Goal: Task Accomplishment & Management: Manage account settings

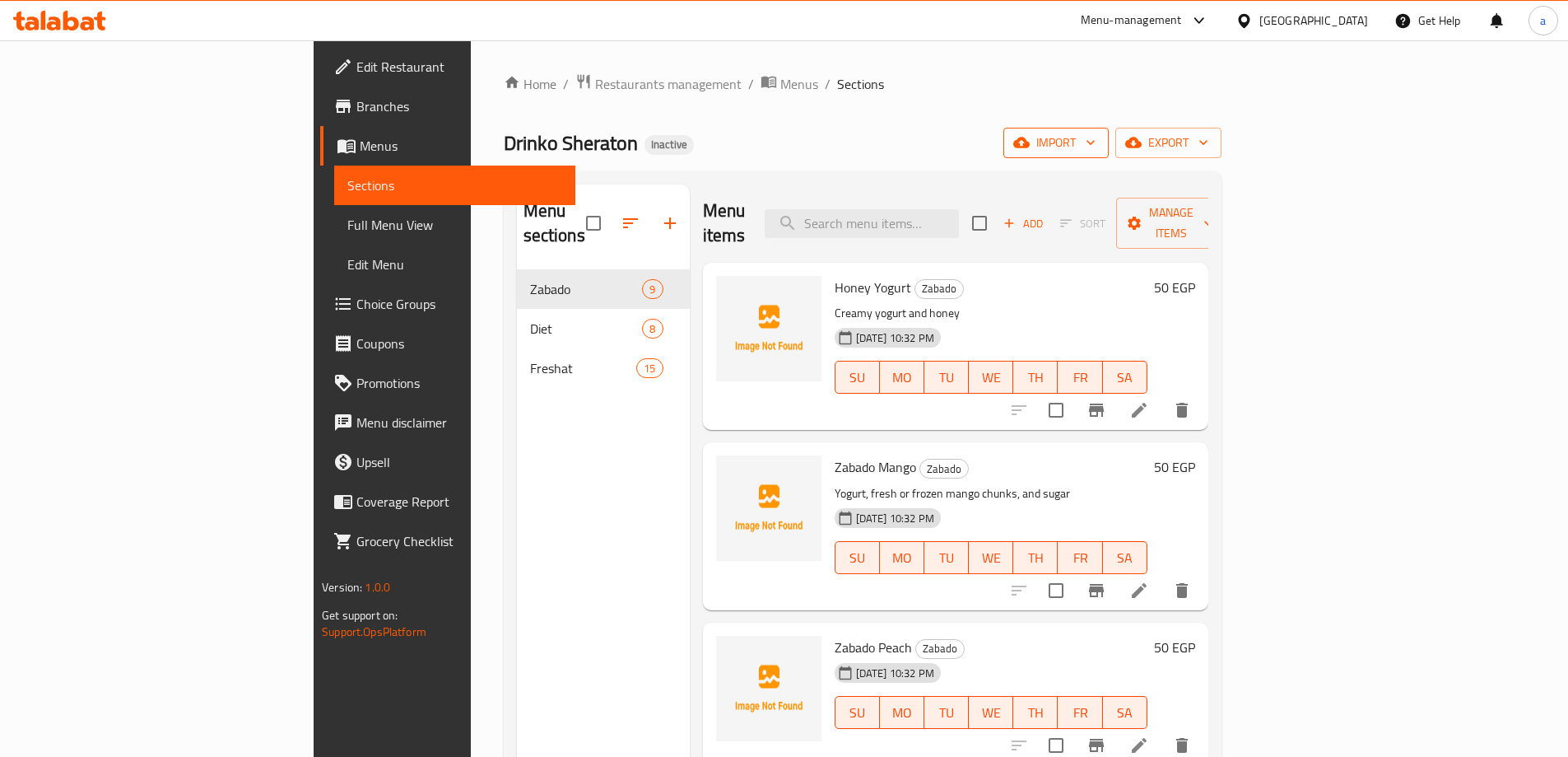
click at [1108, 153] on button "import" at bounding box center [1056, 143] width 105 height 30
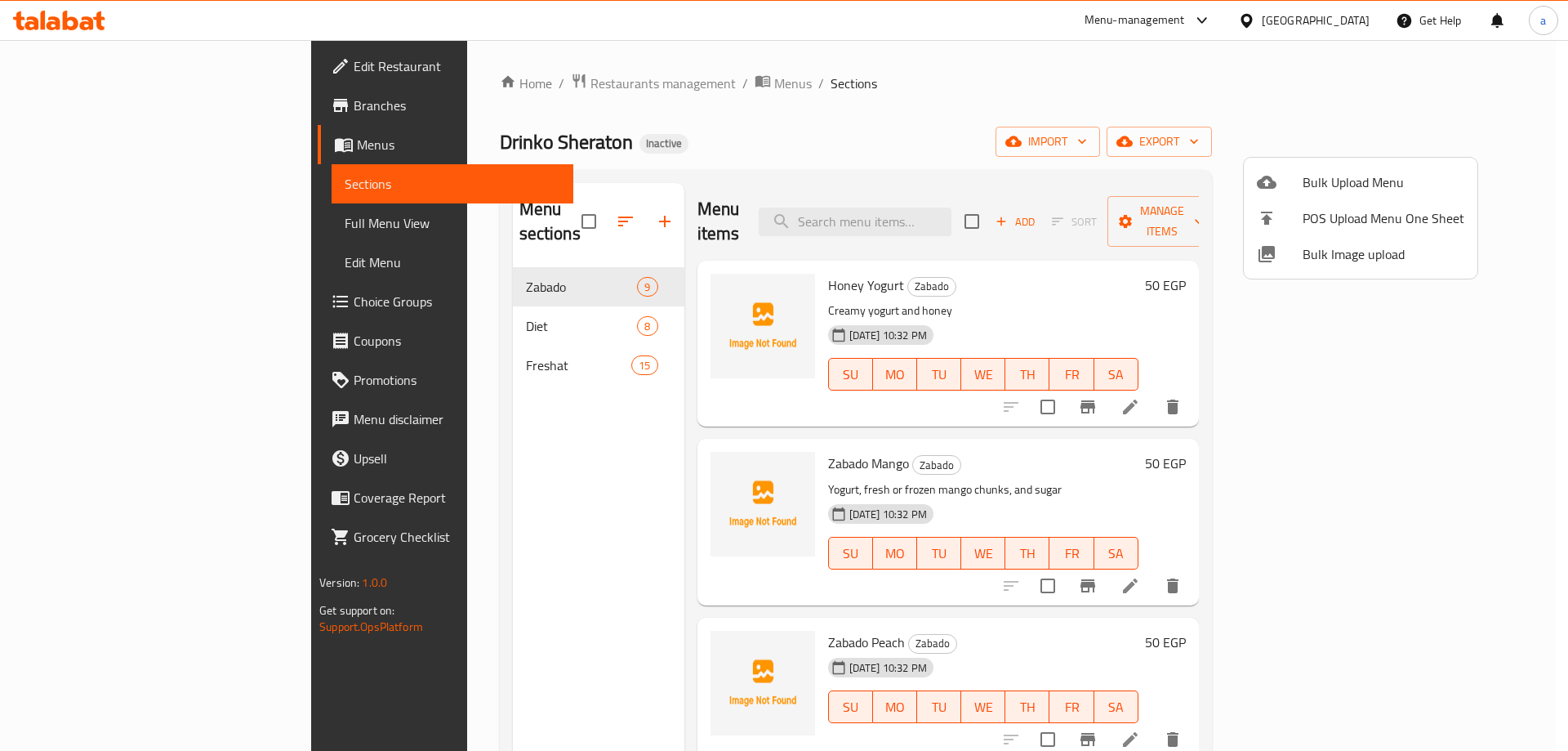
click at [1346, 173] on span "Bulk Upload Menu" at bounding box center [1382, 182] width 161 height 20
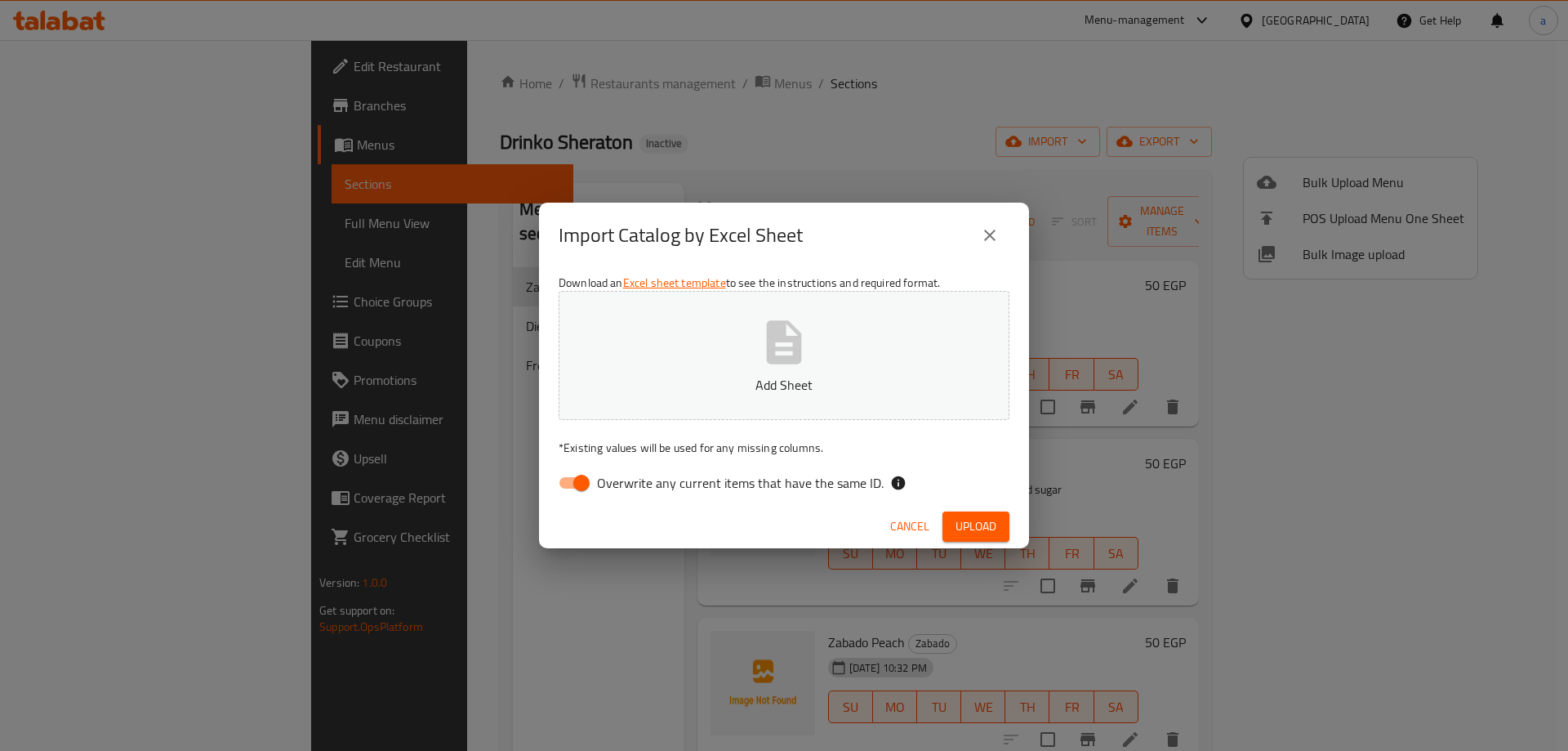
click at [717, 417] on button "Add Sheet" at bounding box center [784, 355] width 451 height 129
click at [589, 480] on input "Overwrite any current items that have the same ID." at bounding box center [581, 482] width 93 height 31
checkbox input "false"
click at [970, 518] on span "Upload" at bounding box center [976, 526] width 41 height 21
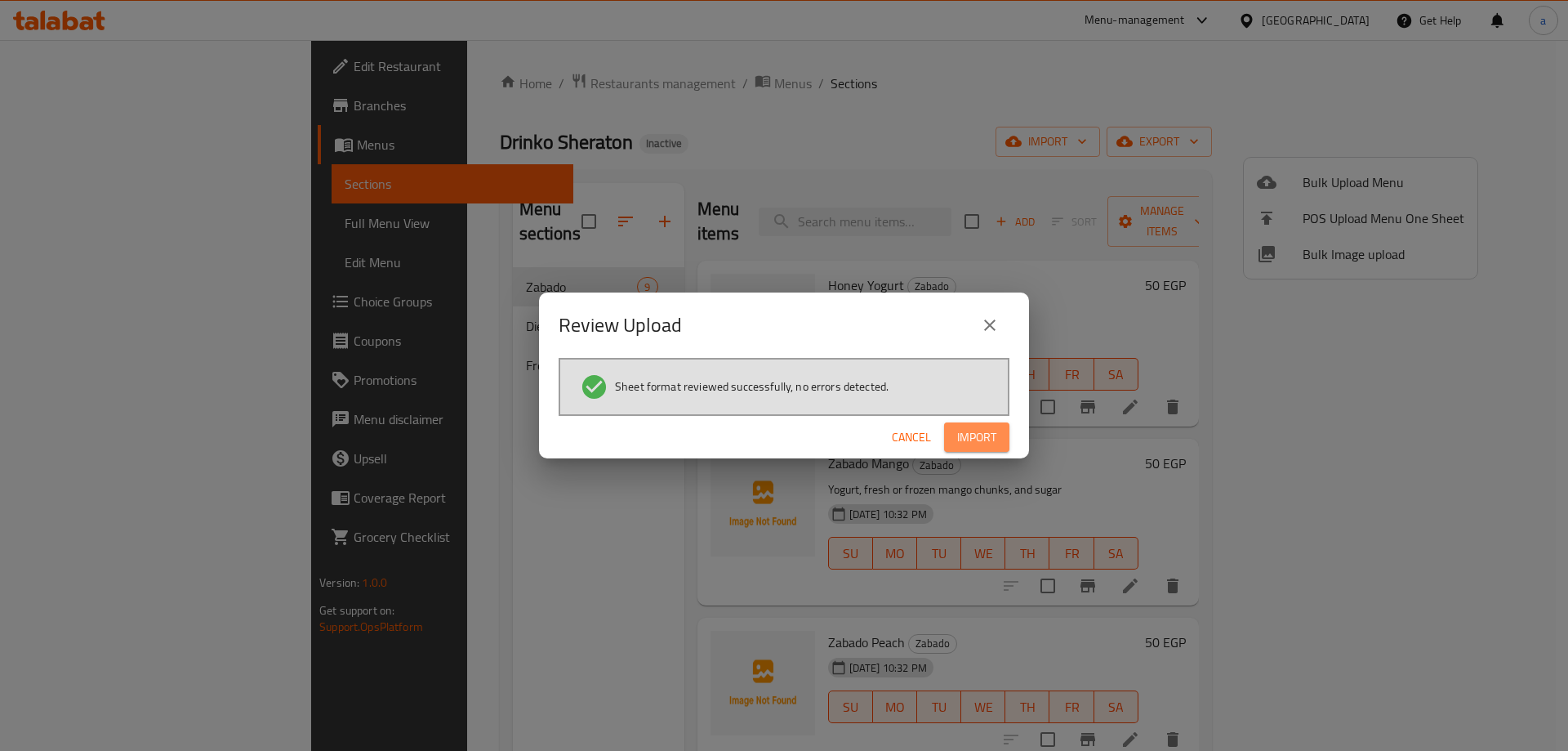
click at [996, 433] on button "Import" at bounding box center [977, 438] width 65 height 30
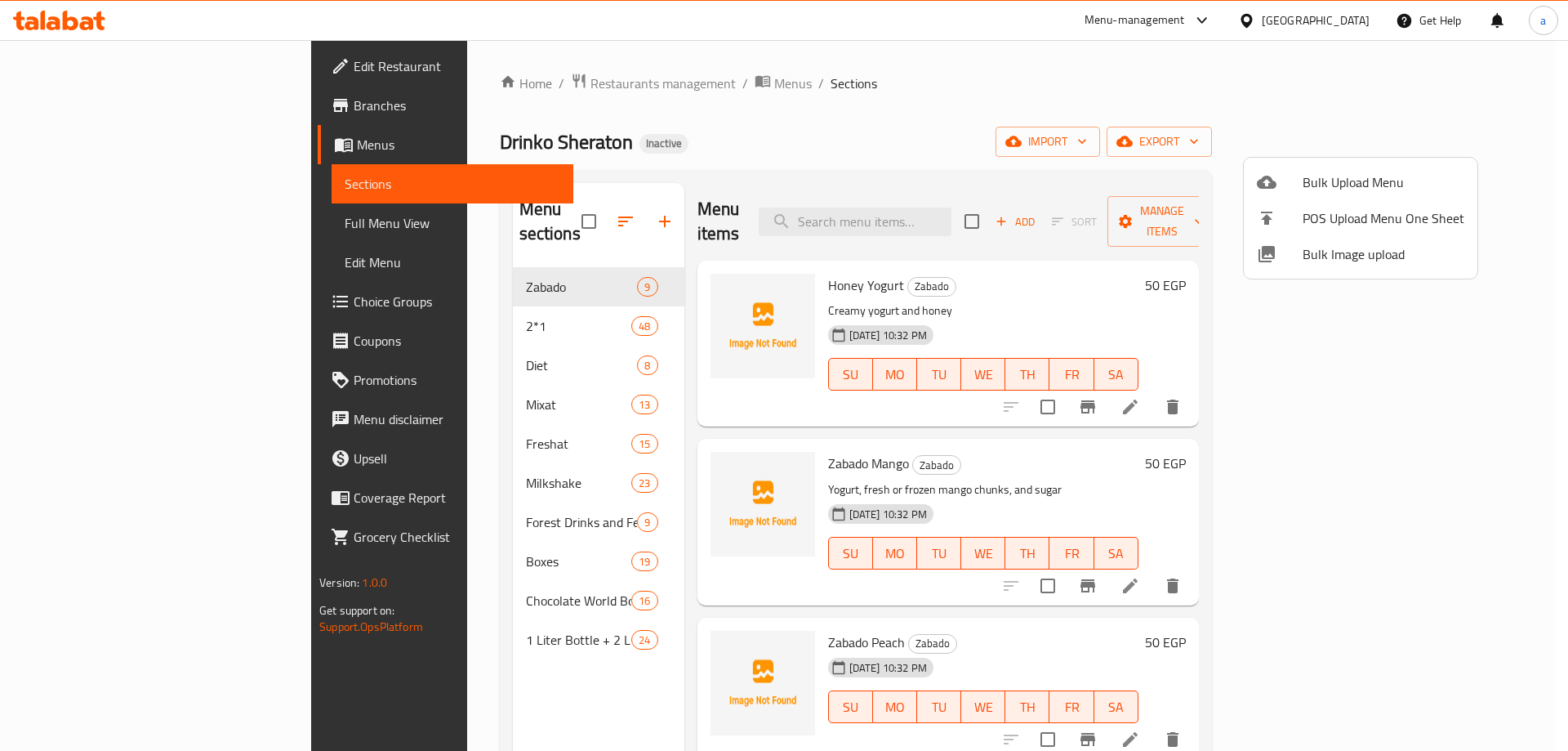
click at [103, 229] on div at bounding box center [784, 375] width 1568 height 751
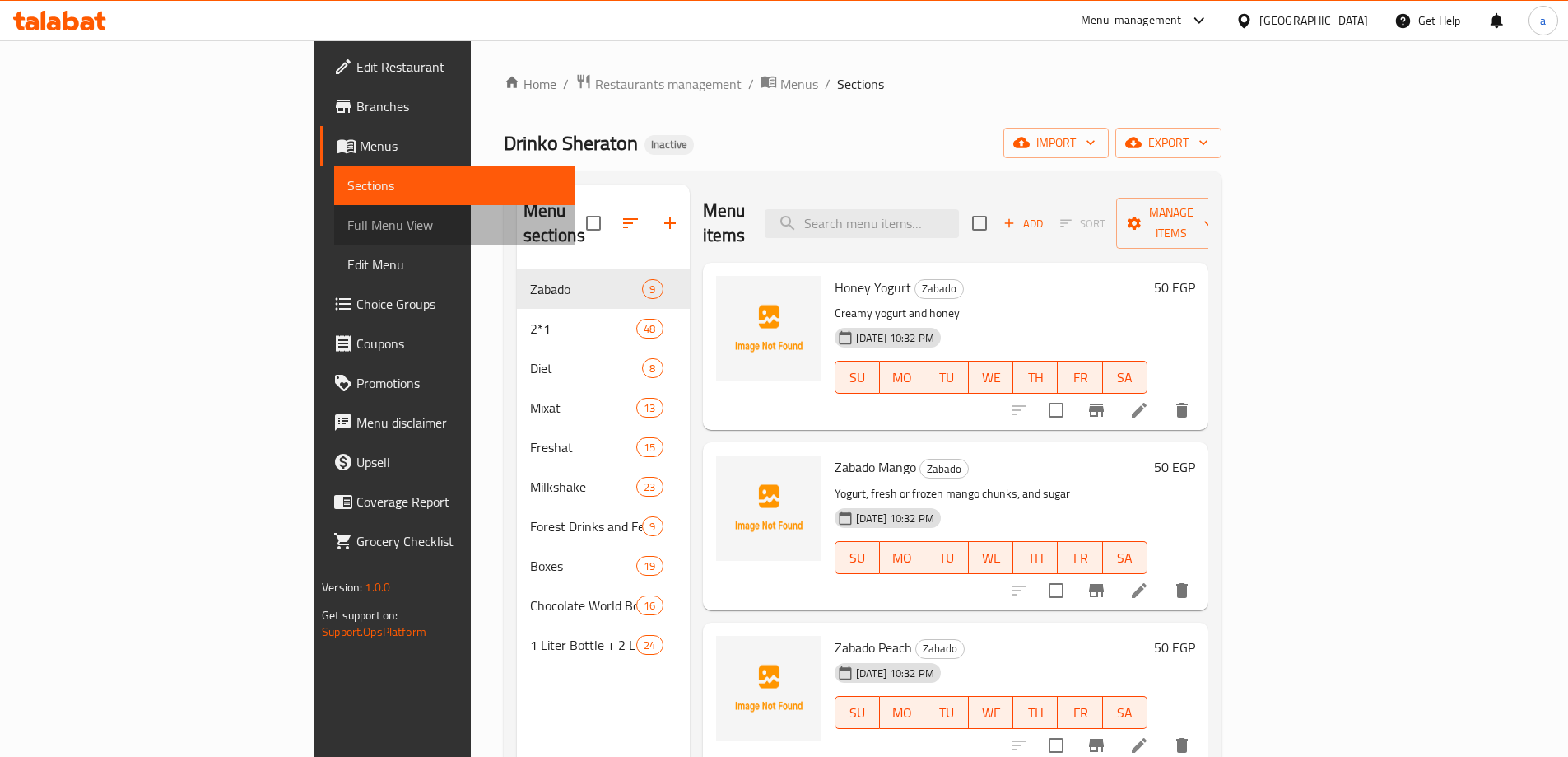
click at [347, 231] on span "Full Menu View" at bounding box center [454, 225] width 215 height 20
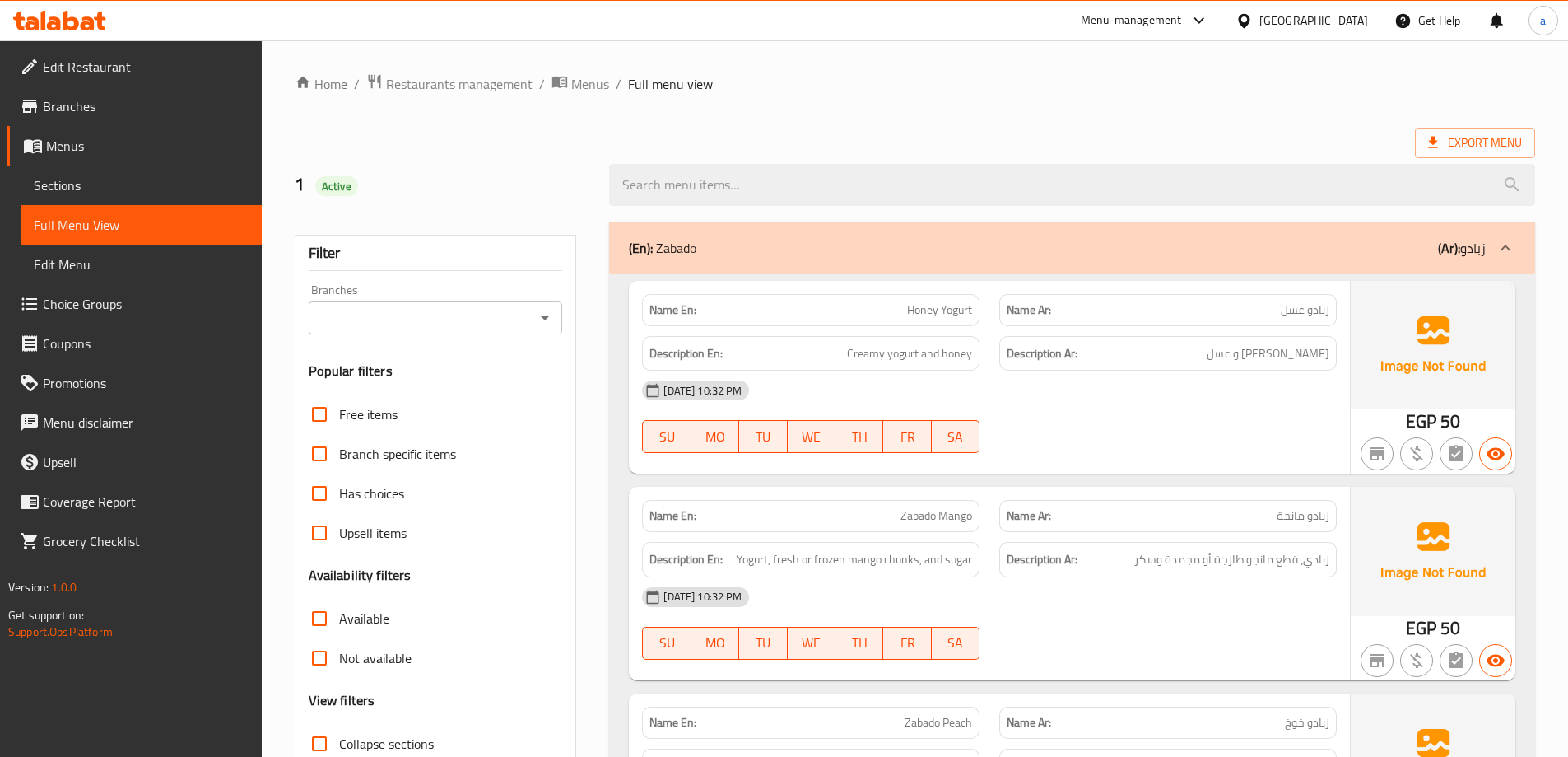
click at [1448, 248] on b "(Ar):" at bounding box center [1450, 247] width 23 height 24
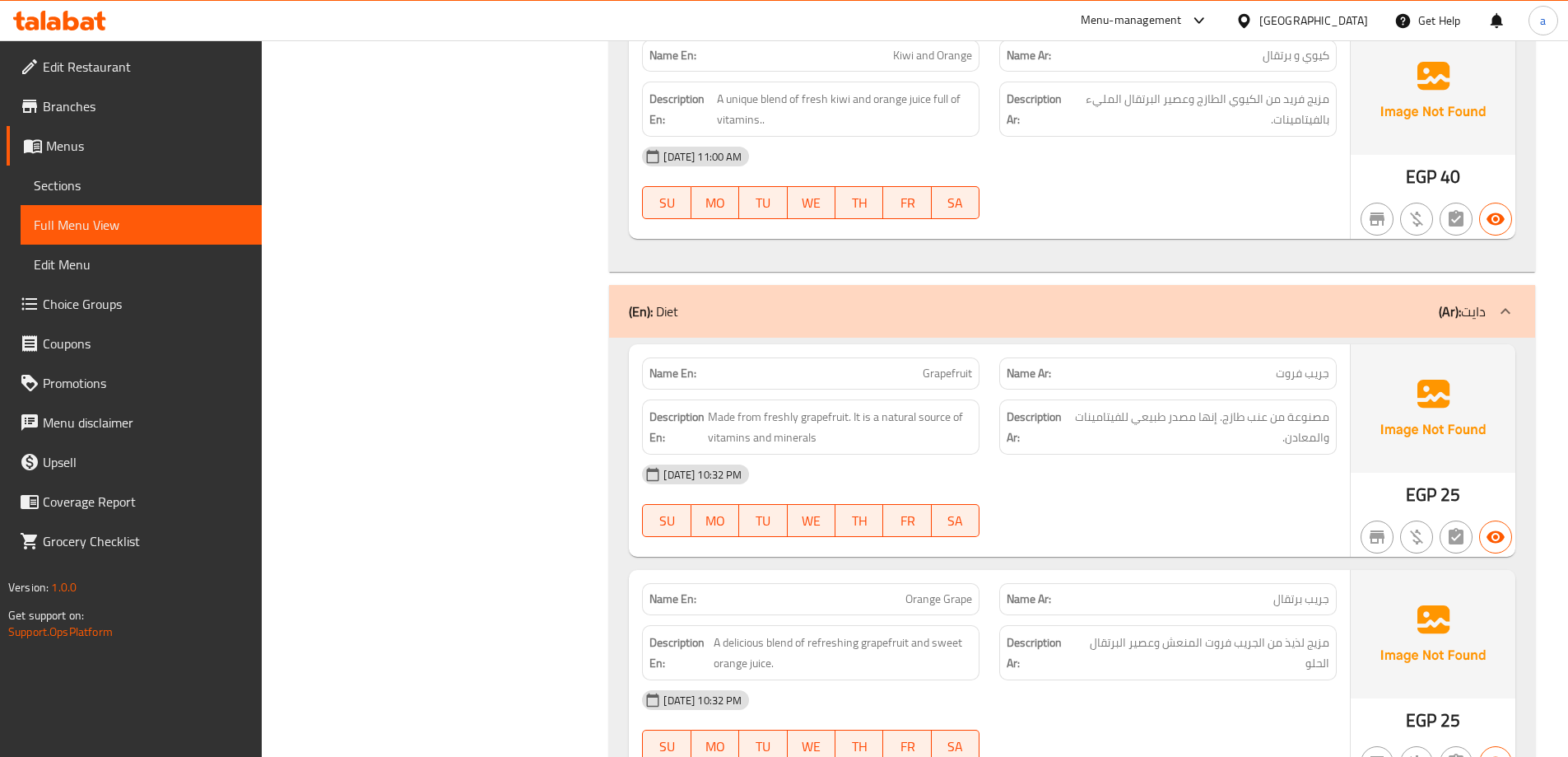
scroll to position [10373, 0]
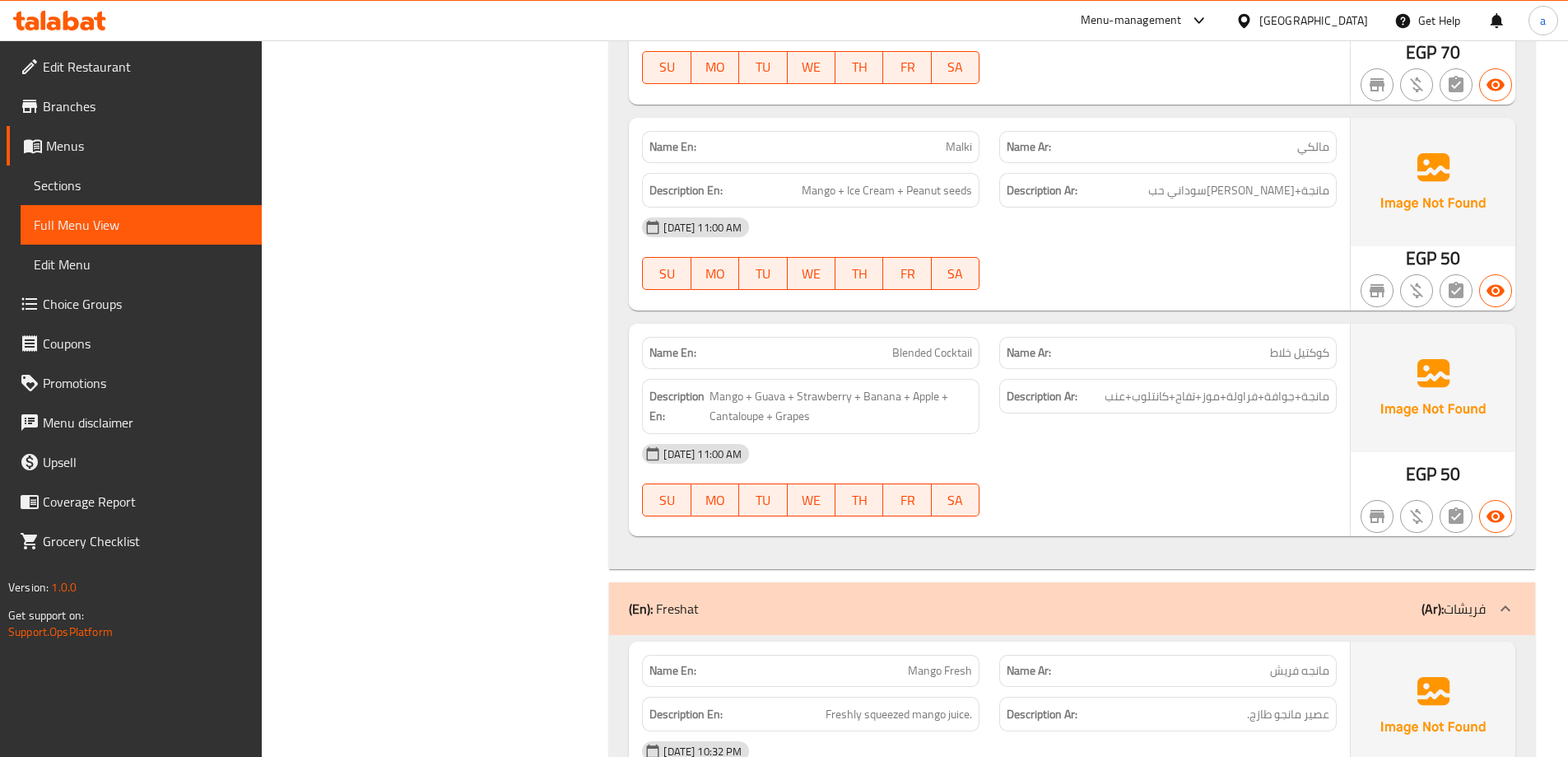
scroll to position [13420, 0]
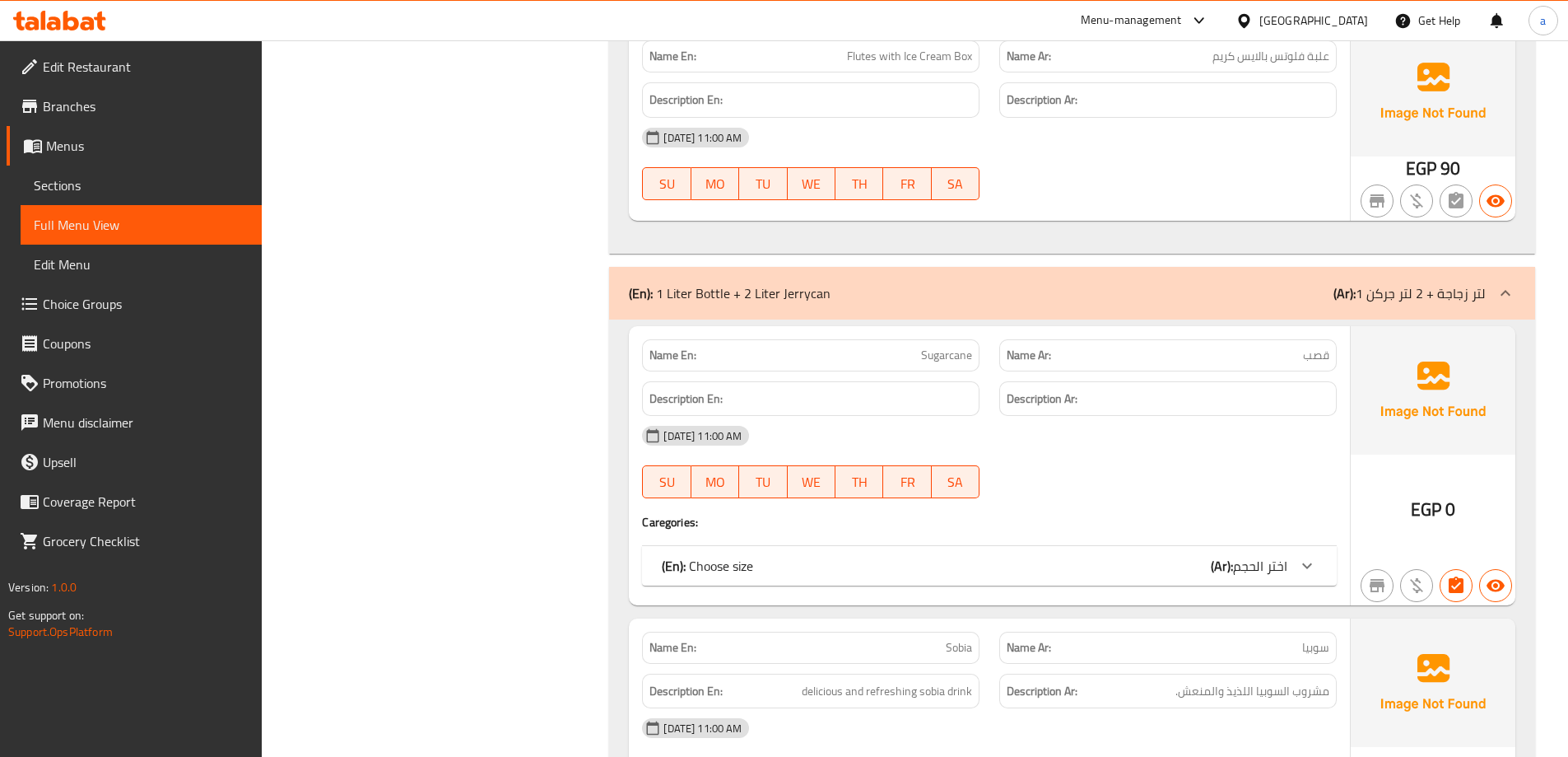
scroll to position [27828, 0]
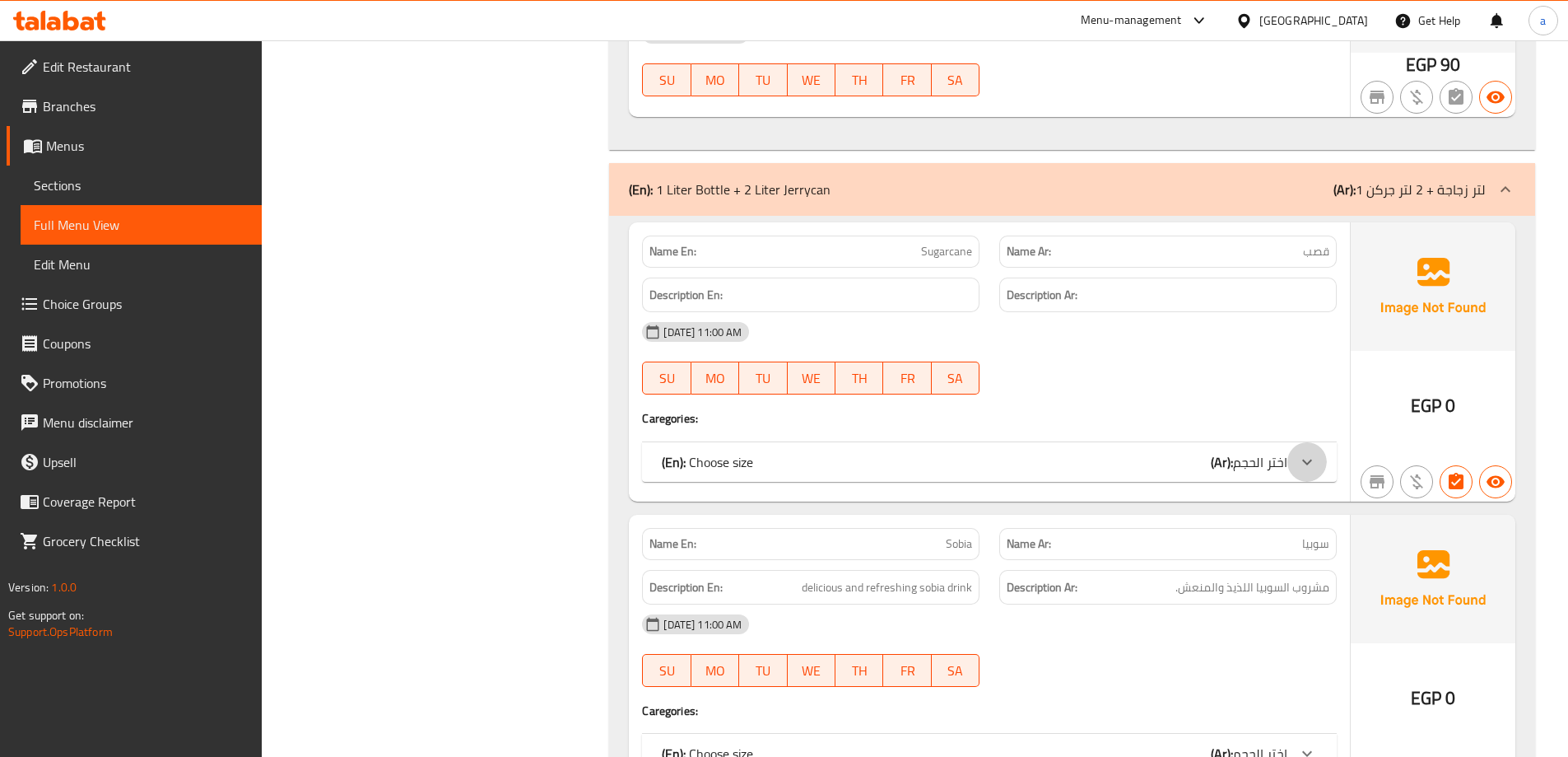
click at [1303, 452] on icon at bounding box center [1307, 462] width 20 height 20
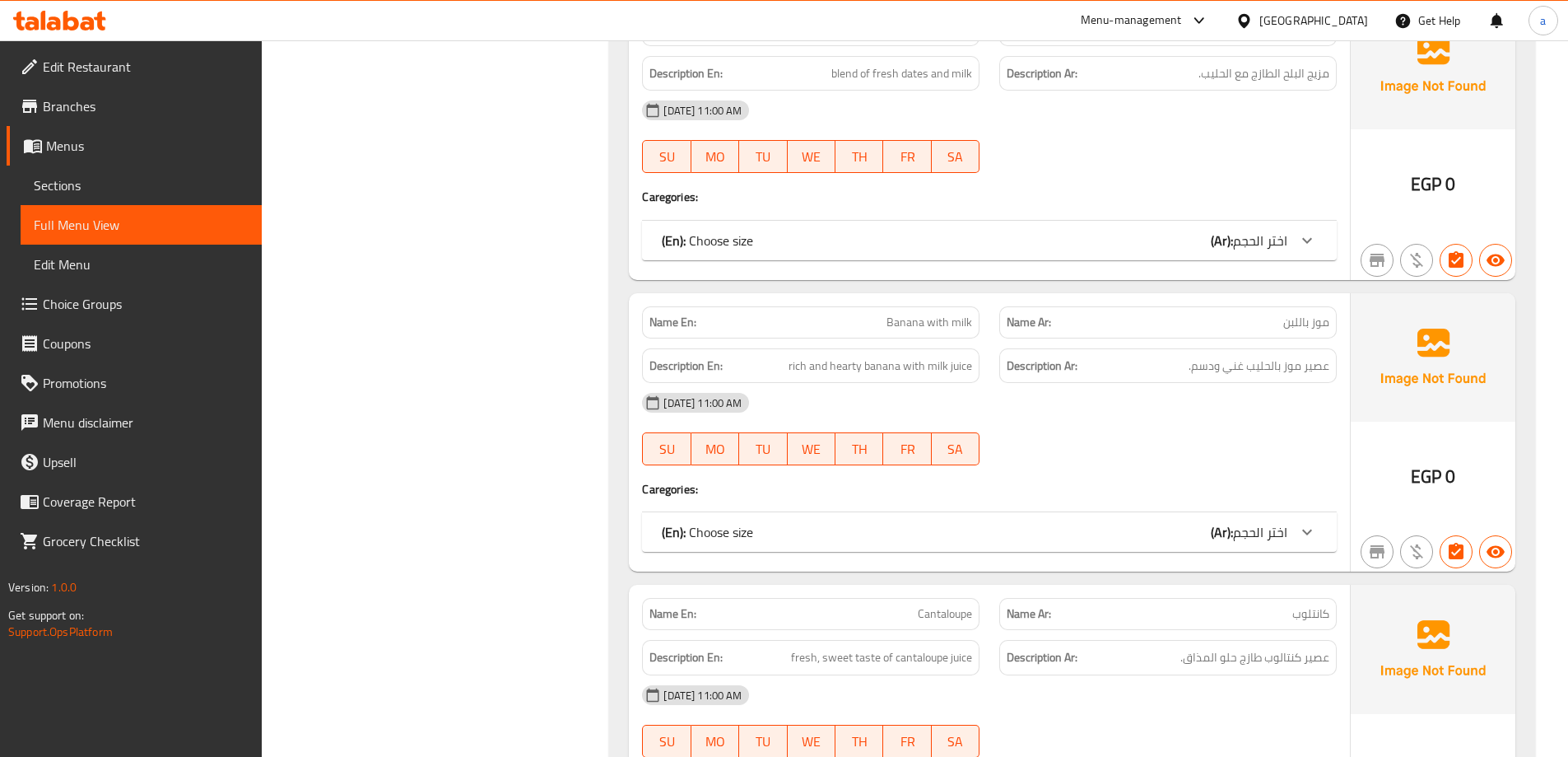
scroll to position [32338, 0]
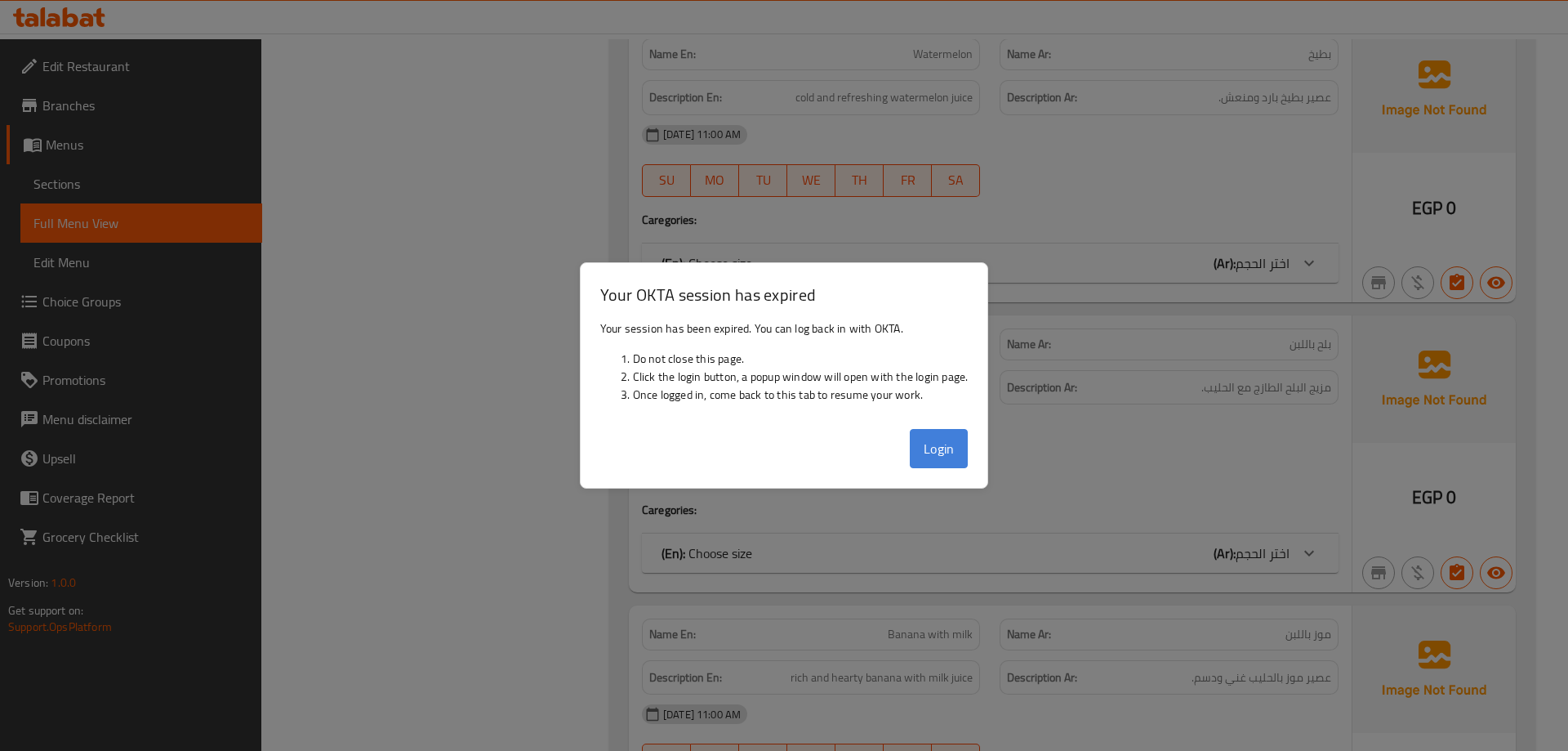
click at [939, 447] on button "Login" at bounding box center [938, 449] width 59 height 39
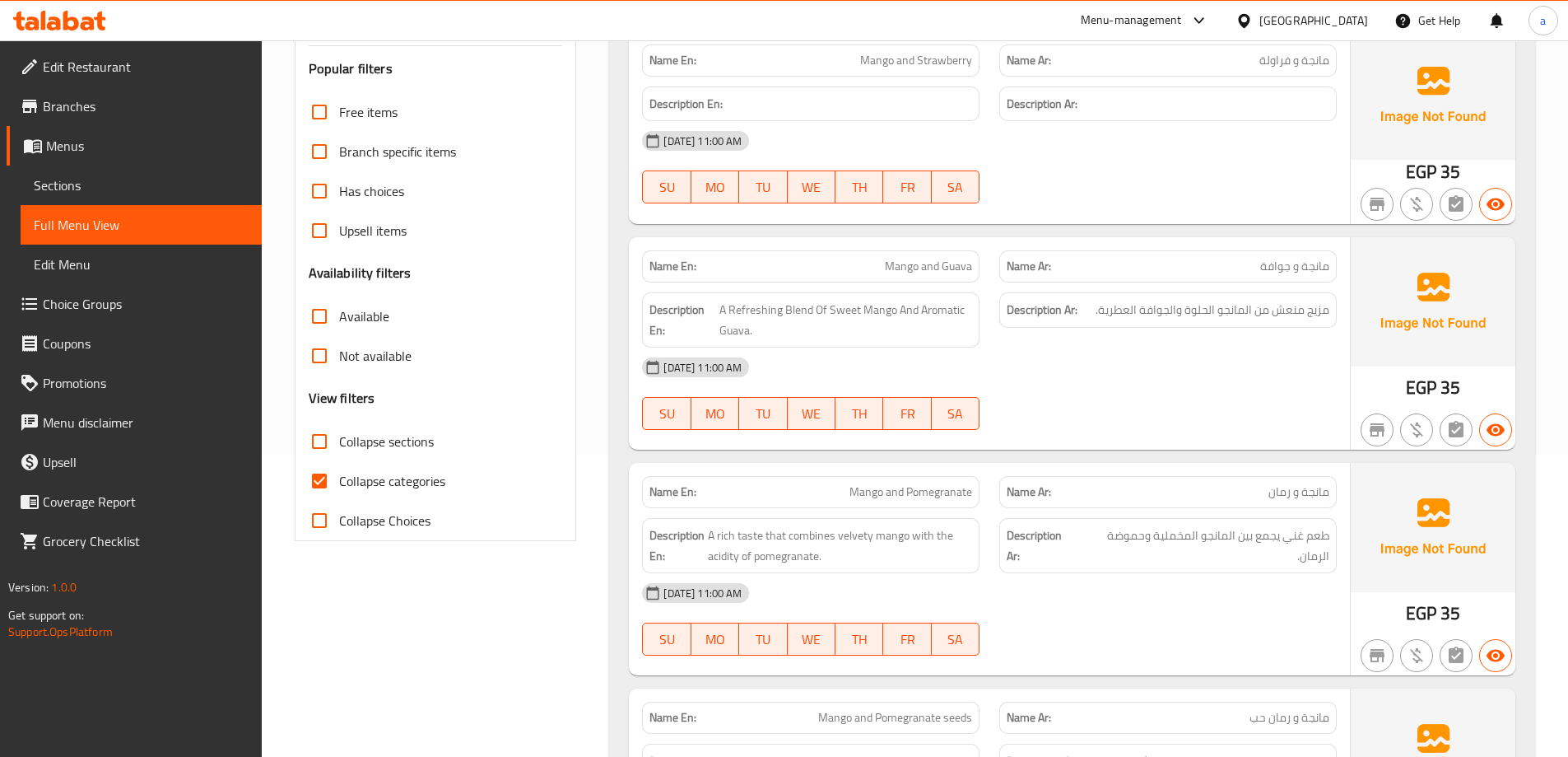
scroll to position [329, 0]
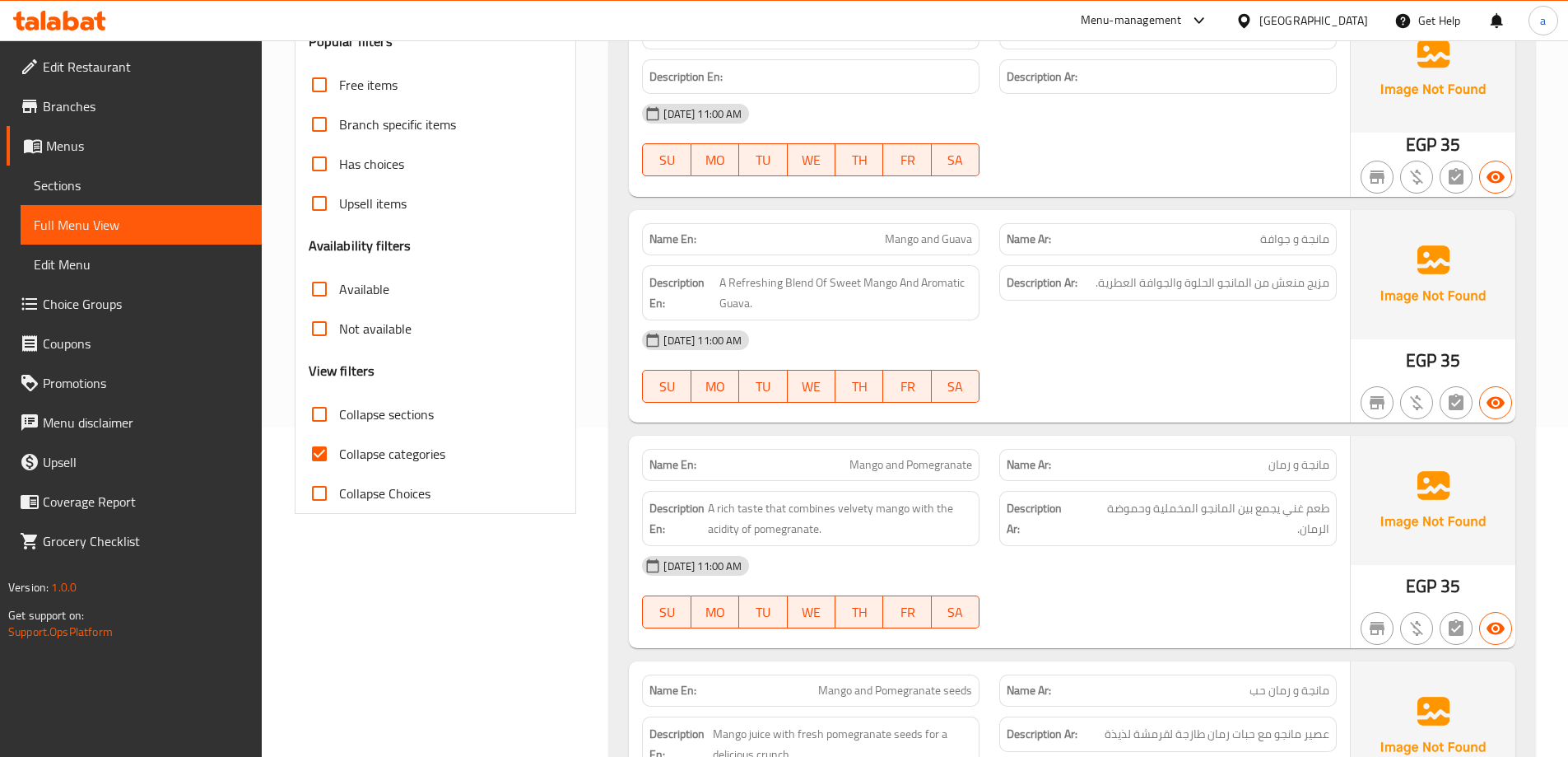
click at [322, 441] on input "Collapse categories" at bounding box center [320, 453] width 39 height 39
checkbox input "false"
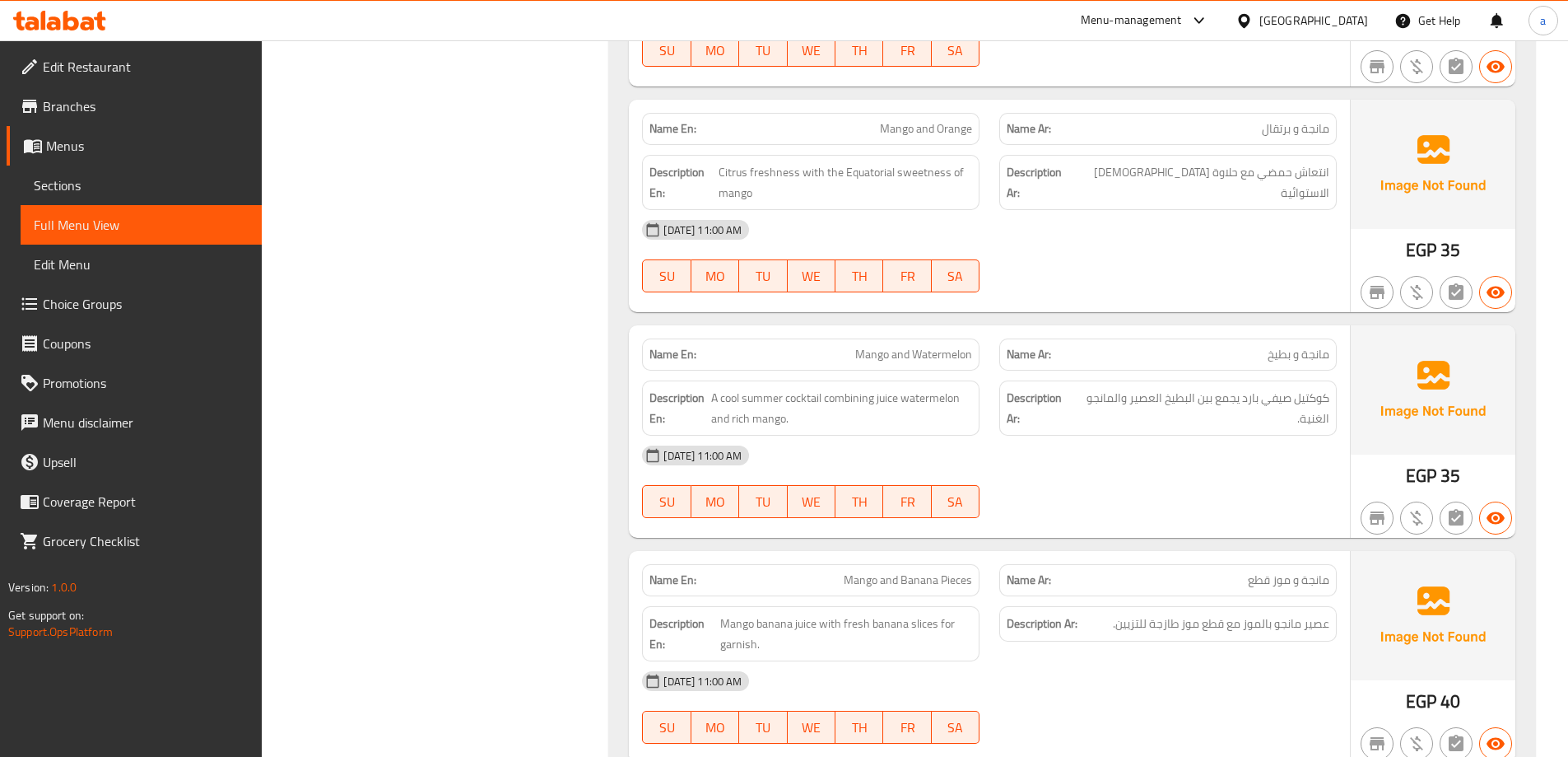
scroll to position [1647, 0]
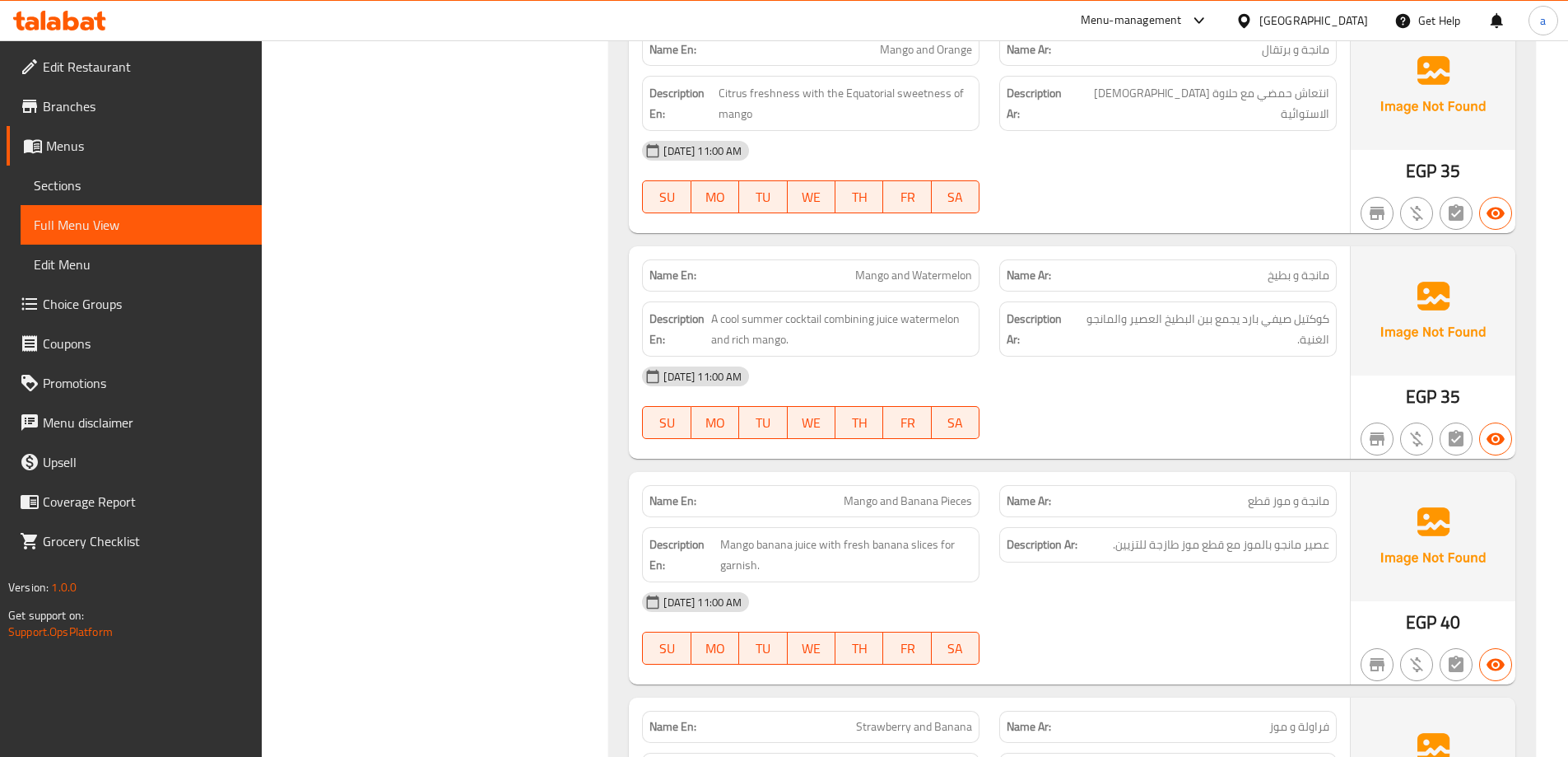
click at [996, 598] on div "[DATE] 11:00 AM" at bounding box center [989, 602] width 714 height 39
click at [100, 180] on span "Sections" at bounding box center [141, 184] width 215 height 20
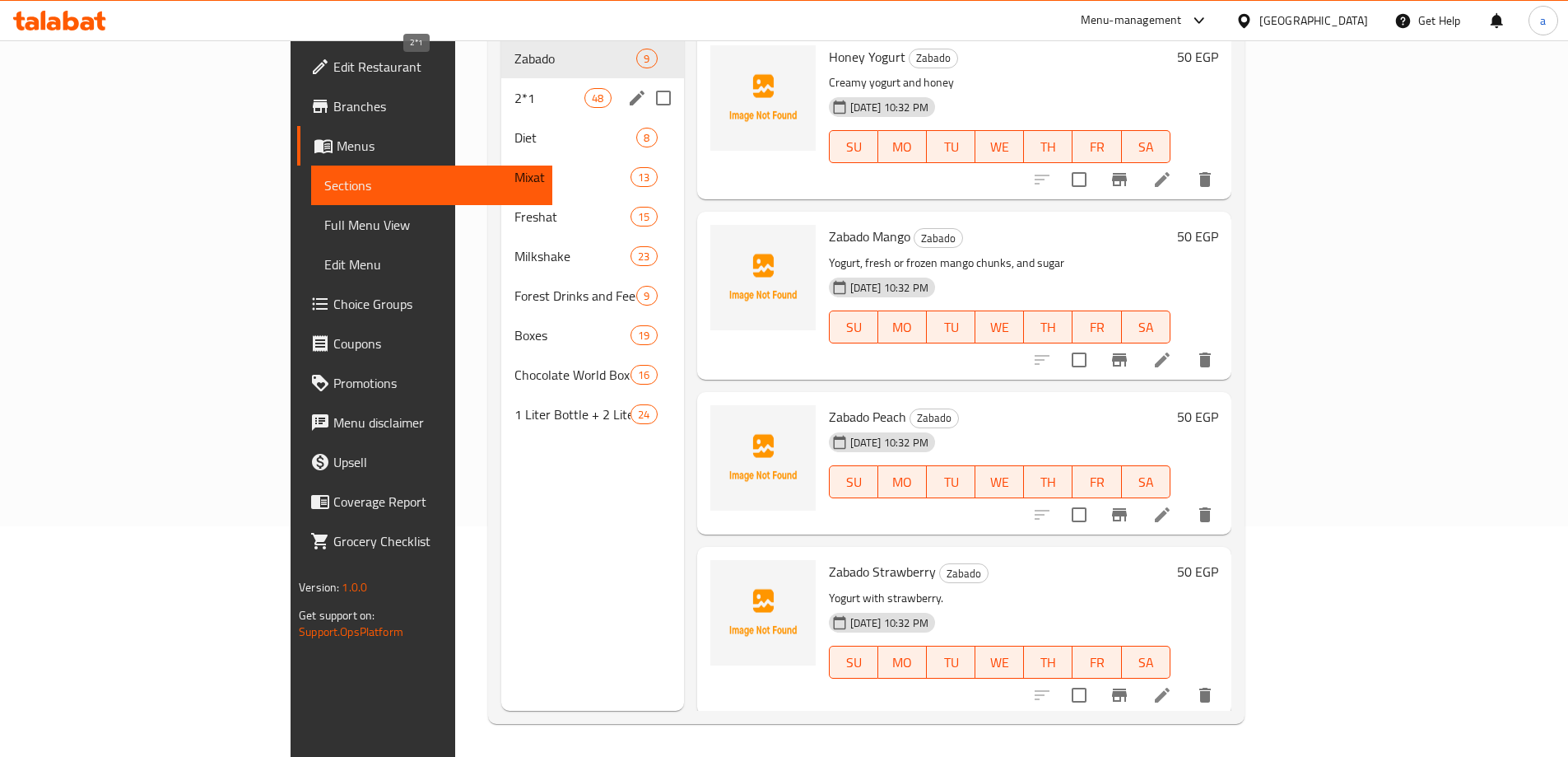
click at [514, 88] on span "2*1" at bounding box center [549, 98] width 70 height 20
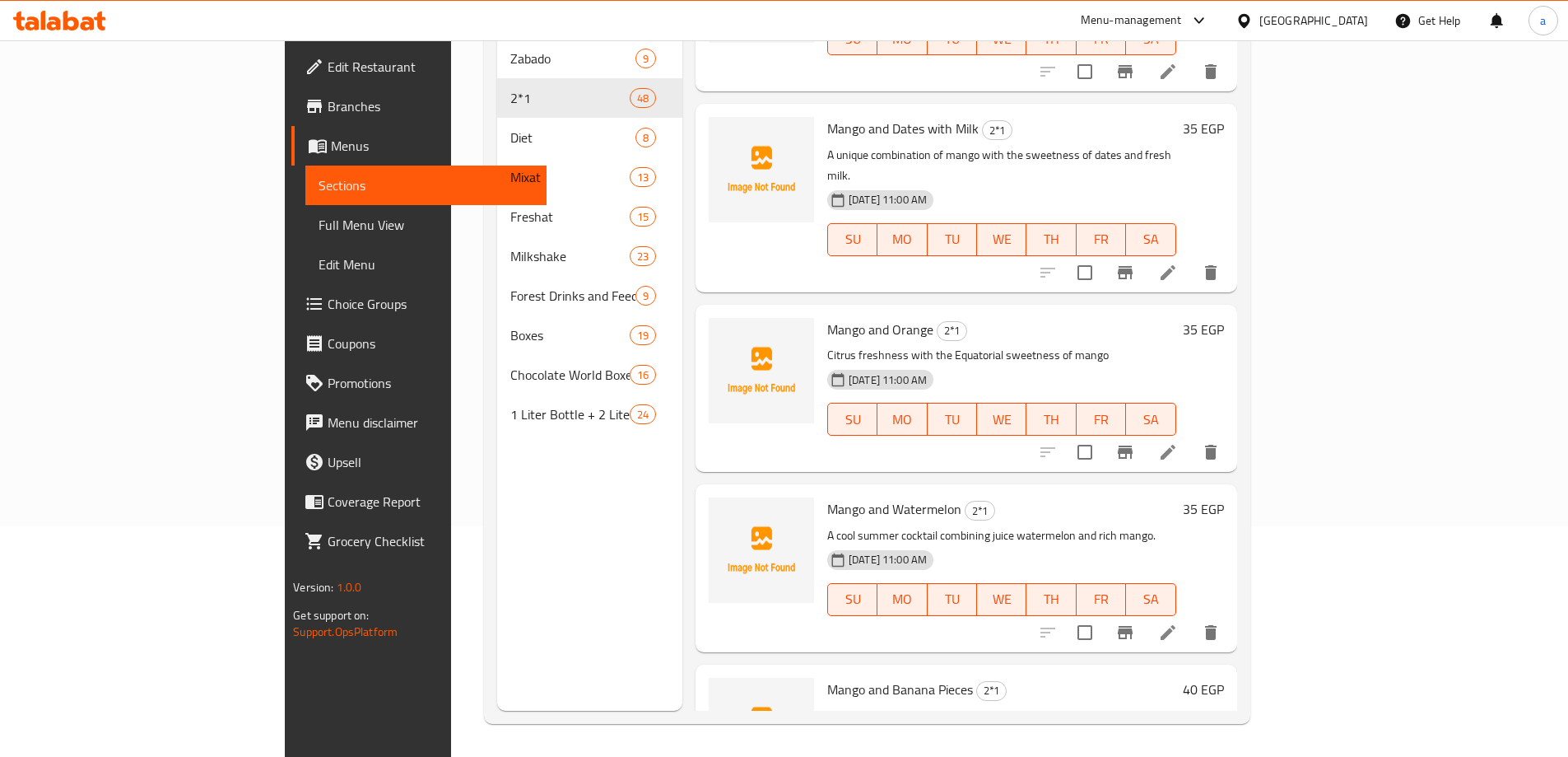
scroll to position [1153, 0]
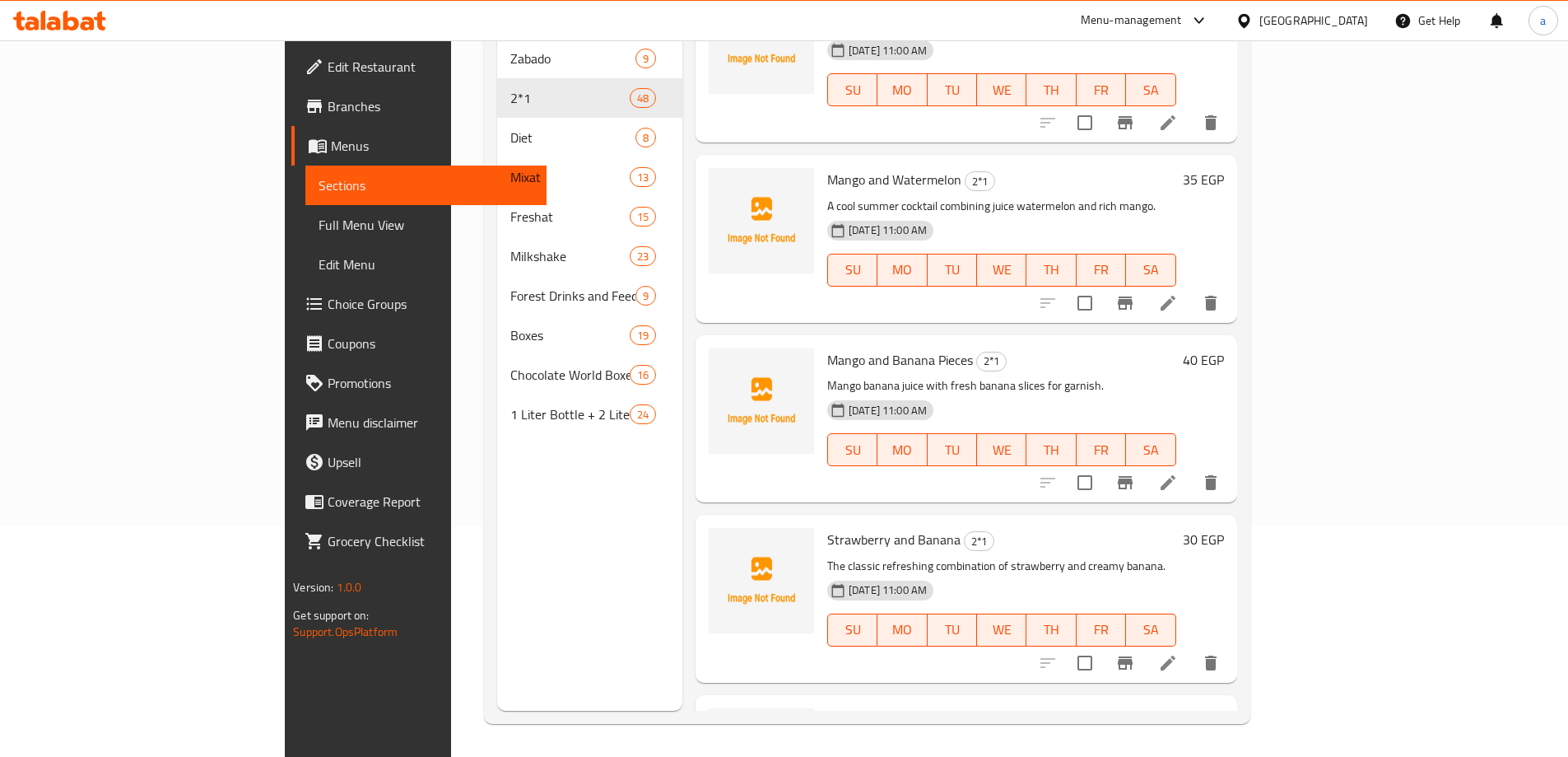
click at [1178, 473] on icon at bounding box center [1168, 482] width 20 height 20
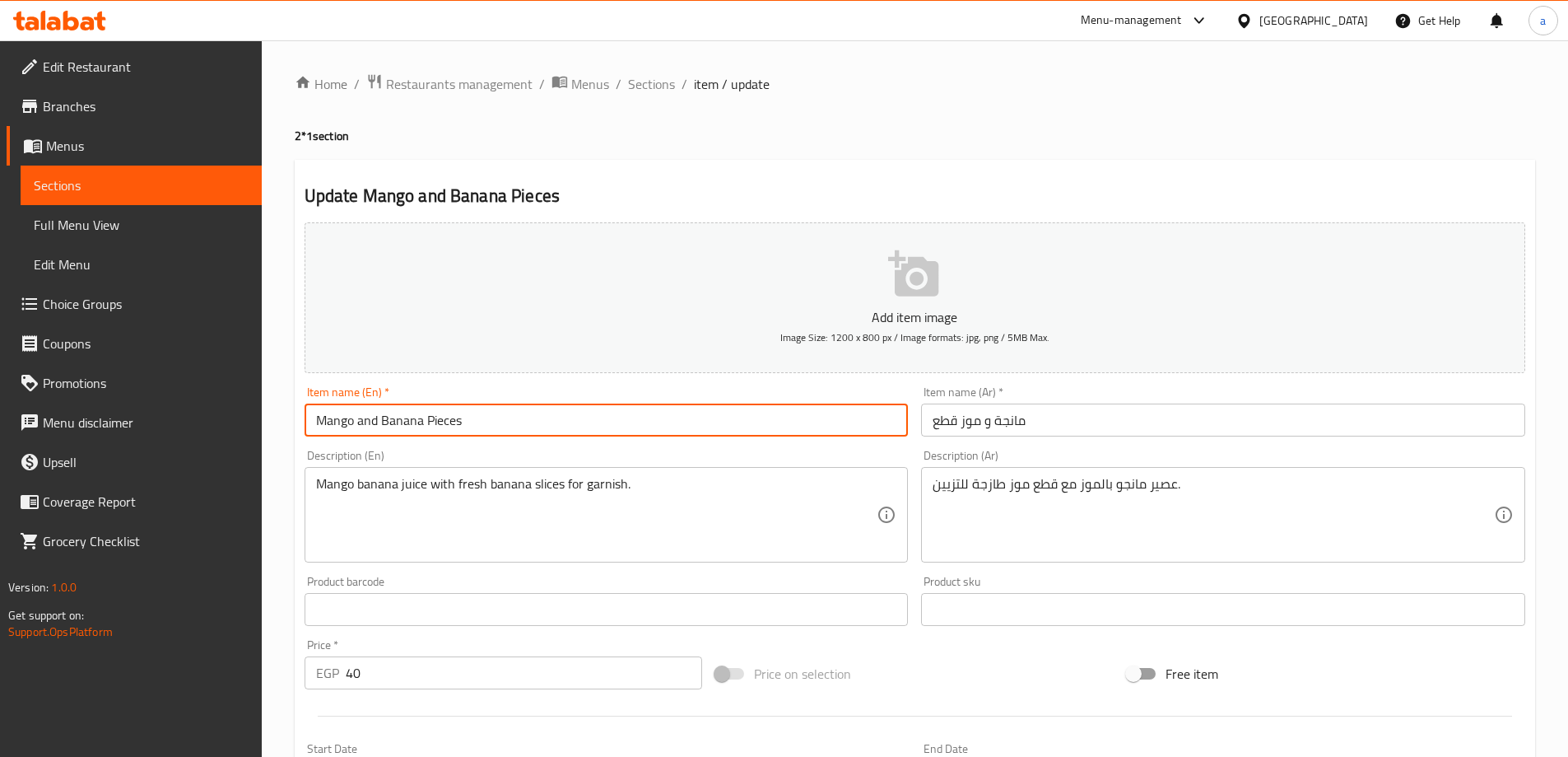
drag, startPoint x: 470, startPoint y: 418, endPoint x: 427, endPoint y: 446, distance: 51.3
click at [427, 446] on div "Add item image Image Size: 1200 x 800 px / Image formats: jpg, png / 5MB Max. I…" at bounding box center [915, 570] width 1233 height 710
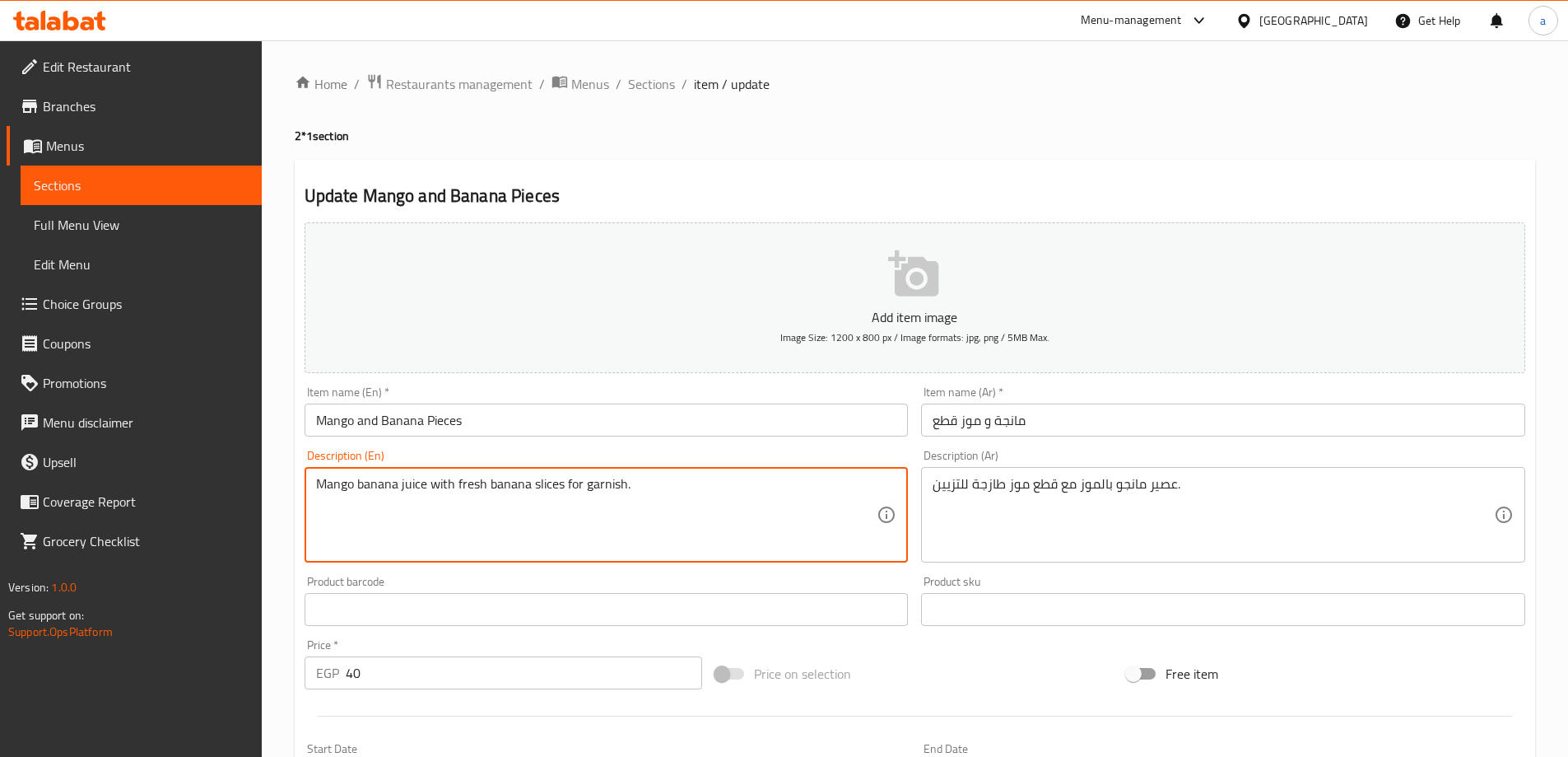
drag, startPoint x: 562, startPoint y: 486, endPoint x: 532, endPoint y: 496, distance: 31.6
paste textarea "Pie"
click at [354, 486] on textarea "Mango banana juice with fresh banana Pieces for garnish." at bounding box center [596, 514] width 561 height 78
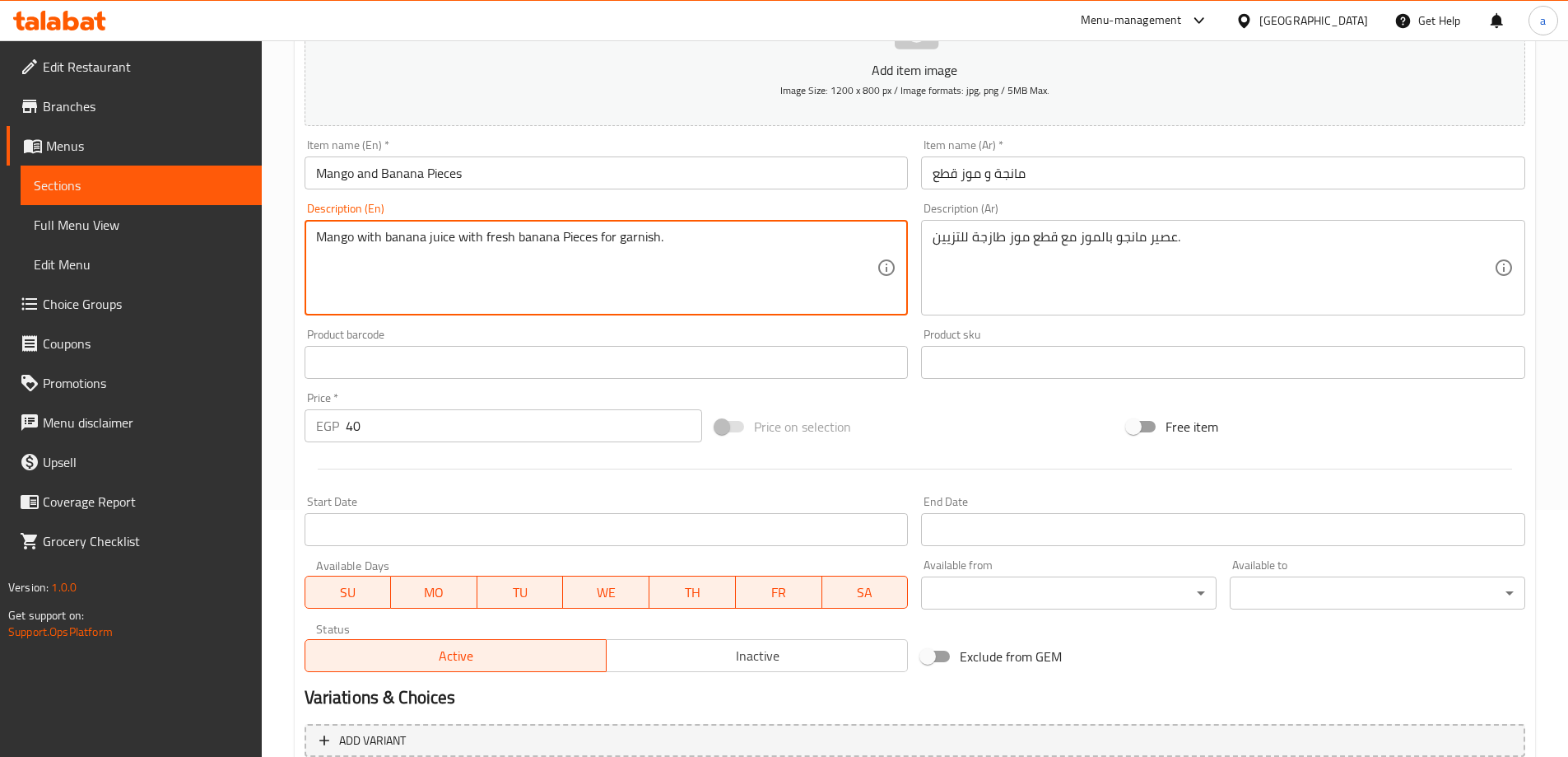
scroll to position [407, 0]
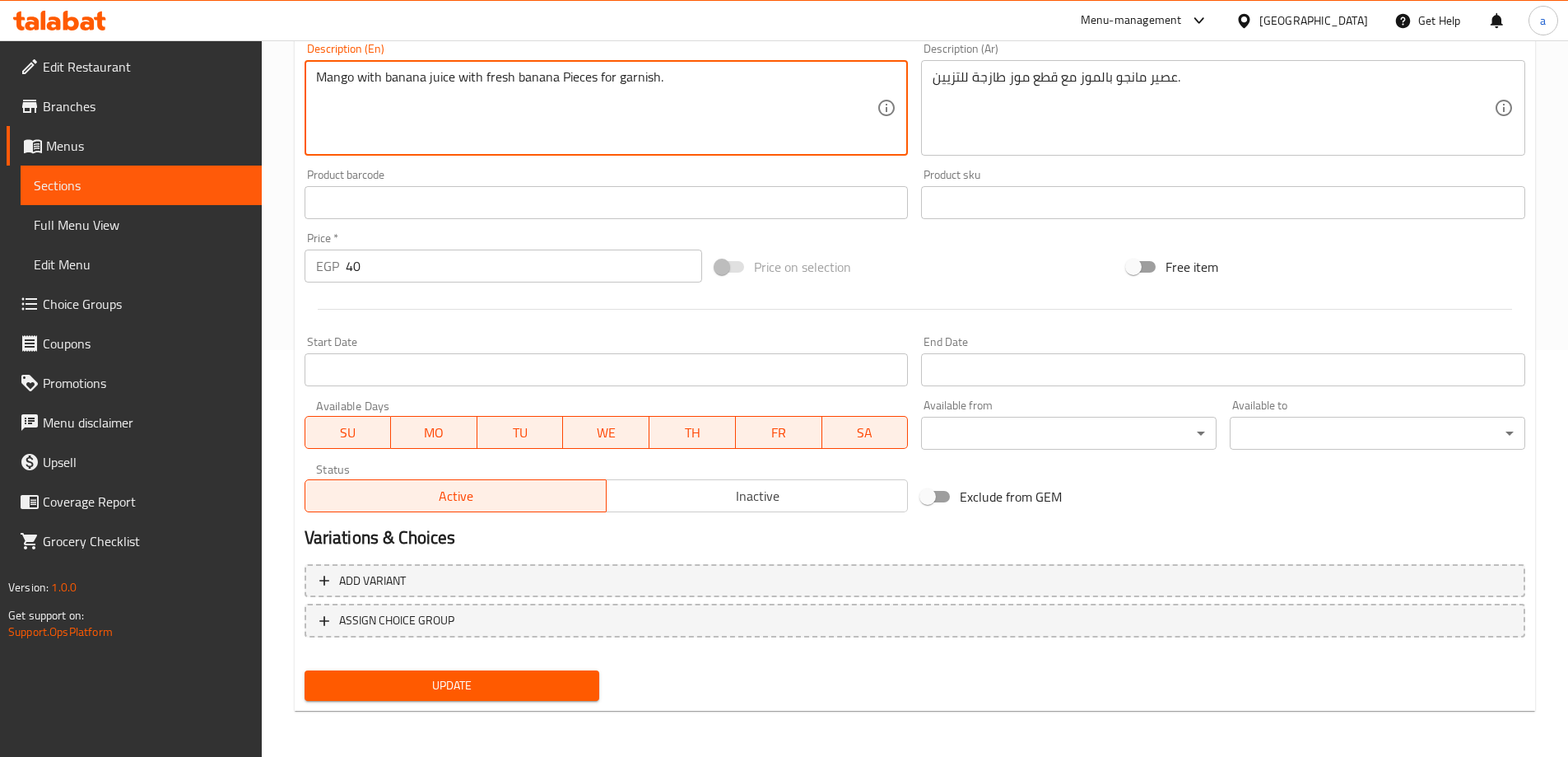
type textarea "Mango with banana juice with fresh banana Pieces for garnish."
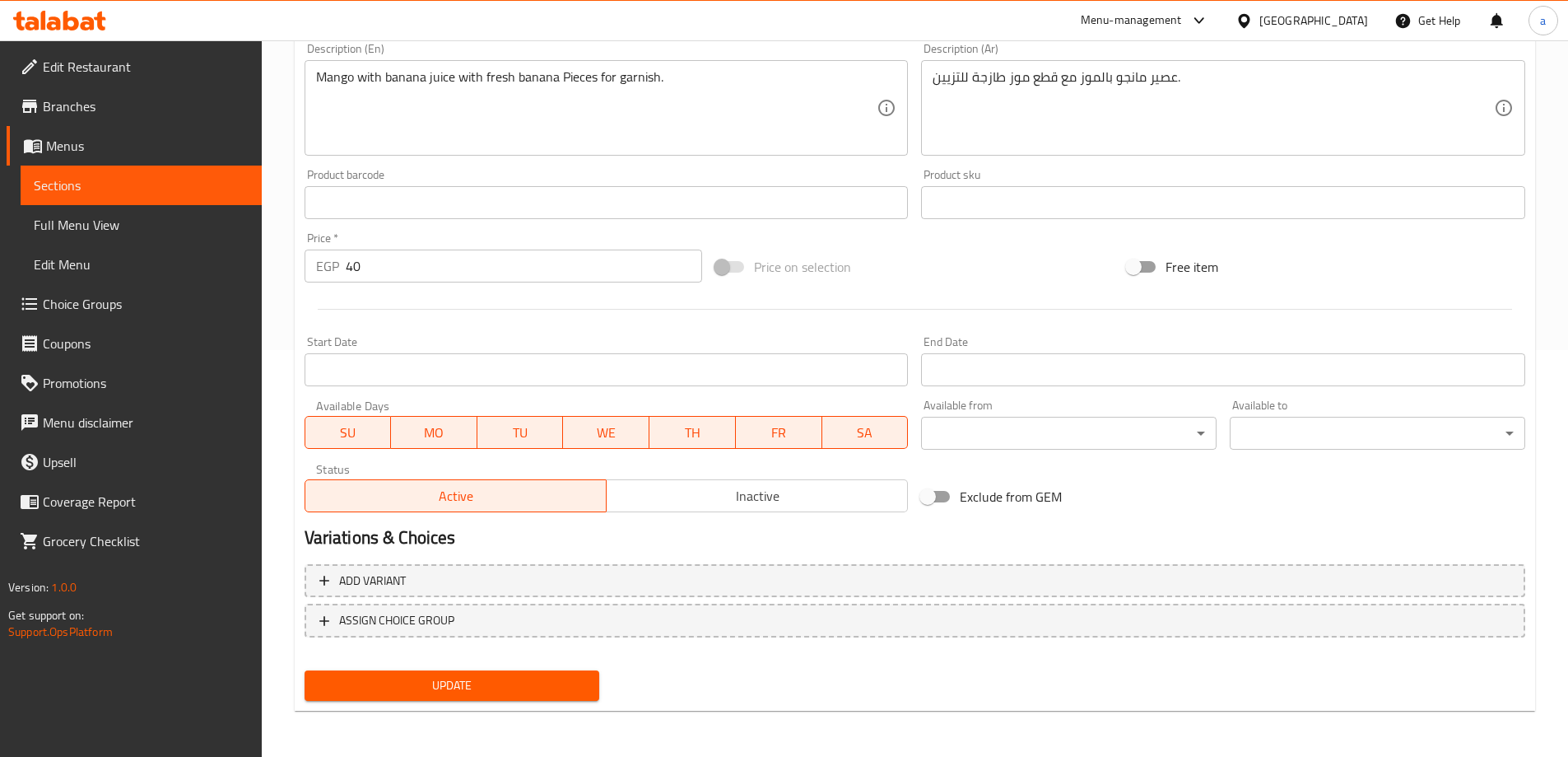
click at [409, 668] on div "Update" at bounding box center [452, 686] width 308 height 43
click at [407, 684] on span "Update" at bounding box center [452, 686] width 269 height 21
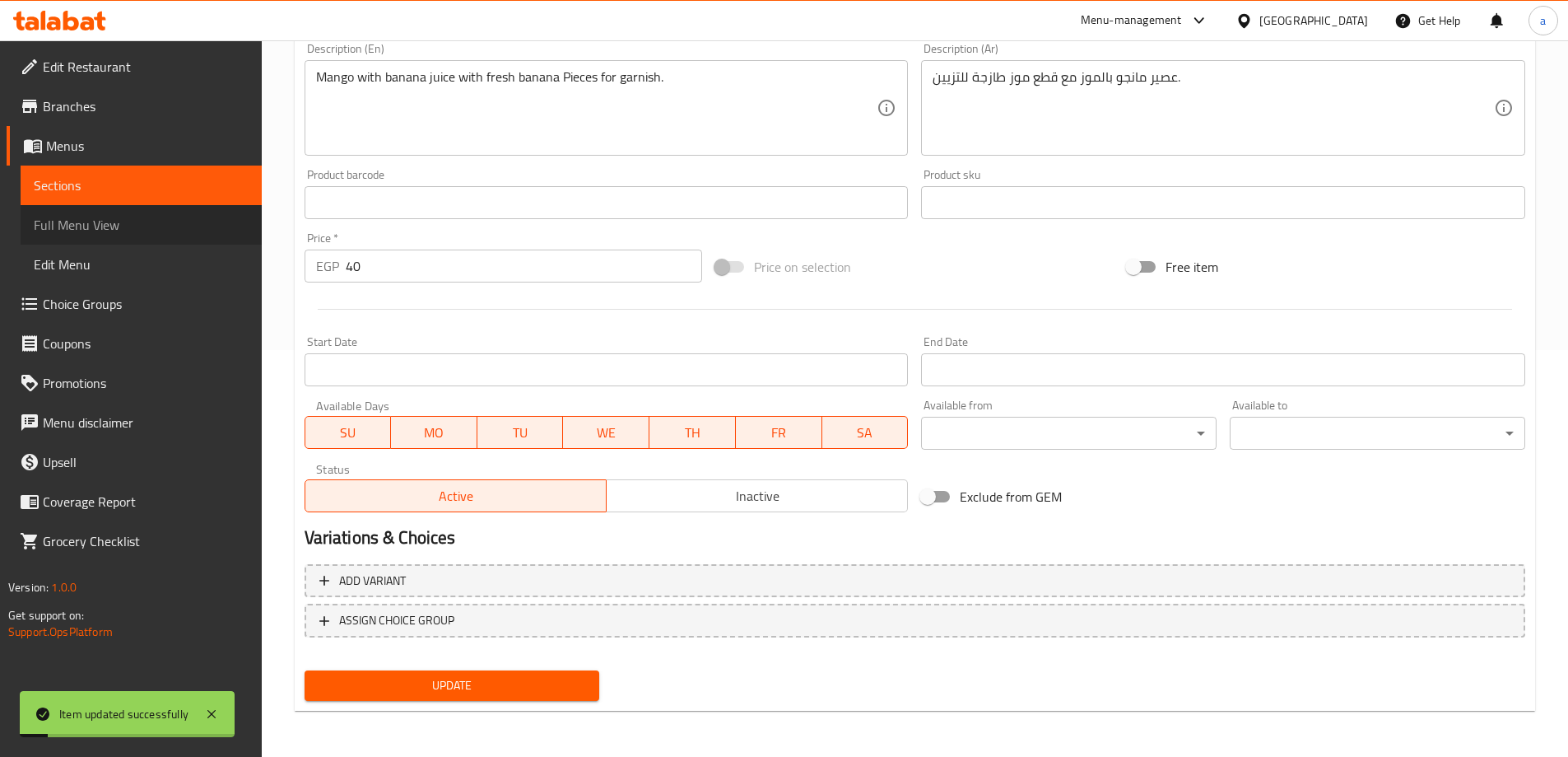
click at [105, 219] on span "Full Menu View" at bounding box center [141, 225] width 215 height 20
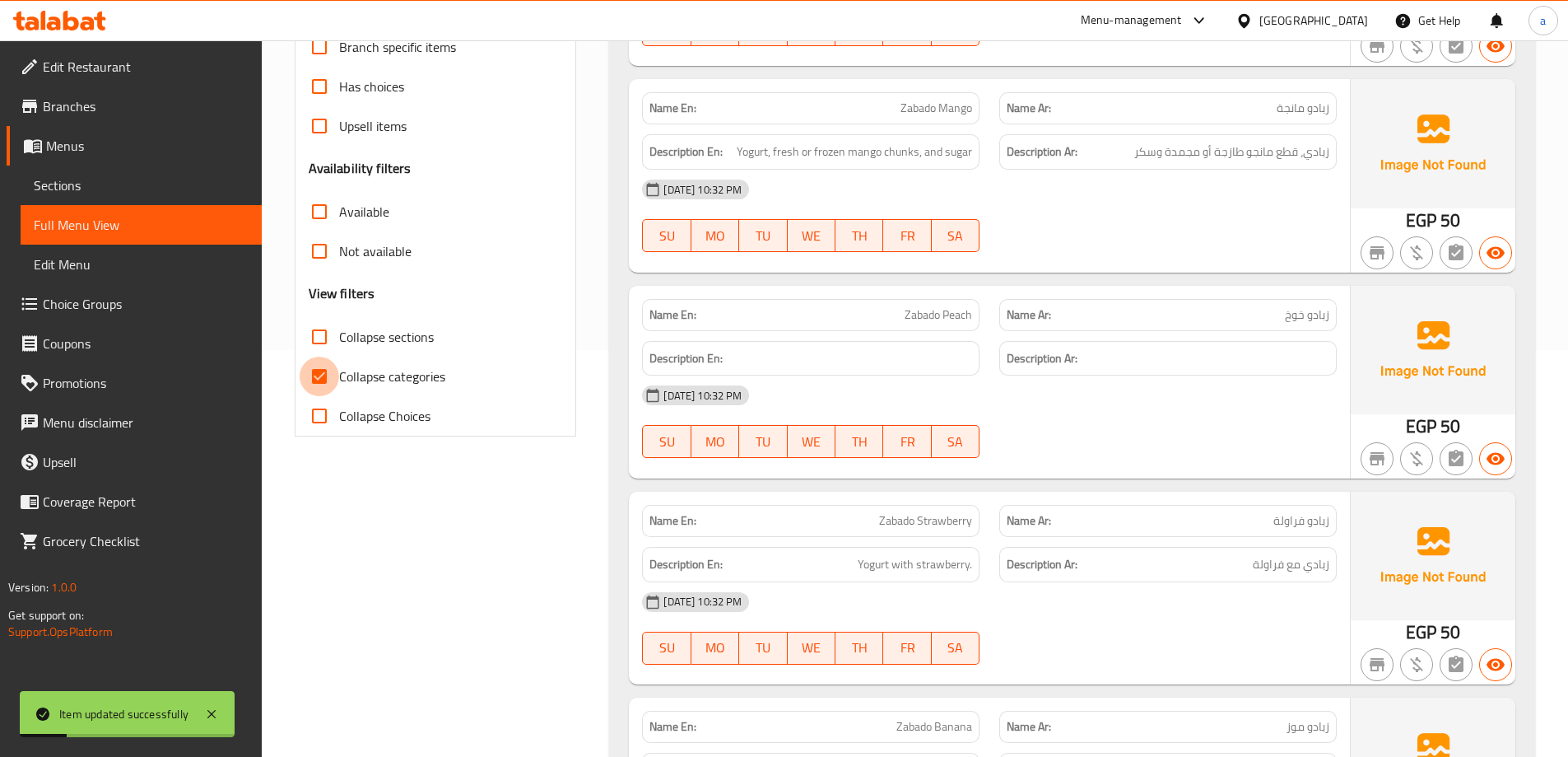
click at [327, 365] on input "Collapse categories" at bounding box center [320, 376] width 39 height 39
checkbox input "false"
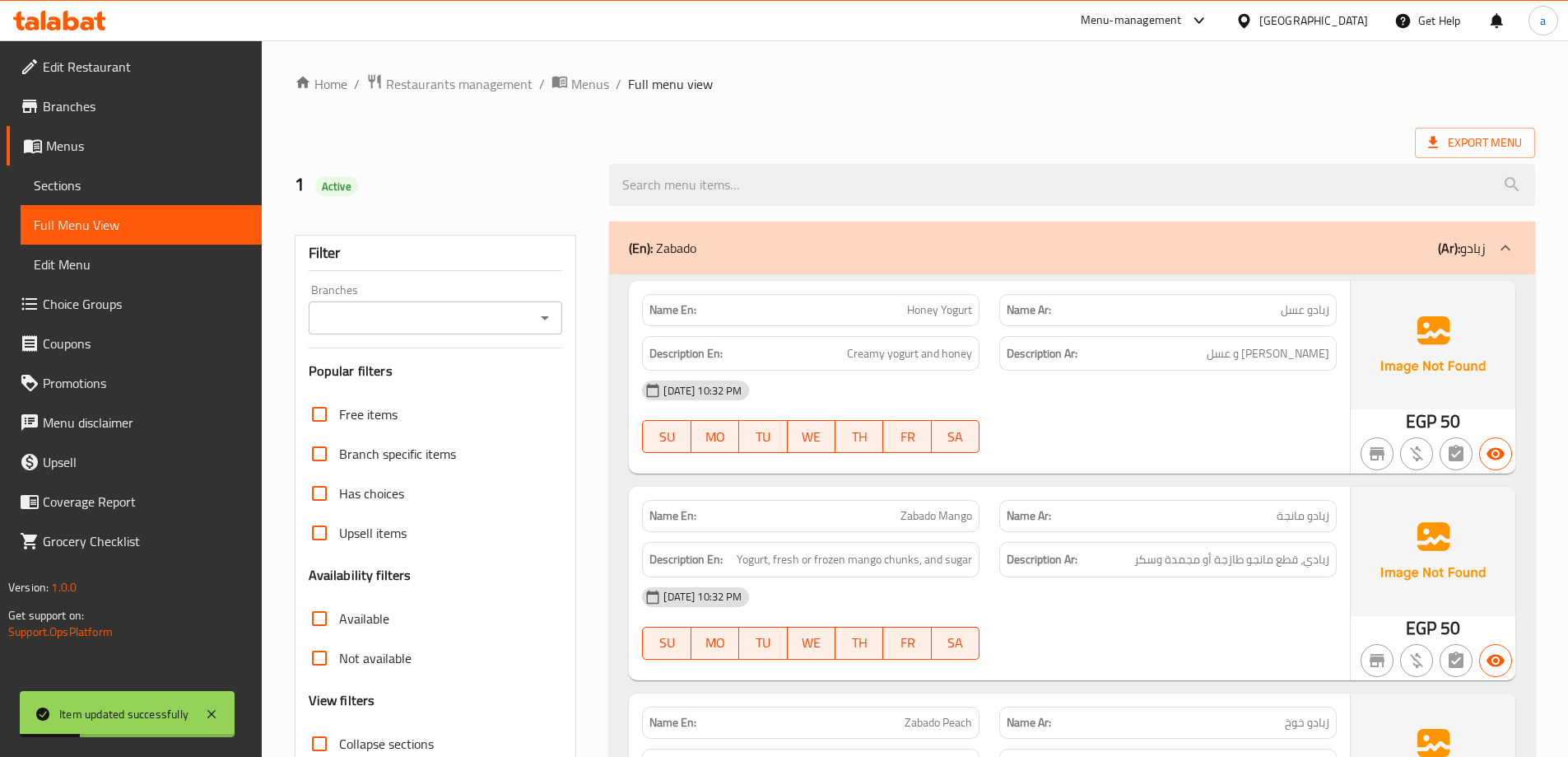
click at [1262, 261] on div "(En): [PERSON_NAME] (Ar): زبادو" at bounding box center [1072, 248] width 926 height 53
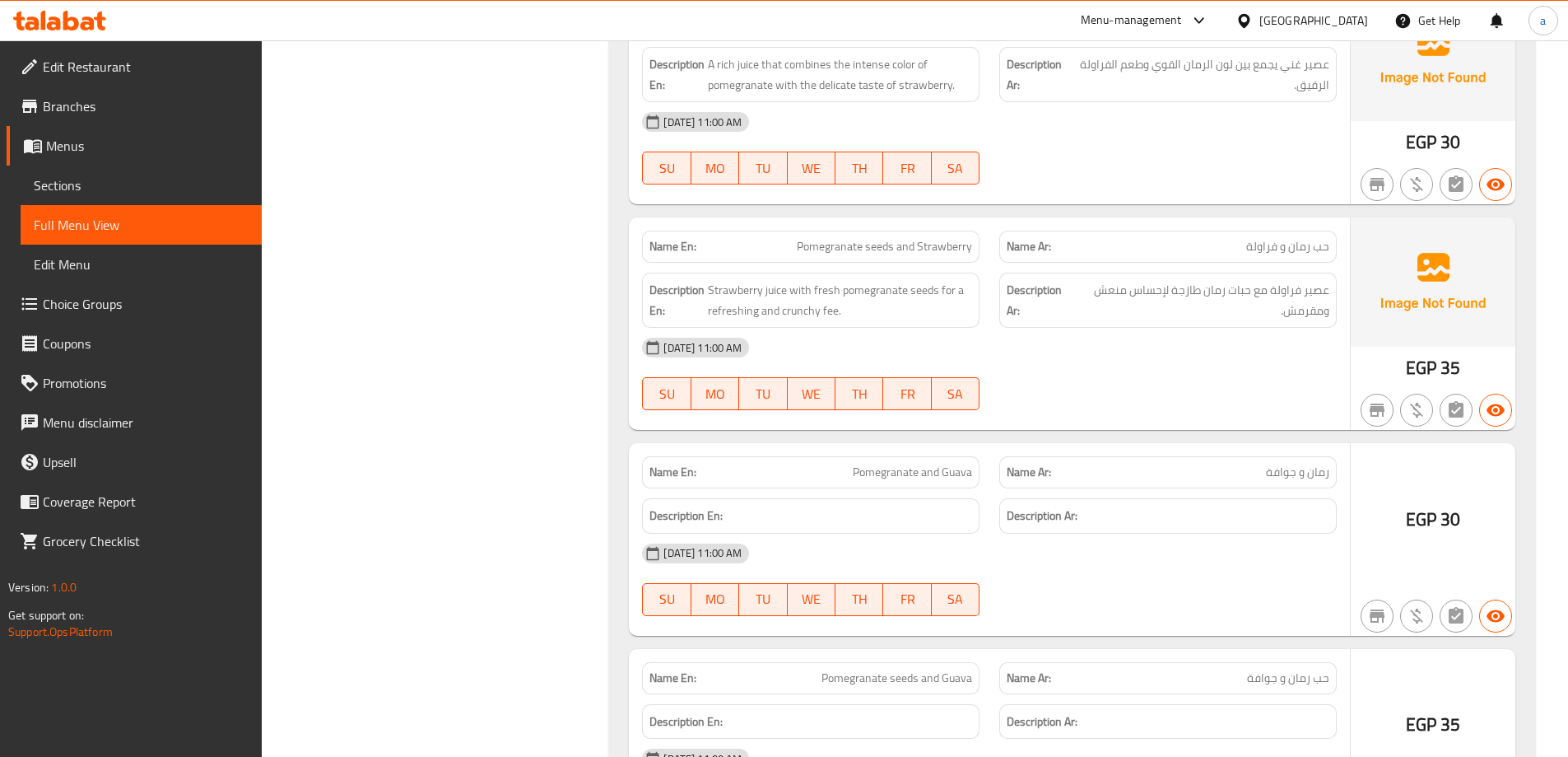
scroll to position [3870, 0]
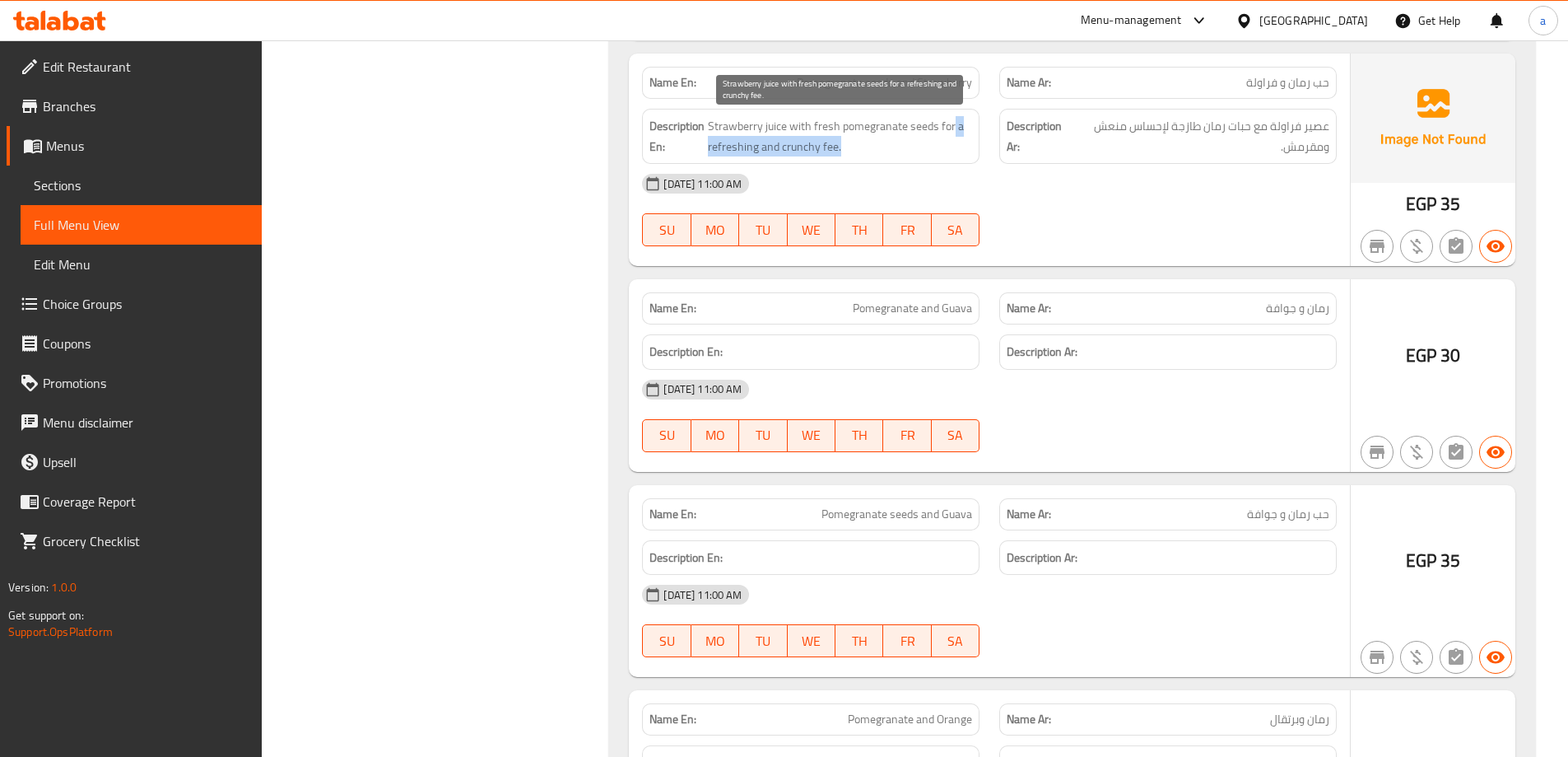
drag, startPoint x: 850, startPoint y: 150, endPoint x: 953, endPoint y: 118, distance: 107.9
click at [953, 118] on span "Strawberry juice with fresh pomegranate seeds for a refreshing and crunchy fee." at bounding box center [839, 135] width 264 height 40
copy span "a refreshing and crunchy fee."
click at [886, 158] on div "Description En: Strawberry juice with fresh pomegranate seeds for a refreshing …" at bounding box center [810, 136] width 337 height 55
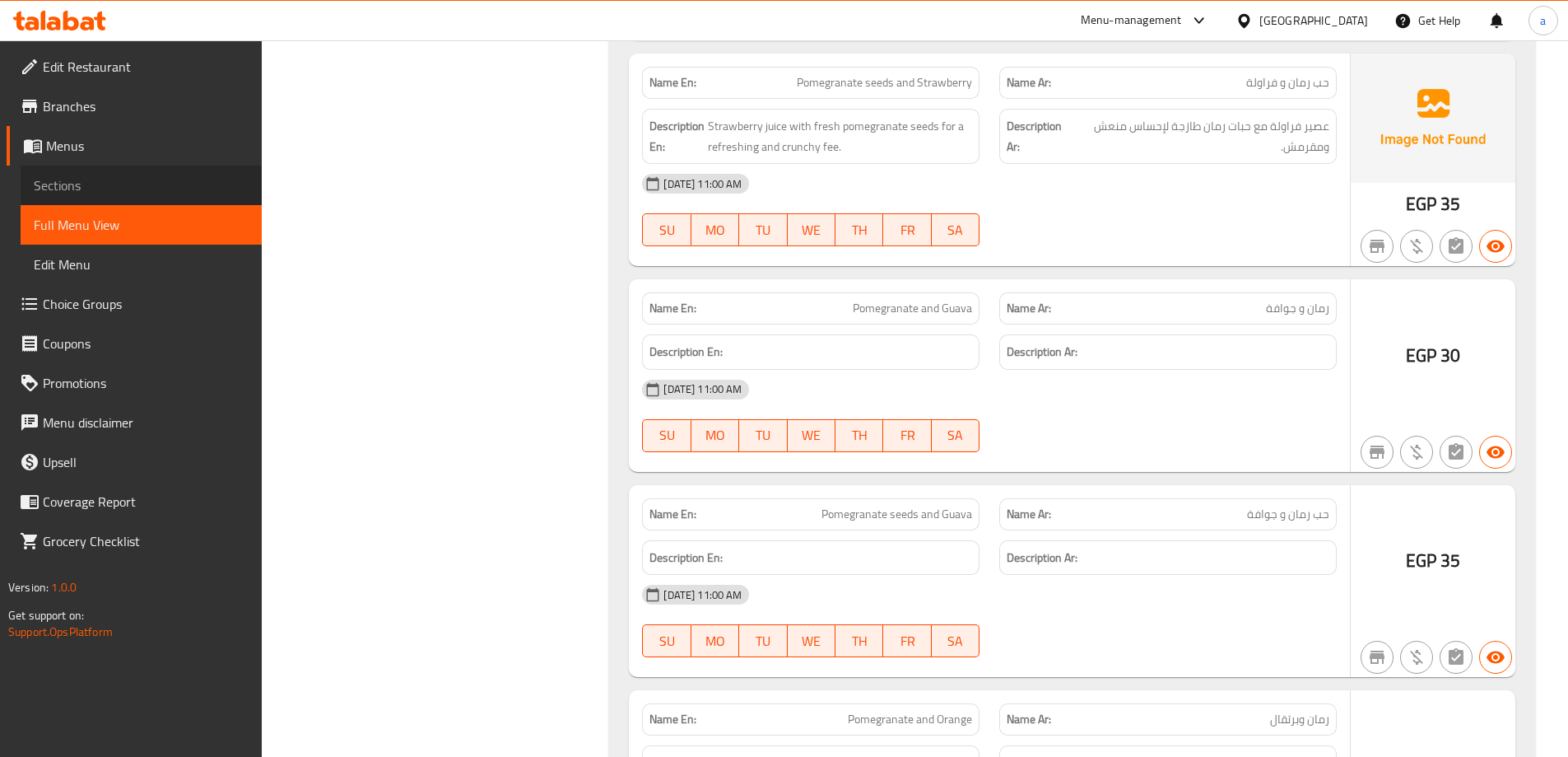
click at [70, 194] on span "Sections" at bounding box center [141, 184] width 215 height 20
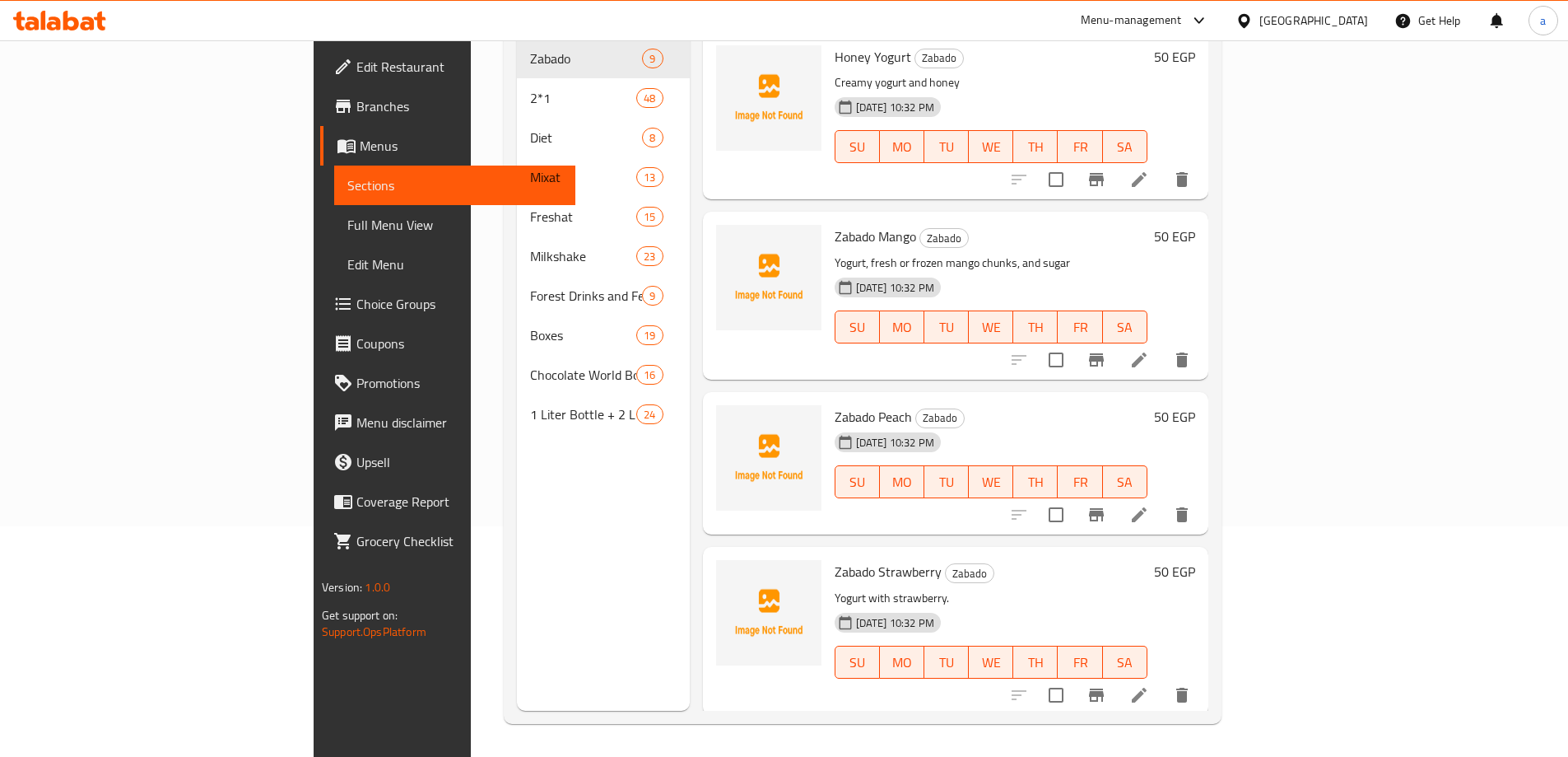
scroll to position [230, 0]
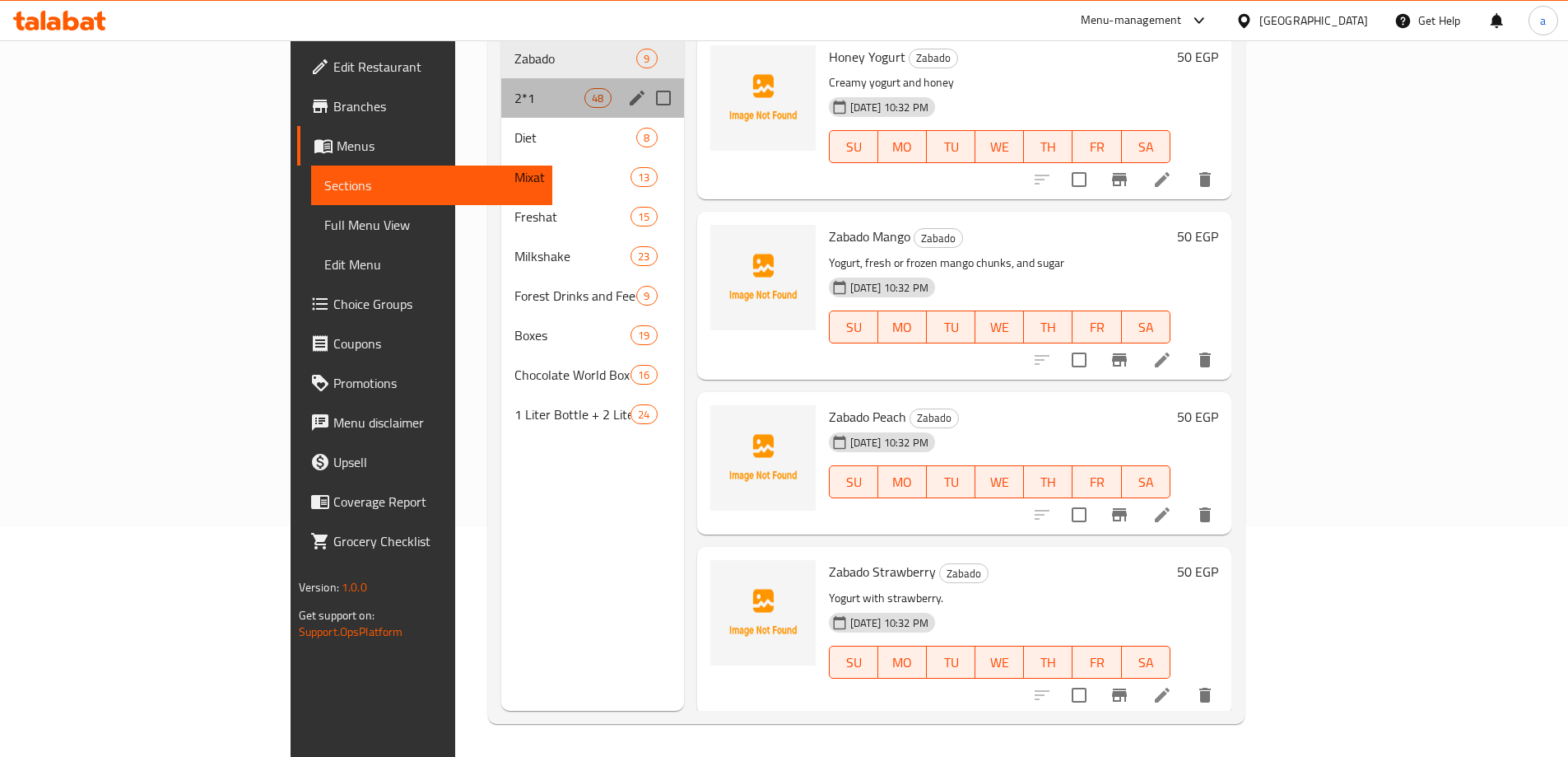
click at [501, 91] on div "2*1 48" at bounding box center [592, 98] width 182 height 39
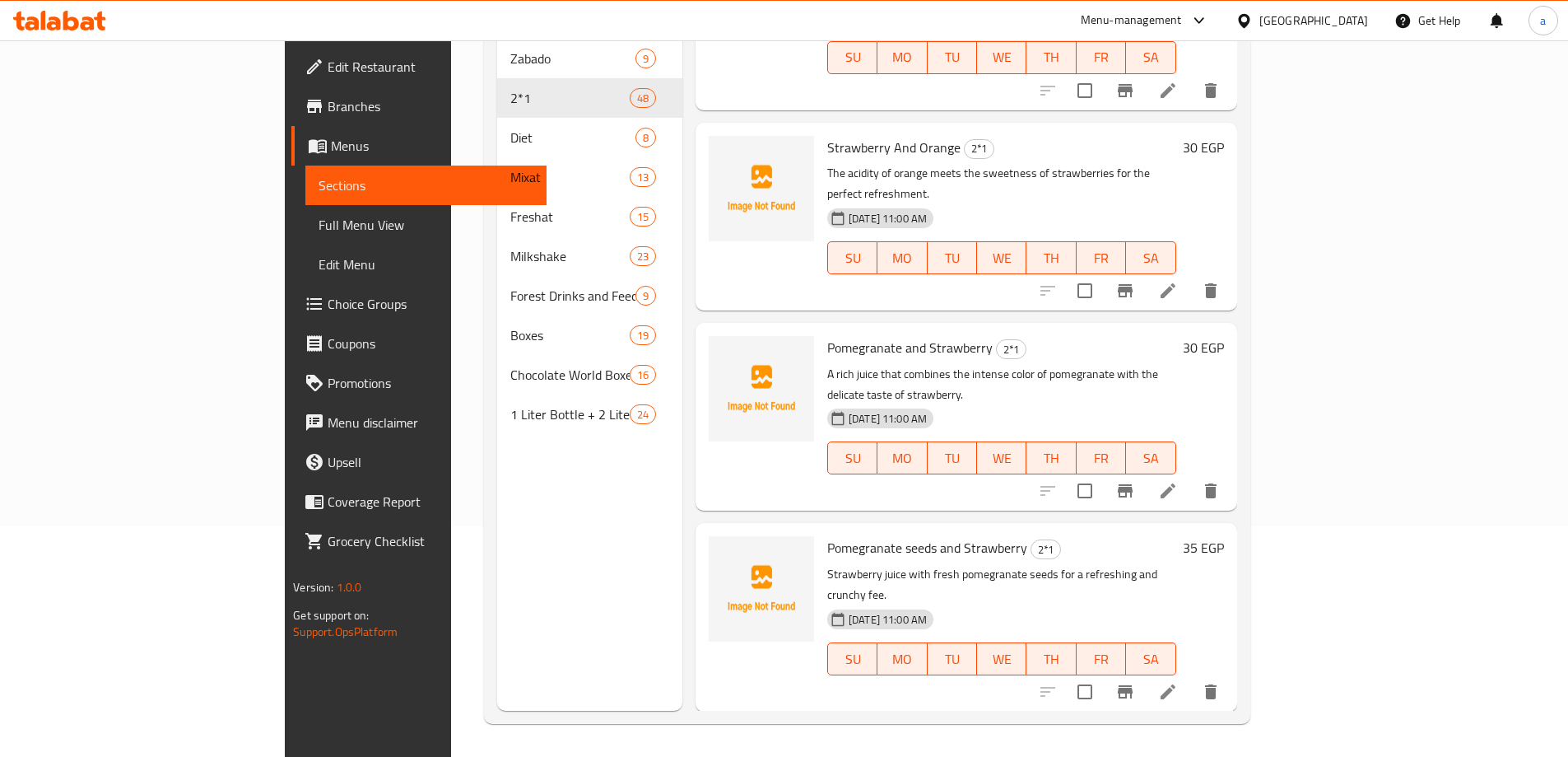
scroll to position [2470, 0]
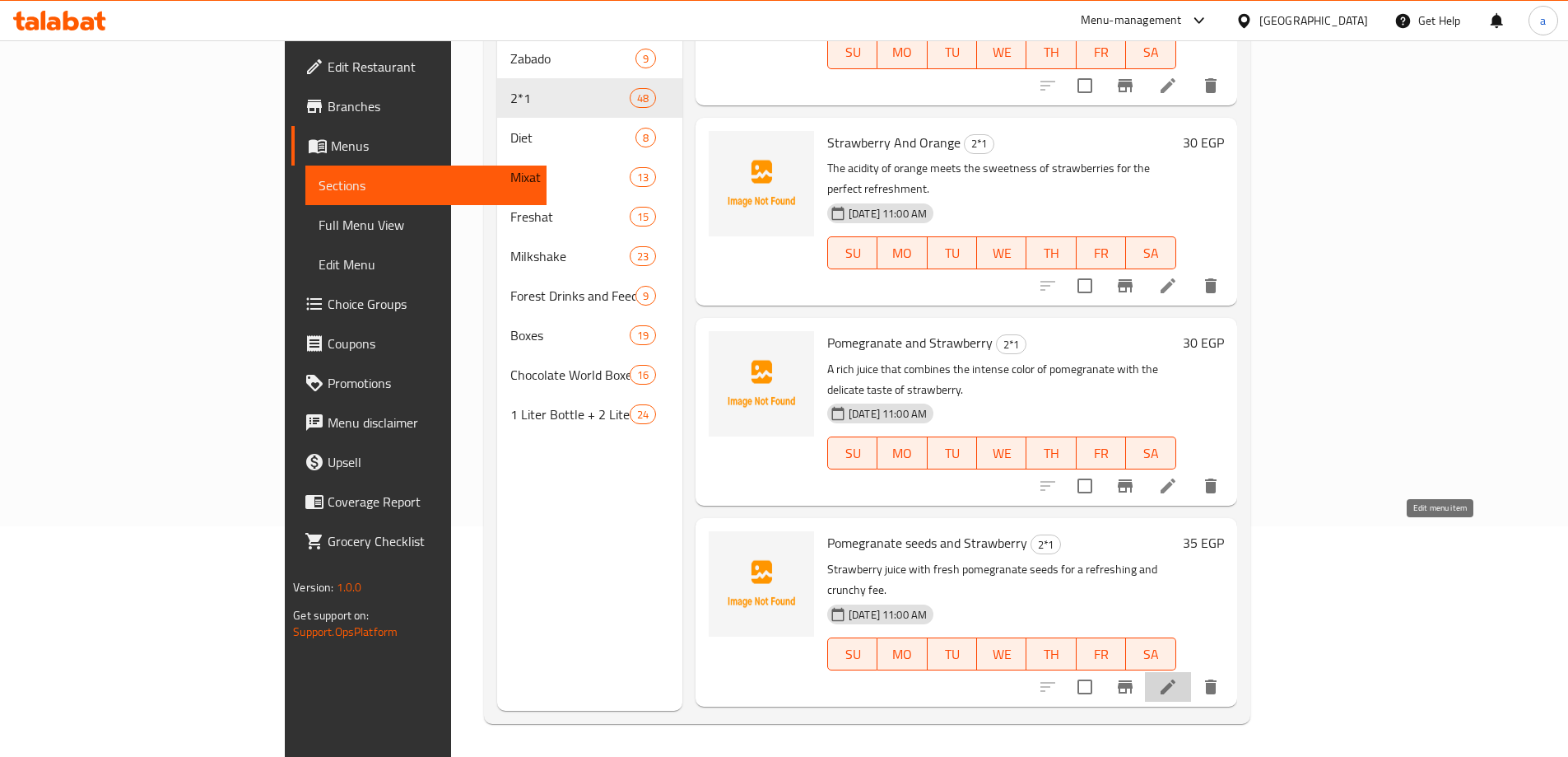
click at [1175, 679] on icon at bounding box center [1168, 686] width 15 height 15
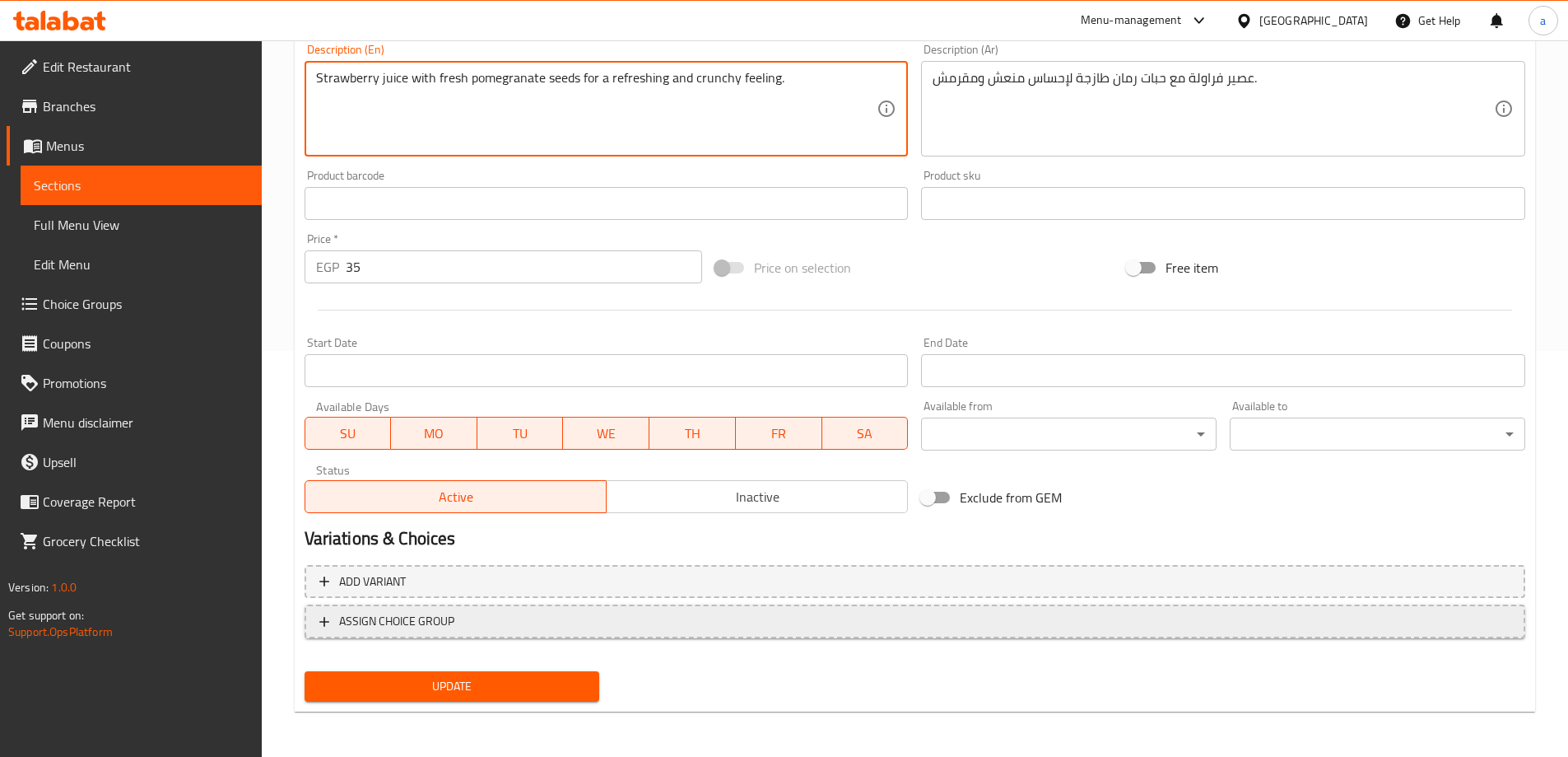
scroll to position [407, 0]
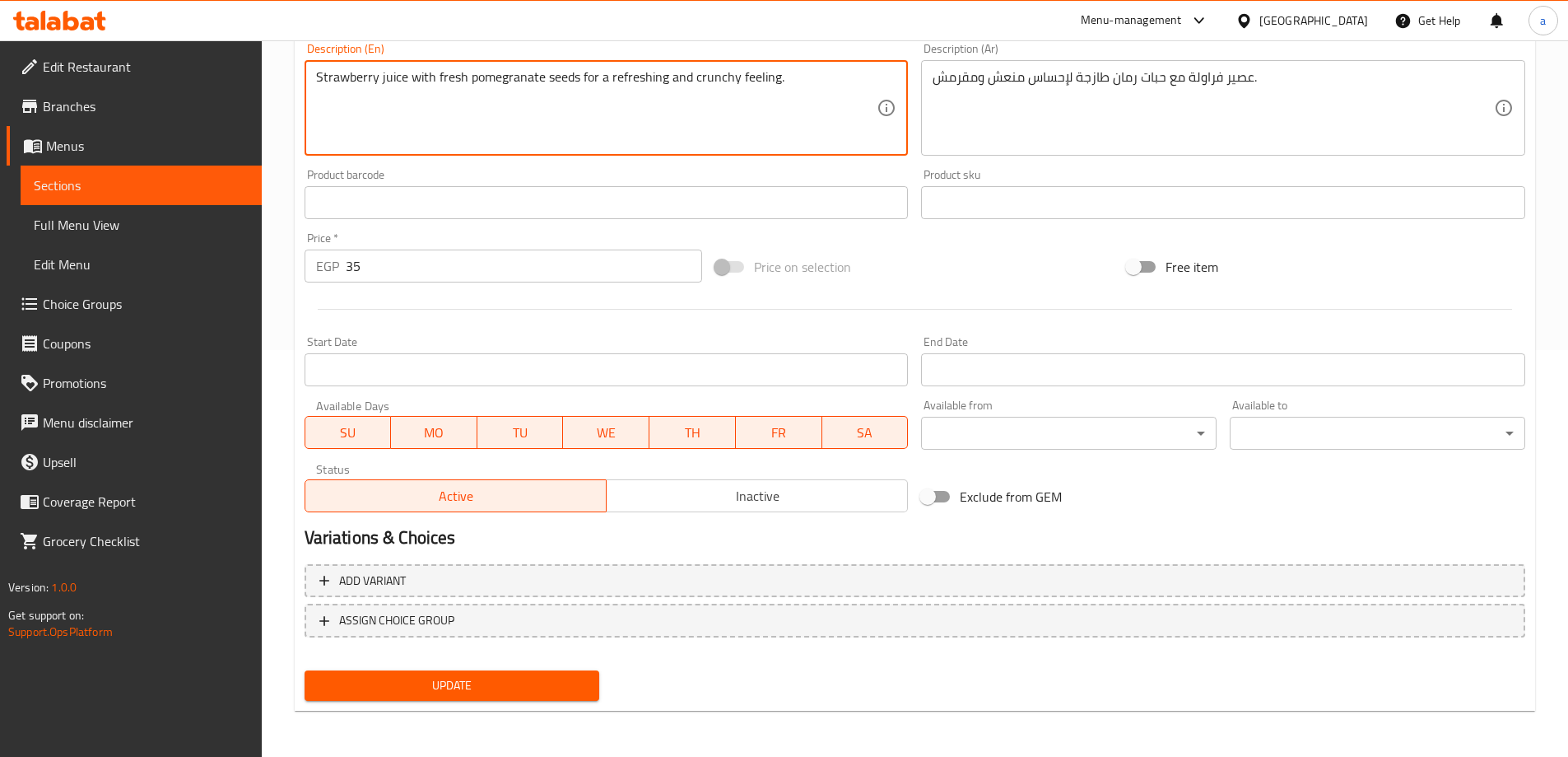
type textarea "Strawberry juice with fresh pomegranate seeds for a refreshing and crunchy feel…"
click at [467, 680] on span "Update" at bounding box center [452, 686] width 269 height 21
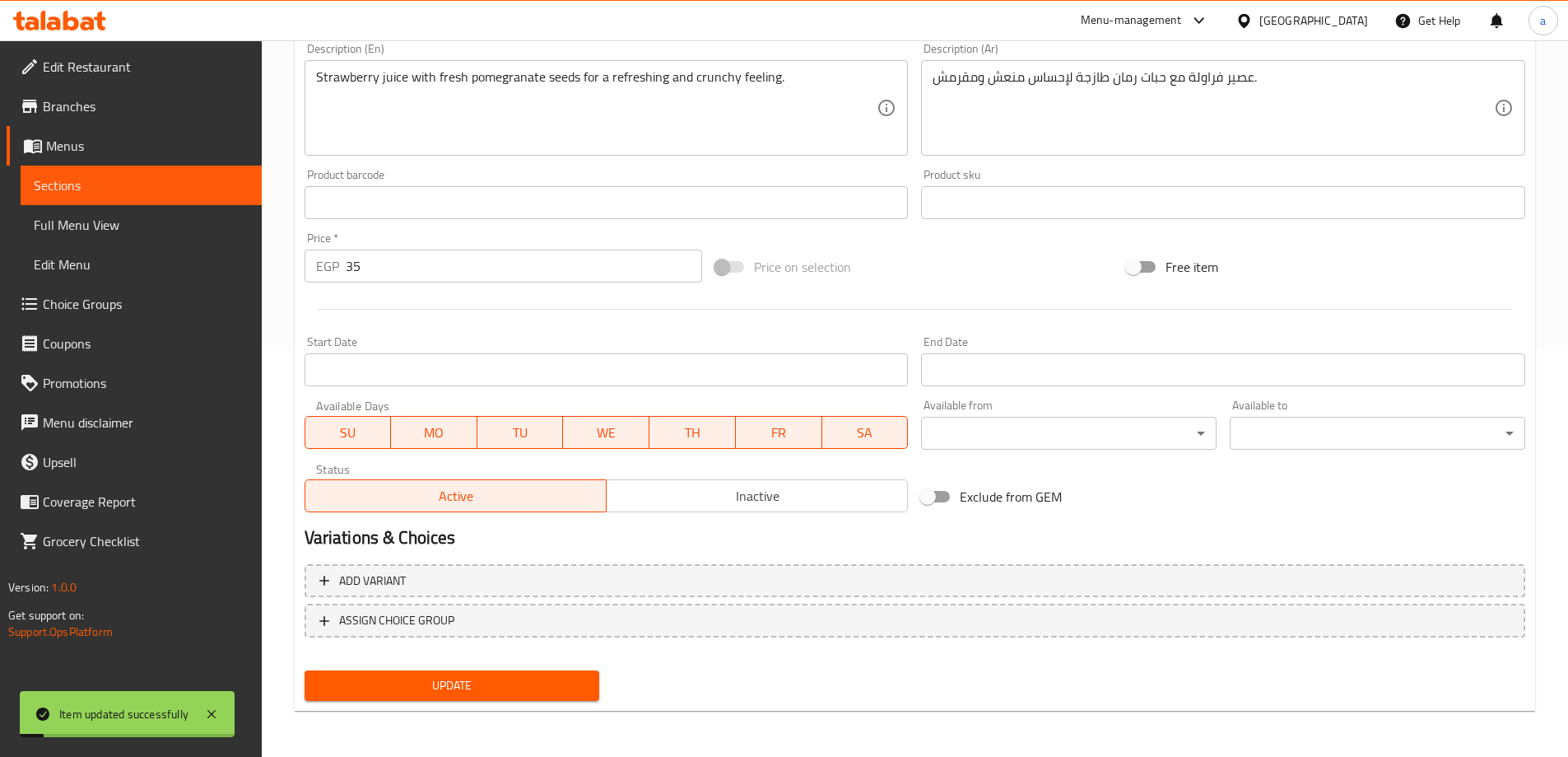
click at [82, 229] on span "Full Menu View" at bounding box center [141, 225] width 215 height 20
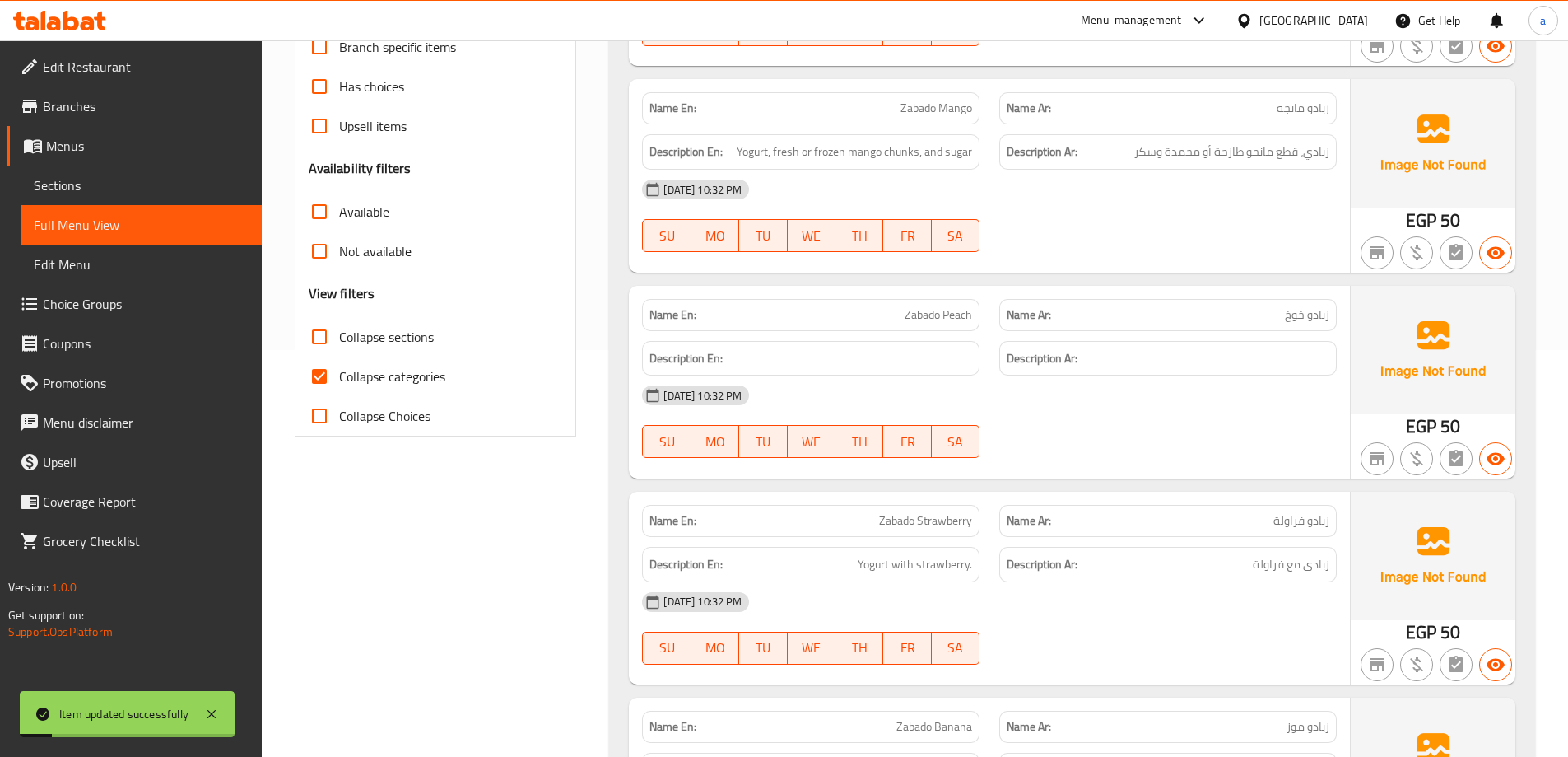
click at [358, 379] on span "Collapse categories" at bounding box center [392, 376] width 106 height 20
click at [339, 379] on input "Collapse categories" at bounding box center [320, 376] width 39 height 39
checkbox input "false"
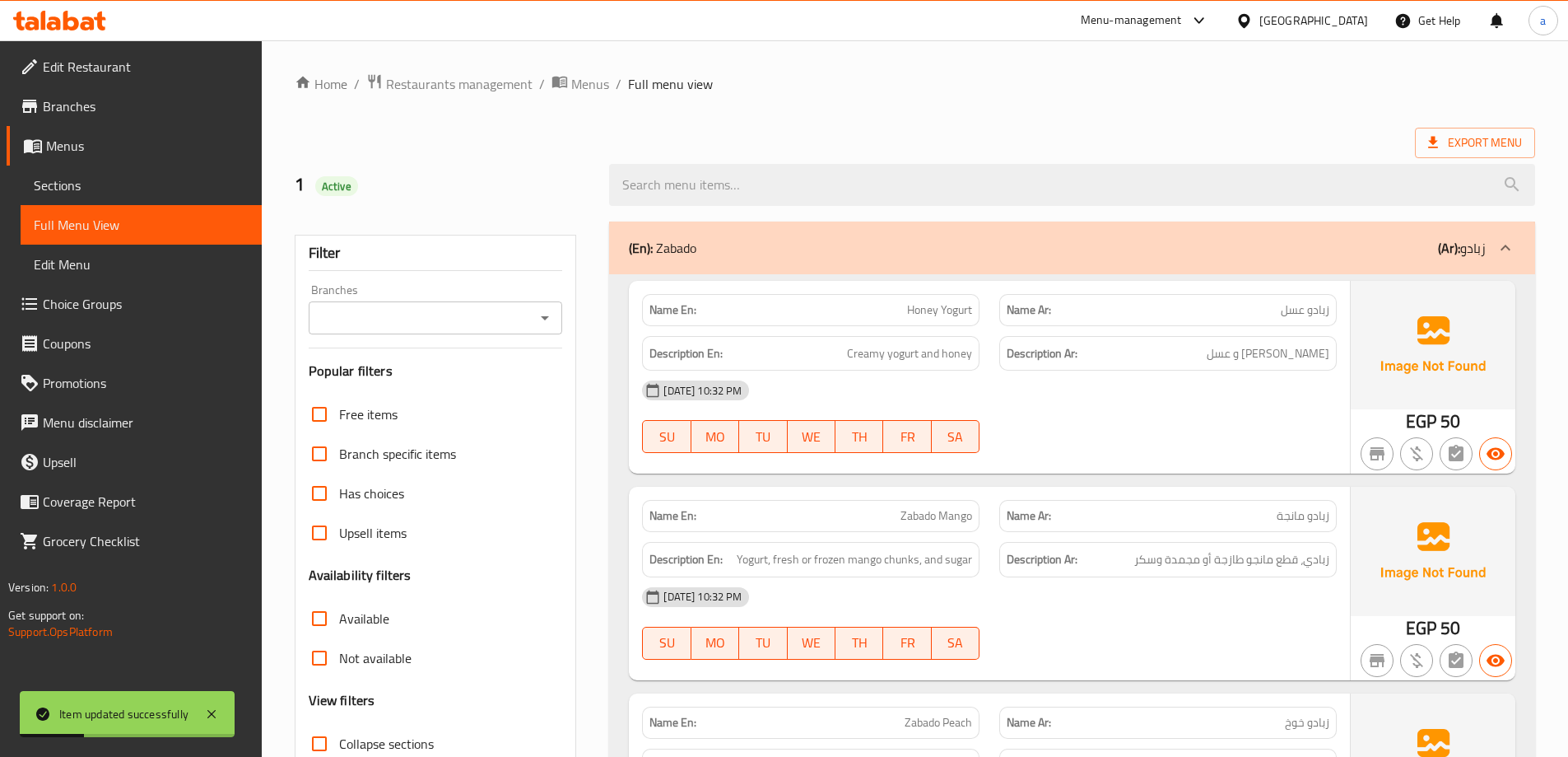
click at [1109, 244] on div "(En): [PERSON_NAME] (Ar): زبادو" at bounding box center [1057, 247] width 856 height 20
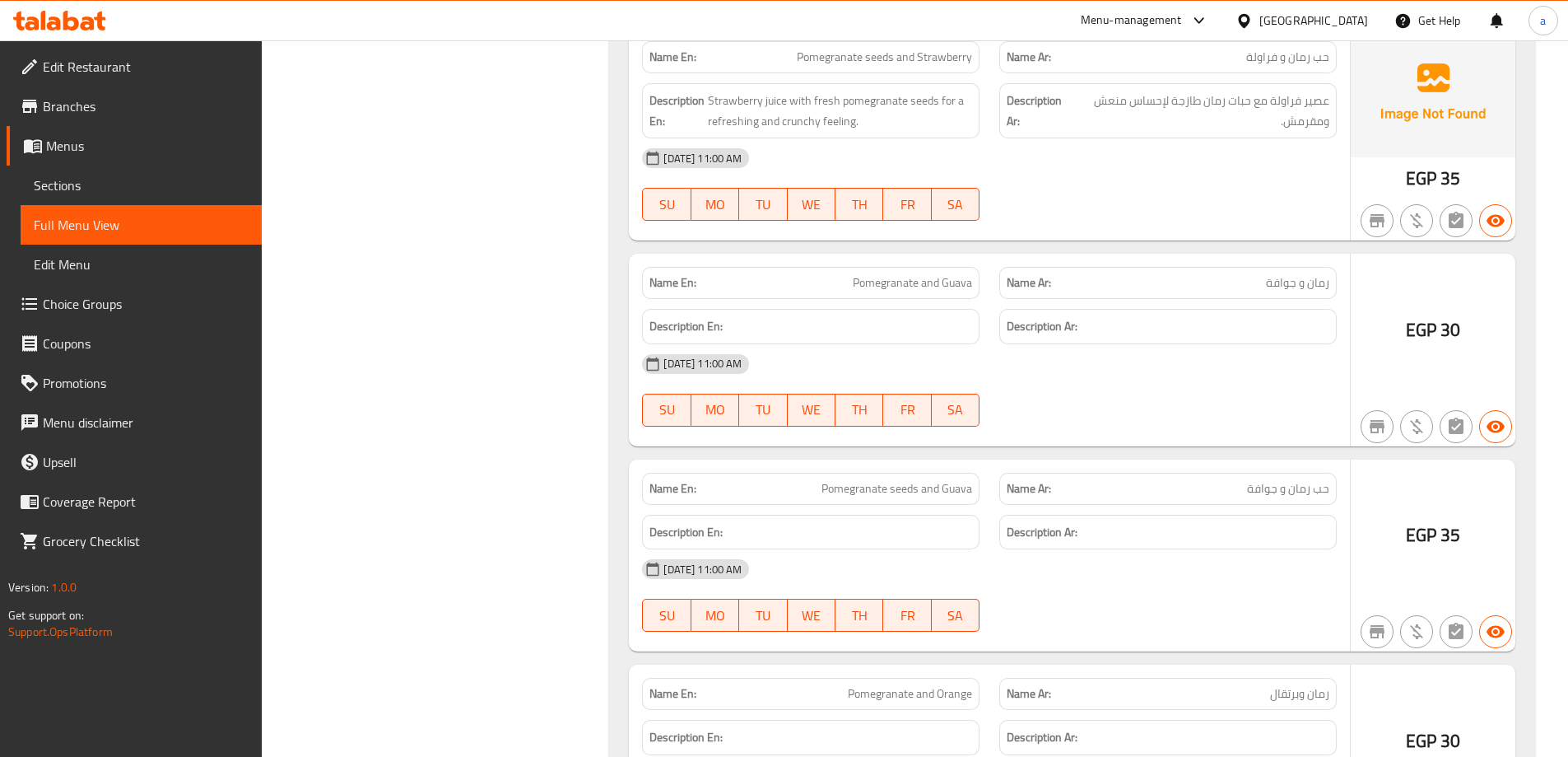
scroll to position [3870, 0]
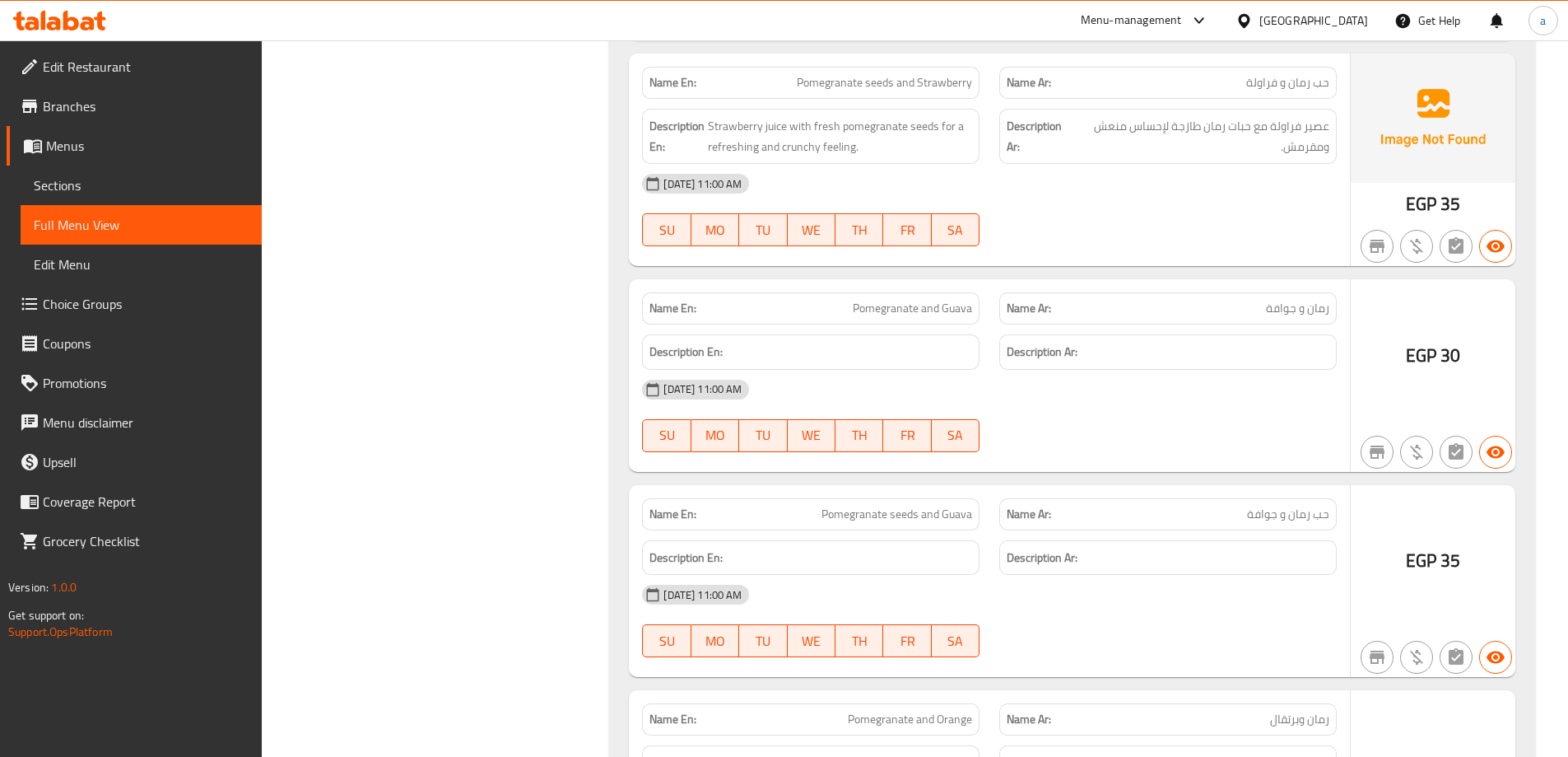
click at [1272, 312] on span "رمان و جوافة" at bounding box center [1297, 308] width 63 height 17
copy span "جوافة"
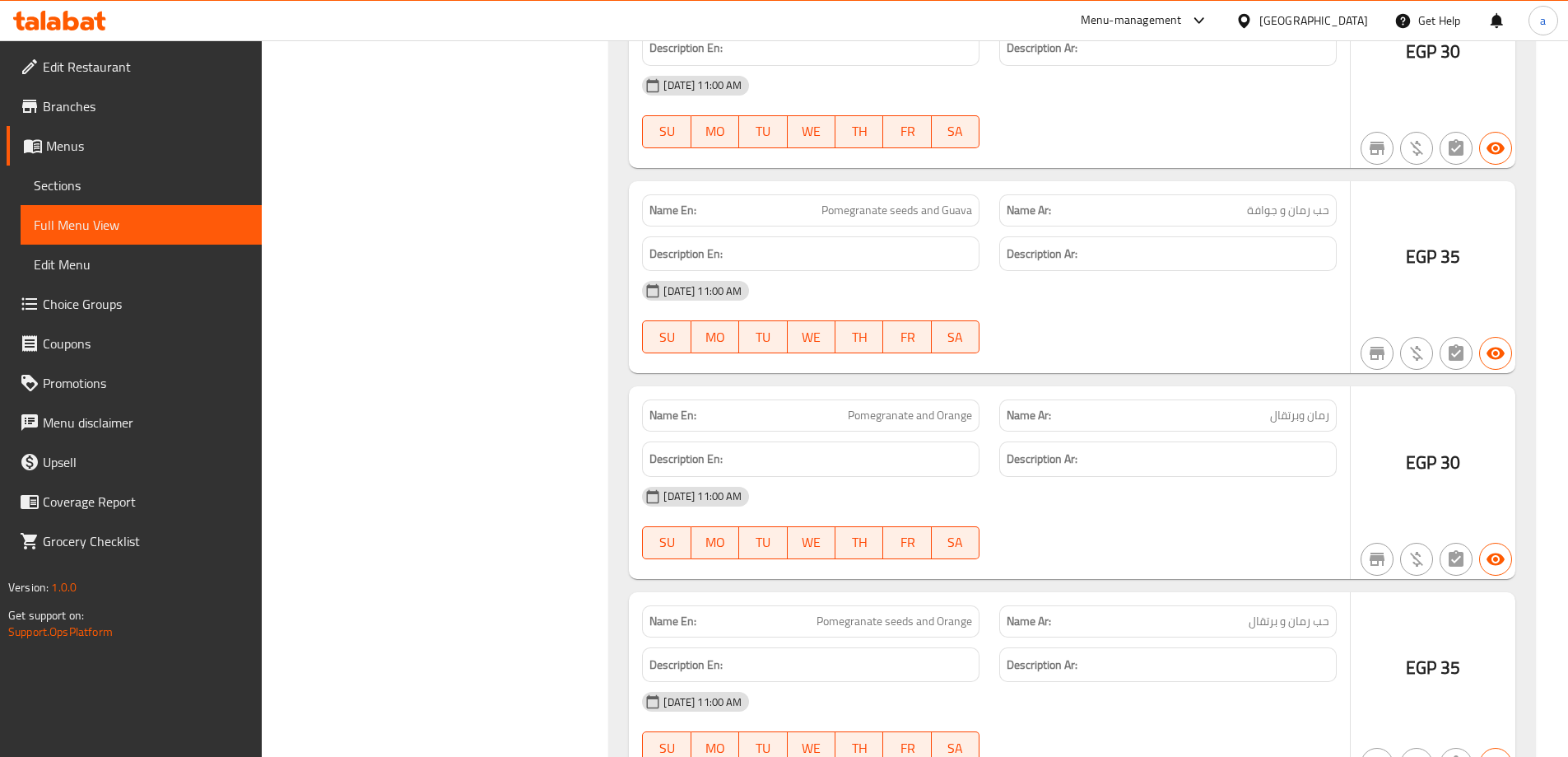
scroll to position [4199, 0]
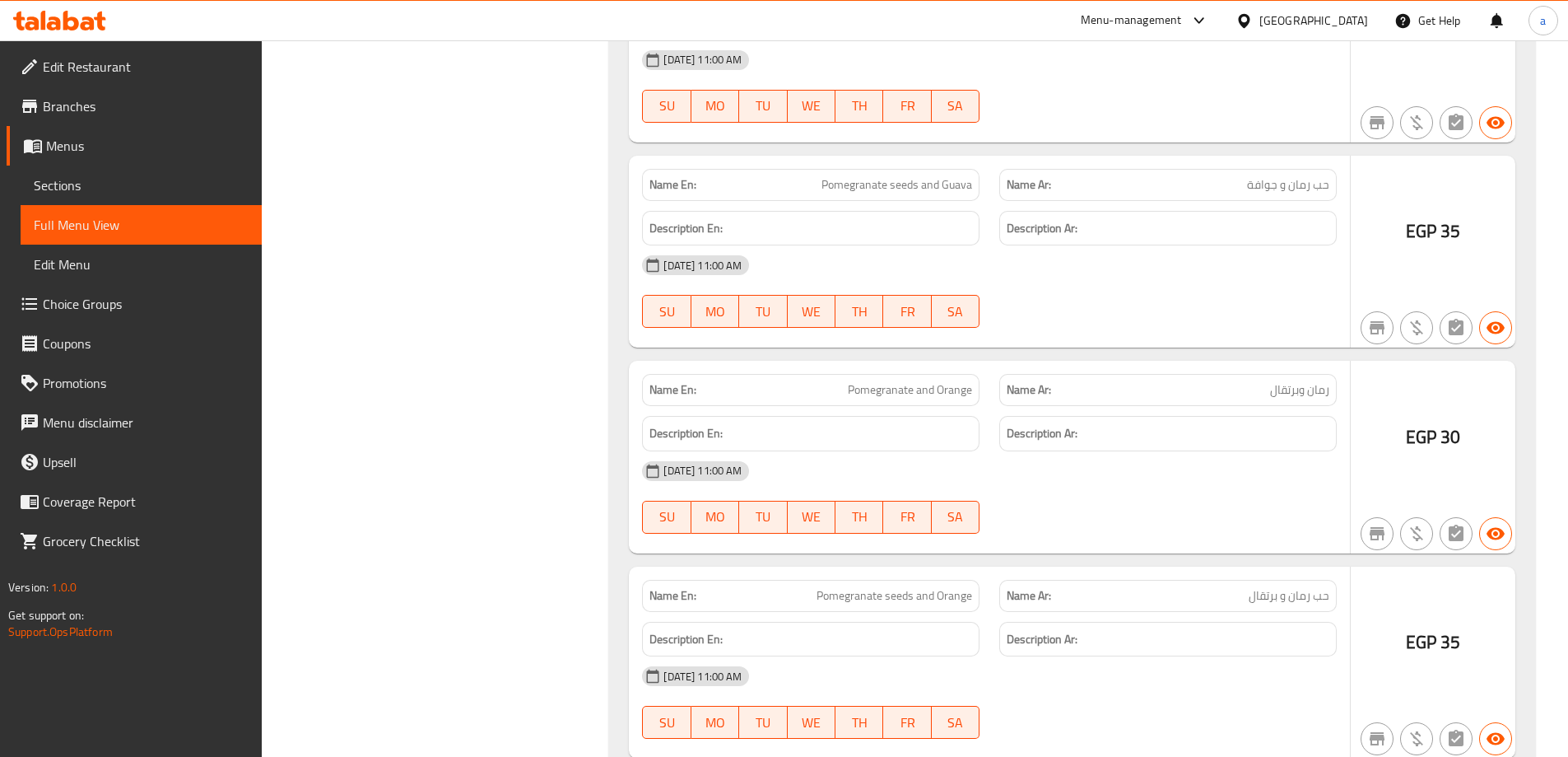
click at [1322, 382] on span "رمان وبرتقال" at bounding box center [1299, 389] width 59 height 17
copy span "رمان"
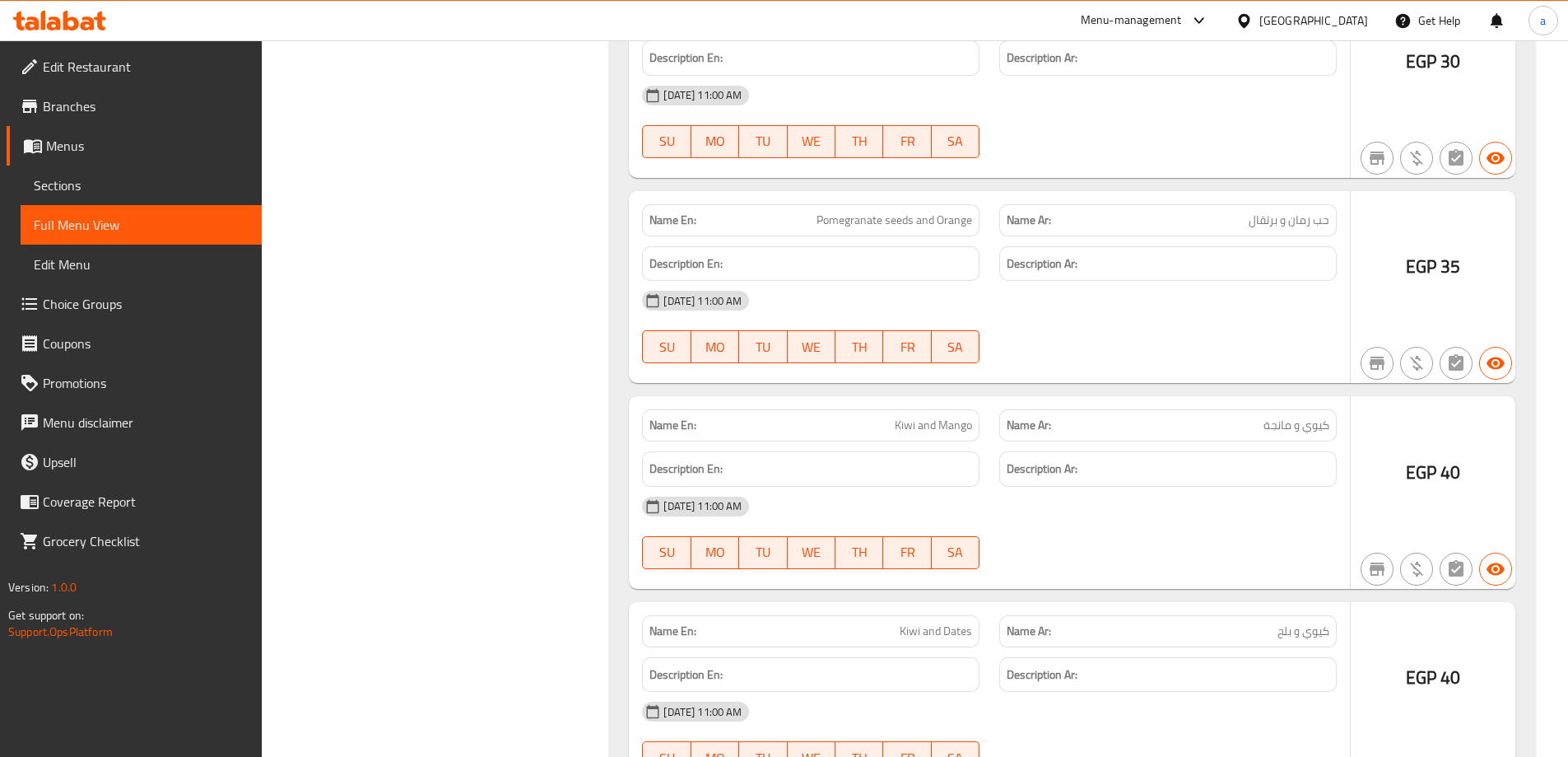
scroll to position [4611, 0]
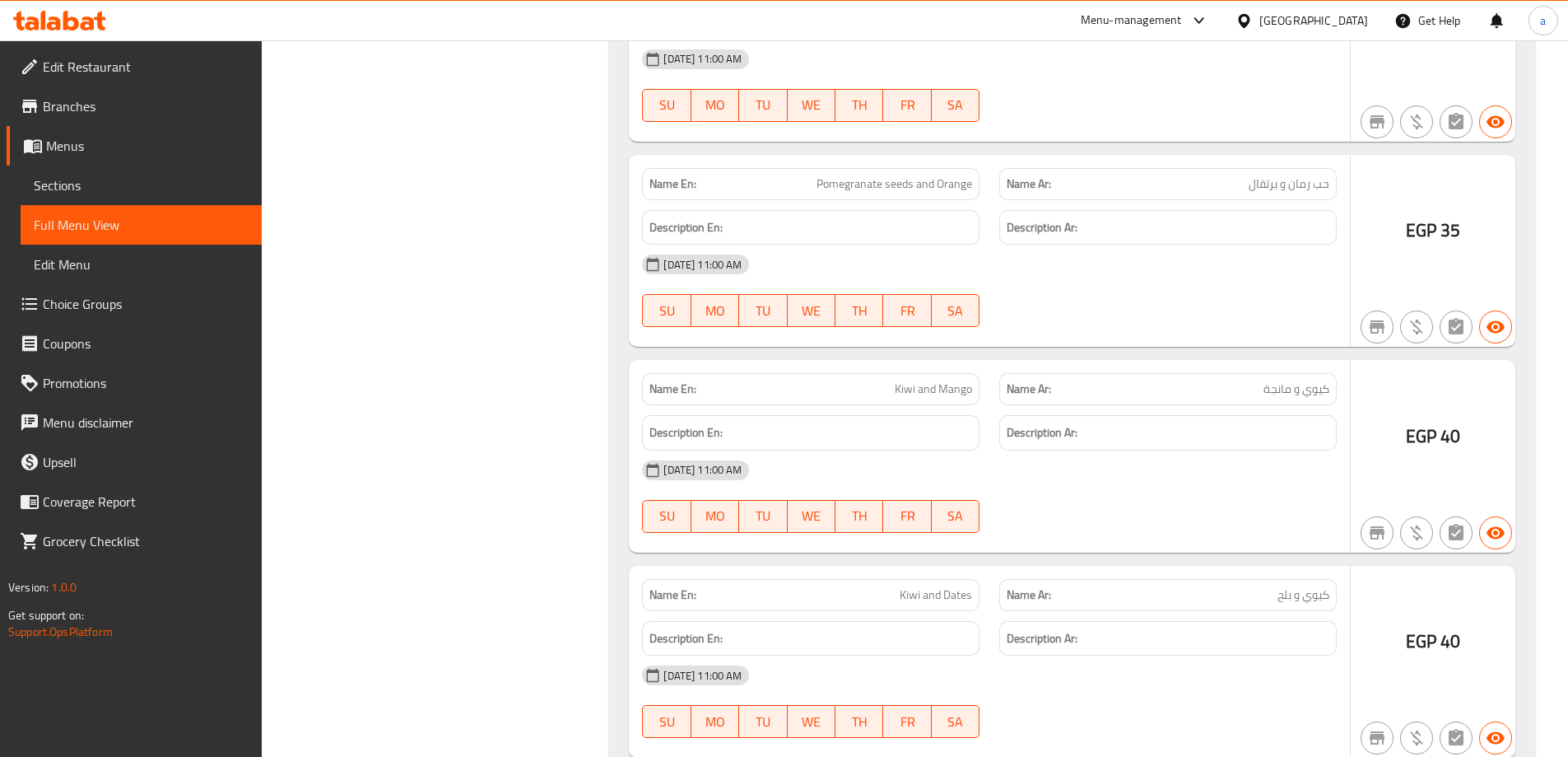
click at [1321, 387] on span "كيوي و مانجة" at bounding box center [1296, 388] width 66 height 17
copy span "كيوي"
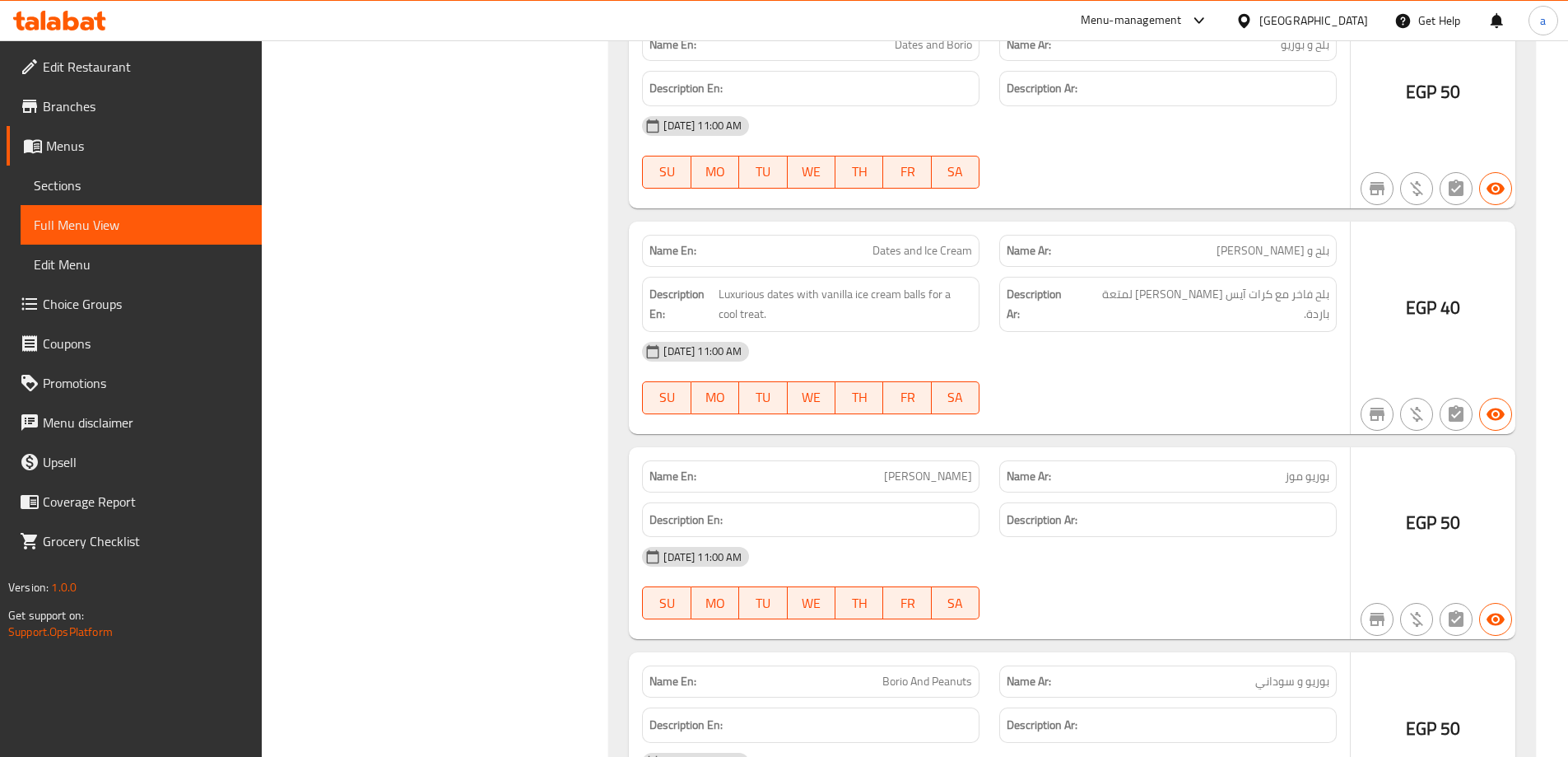
scroll to position [6257, 0]
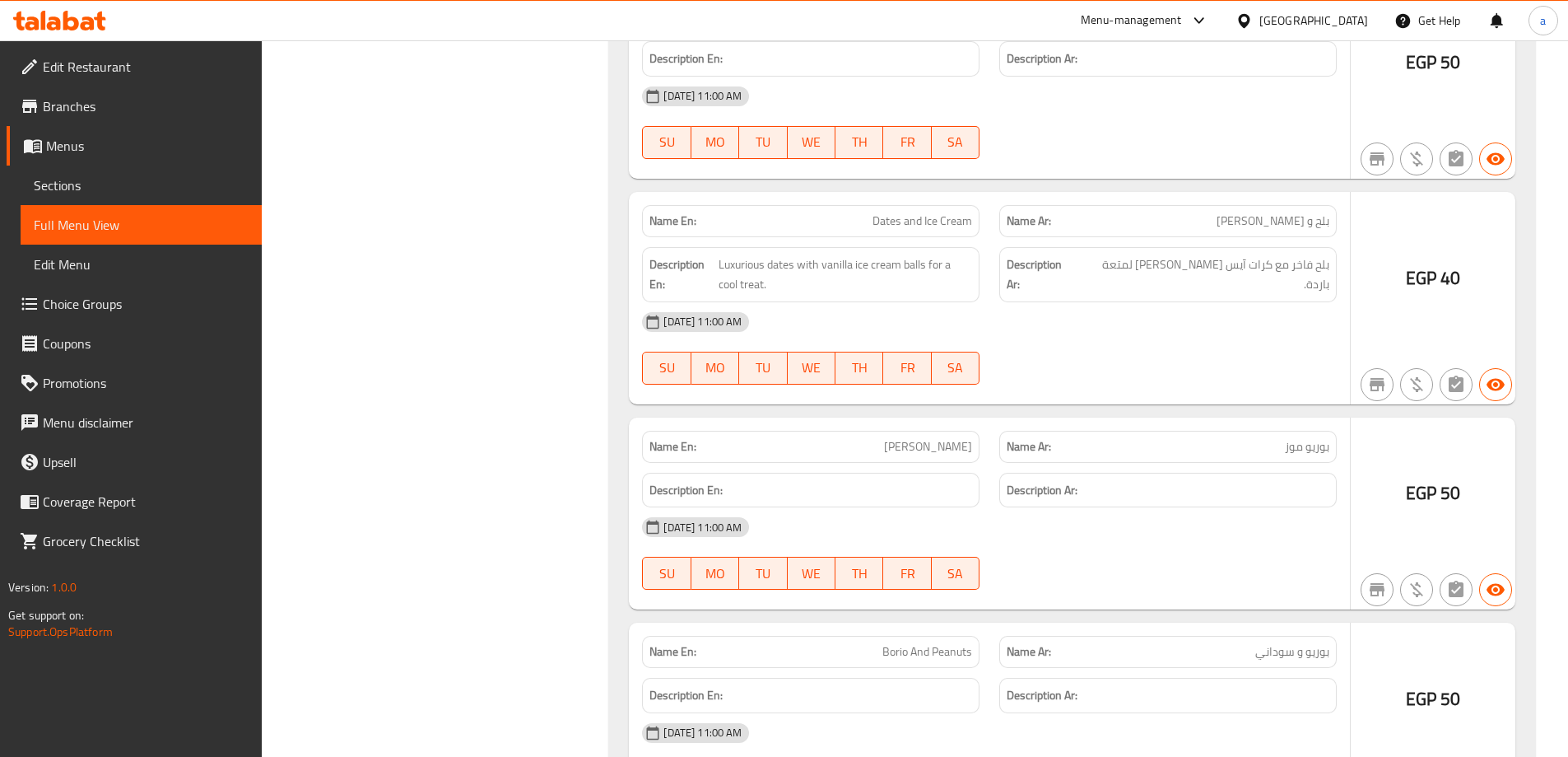
click at [923, 453] on span "[PERSON_NAME]" at bounding box center [928, 447] width 88 height 17
copy span "[PERSON_NAME]"
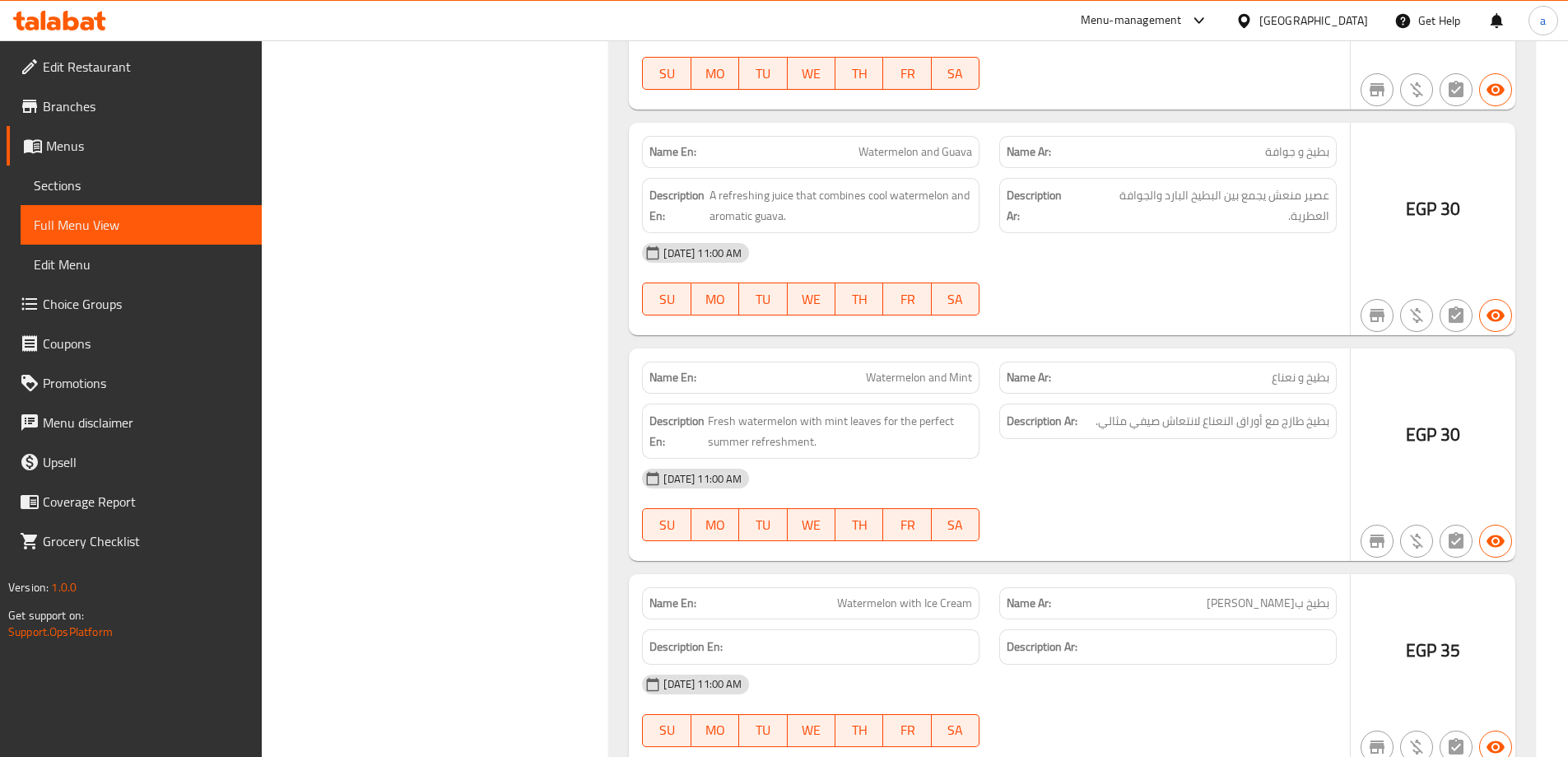
scroll to position [8480, 0]
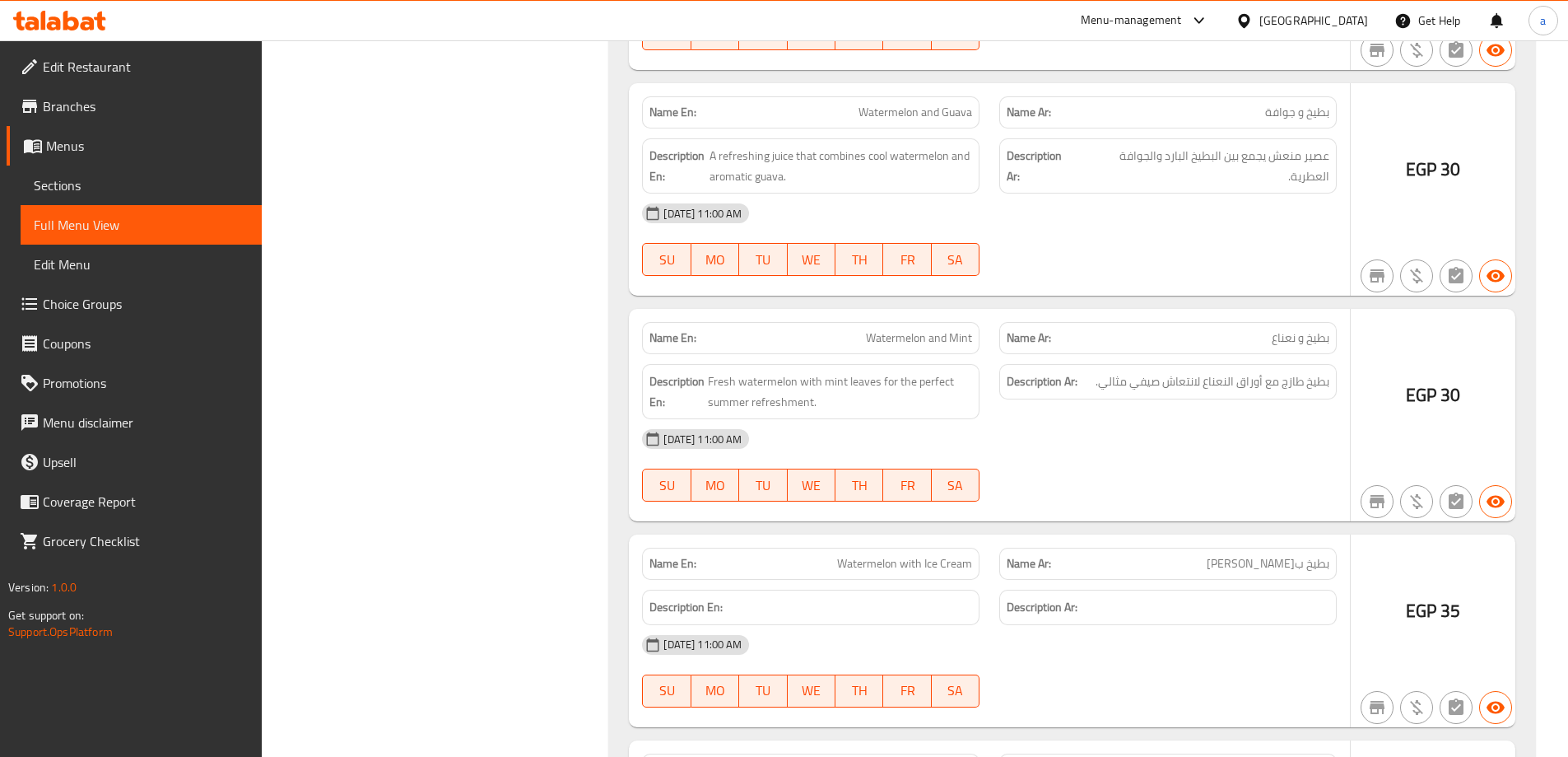
click at [1318, 555] on span "بطيخ ب[PERSON_NAME]" at bounding box center [1267, 563] width 122 height 17
copy span "بطيخ"
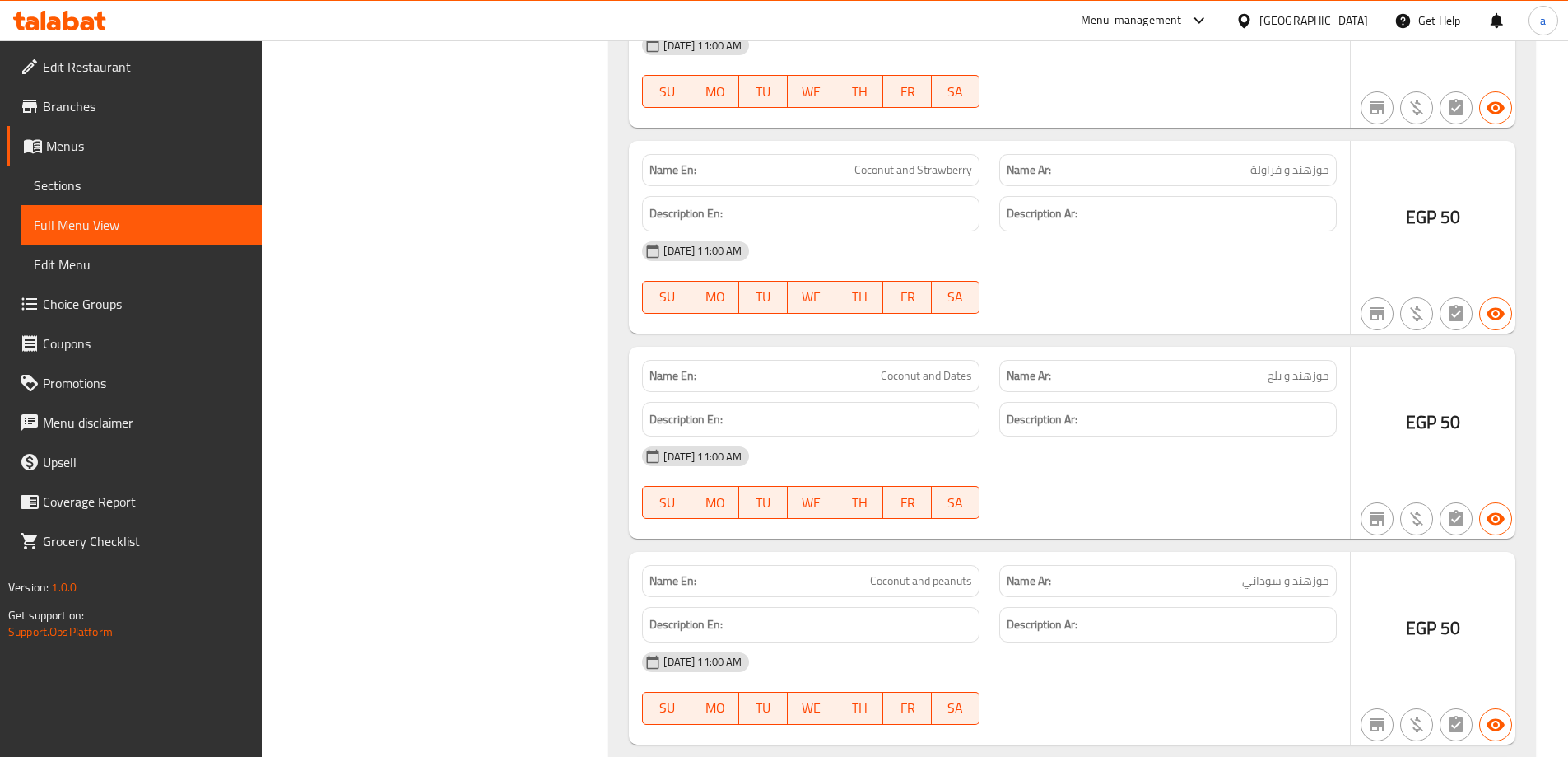
scroll to position [9221, 0]
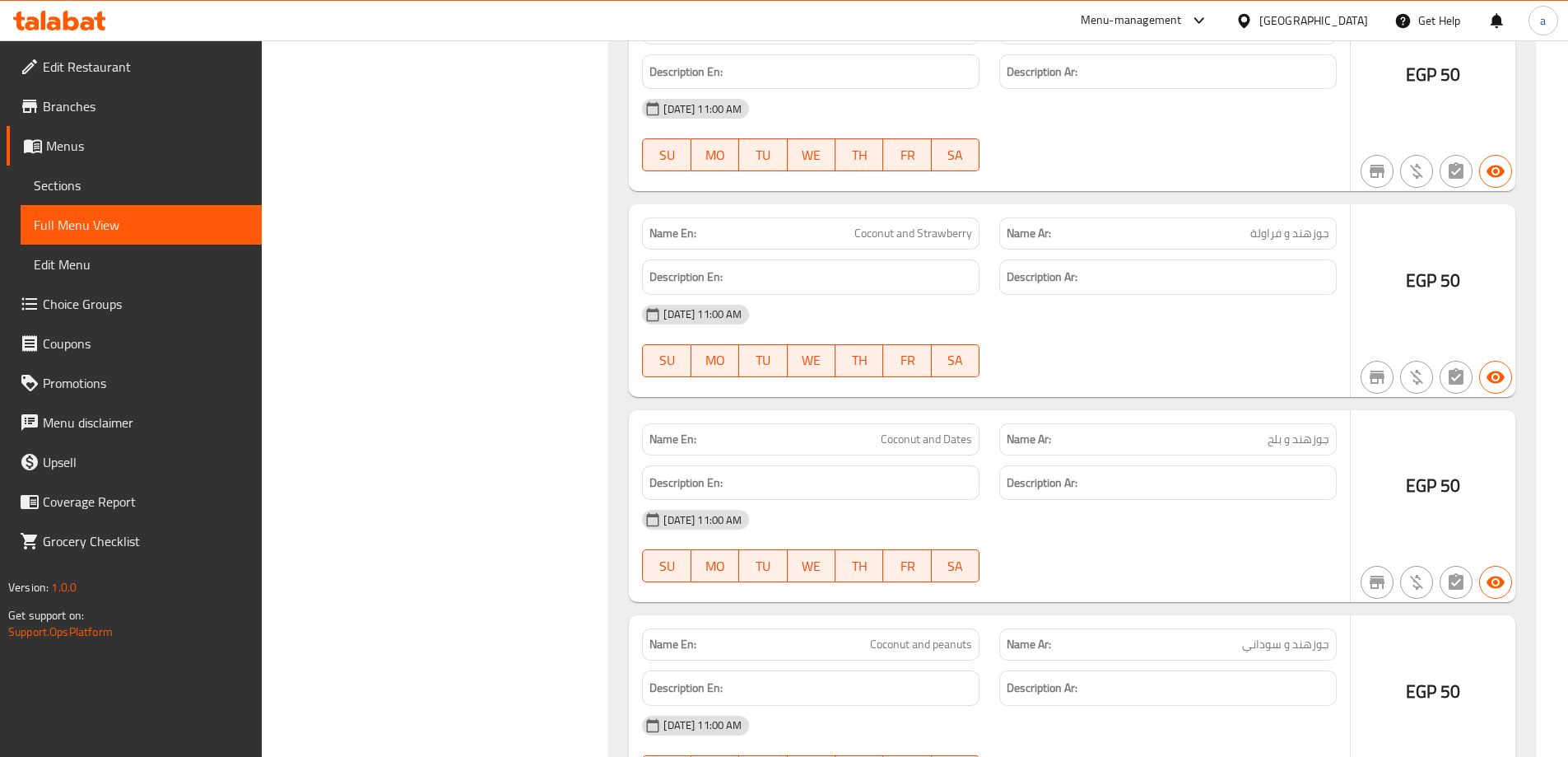
click at [1312, 431] on span "جوزهند و بلح" at bounding box center [1298, 439] width 62 height 17
copy span "جوزهند و بلح"
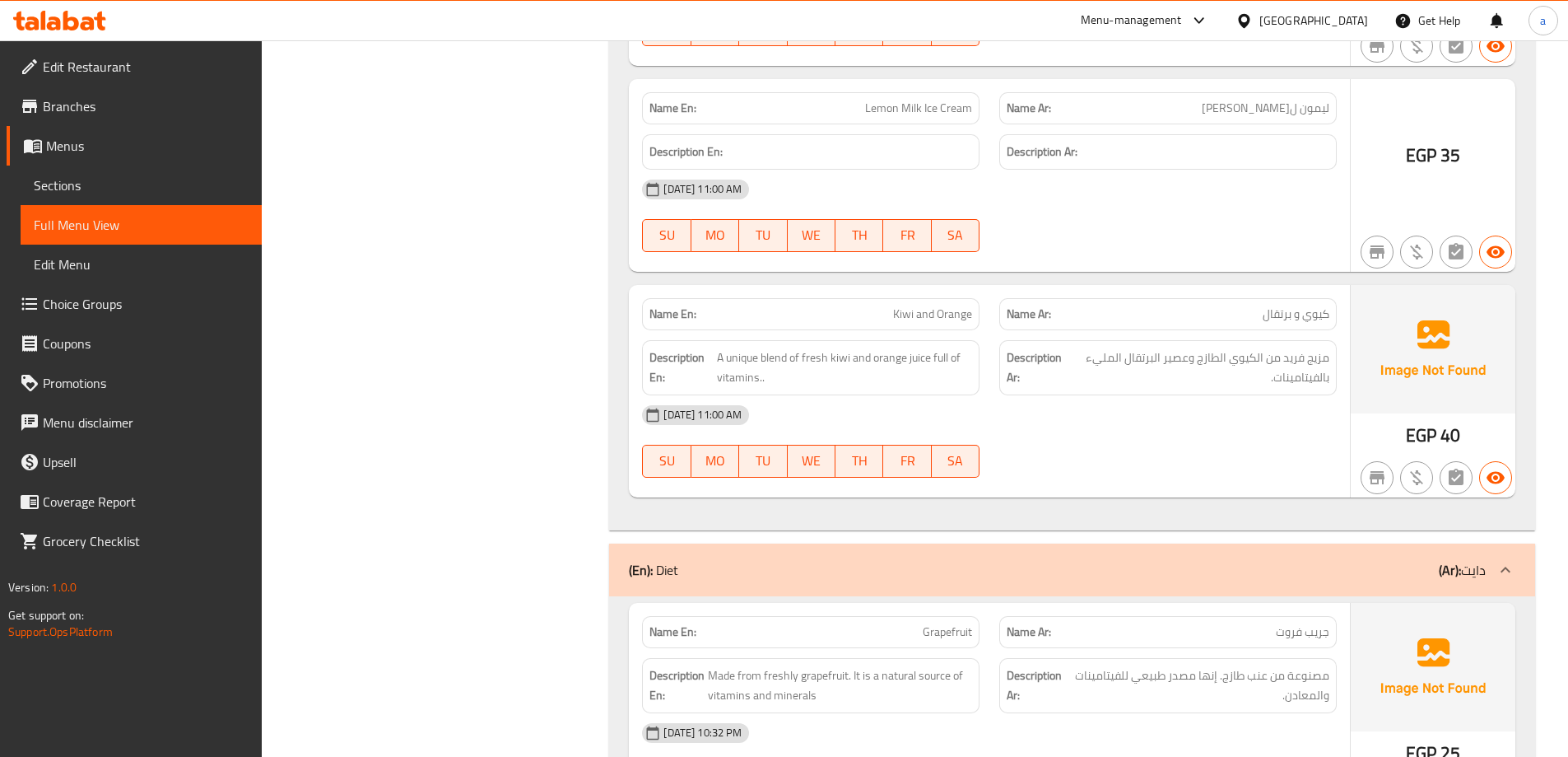
scroll to position [10209, 0]
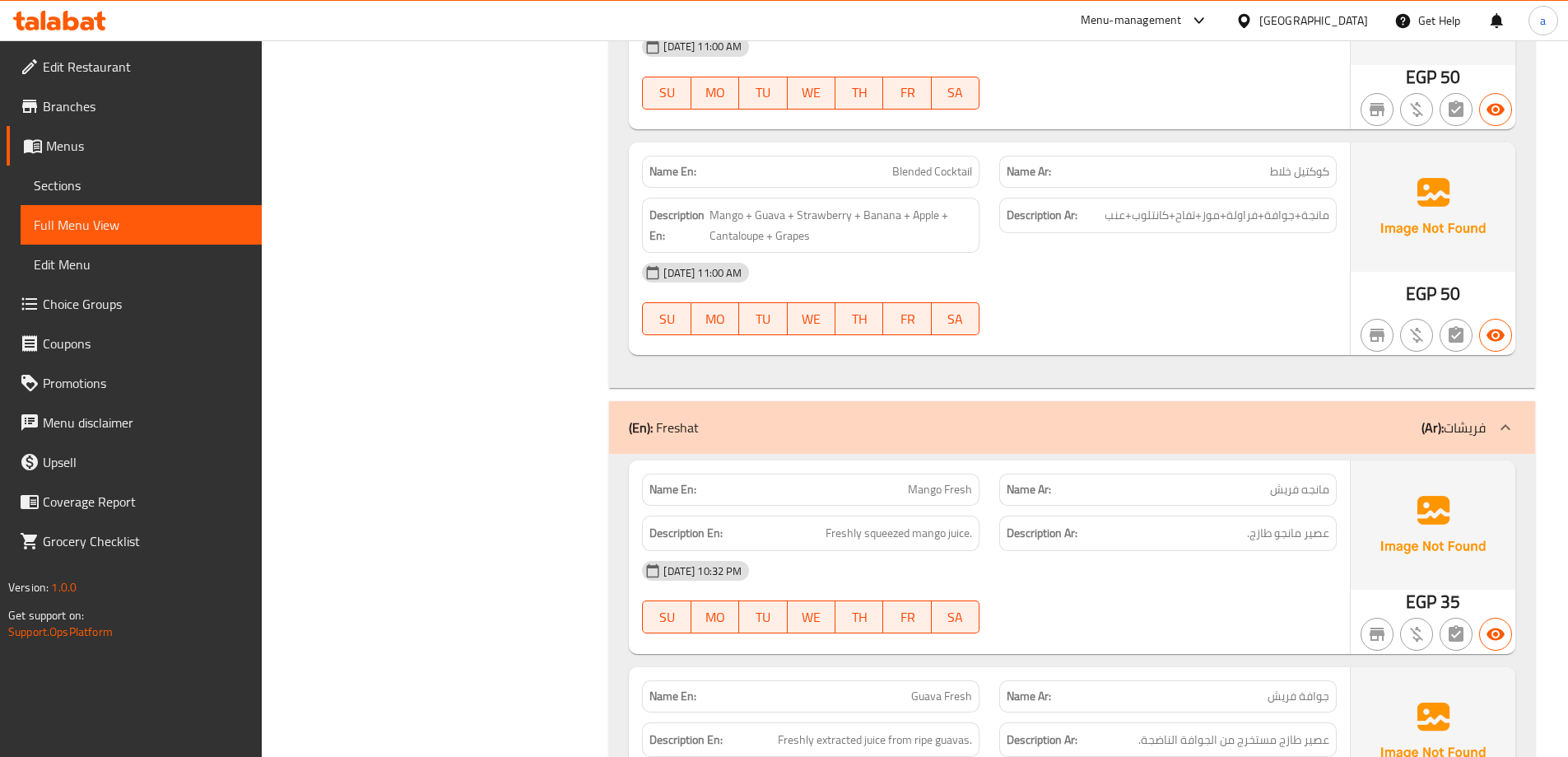
scroll to position [13337, 0]
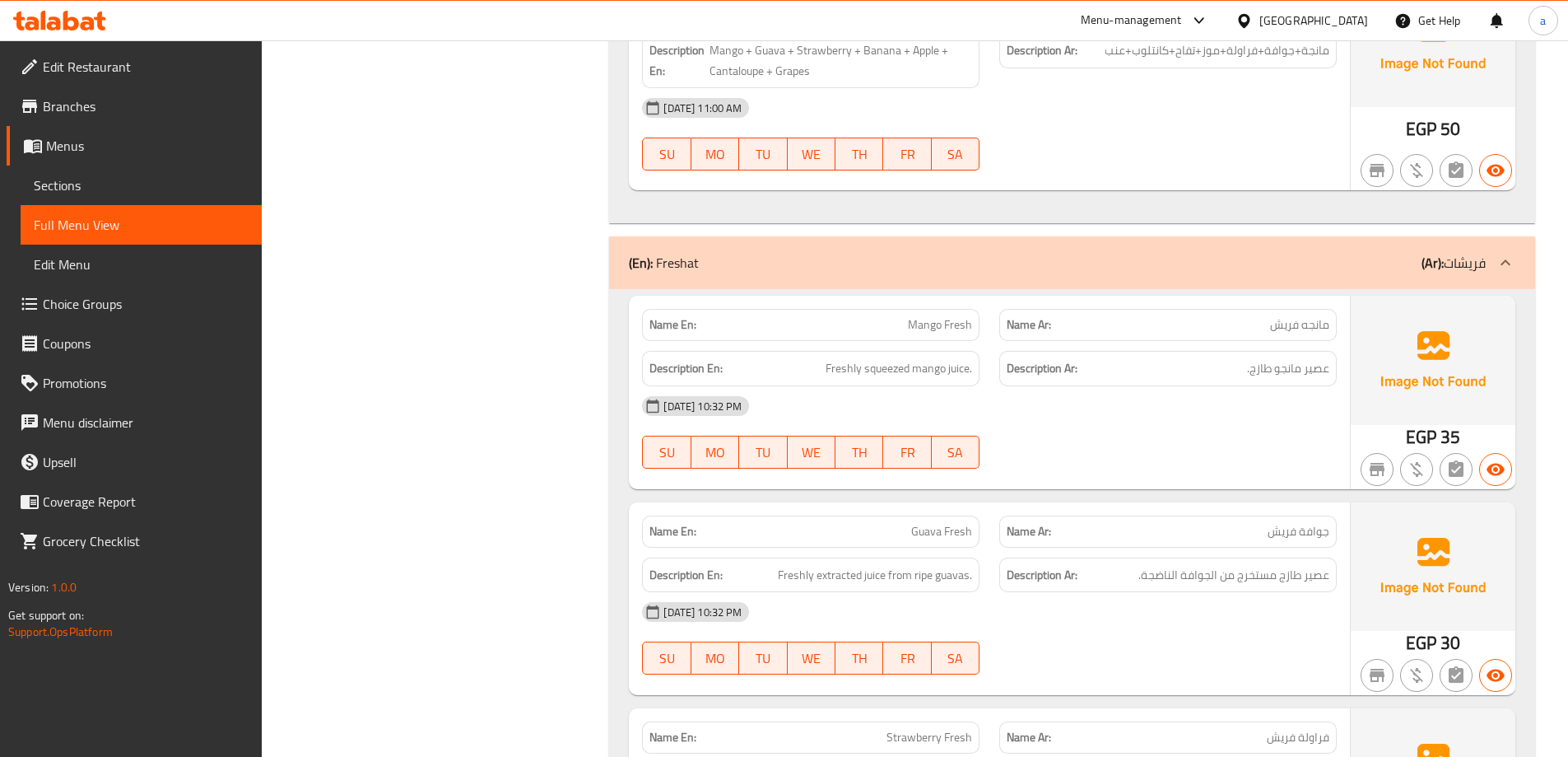
drag, startPoint x: 1134, startPoint y: 252, endPoint x: 1114, endPoint y: 268, distance: 25.6
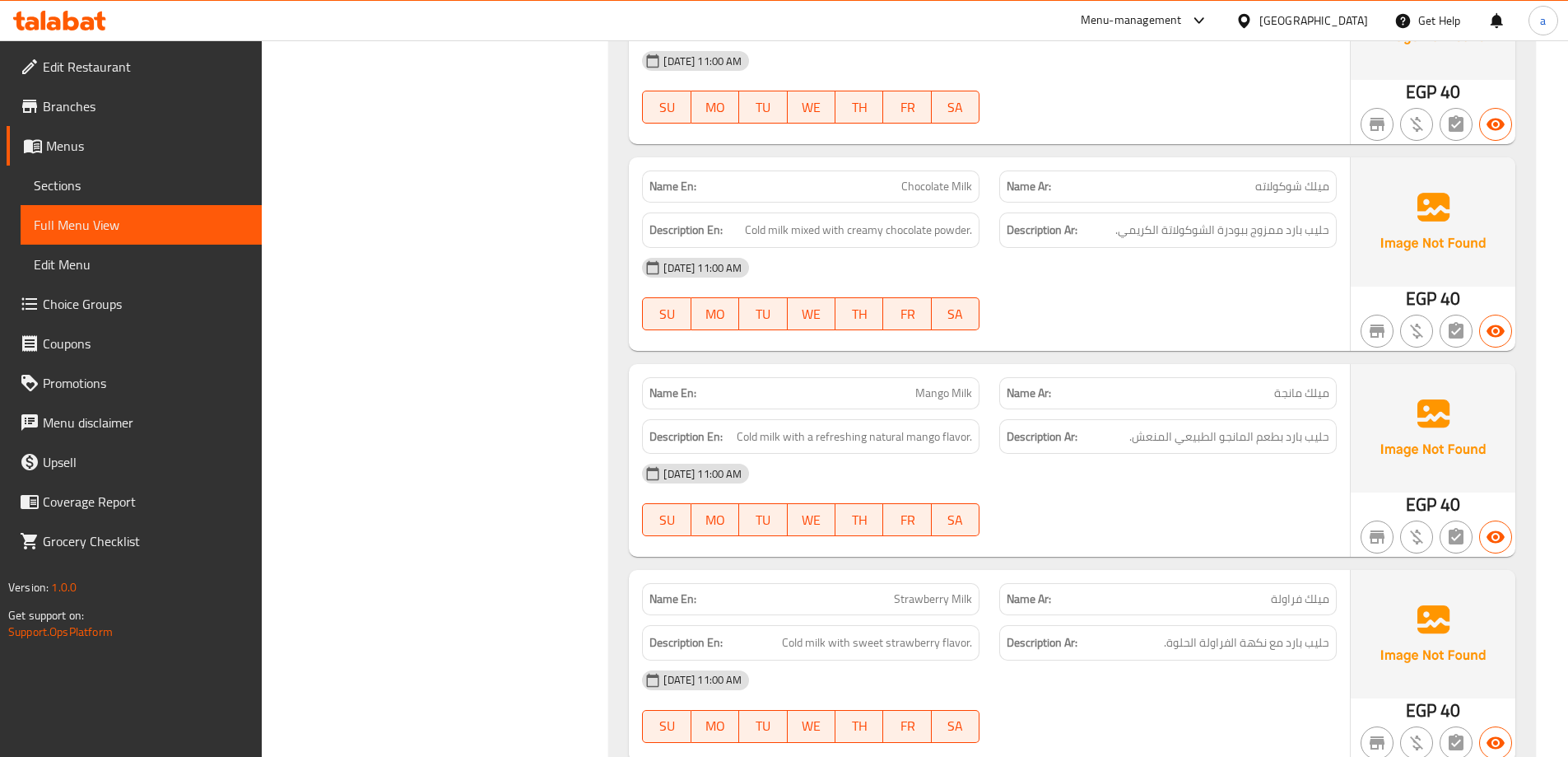
scroll to position [17454, 0]
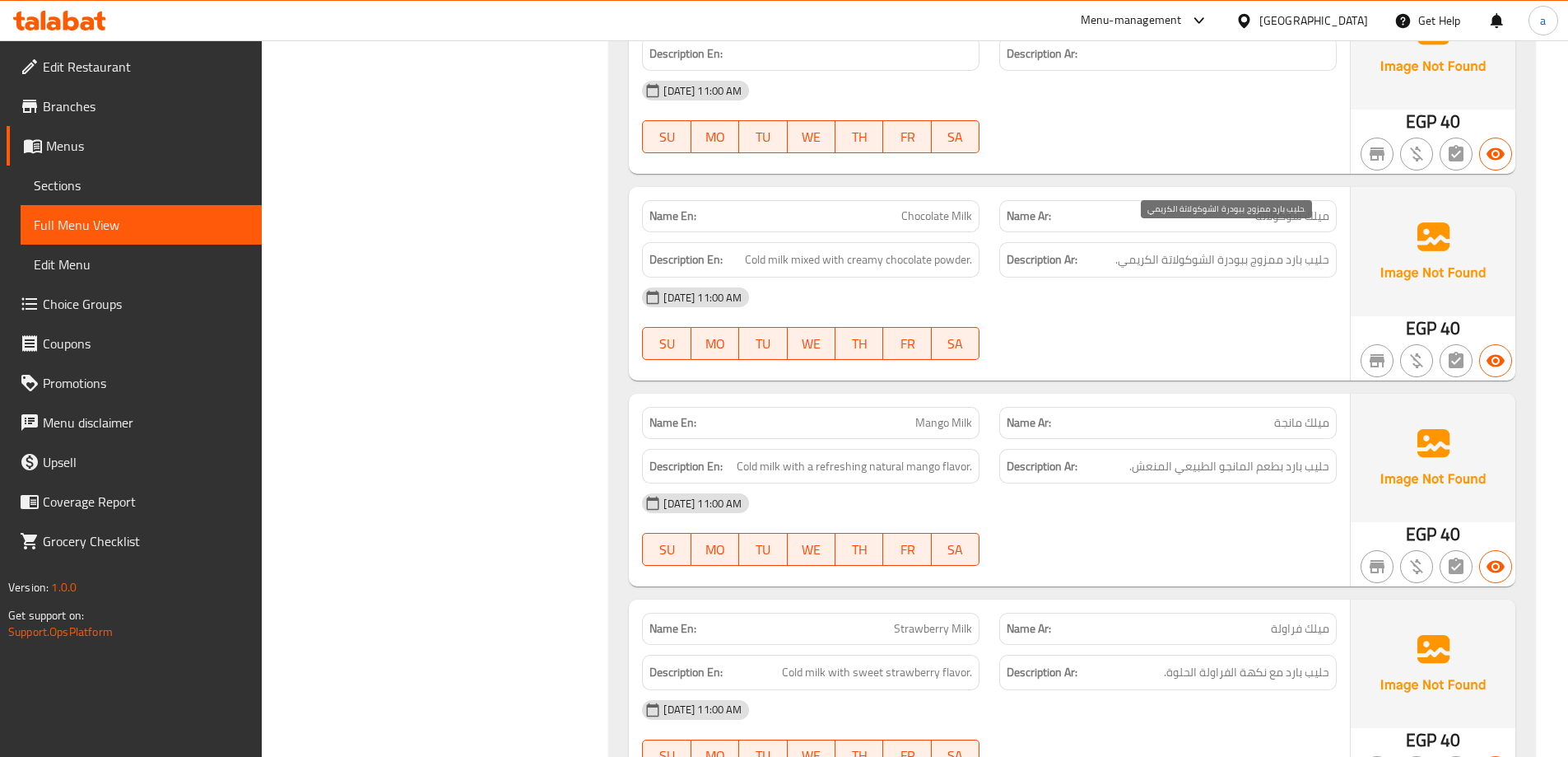
click at [1240, 249] on span "حليب بارد ممزوج ببودرة الشوكولاتة الكريمي." at bounding box center [1222, 260] width 214 height 21
click at [80, 189] on span "Sections" at bounding box center [141, 184] width 215 height 20
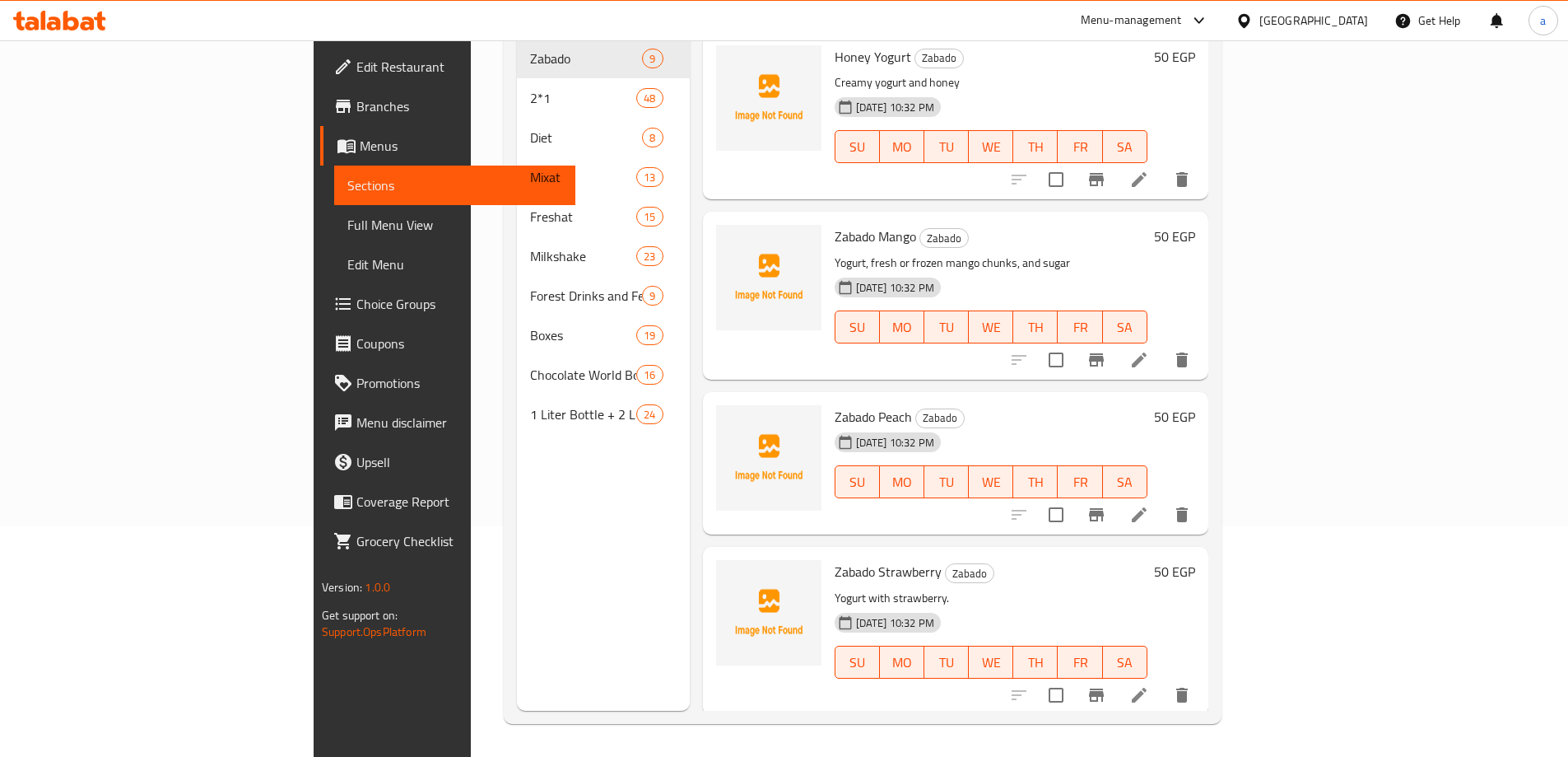
scroll to position [230, 0]
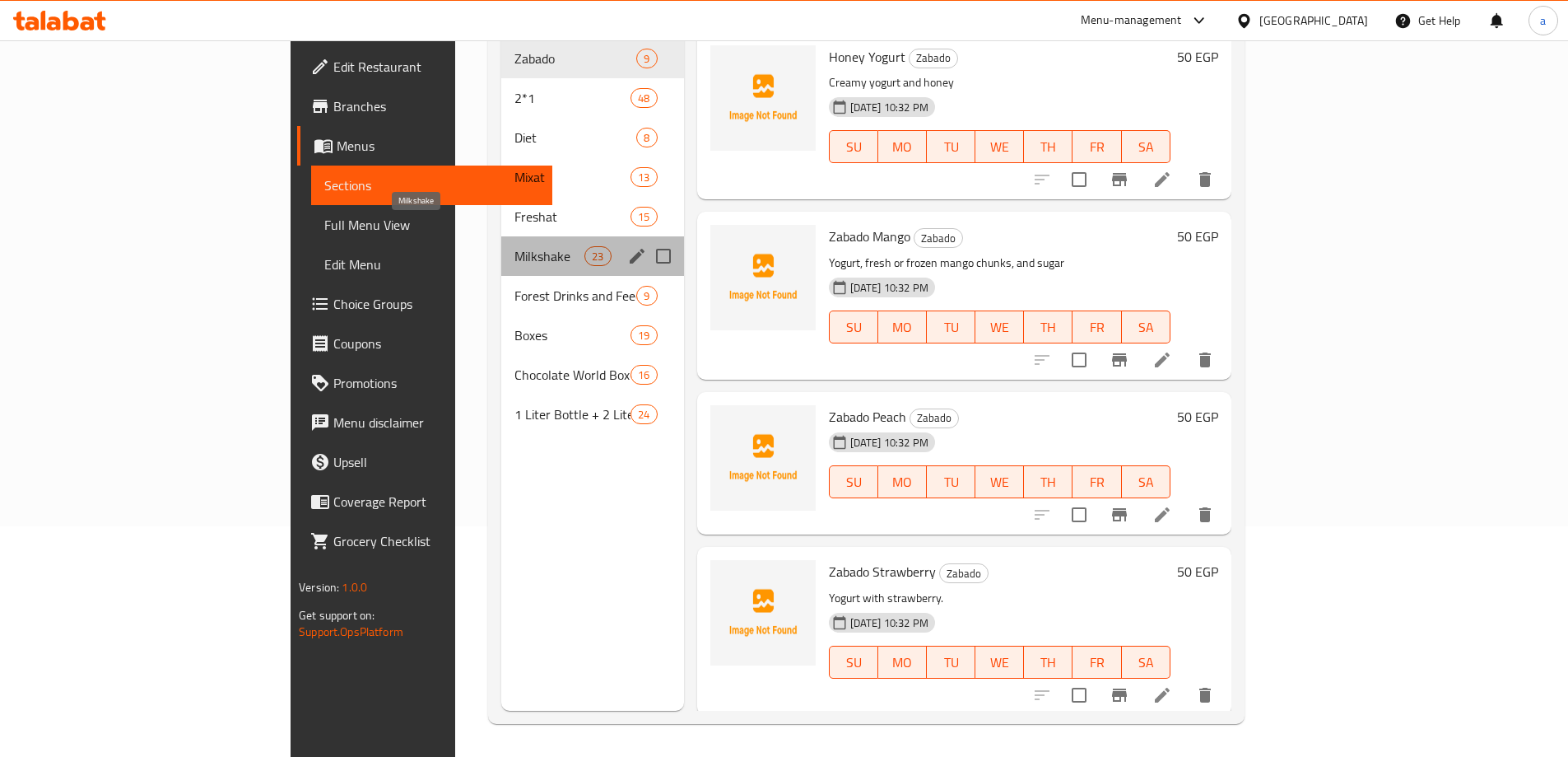
click at [514, 246] on span "Milkshake" at bounding box center [549, 256] width 70 height 20
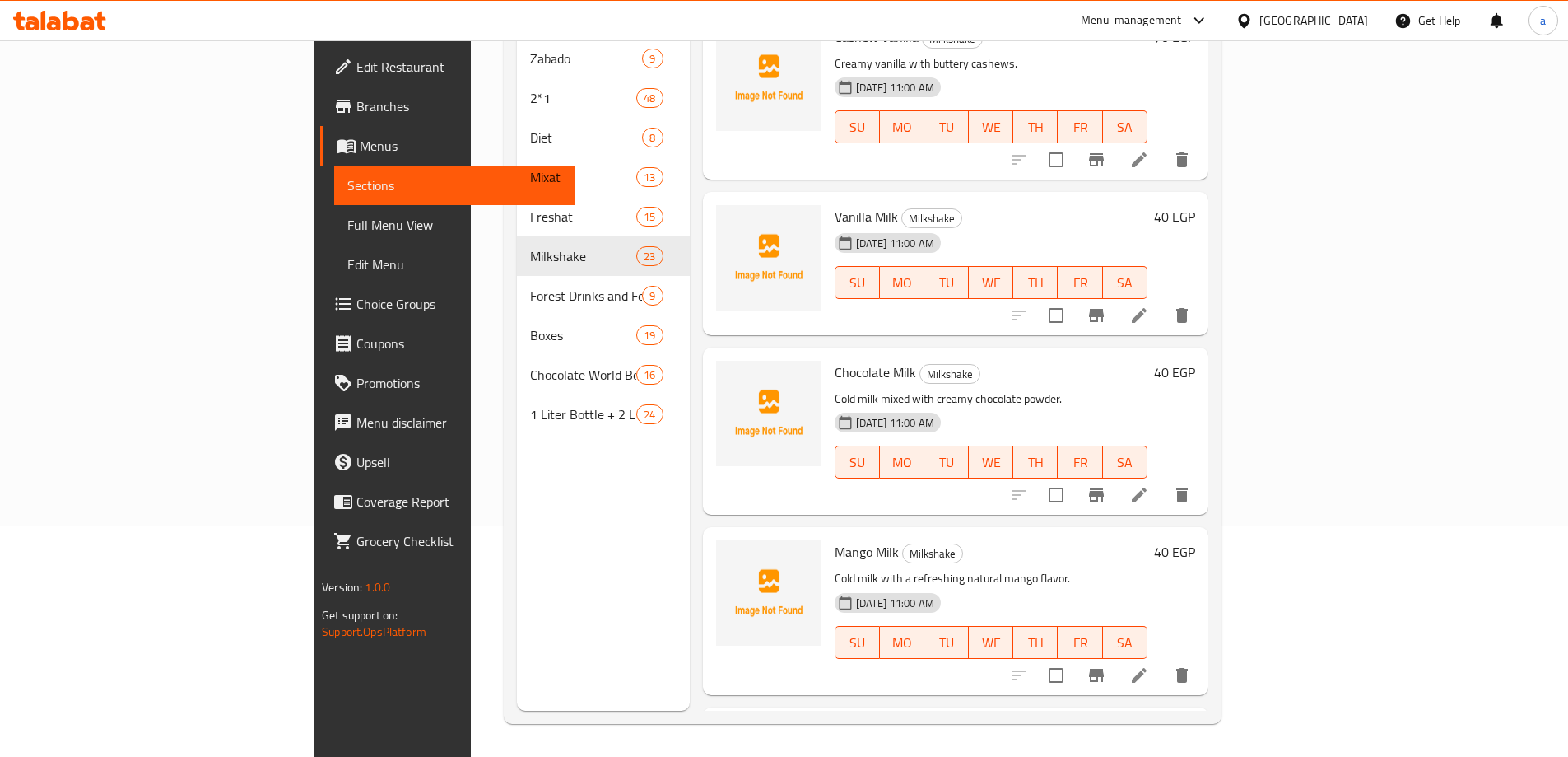
scroll to position [3043, 0]
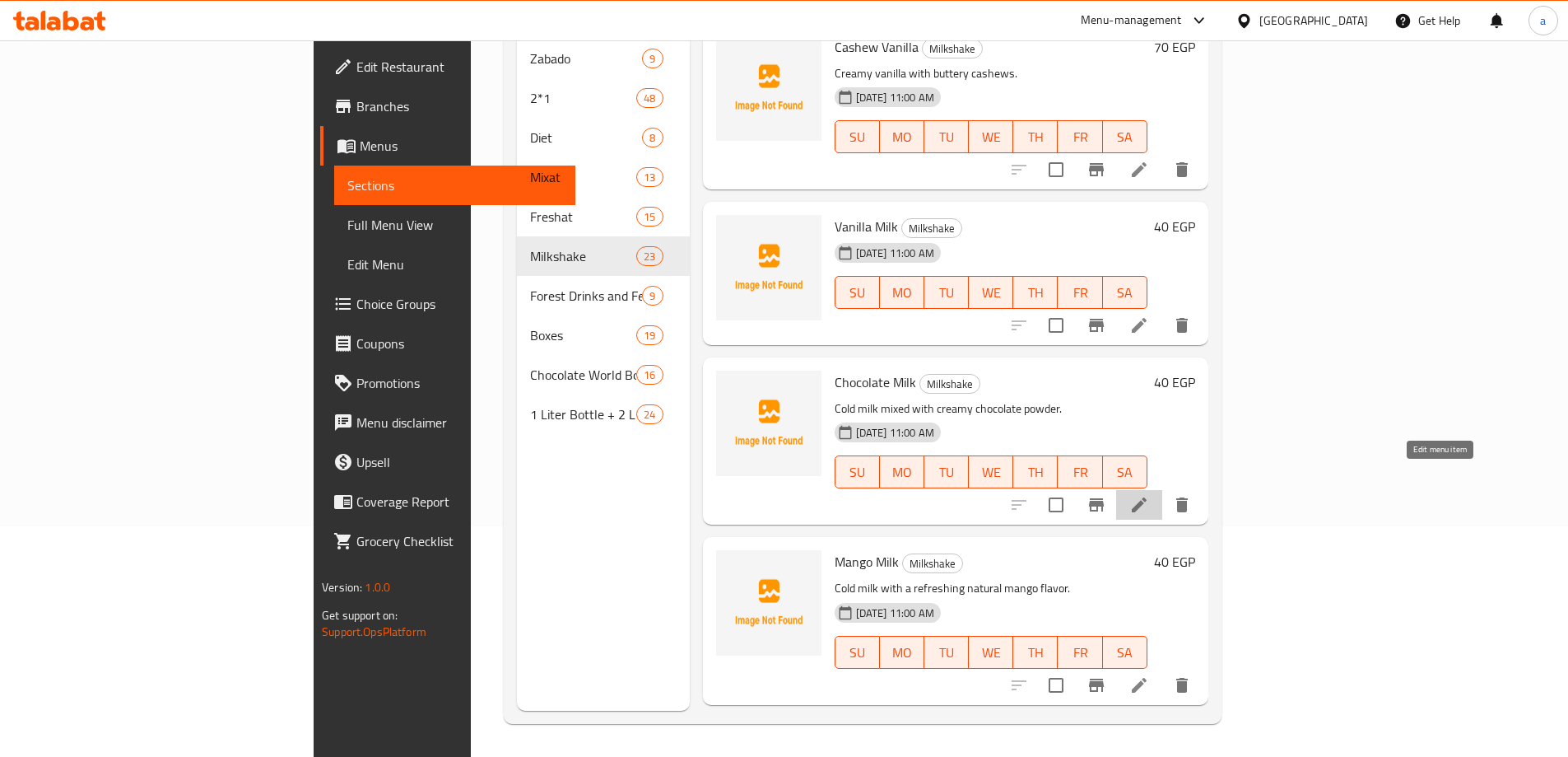
click at [1149, 495] on icon at bounding box center [1138, 504] width 20 height 20
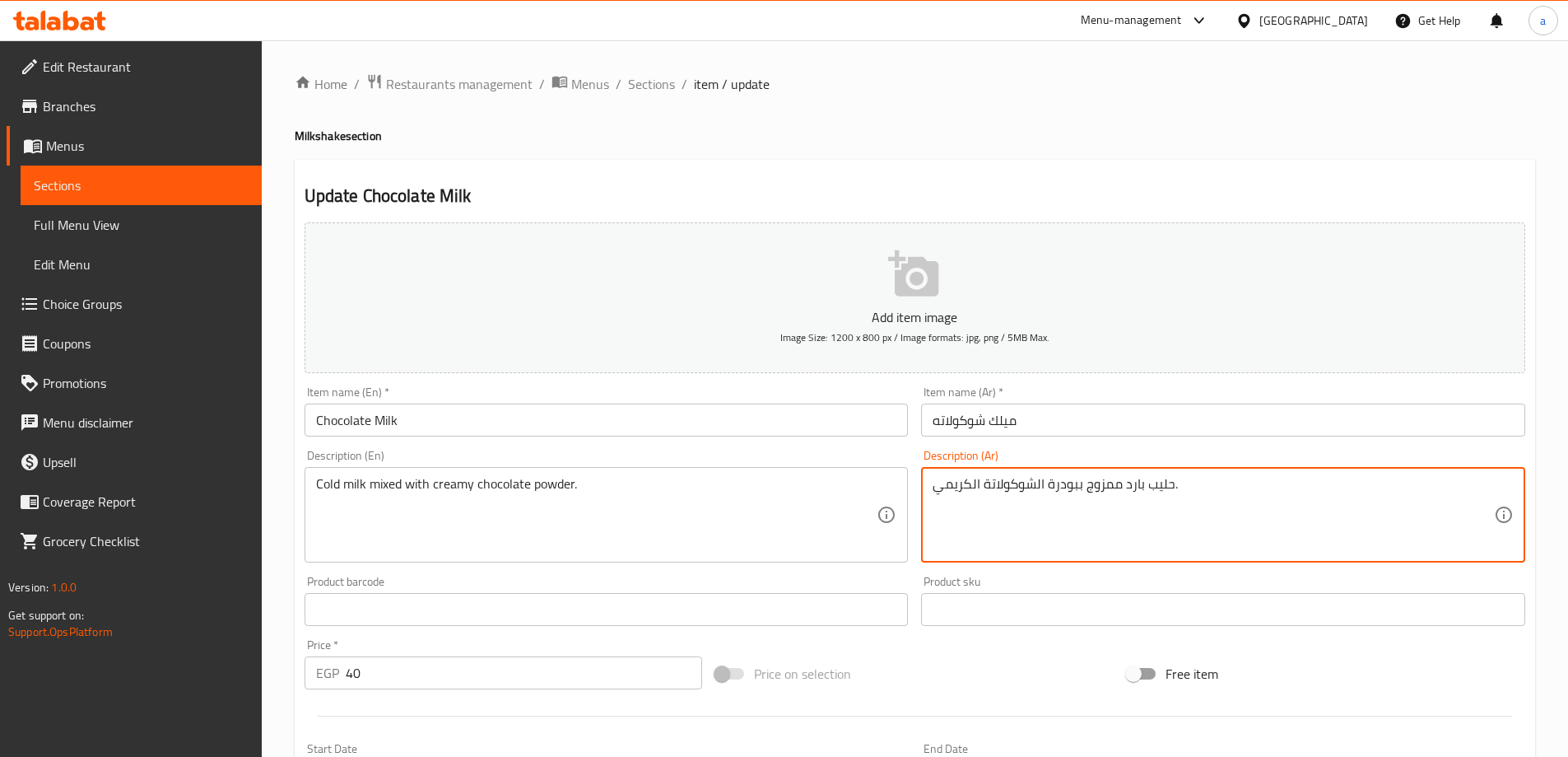
drag, startPoint x: 1047, startPoint y: 488, endPoint x: 1074, endPoint y: 519, distance: 41.1
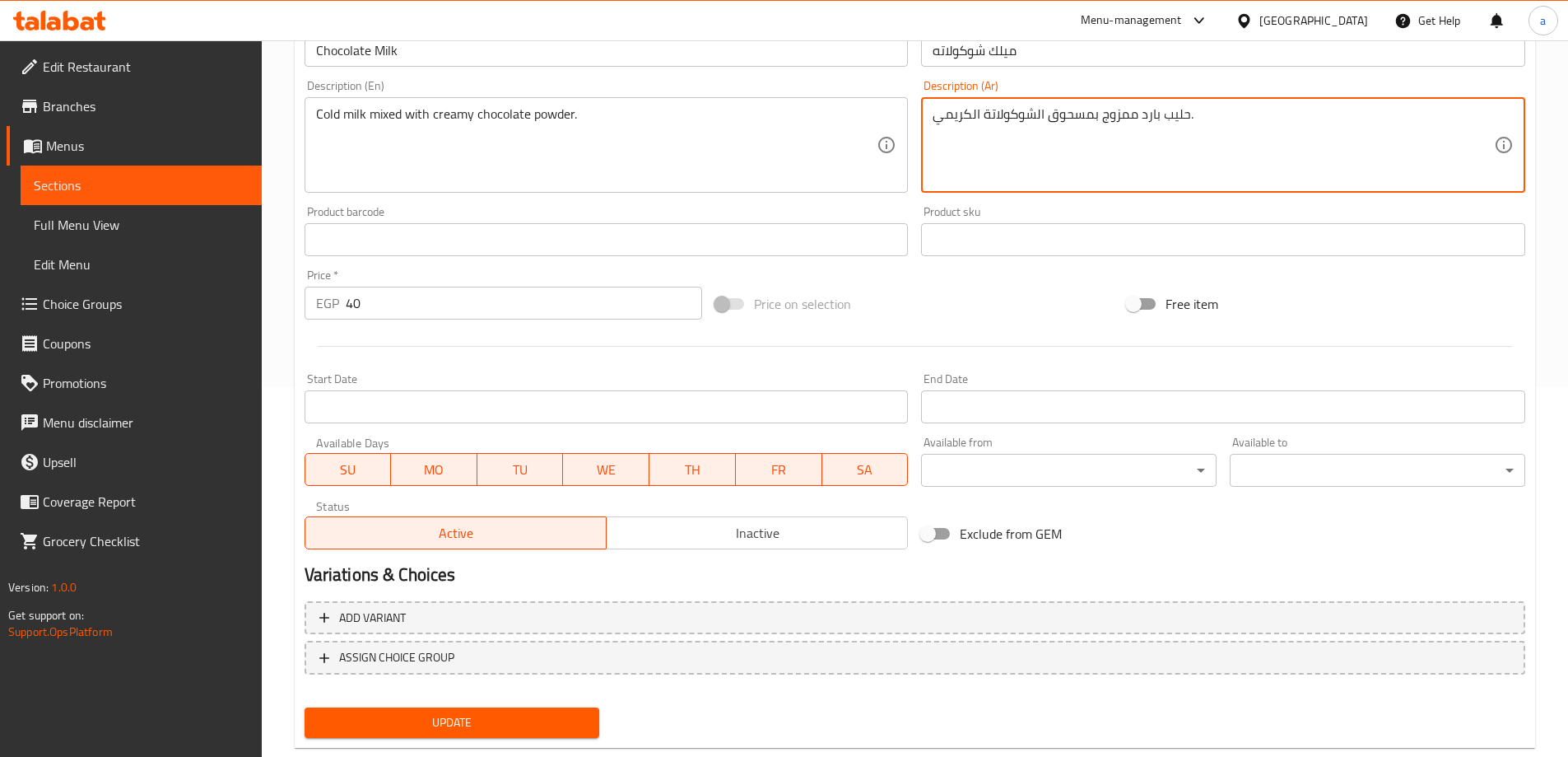
scroll to position [407, 0]
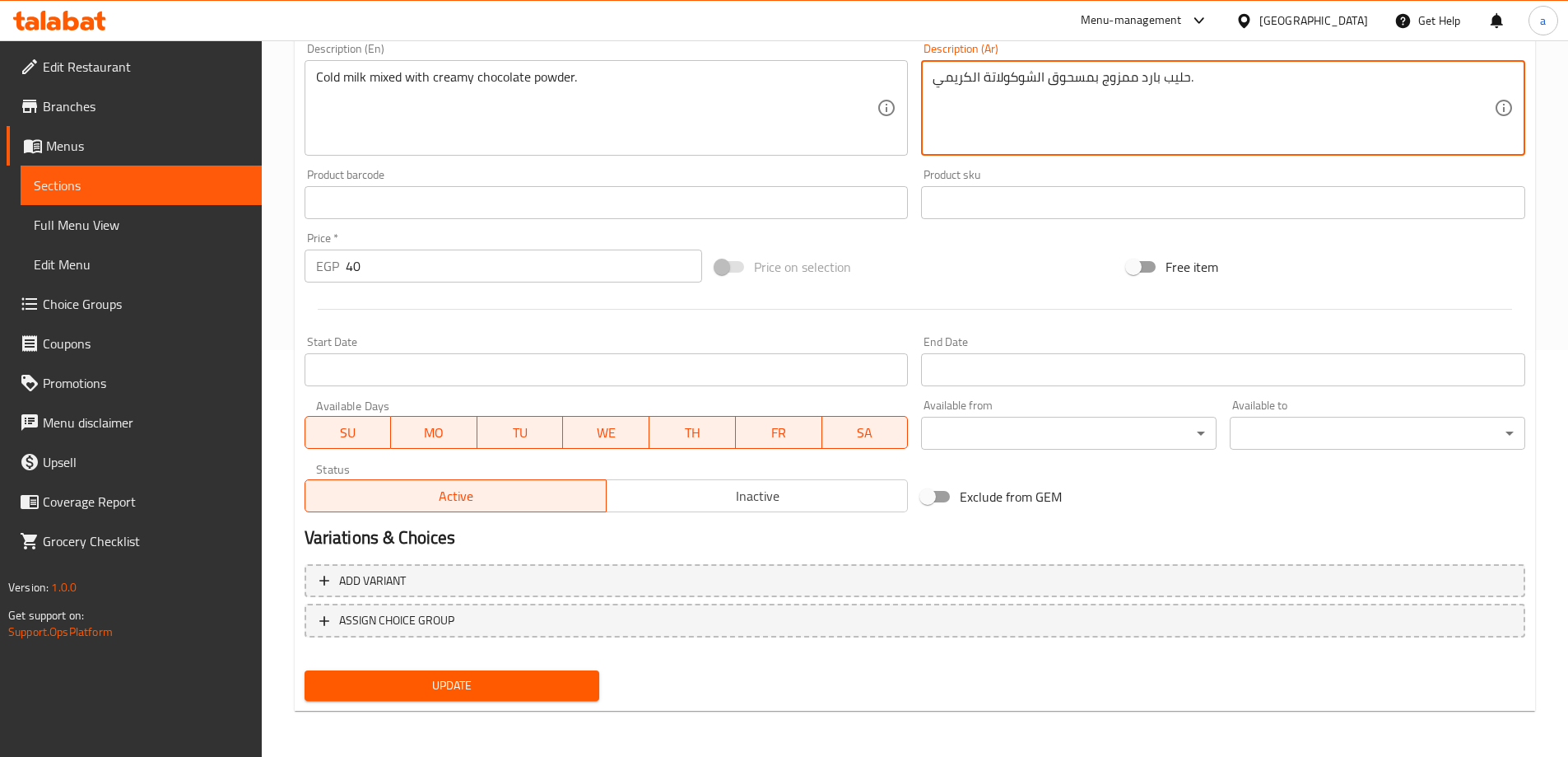
type textarea "حليب بارد ممزوج بمسحوق الشوكولاتة الكريمي."
click at [462, 693] on span "Update" at bounding box center [452, 686] width 269 height 21
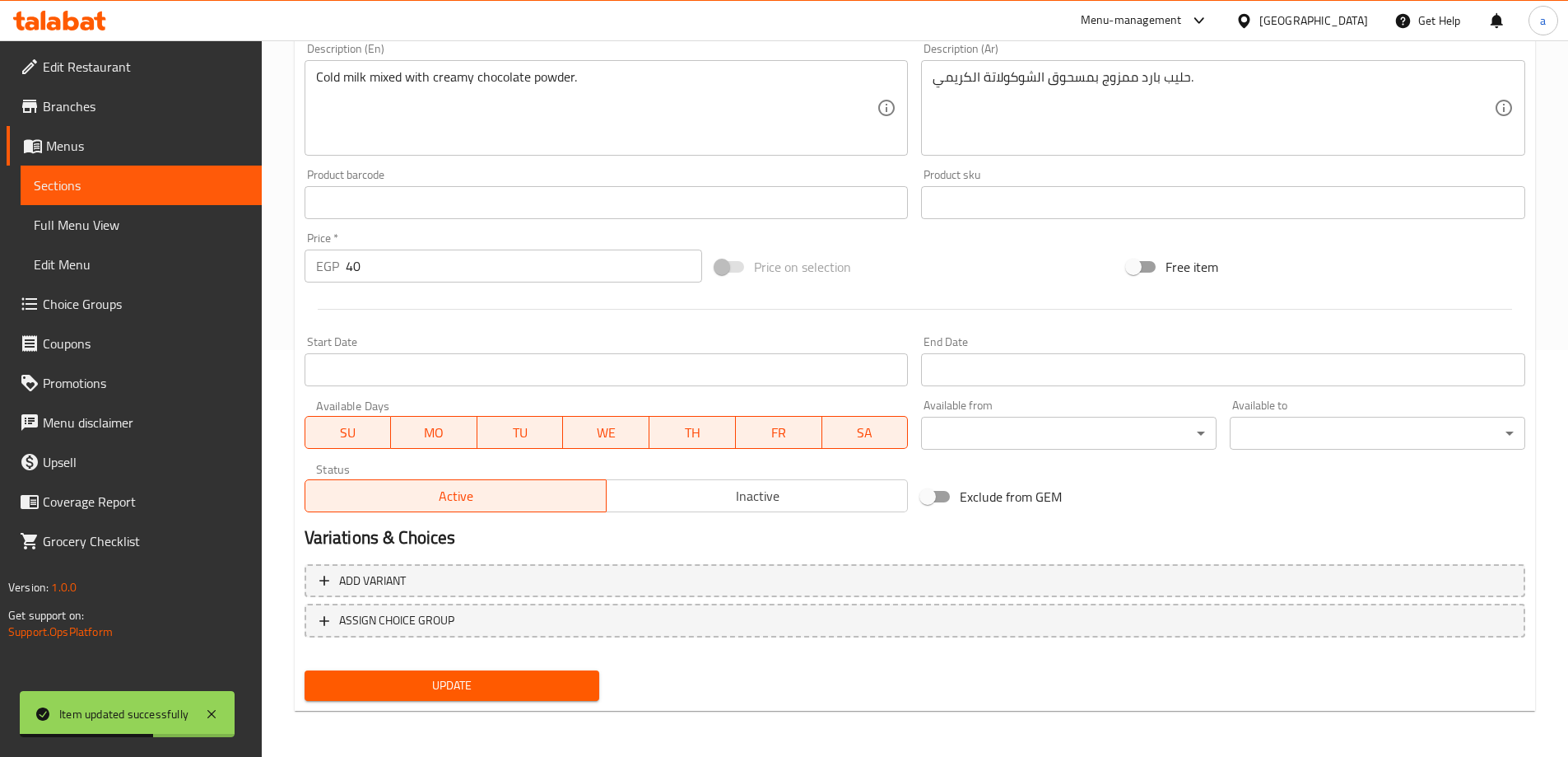
click at [97, 218] on span "Full Menu View" at bounding box center [141, 225] width 215 height 20
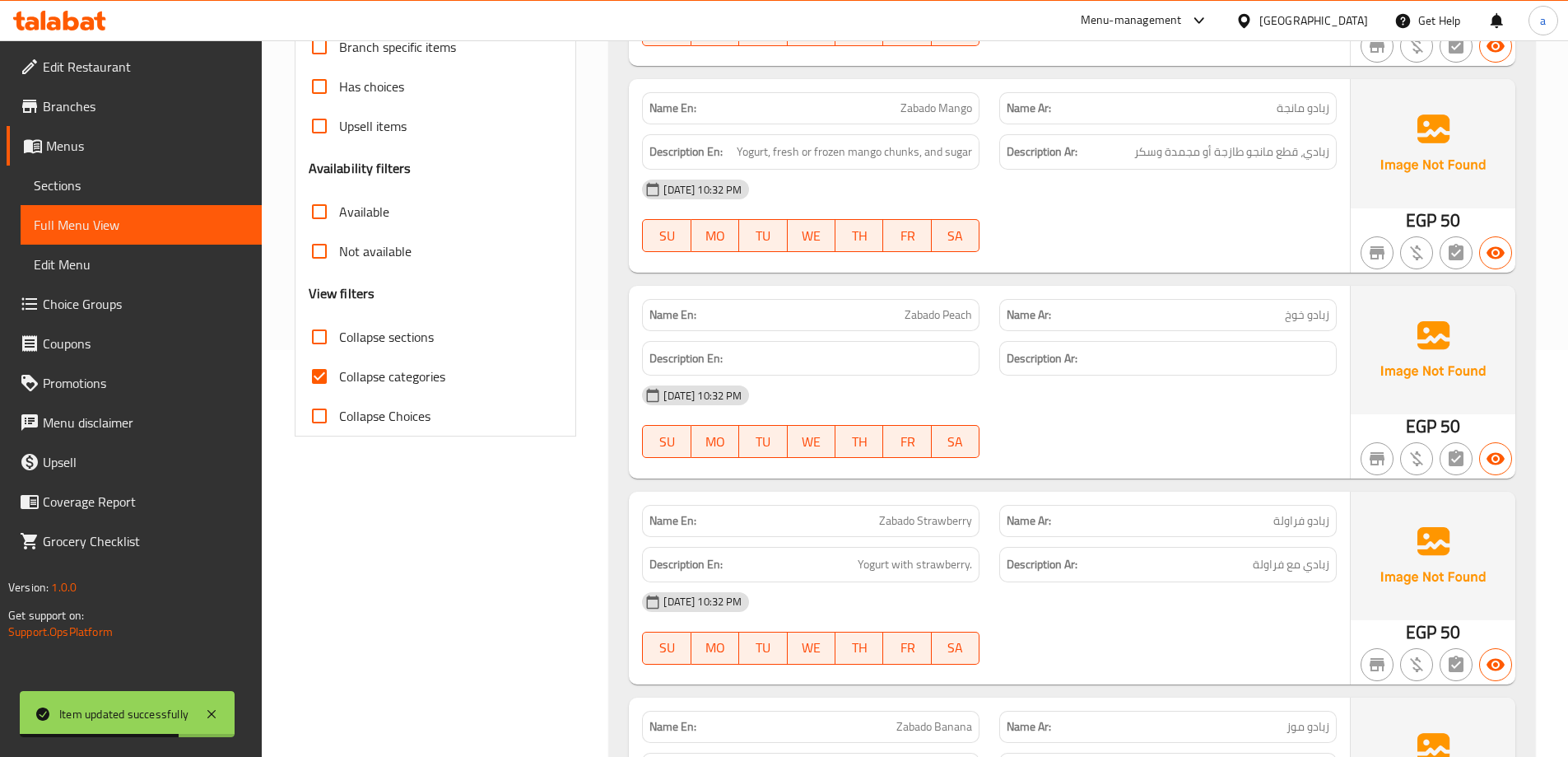
click at [353, 386] on span "Collapse categories" at bounding box center [392, 376] width 106 height 20
click at [339, 386] on input "Collapse categories" at bounding box center [320, 376] width 39 height 39
checkbox input "false"
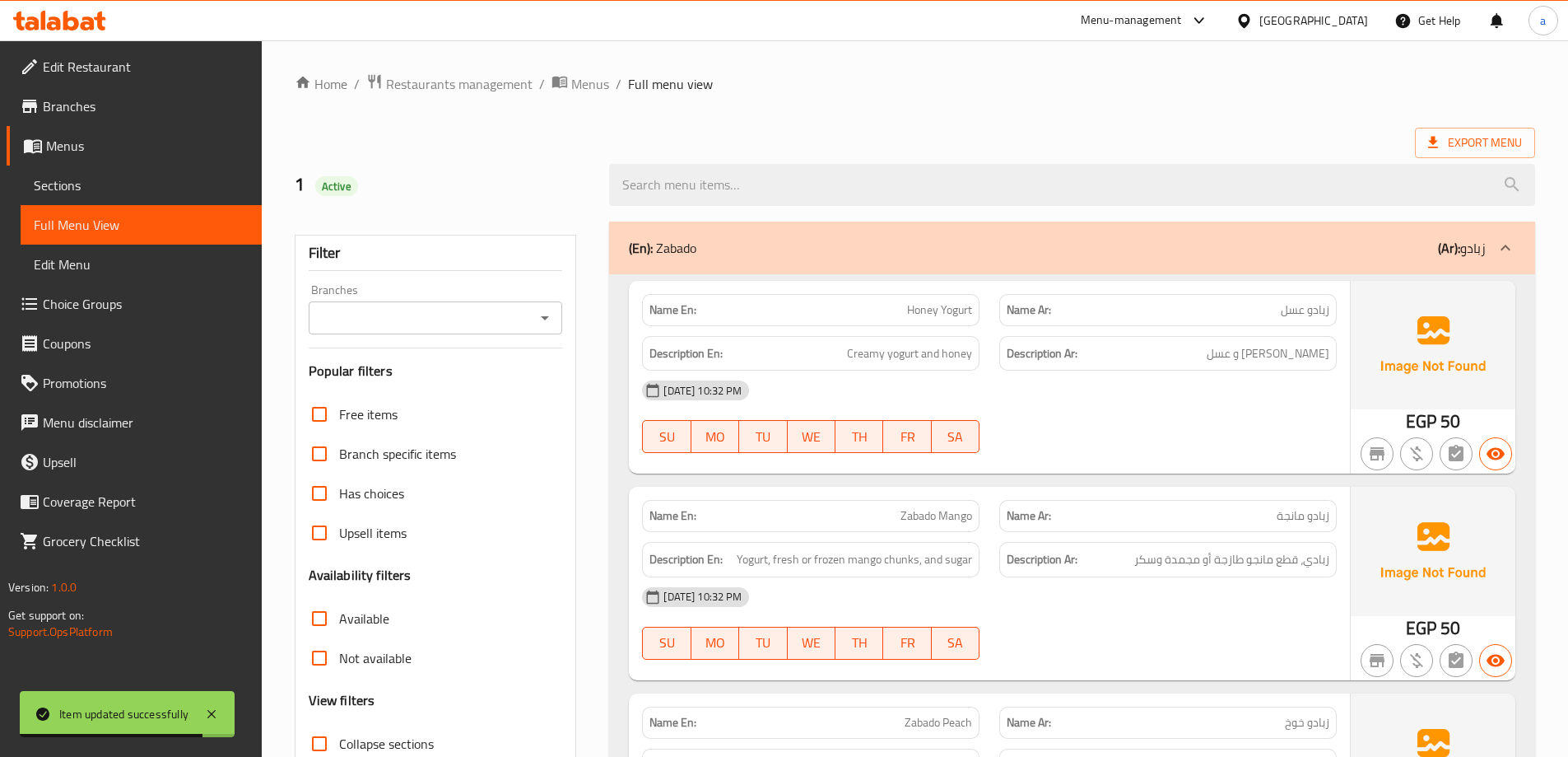
click at [1267, 263] on div "(En): [PERSON_NAME] (Ar): زبادو" at bounding box center [1072, 248] width 926 height 53
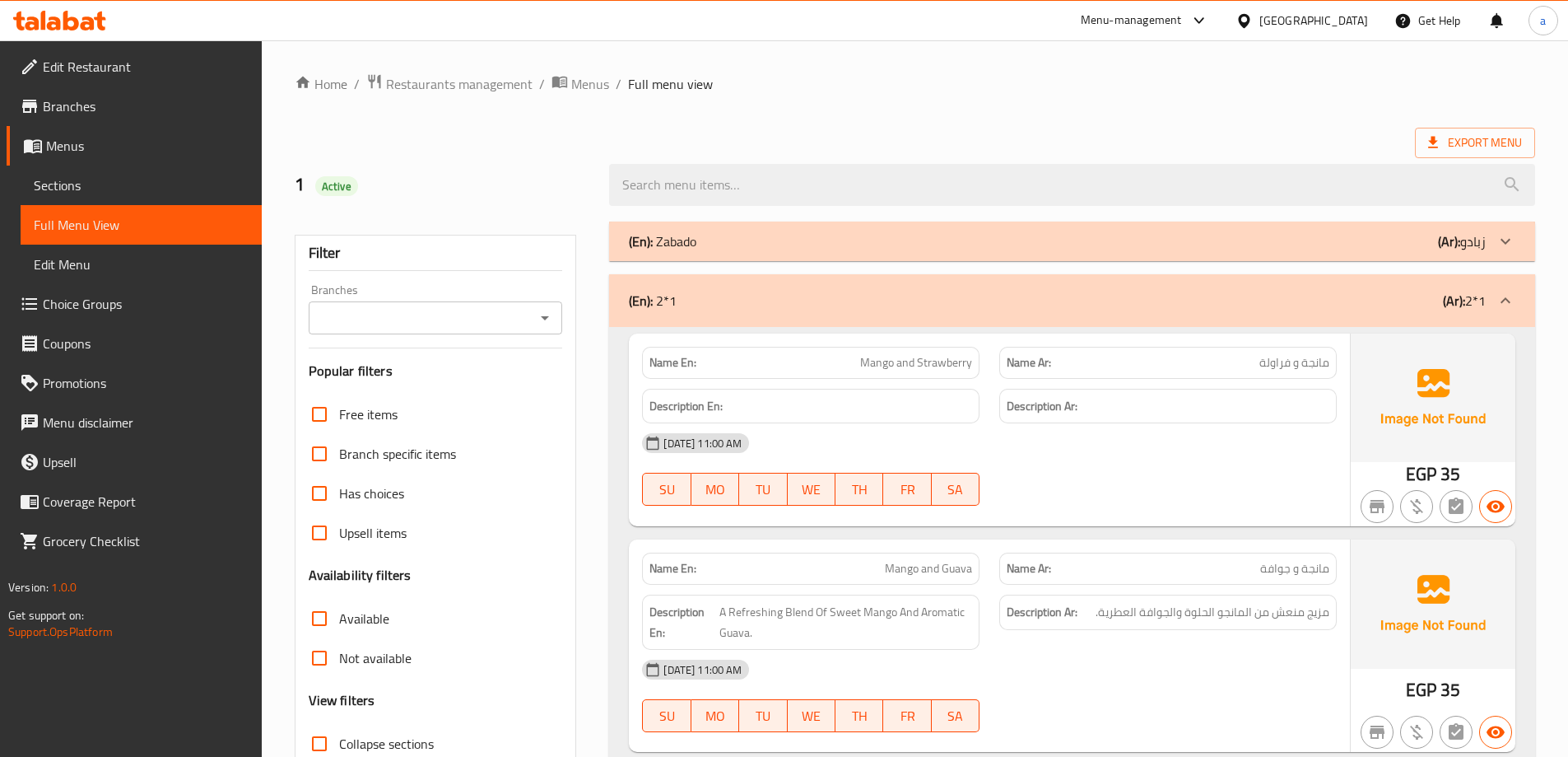
click at [1267, 287] on div "(En): 2*1 (Ar): 2*1" at bounding box center [1072, 301] width 926 height 53
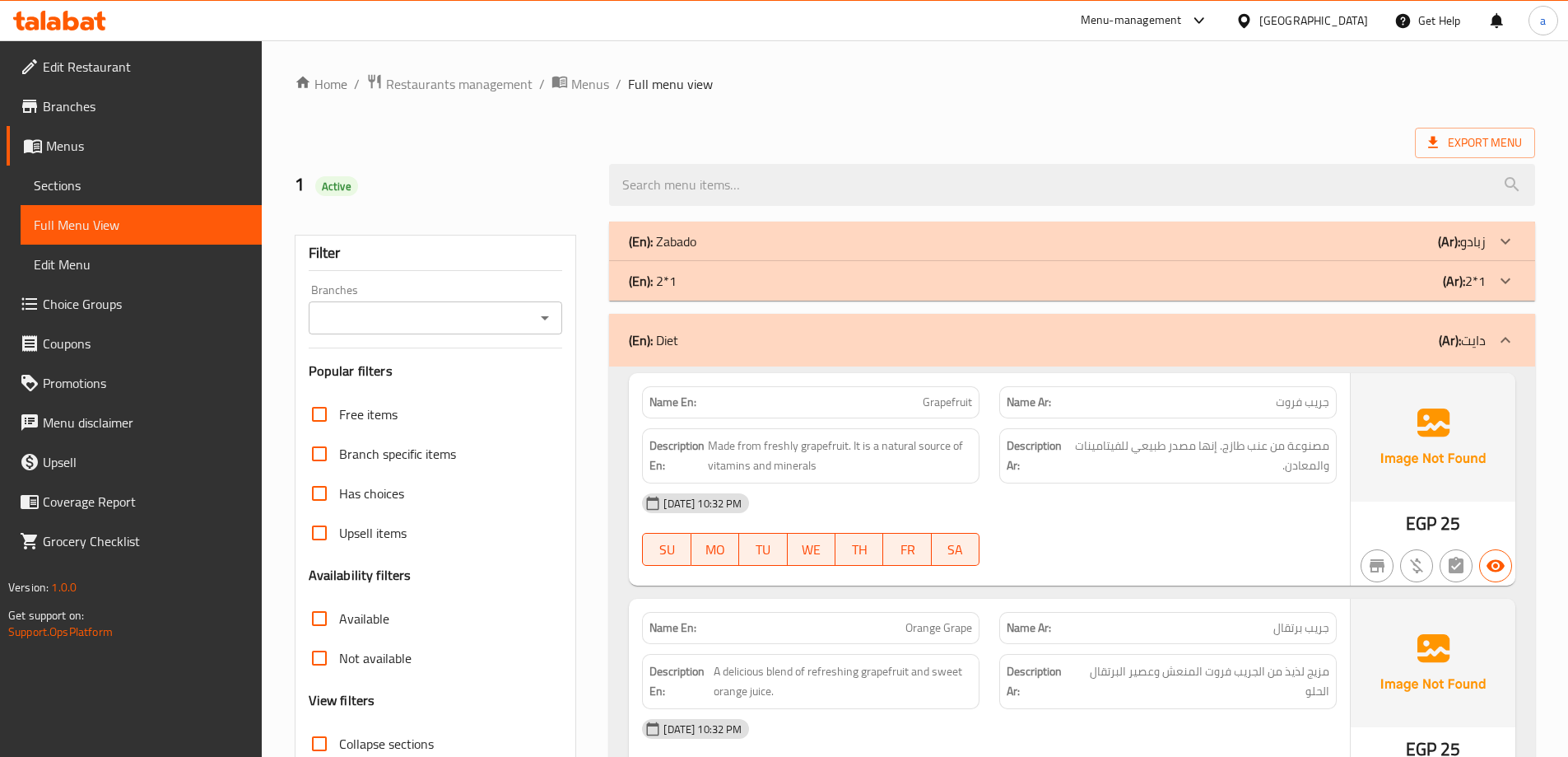
click at [1272, 346] on div "(En): Diet (Ar): دايت" at bounding box center [1057, 339] width 856 height 20
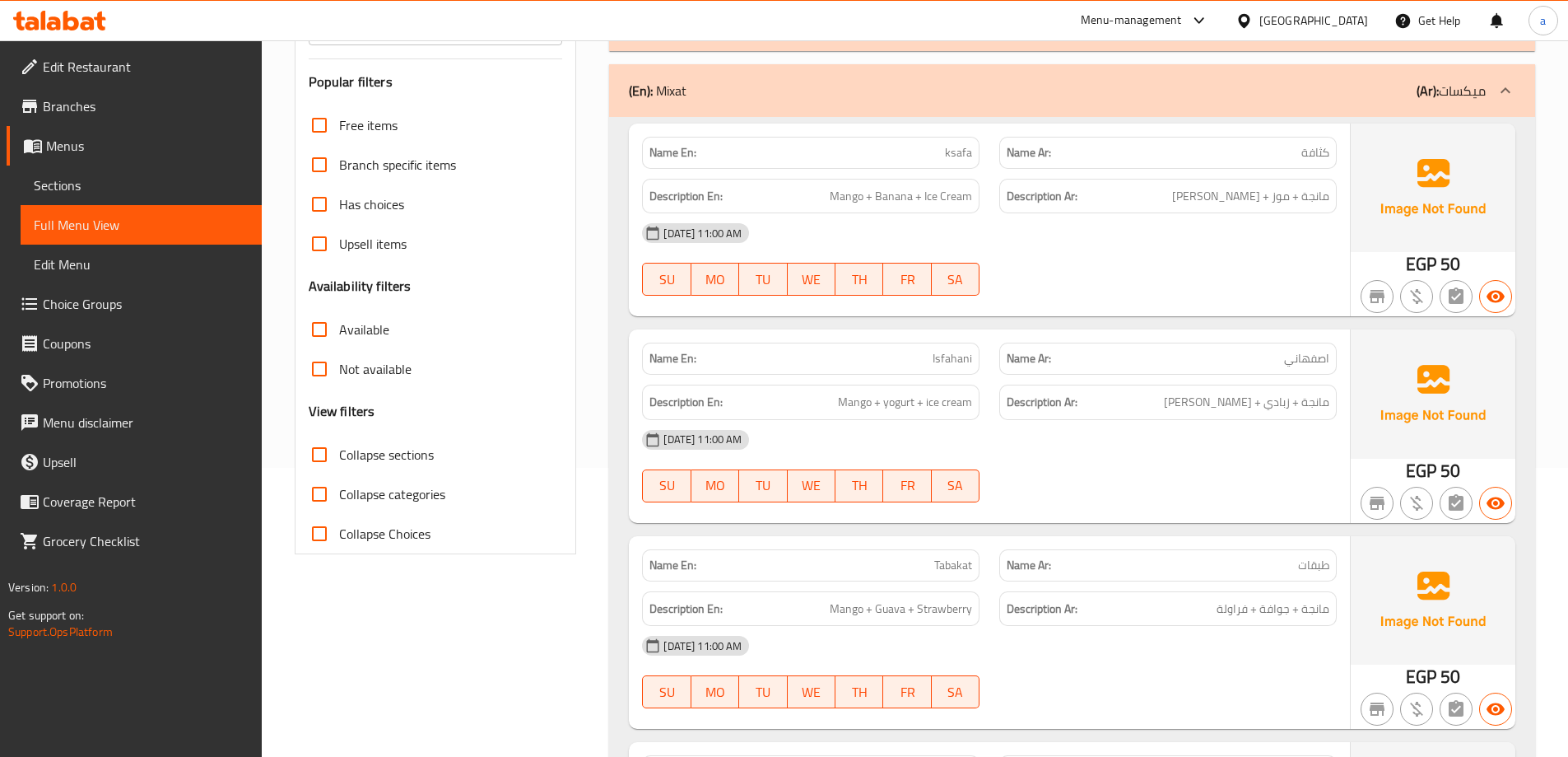
scroll to position [247, 0]
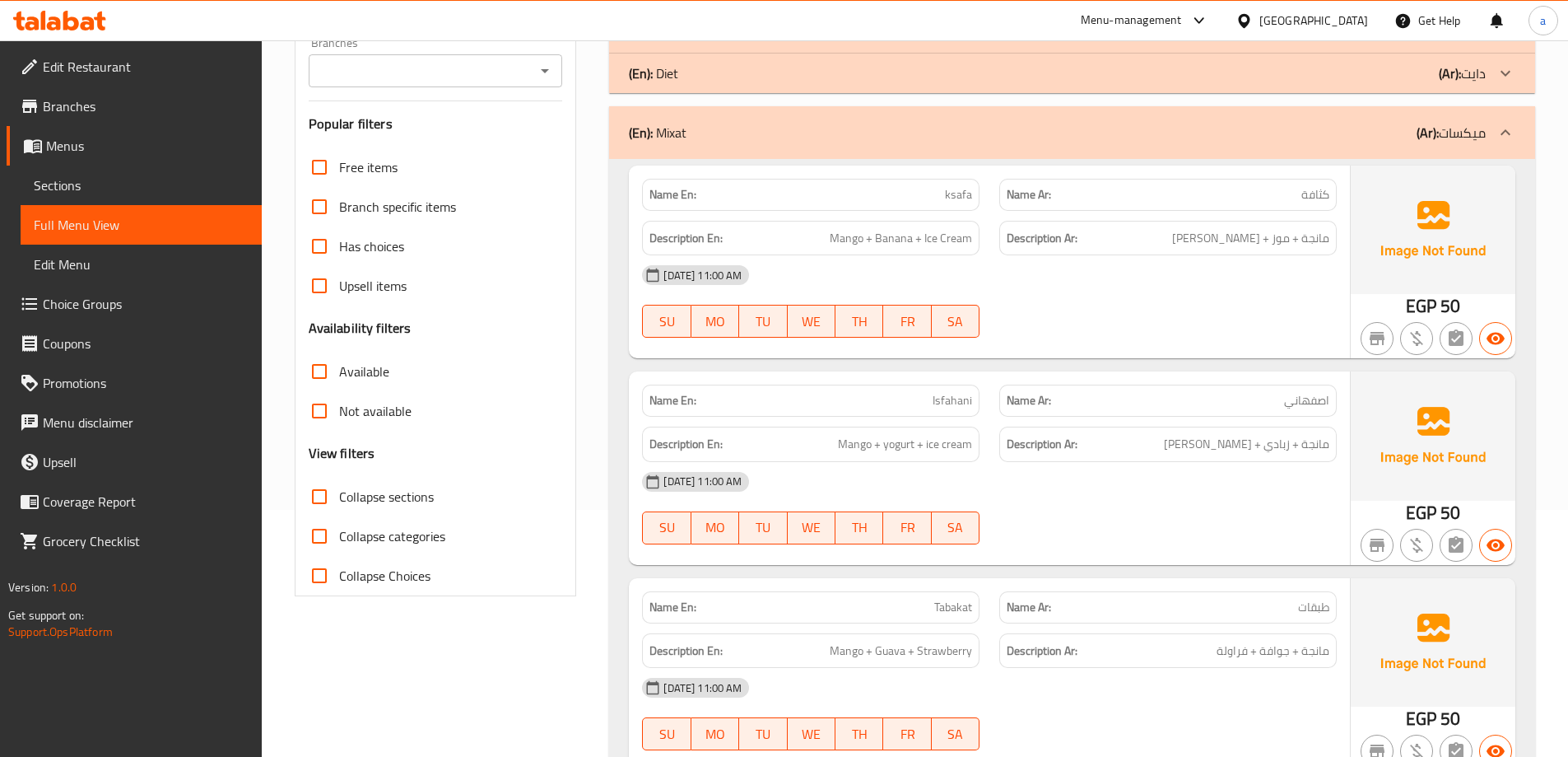
click at [1220, 131] on div "(En): Mixat (Ar): ميكسات" at bounding box center [1057, 132] width 856 height 20
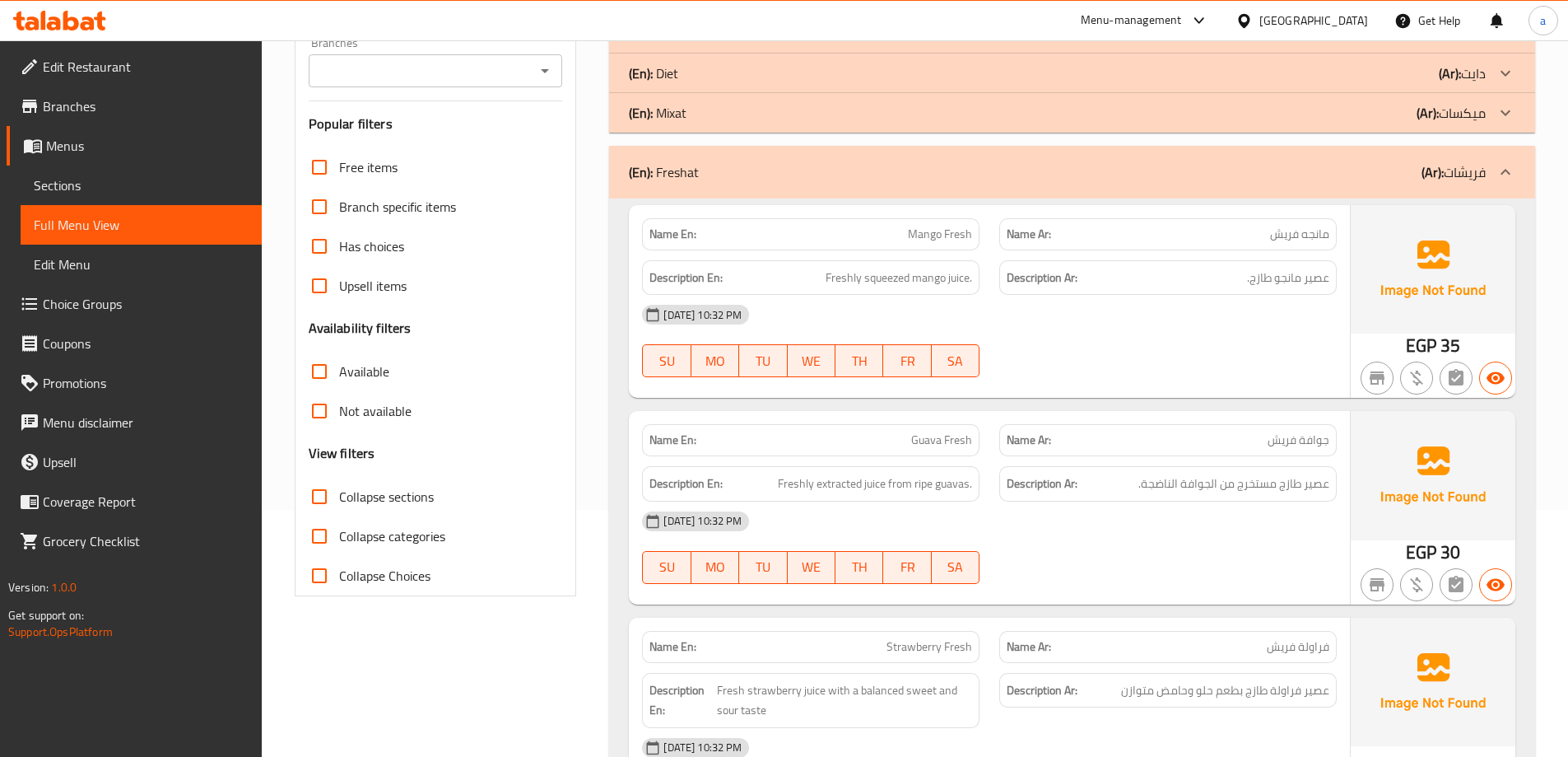
click at [1261, 163] on div "(En): Freshat (Ar): فريشات" at bounding box center [1057, 171] width 856 height 20
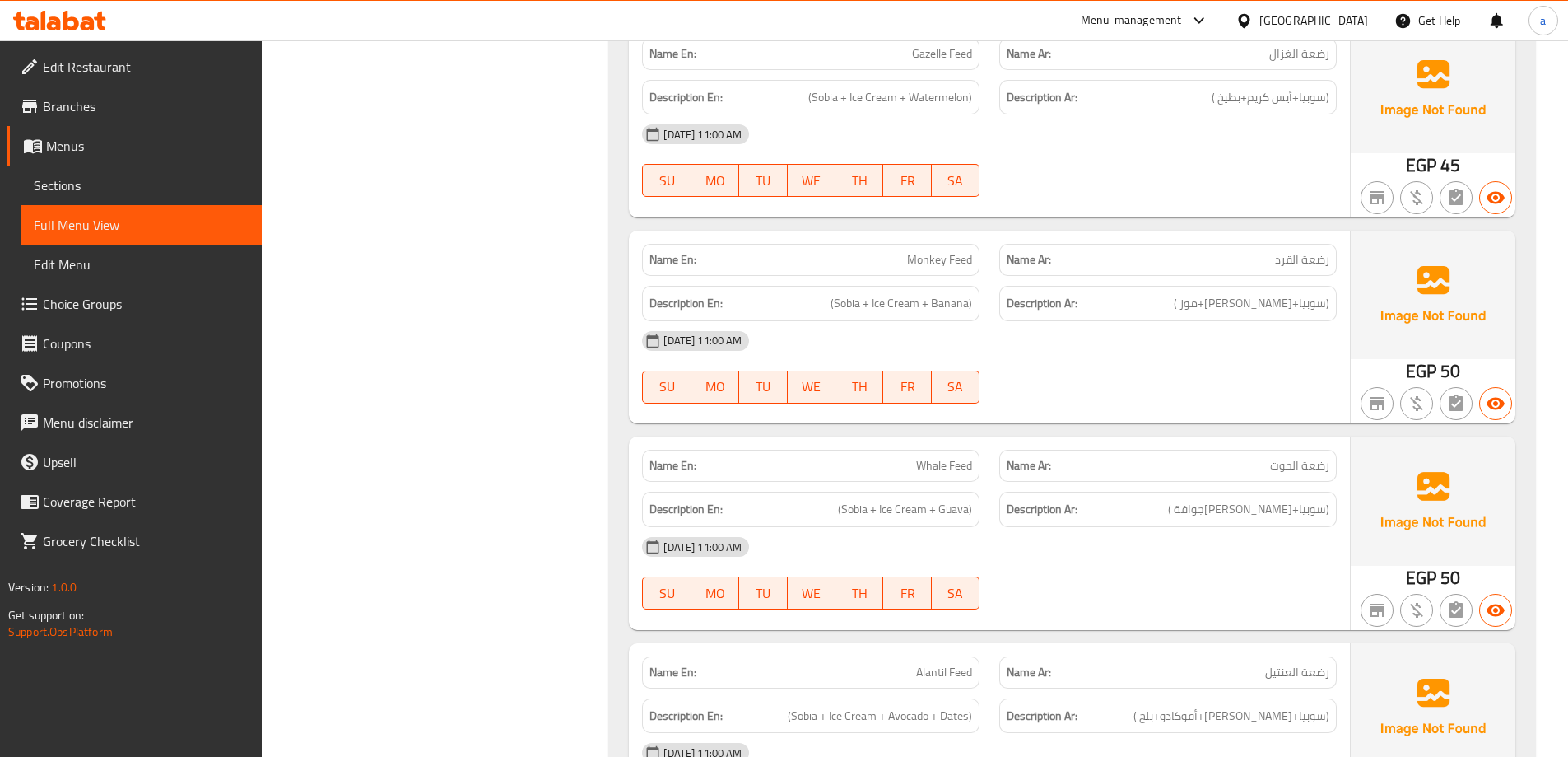
scroll to position [6339, 0]
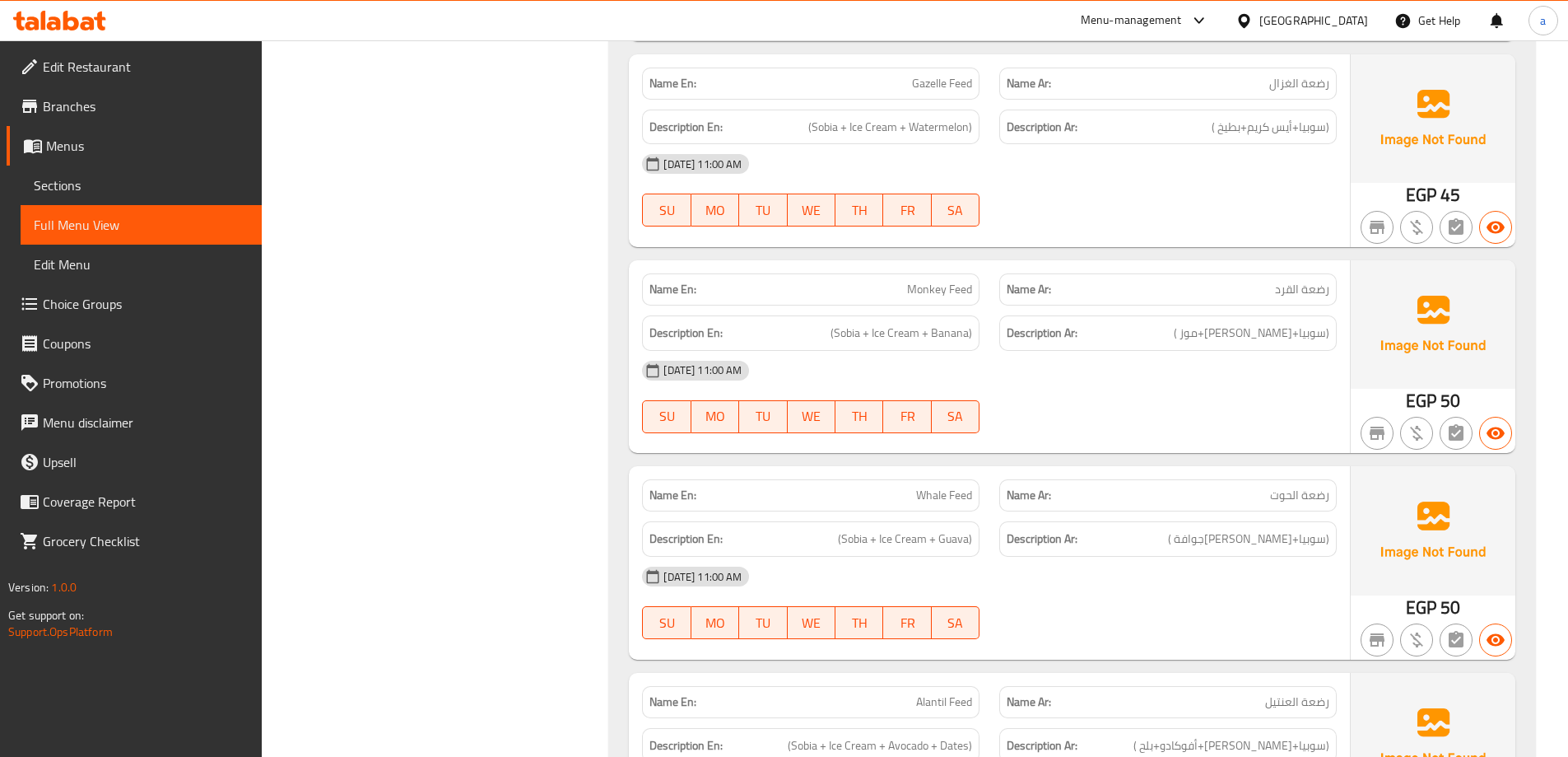
drag, startPoint x: 1415, startPoint y: 442, endPoint x: 479, endPoint y: 328, distance: 942.9
drag, startPoint x: 479, startPoint y: 328, endPoint x: 366, endPoint y: 230, distance: 149.6
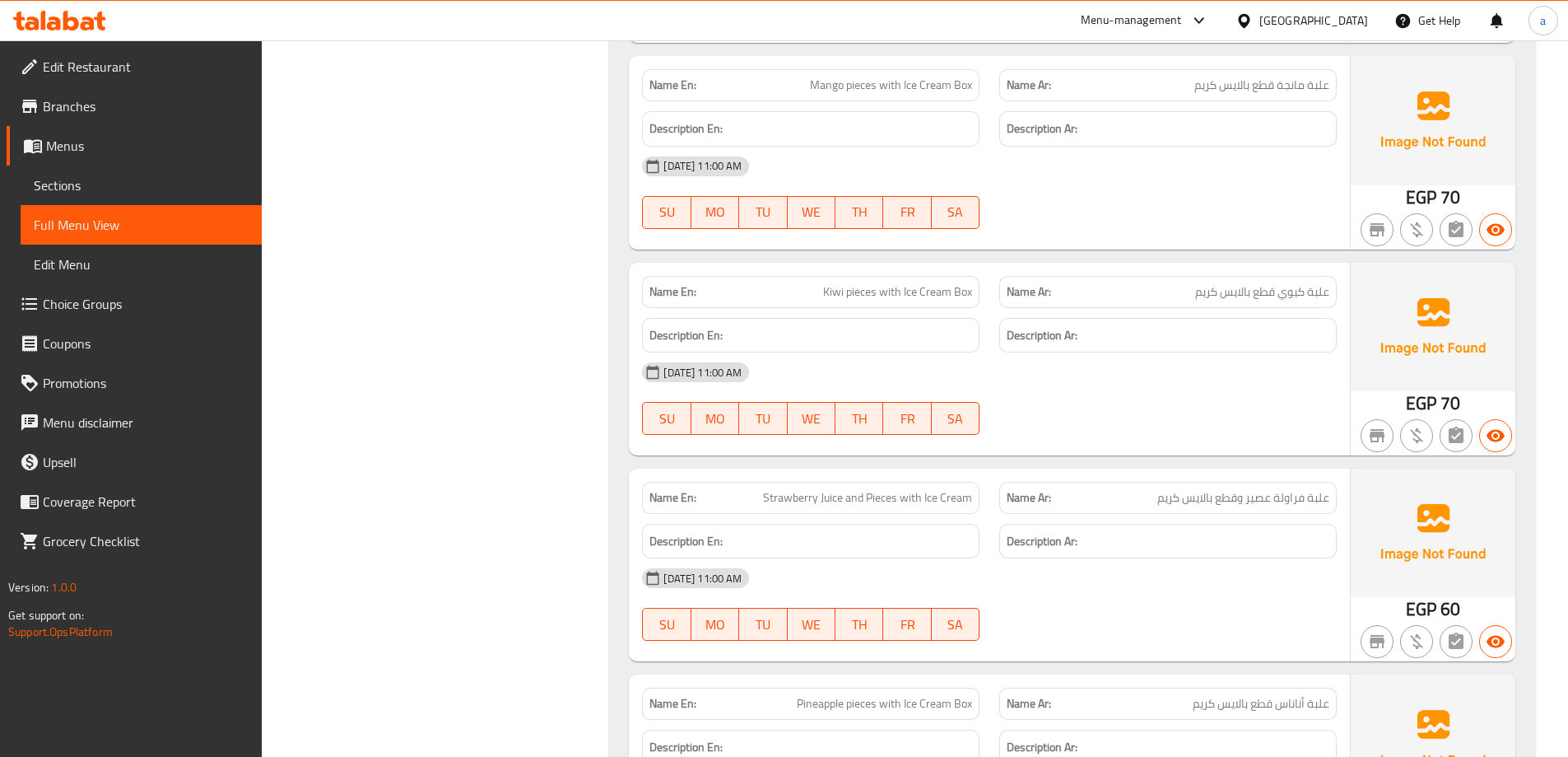
scroll to position [9139, 0]
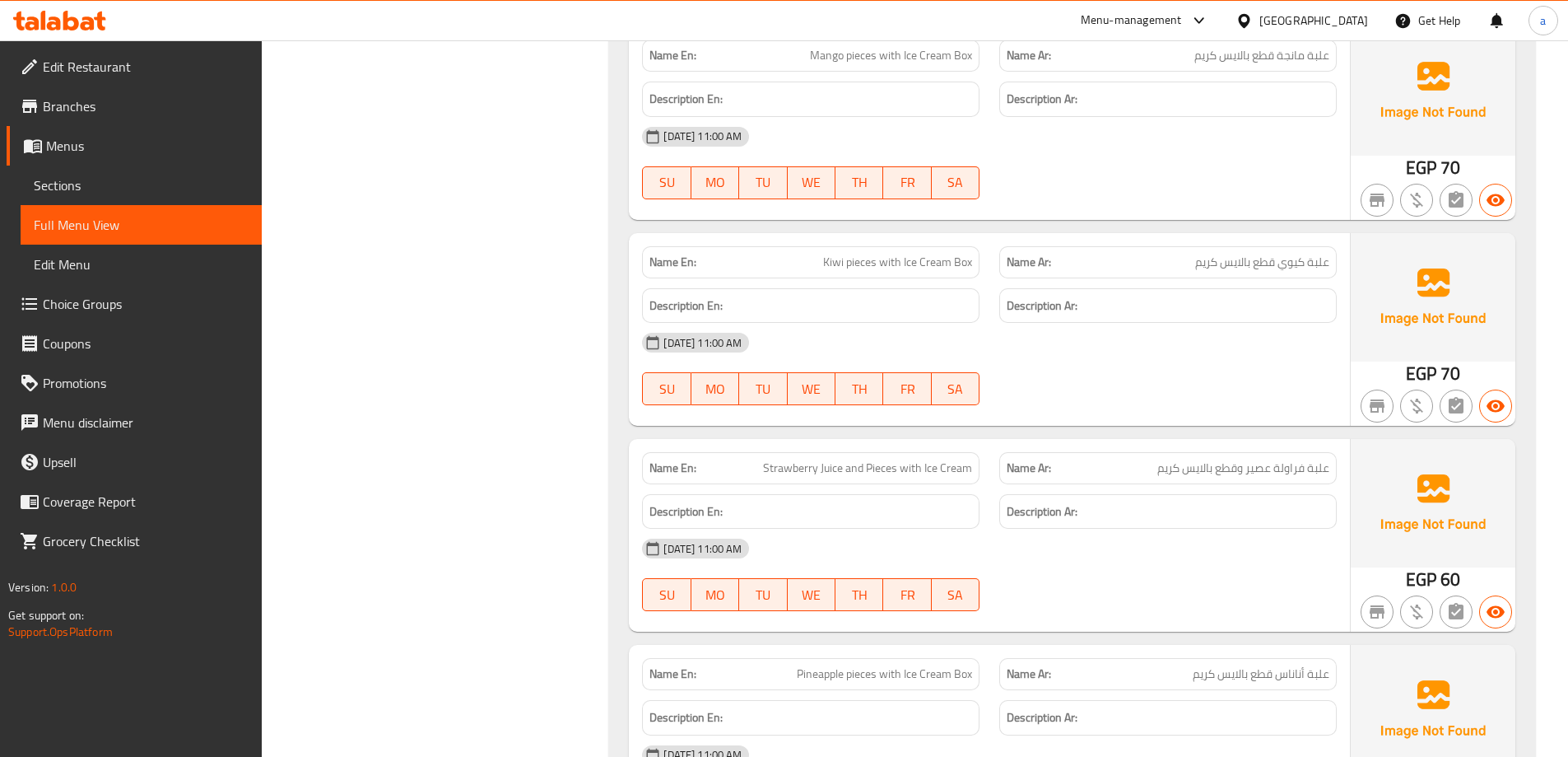
click at [109, 183] on span "Sections" at bounding box center [141, 184] width 215 height 20
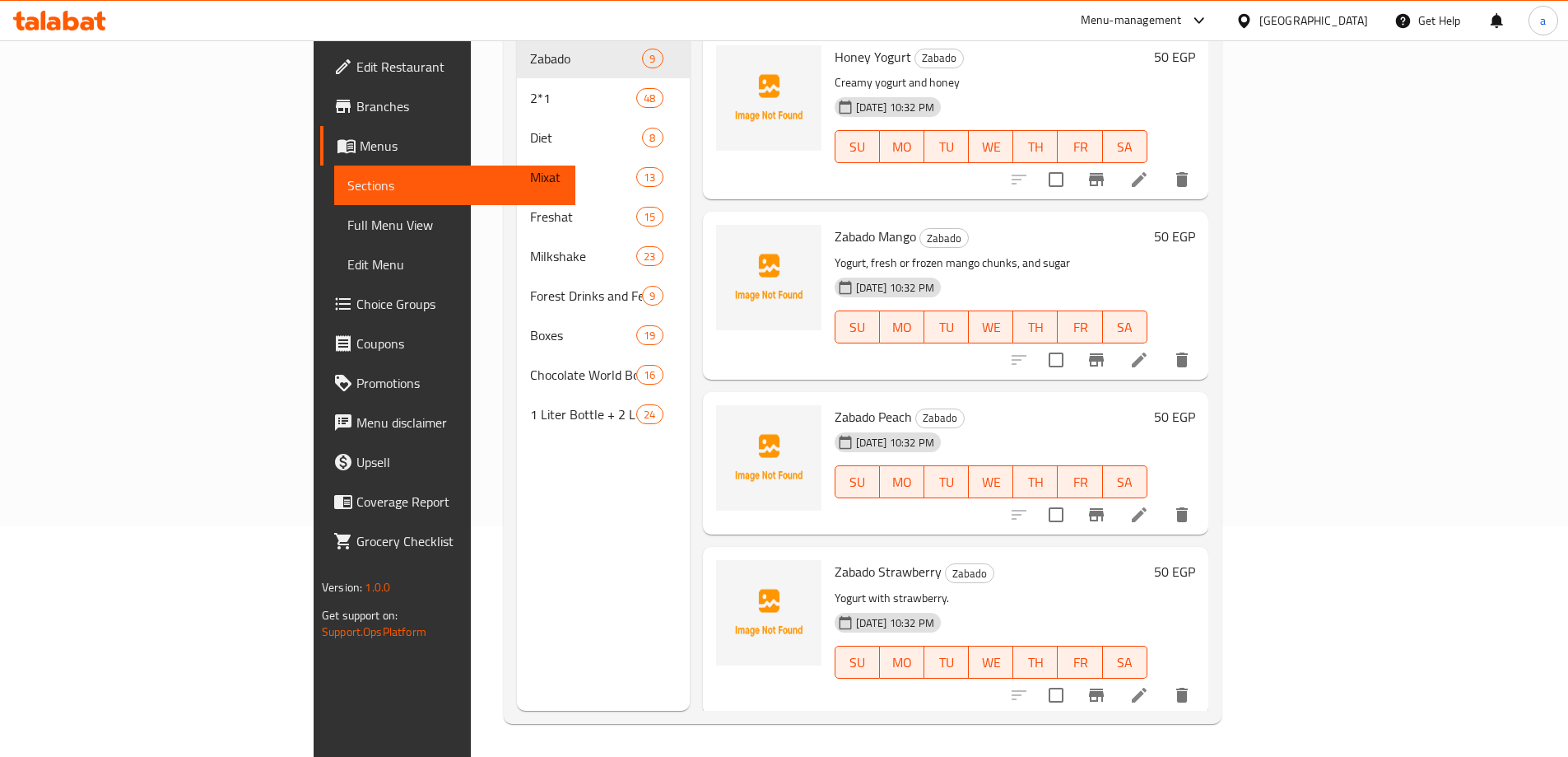
scroll to position [230, 0]
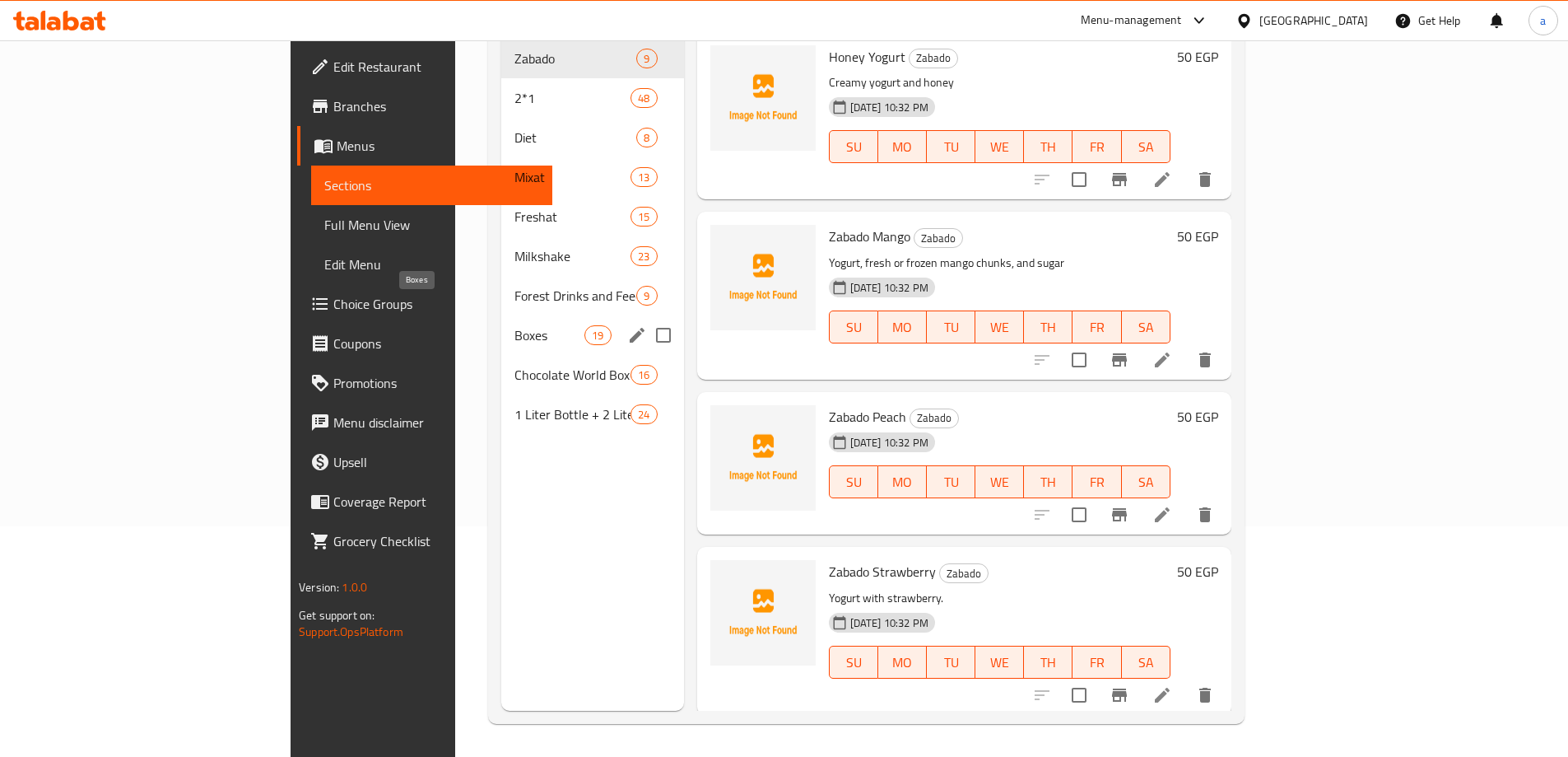
click at [514, 325] on span "Boxes" at bounding box center [549, 335] width 70 height 20
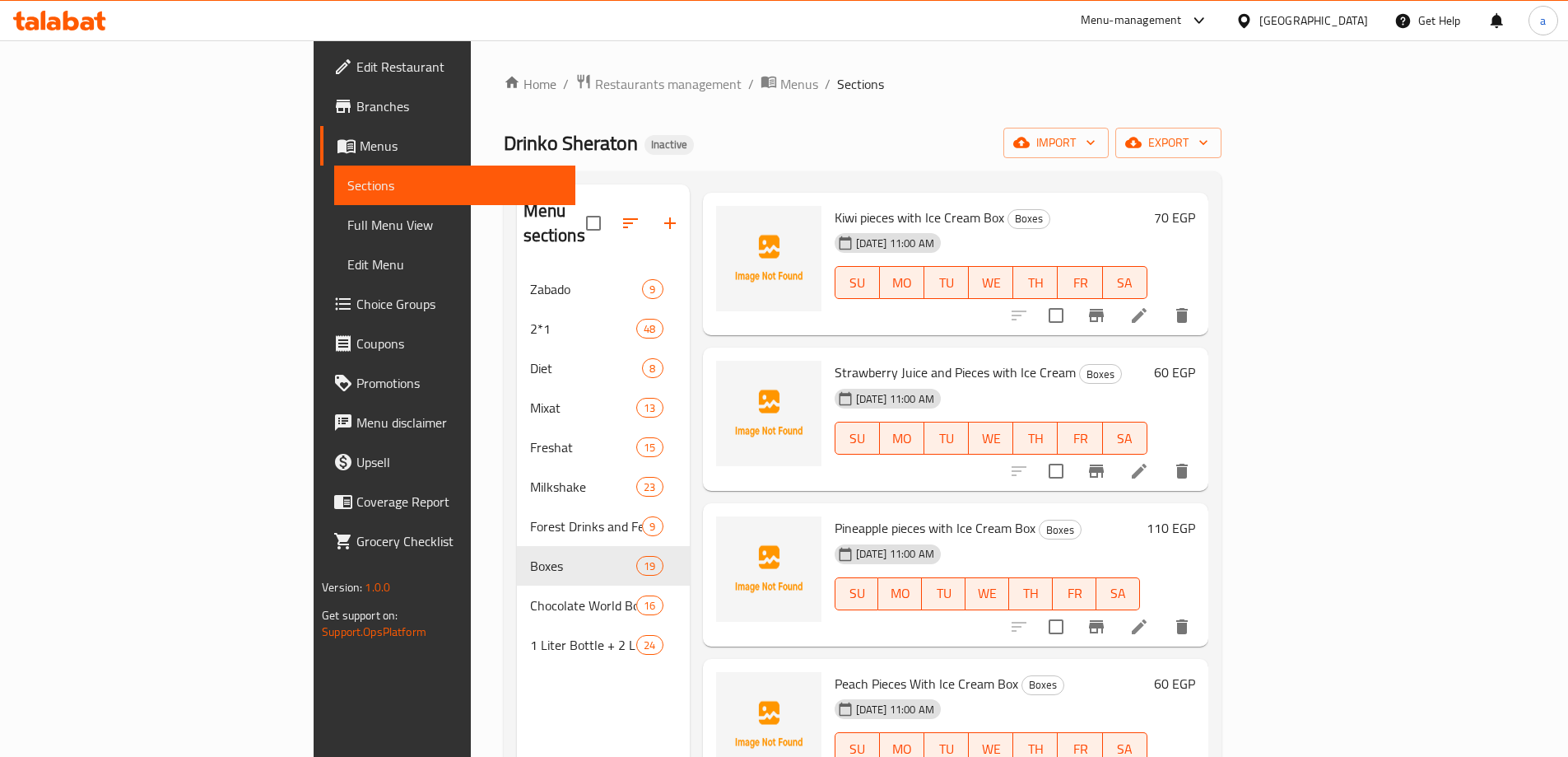
scroll to position [1647, 0]
click at [1162, 455] on li at bounding box center [1138, 470] width 46 height 30
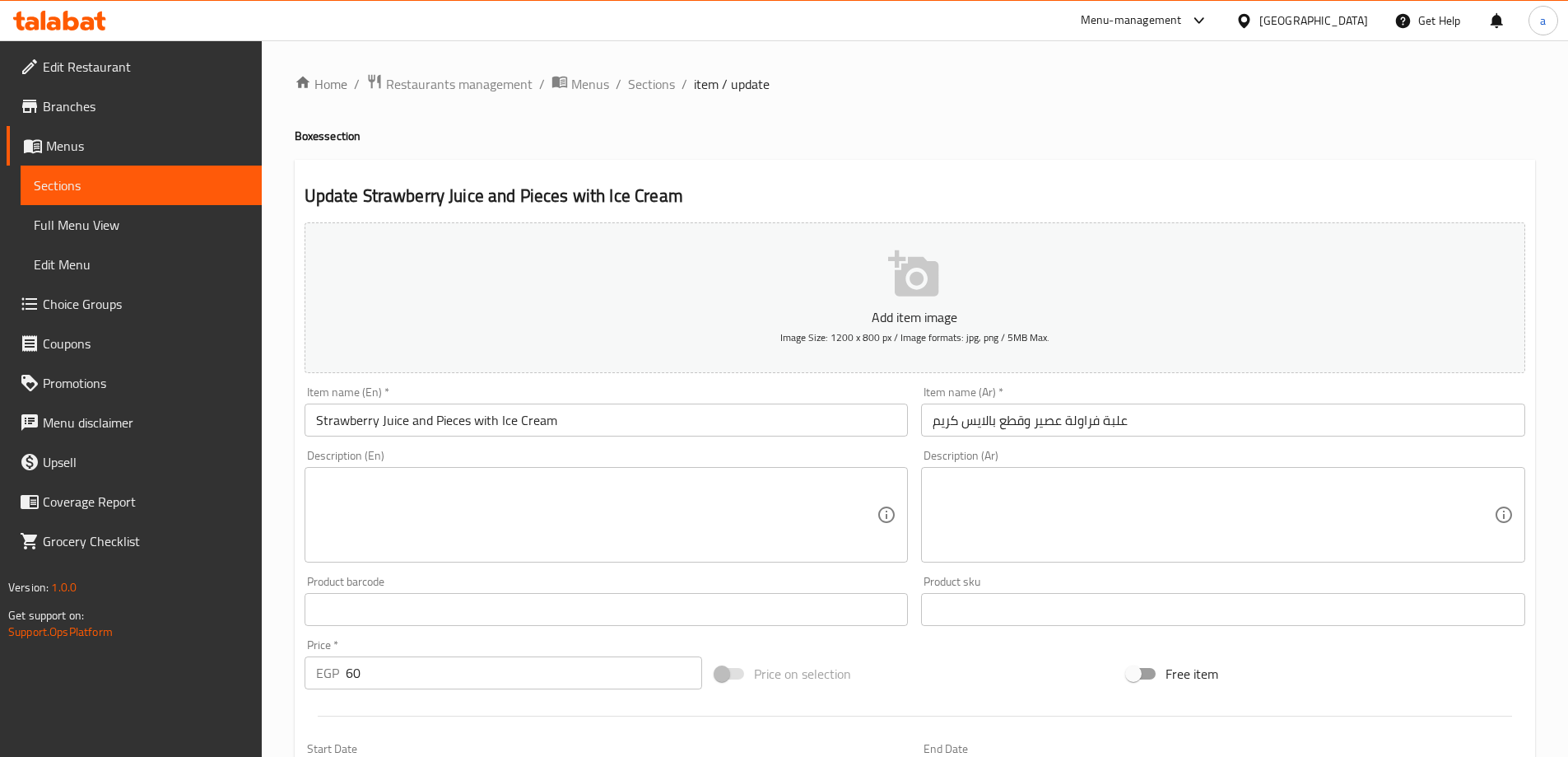
click at [755, 425] on input "Strawberry Juice and Pieces with Ice Cream" at bounding box center [606, 419] width 604 height 33
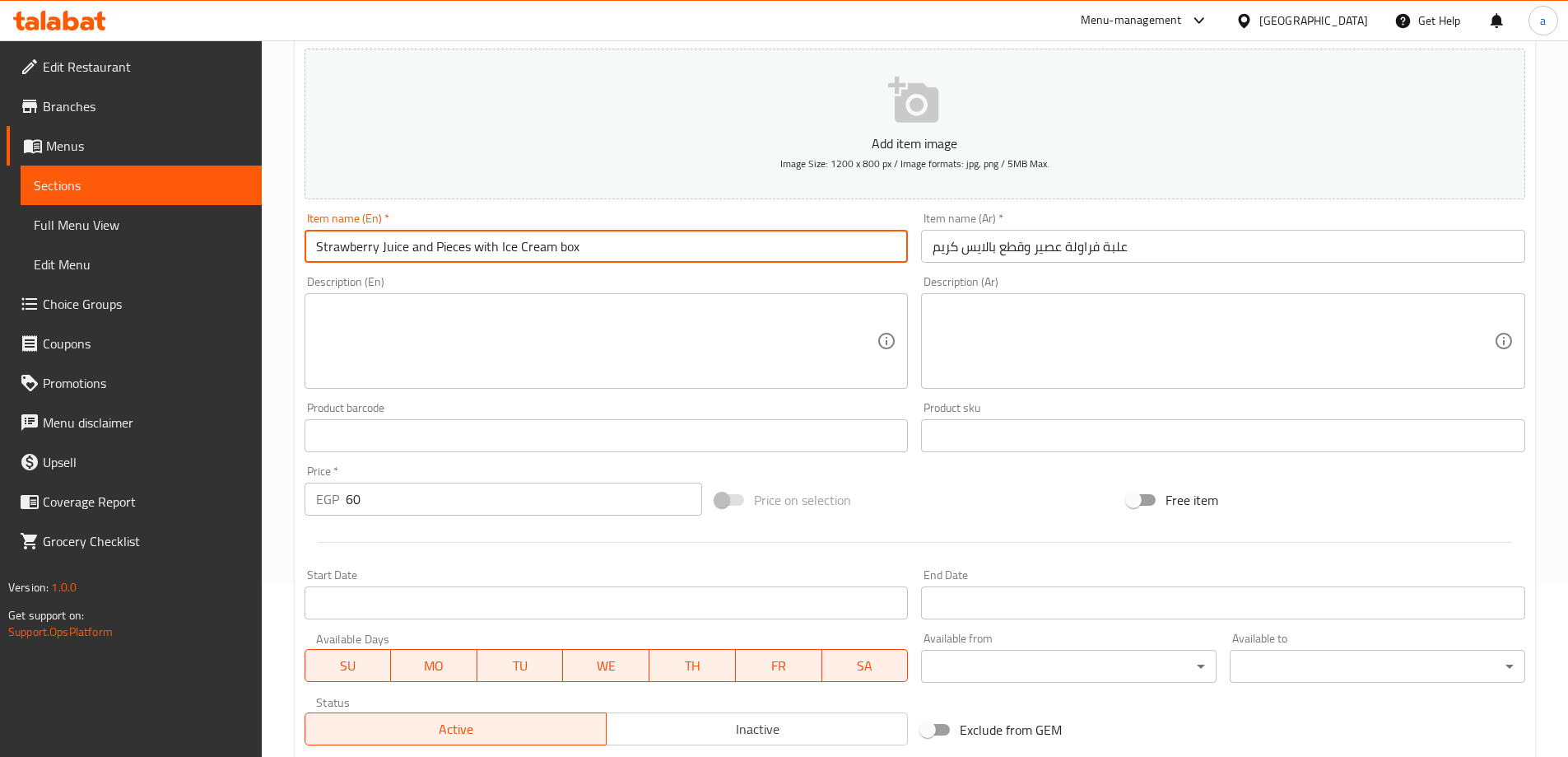
scroll to position [407, 0]
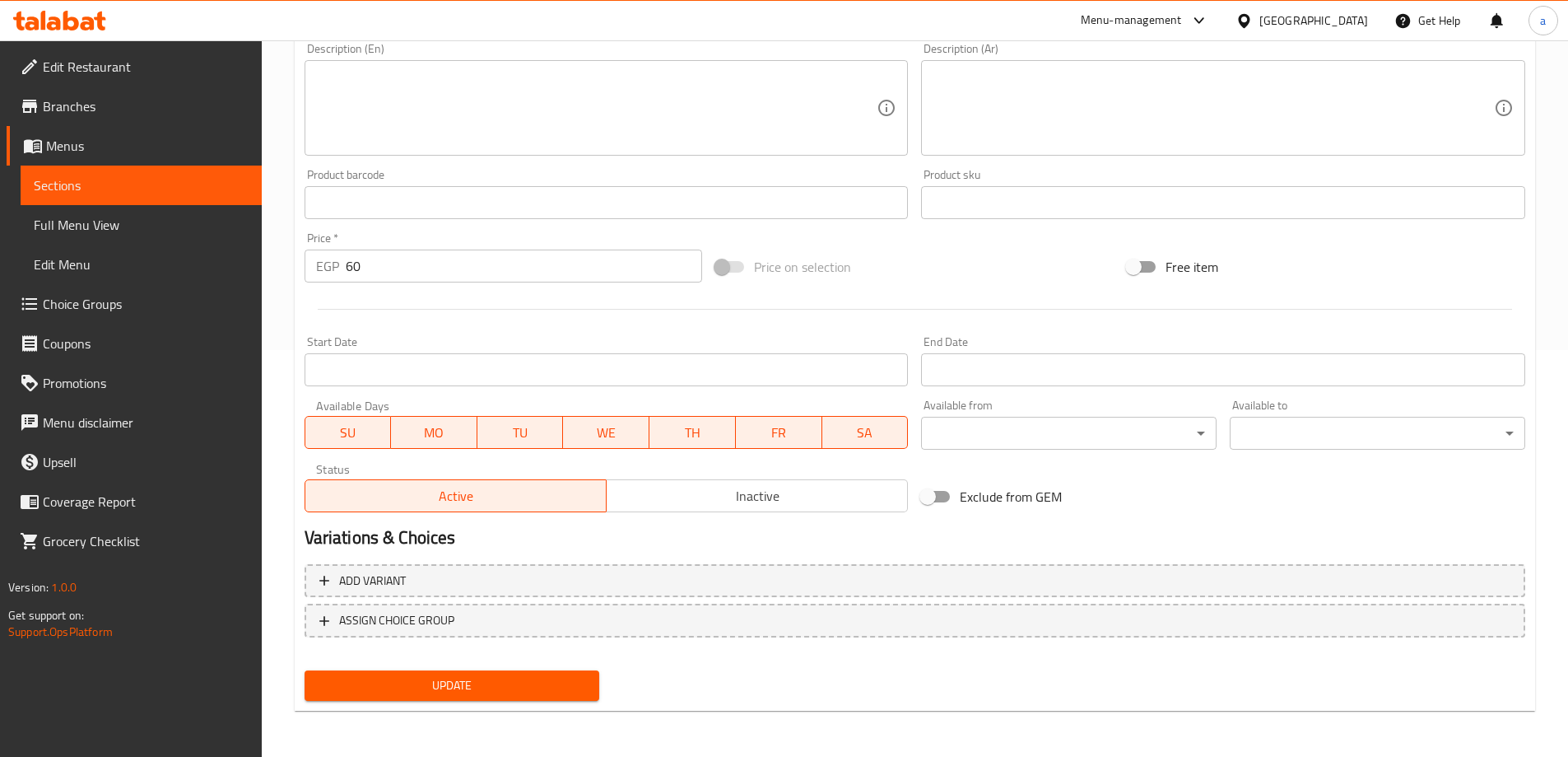
type input "Strawberry Juice and Pieces with Ice Cream box"
click at [508, 691] on span "Update" at bounding box center [452, 686] width 269 height 21
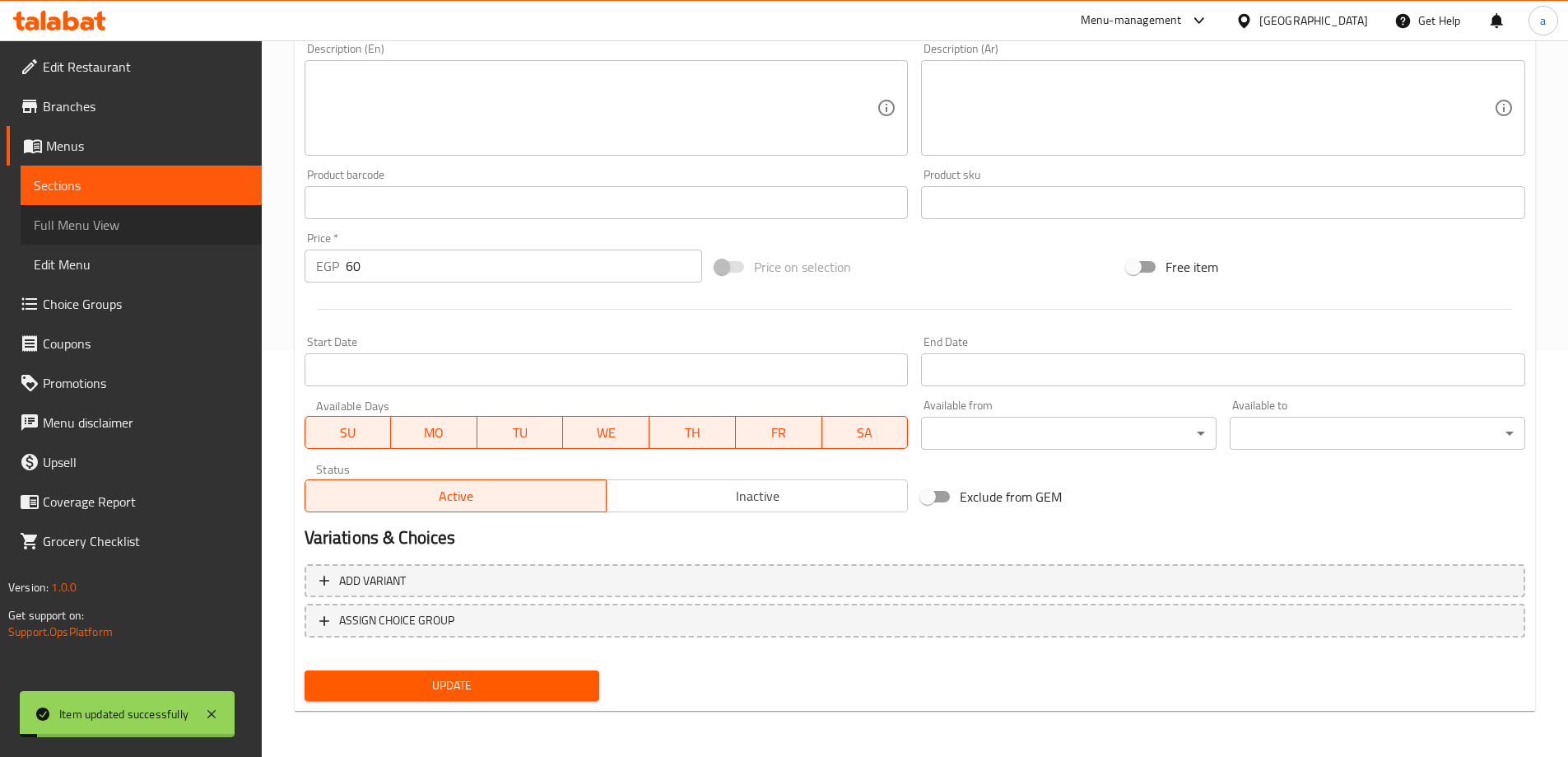
click at [142, 235] on link "Full Menu View" at bounding box center [141, 225] width 242 height 39
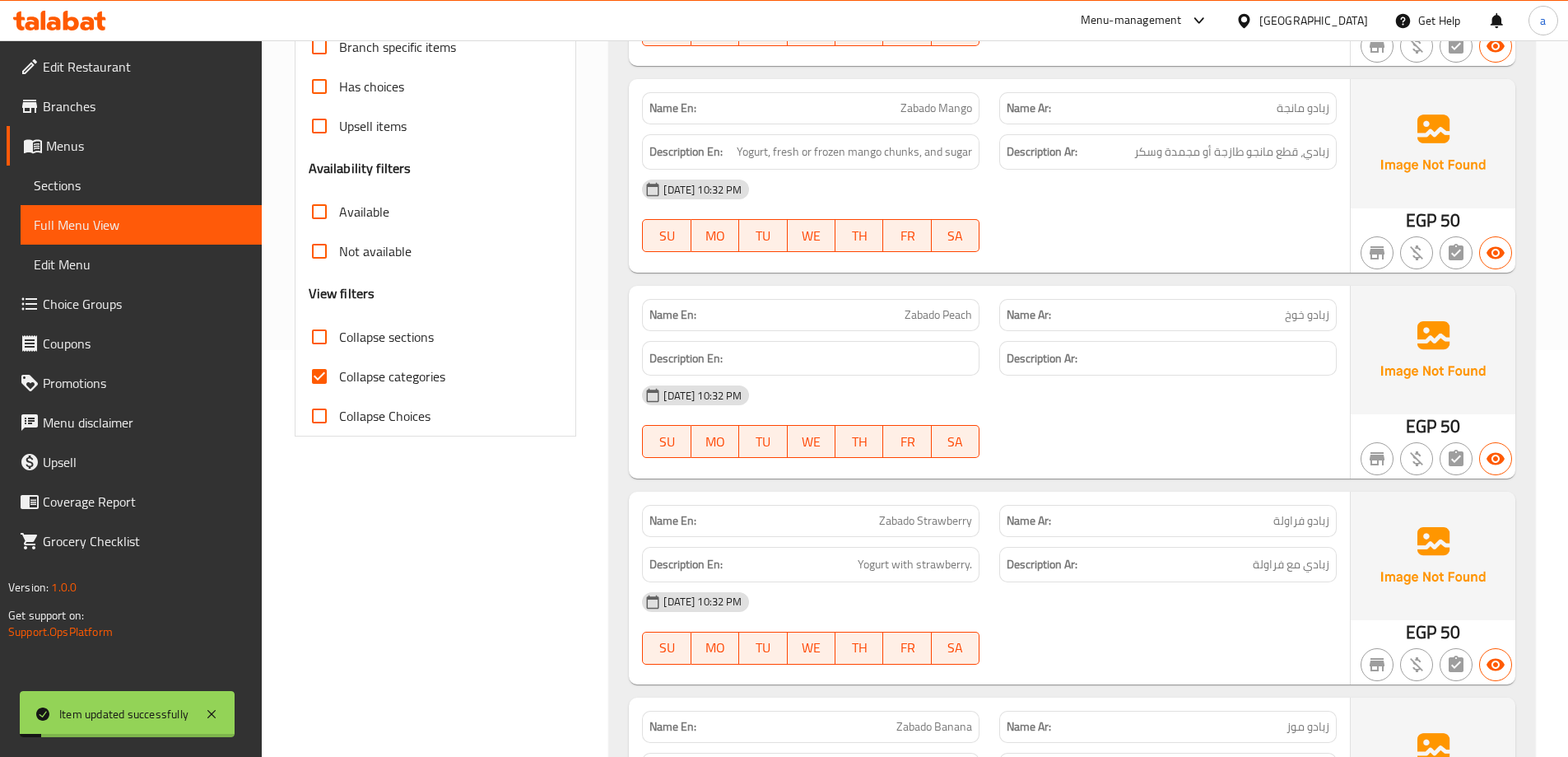
click at [370, 381] on span "Collapse categories" at bounding box center [392, 376] width 106 height 20
click at [339, 381] on input "Collapse categories" at bounding box center [320, 376] width 39 height 39
checkbox input "false"
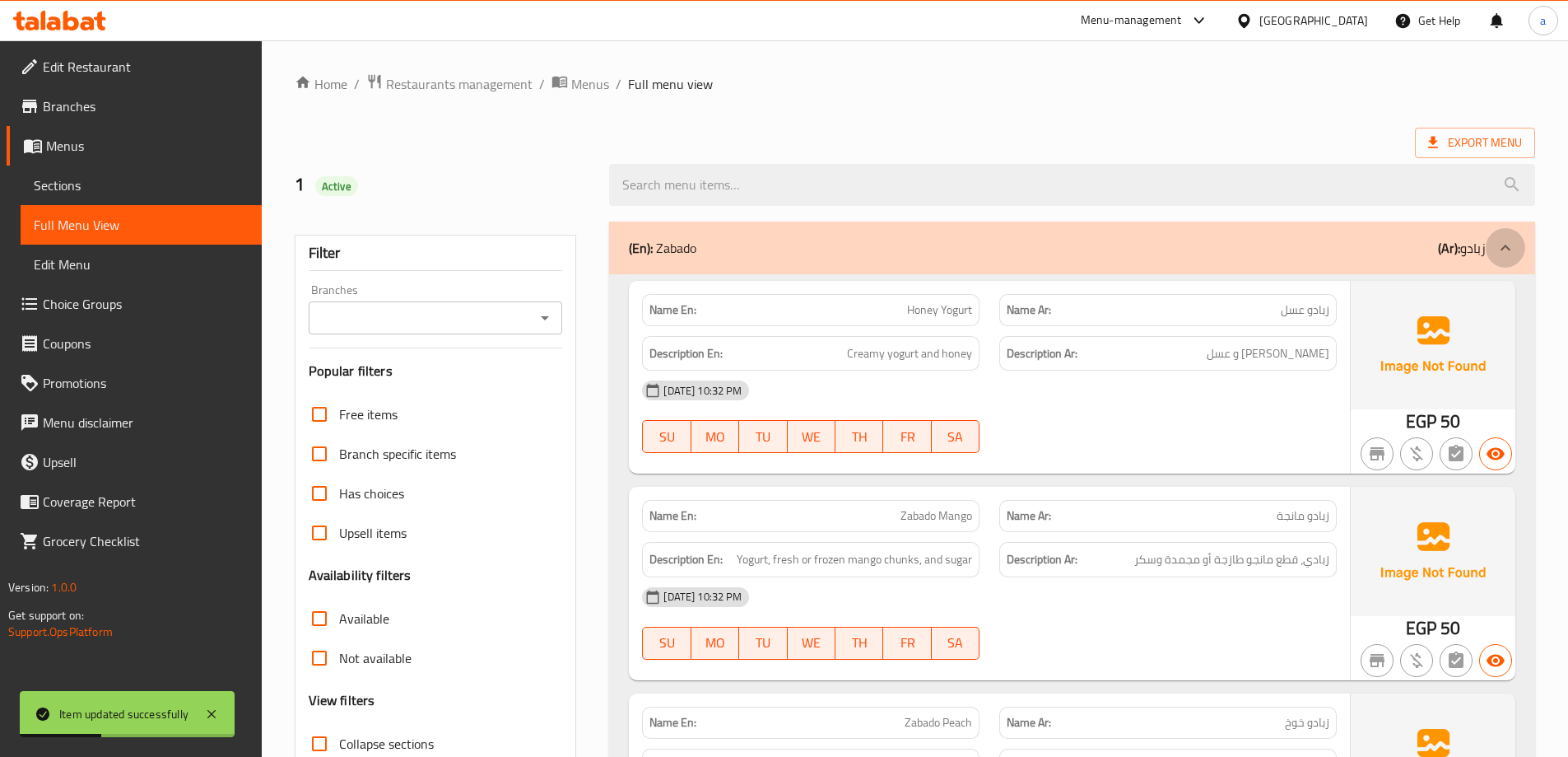
click at [1490, 260] on div at bounding box center [1505, 248] width 39 height 39
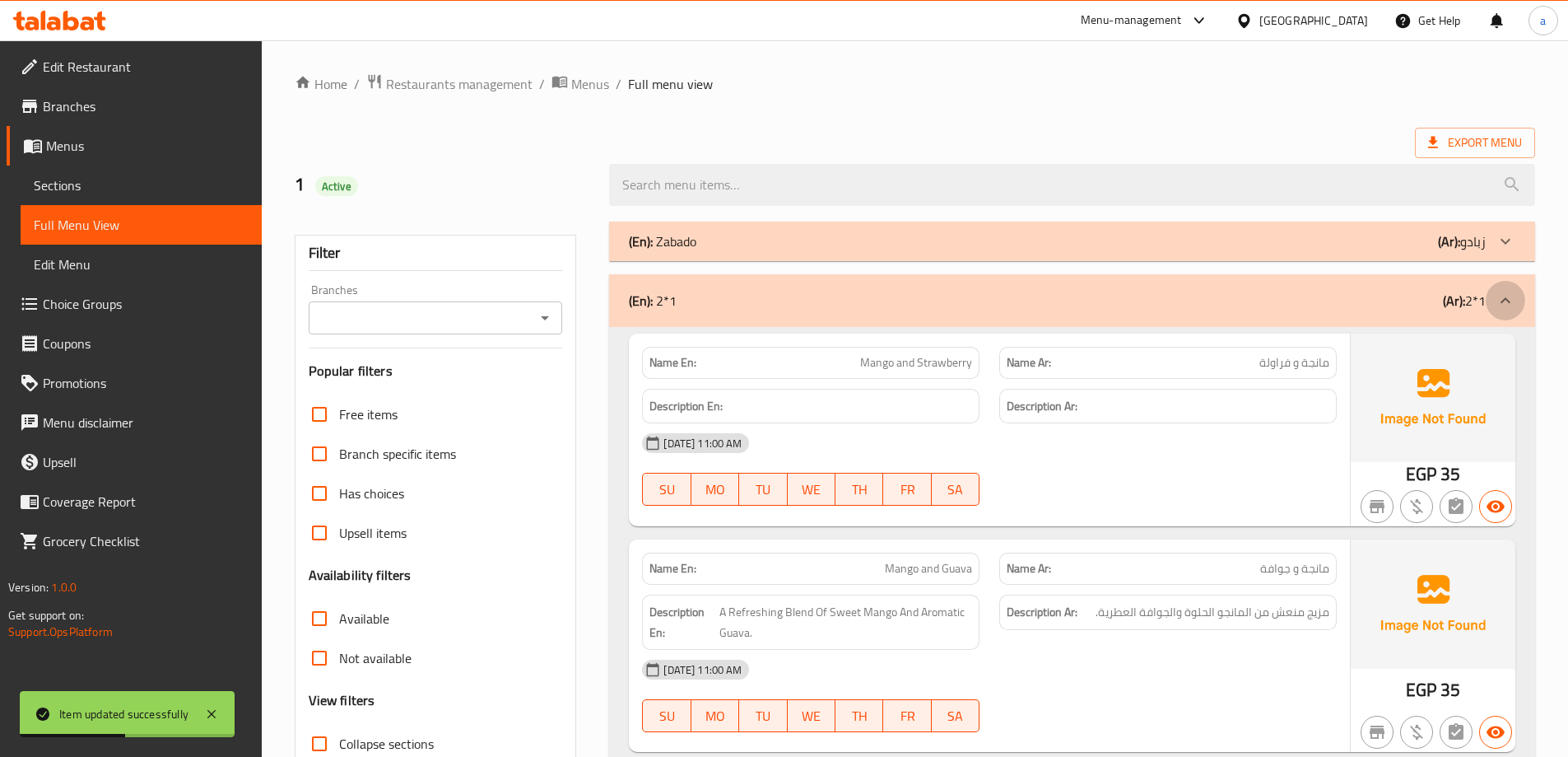
click at [1502, 294] on icon at bounding box center [1505, 300] width 20 height 20
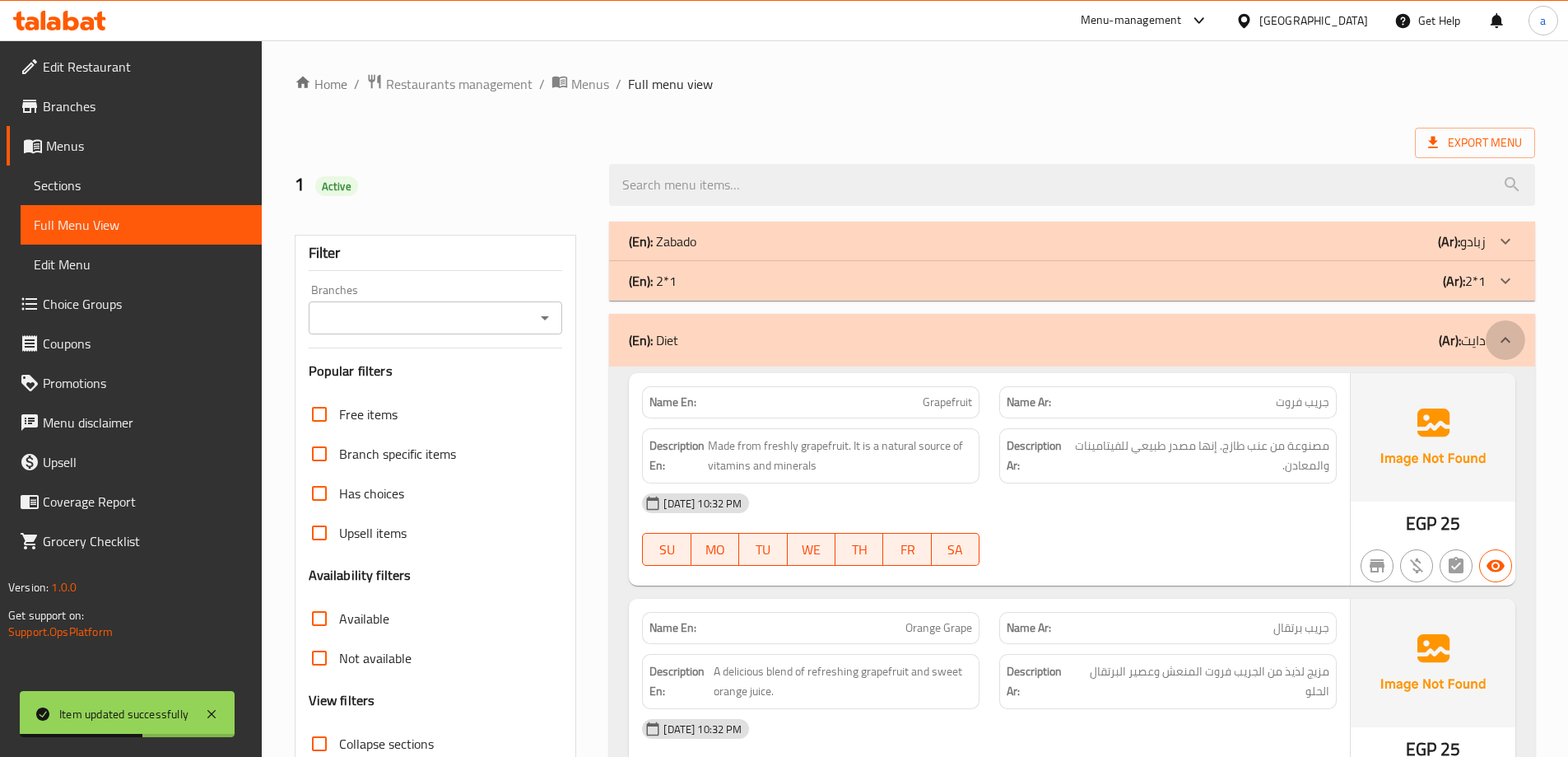
click at [1512, 339] on icon at bounding box center [1505, 339] width 20 height 20
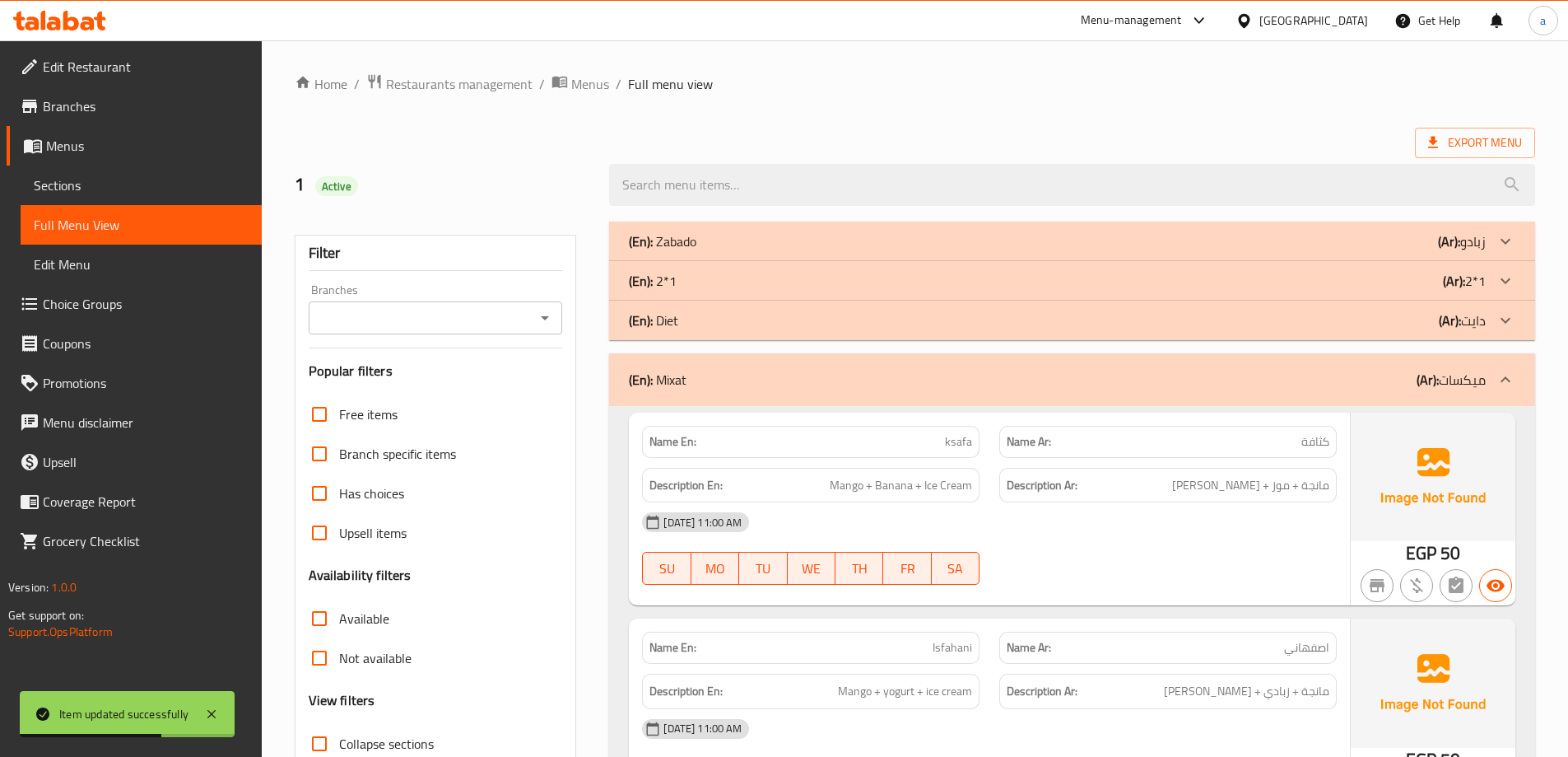
click at [1510, 361] on div at bounding box center [1505, 380] width 39 height 39
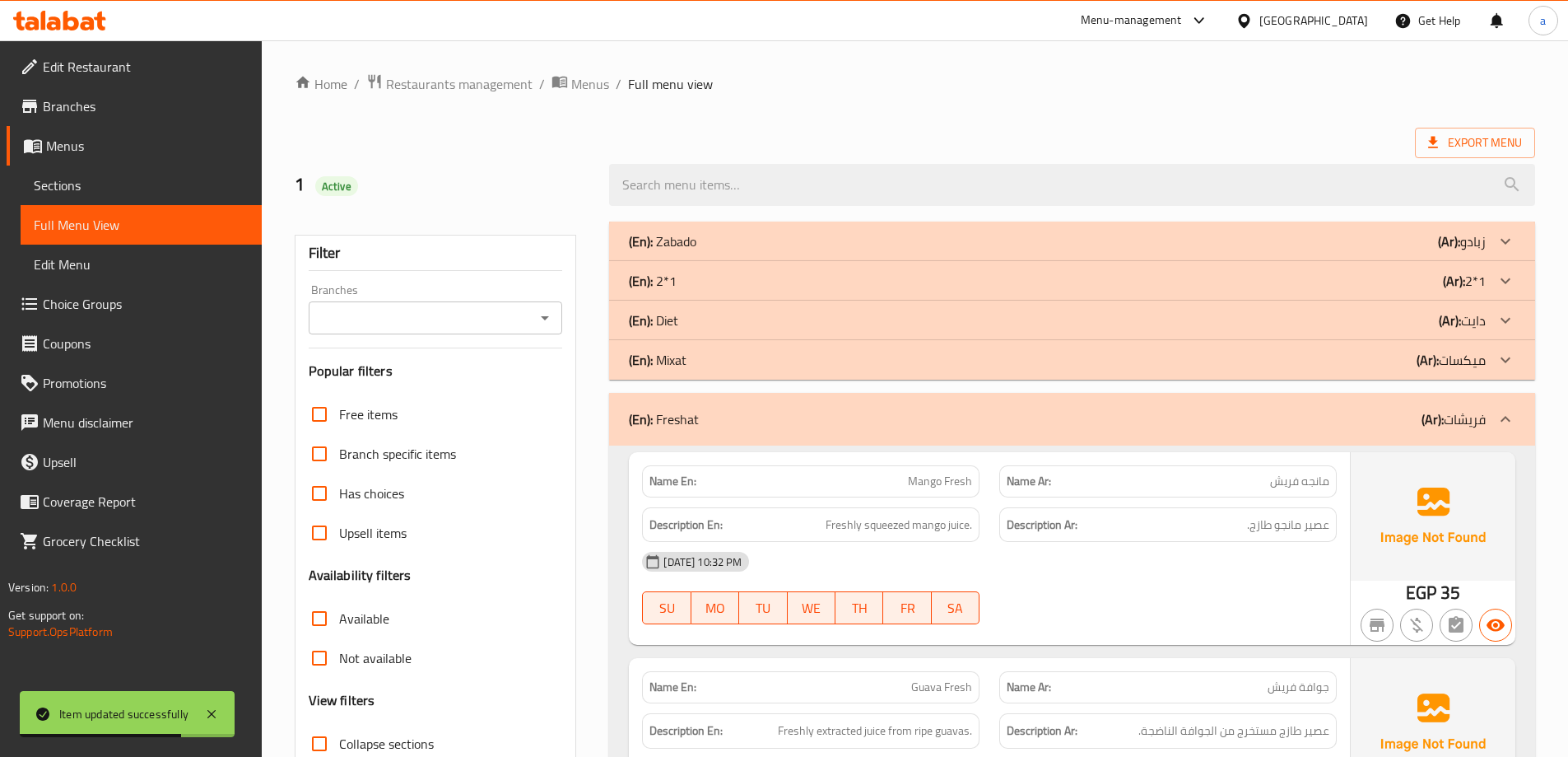
click at [1504, 398] on div "(En): Freshat (Ar): فريشات" at bounding box center [1072, 419] width 926 height 53
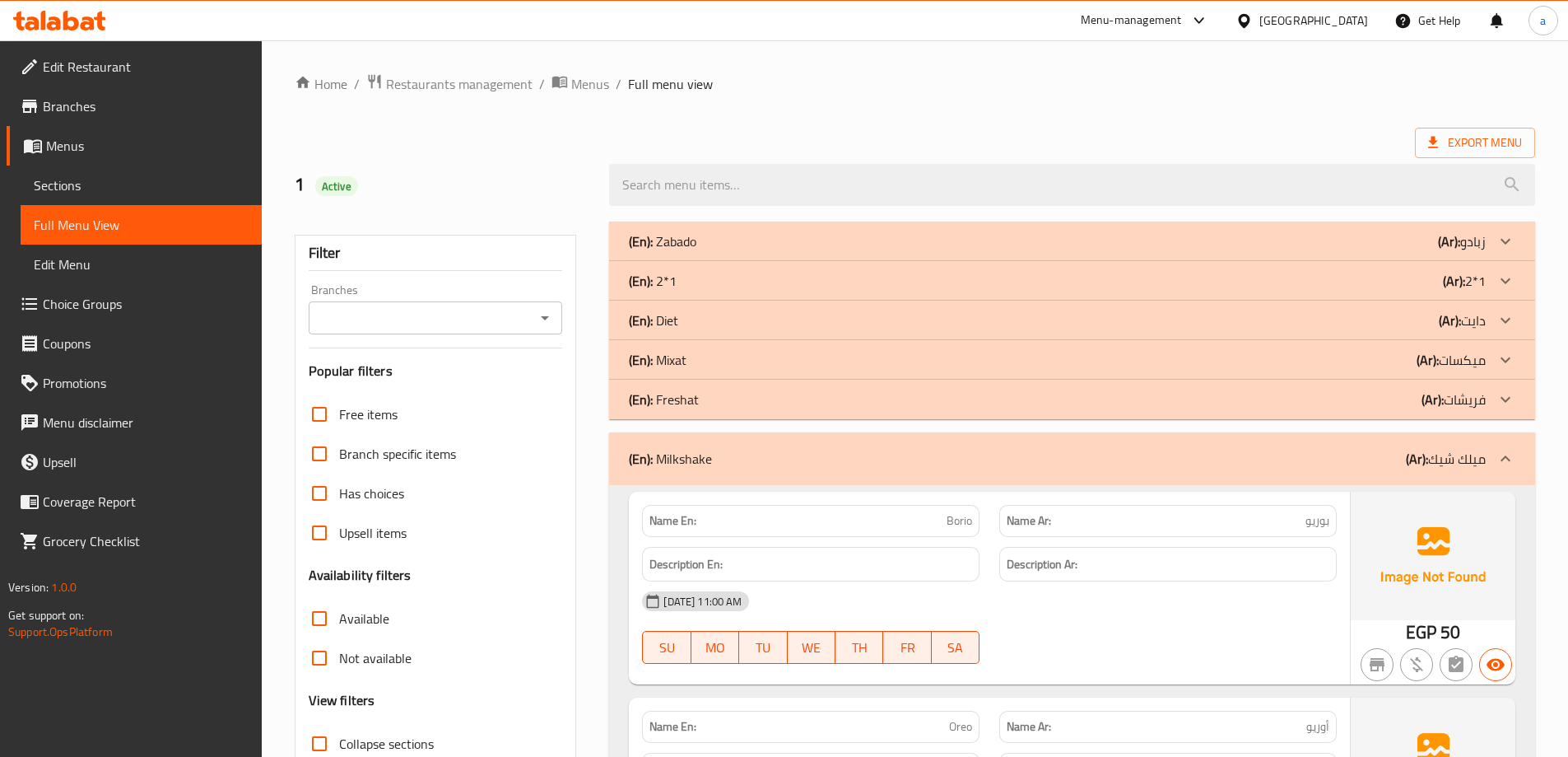
click at [1510, 448] on div at bounding box center [1505, 459] width 39 height 39
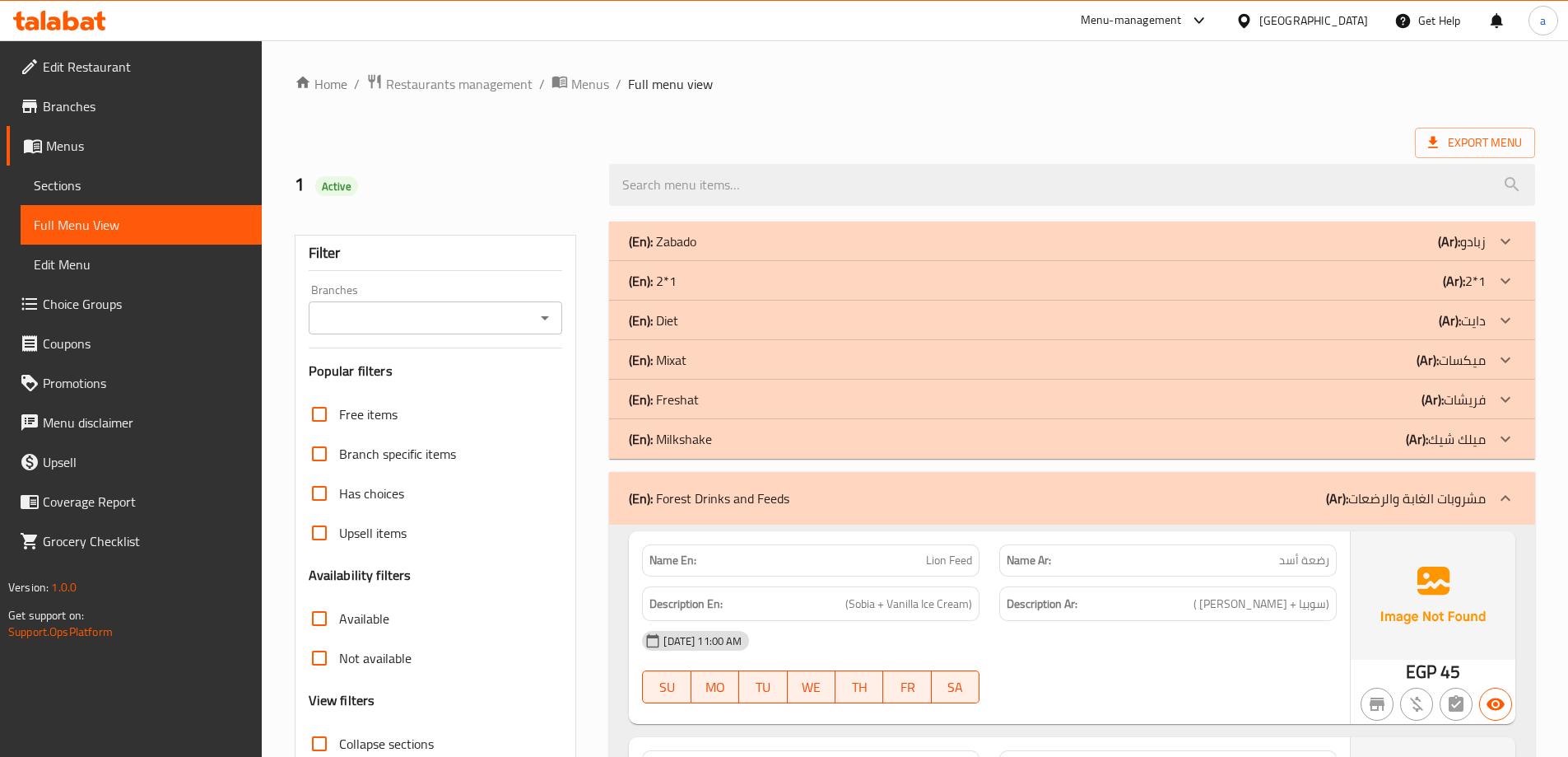
click at [1496, 494] on icon at bounding box center [1505, 497] width 20 height 20
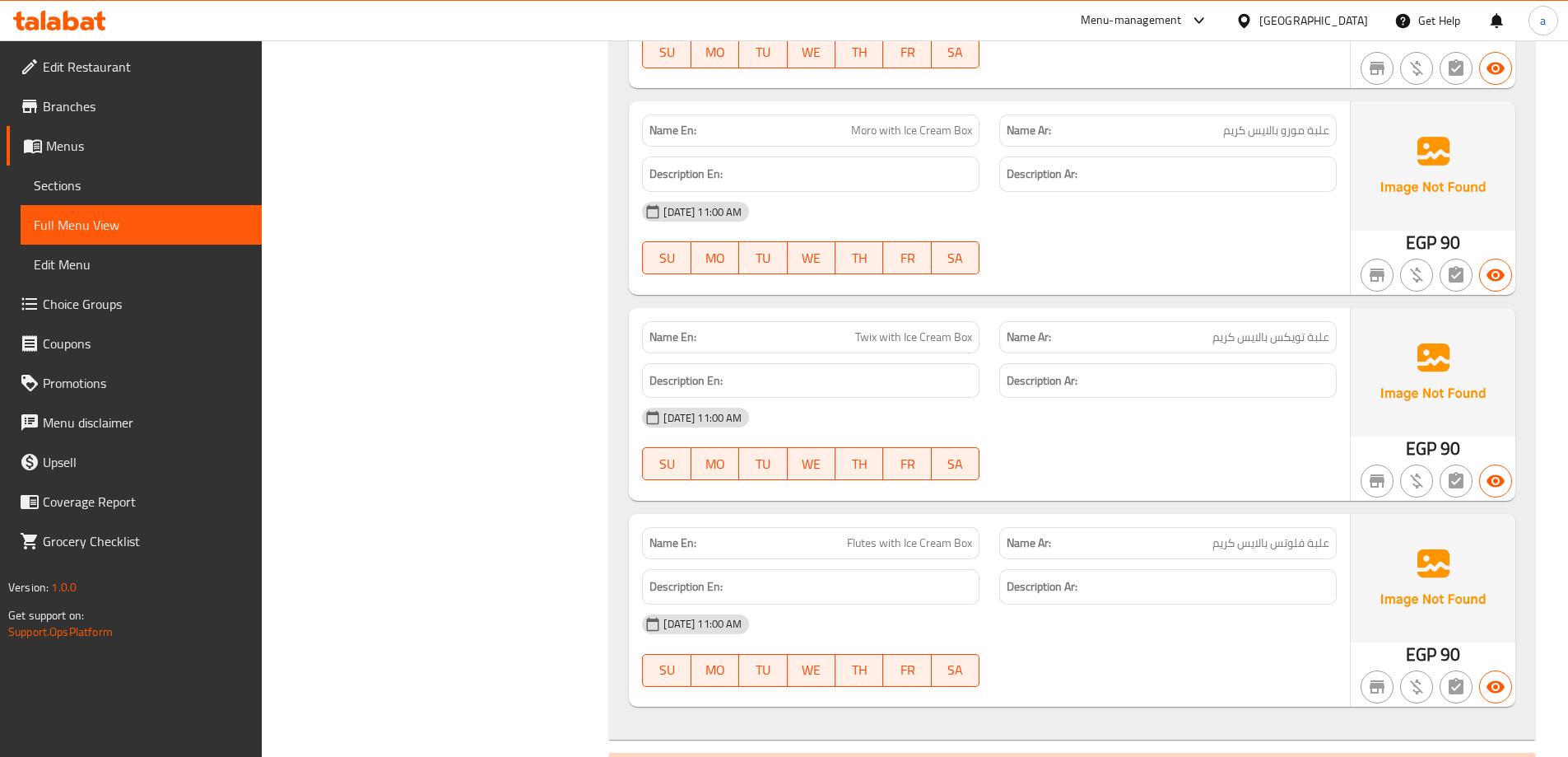
scroll to position [7327, 0]
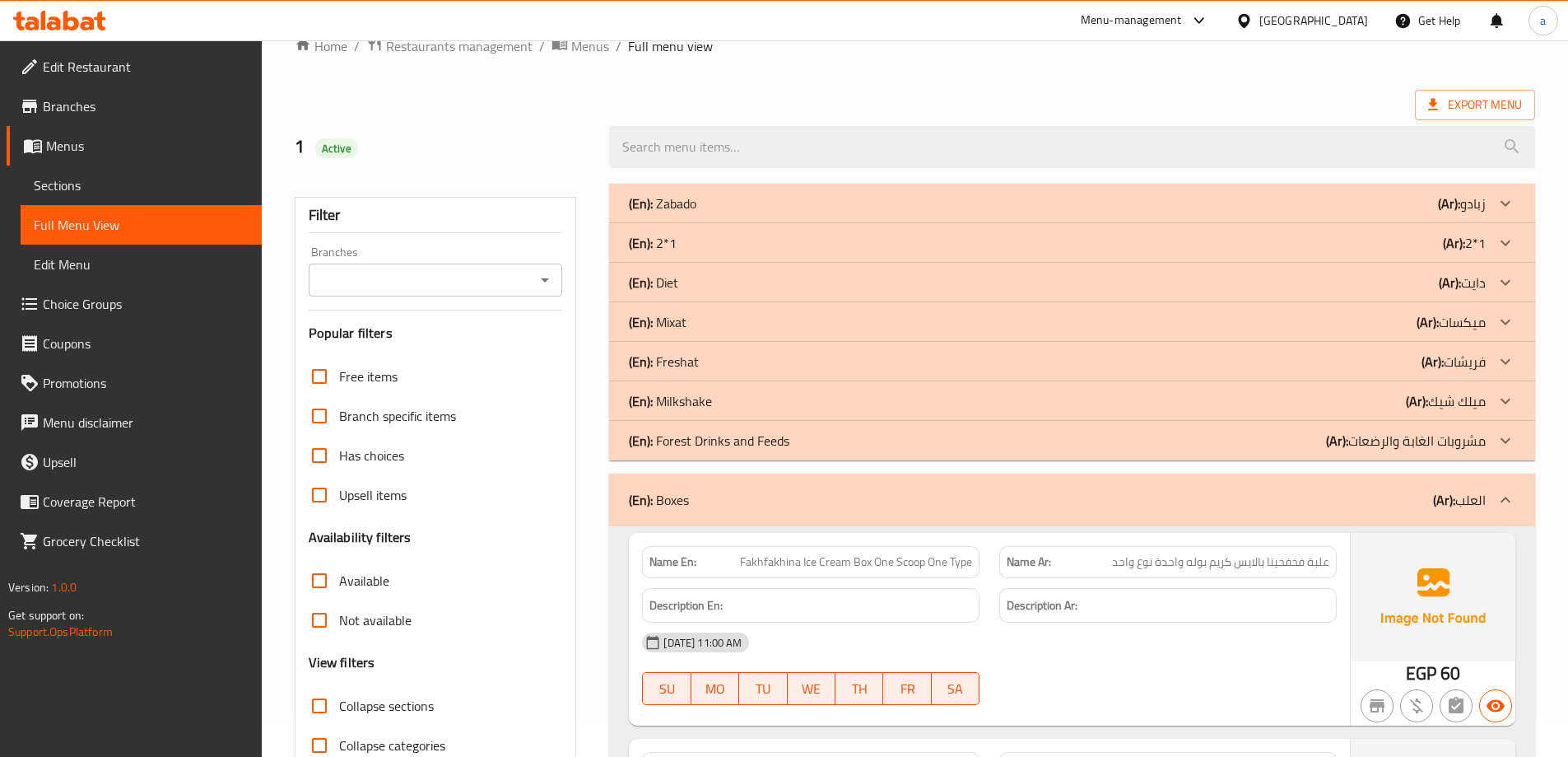
scroll to position [0, 0]
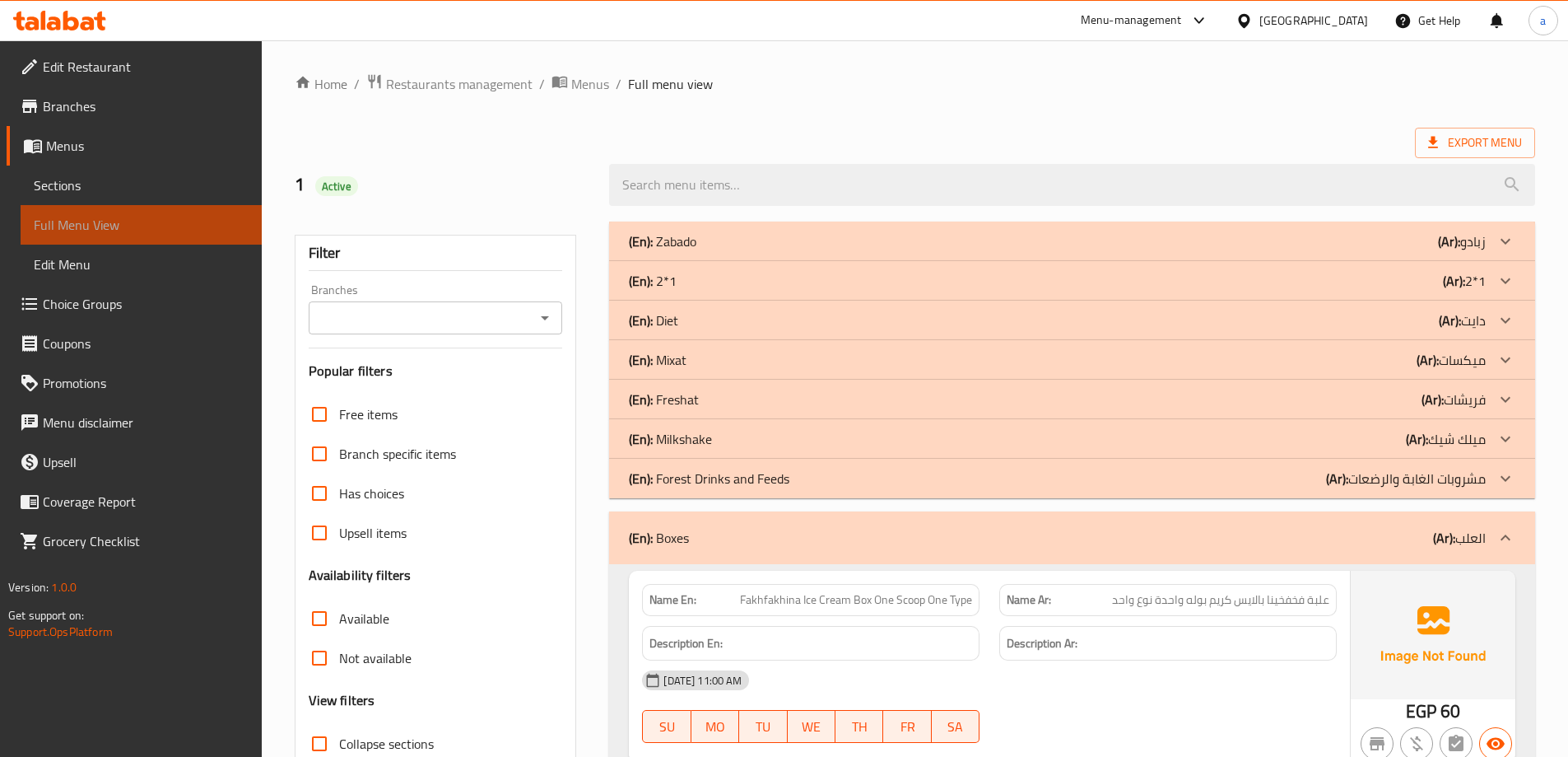
click at [147, 213] on link "Full Menu View" at bounding box center [141, 225] width 242 height 39
click at [135, 190] on span "Sections" at bounding box center [141, 184] width 215 height 20
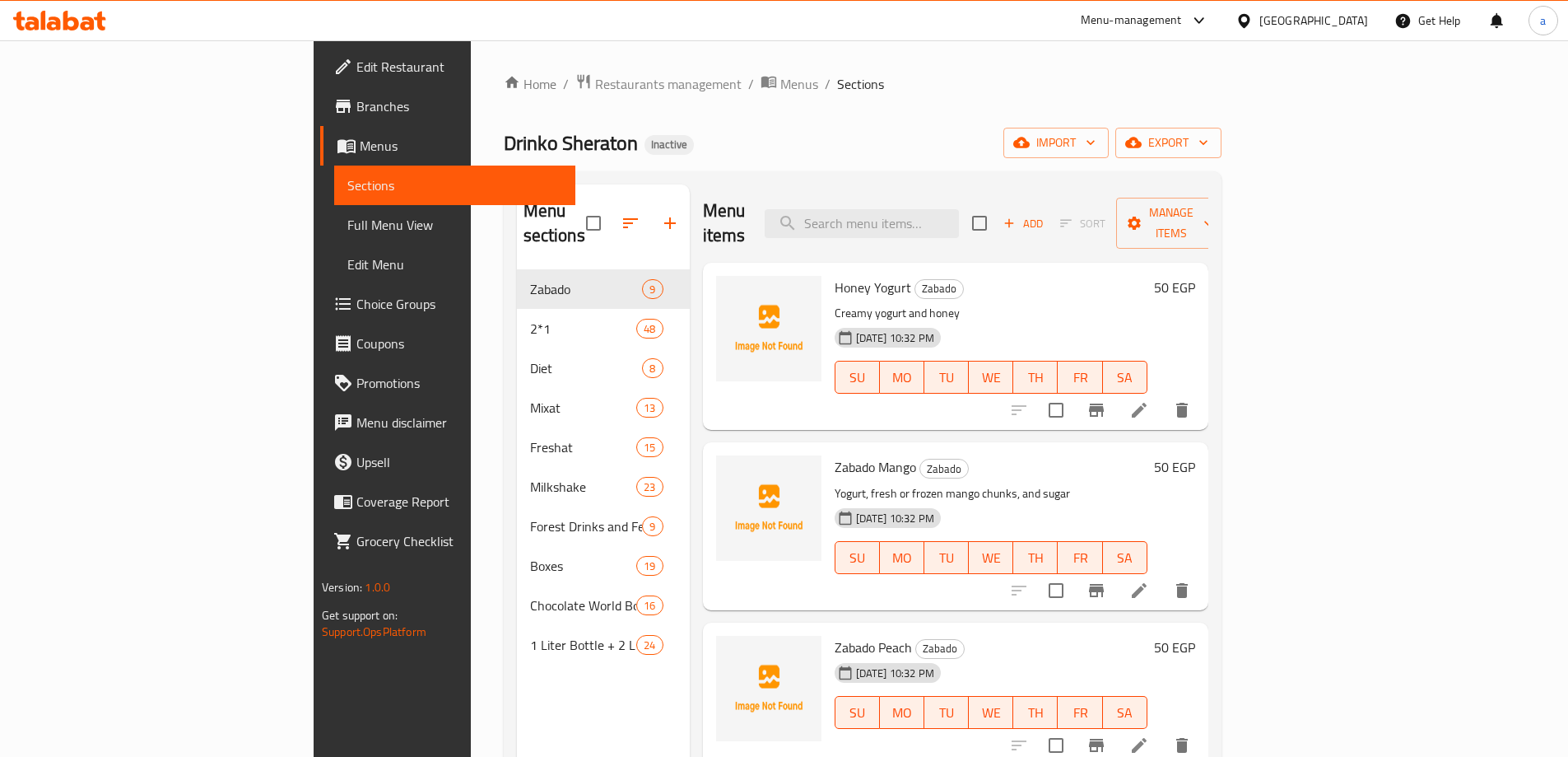
click at [347, 223] on span "Full Menu View" at bounding box center [454, 225] width 215 height 20
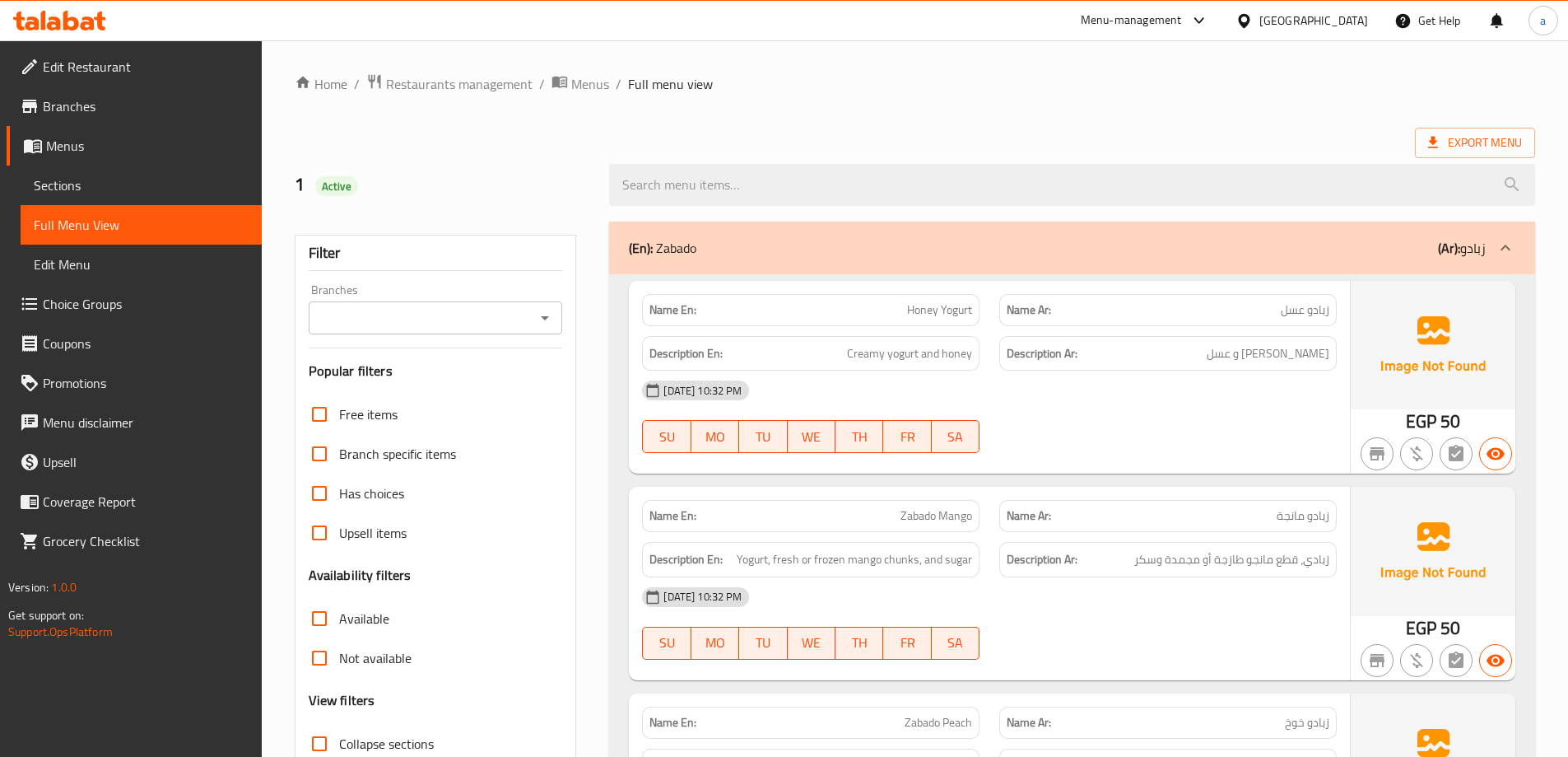
click at [126, 225] on span "Full Menu View" at bounding box center [141, 225] width 215 height 20
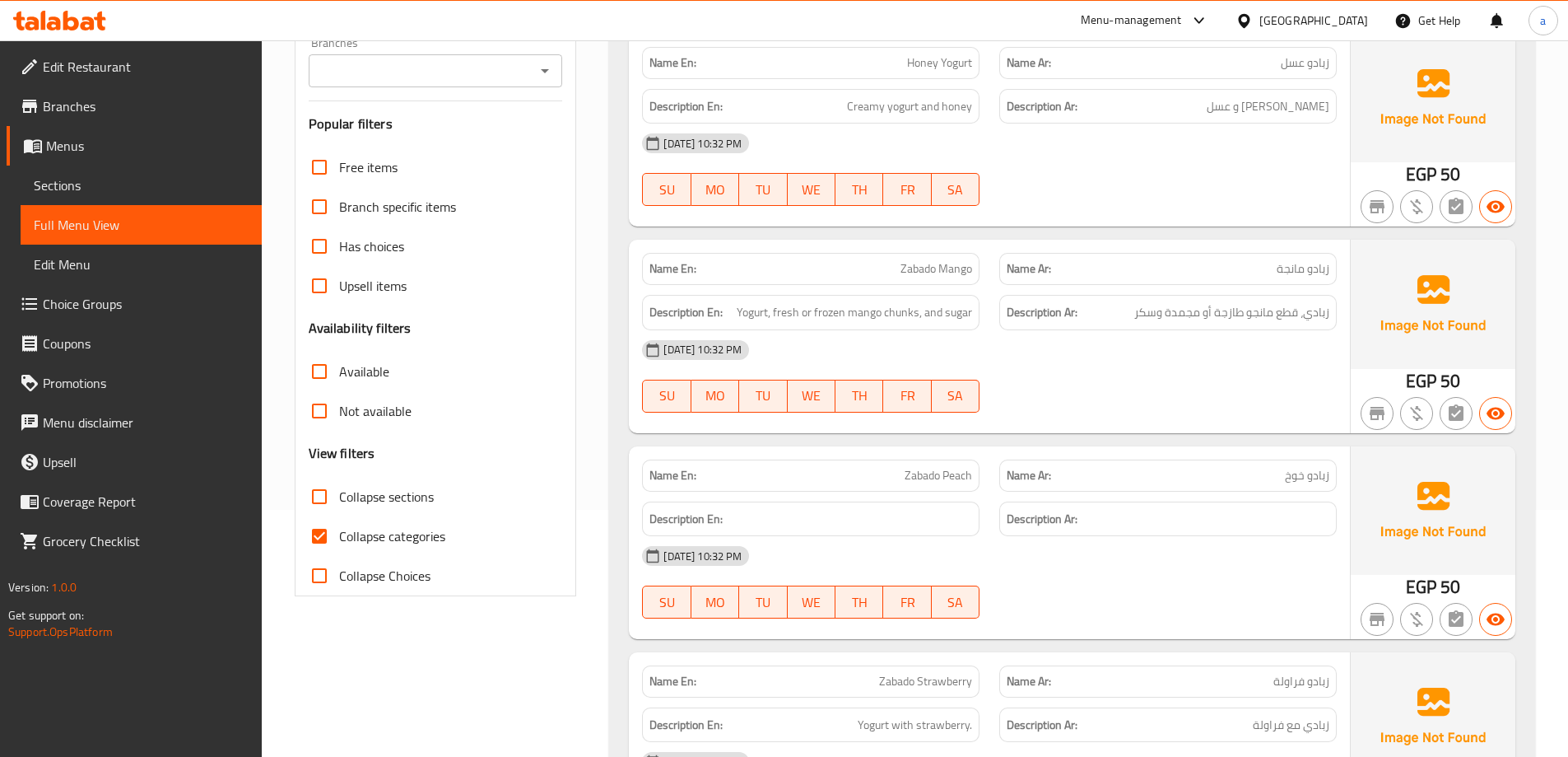
click at [407, 528] on span "Collapse categories" at bounding box center [392, 535] width 106 height 20
click at [339, 528] on input "Collapse categories" at bounding box center [320, 536] width 39 height 39
checkbox input "false"
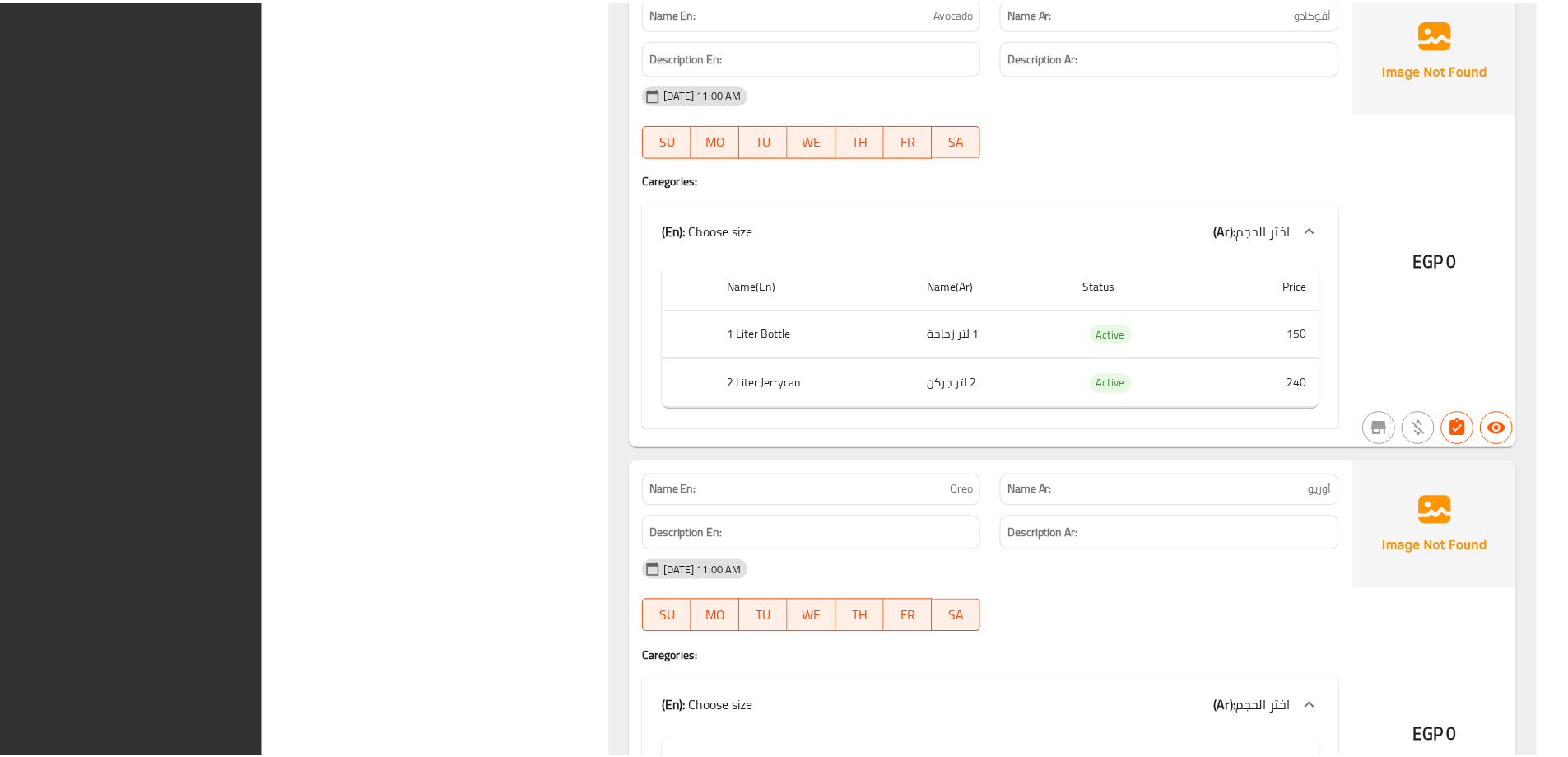
scroll to position [45730, 0]
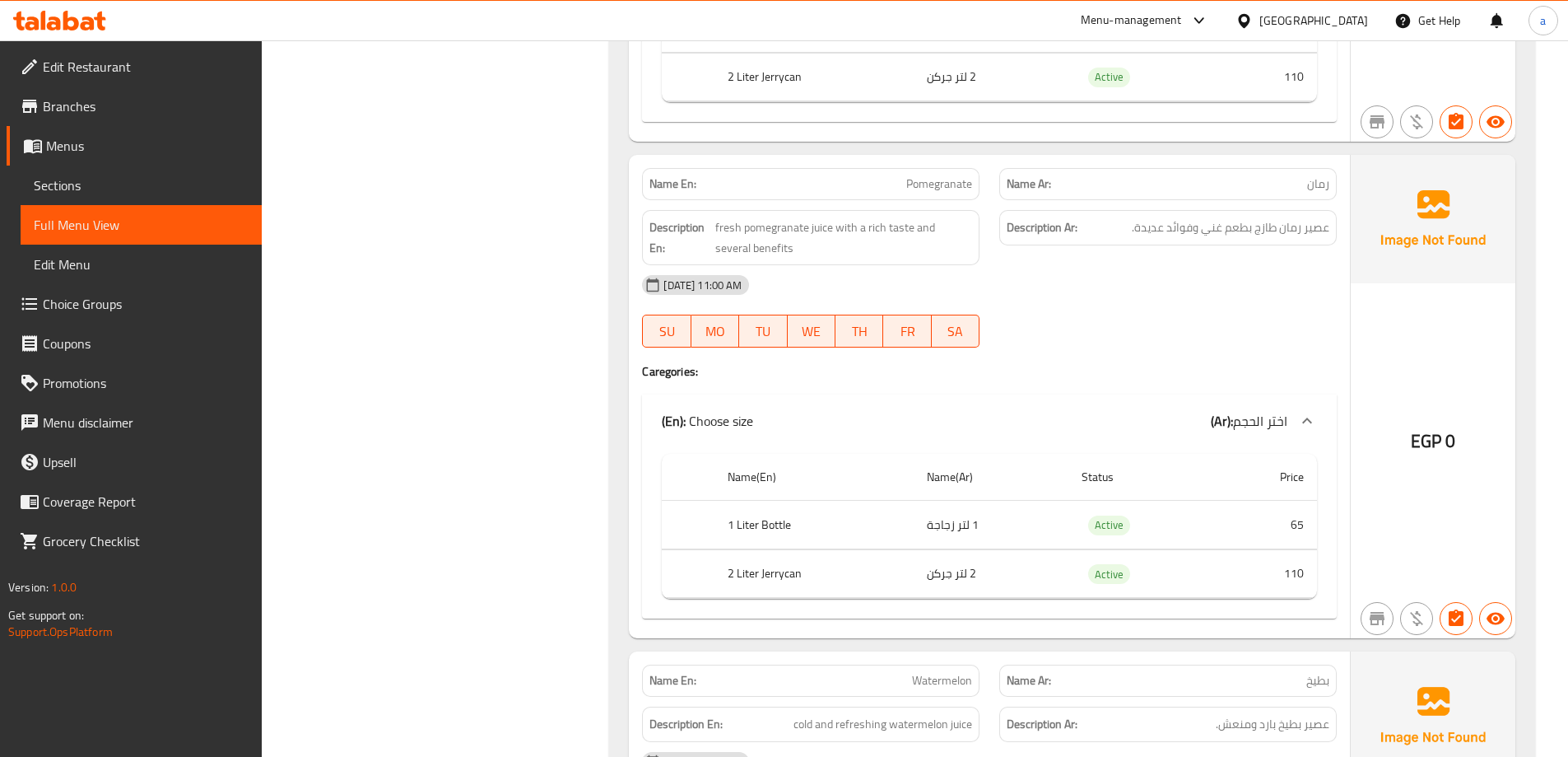
drag, startPoint x: 1095, startPoint y: 343, endPoint x: 738, endPoint y: 63, distance: 453.7
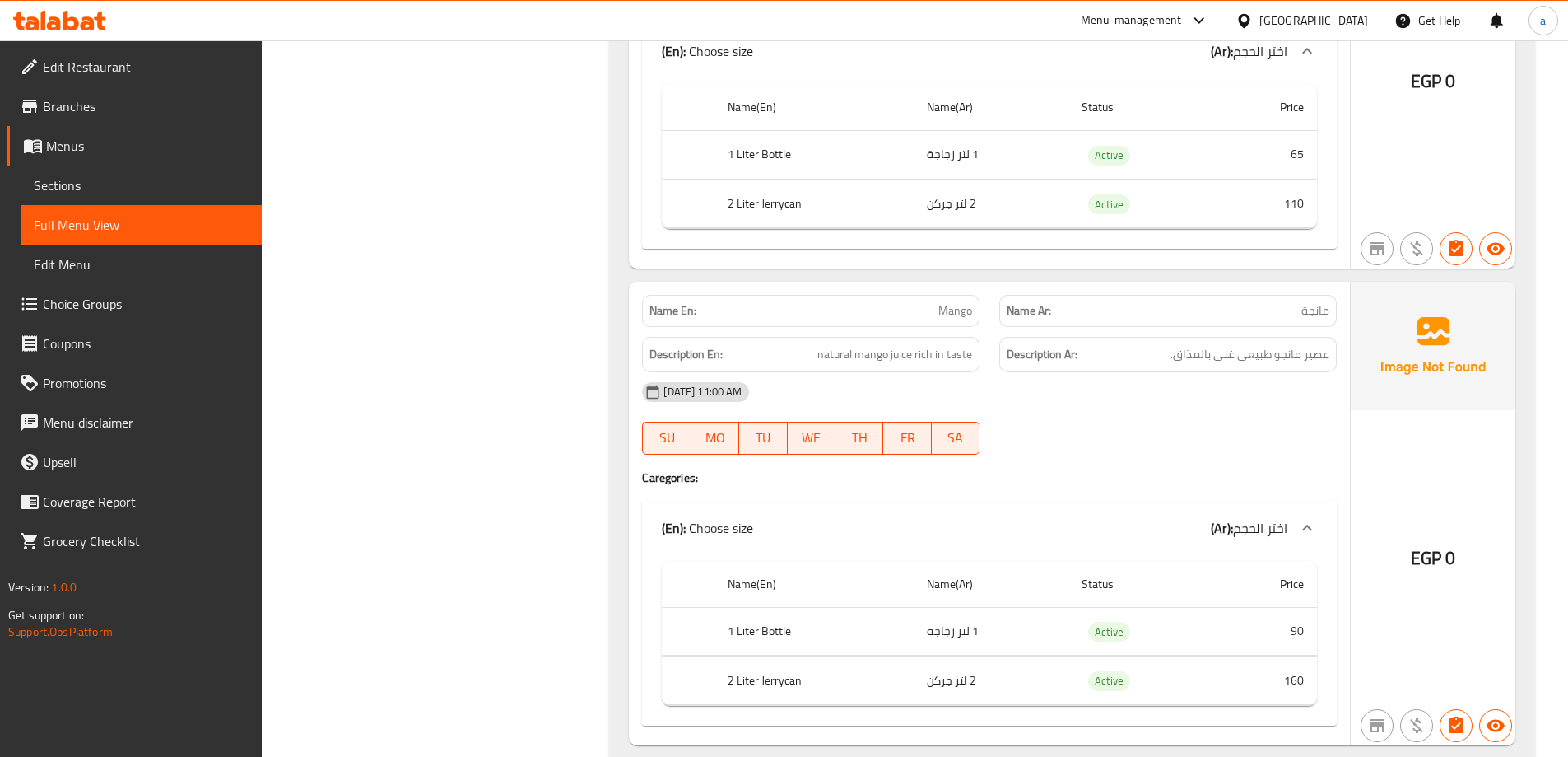
scroll to position [38979, 0]
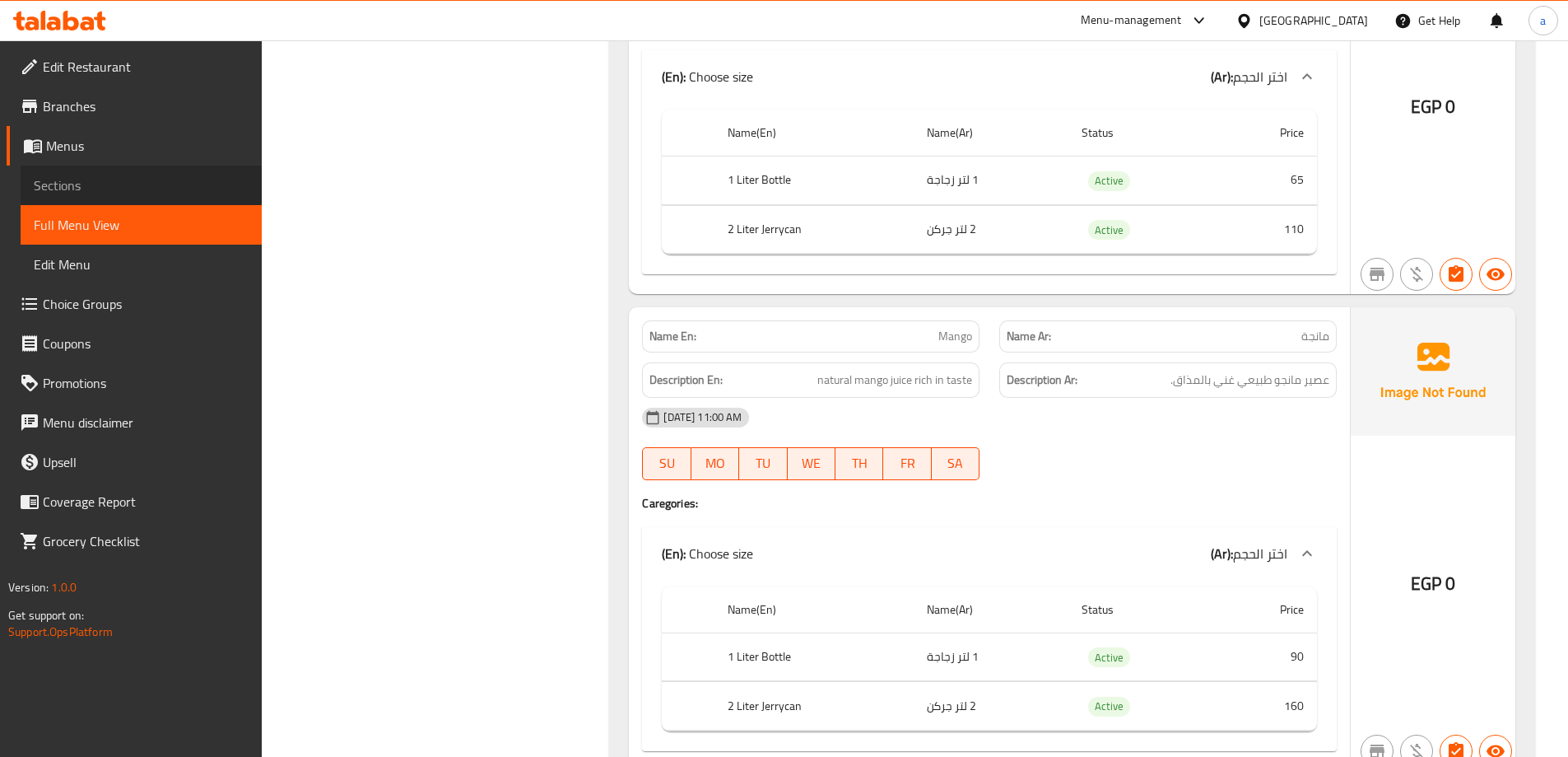
click at [127, 171] on link "Sections" at bounding box center [141, 185] width 242 height 39
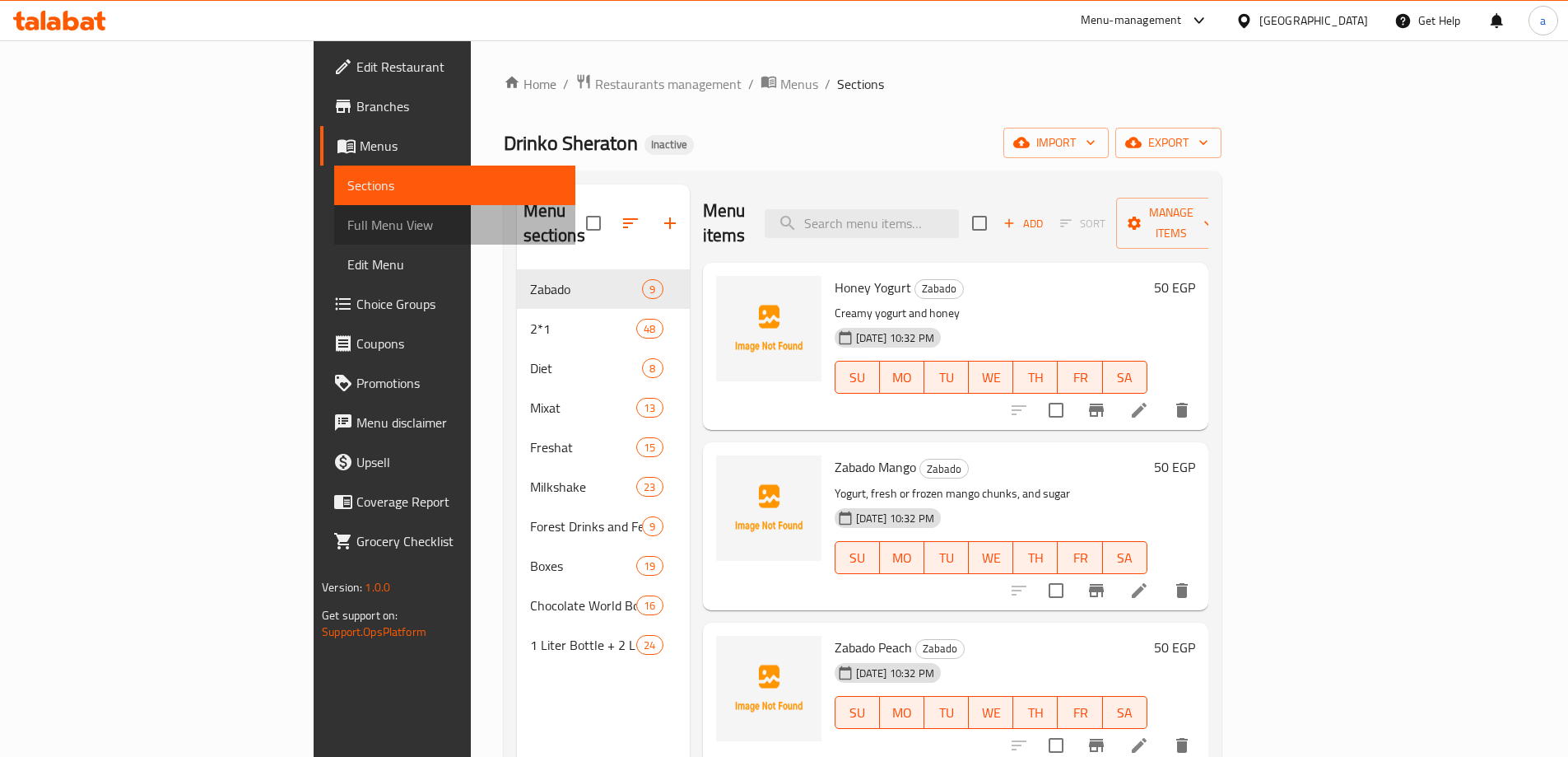
click at [334, 212] on link "Full Menu View" at bounding box center [454, 225] width 242 height 39
click at [347, 229] on span "Full Menu View" at bounding box center [454, 225] width 215 height 20
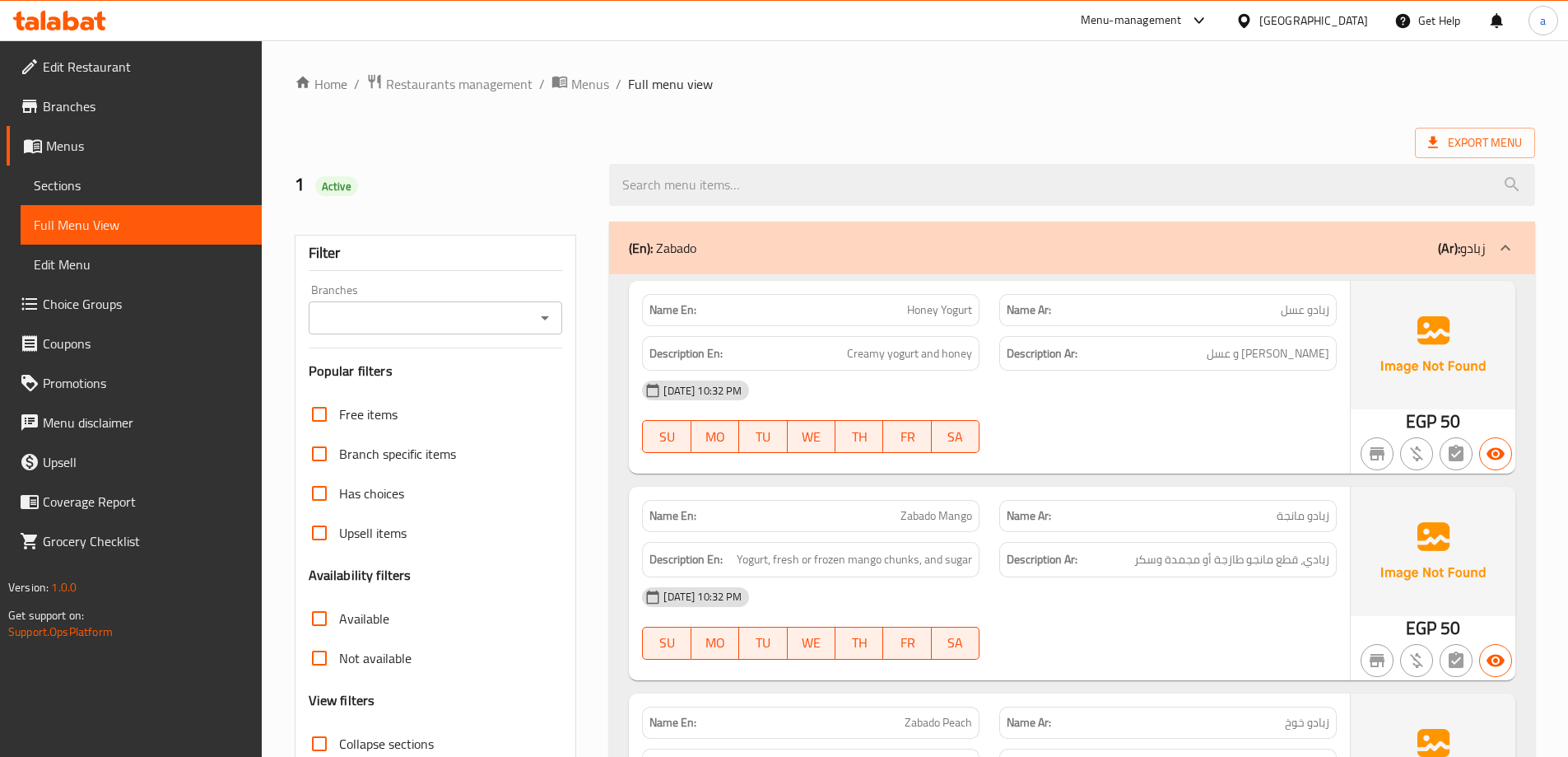
scroll to position [247, 0]
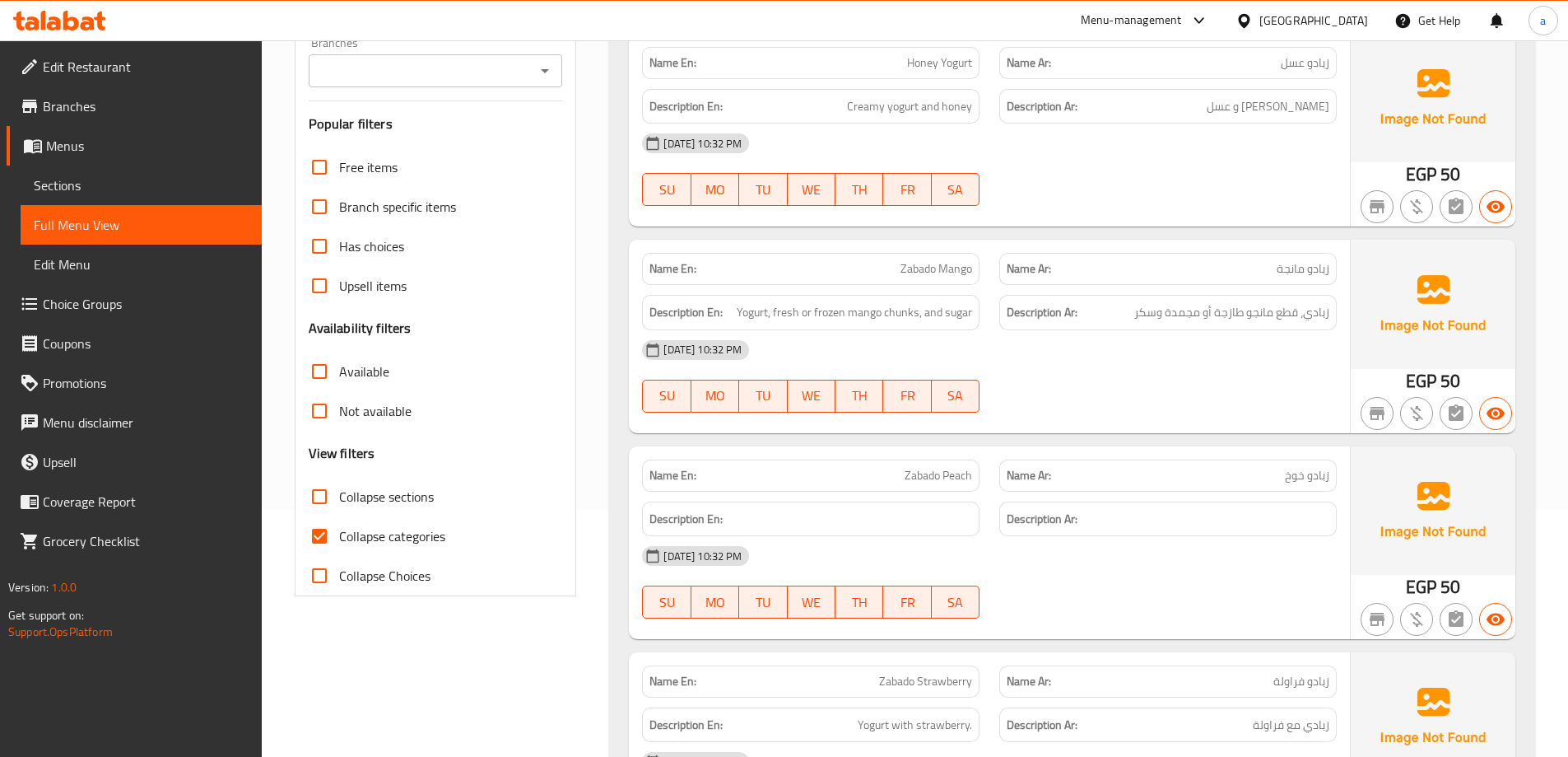
click at [359, 543] on span "Collapse categories" at bounding box center [392, 535] width 106 height 20
click at [339, 543] on input "Collapse categories" at bounding box center [320, 536] width 39 height 39
checkbox input "false"
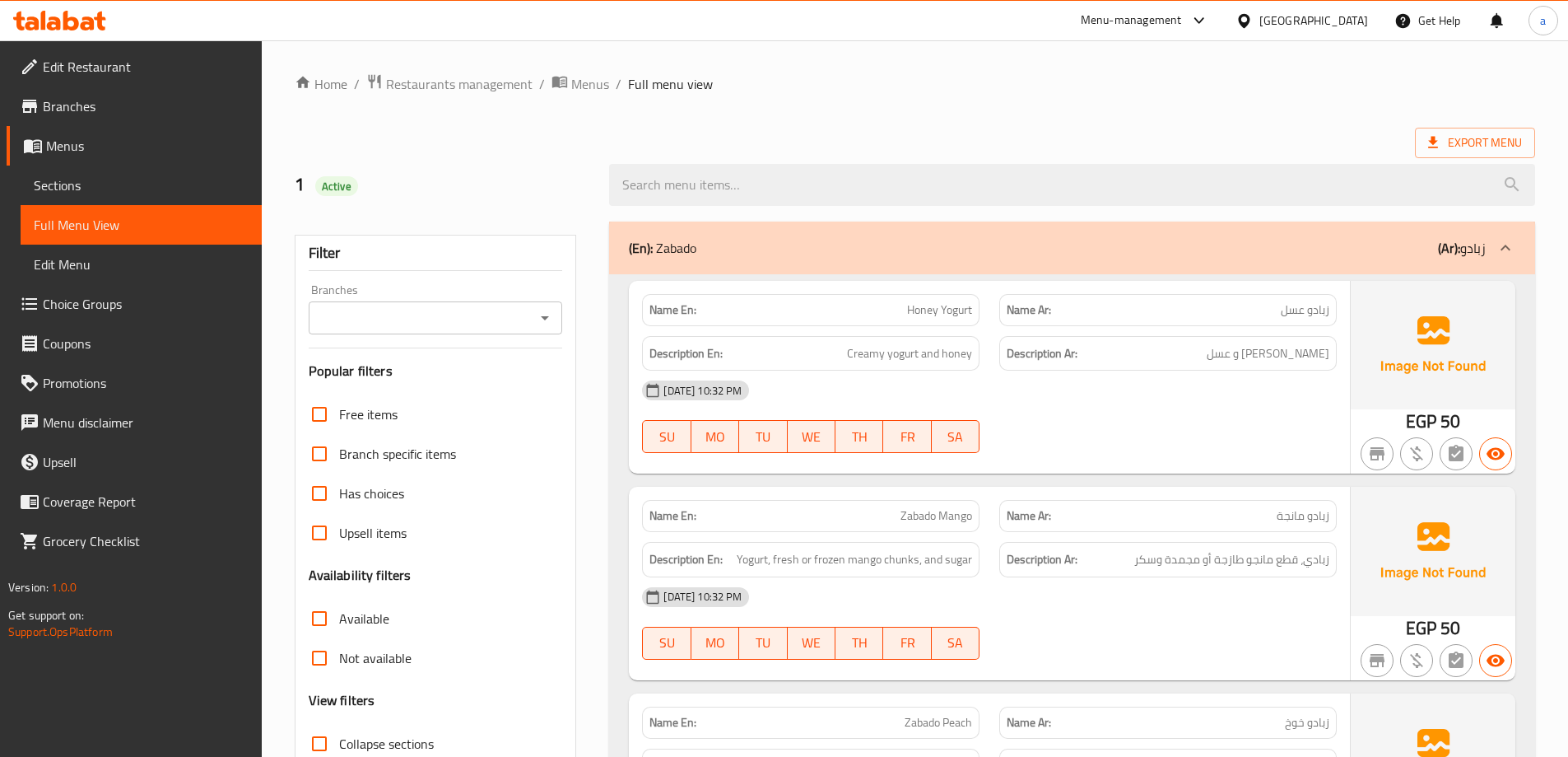
click at [823, 251] on div "(En): [PERSON_NAME] (Ar): زبادو" at bounding box center [1057, 247] width 856 height 20
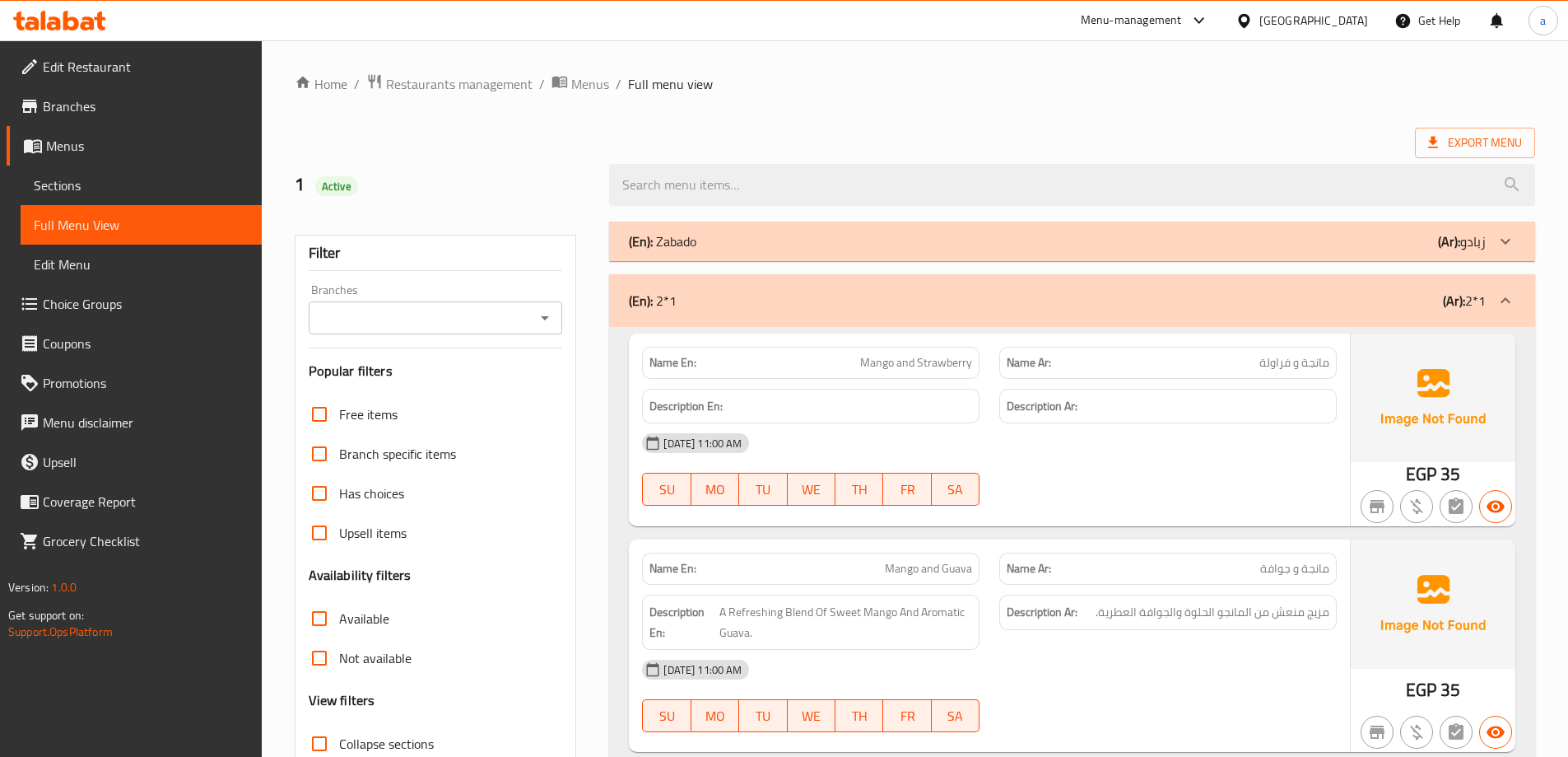
click at [1260, 24] on div at bounding box center [1247, 20] width 24 height 18
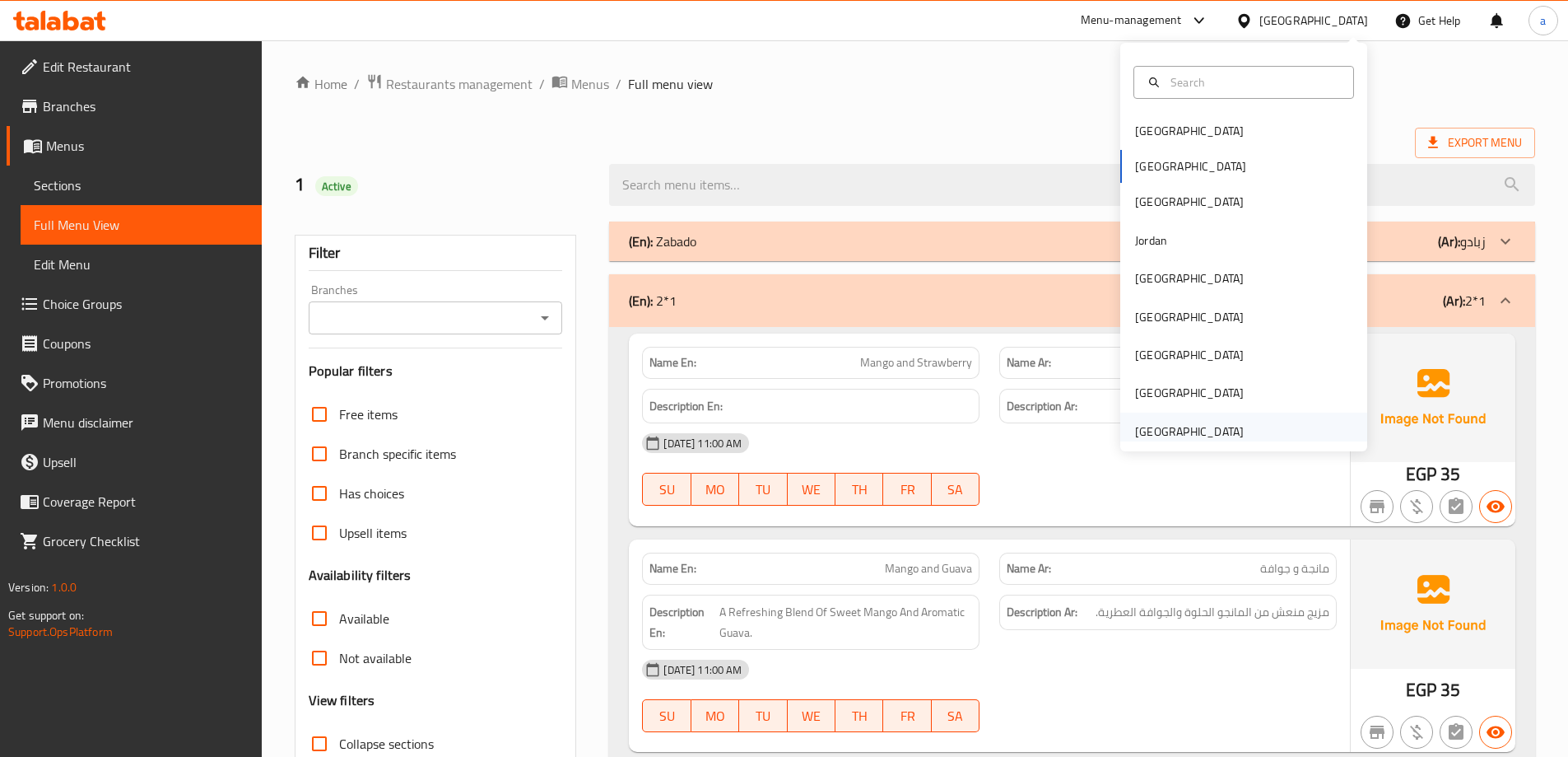
click at [1192, 427] on div "[GEOGRAPHIC_DATA]" at bounding box center [1189, 431] width 109 height 18
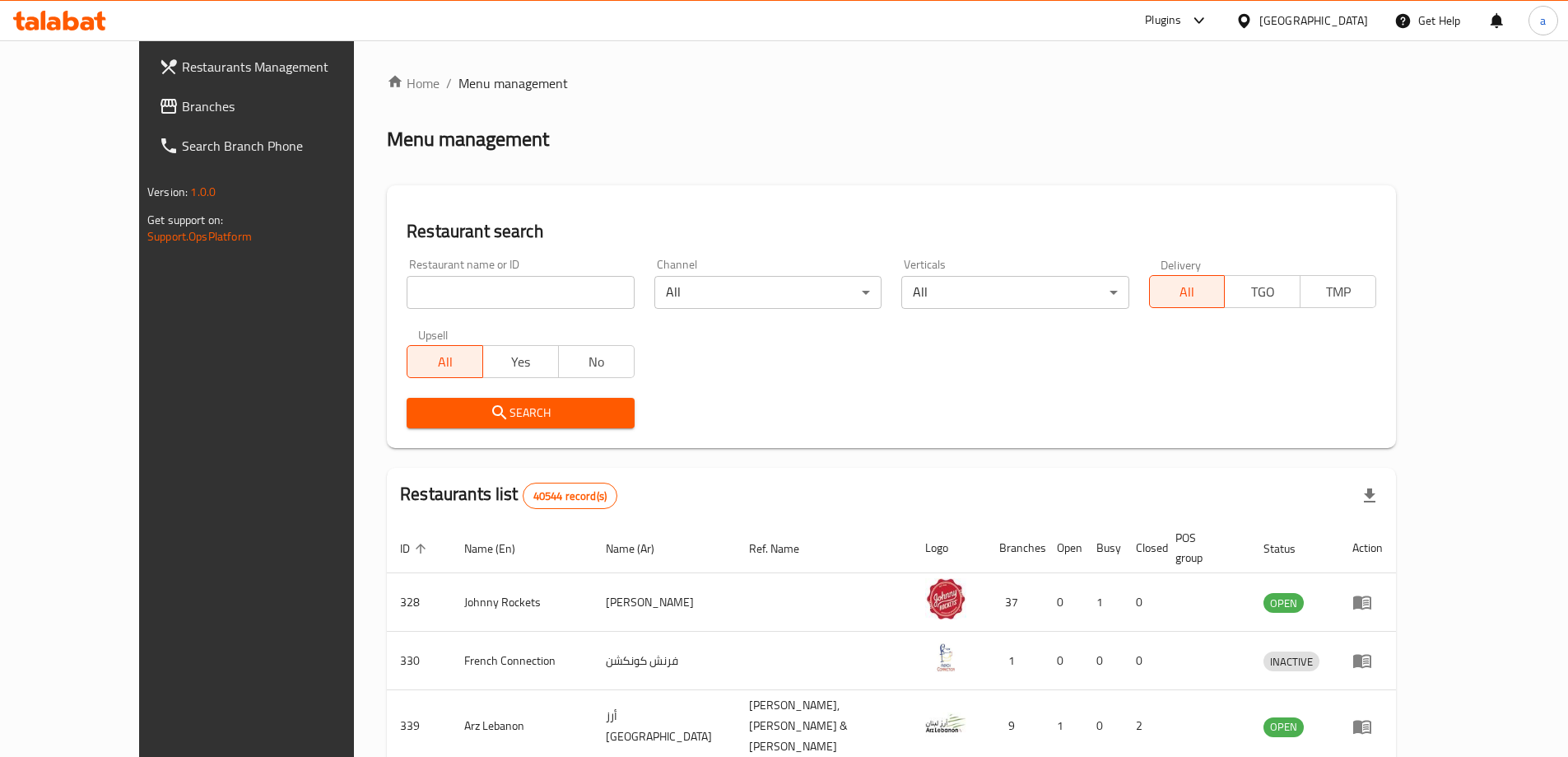
click at [181, 102] on span "Branches" at bounding box center [284, 105] width 206 height 20
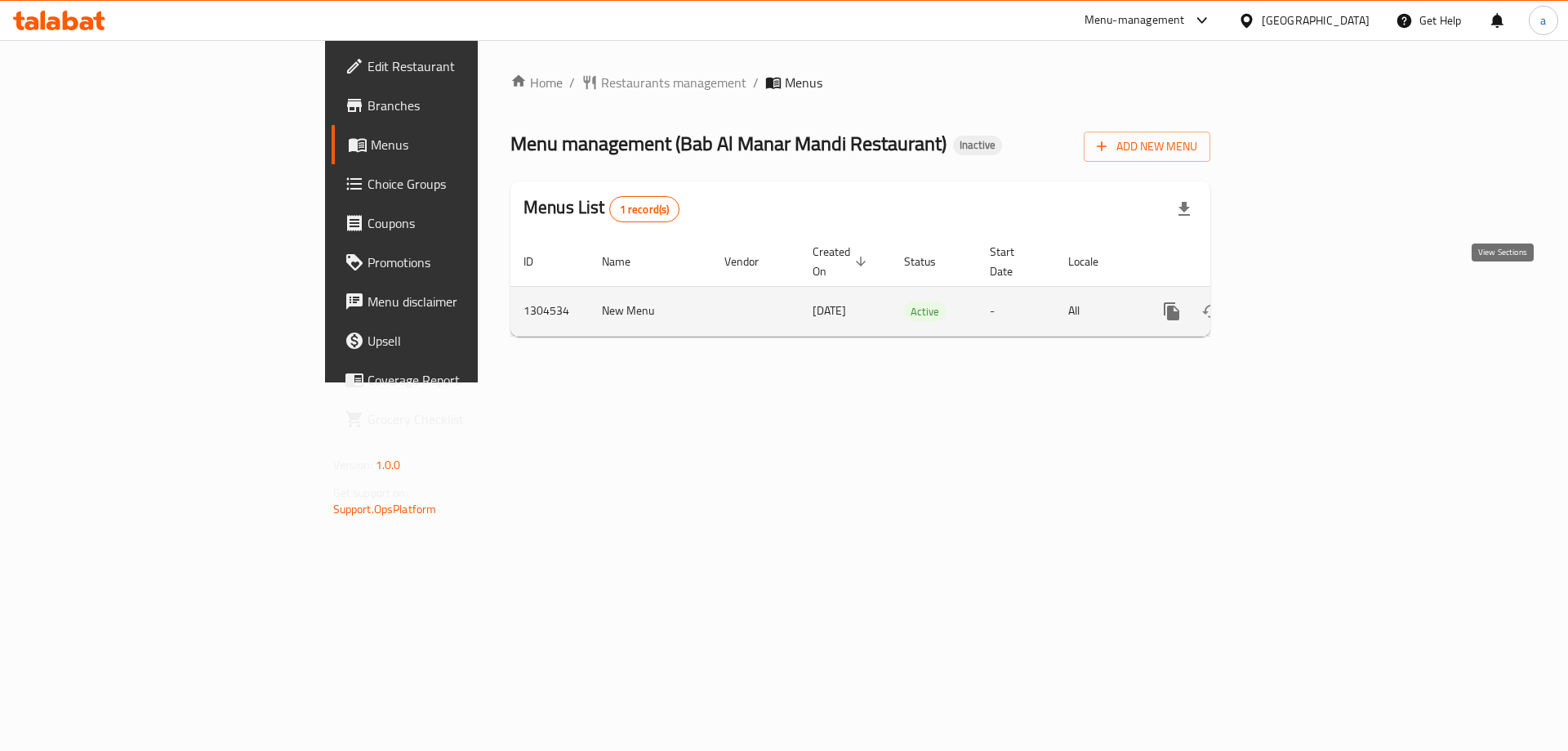
click at [1299, 301] on icon "enhanced table" at bounding box center [1289, 311] width 20 height 20
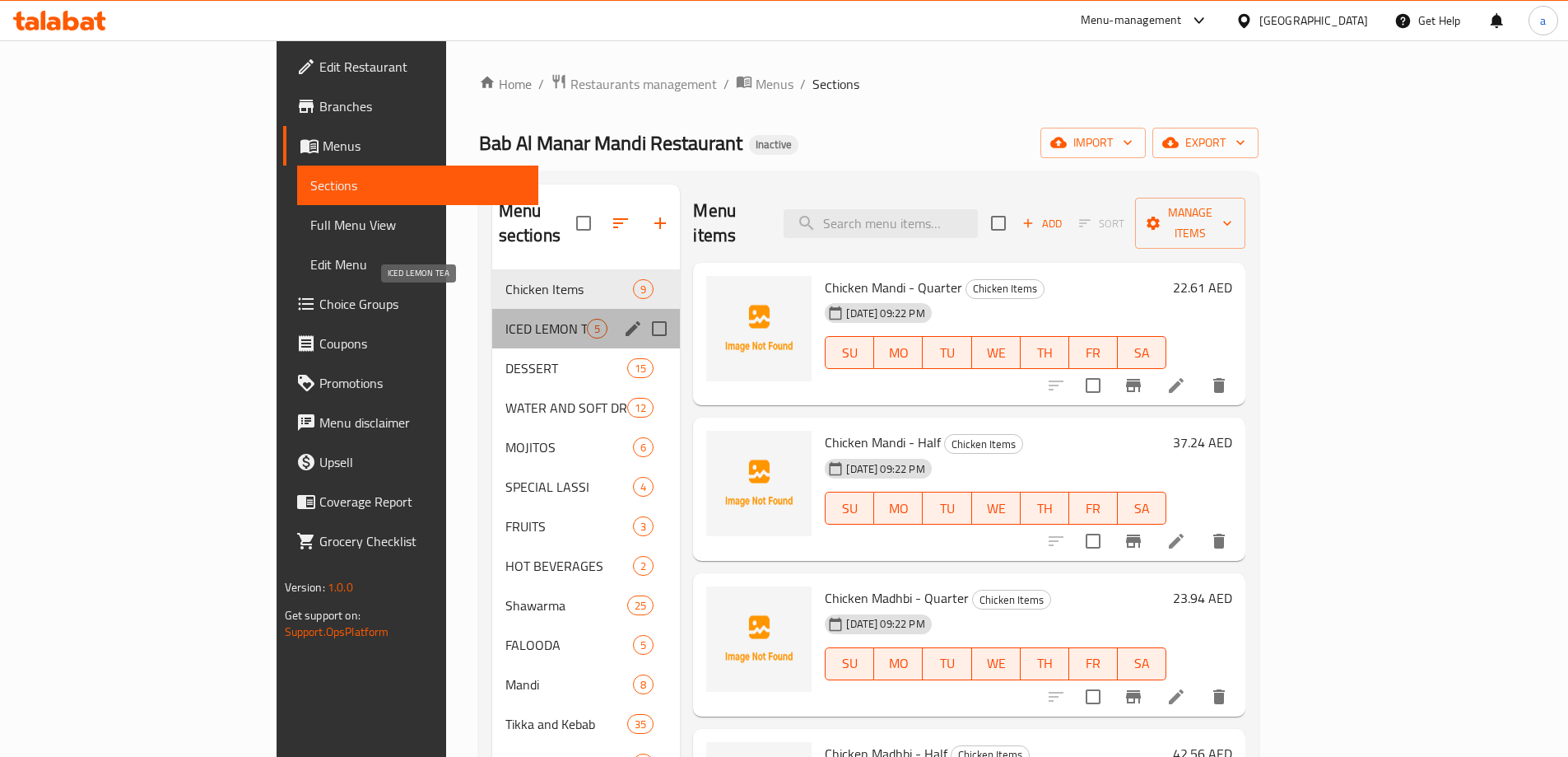
click at [506, 319] on span "ICED LEMON TEA" at bounding box center [547, 328] width 83 height 20
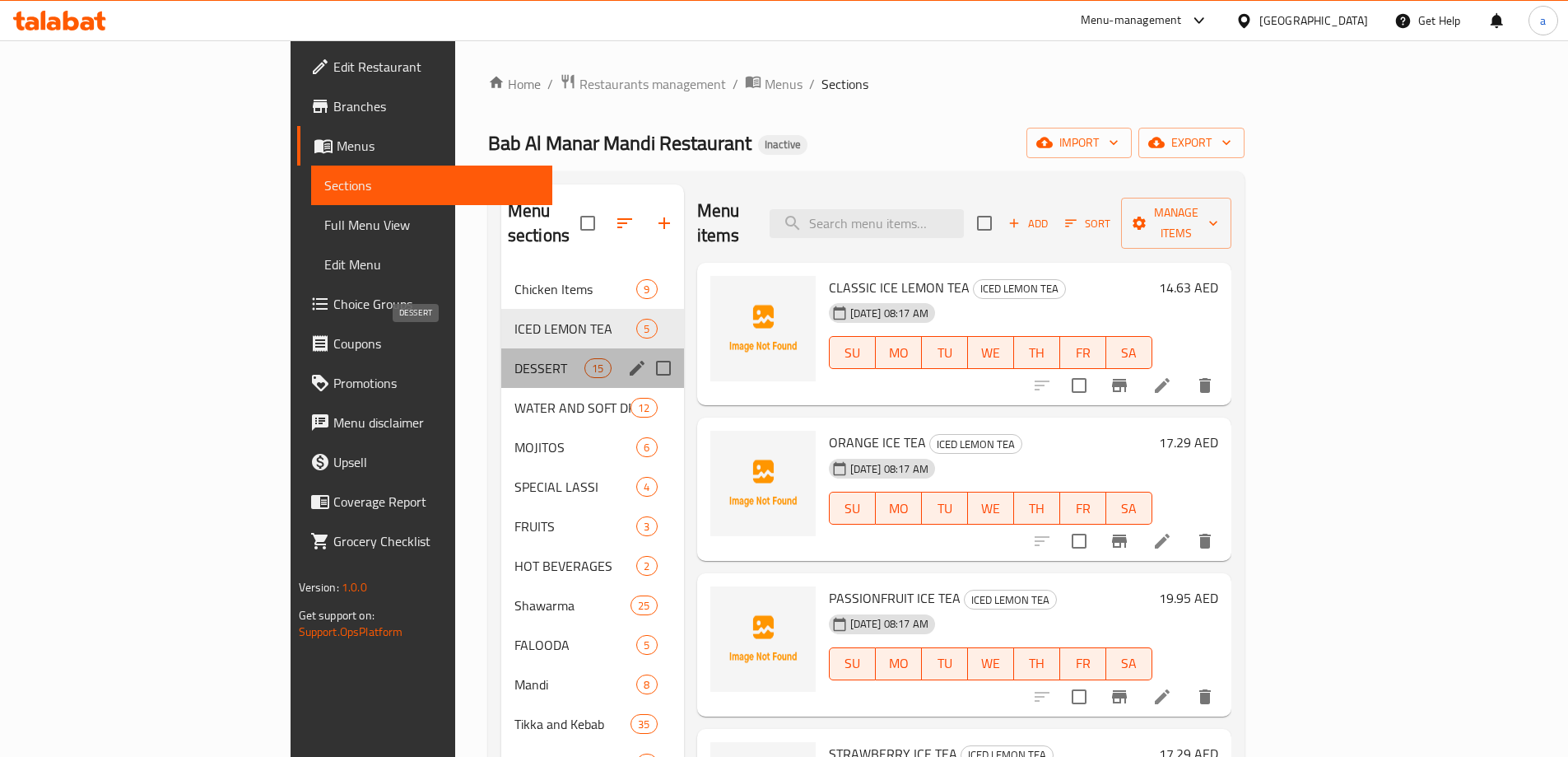
click at [514, 358] on span "DESSERT" at bounding box center [549, 368] width 70 height 20
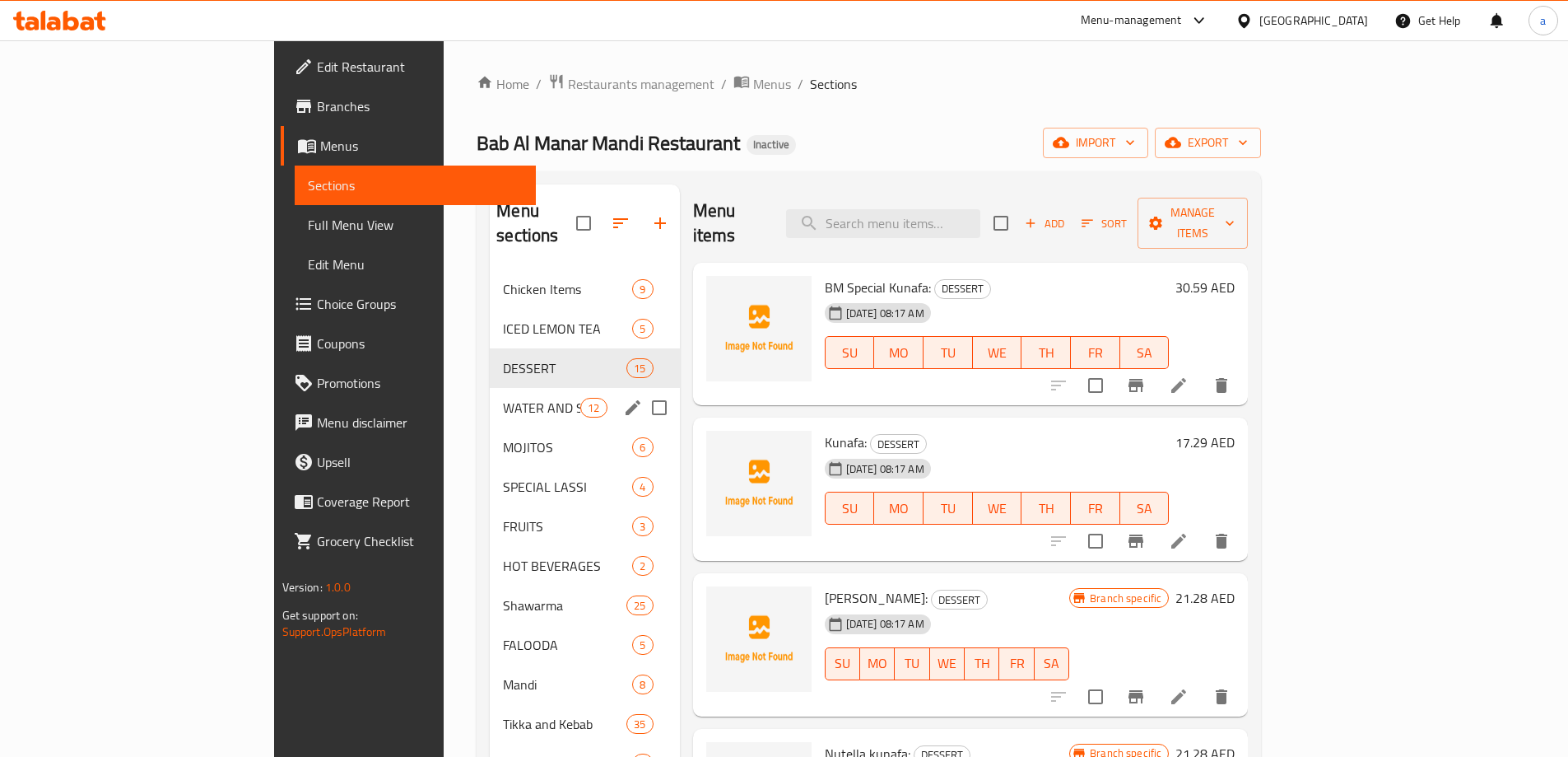
click at [490, 387] on div "WATER AND SOFT DRINK 12" at bounding box center [584, 407] width 189 height 39
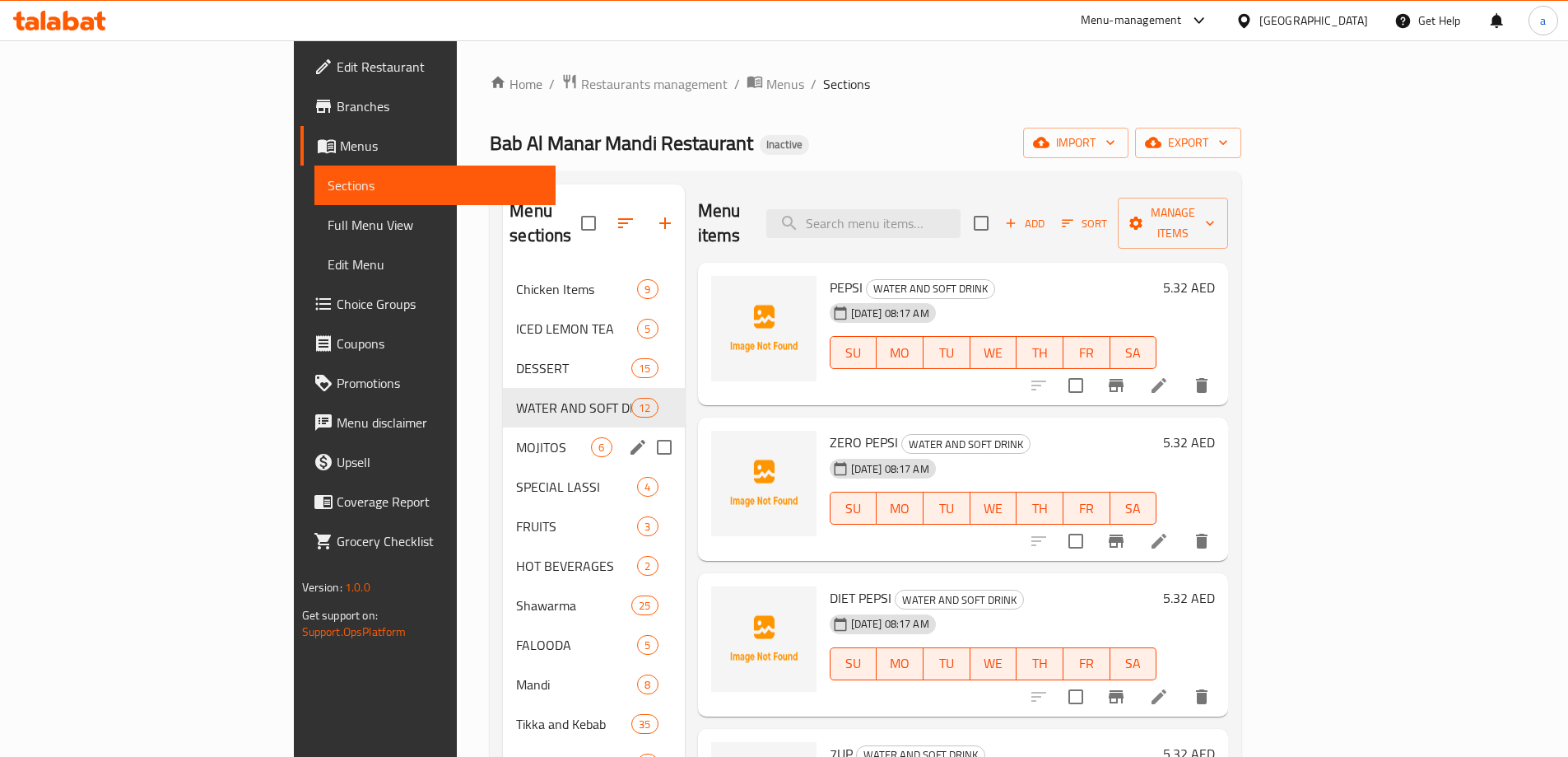
click at [503, 427] on div "MOJITOS 6" at bounding box center [593, 447] width 181 height 39
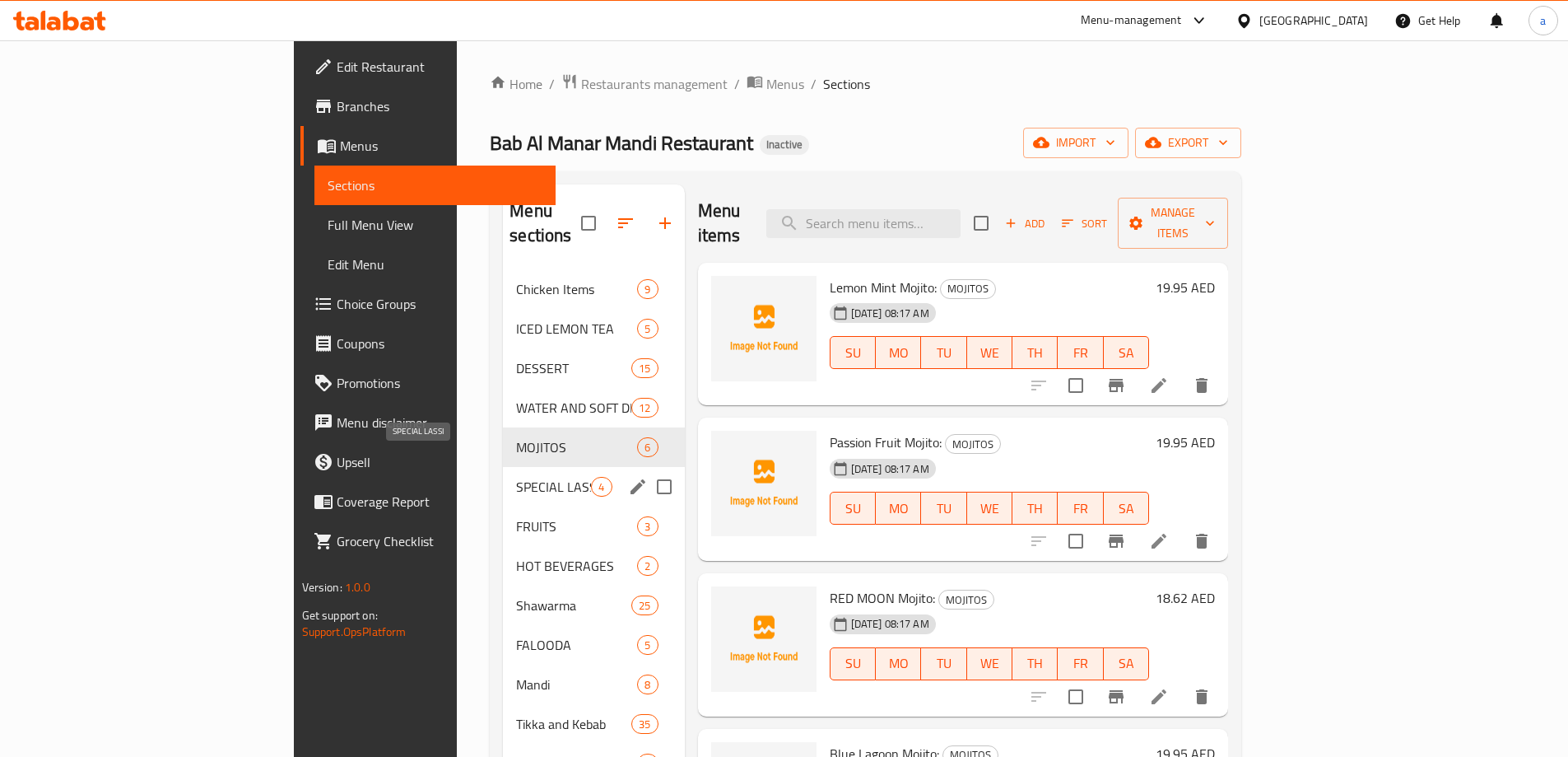
click at [503, 473] on div "SPECIAL LASSI 4" at bounding box center [593, 486] width 181 height 39
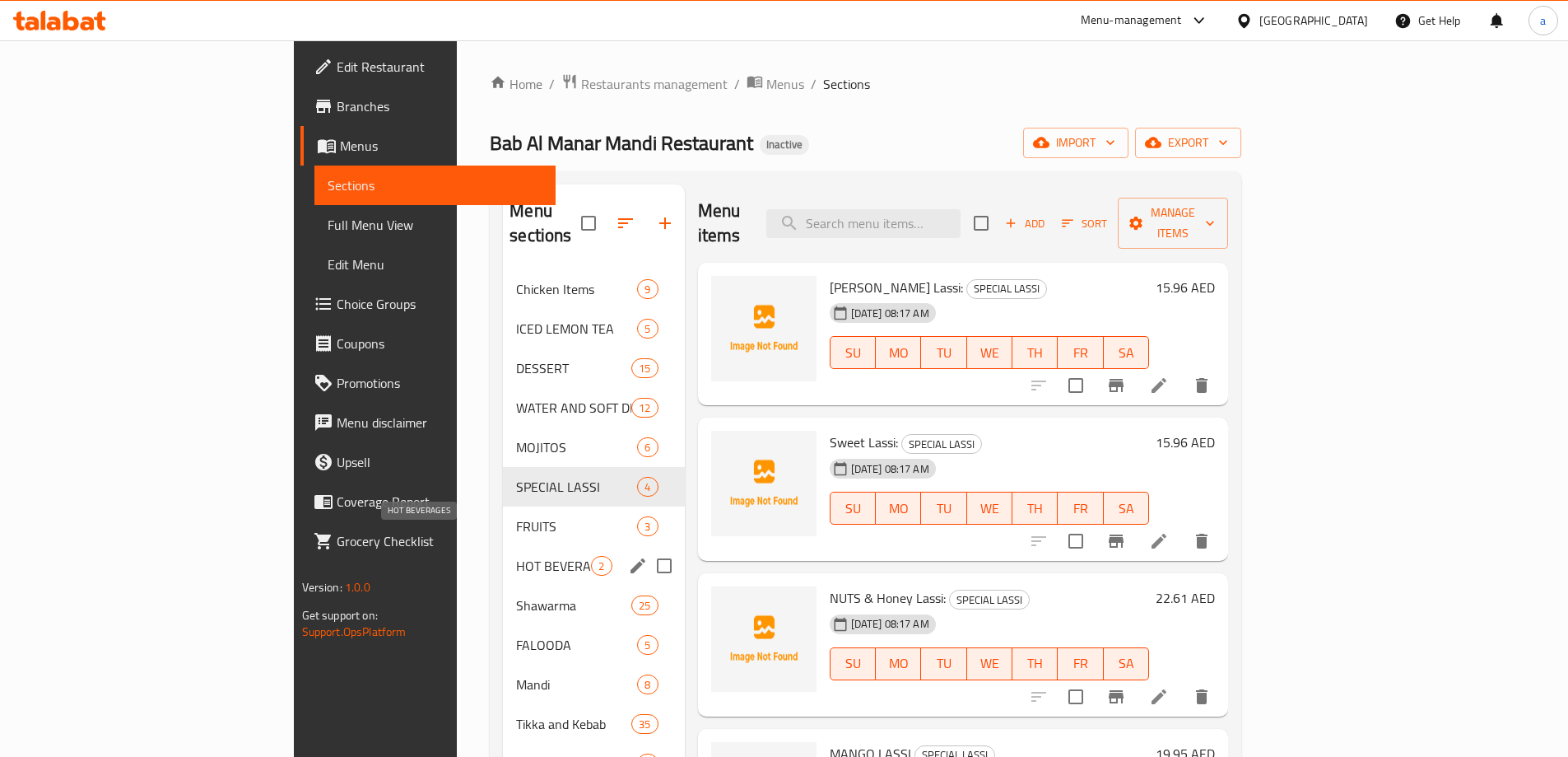
click at [516, 556] on span "HOT BEVERAGES" at bounding box center [554, 565] width 75 height 20
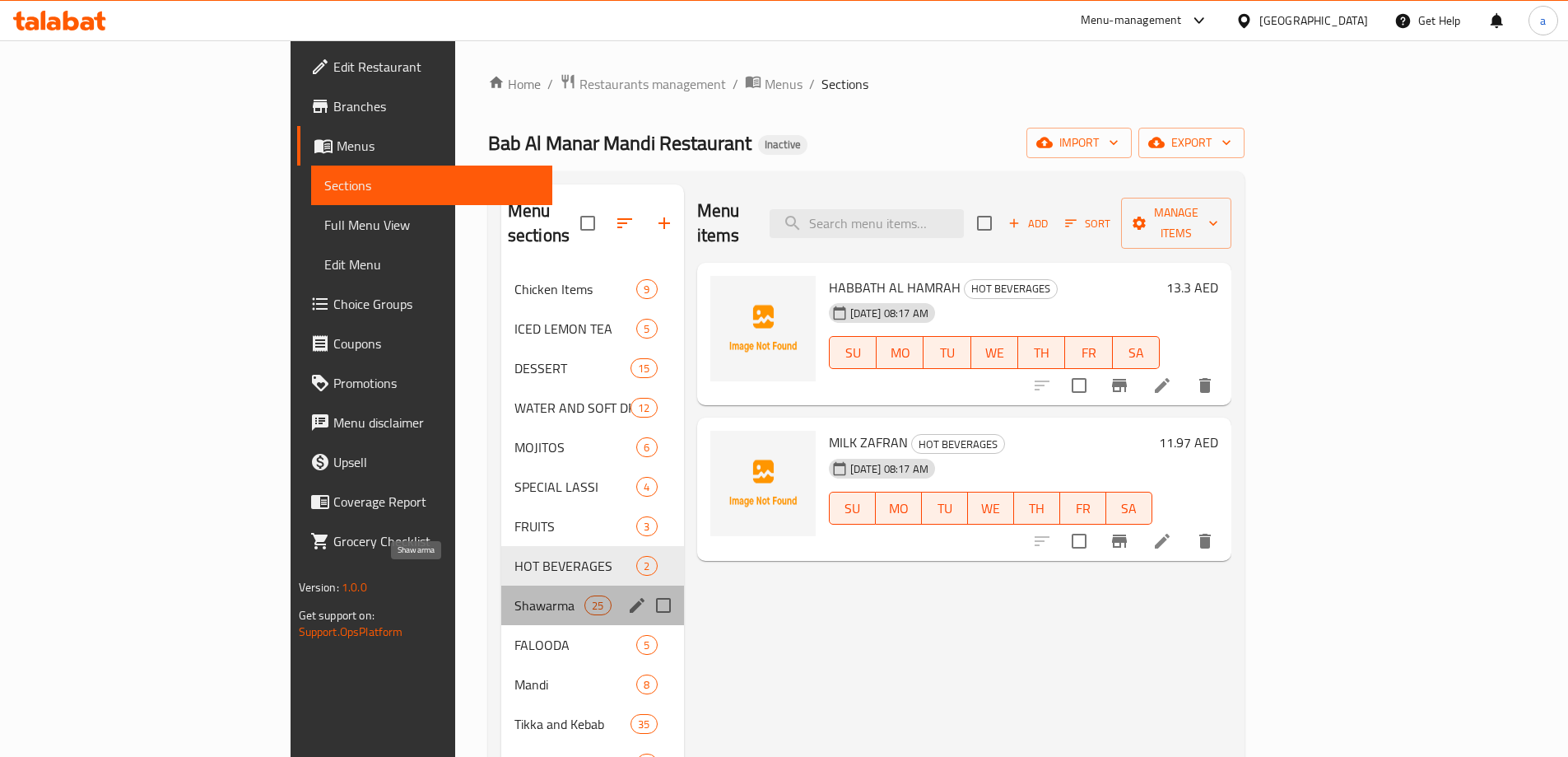
click at [514, 595] on span "Shawarma" at bounding box center [549, 605] width 70 height 20
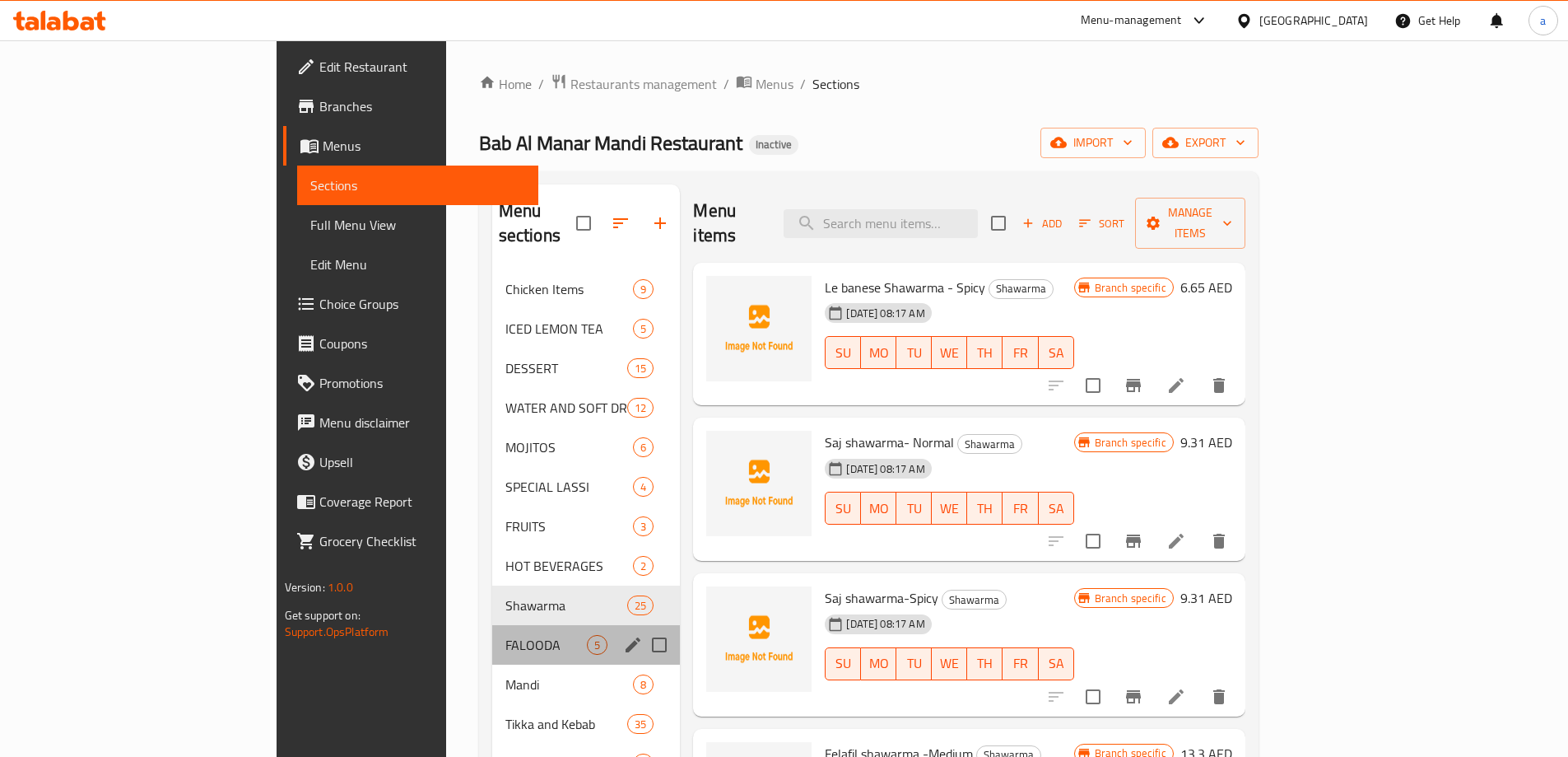
click at [493, 636] on div "FALOODA 5" at bounding box center [587, 645] width 188 height 39
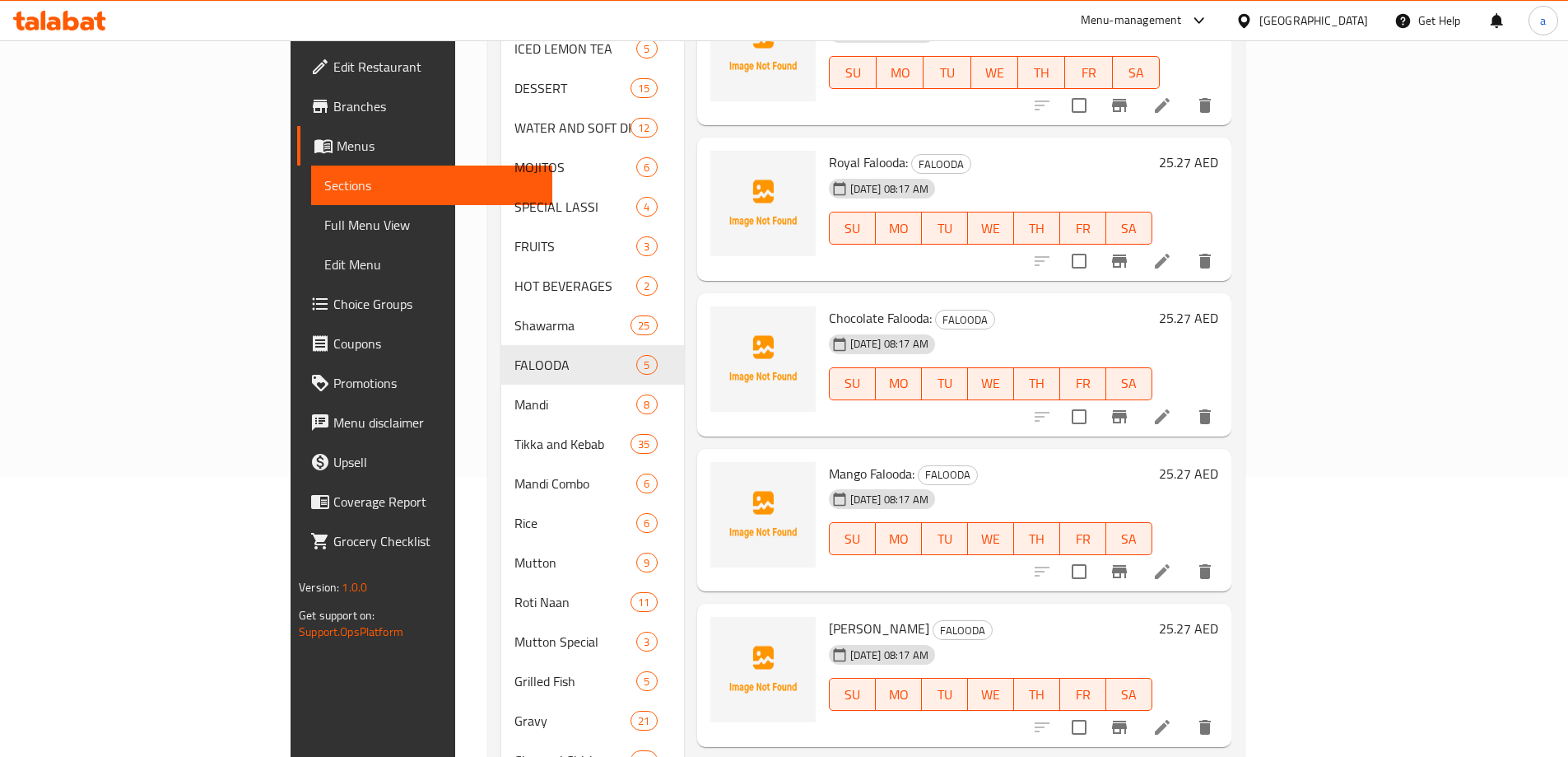
scroll to position [278, 0]
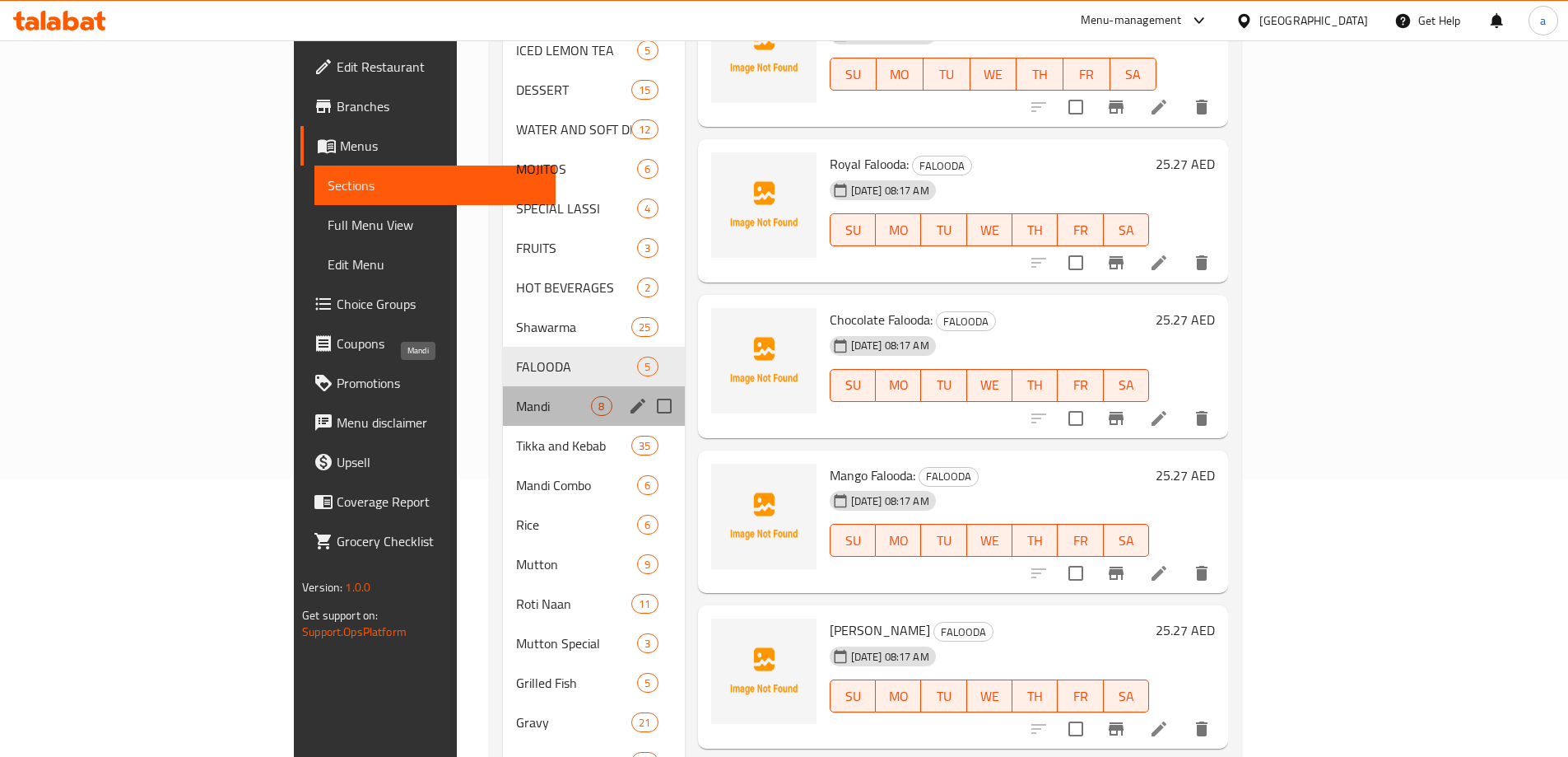
click at [516, 396] on span "Mandi" at bounding box center [554, 405] width 75 height 20
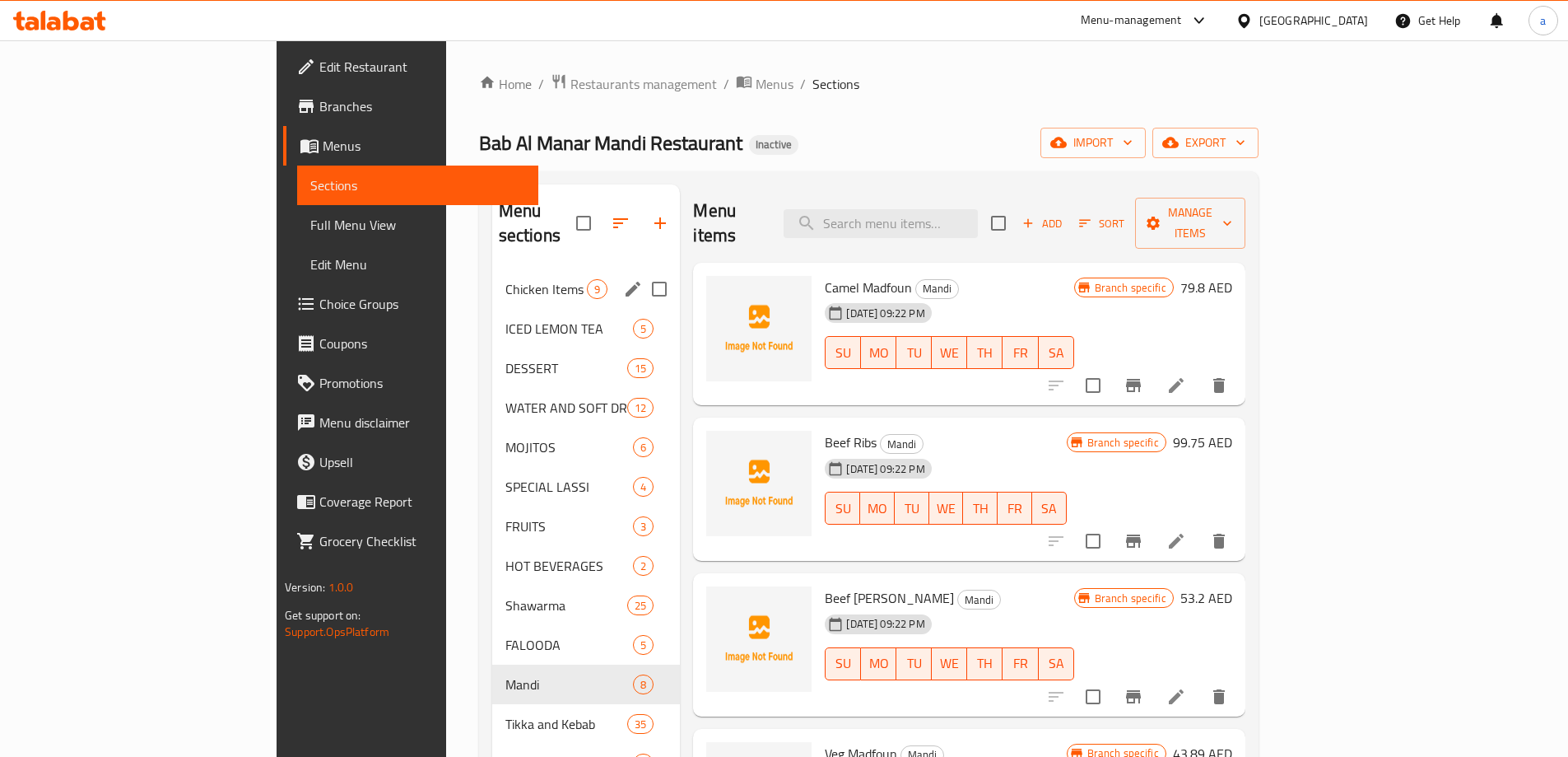
click at [506, 279] on span "Chicken Items" at bounding box center [547, 289] width 83 height 20
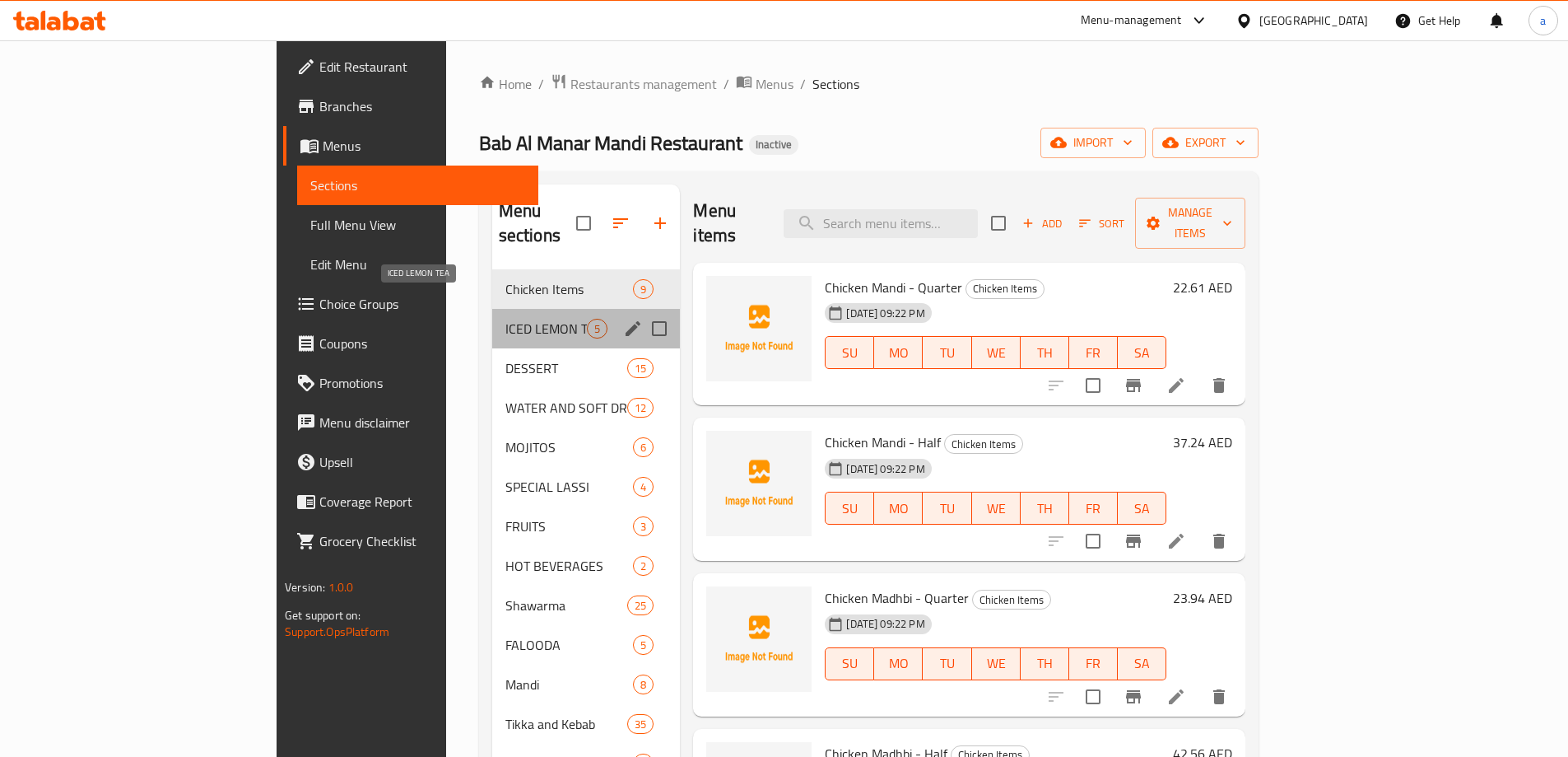
click at [506, 319] on span "ICED LEMON TEA" at bounding box center [547, 328] width 83 height 20
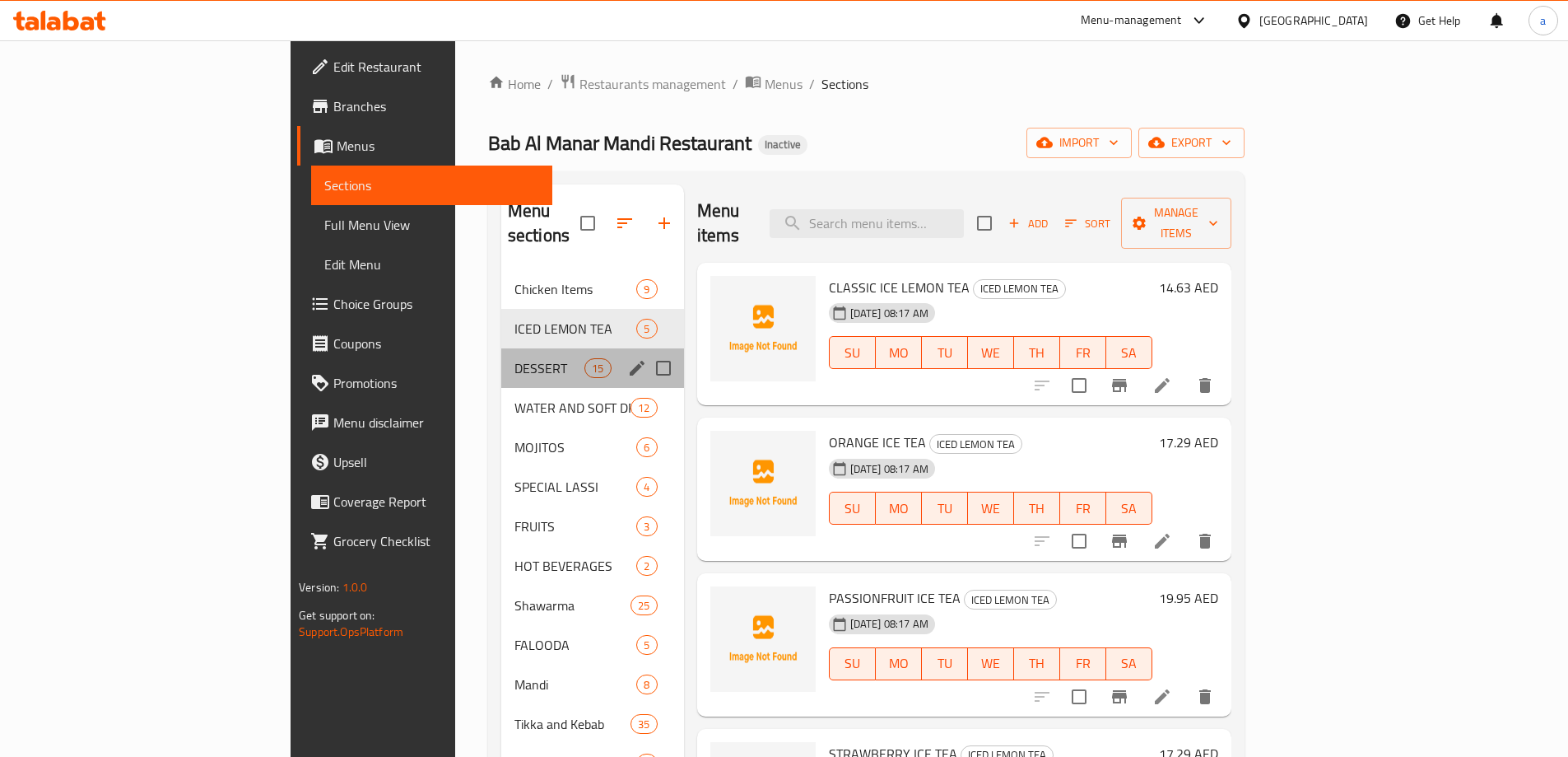
click at [501, 348] on div "DESSERT 15" at bounding box center [592, 368] width 182 height 39
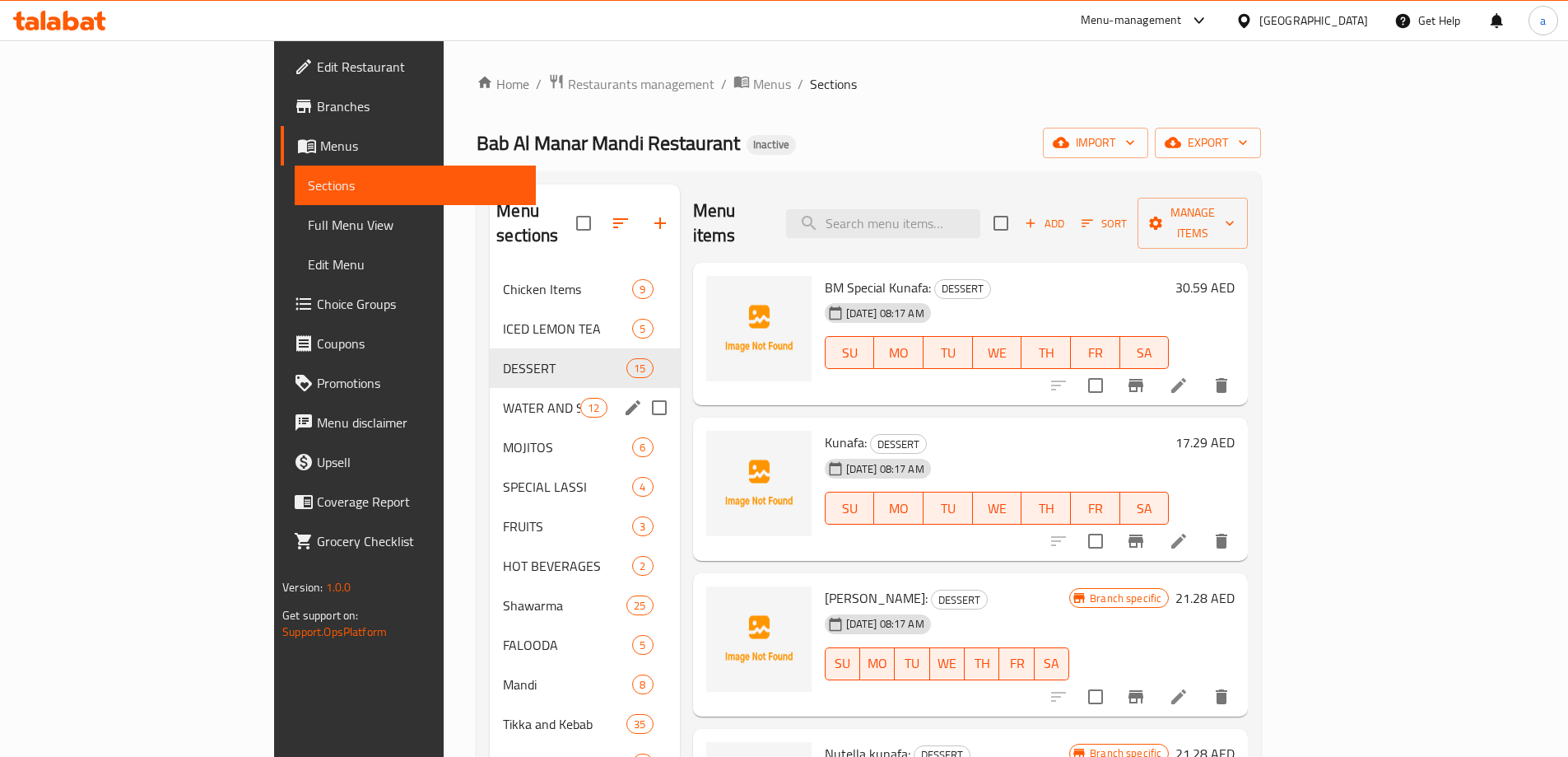
click at [490, 387] on div "WATER AND SOFT DRINK 12" at bounding box center [584, 407] width 189 height 39
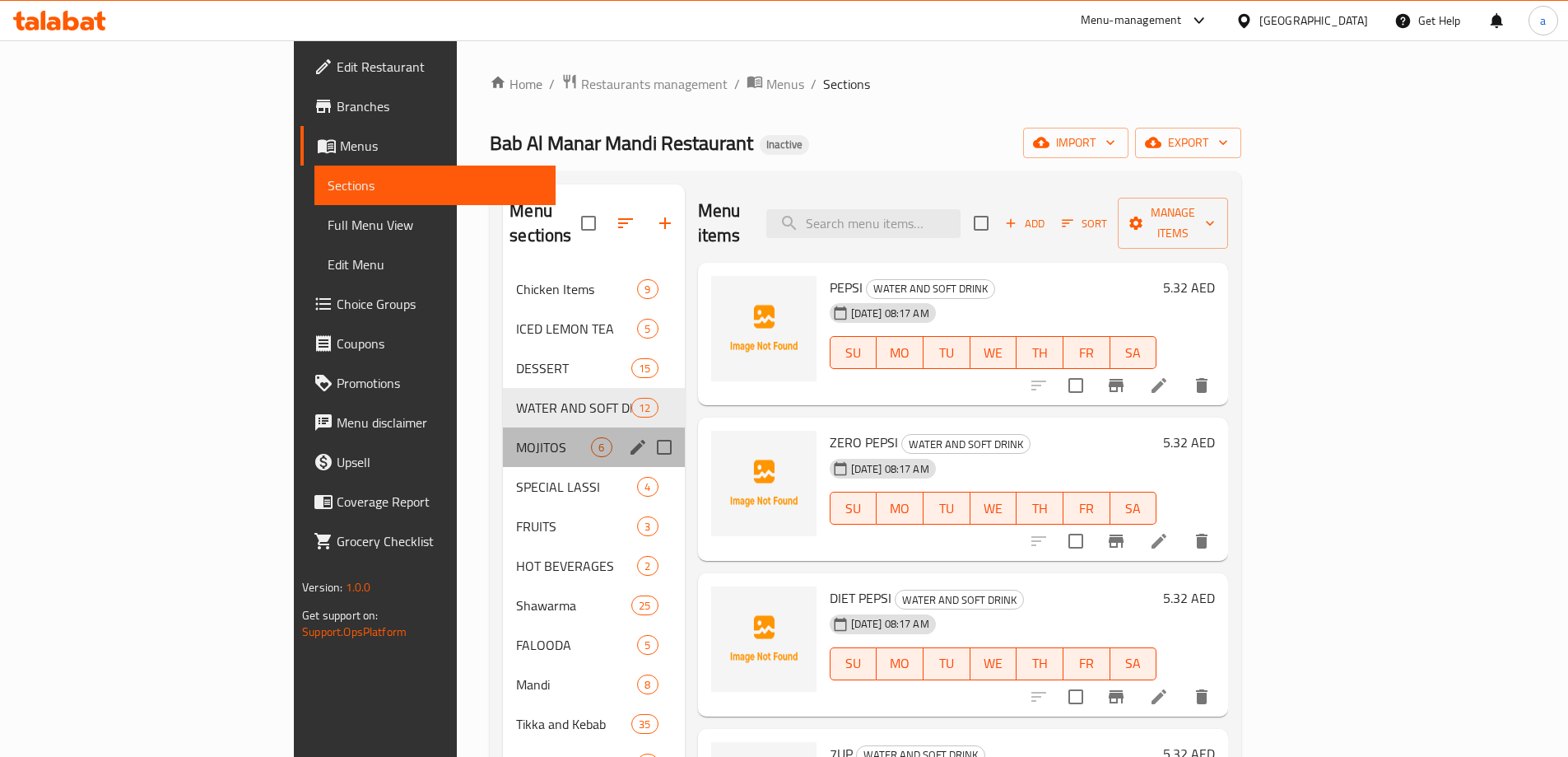
click at [503, 427] on div "MOJITOS 6" at bounding box center [593, 447] width 181 height 39
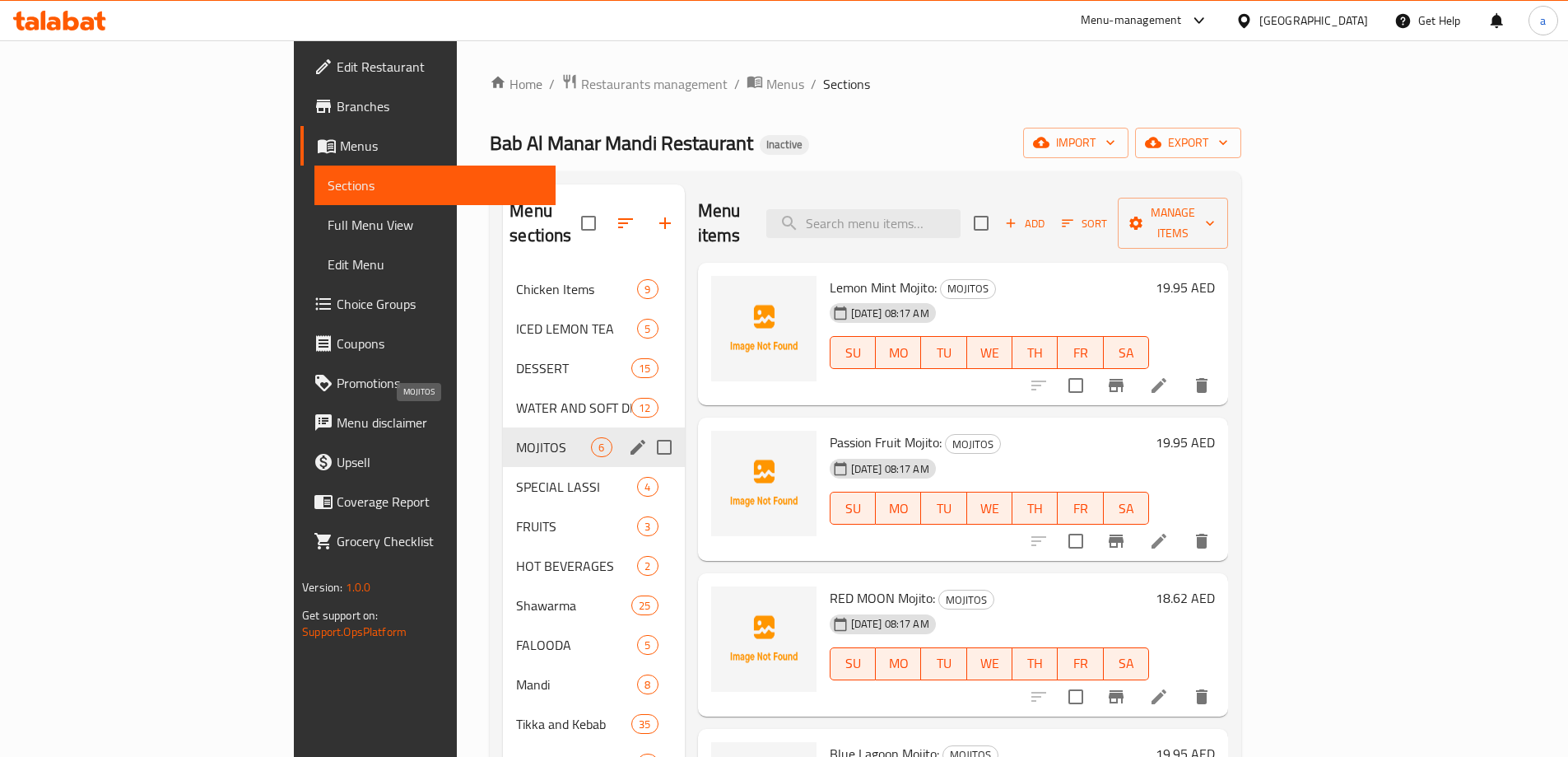
click at [503, 435] on div "MOJITOS 6" at bounding box center [593, 447] width 181 height 39
click at [503, 473] on div "SPECIAL LASSI 4" at bounding box center [593, 486] width 181 height 39
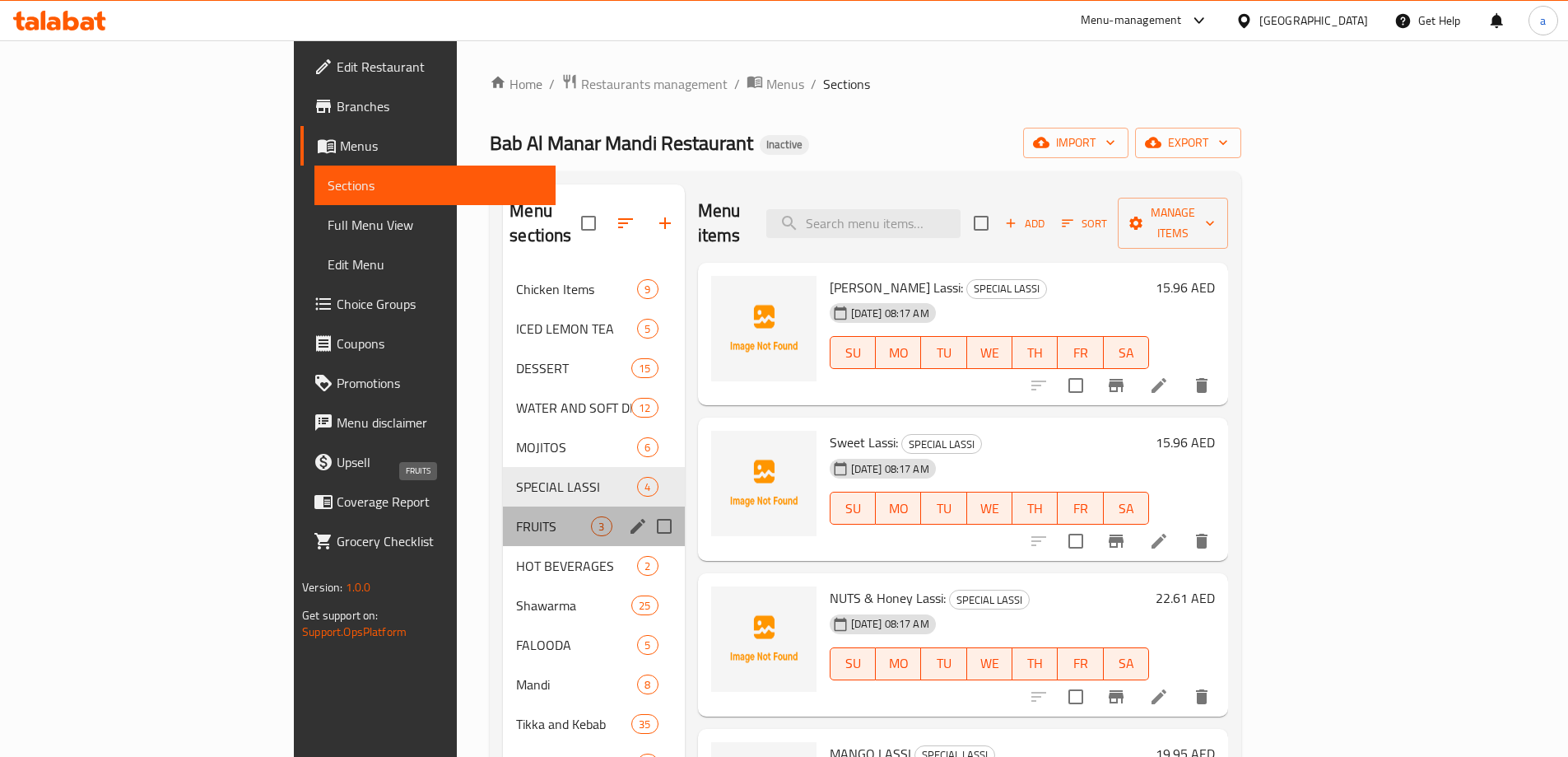
click at [516, 516] on span "FRUITS" at bounding box center [554, 526] width 75 height 20
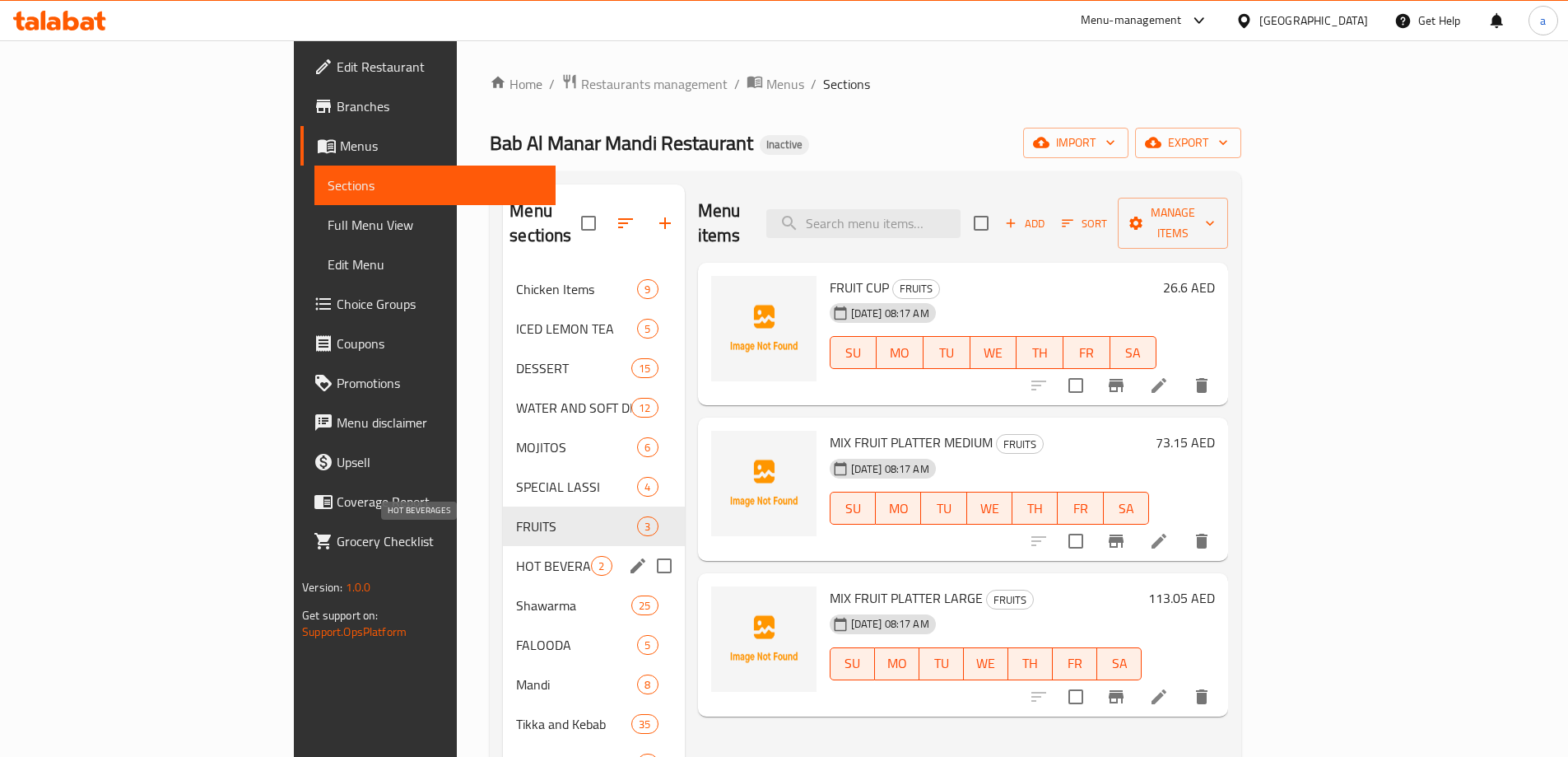
click at [516, 556] on span "HOT BEVERAGES" at bounding box center [554, 565] width 75 height 20
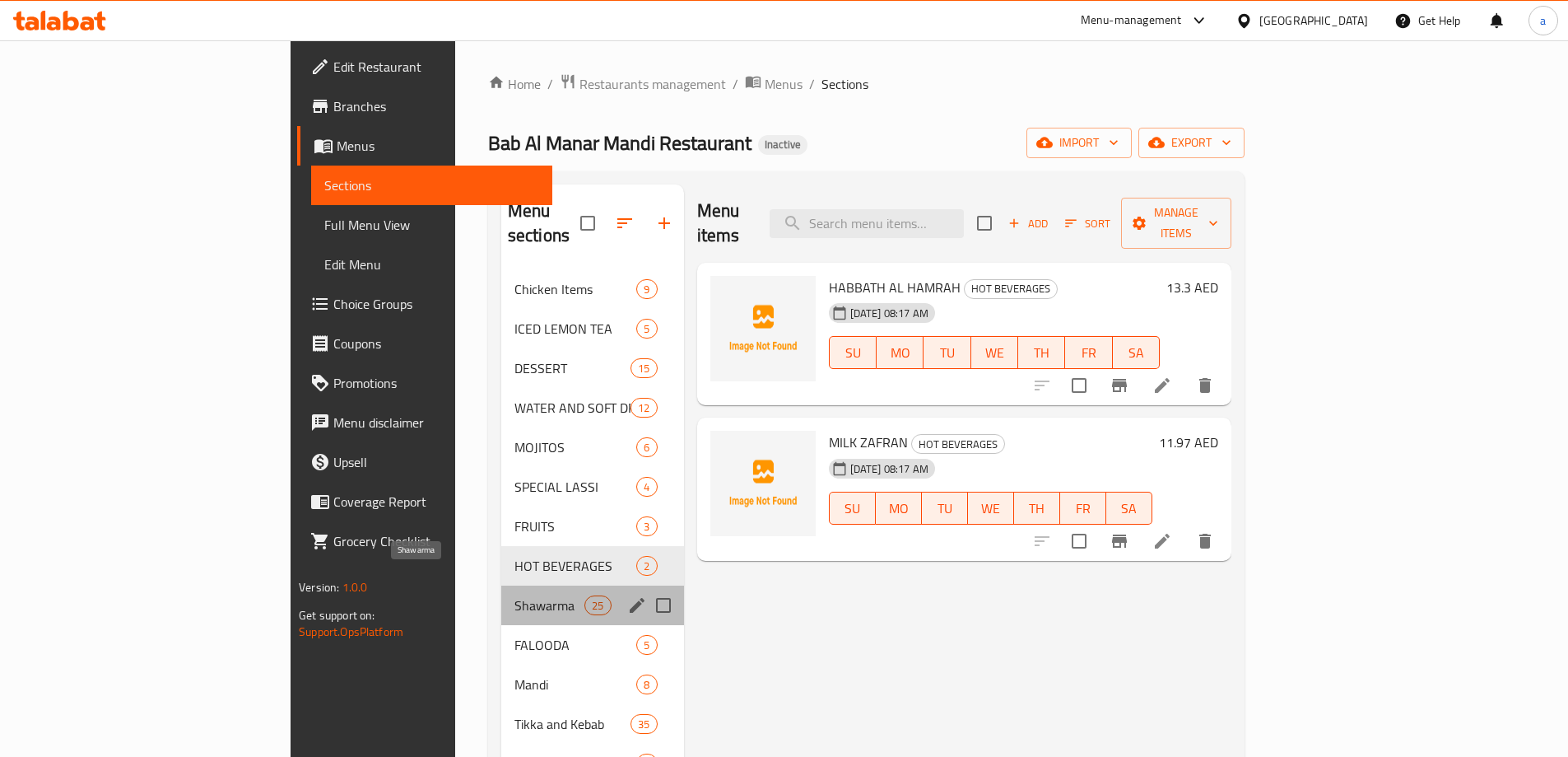
click at [514, 595] on span "Shawarma" at bounding box center [549, 605] width 70 height 20
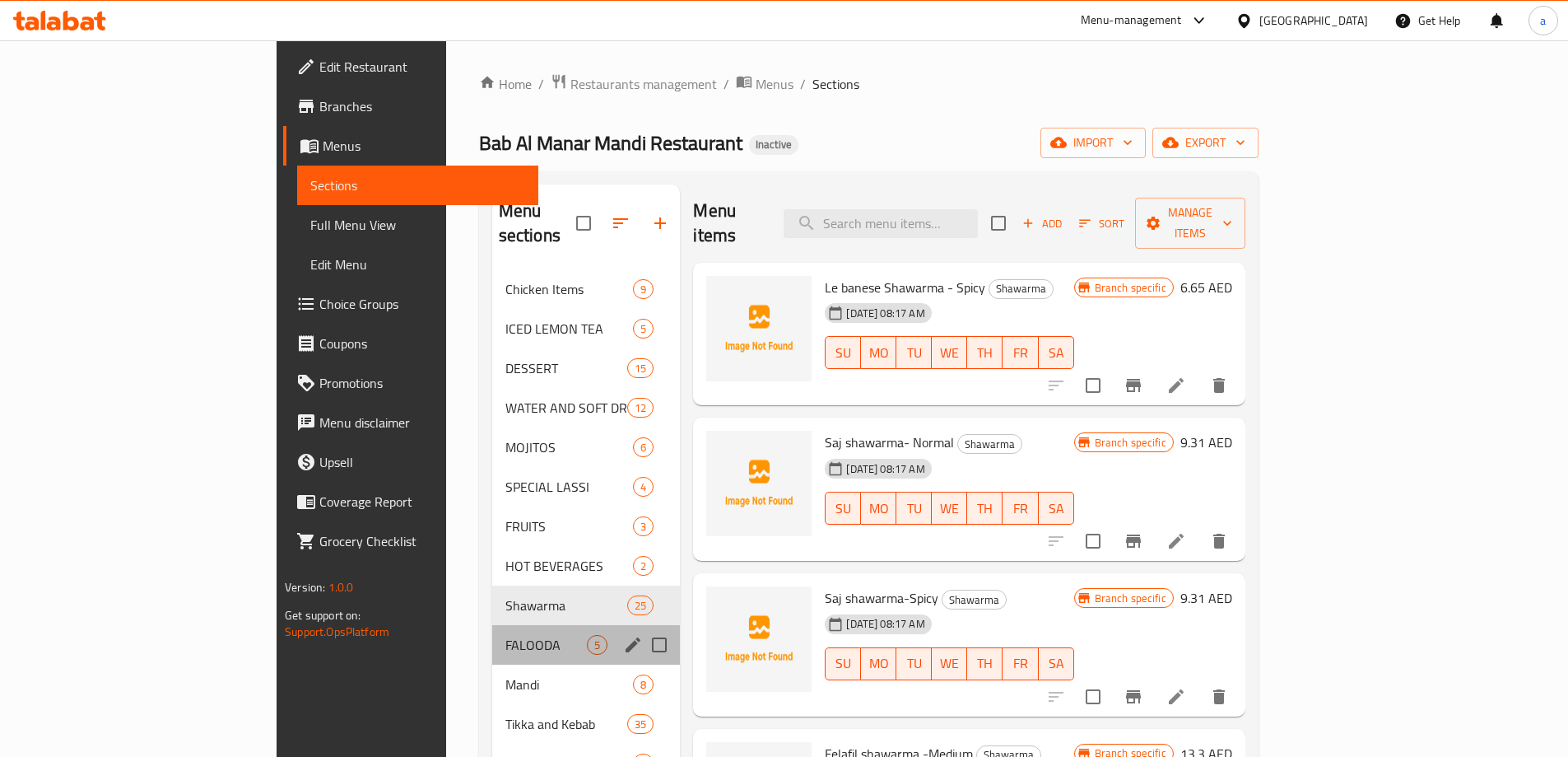
click at [493, 625] on div "FALOODA 5" at bounding box center [587, 645] width 188 height 39
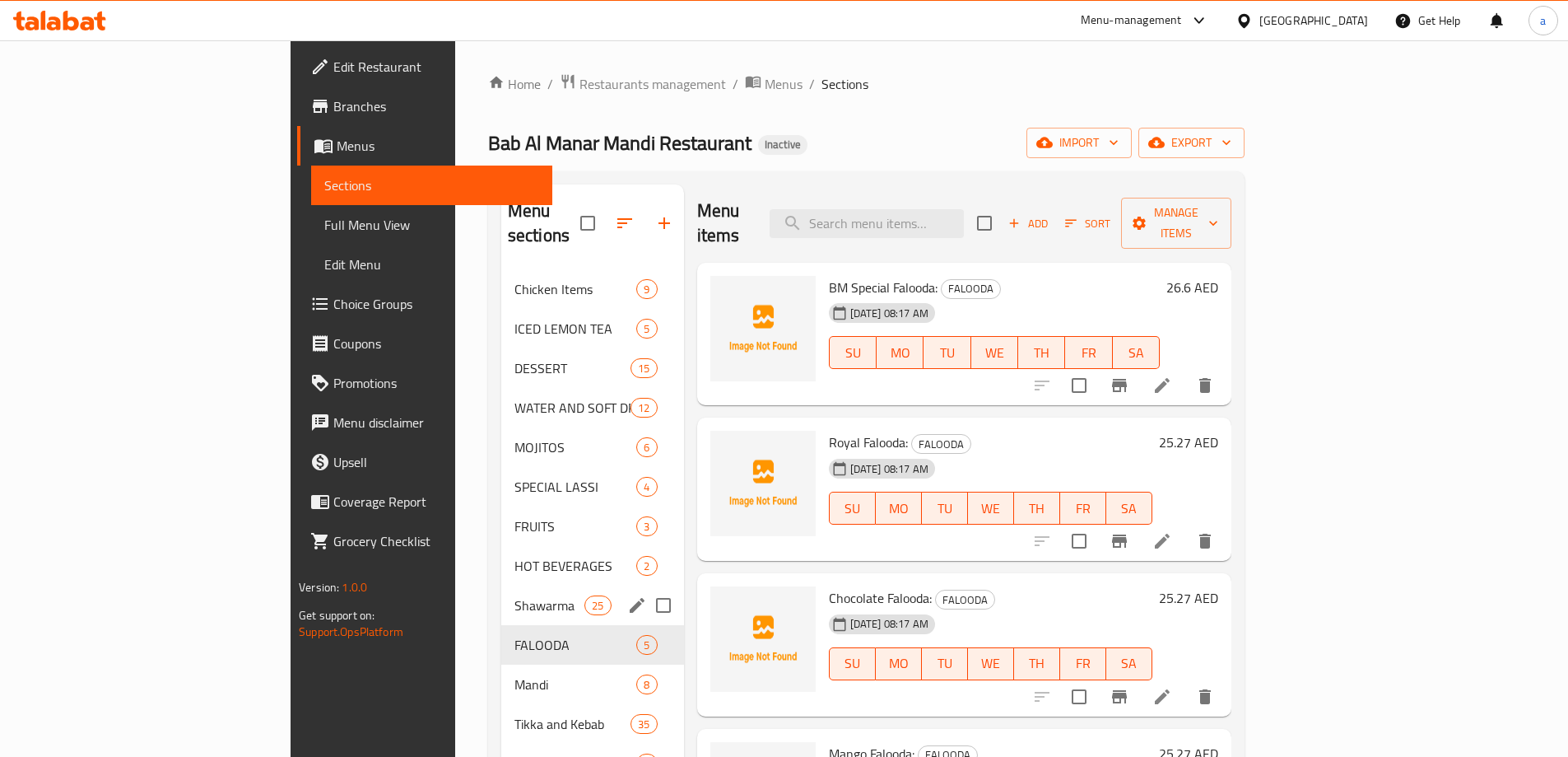
click at [501, 585] on div "Shawarma 25" at bounding box center [592, 605] width 182 height 39
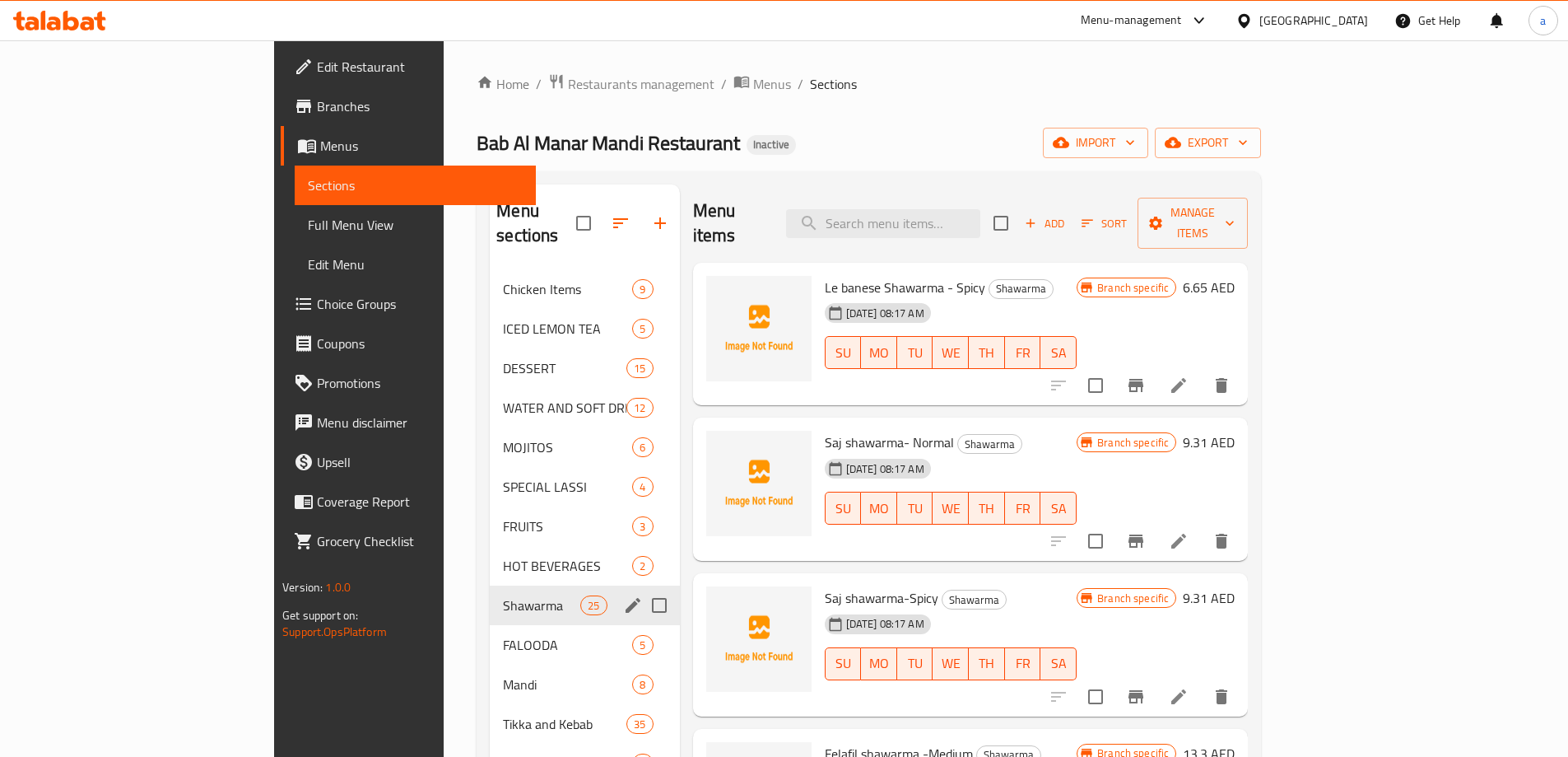
scroll to position [247, 0]
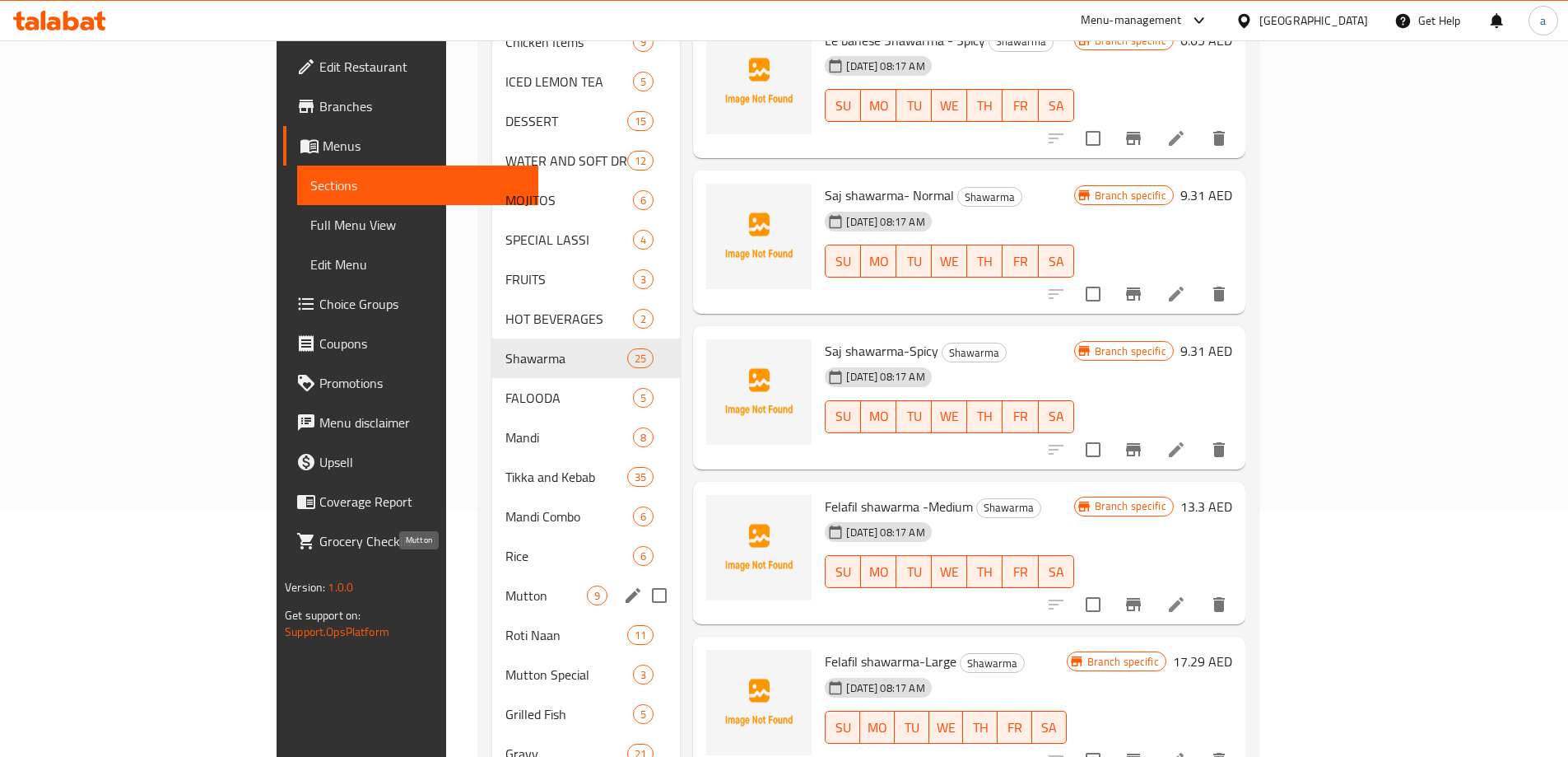
click at [506, 585] on span "Mutton" at bounding box center [547, 594] width 83 height 20
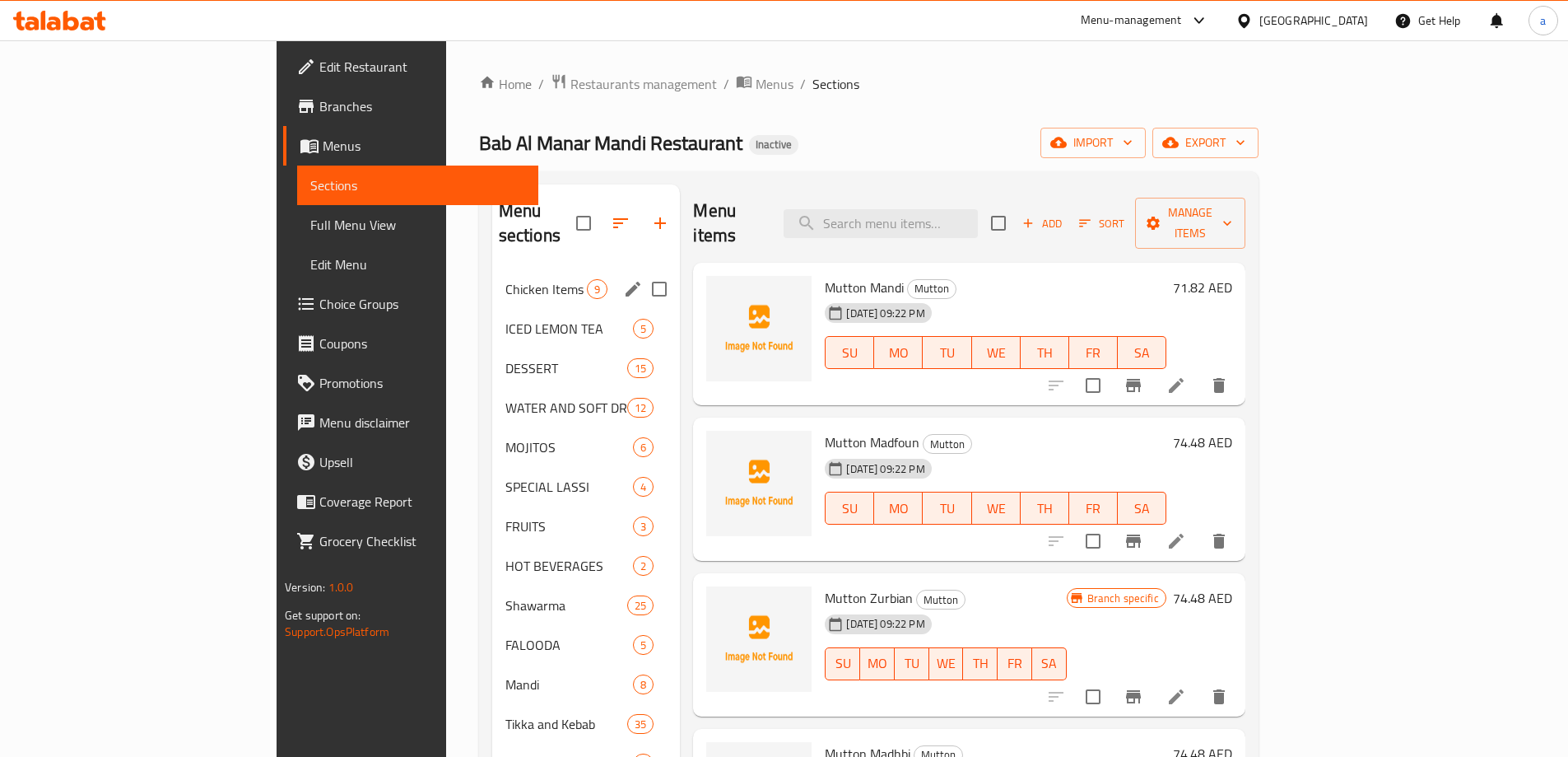
click at [506, 279] on span "Chicken Items" at bounding box center [547, 289] width 83 height 20
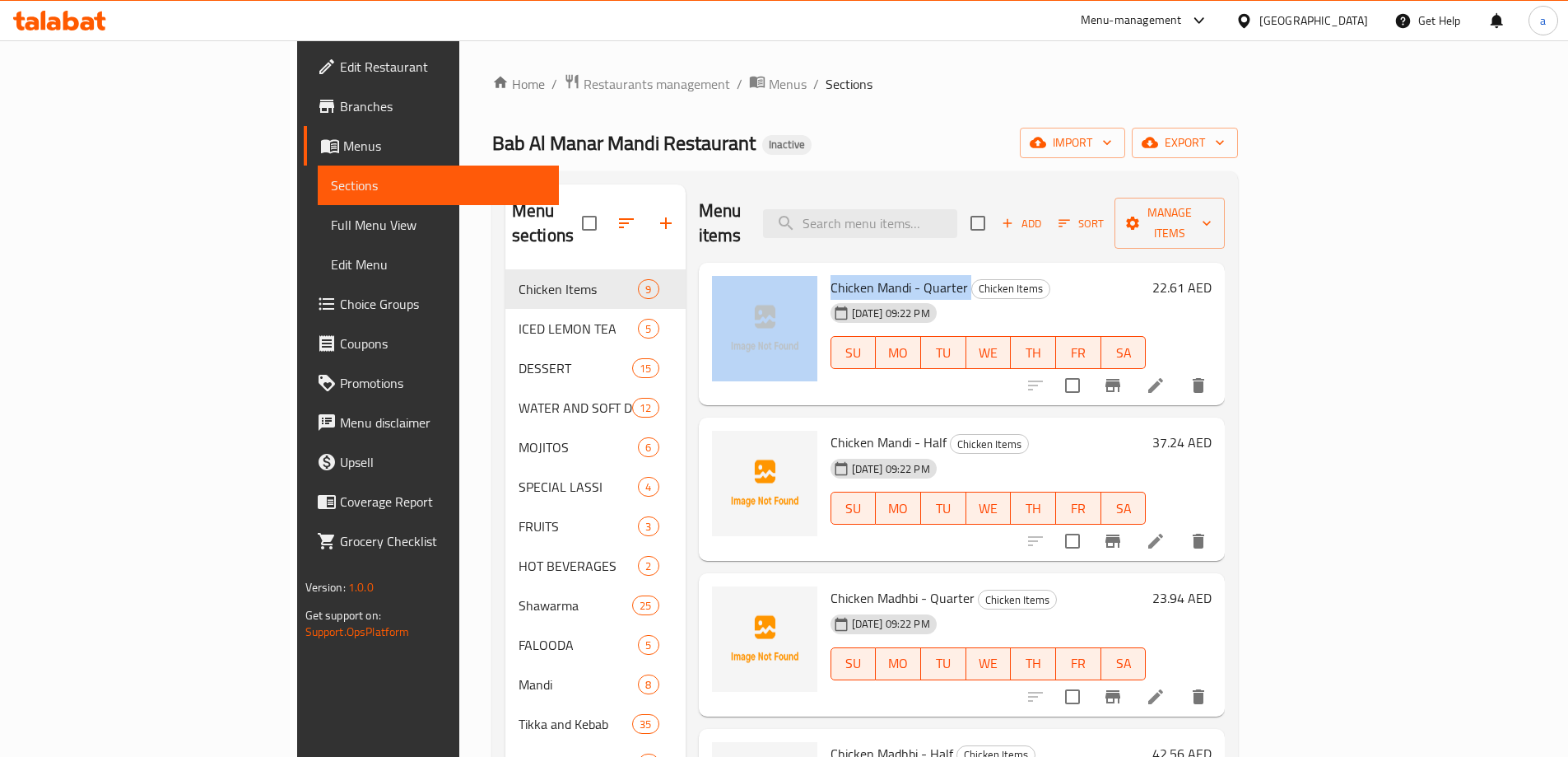
drag, startPoint x: 888, startPoint y: 265, endPoint x: 744, endPoint y: 268, distance: 144.0
click at [744, 269] on div "Chicken Mandi - Quarter Chicken Items 06-08-2025 09:22 PM SU MO TU WE TH FR SA …" at bounding box center [962, 334] width 513 height 130
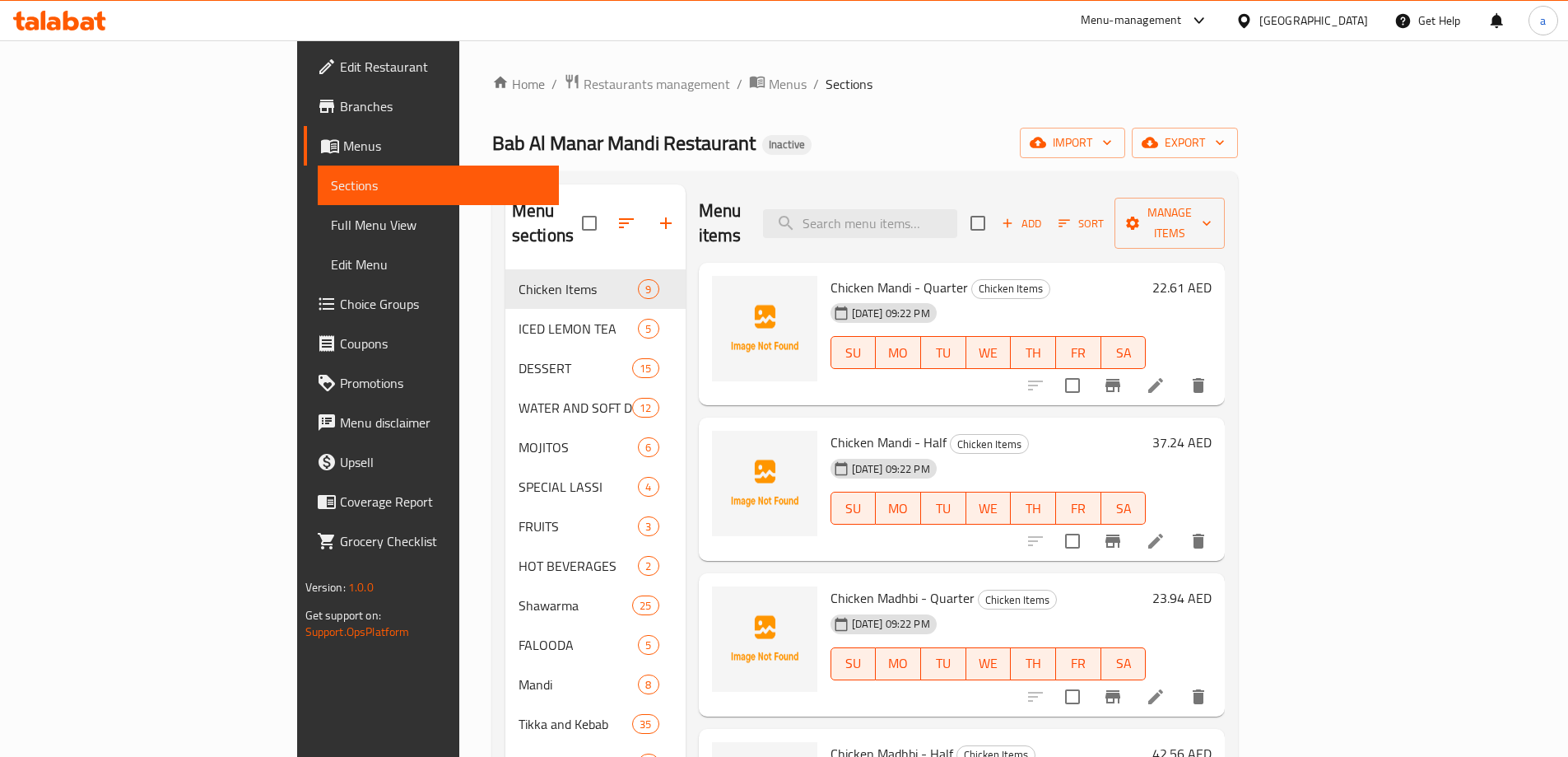
click at [1153, 296] on div "06-08-2025 09:22 PM SU MO TU WE TH FR SA" at bounding box center [988, 340] width 329 height 89
drag, startPoint x: 892, startPoint y: 259, endPoint x: 752, endPoint y: 270, distance: 140.4
click at [823, 270] on div "Chicken Mandi - Quarter Chicken Items 06-08-2025 09:22 PM SU MO TU WE TH FR SA" at bounding box center [988, 334] width 329 height 130
click at [1166, 375] on icon at bounding box center [1155, 385] width 20 height 20
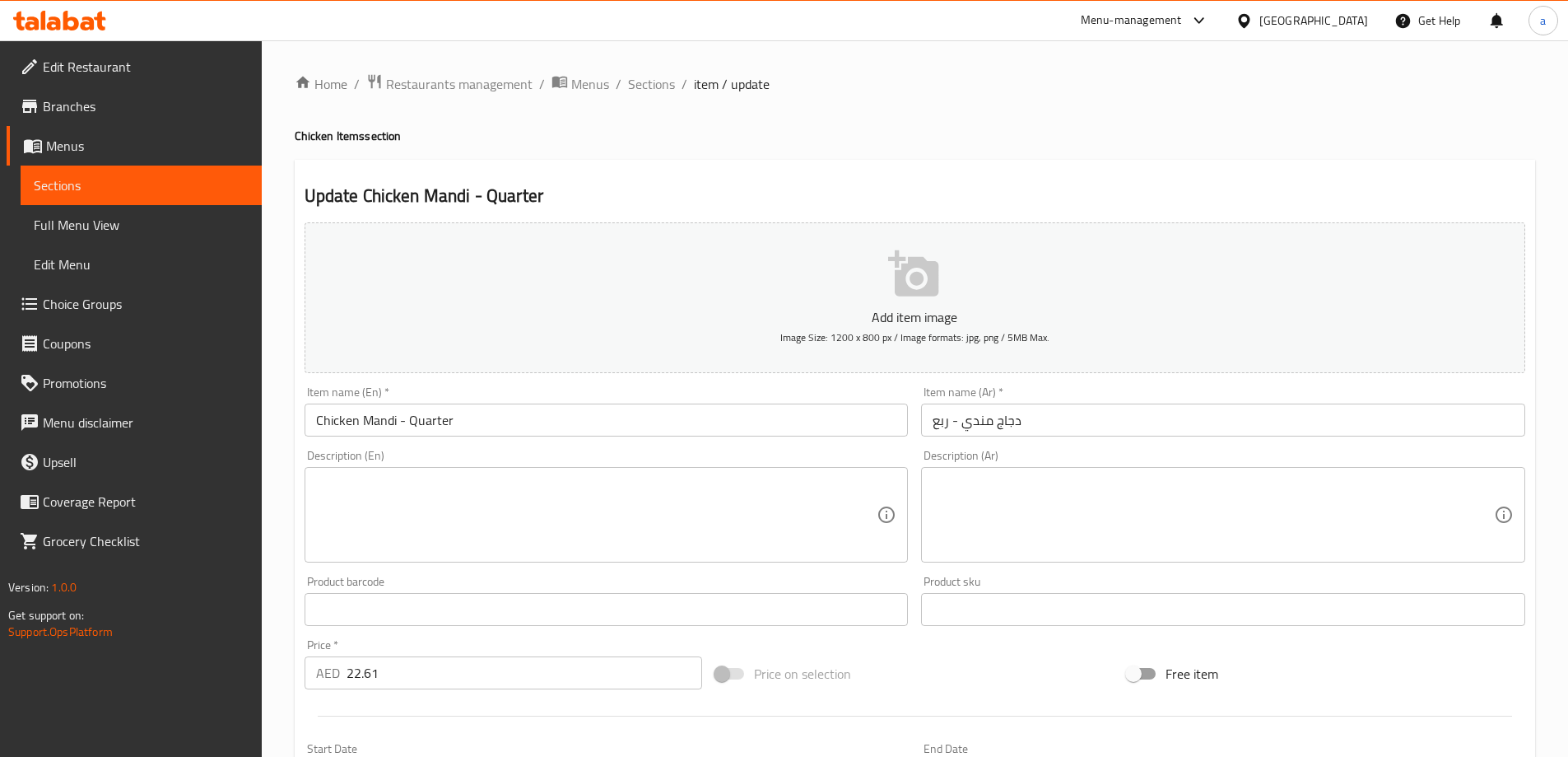
click at [1240, 158] on div "Home / Restaurants management / Menus / Sections / item / update Chicken Items …" at bounding box center [914, 602] width 1240 height 1057
drag, startPoint x: 559, startPoint y: 197, endPoint x: 363, endPoint y: 206, distance: 196.2
click at [363, 206] on h2 "Update Chicken Mandi - Quarter" at bounding box center [915, 196] width 1220 height 24
copy h2 "Chicken Mandi - Quarter"
click at [678, 516] on textarea at bounding box center [596, 514] width 561 height 78
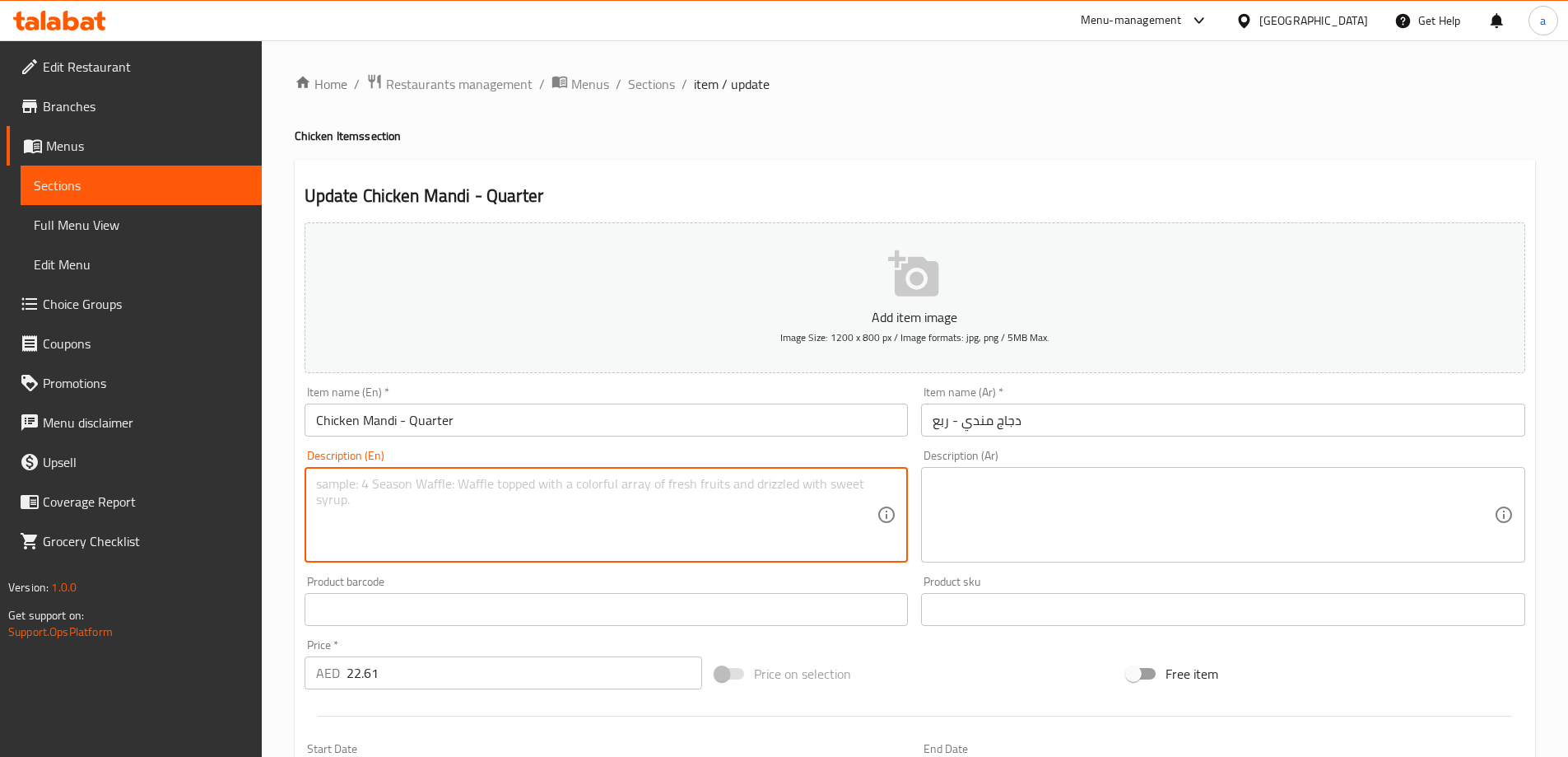
paste textarea "Traditional Yemeni dish made with quarter chicken and rice."
type textarea "Traditional Yemeni dish made with quarter chicken and rice."
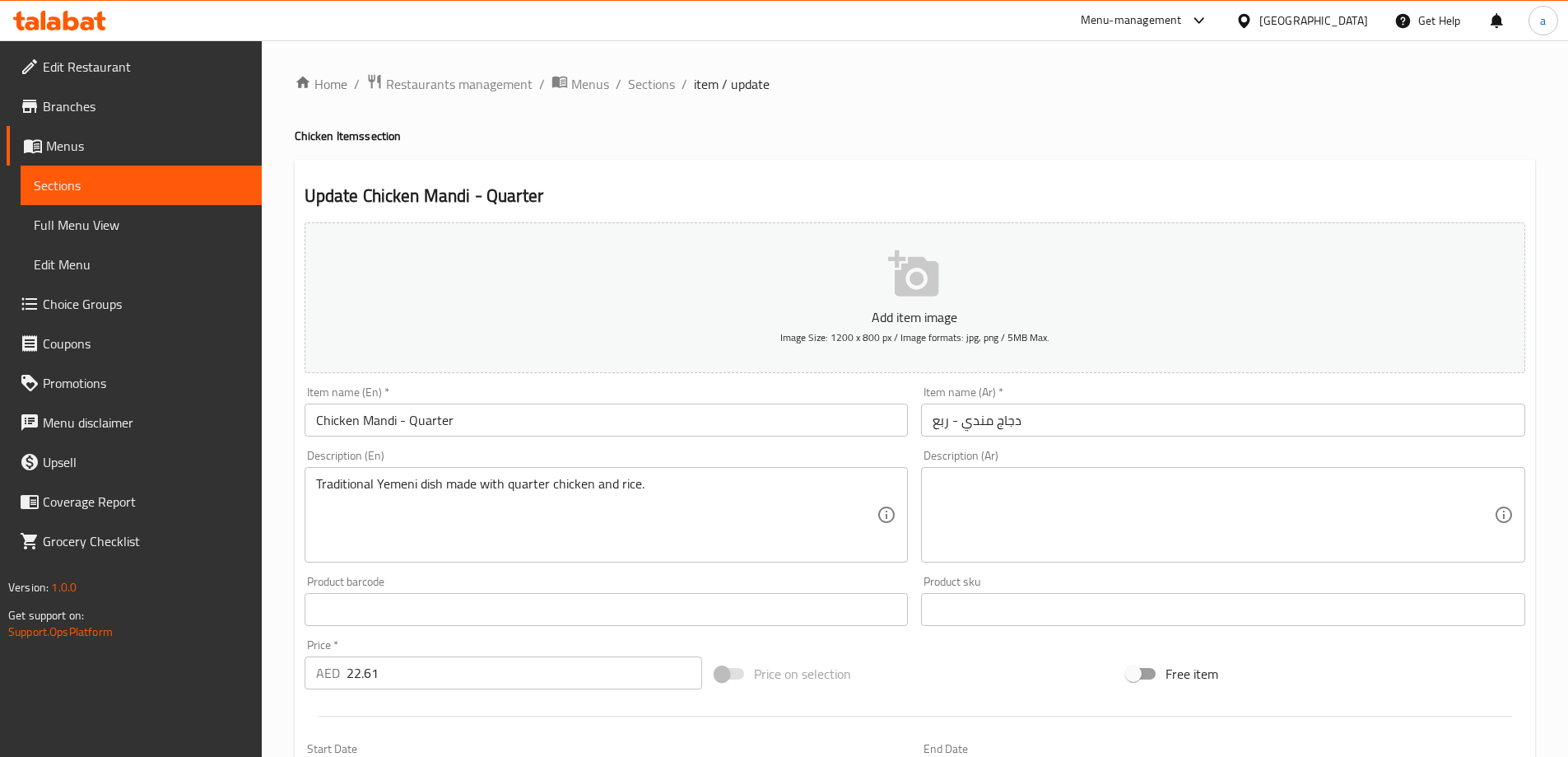
click at [1074, 502] on textarea at bounding box center [1213, 514] width 561 height 78
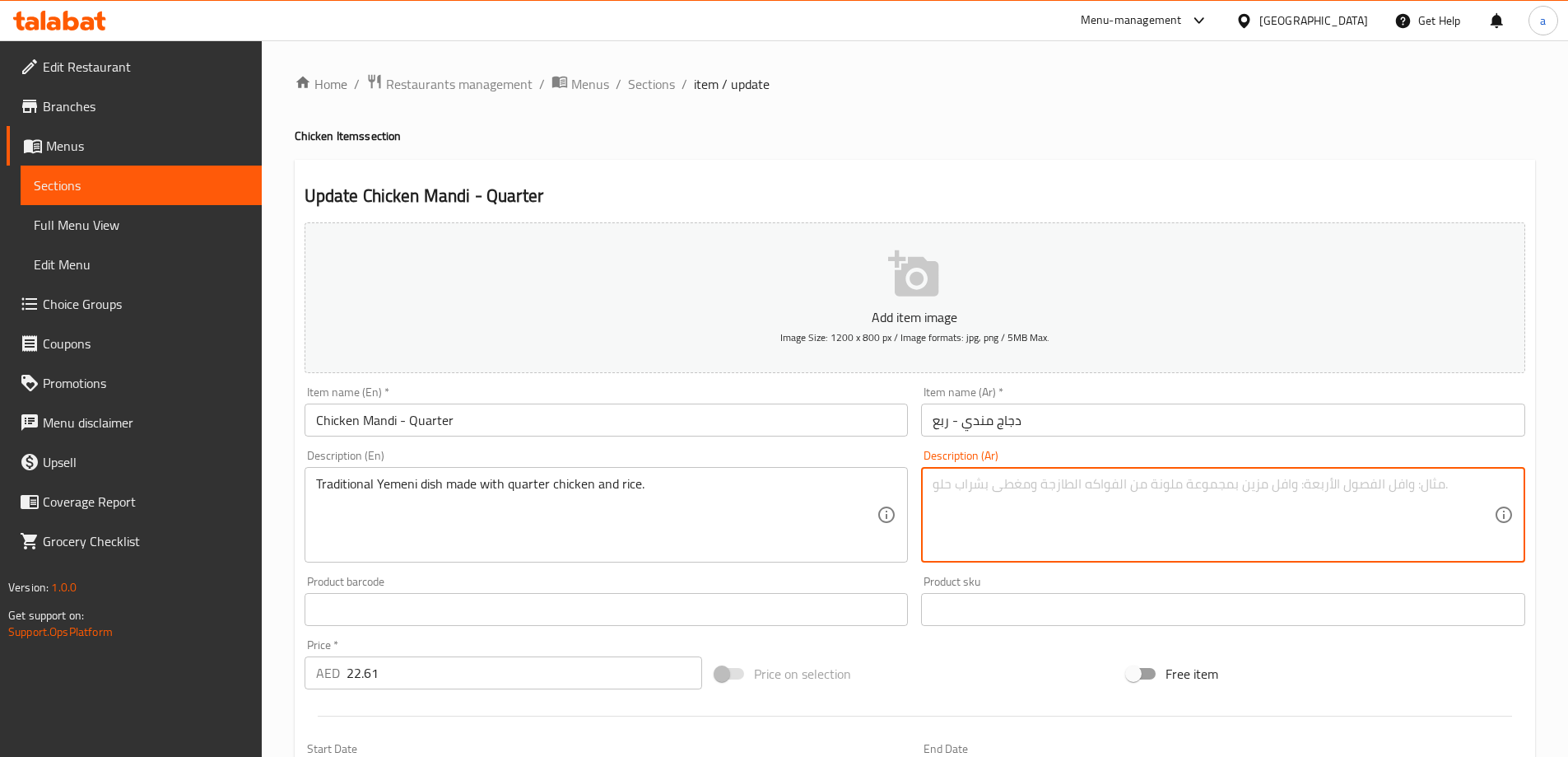
paste textarea "طبق يمني تقليدي مكون من ربع دجاجة وأرز."
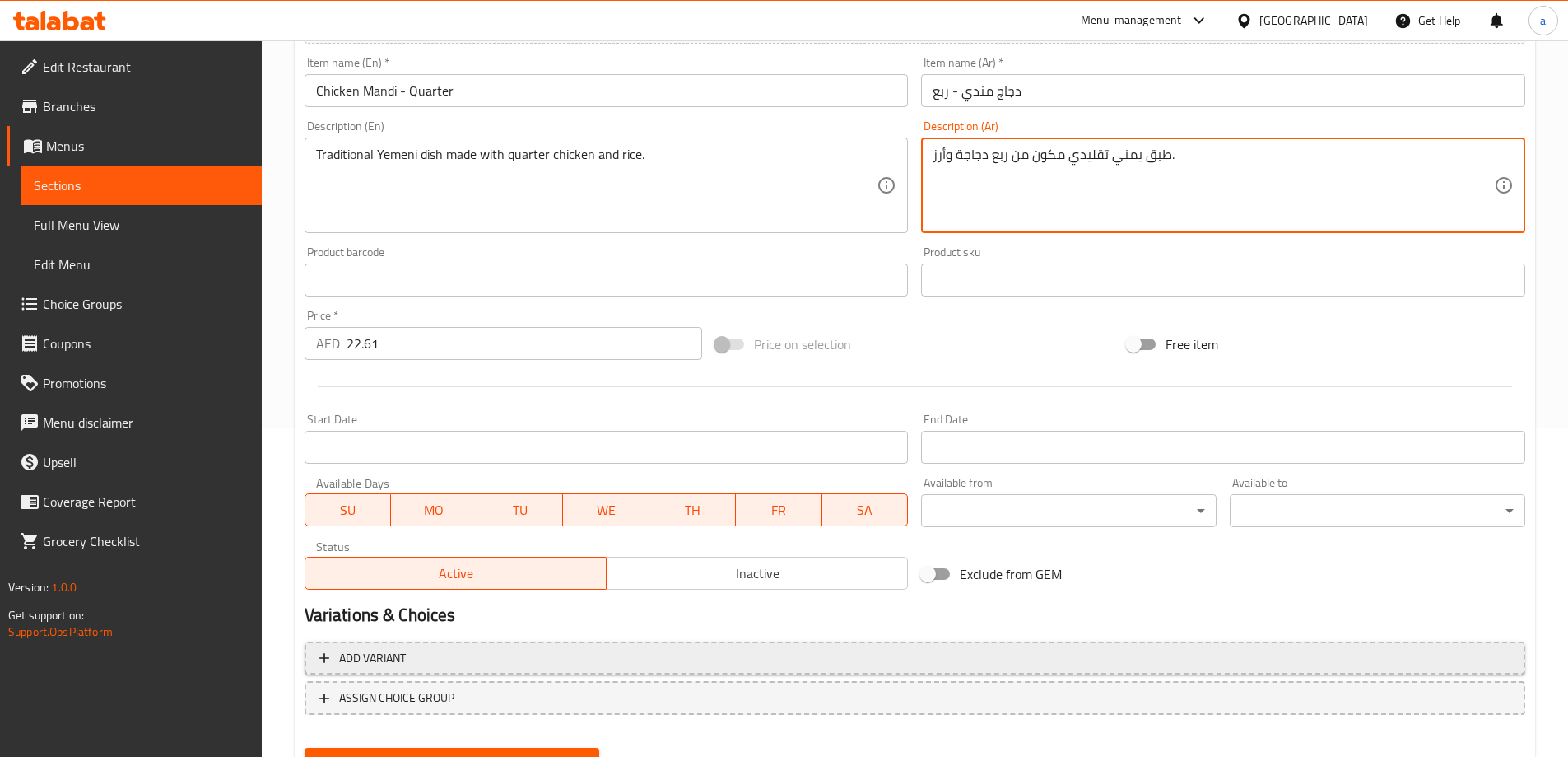
scroll to position [407, 0]
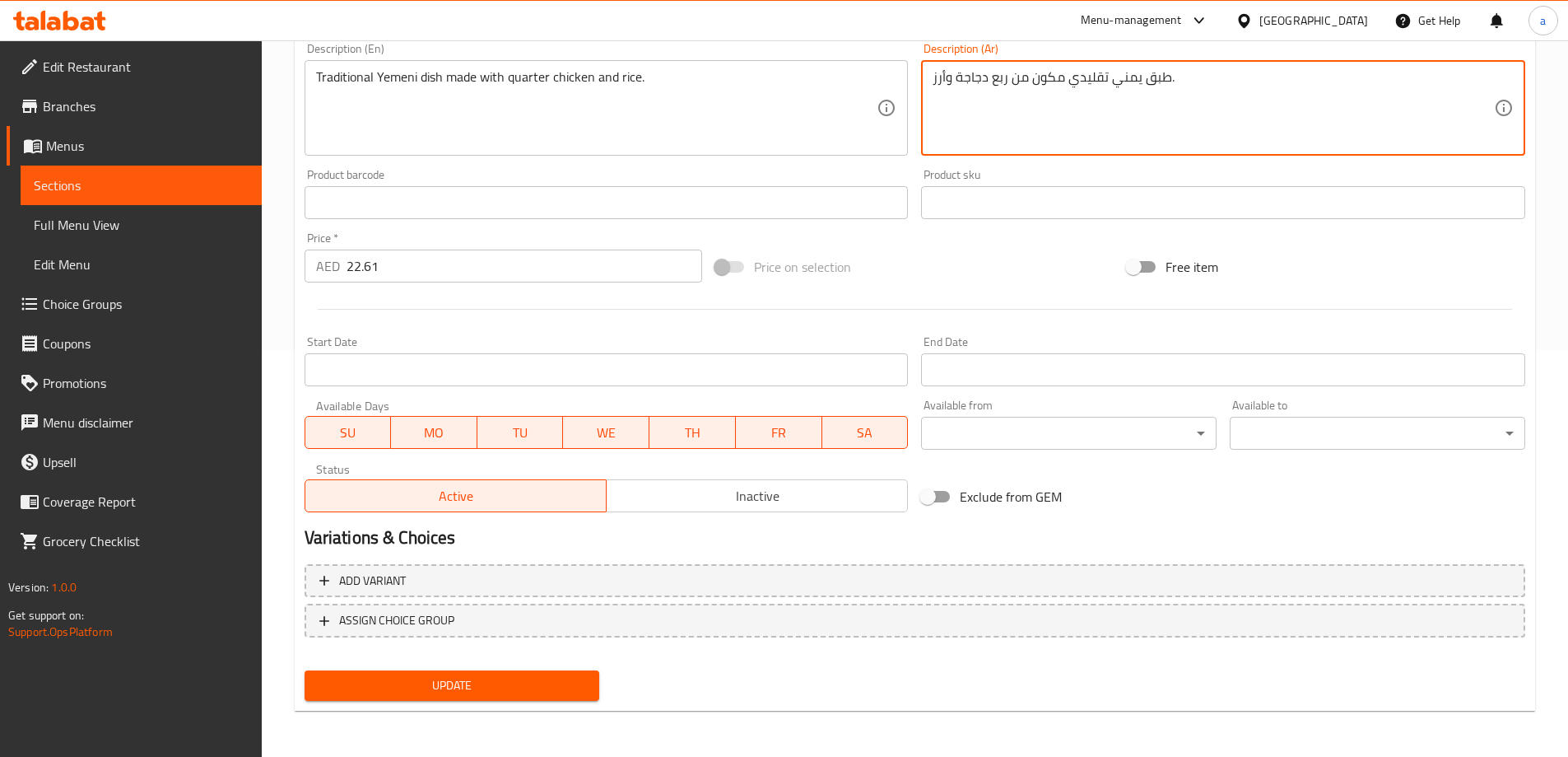
type textarea "طبق يمني تقليدي مكون من ربع دجاجة وأرز."
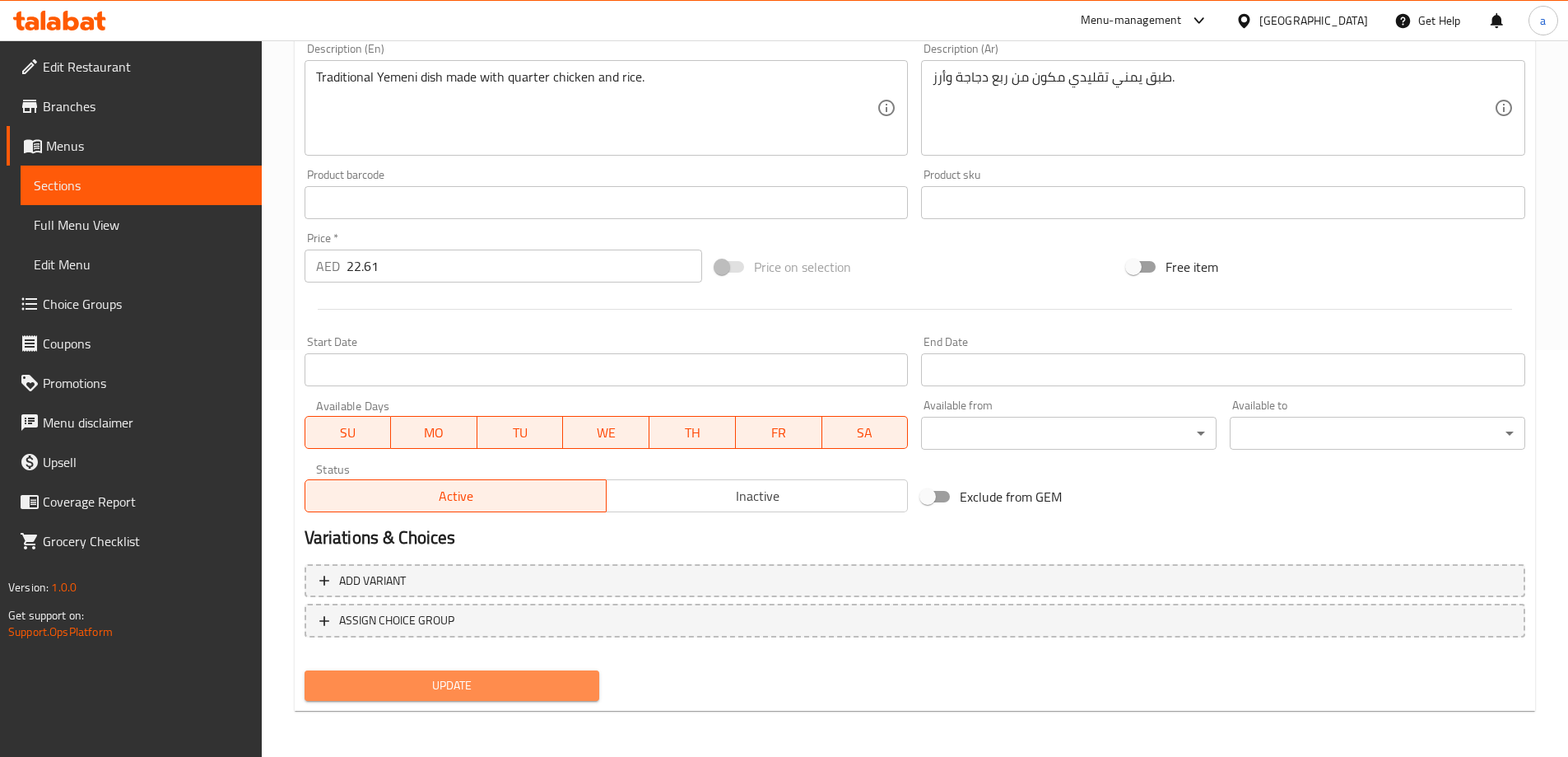
click at [545, 685] on span "Update" at bounding box center [452, 686] width 269 height 21
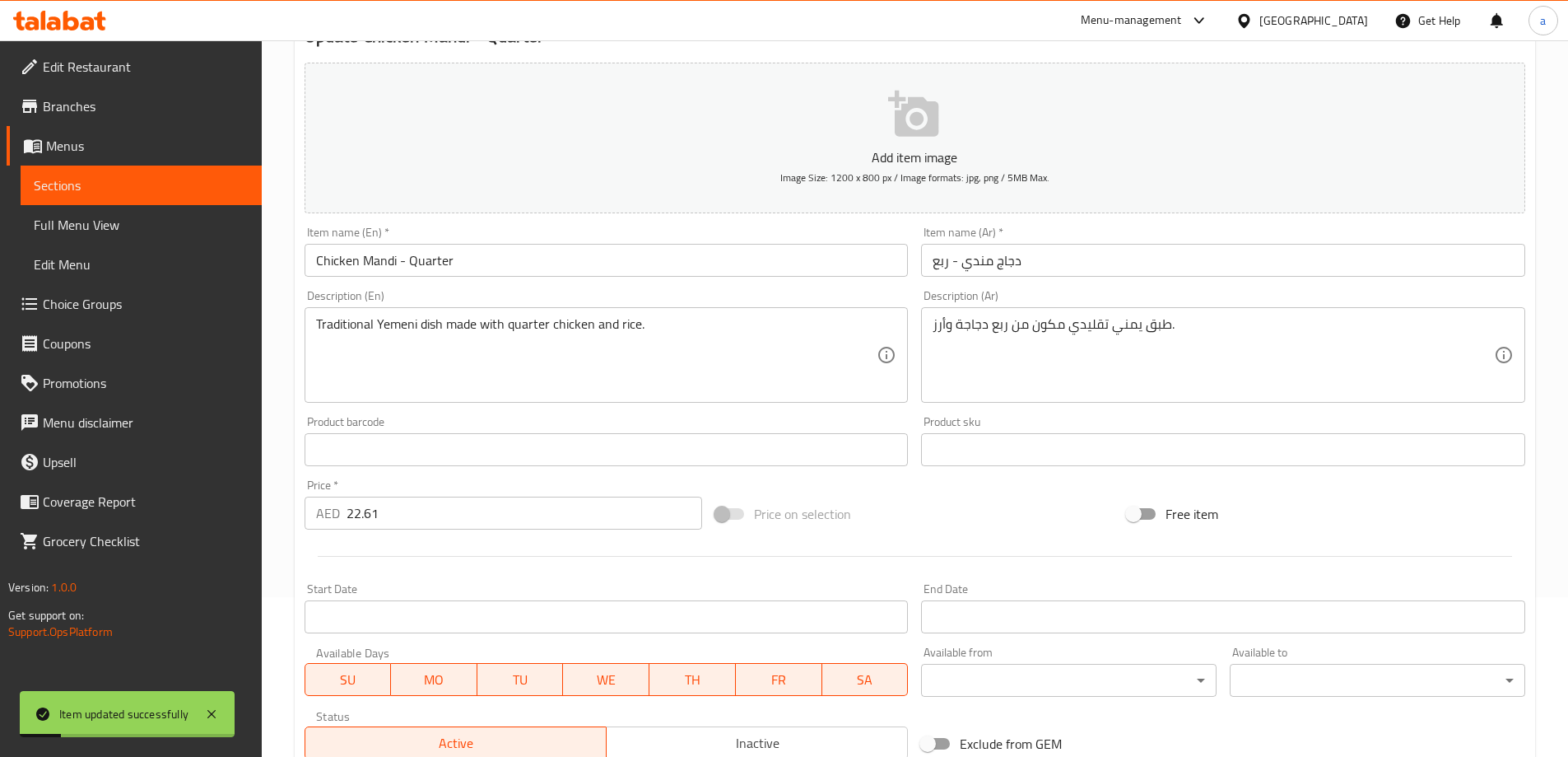
scroll to position [0, 0]
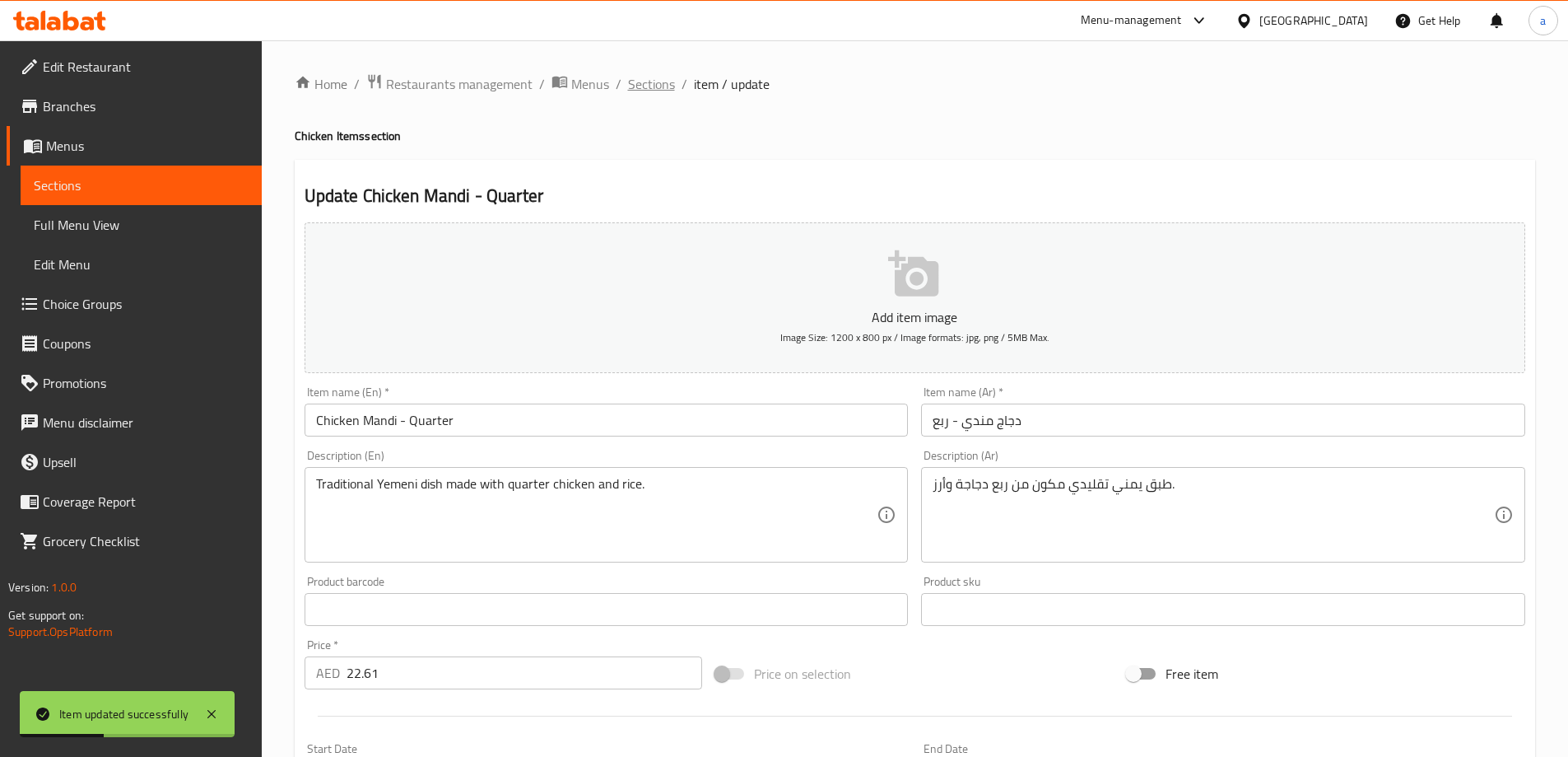
click at [666, 90] on span "Sections" at bounding box center [651, 84] width 47 height 20
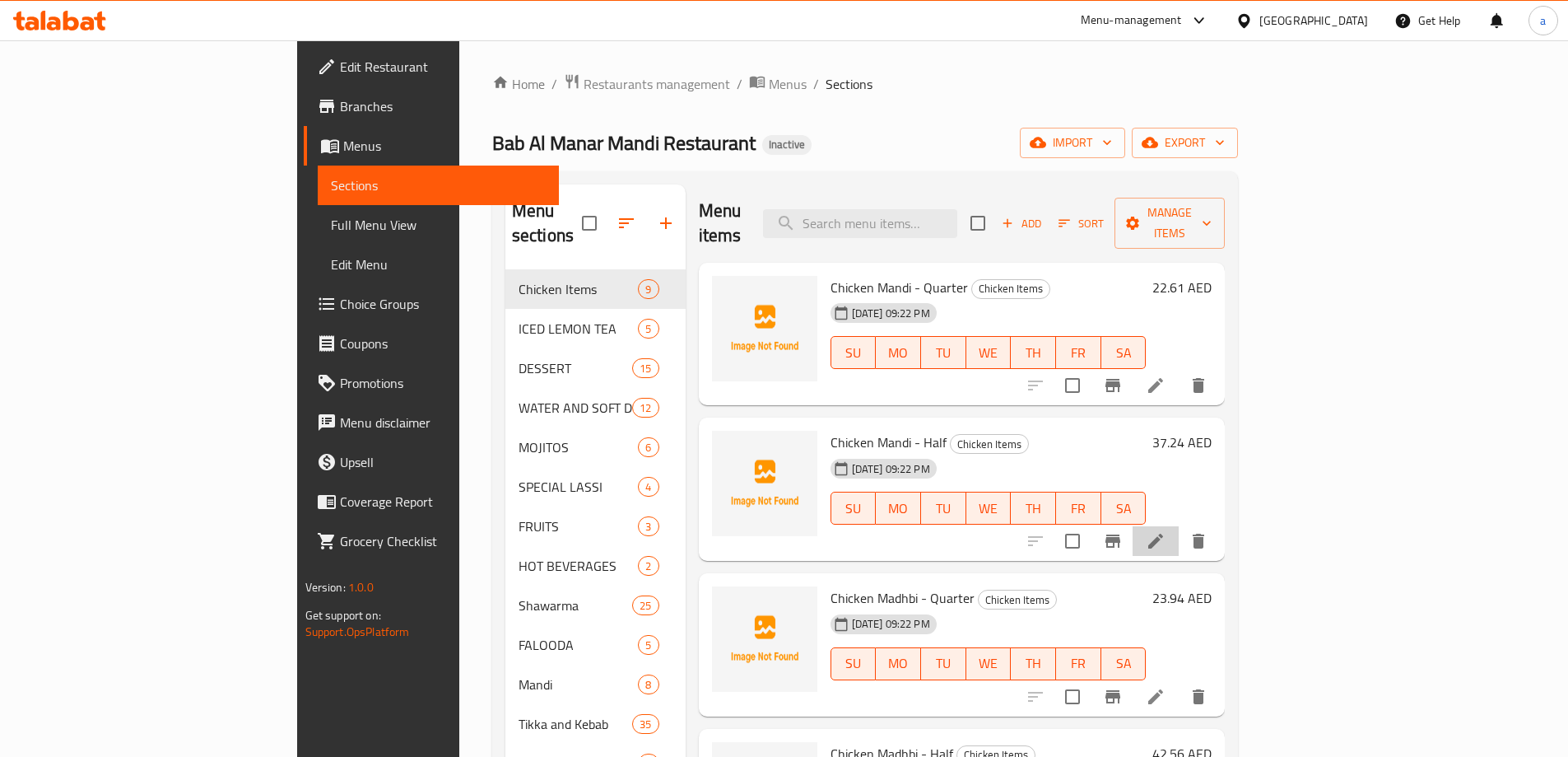
click at [1179, 526] on li at bounding box center [1155, 541] width 46 height 30
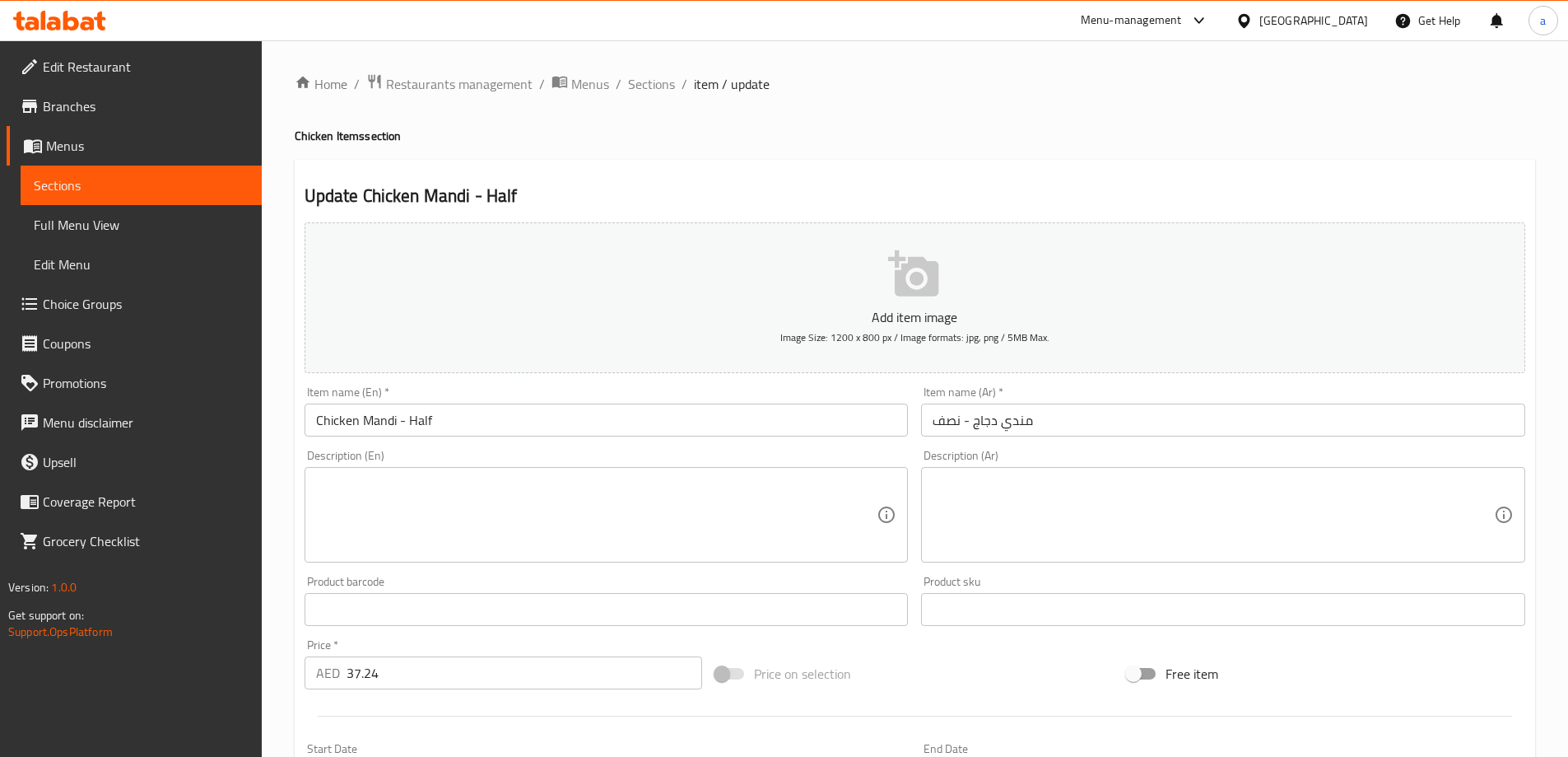
click at [670, 513] on textarea at bounding box center [596, 514] width 561 height 78
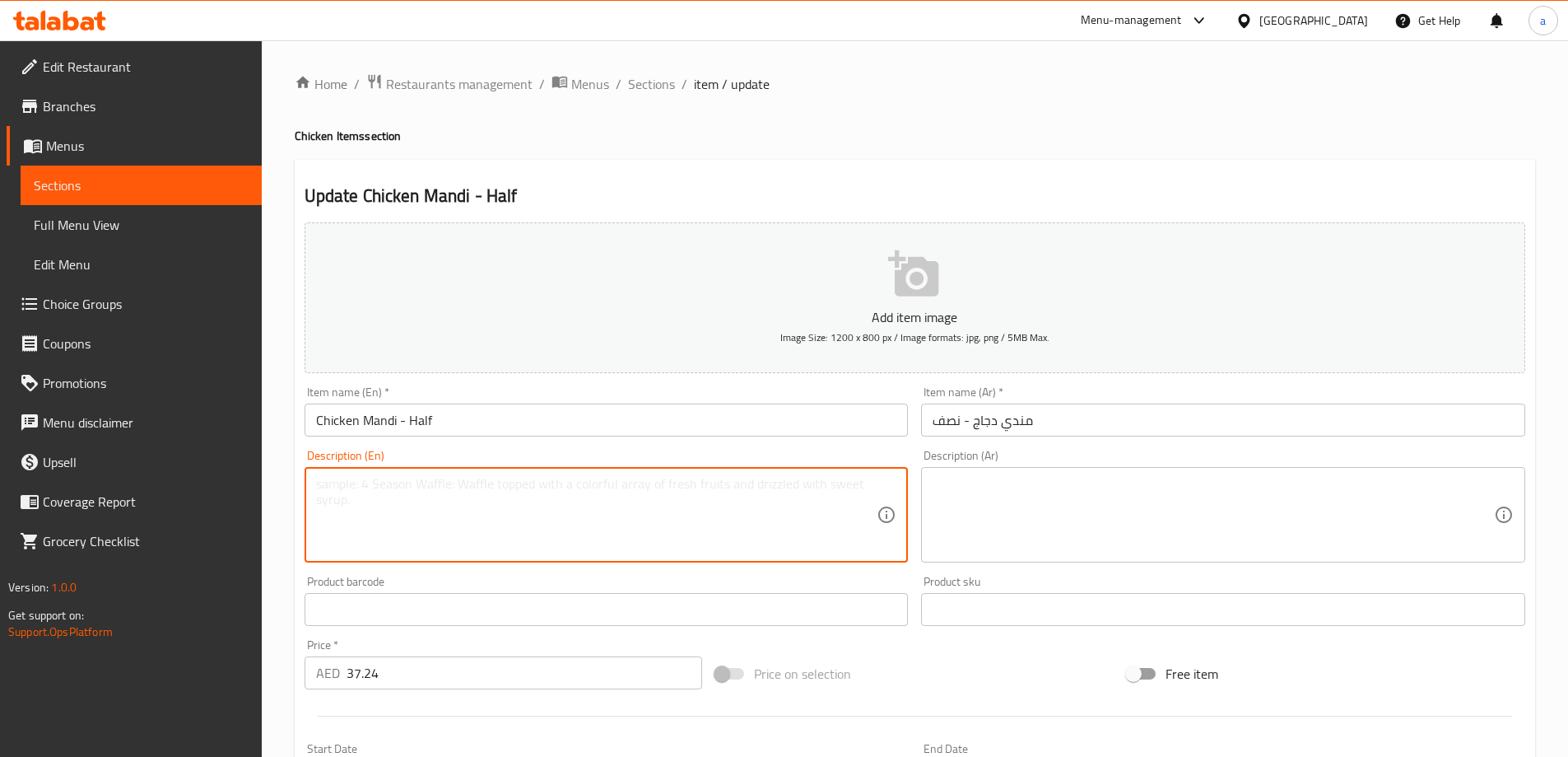
paste textarea "Roasted half chicken cooked over charcoal."
type textarea "Roasted half chicken cooked over charcoal."
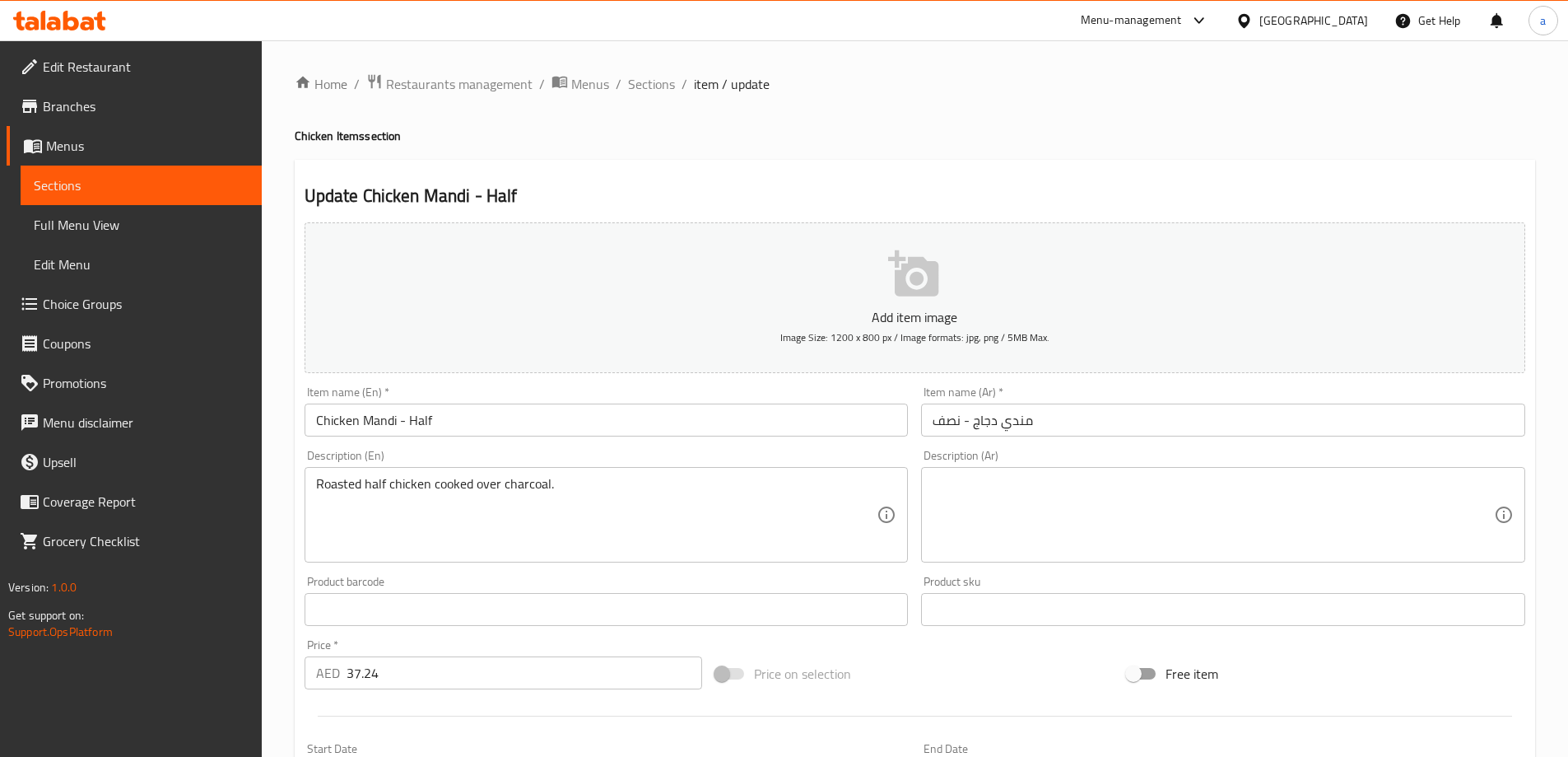
click at [972, 499] on textarea at bounding box center [1213, 514] width 561 height 78
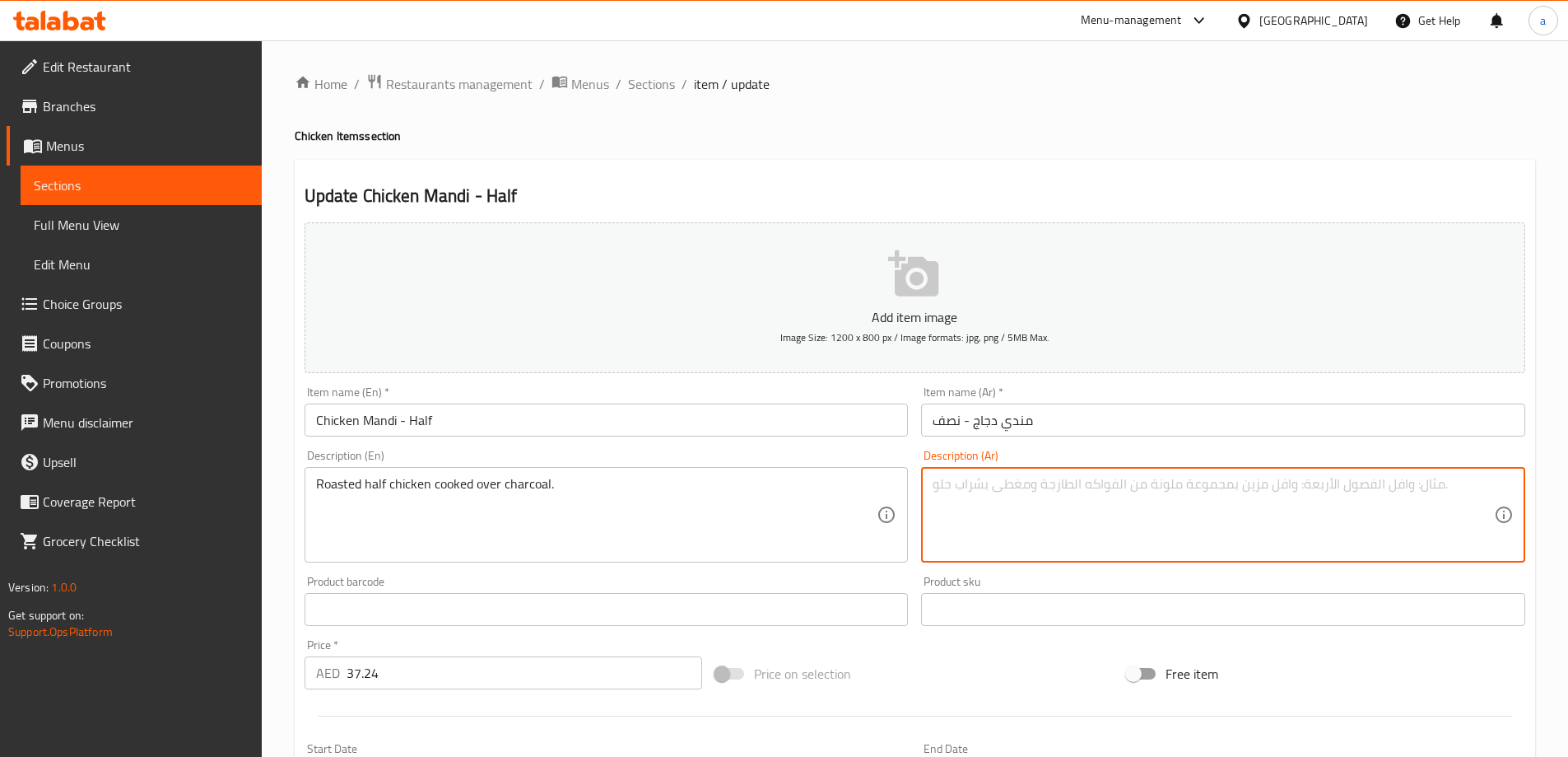
paste textarea "نصف دجاجة مشوية على الفحم."
type textarea "نصف دجاجة مشوية على الفحم."
click at [560, 423] on input "Chicken Mandi - Half" at bounding box center [606, 419] width 604 height 33
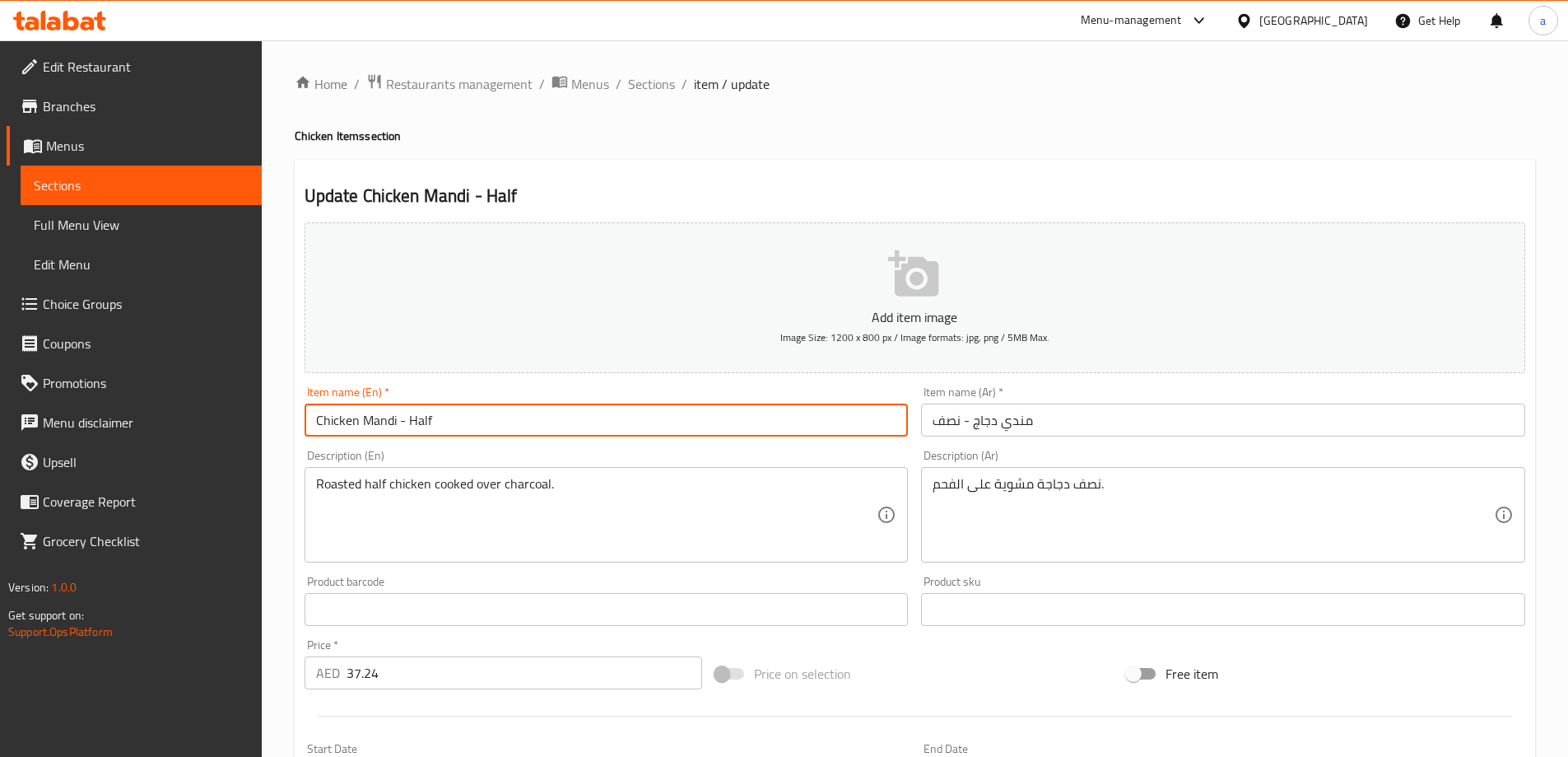
click at [560, 423] on input "Chicken Mandi - Half" at bounding box center [606, 419] width 604 height 33
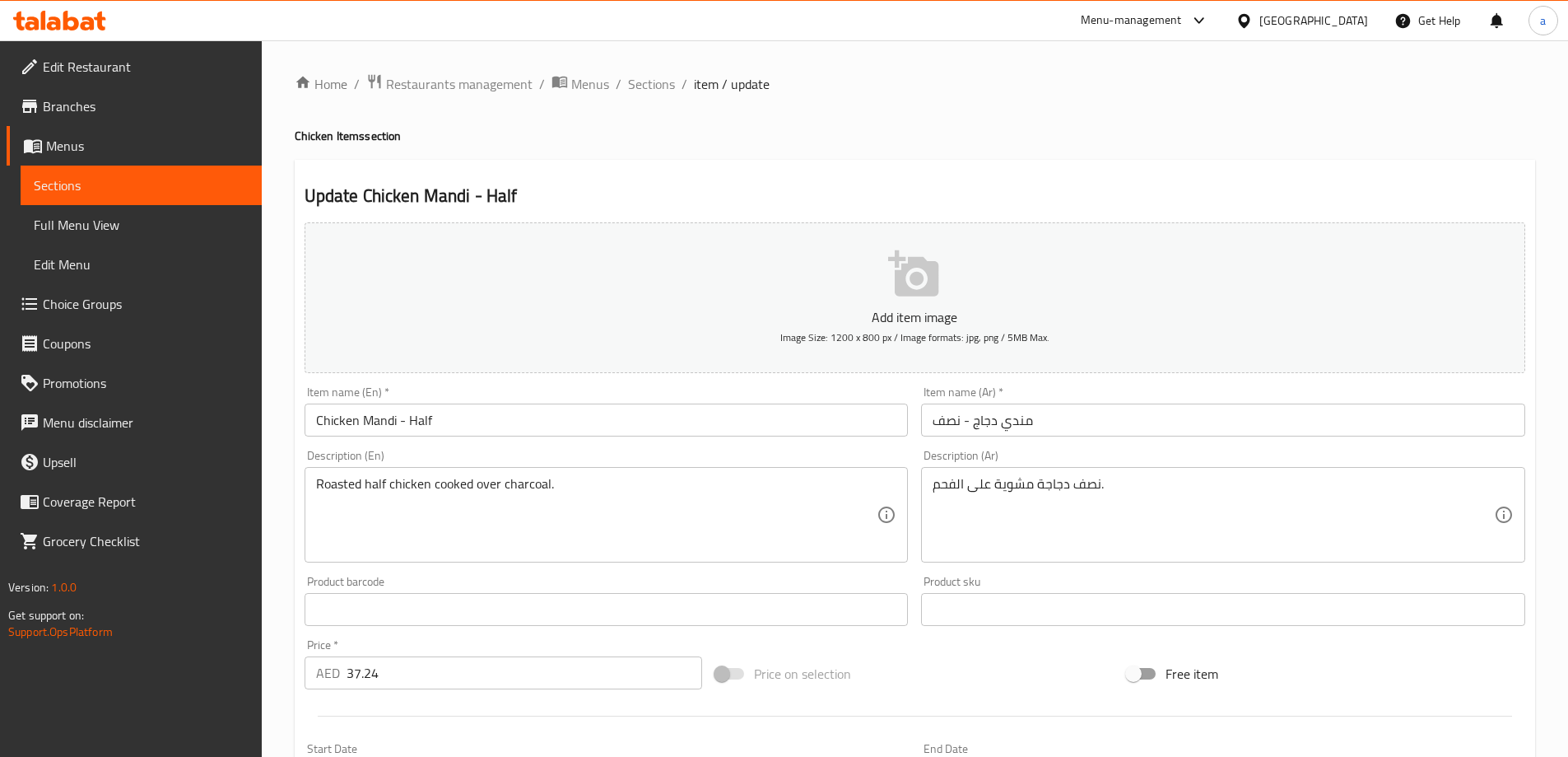
click at [1105, 169] on div "Update Chicken Mandi - Half Add item image Image Size: 1200 x 800 px / Image fo…" at bounding box center [914, 639] width 1240 height 958
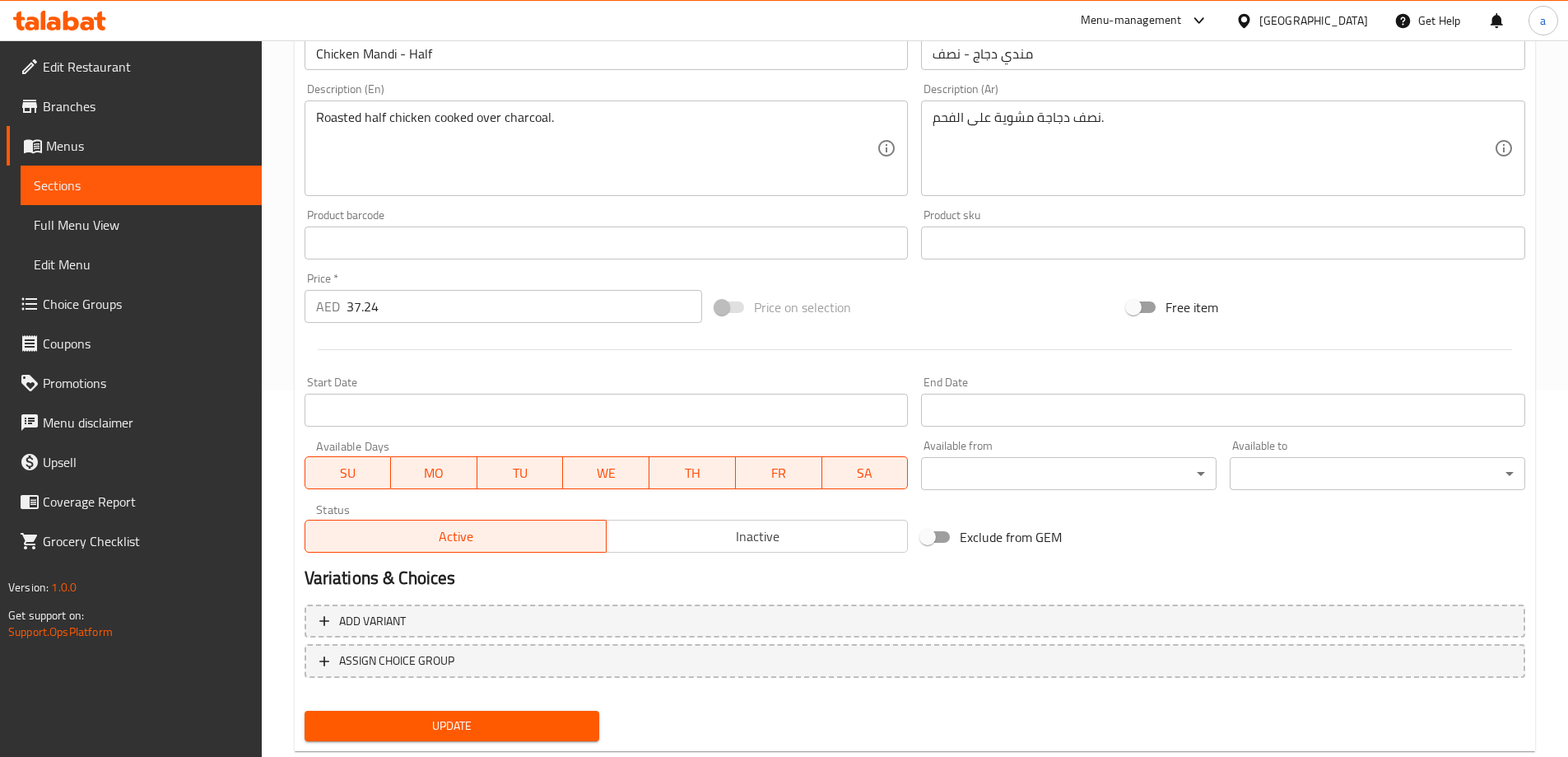
scroll to position [407, 0]
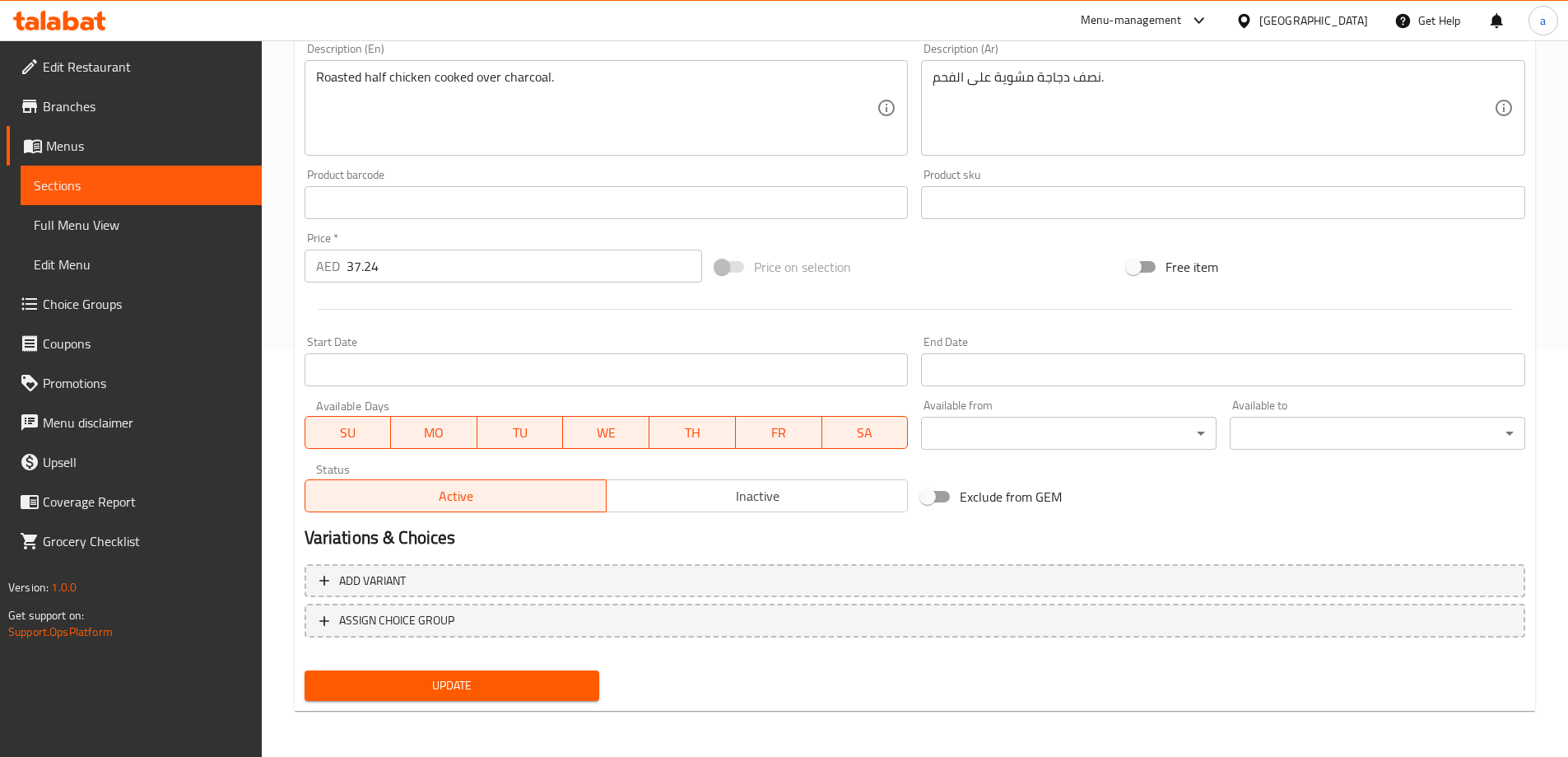
click at [431, 670] on div "Update" at bounding box center [452, 686] width 308 height 43
click at [434, 681] on span "Update" at bounding box center [452, 686] width 269 height 21
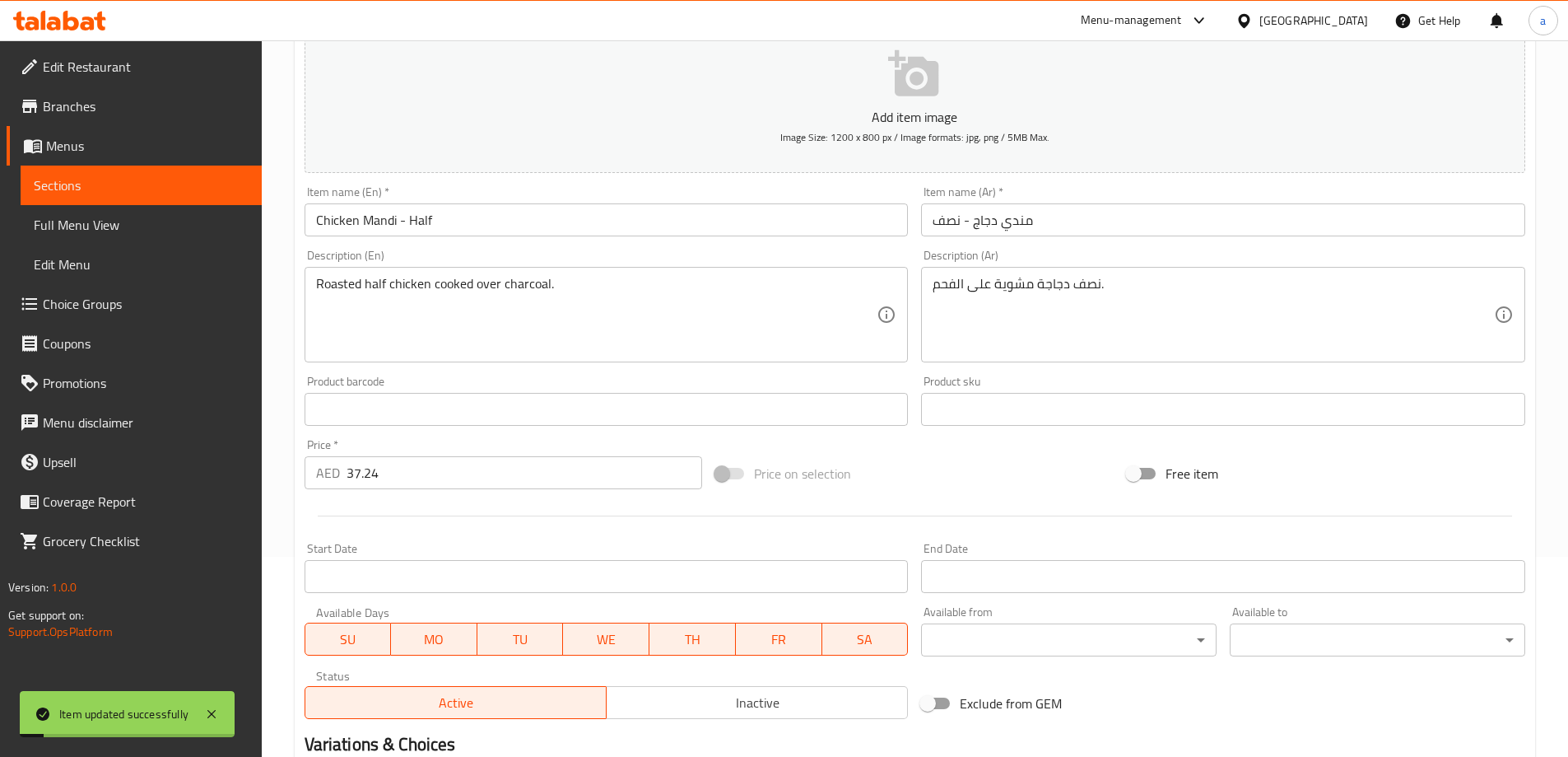
scroll to position [0, 0]
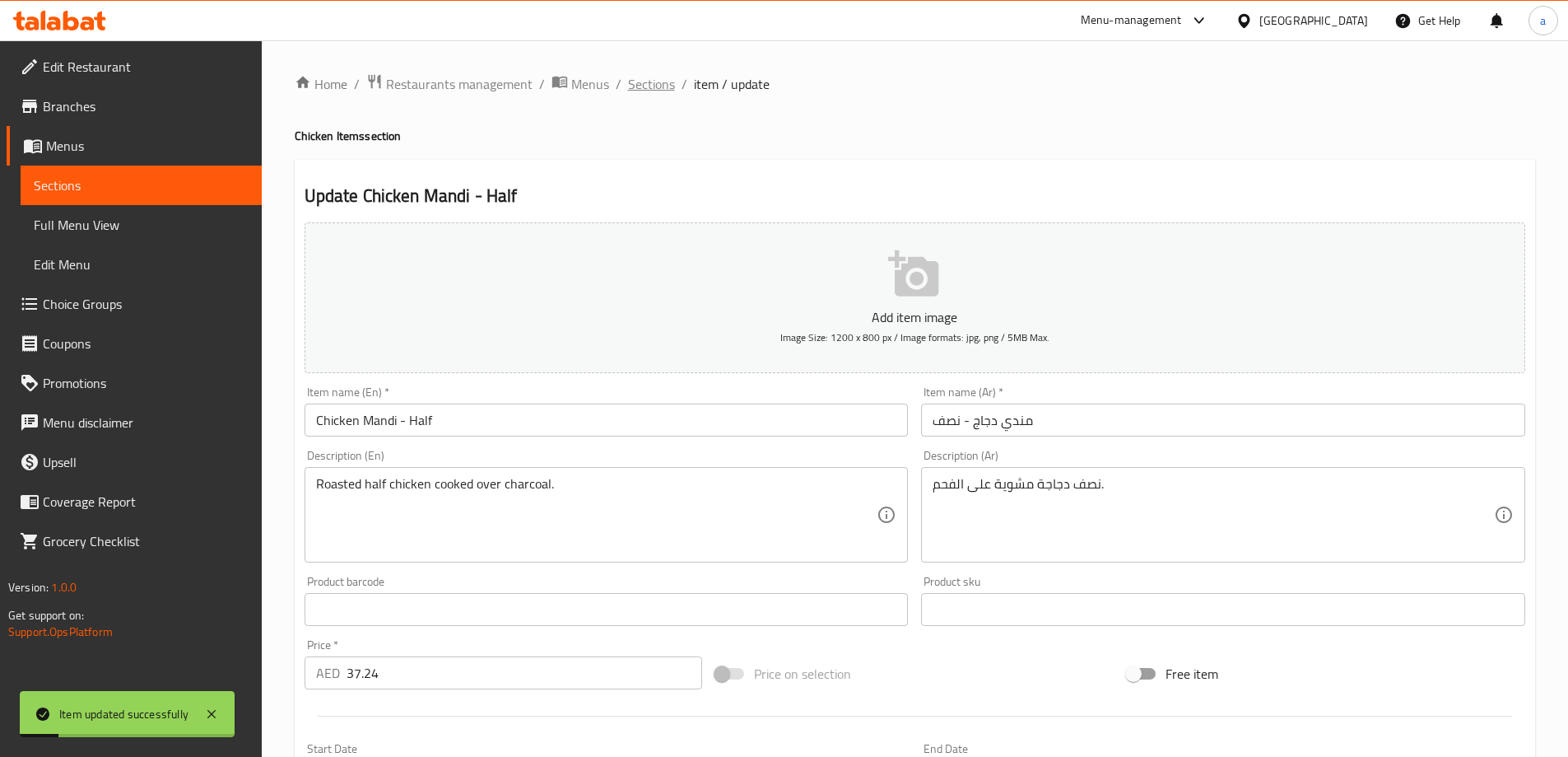
click at [665, 83] on span "Sections" at bounding box center [651, 84] width 47 height 20
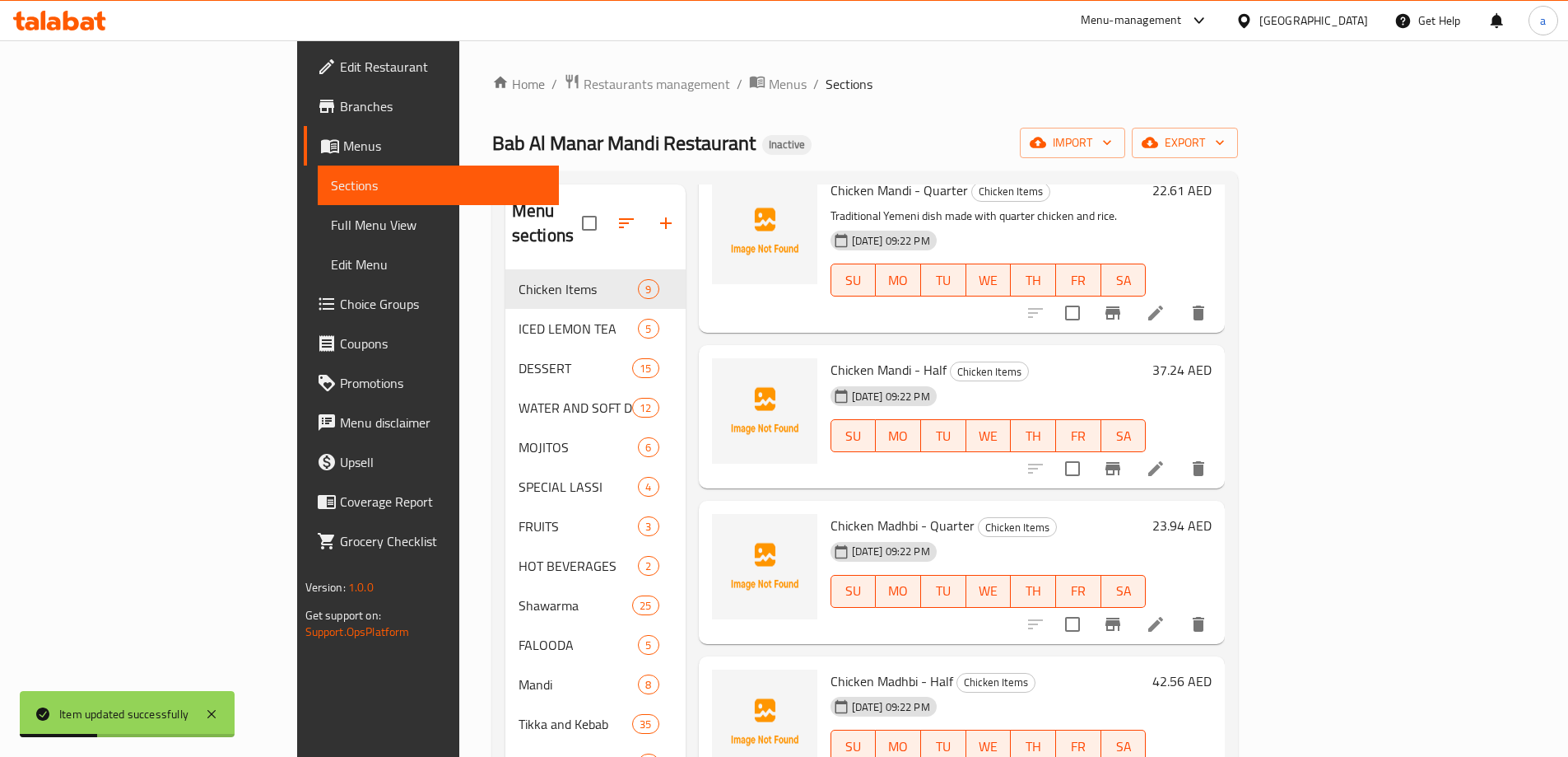
scroll to position [247, 0]
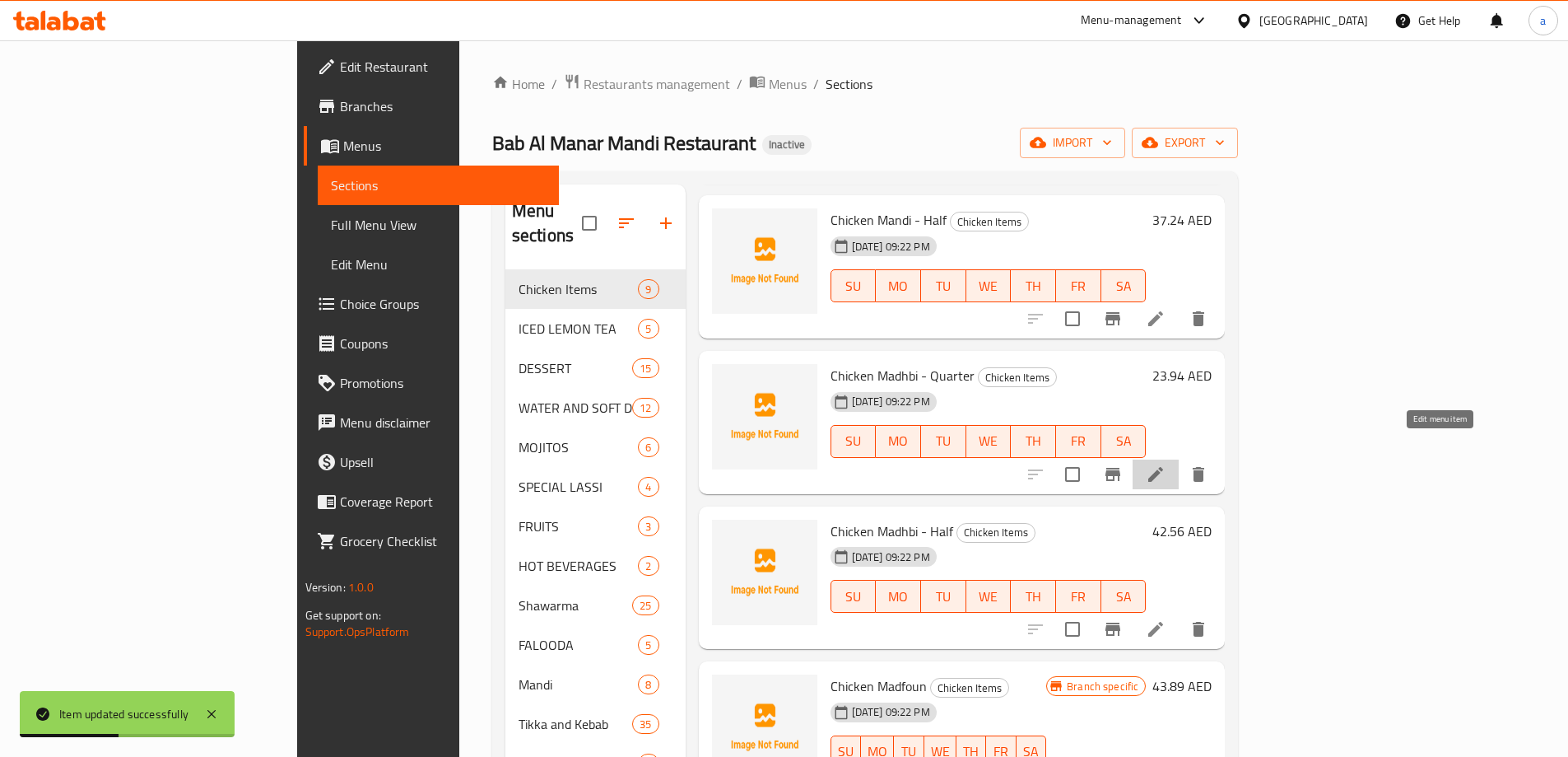
click at [1166, 465] on icon at bounding box center [1155, 474] width 20 height 20
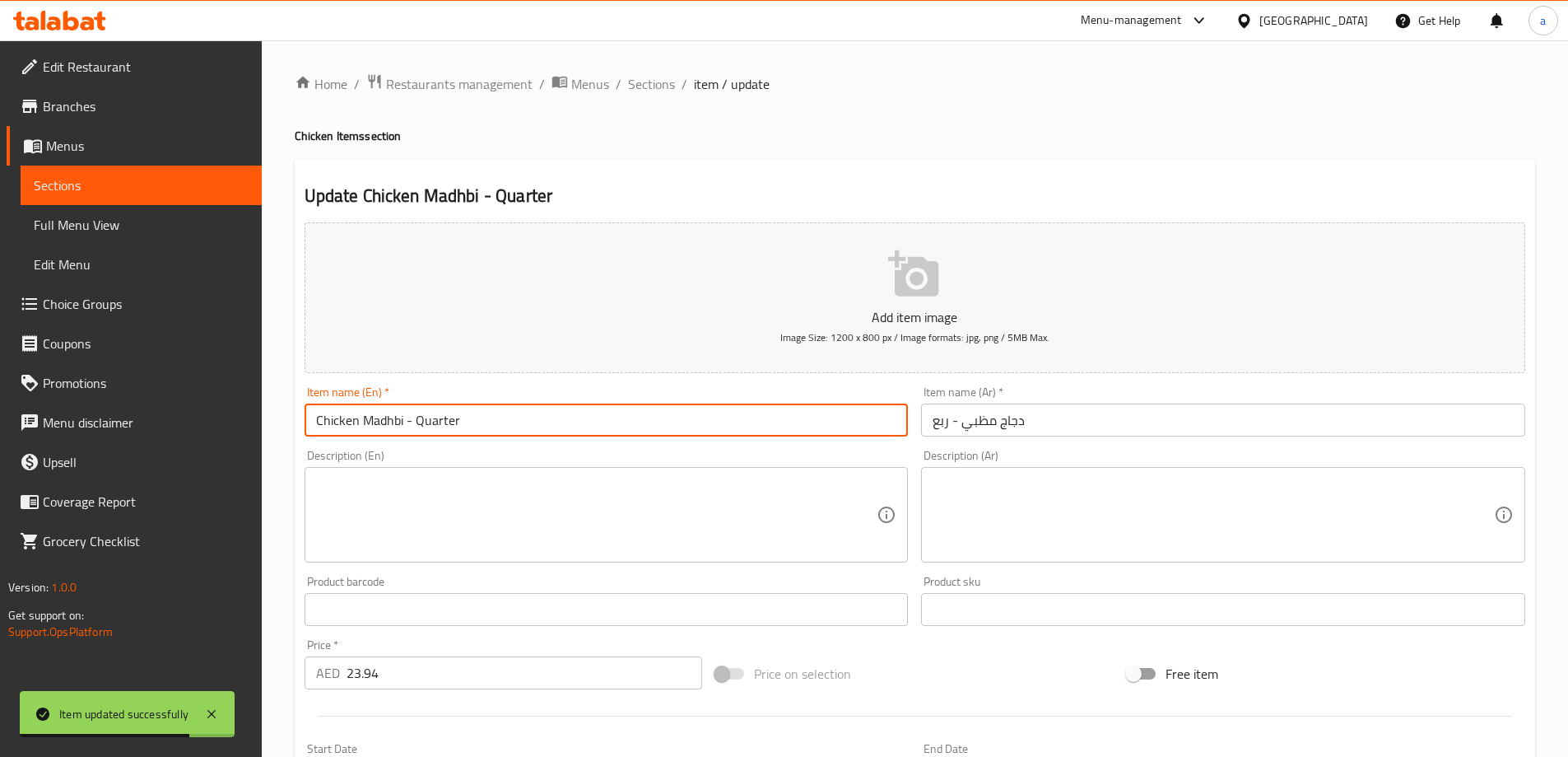
drag, startPoint x: 401, startPoint y: 422, endPoint x: 293, endPoint y: 414, distance: 108.3
click at [293, 414] on div "Home / Restaurants management / Menus / Sections / item / update Chicken Items …" at bounding box center [914, 602] width 1306 height 1123
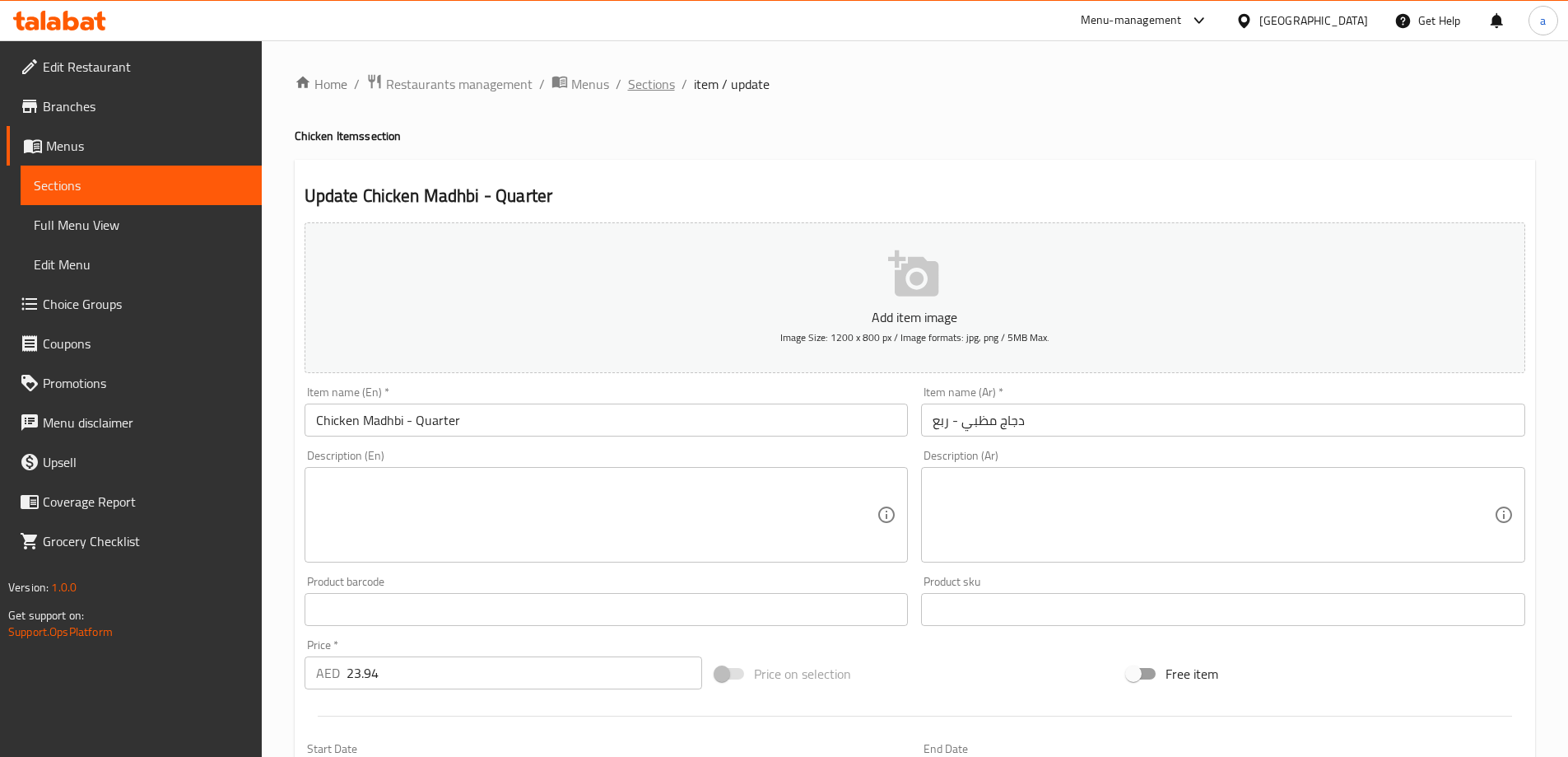
click at [639, 75] on span "Sections" at bounding box center [651, 84] width 47 height 20
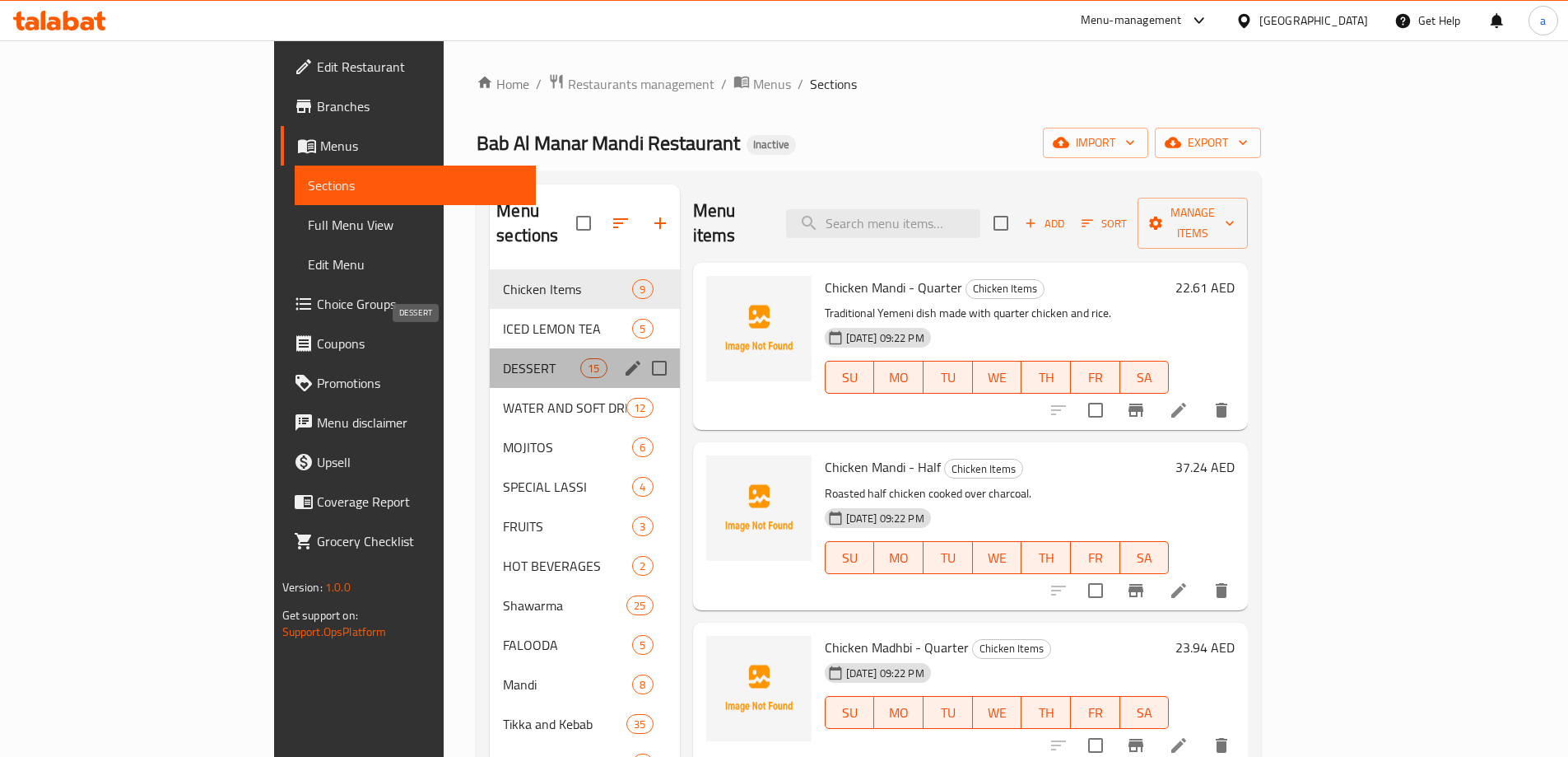
click at [503, 358] on span "DESSERT" at bounding box center [541, 368] width 77 height 20
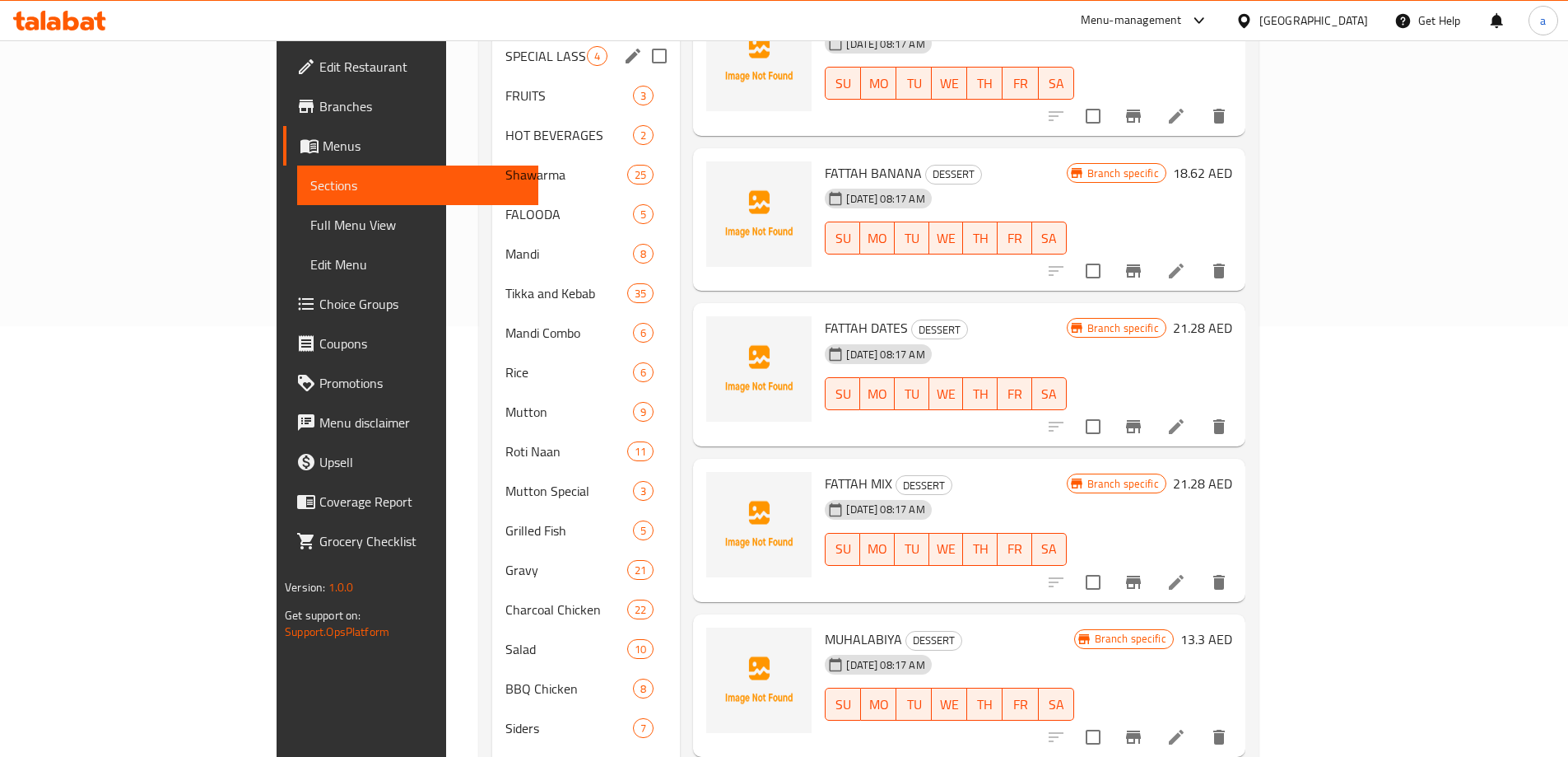
scroll to position [526, 0]
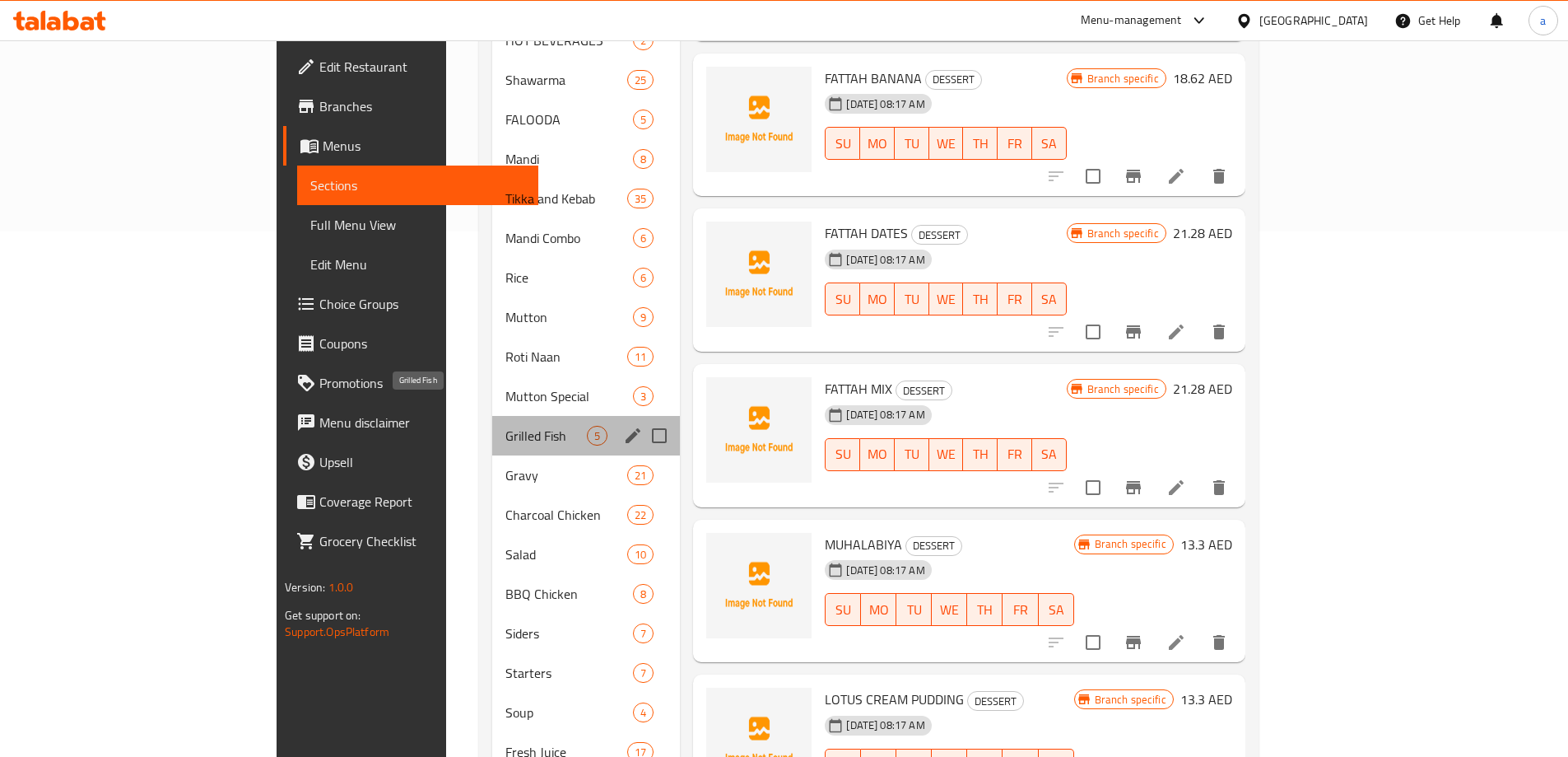
click at [506, 426] on span "Grilled Fish" at bounding box center [547, 435] width 83 height 20
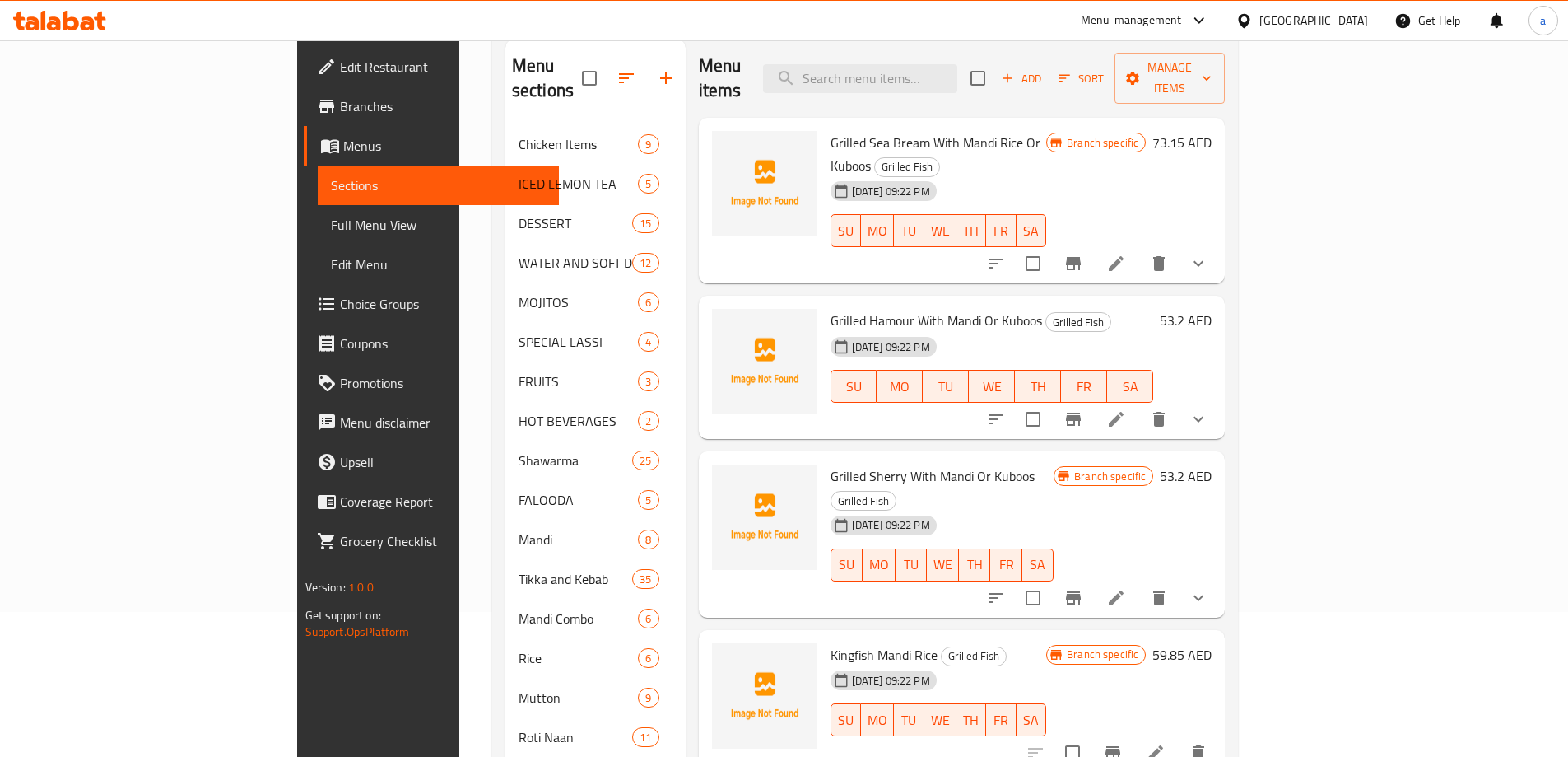
scroll to position [114, 0]
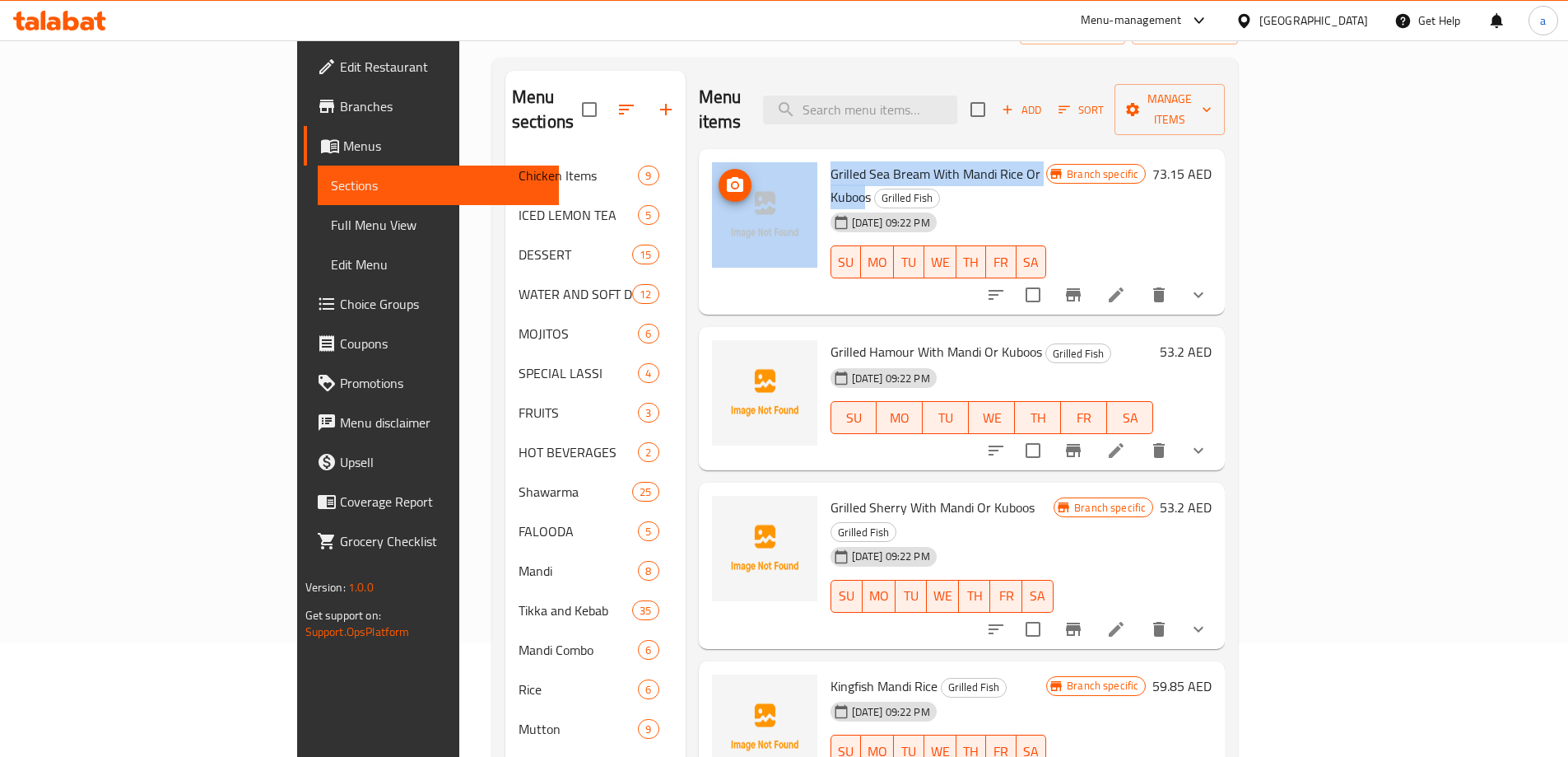
drag, startPoint x: 1002, startPoint y: 152, endPoint x: 736, endPoint y: 148, distance: 266.0
click at [736, 155] on div "Grilled Sea Bream With Mandi Rice Or Kuboos Grilled Fish 06-08-2025 09:22 PM SU…" at bounding box center [962, 231] width 513 height 153
copy div "Grilled Sea Bream With Mandi Rice Or Kuboo"
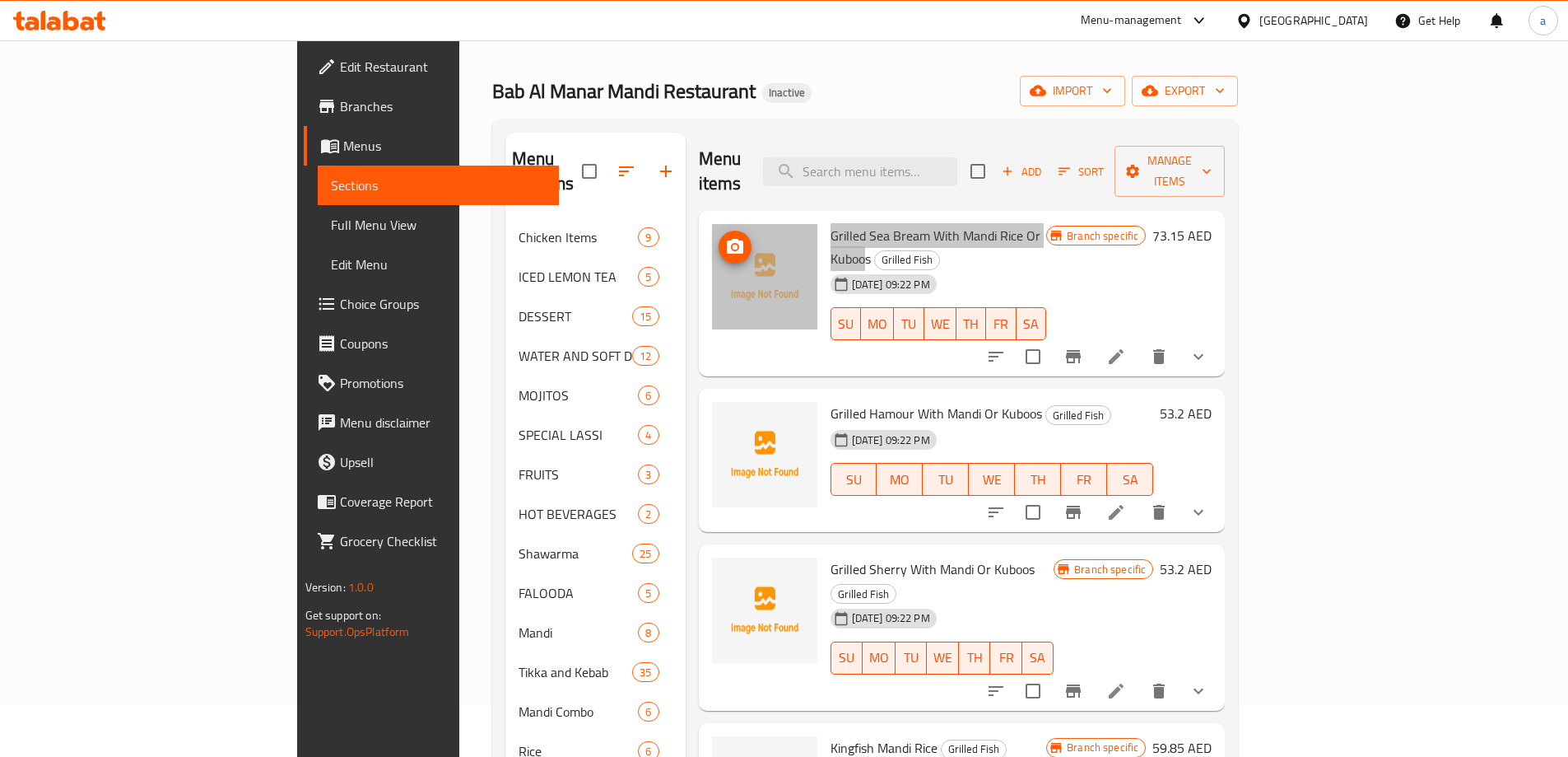
scroll to position [0, 0]
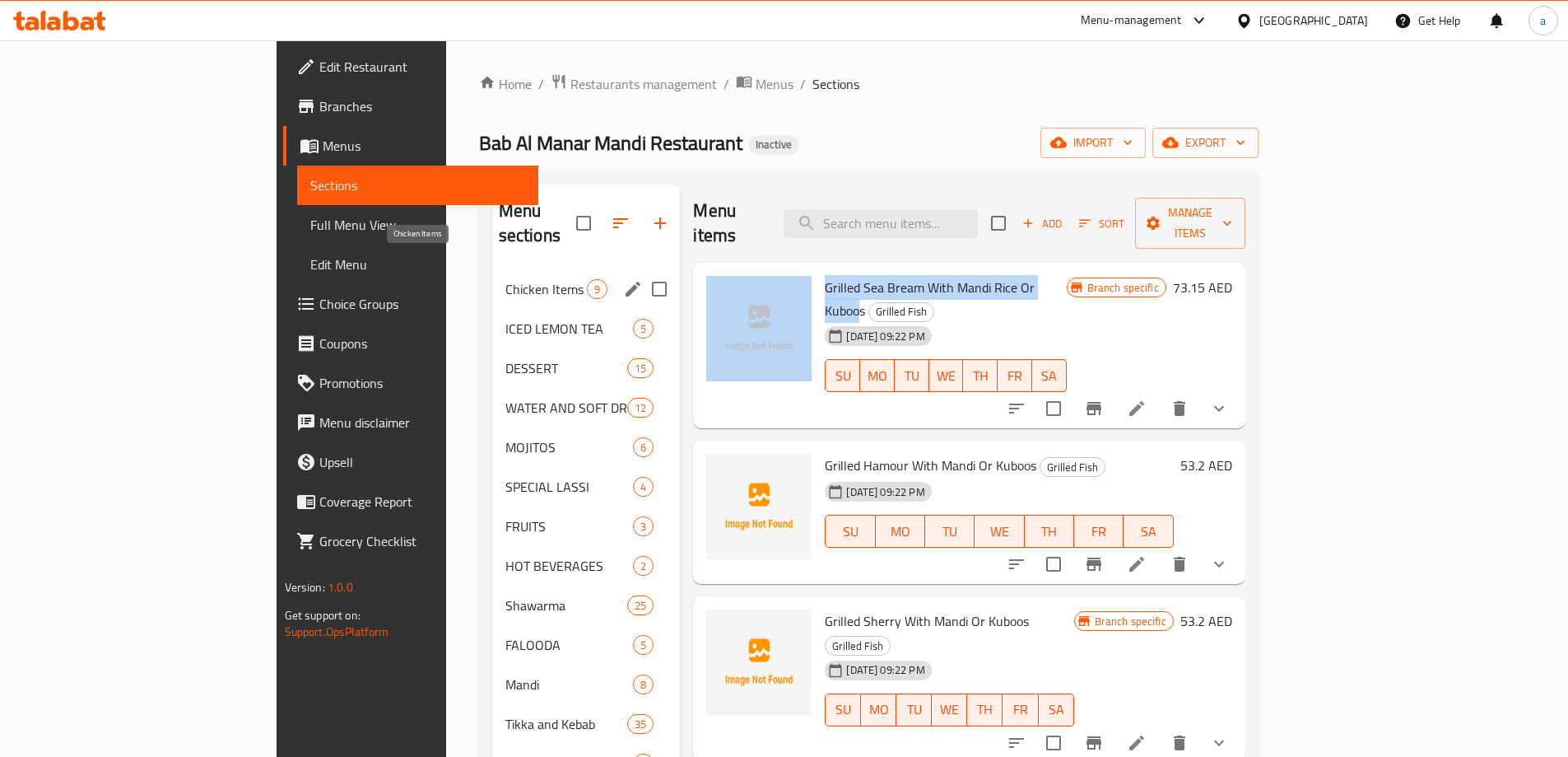
click at [506, 279] on span "Chicken Items" at bounding box center [547, 289] width 83 height 20
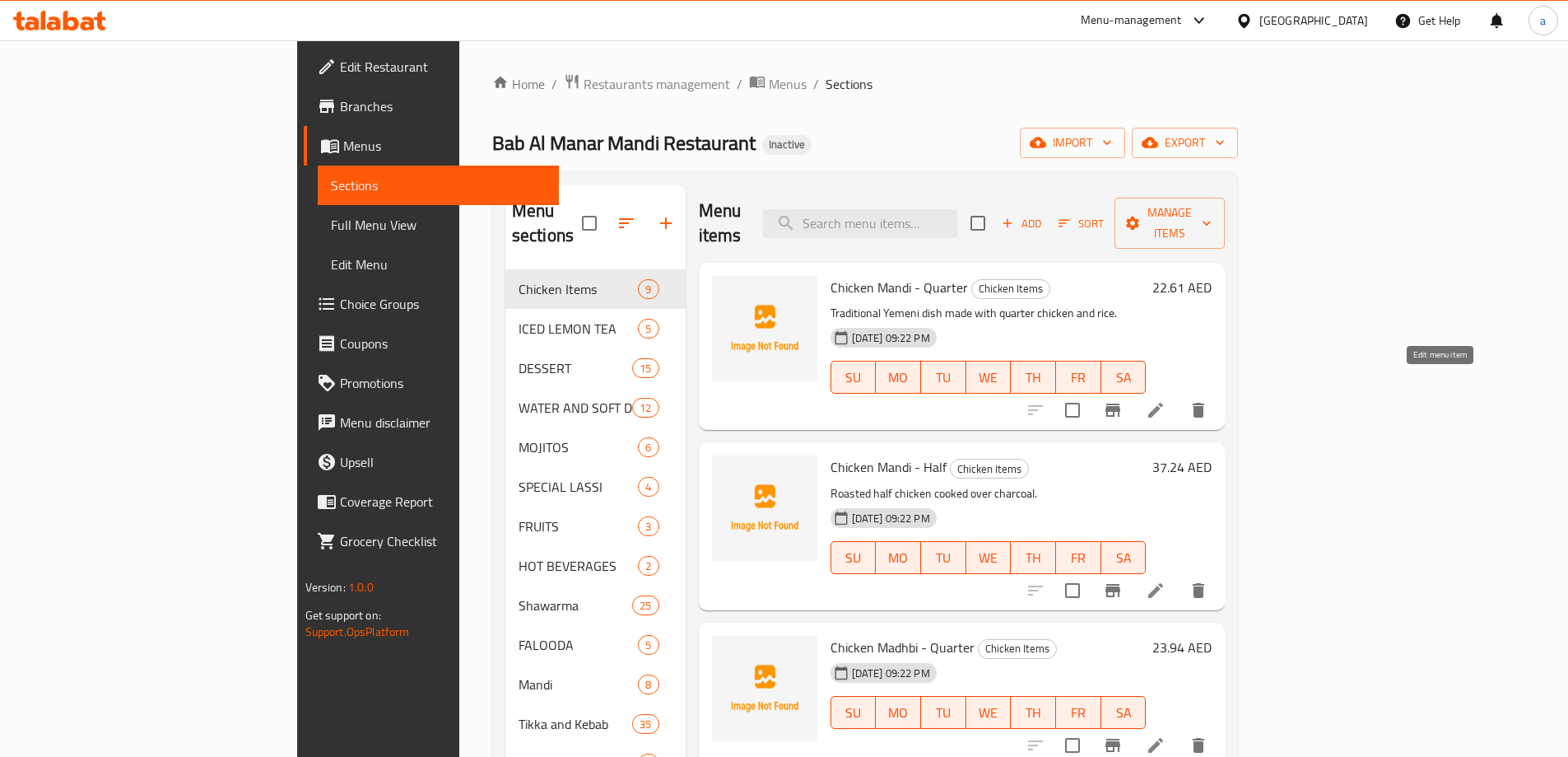
click at [1163, 402] on icon at bounding box center [1155, 410] width 15 height 15
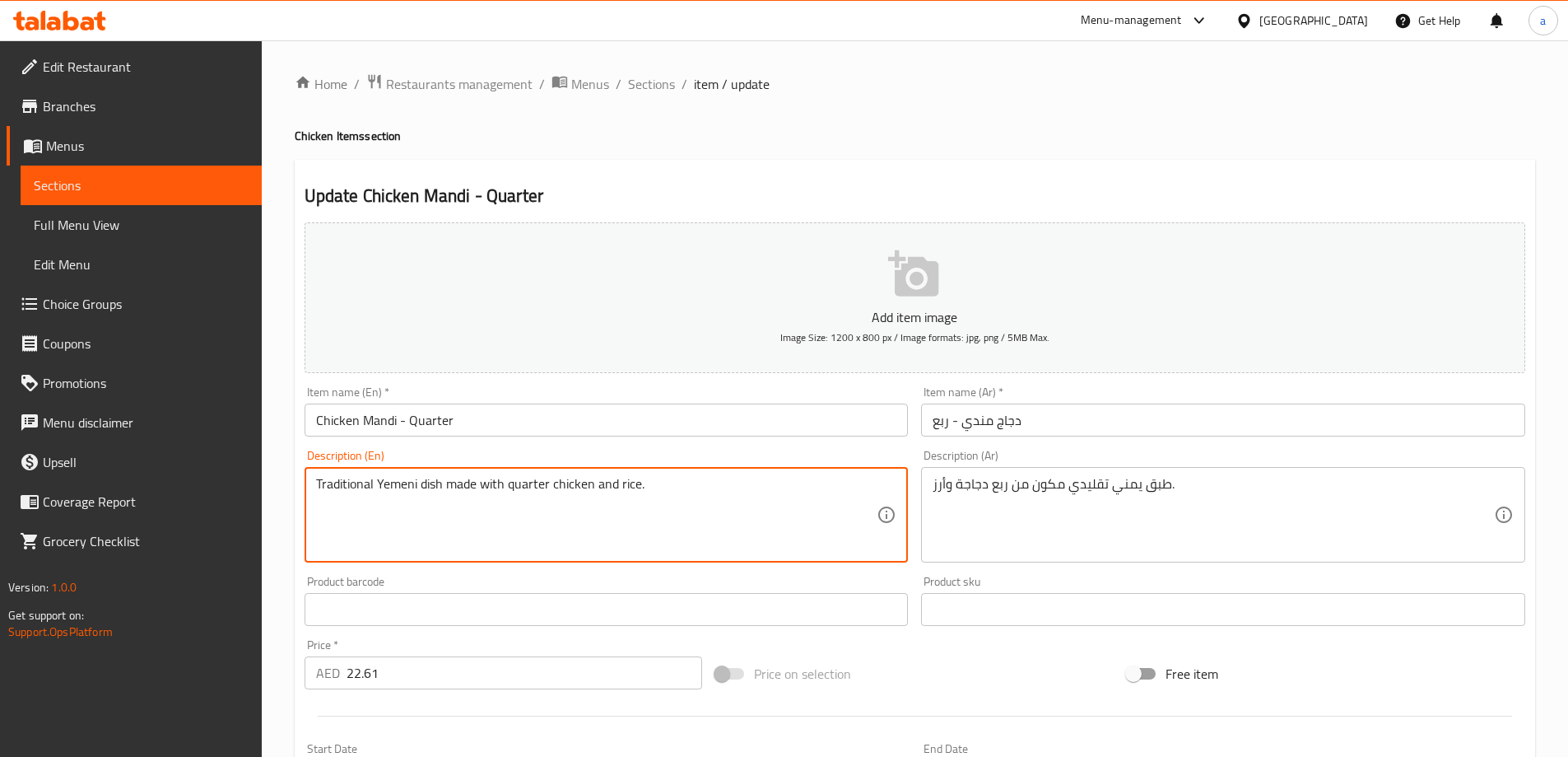
drag, startPoint x: 752, startPoint y: 487, endPoint x: 160, endPoint y: 424, distance: 595.3
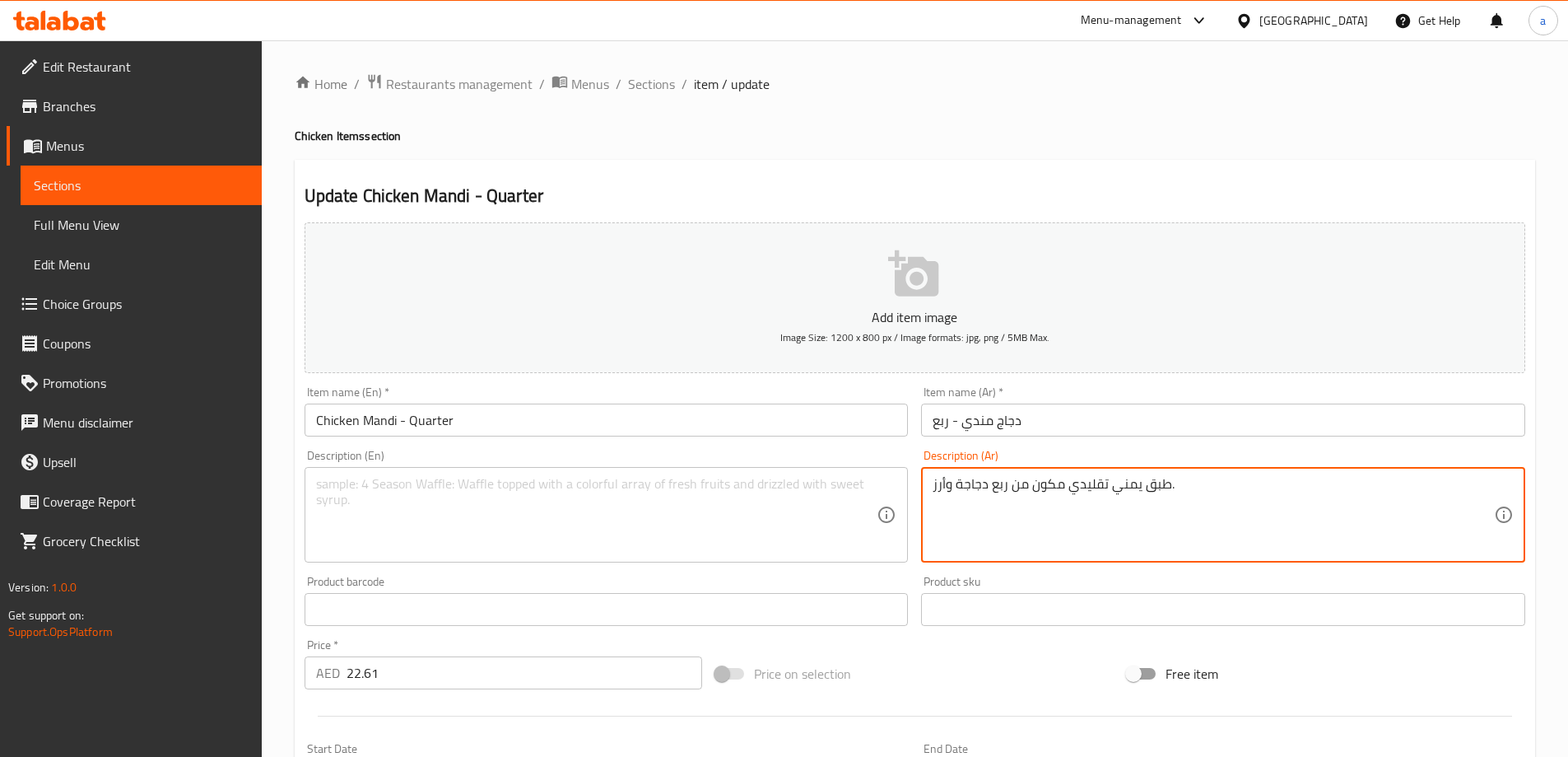
drag, startPoint x: 1218, startPoint y: 480, endPoint x: 839, endPoint y: 480, distance: 379.0
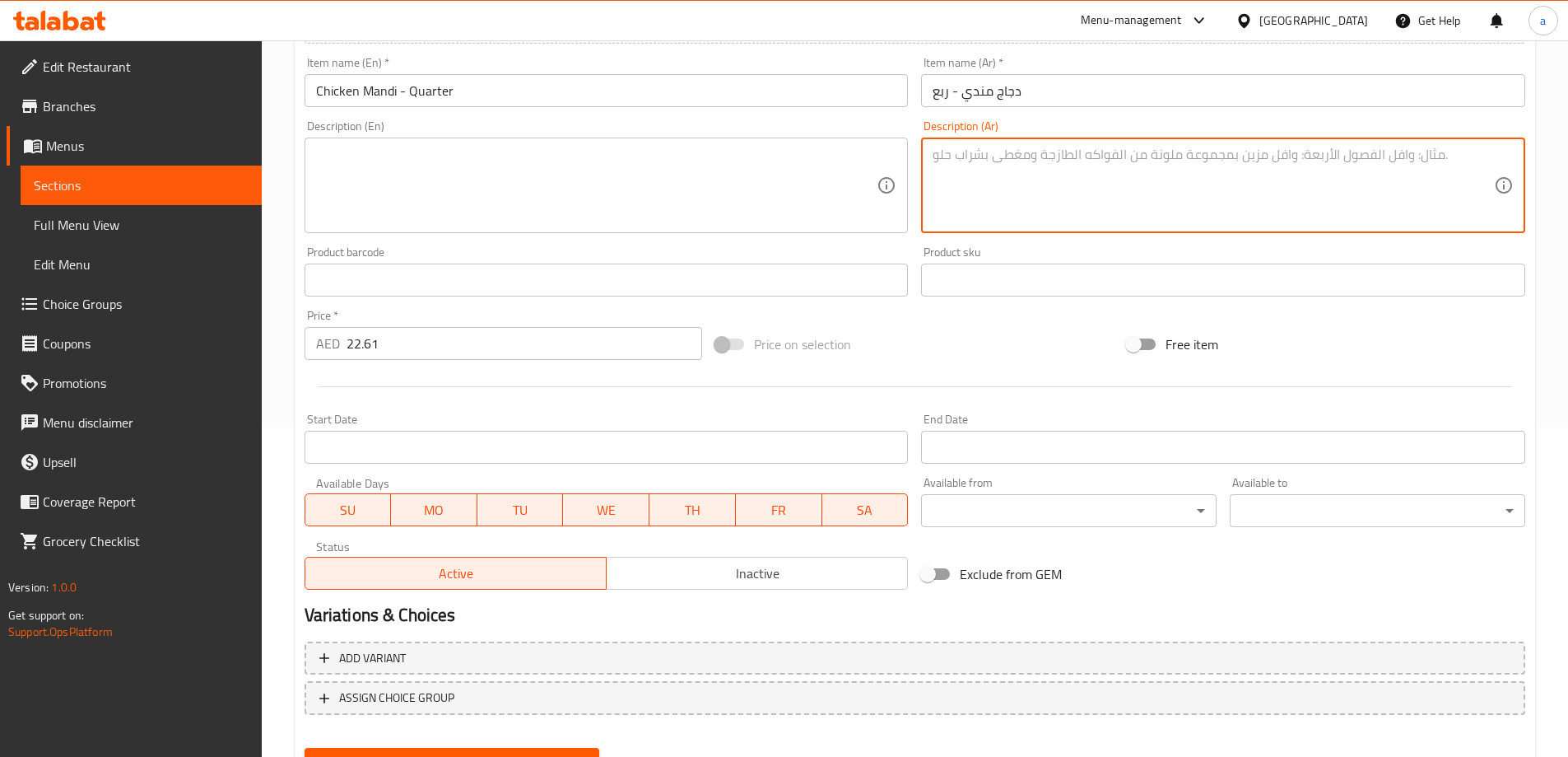
scroll to position [407, 0]
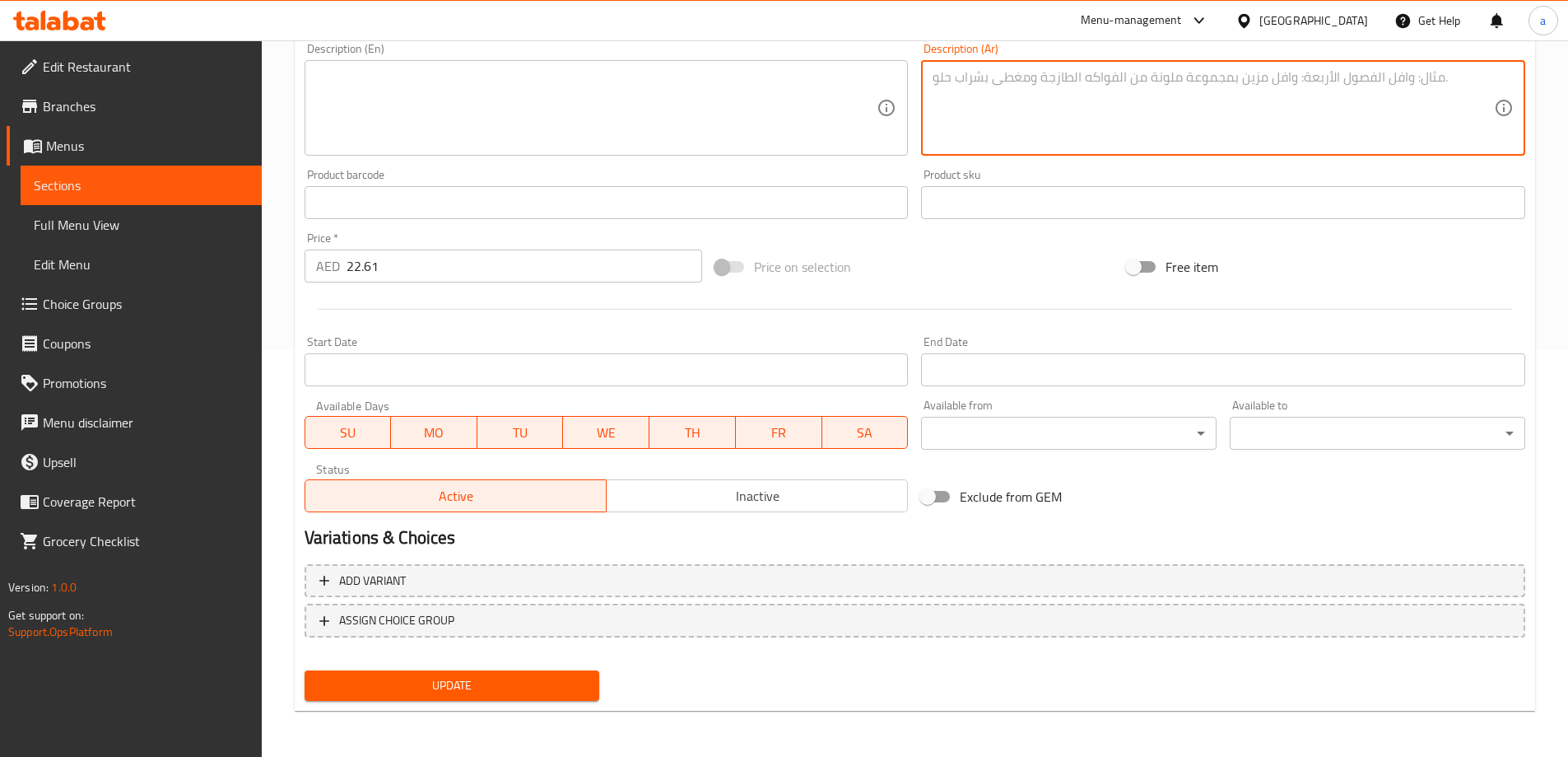
click at [538, 670] on div "Update" at bounding box center [452, 686] width 308 height 43
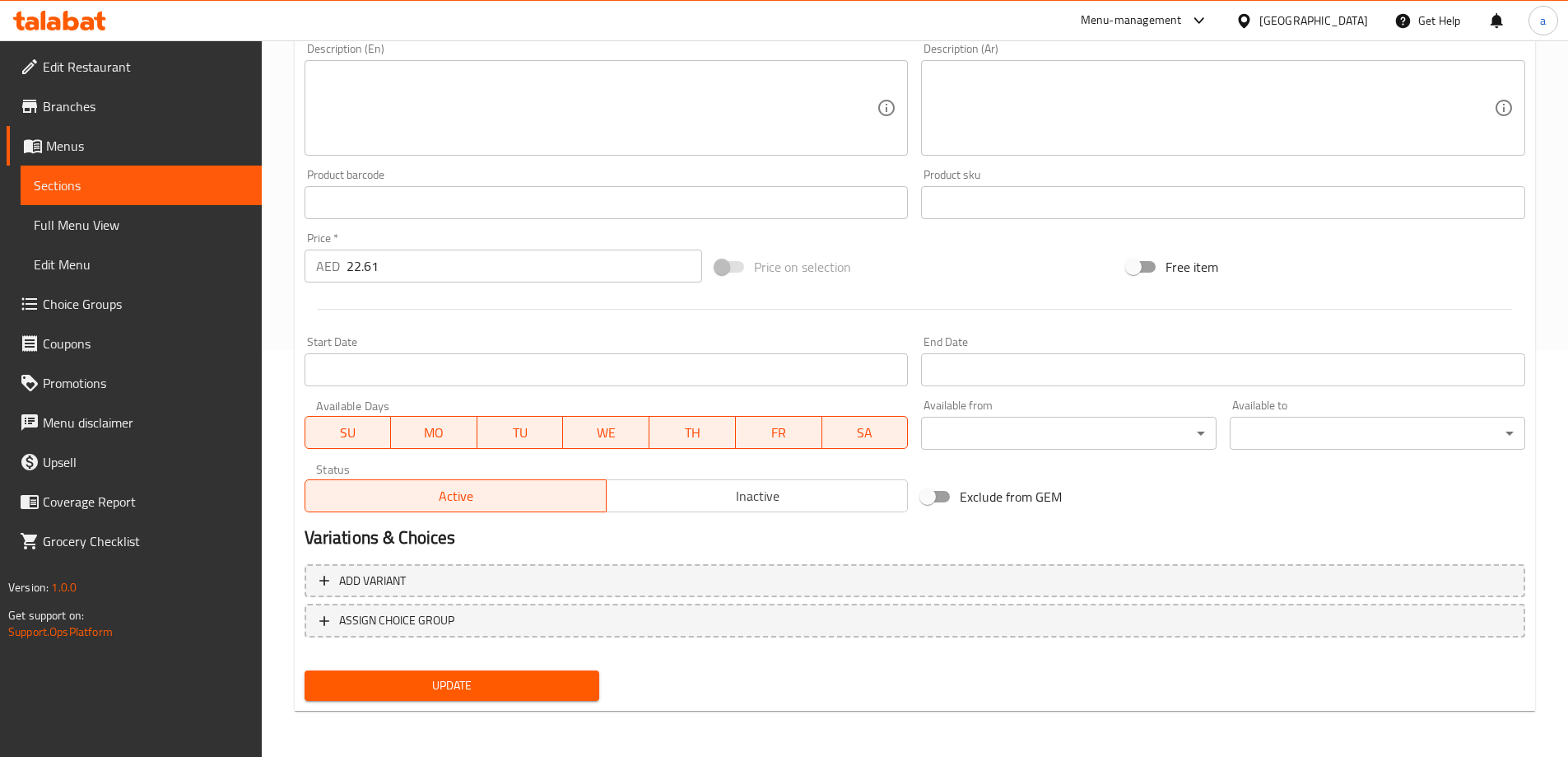
click at [535, 678] on span "Update" at bounding box center [452, 686] width 269 height 21
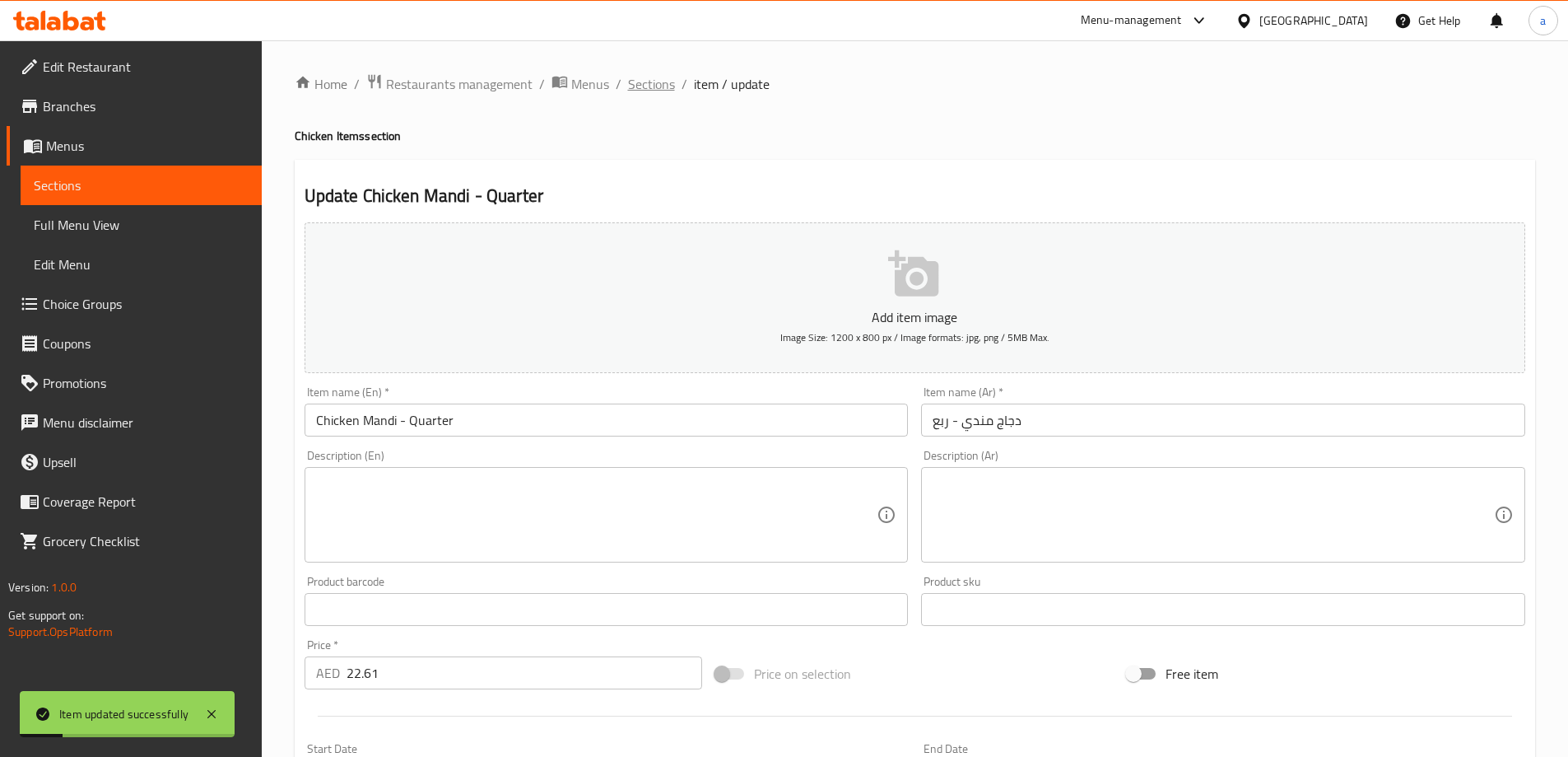
click at [633, 93] on span "Sections" at bounding box center [651, 84] width 47 height 20
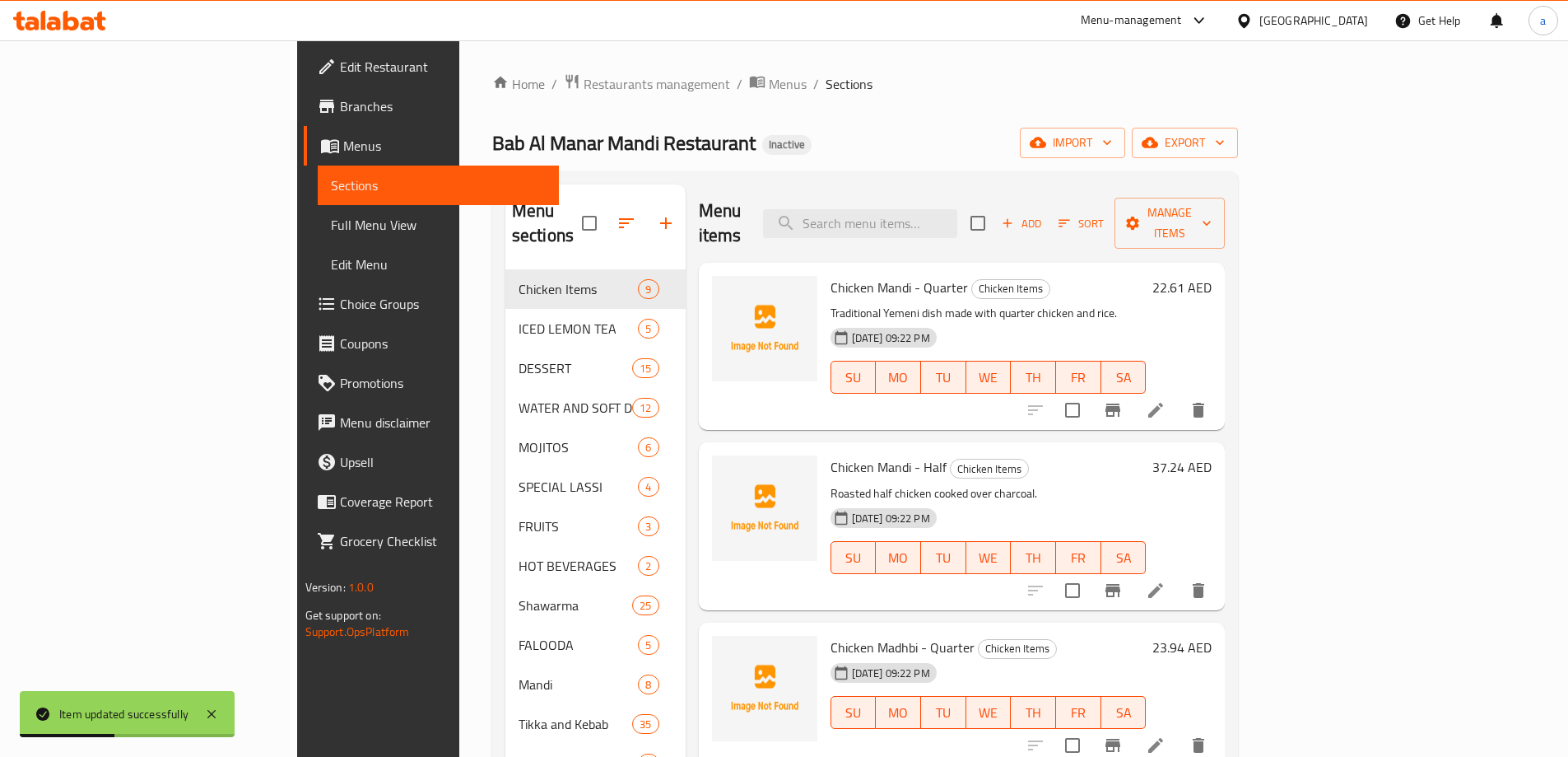
click at [1179, 576] on li at bounding box center [1155, 591] width 46 height 30
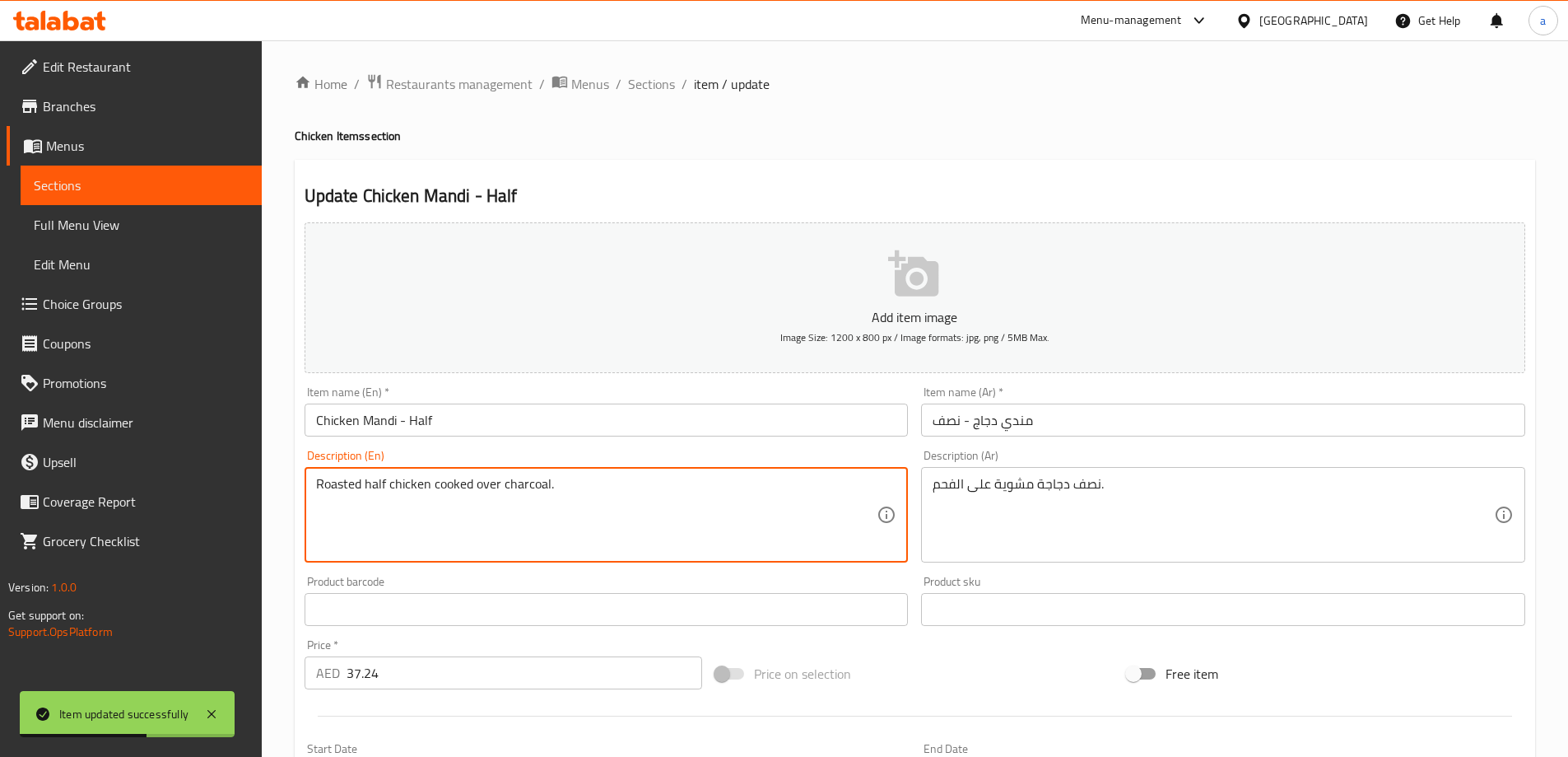
drag, startPoint x: 606, startPoint y: 477, endPoint x: 140, endPoint y: 494, distance: 466.3
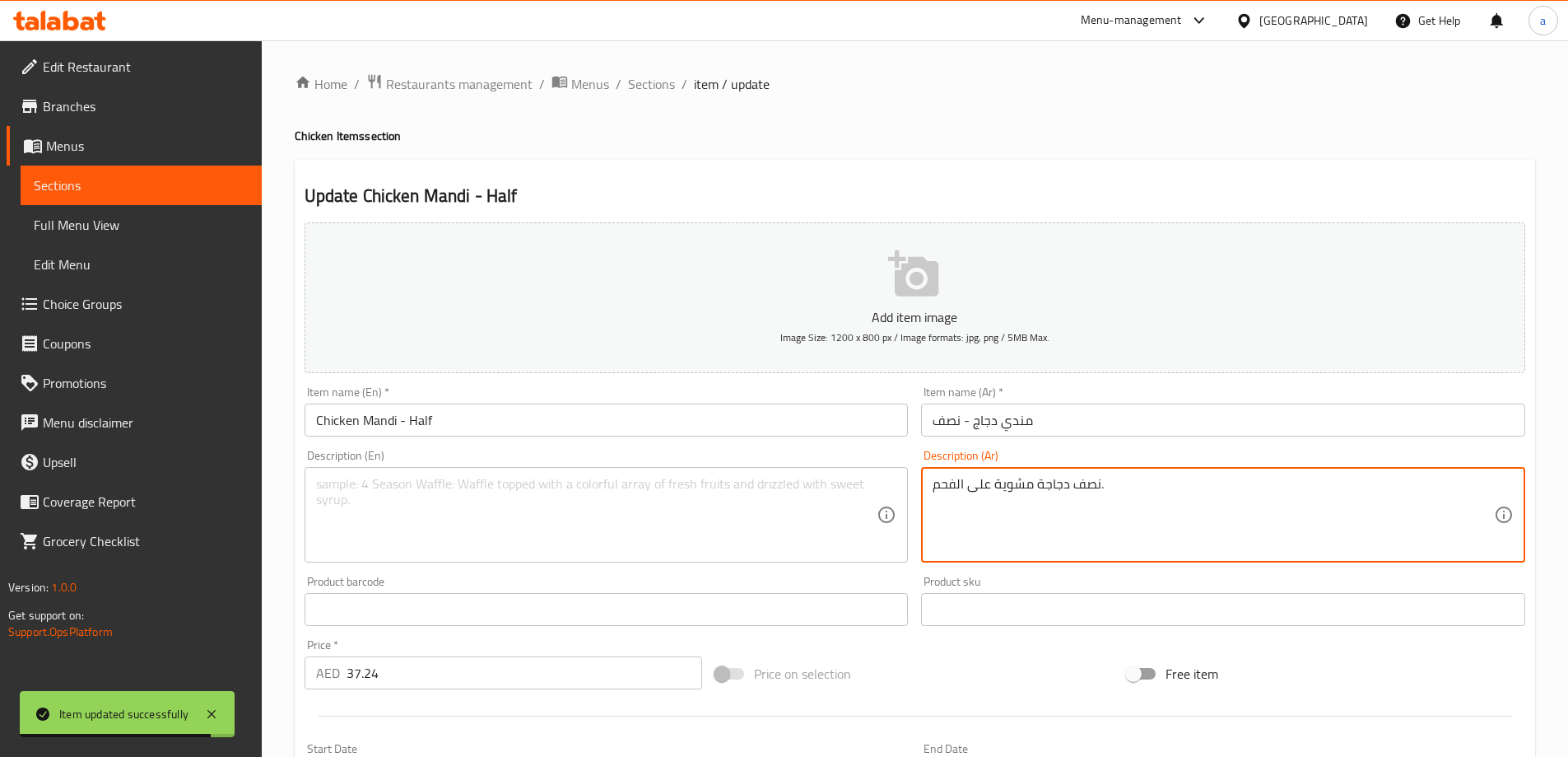
drag, startPoint x: 1177, startPoint y: 492, endPoint x: 964, endPoint y: 493, distance: 213.0
type textarea "نصف دجاجة مشوية على"
click at [1161, 501] on textarea "نصف دجاجة مشوية على" at bounding box center [1213, 514] width 561 height 78
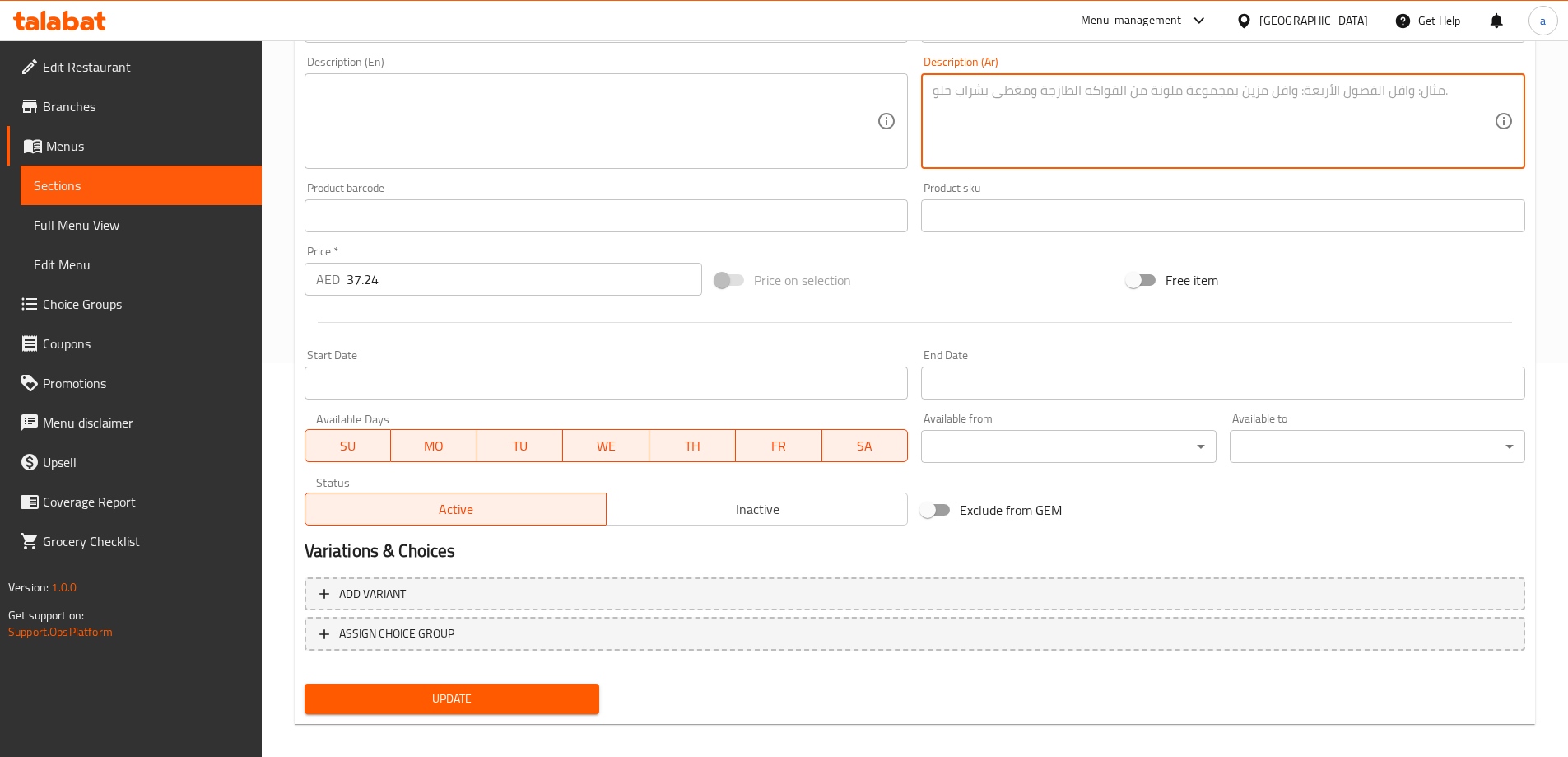
scroll to position [407, 0]
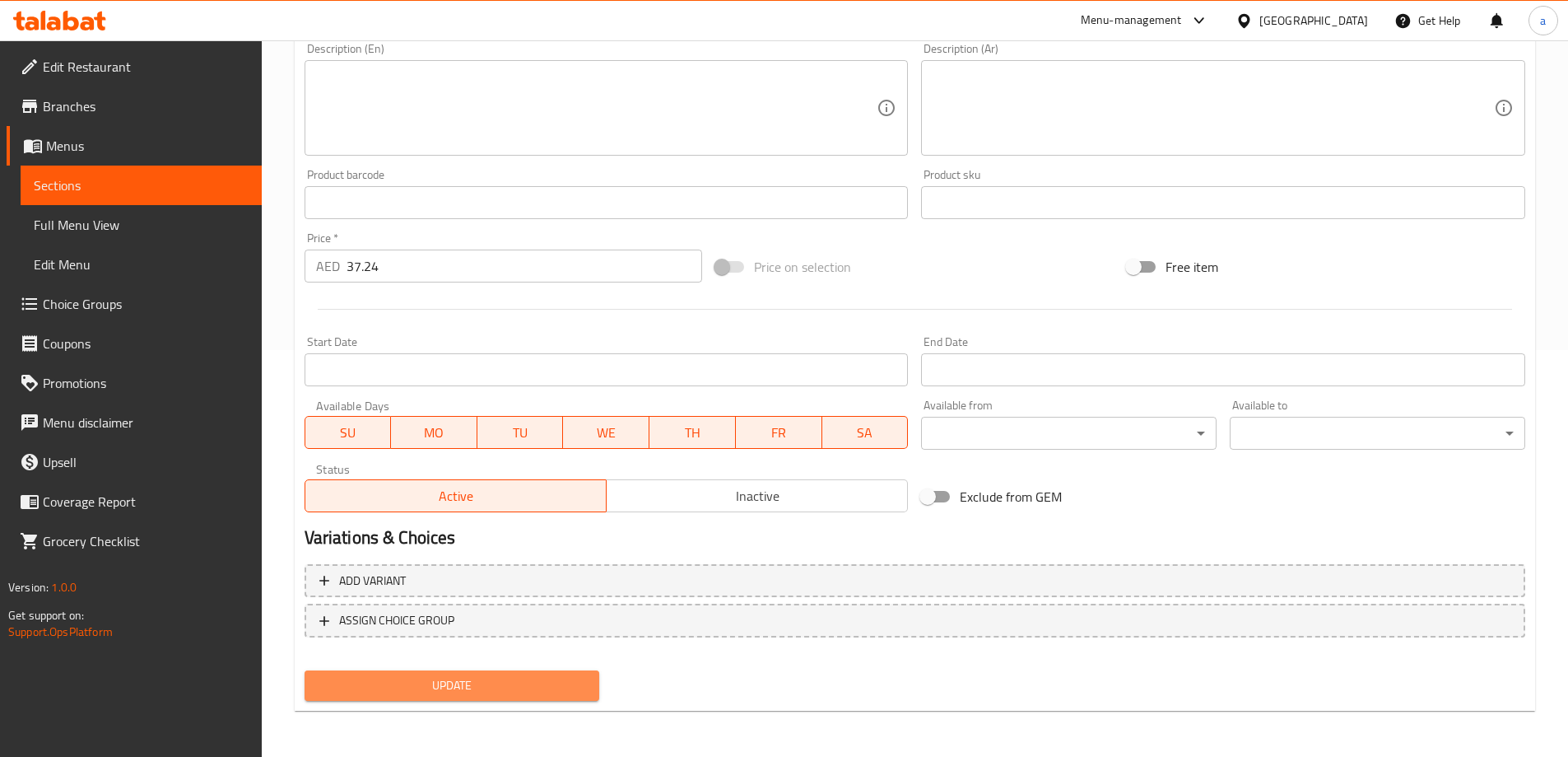
click at [532, 678] on span "Update" at bounding box center [452, 686] width 269 height 21
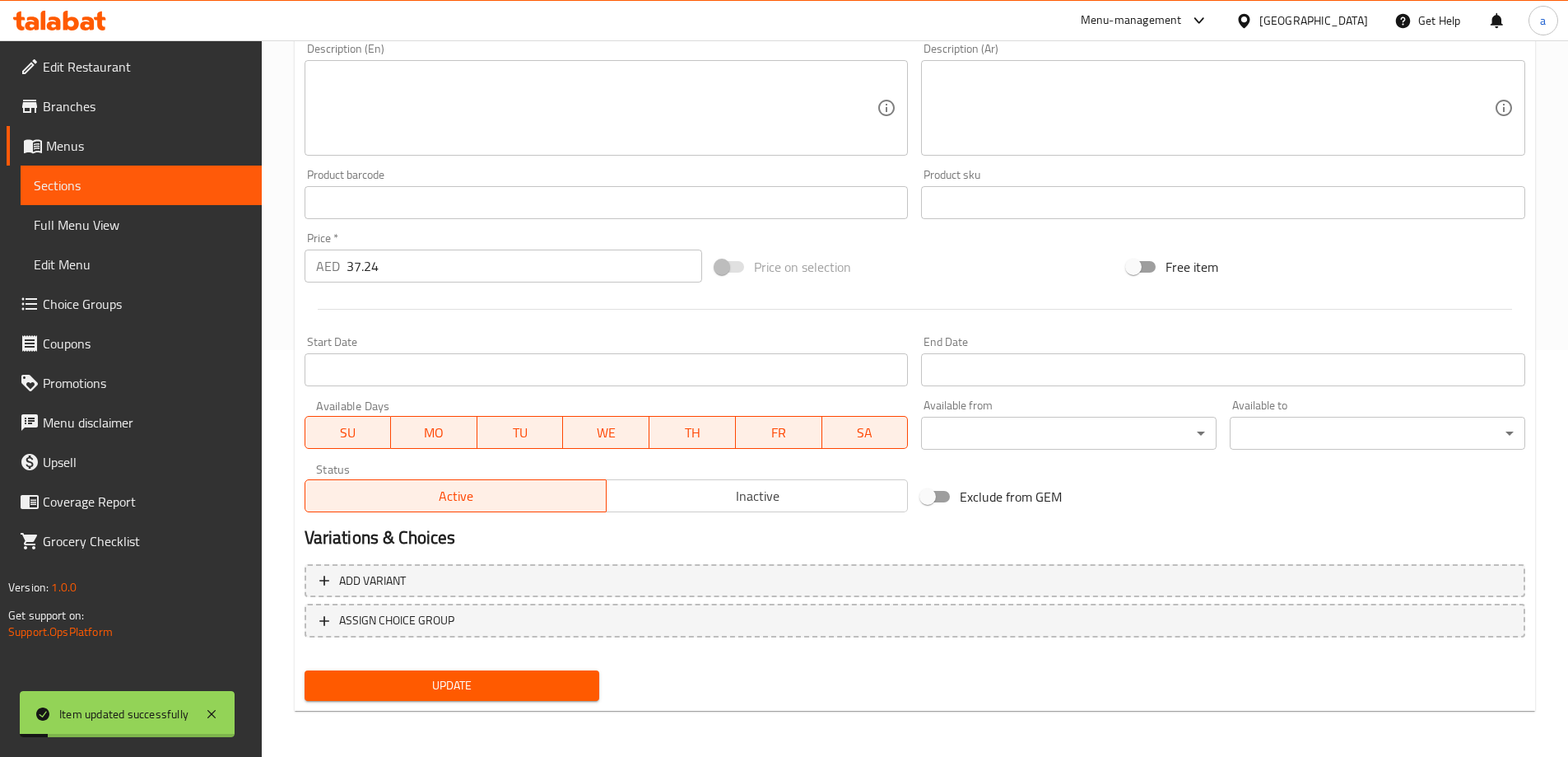
click at [77, 130] on link "Menus" at bounding box center [133, 146] width 255 height 39
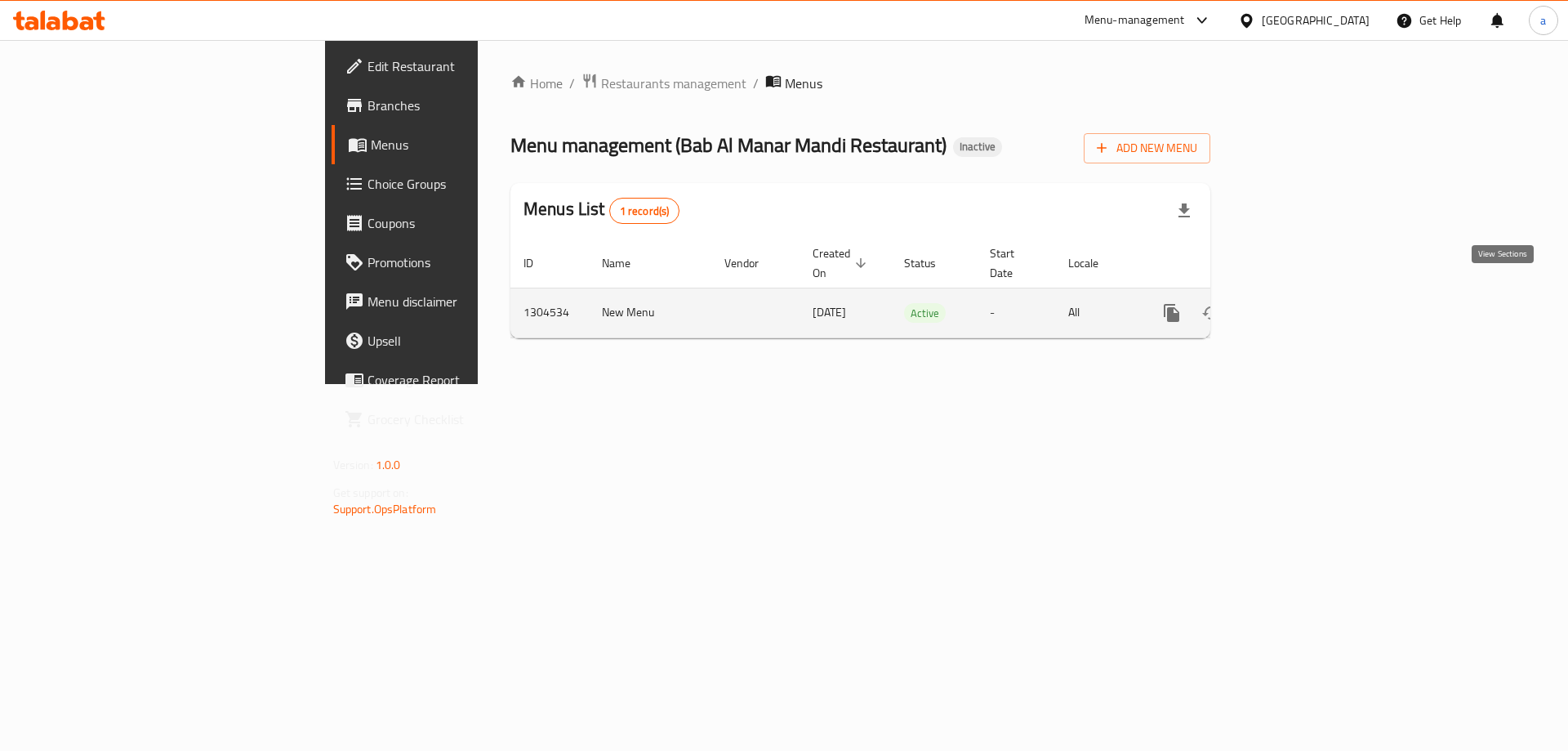
click at [1309, 306] on link "enhanced table" at bounding box center [1289, 313] width 39 height 39
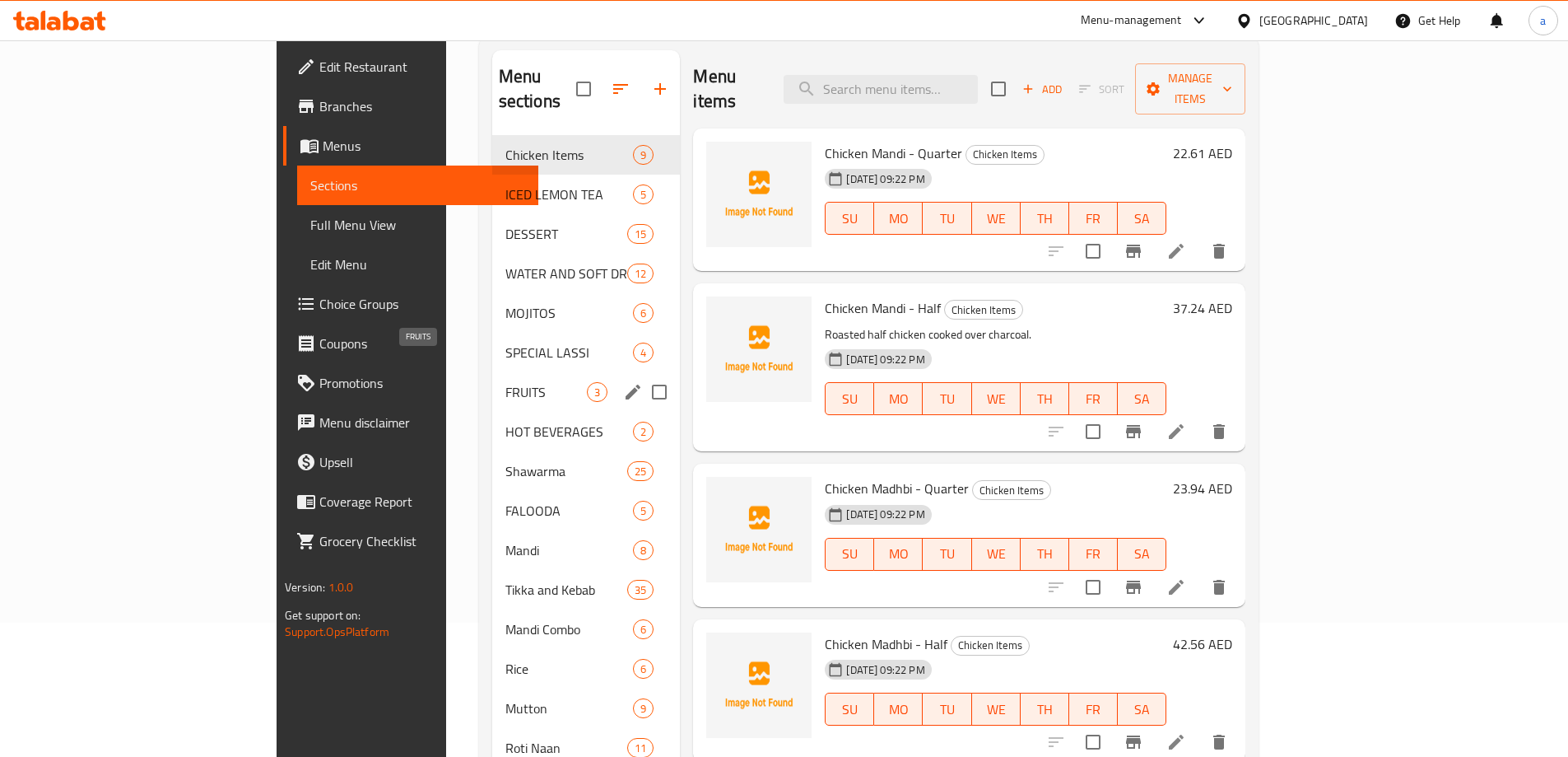
scroll to position [165, 0]
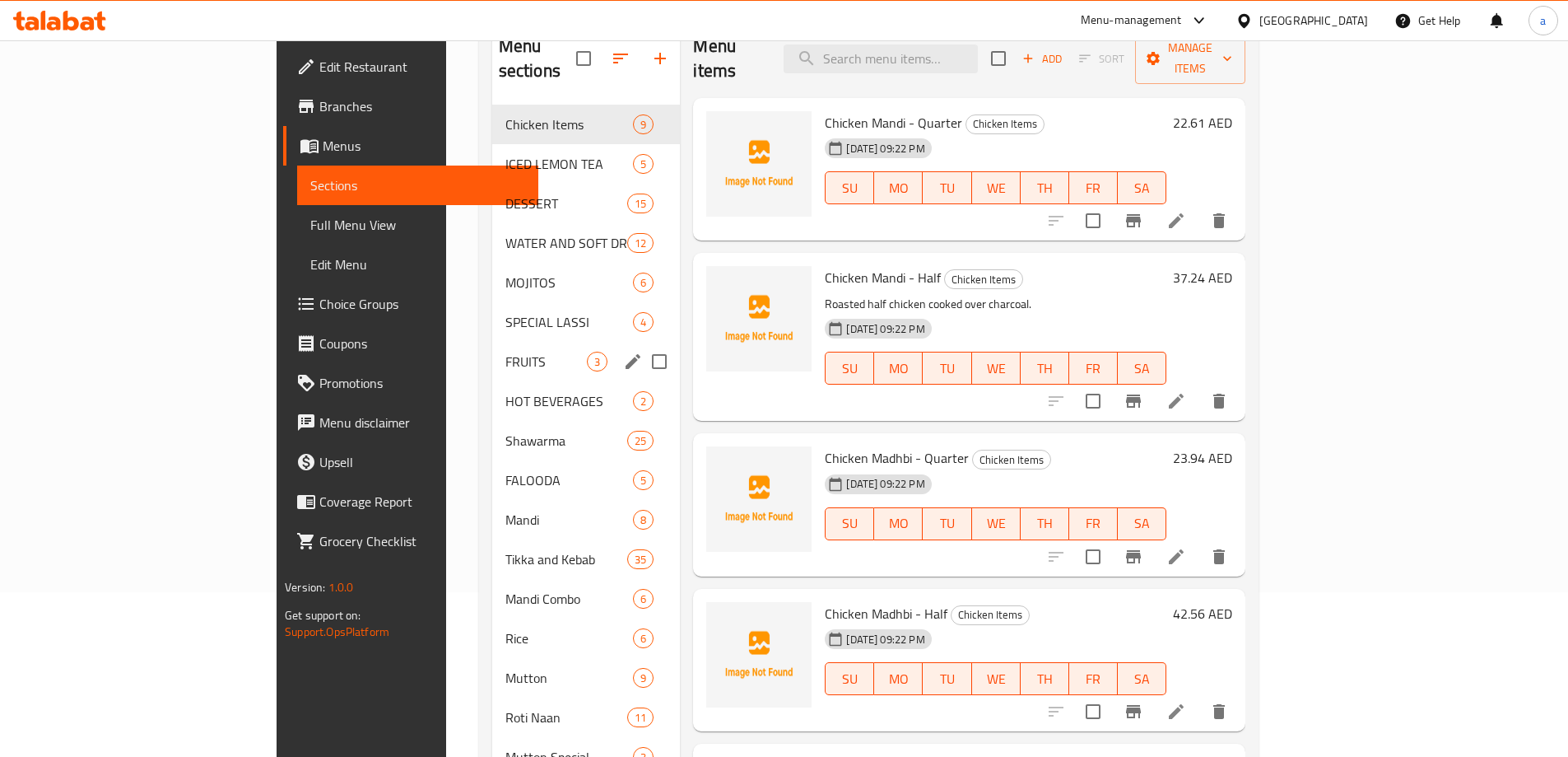
click at [493, 348] on div "FRUITS 3" at bounding box center [587, 361] width 188 height 39
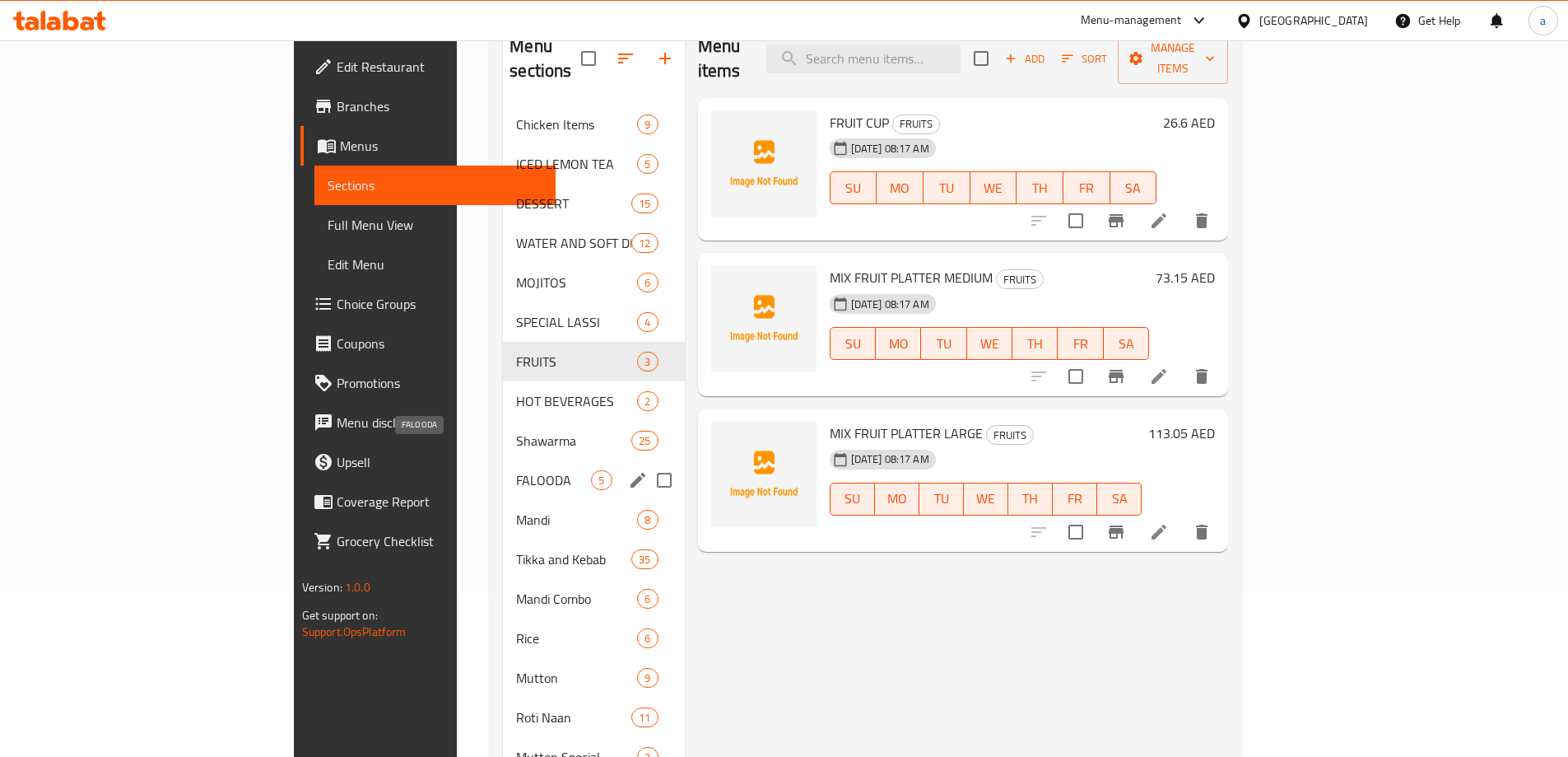
click at [516, 470] on span "FALOODA" at bounding box center [554, 480] width 75 height 20
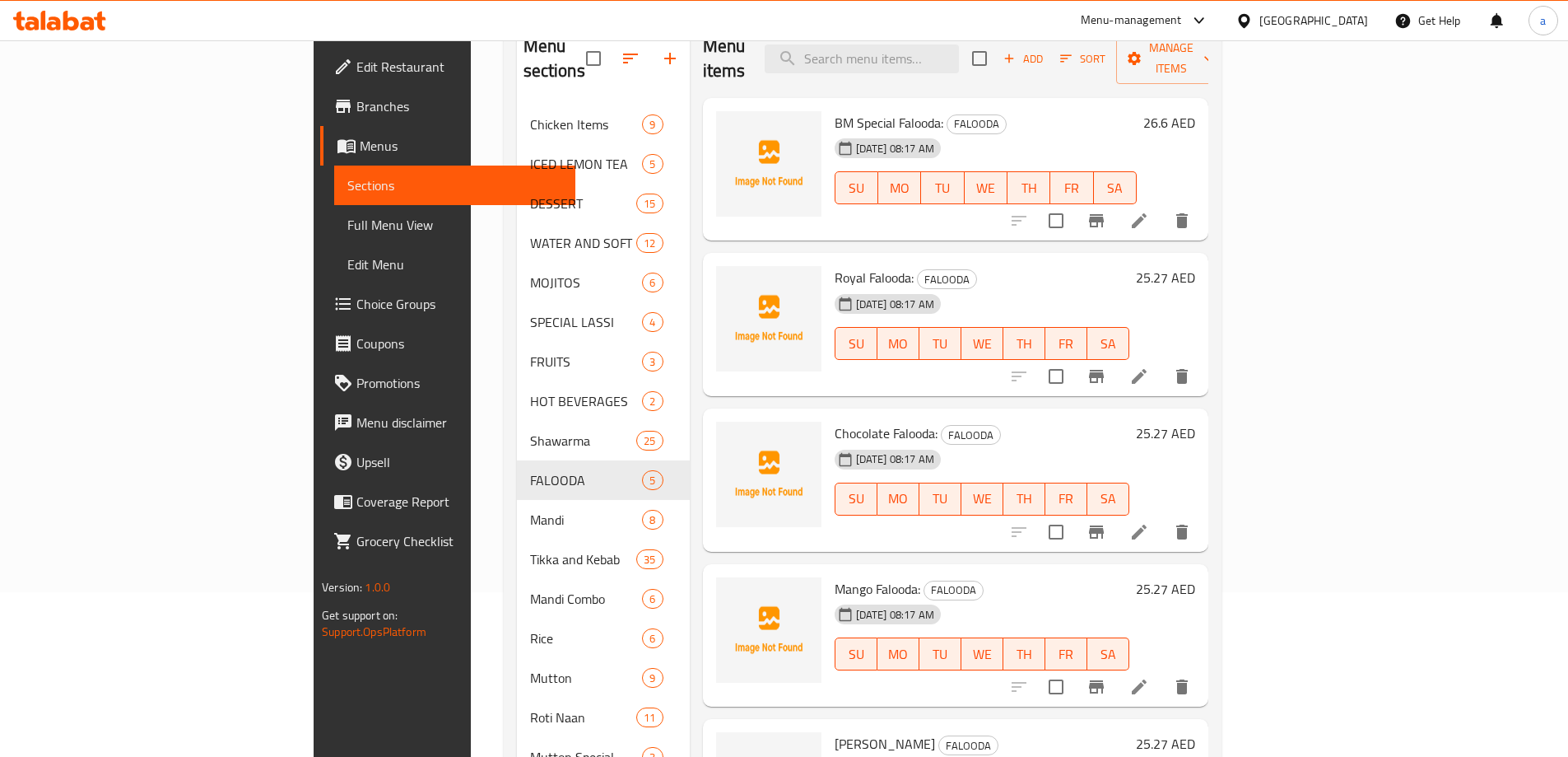
click at [835, 265] on span "Royal Falooda:" at bounding box center [874, 277] width 79 height 24
copy span "Falooda"
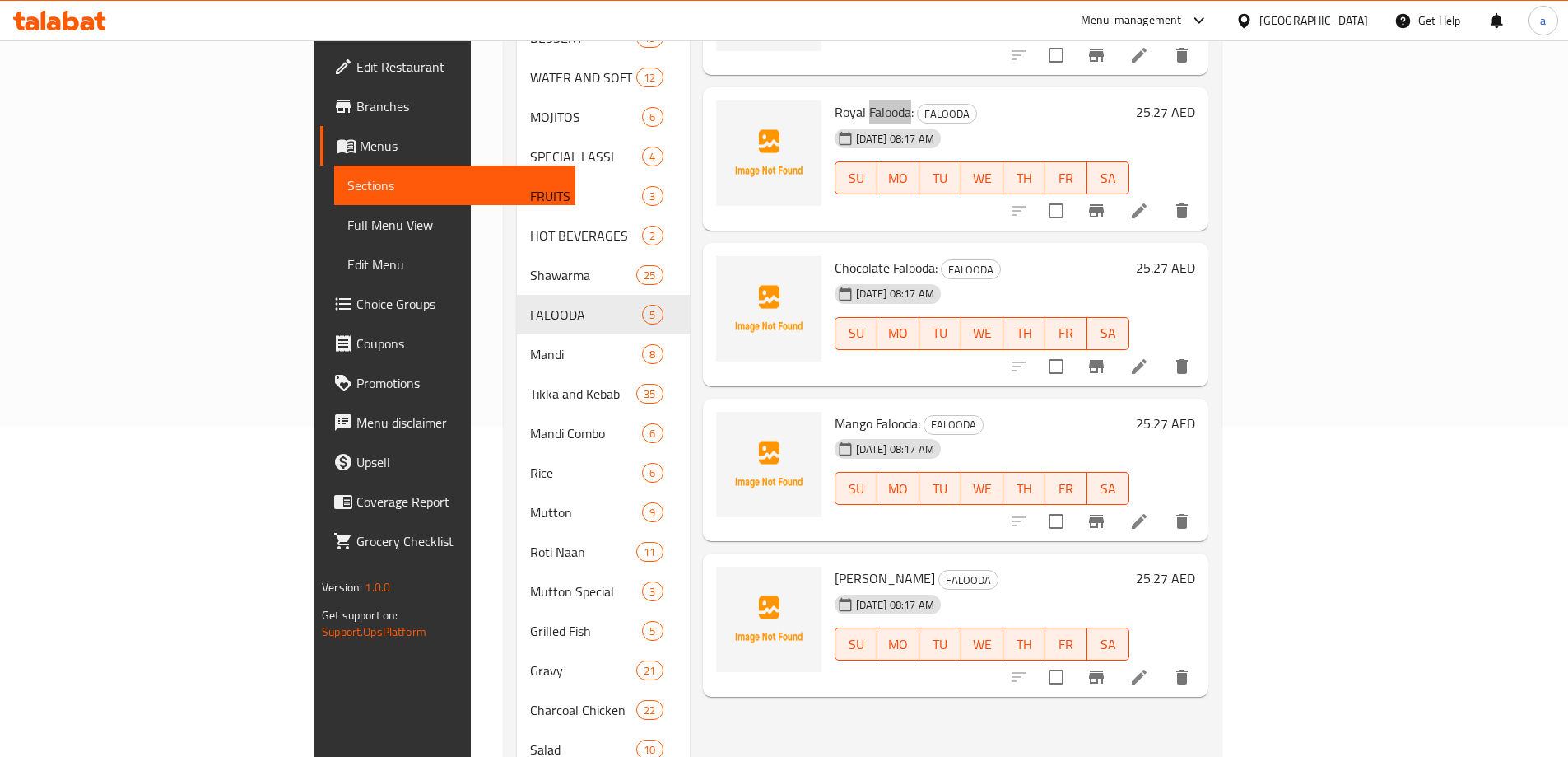
scroll to position [329, 0]
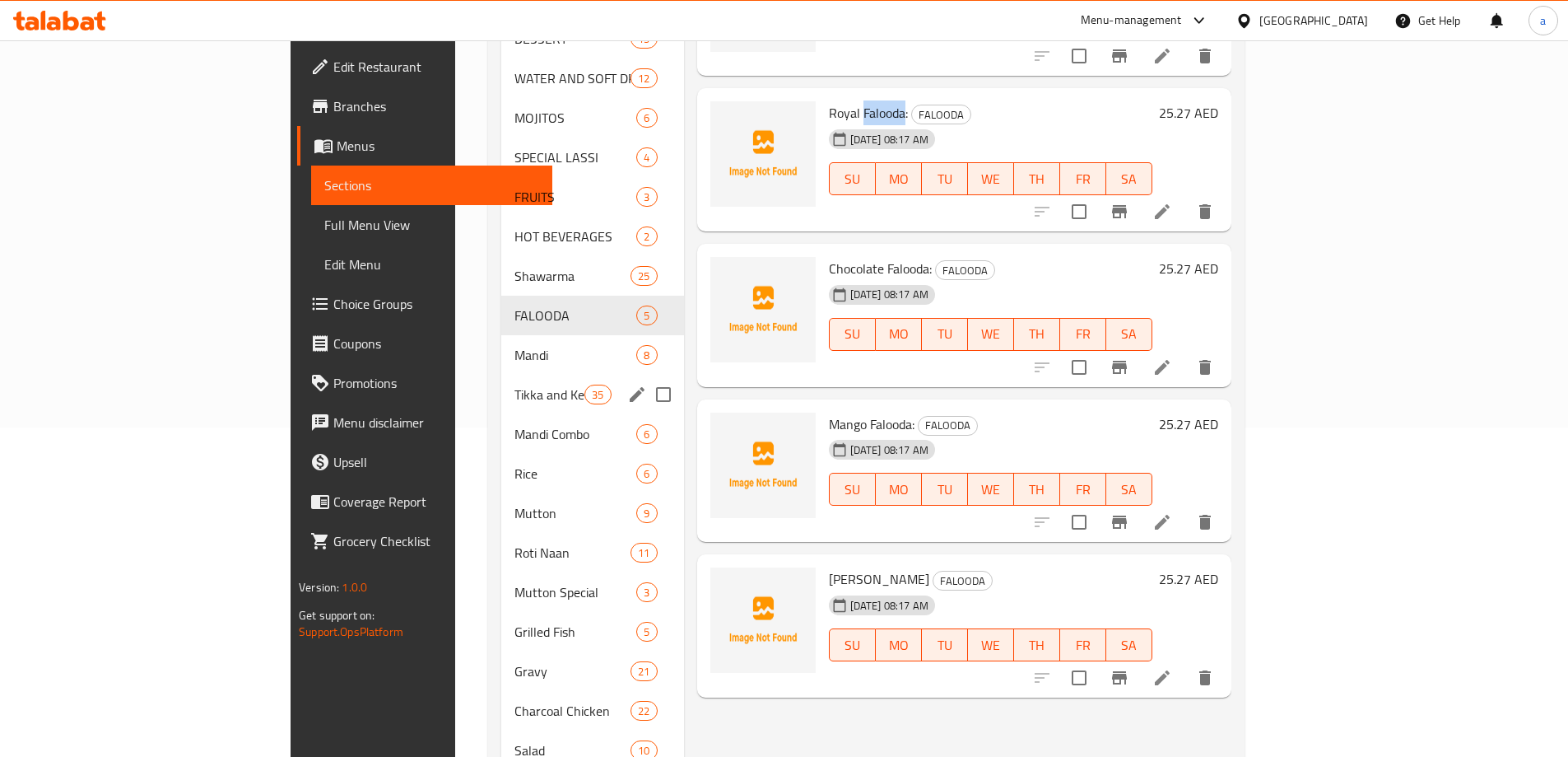
click at [501, 383] on div "Tikka and Kebab 35" at bounding box center [592, 394] width 182 height 39
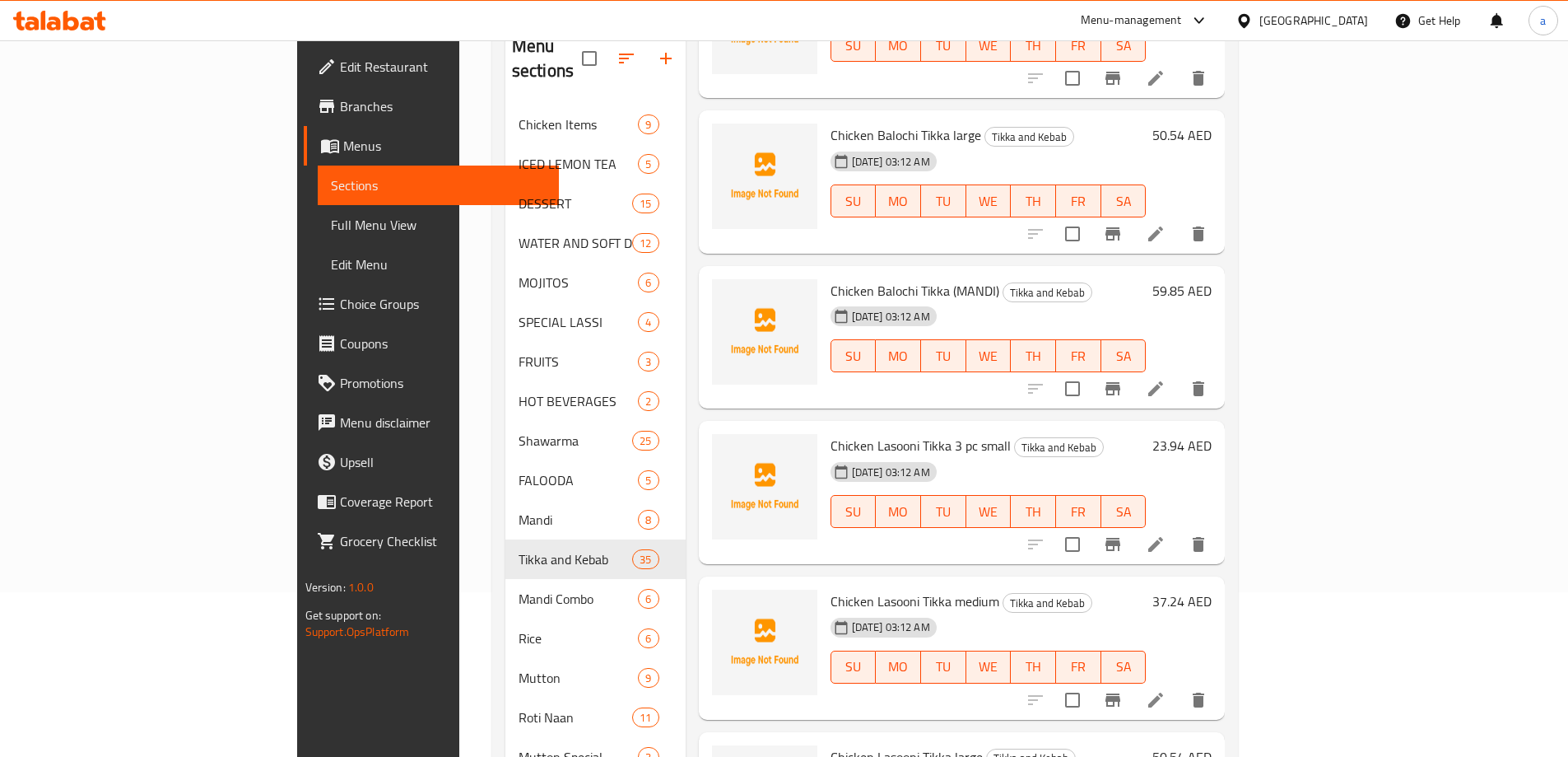
scroll to position [4342, 0]
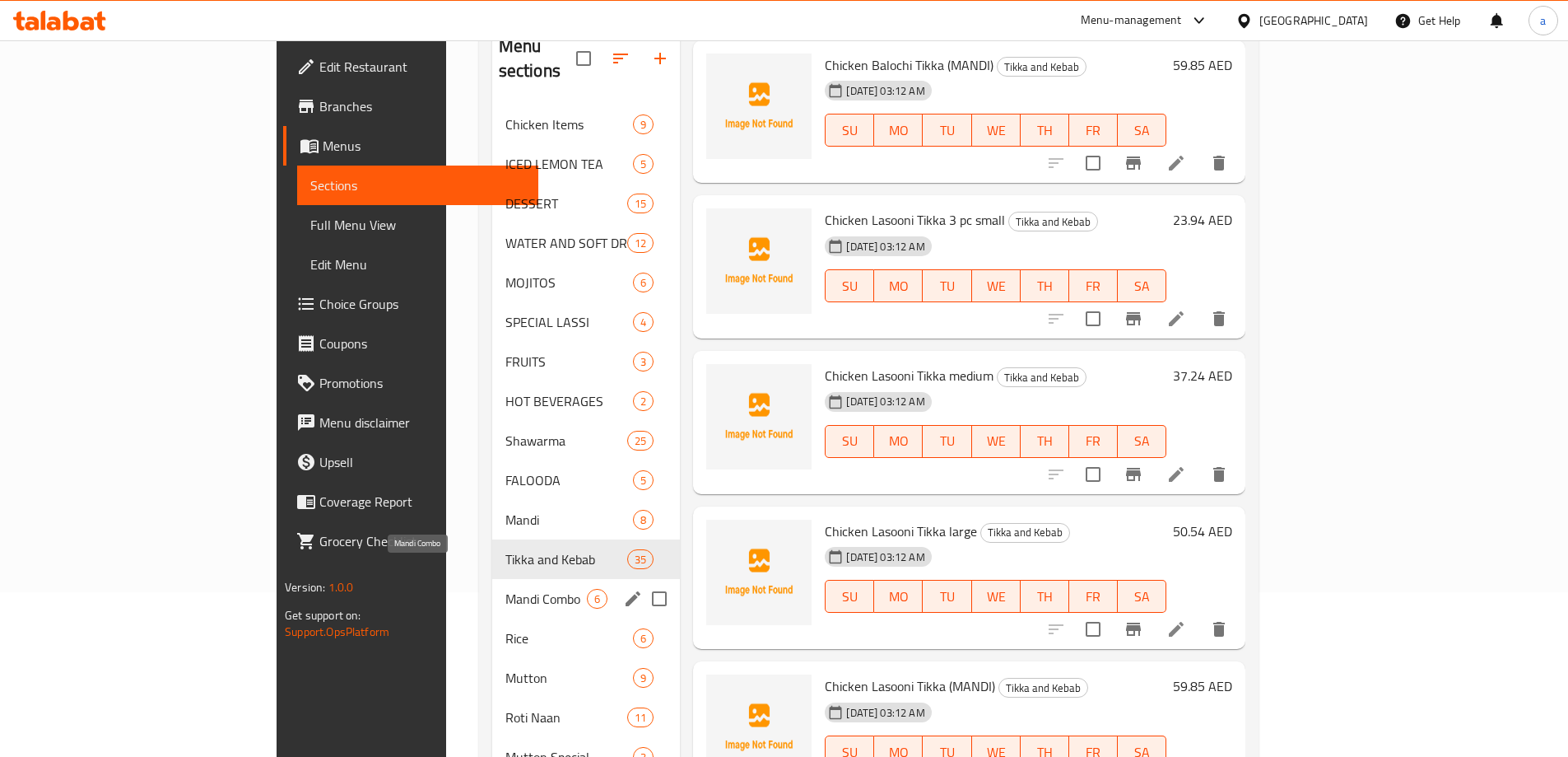
click at [506, 589] on span "Mandi Combo" at bounding box center [547, 598] width 83 height 20
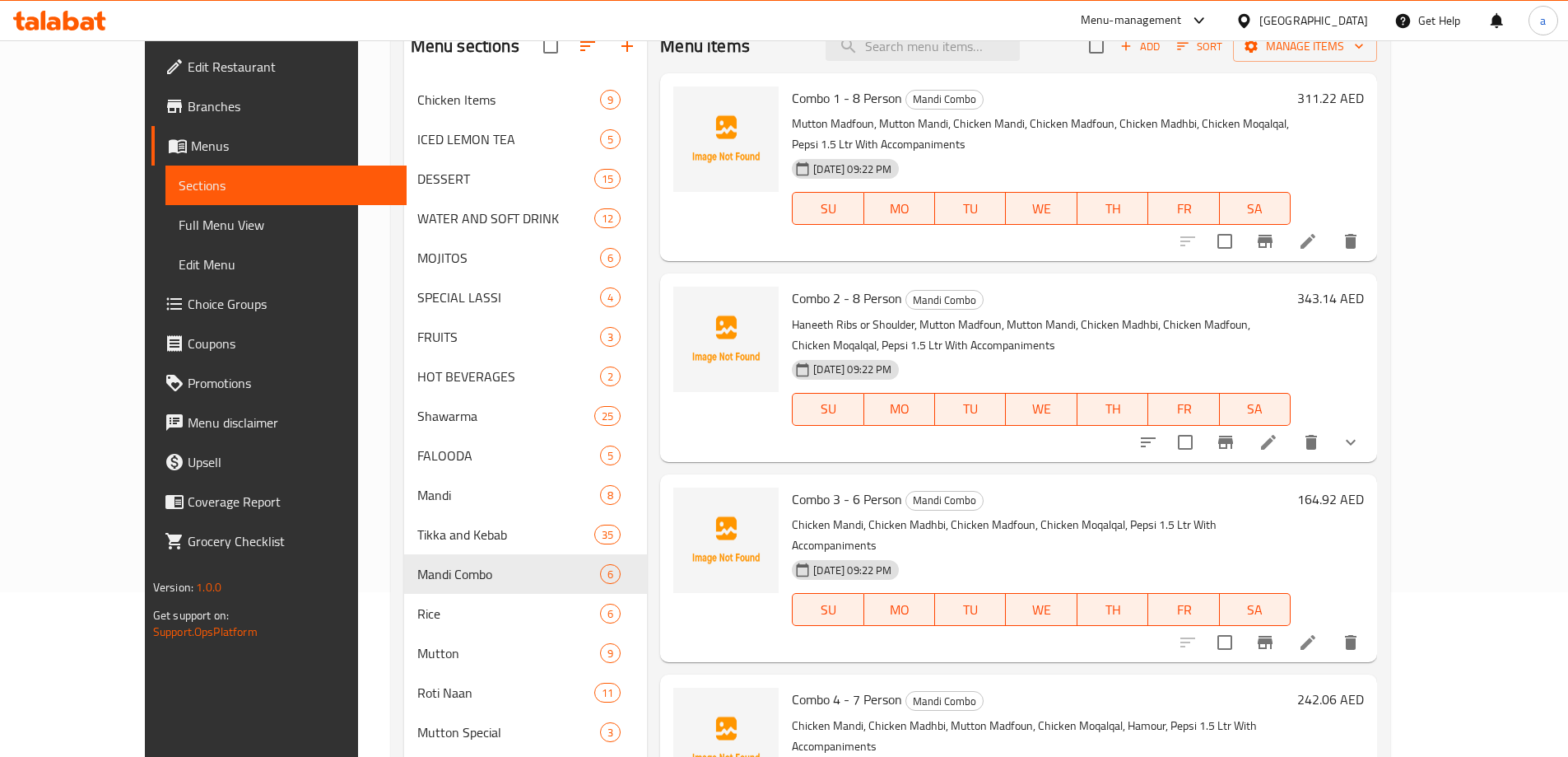
click at [792, 102] on span "Combo 1 - 8 Person" at bounding box center [846, 98] width 110 height 24
copy span "Combo"
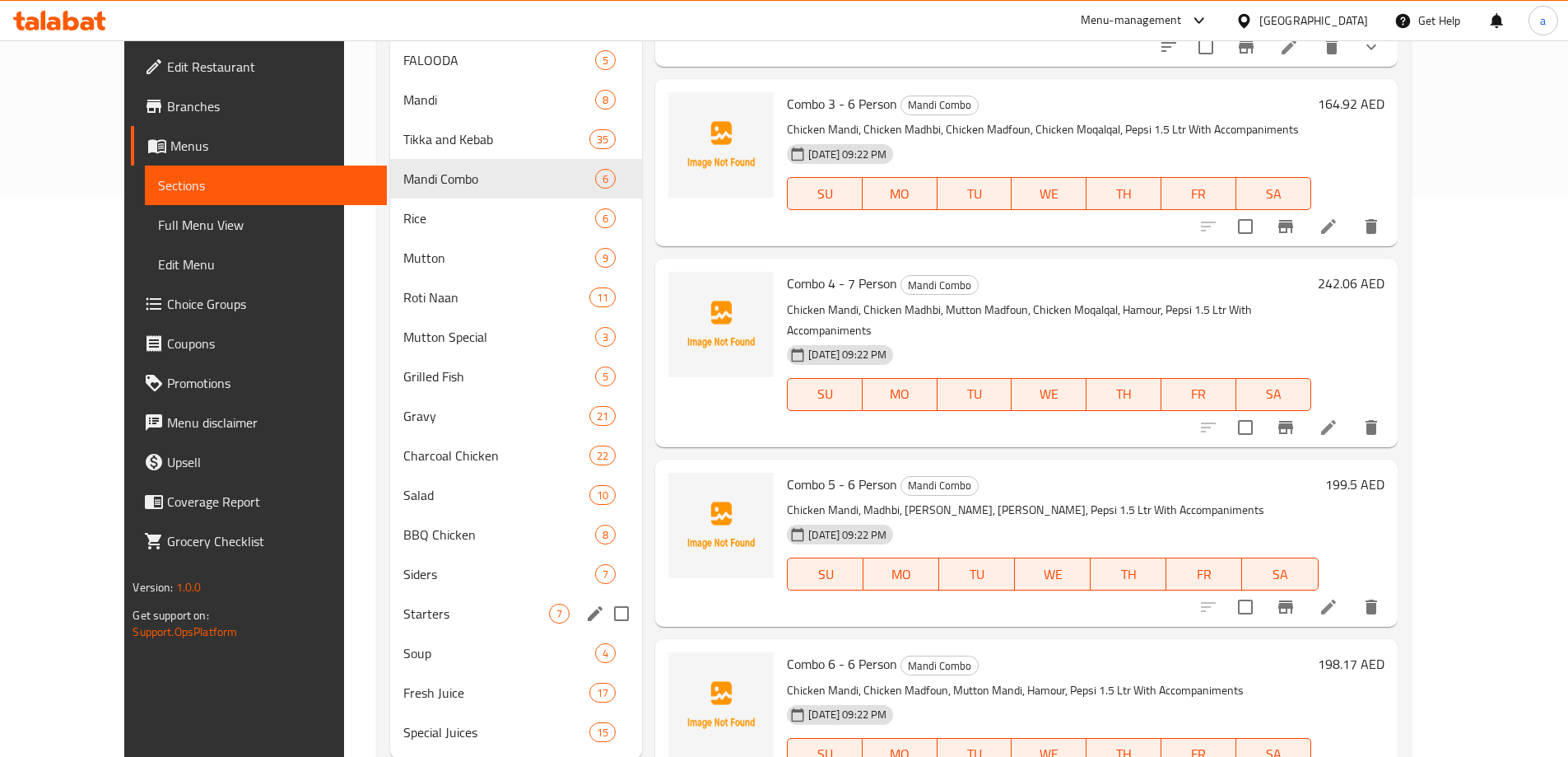
scroll to position [607, 0]
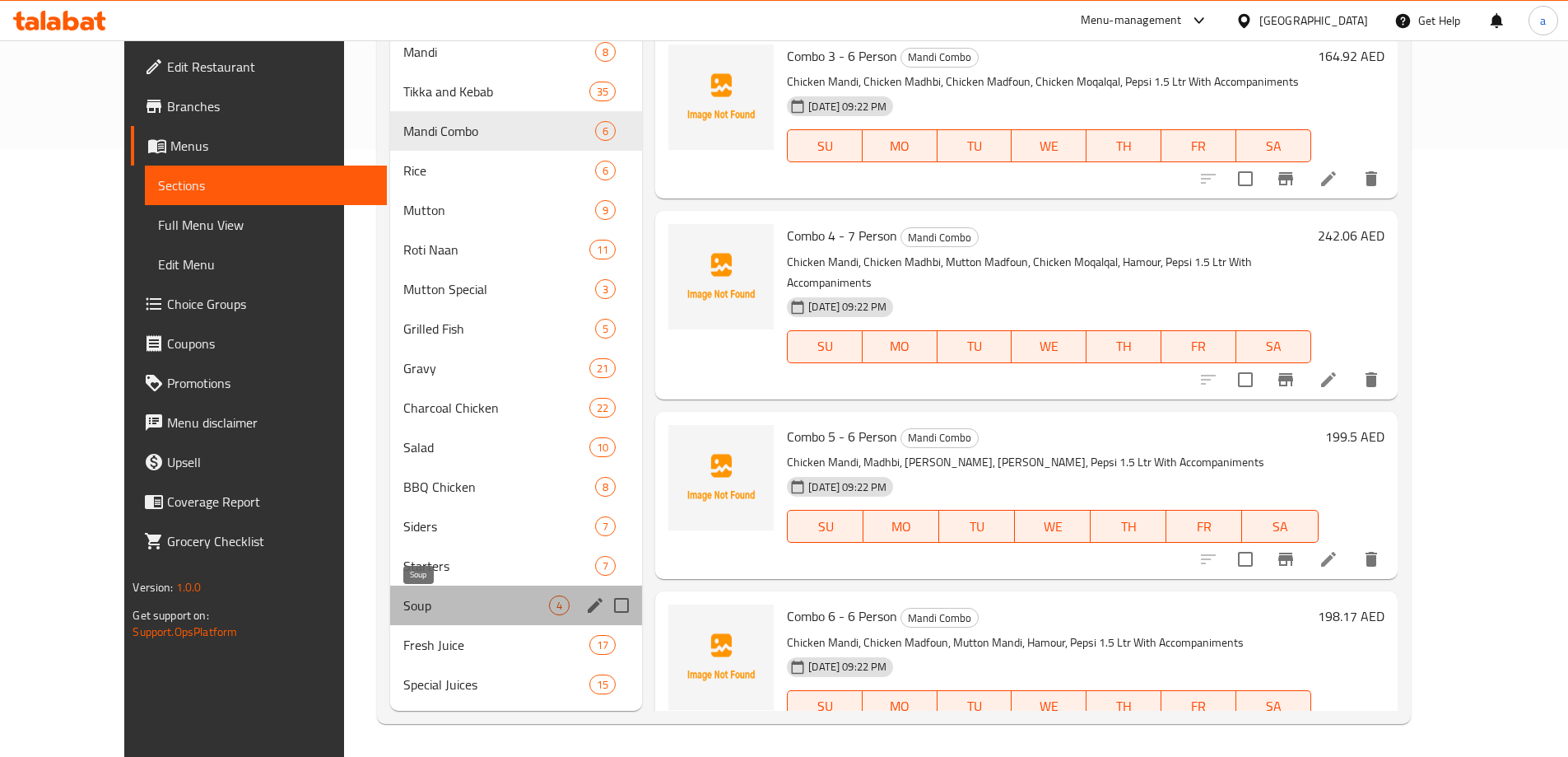
click at [403, 609] on span "Soup" at bounding box center [476, 605] width 146 height 20
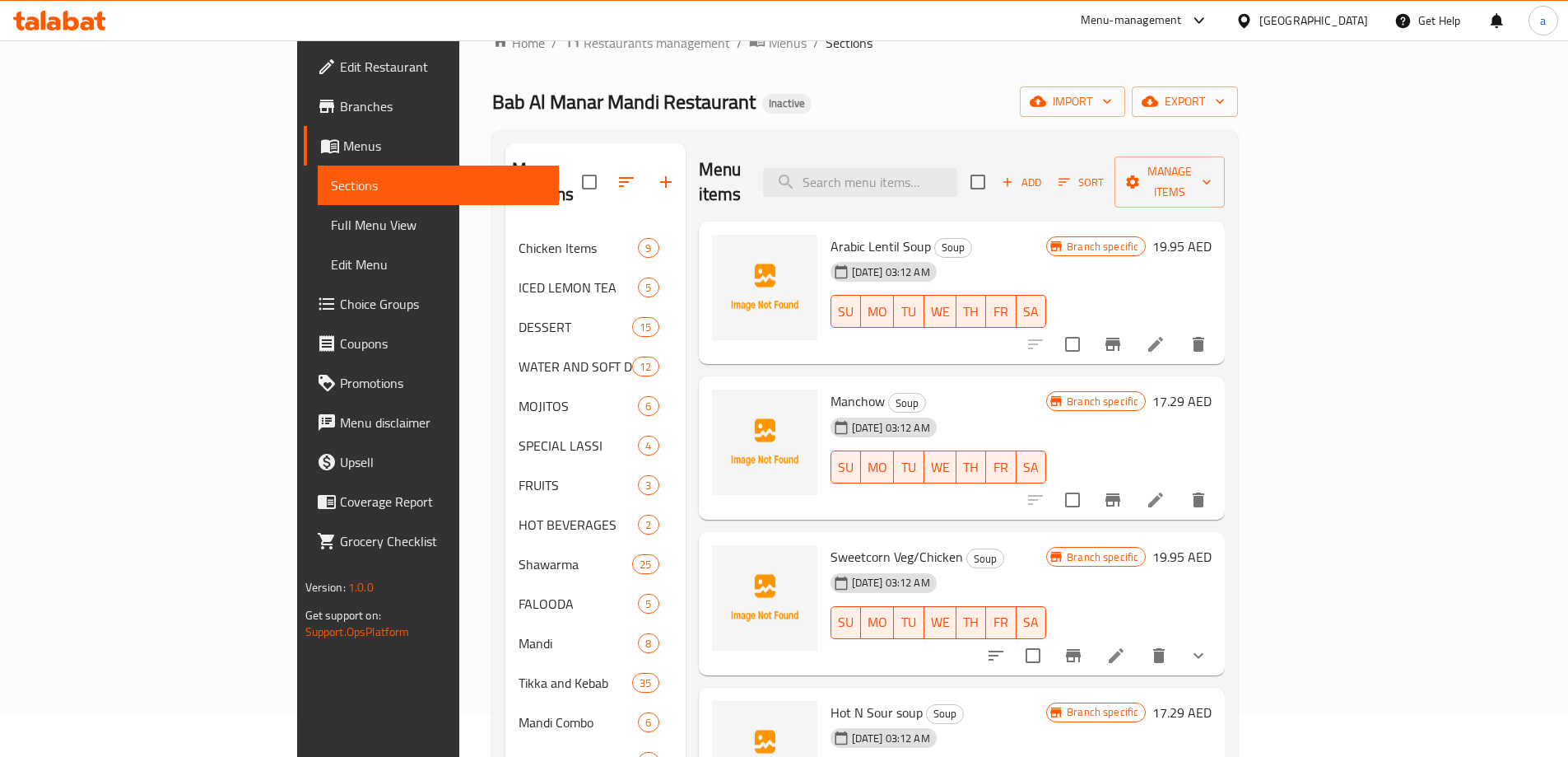
scroll to position [31, 0]
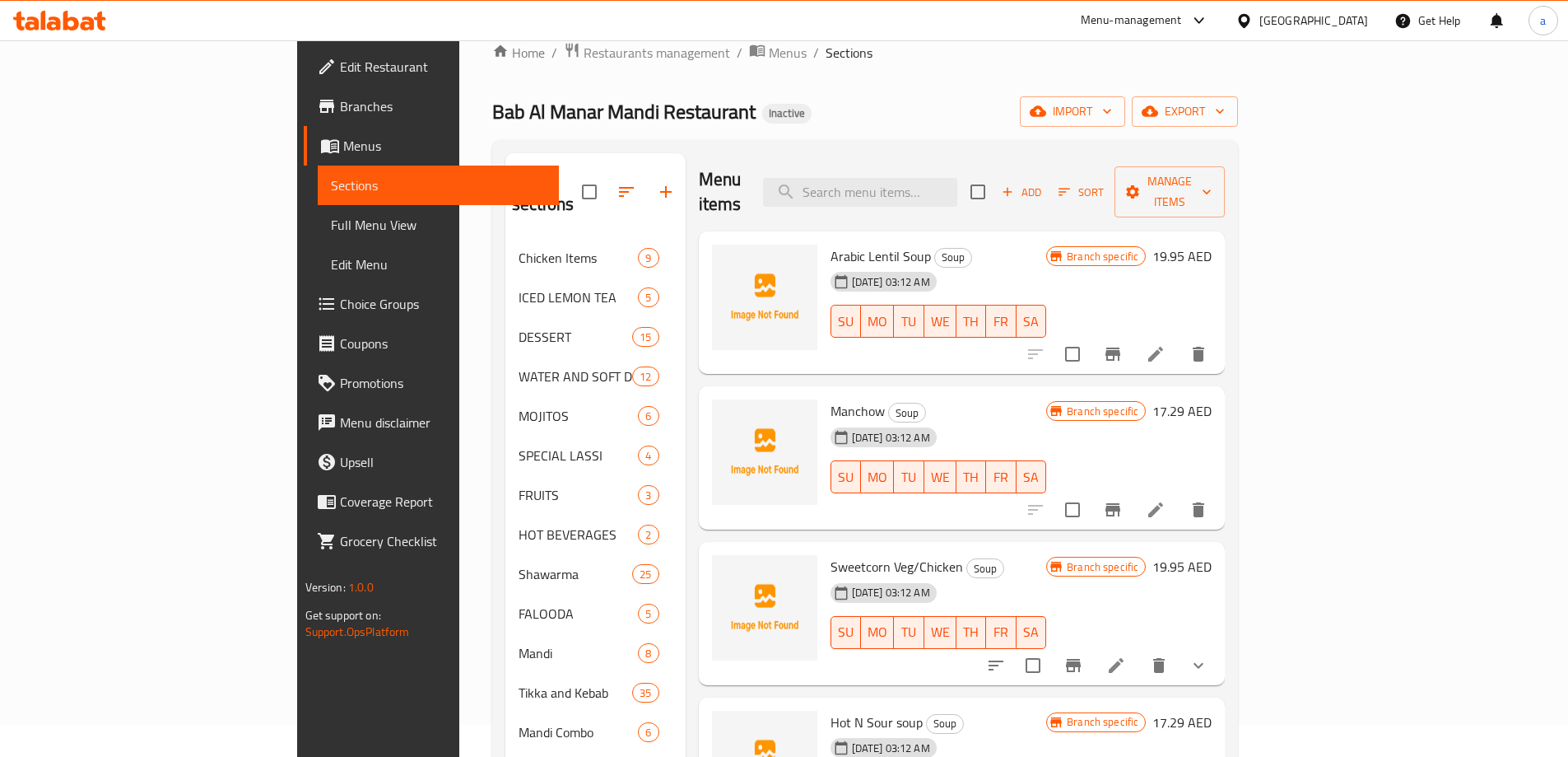
click at [852, 244] on span "Arabic Lentil Soup" at bounding box center [880, 256] width 101 height 24
click at [837, 244] on span "Arabic Lentil Soup" at bounding box center [880, 256] width 101 height 24
copy h6 "Soup"
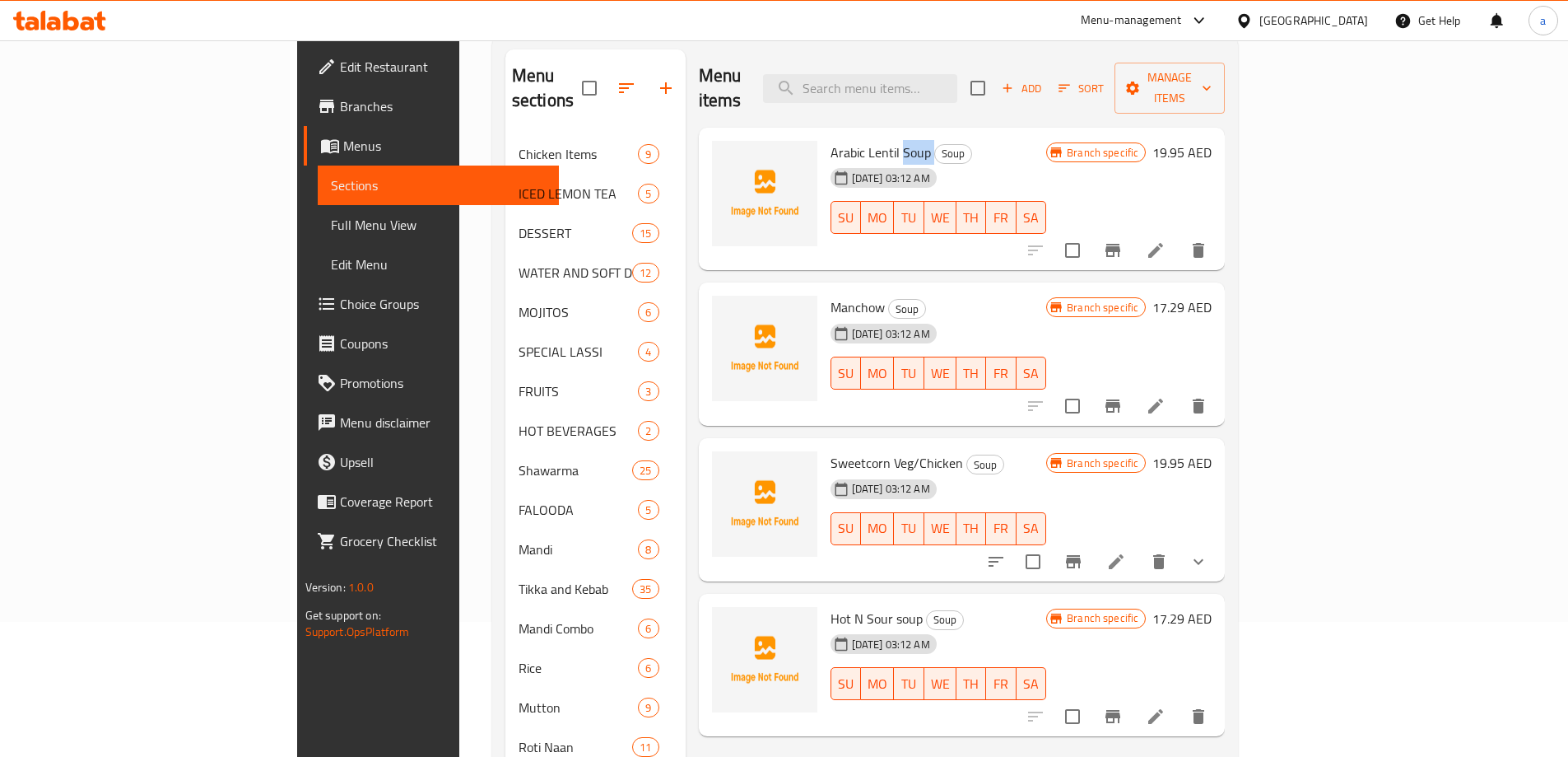
scroll to position [0, 0]
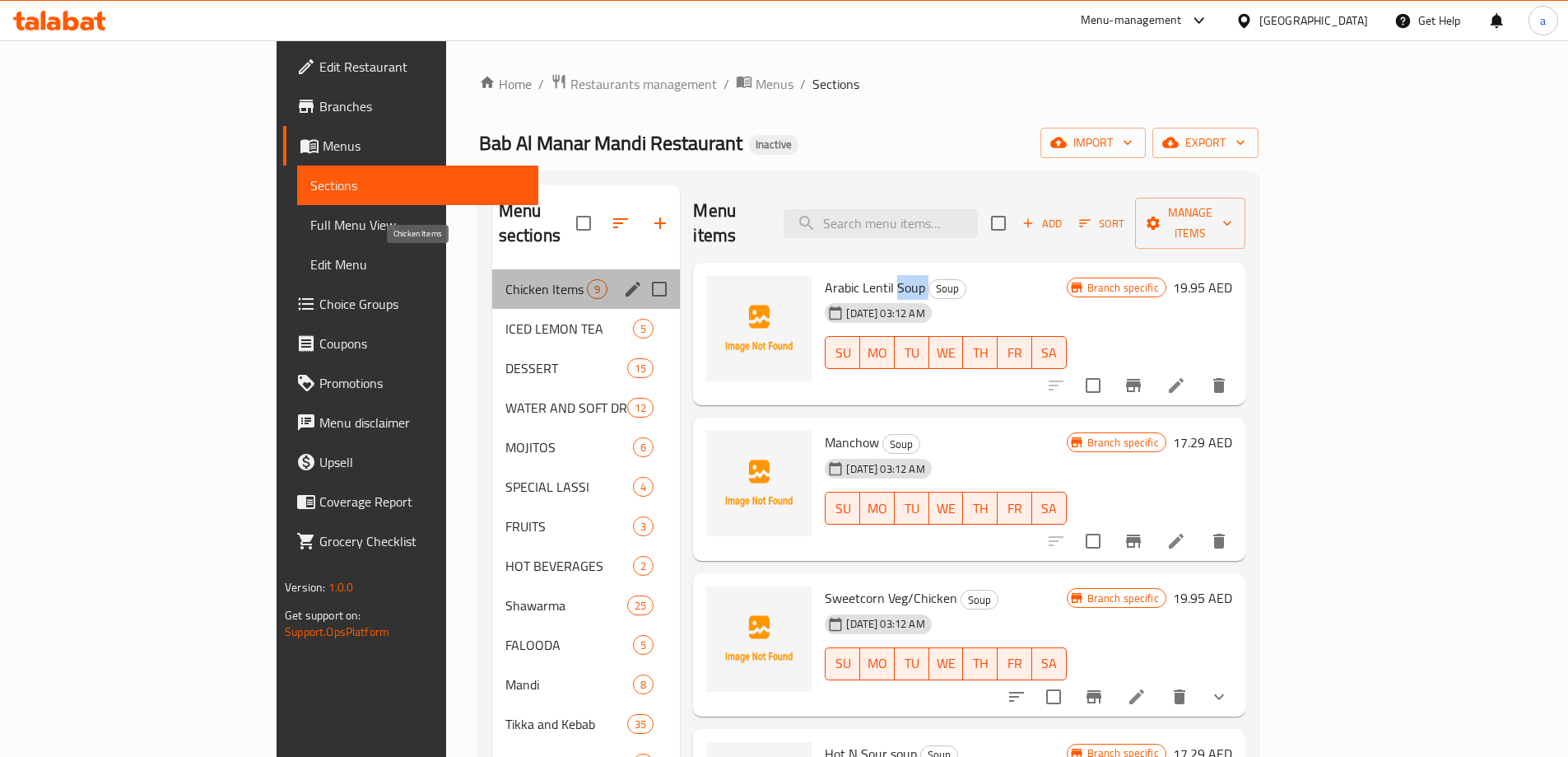
click at [506, 279] on span "Chicken Items" at bounding box center [547, 289] width 83 height 20
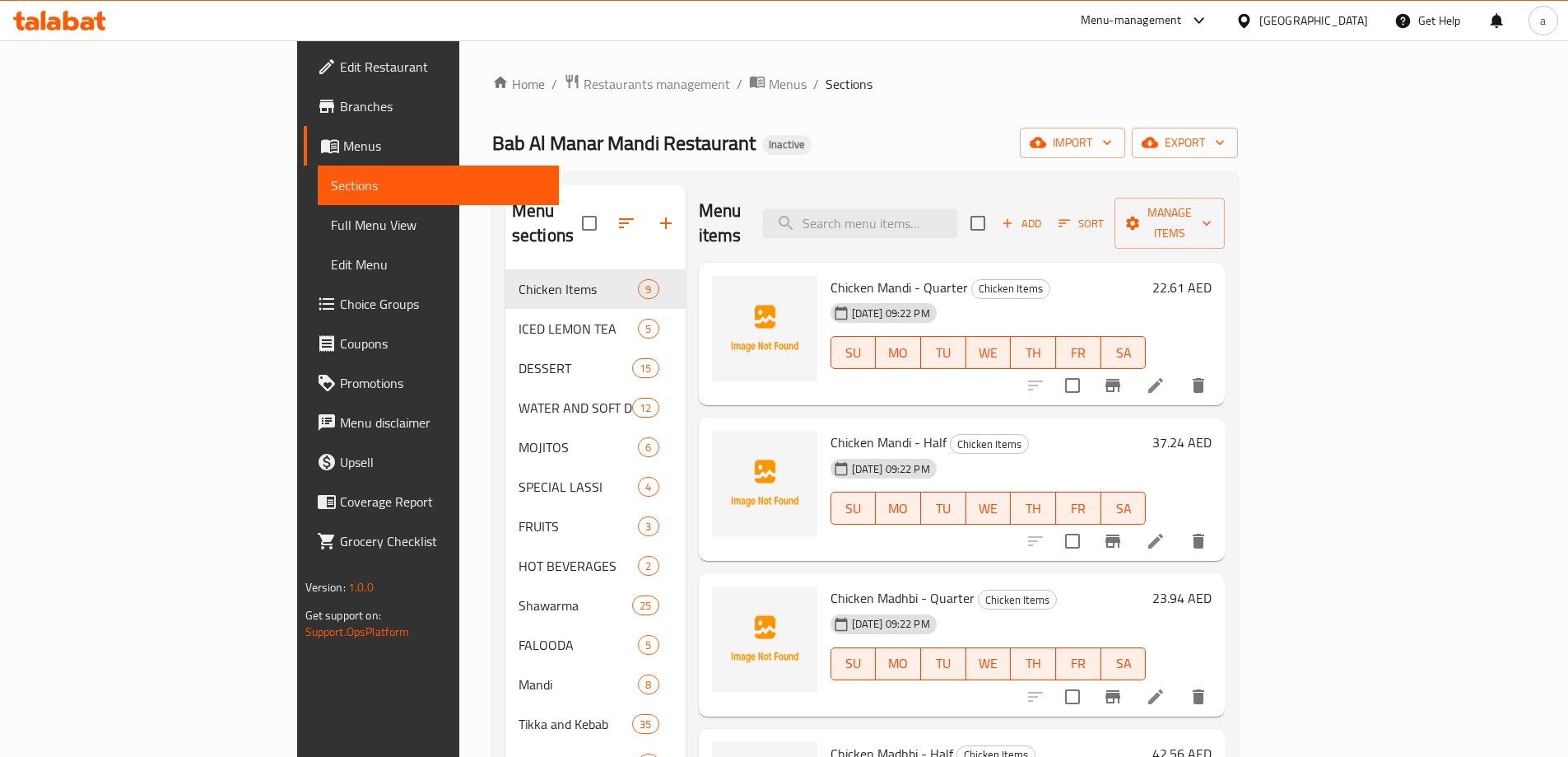
click at [830, 275] on span "Chicken Mandi - Quarter" at bounding box center [899, 287] width 137 height 24
click at [850, 275] on span "Chicken Mandi - Quarter" at bounding box center [899, 287] width 137 height 24
drag, startPoint x: 836, startPoint y: 263, endPoint x: 752, endPoint y: 262, distance: 84.0
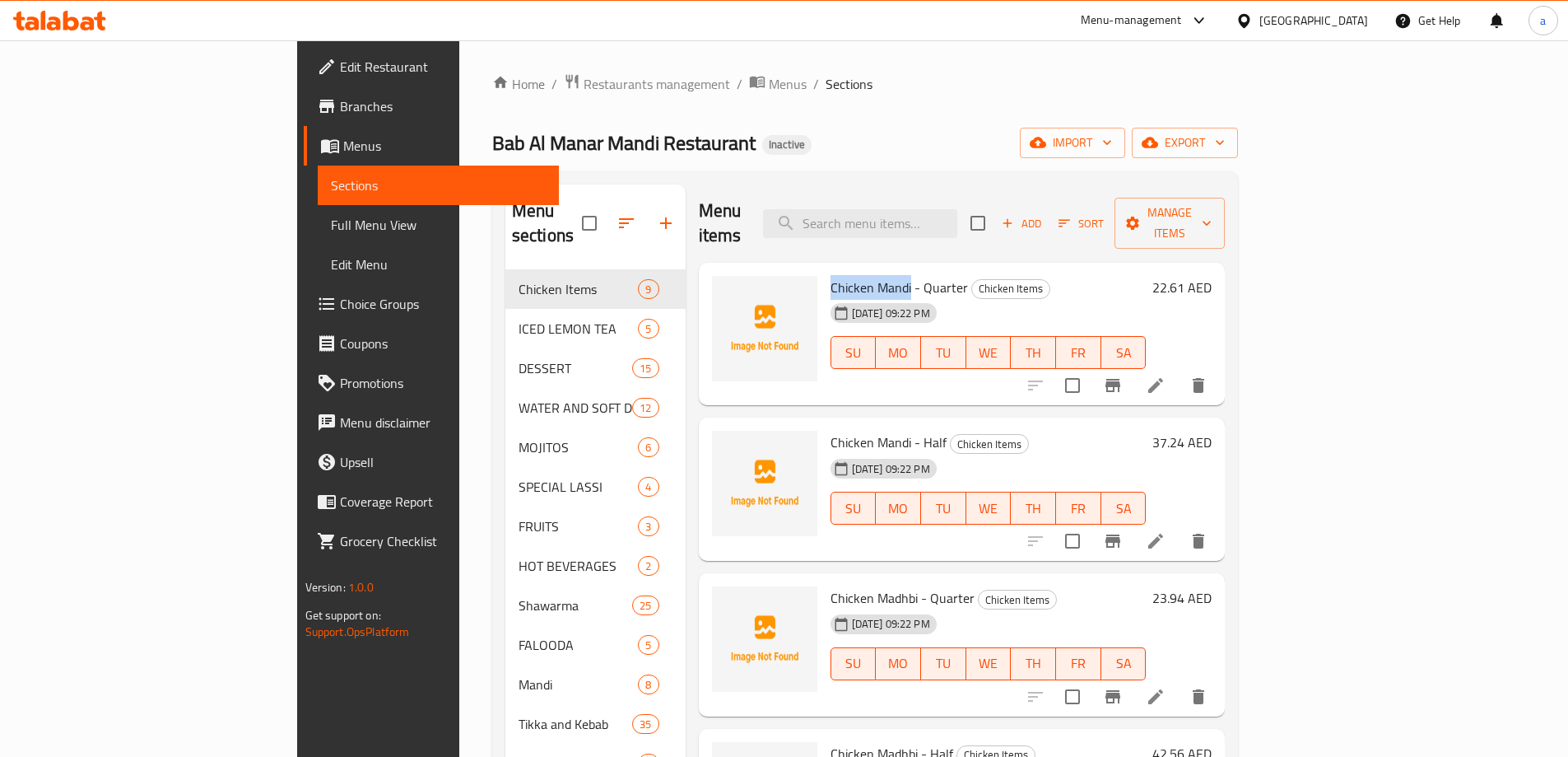
click at [823, 269] on div "Chicken Mandi - Quarter Chicken Items 06-08-2025 09:22 PM SU MO TU WE TH FR SA" at bounding box center [988, 334] width 329 height 130
copy span "Chicken Mandi"
click at [1163, 378] on icon at bounding box center [1155, 386] width 15 height 15
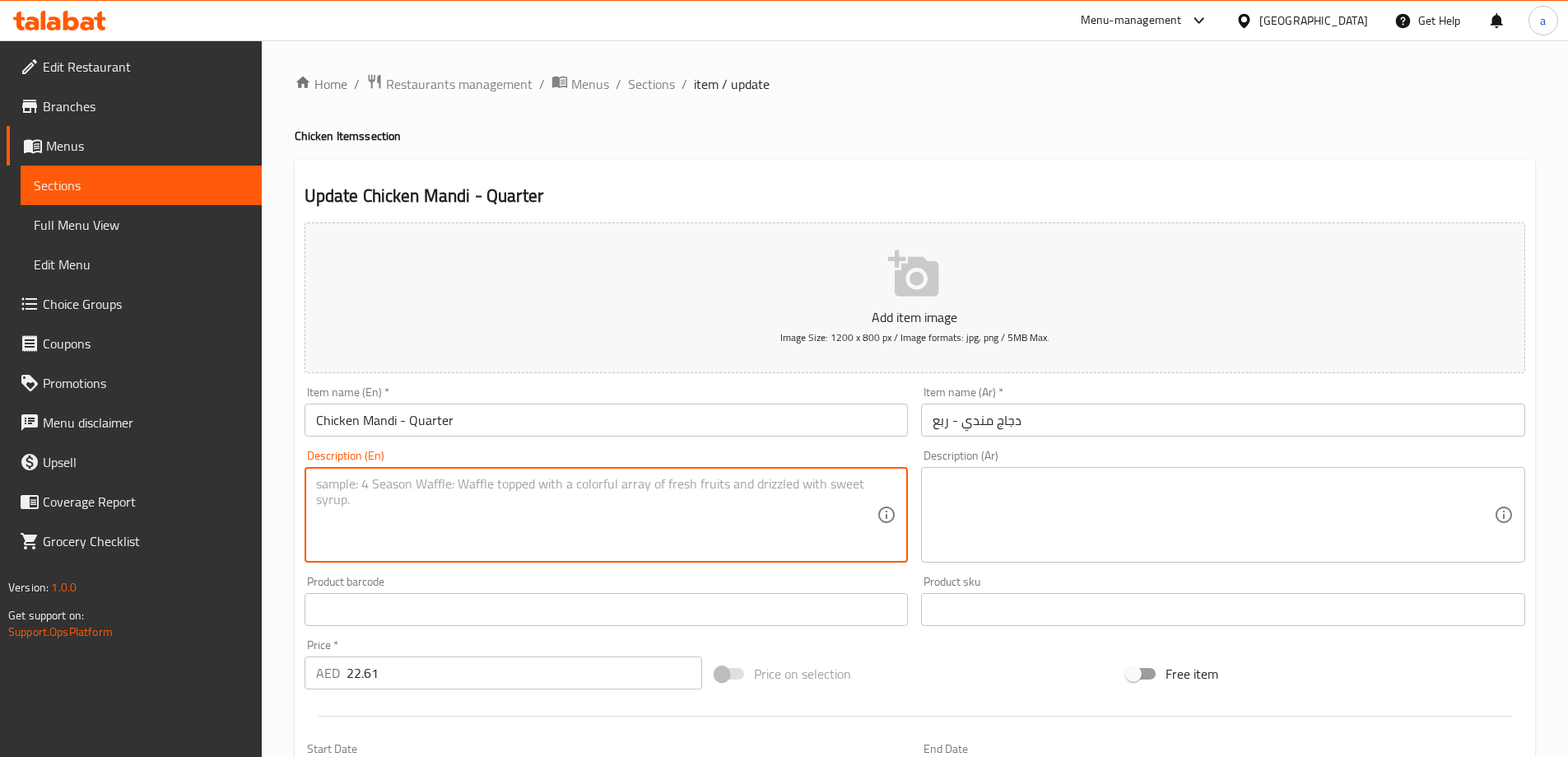
click at [543, 507] on textarea at bounding box center [596, 514] width 561 height 78
paste textarea "Traditional Yemeni dish made with quarter chicken and rice."
type textarea "Traditional Yemeni dish made with quarter chicken and rice."
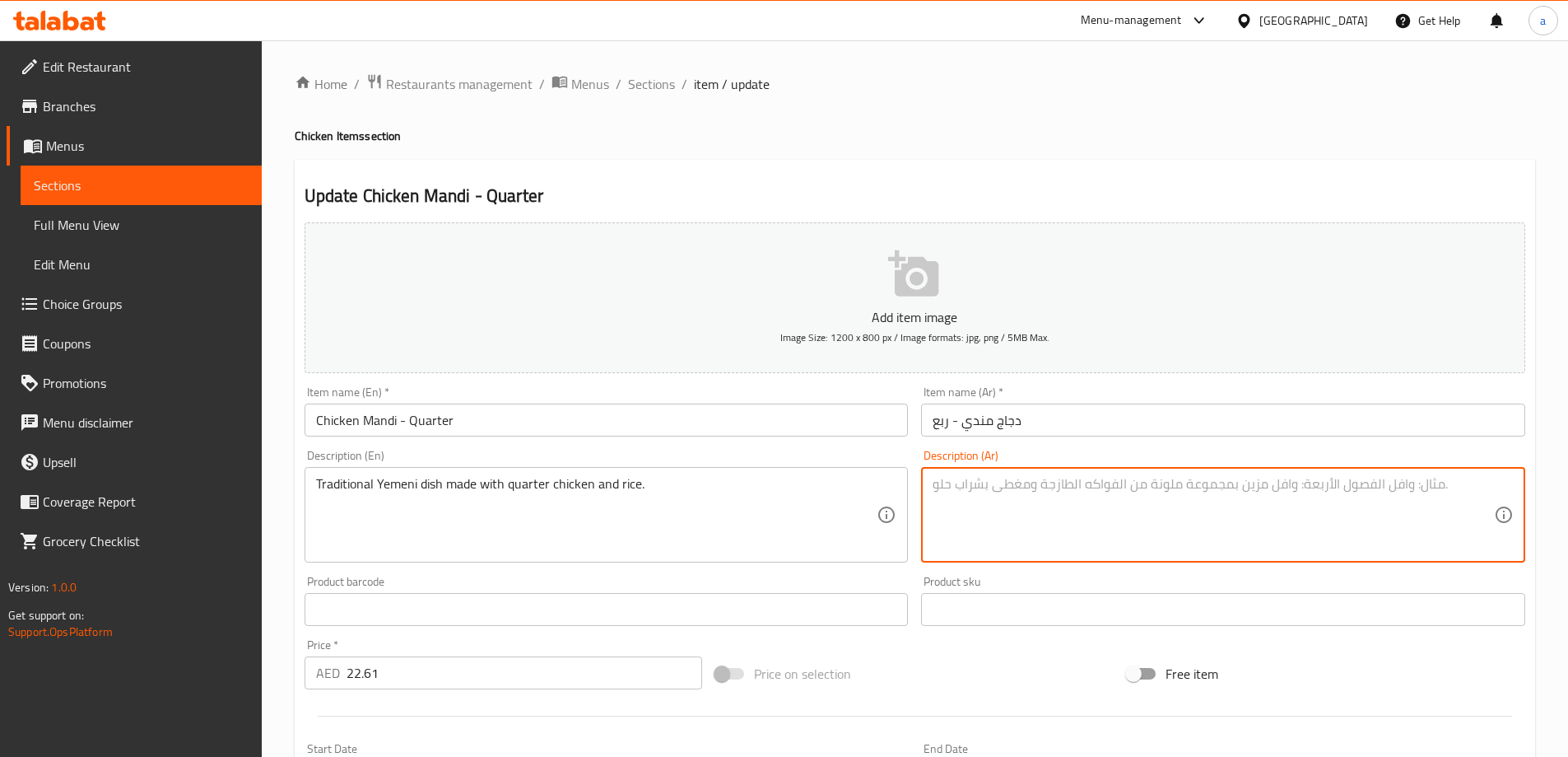
click at [1056, 487] on textarea at bounding box center [1213, 514] width 561 height 78
paste textarea "طبق يمني تقليدي مكون من ربع دجاجة وأرز."
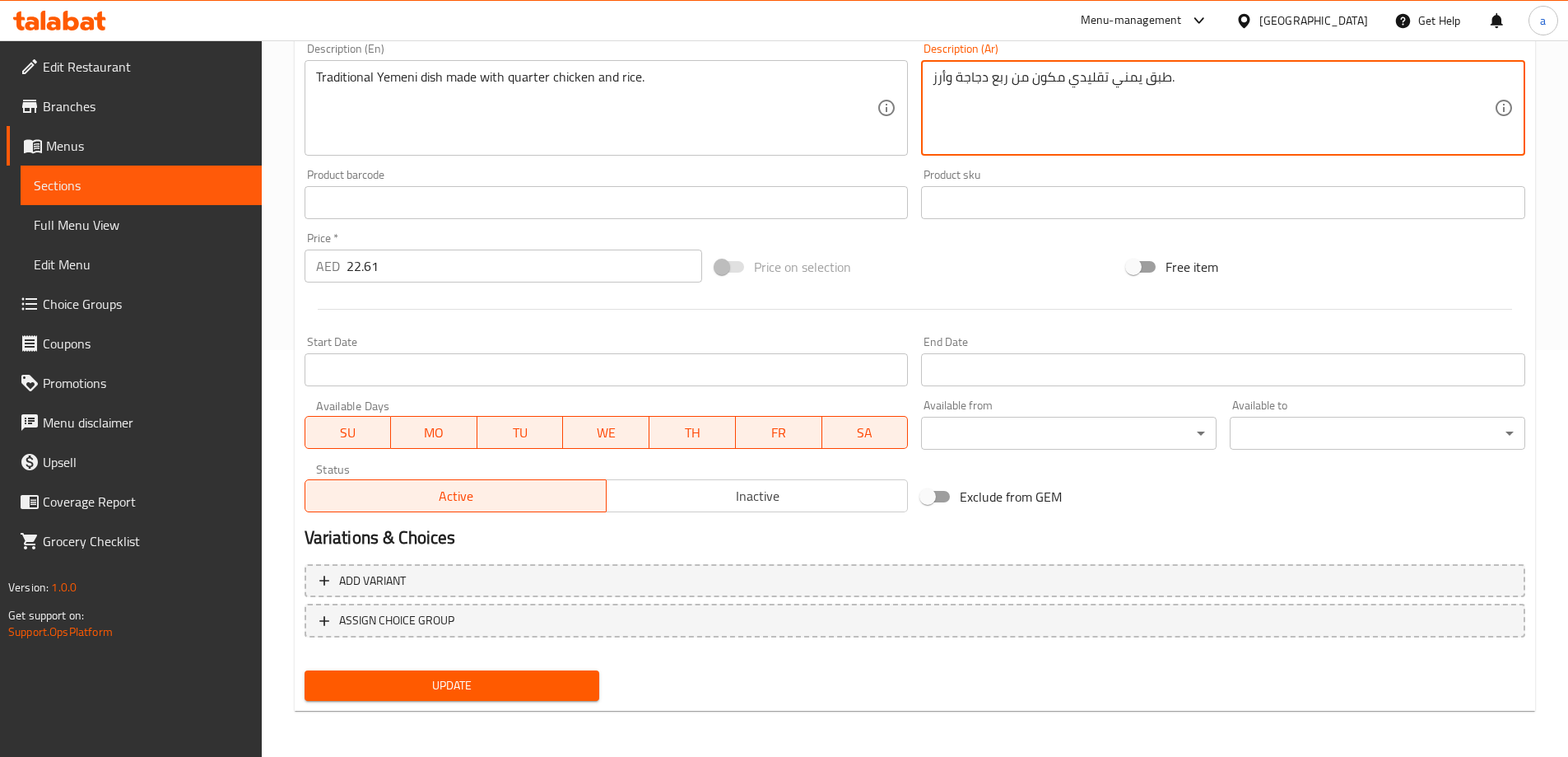
type textarea "طبق يمني تقليدي مكون من ربع دجاجة وأرز."
click at [504, 674] on button "Update" at bounding box center [452, 686] width 295 height 30
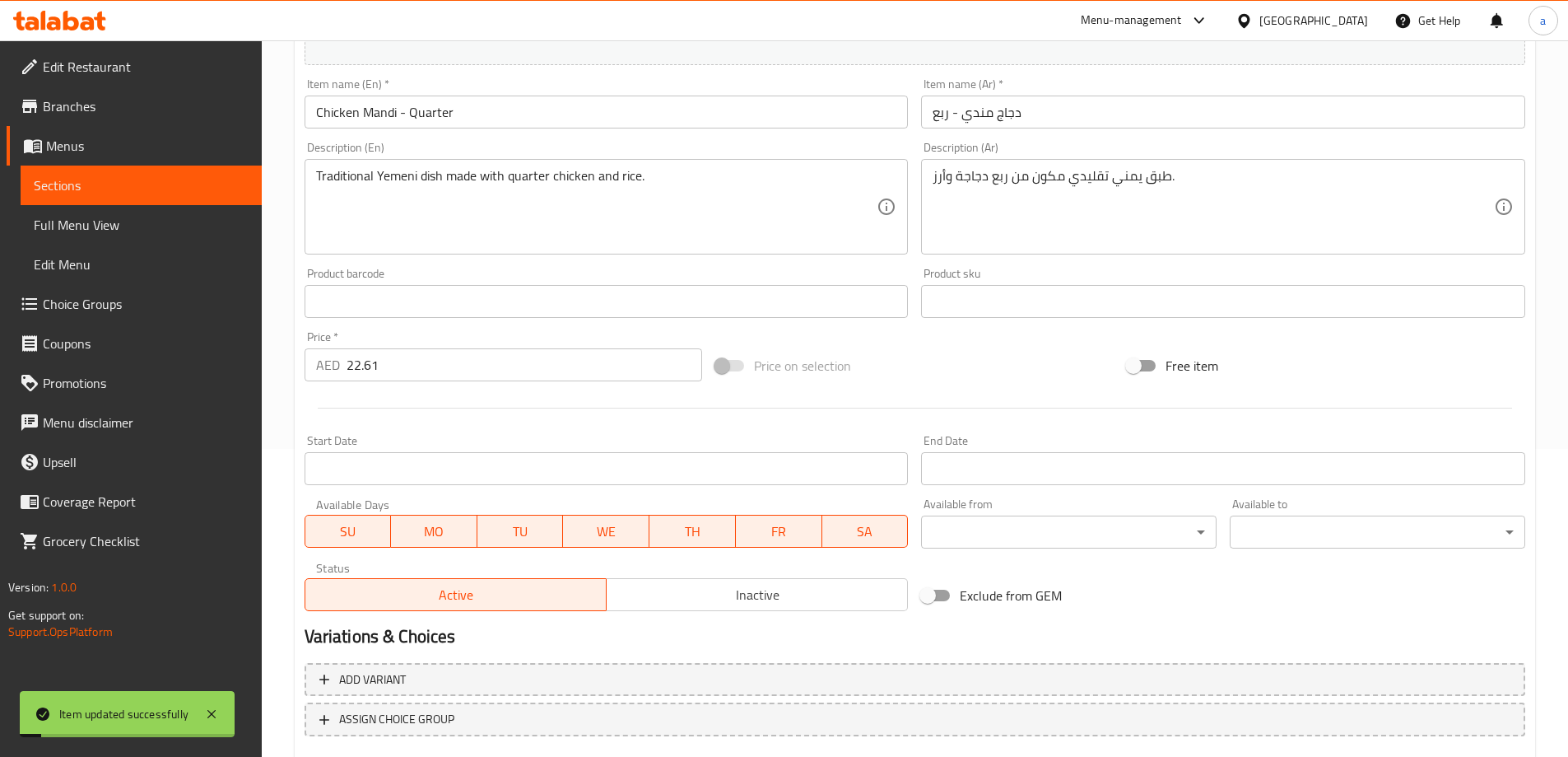
scroll to position [0, 0]
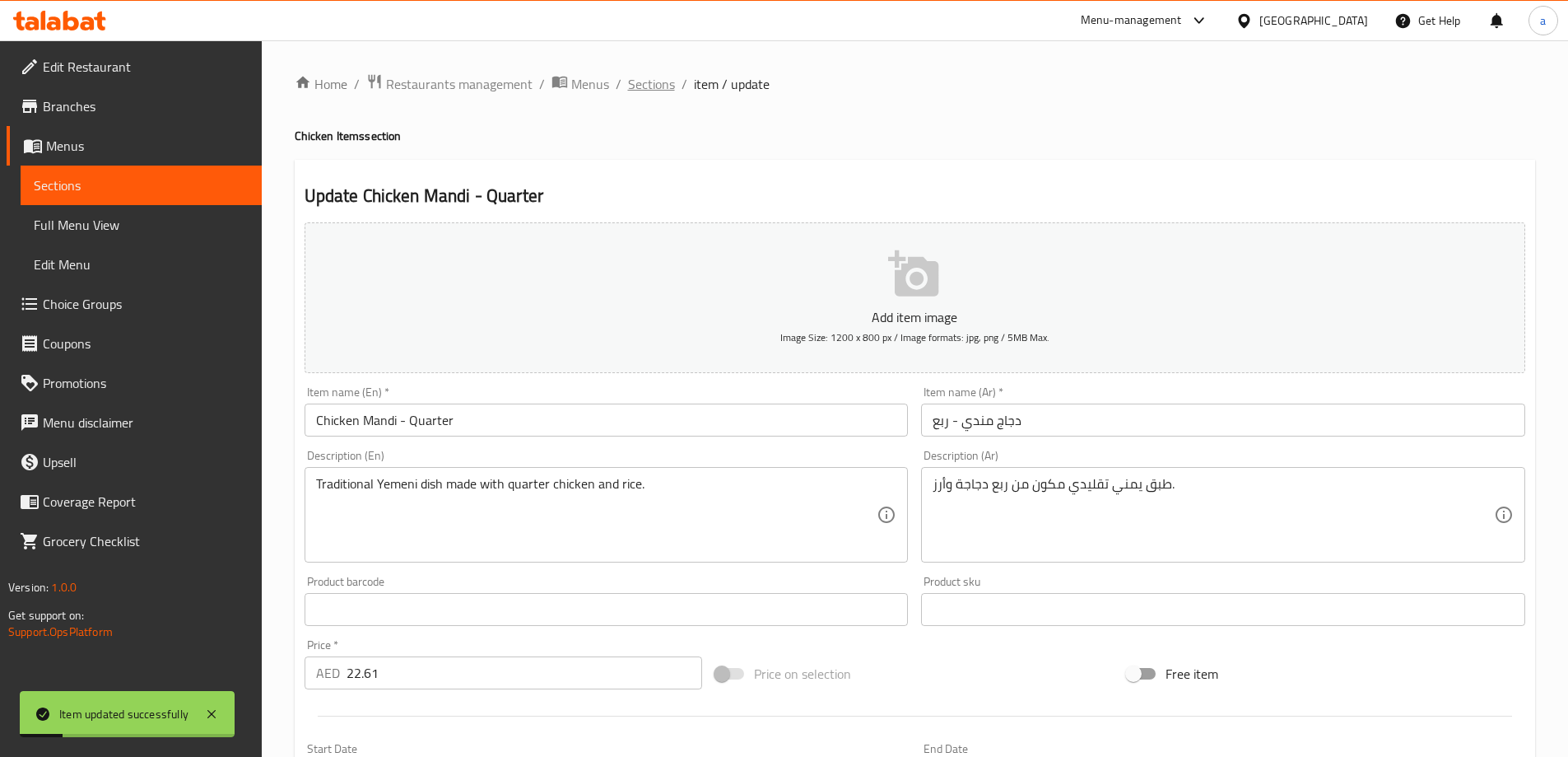
click at [654, 84] on span "Sections" at bounding box center [651, 84] width 47 height 20
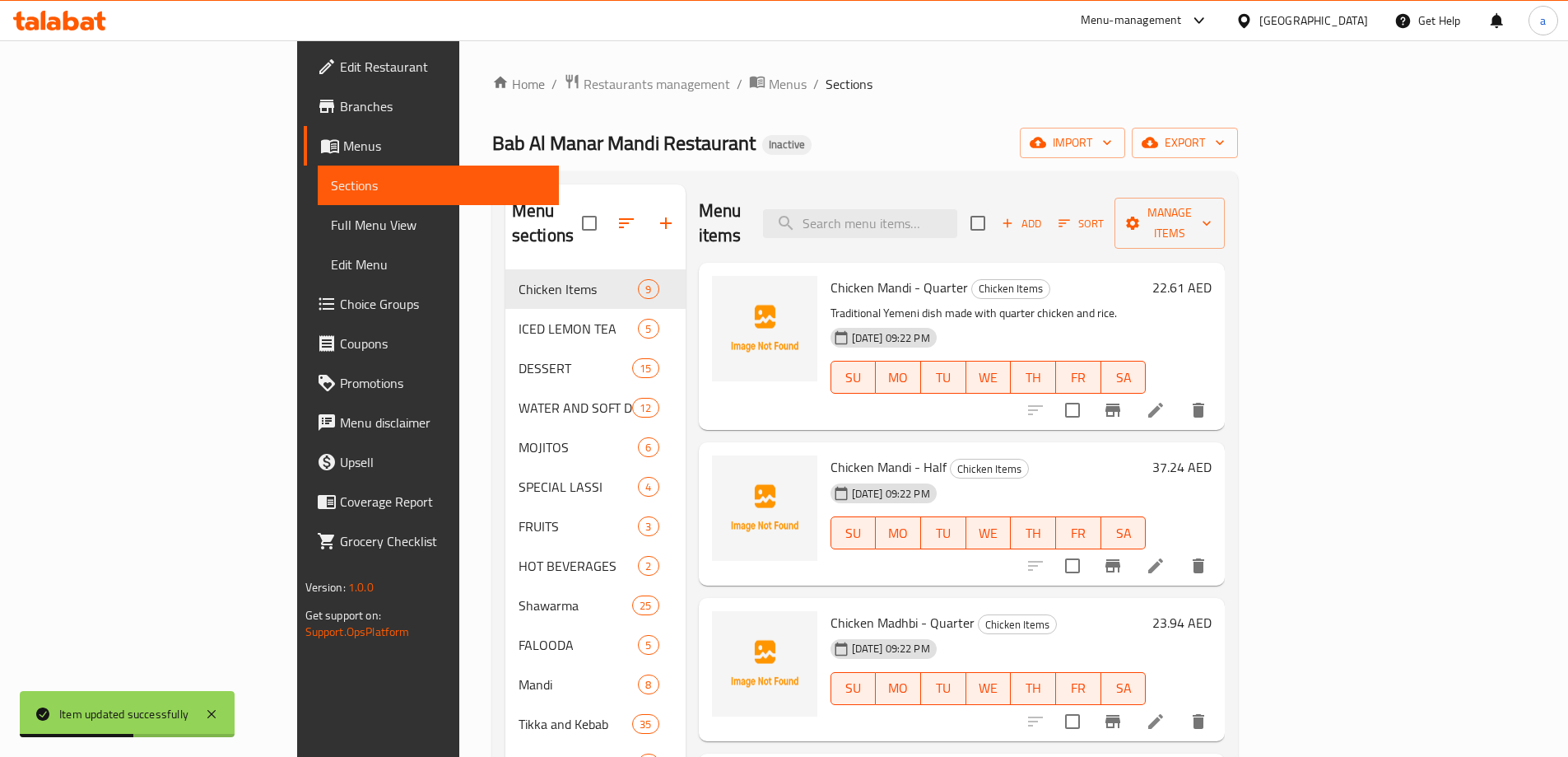
click at [1179, 551] on li at bounding box center [1155, 566] width 46 height 30
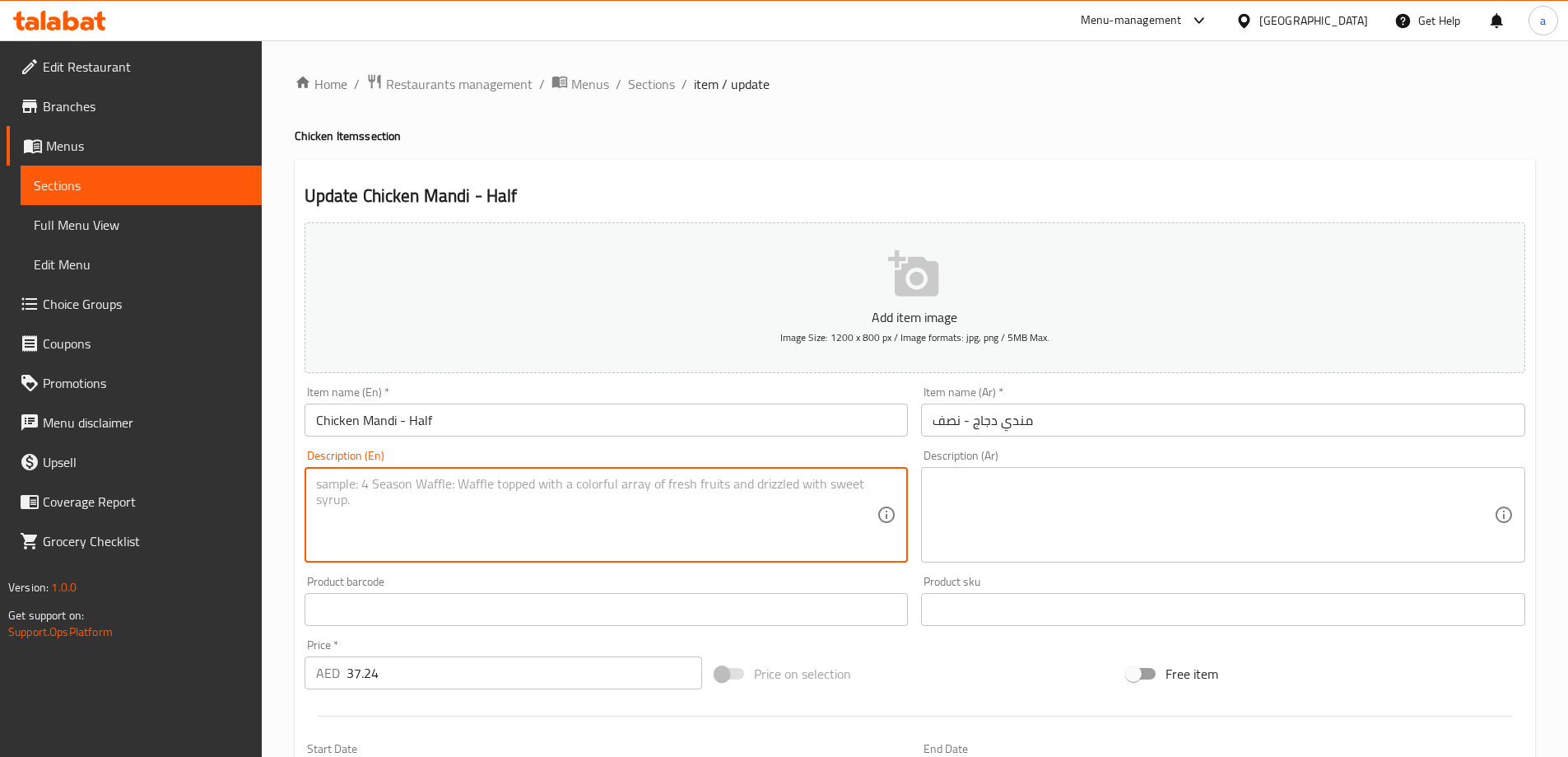
click at [713, 492] on textarea at bounding box center [596, 514] width 561 height 78
paste textarea "Roasted half chicken cooked over charcoal."
type textarea "Roasted half chicken cooked over charcoal."
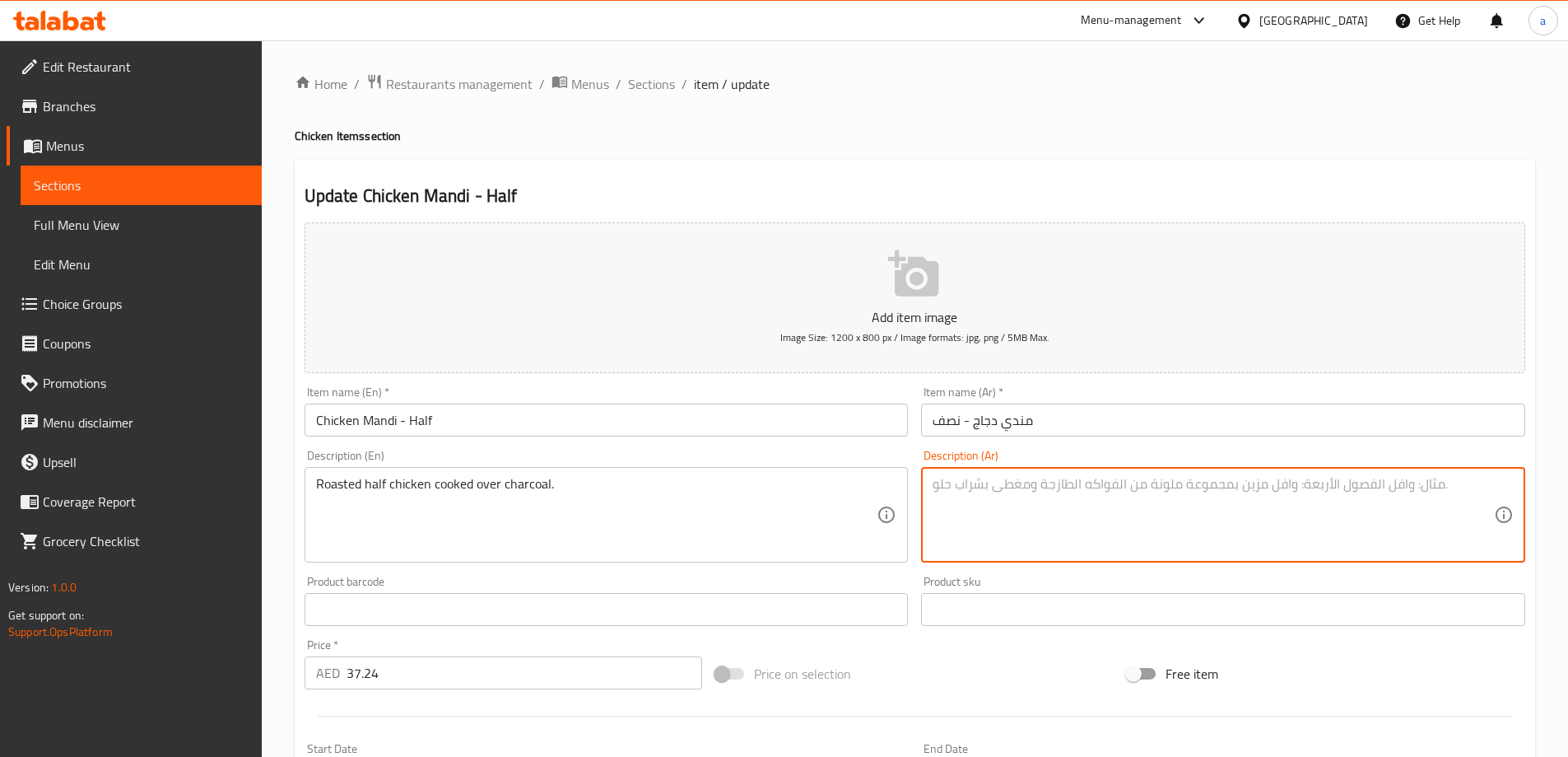
click at [1072, 508] on textarea at bounding box center [1213, 514] width 561 height 78
paste textarea "نصف دجاجة مشوية على الفحم."
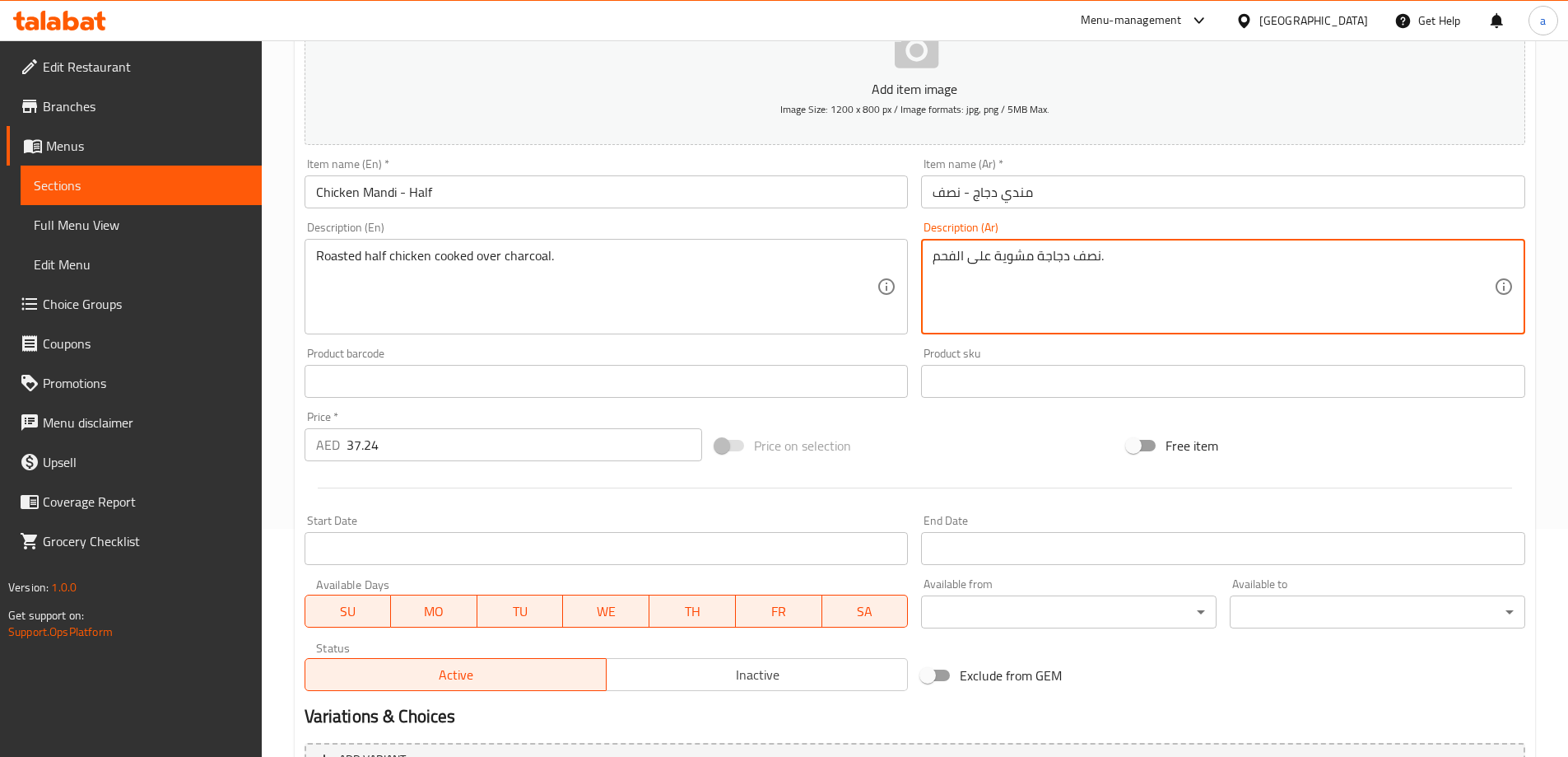
scroll to position [407, 0]
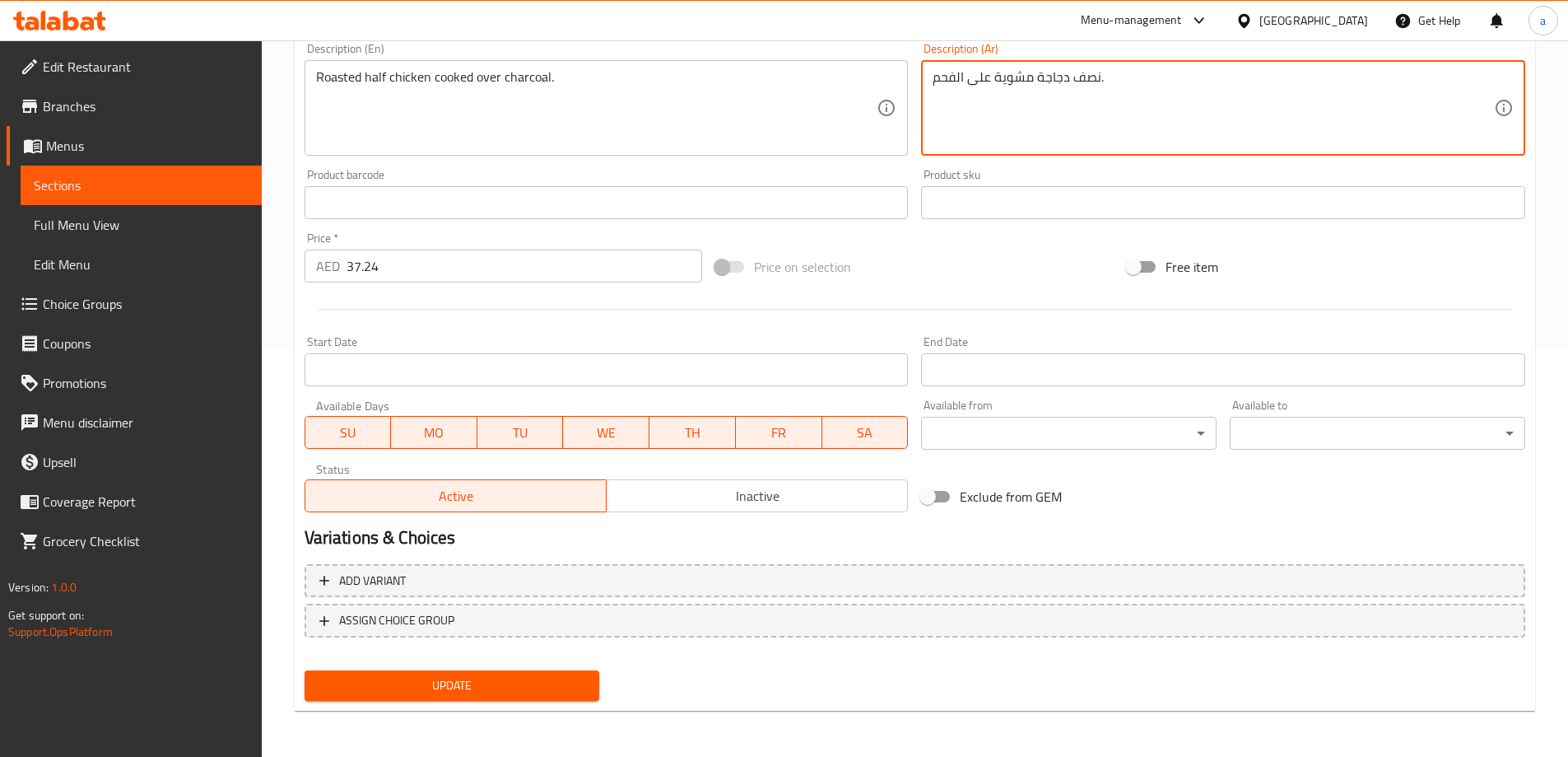
type textarea "نصف دجاجة مشوية على الفحم."
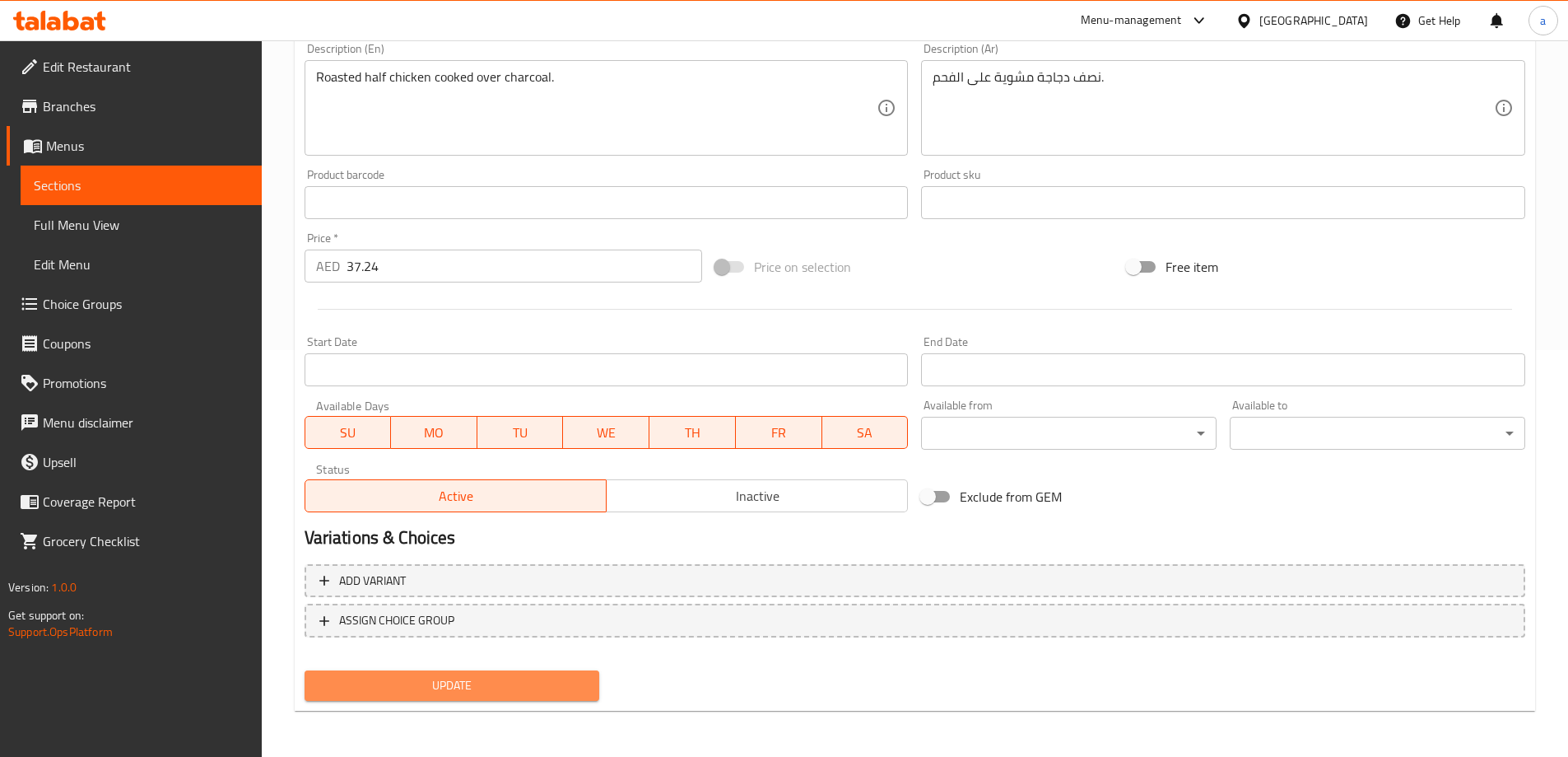
click at [463, 698] on button "Update" at bounding box center [452, 686] width 295 height 30
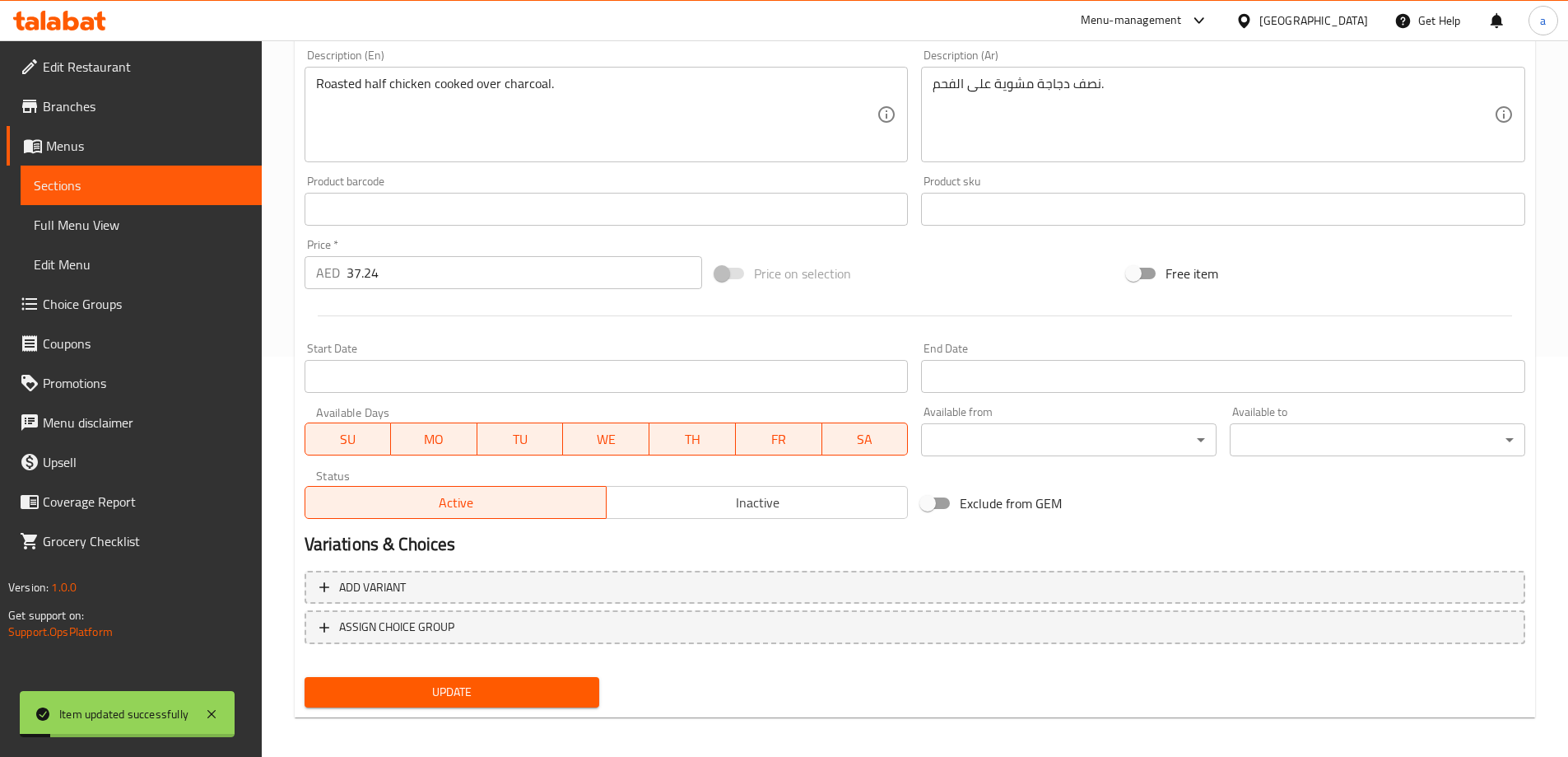
scroll to position [0, 0]
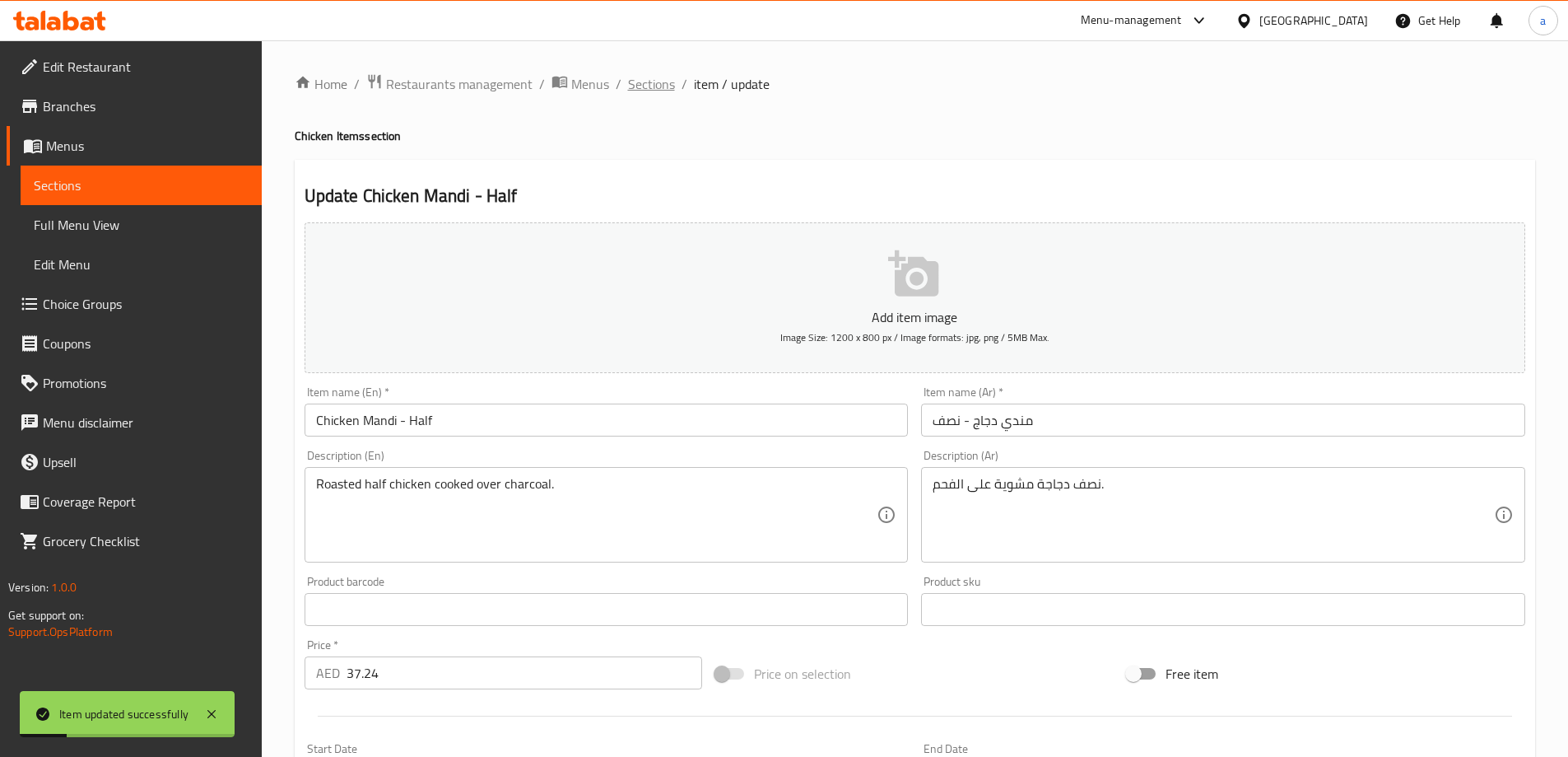
click at [654, 78] on span "Sections" at bounding box center [651, 84] width 47 height 20
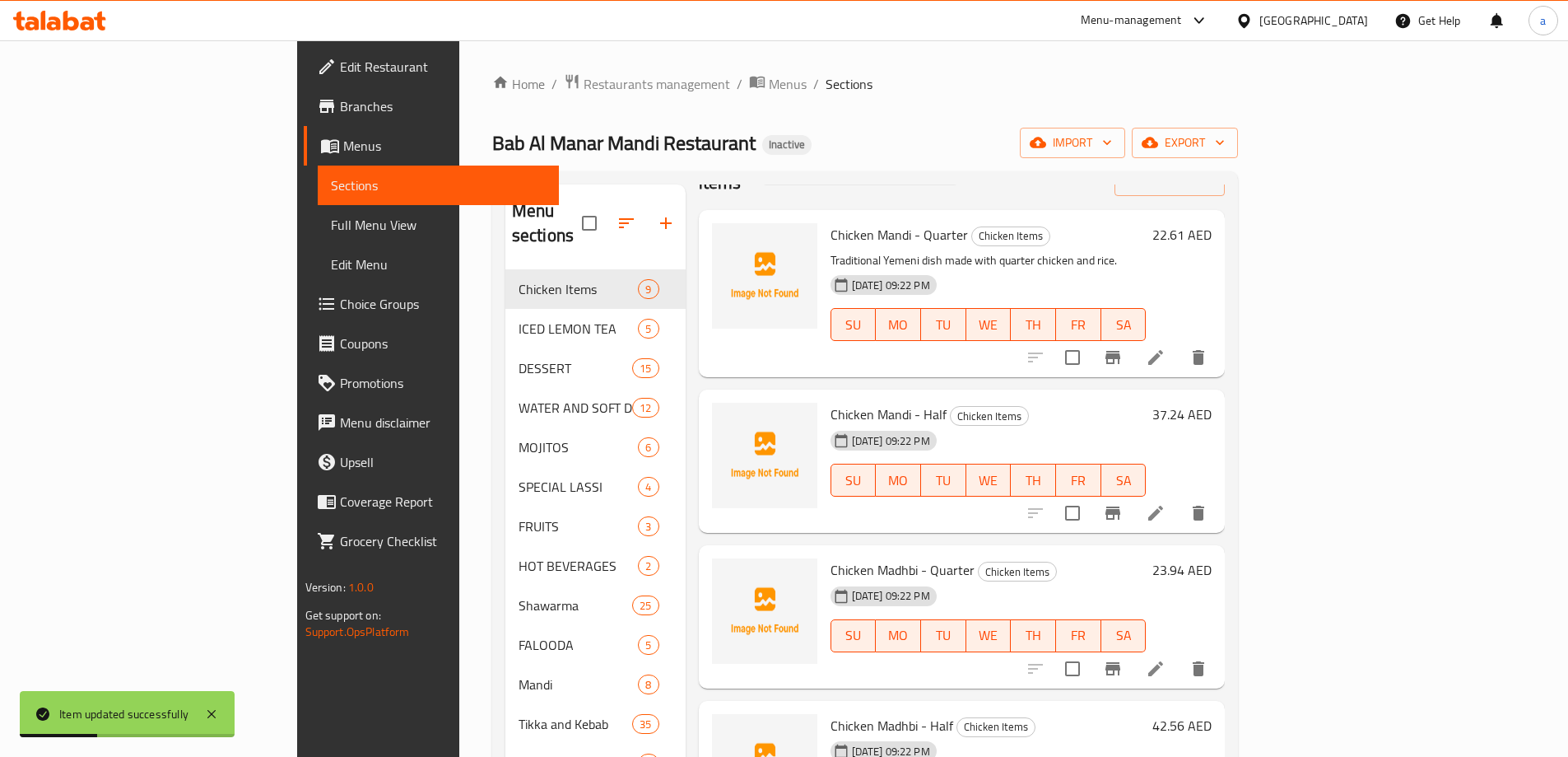
scroll to position [83, 0]
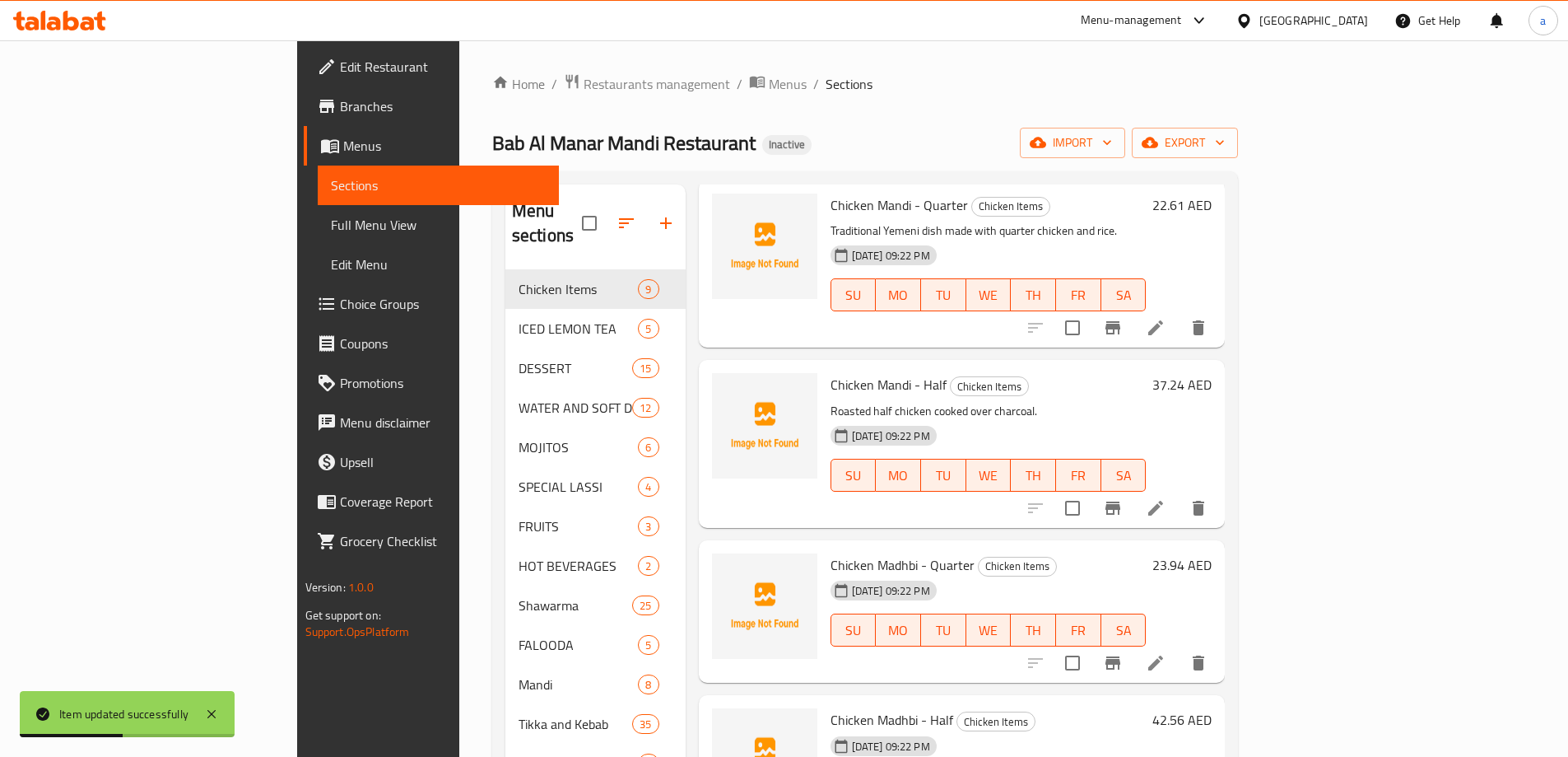
click at [830, 552] on span "Chicken Madhbi - Quarter" at bounding box center [902, 564] width 144 height 24
drag, startPoint x: 846, startPoint y: 536, endPoint x: 749, endPoint y: 546, distance: 97.5
click at [823, 546] on div "Chicken Madhbi - Quarter Chicken Items 06-08-2025 09:22 PM SU MO TU WE TH FR SA" at bounding box center [988, 611] width 329 height 130
copy span "Chicken Madhbi"
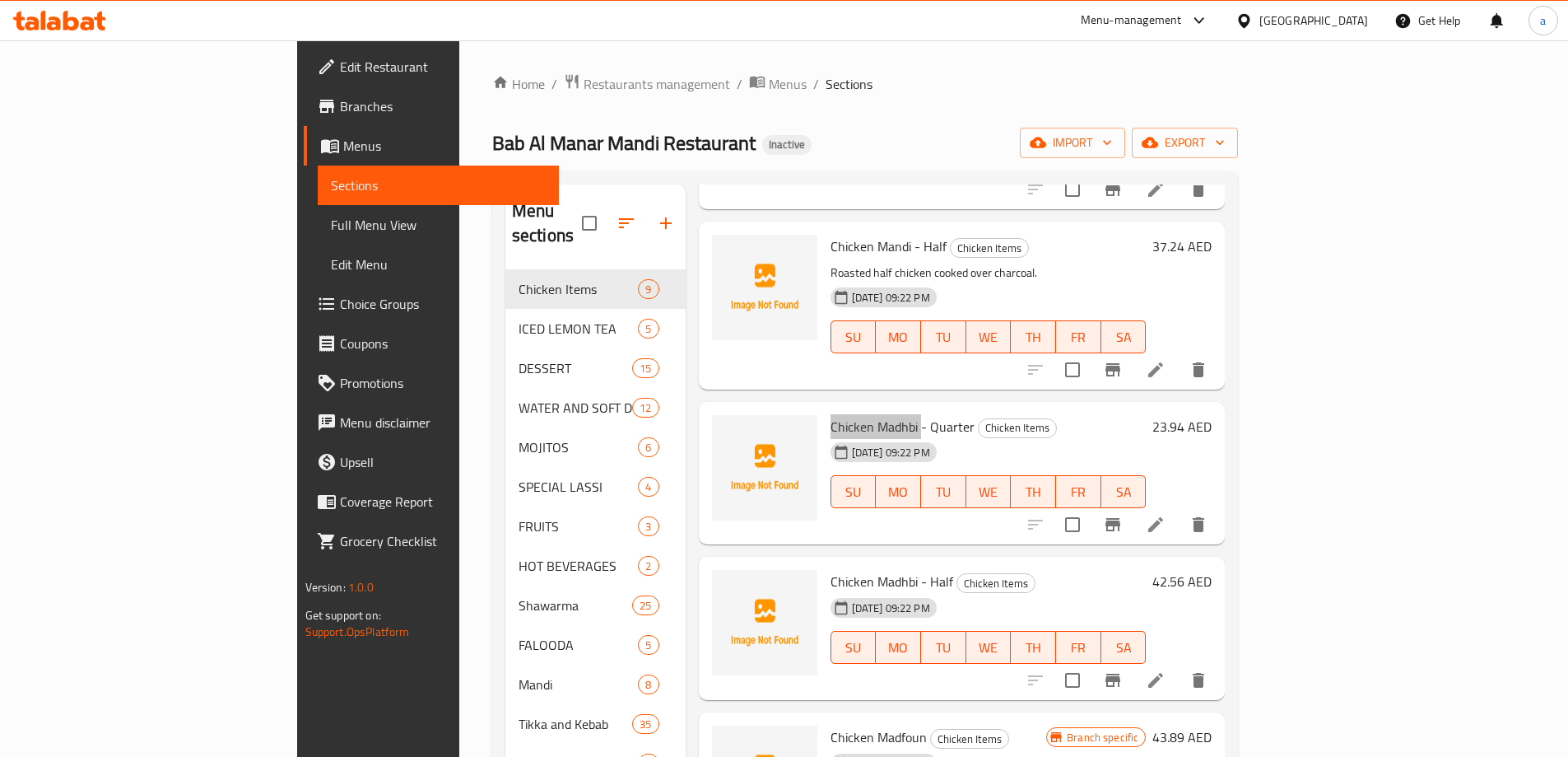
scroll to position [247, 0]
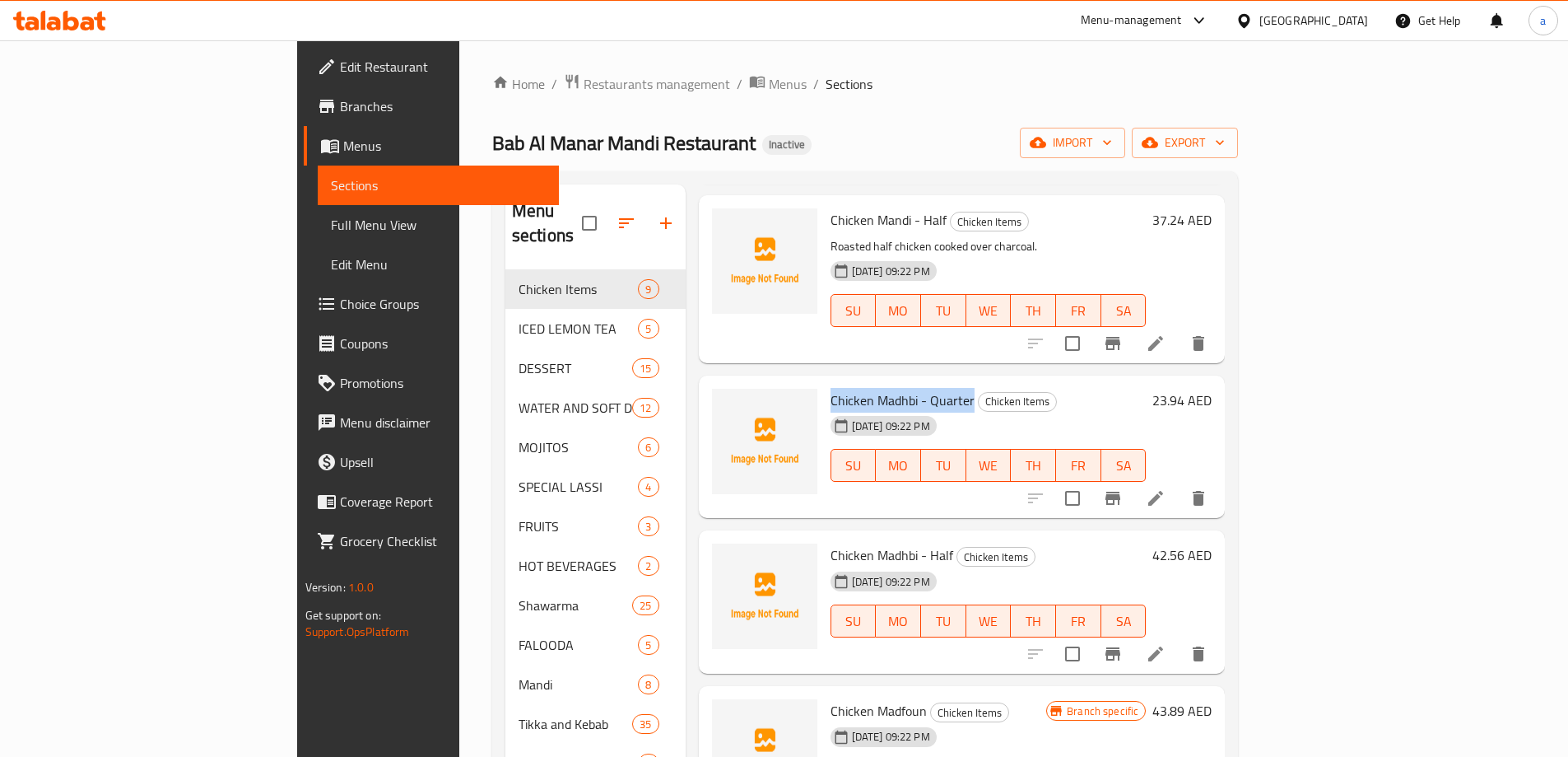
drag, startPoint x: 896, startPoint y: 372, endPoint x: 754, endPoint y: 372, distance: 142.0
click at [823, 382] on div "Chicken Madhbi - Quarter Chicken Items 06-08-2025 09:22 PM SU MO TU WE TH FR SA" at bounding box center [988, 447] width 329 height 130
copy span "Chicken Madhbi - Quarter"
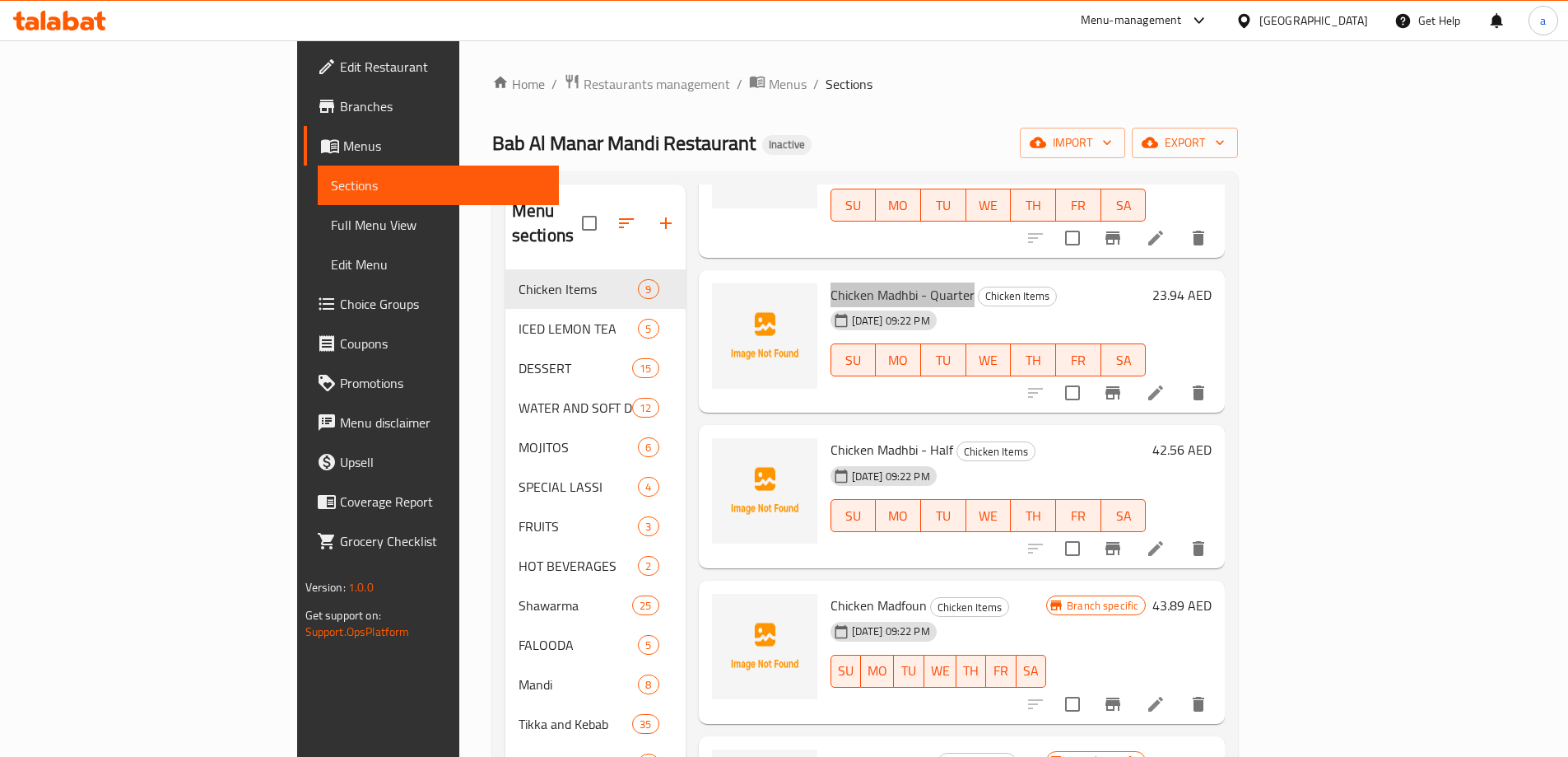
scroll to position [354, 0]
drag, startPoint x: 878, startPoint y: 422, endPoint x: 751, endPoint y: 423, distance: 127.0
click at [823, 430] on div "Chicken Madhbi - Half Chicken Items 06-08-2025 09:22 PM SU MO TU WE TH FR SA" at bounding box center [988, 495] width 329 height 130
copy span "Chicken Madhbi - Half"
click at [1013, 591] on h6 "Chicken Madfoun Chicken Items" at bounding box center [938, 603] width 216 height 24
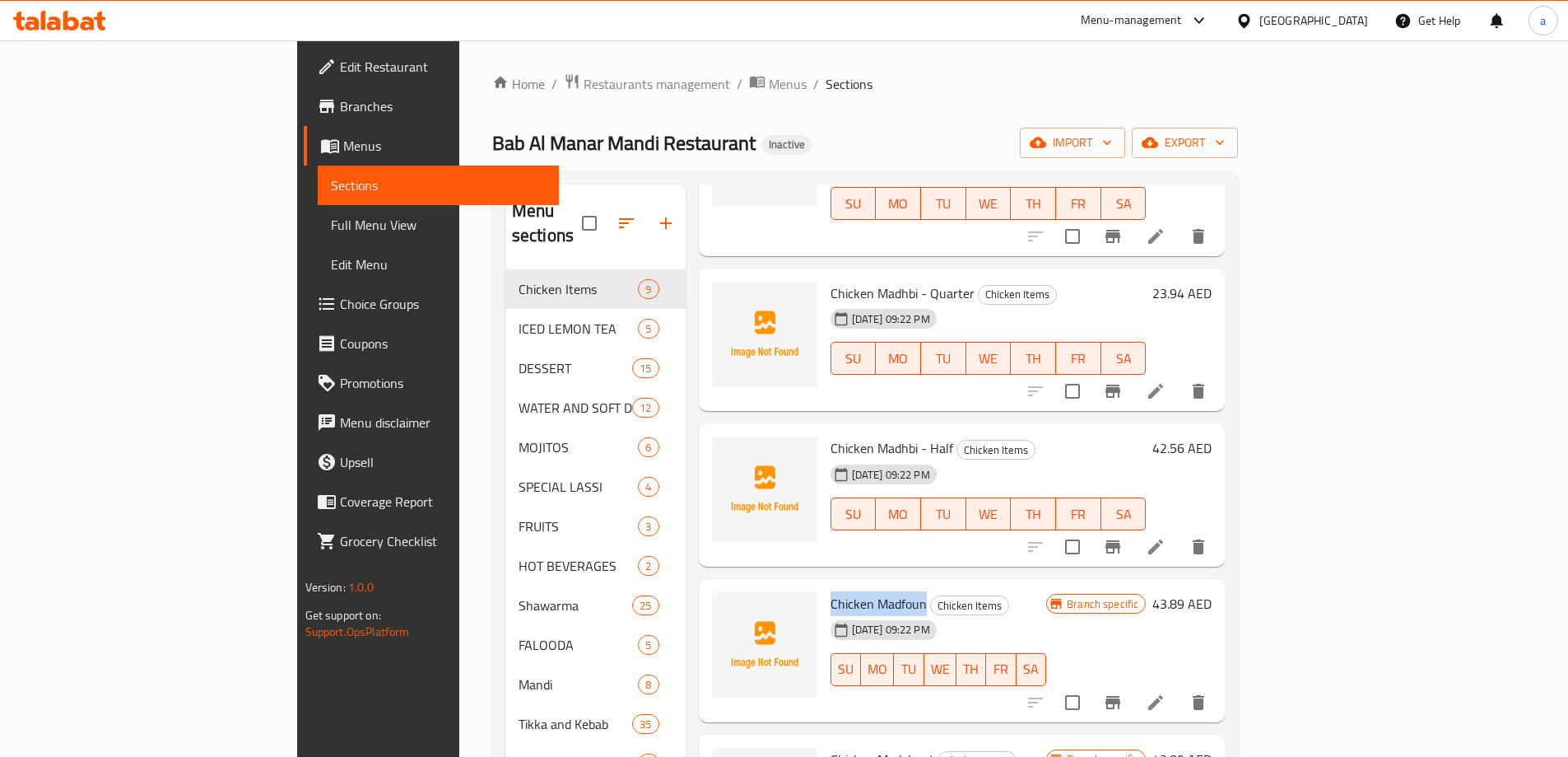
drag, startPoint x: 850, startPoint y: 578, endPoint x: 750, endPoint y: 575, distance: 100.0
click at [823, 585] on div "Chicken Madfoun Chicken Items 06-08-2025 09:22 PM SU MO TU WE TH FR SA" at bounding box center [938, 650] width 229 height 130
copy span "Chicken Madfoun"
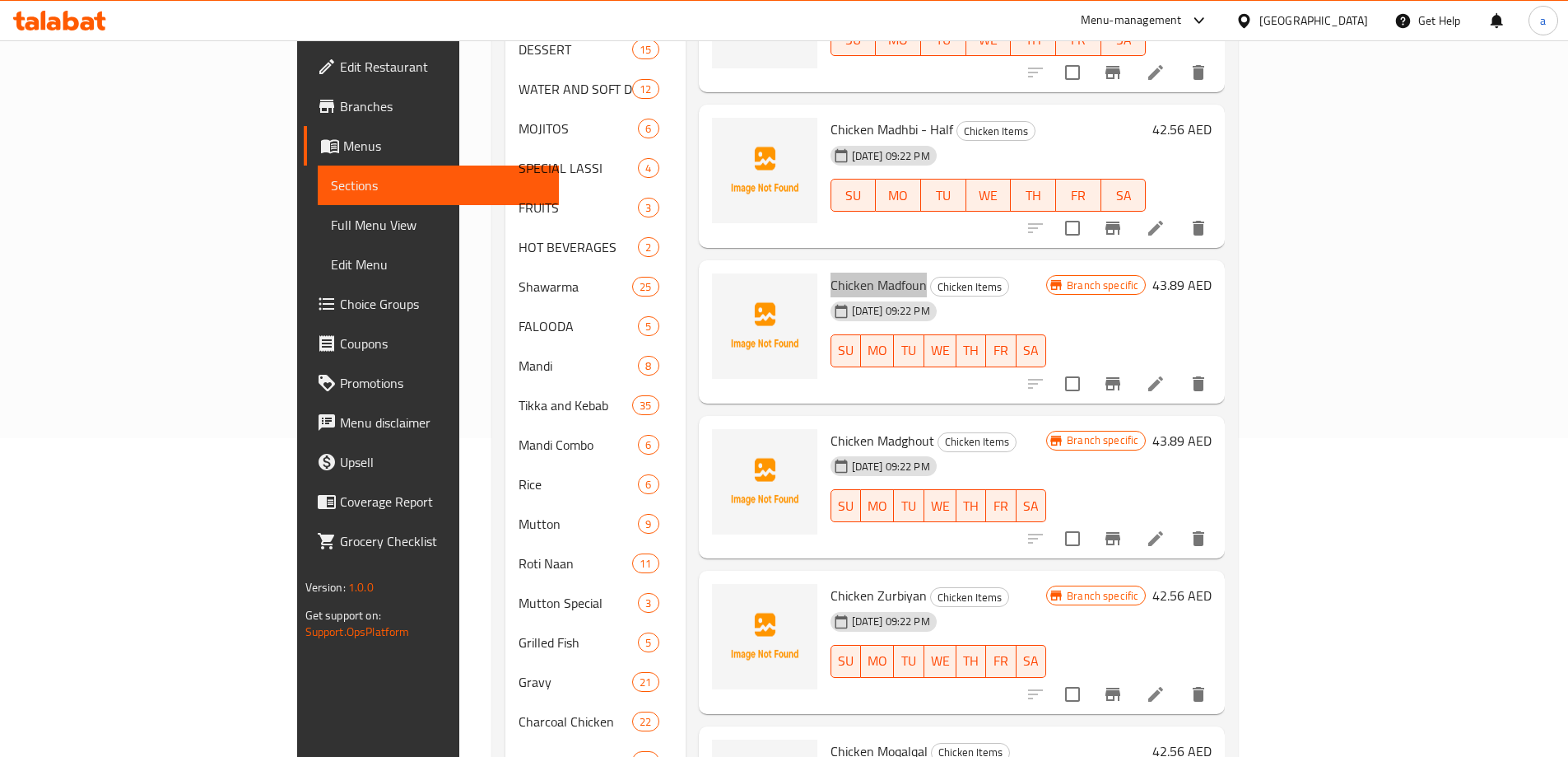
scroll to position [329, 0]
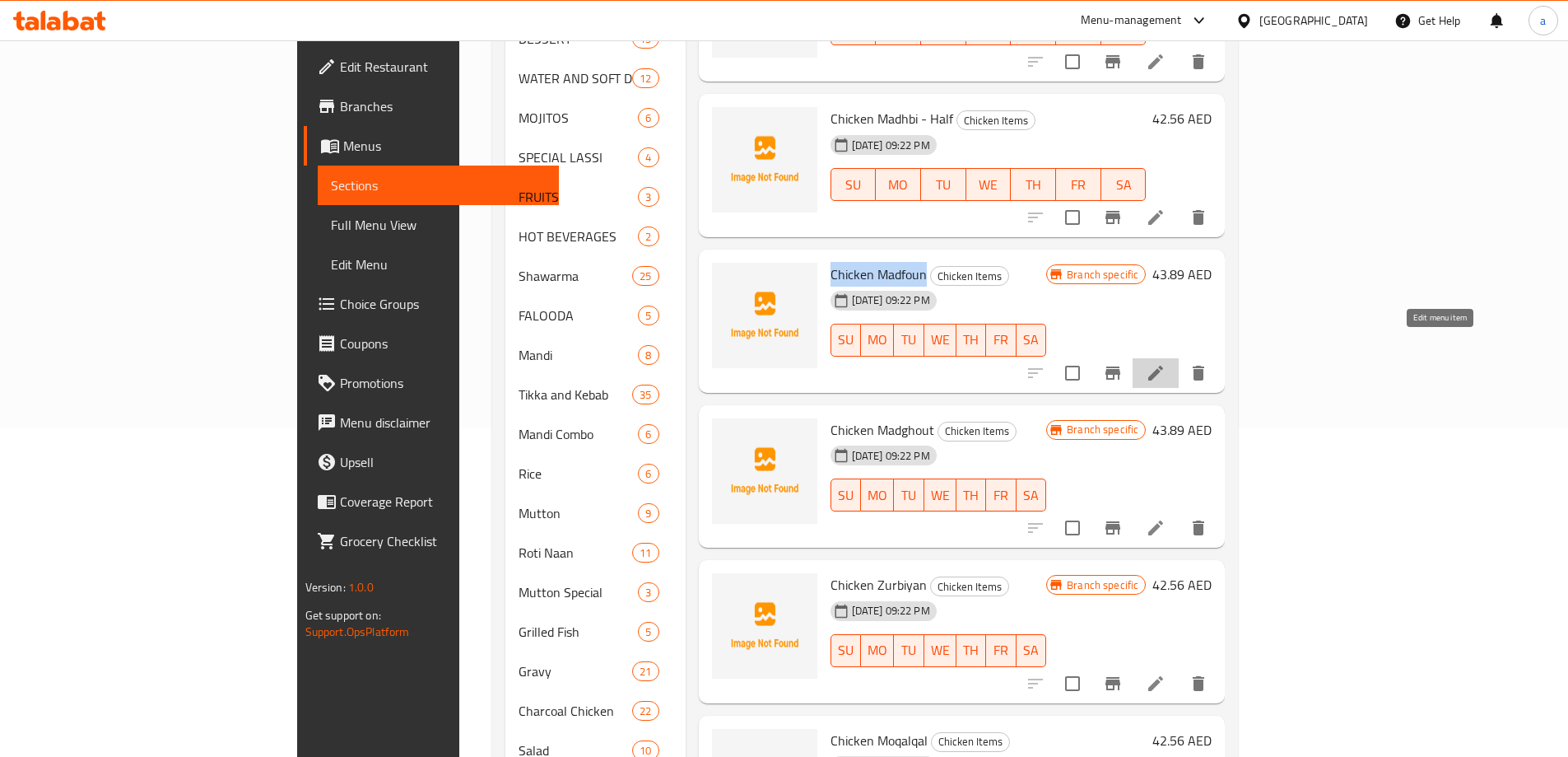
click at [1166, 363] on icon at bounding box center [1155, 372] width 20 height 20
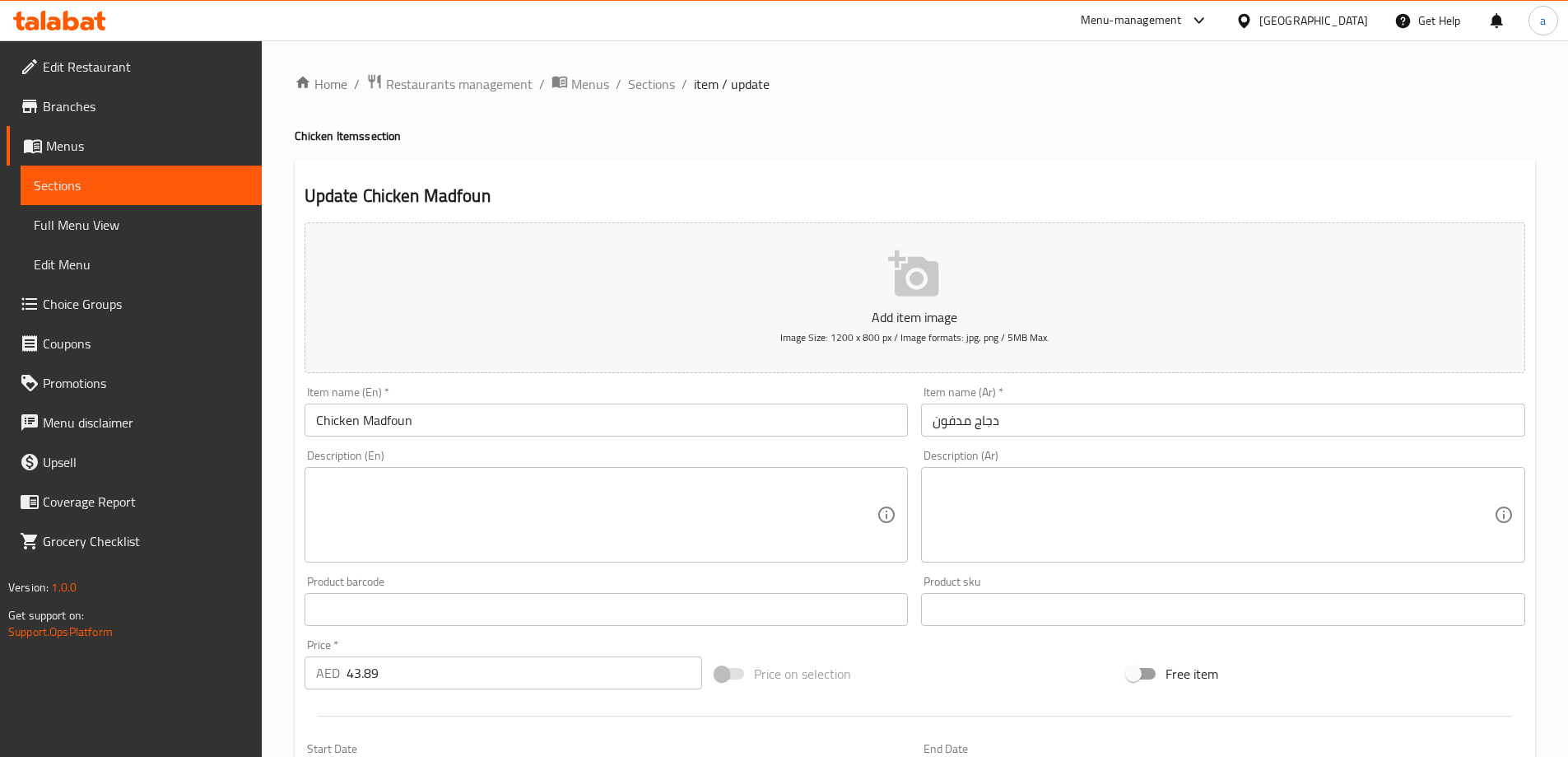
click at [632, 526] on textarea at bounding box center [596, 514] width 561 height 78
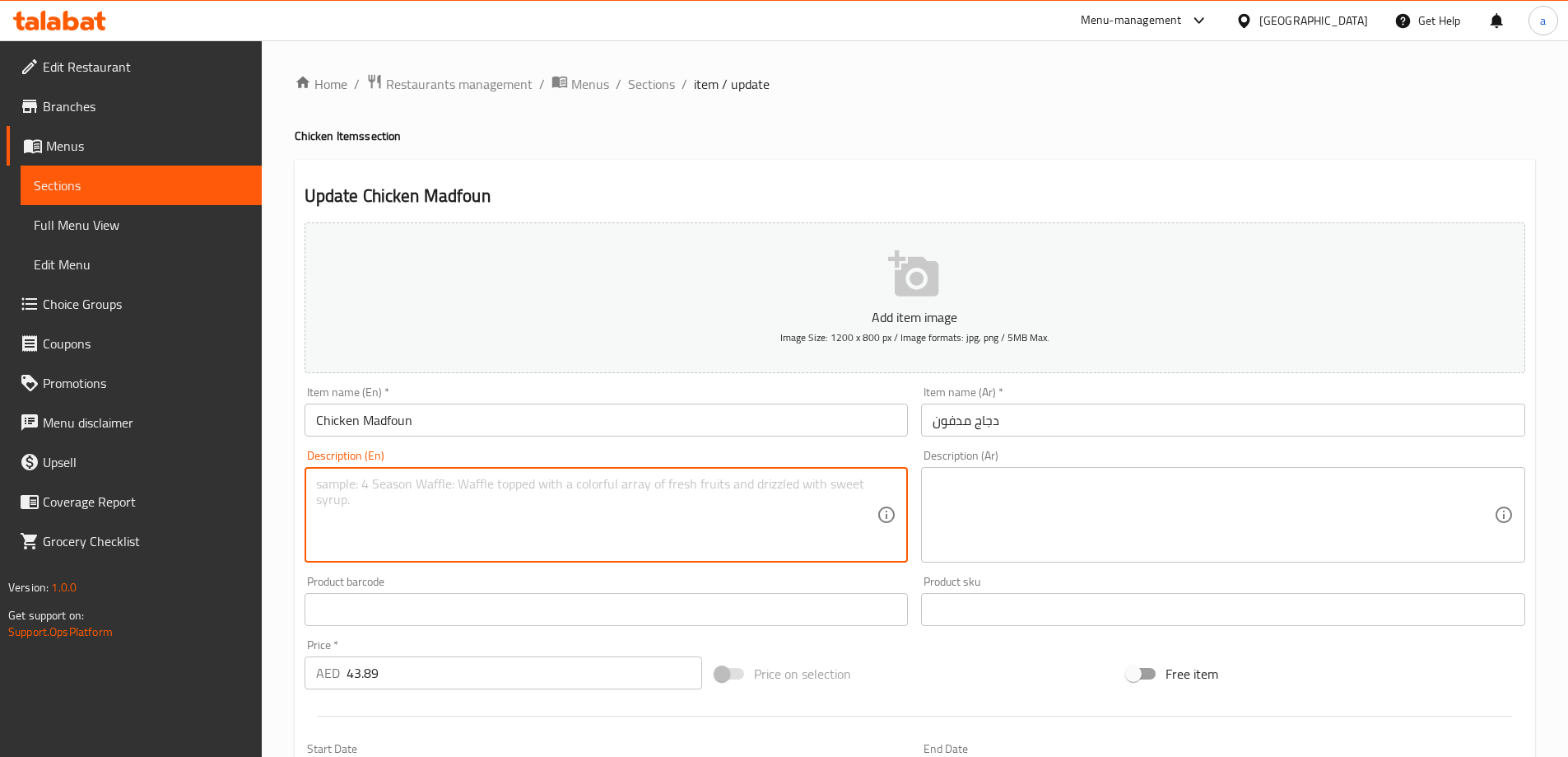
paste textarea "A dish with tender and flavorful chicken cooked using traditional methods."
type textarea "A dish with tender and flavorful chicken cooked using traditional methods."
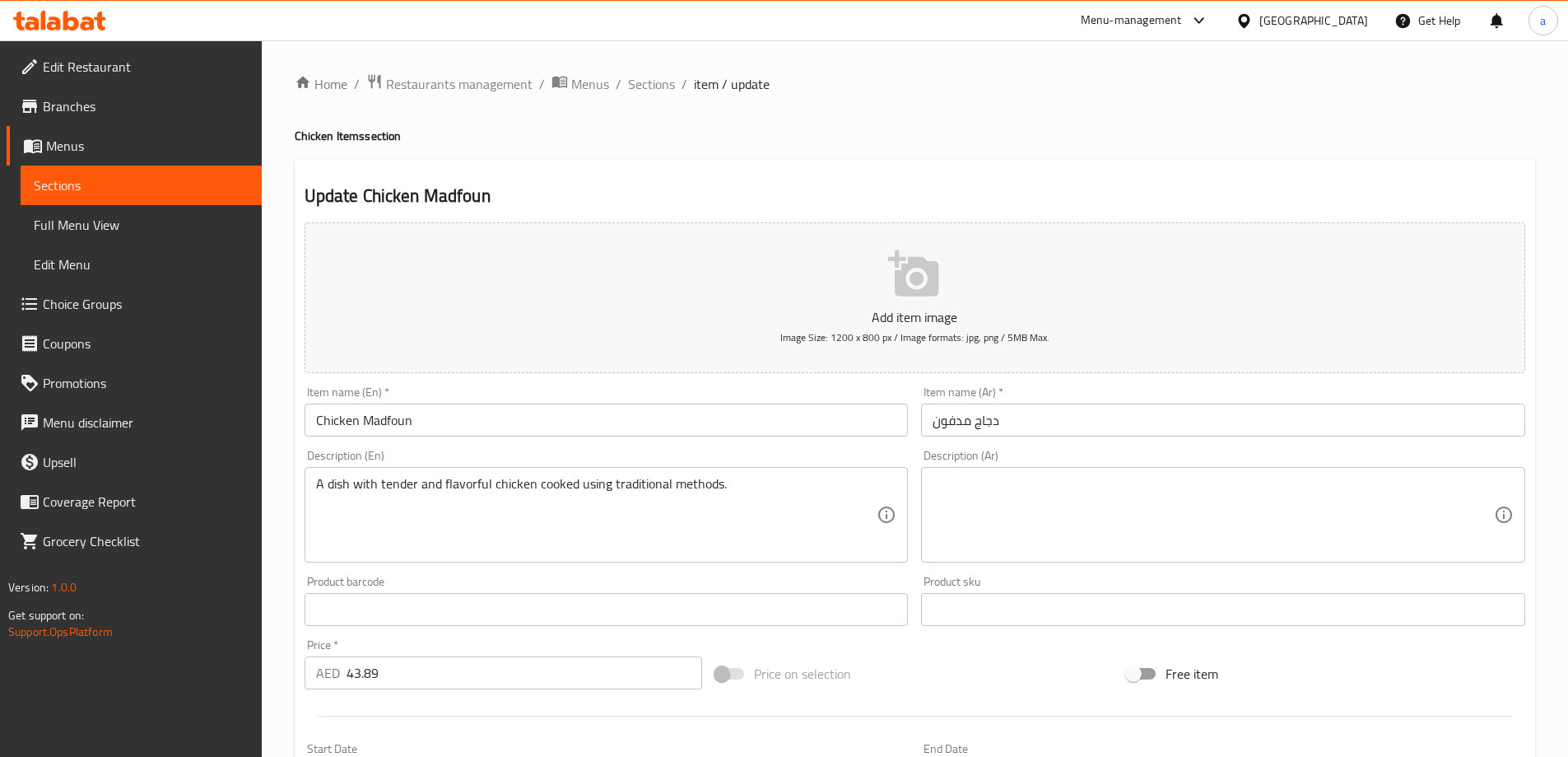
click at [1127, 482] on textarea at bounding box center [1213, 514] width 561 height 78
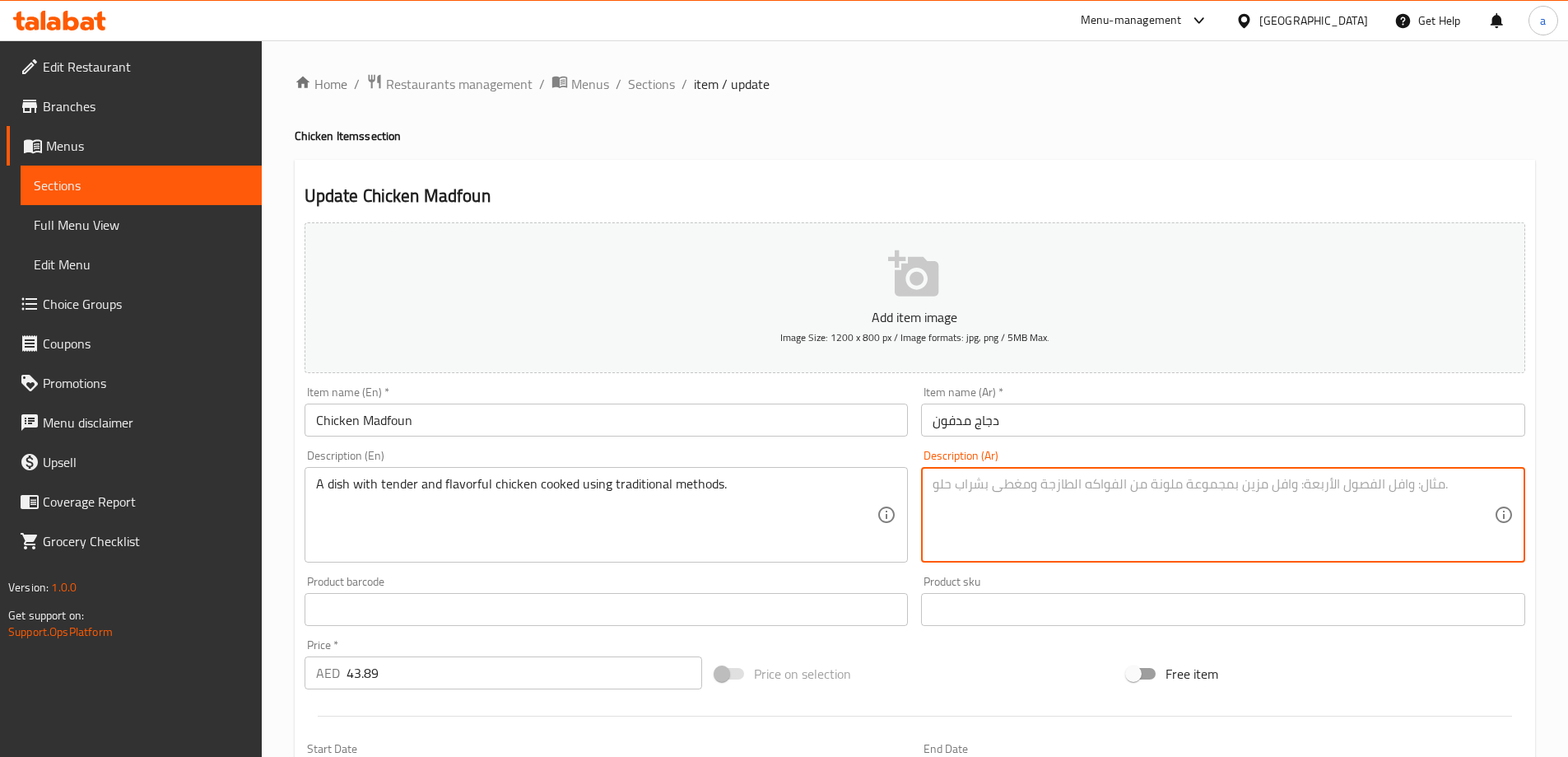
paste textarea "مصنوعة من الدجاج المتبل بالزبادي وعصير الليمون والتوابل ، ثم يُطهى في قدر محكم …"
drag, startPoint x: 1271, startPoint y: 533, endPoint x: 1464, endPoint y: 420, distance: 223.6
click at [1464, 420] on div "Add item image Image Size: 1200 x 800 px / Image formats: jpg, png / 5MB Max. I…" at bounding box center [915, 570] width 1233 height 710
paste textarea
type textarea "طبق مع دجاج طري ولذيذ مطبوخ بالطرق التقليدية."
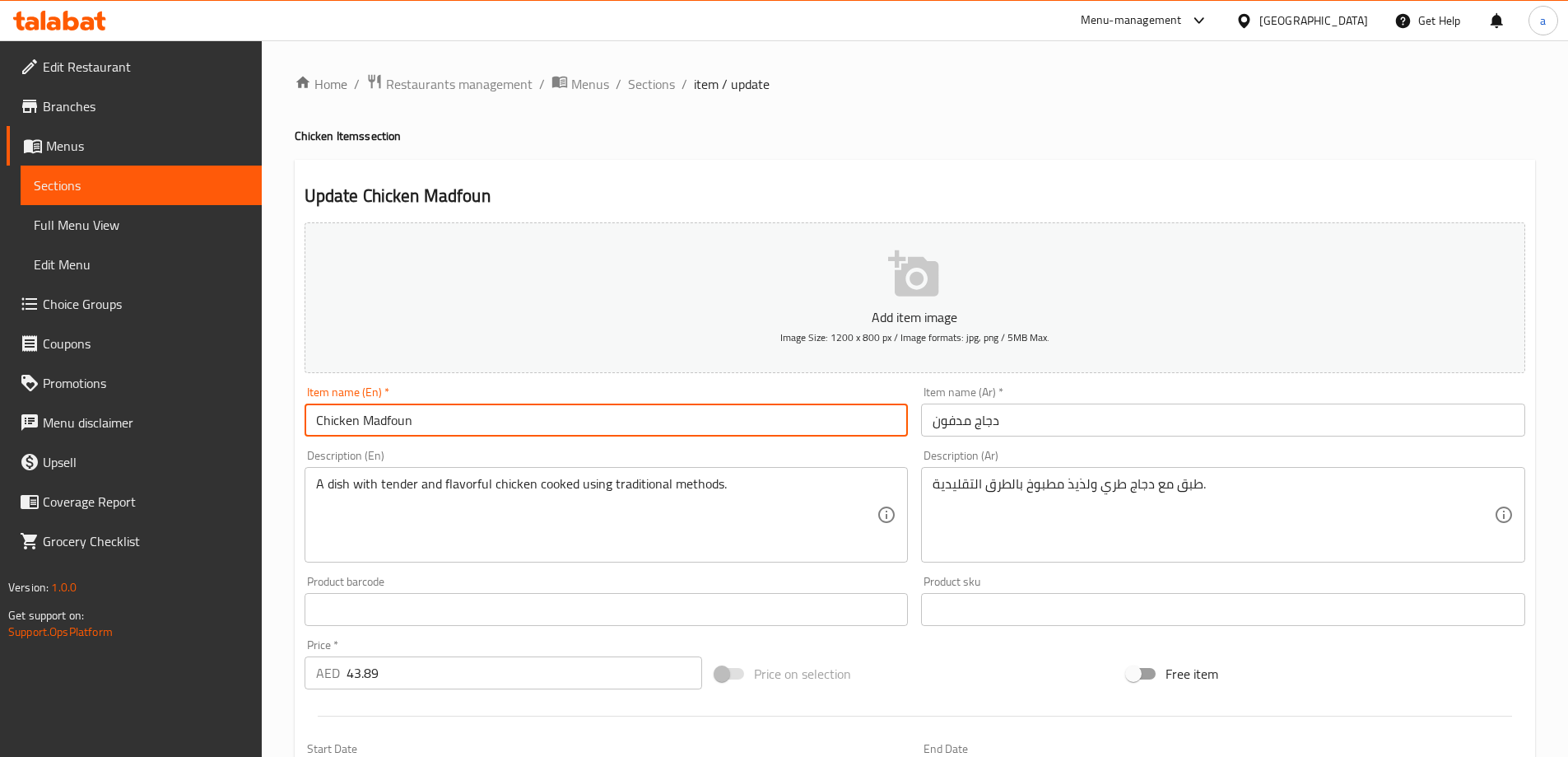
drag, startPoint x: 505, startPoint y: 417, endPoint x: 149, endPoint y: 401, distance: 356.4
click at [149, 401] on div "Edit Restaurant Branches Menus Sections Full Menu View Edit Menu Choice Groups …" at bounding box center [784, 602] width 1568 height 1123
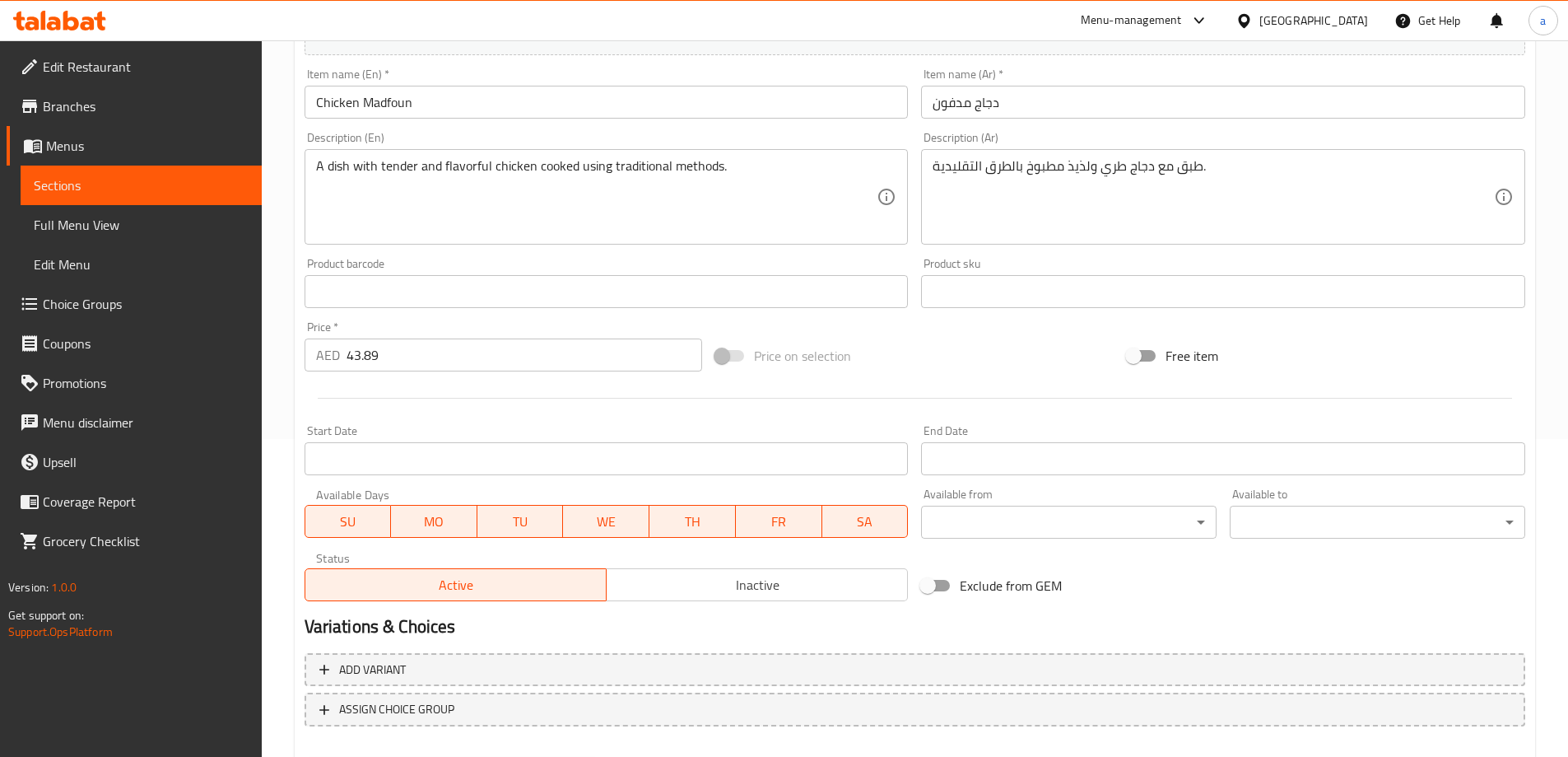
scroll to position [407, 0]
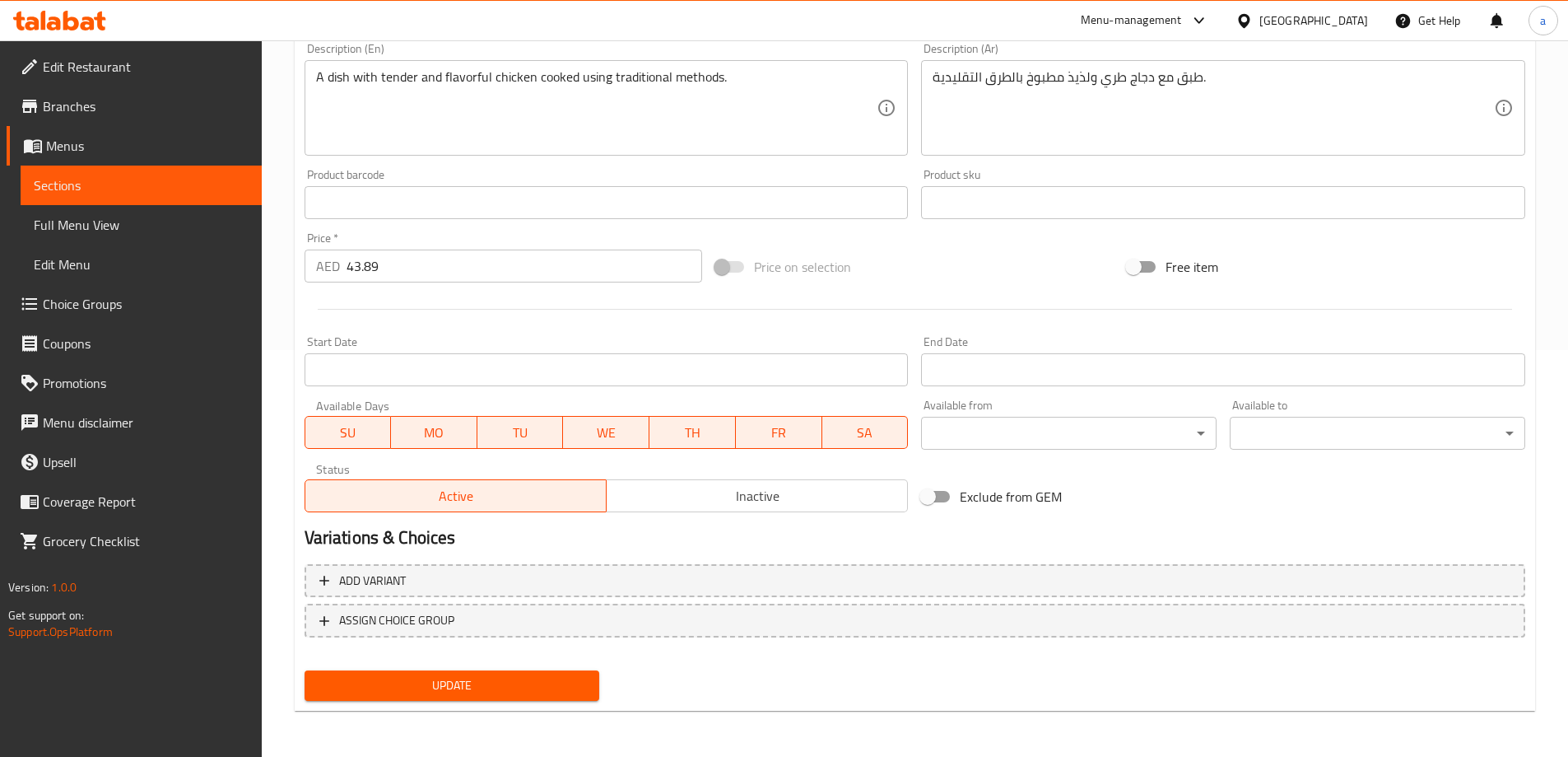
click at [532, 680] on span "Update" at bounding box center [452, 686] width 269 height 21
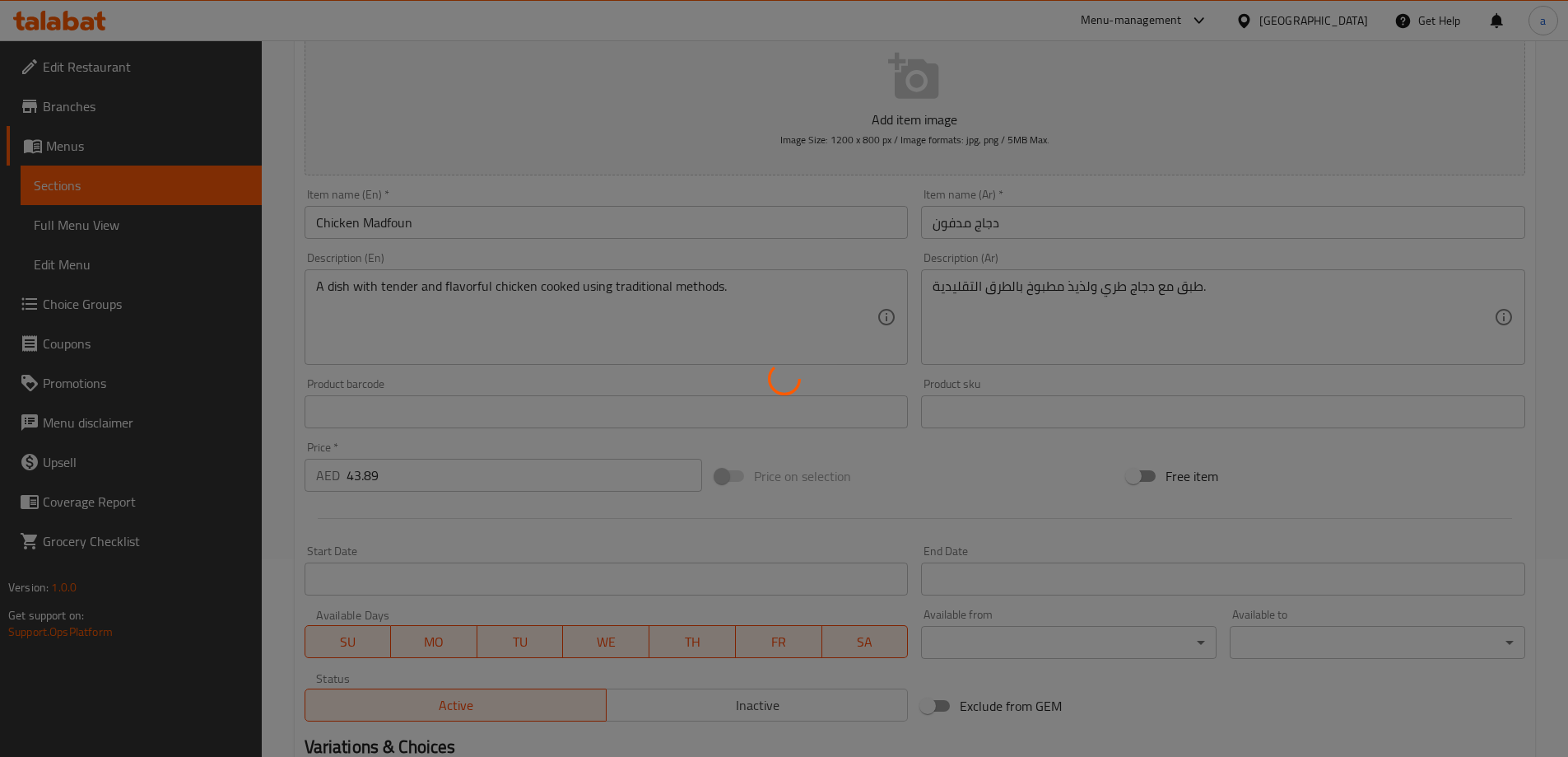
scroll to position [0, 0]
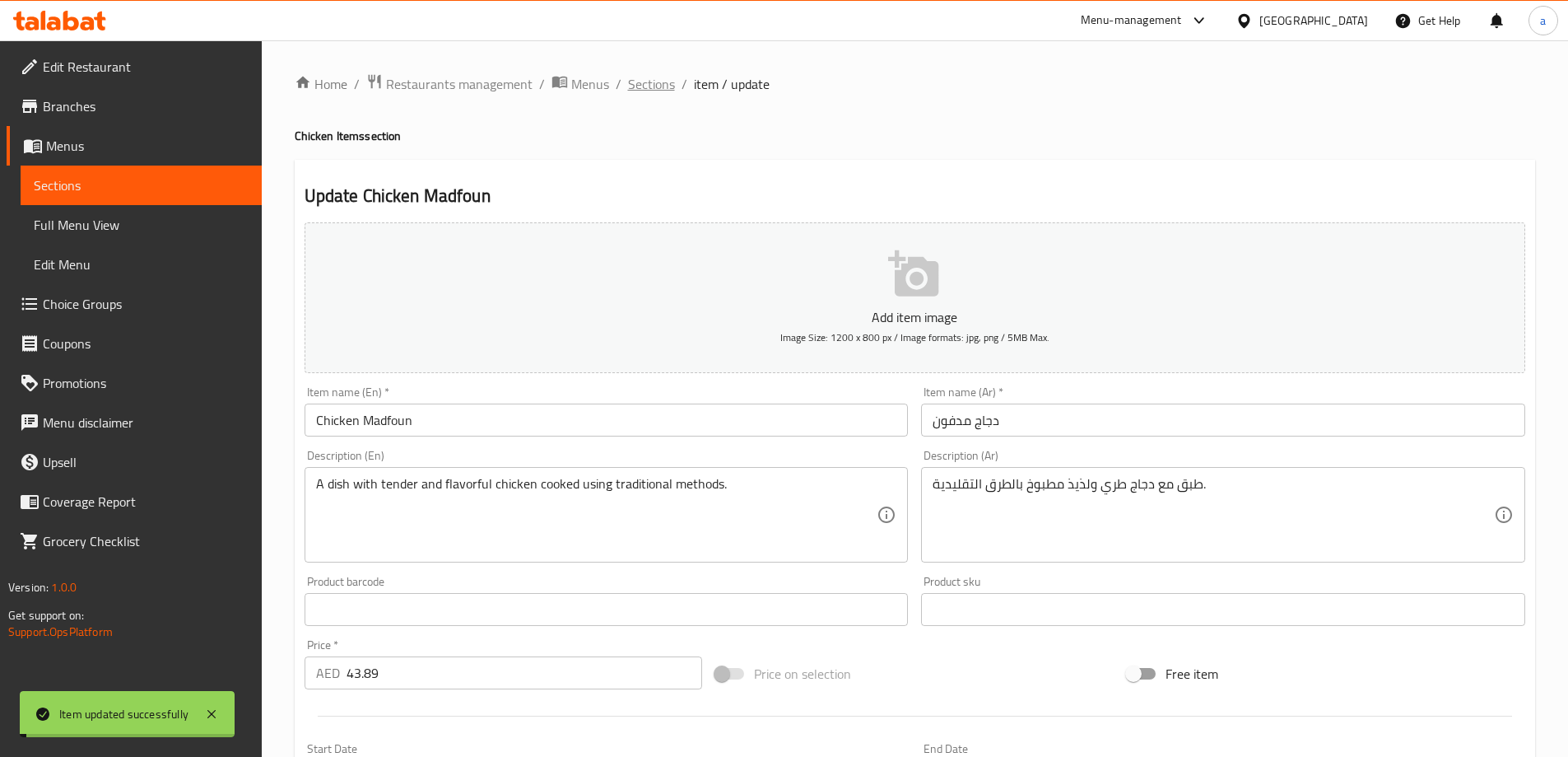
click at [651, 83] on span "Sections" at bounding box center [651, 84] width 47 height 20
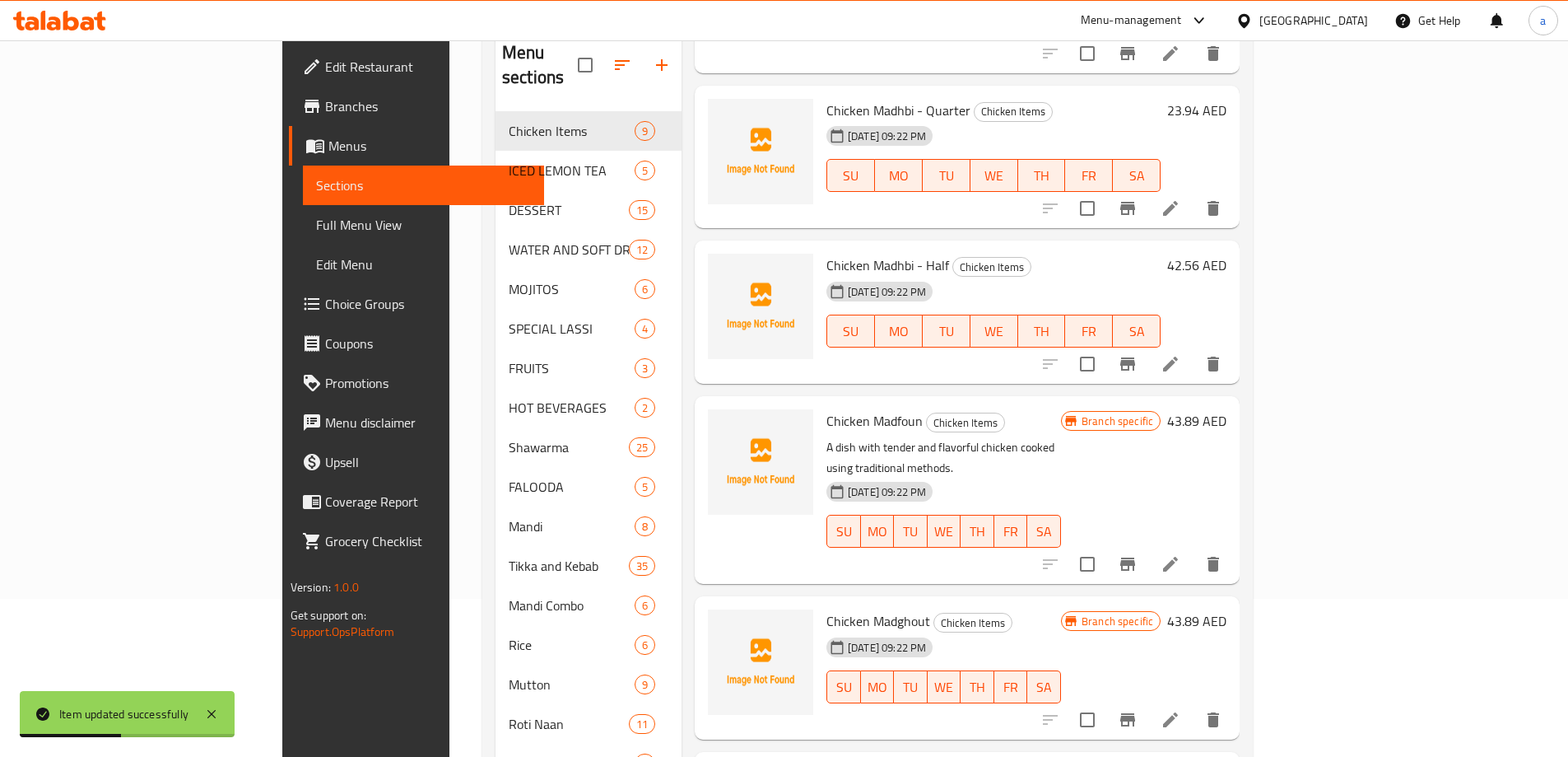
scroll to position [165, 0]
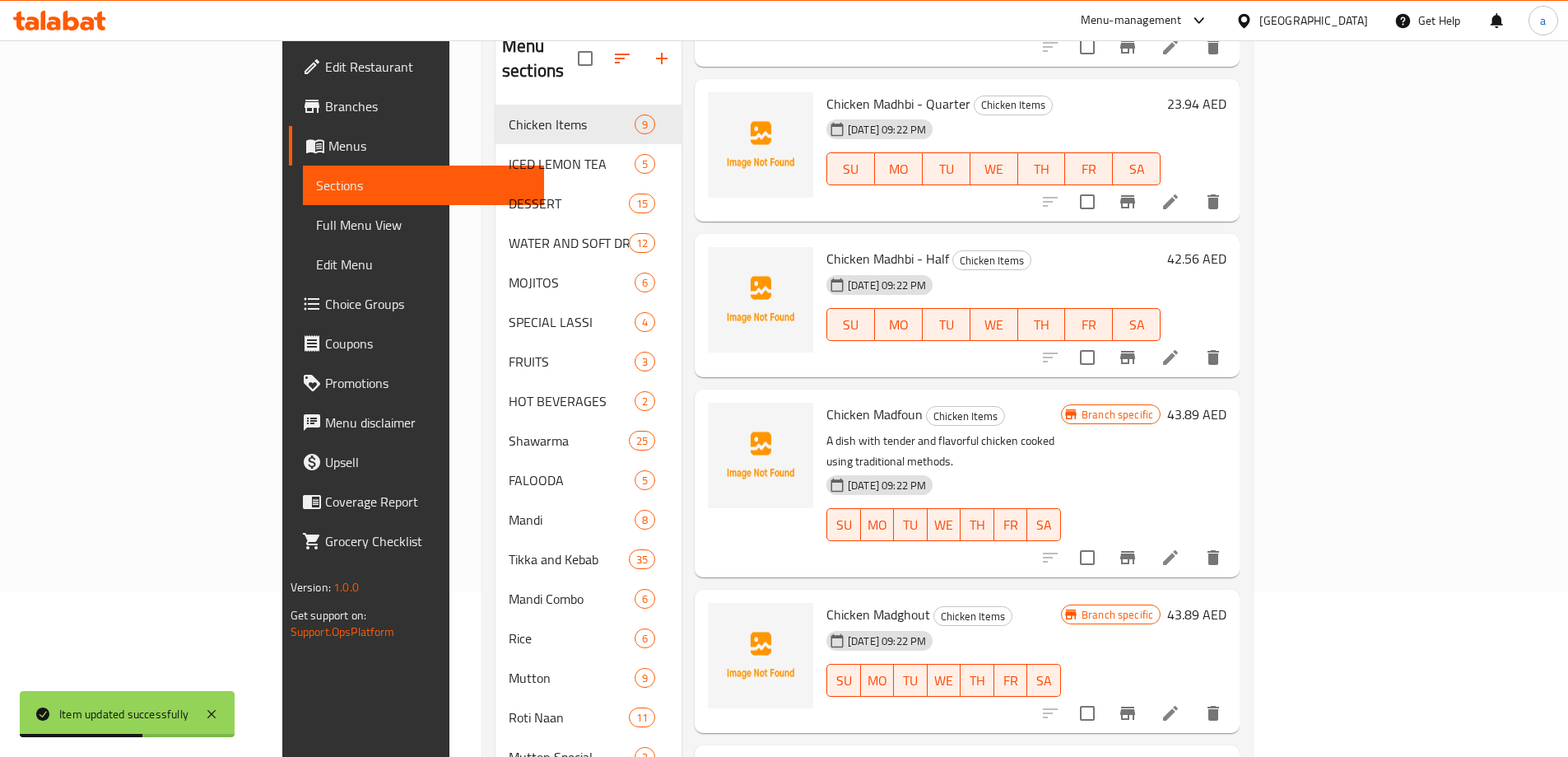
click at [826, 602] on span "Chicken Madghout" at bounding box center [878, 614] width 103 height 24
drag, startPoint x: 803, startPoint y: 568, endPoint x: 857, endPoint y: 574, distance: 54.3
click at [857, 602] on span "Chicken Madghout" at bounding box center [878, 614] width 103 height 24
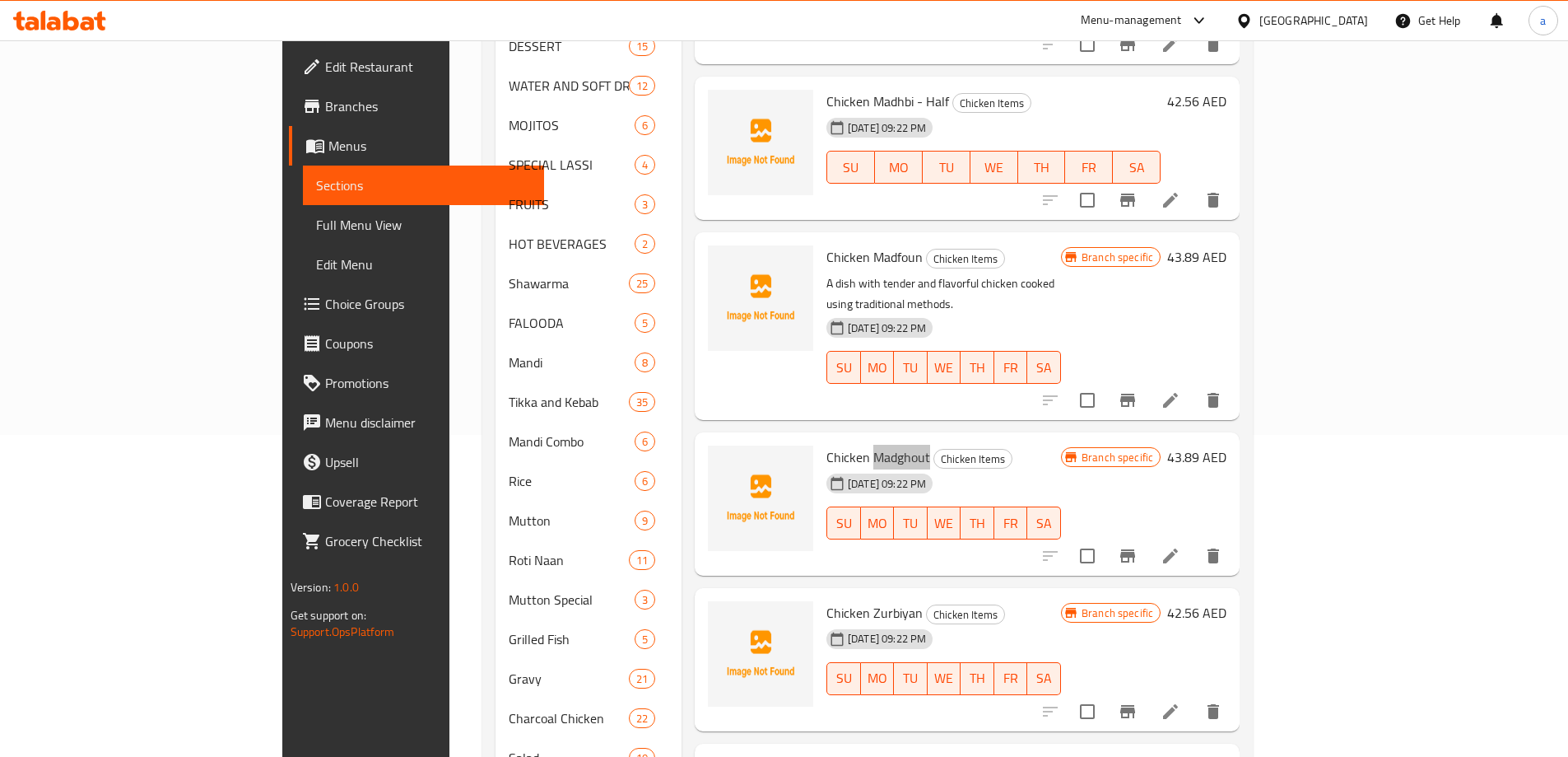
scroll to position [329, 0]
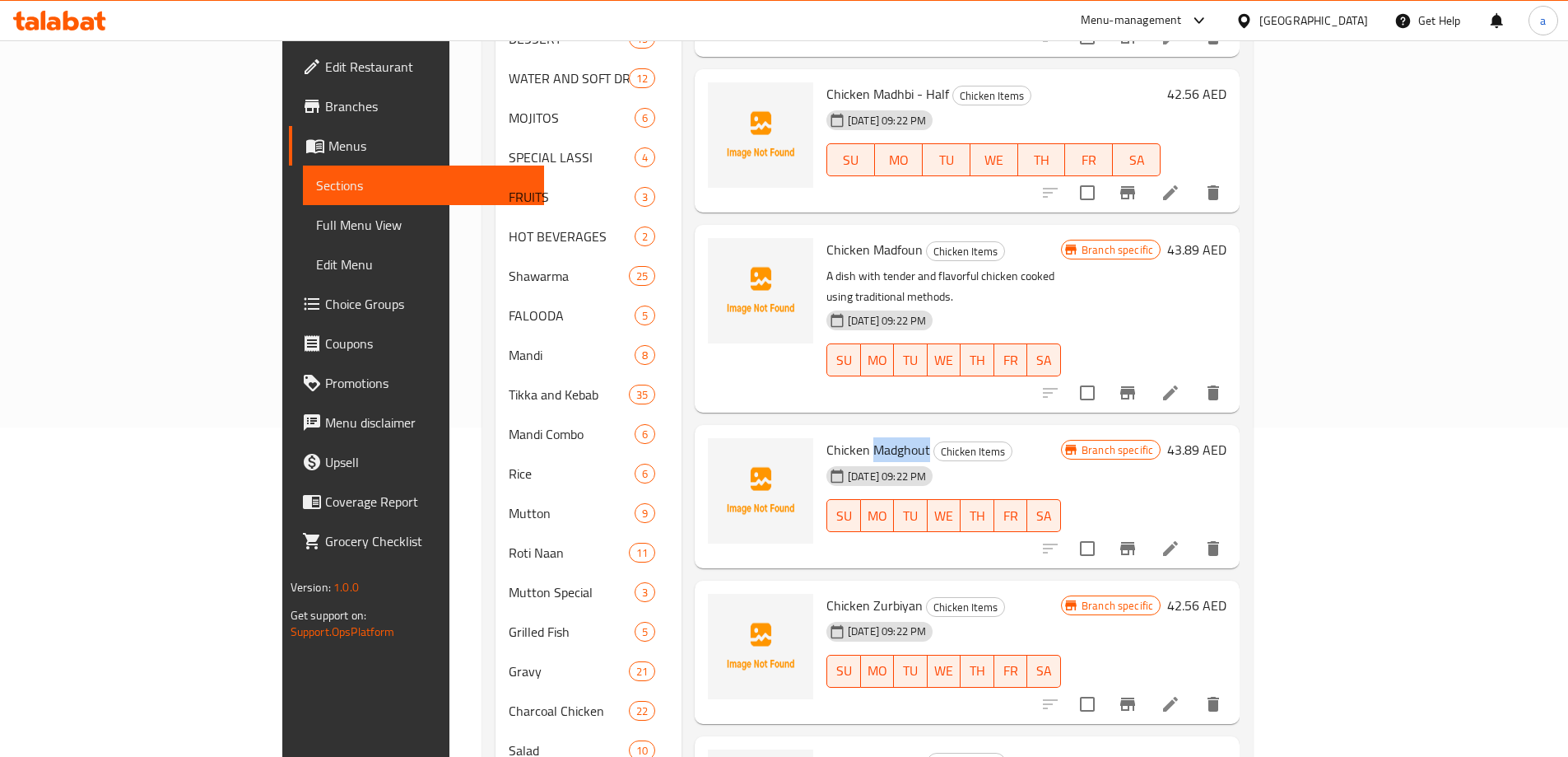
click at [1180, 539] on icon at bounding box center [1169, 548] width 20 height 20
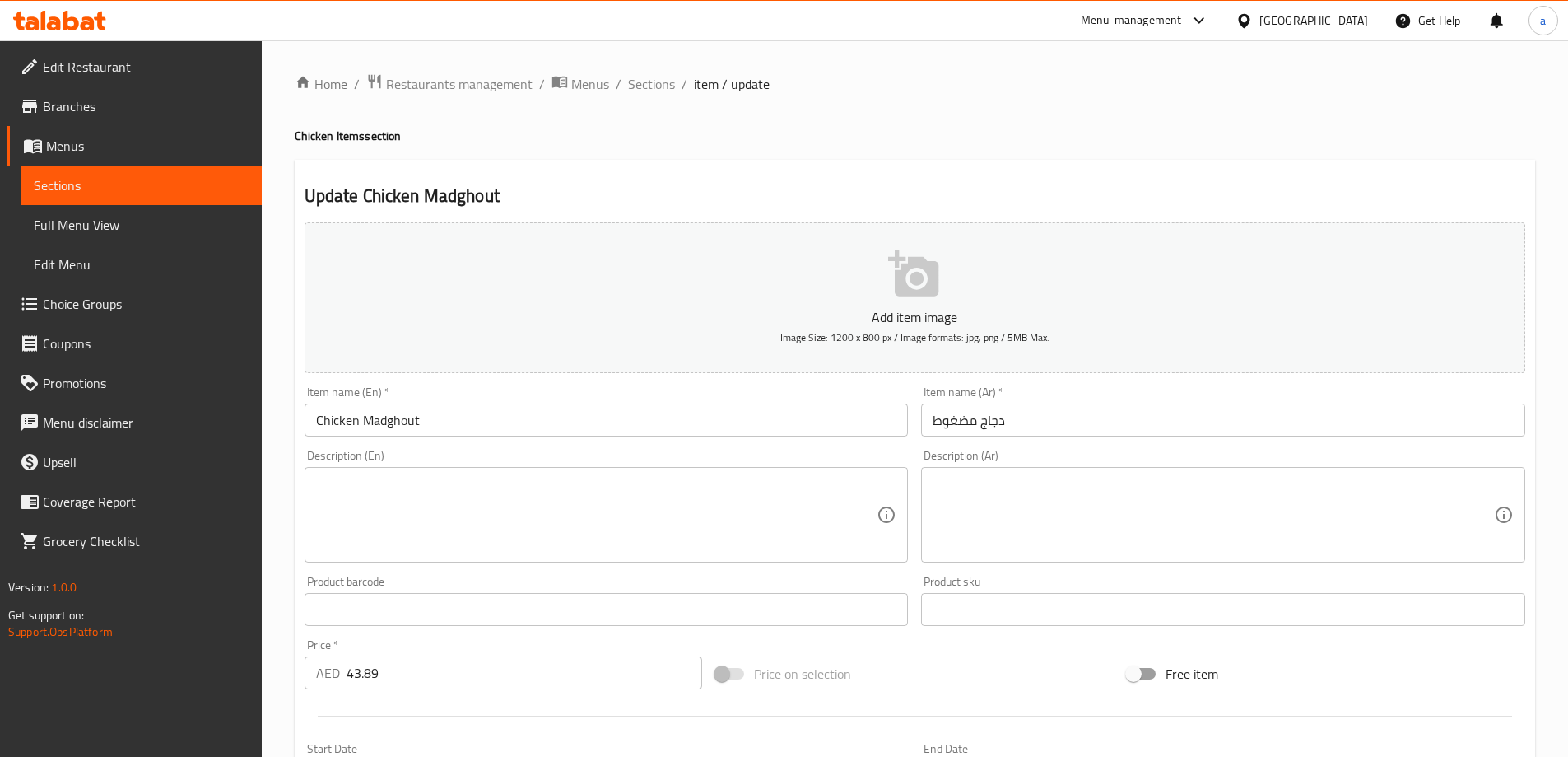
click at [829, 497] on textarea at bounding box center [596, 514] width 561 height 78
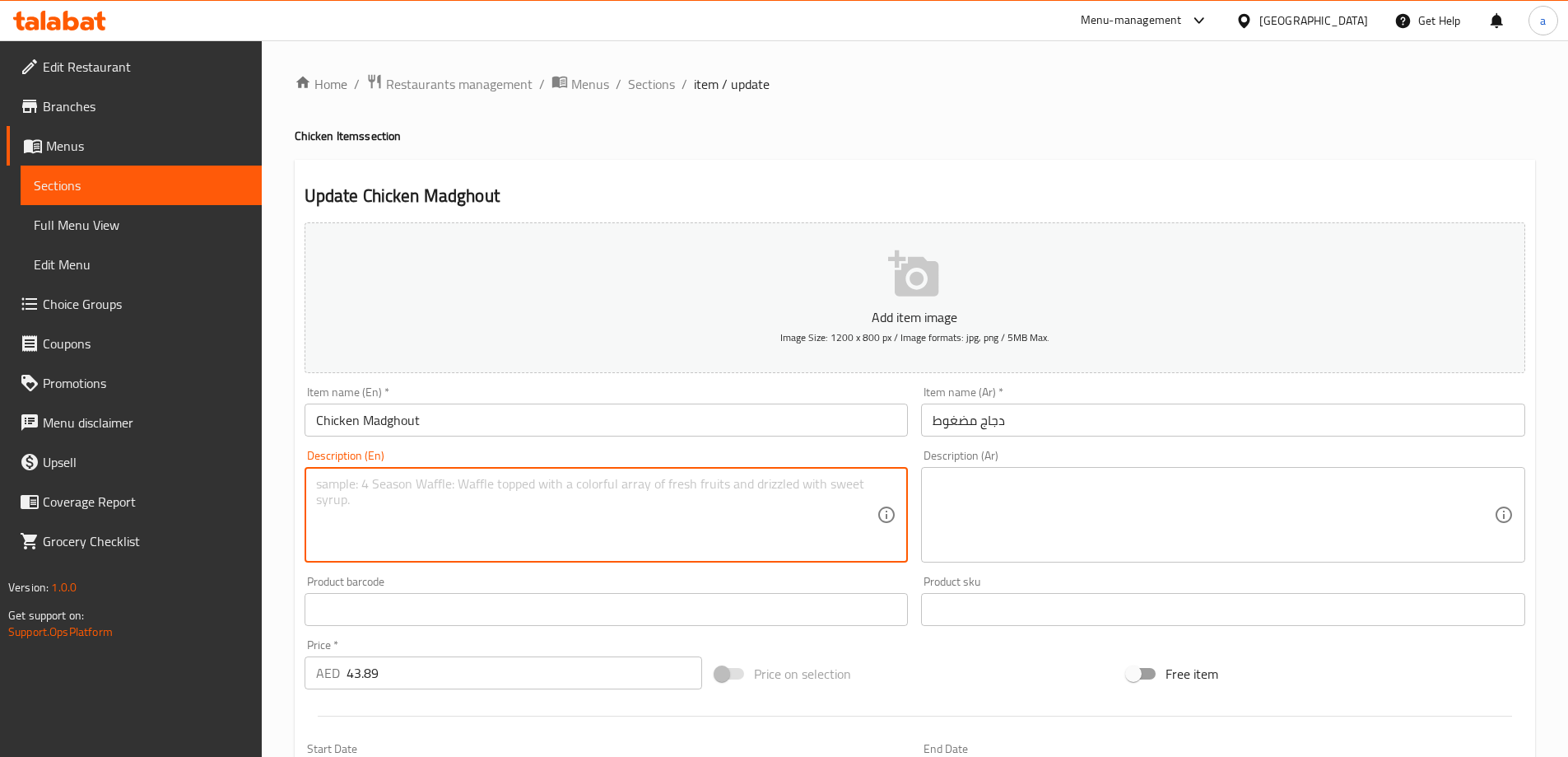
paste textarea "A traditional Arabian dish made with spiced and roasted chicken."
type textarea "A traditional Arabian dish made with spiced and roasted chicken."
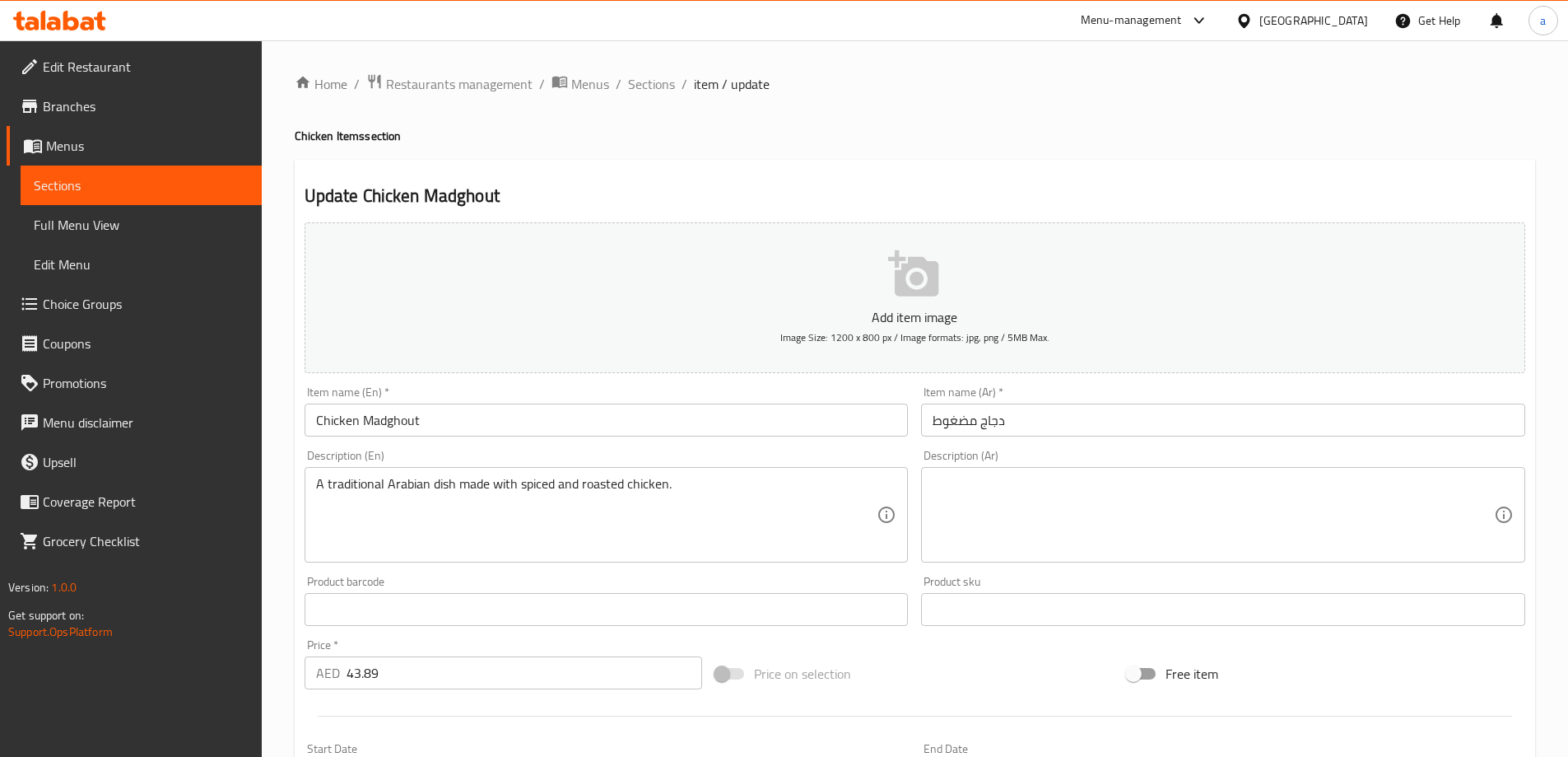
click at [1073, 527] on textarea at bounding box center [1213, 514] width 561 height 78
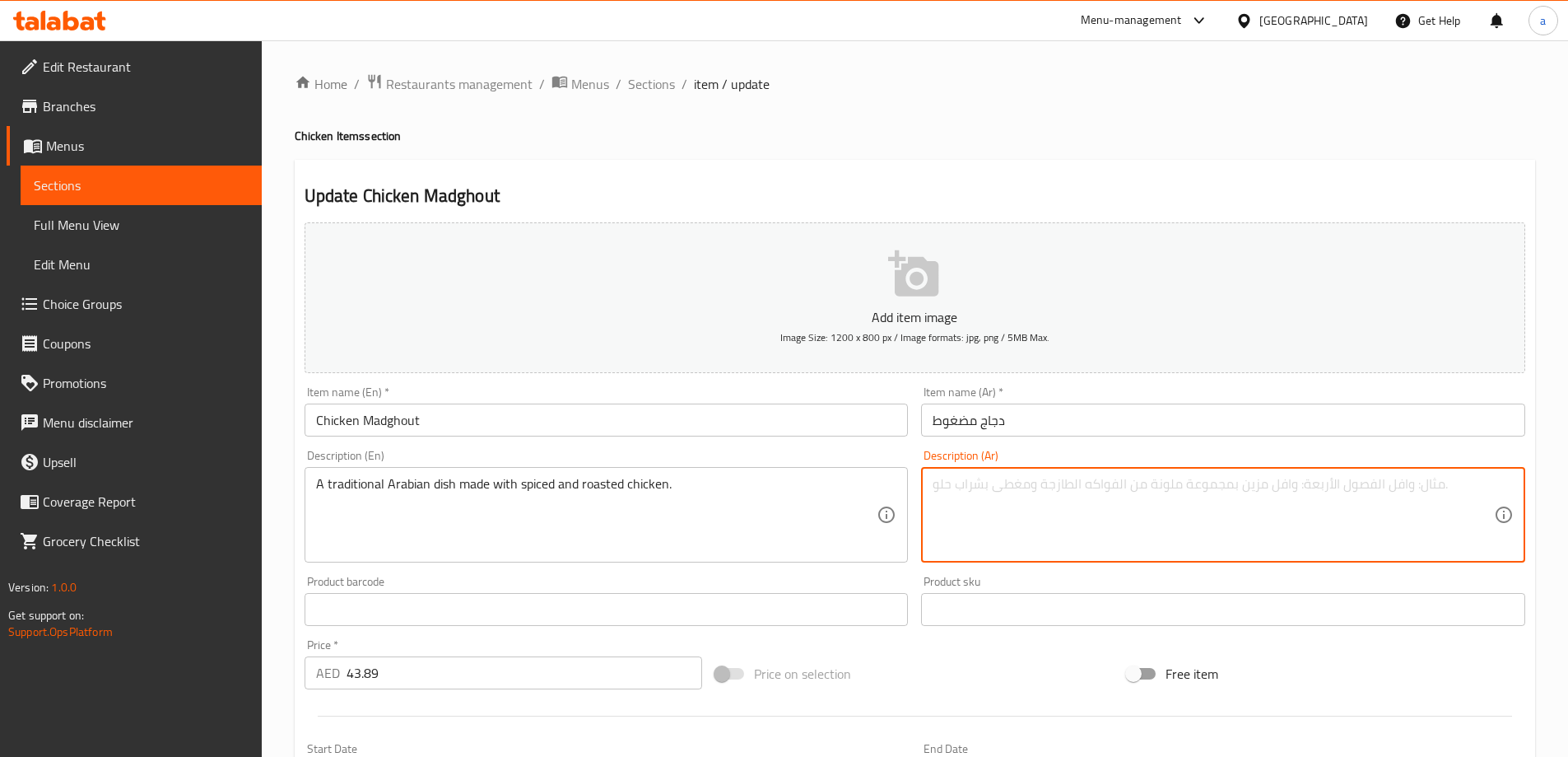
paste textarea "طبق عربي تقليدي مصنوع من الدجاج المتبل والمشوي."
type textarea "طبق عربي تقليدي مصنوع من الدجاج المتبل والمشوي."
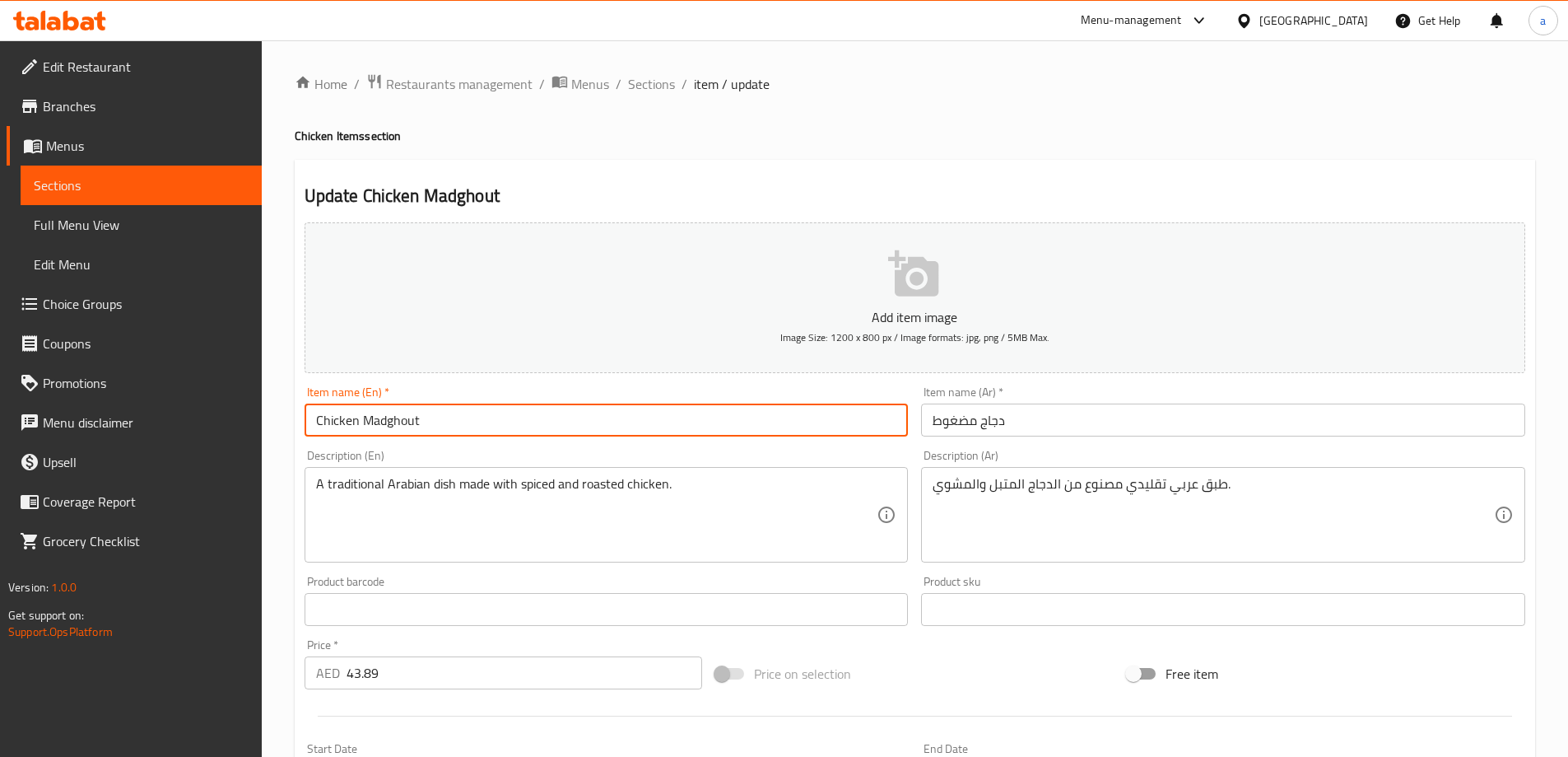
click at [572, 427] on input "Chicken Madghout" at bounding box center [606, 419] width 604 height 33
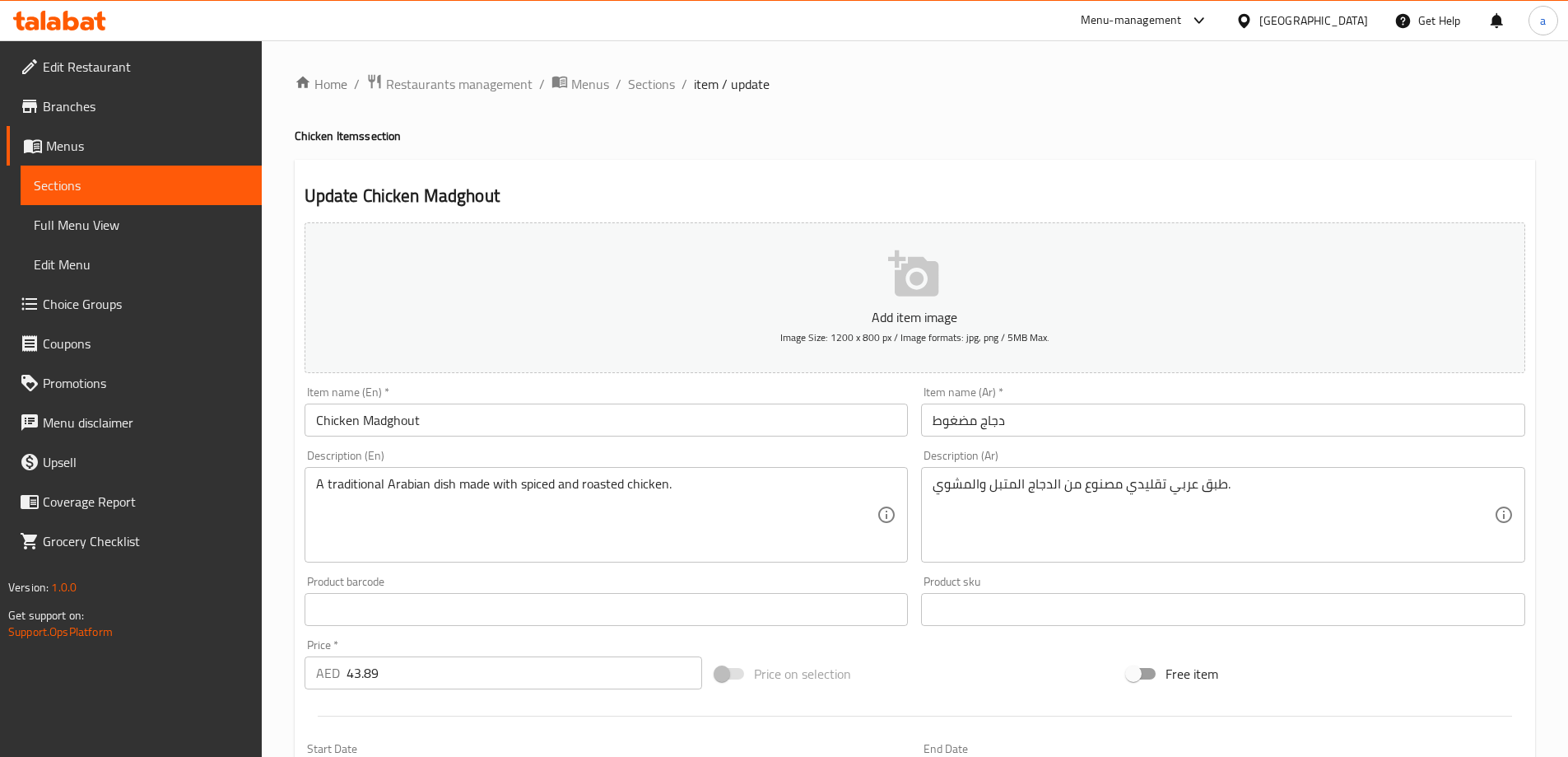
click at [1139, 164] on div "Update Chicken Madghout Add item image Image Size: 1200 x 800 px / Image format…" at bounding box center [914, 639] width 1240 height 958
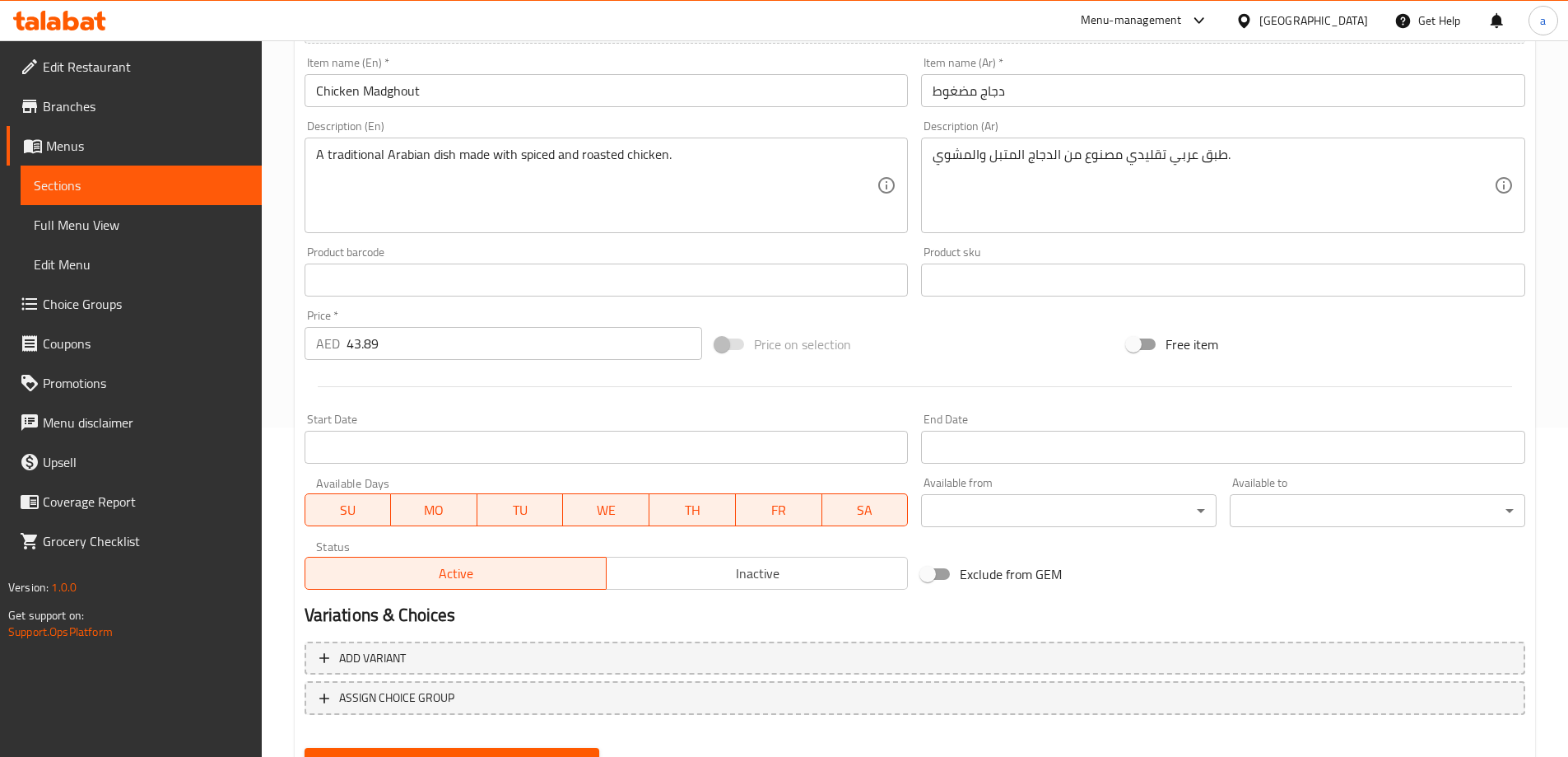
scroll to position [407, 0]
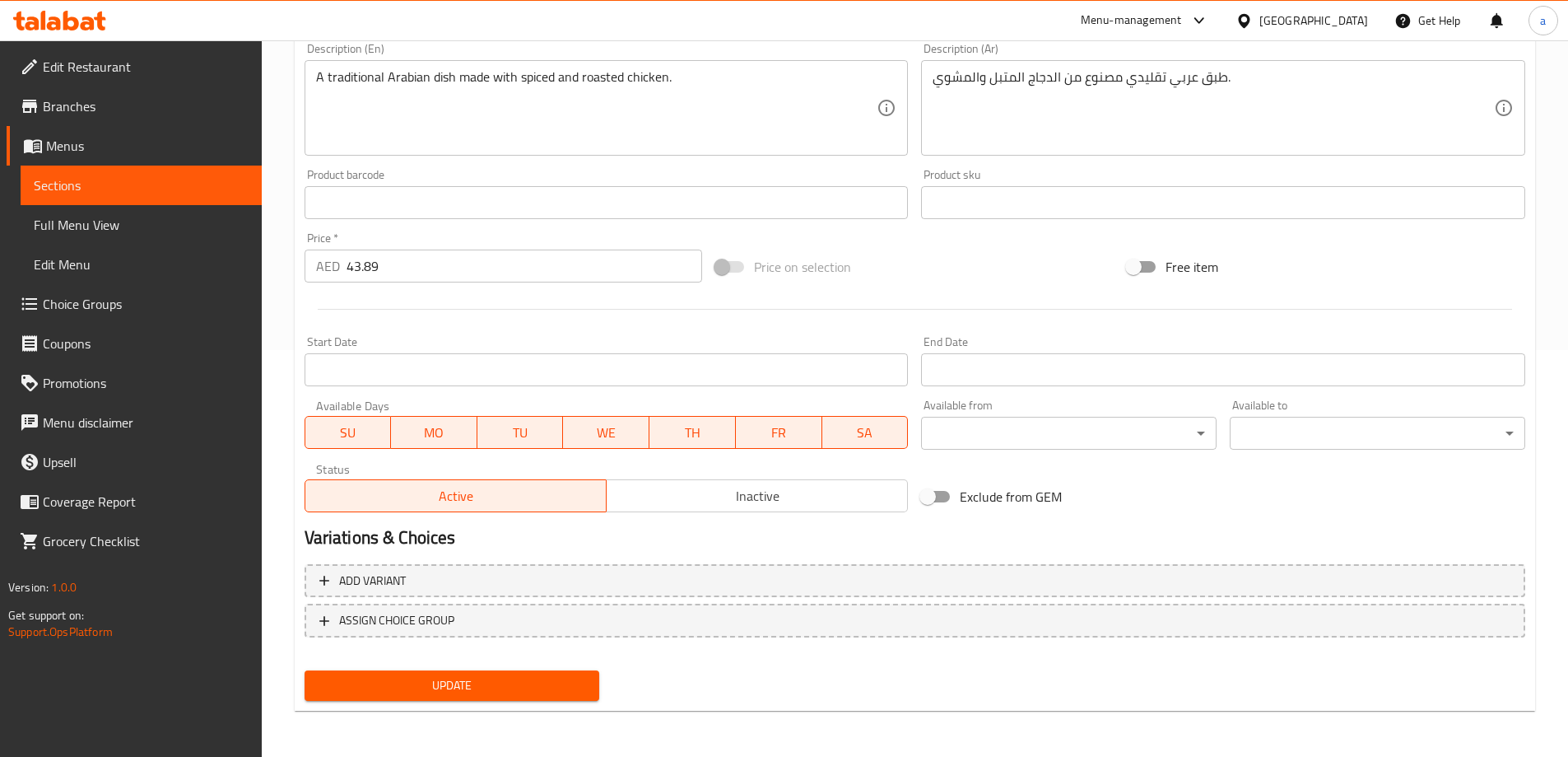
click at [498, 685] on span "Update" at bounding box center [452, 686] width 269 height 21
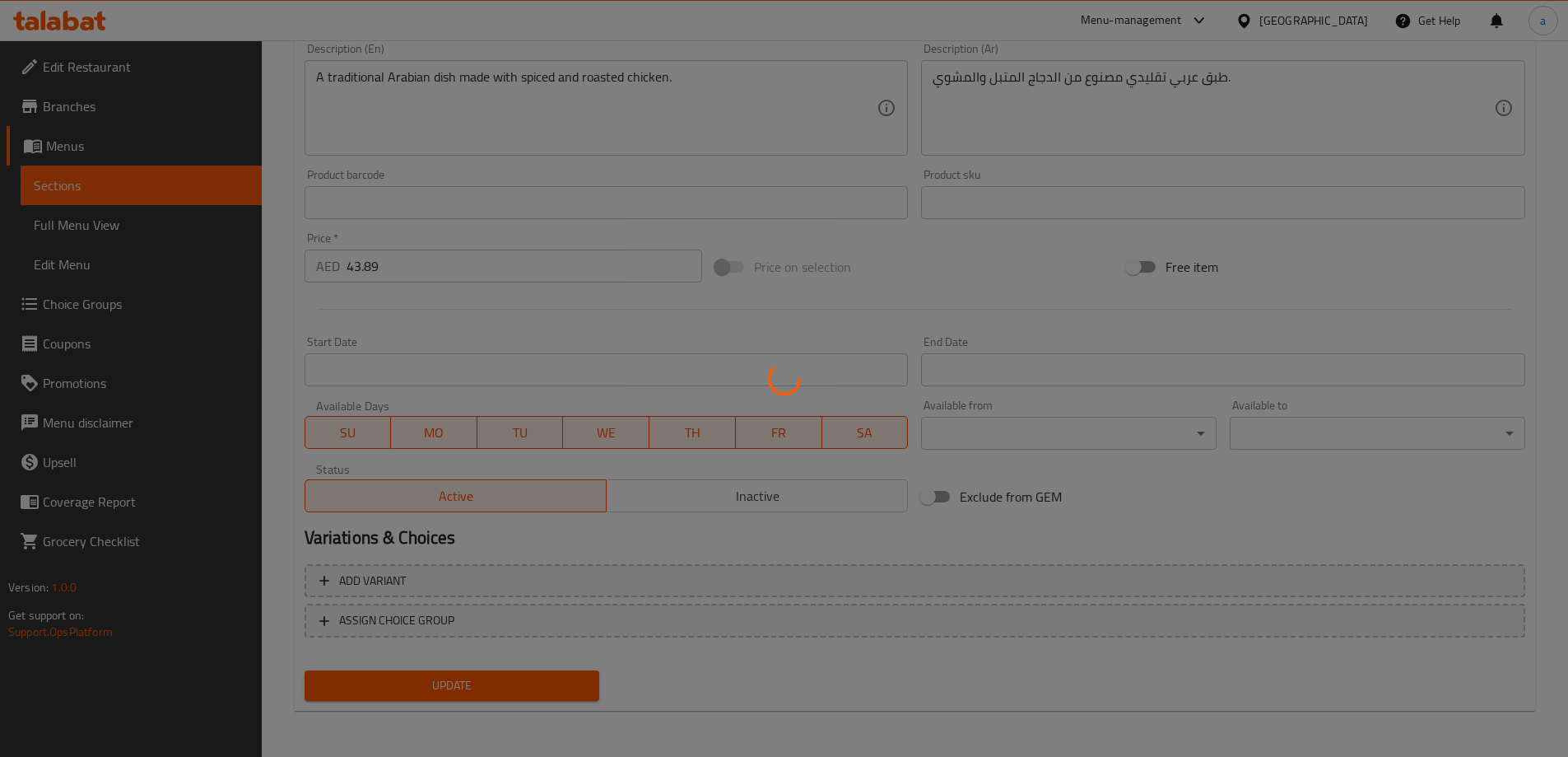
scroll to position [0, 0]
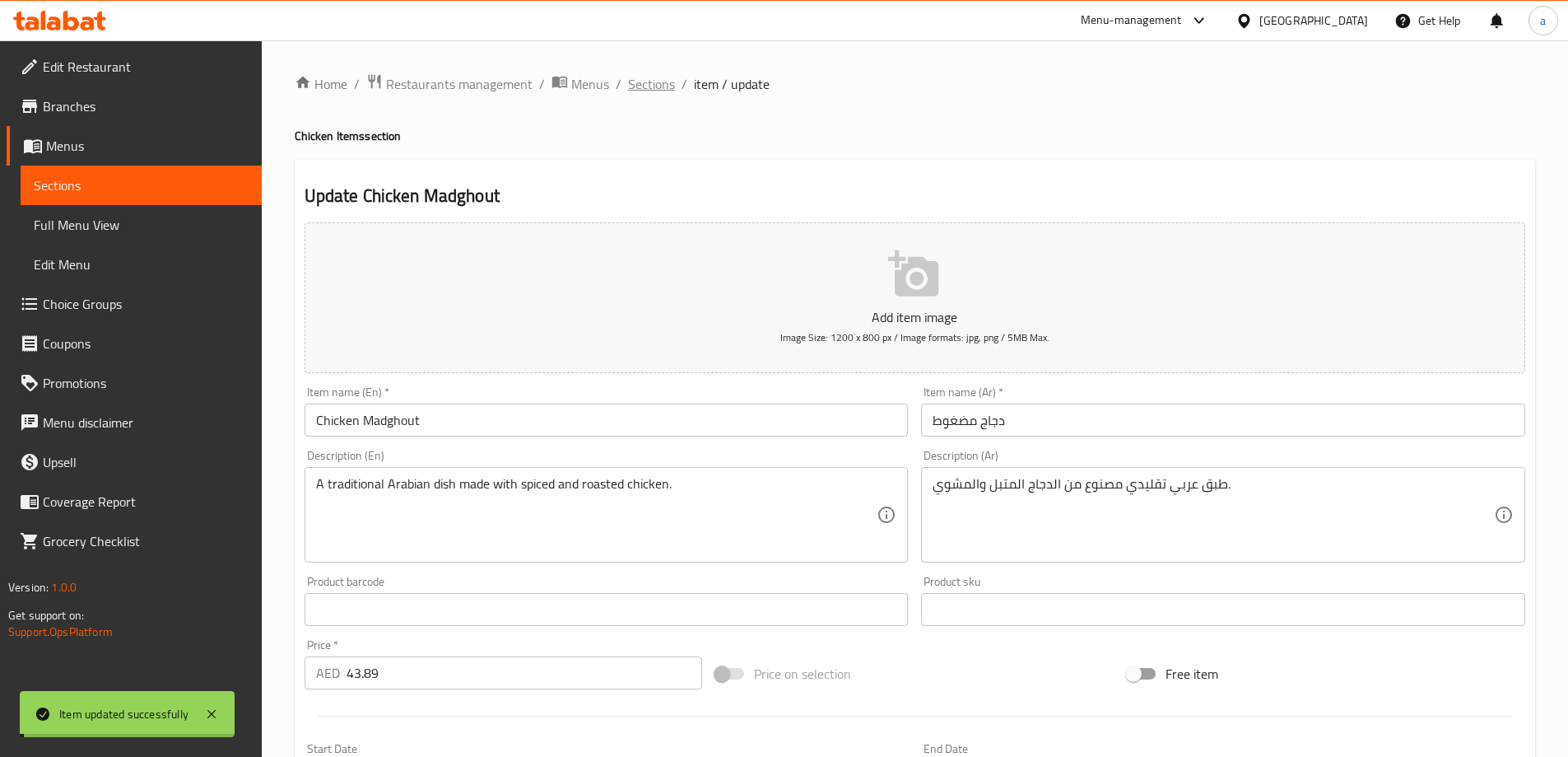
click at [640, 87] on span "Sections" at bounding box center [651, 84] width 47 height 20
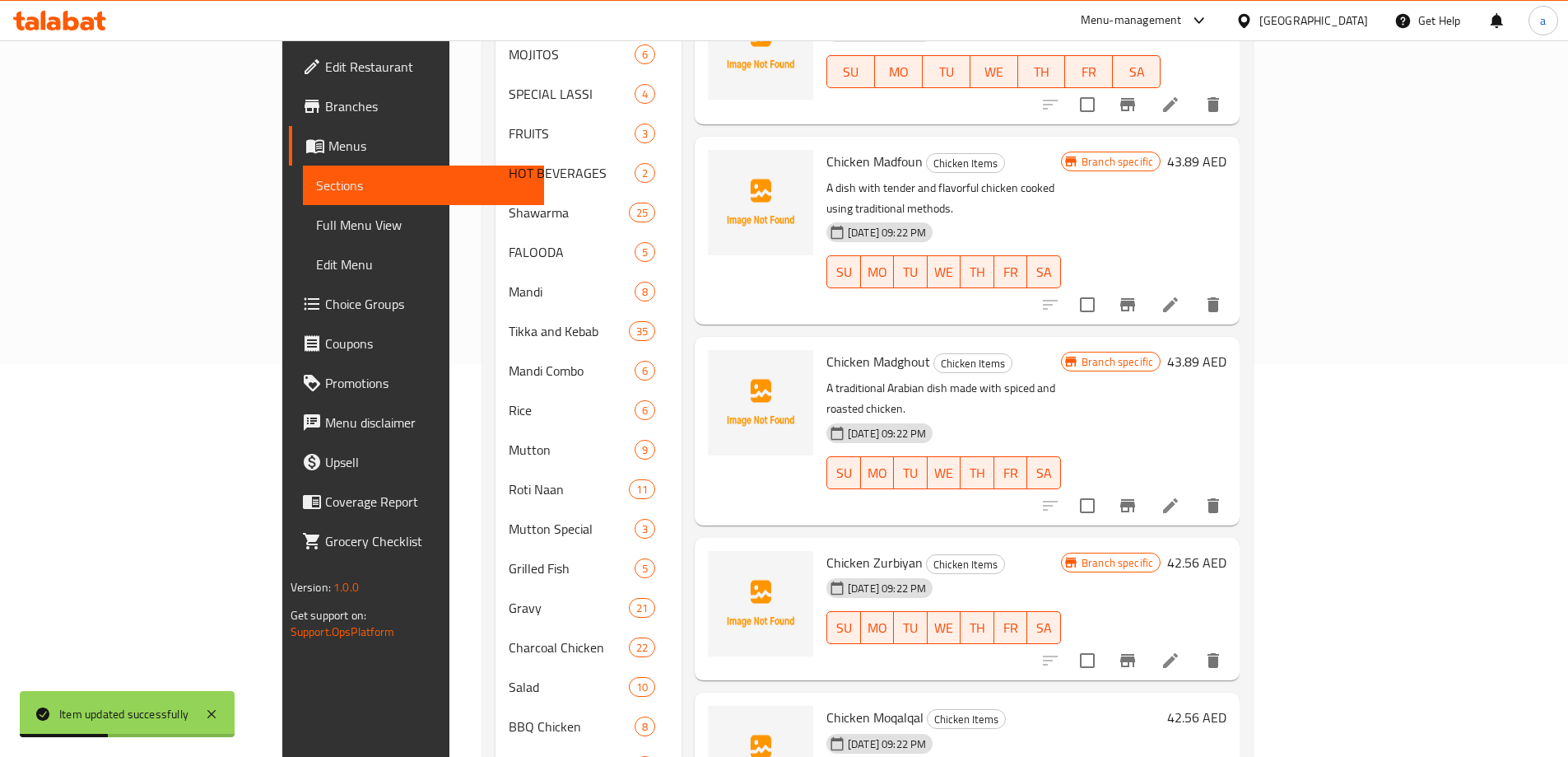
scroll to position [494, 0]
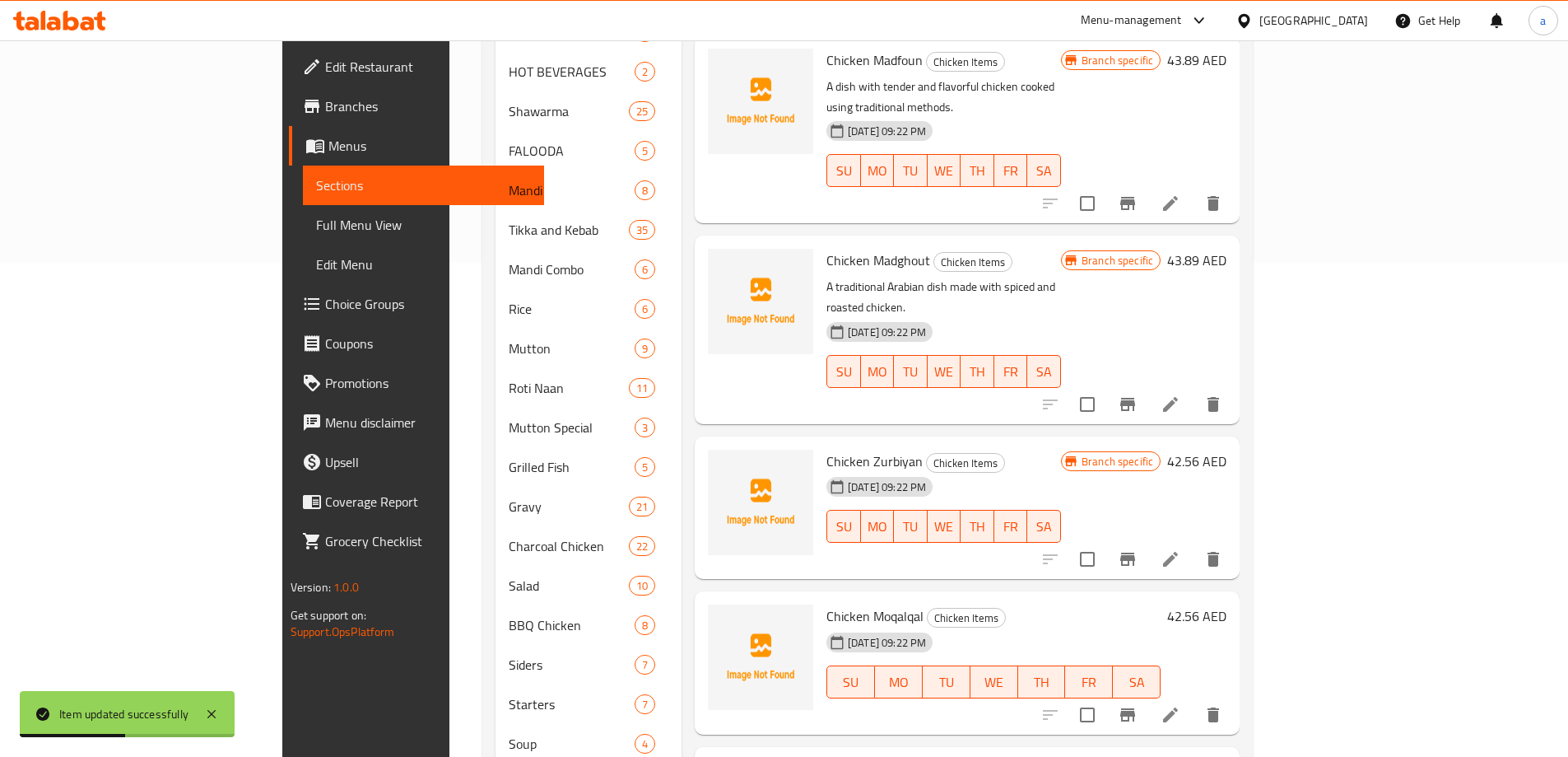
click at [826, 449] on span "Chicken Zurbiyan" at bounding box center [874, 461] width 96 height 24
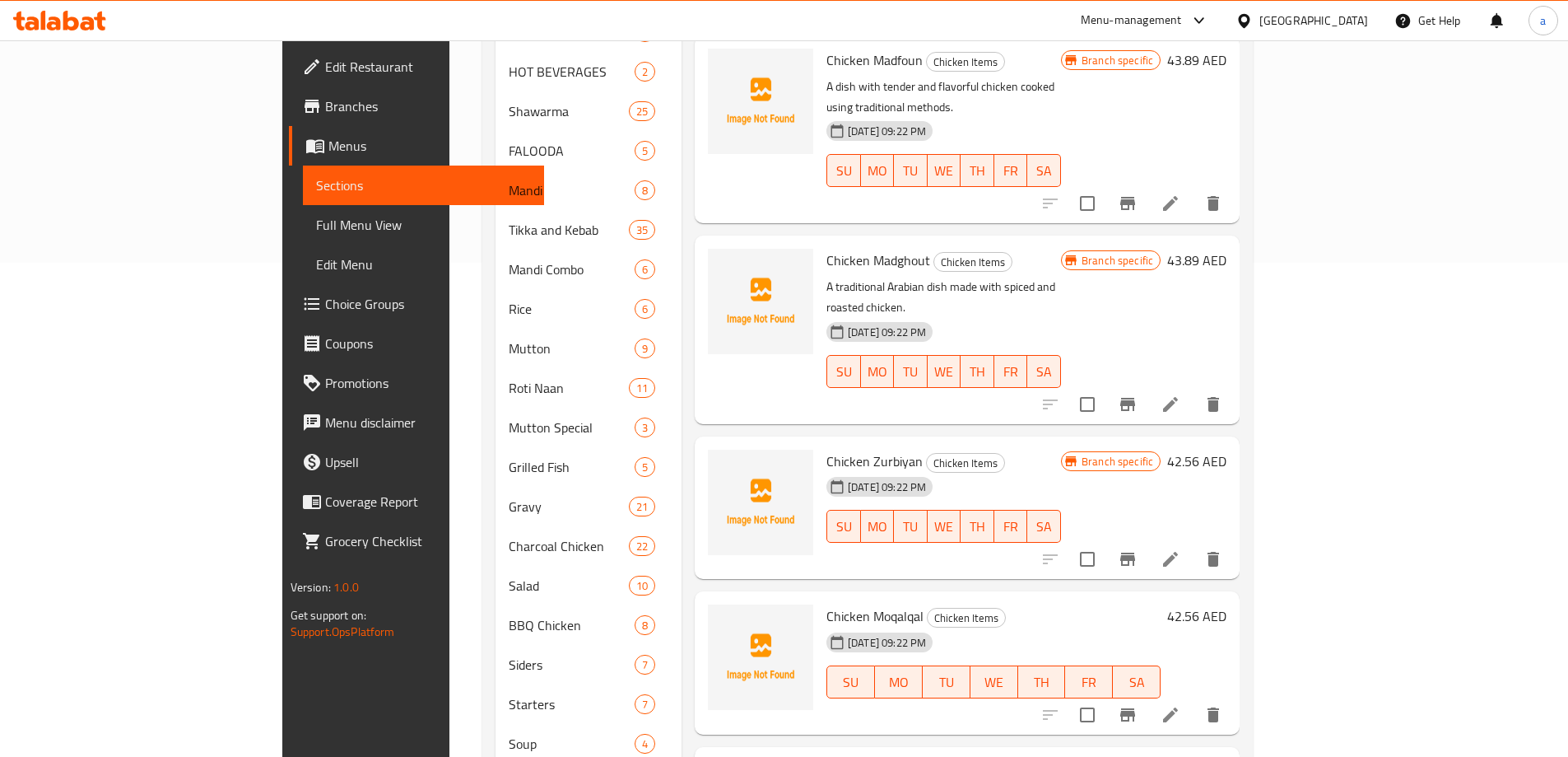
click at [826, 449] on span "Chicken Zurbiyan" at bounding box center [874, 461] width 96 height 24
click at [820, 470] on div "06-08-2025 09:22 PM" at bounding box center [851, 486] width 62 height 33
click at [826, 449] on span "Chicken Zurbiyan" at bounding box center [874, 461] width 96 height 24
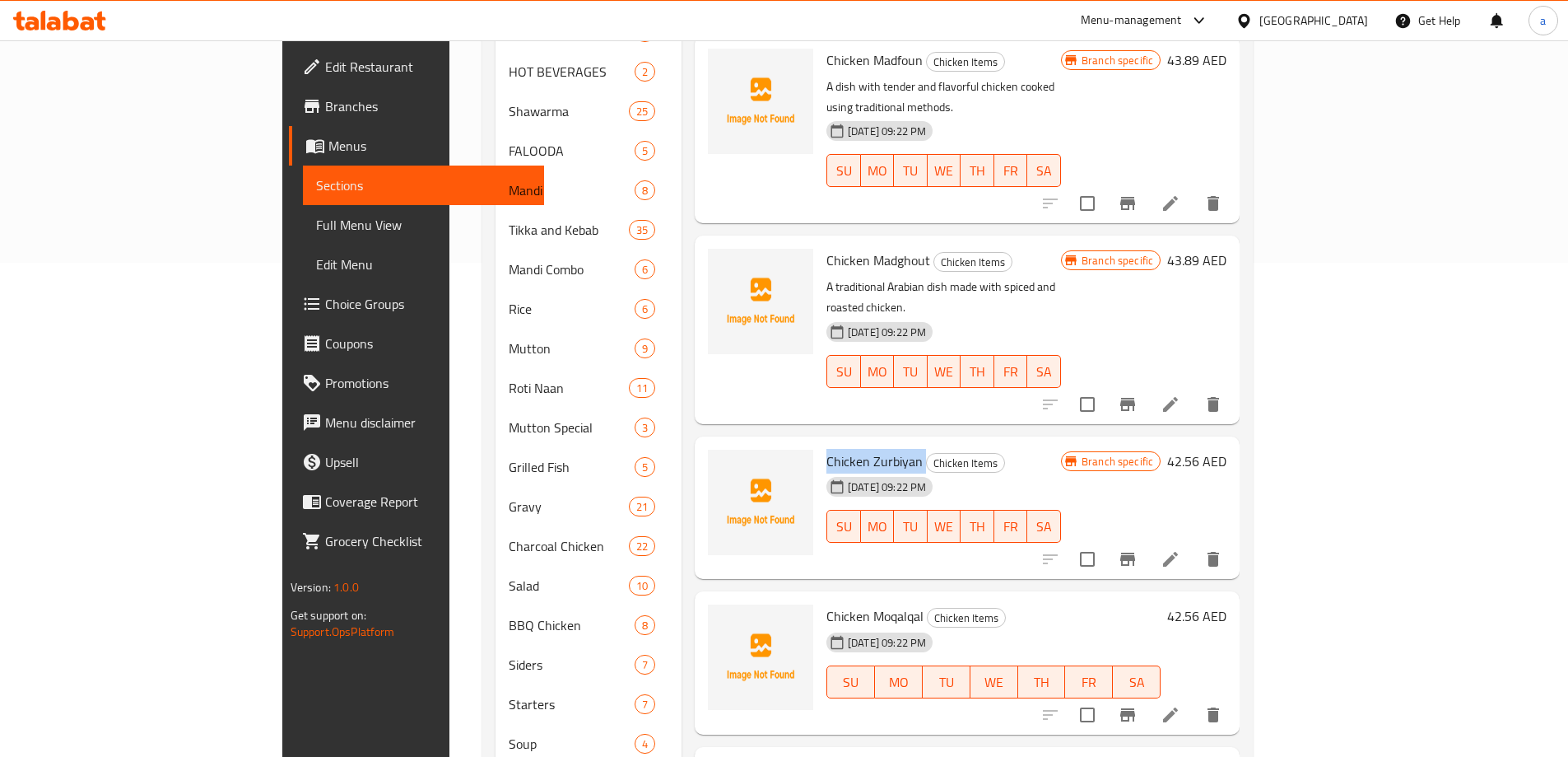
click at [826, 449] on span "Chicken Zurbiyan" at bounding box center [874, 461] width 96 height 24
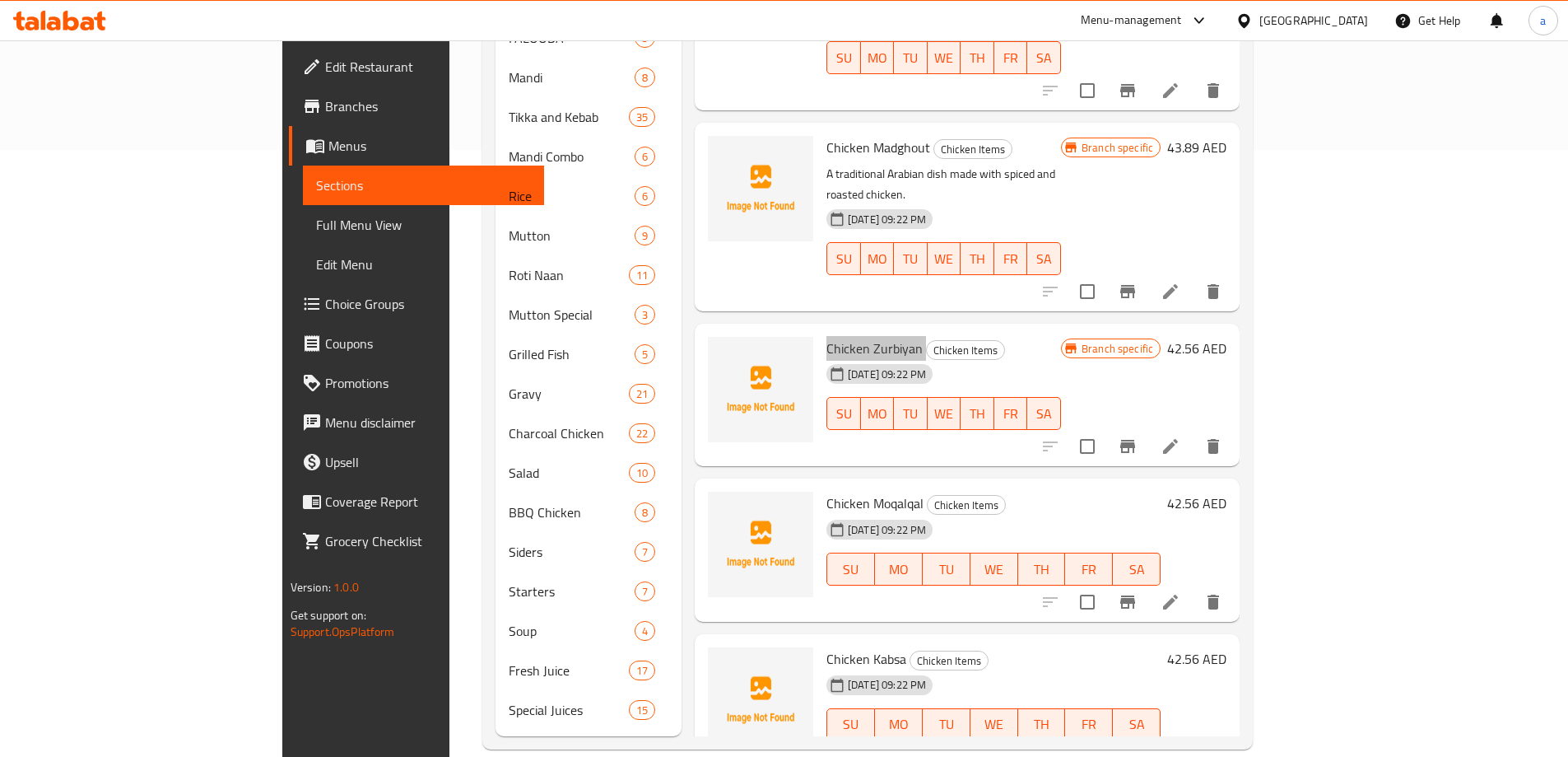
scroll to position [607, 0]
click at [831, 490] on span "Chicken Moqalqal" at bounding box center [874, 502] width 97 height 24
click at [1180, 435] on icon at bounding box center [1169, 445] width 20 height 20
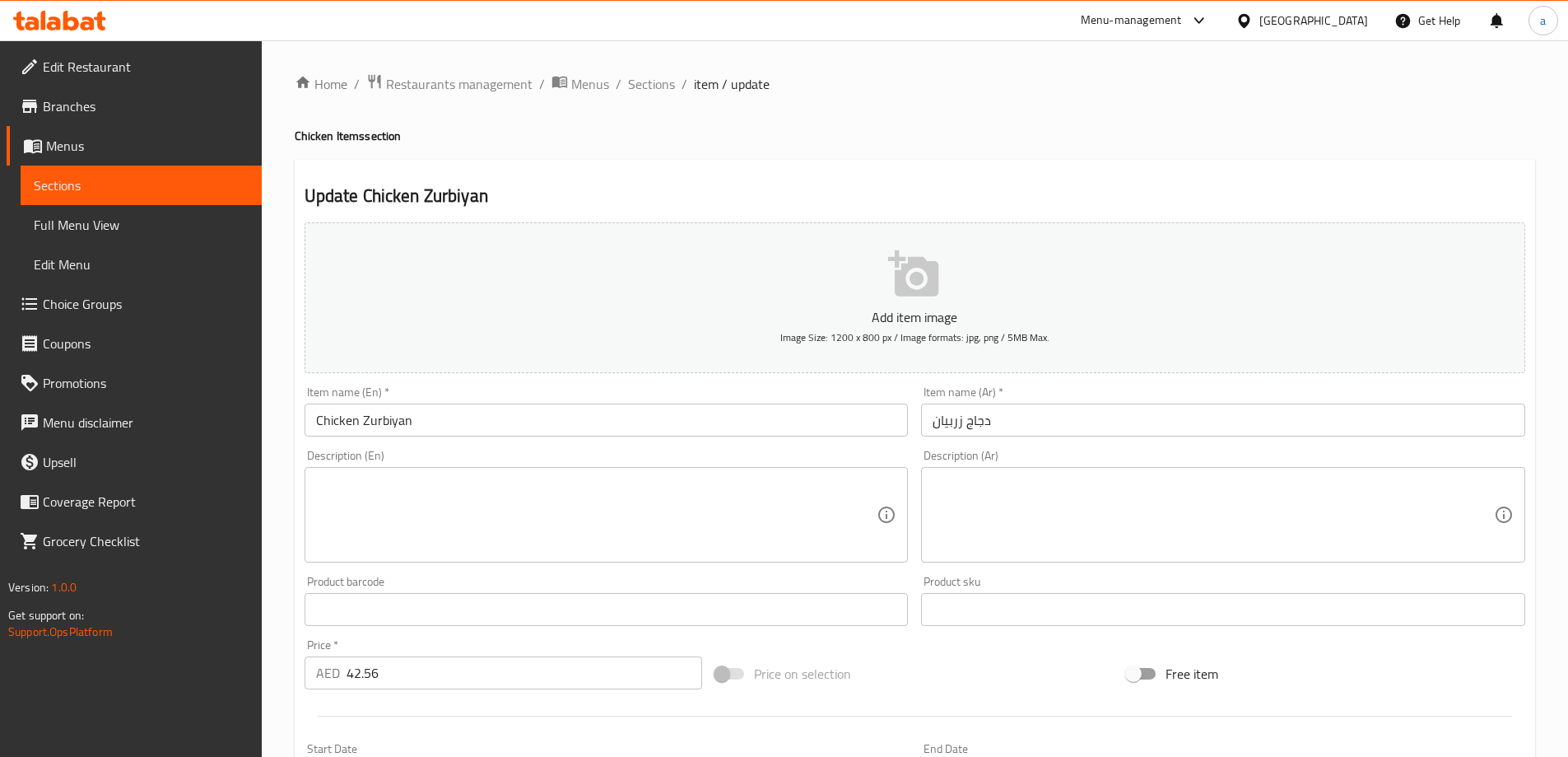
click at [759, 492] on textarea at bounding box center [596, 514] width 561 height 78
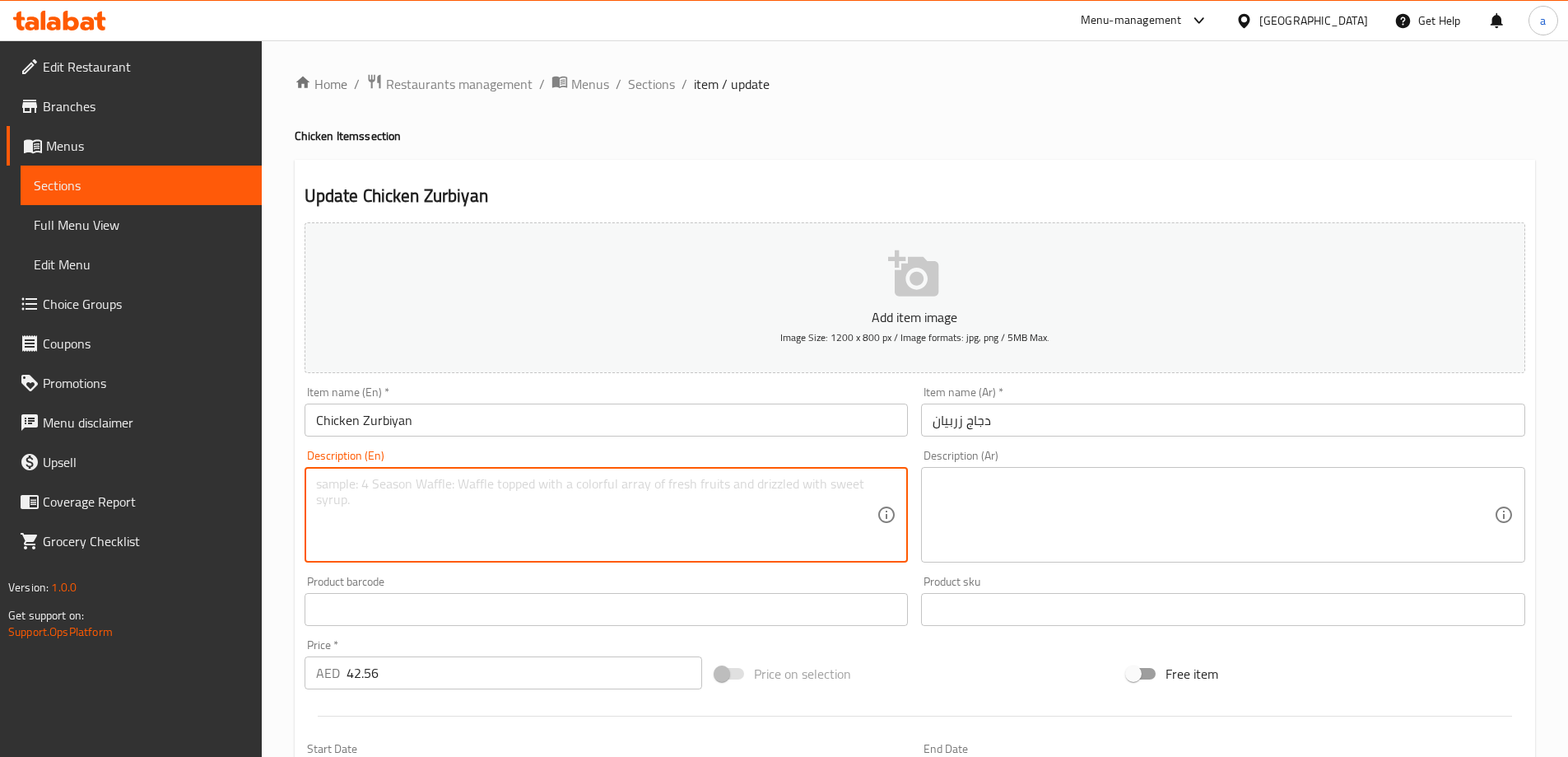
paste textarea "Tender chicken cooked with aromatic spices and served with rice."
type textarea "Tender chicken cooked with aromatic spices and served with rice."
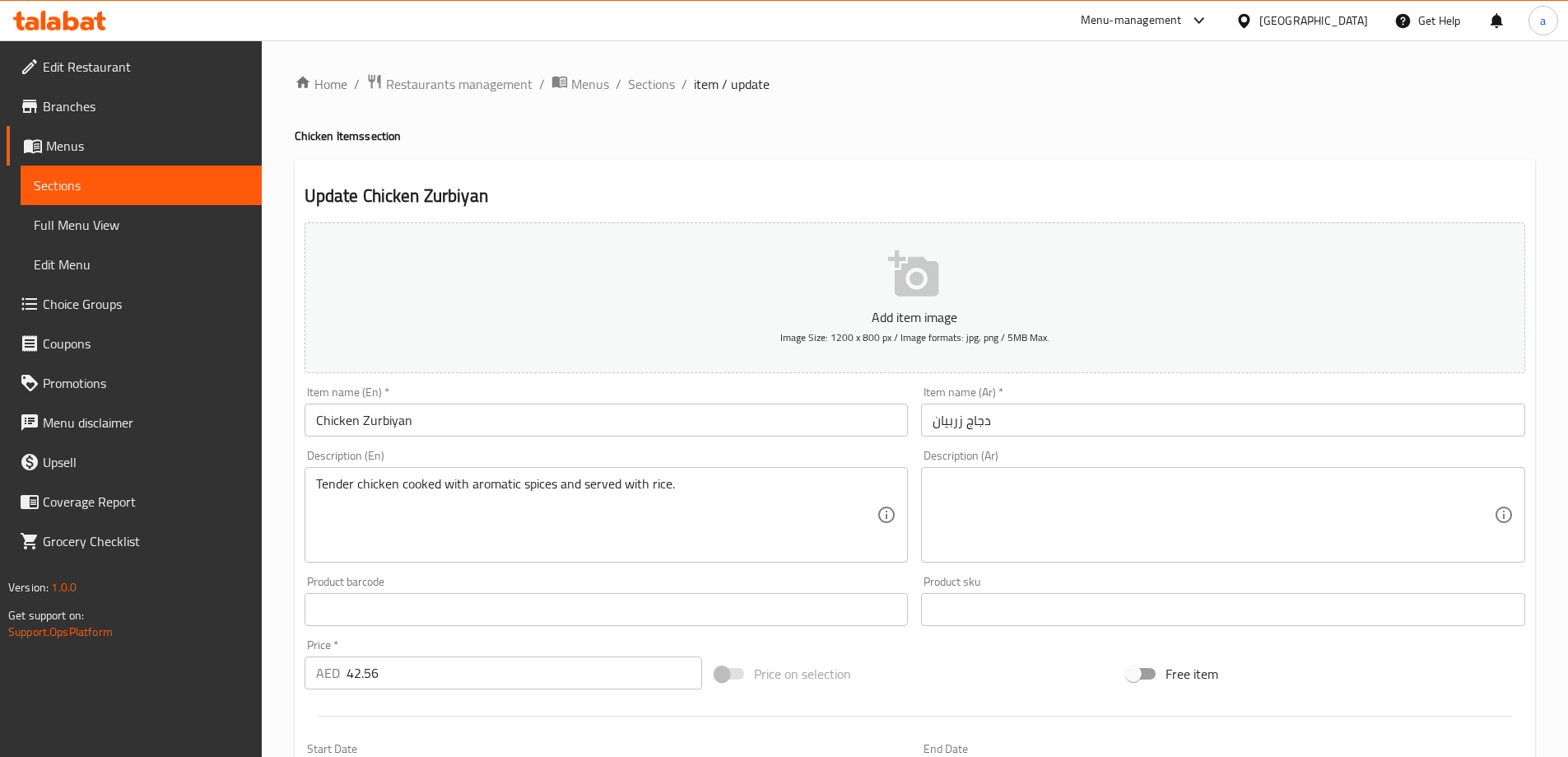
click at [1160, 513] on textarea at bounding box center [1213, 514] width 561 height 78
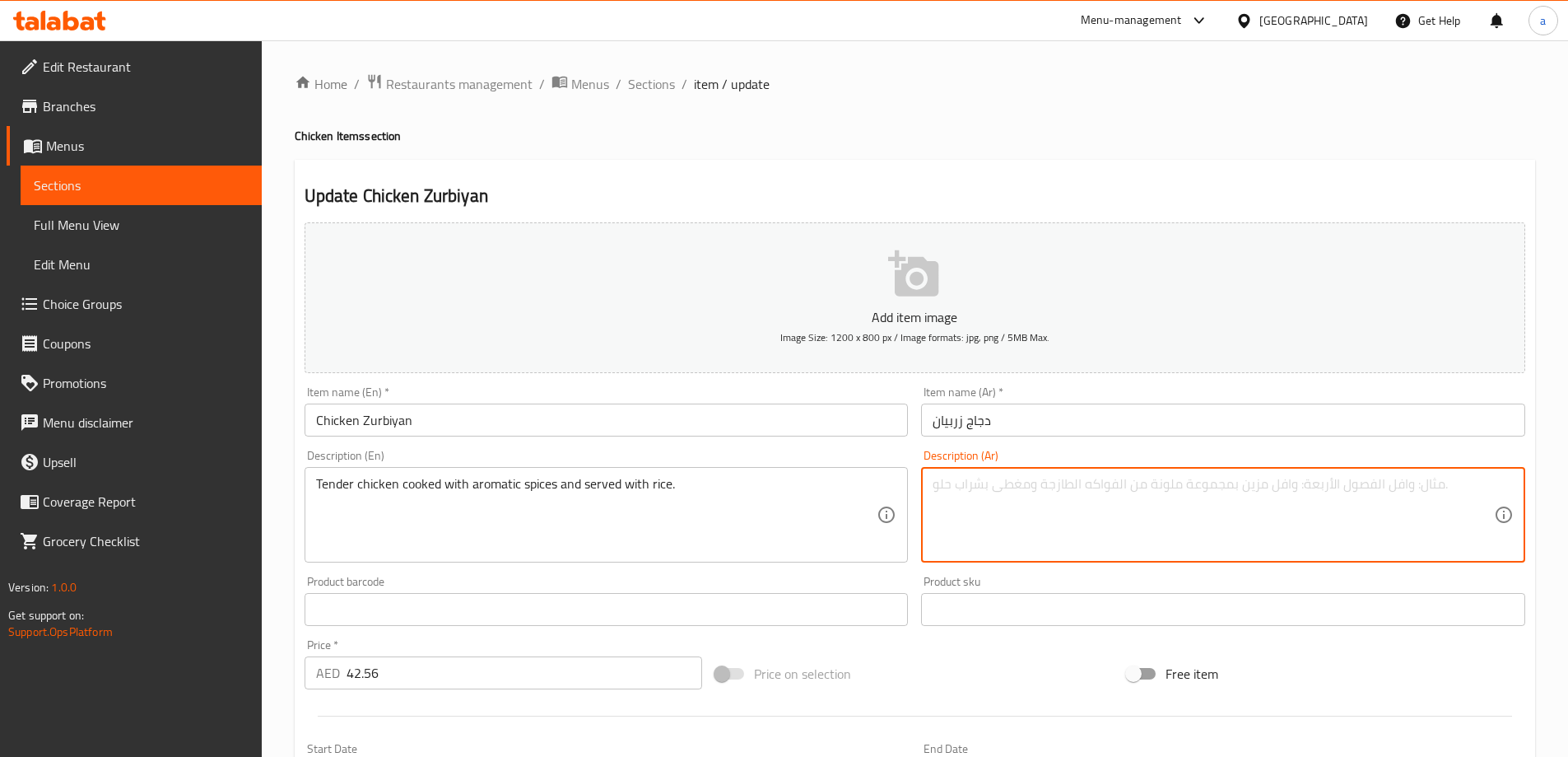
paste textarea "دجاج طري مطبوخ مع بهارات عطرية ويقدم مع أرز."
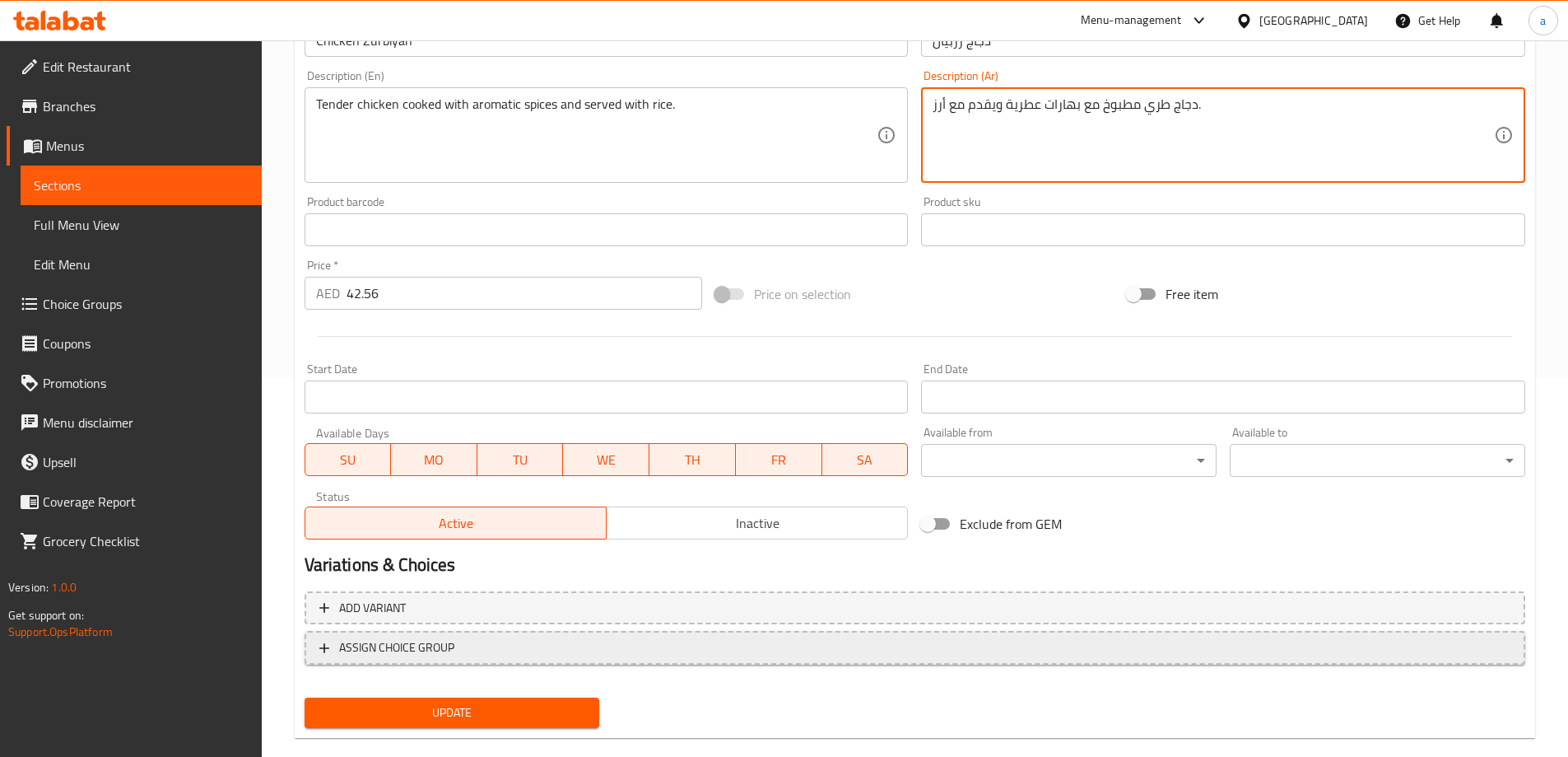
scroll to position [407, 0]
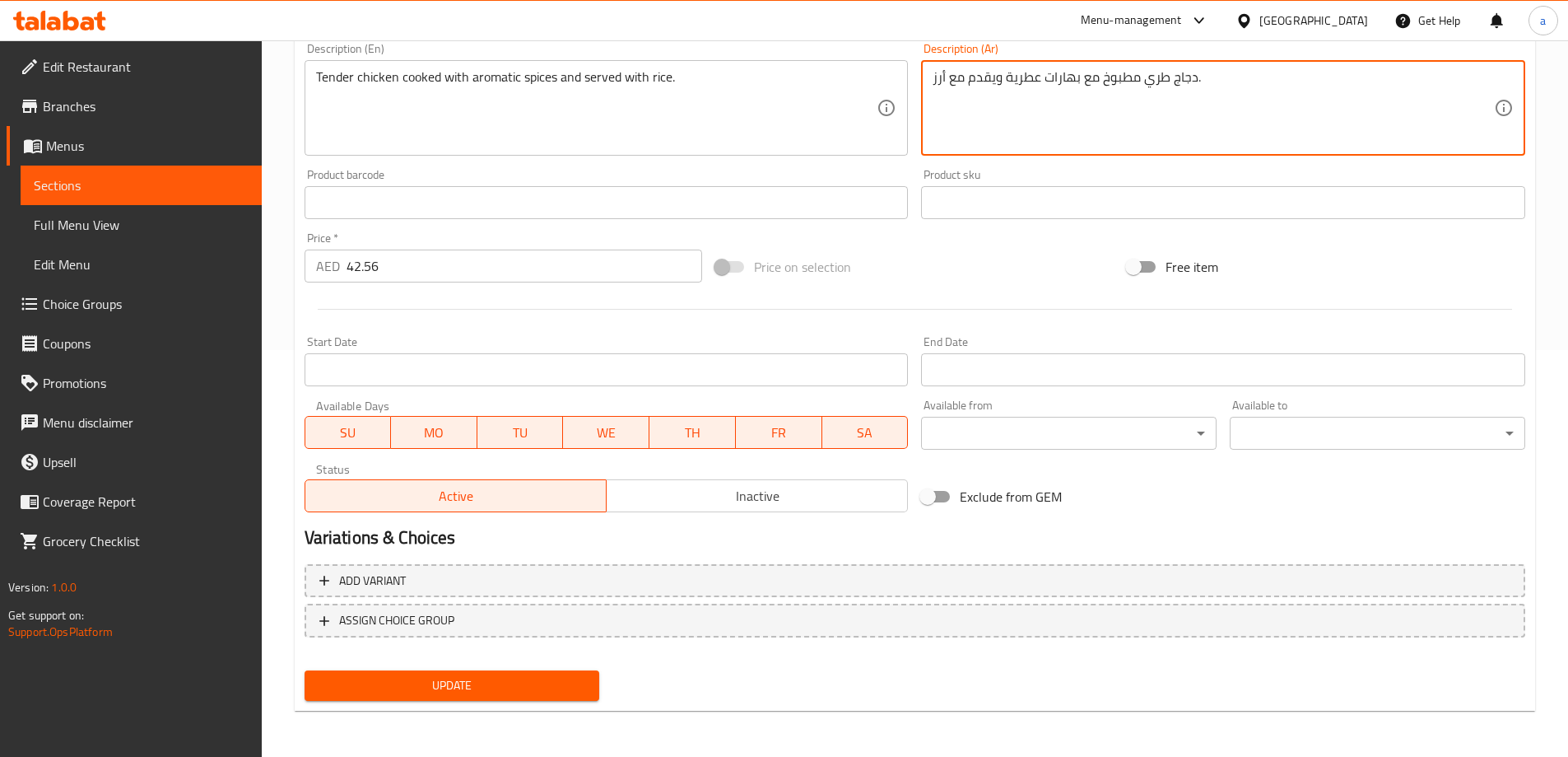
type textarea "دجاج طري مطبوخ مع بهارات عطرية ويقدم مع أرز."
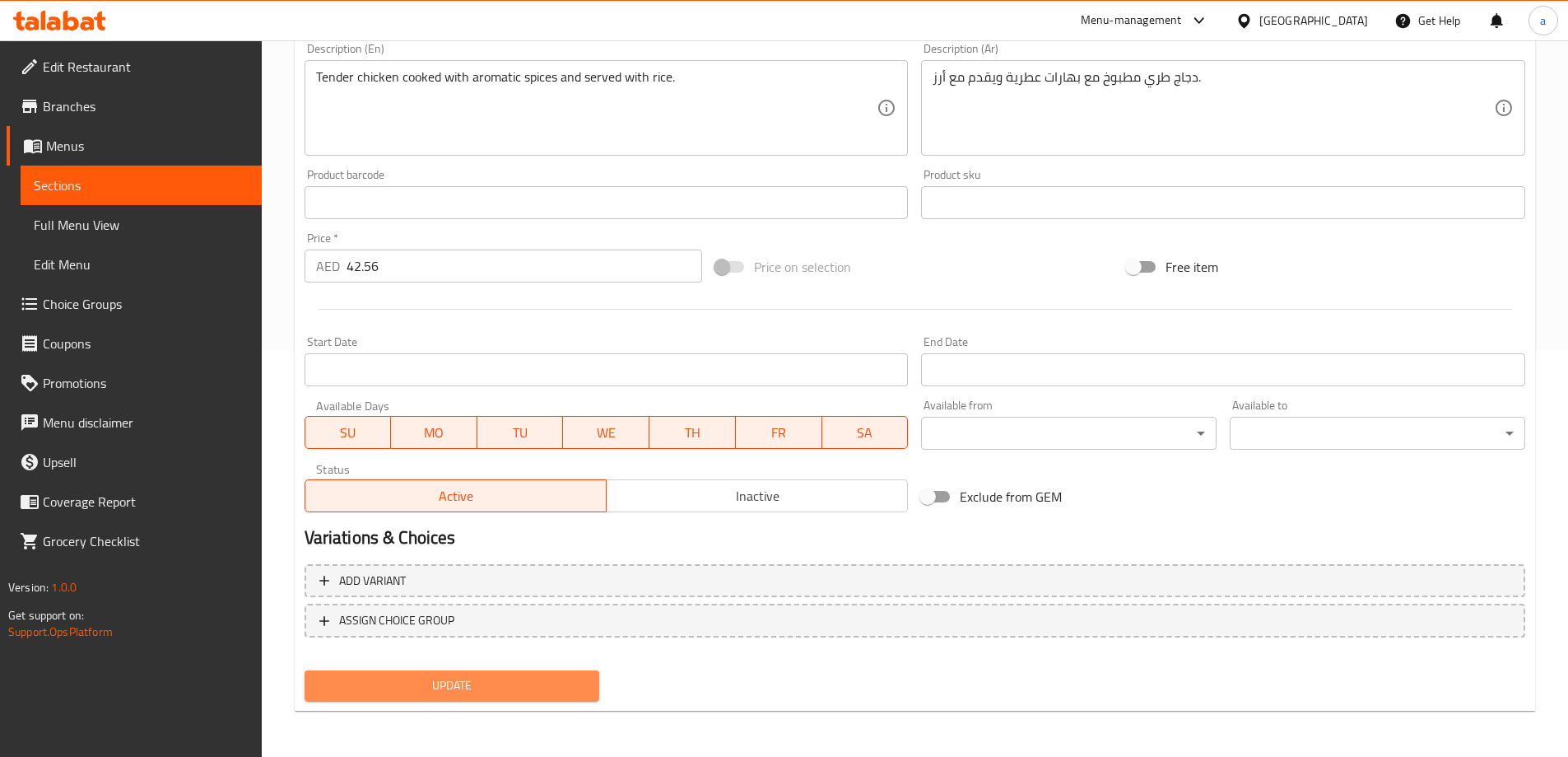
click at [485, 693] on span "Update" at bounding box center [452, 686] width 269 height 21
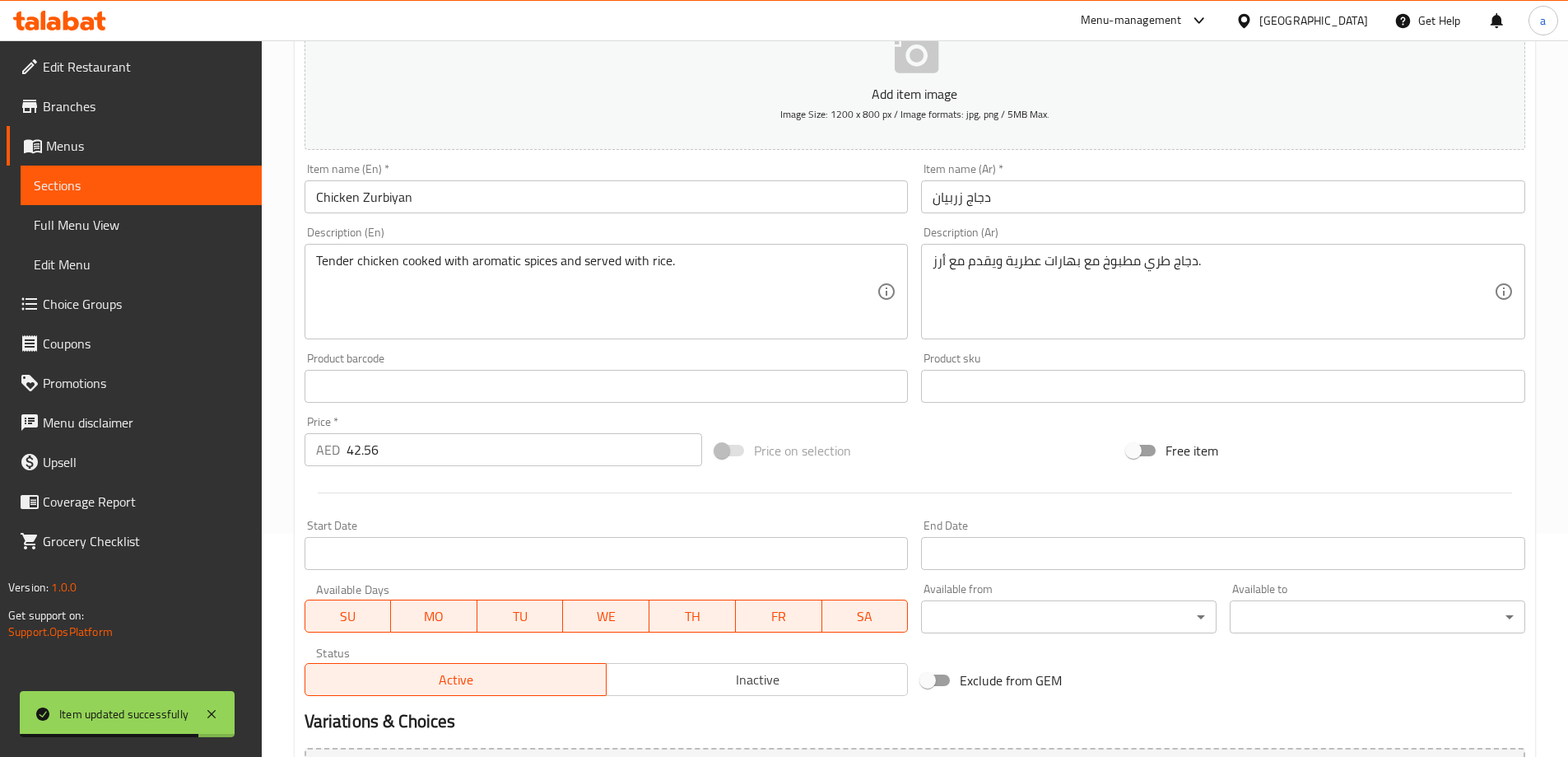
scroll to position [0, 0]
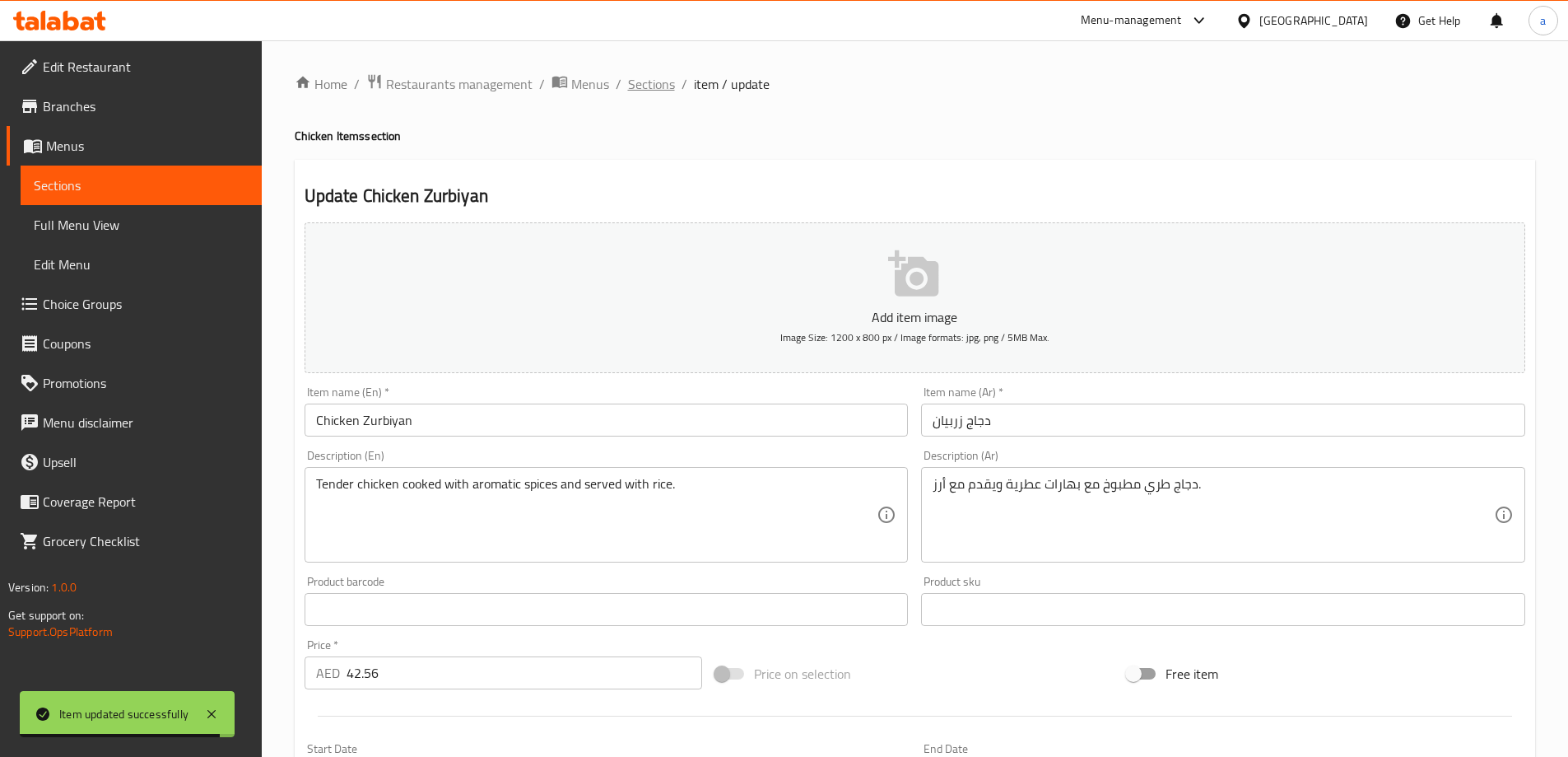
click at [651, 74] on span "Sections" at bounding box center [651, 84] width 47 height 20
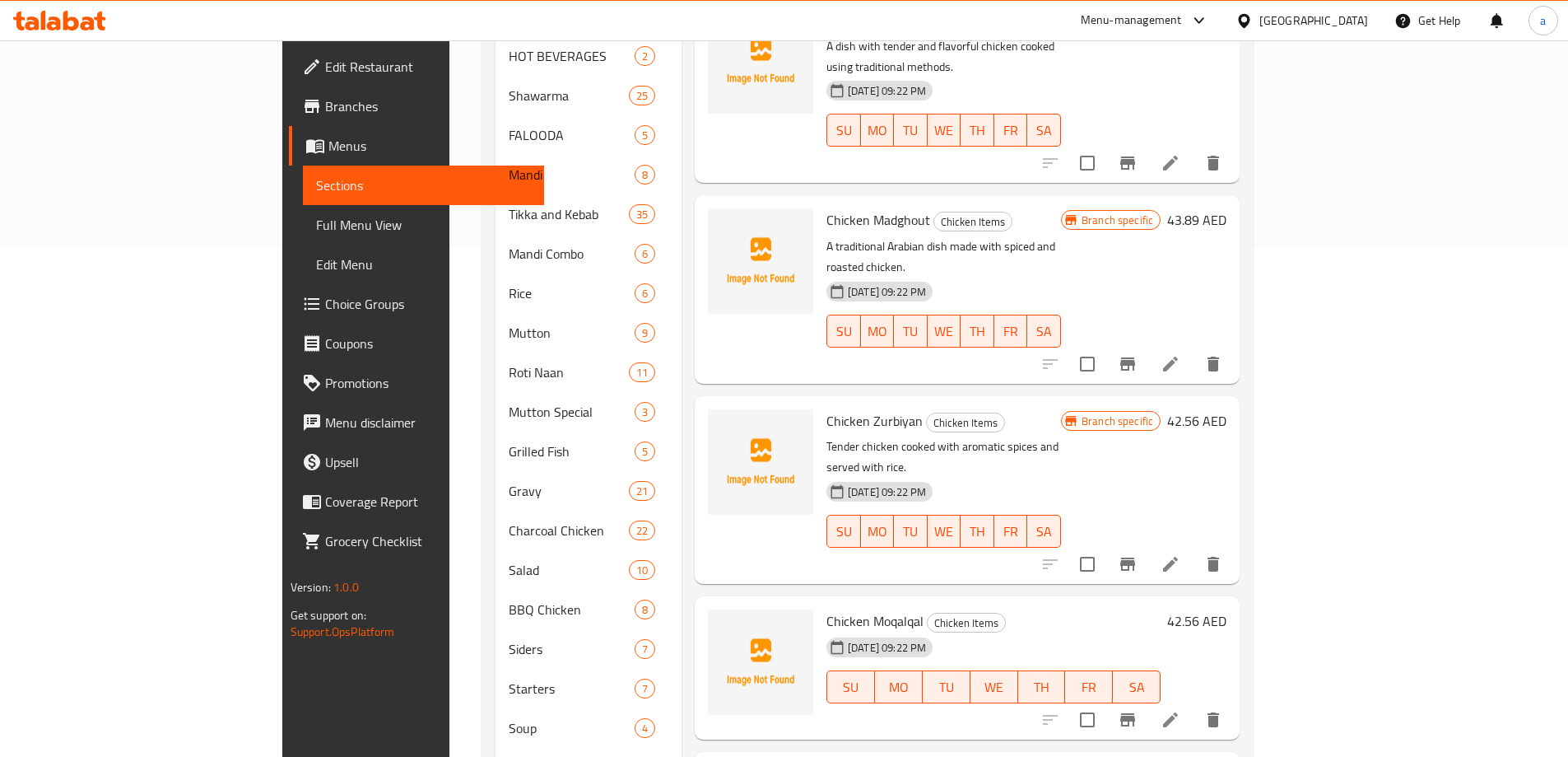
scroll to position [607, 0]
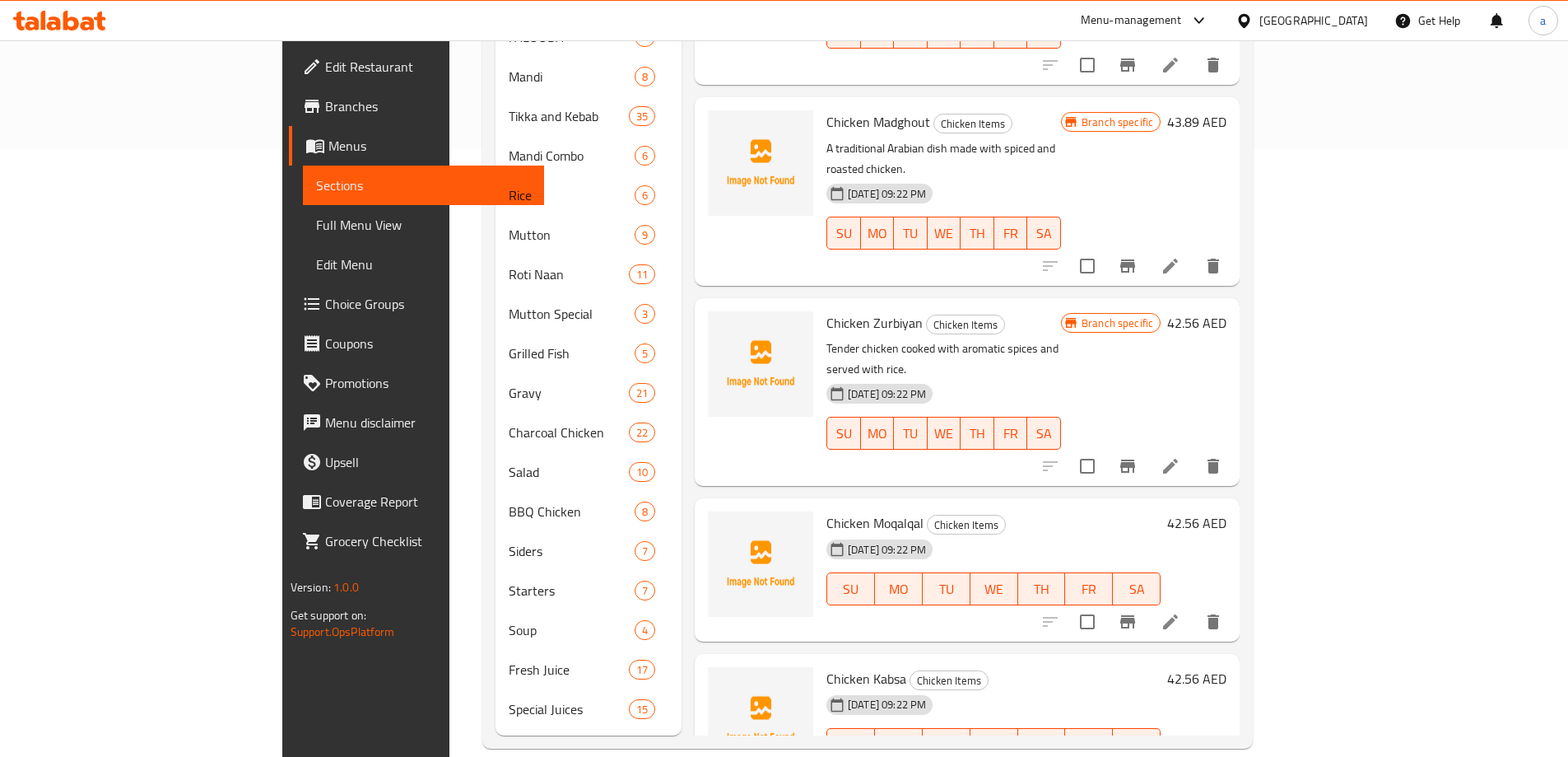
click at [826, 511] on span "Chicken Moqalqal" at bounding box center [874, 523] width 97 height 24
click at [1180, 612] on icon at bounding box center [1169, 622] width 20 height 20
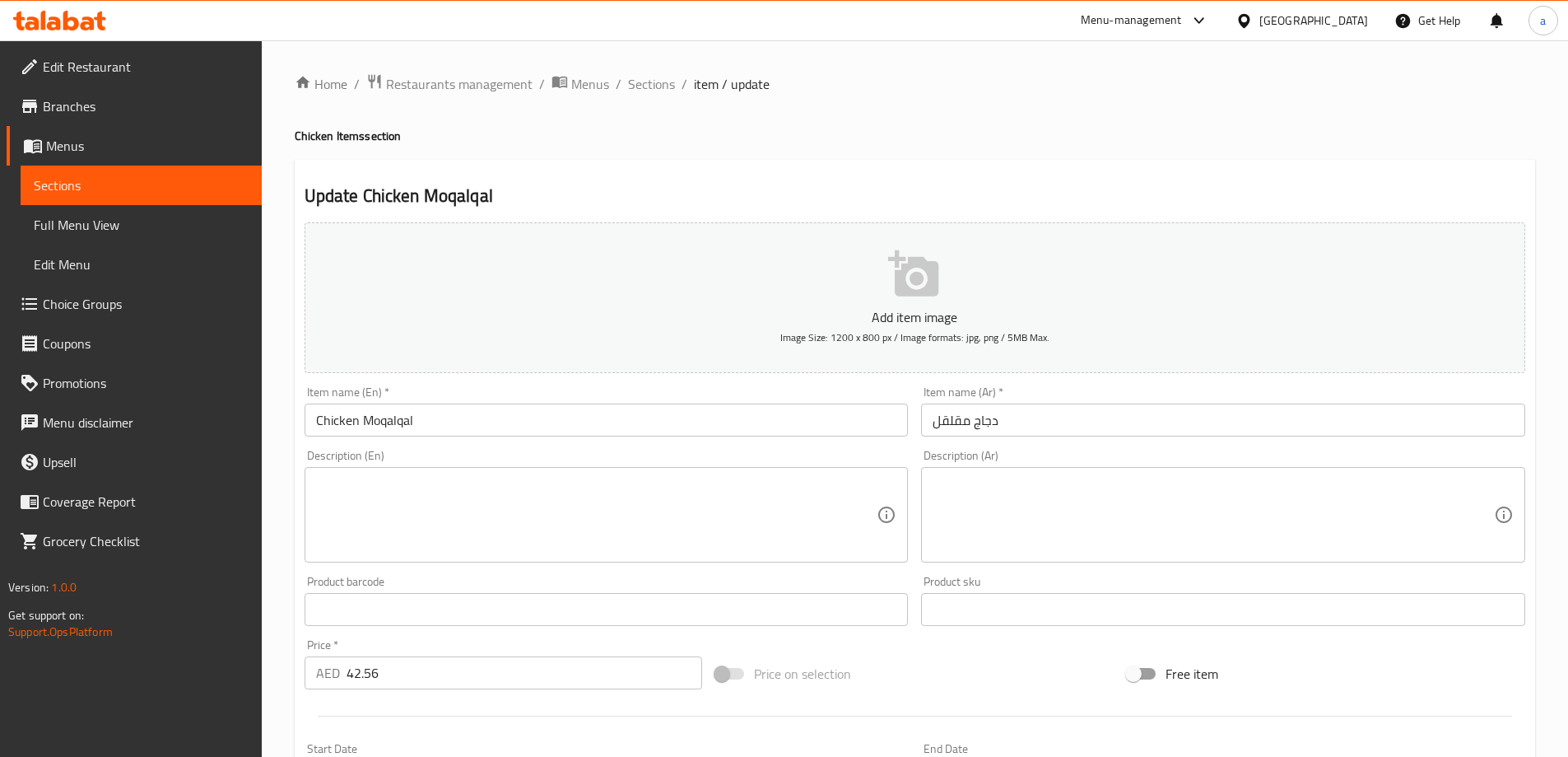
click at [737, 493] on textarea at bounding box center [596, 514] width 561 height 78
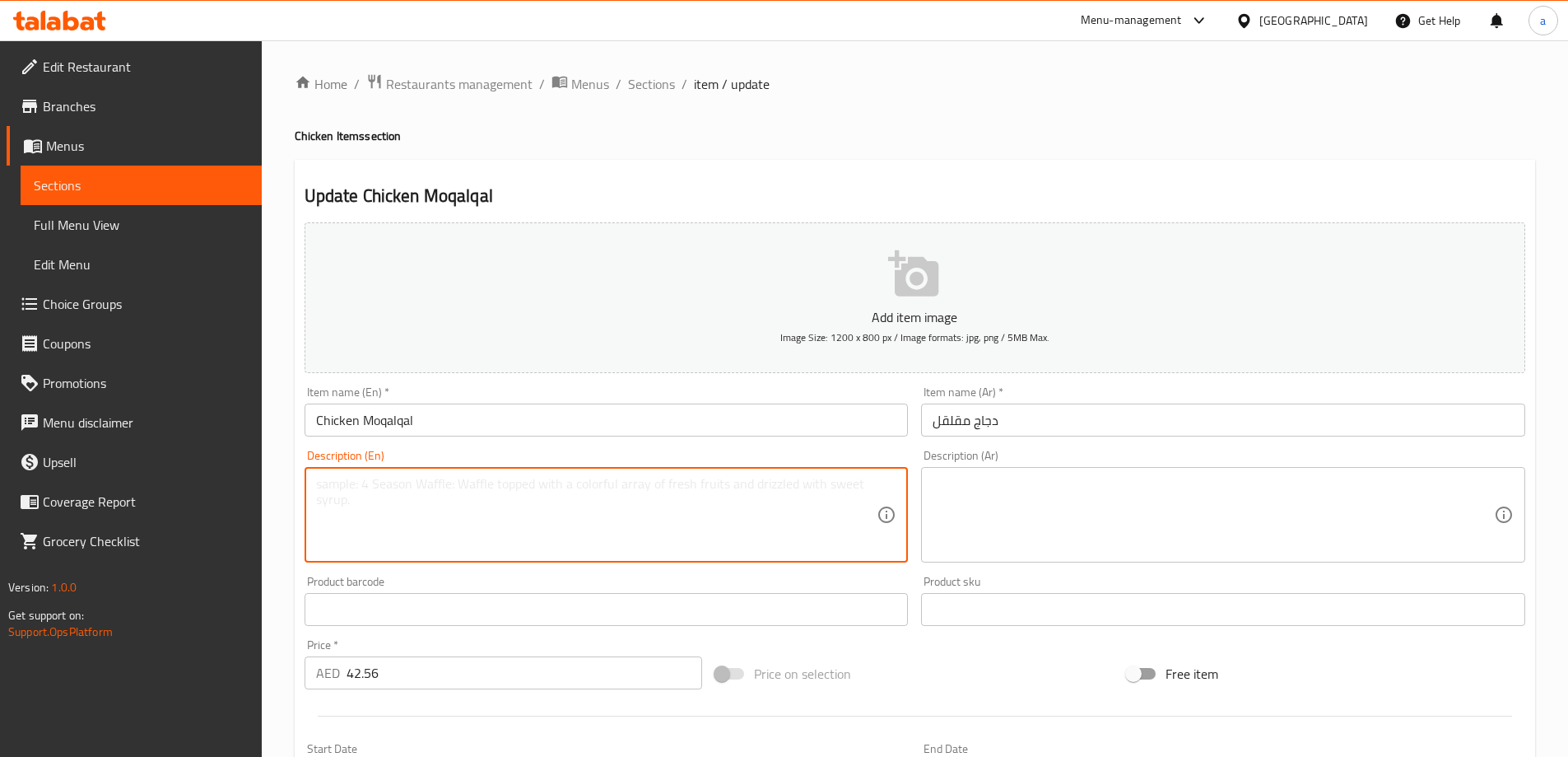
paste textarea "A dish with tender and flavorful chicken cooked in a traditional style."
type textarea "A dish with tender and flavorful chicken cooked in a traditional style."
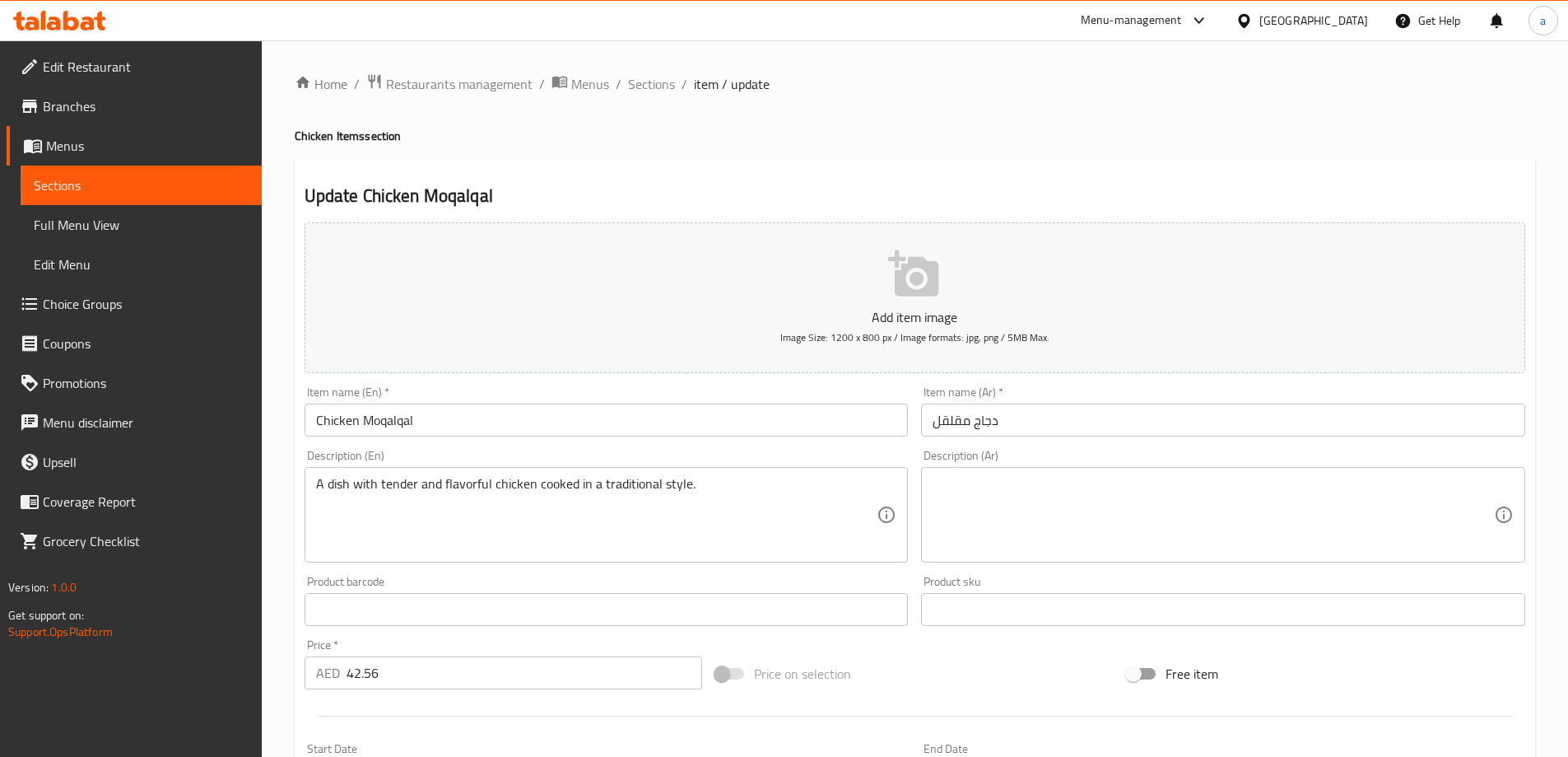
click at [1161, 542] on textarea at bounding box center [1213, 514] width 561 height 78
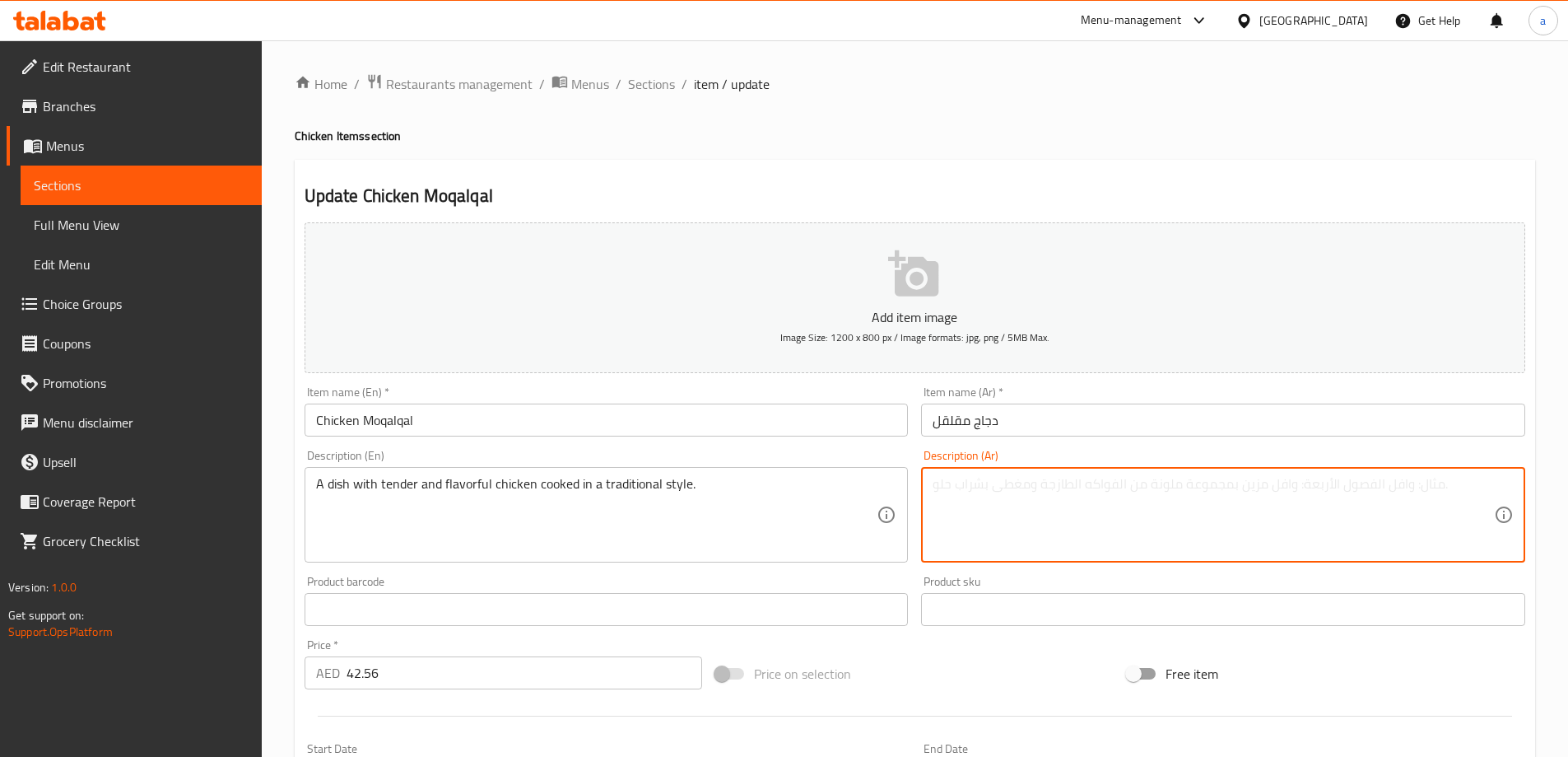
paste textarea "طبق مع دجاج طري ولذيذ مطبوخ على الطريقة التقليدية."
type textarea "طبق مع دجاج طري ولذيذ مطبوخ على الطريقة التقليدية."
click at [420, 414] on input "Chicken Moqalqal" at bounding box center [606, 419] width 604 height 33
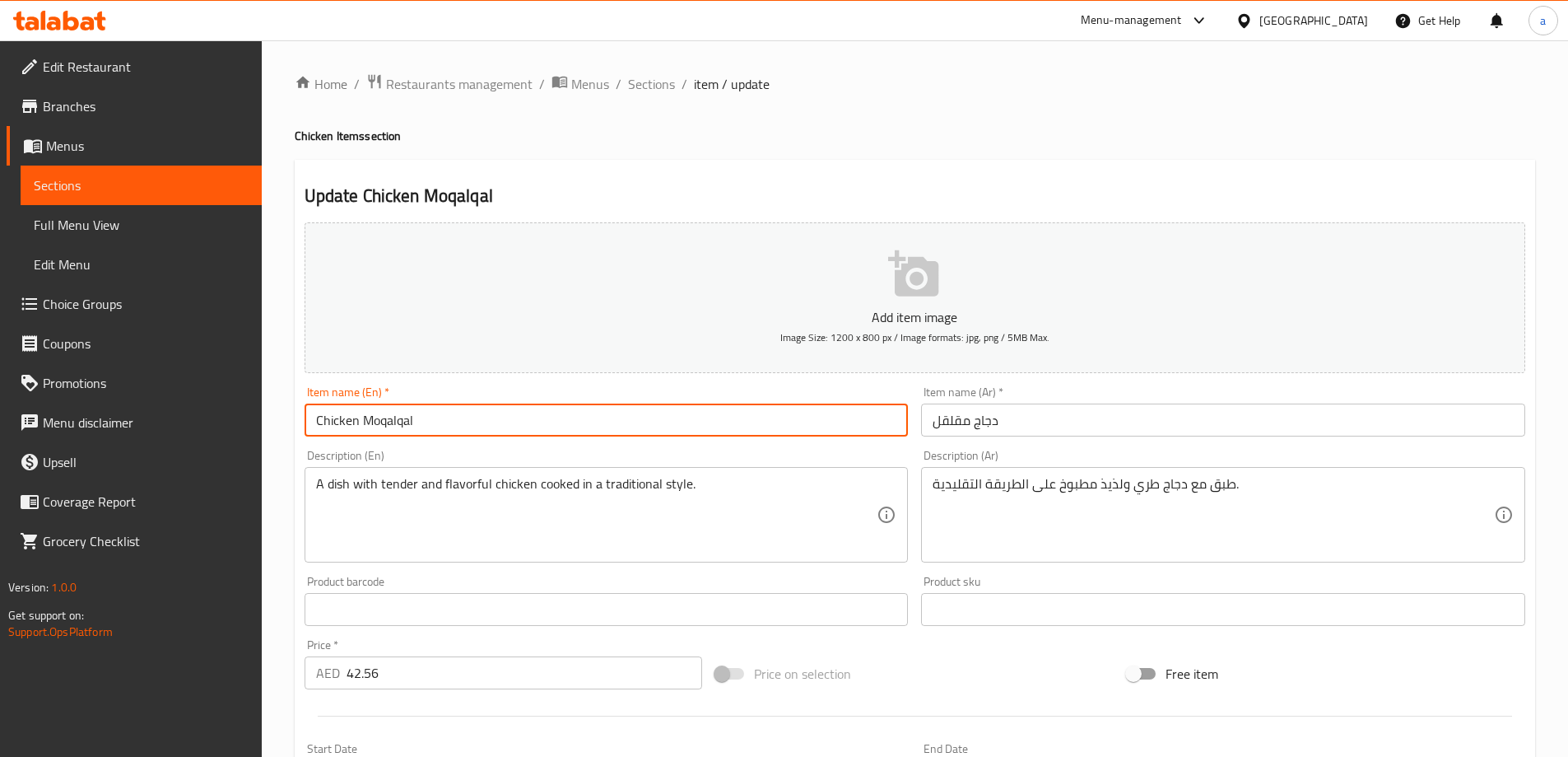
click at [420, 414] on input "Chicken Moqalqal" at bounding box center [606, 419] width 604 height 33
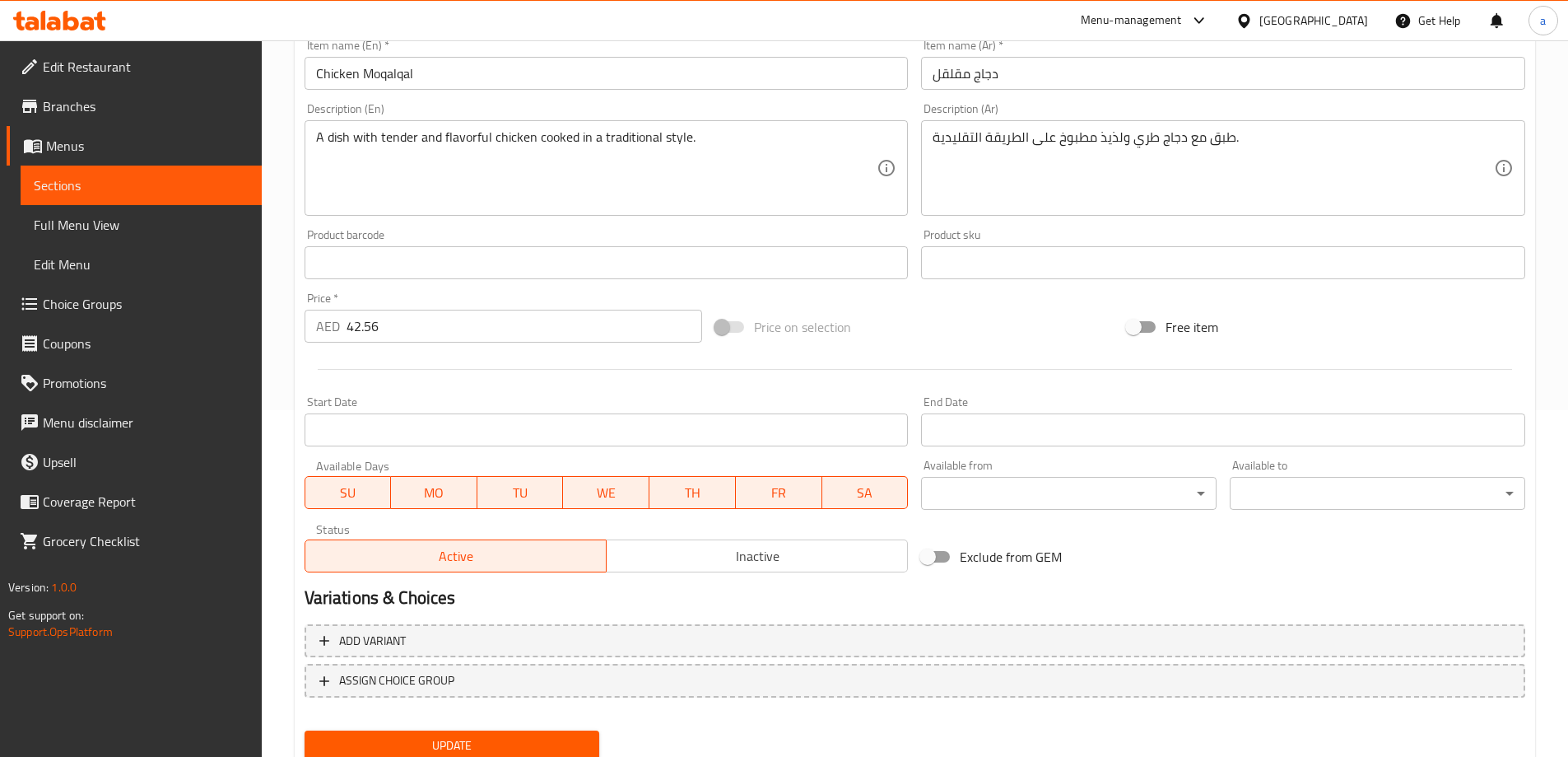
scroll to position [407, 0]
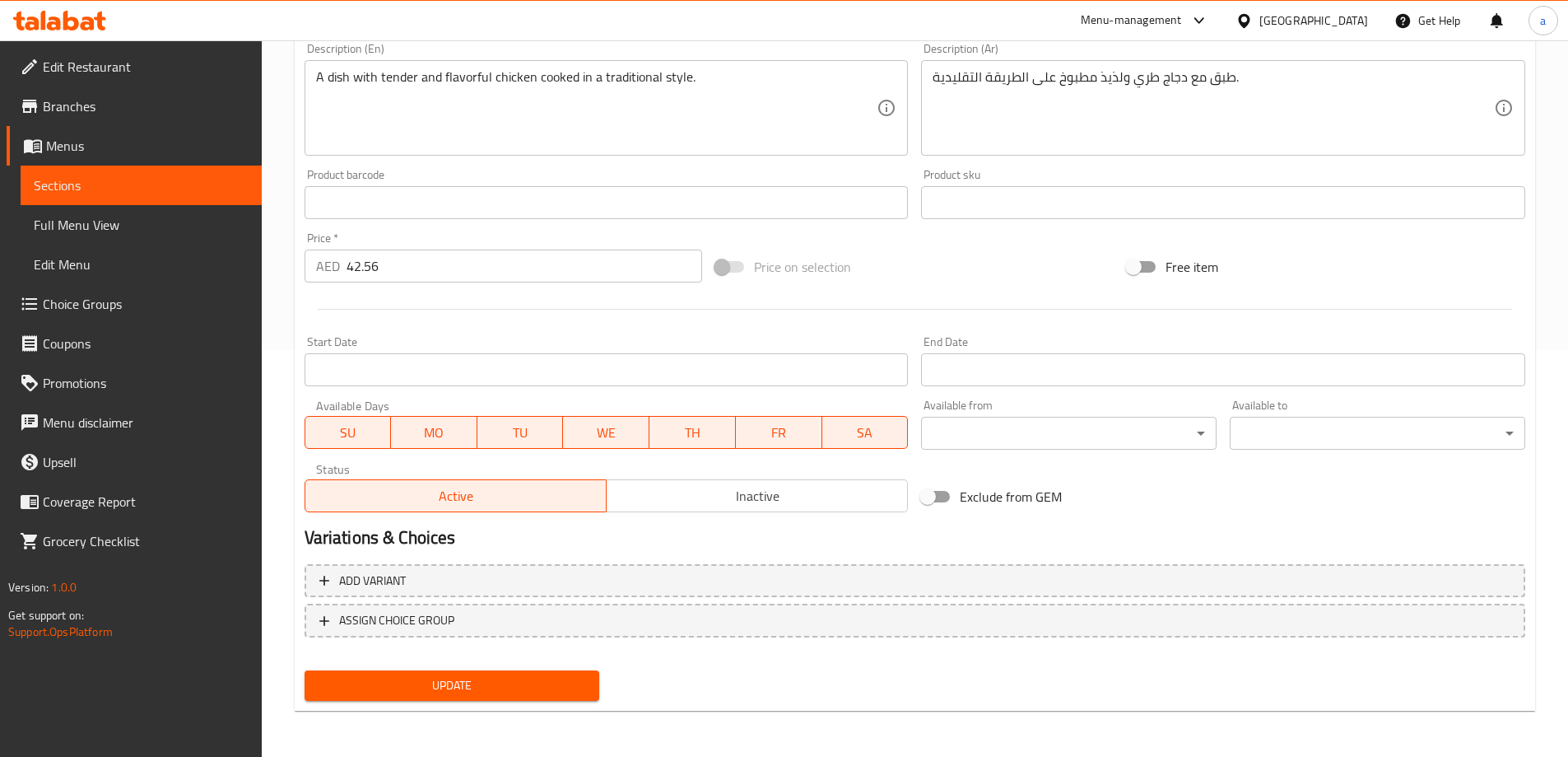
click at [507, 702] on div "Update" at bounding box center [452, 686] width 308 height 43
click at [512, 691] on span "Update" at bounding box center [452, 686] width 269 height 21
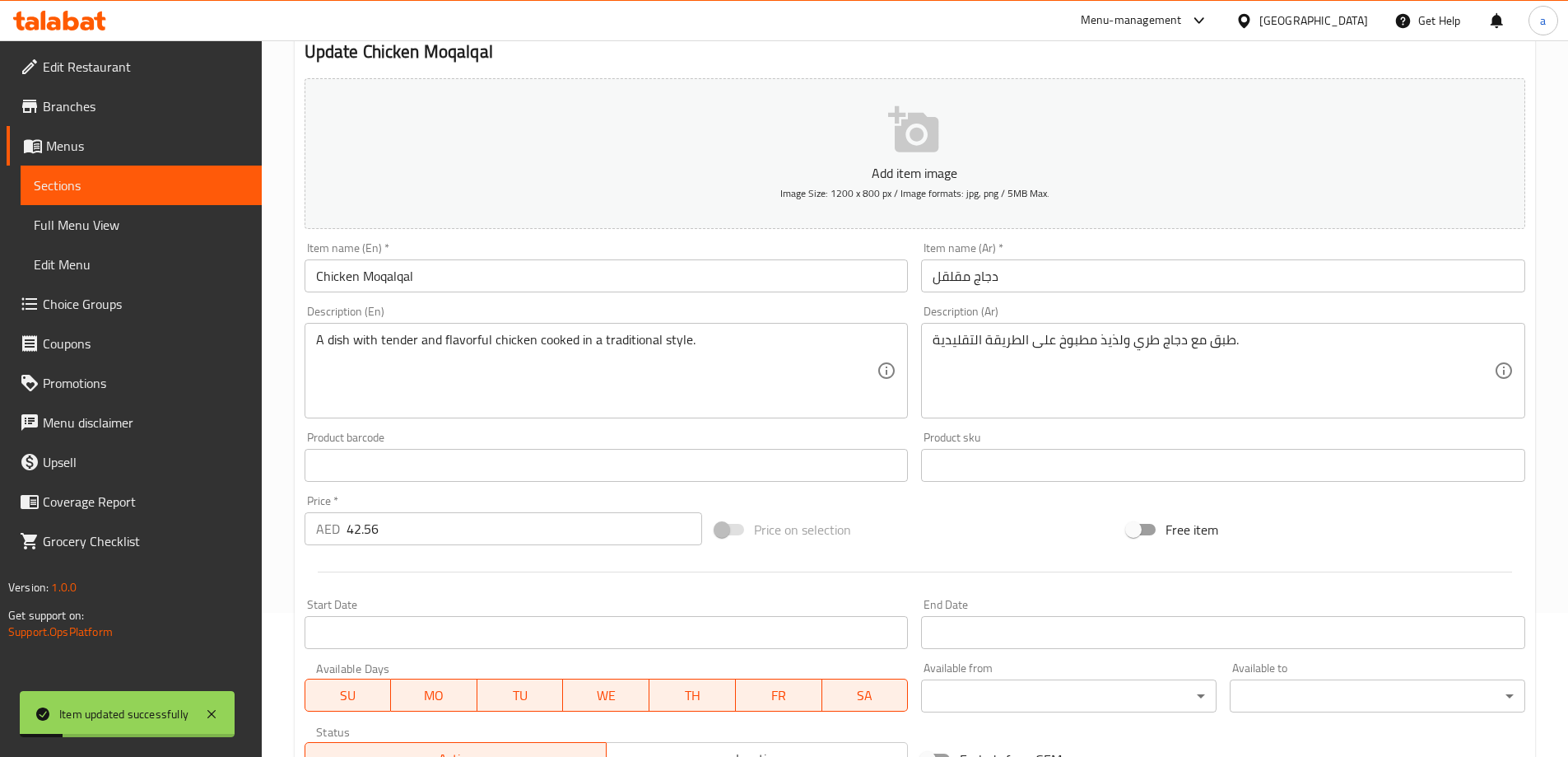
scroll to position [0, 0]
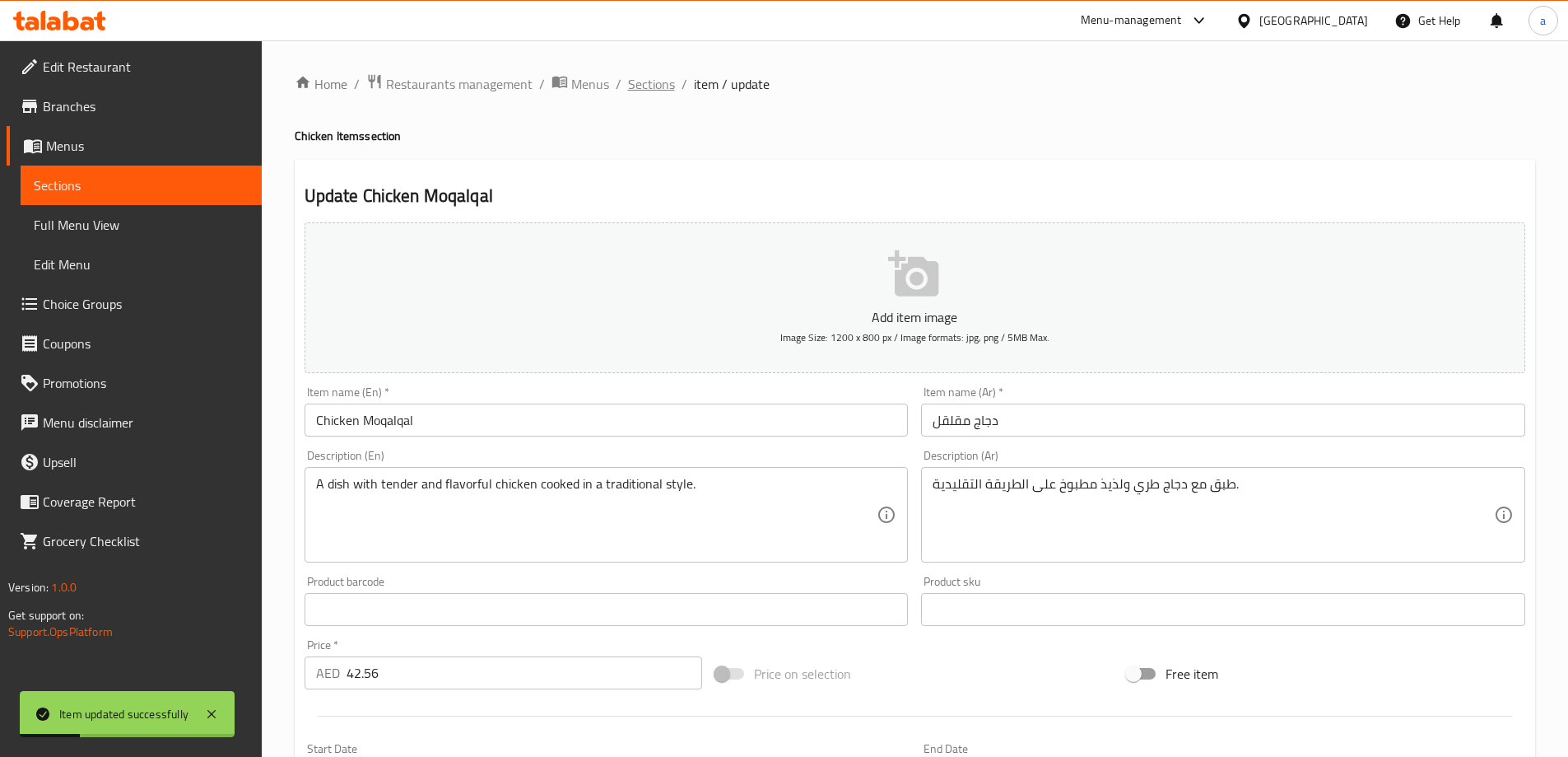
click at [653, 89] on span "Sections" at bounding box center [651, 84] width 47 height 20
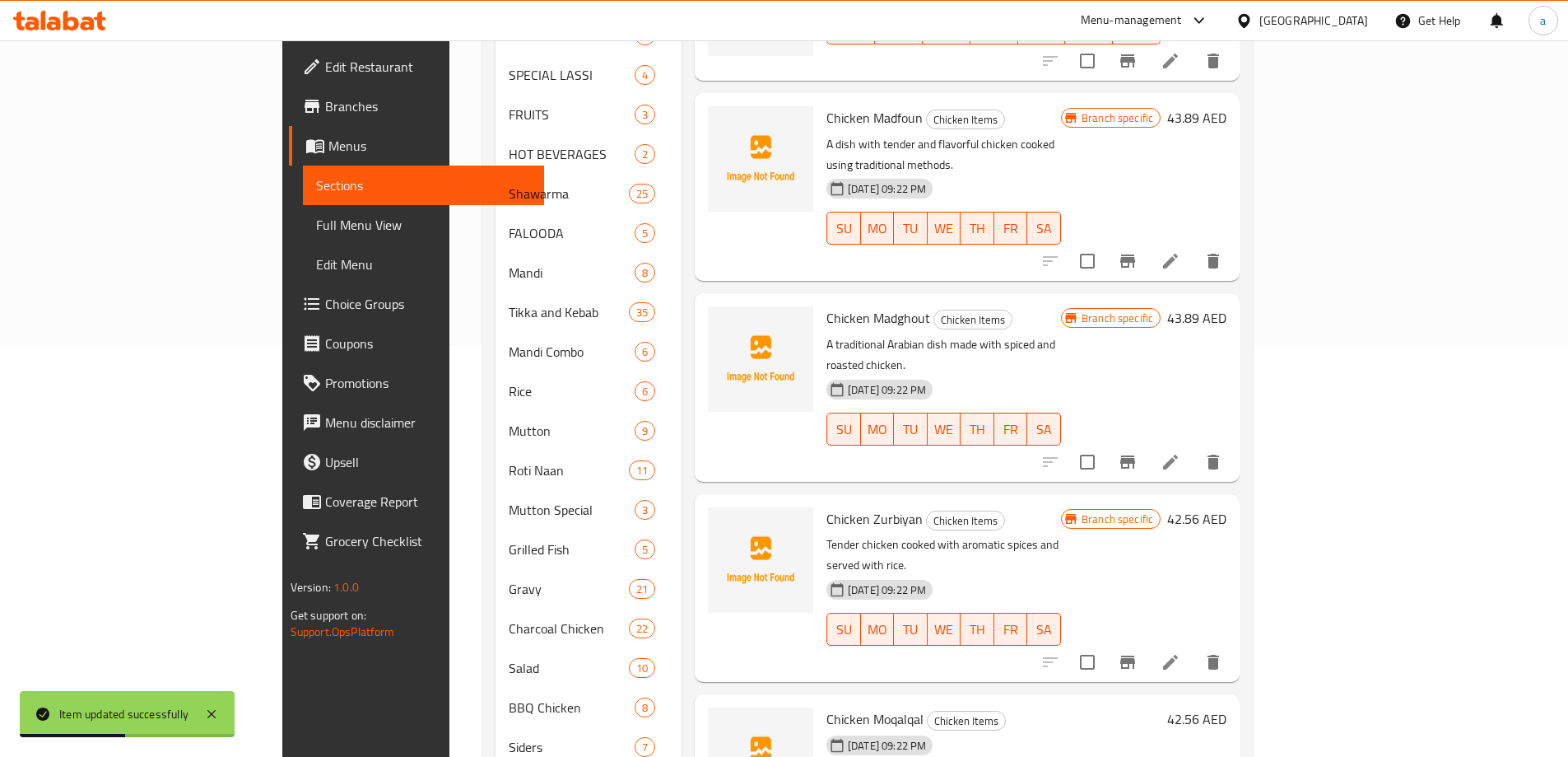
scroll to position [607, 0]
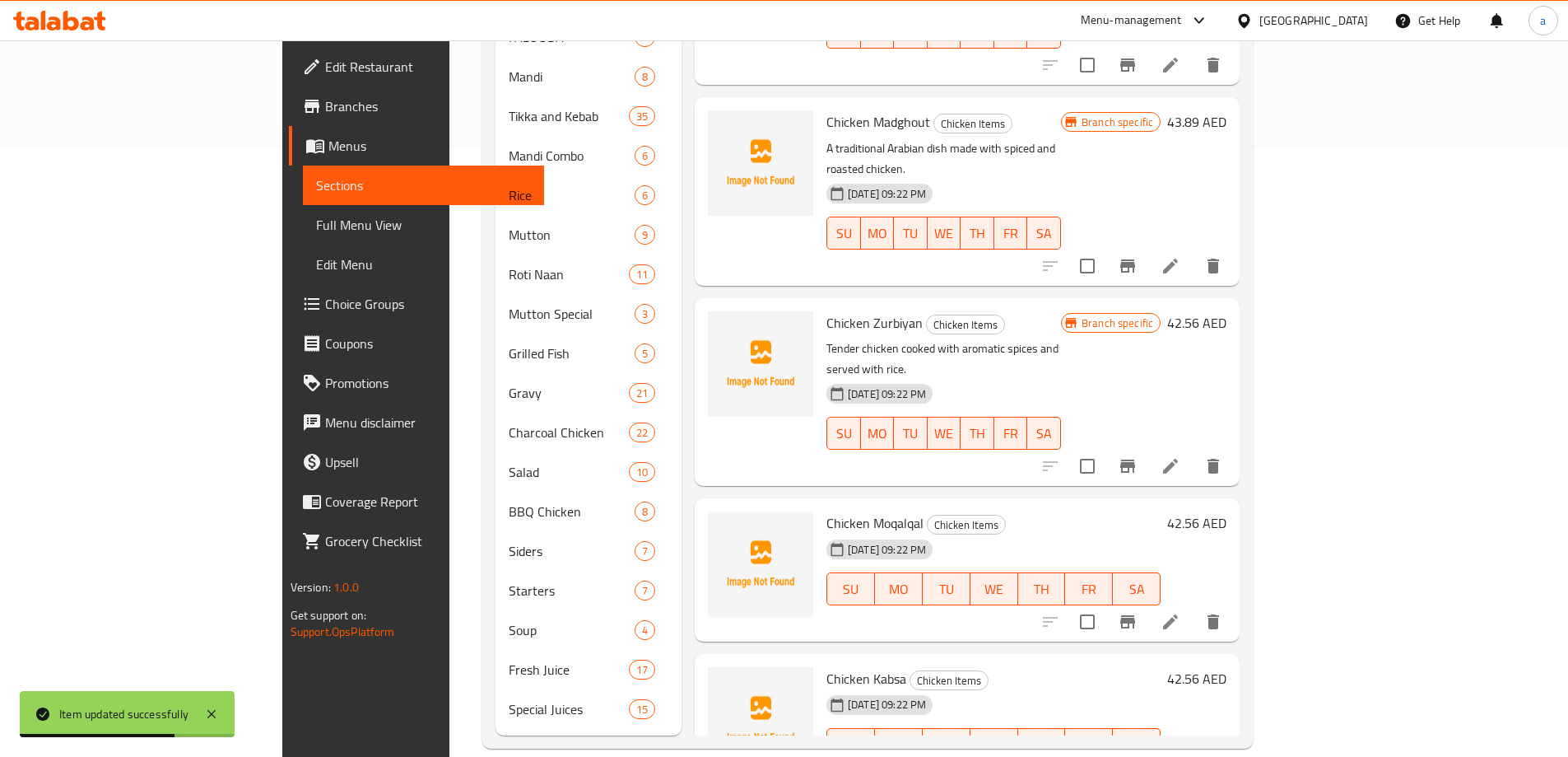
click at [826, 666] on span "Chicken Kabsa" at bounding box center [866, 678] width 80 height 24
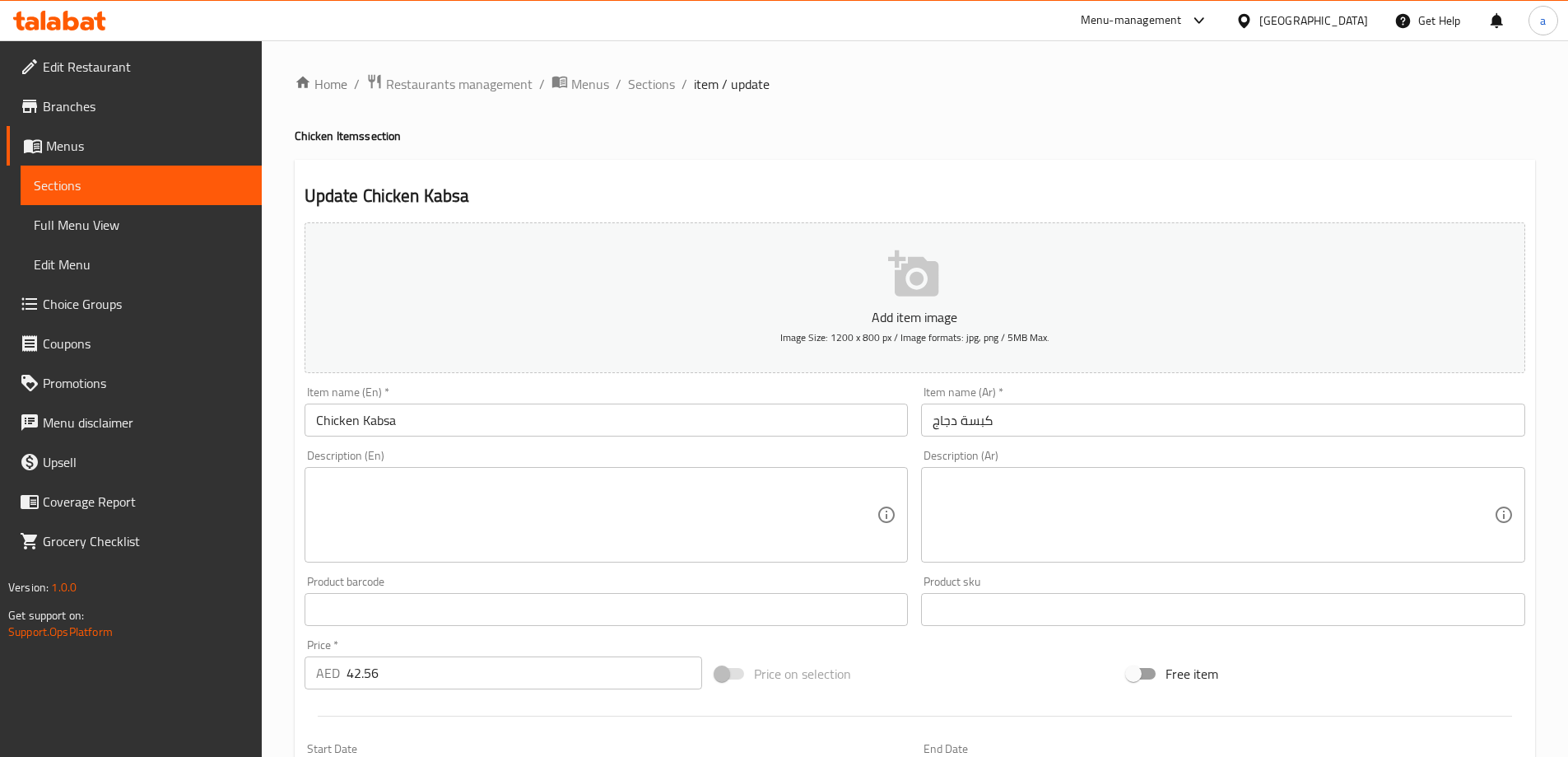
click at [608, 508] on textarea at bounding box center [596, 514] width 561 height 78
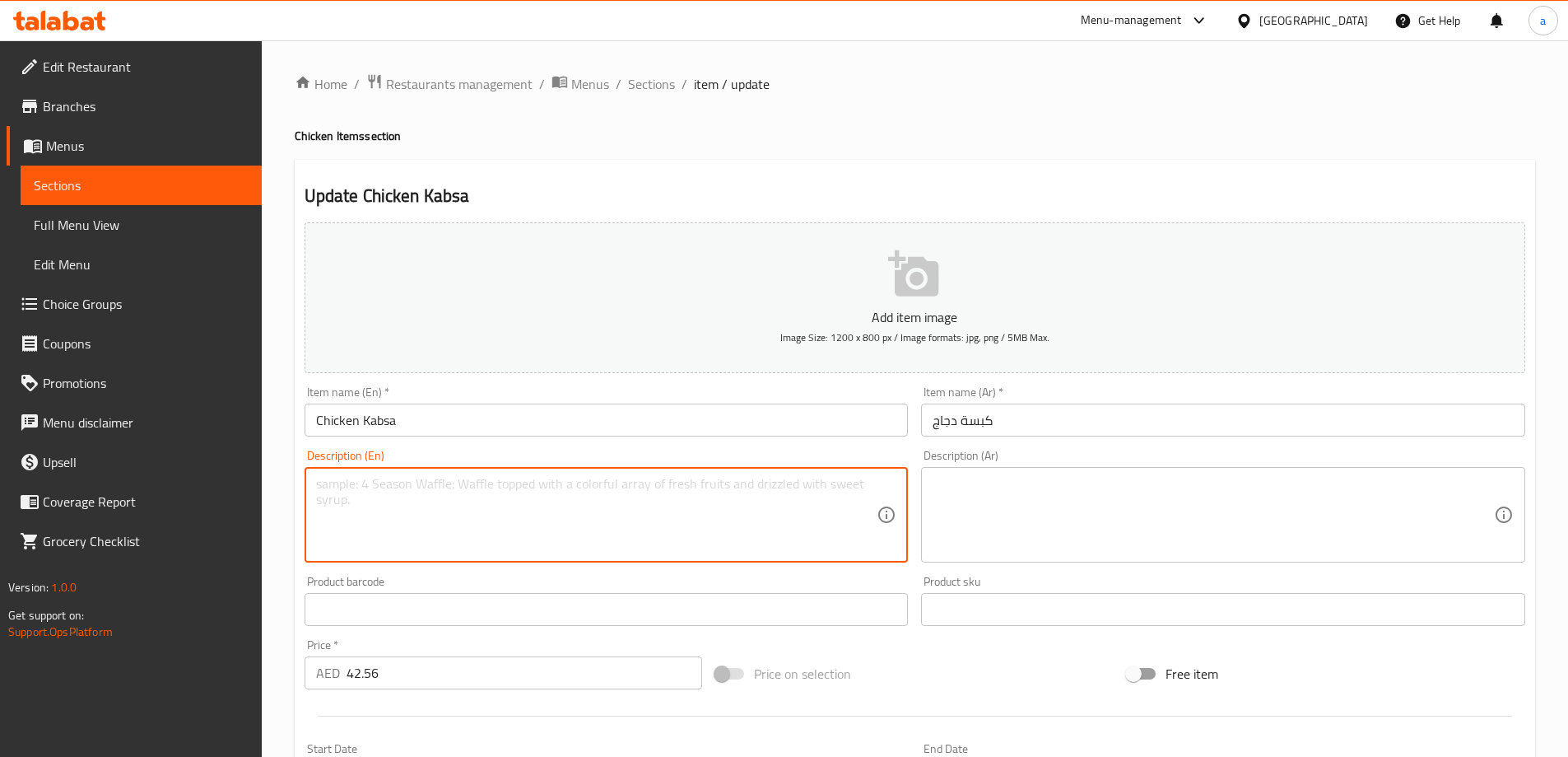
paste textarea "Traditional Saudi rice dish with chicken."
type textarea "Traditional Saudi rice dish with chicken."
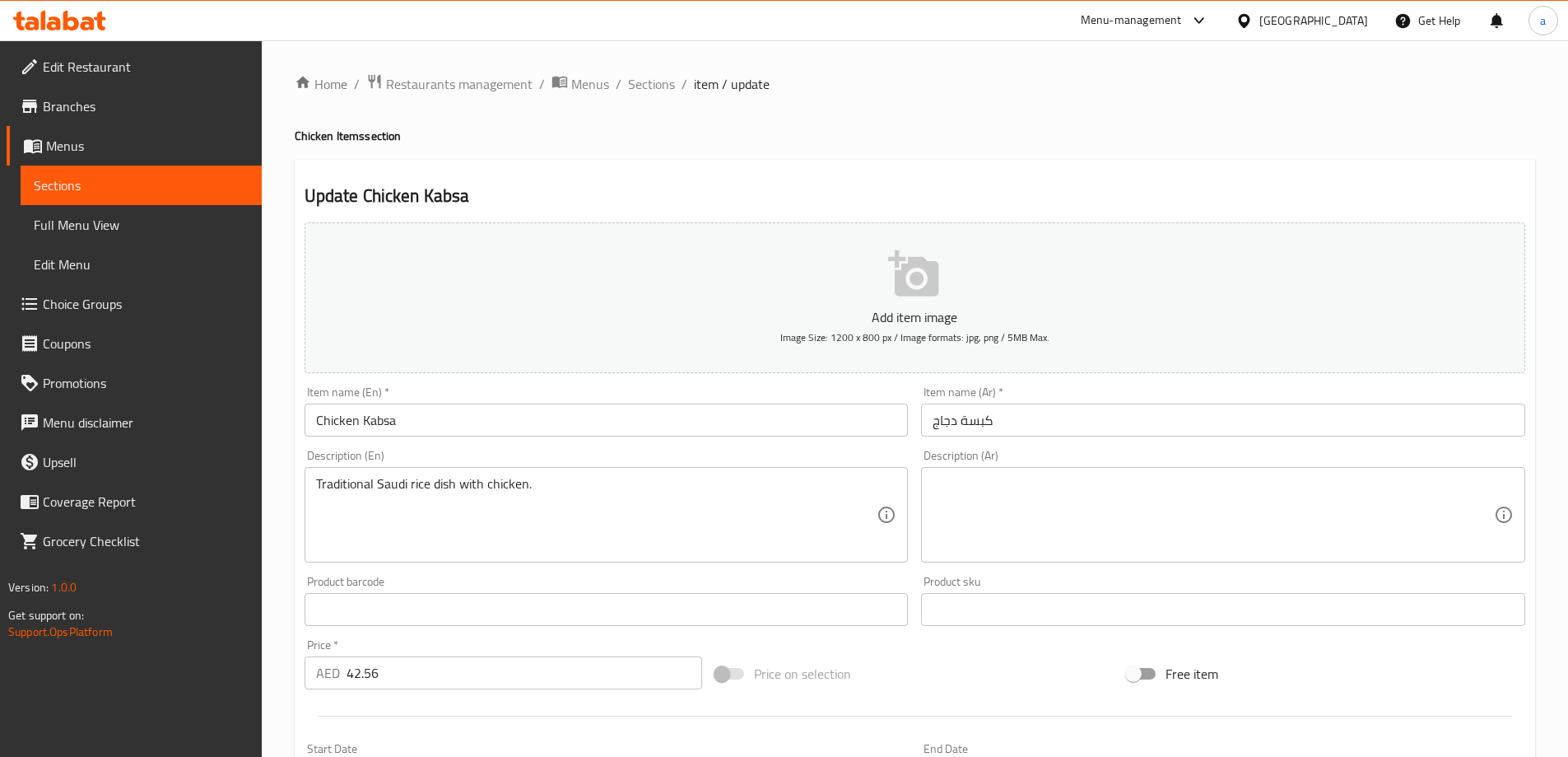
click at [1031, 558] on div "Description (Ar)" at bounding box center [1223, 514] width 604 height 96
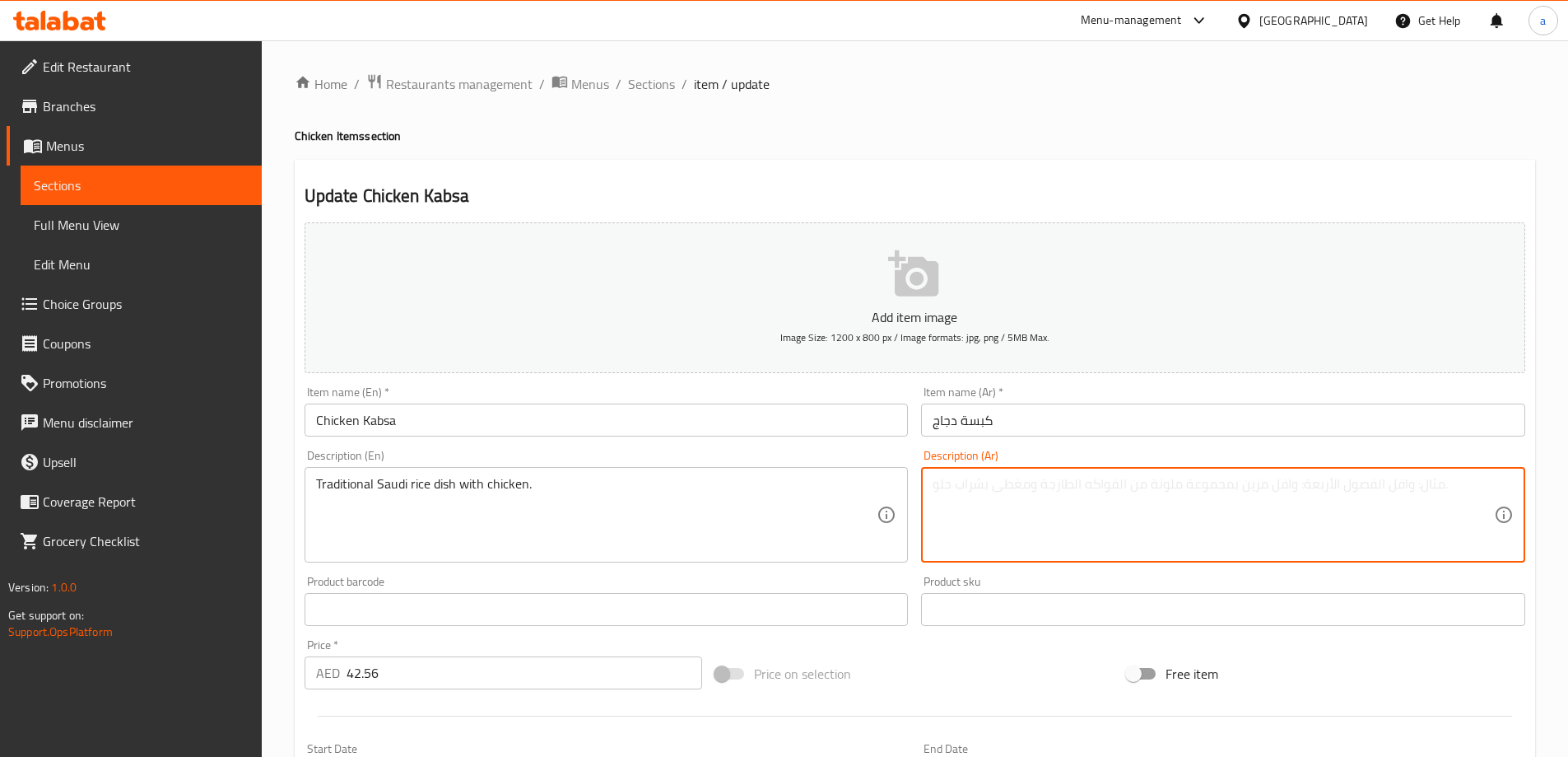
paste textarea "طبق أرز سعودي تقليدي مع الدجاج."
type textarea "طبق أرز سعودي تقليدي مع الدجاج."
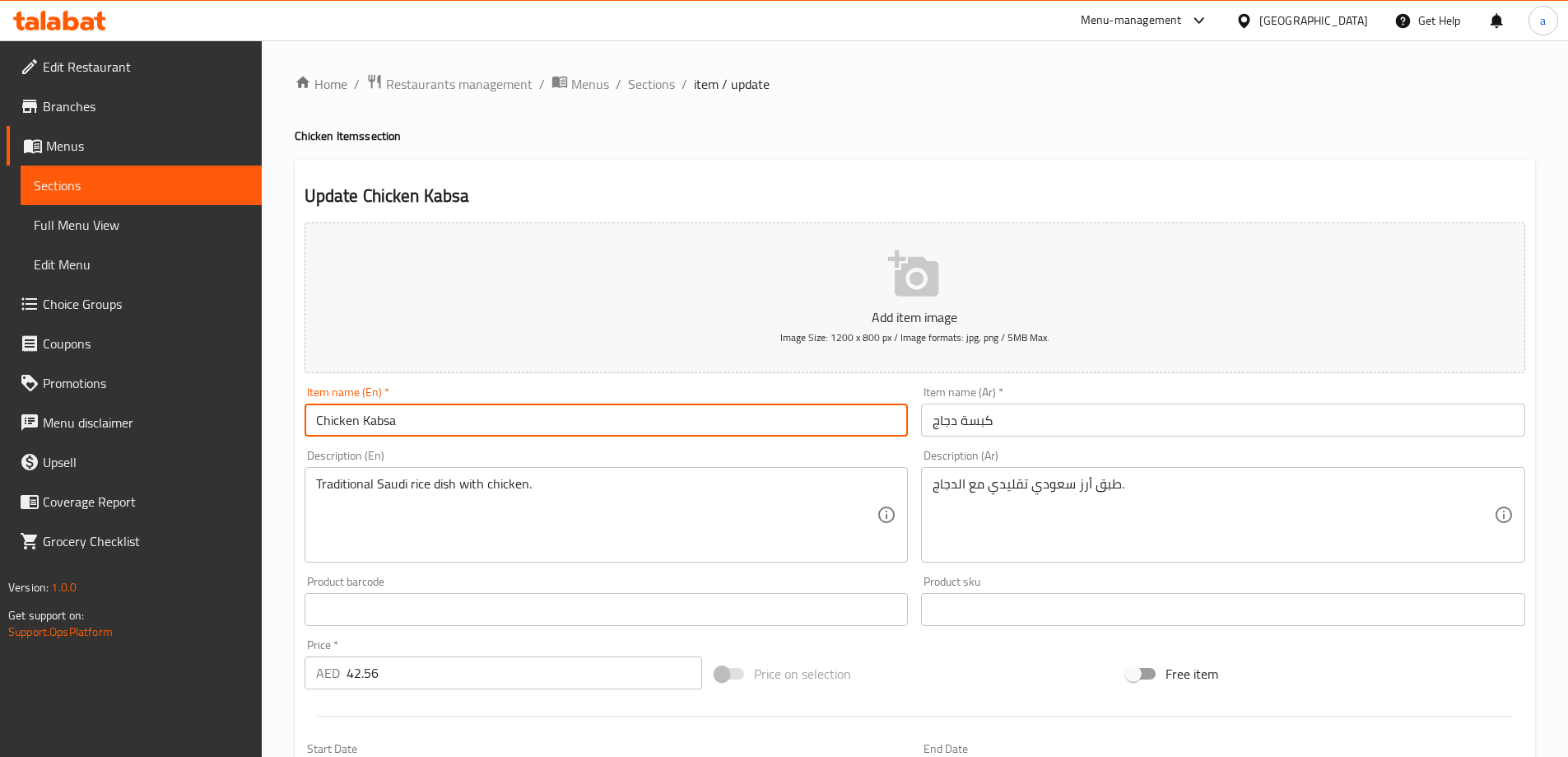
click at [495, 431] on input "Chicken Kabsa" at bounding box center [606, 419] width 604 height 33
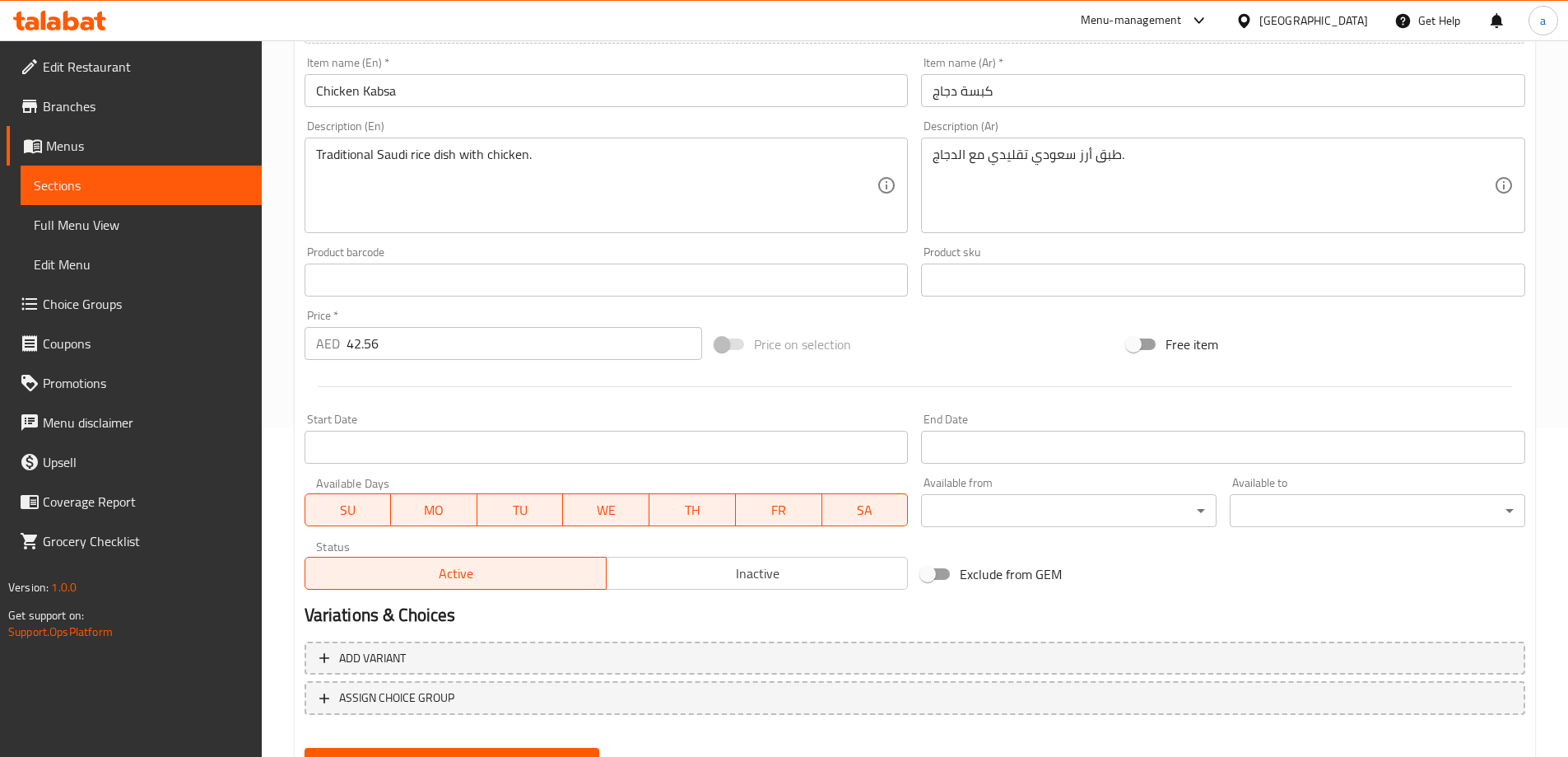
scroll to position [407, 0]
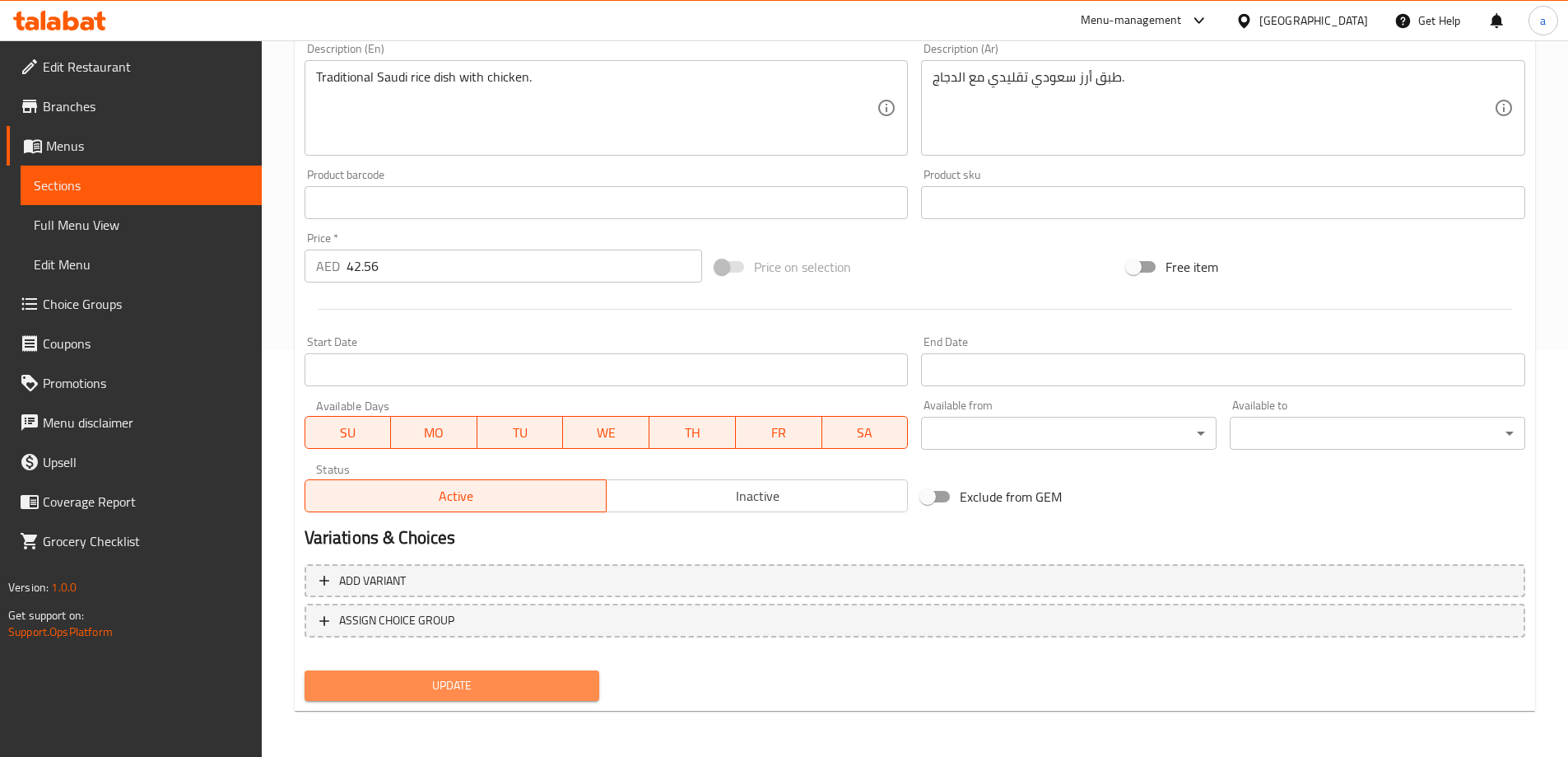
click at [541, 675] on span "Update" at bounding box center [452, 686] width 269 height 21
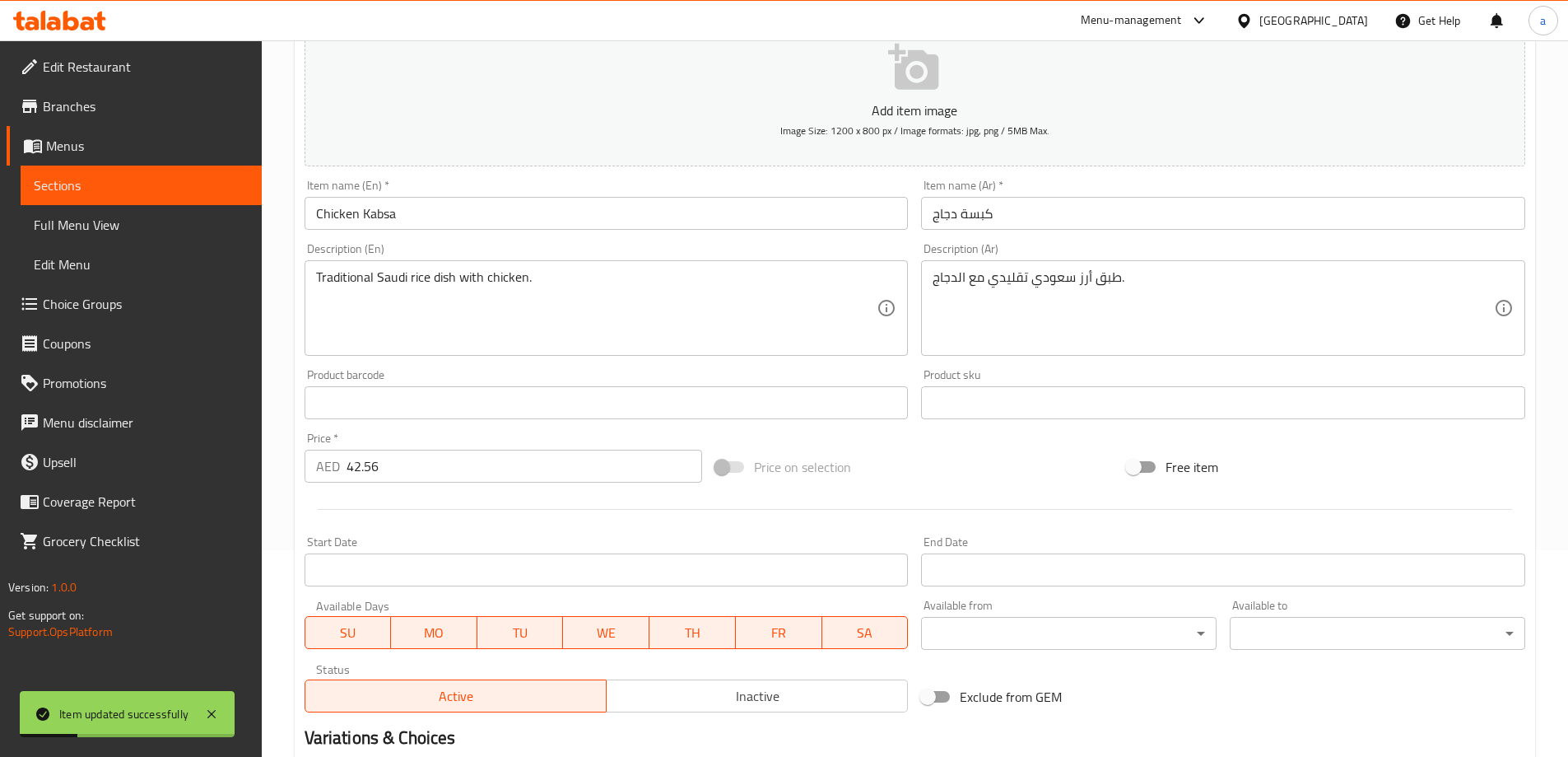
scroll to position [0, 0]
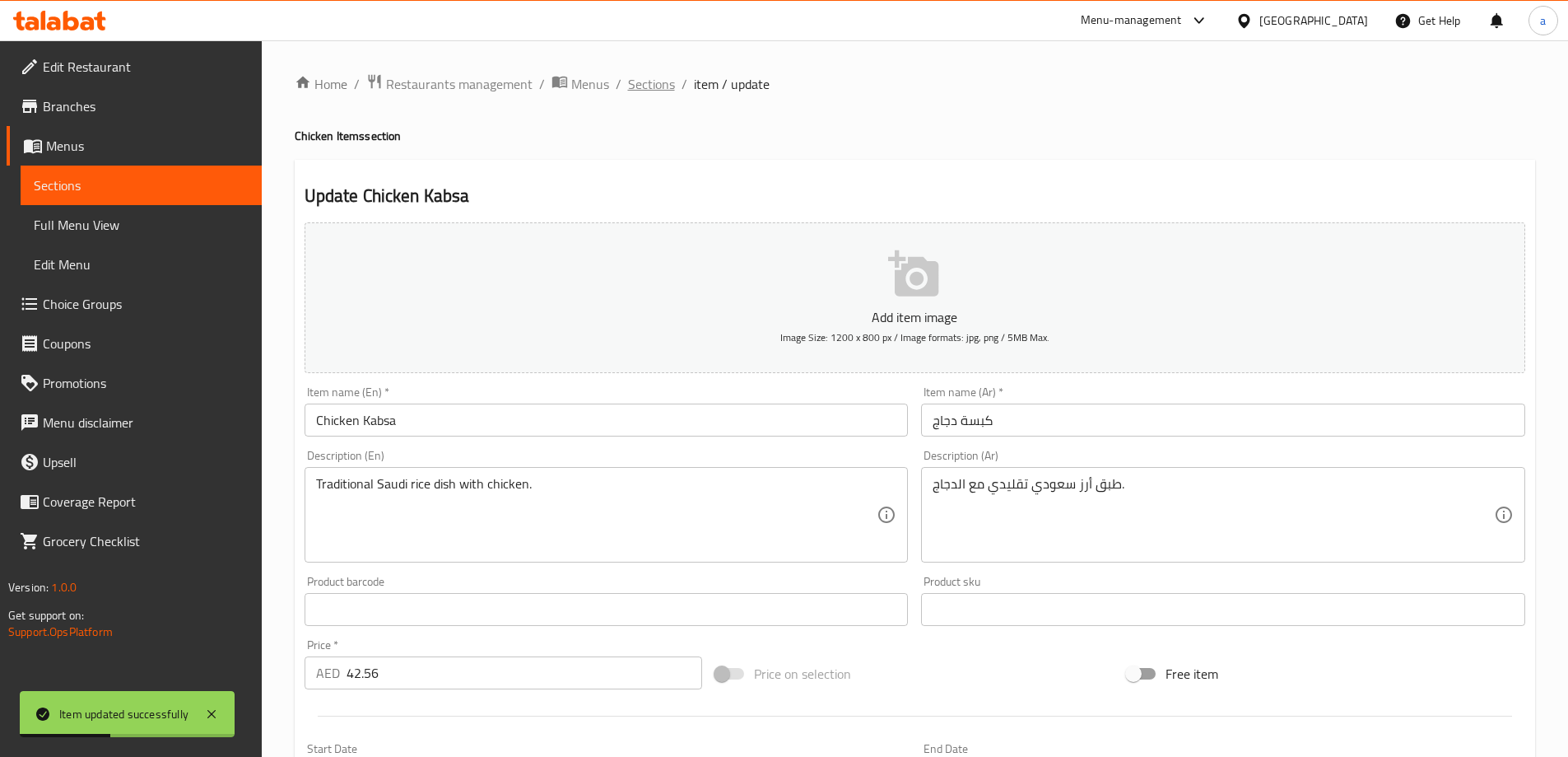
click at [649, 81] on span "Sections" at bounding box center [651, 84] width 47 height 20
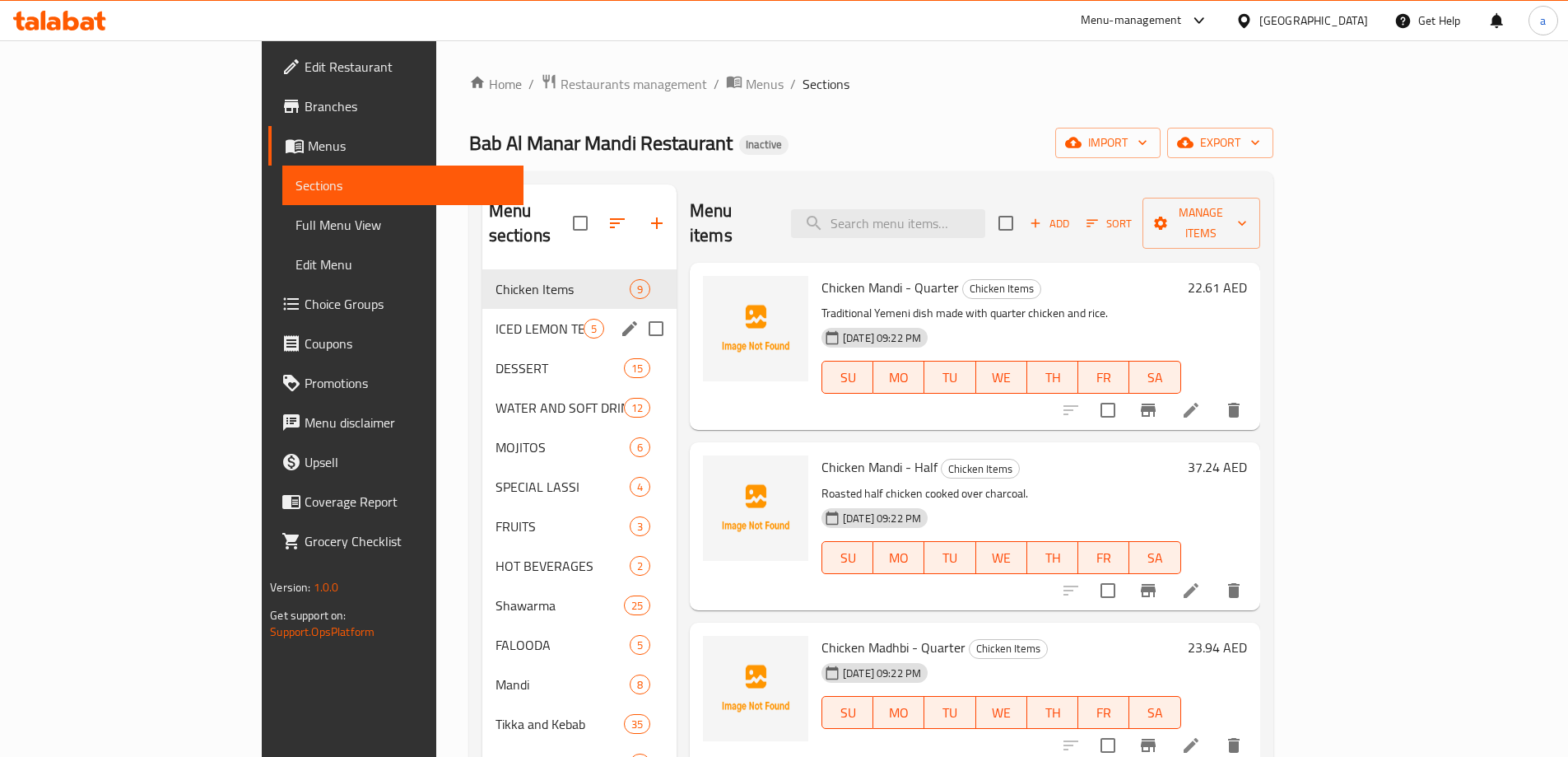
click at [495, 319] on span "ICED LEMON TEA" at bounding box center [540, 328] width 88 height 20
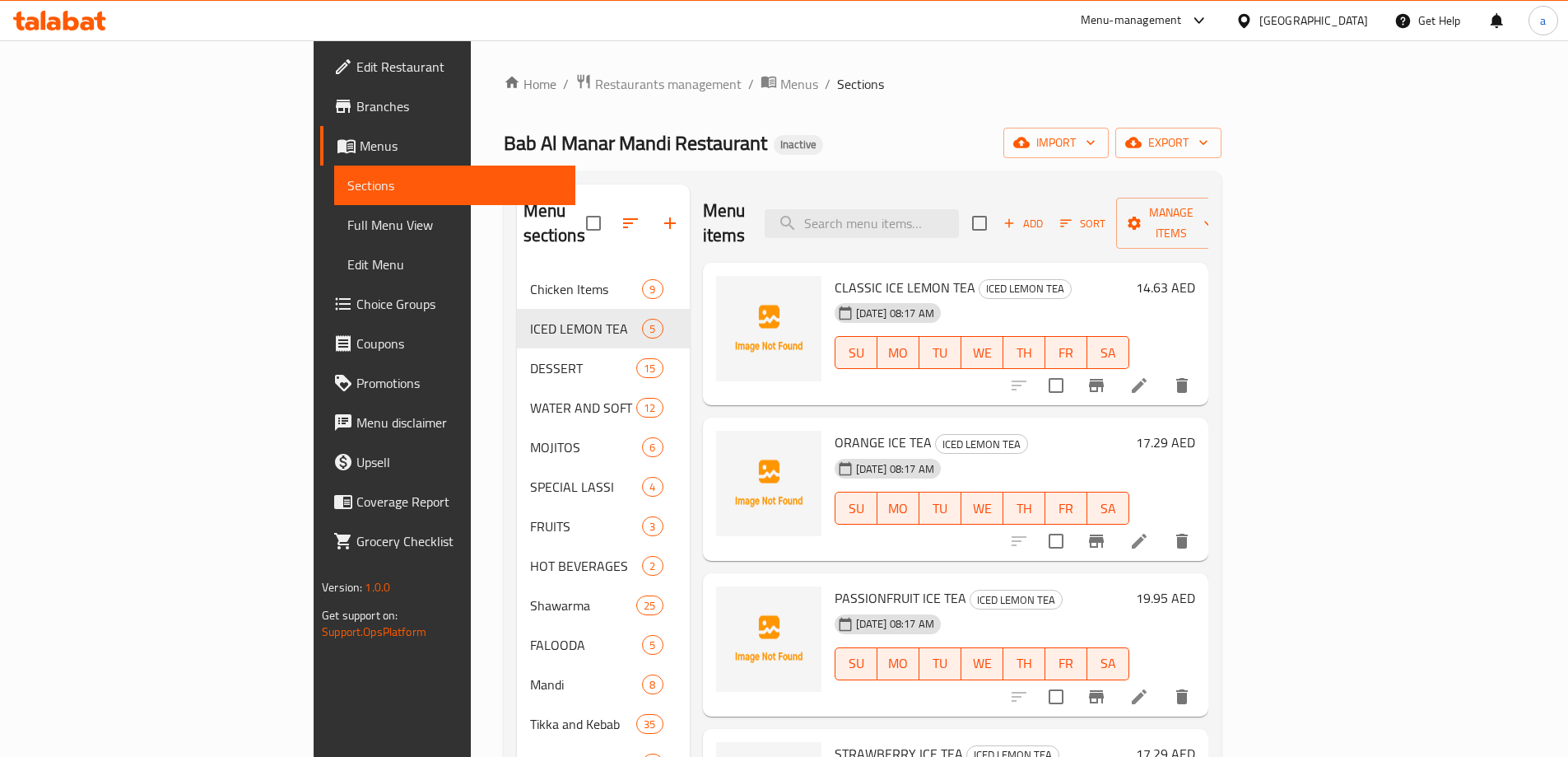
click at [882, 275] on span "CLASSIC ICE LEMON TEA" at bounding box center [905, 287] width 141 height 24
click at [1149, 375] on icon at bounding box center [1138, 385] width 20 height 20
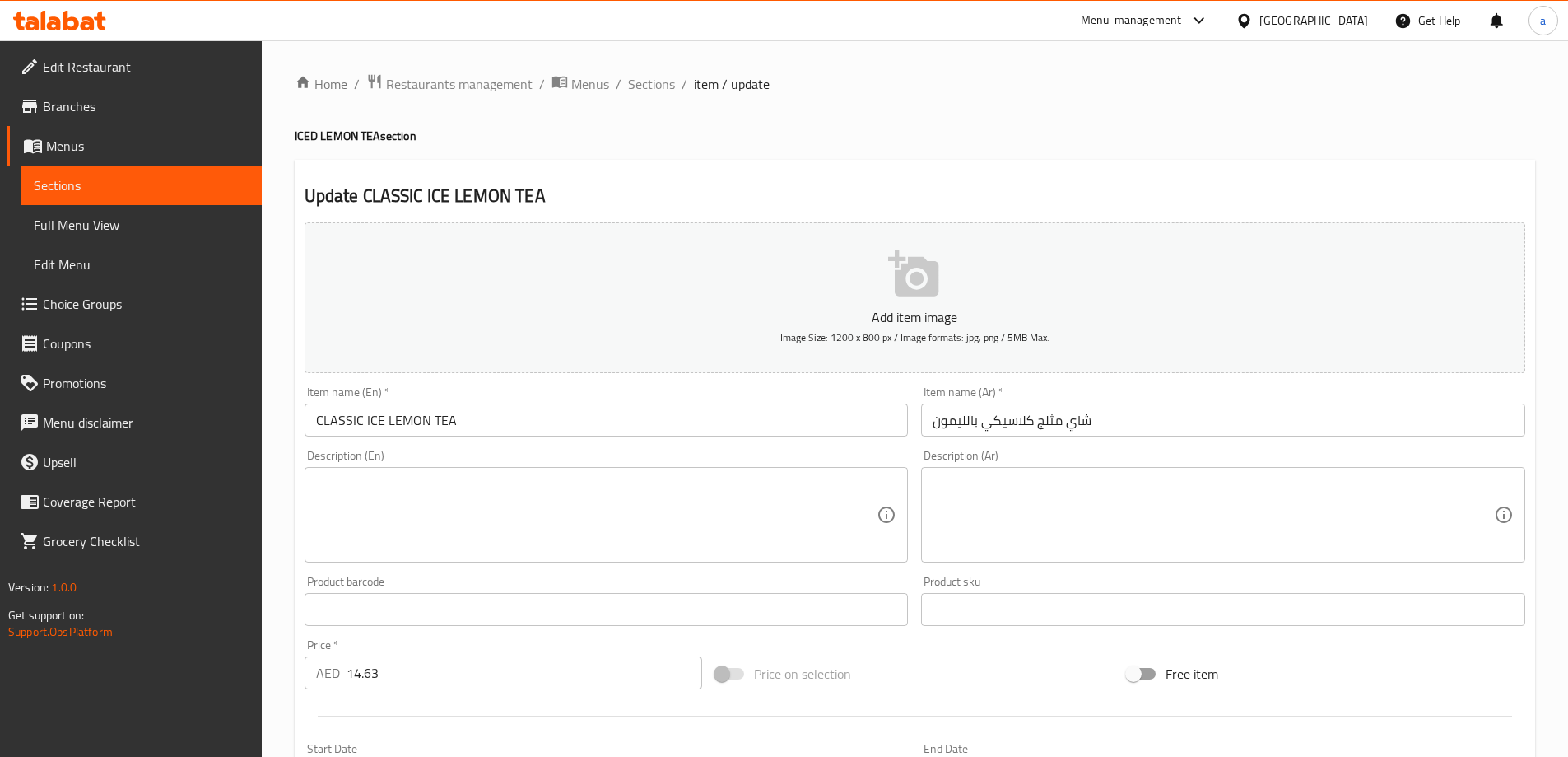
click at [751, 481] on textarea at bounding box center [596, 514] width 561 height 78
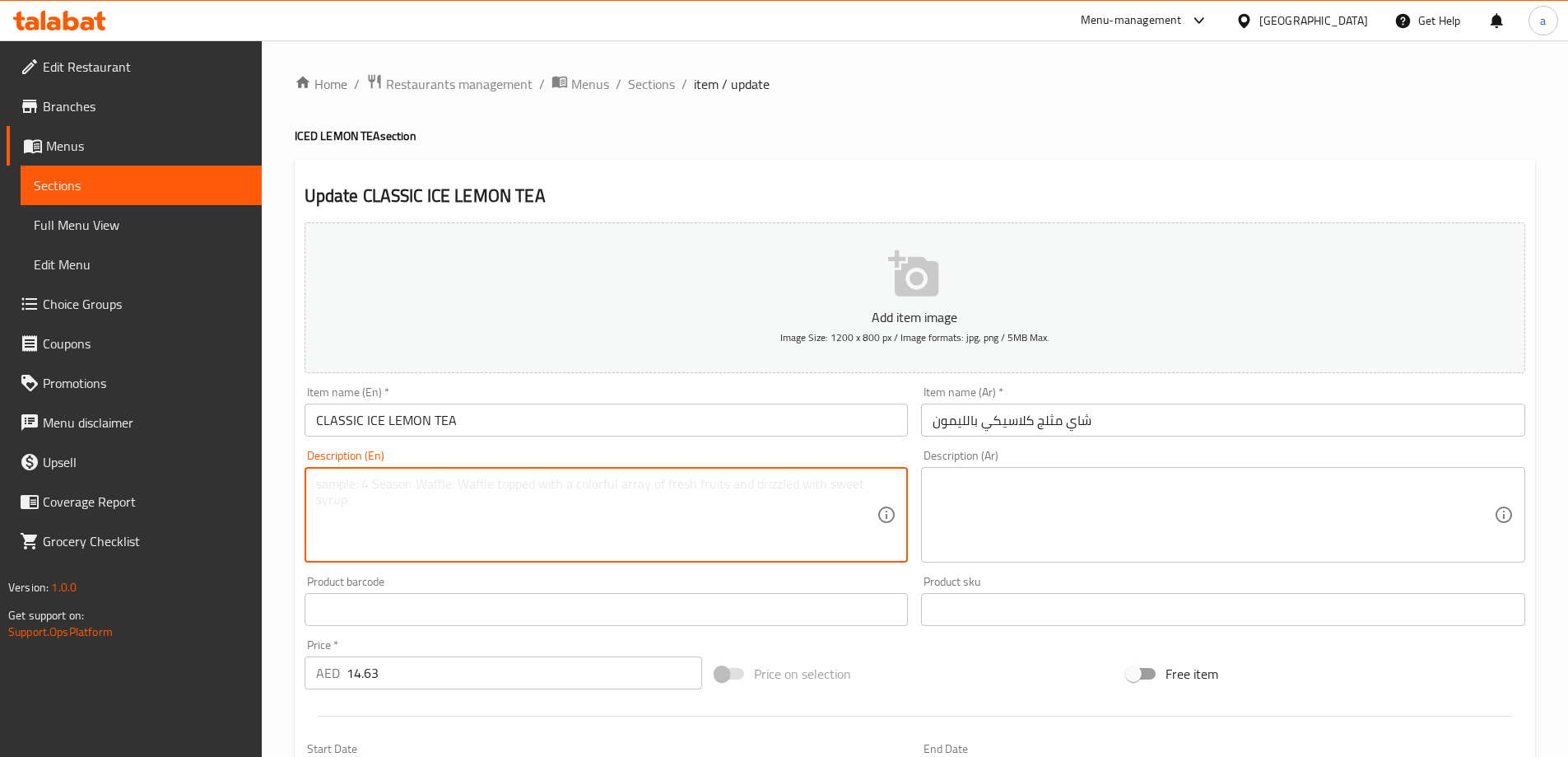
paste textarea "A refreshing brew of tea with a splash of lemon, served over ice"
type textarea "A refreshing brew of tea with a splash of lemon, served over ice"
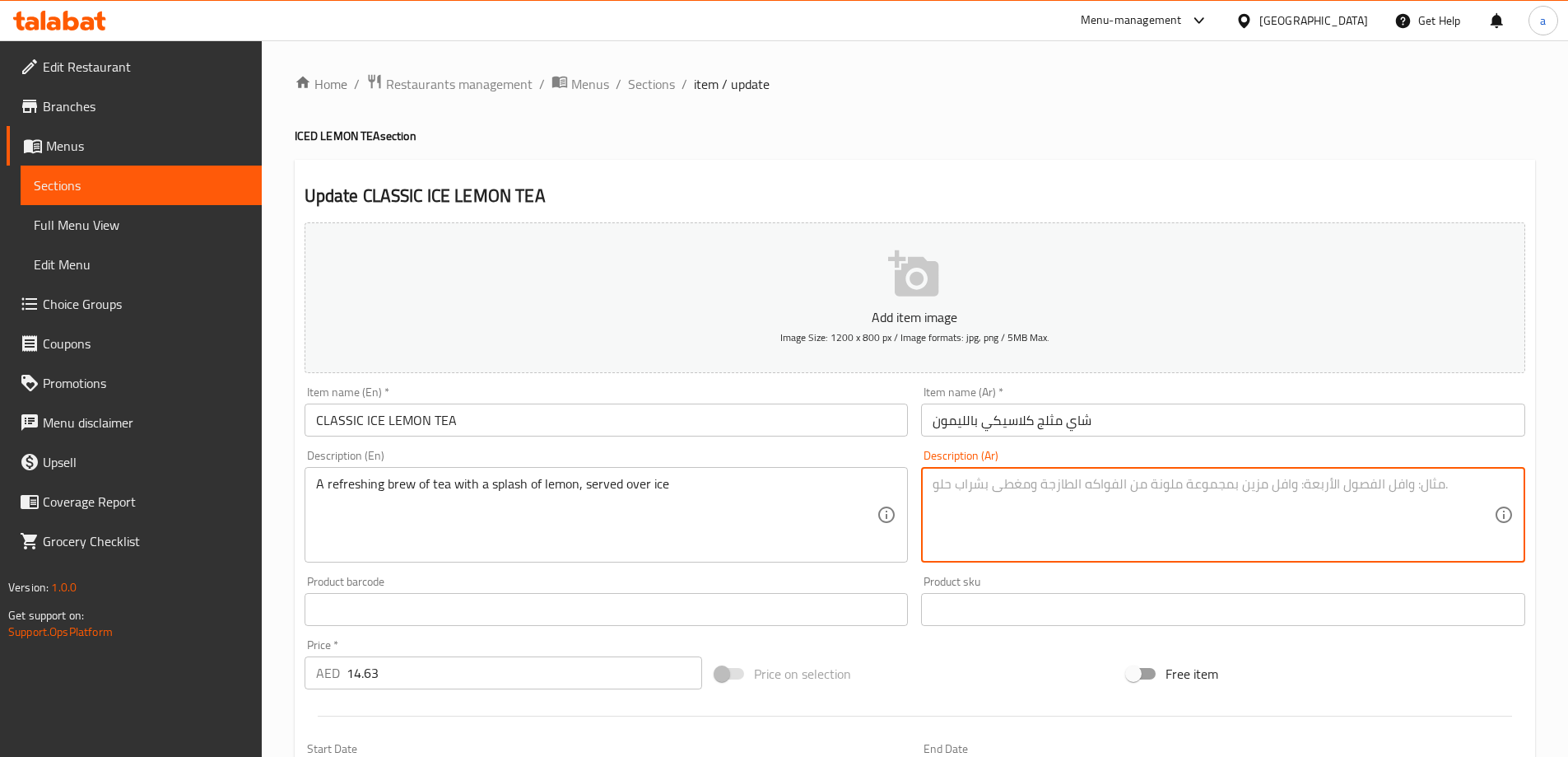
click at [1199, 497] on textarea at bounding box center [1213, 514] width 561 height 78
paste textarea "مشروب شاي منعش مع رشة من الليمون، يقدم مع الثلج"
drag, startPoint x: 1233, startPoint y: 489, endPoint x: 1193, endPoint y: 493, distance: 40.2
click at [1193, 493] on textarea "مشروب شاي منعش مع رشة من الليمون، يقدم مع الثلج" at bounding box center [1213, 514] width 561 height 78
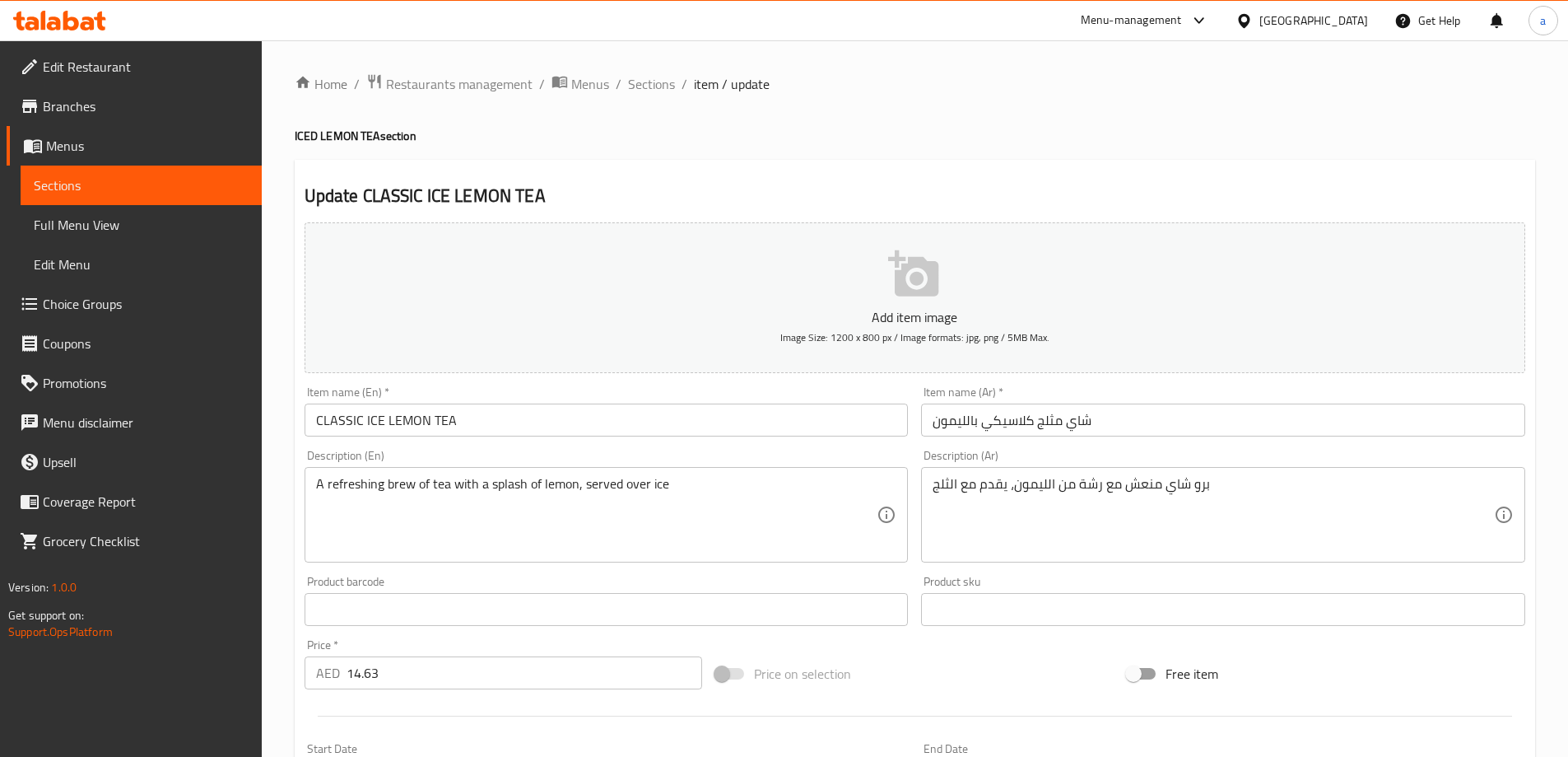
drag, startPoint x: 1544, startPoint y: 528, endPoint x: 512, endPoint y: 481, distance: 1033.1
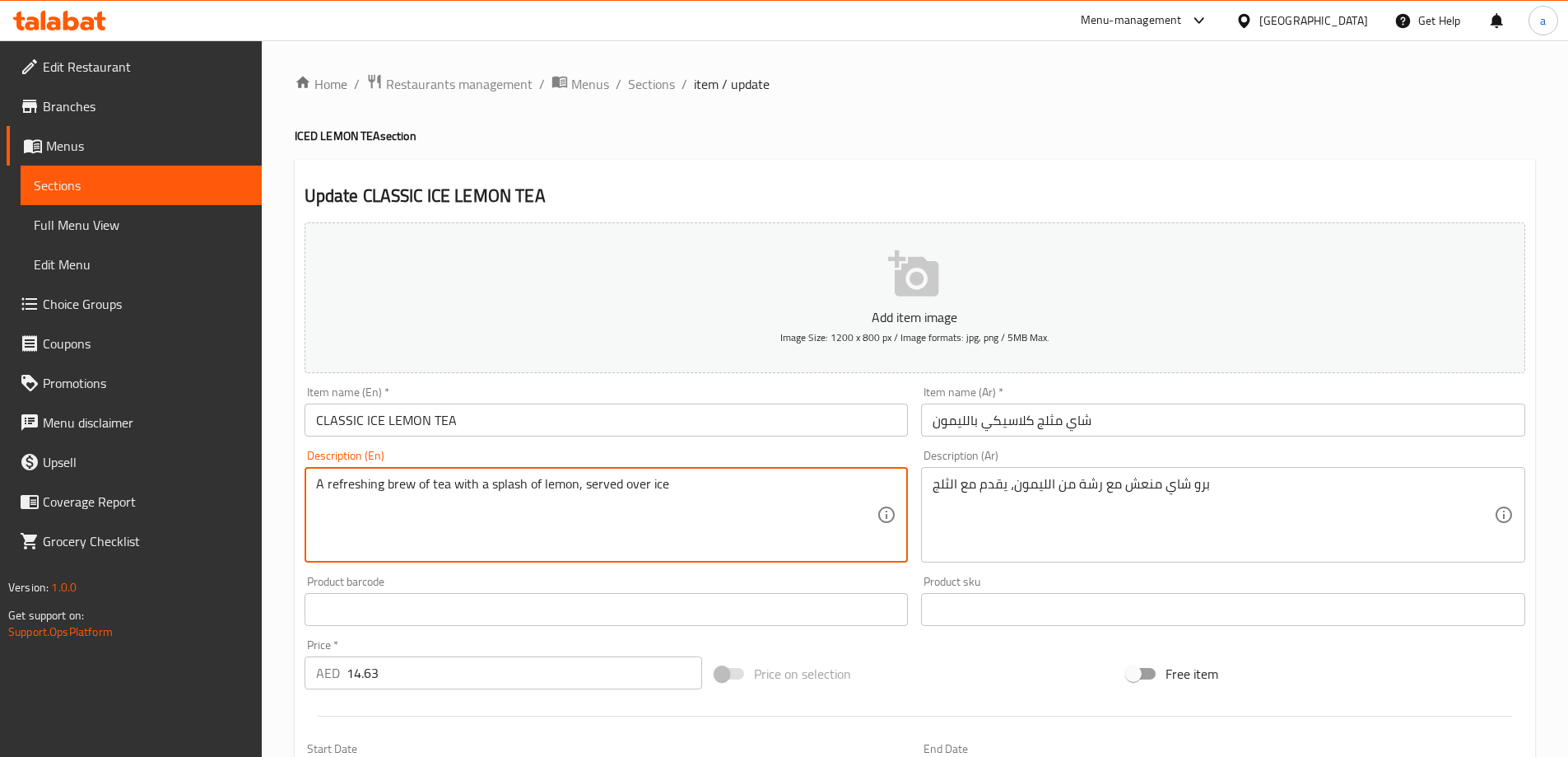
click at [512, 481] on textarea "A refreshing brew of tea with a splash of lemon, served over ice" at bounding box center [596, 514] width 561 height 78
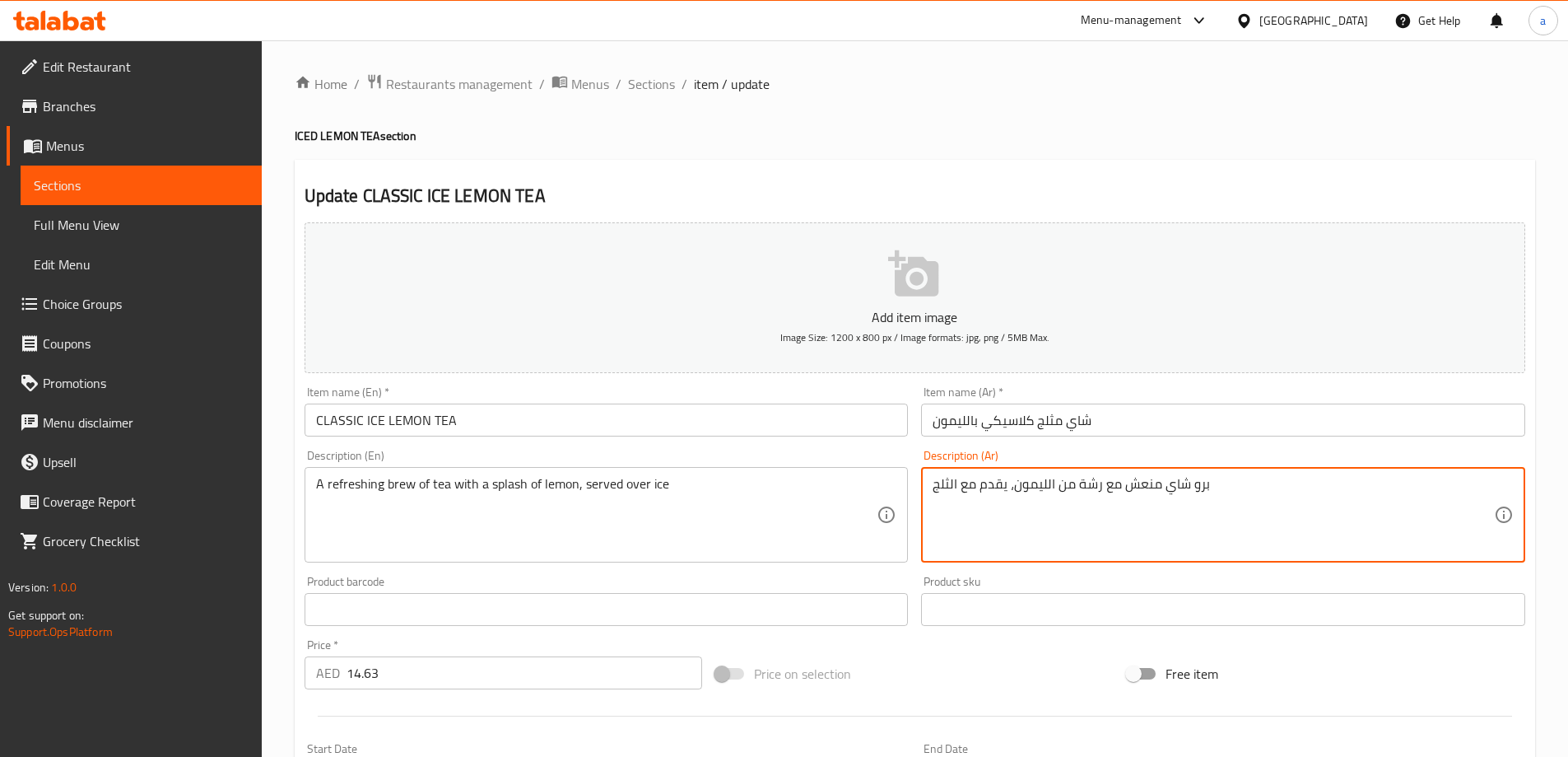
drag, startPoint x: 1075, startPoint y: 483, endPoint x: 1099, endPoint y: 499, distance: 28.8
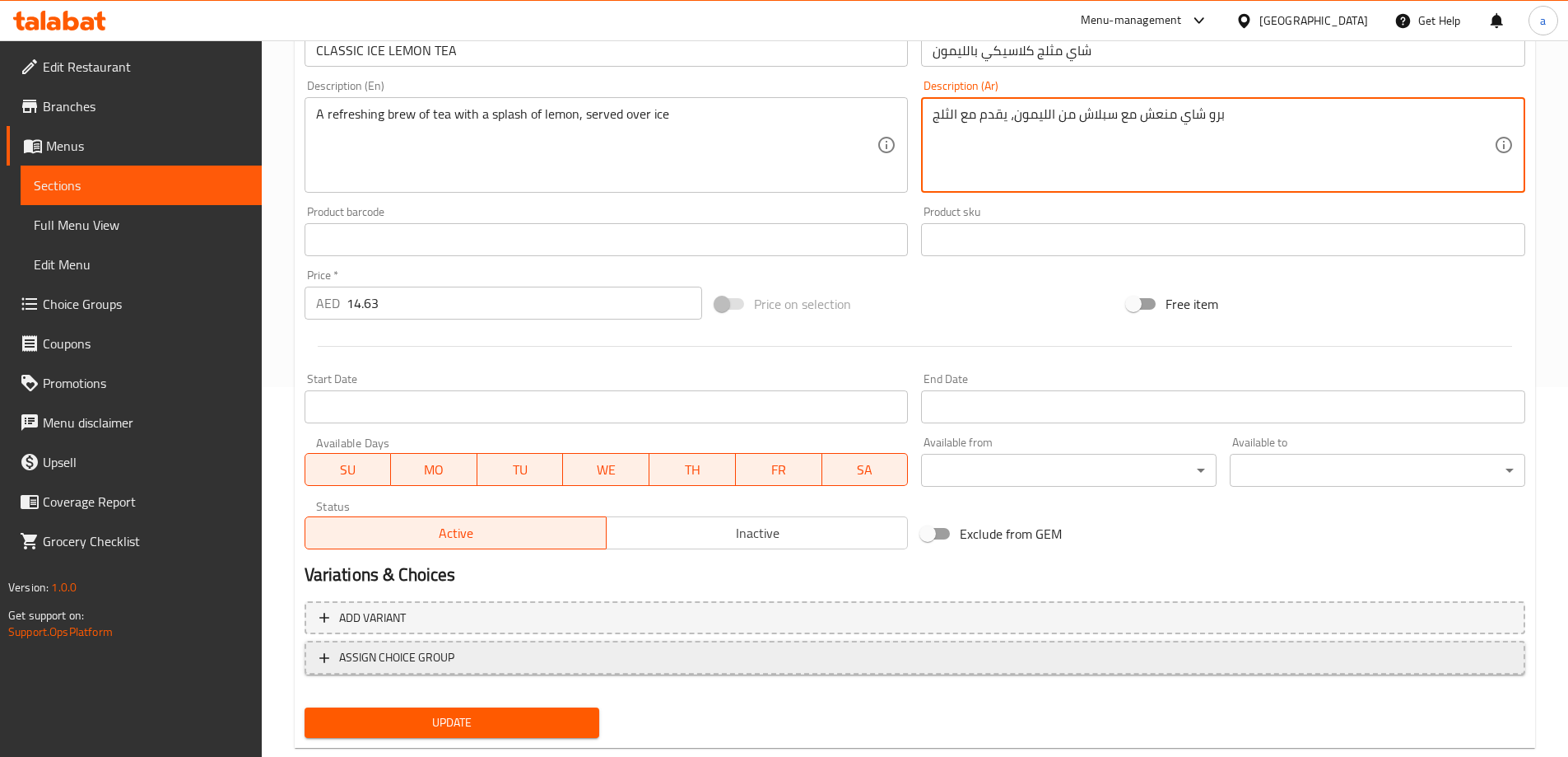
scroll to position [407, 0]
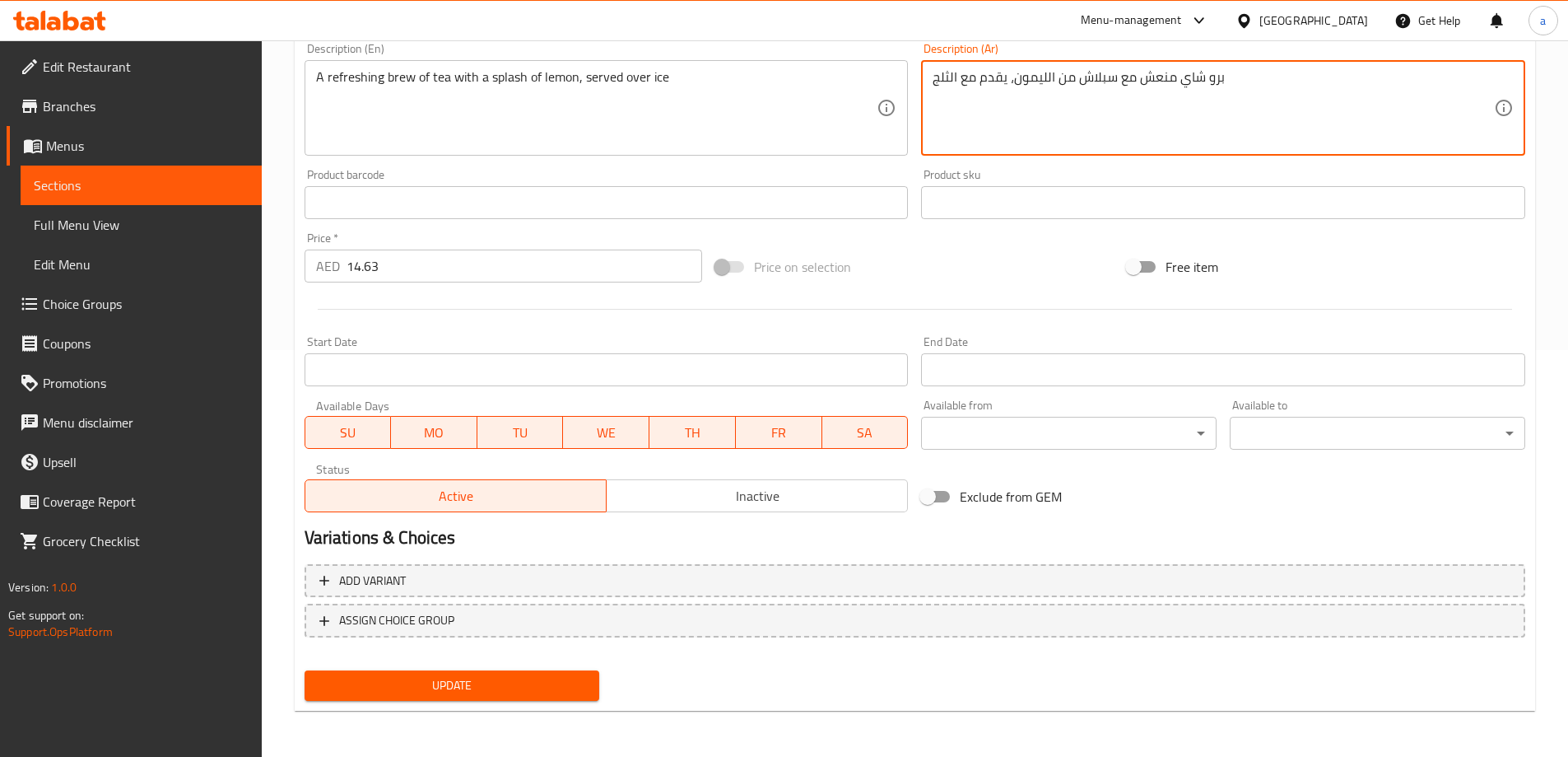
type textarea "برو شاي منعش مع سبلاش من الليمون، يقدم مع الثلج"
click at [519, 681] on button "Update" at bounding box center [452, 686] width 295 height 30
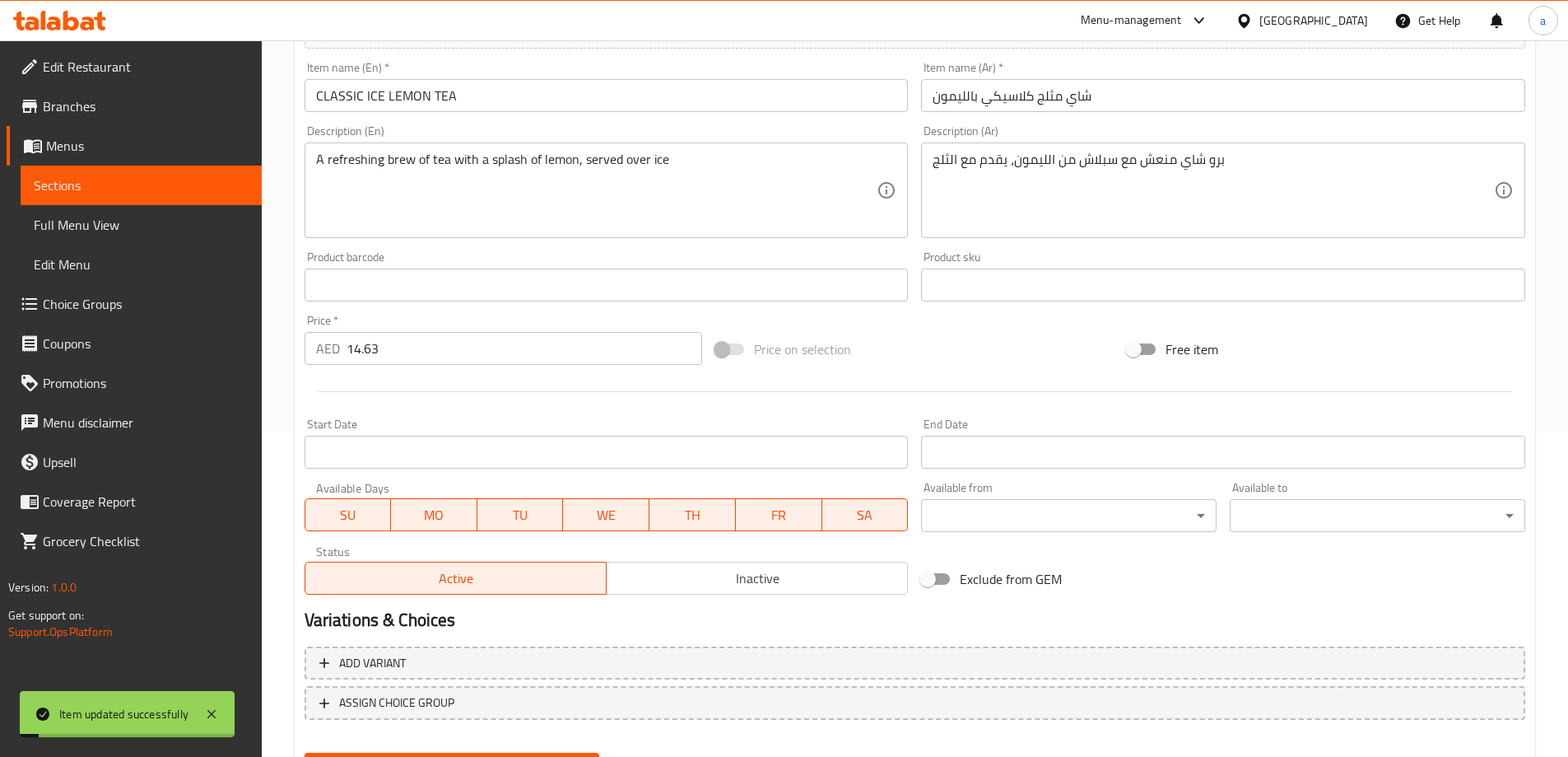
scroll to position [0, 0]
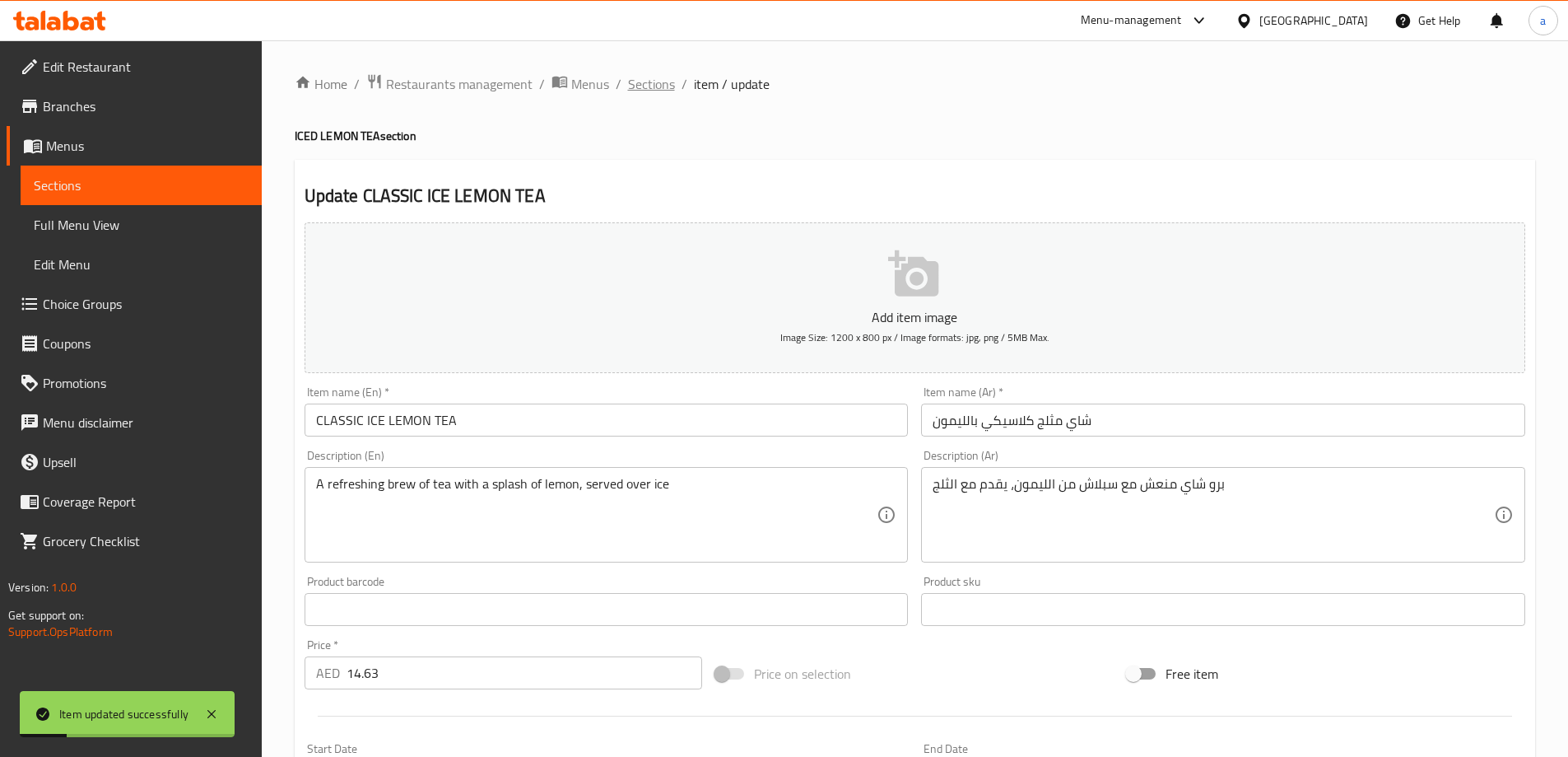
click at [664, 89] on span "Sections" at bounding box center [651, 84] width 47 height 20
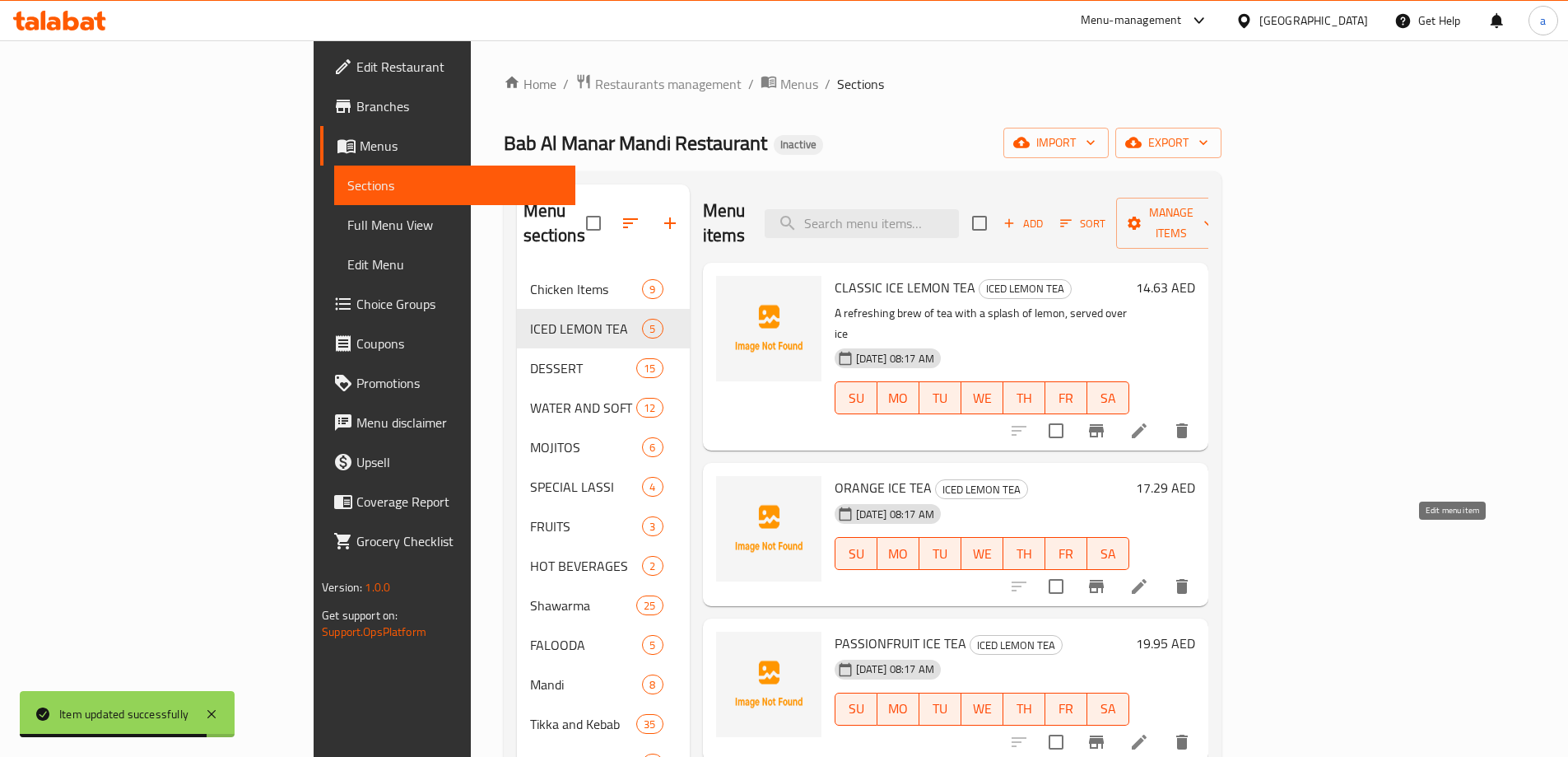
click at [1149, 576] on icon at bounding box center [1138, 586] width 20 height 20
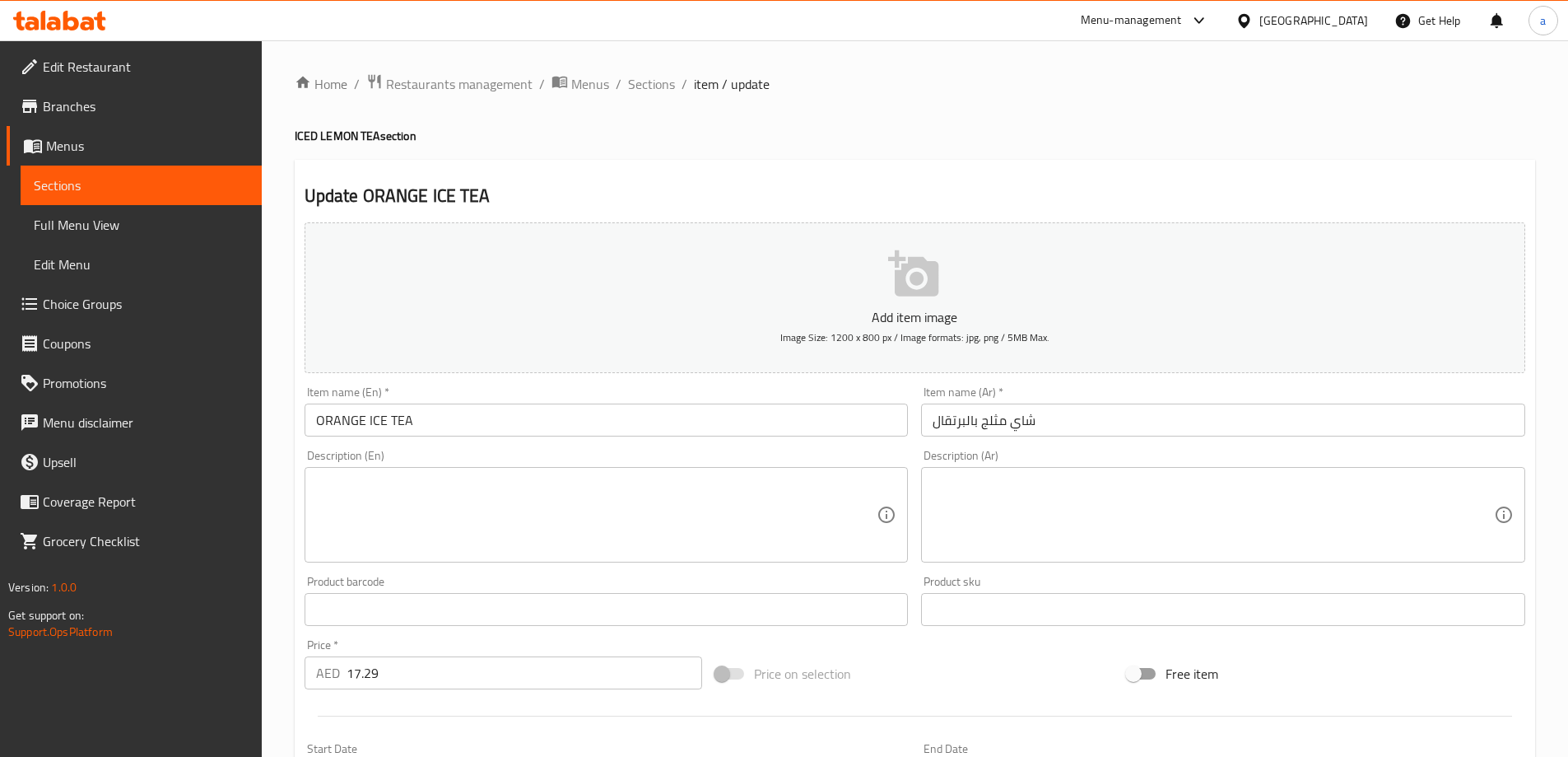
click at [1154, 502] on textarea at bounding box center [1213, 514] width 561 height 78
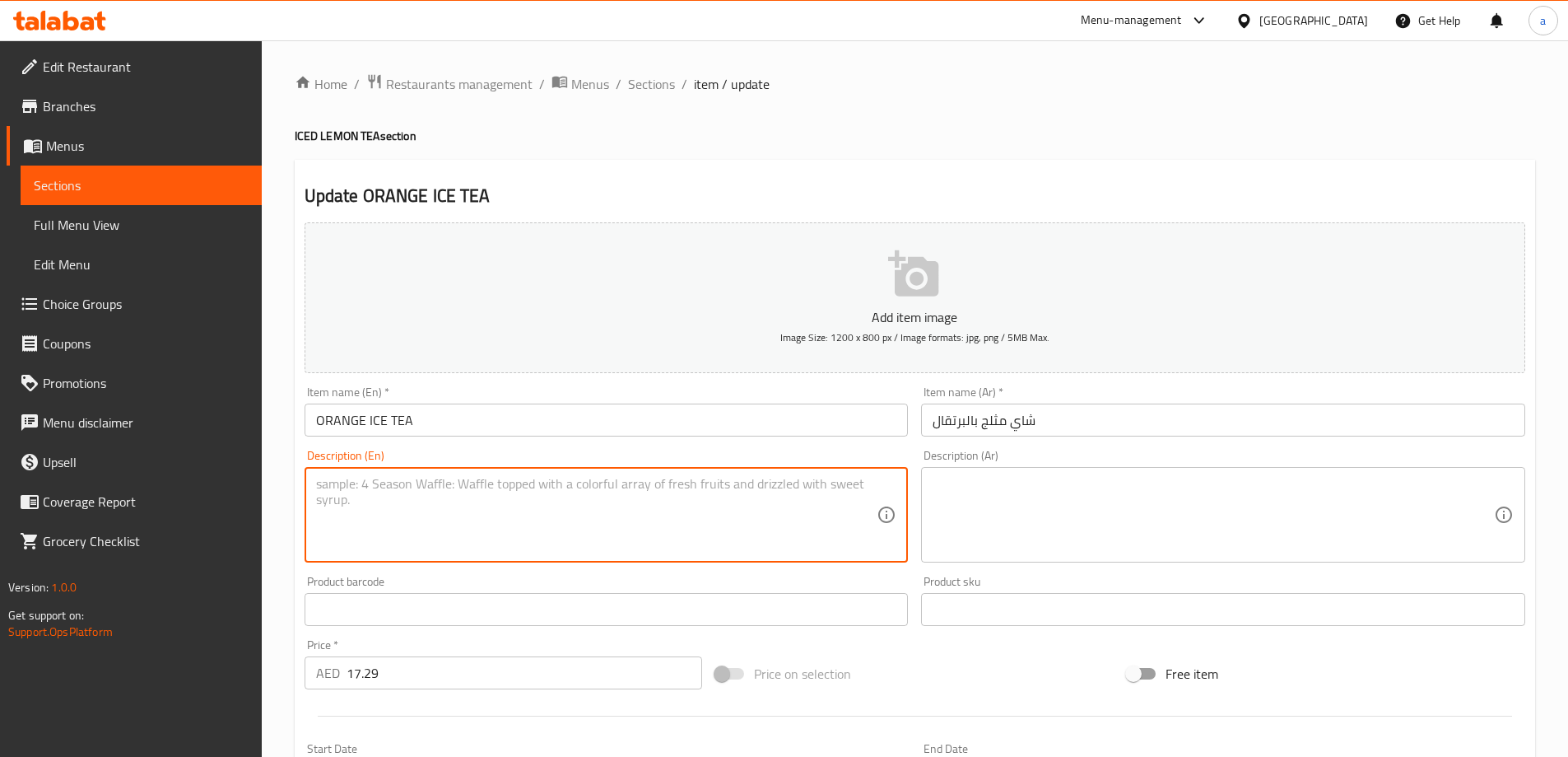
click at [786, 499] on textarea at bounding box center [596, 514] width 561 height 78
paste textarea "Chilled tea infused with the sweet citrus flavor of fresh oranges"
type textarea "Chilled tea infused with the sweet citrus flavor of fresh oranges"
click at [1130, 497] on textarea at bounding box center [1213, 514] width 561 height 78
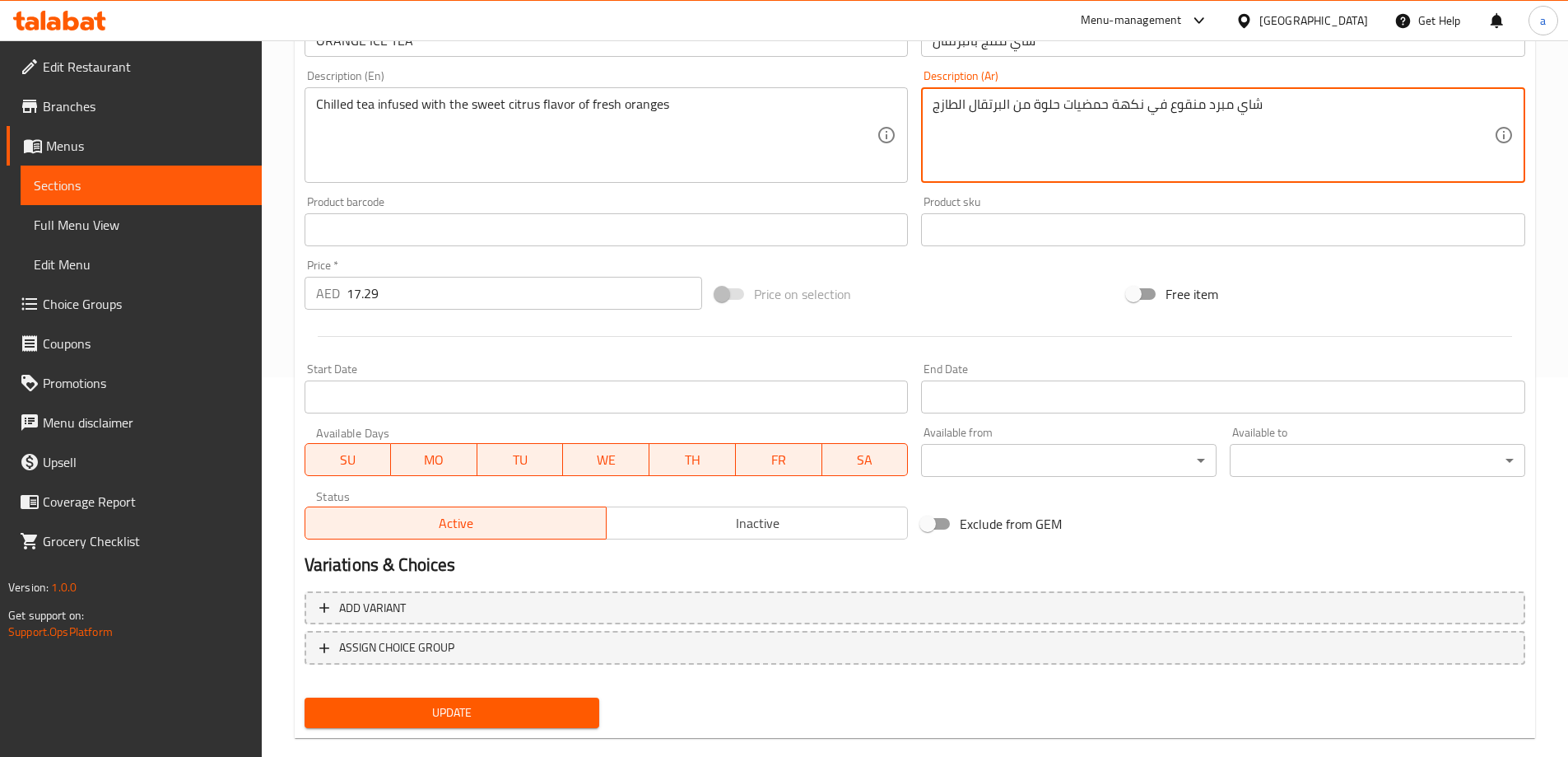
scroll to position [407, 0]
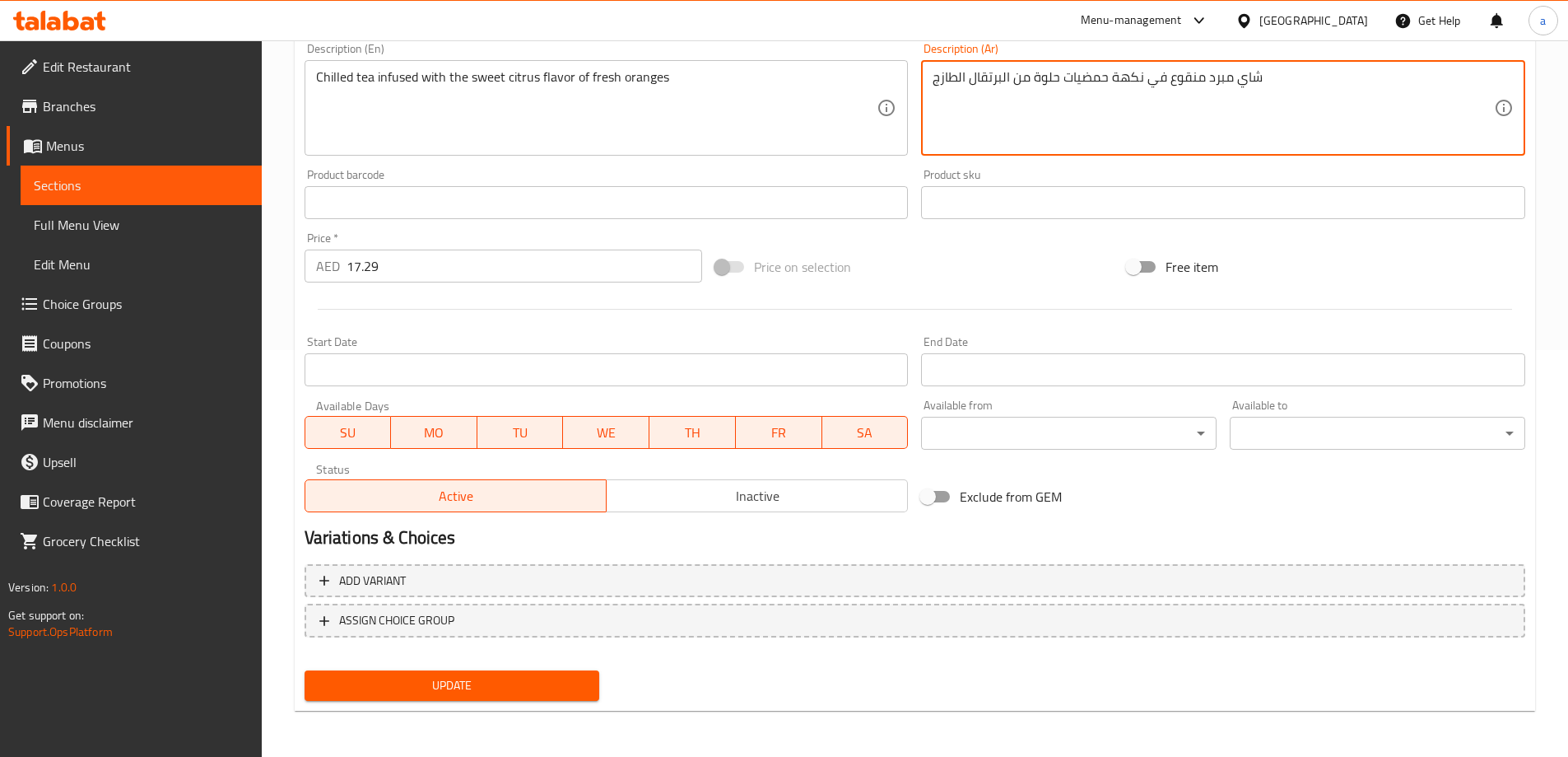
type textarea "شاي مبرد منقوع في نكهة حمضيات حلوة من البرتقال الطازج"
click at [491, 681] on span "Update" at bounding box center [452, 686] width 269 height 21
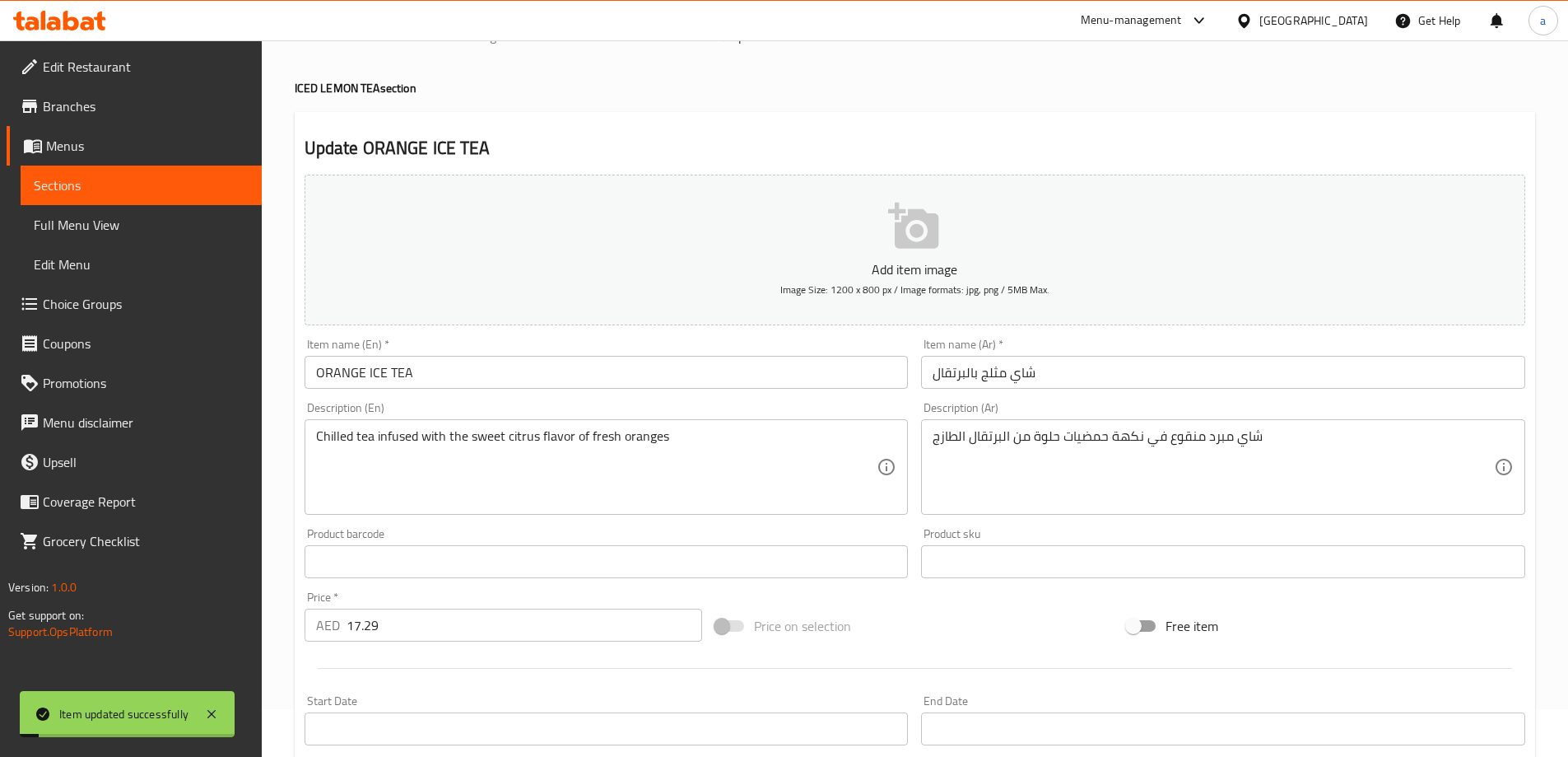
scroll to position [0, 0]
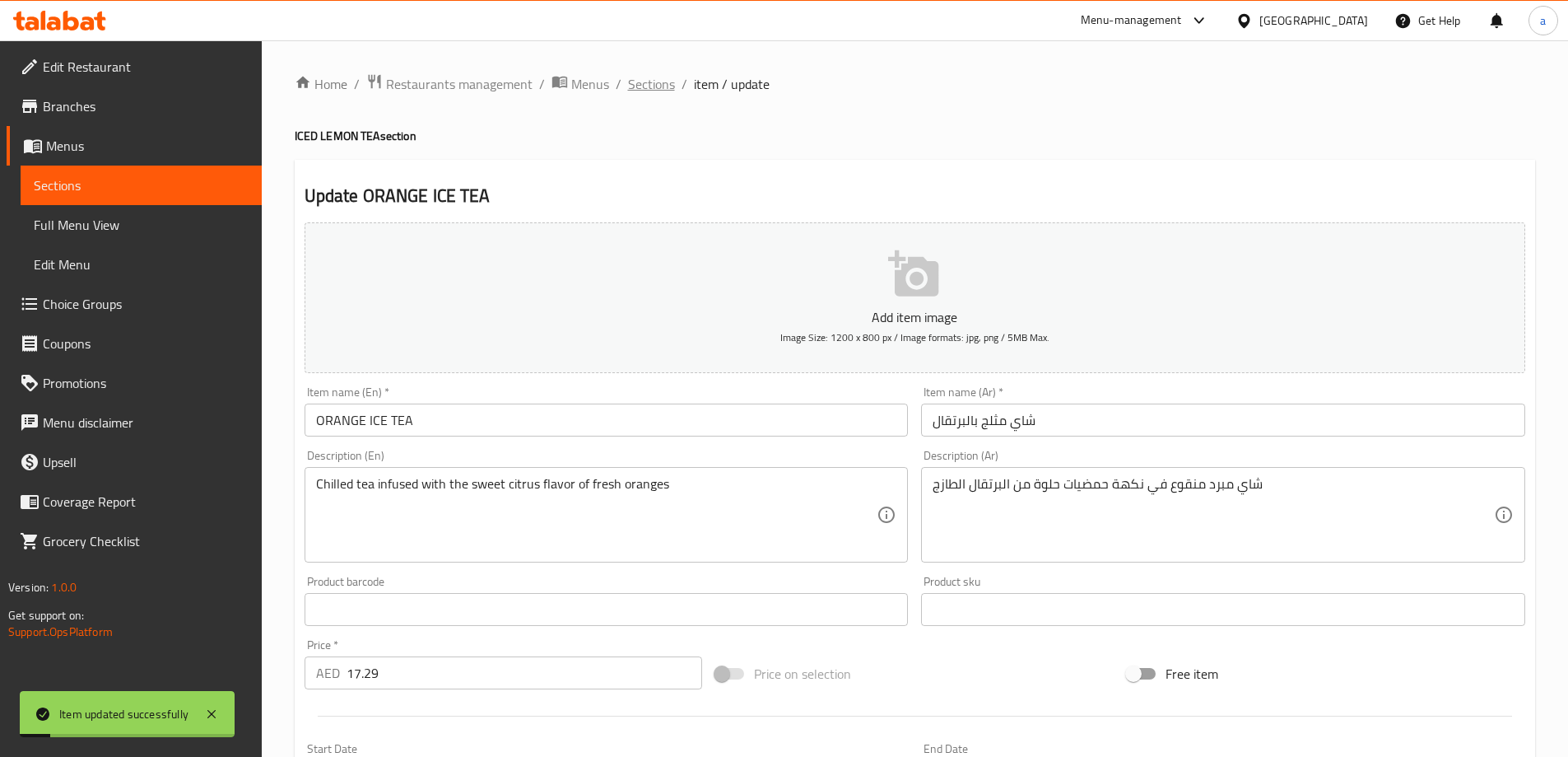
click at [628, 78] on span "Sections" at bounding box center [651, 84] width 47 height 20
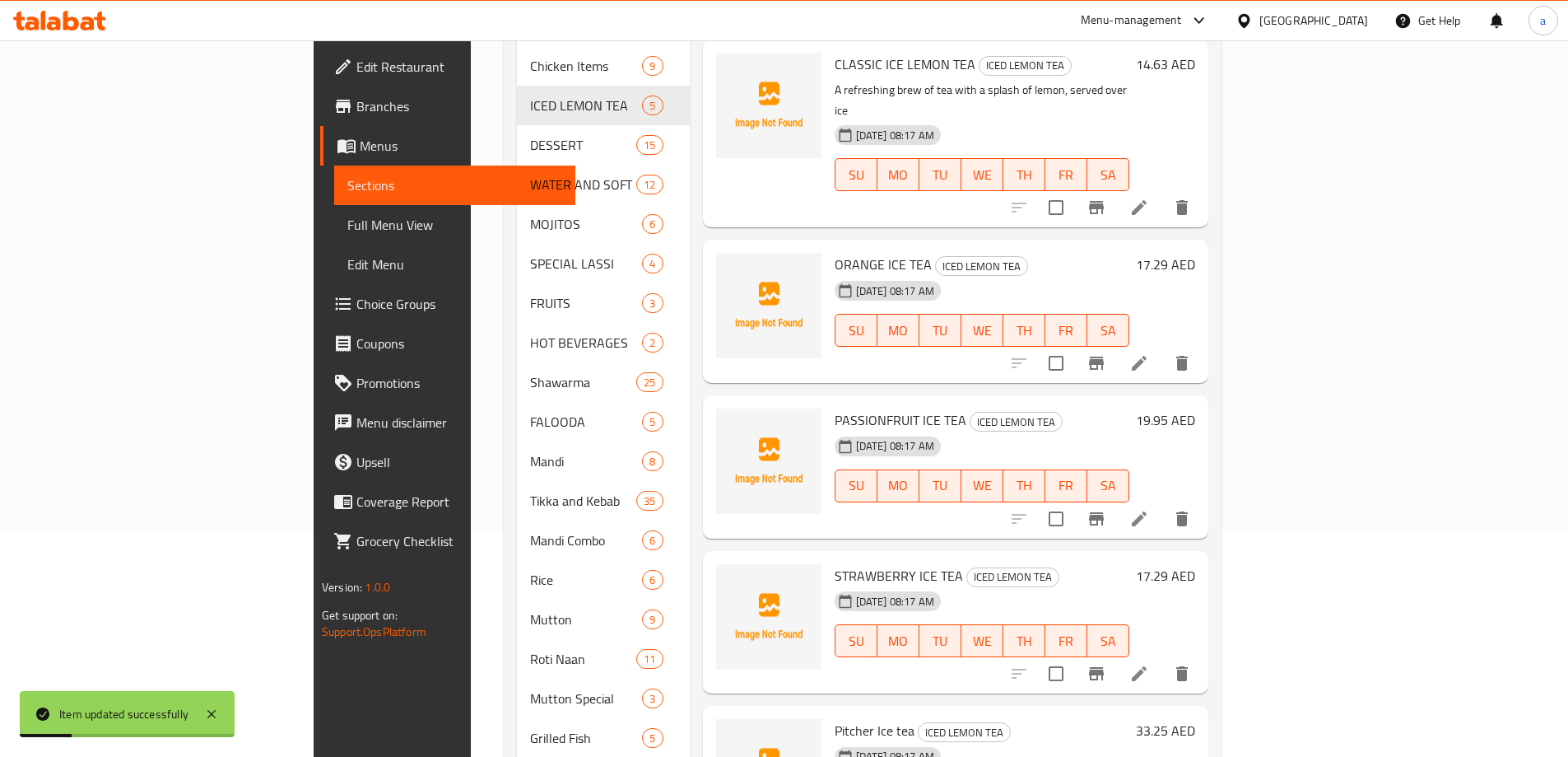
scroll to position [247, 0]
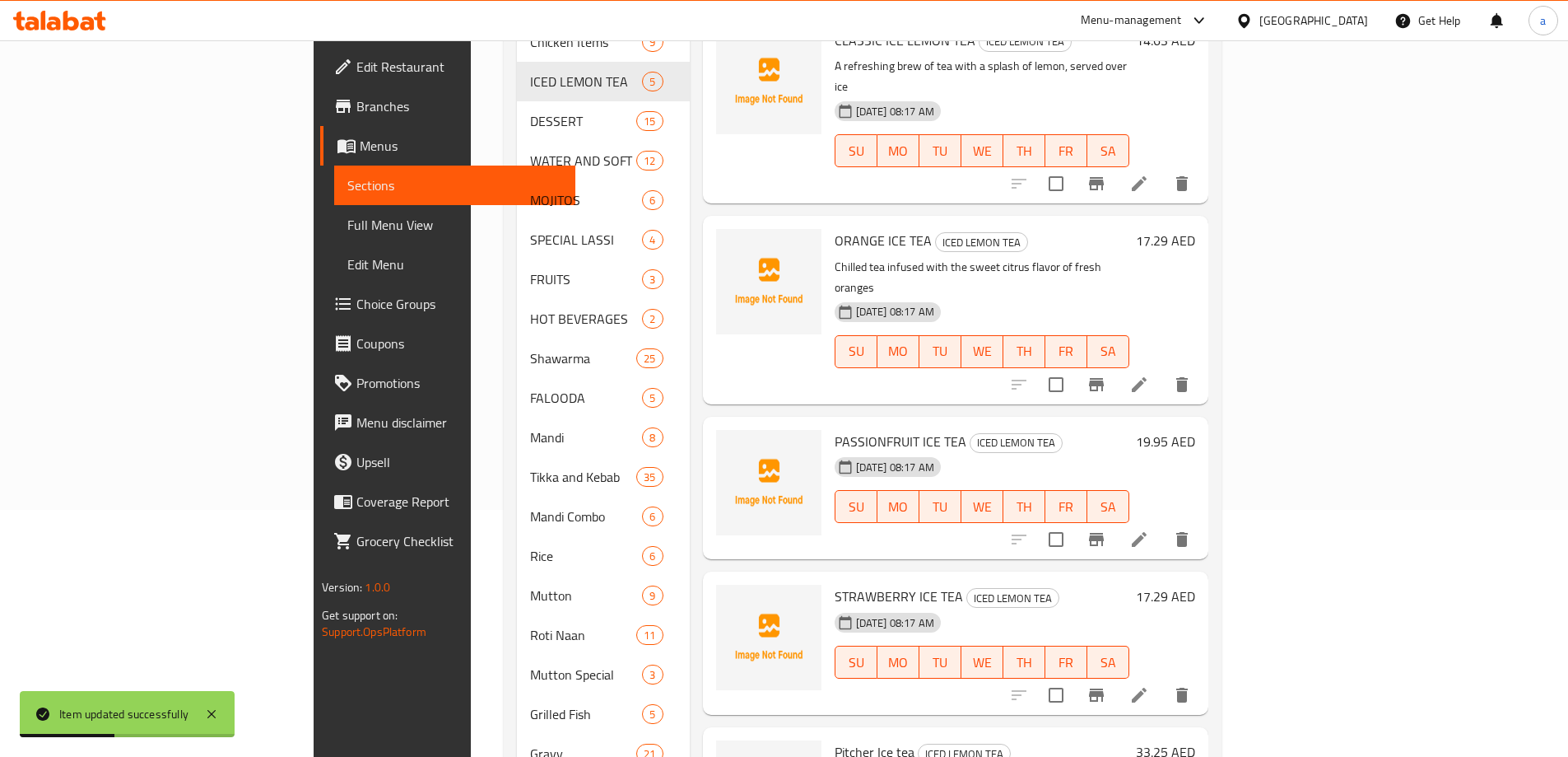
click at [1162, 525] on li at bounding box center [1138, 540] width 46 height 30
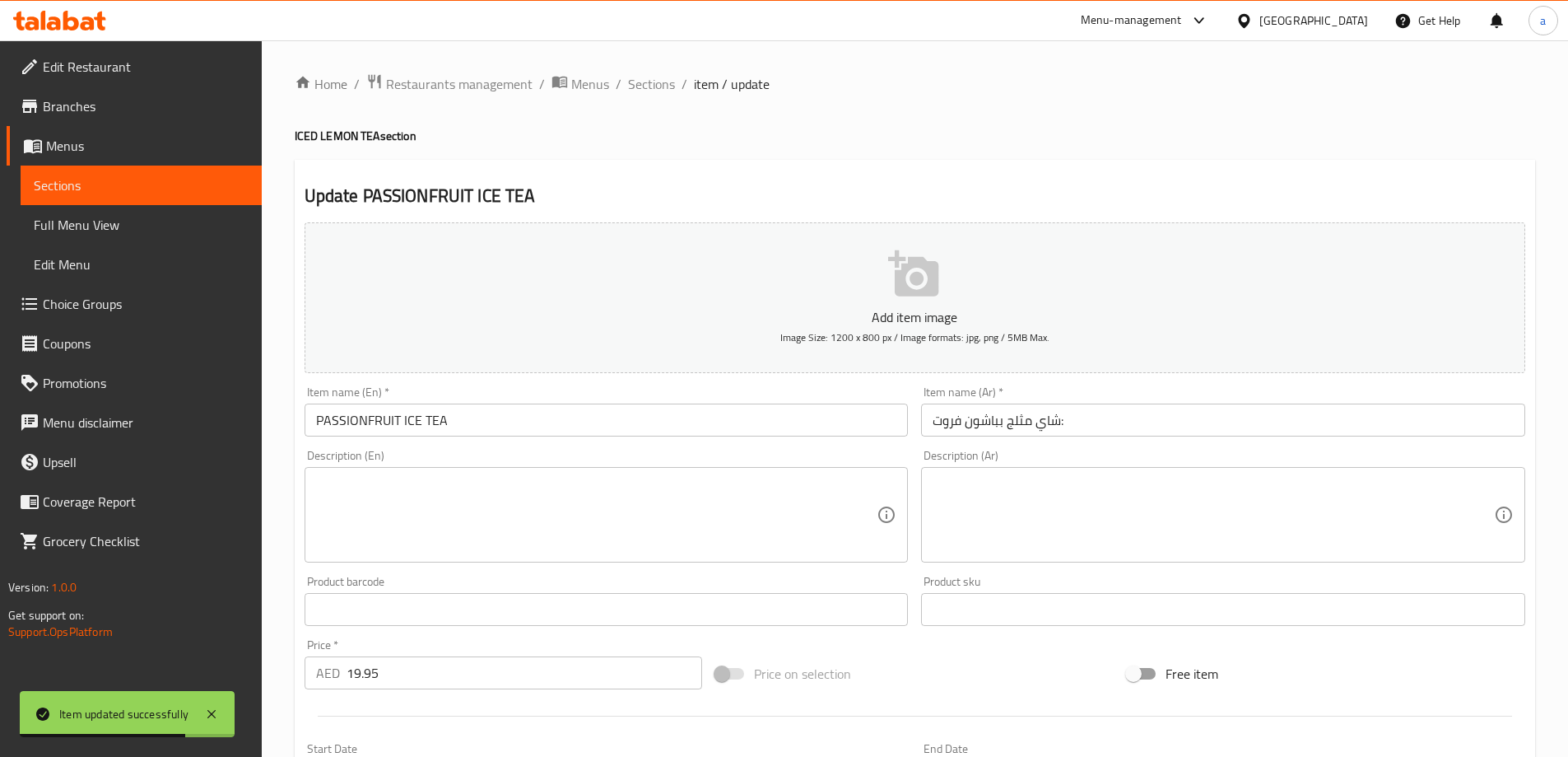
click at [653, 503] on textarea at bounding box center [596, 514] width 561 height 78
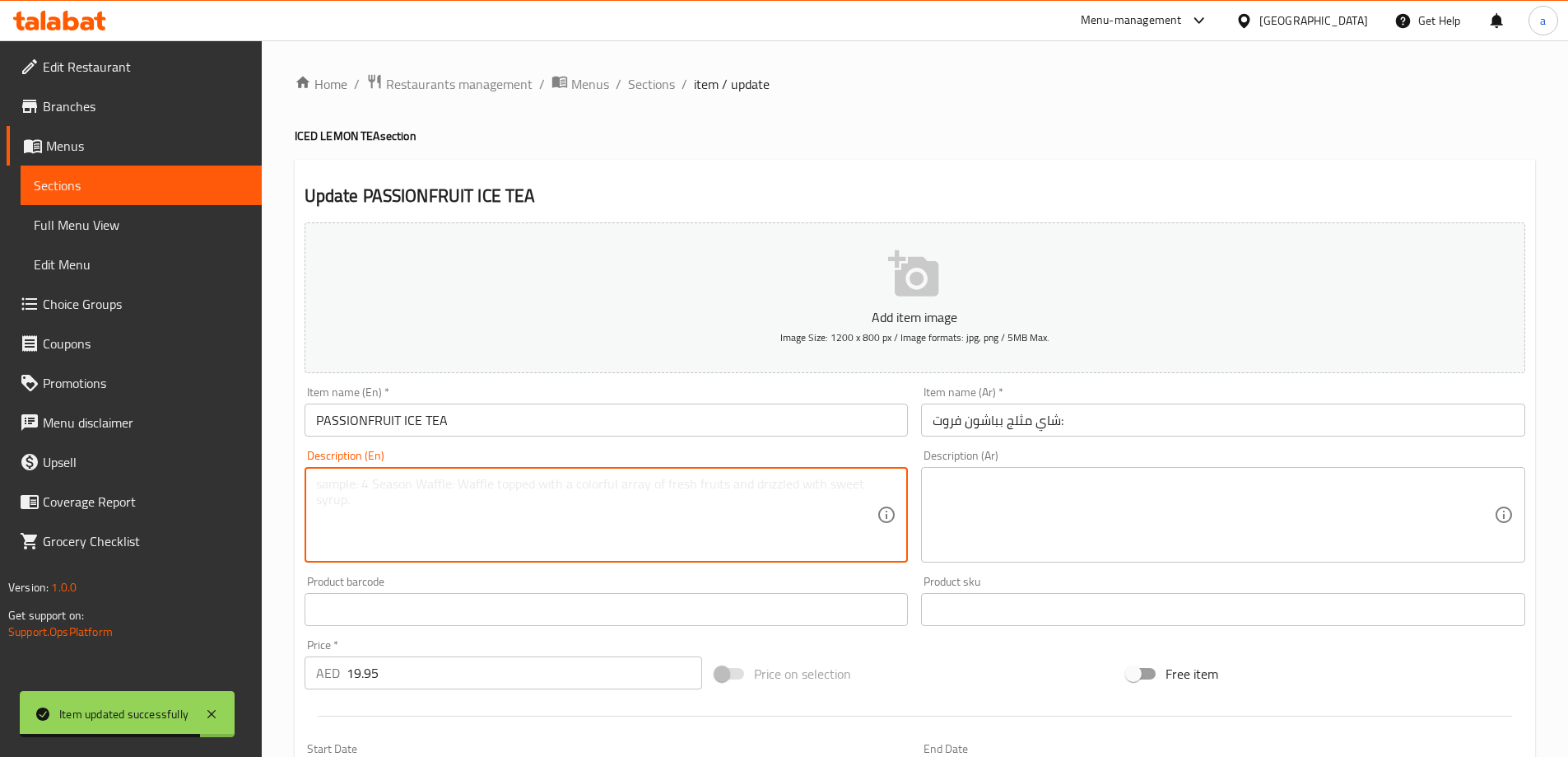
paste textarea "Tropical passionfruit blended into iced tea"
type textarea "Tropical passionfruit blended into iced tea"
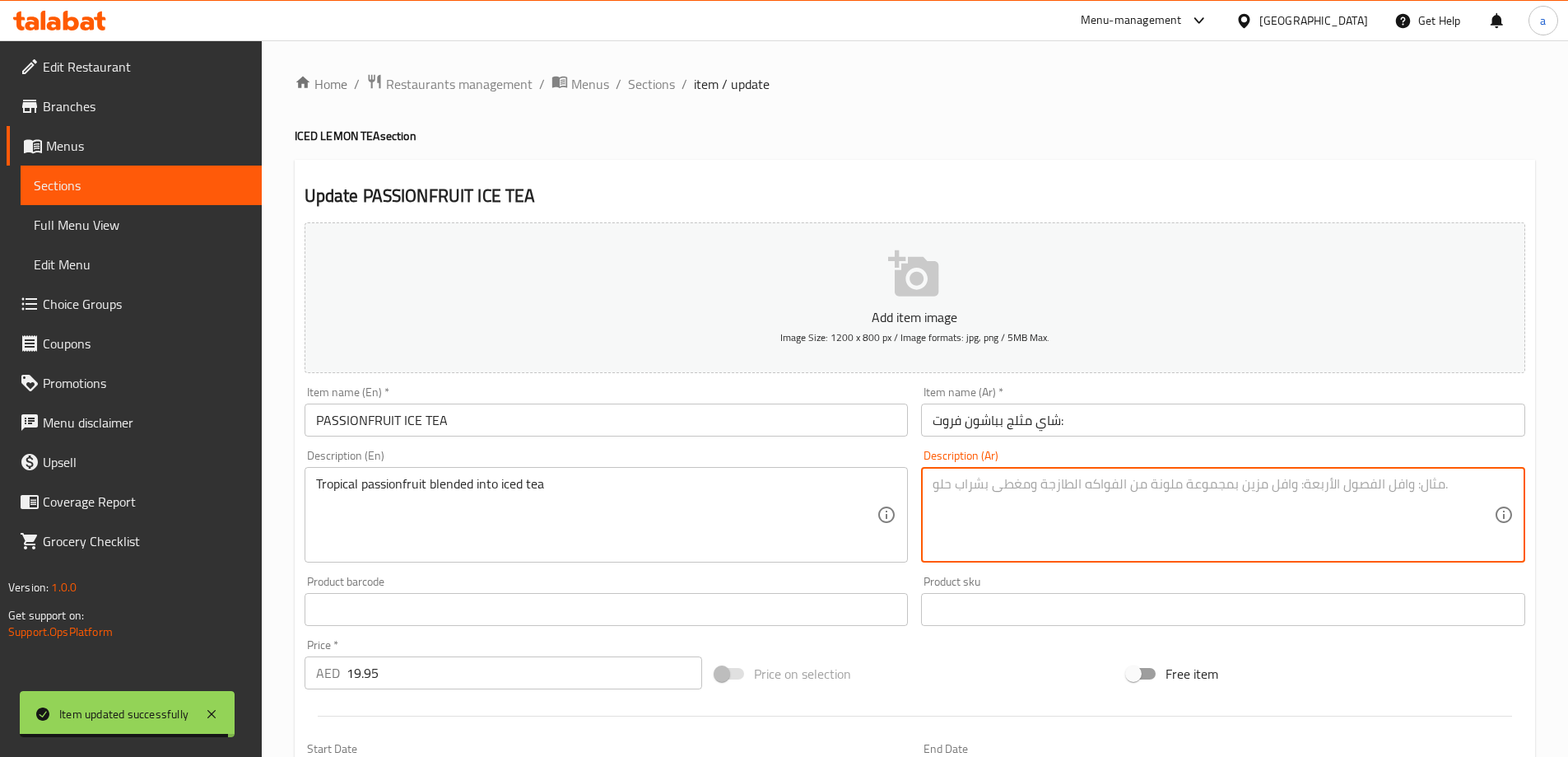
click at [1105, 535] on textarea at bounding box center [1213, 514] width 561 height 78
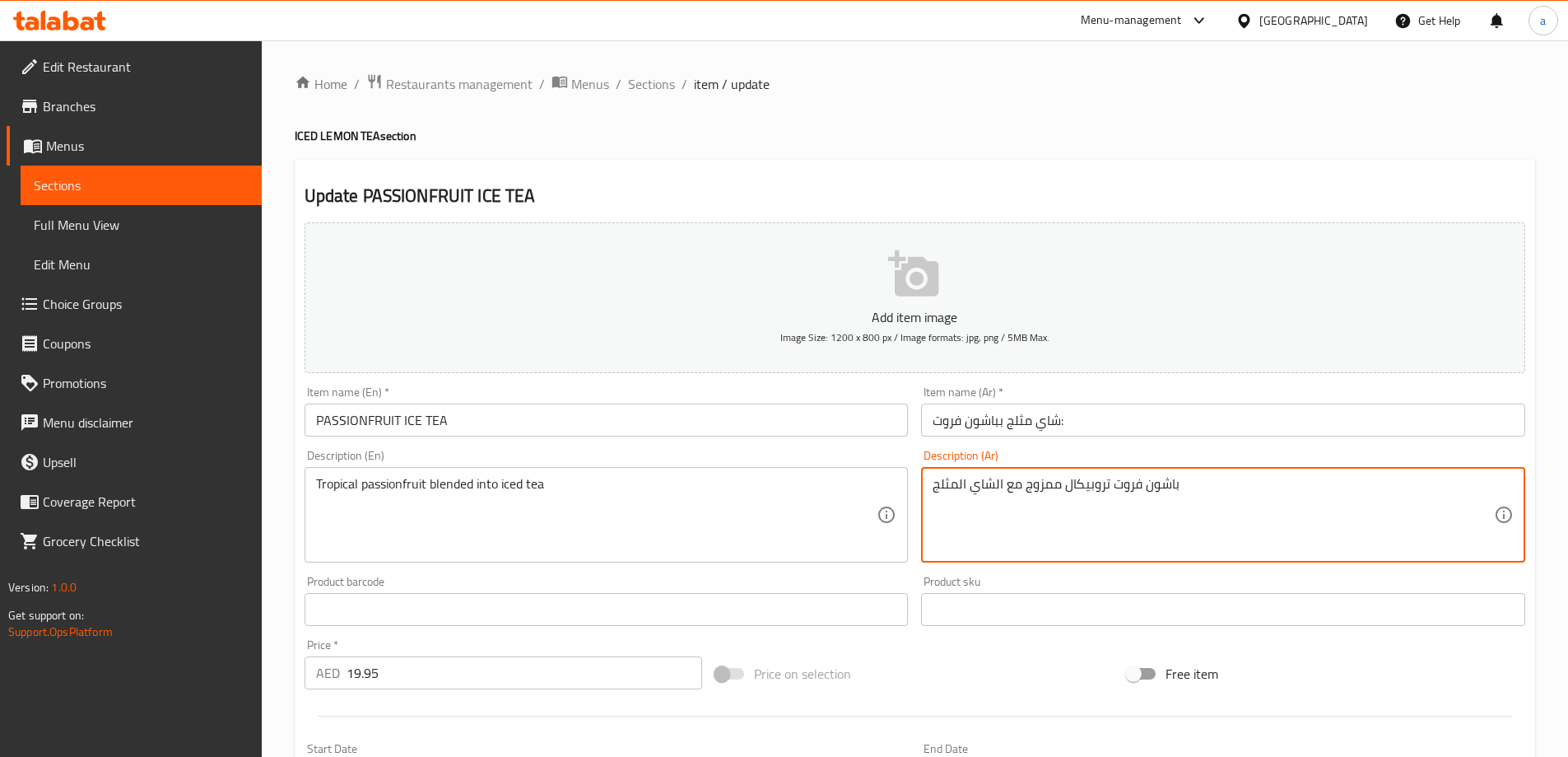
type textarea "باشون فروت تروبيكال ممزوج مع الشاي المثلج"
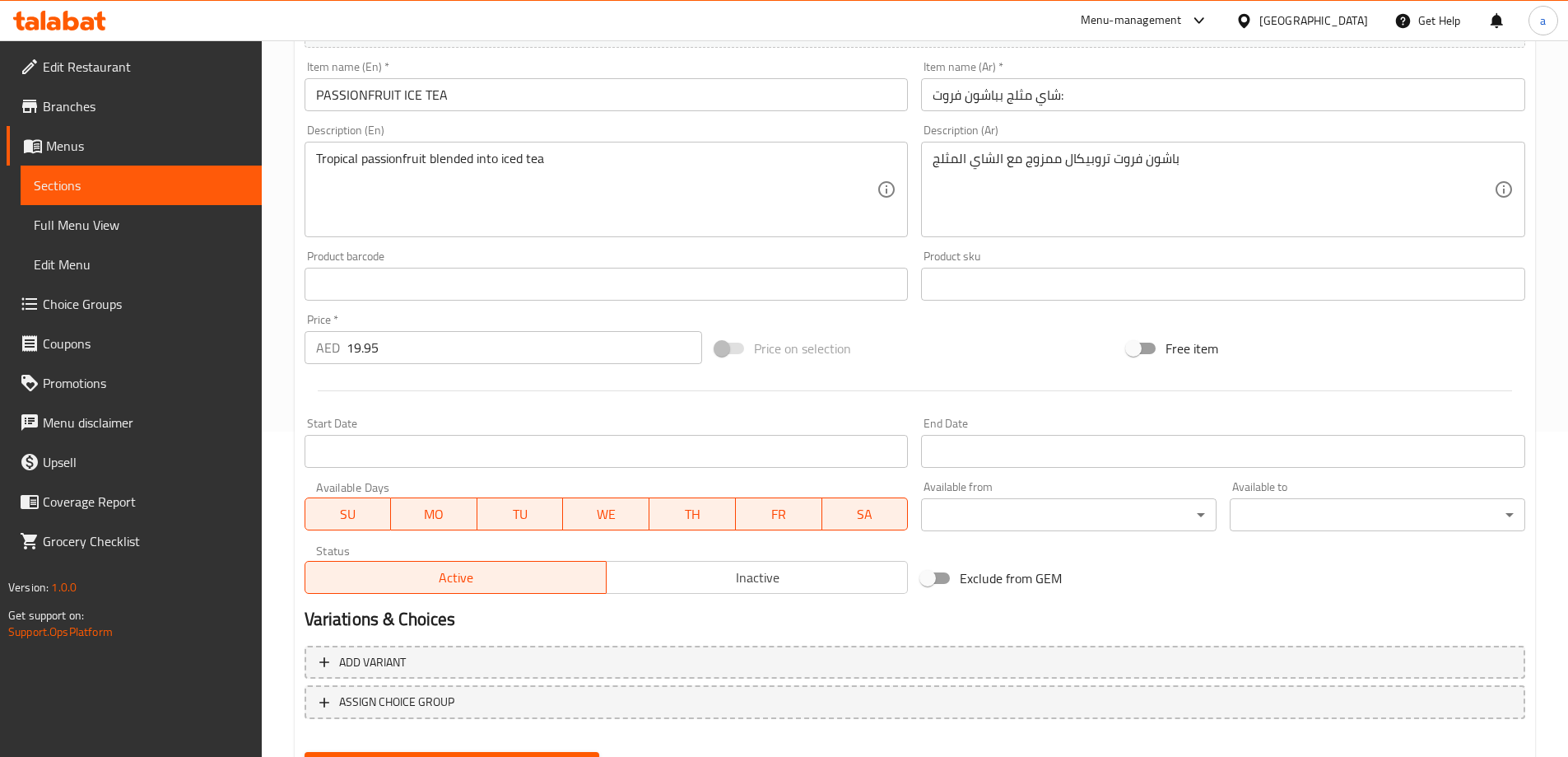
scroll to position [407, 0]
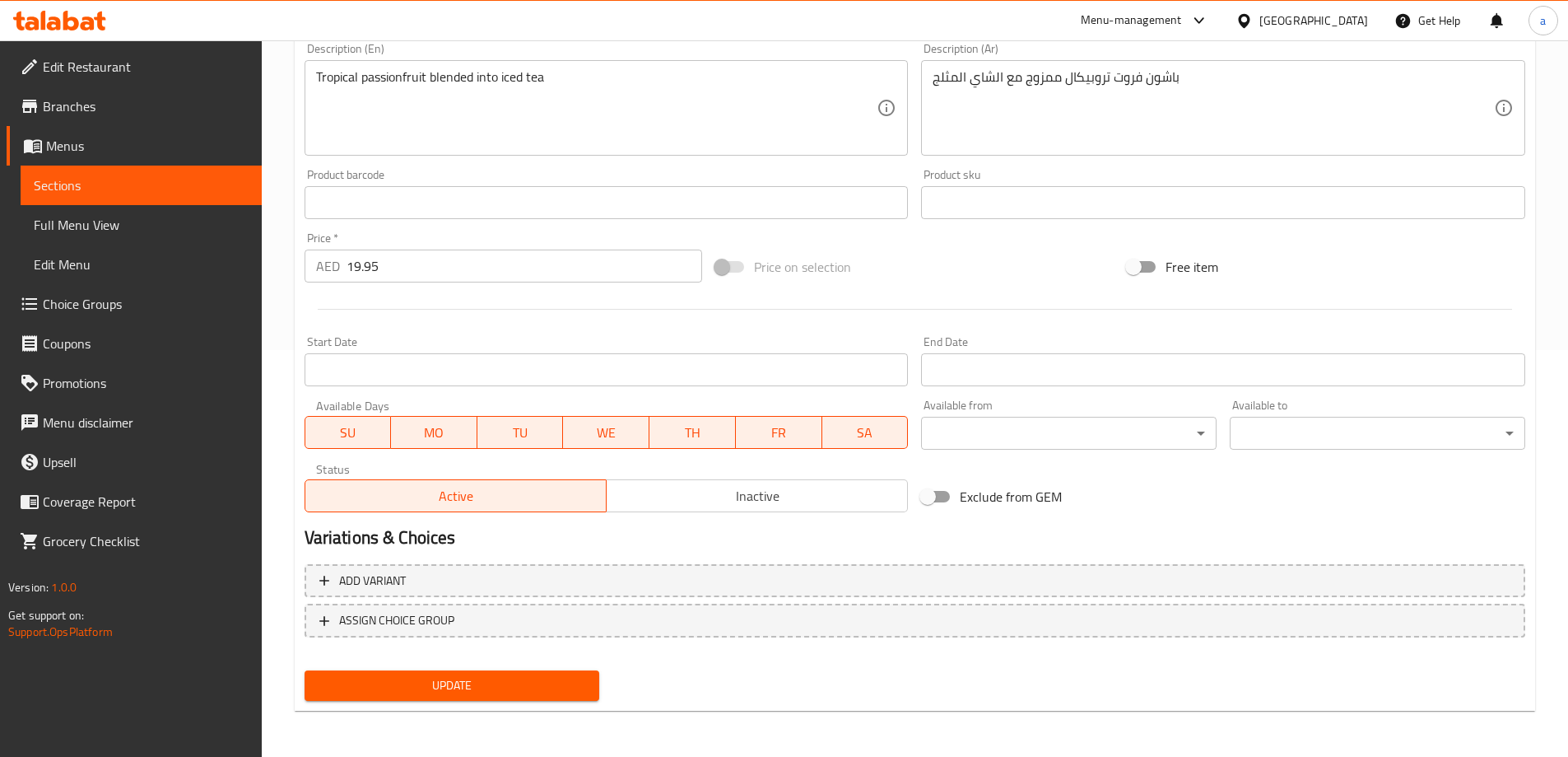
click at [480, 678] on span "Update" at bounding box center [452, 686] width 269 height 21
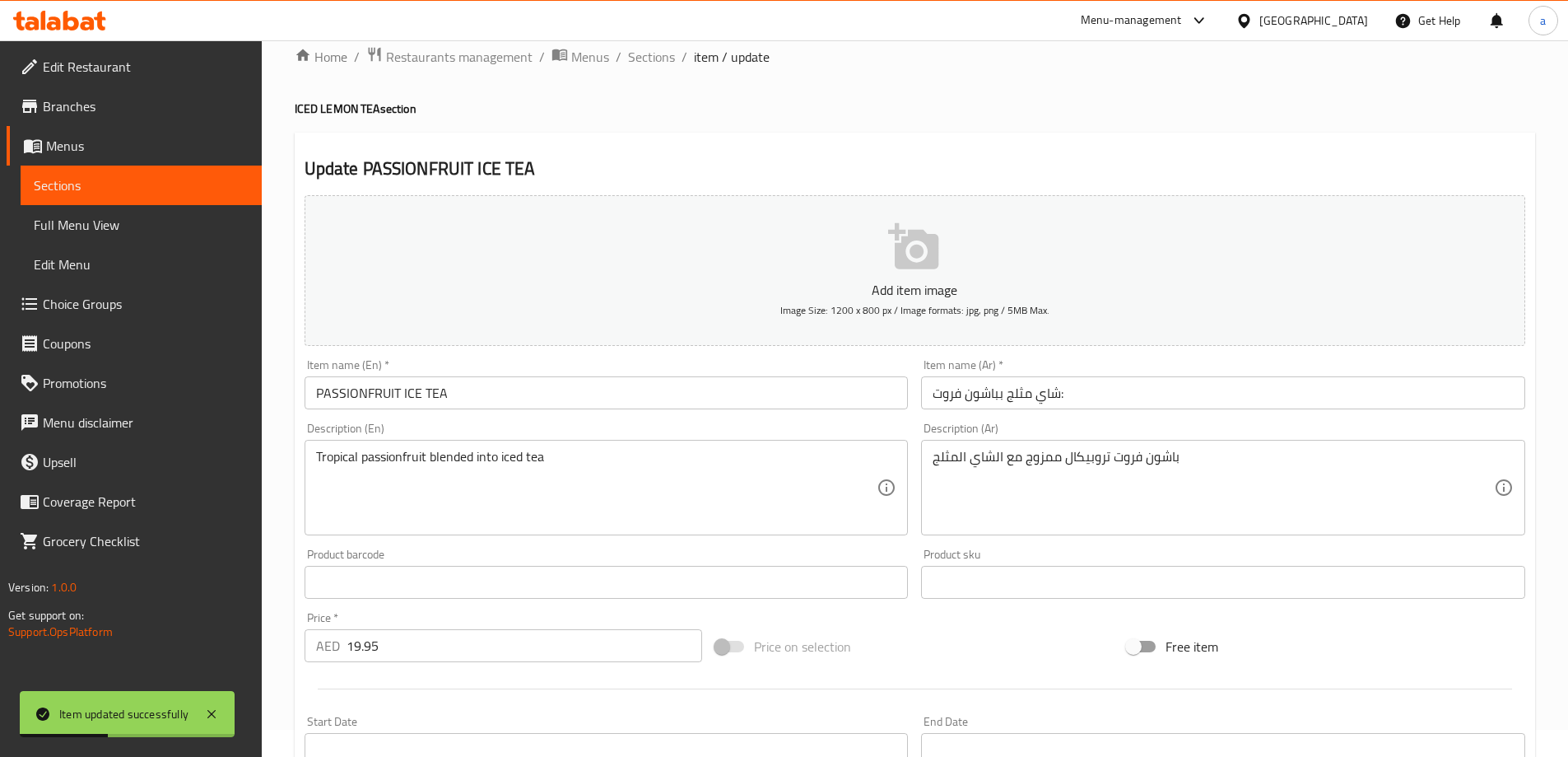
scroll to position [0, 0]
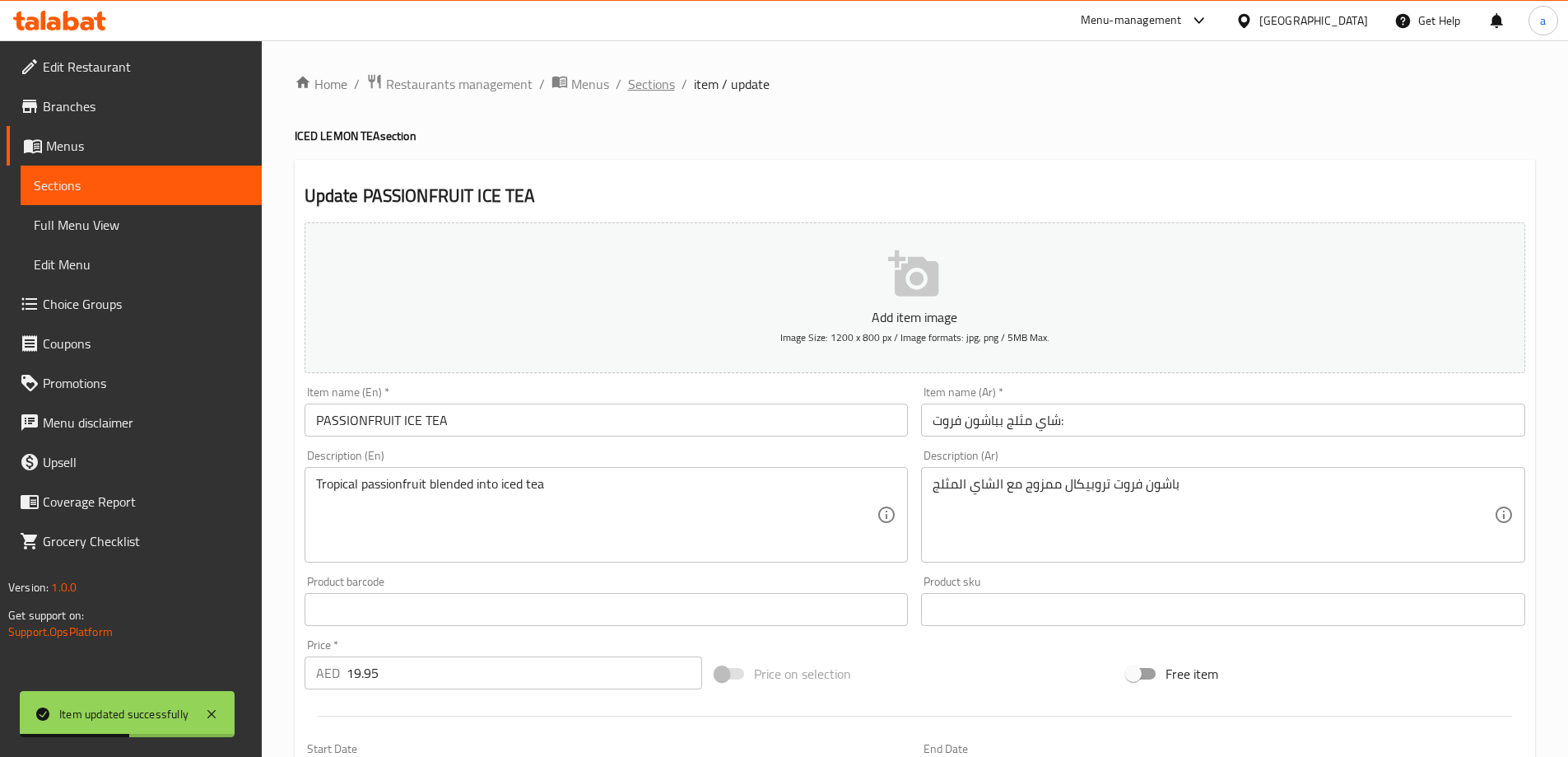
click at [638, 85] on span "Sections" at bounding box center [651, 84] width 47 height 20
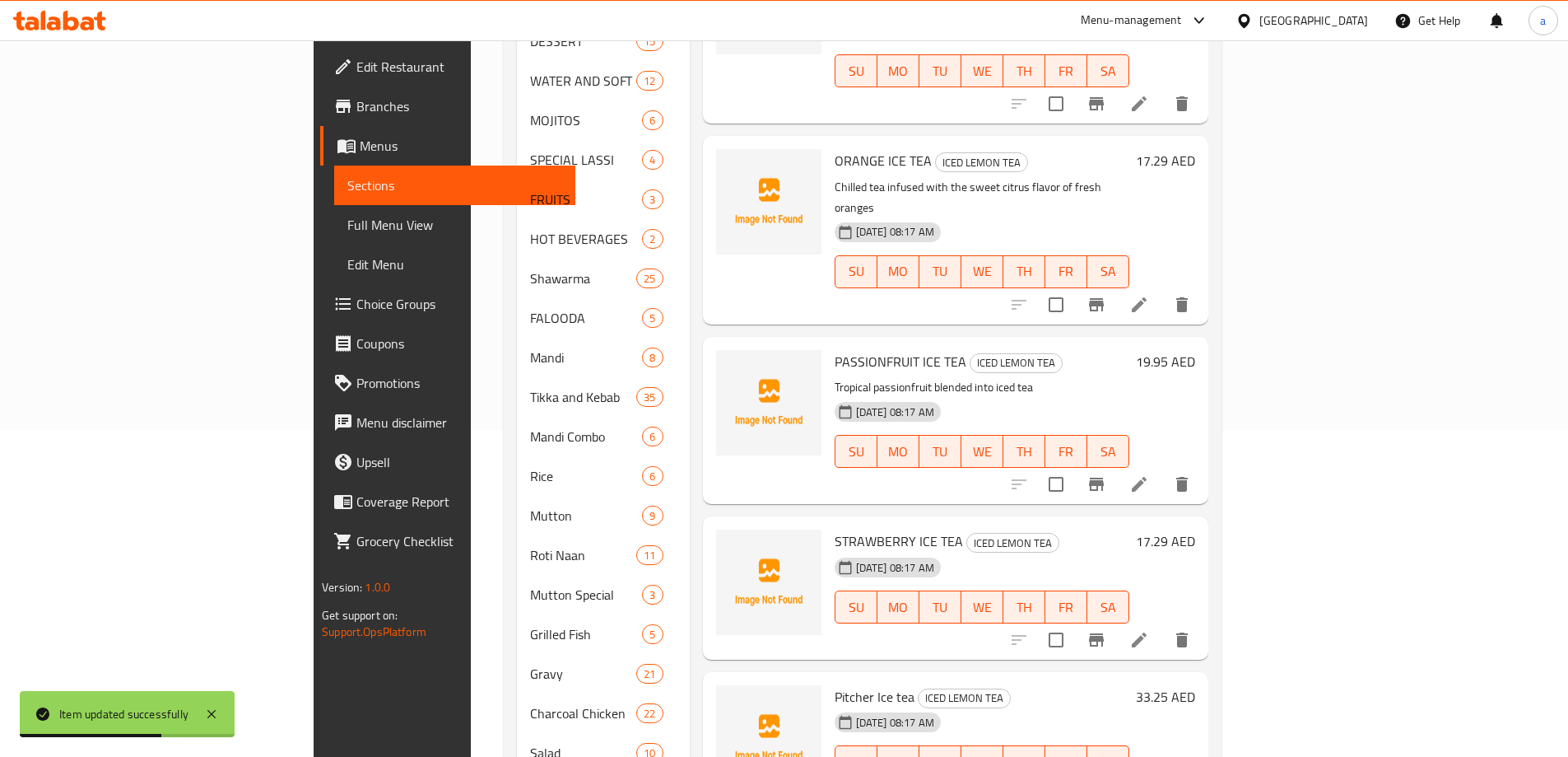
scroll to position [329, 0]
click at [1149, 627] on icon at bounding box center [1138, 637] width 20 height 20
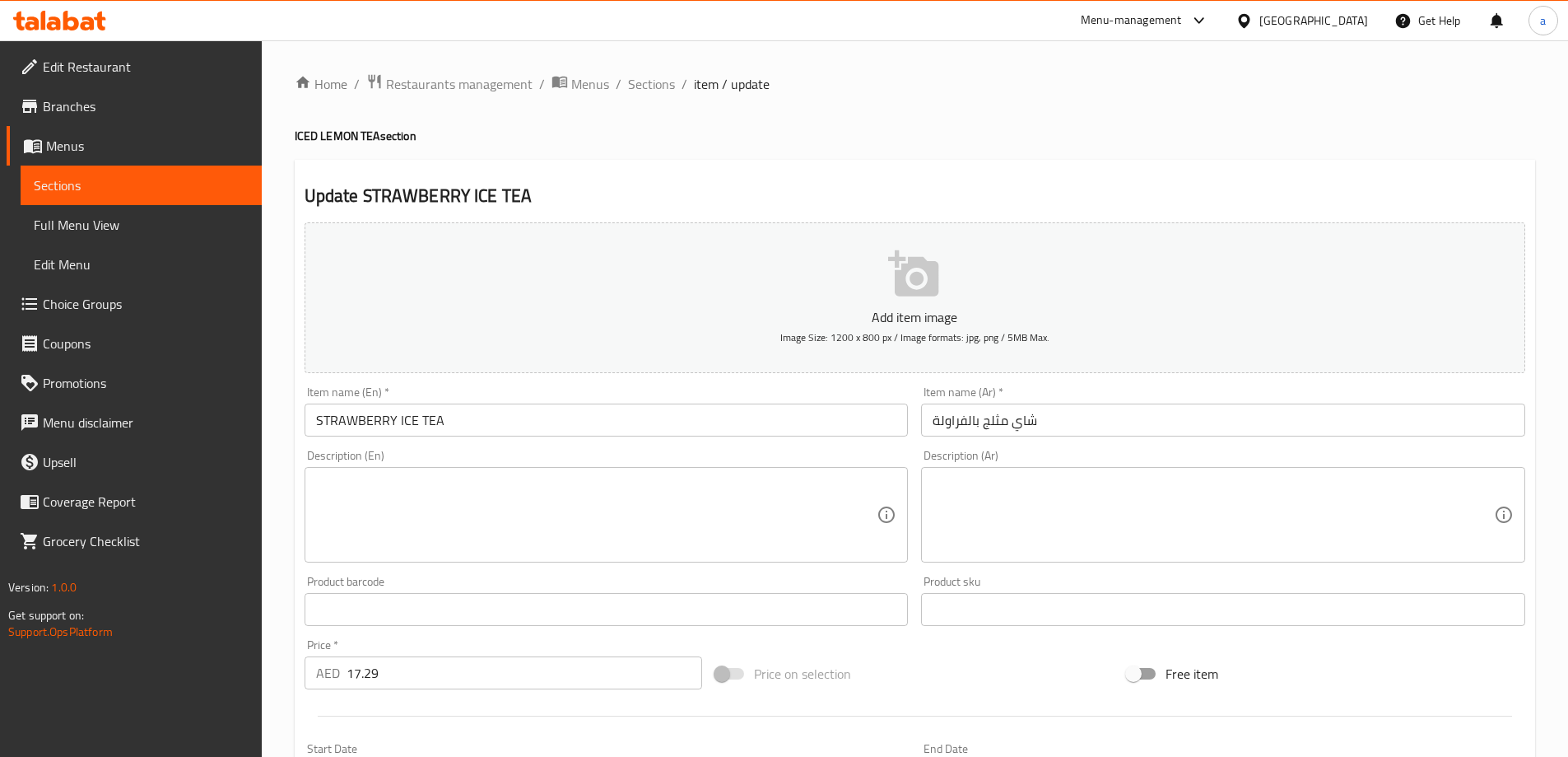
click at [745, 458] on div "Description (En) Description (En)" at bounding box center [606, 506] width 604 height 113
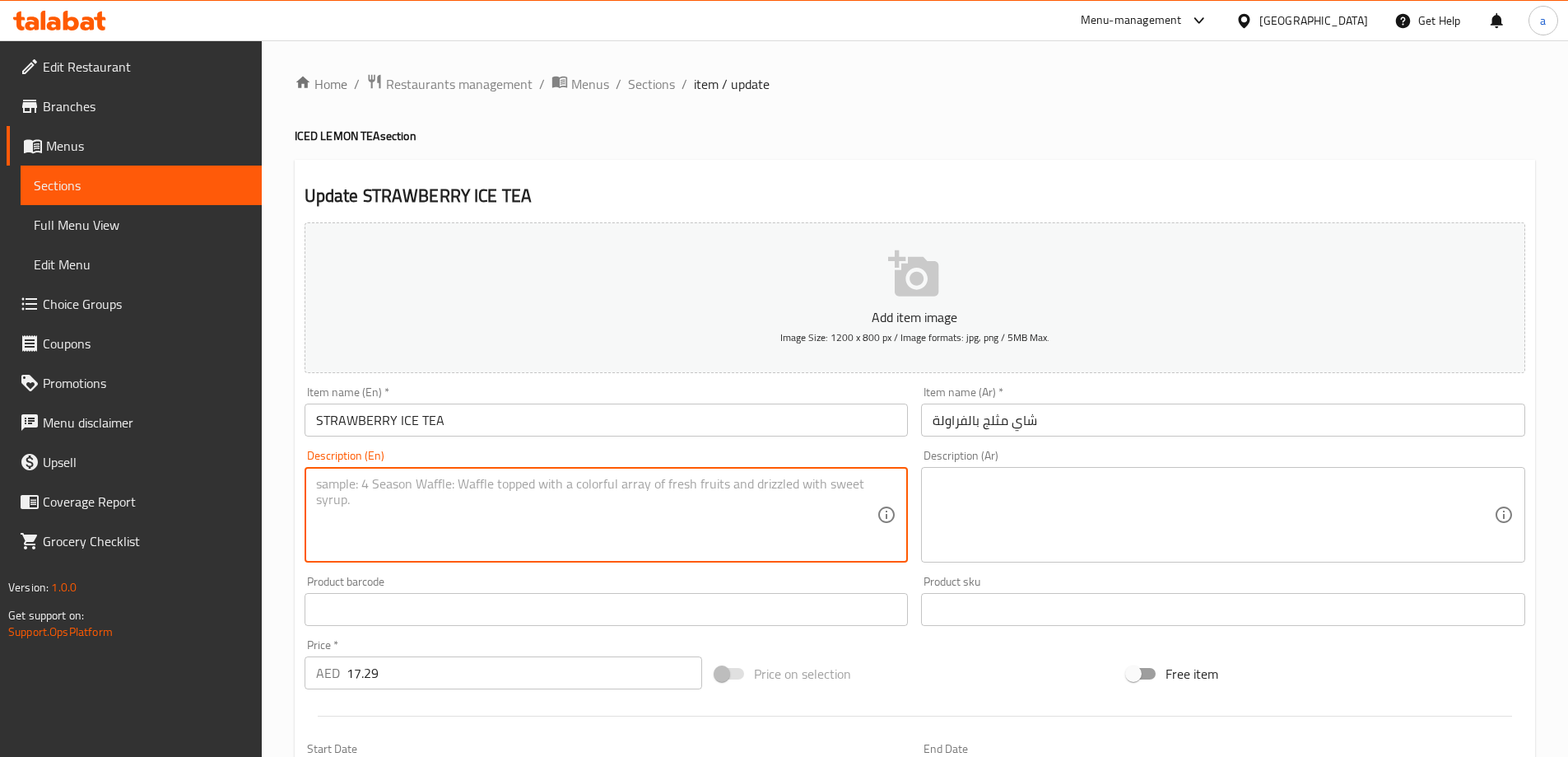
click at [737, 493] on textarea at bounding box center [596, 514] width 561 height 78
paste textarea "Fruity strawberries mixed with iced tea"
type textarea "Fruity strawberries mixed with iced tea"
click at [1112, 502] on textarea at bounding box center [1213, 514] width 561 height 78
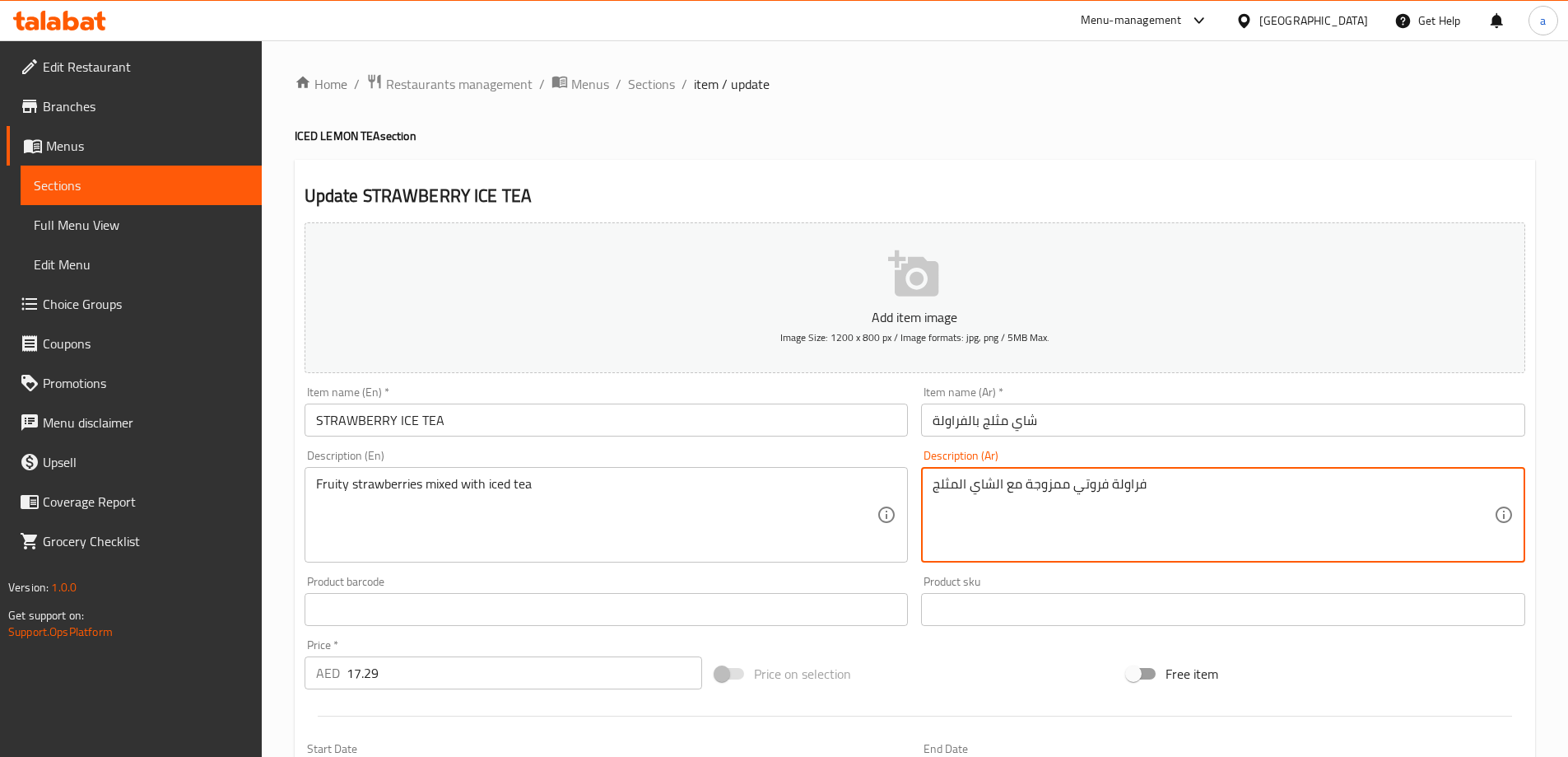
type textarea "فراولة فروتي ممزوجة مع الشاي المثلج"
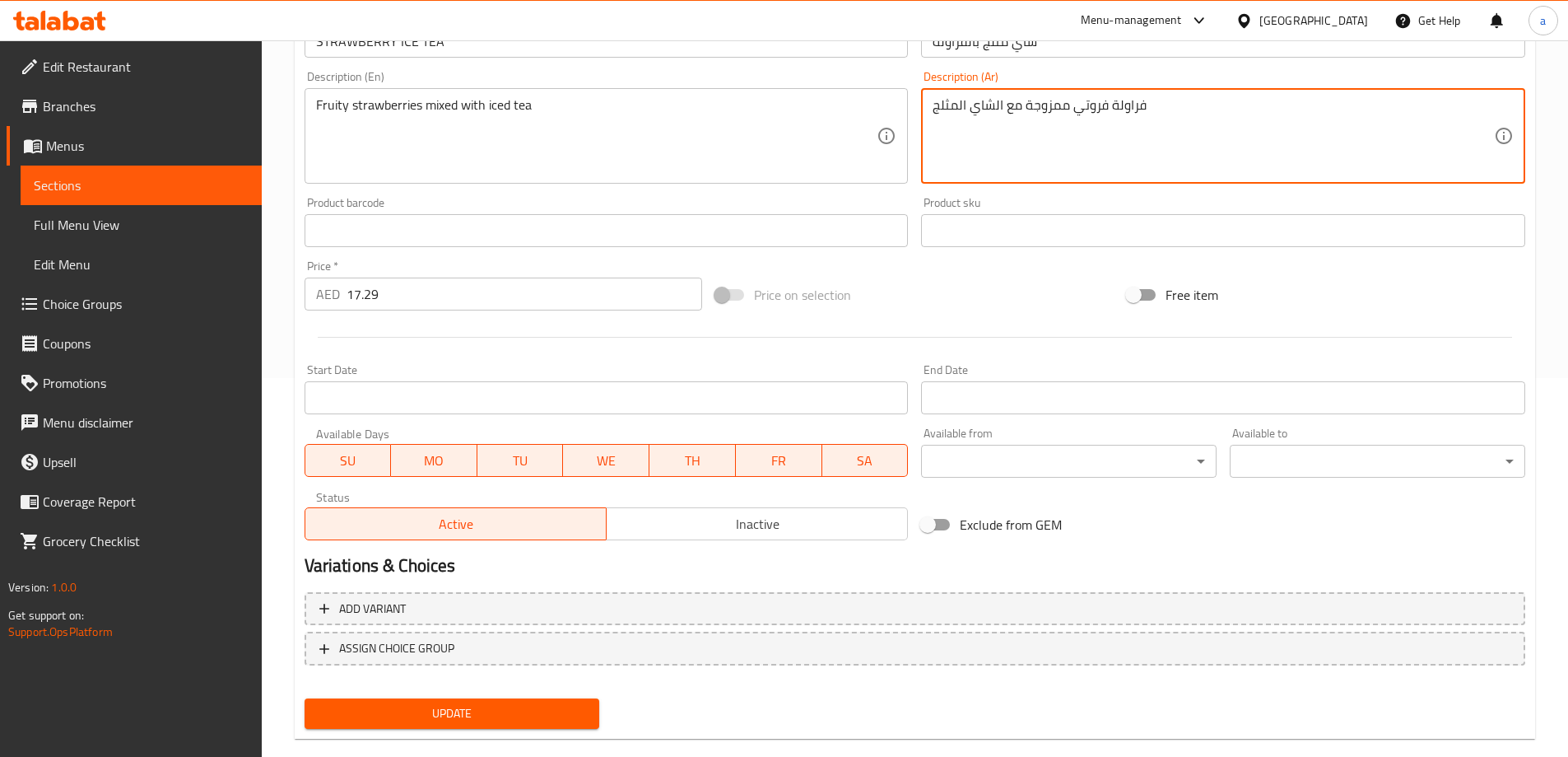
scroll to position [407, 0]
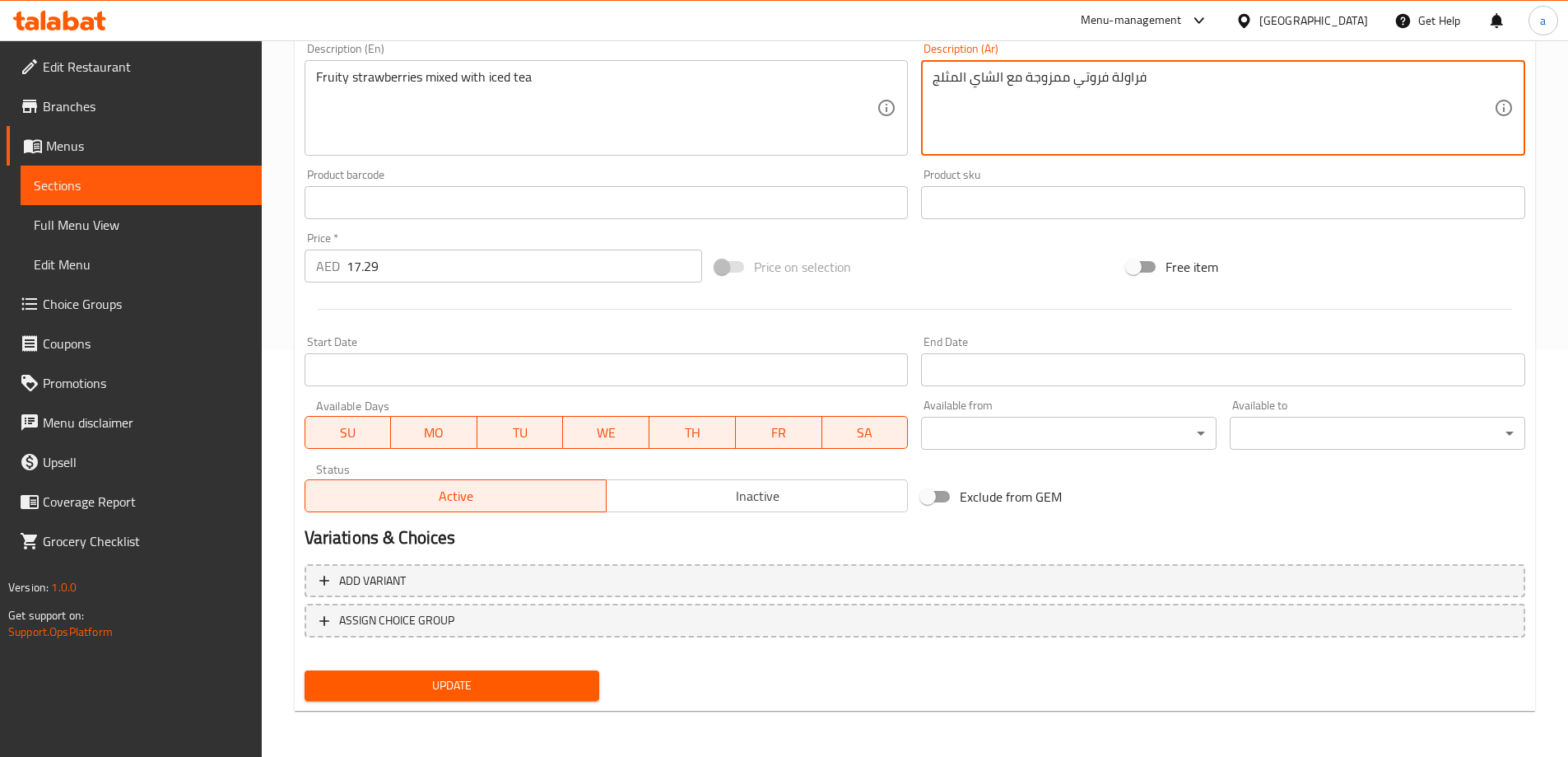
click at [494, 686] on span "Update" at bounding box center [452, 686] width 269 height 21
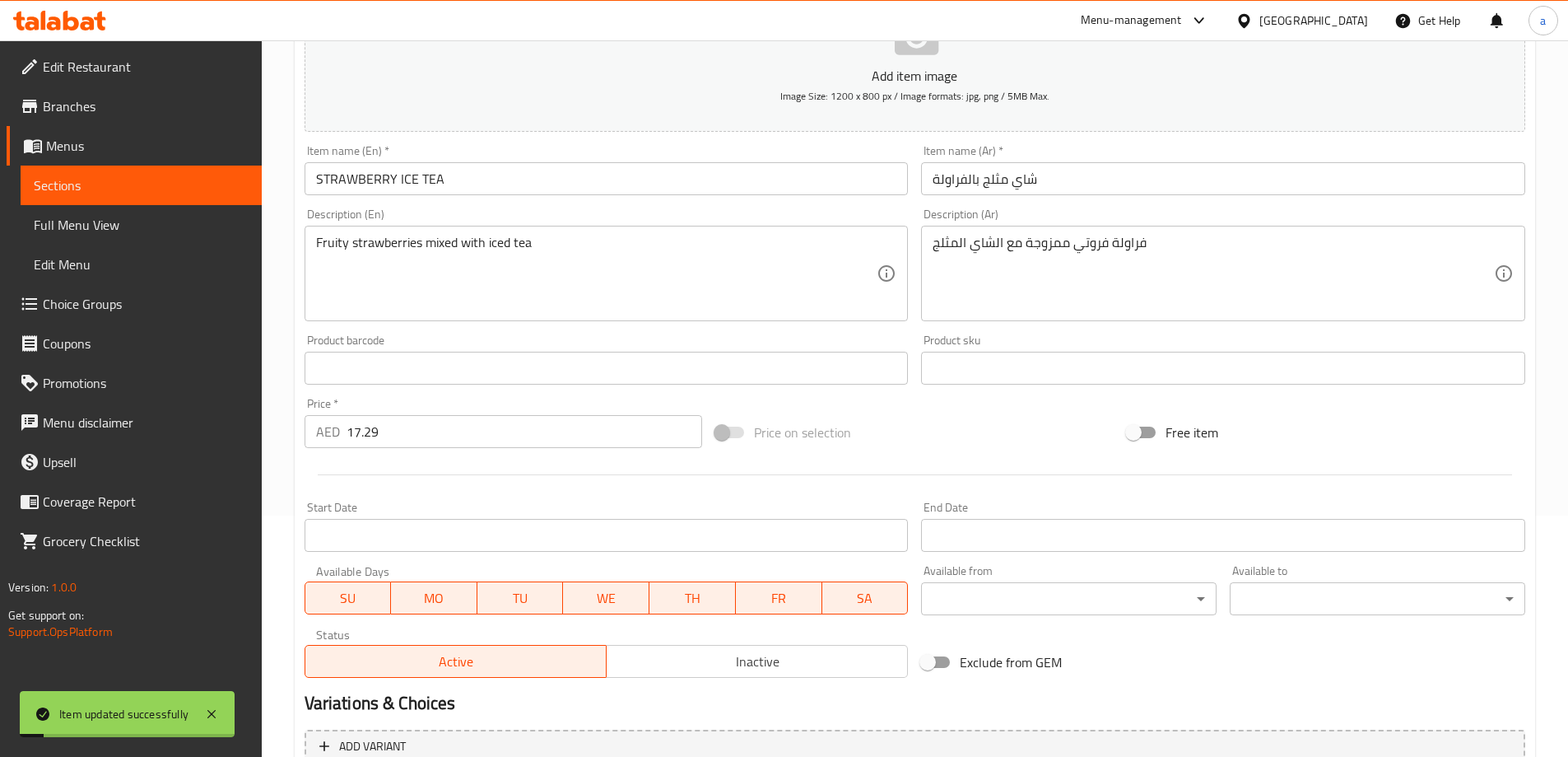
scroll to position [0, 0]
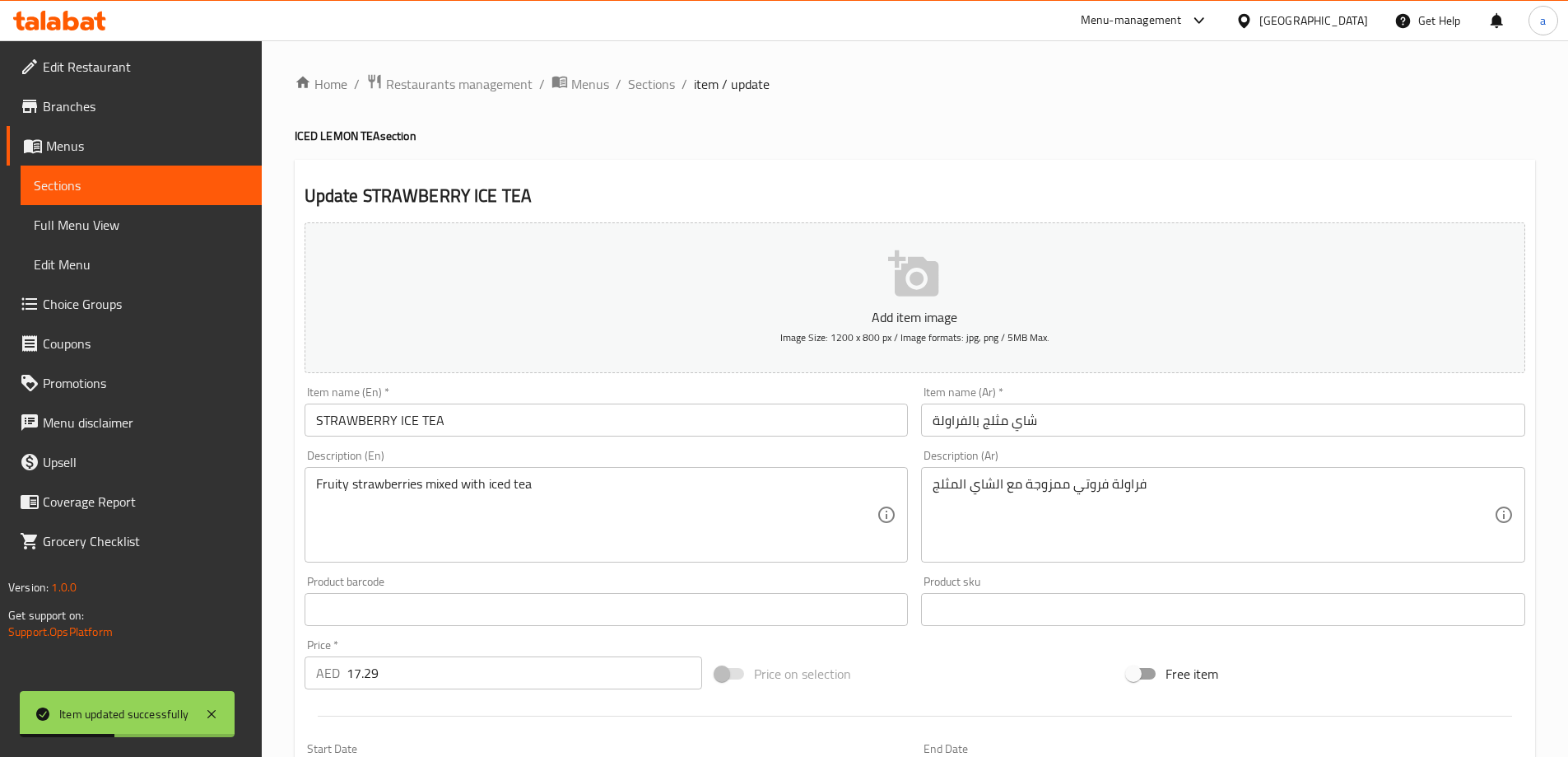
click at [172, 174] on link "Sections" at bounding box center [141, 185] width 242 height 39
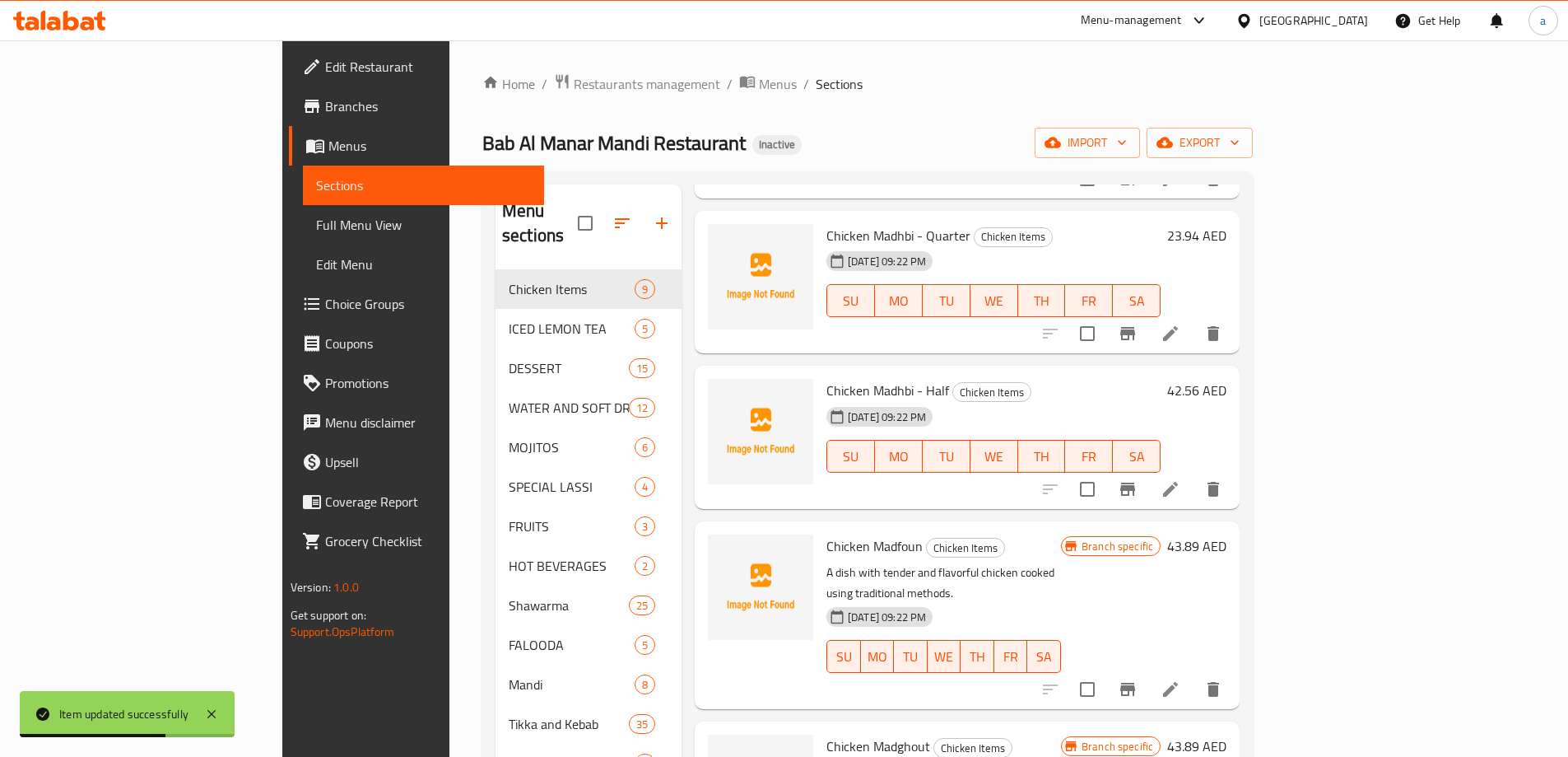
scroll to position [477, 0]
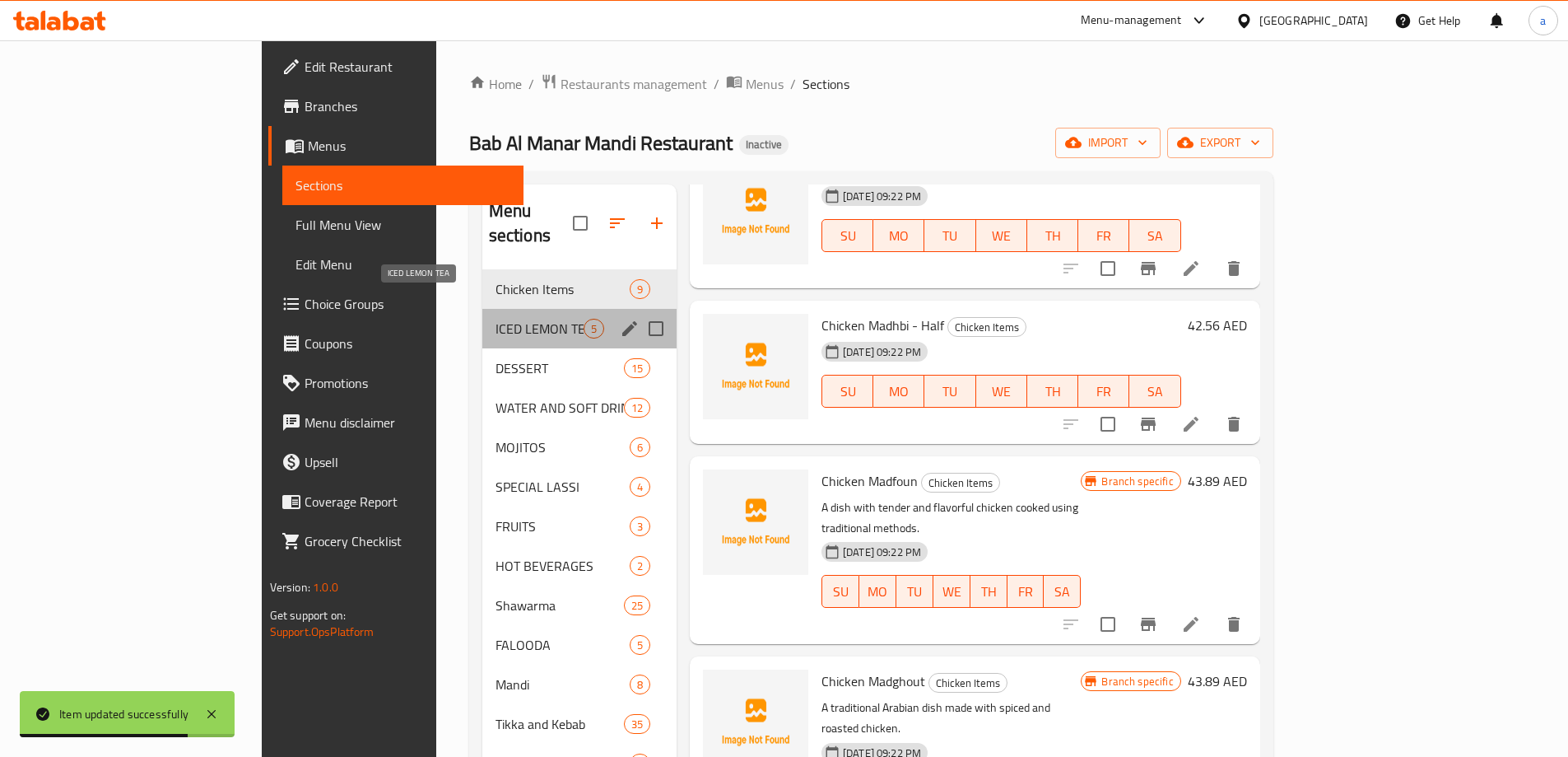
click at [495, 319] on span "ICED LEMON TEA" at bounding box center [540, 328] width 88 height 20
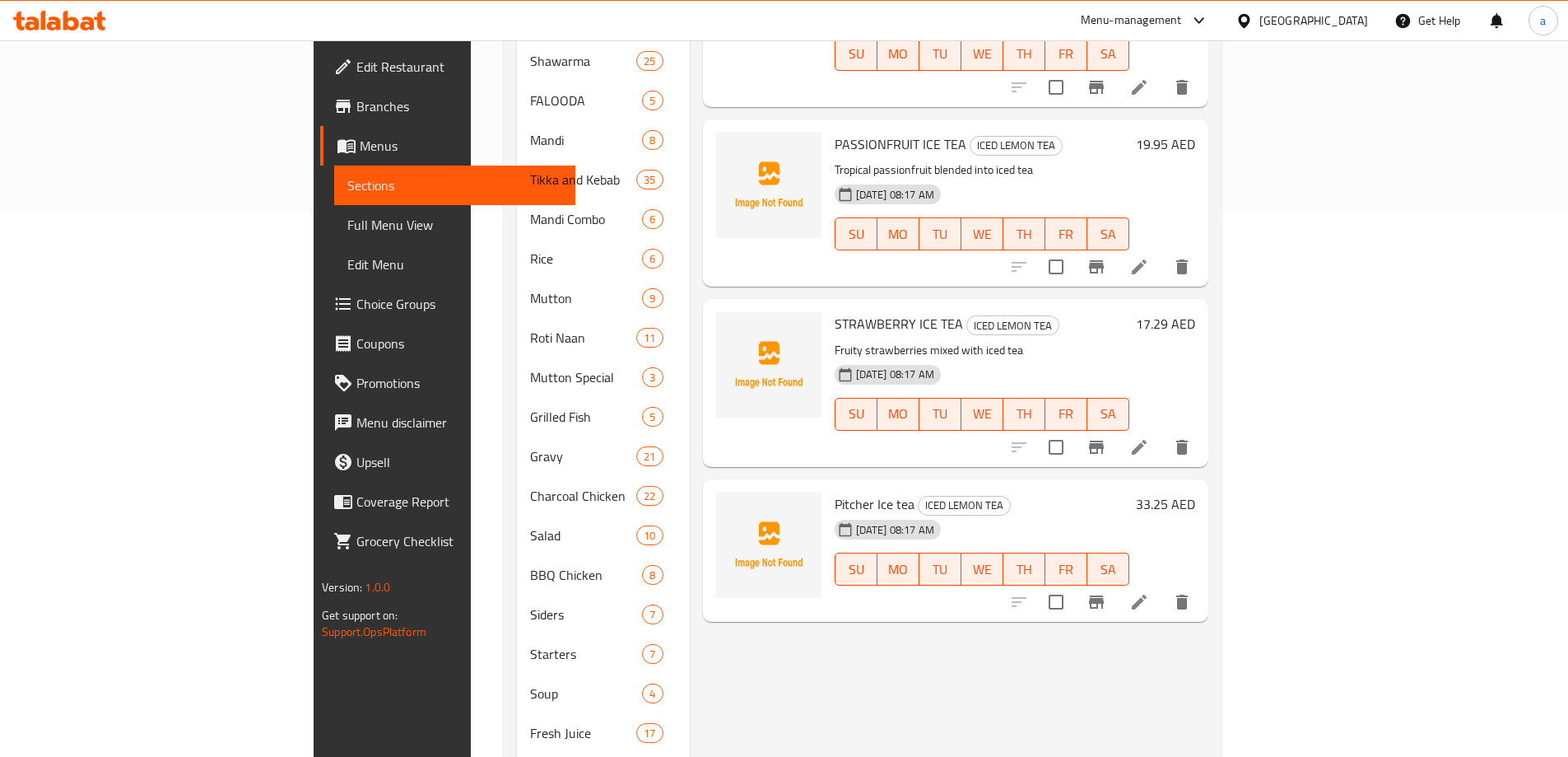
scroll to position [576, 0]
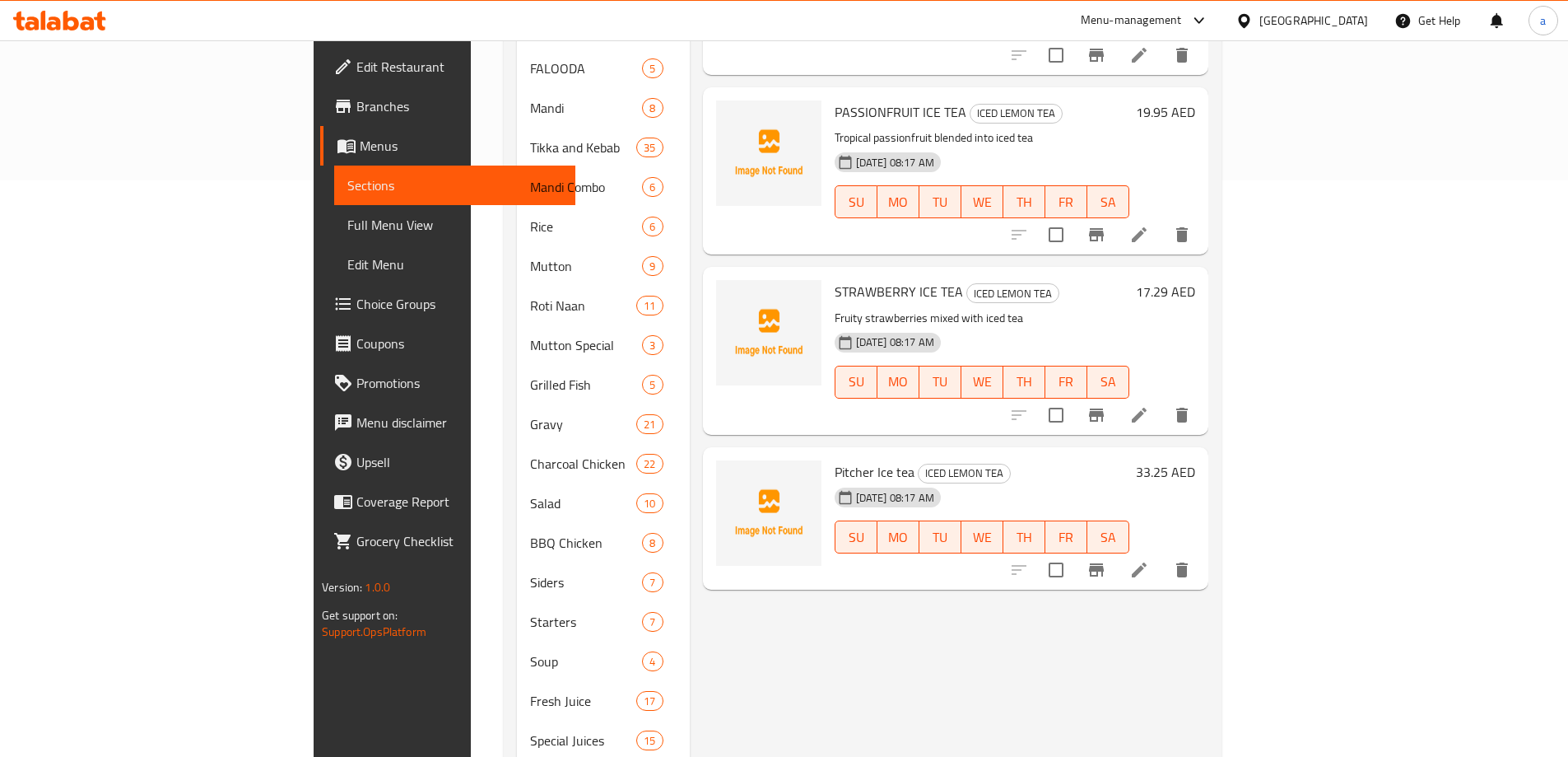
click at [1149, 560] on icon at bounding box center [1138, 569] width 20 height 20
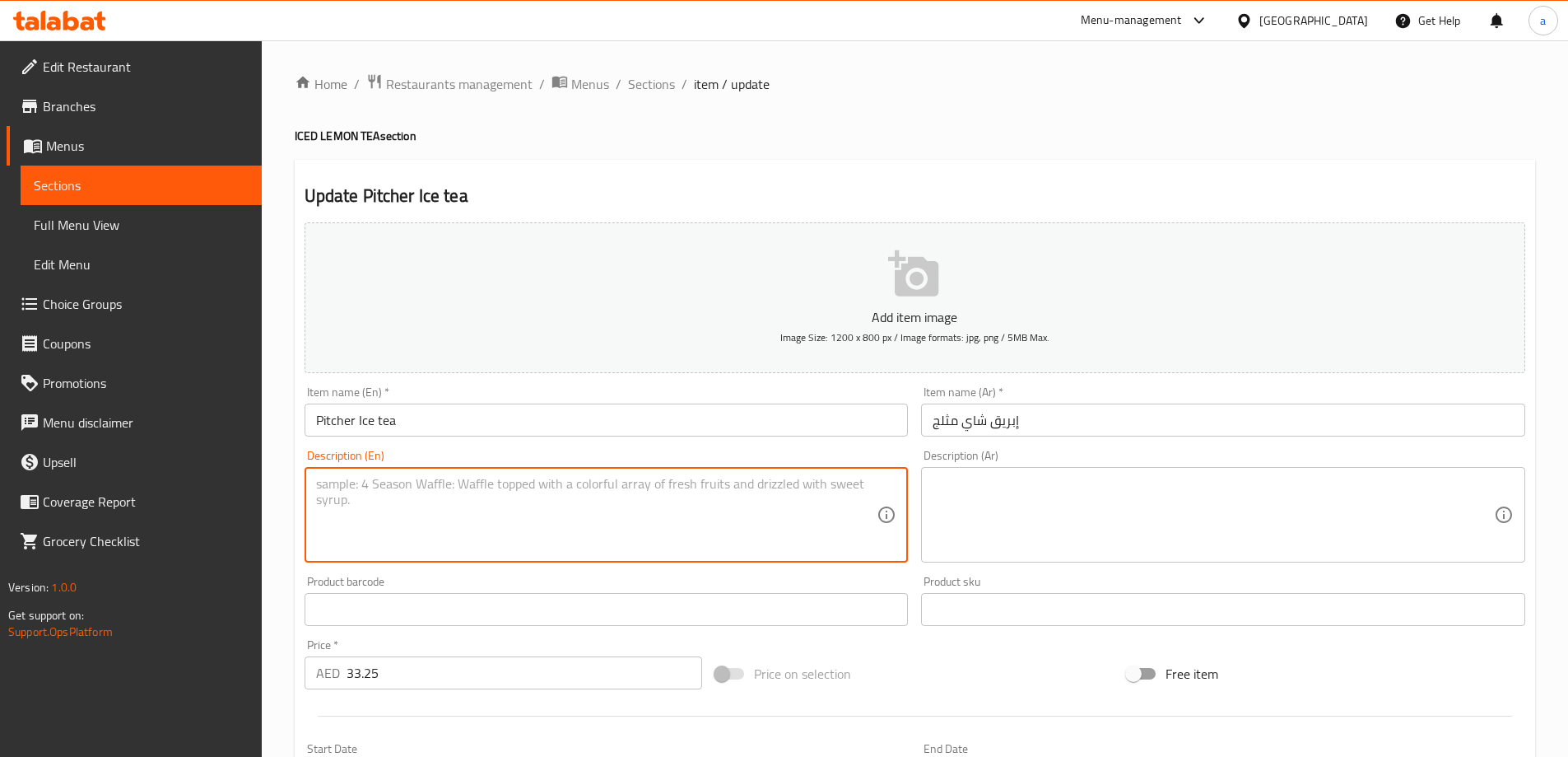
click at [853, 480] on textarea at bounding box center [596, 514] width 561 height 78
paste textarea "A generous serving of chilled iced tea"
type textarea "A generous serving of chilled iced tea"
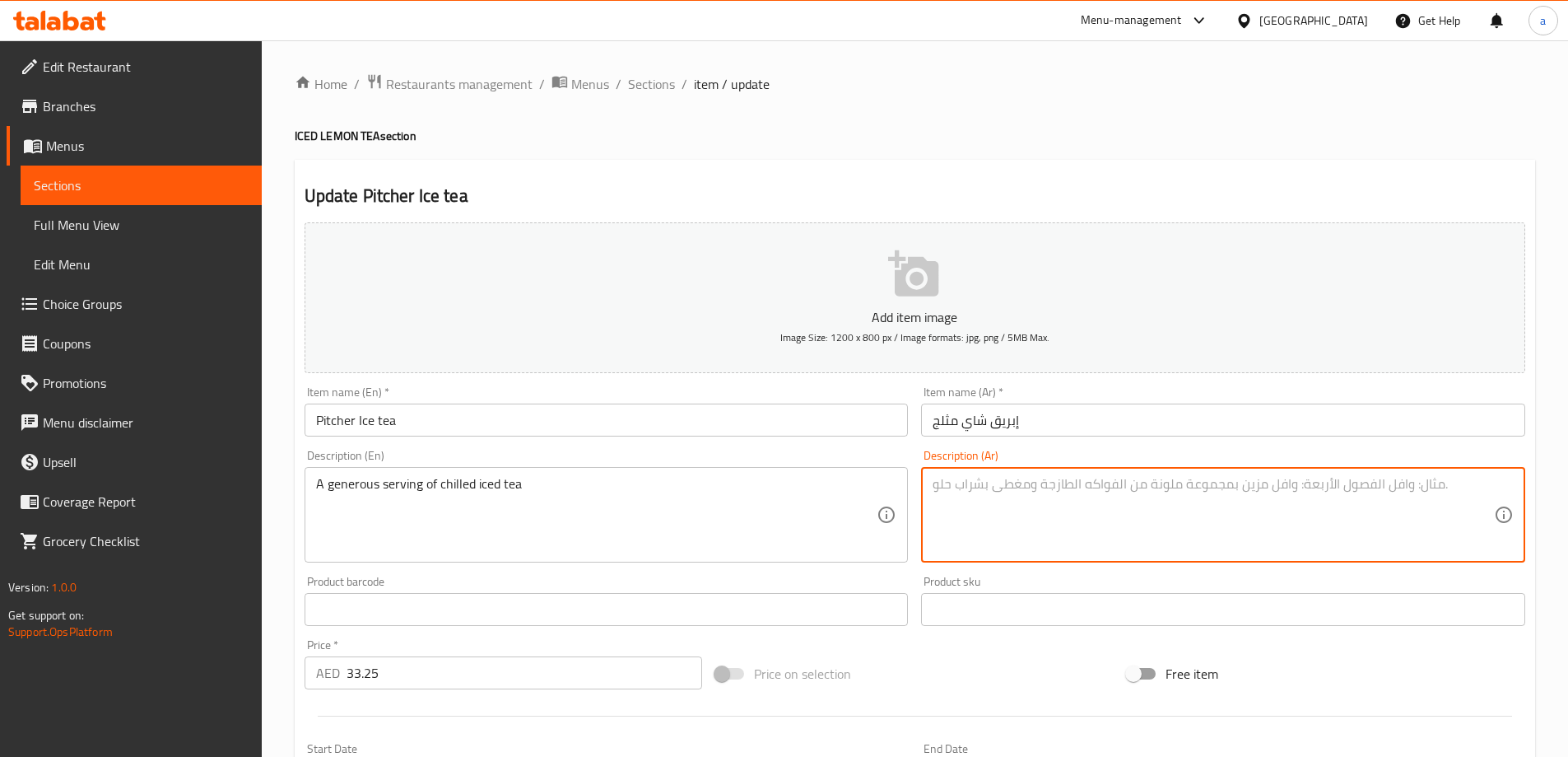
click at [1131, 498] on textarea at bounding box center [1213, 514] width 561 height 78
paste textarea "وجبة سخية من الشاي المثلج المبرد"
drag, startPoint x: 1096, startPoint y: 484, endPoint x: 1123, endPoint y: 497, distance: 30.0
click at [1123, 497] on textarea "وجبة سخية من الشاي المثلج المبرد" at bounding box center [1213, 514] width 561 height 78
type textarea "تقديم سخي من الشاي المثلج المبرد"
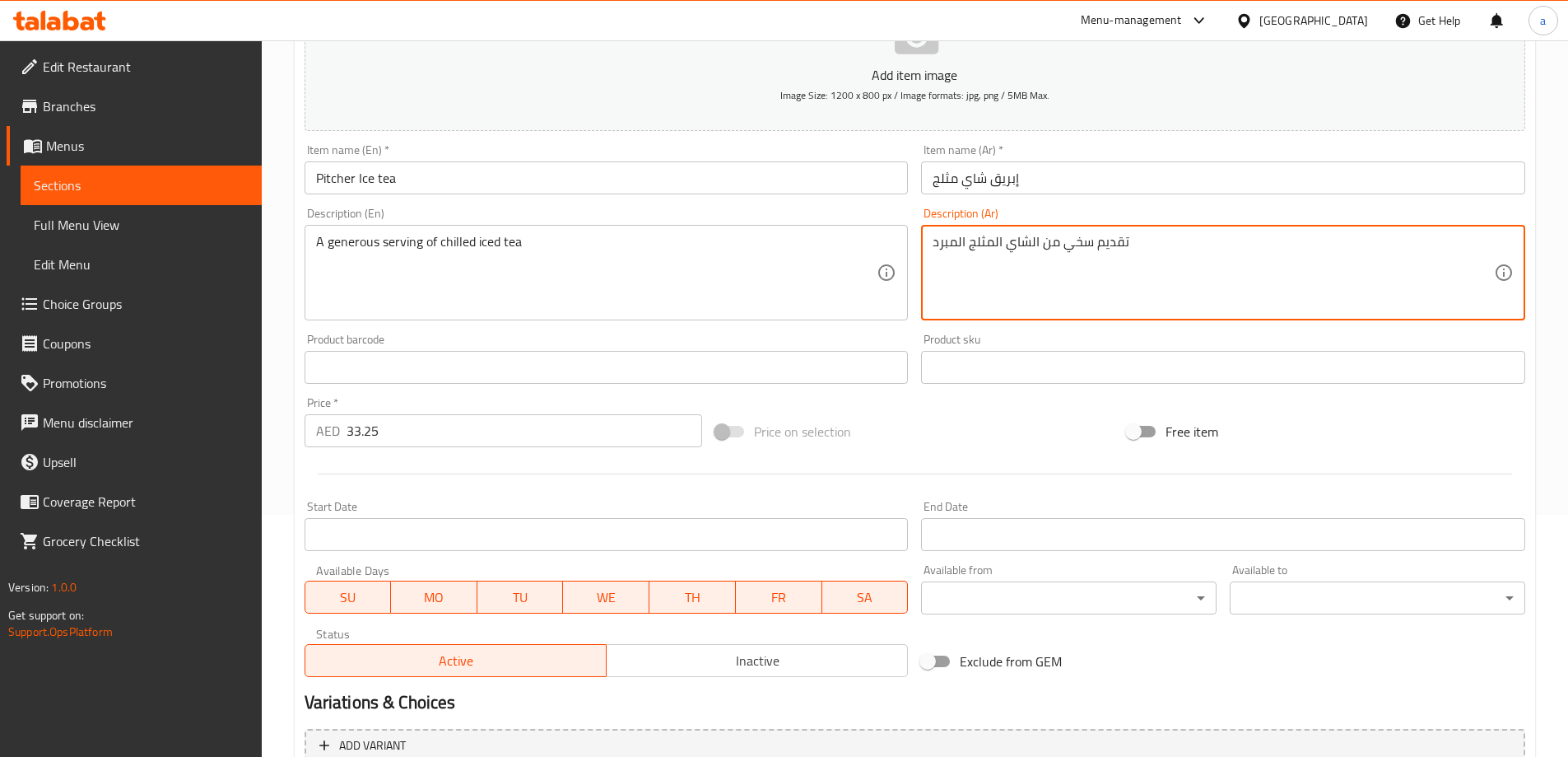
scroll to position [407, 0]
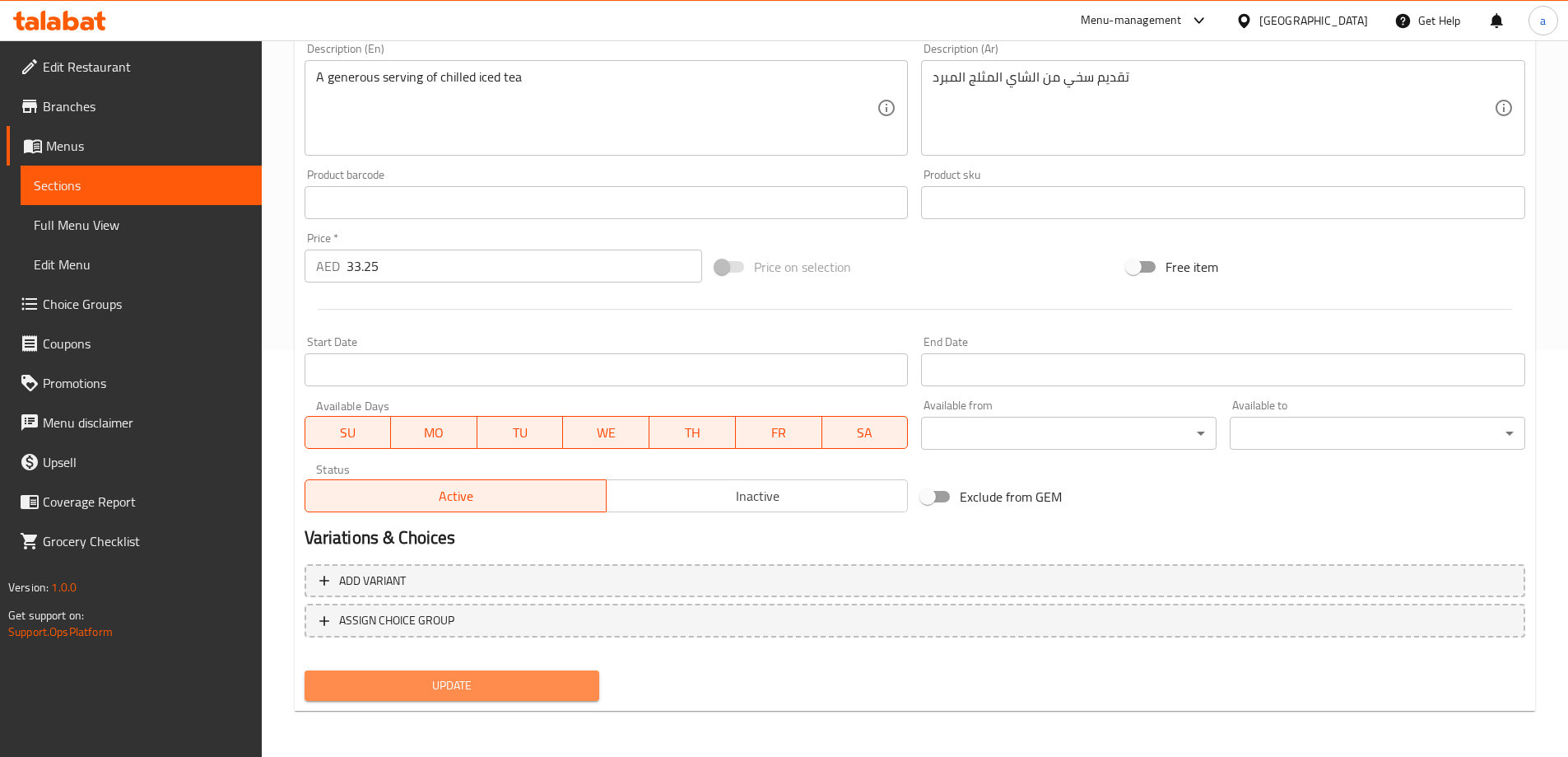
click at [440, 699] on button "Update" at bounding box center [452, 686] width 295 height 30
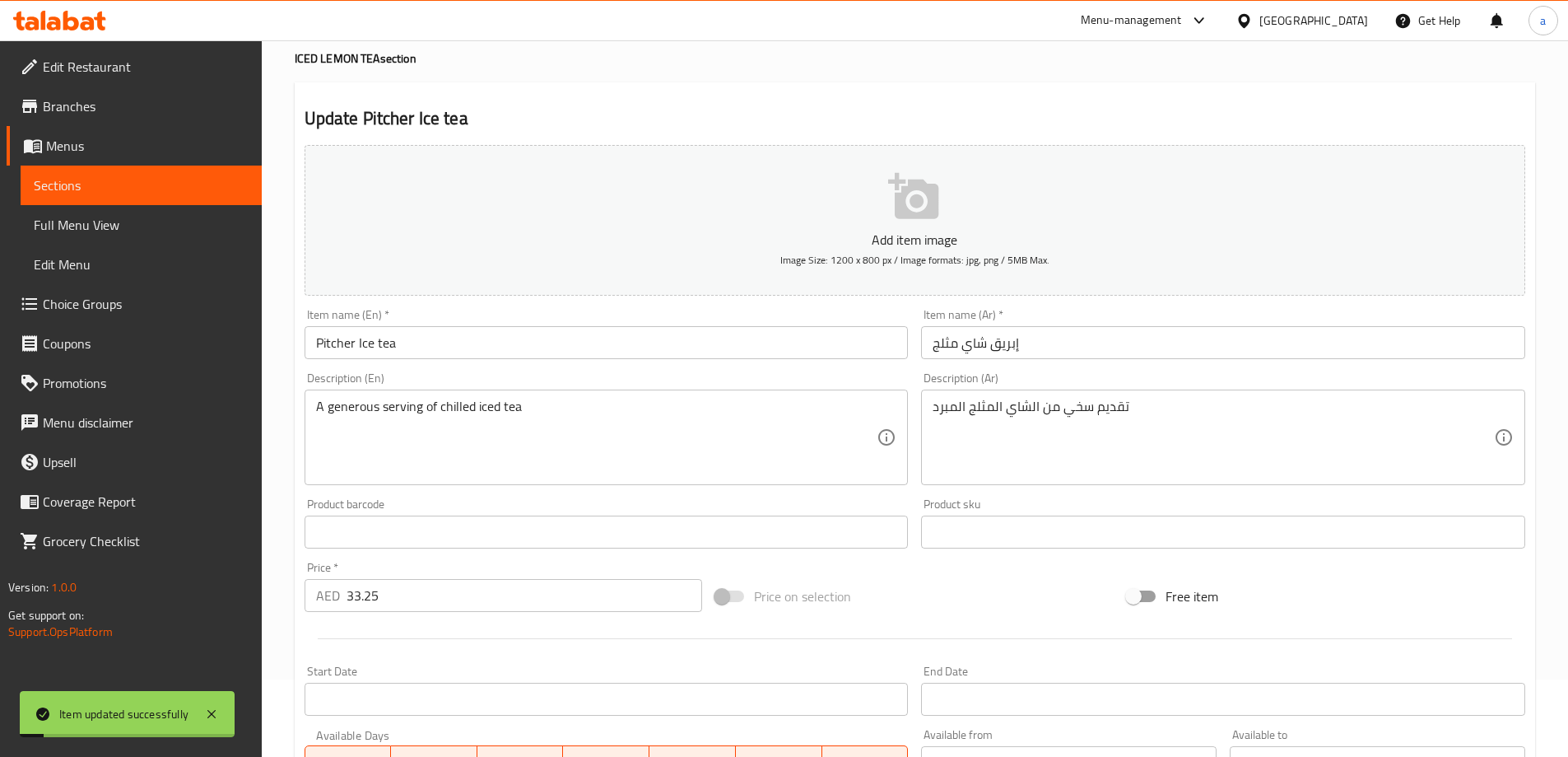
scroll to position [0, 0]
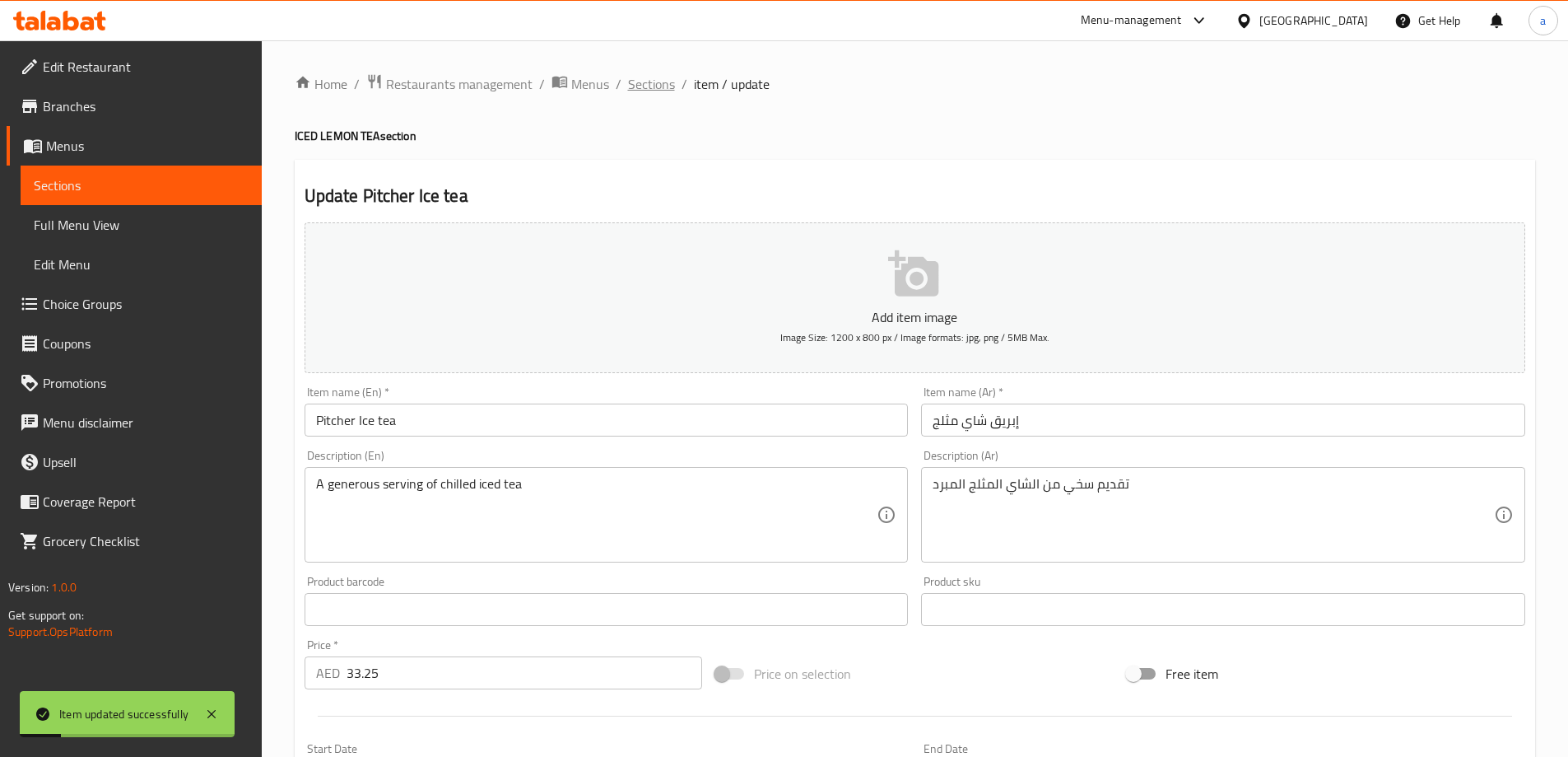
click at [634, 77] on span "Sections" at bounding box center [651, 84] width 47 height 20
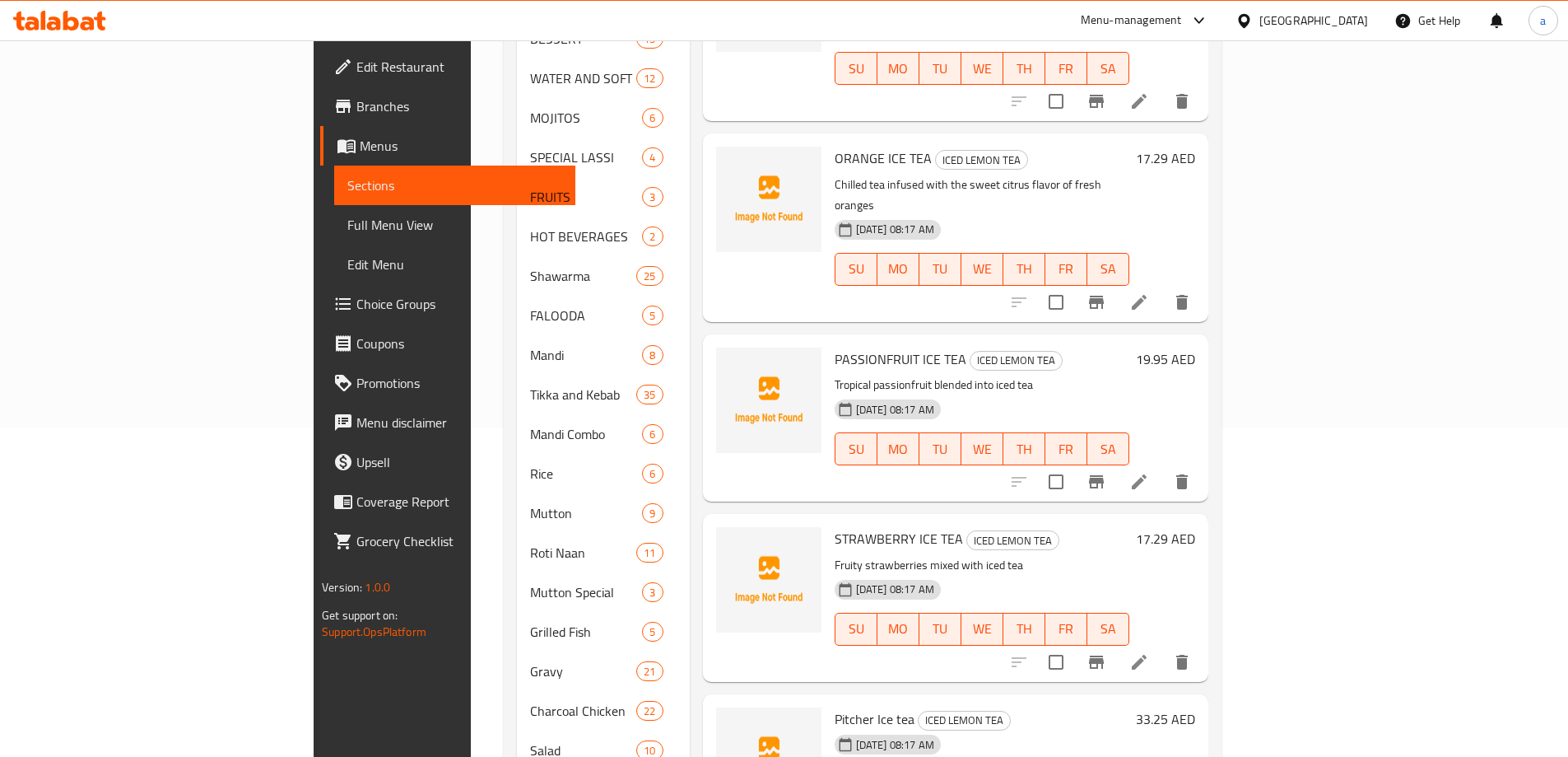
scroll to position [607, 0]
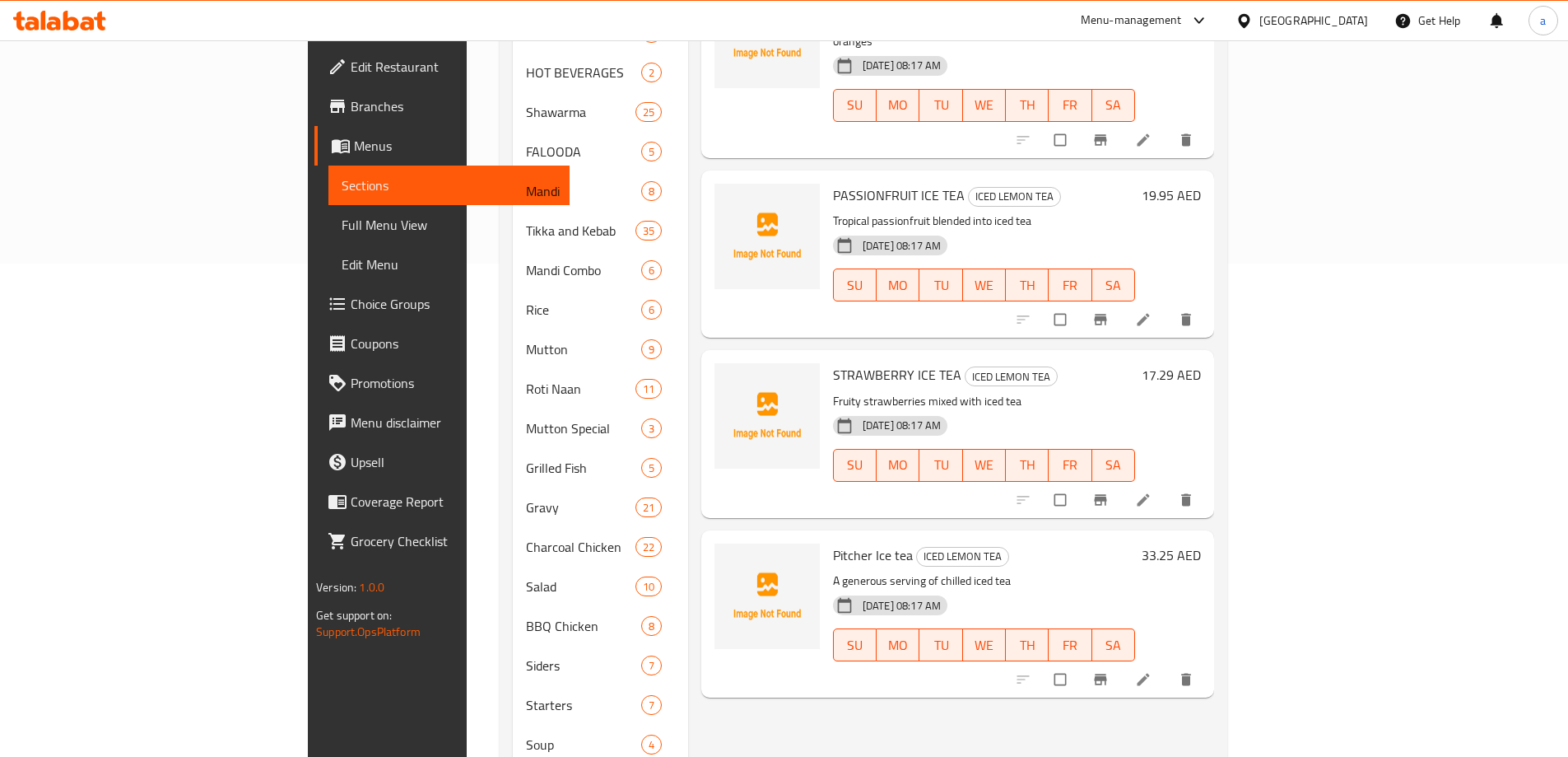
scroll to position [607, 0]
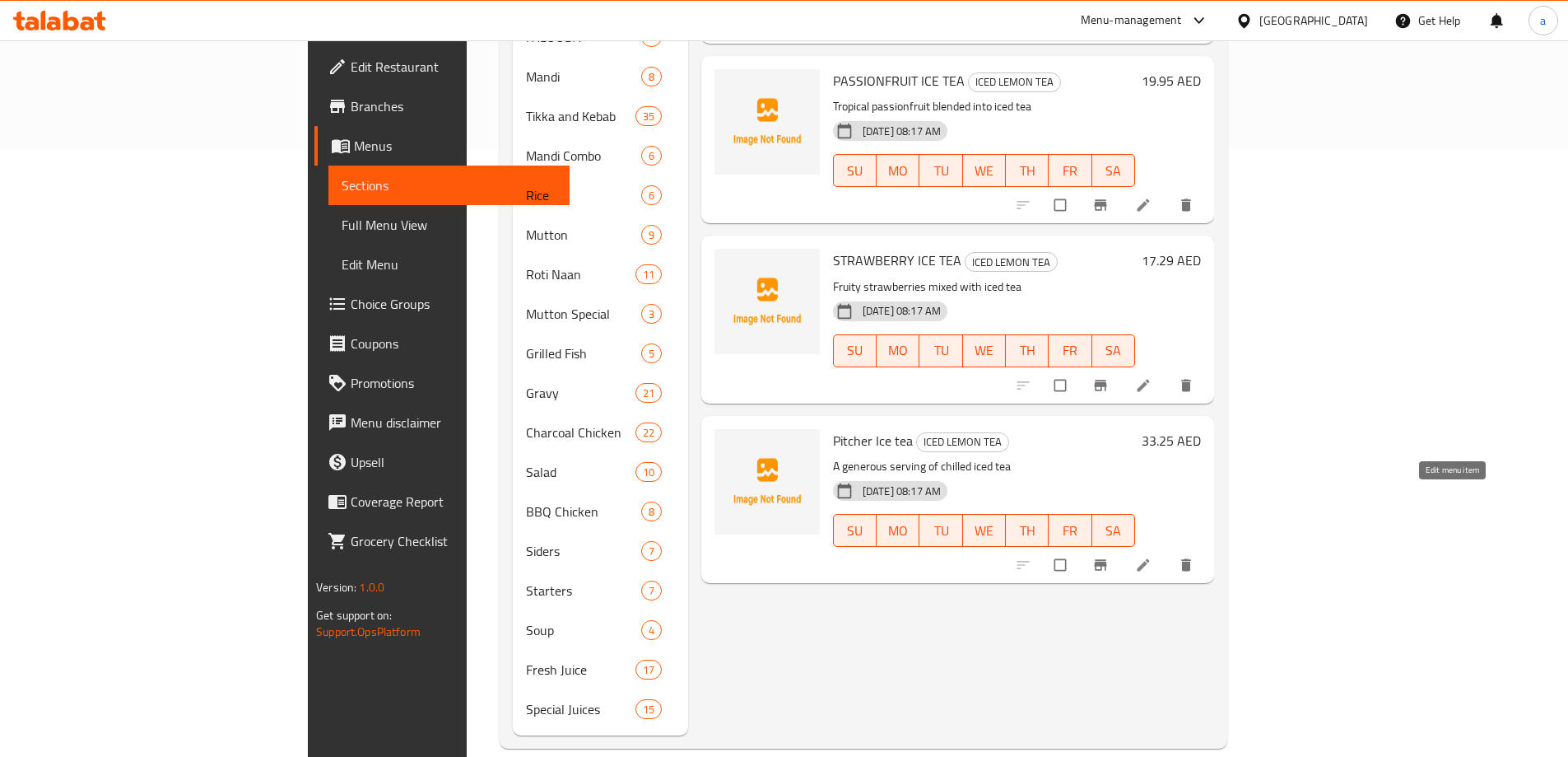
click at [1152, 557] on icon at bounding box center [1143, 565] width 17 height 17
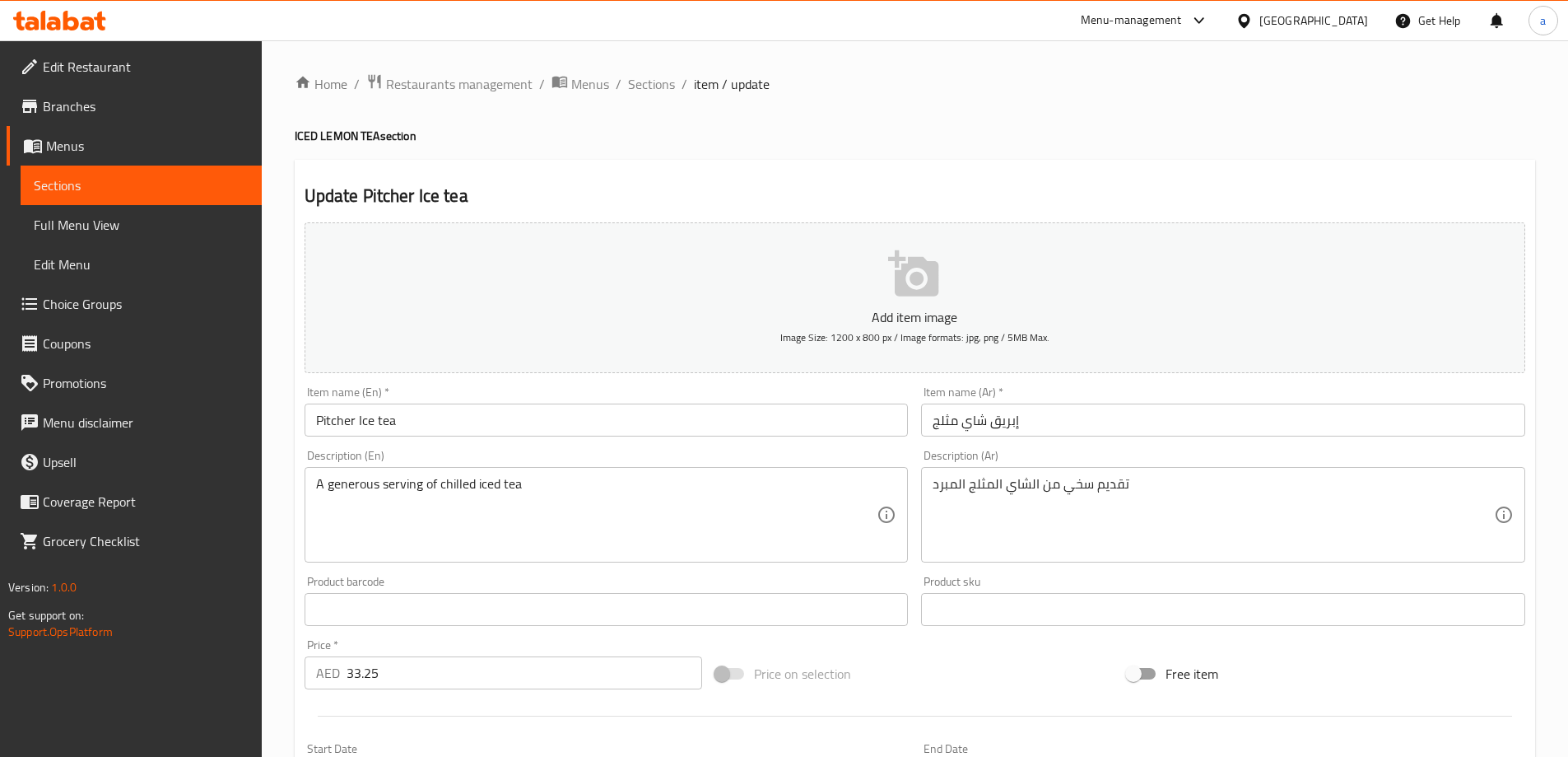
click at [504, 410] on input "Pitcher Ice tea" at bounding box center [606, 419] width 604 height 33
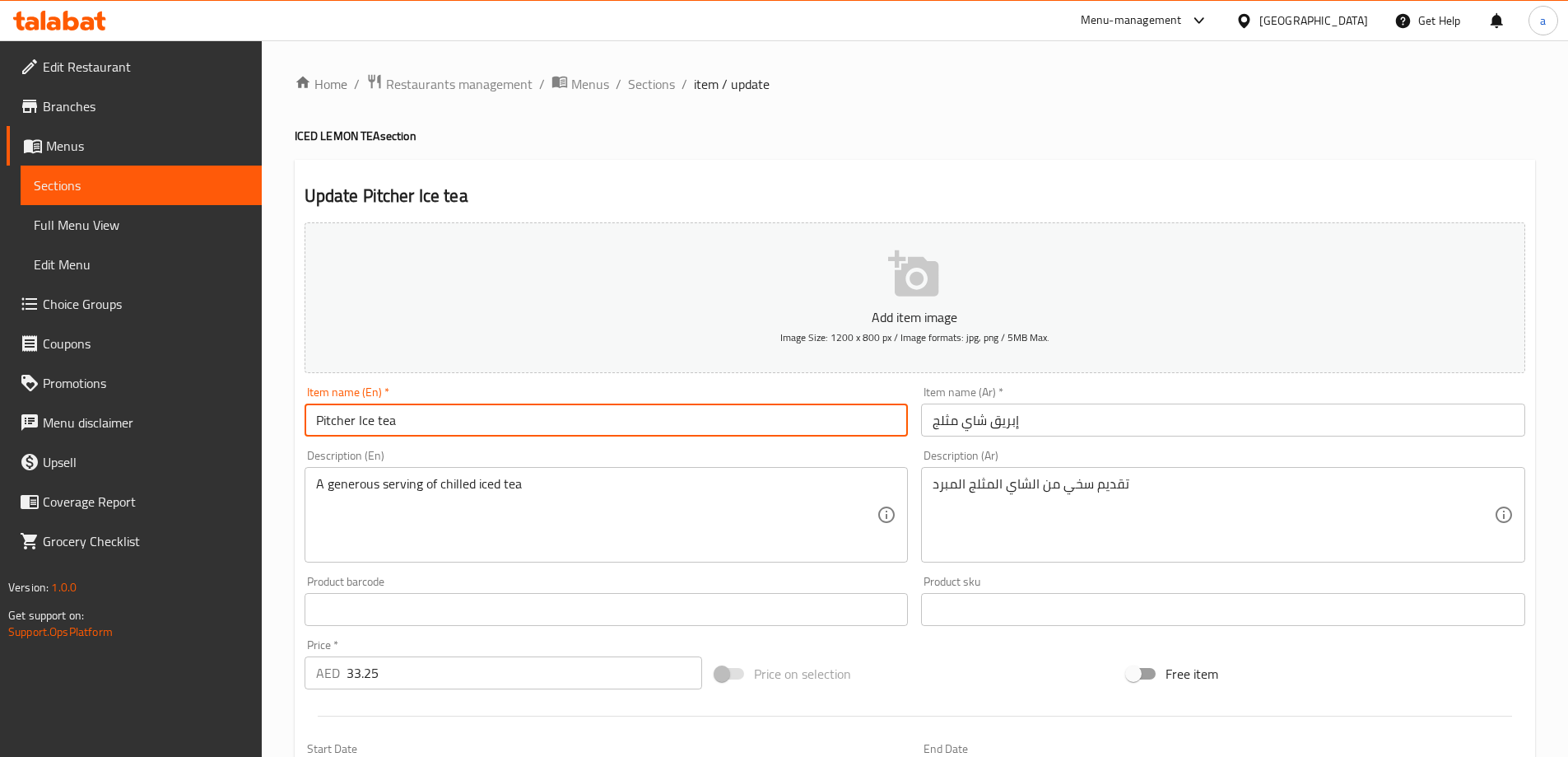
click at [504, 410] on input "Pitcher Ice tea" at bounding box center [606, 419] width 604 height 33
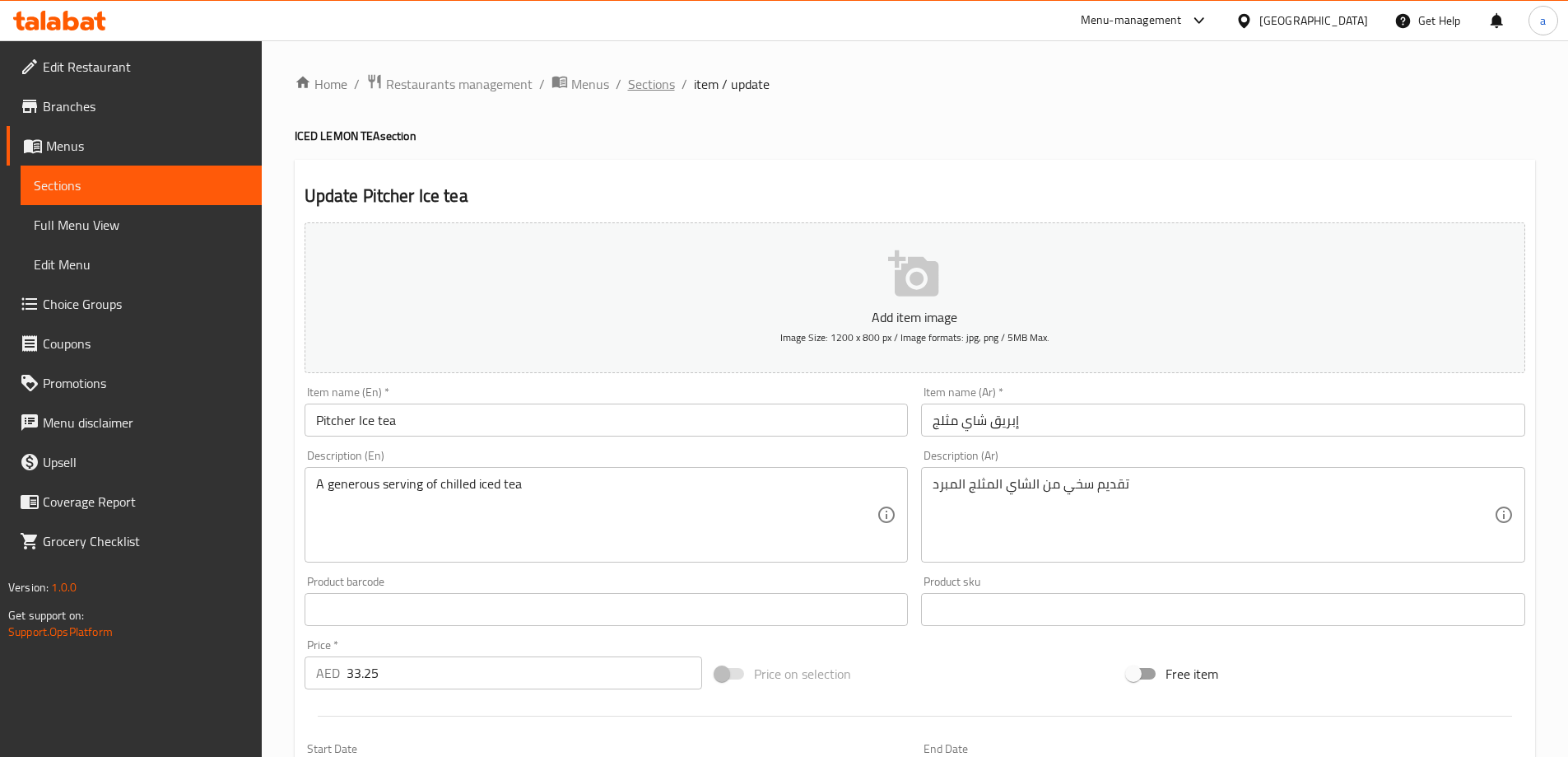
click at [637, 87] on span "Sections" at bounding box center [651, 84] width 47 height 20
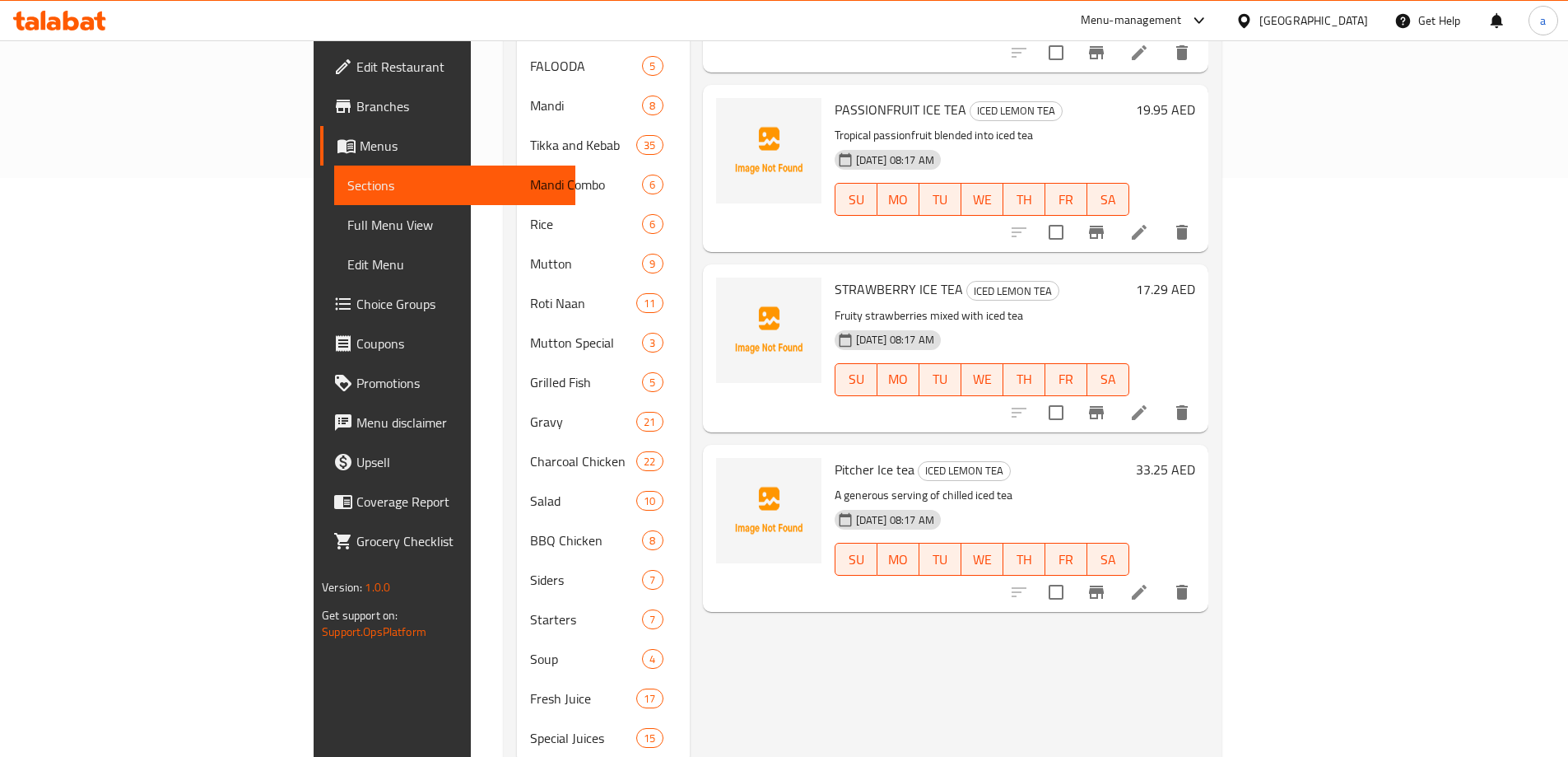
scroll to position [607, 0]
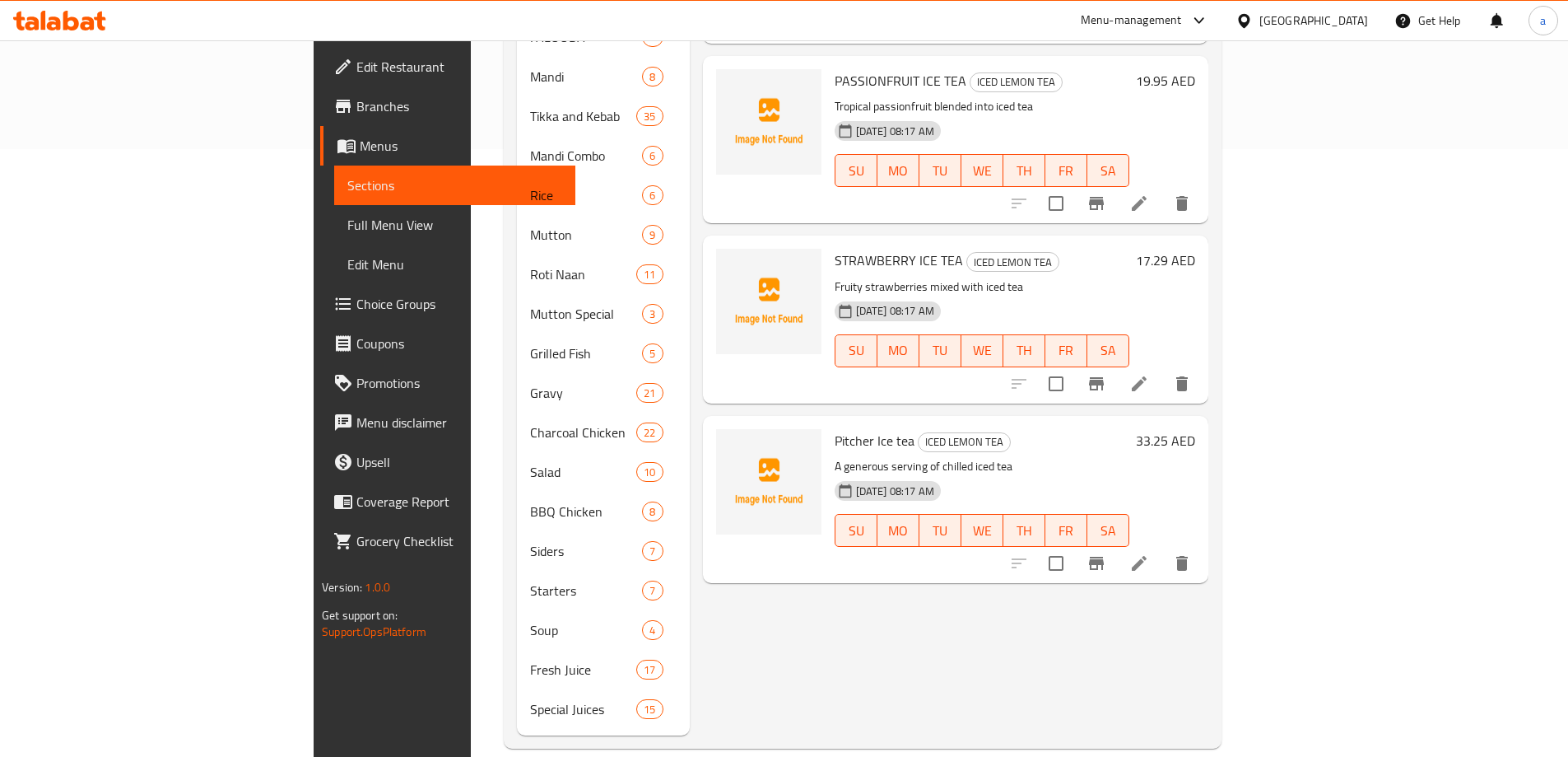
click at [1162, 548] on li at bounding box center [1138, 563] width 46 height 30
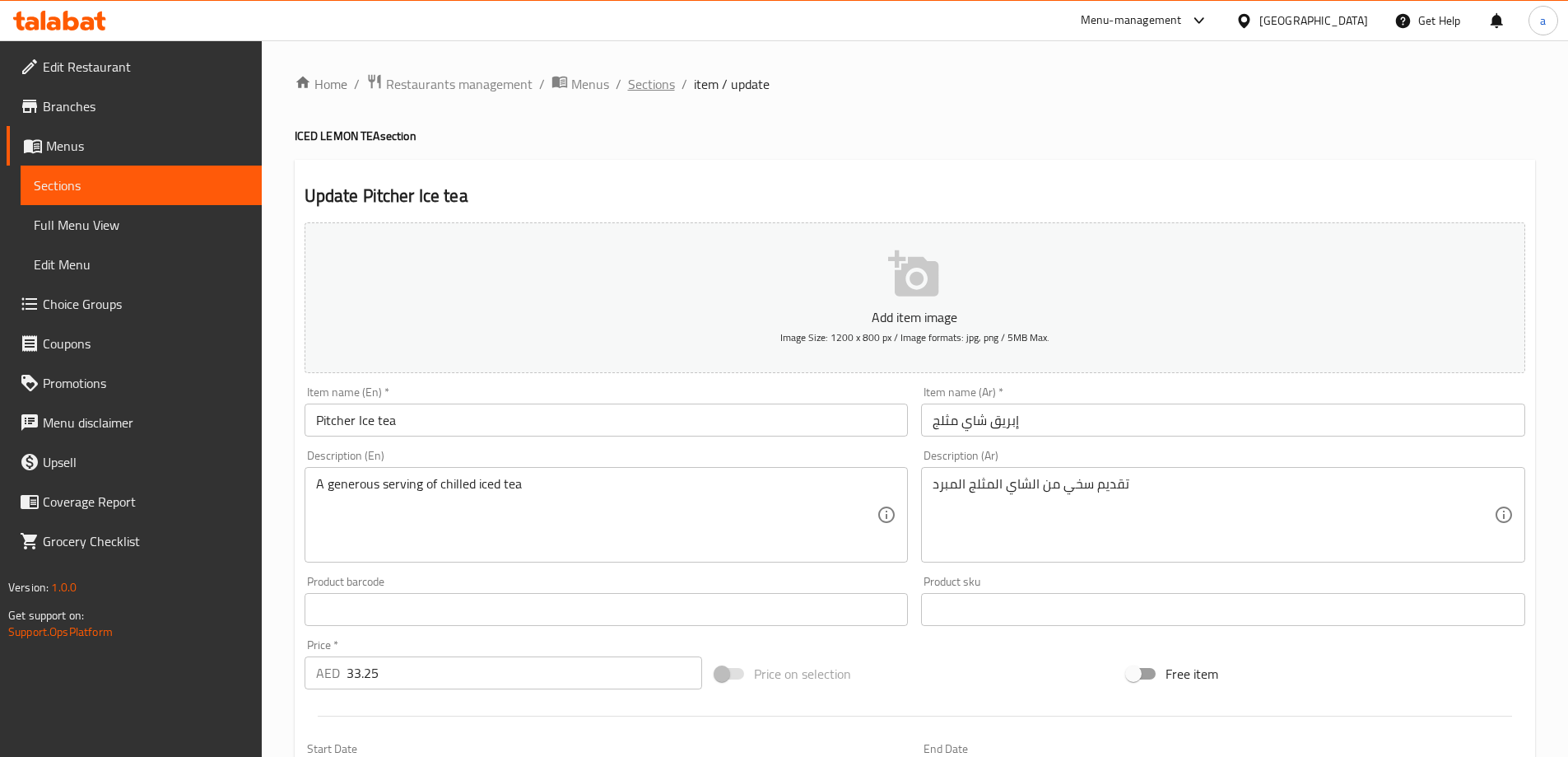
click at [638, 85] on span "Sections" at bounding box center [651, 84] width 47 height 20
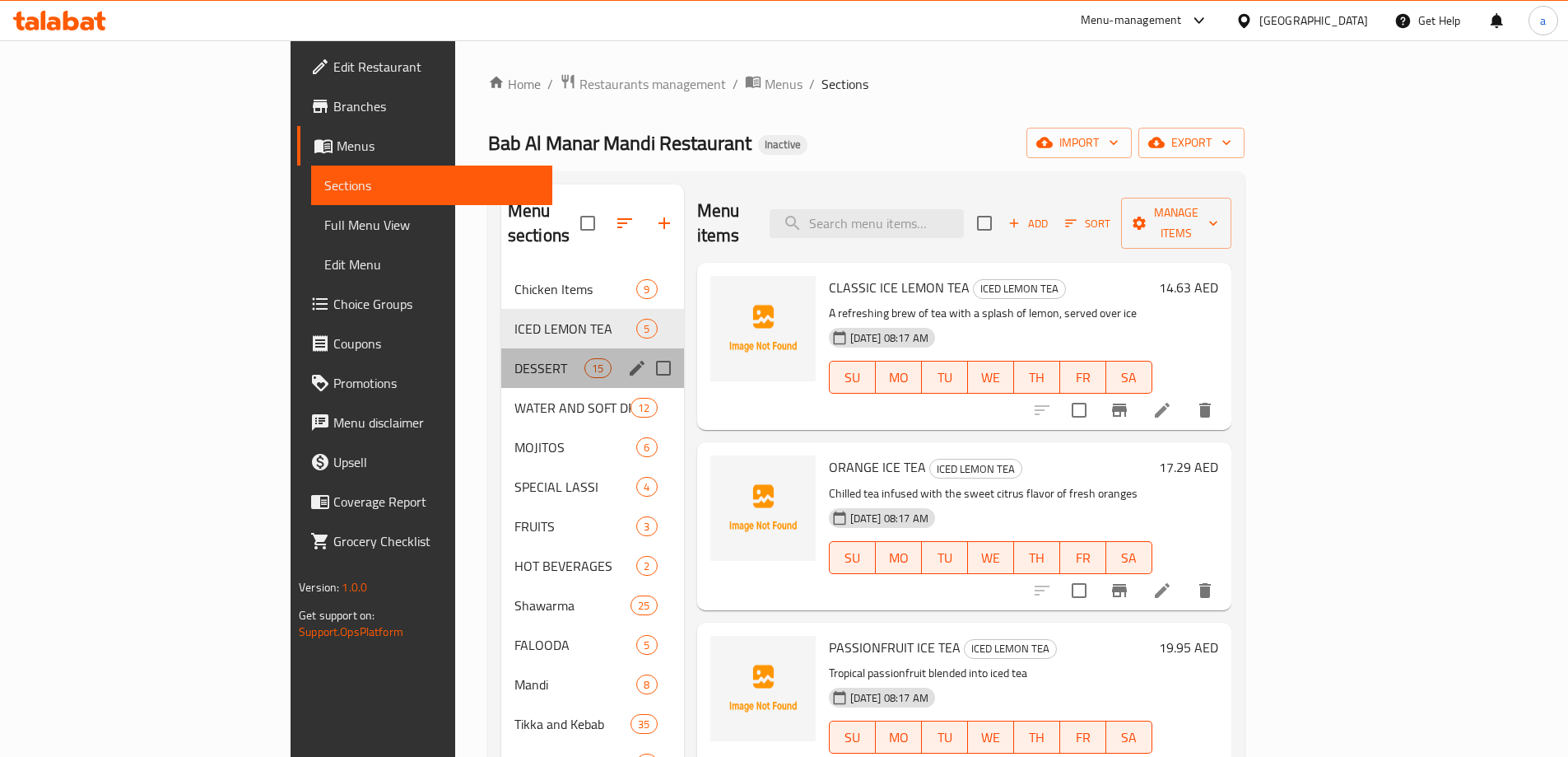
click at [501, 354] on div "DESSERT 15" at bounding box center [592, 368] width 182 height 39
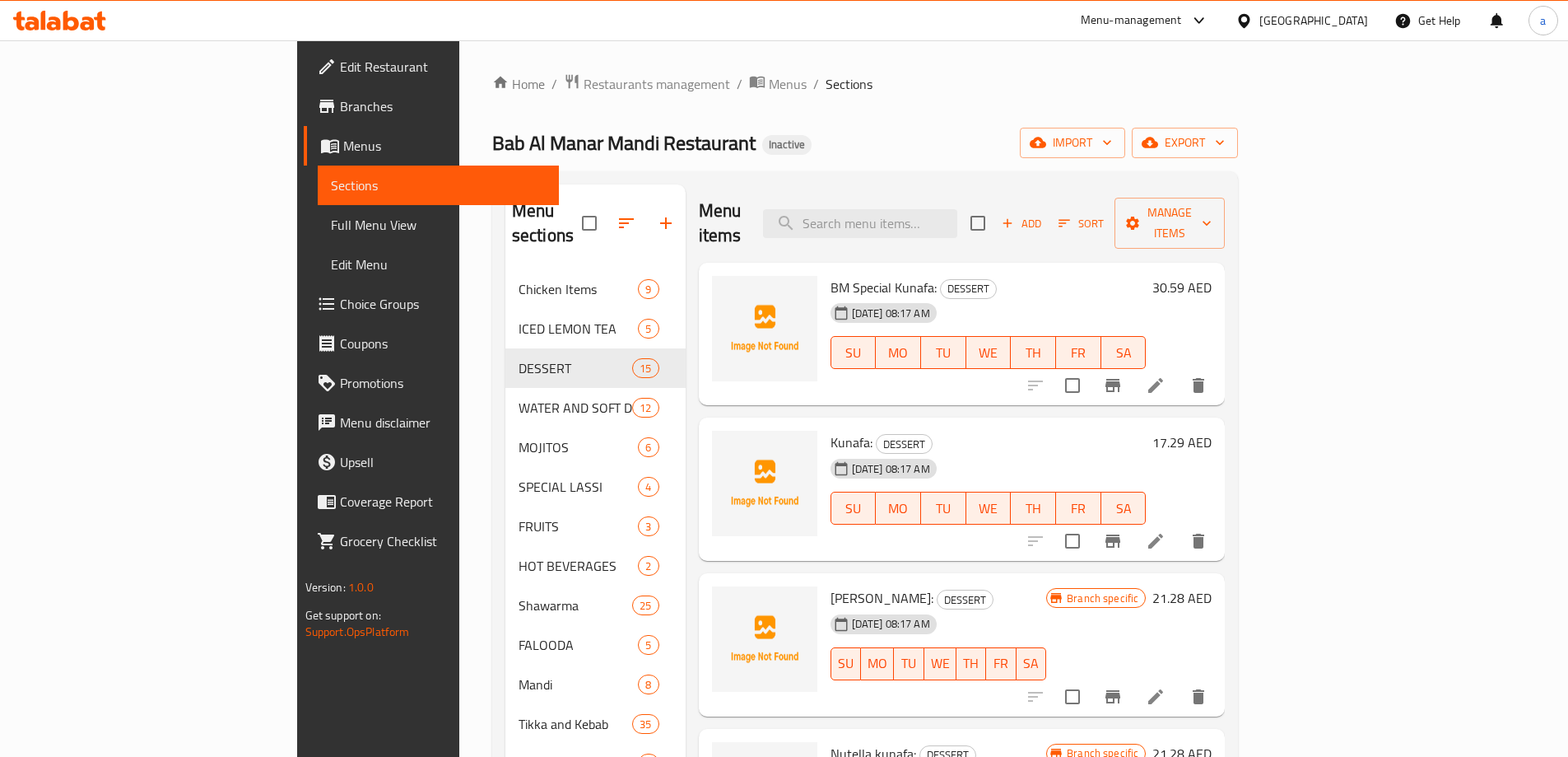
click at [830, 275] on span "BM Special Kunafa:" at bounding box center [883, 287] width 106 height 24
copy span "BM"
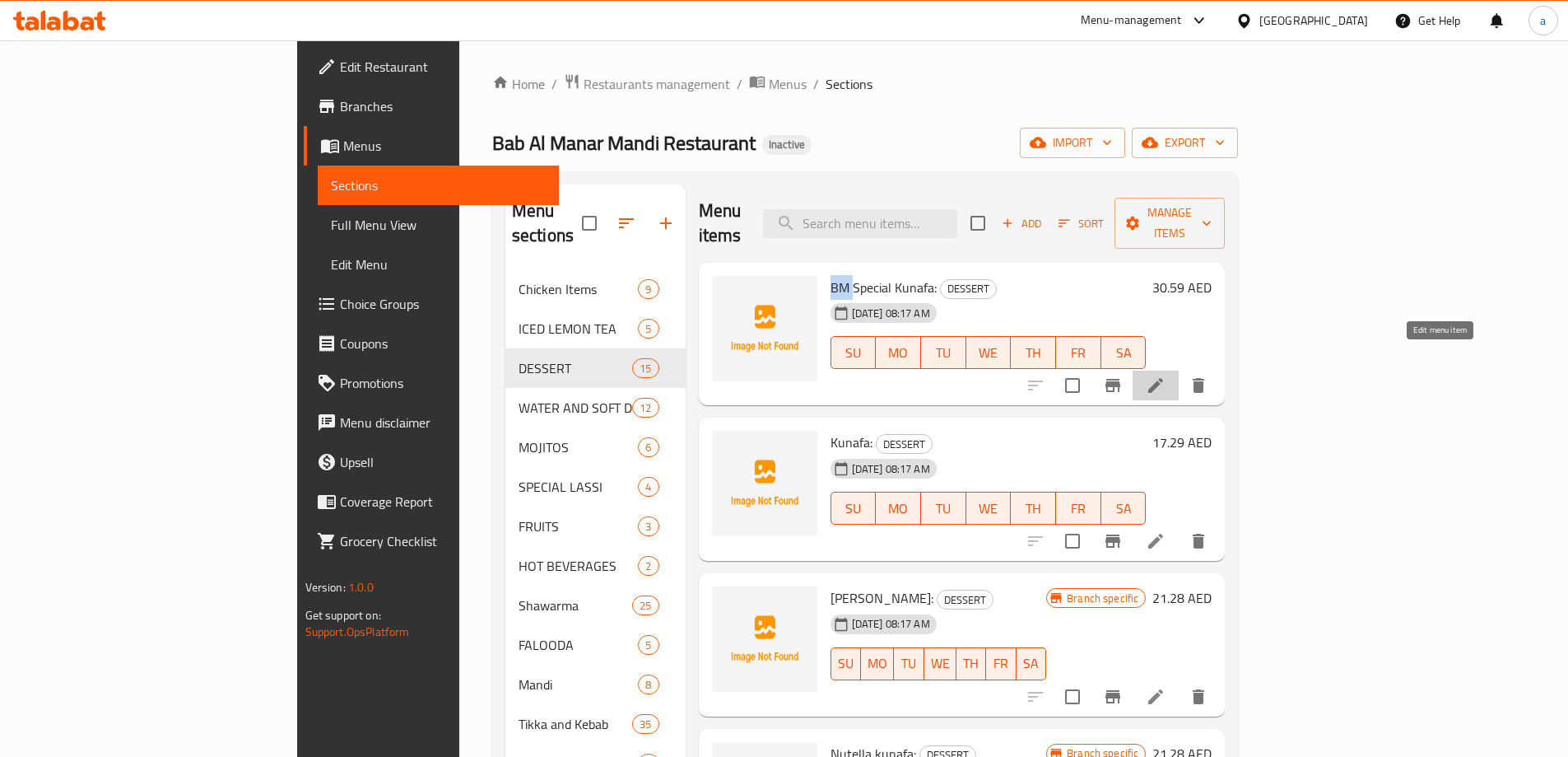
click at [1166, 375] on icon at bounding box center [1155, 385] width 20 height 20
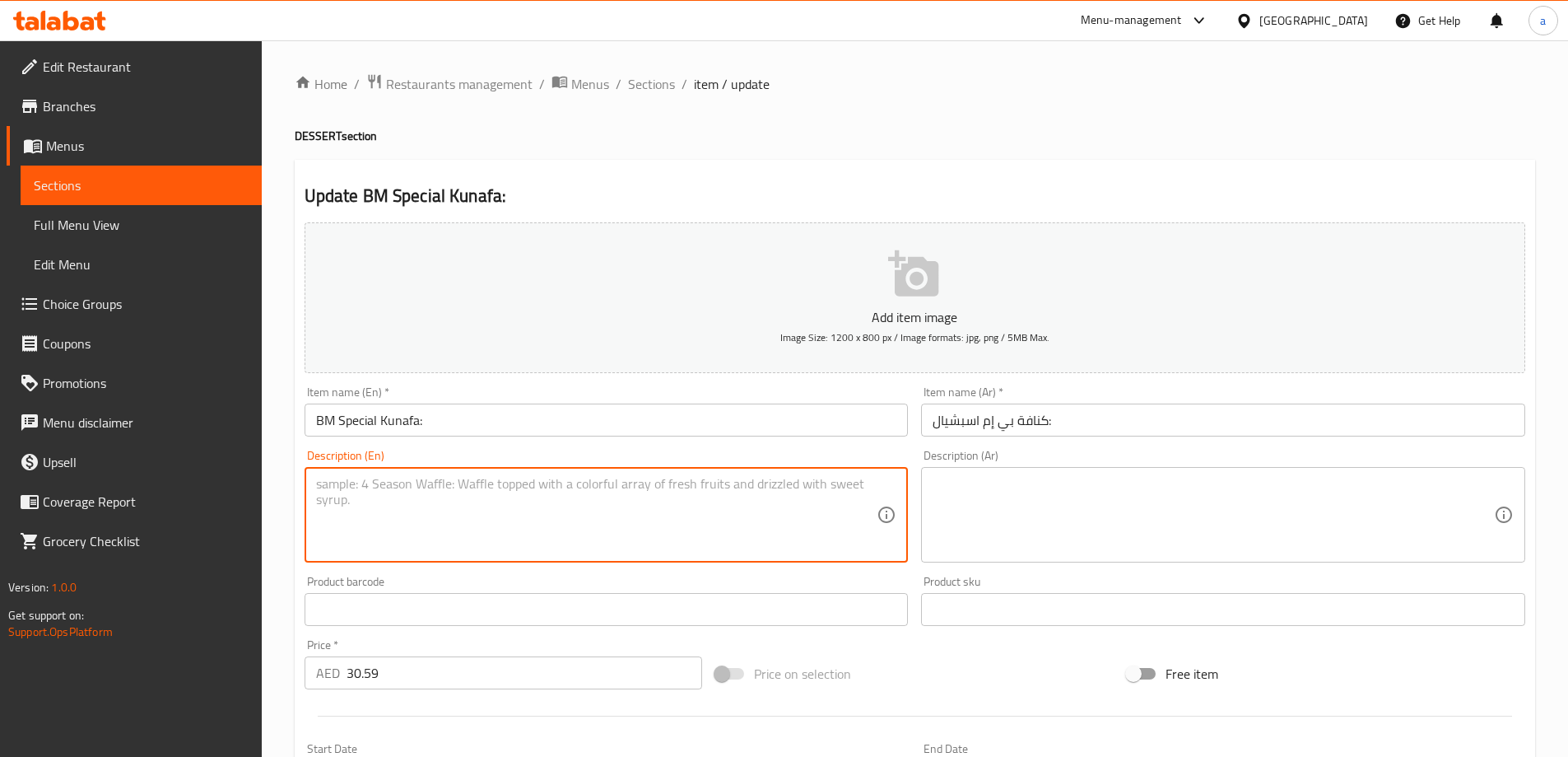
click at [759, 532] on textarea at bounding box center [596, 514] width 561 height 78
paste textarea "A signature kunafa with a creamy filling, baked to perfection and topped with s…"
type textarea "A signature kunafa with a creamy filling, baked to perfection and topped with s…"
click at [1182, 513] on textarea at bounding box center [1213, 514] width 561 height 78
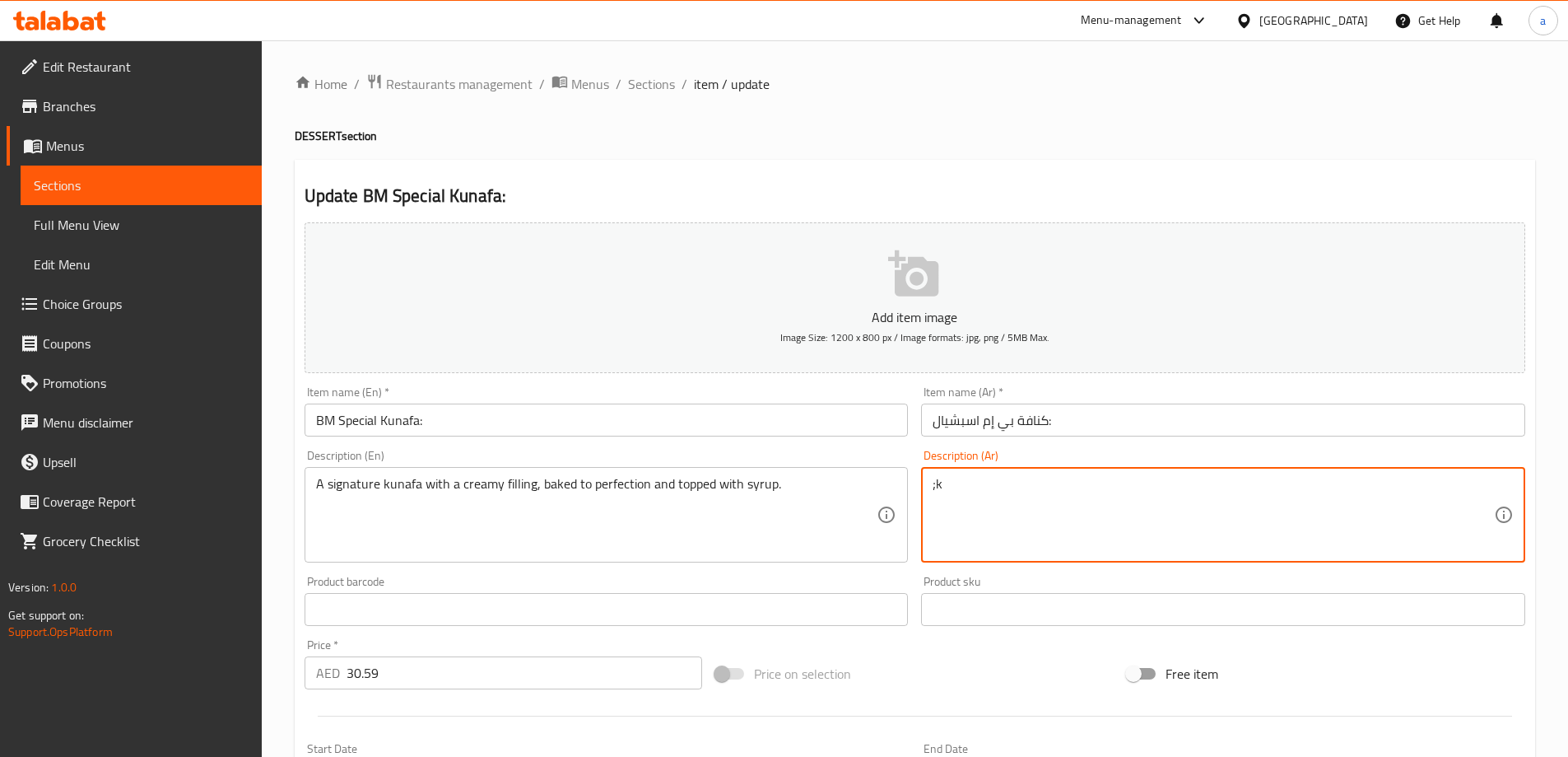
type textarea ";"
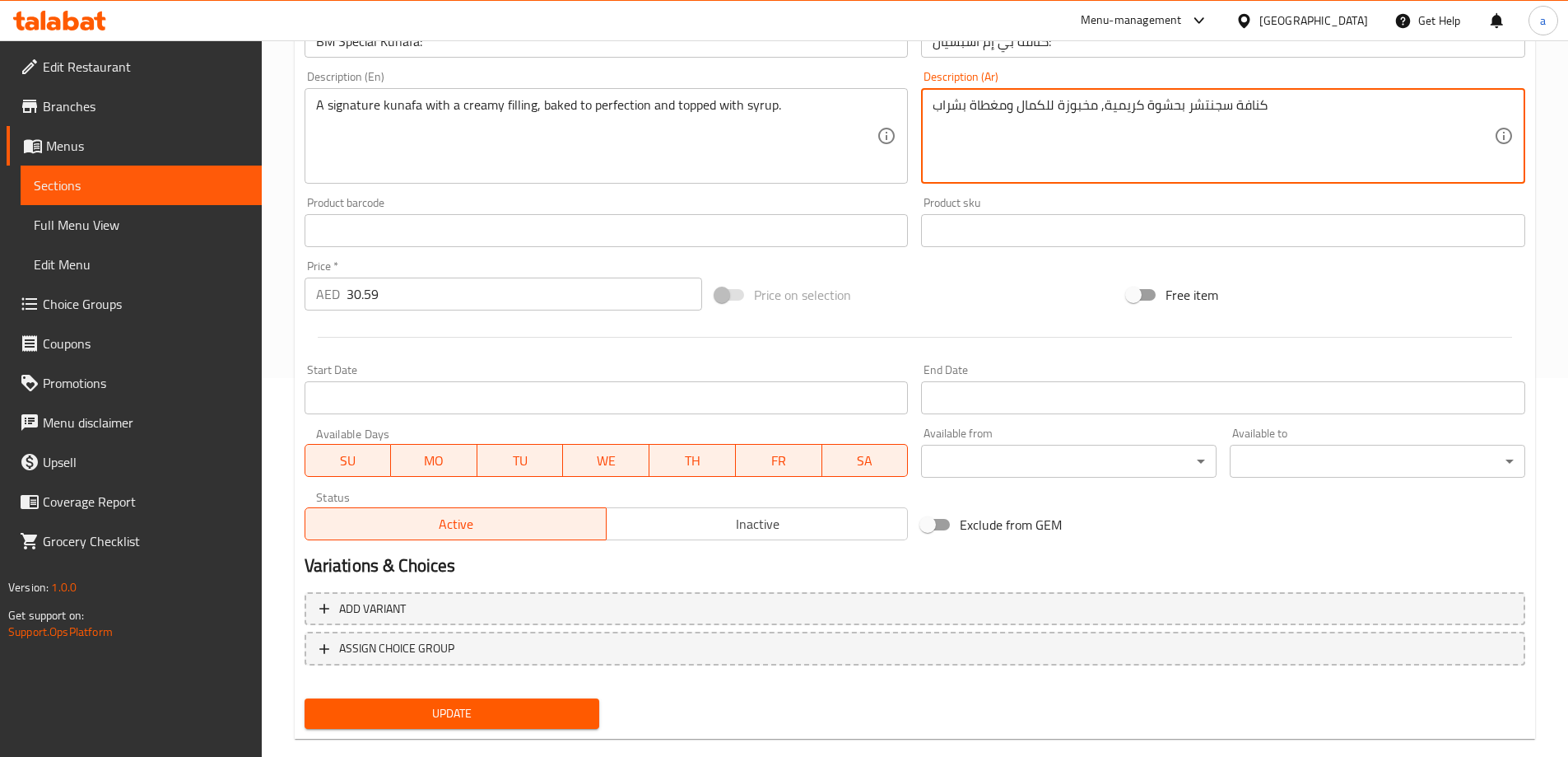
scroll to position [407, 0]
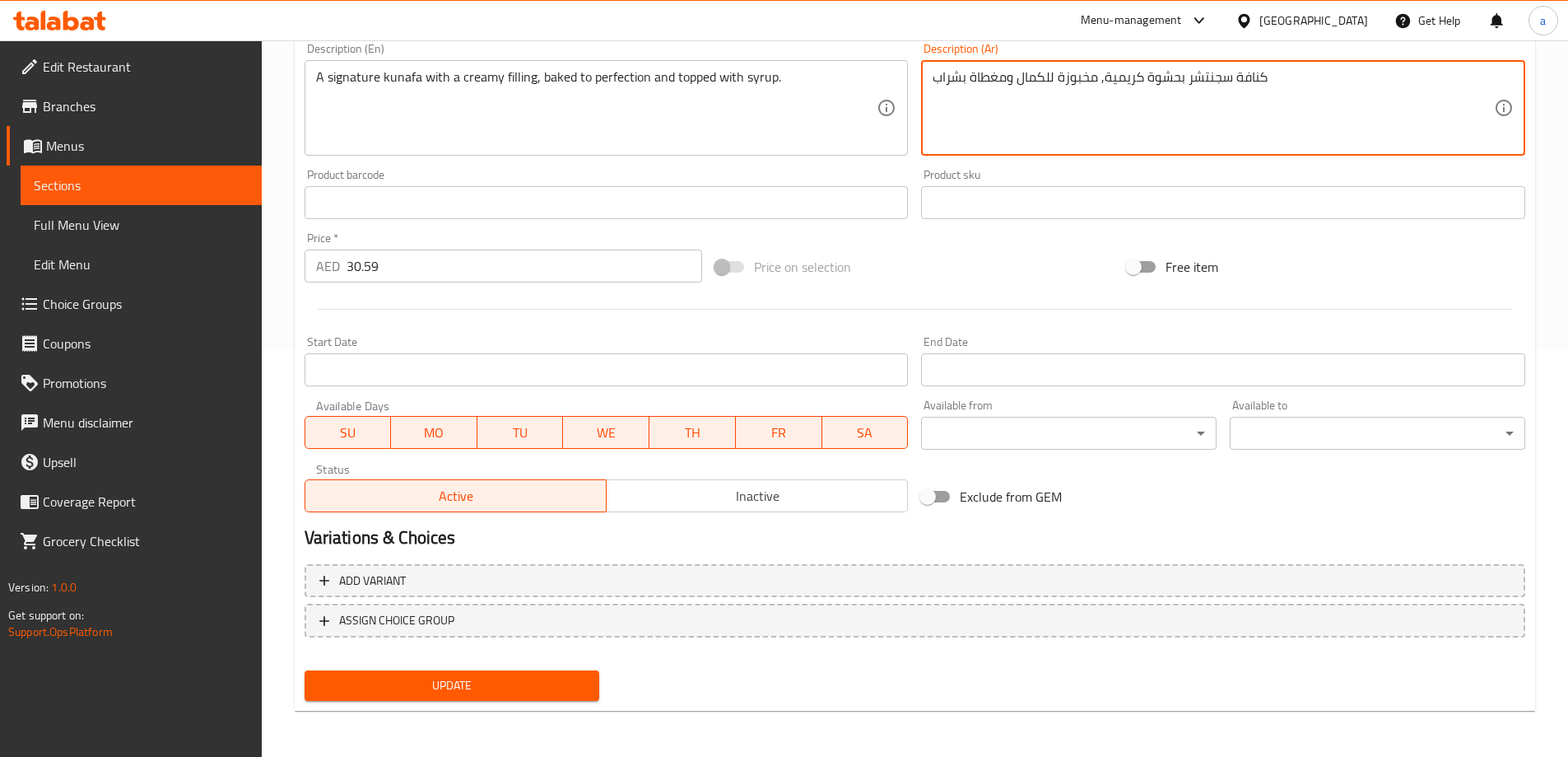
type textarea "كنافة سجنتشر بحشوة كريمية, مخبوزة للكمال ومغطاة بشراب"
click at [505, 676] on span "Update" at bounding box center [452, 686] width 269 height 21
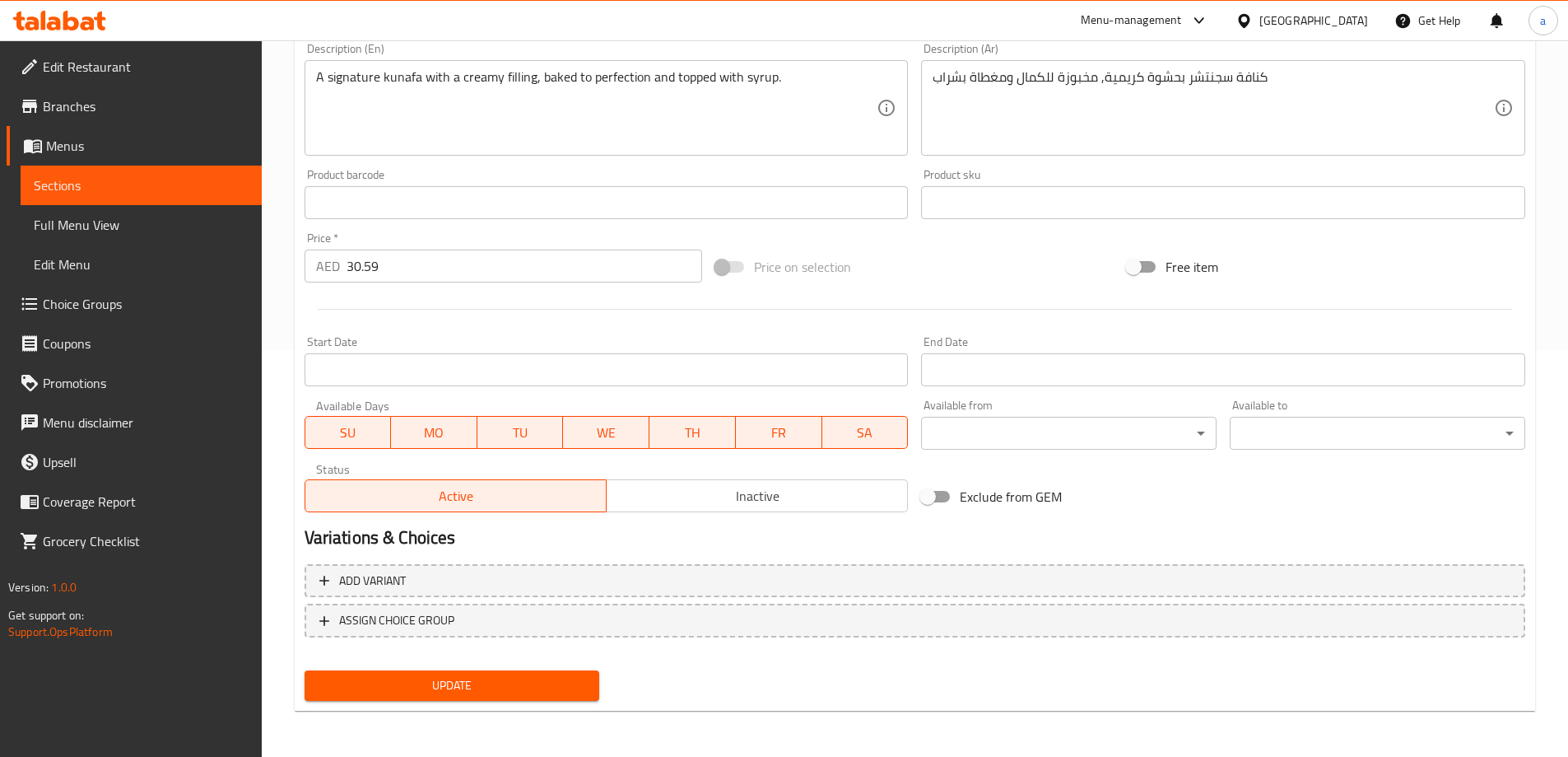
click at [511, 700] on button "Update" at bounding box center [452, 686] width 295 height 30
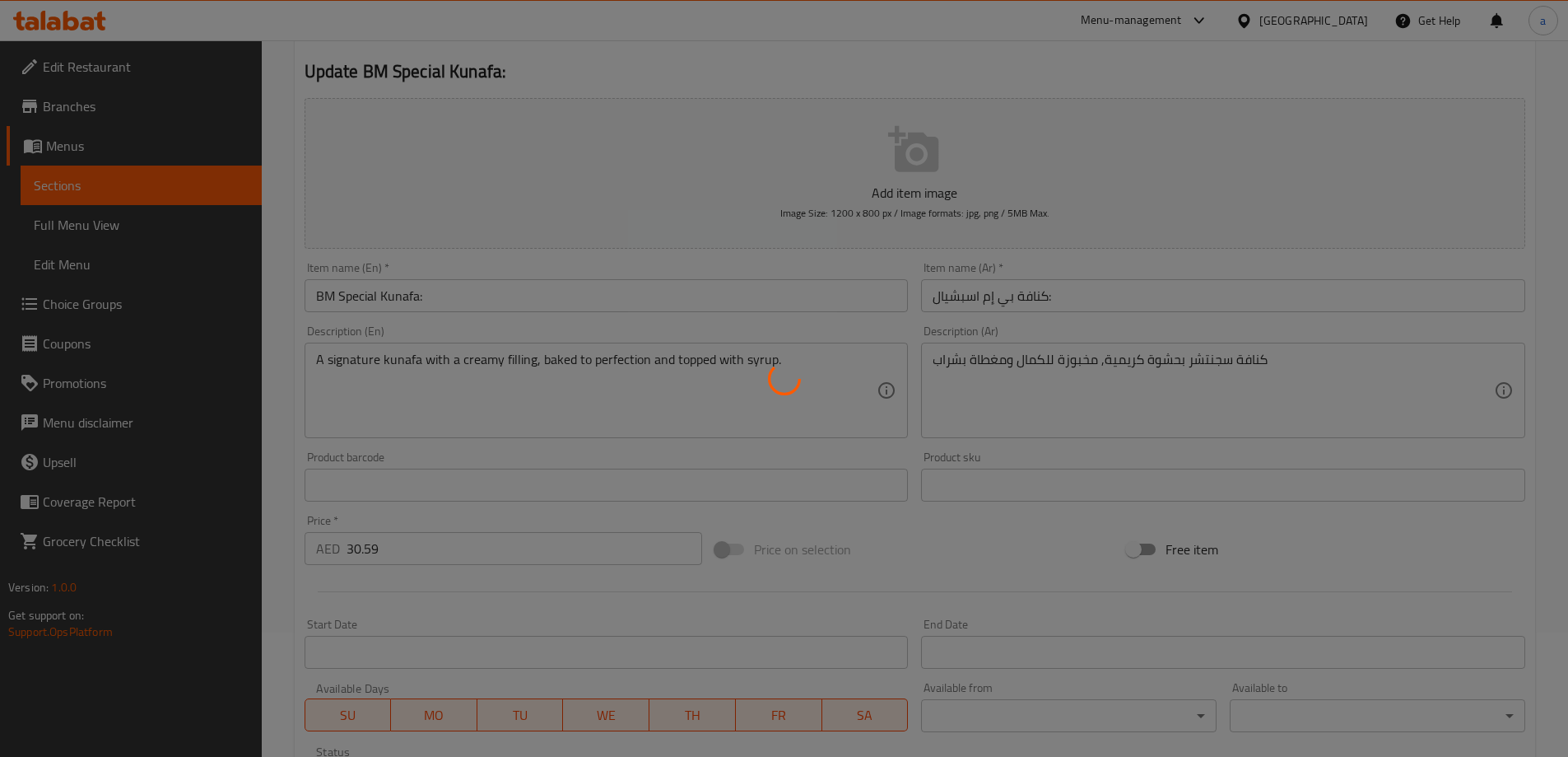
scroll to position [0, 0]
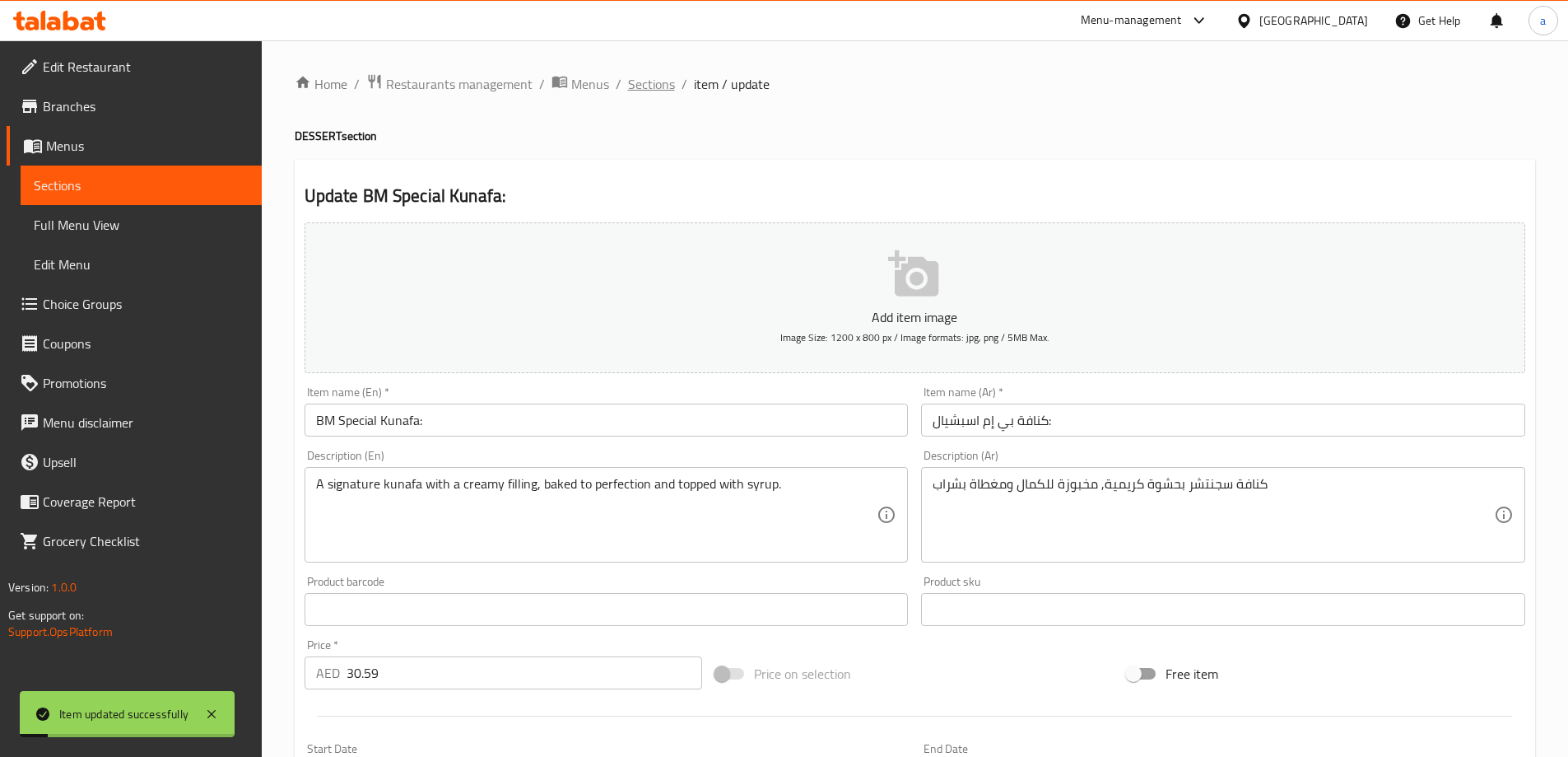
click at [645, 77] on span "Sections" at bounding box center [651, 84] width 47 height 20
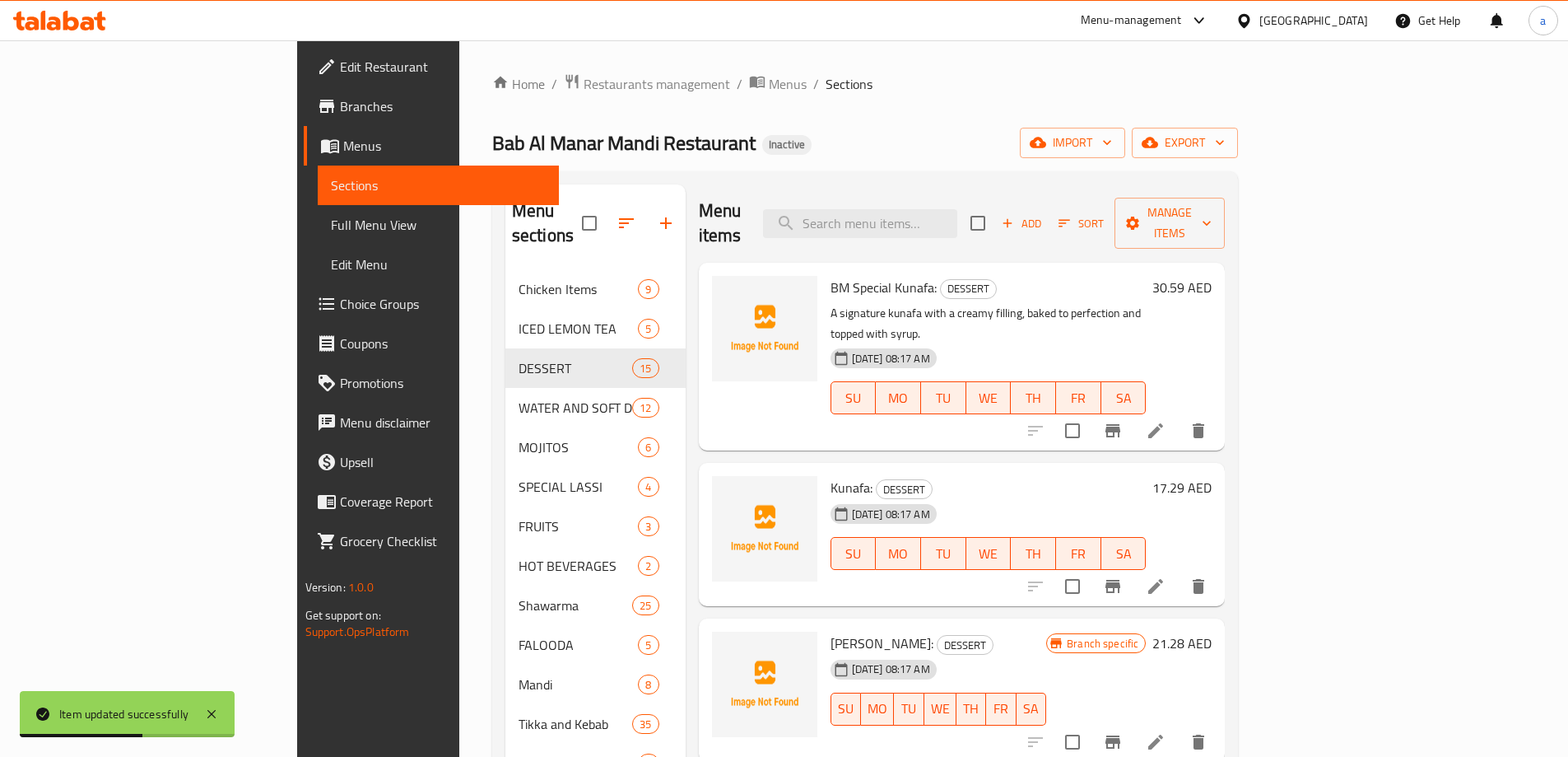
click at [1179, 572] on li at bounding box center [1155, 587] width 46 height 30
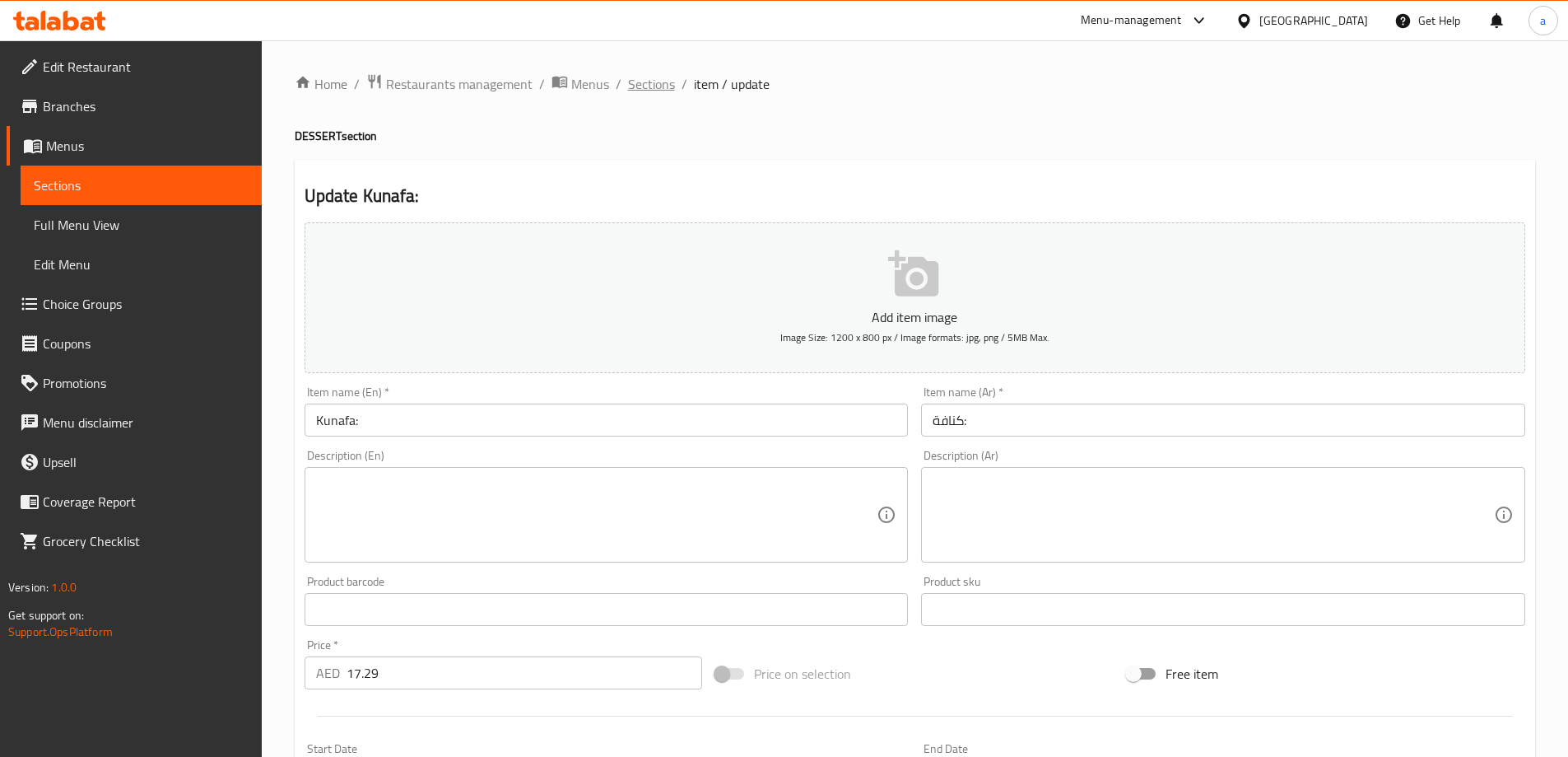
click at [628, 89] on span "Sections" at bounding box center [651, 84] width 47 height 20
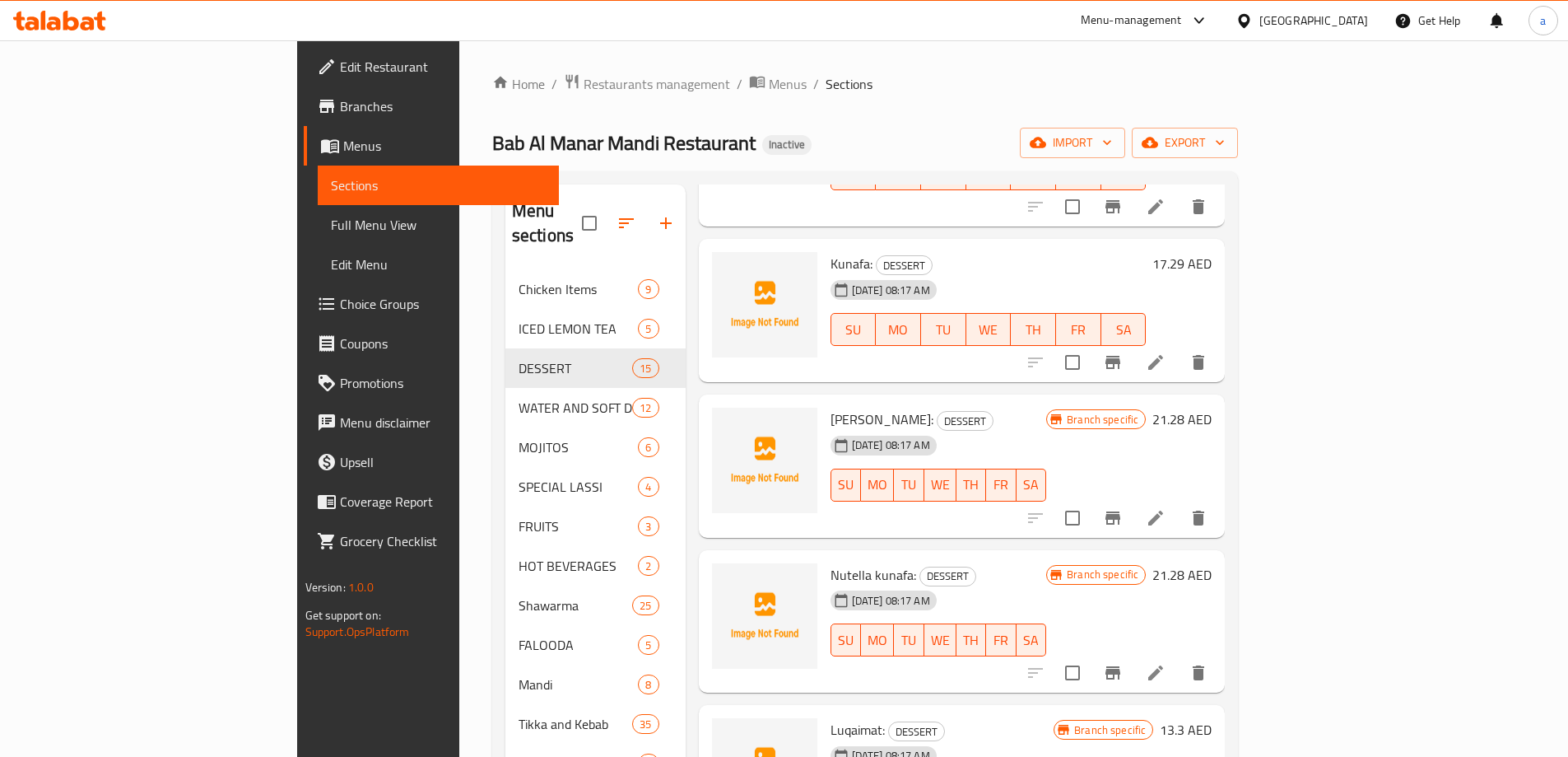
scroll to position [83, 0]
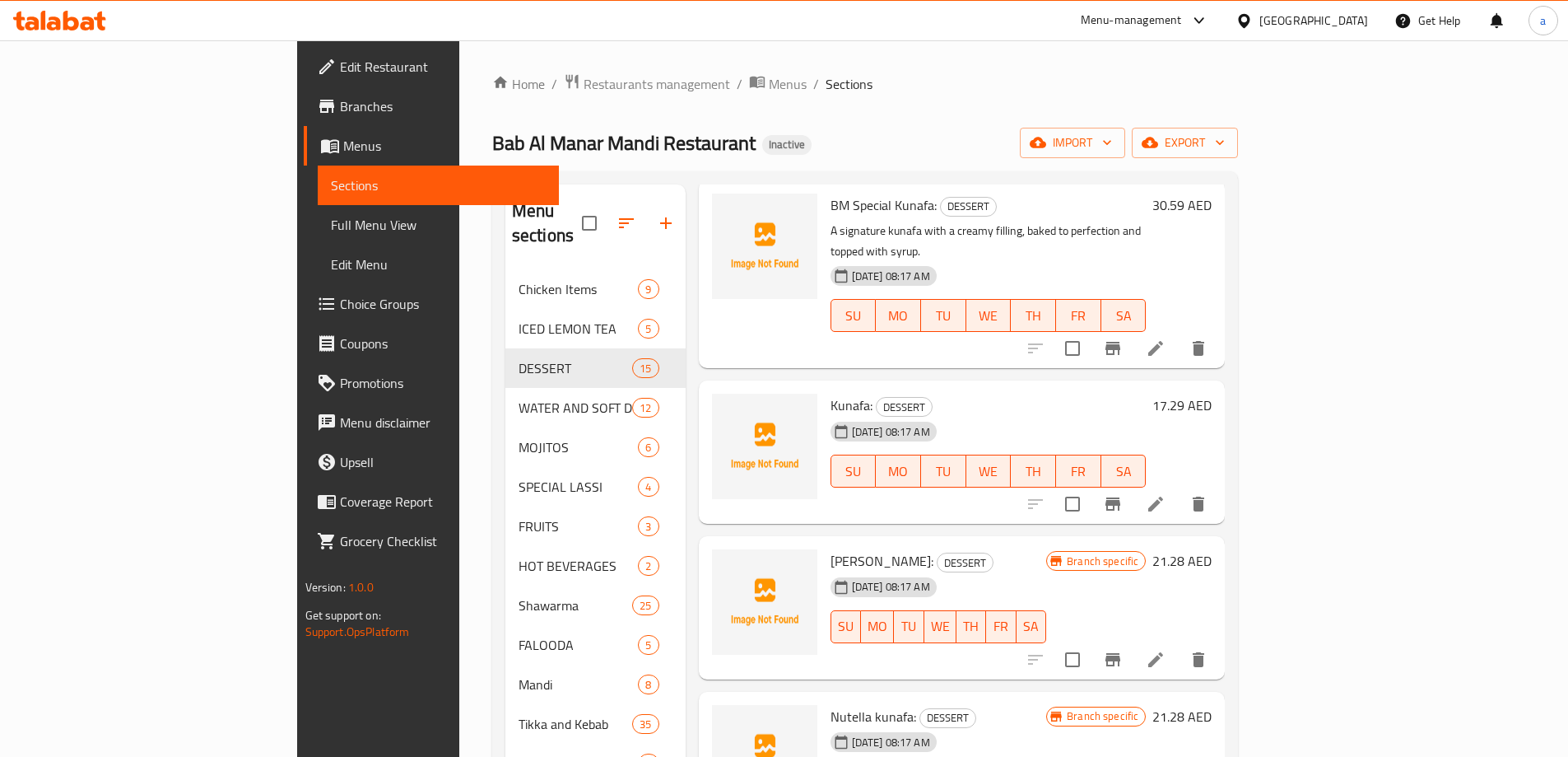
click at [1166, 650] on icon at bounding box center [1155, 659] width 20 height 20
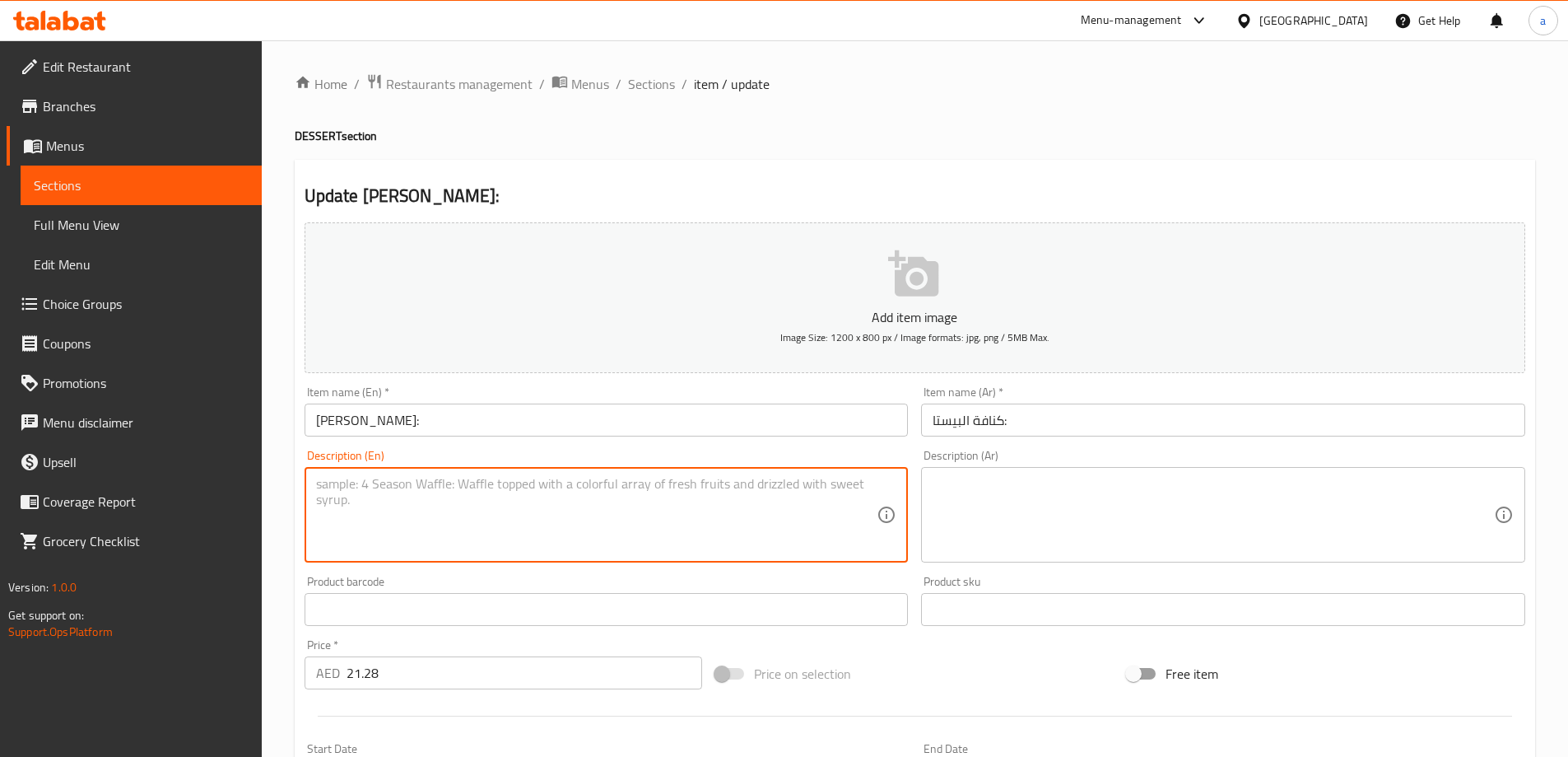
click at [788, 521] on textarea at bounding box center [596, 514] width 561 height 78
paste textarea "Kunafa layered with rich pistachio cream and finished with crushed pistachios."
type textarea "Kunafa layered with rich pistachio cream and finished with crushed pistachios."
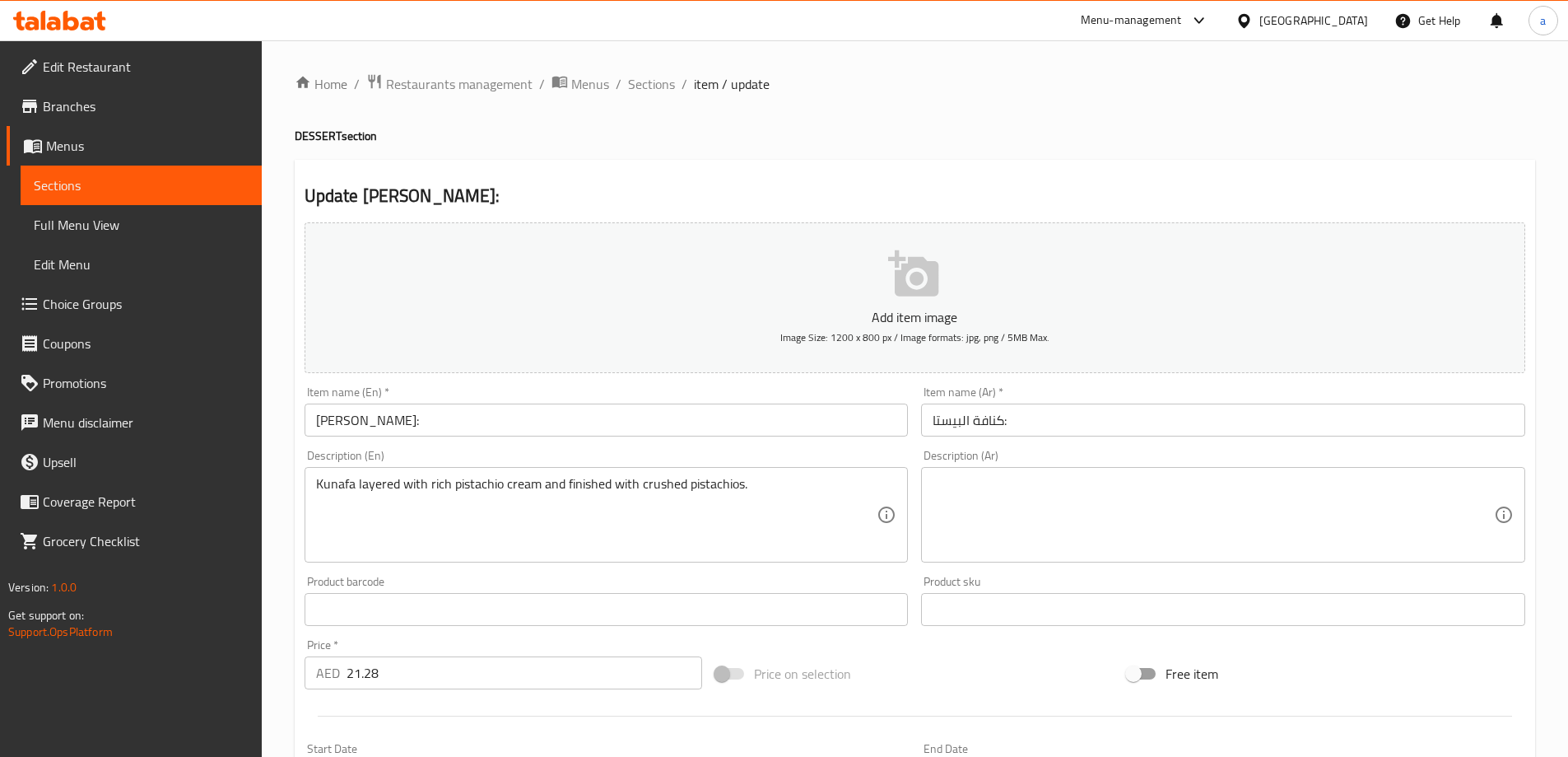
click at [1197, 515] on textarea at bounding box center [1213, 514] width 561 height 78
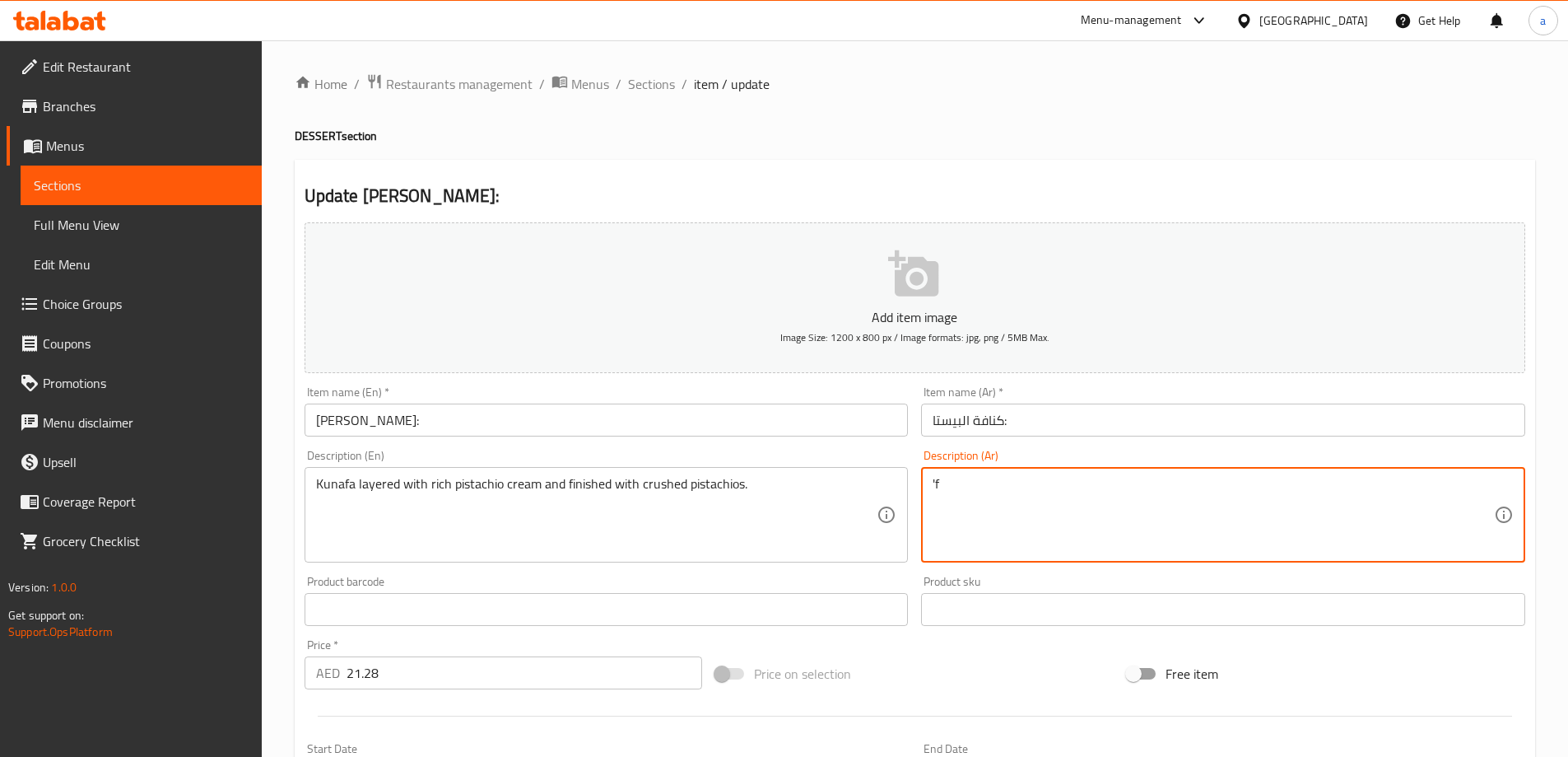
type textarea "'"
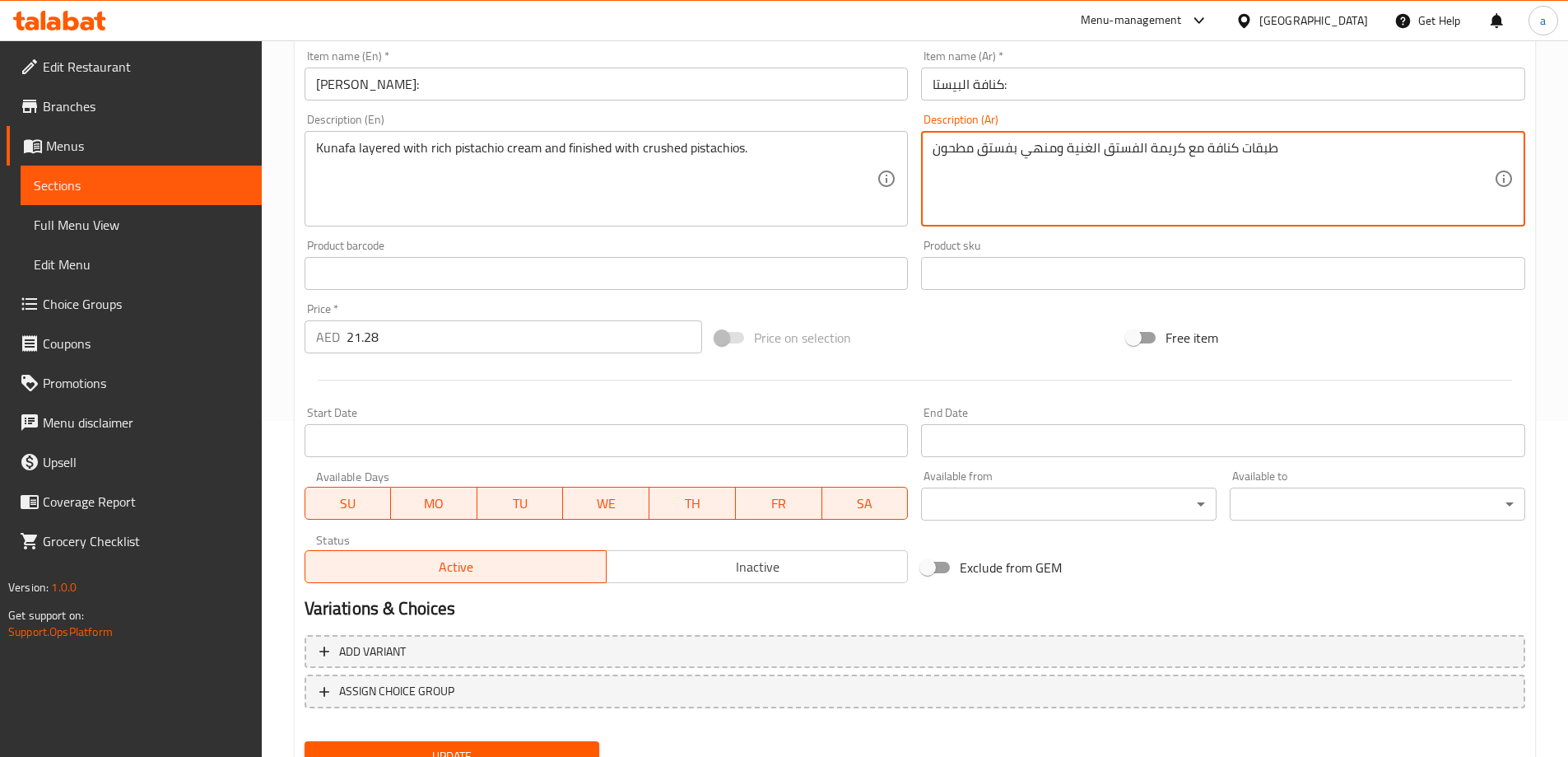
scroll to position [407, 0]
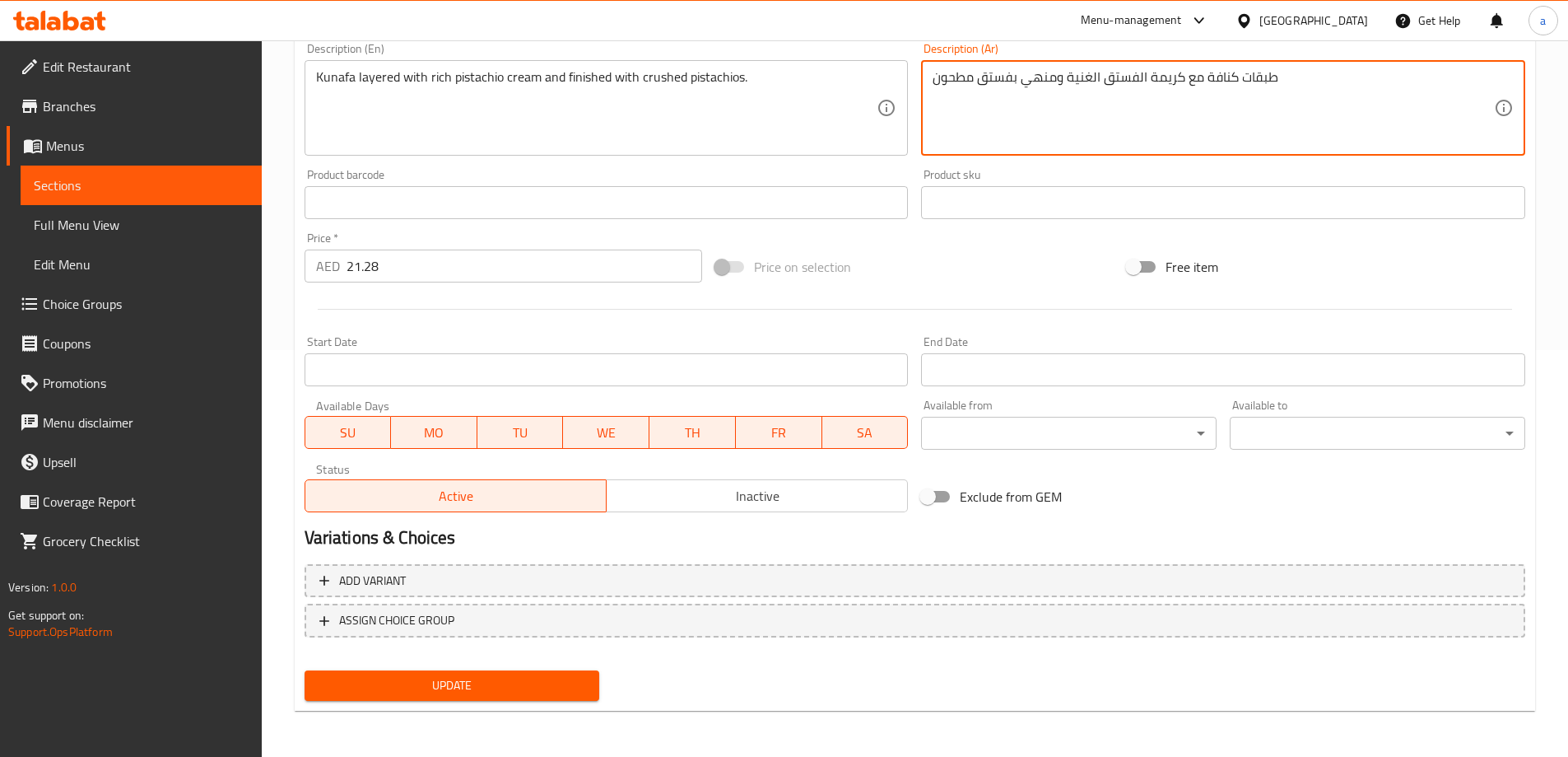
type textarea "طبقات كنافة مع كريمة الفستق الغنية ومنهي بفستق مطحون"
click at [555, 679] on div "Update" at bounding box center [452, 686] width 308 height 43
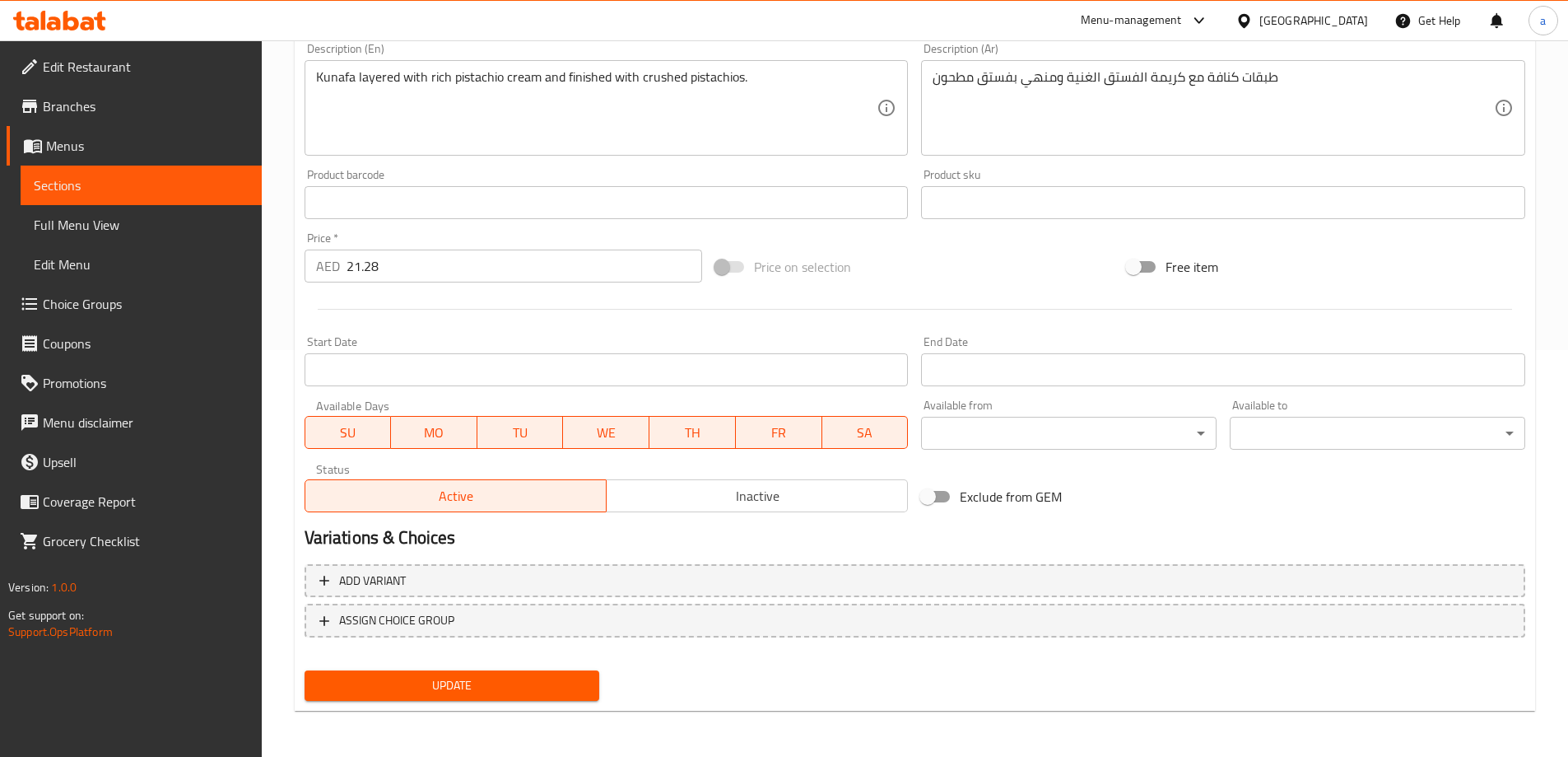
click at [463, 685] on span "Update" at bounding box center [452, 686] width 269 height 21
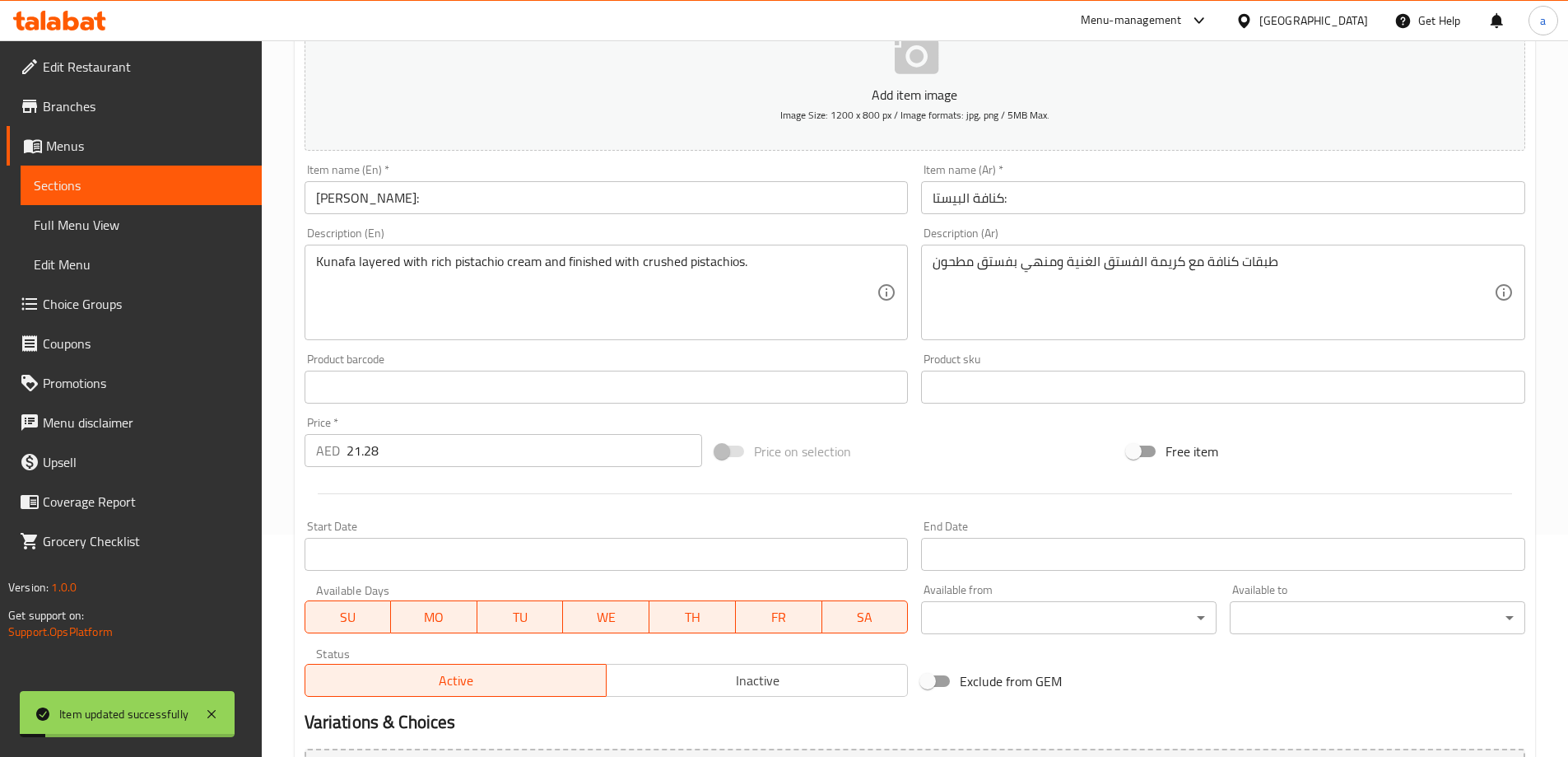
scroll to position [0, 0]
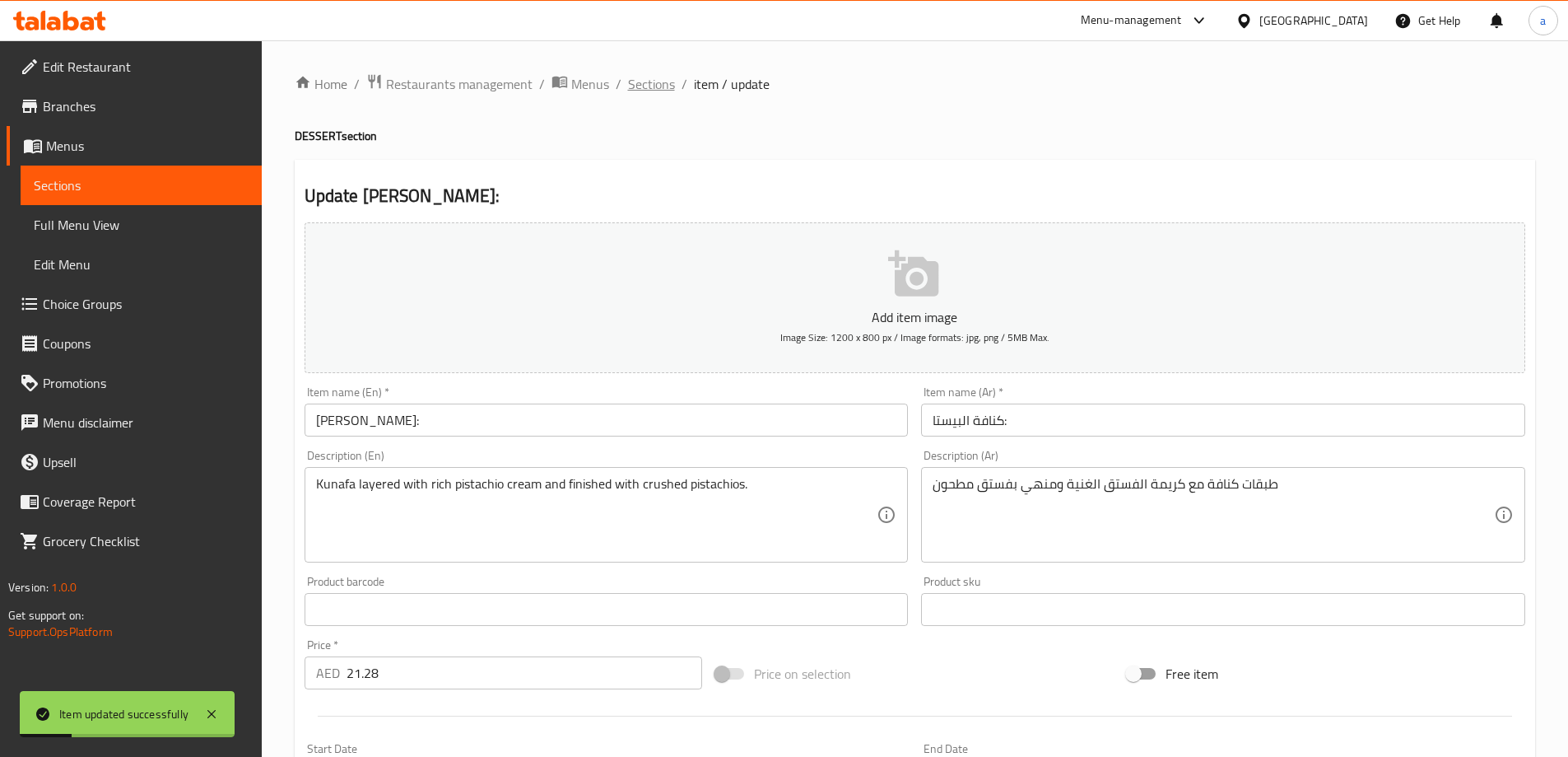
click at [662, 80] on span "Sections" at bounding box center [651, 84] width 47 height 20
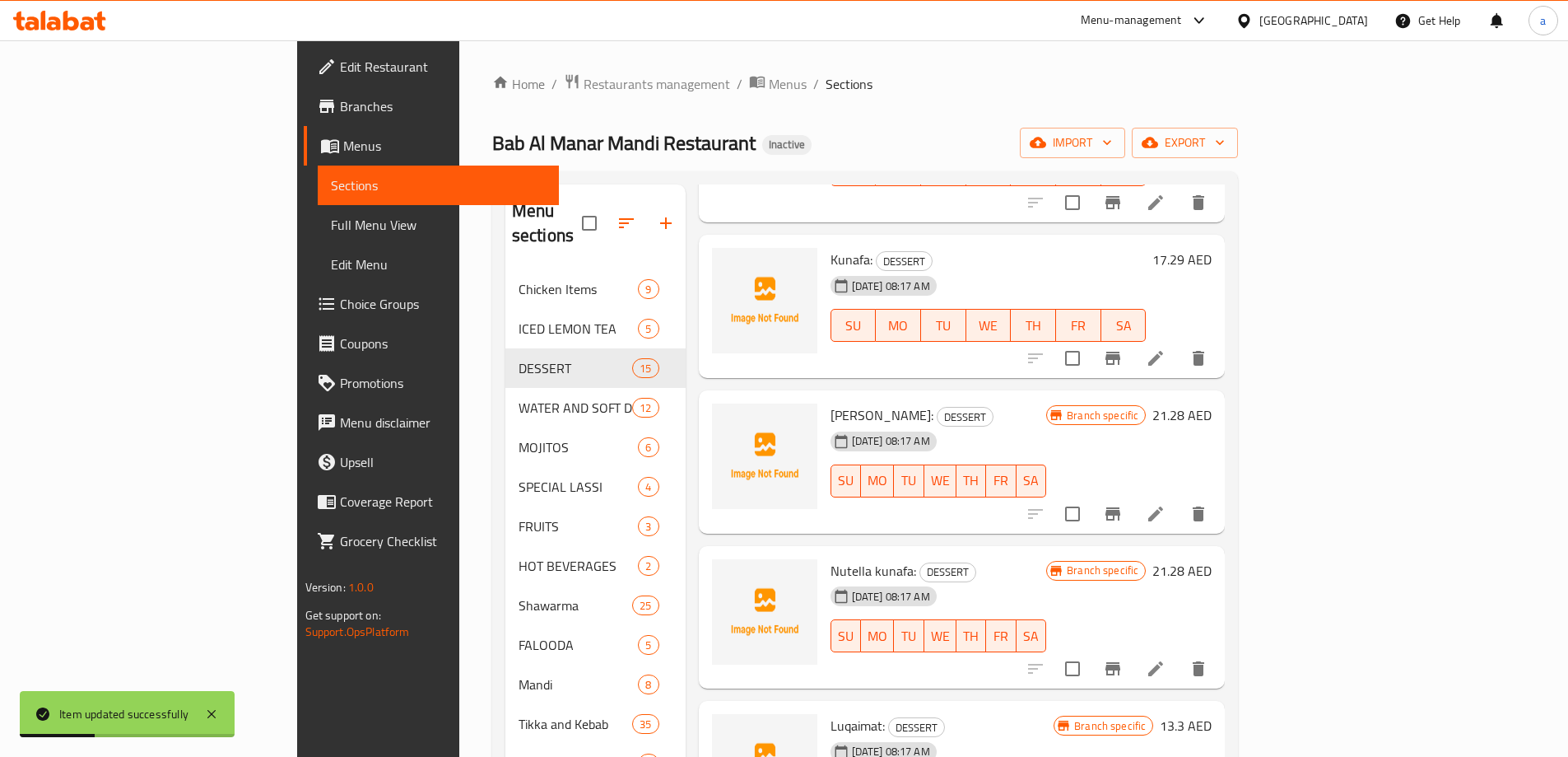
scroll to position [329, 0]
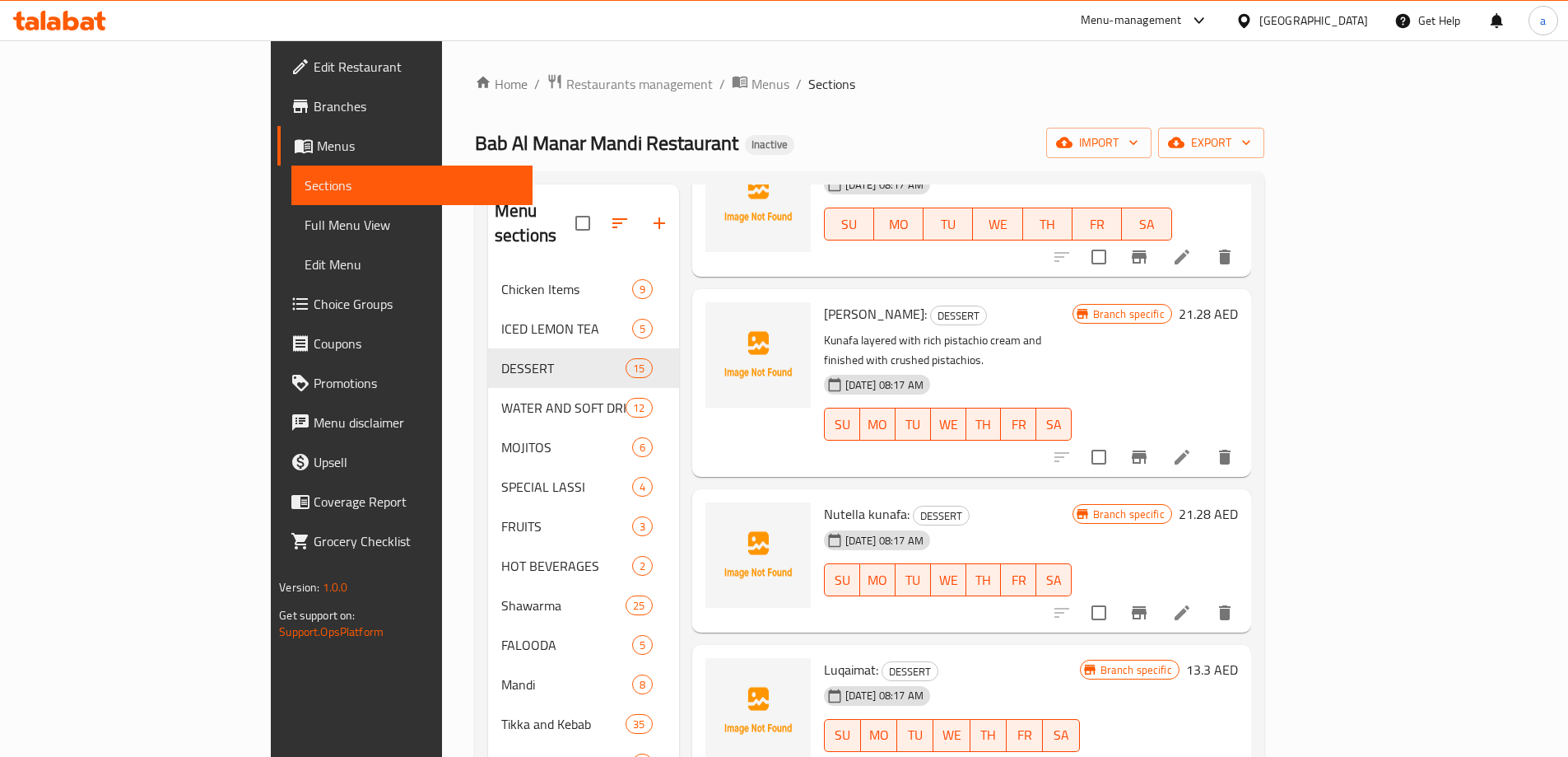
click at [1205, 598] on li at bounding box center [1182, 613] width 46 height 30
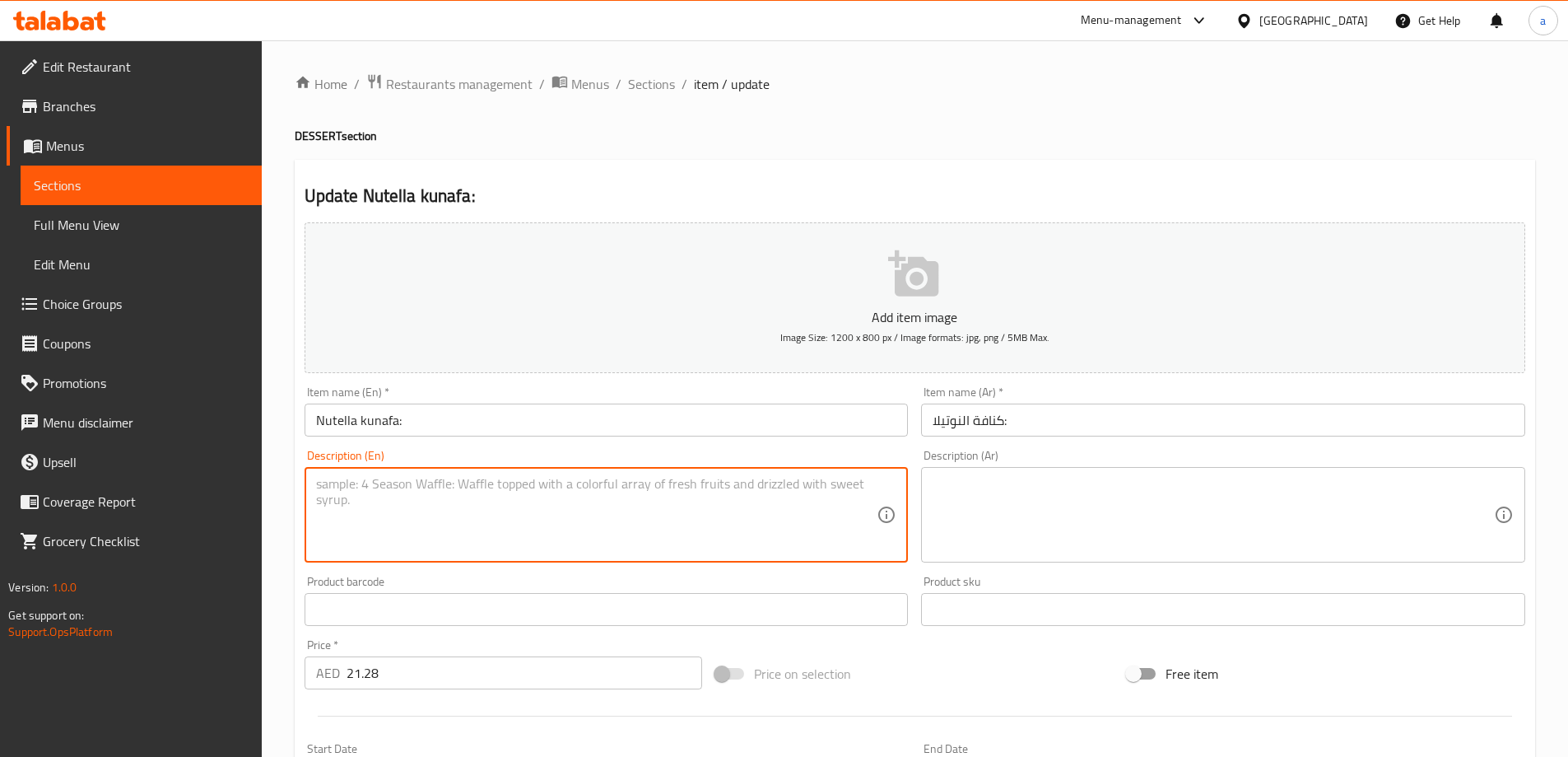
click at [712, 500] on textarea at bounding box center [596, 514] width 561 height 78
paste textarea "Warm kunafa drizzled generously with creamy Nutella."
type textarea "Warm kunafa drizzled generously with creamy Nutella."
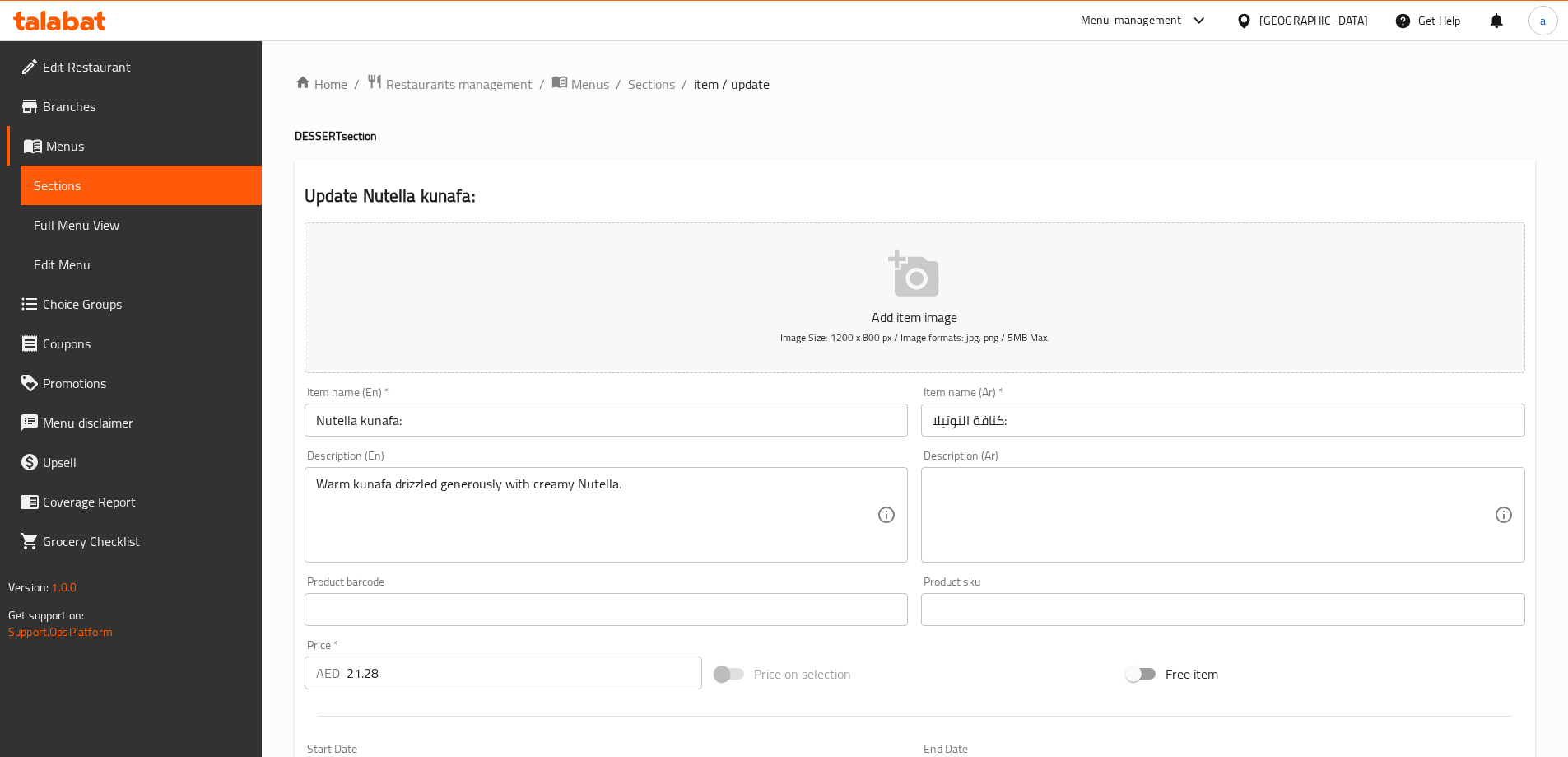
click at [964, 499] on textarea at bounding box center [1213, 514] width 561 height 78
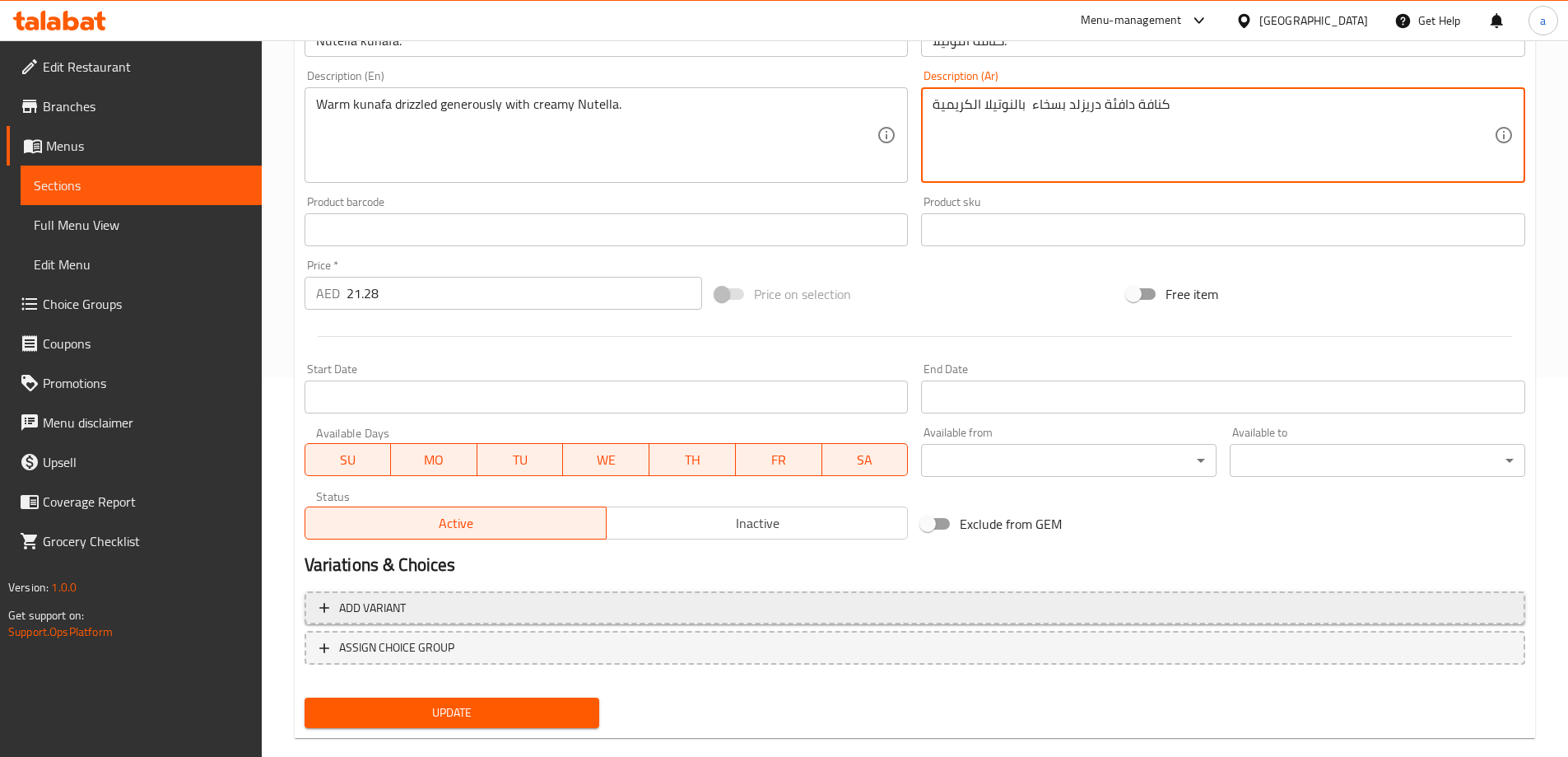
scroll to position [407, 0]
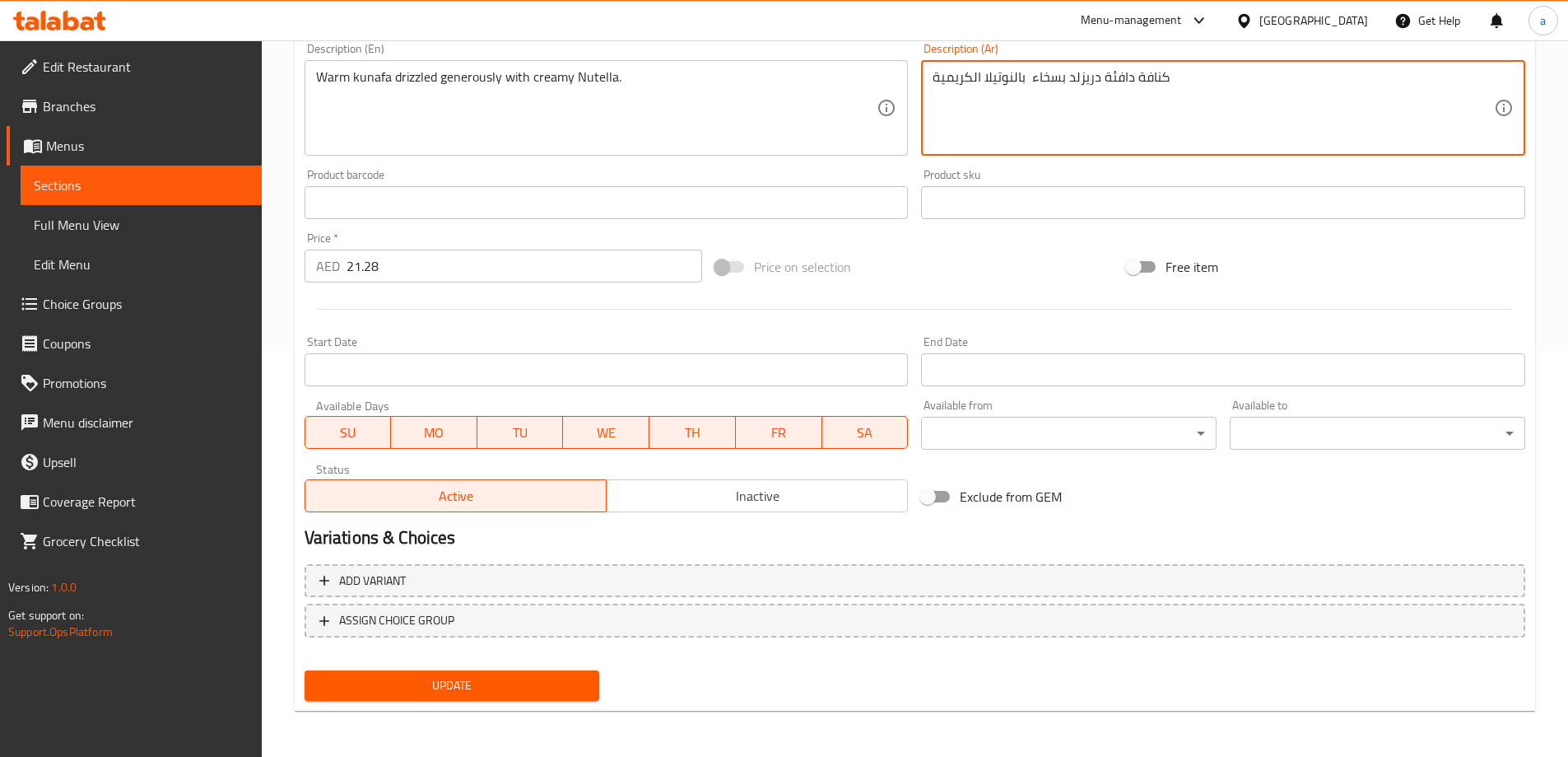
type textarea "كنافة دافئة دريزلد بسخاء بالنوتيلا الكريمية"
click at [495, 682] on span "Update" at bounding box center [452, 686] width 269 height 21
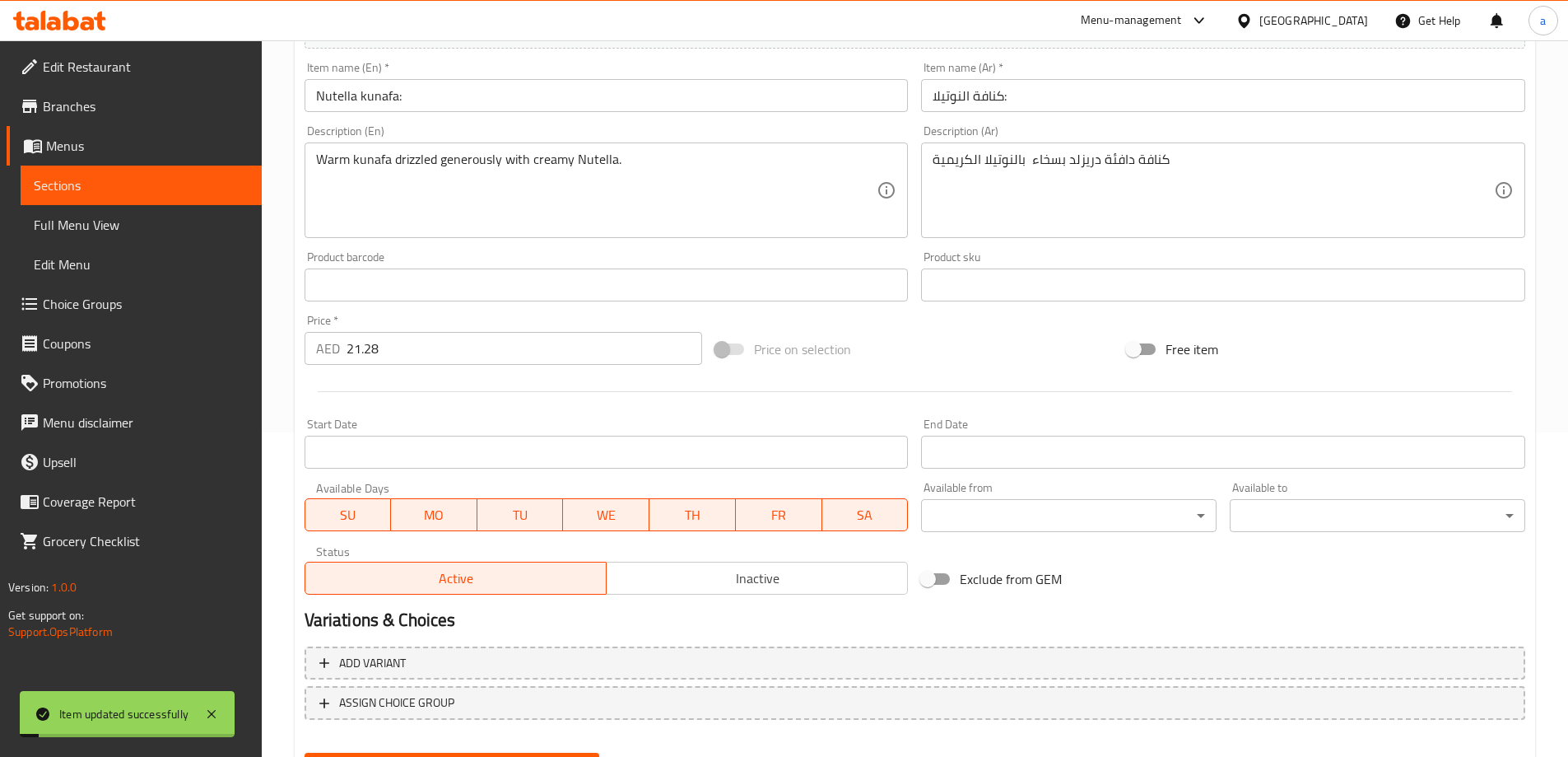
scroll to position [0, 0]
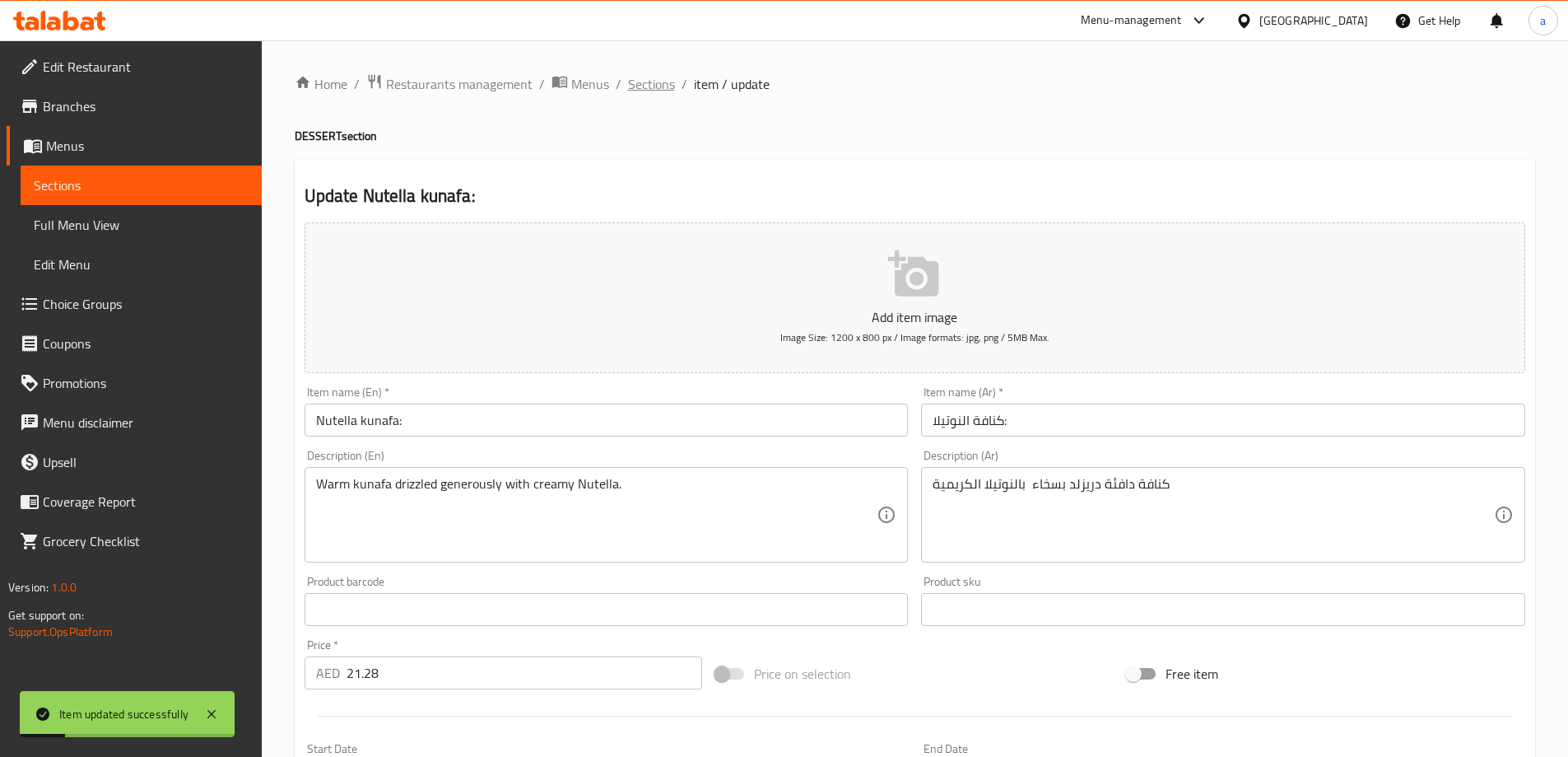
click at [651, 92] on span "Sections" at bounding box center [651, 84] width 47 height 20
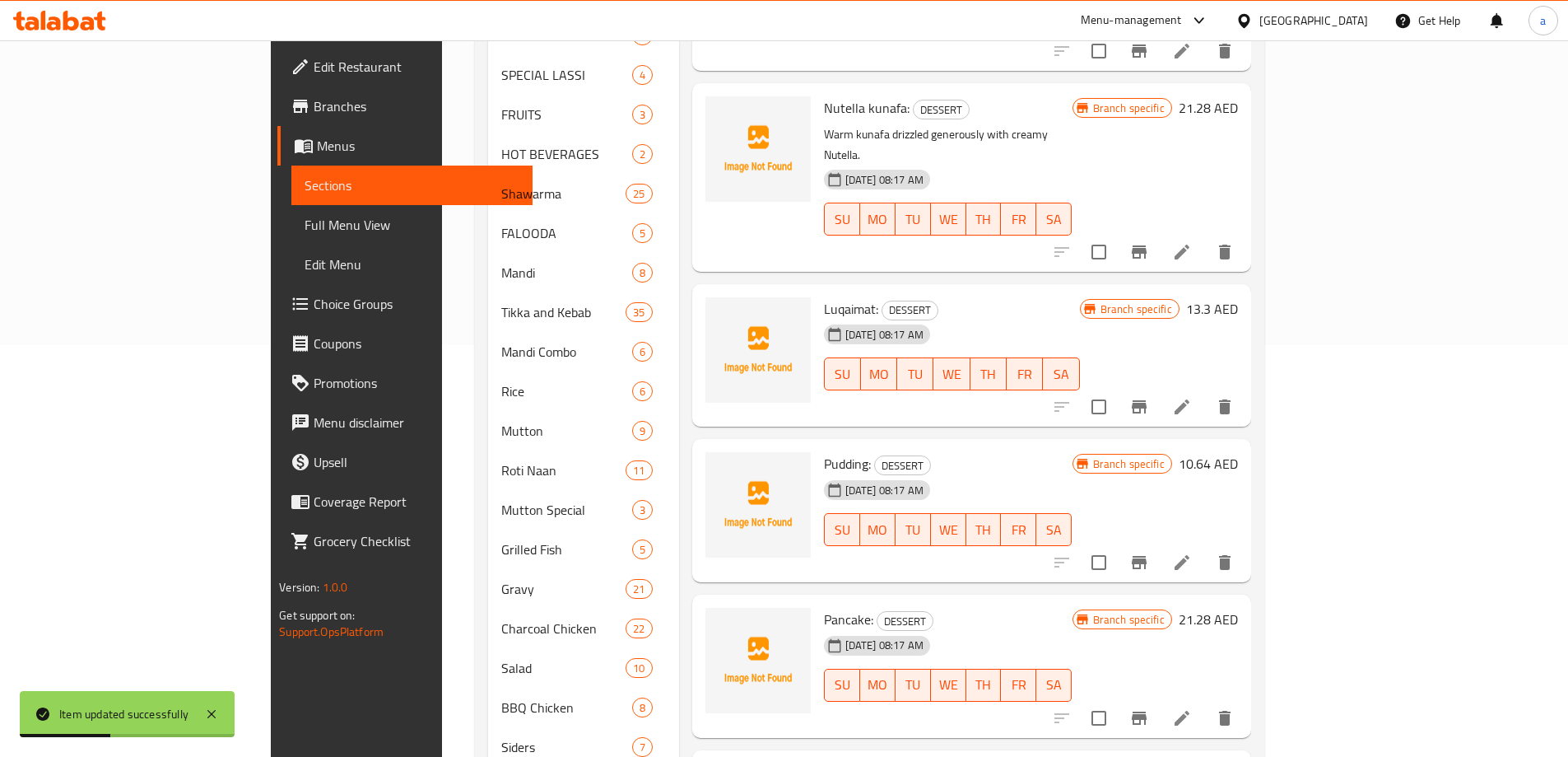
scroll to position [329, 0]
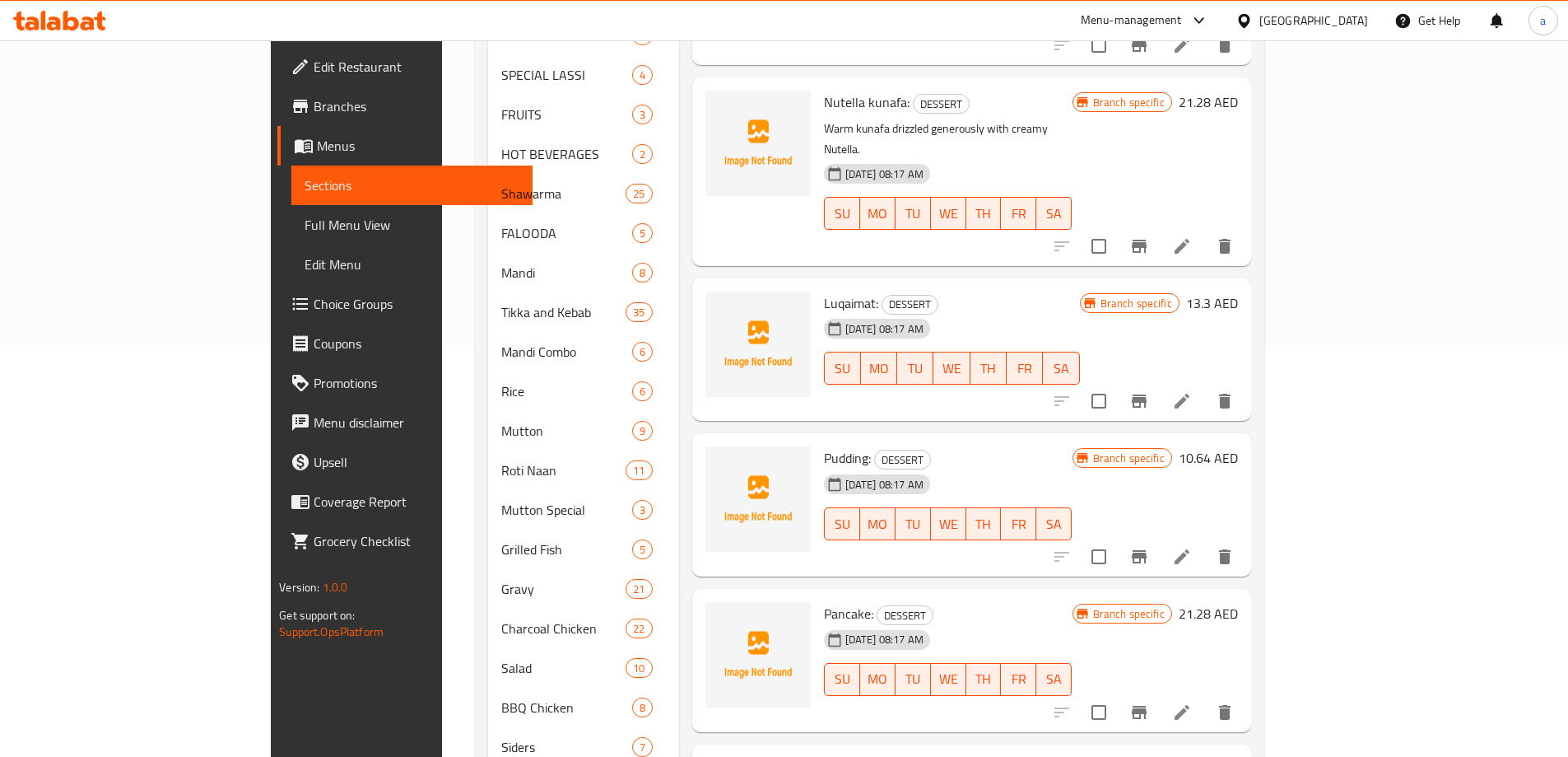
click at [1205, 386] on li at bounding box center [1182, 402] width 46 height 30
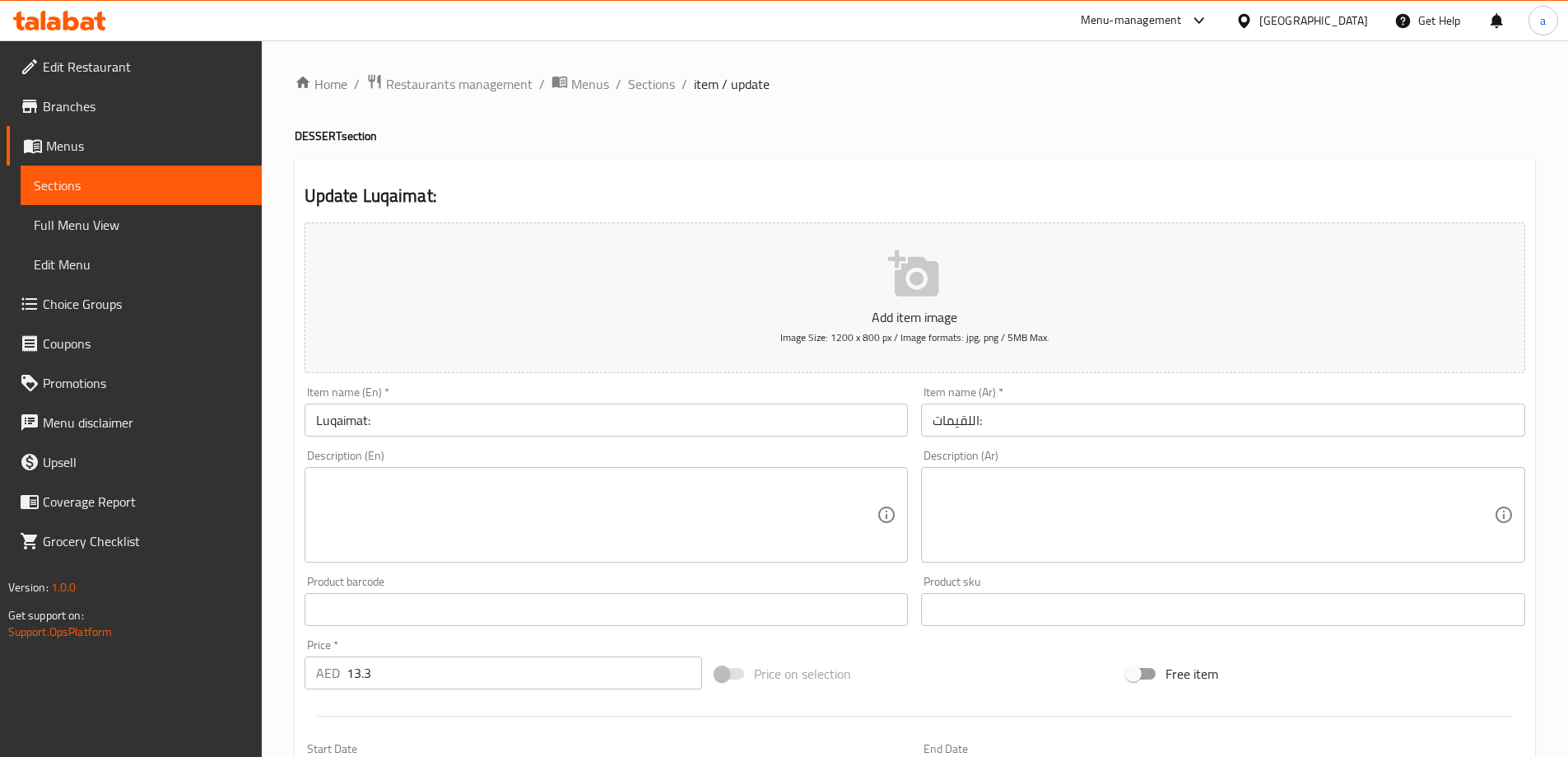
click at [591, 495] on textarea at bounding box center [596, 514] width 561 height 78
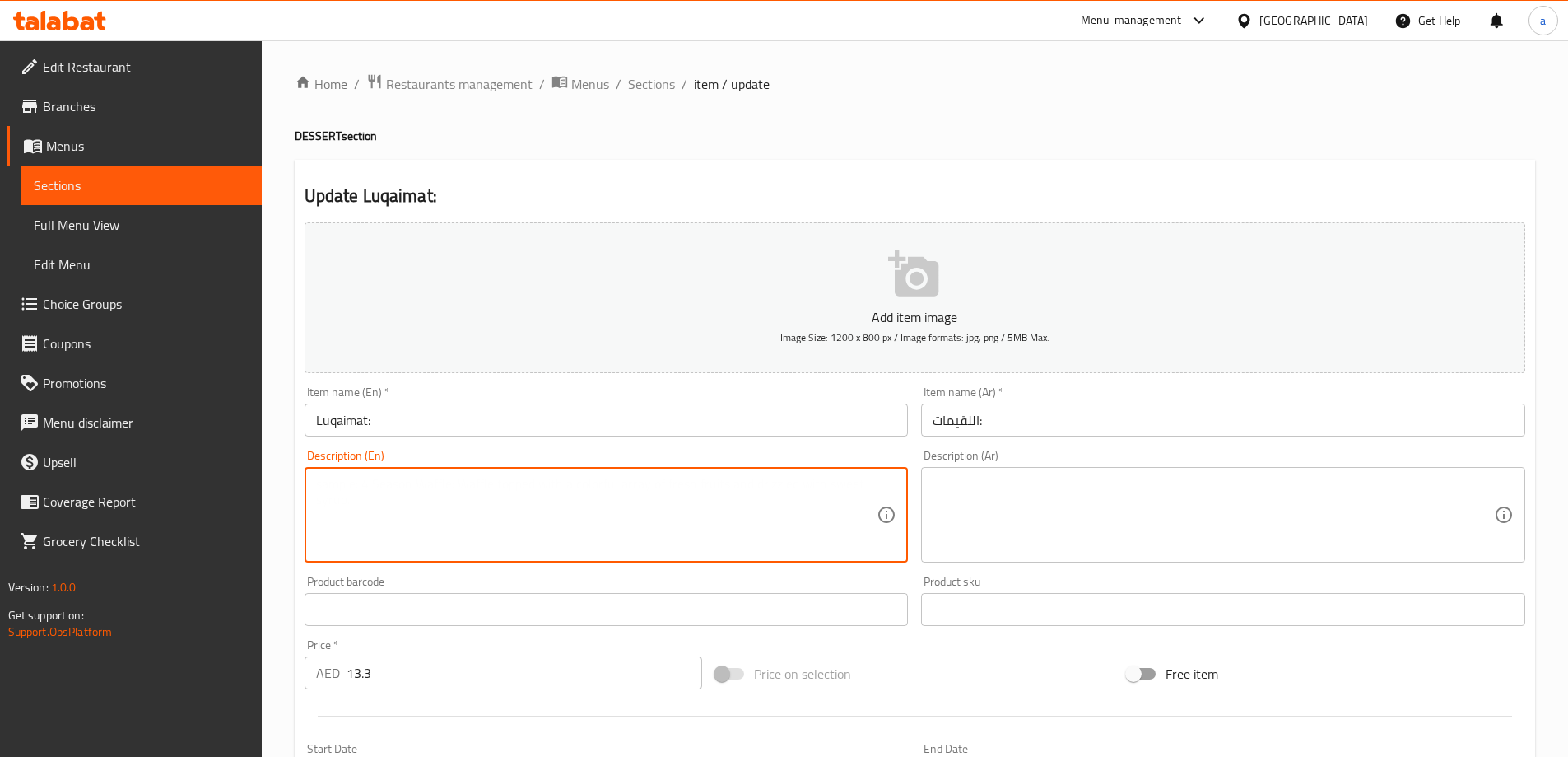
paste textarea "Crispy golden dumplings drizzled with date syrup or honey."
type textarea "Crispy golden dumplings drizzled with date syrup or honey."
click at [1145, 543] on textarea at bounding box center [1213, 514] width 561 height 78
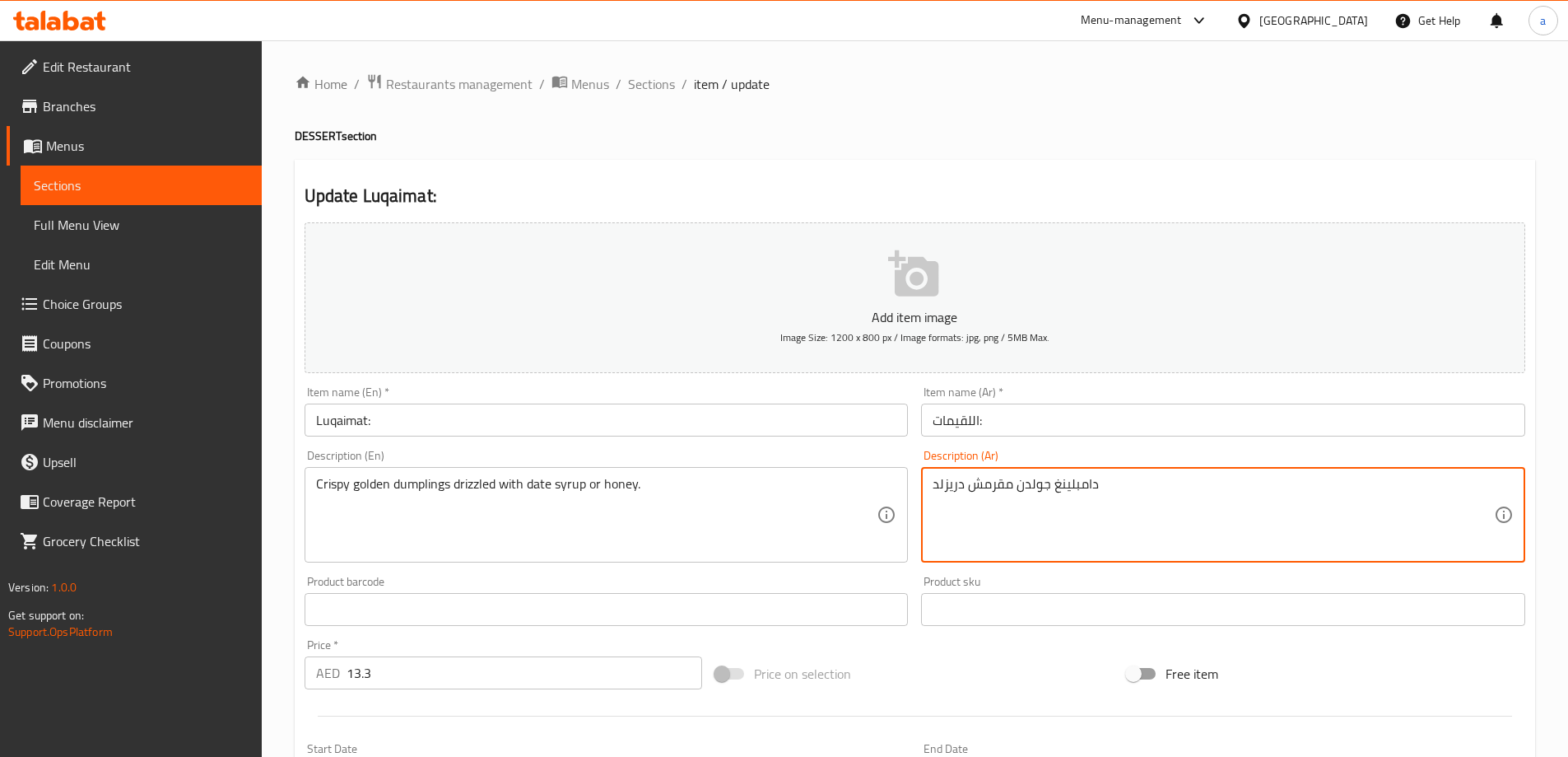
type textarea "دامبلينغ جولدن مقرمش دريزلد"
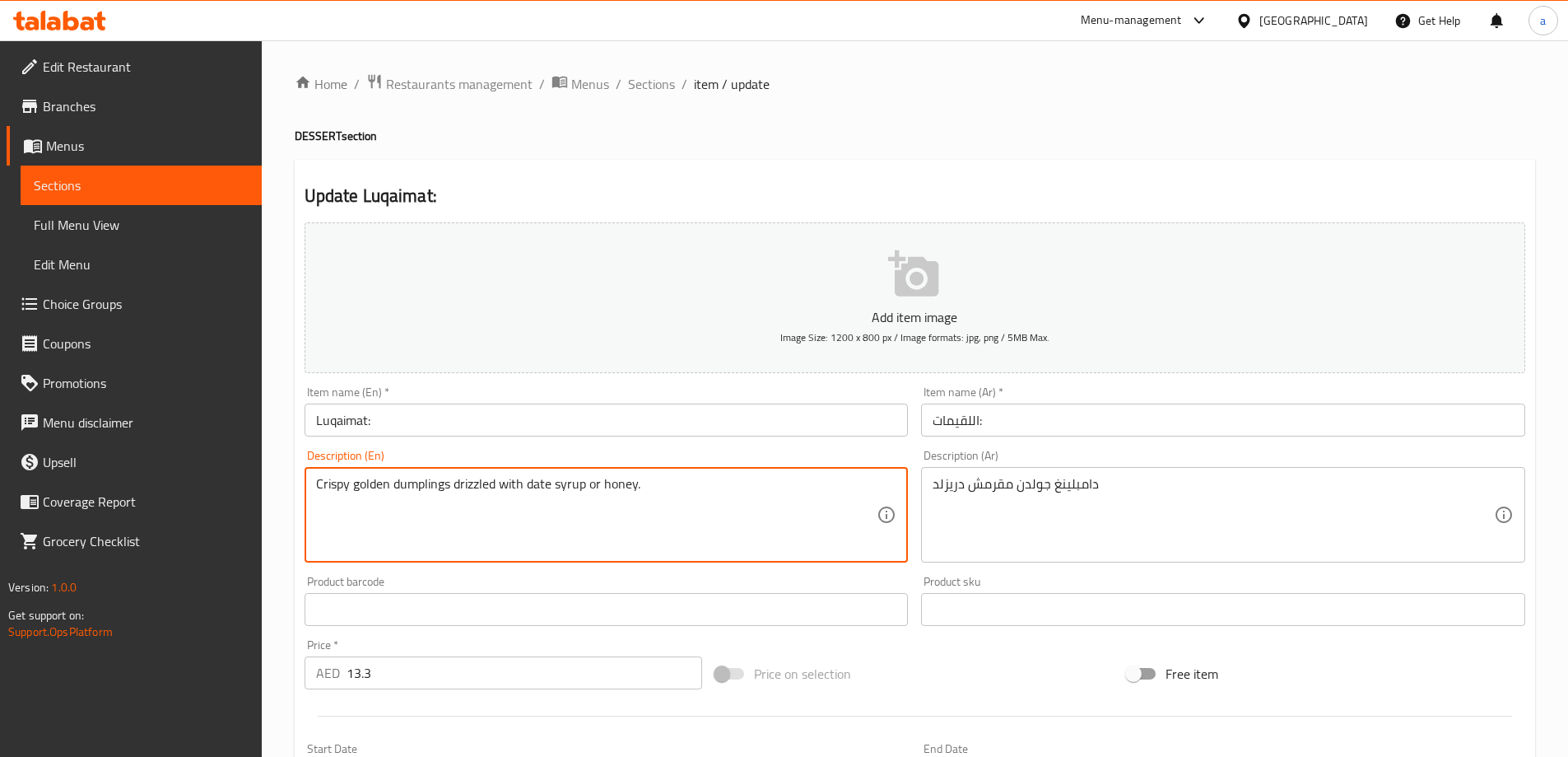
drag, startPoint x: 601, startPoint y: 481, endPoint x: 586, endPoint y: 491, distance: 18.0
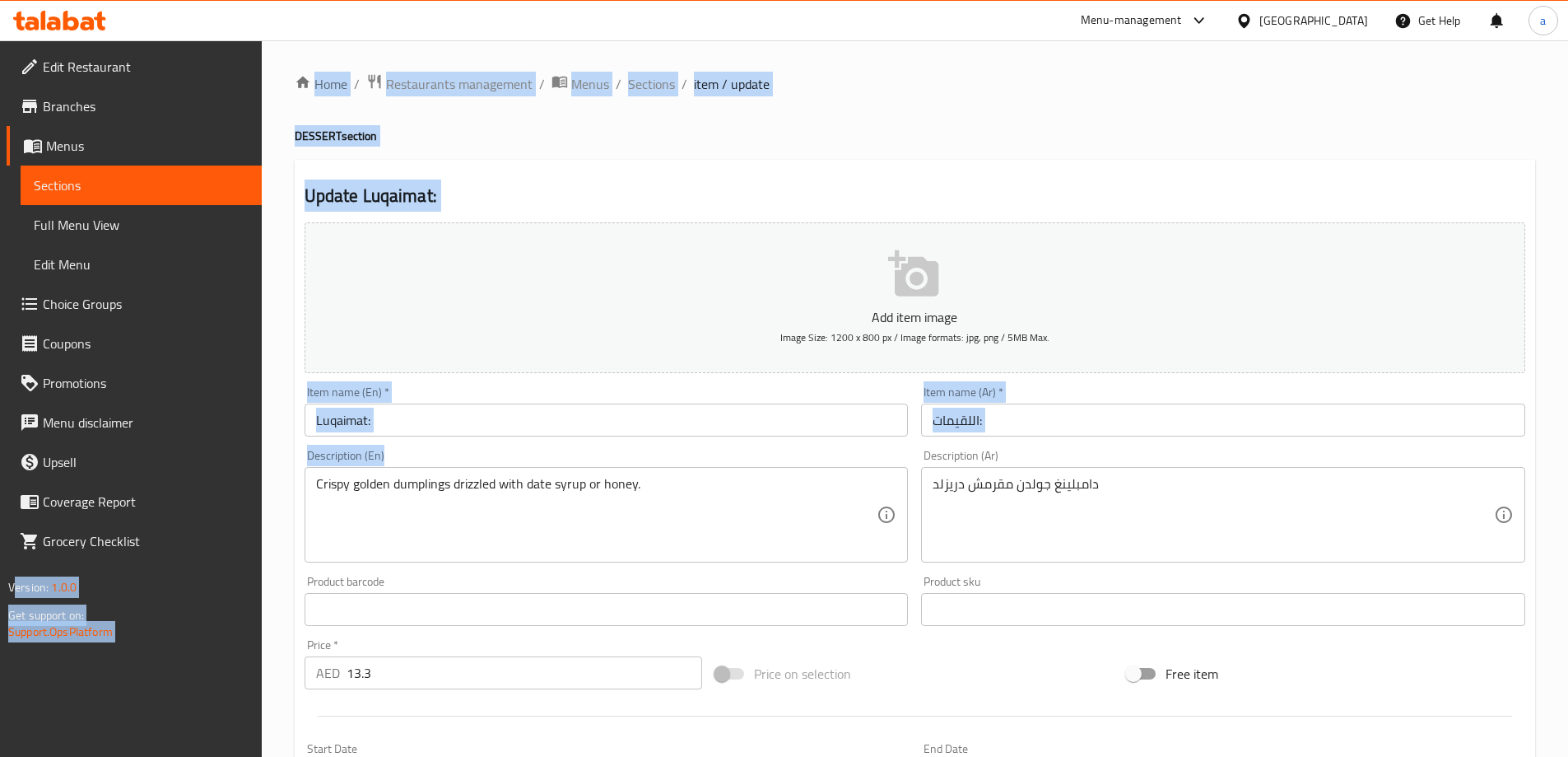
drag, startPoint x: 687, startPoint y: 470, endPoint x: 117, endPoint y: 506, distance: 571.1
click at [117, 506] on div "Edit Restaurant Branches Menus Sections Full Menu View Edit Menu Choice Groups …" at bounding box center [784, 602] width 1568 height 1123
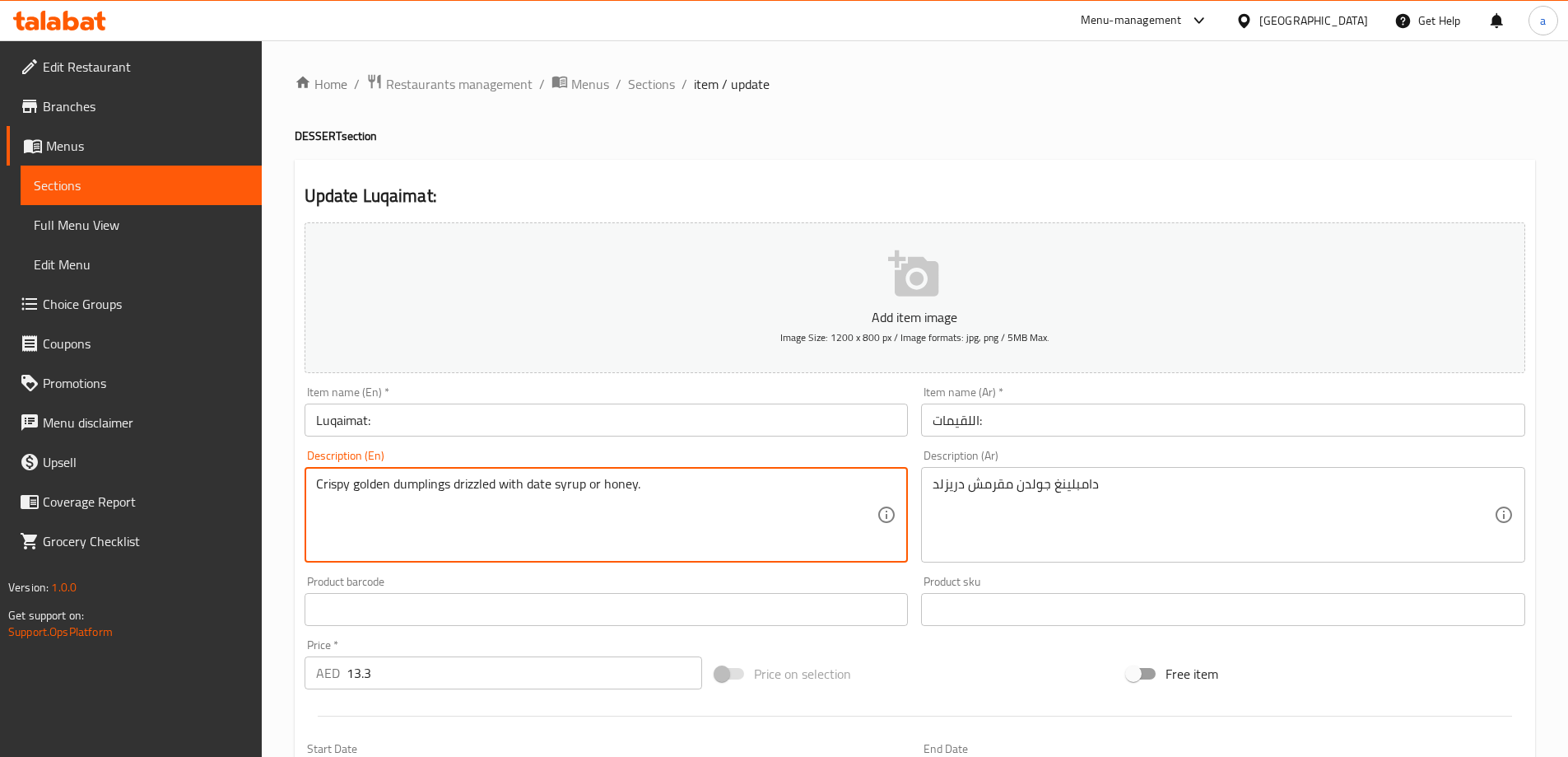
drag, startPoint x: 675, startPoint y: 501, endPoint x: 249, endPoint y: 498, distance: 426.0
click at [249, 498] on div "Edit Restaurant Branches Menus Sections Full Menu View Edit Menu Choice Groups …" at bounding box center [784, 602] width 1568 height 1123
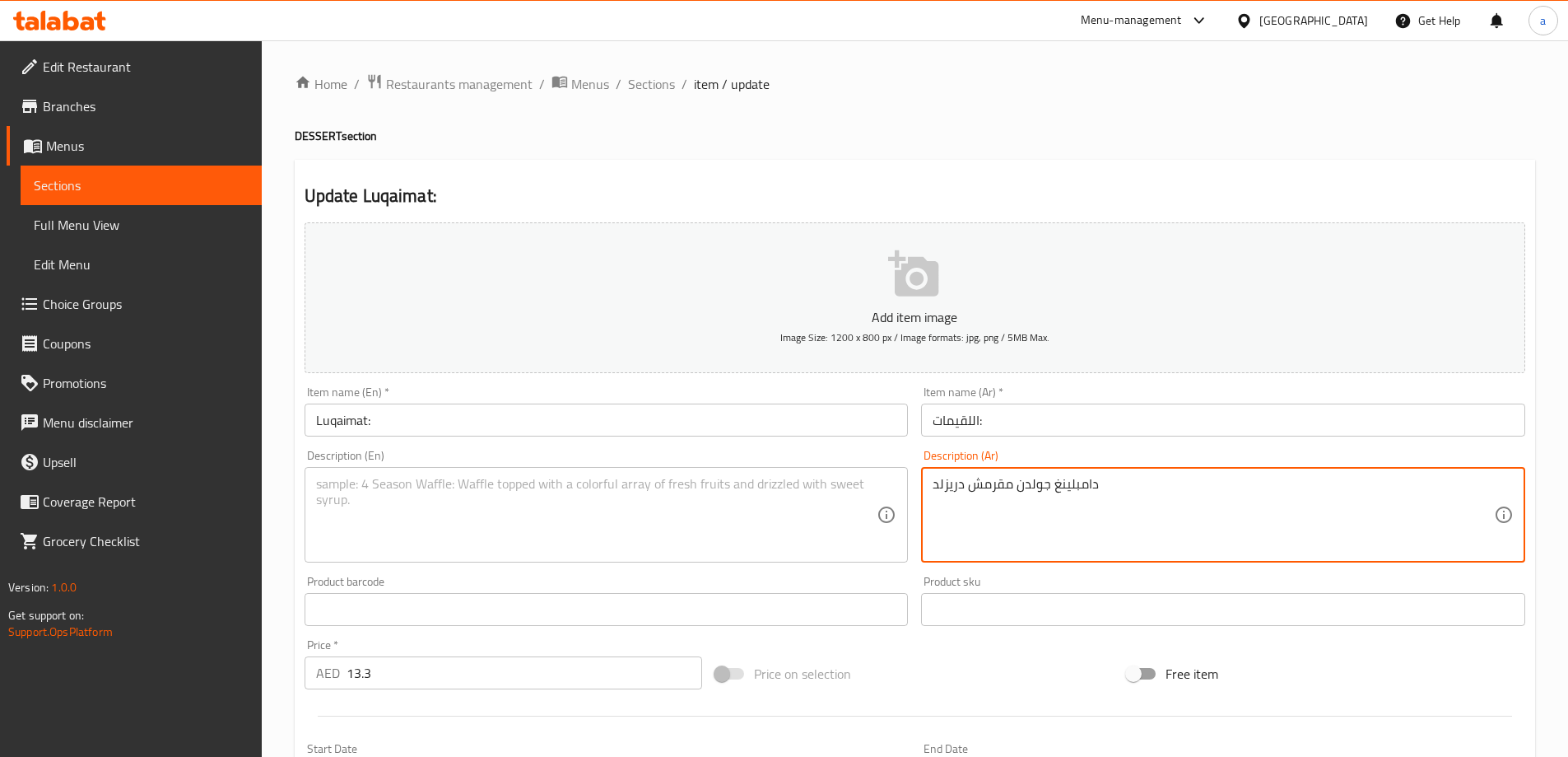
drag, startPoint x: 1214, startPoint y: 503, endPoint x: 875, endPoint y: 501, distance: 339.0
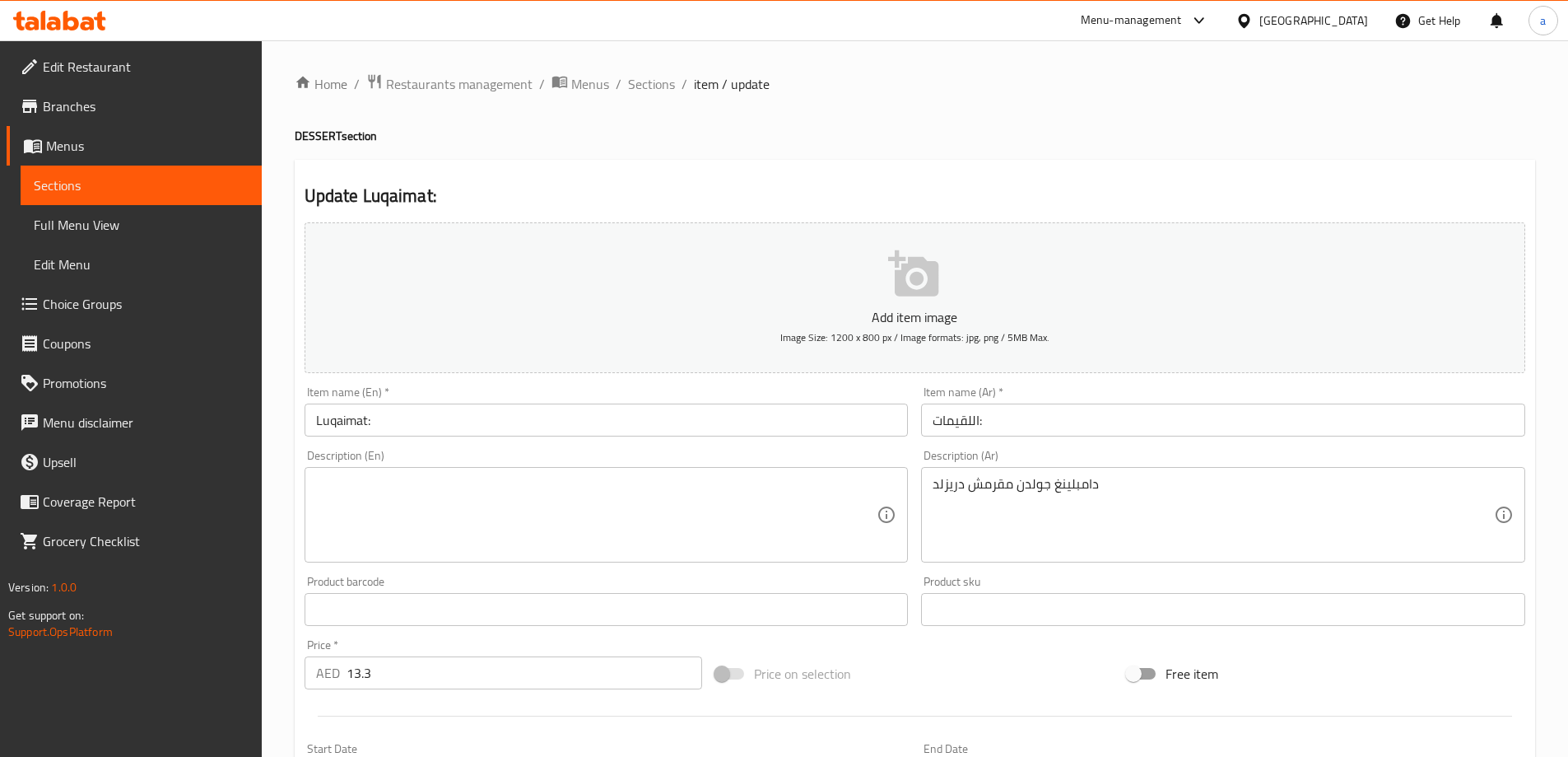
click at [889, 500] on div "Description (En)" at bounding box center [606, 514] width 604 height 96
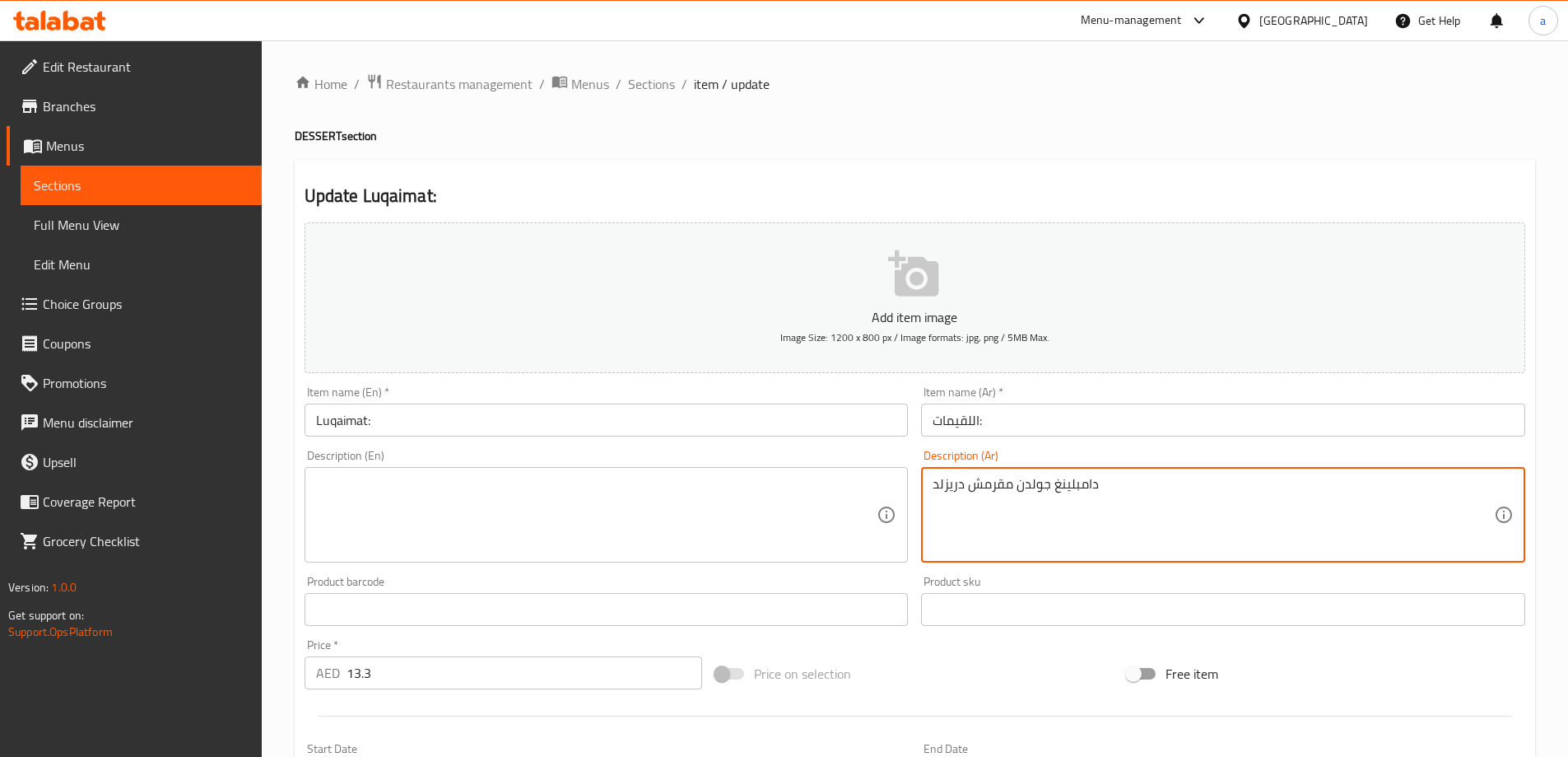
click at [934, 491] on textarea "دامبلينغ جولدن مقرمش دريزلد" at bounding box center [1213, 514] width 561 height 78
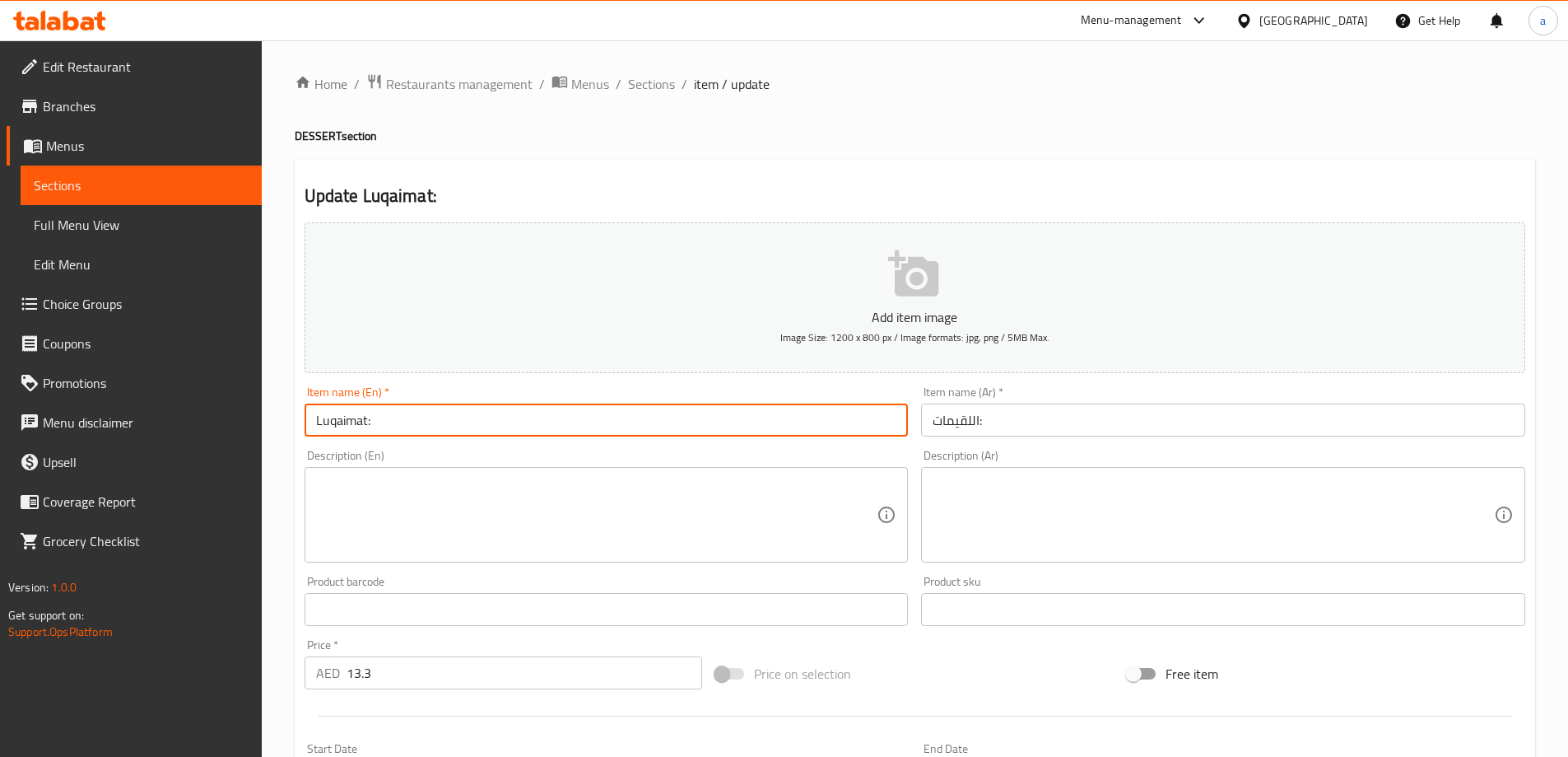
click at [373, 429] on input "Luqaimat:" at bounding box center [606, 419] width 604 height 33
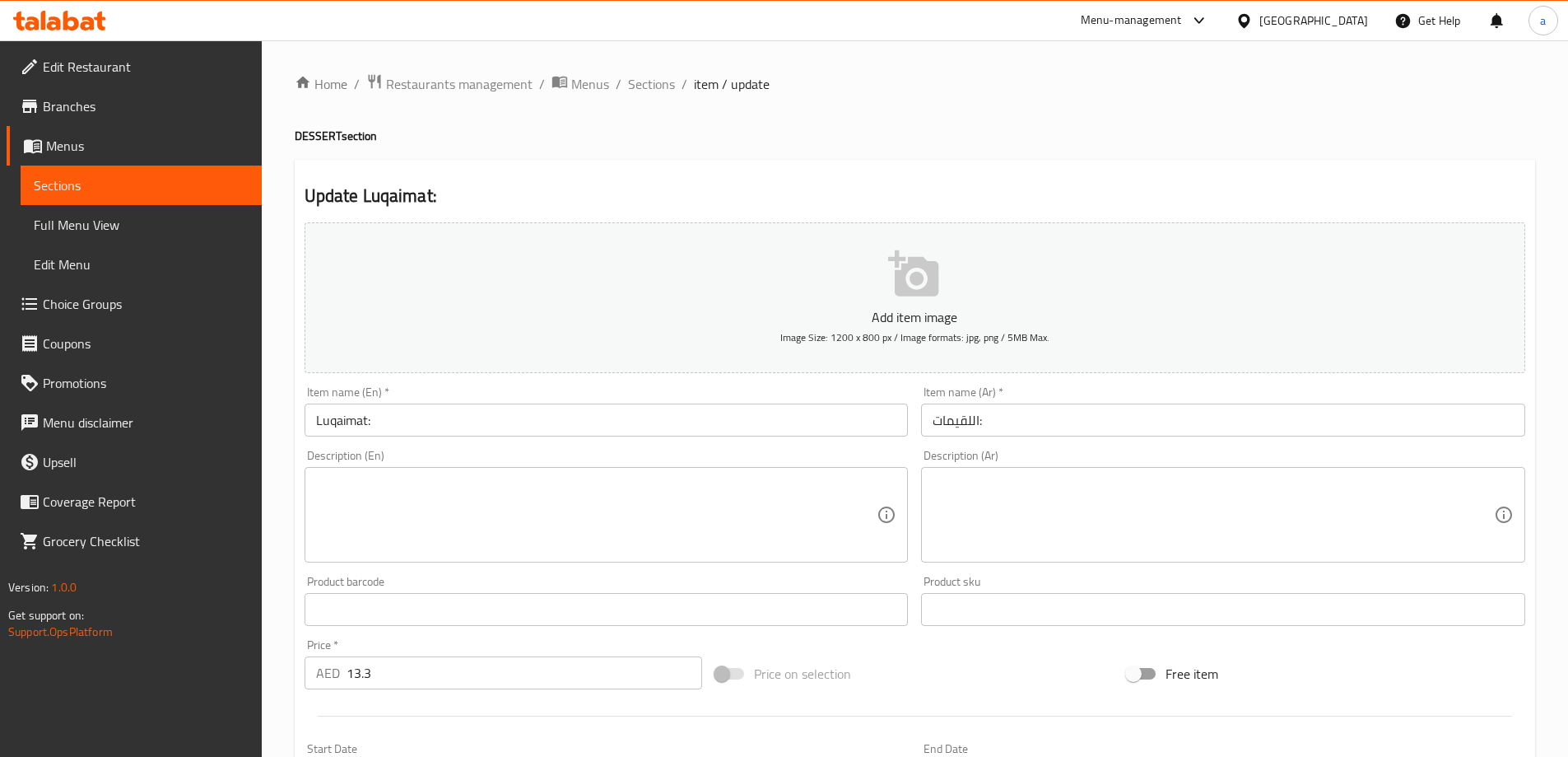
click at [651, 103] on div "Home / Restaurants management / Menus / Sections / item / update DESSERT sectio…" at bounding box center [914, 602] width 1240 height 1057
click at [649, 94] on span "Sections" at bounding box center [651, 84] width 47 height 20
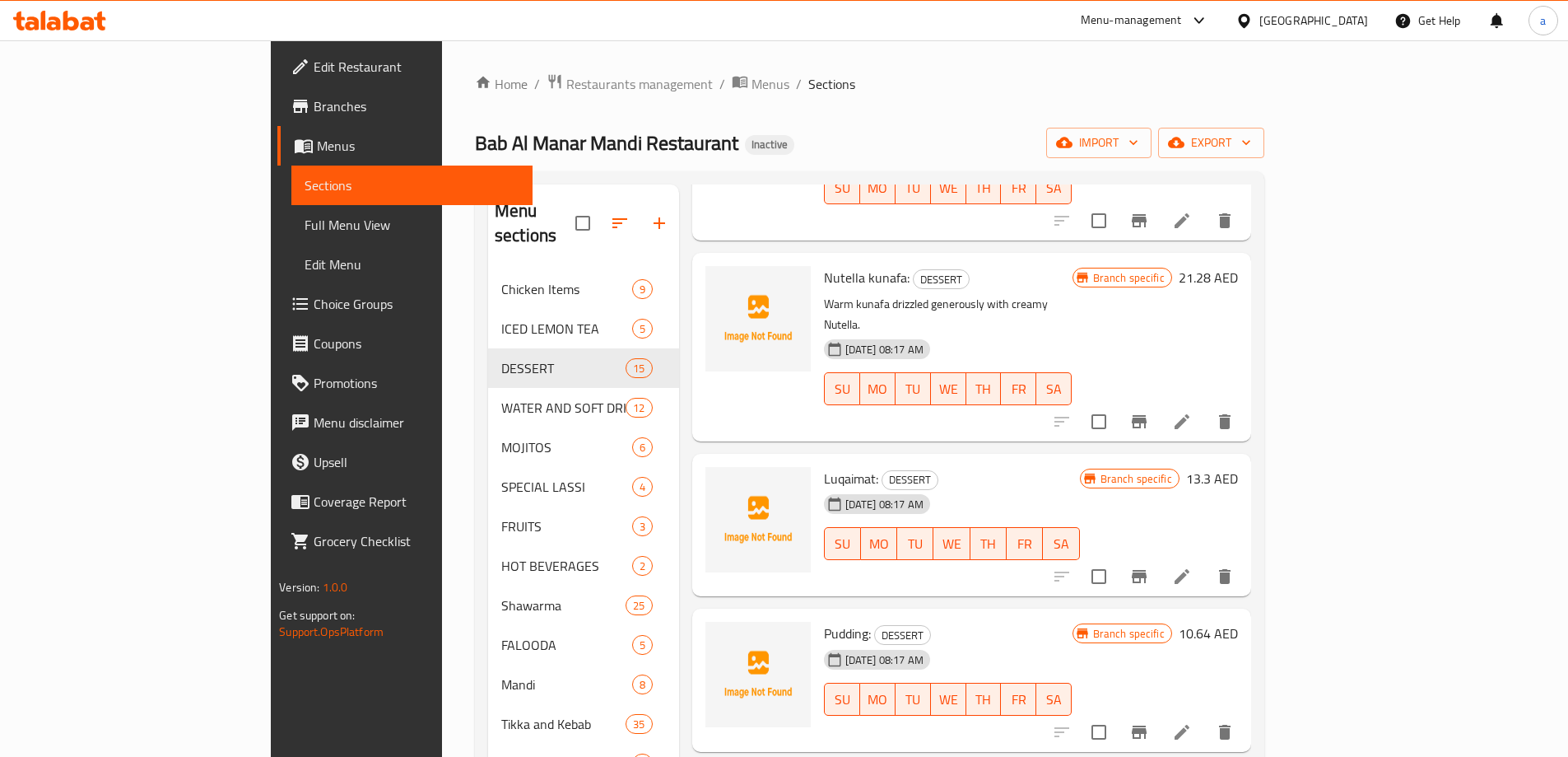
scroll to position [658, 0]
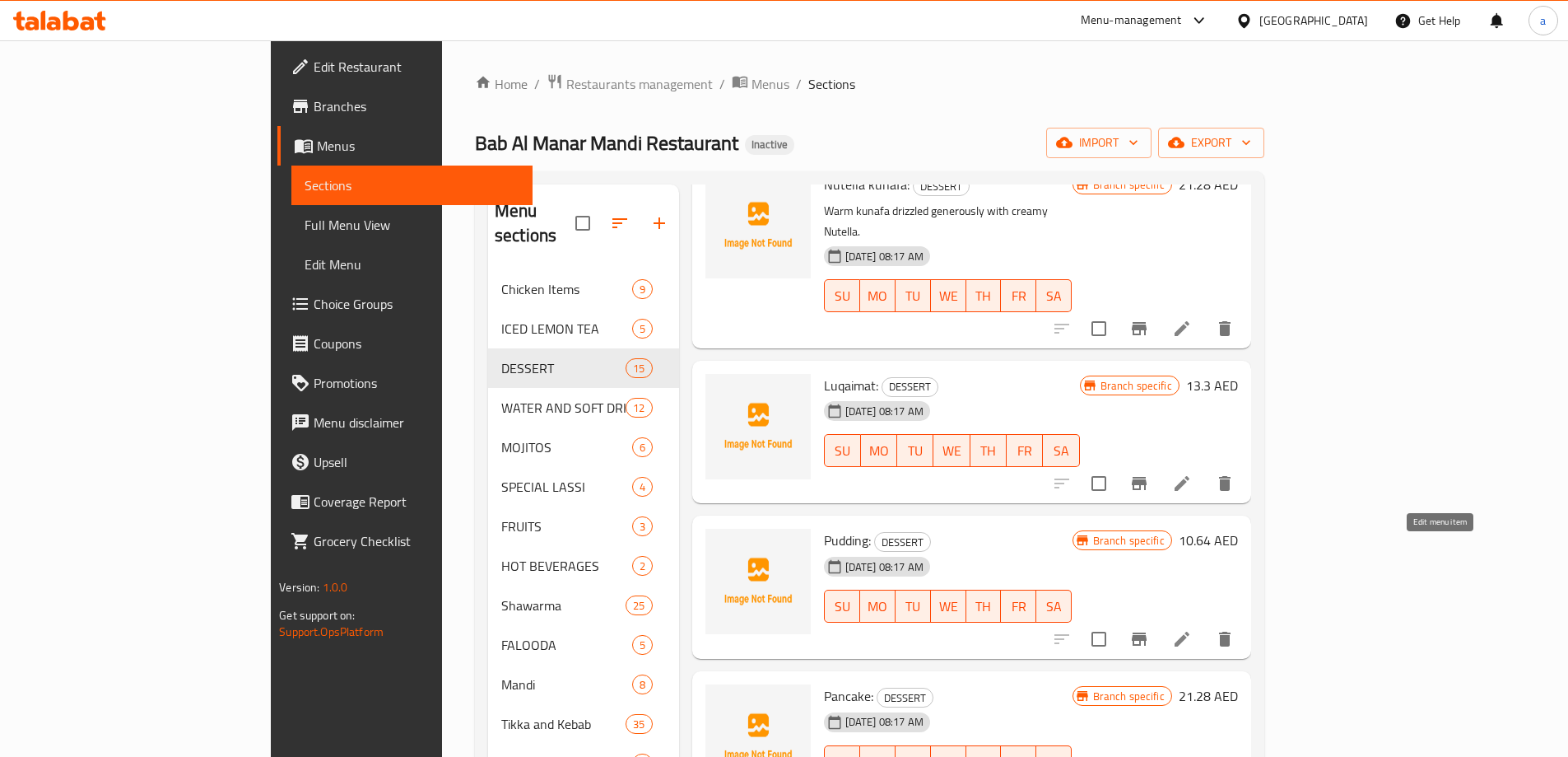
click at [1189, 632] on icon at bounding box center [1182, 639] width 15 height 15
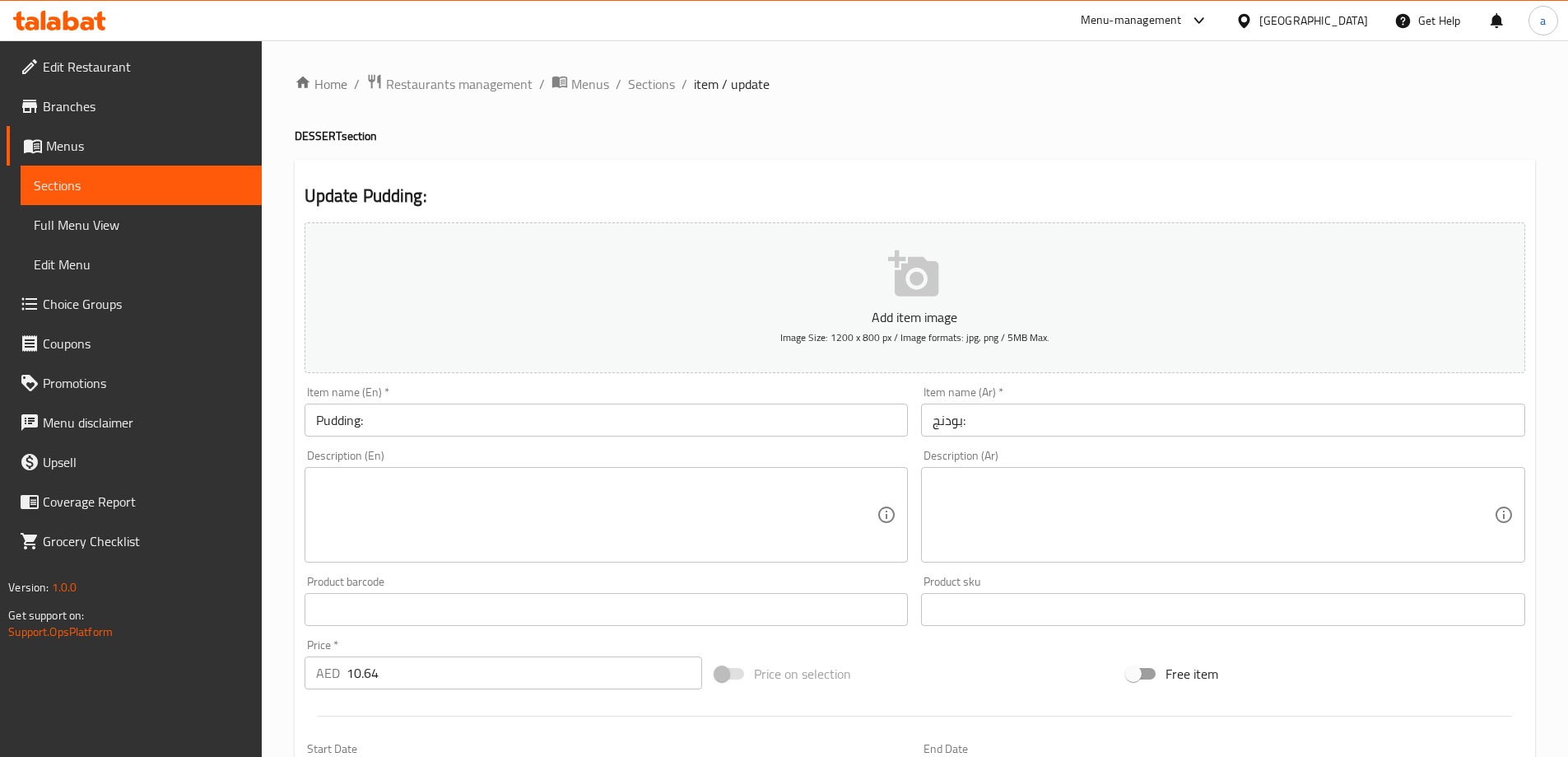
click at [766, 513] on textarea at bounding box center [596, 514] width 561 height 78
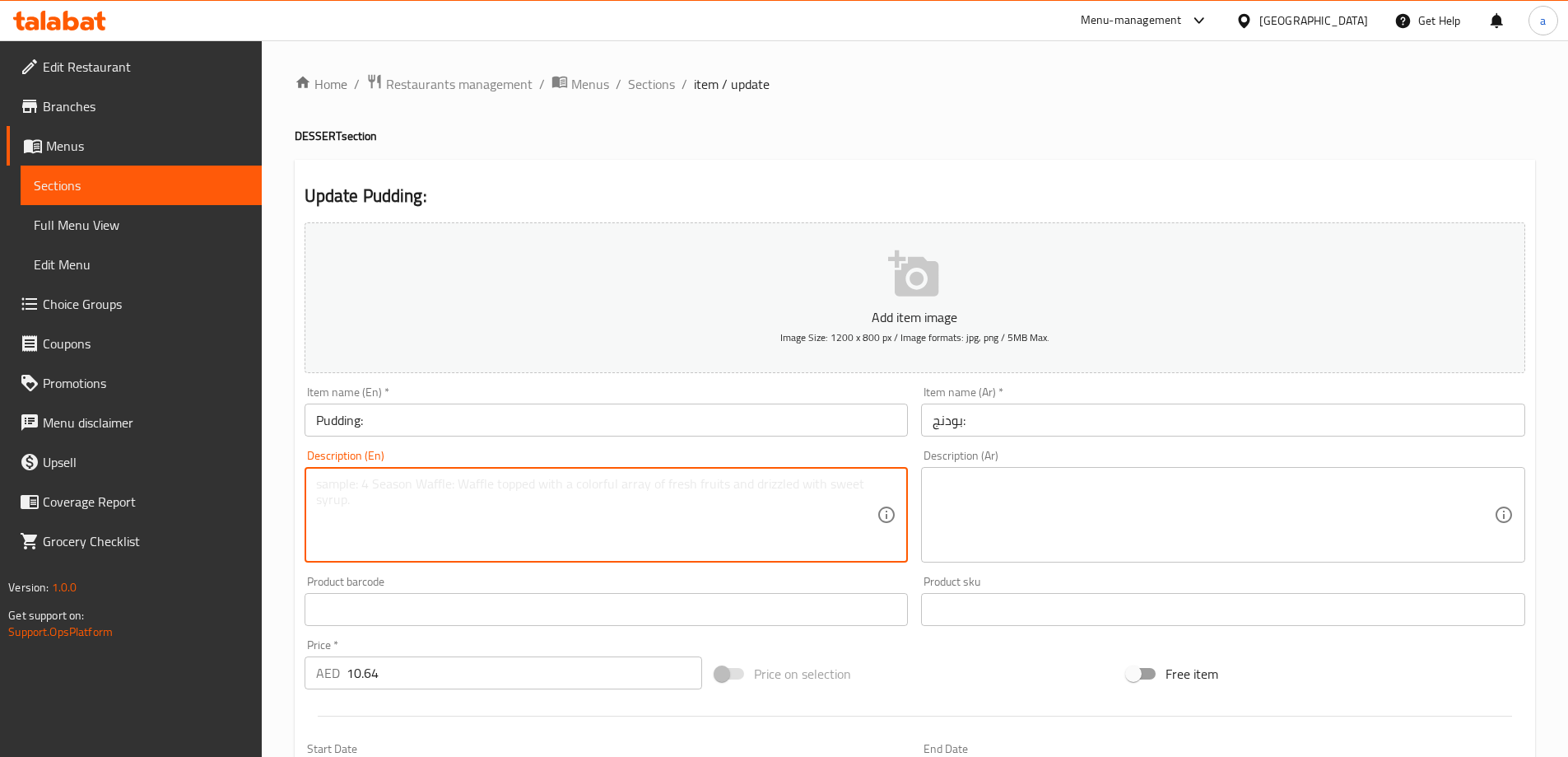
paste textarea "Smooth and creamy dessert served chilled"
type textarea "Smooth and creamy dessert served chilled"
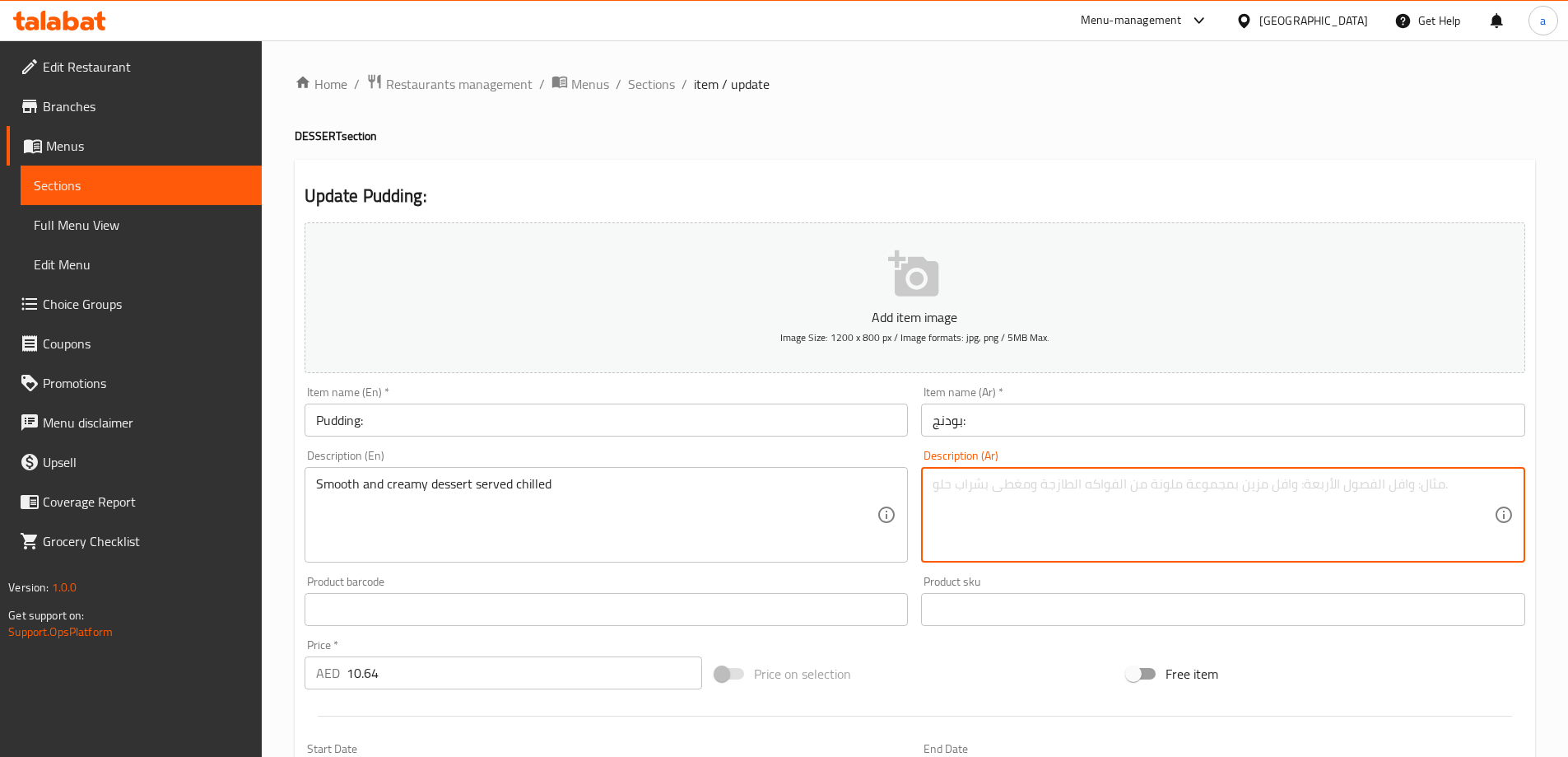
click at [1126, 496] on textarea at bounding box center [1213, 514] width 561 height 78
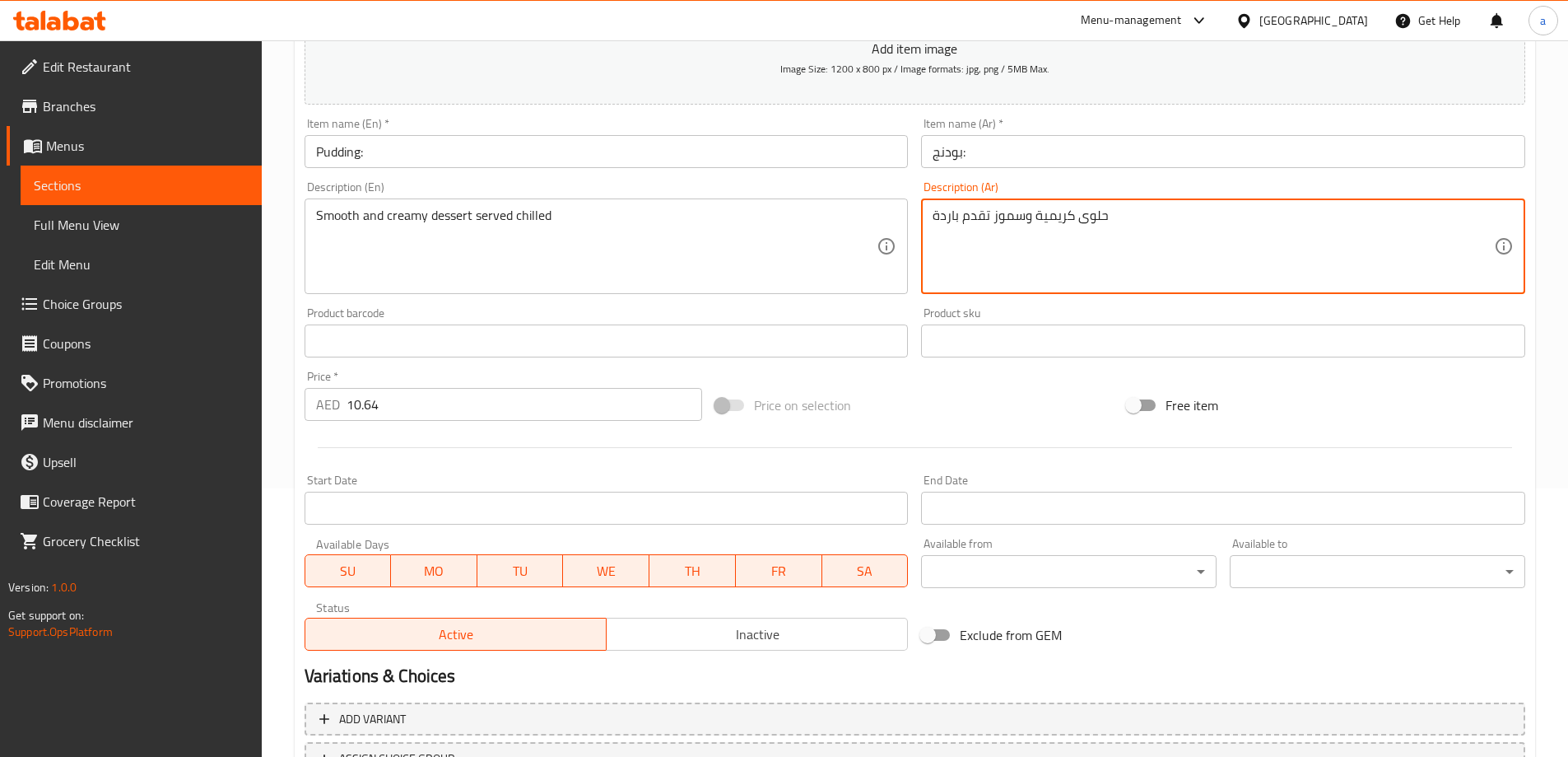
scroll to position [407, 0]
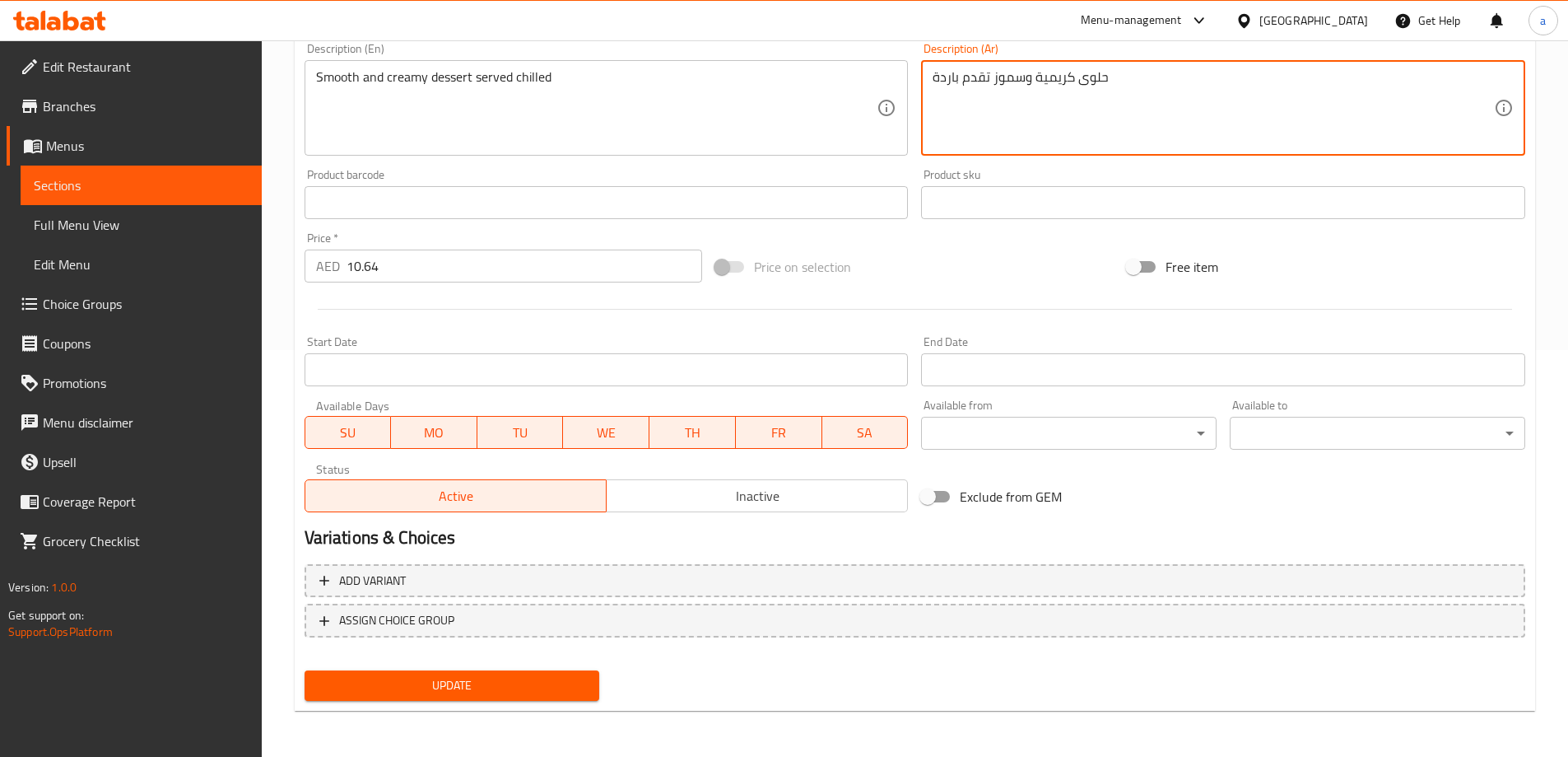
type textarea "حلوى كريمية وسموز تقدم باردة"
click at [447, 679] on span "Update" at bounding box center [452, 686] width 269 height 21
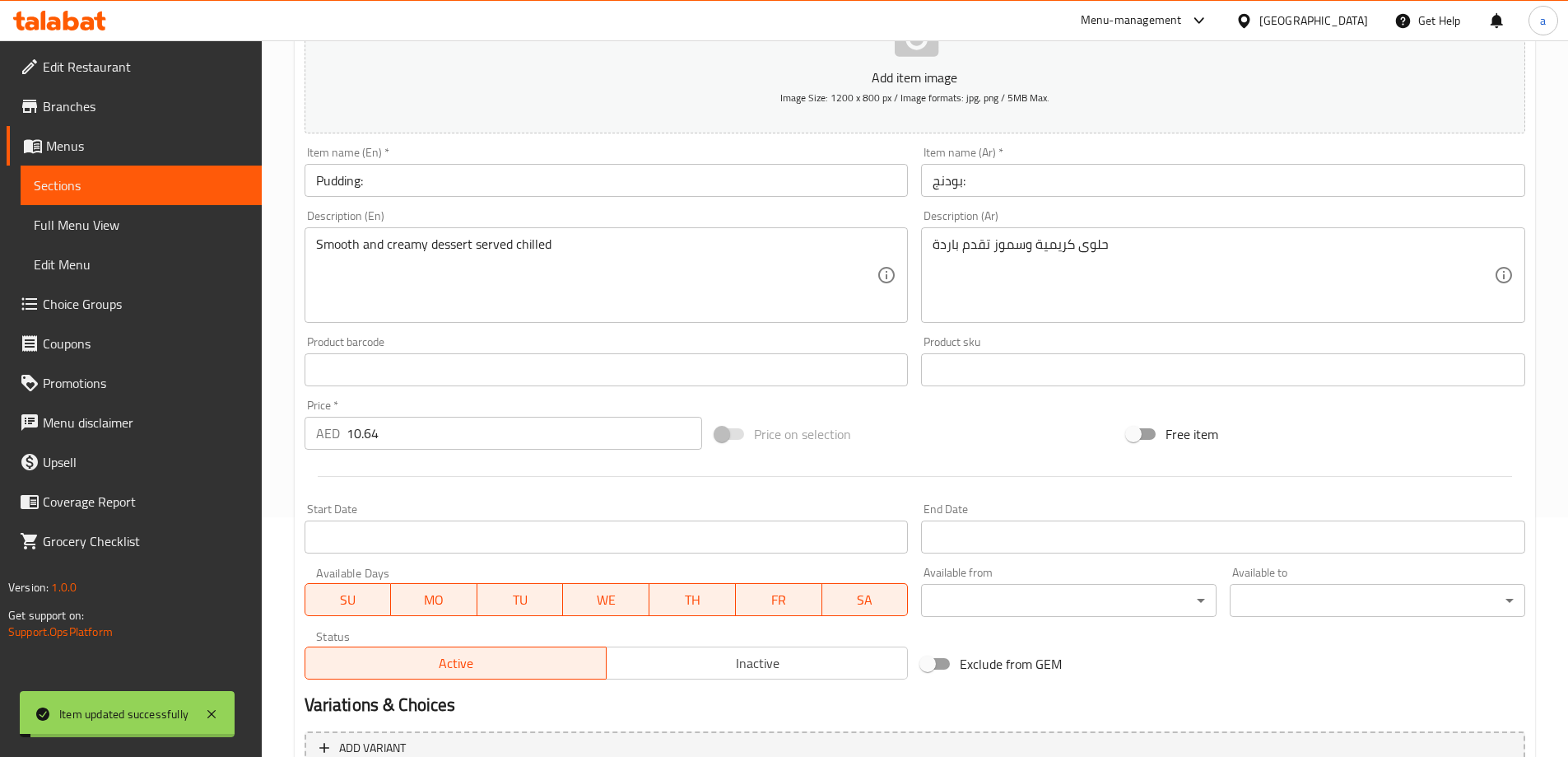
scroll to position [0, 0]
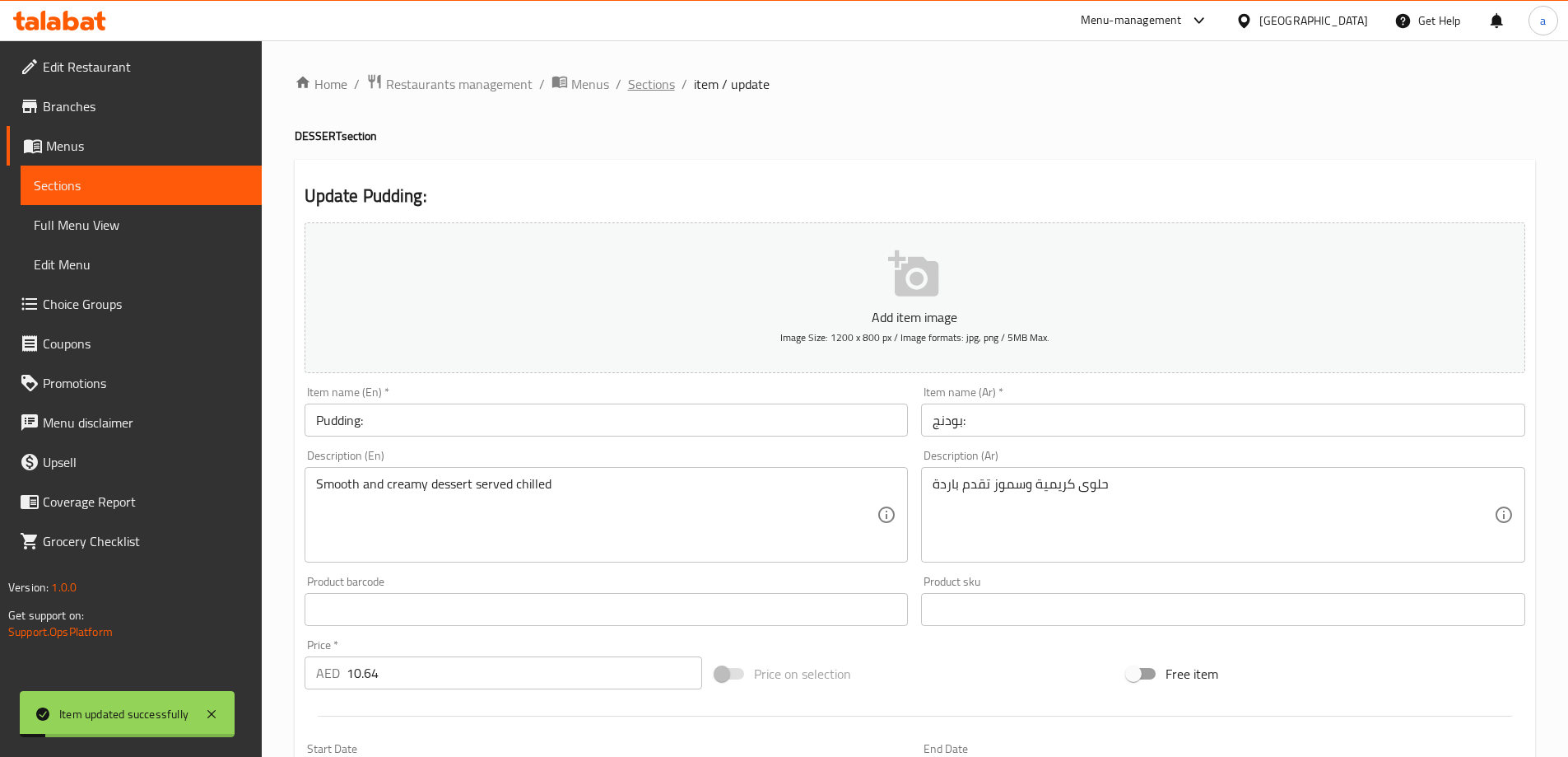
click at [638, 78] on span "Sections" at bounding box center [651, 84] width 47 height 20
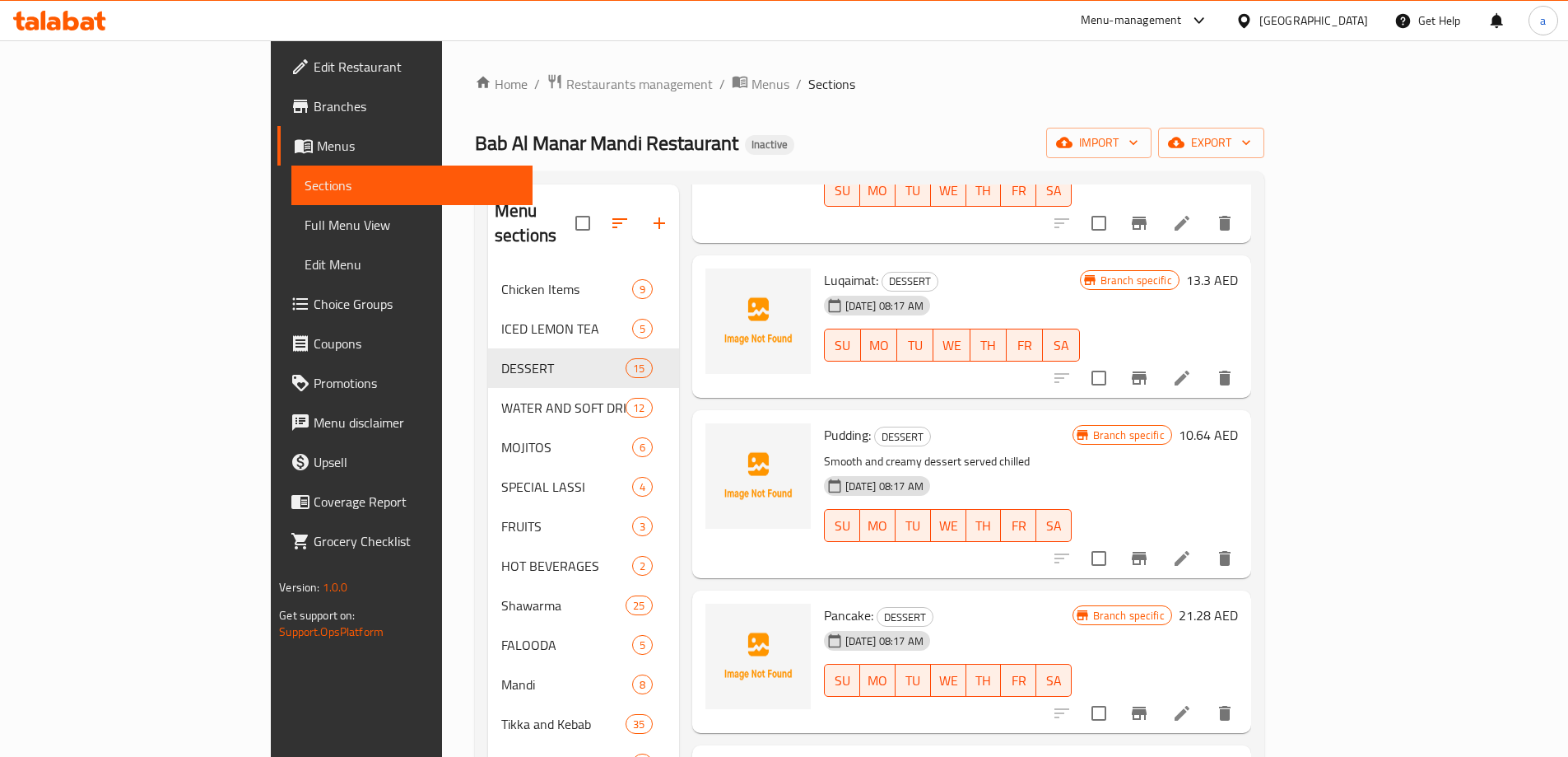
scroll to position [741, 0]
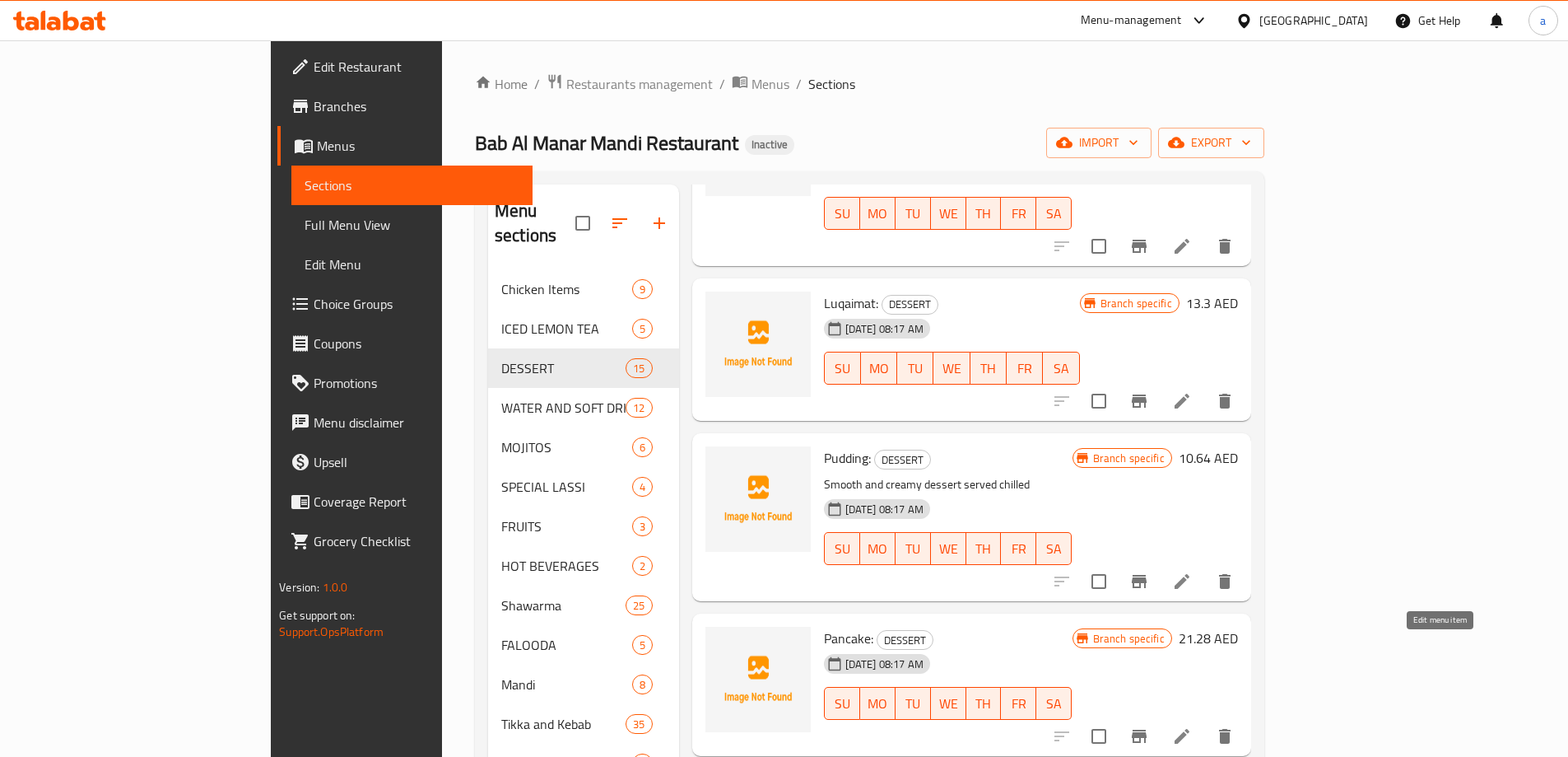
click at [1192, 726] on icon at bounding box center [1182, 735] width 20 height 20
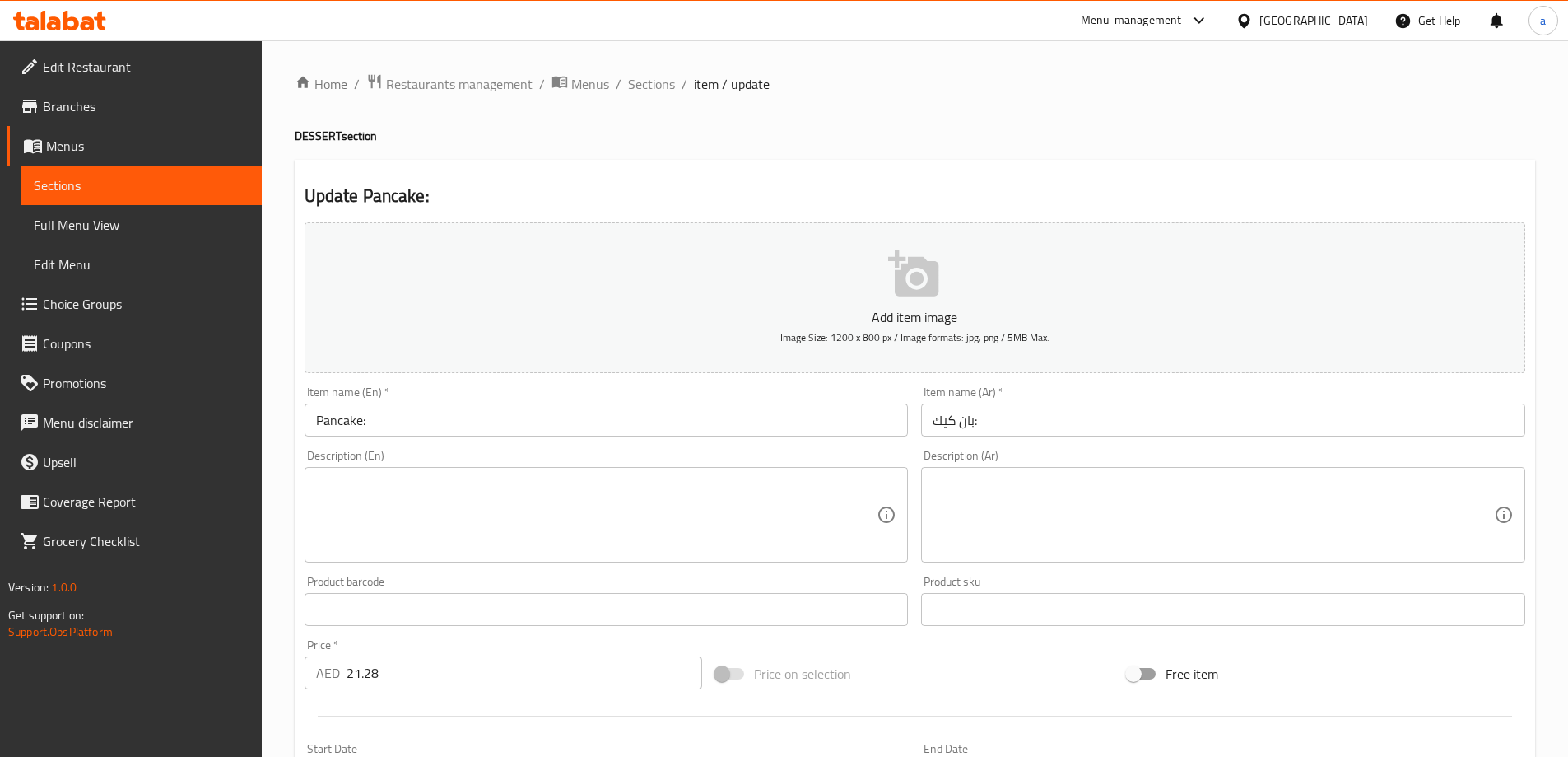
click at [783, 506] on textarea at bounding box center [596, 514] width 561 height 78
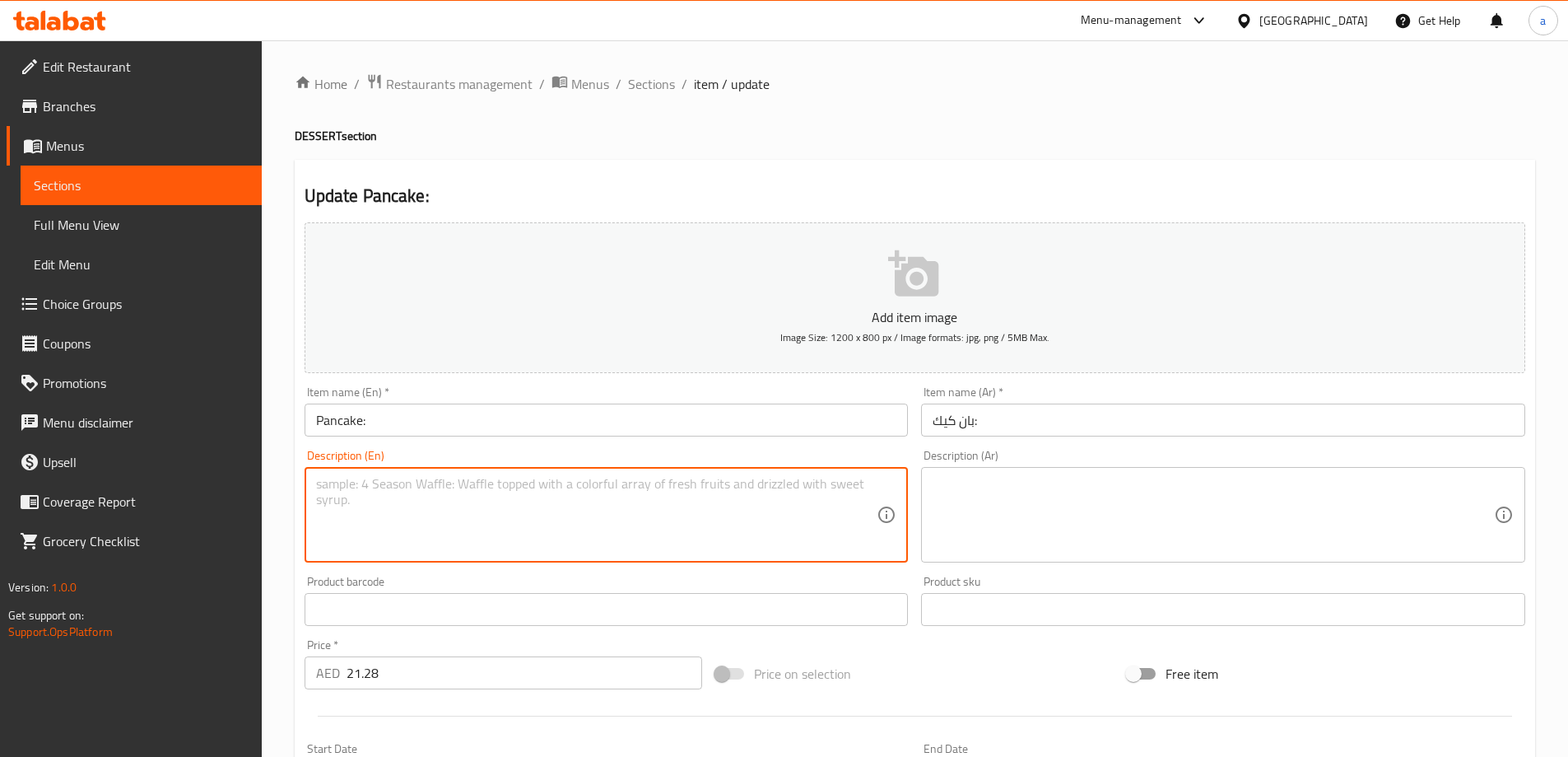
paste textarea "Fluffy pancakes"
type textarea "Fluffy pancakes"
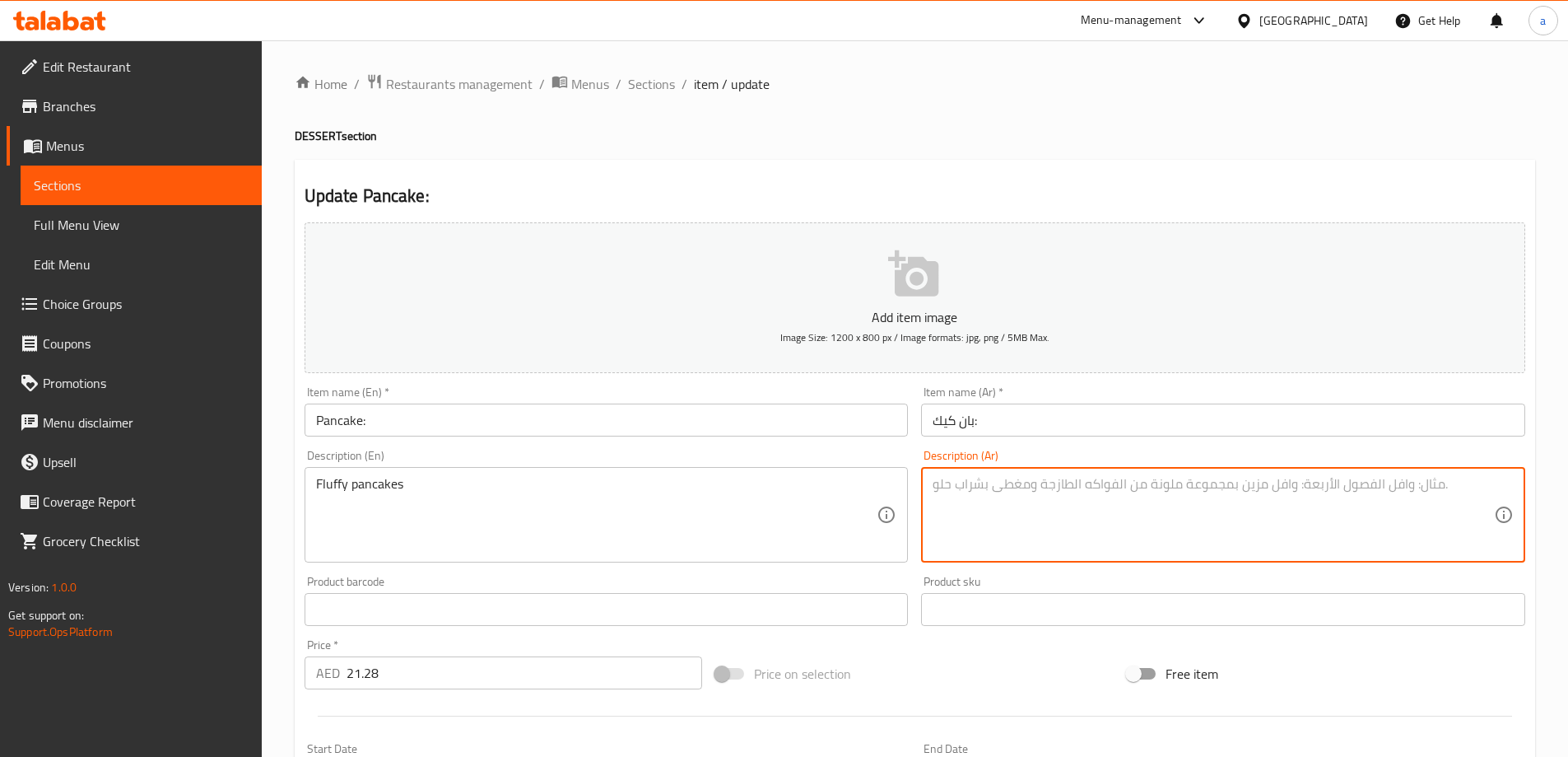
click at [1264, 533] on textarea at bounding box center [1213, 514] width 561 height 78
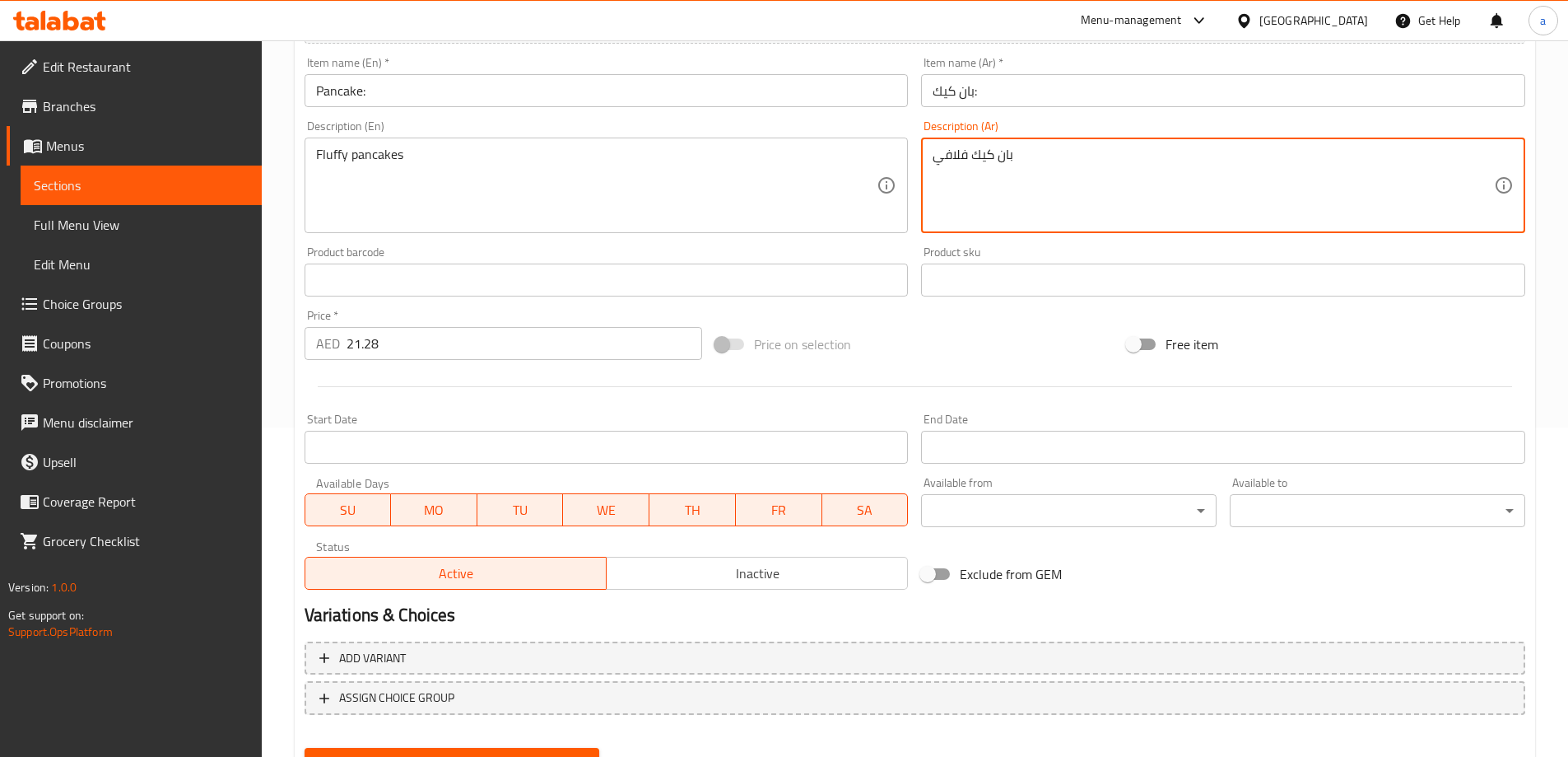
scroll to position [407, 0]
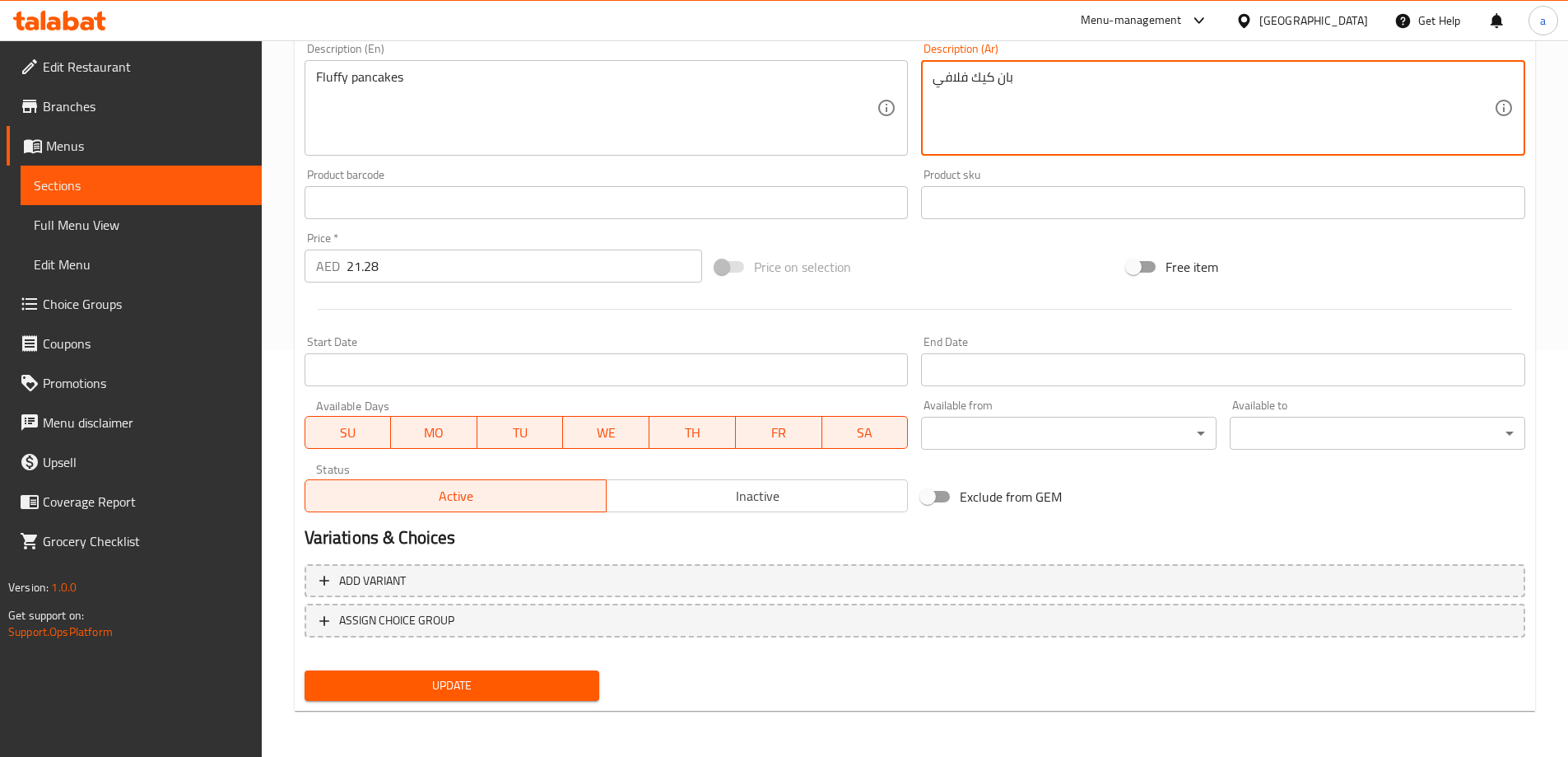
type textarea "بان كيك فلافي"
click at [434, 679] on span "Update" at bounding box center [452, 686] width 269 height 21
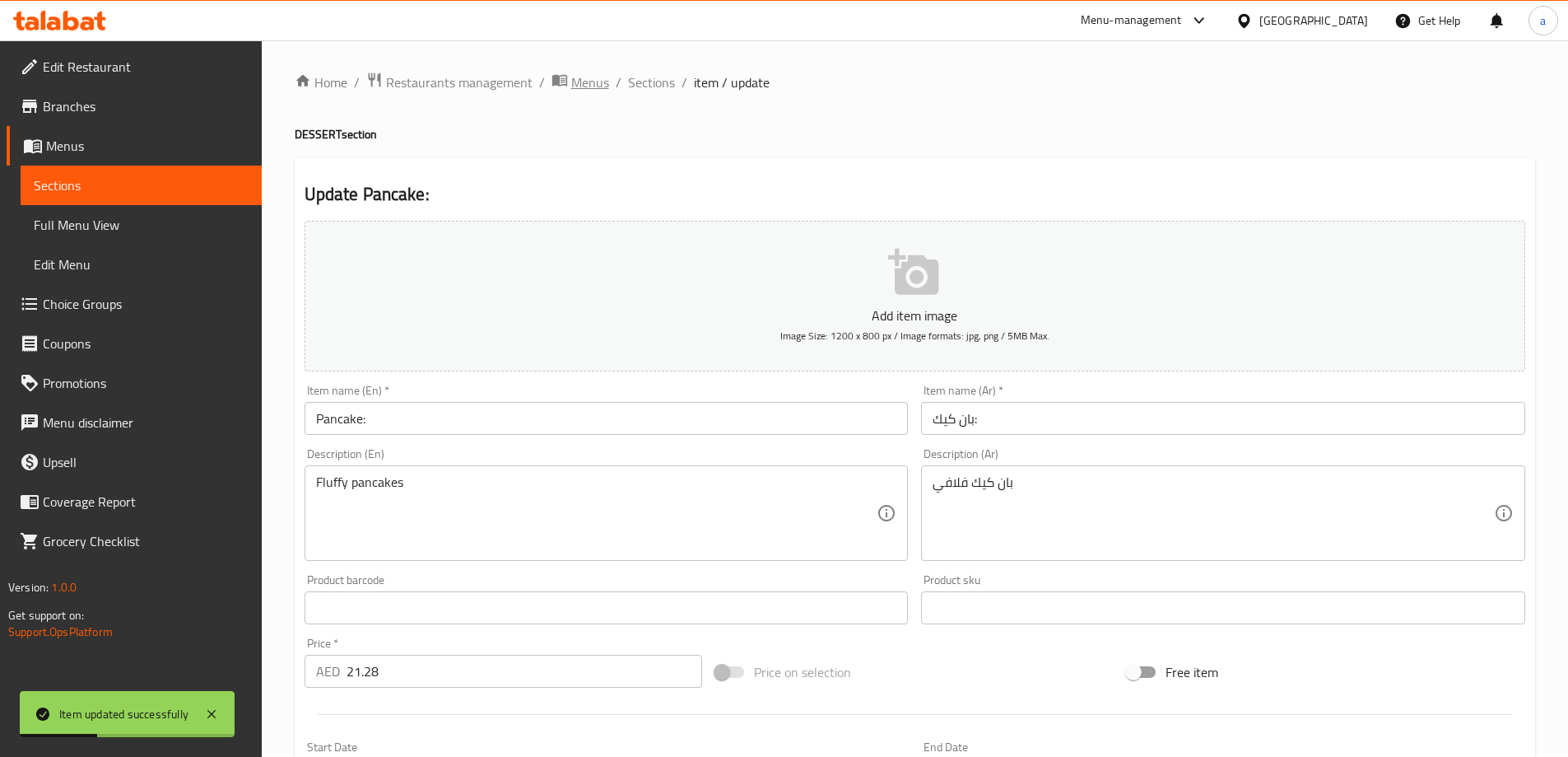
scroll to position [0, 0]
click at [645, 90] on span "Sections" at bounding box center [651, 84] width 47 height 20
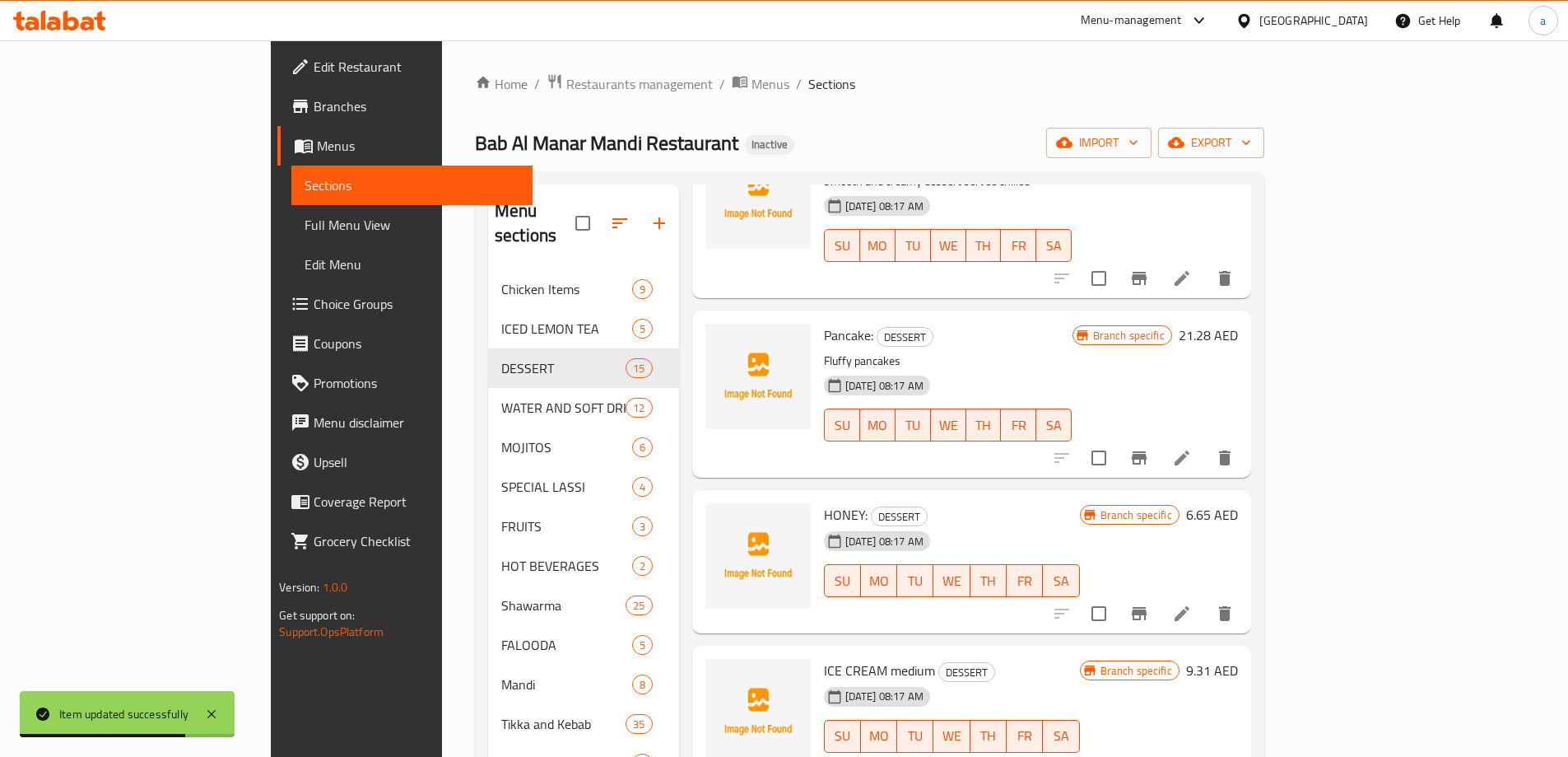
scroll to position [1070, 0]
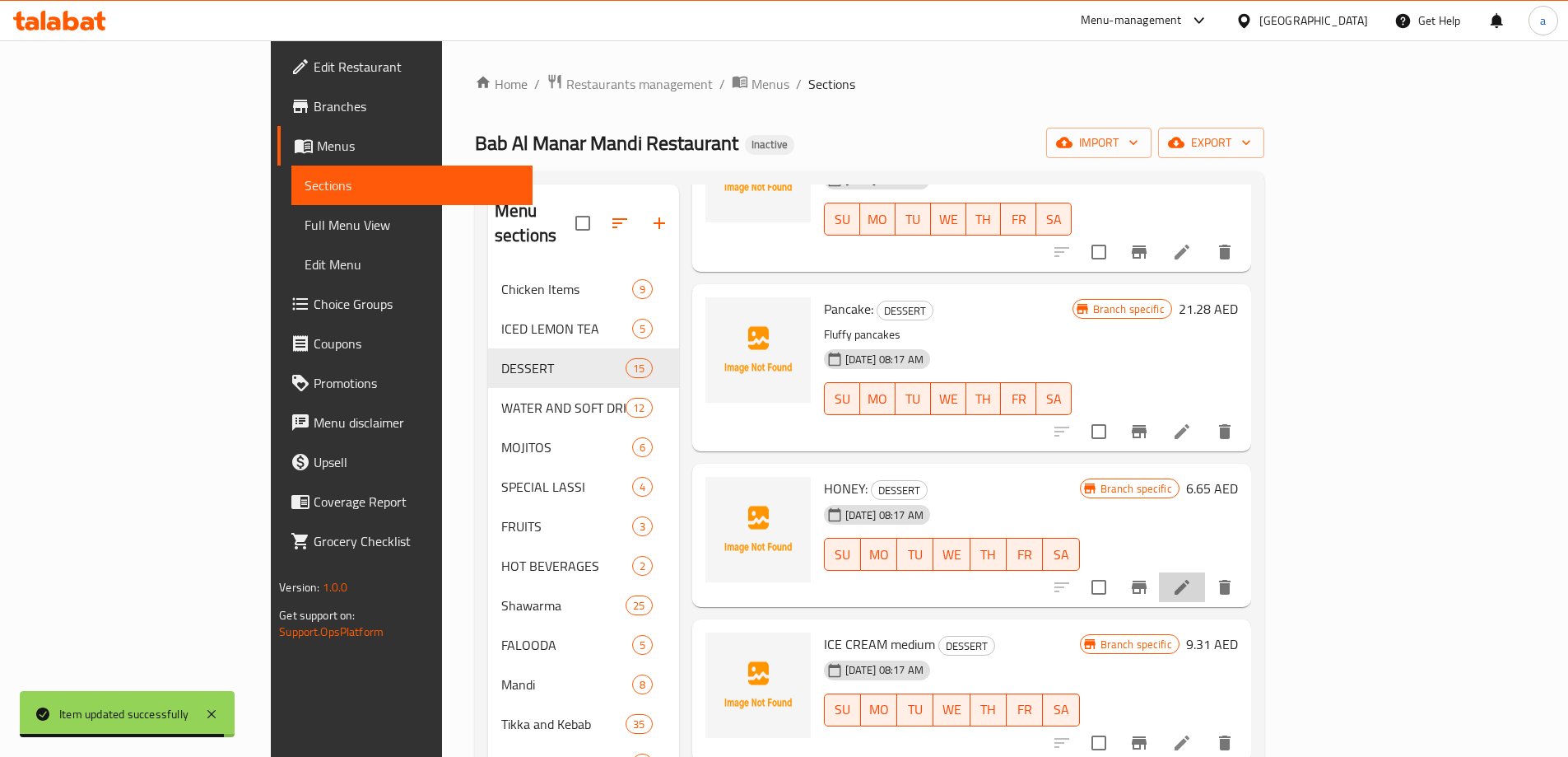
click at [1205, 572] on li at bounding box center [1182, 587] width 46 height 30
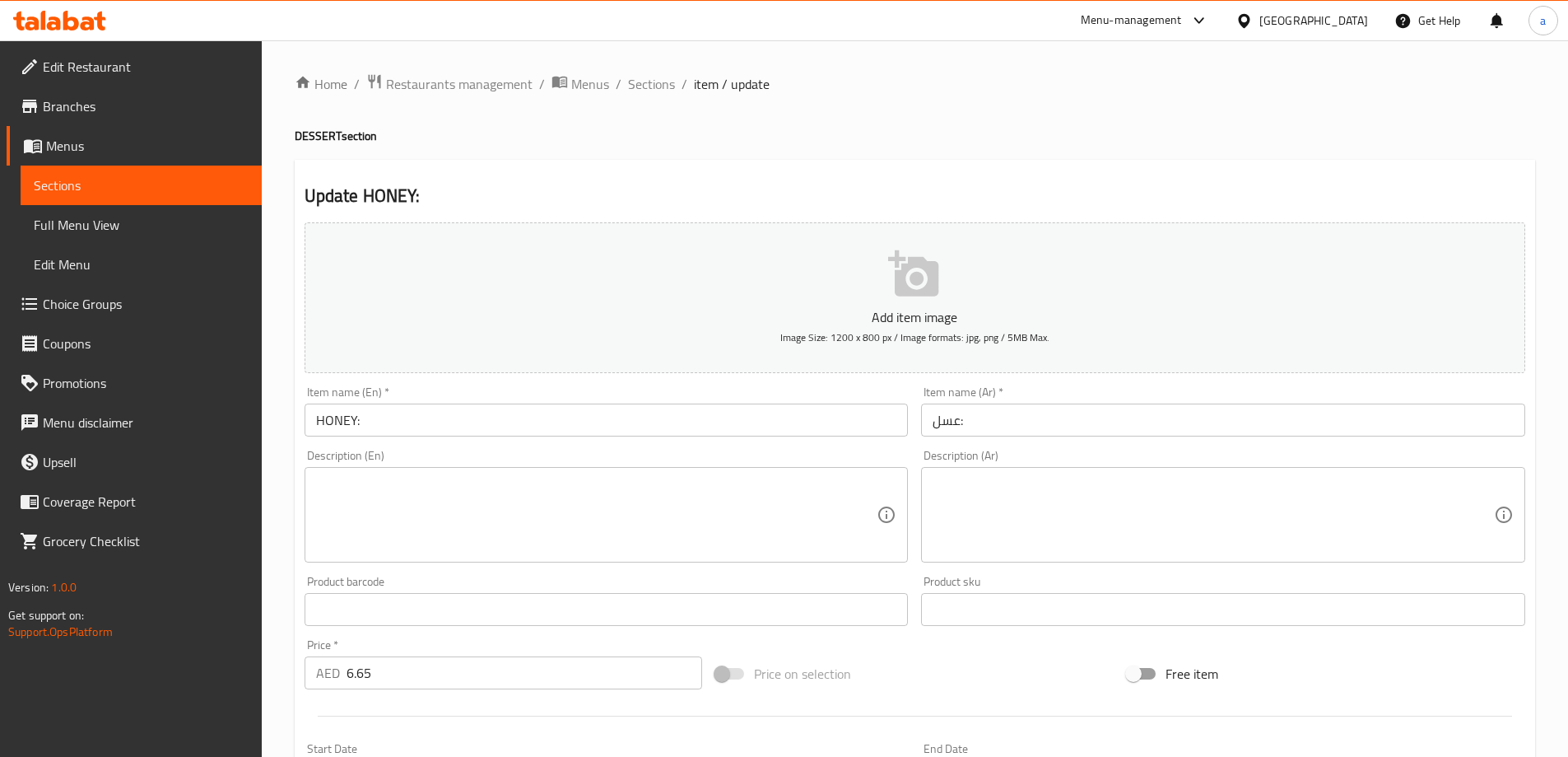
click at [837, 511] on textarea at bounding box center [596, 514] width 561 height 78
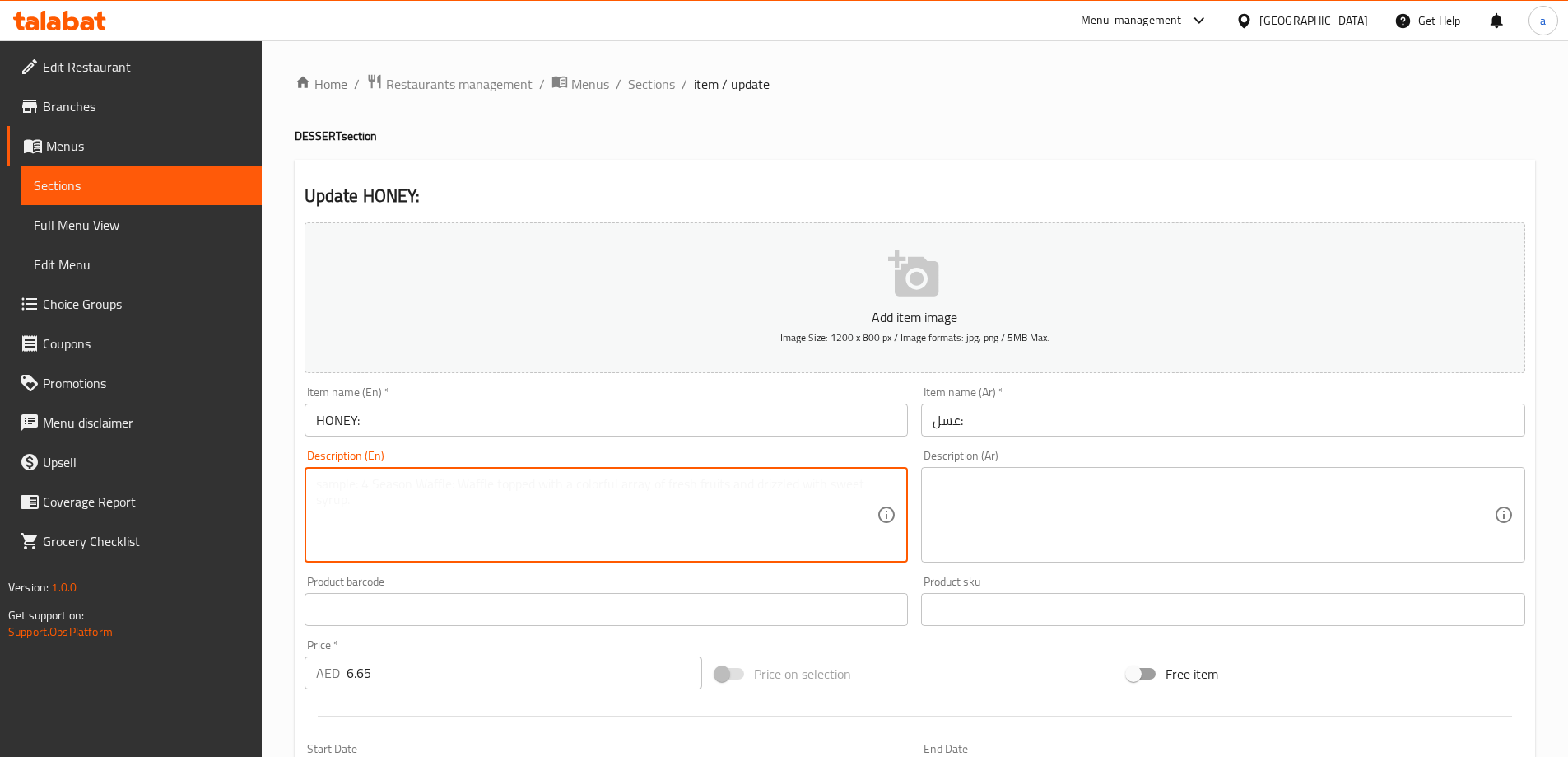
paste textarea "Pure, golden honey"
type textarea "Pure, golden honey"
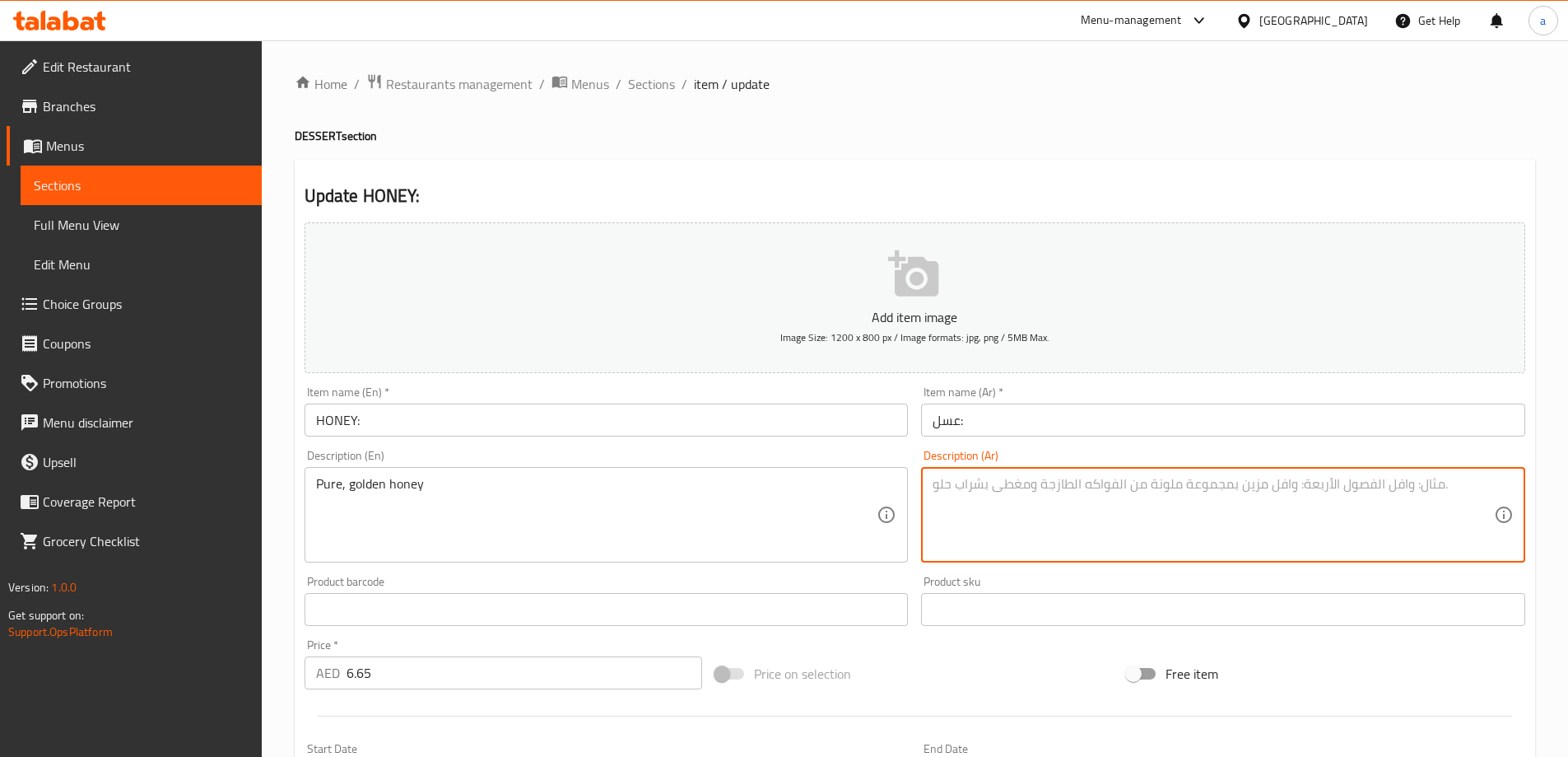
click at [1273, 491] on textarea at bounding box center [1213, 514] width 561 height 78
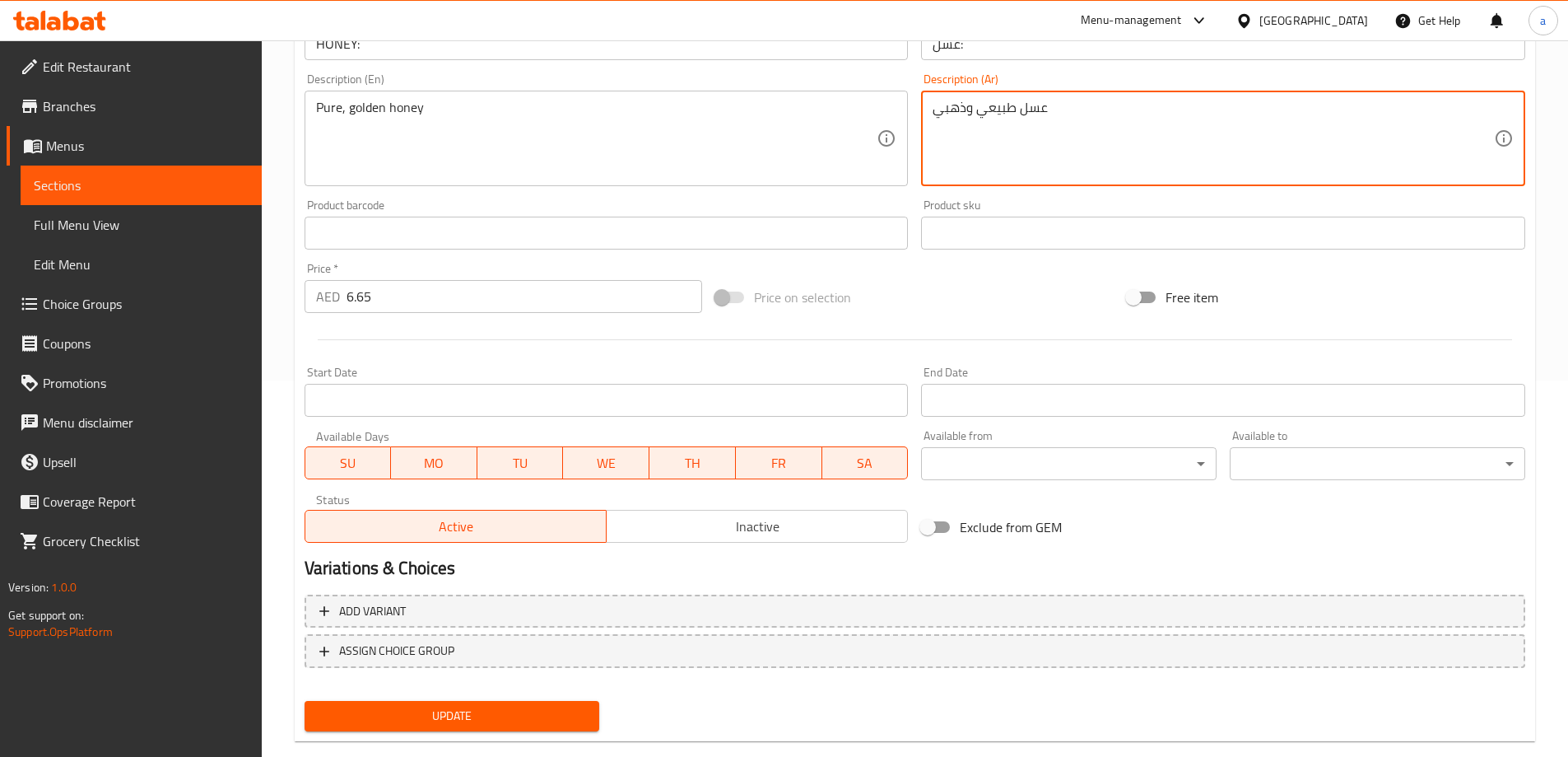
scroll to position [407, 0]
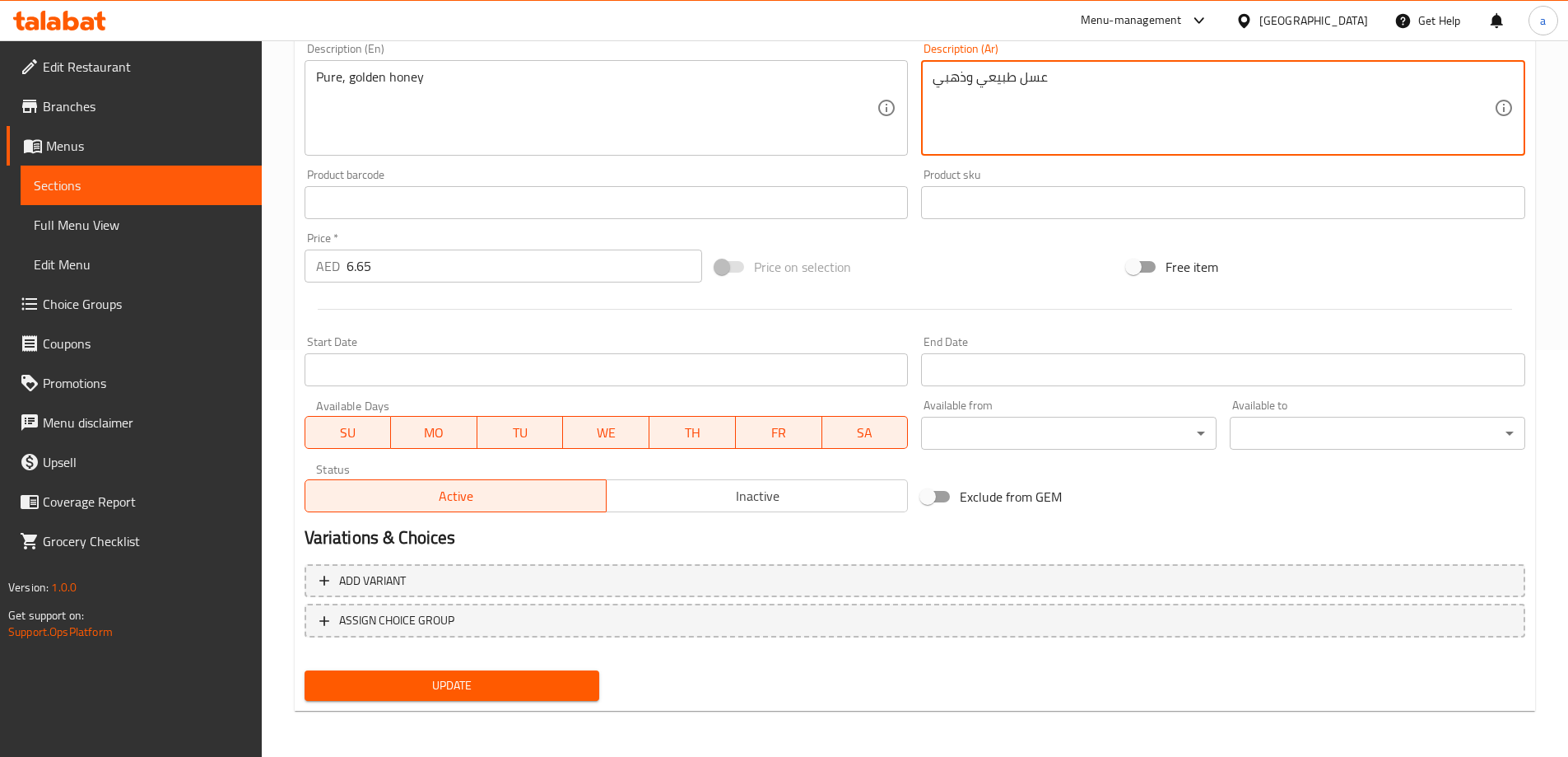
type textarea "عسل طبيعي وذهبي"
click at [449, 681] on span "Update" at bounding box center [452, 686] width 269 height 21
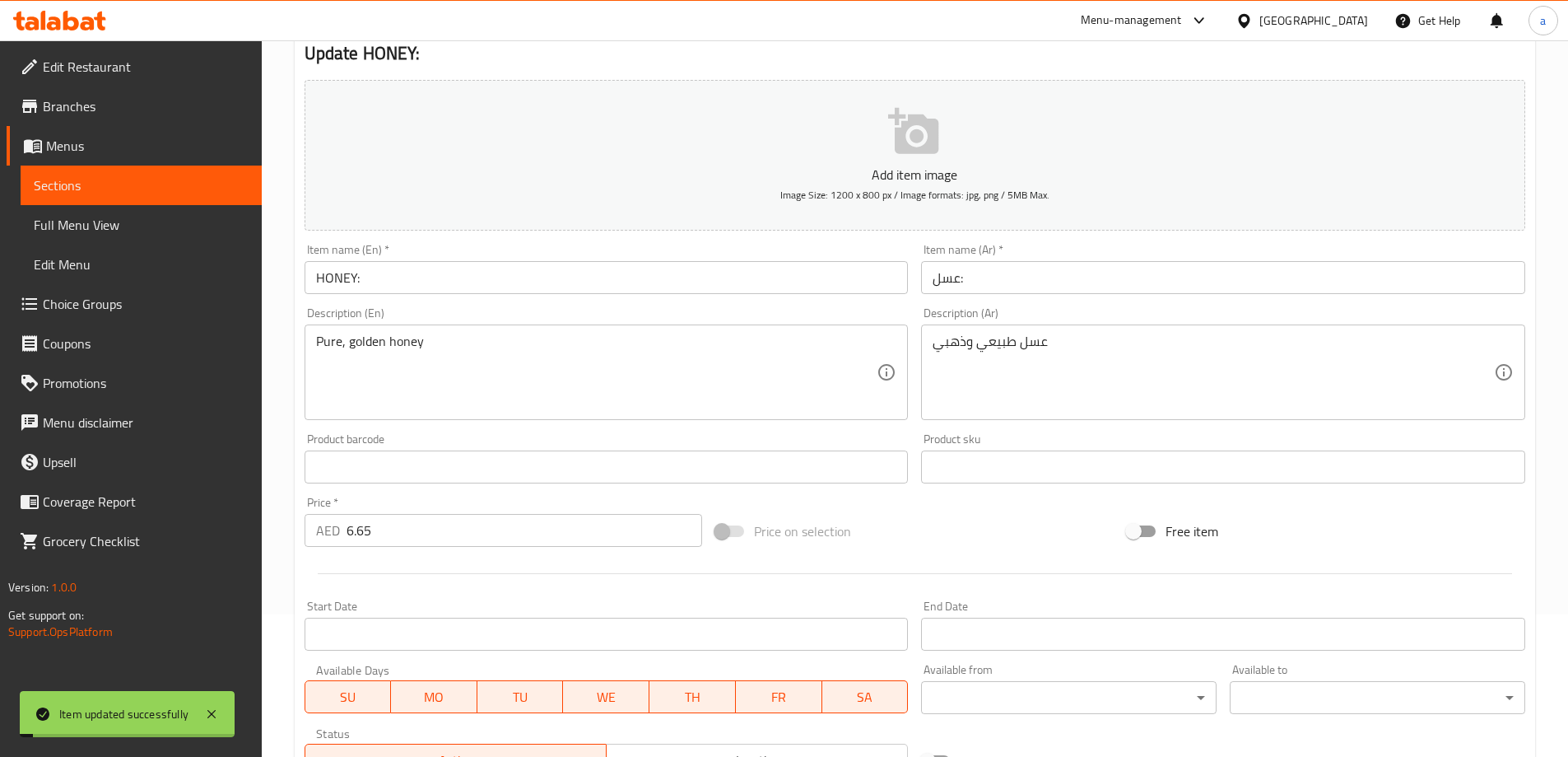
scroll to position [0, 0]
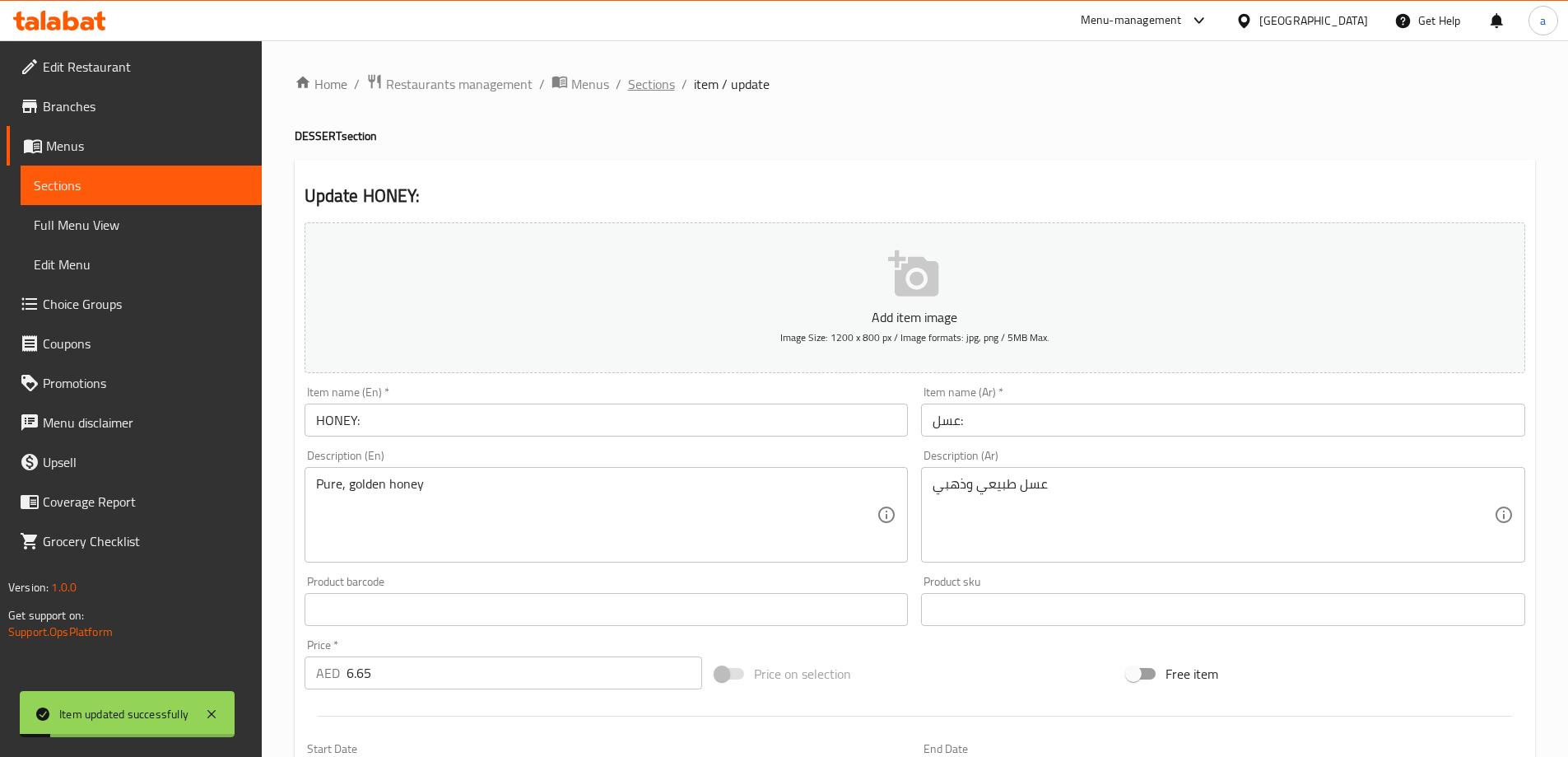
click at [638, 78] on span "Sections" at bounding box center [651, 84] width 47 height 20
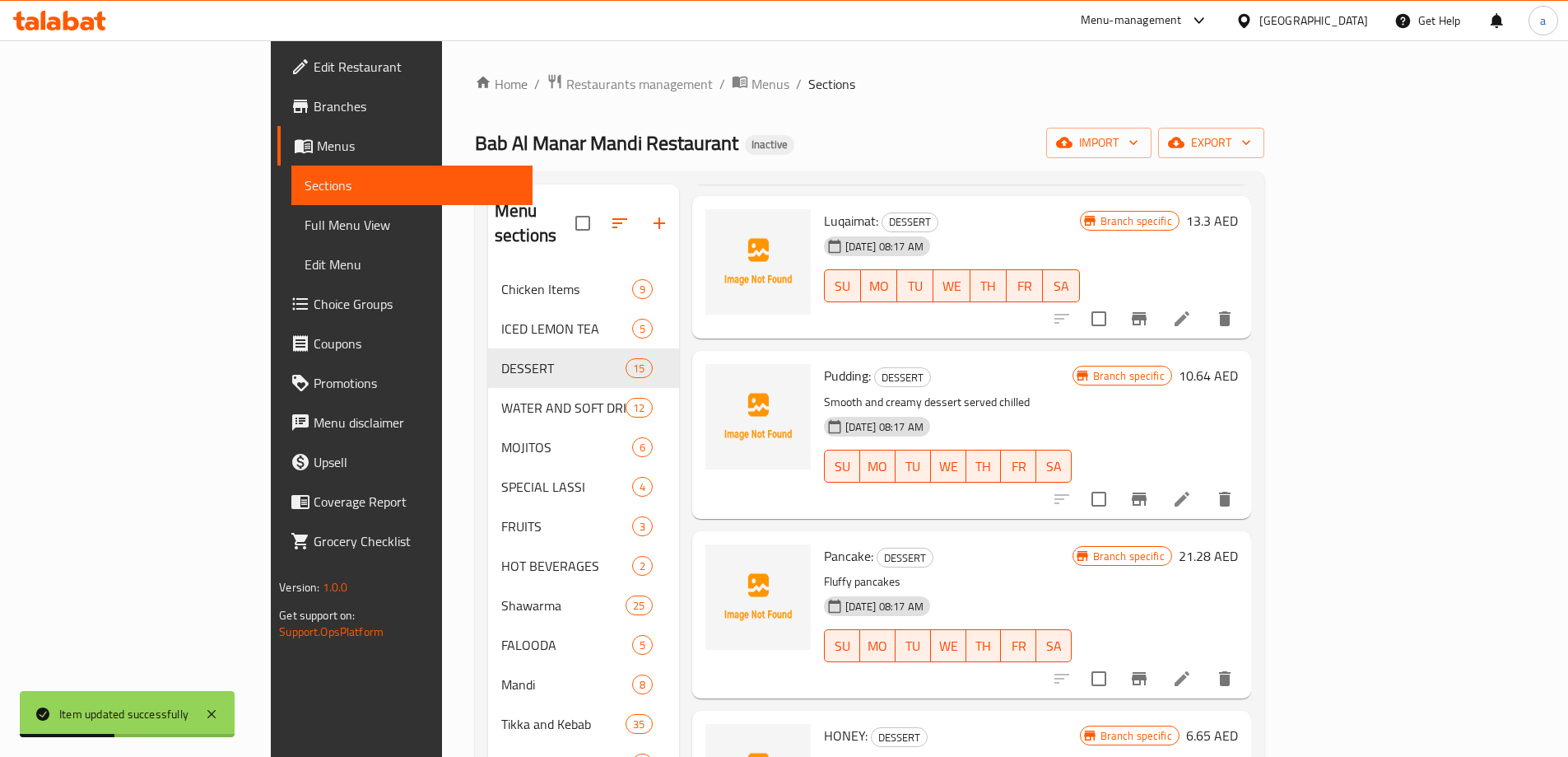
scroll to position [1235, 0]
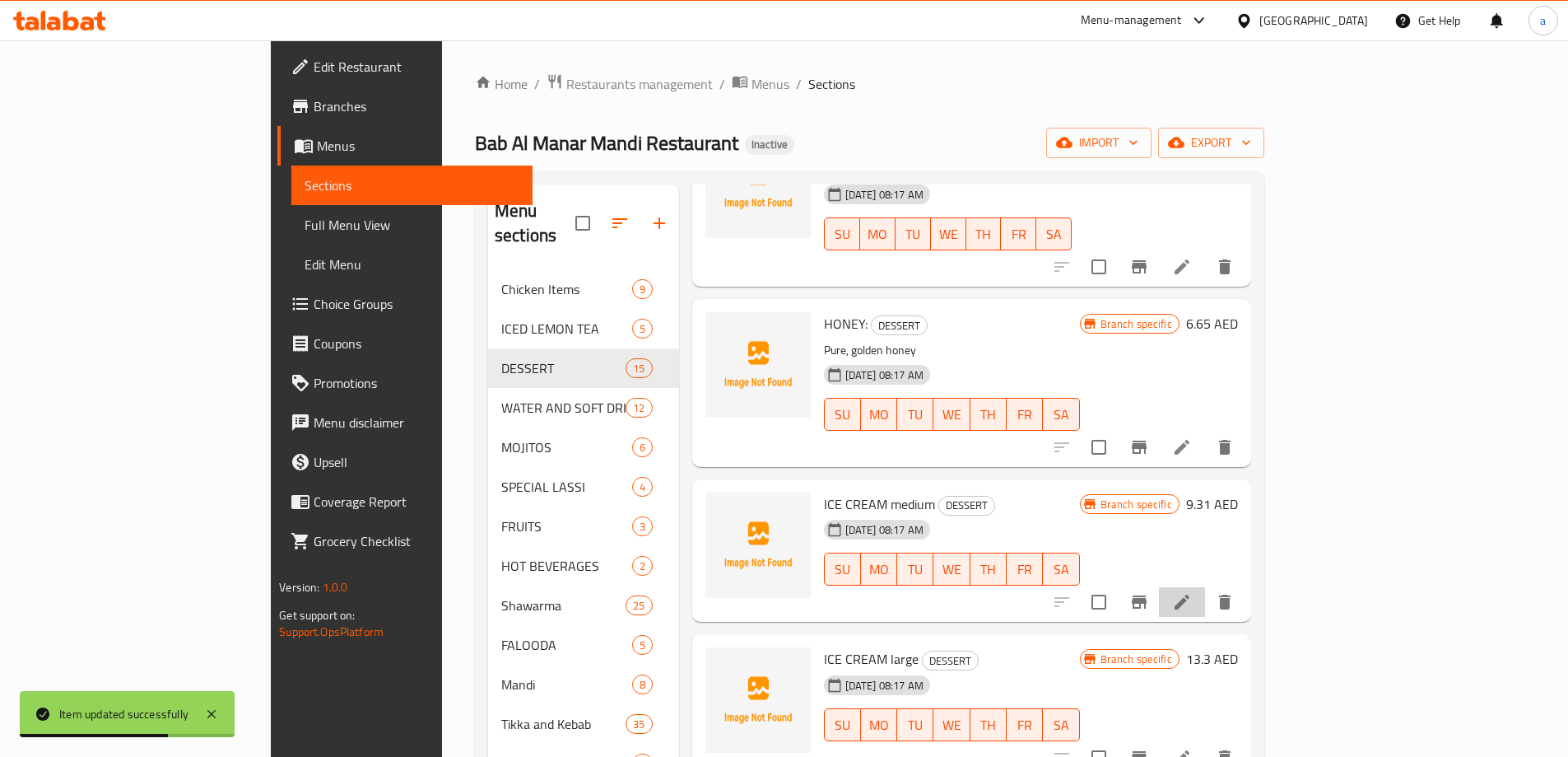
click at [1205, 587] on li at bounding box center [1182, 602] width 46 height 30
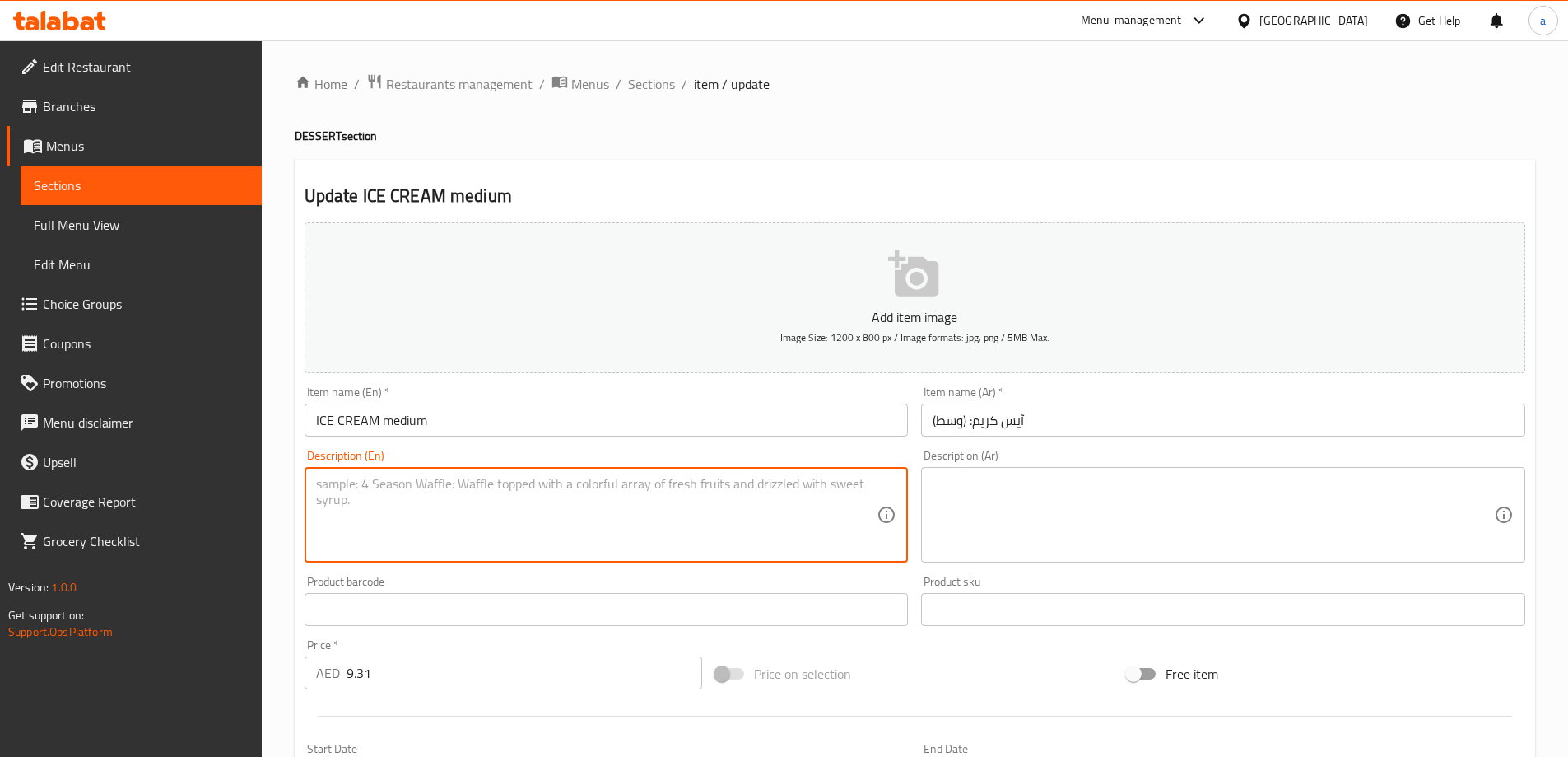
click at [645, 519] on textarea at bounding box center [596, 514] width 561 height 78
paste textarea "A creamy and refreshing medium scoop of rich ice cream"
type textarea "A creamy and refreshing medium scoop of rich ice cream"
click at [1074, 512] on textarea at bounding box center [1213, 514] width 561 height 78
click at [520, 489] on textarea "A creamy and refreshing medium scoop of rich ice cream" at bounding box center [596, 514] width 561 height 78
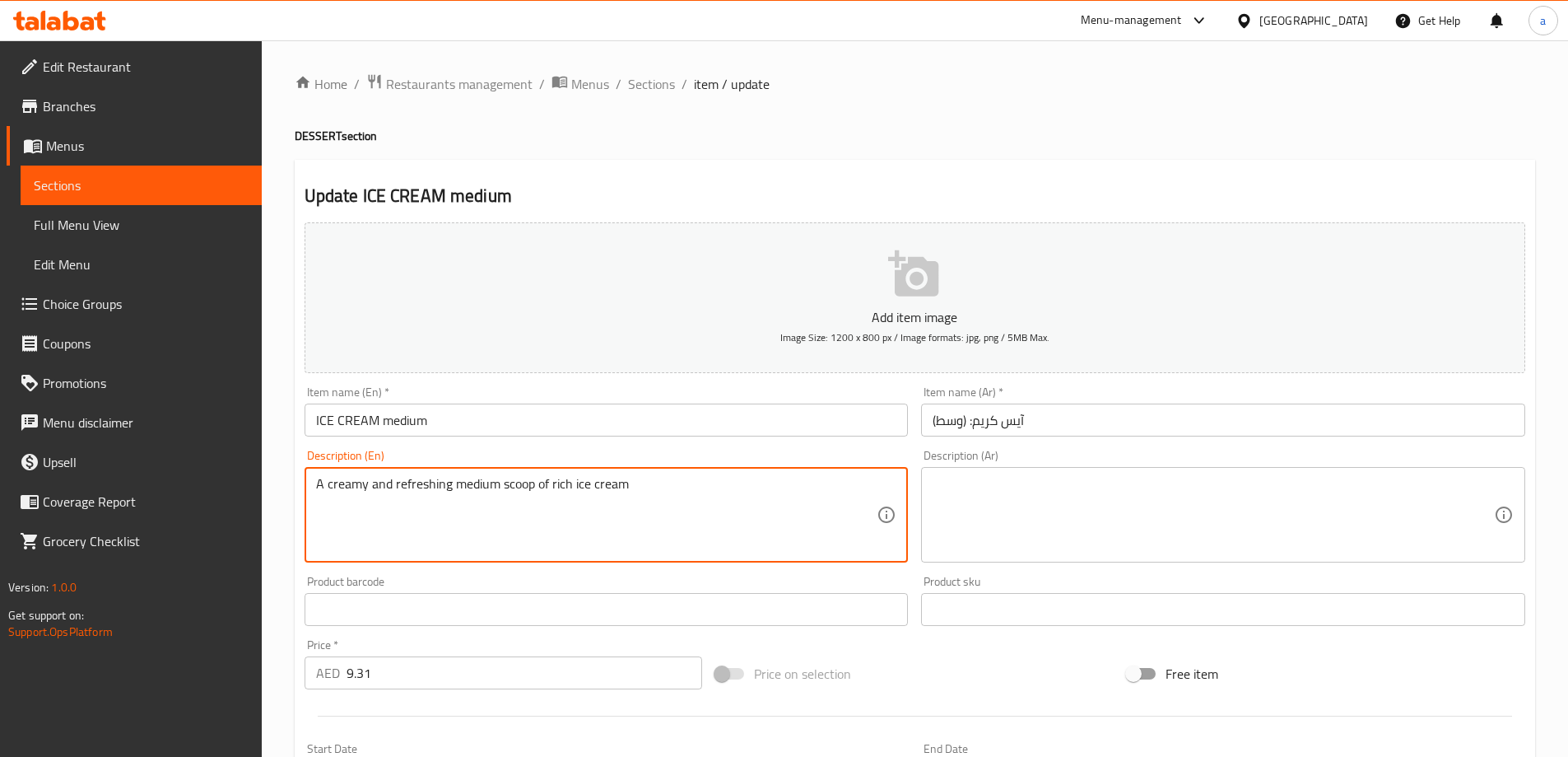
click at [1105, 494] on textarea at bounding box center [1213, 514] width 561 height 78
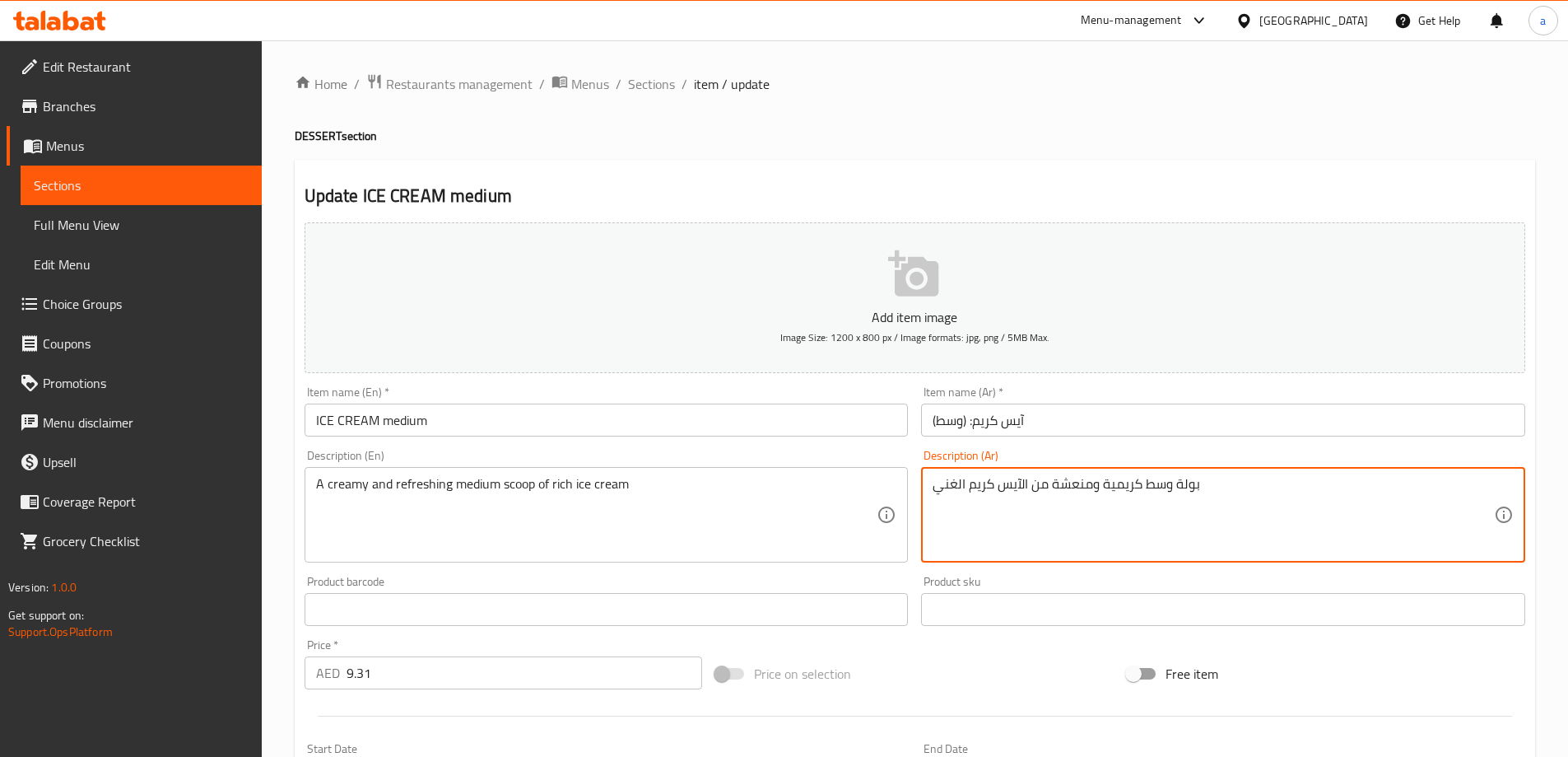
type textarea "بولة وسط كريمية ومنعشة من الآيس كريم الغني"
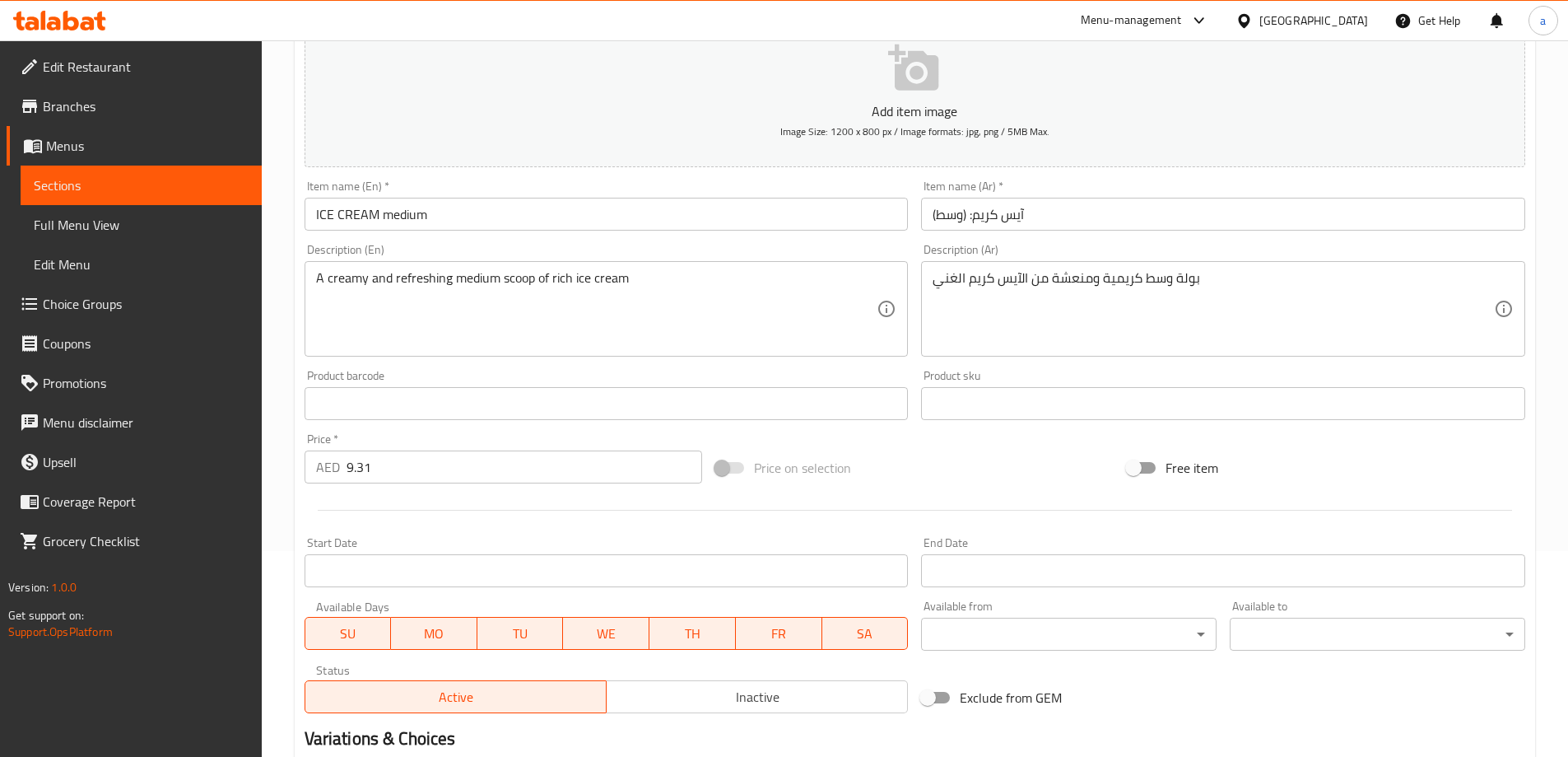
scroll to position [407, 0]
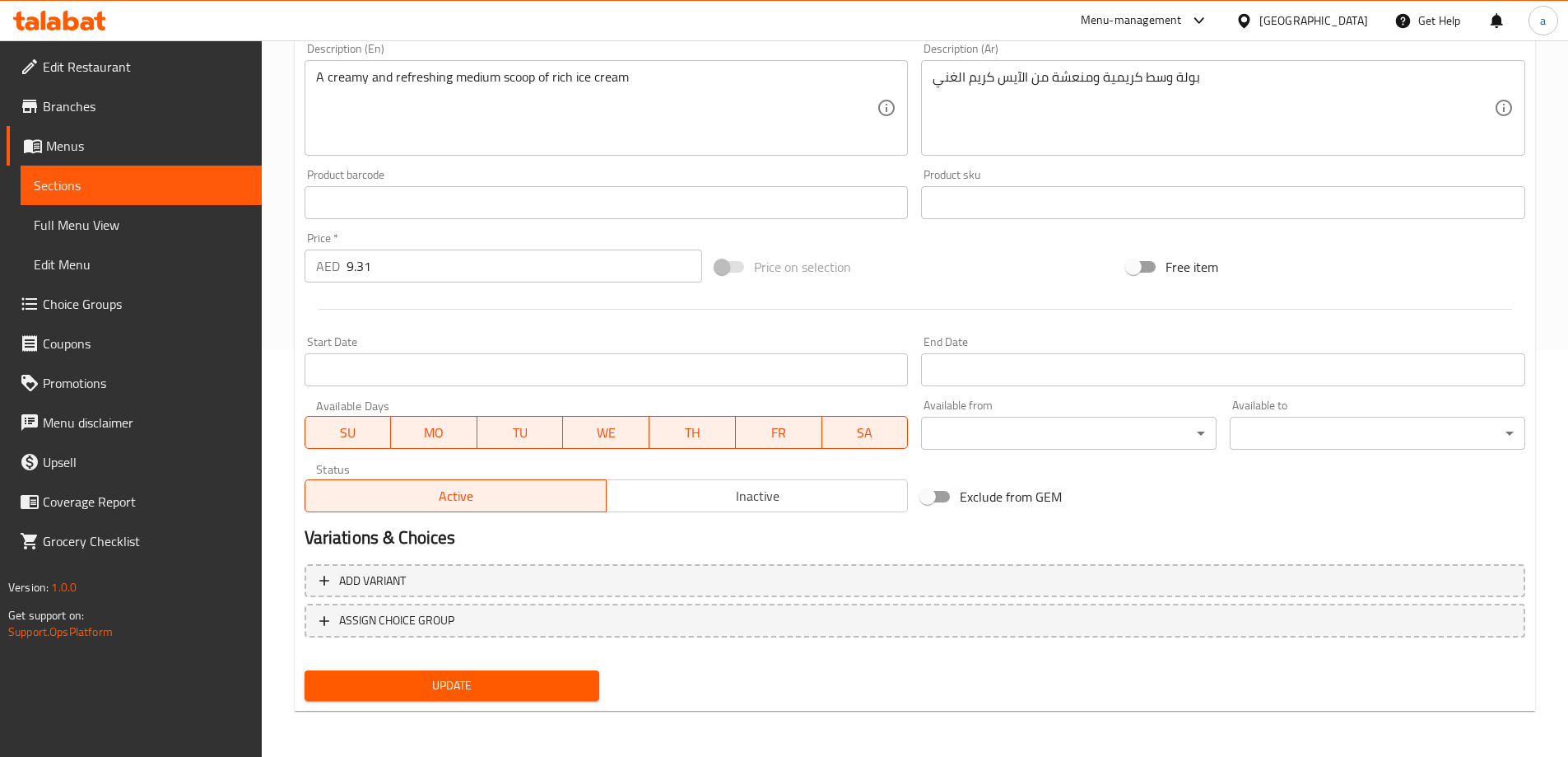
click at [493, 694] on span "Update" at bounding box center [452, 686] width 269 height 21
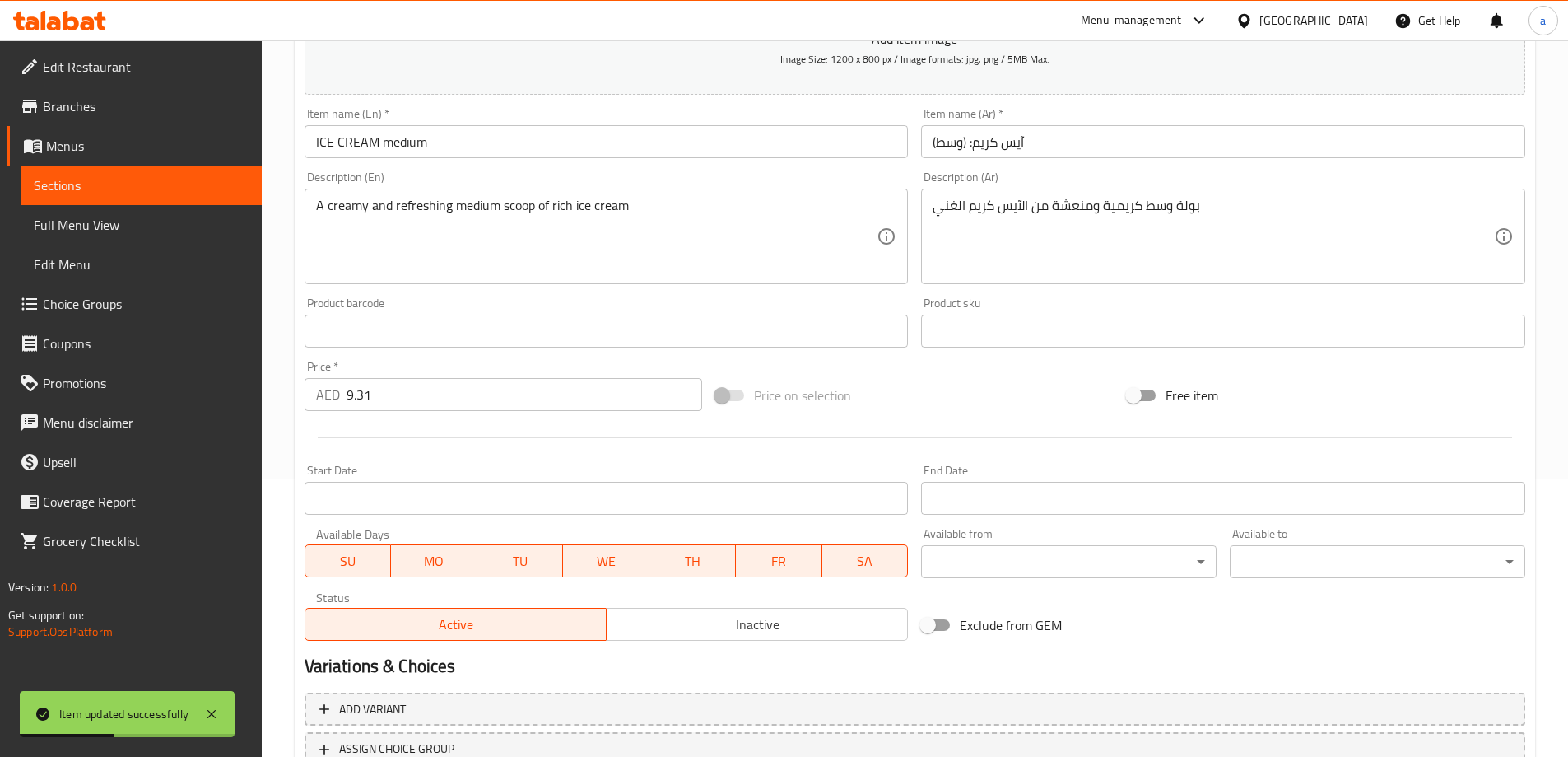
scroll to position [0, 0]
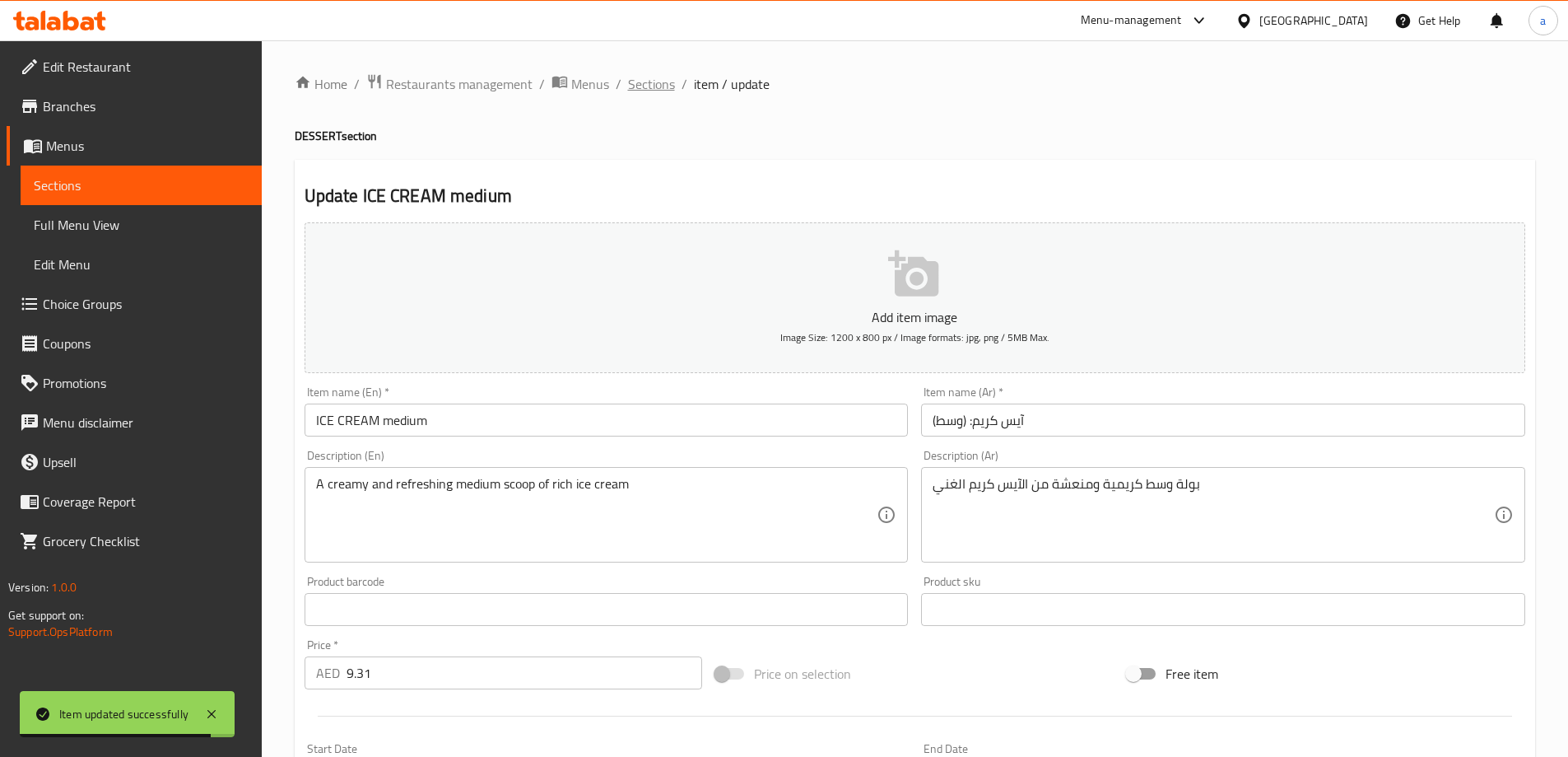
click at [646, 86] on span "Sections" at bounding box center [651, 84] width 47 height 20
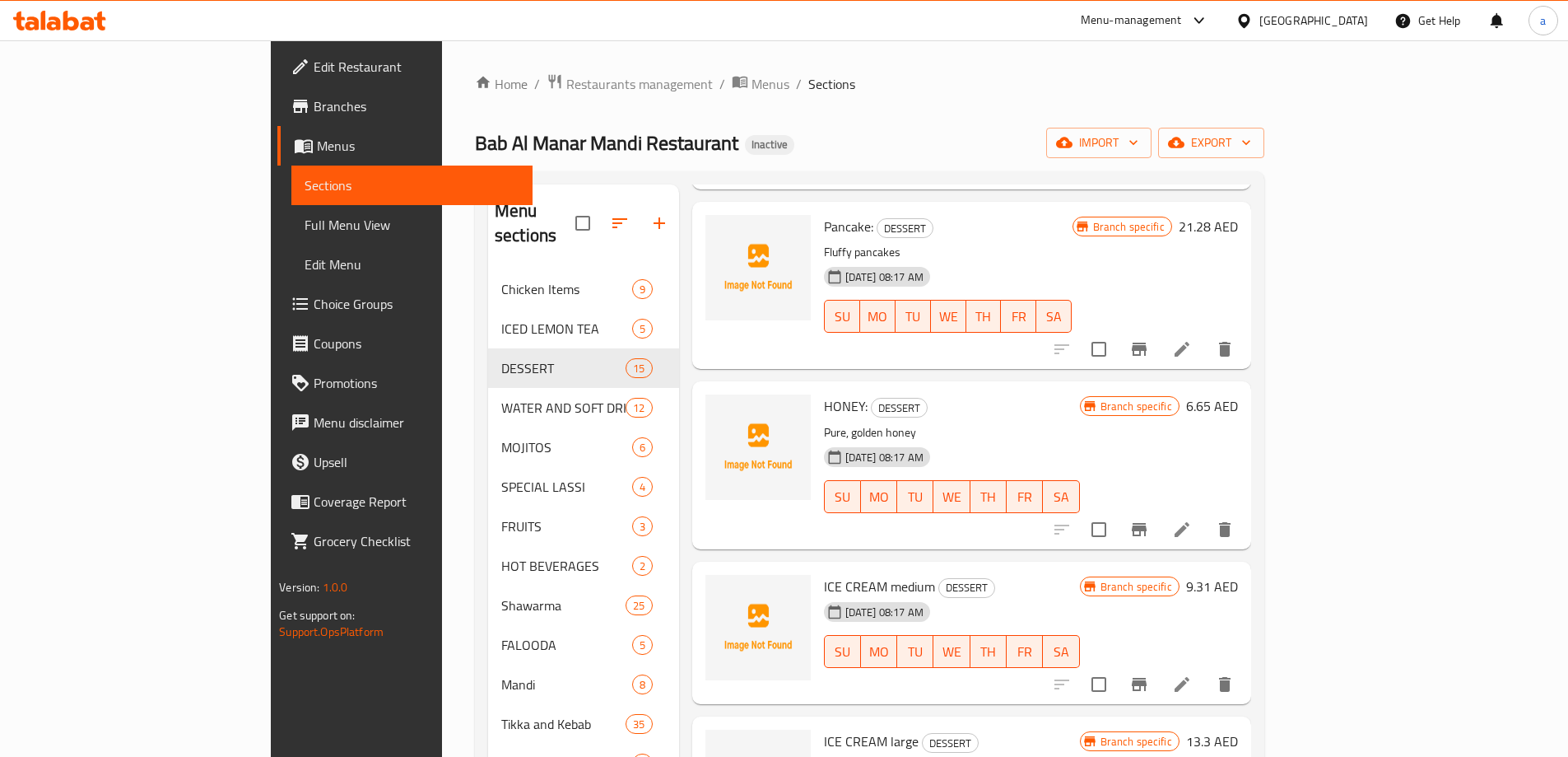
scroll to position [1384, 0]
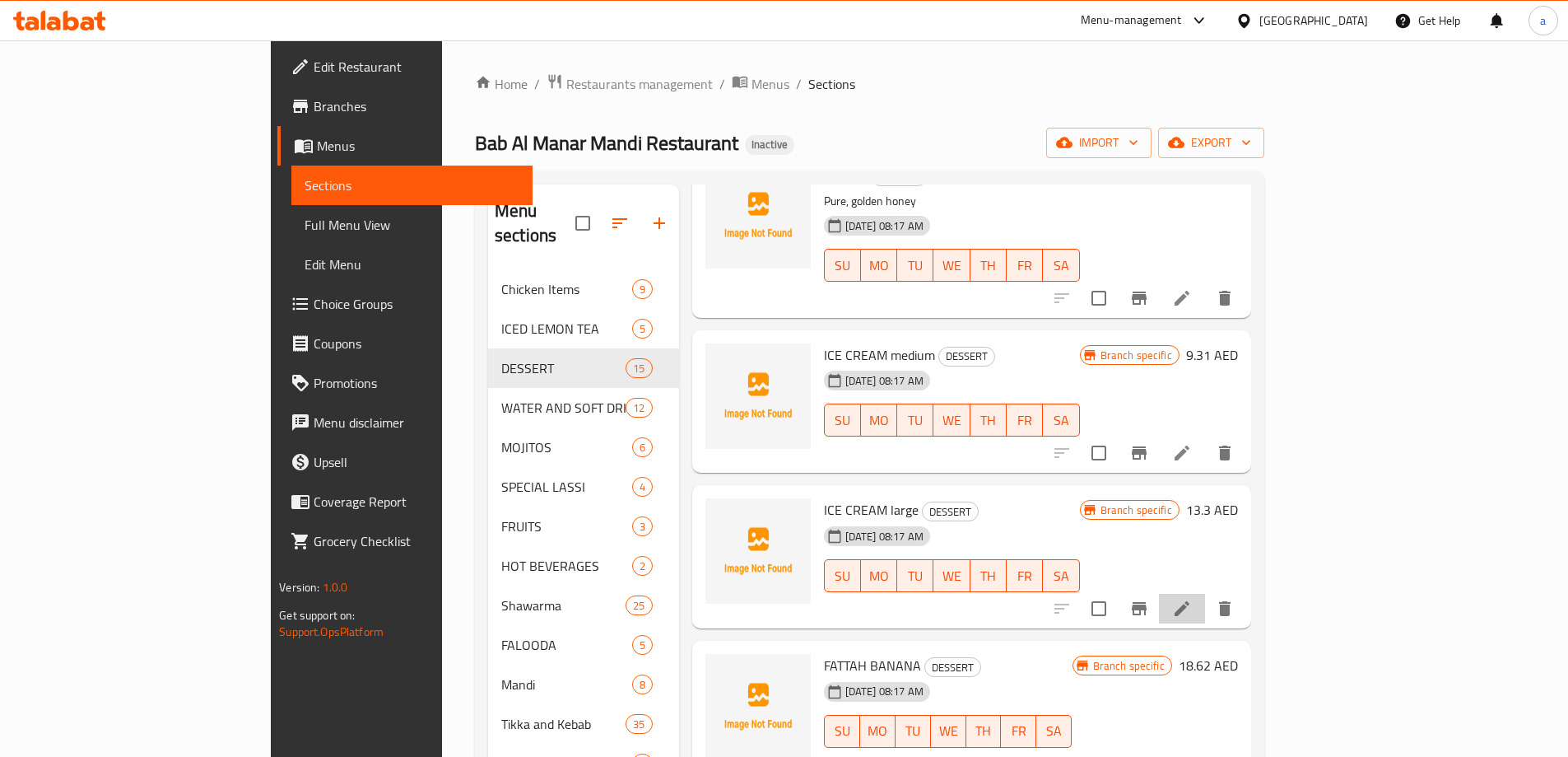
click at [1205, 593] on li at bounding box center [1182, 608] width 46 height 30
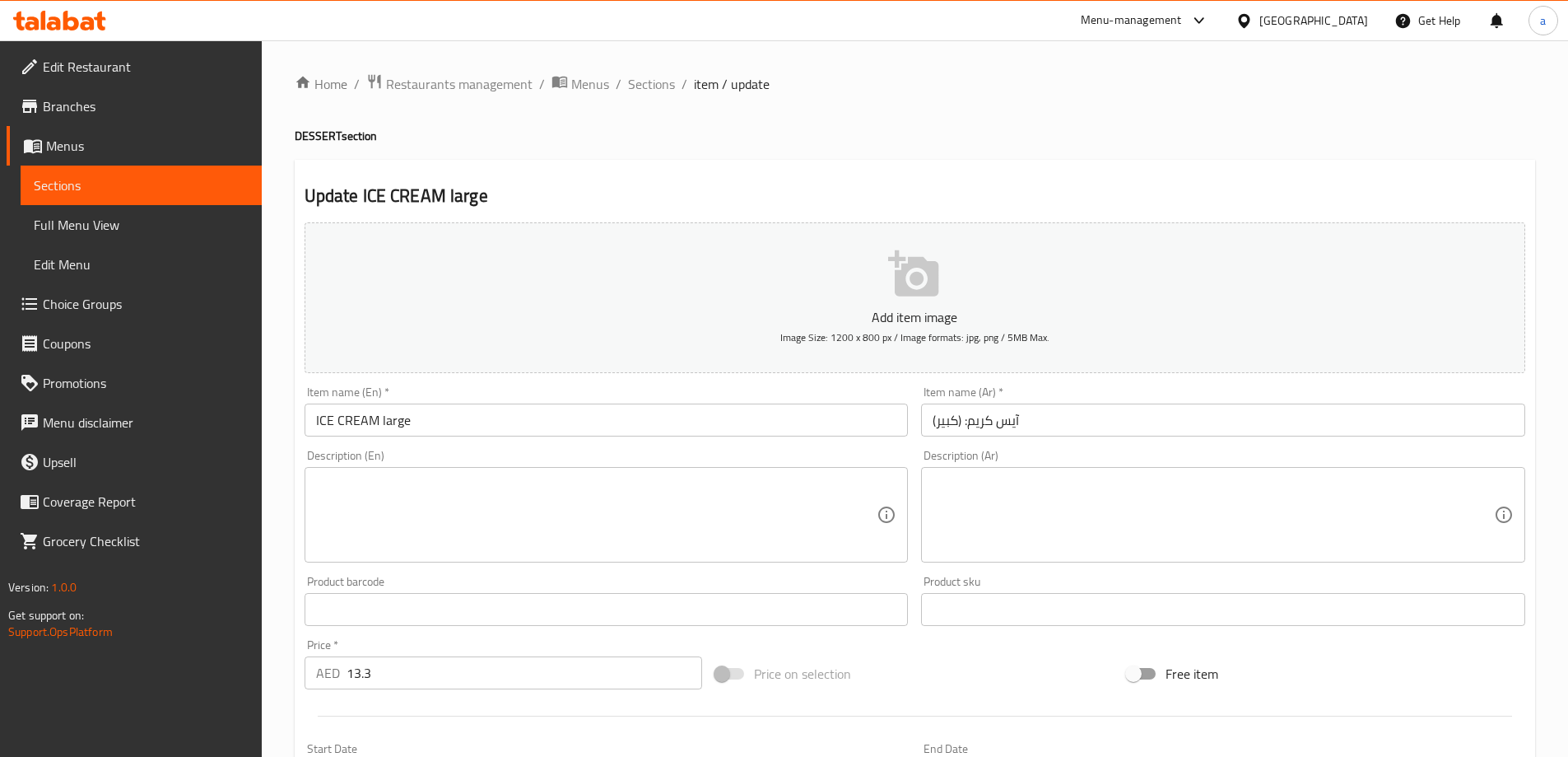
click at [666, 531] on textarea at bounding box center [596, 514] width 561 height 78
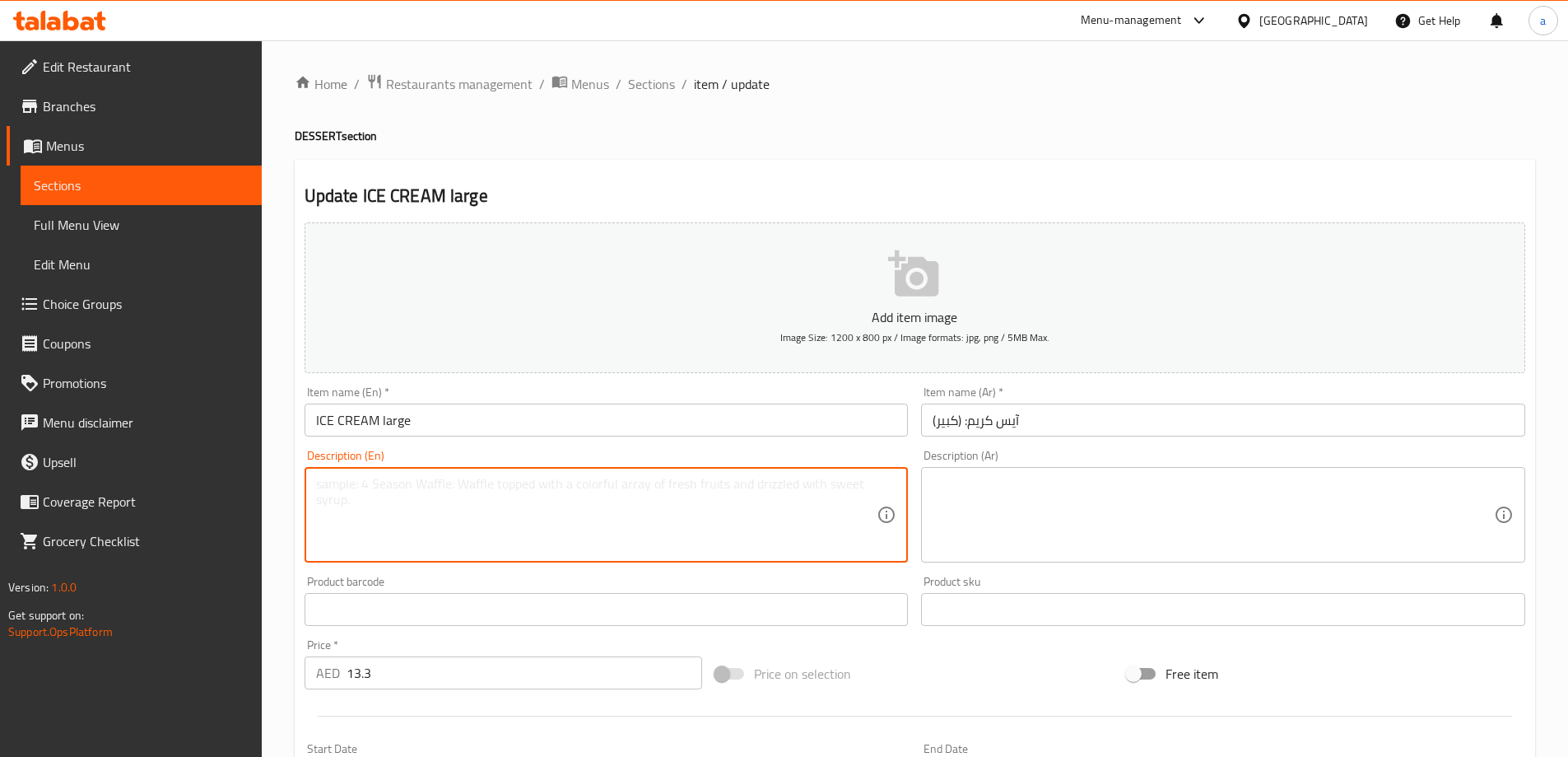
paste textarea "A generous large serving of smooth, indulgent ice cream"
type textarea "A generous large serving of smooth, indulgent ice cream"
click at [1228, 509] on textarea at bounding box center [1213, 514] width 561 height 78
click at [440, 489] on textarea "A generous large serving of smooth, indulgent ice cream" at bounding box center [596, 514] width 561 height 78
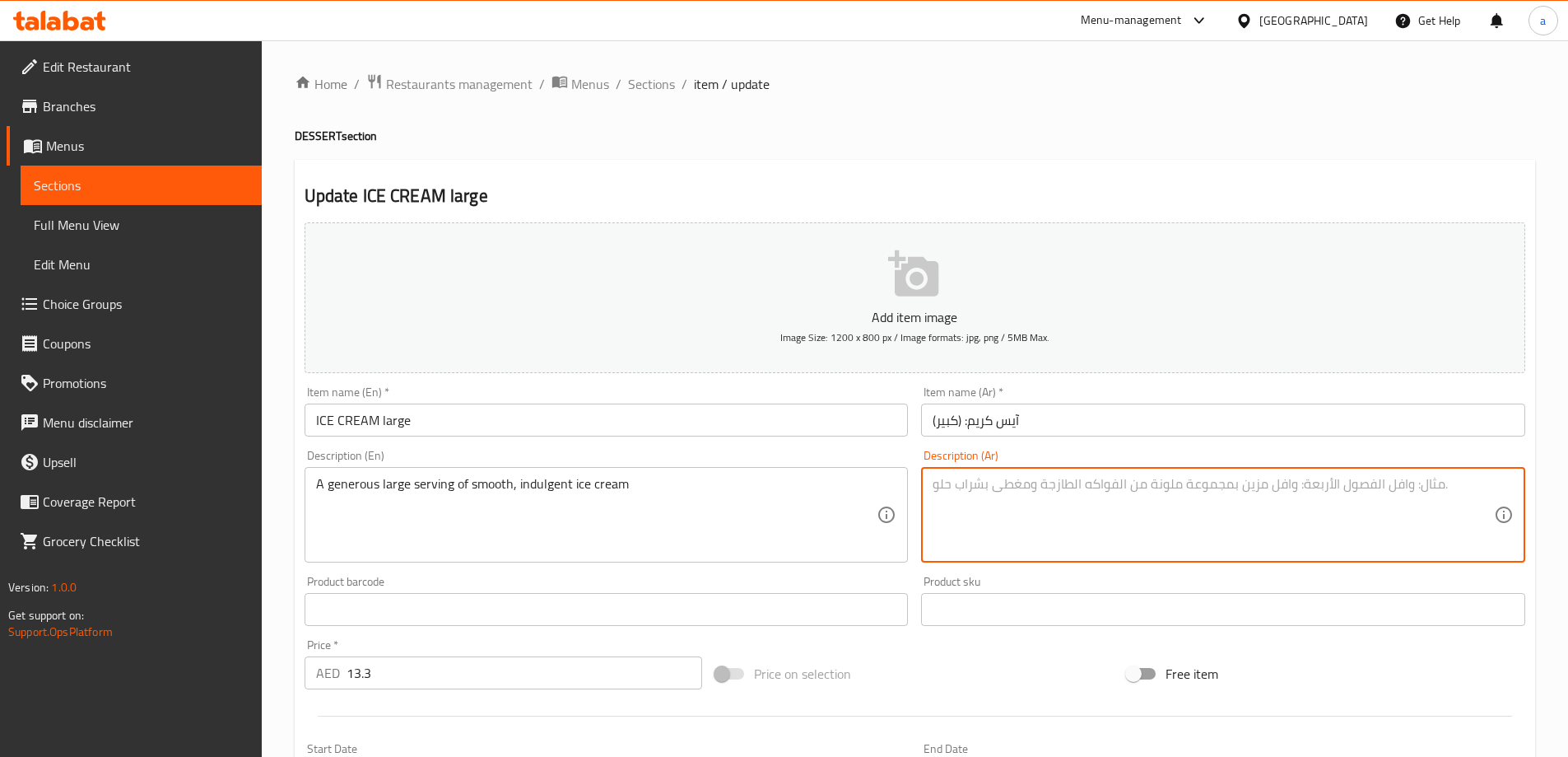
click at [1338, 511] on textarea at bounding box center [1213, 514] width 561 height 78
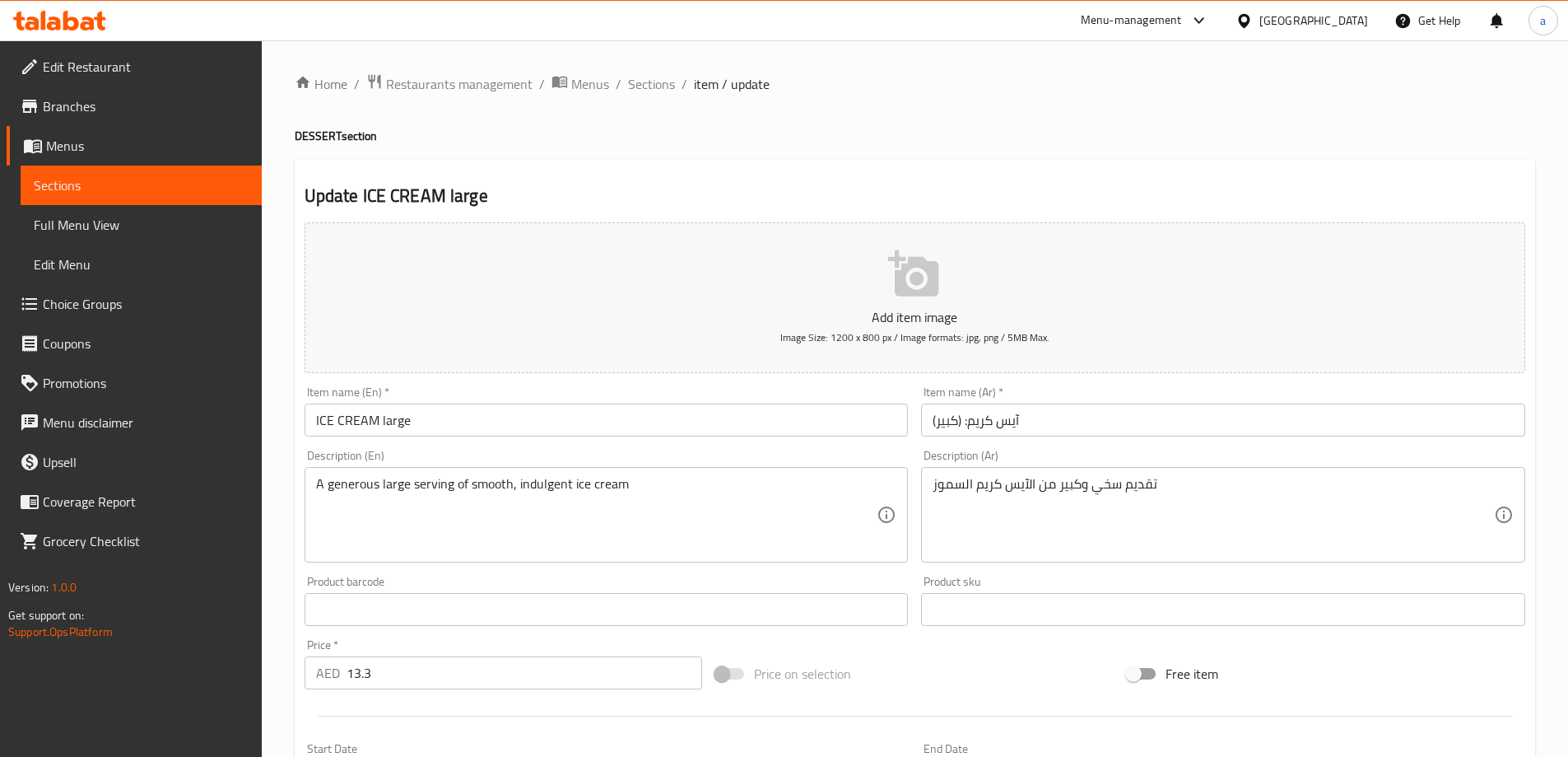
click at [1379, 508] on textarea "تقديم سخي وكبير من الآيس كريم السموز" at bounding box center [1213, 514] width 561 height 78
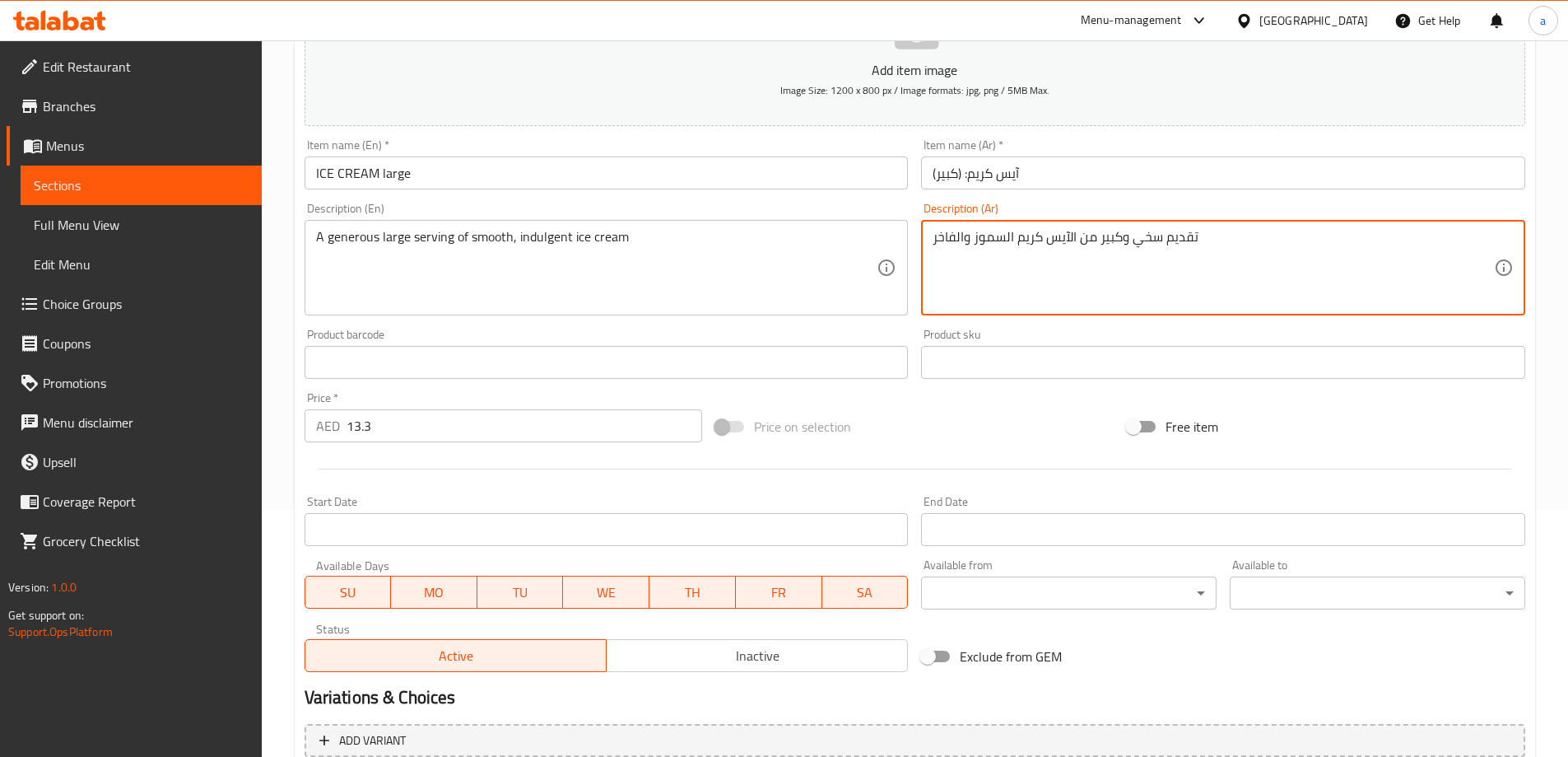
scroll to position [407, 0]
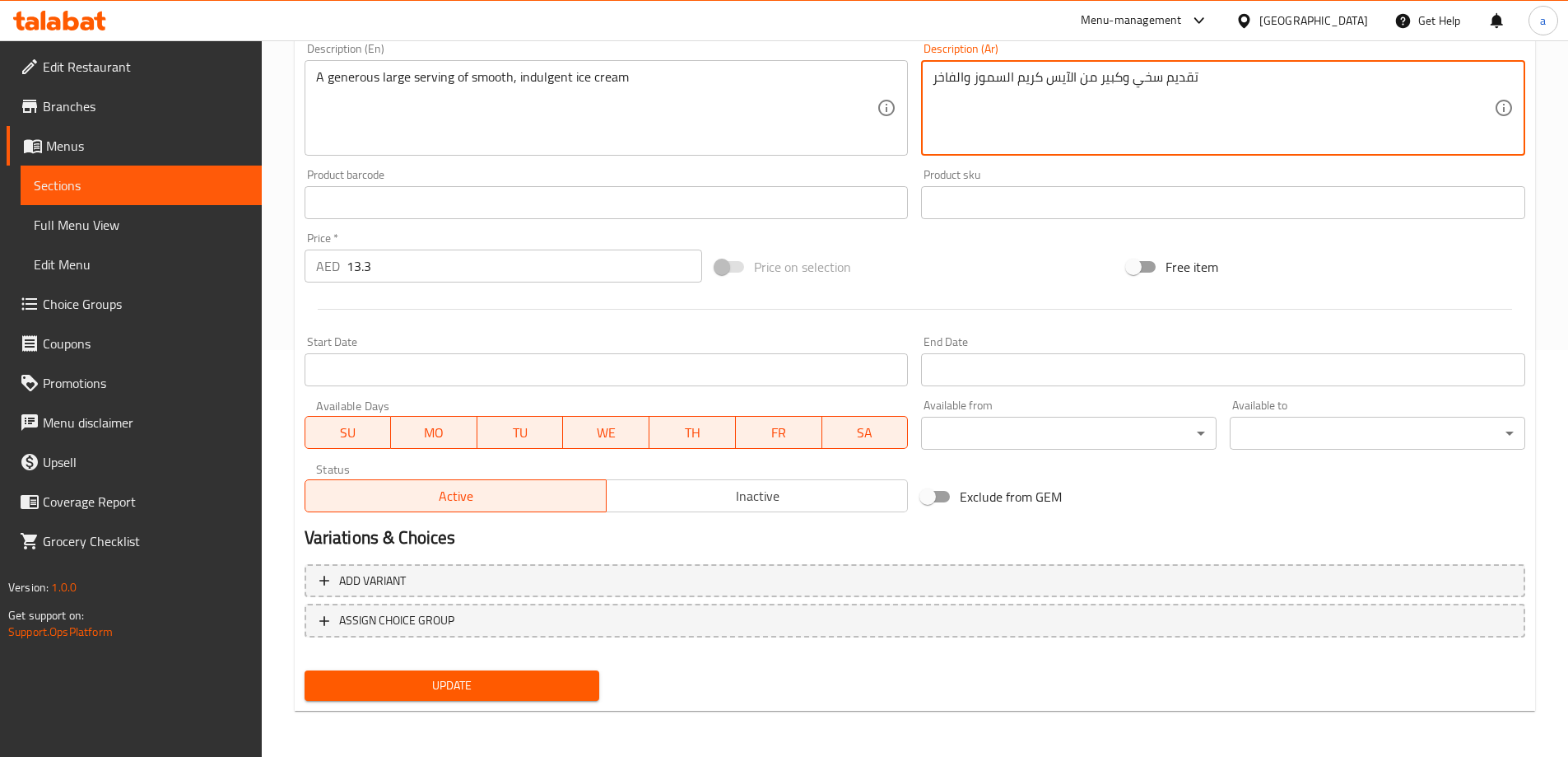
type textarea "تقديم سخي وكبير من الآيس كريم السموز والفاخر"
click at [389, 658] on div "Add variant ASSIGN CHOICE GROUP" at bounding box center [915, 611] width 1233 height 107
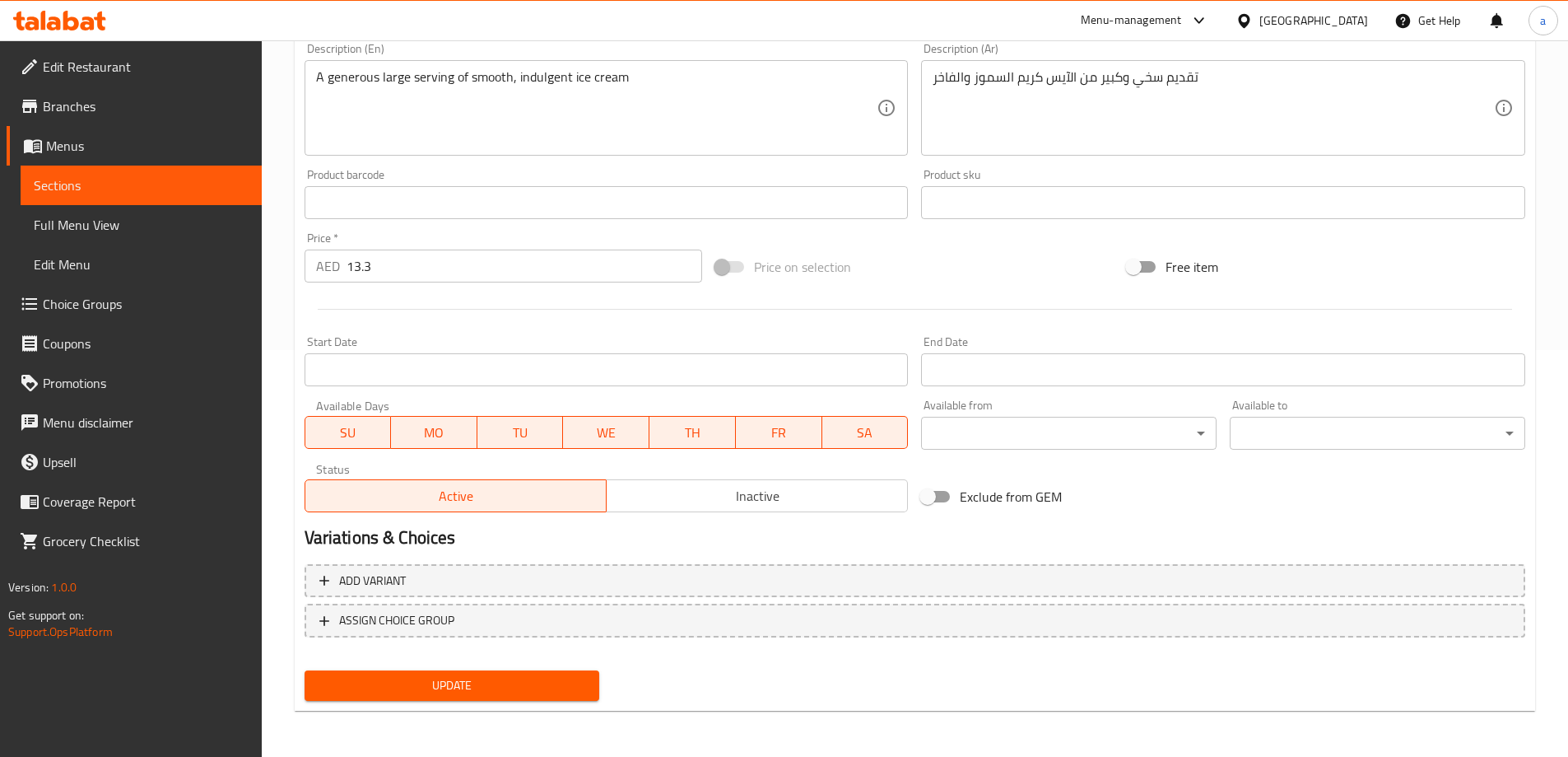
click at [400, 675] on span "Update" at bounding box center [452, 686] width 269 height 21
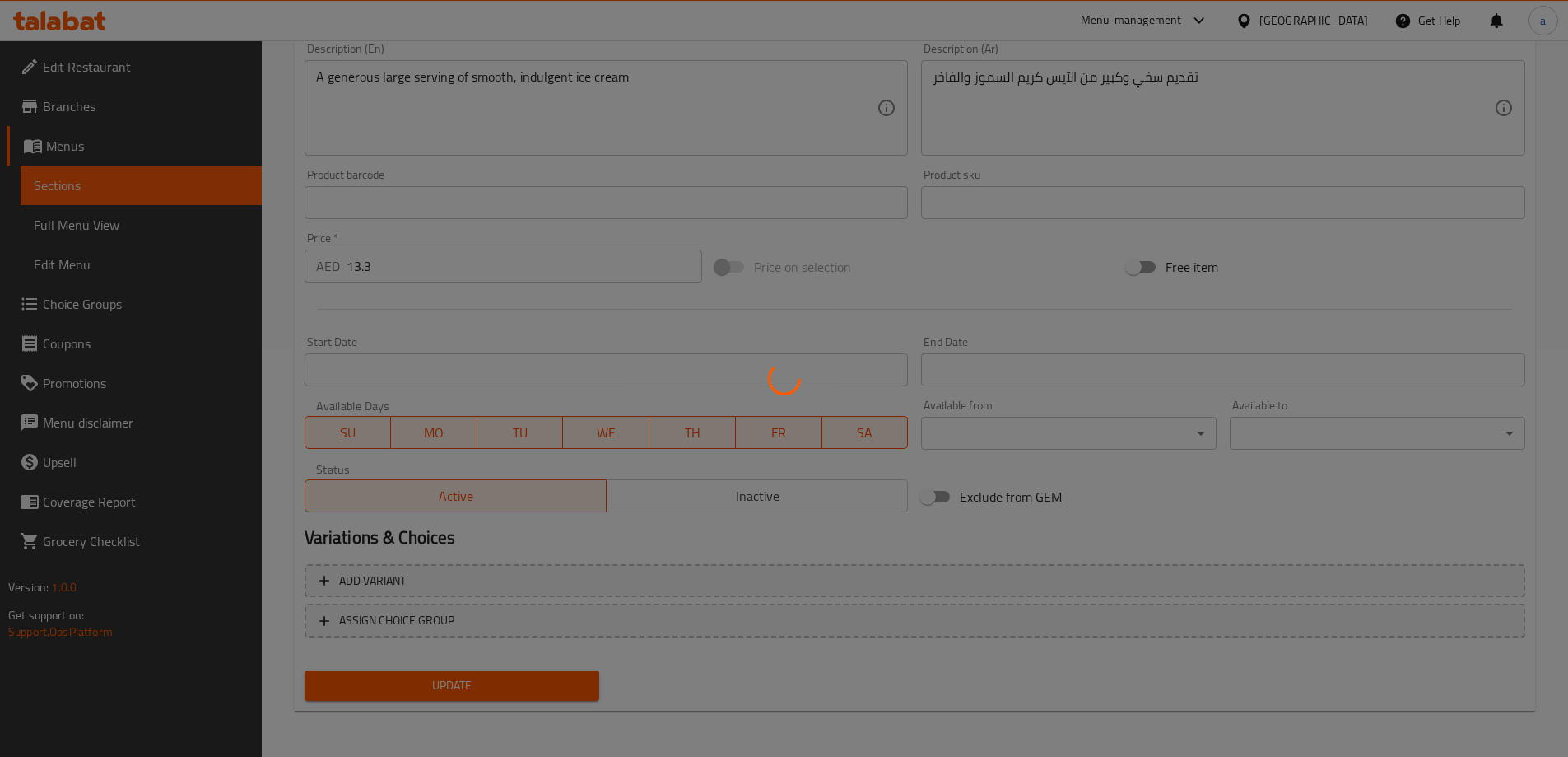
scroll to position [0, 0]
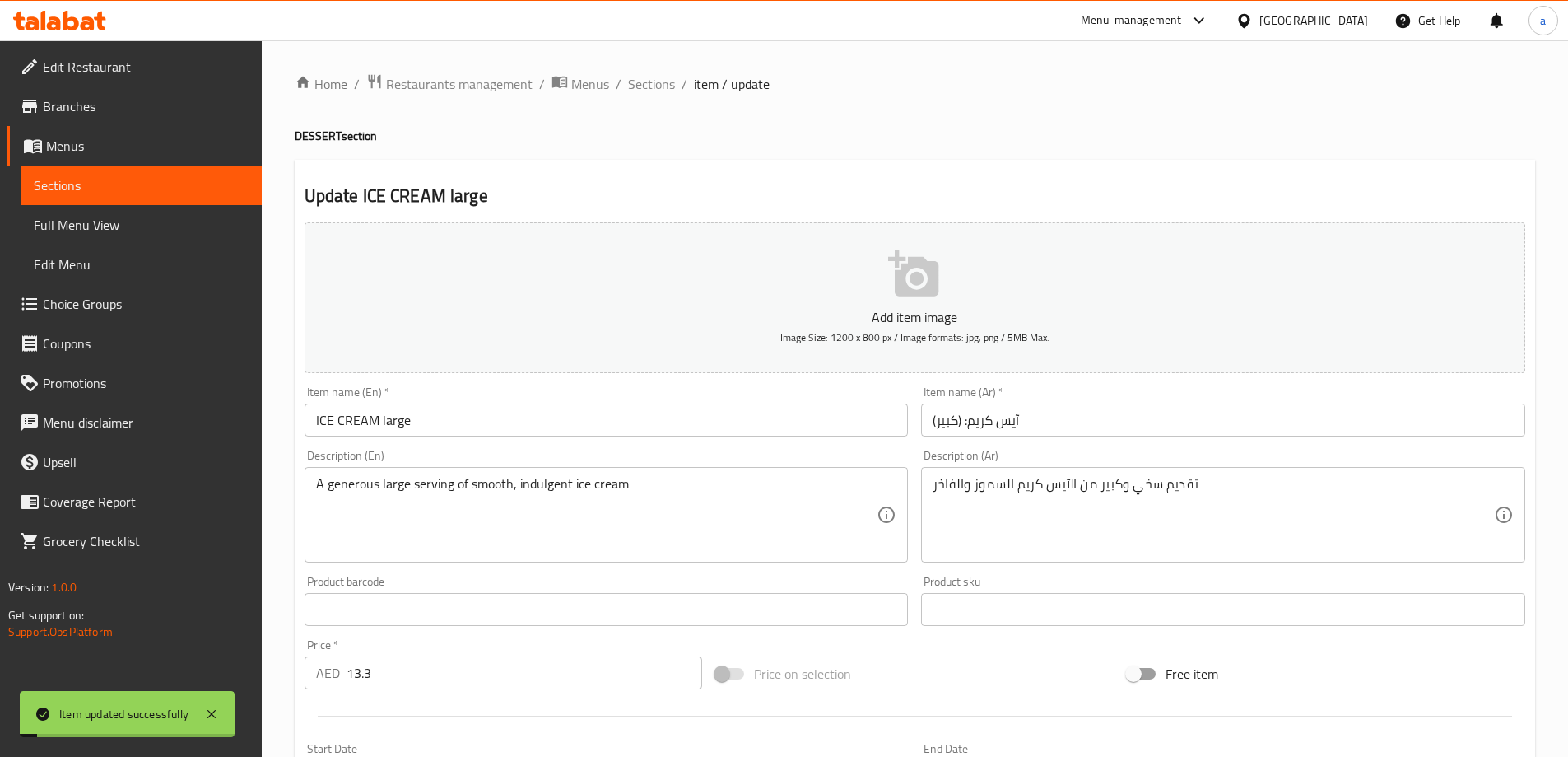
click at [624, 96] on div "Home / Restaurants management / Menus / Sections / item / update DESSERT sectio…" at bounding box center [914, 602] width 1240 height 1057
click at [649, 80] on span "Sections" at bounding box center [651, 84] width 47 height 20
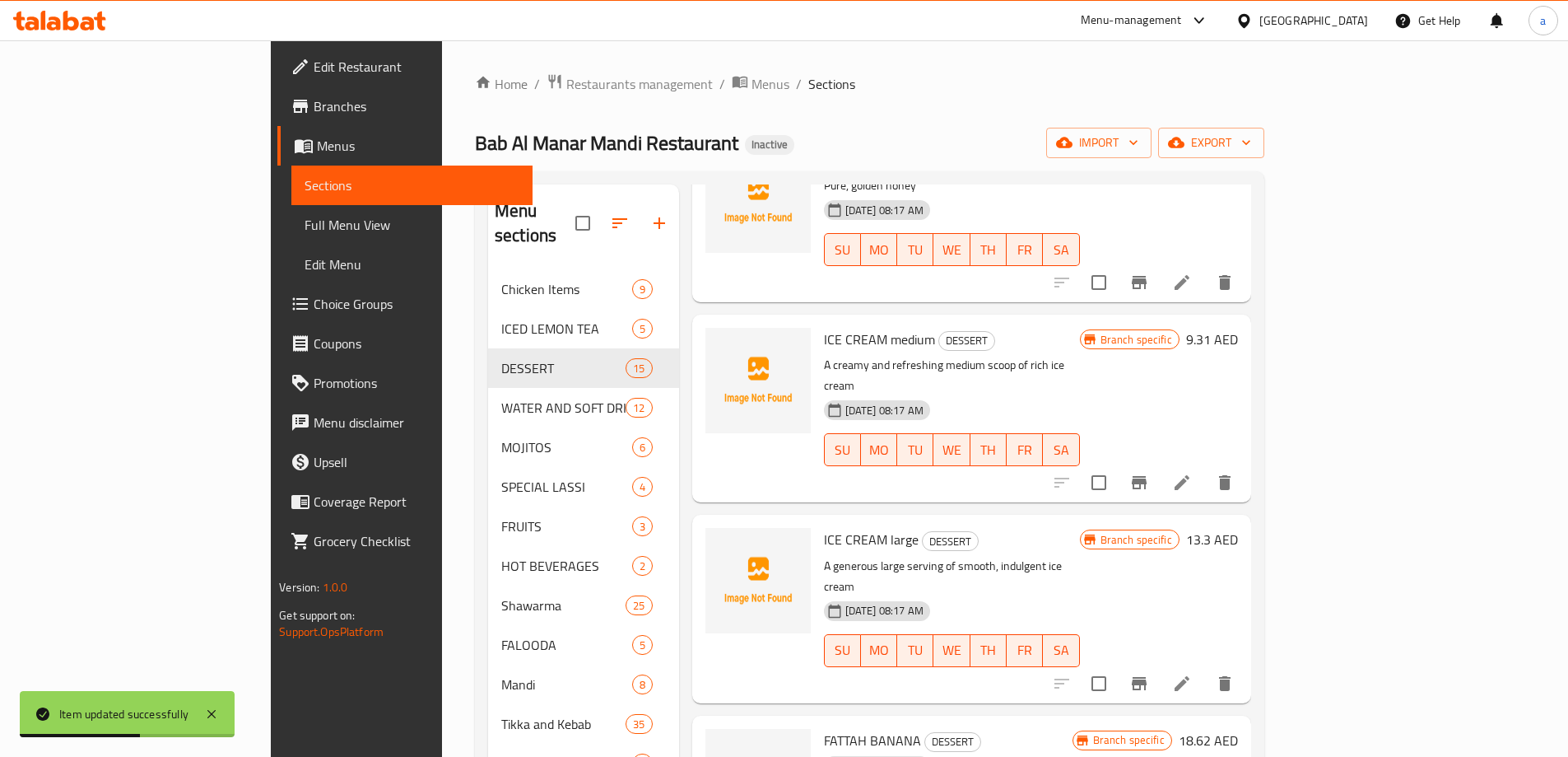
scroll to position [1433, 0]
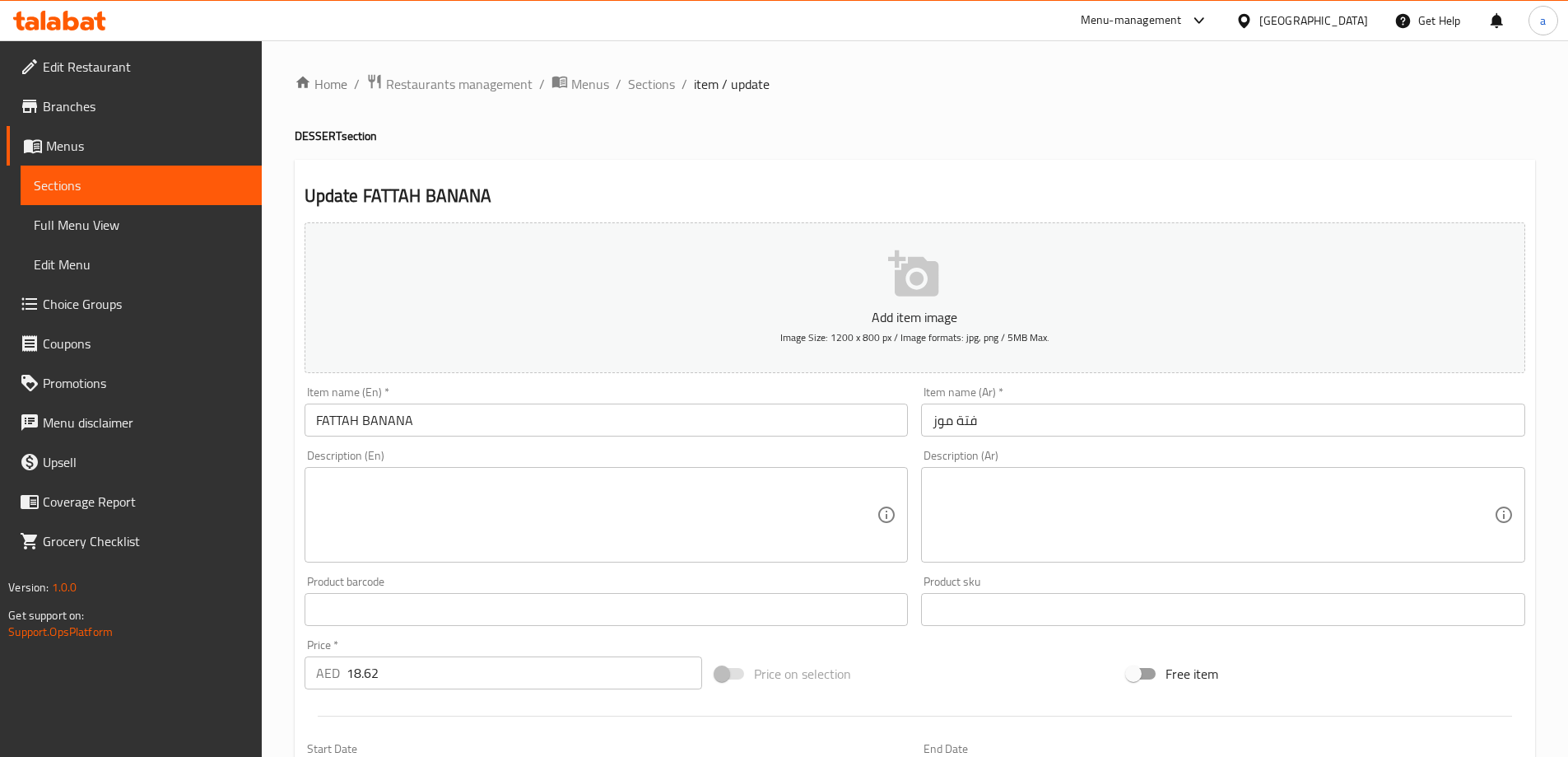
click at [767, 508] on textarea at bounding box center [596, 514] width 561 height 78
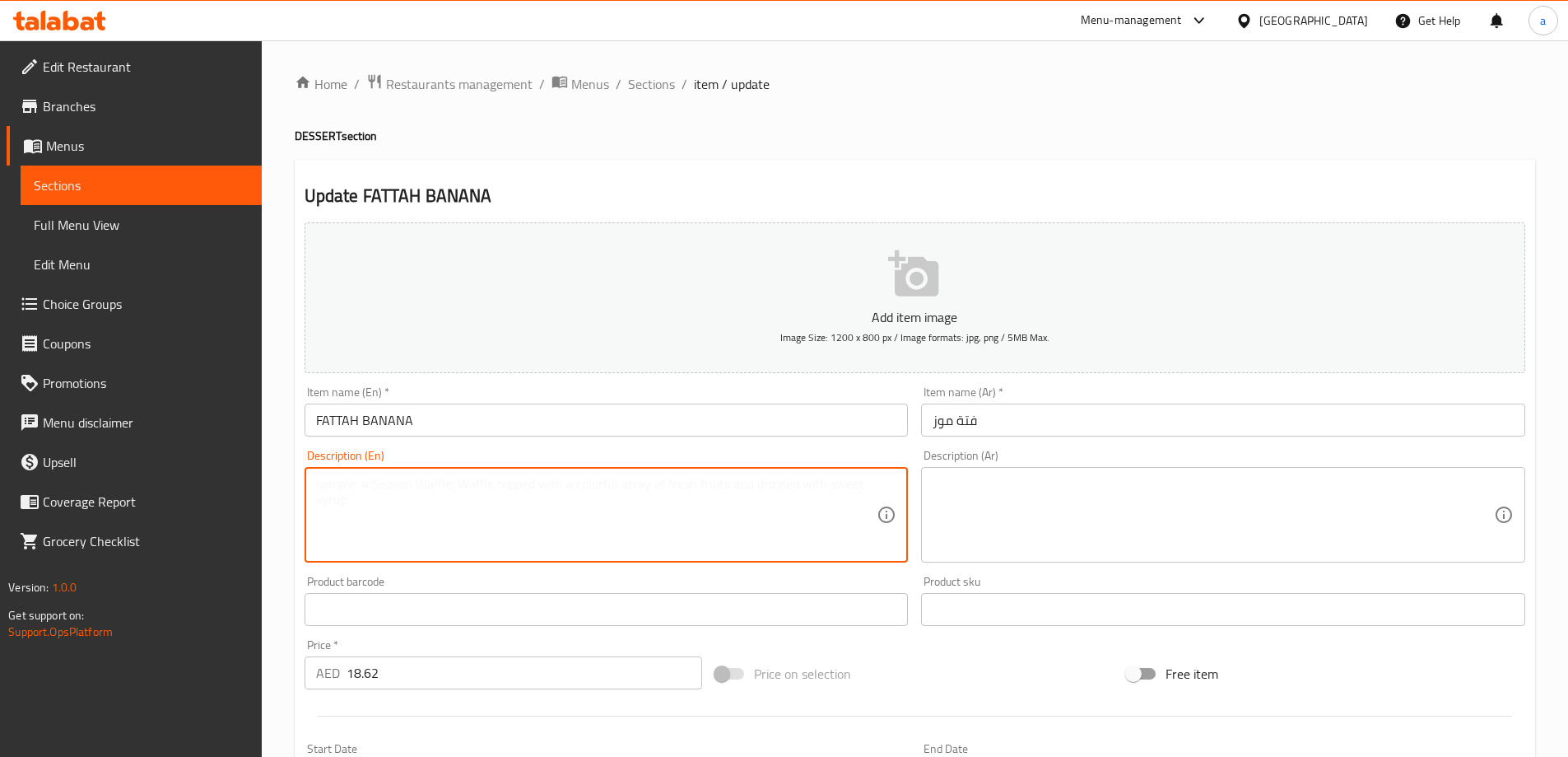
paste textarea "Layers of fluffy bread and cream, topped with fresh banana slices and sweet syr…"
type textarea "Layers of fluffy bread and cream, topped with fresh banana slices and sweet syr…"
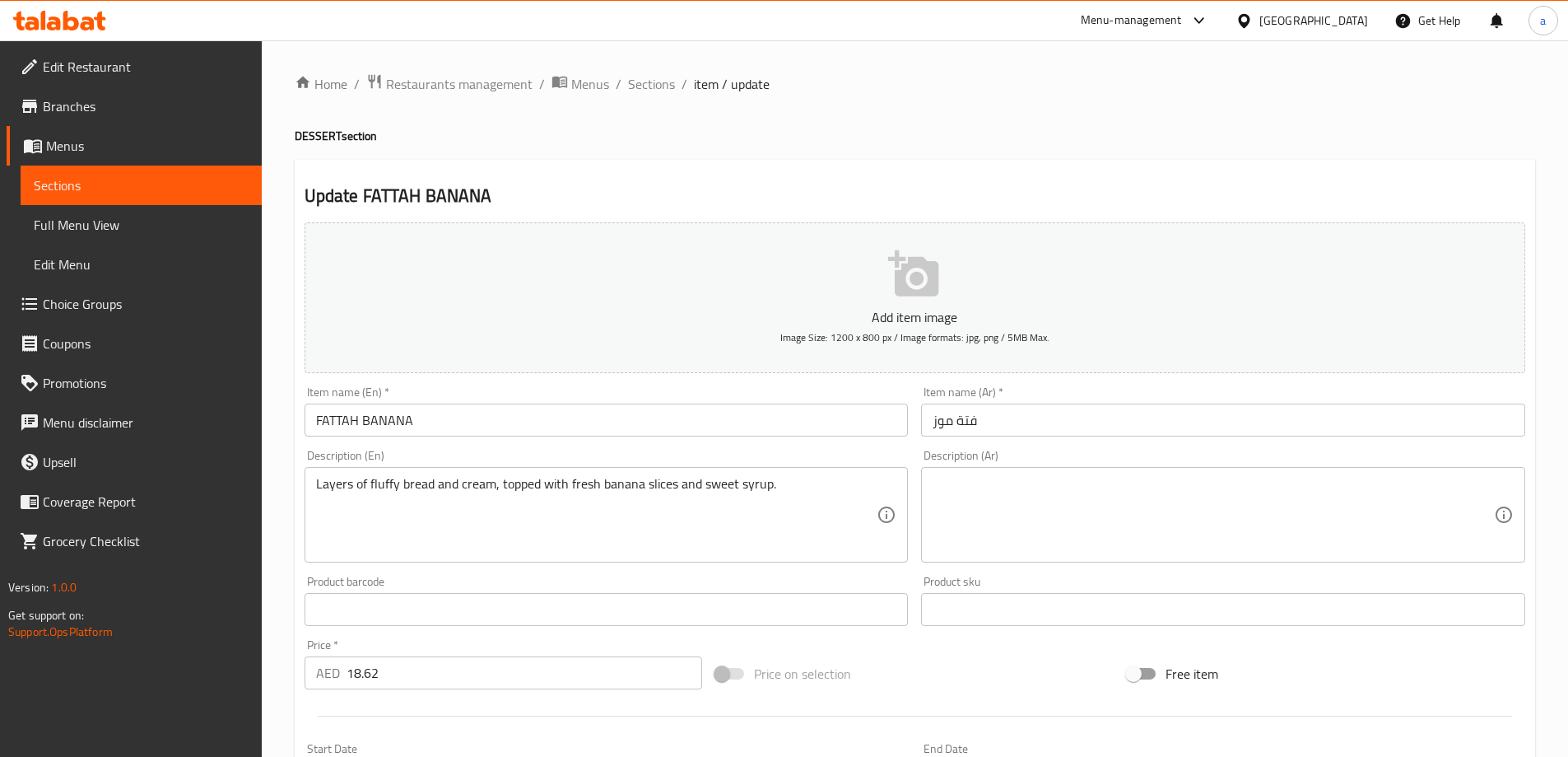
click at [1211, 506] on textarea at bounding box center [1213, 514] width 561 height 78
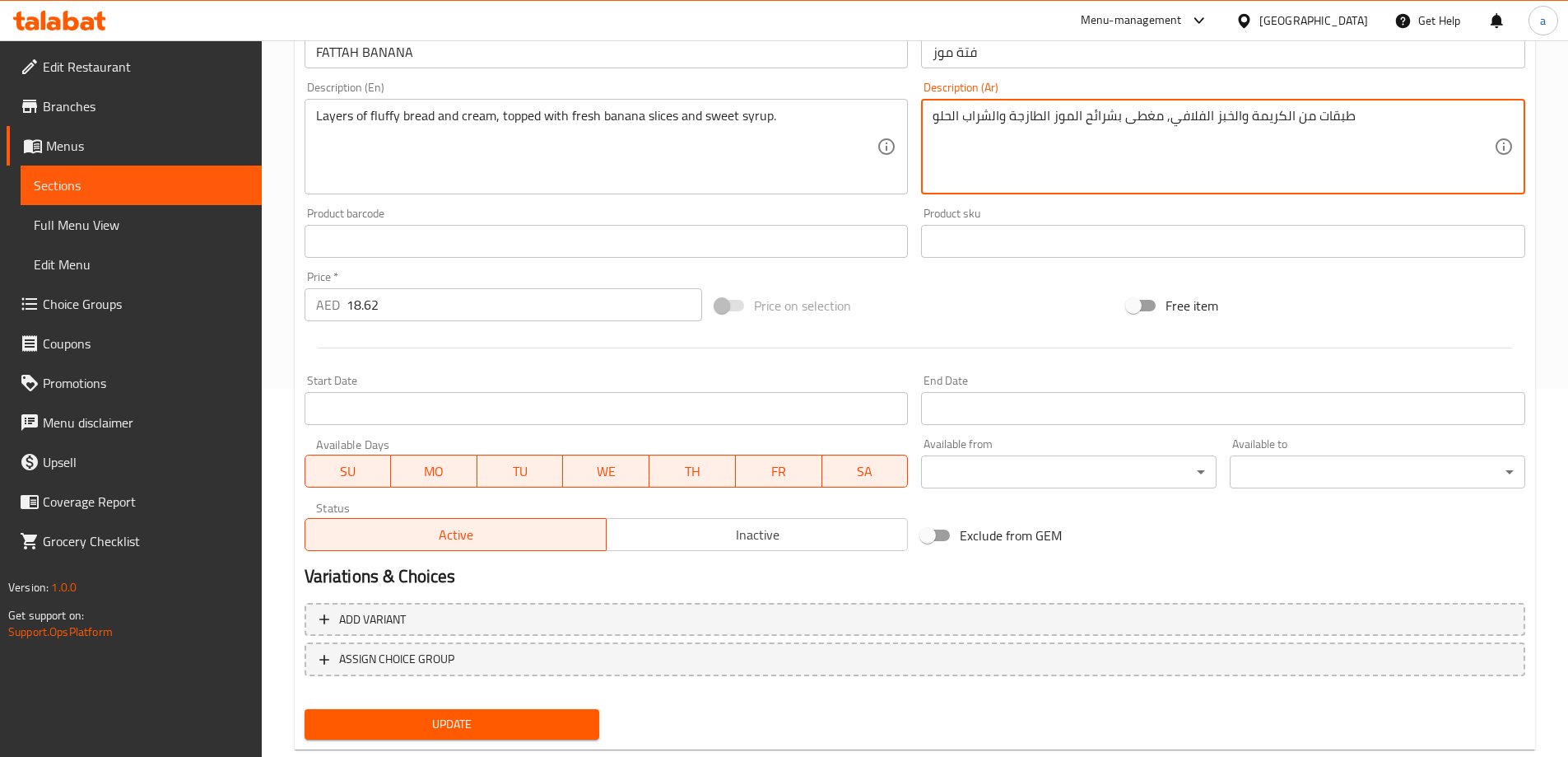
scroll to position [407, 0]
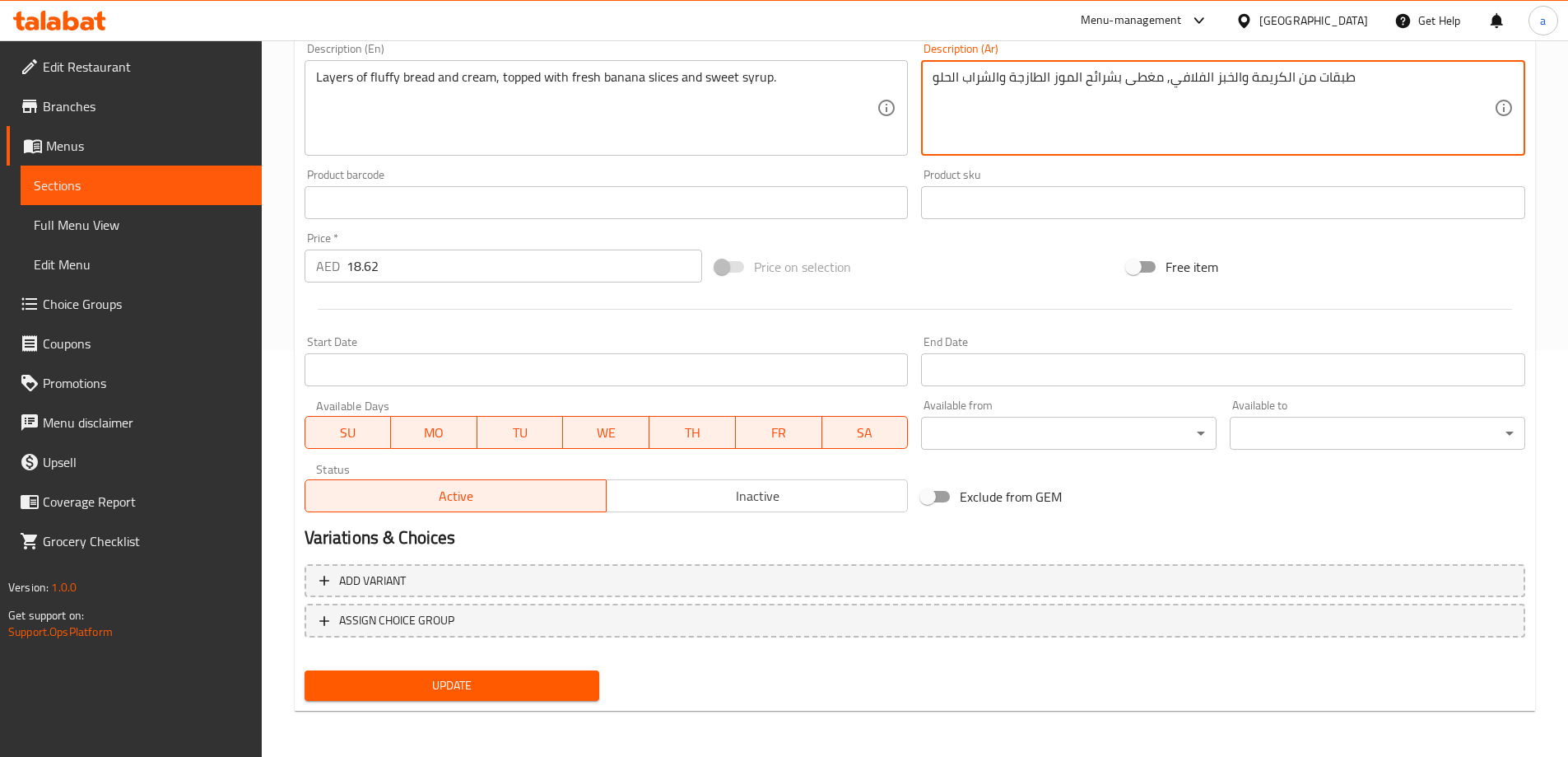
type textarea "طبقات من الكريمة والخبز الفلافي, مغطى بشرائح الموز الطازجة والشراب الحلو"
click at [444, 692] on span "Update" at bounding box center [452, 686] width 269 height 21
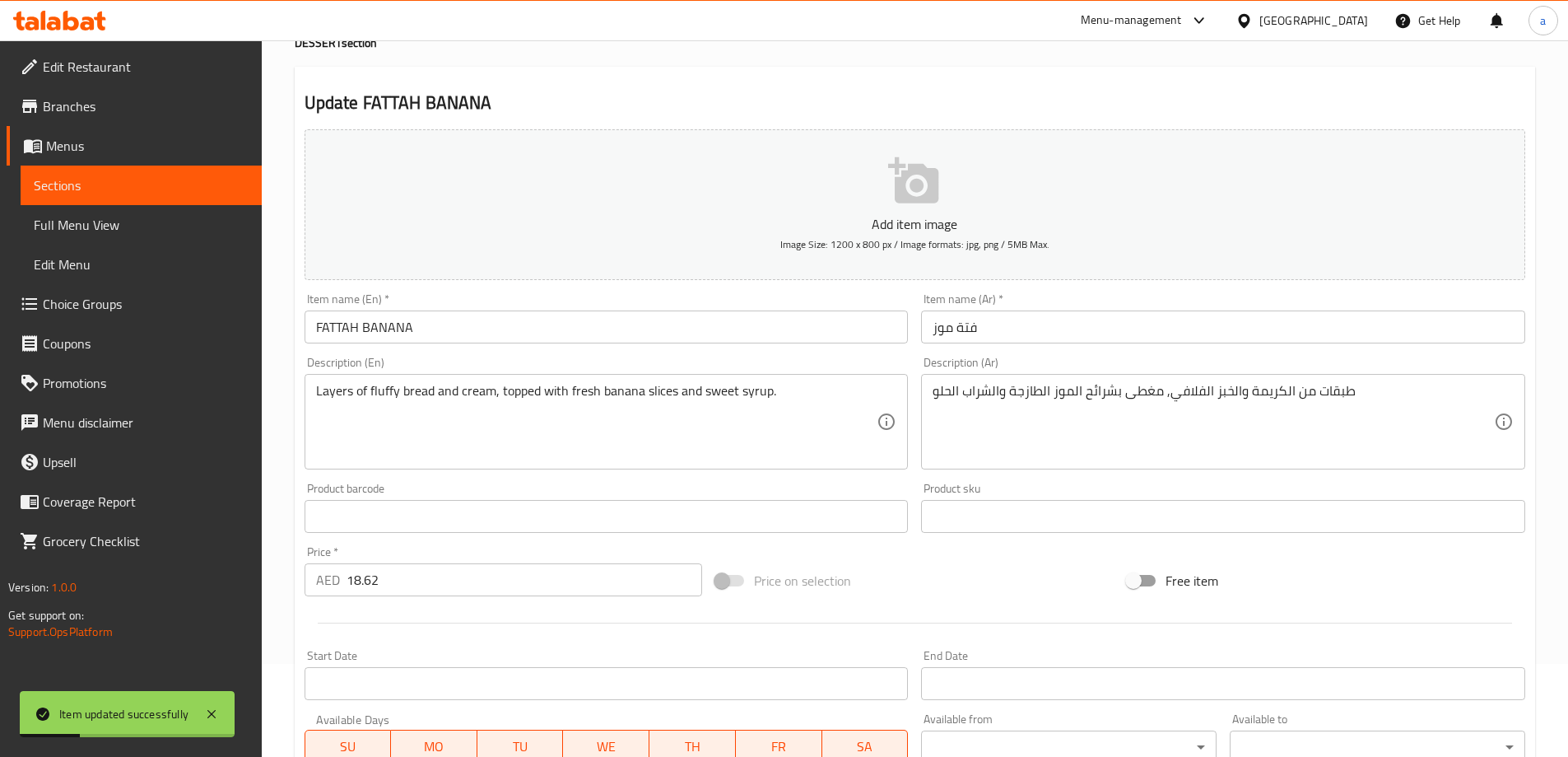
scroll to position [0, 0]
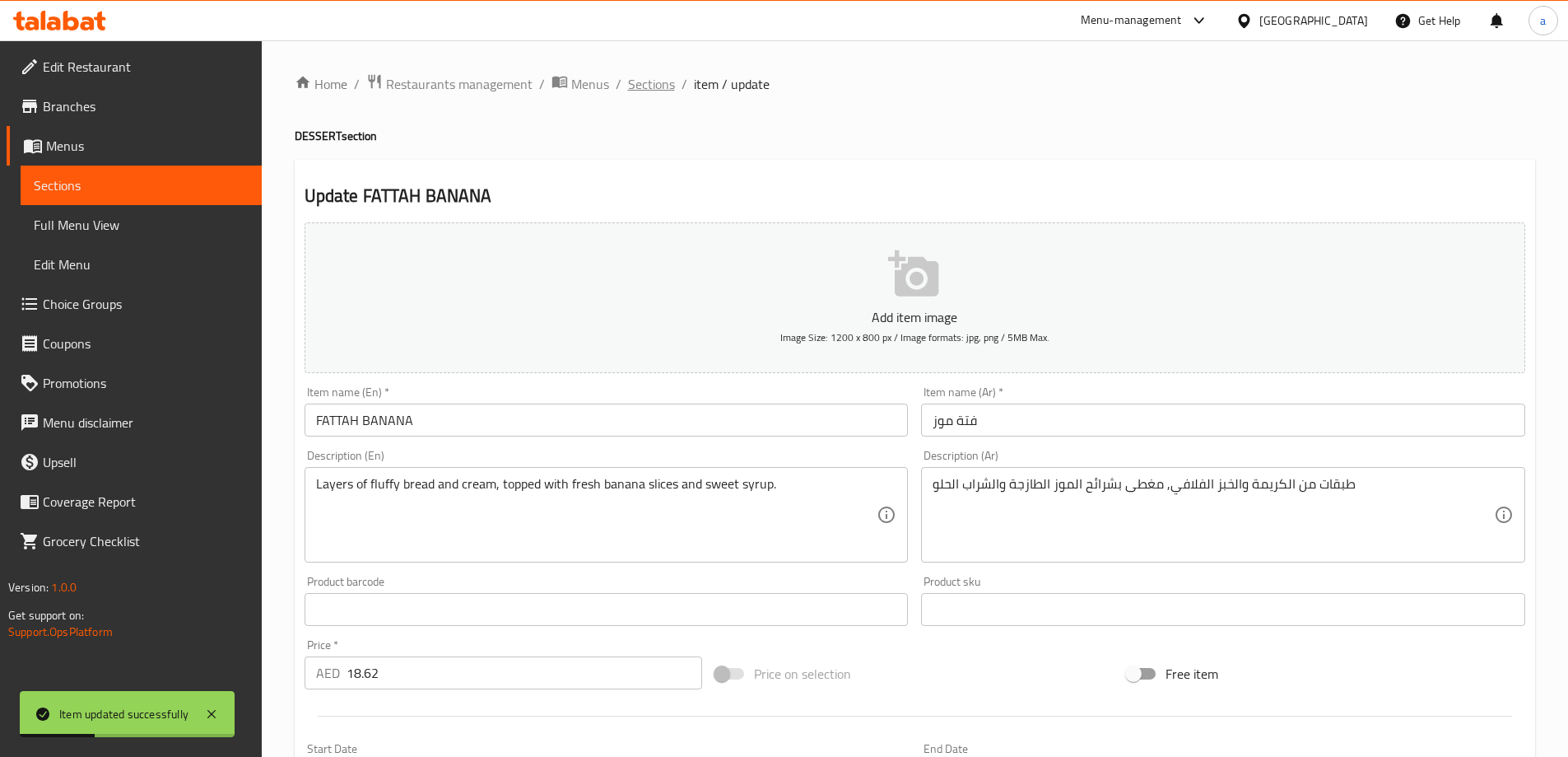
click at [666, 84] on span "Sections" at bounding box center [651, 84] width 47 height 20
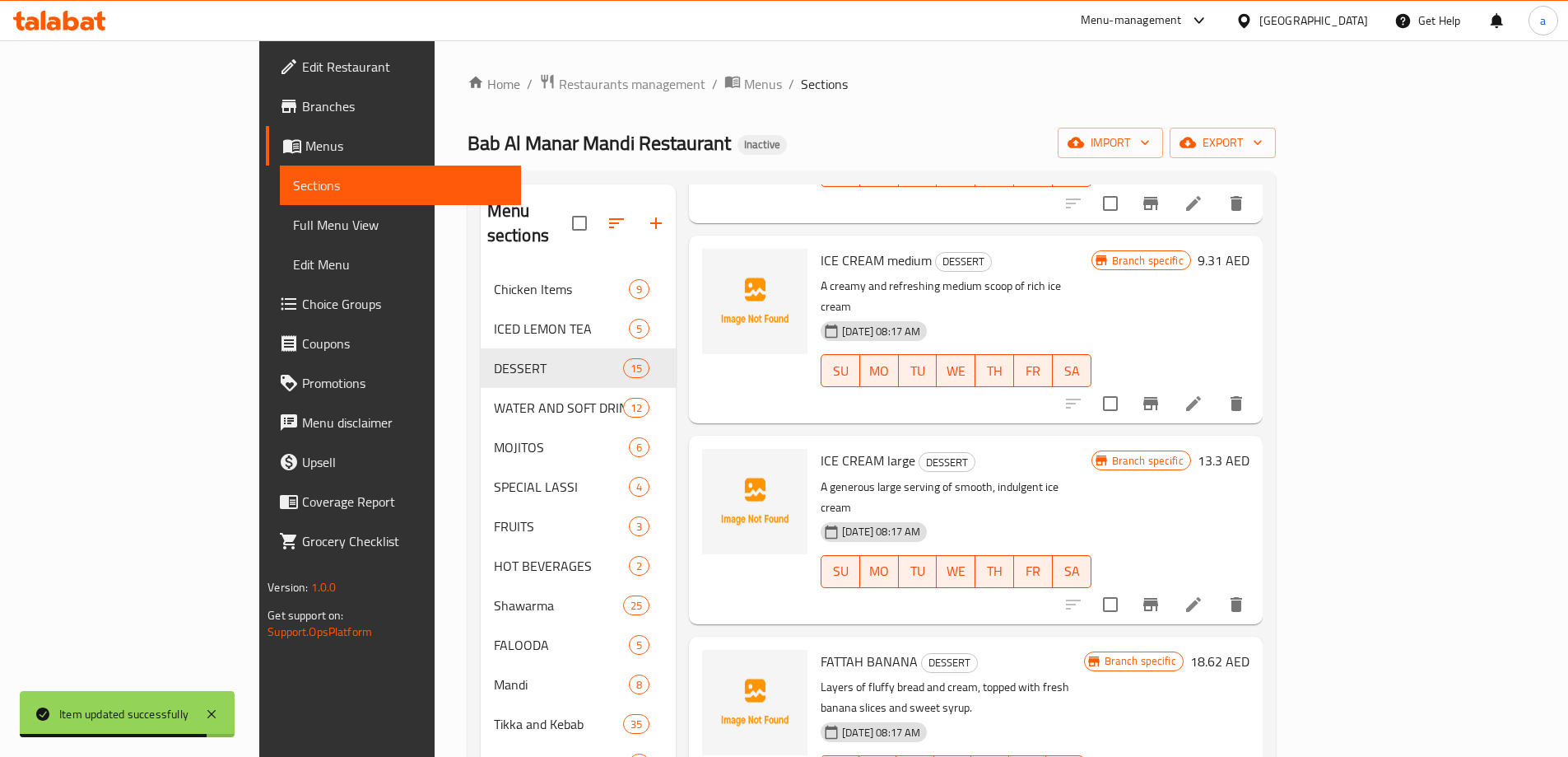
scroll to position [247, 0]
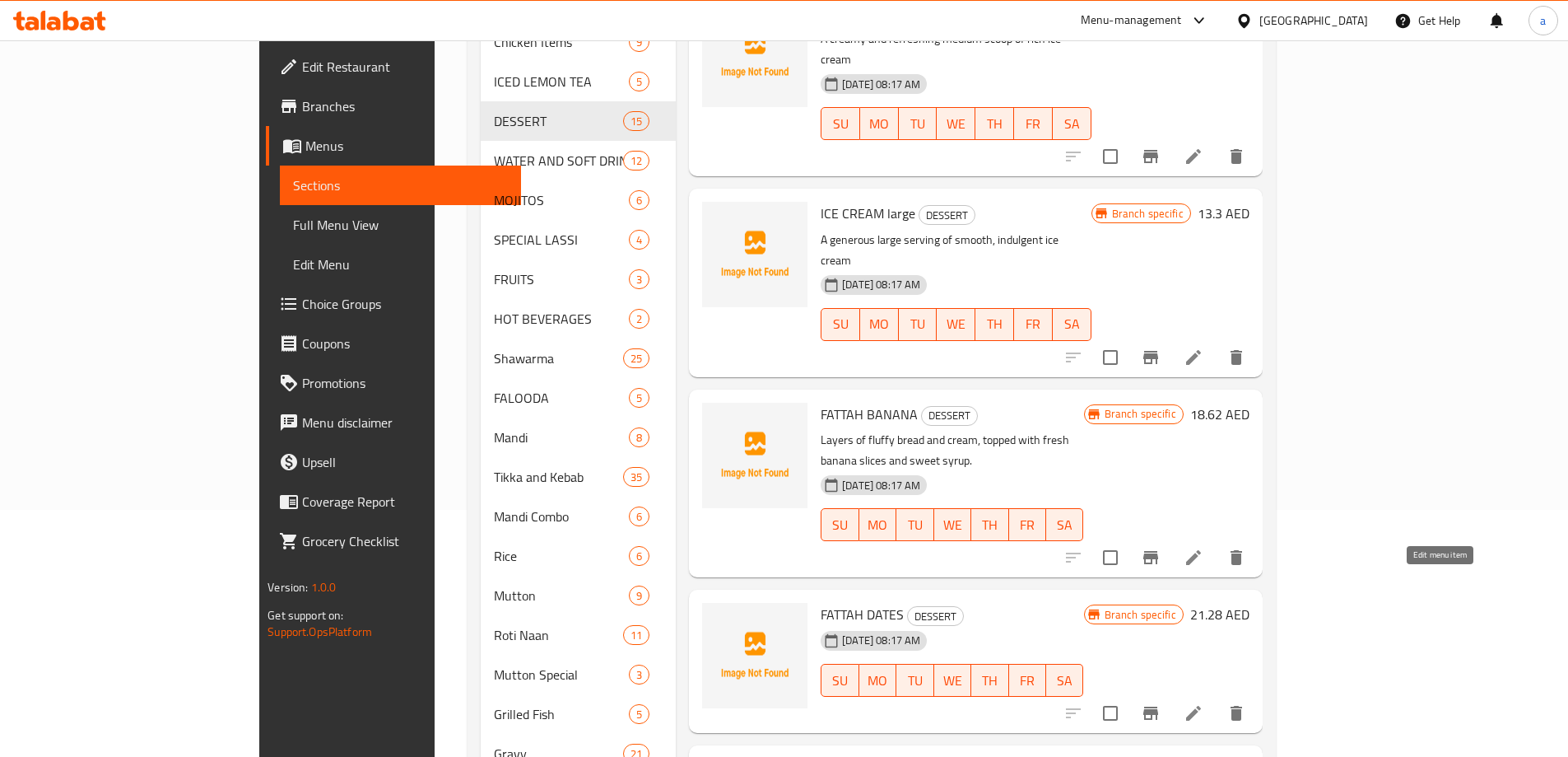
click at [1203, 703] on icon at bounding box center [1193, 713] width 20 height 20
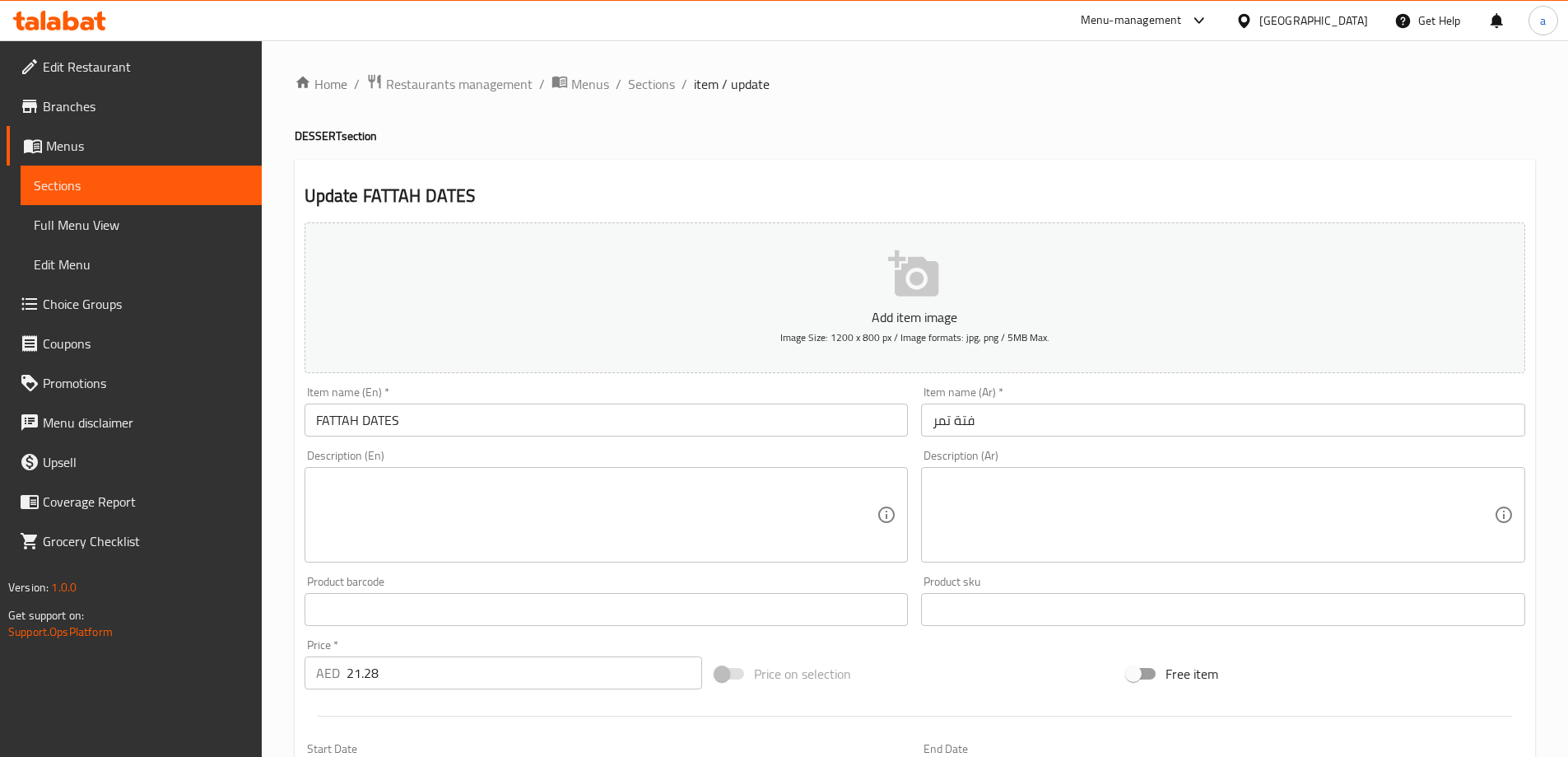
click at [752, 505] on textarea at bounding box center [596, 514] width 561 height 78
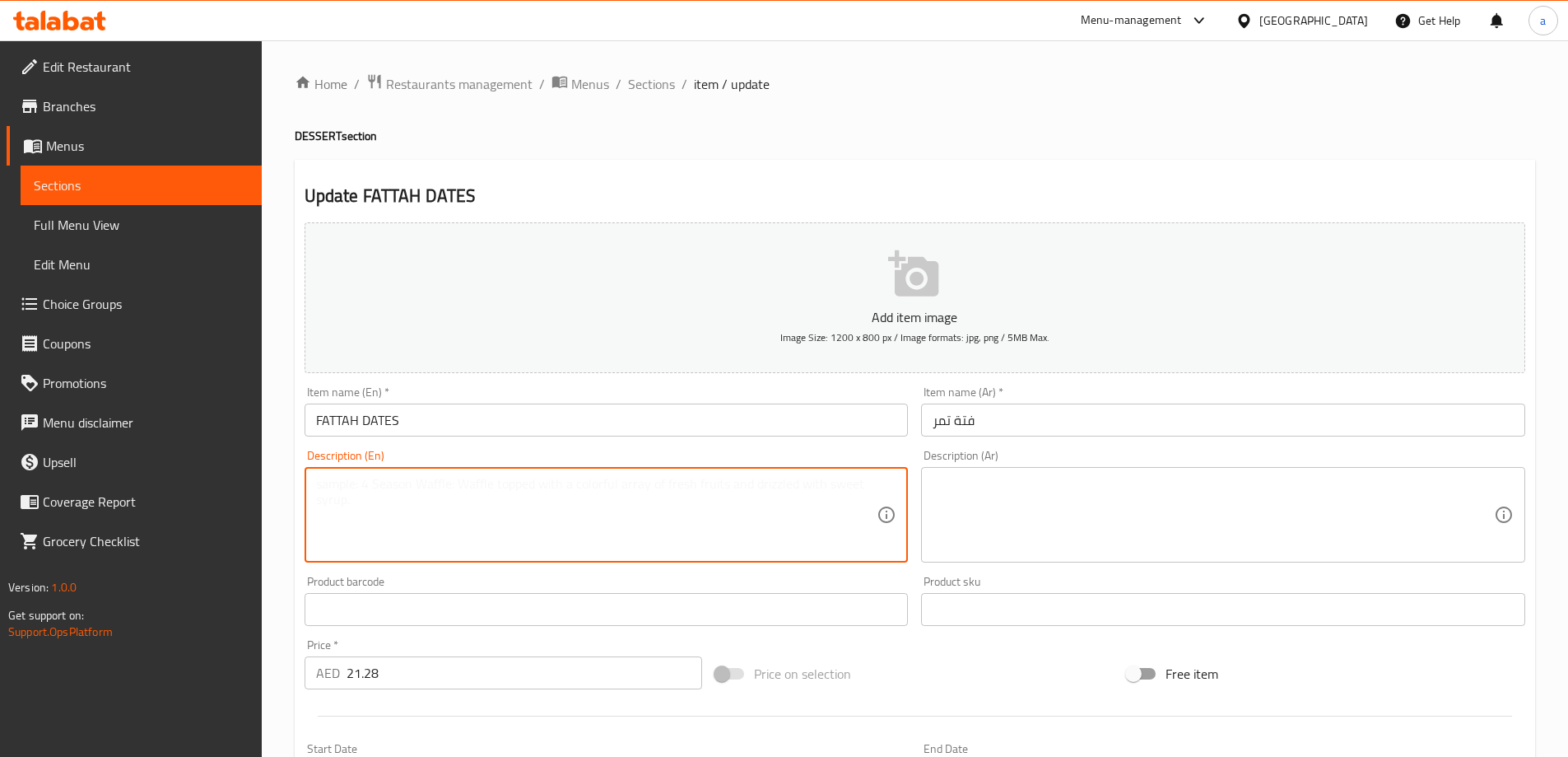
paste textarea "Soft bread pieces with cream and the natural sweetness of dates, finished with …"
type textarea "Soft bread pieces with cream and the natural sweetness of dates, finished with …"
click at [1030, 493] on textarea at bounding box center [1213, 514] width 561 height 78
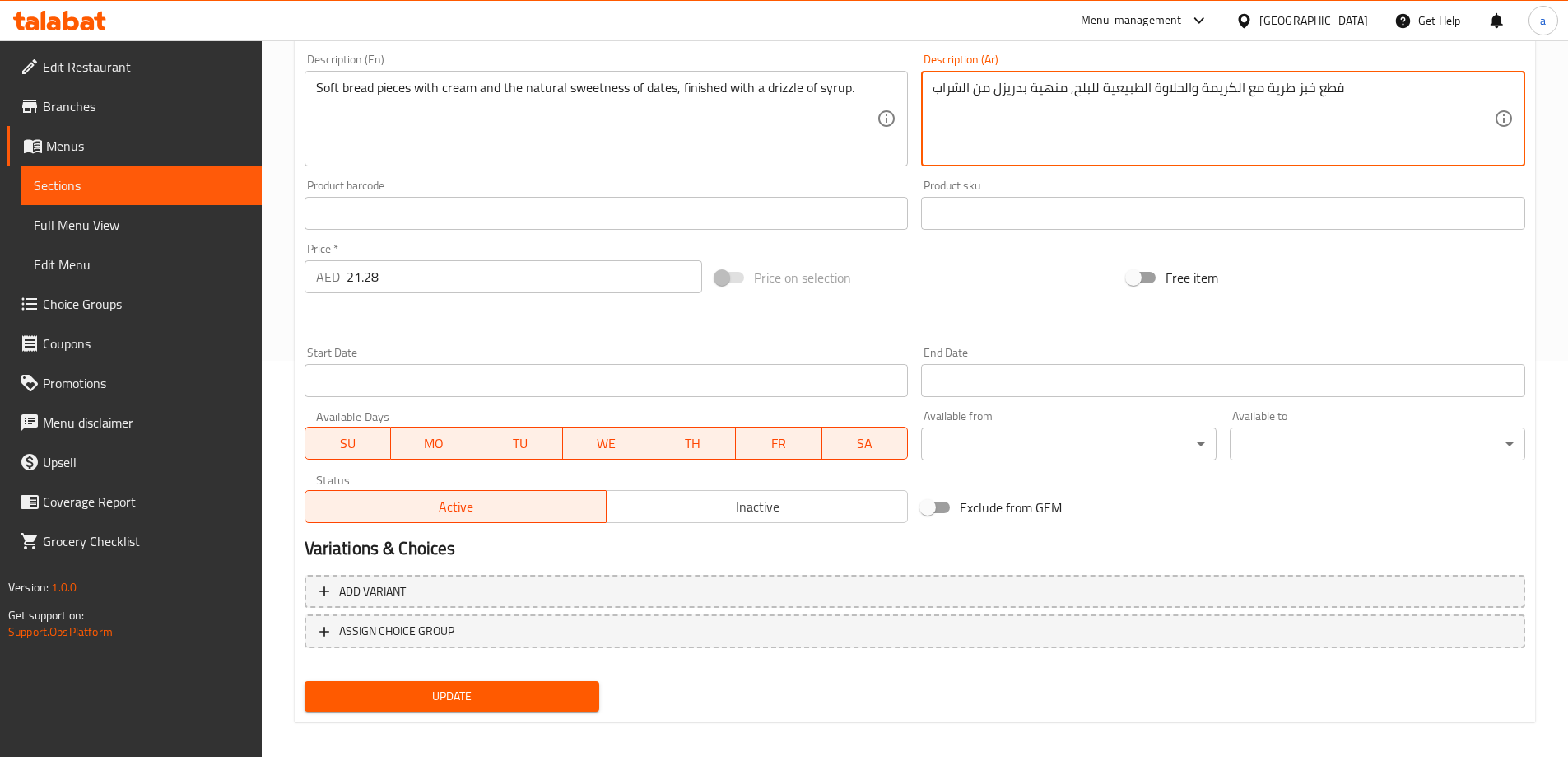
scroll to position [407, 0]
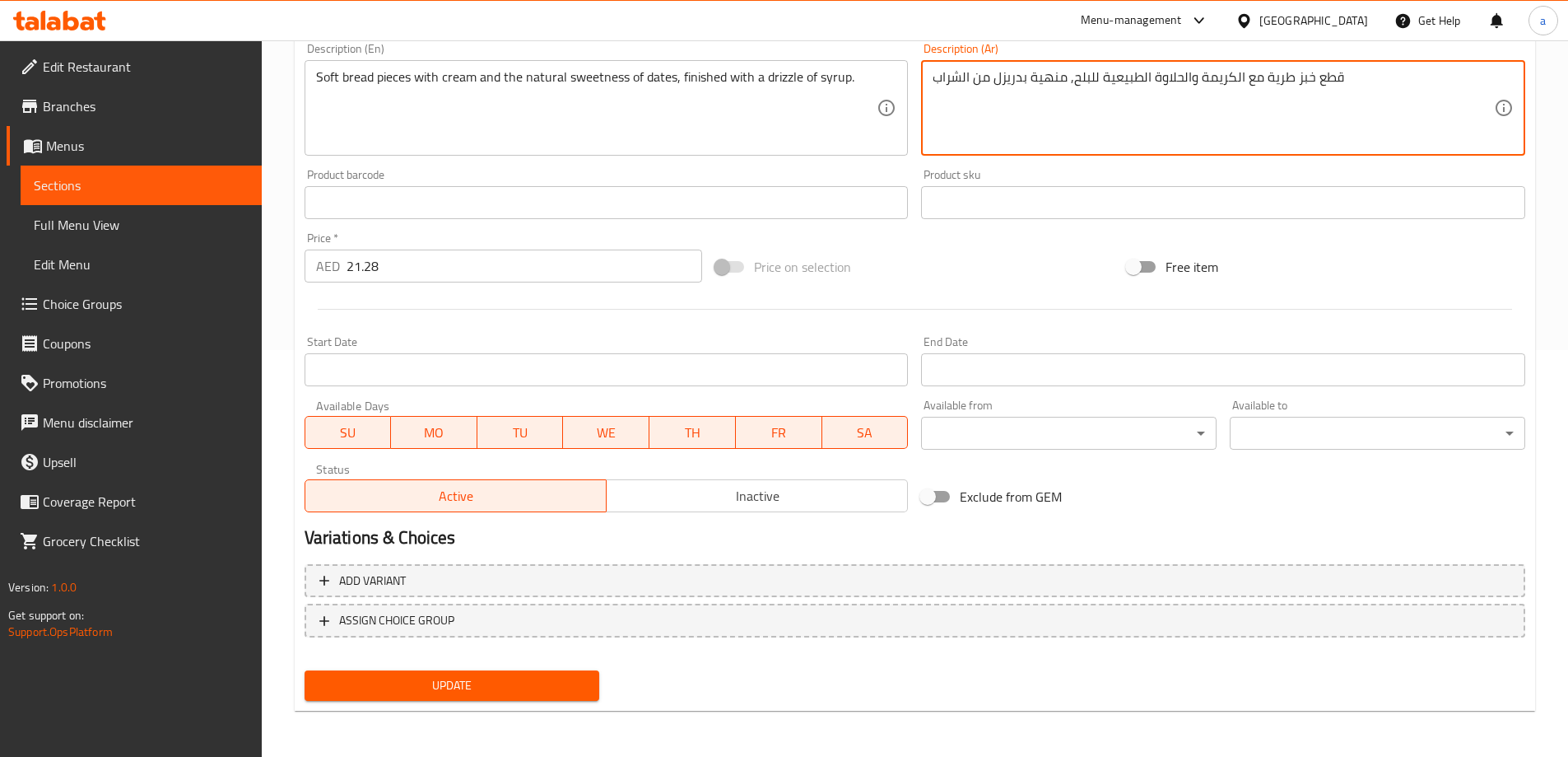
type textarea "قطع خبز طرية مع الكريمة والحلاوة الطبيعية للبلح, منهية بدريزل من الشراب"
click at [509, 696] on span "Update" at bounding box center [452, 686] width 269 height 21
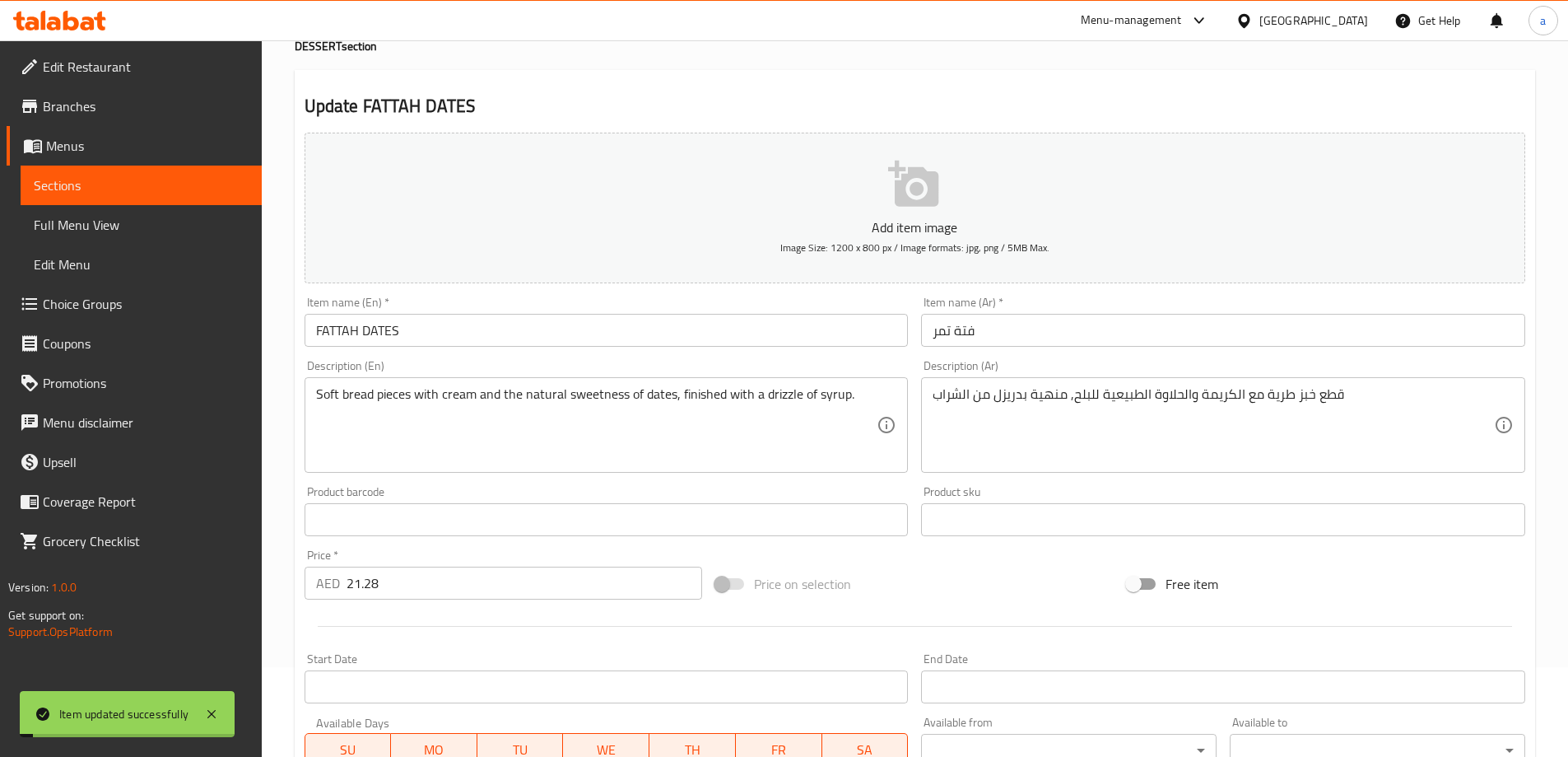
scroll to position [0, 0]
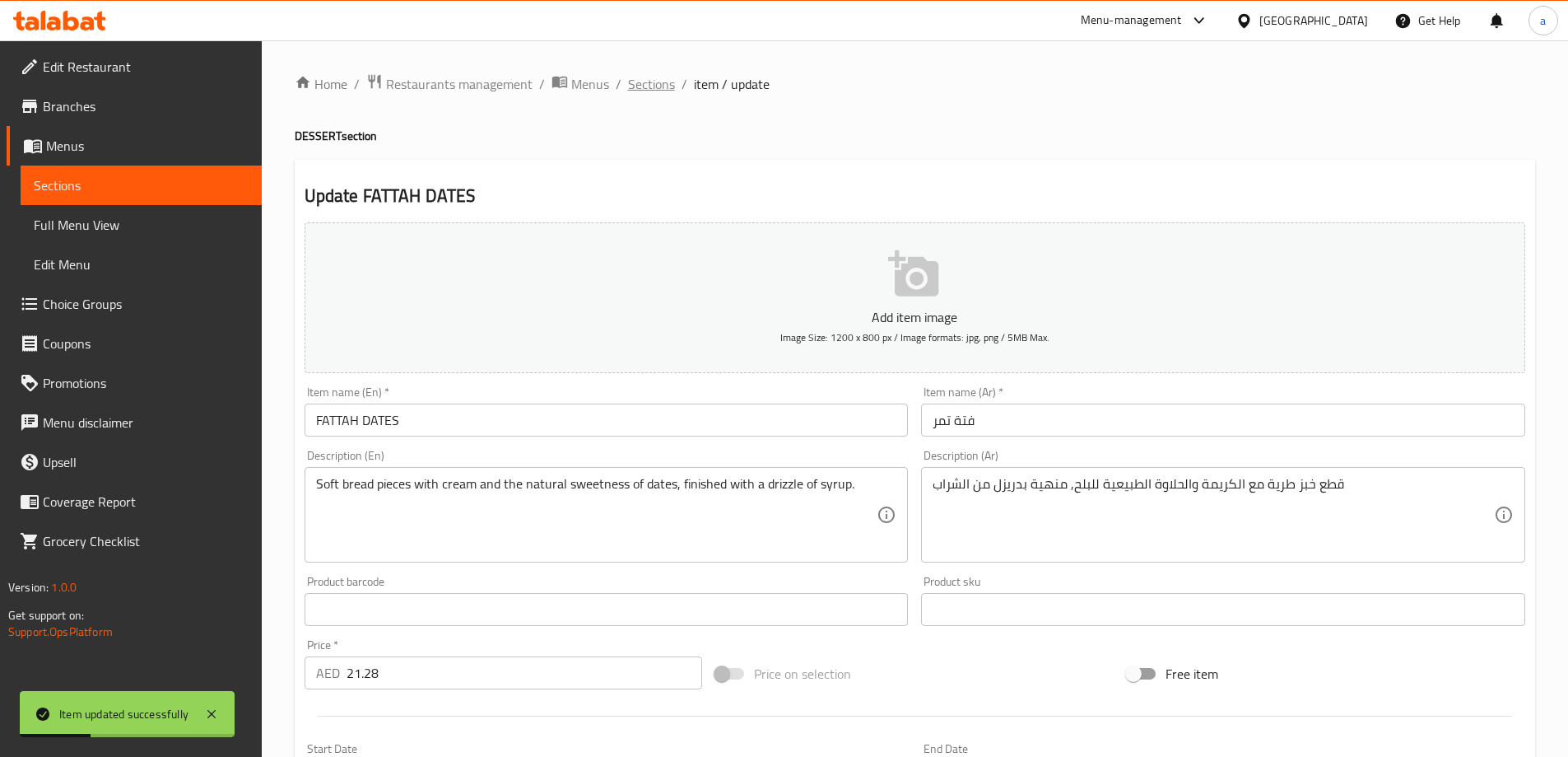
click at [658, 81] on span "Sections" at bounding box center [651, 84] width 47 height 20
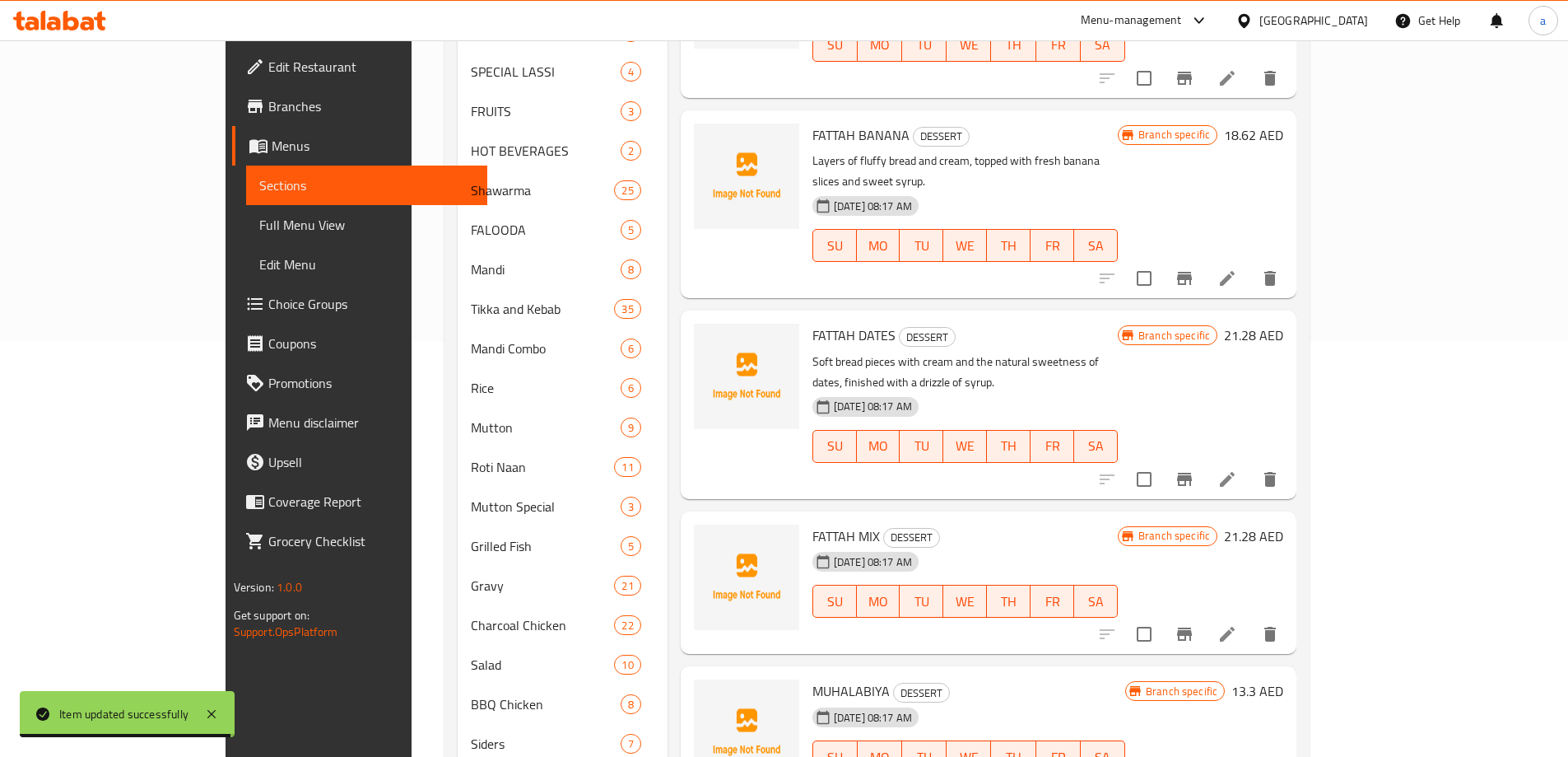
scroll to position [607, 0]
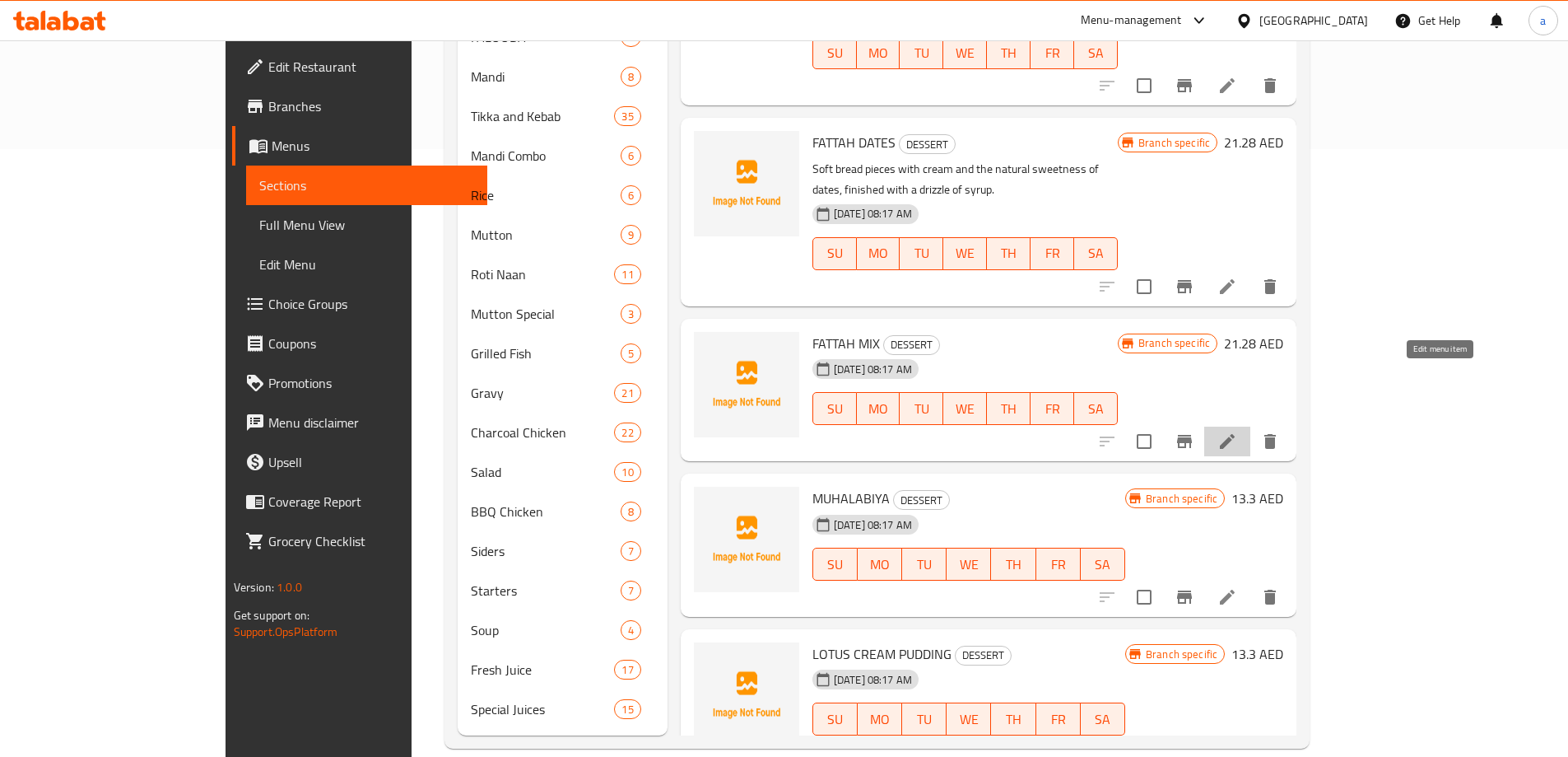
click at [1237, 432] on icon at bounding box center [1227, 441] width 20 height 20
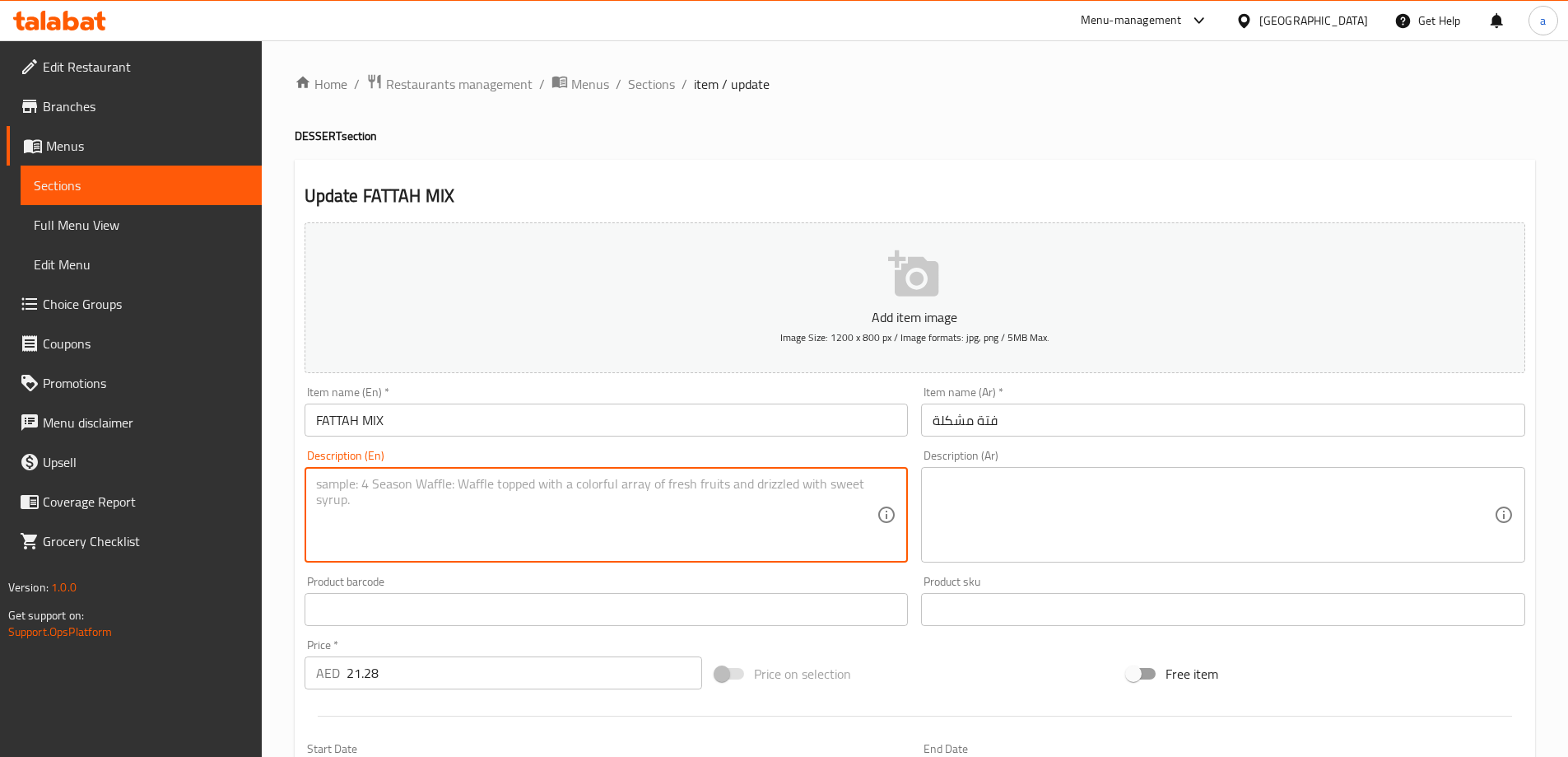
click at [820, 513] on textarea at bounding box center [596, 514] width 561 height 78
paste textarea "A delightful blend of fruits layered with bread, cream, and a sweet topping."
type textarea "A delightful blend of fruits layered with bread, cream, and a sweet topping."
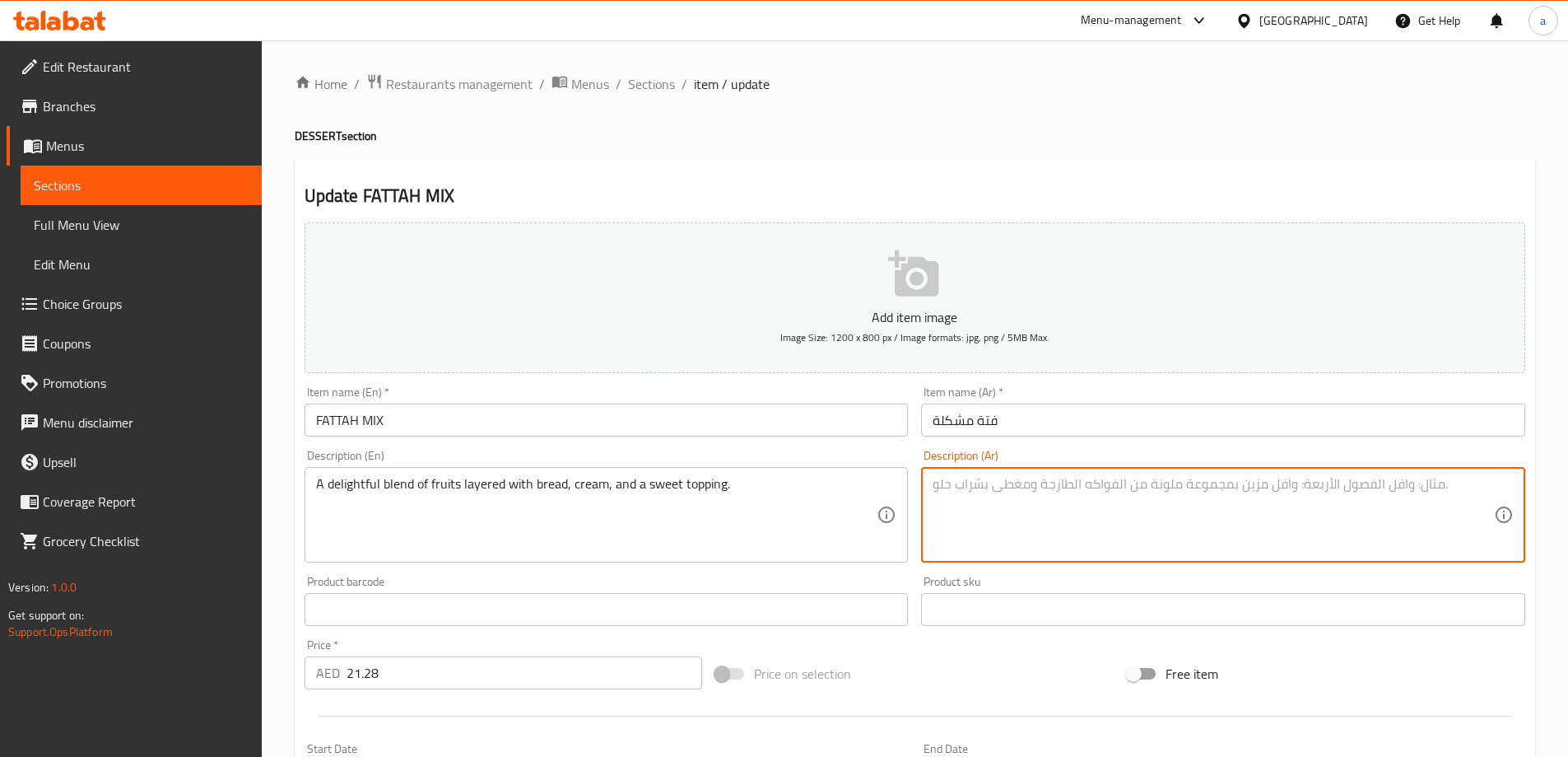
click at [1224, 497] on textarea at bounding box center [1213, 514] width 561 height 78
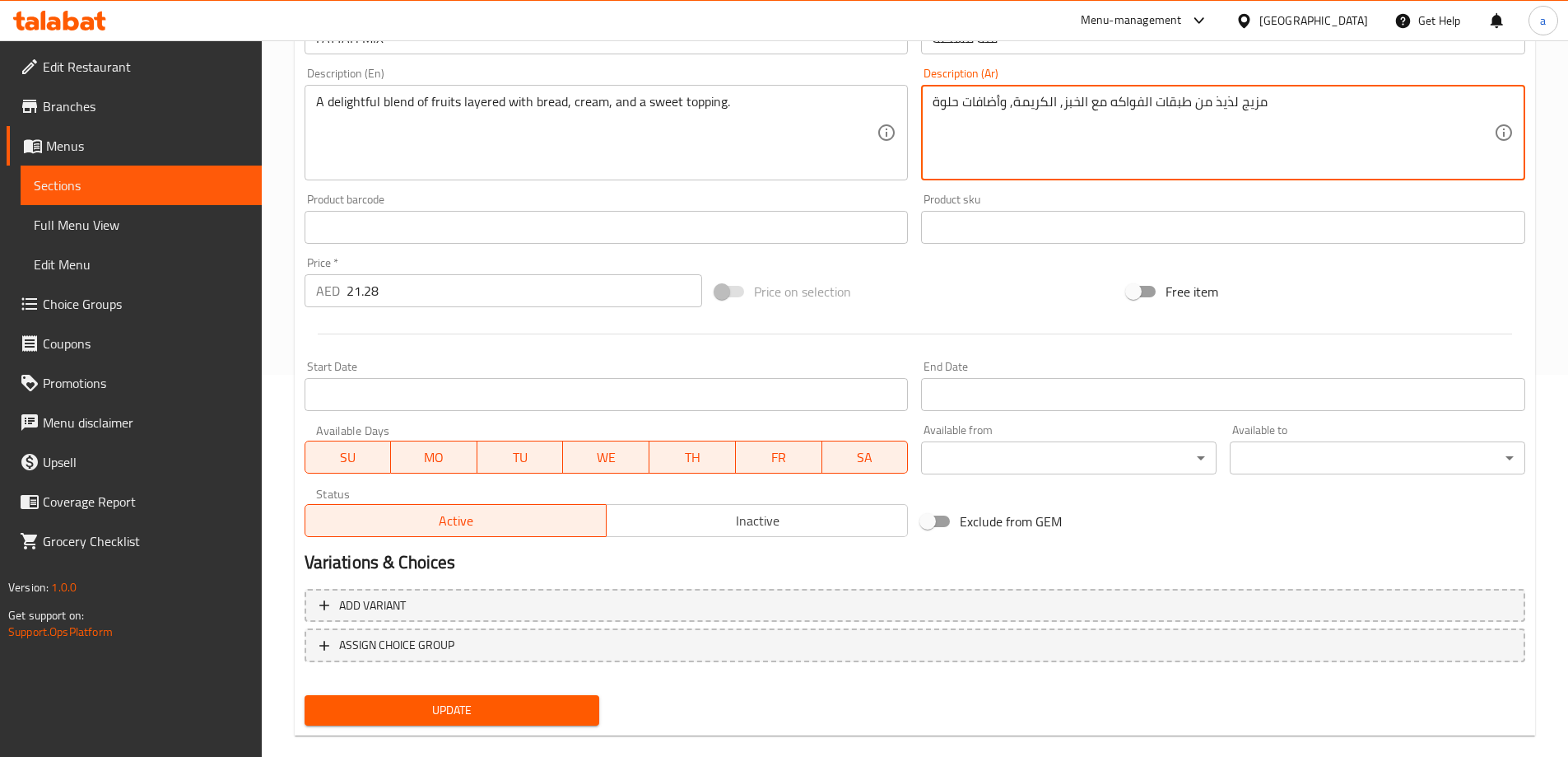
scroll to position [407, 0]
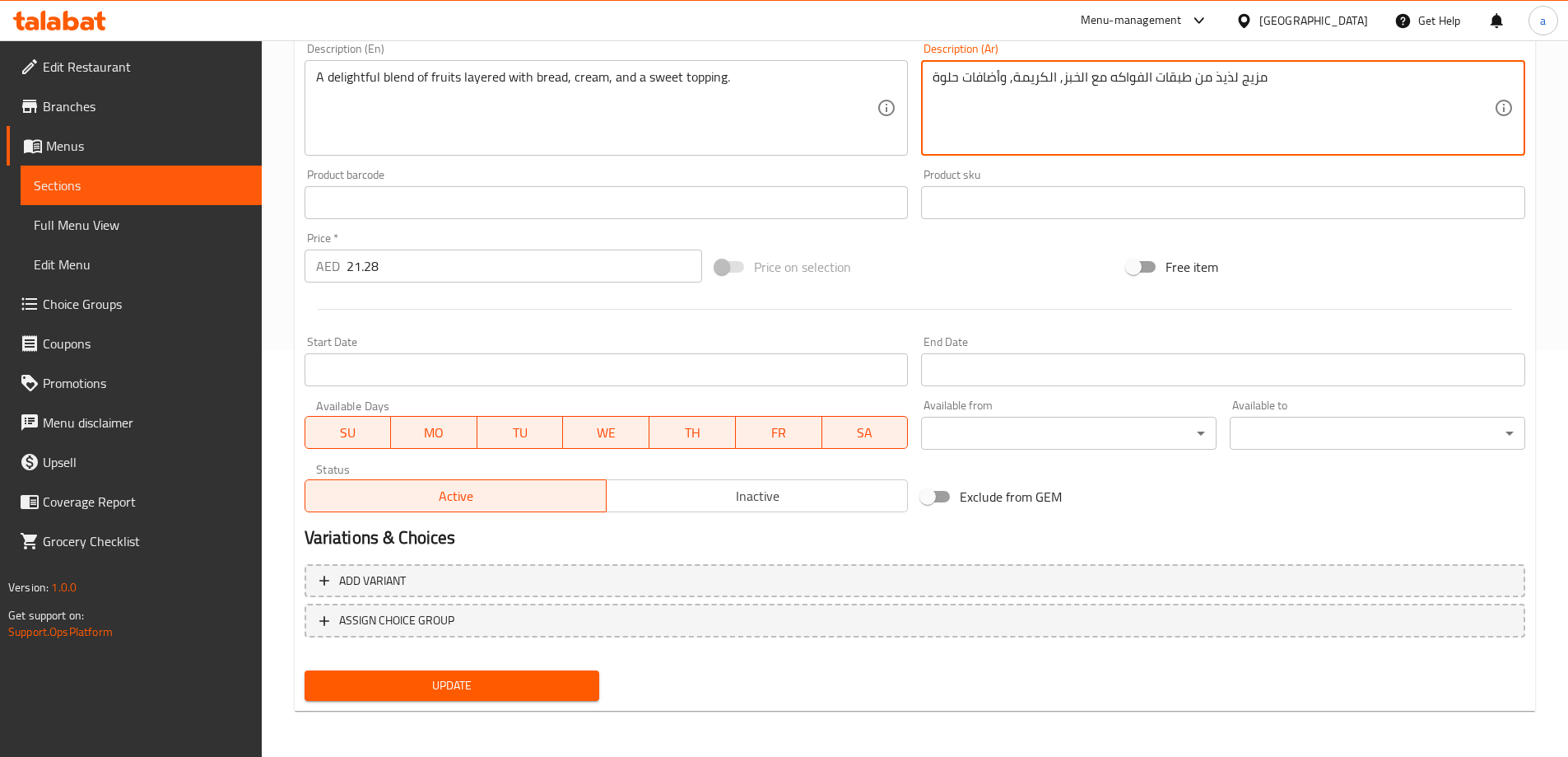
type textarea "مزيج لذيذ من طبقات الفواكه مع الخبز, الكريمة, وأضافات حلوة"
click at [497, 684] on span "Update" at bounding box center [452, 686] width 269 height 21
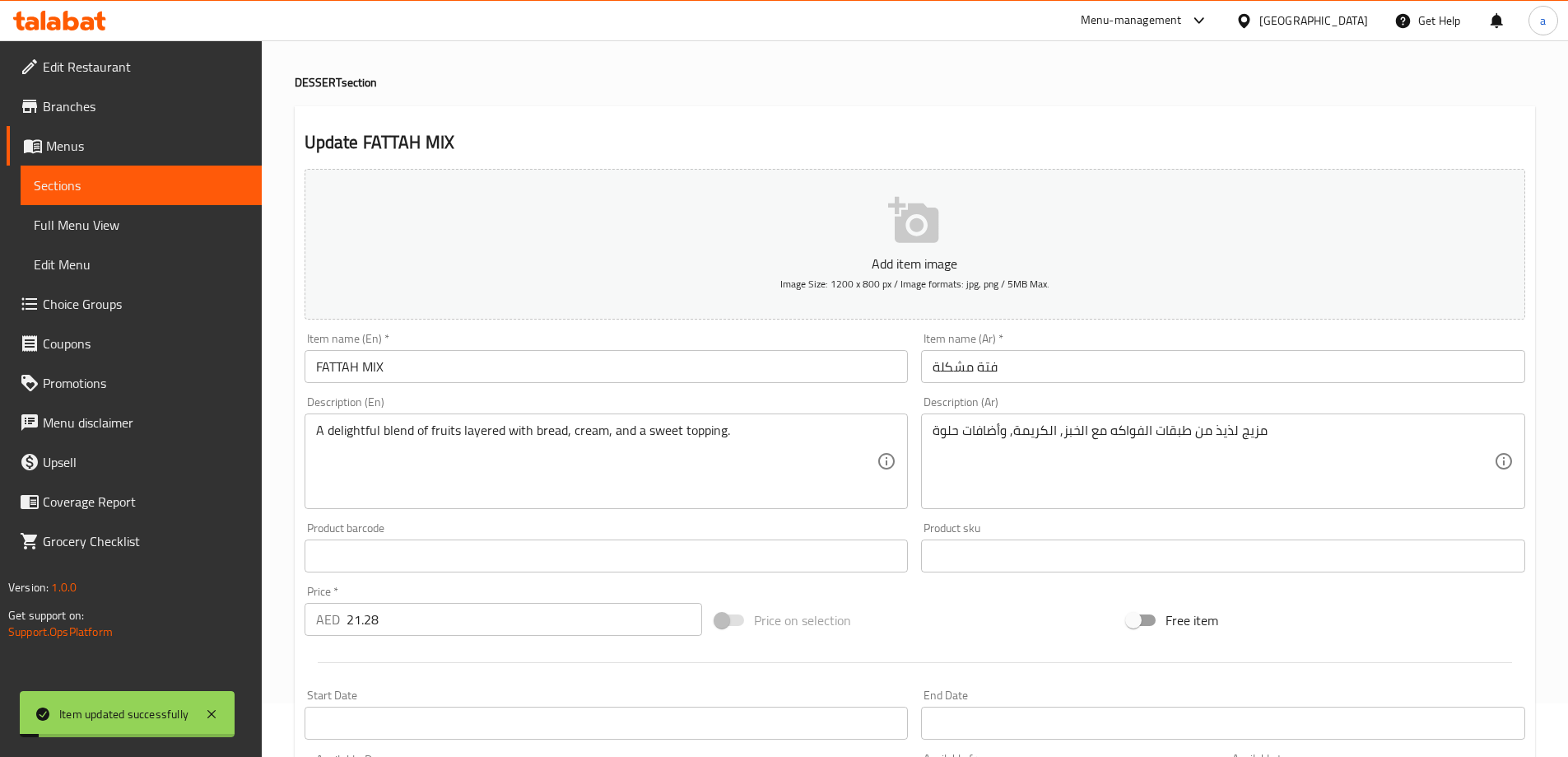
scroll to position [0, 0]
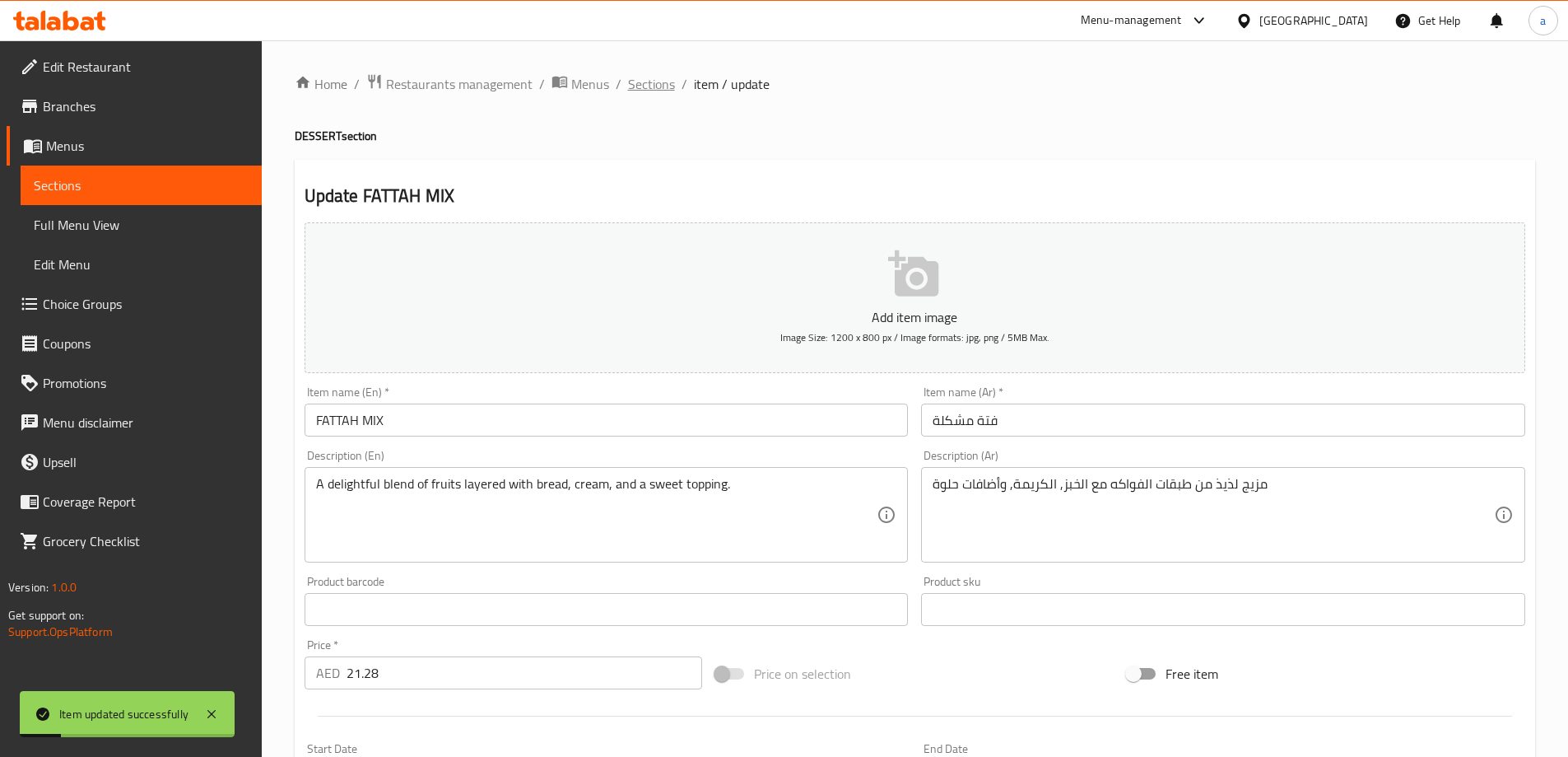
click at [666, 85] on span "Sections" at bounding box center [651, 84] width 47 height 20
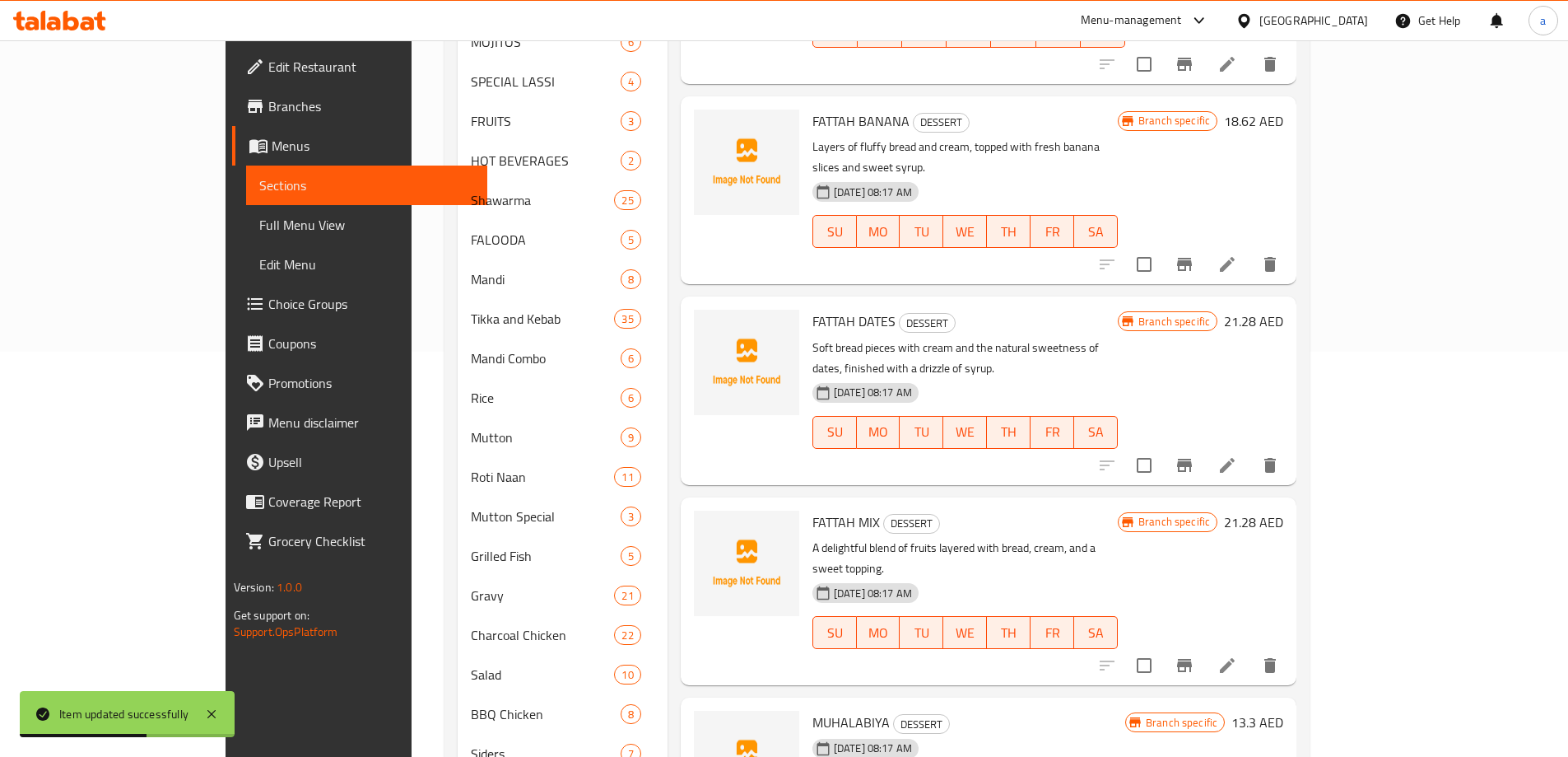
scroll to position [607, 0]
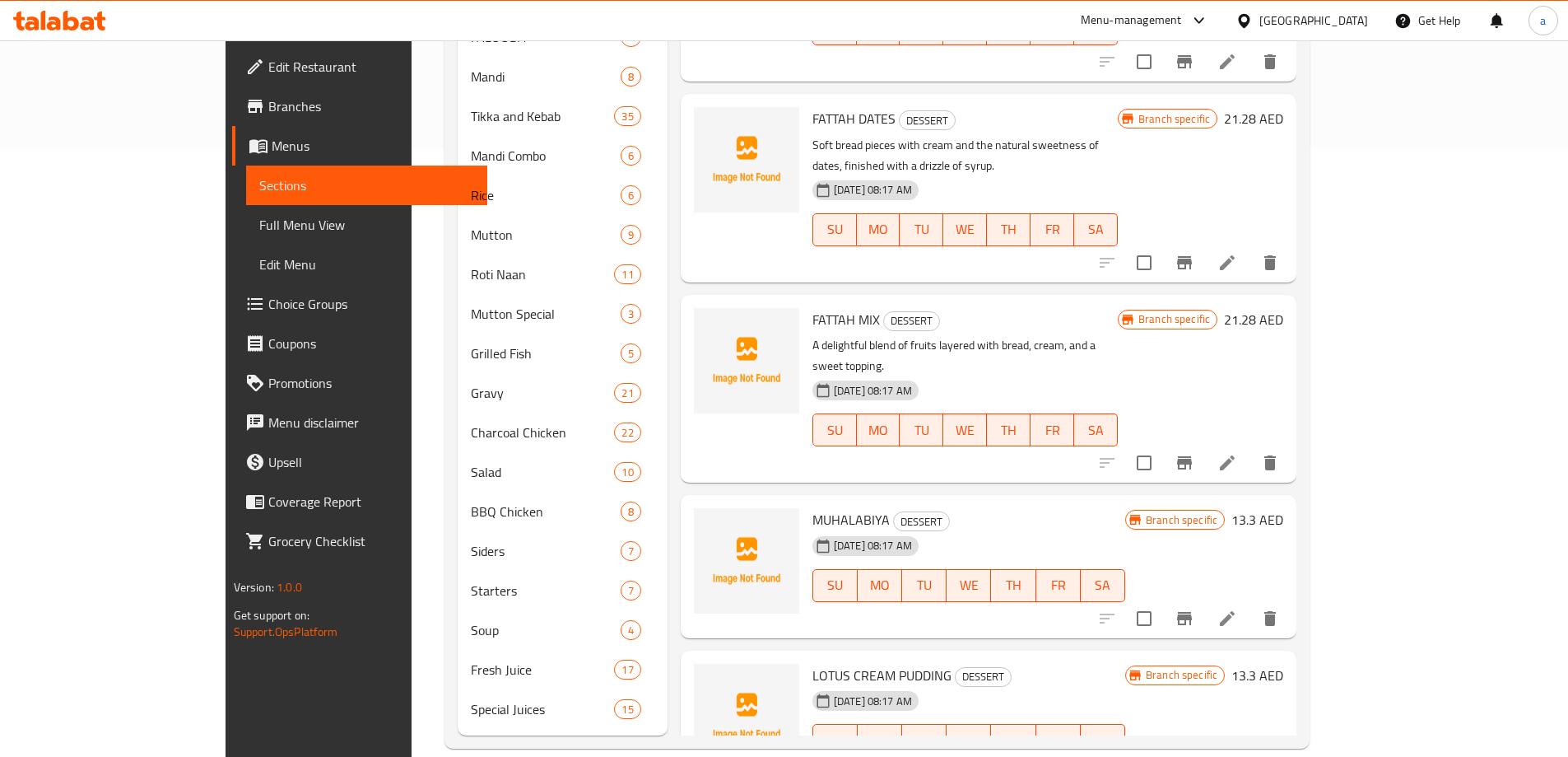
click at [1250, 604] on li at bounding box center [1227, 619] width 46 height 30
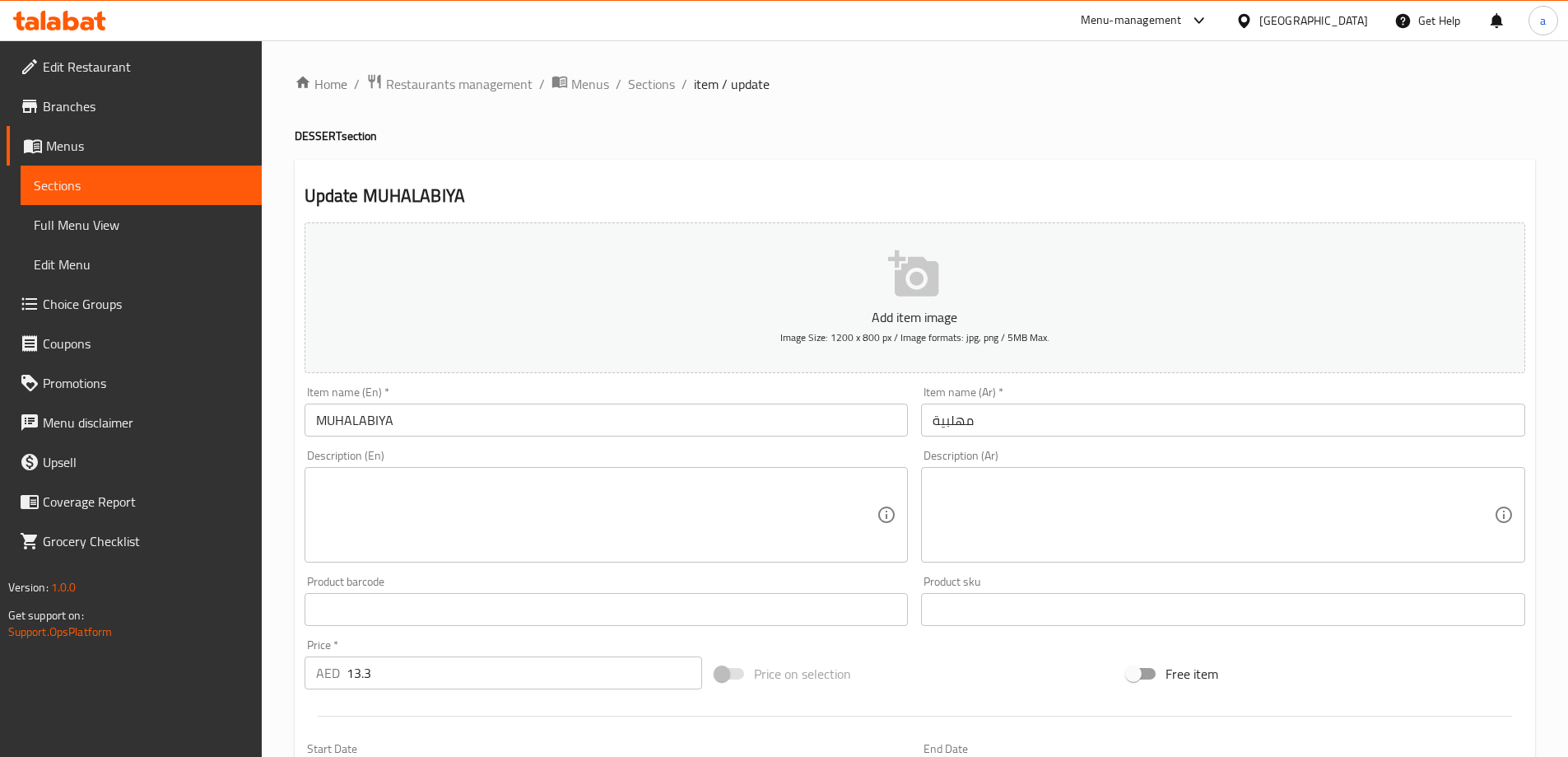
click at [764, 535] on textarea at bounding box center [596, 514] width 561 height 78
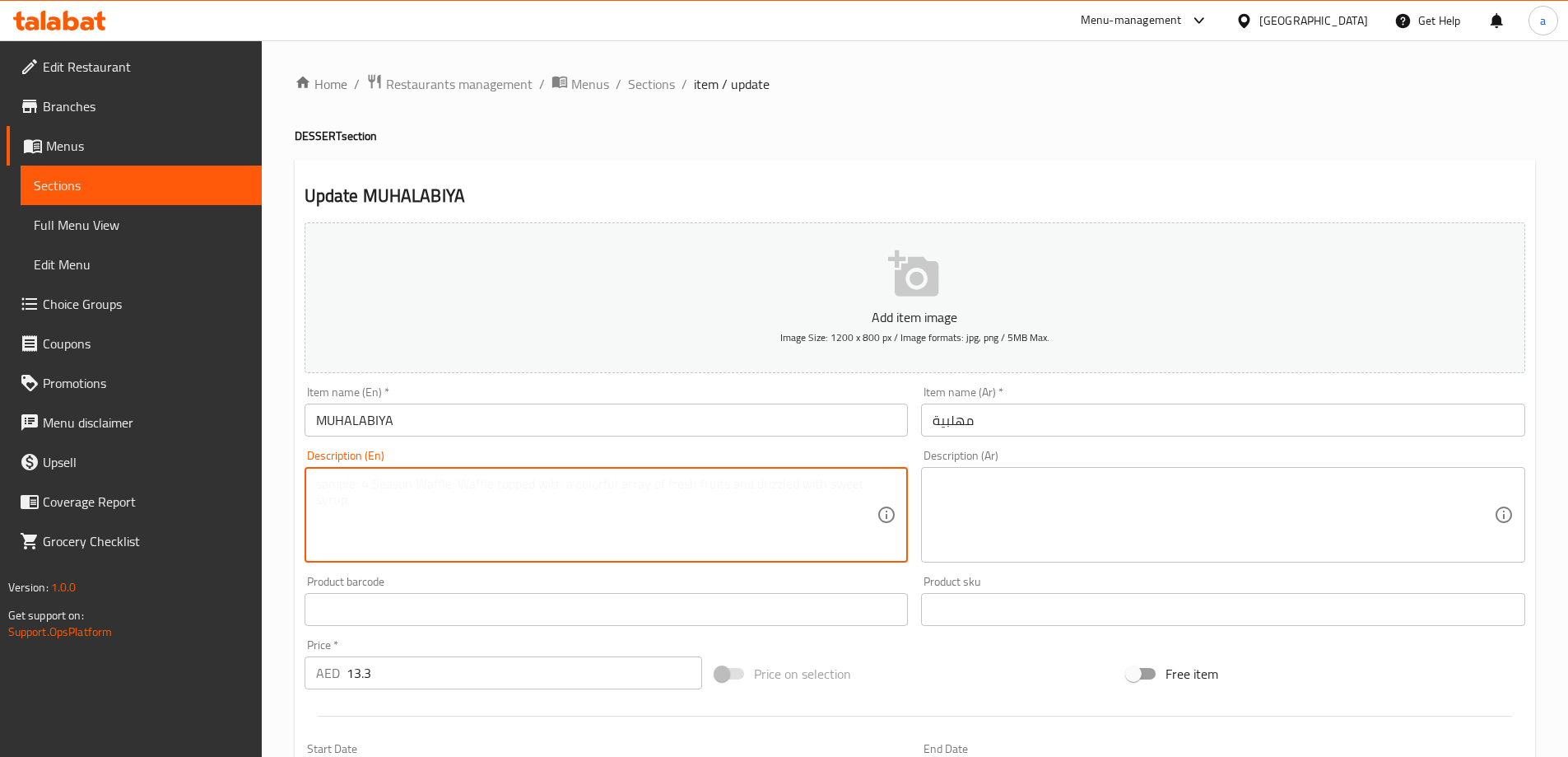
paste textarea "A silky, traditional milk pudding infused with a hint of rose water."
click at [469, 484] on textarea "A silky, traditional milk pudding infused with a hint of rose water." at bounding box center [596, 514] width 561 height 78
type textarea "A silky, traditional milk pudding infused with a hint of rose water."
click at [1076, 503] on textarea at bounding box center [1213, 514] width 561 height 78
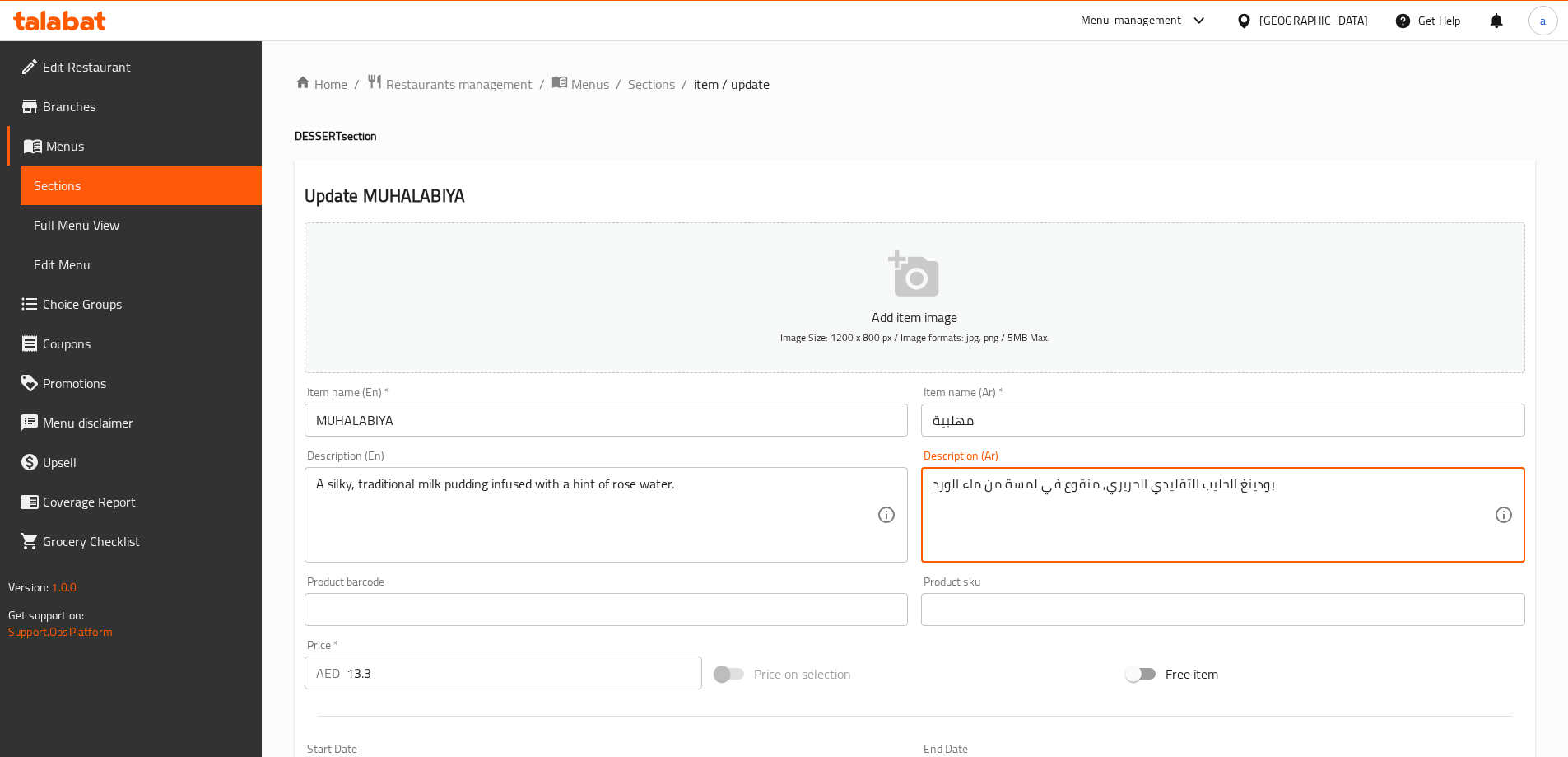
type textarea "بودينغ الحليب التقليدي الحريري, منقوع في لمسة من ماء الورد"
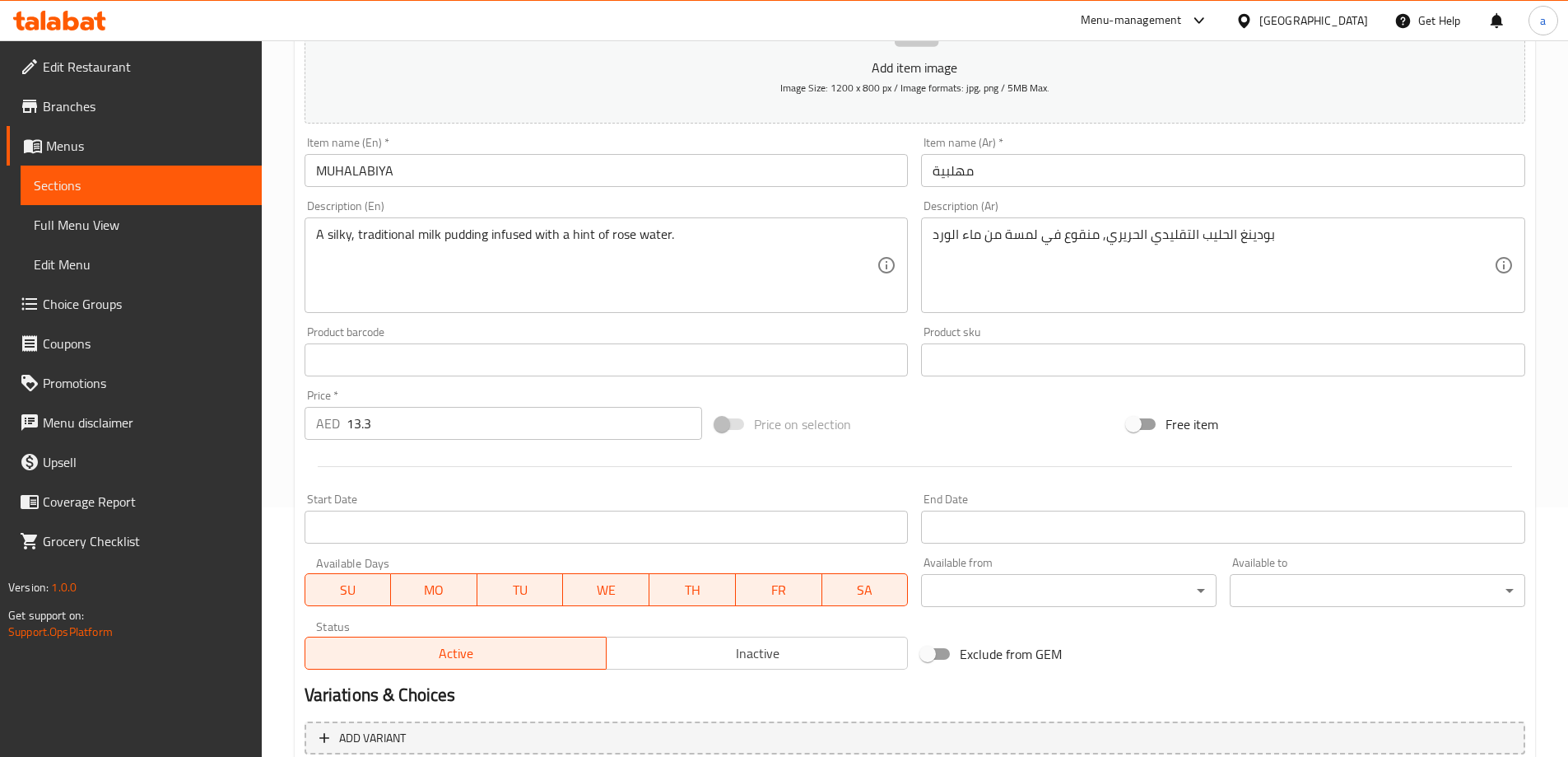
scroll to position [407, 0]
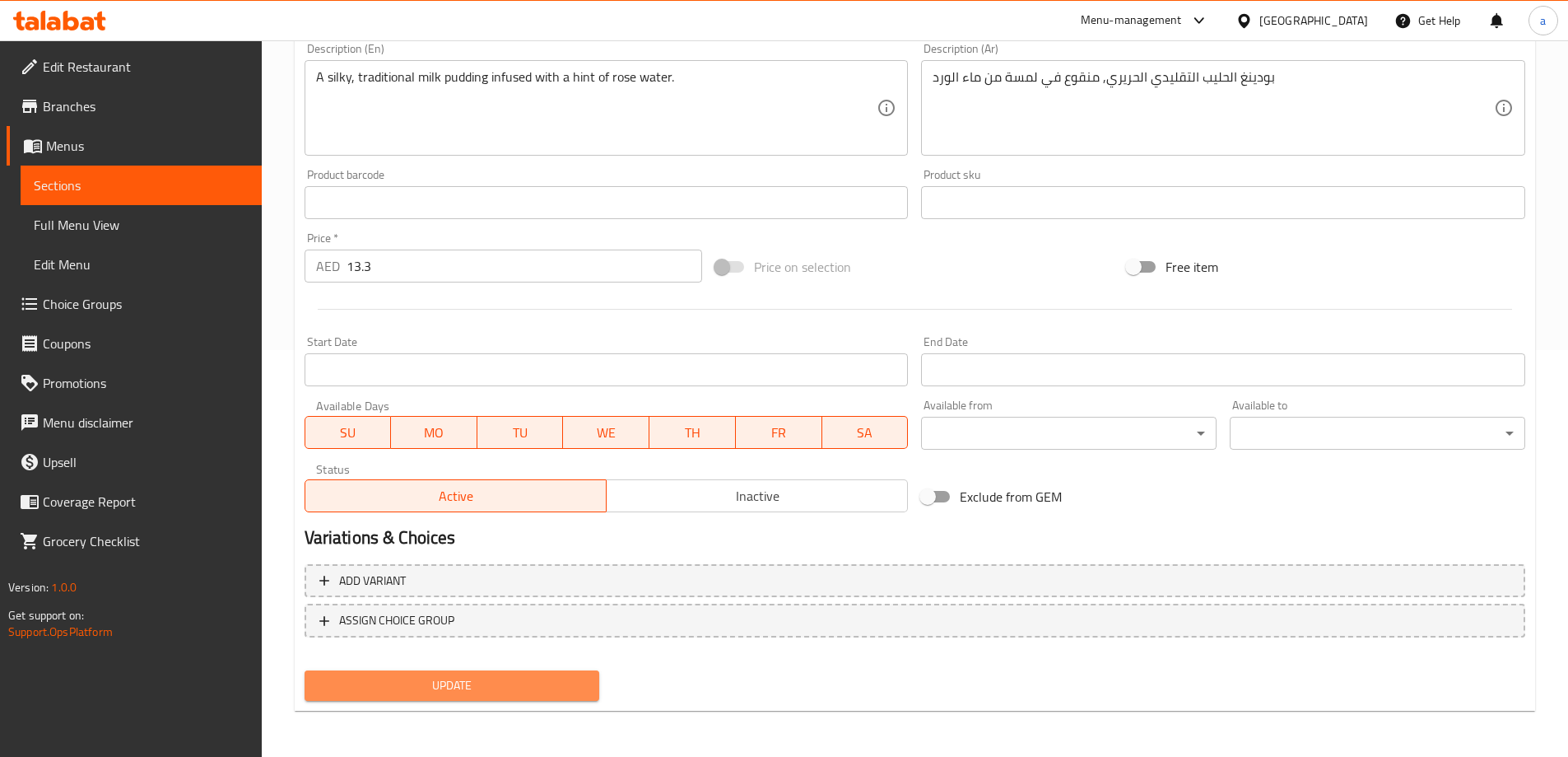
click at [557, 675] on span "Update" at bounding box center [452, 686] width 269 height 21
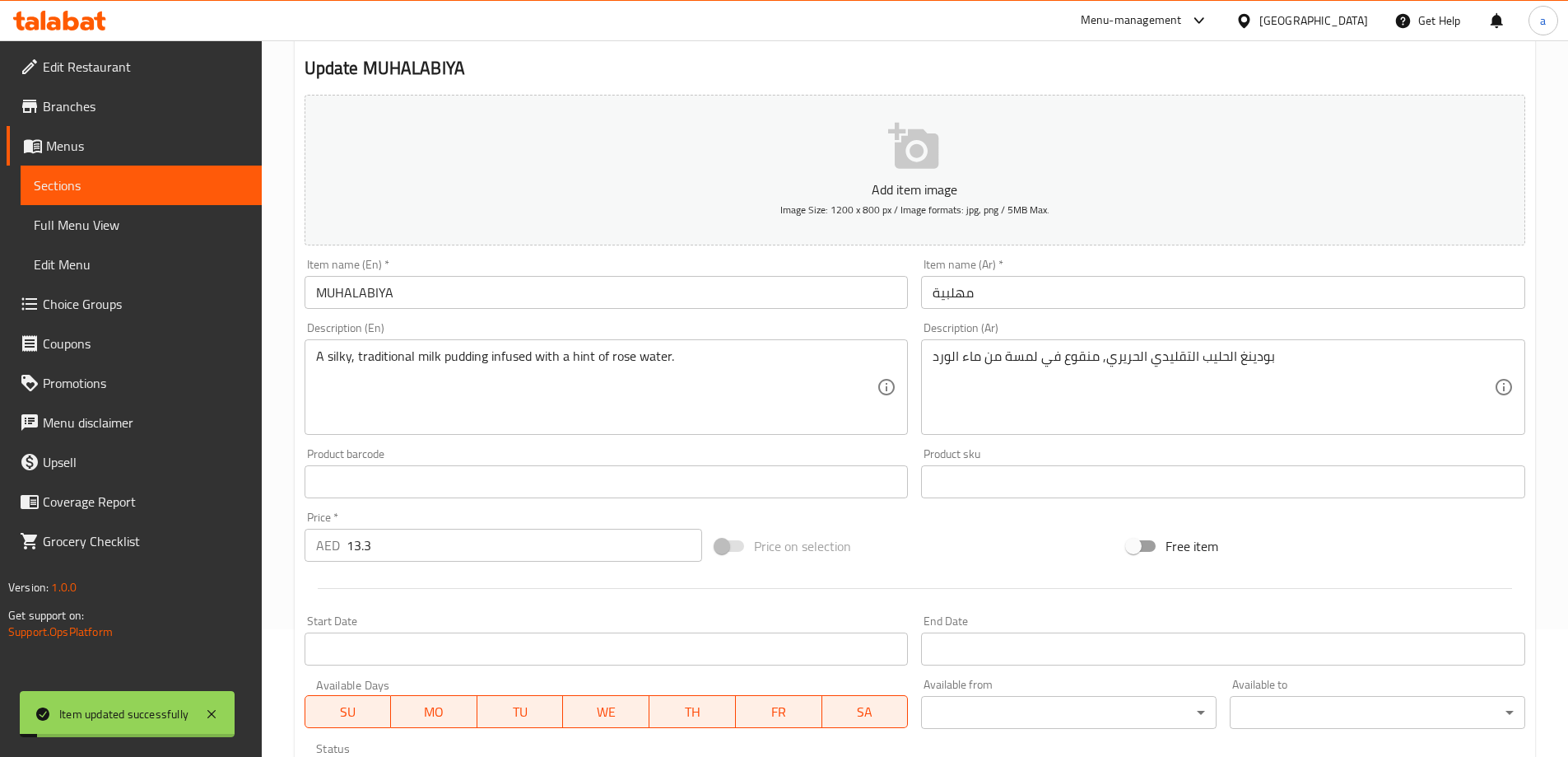
scroll to position [0, 0]
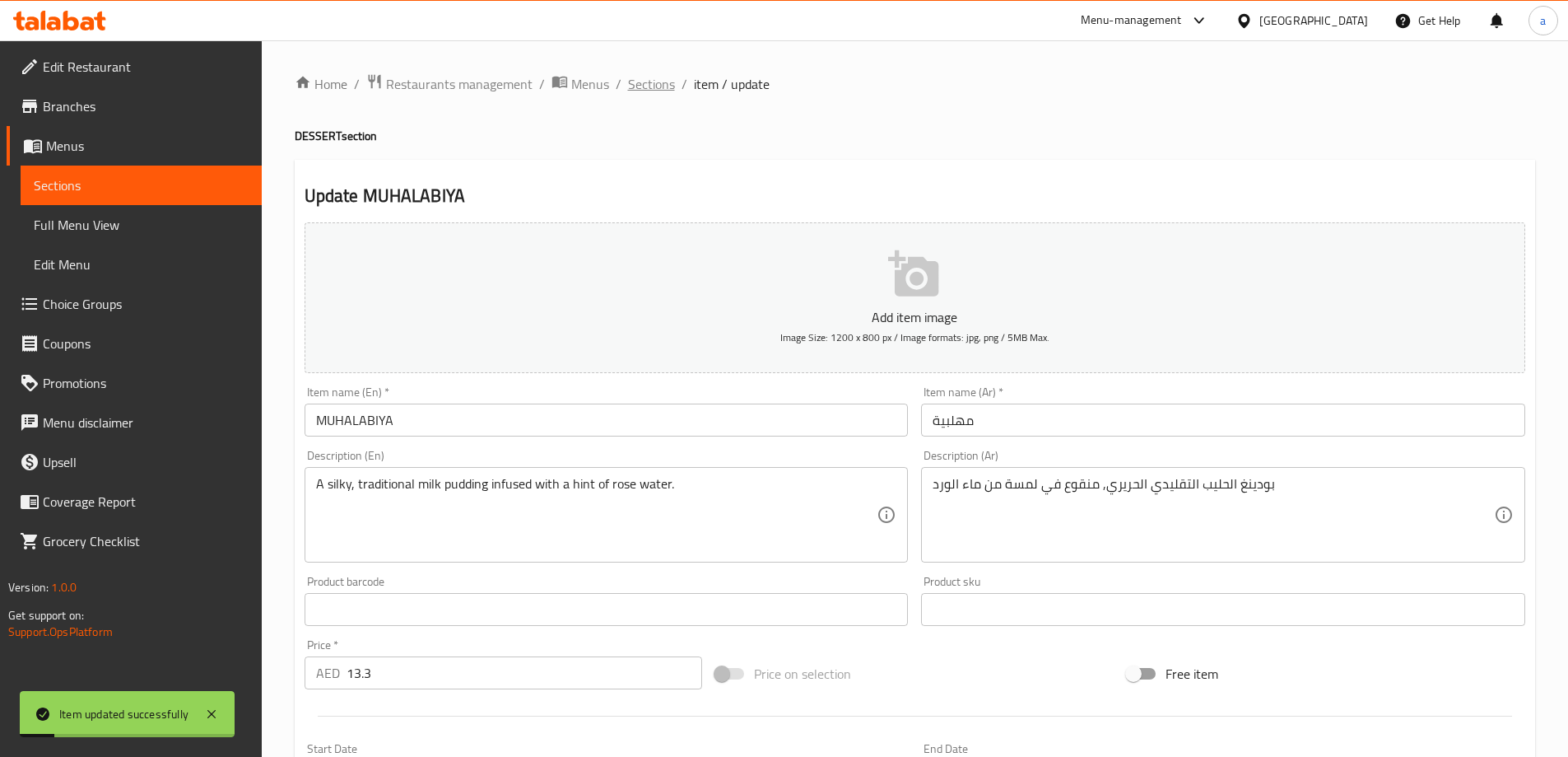
click at [650, 75] on span "Sections" at bounding box center [651, 84] width 47 height 20
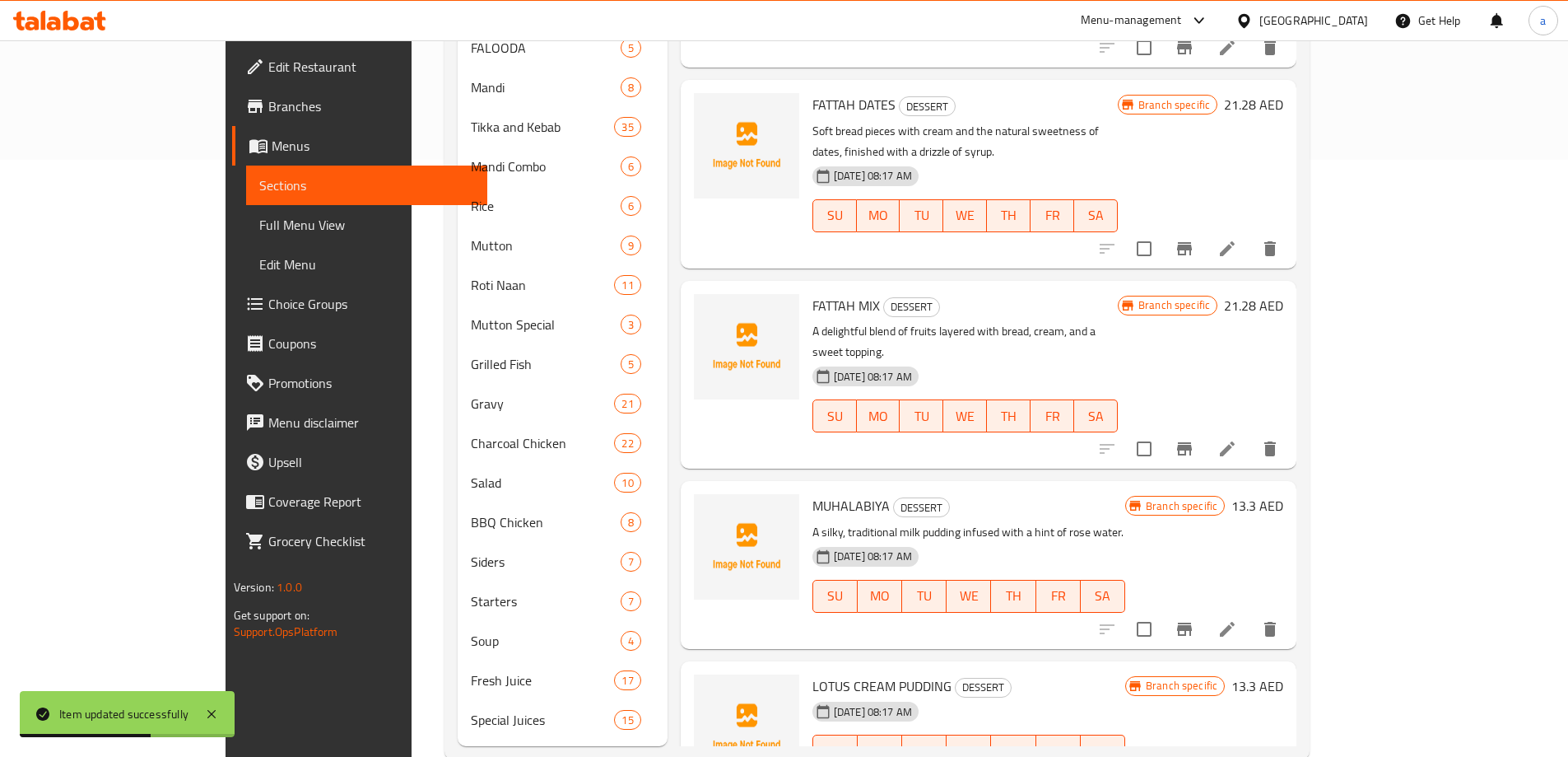
scroll to position [607, 0]
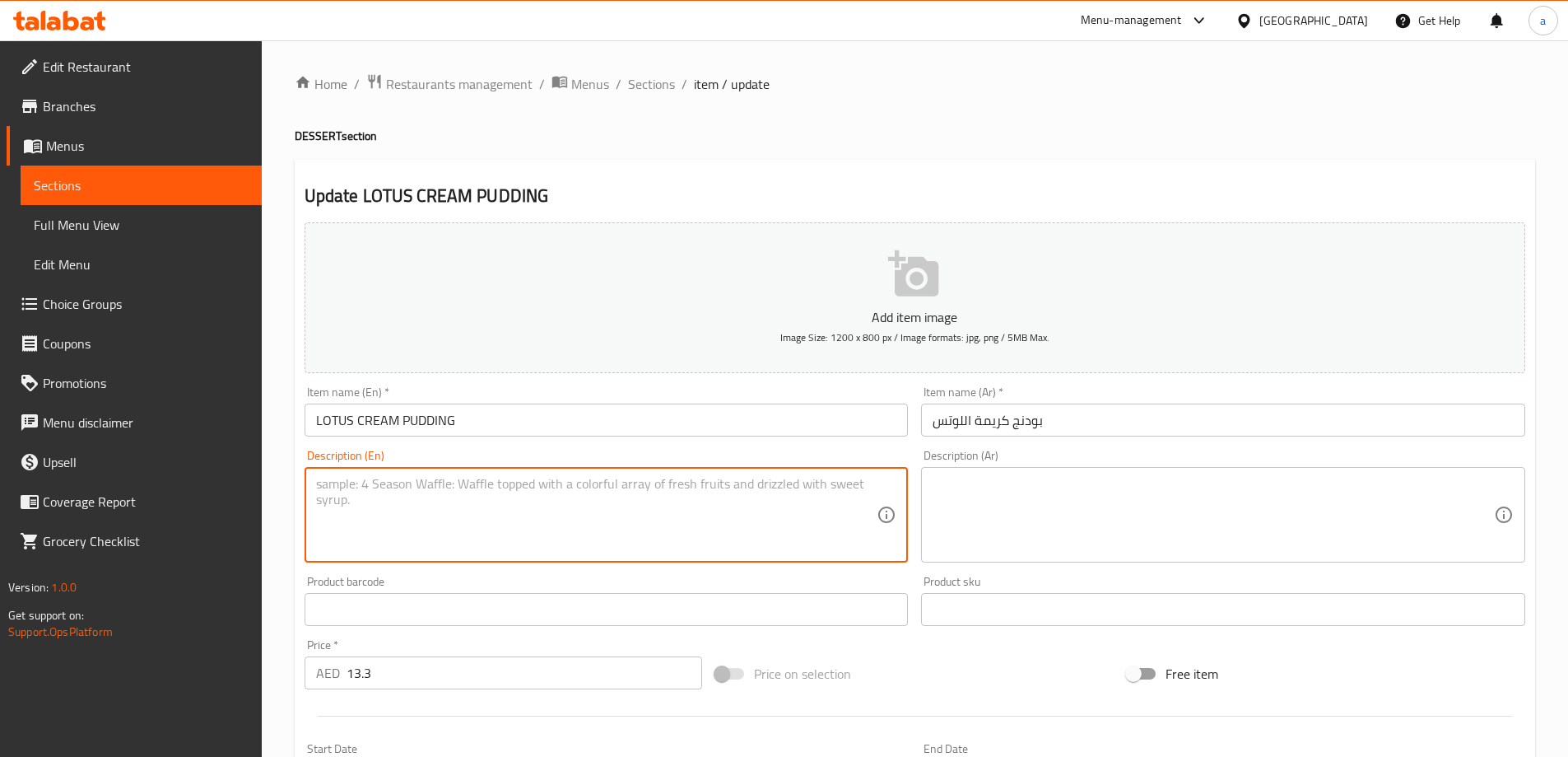
click at [379, 521] on textarea at bounding box center [596, 514] width 561 height 78
paste textarea "Creamy pudding swirled with Lotus Biscoff spread and biscuit crumbles."
type textarea "Creamy pudding swirled with Lotus Biscoff spread and biscuit crumbles."
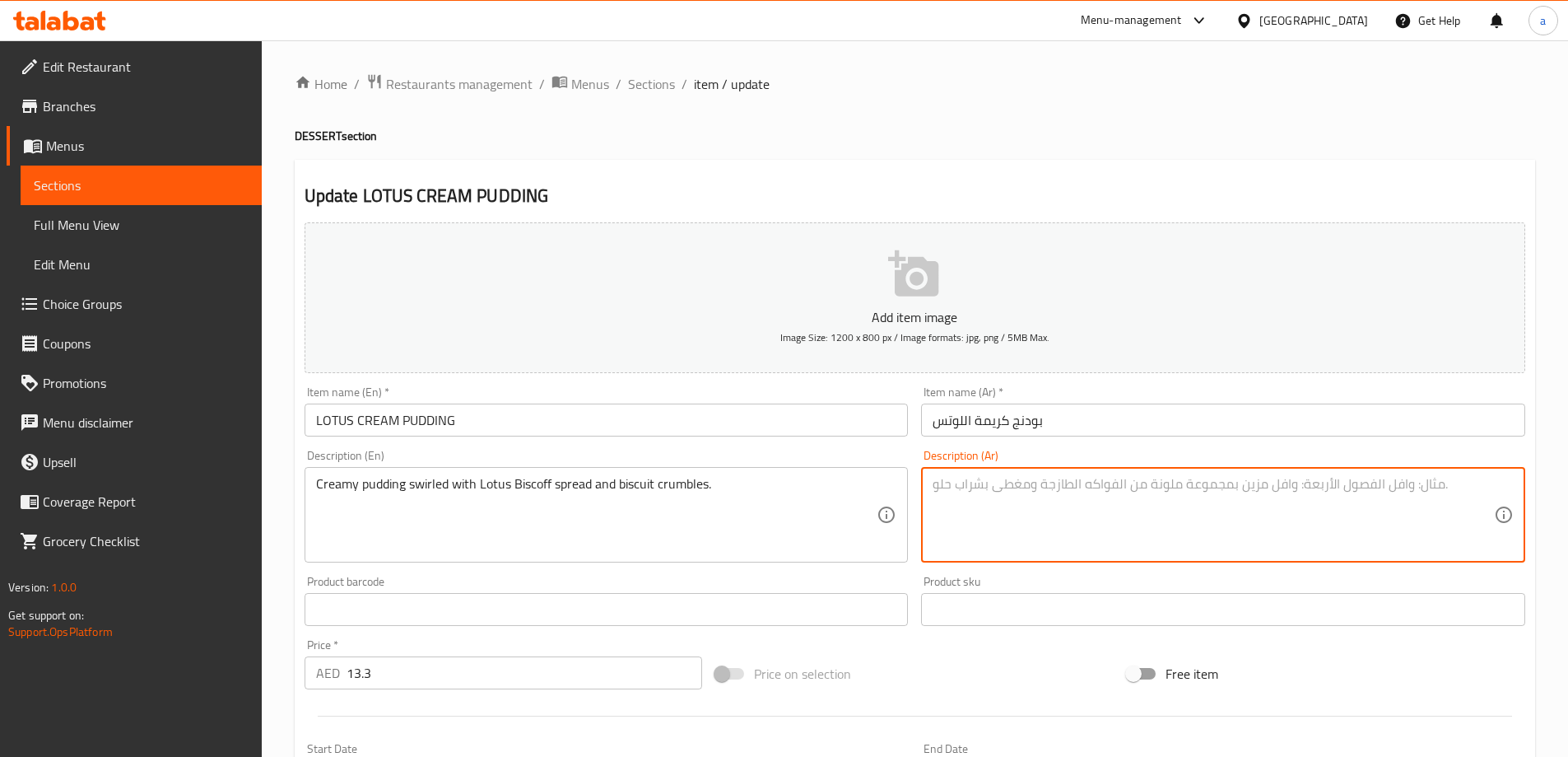
click at [1269, 502] on textarea at bounding box center [1213, 514] width 561 height 78
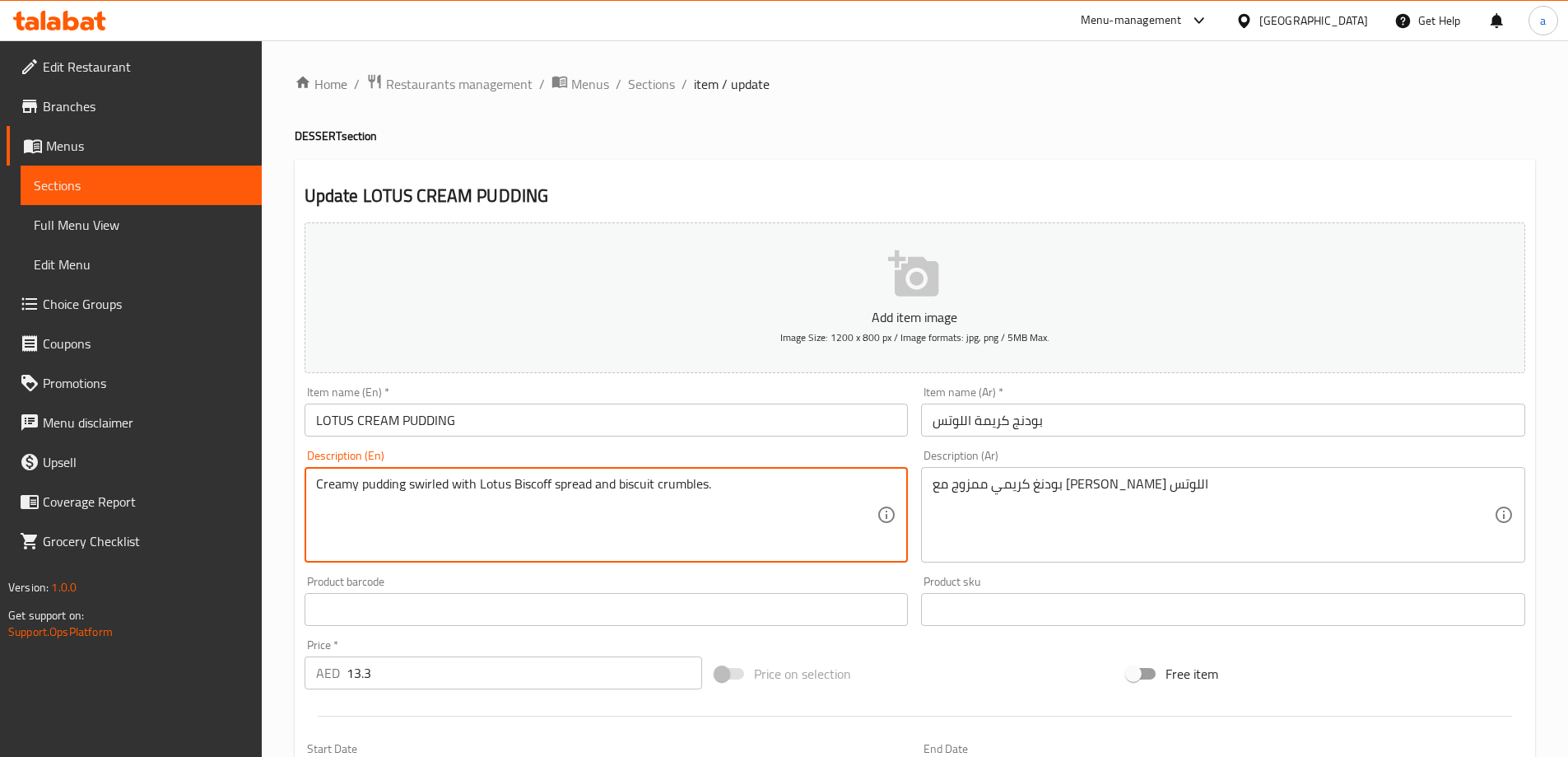
click at [675, 481] on textarea "Creamy pudding swirled with Lotus Biscoff spread and biscuit crumbles." at bounding box center [596, 514] width 561 height 78
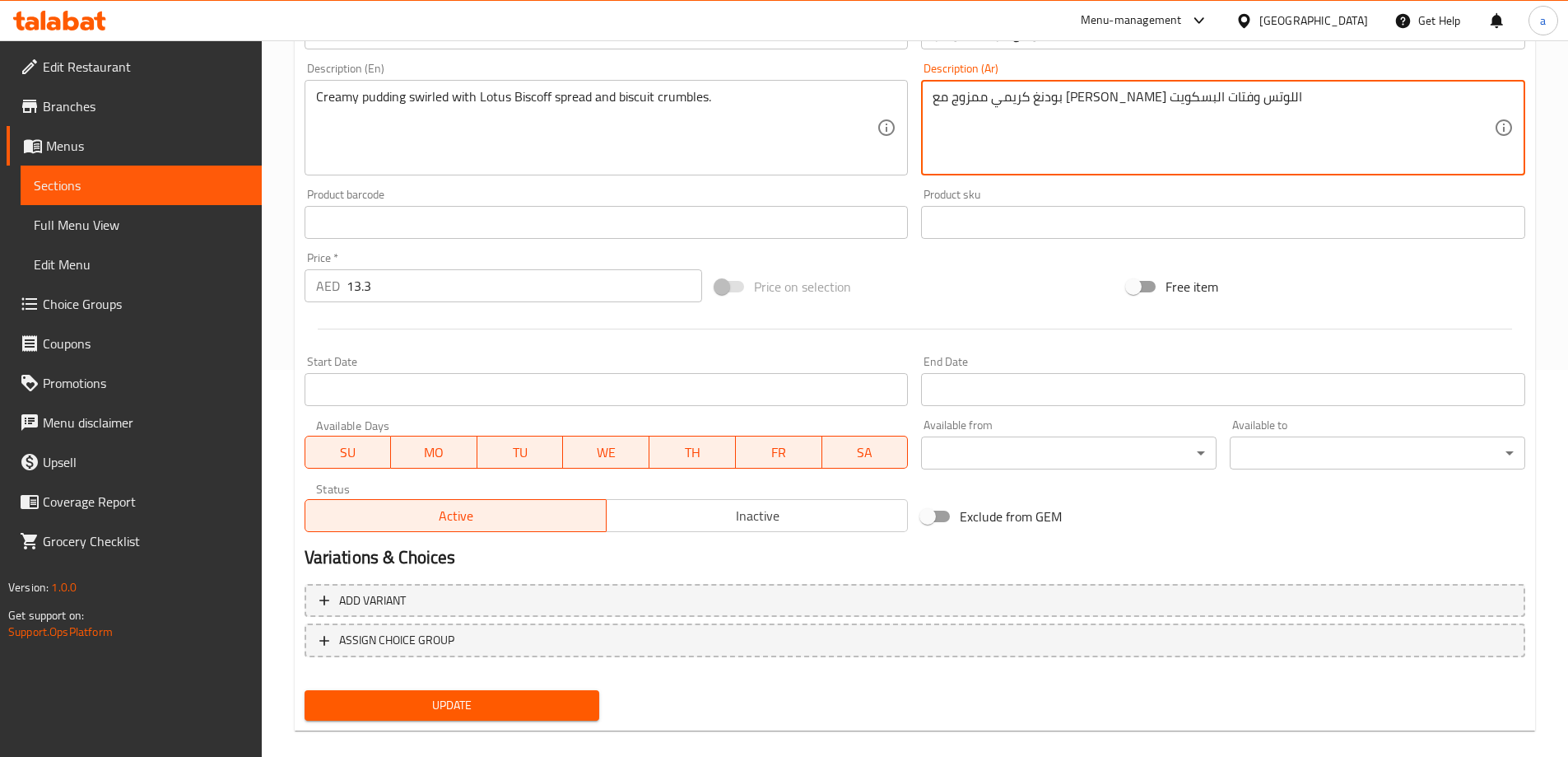
scroll to position [407, 0]
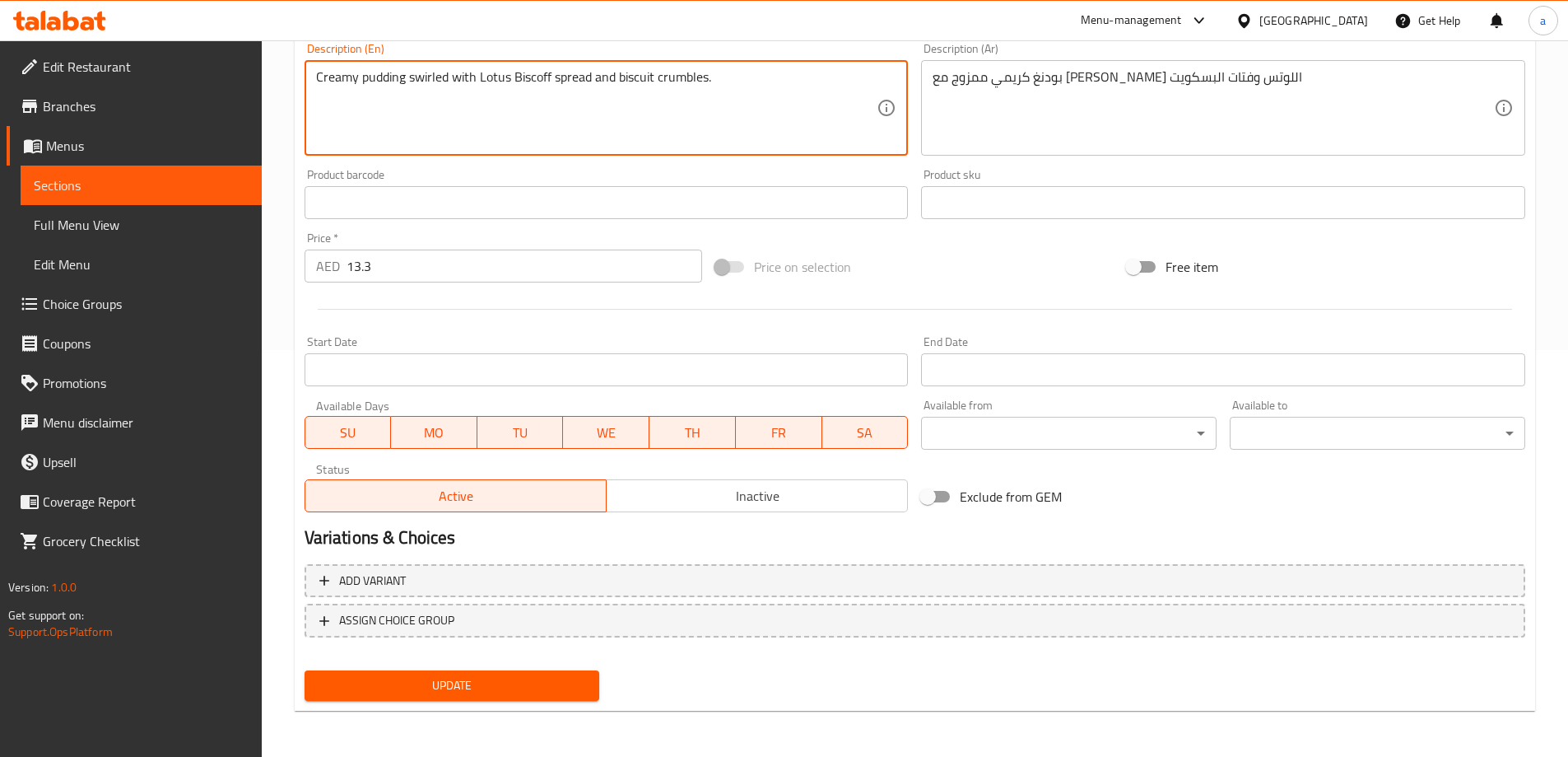
drag, startPoint x: 593, startPoint y: 70, endPoint x: 480, endPoint y: 88, distance: 114.4
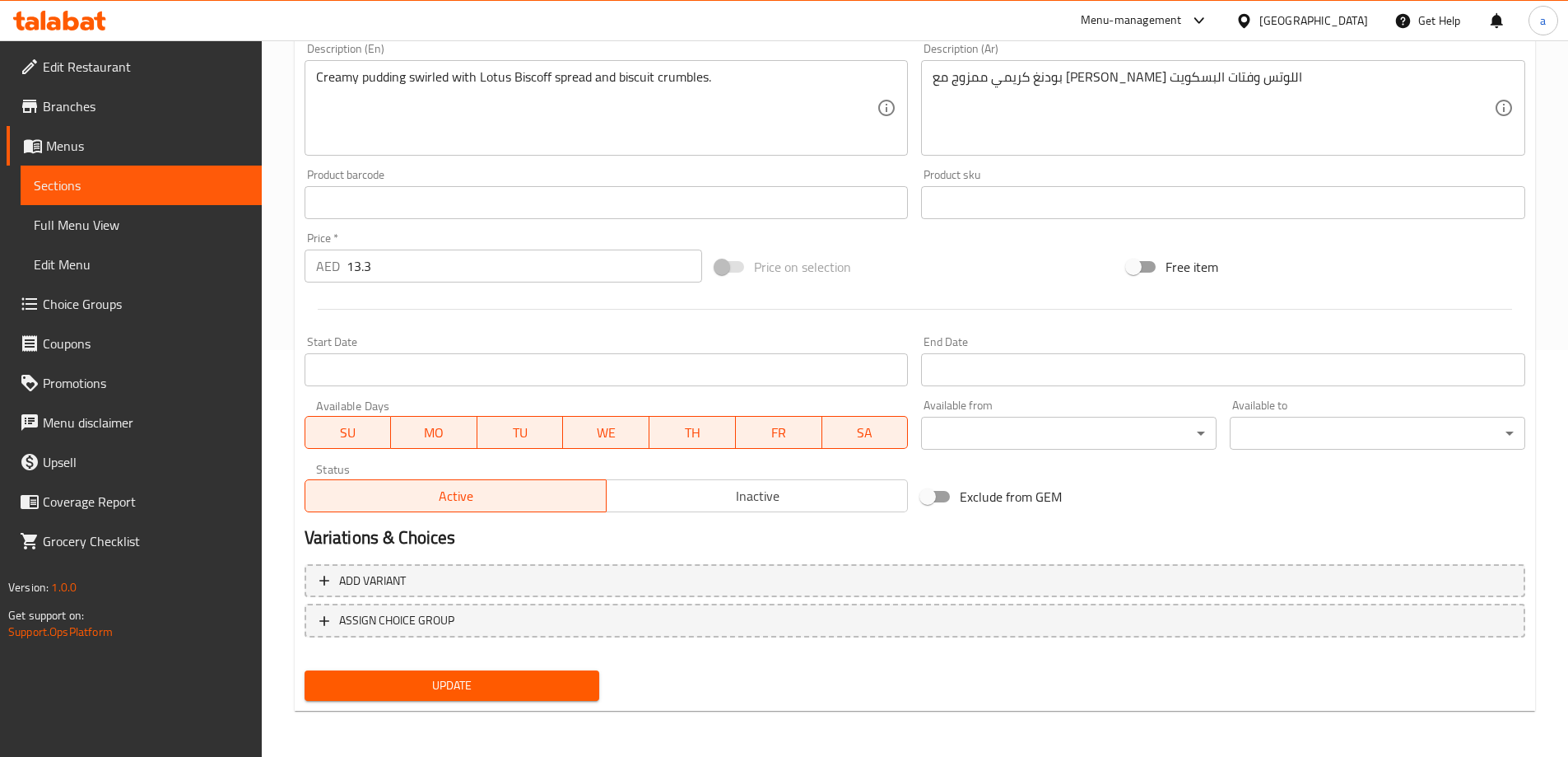
scroll to position [324, 0]
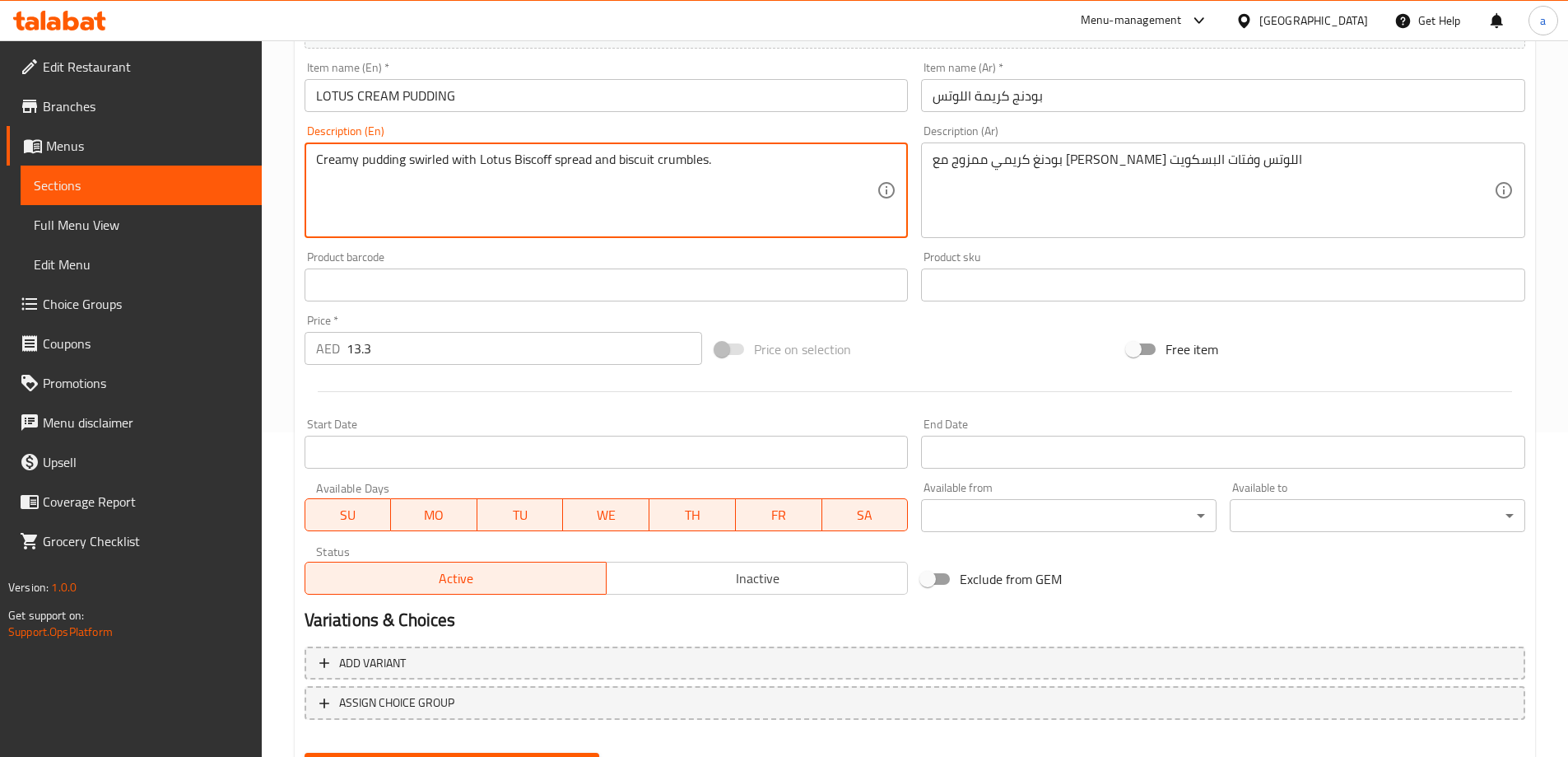
click at [515, 157] on textarea "Creamy pudding swirled with Lotus Biscoff spread and biscuit crumbles." at bounding box center [596, 190] width 561 height 78
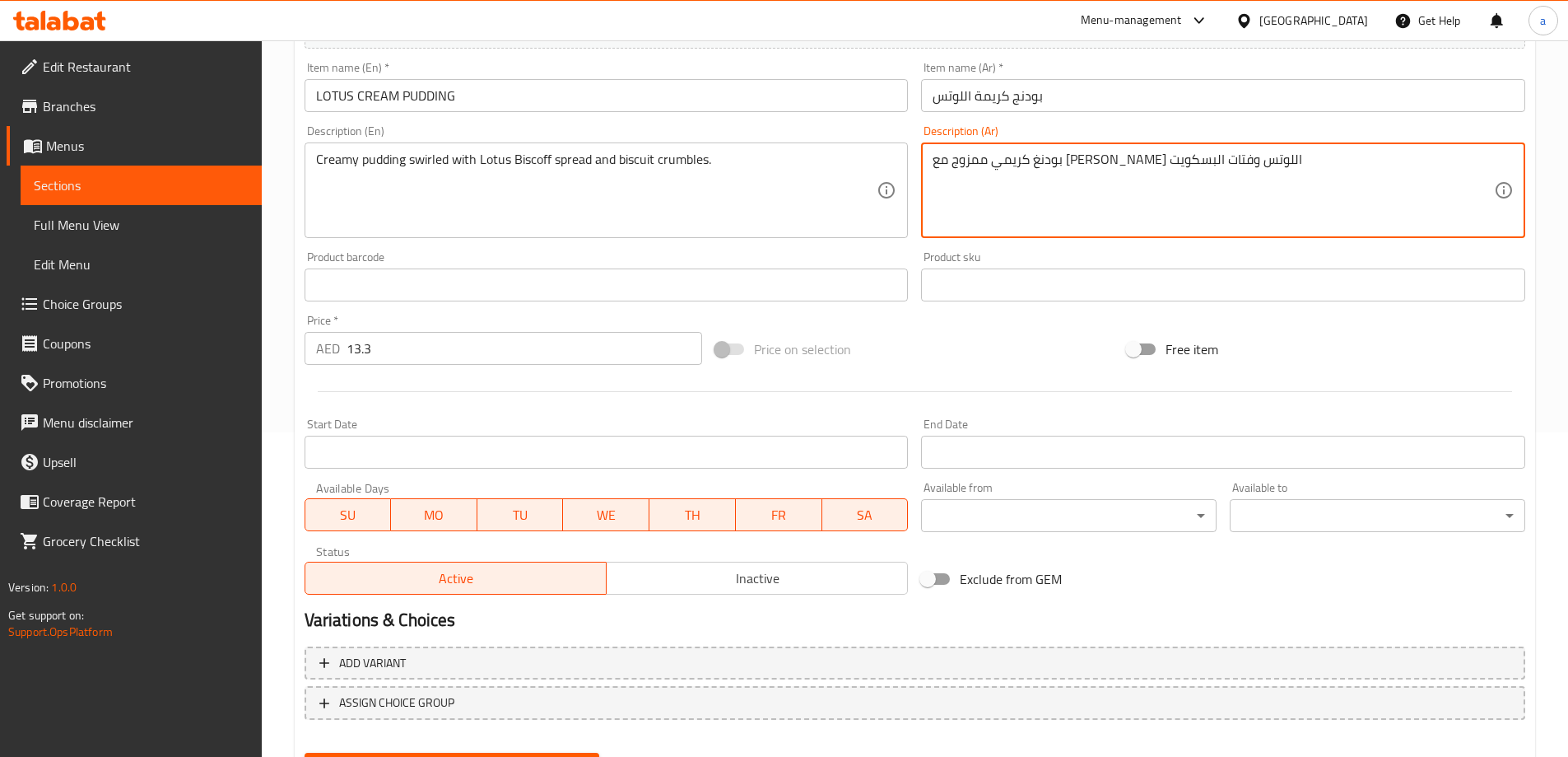
drag, startPoint x: 1068, startPoint y: 164, endPoint x: 1085, endPoint y: 163, distance: 17.0
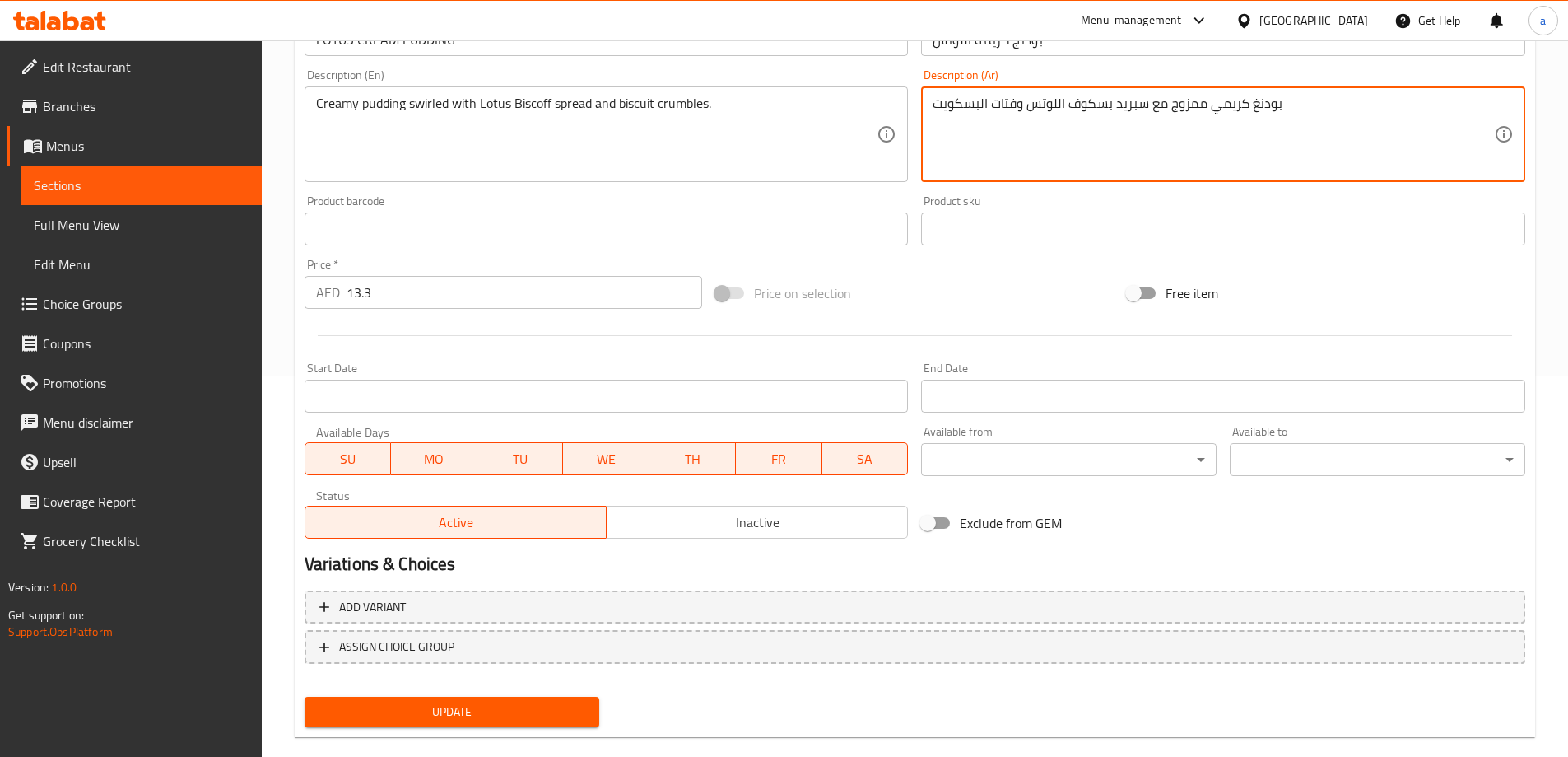
scroll to position [407, 0]
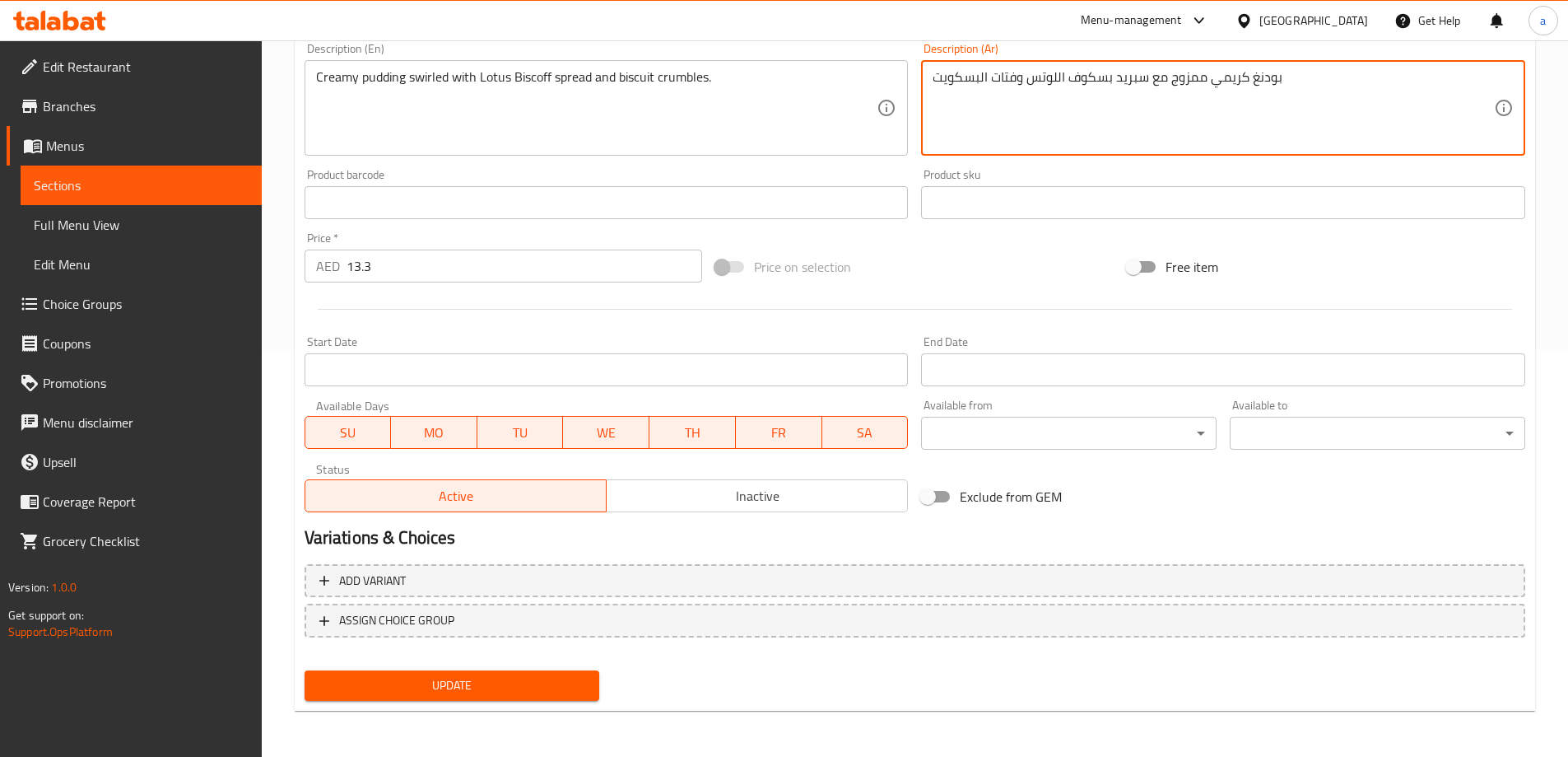
type textarea "بودنغ كريمي ممزوج مع سبريد بسكوف اللوتس وفتات البسكويت"
click at [482, 668] on div "Update" at bounding box center [452, 686] width 308 height 43
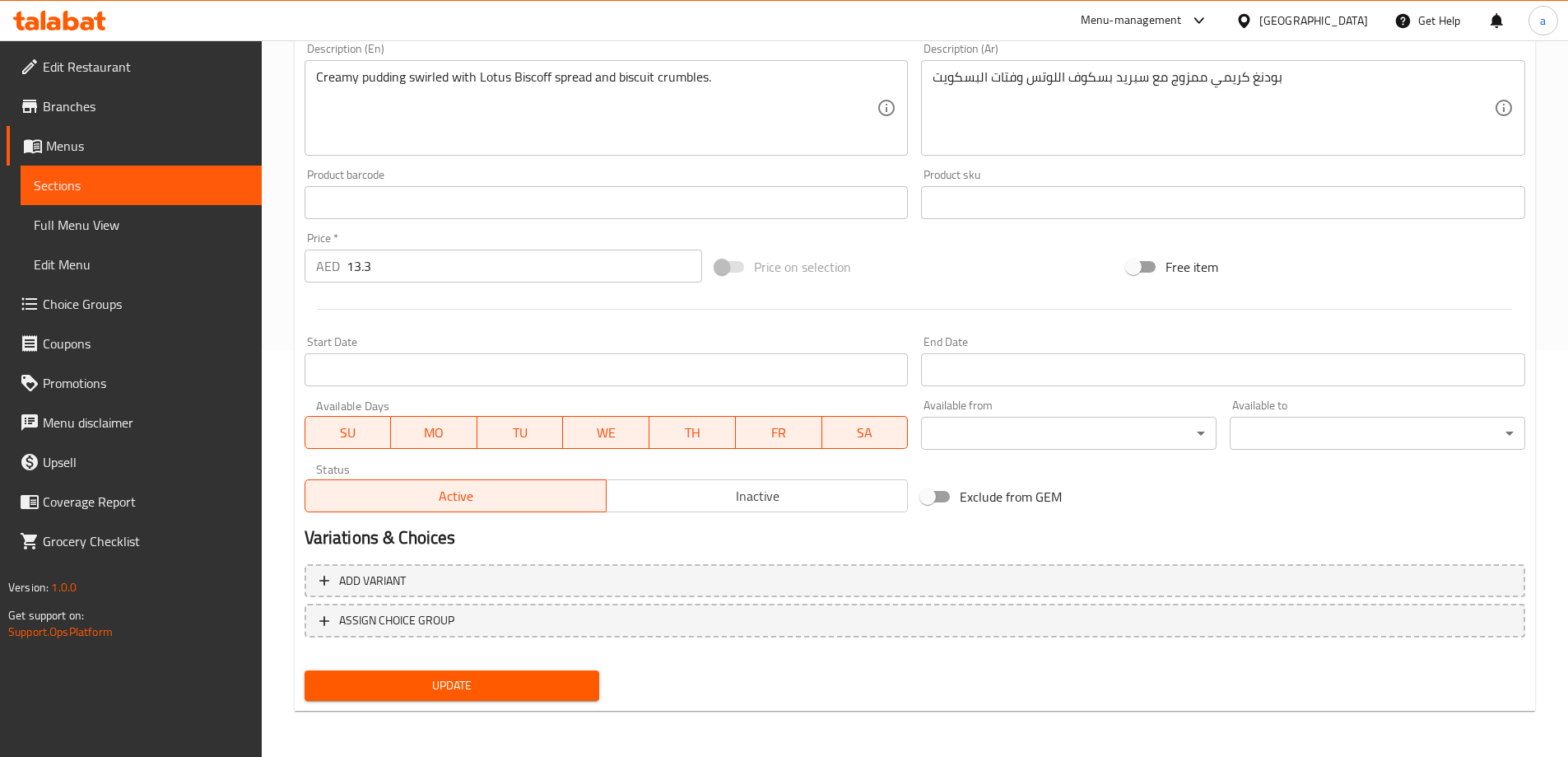
click at [490, 685] on span "Update" at bounding box center [452, 686] width 269 height 21
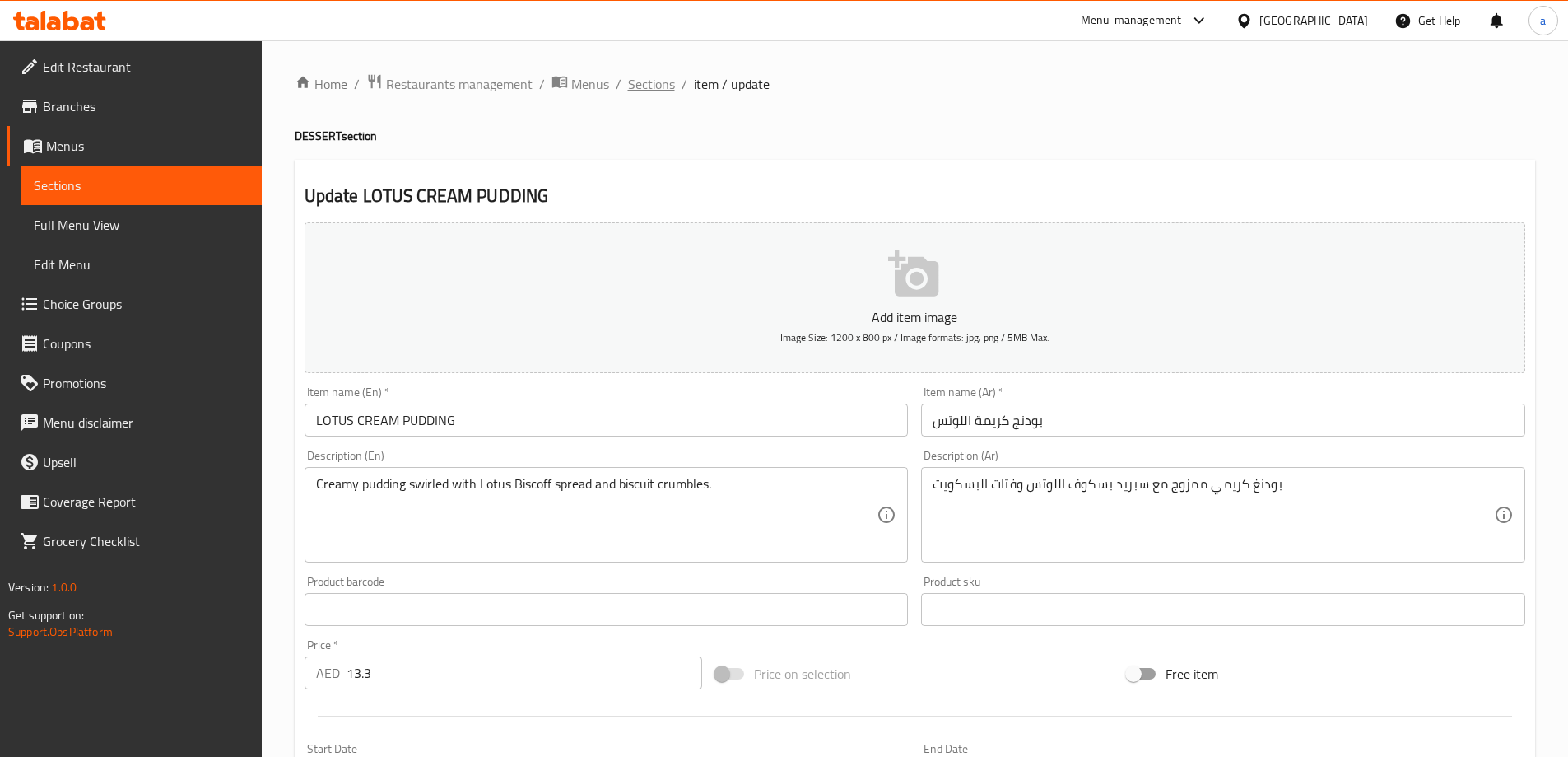
click at [659, 80] on span "Sections" at bounding box center [651, 84] width 47 height 20
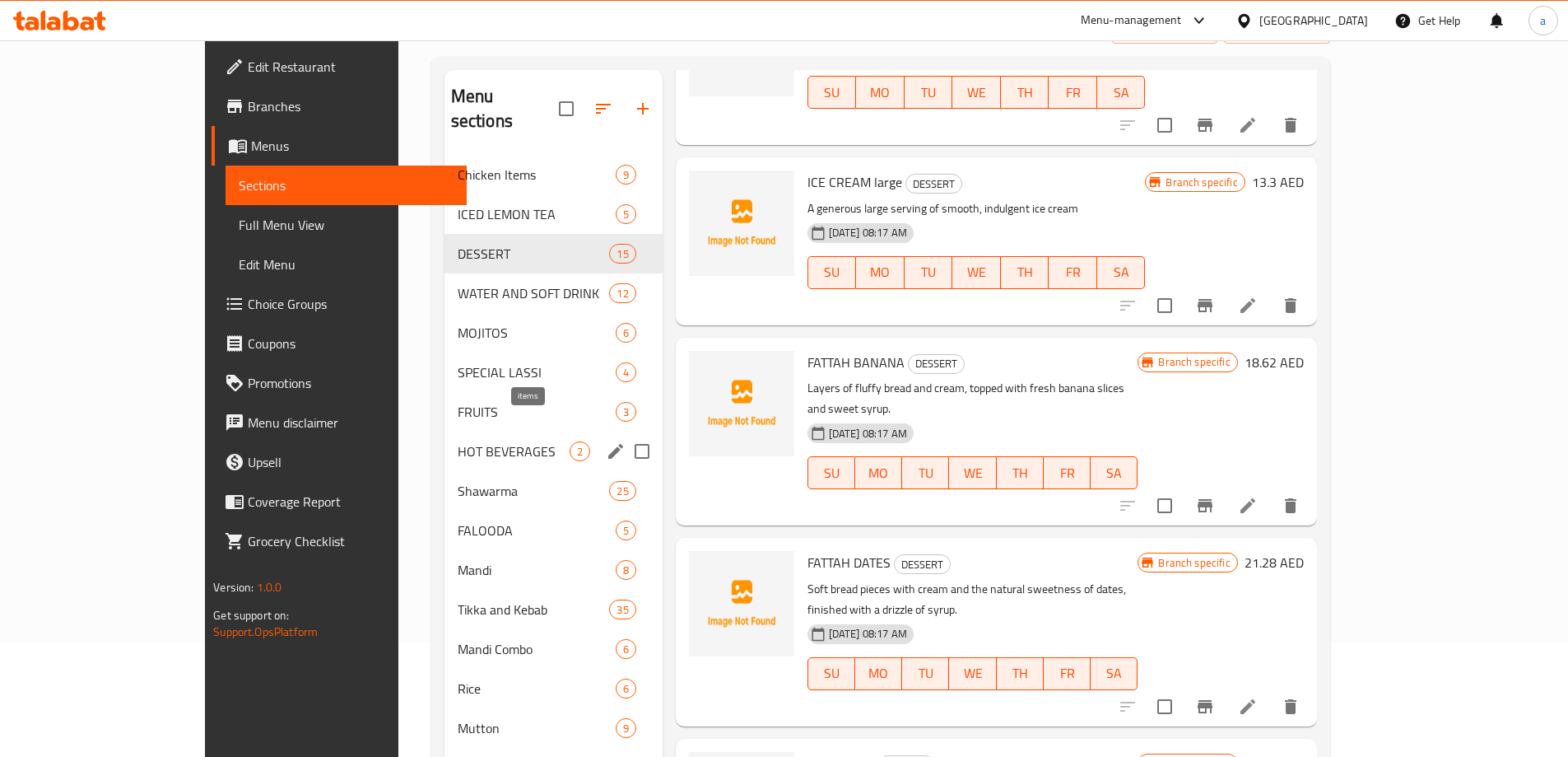
scroll to position [114, 0]
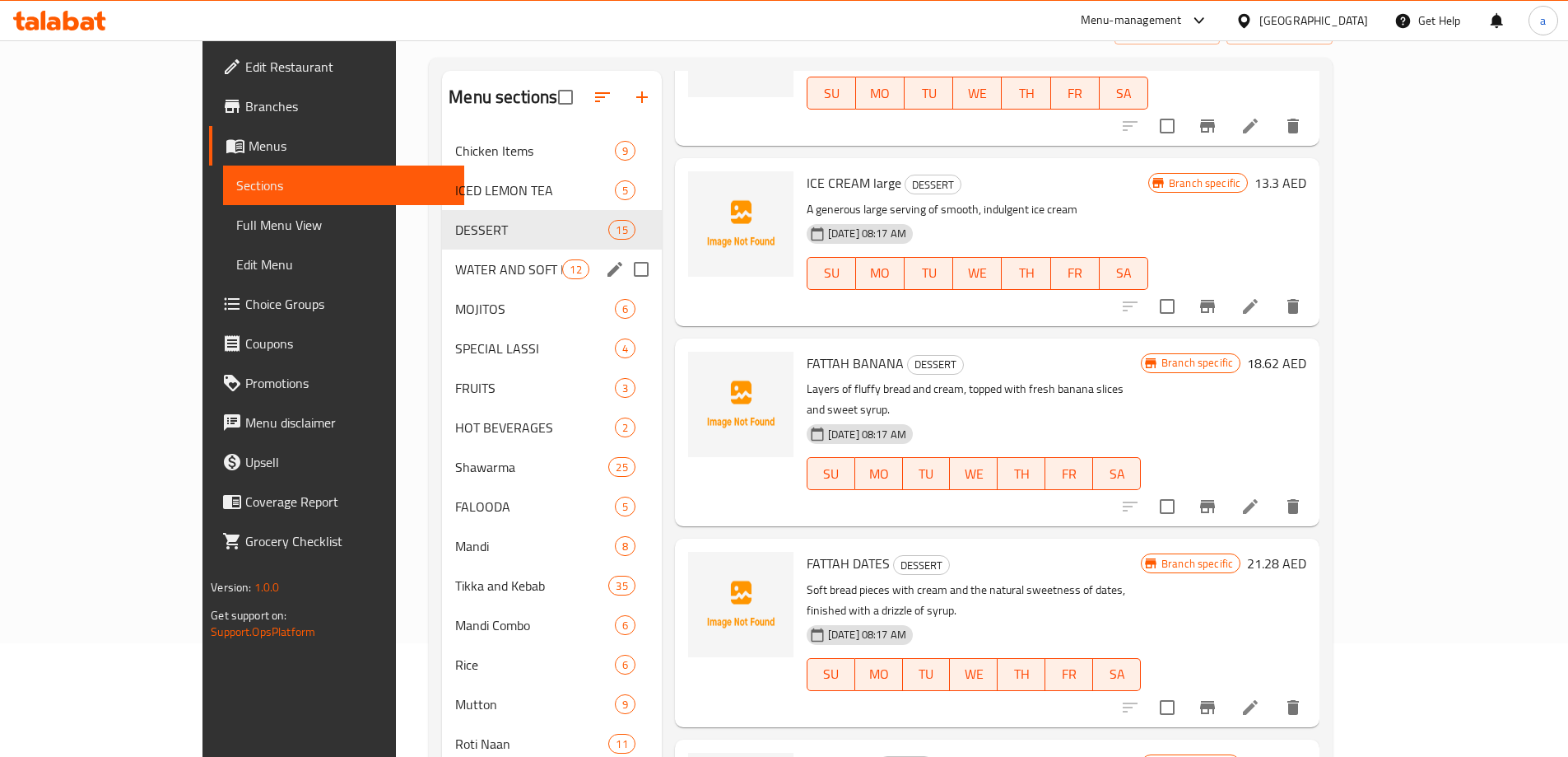
click at [442, 285] on div "WATER AND SOFT DRINK 12" at bounding box center [551, 269] width 219 height 39
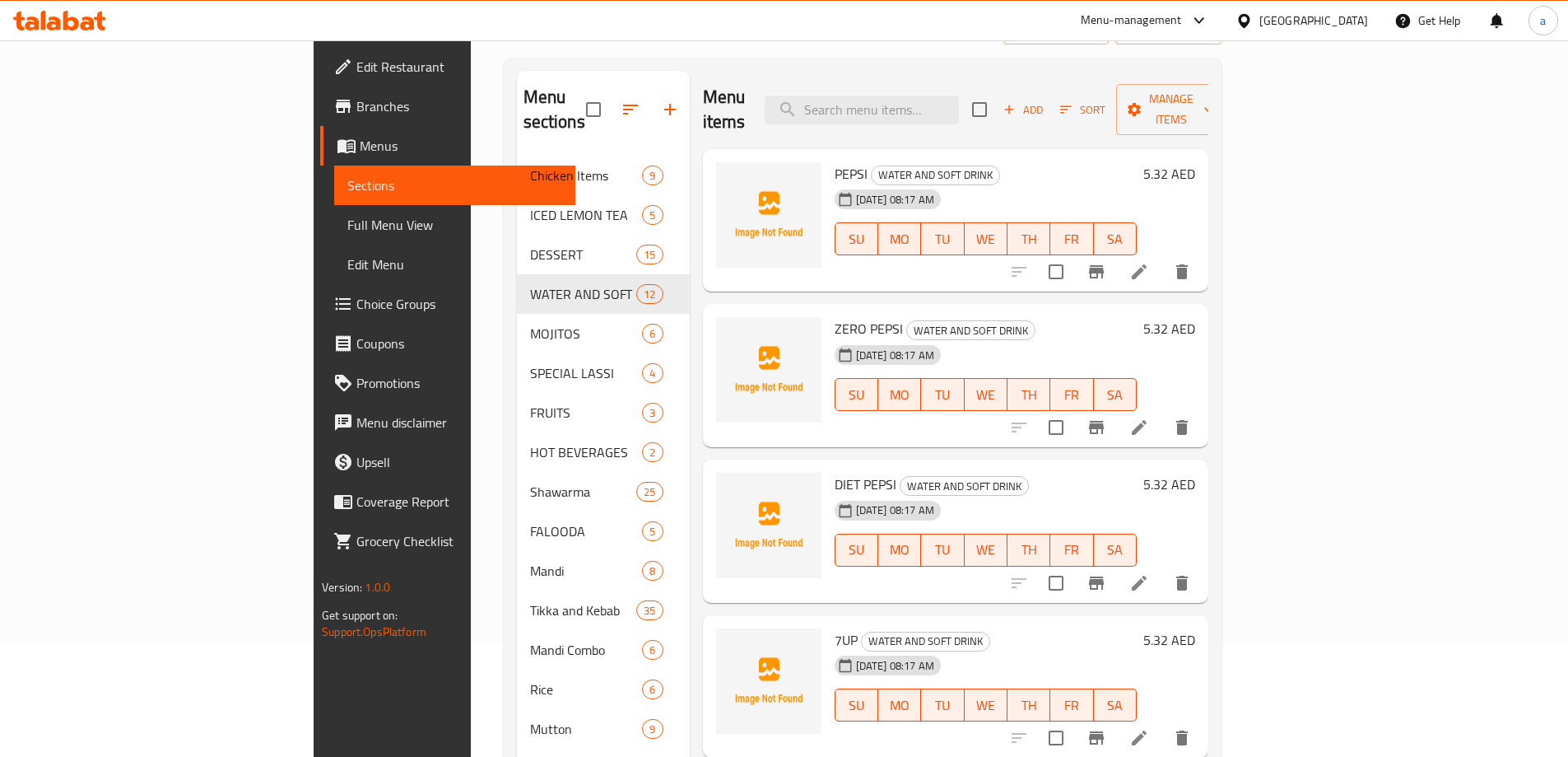
click at [835, 162] on span "PEPSI" at bounding box center [851, 174] width 33 height 24
copy h6 "PEPSI"
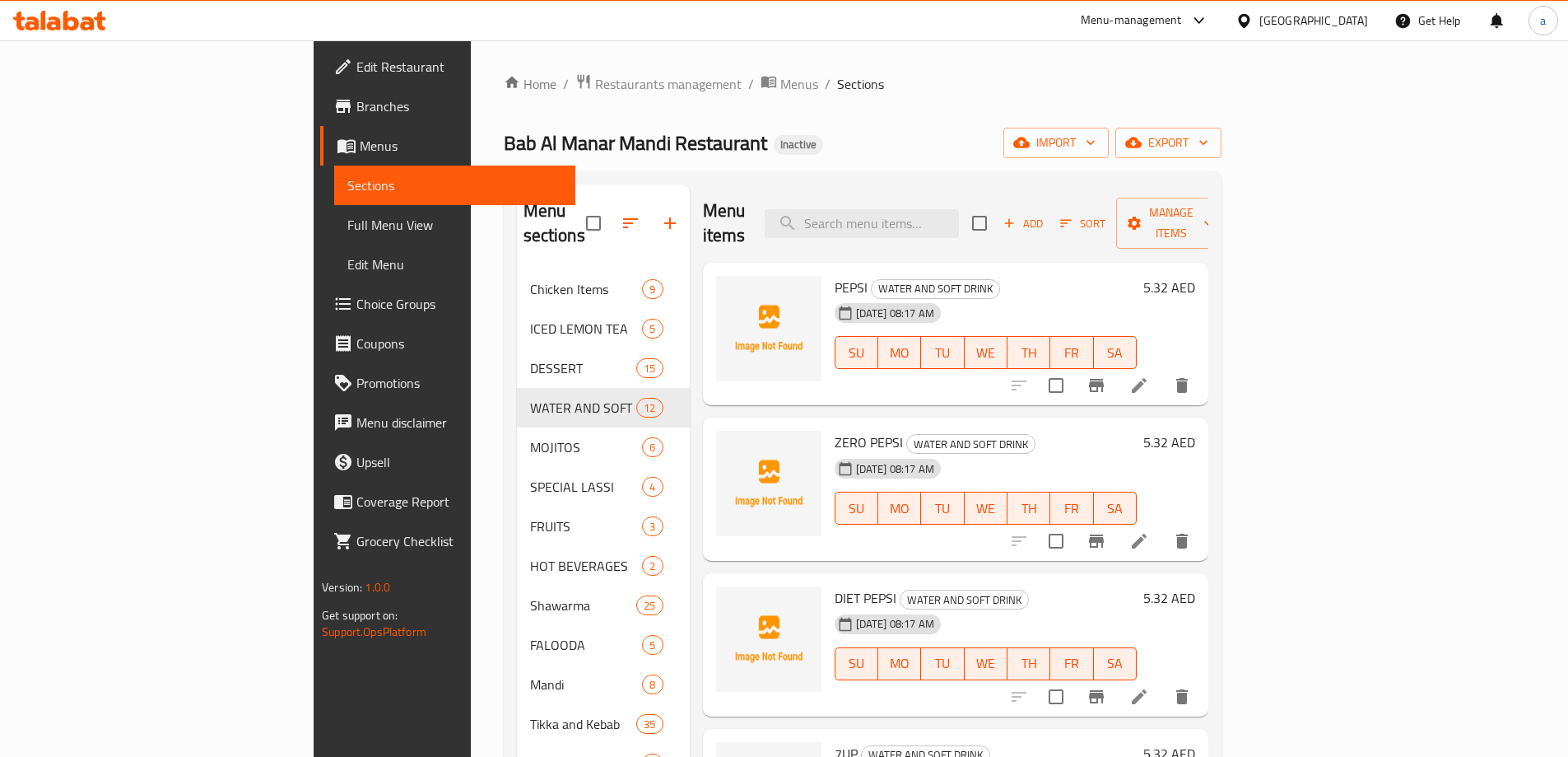
click at [790, 221] on div "Menu items Add Sort Manage items" at bounding box center [956, 223] width 506 height 78
click at [1149, 375] on icon at bounding box center [1138, 385] width 20 height 20
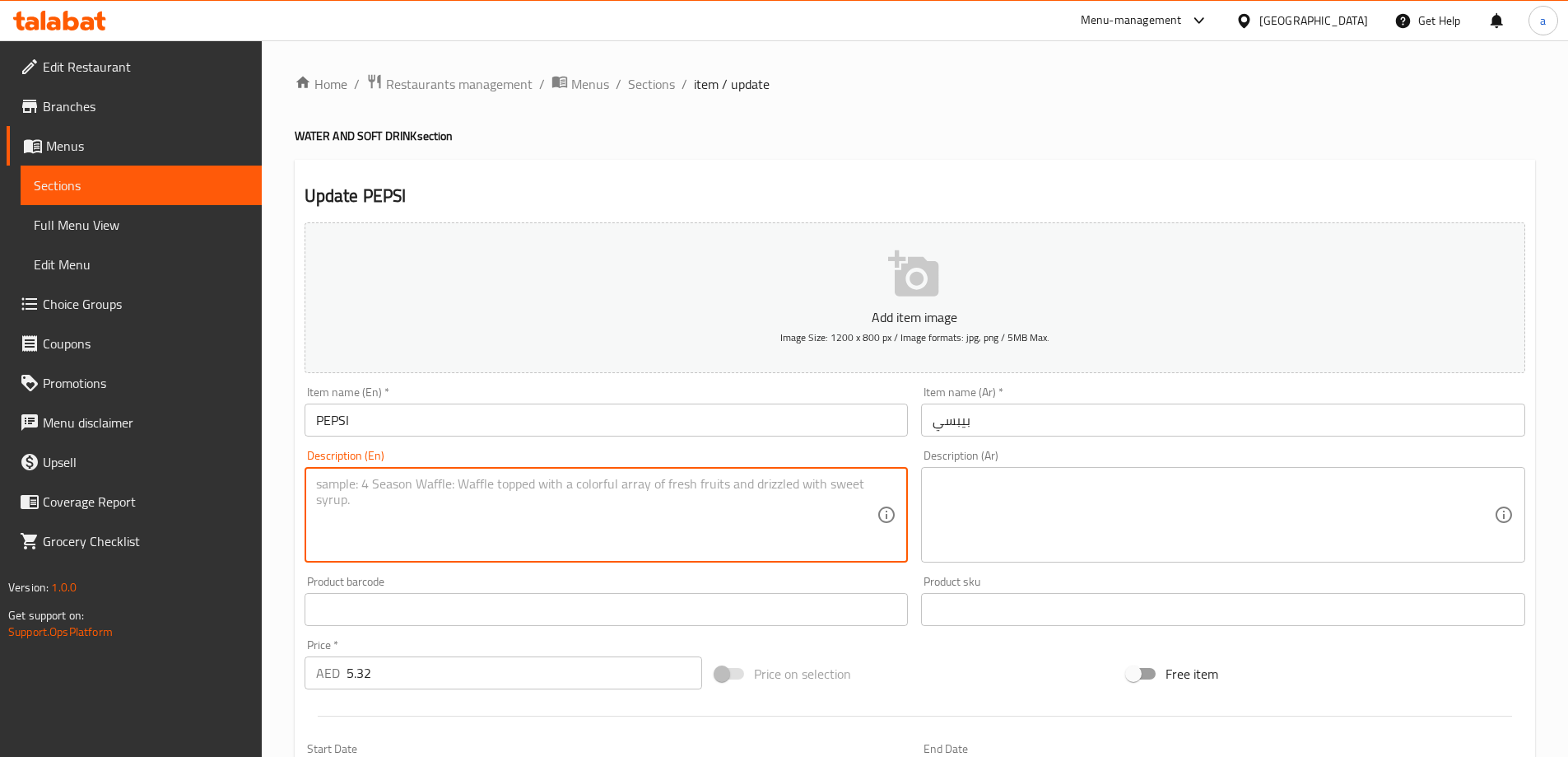
click at [724, 512] on textarea at bounding box center [596, 514] width 561 height 78
paste textarea "soft drink"
type textarea "soft drink"
click at [1174, 518] on textarea at bounding box center [1213, 514] width 561 height 78
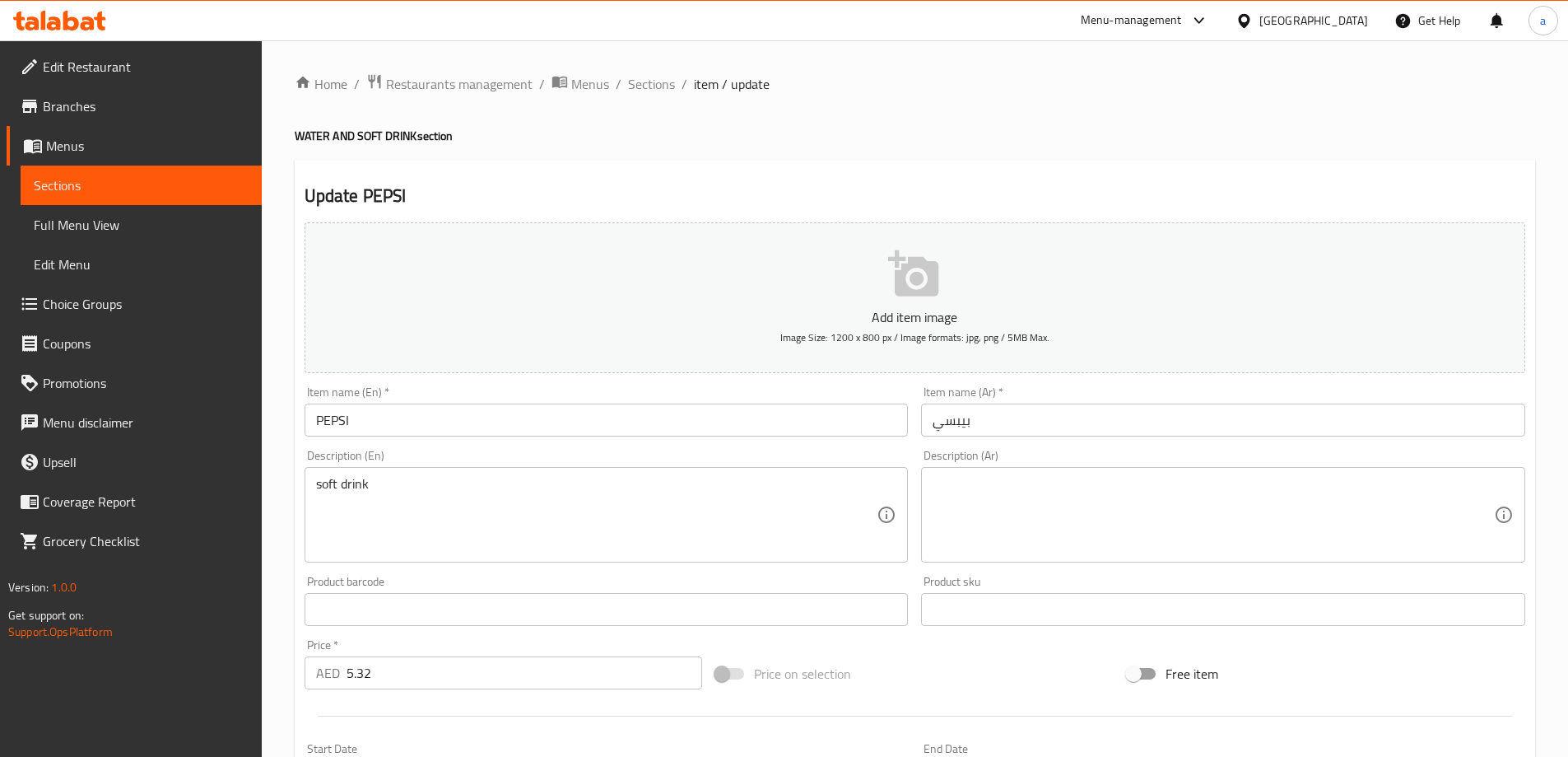
click at [1107, 478] on textarea at bounding box center [1213, 514] width 561 height 78
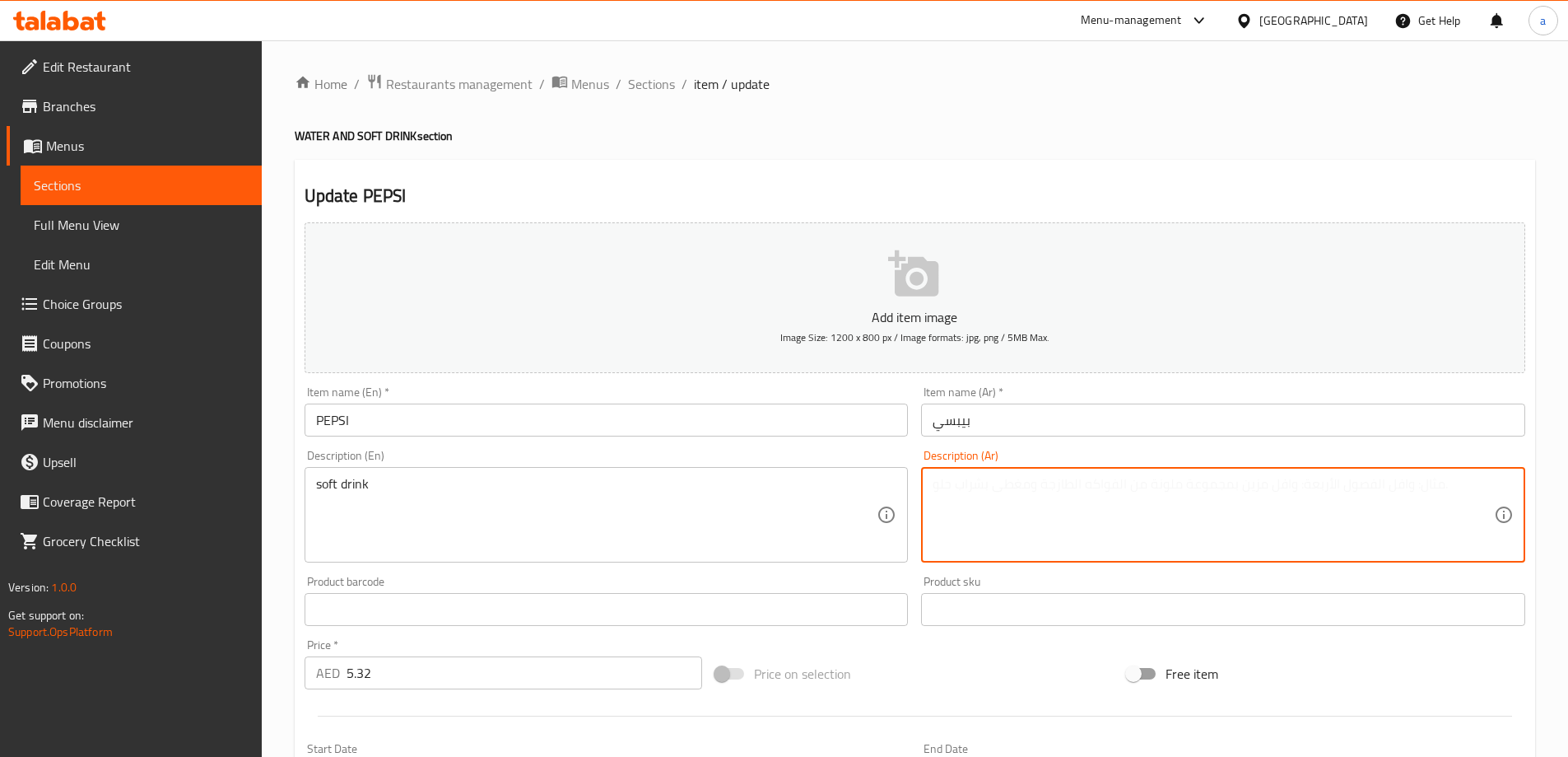
paste textarea "مشروب غازي"
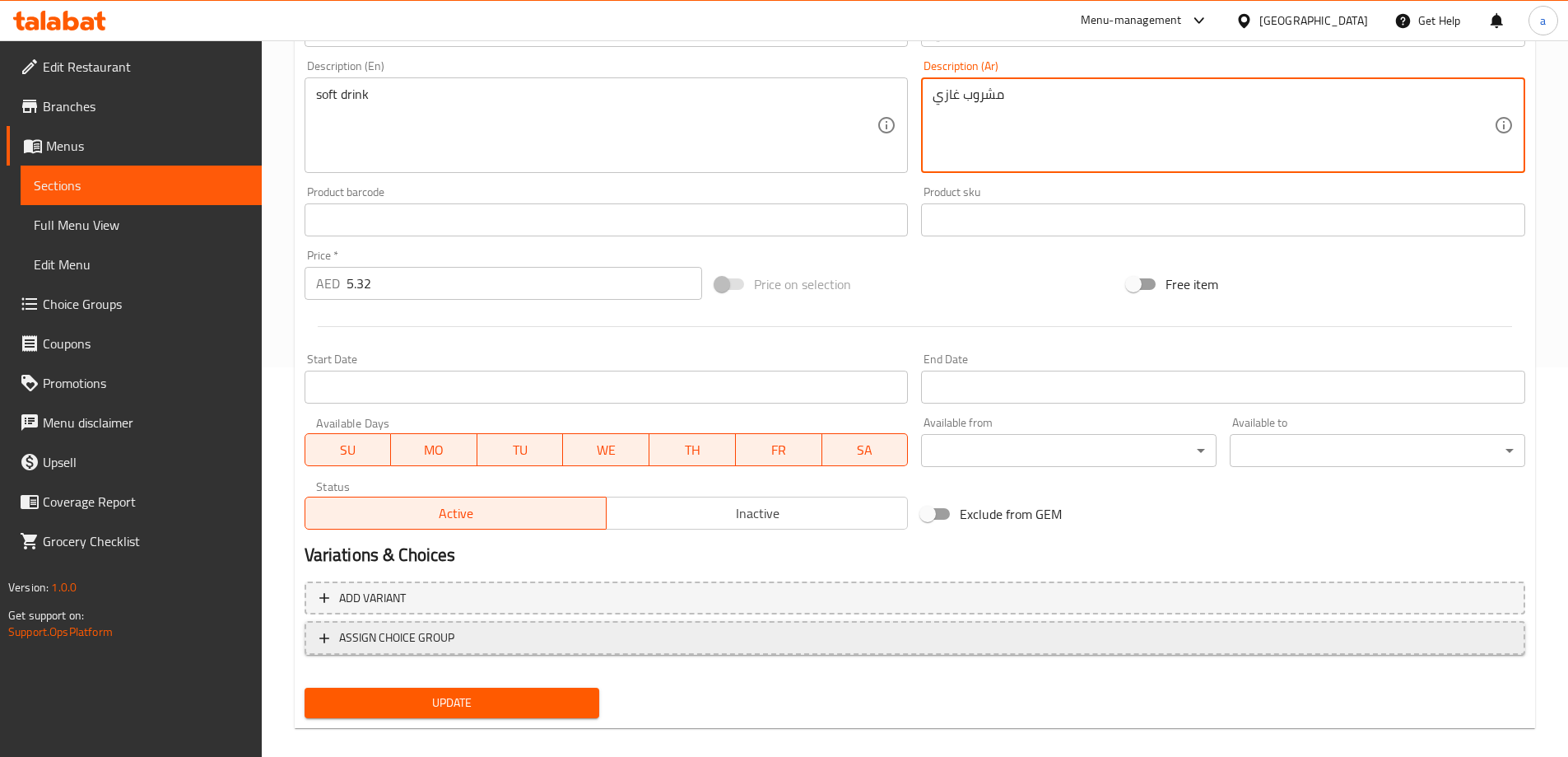
scroll to position [407, 0]
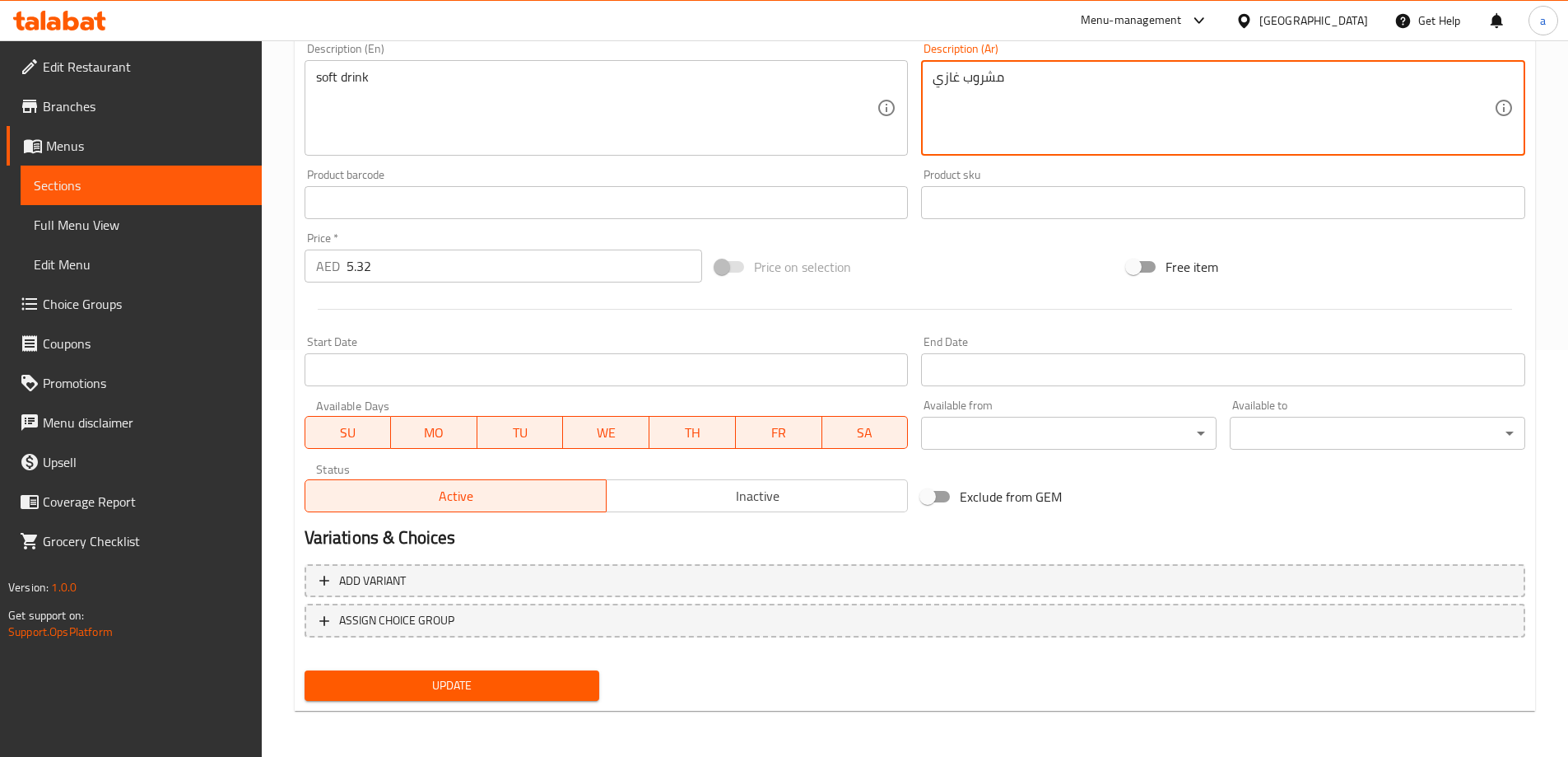
type textarea "مشروب غازي"
click at [504, 674] on button "Update" at bounding box center [452, 686] width 295 height 30
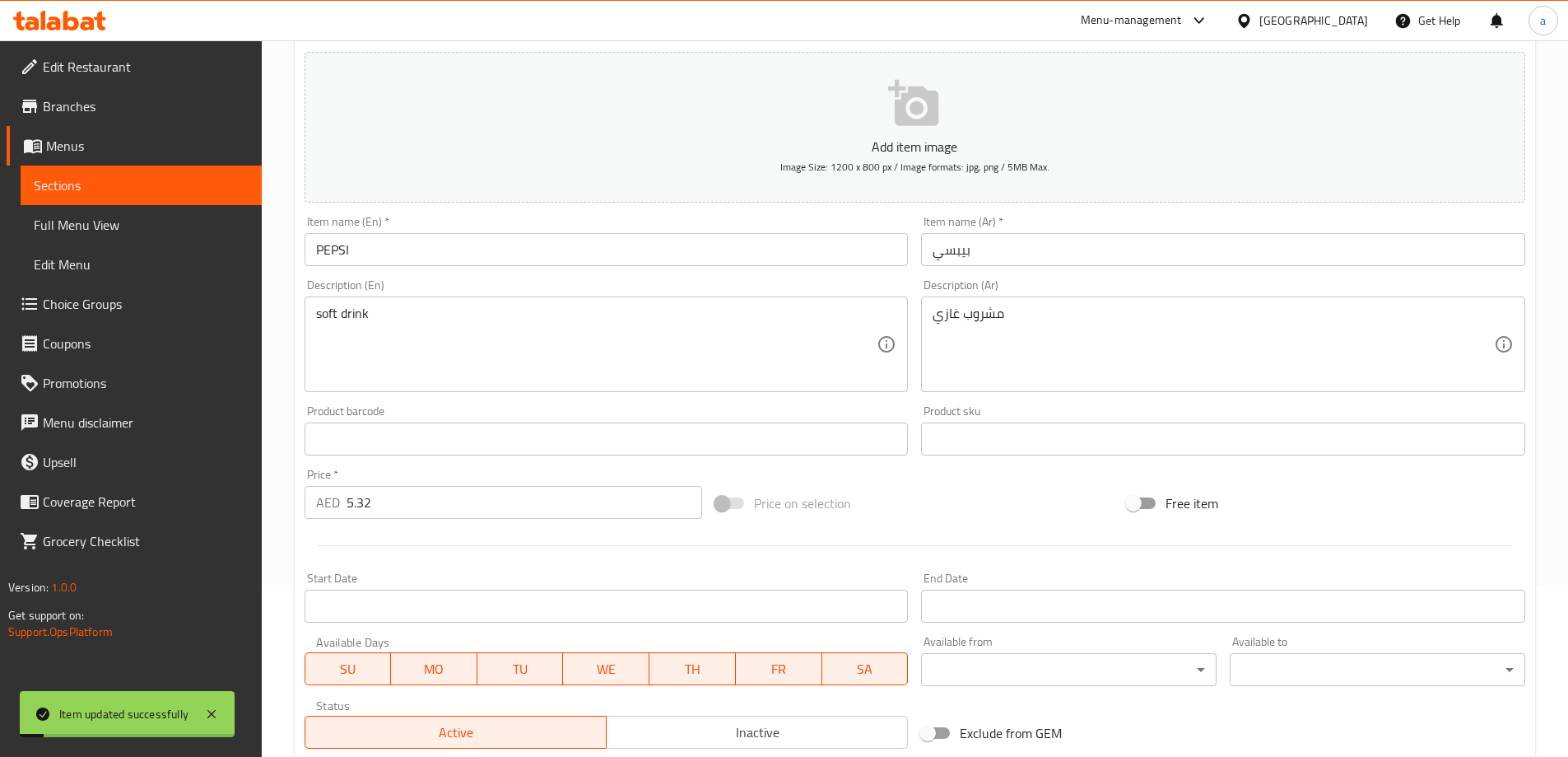
scroll to position [0, 0]
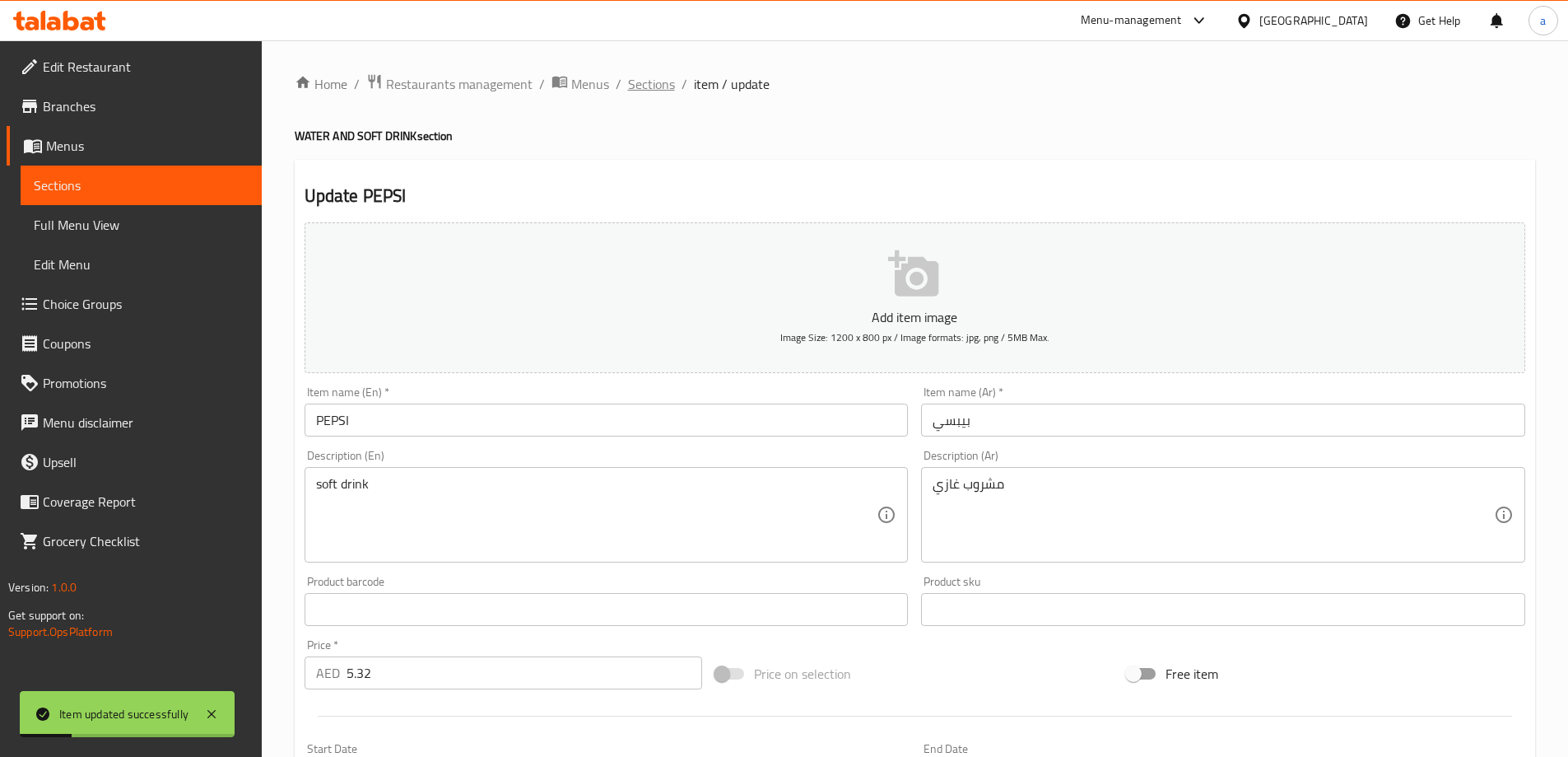
click at [643, 84] on span "Sections" at bounding box center [651, 84] width 47 height 20
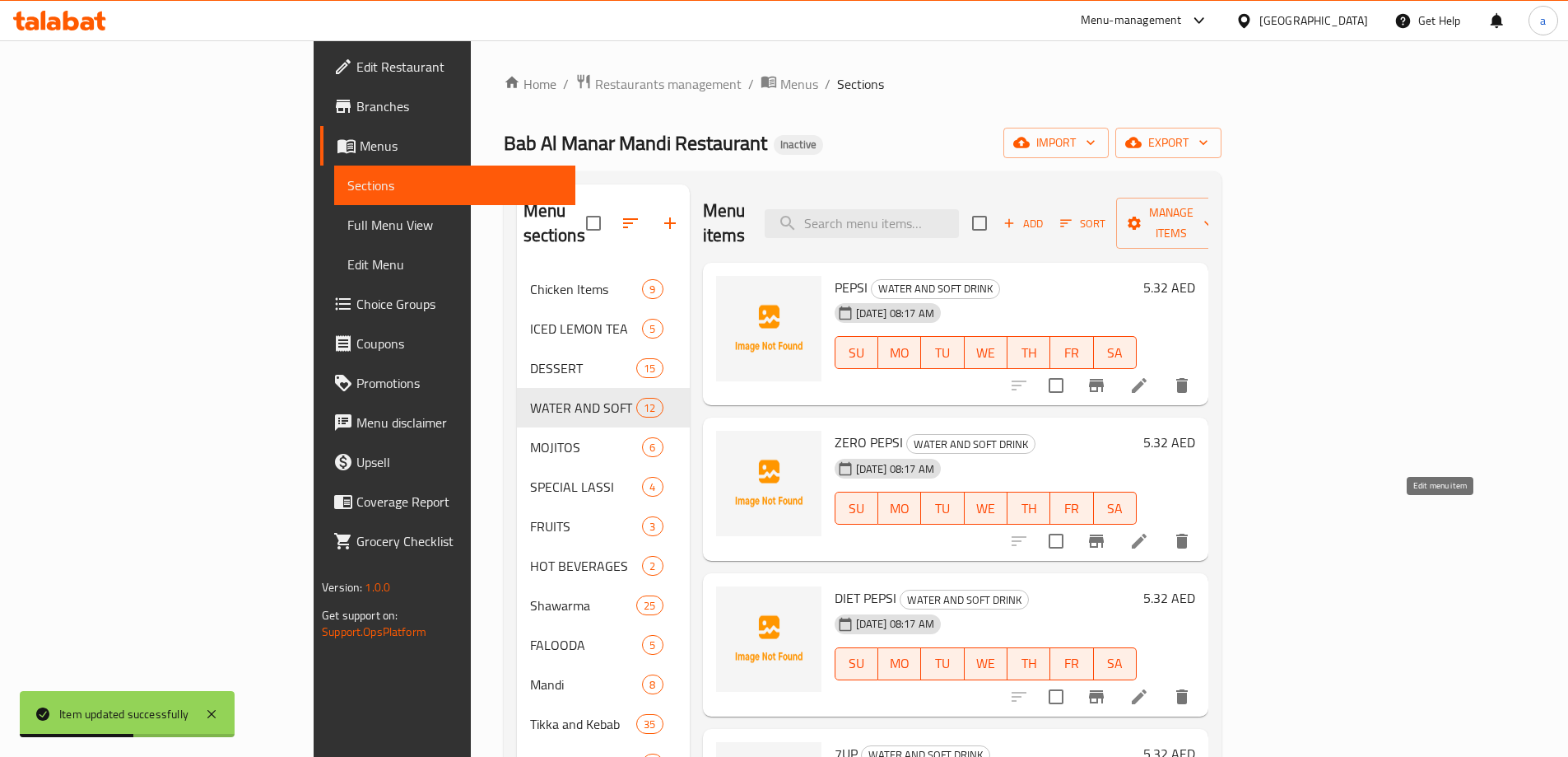
click at [1149, 531] on icon at bounding box center [1138, 541] width 20 height 20
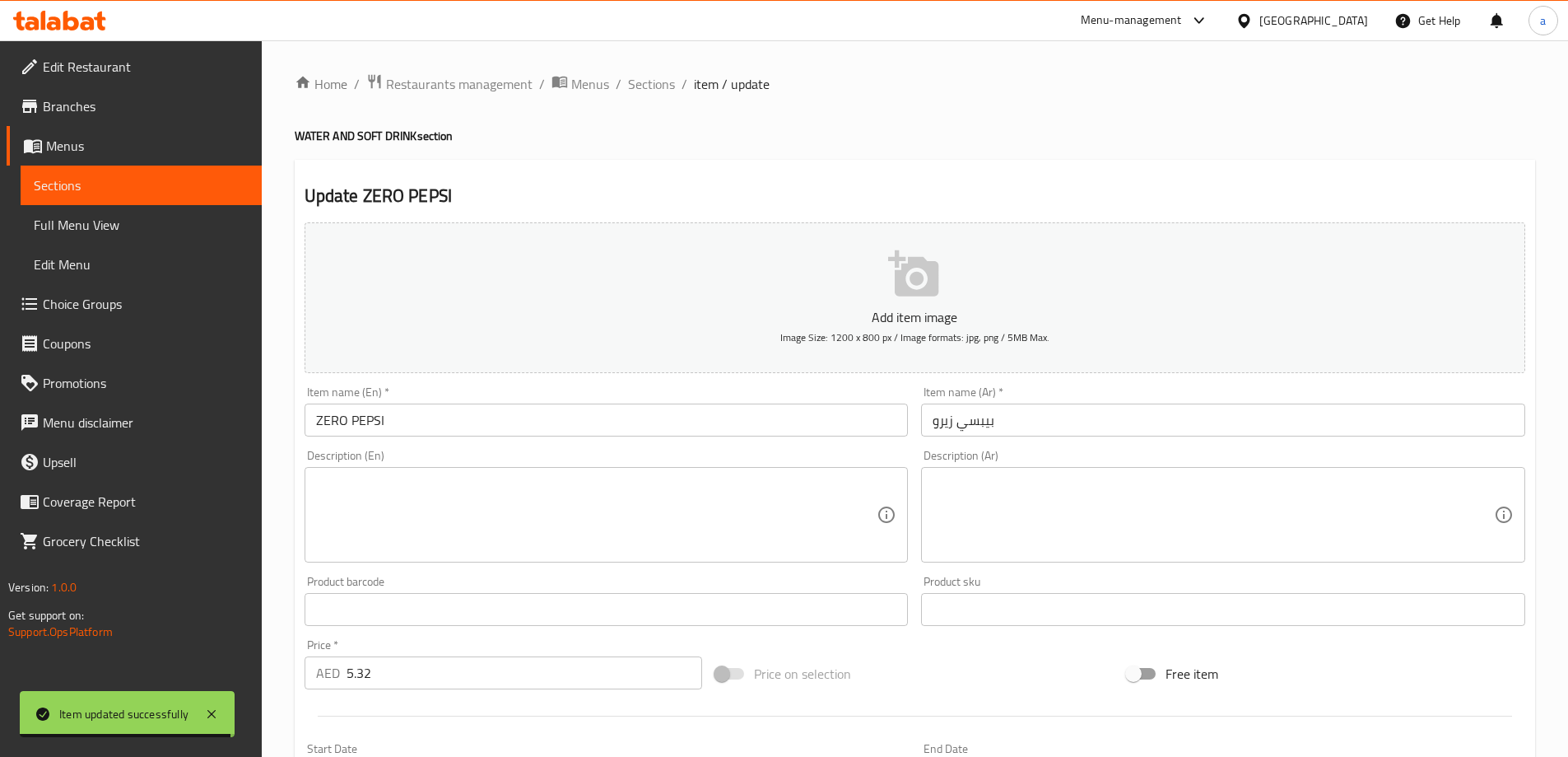
click at [538, 503] on textarea at bounding box center [596, 514] width 561 height 78
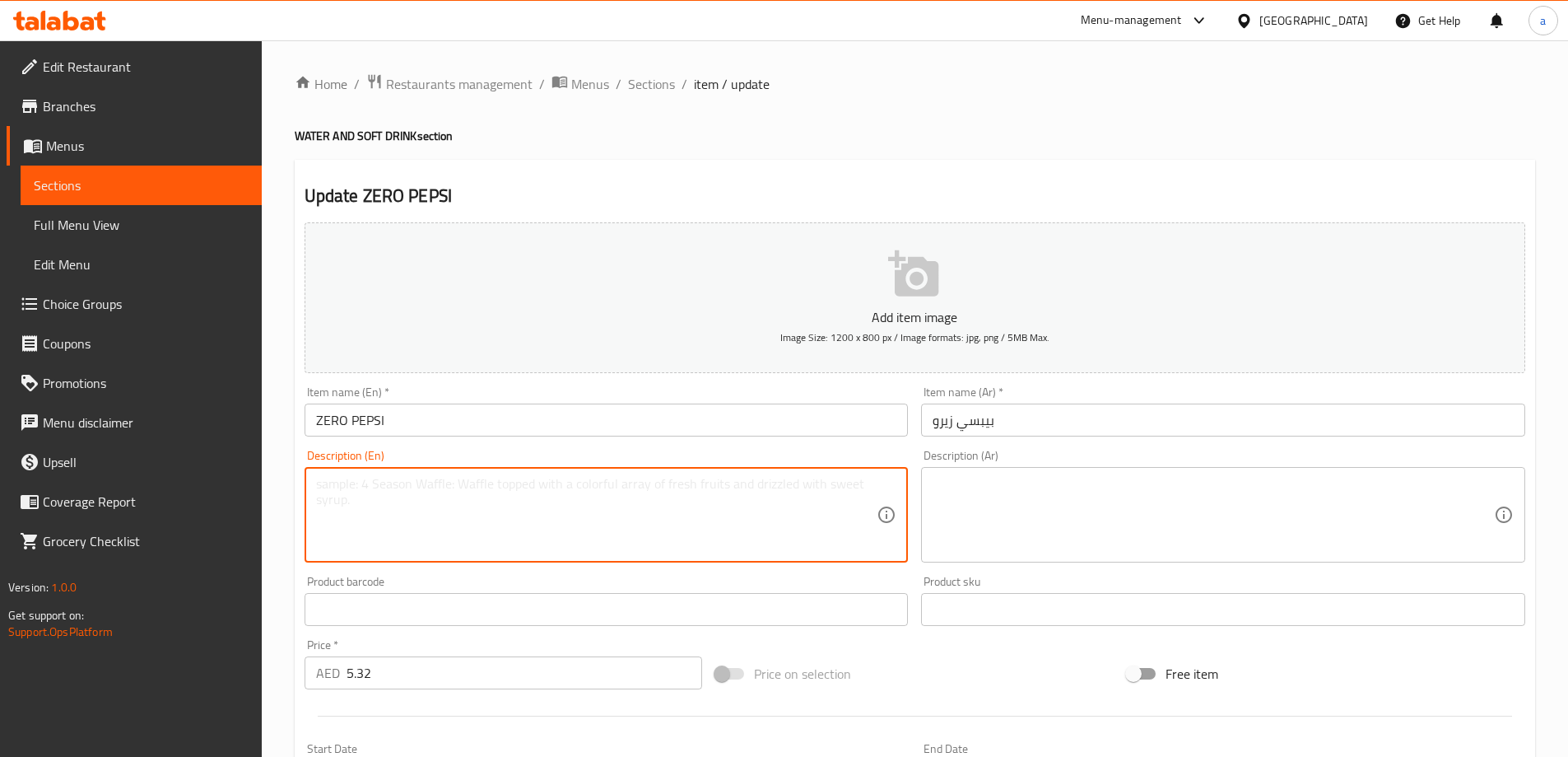
paste textarea "soft drink"
type textarea "soft drink"
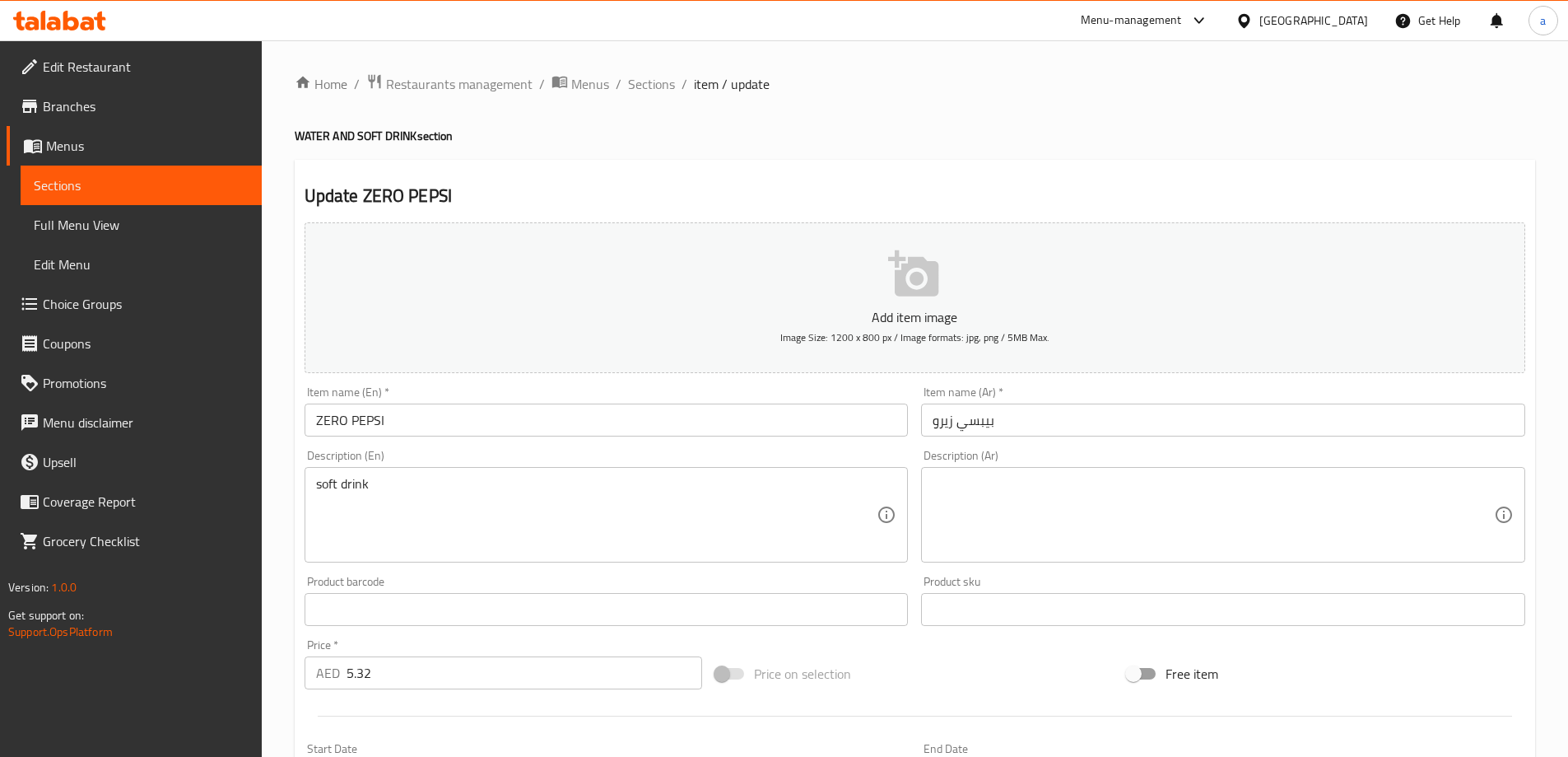
click at [976, 537] on textarea at bounding box center [1213, 514] width 561 height 78
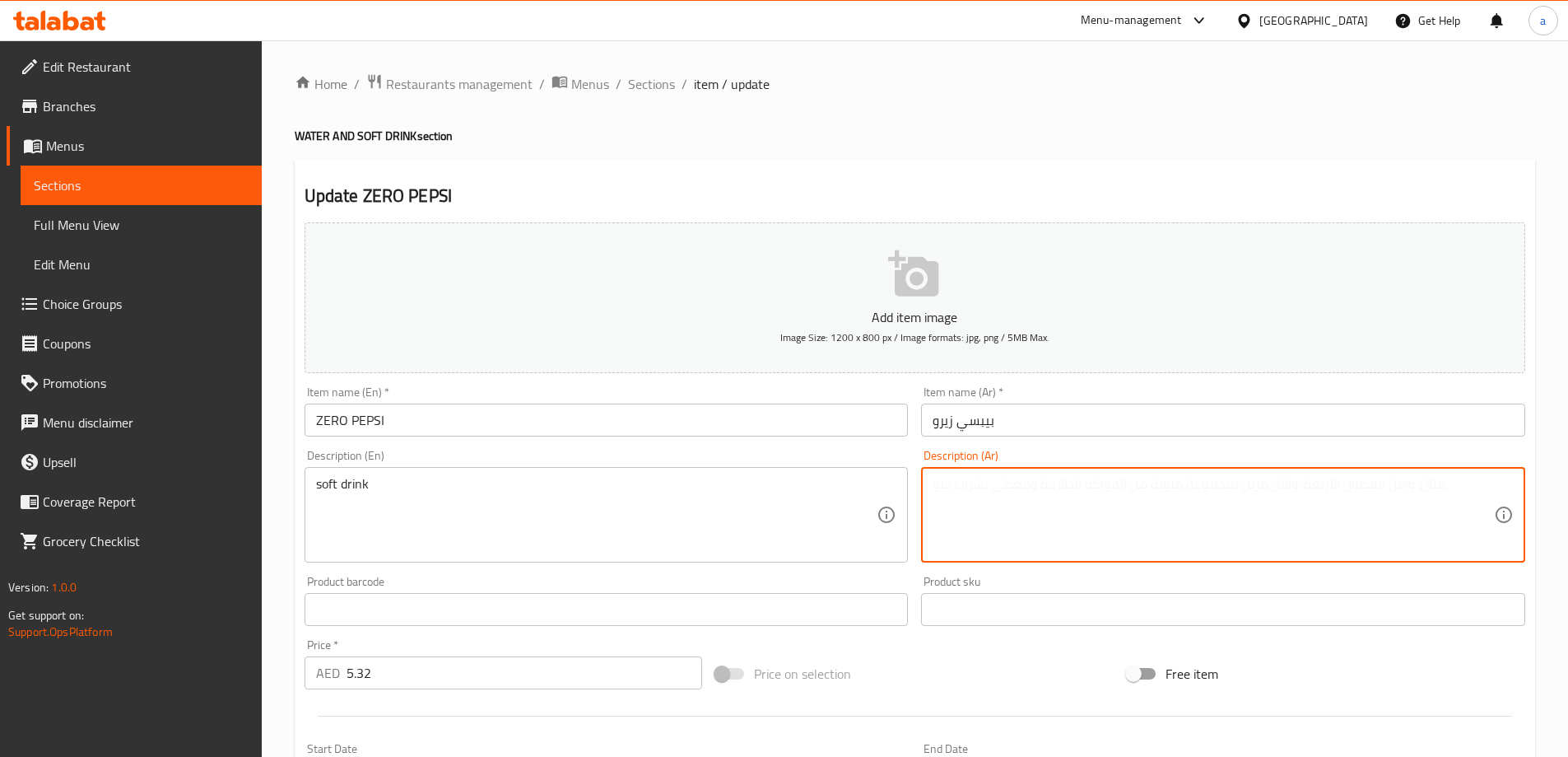
paste textarea "مشروب غازي"
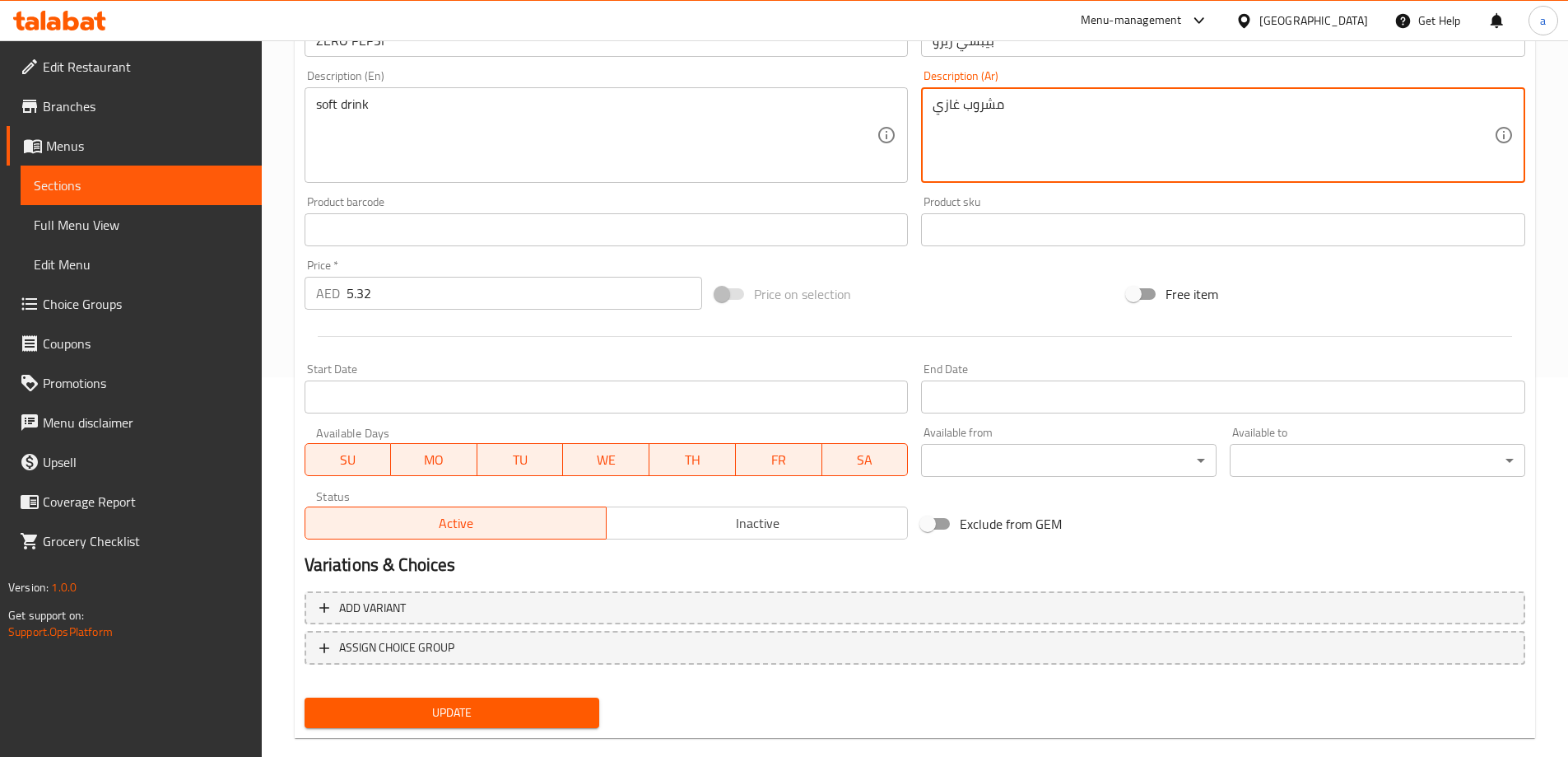
scroll to position [407, 0]
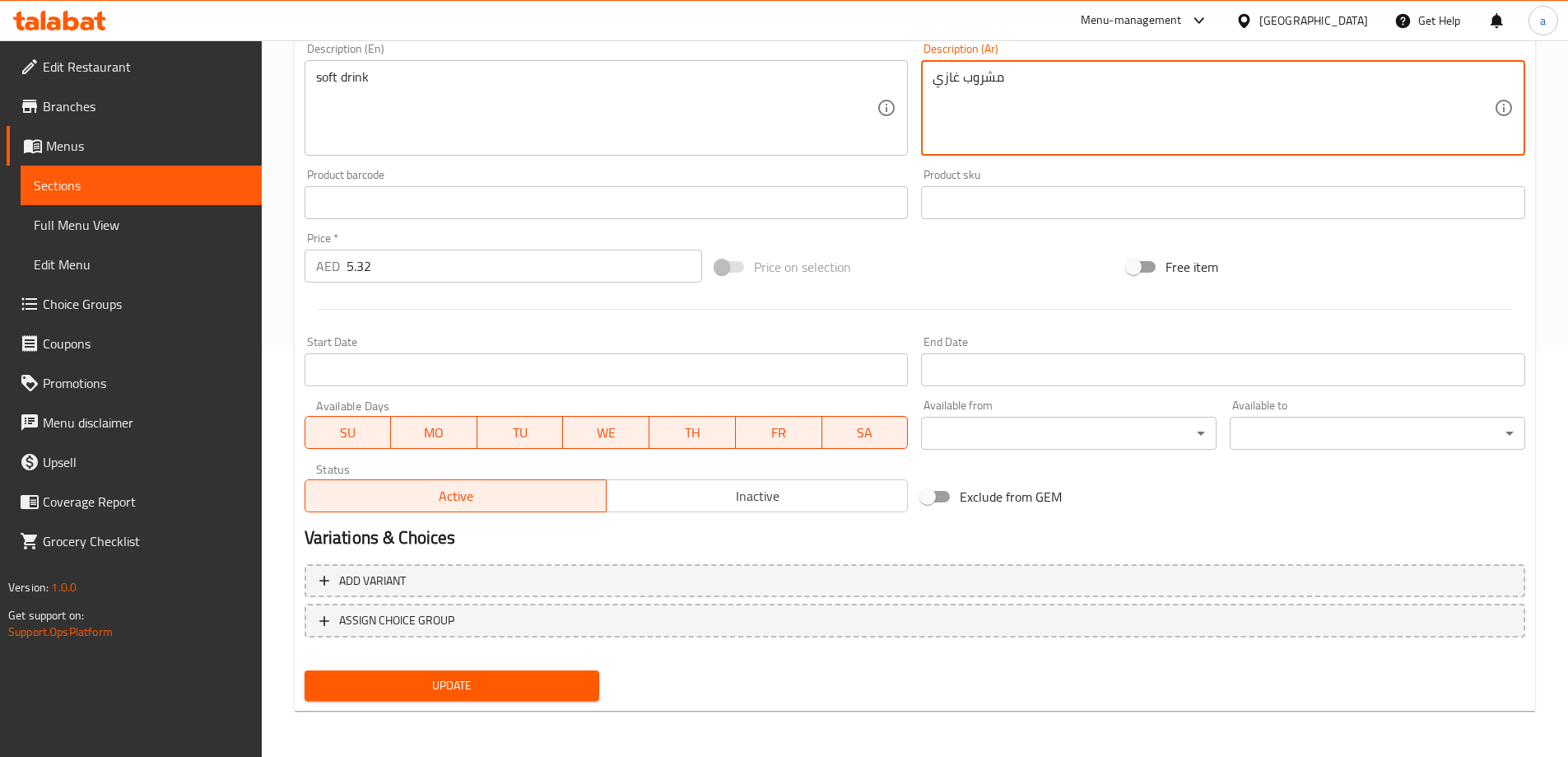
type textarea "مشروب غازي"
click at [485, 698] on button "Update" at bounding box center [452, 686] width 295 height 30
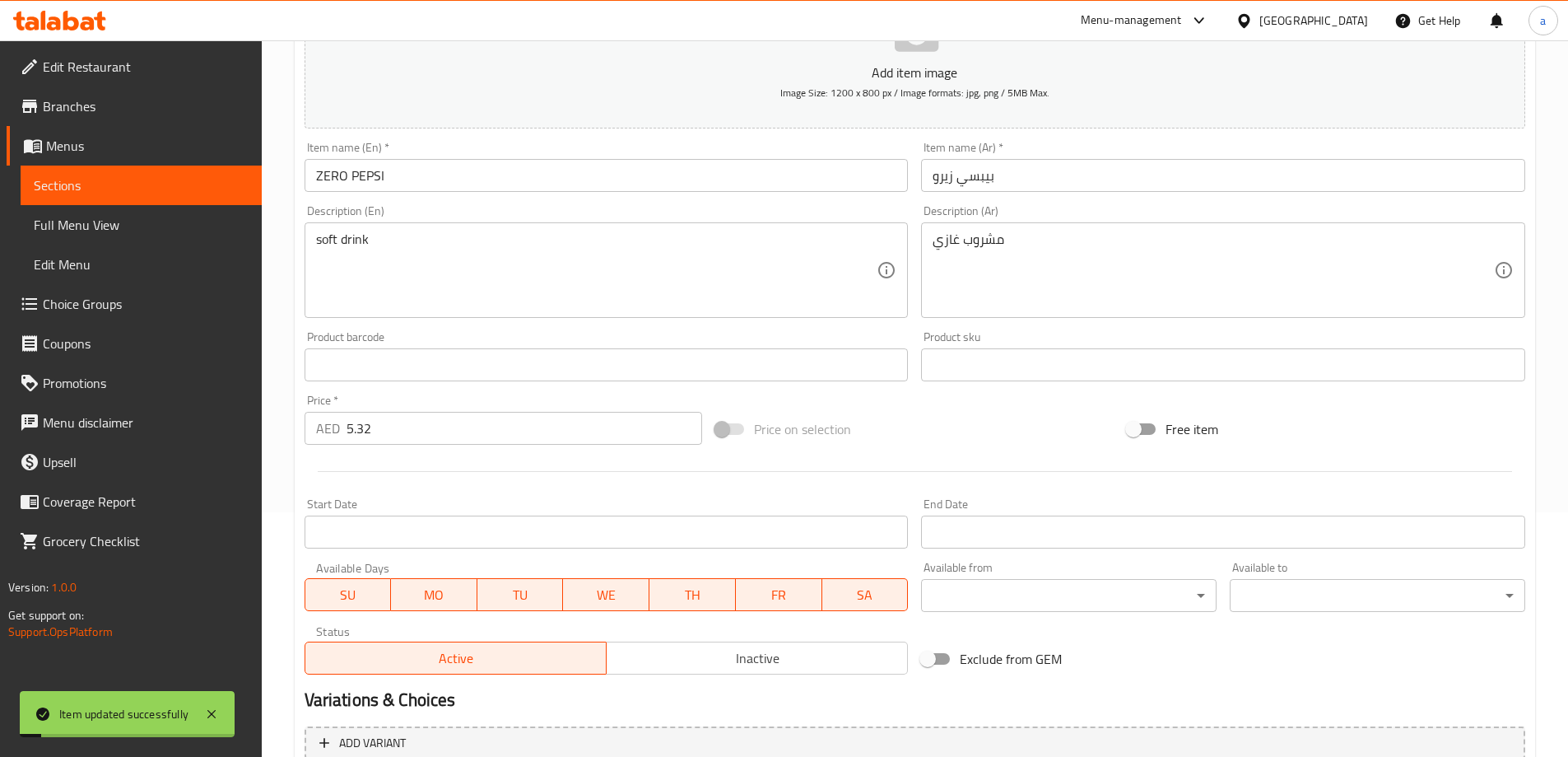
scroll to position [0, 0]
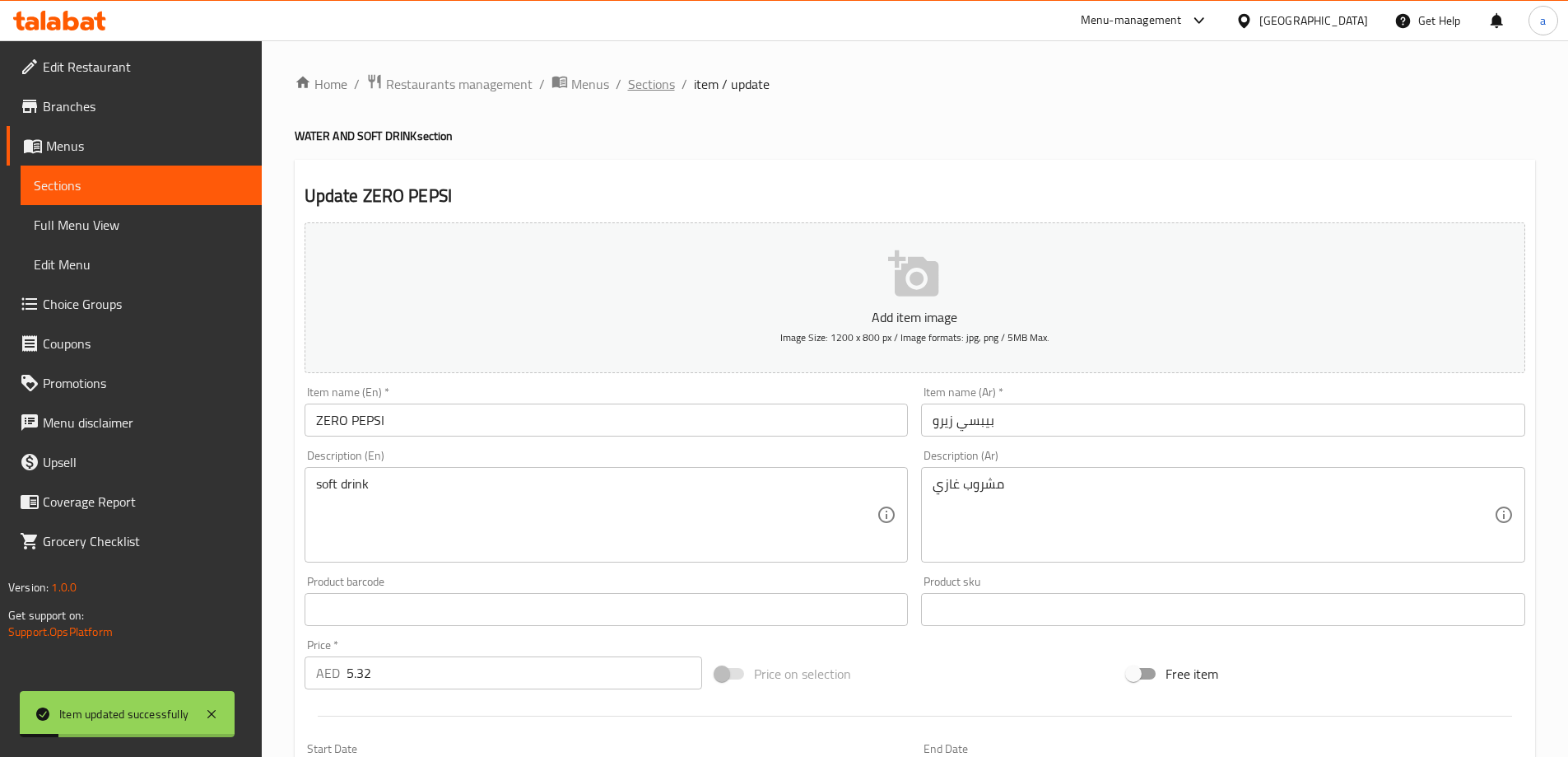
click at [659, 86] on span "Sections" at bounding box center [651, 84] width 47 height 20
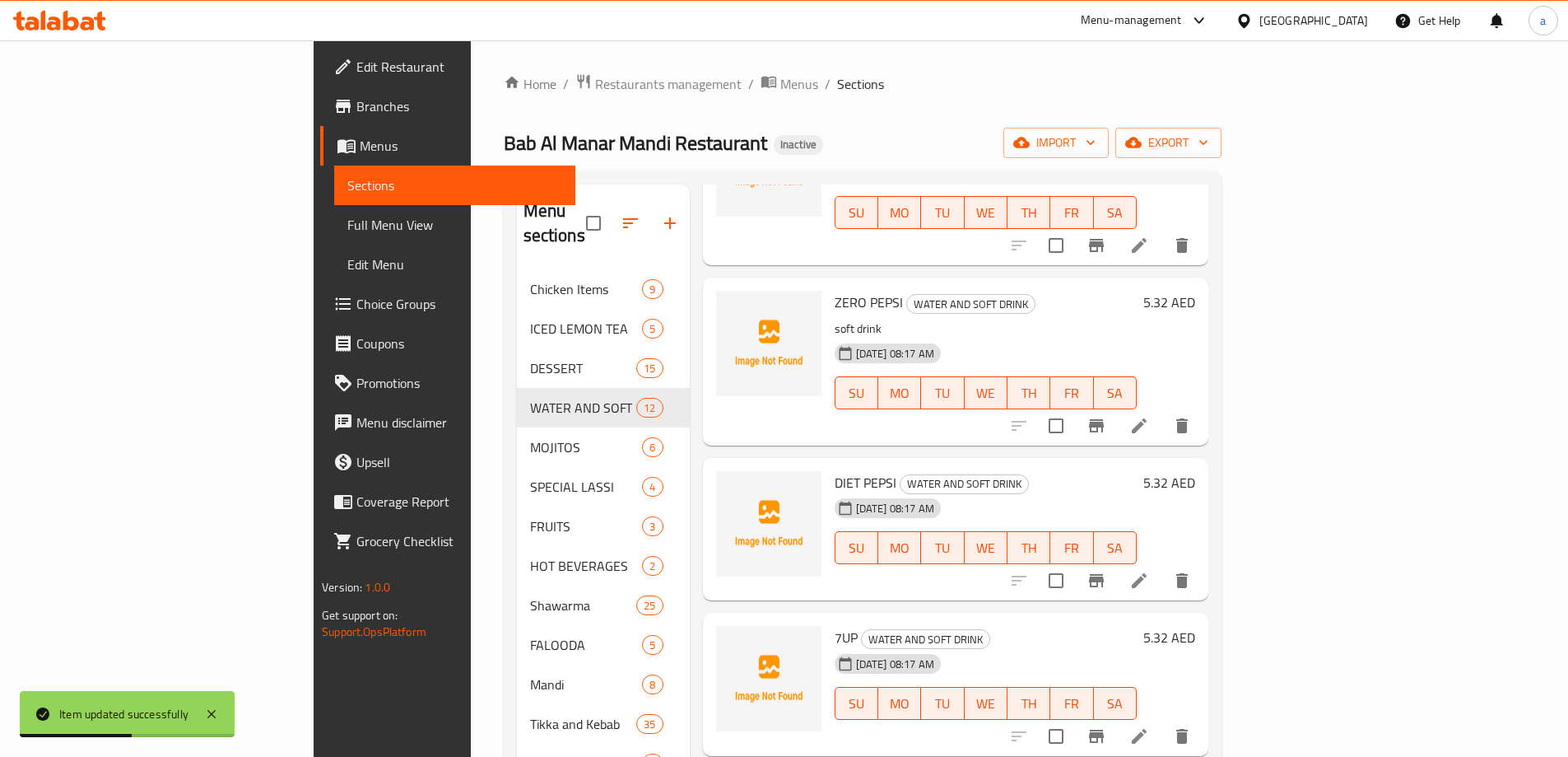
scroll to position [83, 0]
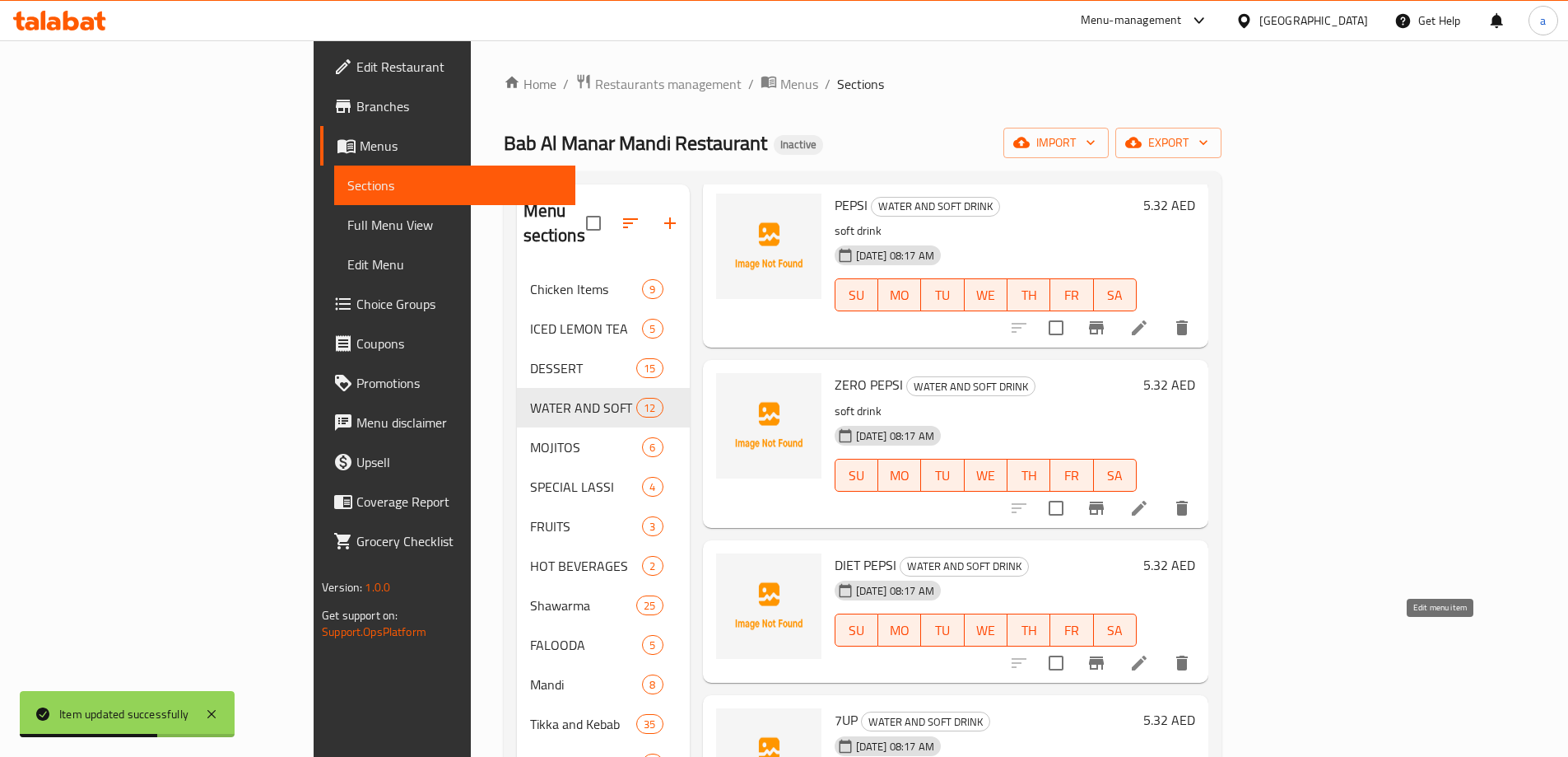
click at [1149, 653] on icon at bounding box center [1138, 662] width 20 height 20
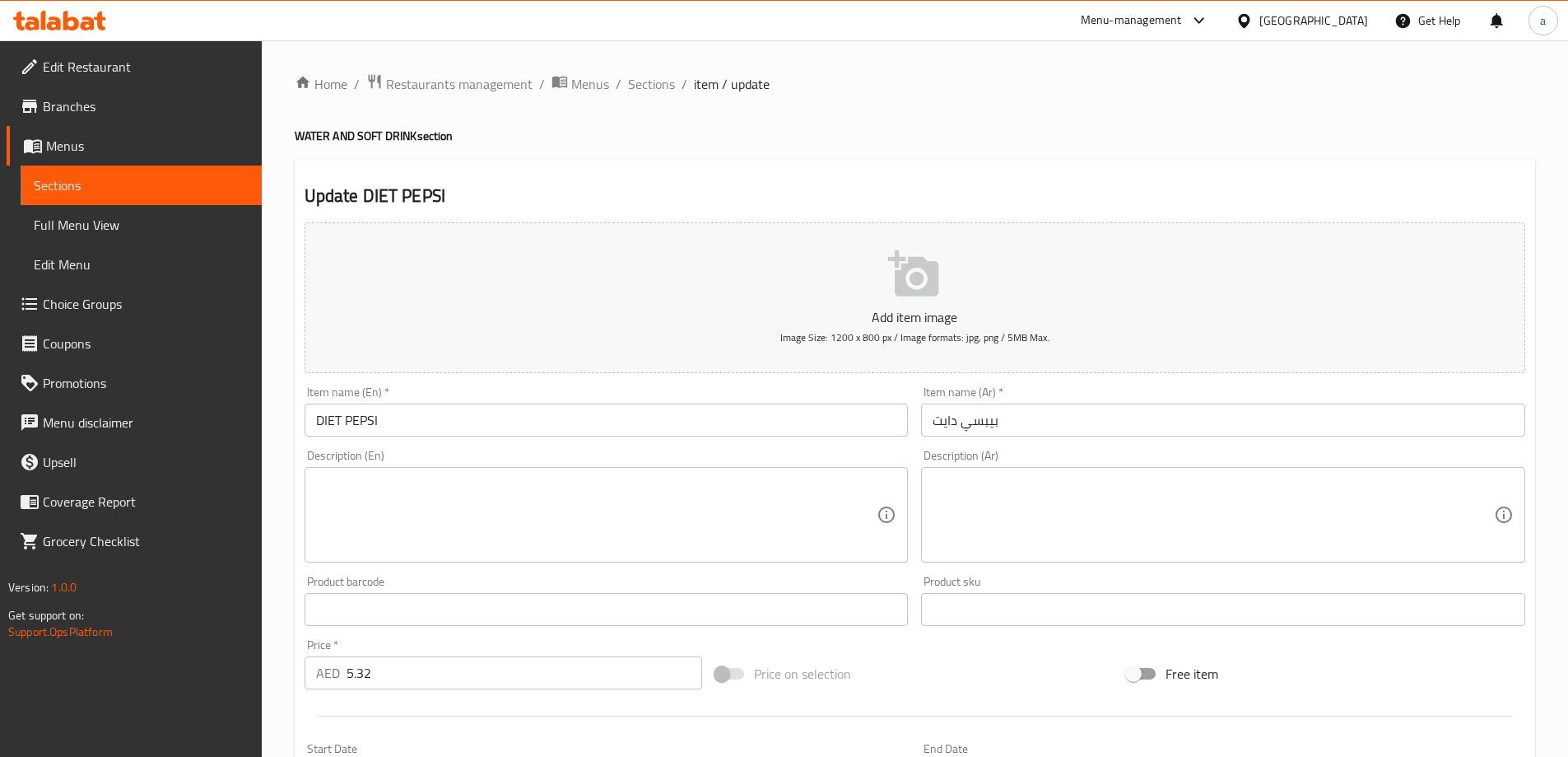
click at [634, 472] on div "Description (En)" at bounding box center [606, 514] width 604 height 96
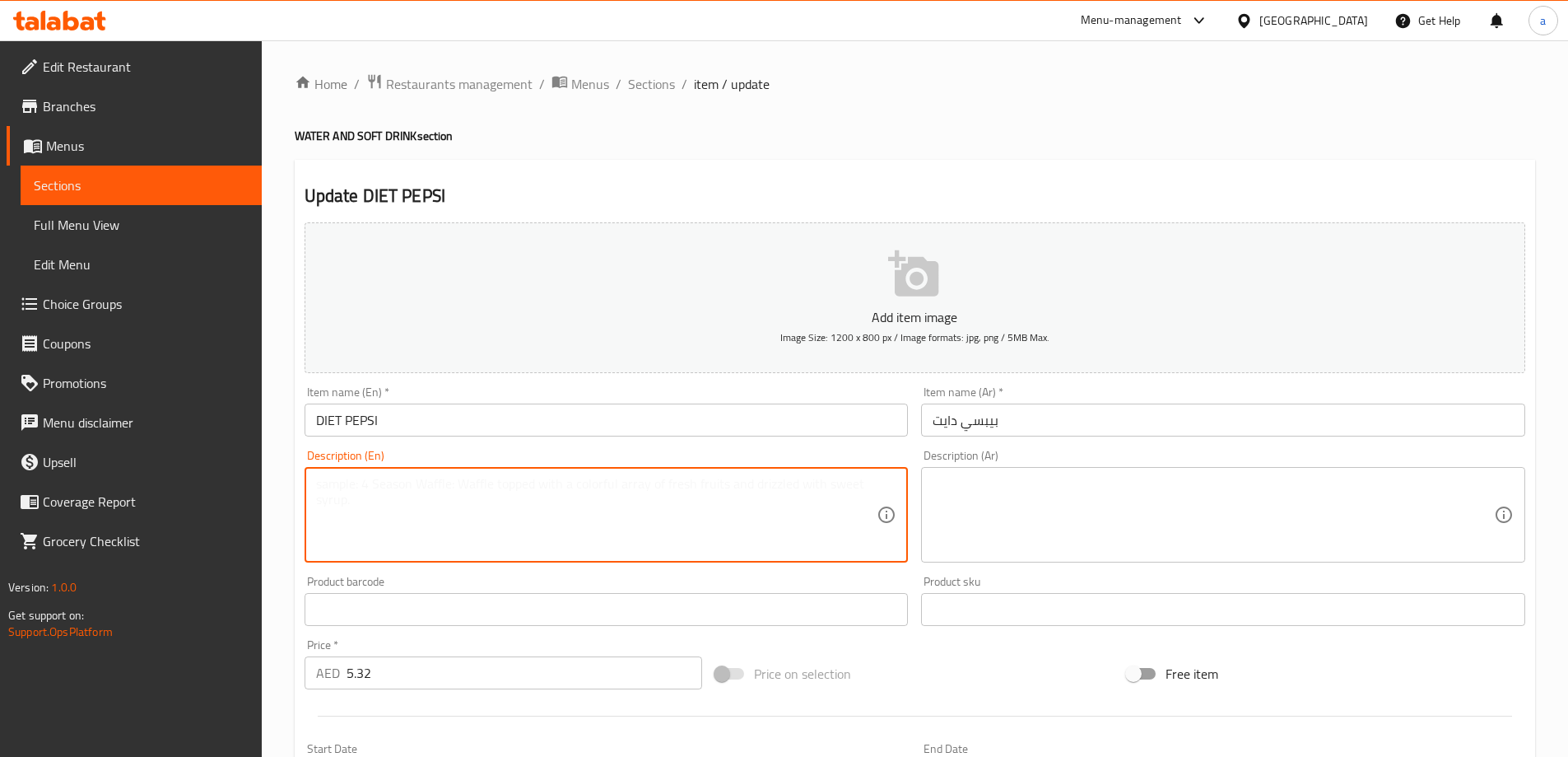
paste textarea "soft drink"
type textarea "soft drink"
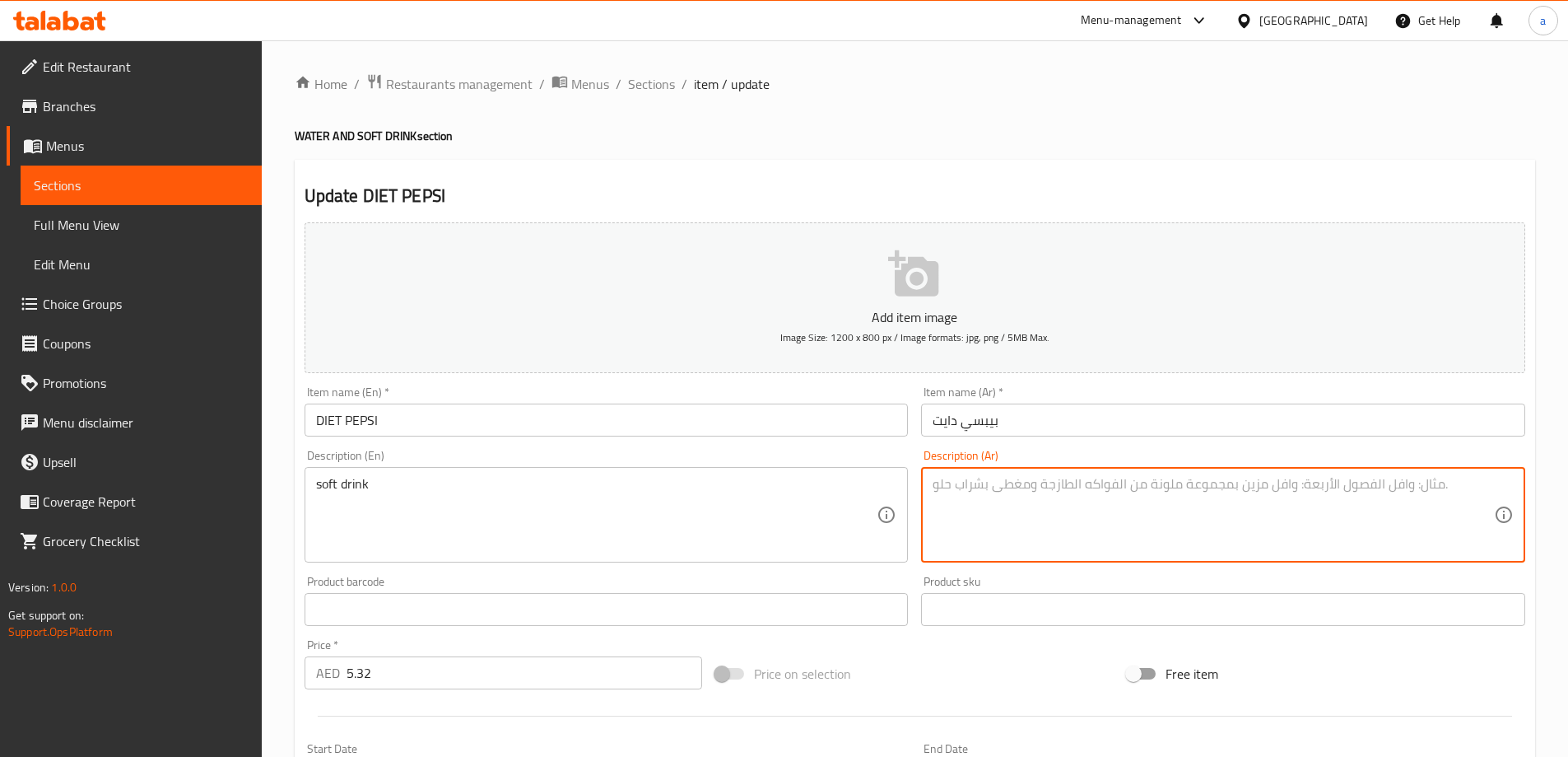
click at [1055, 532] on textarea at bounding box center [1213, 514] width 561 height 78
paste textarea "مشروب غازي"
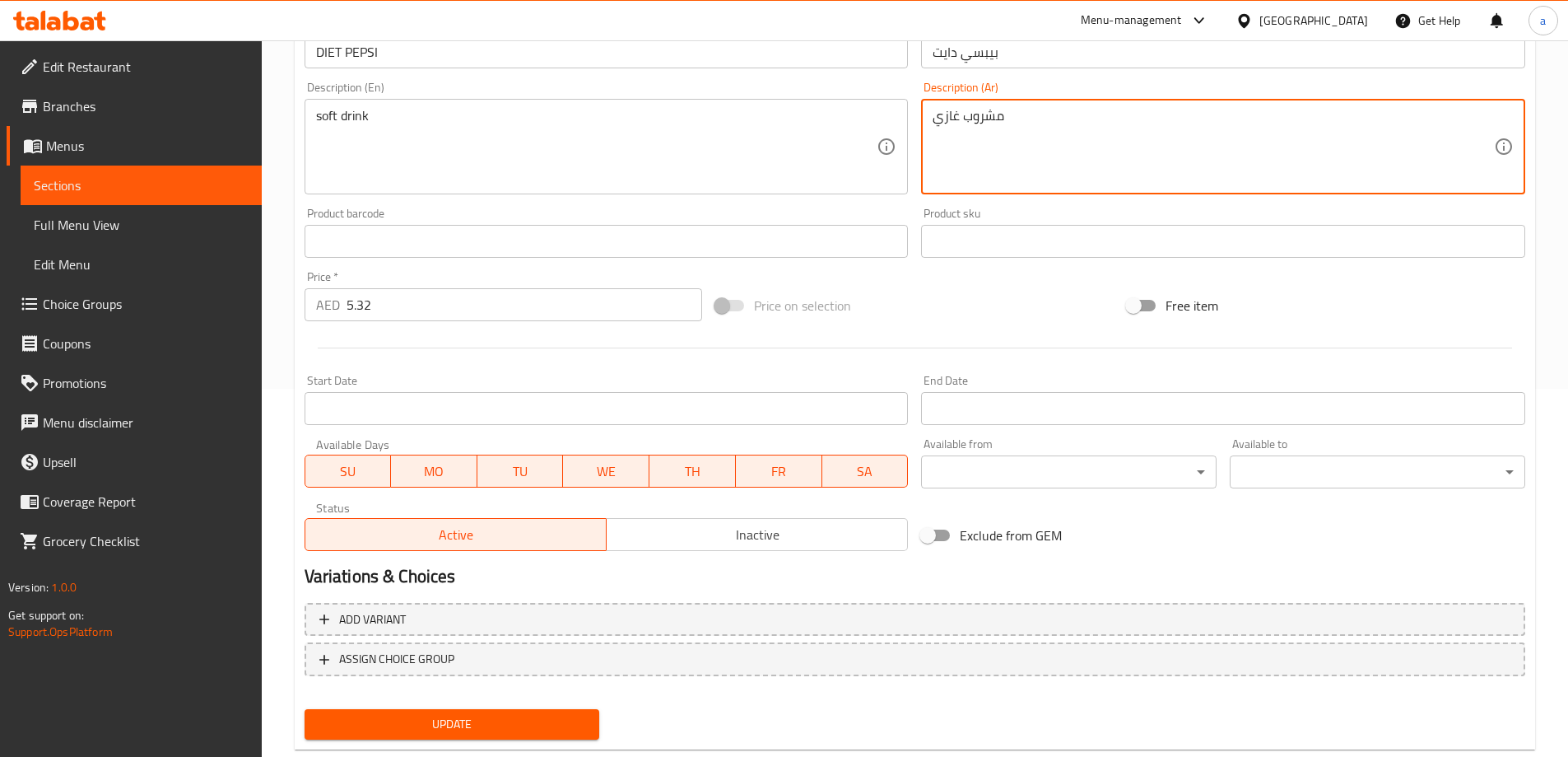
scroll to position [407, 0]
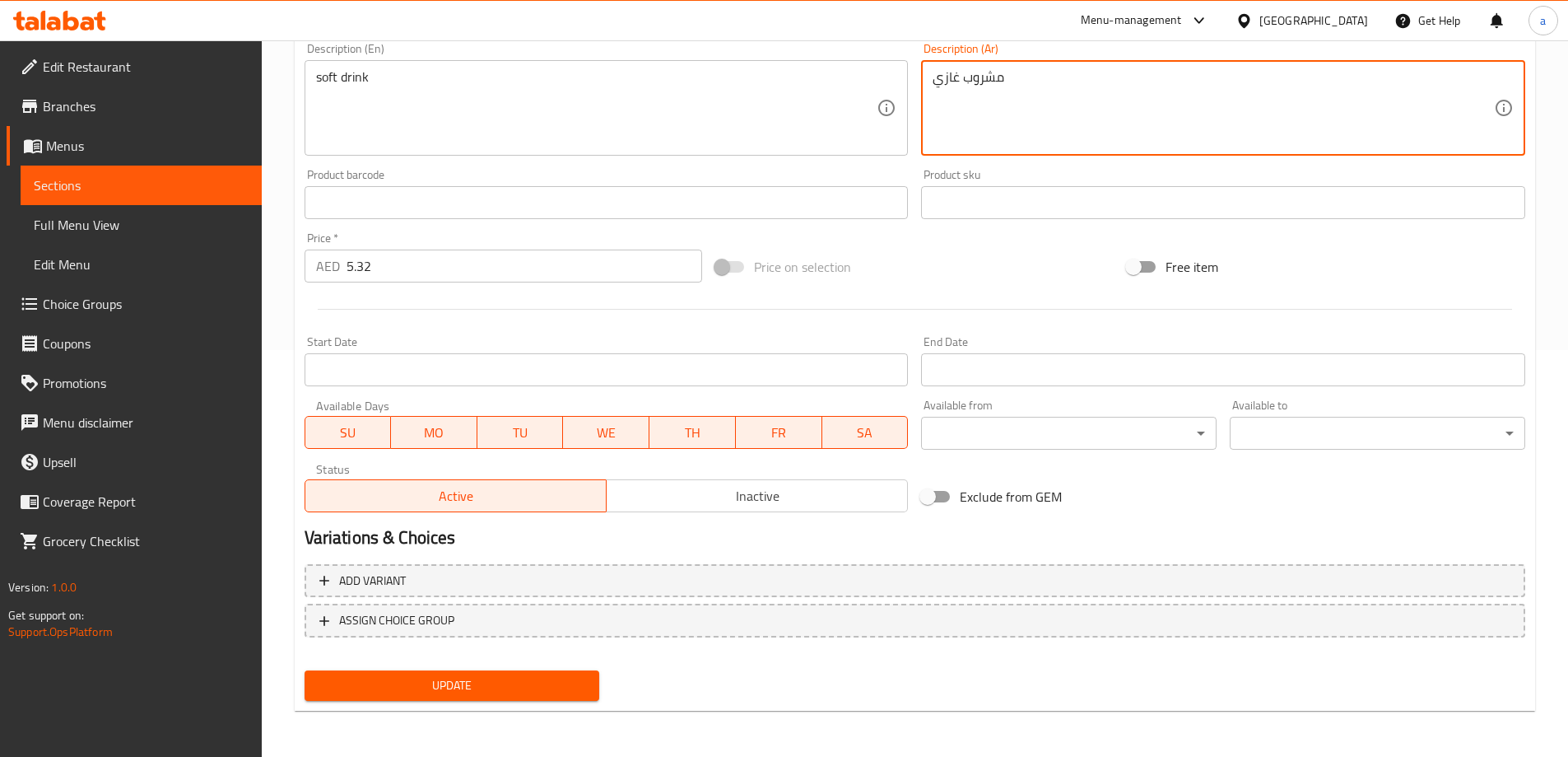
type textarea "مشروب غازي"
click at [473, 675] on span "Update" at bounding box center [452, 686] width 269 height 21
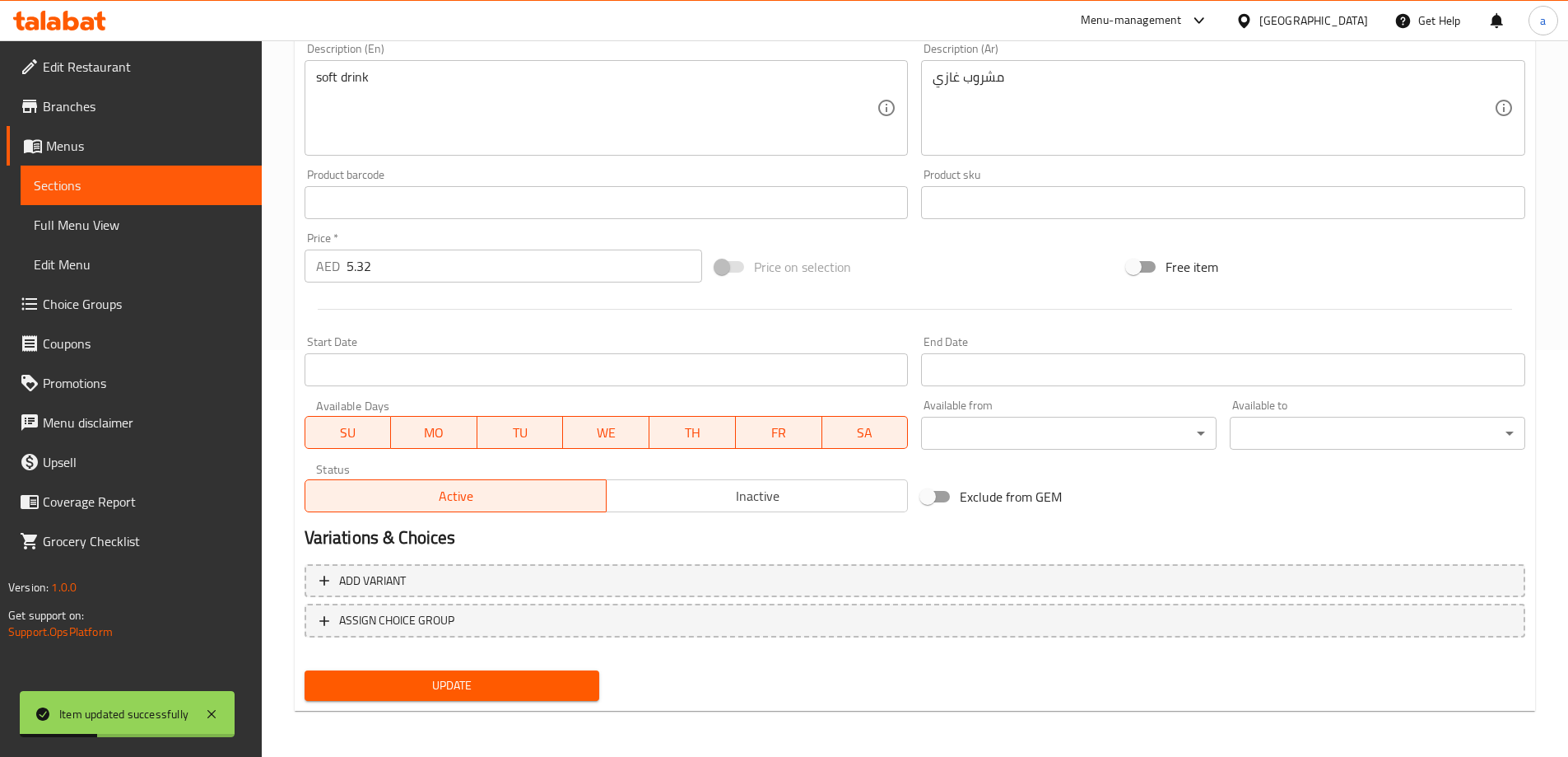
scroll to position [0, 0]
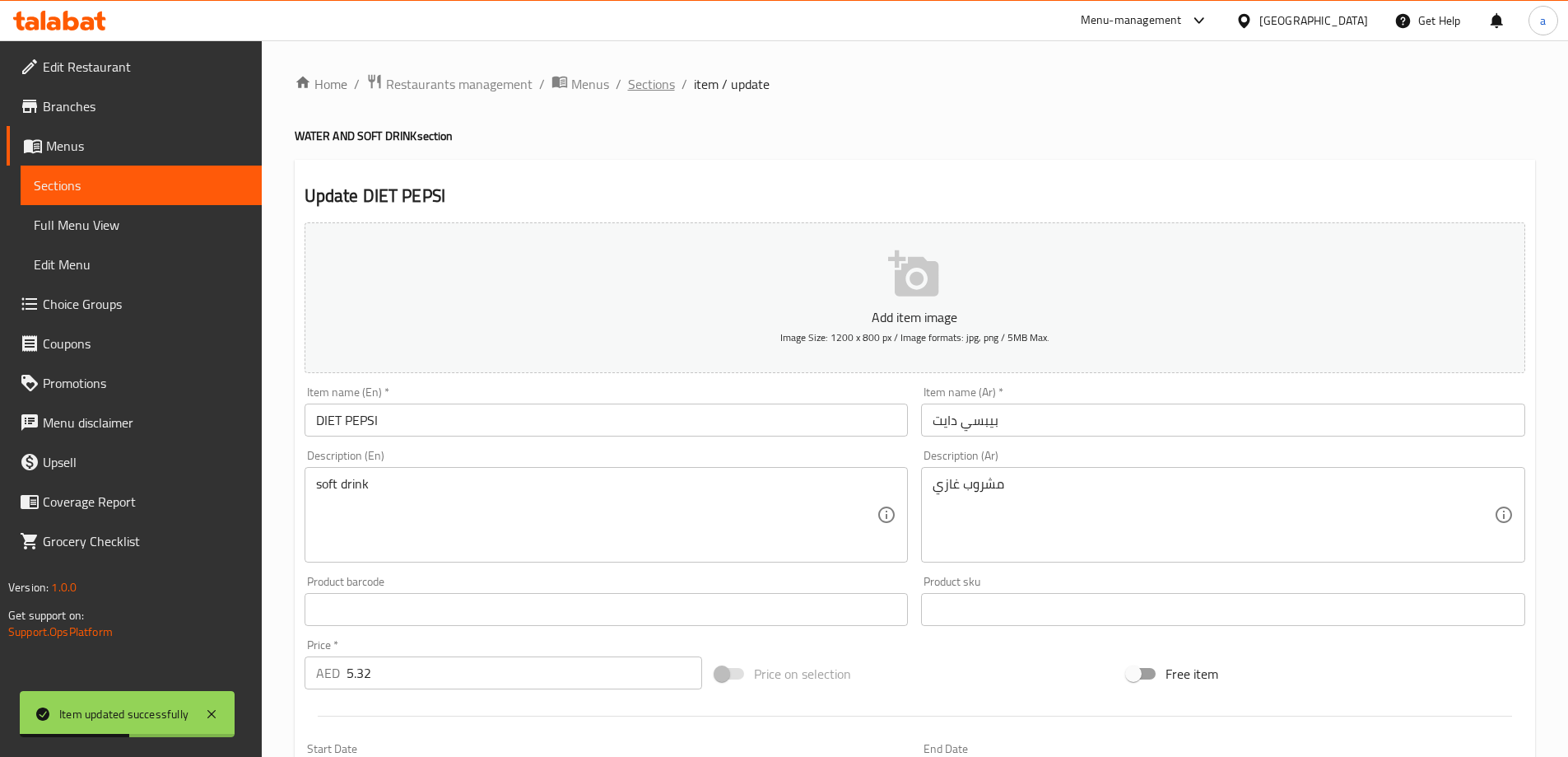
click at [632, 76] on span "Sections" at bounding box center [651, 84] width 47 height 20
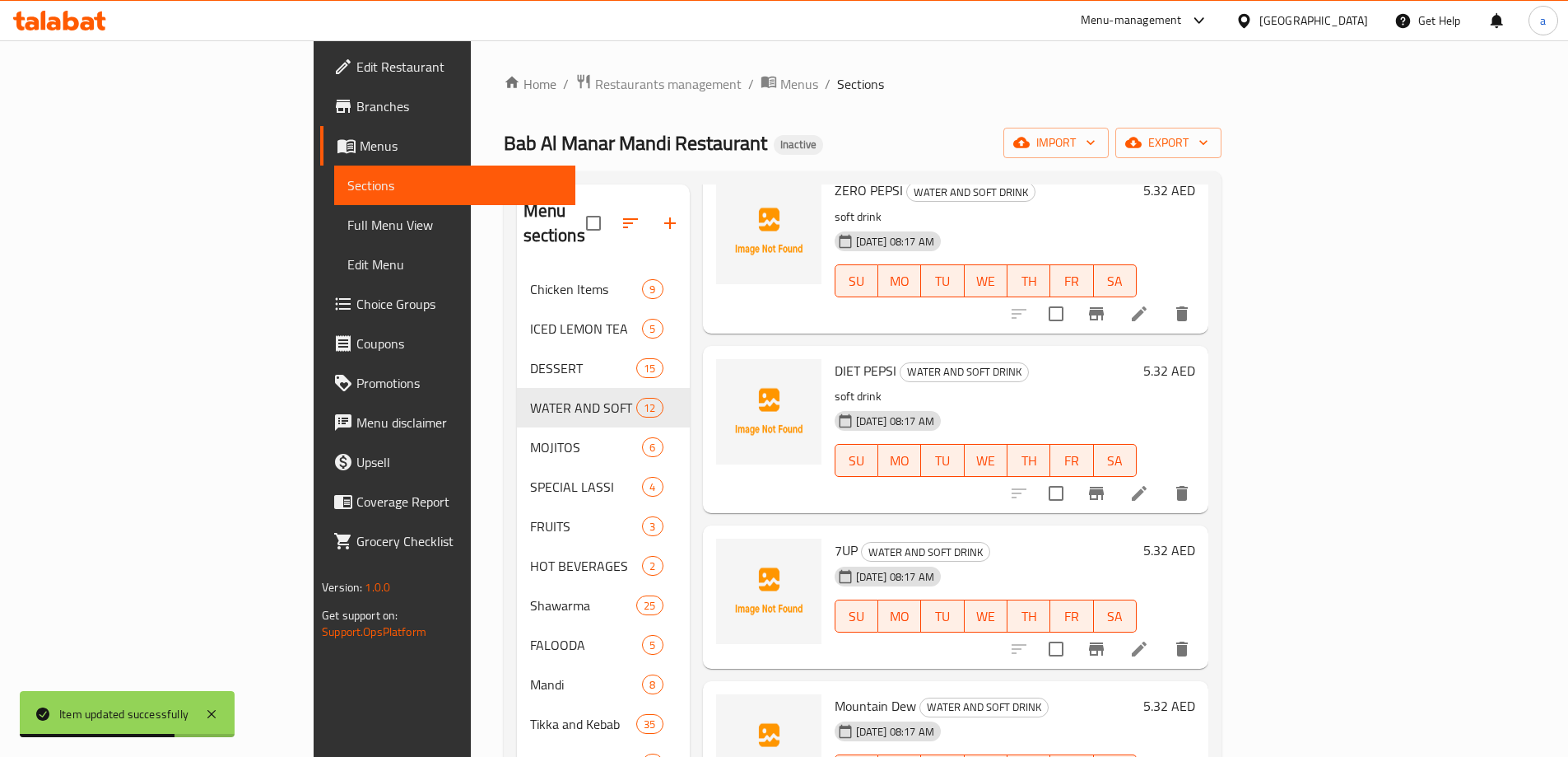
scroll to position [247, 0]
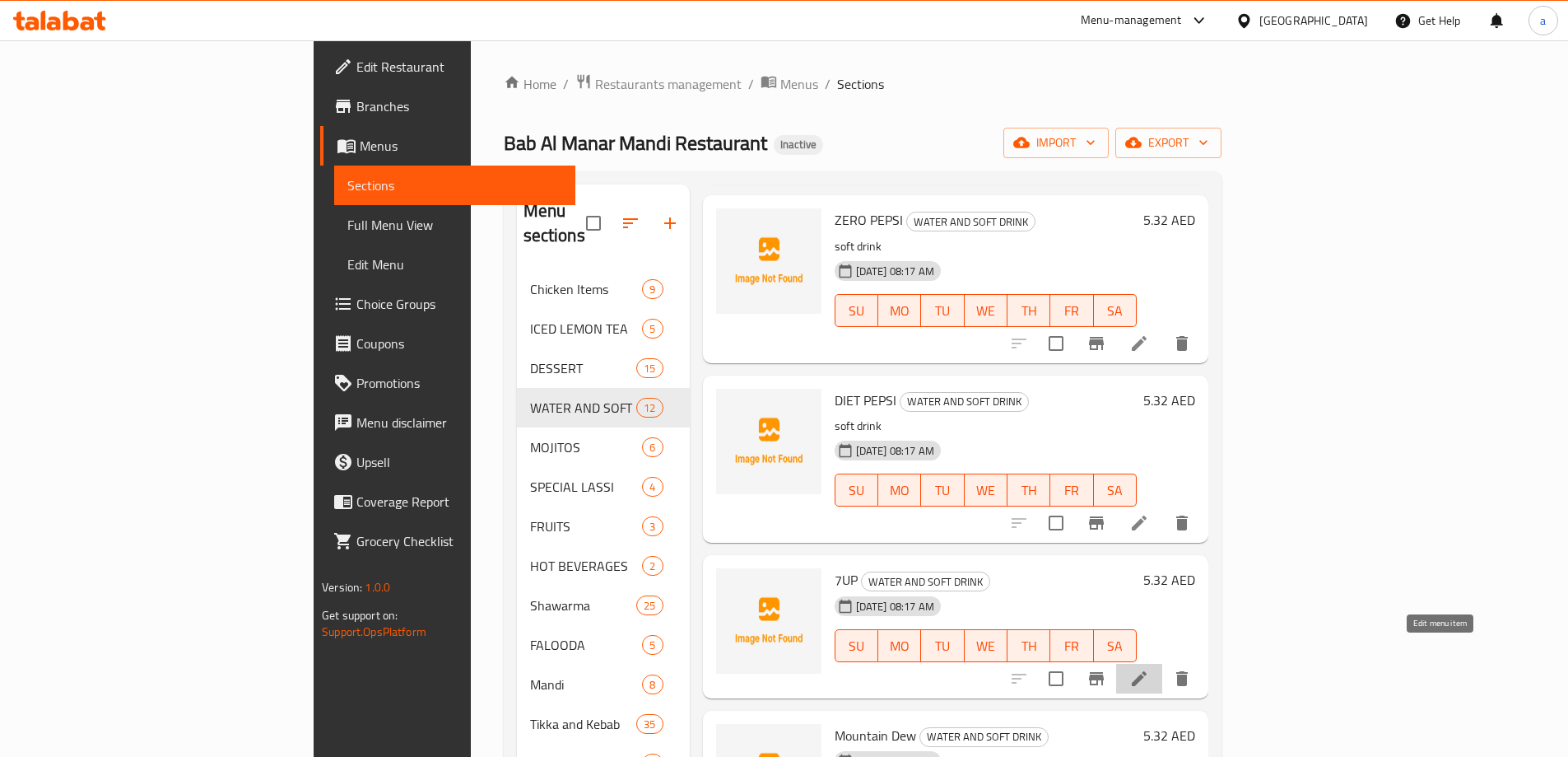
click at [1149, 669] on icon at bounding box center [1138, 678] width 20 height 20
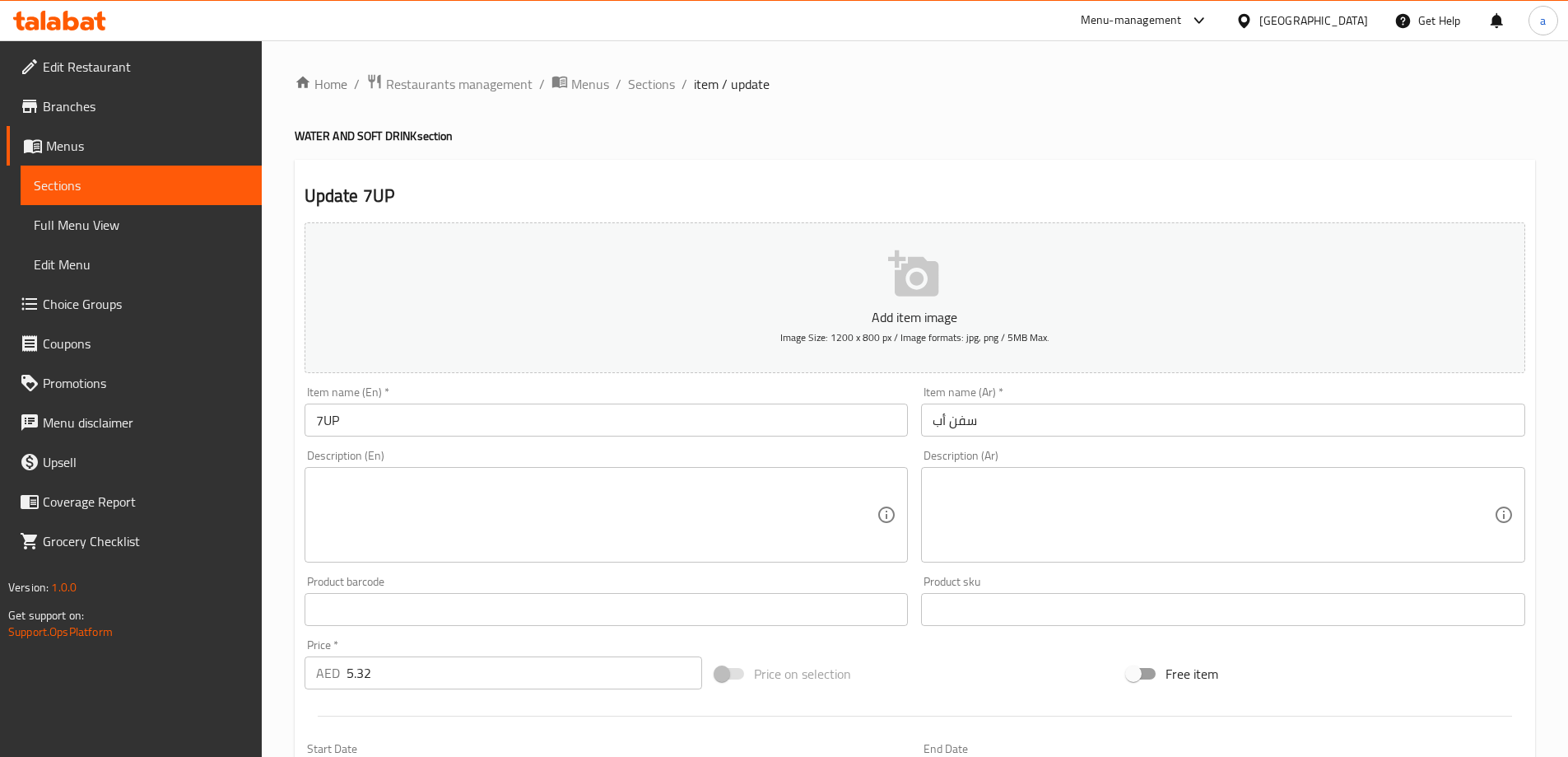
click at [850, 507] on textarea at bounding box center [596, 514] width 561 height 78
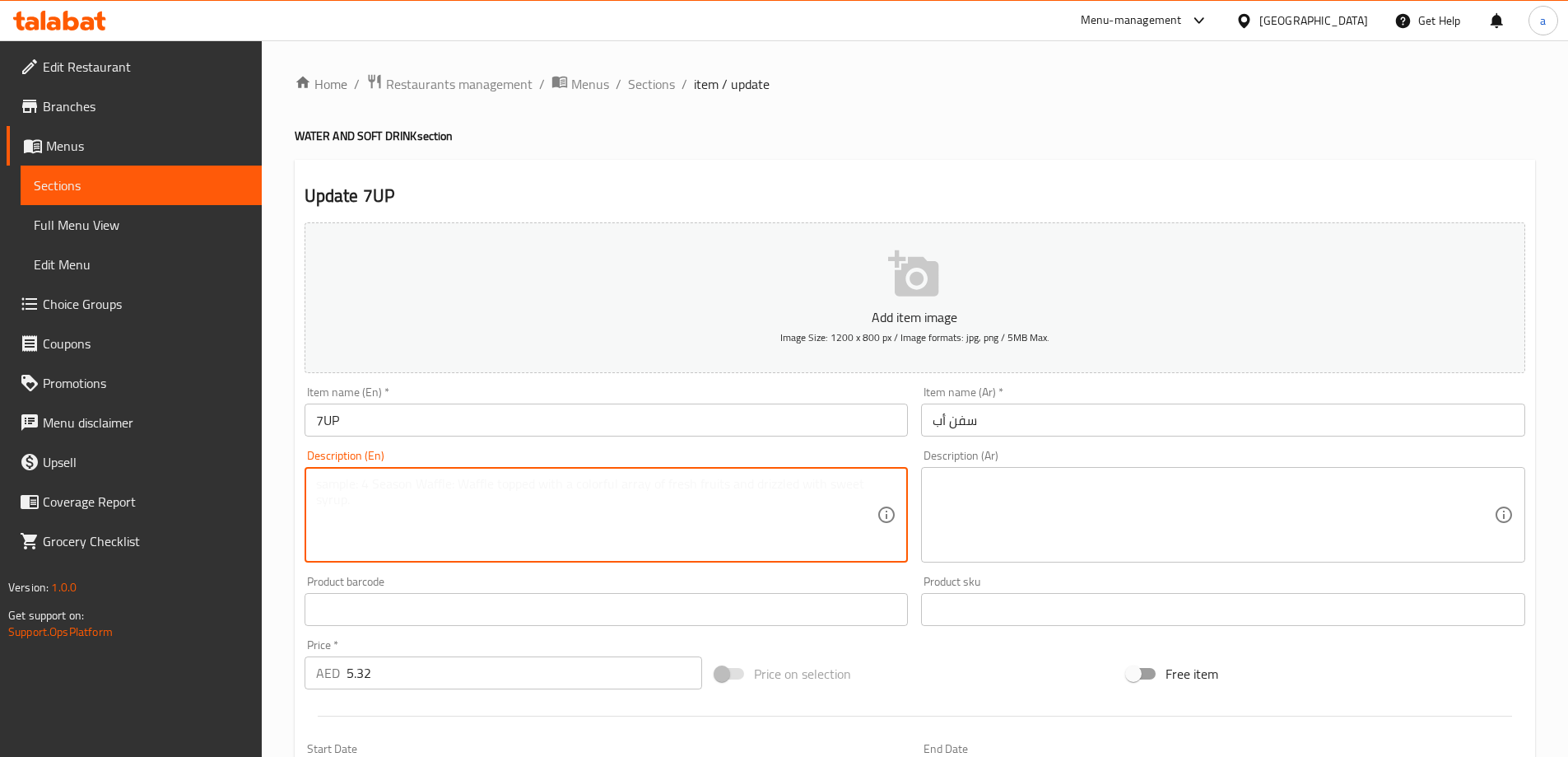
paste textarea "مشروب غازي"
type textarea "مشروب غازي"
click at [1109, 499] on textarea at bounding box center [1213, 514] width 561 height 78
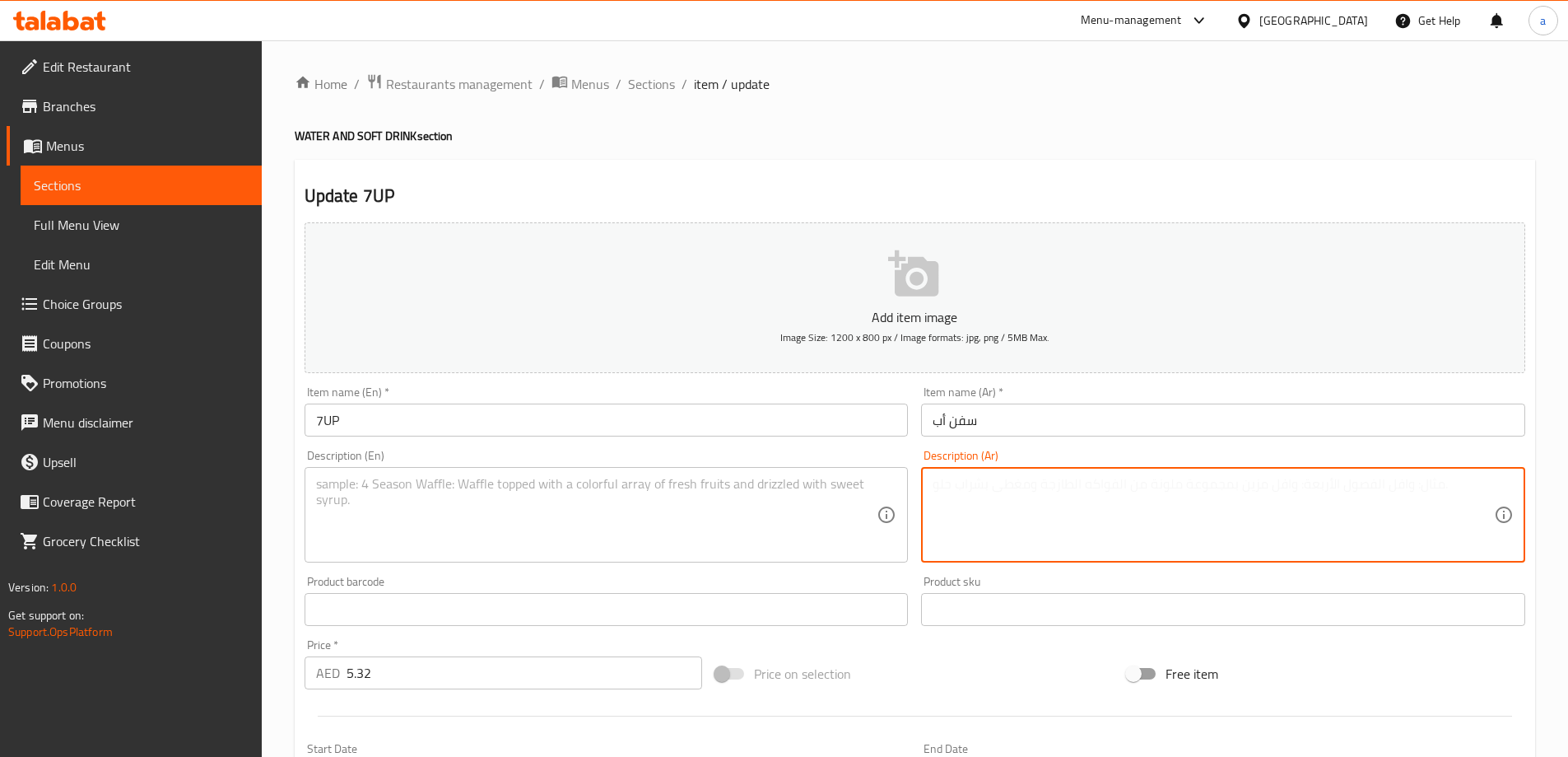
paste textarea "مشروب غازي"
type textarea "مشروب غازي"
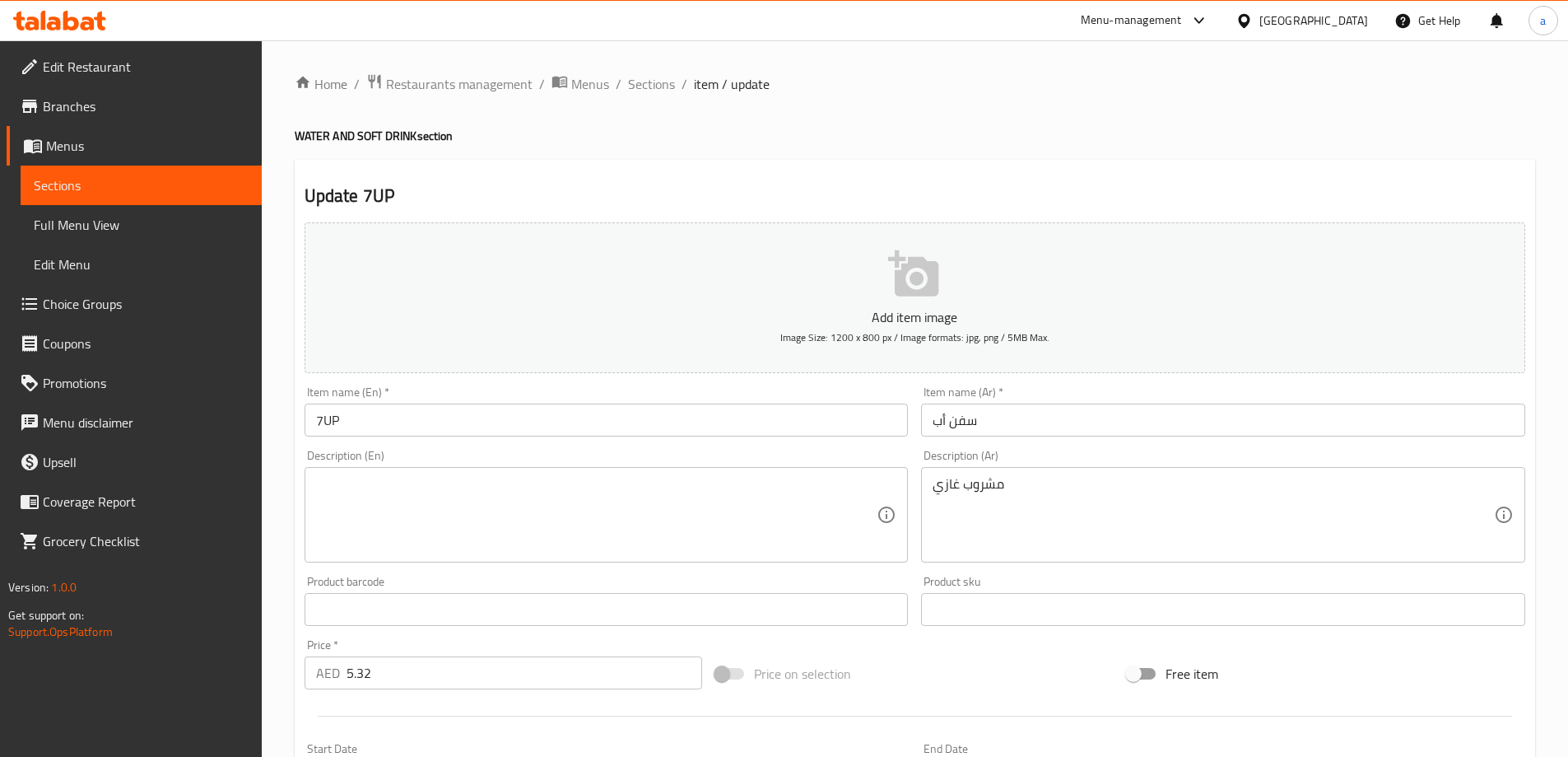
click at [737, 520] on textarea at bounding box center [596, 514] width 561 height 78
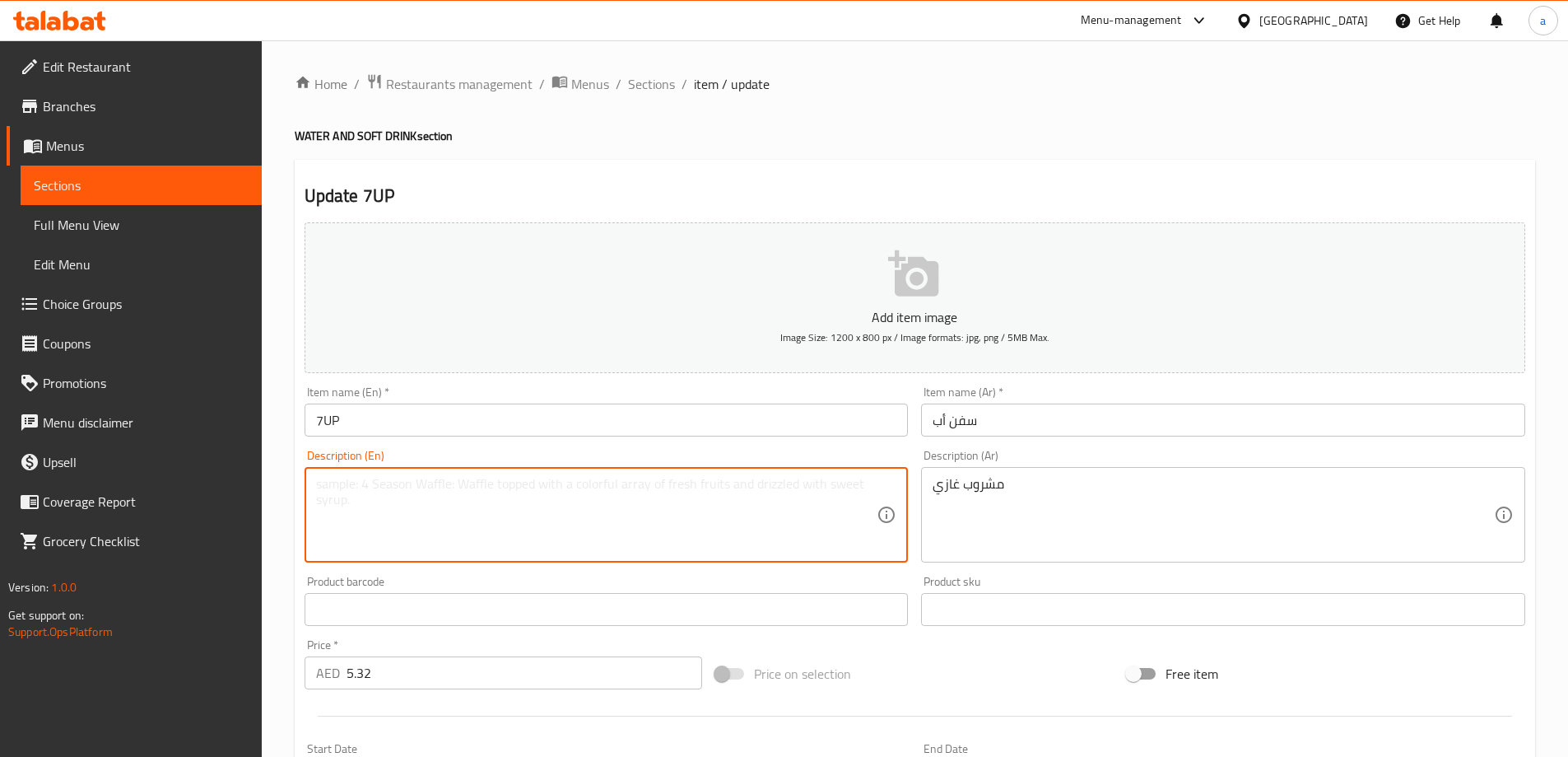
paste textarea "soft drink"
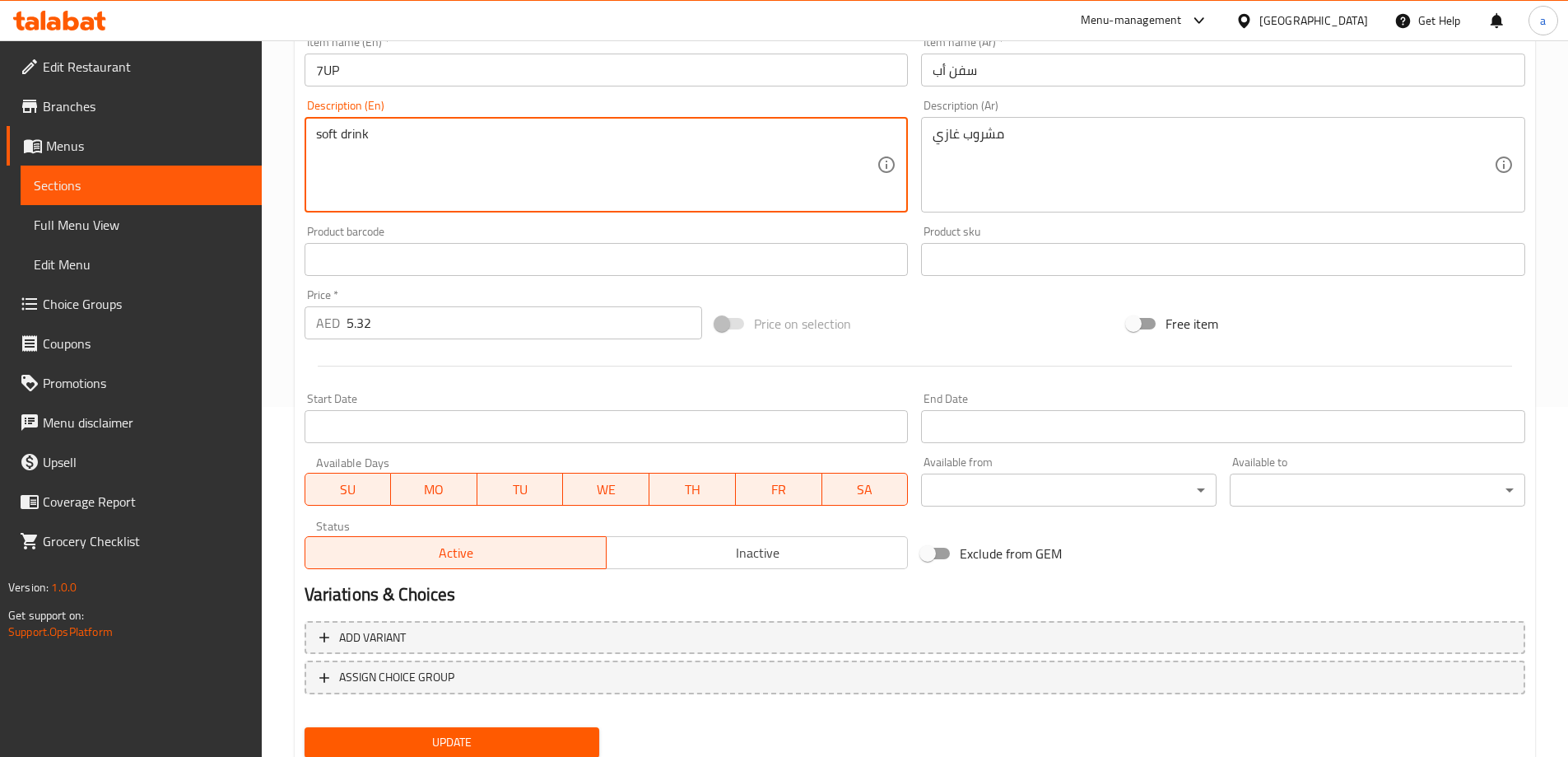
scroll to position [407, 0]
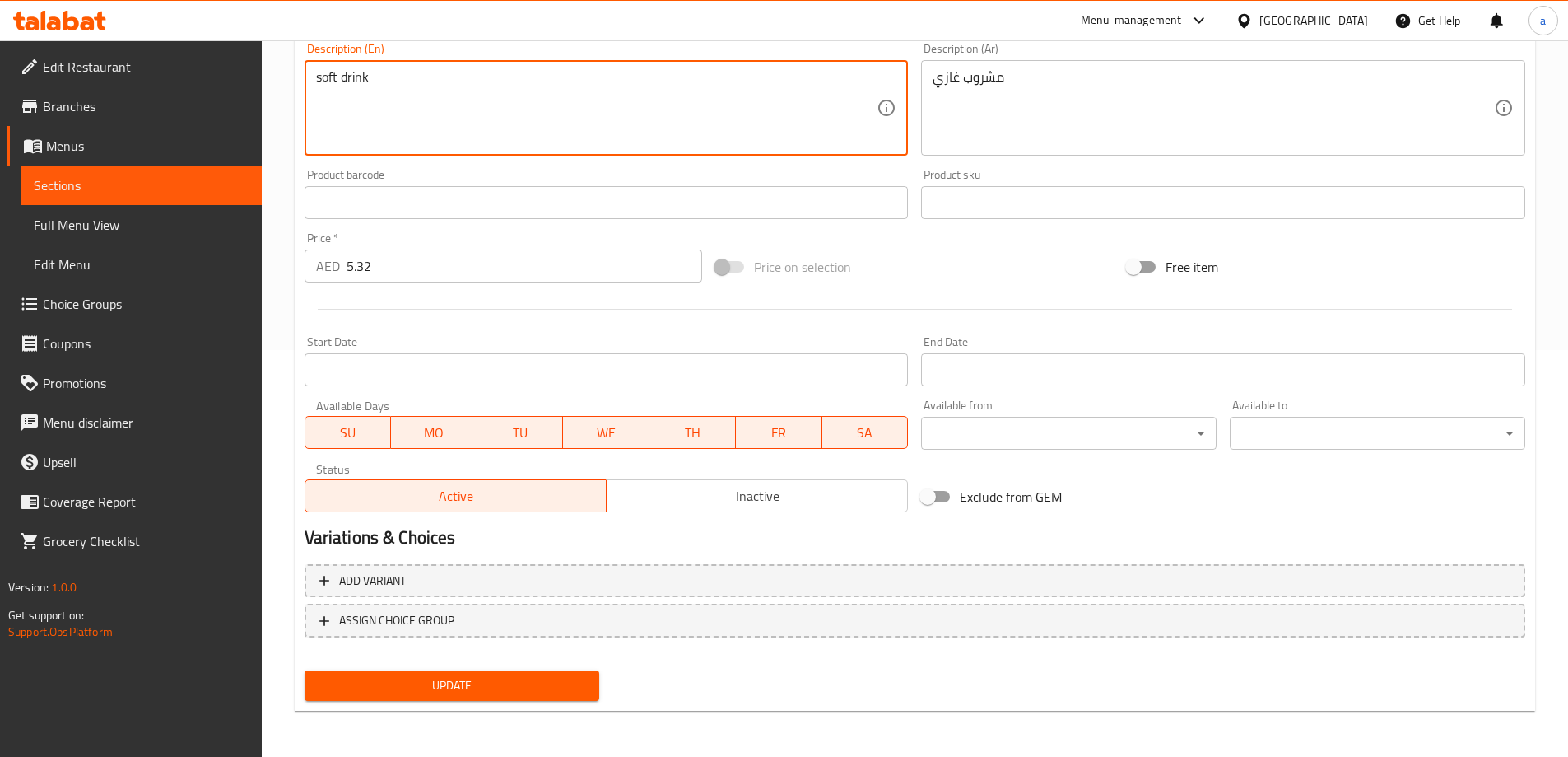
type textarea "soft drink"
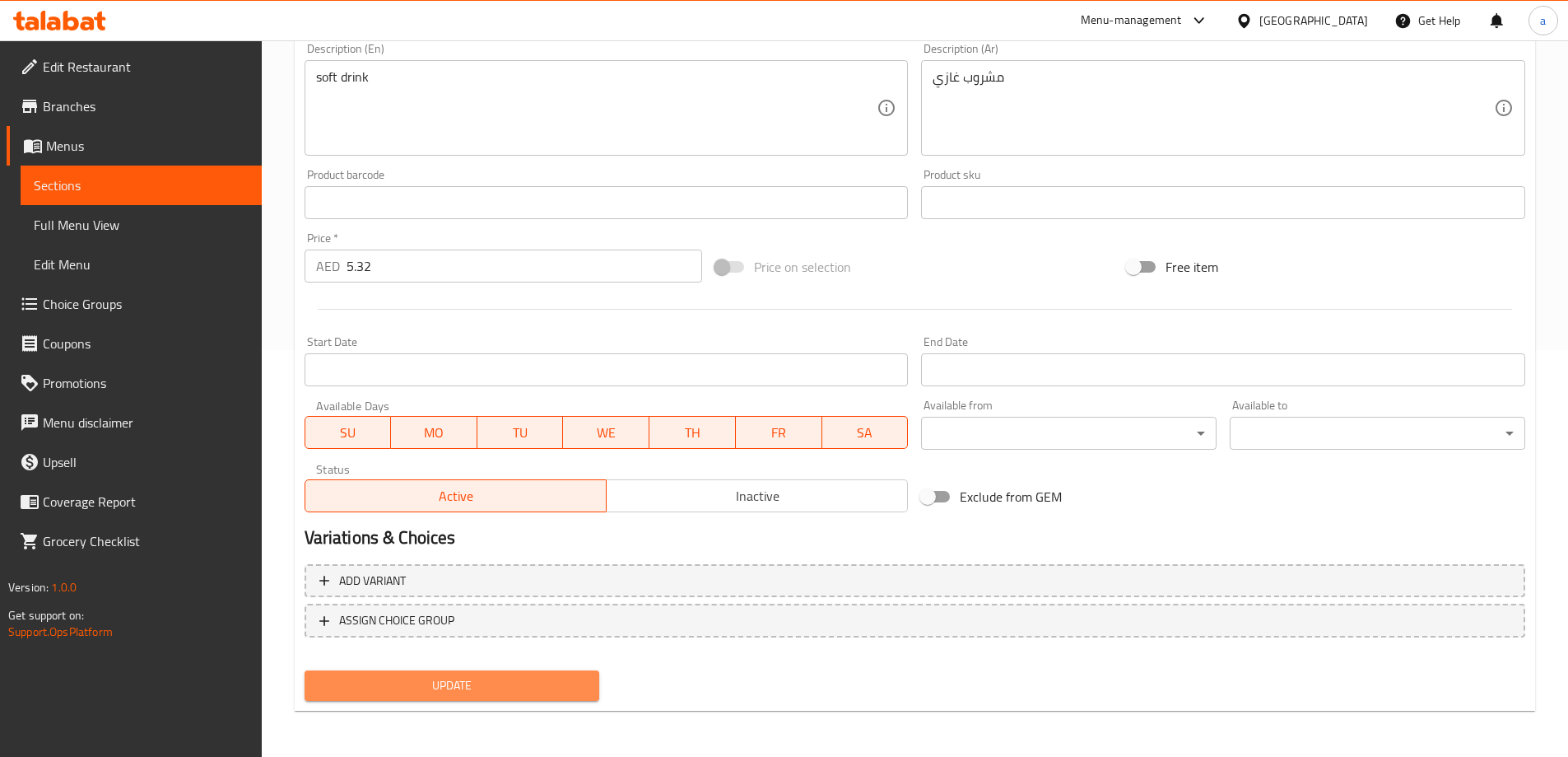
click at [486, 681] on span "Update" at bounding box center [452, 686] width 269 height 21
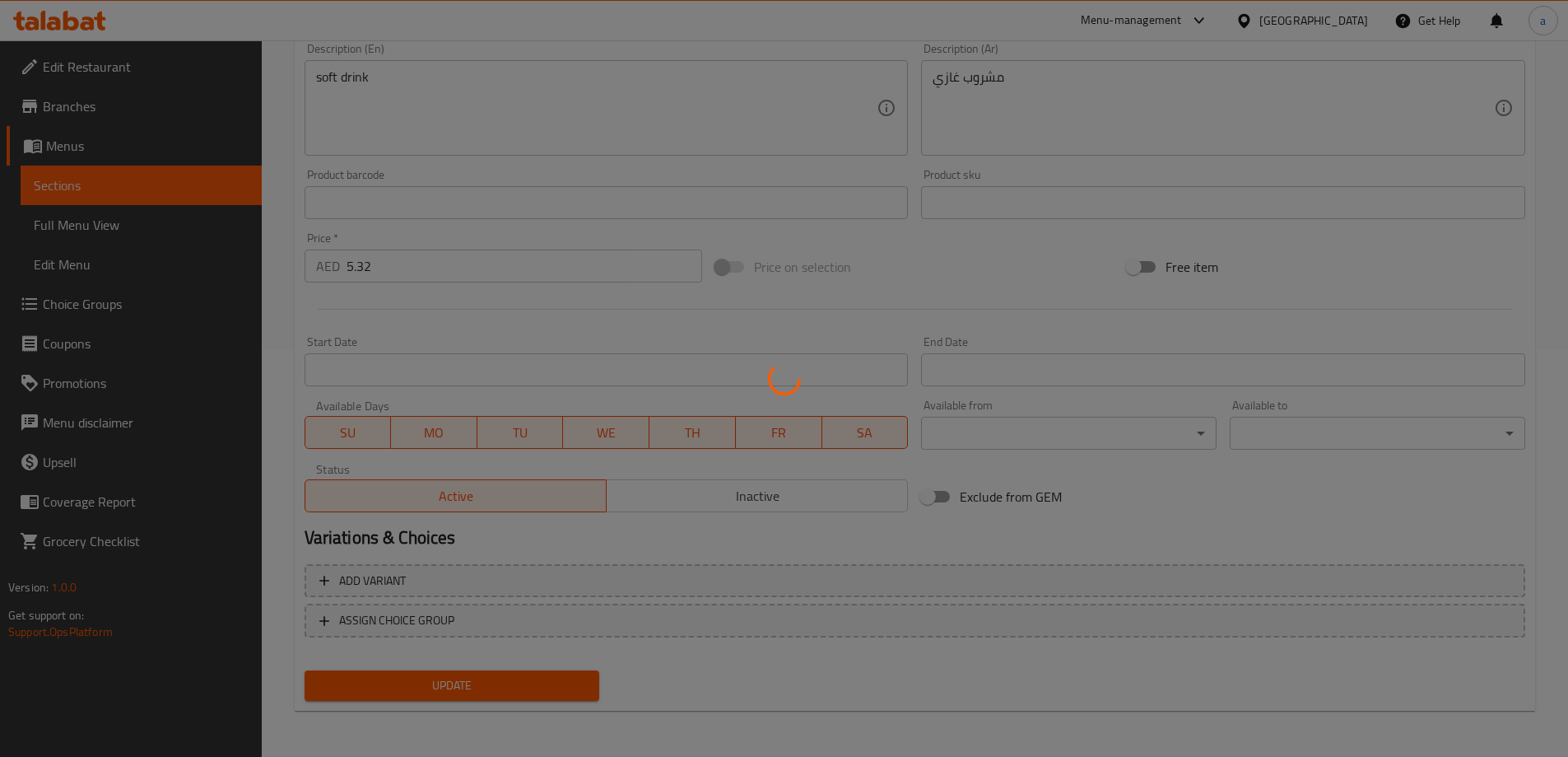
scroll to position [0, 0]
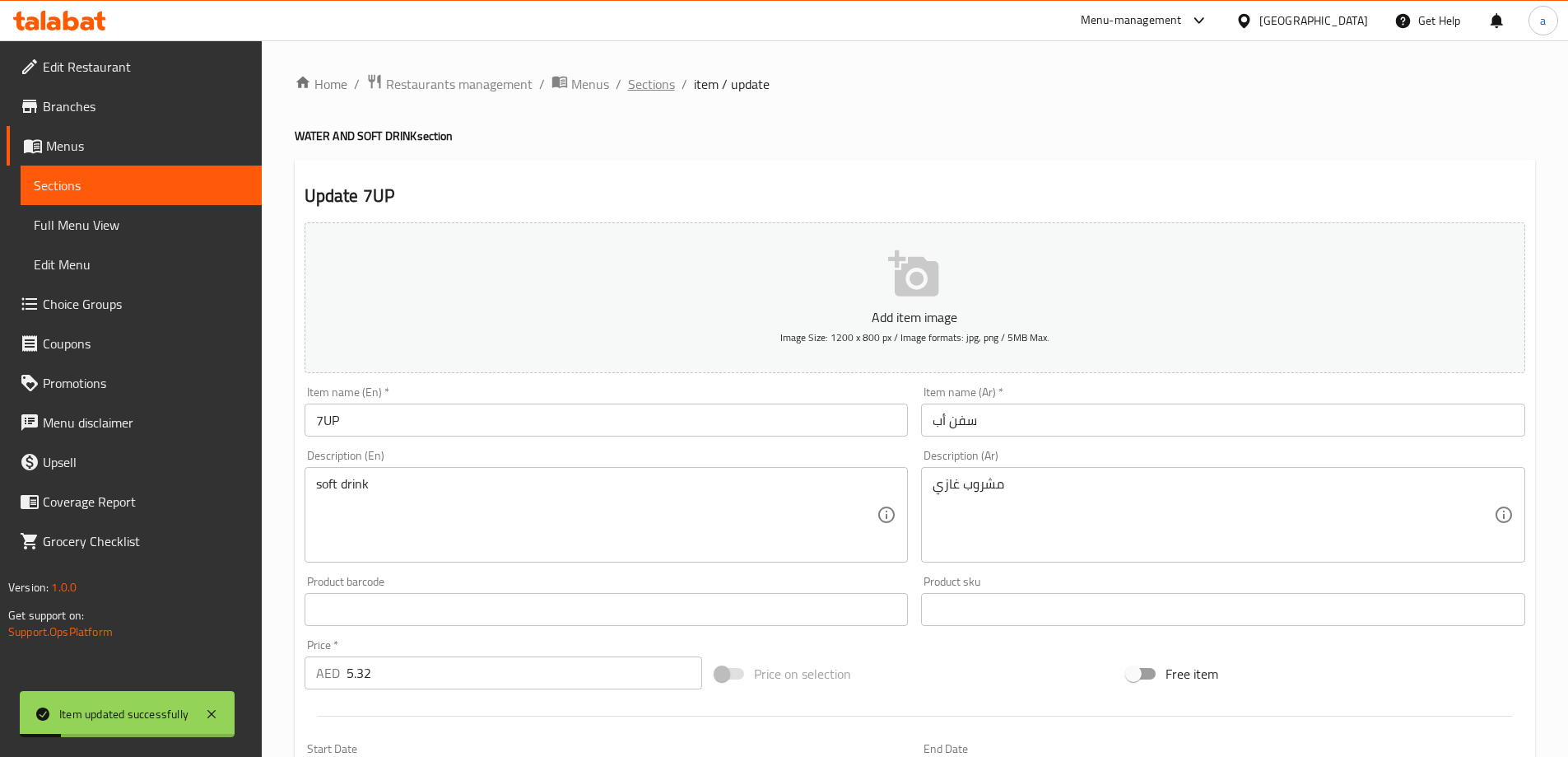
click at [651, 74] on span "Sections" at bounding box center [651, 84] width 47 height 20
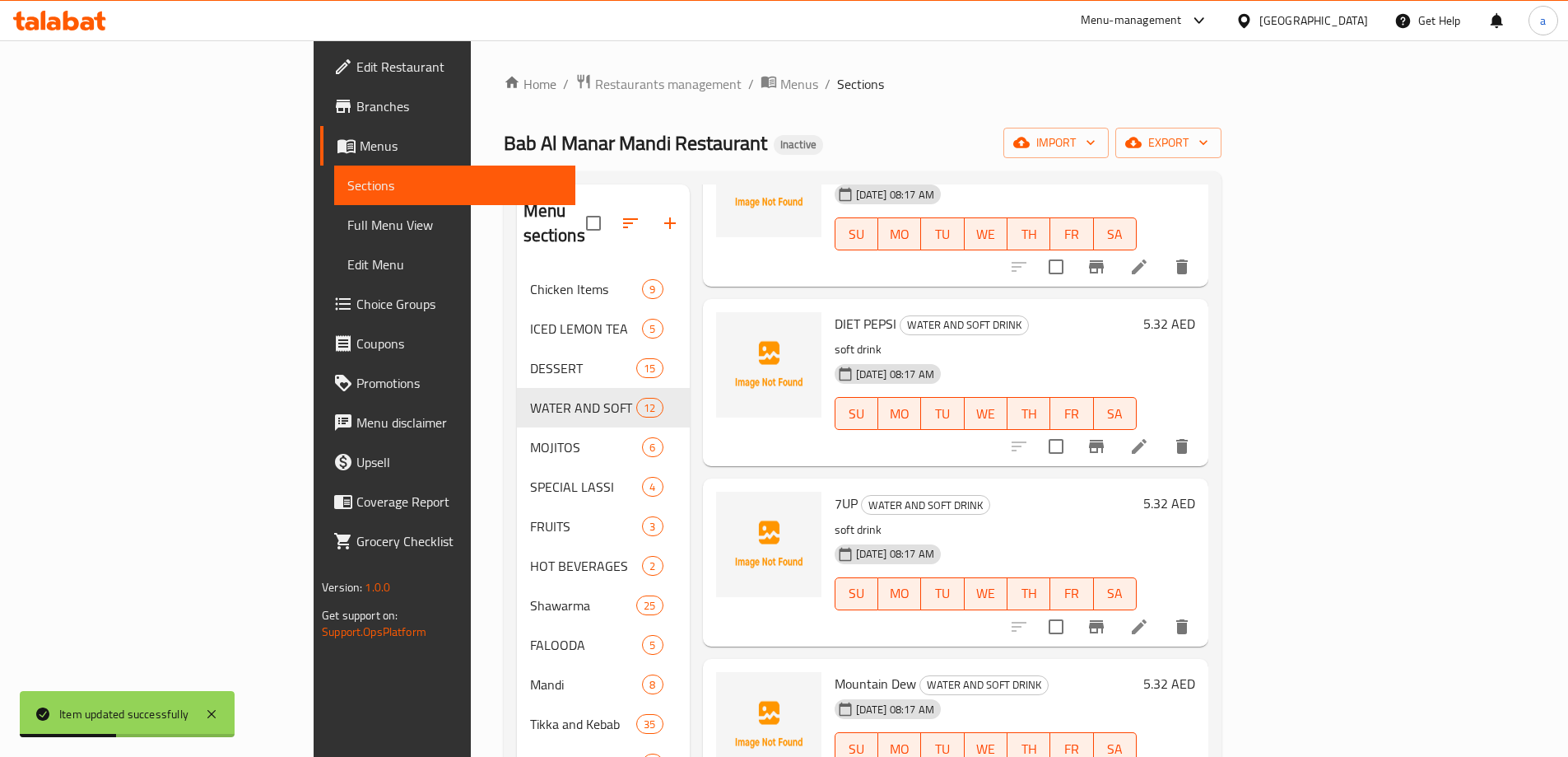
scroll to position [494, 0]
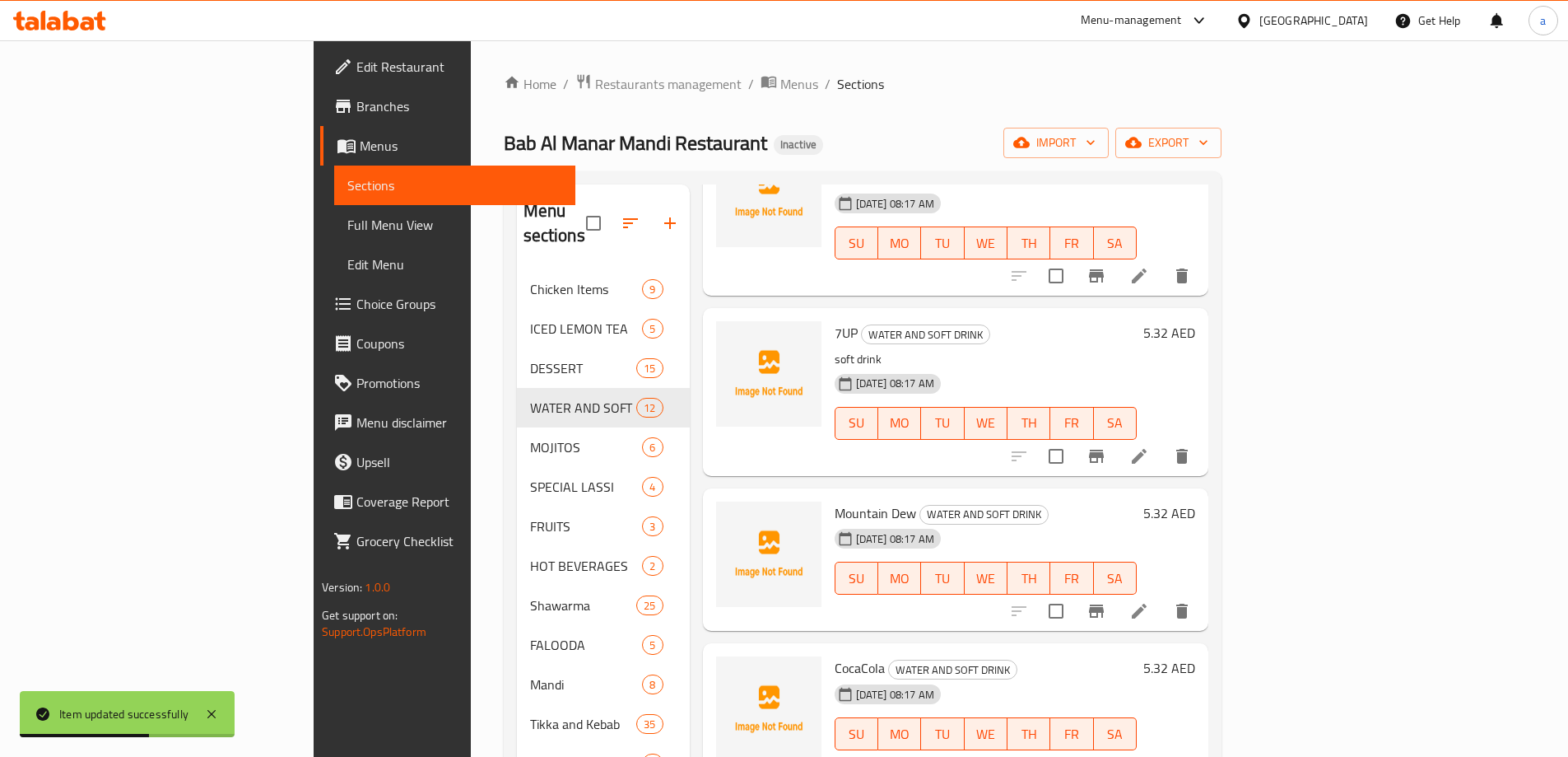
click at [1162, 596] on li at bounding box center [1138, 611] width 46 height 30
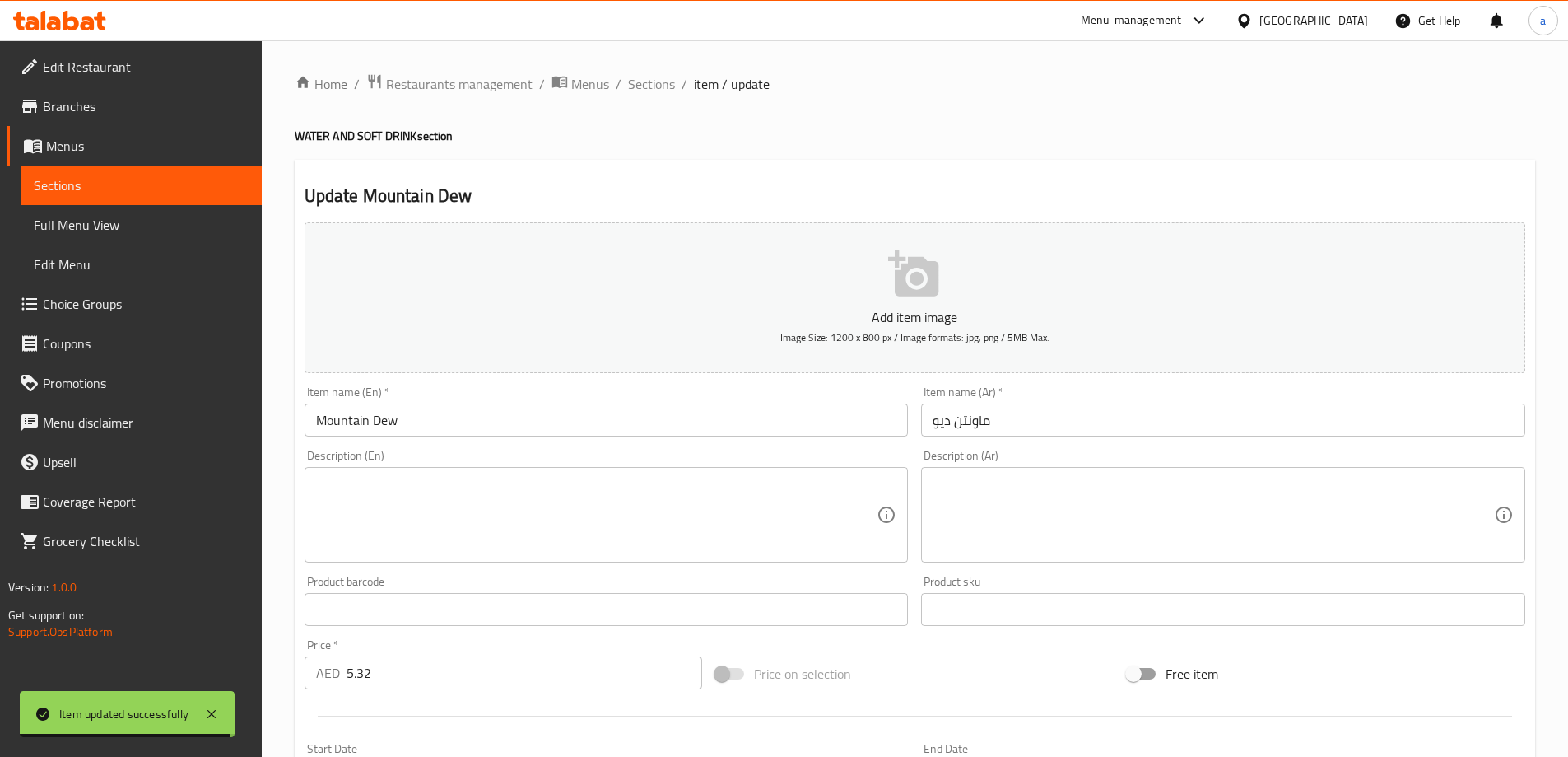
click at [451, 460] on div "Description (En) Description (En)" at bounding box center [606, 506] width 604 height 113
click at [456, 491] on textarea at bounding box center [596, 514] width 561 height 78
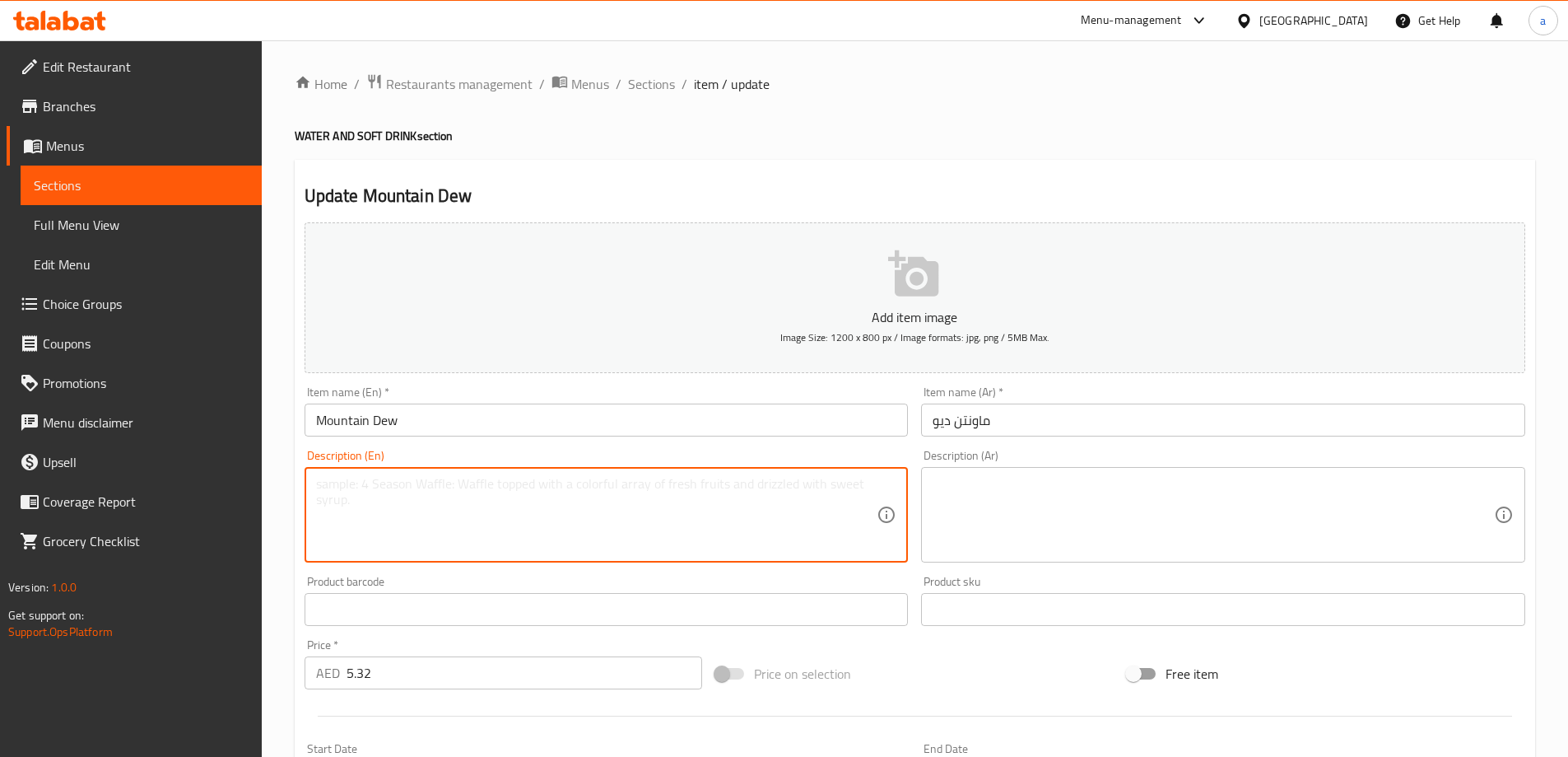
paste textarea "soft drink"
type textarea "soft drink"
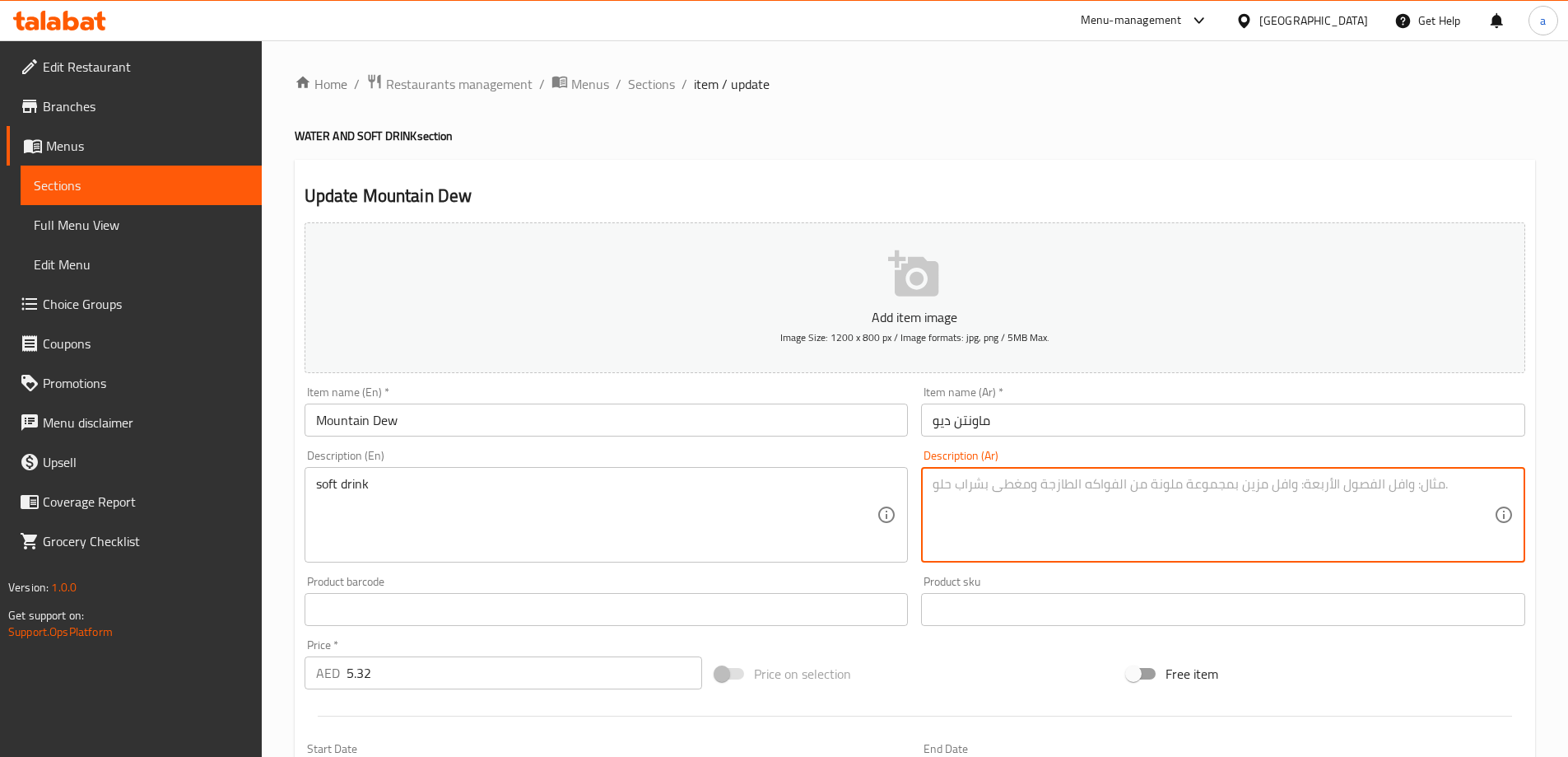
click at [1166, 532] on textarea at bounding box center [1213, 514] width 561 height 78
click at [1175, 500] on textarea at bounding box center [1213, 514] width 561 height 78
paste textarea "مشروب غازي"
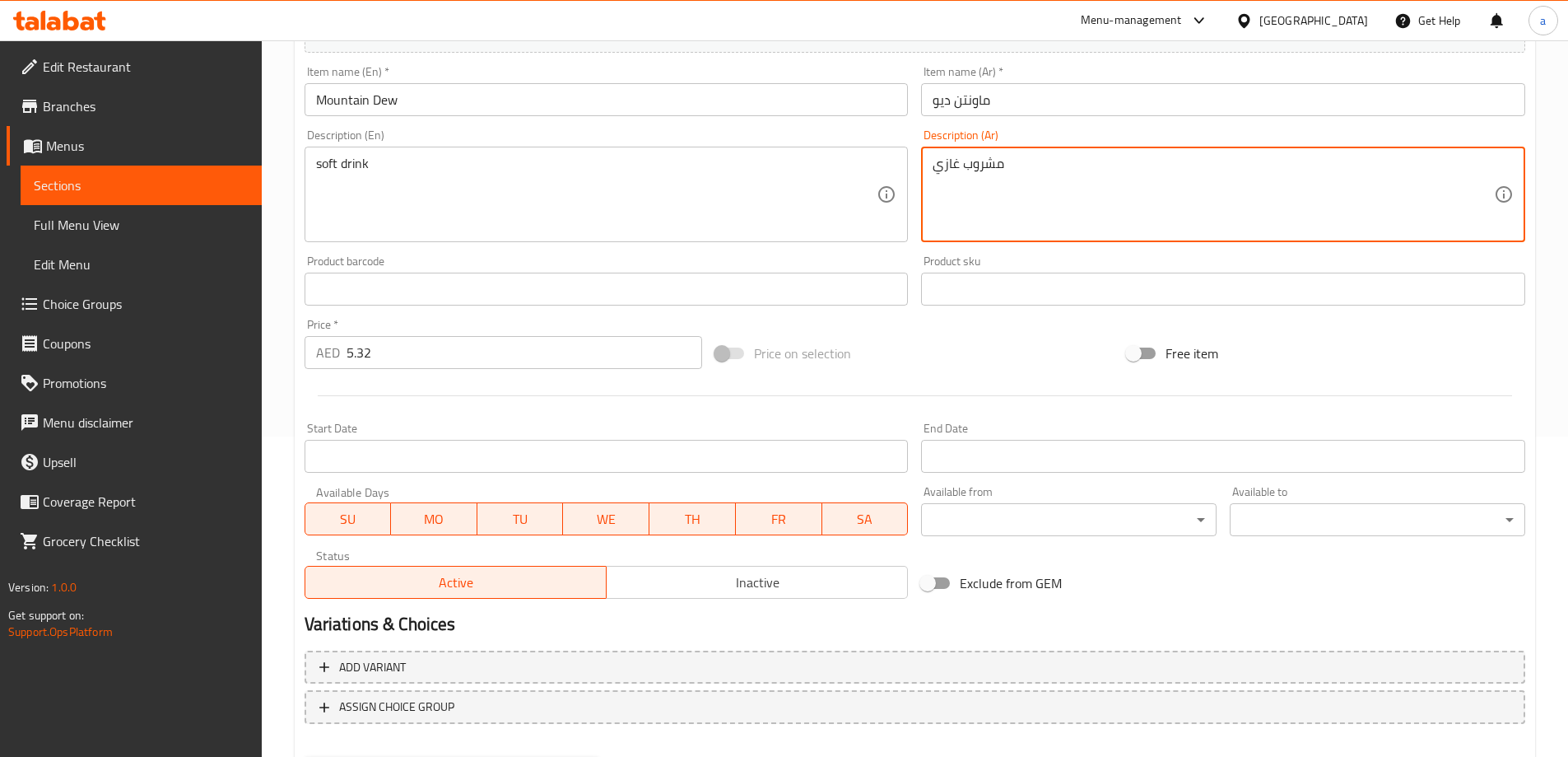
scroll to position [407, 0]
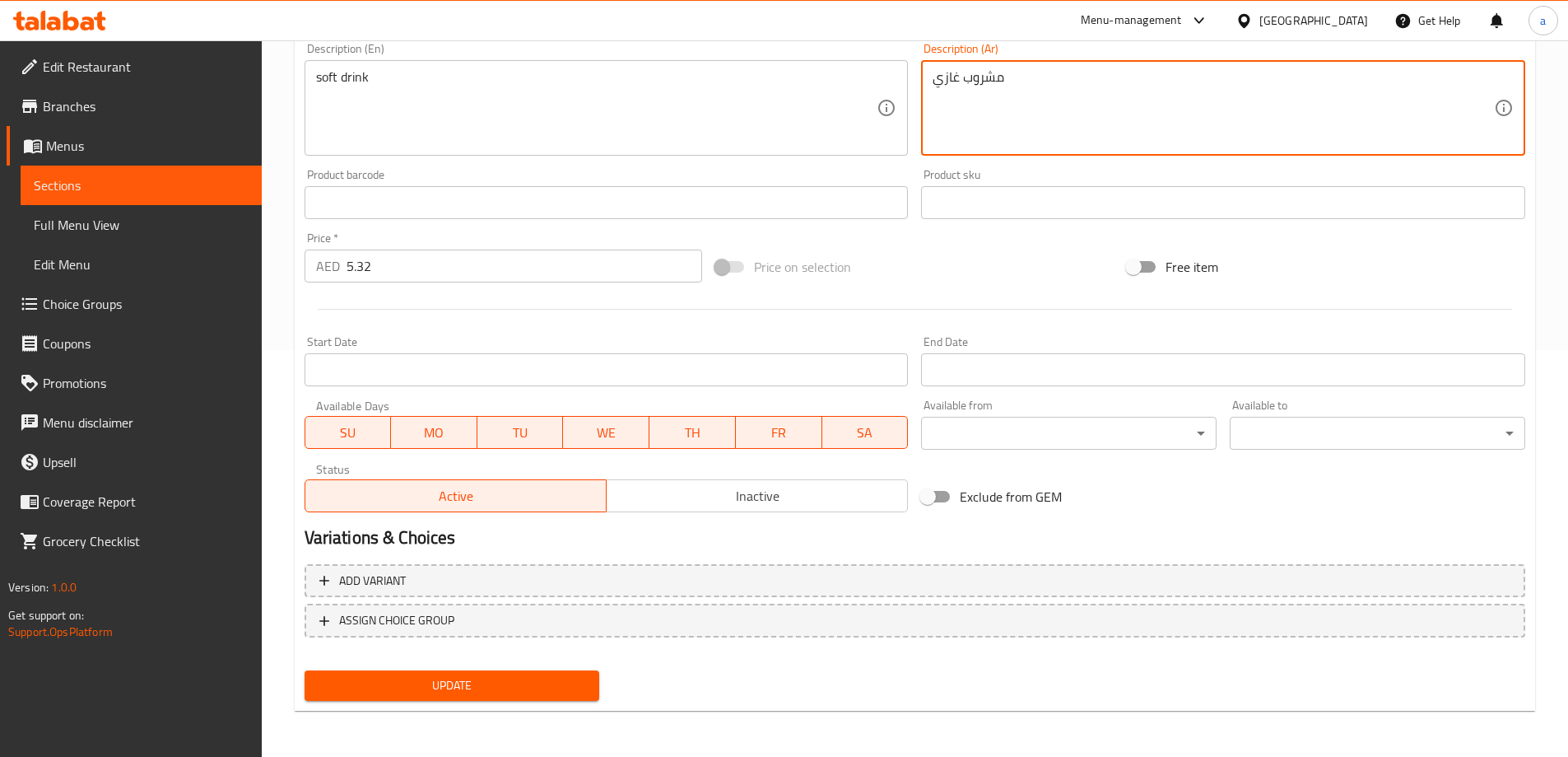
type textarea "مشروب غازي"
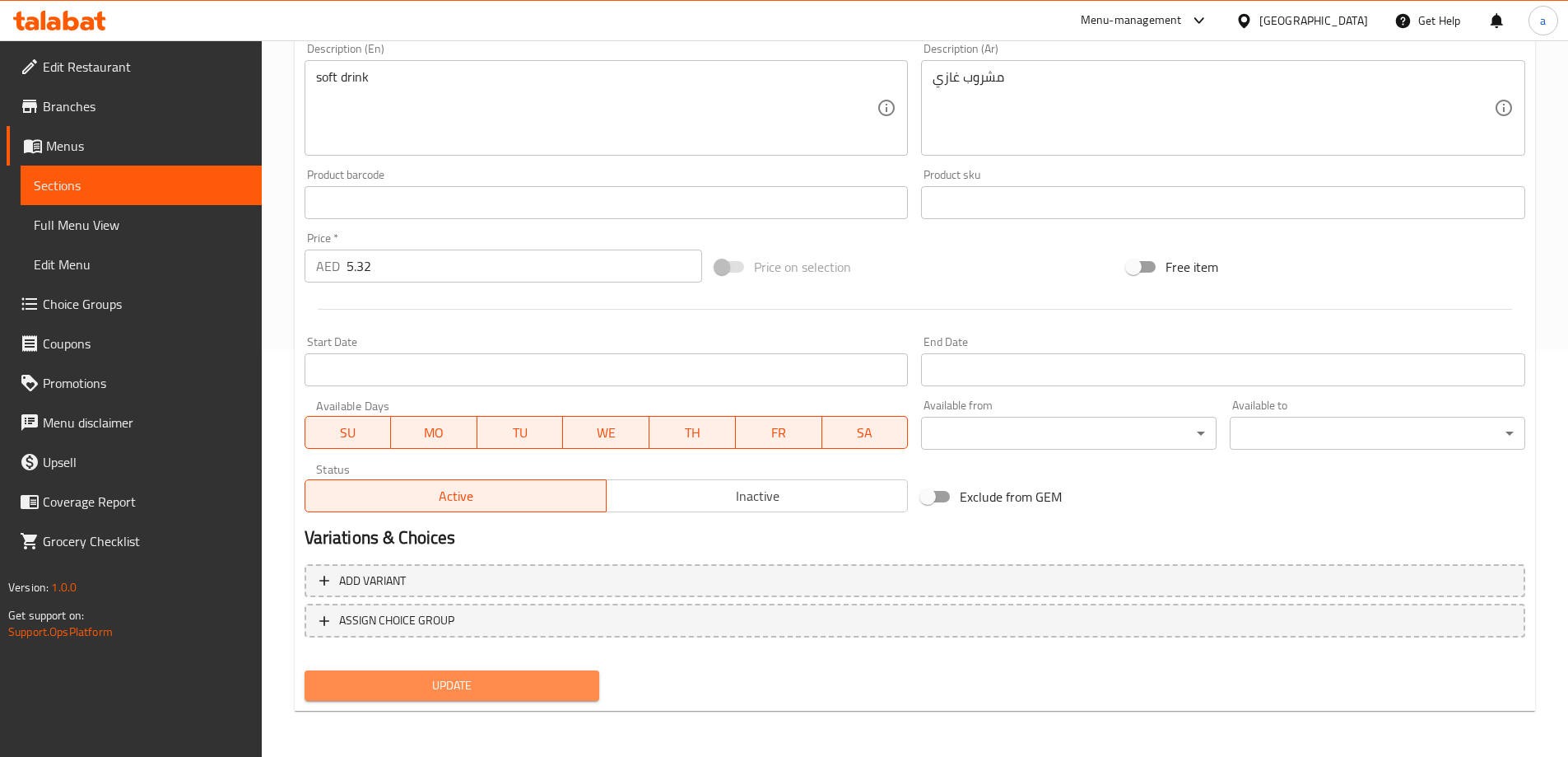
click at [459, 692] on span "Update" at bounding box center [452, 686] width 269 height 21
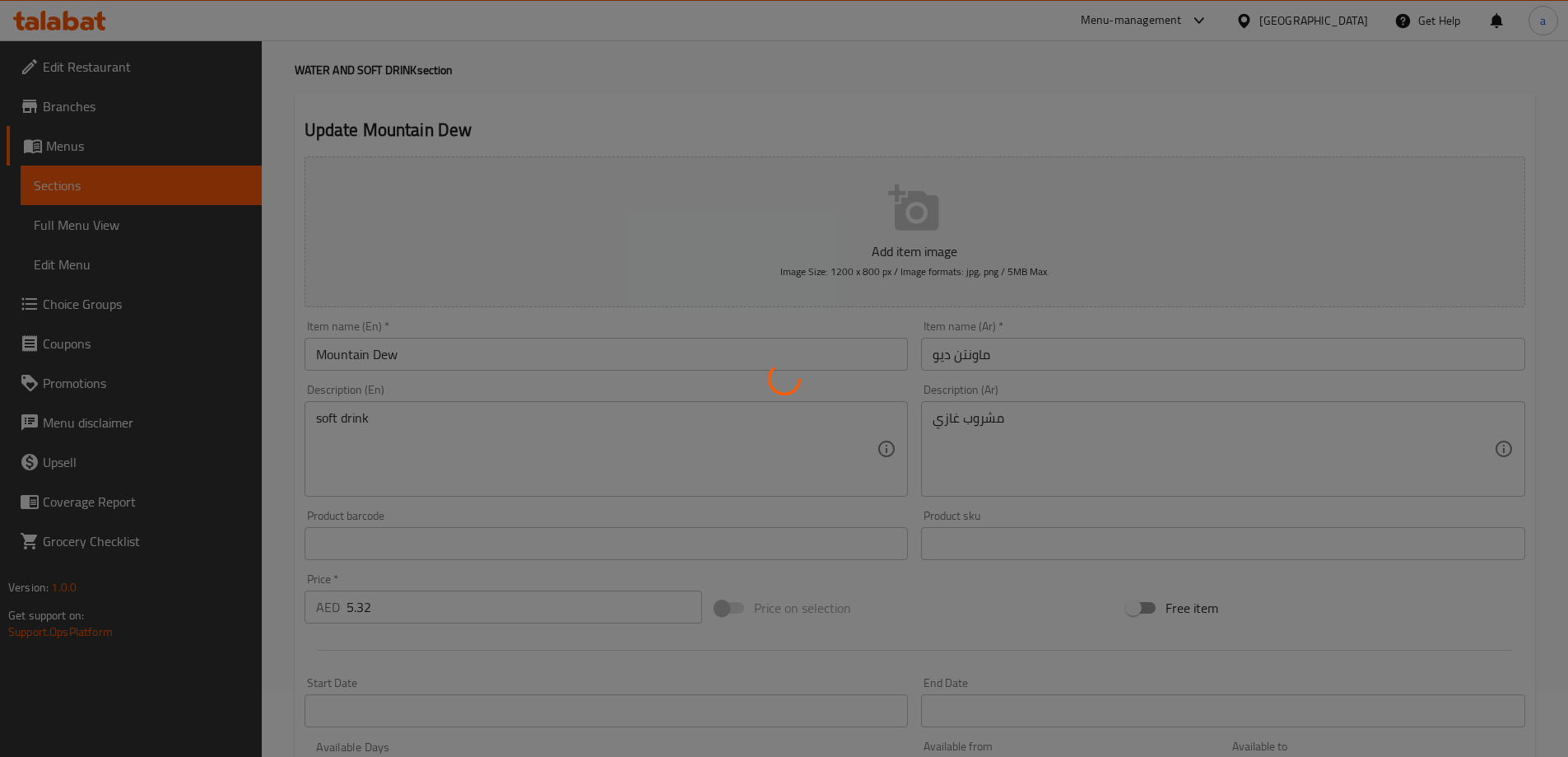
scroll to position [0, 0]
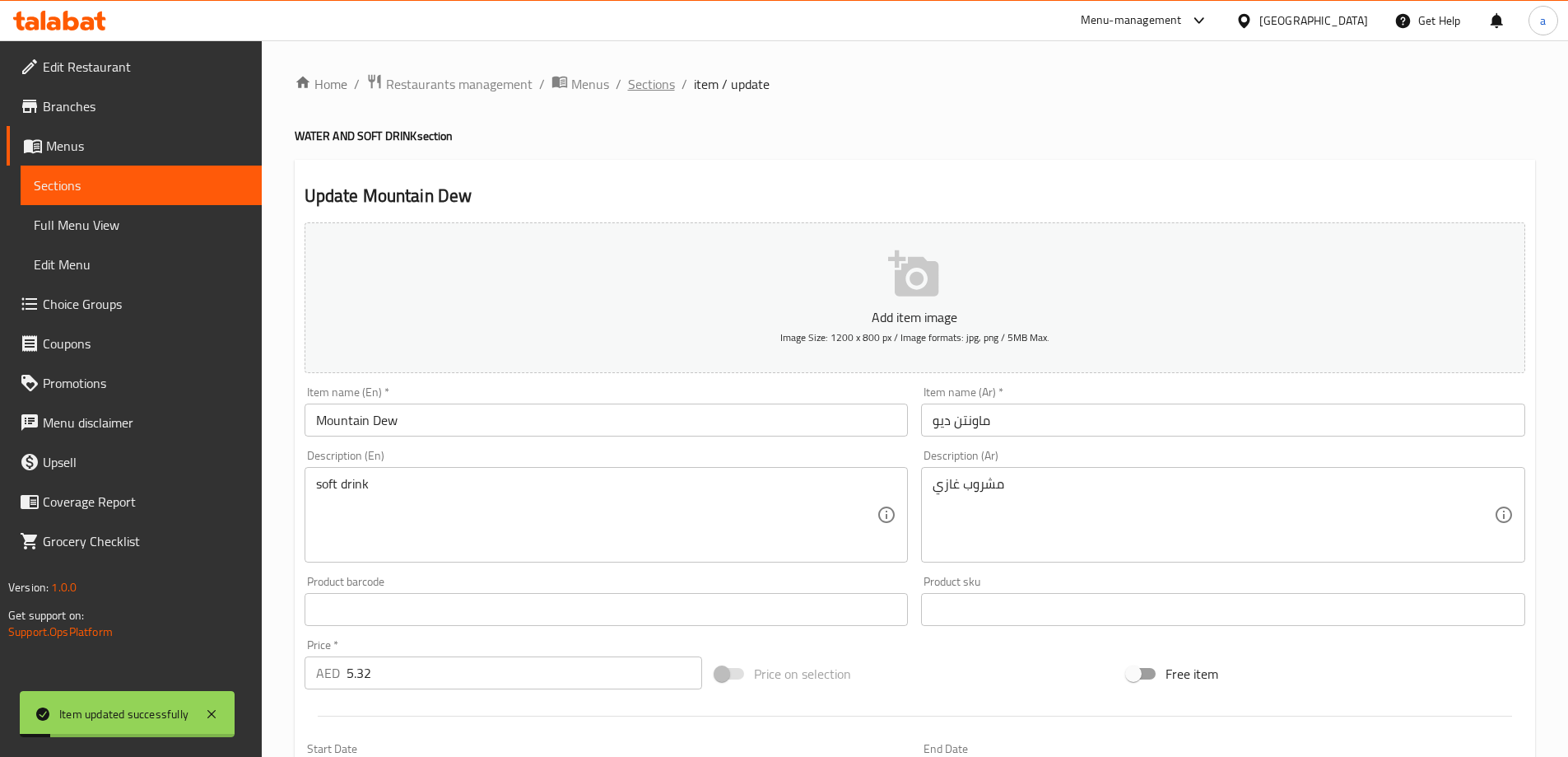
click at [629, 78] on span "Sections" at bounding box center [651, 84] width 47 height 20
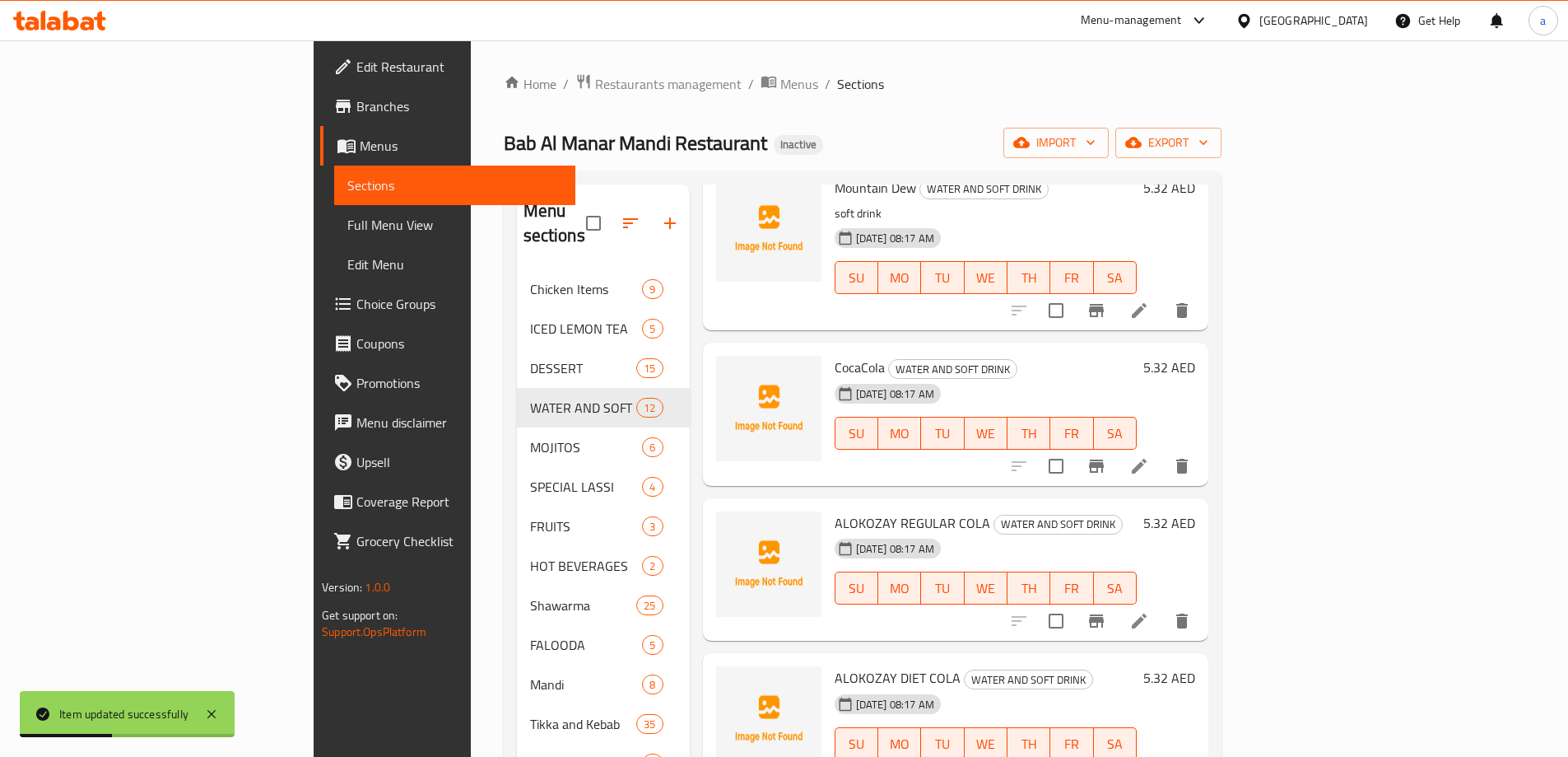
scroll to position [824, 0]
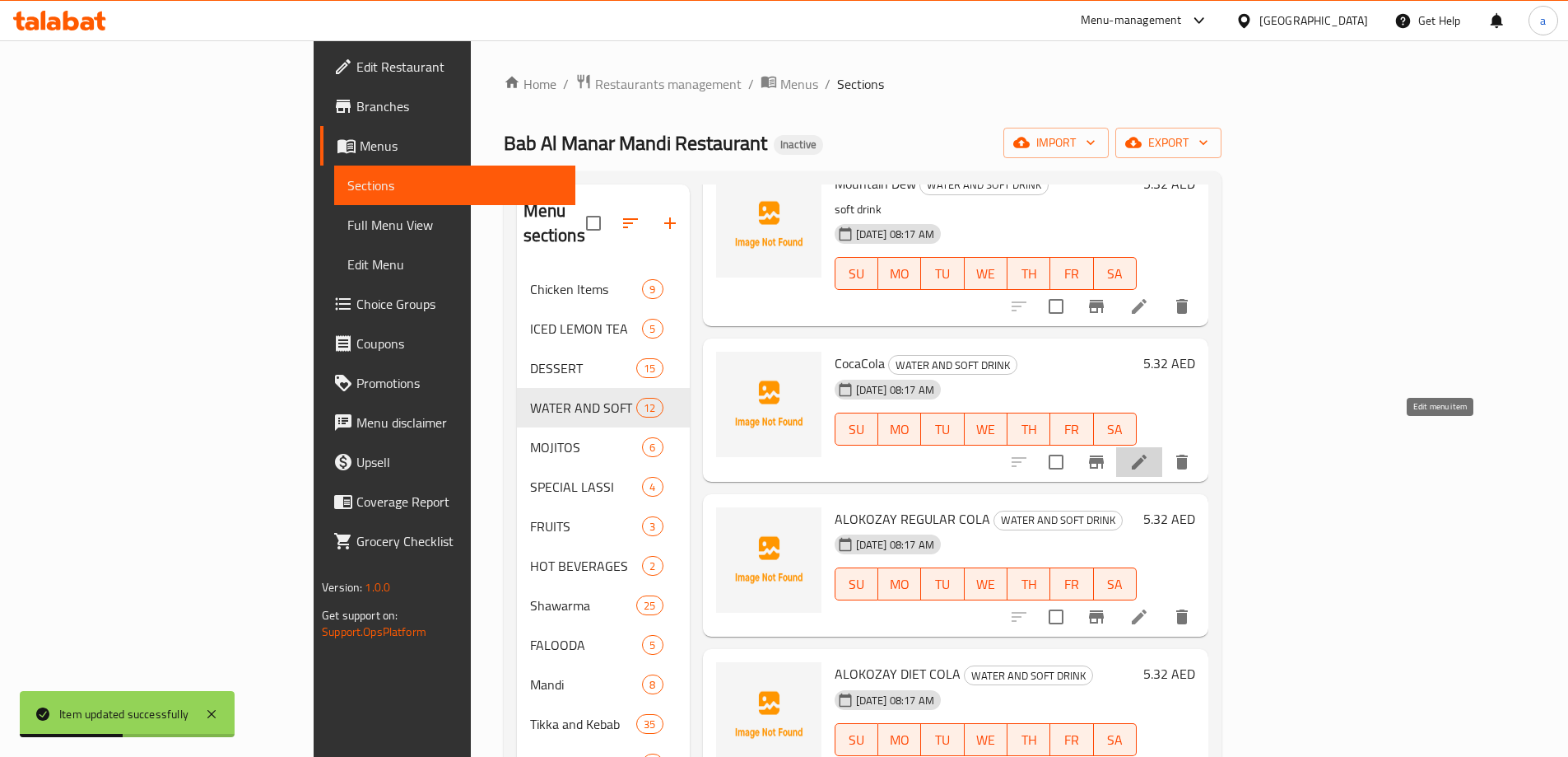
click at [1149, 452] on icon at bounding box center [1138, 462] width 20 height 20
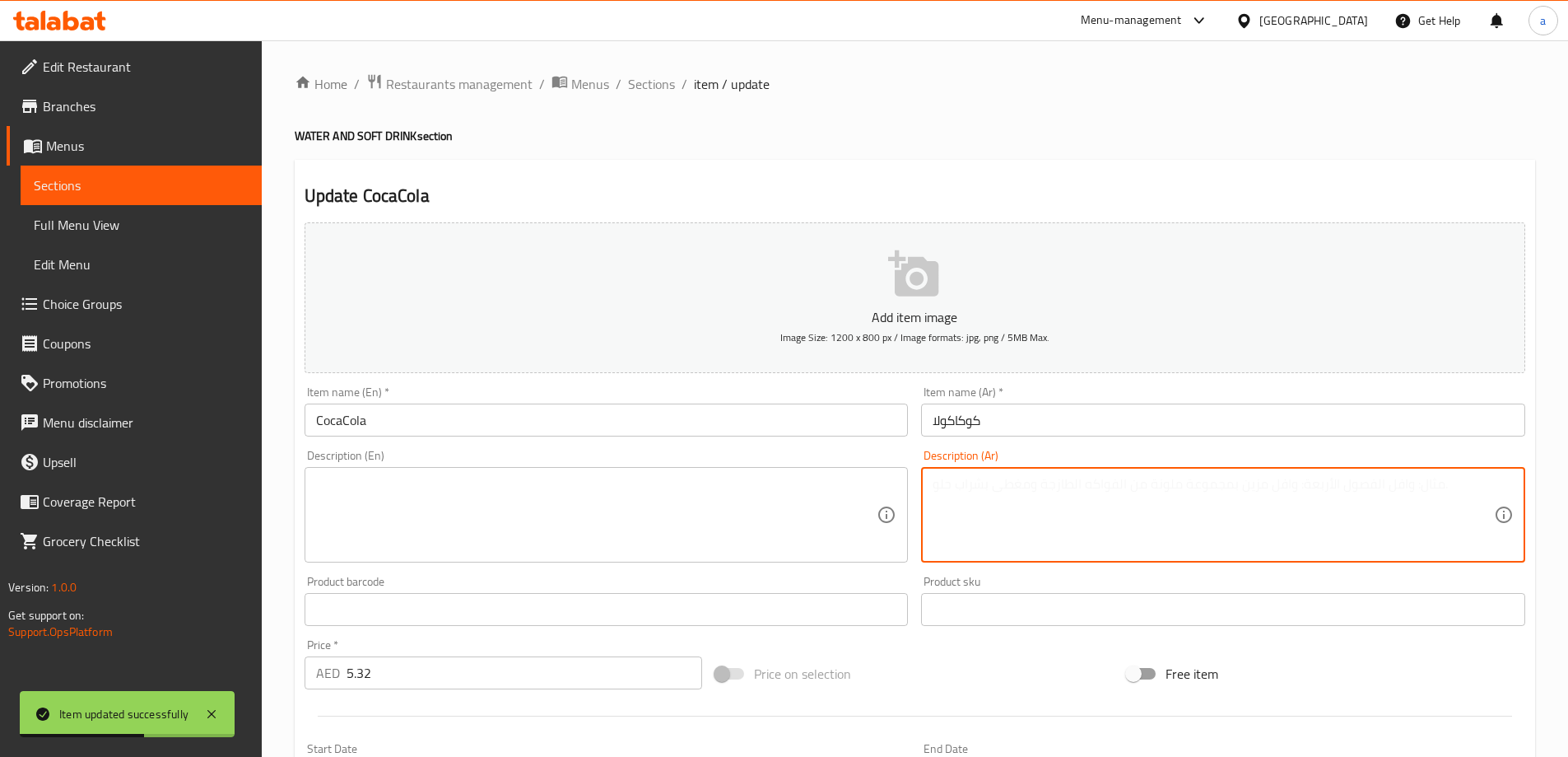
click at [1086, 481] on textarea at bounding box center [1213, 514] width 561 height 78
paste textarea "مشروب غازي"
type textarea "مشروب غازي"
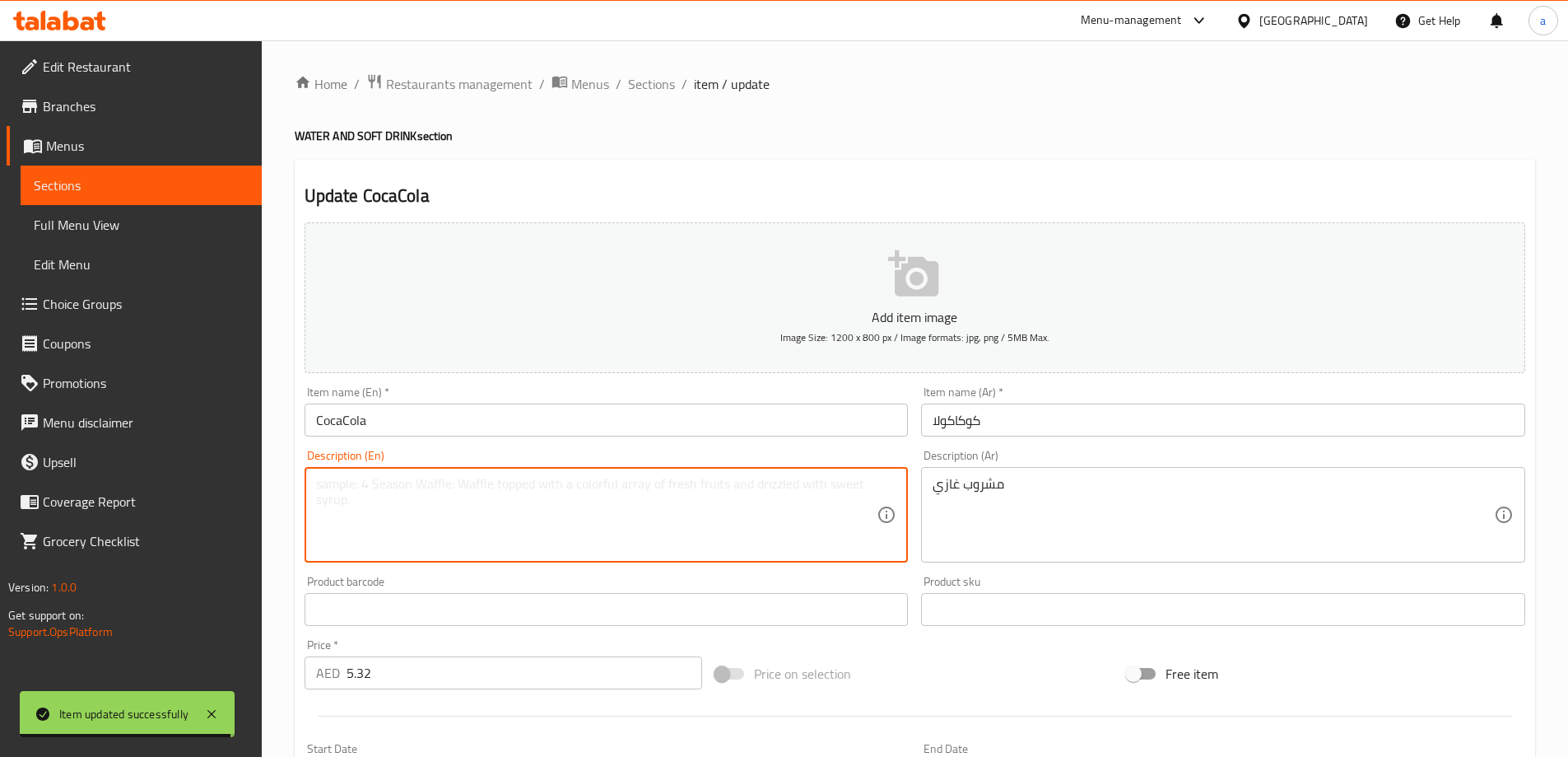
click at [623, 519] on textarea at bounding box center [596, 514] width 561 height 78
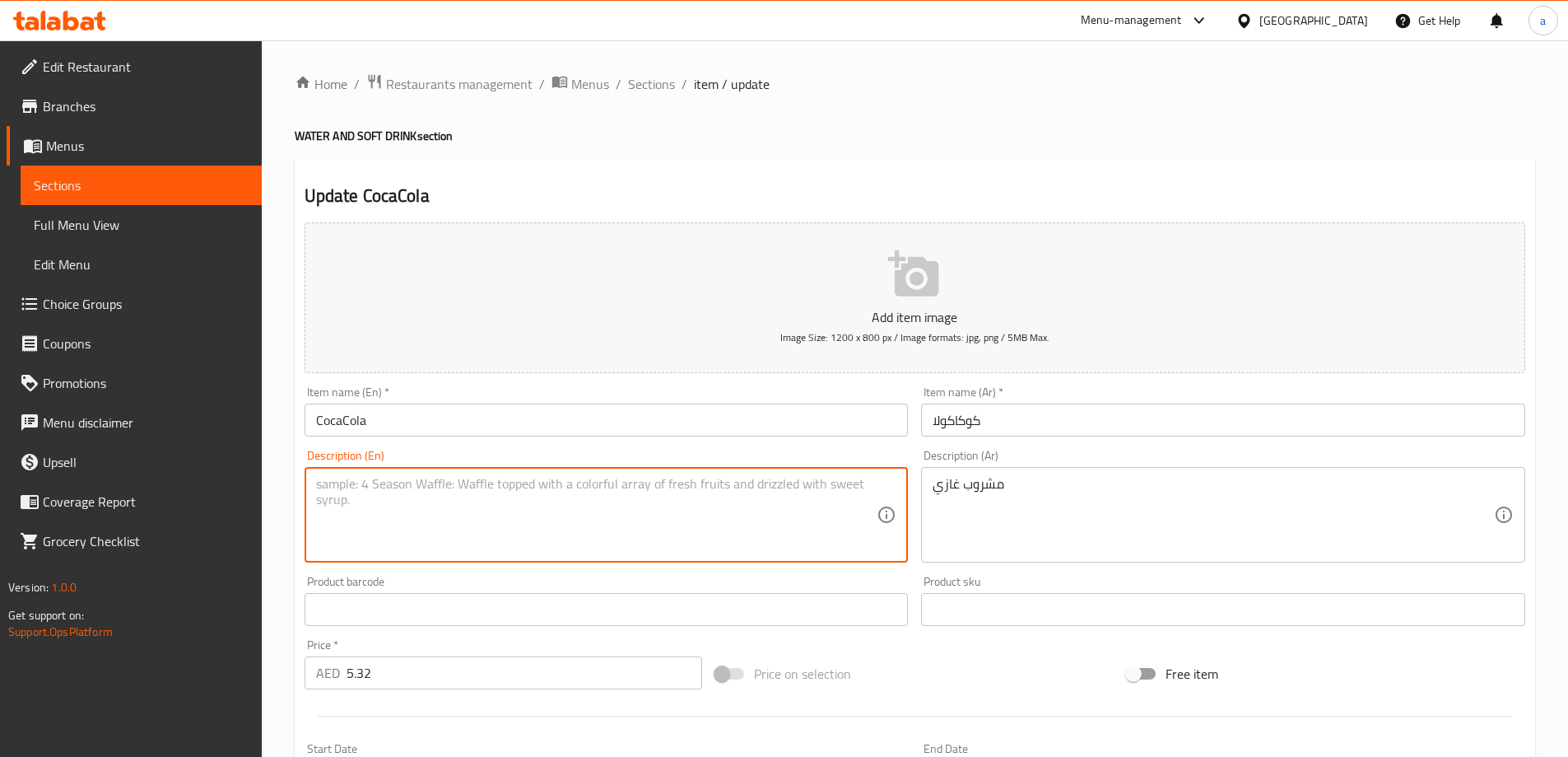
paste textarea "soft drink"
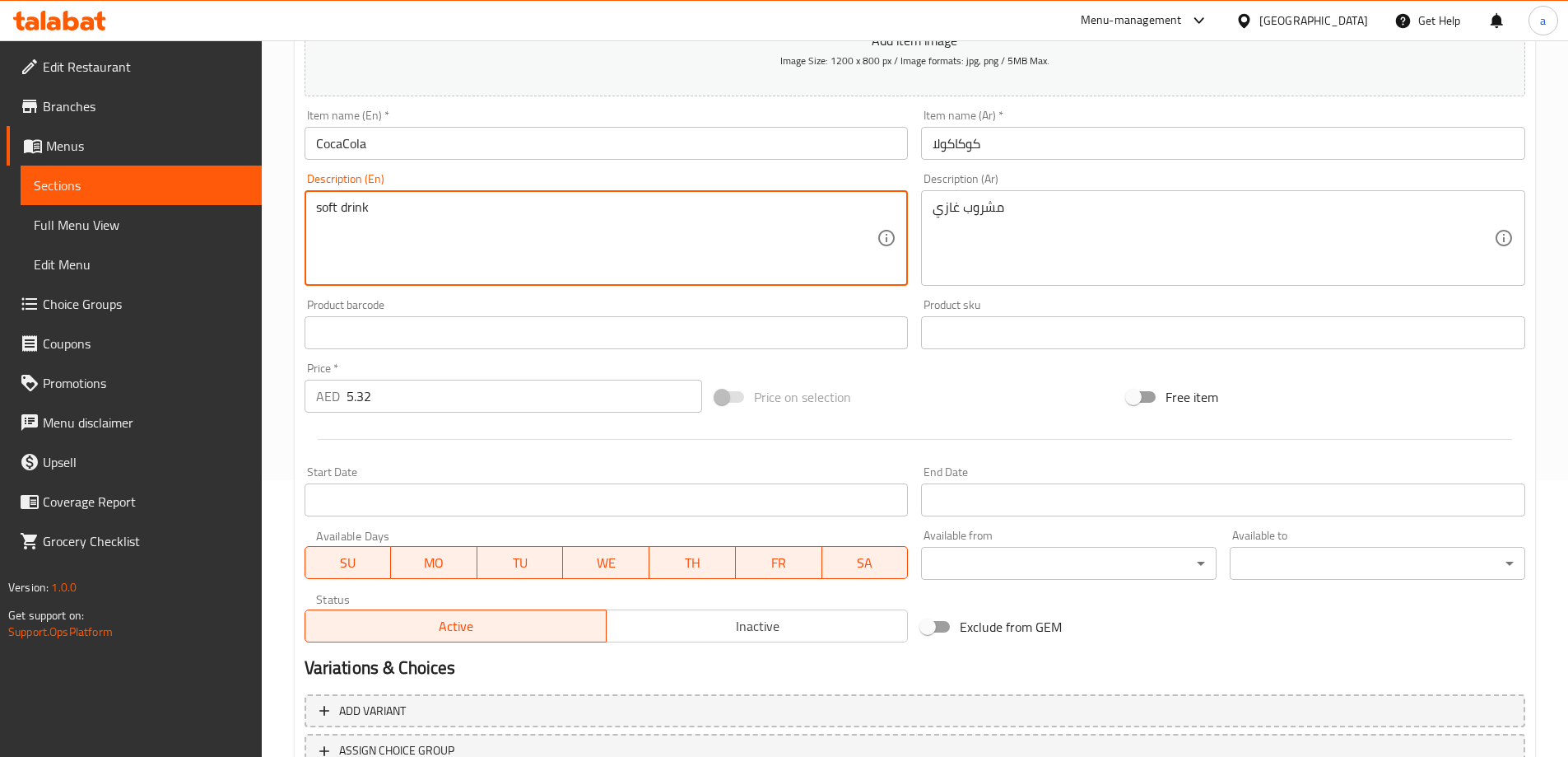
scroll to position [407, 0]
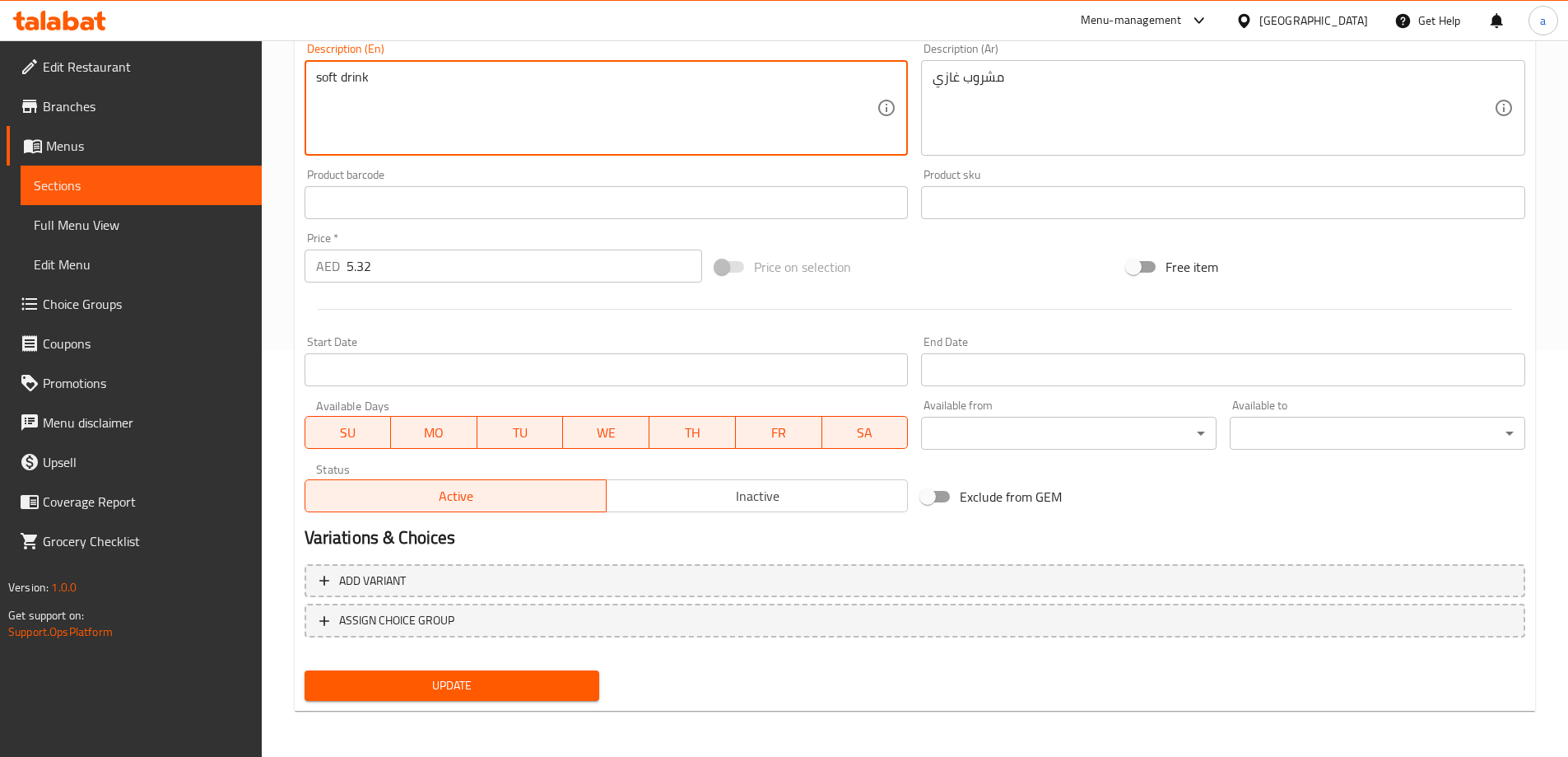
type textarea "soft drink"
click at [552, 679] on span "Update" at bounding box center [452, 686] width 269 height 21
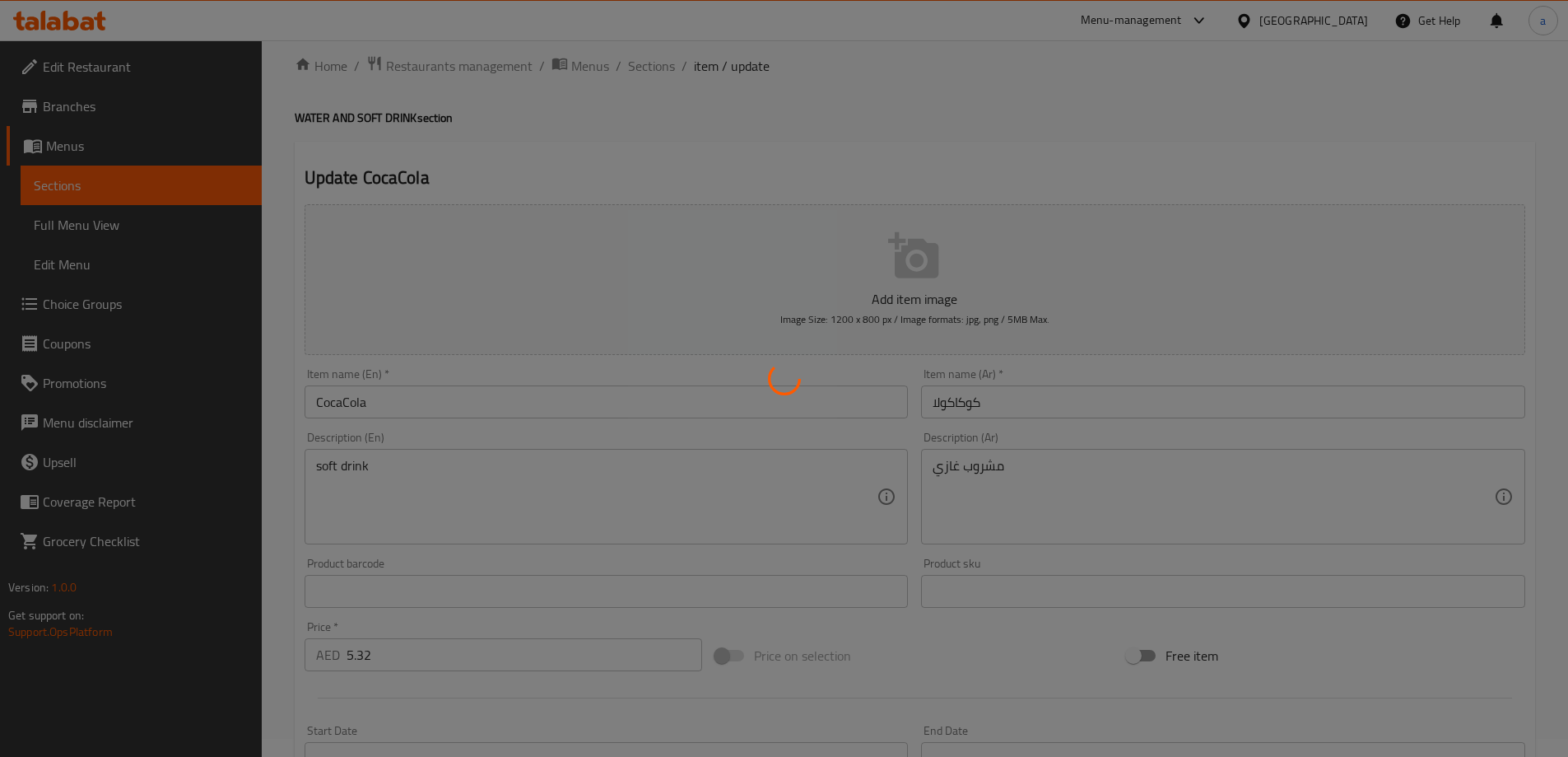
scroll to position [0, 0]
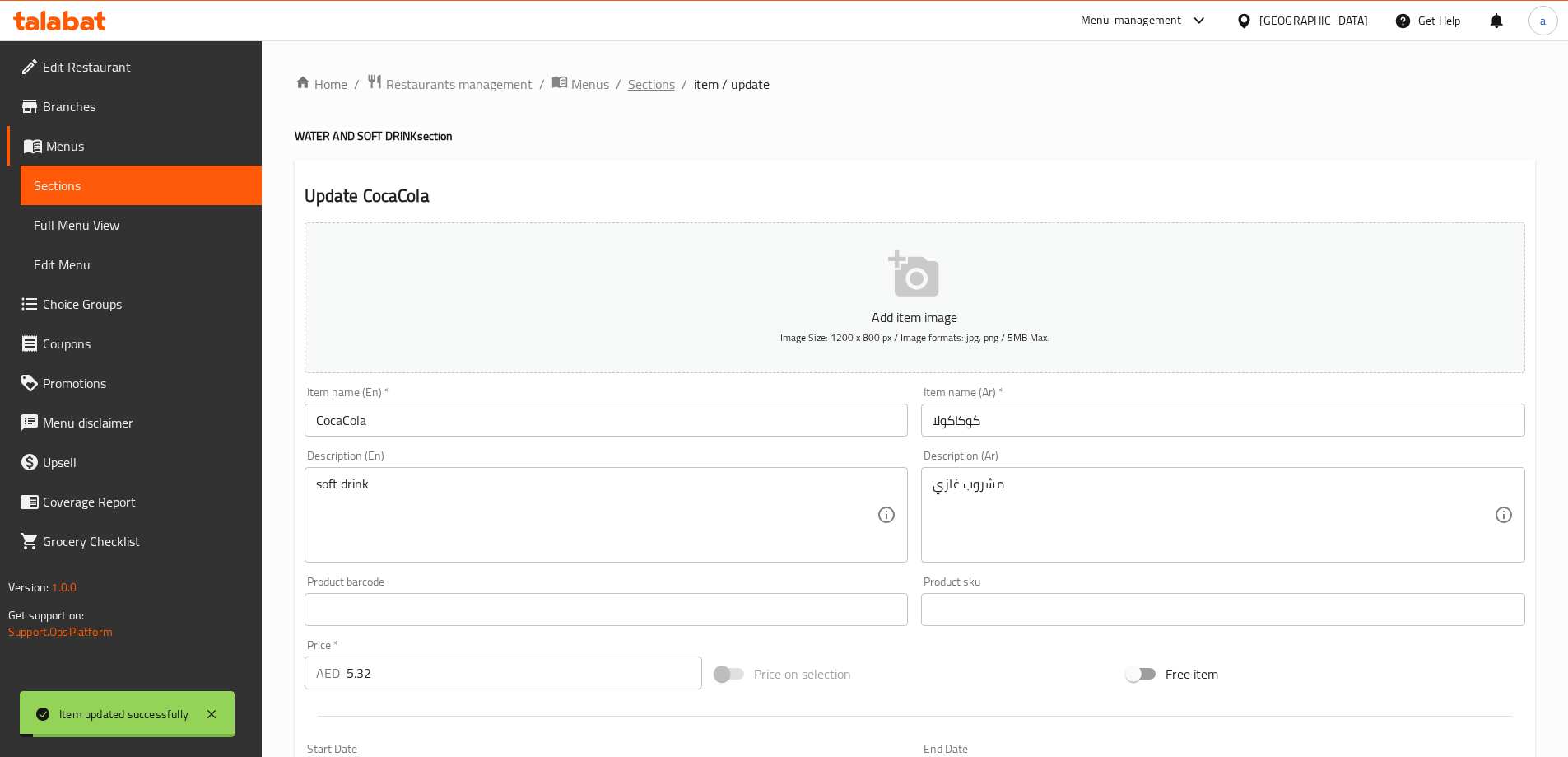
click at [649, 76] on span "Sections" at bounding box center [651, 84] width 47 height 20
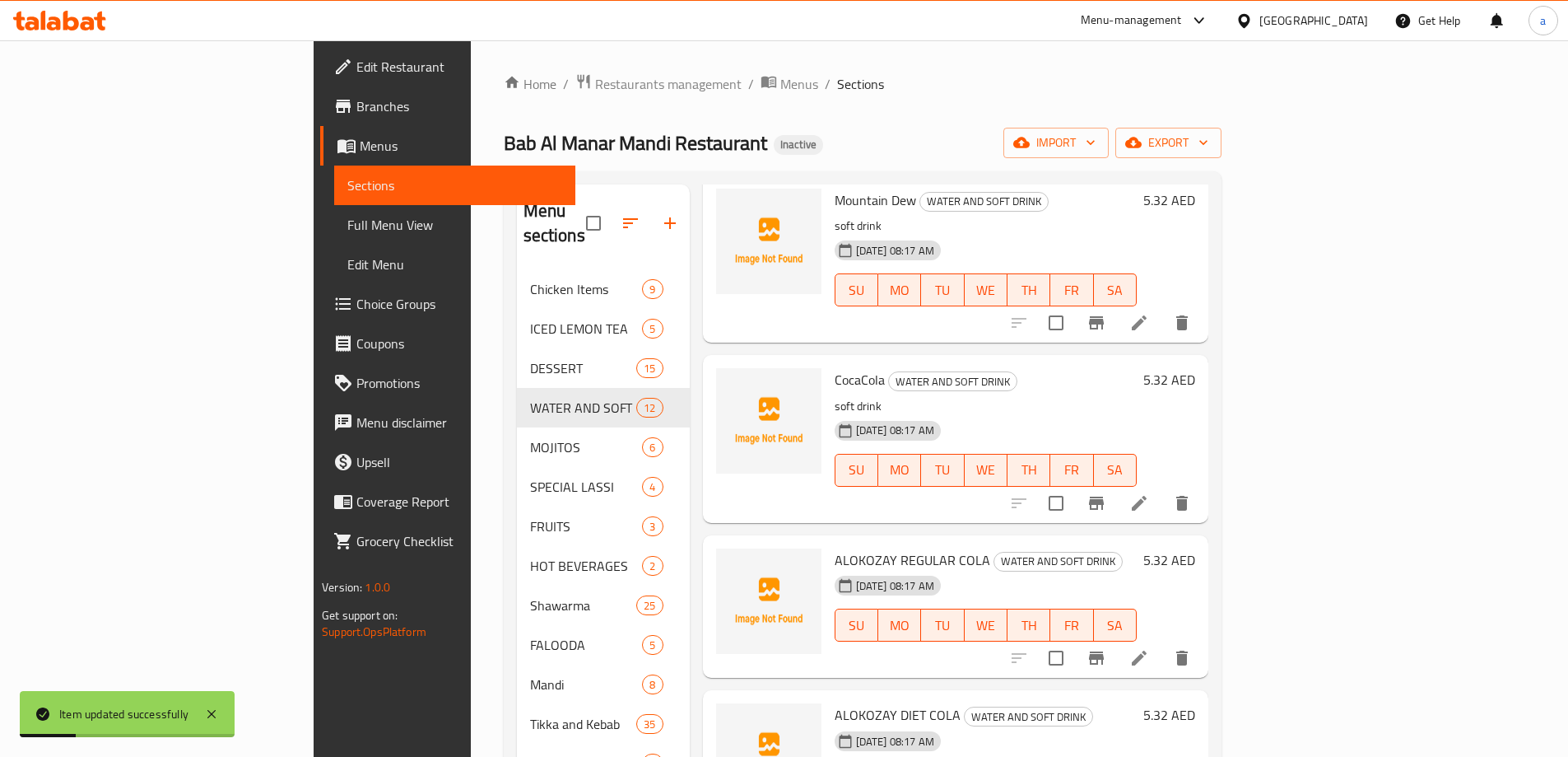
scroll to position [824, 0]
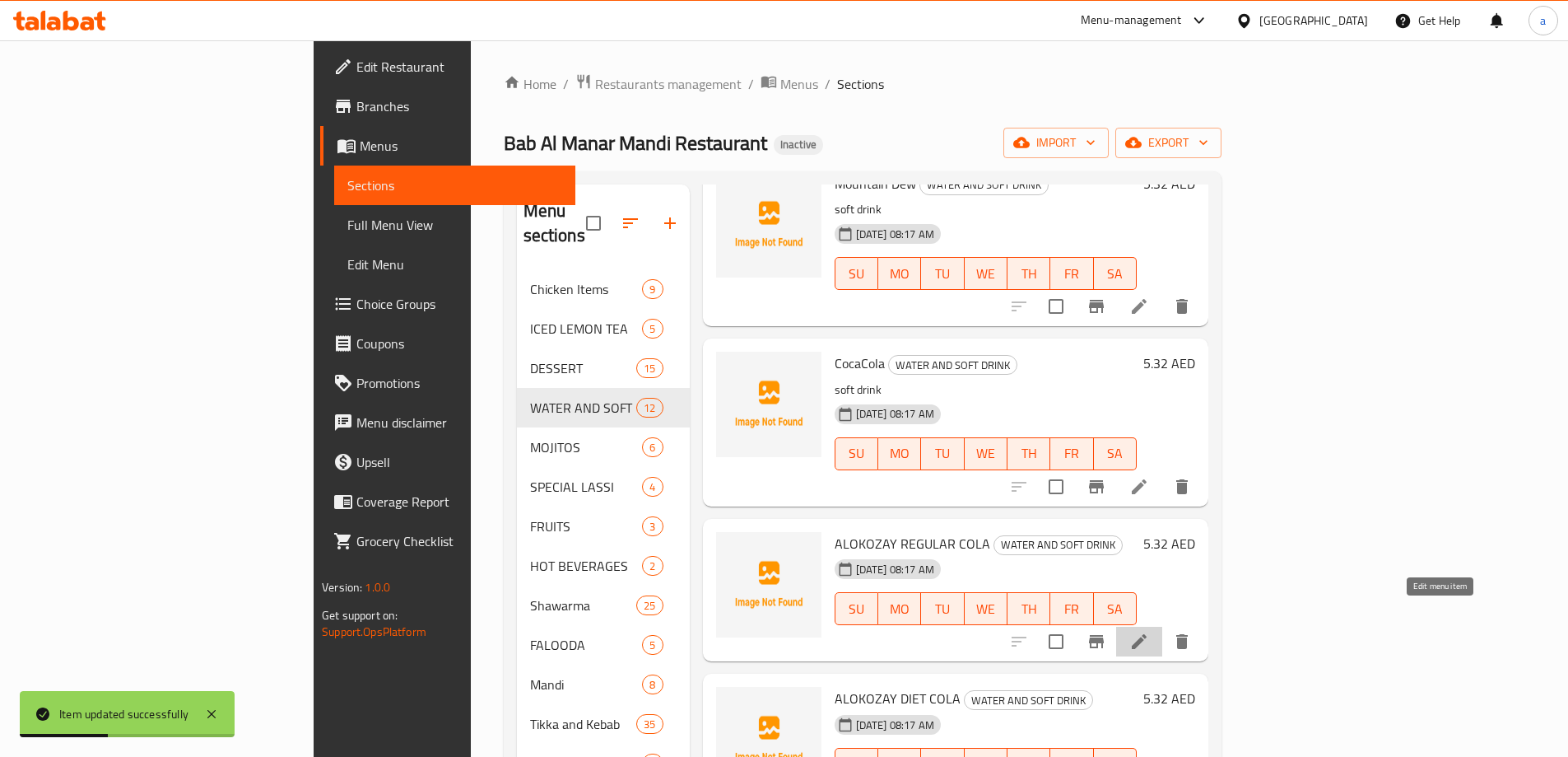
click at [1147, 634] on icon at bounding box center [1139, 641] width 15 height 15
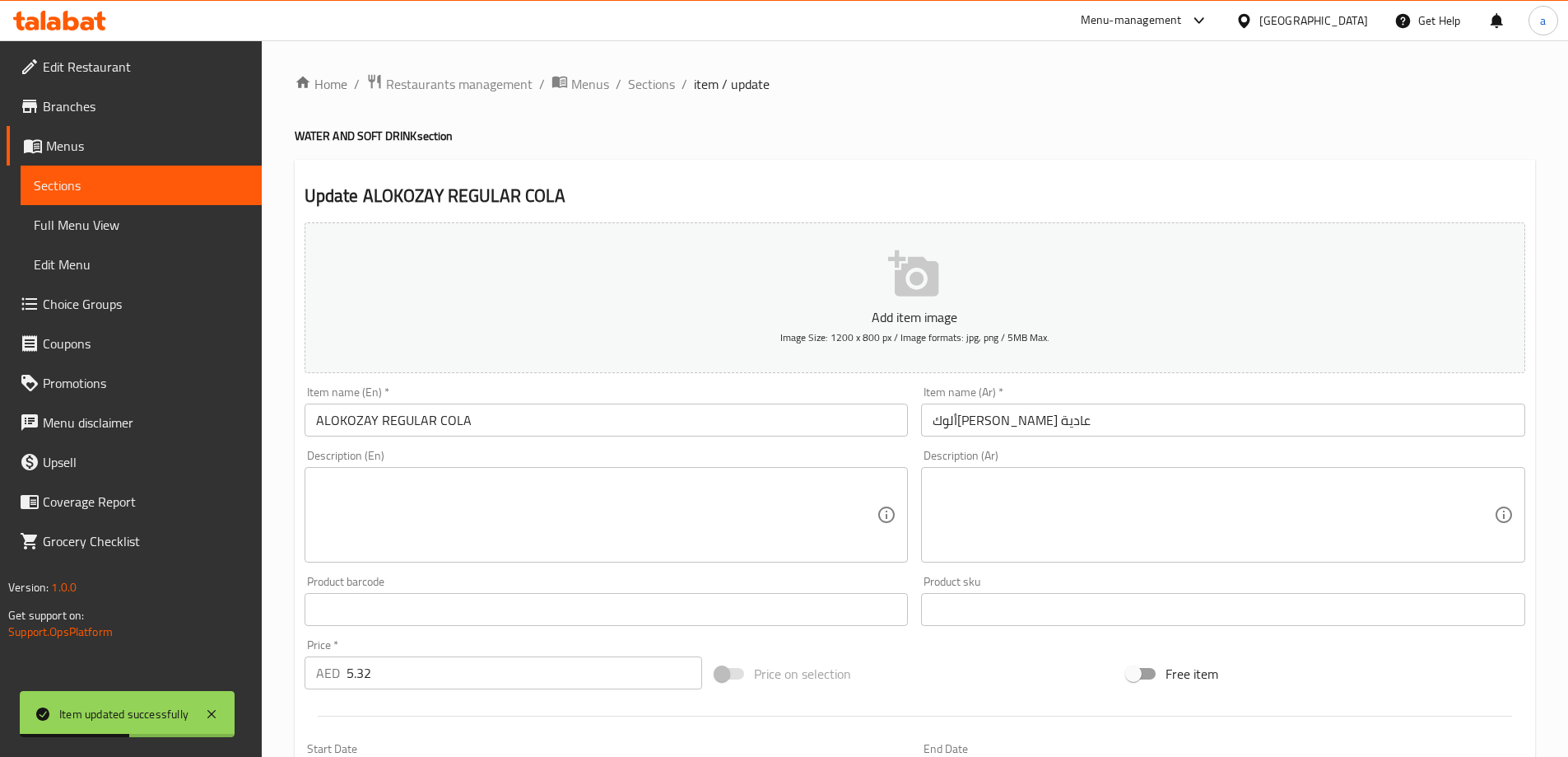
click at [624, 511] on textarea at bounding box center [596, 514] width 561 height 78
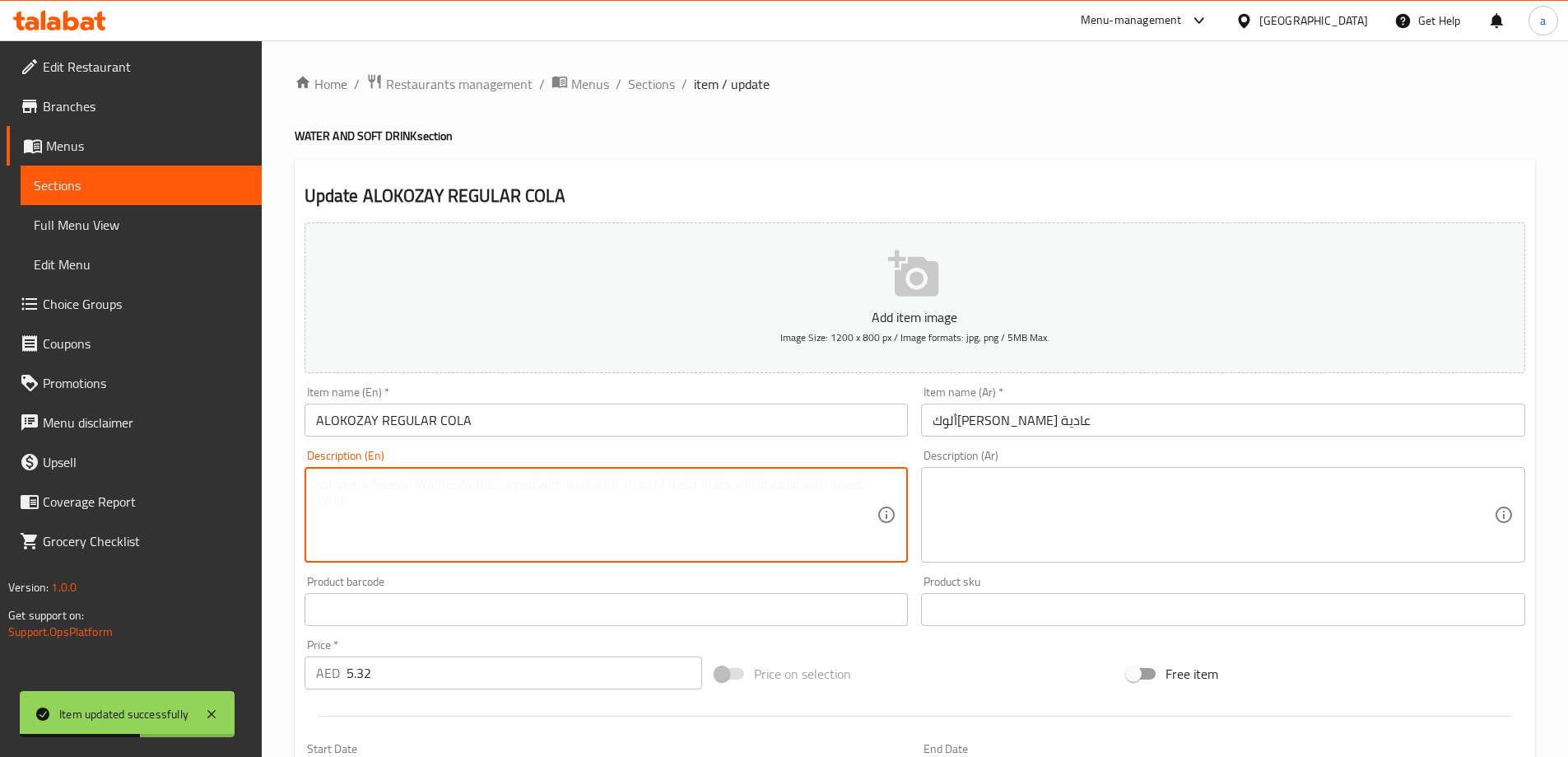
paste textarea "soft drink"
type textarea "soft drink"
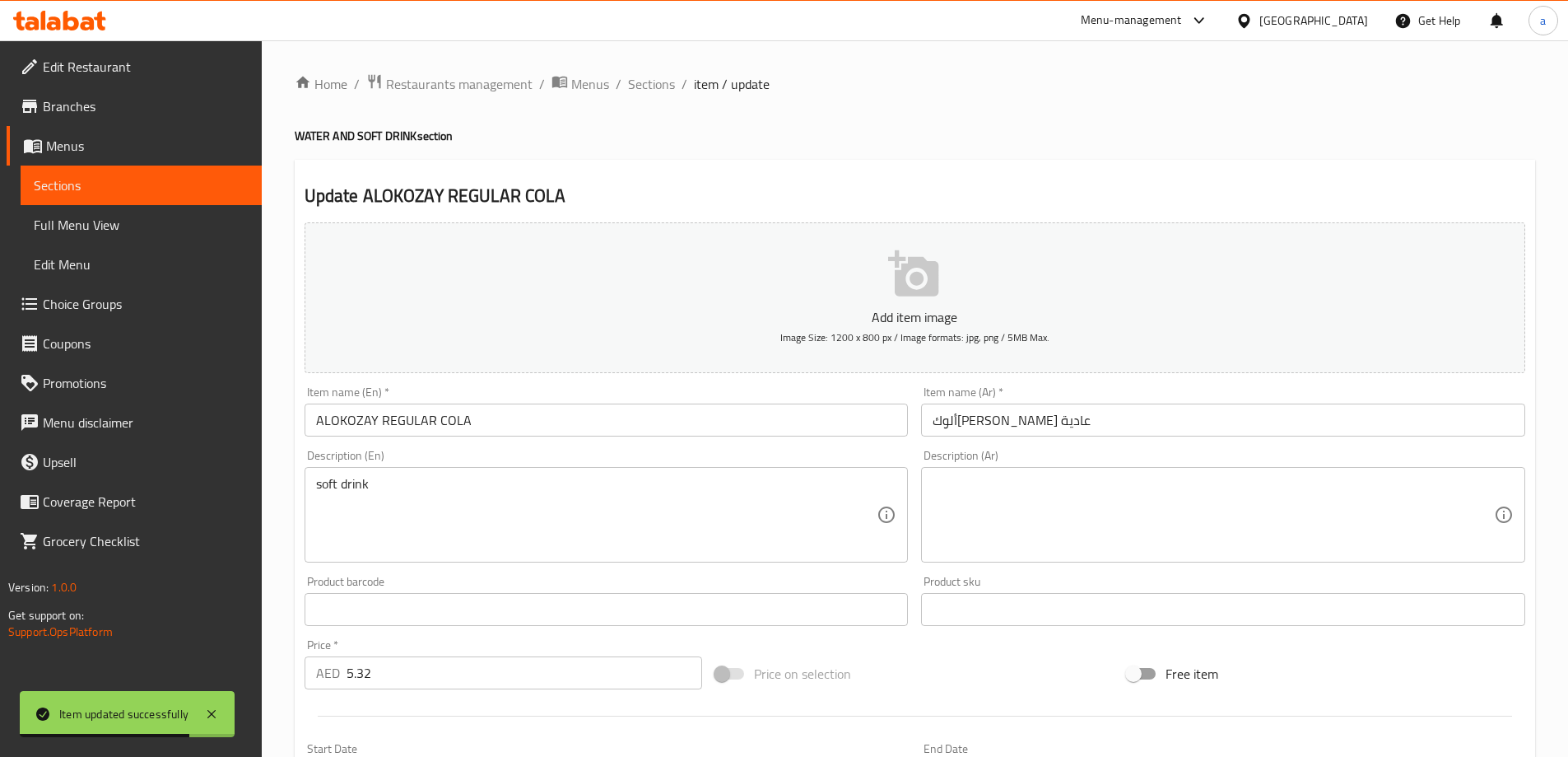
click at [1188, 536] on textarea at bounding box center [1213, 514] width 561 height 78
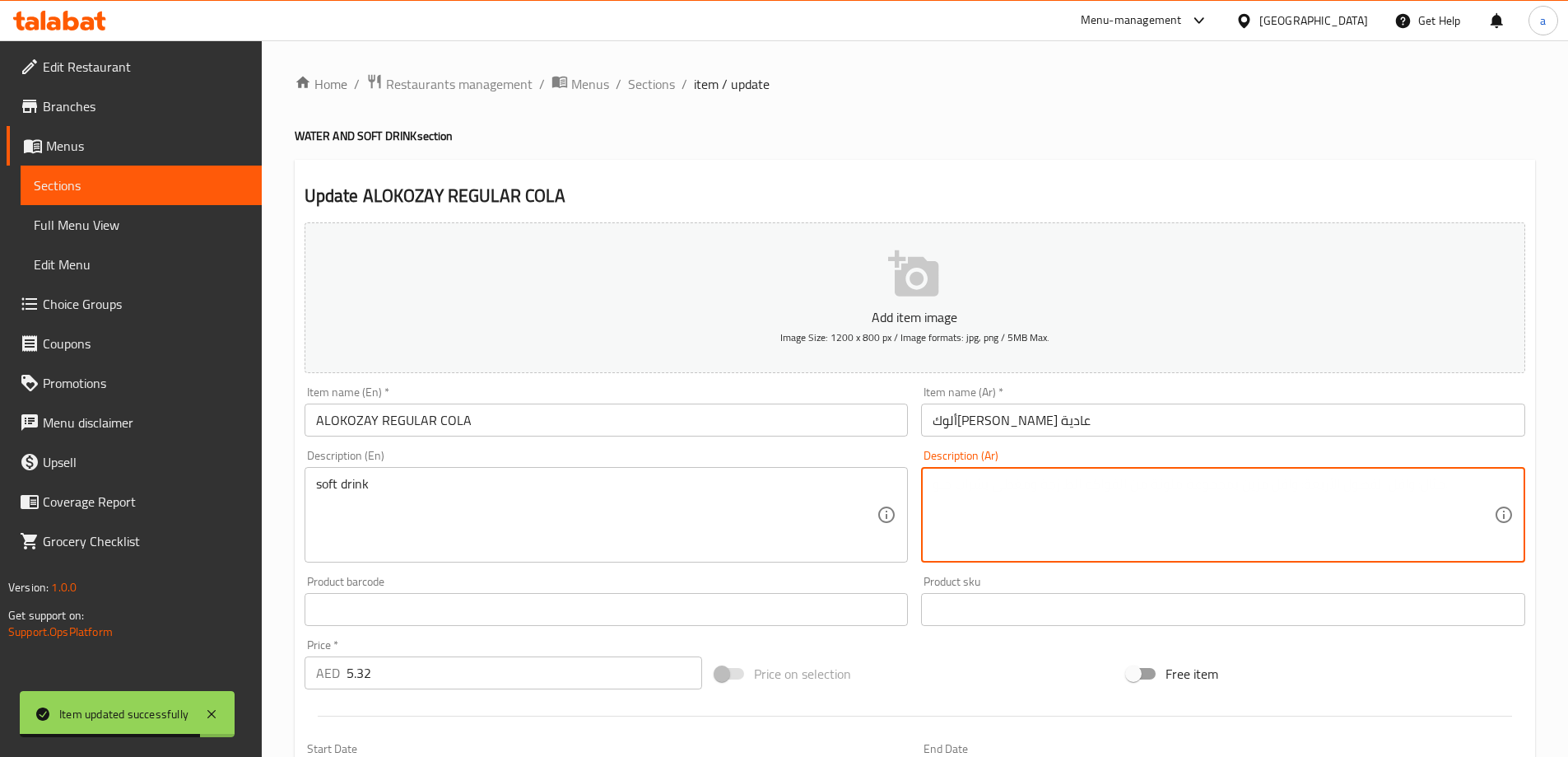
paste textarea "مشروب غازي"
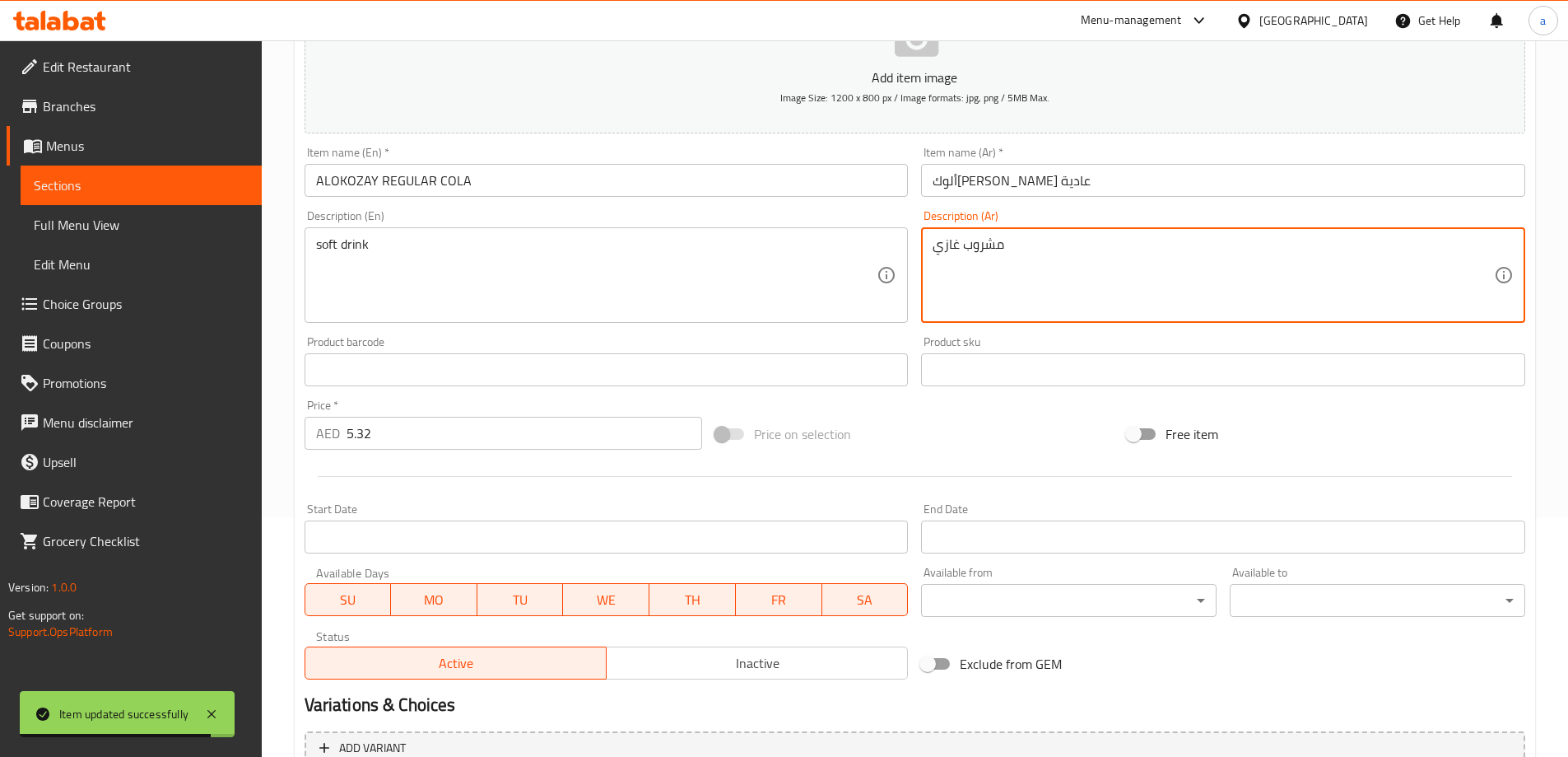
scroll to position [407, 0]
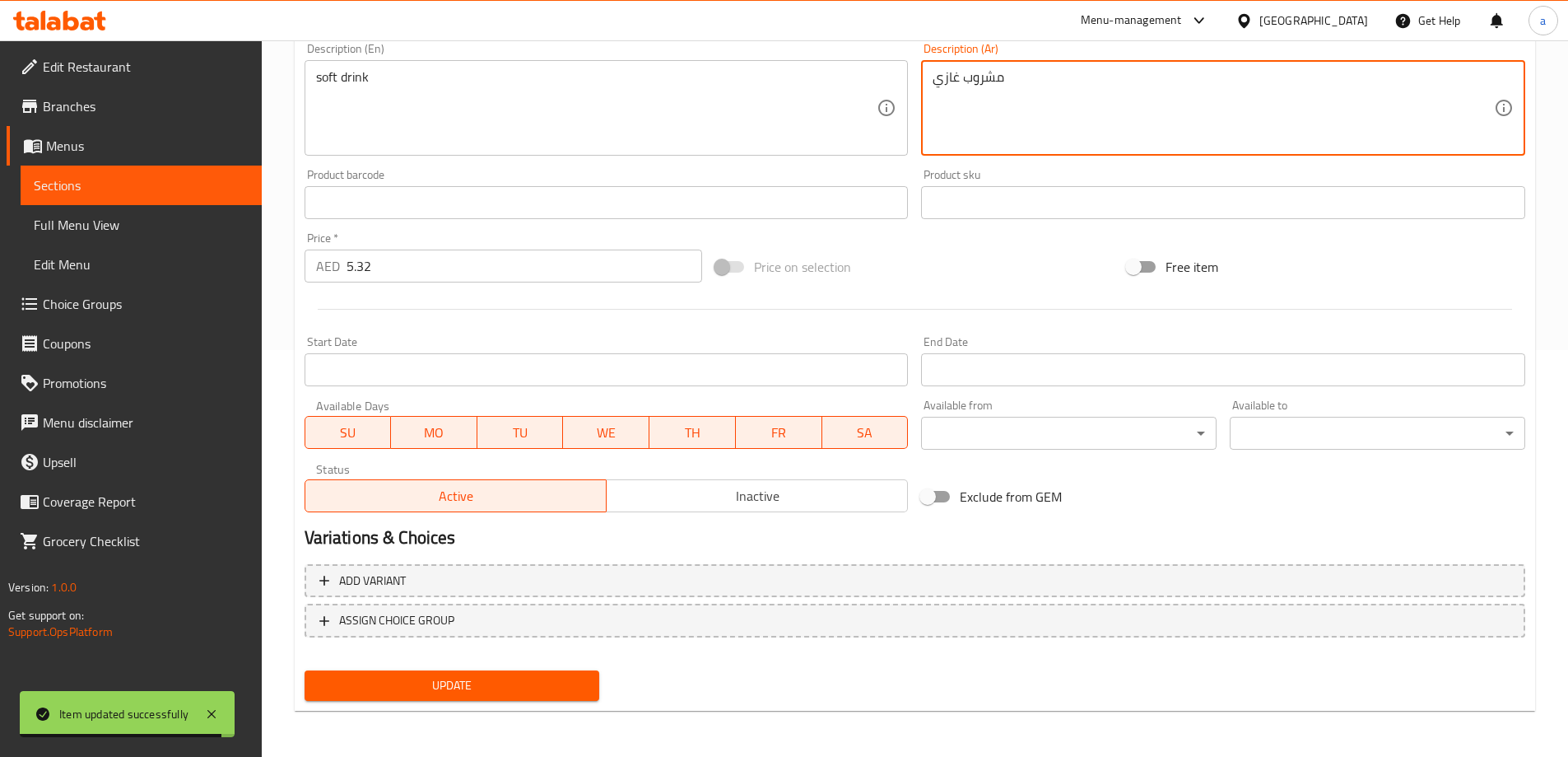
type textarea "مشروب غازي"
click at [460, 698] on button "Update" at bounding box center [452, 686] width 295 height 30
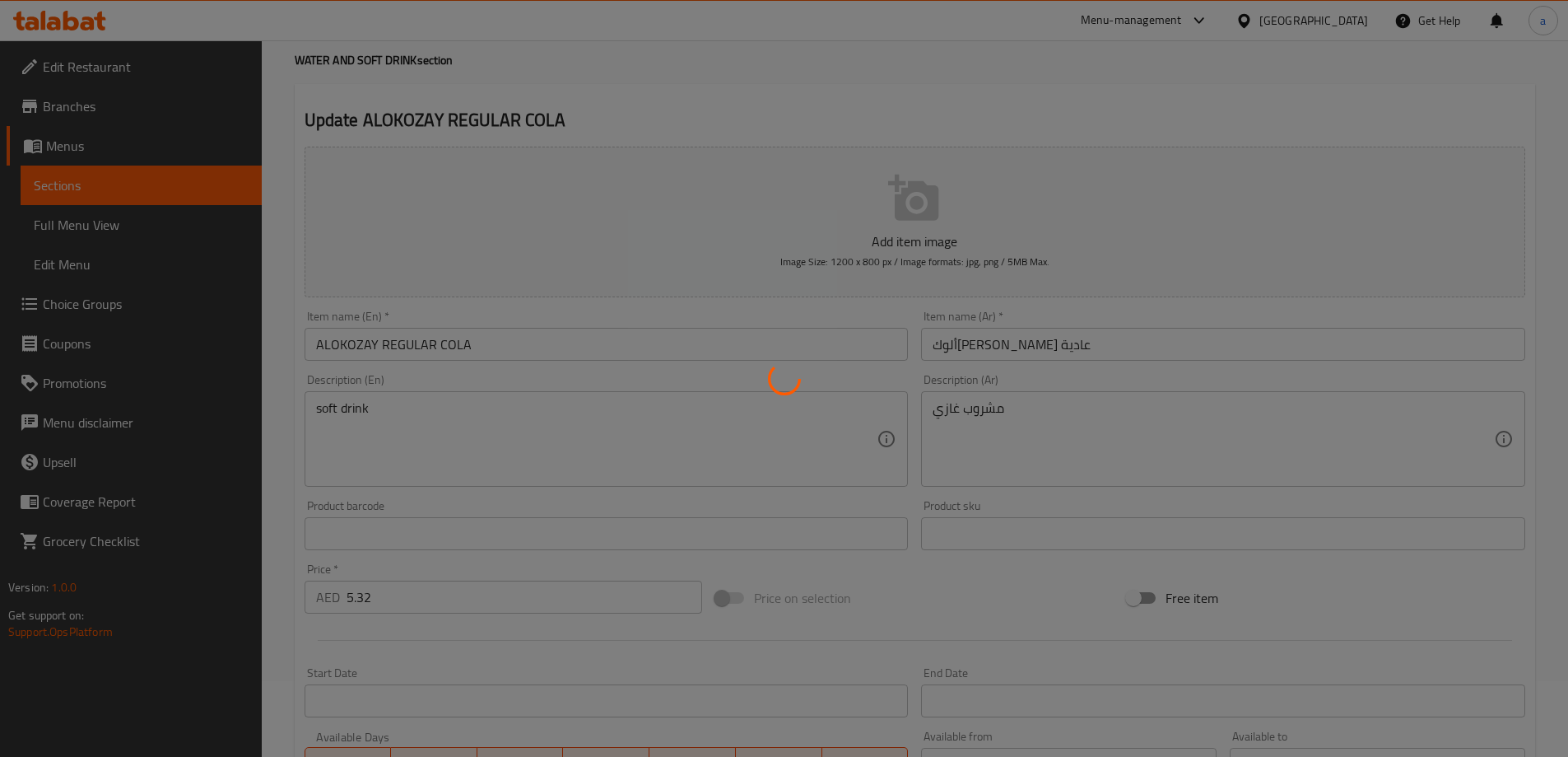
scroll to position [0, 0]
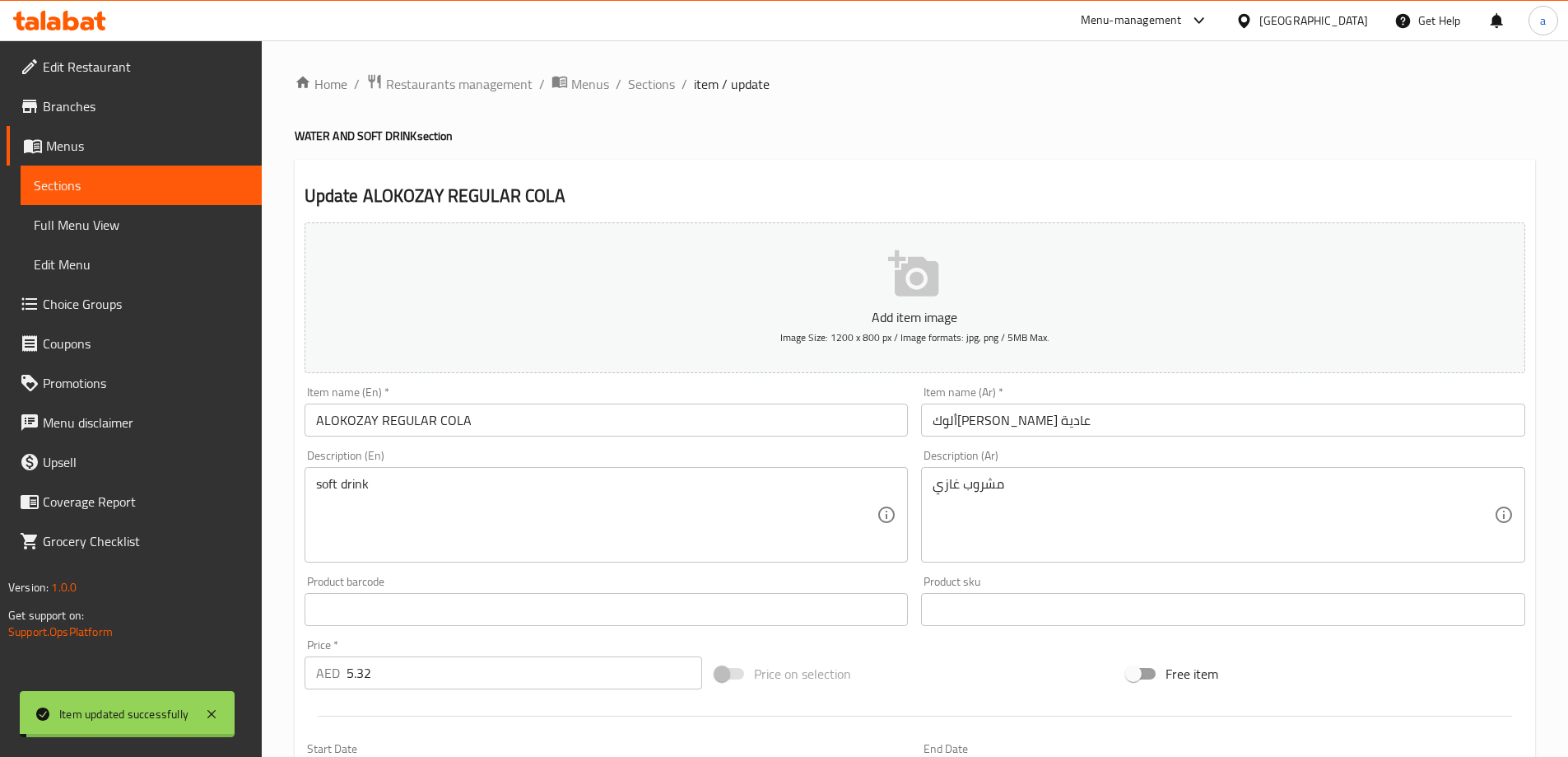
click at [640, 82] on span "Sections" at bounding box center [651, 84] width 47 height 20
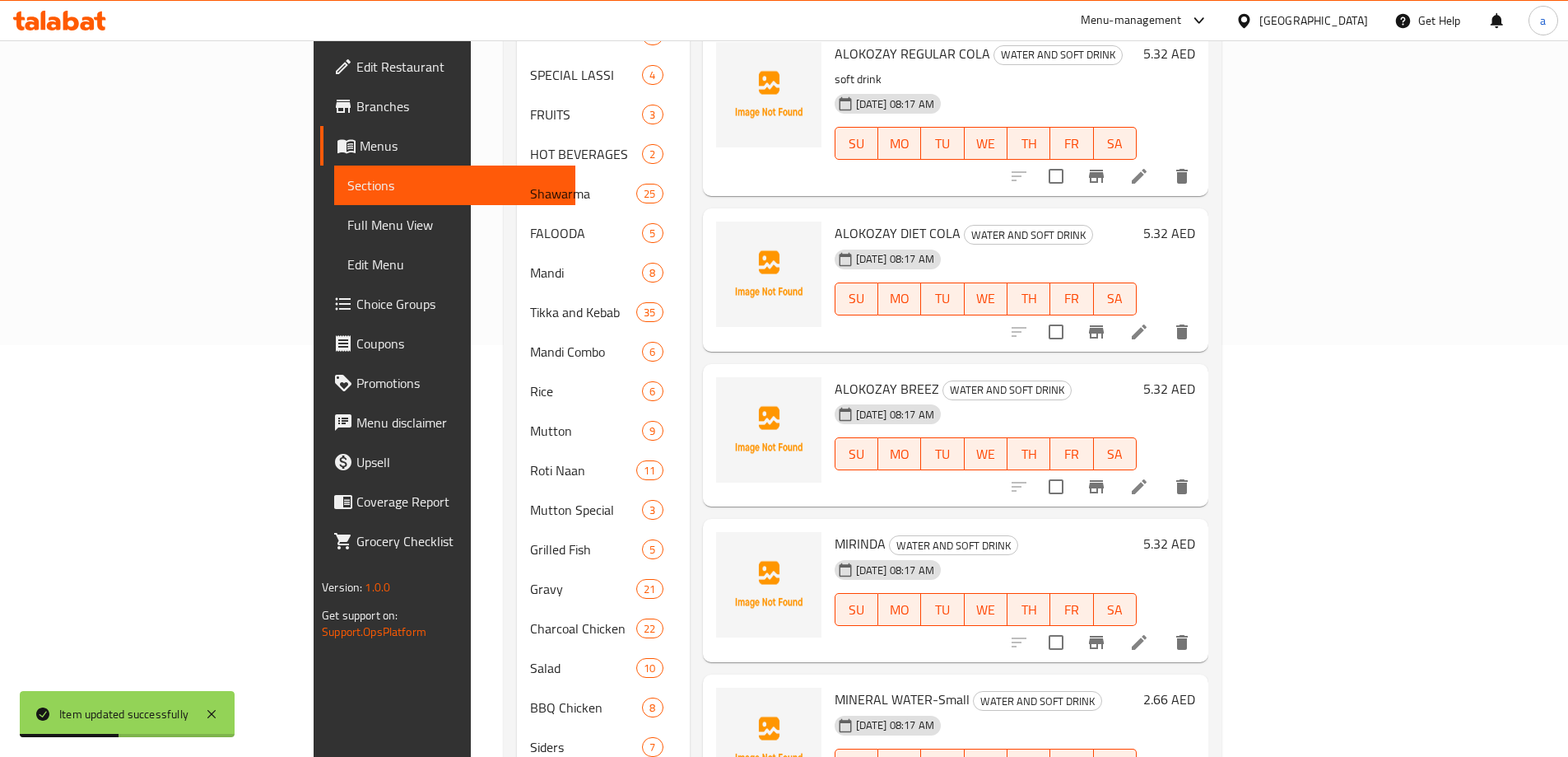
scroll to position [906, 0]
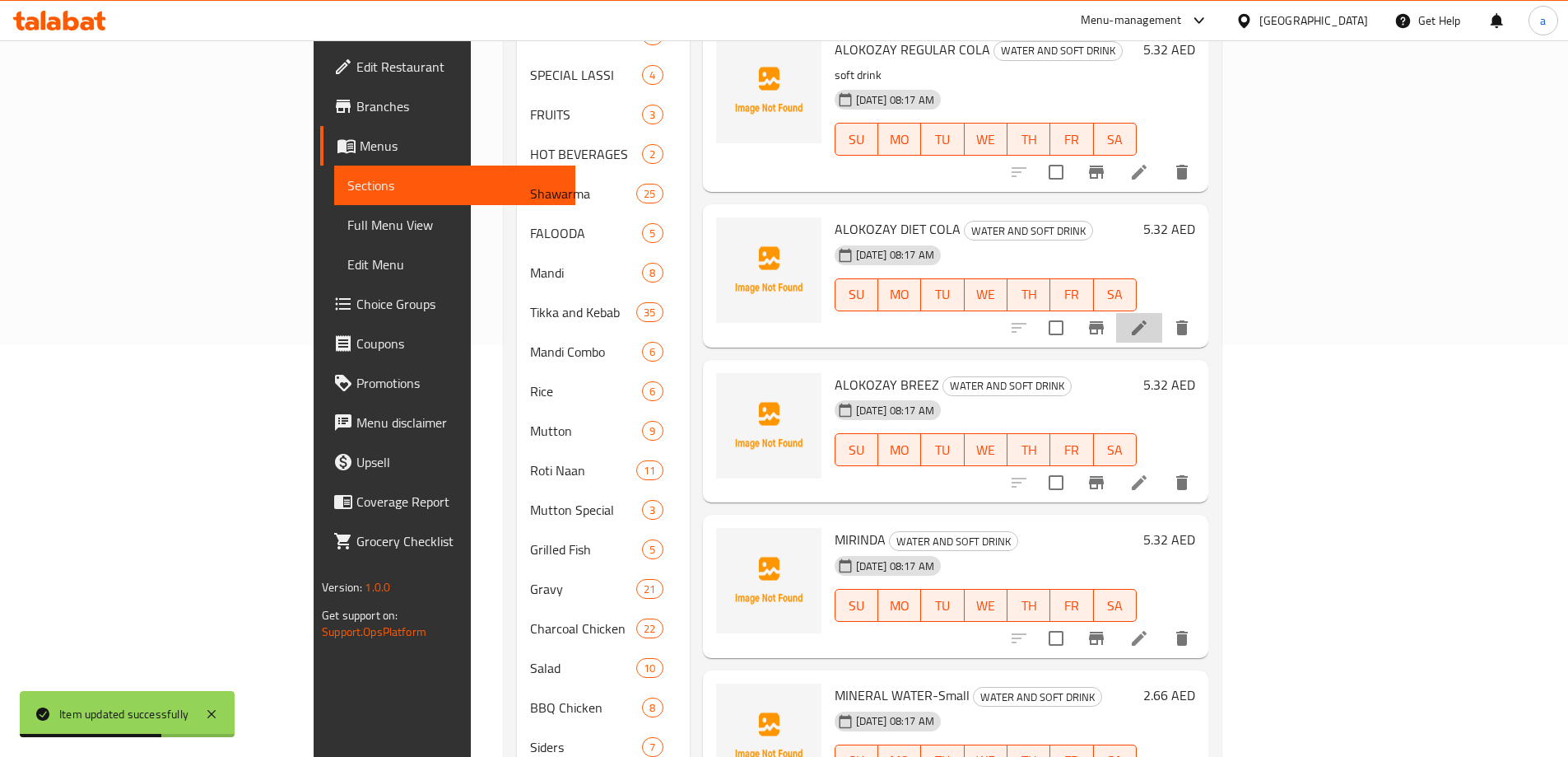
click at [1162, 313] on li at bounding box center [1138, 328] width 46 height 30
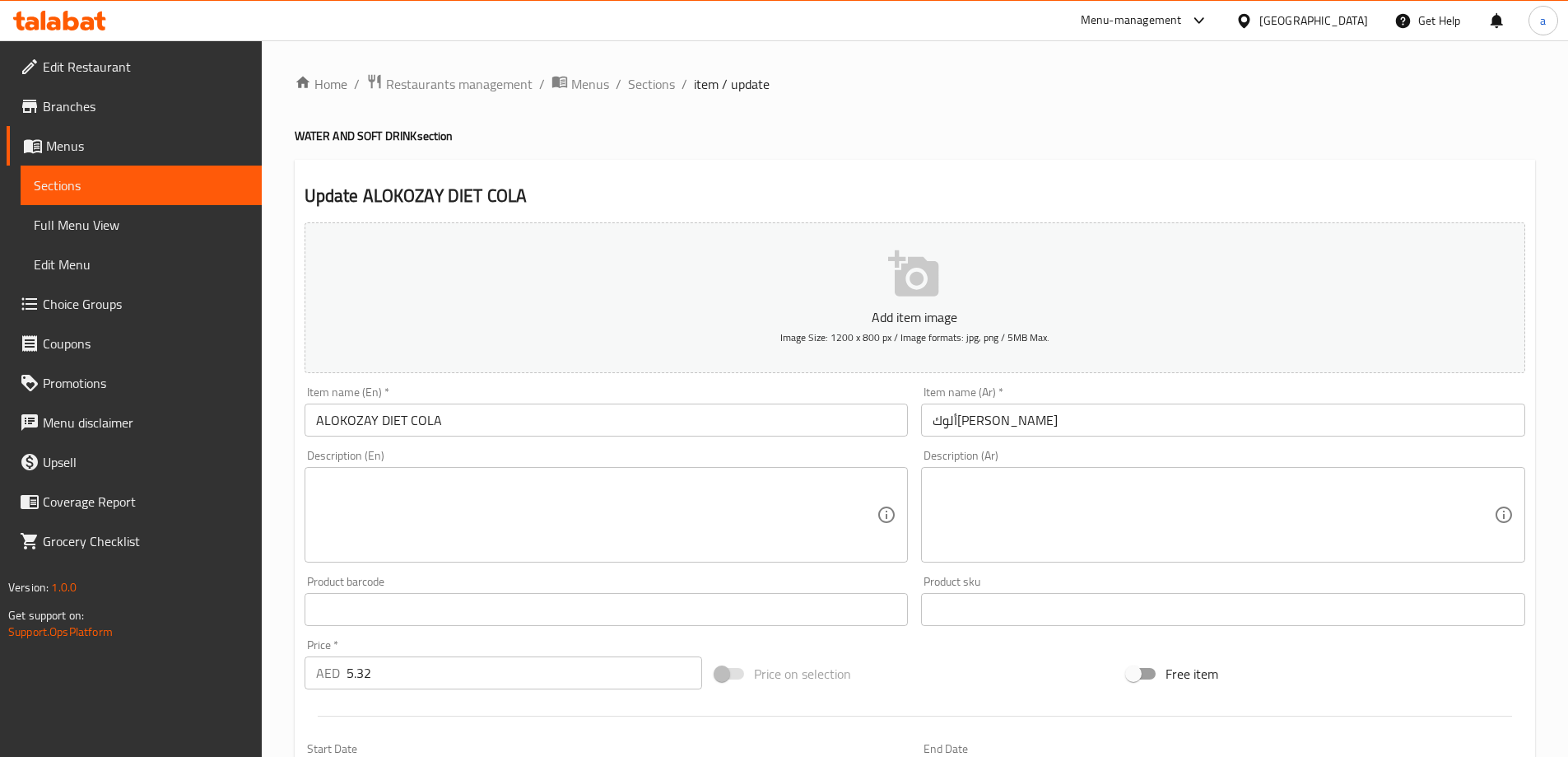
click at [638, 506] on textarea at bounding box center [596, 514] width 561 height 78
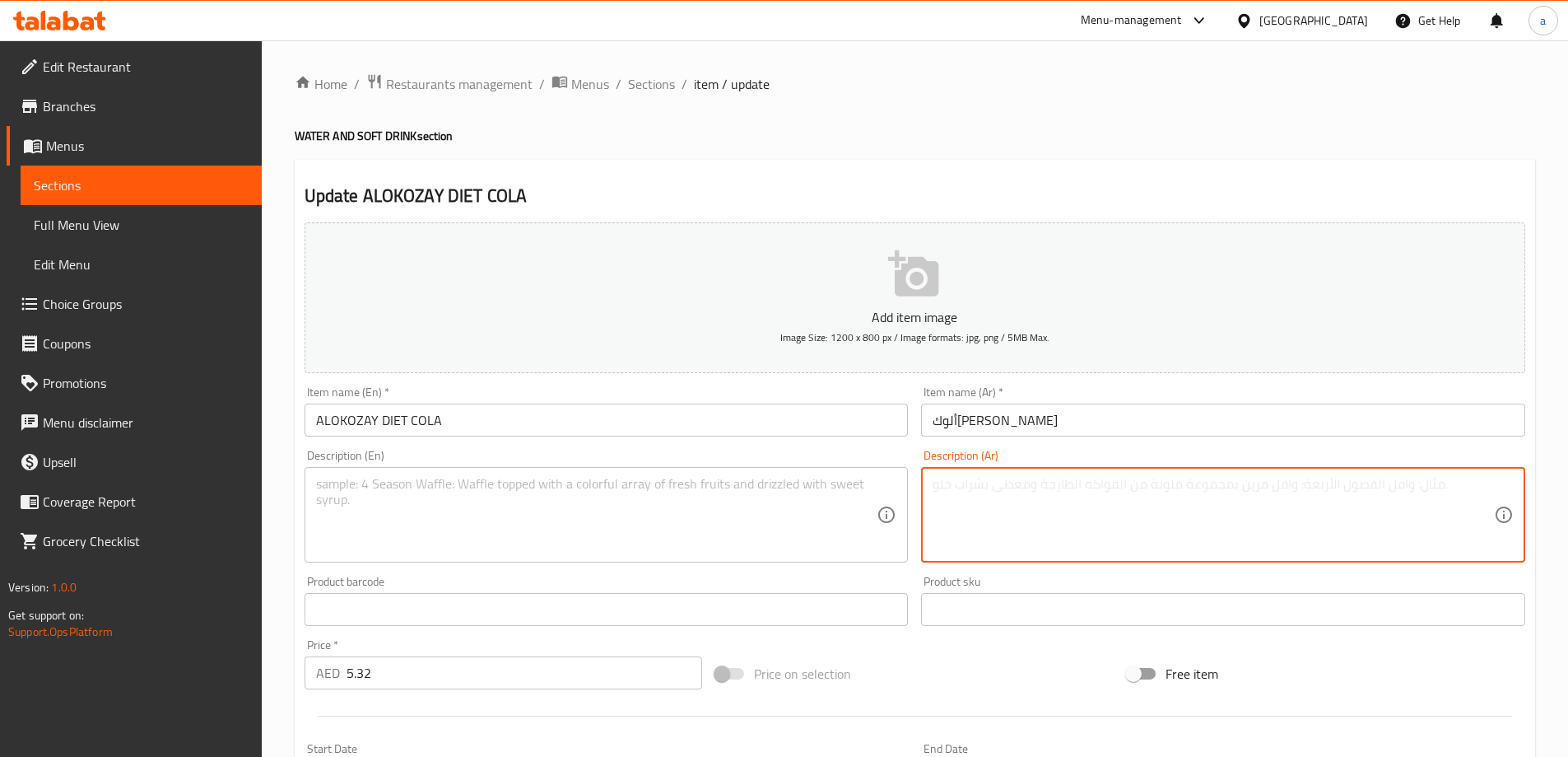
click at [1017, 480] on textarea at bounding box center [1213, 514] width 561 height 78
paste textarea "مشروب غازي"
type textarea "مشروب غازي"
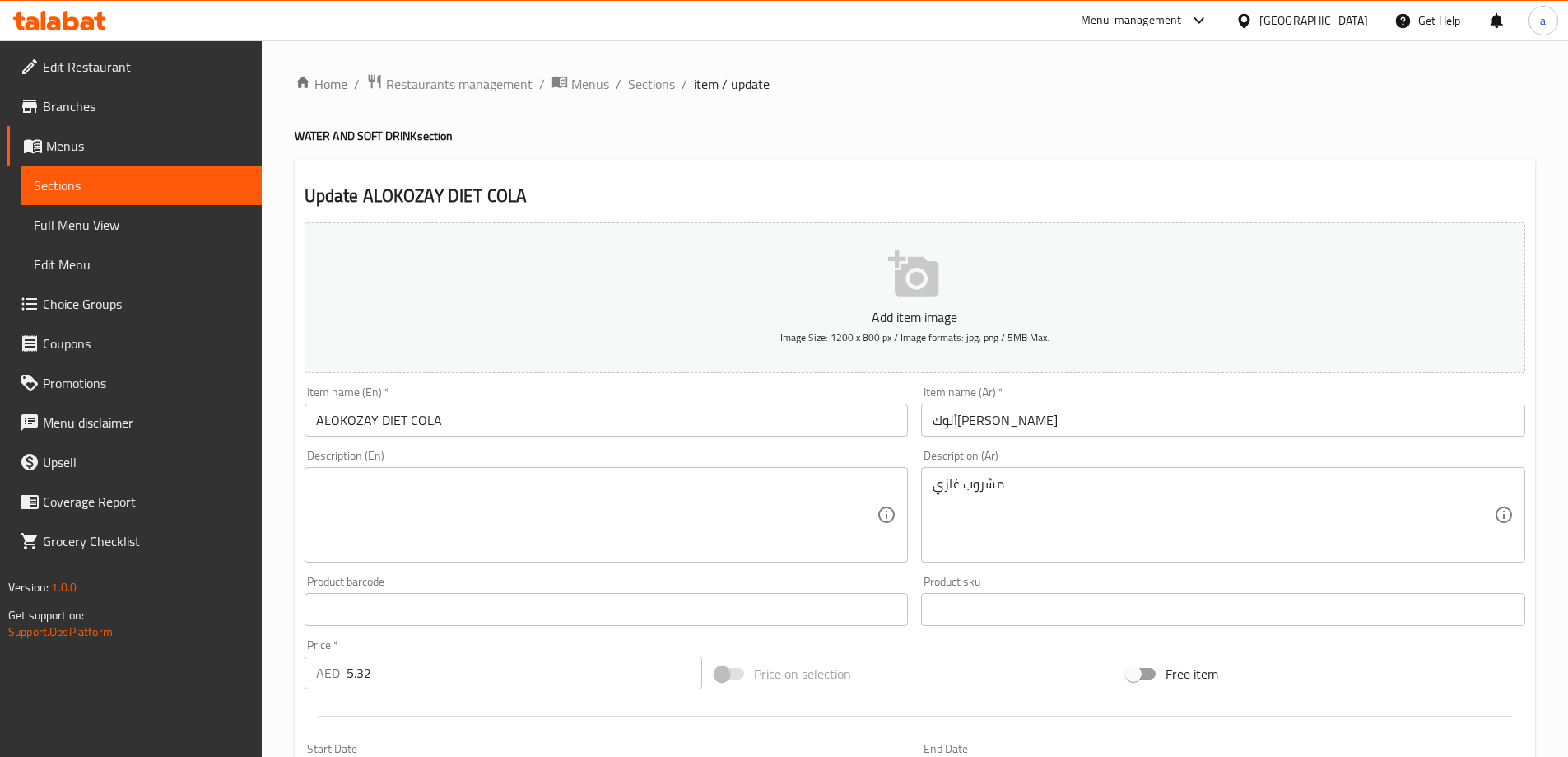
click at [651, 472] on div "Description (En)" at bounding box center [606, 514] width 604 height 96
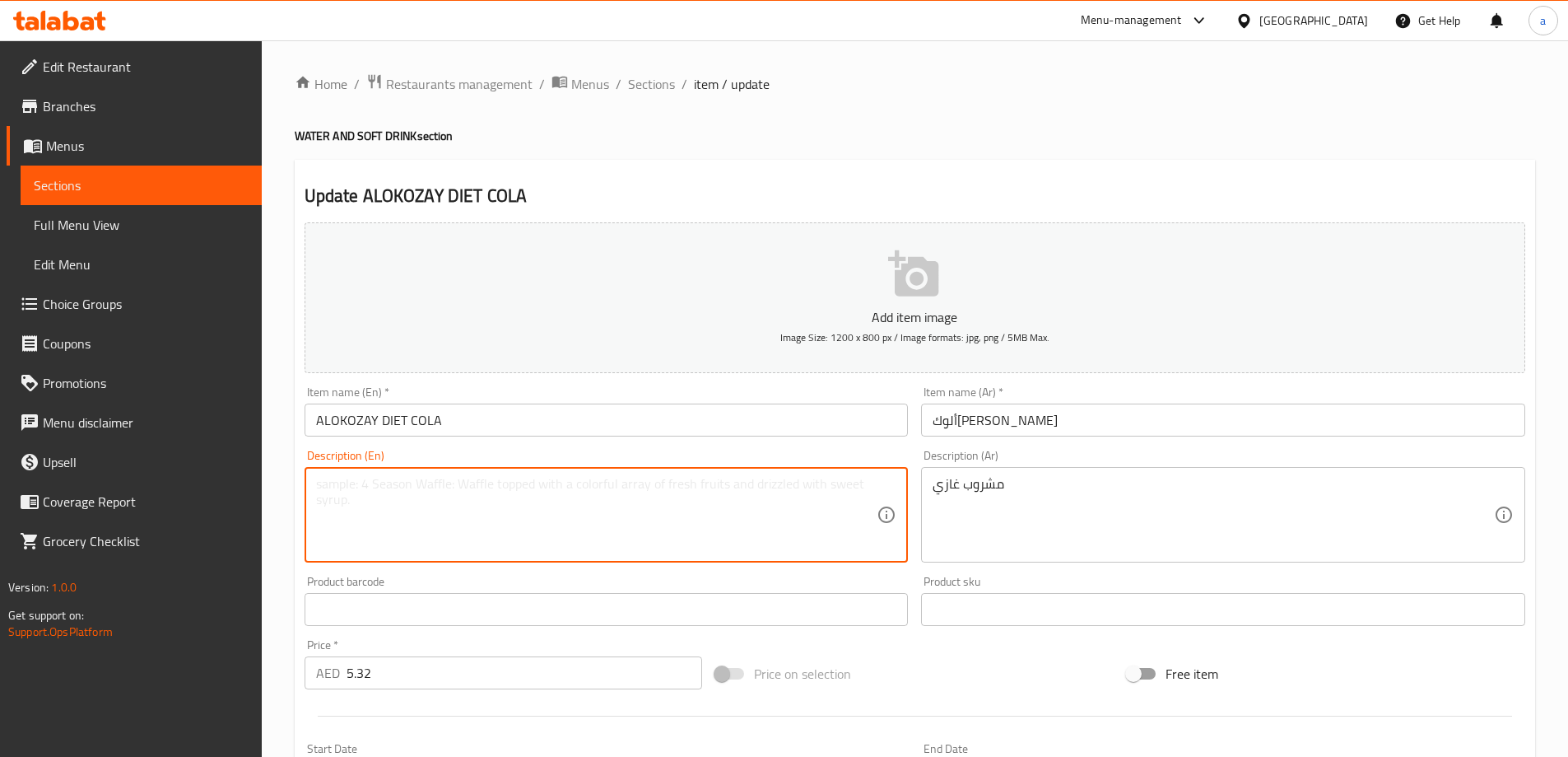
paste textarea "soft drink"
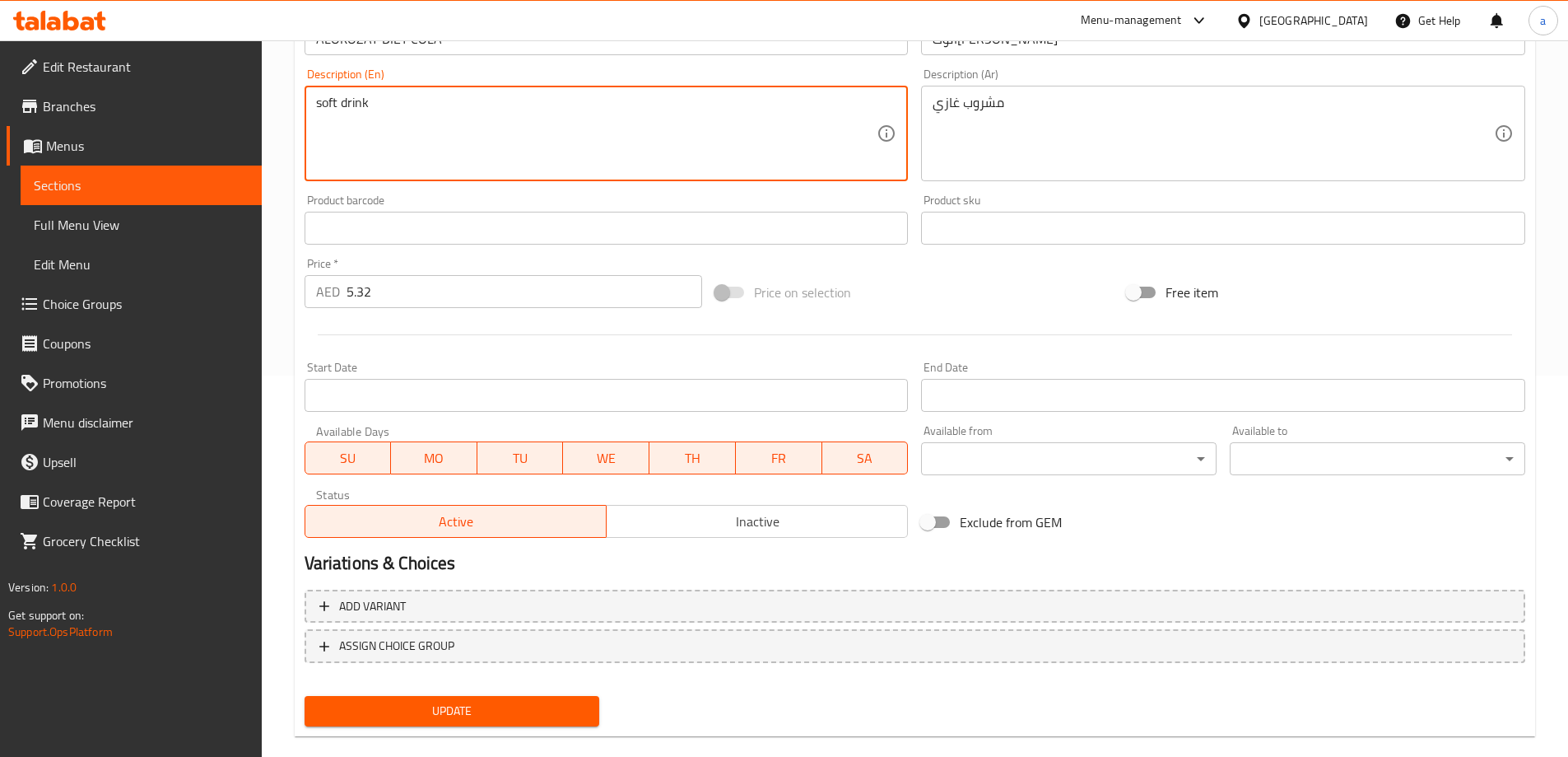
scroll to position [407, 0]
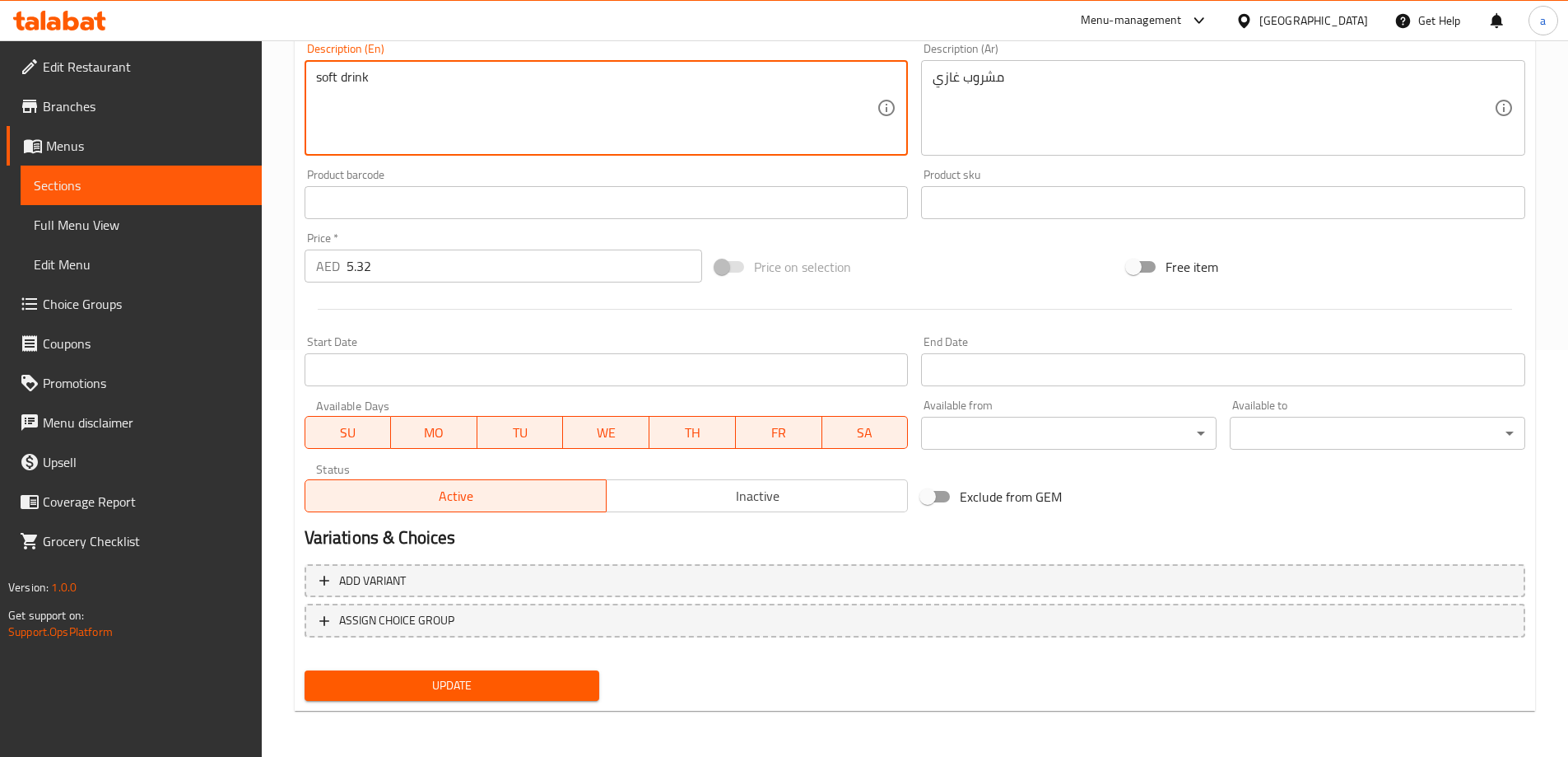
type textarea "soft drink"
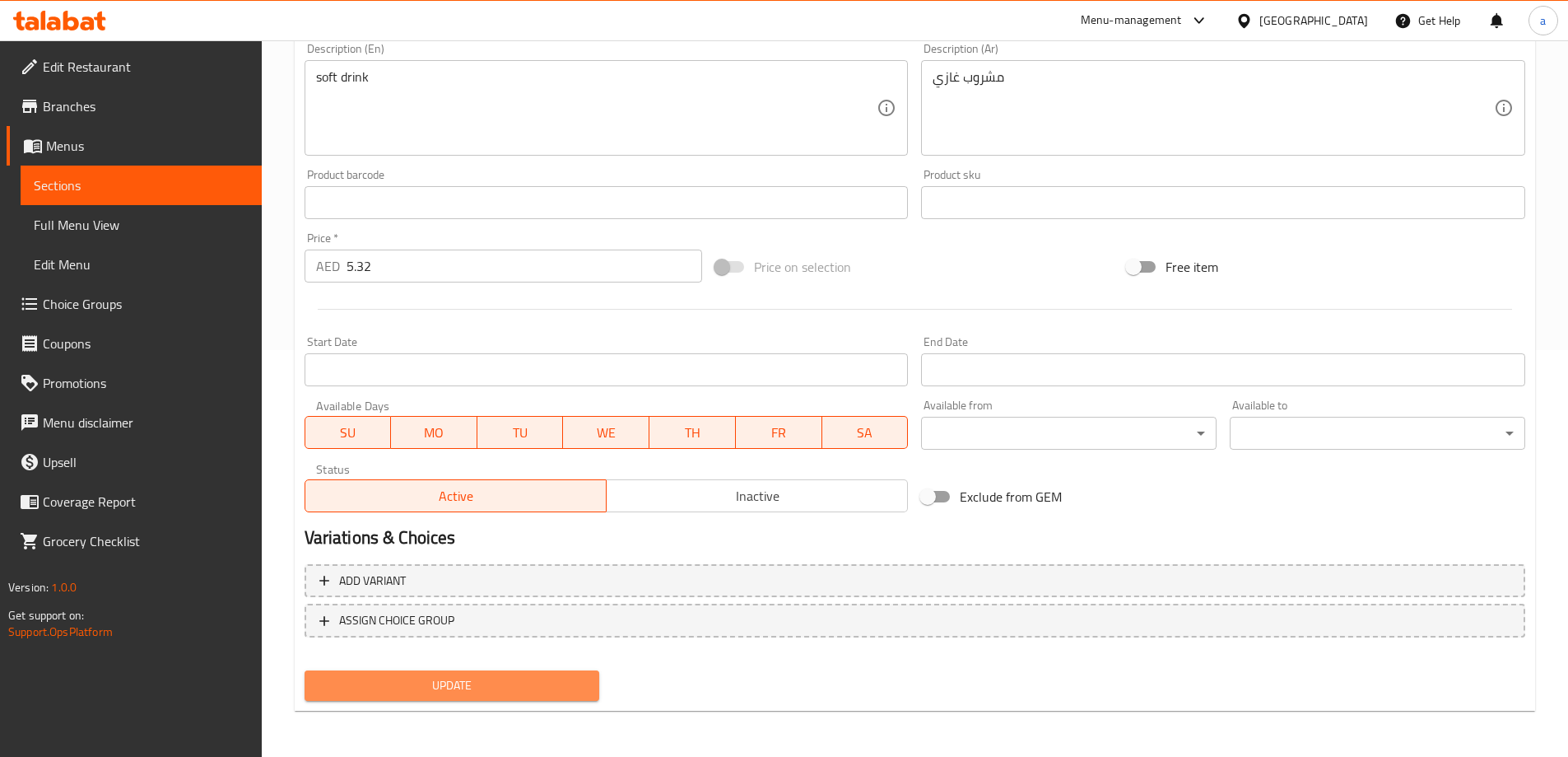
click at [514, 681] on span "Update" at bounding box center [452, 686] width 269 height 21
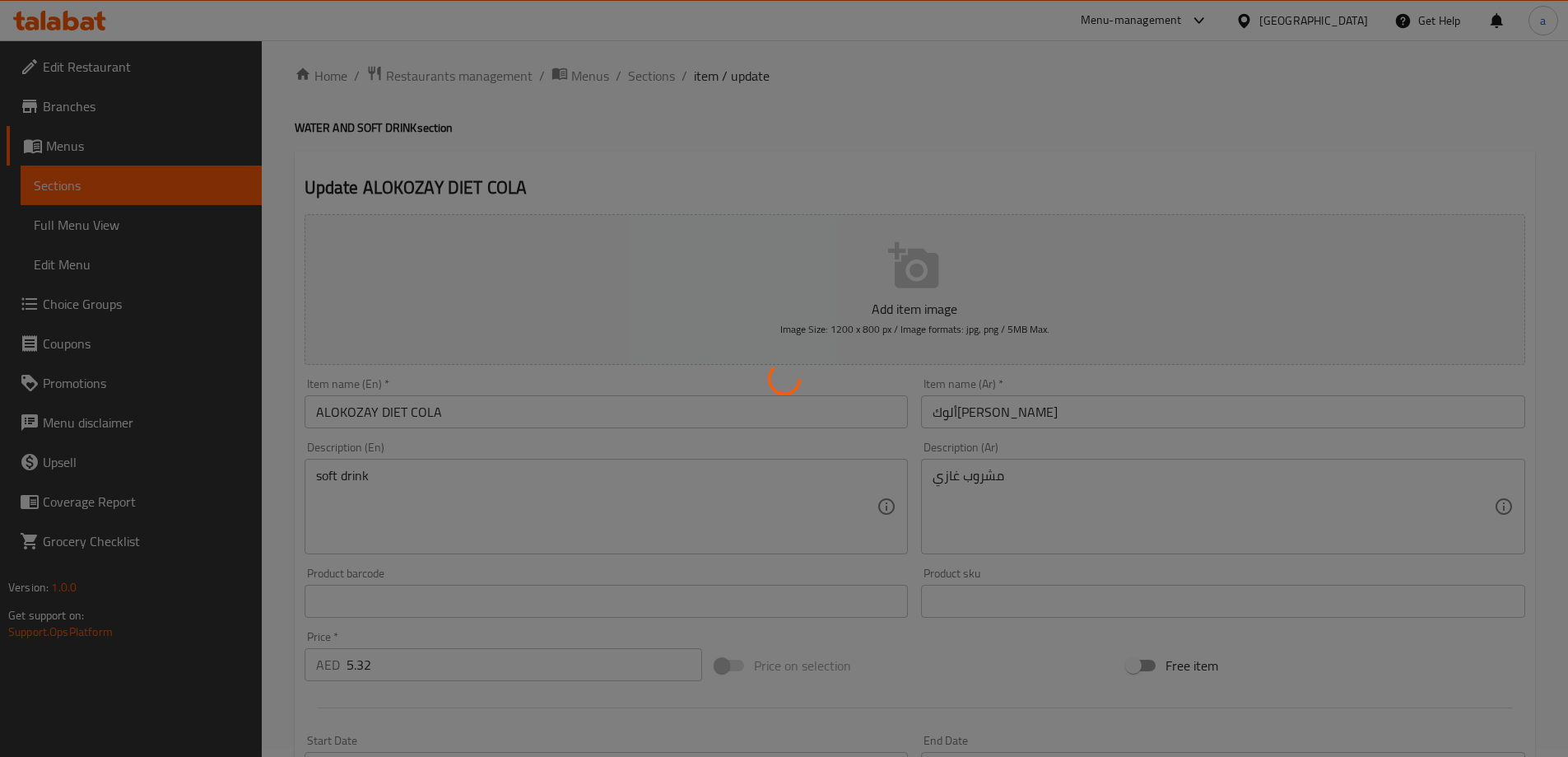
scroll to position [0, 0]
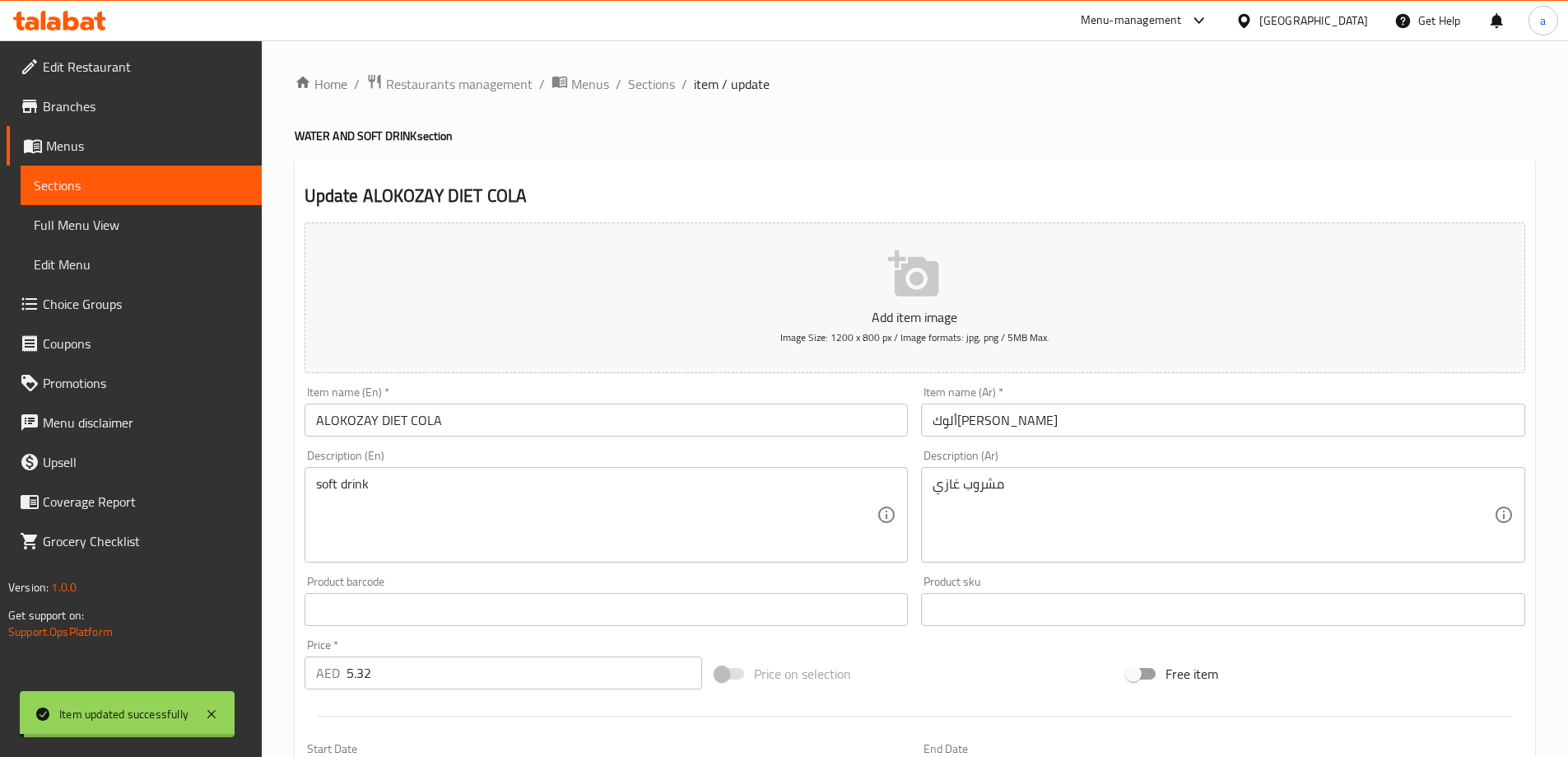
click at [650, 90] on span "Sections" at bounding box center [651, 84] width 47 height 20
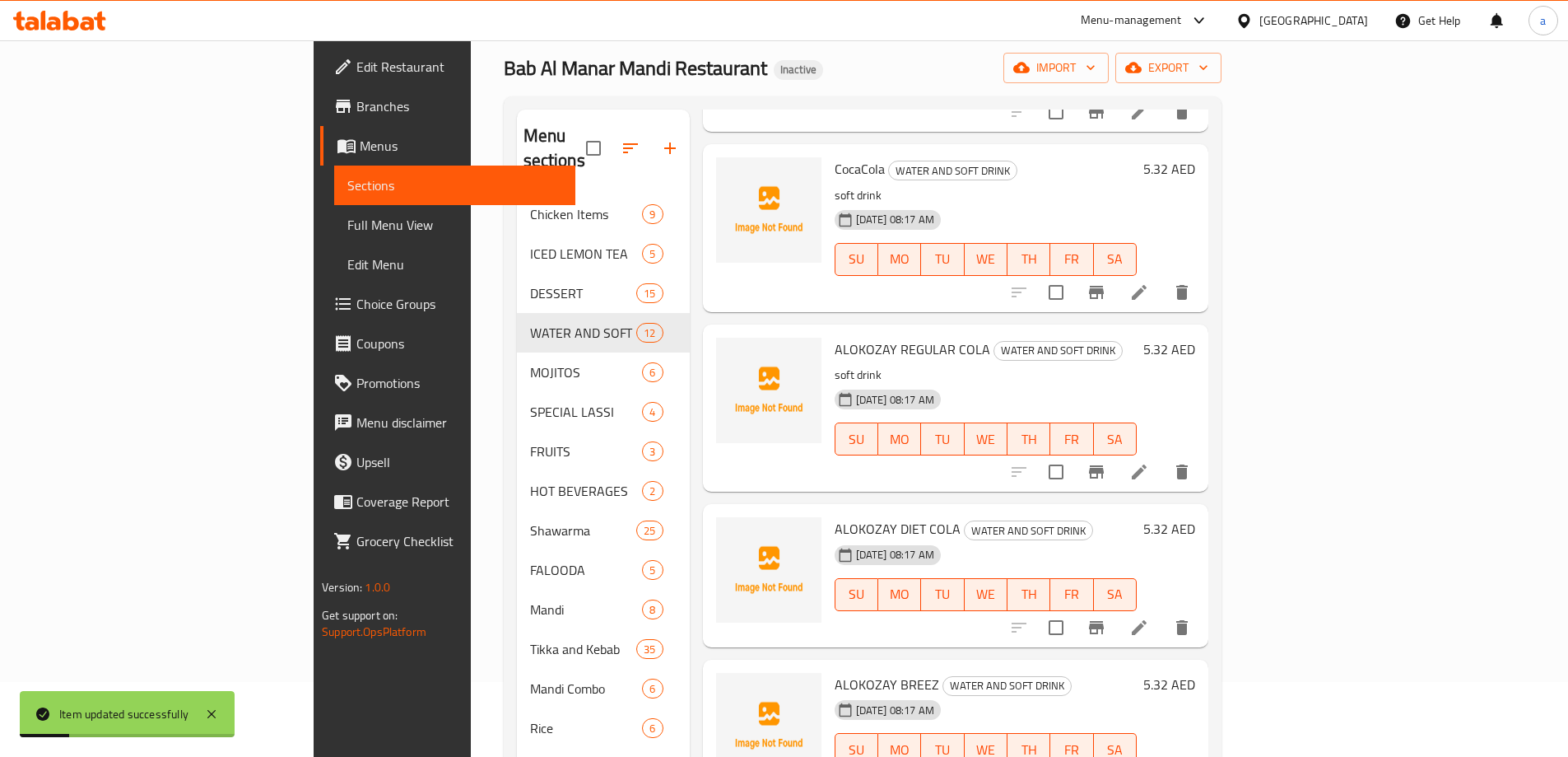
scroll to position [329, 0]
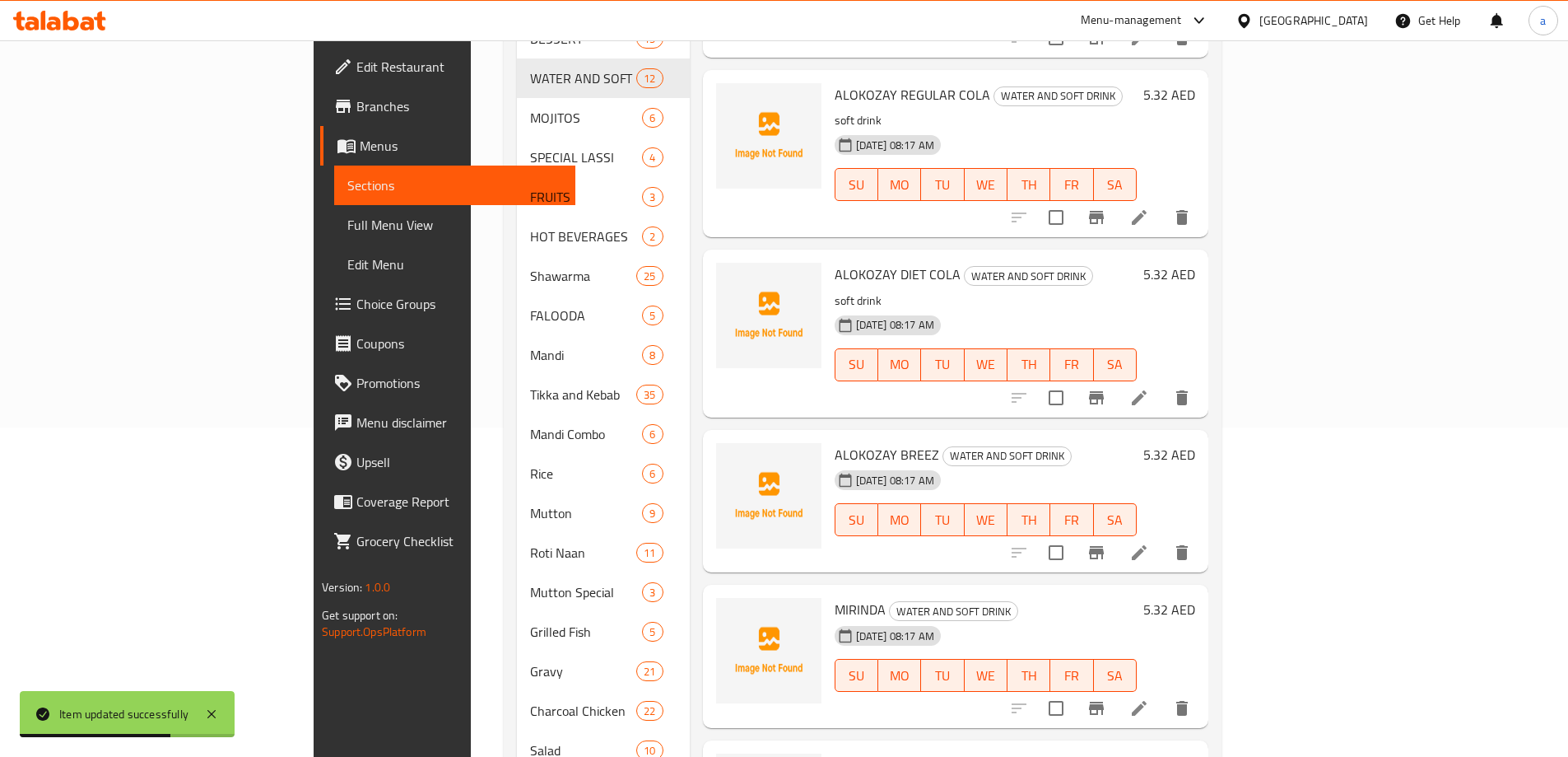
click at [1162, 538] on li at bounding box center [1138, 553] width 46 height 30
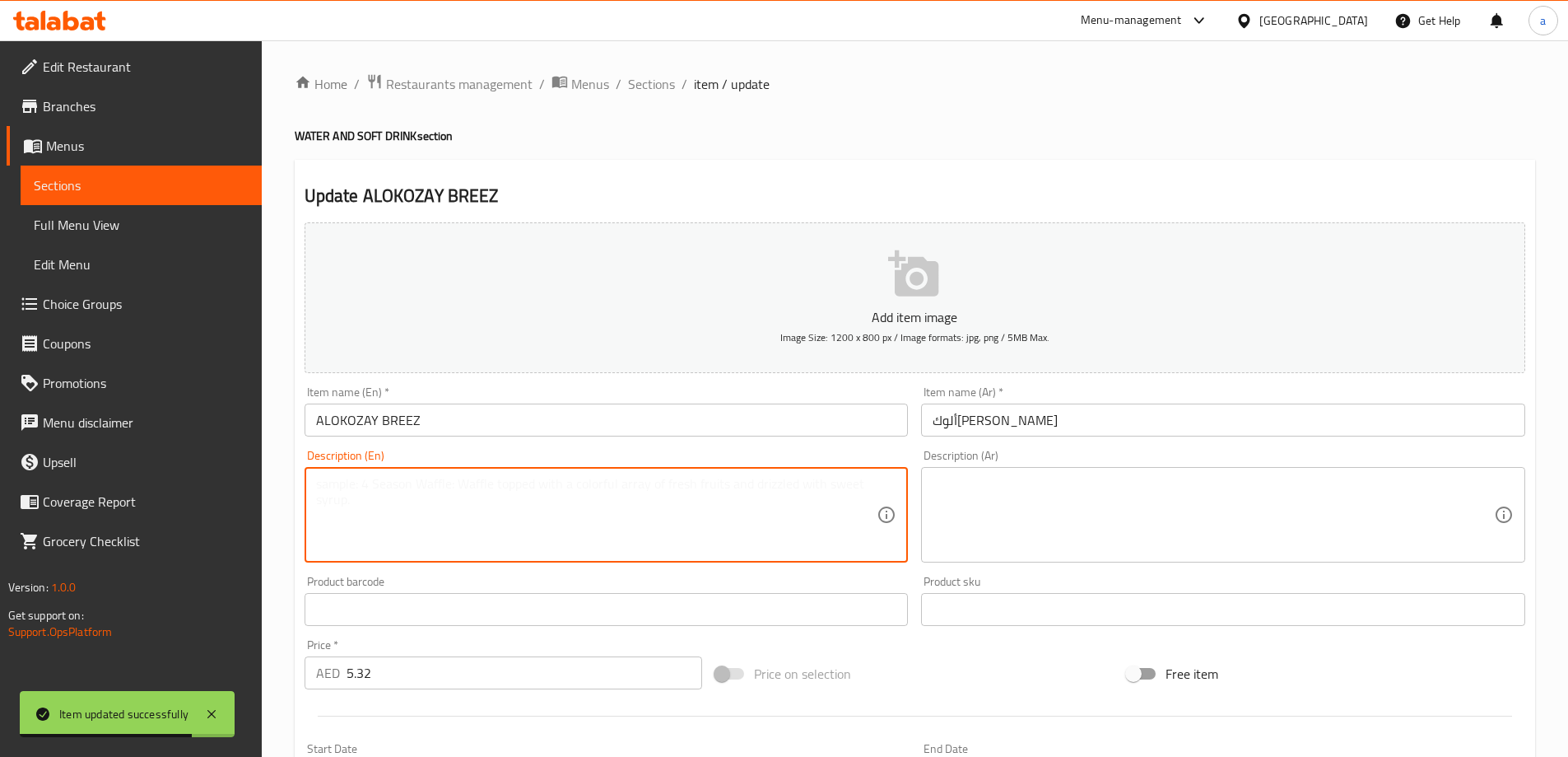
click at [769, 539] on textarea at bounding box center [596, 514] width 561 height 78
paste textarea "soft drink"
type textarea "soft drink"
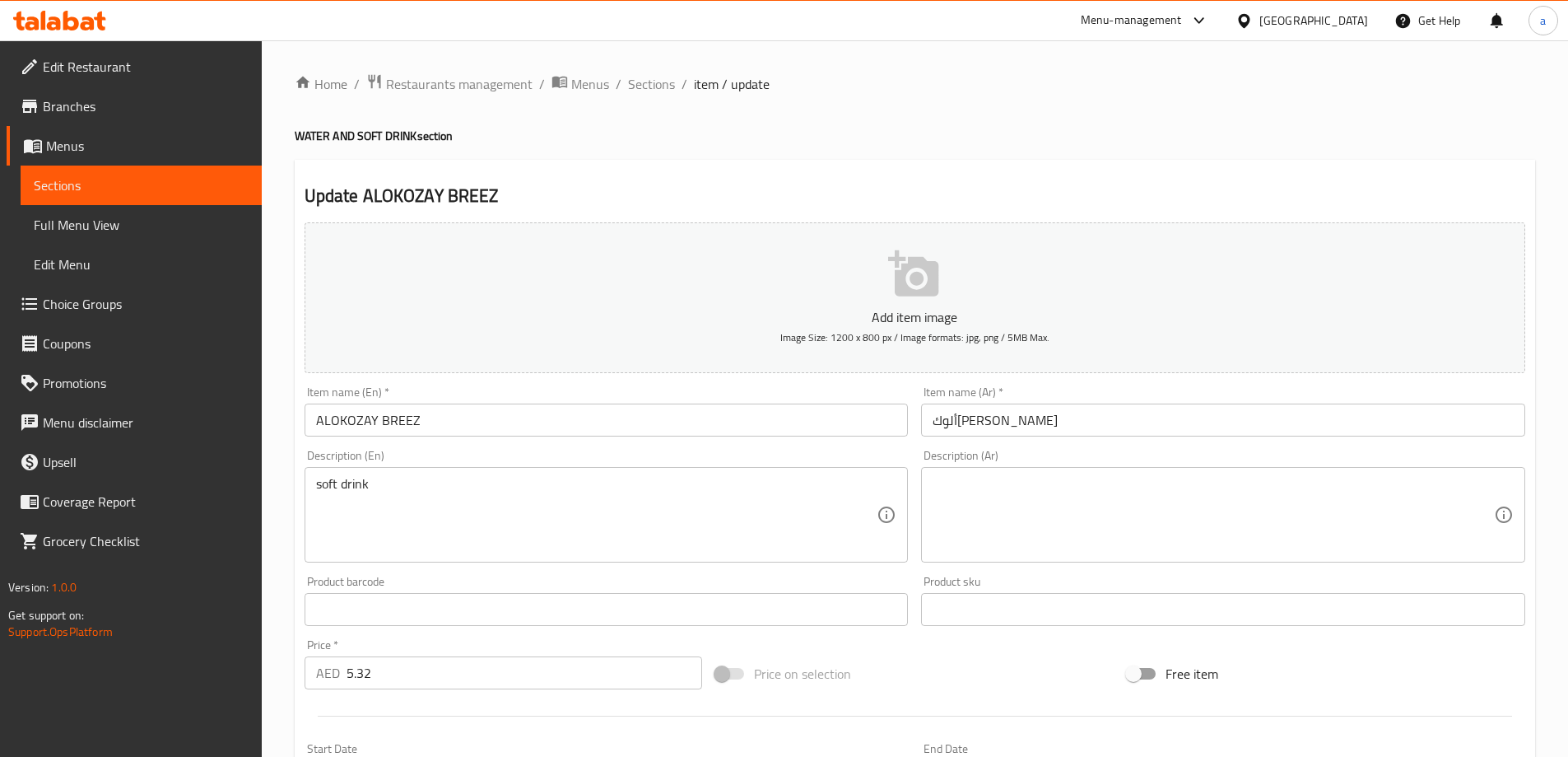
click at [1153, 506] on textarea at bounding box center [1213, 514] width 561 height 78
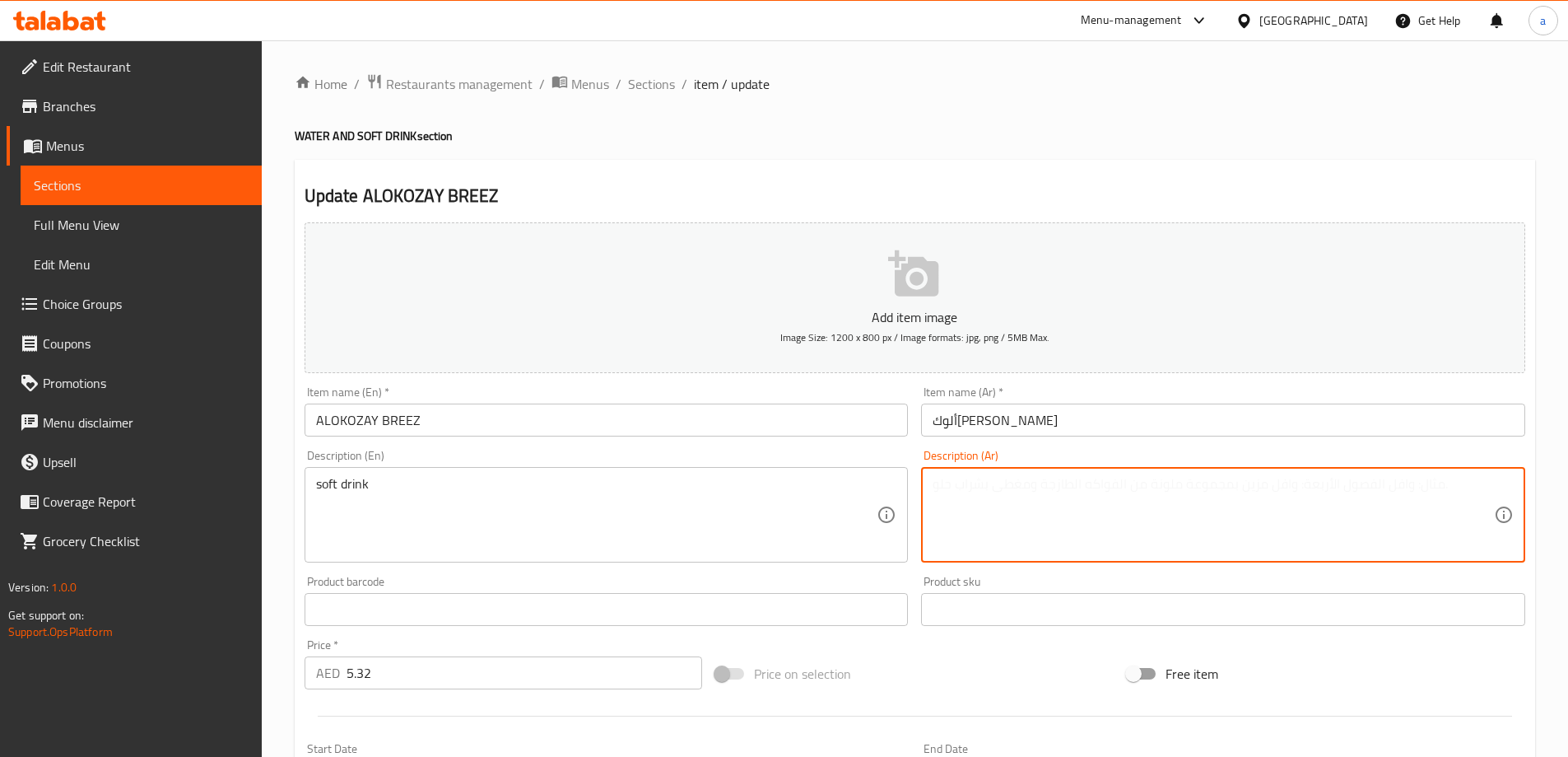
paste textarea "مشروب غازي"
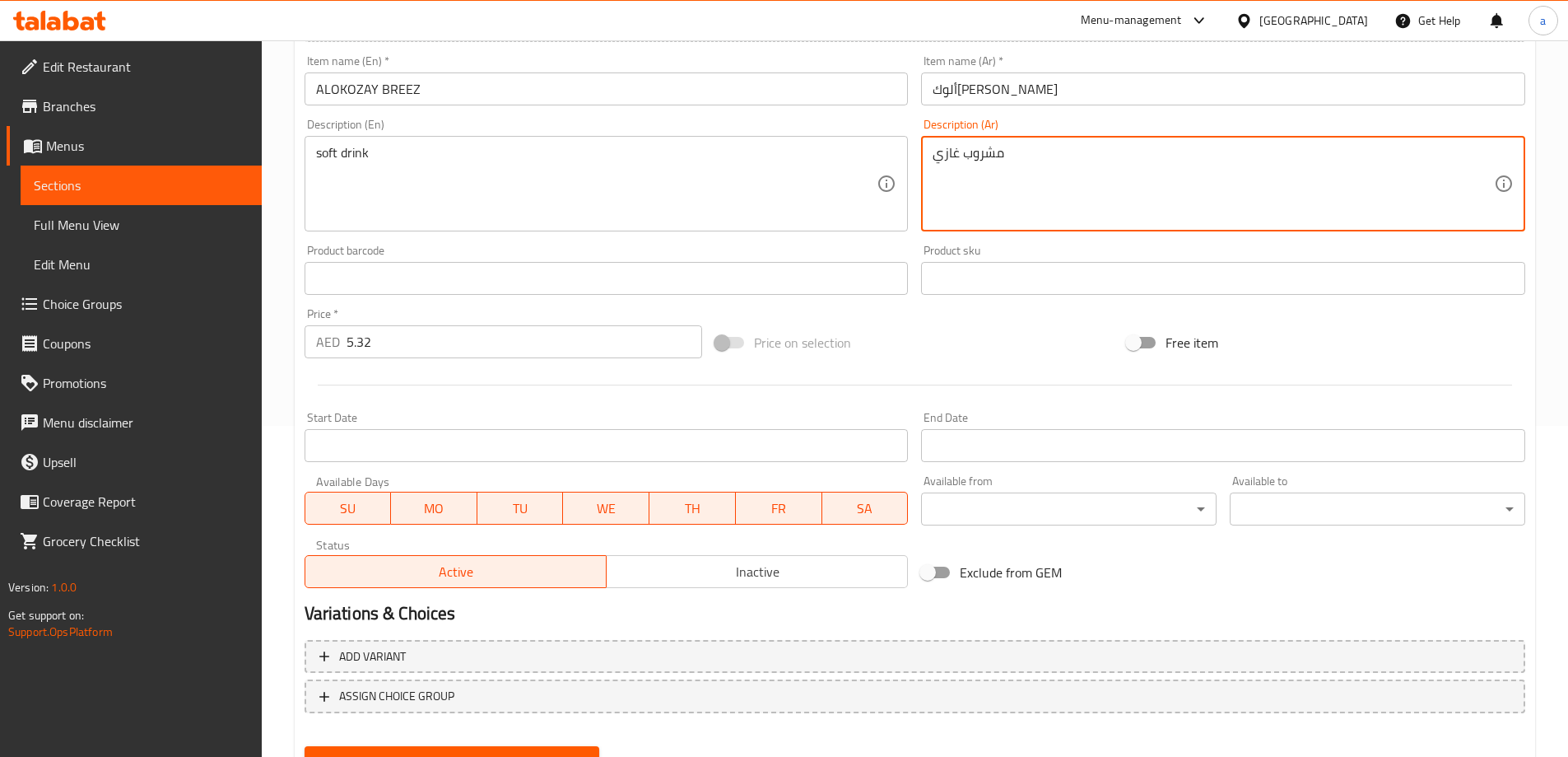
scroll to position [407, 0]
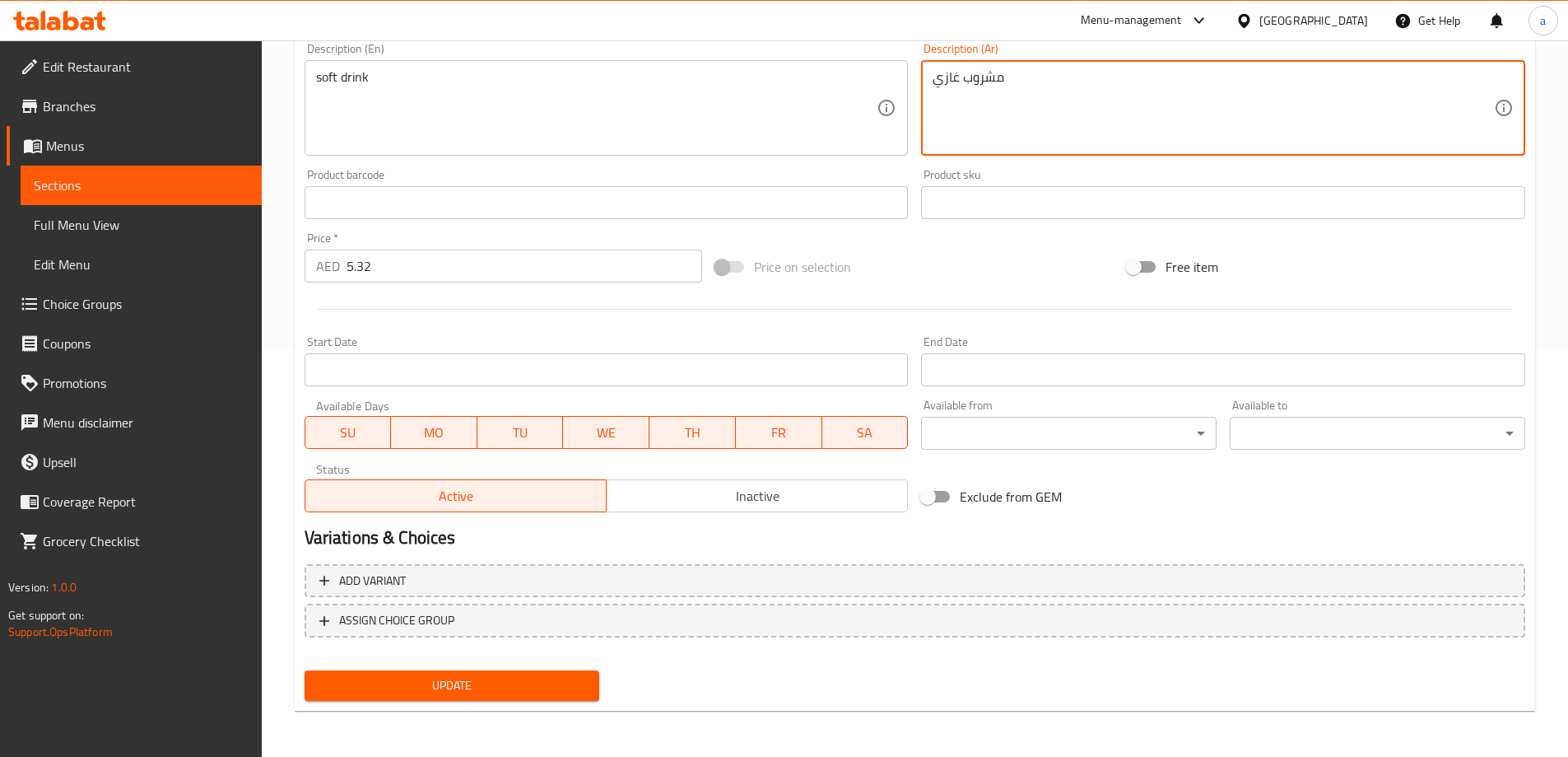
type textarea "مشروب غازي"
click at [541, 683] on span "Update" at bounding box center [452, 686] width 269 height 21
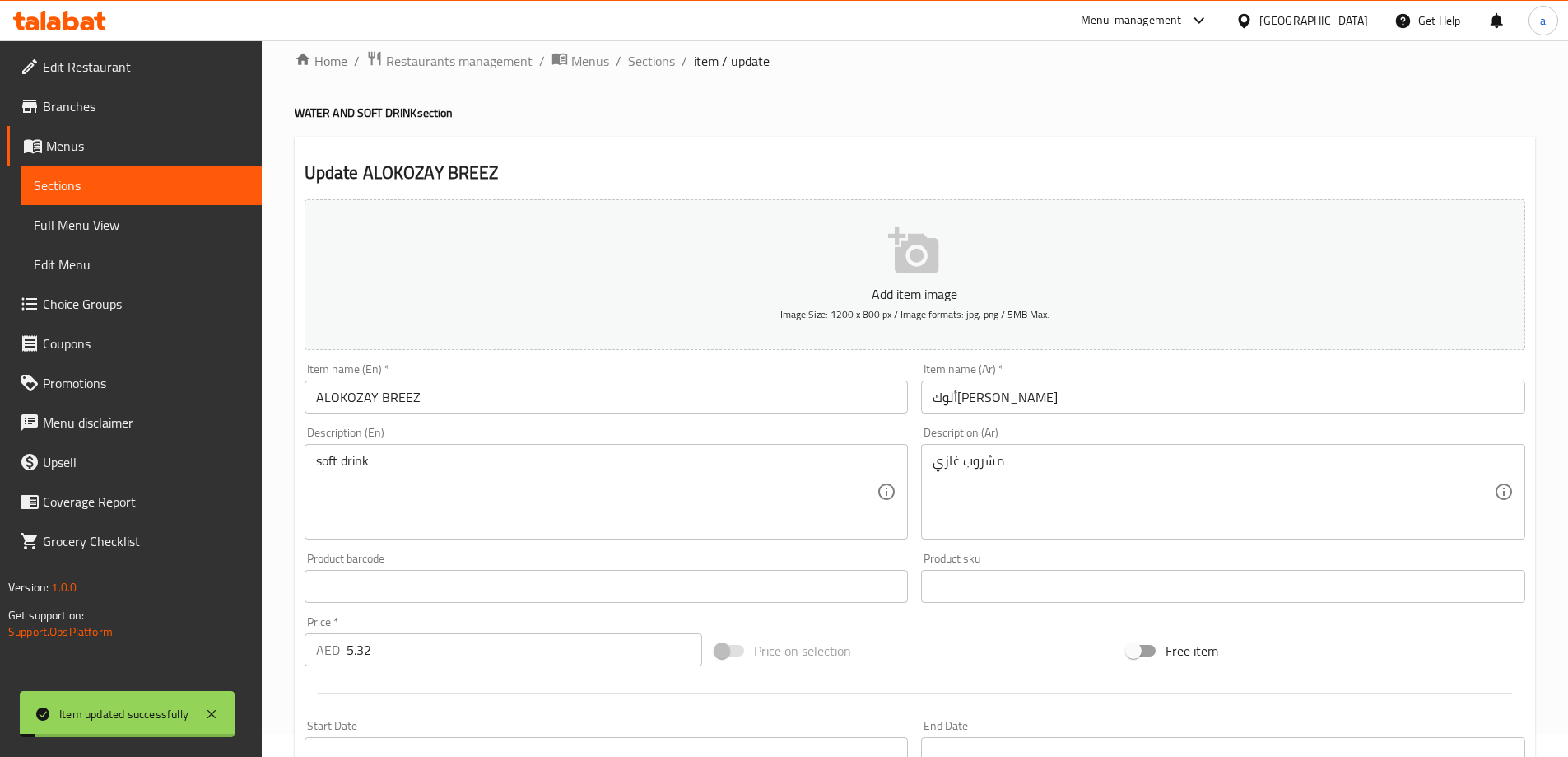
scroll to position [0, 0]
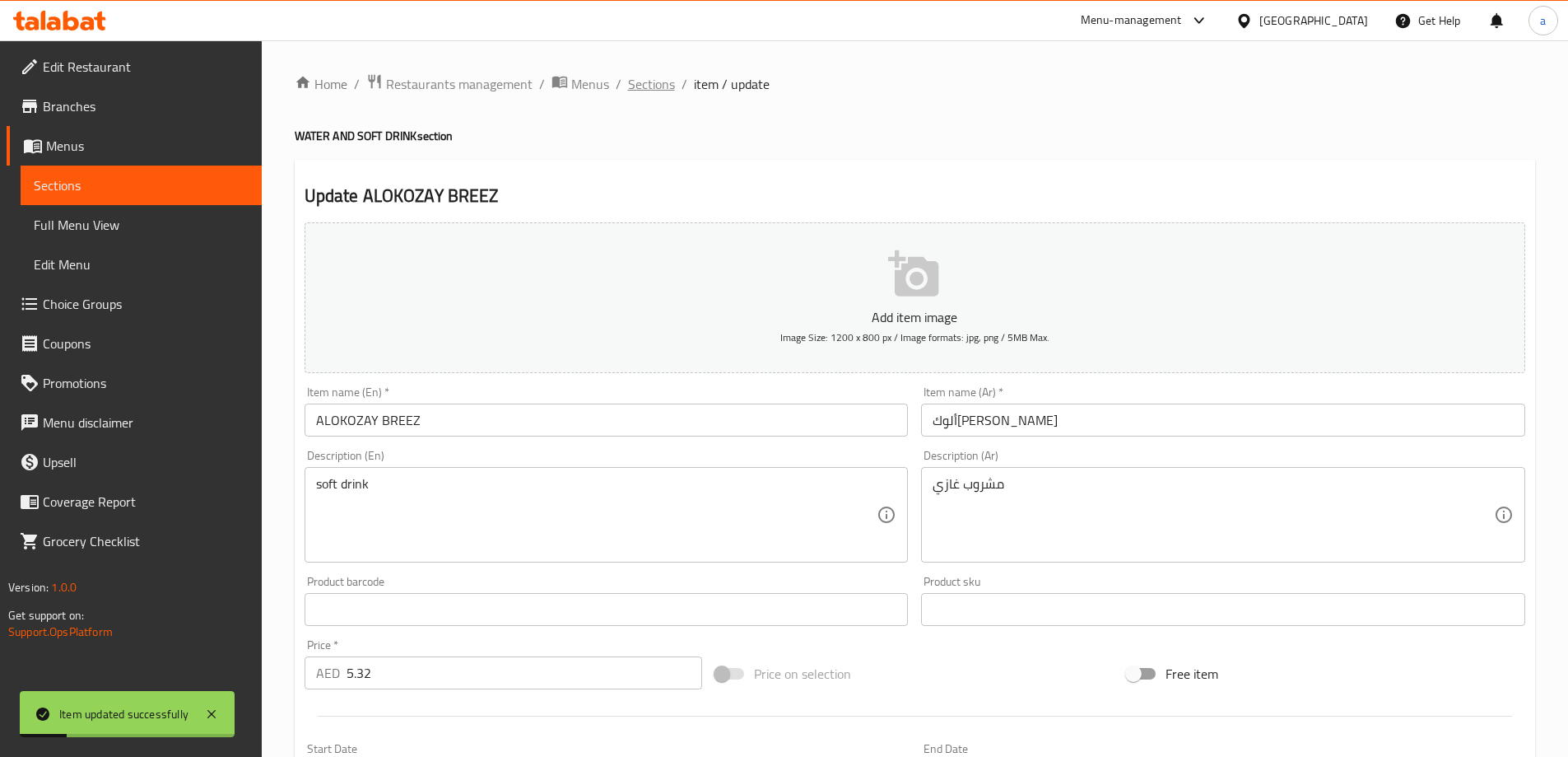
click at [632, 83] on span "Sections" at bounding box center [651, 84] width 47 height 20
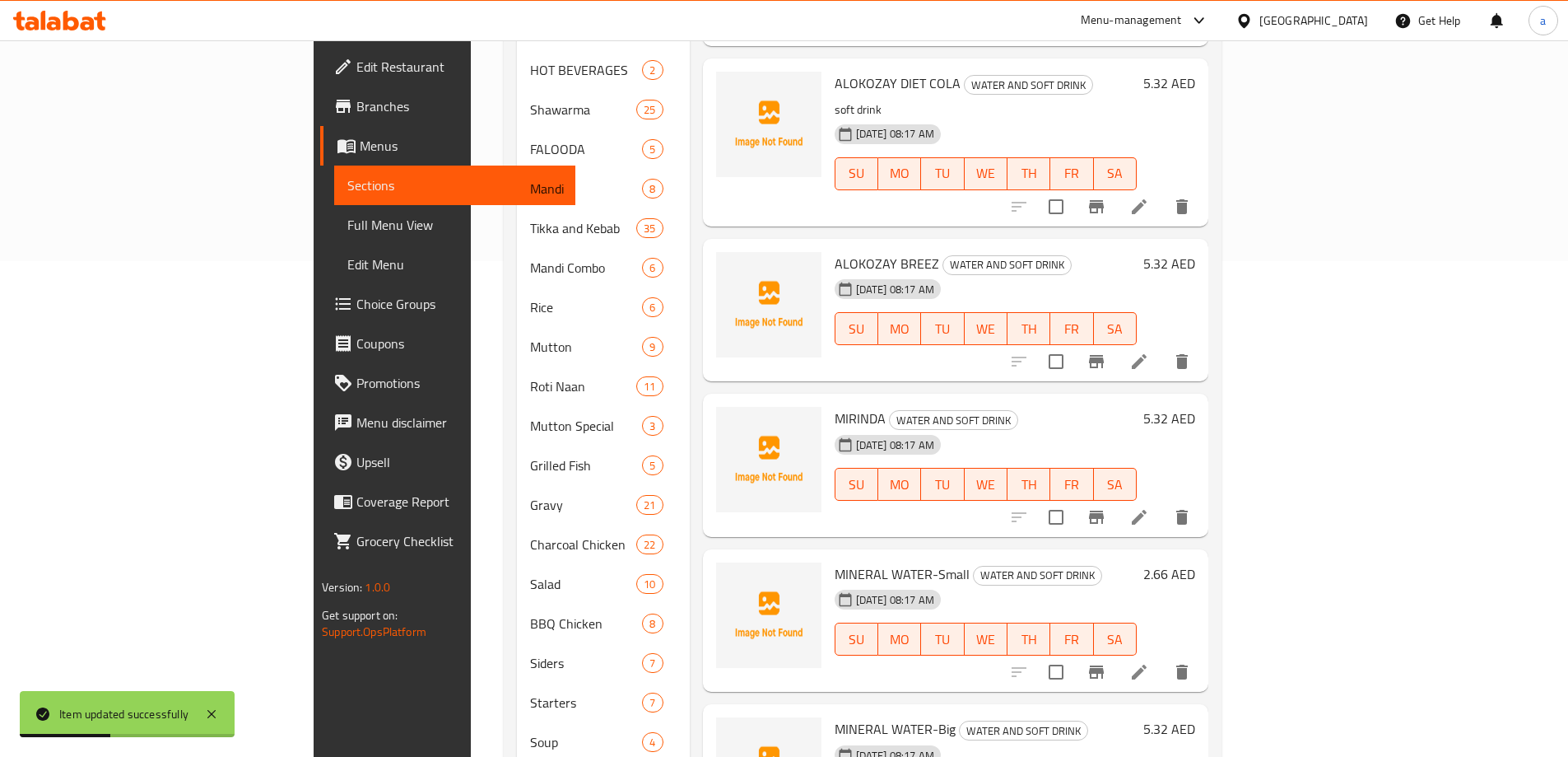
scroll to position [607, 0]
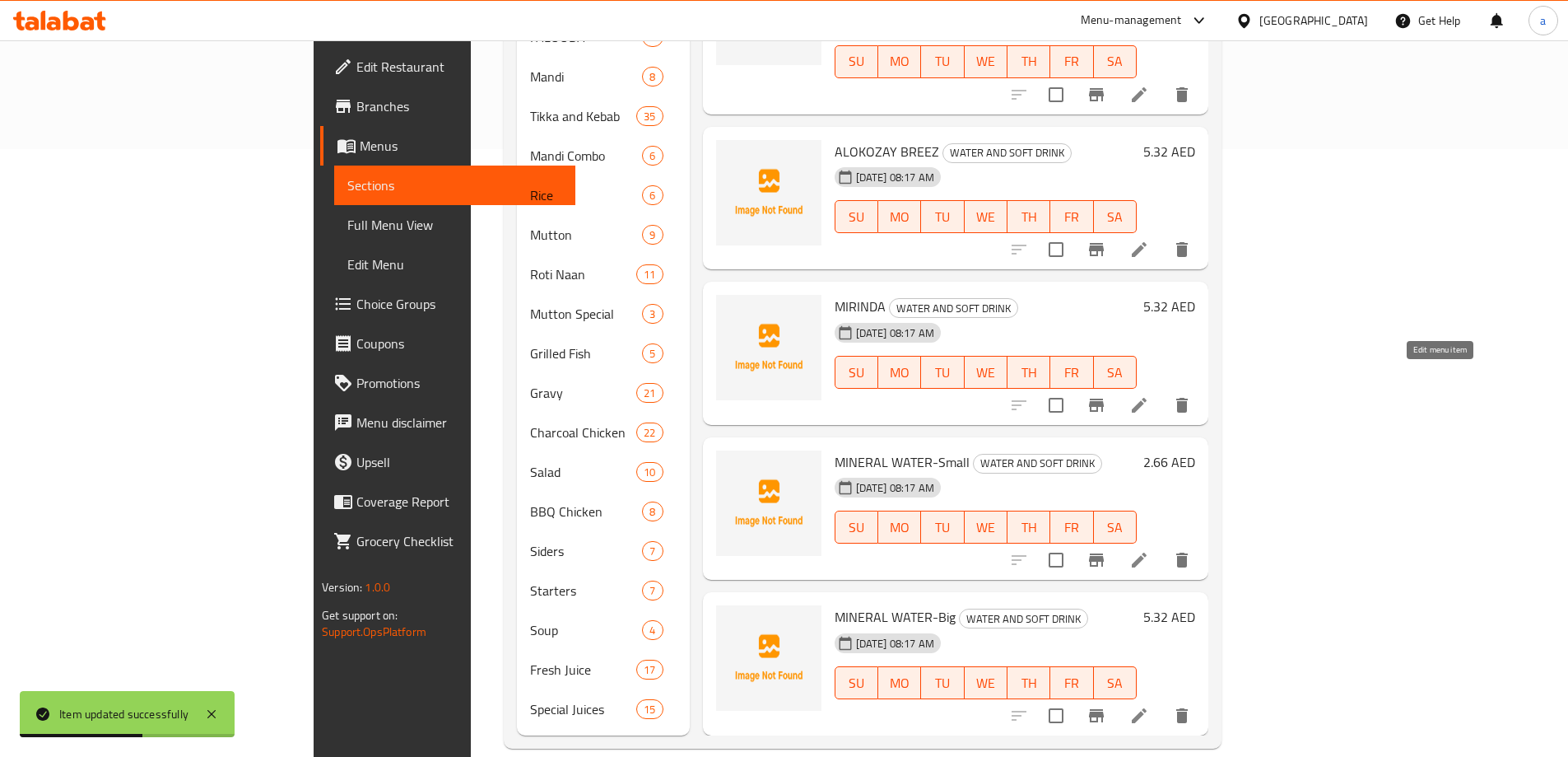
click at [1149, 395] on icon at bounding box center [1138, 404] width 20 height 20
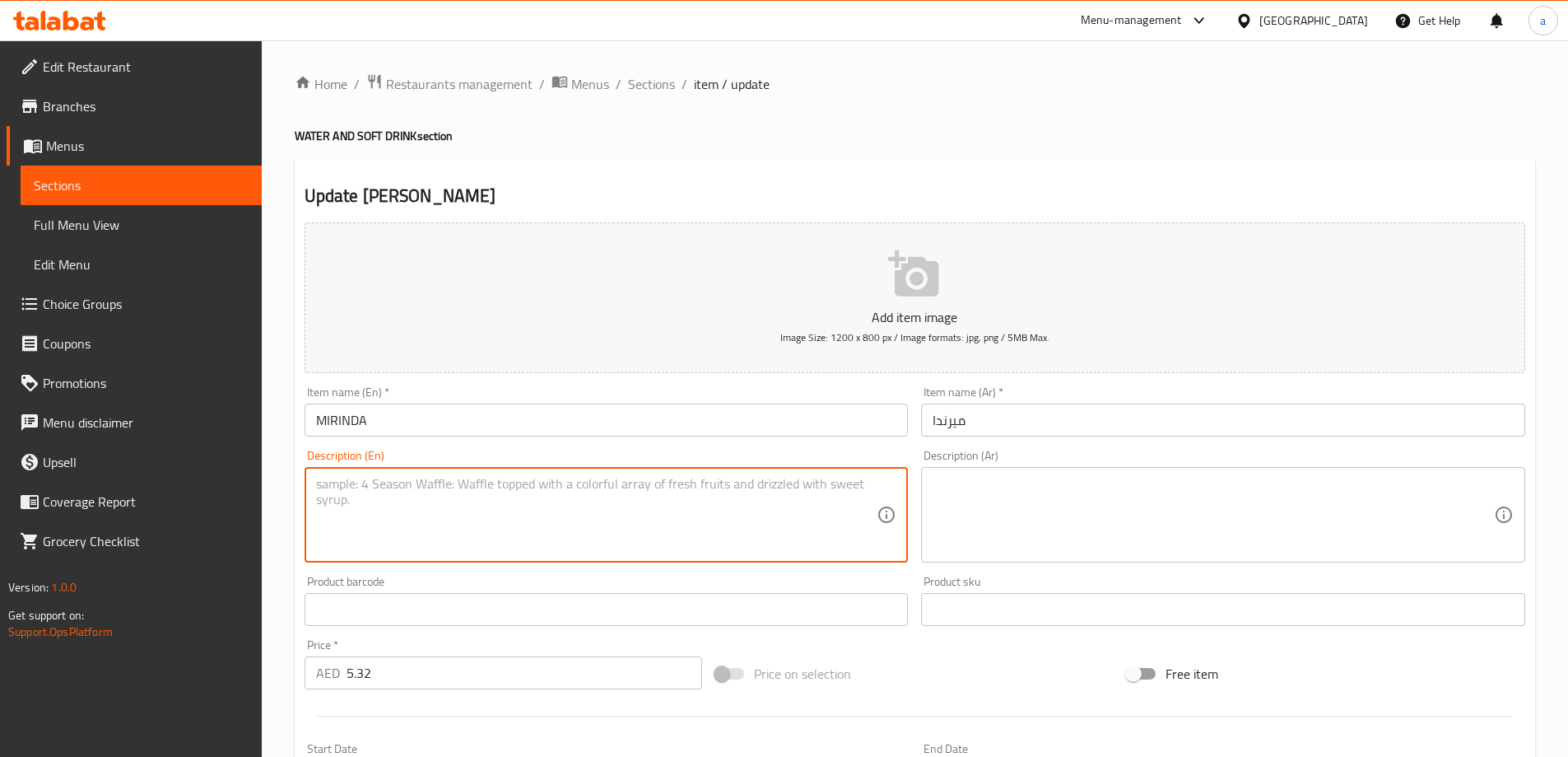
click at [750, 502] on textarea at bounding box center [596, 514] width 561 height 78
paste textarea "soft drink"
type textarea "soft drink"
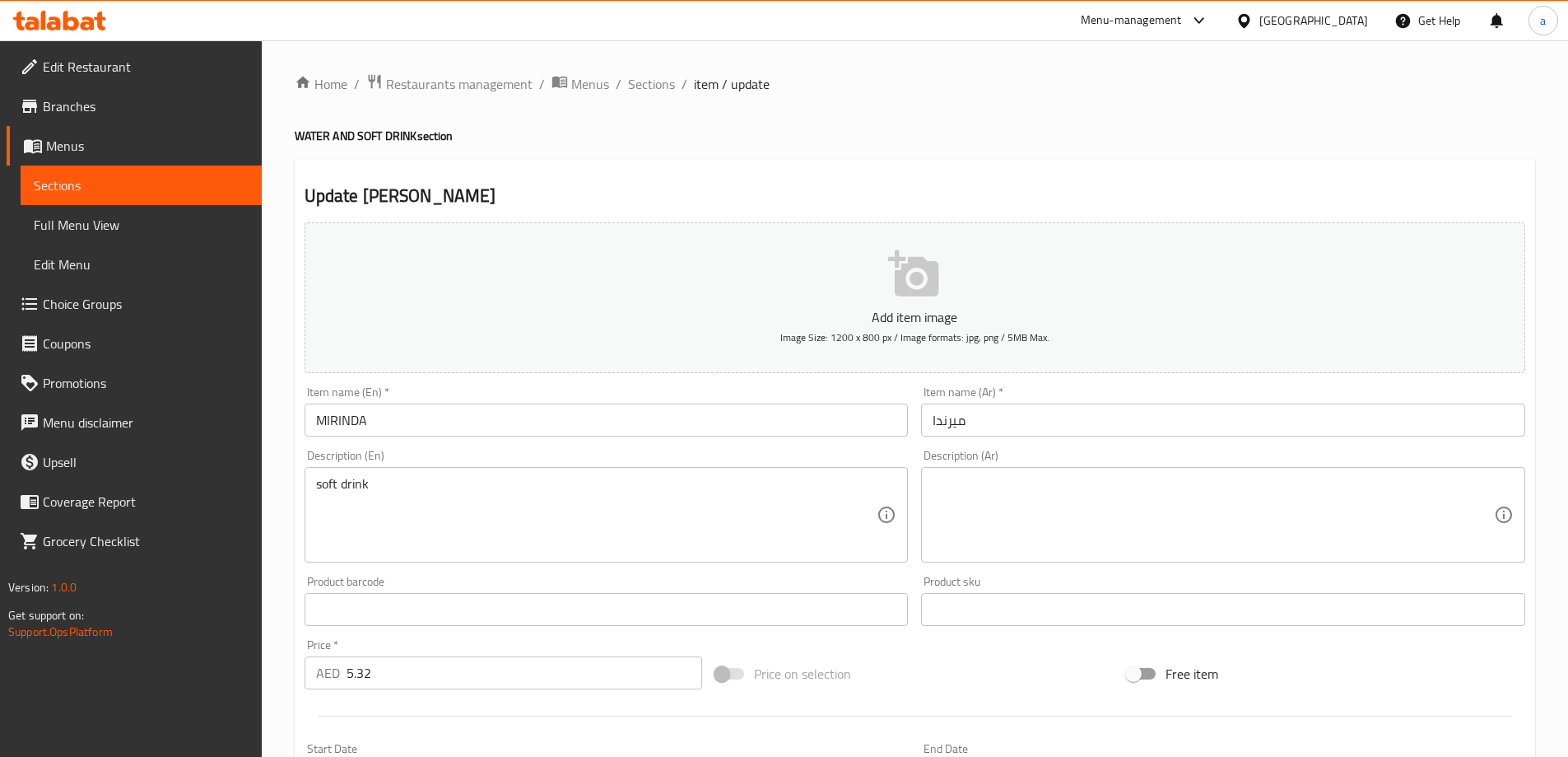
click at [1337, 485] on textarea at bounding box center [1213, 514] width 561 height 78
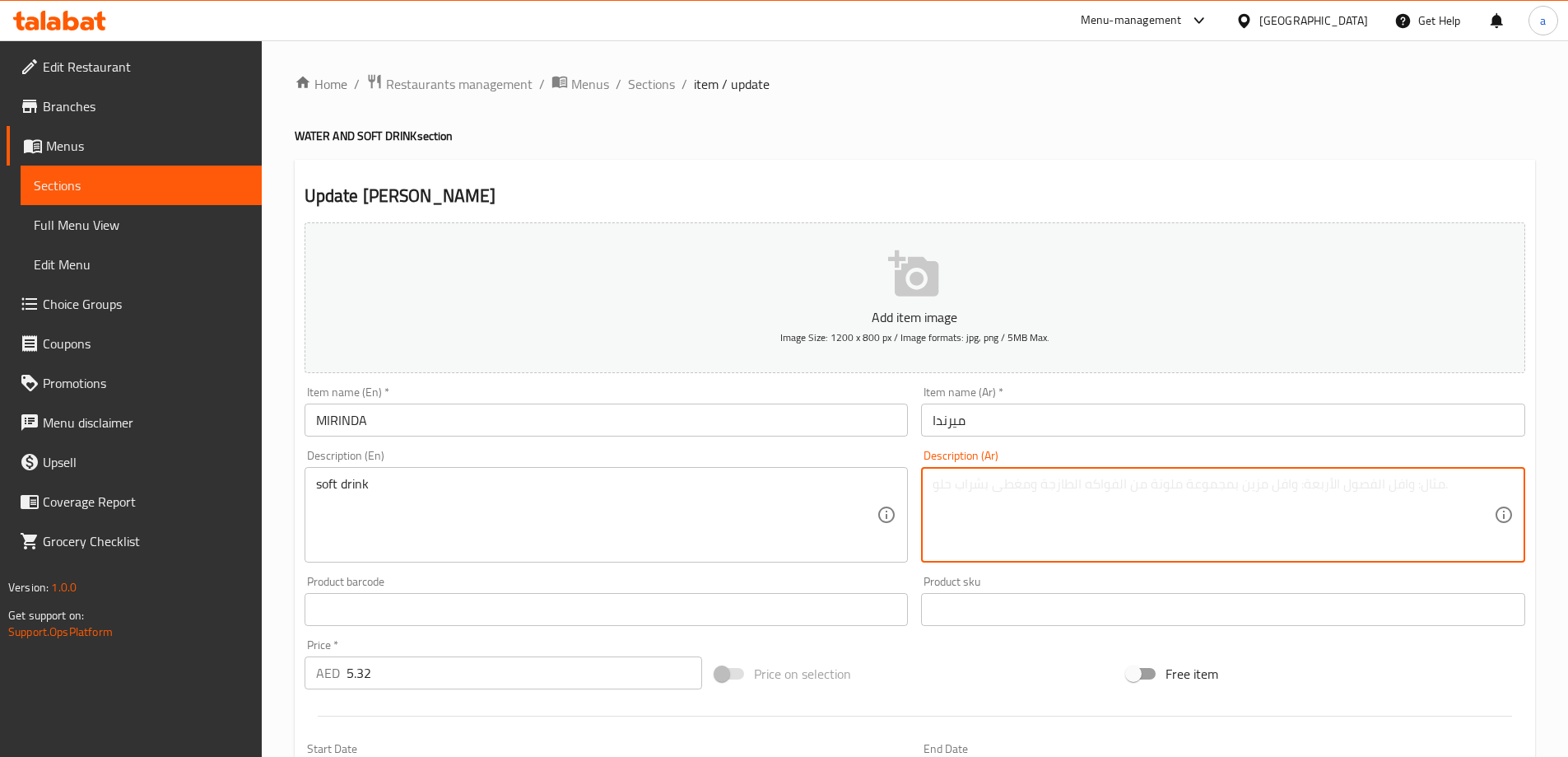
paste textarea "مشروب غازي"
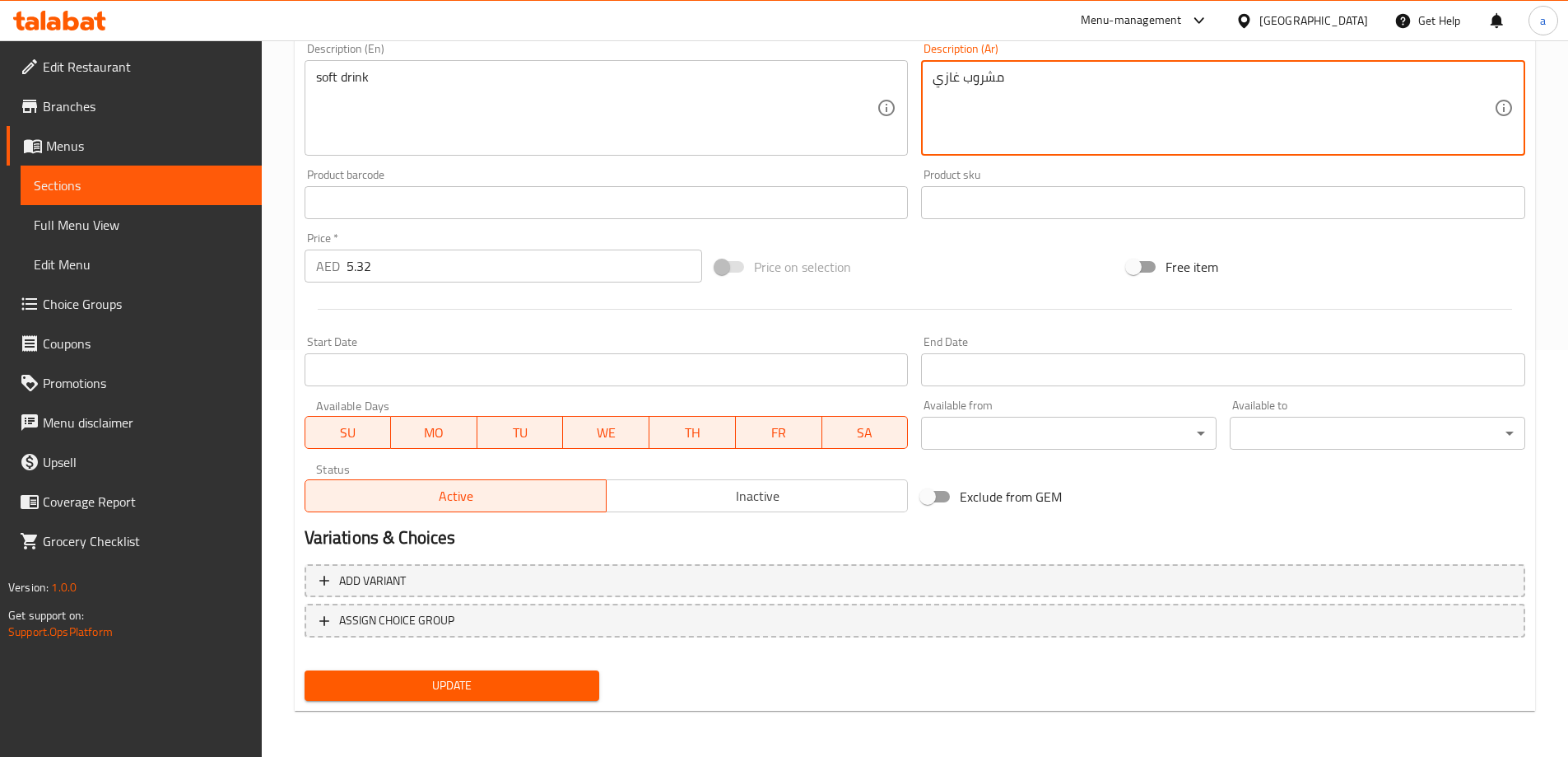
type textarea "مشروب غازي"
click at [490, 683] on span "Update" at bounding box center [452, 686] width 269 height 21
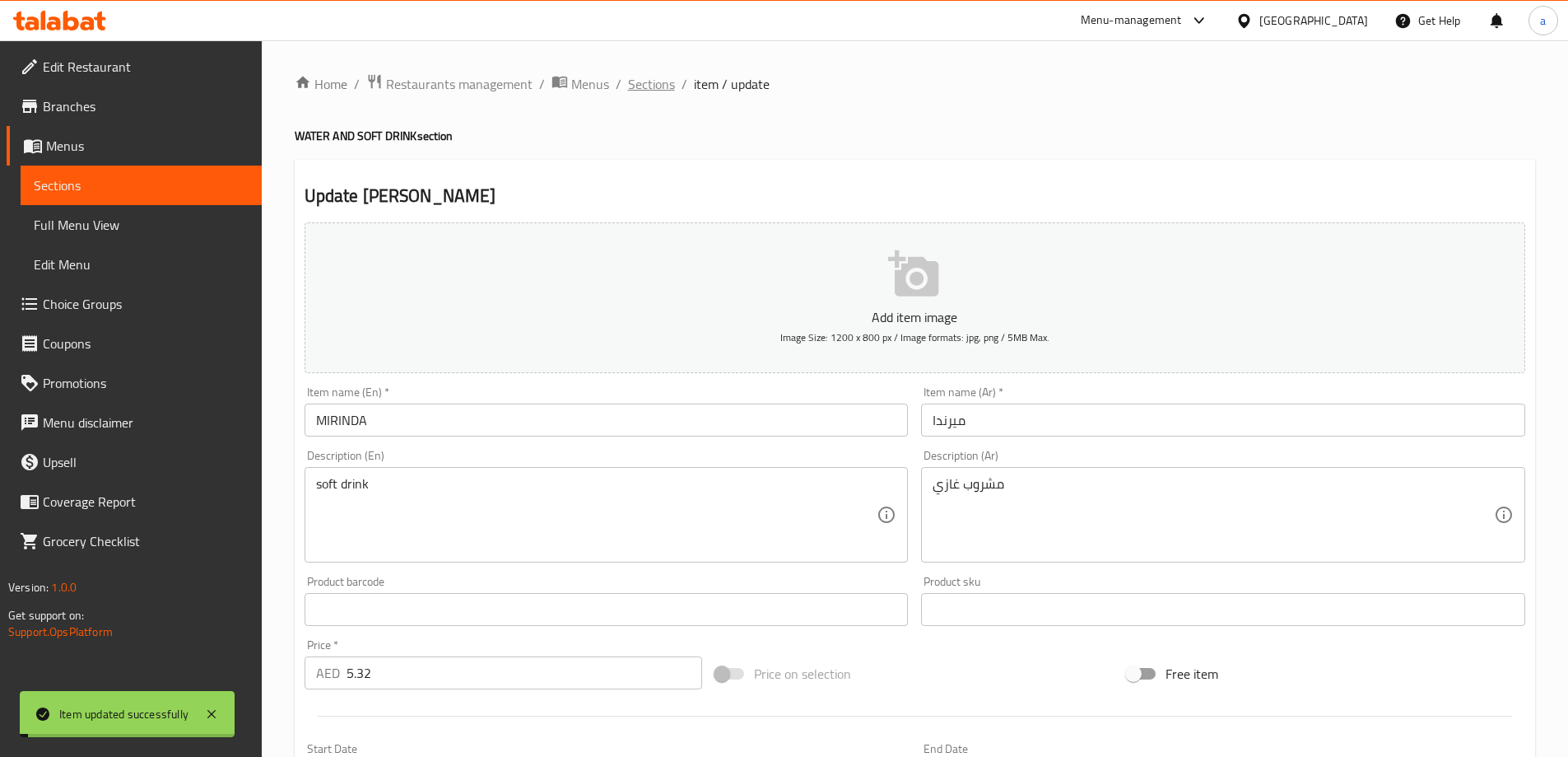
click at [633, 78] on span "Sections" at bounding box center [651, 84] width 47 height 20
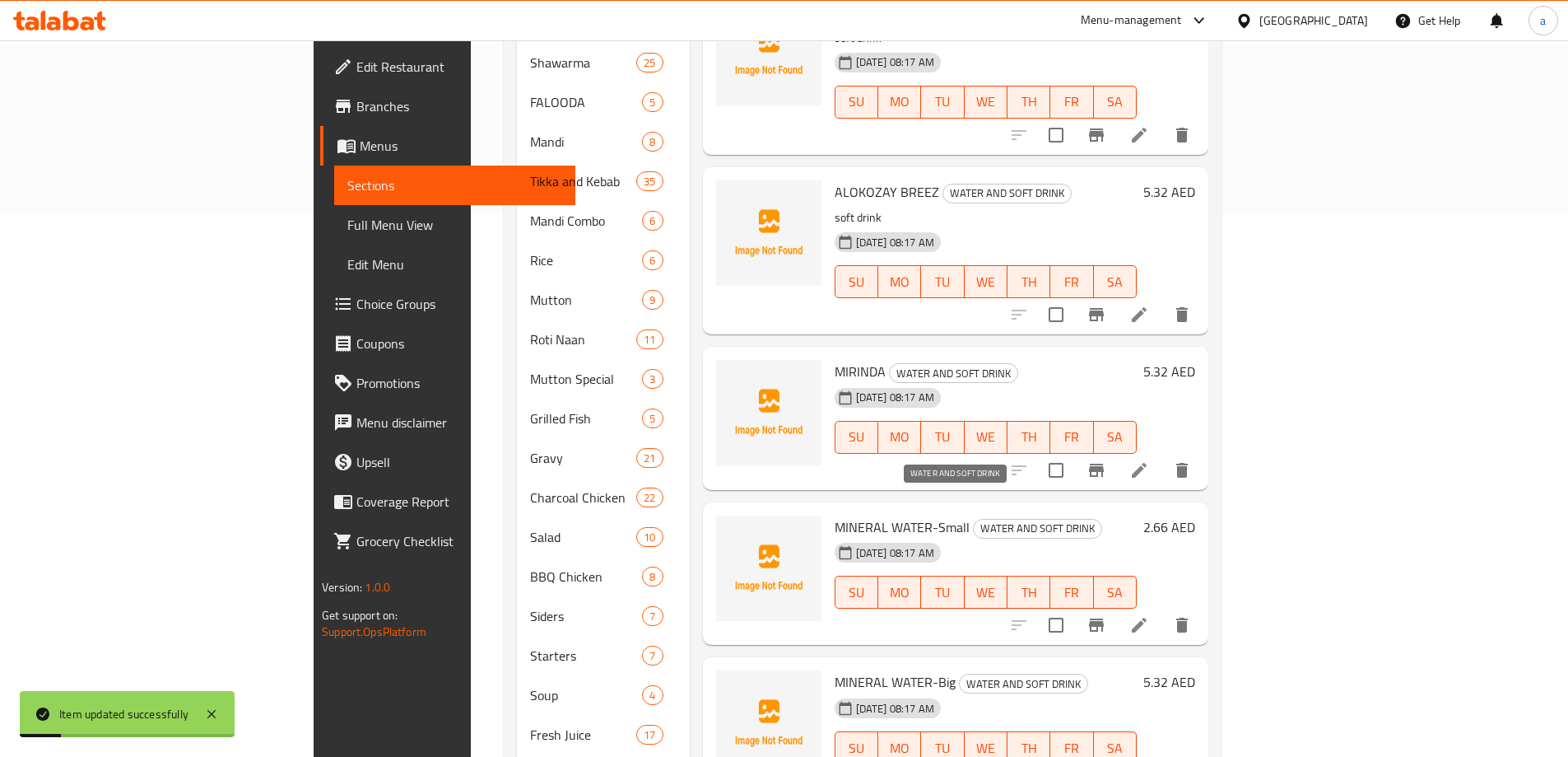
scroll to position [607, 0]
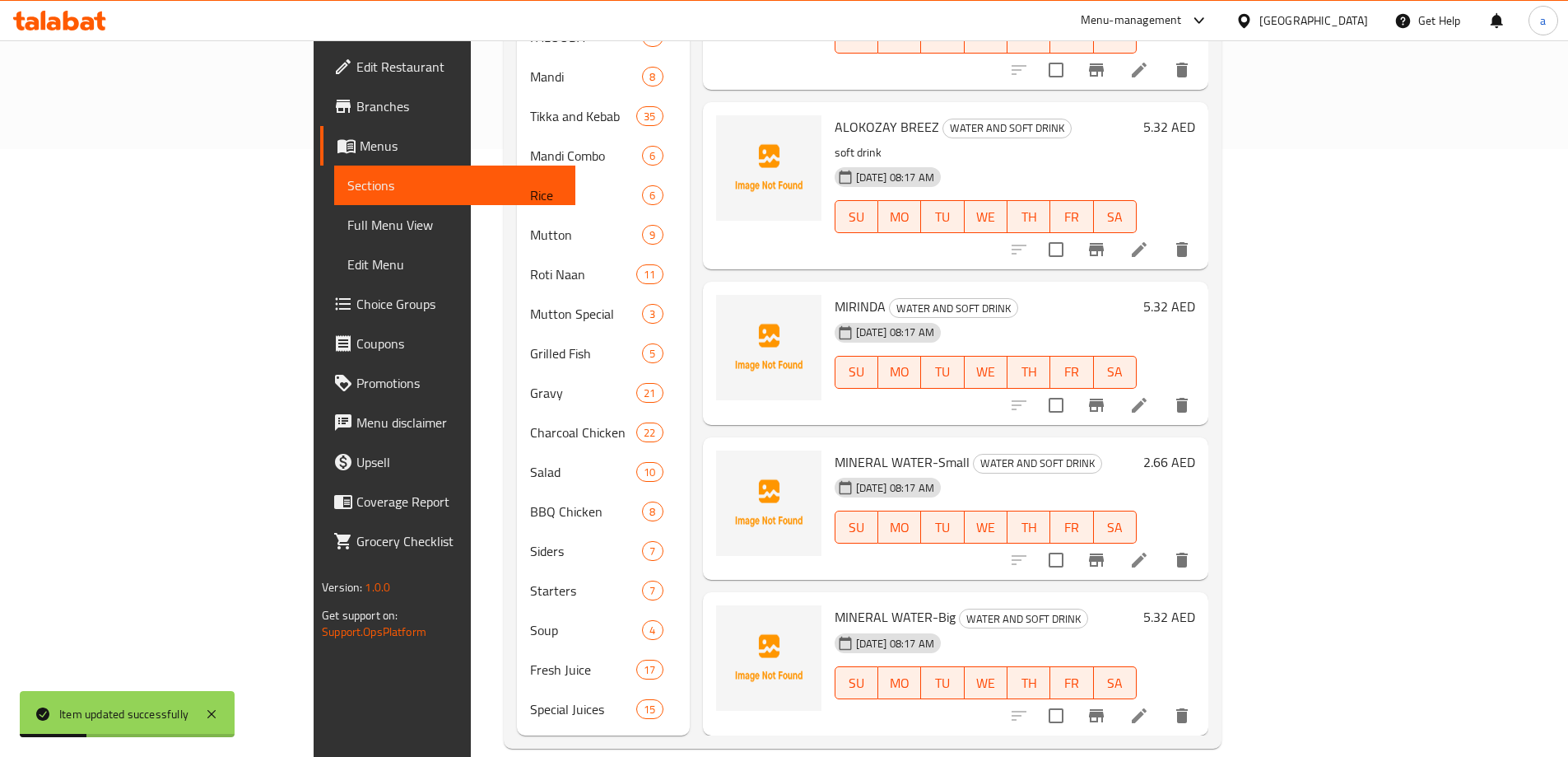
click at [1162, 545] on li at bounding box center [1138, 560] width 46 height 30
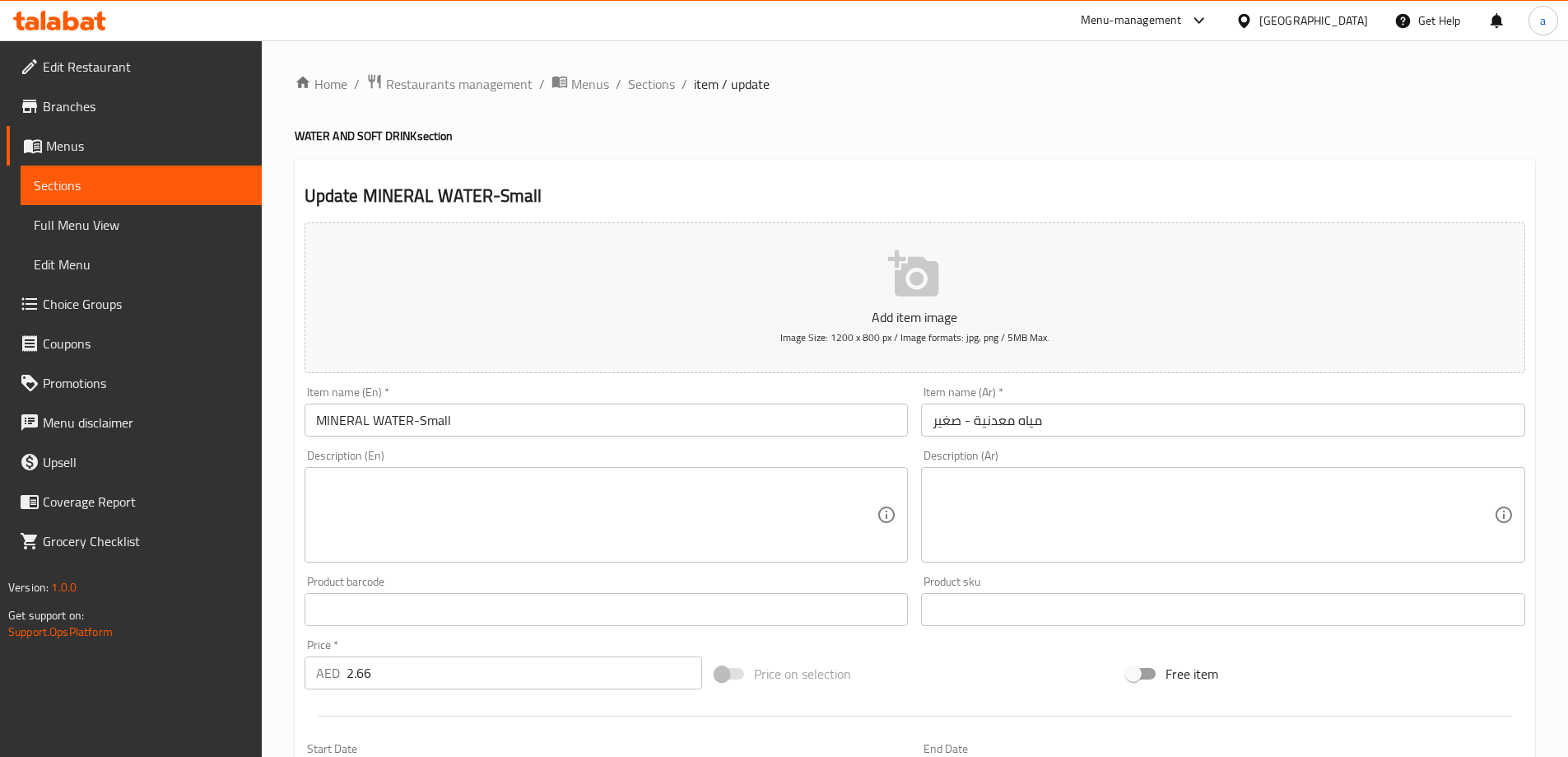
click at [494, 420] on input "MINERAL WATER-Small" at bounding box center [606, 419] width 604 height 33
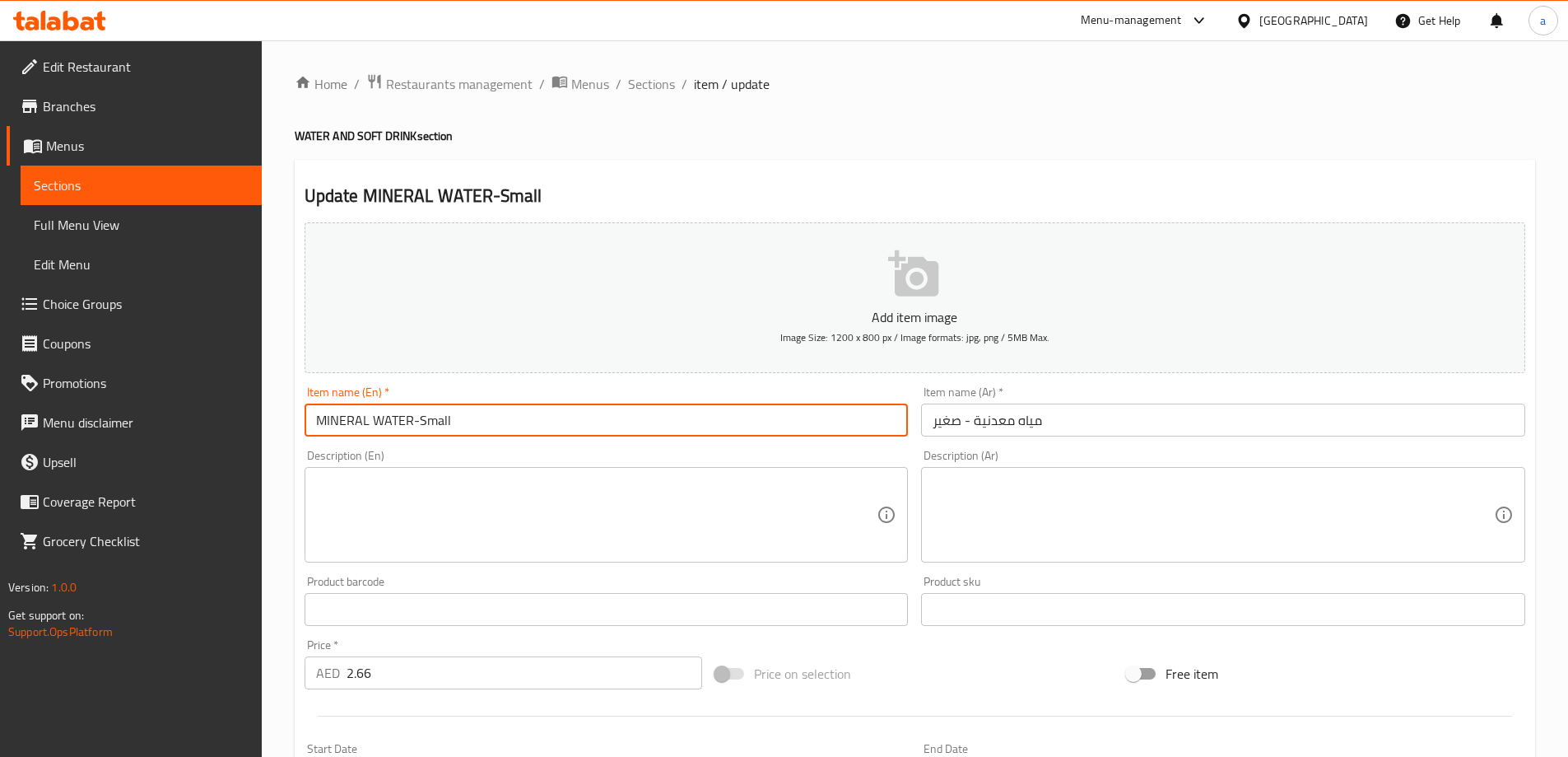
click at [494, 420] on input "MINERAL WATER-Small" at bounding box center [606, 419] width 604 height 33
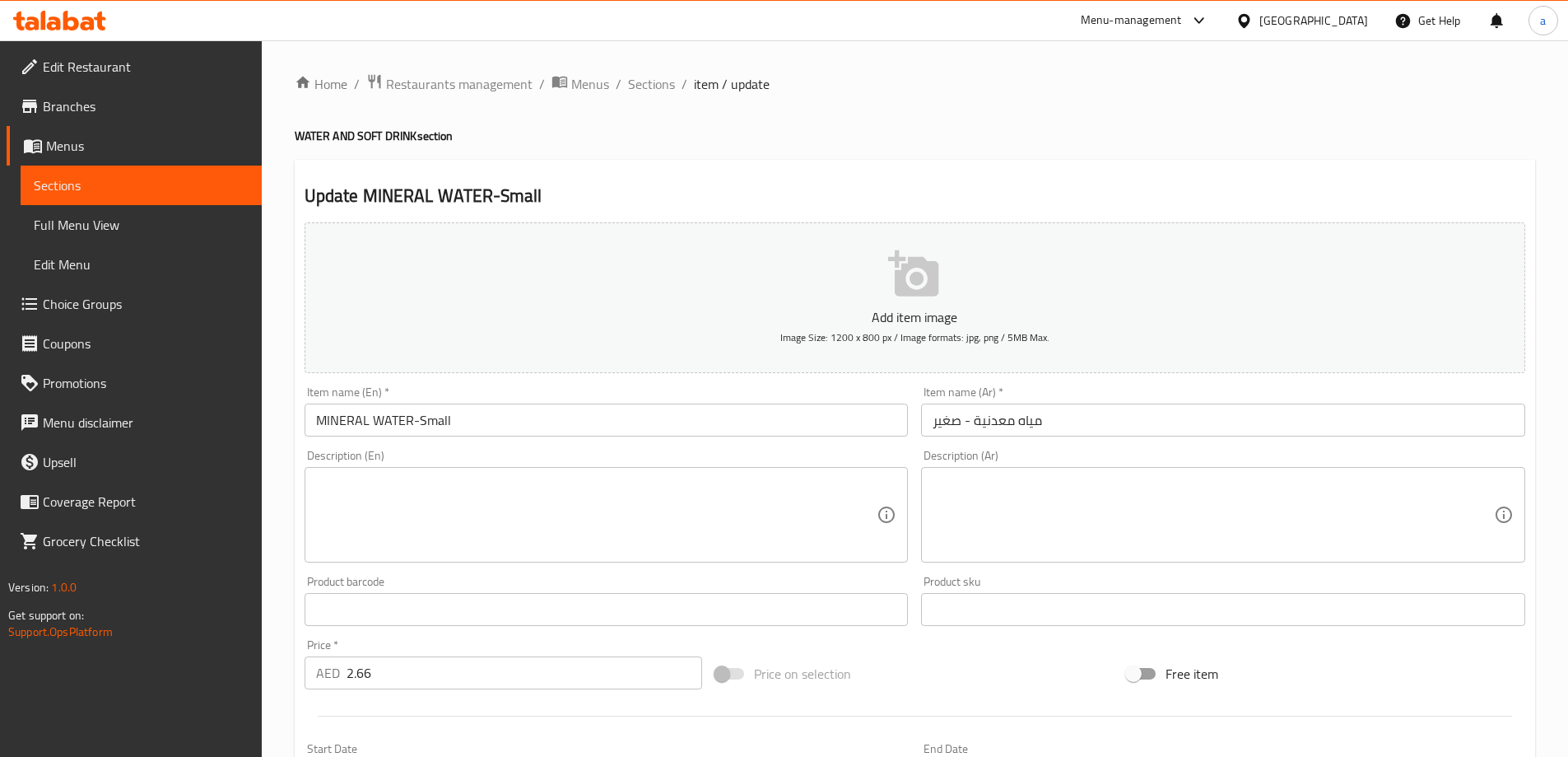
click at [550, 375] on div "Add item image Image Size: 1200 x 800 px / Image formats: jpg, png / 5MB Max." at bounding box center [915, 297] width 1233 height 164
click at [655, 87] on span "Sections" at bounding box center [651, 84] width 47 height 20
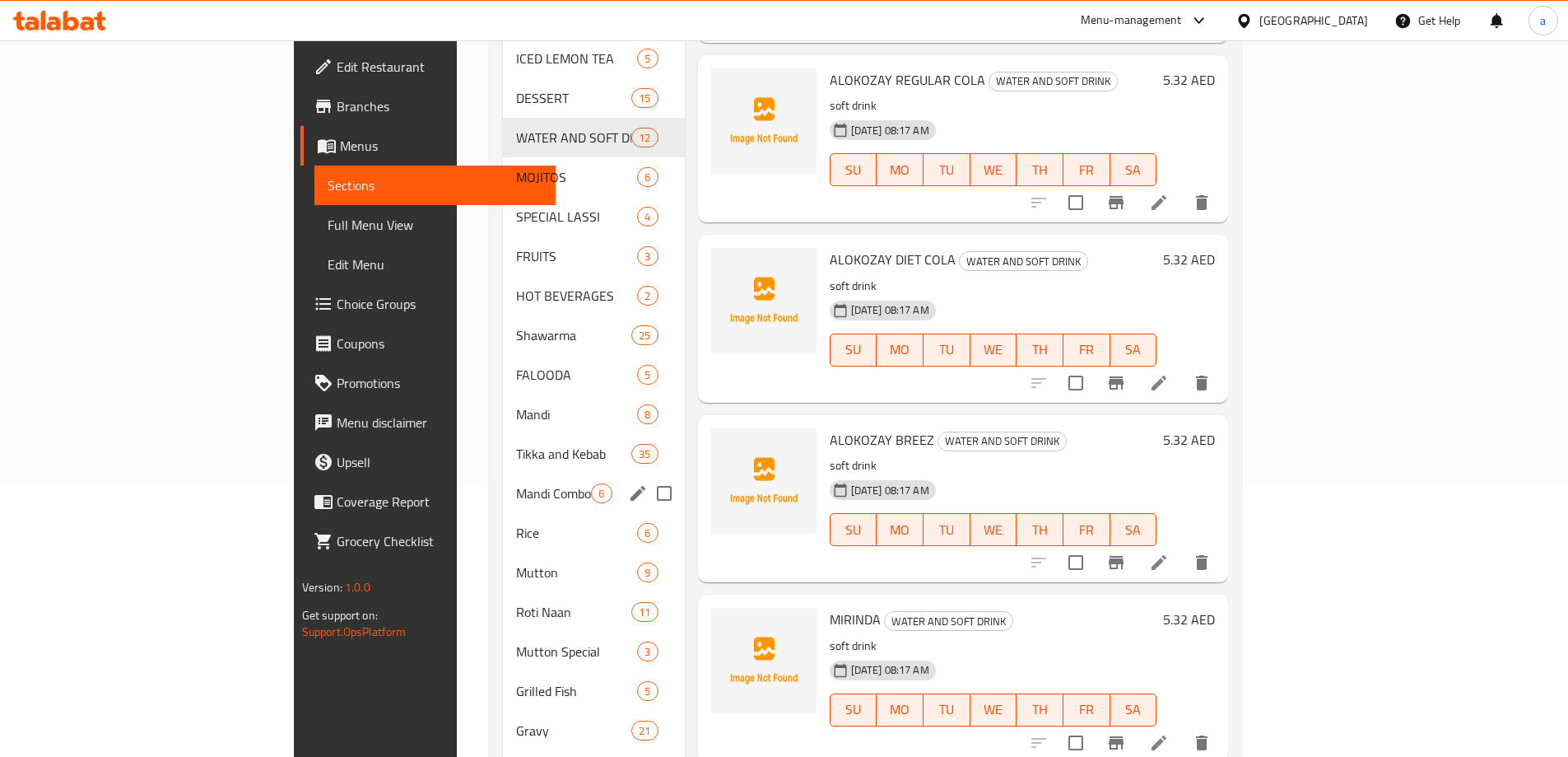
scroll to position [114, 0]
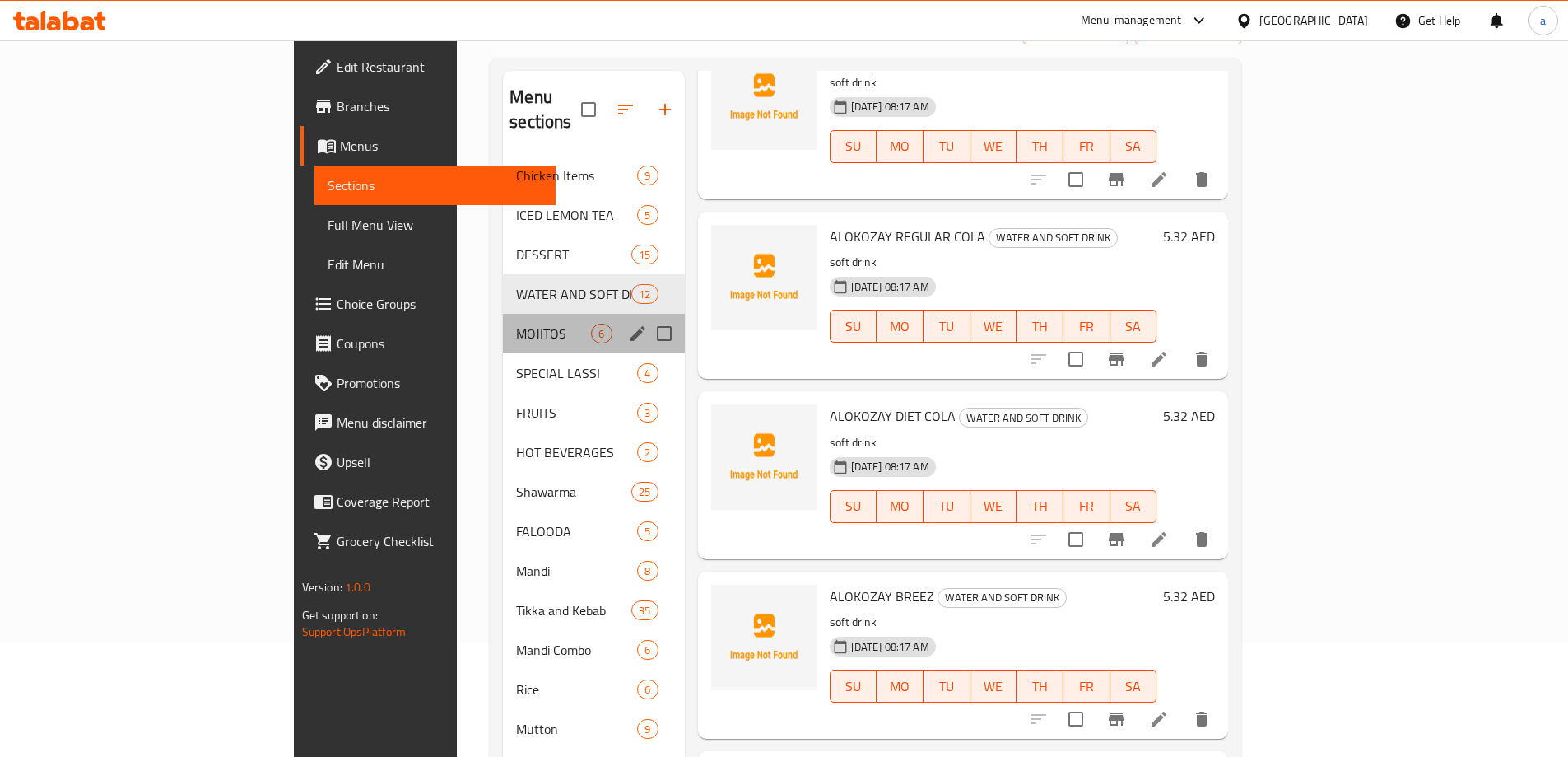
click at [503, 326] on div "MOJITOS 6" at bounding box center [593, 334] width 181 height 39
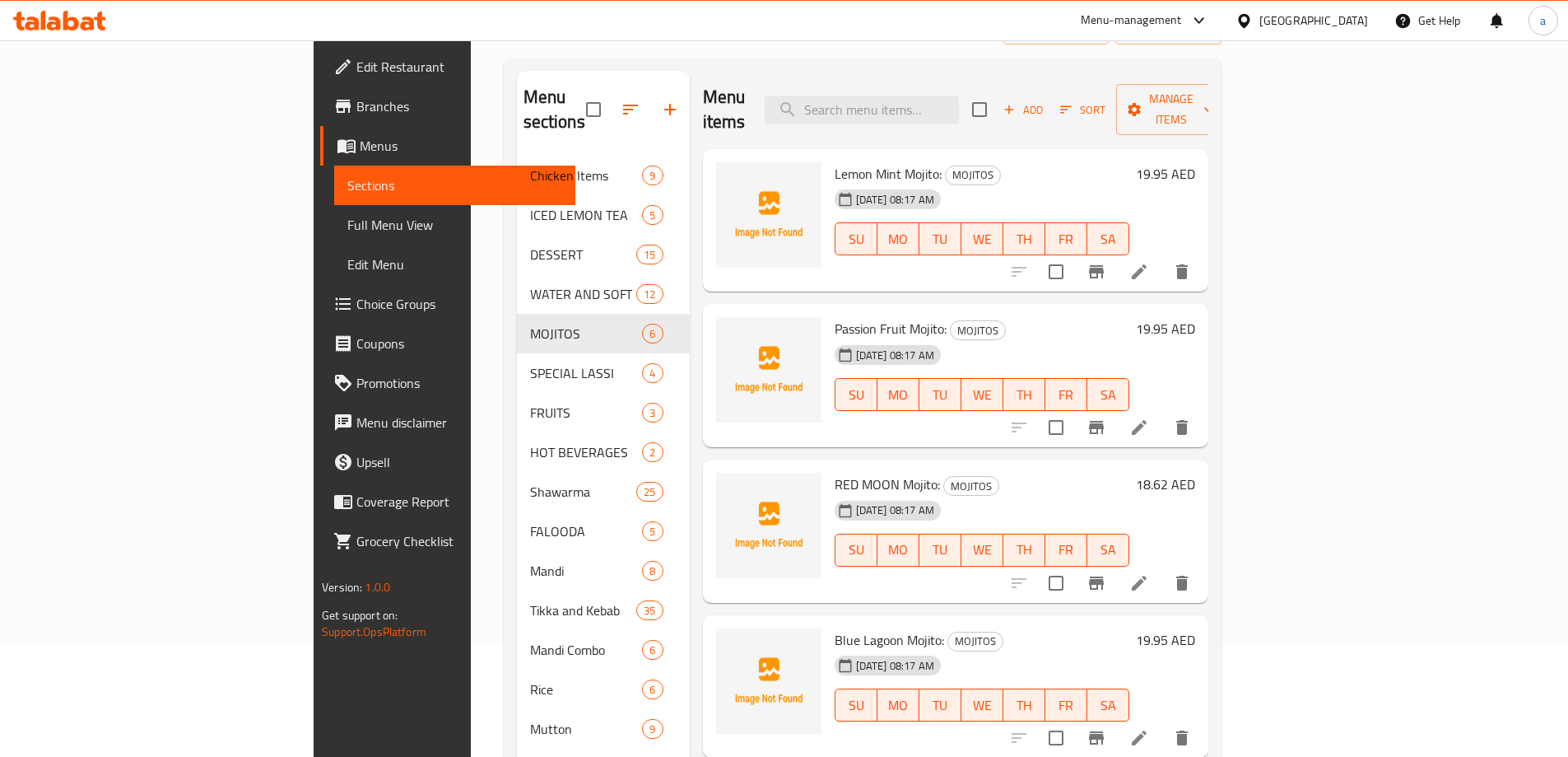
click at [839, 162] on span "Lemon Mint Mojito:" at bounding box center [888, 174] width 107 height 24
copy span "Mojito"
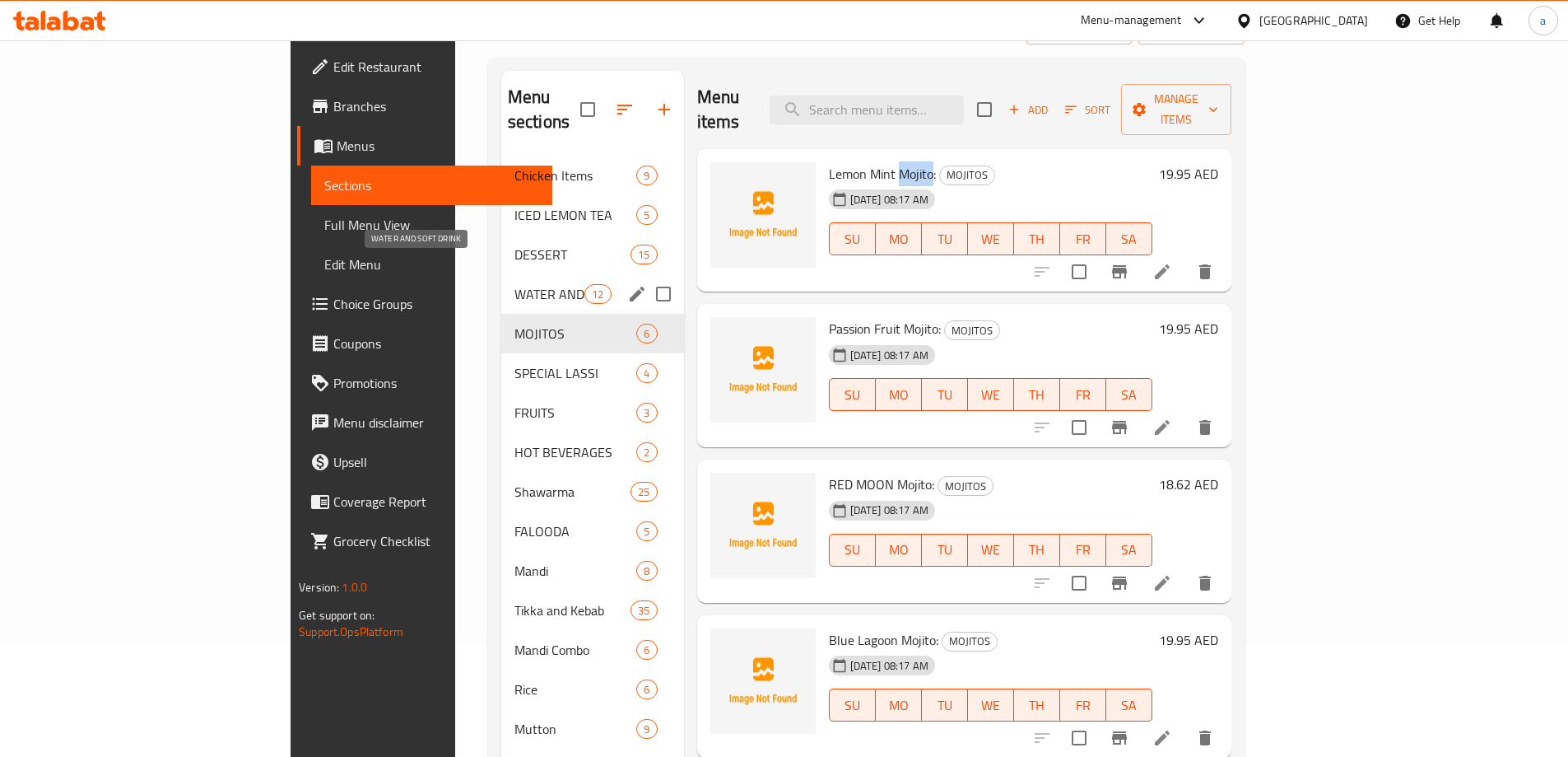
click at [514, 284] on span "WATER AND SOFT DRINK" at bounding box center [549, 293] width 70 height 20
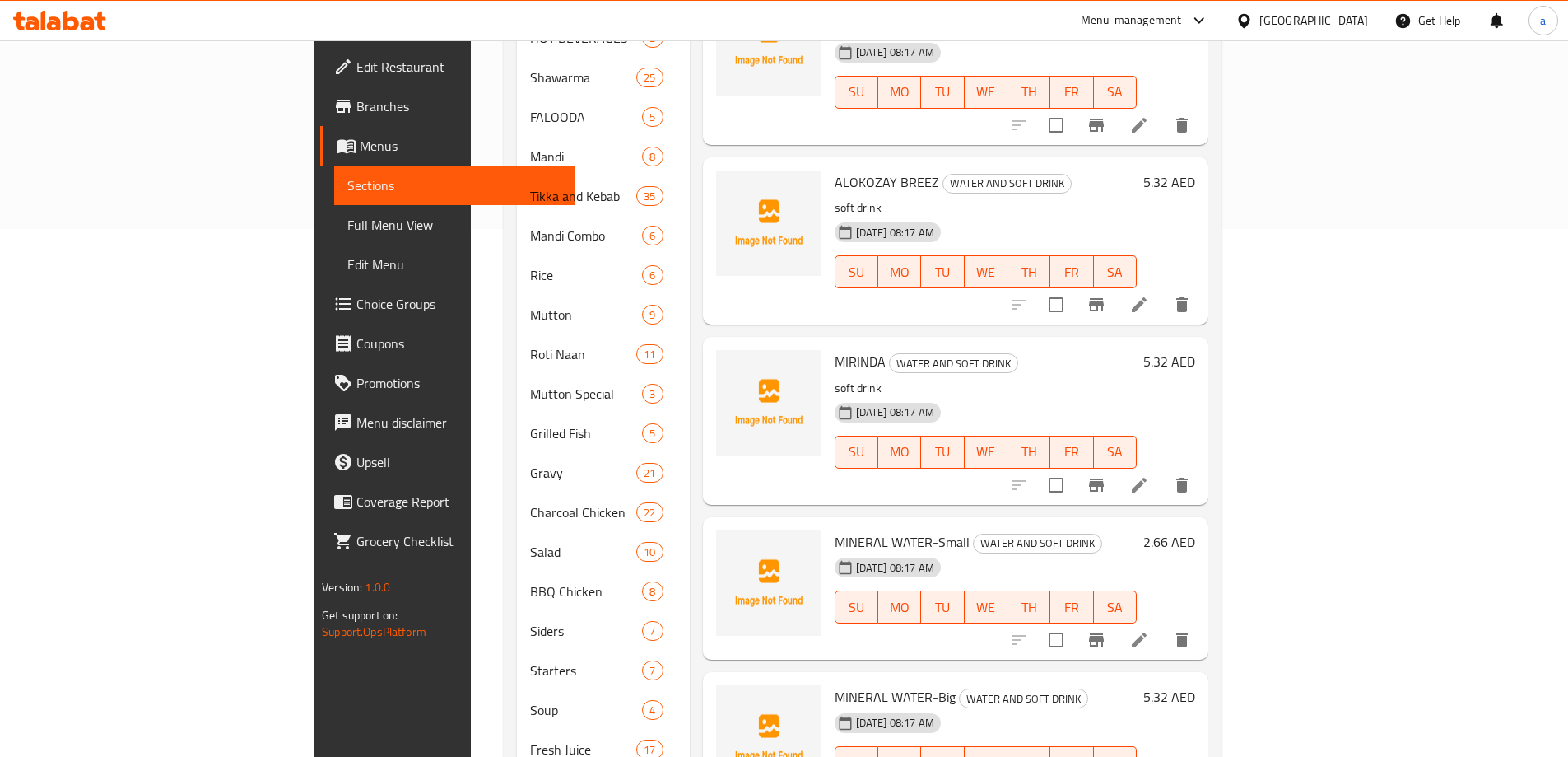
scroll to position [607, 0]
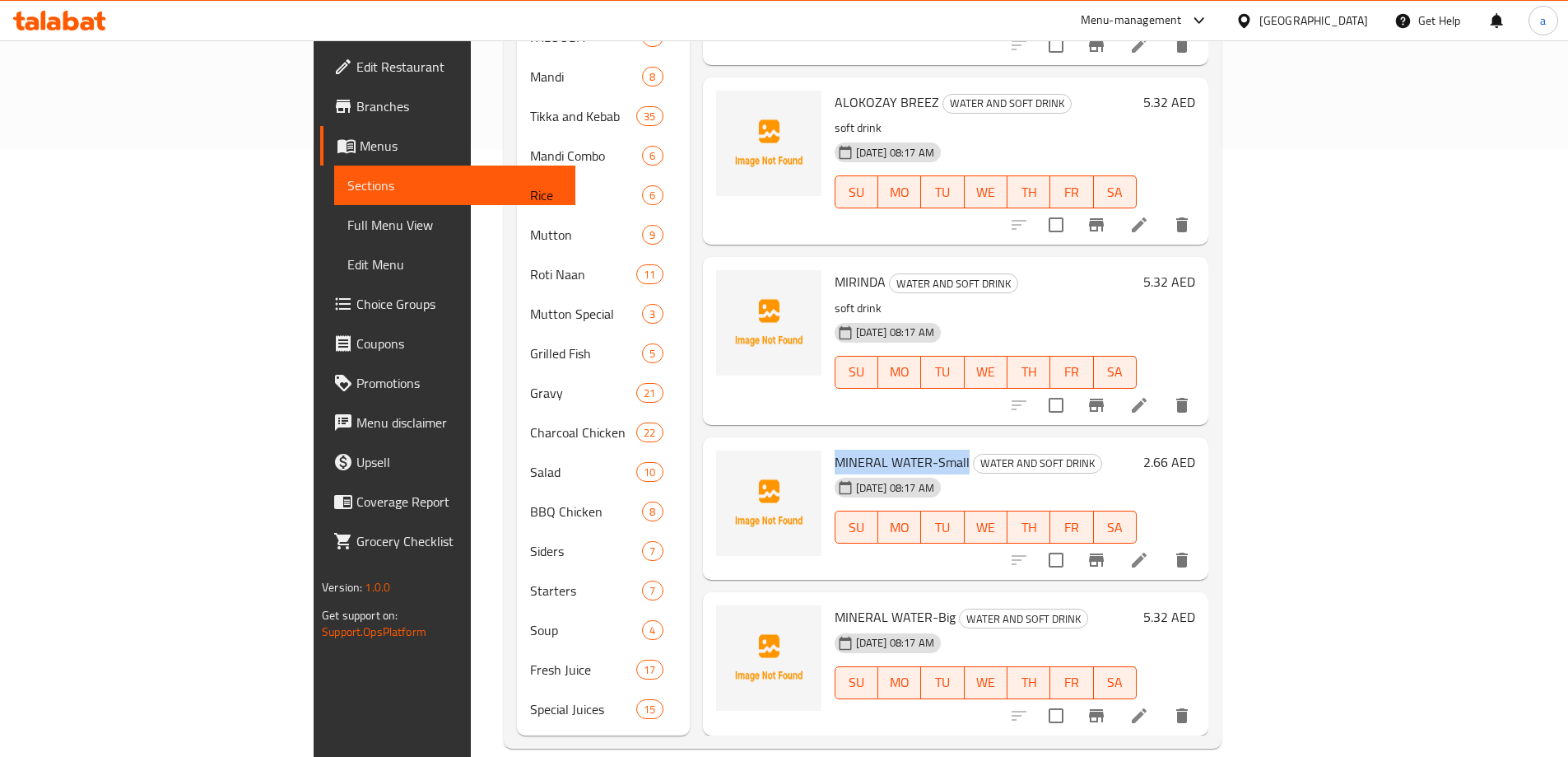
drag, startPoint x: 888, startPoint y: 435, endPoint x: 753, endPoint y: 436, distance: 135.0
click at [828, 444] on div "MINERAL WATER-Small WATER AND SOFT DRINK 07-08-2025 08:17 AM SU MO TU WE TH FR …" at bounding box center [985, 509] width 315 height 130
copy span "MINERAL WATER-Small"
click at [840, 605] on span "MINERAL WATER-Big" at bounding box center [895, 617] width 121 height 24
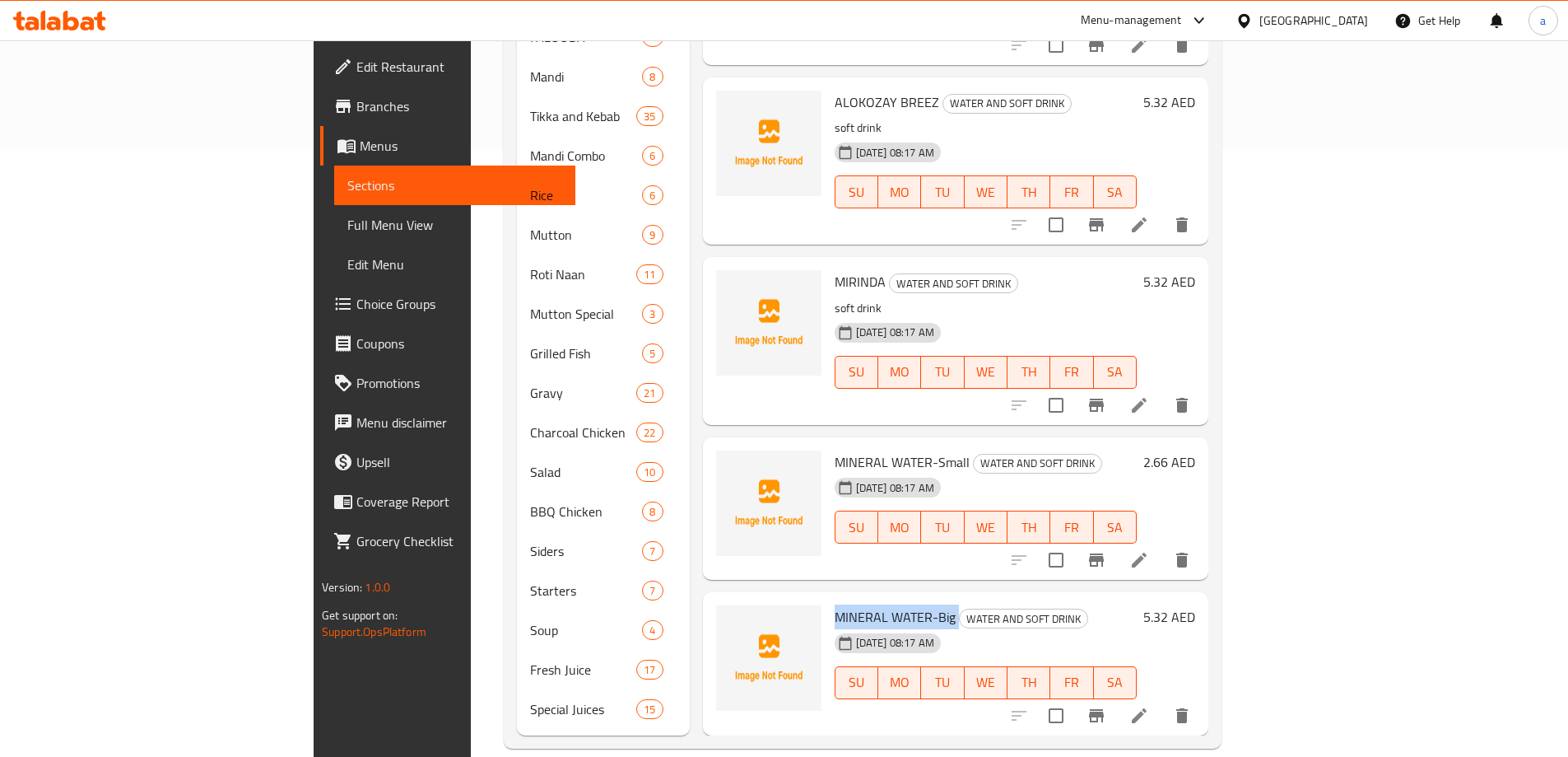
click at [840, 605] on span "MINERAL WATER-Big" at bounding box center [895, 617] width 121 height 24
copy h6 "MINERAL WATER-Big"
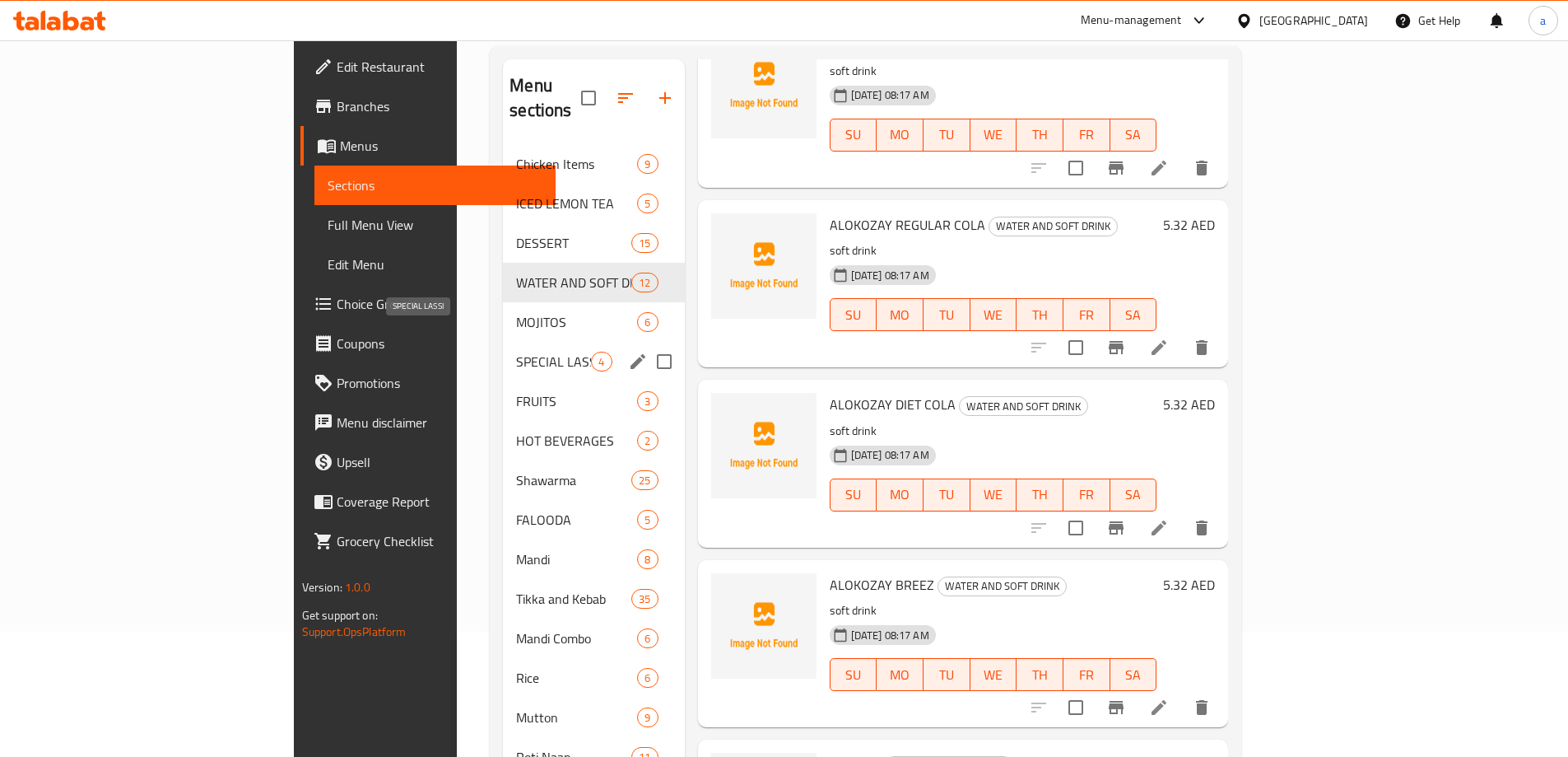
scroll to position [0, 0]
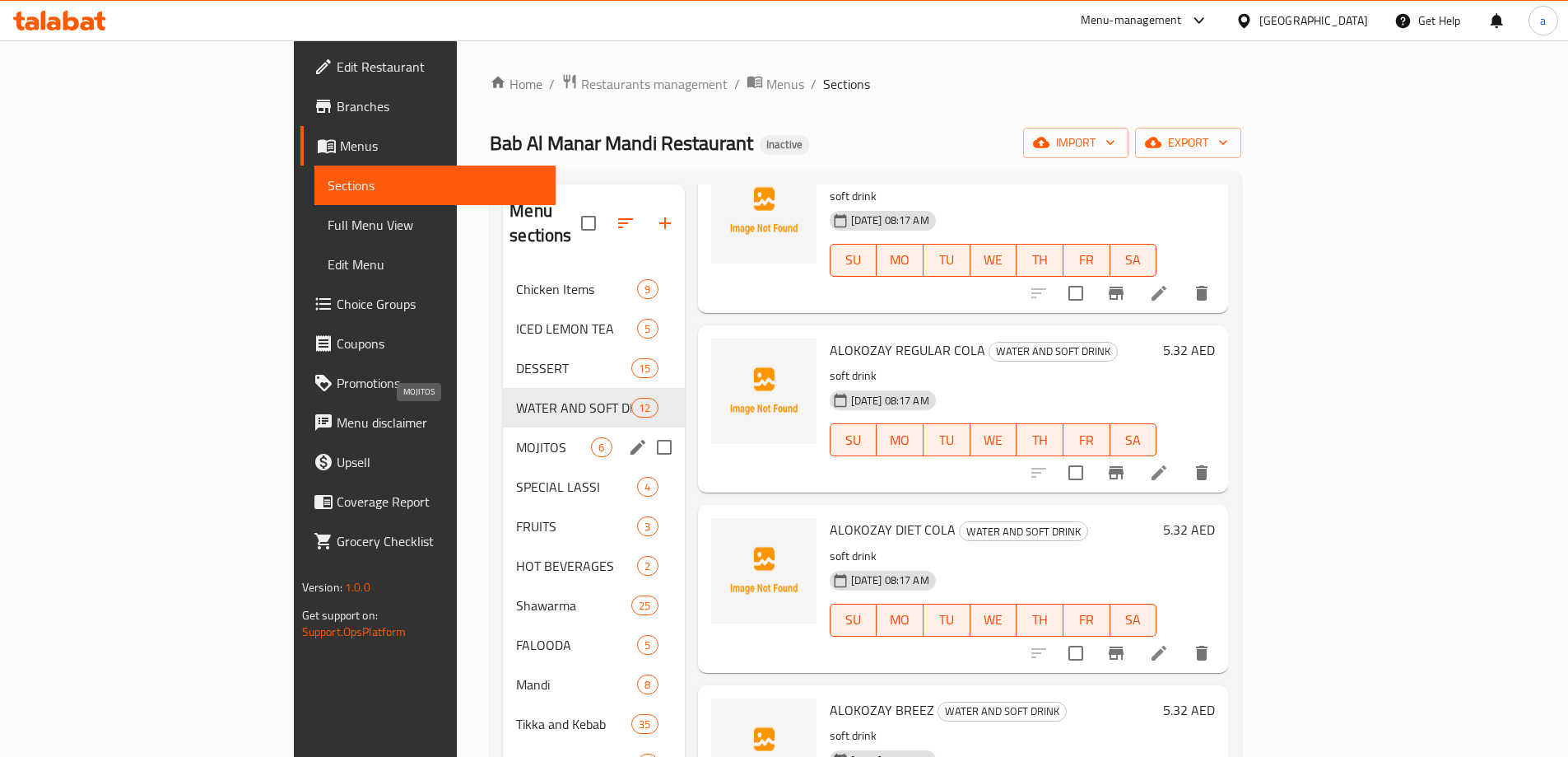
click at [516, 437] on span "MOJITOS" at bounding box center [554, 447] width 75 height 20
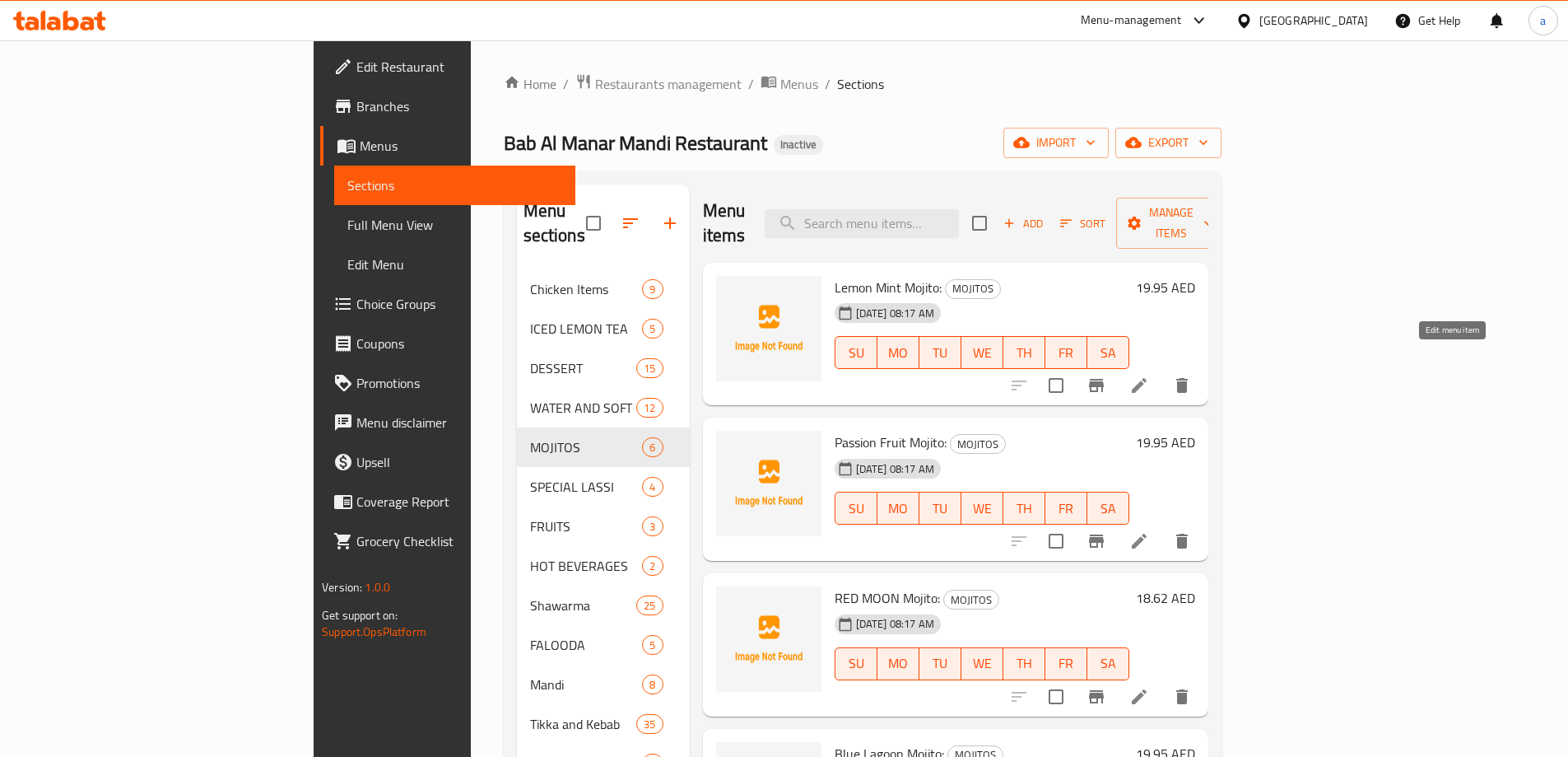
click at [1149, 375] on icon at bounding box center [1138, 385] width 20 height 20
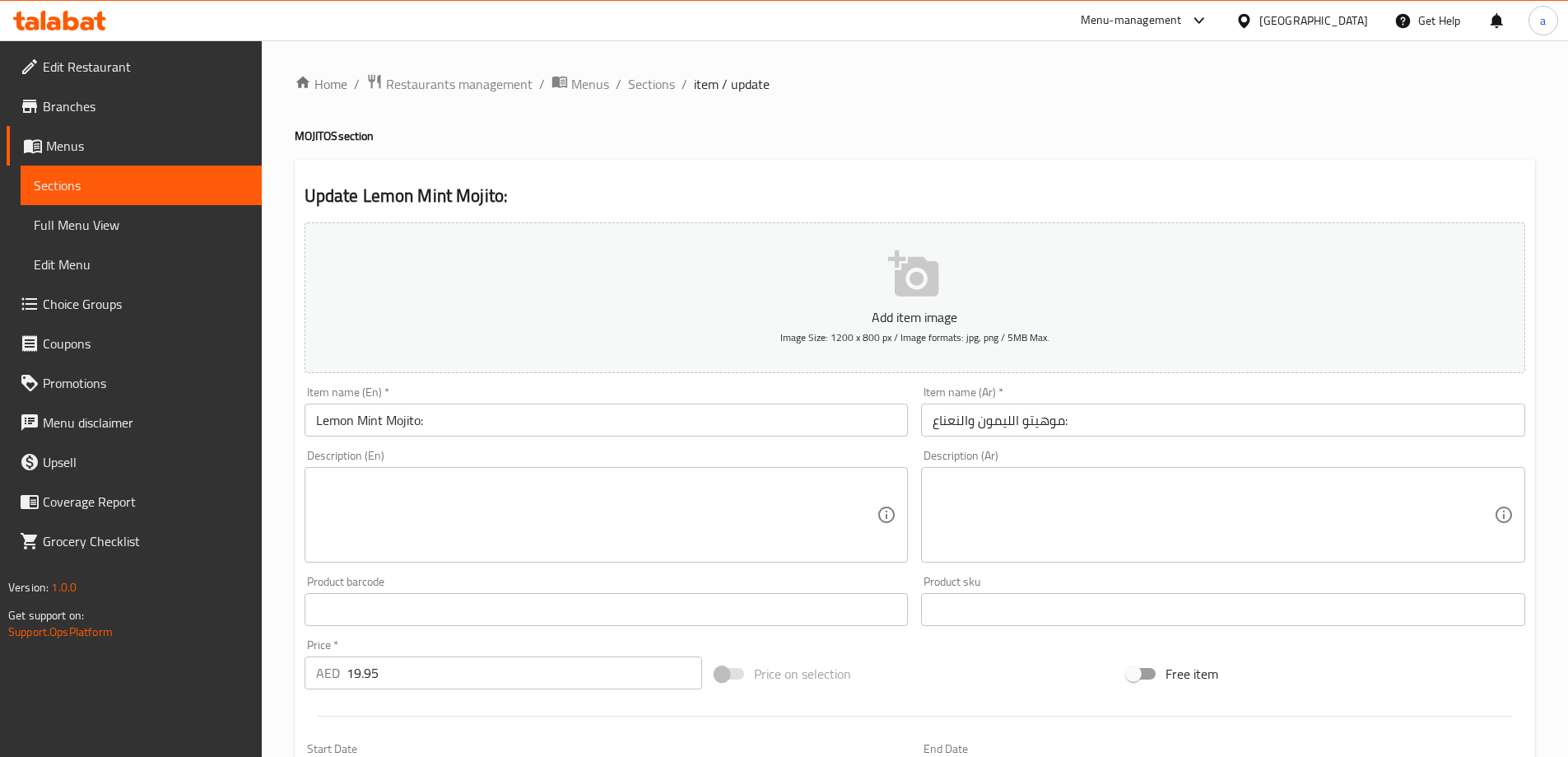
click at [760, 510] on textarea at bounding box center [596, 514] width 561 height 78
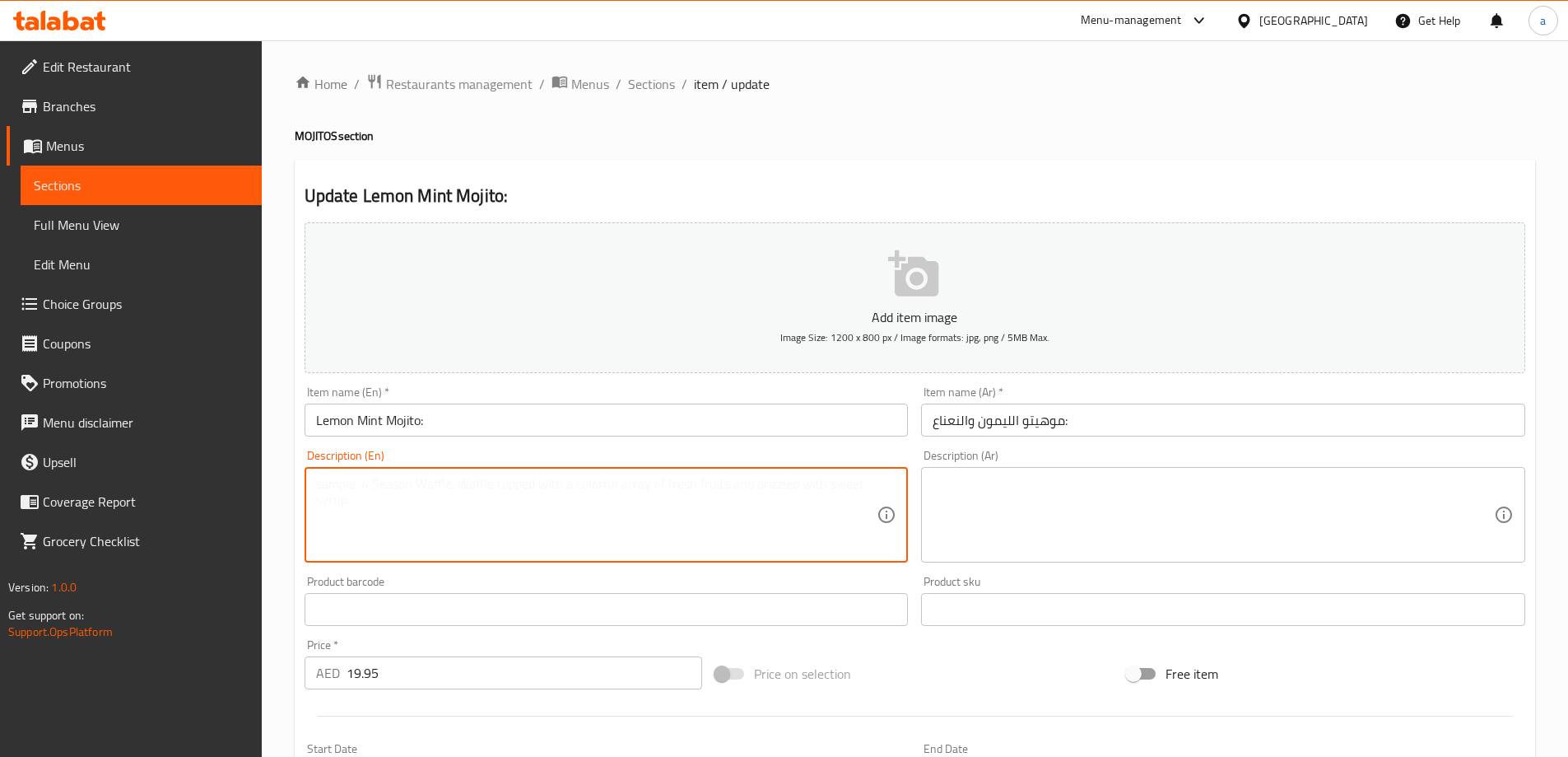
paste textarea "A zesty blend of fresh lemon juice and mint leaves"
type textarea "A zesty blend of fresh lemon juice and mint leaves"
click at [1031, 493] on textarea at bounding box center [1213, 514] width 561 height 78
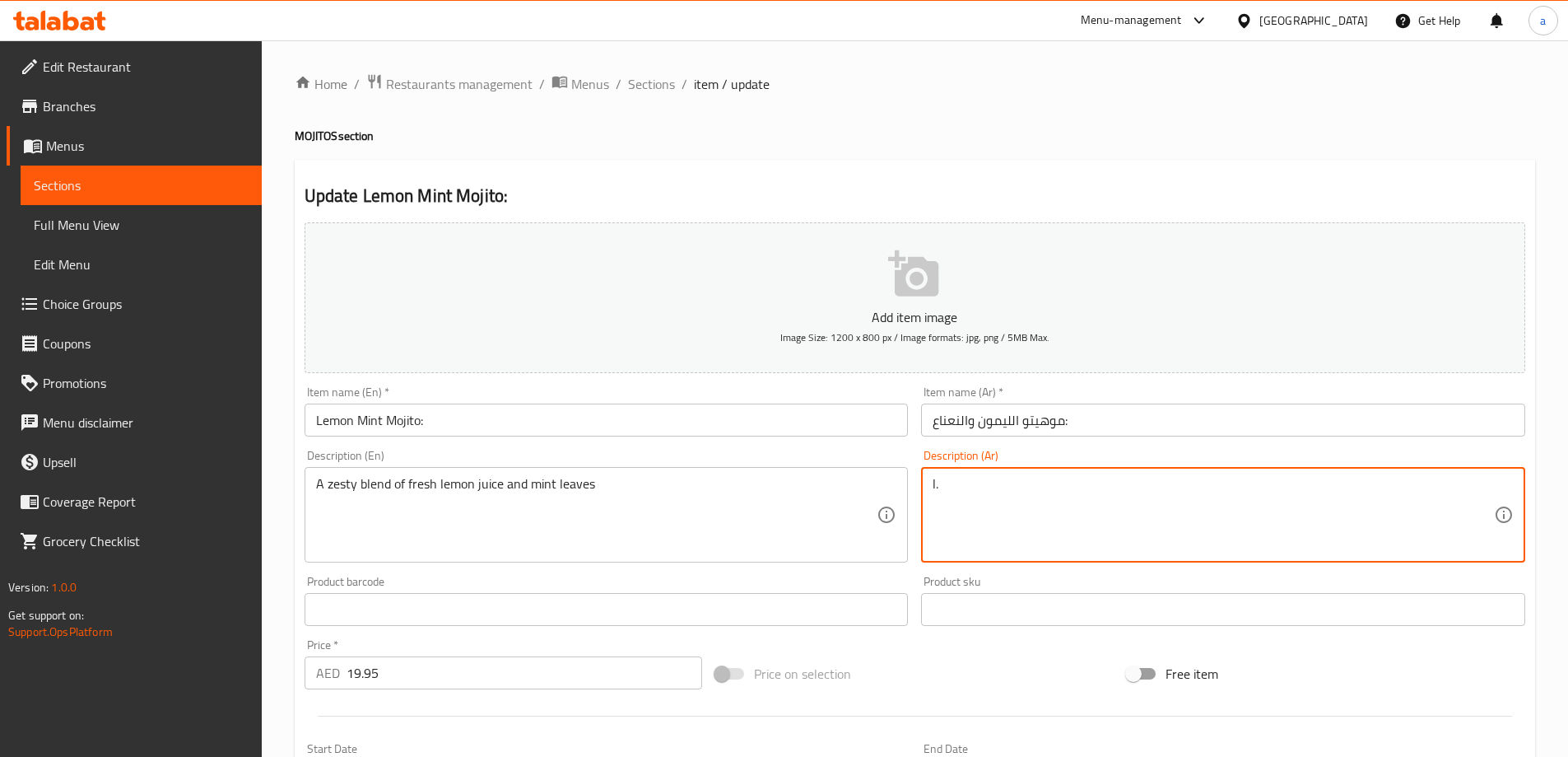
type textarea "l"
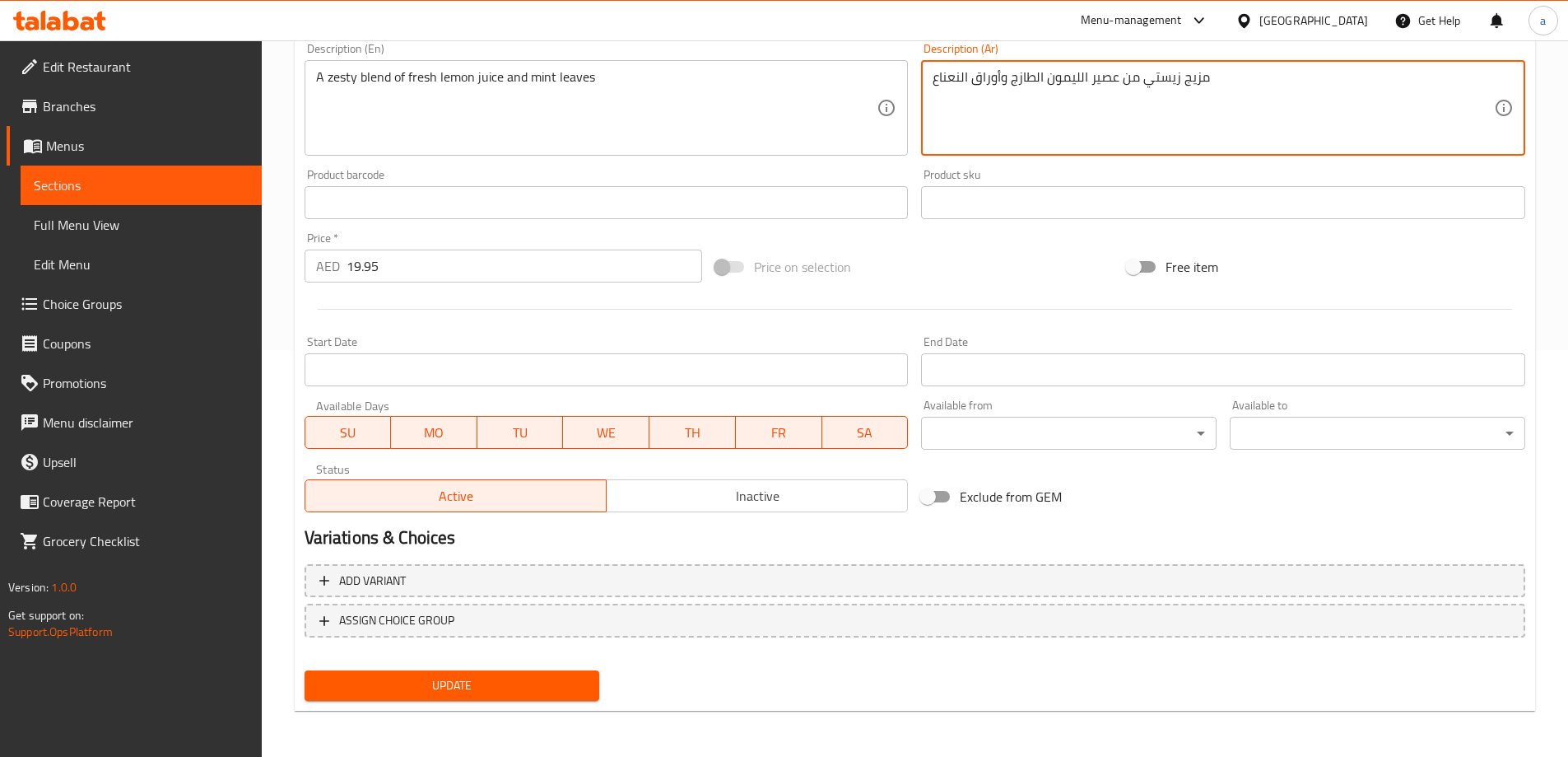
scroll to position [160, 0]
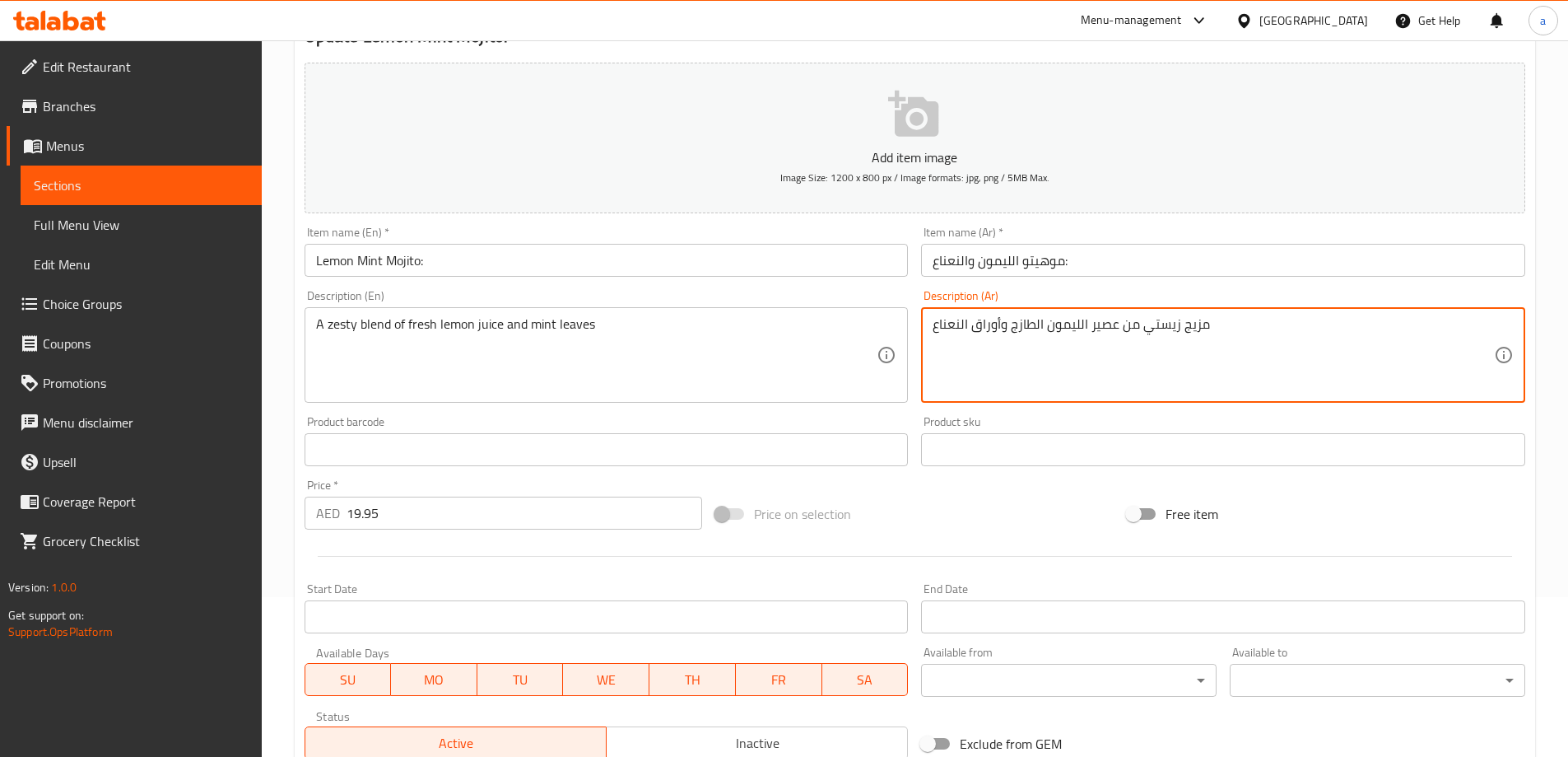
type textarea "مزيج زيستي من عصير الليمون الطازج وأوراق النعناع"
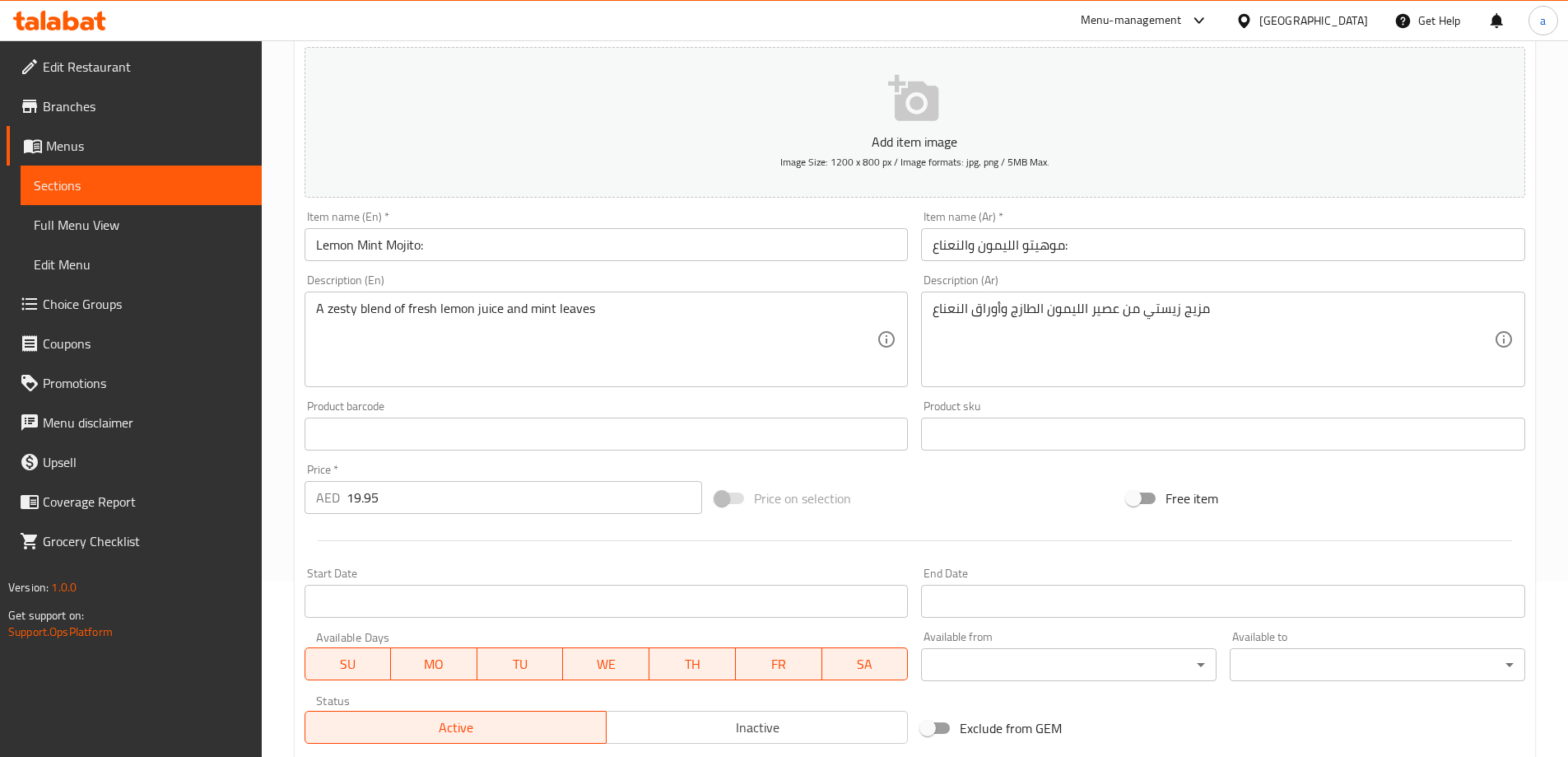
scroll to position [407, 0]
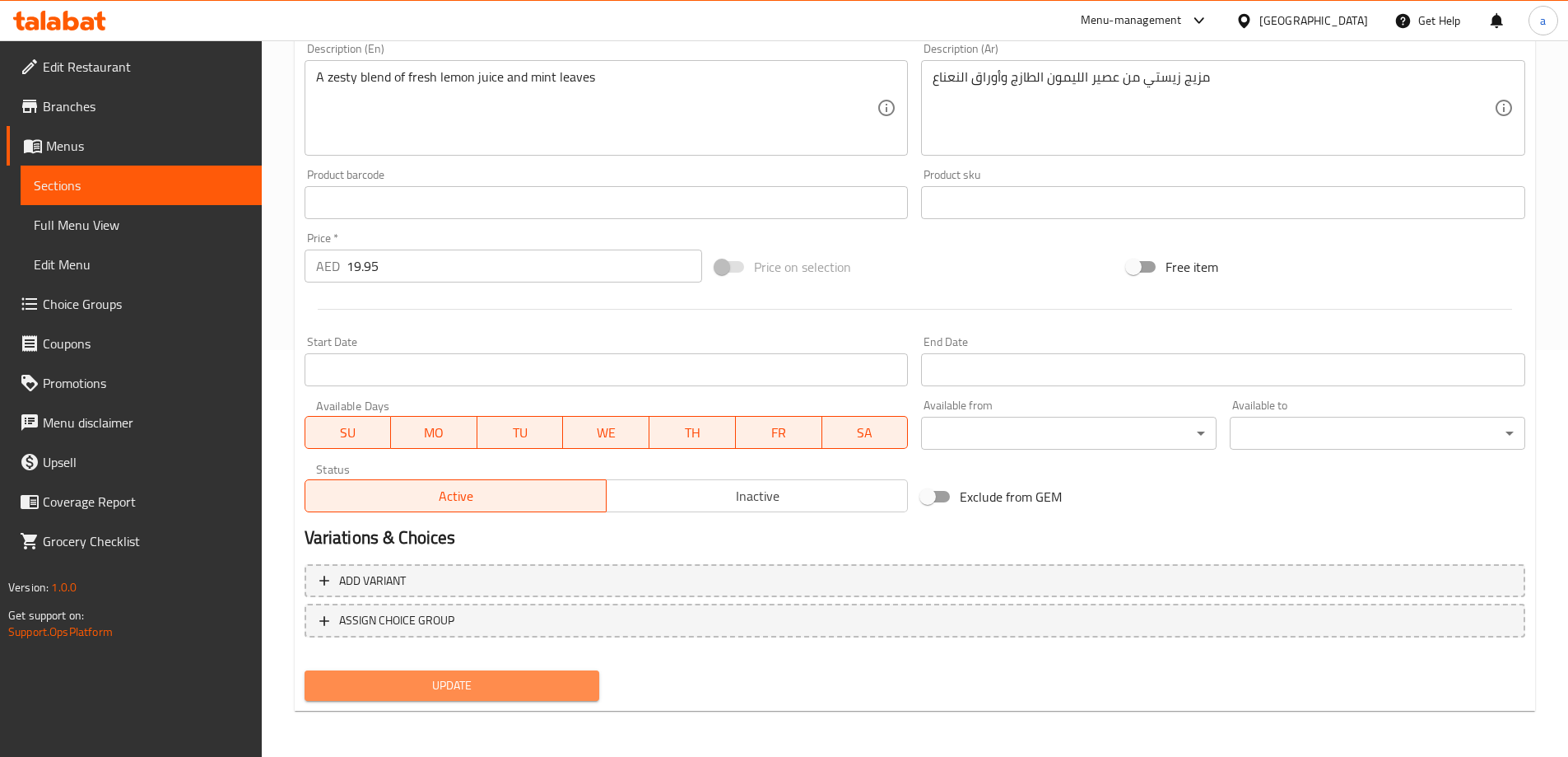
click at [488, 678] on span "Update" at bounding box center [452, 686] width 269 height 21
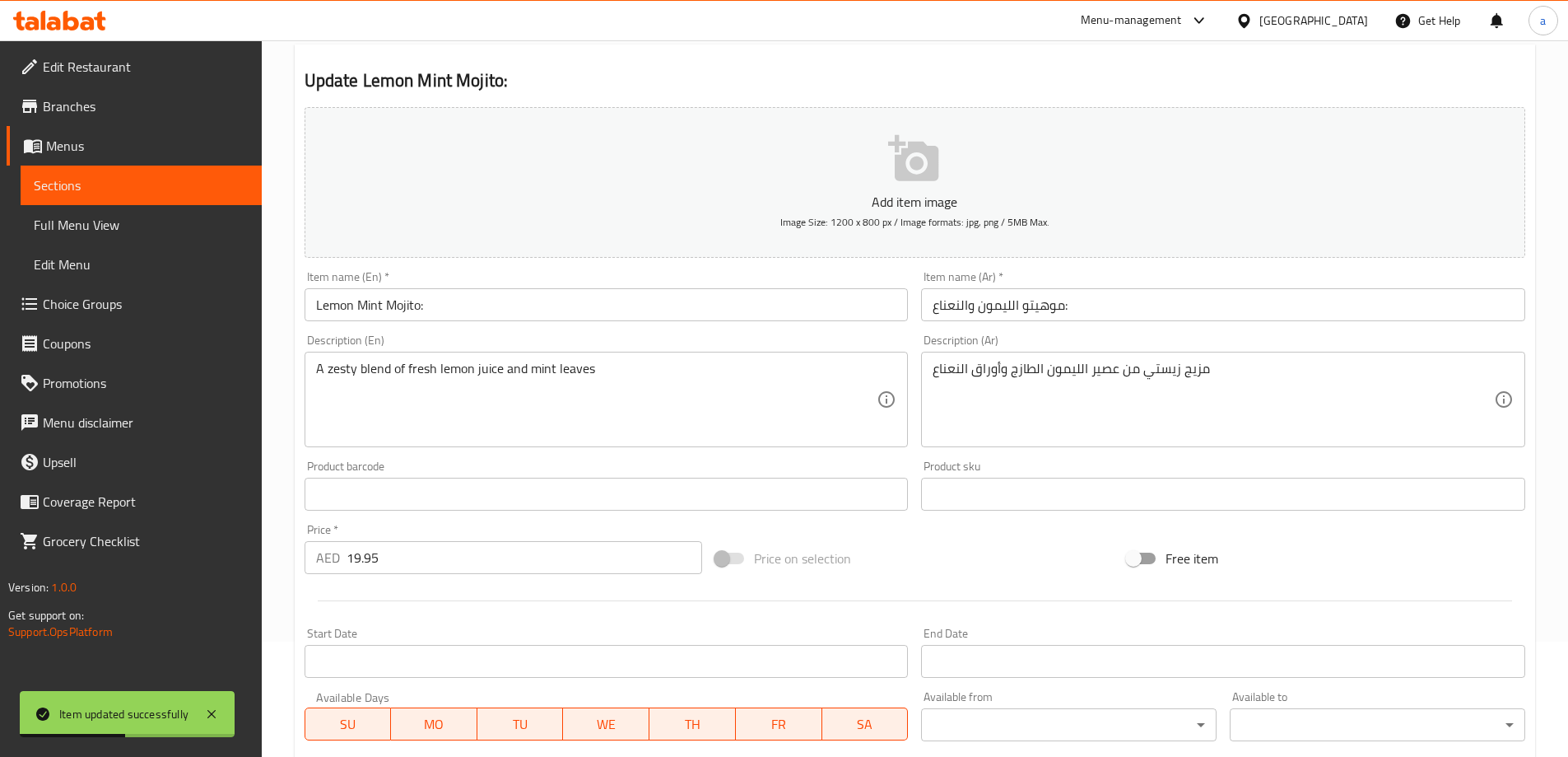
scroll to position [0, 0]
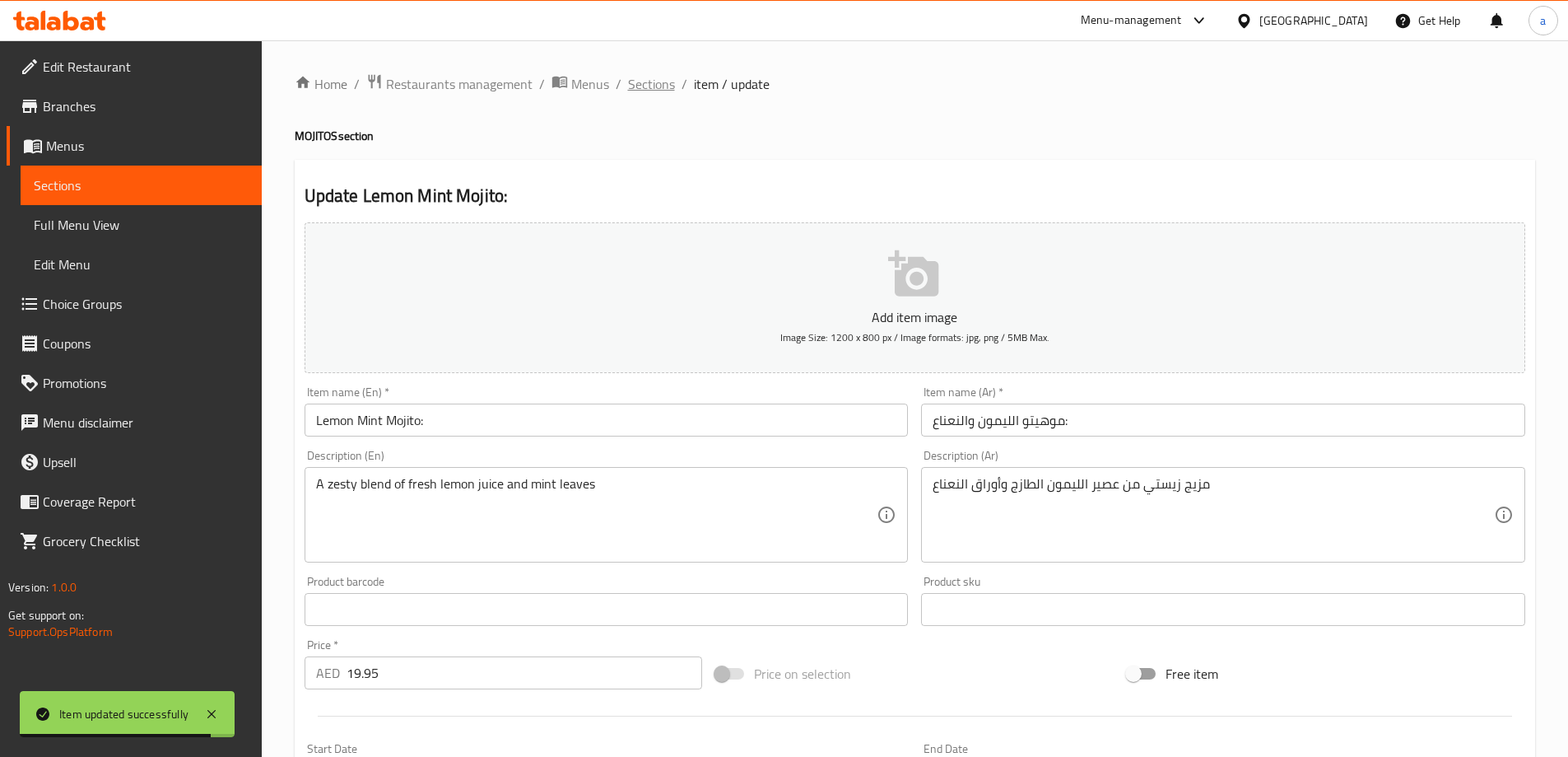
click at [640, 89] on span "Sections" at bounding box center [651, 84] width 47 height 20
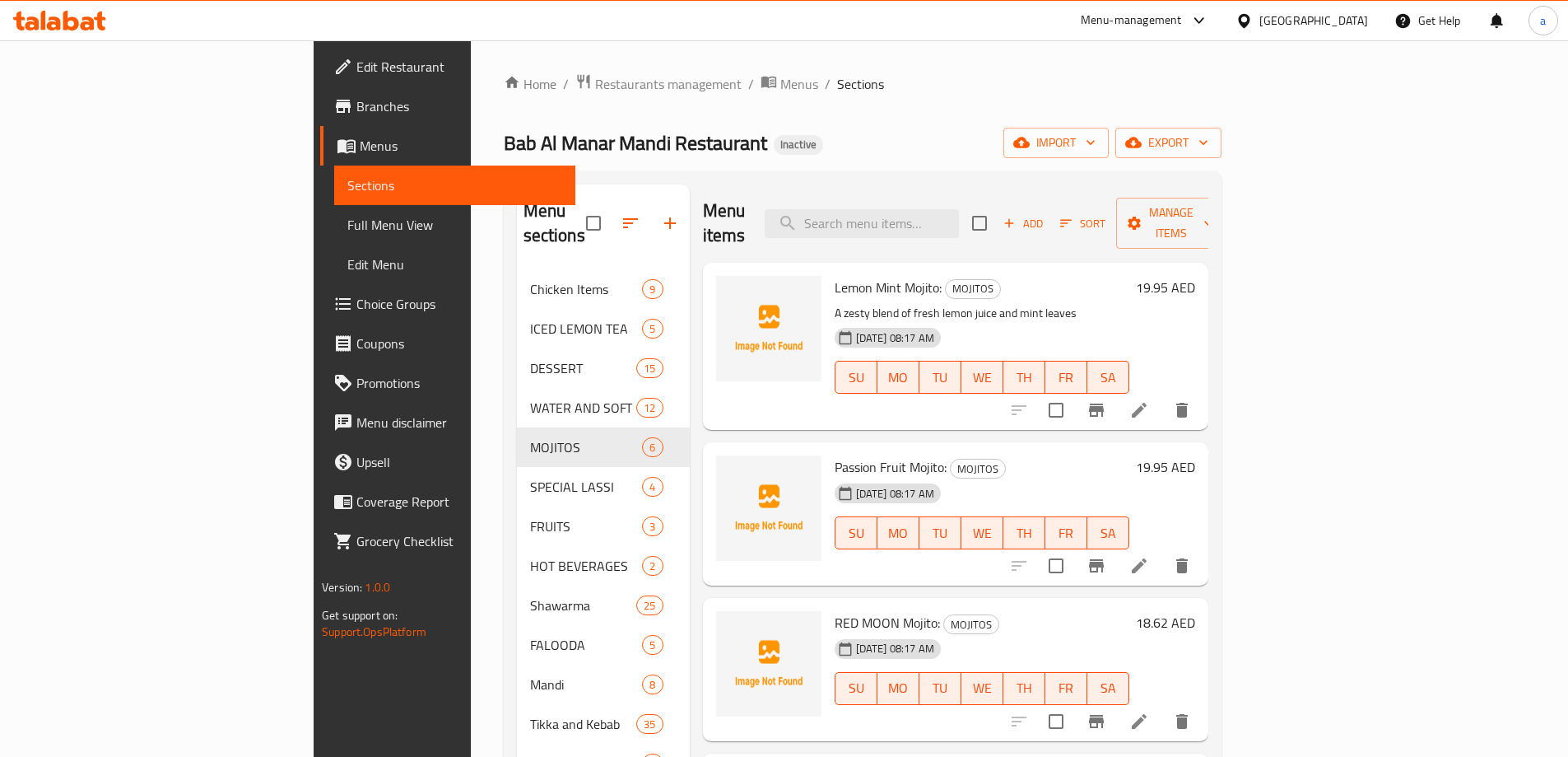
scroll to position [83, 0]
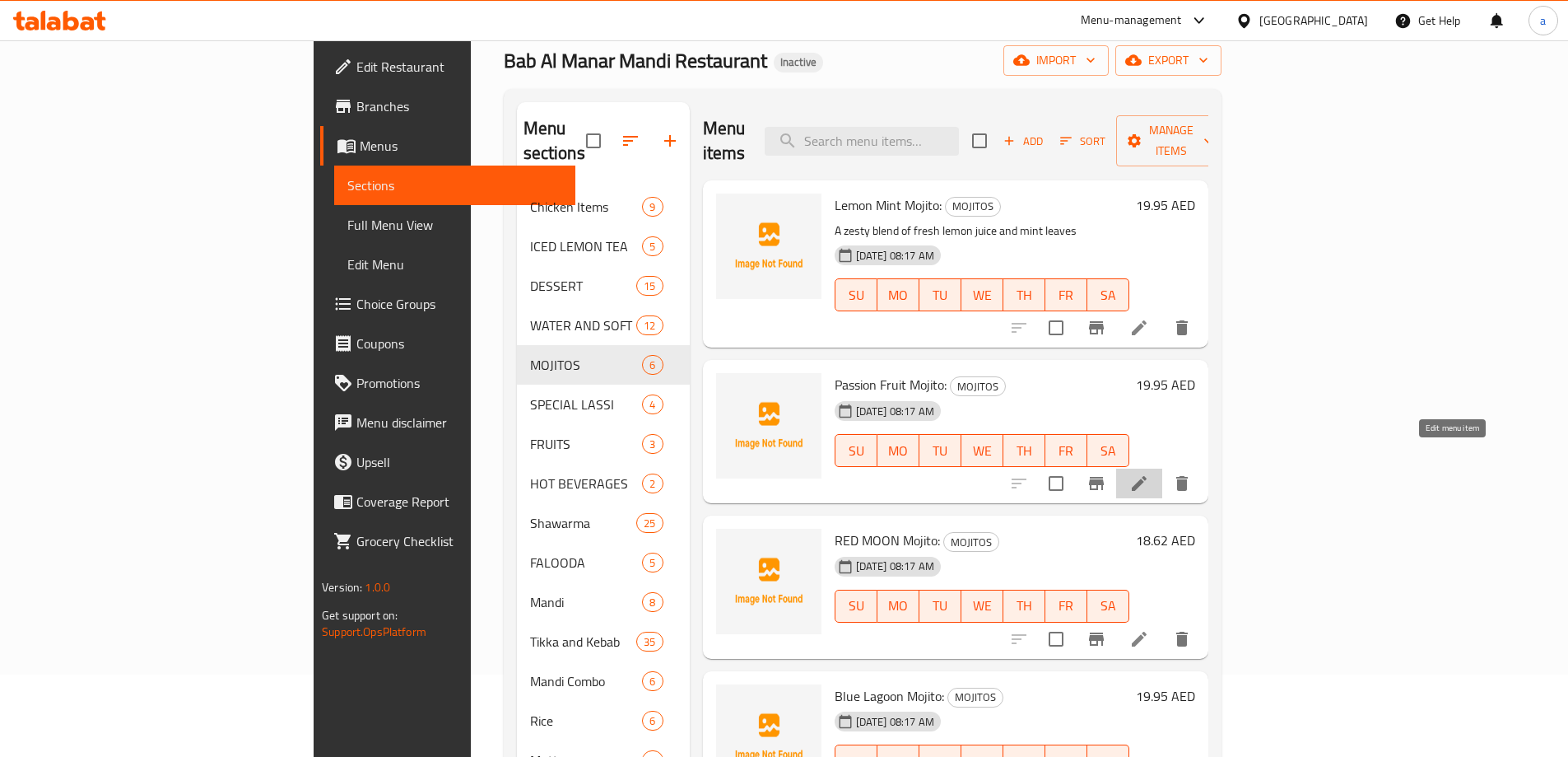
click at [1149, 473] on icon at bounding box center [1138, 482] width 20 height 20
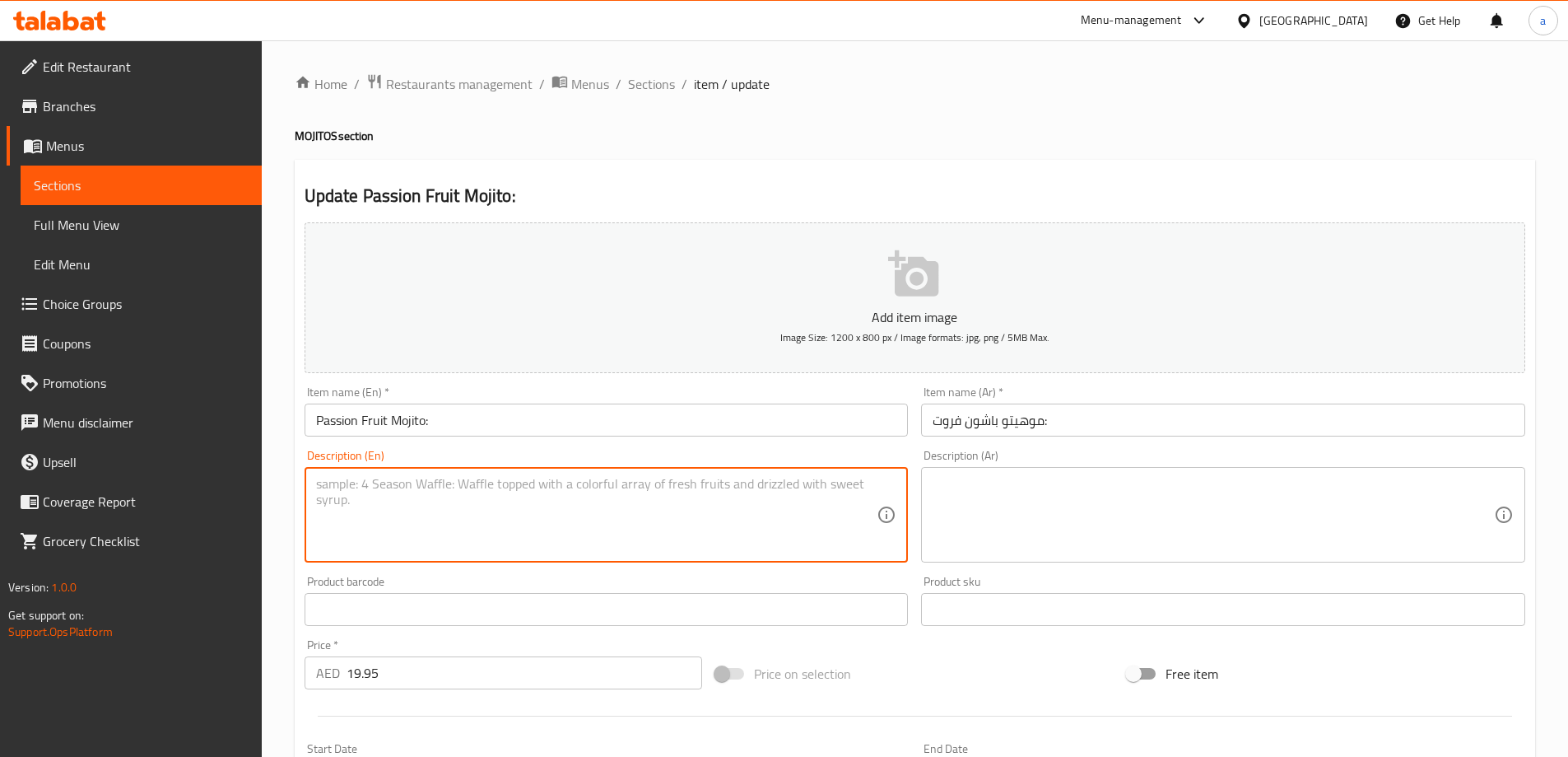
click at [666, 482] on textarea at bounding box center [596, 514] width 561 height 78
paste textarea "Tropical passion fruit mixed with mint and lemon"
type textarea "Tropical passion fruit mixed with mint and lemon"
click at [1102, 481] on textarea at bounding box center [1213, 514] width 561 height 78
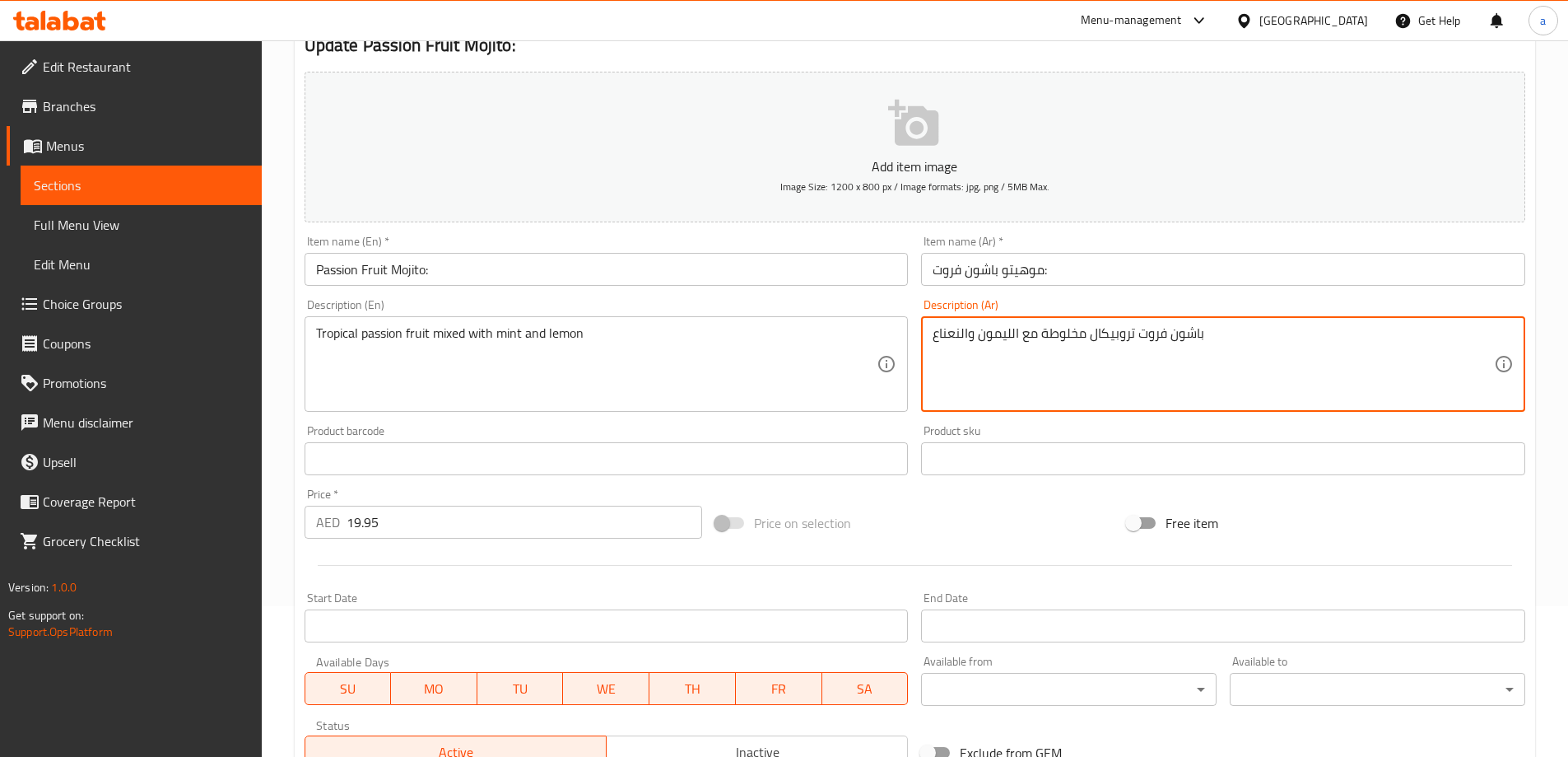
scroll to position [407, 0]
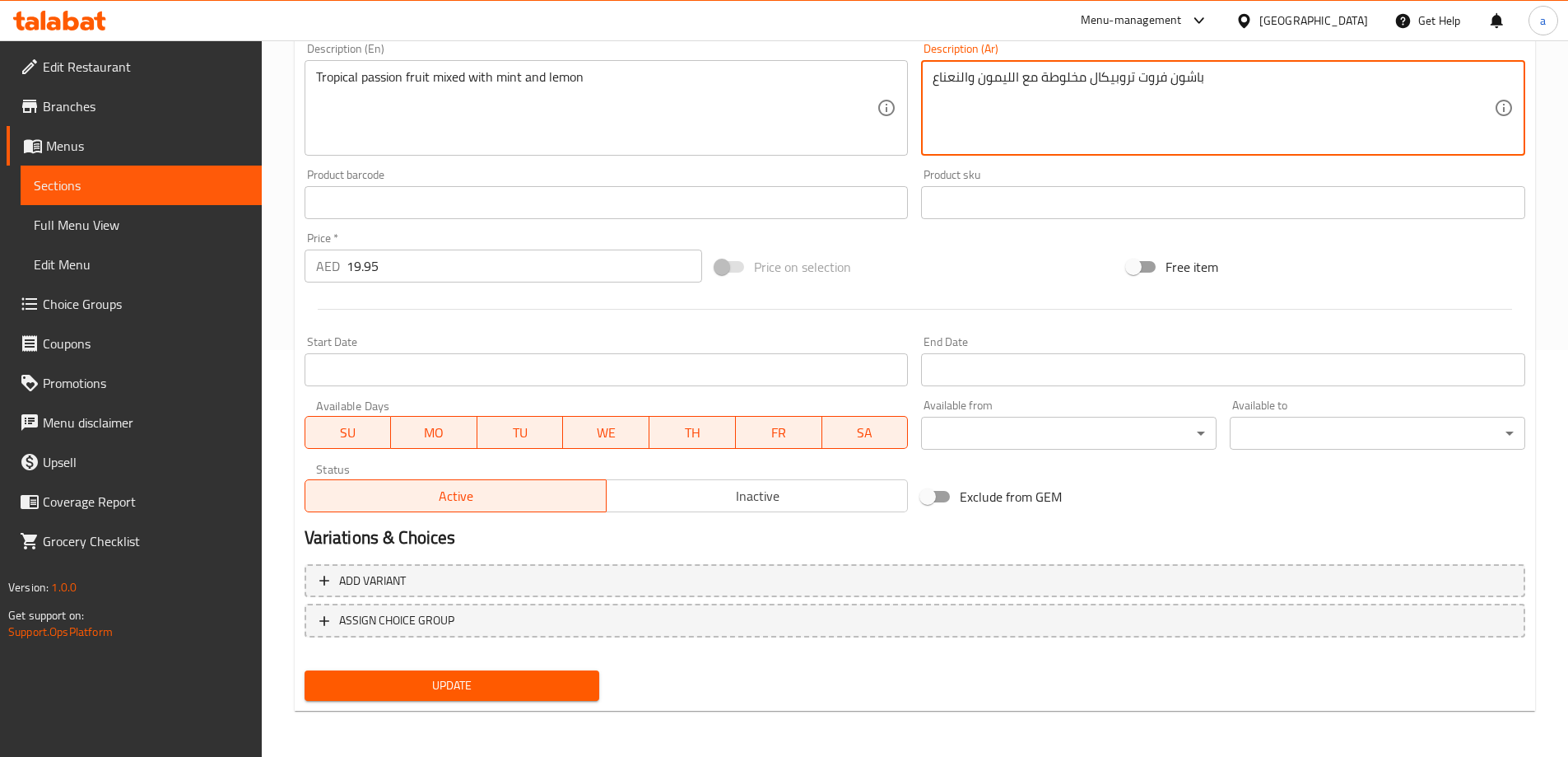
type textarea "باشون فروت تروبيكال مخلوطة مع الليمون والنعناع"
click at [472, 692] on span "Update" at bounding box center [452, 686] width 269 height 21
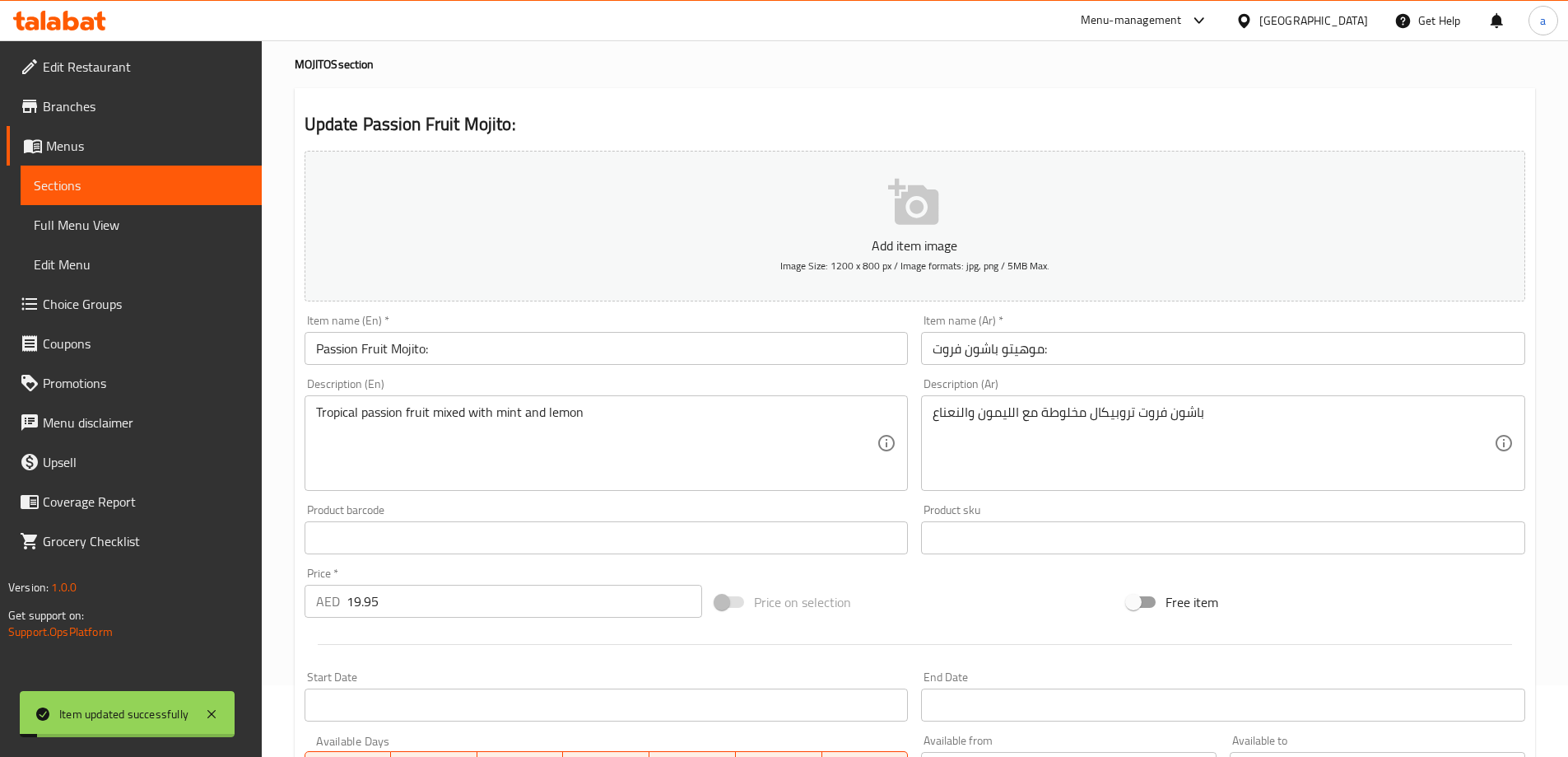
scroll to position [0, 0]
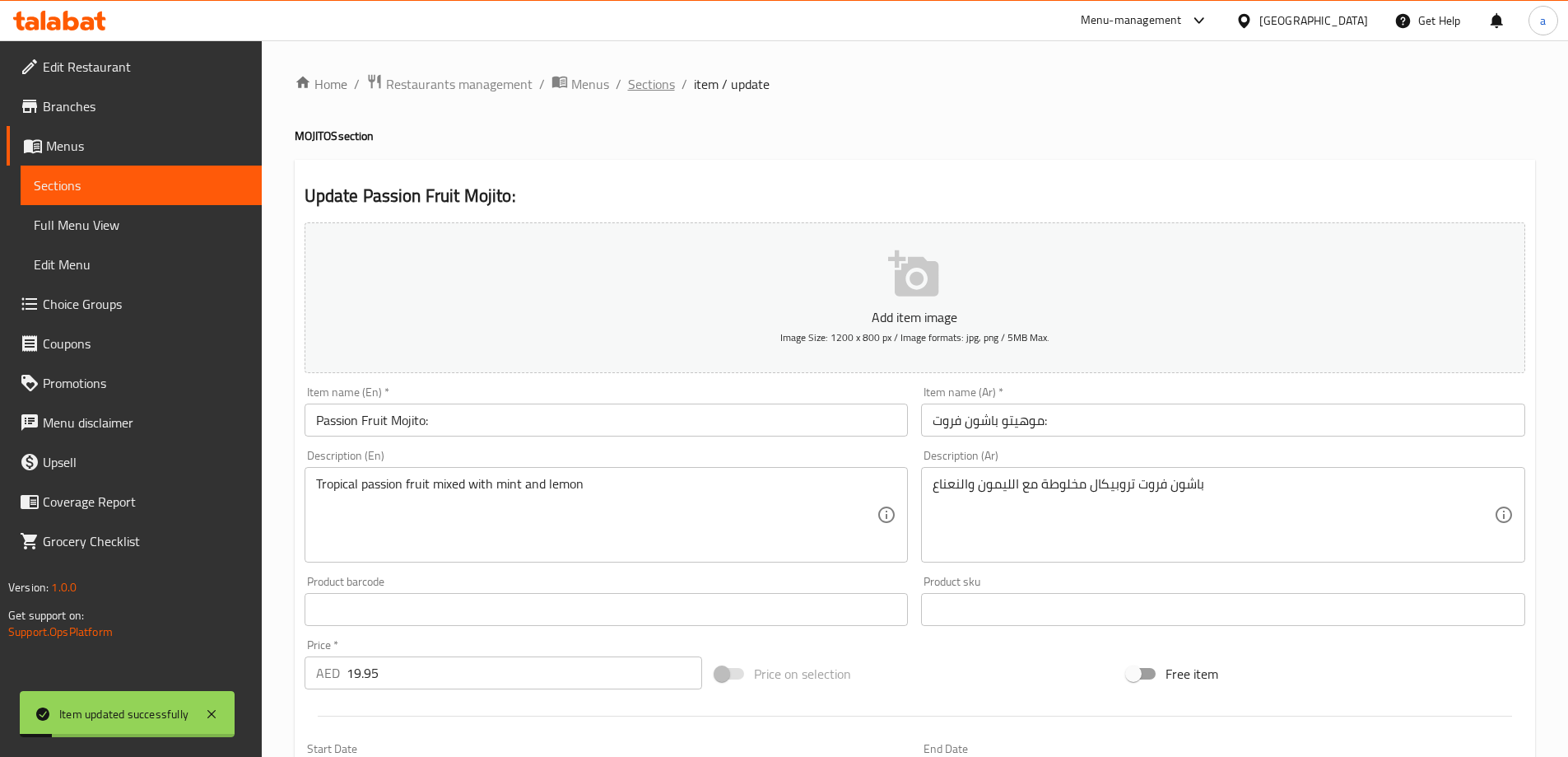
click at [658, 80] on span "Sections" at bounding box center [651, 84] width 47 height 20
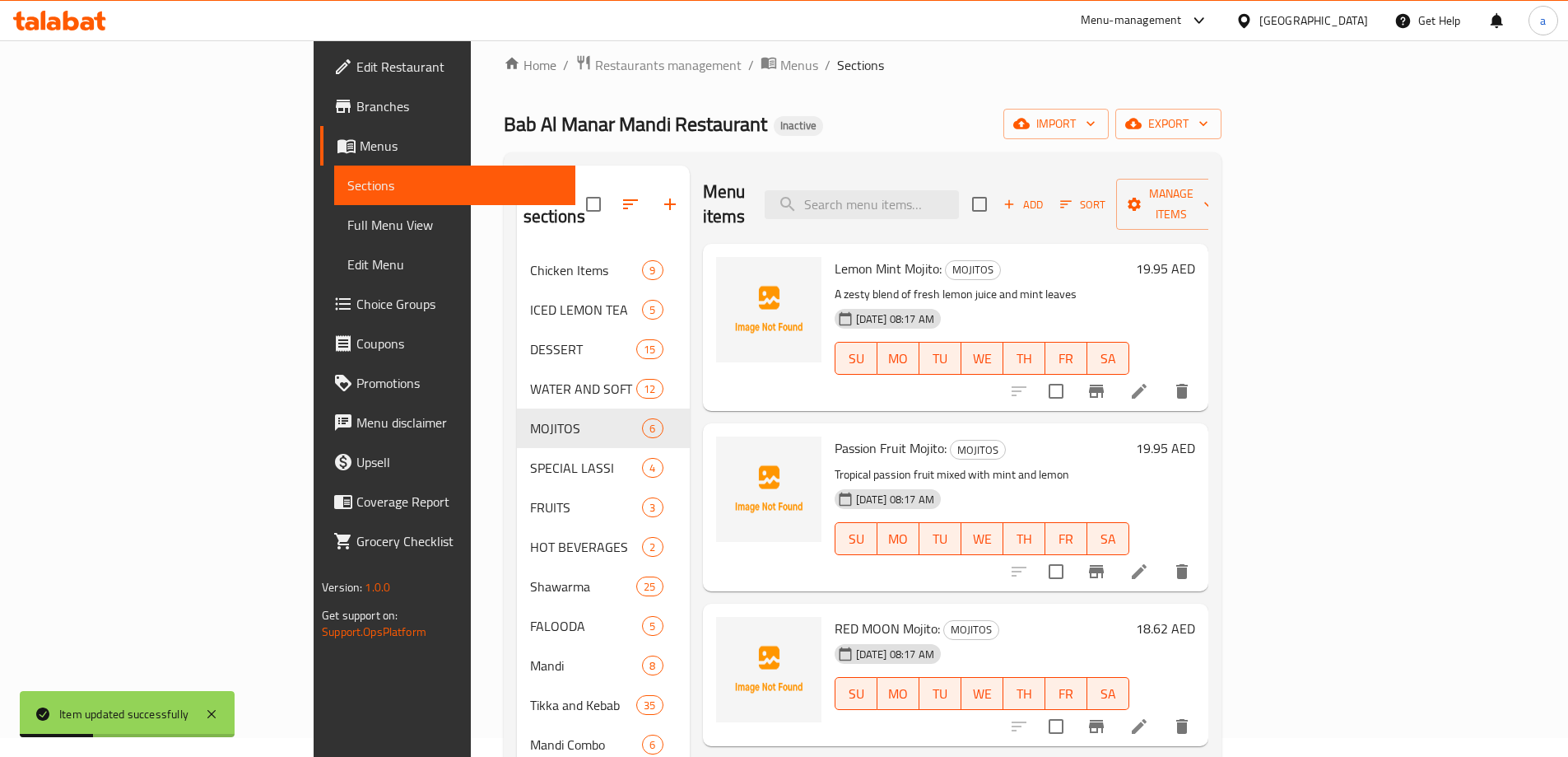
scroll to position [83, 0]
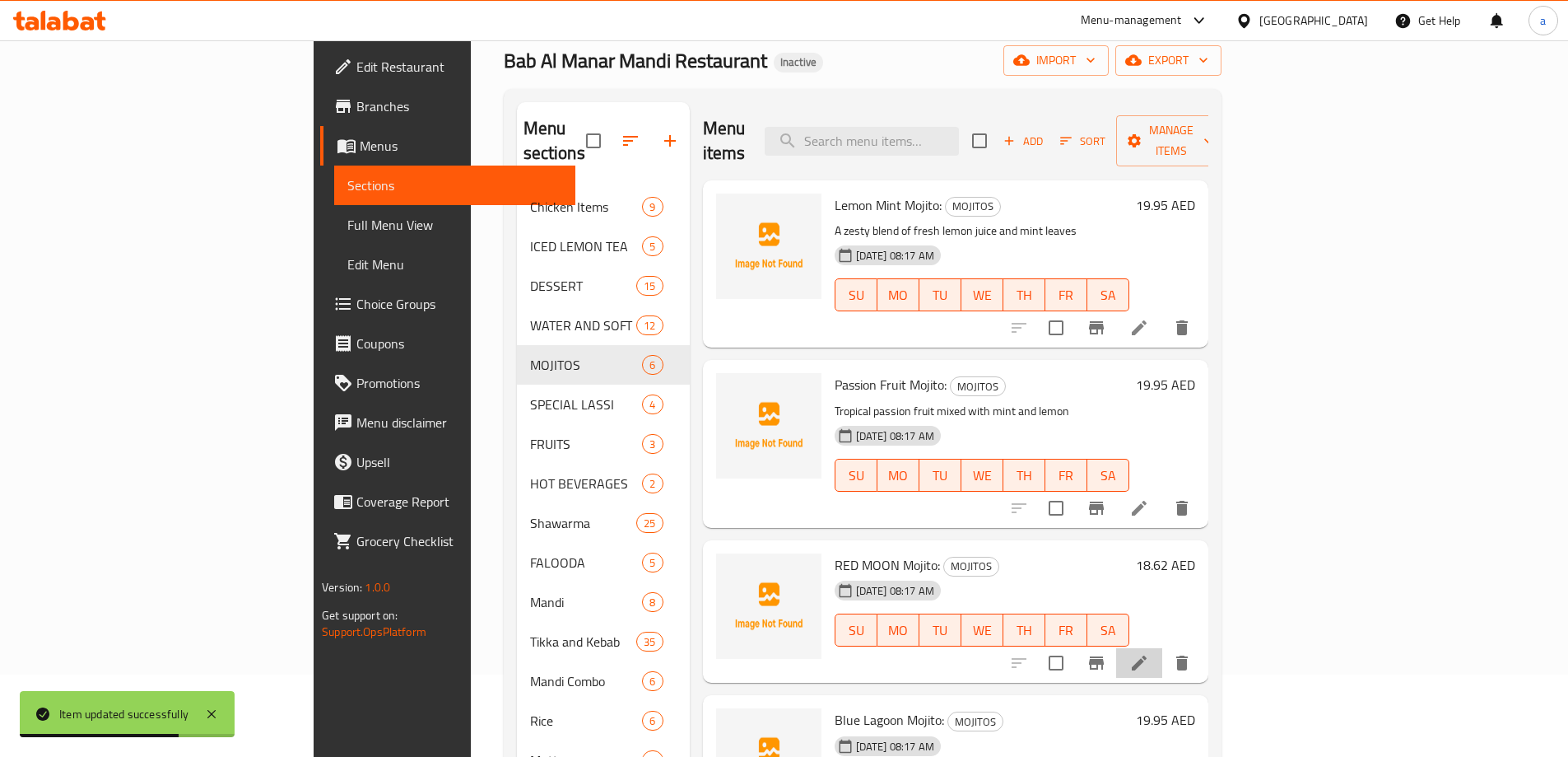
click at [1162, 648] on li at bounding box center [1138, 663] width 46 height 30
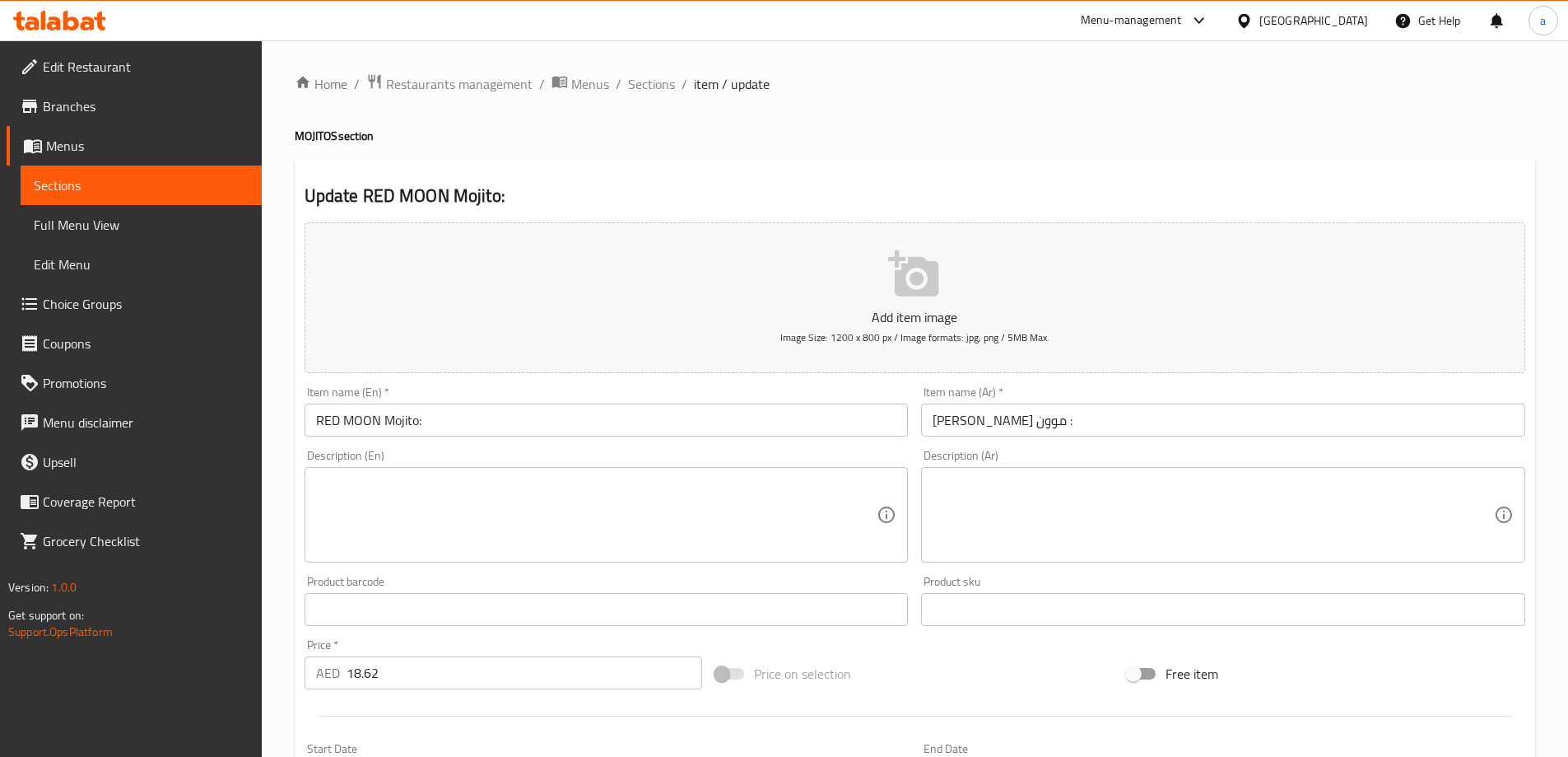
click at [794, 490] on textarea at bounding box center [596, 514] width 561 height 78
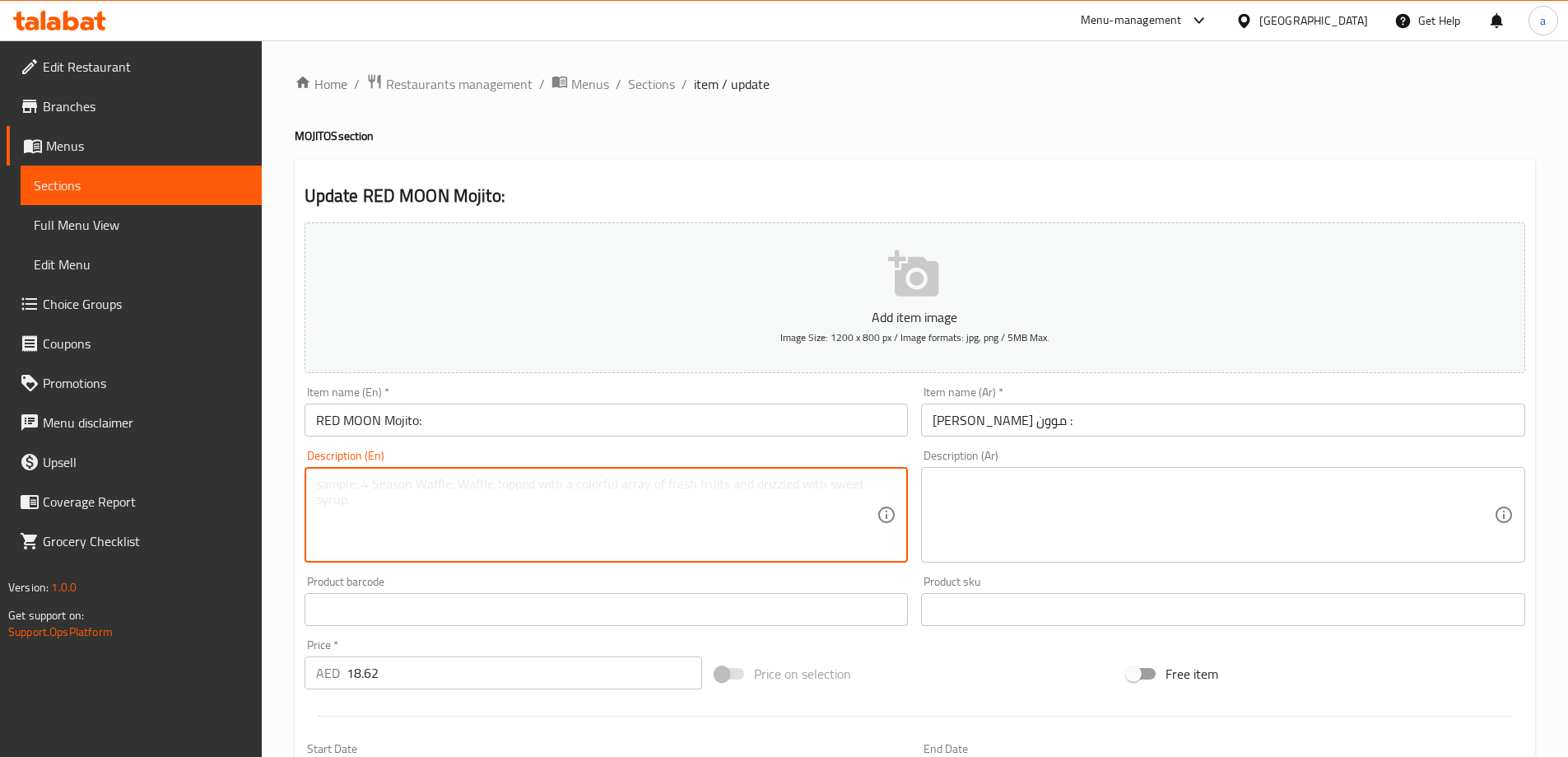
paste textarea "A striking red-hued mojito with fruity sweetness"
type textarea "A striking red-hued mojito with fruity sweetness"
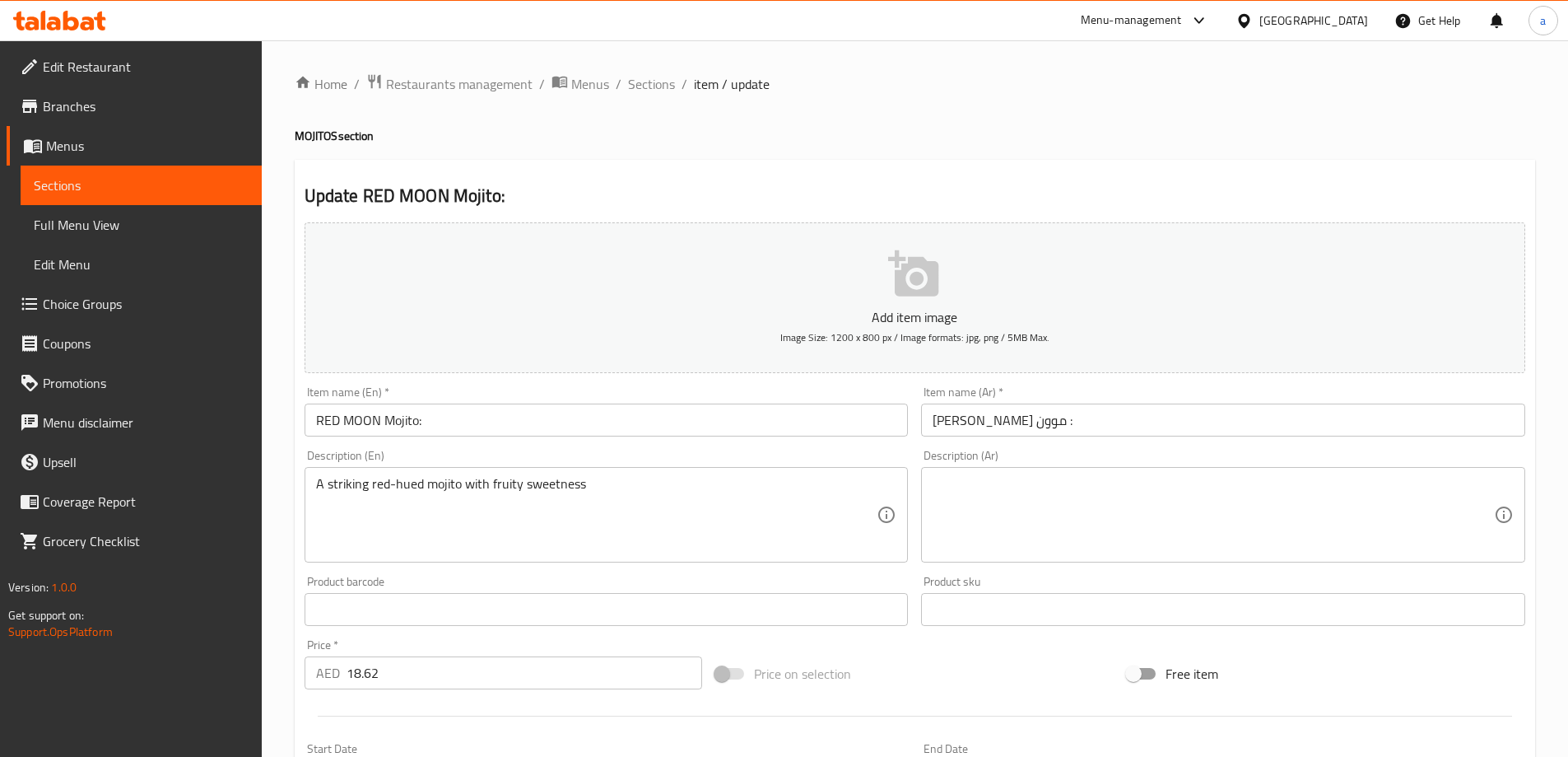
click at [1077, 488] on textarea at bounding box center [1213, 514] width 561 height 78
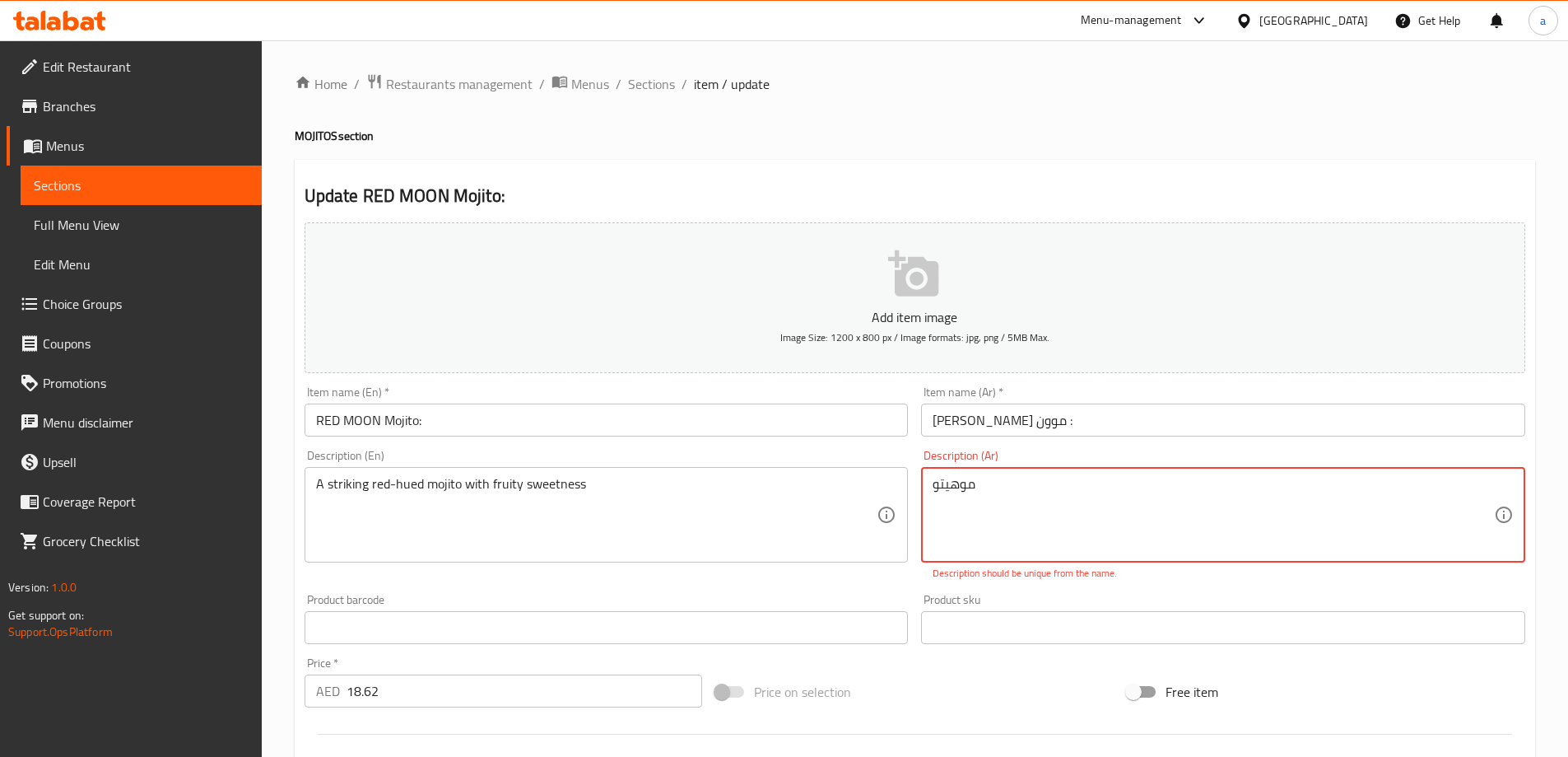
click at [1059, 491] on textarea "موهيتو" at bounding box center [1213, 514] width 561 height 78
type textarea "م"
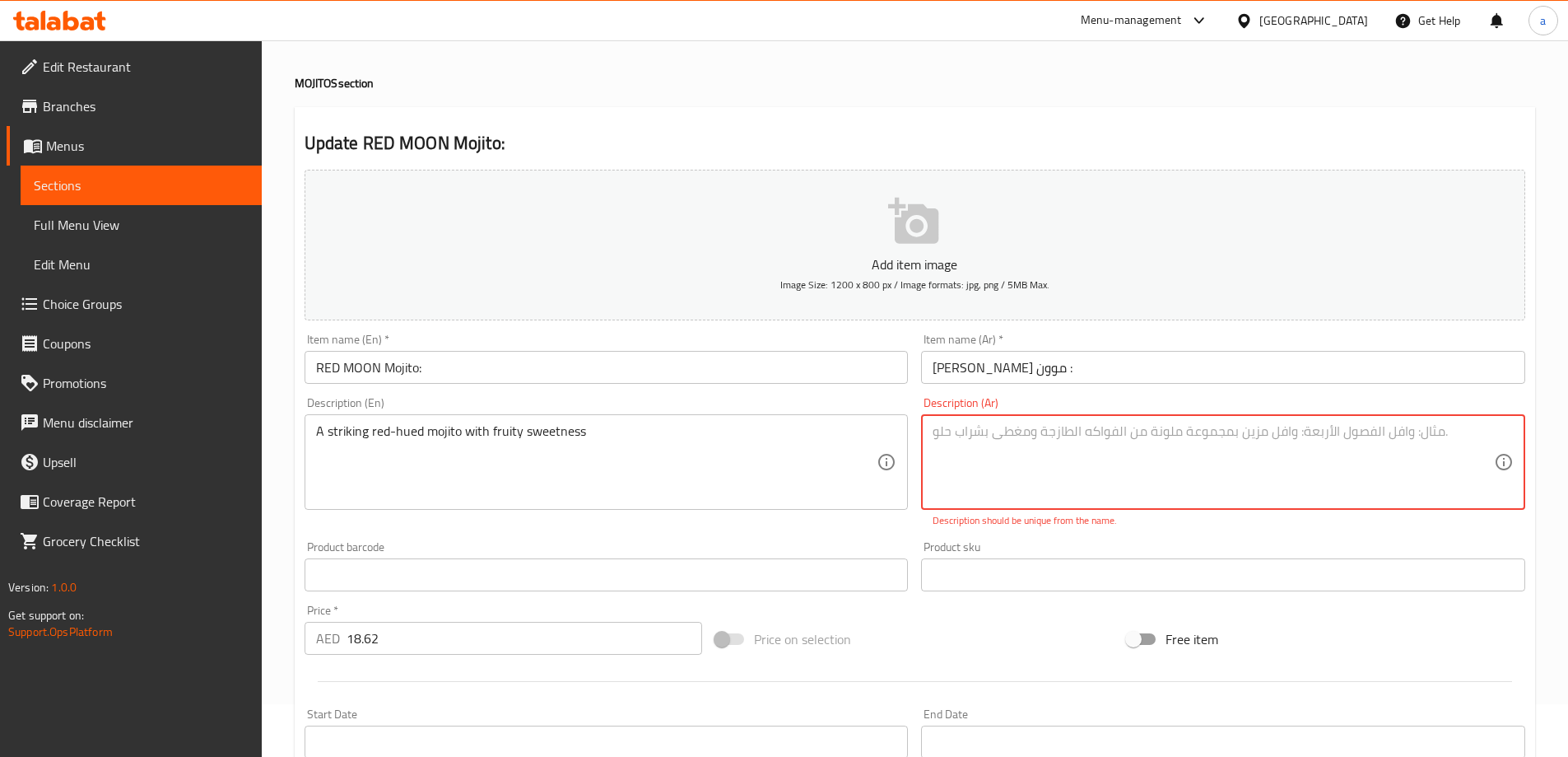
scroll to position [83, 0]
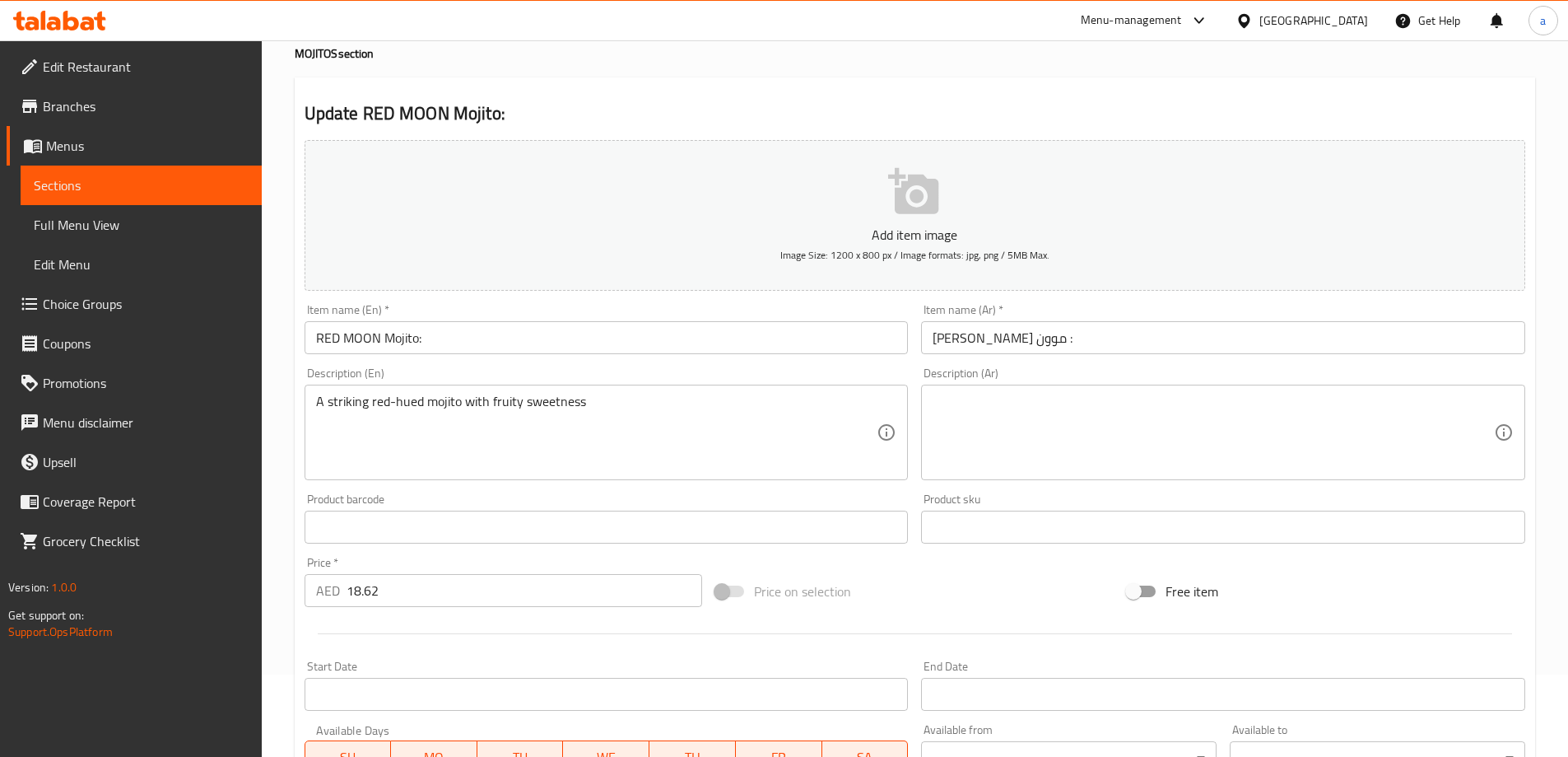
click at [1181, 506] on div "Product sku Product sku" at bounding box center [1223, 517] width 618 height 63
click at [1117, 420] on textarea at bounding box center [1213, 432] width 561 height 78
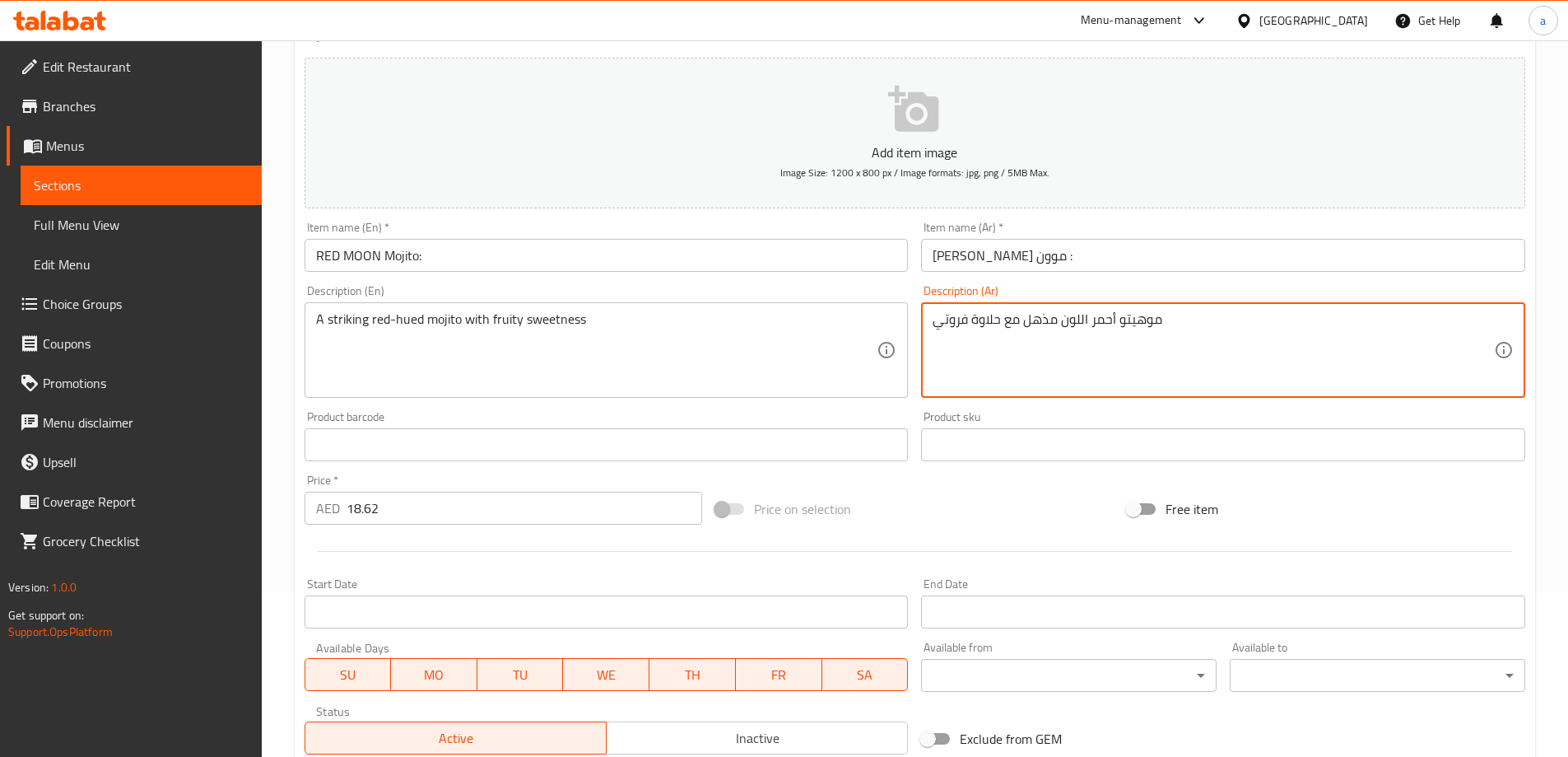
scroll to position [407, 0]
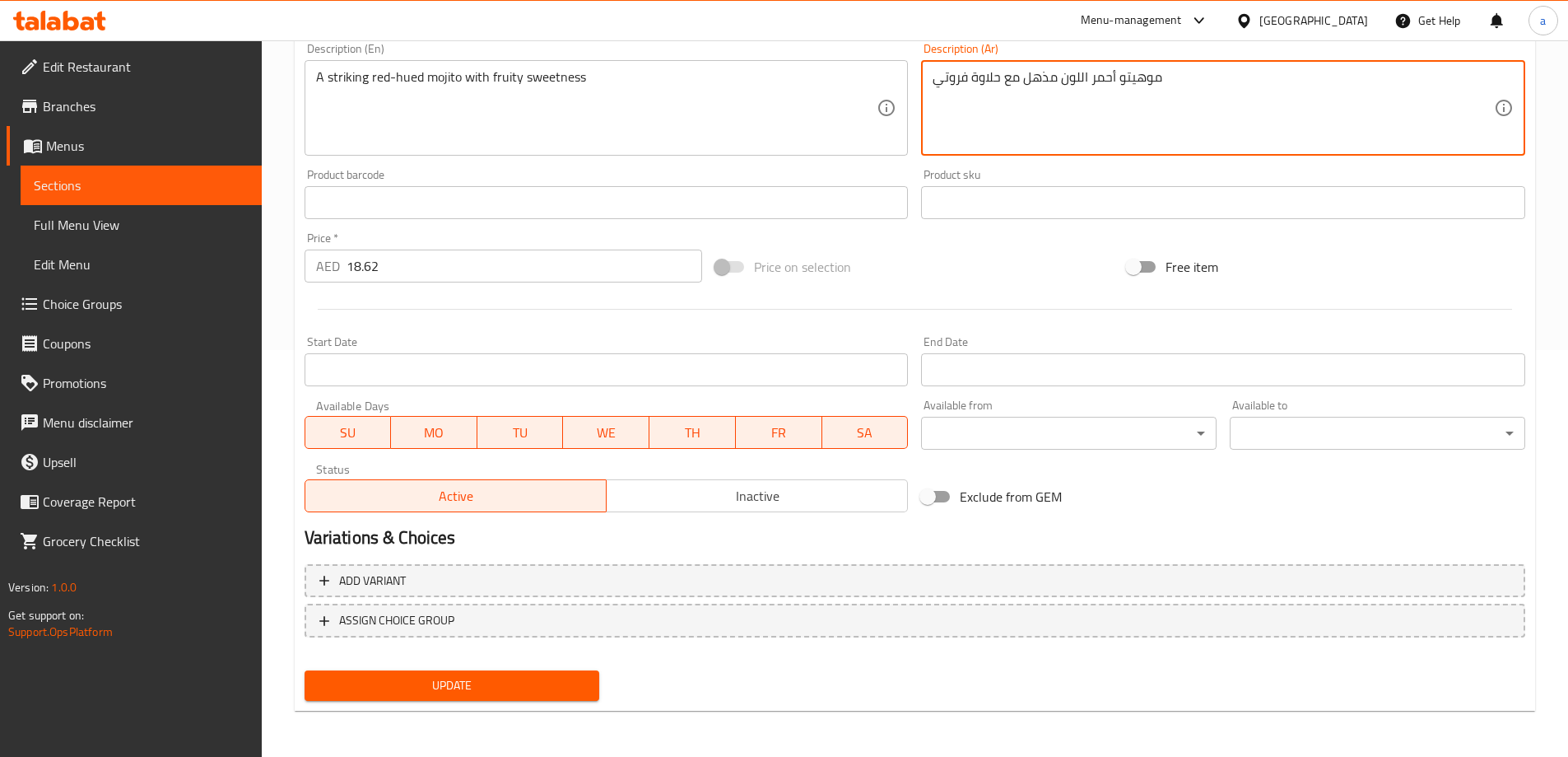
type textarea "موهيتو أحمر اللون مذهل مع حلاوة فروتي"
click at [485, 685] on span "Update" at bounding box center [452, 686] width 269 height 21
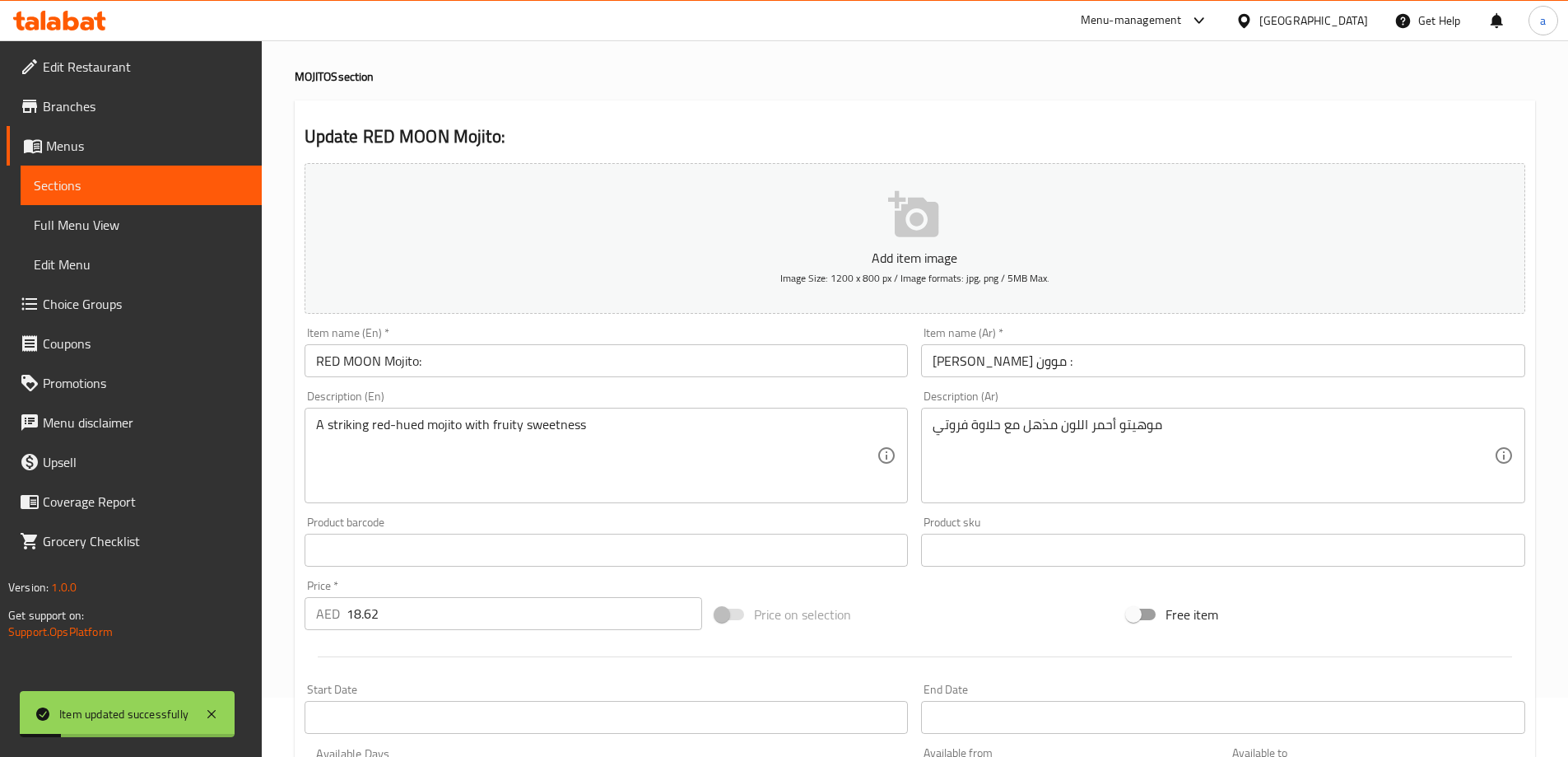
scroll to position [0, 0]
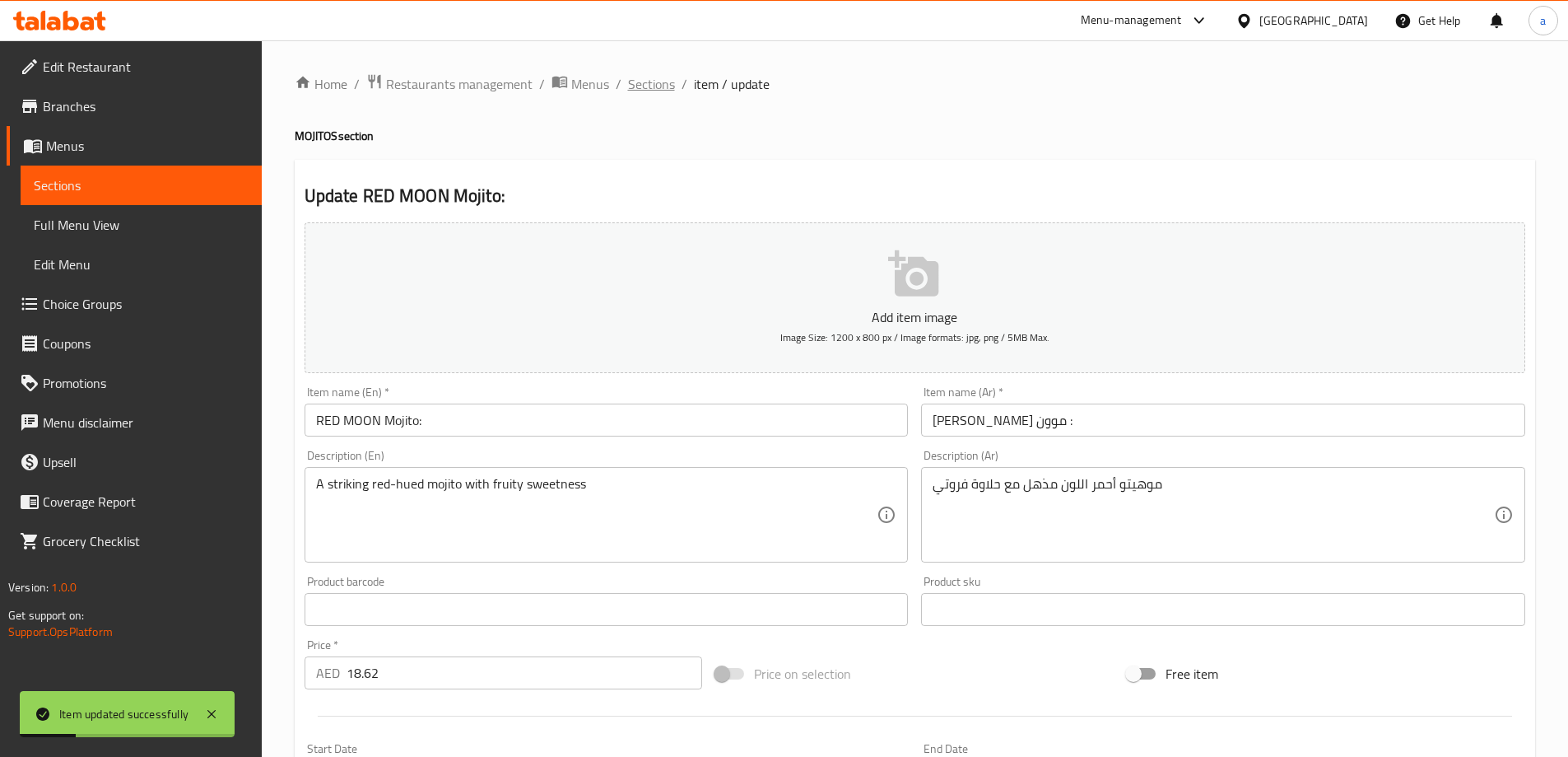
click at [654, 87] on span "Sections" at bounding box center [651, 84] width 47 height 20
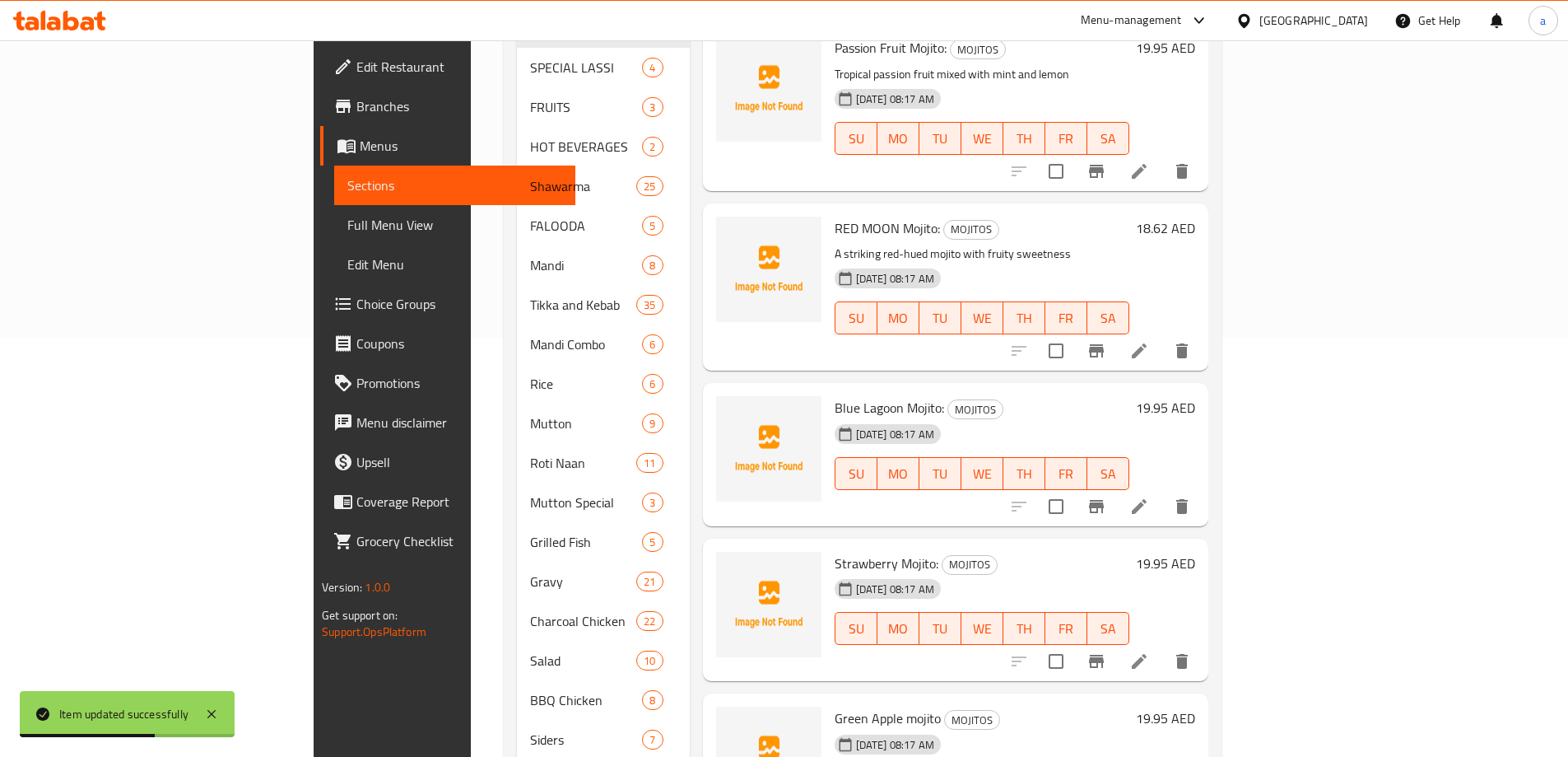
scroll to position [494, 0]
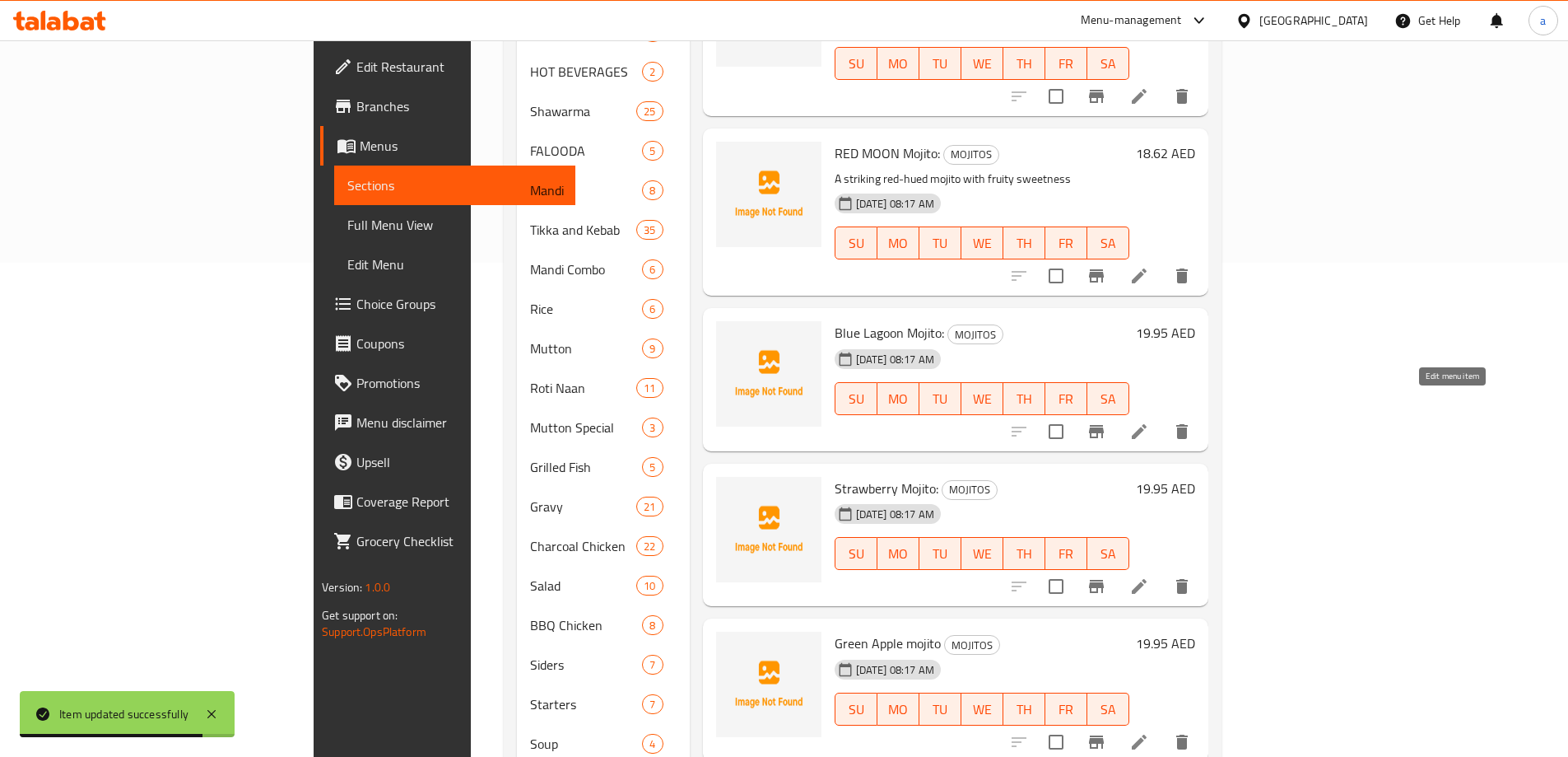
click at [1147, 424] on icon at bounding box center [1139, 432] width 15 height 15
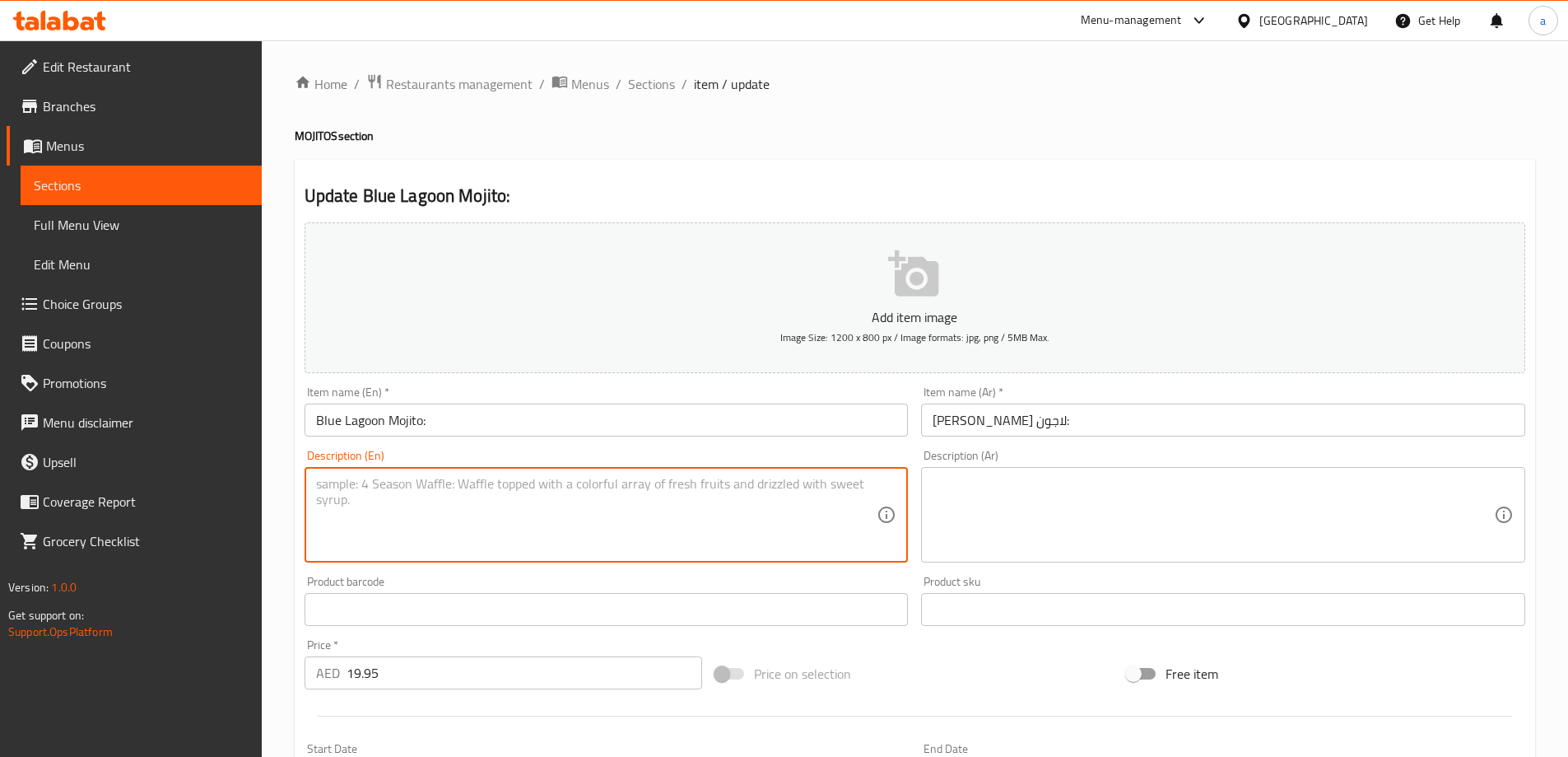
click at [614, 481] on textarea at bounding box center [596, 514] width 561 height 78
paste textarea "A vibrant blue drink with citrusy notes, mint, and a refreshing sparkle"
type textarea "A vibrant blue drink with citrusy notes, mint, and a refreshing sparkle"
click at [1174, 480] on textarea at bounding box center [1213, 514] width 561 height 78
click at [682, 482] on textarea "A vibrant blue drink with citrusy notes, mint, and a refreshing sparkle" at bounding box center [596, 514] width 561 height 78
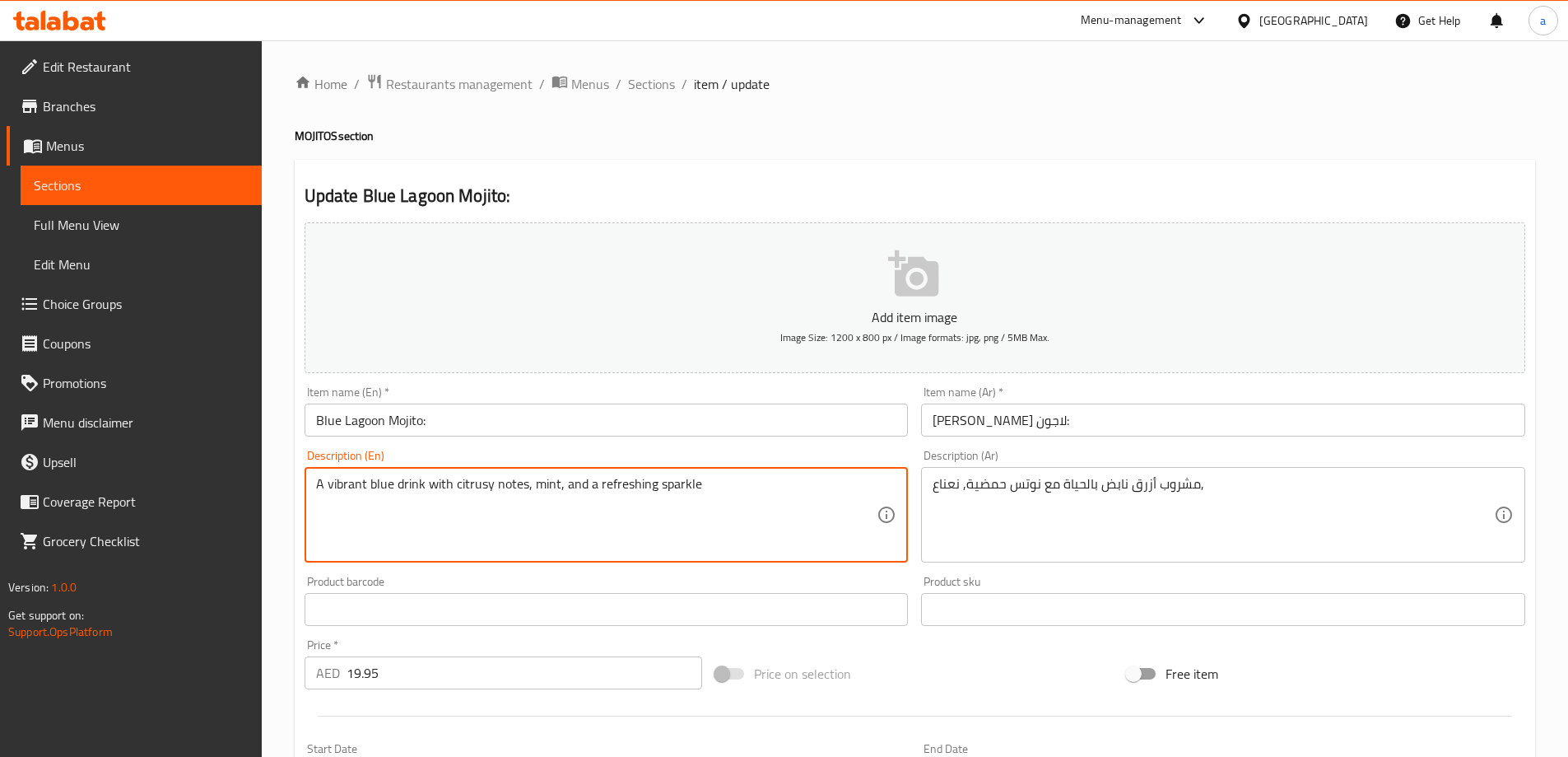
click at [682, 482] on textarea "A vibrant blue drink with citrusy notes, mint, and a refreshing sparkle" at bounding box center [596, 514] width 561 height 78
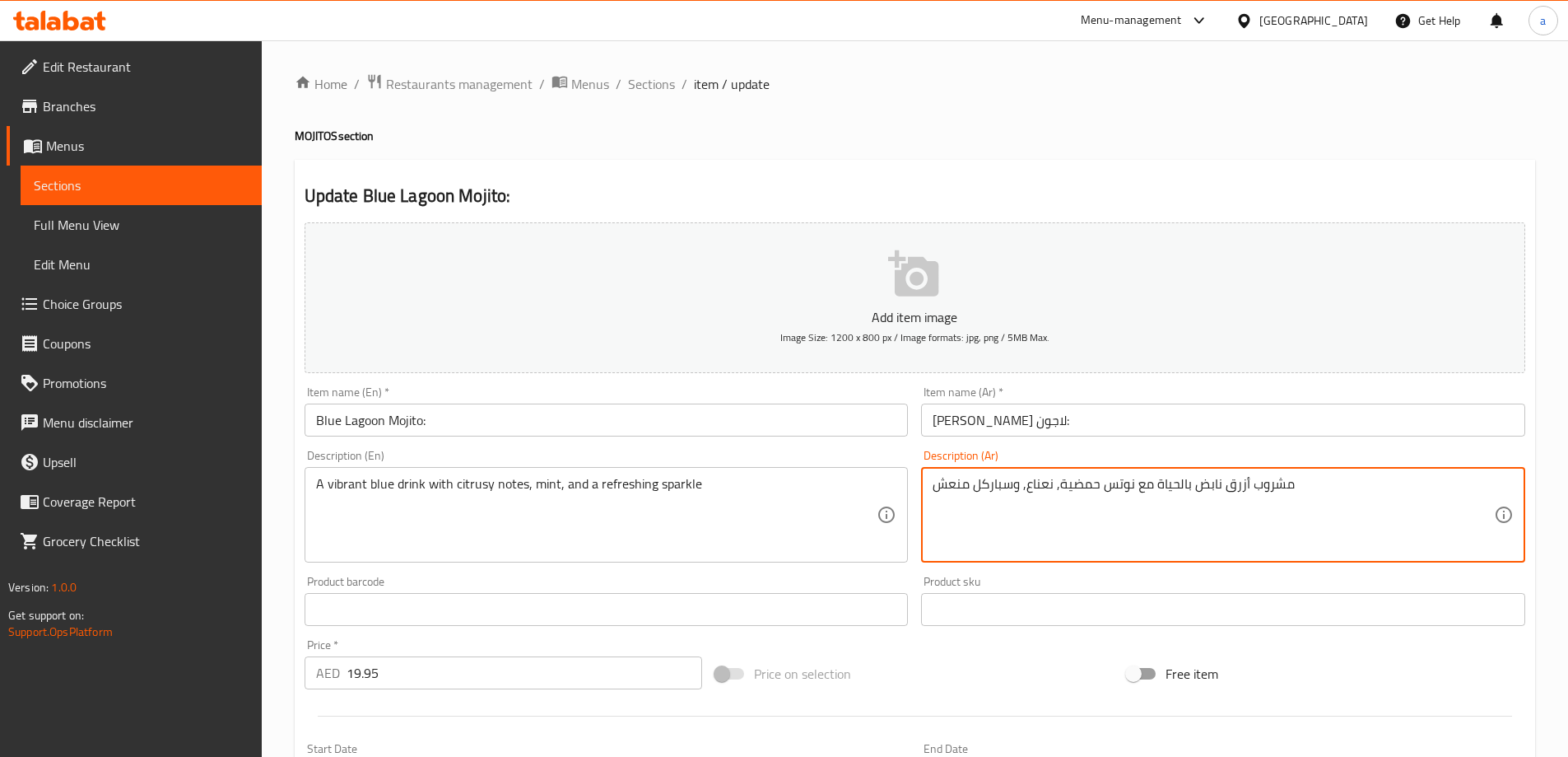
click at [1001, 488] on textarea "مشروب أزرق نابض بالحياة مع نوتس حمضية, نعناع, وسباركل منعش" at bounding box center [1213, 514] width 561 height 78
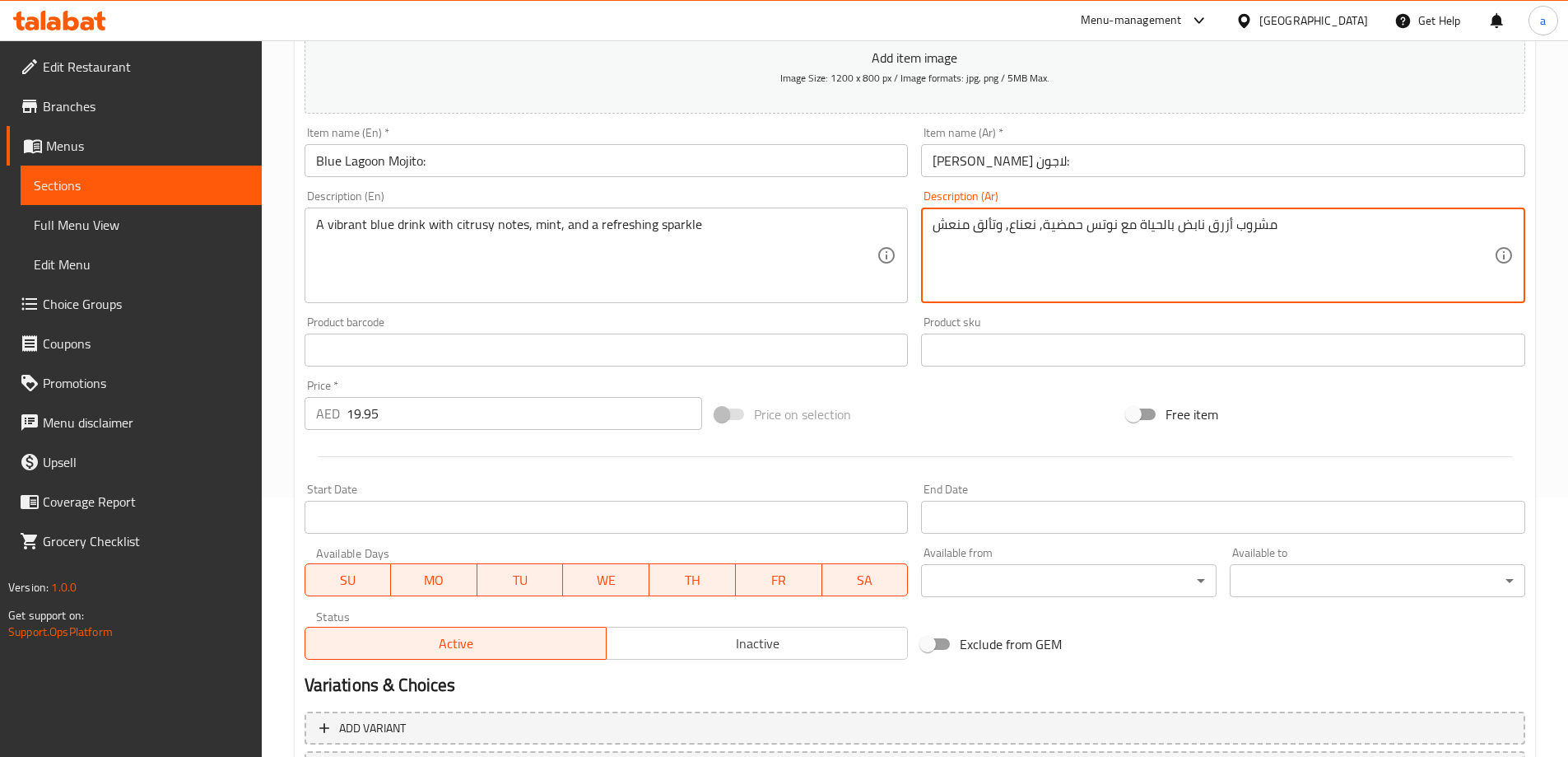
scroll to position [407, 0]
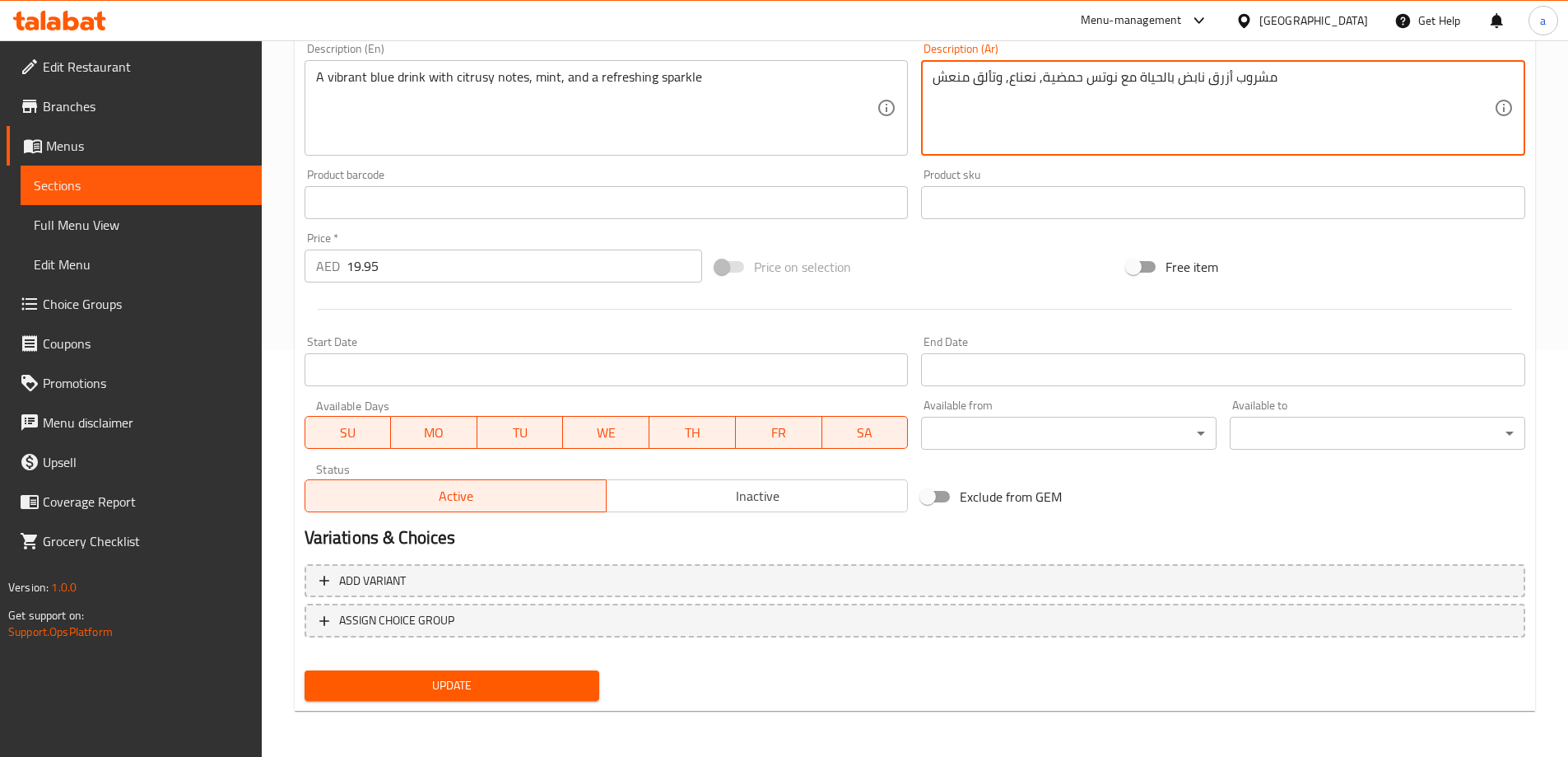
type textarea "مشروب أزرق نابض بالحياة مع نوتس حمضية, نعناع, وتألق منعش"
click at [466, 689] on span "Update" at bounding box center [452, 686] width 269 height 21
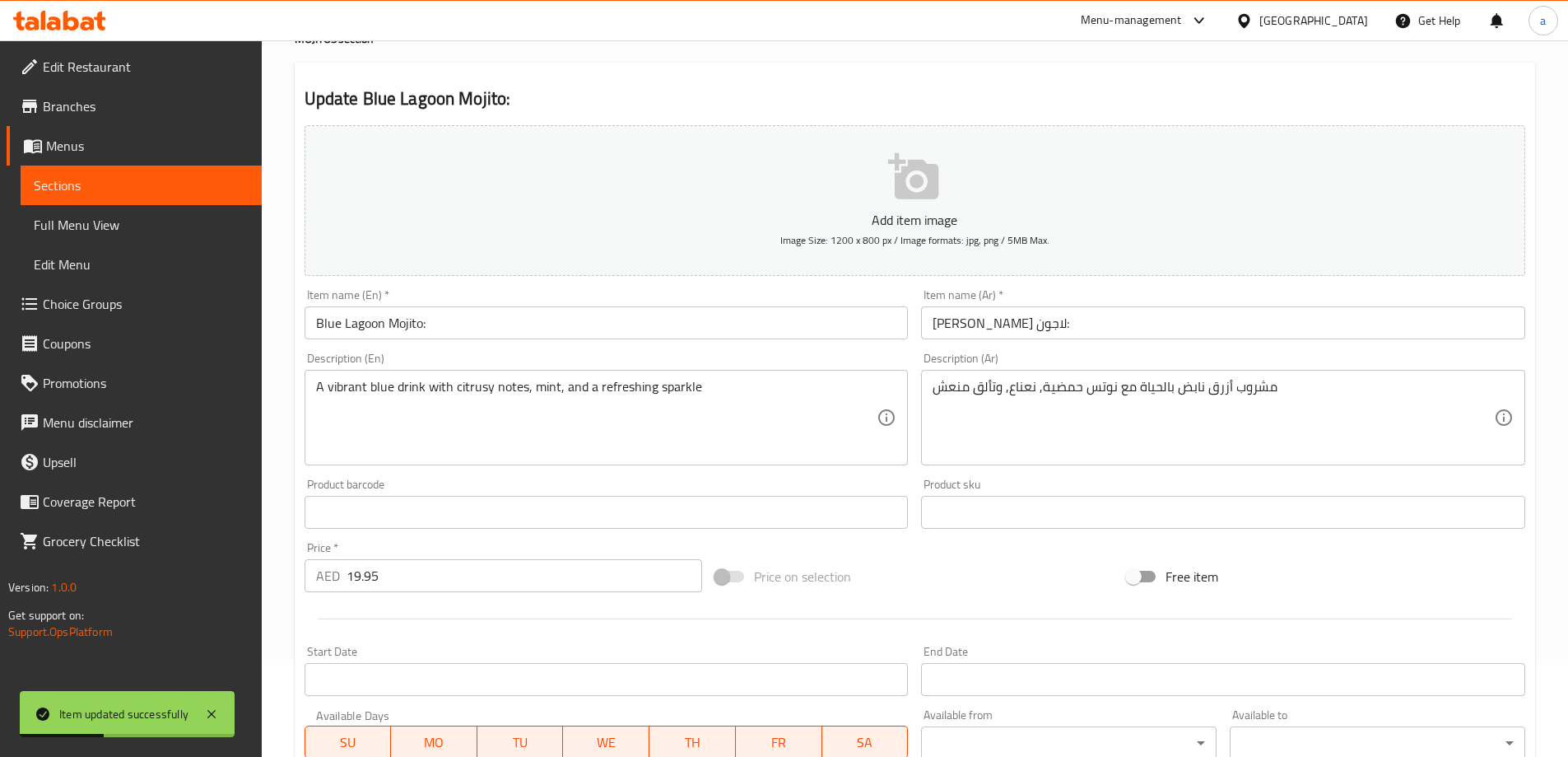
scroll to position [0, 0]
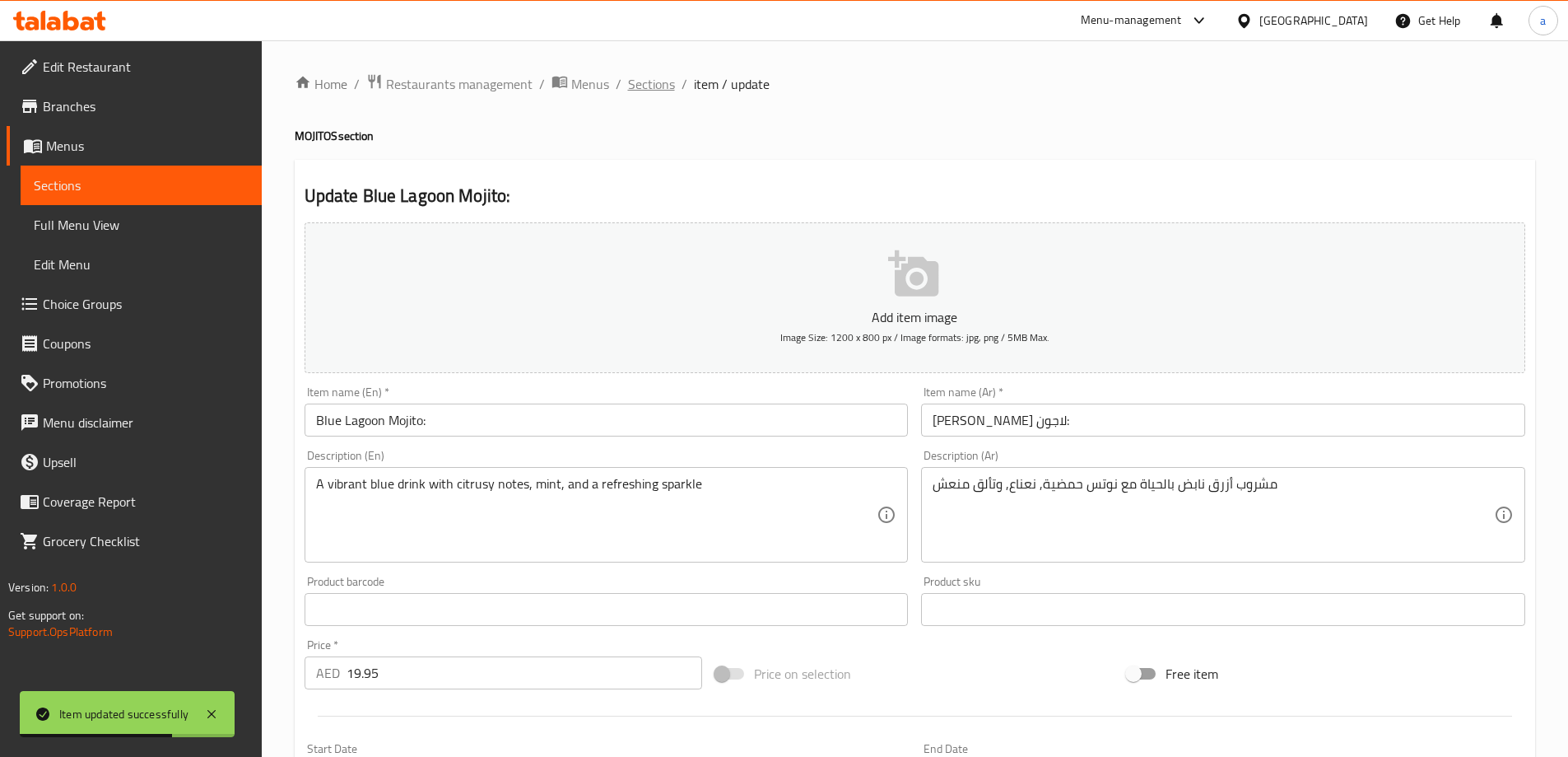
click at [640, 79] on span "Sections" at bounding box center [651, 84] width 47 height 20
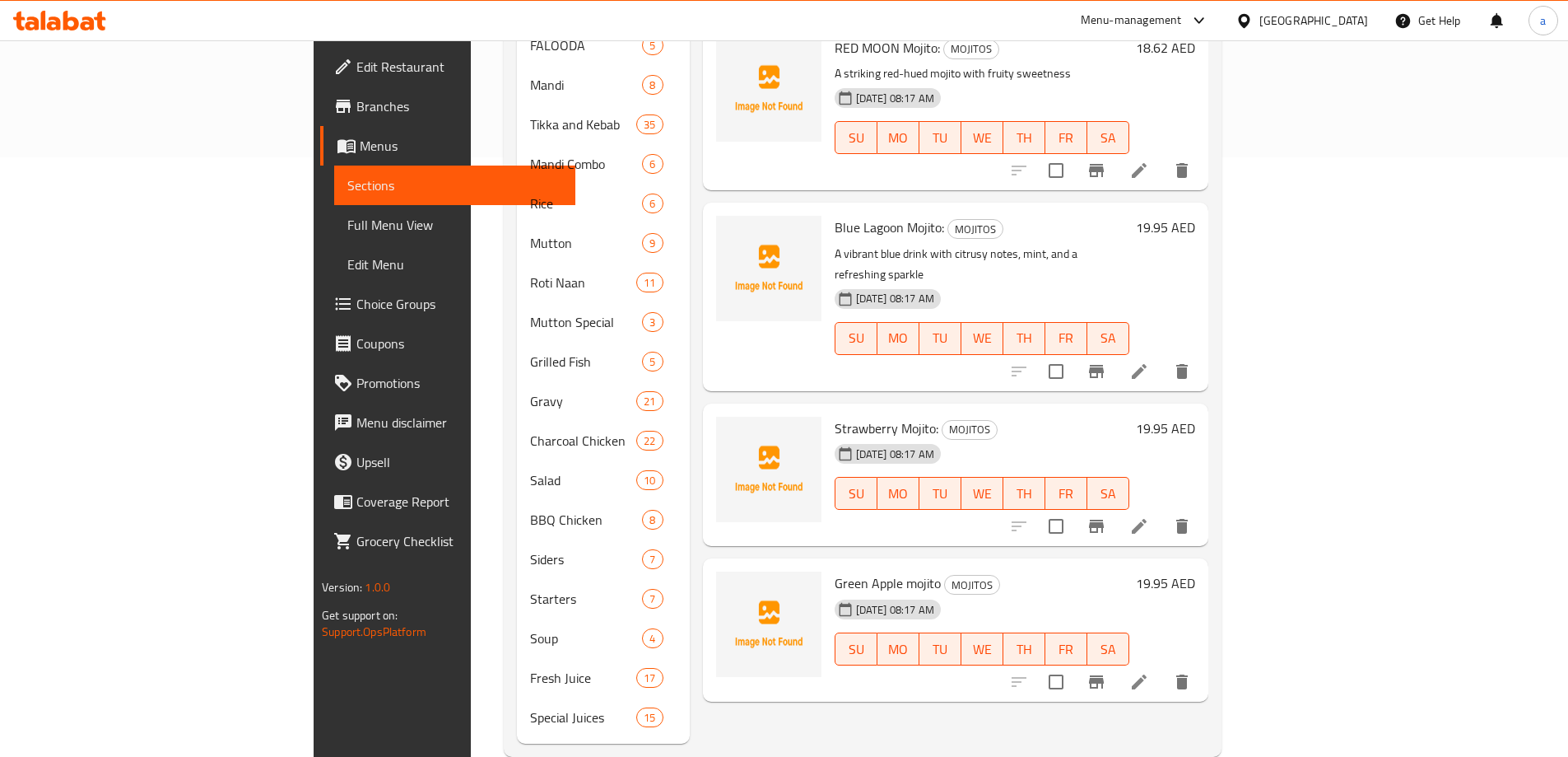
scroll to position [607, 0]
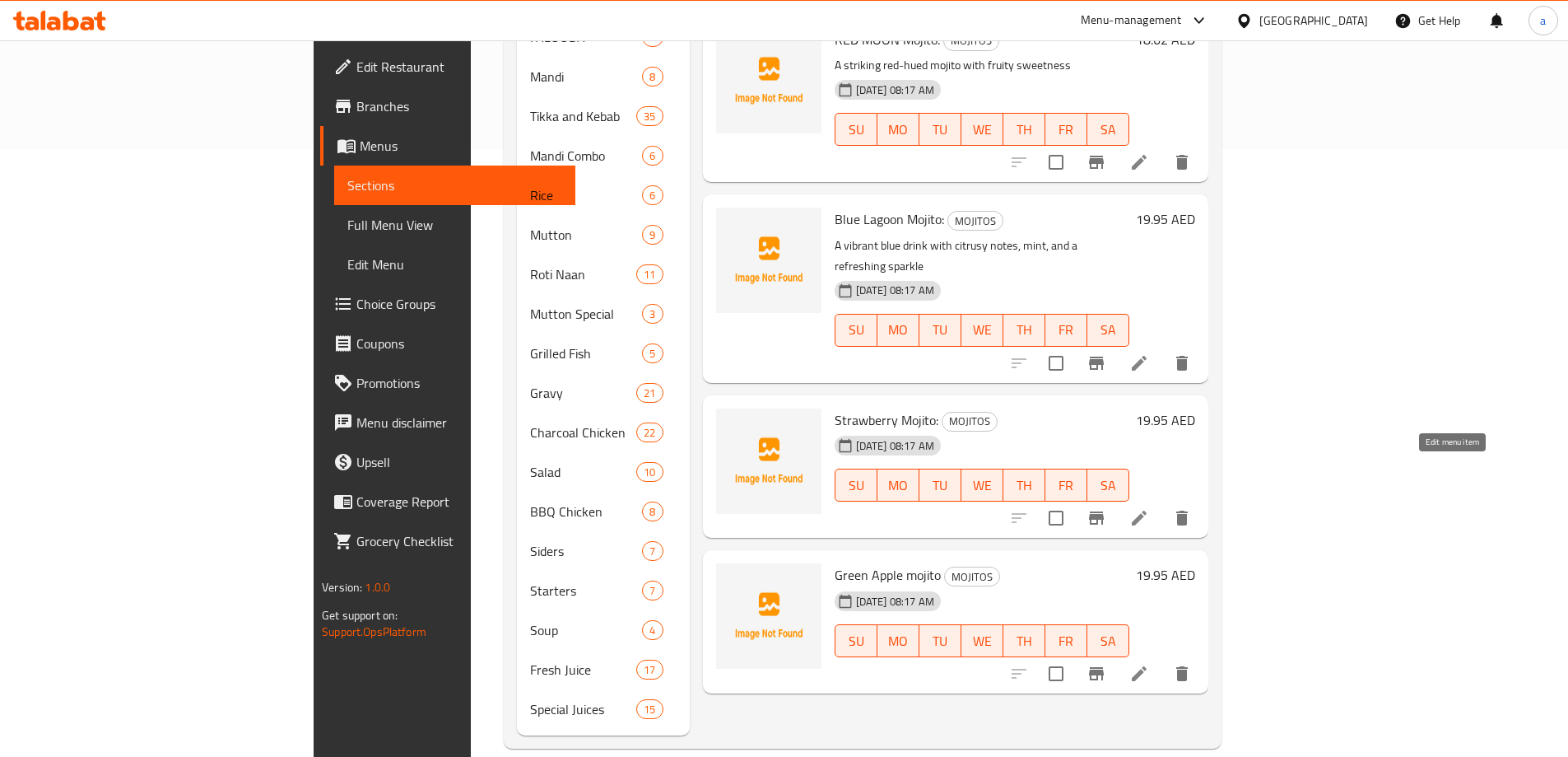
click at [1149, 508] on icon at bounding box center [1138, 517] width 20 height 20
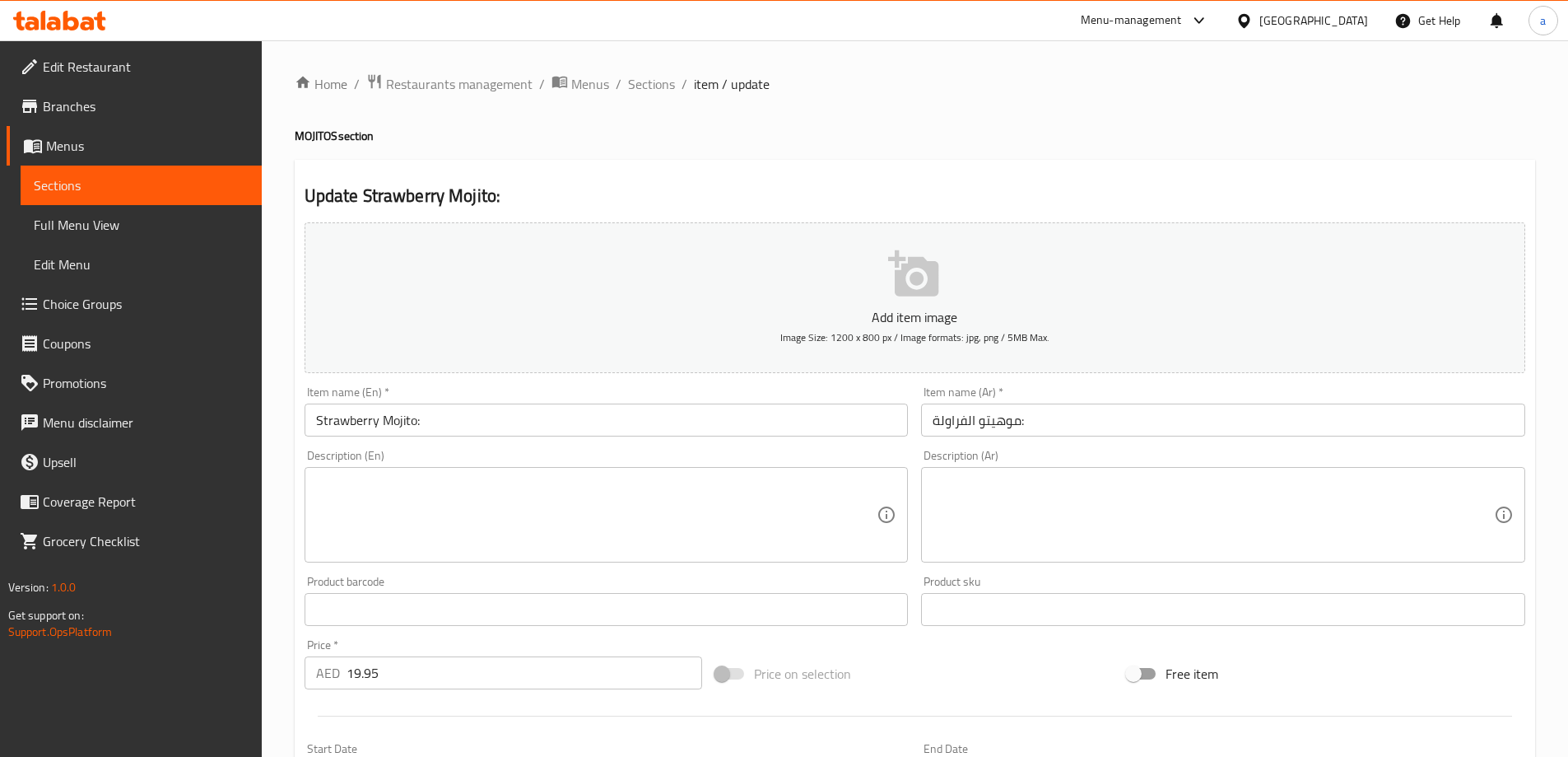
click at [658, 465] on div "Description (En) Description (En)" at bounding box center [606, 506] width 604 height 113
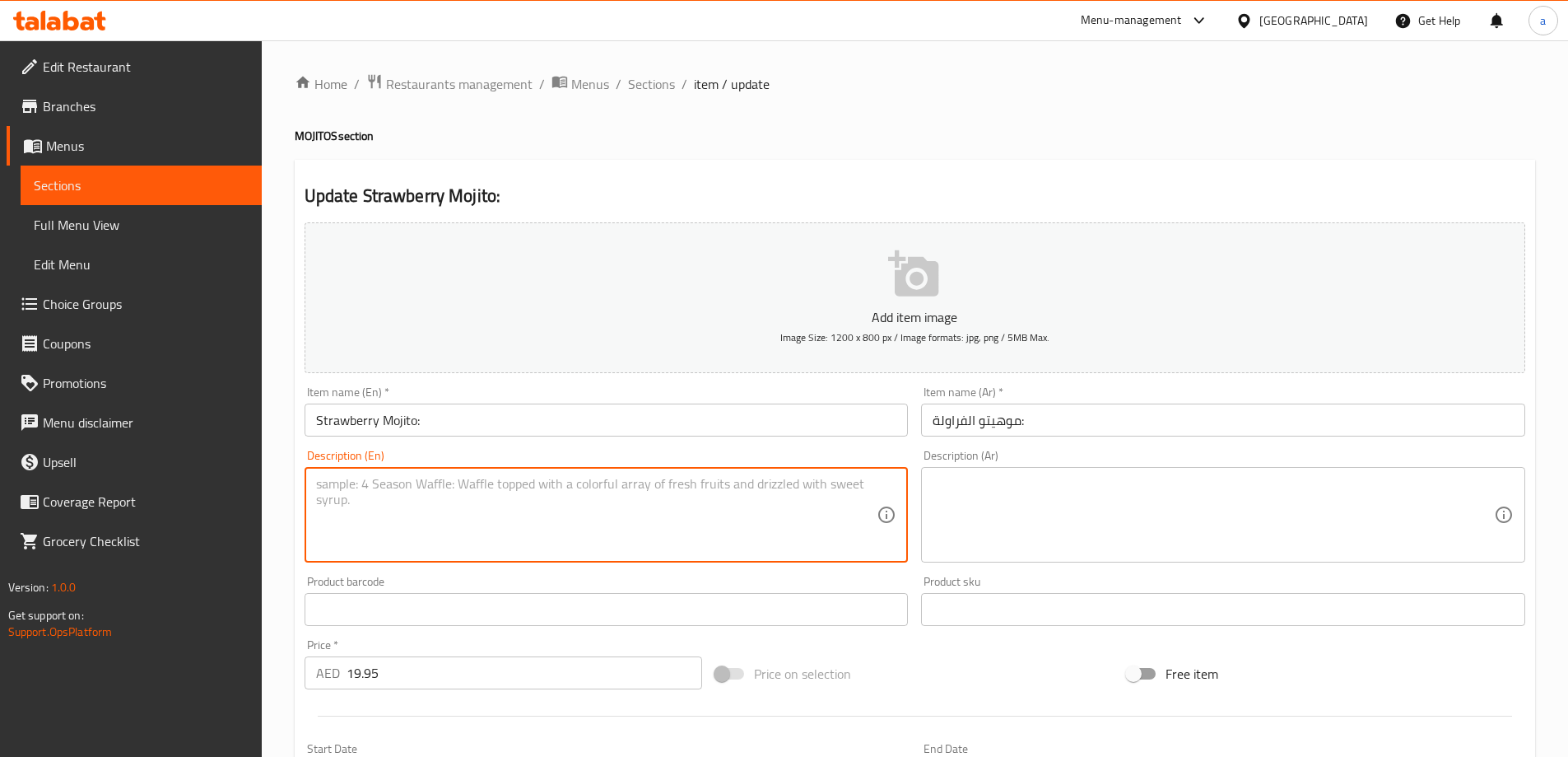
click at [668, 510] on textarea at bounding box center [596, 514] width 561 height 78
paste textarea "Juicy strawberries blended with lemon, mint, and ice"
type textarea "Juicy strawberries blended with lemon, mint, and ice"
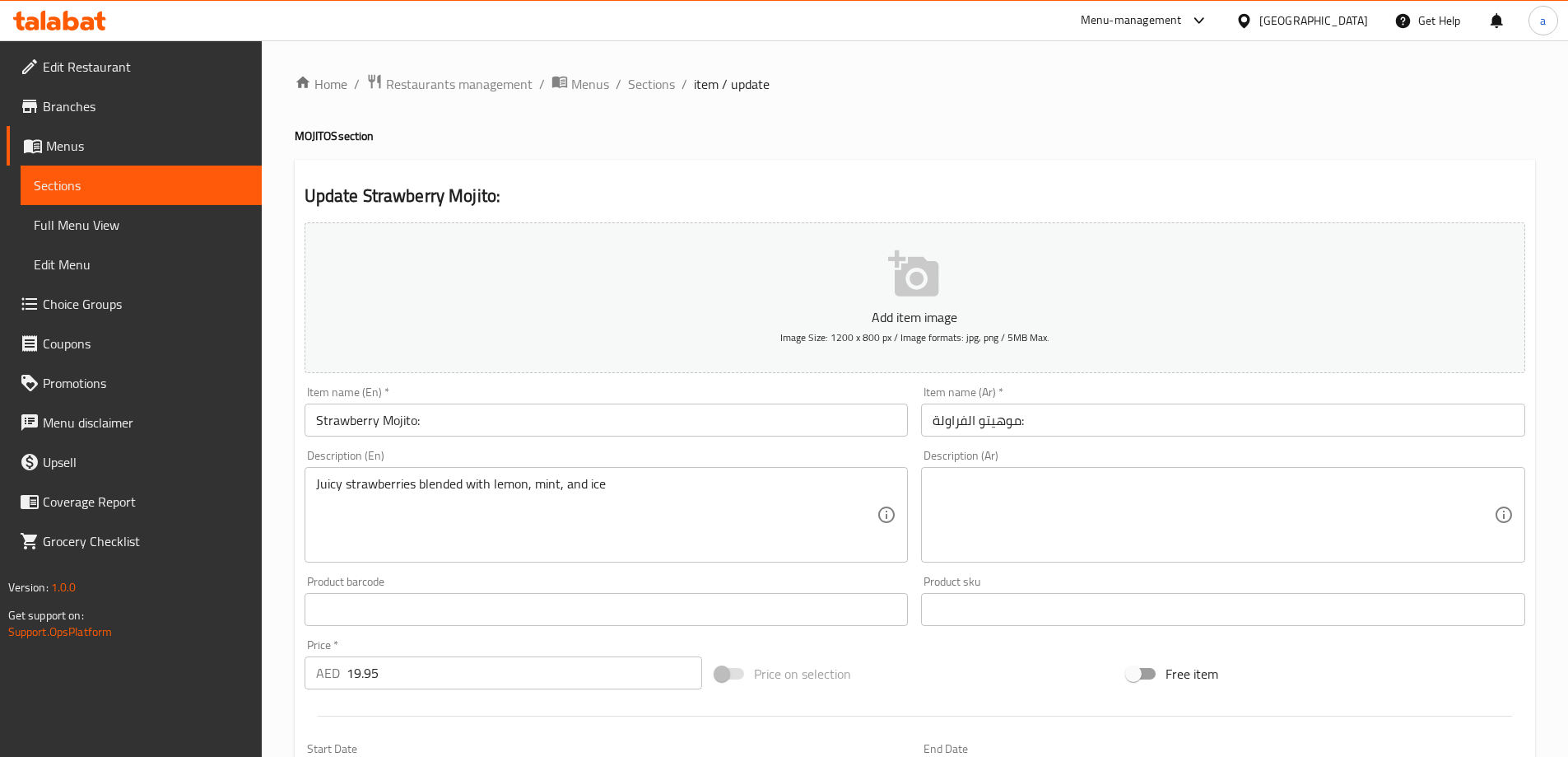
click at [1227, 473] on div "Description (Ar)" at bounding box center [1223, 514] width 604 height 96
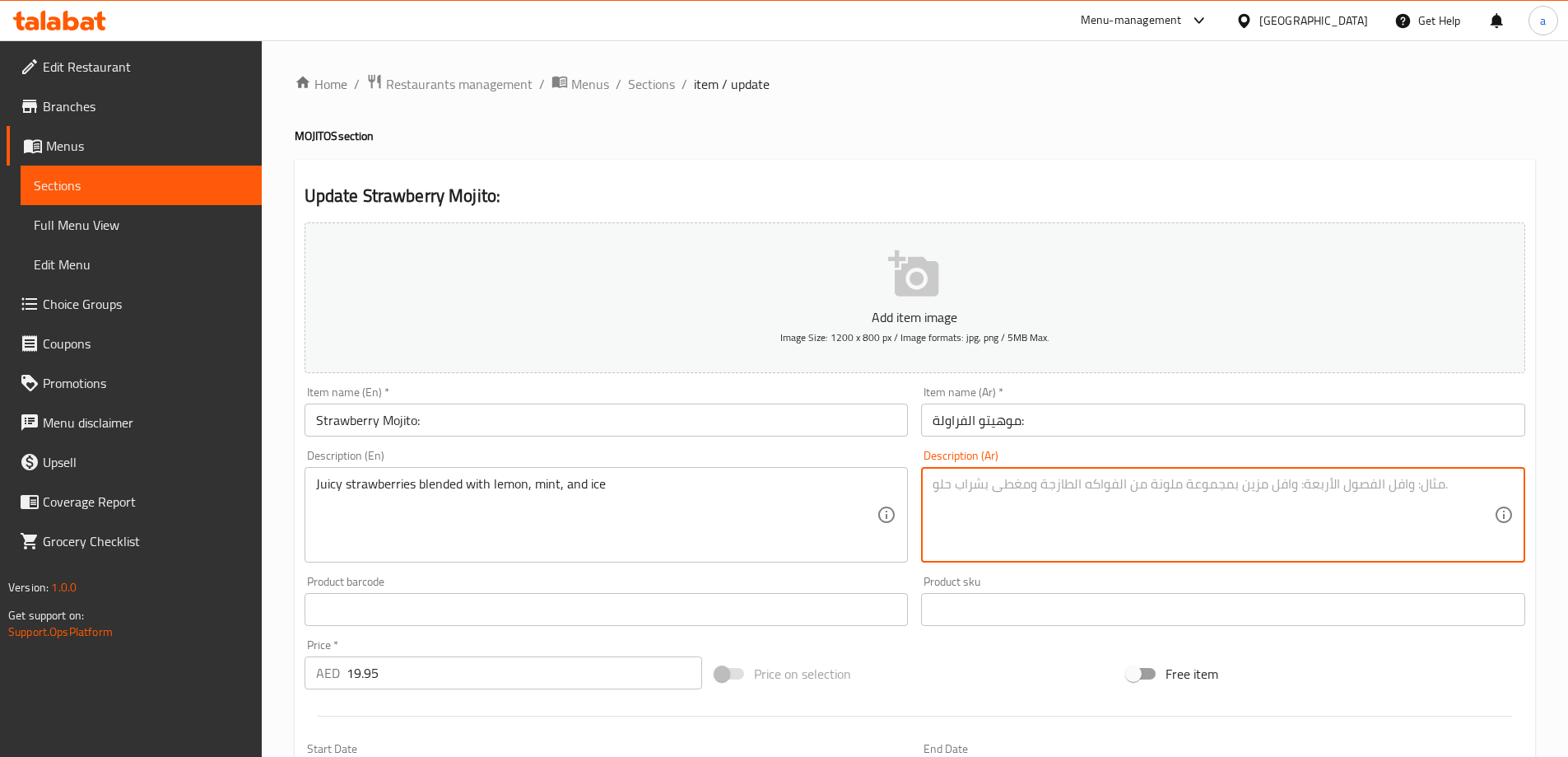
click at [1239, 501] on textarea at bounding box center [1213, 514] width 561 height 78
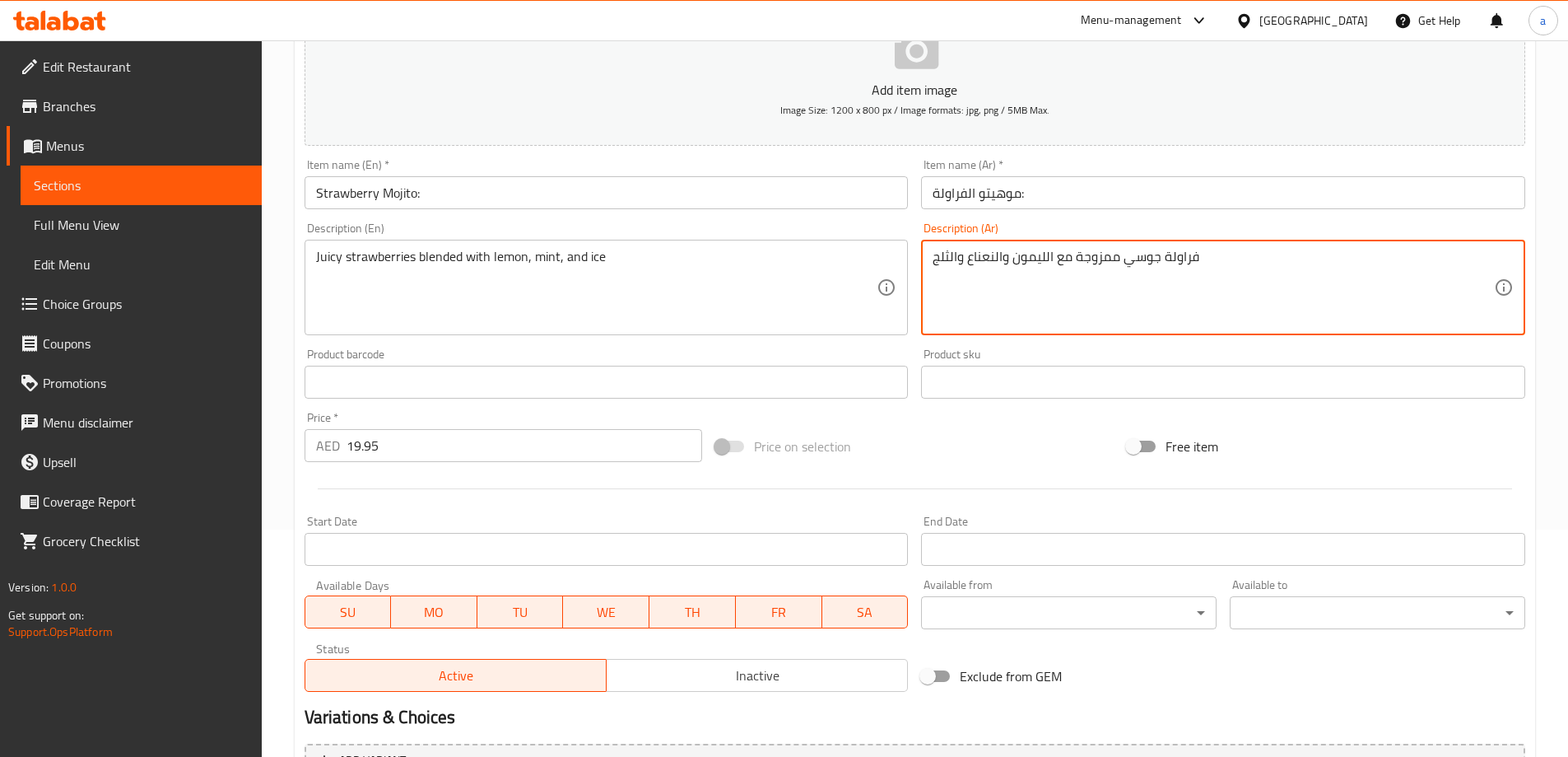
scroll to position [407, 0]
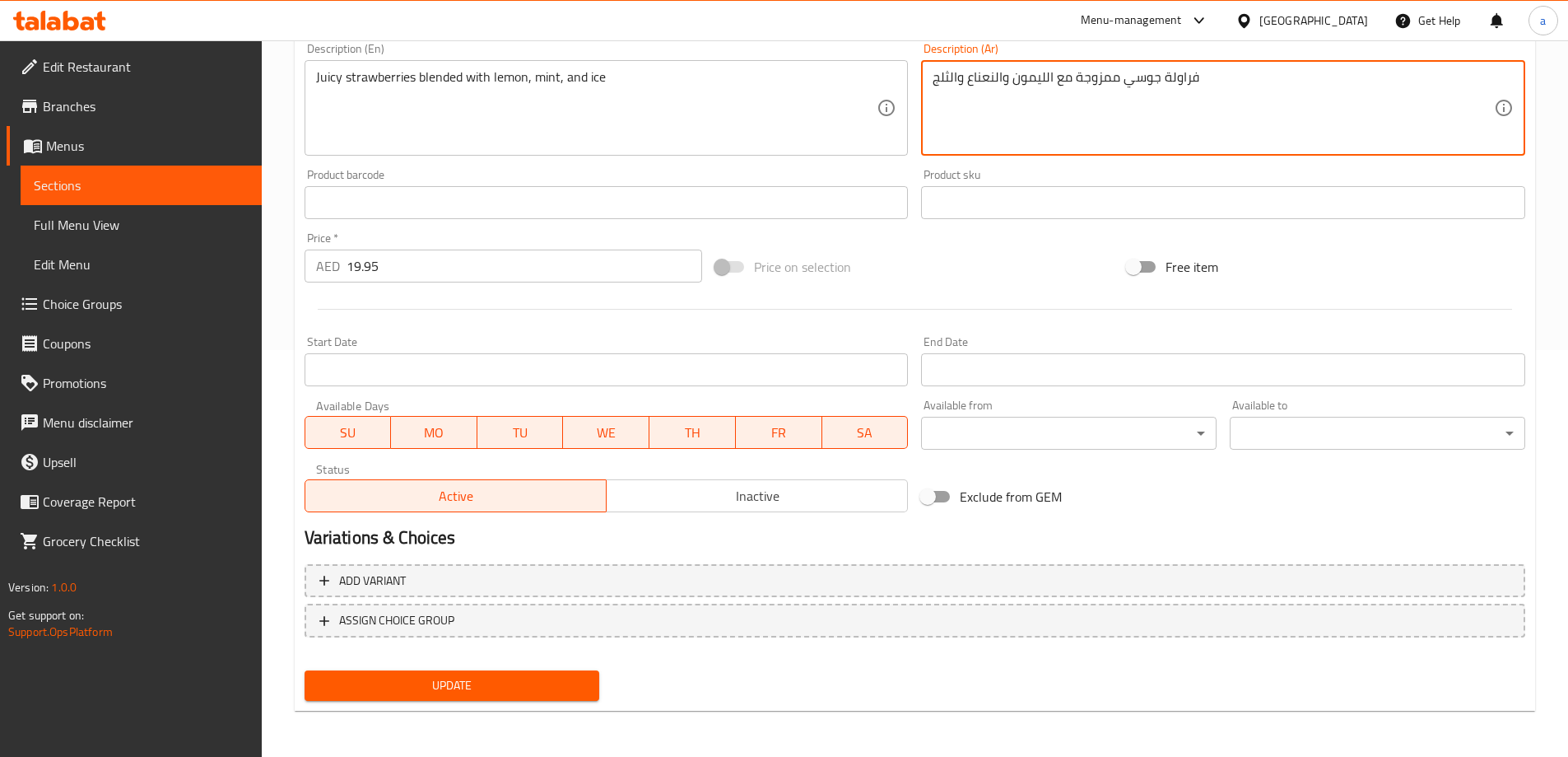
type textarea "فراولة جوسي ممزوجة مع الليمون والنعناع والثلج"
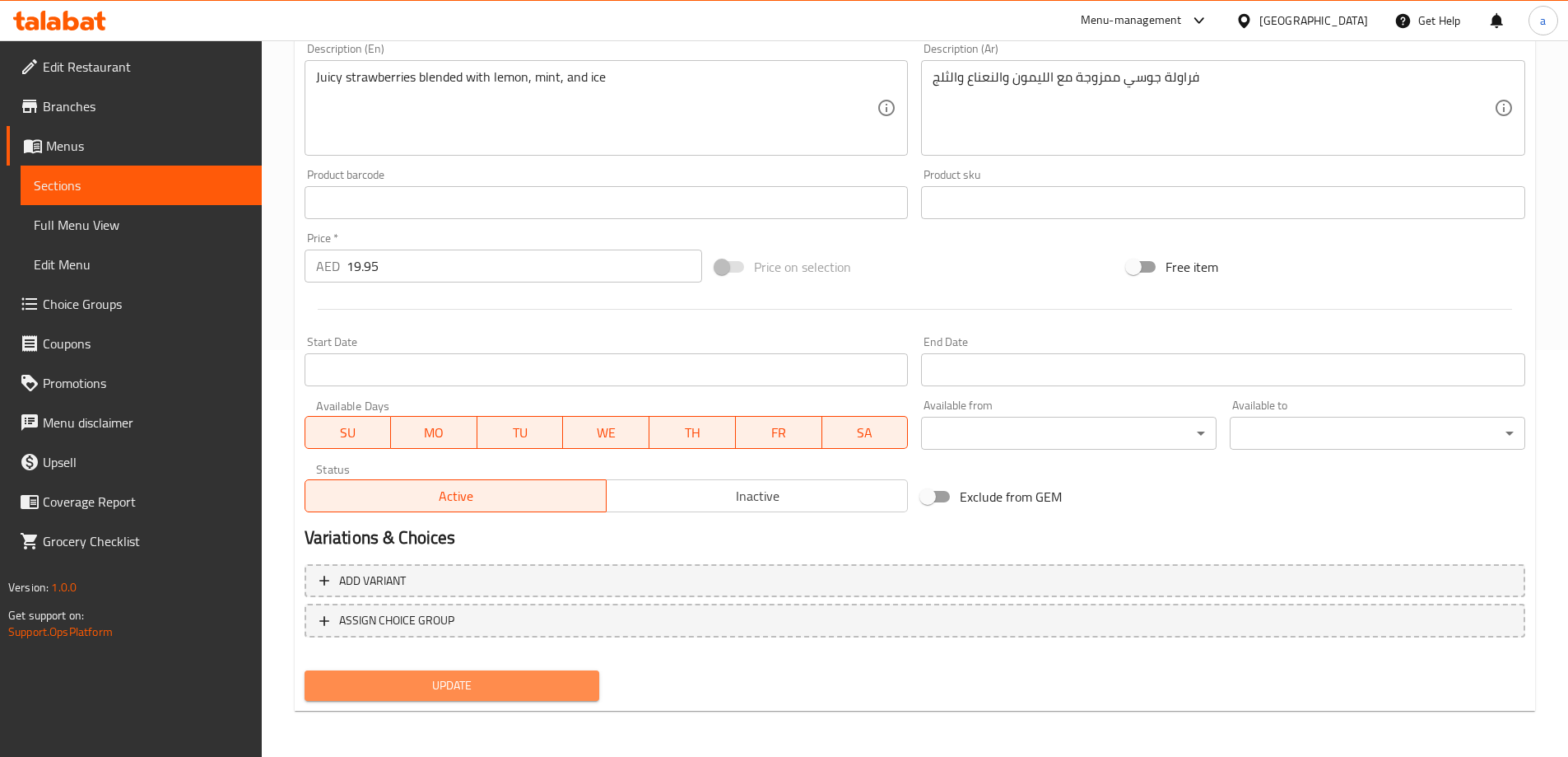
click at [532, 679] on span "Update" at bounding box center [452, 686] width 269 height 21
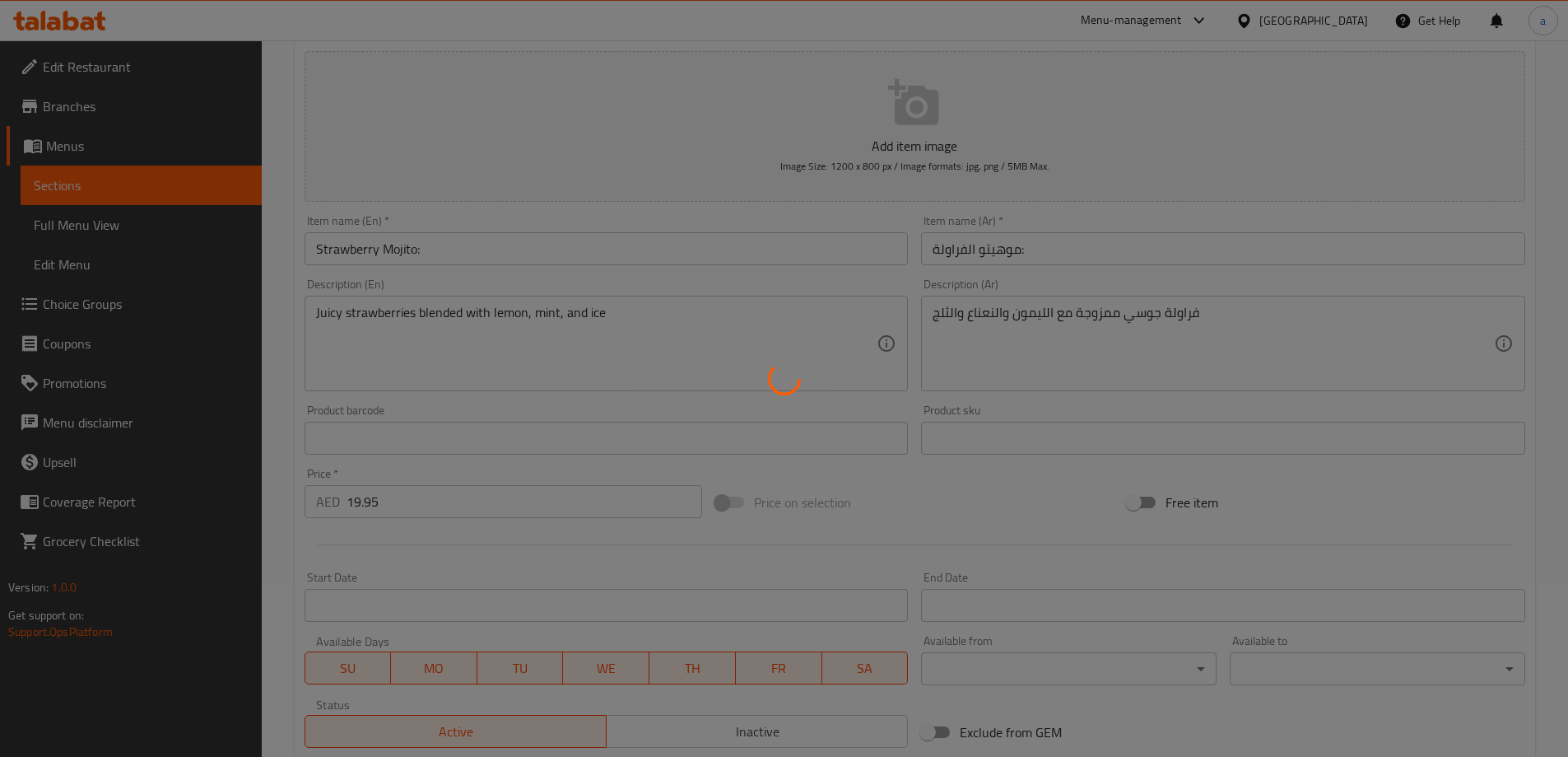
scroll to position [0, 0]
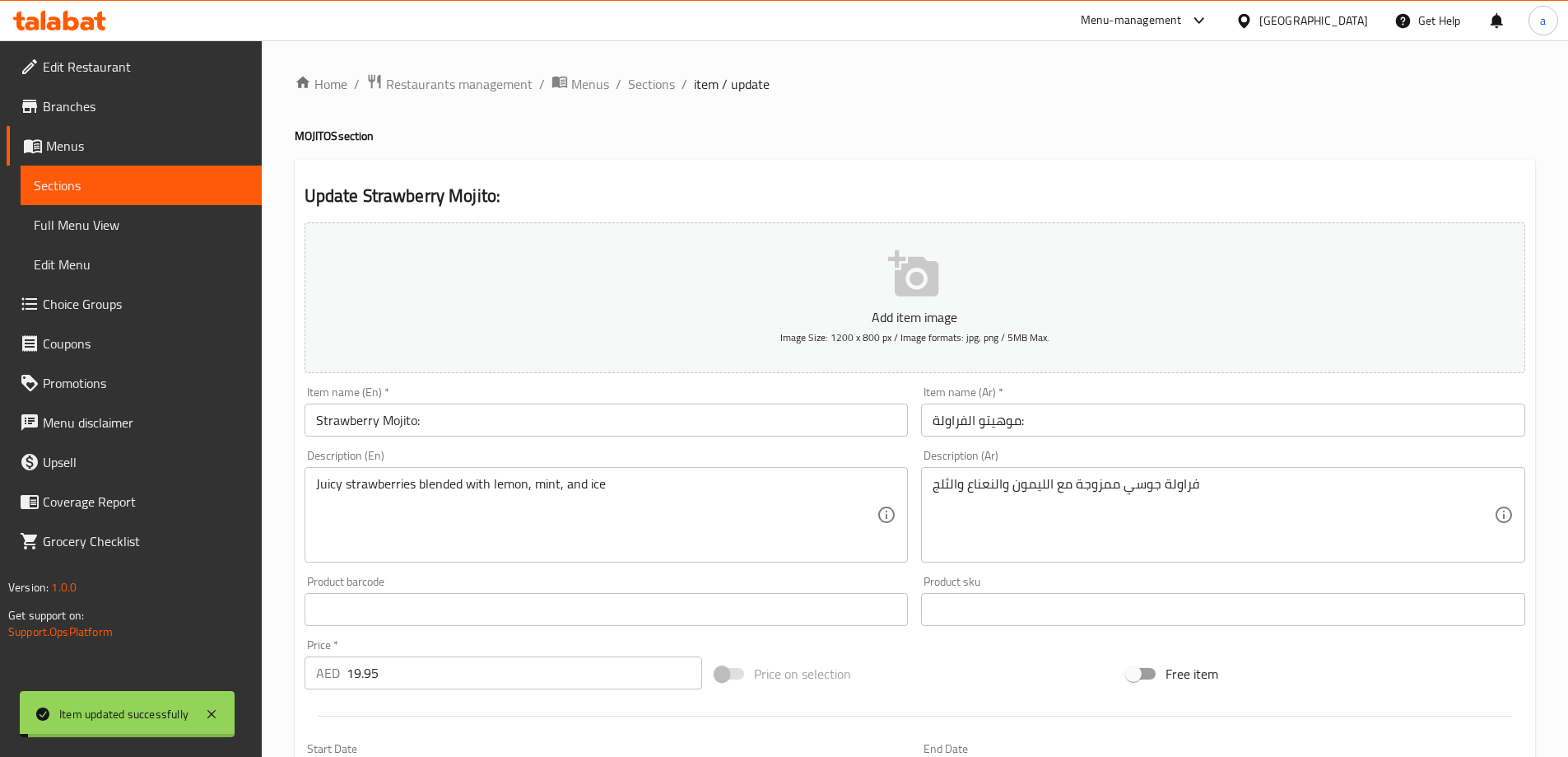
click at [663, 81] on span "Sections" at bounding box center [651, 84] width 47 height 20
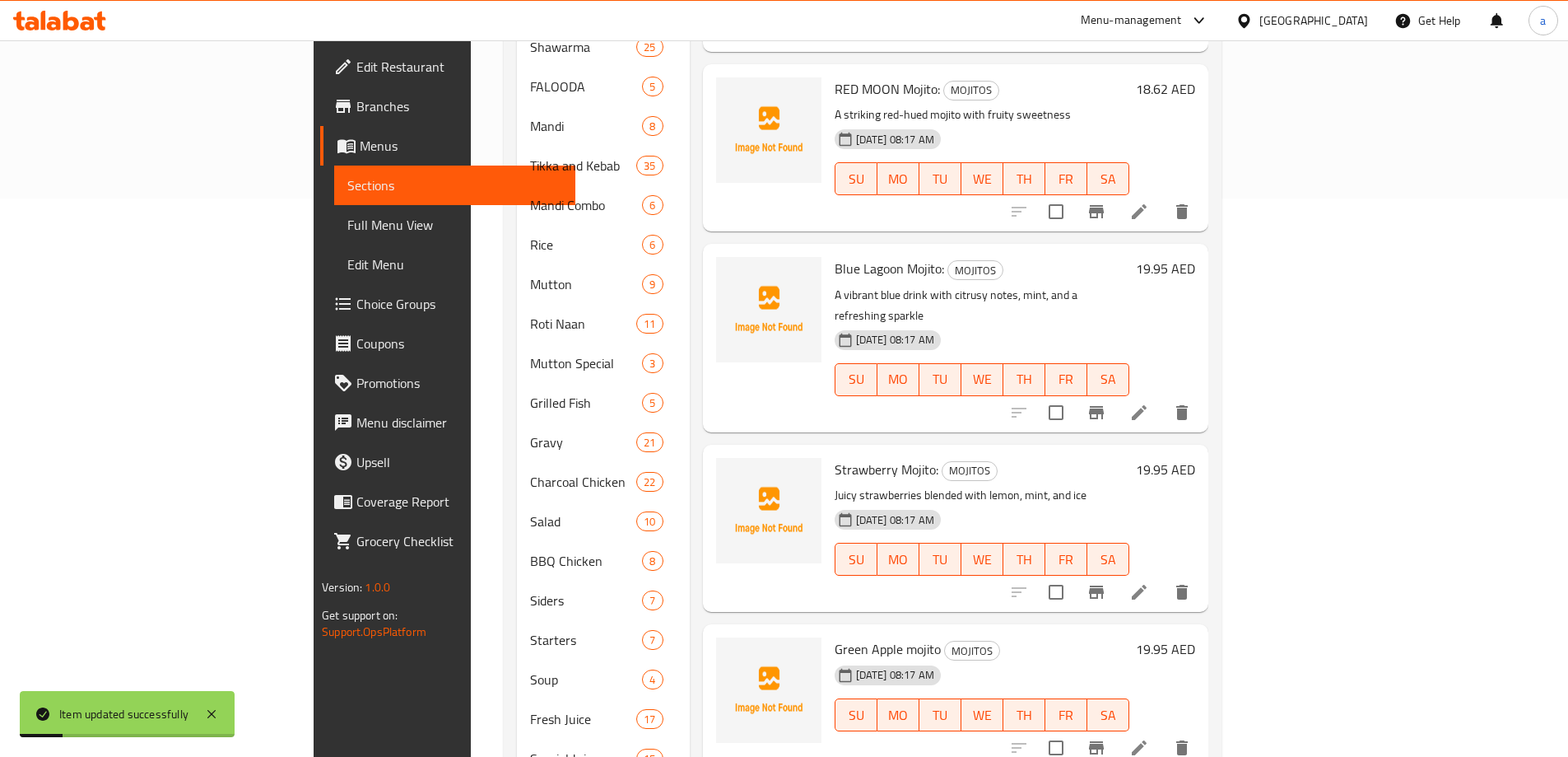
scroll to position [607, 0]
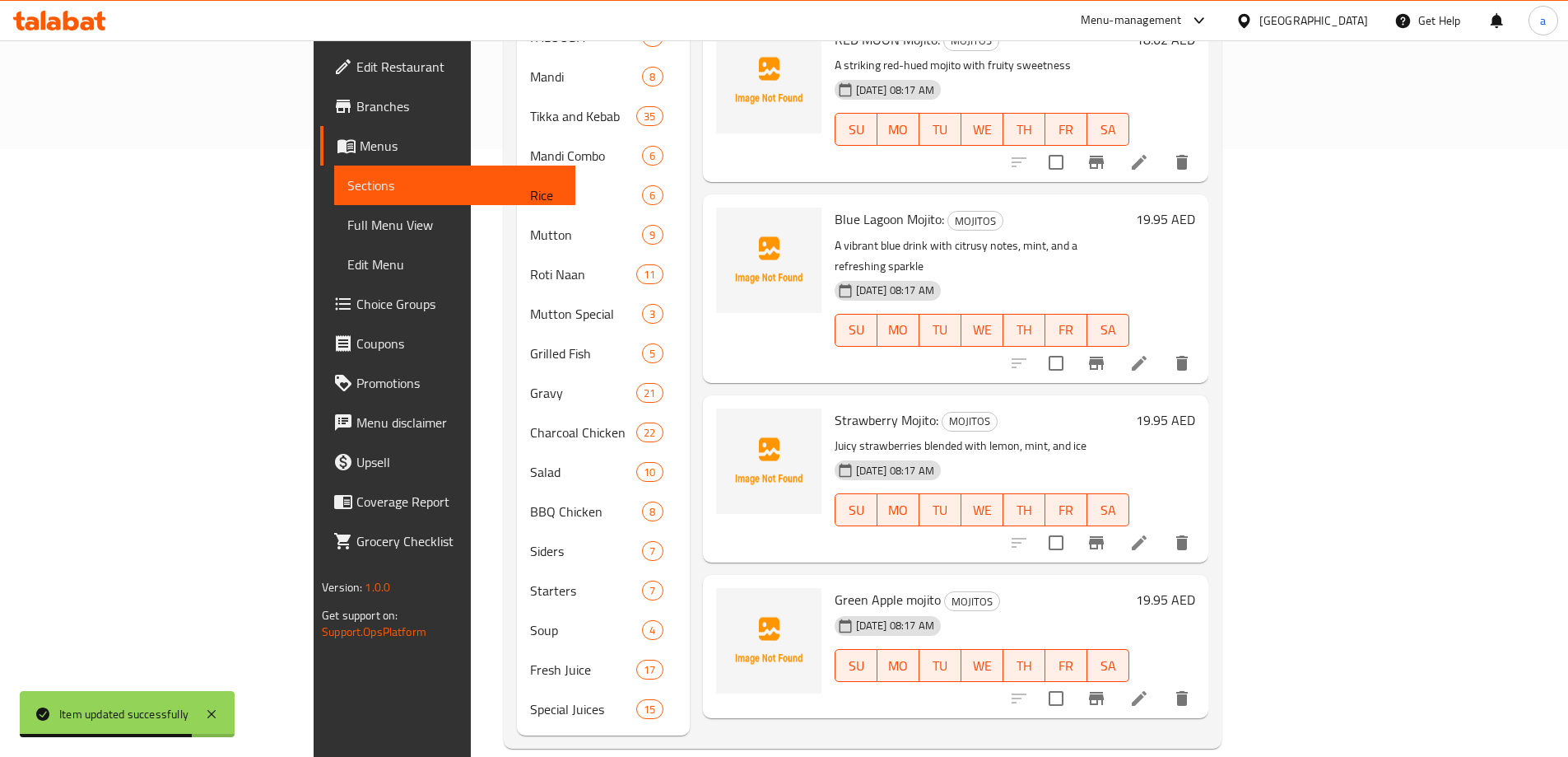
click at [1162, 684] on li at bounding box center [1138, 699] width 46 height 30
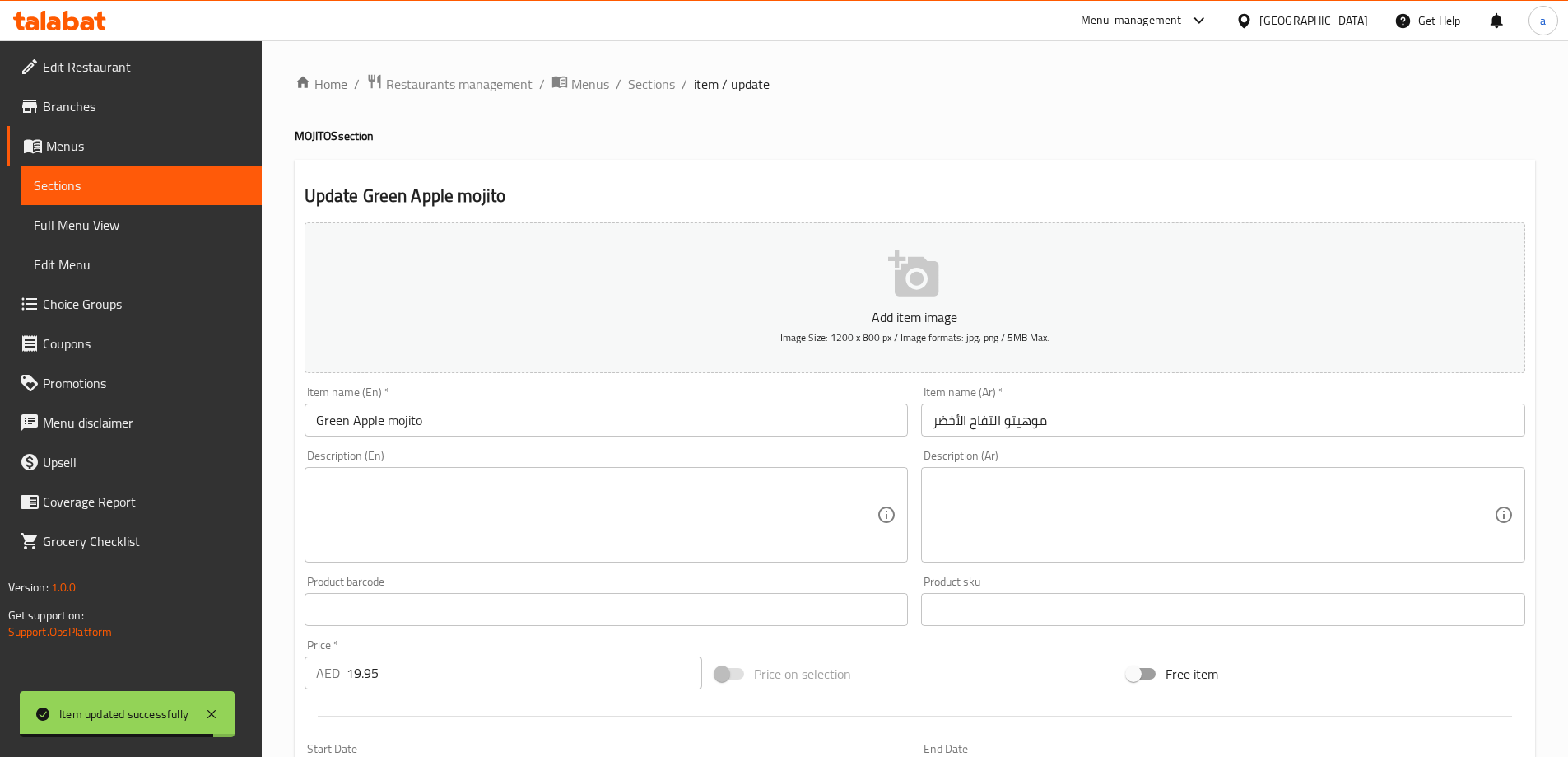
click at [691, 547] on textarea at bounding box center [596, 514] width 561 height 78
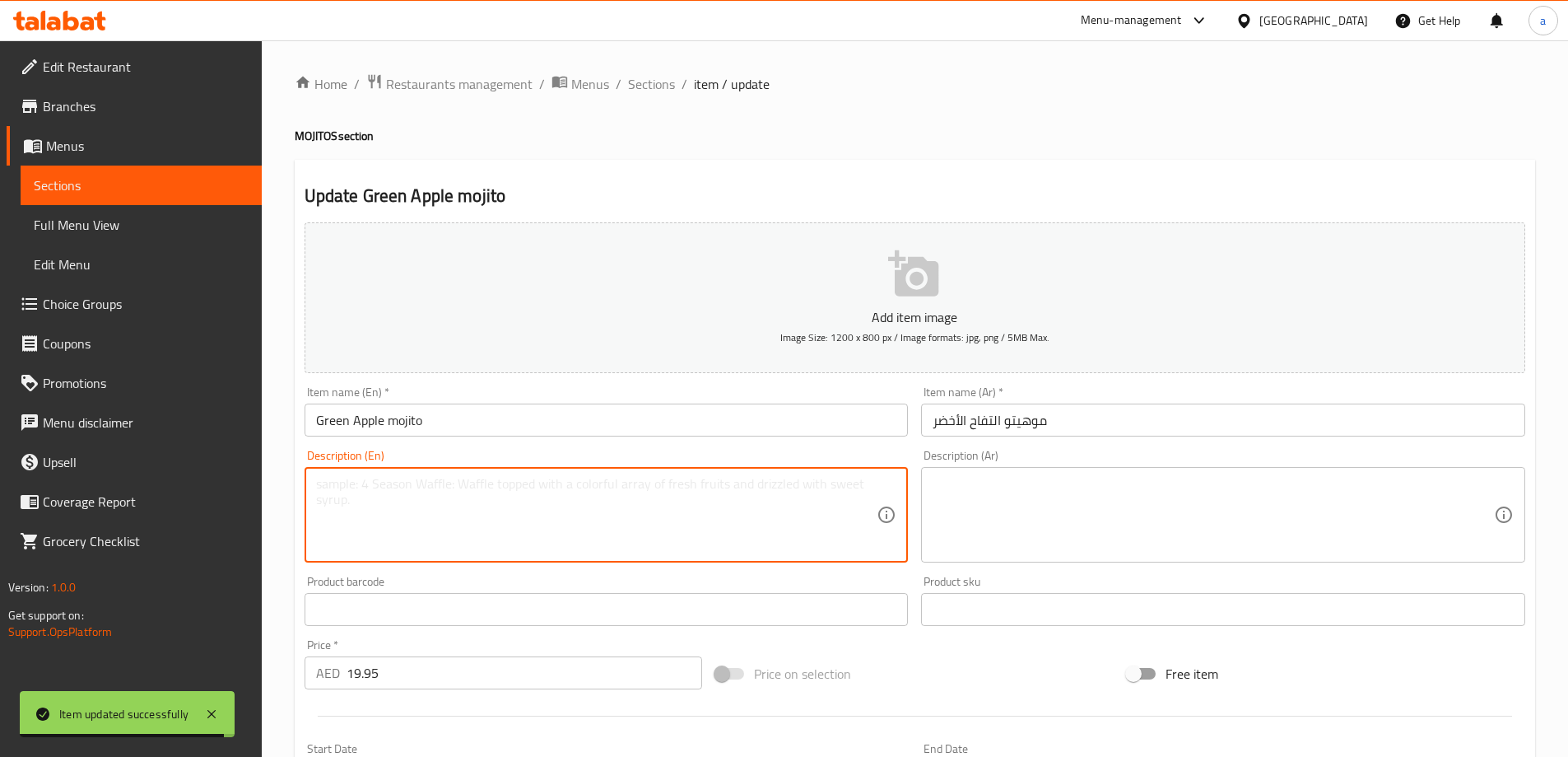
paste textarea "Crisp green apple flavor paired with mint and lemon"
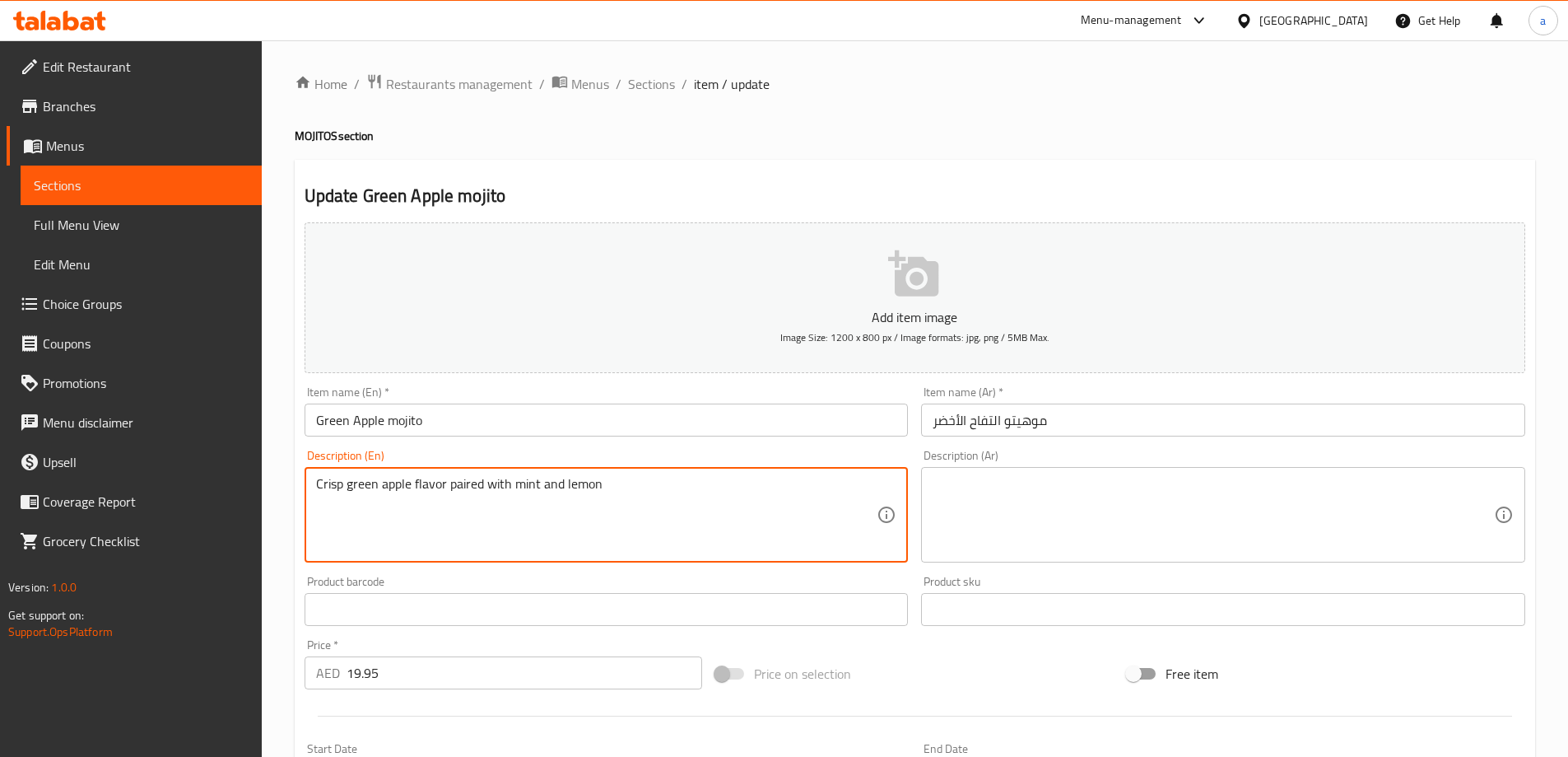
type textarea "Crisp green apple flavor paired with mint and lemon"
click at [1136, 507] on textarea at bounding box center [1213, 514] width 561 height 78
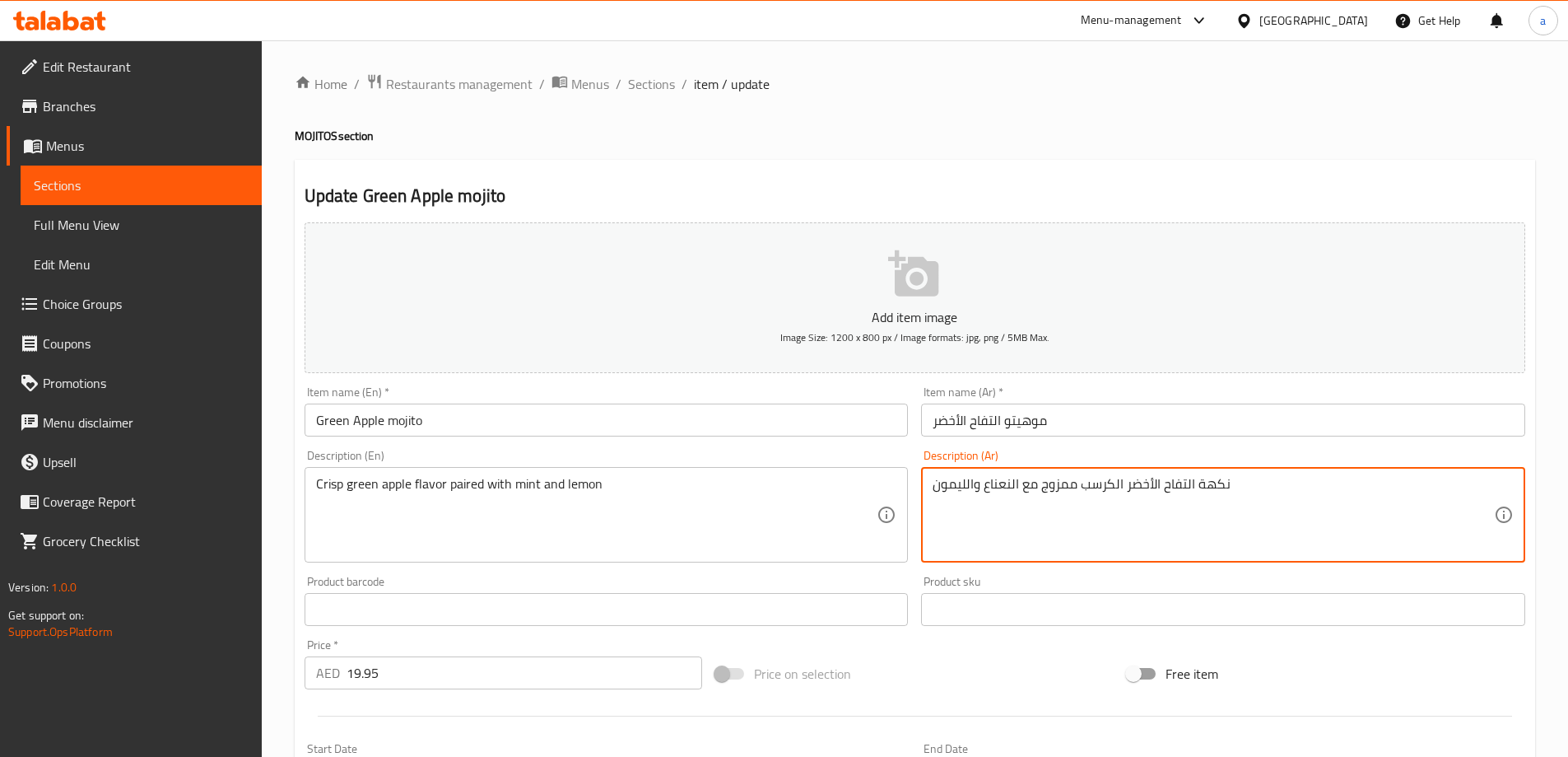
drag, startPoint x: 1043, startPoint y: 487, endPoint x: 1074, endPoint y: 498, distance: 32.9
click at [1074, 498] on textarea "نكهة التفاح الأخضر الكرسب ممزوج مع النعناع والليمون" at bounding box center [1213, 514] width 561 height 78
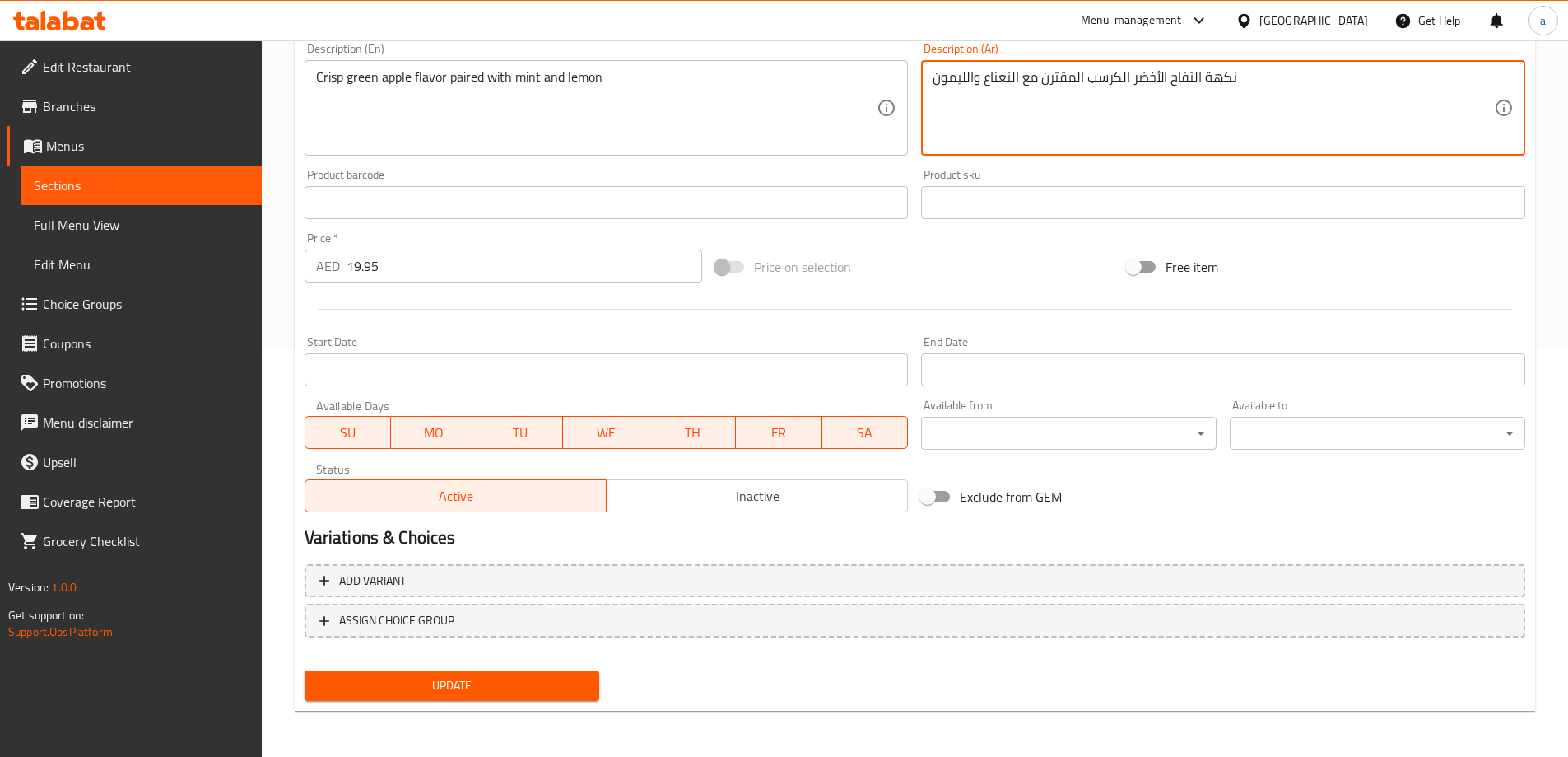
type textarea "نكهة التفاح الأخضر الكرسب المقترن مع النعناع والليمون"
click at [498, 685] on span "Update" at bounding box center [452, 686] width 269 height 21
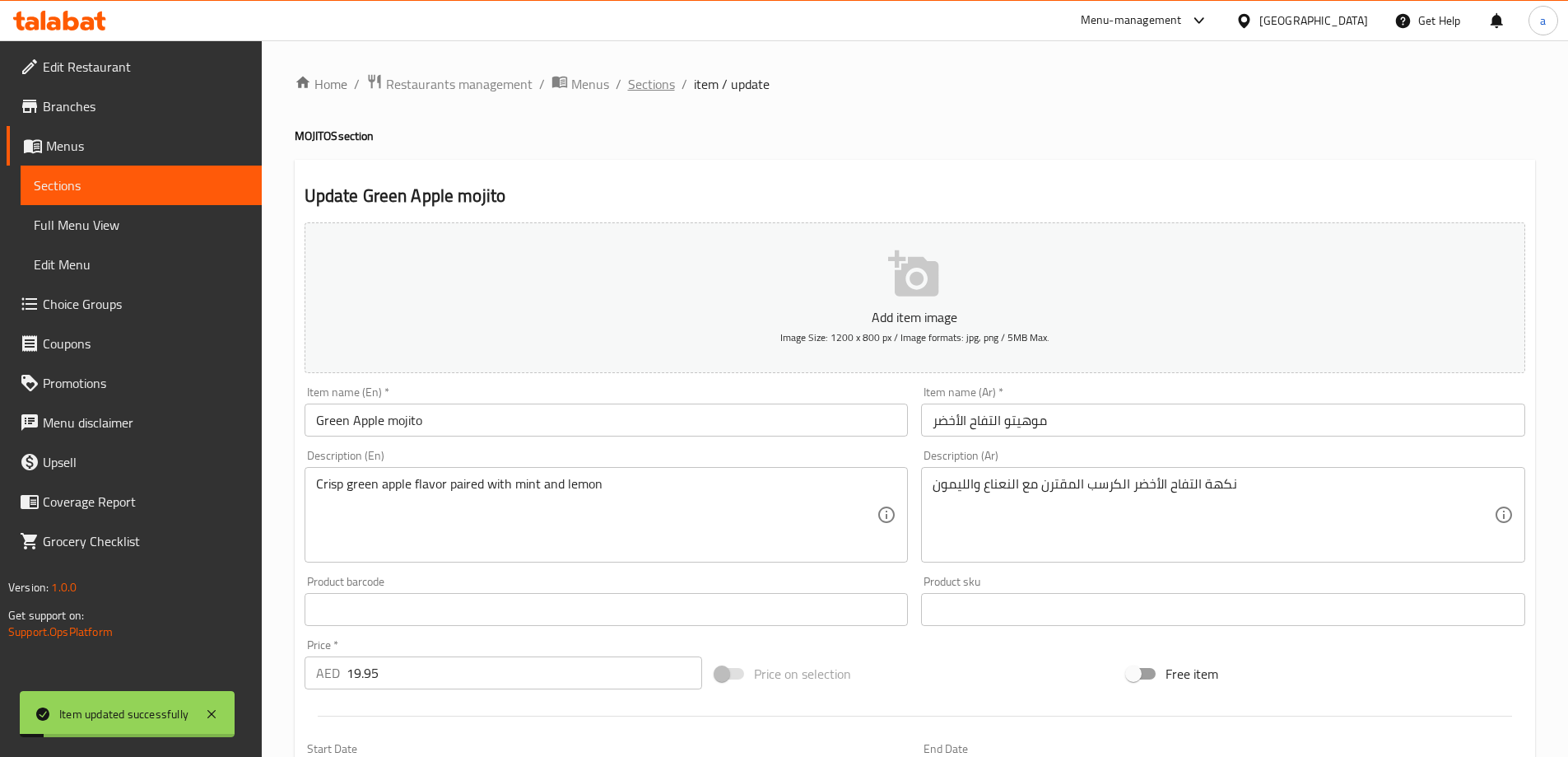
click at [667, 83] on span "Sections" at bounding box center [651, 84] width 47 height 20
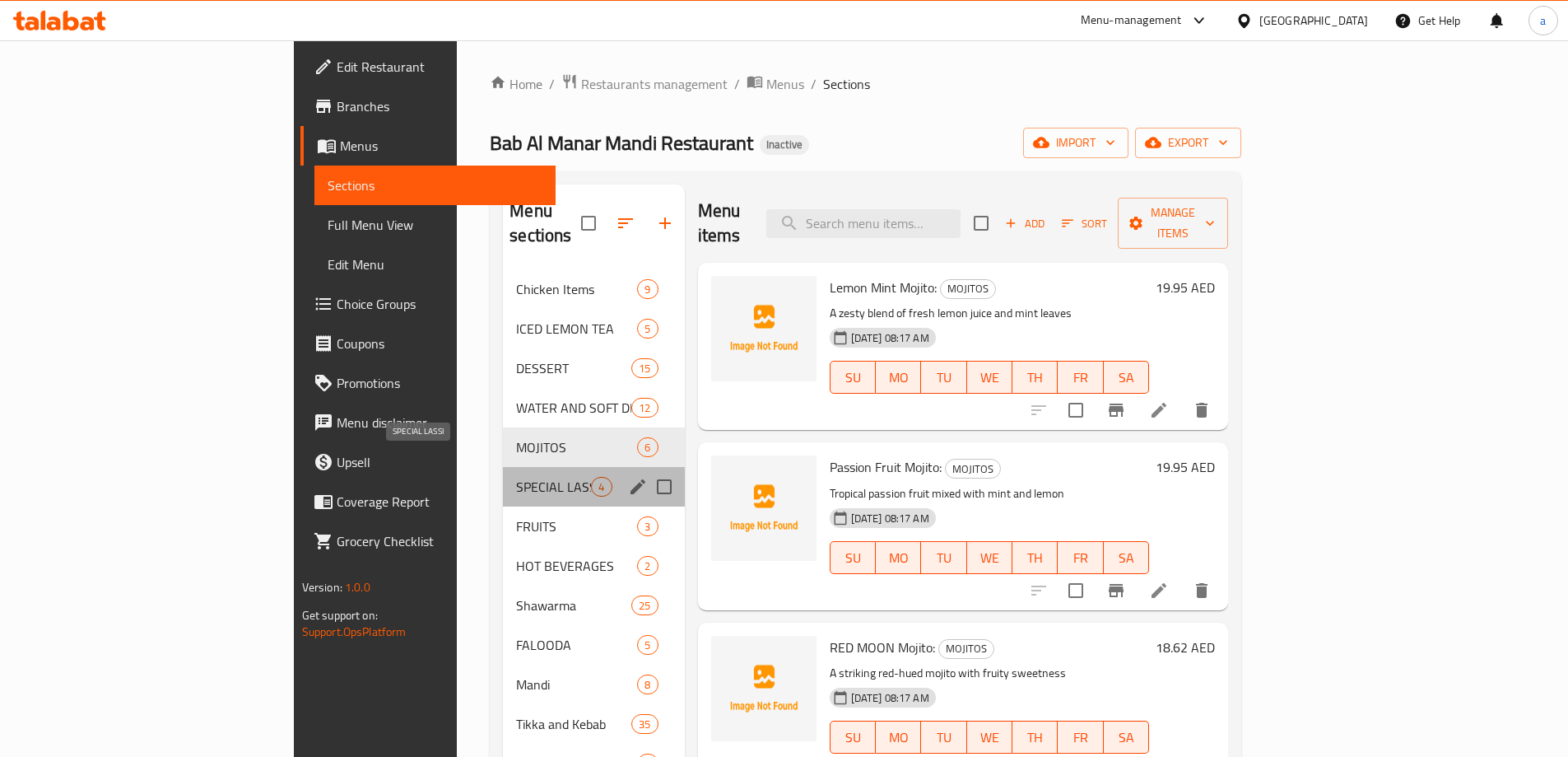
click at [516, 477] on span "SPECIAL LASSI" at bounding box center [554, 486] width 75 height 20
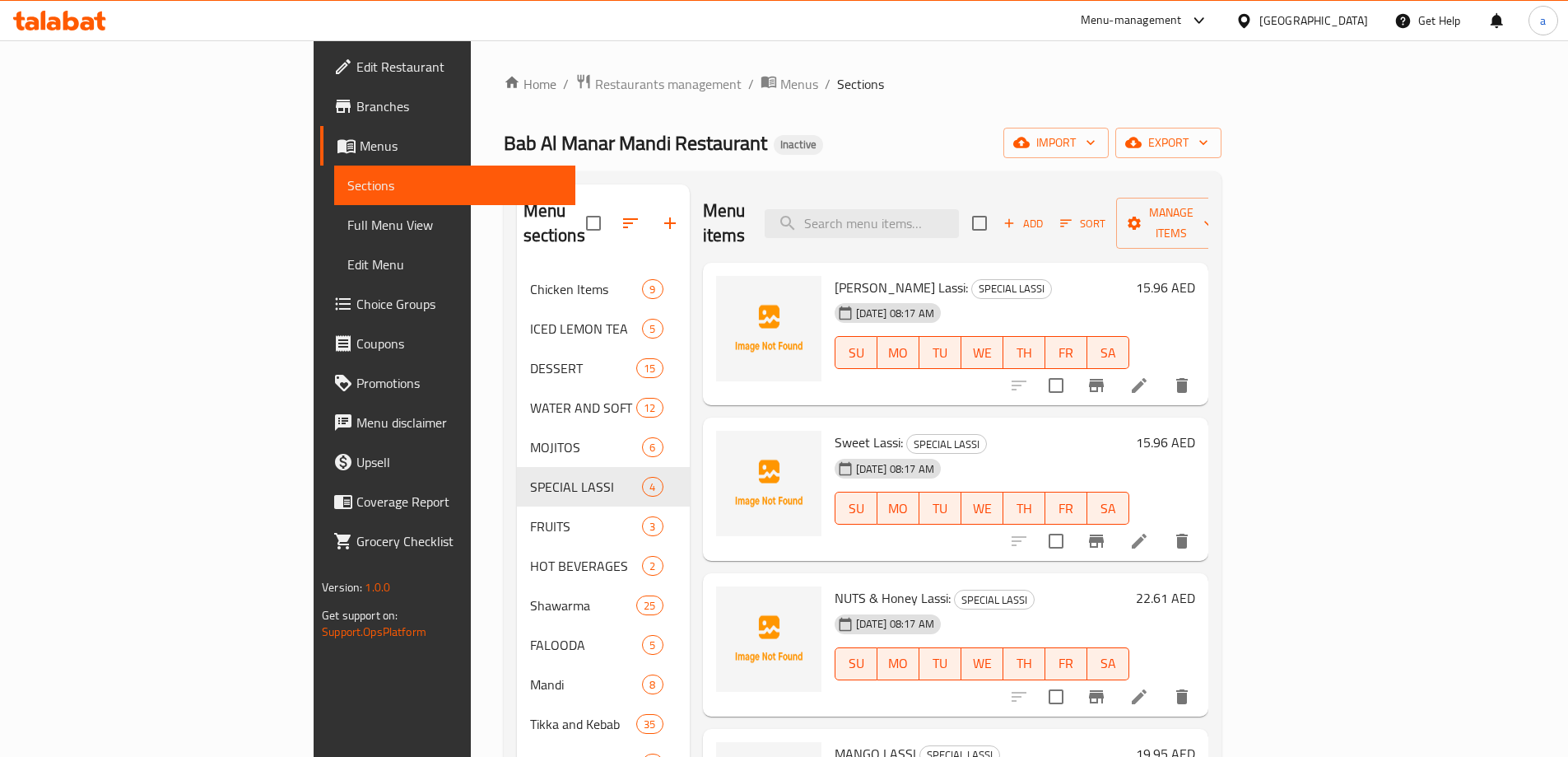
click at [835, 275] on span "Berry’s Lassi:" at bounding box center [902, 287] width 133 height 24
copy span "Lassi"
click at [1149, 375] on icon at bounding box center [1138, 385] width 20 height 20
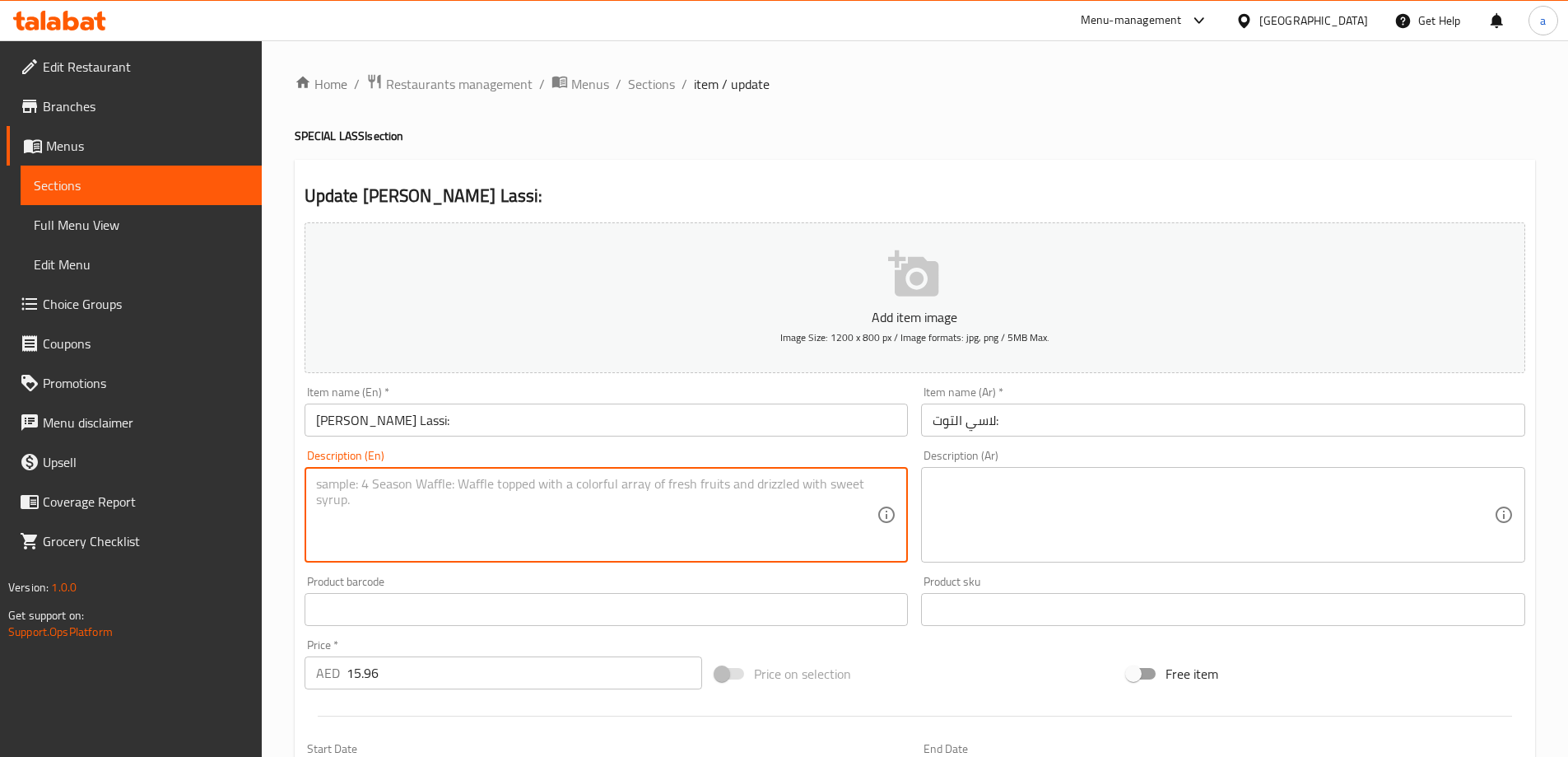
click at [628, 479] on textarea at bounding box center [596, 514] width 561 height 78
paste textarea "A refreshing yogurt-based drink blended with mixed berries for a tangy-sweet fl…"
type textarea "A refreshing yogurt-based drink blended with mixed berries for a tangy-sweet fl…"
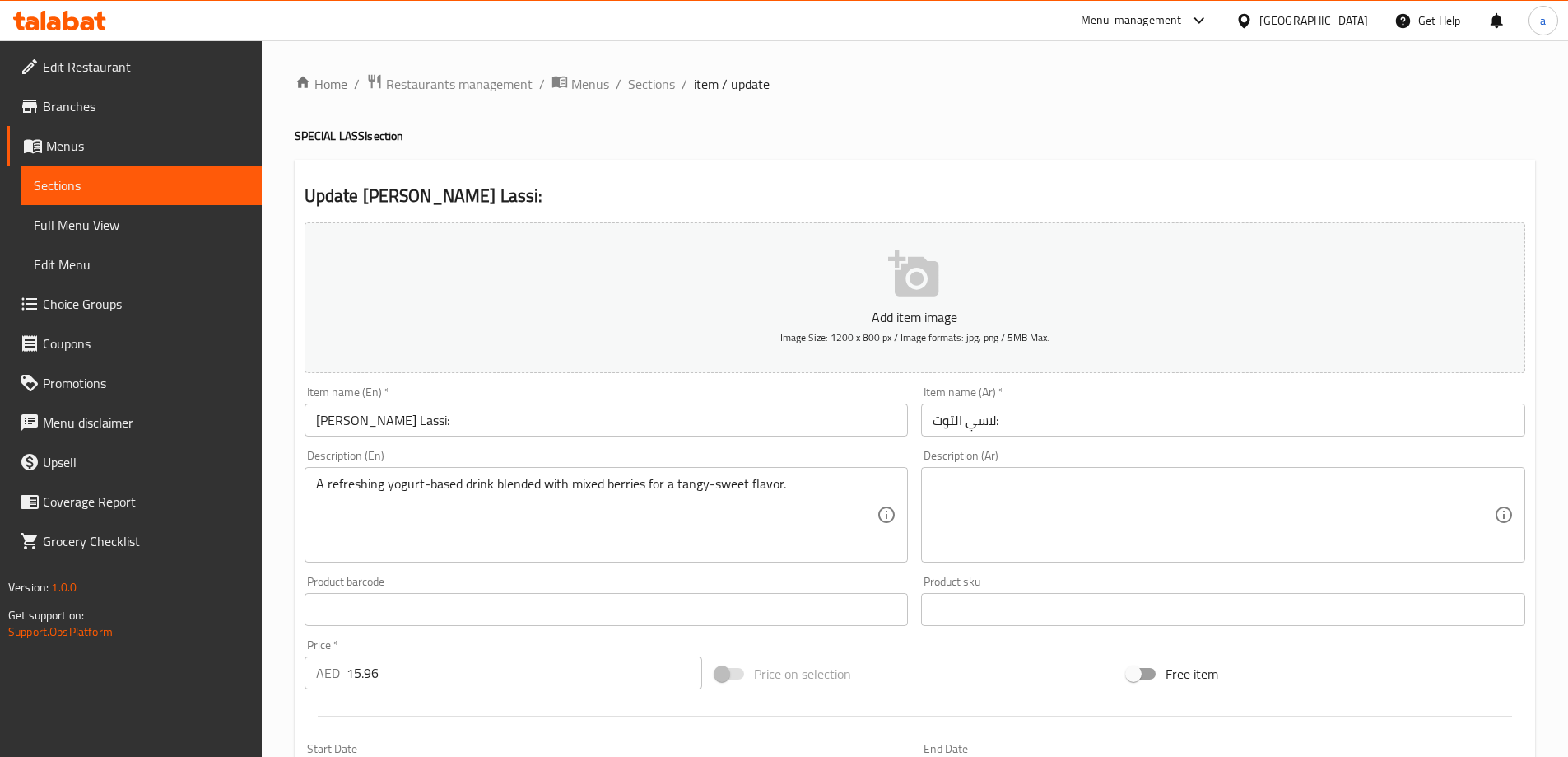
click at [1197, 501] on textarea at bounding box center [1213, 514] width 561 height 78
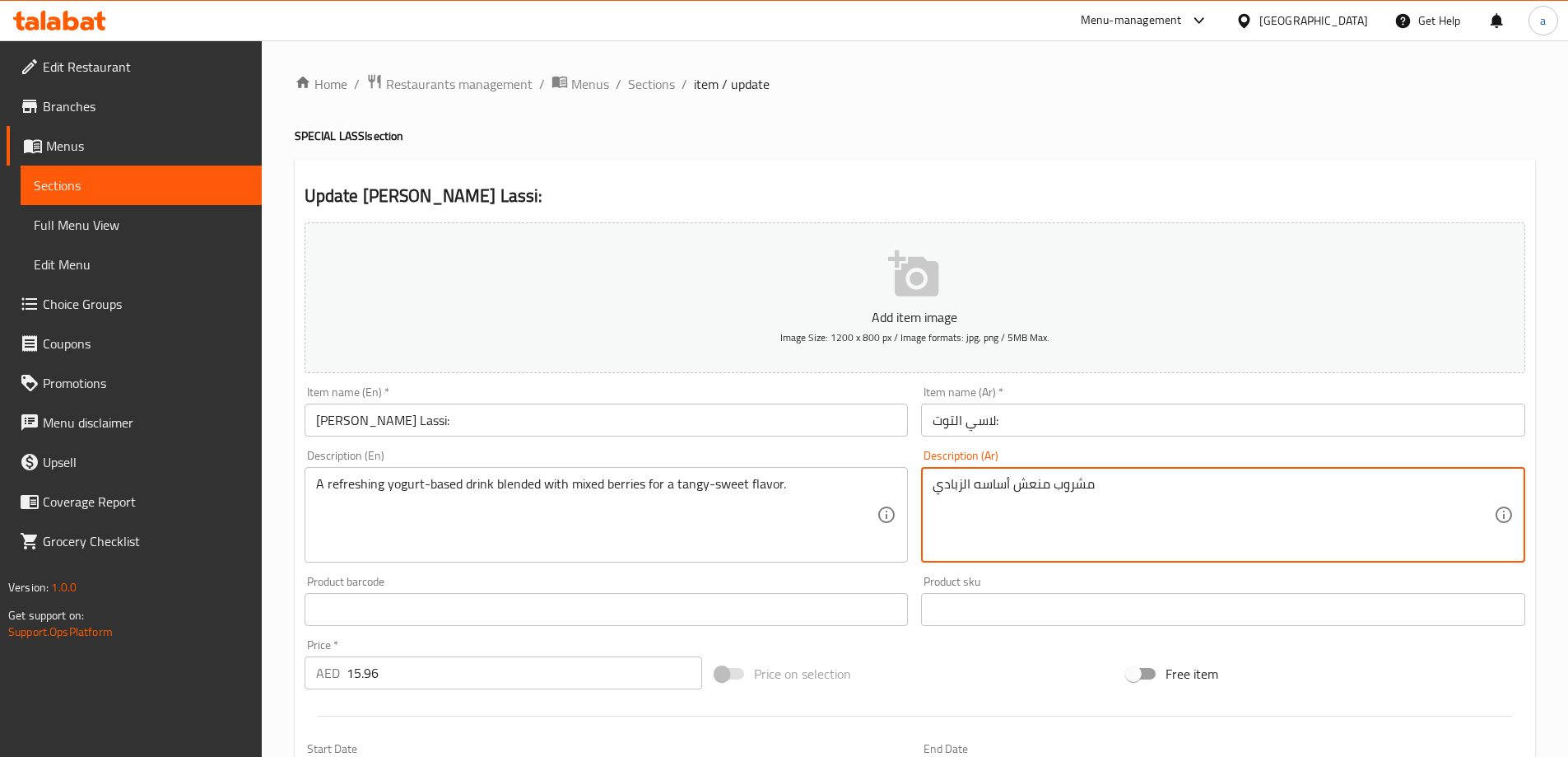
drag, startPoint x: 1197, startPoint y: 502, endPoint x: 1201, endPoint y: 544, distance: 42.2
click at [1214, 480] on textarea "مشروب منعش أساسه الزبادي" at bounding box center [1213, 514] width 561 height 78
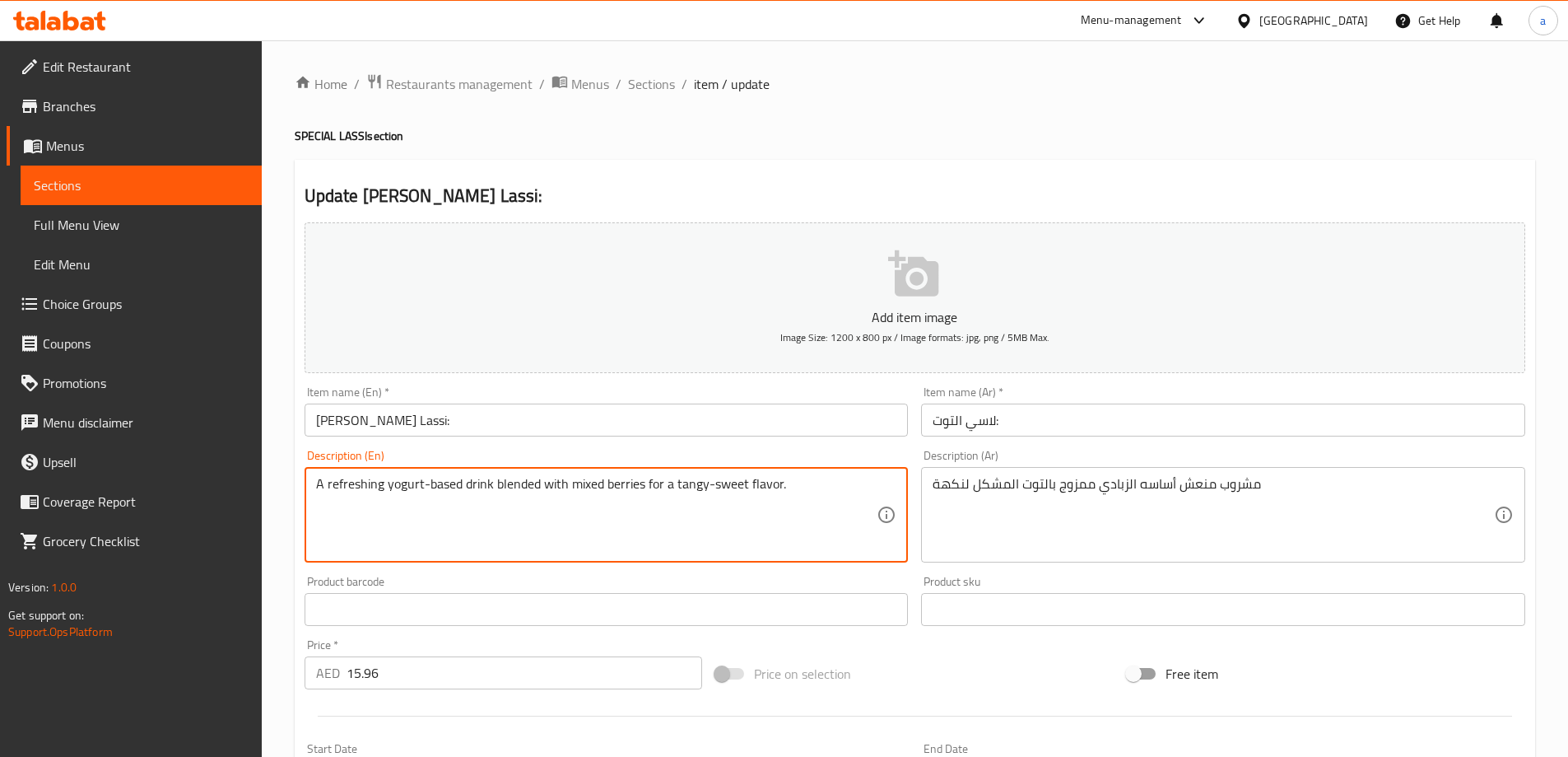
click at [697, 487] on textarea "A refreshing yogurt-based drink blended with mixed berries for a tangy-sweet fl…" at bounding box center [596, 514] width 561 height 78
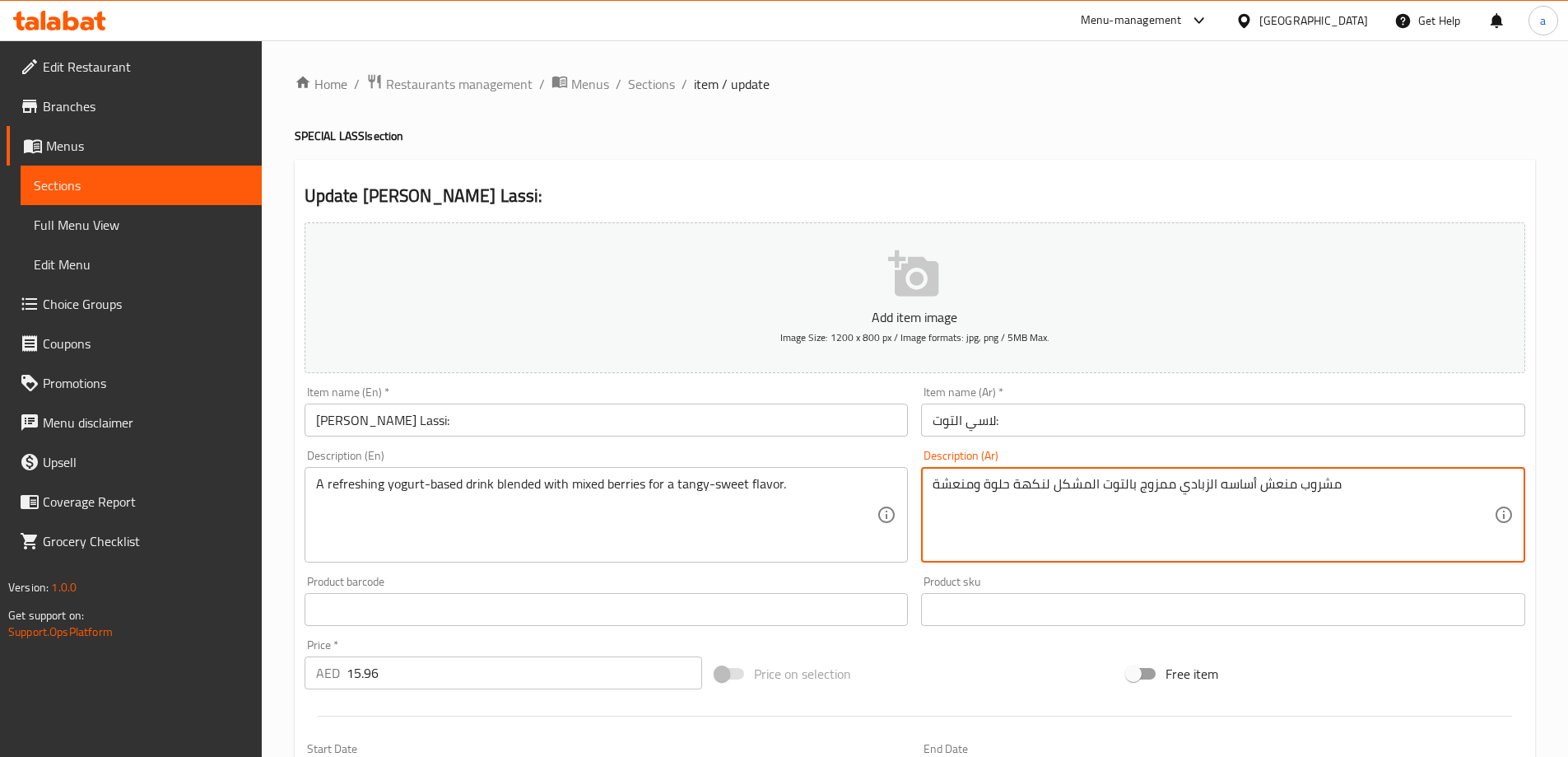
scroll to position [407, 0]
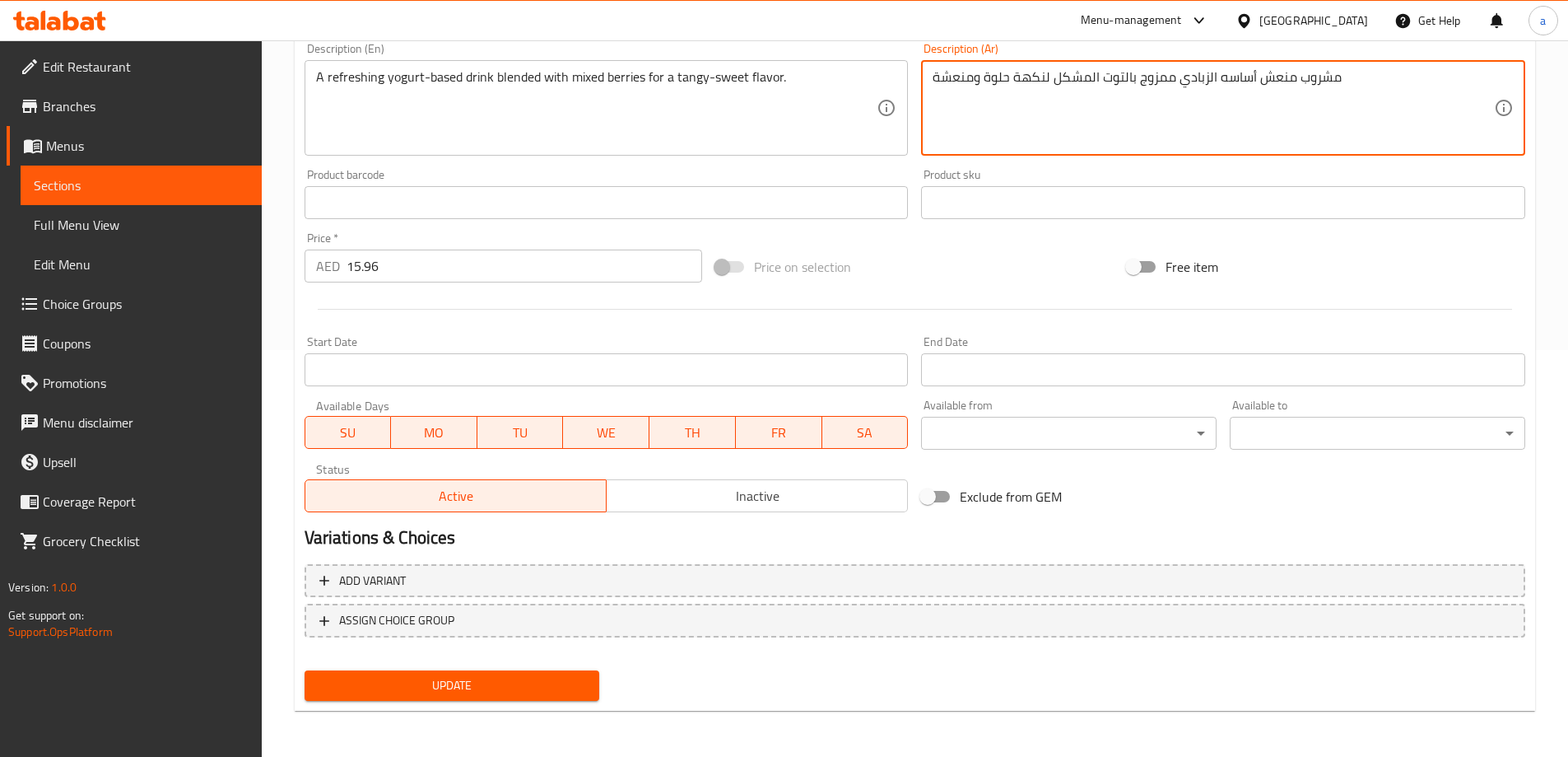
type textarea "مشروب منعش أساسه الزبادي ممزوج بالتوت المشكل لنكهة حلوة ومنعشة"
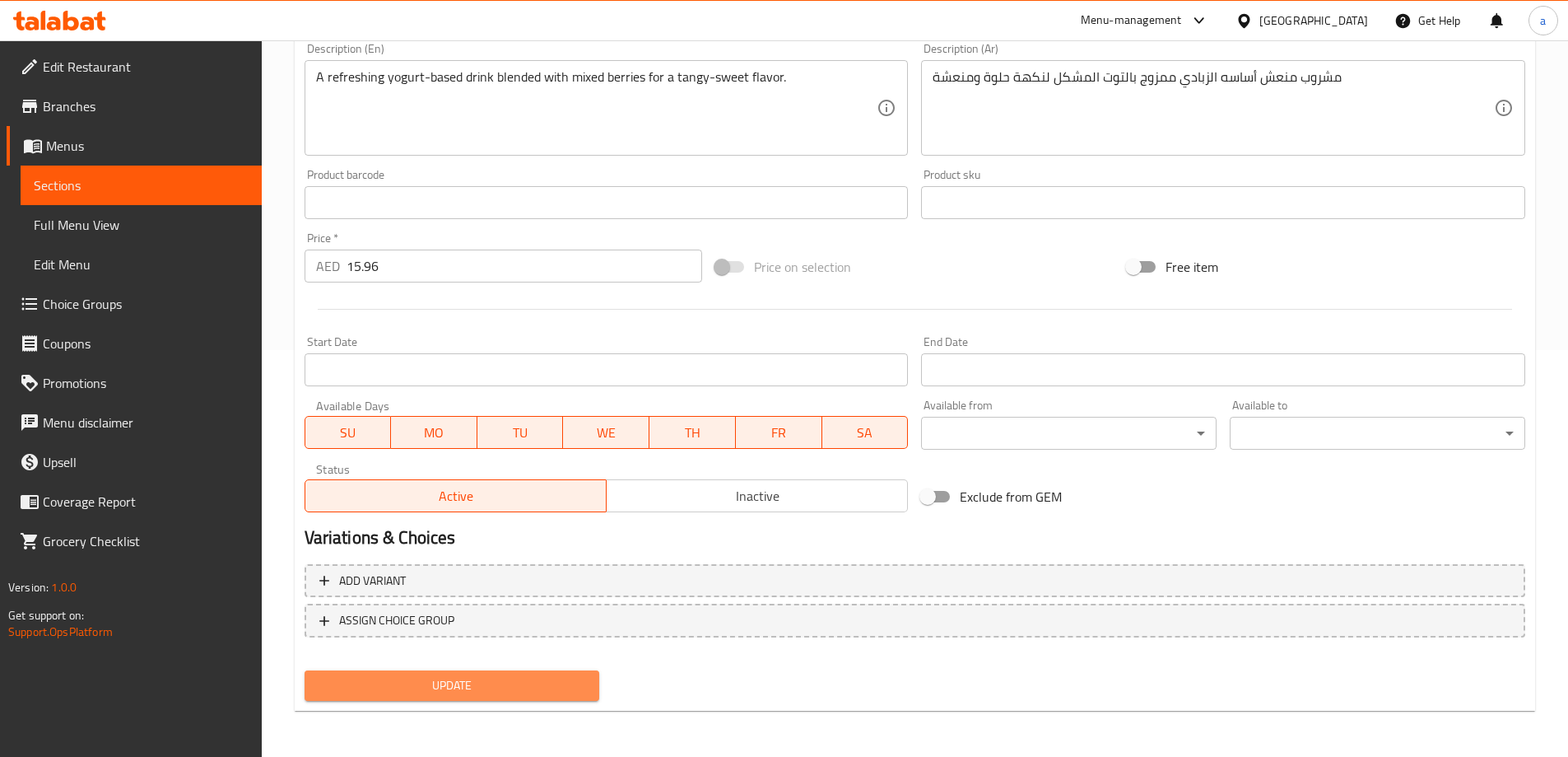
click at [486, 671] on button "Update" at bounding box center [452, 686] width 295 height 30
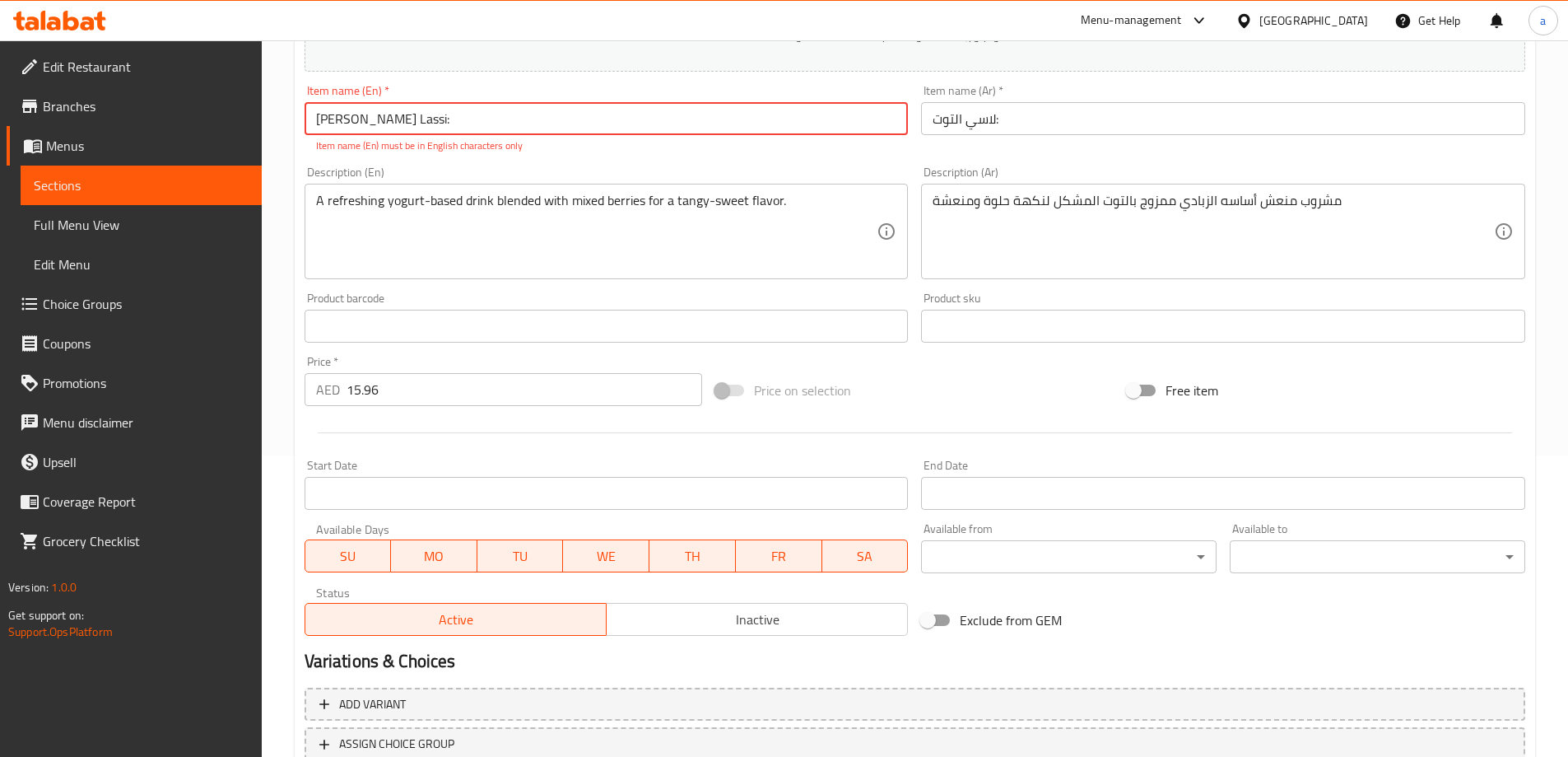
scroll to position [156, 0]
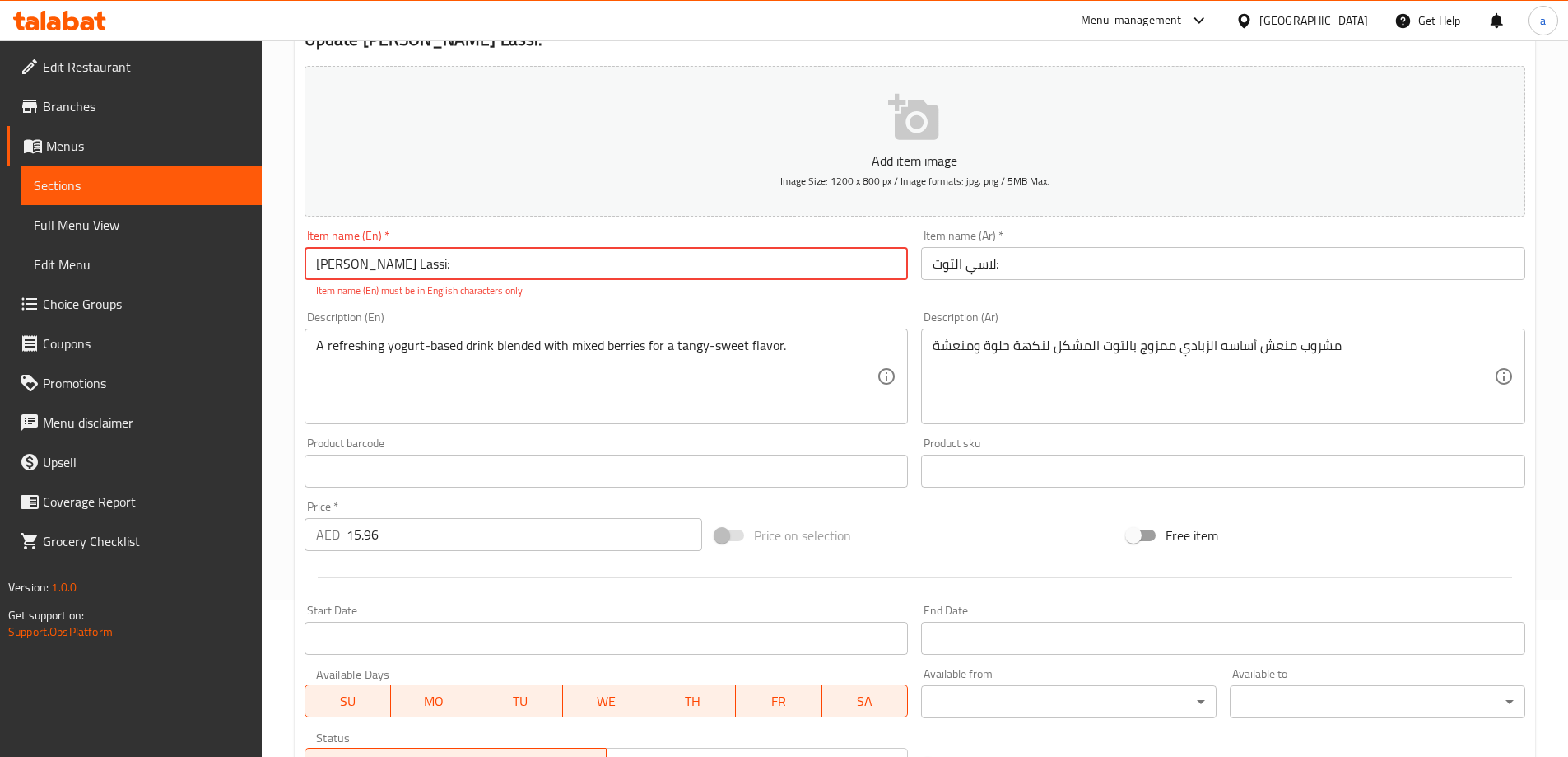
click at [353, 262] on input "Berry’s Lassi:" at bounding box center [606, 263] width 604 height 33
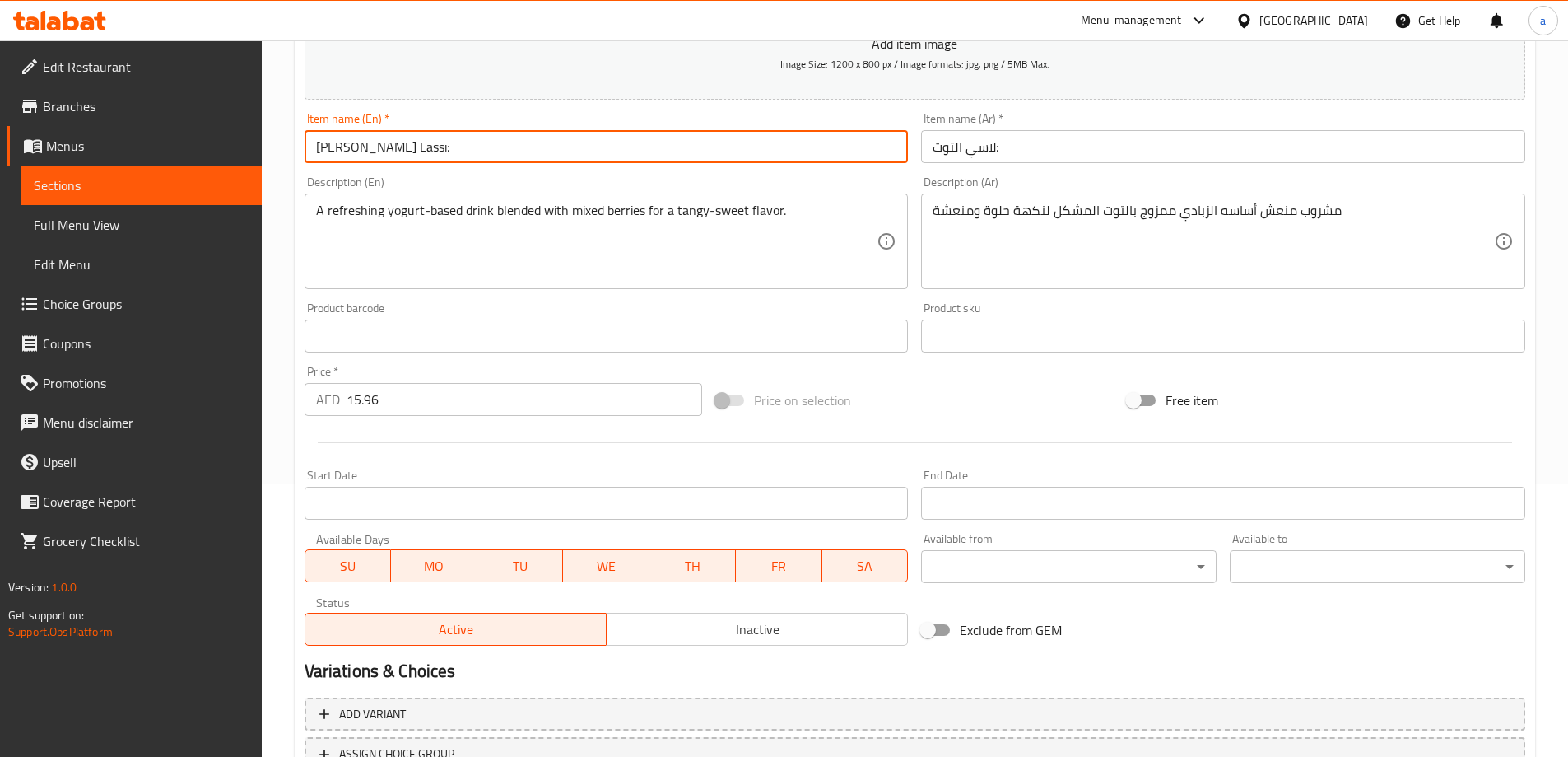
scroll to position [407, 0]
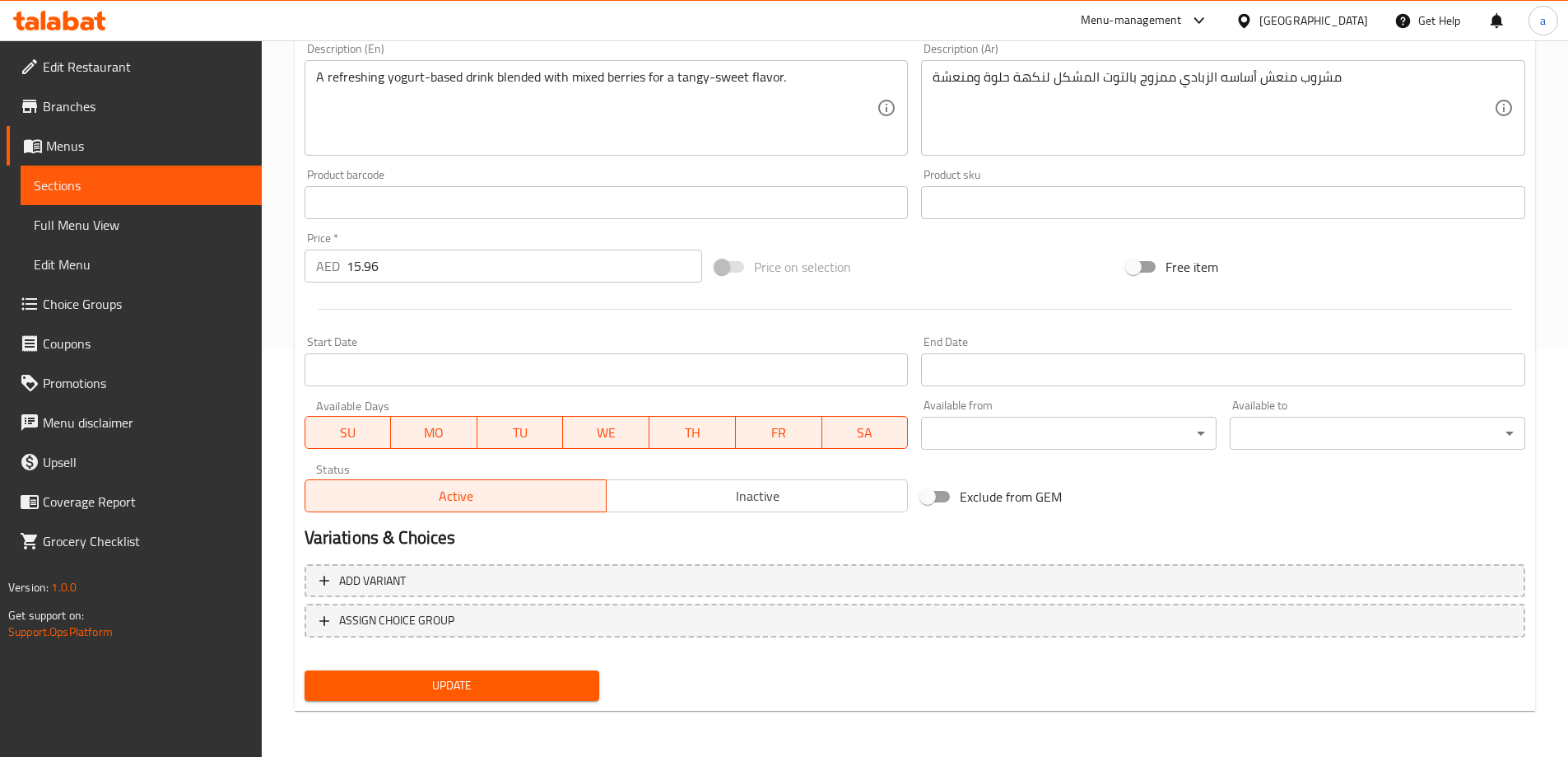
type input "Berry's Lassi:"
click at [466, 682] on span "Update" at bounding box center [452, 686] width 269 height 21
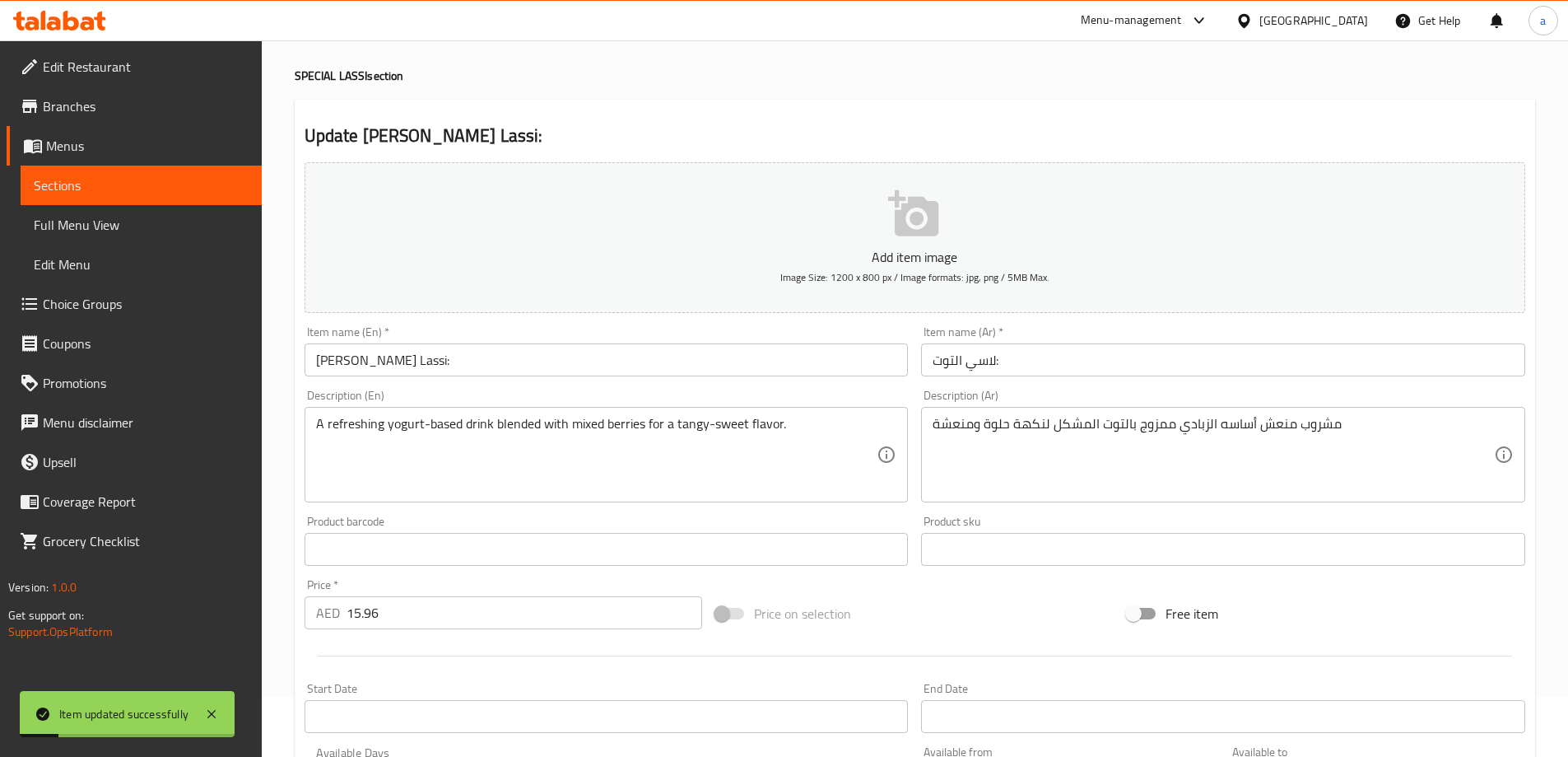
scroll to position [0, 0]
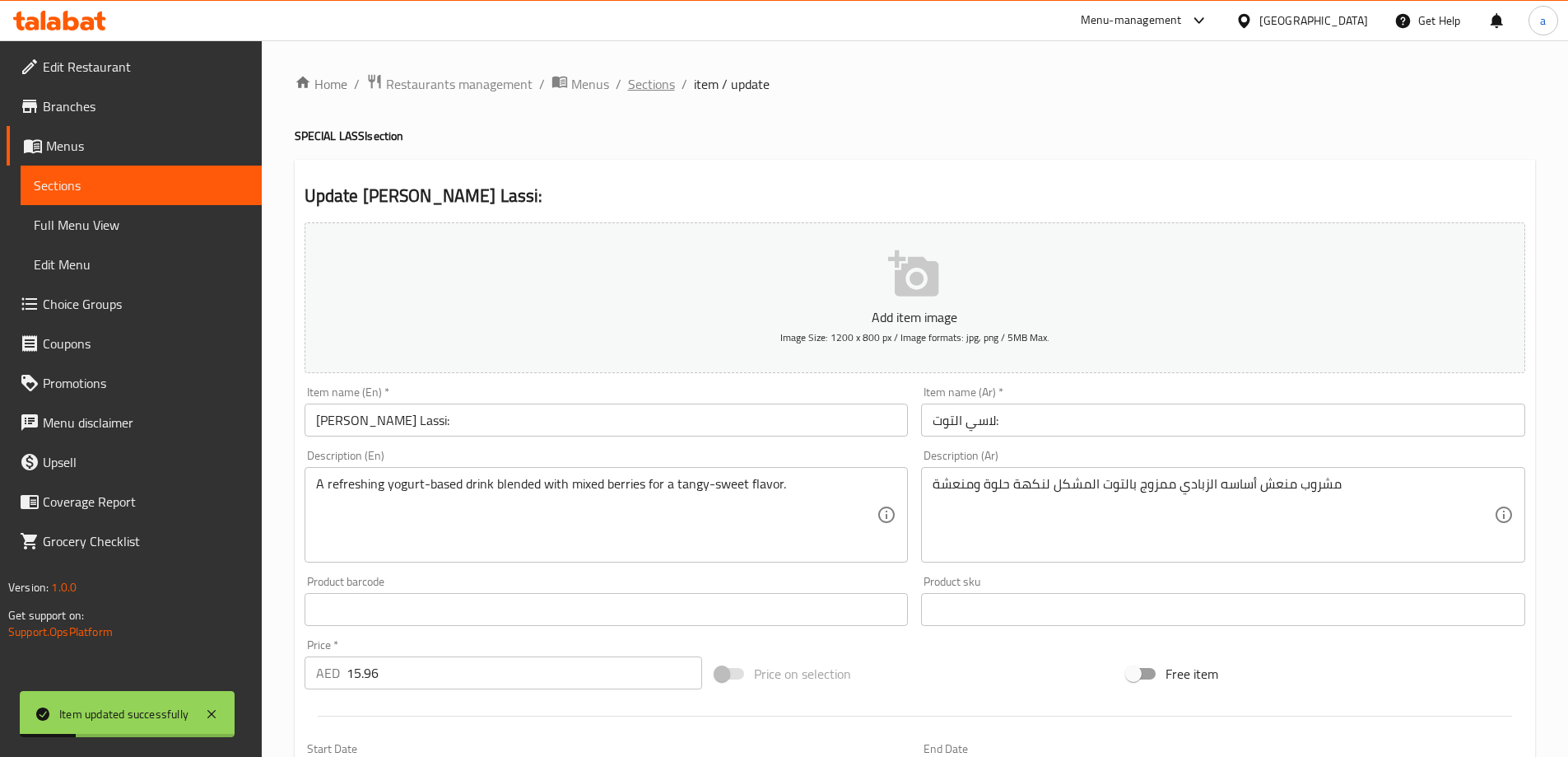
click at [654, 90] on span "Sections" at bounding box center [651, 84] width 47 height 20
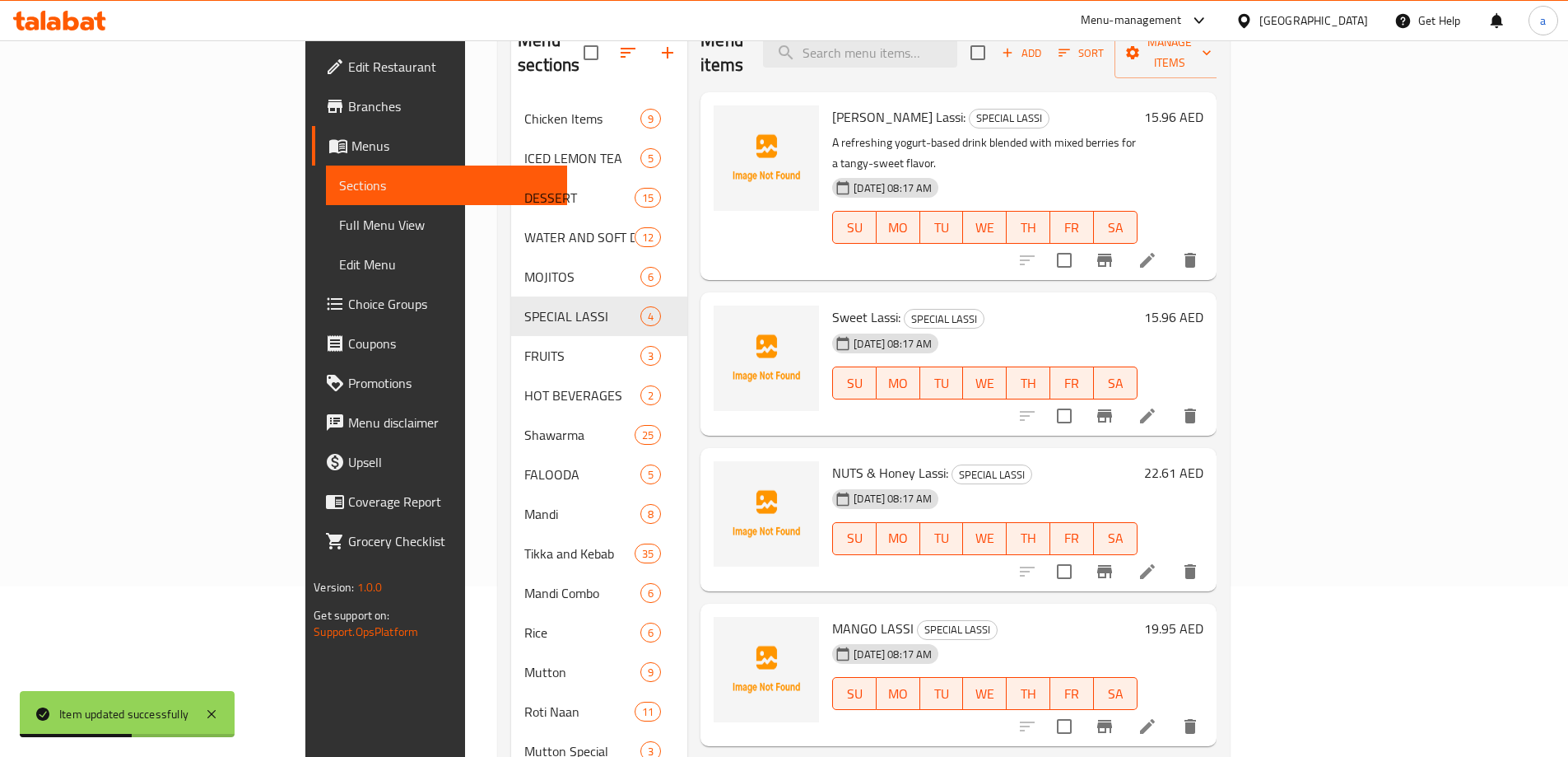
scroll to position [83, 0]
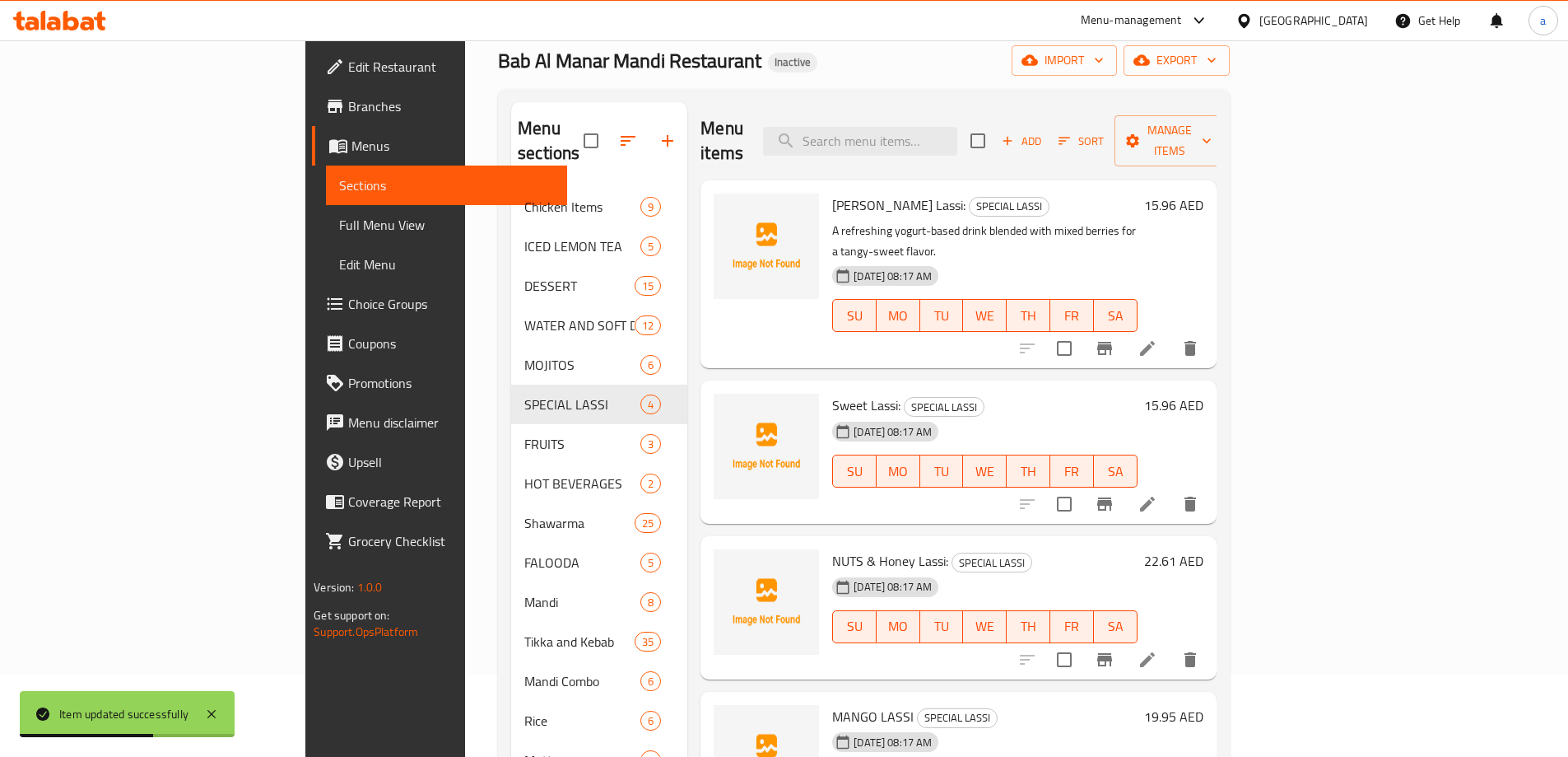
click at [1157, 494] on icon at bounding box center [1147, 503] width 20 height 20
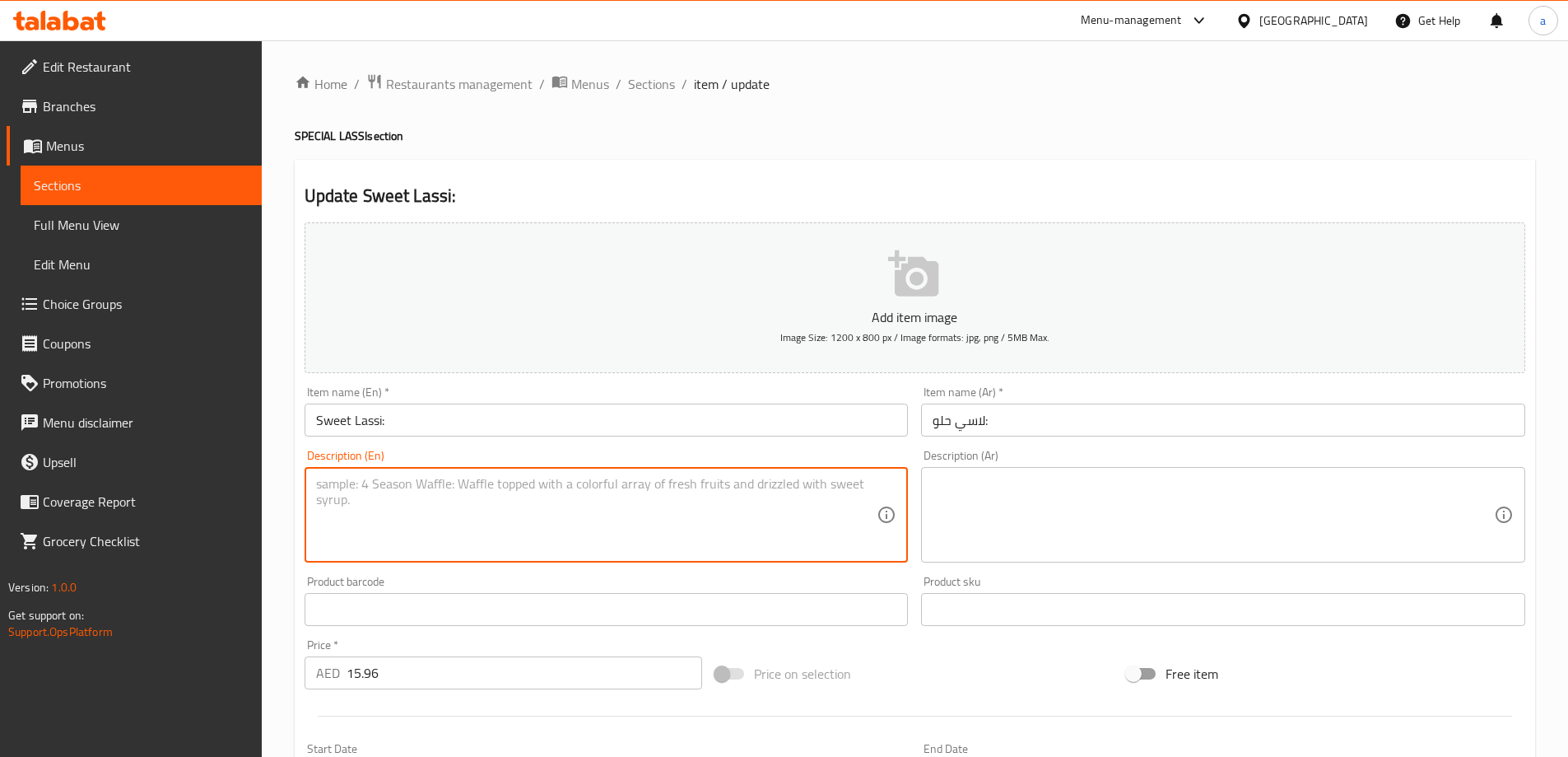
click at [578, 512] on textarea at bounding box center [596, 514] width 561 height 78
paste textarea "A classic creamy yogurt drink sweetened to perfection."
type textarea "A classic creamy yogurt drink sweetened to perfection."
click at [1138, 508] on textarea at bounding box center [1213, 514] width 561 height 78
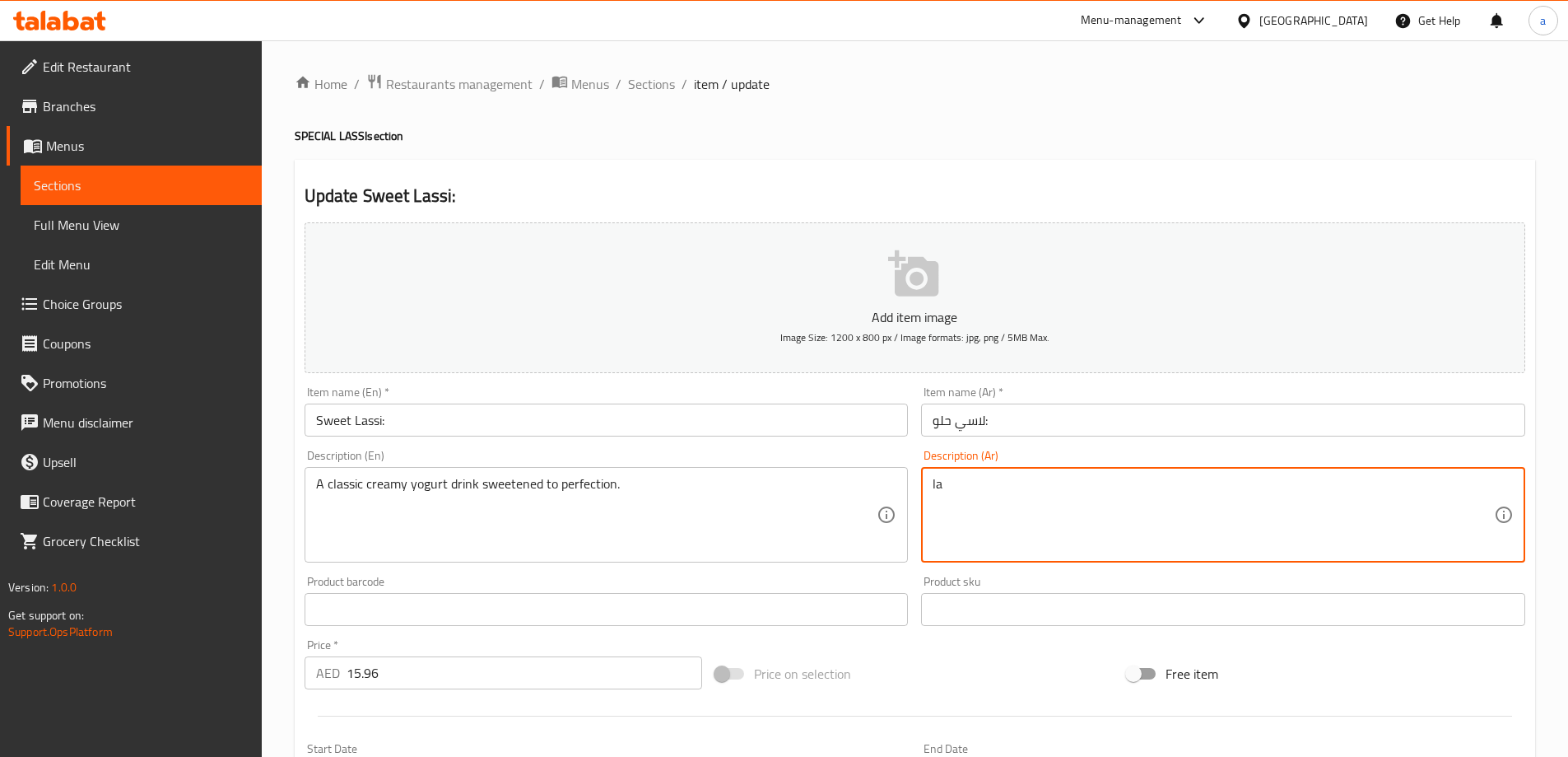
type textarea "l"
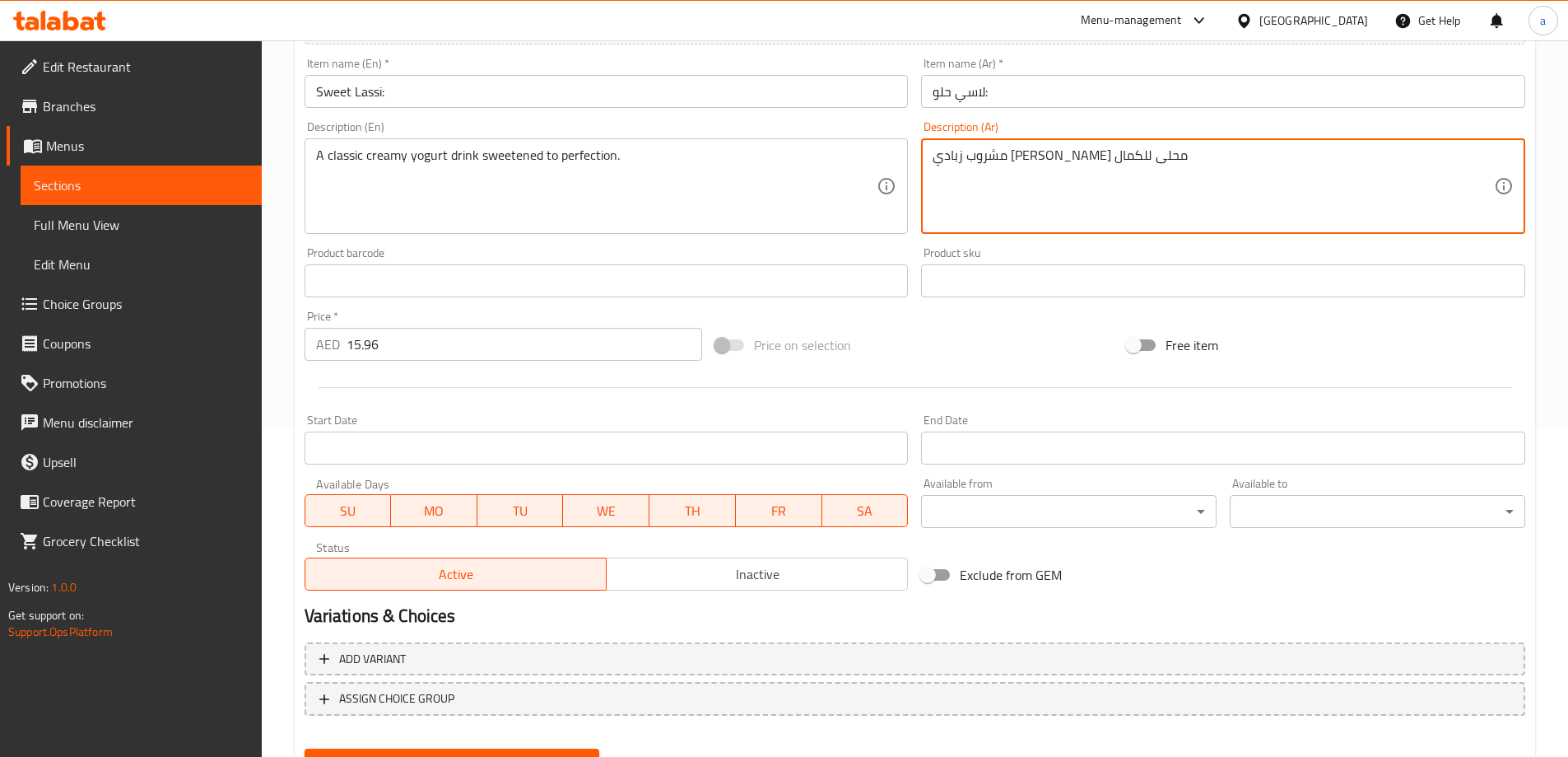
scroll to position [407, 0]
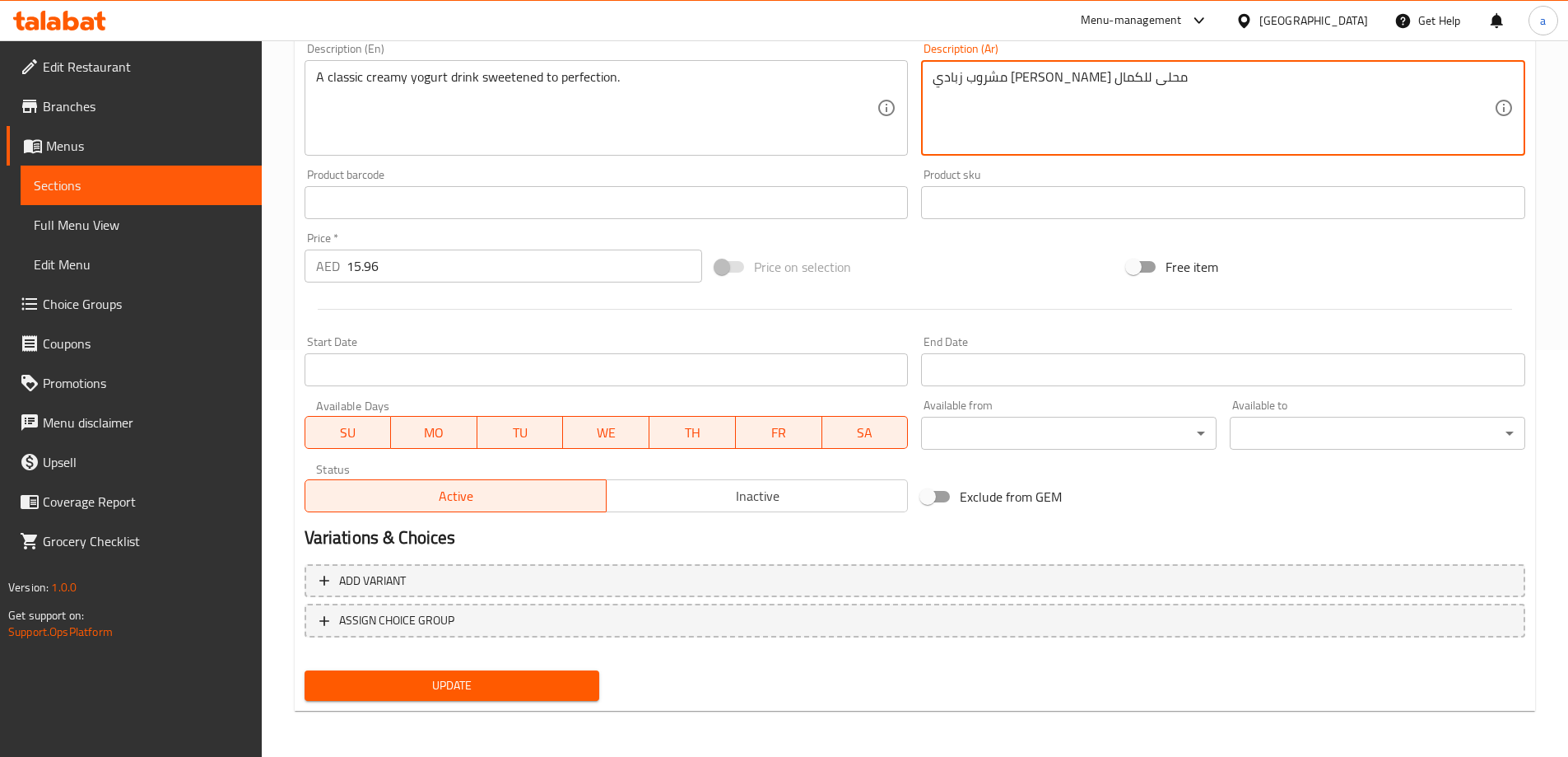
type textarea "مشروب زبادي كريمي كلاسيك محلى للكمال"
click at [436, 677] on span "Update" at bounding box center [452, 686] width 269 height 21
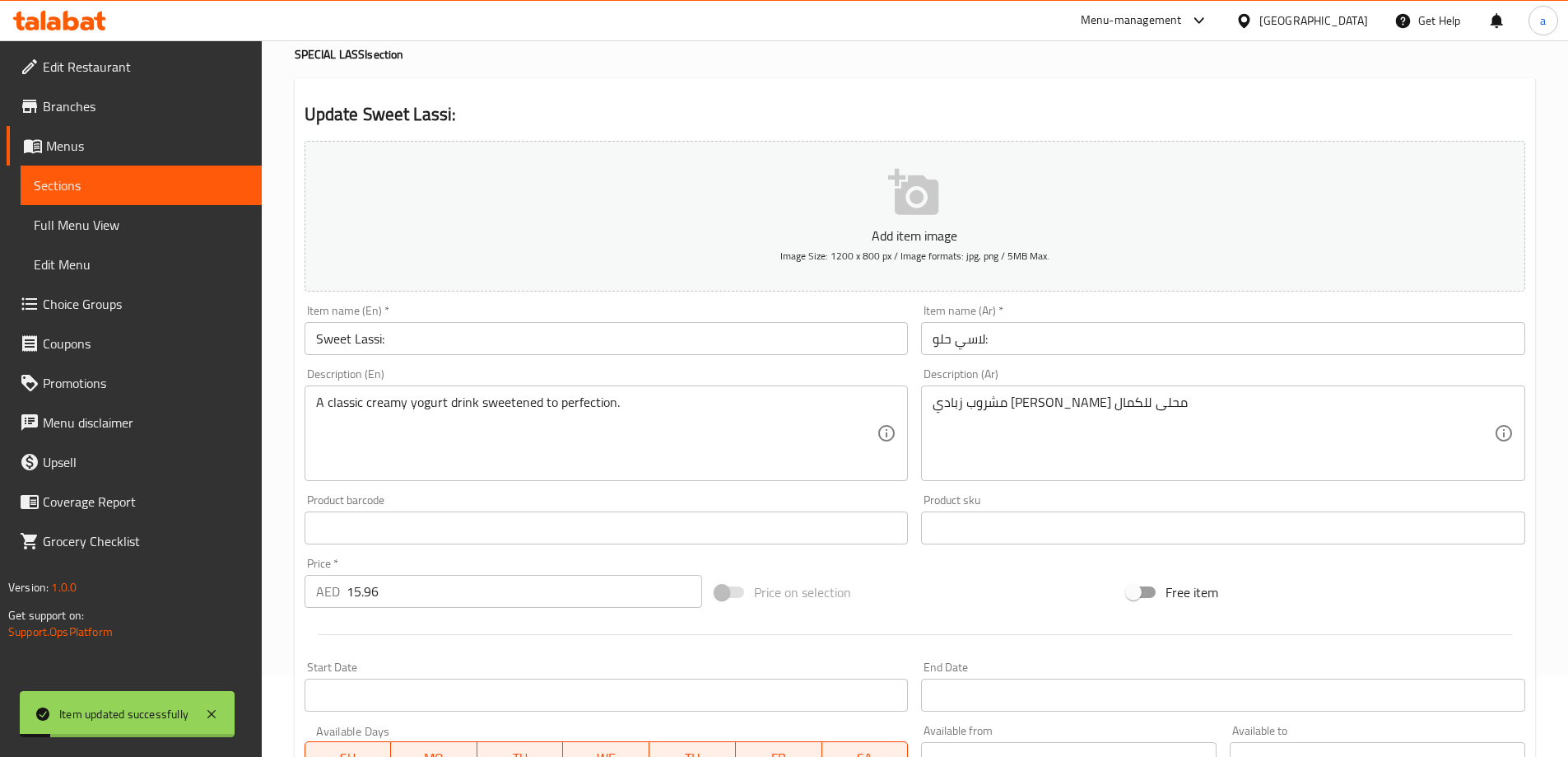
scroll to position [0, 0]
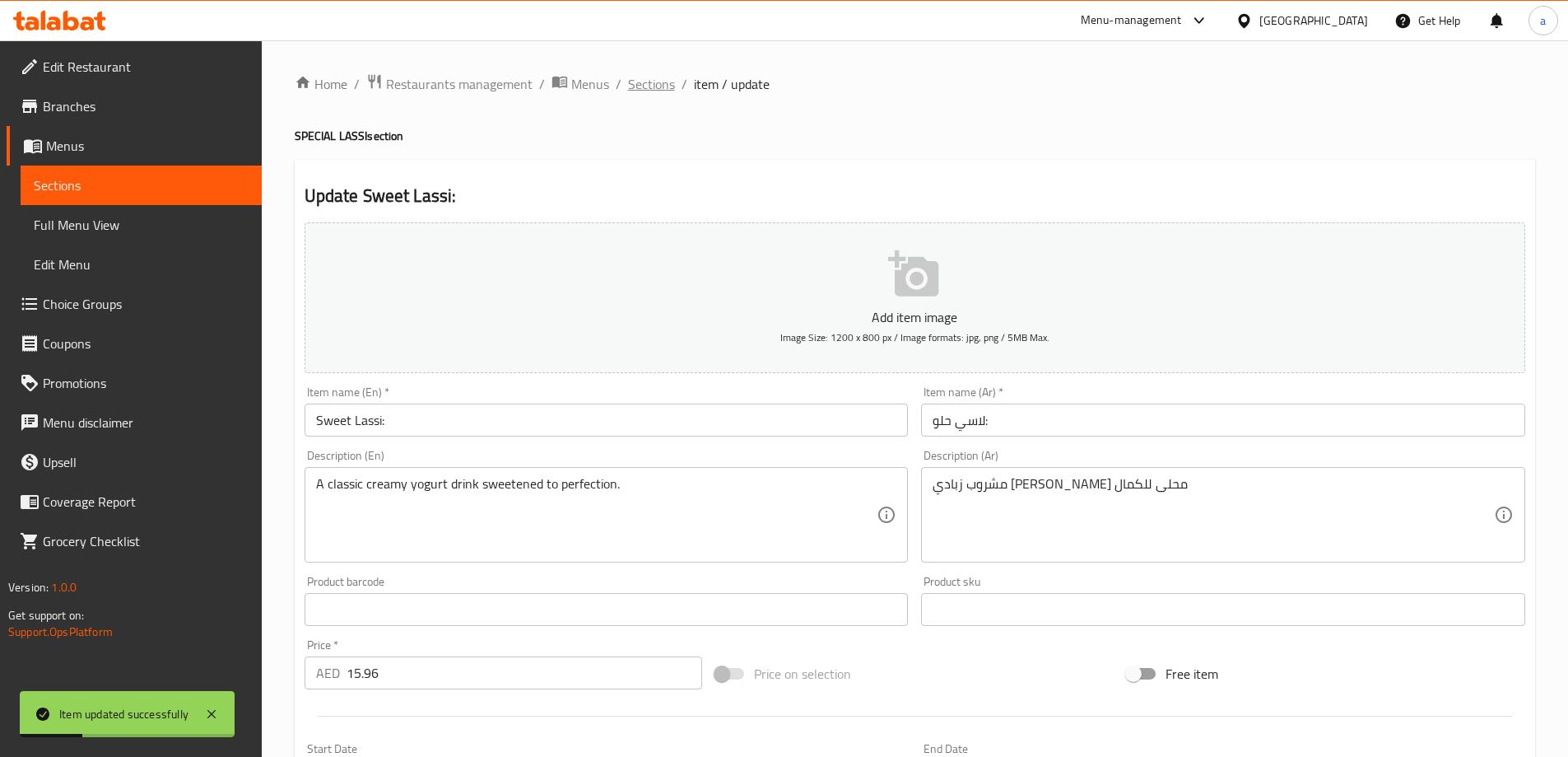
click at [635, 74] on span "Sections" at bounding box center [651, 84] width 47 height 20
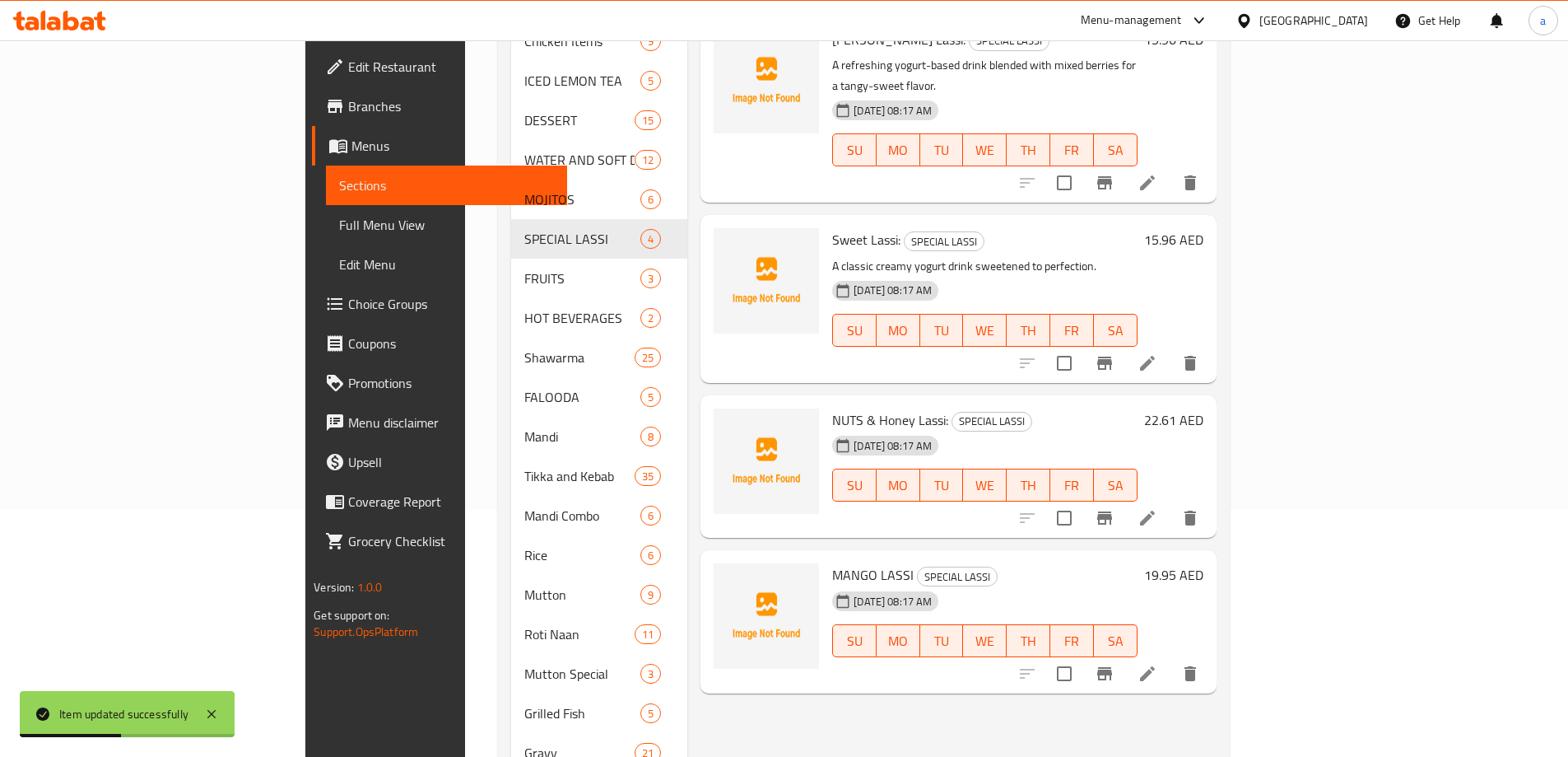
scroll to position [247, 0]
click at [1157, 509] on icon at bounding box center [1147, 518] width 20 height 20
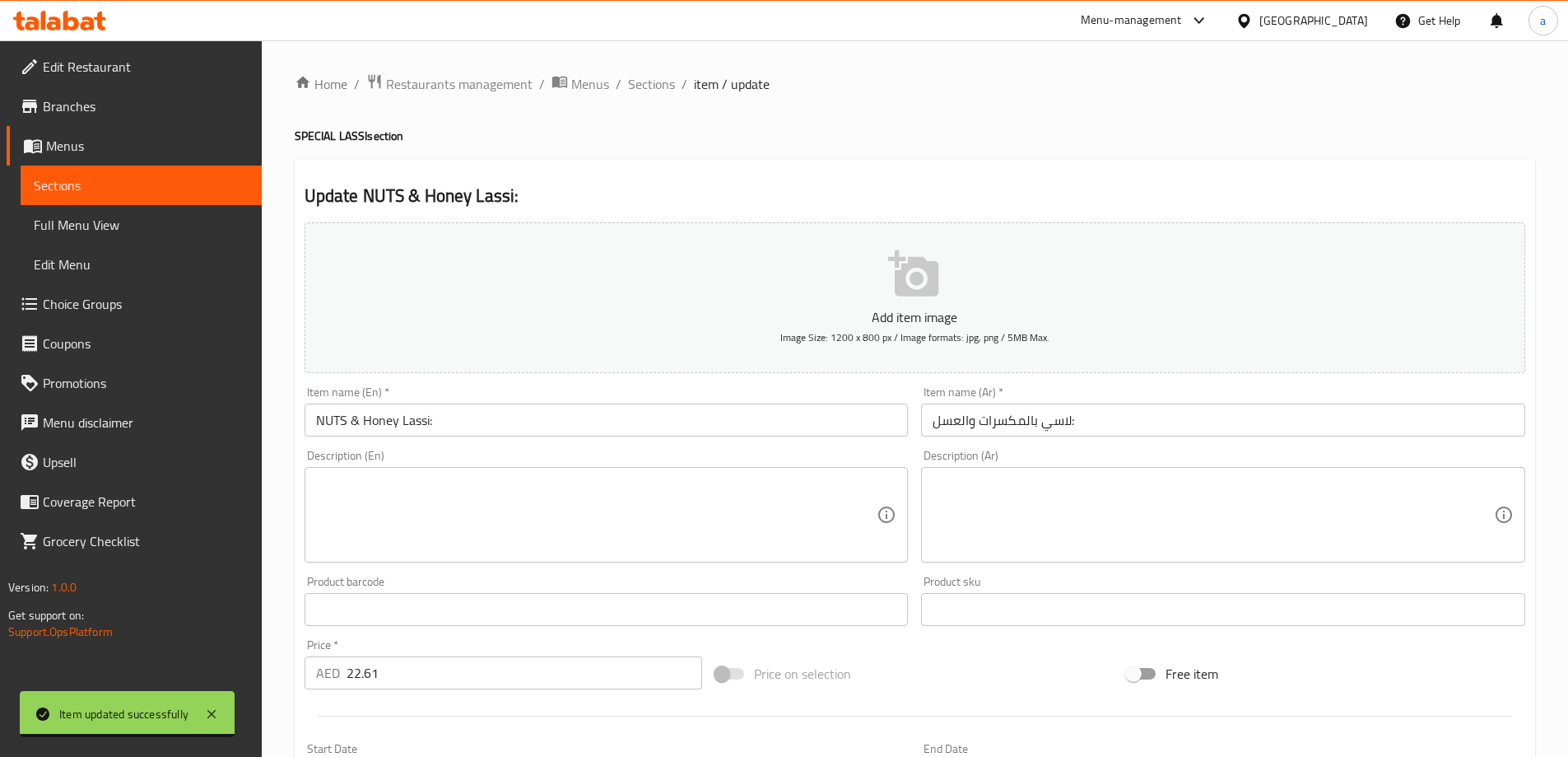
click at [625, 473] on div "Description (En)" at bounding box center [606, 514] width 604 height 96
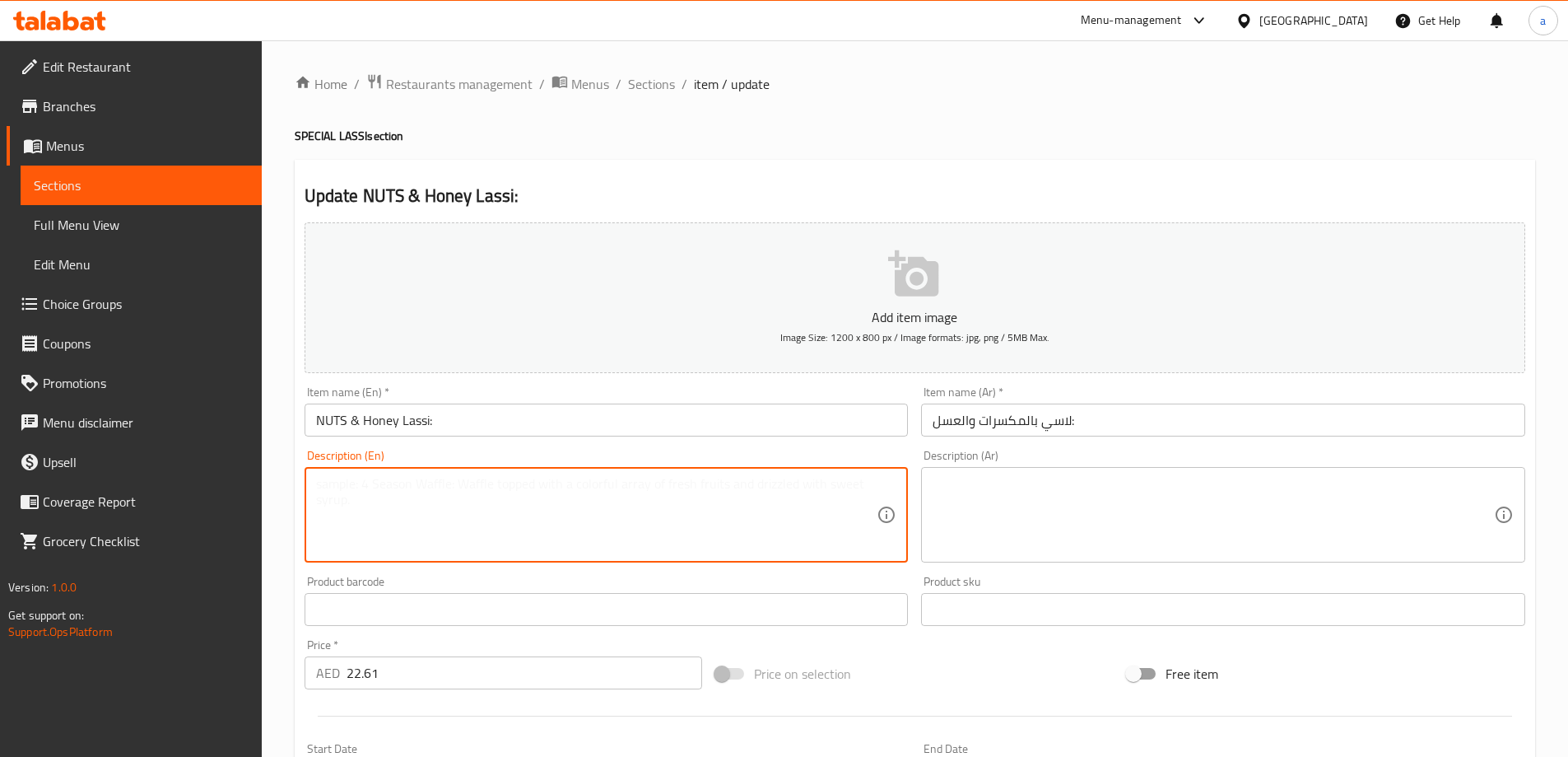
paste textarea "Thick yogurt drink enriched with crunchy nuts and a drizzle of honey."
type textarea "Thick yogurt drink enriched with crunchy nuts and a drizzle of honey."
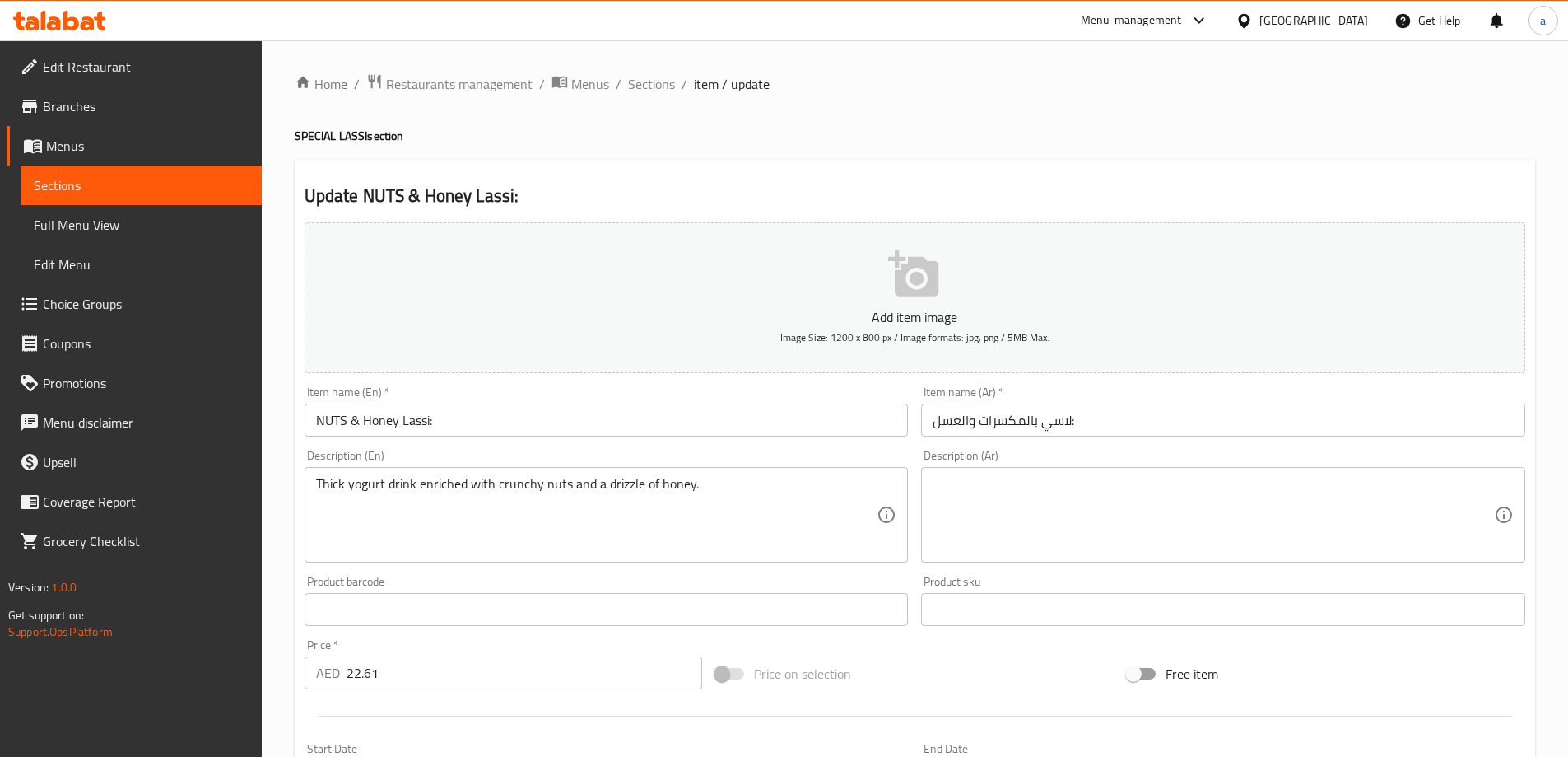
click at [1114, 511] on textarea at bounding box center [1213, 514] width 561 height 78
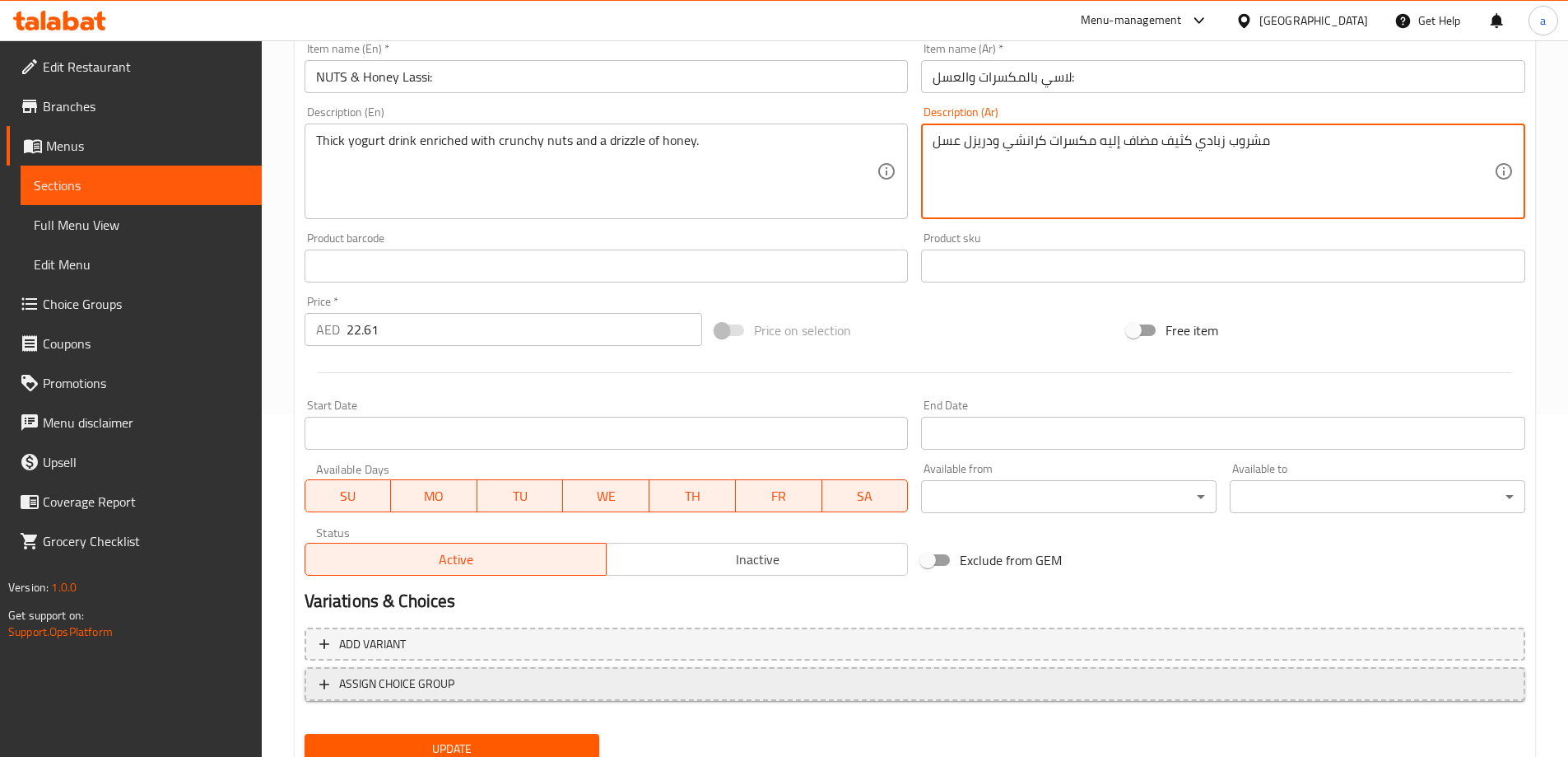
scroll to position [407, 0]
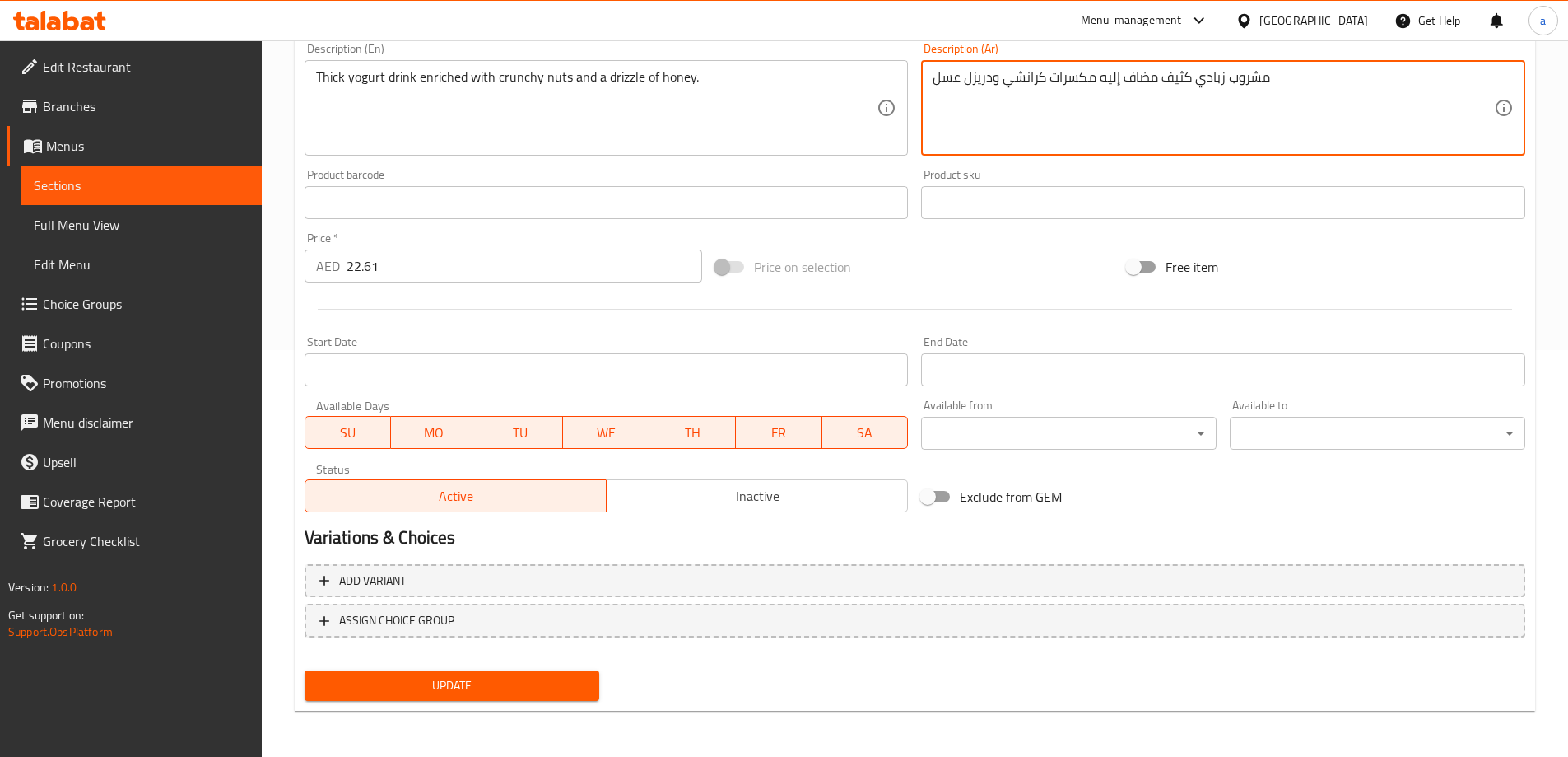
type textarea "مشروب زبادي كثيف مضاف إليه مكسرات كرانشي ودريزل عسل"
click at [545, 672] on button "Update" at bounding box center [452, 686] width 295 height 30
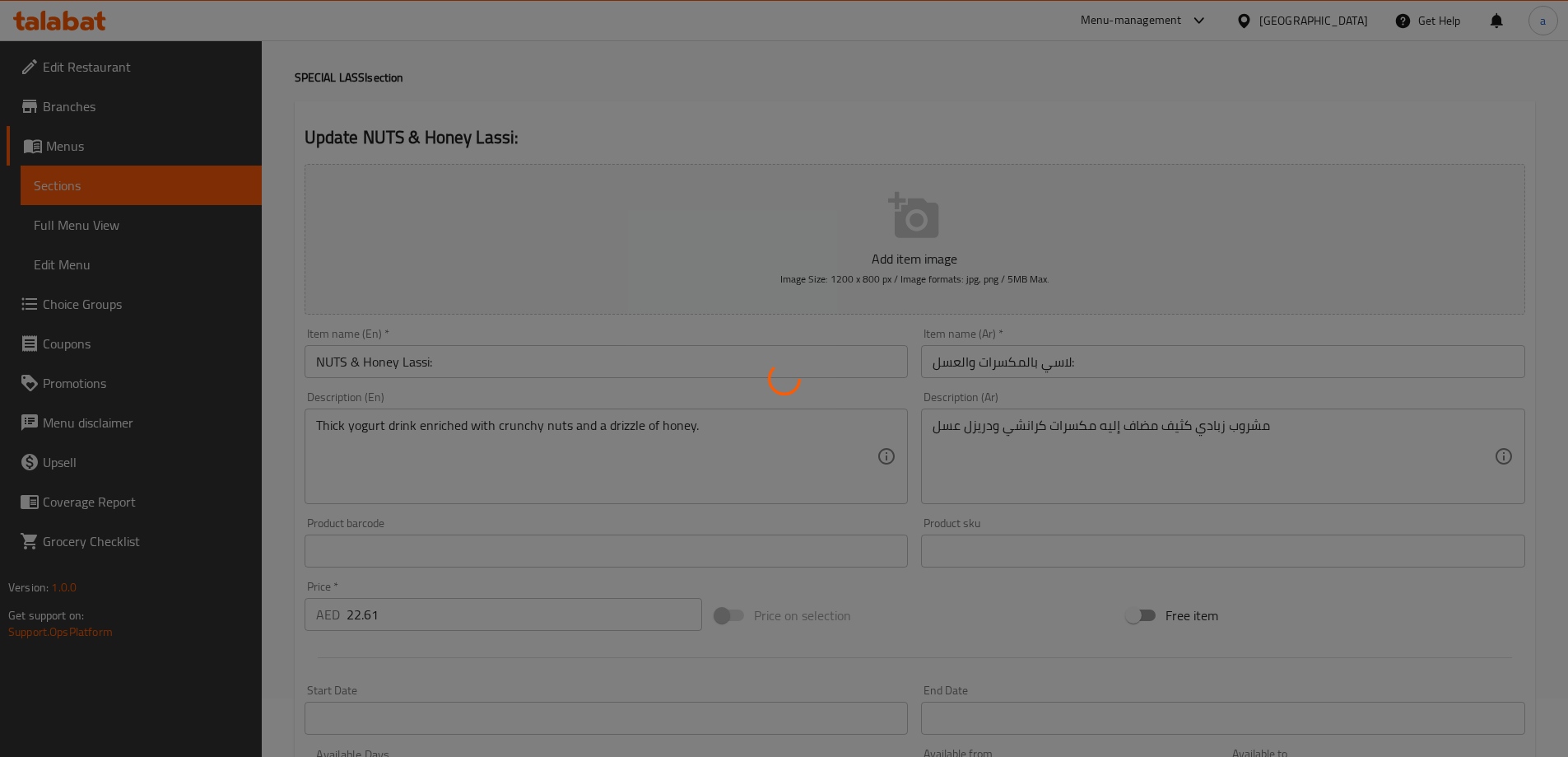
scroll to position [0, 0]
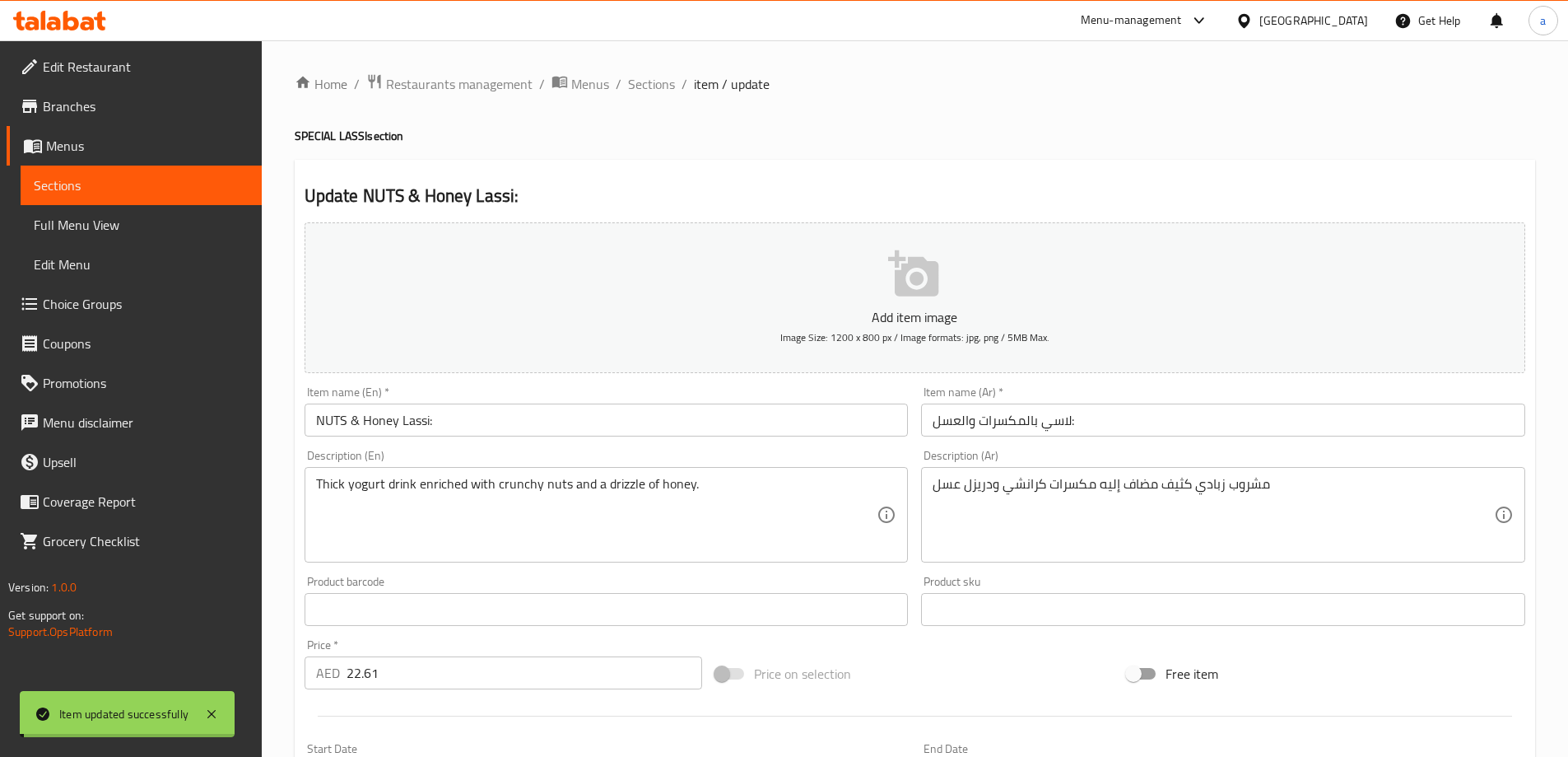
click at [645, 85] on span "Sections" at bounding box center [651, 84] width 47 height 20
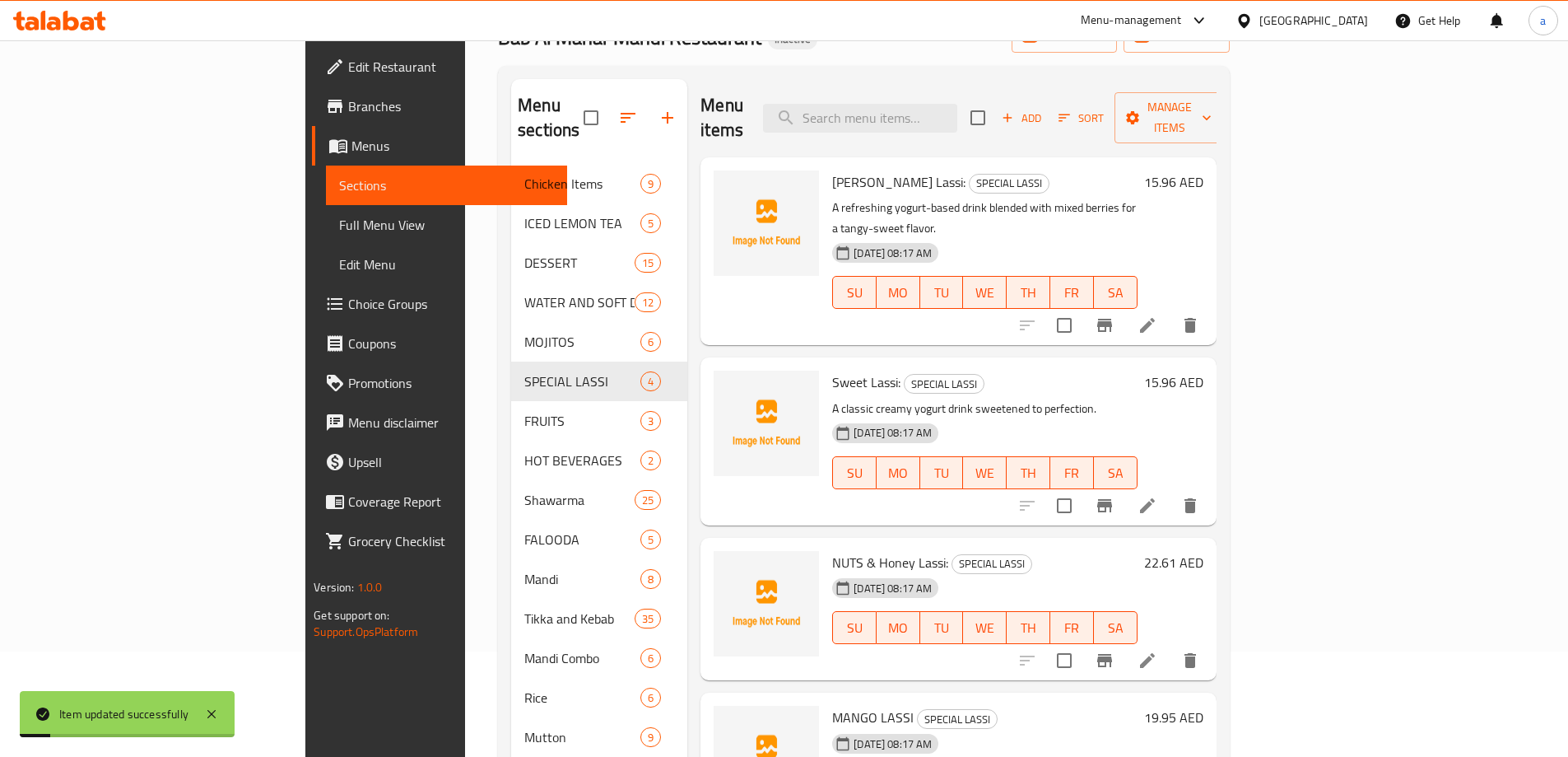
scroll to position [247, 0]
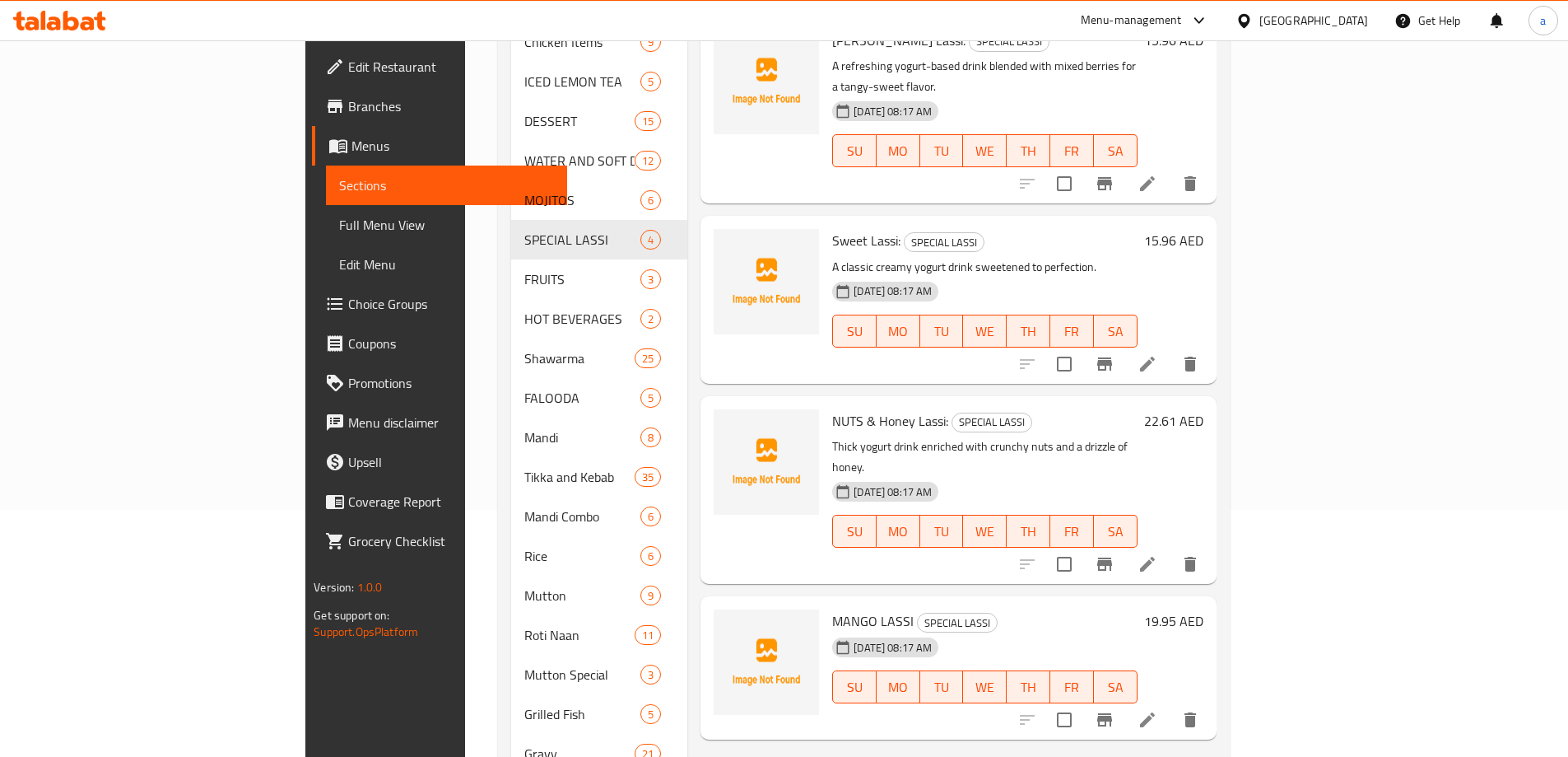
click at [1170, 704] on li at bounding box center [1147, 719] width 46 height 30
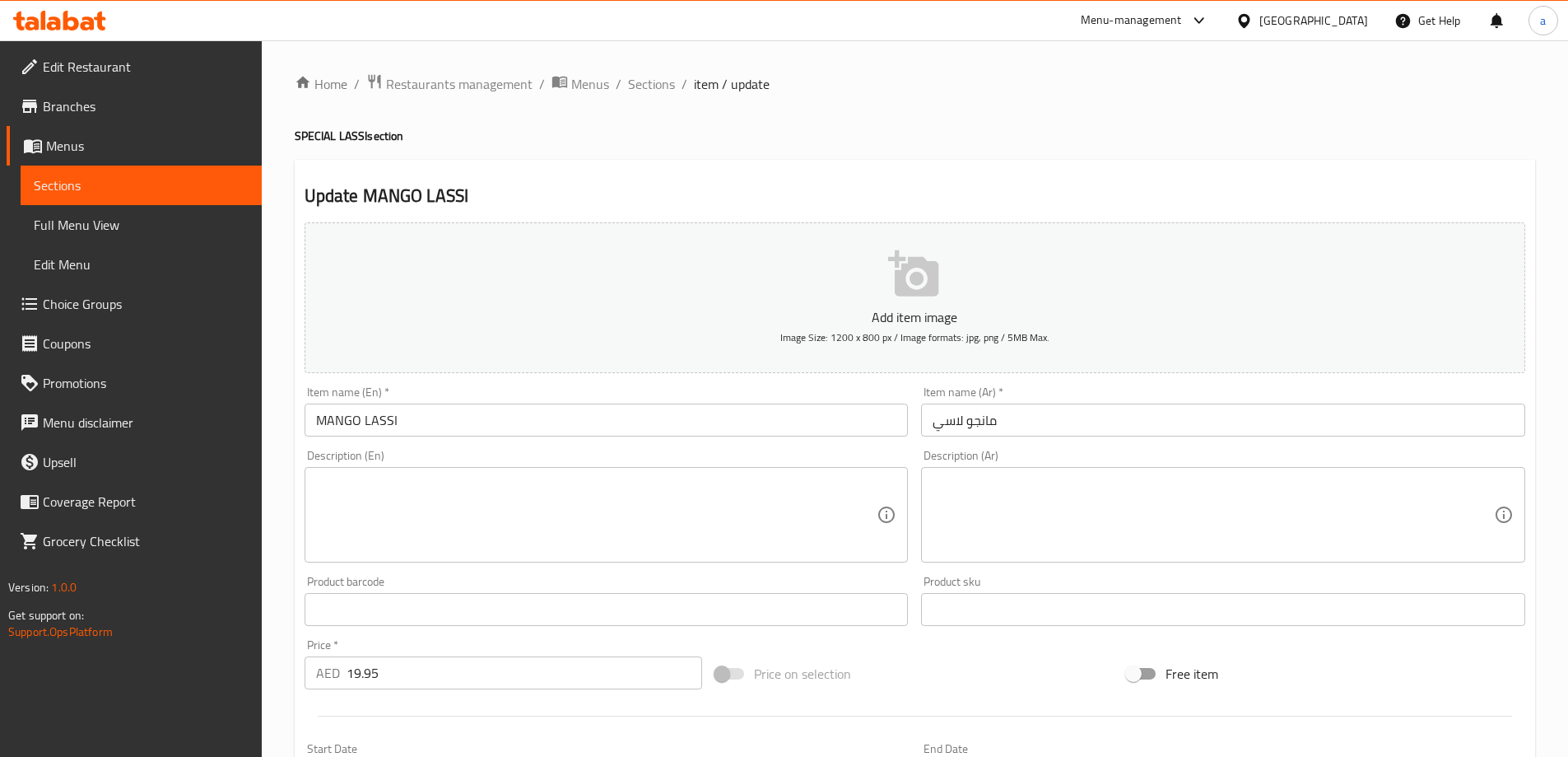
click at [679, 489] on textarea at bounding box center [596, 514] width 561 height 78
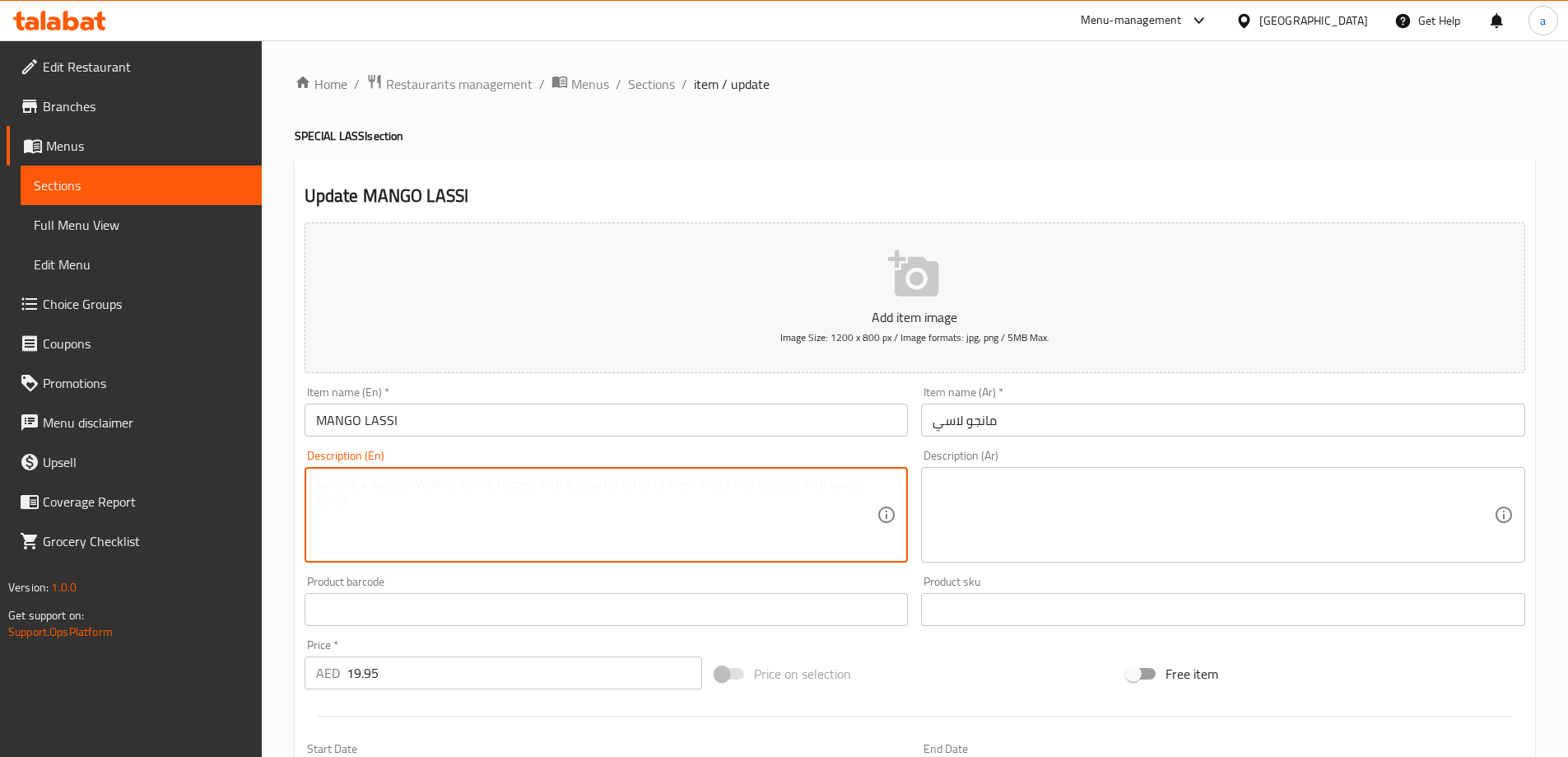
paste textarea "Smooth yogurt drink blended with fresh, juicy mangoes."
type textarea "Smooth yogurt drink blended with fresh, juicy mangoes."
click at [1160, 506] on textarea at bounding box center [1213, 514] width 561 height 78
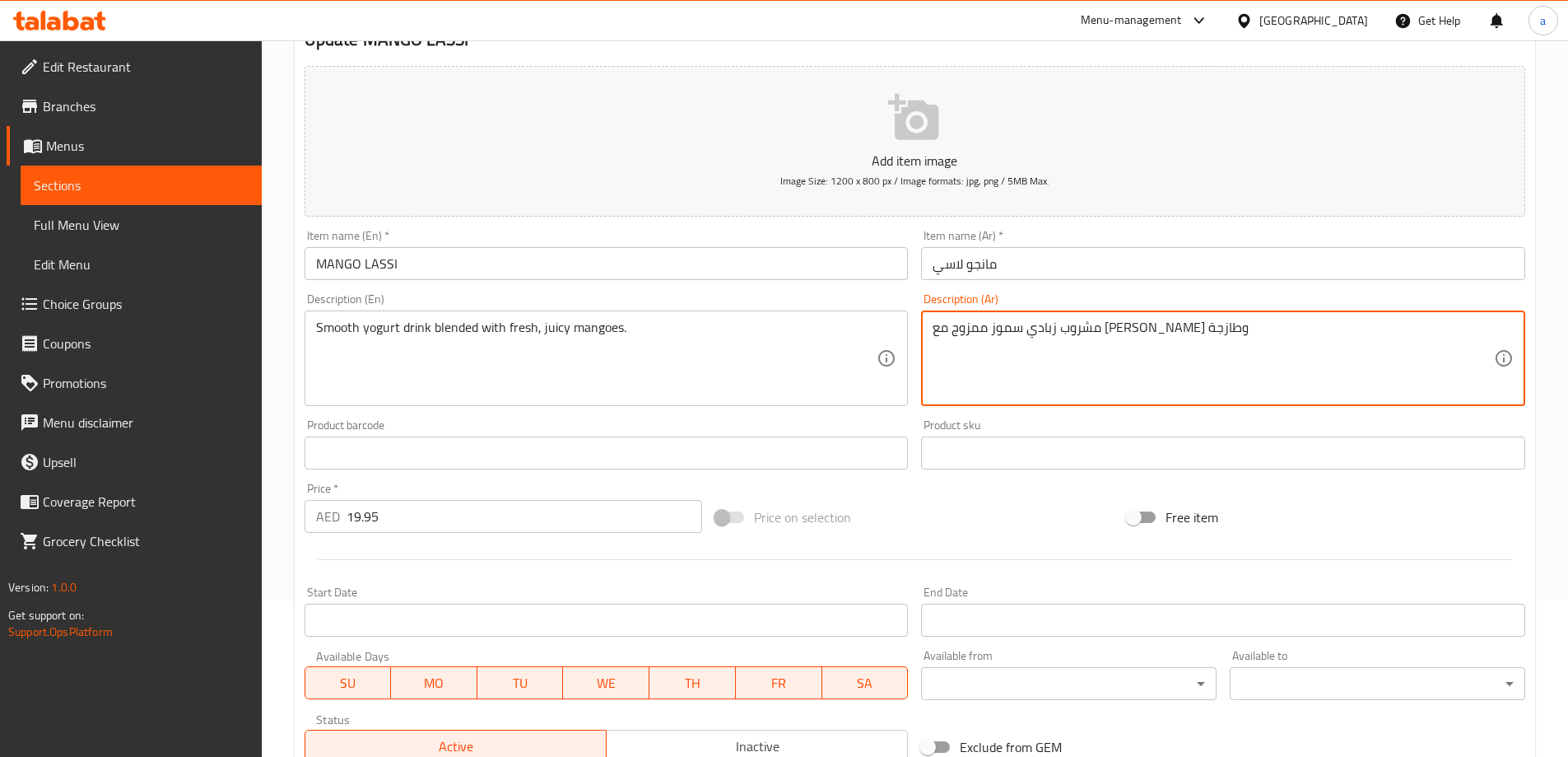
scroll to position [407, 0]
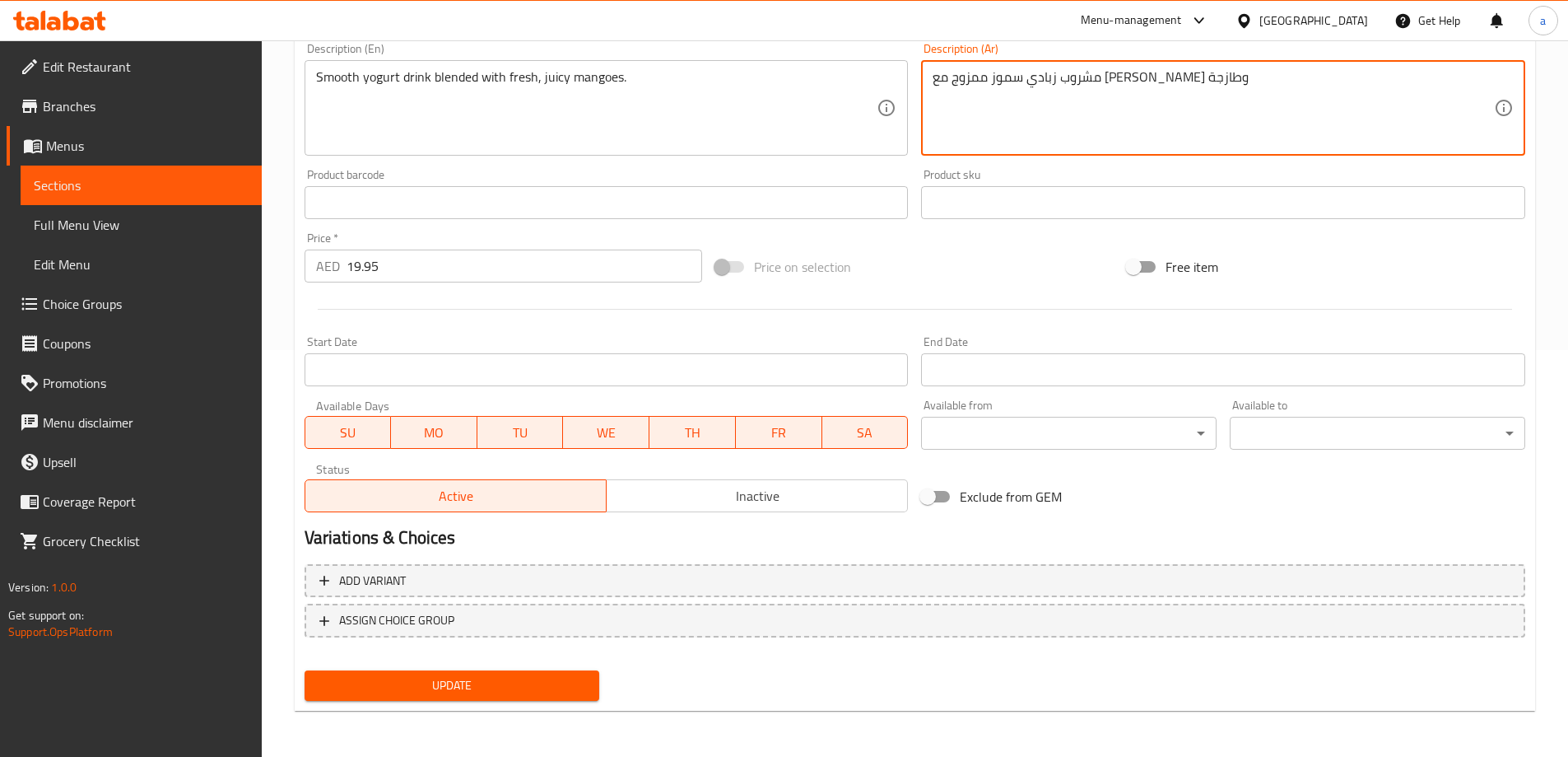
type textarea "مشروب زبادي سموز ممزوج مع مانجو جوسي وطازجة"
click at [473, 701] on button "Update" at bounding box center [452, 686] width 295 height 30
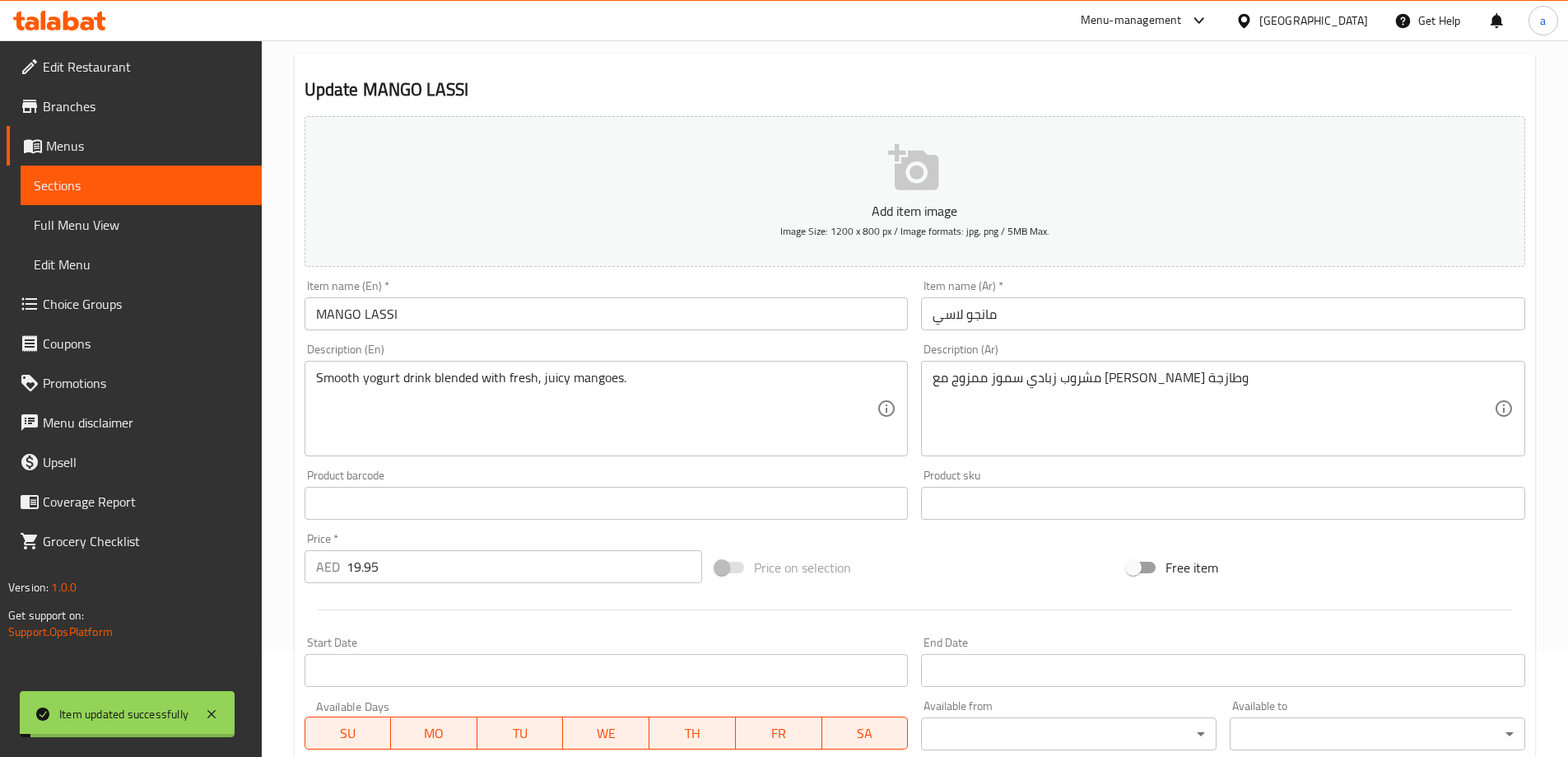
scroll to position [0, 0]
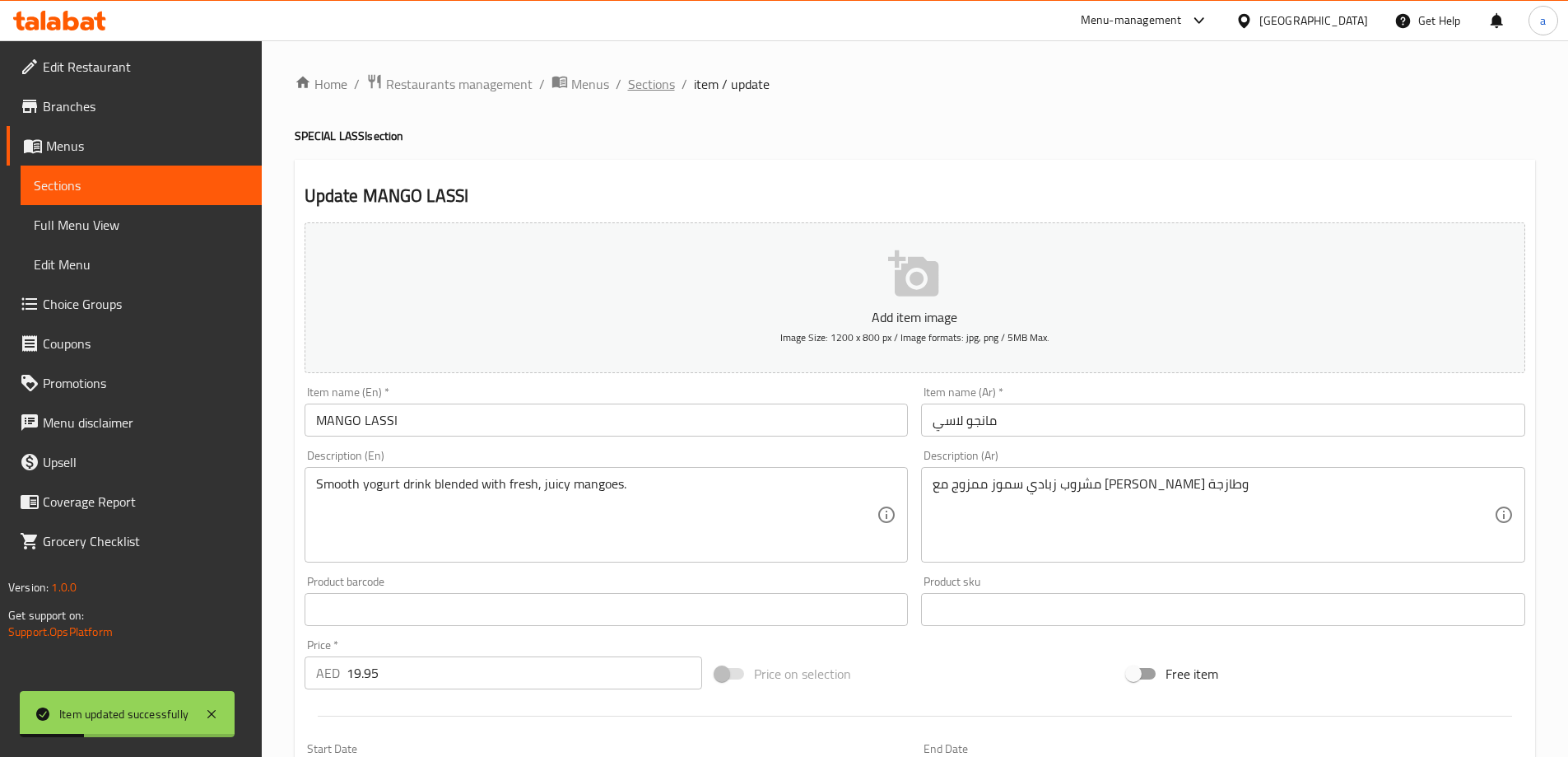
click at [651, 88] on span "Sections" at bounding box center [651, 84] width 47 height 20
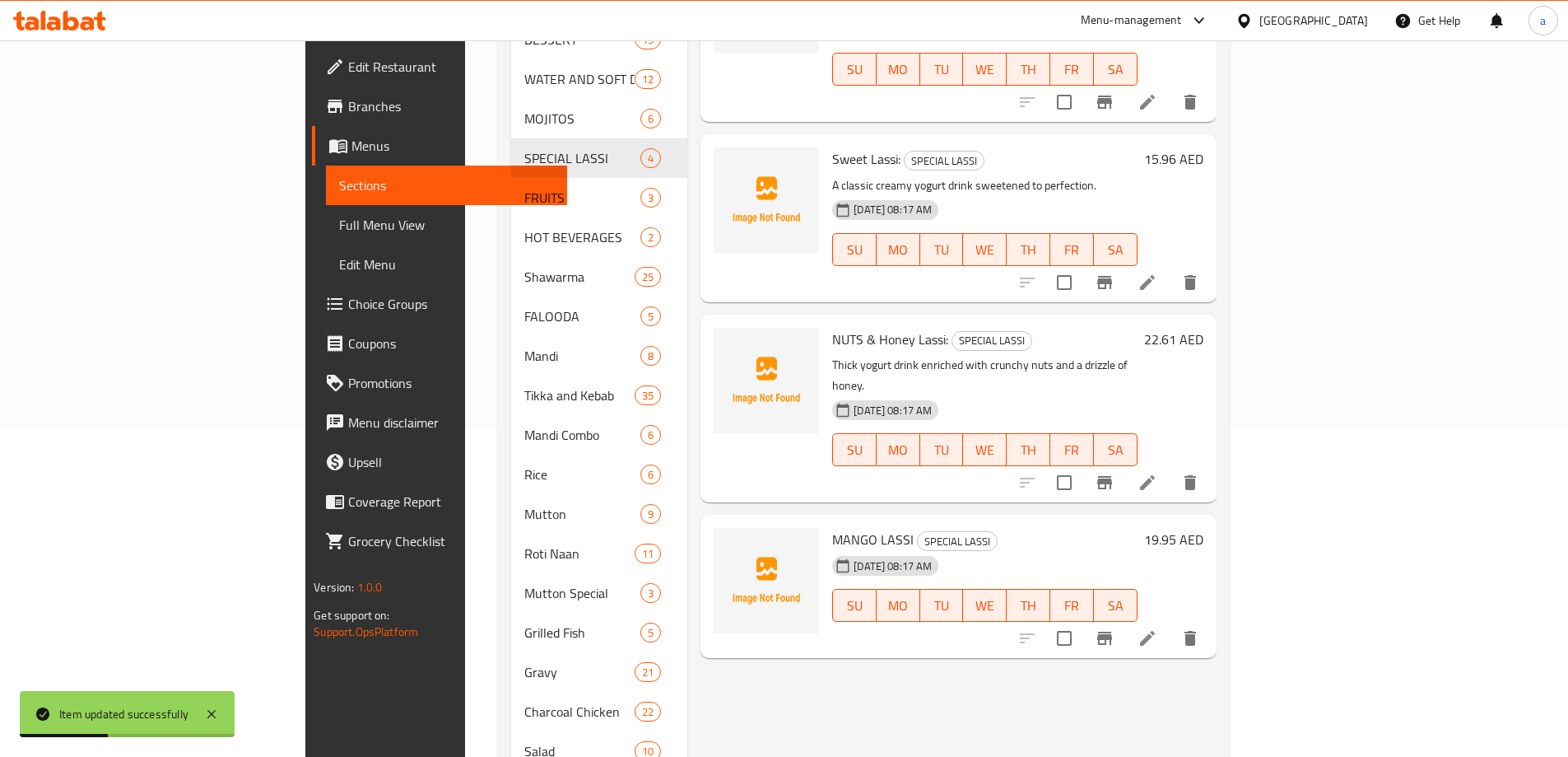
scroll to position [329, 0]
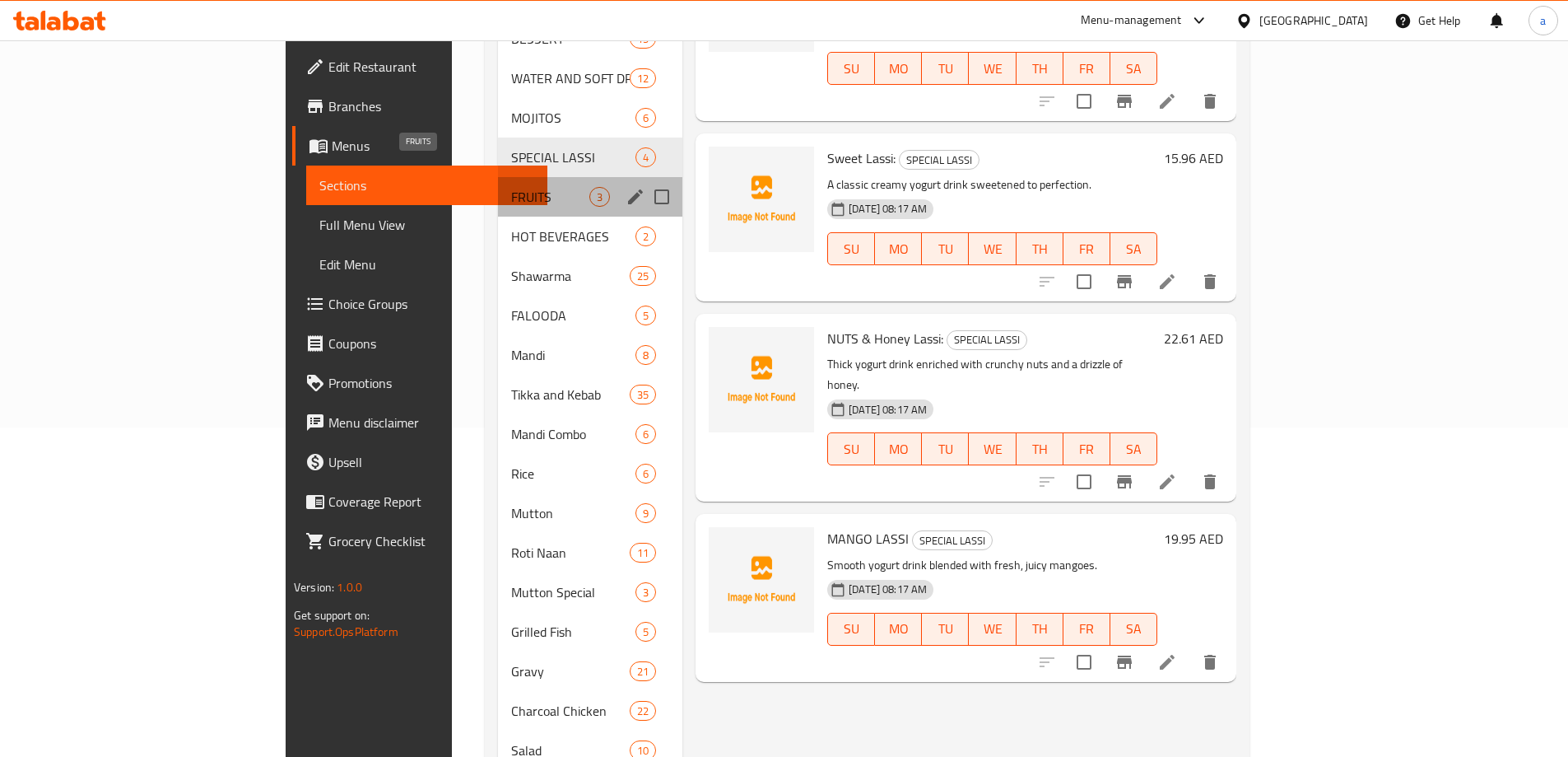
click at [511, 187] on span "FRUITS" at bounding box center [550, 197] width 78 height 20
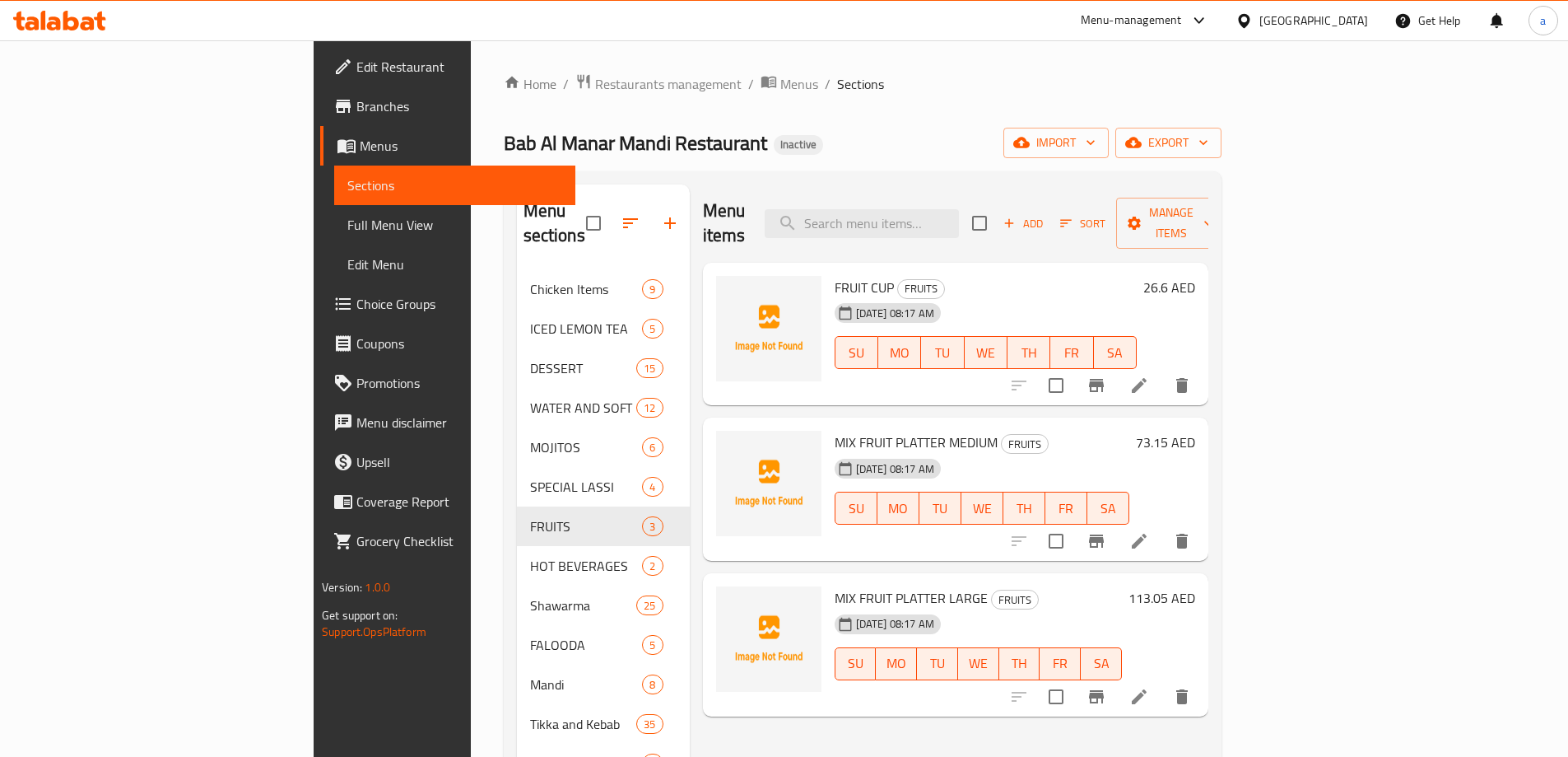
click at [835, 275] on span "FRUIT CUP" at bounding box center [864, 287] width 59 height 24
copy span "FRUIT"
click at [1149, 375] on icon at bounding box center [1138, 385] width 20 height 20
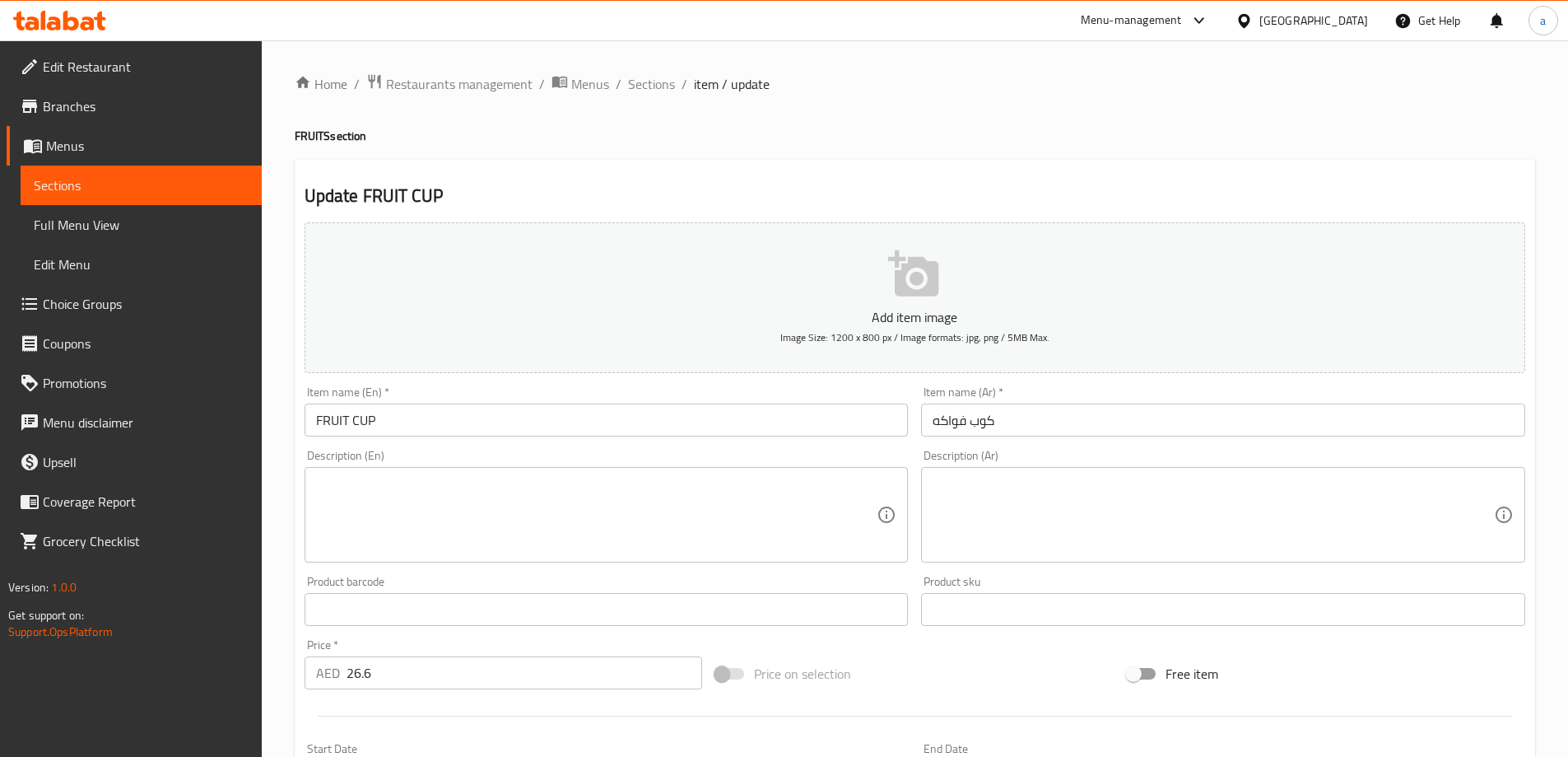
click at [692, 480] on textarea at bounding box center [596, 514] width 561 height 78
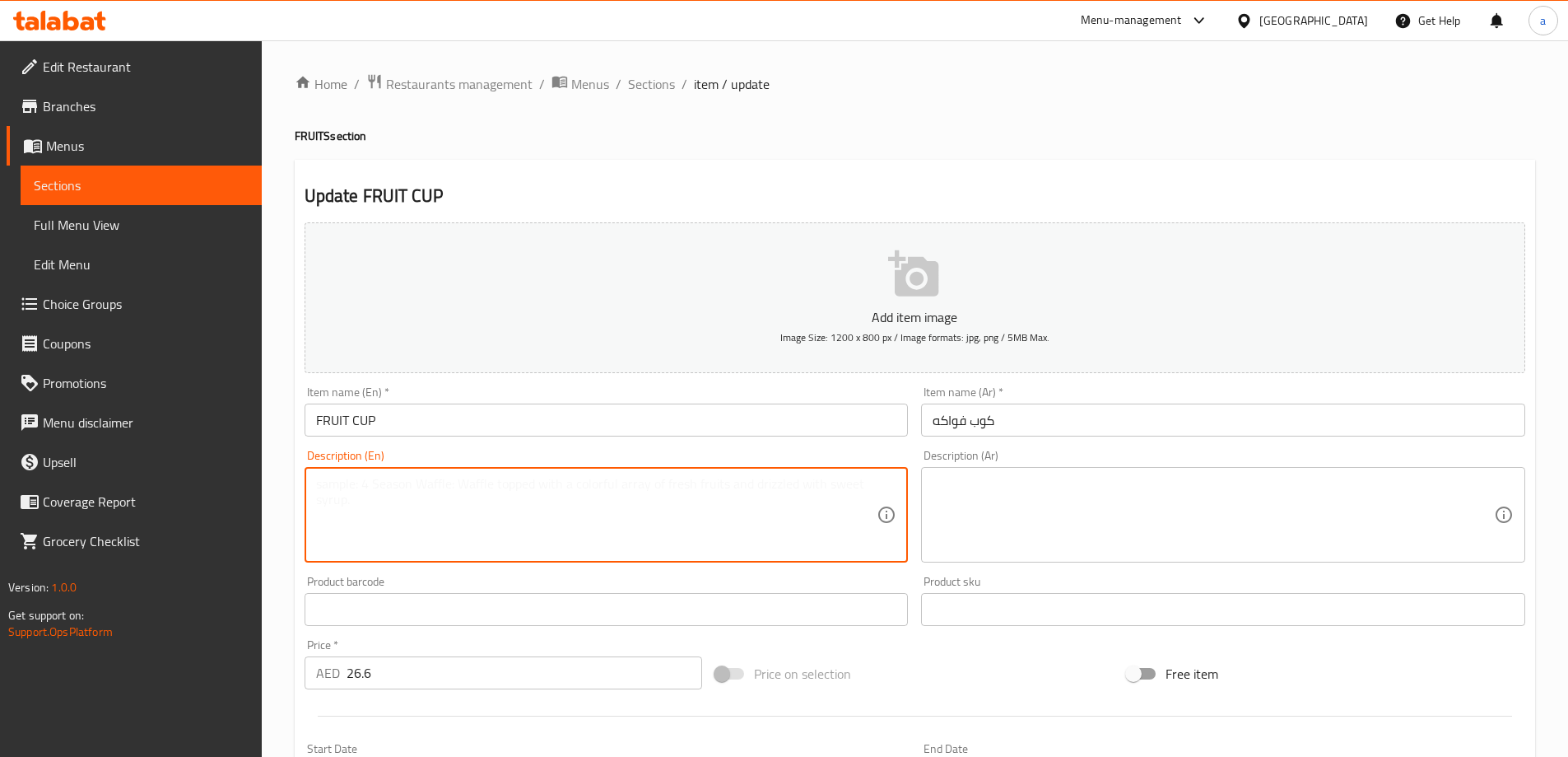
paste textarea "A refreshing mix of freshly cut seasonal fruits"
type textarea "A refreshing mix of freshly cut seasonal fruits"
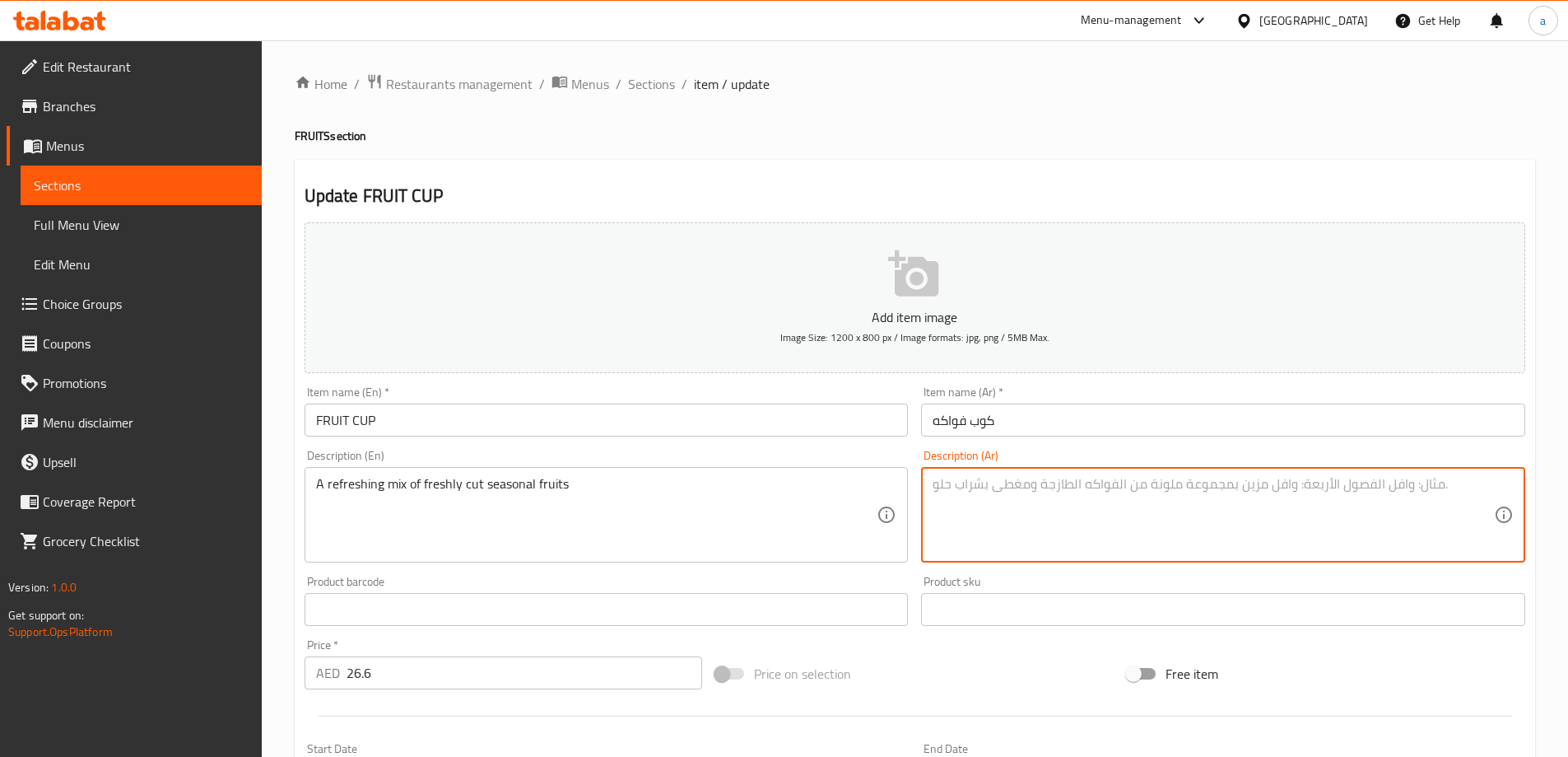
click at [1089, 516] on textarea at bounding box center [1213, 514] width 561 height 78
type textarea "o"
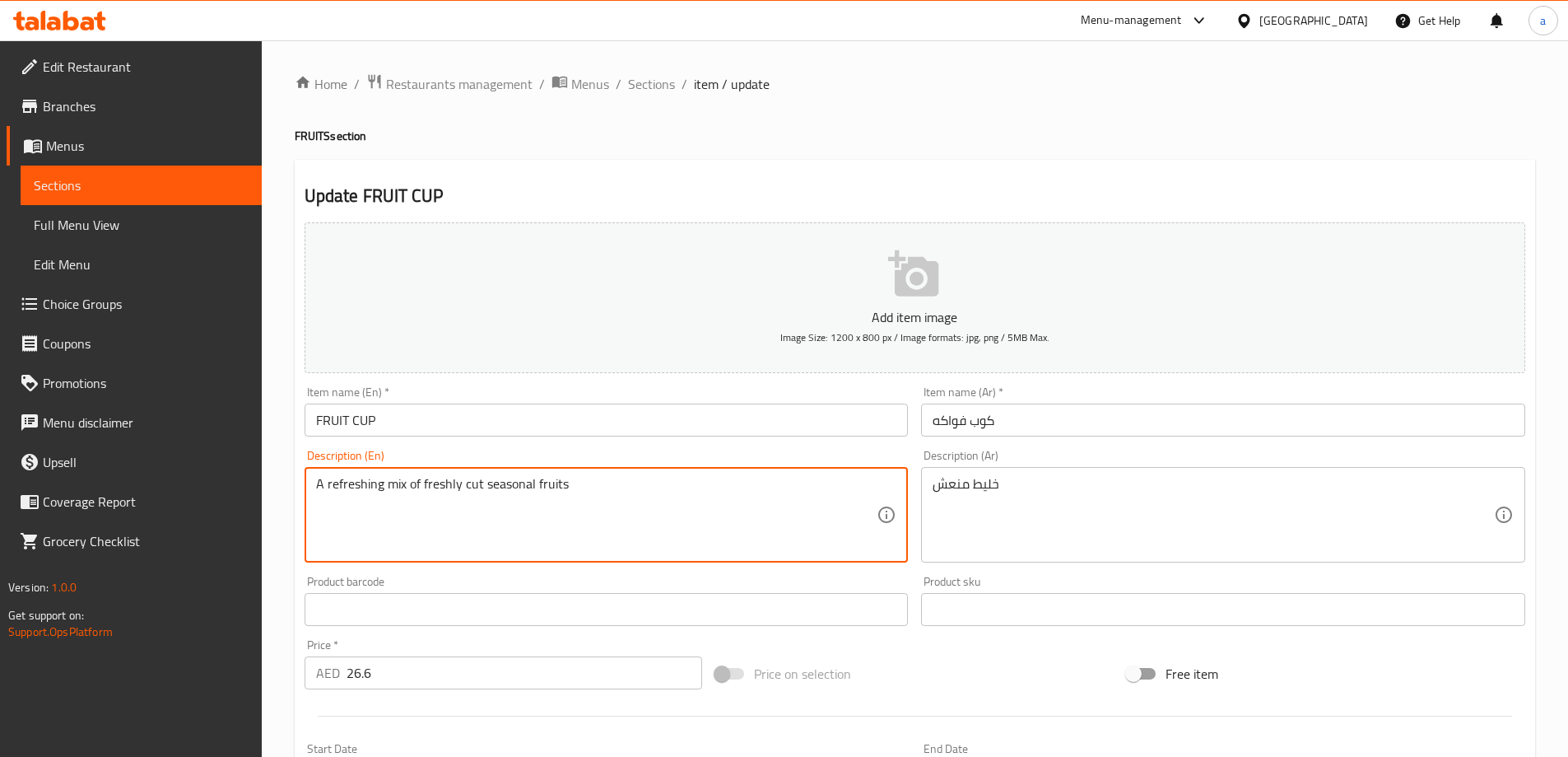
click at [737, 481] on textarea "A refreshing mix of freshly cut seasonal fruits" at bounding box center [596, 514] width 561 height 78
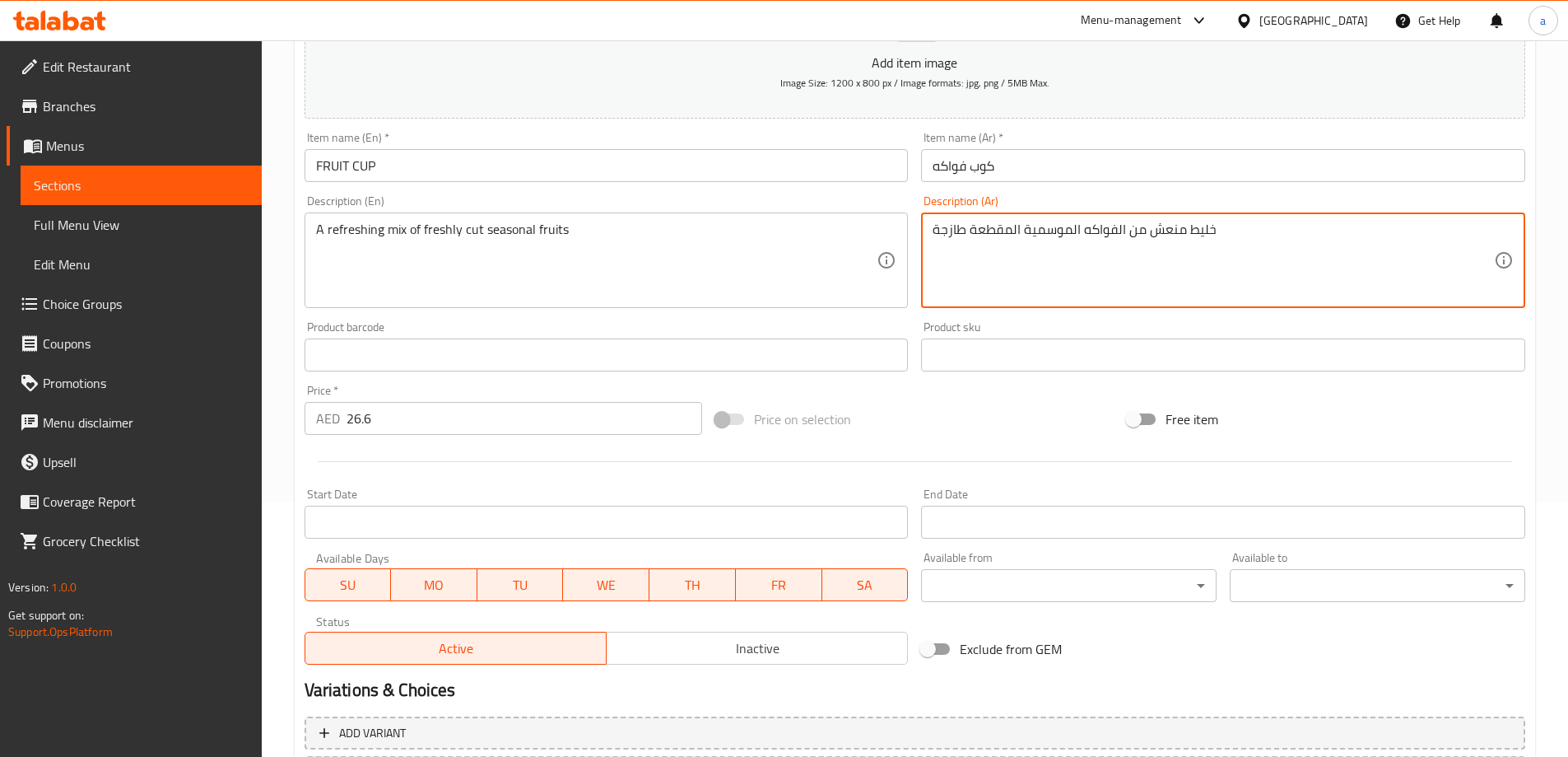
scroll to position [407, 0]
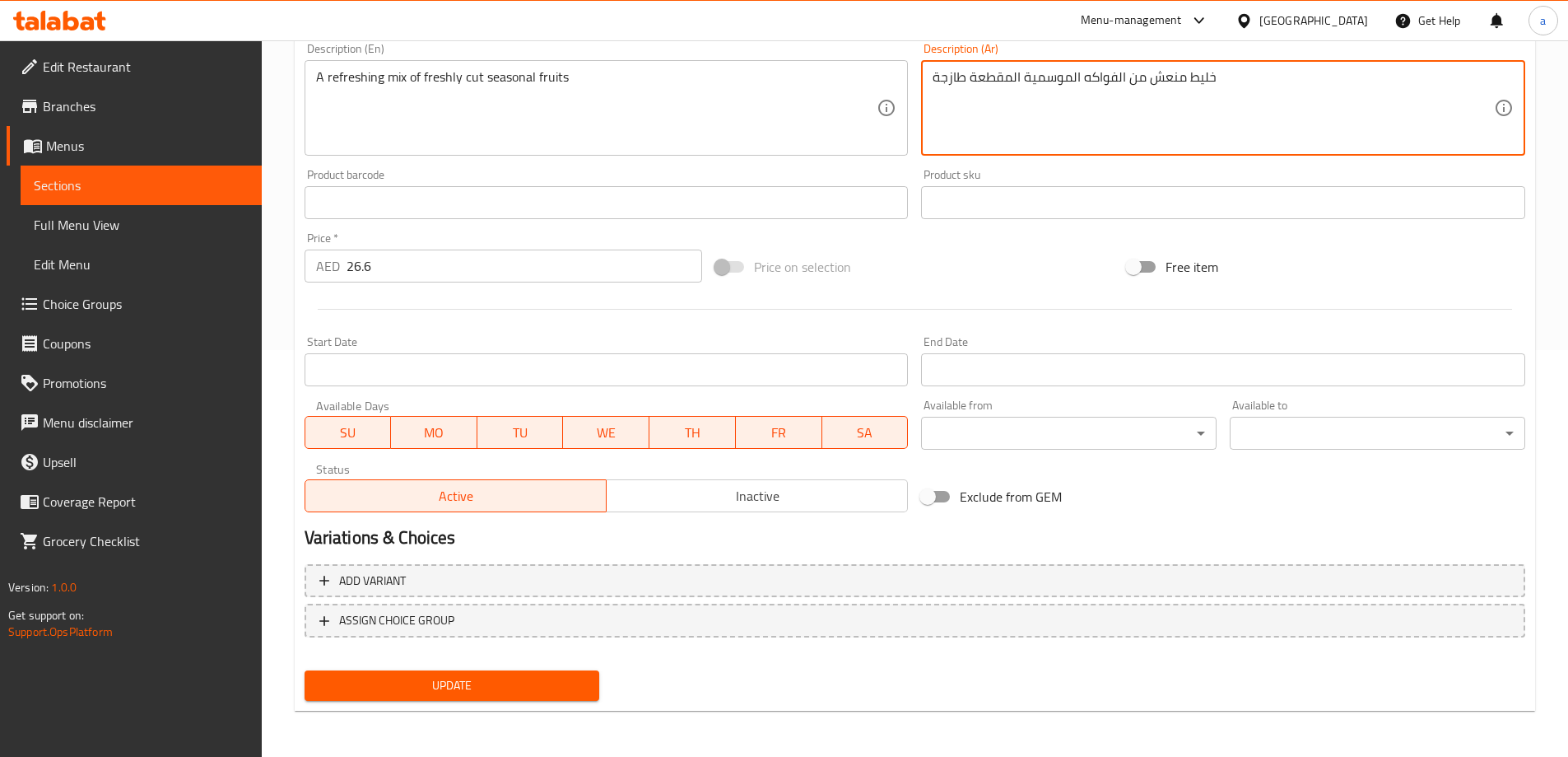
type textarea "خليط منعش من الفواكه الموسمية المقطعة طازجة"
click at [550, 690] on span "Update" at bounding box center [452, 686] width 269 height 21
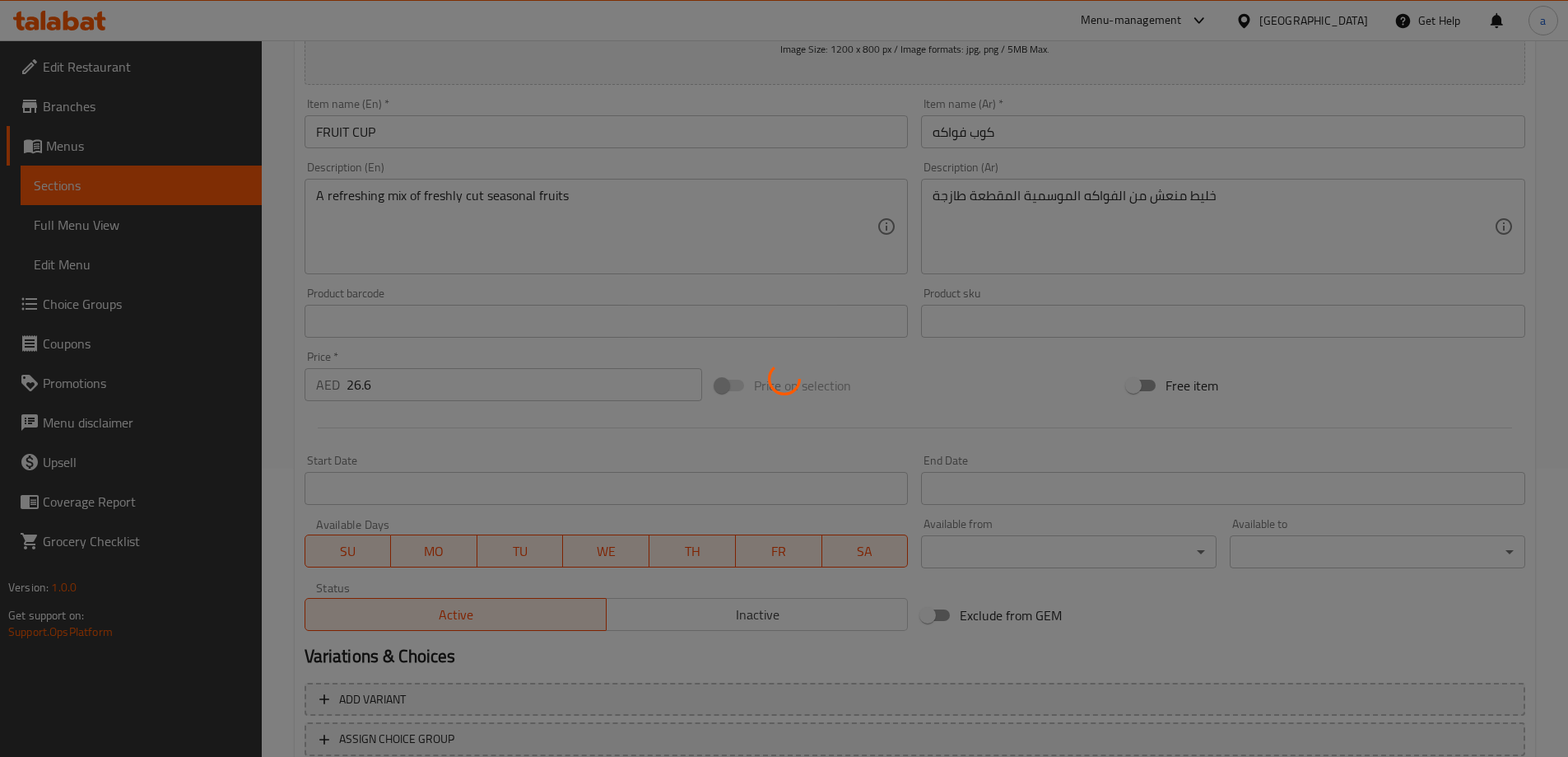
scroll to position [0, 0]
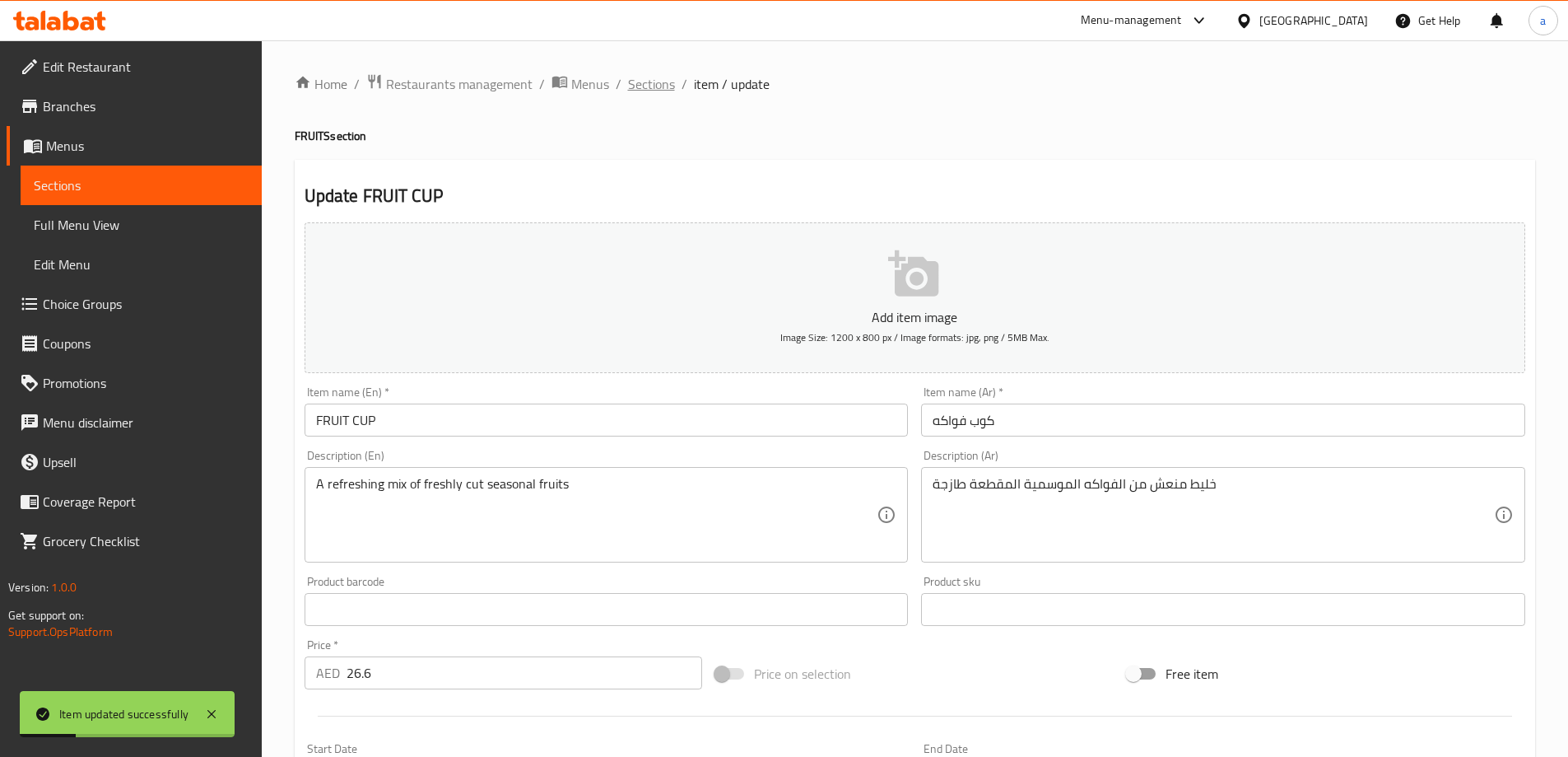
click at [658, 85] on span "Sections" at bounding box center [651, 84] width 47 height 20
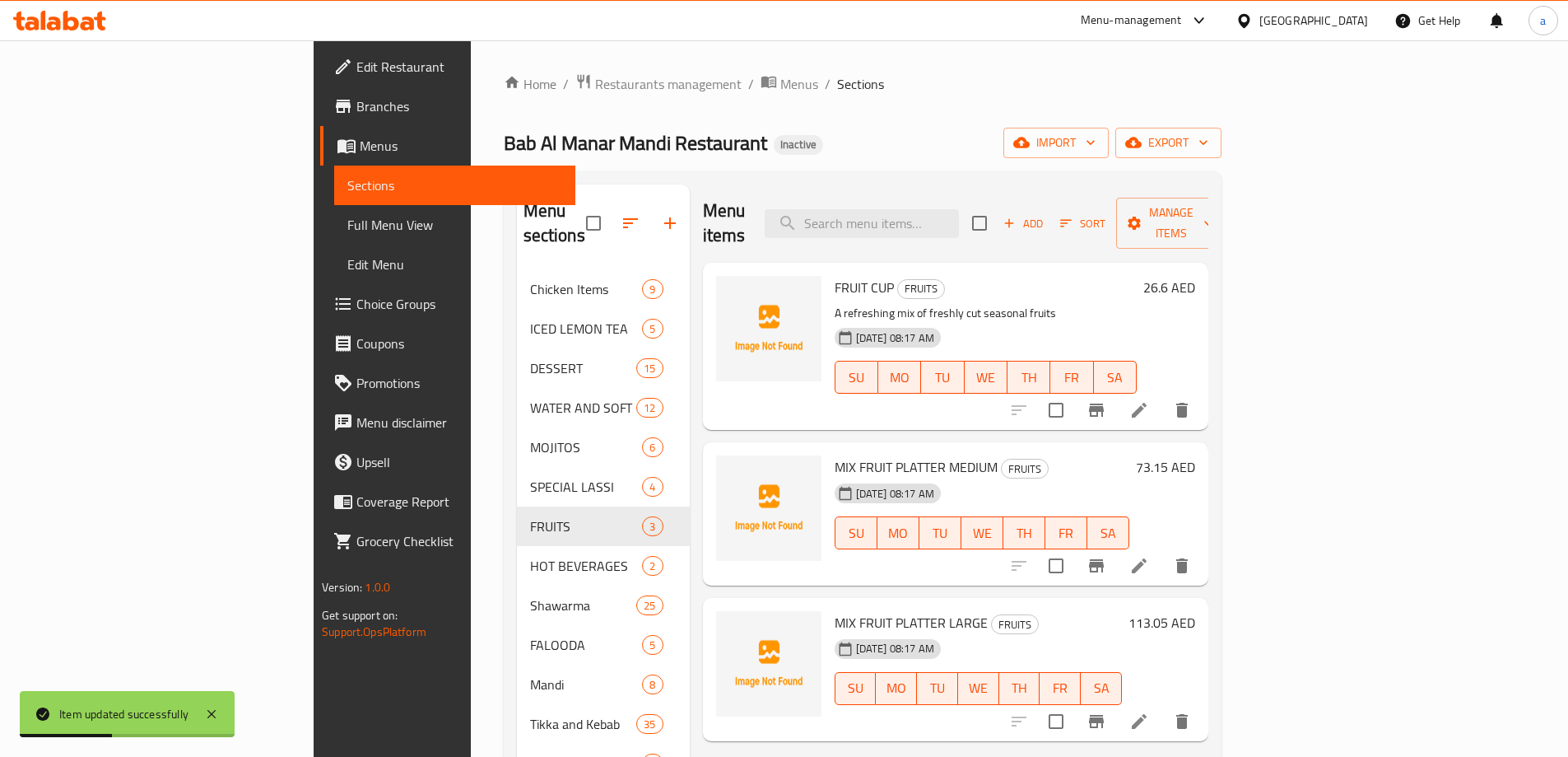
click at [1162, 551] on li at bounding box center [1138, 566] width 46 height 30
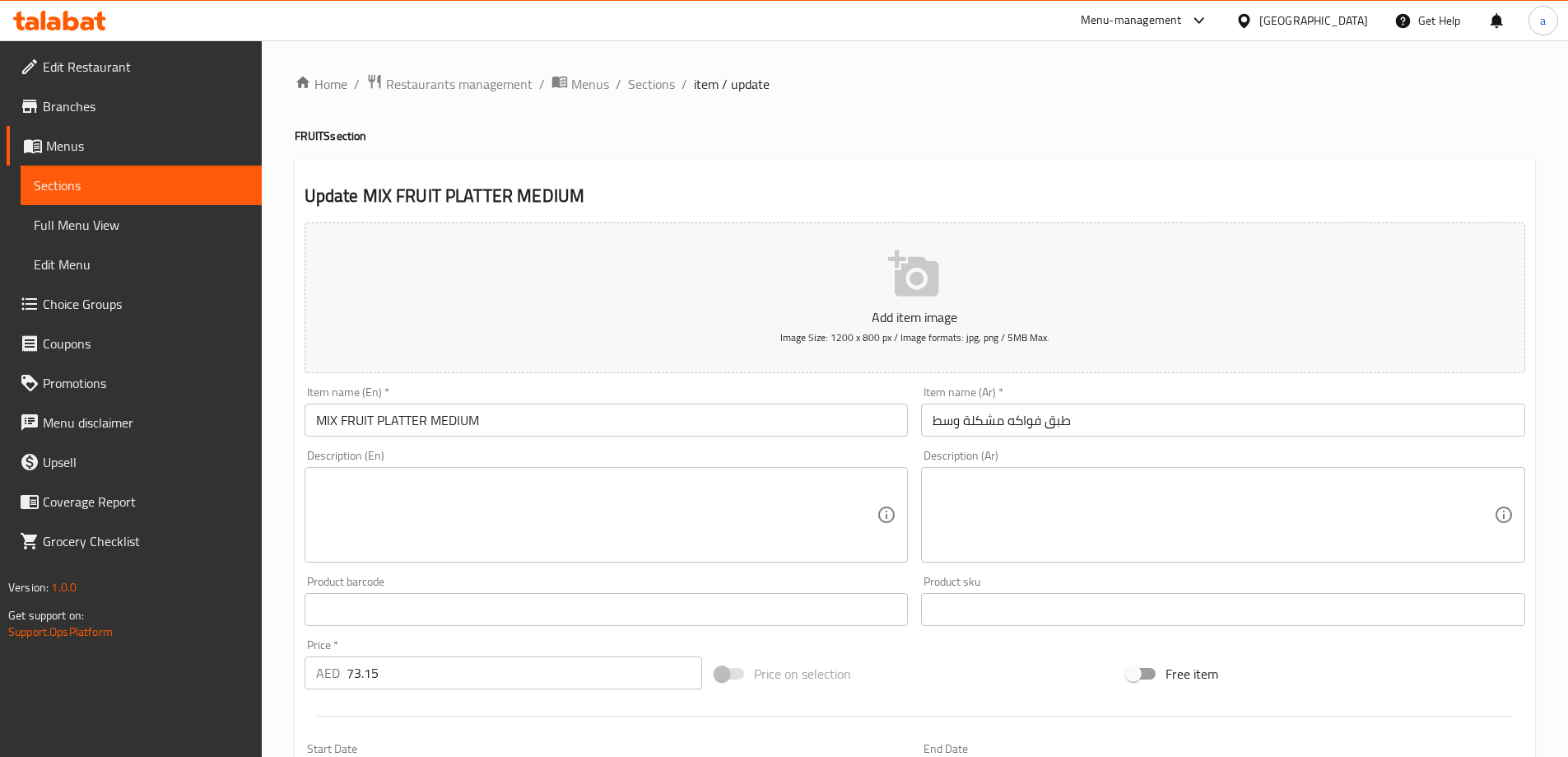
click at [796, 520] on textarea at bounding box center [596, 514] width 561 height 78
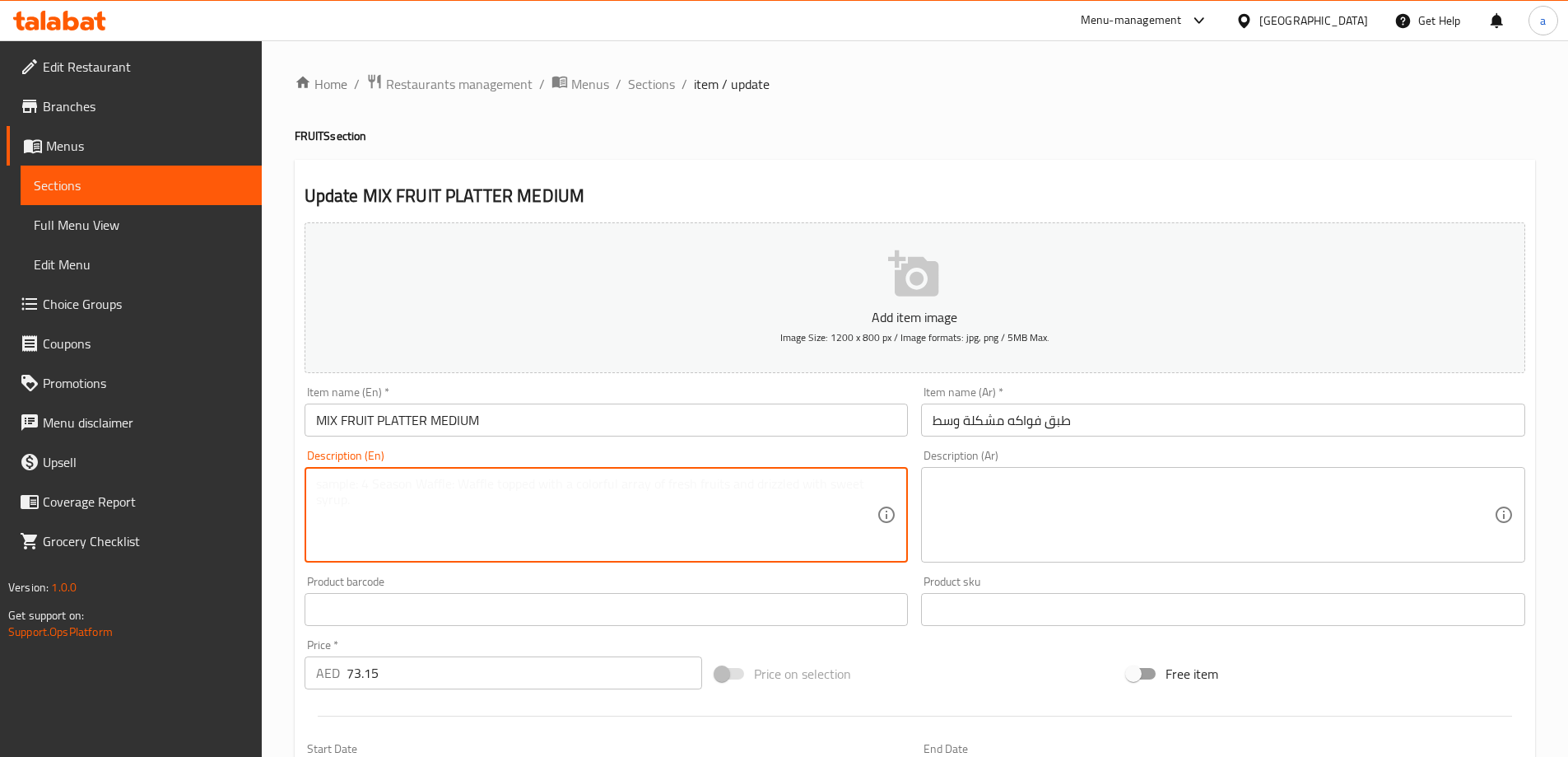
paste textarea "A vibrant medium-sized platter brimming with assorted fresh fruits"
type textarea "A vibrant medium-sized platter brimming with assorted fresh fruits"
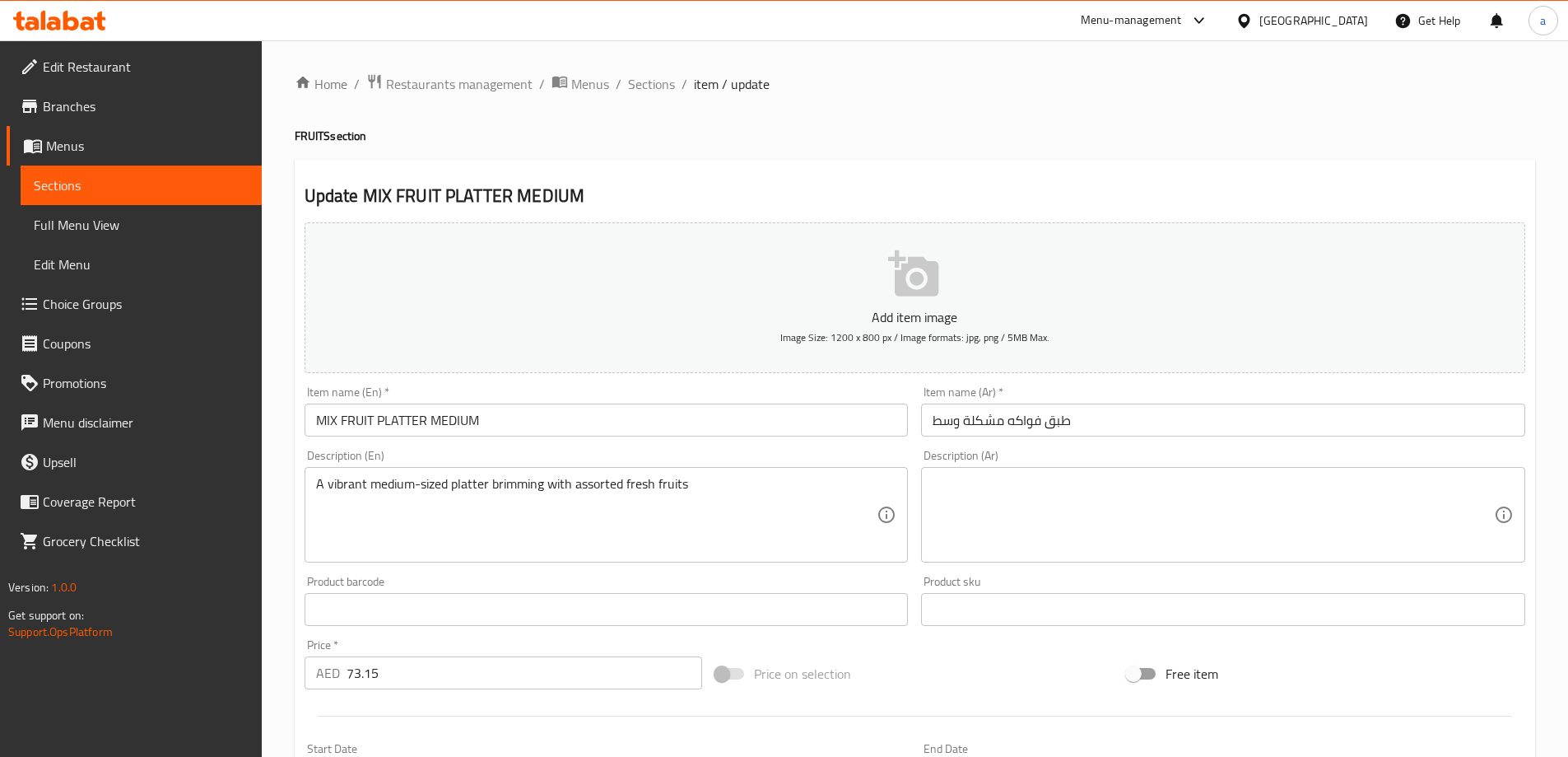
click at [1053, 484] on textarea at bounding box center [1213, 514] width 561 height 78
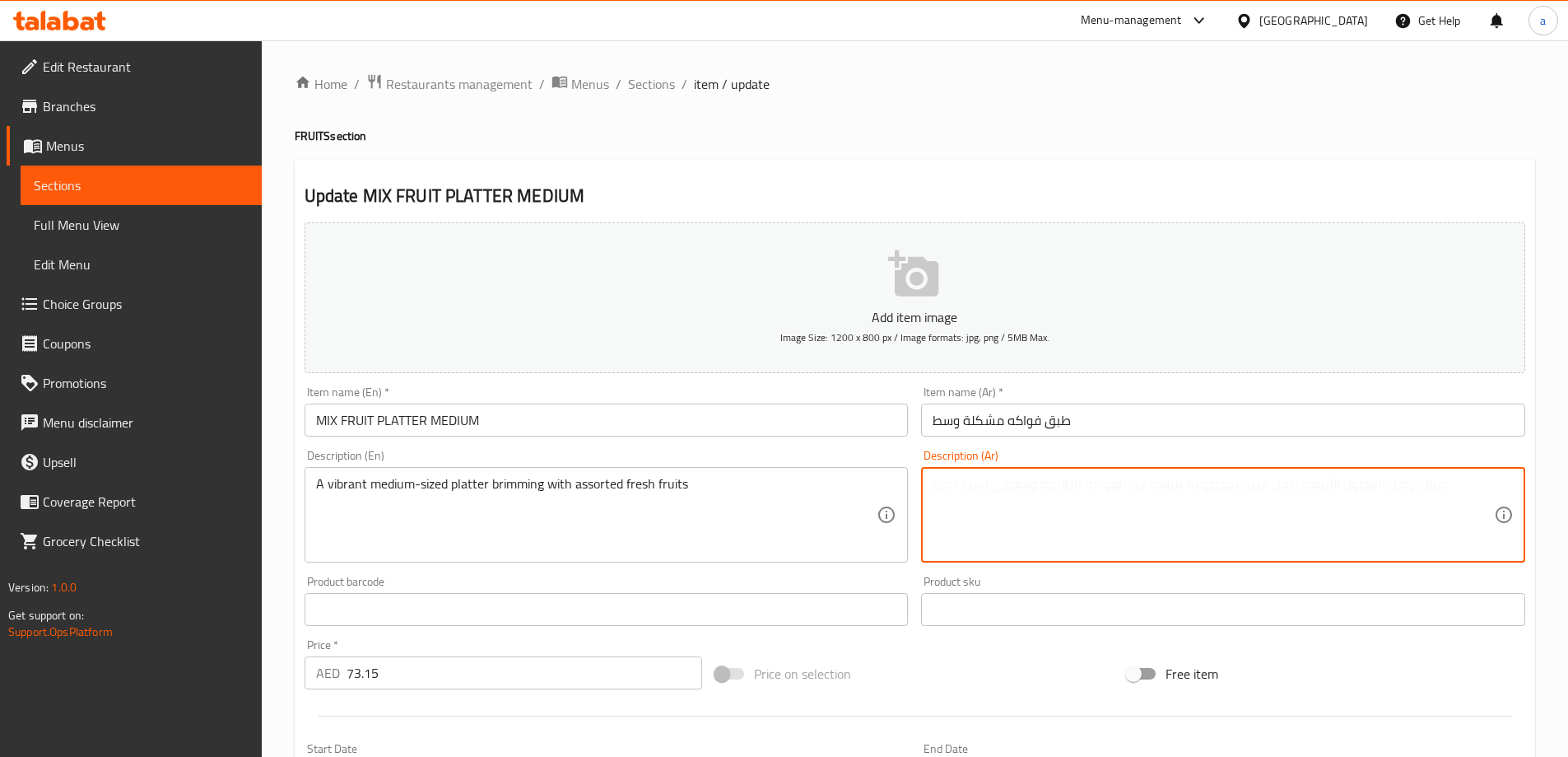
paste textarea "طبق متوسط الحجم نابض بالحياة مليء بمجموعة متنوعة من الفواكه الطازجة"
drag, startPoint x: 1135, startPoint y: 485, endPoint x: 1074, endPoint y: 490, distance: 61.2
click at [1074, 490] on textarea "طبق متوسط الحجم نابض بالحياة مليء بمجموعة متنوعة من الفواكه الطازجة" at bounding box center [1213, 514] width 561 height 78
click at [1043, 485] on textarea "طبق متوسط الحجم نابض بالحياة مليء بتنوعة من الفواكه الطازجة" at bounding box center [1213, 514] width 561 height 78
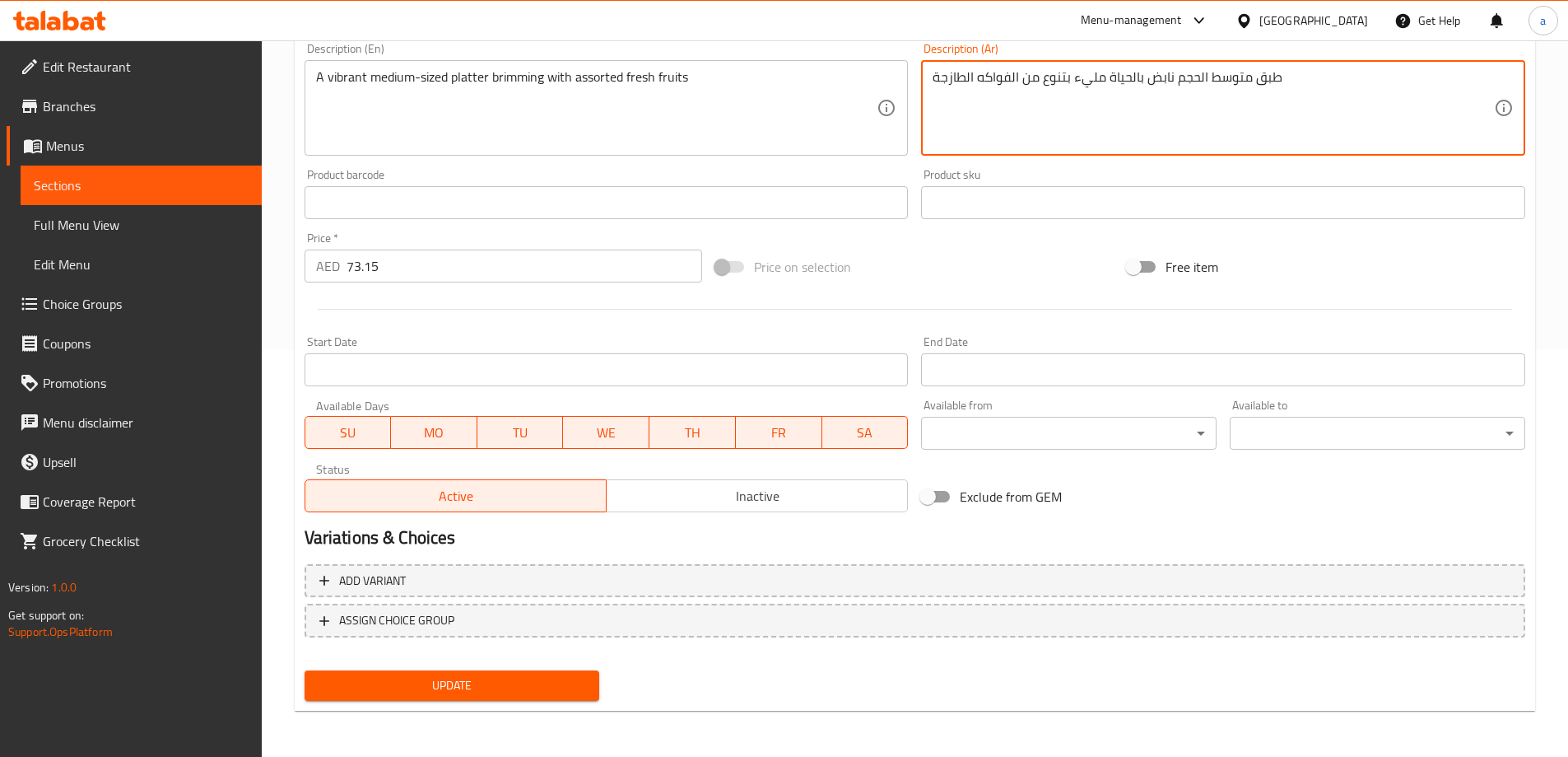
type textarea "طبق متوسط الحجم نابض بالحياة مليء بتنوع من الفواكه الطازجة"
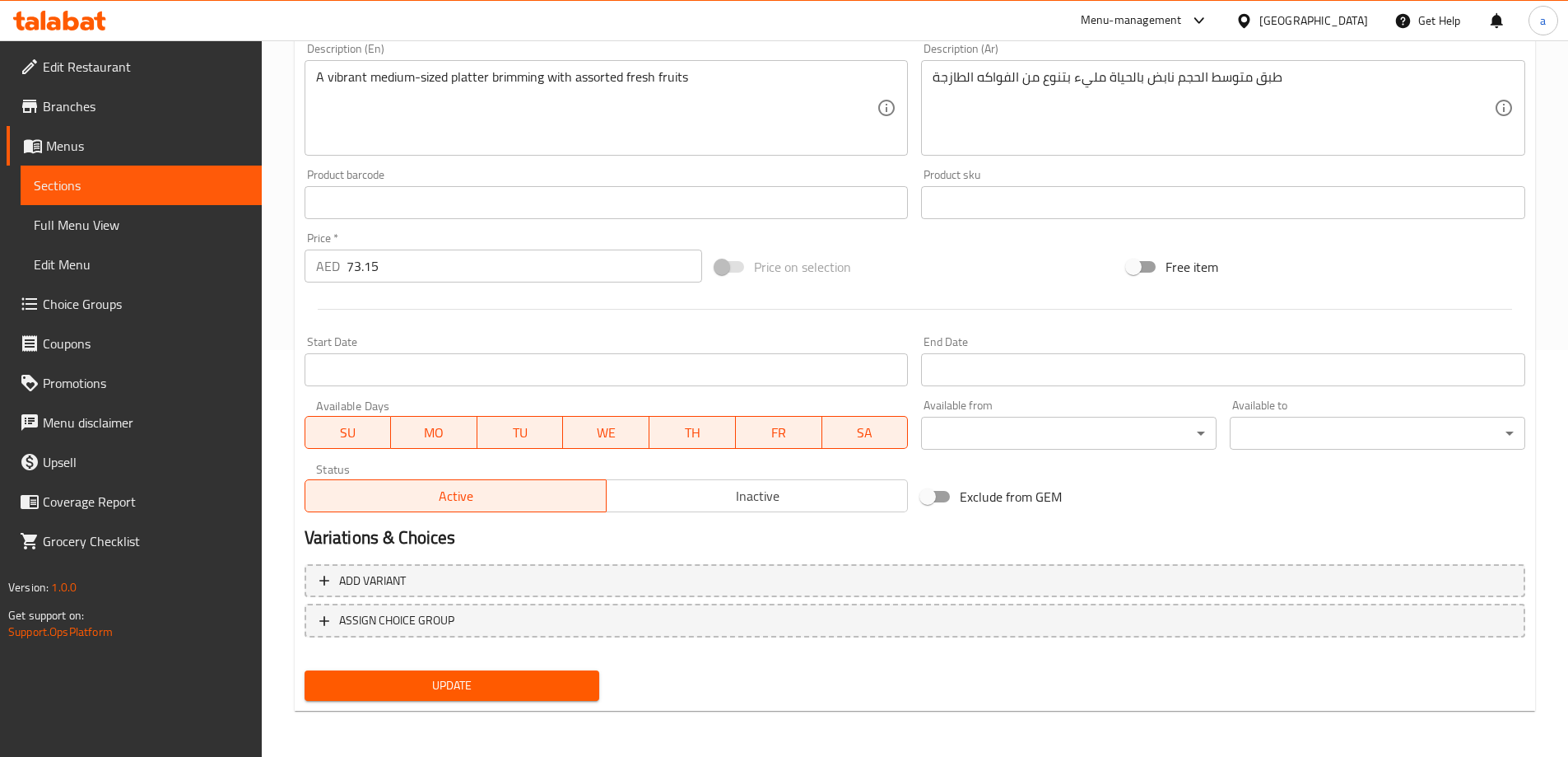
click at [513, 670] on div "Update" at bounding box center [452, 686] width 308 height 43
click at [506, 673] on button "Update" at bounding box center [452, 686] width 295 height 30
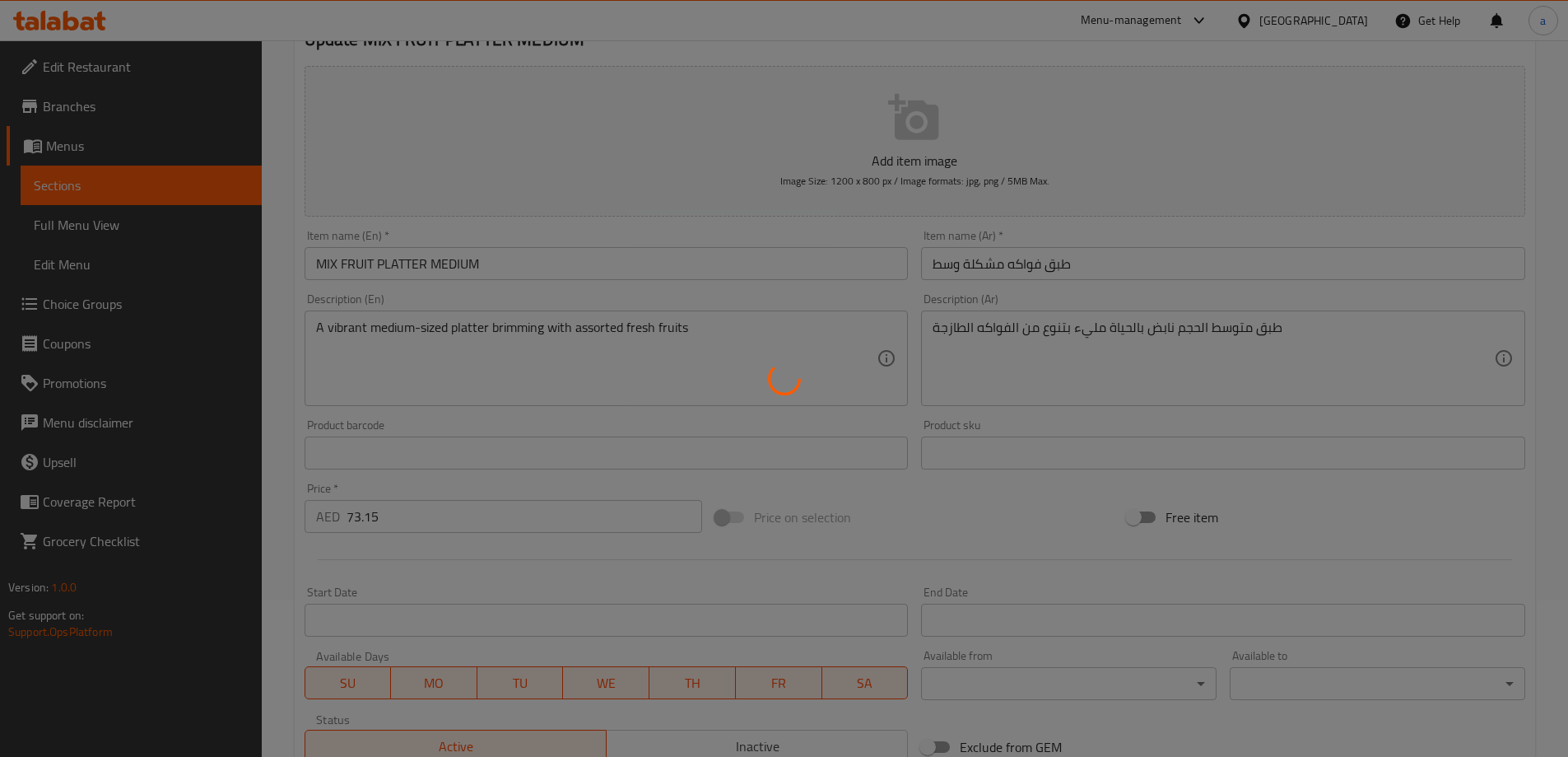
scroll to position [0, 0]
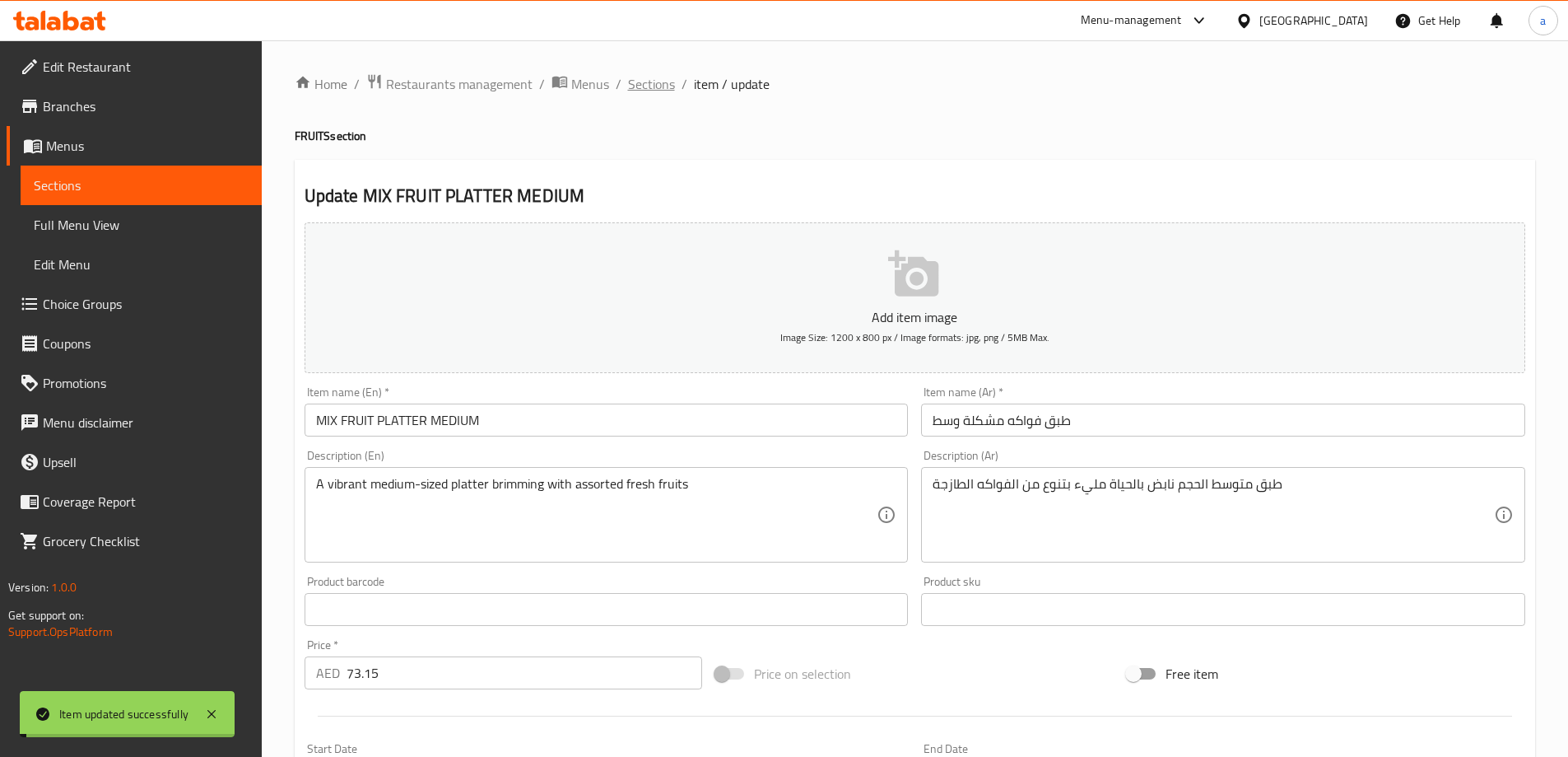
click at [644, 75] on span "Sections" at bounding box center [651, 84] width 47 height 20
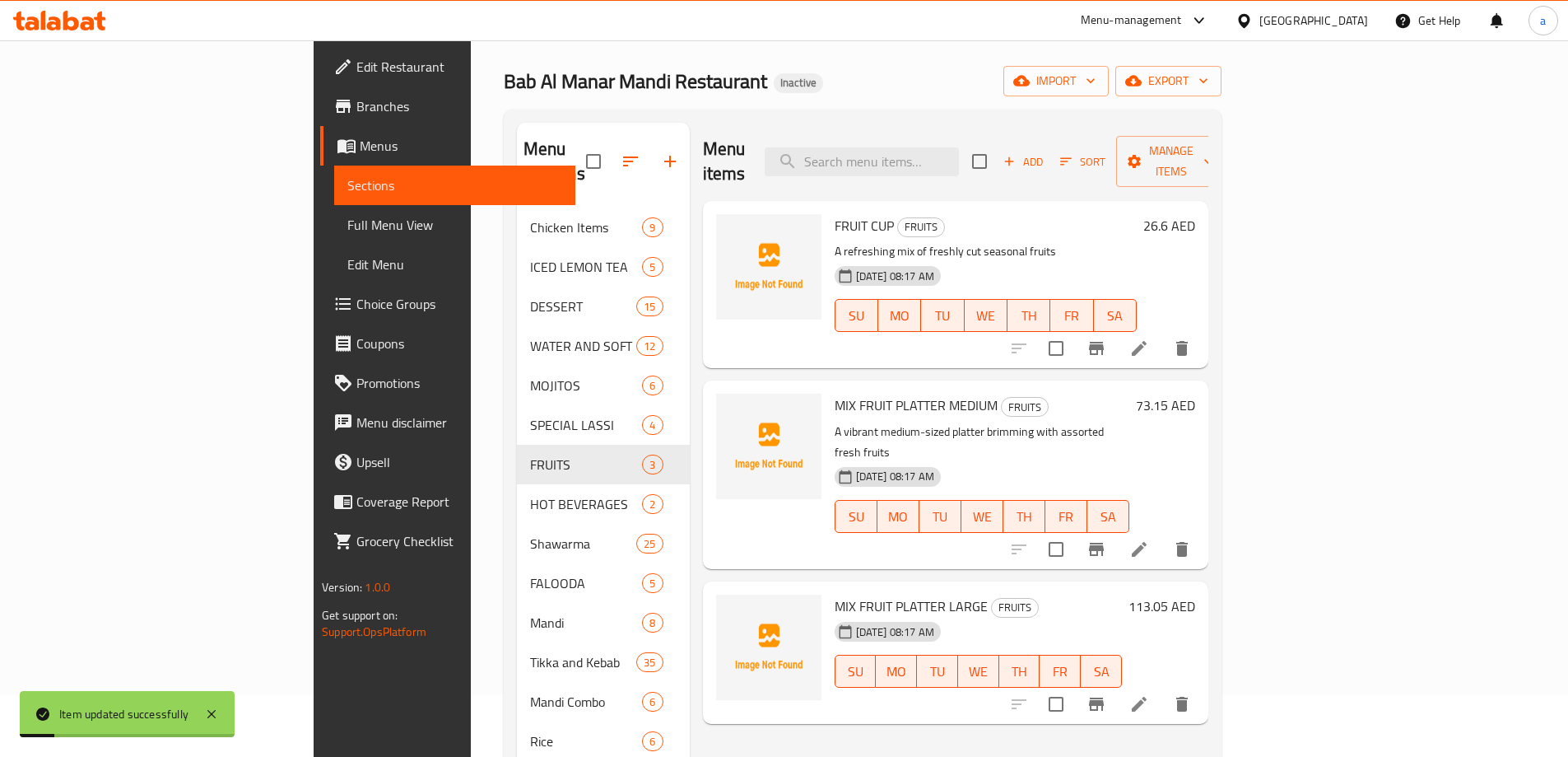
scroll to position [247, 0]
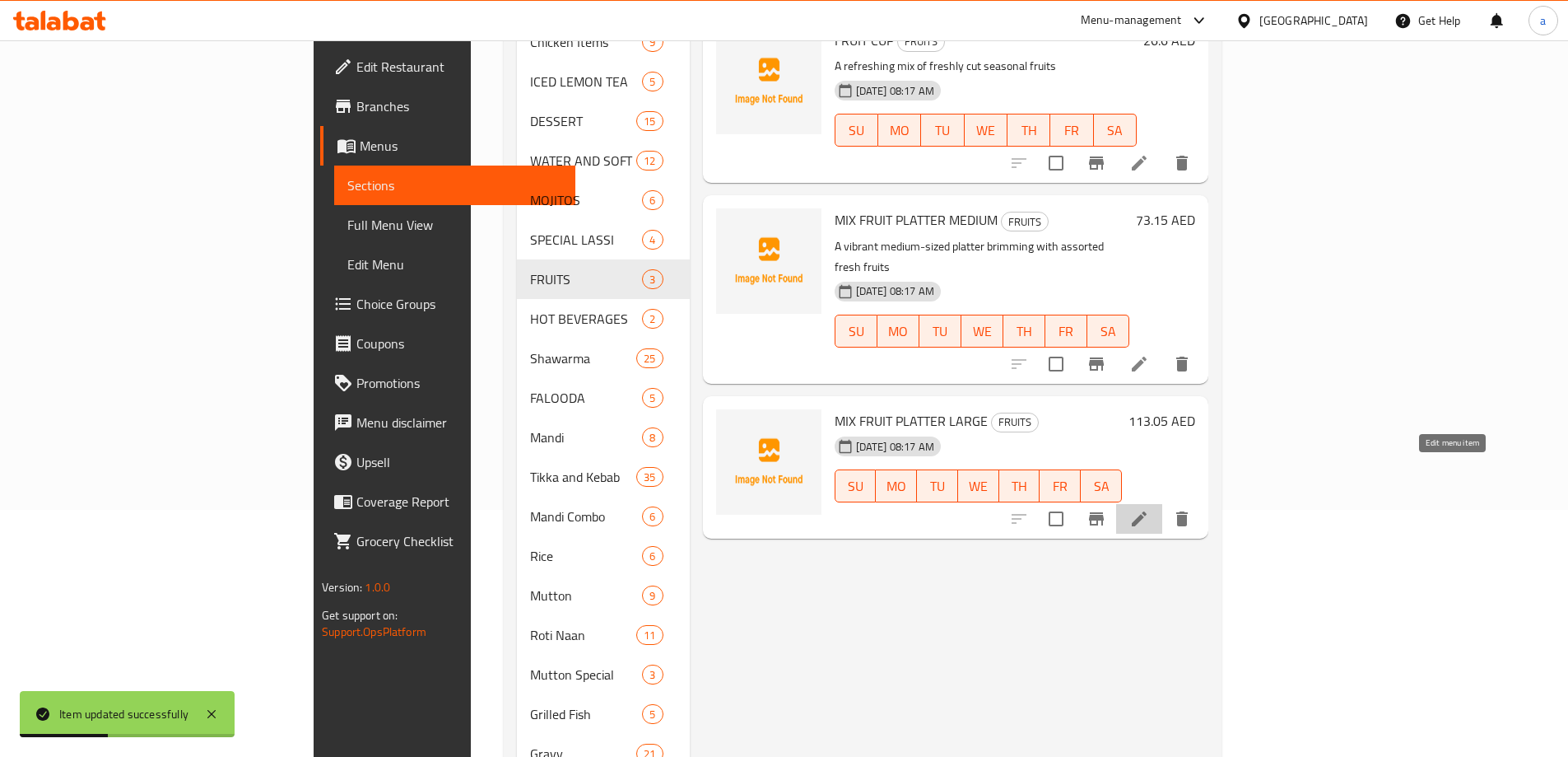
click at [1149, 509] on icon at bounding box center [1138, 518] width 20 height 20
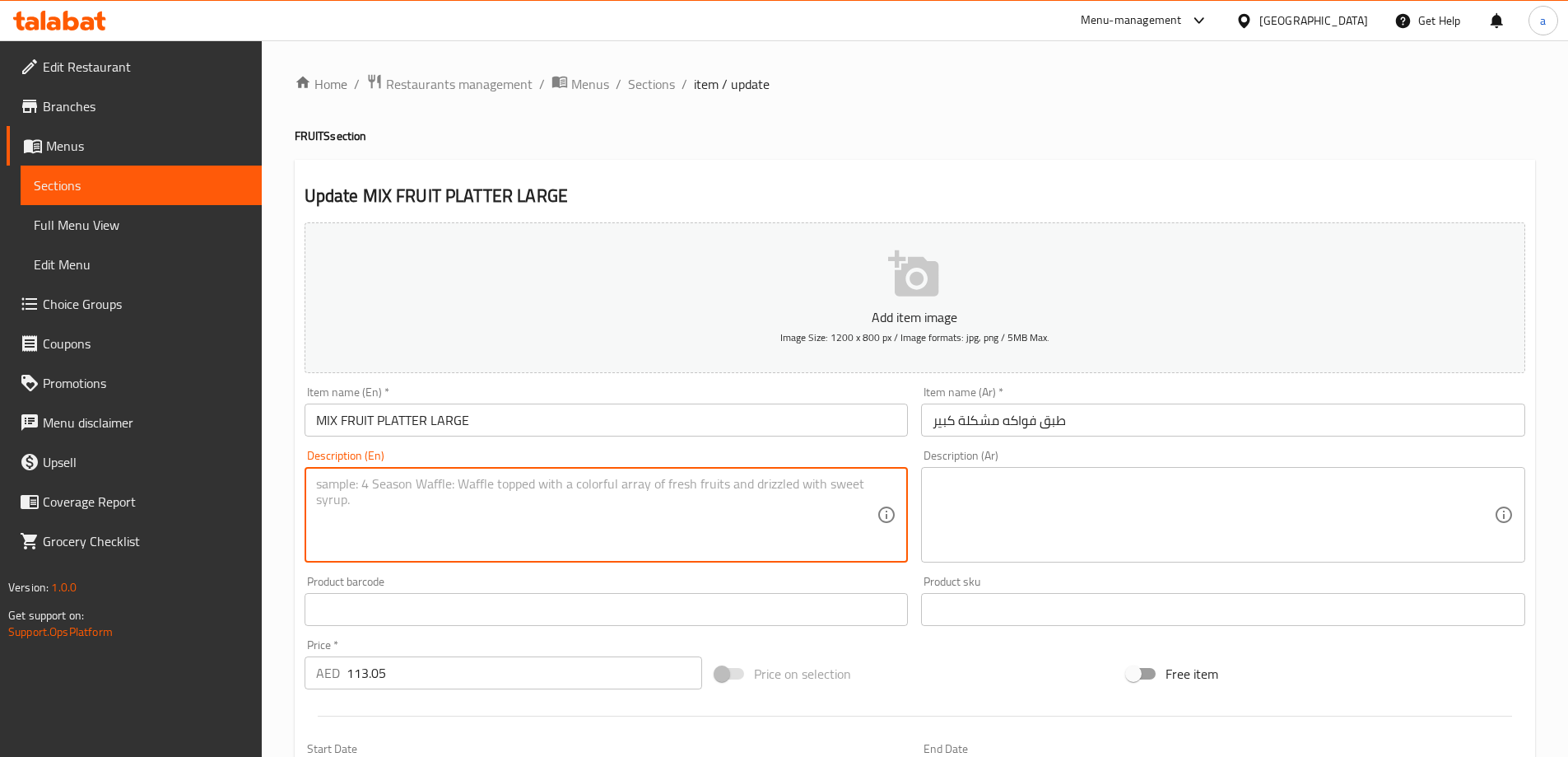
click at [810, 535] on textarea at bounding box center [596, 514] width 561 height 78
paste textarea "A generous large platter of colorful, juicy seasonal fruits"
type textarea "A generous large platter of colorful, juicy seasonal fruits"
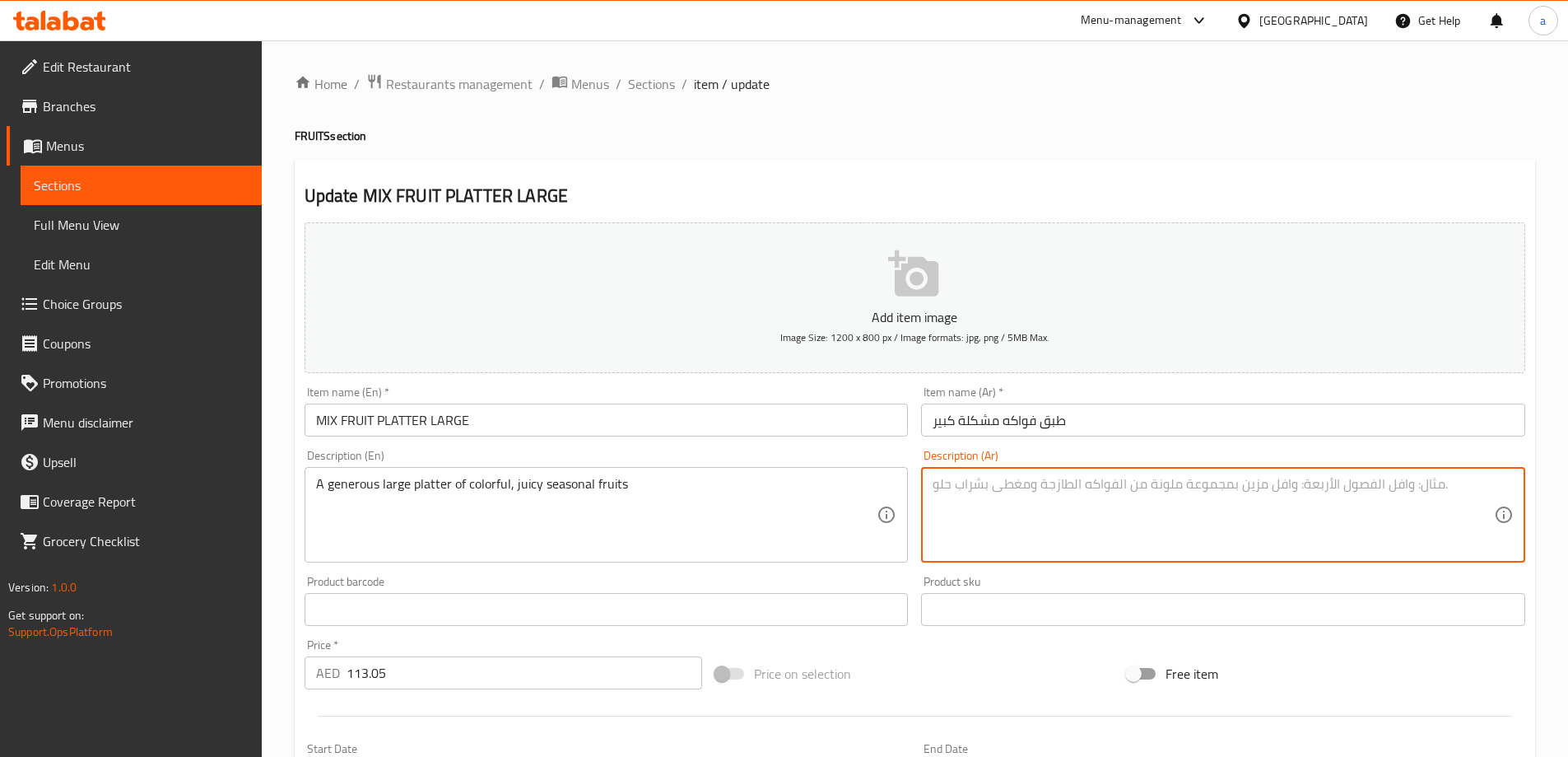
click at [1140, 487] on textarea at bounding box center [1213, 514] width 561 height 78
paste textarea "طبق كبير من الفواكه الموسمية اللذيذة والملونة"
click at [1145, 488] on textarea "طبق كبير من الفواكه الموسمية اللذيذة والملونة" at bounding box center [1213, 514] width 561 height 78
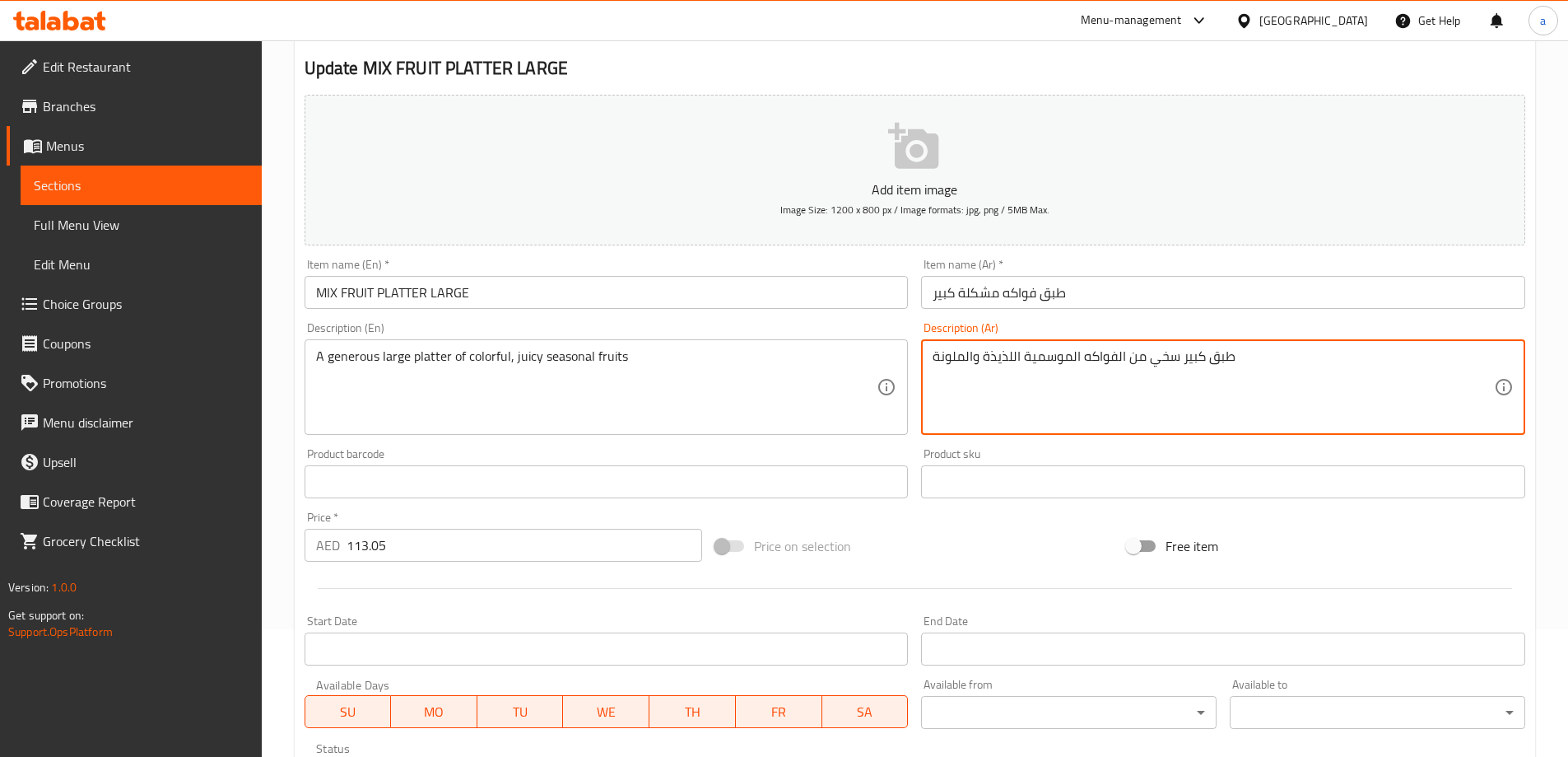
scroll to position [165, 0]
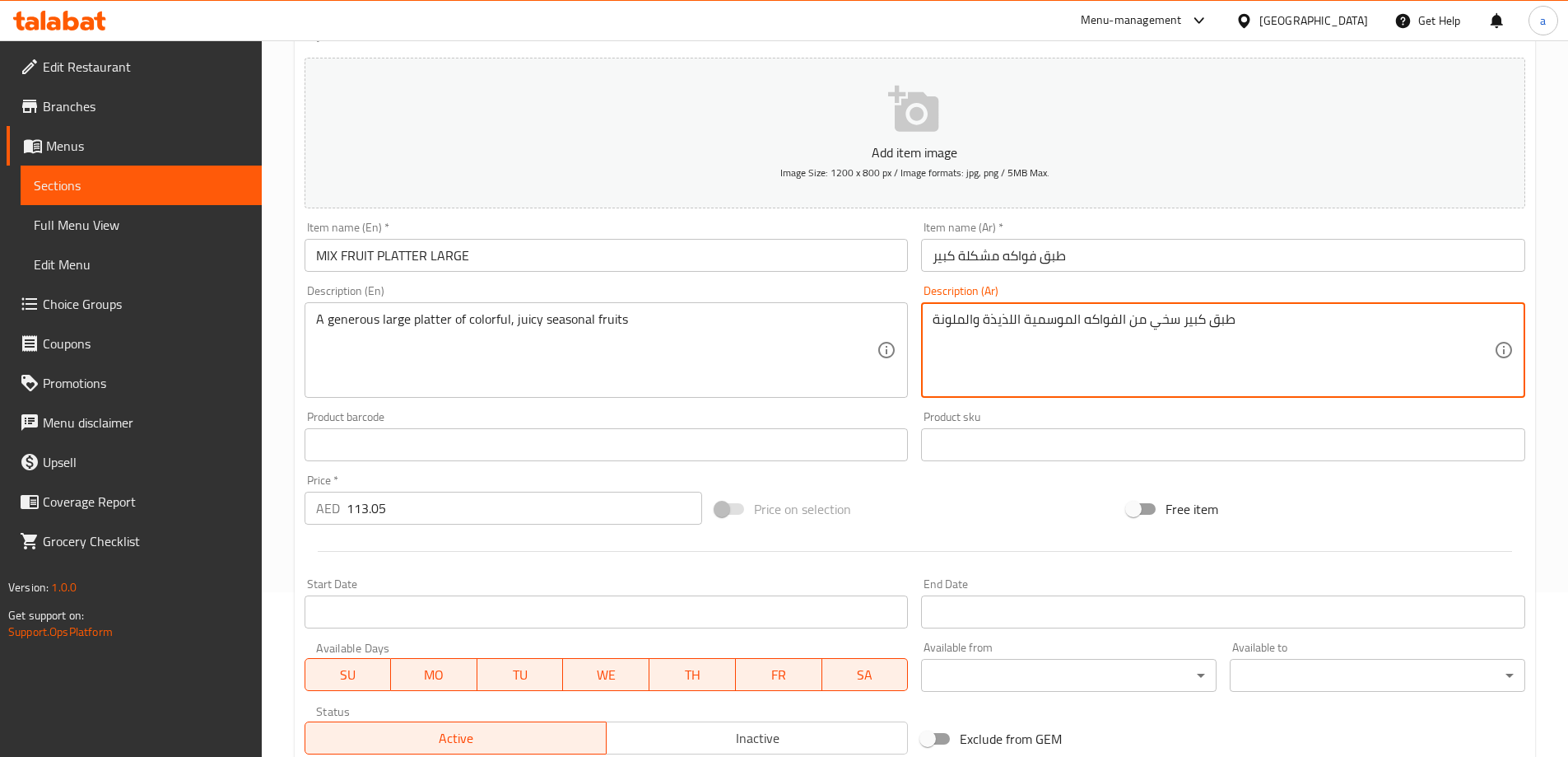
drag, startPoint x: 983, startPoint y: 323, endPoint x: 1013, endPoint y: 335, distance: 32.3
click at [1013, 335] on textarea "طبق كبير سخي من الفواكه الموسمية اللذيذة والملونة" at bounding box center [1213, 350] width 561 height 78
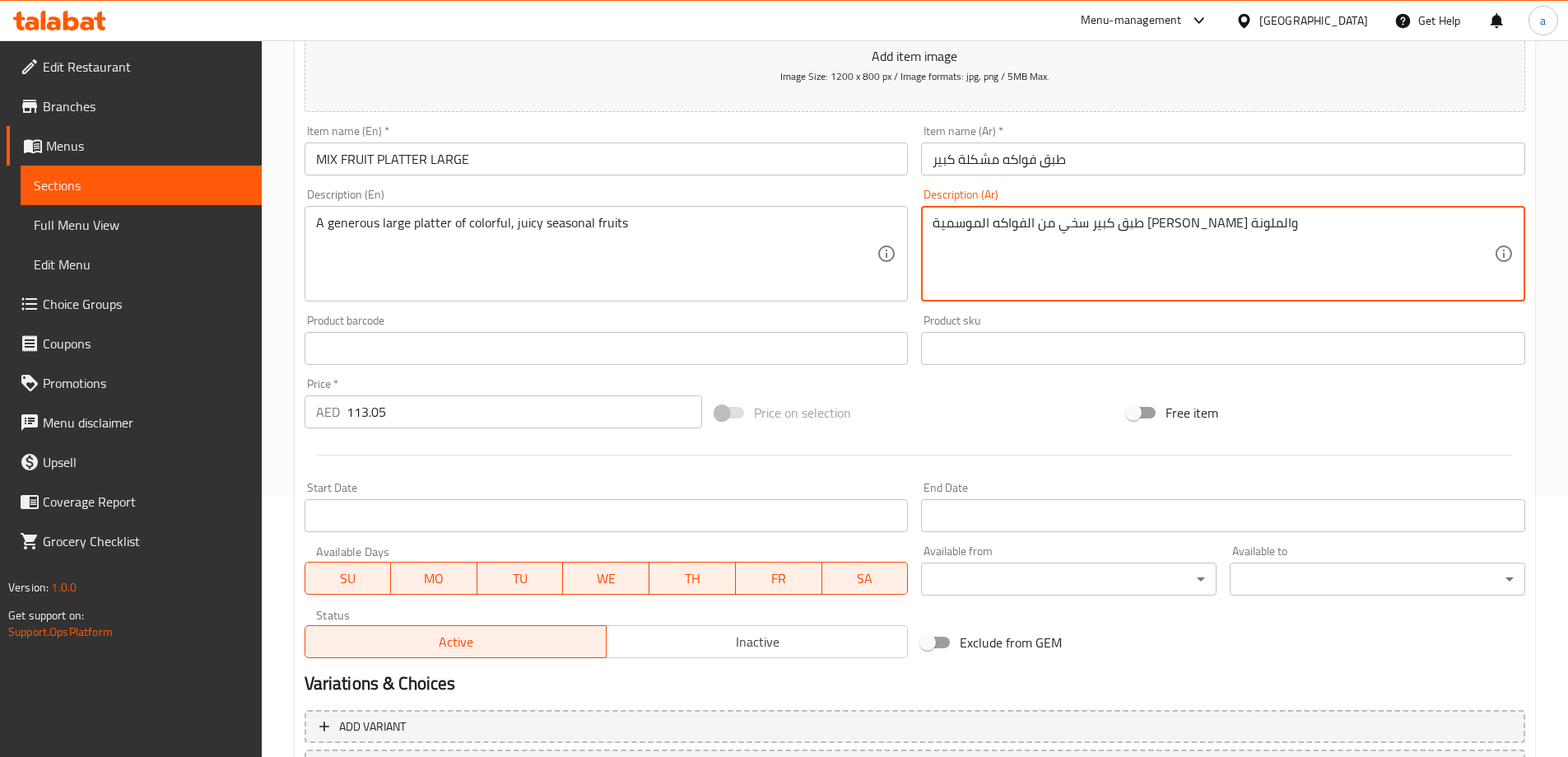
scroll to position [407, 0]
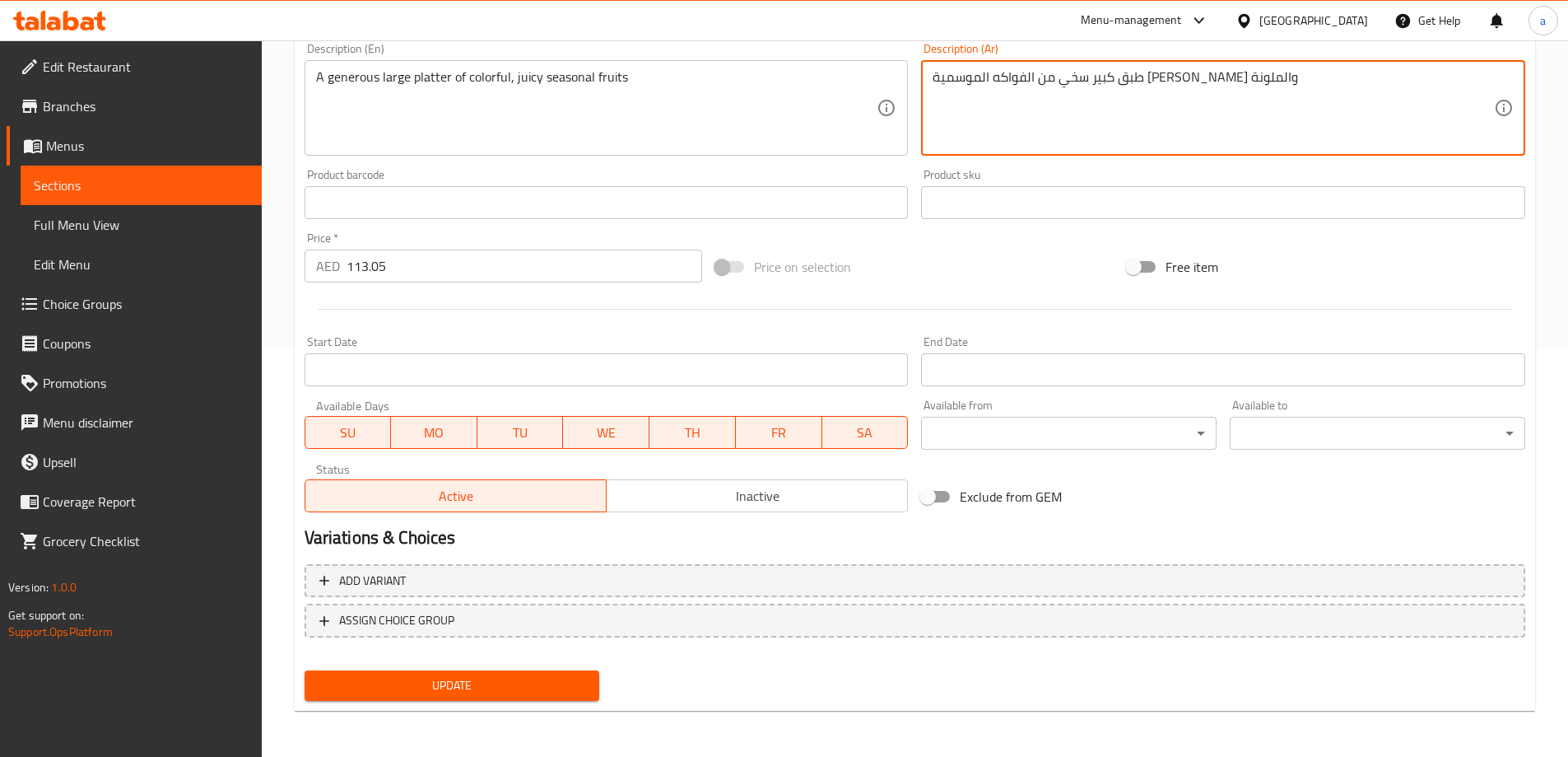
type textarea "طبق كبير سخي من الفواكه الموسمية الجوسي والملونة"
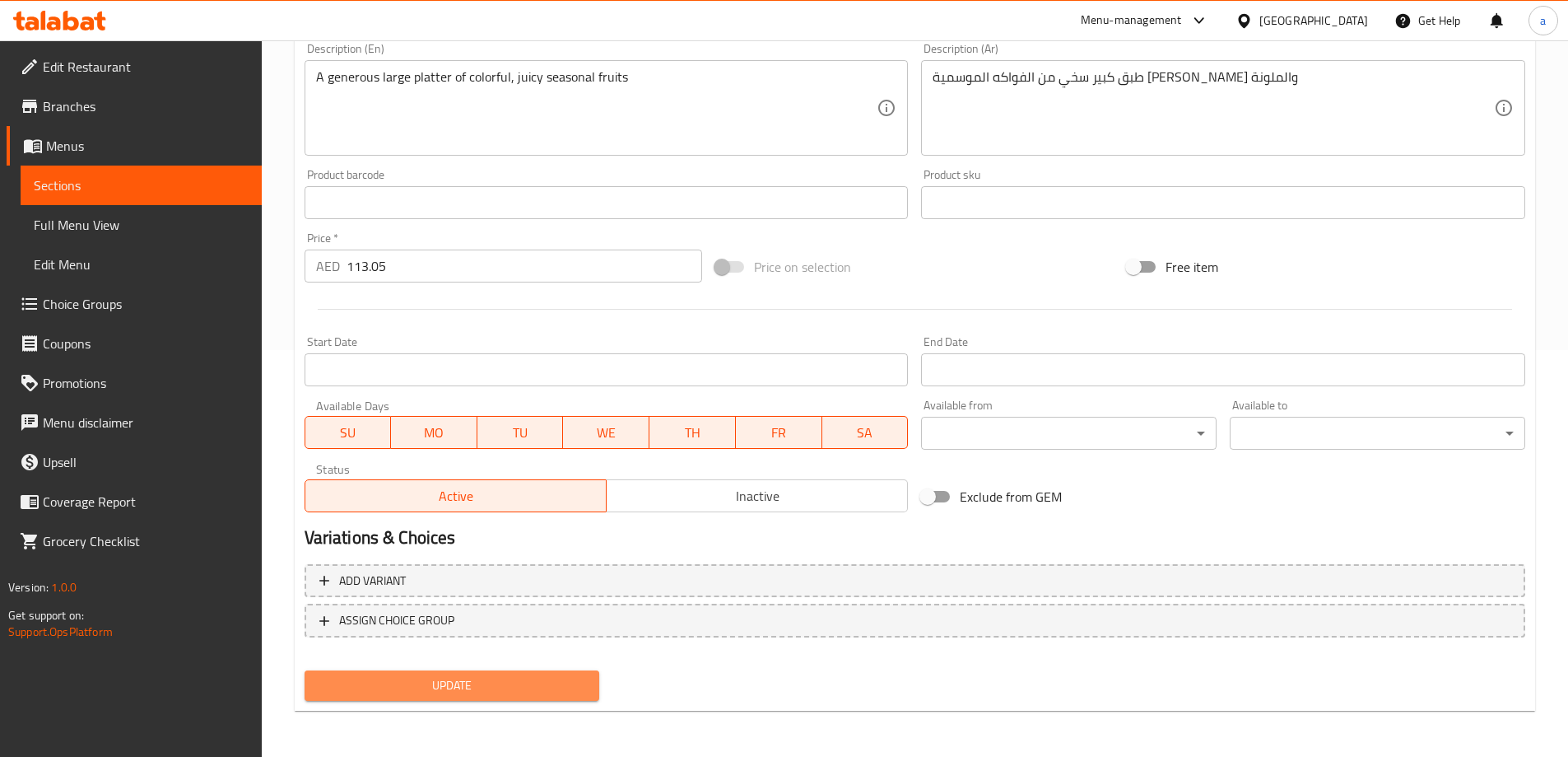
click at [506, 687] on span "Update" at bounding box center [452, 686] width 269 height 21
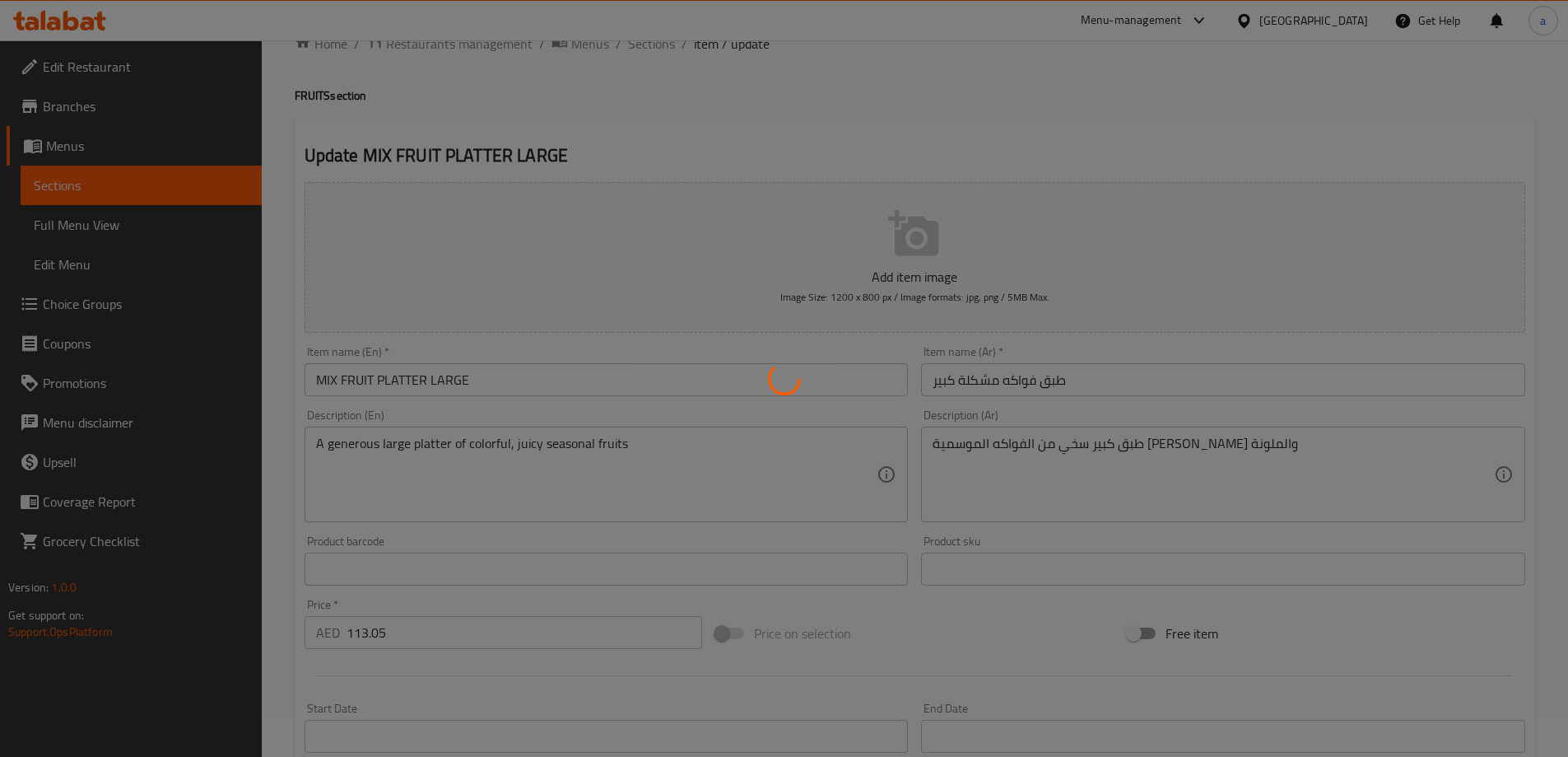
scroll to position [0, 0]
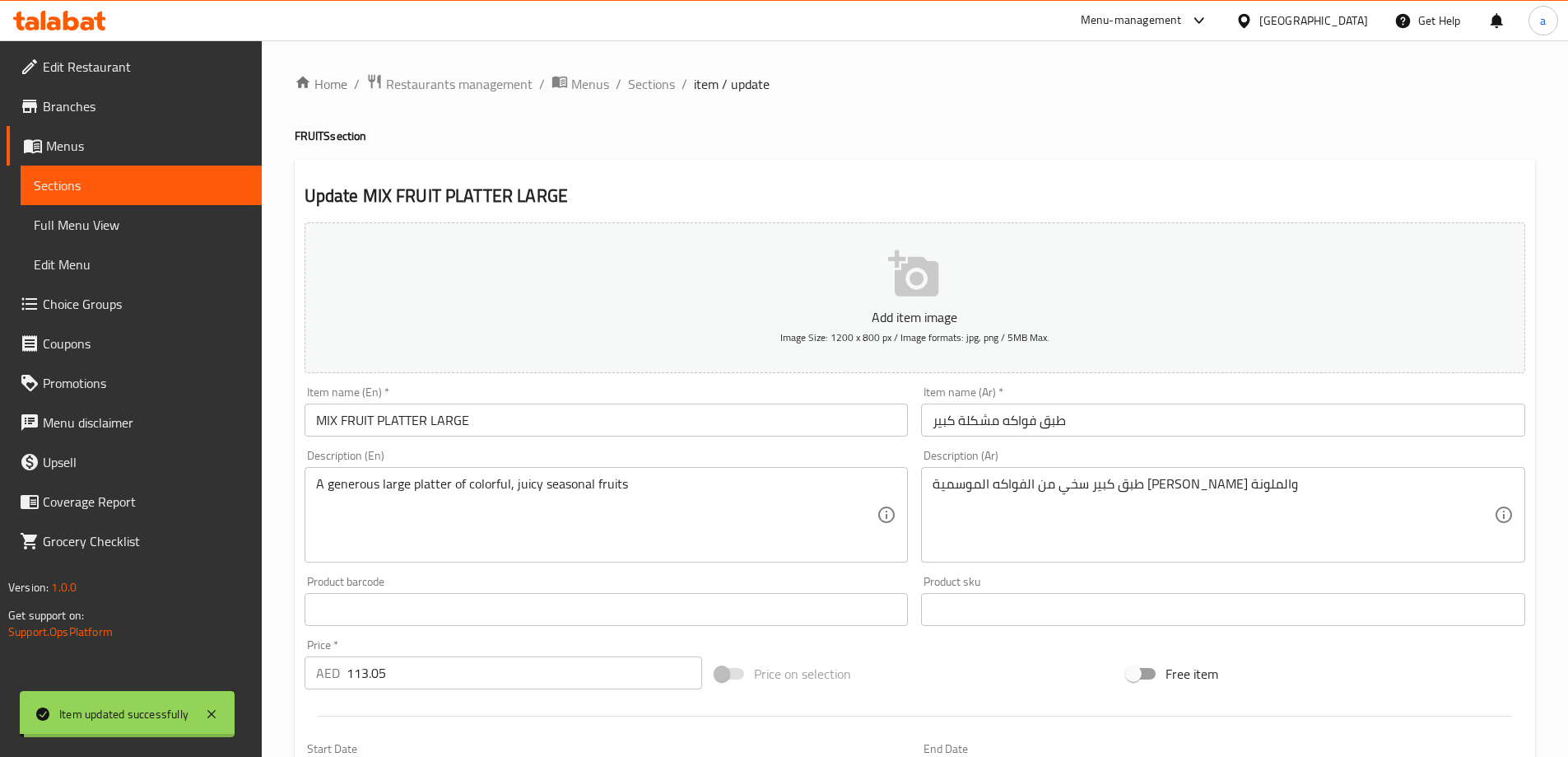
click at [645, 78] on span "Sections" at bounding box center [651, 84] width 47 height 20
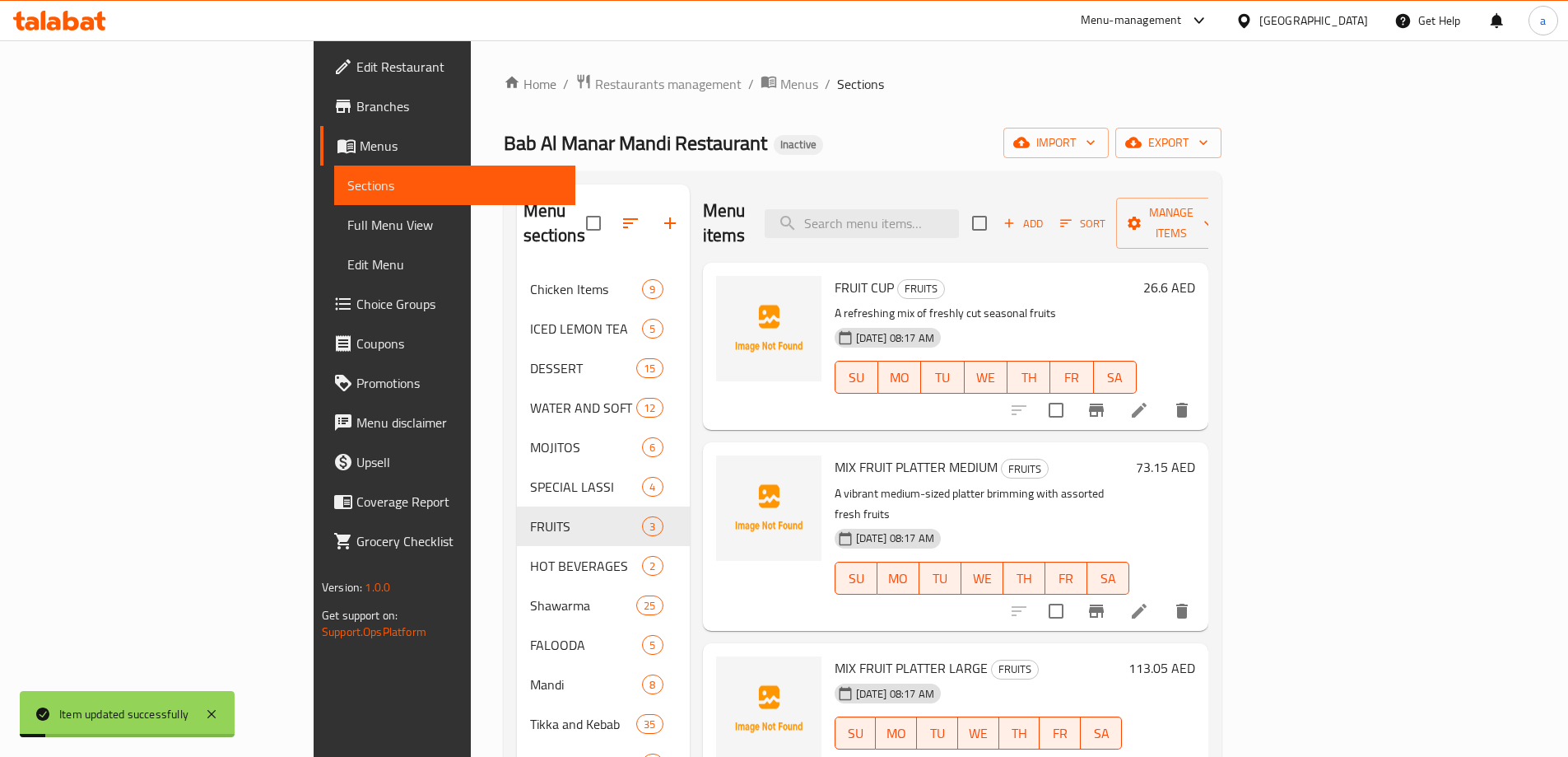
scroll to position [247, 0]
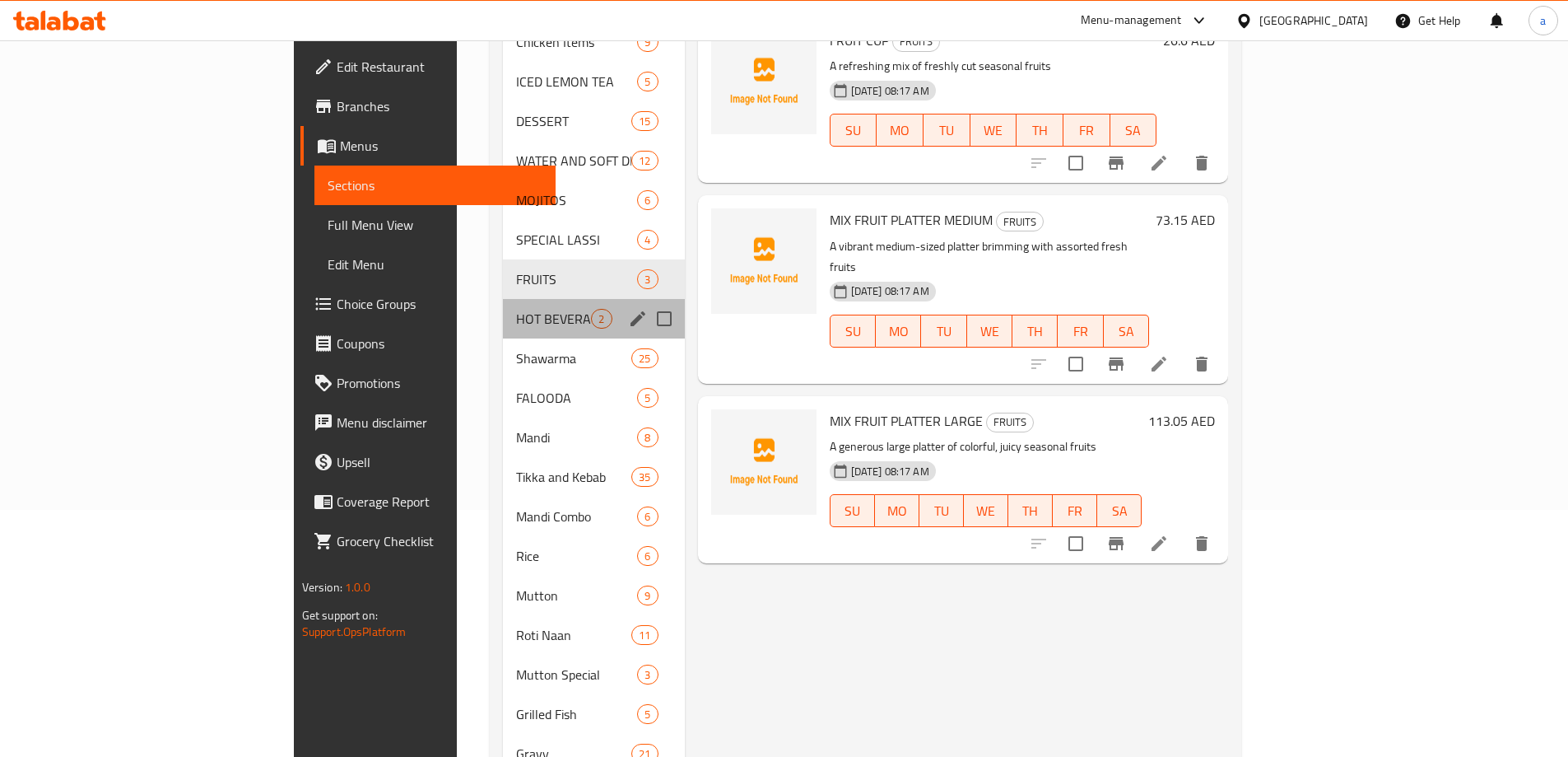
click at [503, 304] on div "HOT BEVERAGES 2" at bounding box center [593, 319] width 181 height 39
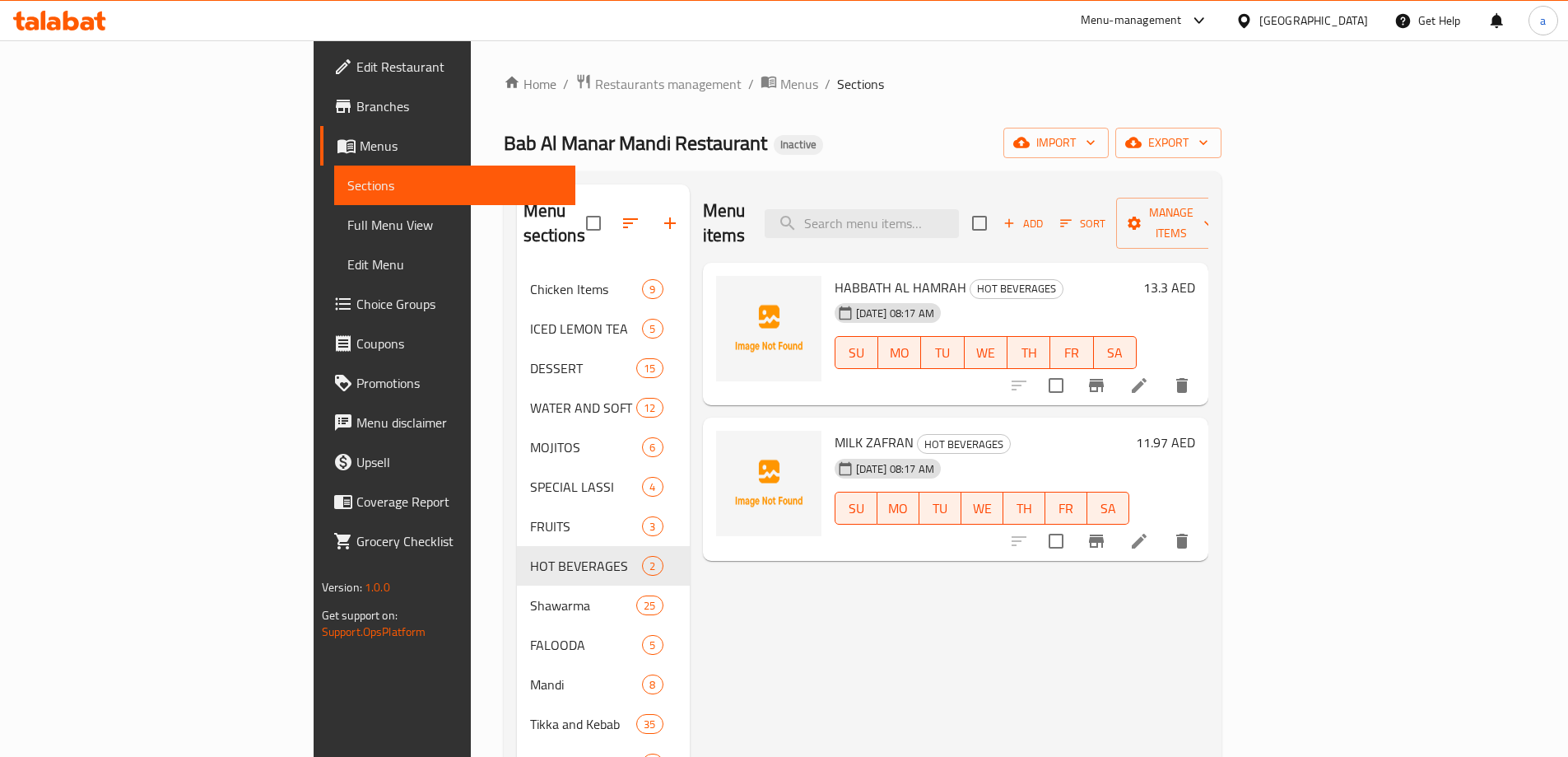
click at [835, 275] on span "HABBATH AL HAMRAH" at bounding box center [901, 287] width 132 height 24
copy span "HABBATH"
click at [1147, 378] on icon at bounding box center [1139, 386] width 15 height 15
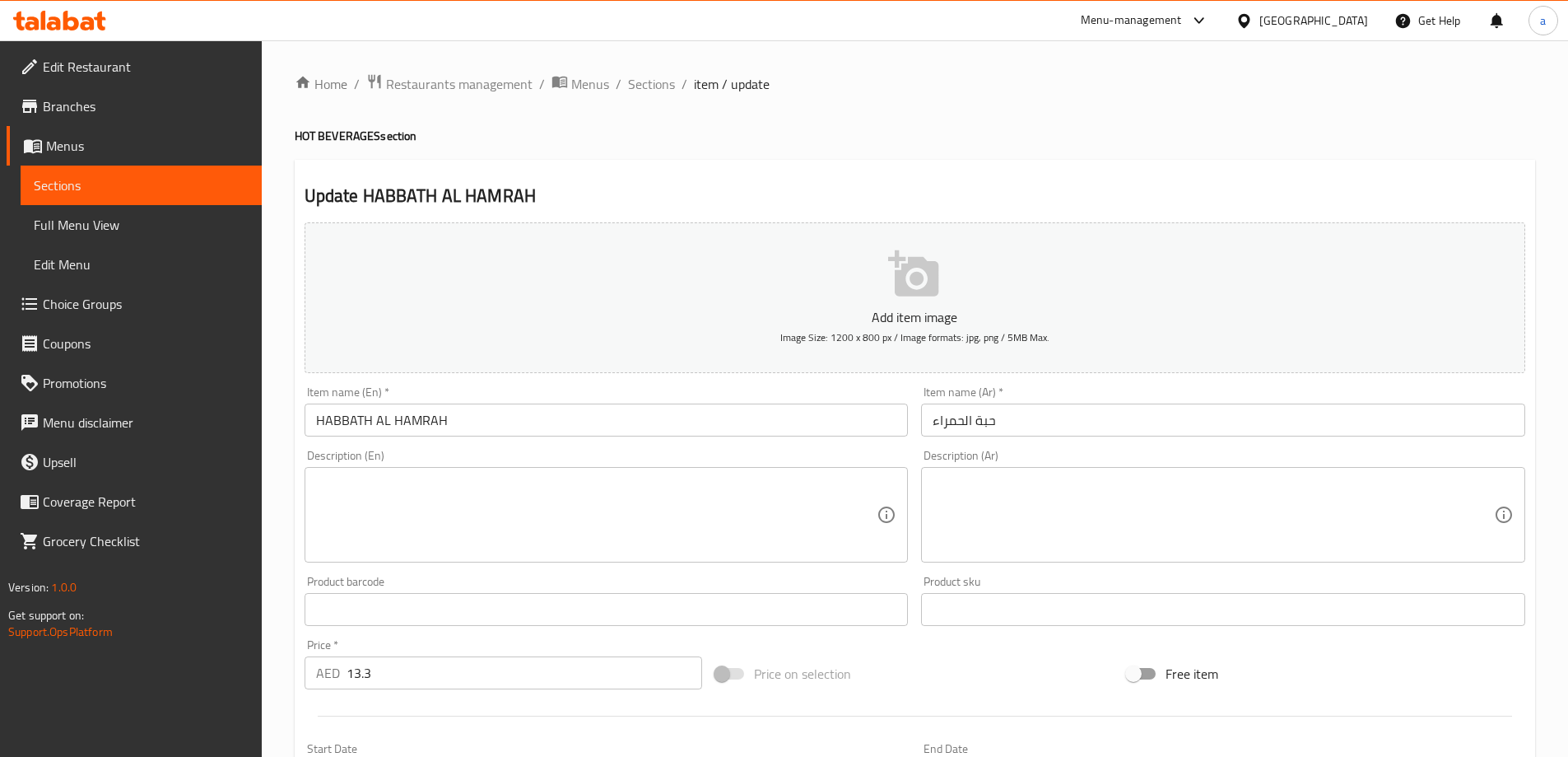
click at [667, 538] on textarea at bounding box center [596, 514] width 561 height 78
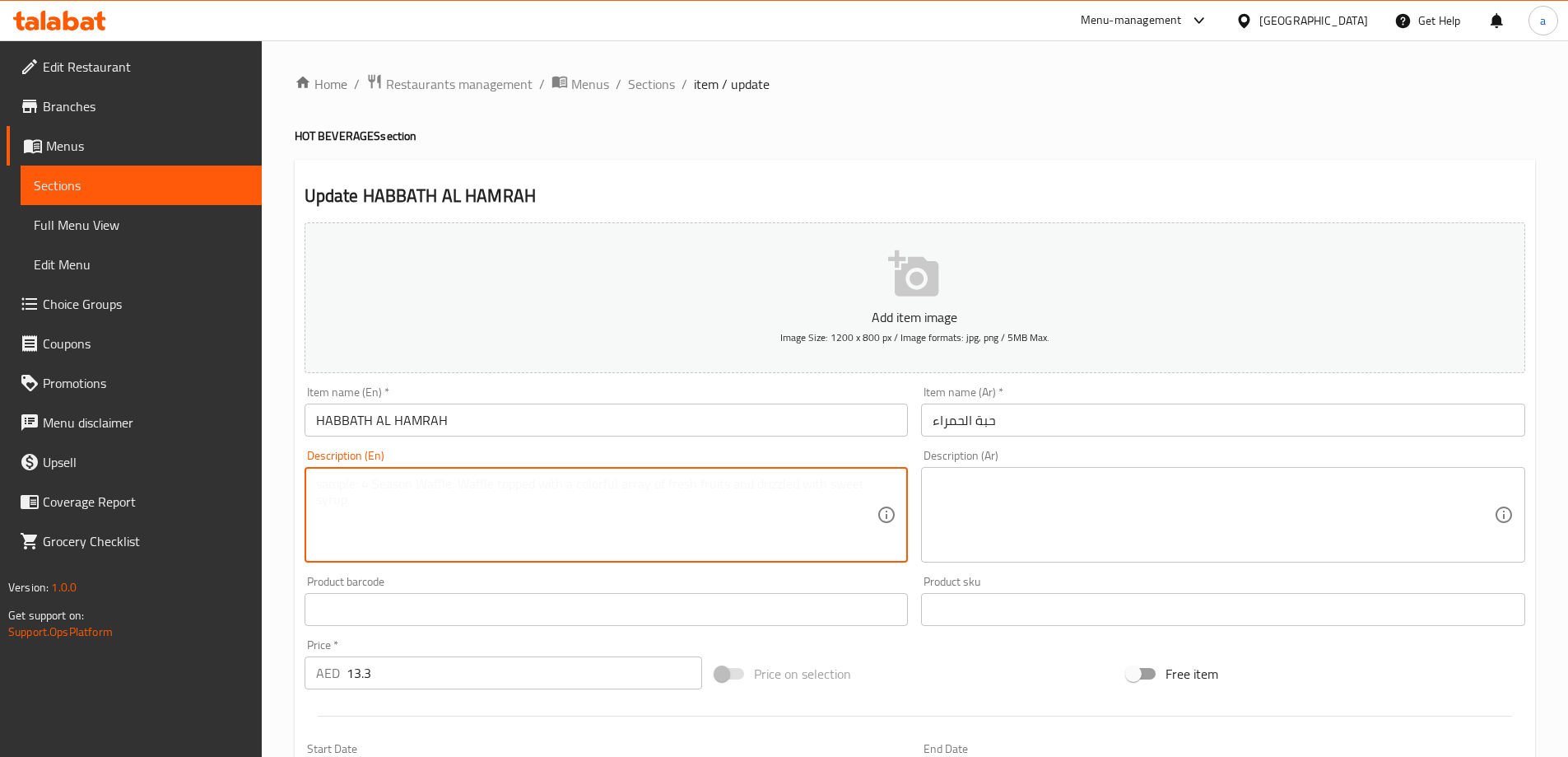
paste textarea "A traditional warm drink infused with herbal flavors and natural sweetness"
type textarea "A traditional warm drink infused with herbal flavors and natural sweetness"
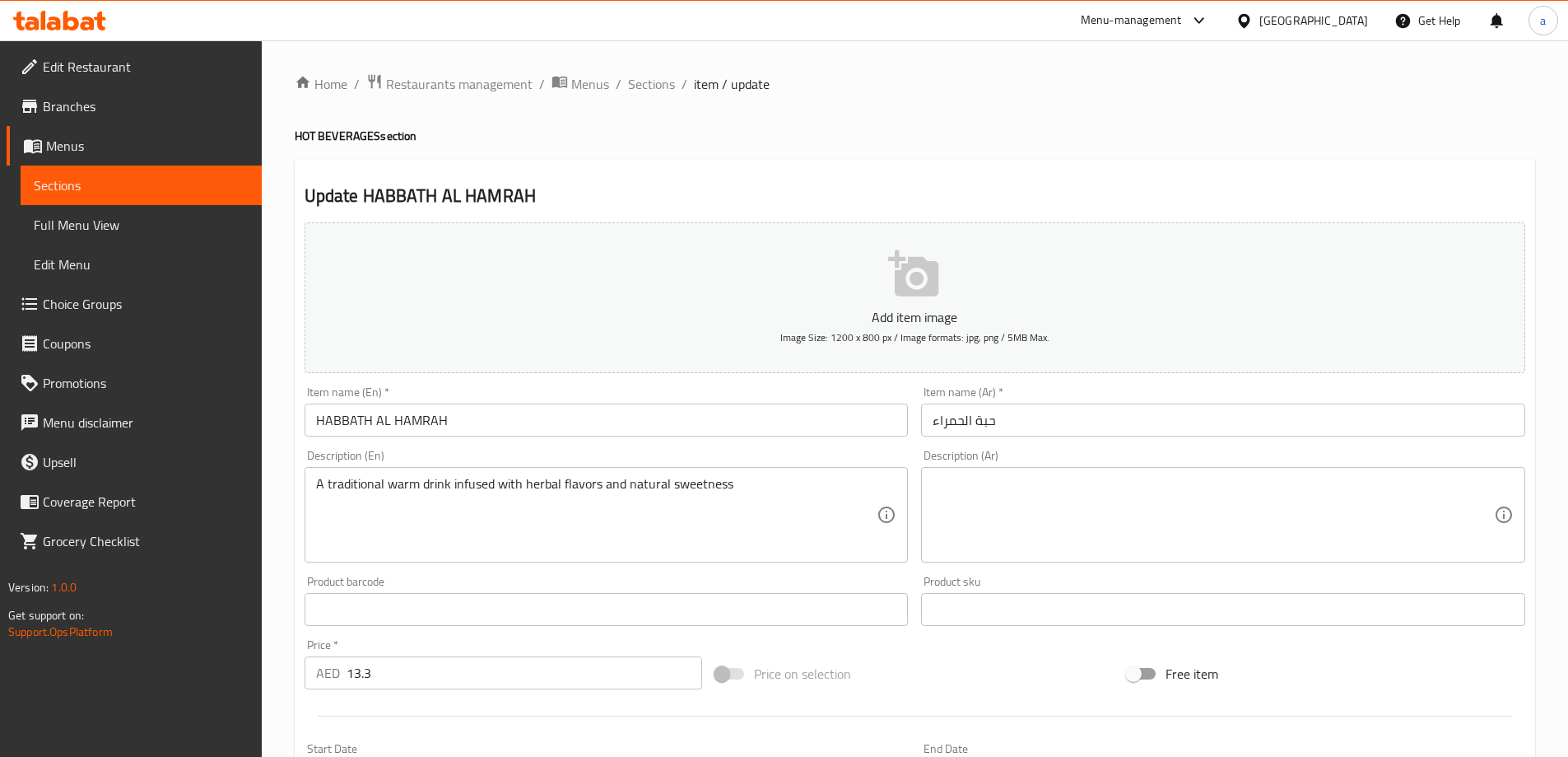
click at [1128, 479] on textarea at bounding box center [1213, 514] width 561 height 78
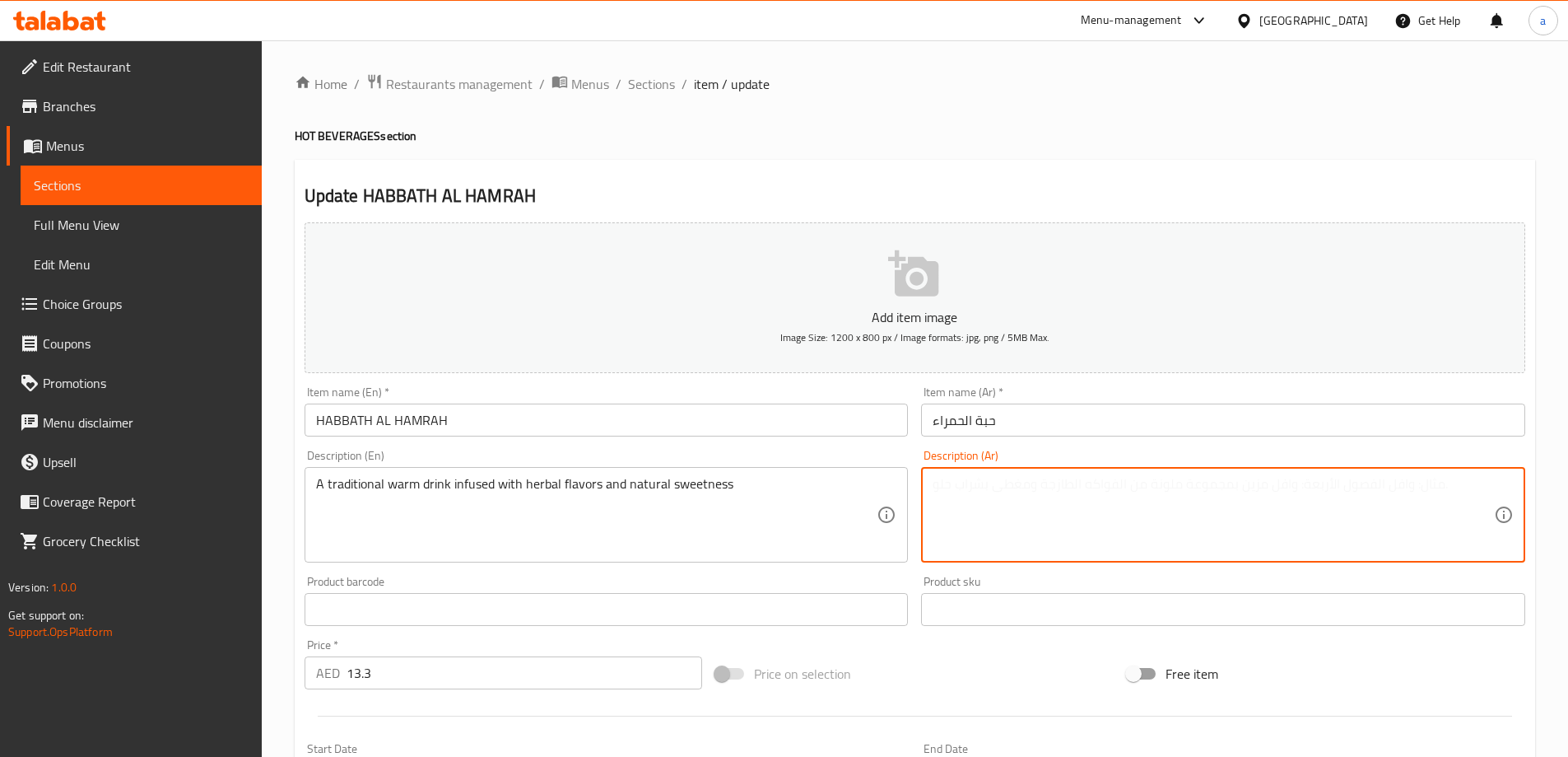
paste textarea "مشروب دافئ تقليدي غني بالنكهات العشبية والحلاوة الطبيعية"
click at [1141, 496] on textarea "مشروب دافئ تقليدي غني بالنكهات العشبية والحلاوة الطبيعية" at bounding box center [1213, 514] width 561 height 78
drag, startPoint x: 1132, startPoint y: 483, endPoint x: 1153, endPoint y: 495, distance: 24.2
click at [1153, 495] on textarea "مشروب دافئ تقليدي غني بالنكهات العشبية والحلاوة الطبيعية" at bounding box center [1213, 514] width 561 height 78
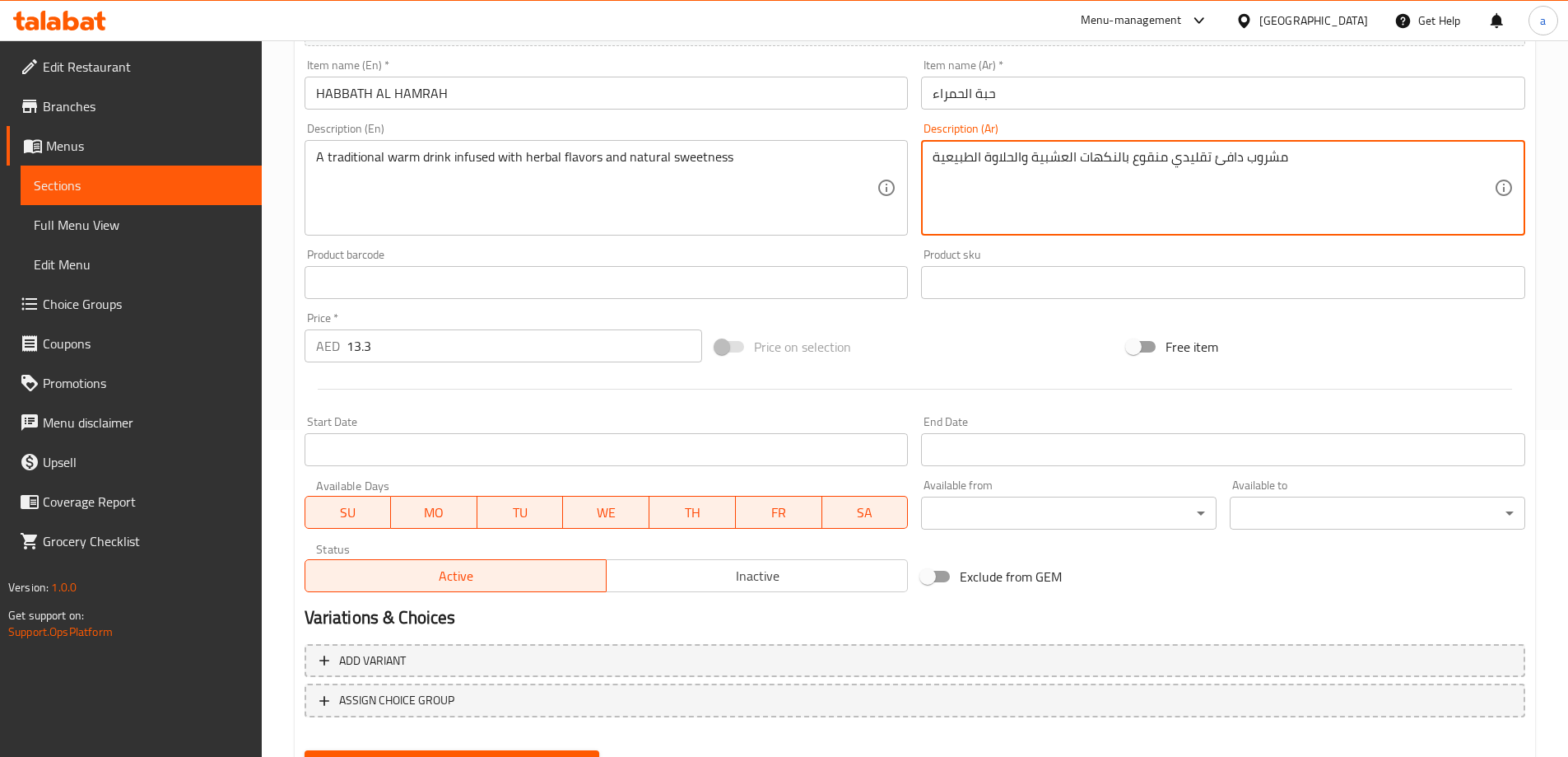
scroll to position [407, 0]
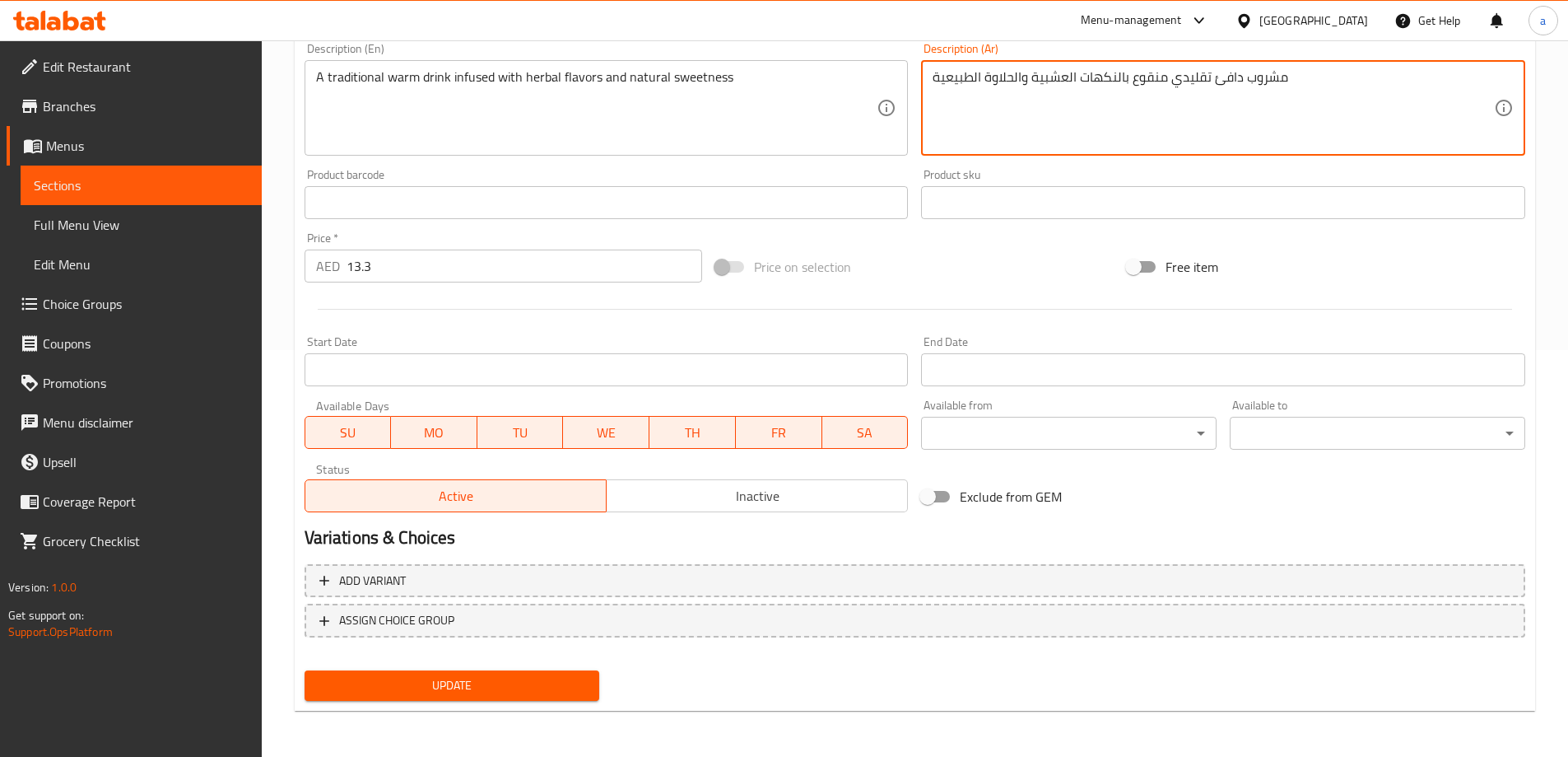
type textarea "مشروب دافئ تقليدي منقوع بالنكهات العشبية والحلاوة الطبيعية"
click at [455, 677] on span "Update" at bounding box center [452, 686] width 269 height 21
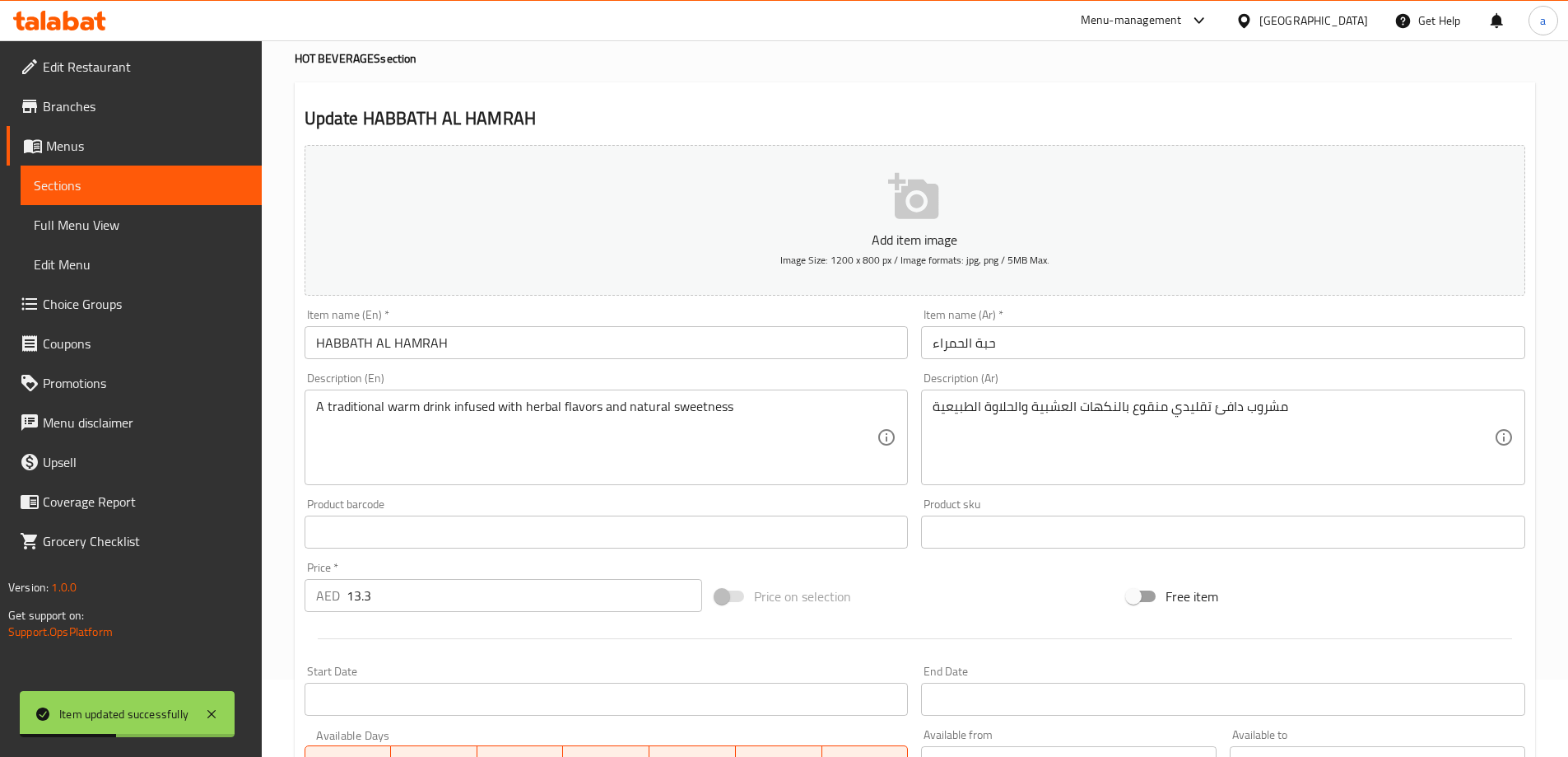
scroll to position [0, 0]
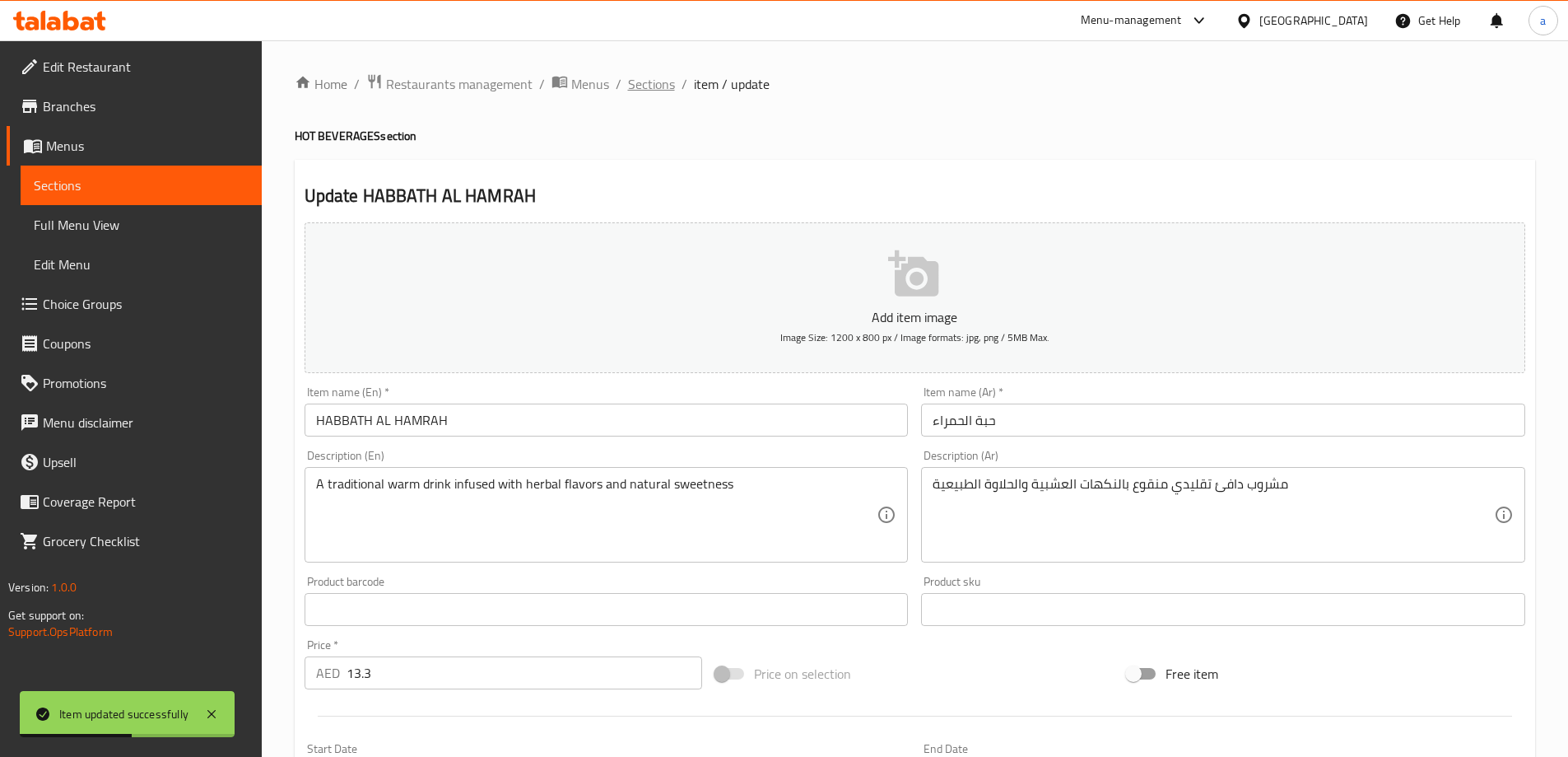
click at [647, 85] on span "Sections" at bounding box center [651, 84] width 47 height 20
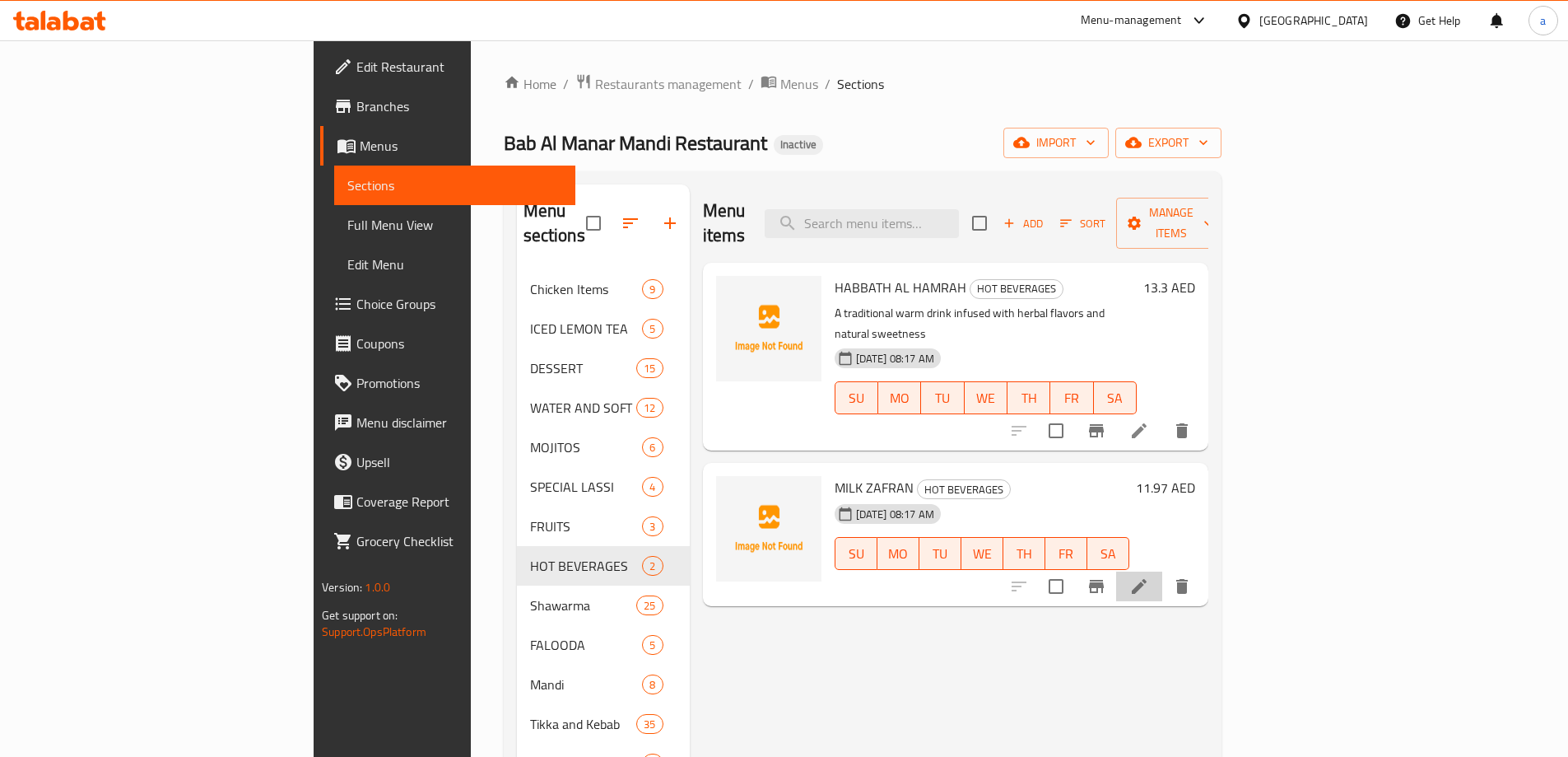
click at [1162, 572] on li at bounding box center [1138, 587] width 46 height 30
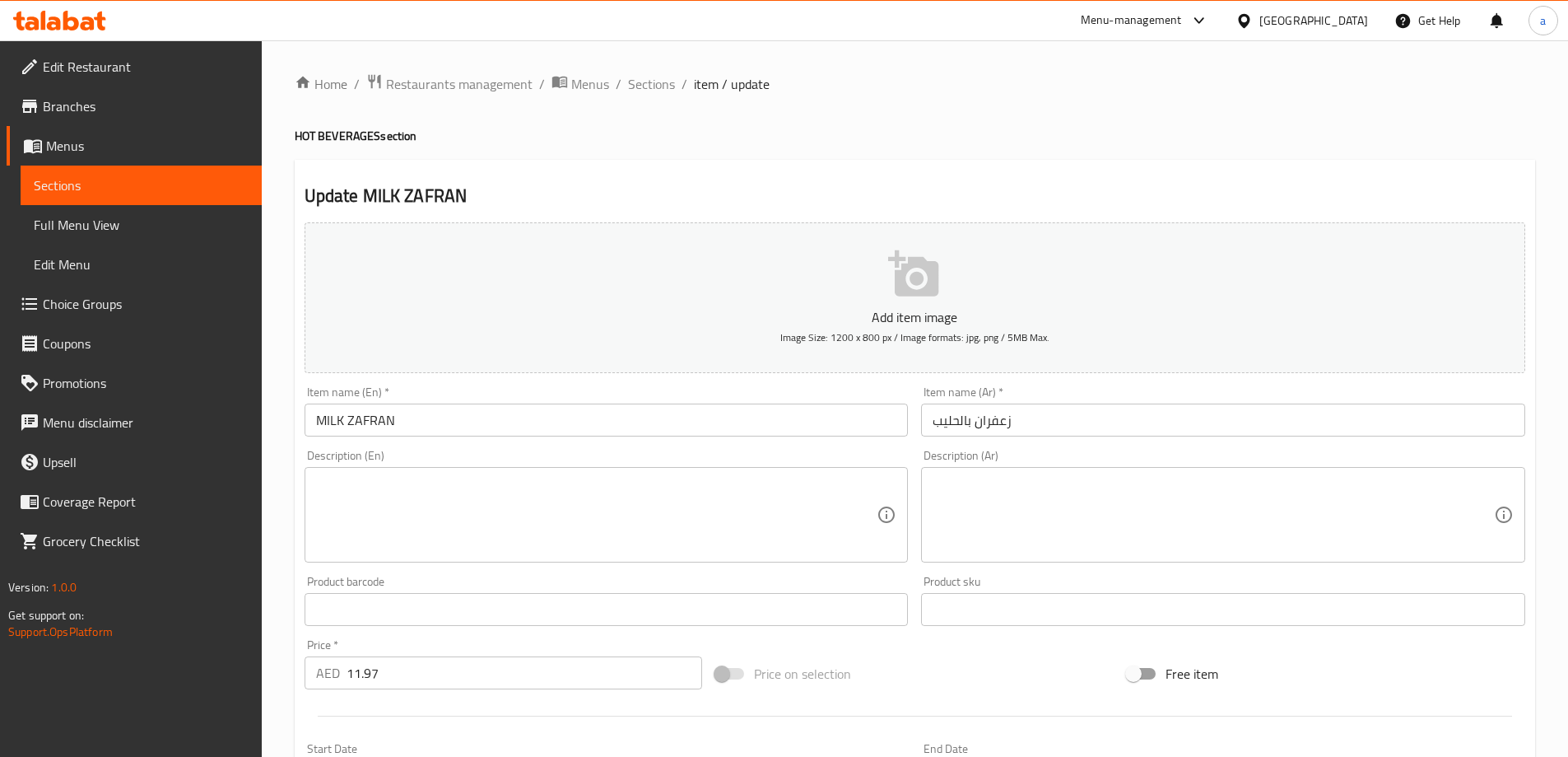
click at [752, 551] on textarea at bounding box center [596, 514] width 561 height 78
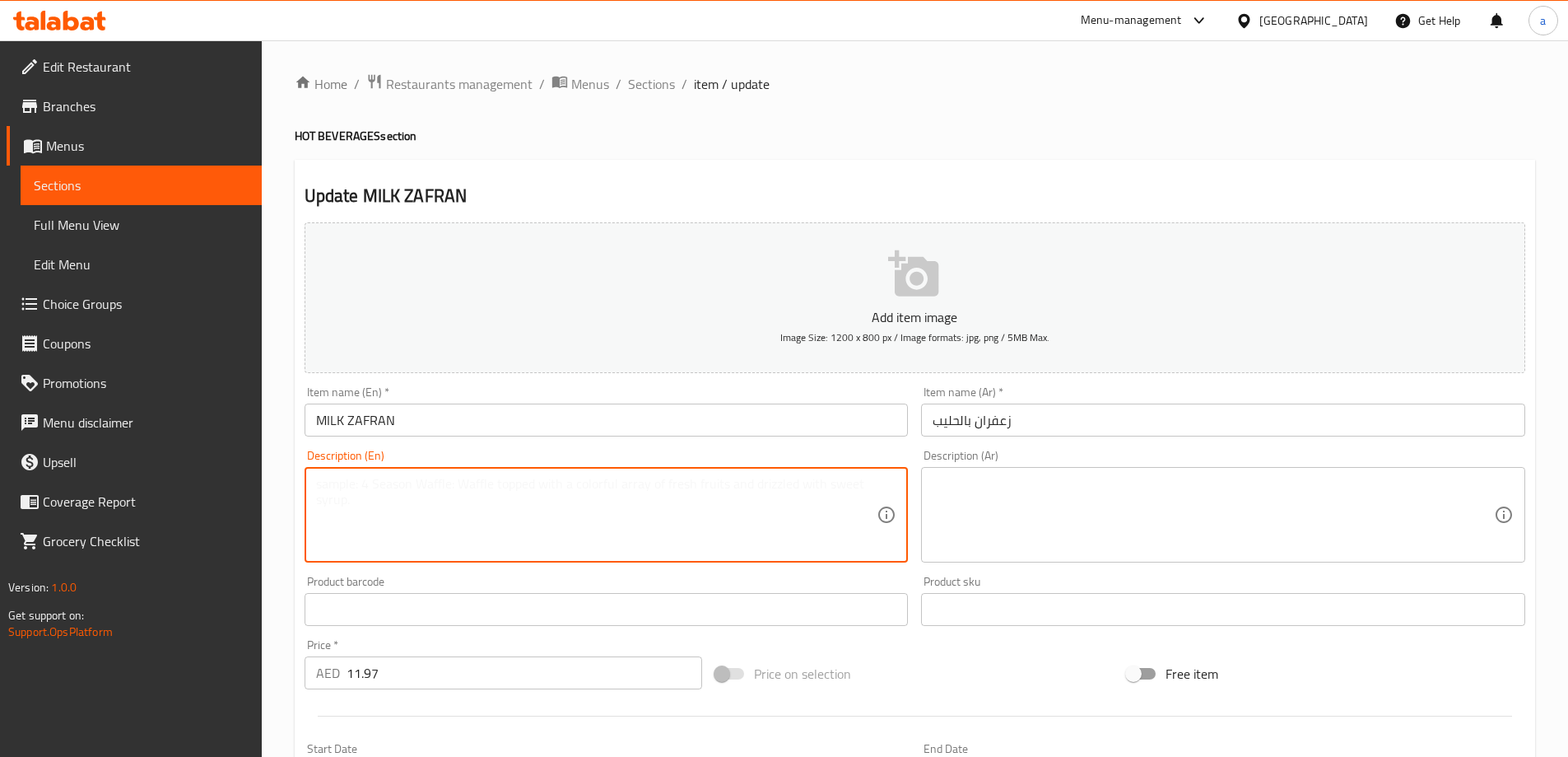
paste textarea "Smooth and creamy milk delicately infused with premium saffron"
type textarea "Smooth and creamy milk delicately infused with premium saffron"
click at [1152, 530] on textarea at bounding box center [1213, 514] width 561 height 78
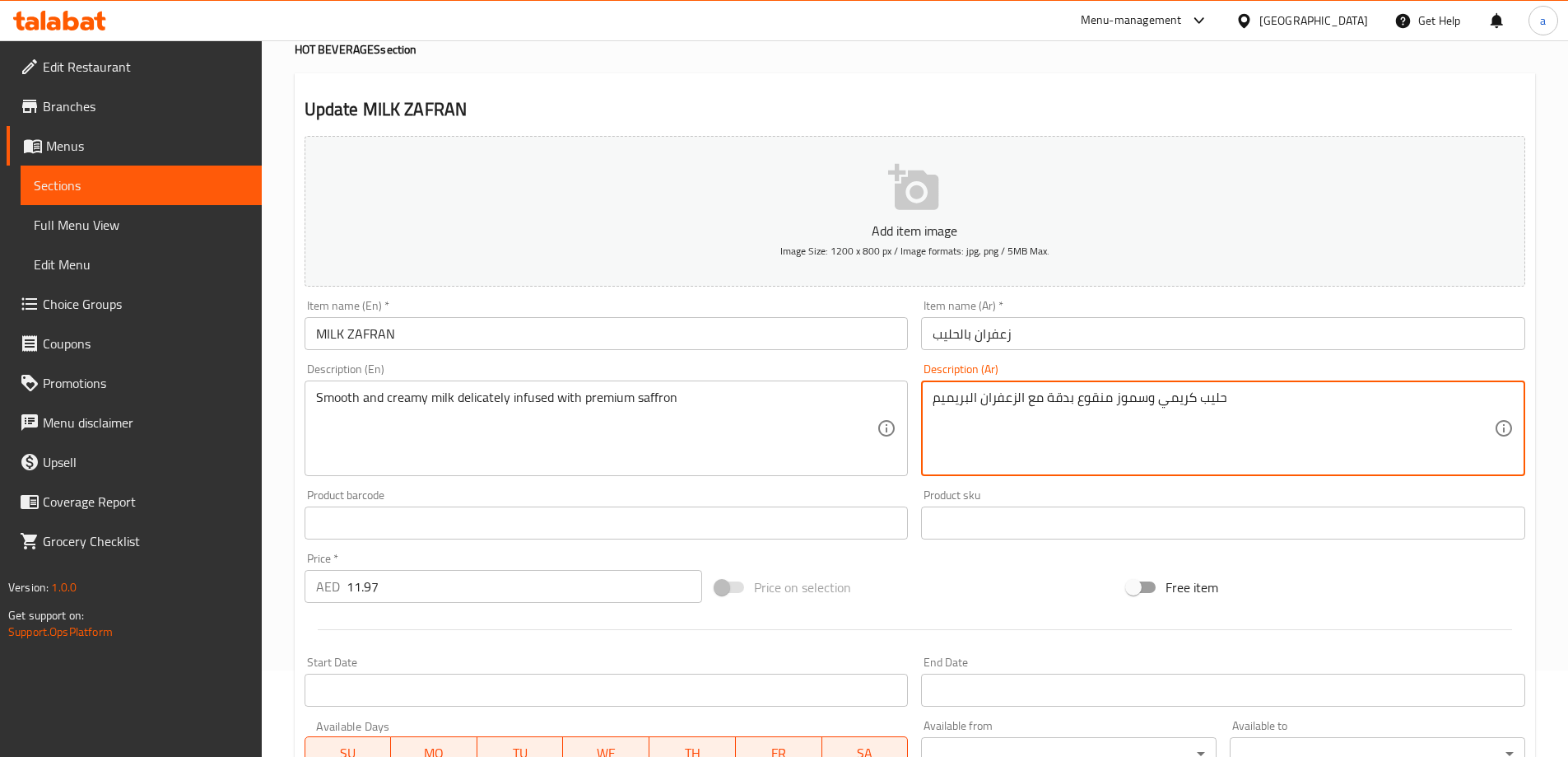
scroll to position [407, 0]
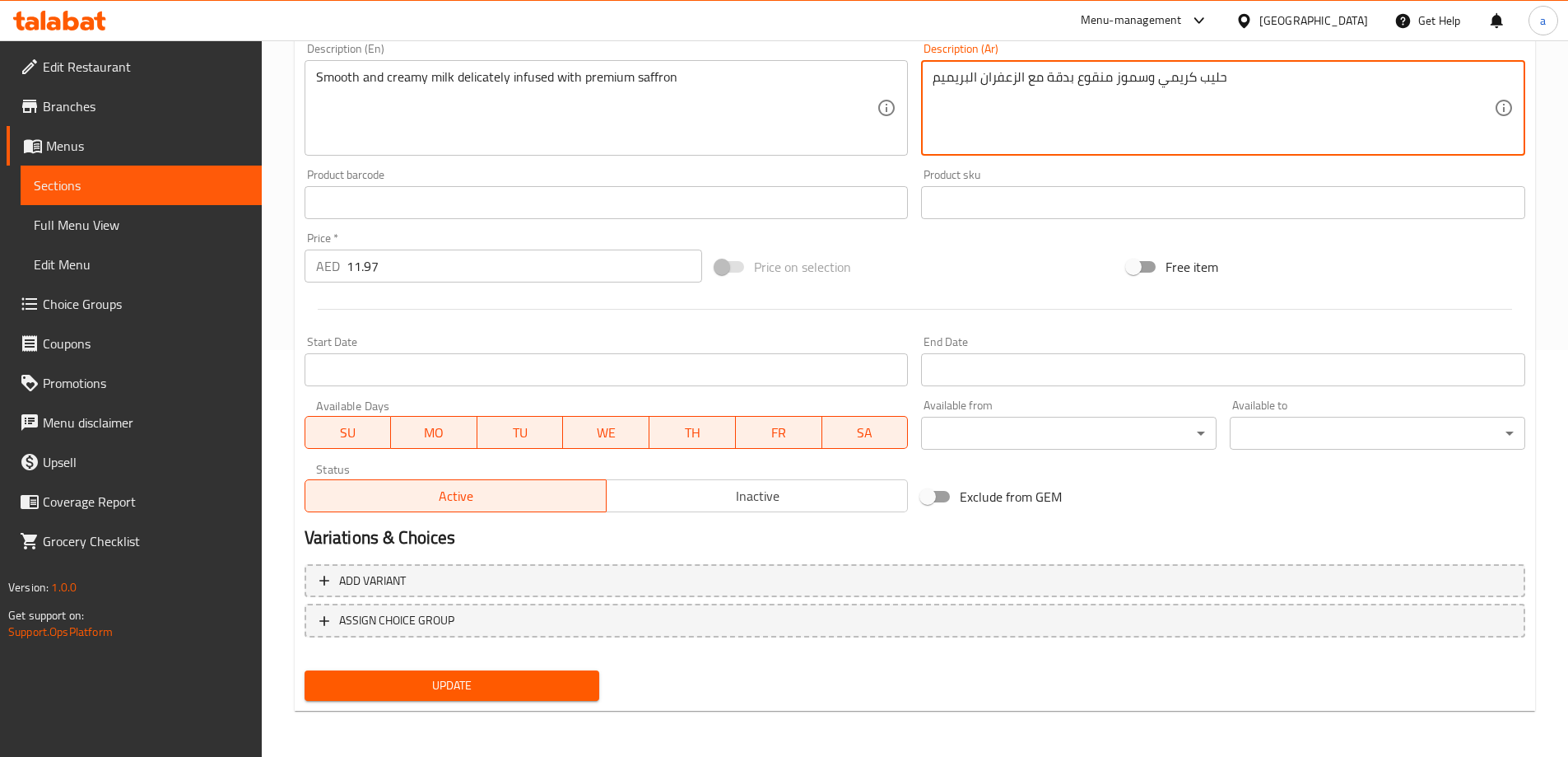
type textarea "حليب كريمي وسموز منقوع بدقة مع الزعفران البريميم"
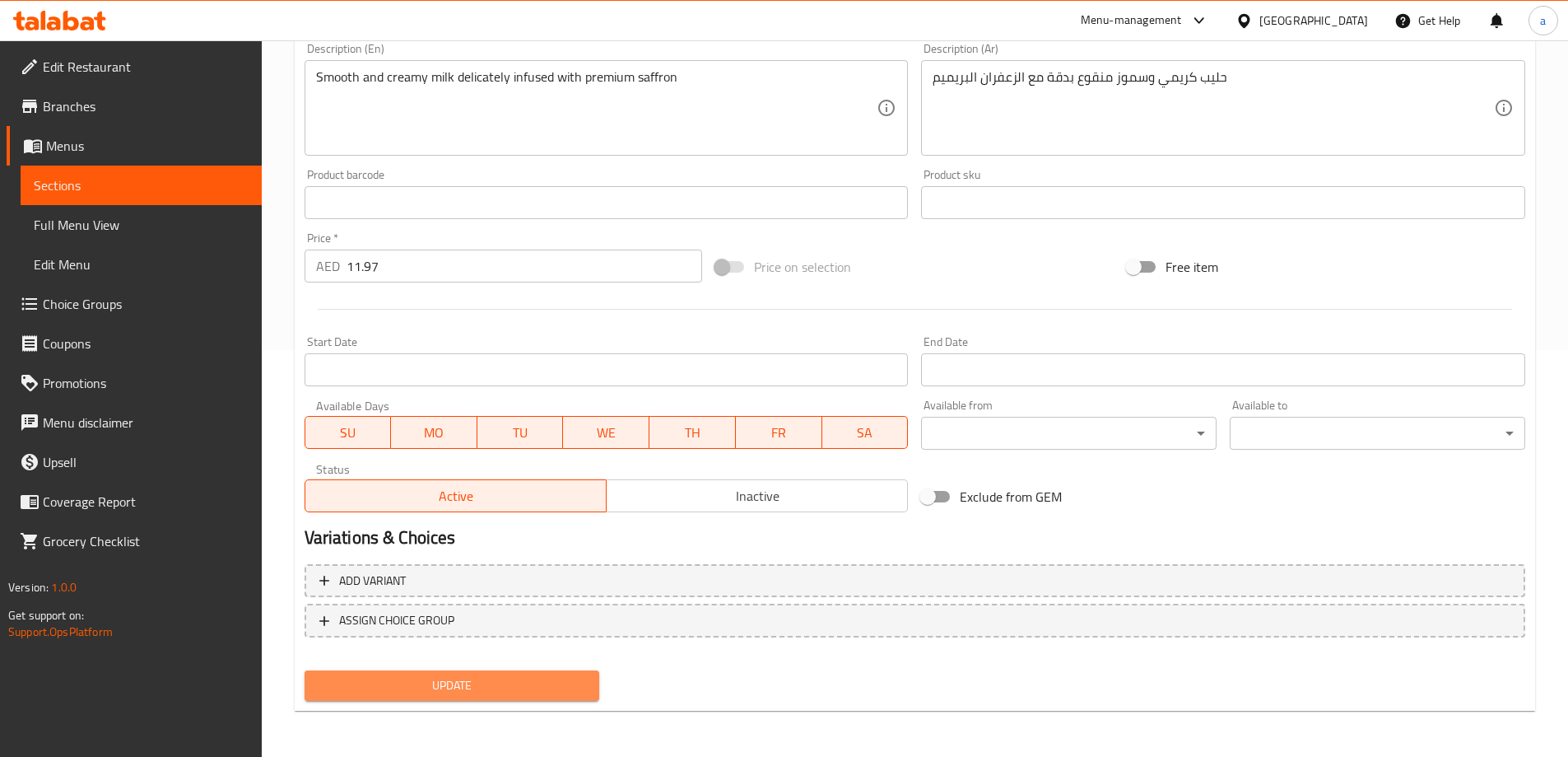
click at [466, 689] on span "Update" at bounding box center [452, 686] width 269 height 21
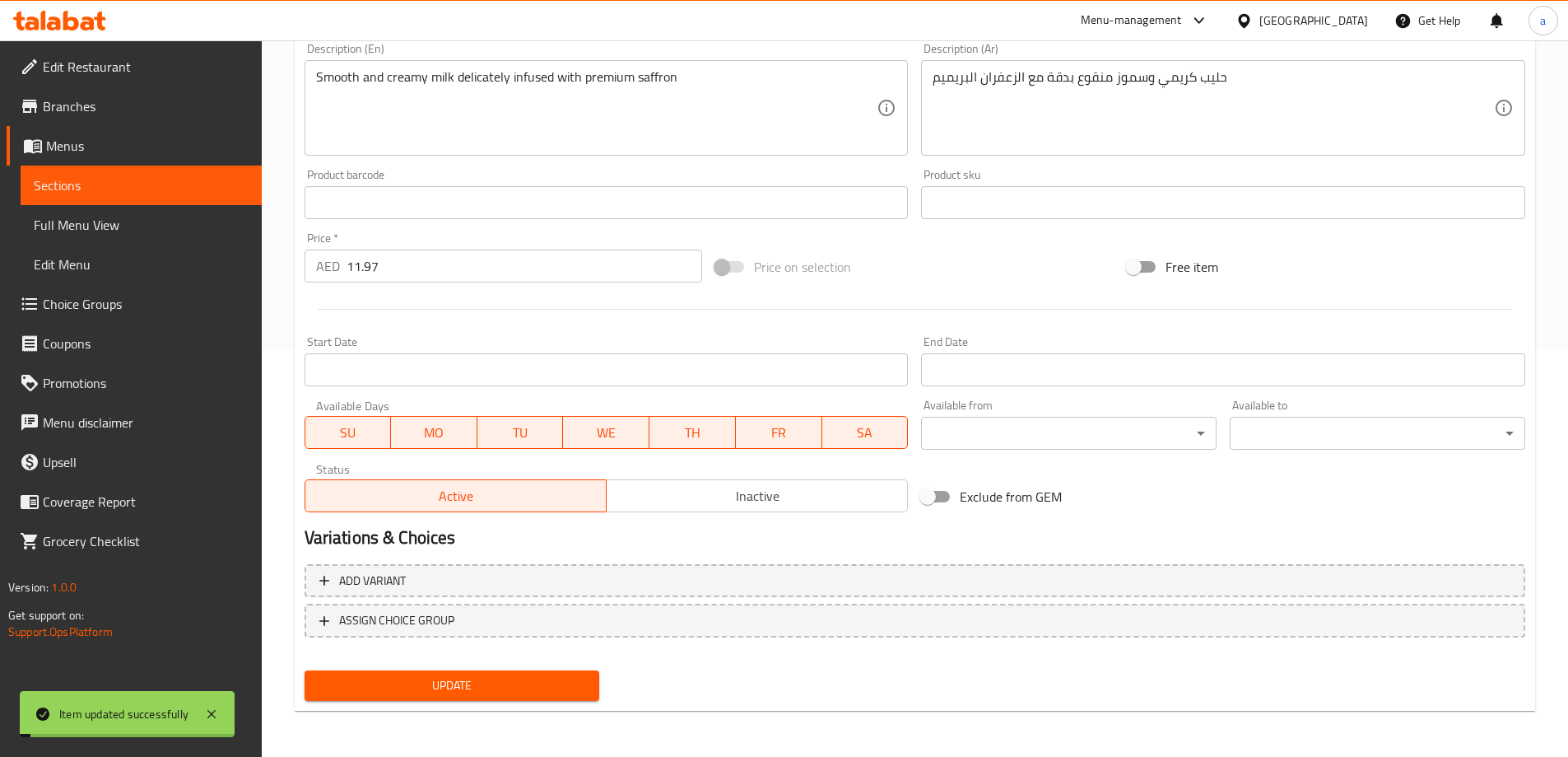
scroll to position [0, 0]
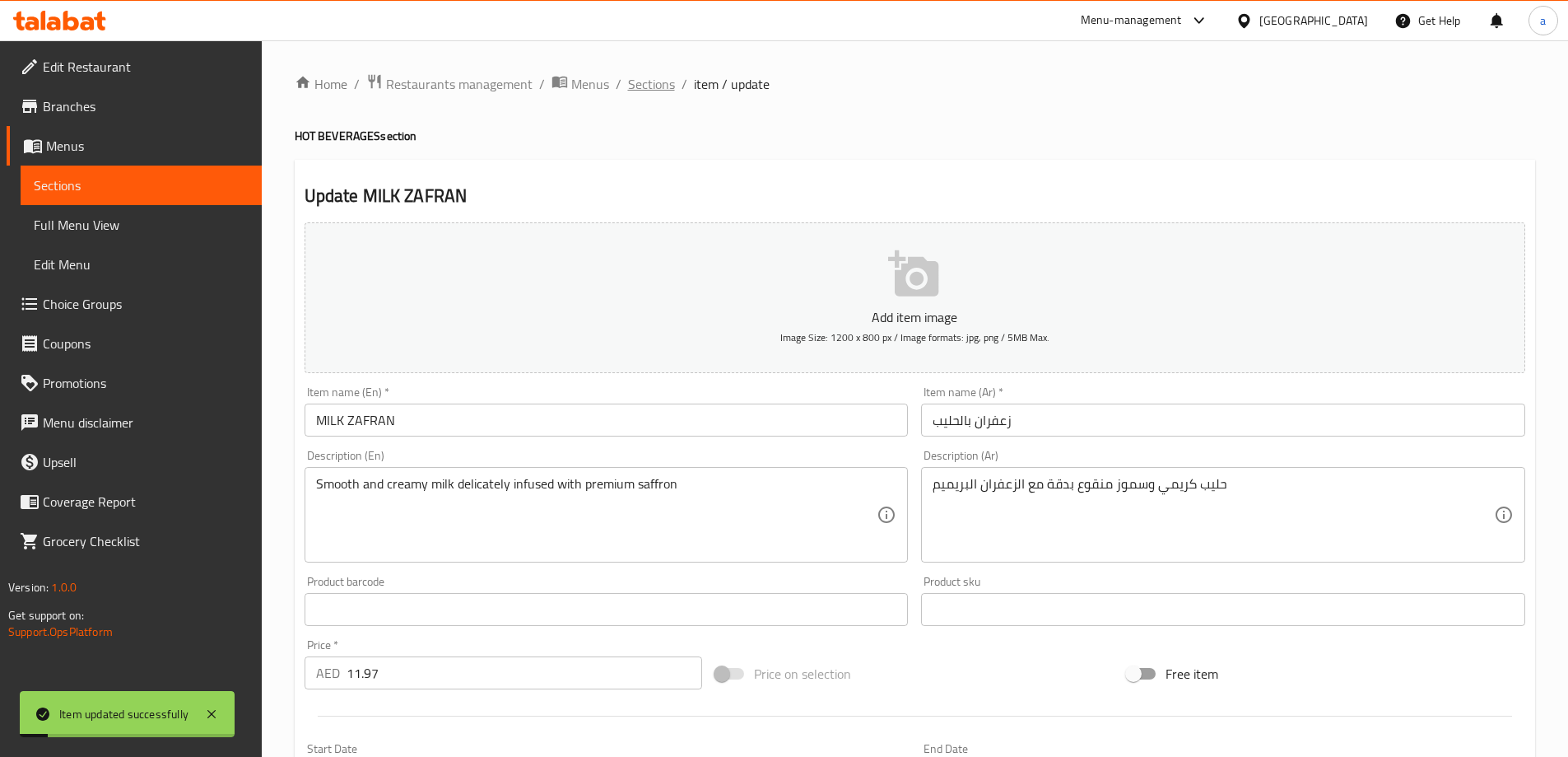
click at [651, 87] on span "Sections" at bounding box center [651, 84] width 47 height 20
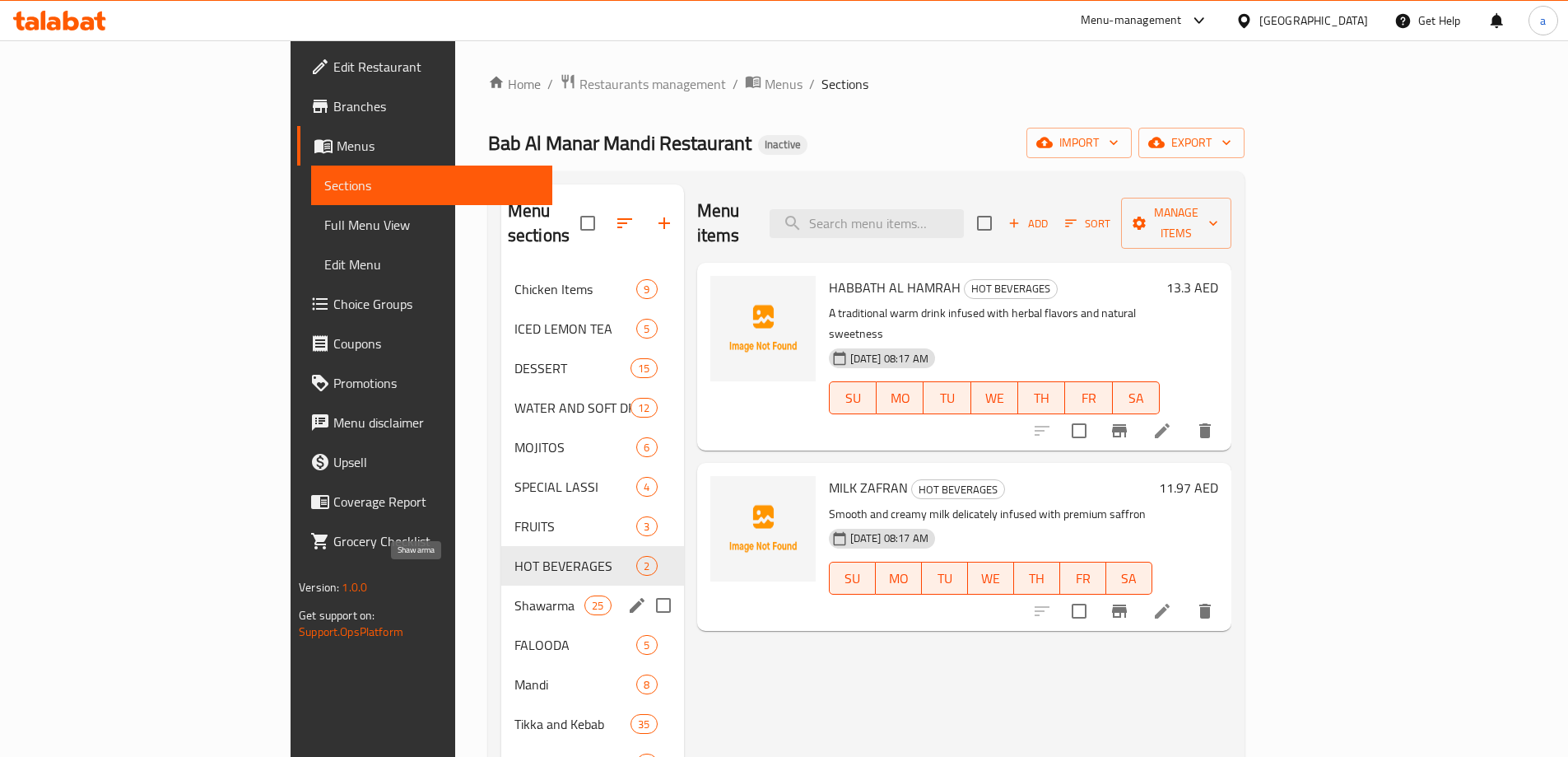
click at [514, 595] on span "Shawarma" at bounding box center [549, 605] width 70 height 20
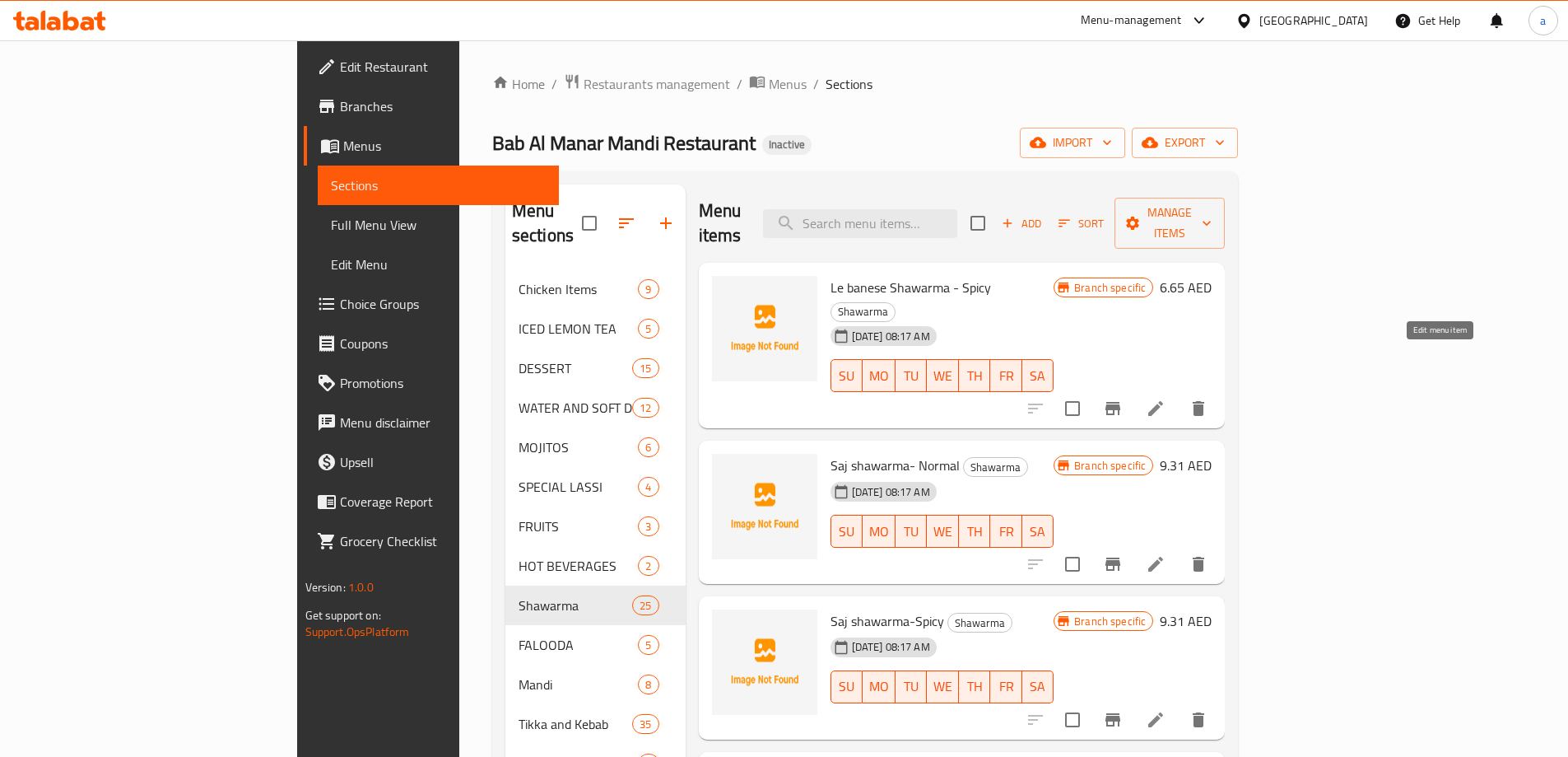
click at [1166, 399] on icon at bounding box center [1155, 408] width 20 height 20
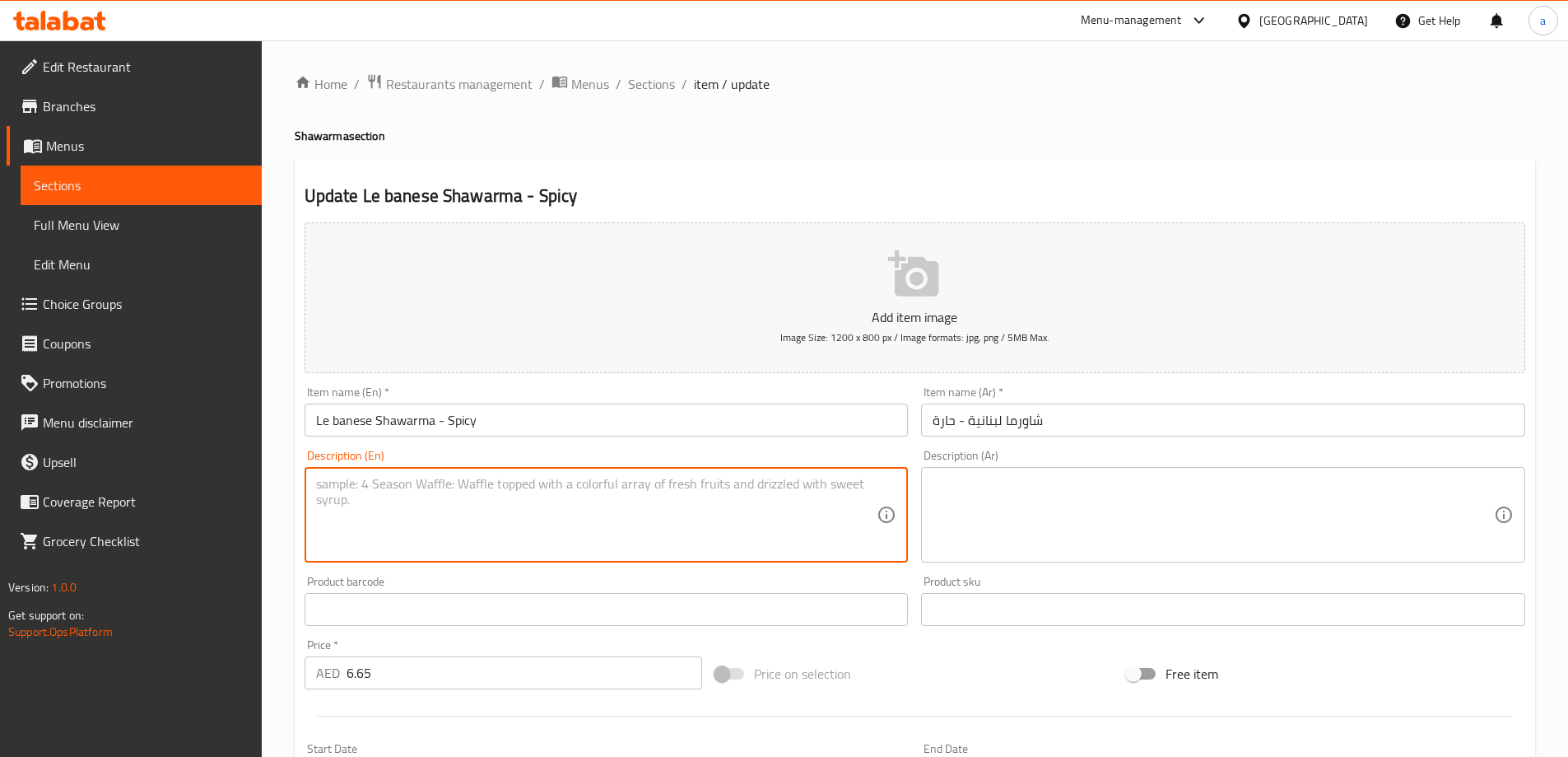
click at [356, 517] on textarea at bounding box center [596, 514] width 561 height 78
paste textarea "Tender slices of seasoned meat wrapped in warm bread, layered with fresh vegeta…"
type textarea "Tender slices of seasoned meat wrapped in warm bread, layered with fresh vegeta…"
click at [1254, 536] on textarea at bounding box center [1213, 514] width 561 height 78
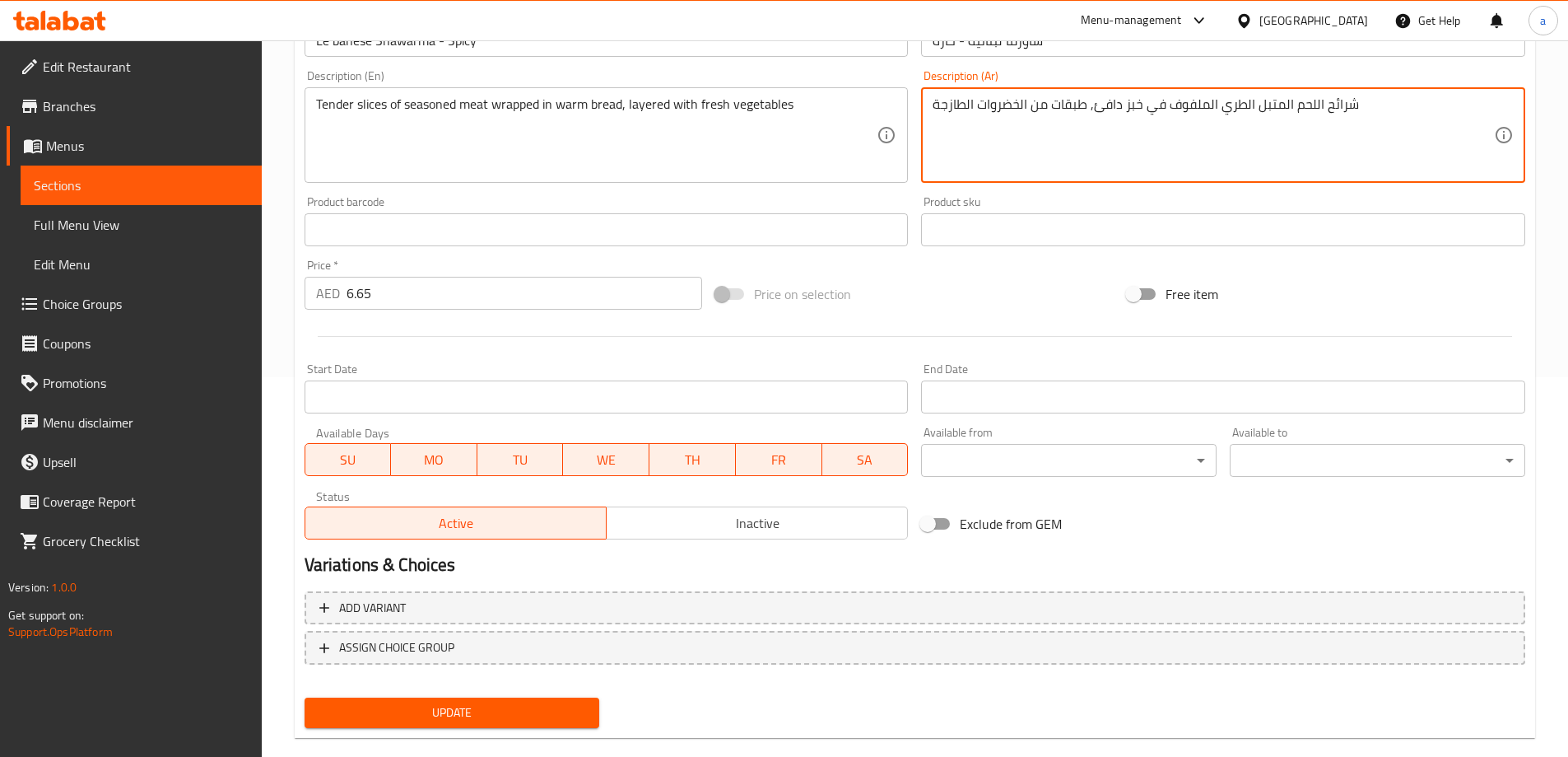
scroll to position [407, 0]
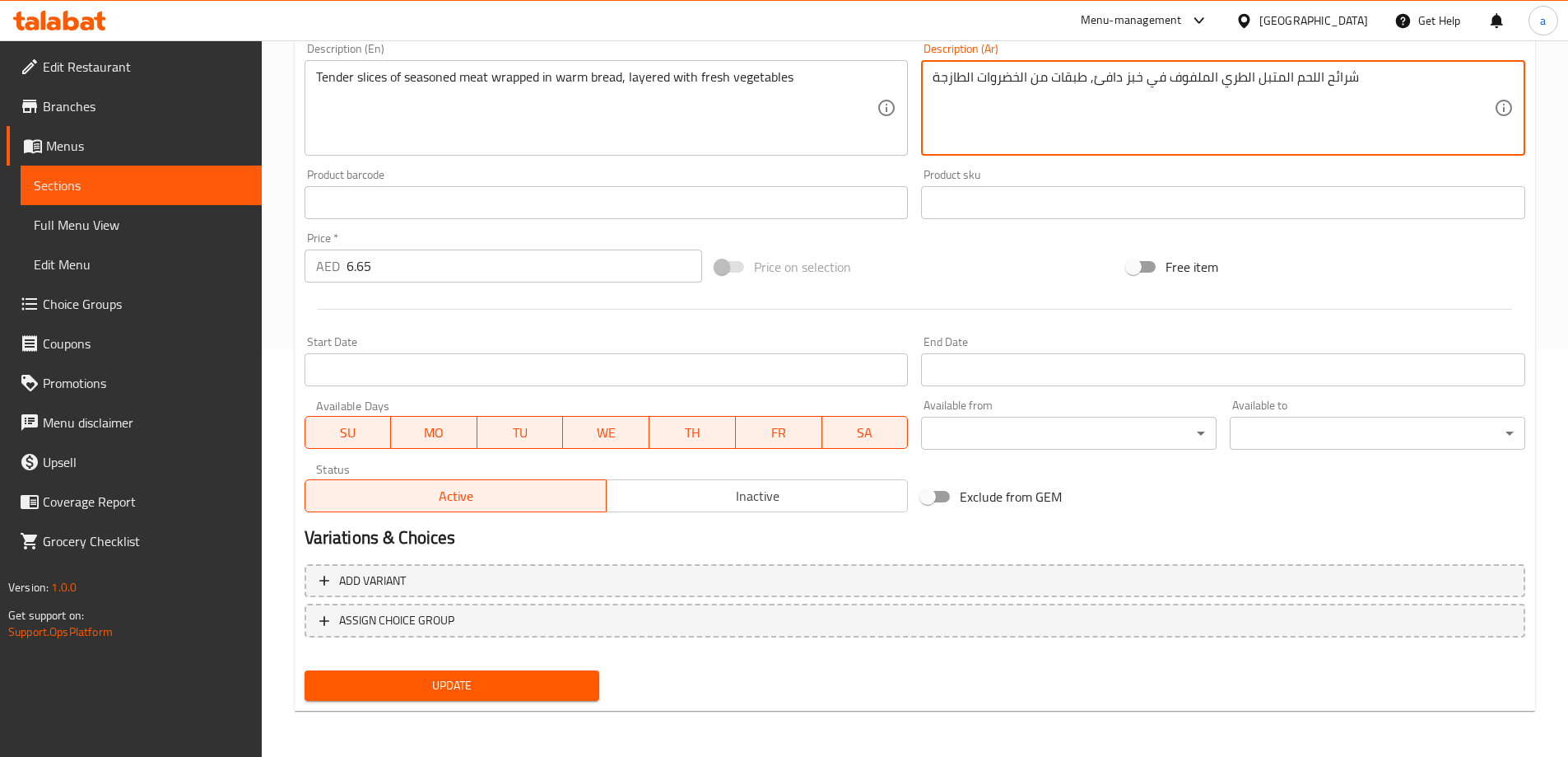
type textarea "شرائح اللحم المتبل الطري الملفوف في خبز دافئ, طبقات من الخضروات الطازجة"
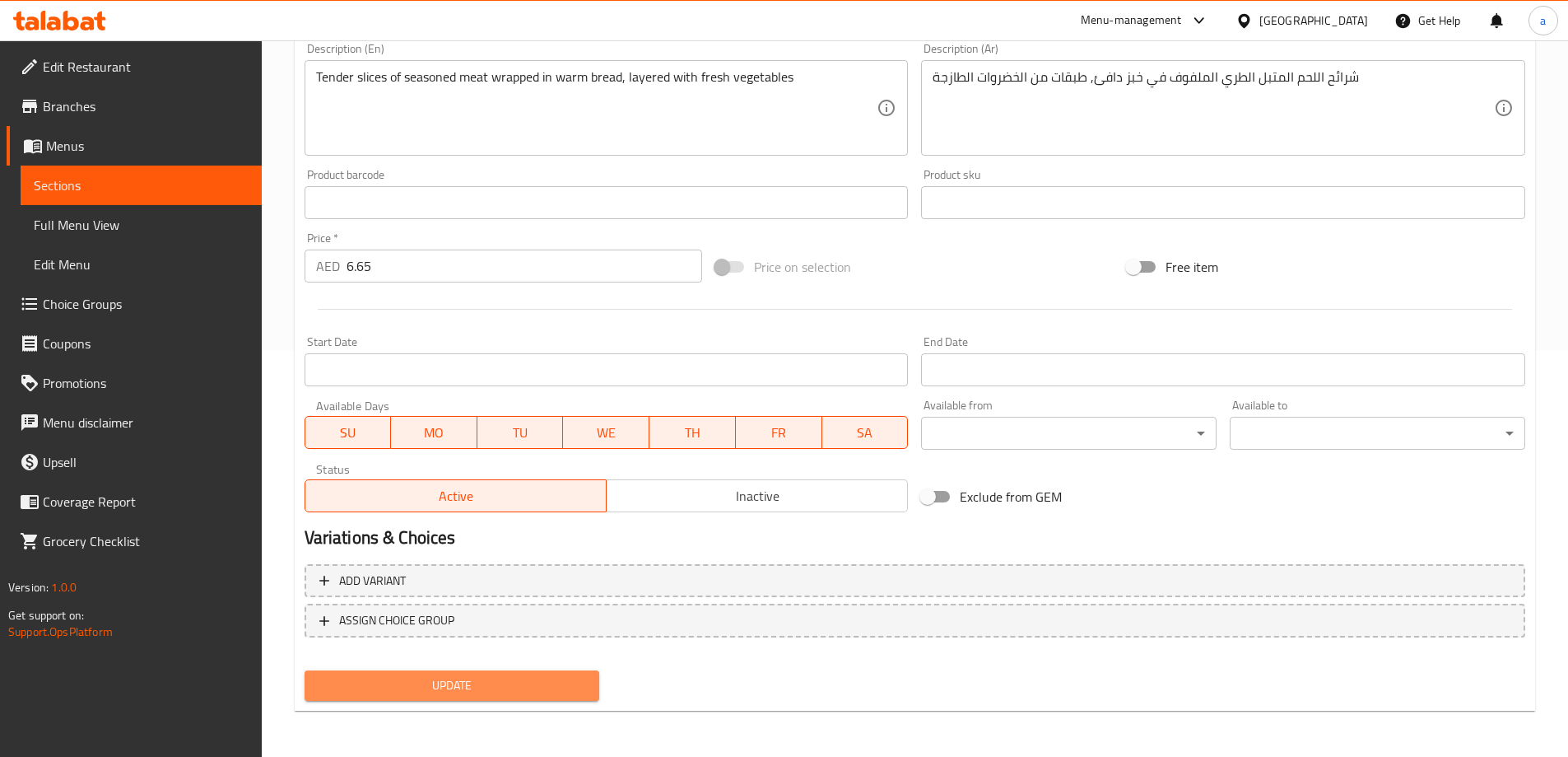
click at [545, 688] on span "Update" at bounding box center [452, 686] width 269 height 21
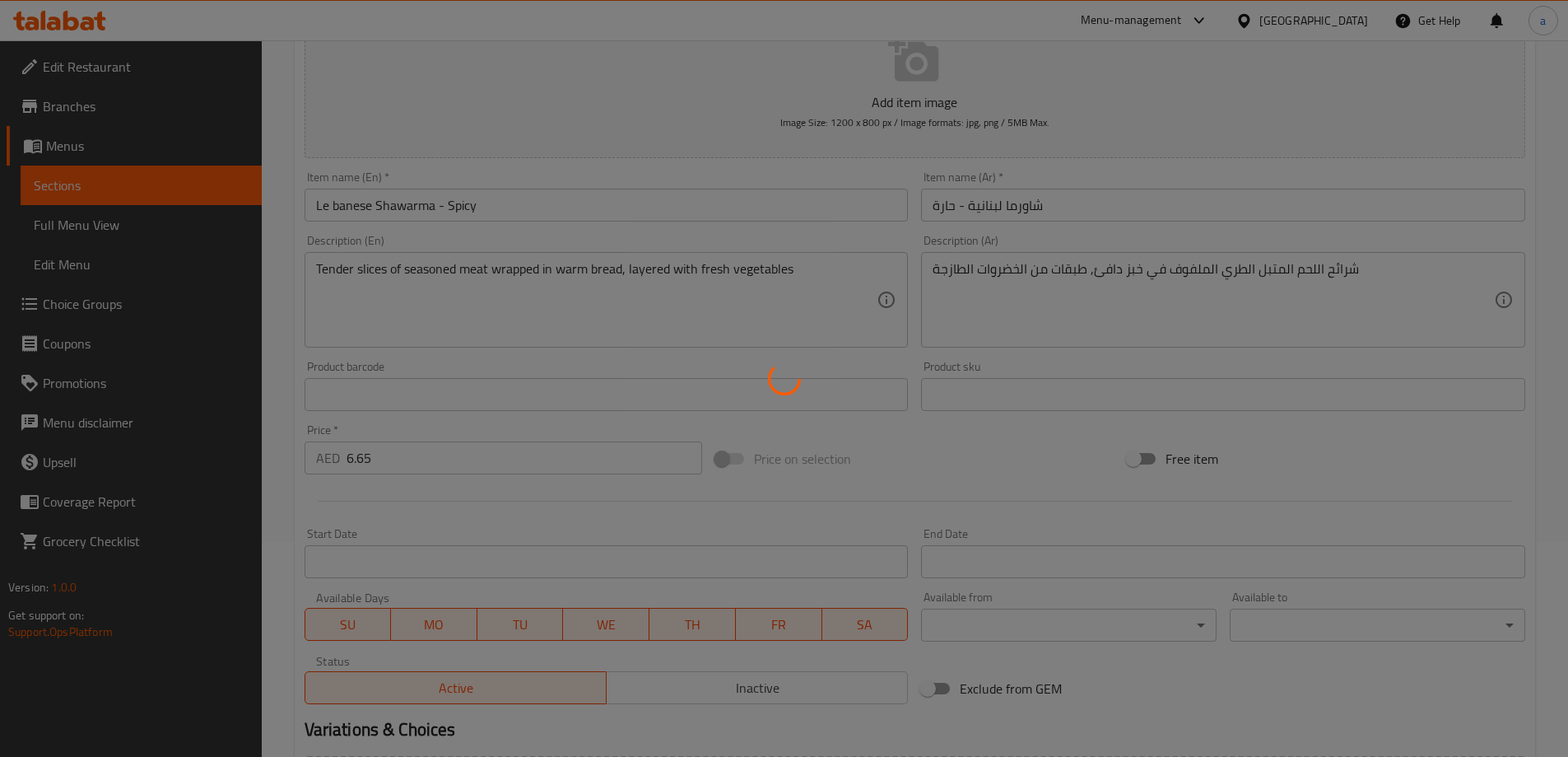
scroll to position [0, 0]
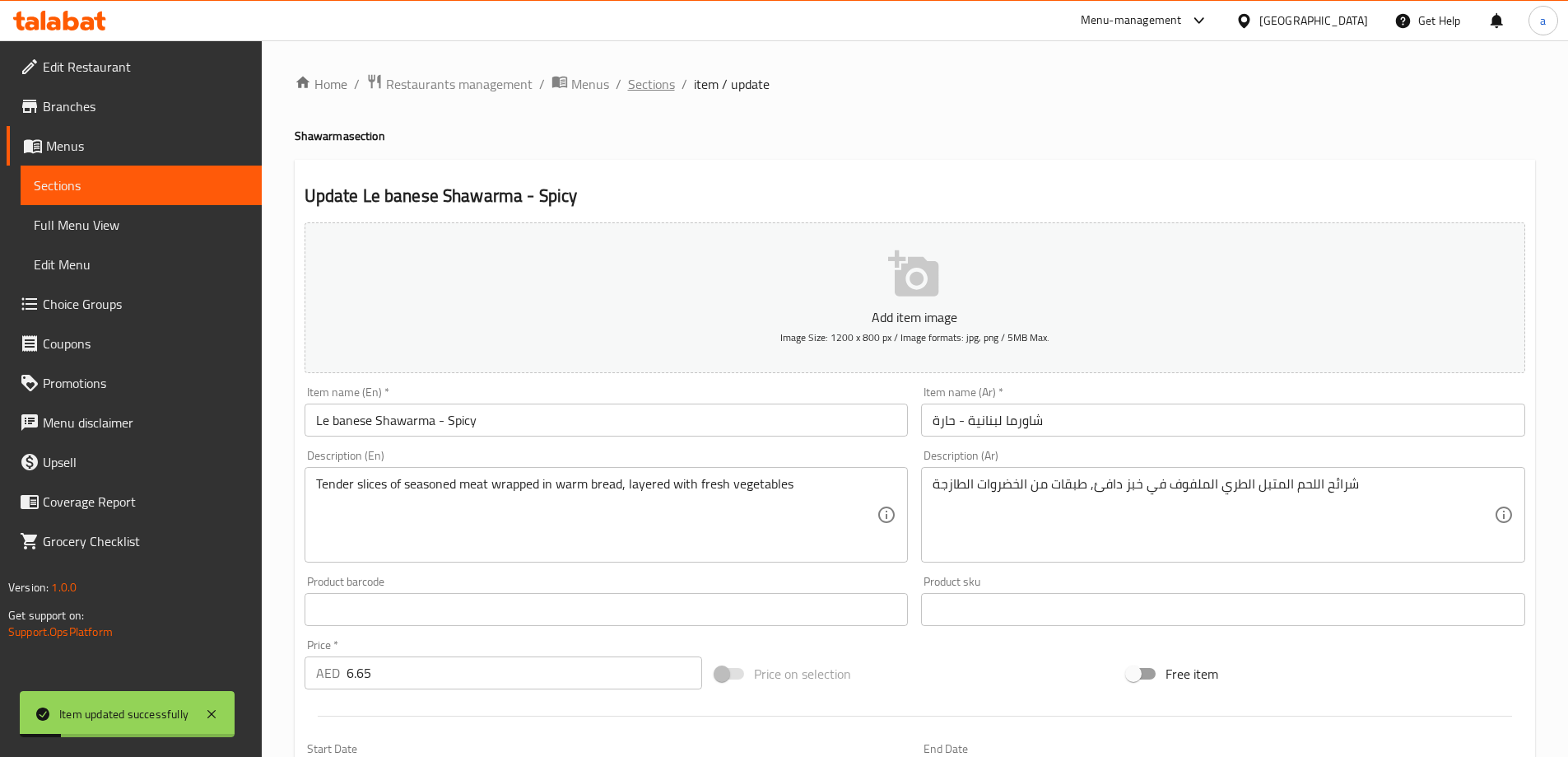
click at [664, 88] on span "Sections" at bounding box center [651, 84] width 47 height 20
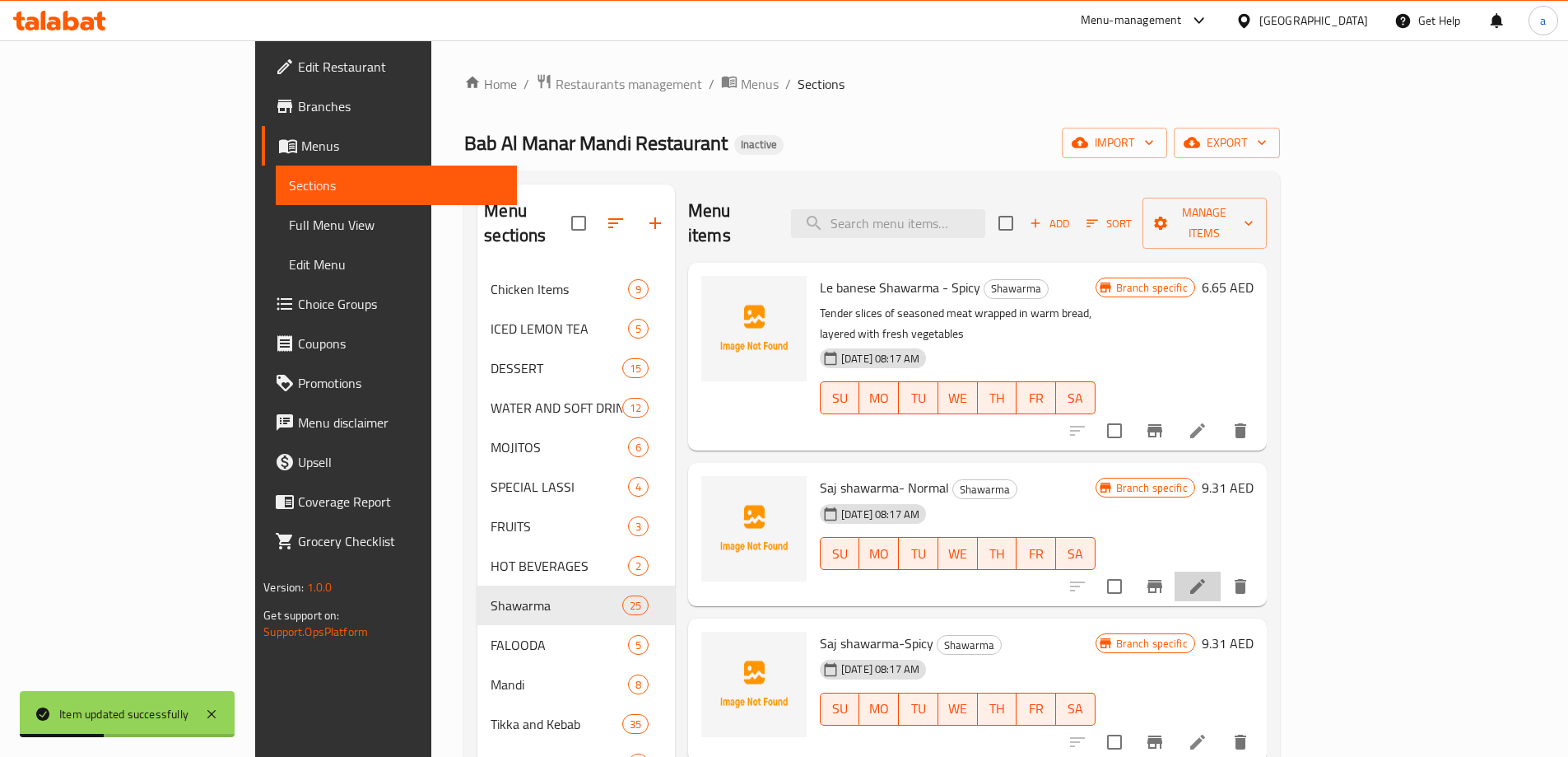
click at [1220, 572] on li at bounding box center [1197, 587] width 46 height 30
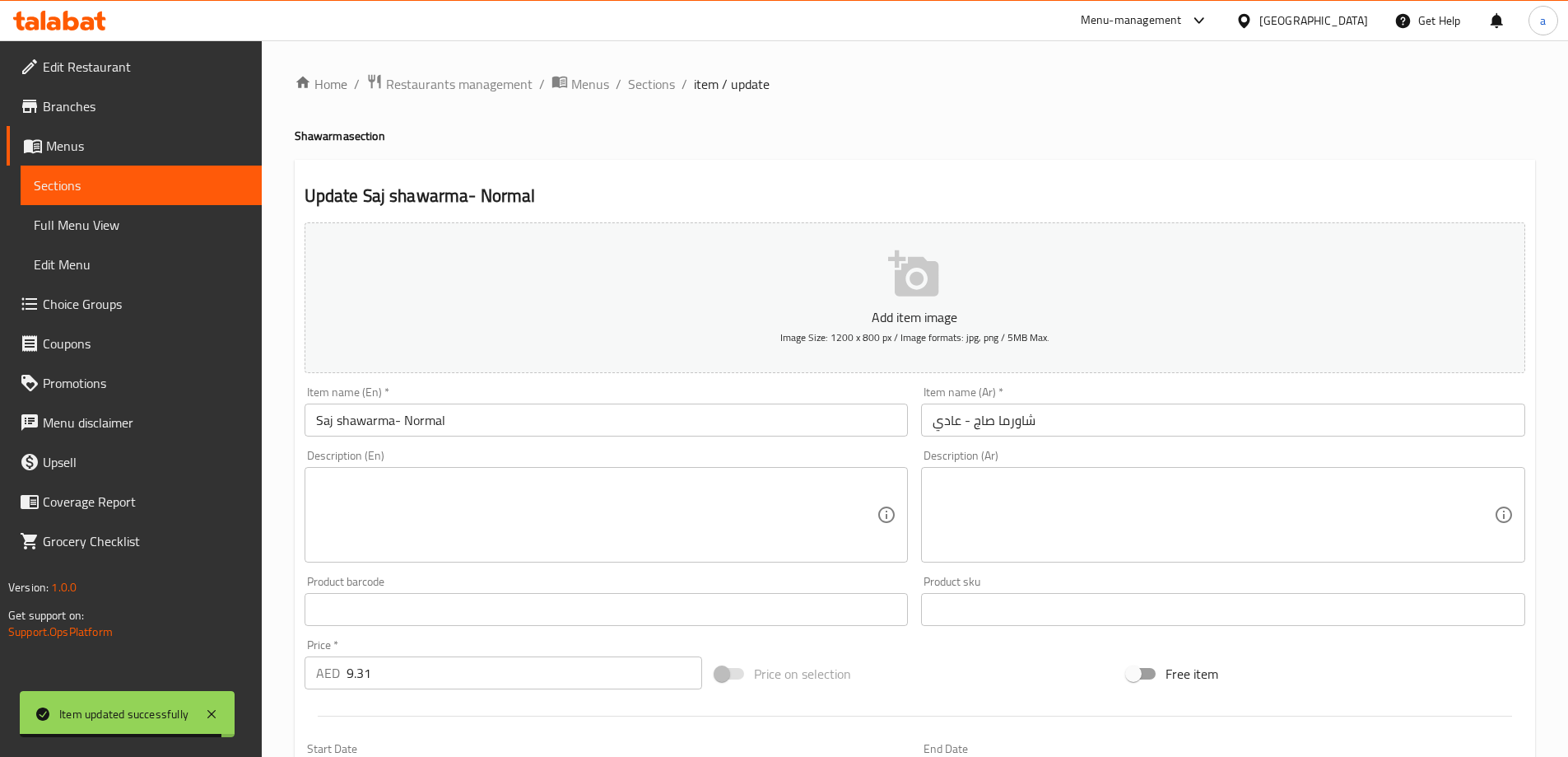
click at [693, 500] on textarea at bounding box center [596, 514] width 561 height 78
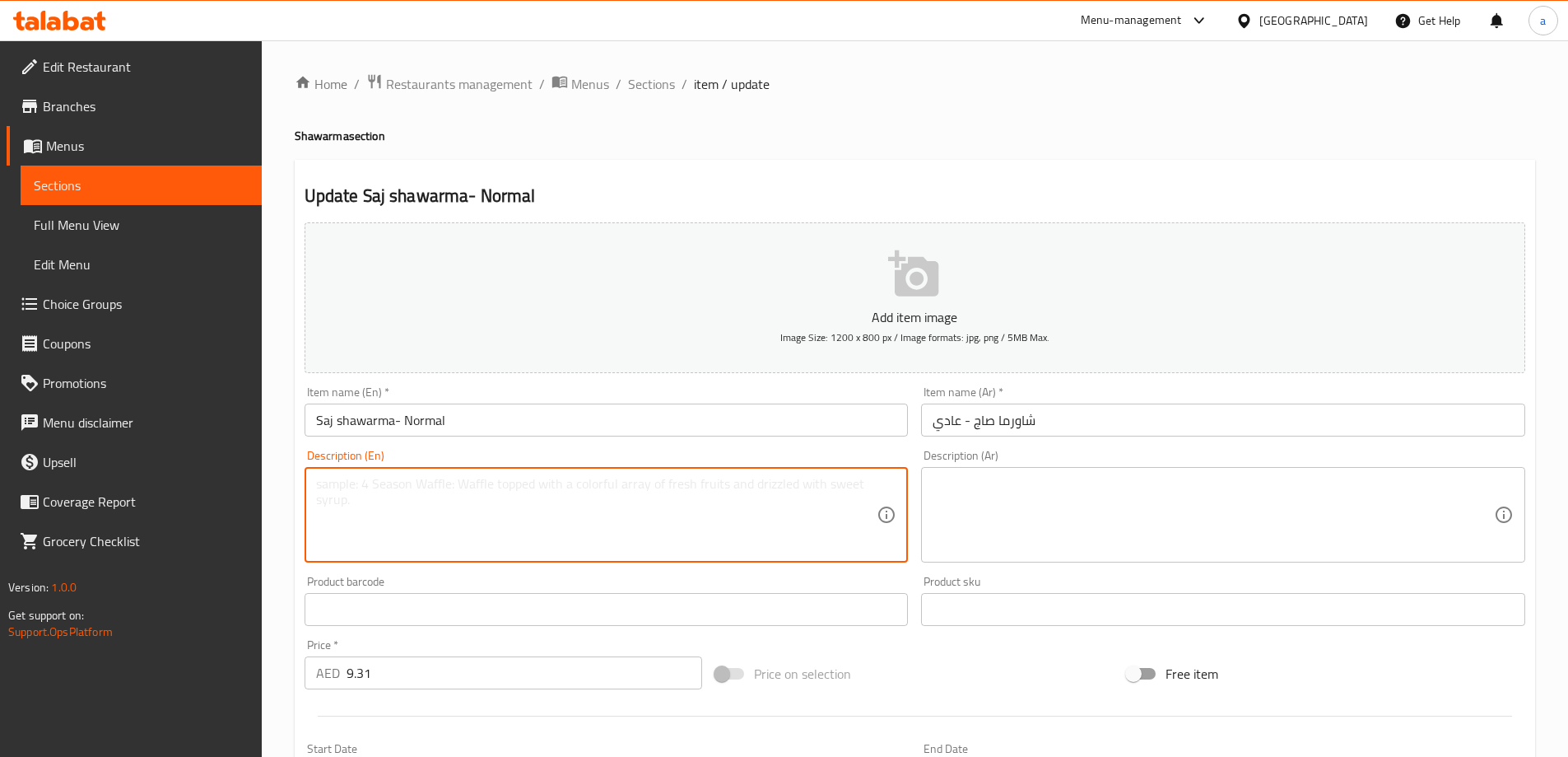
paste textarea "Thin, soft saj bread filled with juicy, marinated meat, fresh veggies, and crea…"
type textarea "Thin, soft saj bread filled with juicy, marinated meat, fresh veggies, and crea…"
click at [1092, 502] on textarea at bounding box center [1213, 514] width 561 height 78
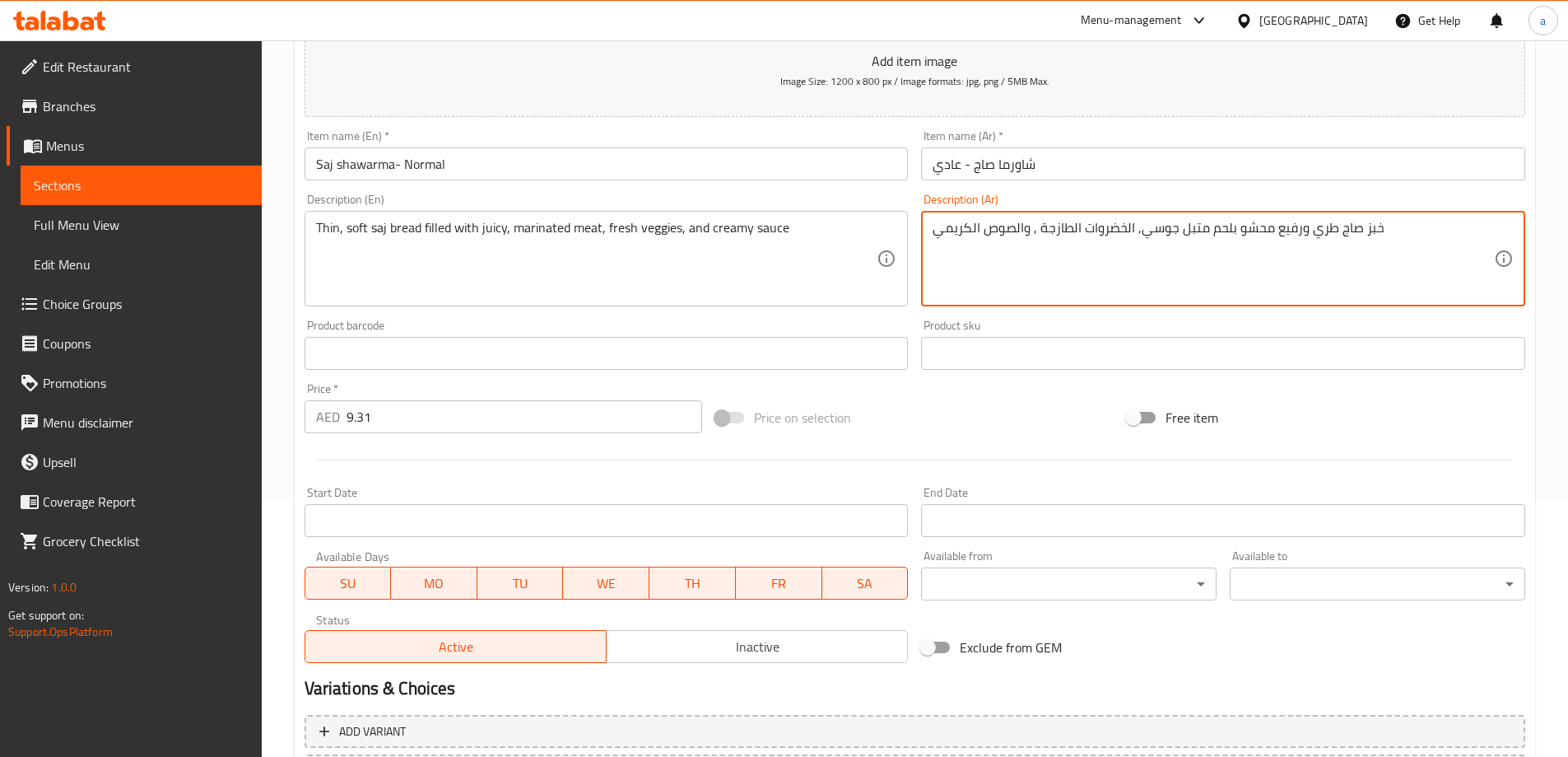
scroll to position [407, 0]
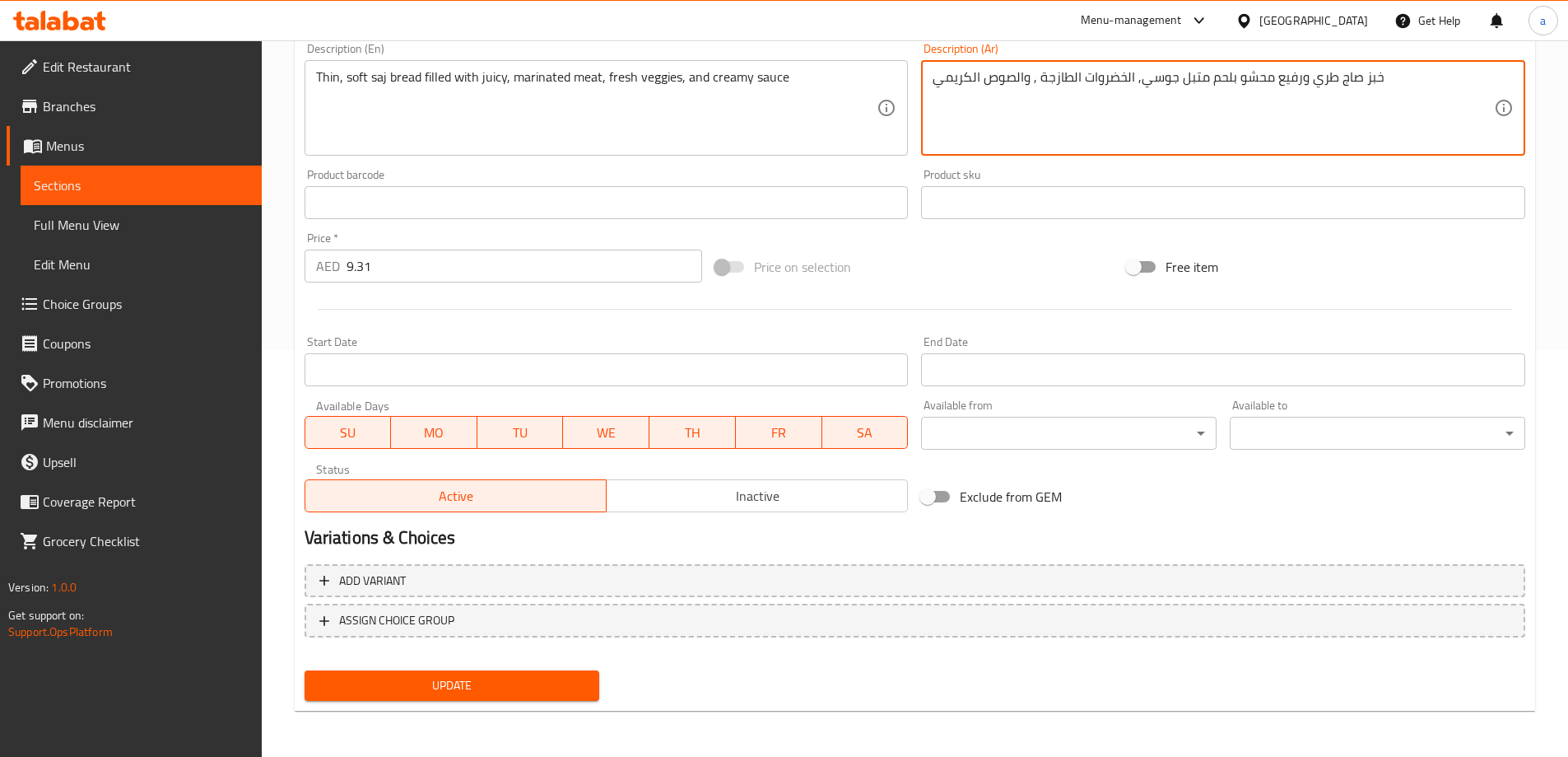
type textarea "خبز صاج طري ورفيع محشو بلحم متبل جوسي, الخضروات الطازجة , والصوص الكريمي"
click at [485, 693] on span "Update" at bounding box center [452, 686] width 269 height 21
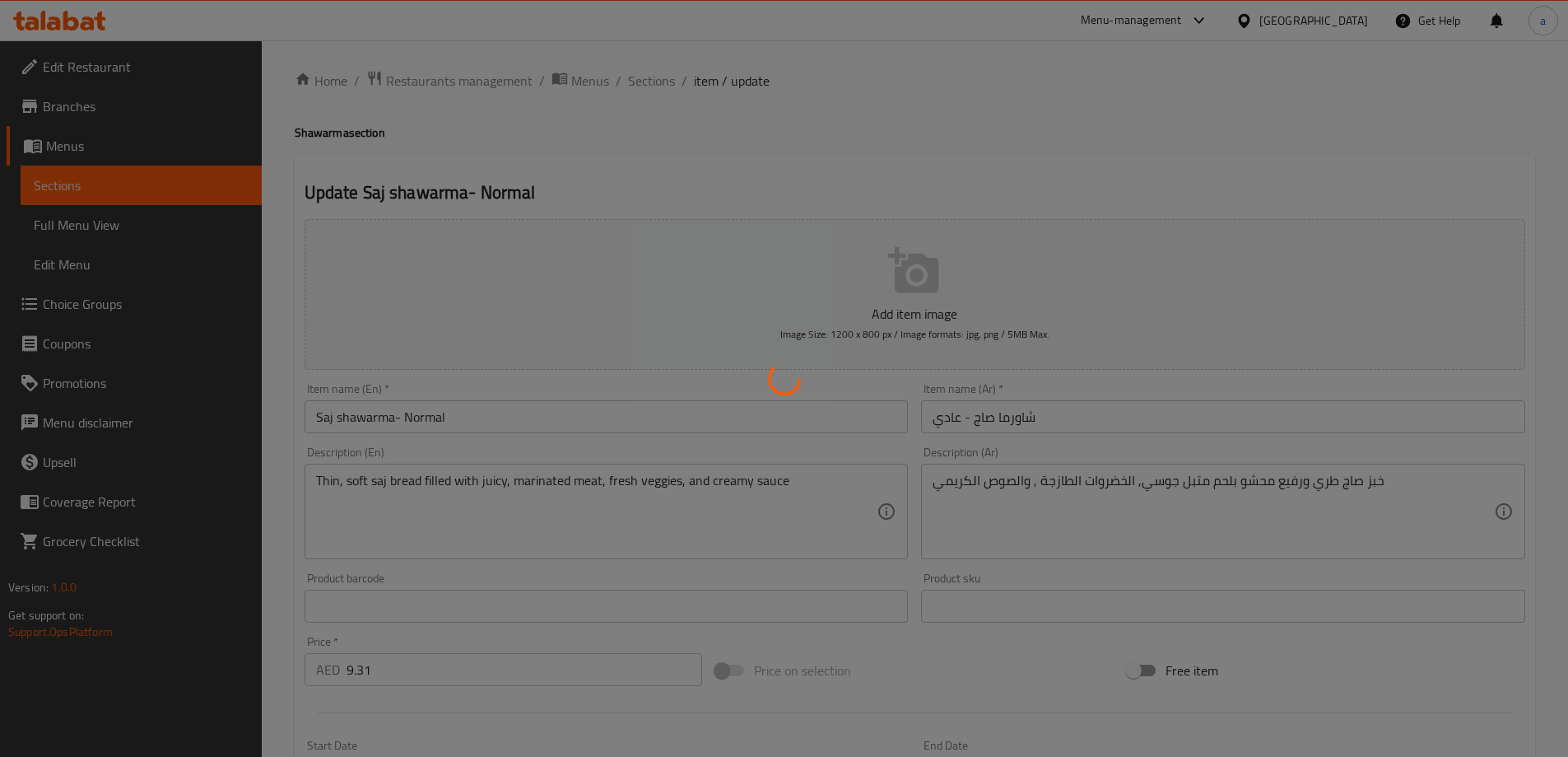
scroll to position [0, 0]
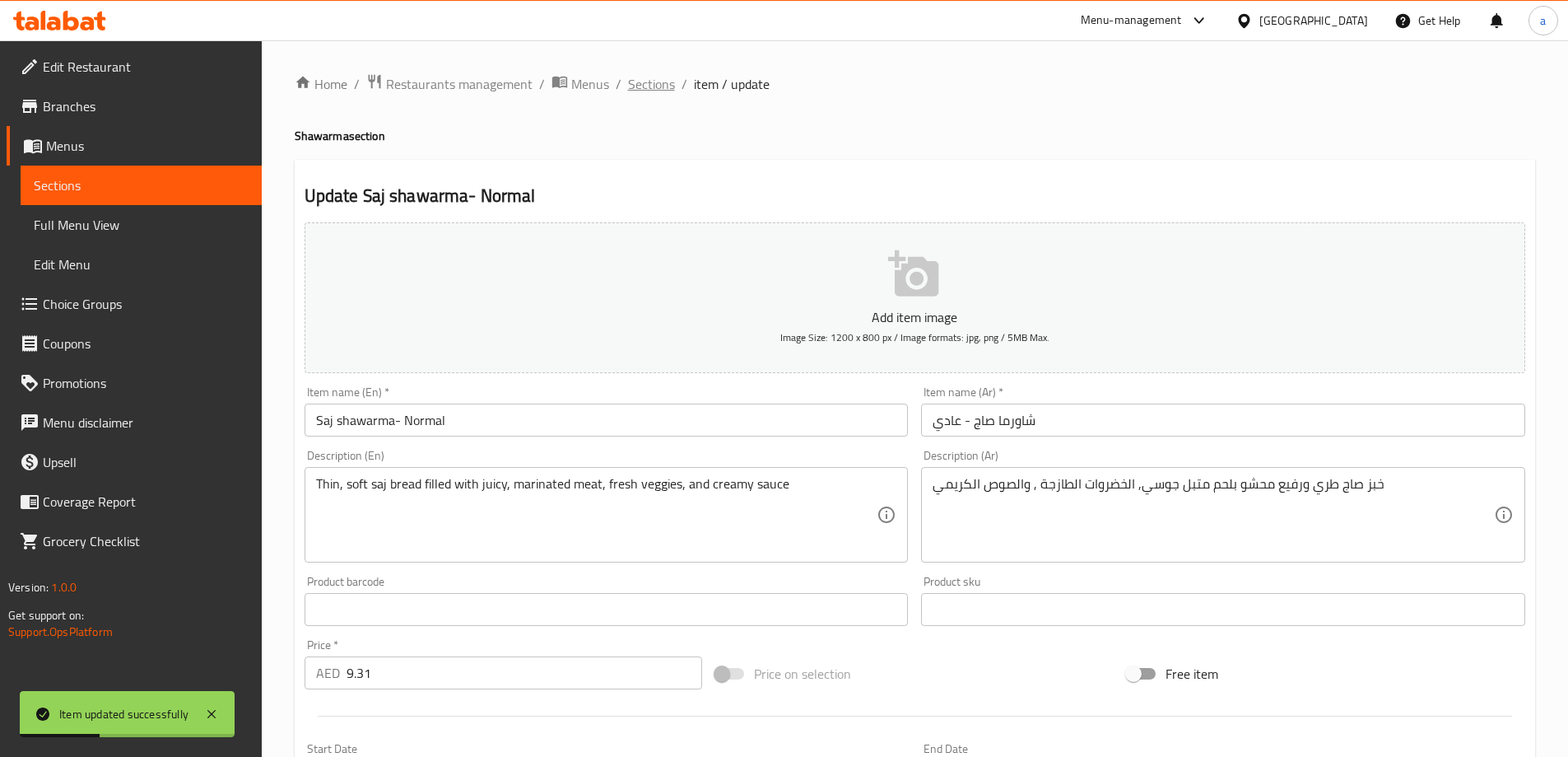
click at [664, 86] on span "Sections" at bounding box center [651, 84] width 47 height 20
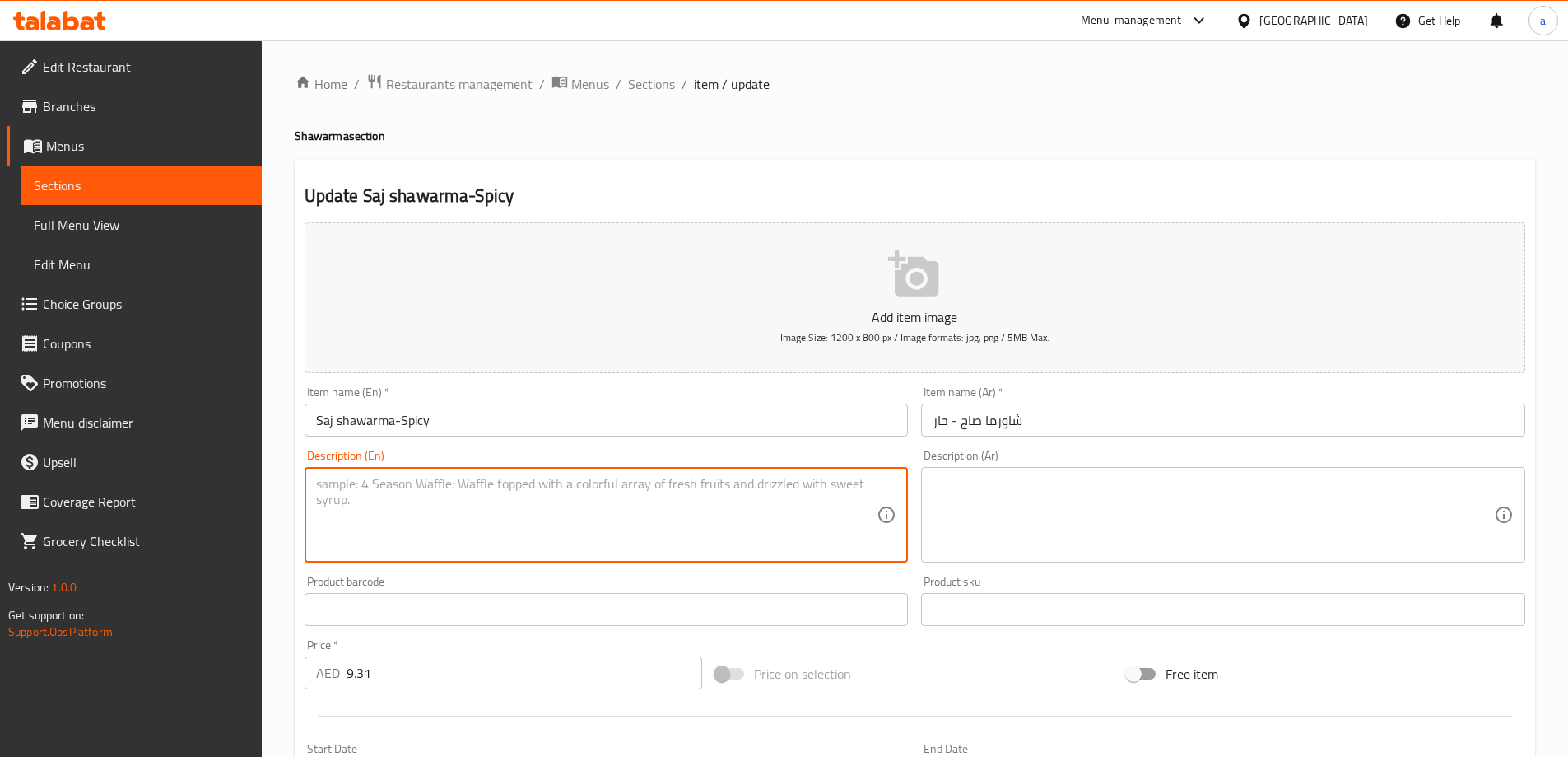
click at [745, 549] on textarea at bounding box center [596, 514] width 561 height 78
paste textarea "A zesty twist on the saj favorite, with perfectly seasoned meat and a spicy sau…"
type textarea "A zesty twist on the saj favorite, with perfectly seasoned meat and a spicy sau…"
click at [972, 513] on textarea at bounding box center [1213, 514] width 561 height 78
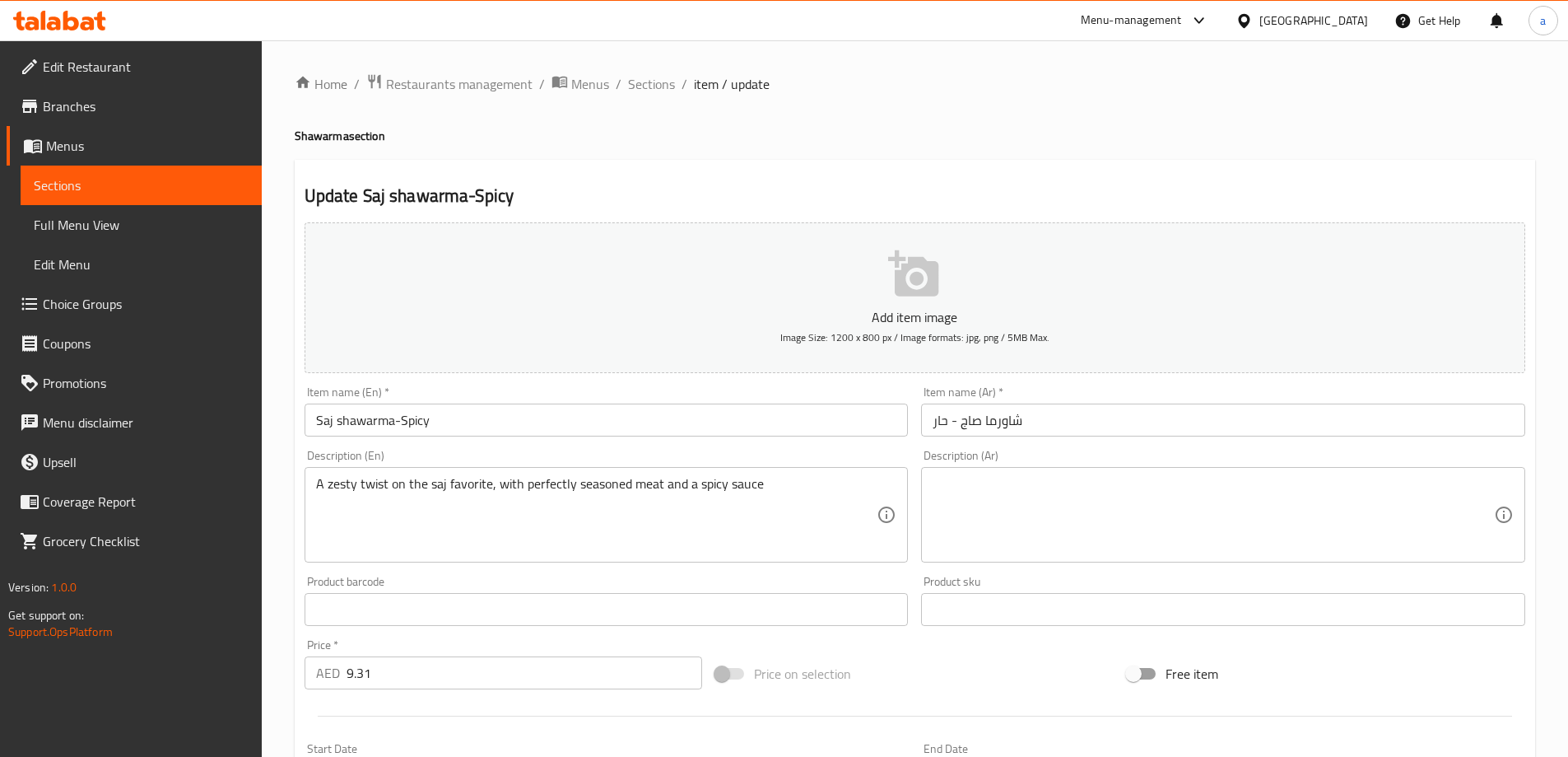
click at [1046, 525] on textarea at bounding box center [1213, 514] width 561 height 78
click at [540, 473] on div "A zesty twist on the saj favorite, with perfectly seasoned meat and a spicy sau…" at bounding box center [606, 514] width 604 height 96
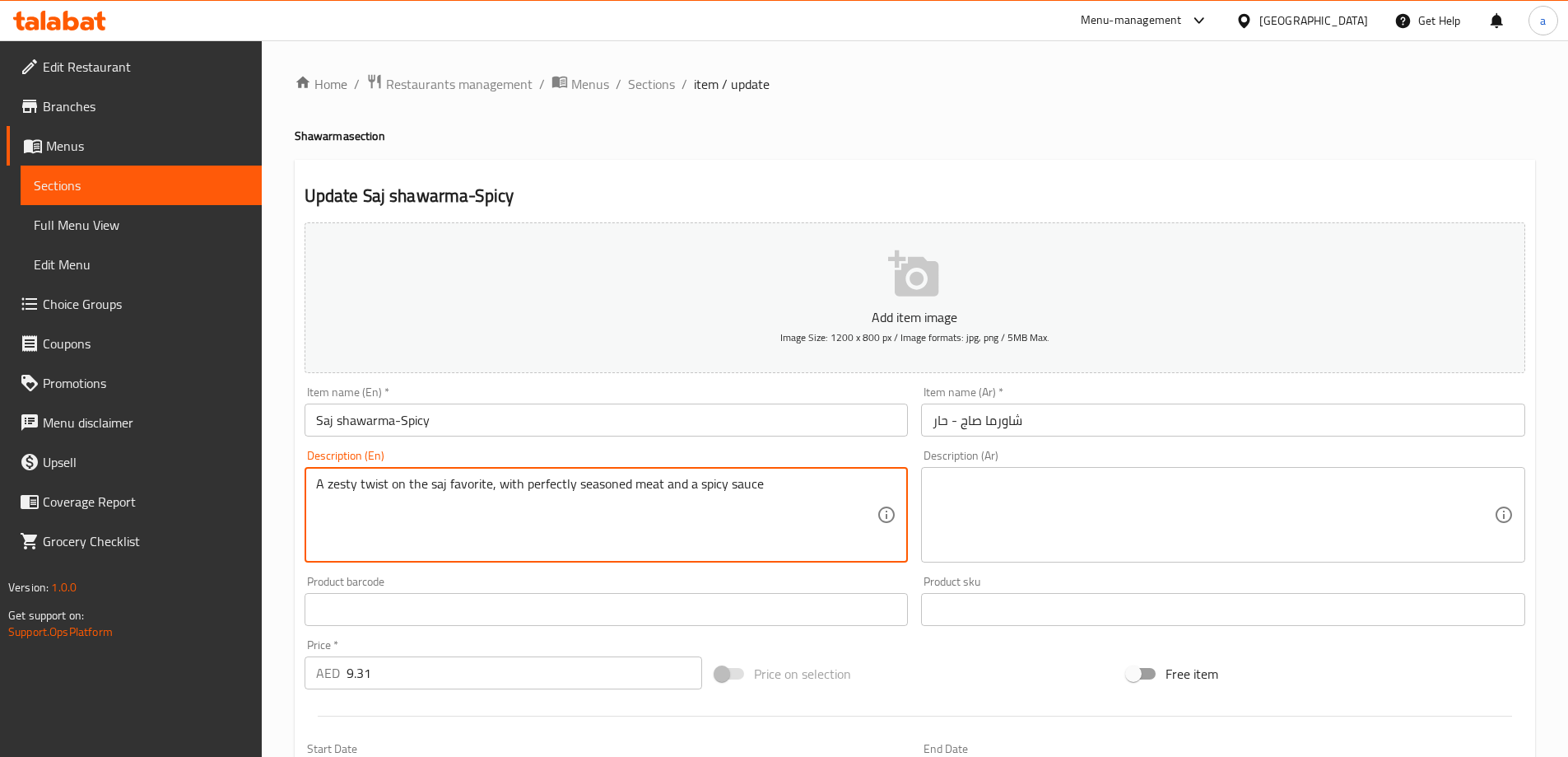
click at [562, 487] on textarea "A zesty twist on the saj favorite, with perfectly seasoned meat and a spicy sau…" at bounding box center [596, 514] width 561 height 78
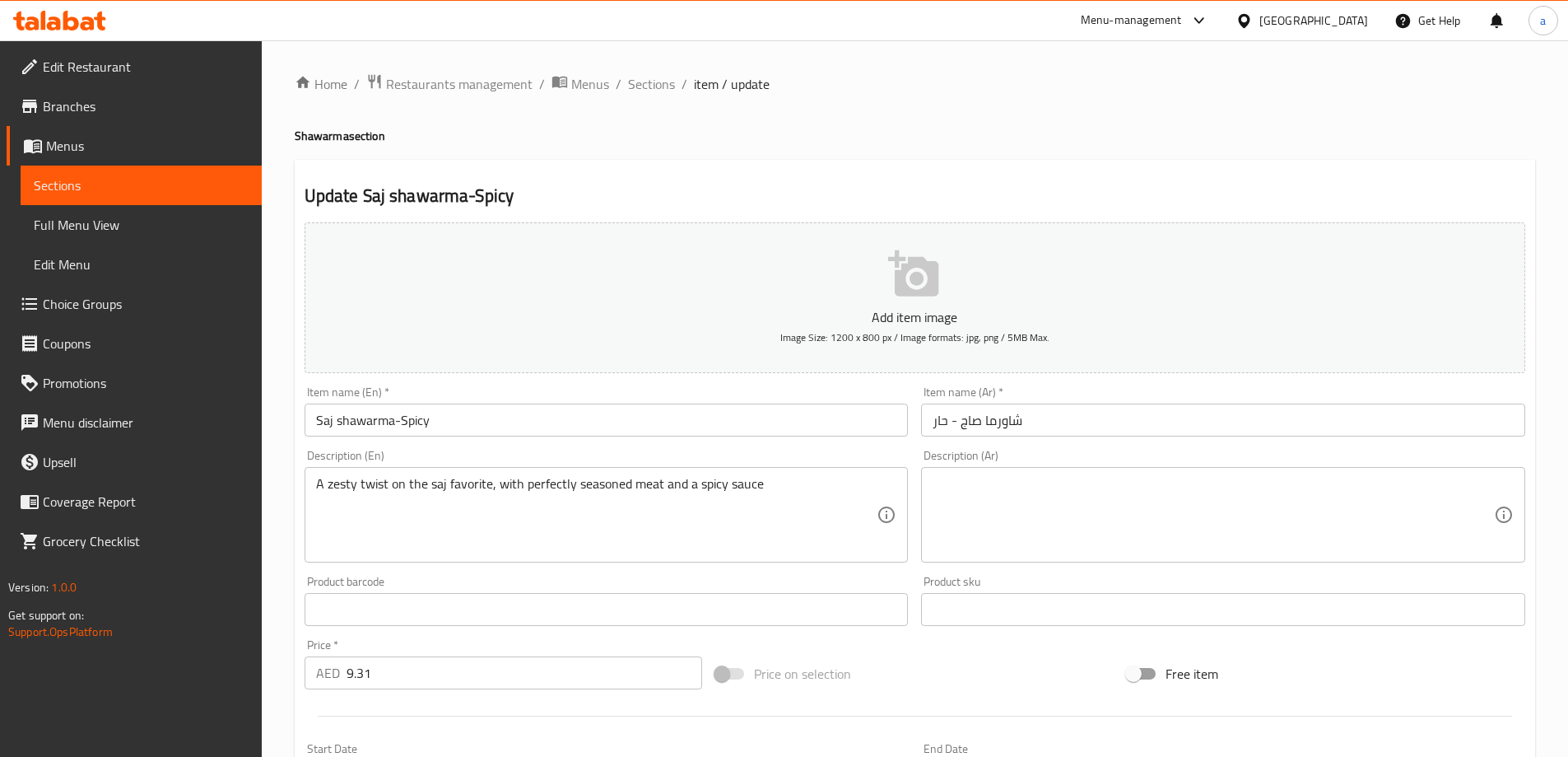
click at [1171, 559] on div "Description (Ar)" at bounding box center [1223, 514] width 604 height 96
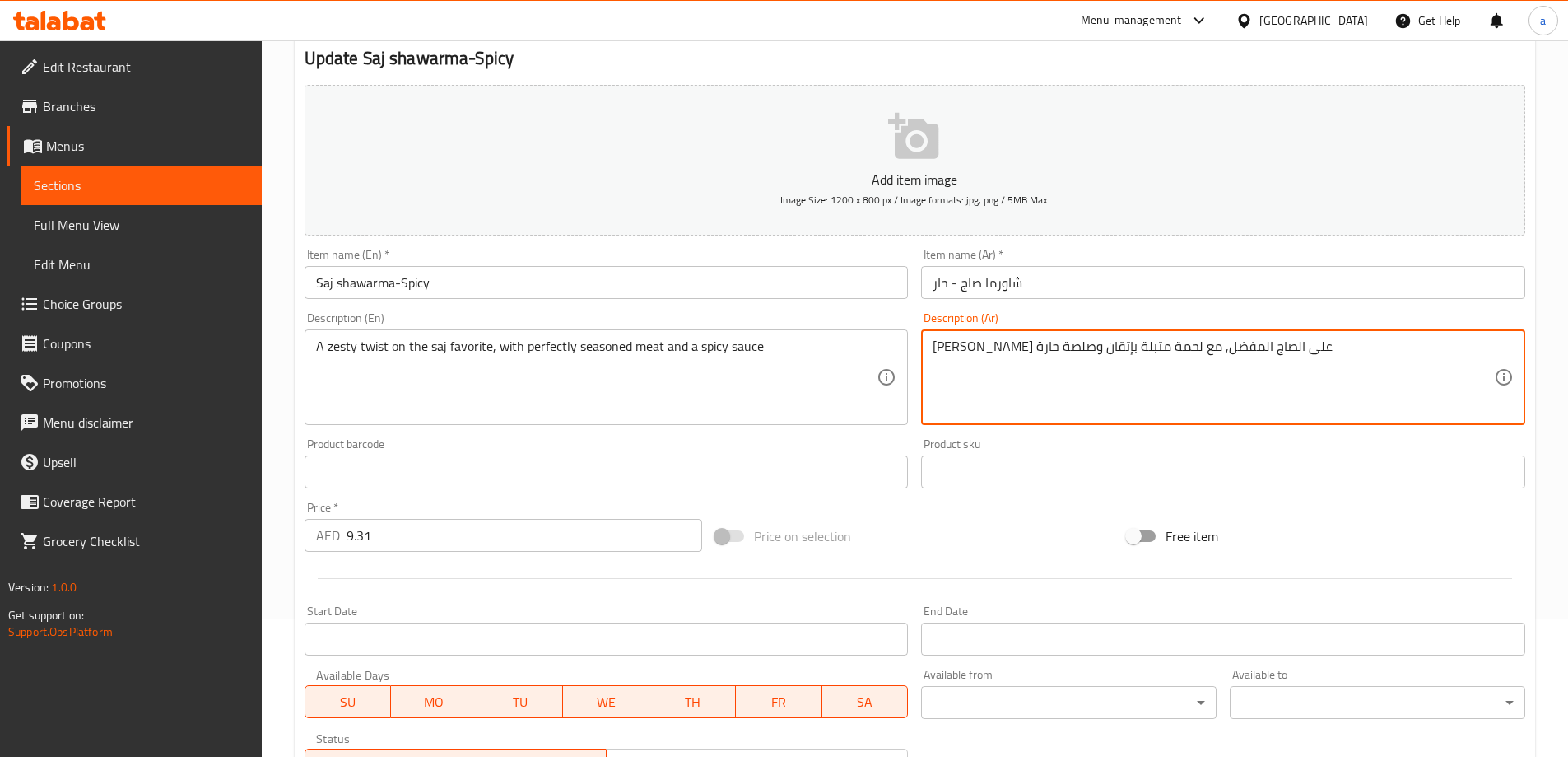
scroll to position [407, 0]
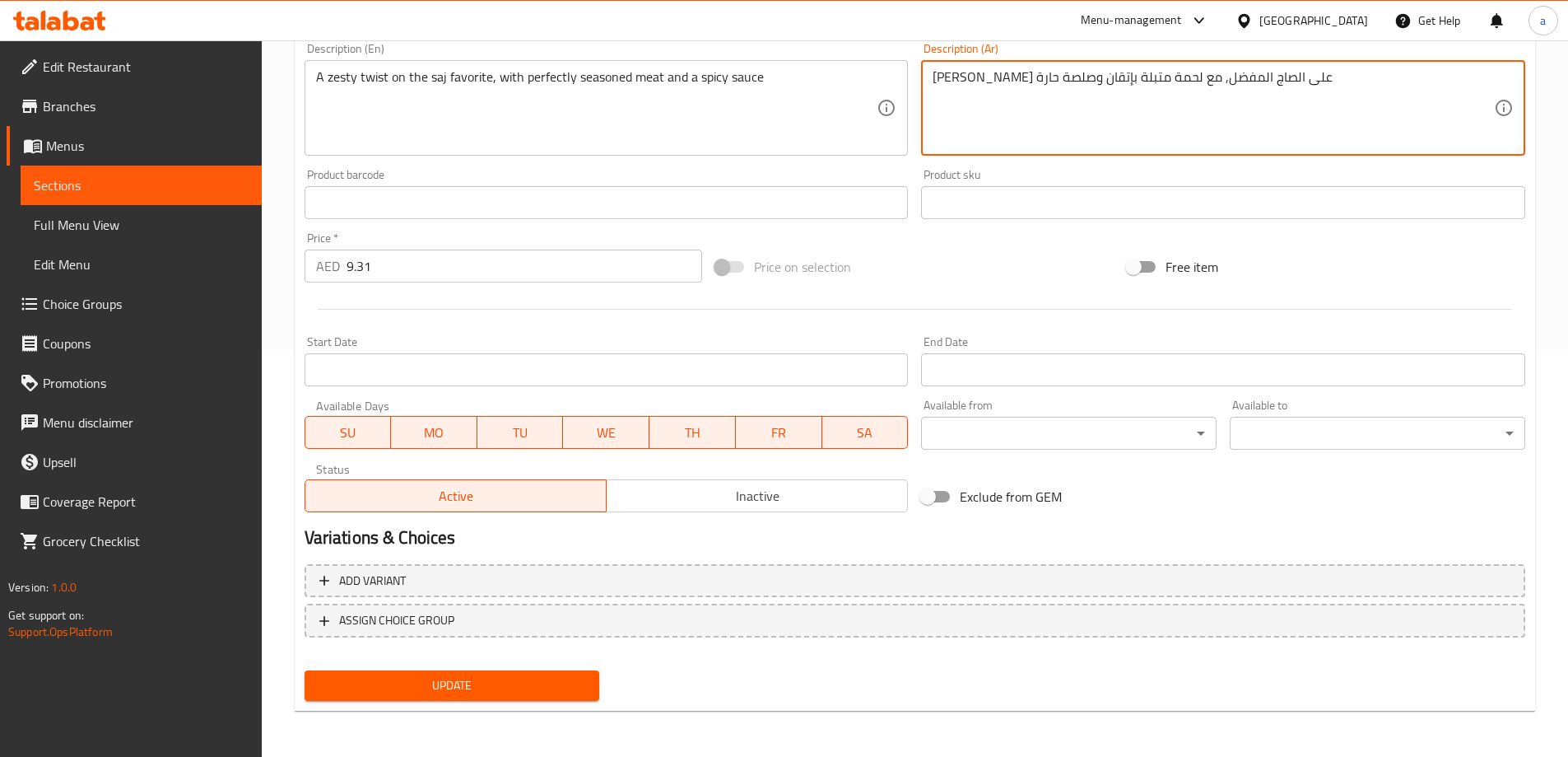
type textarea "لمسة زيستي على الصاج المفضل, مع لحمة متبلة بإتقان وصلصة حارة"
click at [496, 678] on span "Update" at bounding box center [452, 686] width 269 height 21
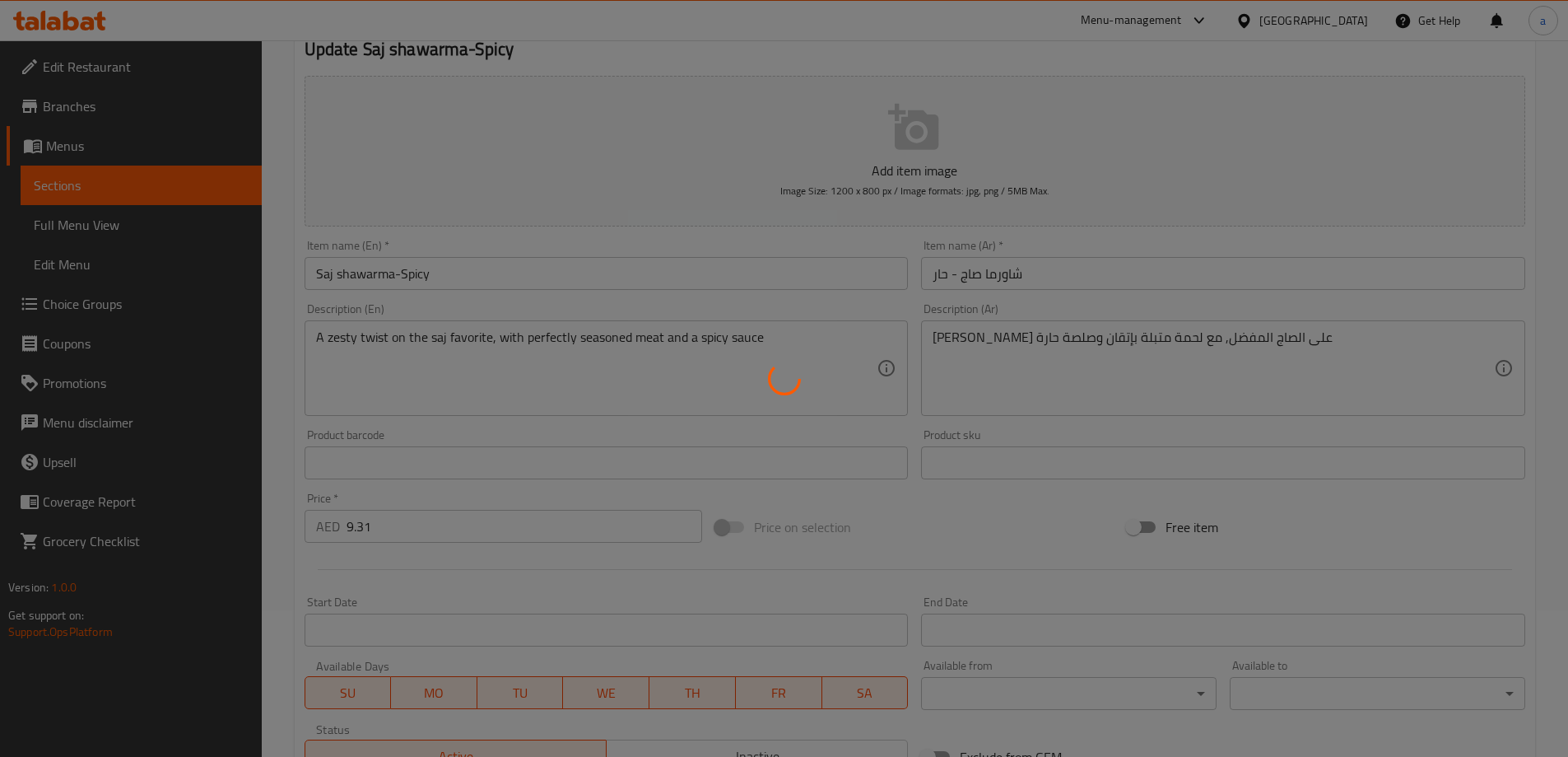
scroll to position [0, 0]
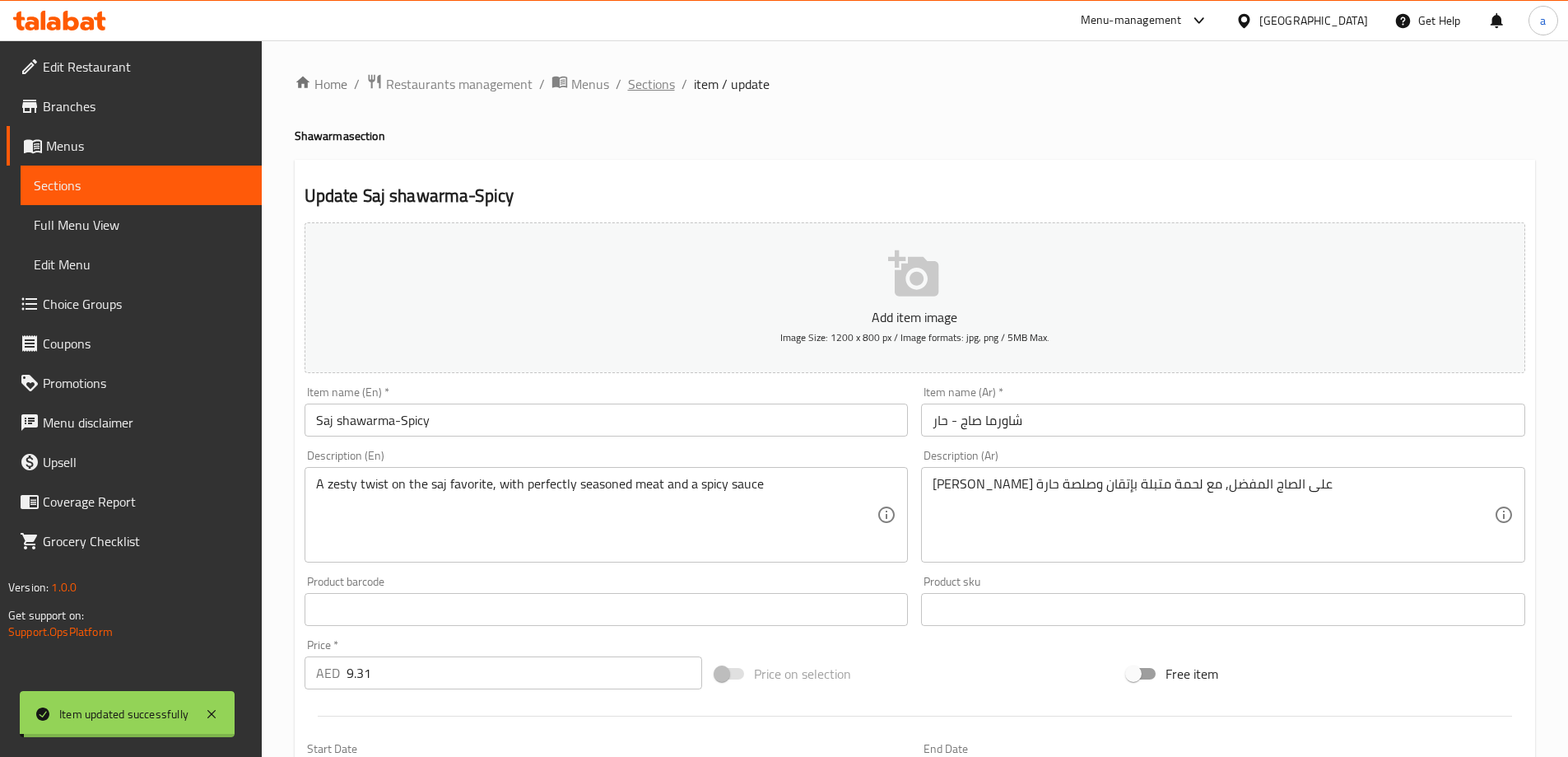
click at [658, 94] on span "Sections" at bounding box center [651, 84] width 47 height 20
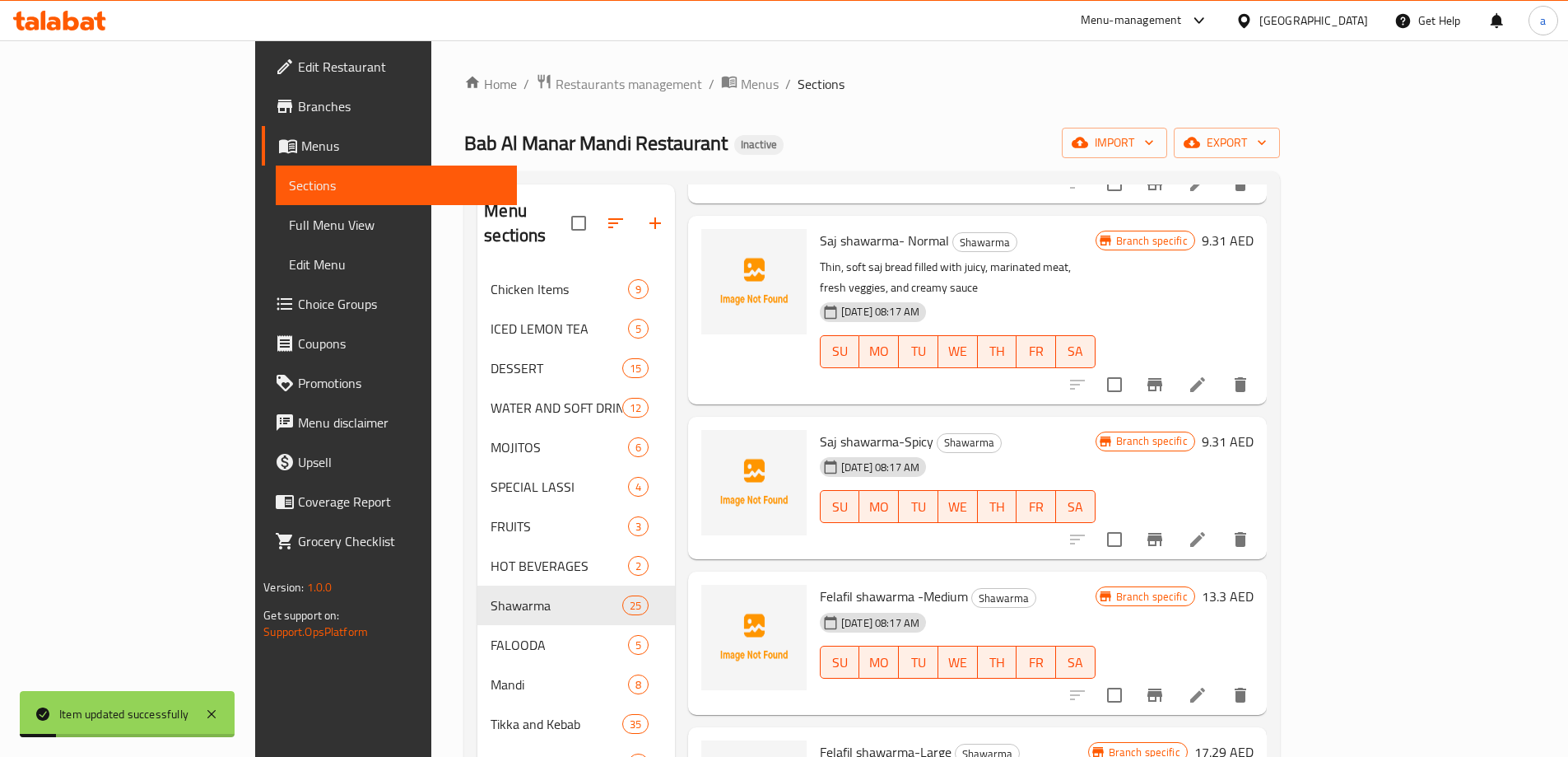
scroll to position [412, 0]
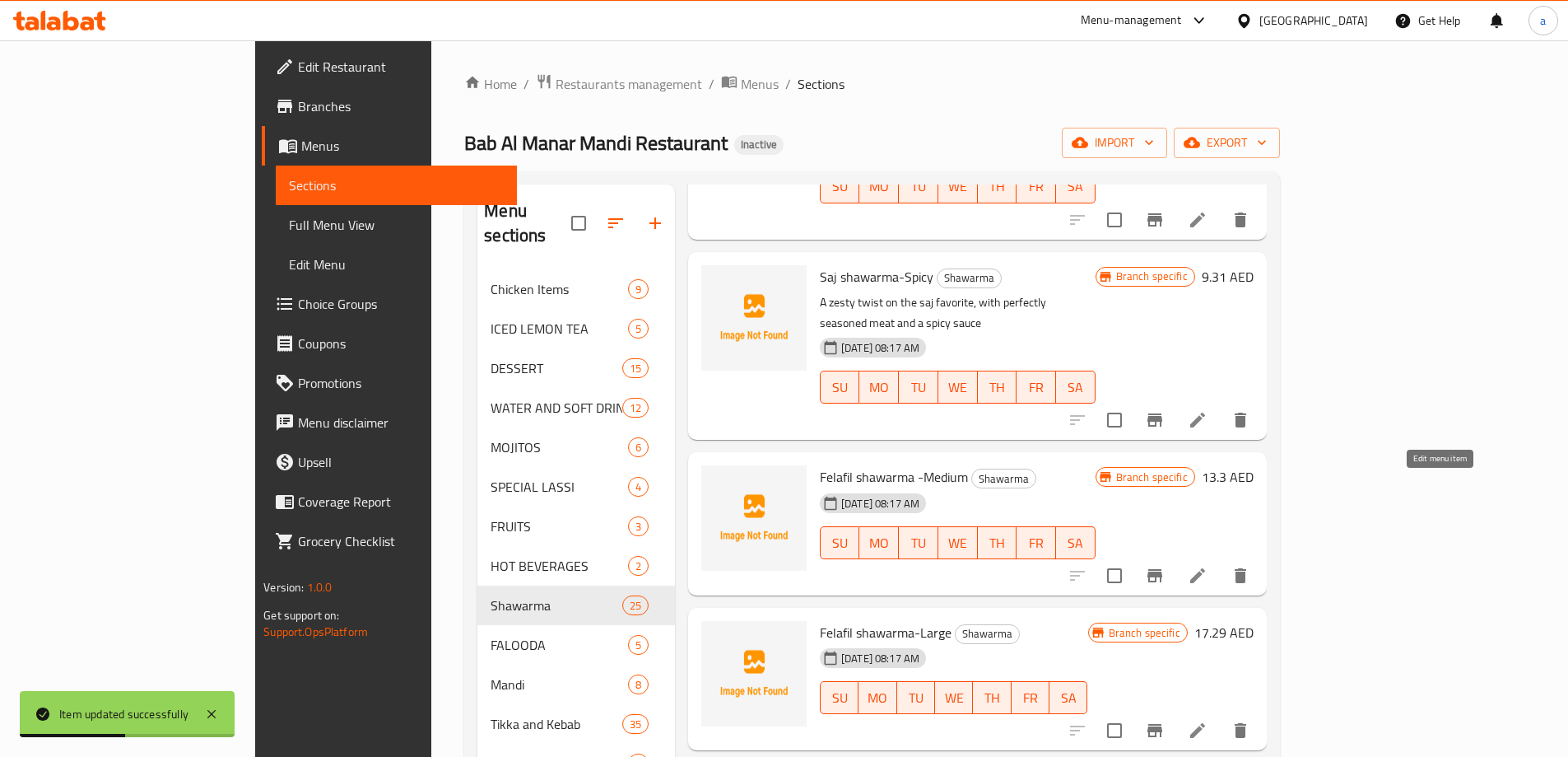
click at [1205, 568] on icon at bounding box center [1198, 576] width 15 height 15
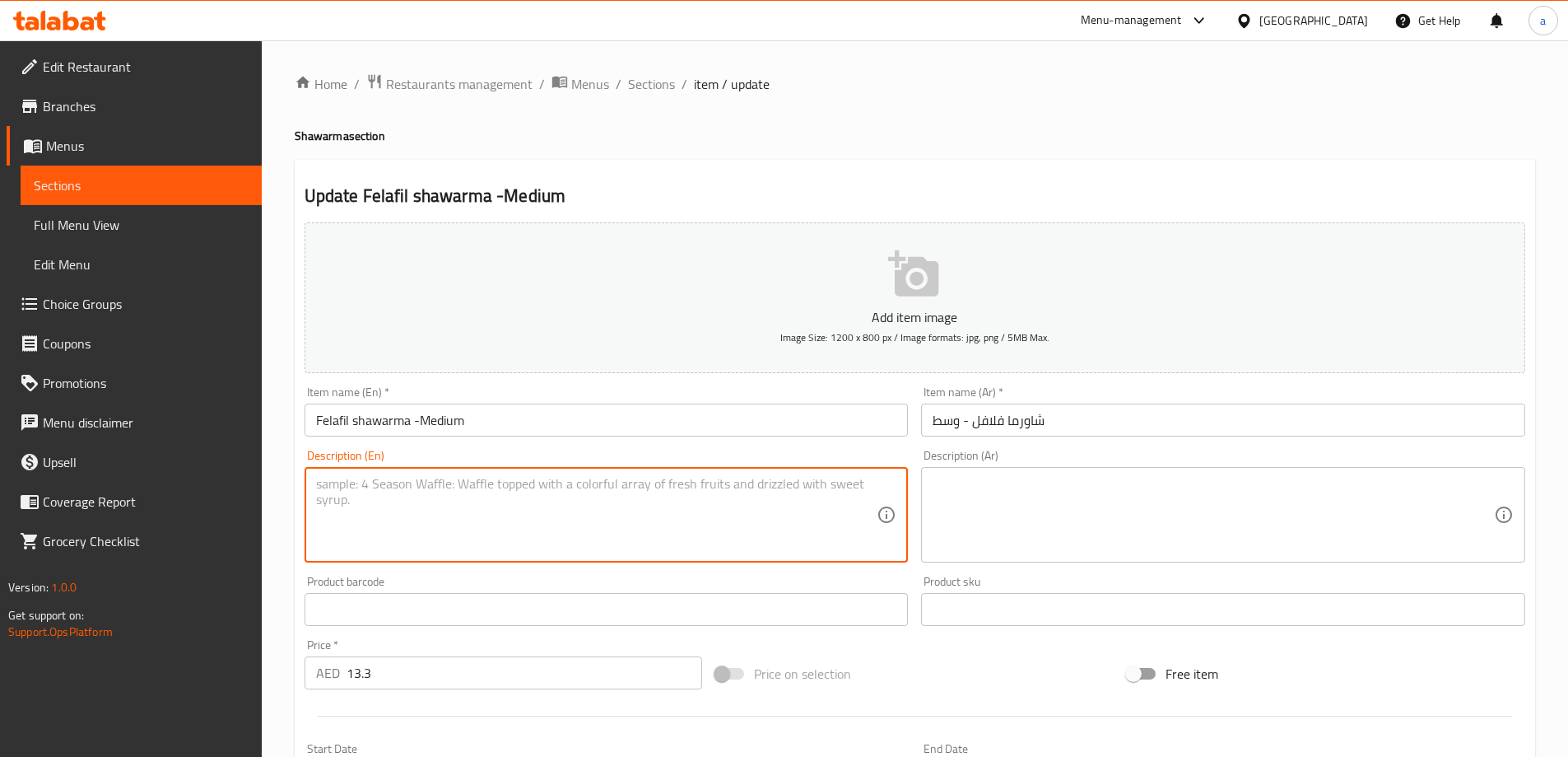
click at [612, 499] on textarea at bounding box center [596, 514] width 561 height 78
paste textarea "Crispy golden falafel wrapped with fresh vegetables, tangy pickles, and smooth …"
type textarea "Crispy golden falafel wrapped with fresh vegetables, tangy pickles, and smooth …"
click at [995, 484] on textarea at bounding box center [1213, 514] width 561 height 78
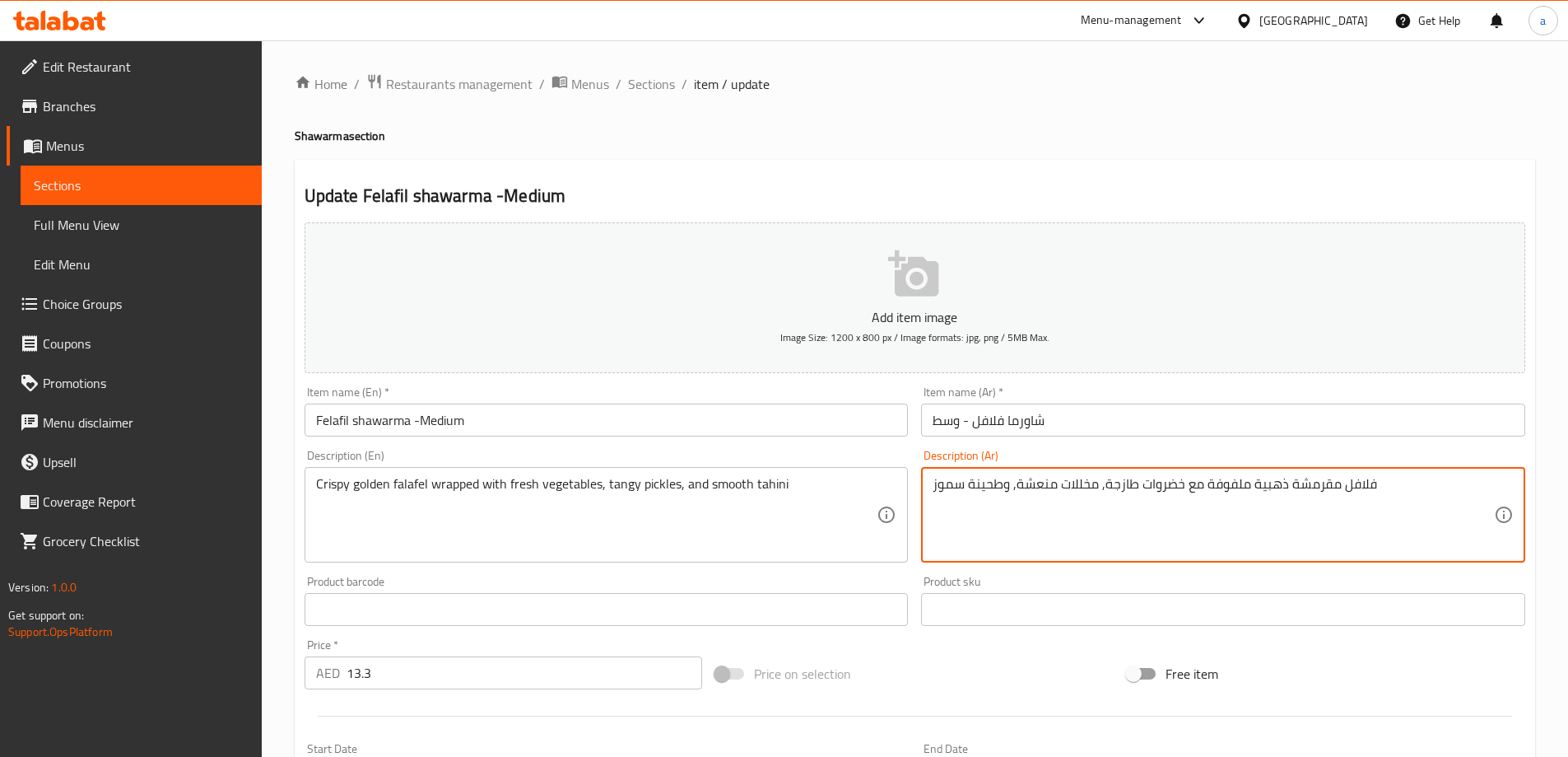
type textarea "فلافل مقرمشة ذهبية ملفوفة مع خضروات طازجة, مخللات منعشة, وطحينة سموز"
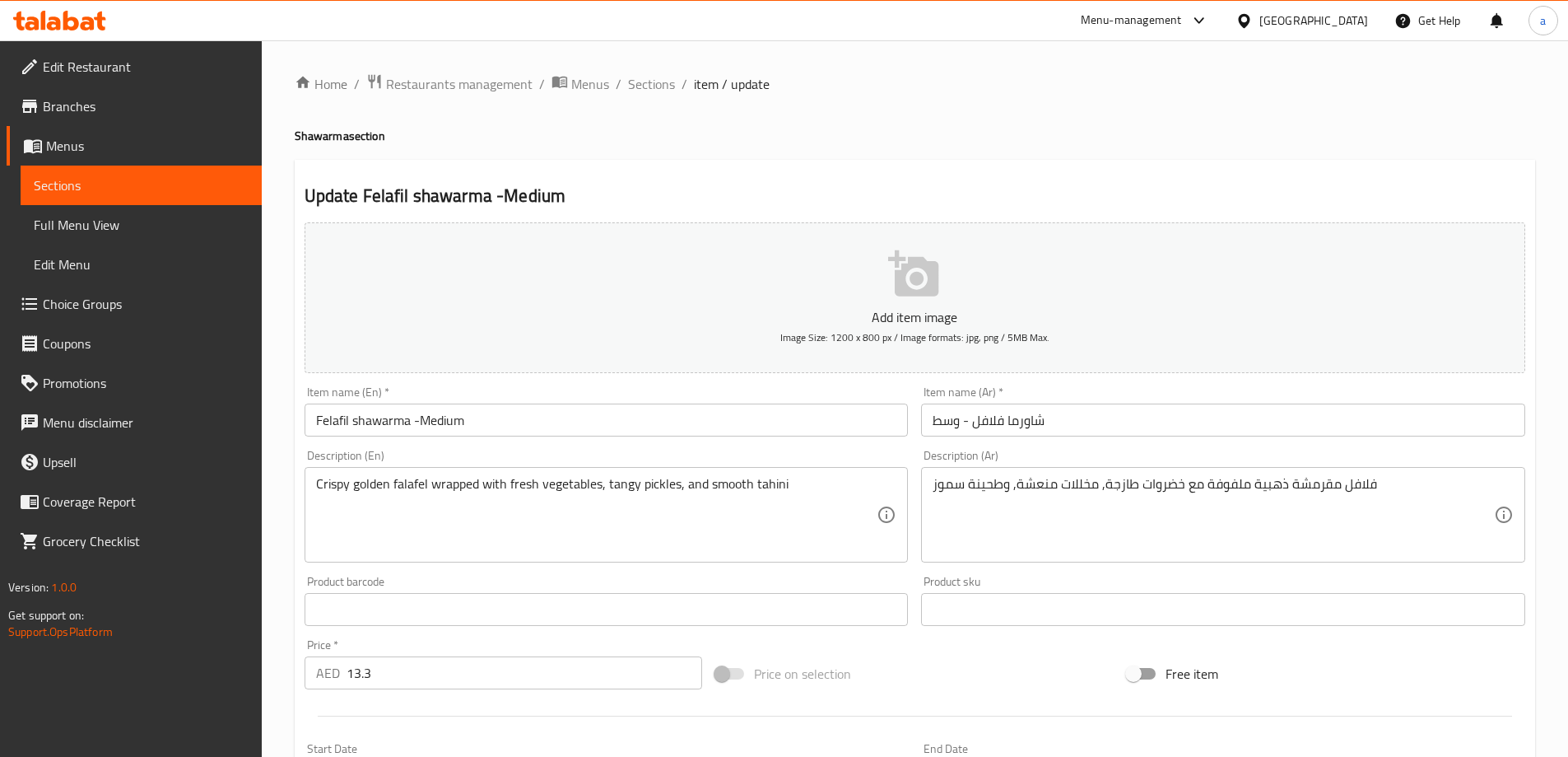
drag, startPoint x: 1320, startPoint y: 394, endPoint x: 757, endPoint y: 492, distance: 571.5
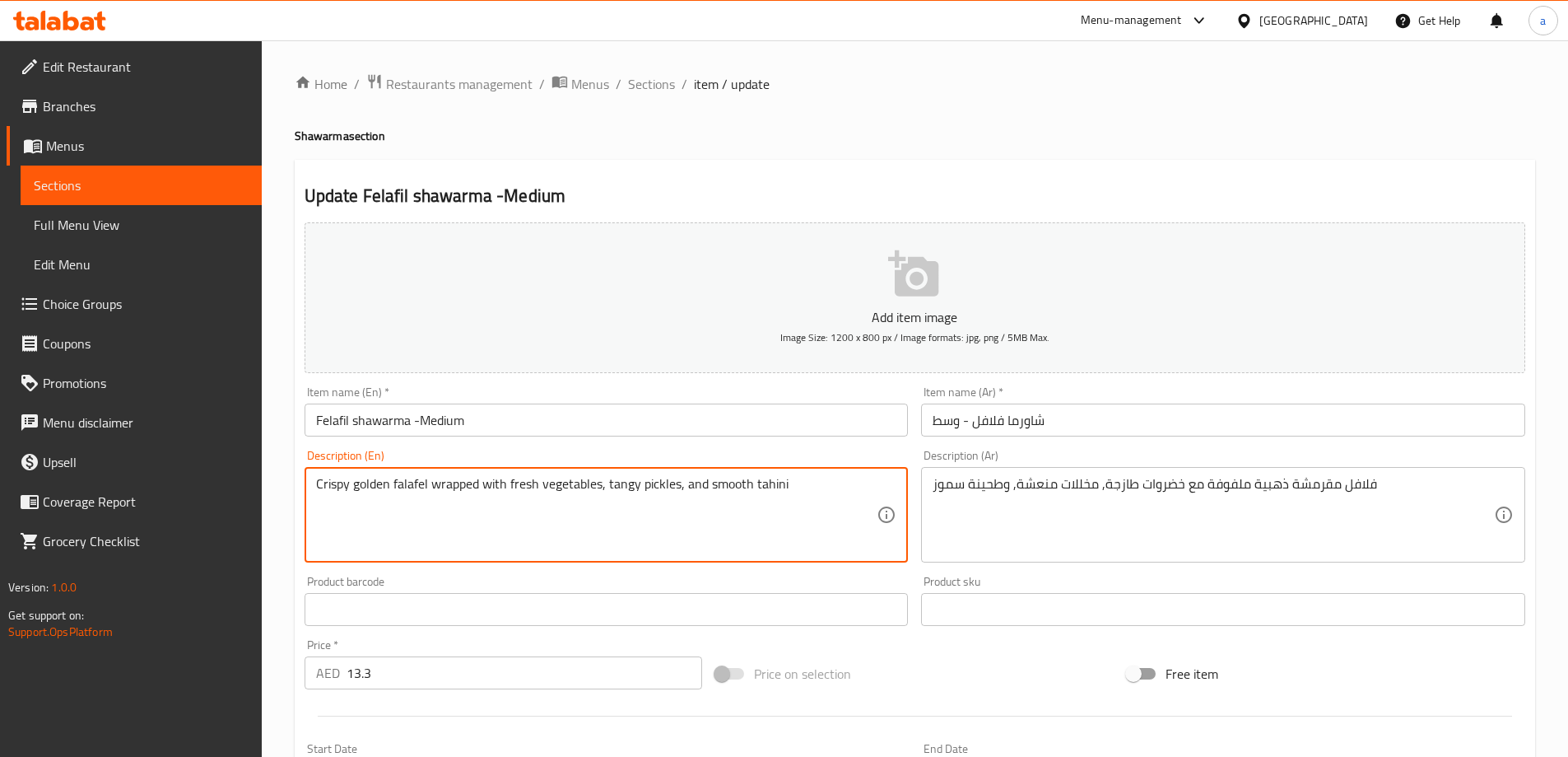
click at [767, 492] on textarea "Crispy golden falafel wrapped with fresh vegetables, tangy pickles, and smooth …" at bounding box center [596, 514] width 561 height 78
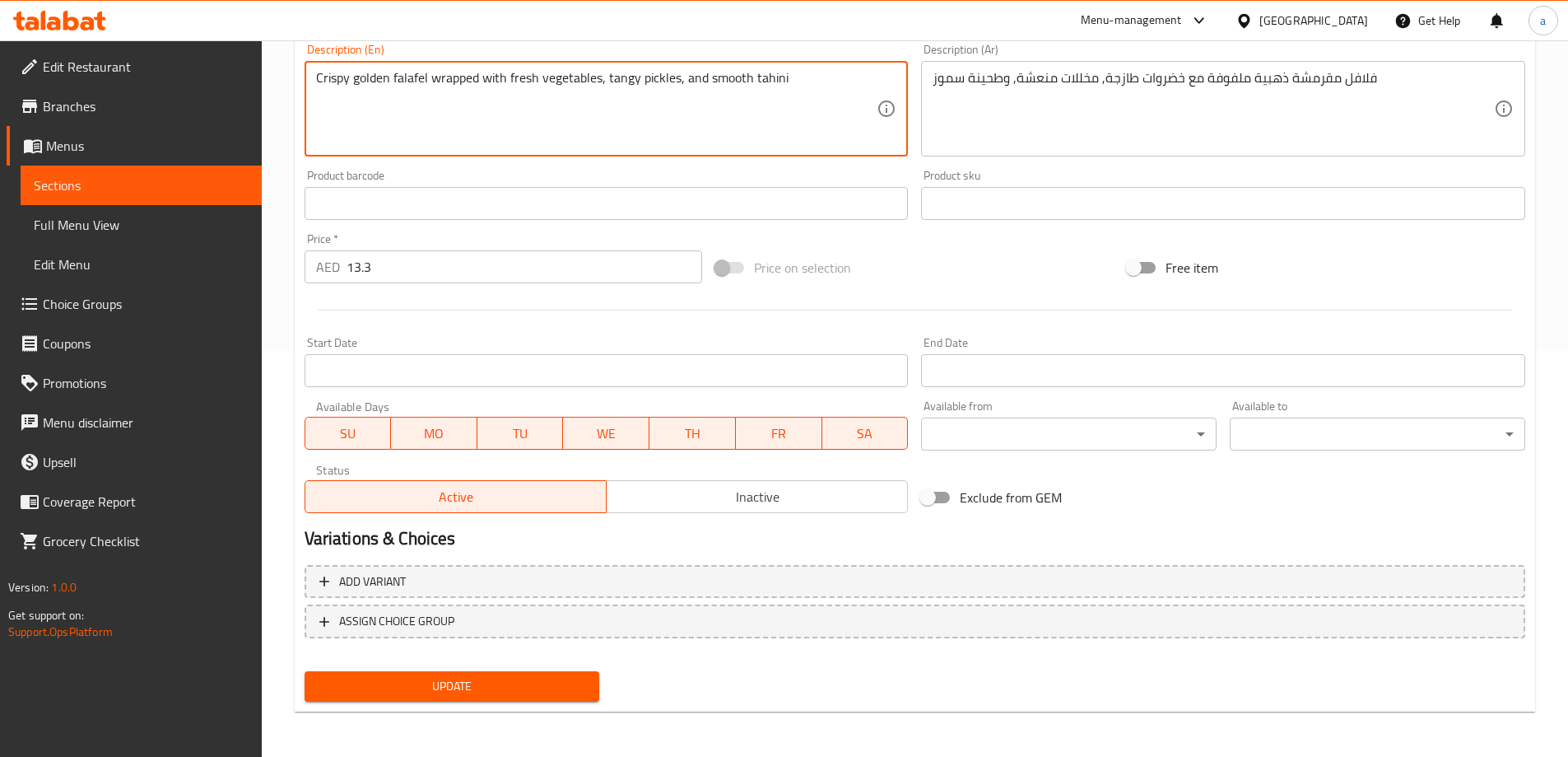
scroll to position [407, 0]
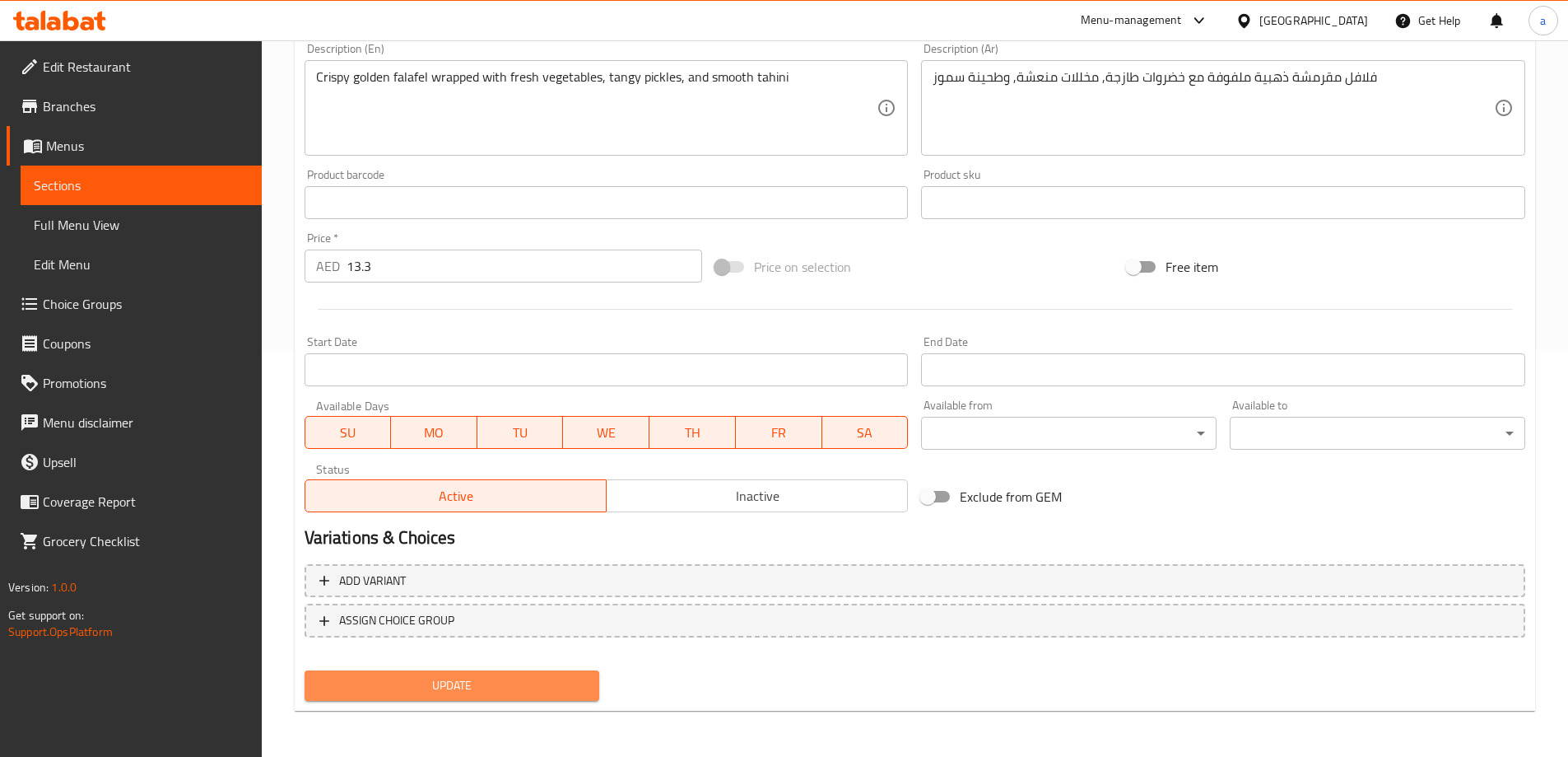
click at [528, 692] on span "Update" at bounding box center [452, 686] width 269 height 21
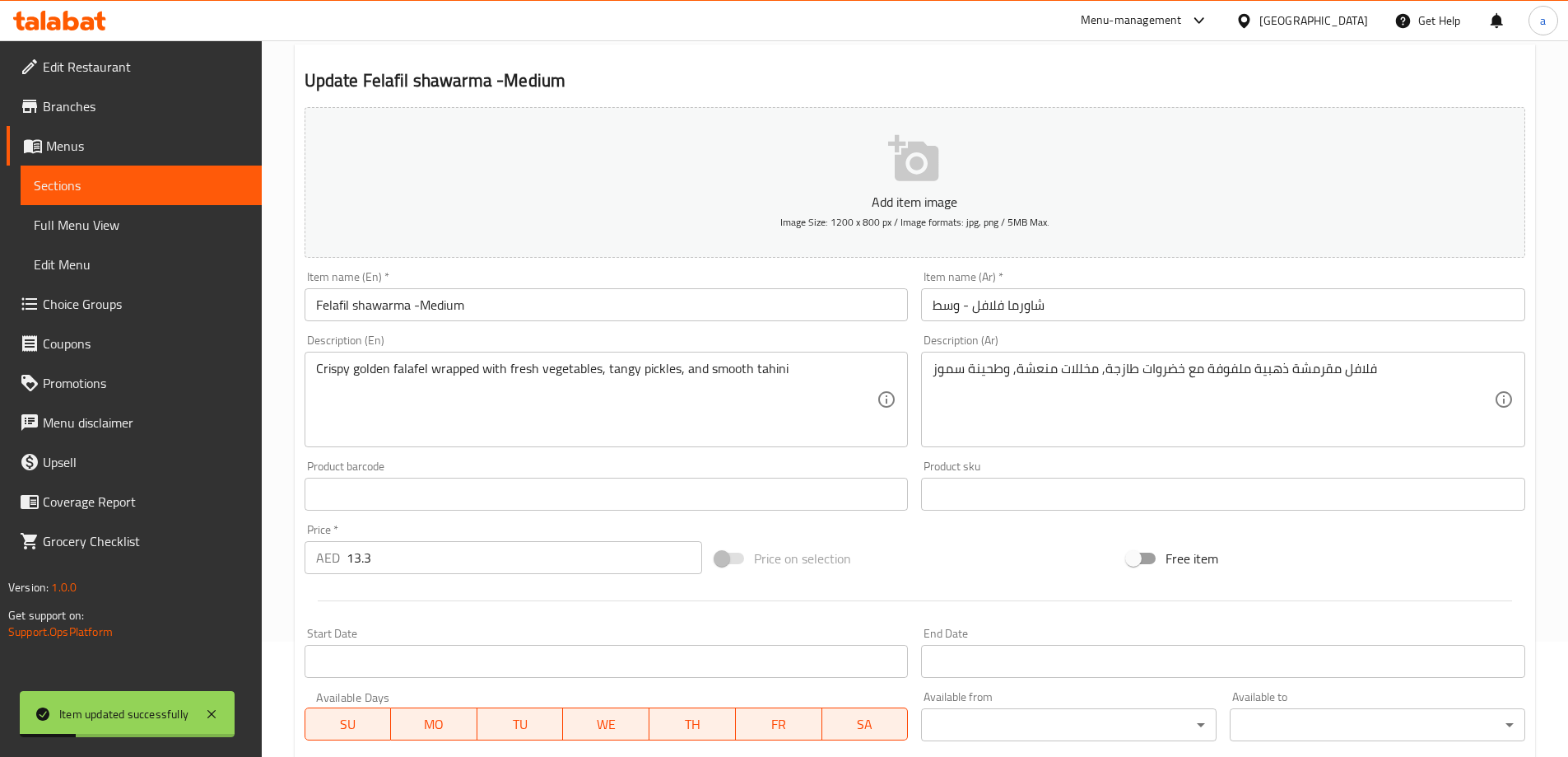
scroll to position [0, 0]
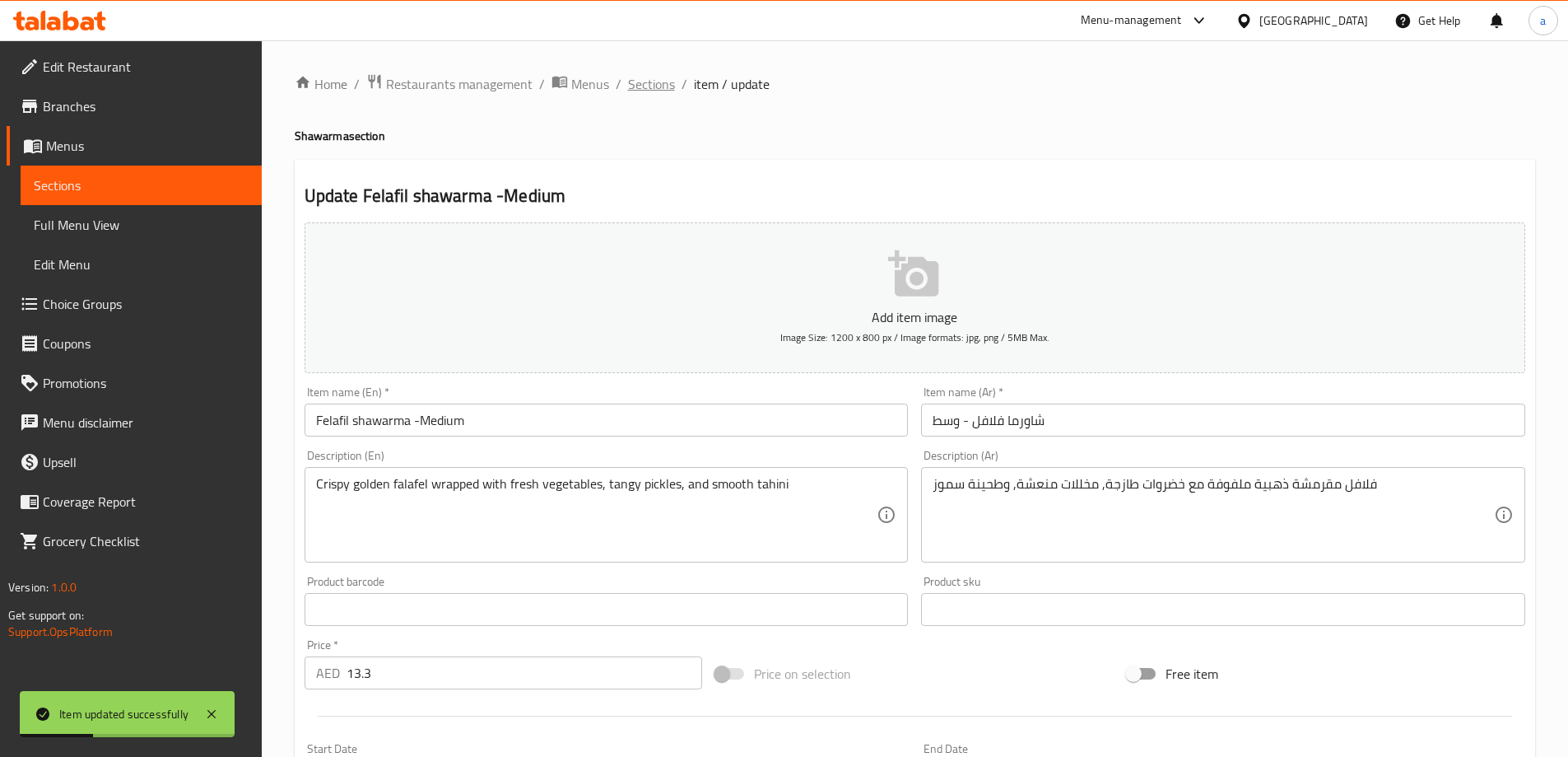
click at [650, 74] on span "Sections" at bounding box center [651, 84] width 47 height 20
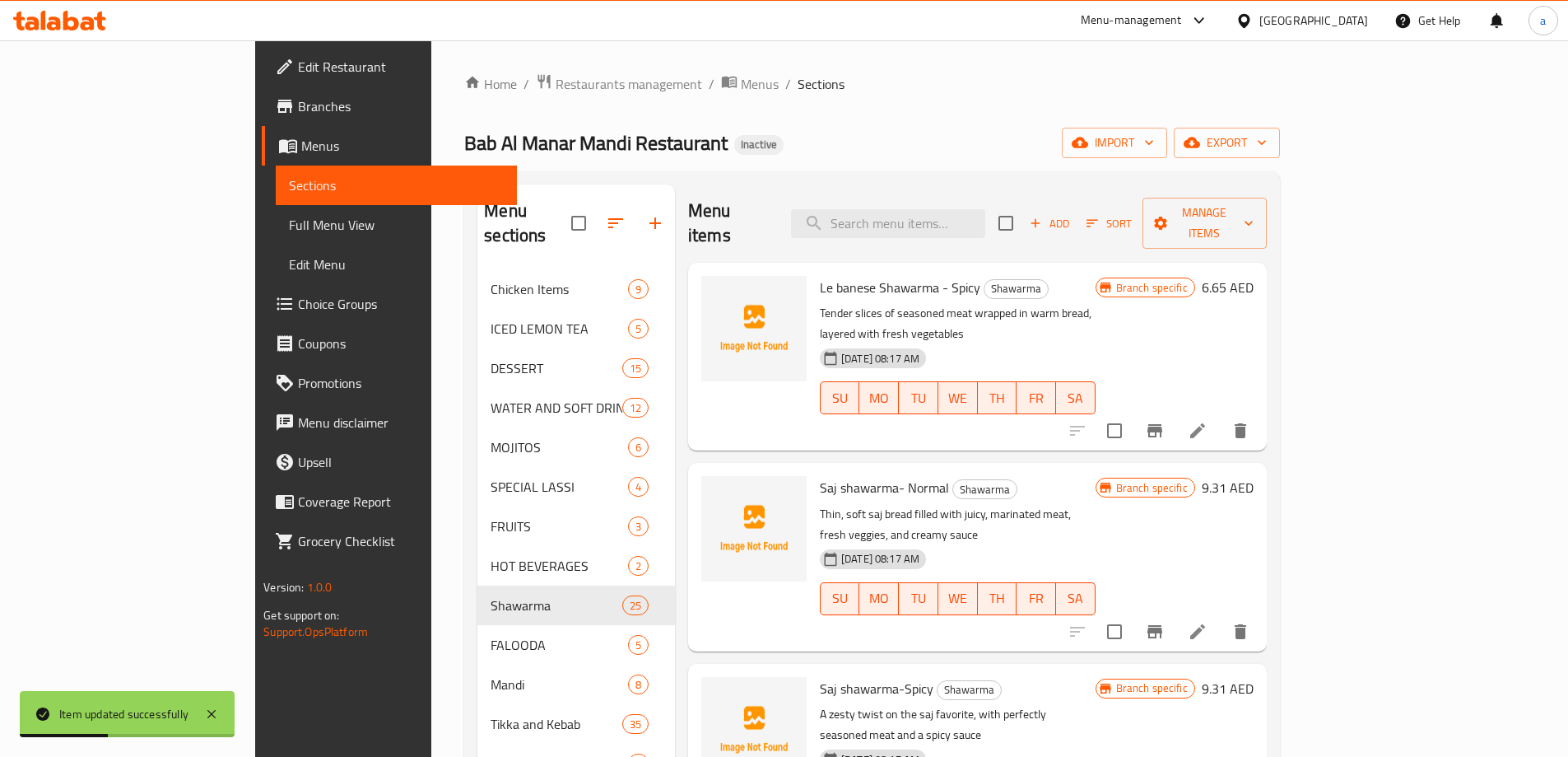
scroll to position [412, 0]
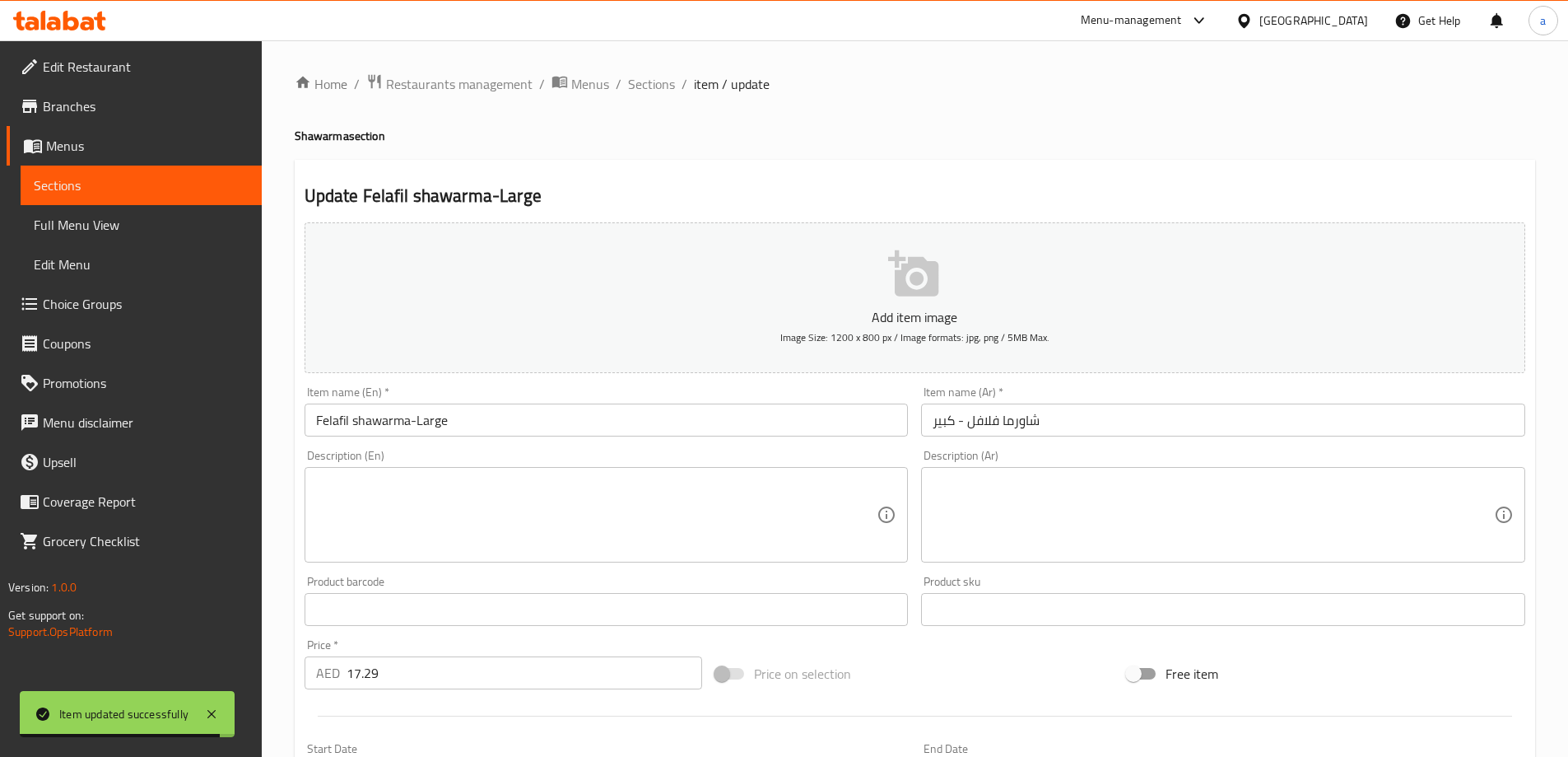
click at [392, 522] on textarea at bounding box center [596, 514] width 561 height 78
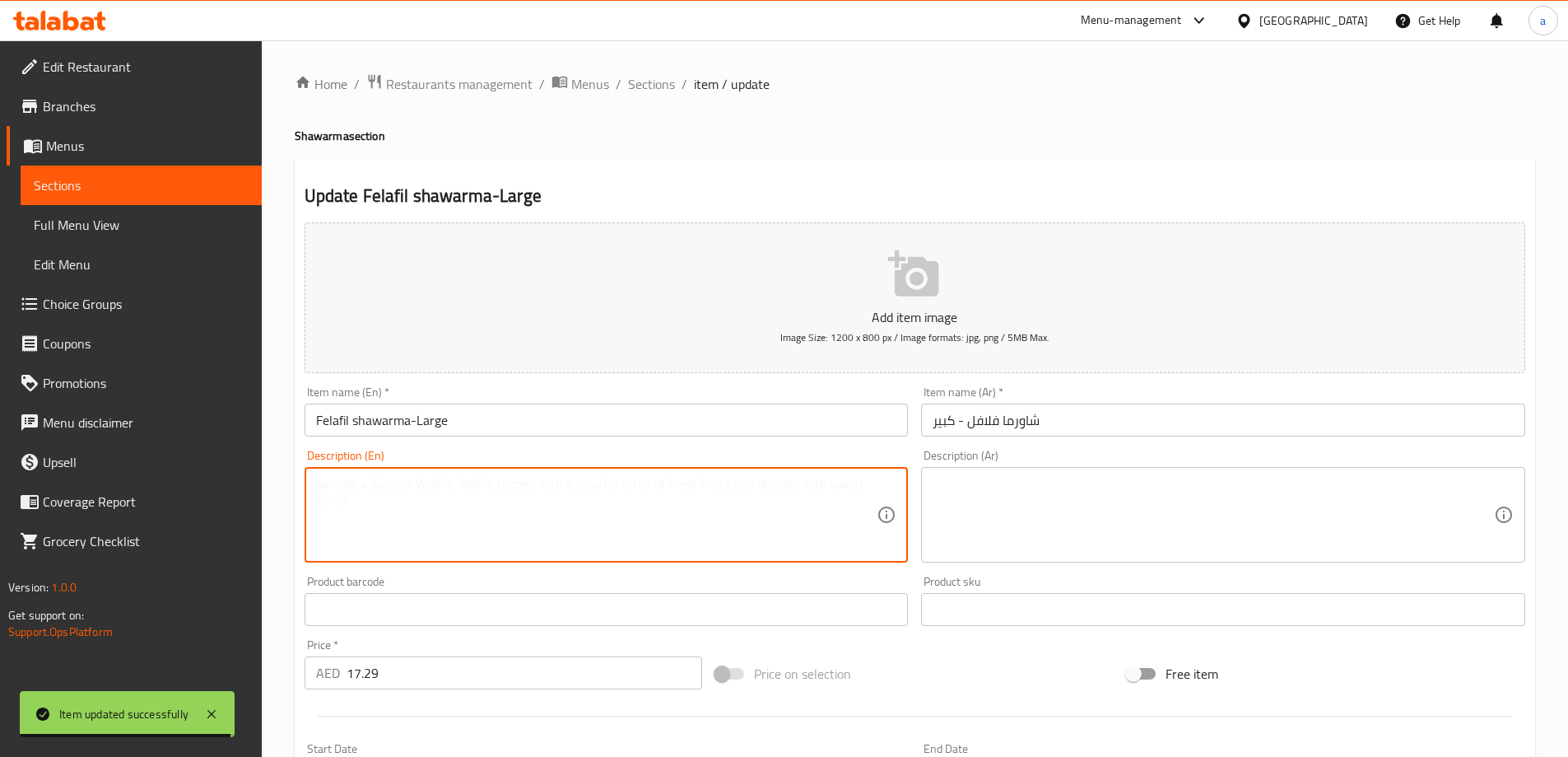
paste textarea "A hearty portion of crunchy falafel with crisp veggies, tangy pickles, and crea…"
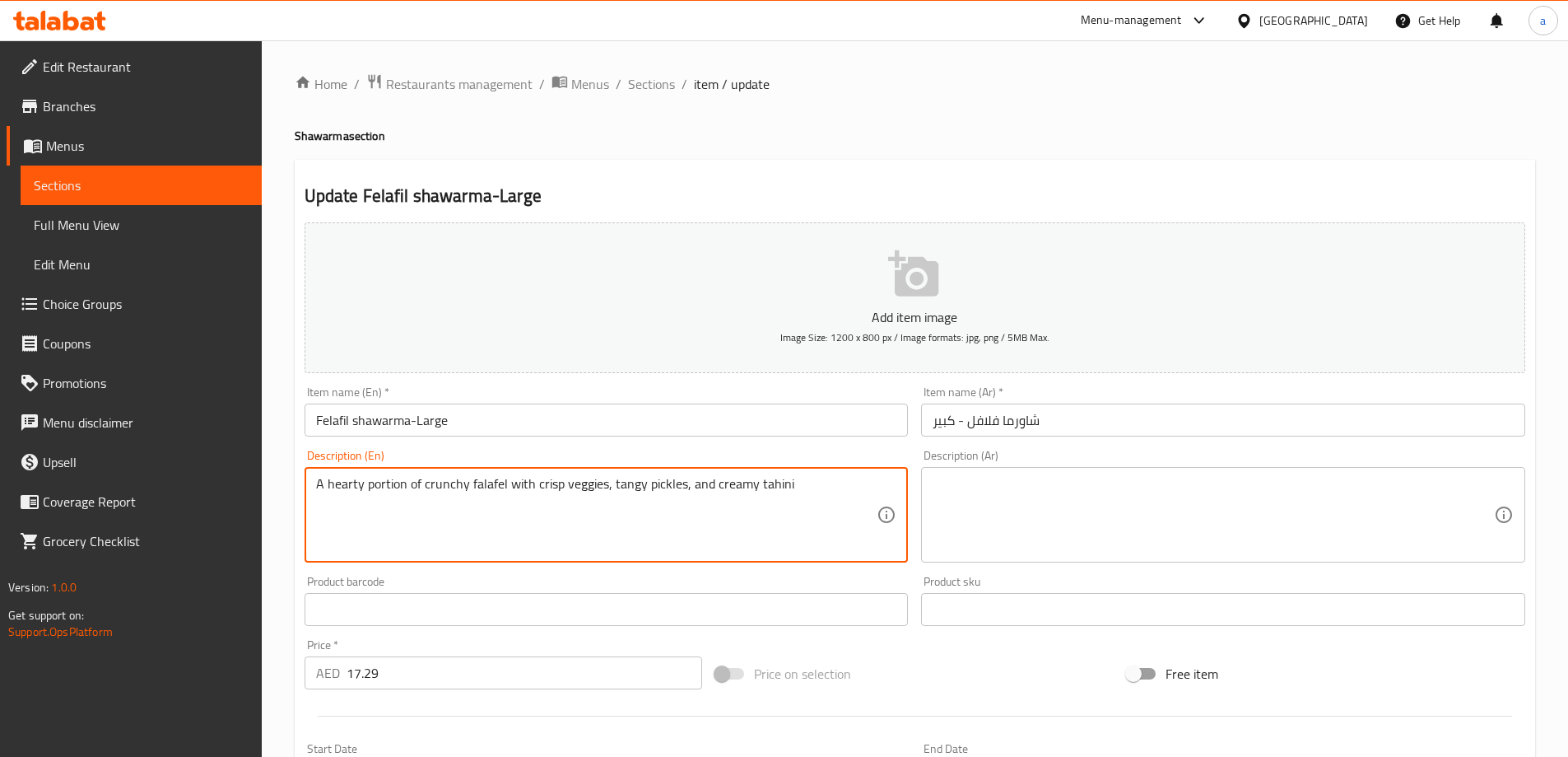
type textarea "A hearty portion of crunchy falafel with crisp veggies, tangy pickles, and crea…"
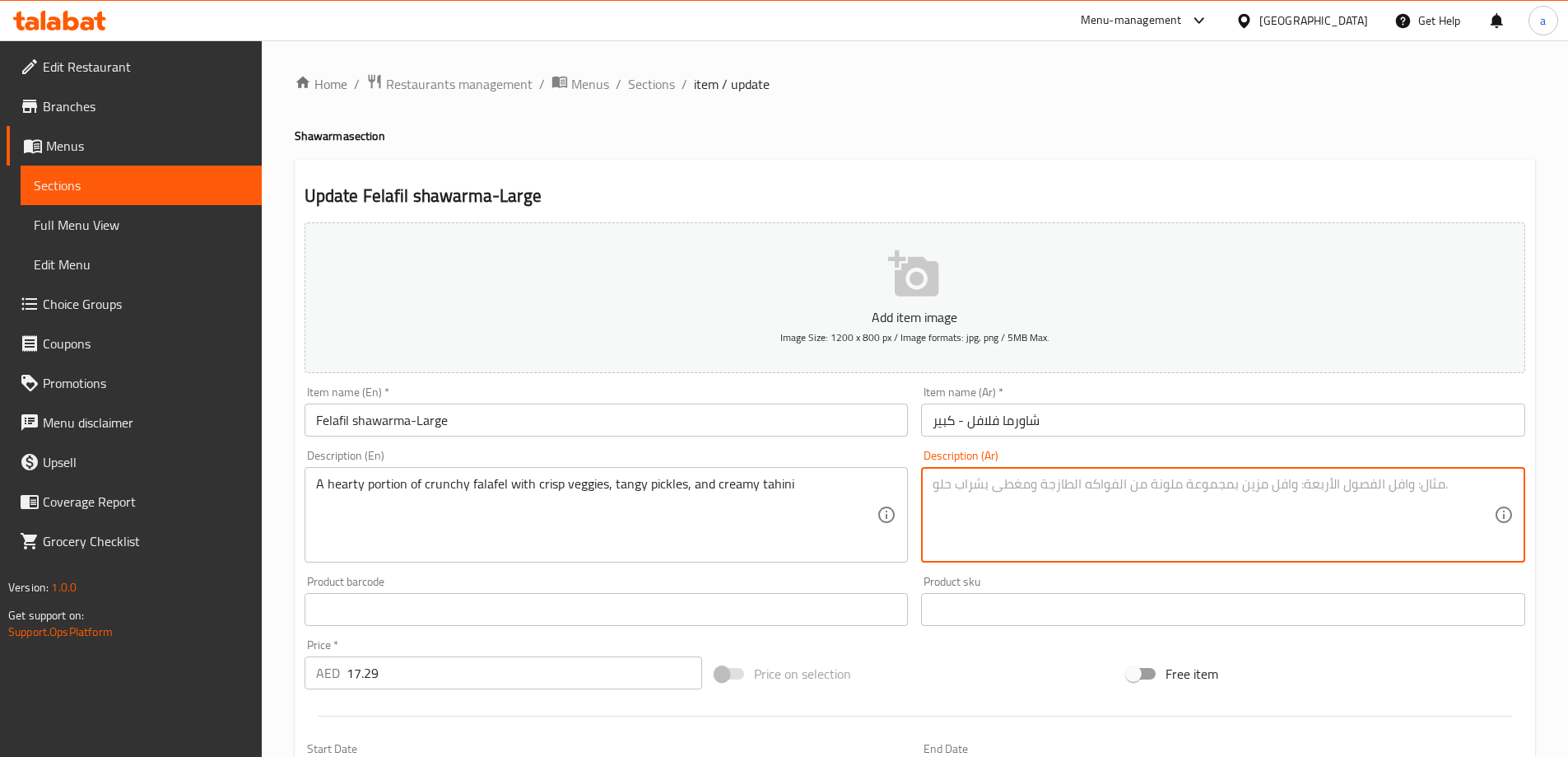
click at [1127, 493] on textarea at bounding box center [1213, 514] width 561 height 78
type textarea "ج"
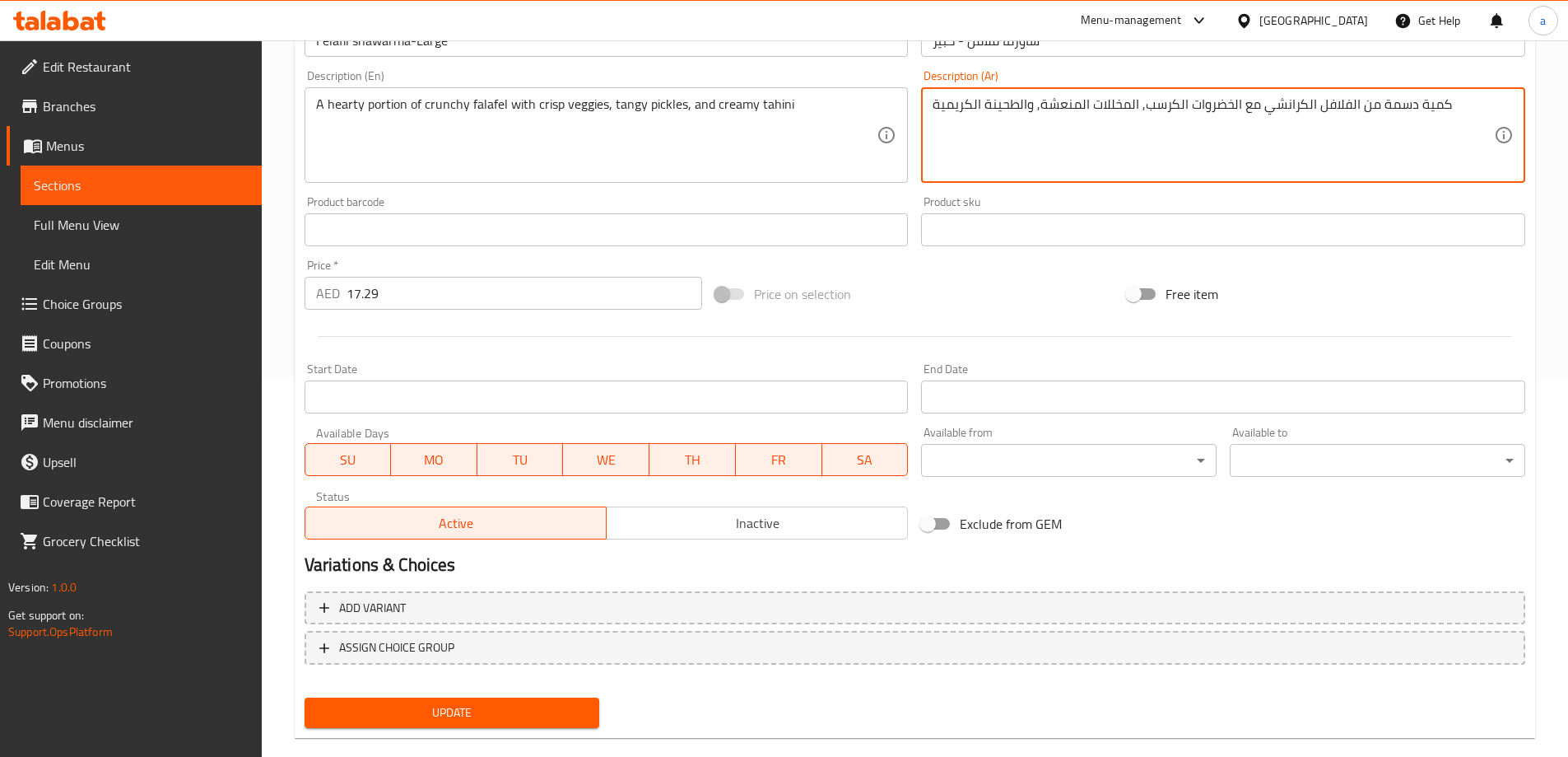
scroll to position [407, 0]
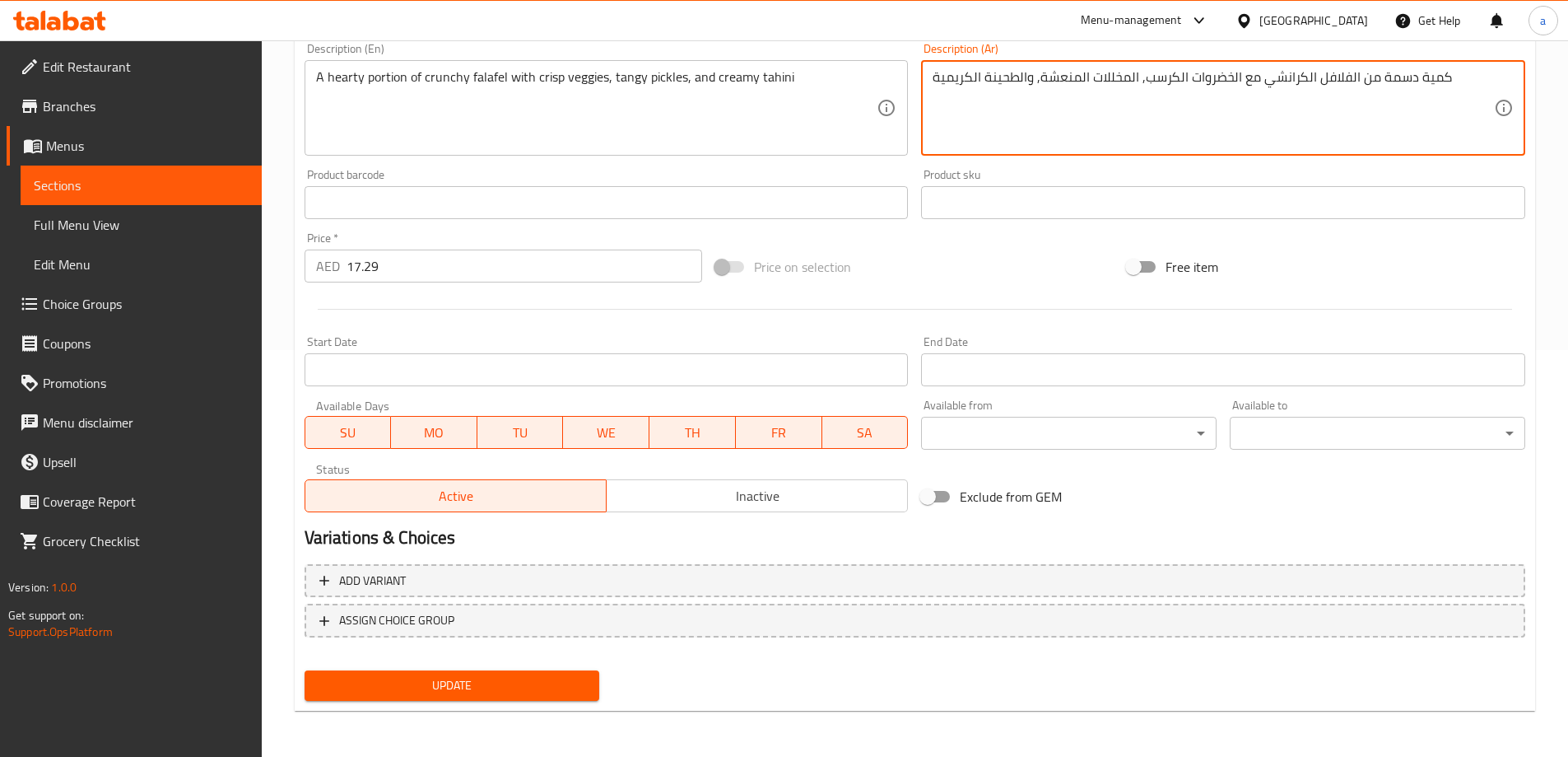
type textarea "كمية دسمة من الفلافل الكرانشي مع الخضروات الكرسب, المخللات المنعشة, والطحينة ال…"
click at [525, 673] on button "Update" at bounding box center [452, 686] width 295 height 30
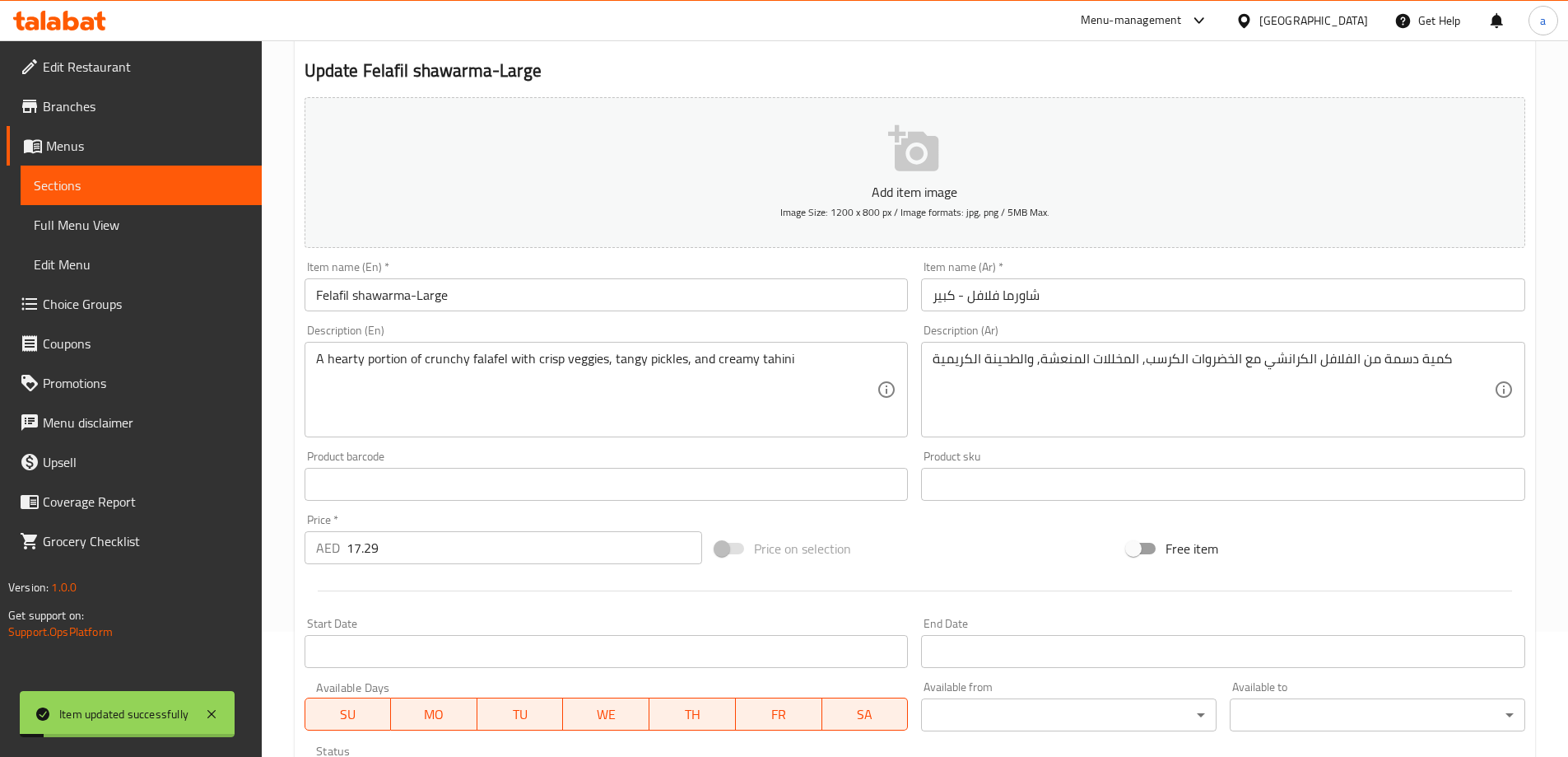
scroll to position [0, 0]
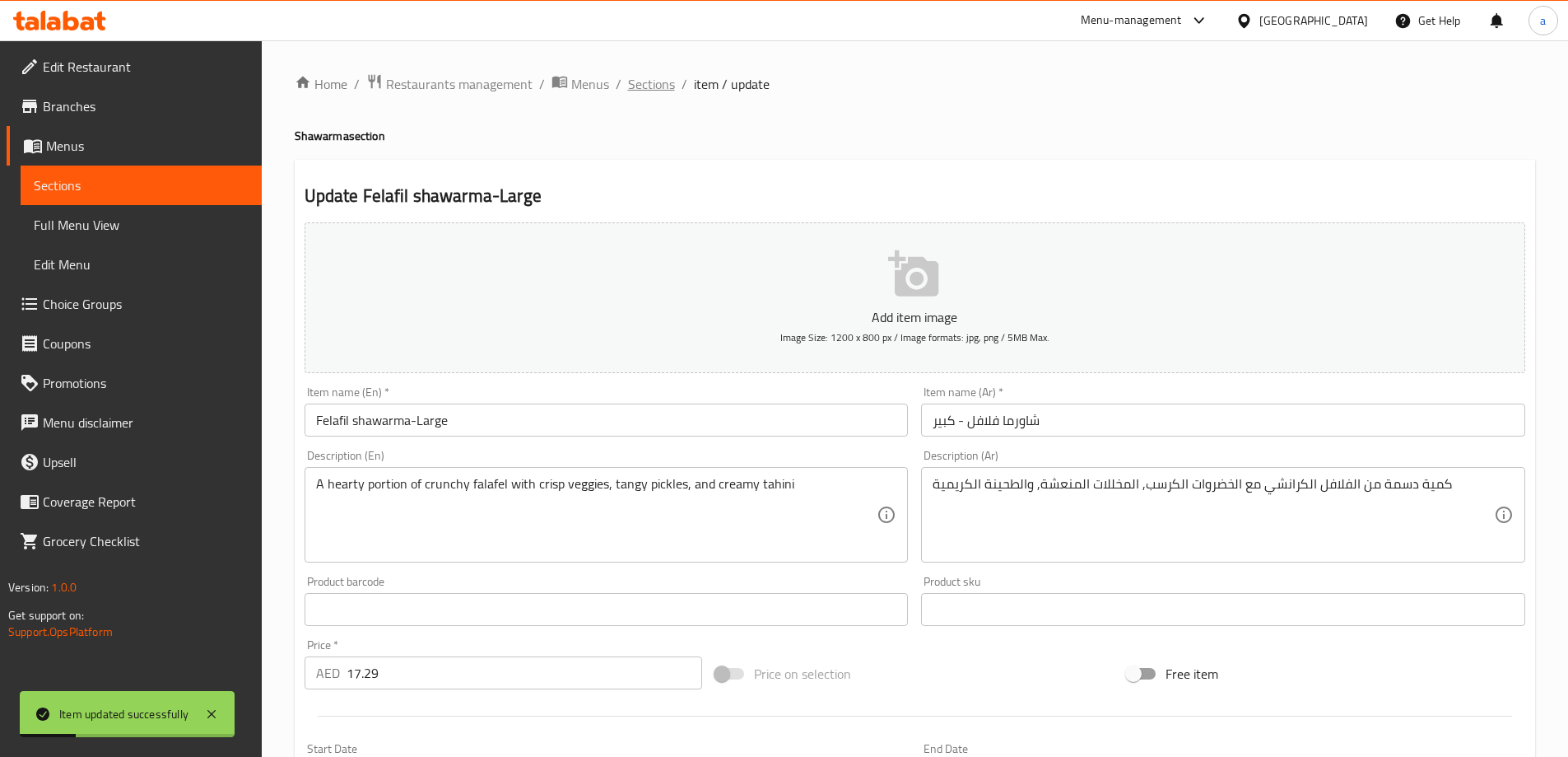
click at [658, 78] on span "Sections" at bounding box center [651, 84] width 47 height 20
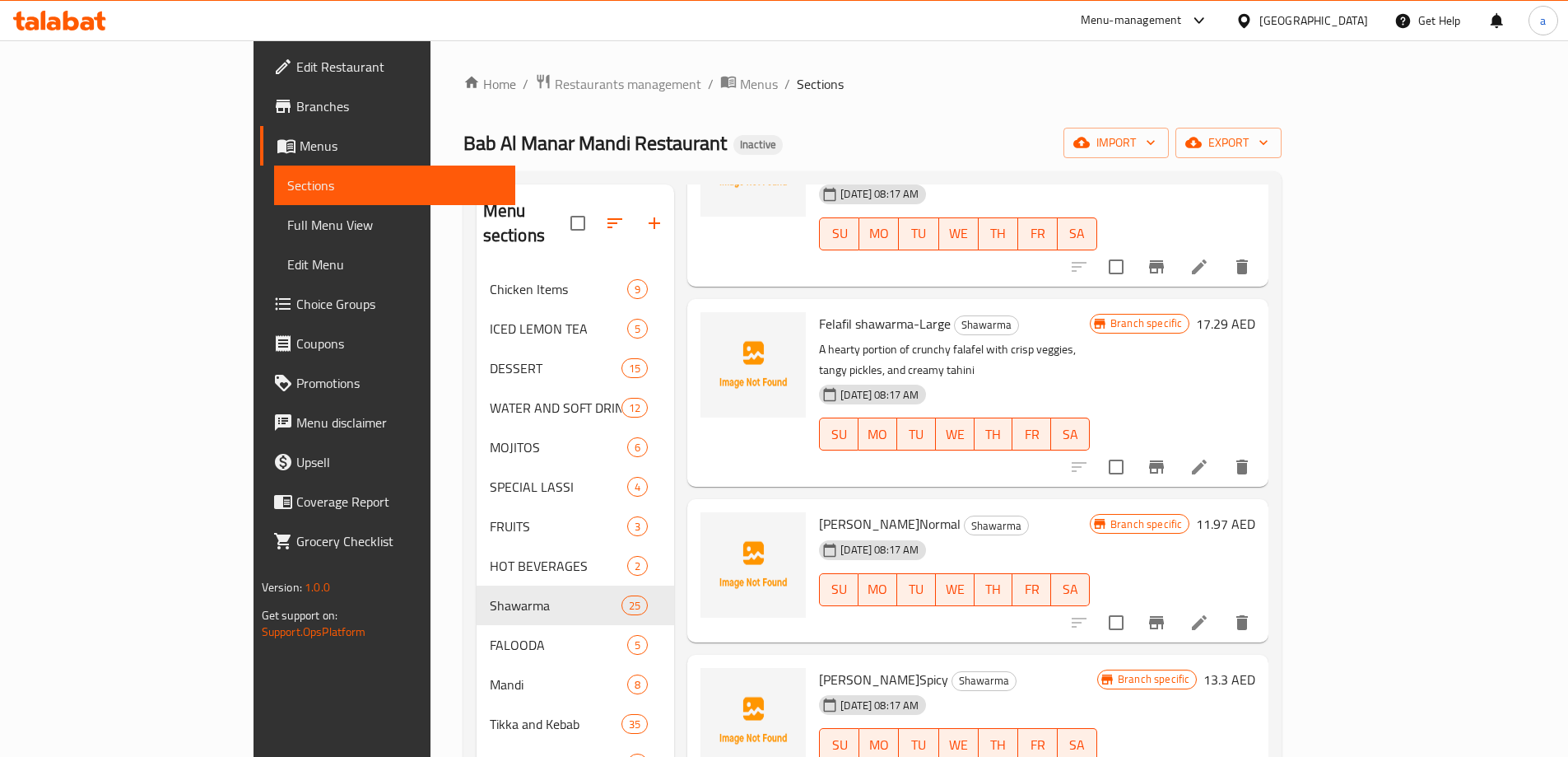
scroll to position [741, 0]
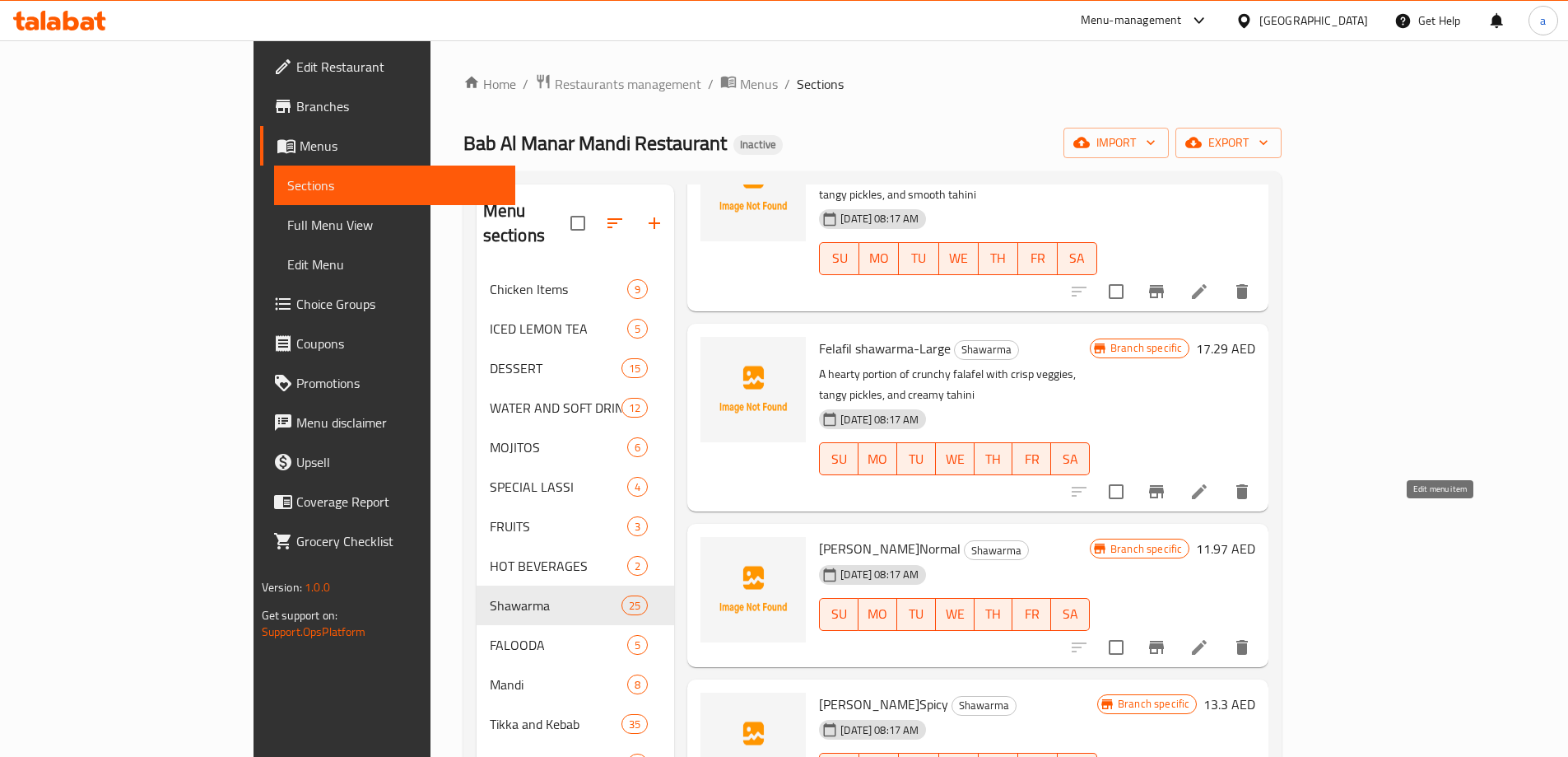
click at [1209, 638] on icon at bounding box center [1199, 647] width 20 height 20
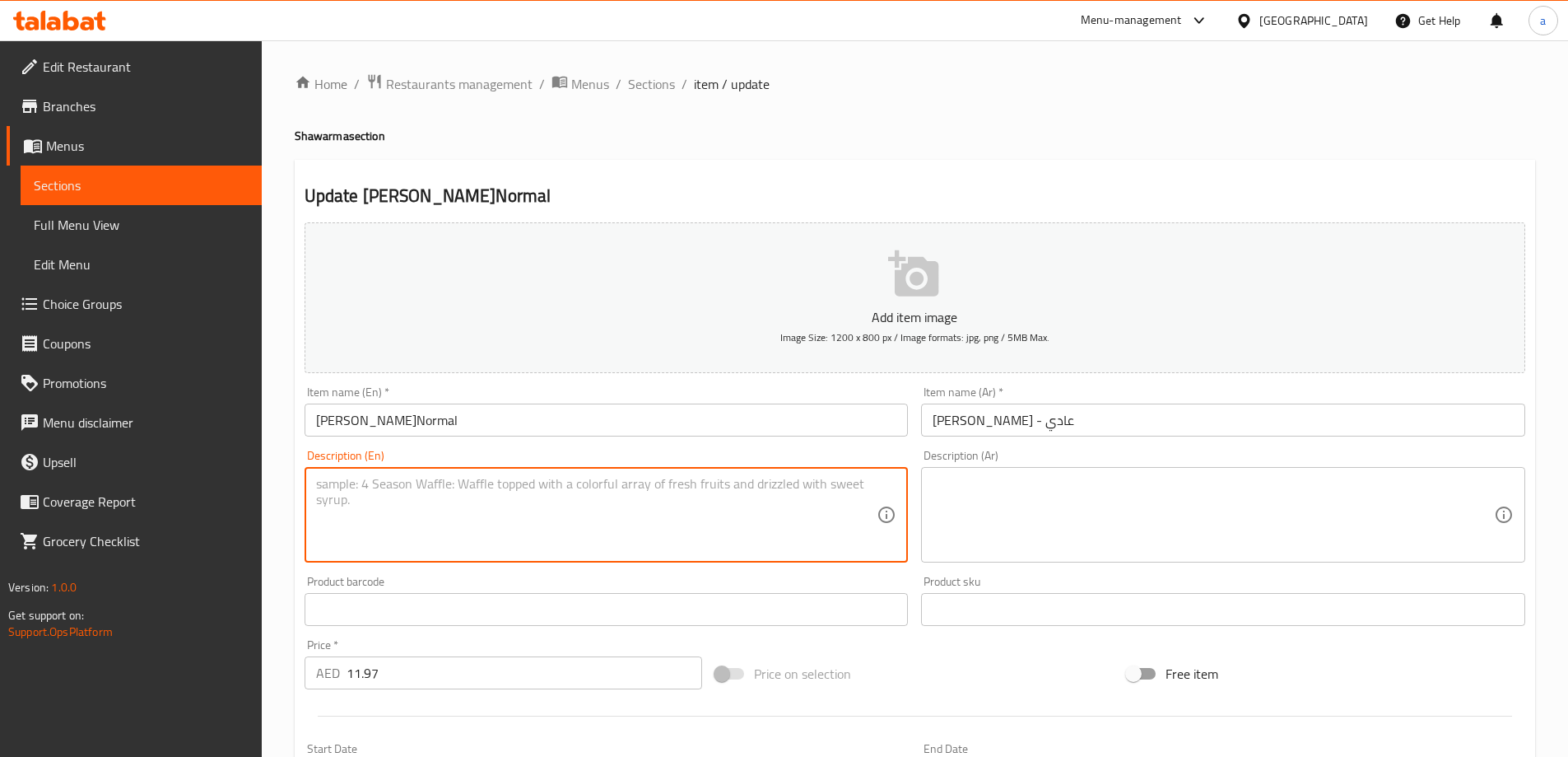
click at [497, 502] on textarea at bounding box center [596, 514] width 561 height 78
paste textarea "Soft bread filled with savory grilled meat, fresh vegetables, and rich sauce"
type textarea "Soft bread filled with savory grilled meat, fresh vegetables, and rich sauce"
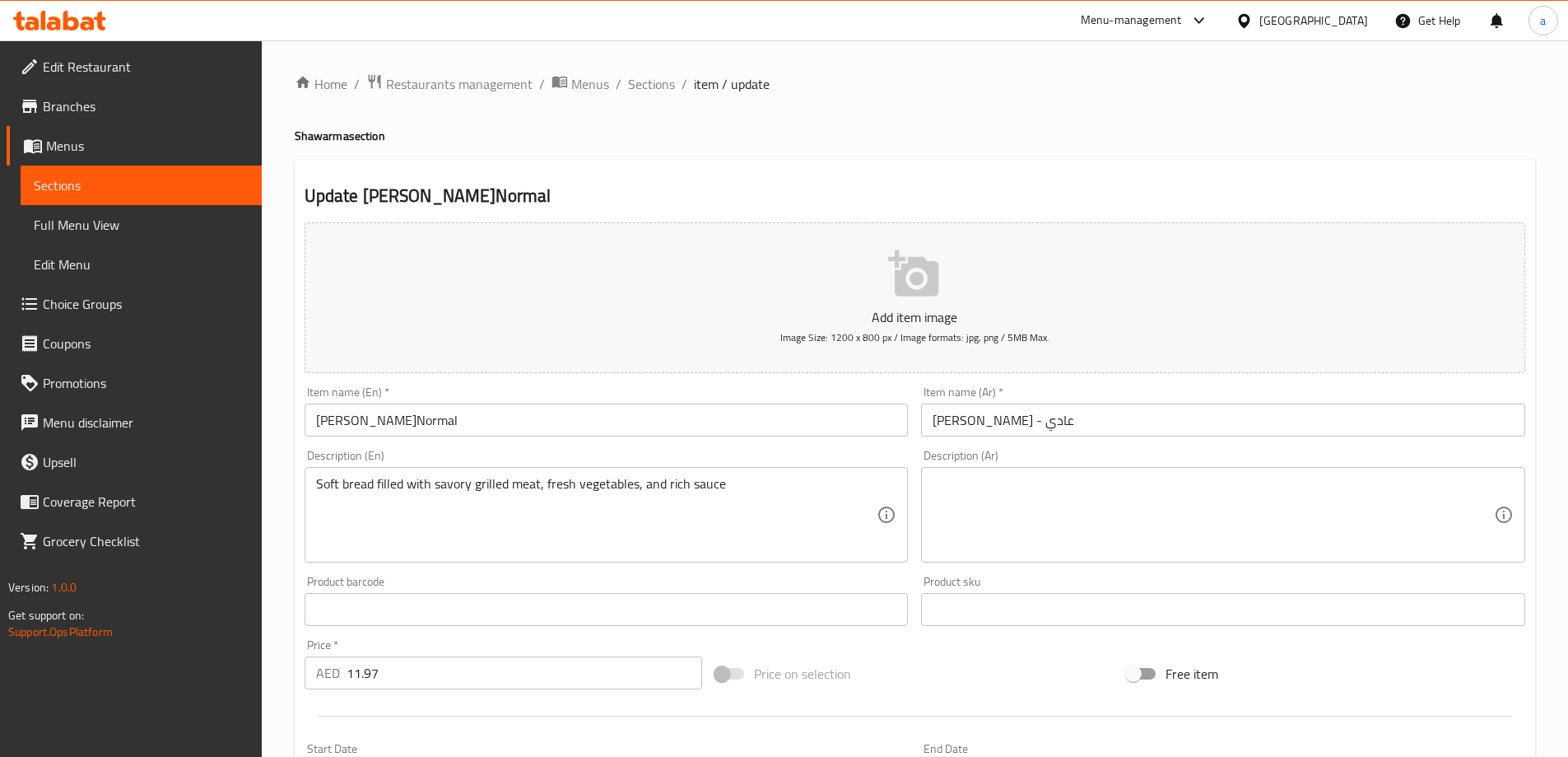
click at [1024, 538] on textarea at bounding box center [1213, 514] width 561 height 78
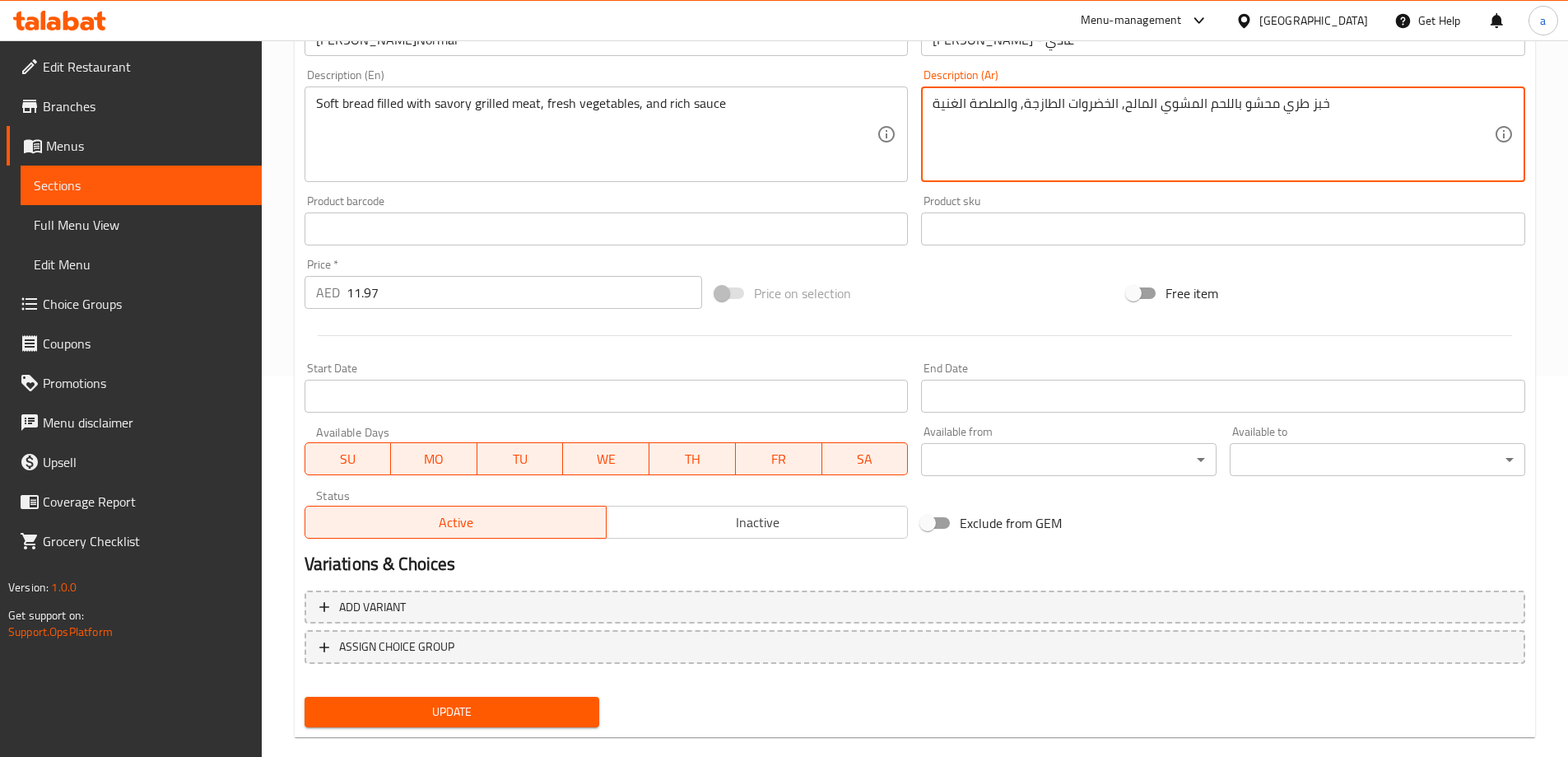
scroll to position [407, 0]
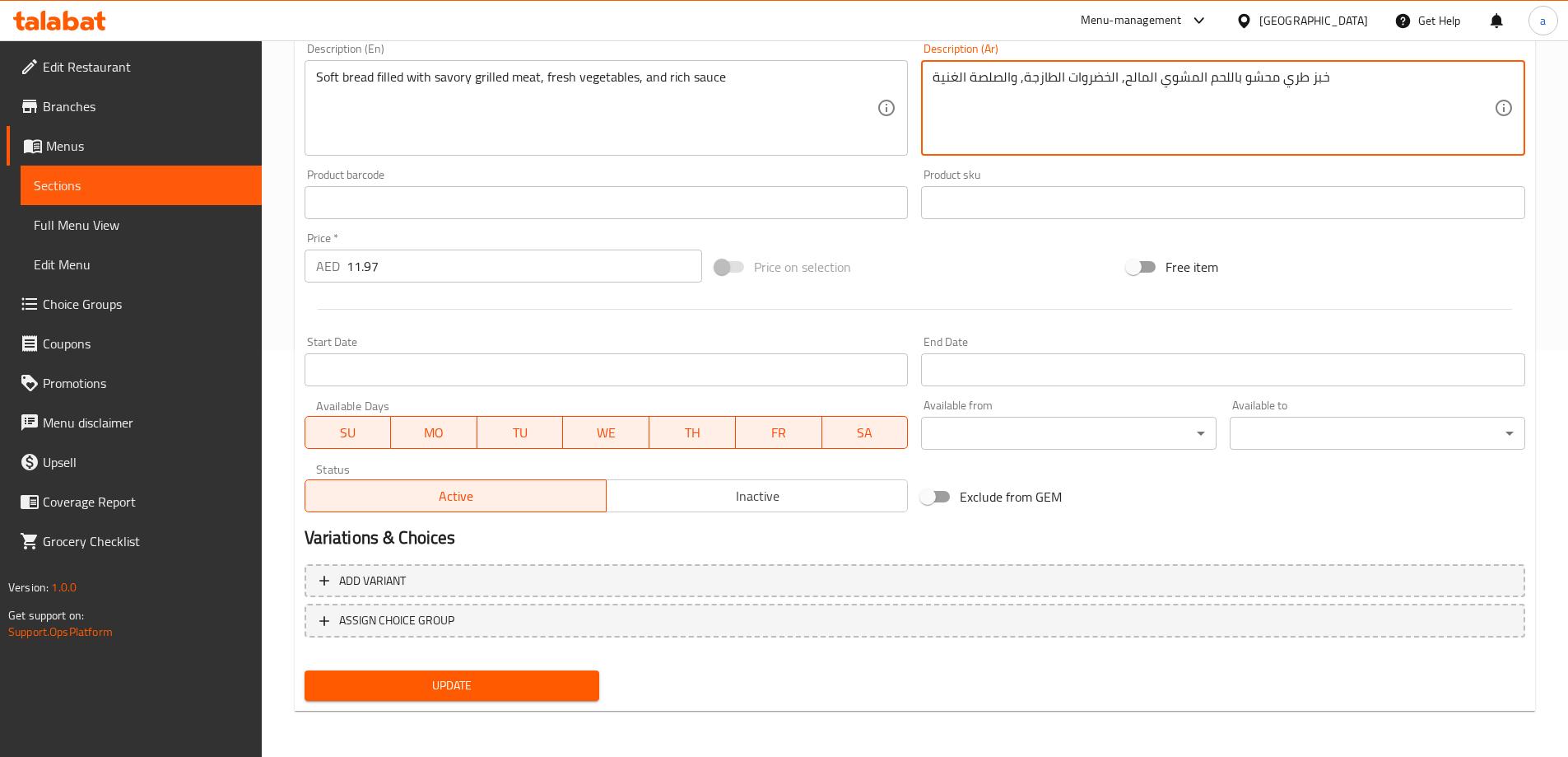
type textarea "خبز طري محشو باللحم المشوي المالح, الخضروات الطازجة, والصلصة الغنية"
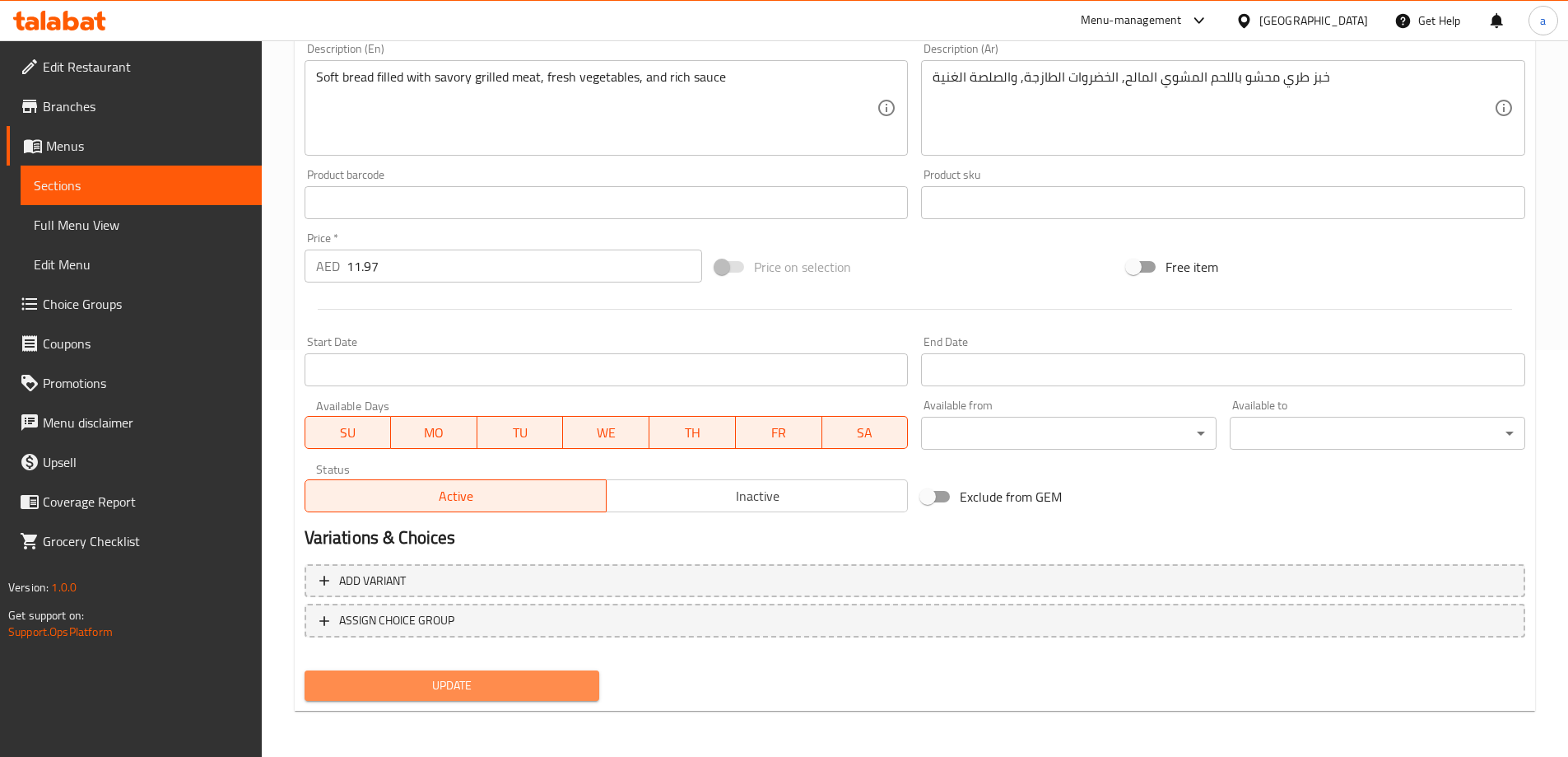
click at [544, 678] on span "Update" at bounding box center [452, 686] width 269 height 21
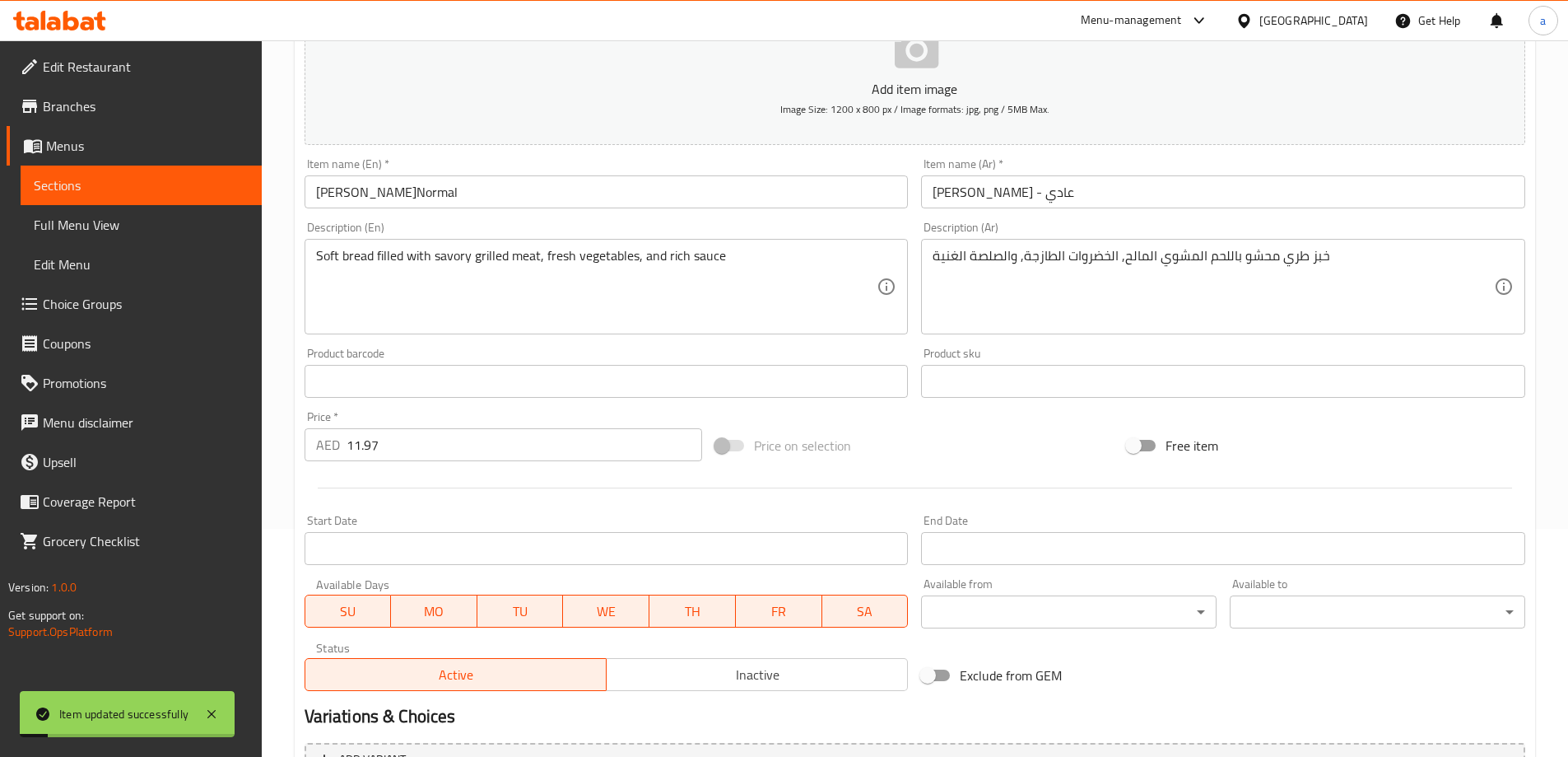
scroll to position [0, 0]
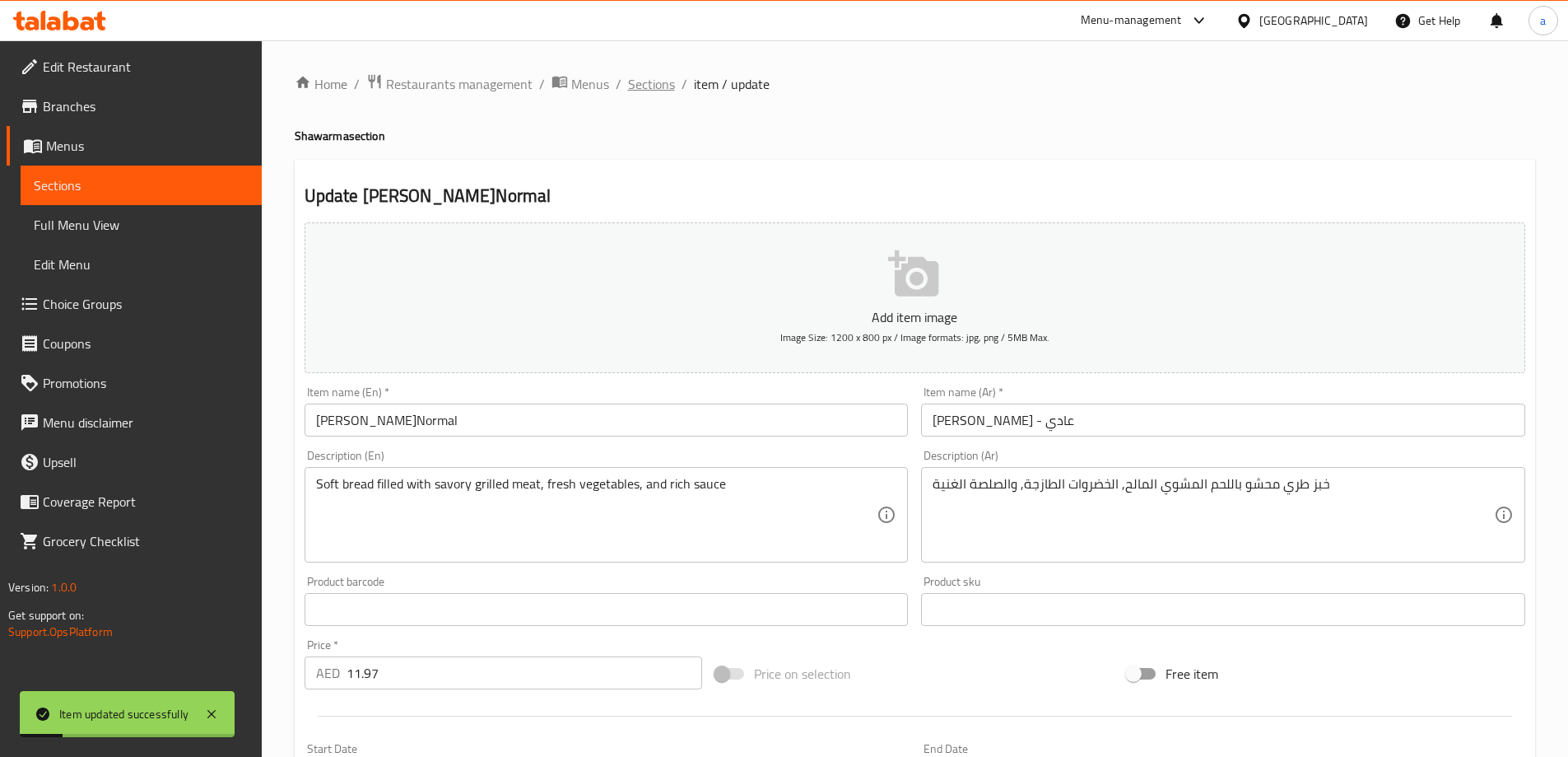
click at [632, 89] on span "Sections" at bounding box center [651, 84] width 47 height 20
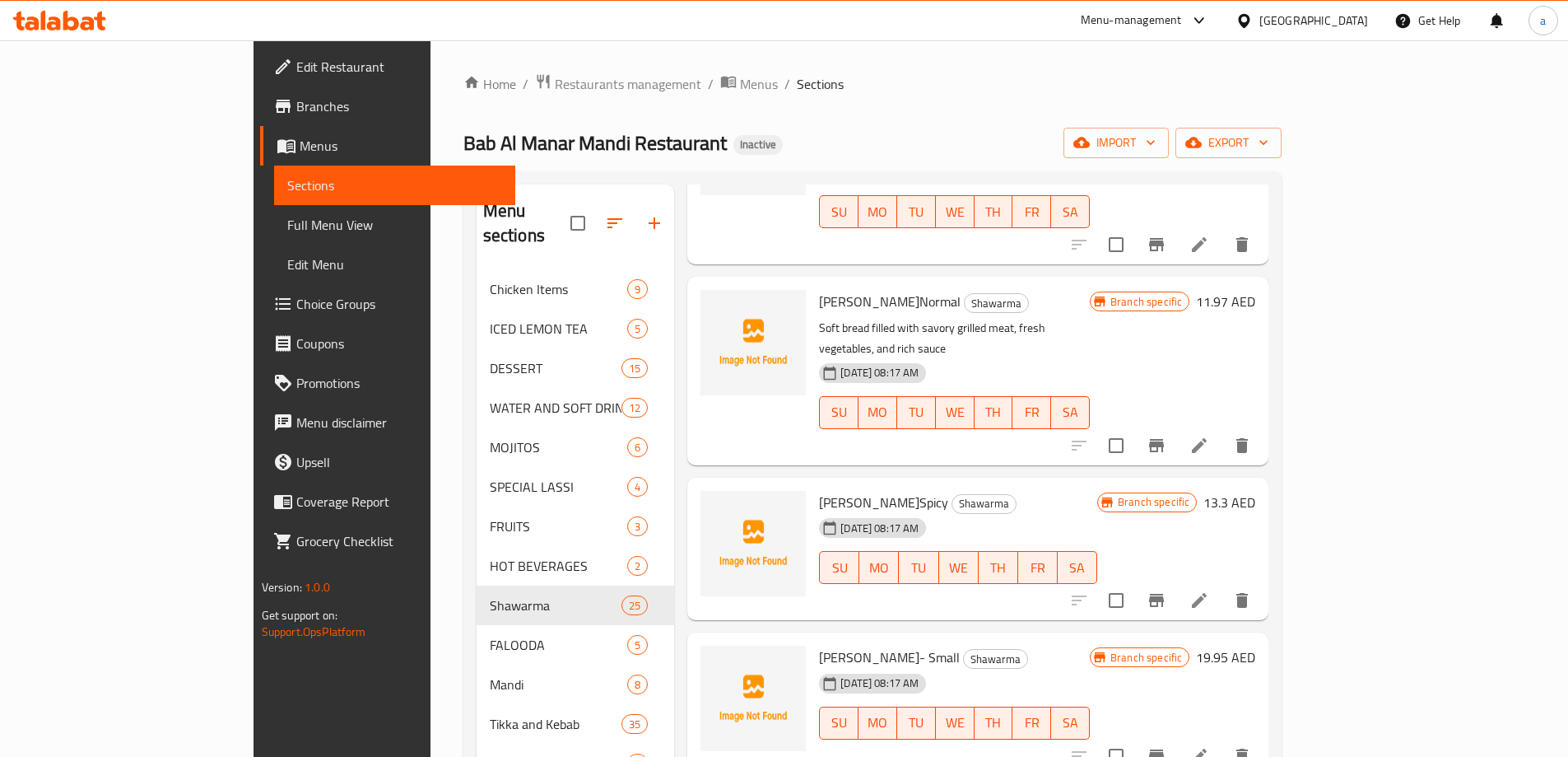
scroll to position [906, 0]
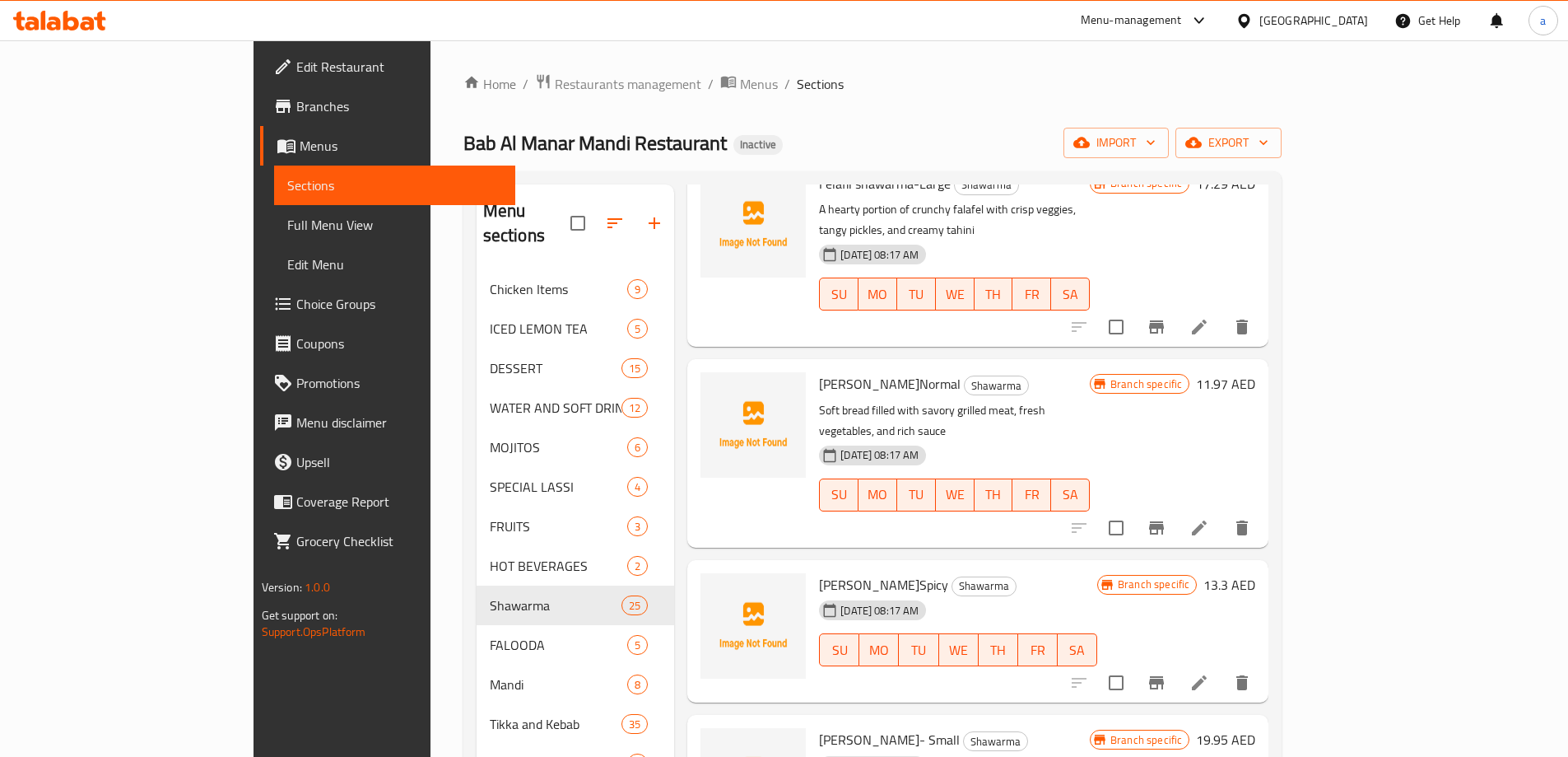
click at [1209, 672] on icon at bounding box center [1199, 682] width 20 height 20
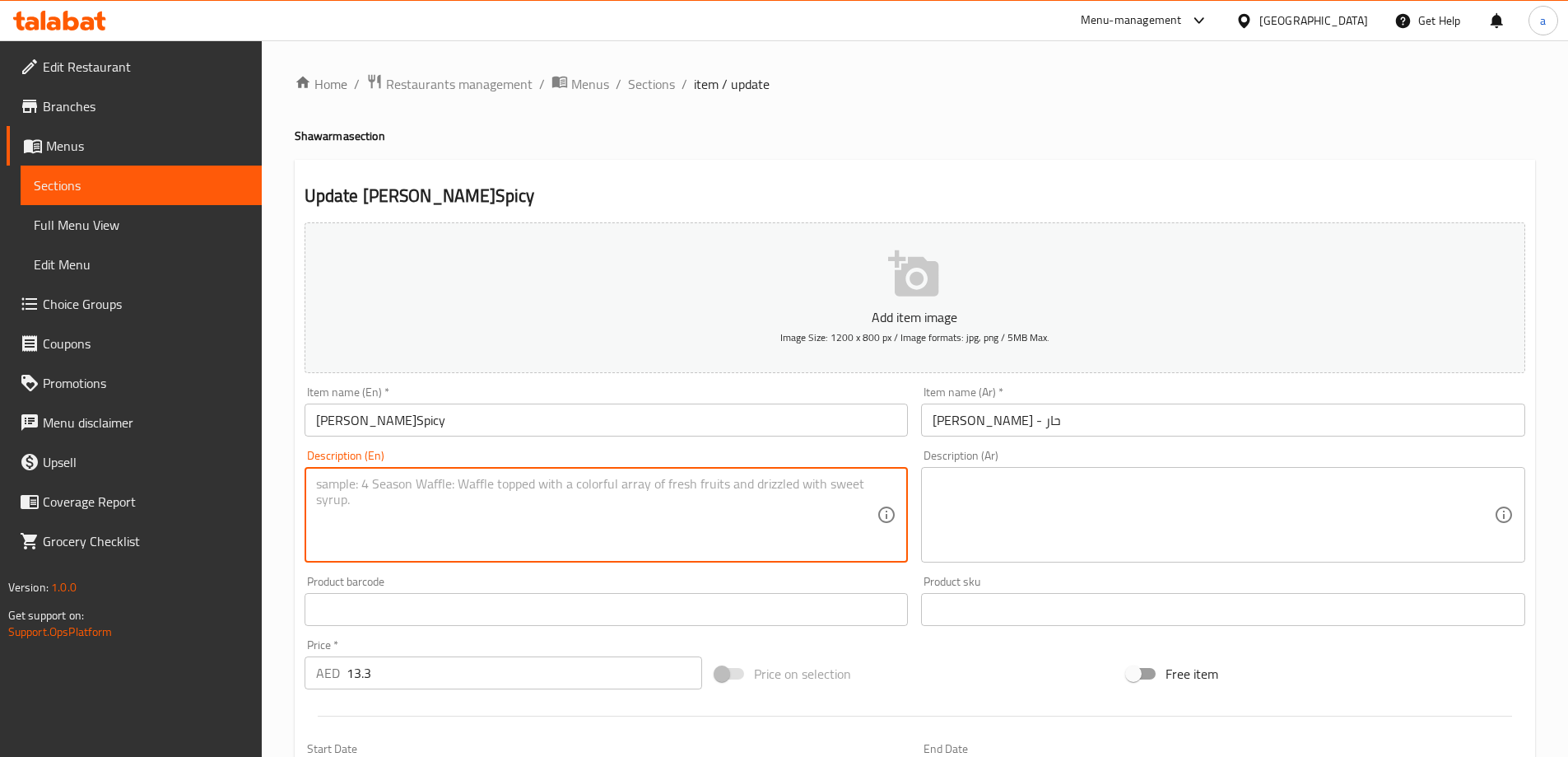
click at [625, 507] on textarea at bounding box center [596, 514] width 561 height 78
paste textarea "The Hassan Mathar with a fiery upgrade flavorful meat and fresh toppings drizzl…"
type textarea "The Hassan Mathar with a fiery upgrade flavorful meat and fresh toppings drizzl…"
click at [1048, 494] on textarea at bounding box center [1213, 514] width 561 height 78
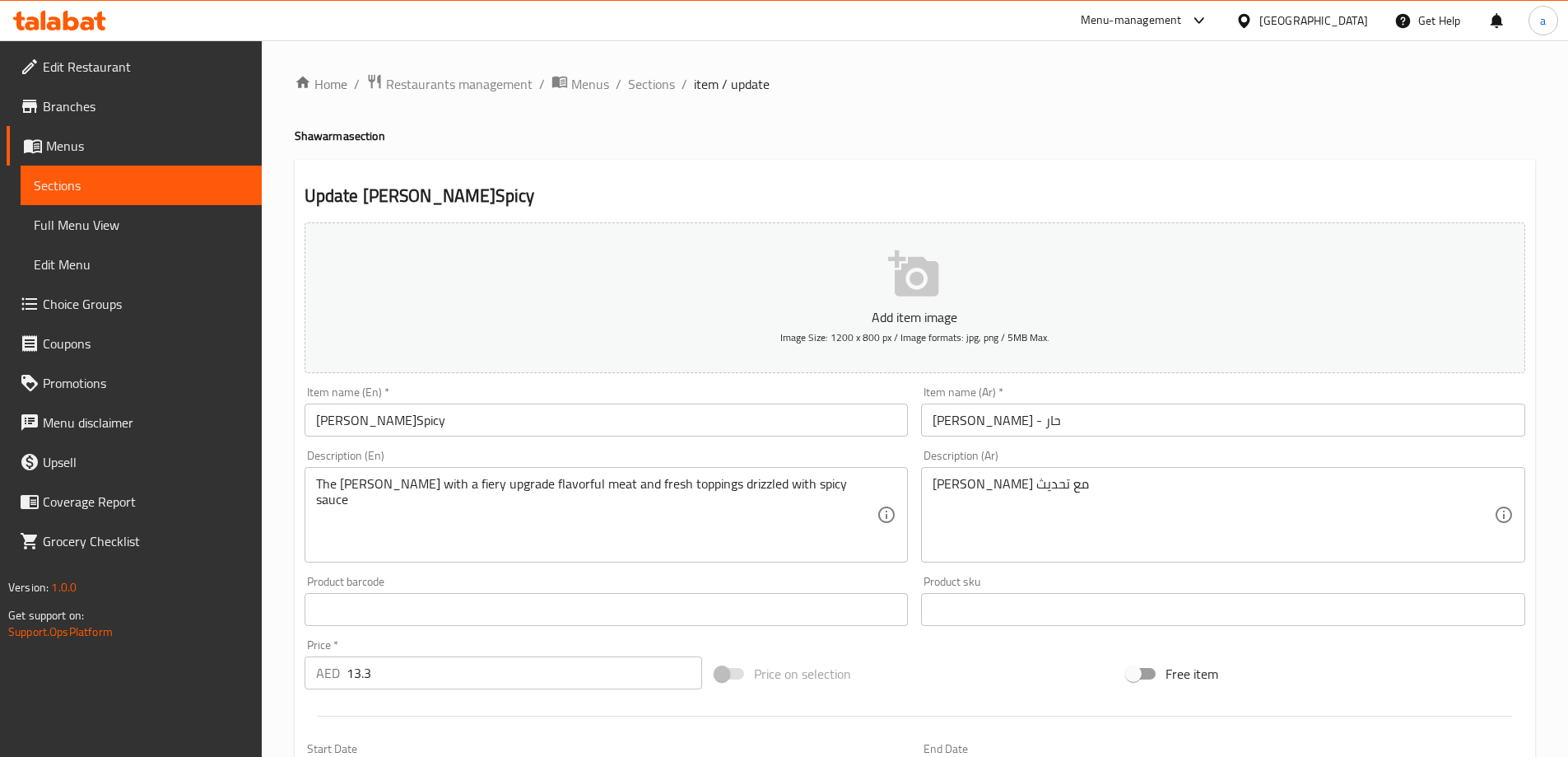
click at [1164, 492] on textarea "حسن مطر مع تحديث" at bounding box center [1213, 514] width 561 height 78
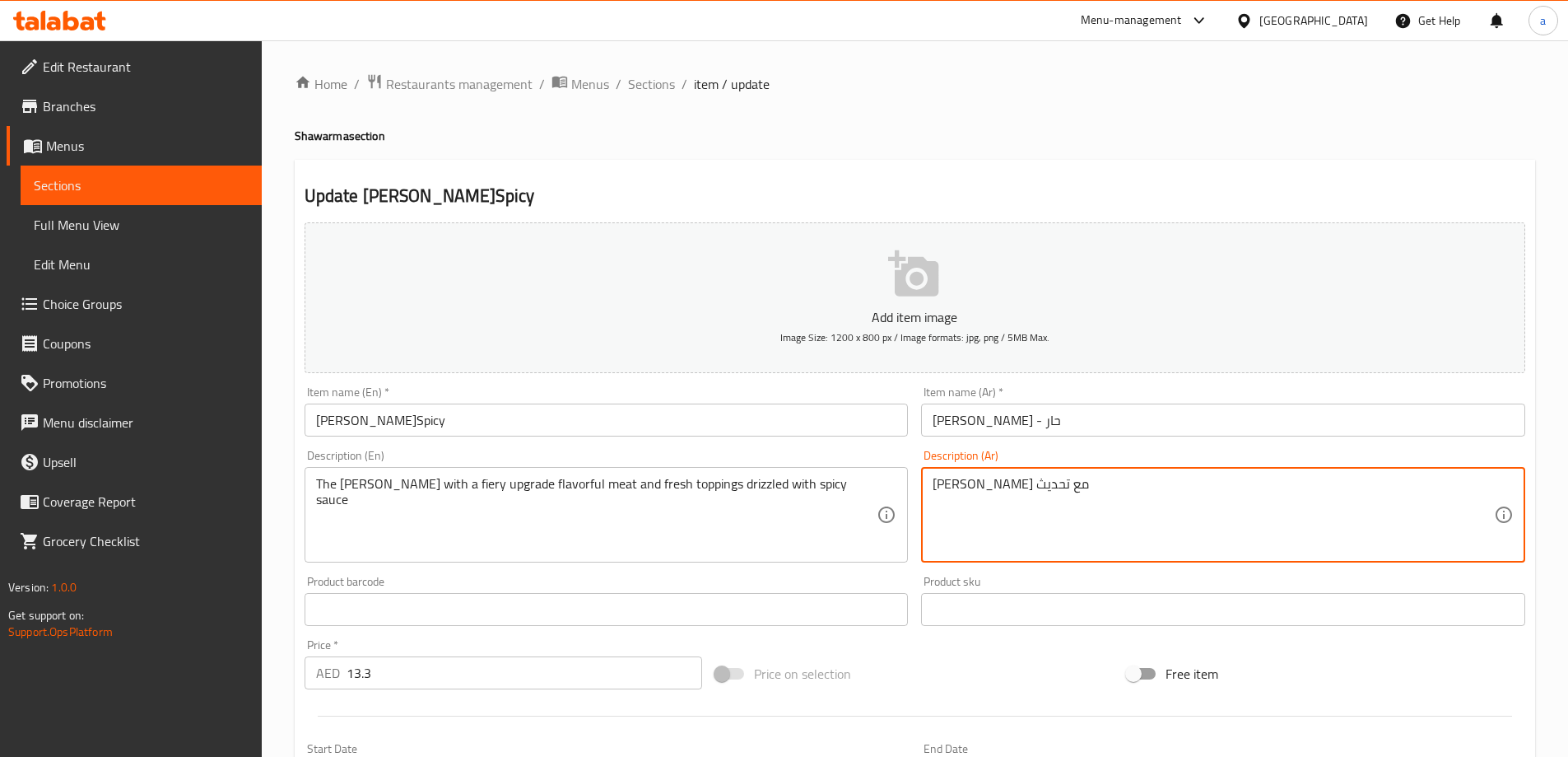
click at [965, 486] on textarea "حسن مطر مع تحديث" at bounding box center [1213, 514] width 561 height 78
drag, startPoint x: 935, startPoint y: 480, endPoint x: 969, endPoint y: 493, distance: 36.4
click at [969, 493] on textarea "حسن مطر مع تحديث" at bounding box center [1213, 514] width 561 height 78
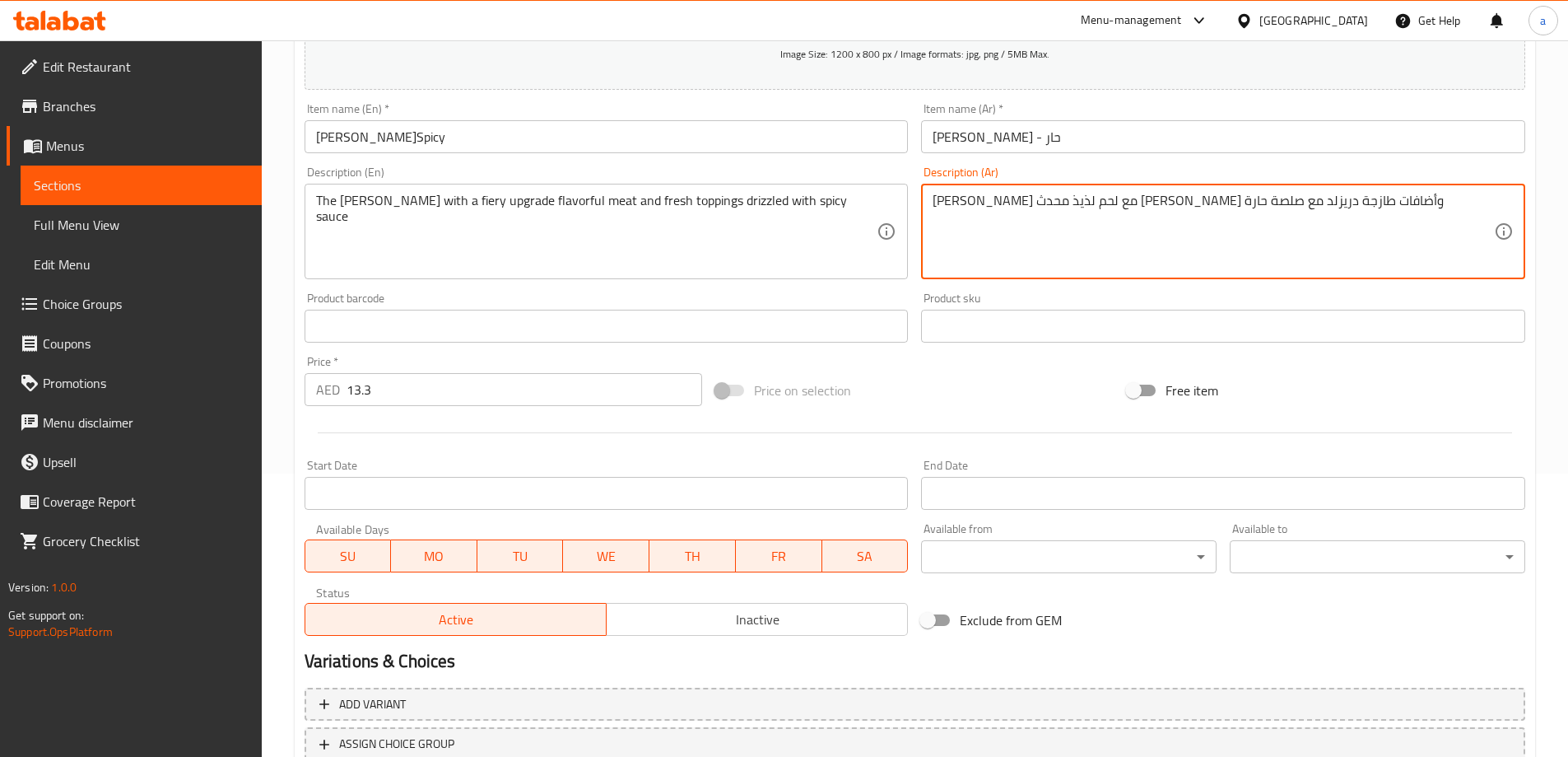
scroll to position [407, 0]
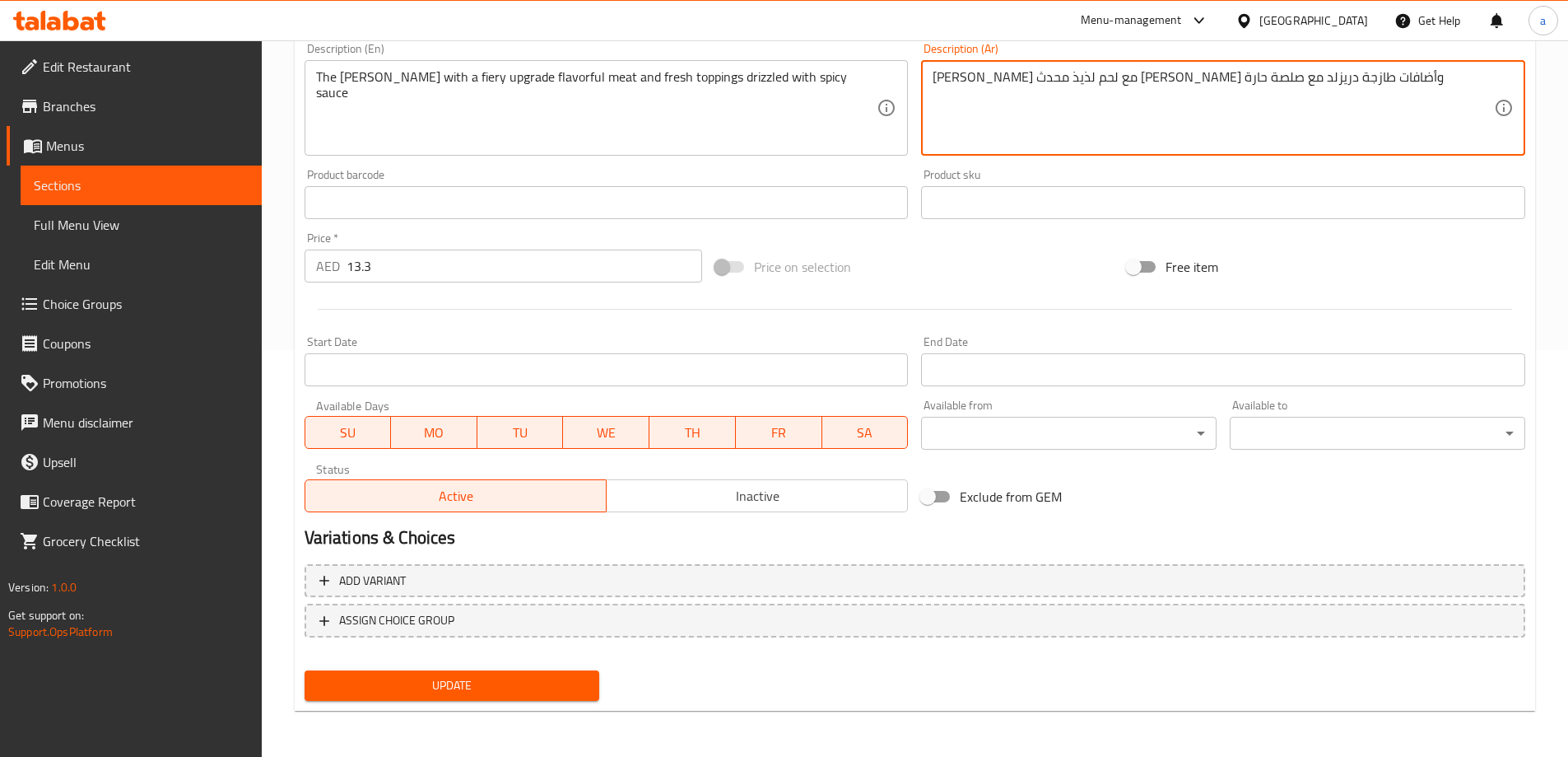
type textarea "حسن مطر مع لحم لذيذ محدث فايري وأضافات طازجة دريزلد مع صلصة حارة"
click at [480, 698] on button "Update" at bounding box center [452, 686] width 295 height 30
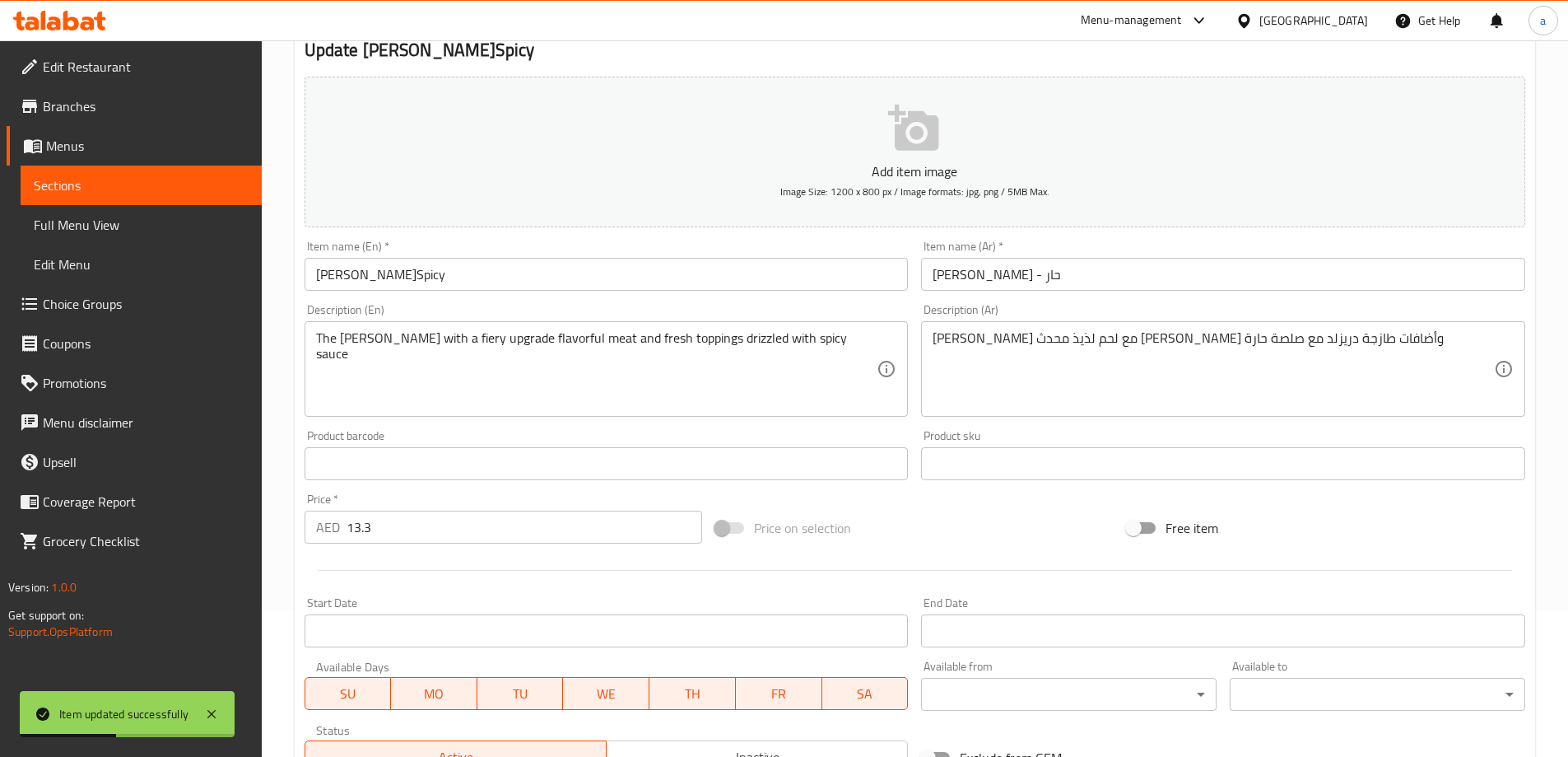
scroll to position [0, 0]
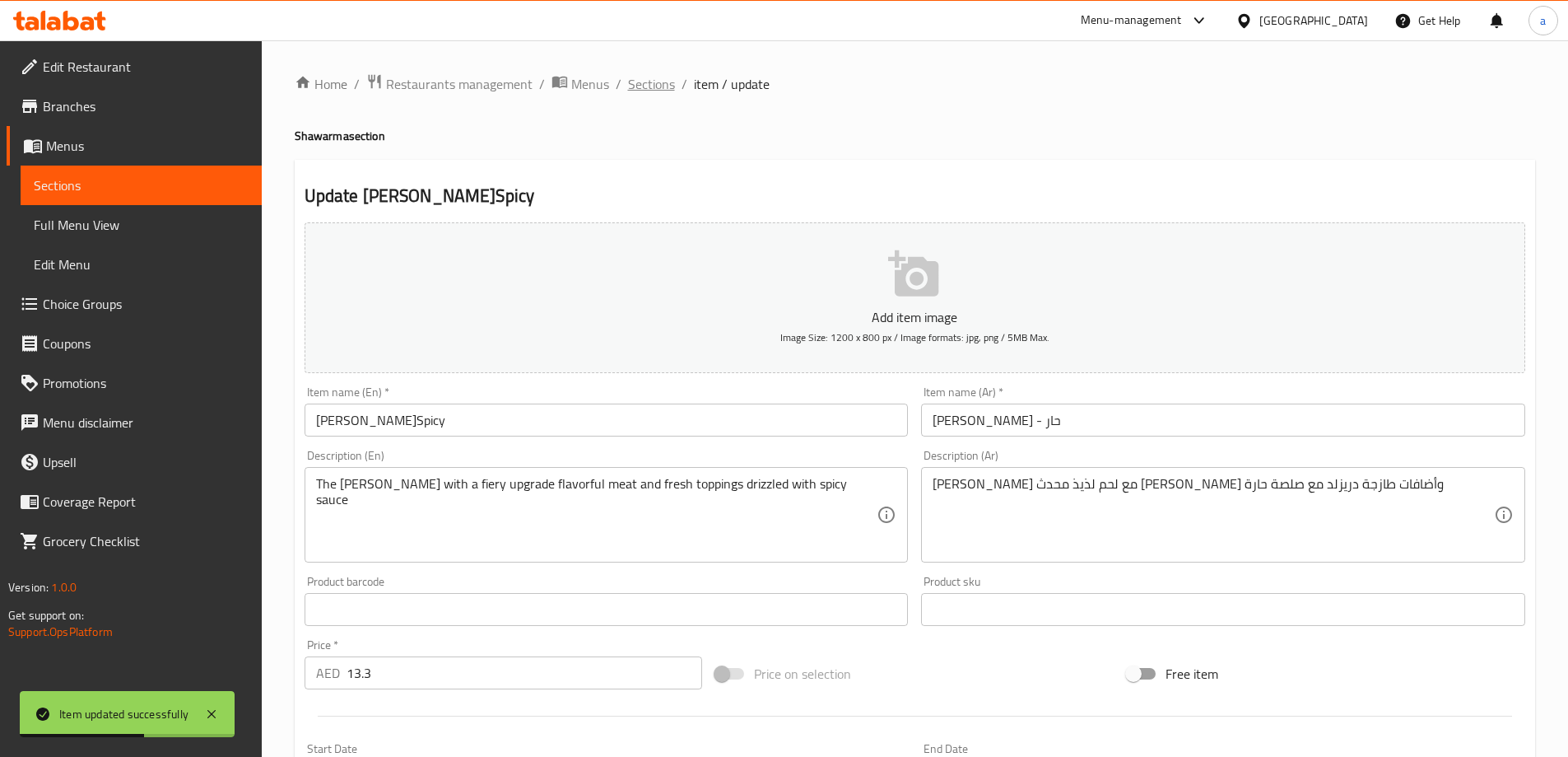
click at [651, 79] on span "Sections" at bounding box center [651, 84] width 47 height 20
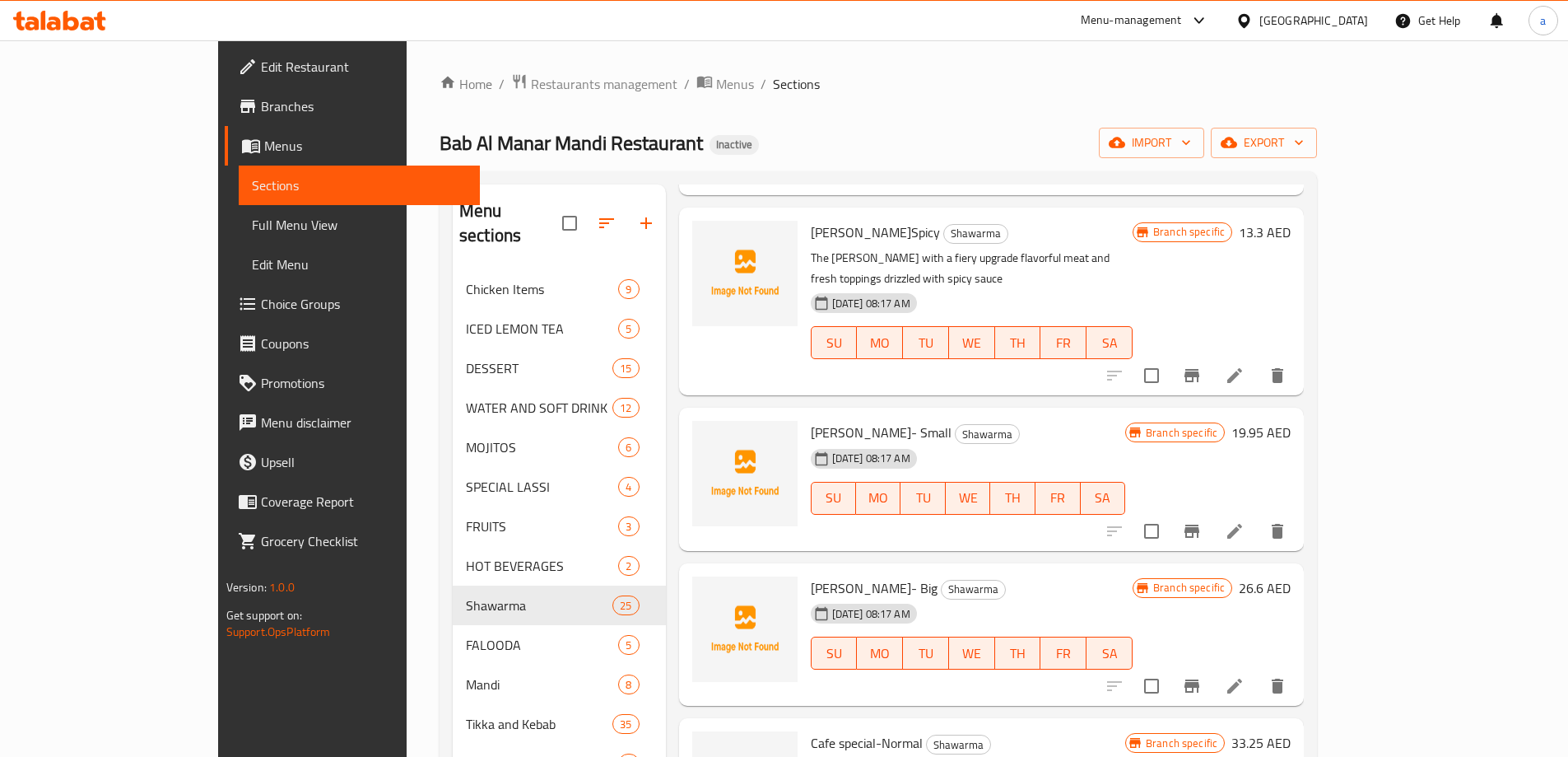
scroll to position [988, 0]
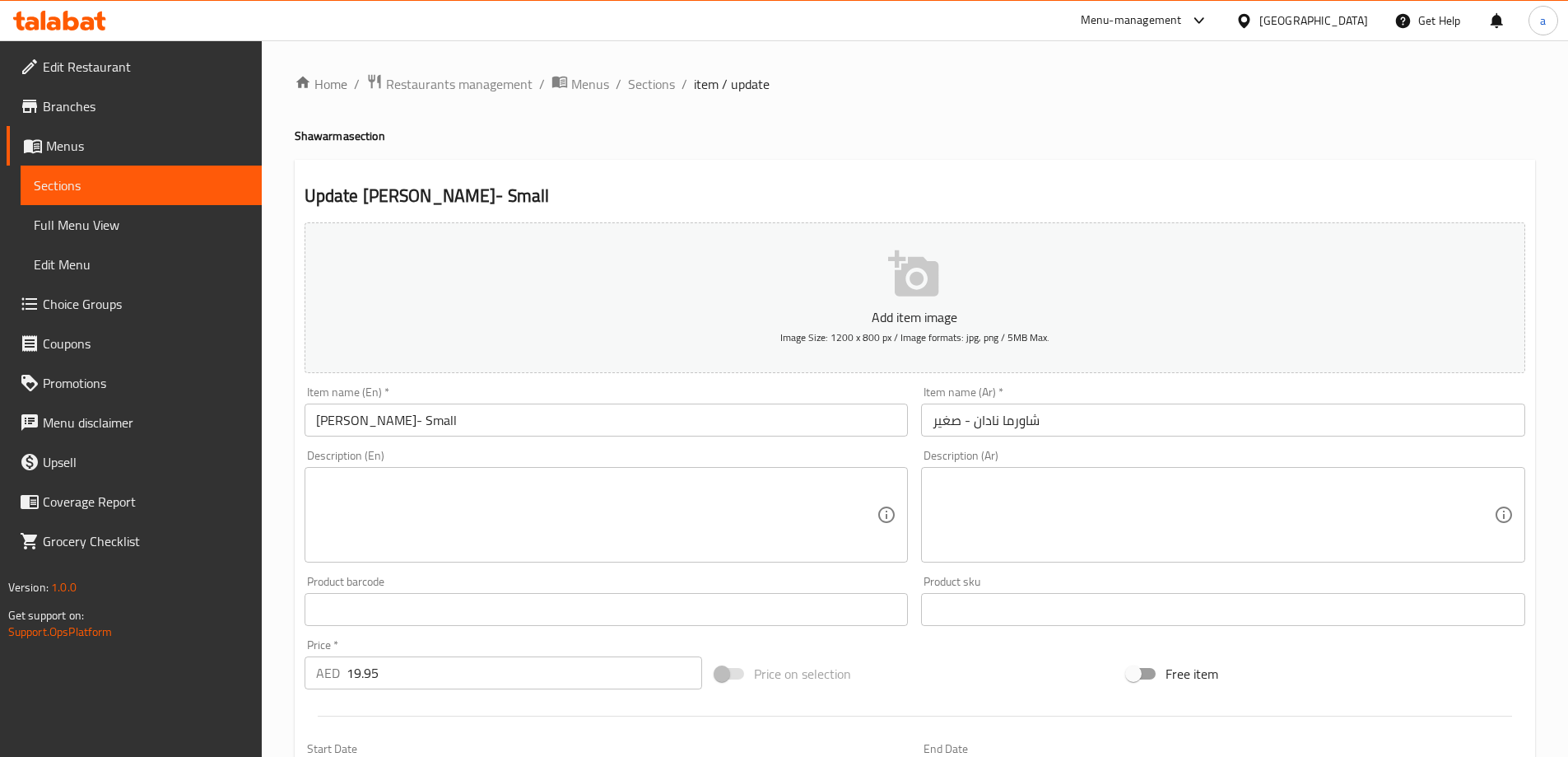
click at [701, 521] on textarea at bounding box center [596, 514] width 561 height 78
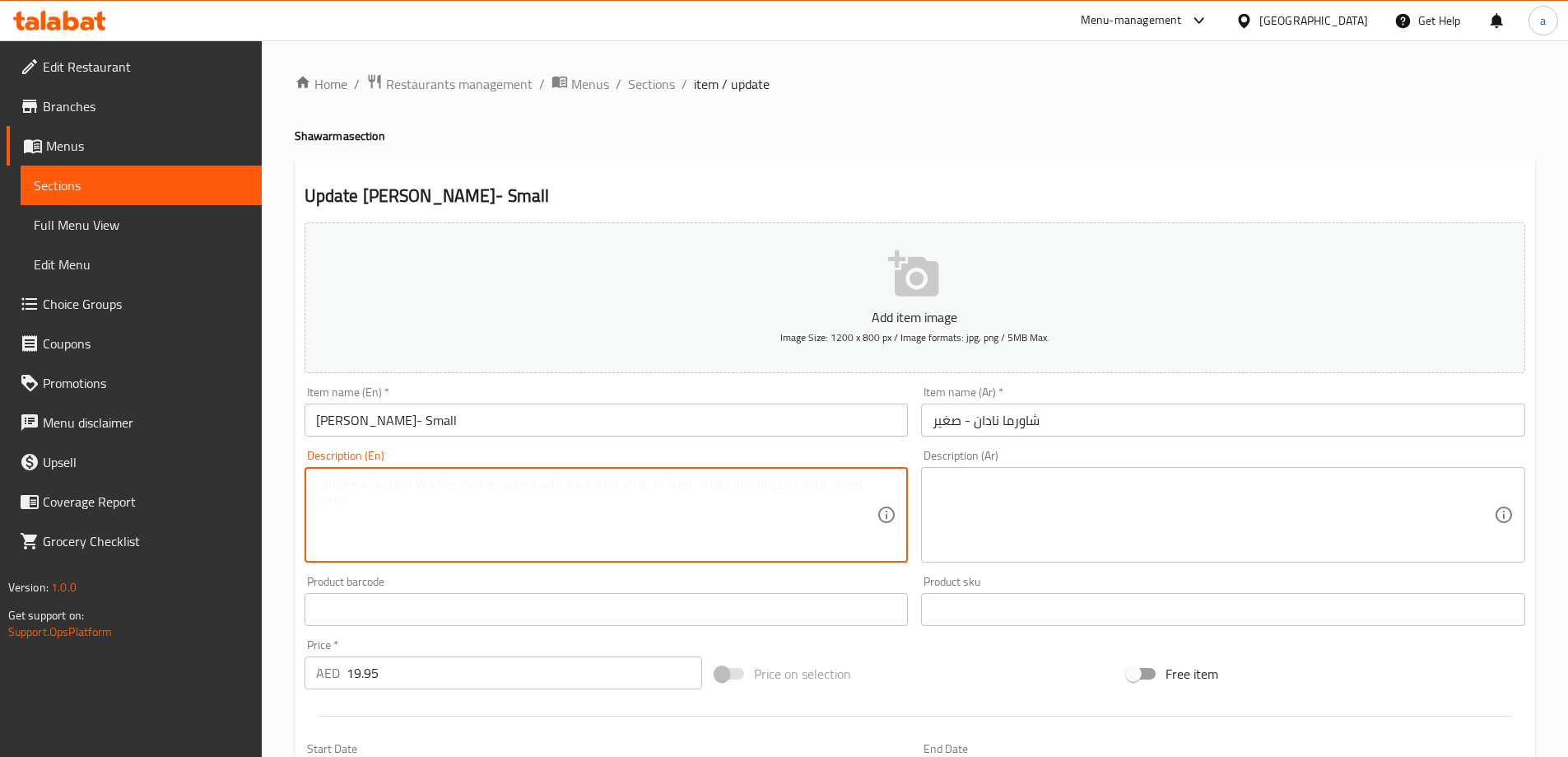
paste textarea "Authentic Nadan-style wrap with seasoned meat, fresh vegetables, and a touch of…"
type textarea "Authentic Nadan-style wrap with seasoned meat, fresh vegetables, and a touch of…"
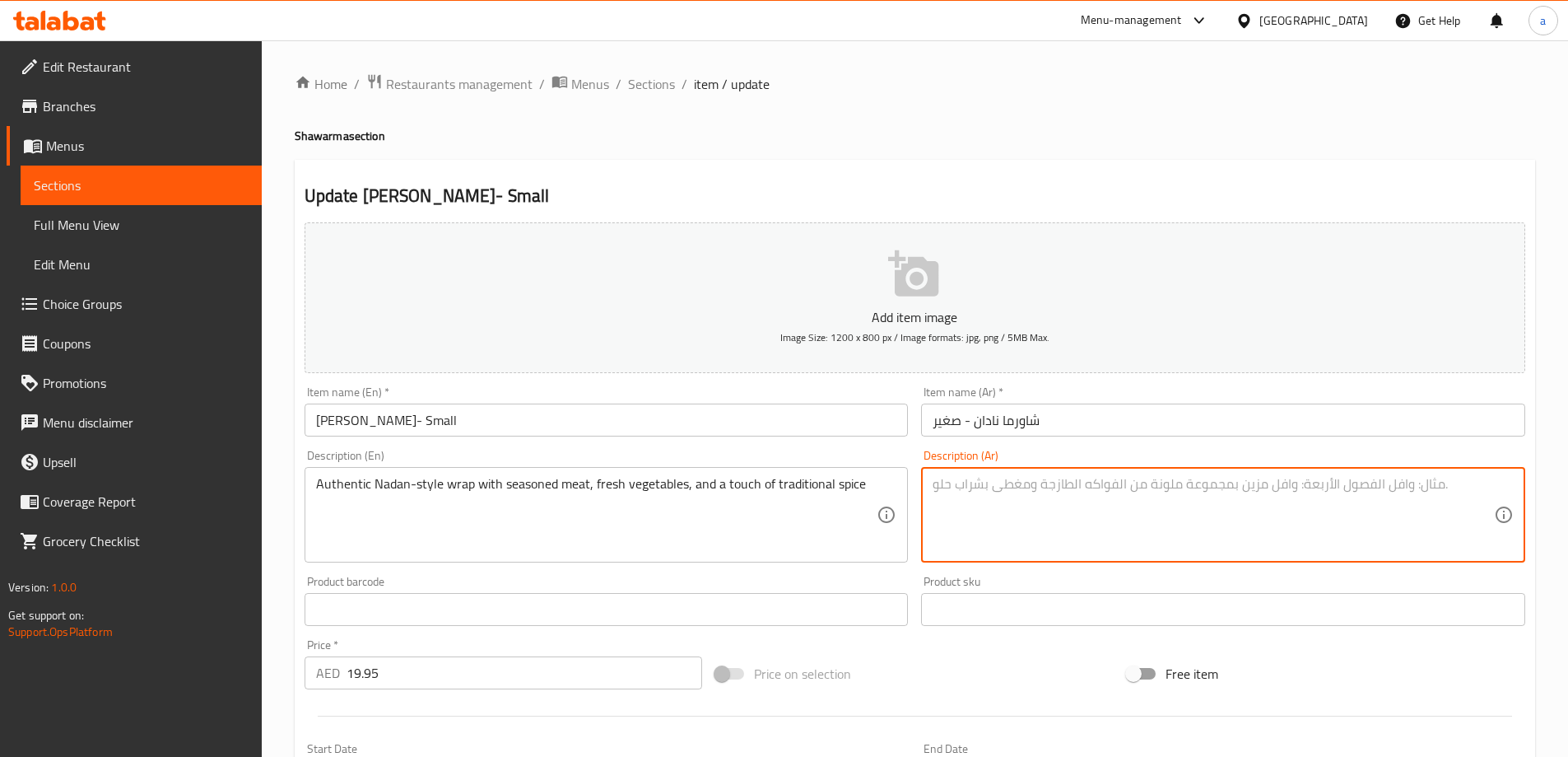
click at [1290, 489] on textarea at bounding box center [1213, 514] width 561 height 78
click at [966, 483] on textarea "راب أصيلة على طريقة نادان مع اللحم المتبل , الخضروات الطازجة, ولمسة من التوابل …" at bounding box center [1213, 514] width 561 height 78
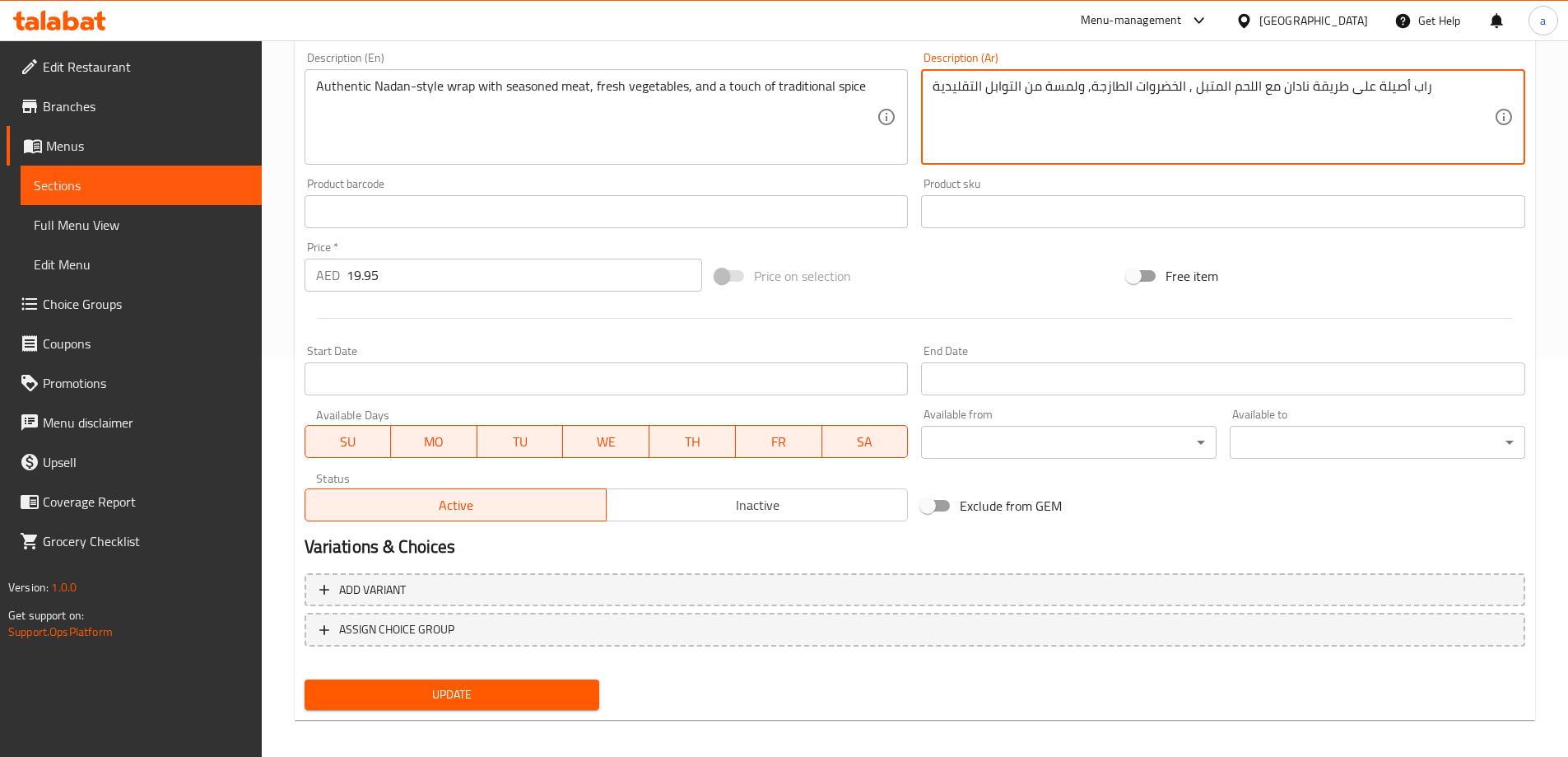
scroll to position [407, 0]
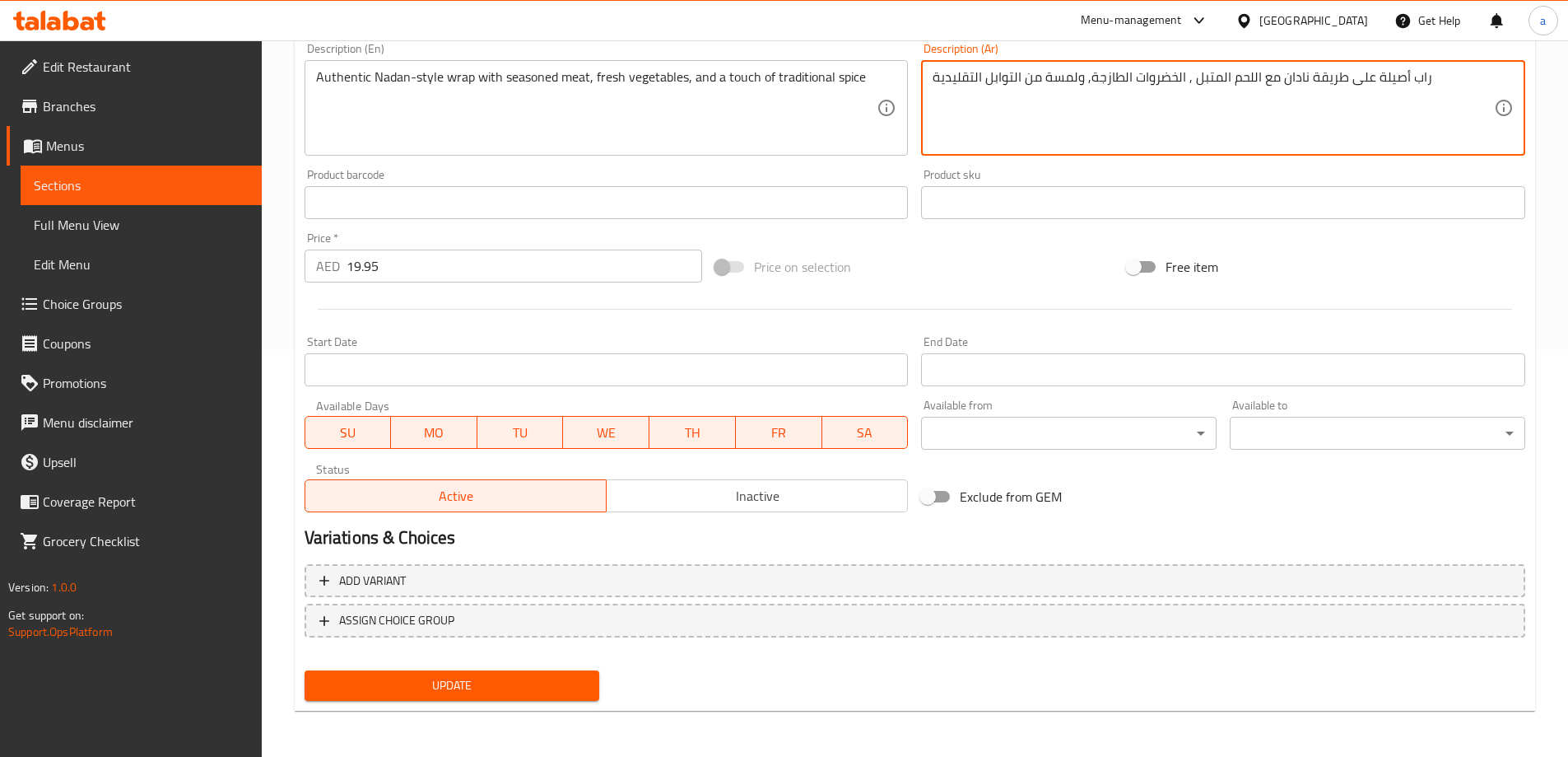
type textarea "راب أصيلة على طريقة نادان مع اللحم المتبل , الخضروات الطازجة, ولمسة من التوابل …"
click at [494, 678] on span "Update" at bounding box center [452, 686] width 269 height 21
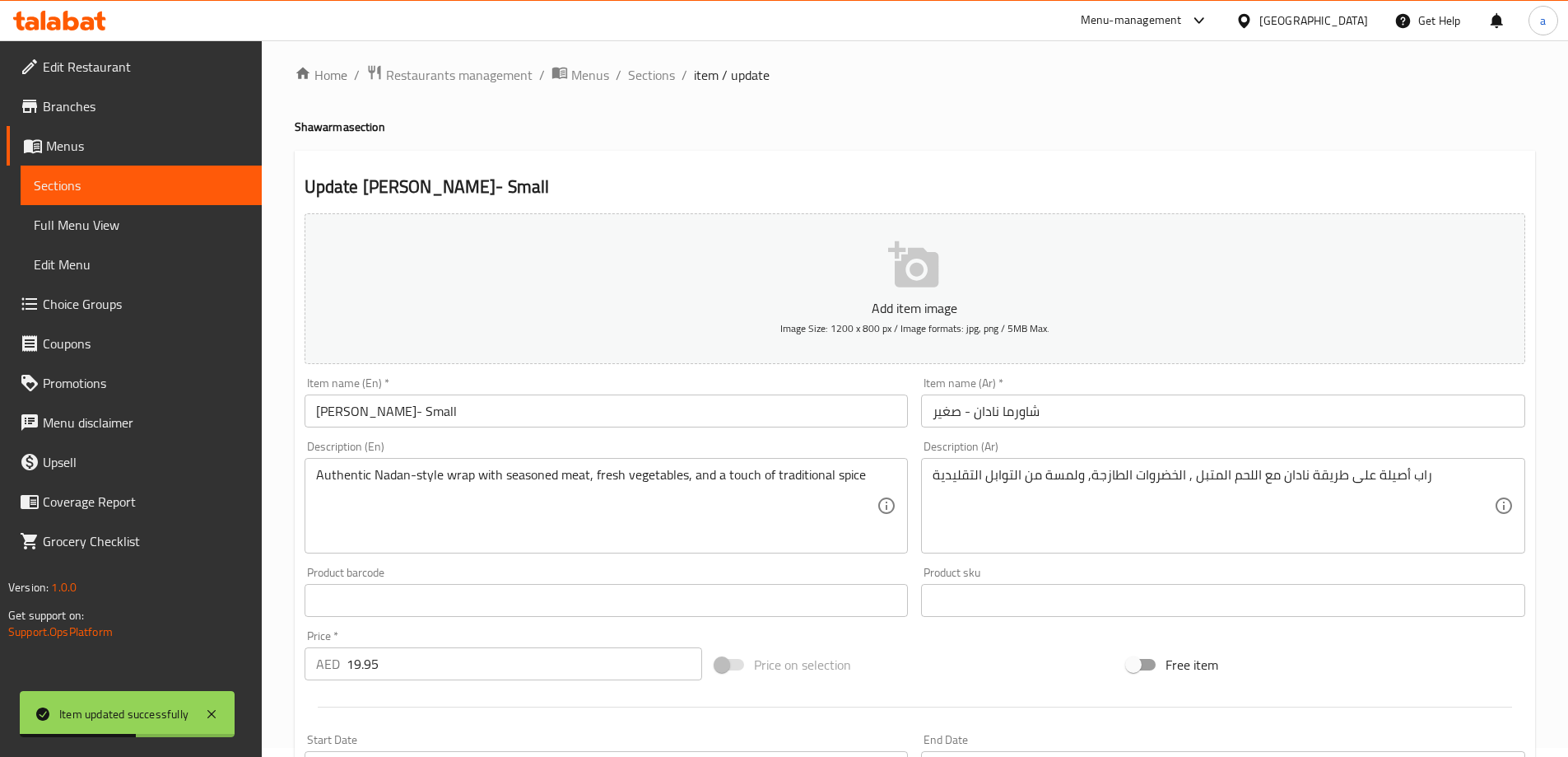
scroll to position [0, 0]
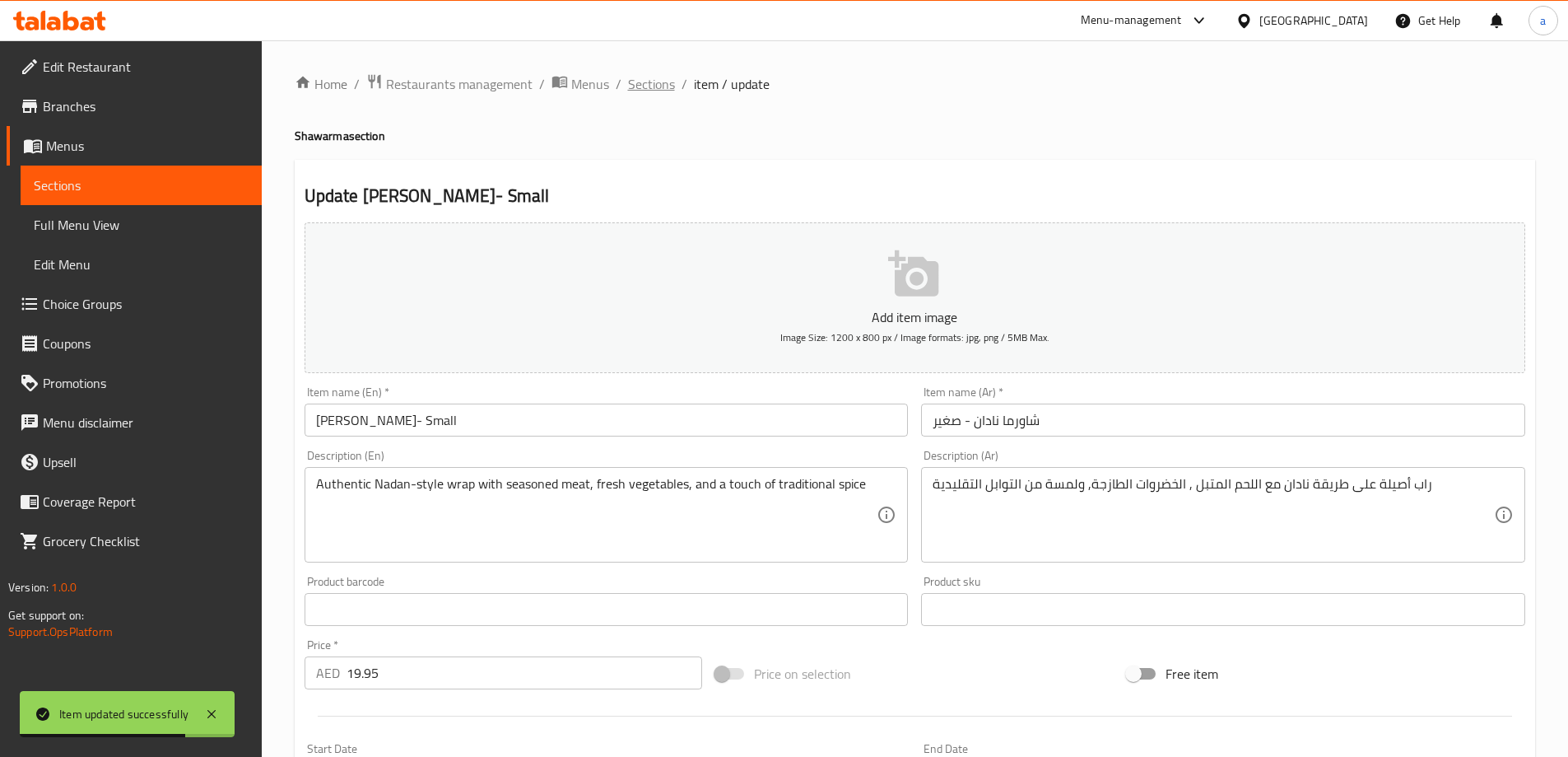
click at [648, 79] on span "Sections" at bounding box center [651, 84] width 47 height 20
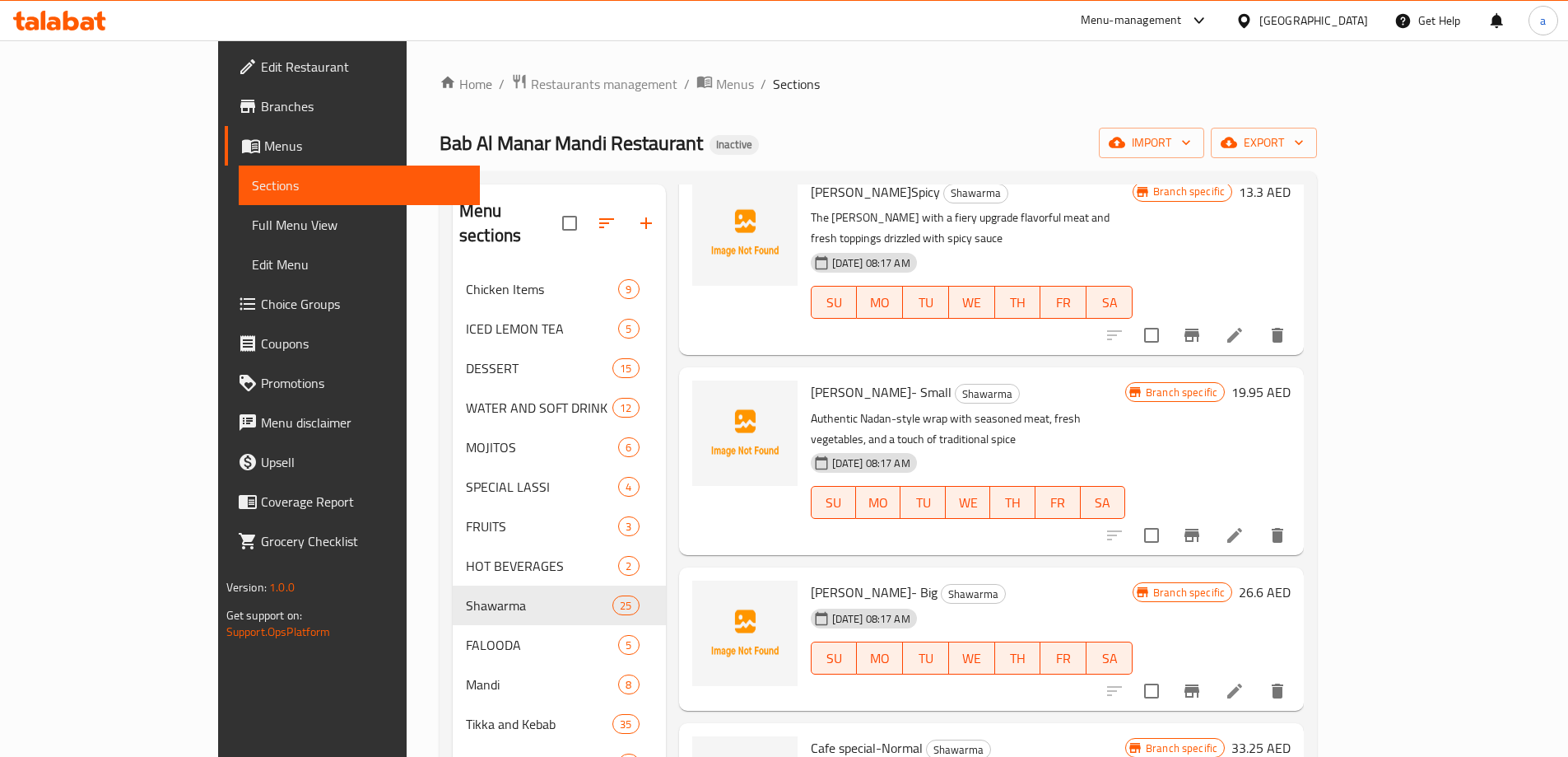
scroll to position [1317, 0]
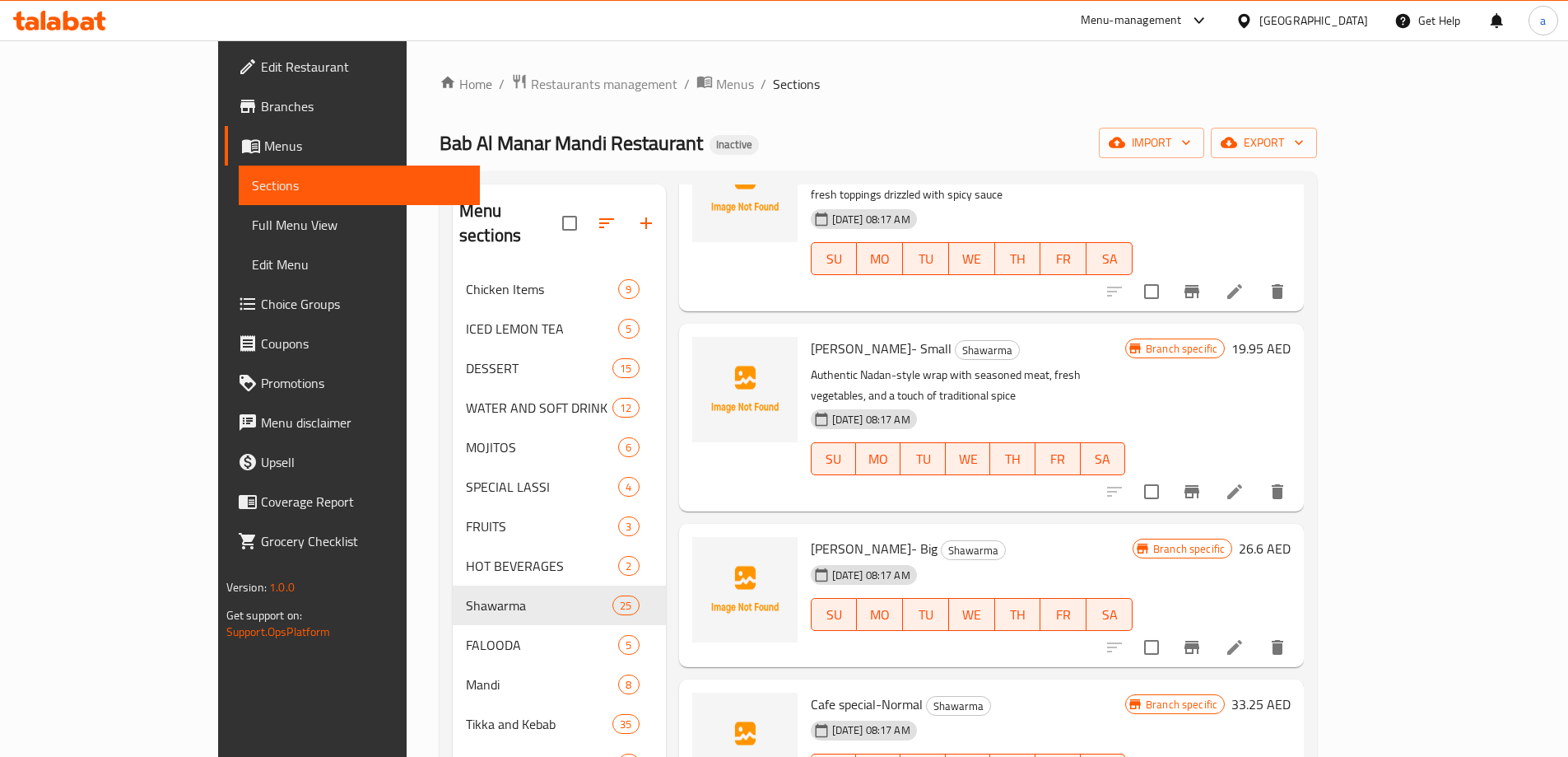
click at [1258, 632] on li at bounding box center [1234, 647] width 46 height 30
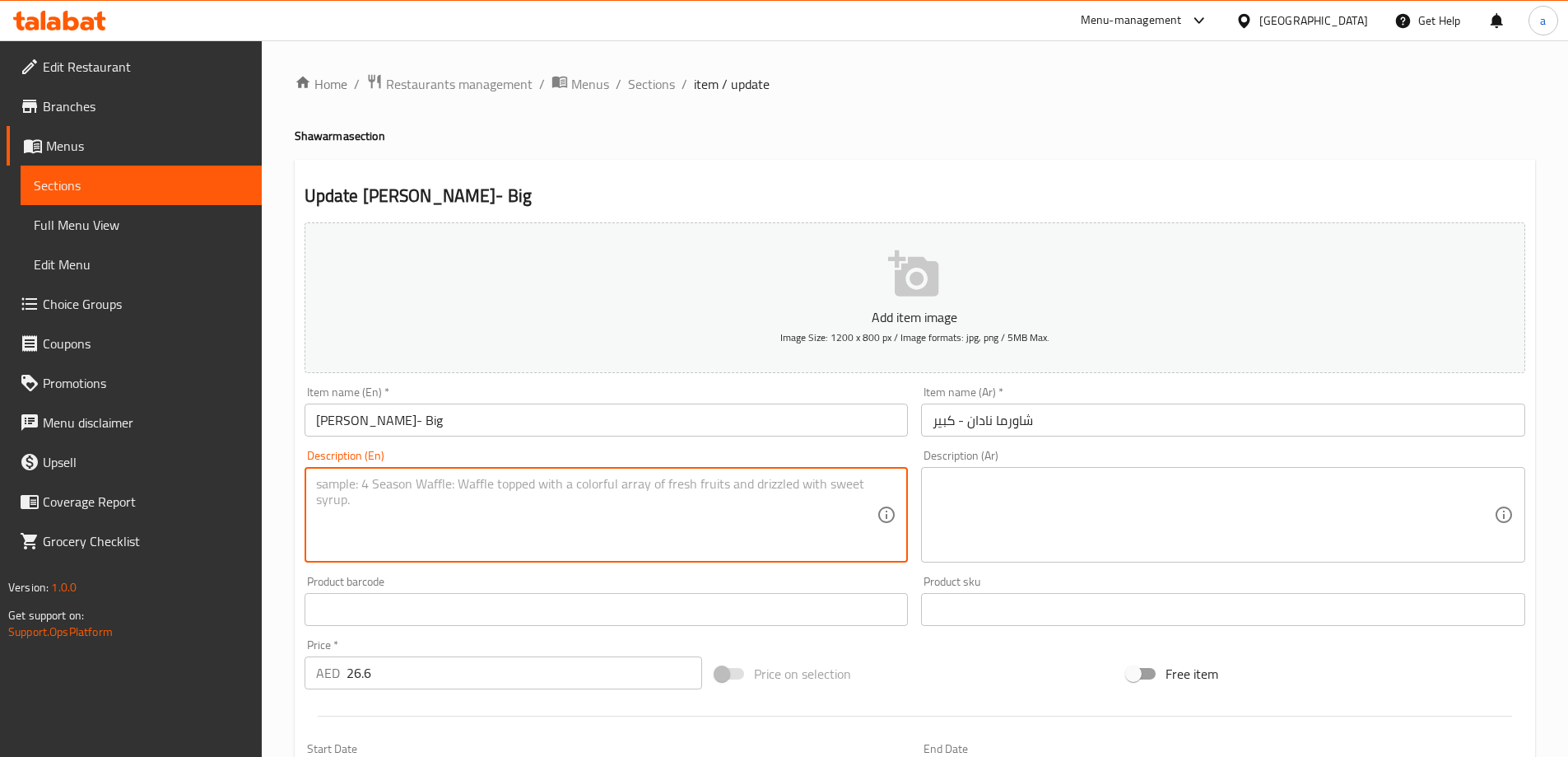
click at [739, 533] on textarea at bounding box center [596, 514] width 561 height 78
paste textarea "A generous serving of Nadan-style shawarma, packed with spiced meat"
type textarea "A generous serving of Nadan-style shawarma, packed with spiced meat"
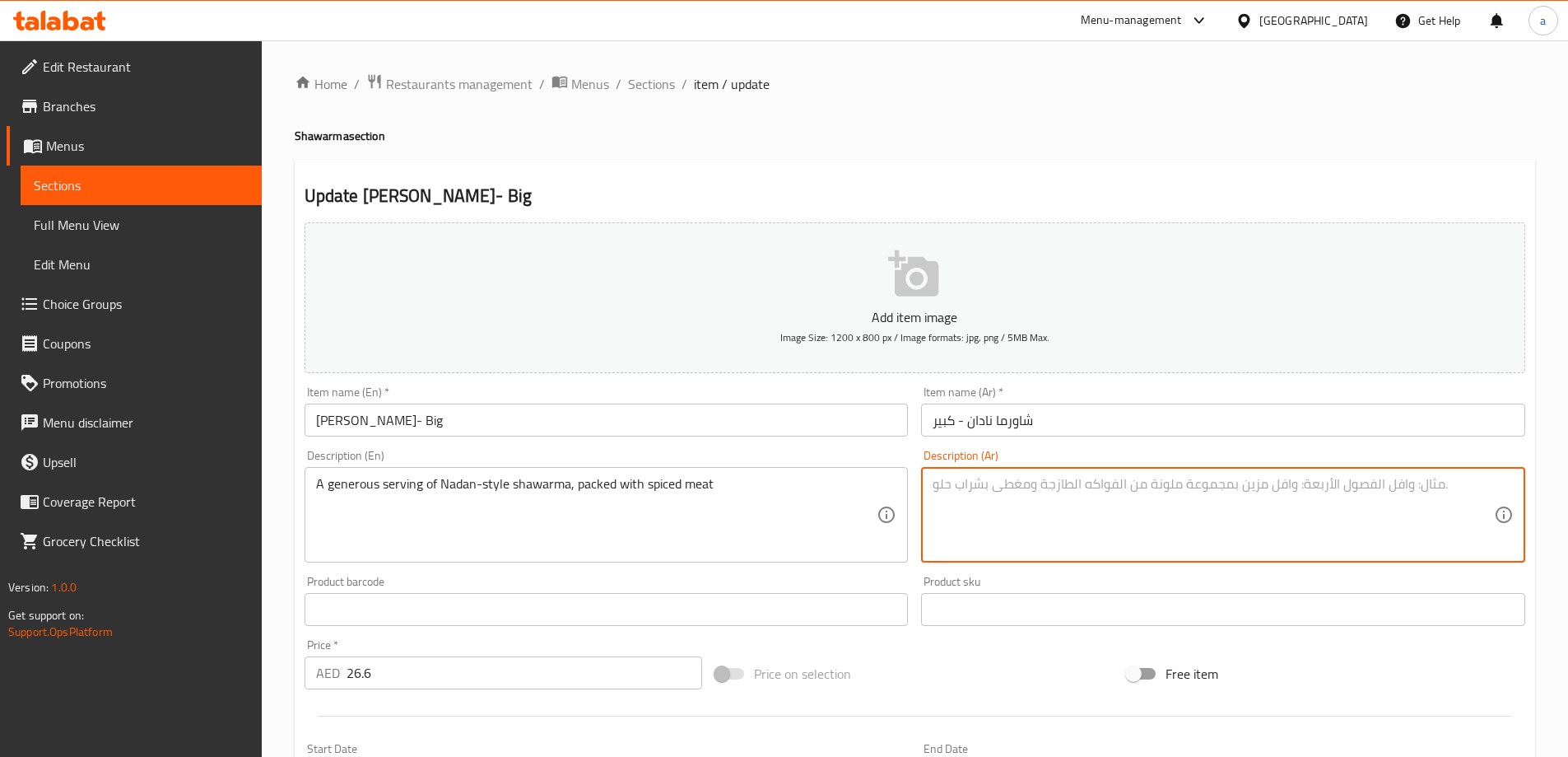
click at [1115, 501] on textarea at bounding box center [1213, 514] width 561 height 78
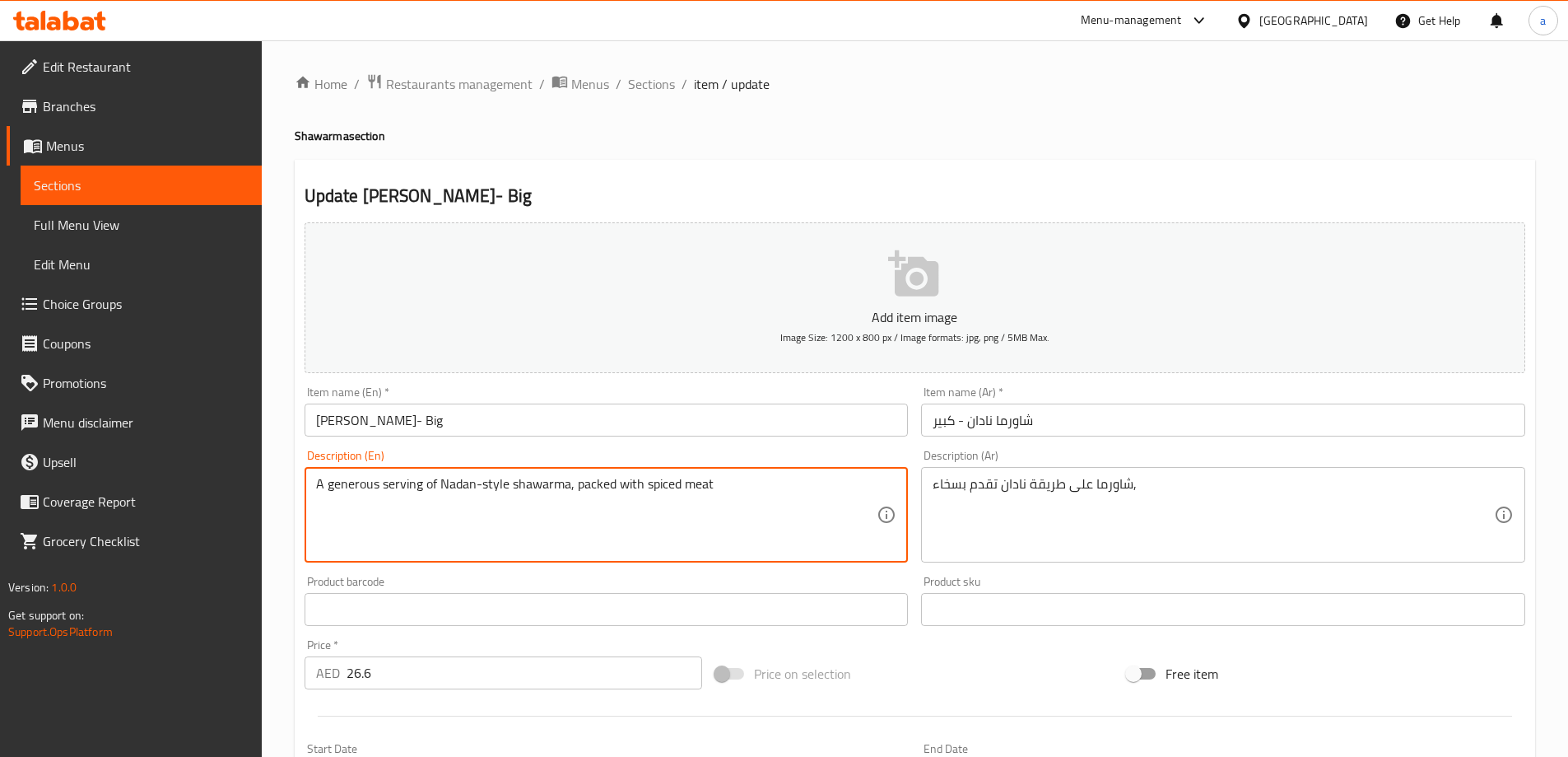
drag, startPoint x: 575, startPoint y: 485, endPoint x: 793, endPoint y: 499, distance: 218.4
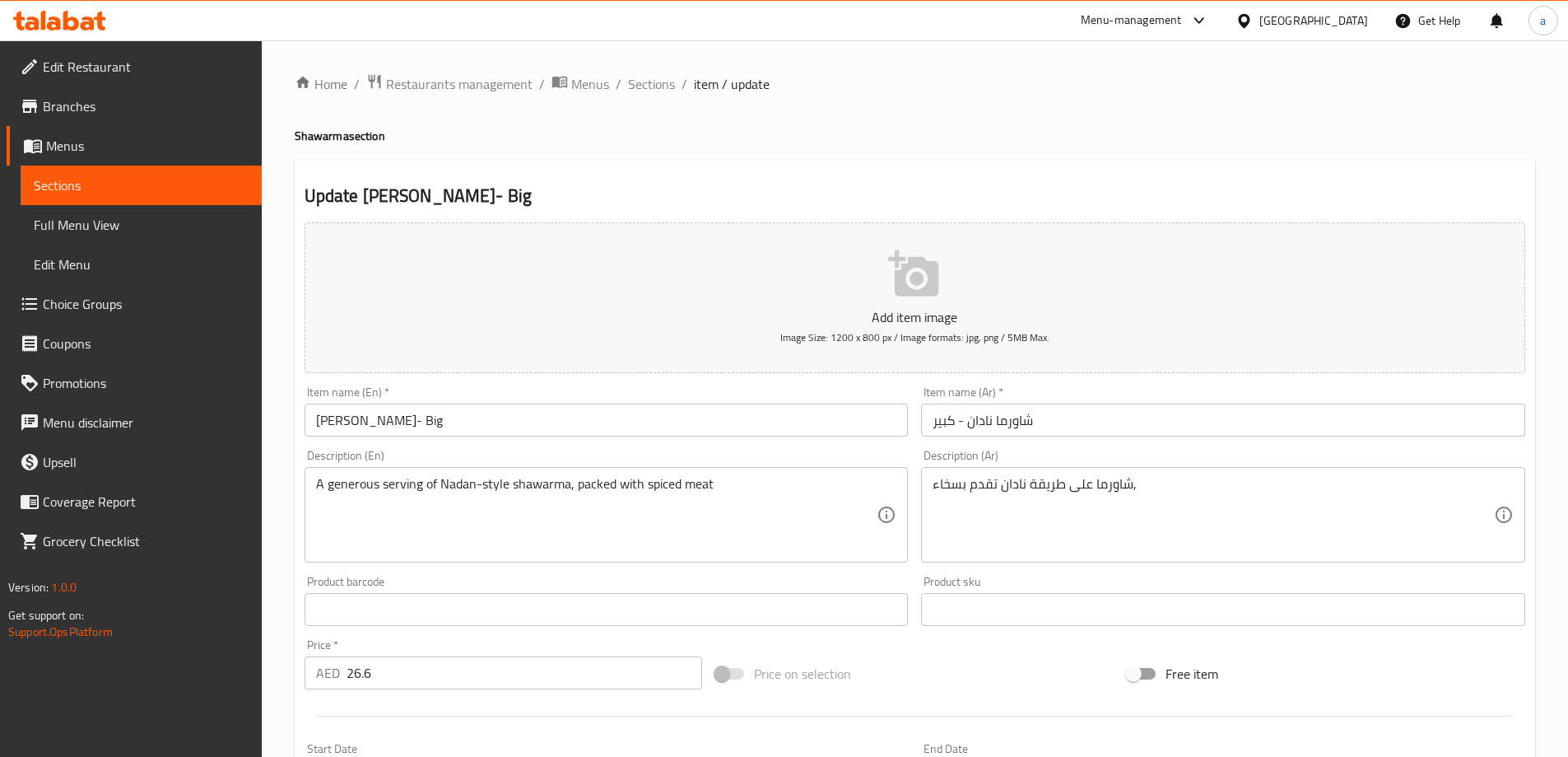
click at [1194, 473] on div "شاورما على طريقة نادان تقدم بسخاء, Description (Ar)" at bounding box center [1223, 514] width 604 height 96
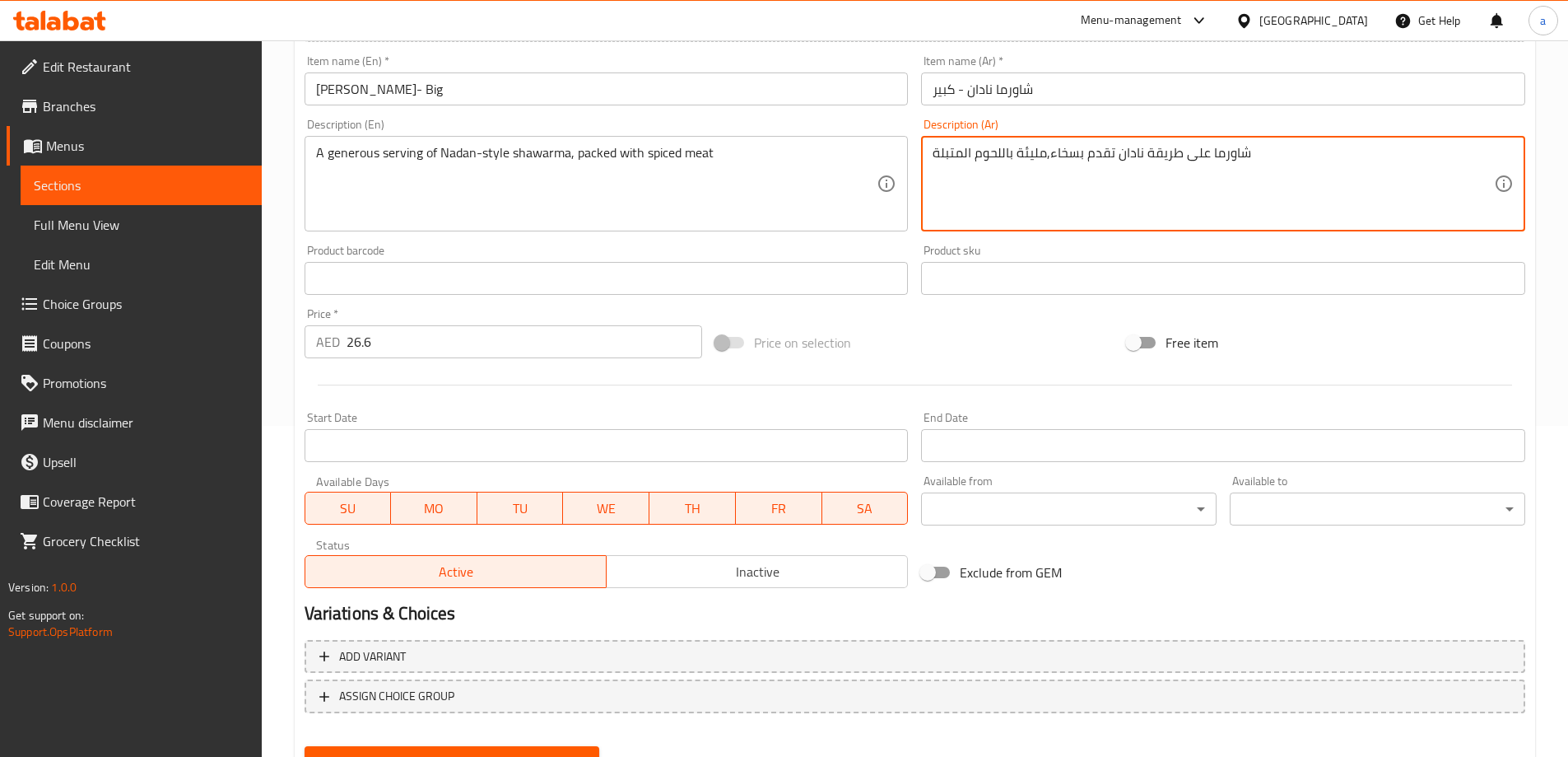
scroll to position [407, 0]
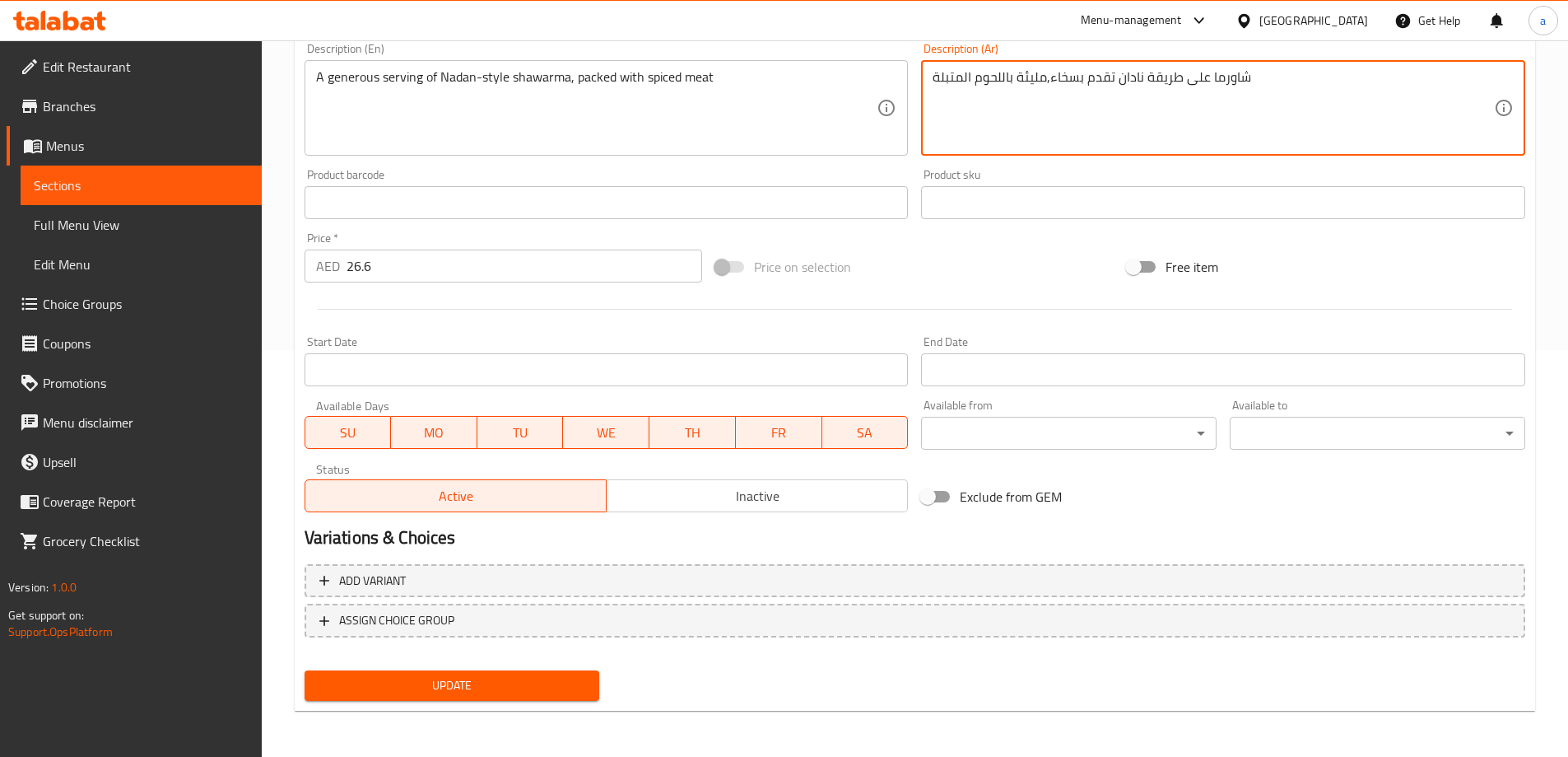
type textarea "شاورما على طريقة نادان تقدم بسخاء,مليئة باللحوم المتبلة"
click at [467, 678] on span "Update" at bounding box center [452, 686] width 269 height 21
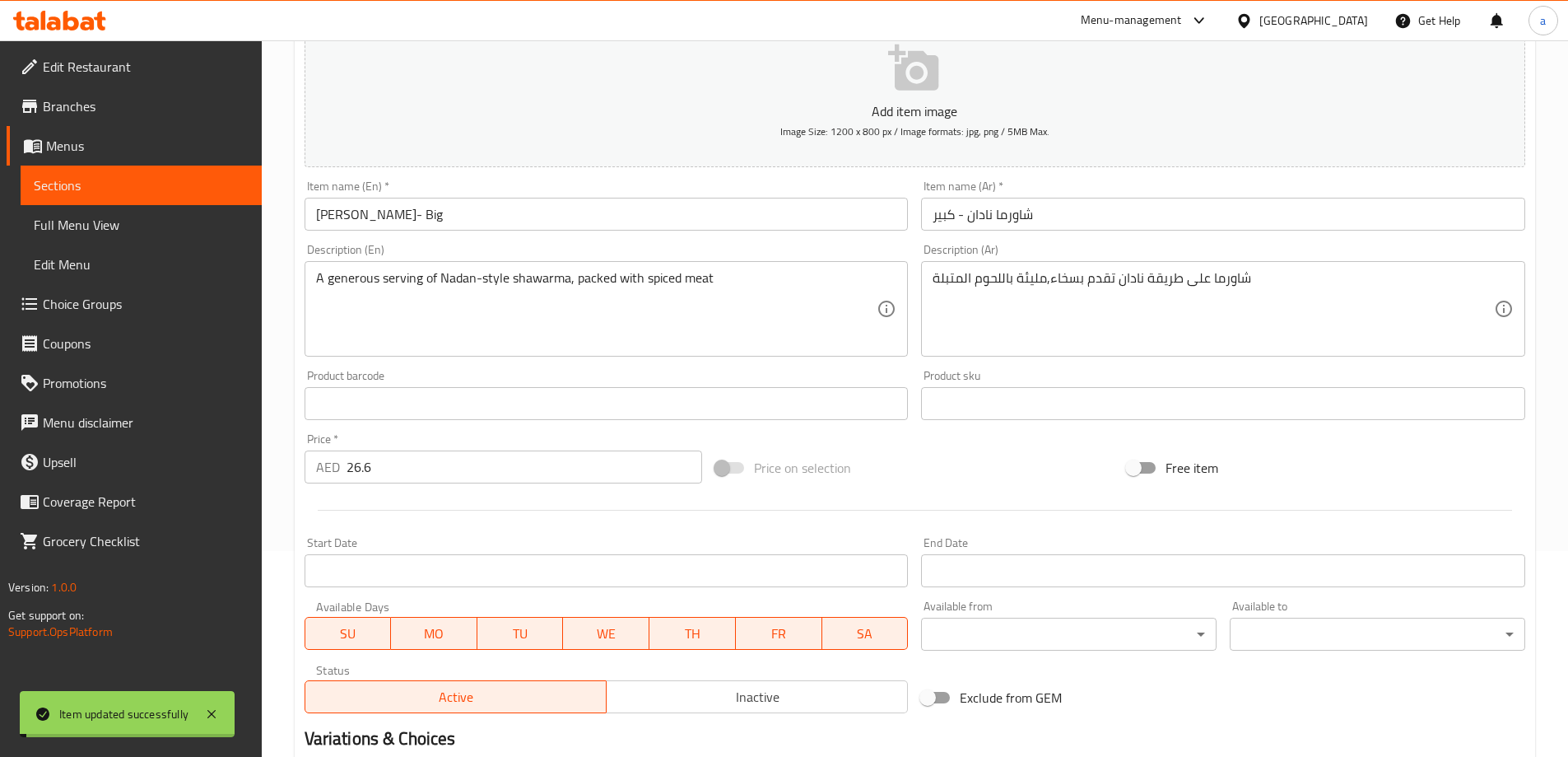
scroll to position [0, 0]
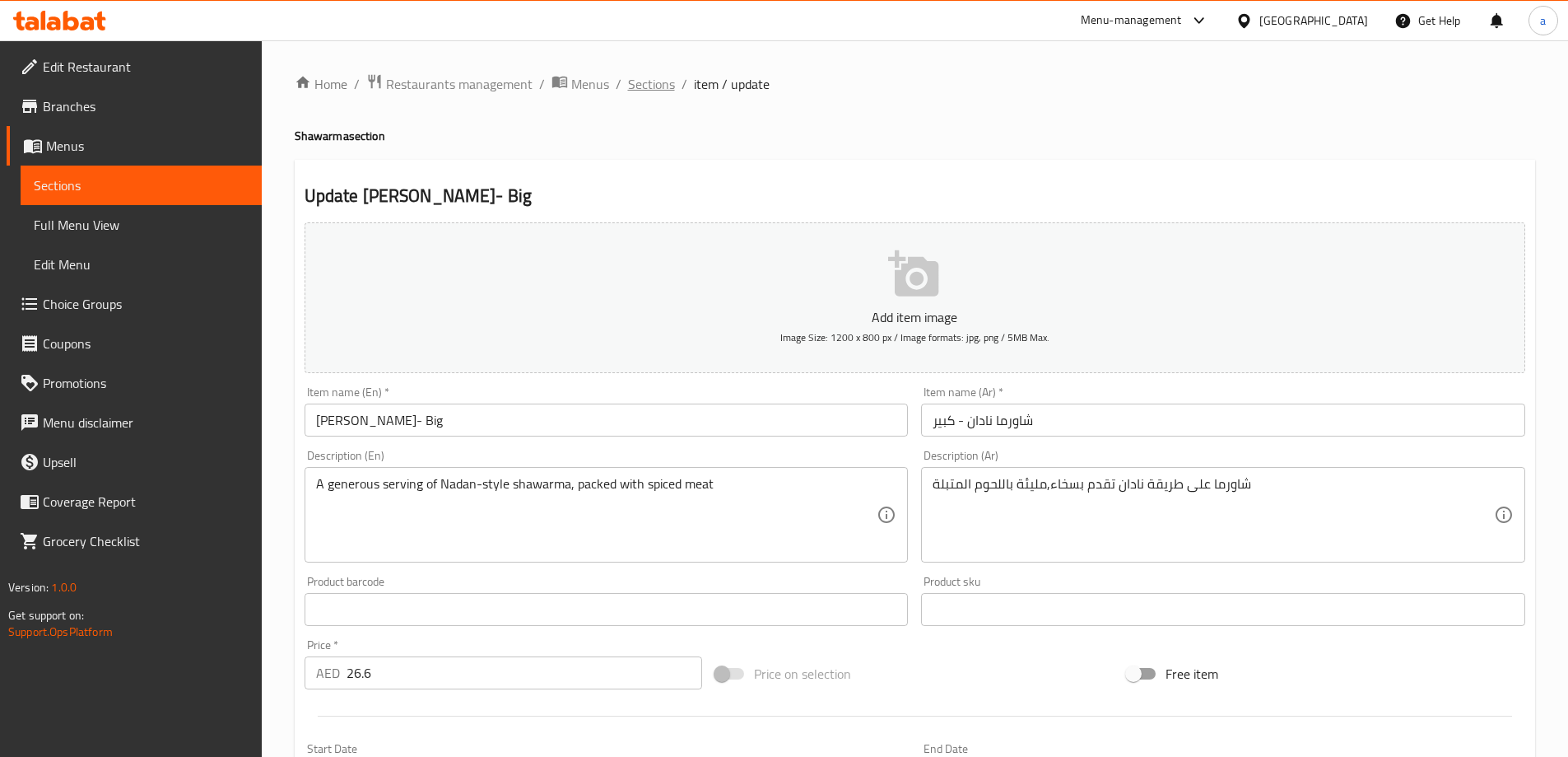
click at [648, 94] on span "Sections" at bounding box center [651, 84] width 47 height 20
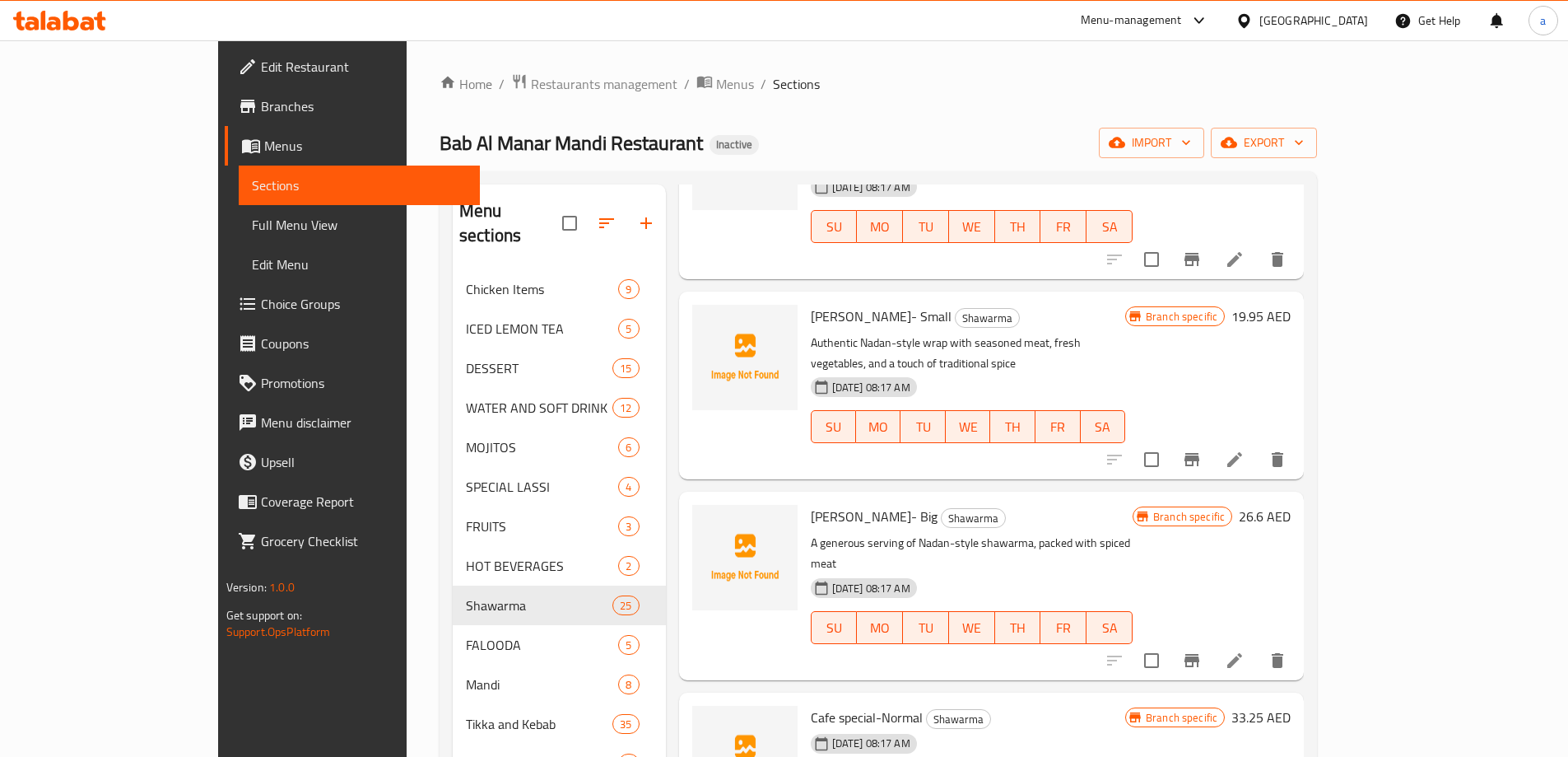
scroll to position [1399, 0]
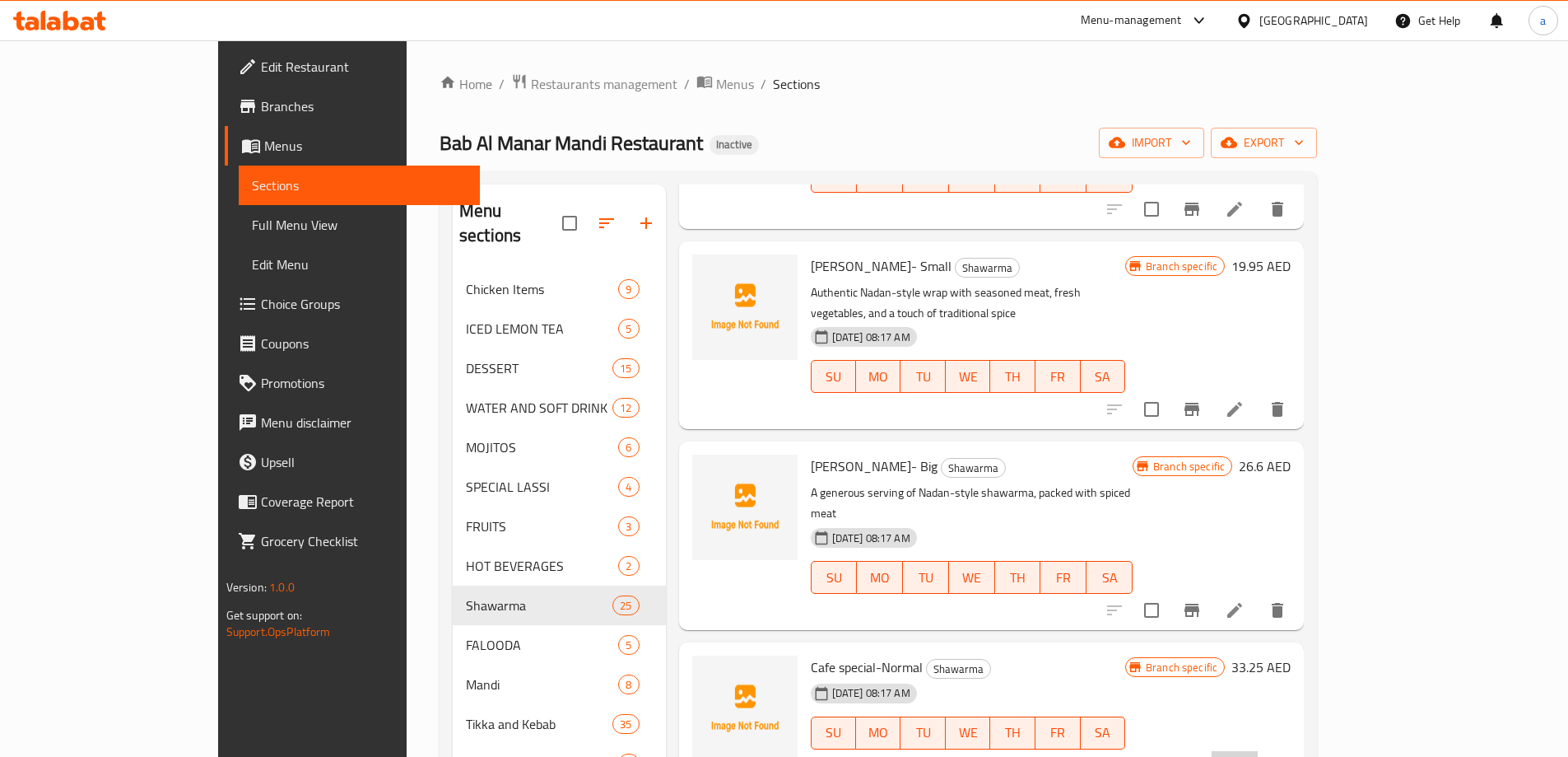
click at [1258, 750] on li at bounding box center [1234, 765] width 46 height 30
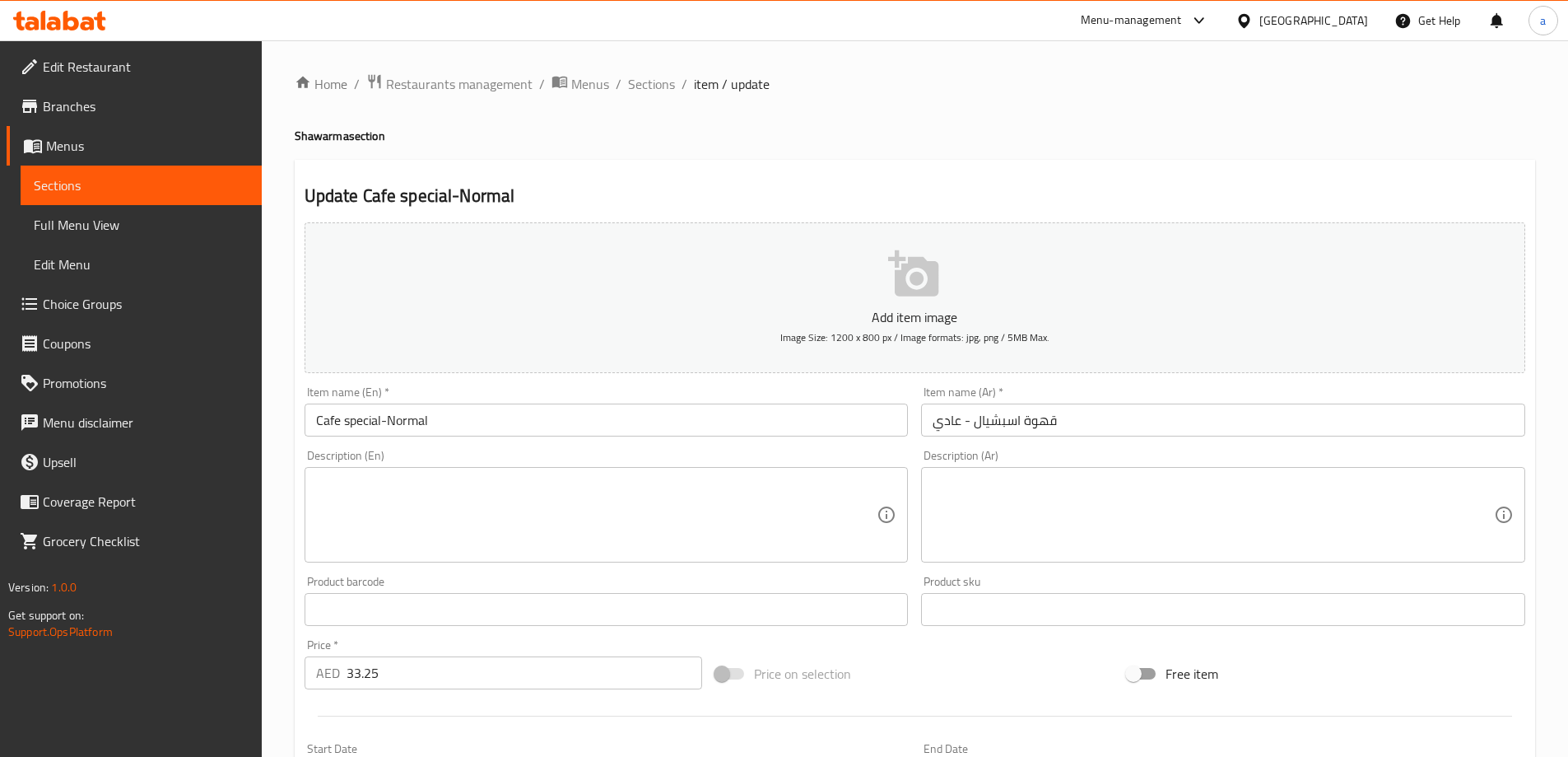
click at [577, 473] on div "Description (En)" at bounding box center [606, 514] width 604 height 96
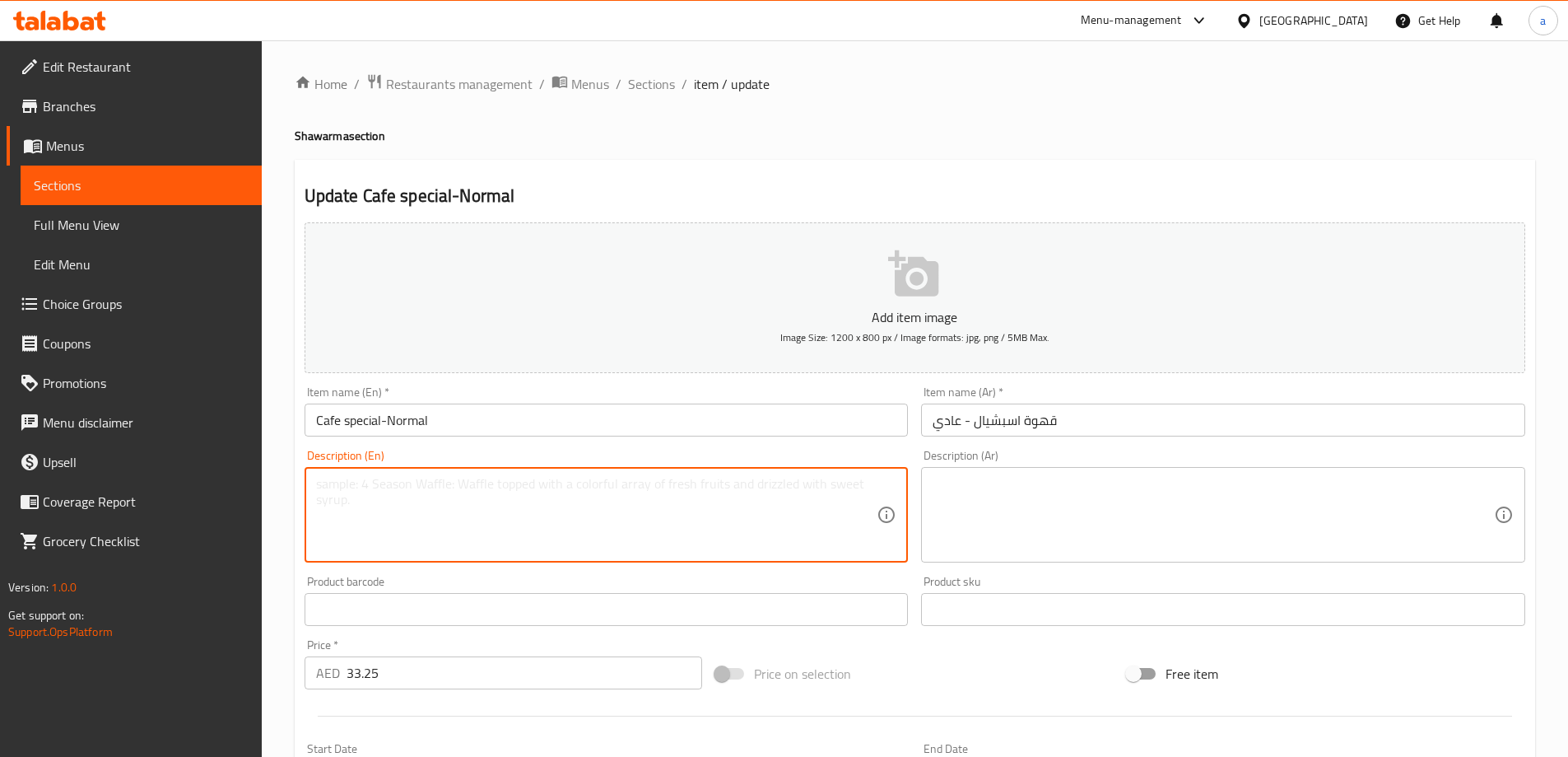
paste textarea "Signature marinated meat wrapped with crisp veggies and a creamy house sauce"
type textarea "Signature marinated meat wrapped with crisp veggies and a creamy house sauce"
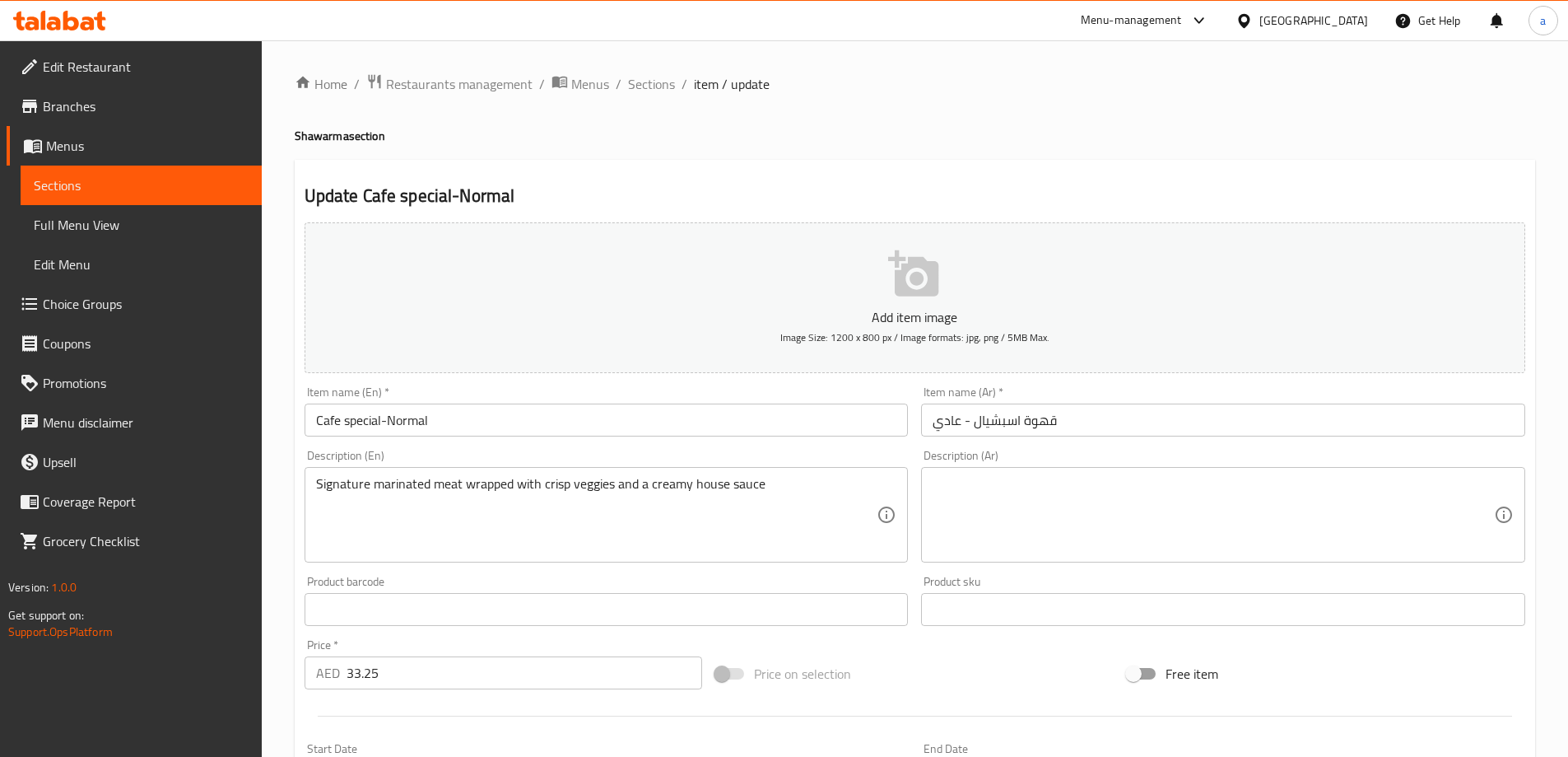
click at [473, 386] on div "Item name (En)   * Cafe special-Normal Item name (En) *" at bounding box center [606, 411] width 604 height 50
click at [1107, 528] on textarea at bounding box center [1213, 514] width 561 height 78
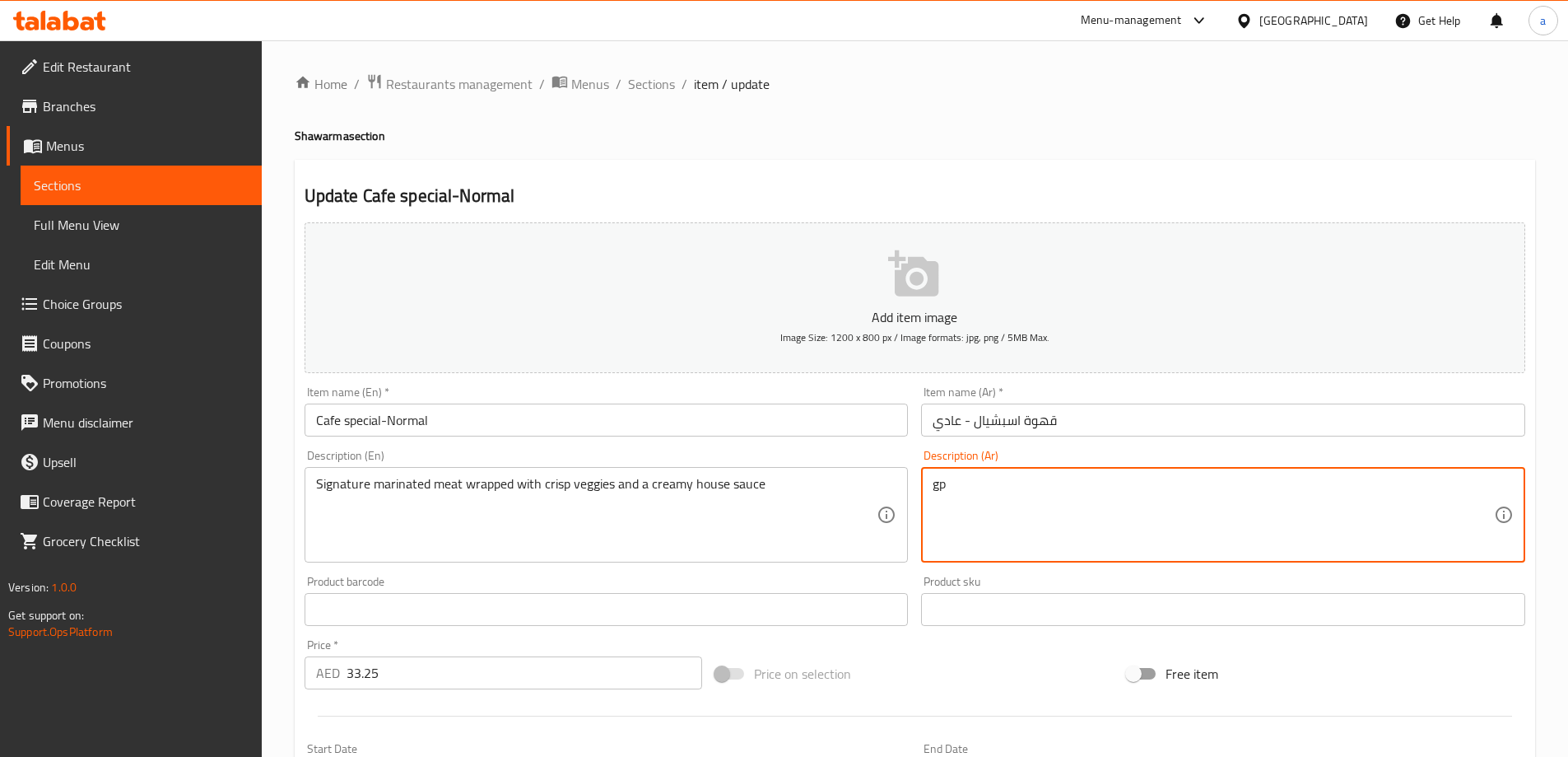
type textarea "g"
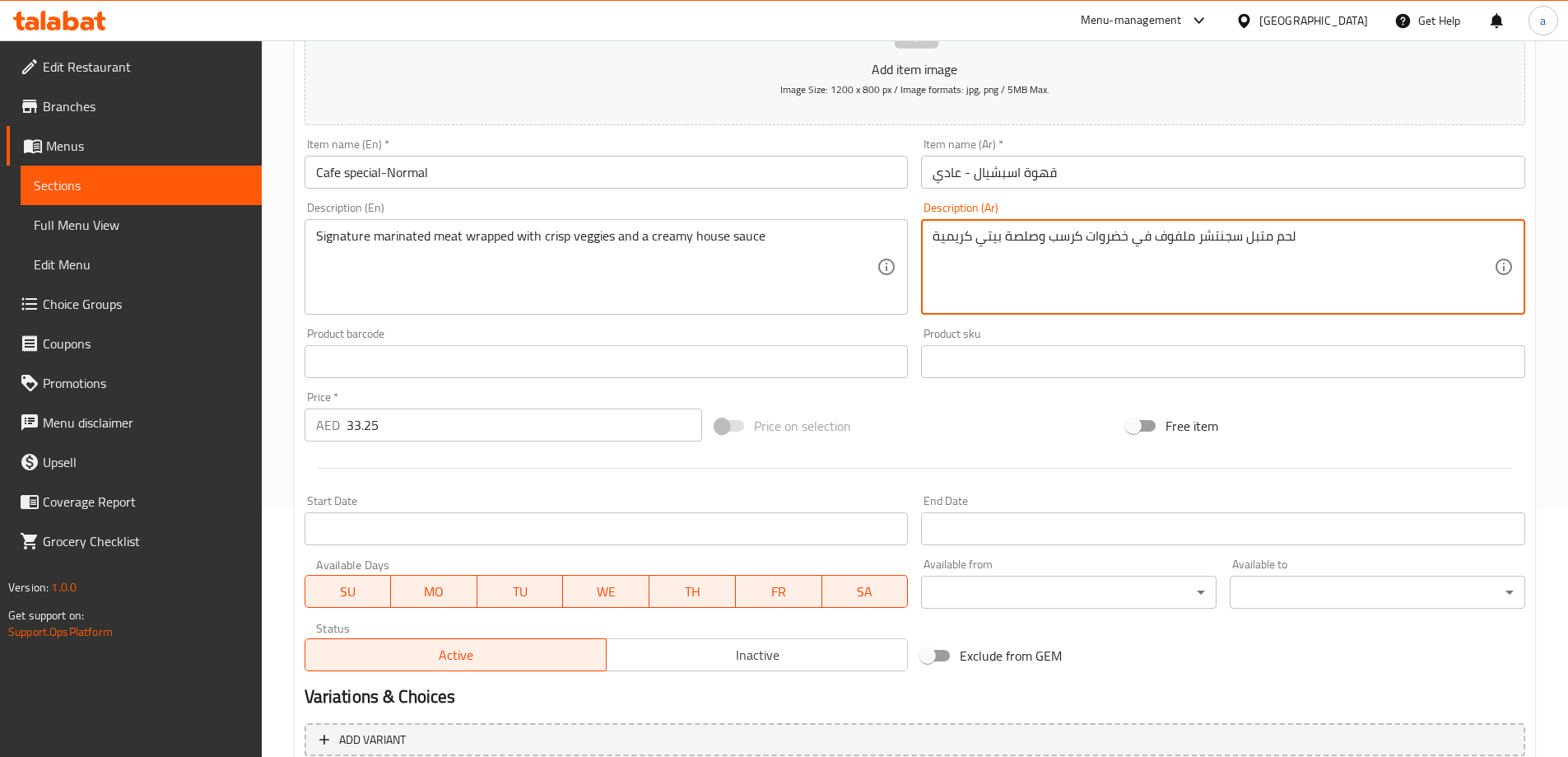
scroll to position [407, 0]
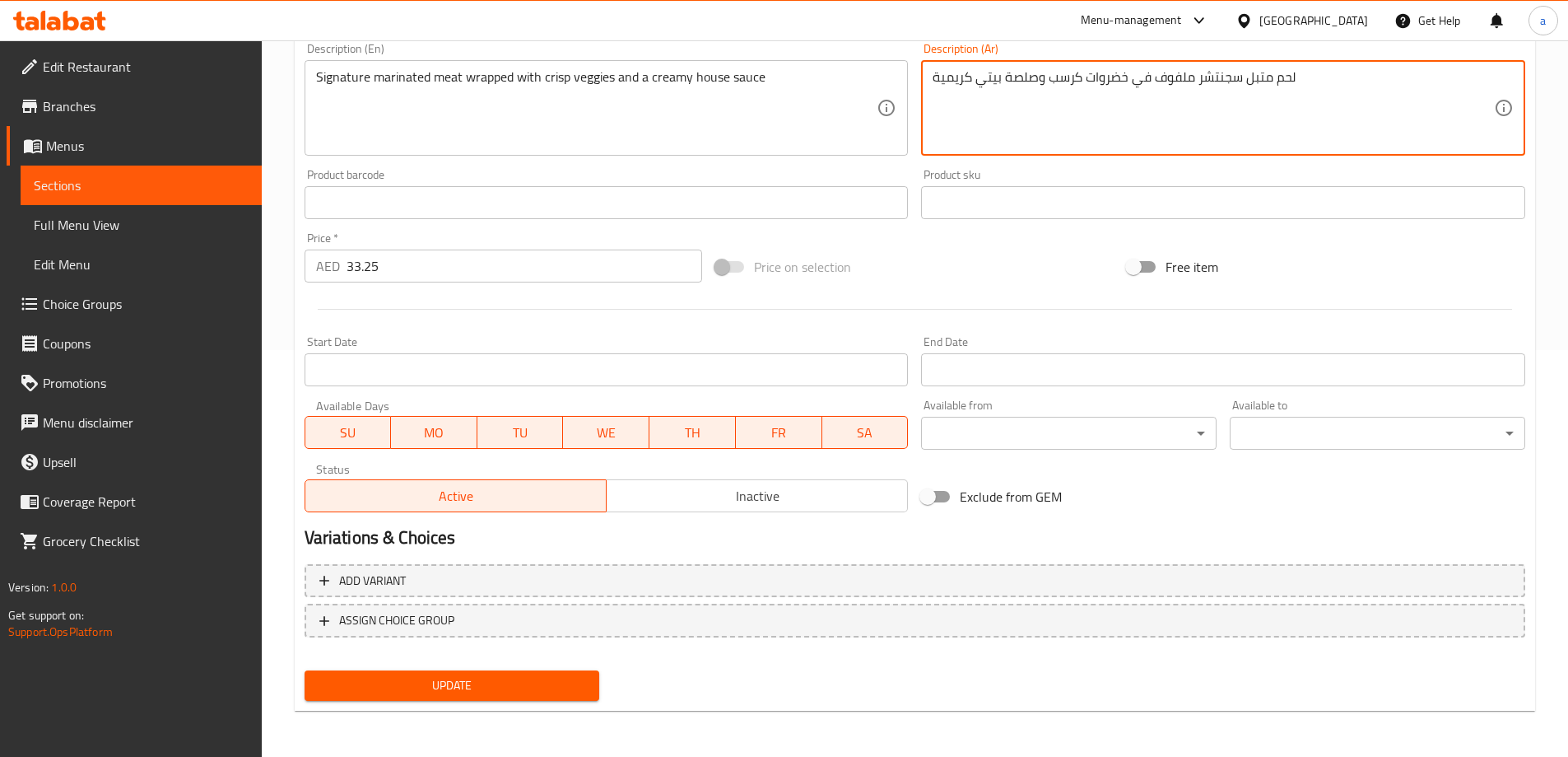
type textarea "لحم متبل سجنتشر ملفوف في خضروات كرسب وصلصة بيتي كريمية"
click at [553, 686] on span "Update" at bounding box center [452, 686] width 269 height 21
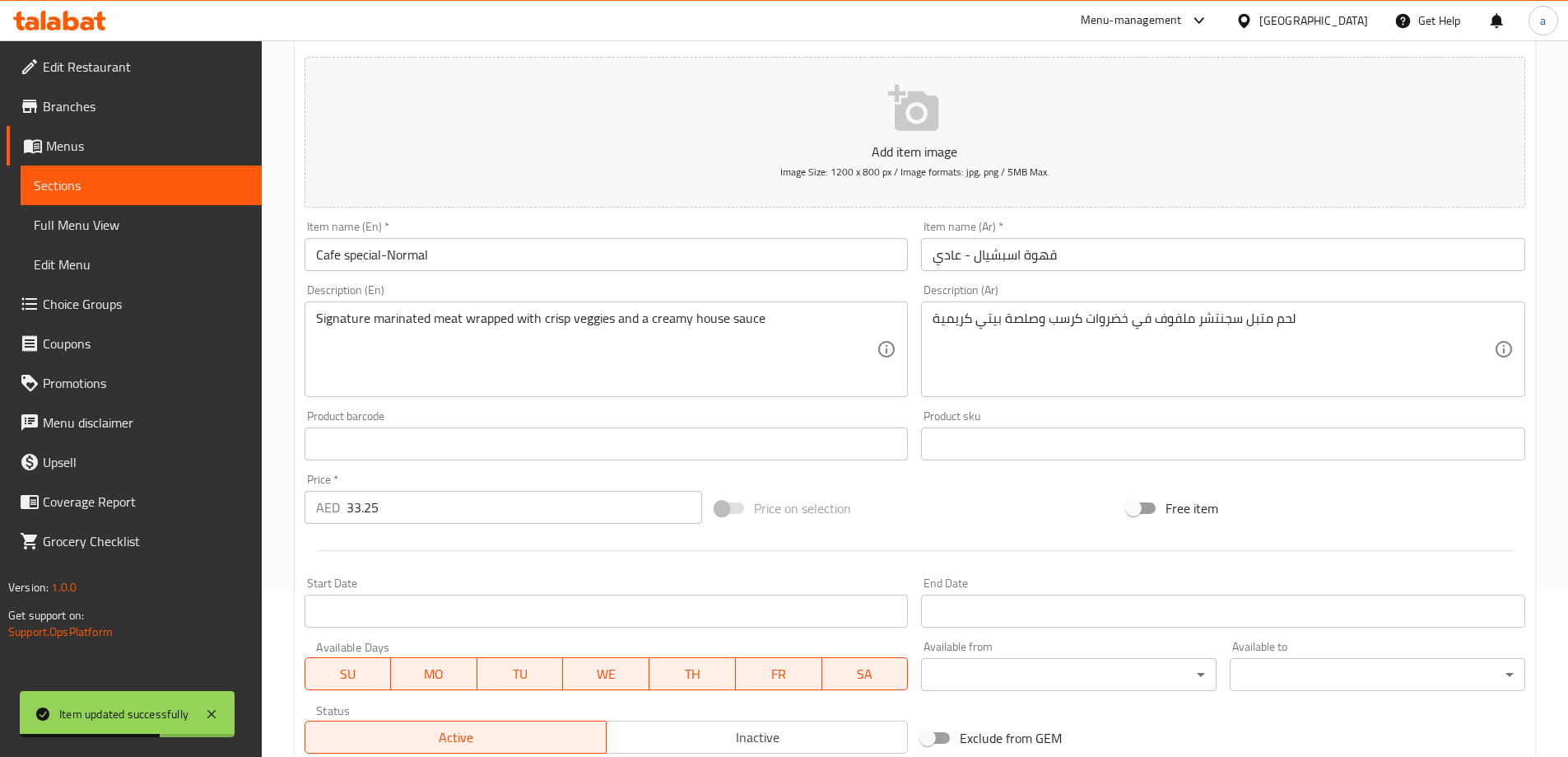
scroll to position [0, 0]
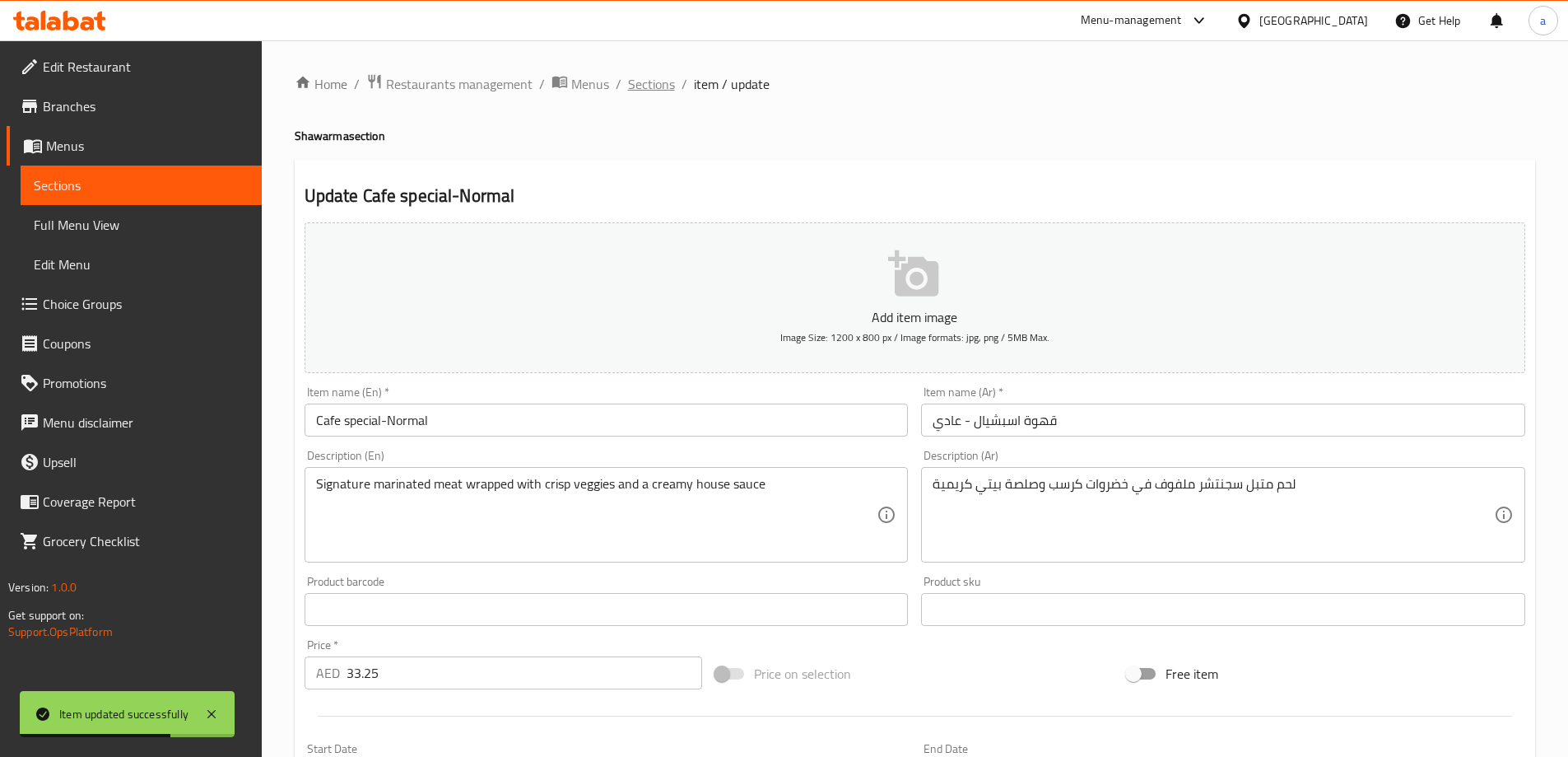
click at [635, 89] on span "Sections" at bounding box center [651, 84] width 47 height 20
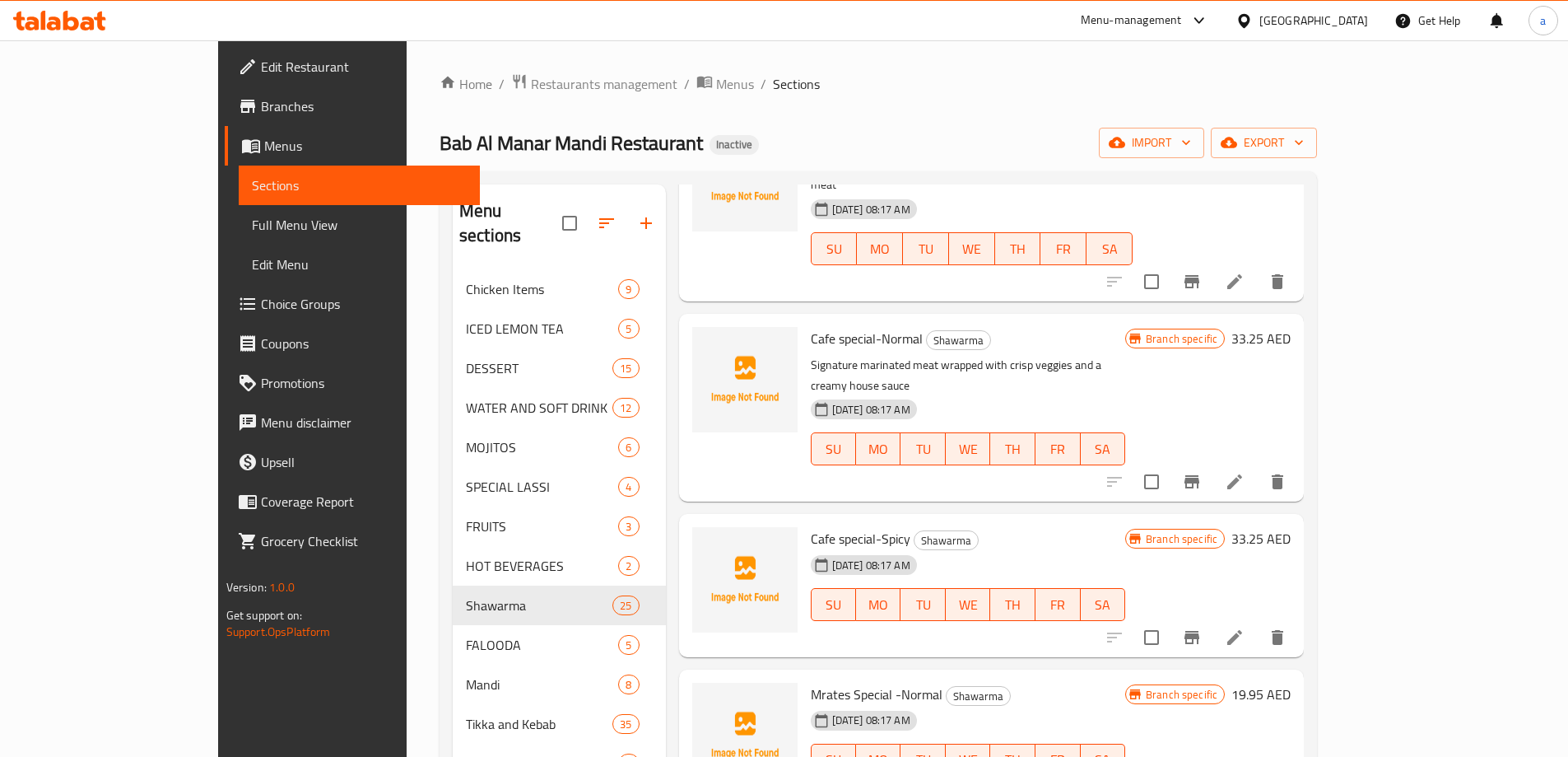
scroll to position [1729, 0]
click at [1258, 622] on li at bounding box center [1234, 637] width 46 height 30
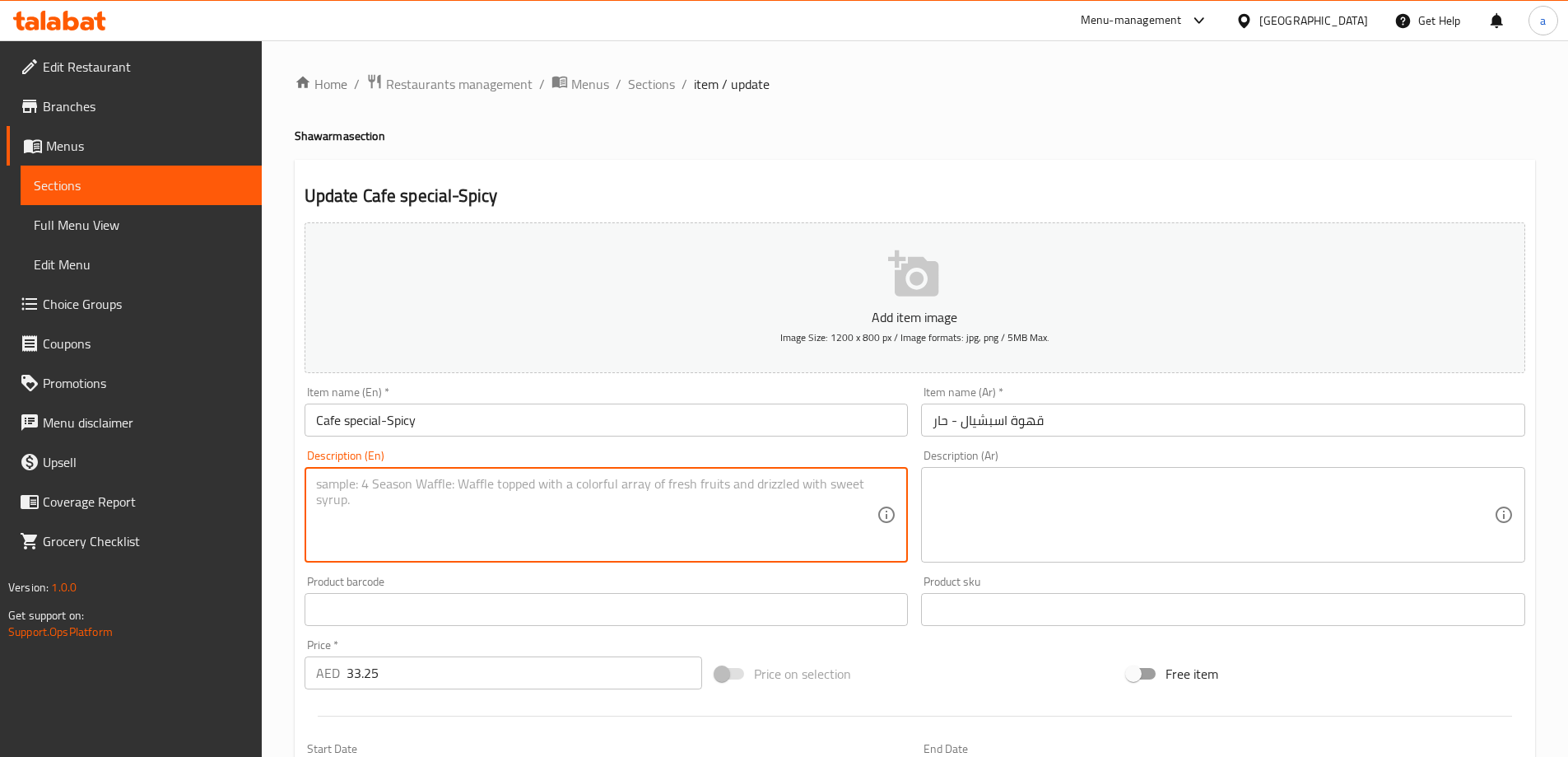
click at [667, 505] on textarea at bounding box center [596, 514] width 561 height 78
paste textarea "All the flavor of the Cafe Special with an added kick of spicy sauce"
type textarea "All the flavor of the Cafe Special with an added kick of spicy sauce"
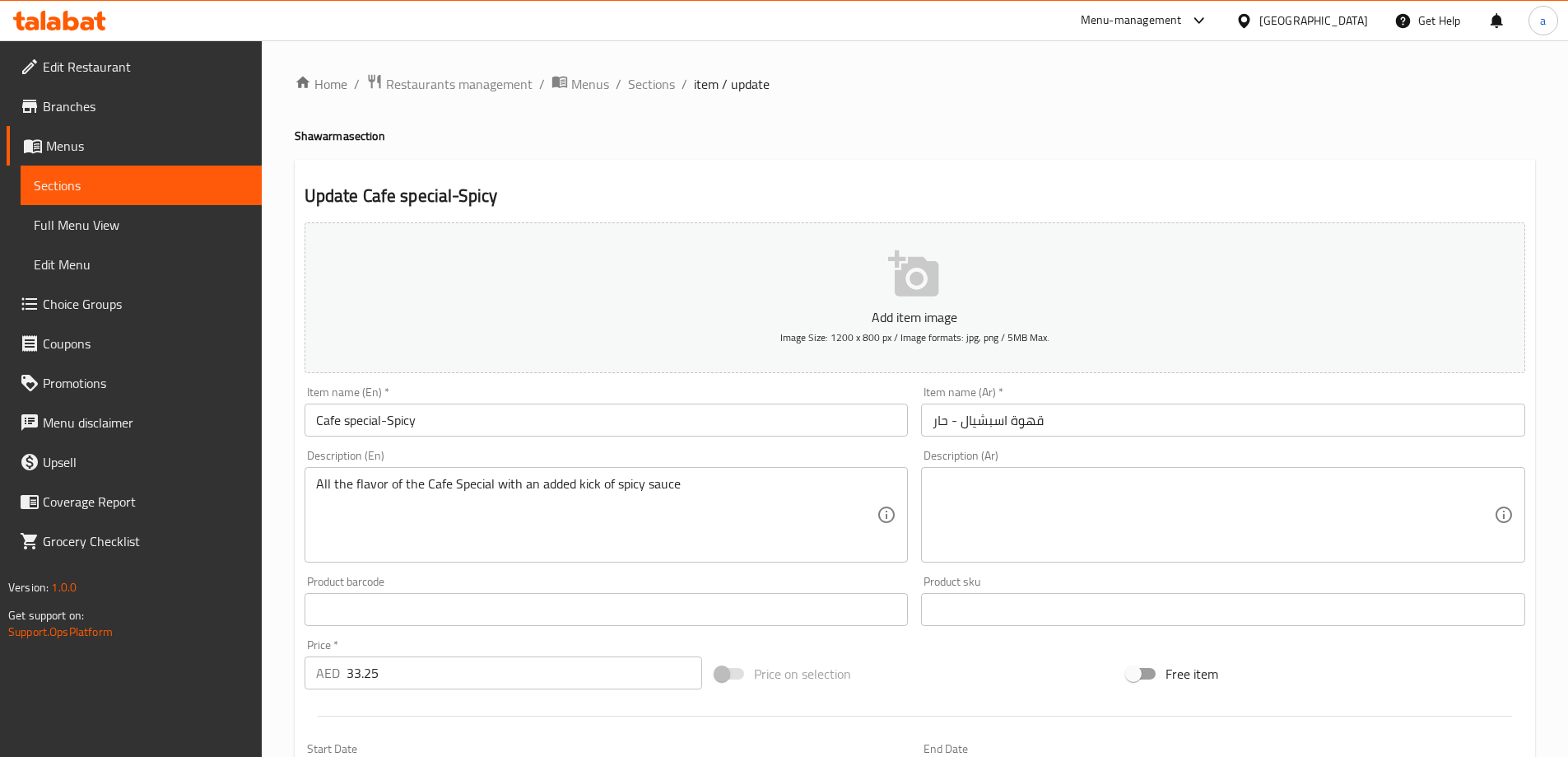
click at [1180, 500] on textarea at bounding box center [1213, 514] width 561 height 78
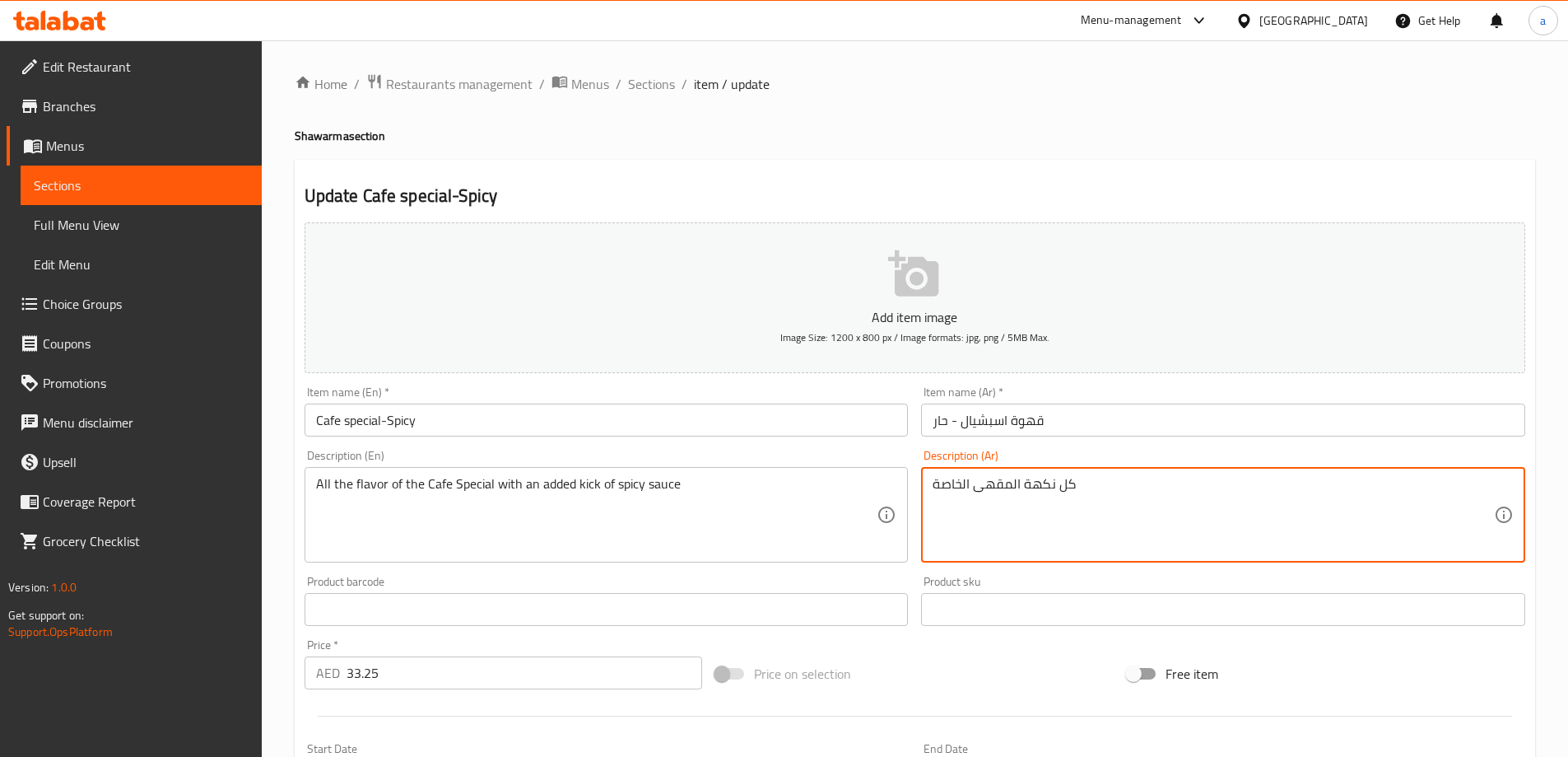
type textarea "كل نكهة المقهى الخاصة"
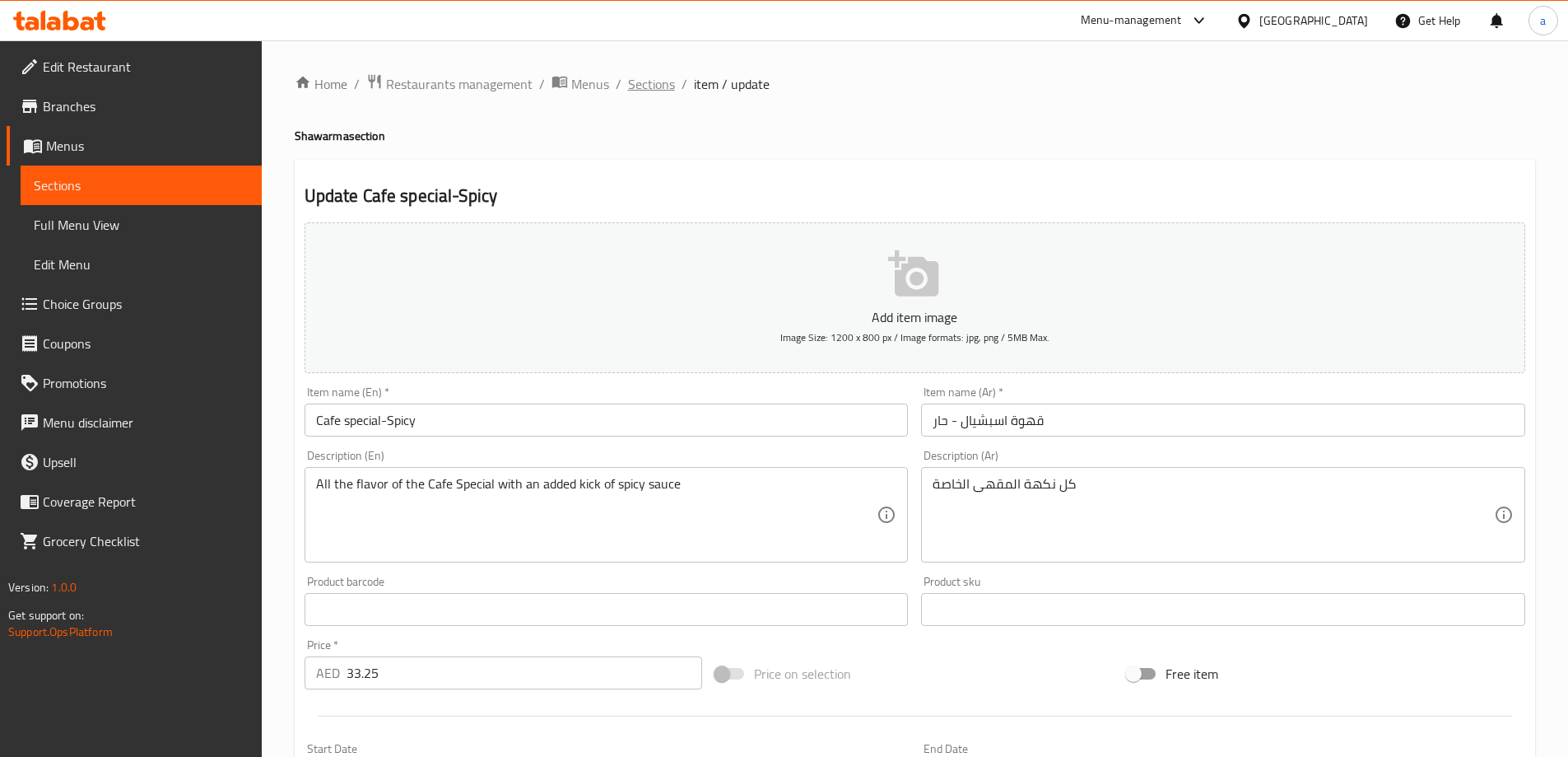
click at [652, 84] on span "Sections" at bounding box center [651, 84] width 47 height 20
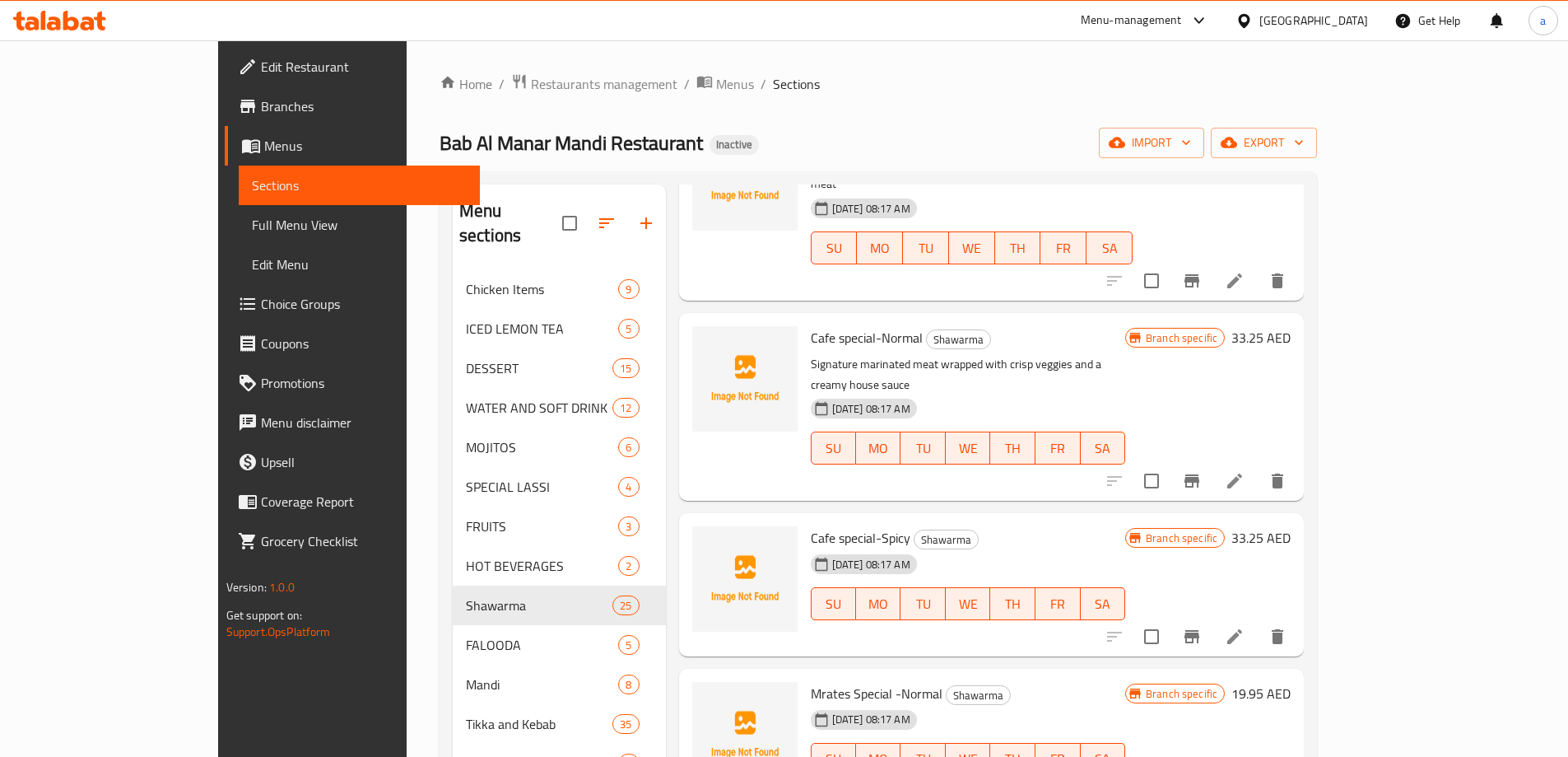
scroll to position [1564, 0]
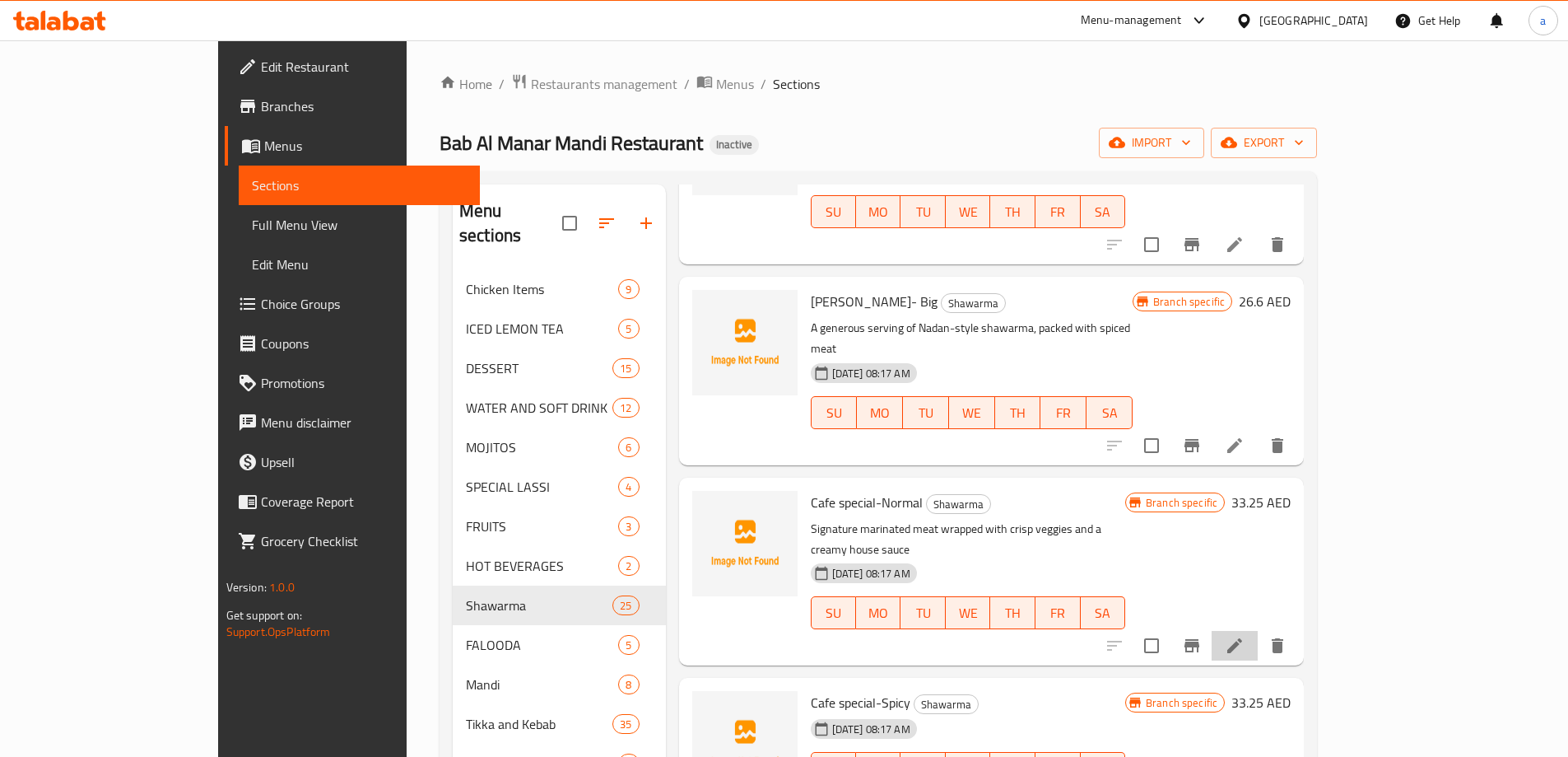
click at [1258, 631] on li at bounding box center [1234, 646] width 46 height 30
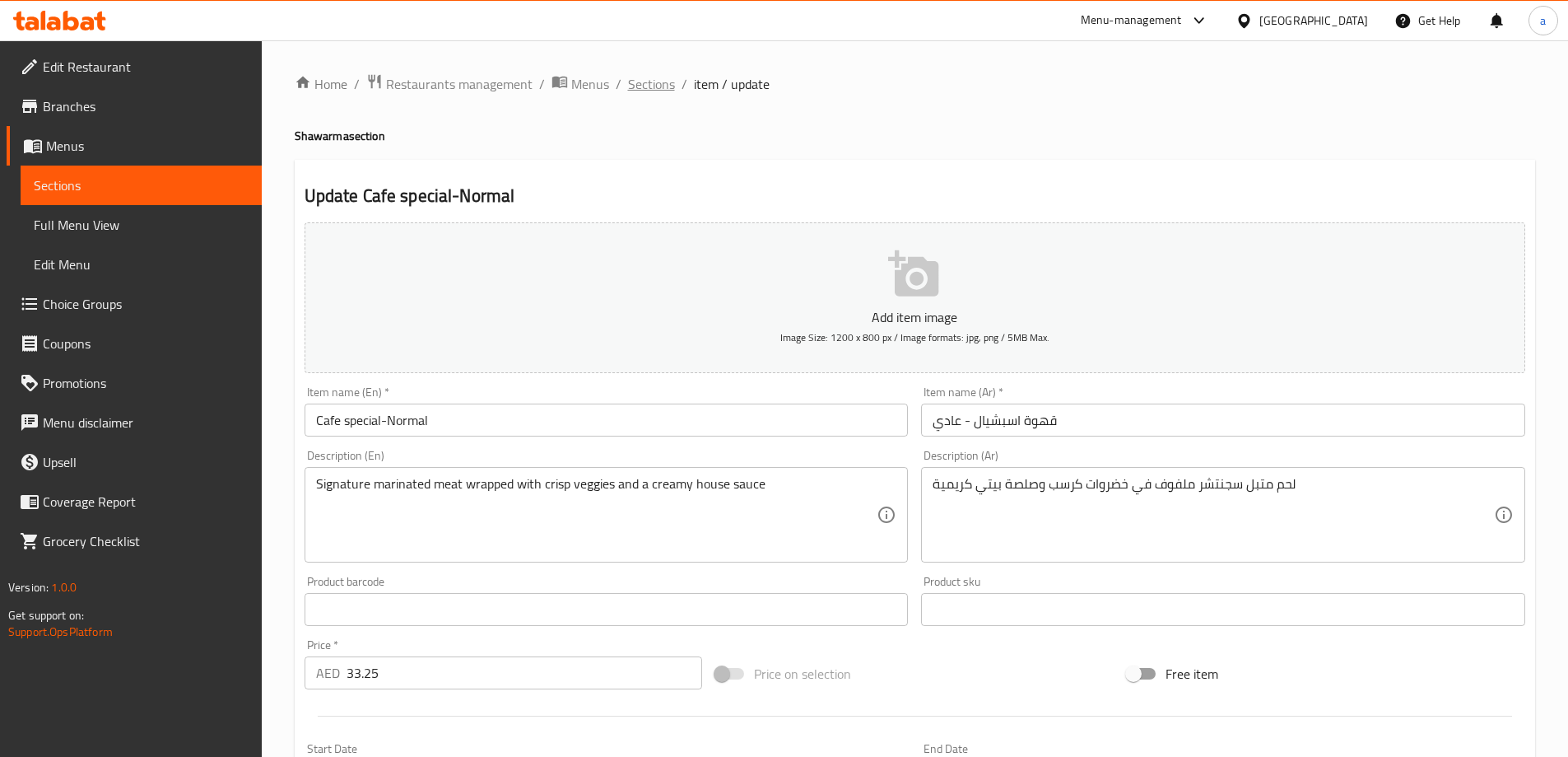
click at [641, 74] on span "Sections" at bounding box center [651, 84] width 47 height 20
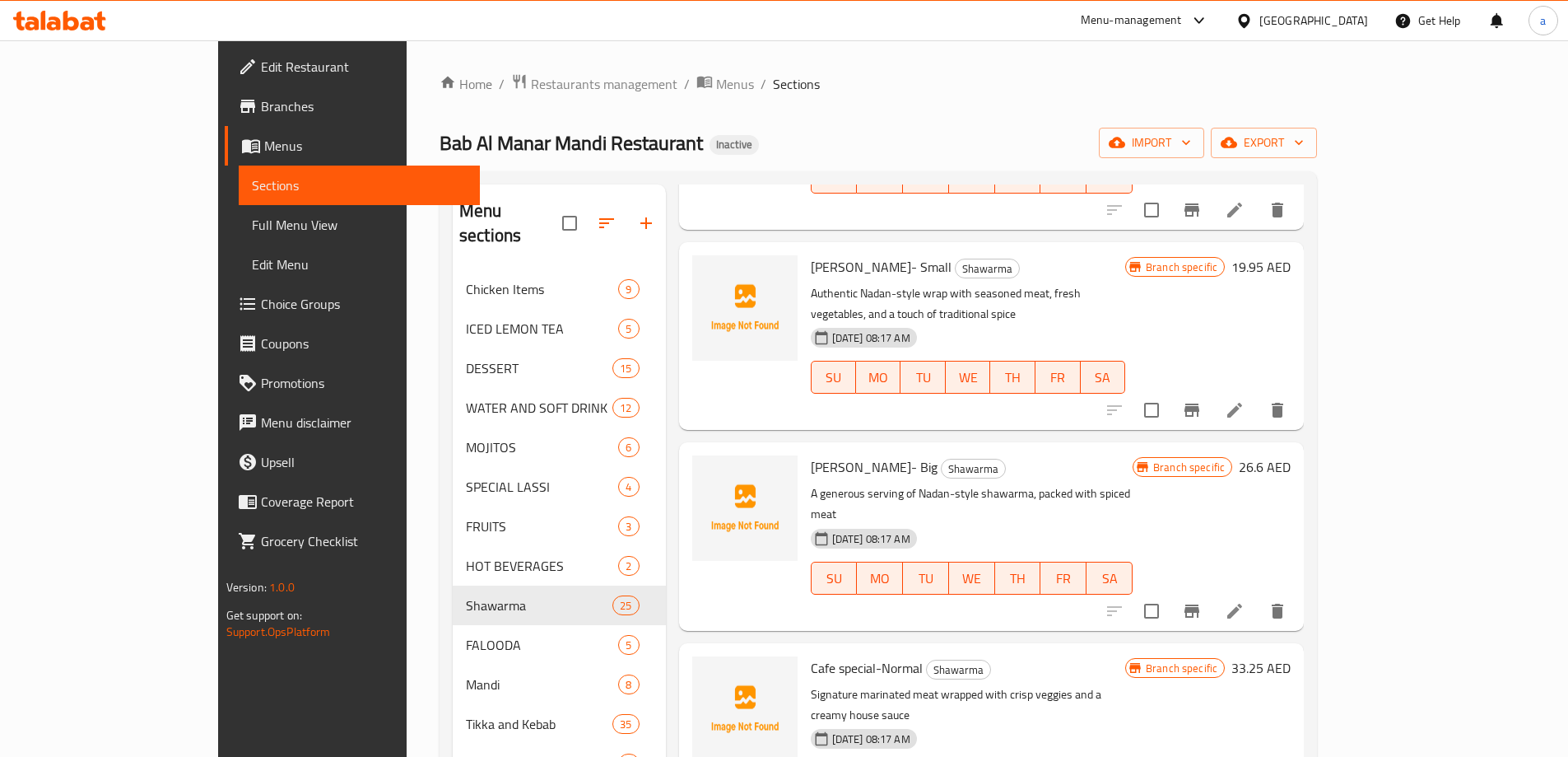
scroll to position [1482, 0]
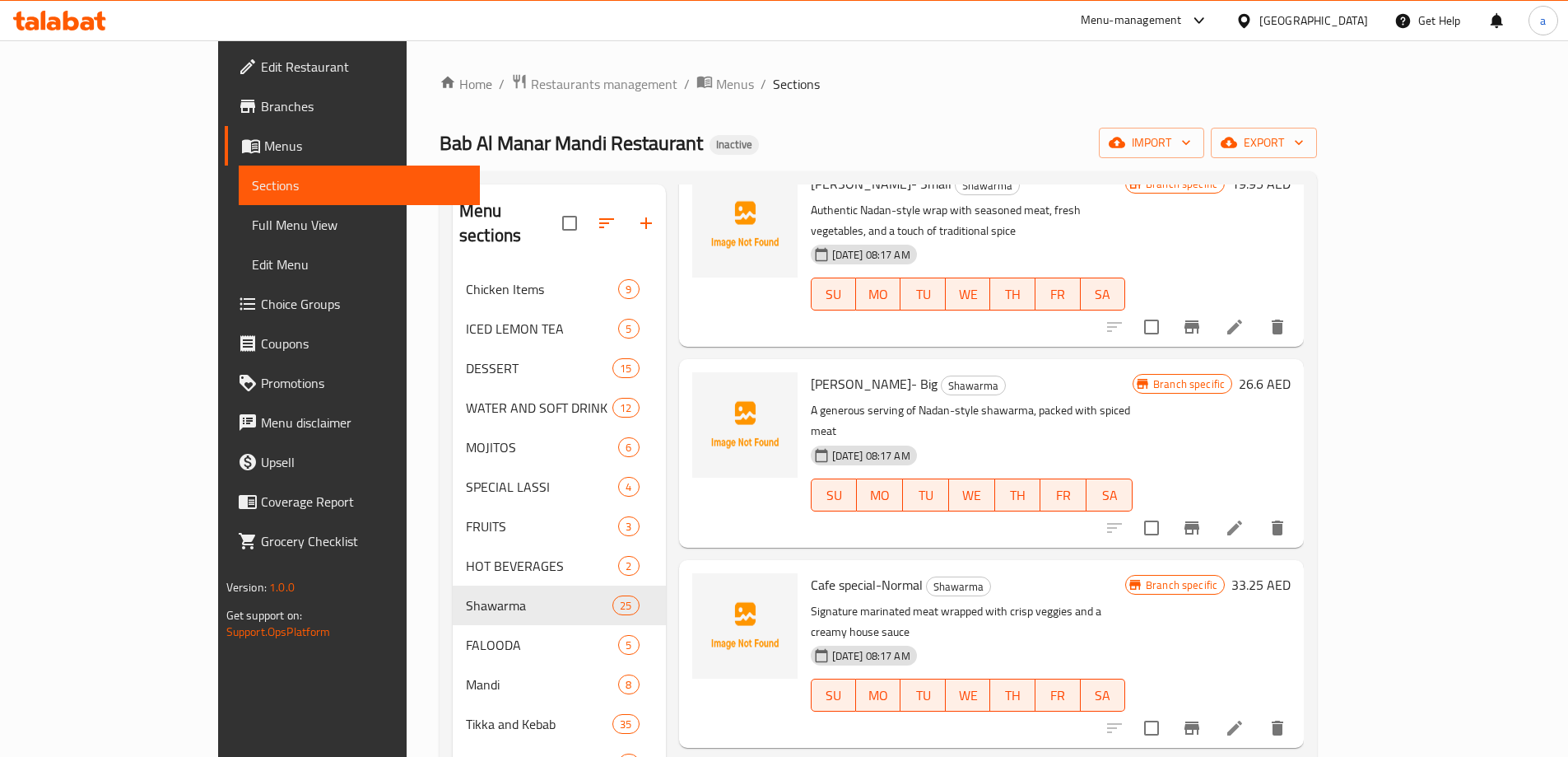
scroll to position [1564, 0]
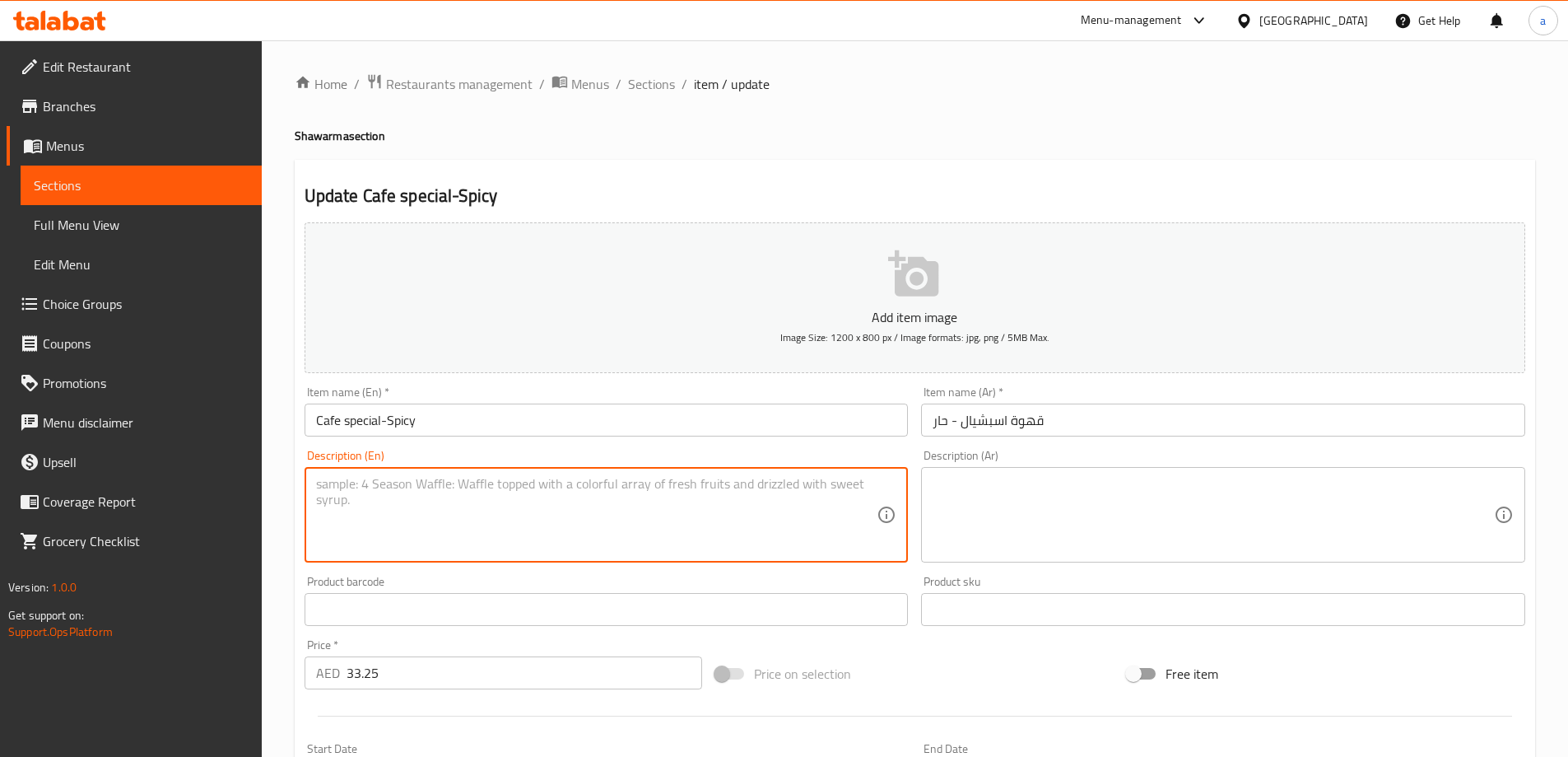
click at [471, 476] on textarea at bounding box center [596, 514] width 561 height 78
paste textarea "All the flavor of the Cafe Special with an added kick of spicy sauce"
type textarea "All the flavor of the Cafe Special with an added kick of spicy sauce"
click at [1180, 524] on textarea at bounding box center [1213, 514] width 561 height 78
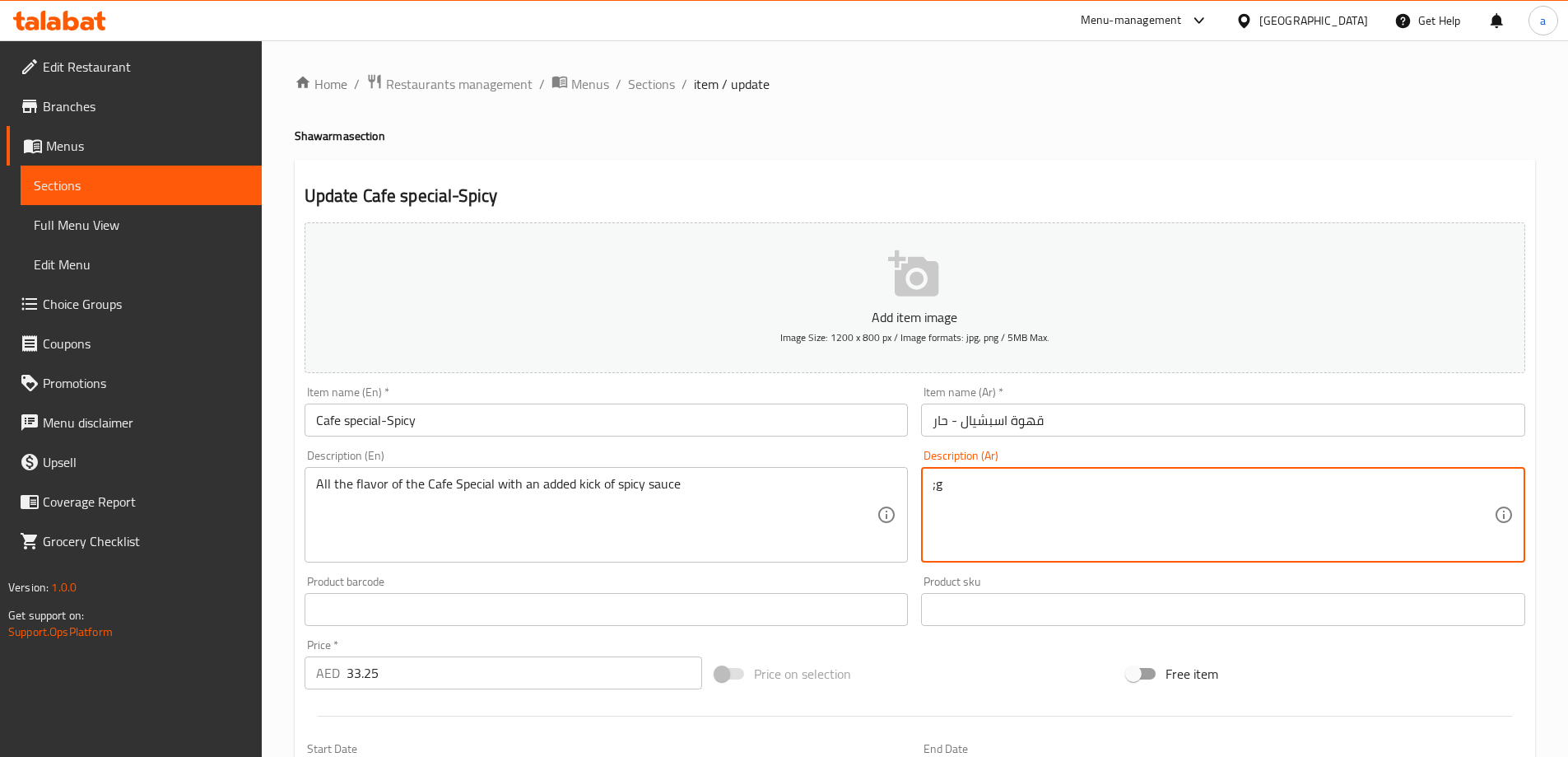
type textarea ";"
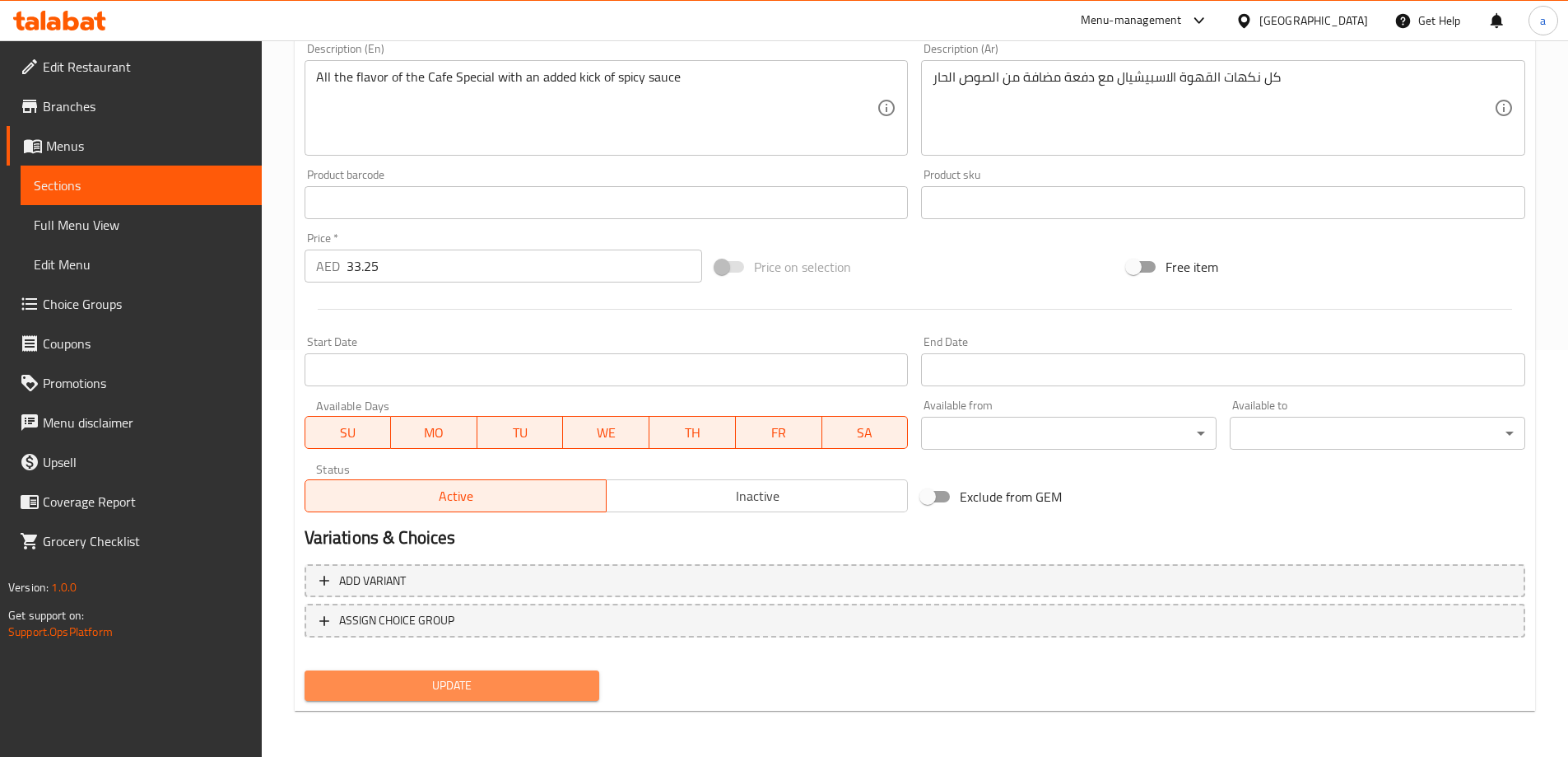
click at [456, 699] on button "Update" at bounding box center [452, 686] width 295 height 30
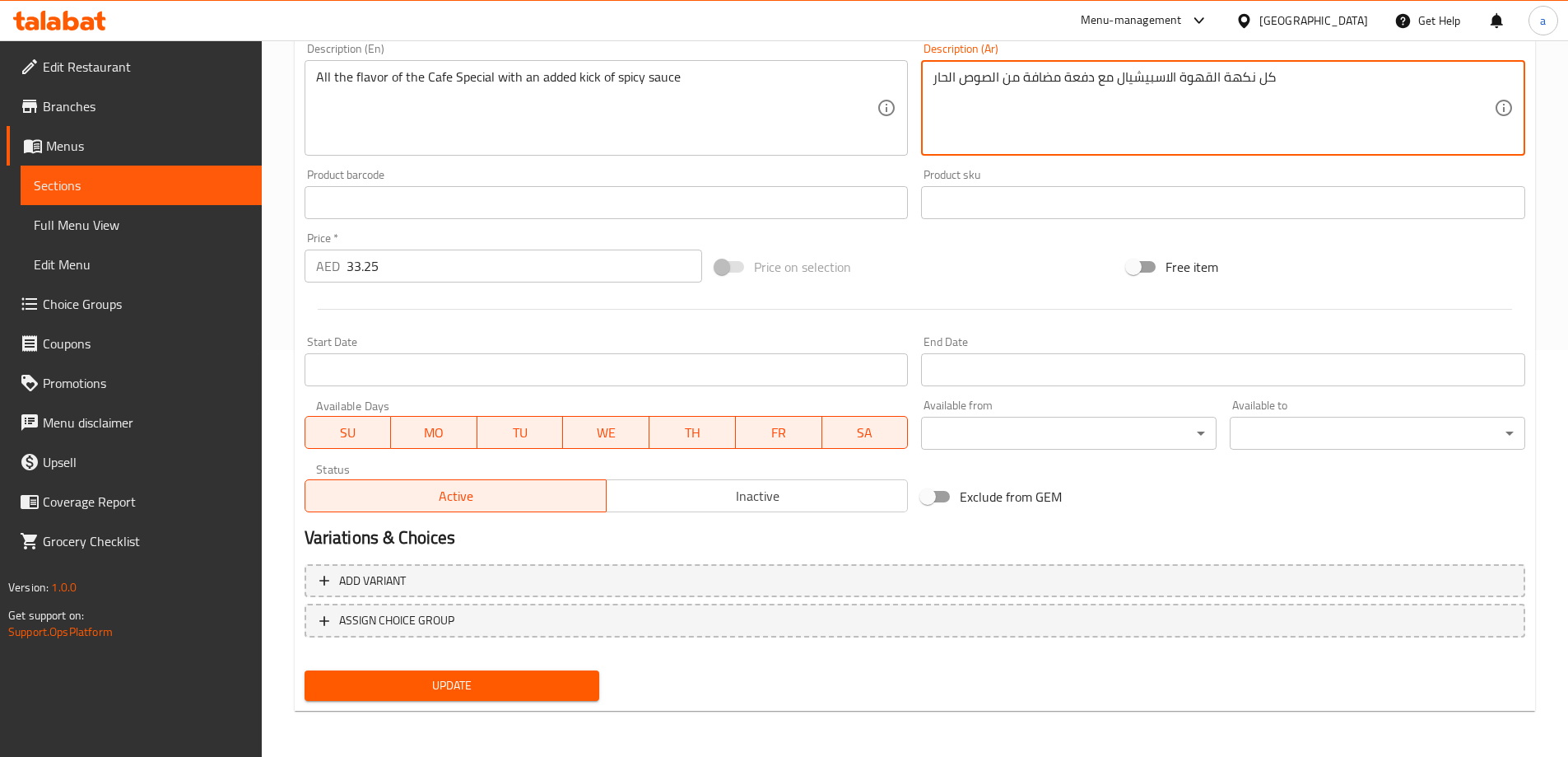
type textarea "كل نكهة القهوة الاسبيشيال مع دفعة مضافة من الصوص الحار"
click at [440, 670] on button "Update" at bounding box center [452, 686] width 295 height 30
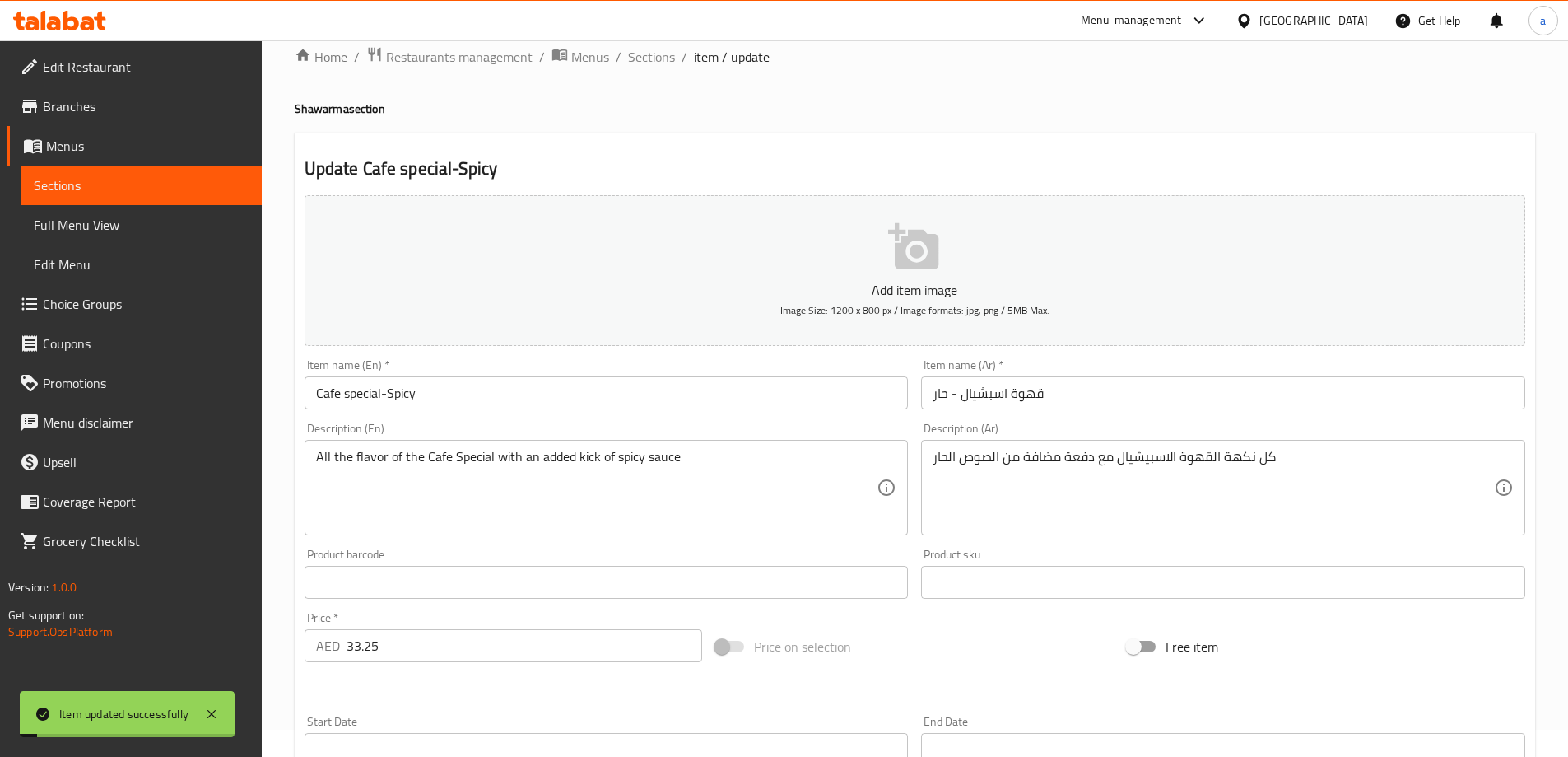
scroll to position [0, 0]
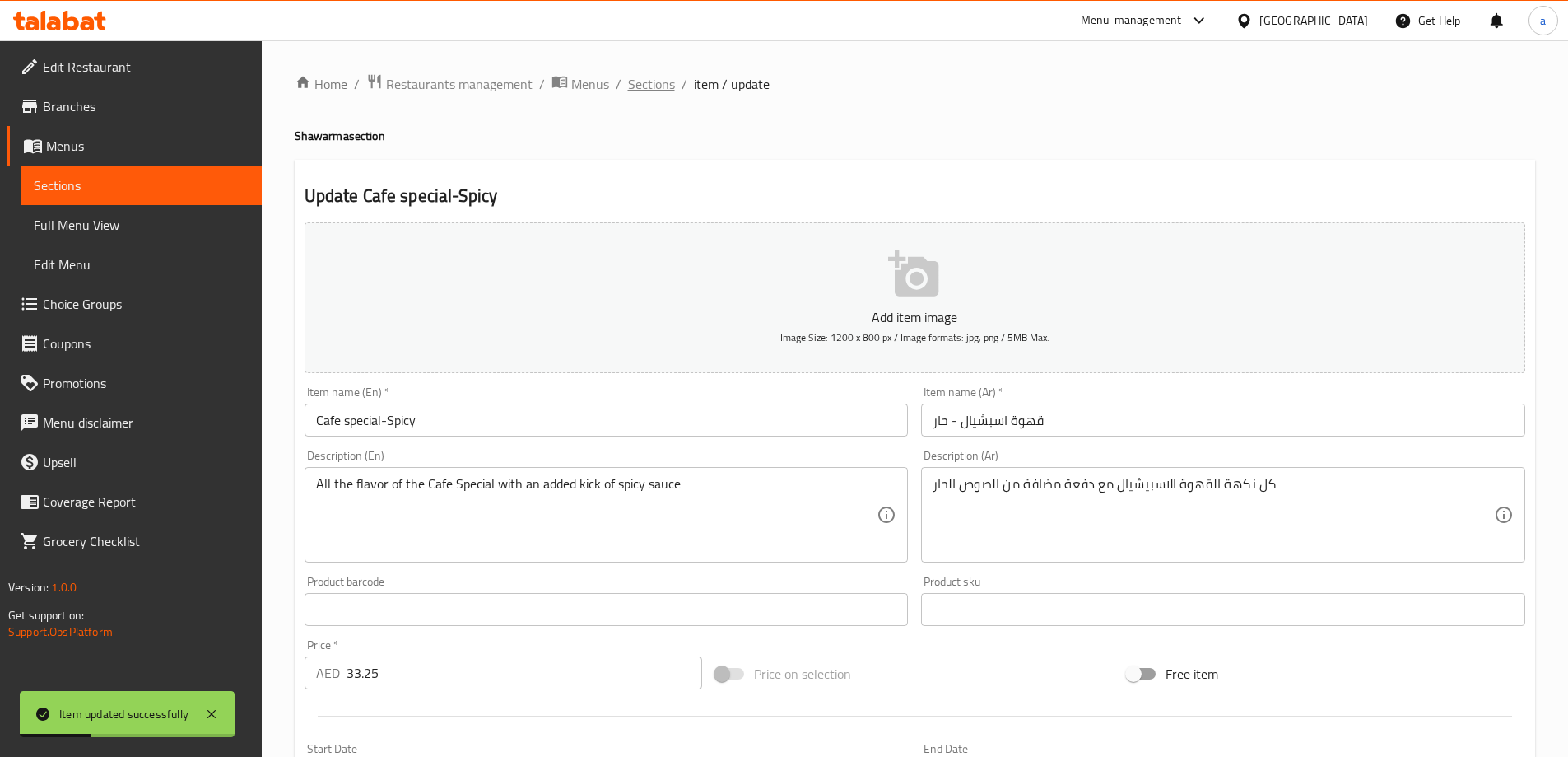
click at [668, 89] on span "Sections" at bounding box center [651, 84] width 47 height 20
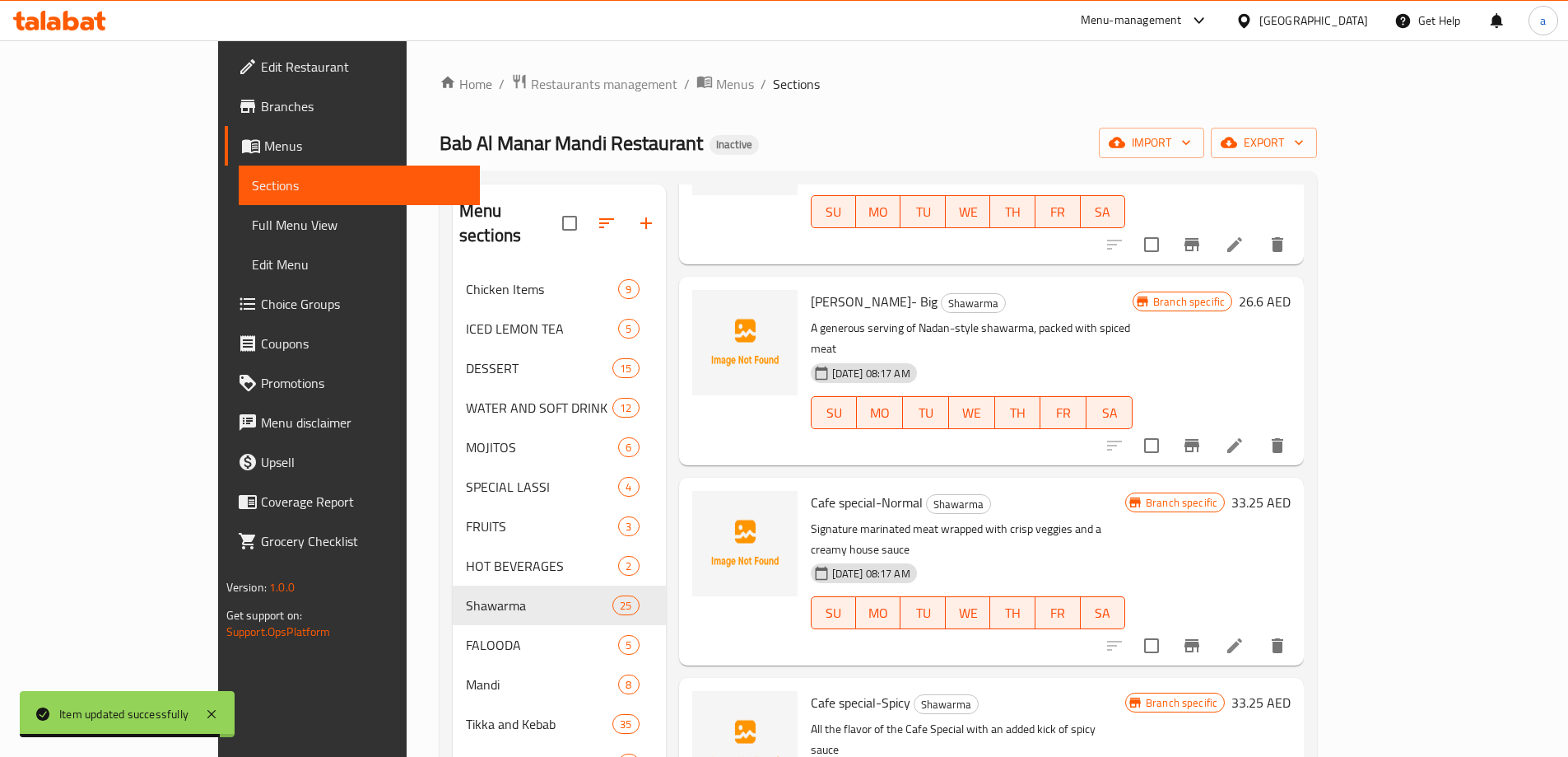
scroll to position [1811, 0]
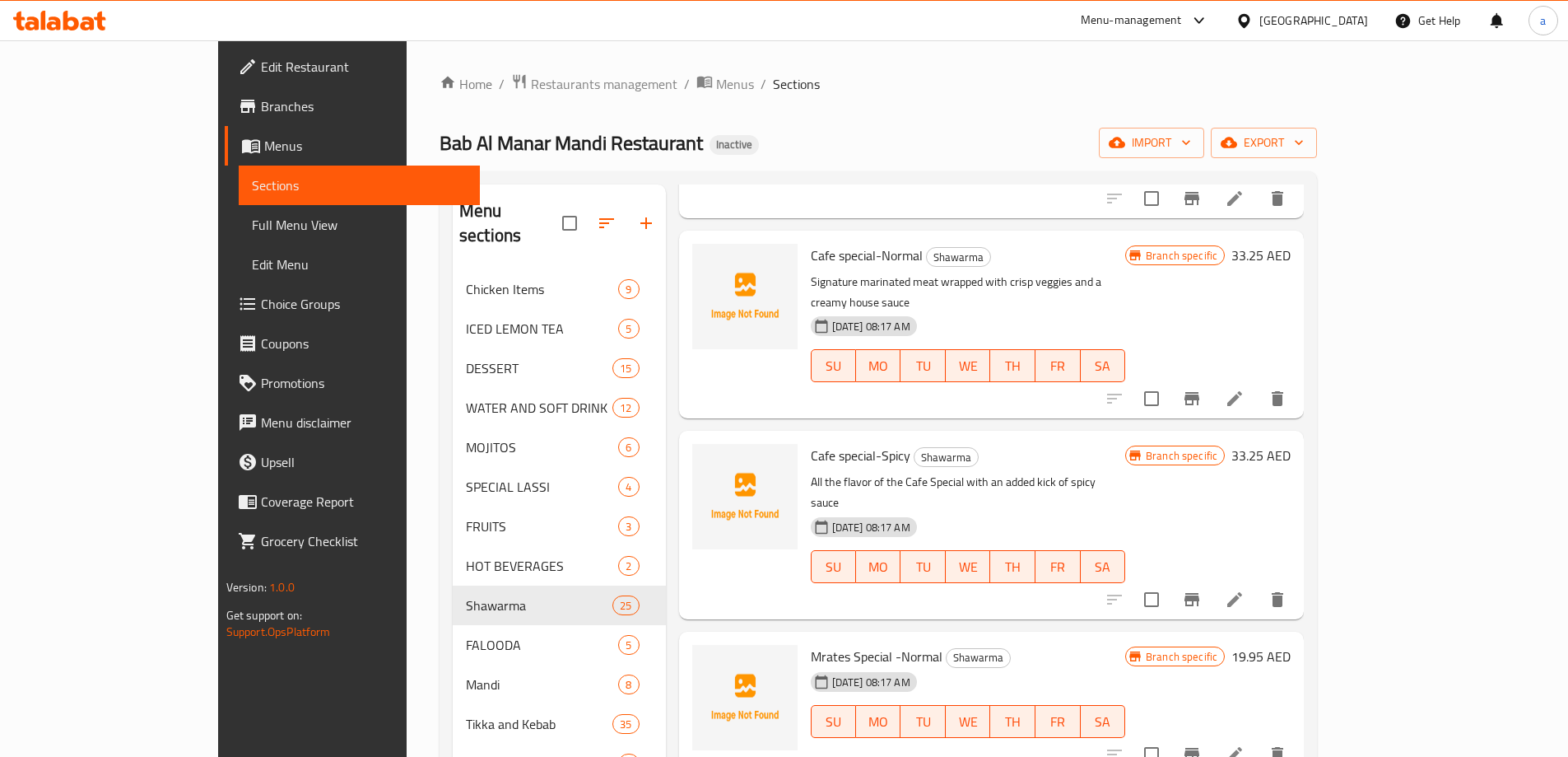
click at [1258, 739] on li at bounding box center [1234, 754] width 46 height 30
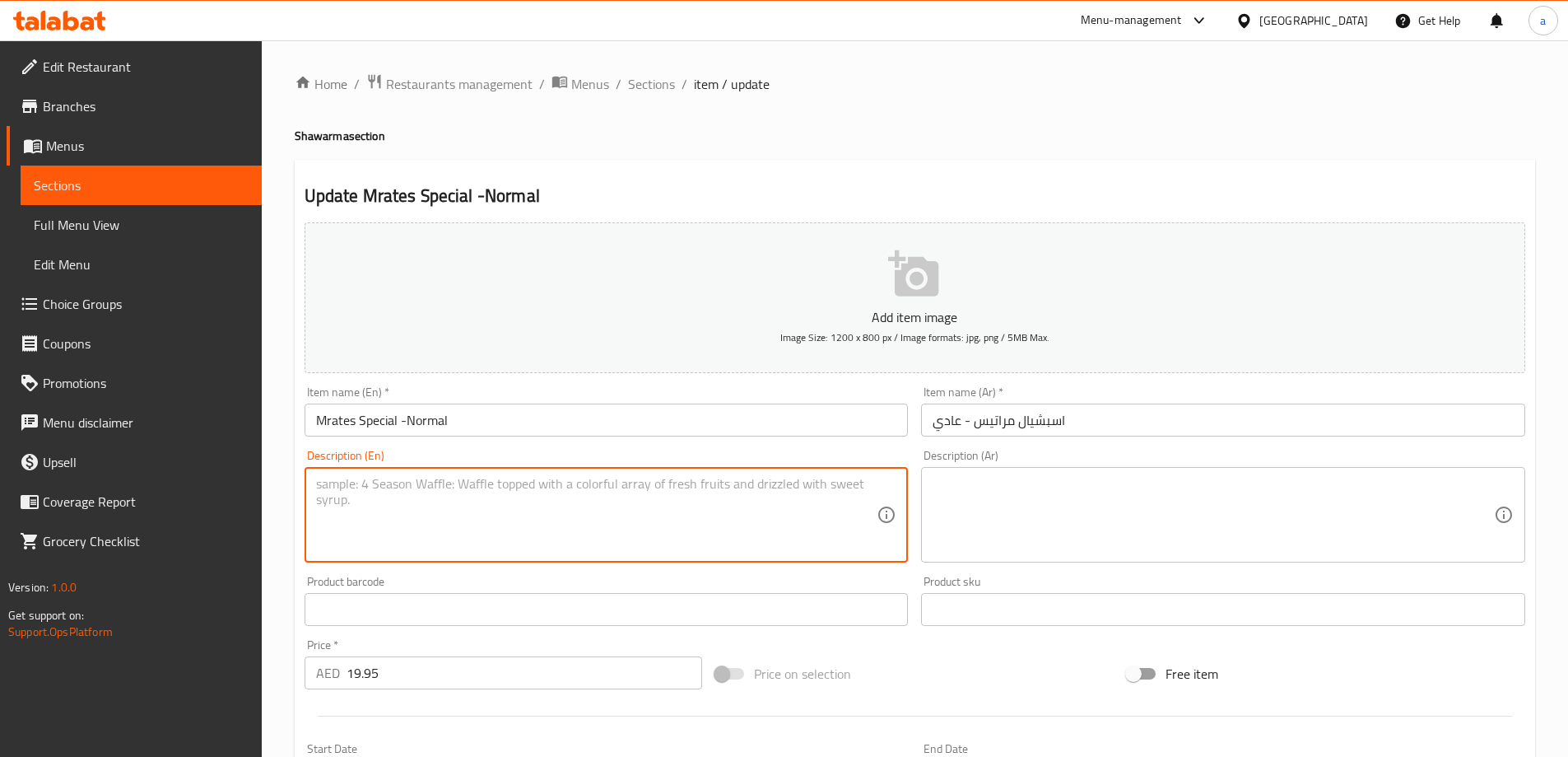
click at [706, 519] on textarea at bounding box center [596, 514] width 561 height 78
paste textarea "A rich blend of tender meat, fresh veggies, and special house sauce"
type textarea "A rich blend of tender meat, fresh veggies, and special house sauce"
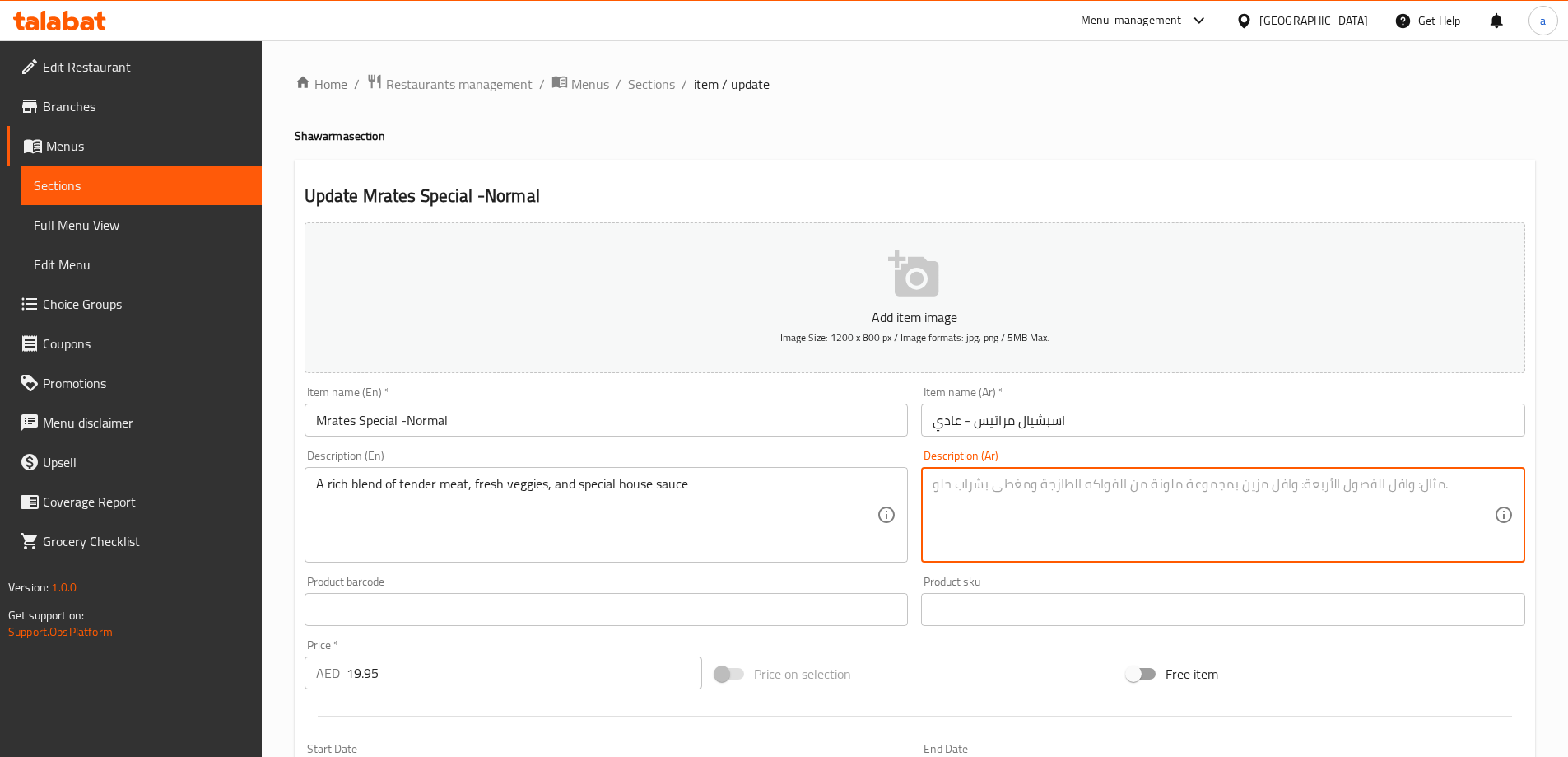
click at [1153, 481] on textarea at bounding box center [1213, 514] width 561 height 78
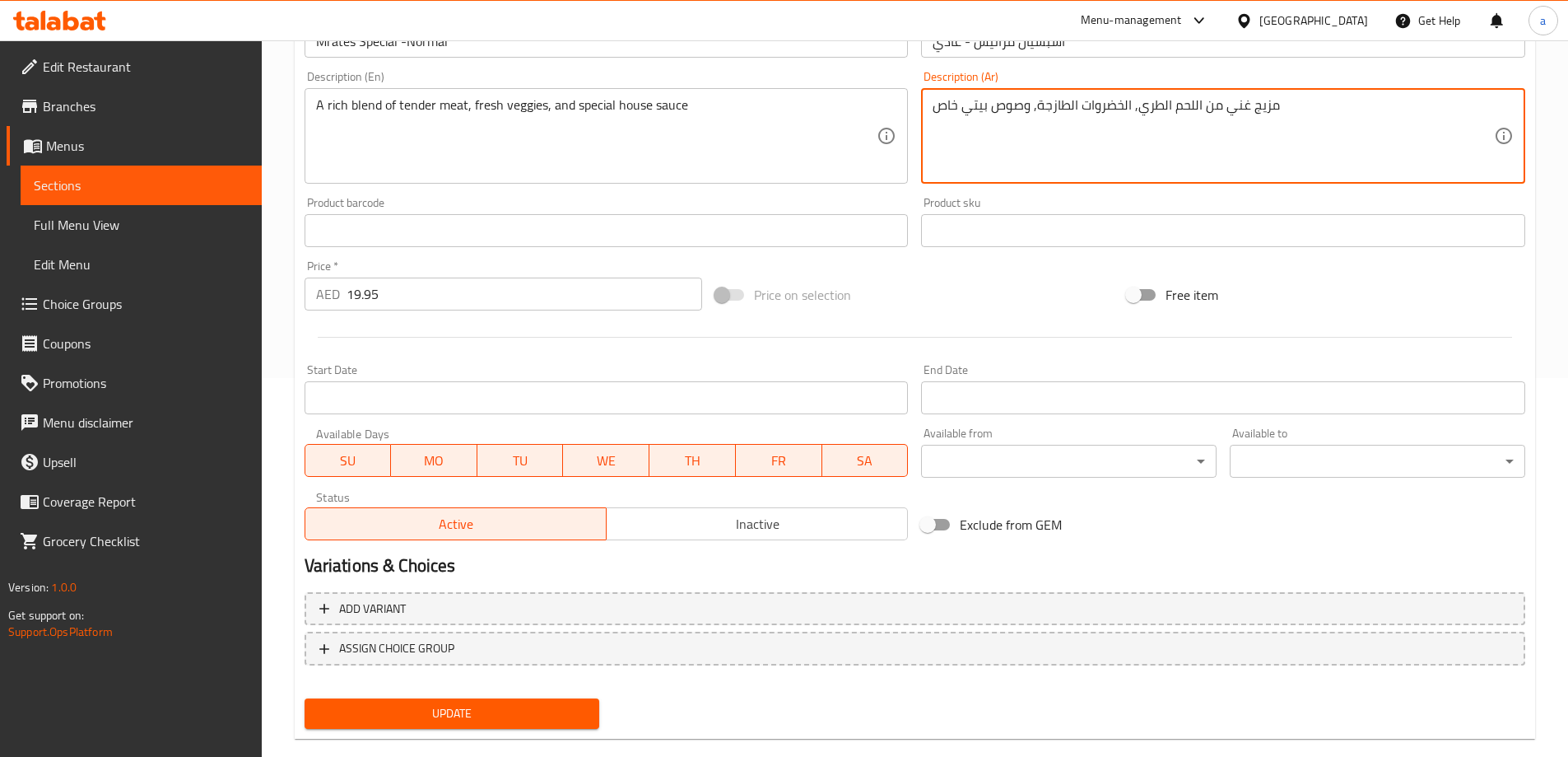
scroll to position [407, 0]
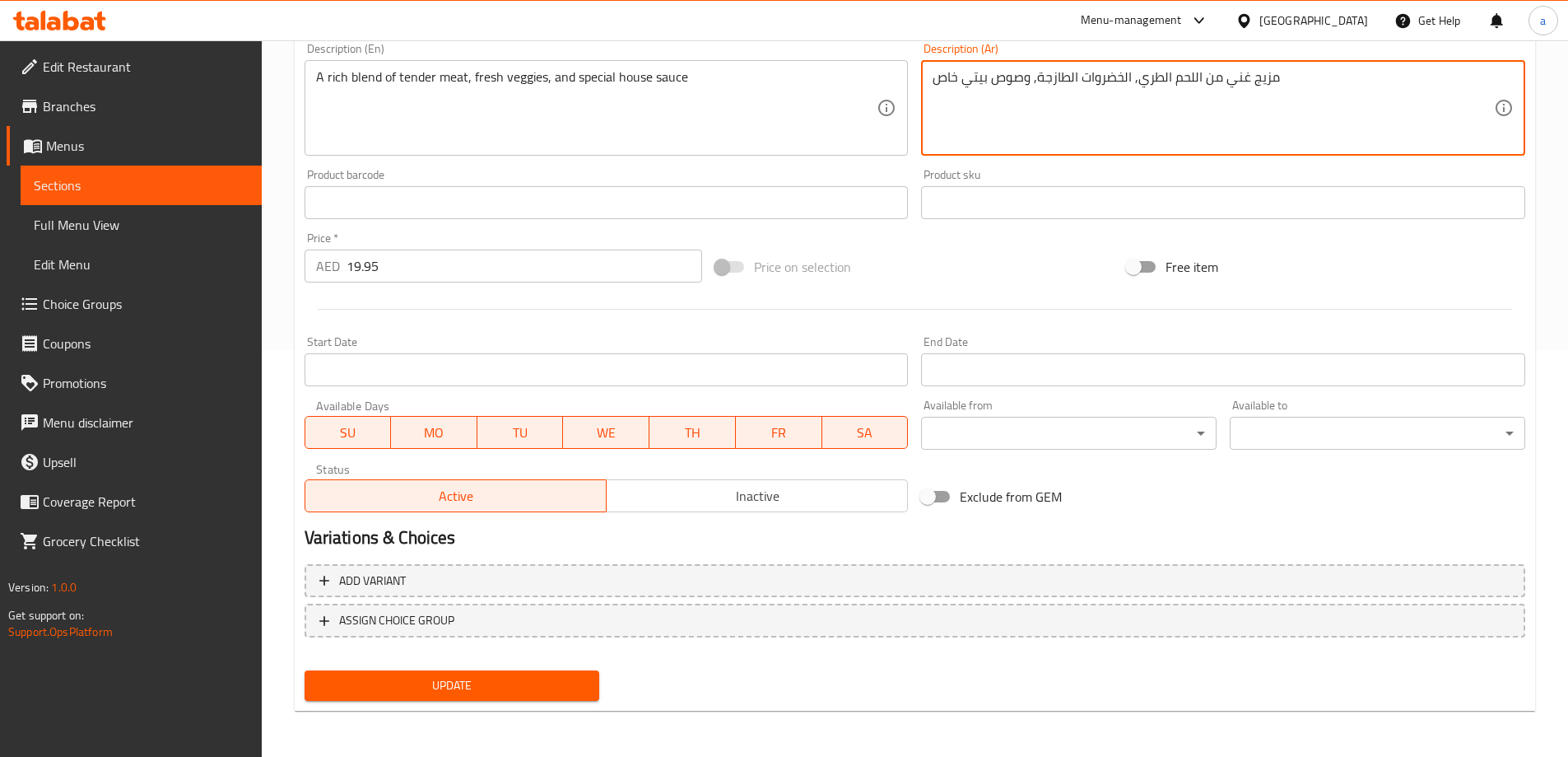
type textarea "مزيج غني من اللحم الطري, الخضروات الطازجة, وصوص بيتي خاص"
click at [509, 685] on span "Update" at bounding box center [452, 686] width 269 height 21
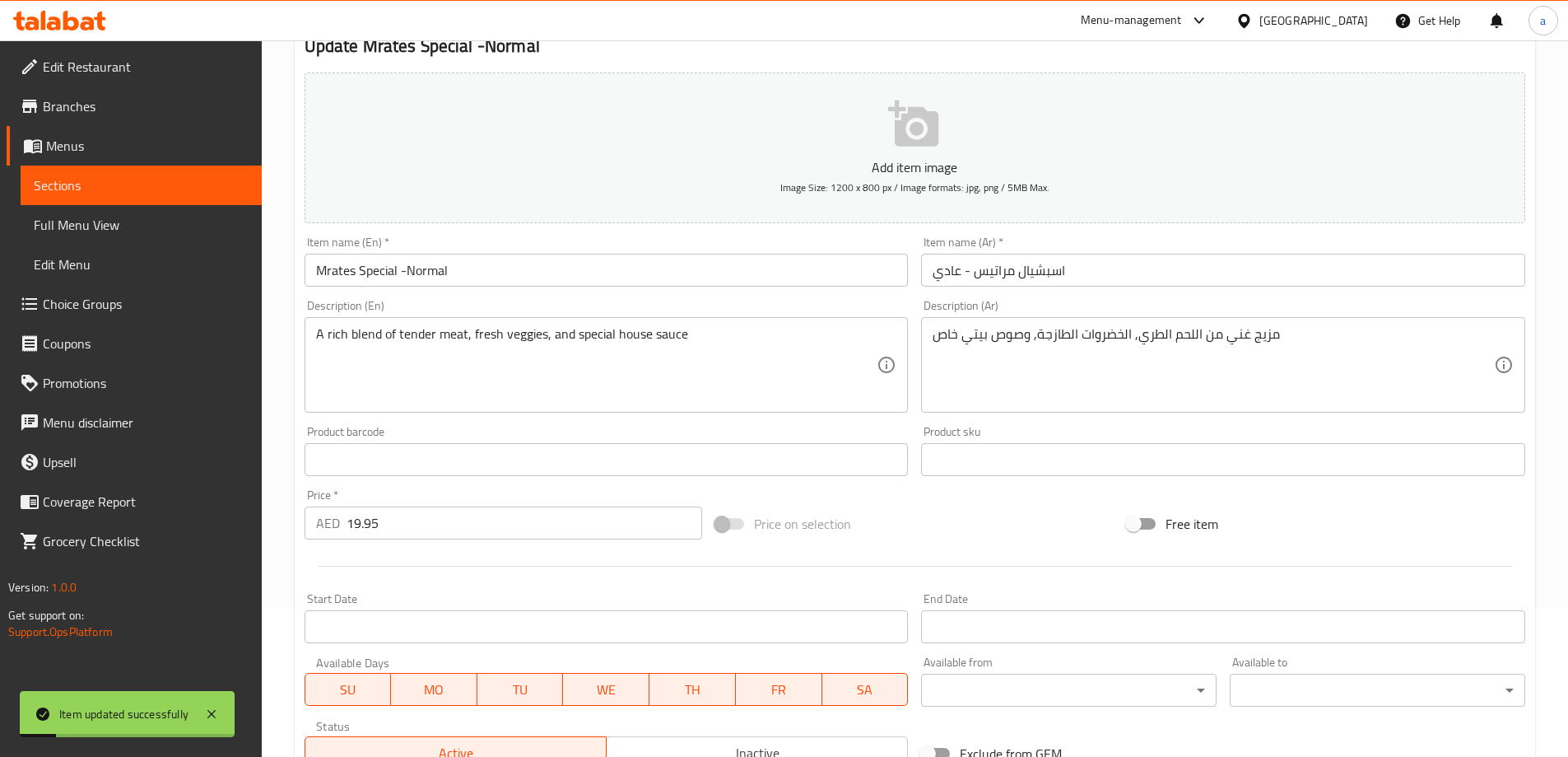
scroll to position [0, 0]
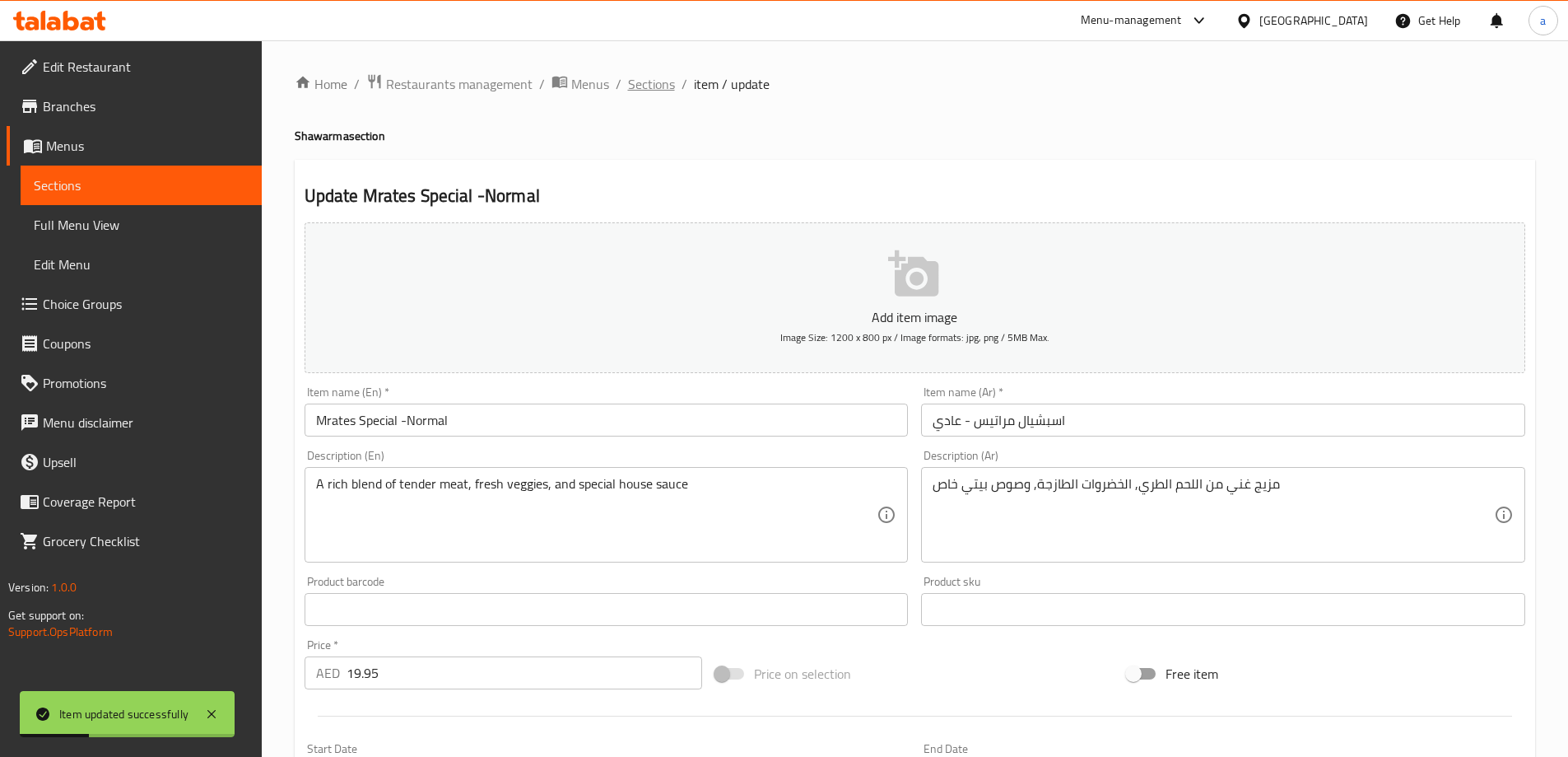
click at [659, 84] on span "Sections" at bounding box center [651, 84] width 47 height 20
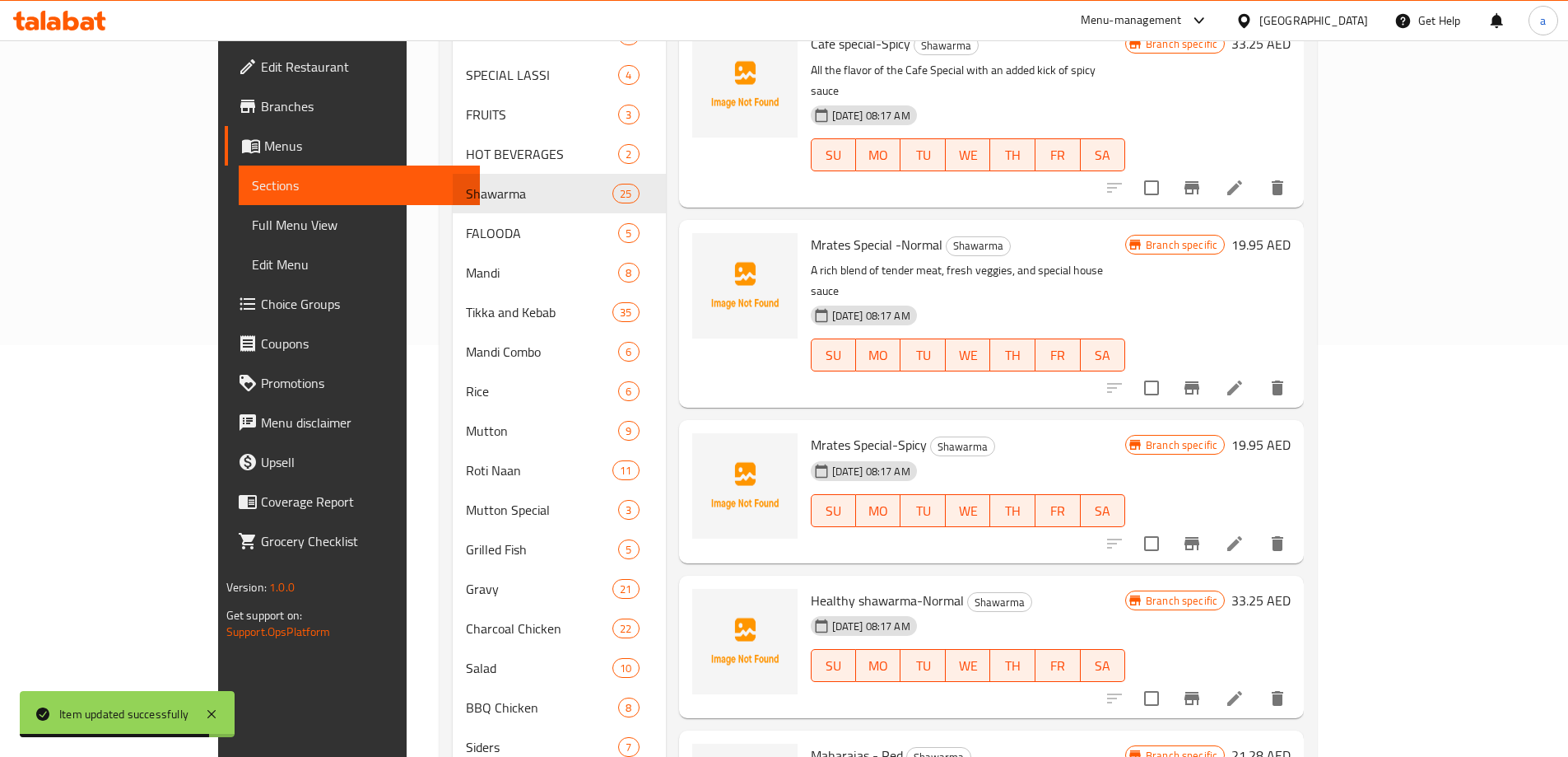
scroll to position [1729, 0]
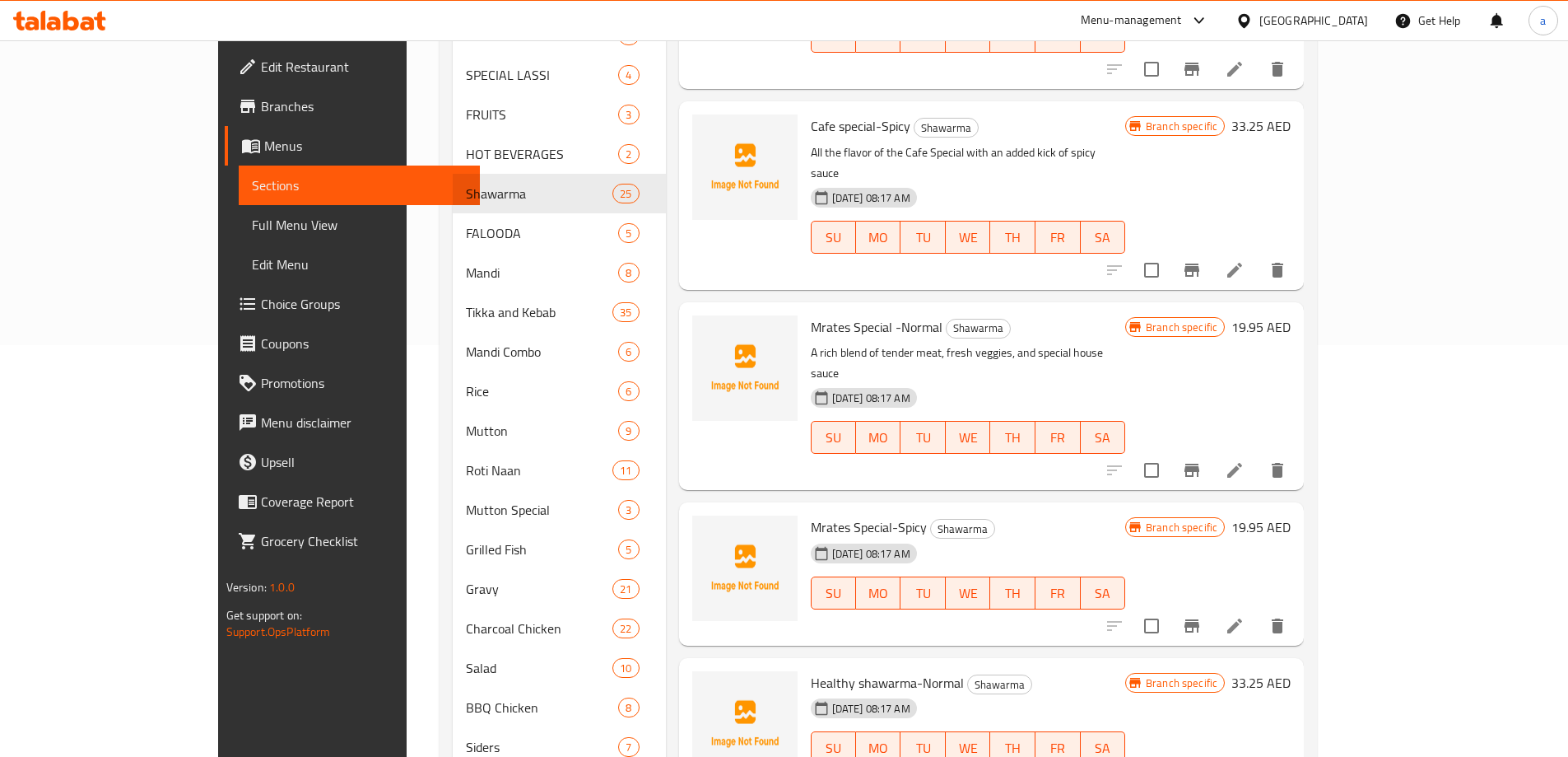
click at [1258, 611] on li at bounding box center [1234, 626] width 46 height 30
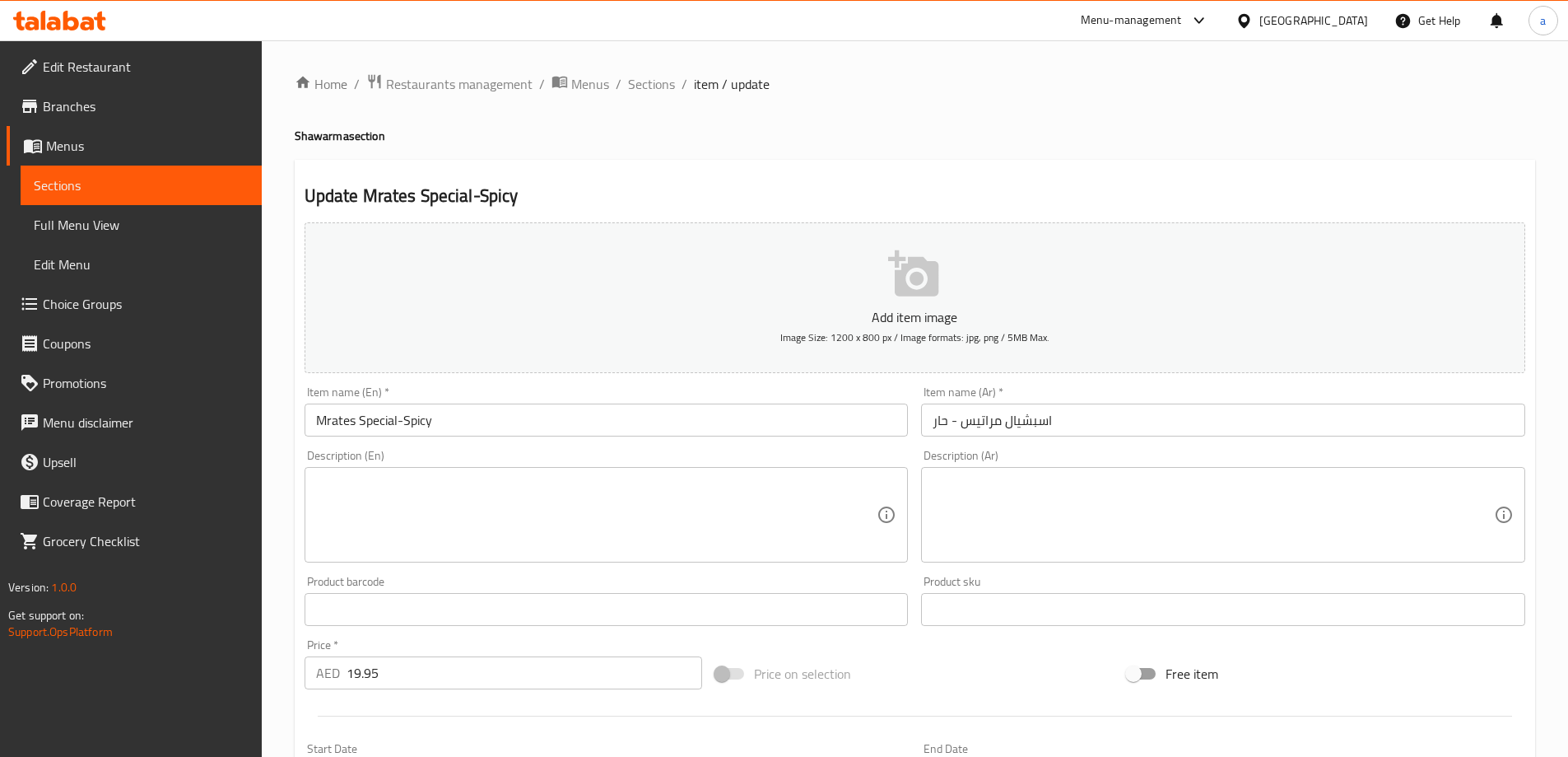
click at [551, 473] on div "Description (En)" at bounding box center [606, 514] width 604 height 96
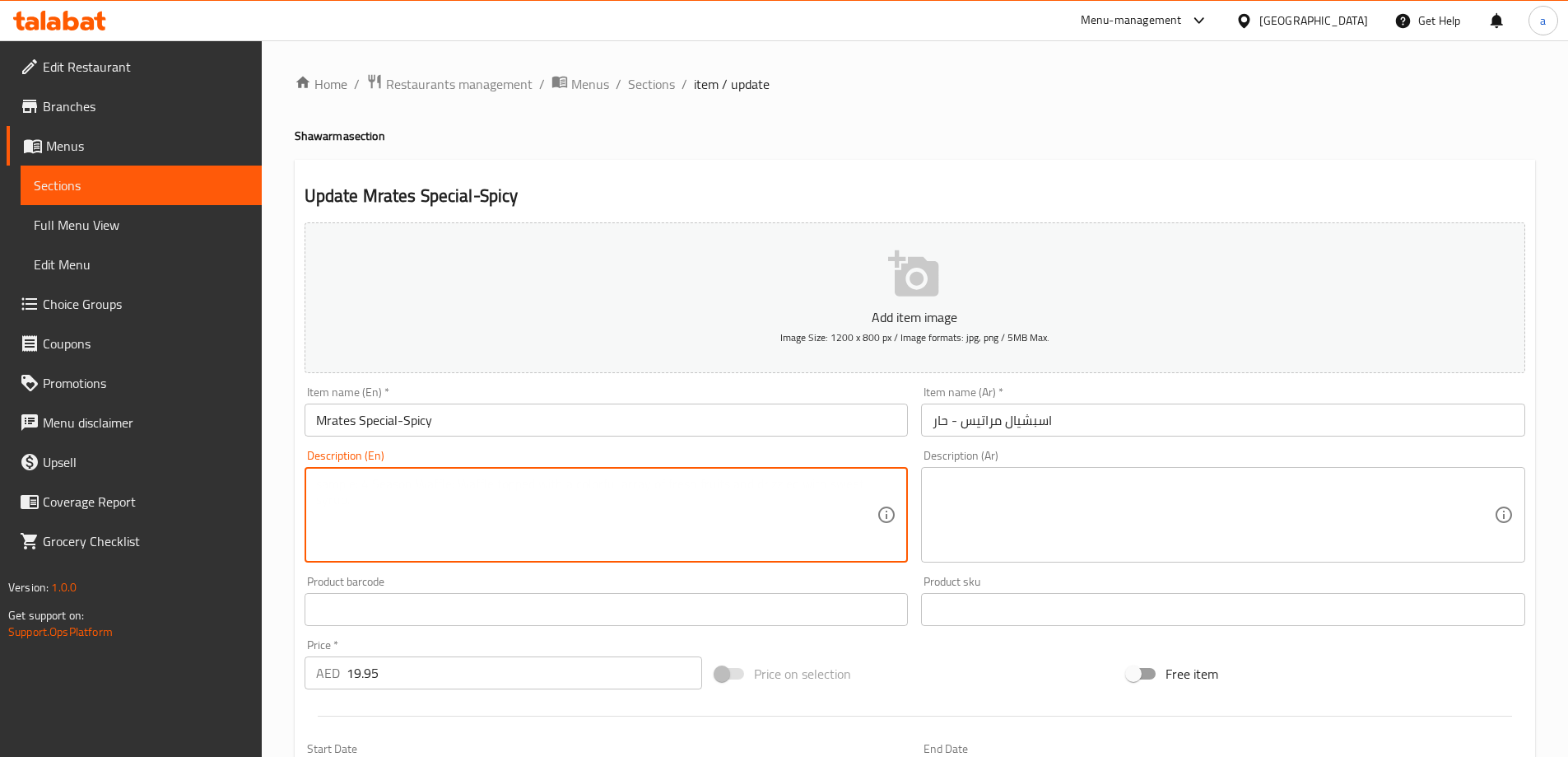
paste textarea "The Mrates Special turned up a notch with an extra-spicy sauce"
type textarea "The Mrates Special turned up a notch with an extra-spicy sauce"
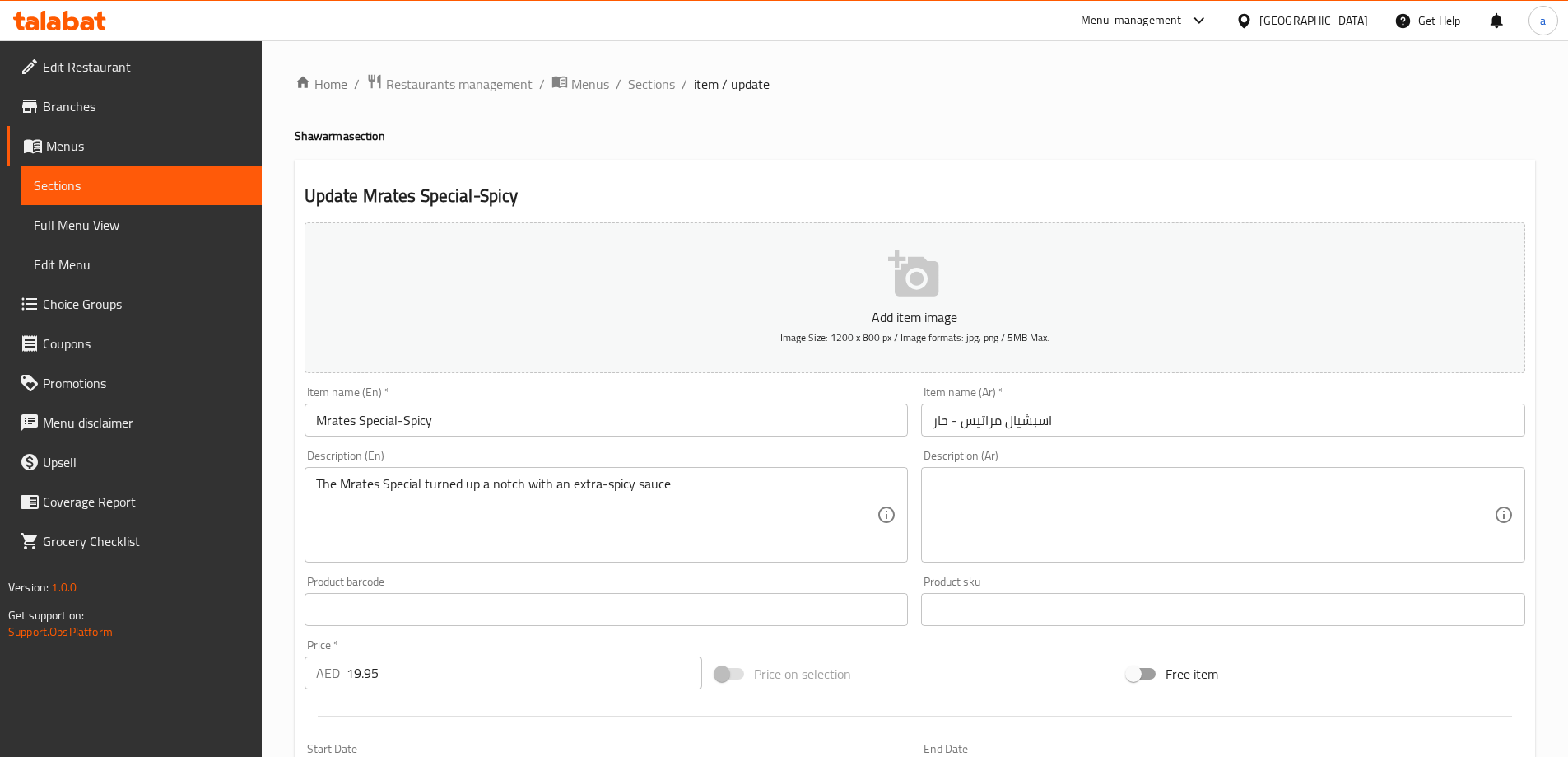
click at [1164, 496] on textarea at bounding box center [1213, 514] width 561 height 78
click at [1089, 521] on textarea at bounding box center [1213, 514] width 561 height 78
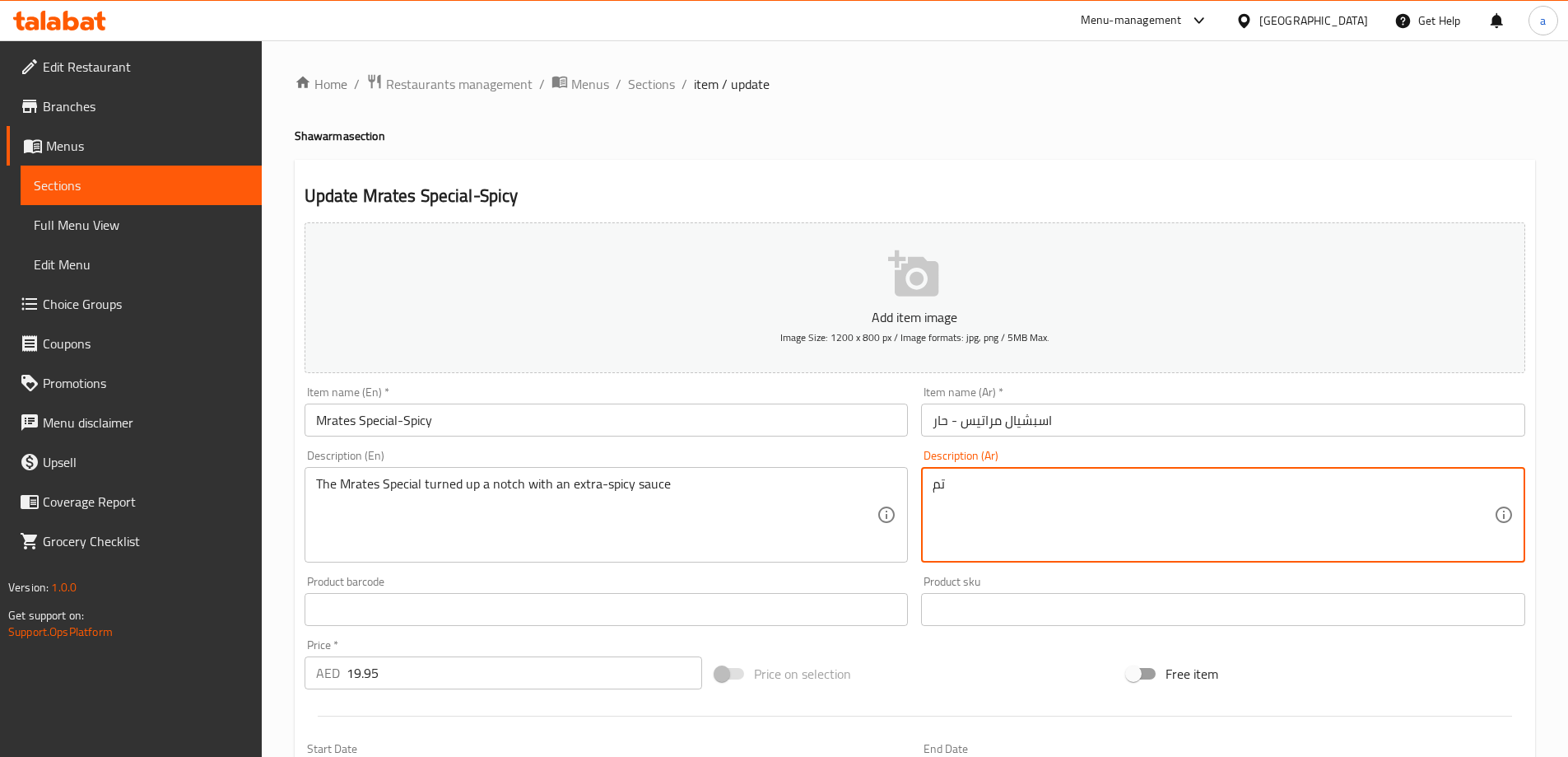
type textarea "ت"
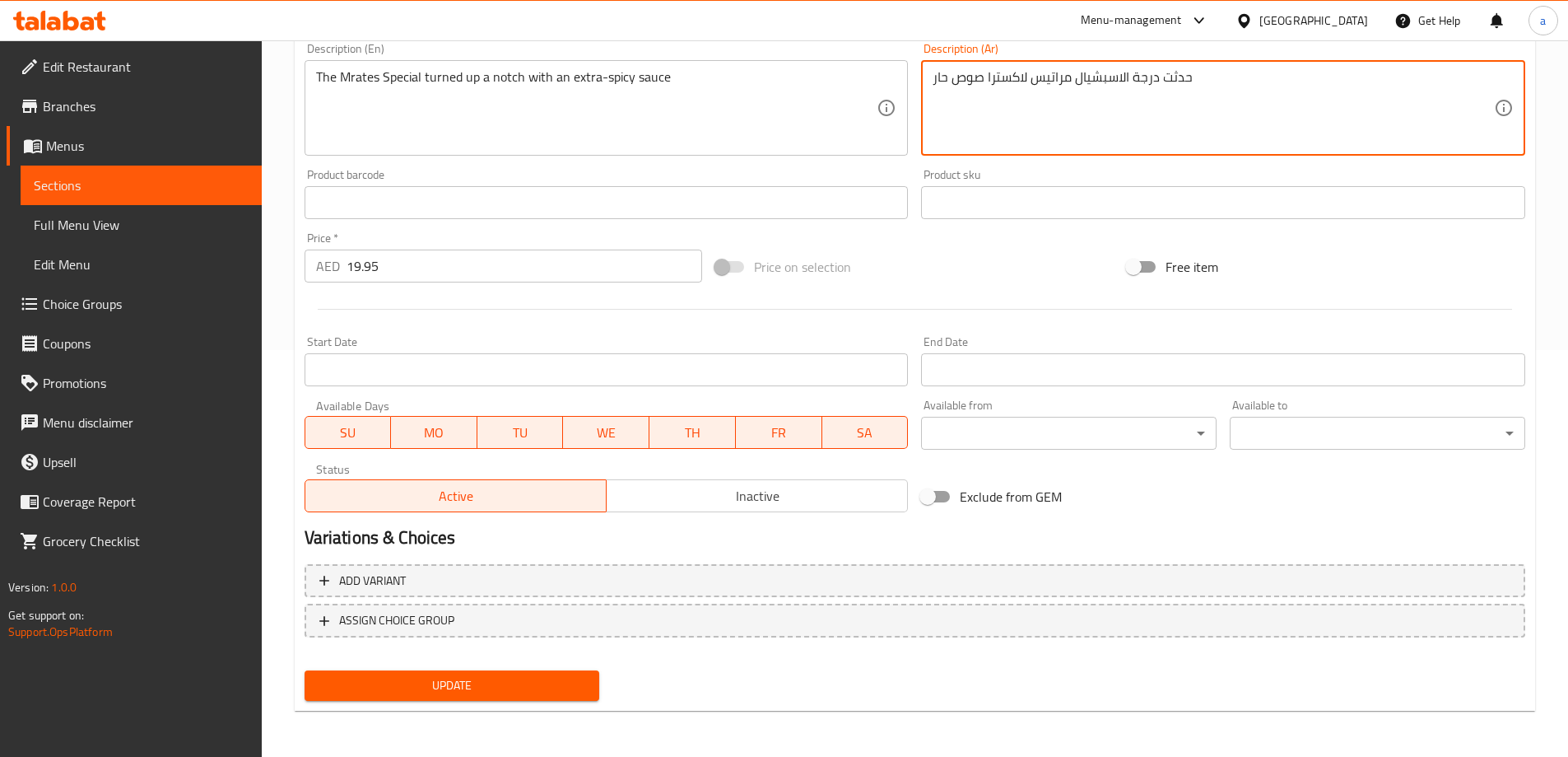
type textarea "حدثت درجة الاسبشيال مراتيس لاكسترا صوص حار"
click at [558, 689] on span "Update" at bounding box center [452, 686] width 269 height 21
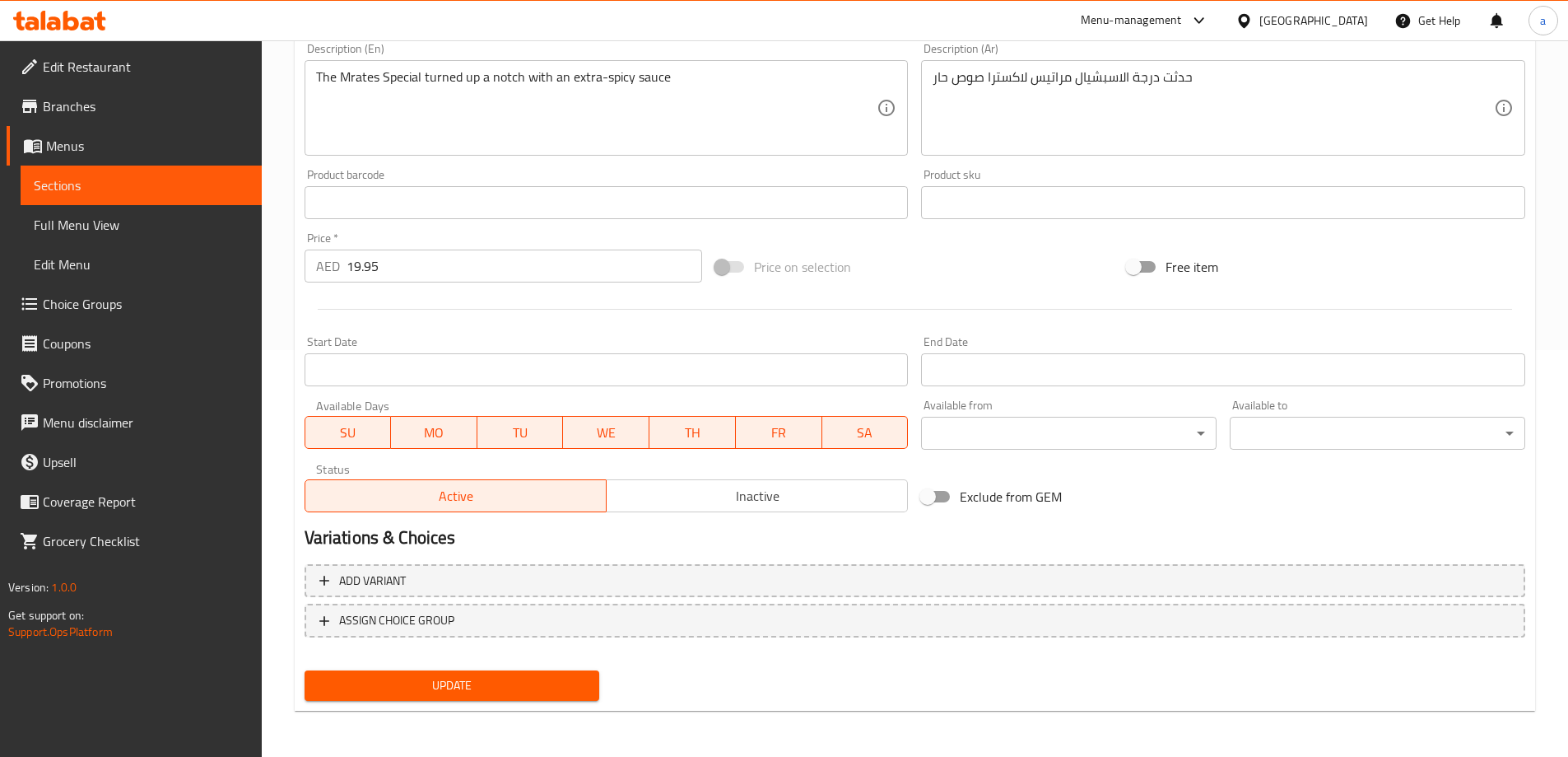
scroll to position [0, 0]
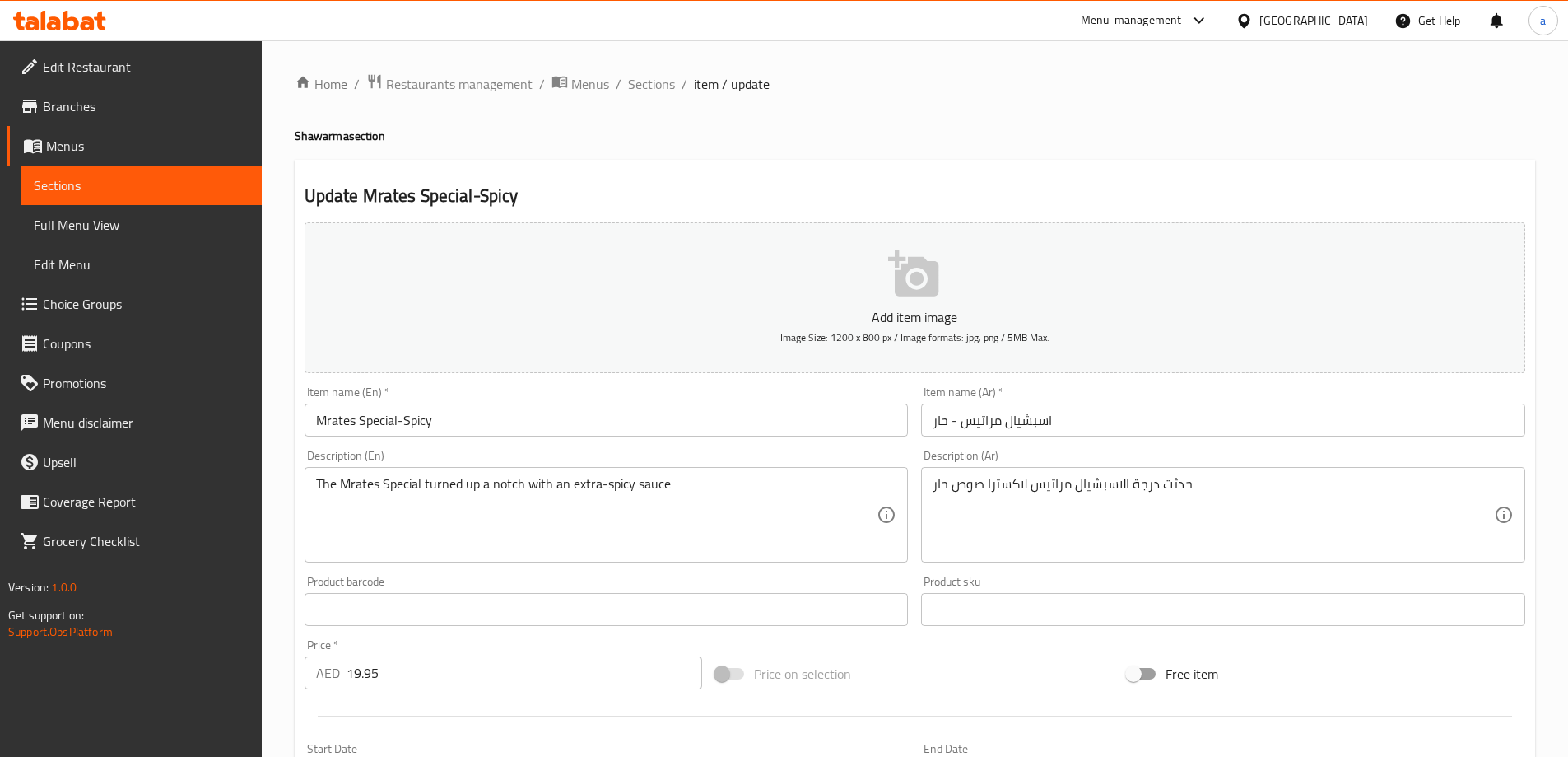
click at [651, 96] on div "Home / Restaurants management / Menus / Sections / item / update Shawarma secti…" at bounding box center [914, 602] width 1240 height 1057
click at [648, 83] on span "Sections" at bounding box center [651, 84] width 47 height 20
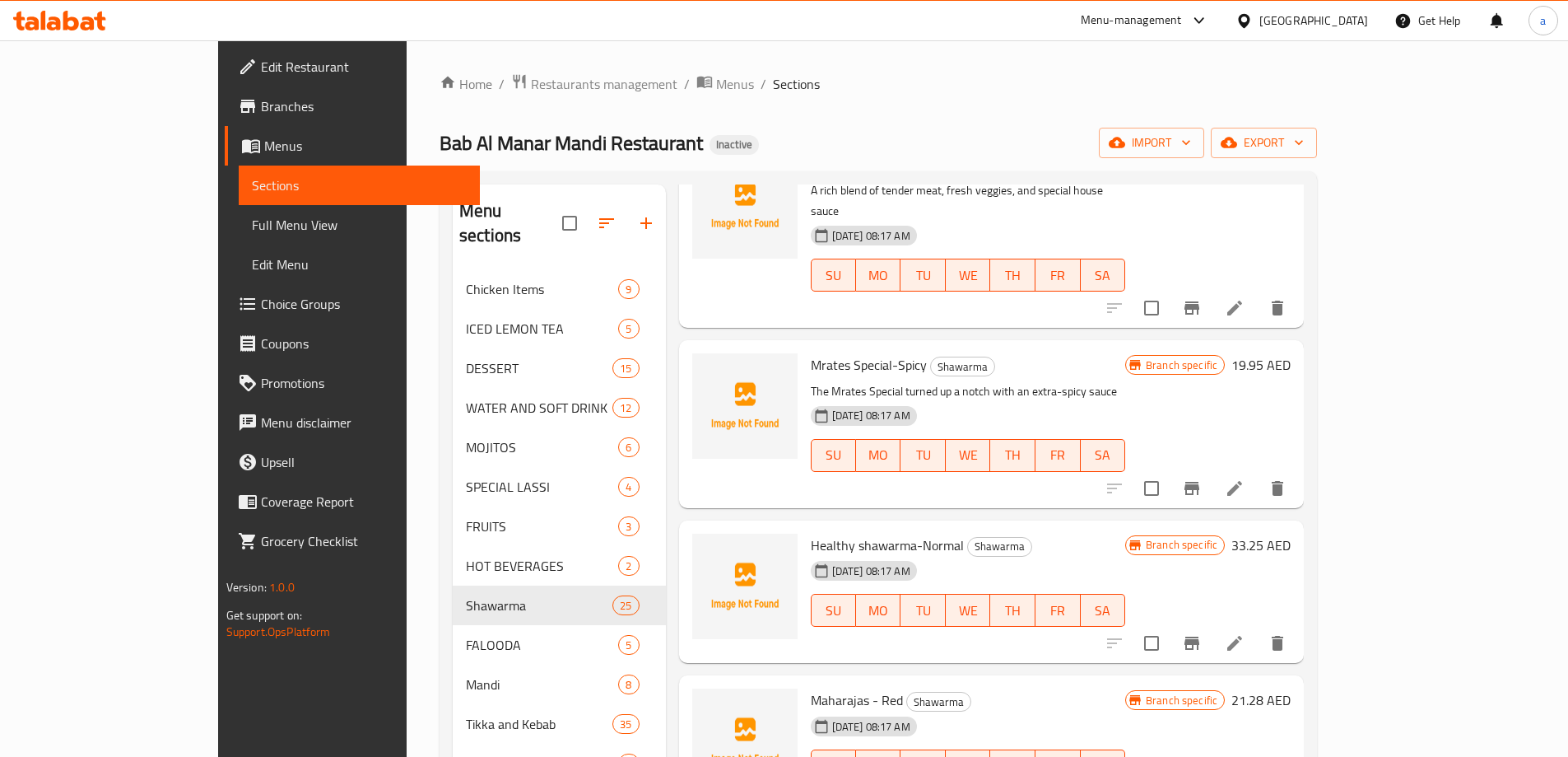
scroll to position [2223, 0]
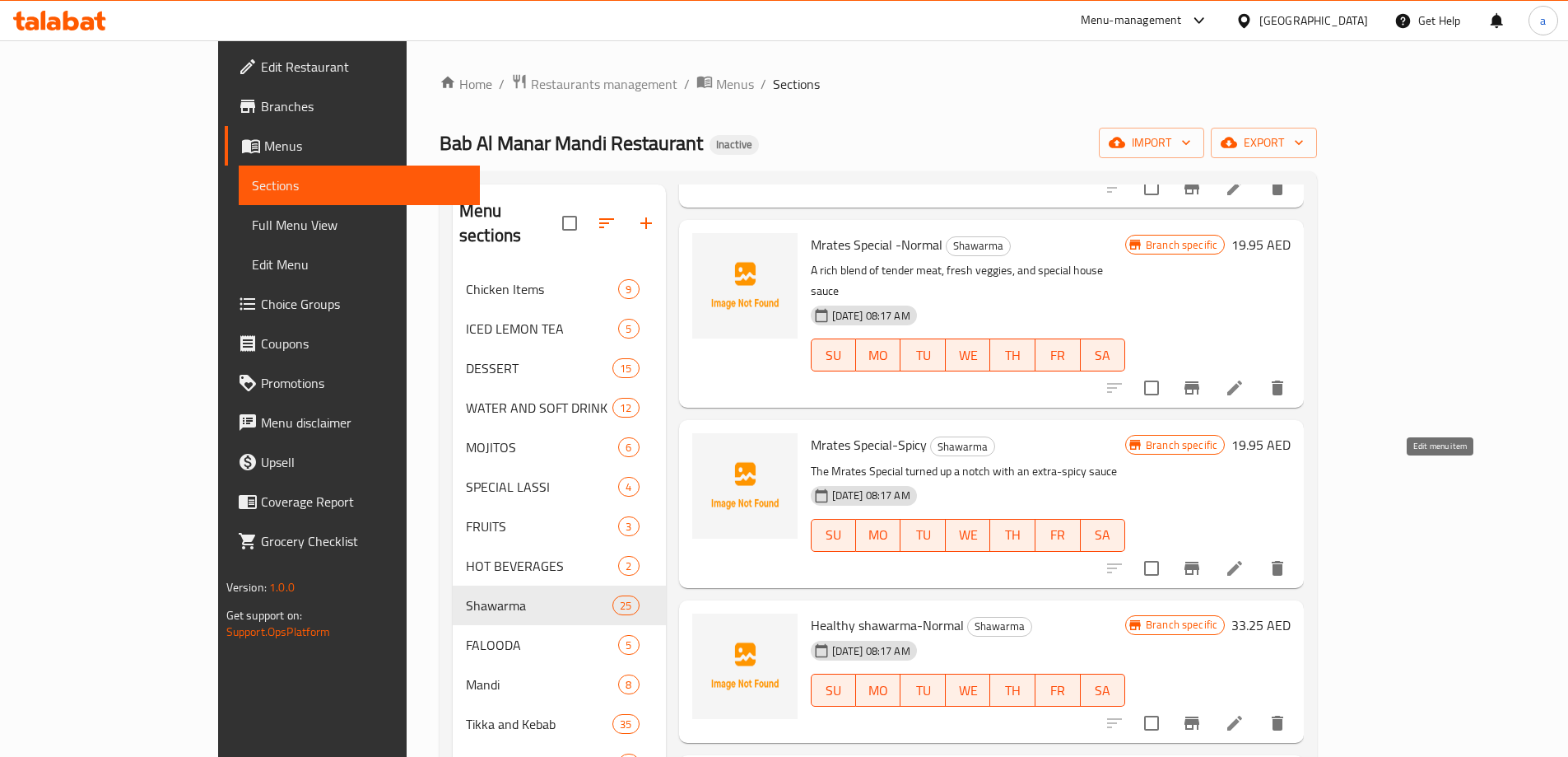
click at [1245, 713] on icon at bounding box center [1234, 722] width 20 height 20
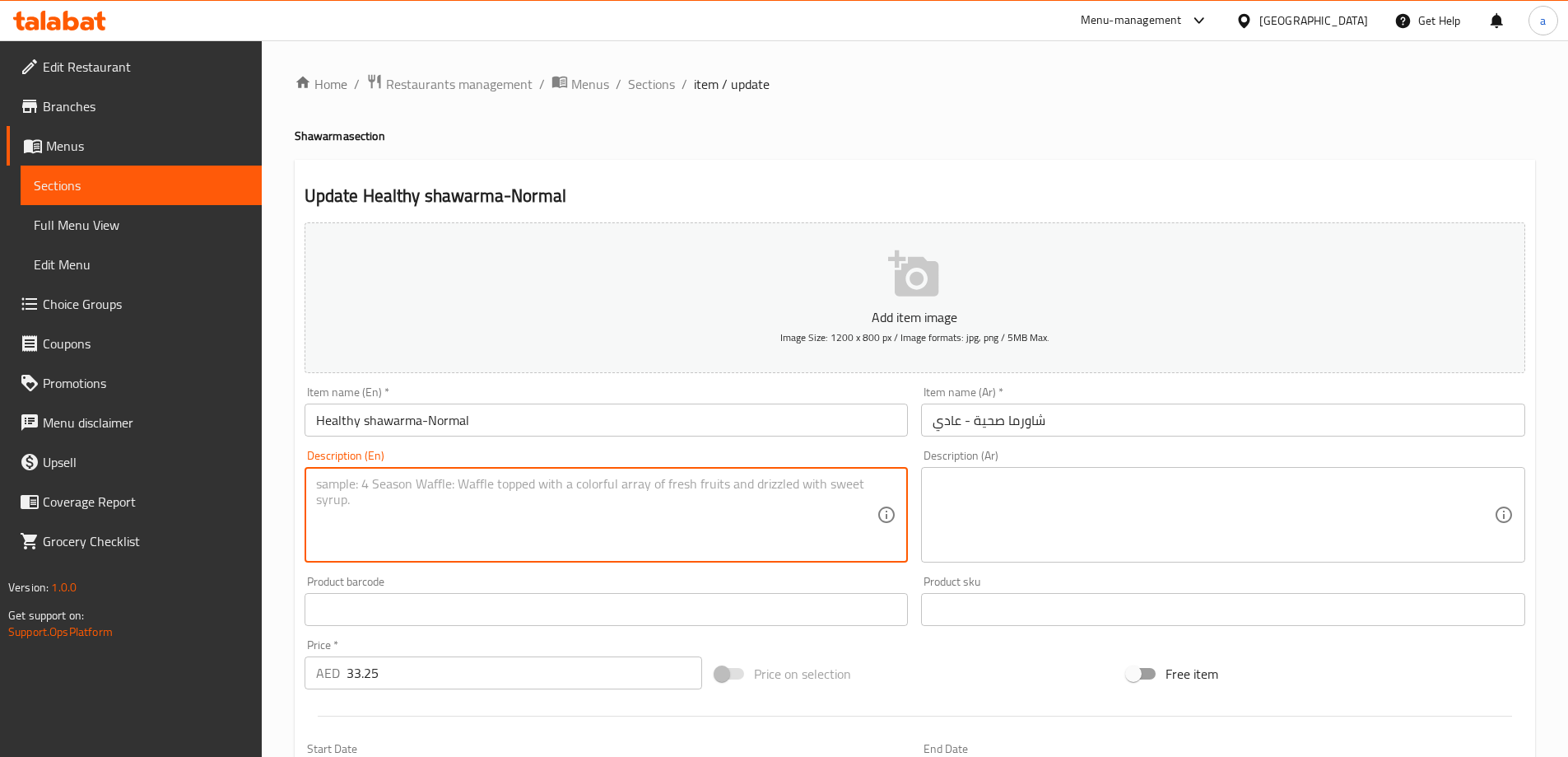
click at [756, 519] on textarea at bounding box center [596, 514] width 561 height 78
paste textarea "A lighter option with lean meat, fresh vegetables, and a light dressing"
type textarea "A lighter option with lean meat, fresh vegetables, and a light dressing"
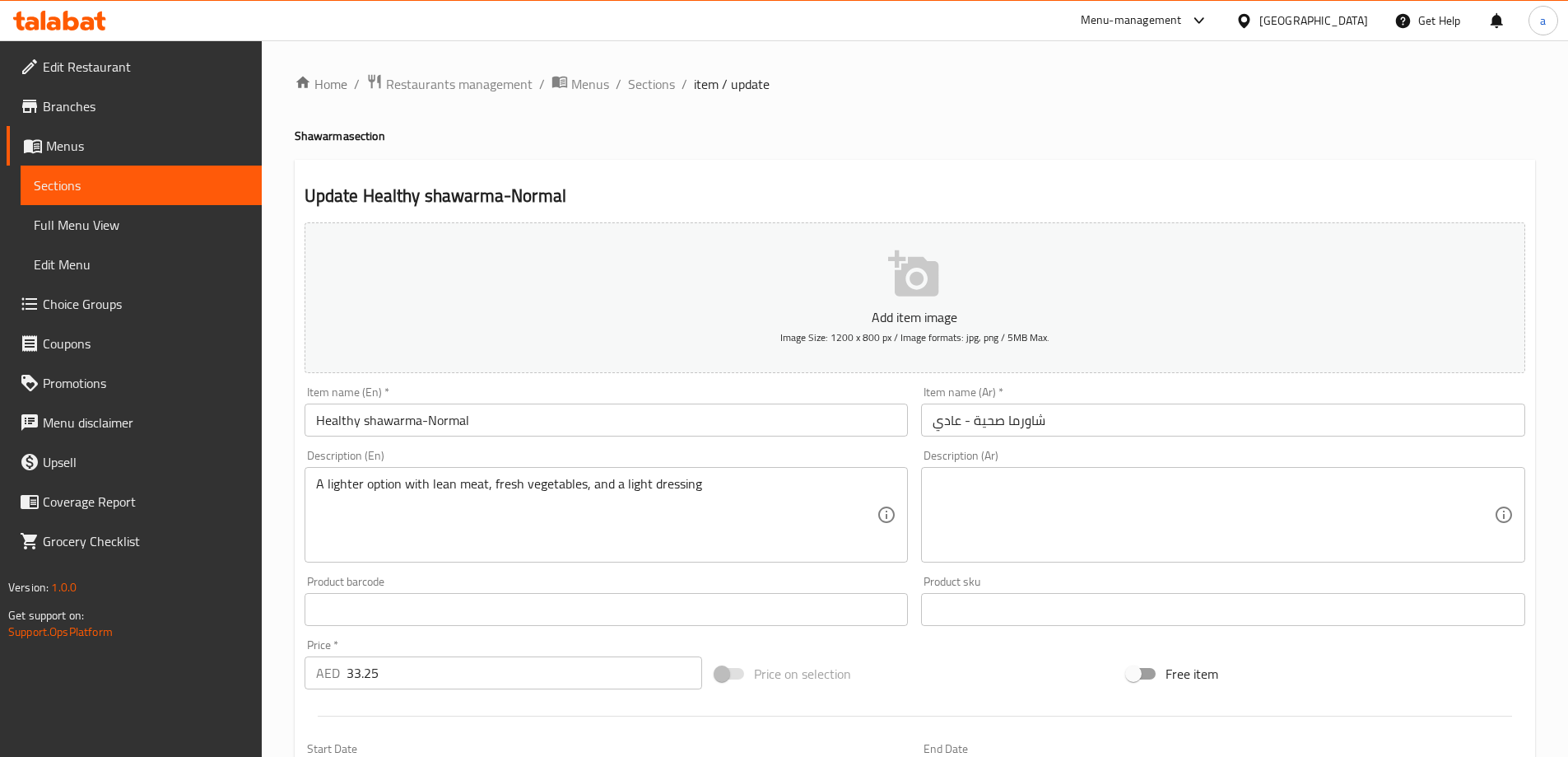
click at [1075, 510] on textarea at bounding box center [1213, 514] width 561 height 78
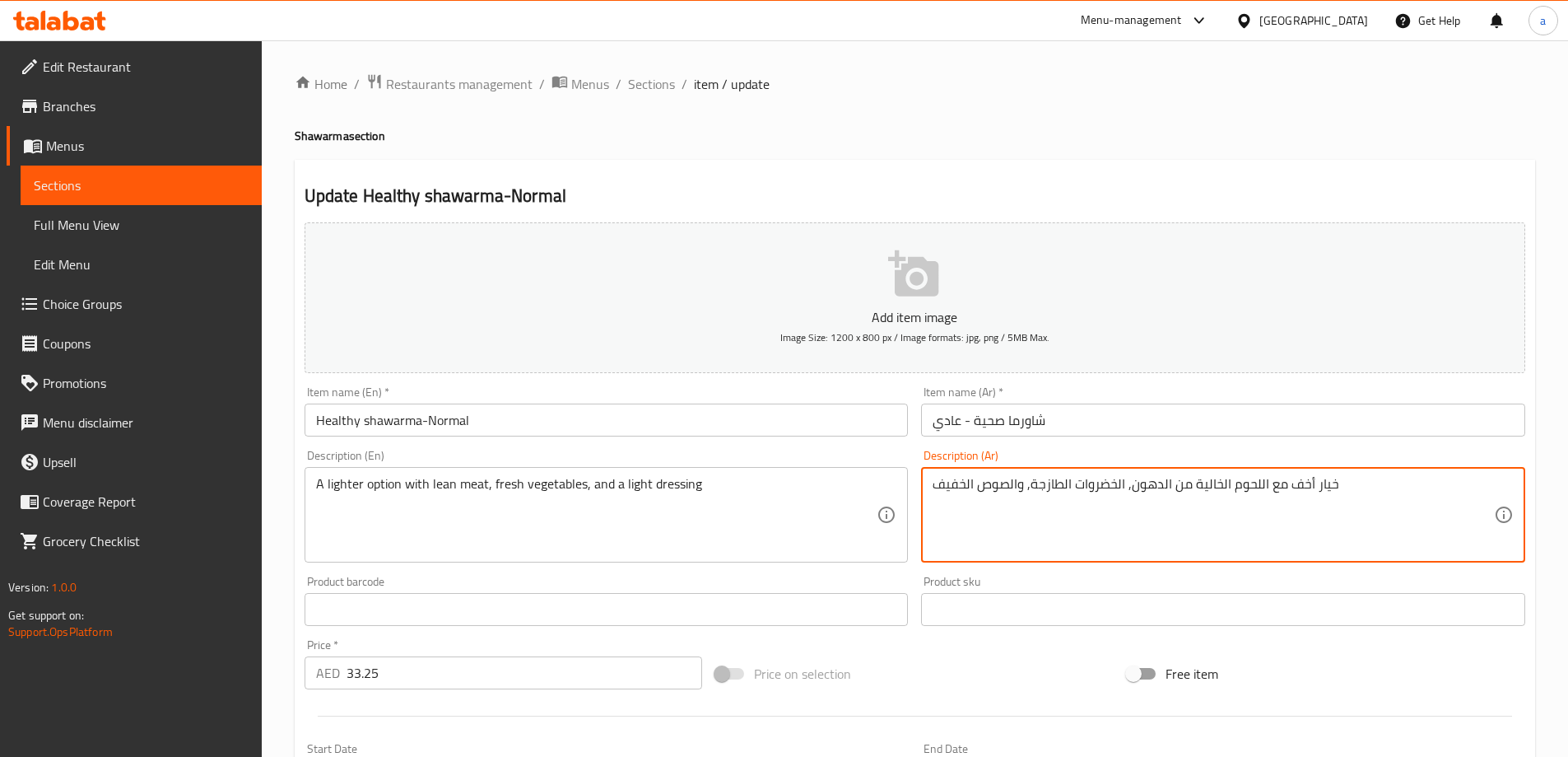
scroll to position [407, 0]
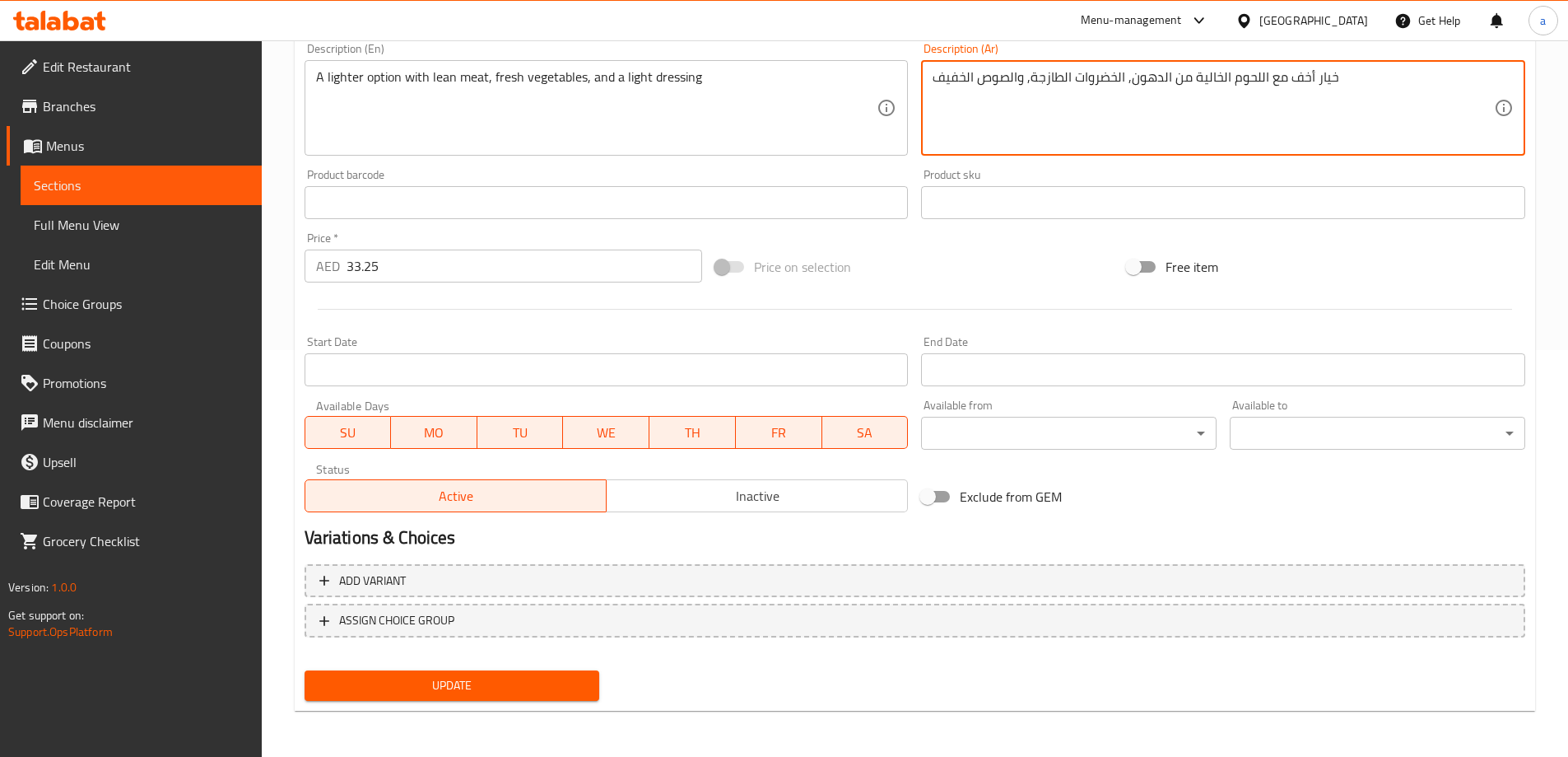
type textarea "خيار أخف مع اللحوم الخالية من الدهون, الخضروات الطازجة, والصوص الخفيف"
click at [551, 671] on button "Update" at bounding box center [452, 686] width 295 height 30
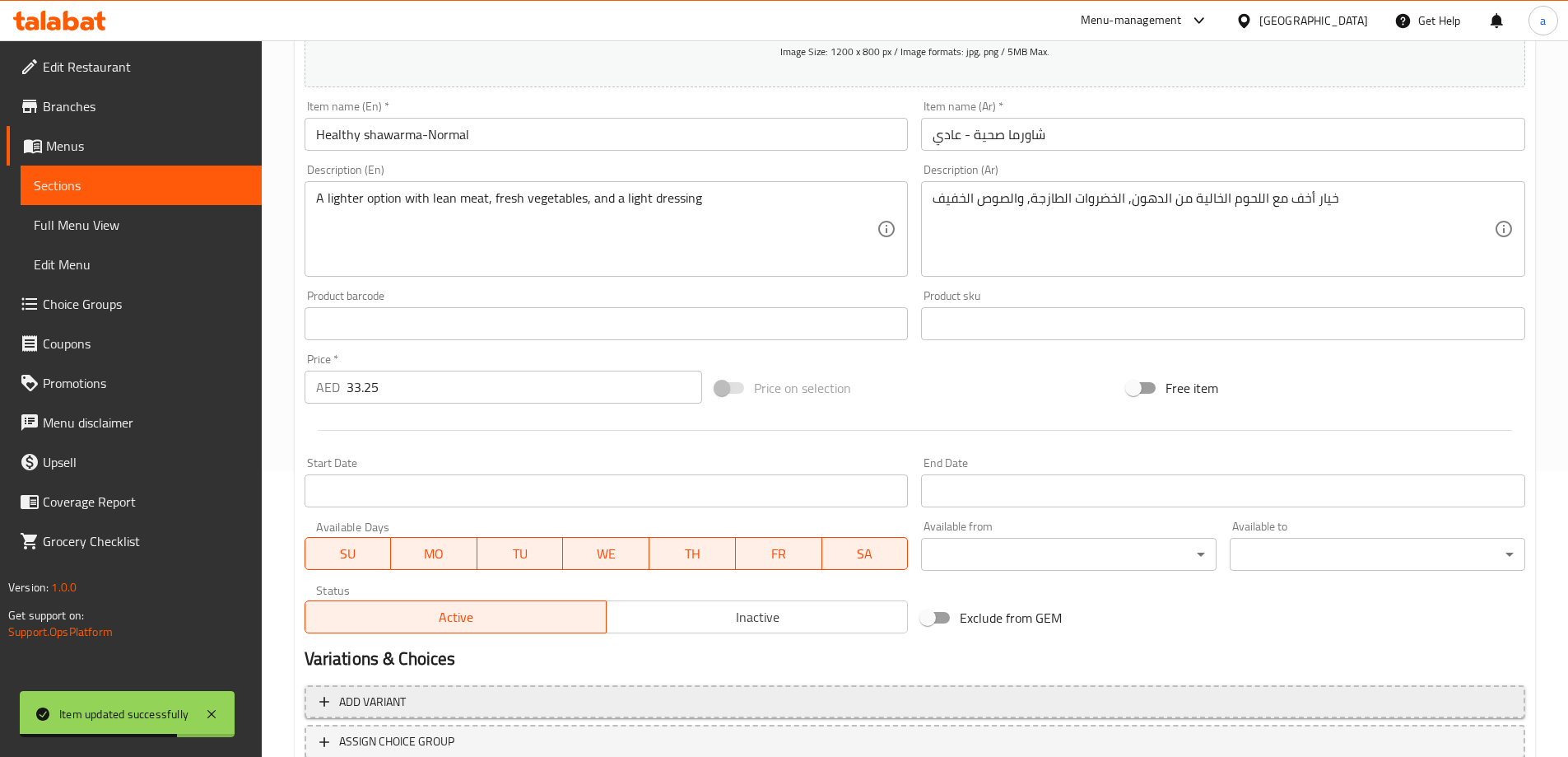
scroll to position [0, 0]
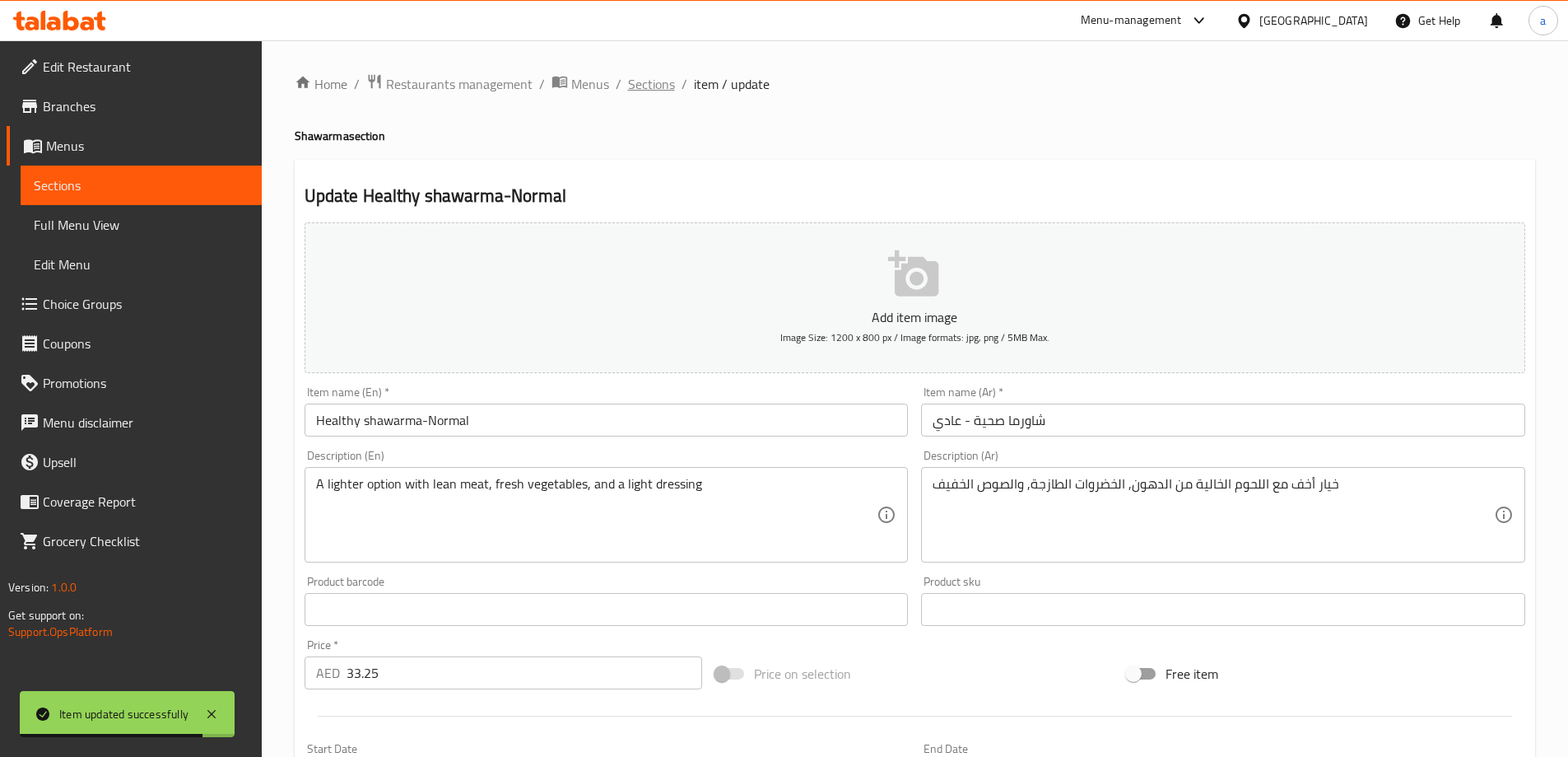
click at [653, 92] on span "Sections" at bounding box center [651, 84] width 47 height 20
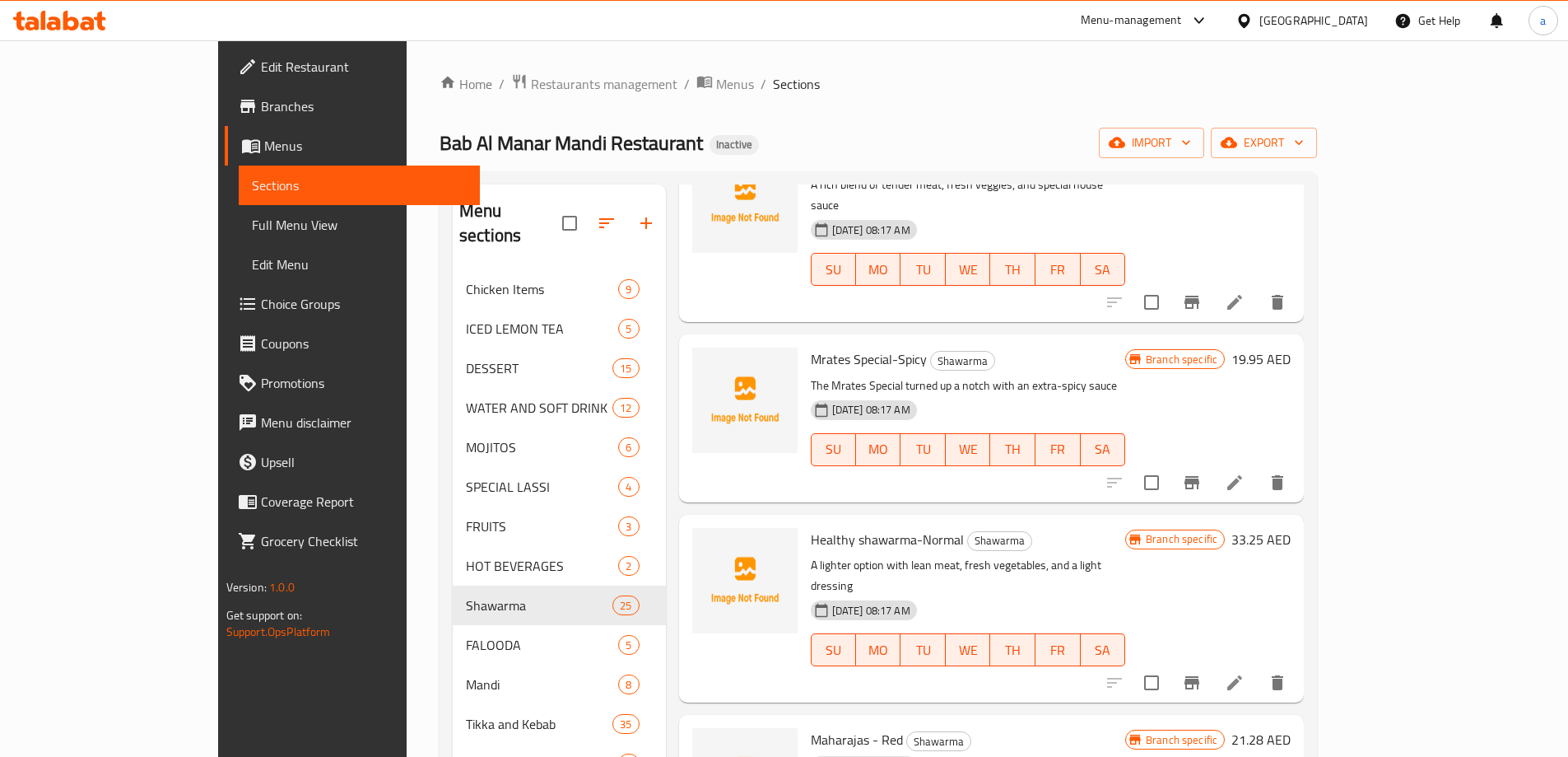
scroll to position [2305, 0]
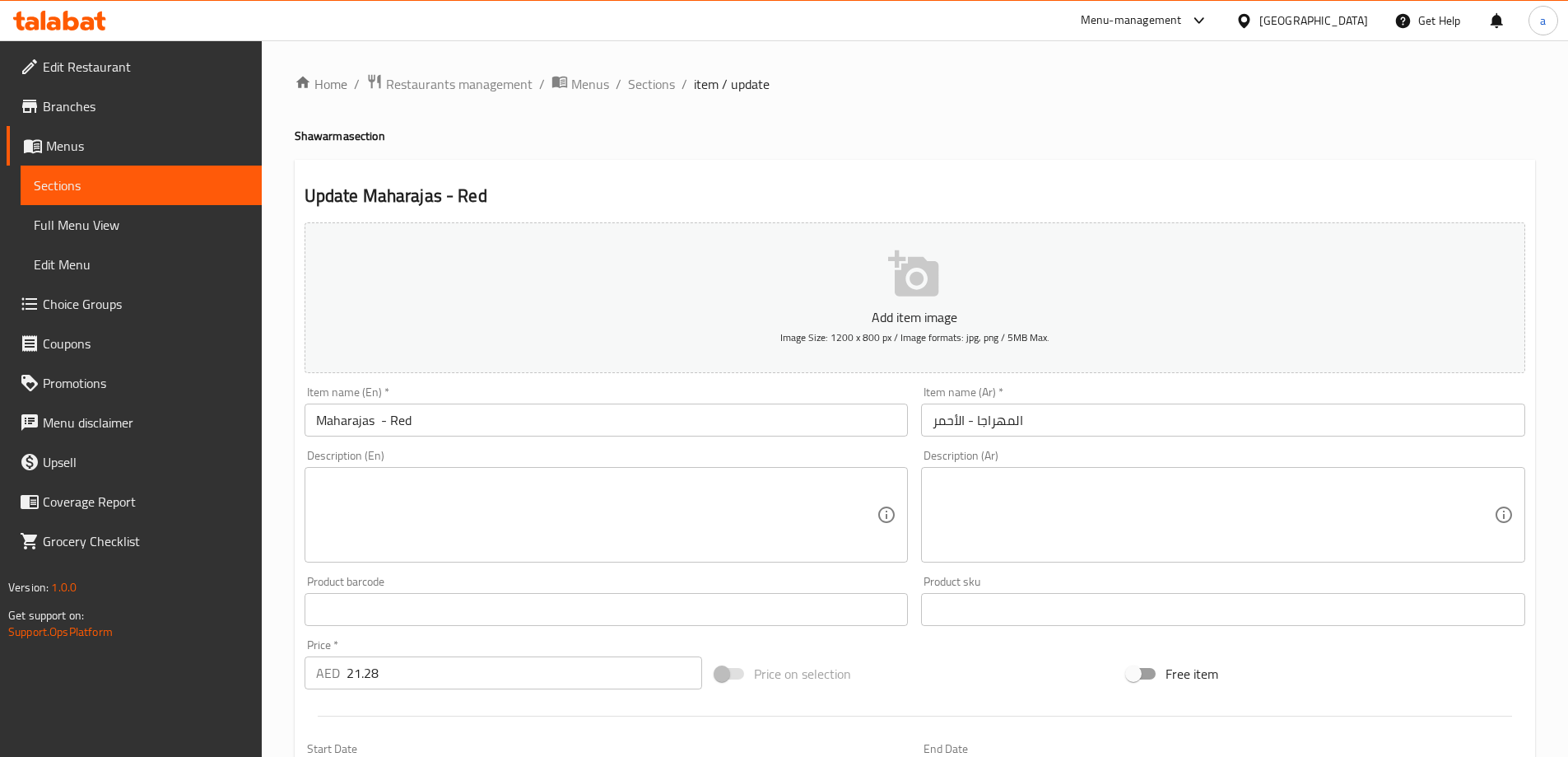
click at [872, 491] on textarea at bounding box center [596, 514] width 561 height 78
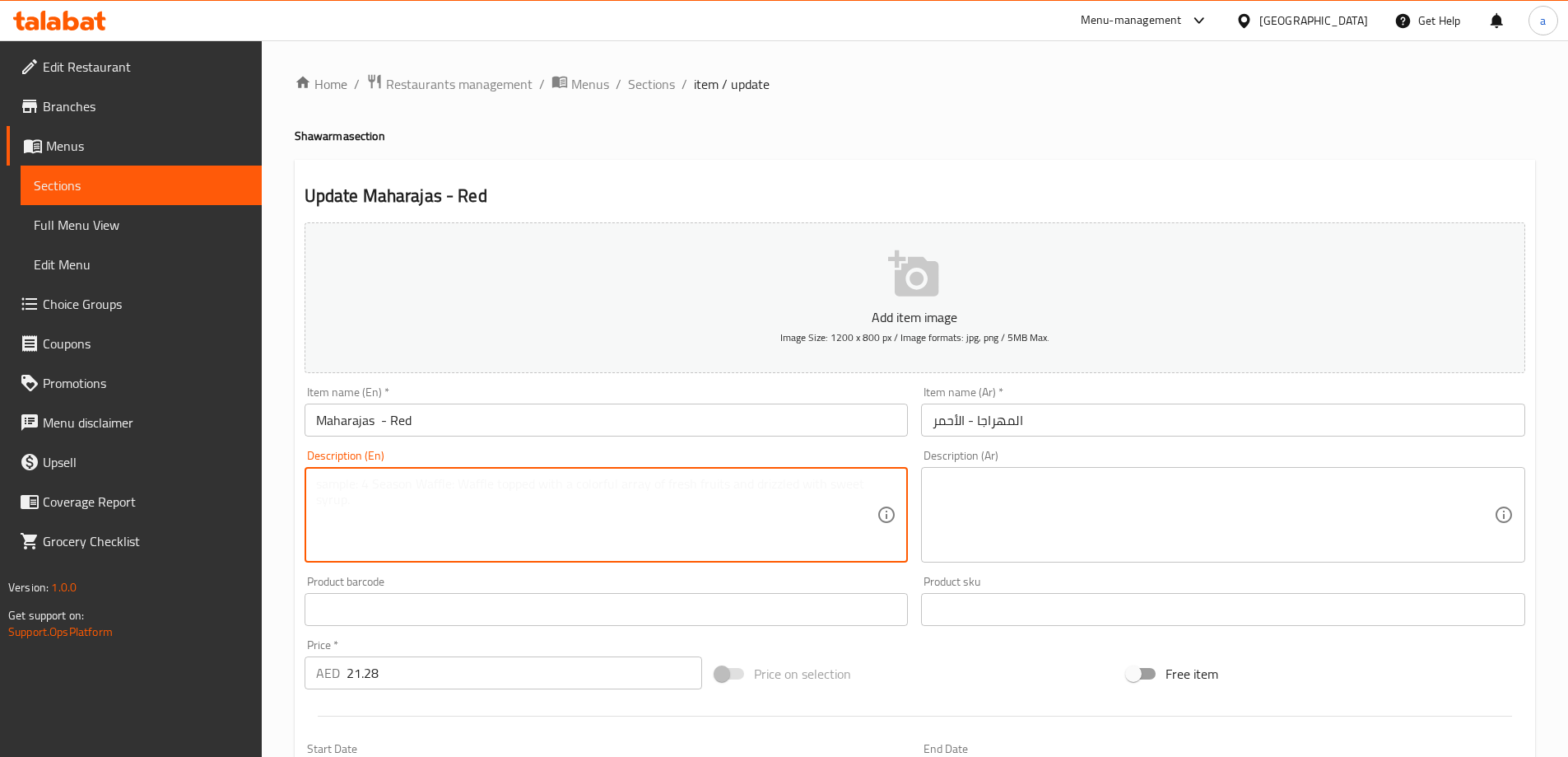
paste textarea "Regal flavors with tender meat in a rich red masala sauce"
type textarea "Regal flavors with tender meat in a rich red masala sauce"
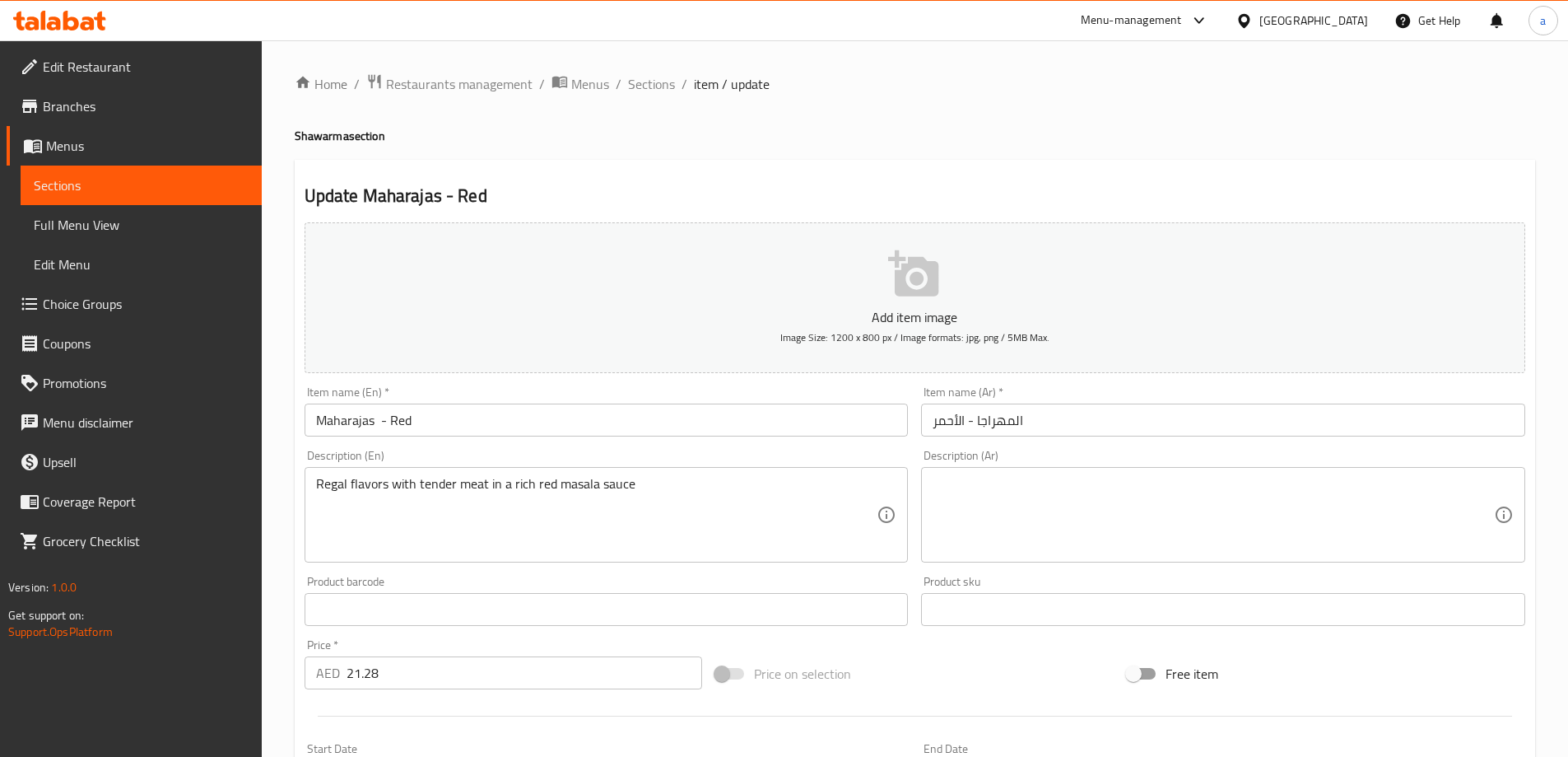
click at [1285, 523] on textarea at bounding box center [1213, 514] width 561 height 78
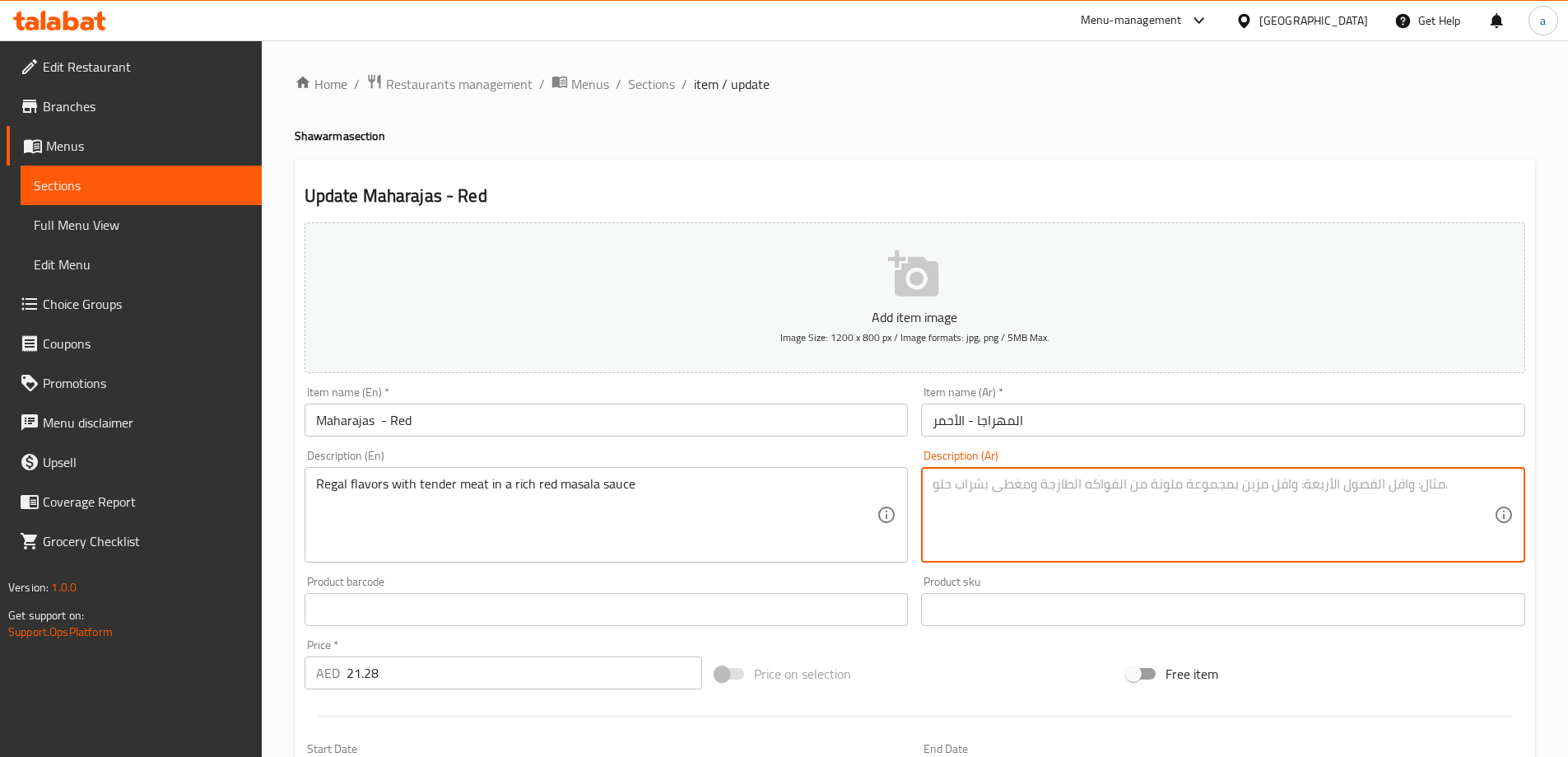
click at [1175, 504] on textarea at bounding box center [1213, 514] width 561 height 78
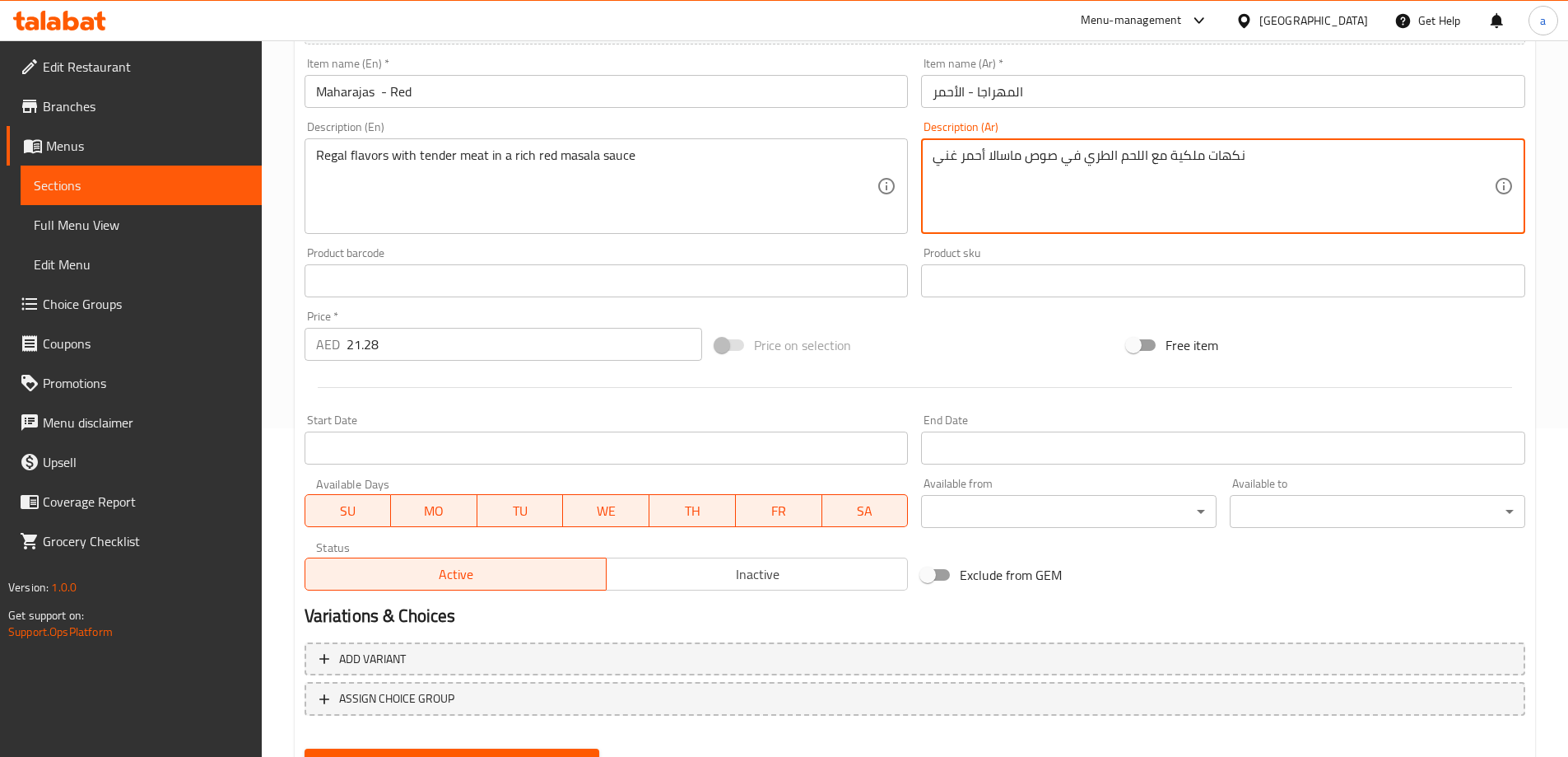
scroll to position [407, 0]
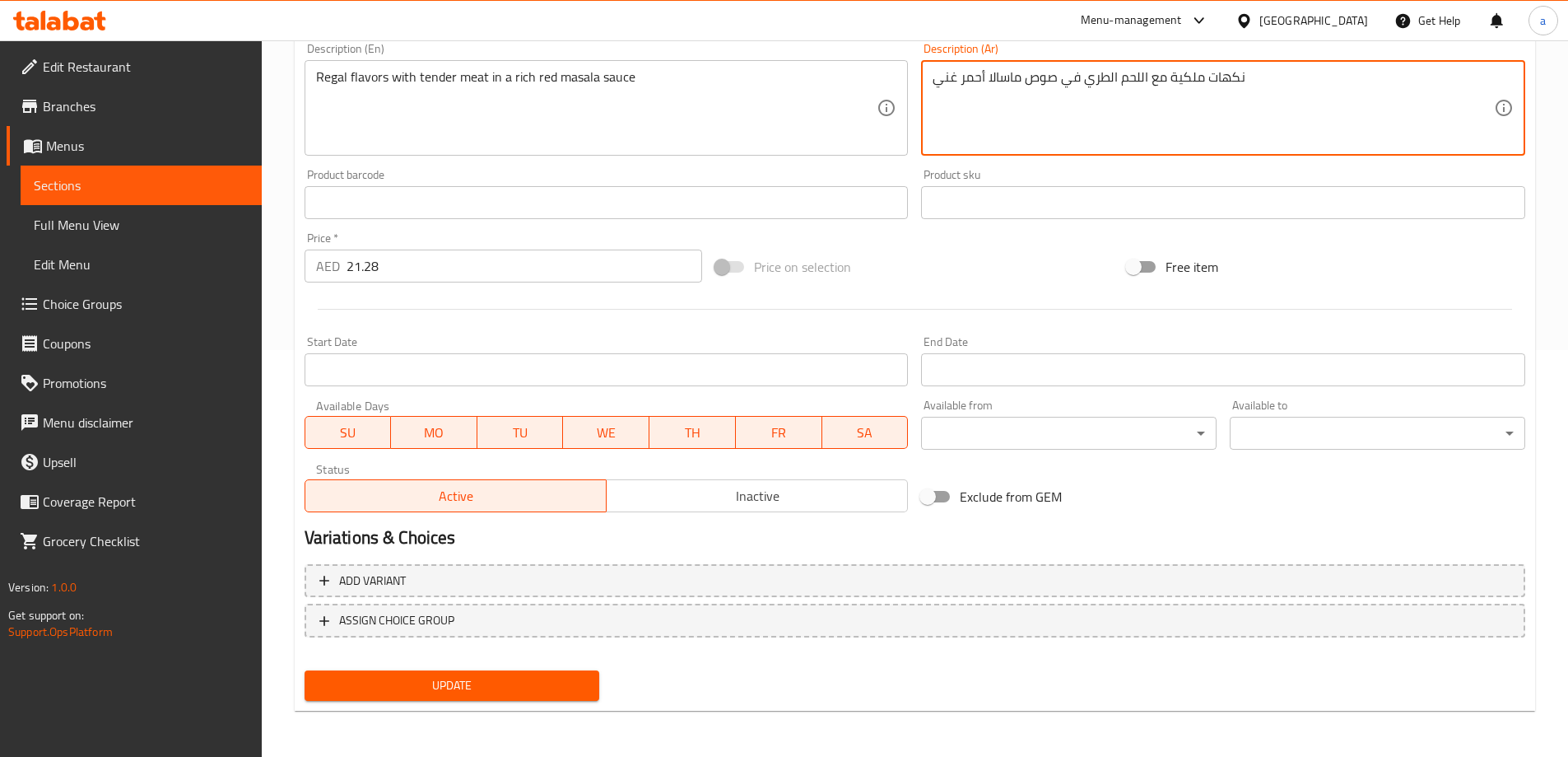
type textarea "نكهات ملكية مع اللحم الطري في صوص ماسالا أحمر غني"
click at [543, 699] on button "Update" at bounding box center [452, 686] width 295 height 30
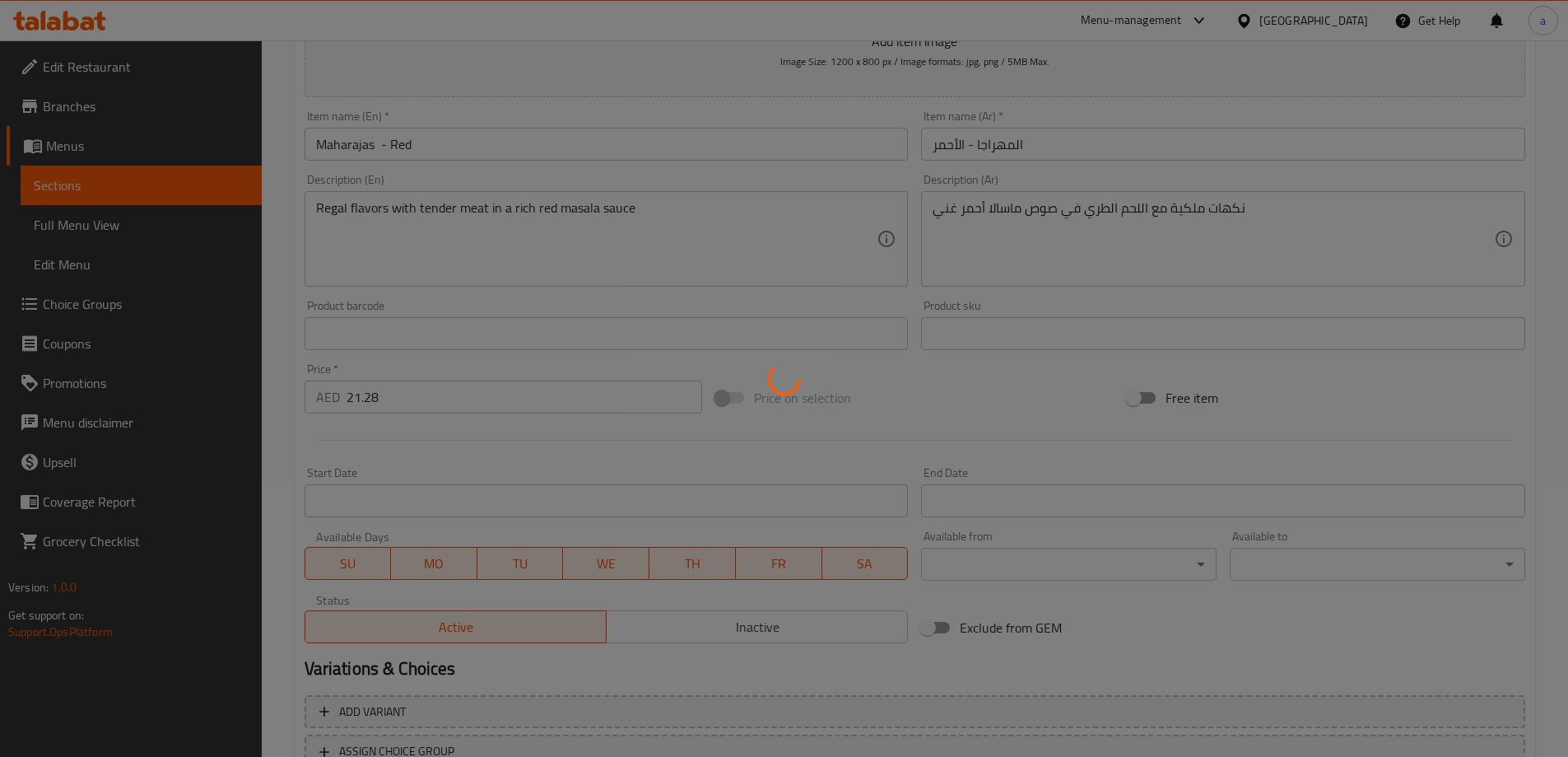
scroll to position [0, 0]
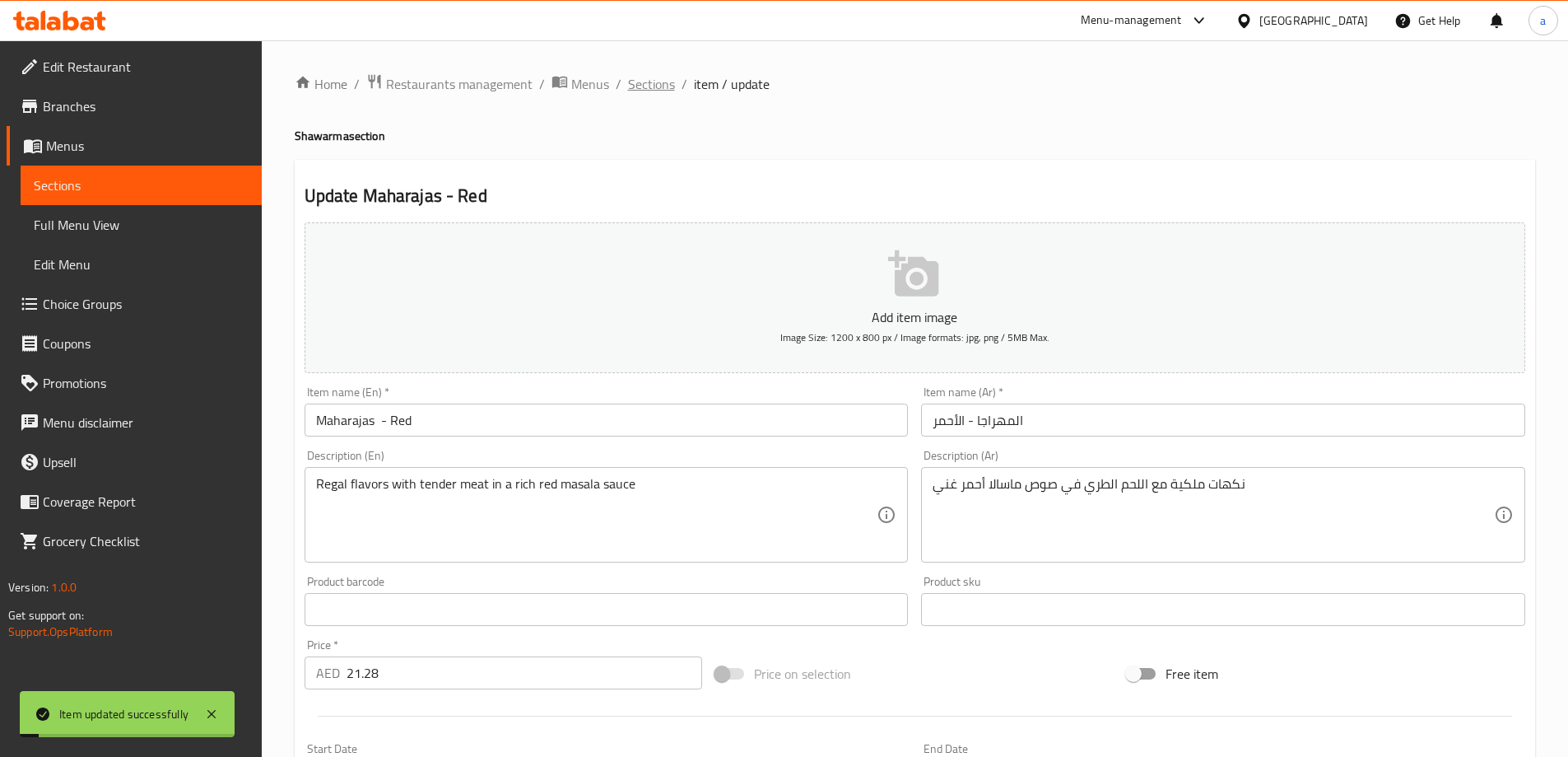
click at [646, 90] on span "Sections" at bounding box center [651, 84] width 47 height 20
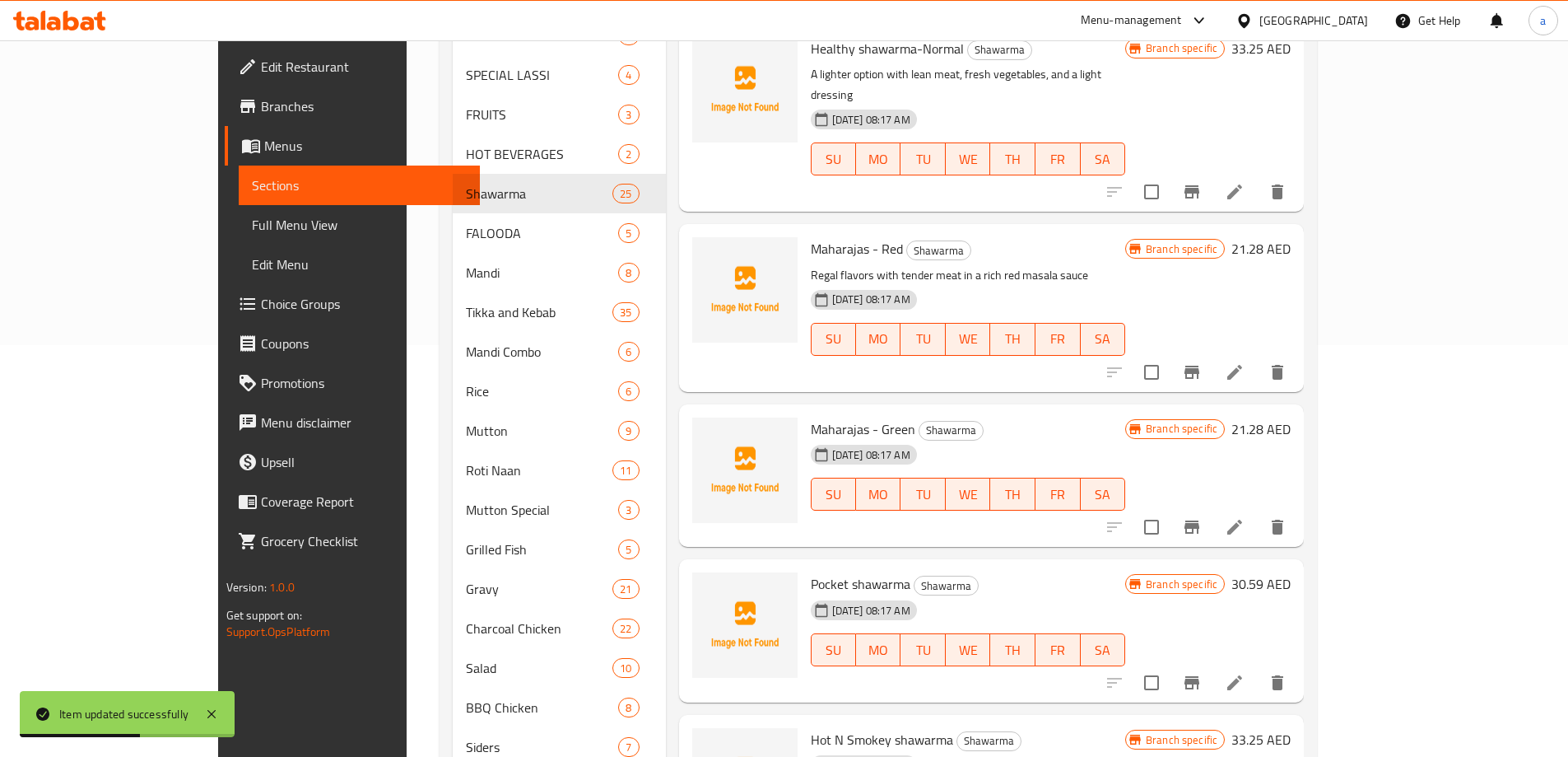
scroll to position [2305, 0]
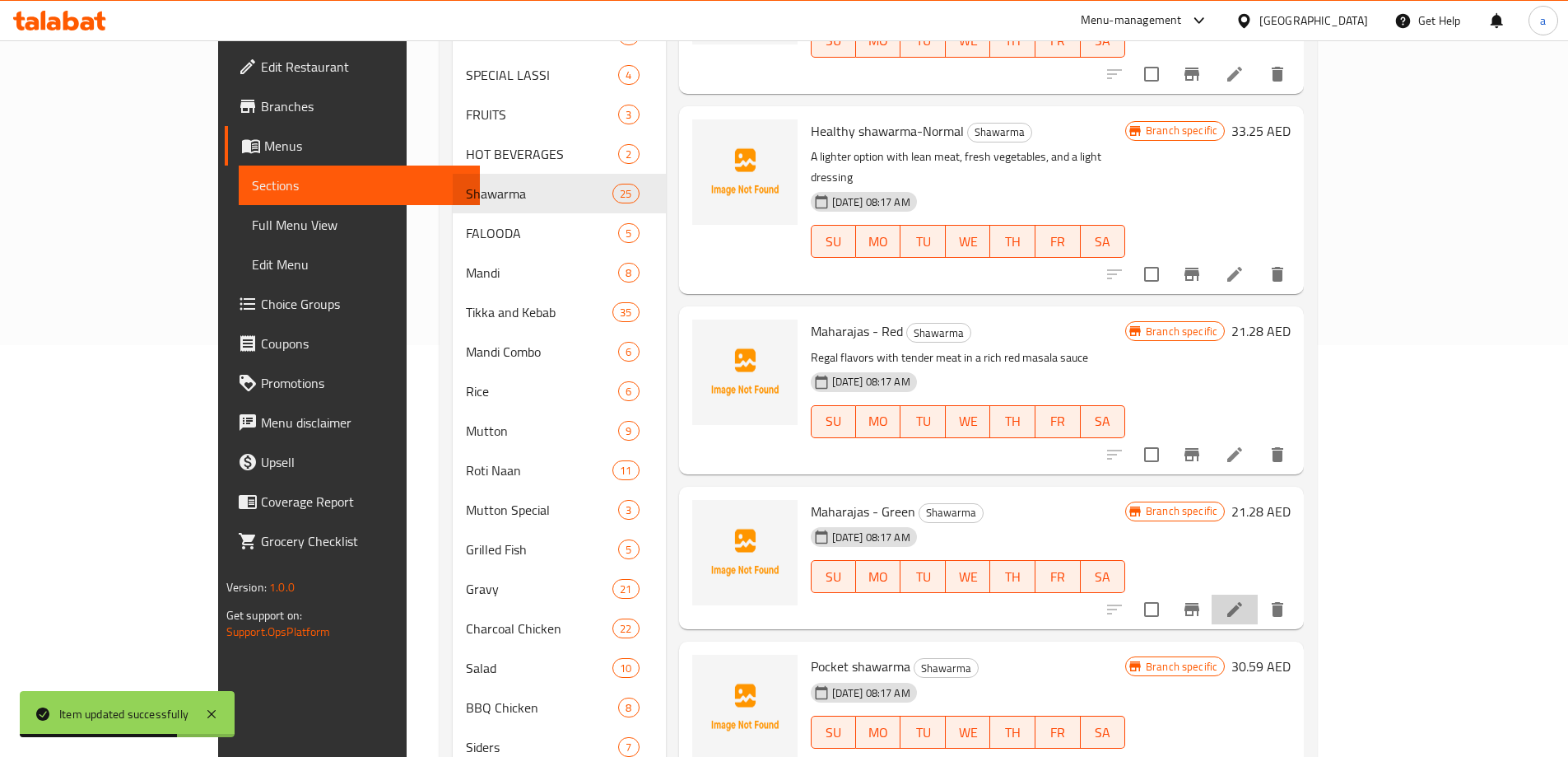
click at [1258, 594] on li at bounding box center [1234, 609] width 46 height 30
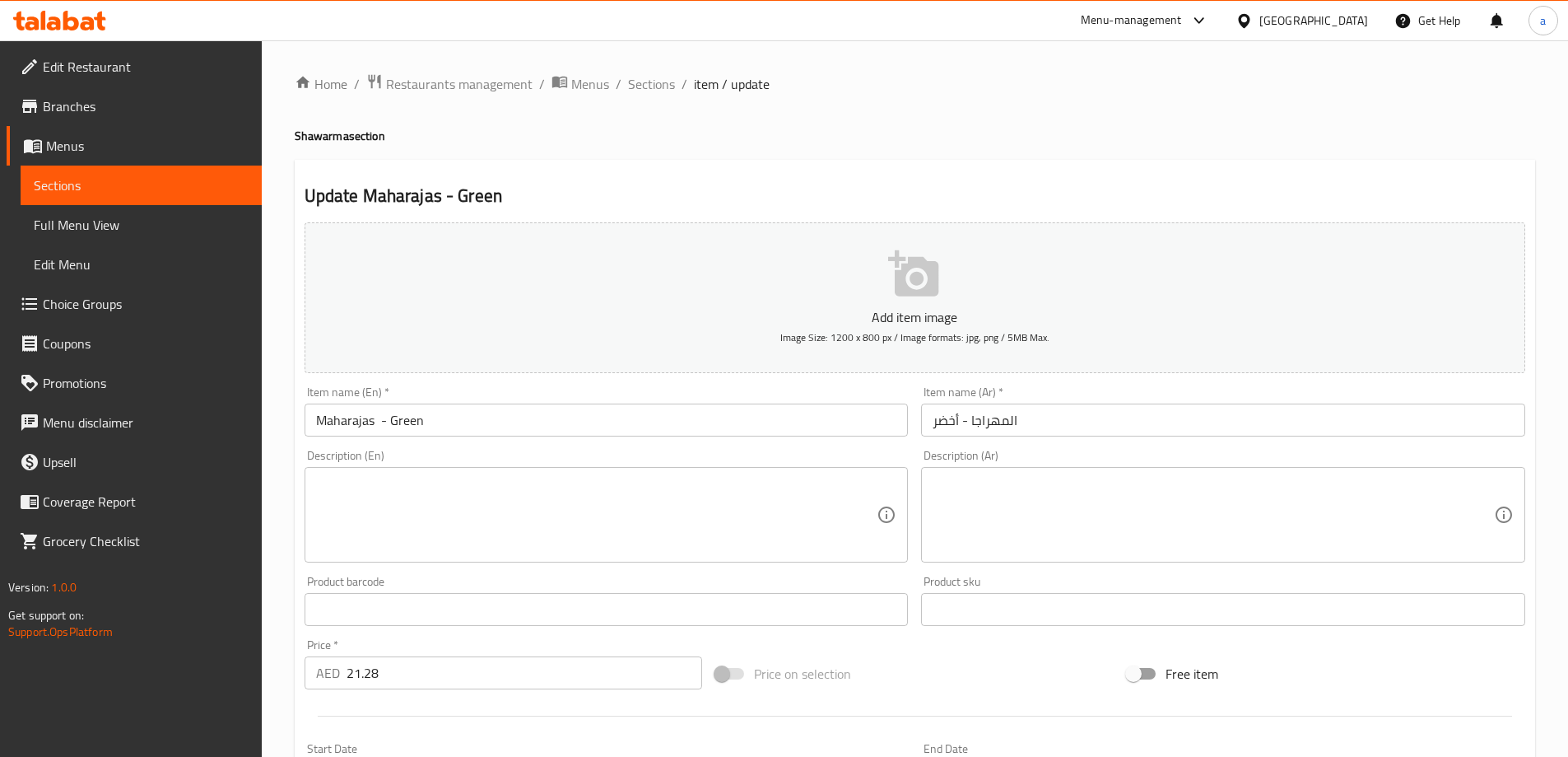
click at [682, 500] on textarea at bounding box center [596, 514] width 561 height 78
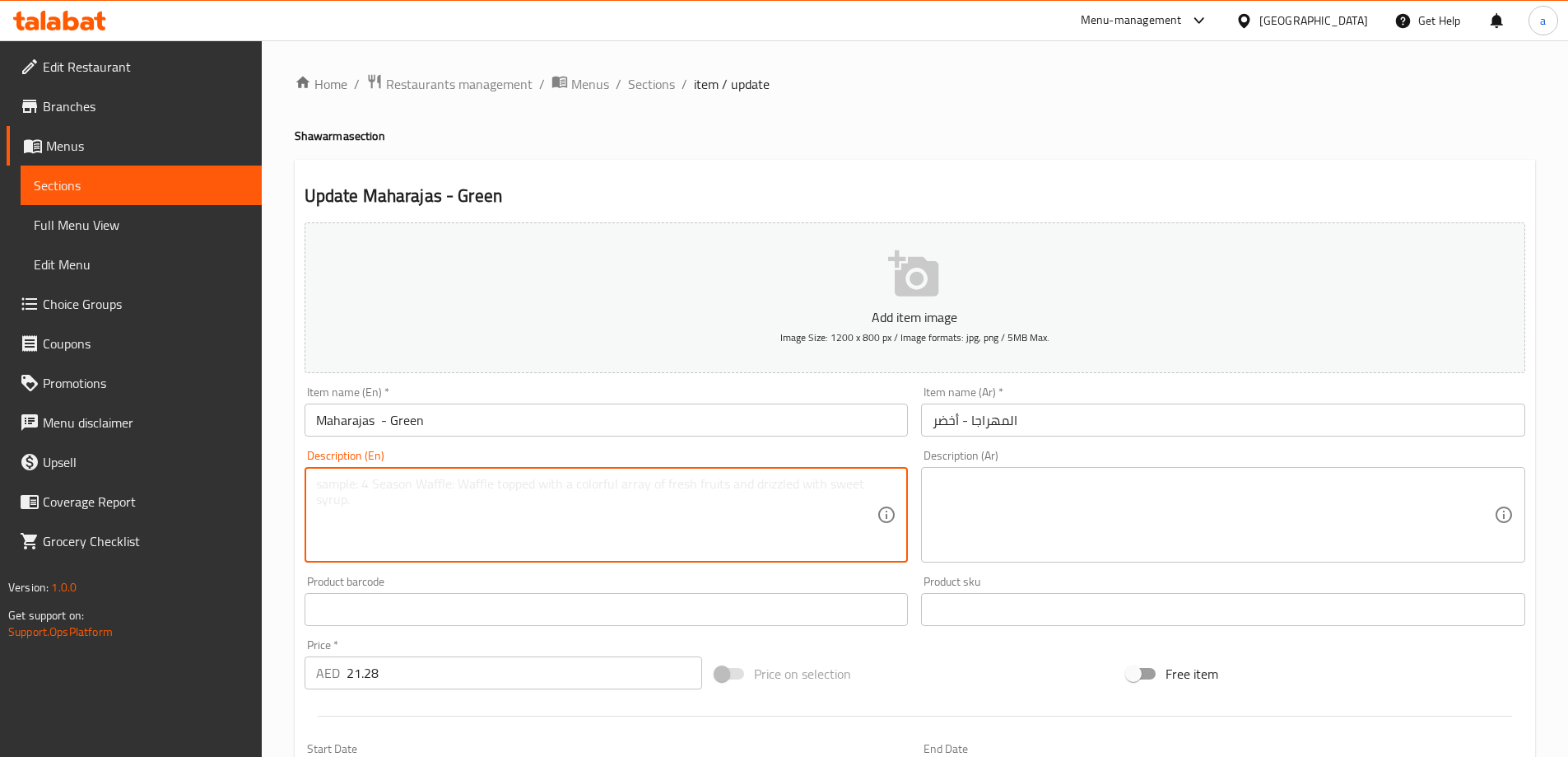
paste textarea "A vibrant wrap with juicy meat cooked in a green herb masala"
type textarea "A vibrant wrap with juicy meat cooked in a green herb masala"
click at [1274, 494] on textarea at bounding box center [1213, 514] width 561 height 78
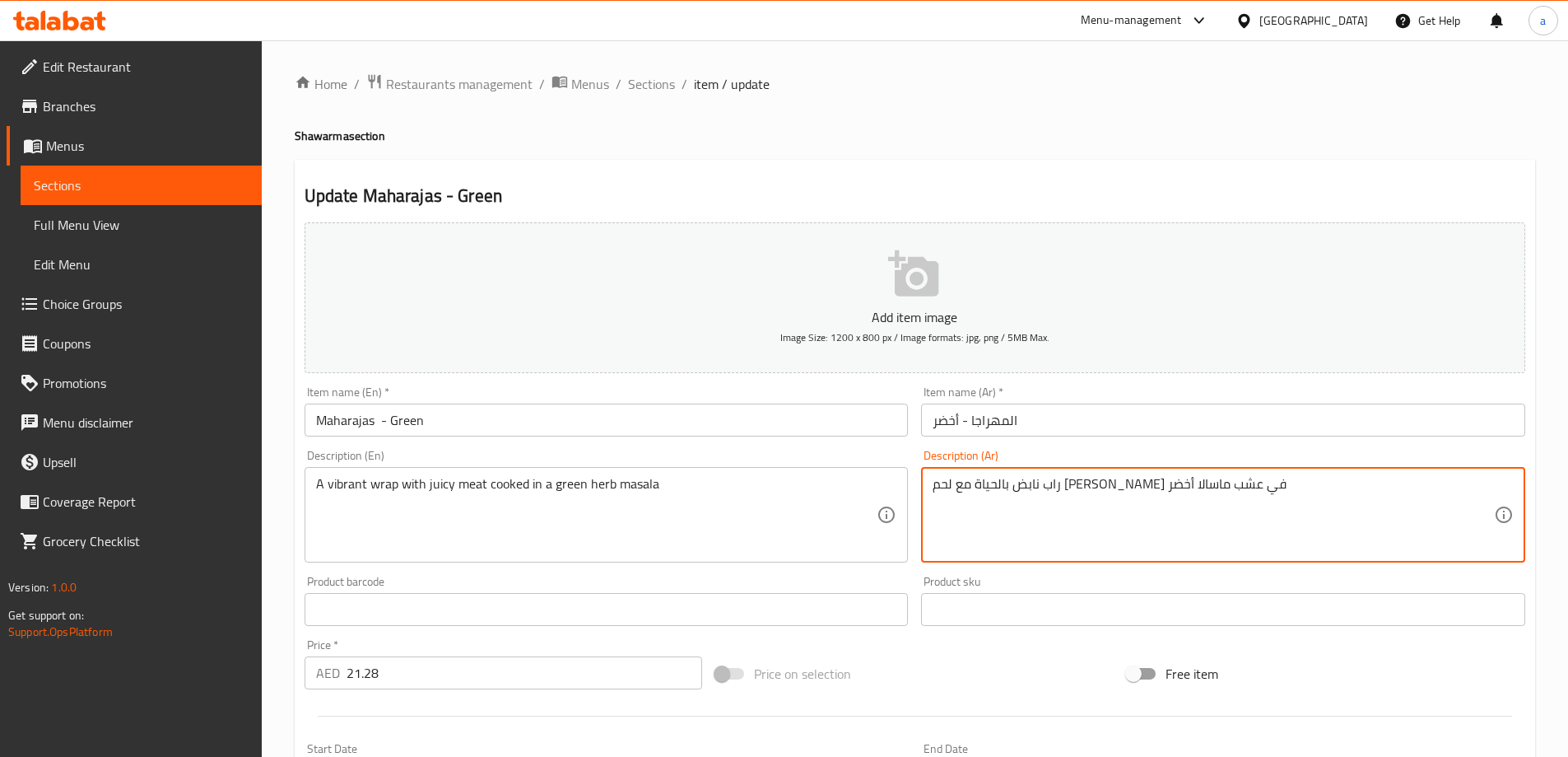
scroll to position [407, 0]
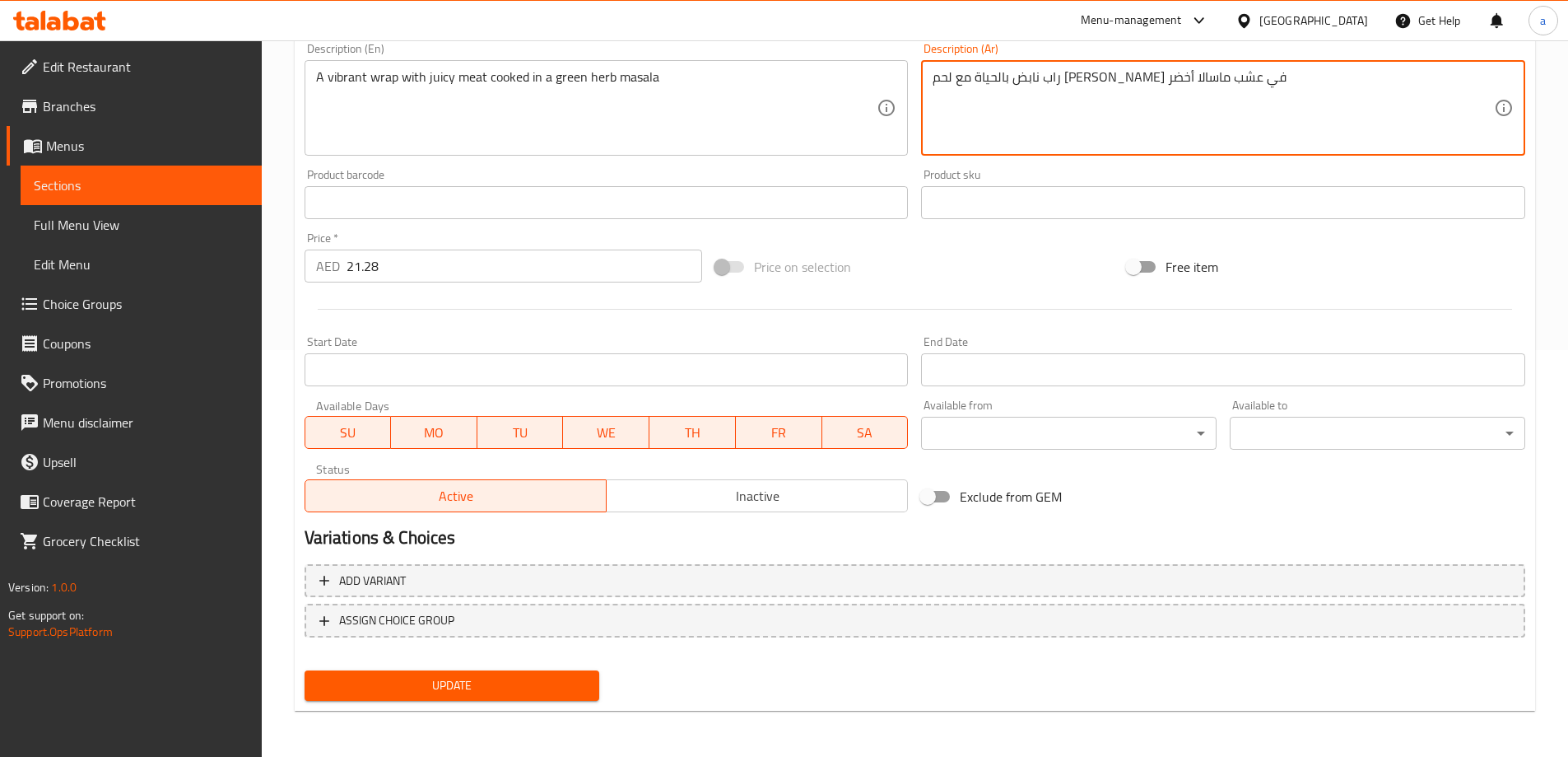
type textarea "راب نابض بالحياة مع لحم جوسي مطبوخ في عشب ماسالا أخضر"
click at [514, 694] on span "Update" at bounding box center [452, 686] width 269 height 21
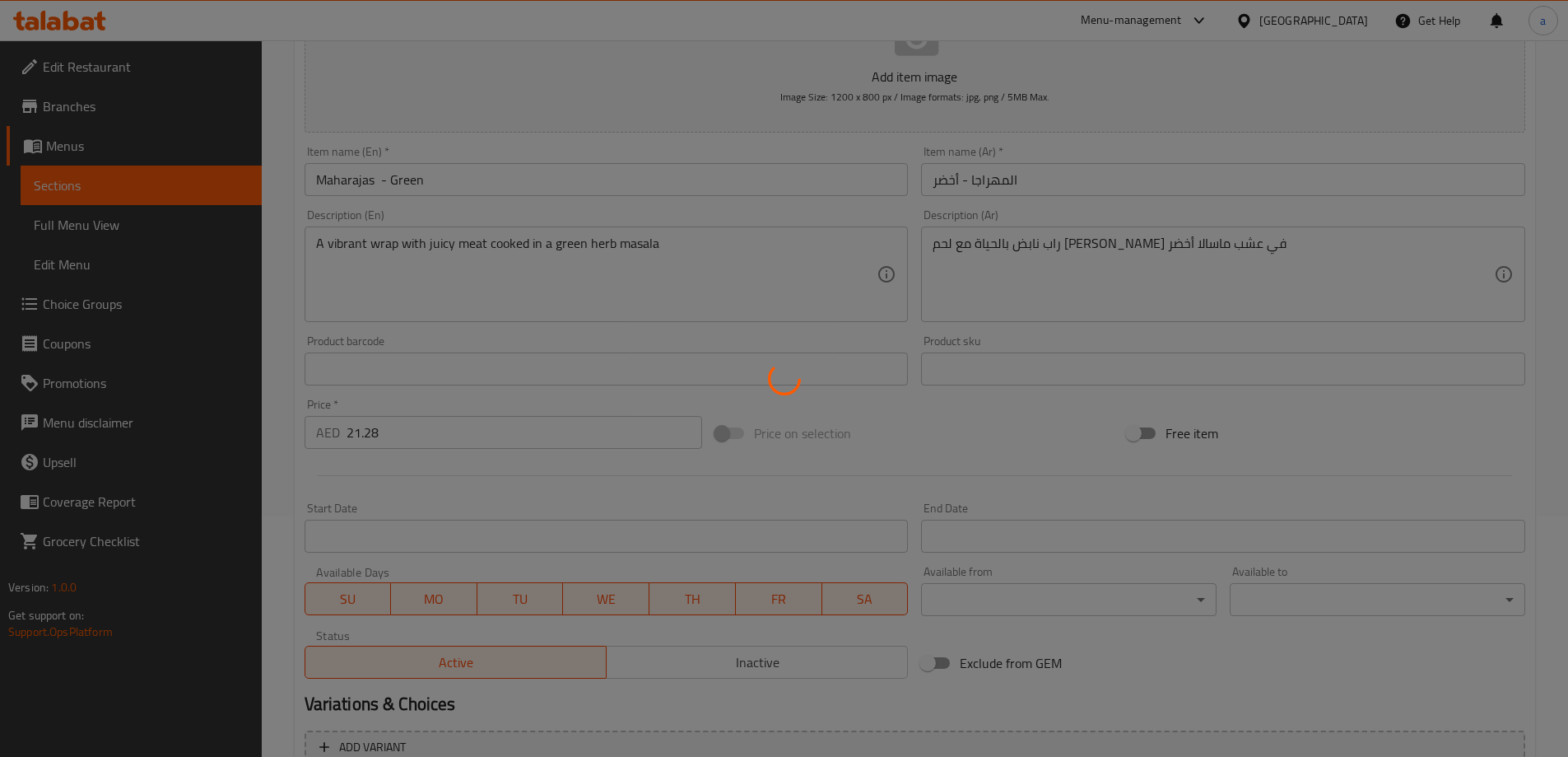
scroll to position [0, 0]
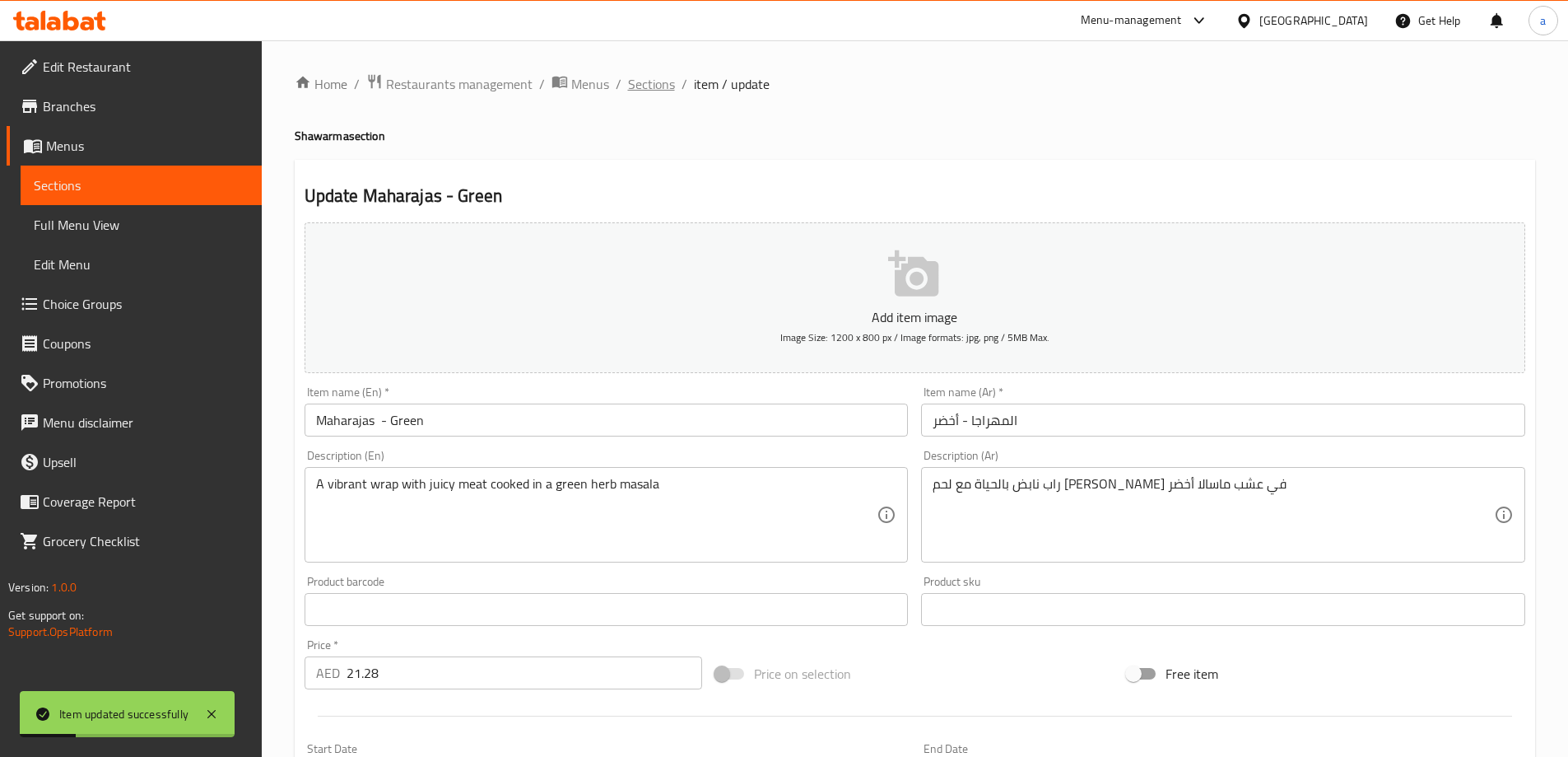
click at [671, 76] on span "Sections" at bounding box center [651, 84] width 47 height 20
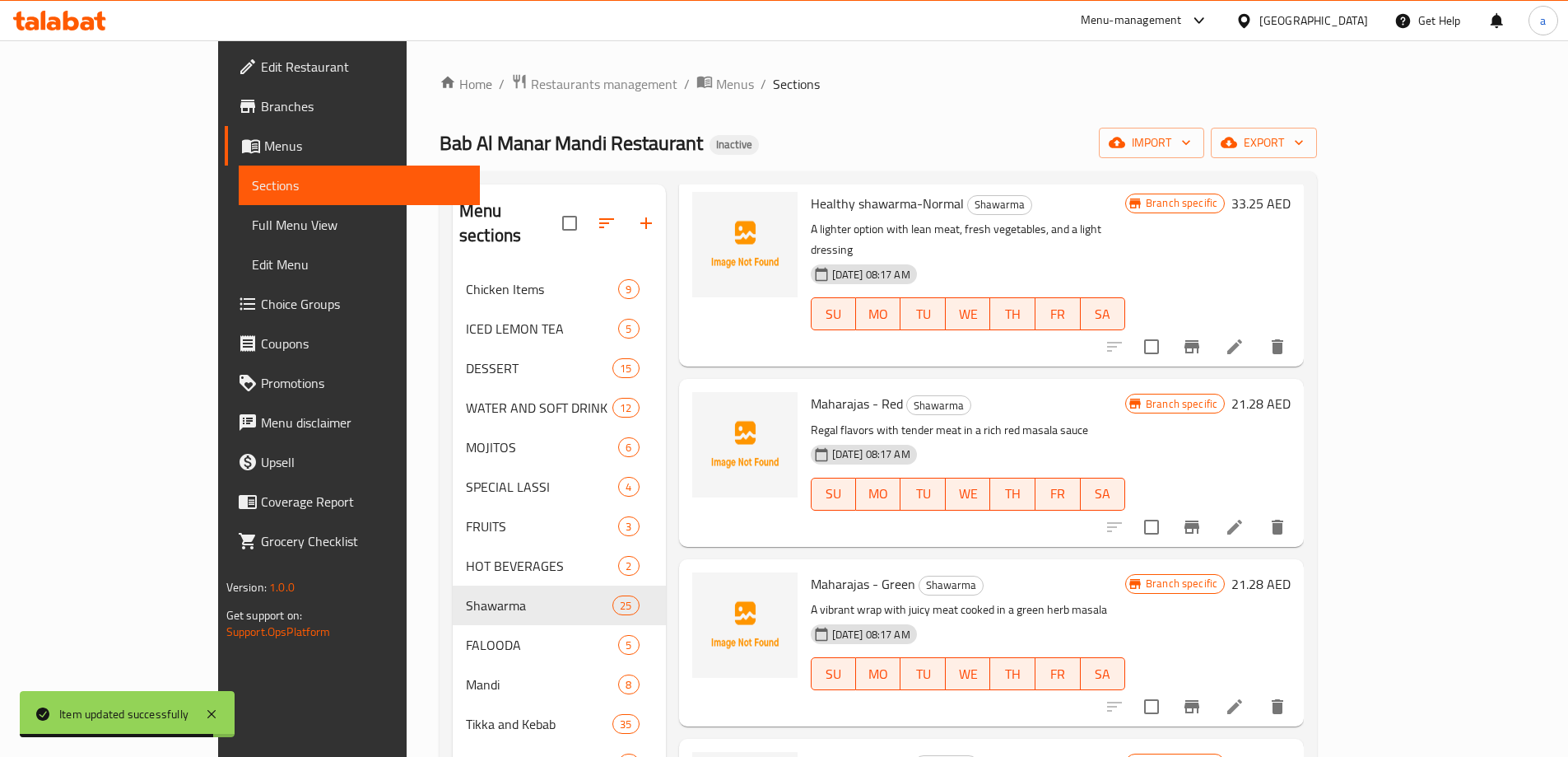
scroll to position [2635, 0]
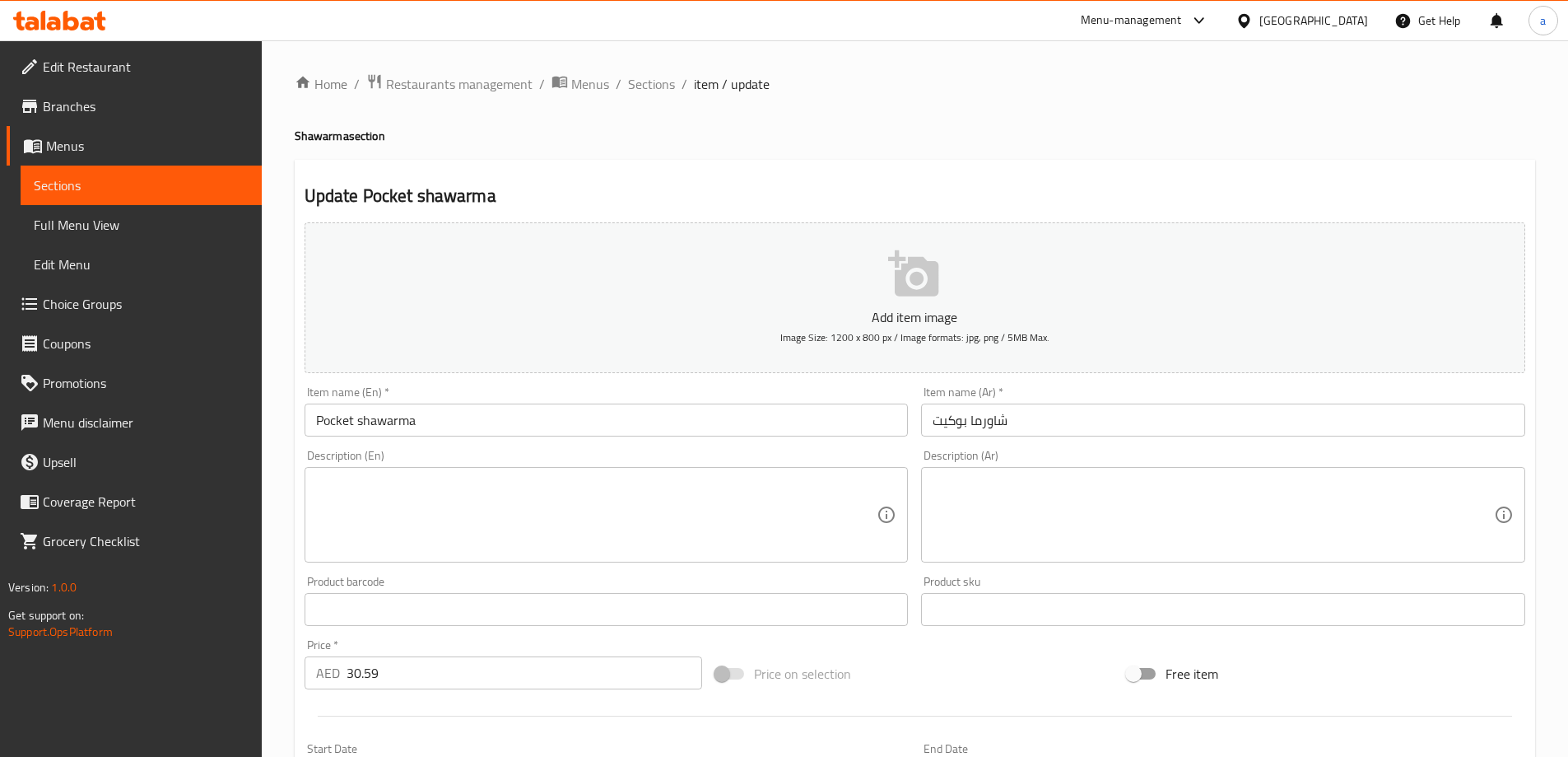
click at [787, 513] on textarea at bounding box center [596, 514] width 561 height 78
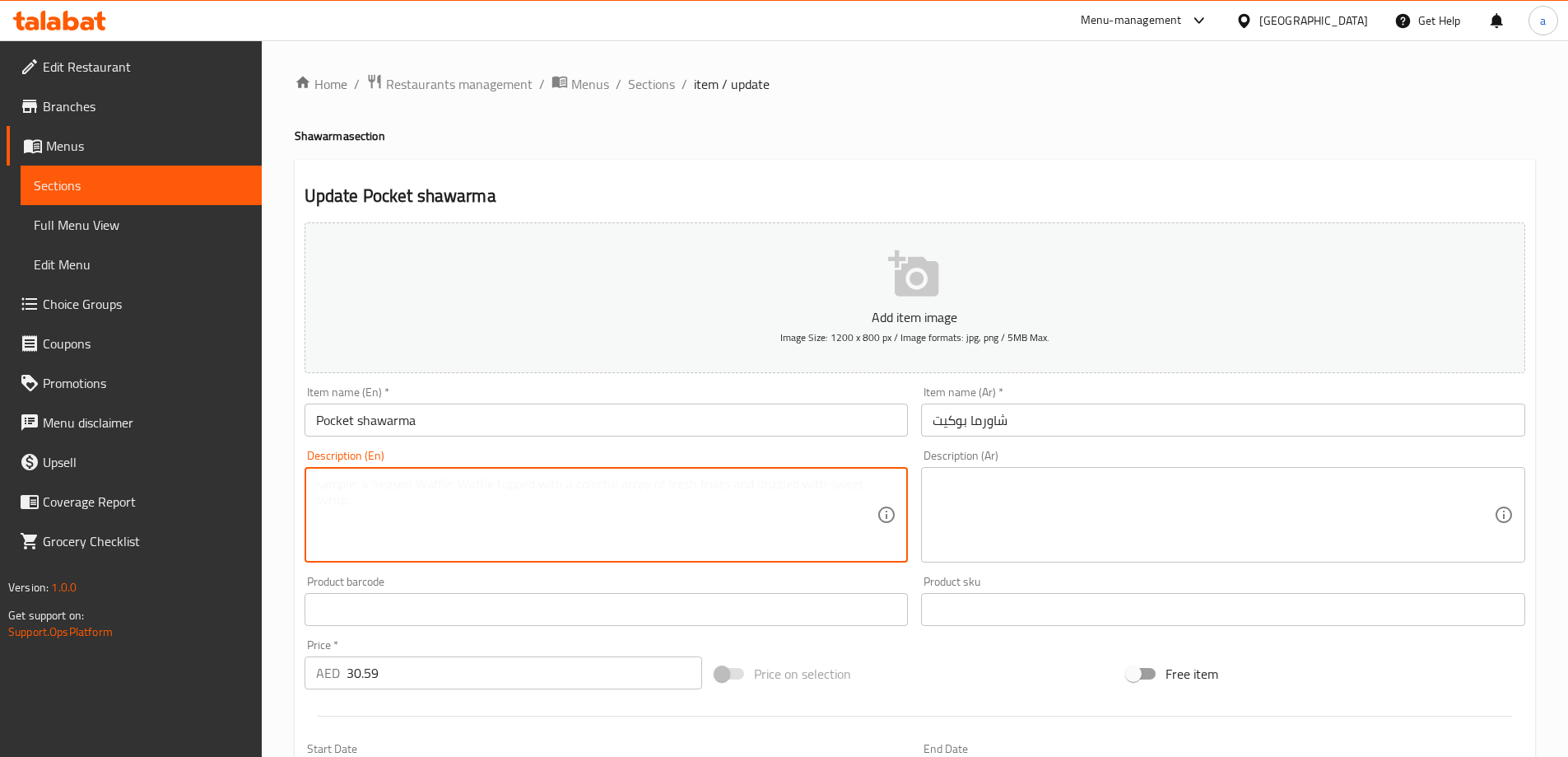
paste textarea "Handy and flavorful, this pocket-sized bread is stuffed with marinated meat, cr…"
type textarea "Handy and flavorful, this pocket-sized bread is stuffed with marinated meat, cr…"
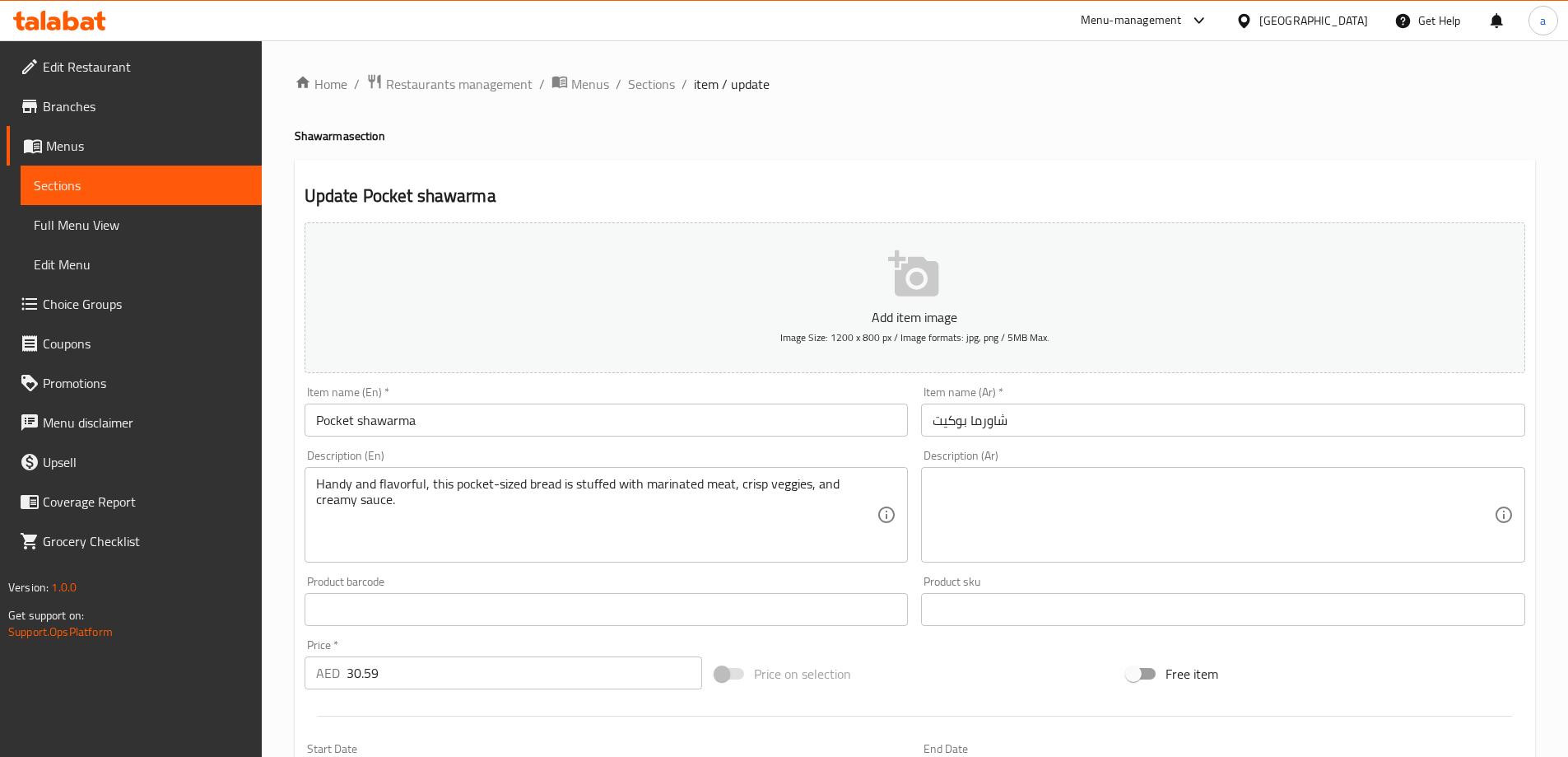
click at [1172, 539] on textarea at bounding box center [1213, 514] width 561 height 78
click at [1085, 506] on textarea at bounding box center [1213, 514] width 561 height 78
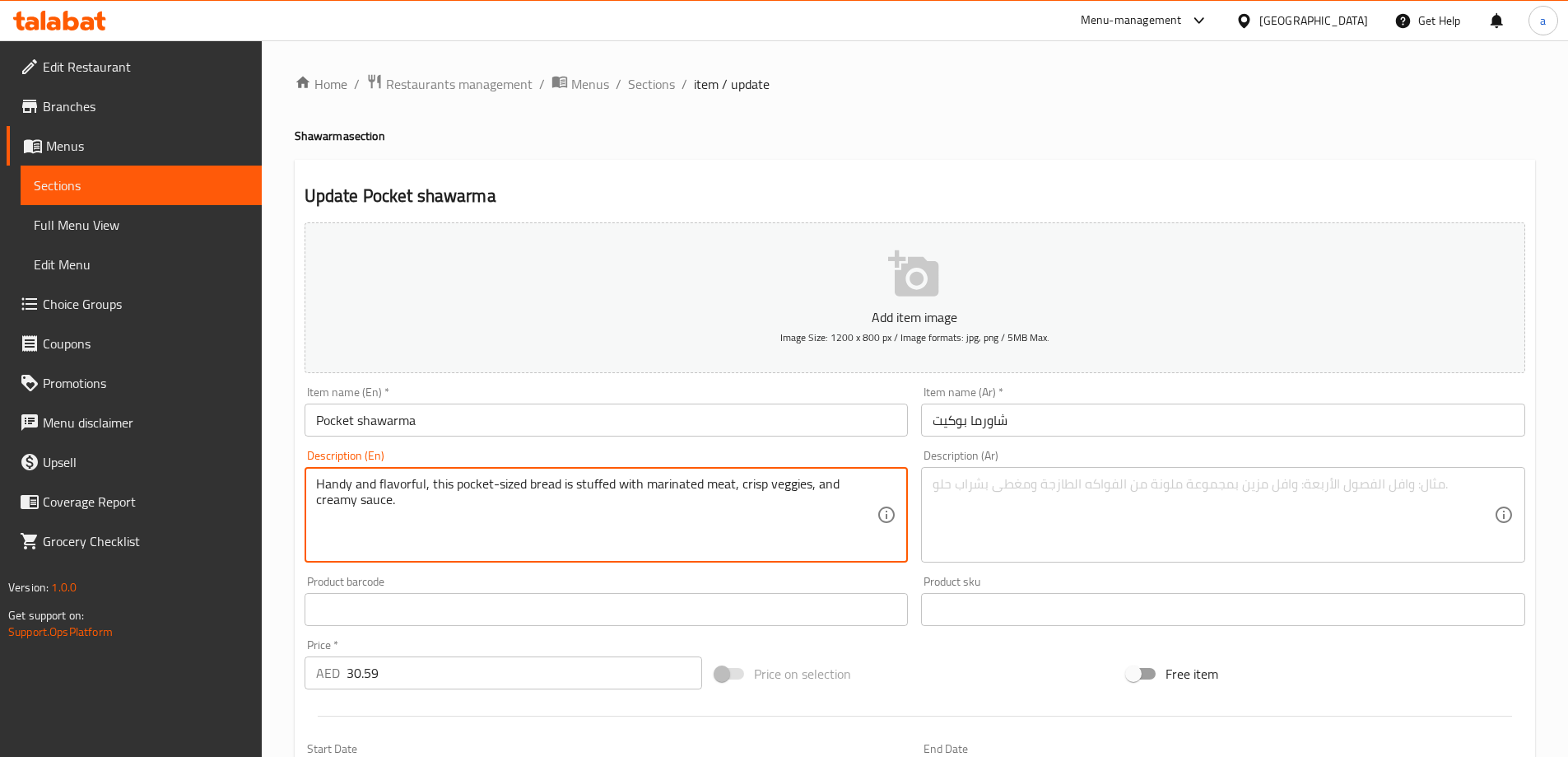
drag, startPoint x: 433, startPoint y: 485, endPoint x: 454, endPoint y: 485, distance: 21.0
click at [482, 492] on textarea "Handy and flavorful, this pocket-sized bread is stuffed with marinated meat, cr…" at bounding box center [596, 514] width 561 height 78
drag, startPoint x: 454, startPoint y: 483, endPoint x: 562, endPoint y: 483, distance: 108.0
click at [562, 483] on textarea "Handy and flavorful, this pocket-sized bread is stuffed with marinated meat, cr…" at bounding box center [596, 514] width 561 height 78
click at [1043, 517] on textarea at bounding box center [1213, 514] width 561 height 78
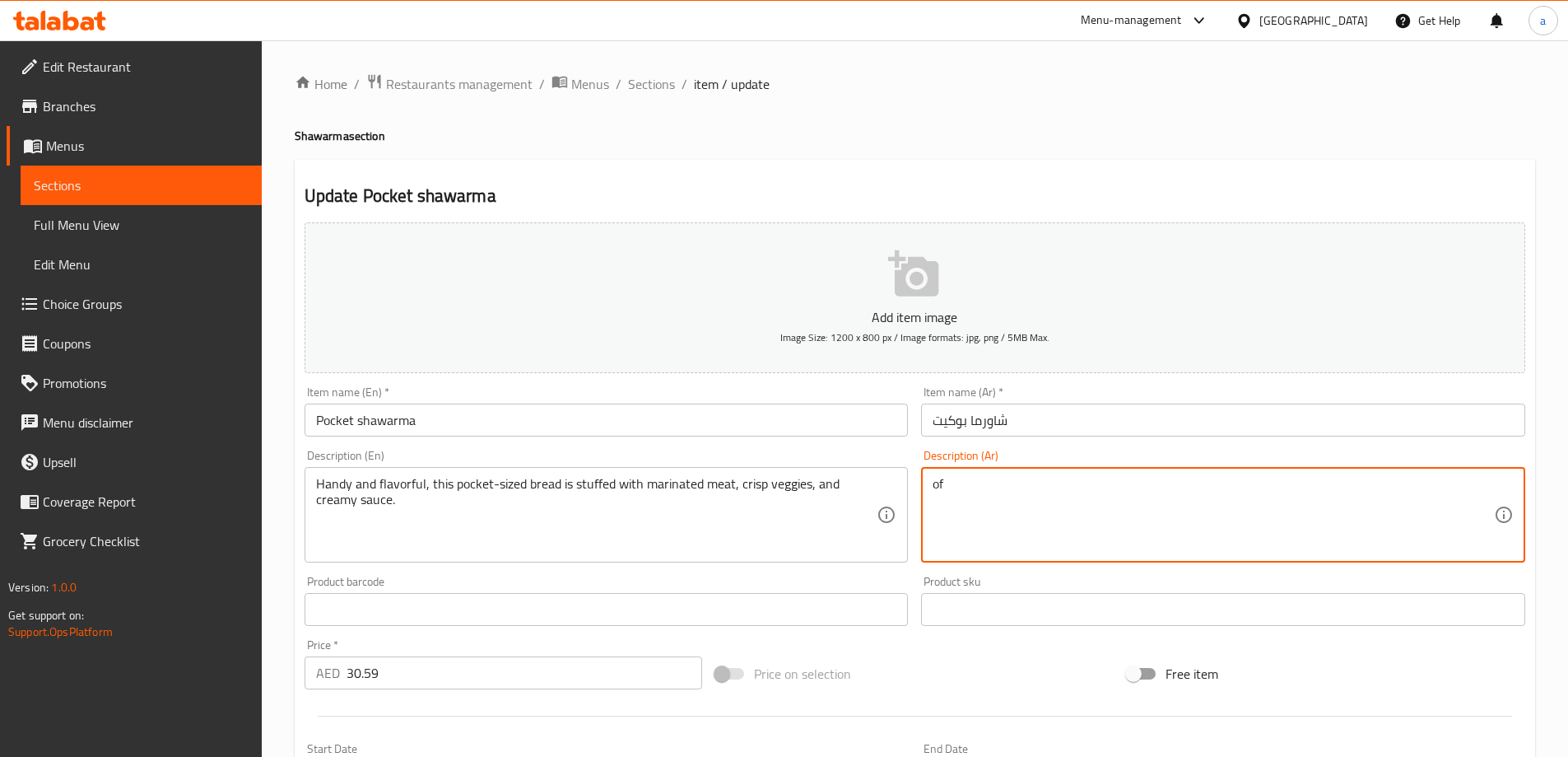
type textarea "o"
type textarea "خبز بحجم الجيب, مفيد ولذيذ محشو باللحم المتبل, الخضروات الكرسب, والصوص الكريمي"
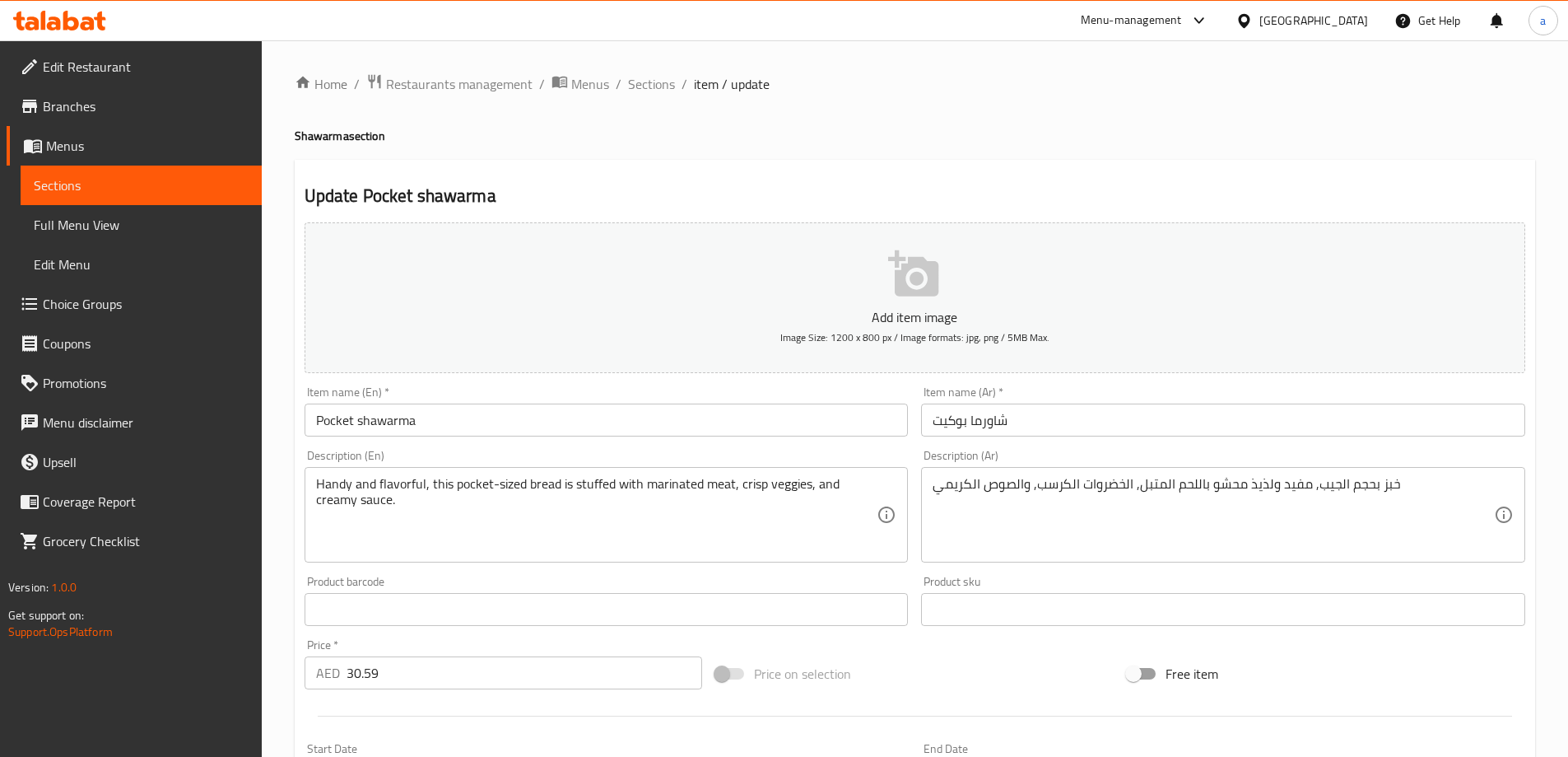
drag, startPoint x: 1334, startPoint y: 447, endPoint x: 724, endPoint y: 383, distance: 613.3
click at [724, 383] on div "Item name (En)   * Pocket shawarma Item name (En) *" at bounding box center [606, 411] width 618 height 63
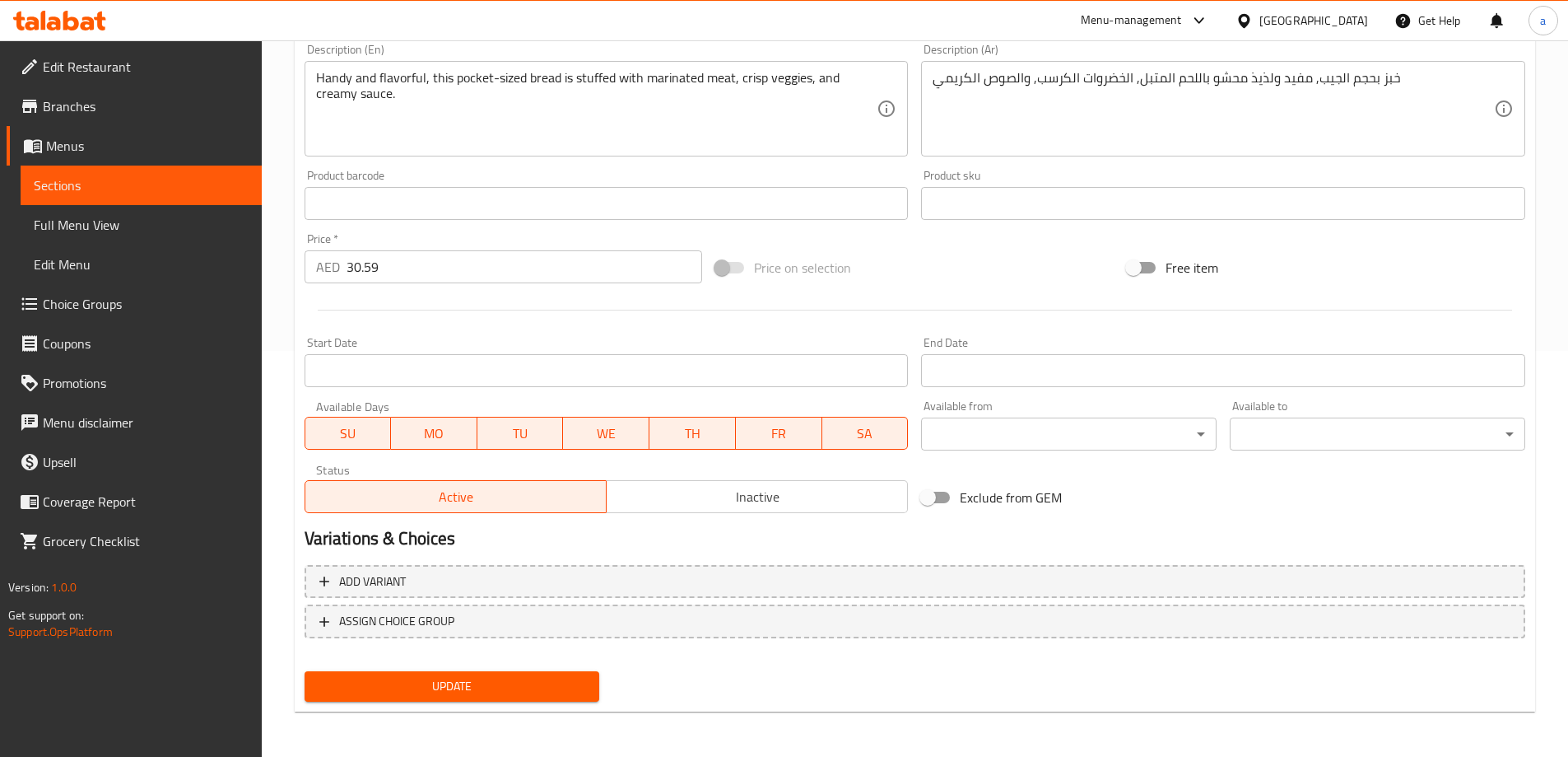
scroll to position [407, 0]
click at [542, 692] on span "Update" at bounding box center [452, 686] width 269 height 21
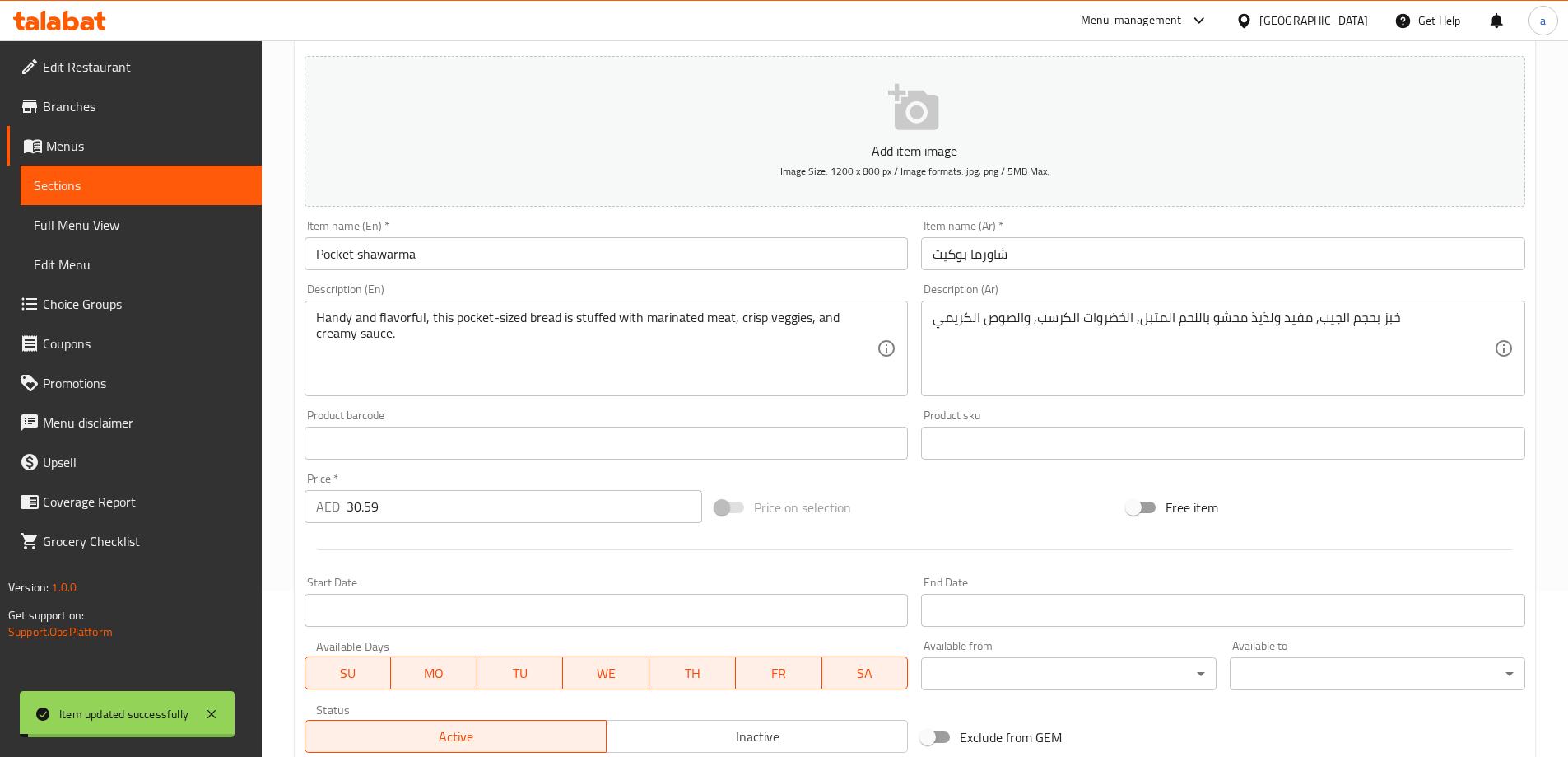
scroll to position [0, 0]
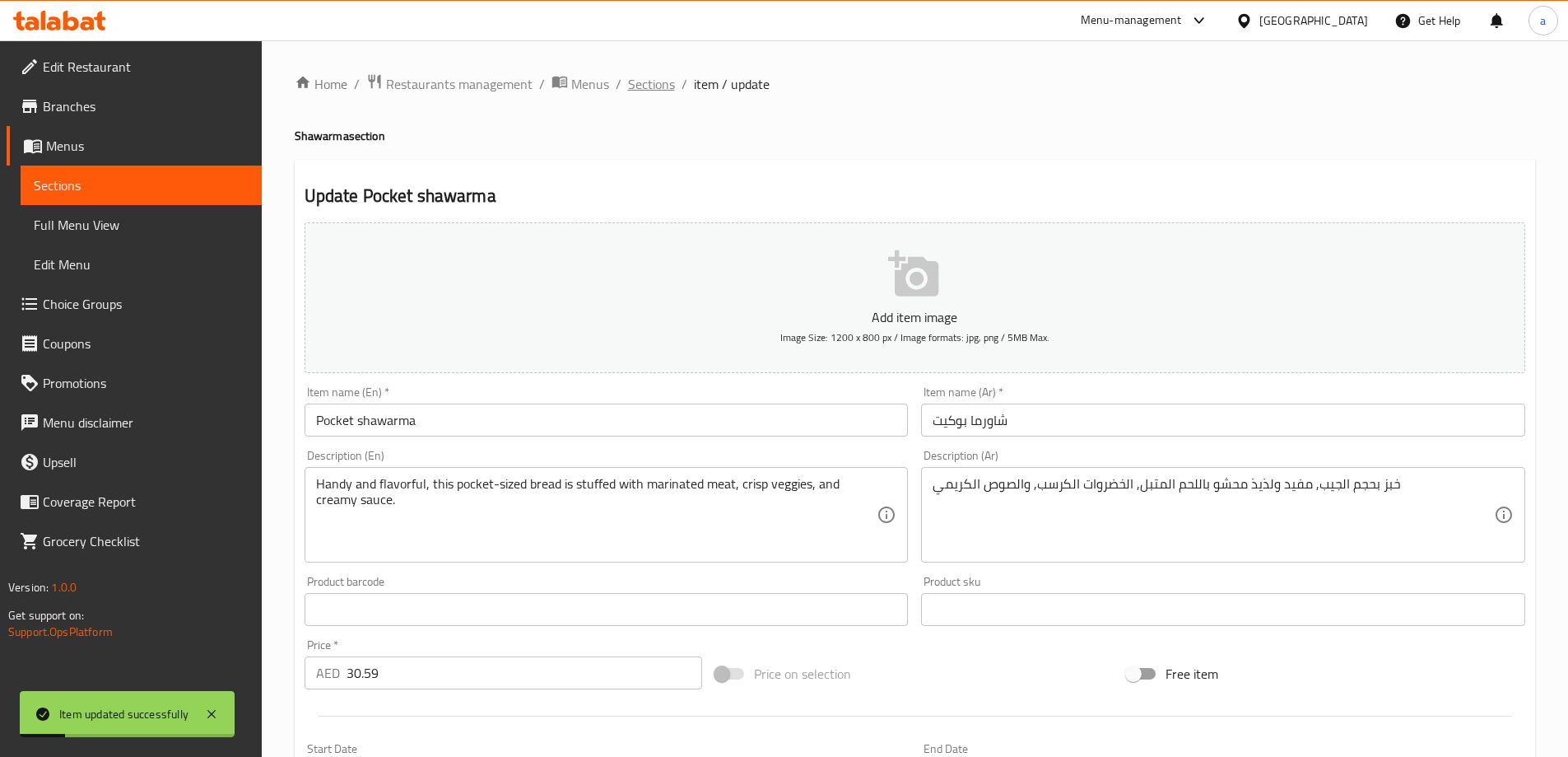
click at [642, 94] on span "Sections" at bounding box center [651, 84] width 47 height 20
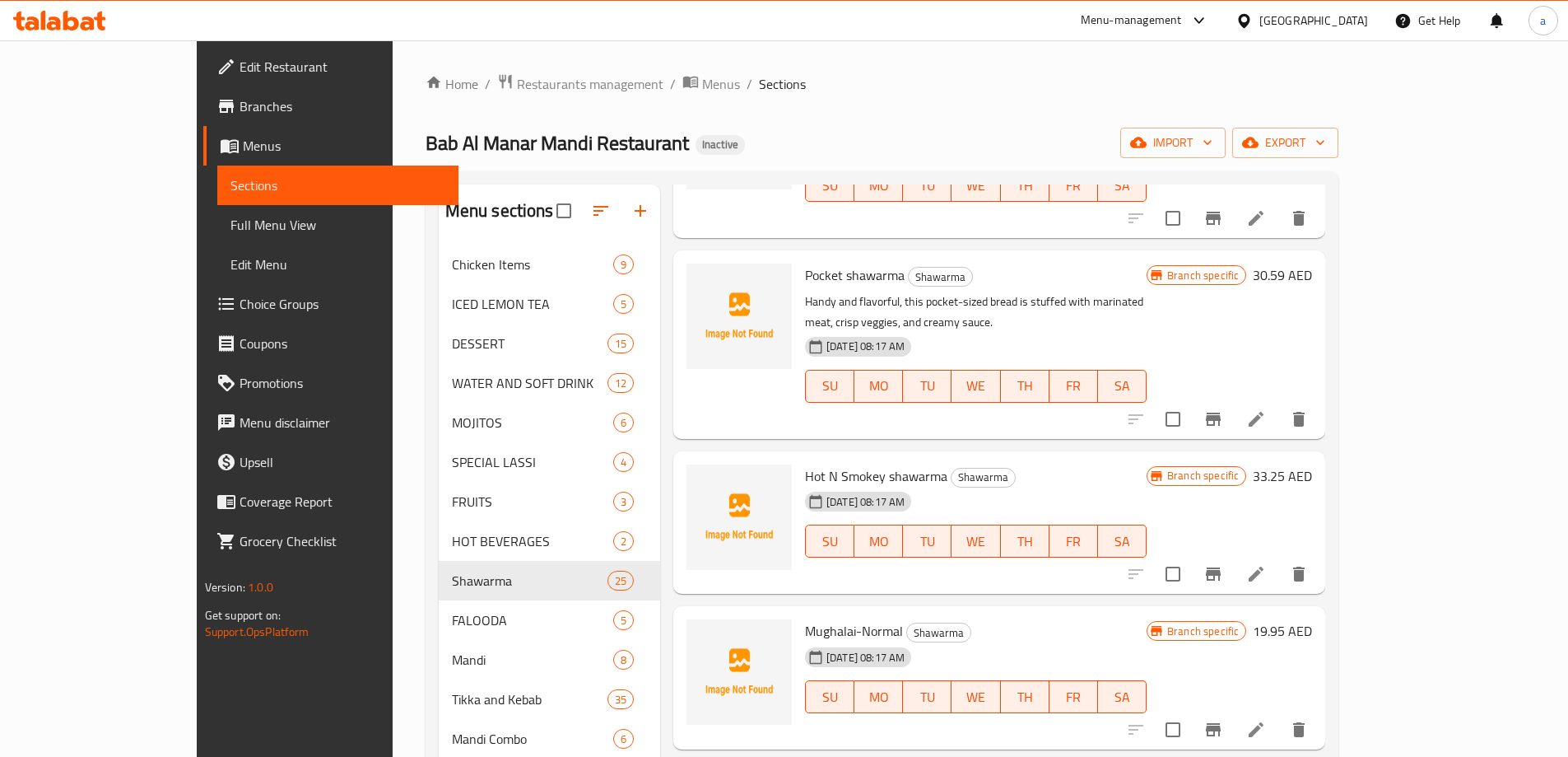
scroll to position [2878, 0]
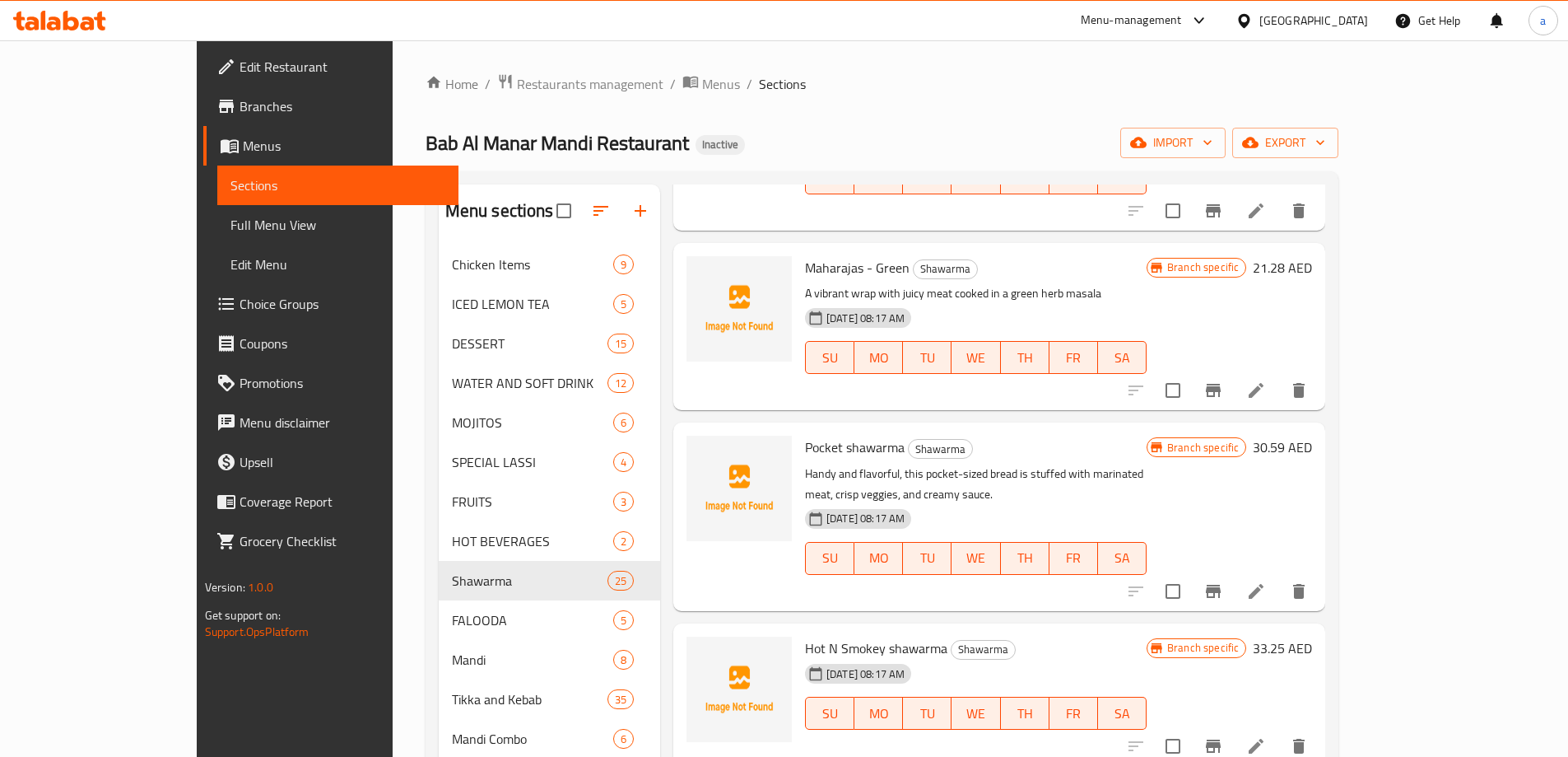
click at [1263, 738] on icon at bounding box center [1256, 746] width 15 height 15
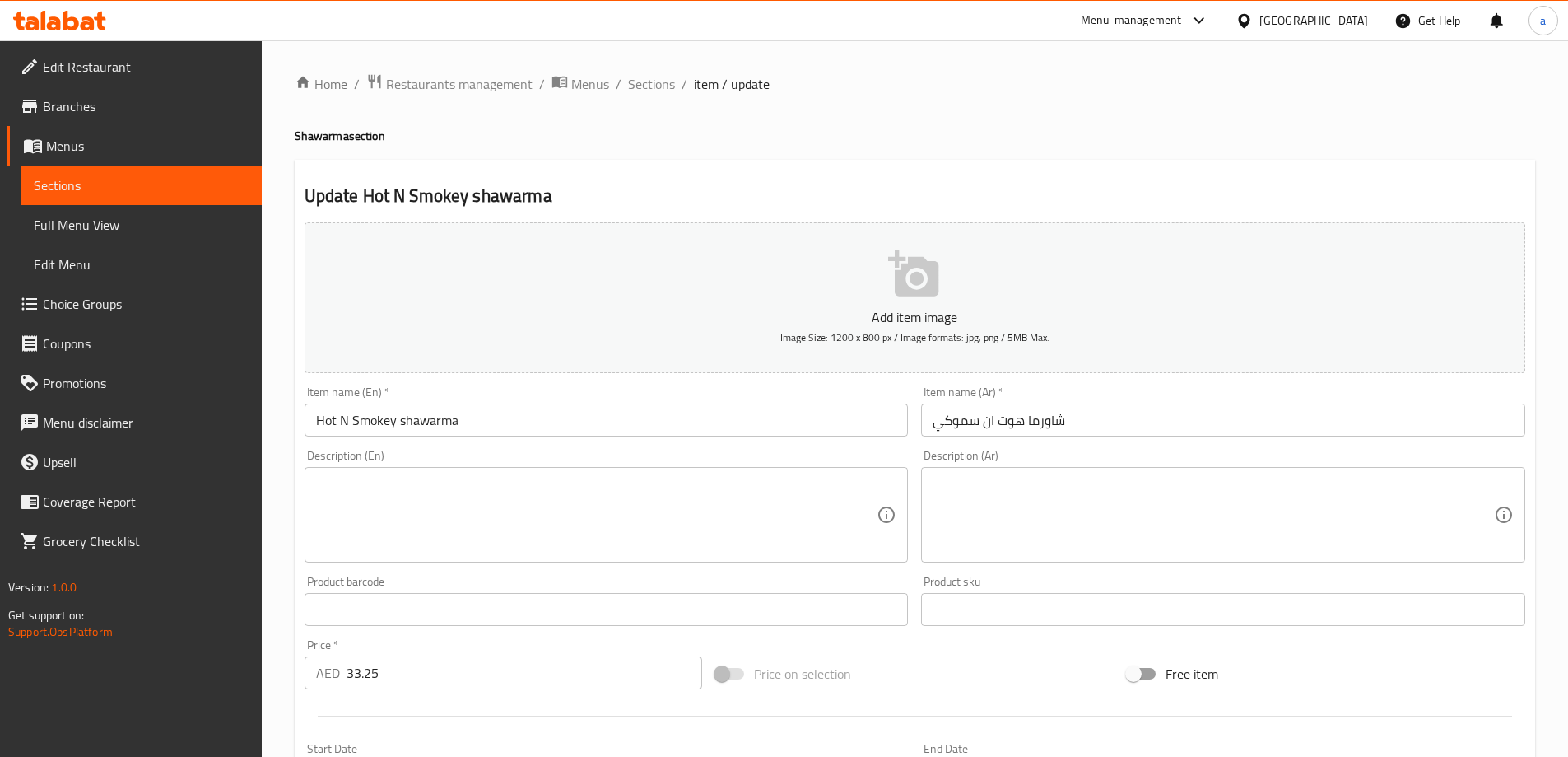
click at [527, 512] on textarea at bounding box center [596, 514] width 561 height 78
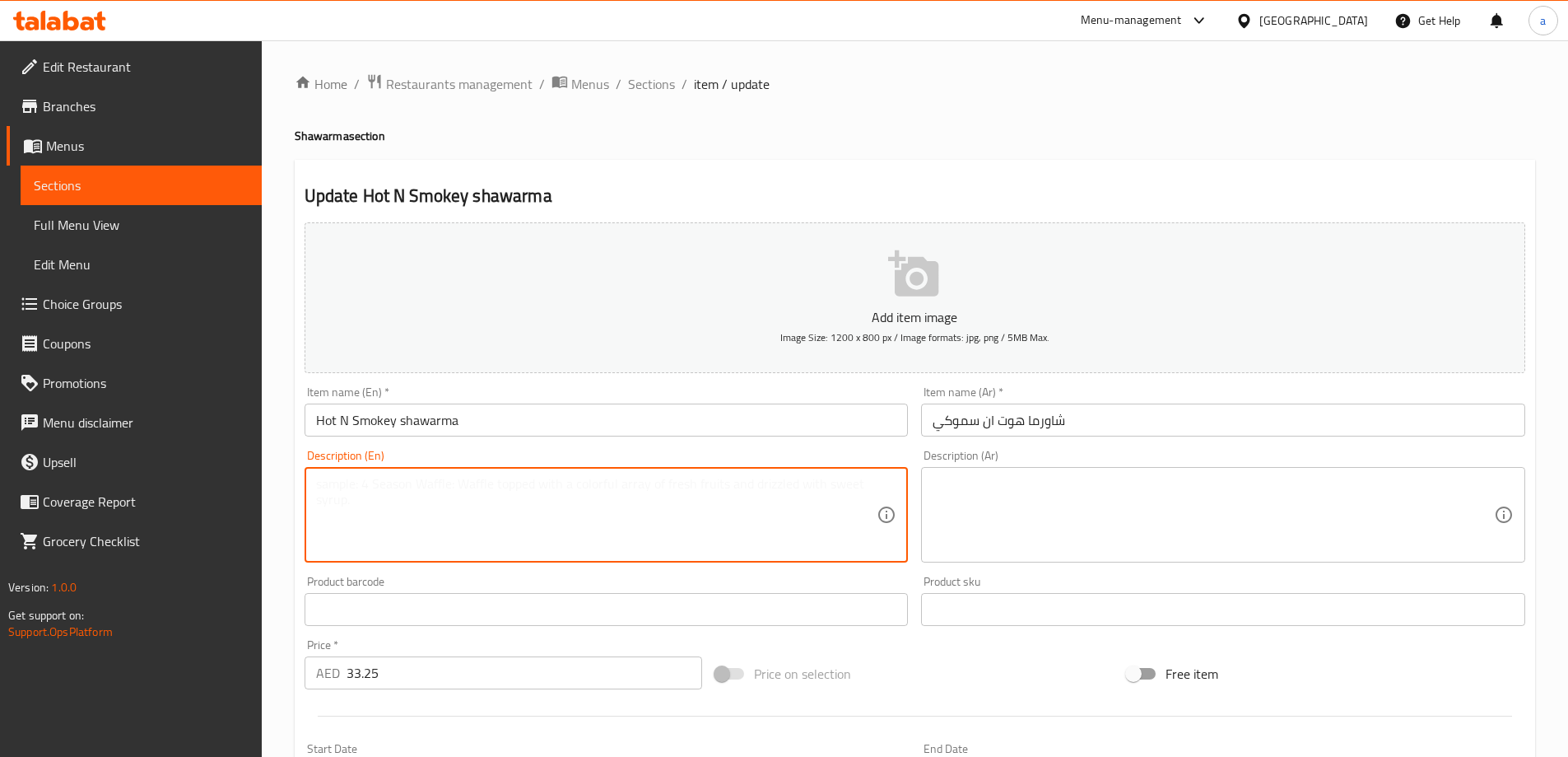
paste textarea "Smoky grilled meat paired with a spicy sauce"
type textarea "Smoky grilled meat paired with a spicy sauce"
click at [1118, 524] on textarea at bounding box center [1213, 514] width 561 height 78
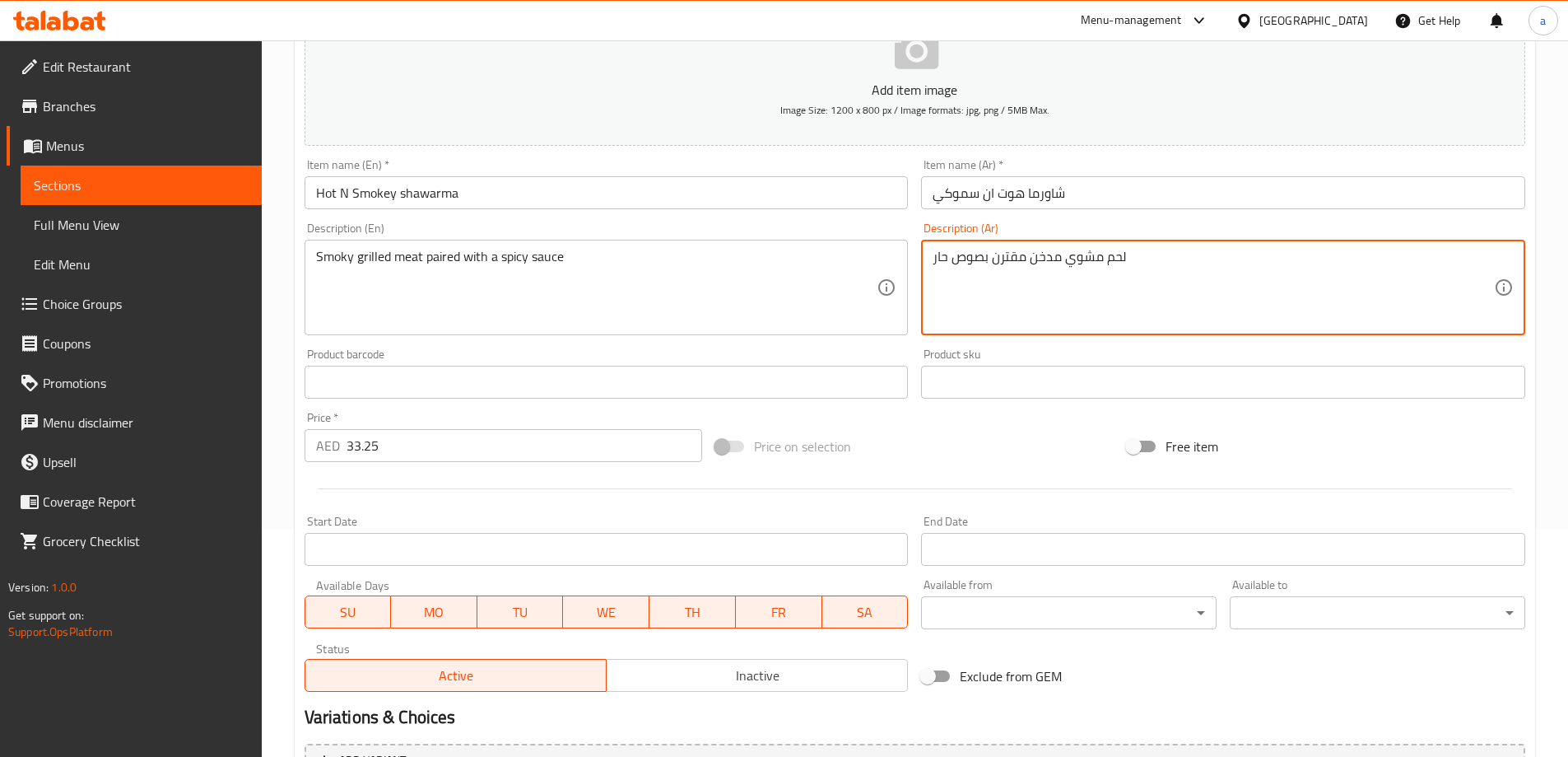
scroll to position [407, 0]
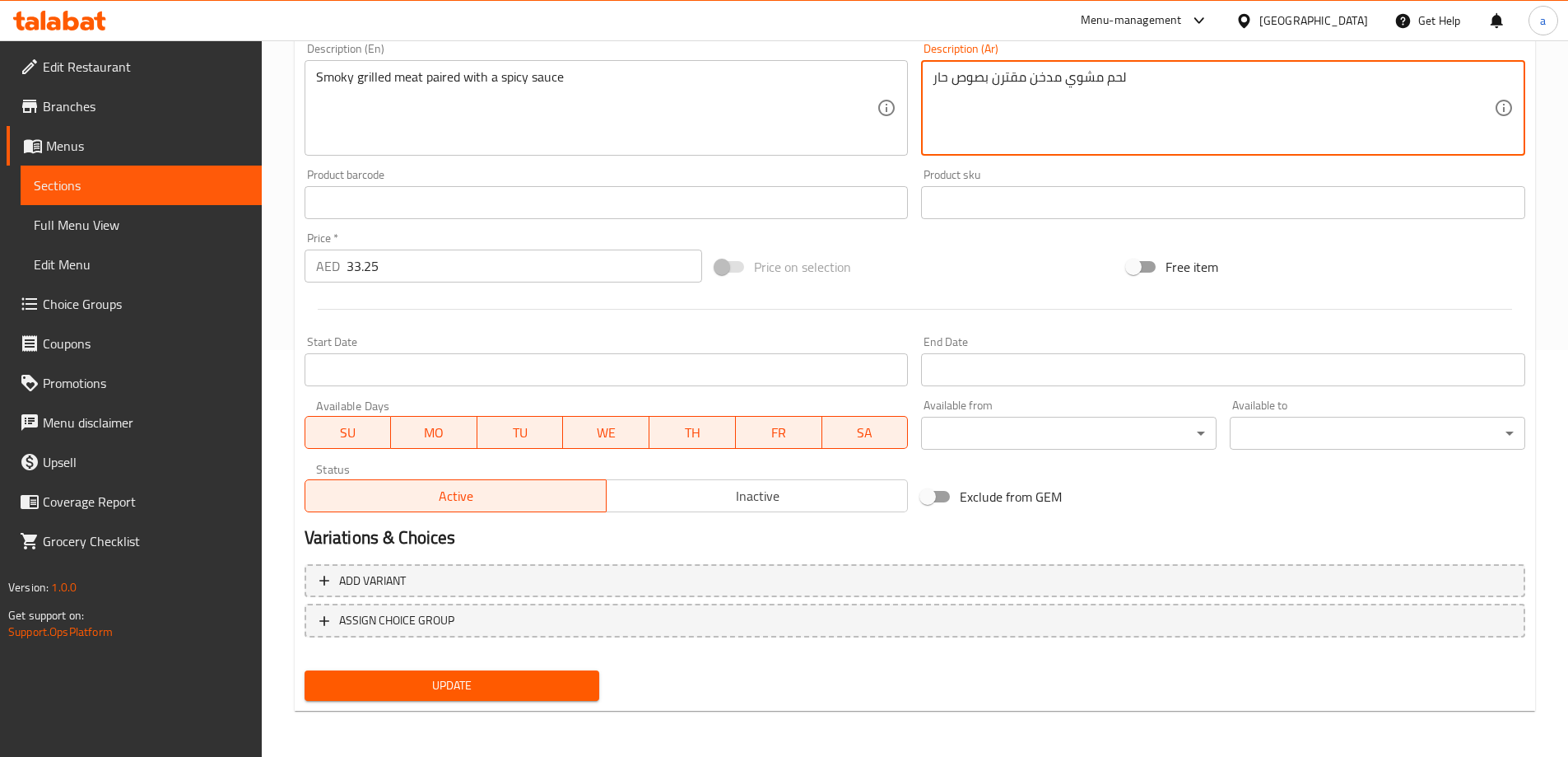
type textarea "لحم مشوي مدخن مقترن بصوص حار"
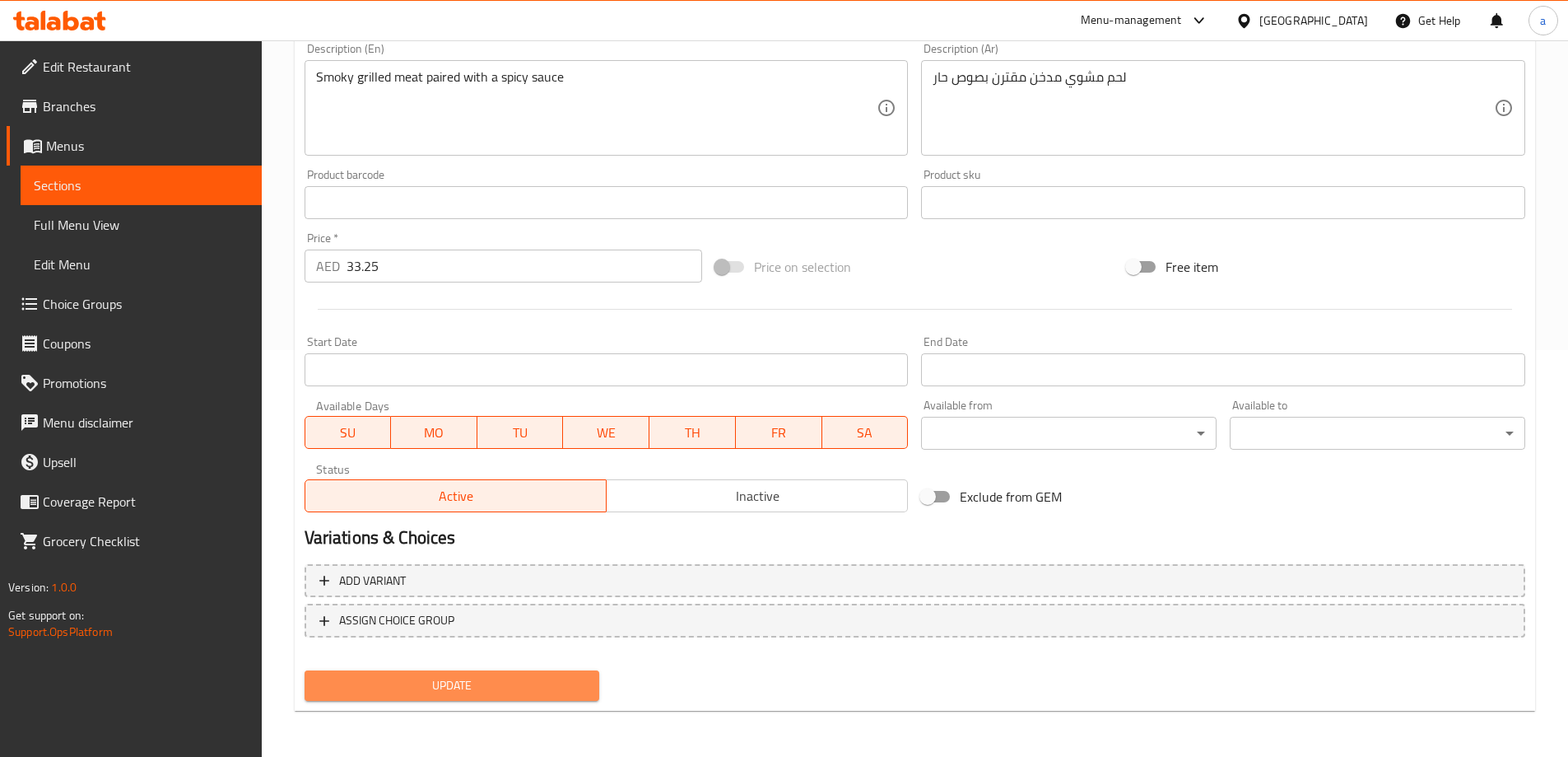
click at [488, 677] on span "Update" at bounding box center [452, 686] width 269 height 21
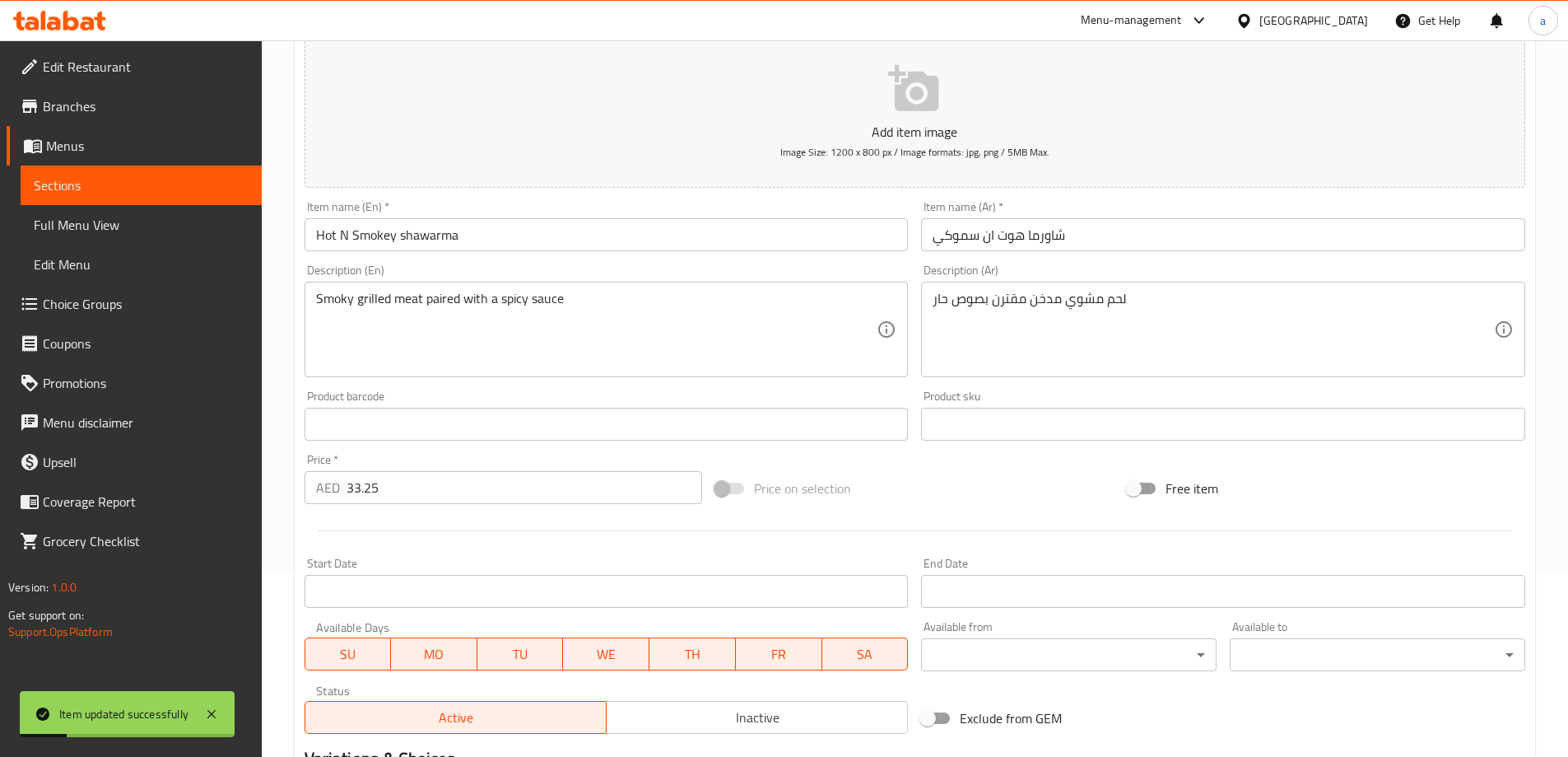
scroll to position [0, 0]
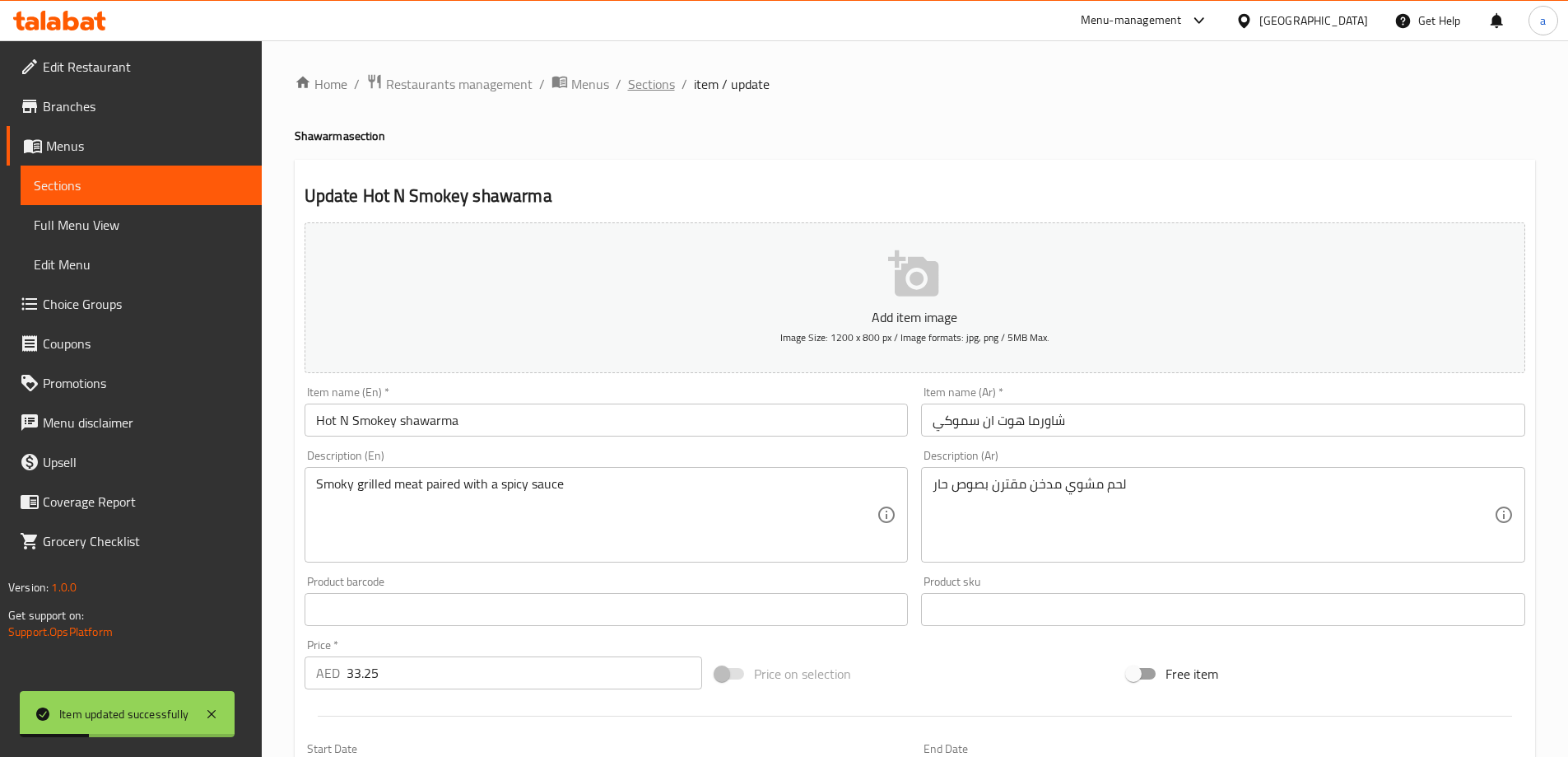
click at [653, 82] on span "Sections" at bounding box center [651, 84] width 47 height 20
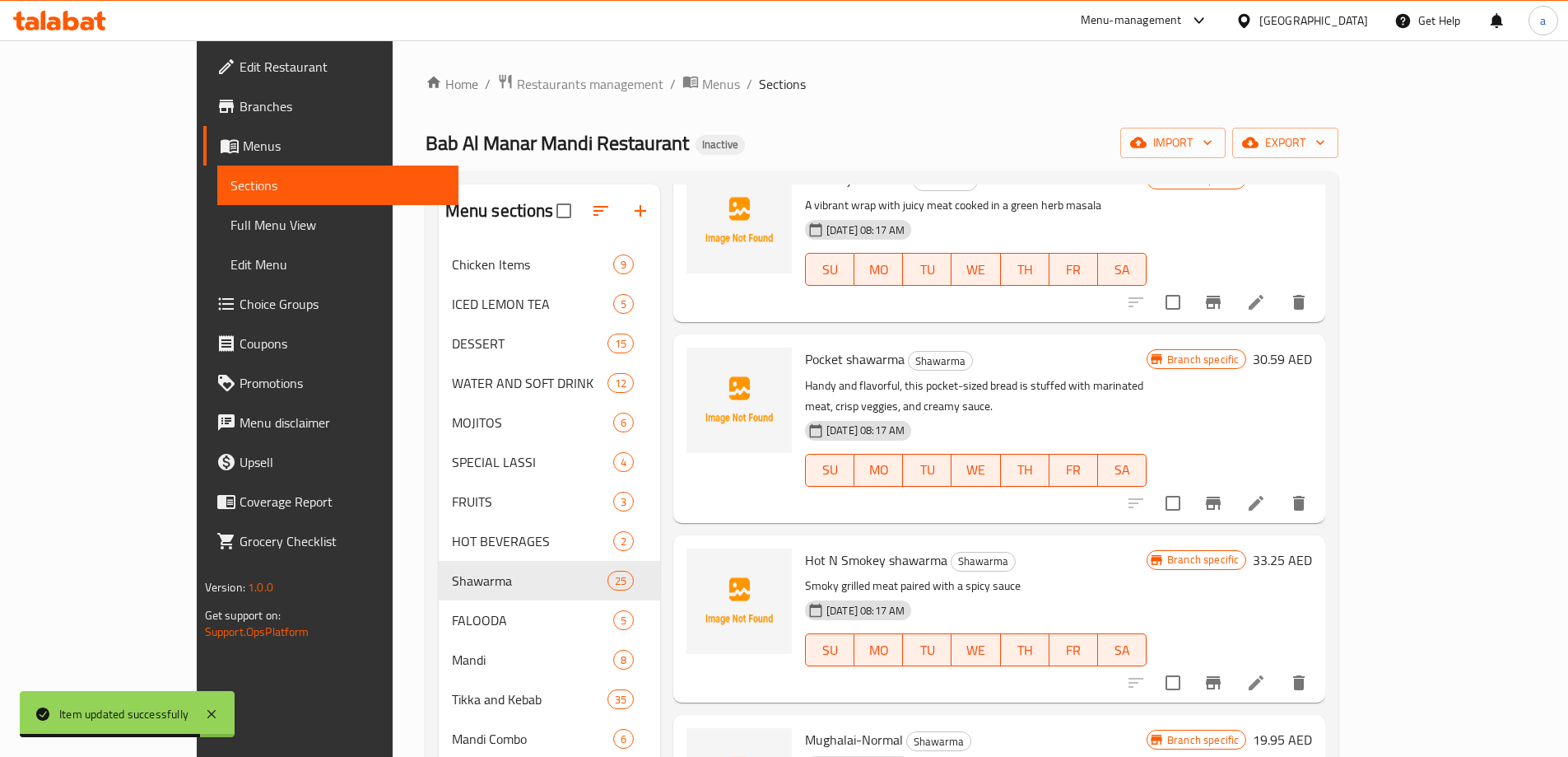
scroll to position [3046, 0]
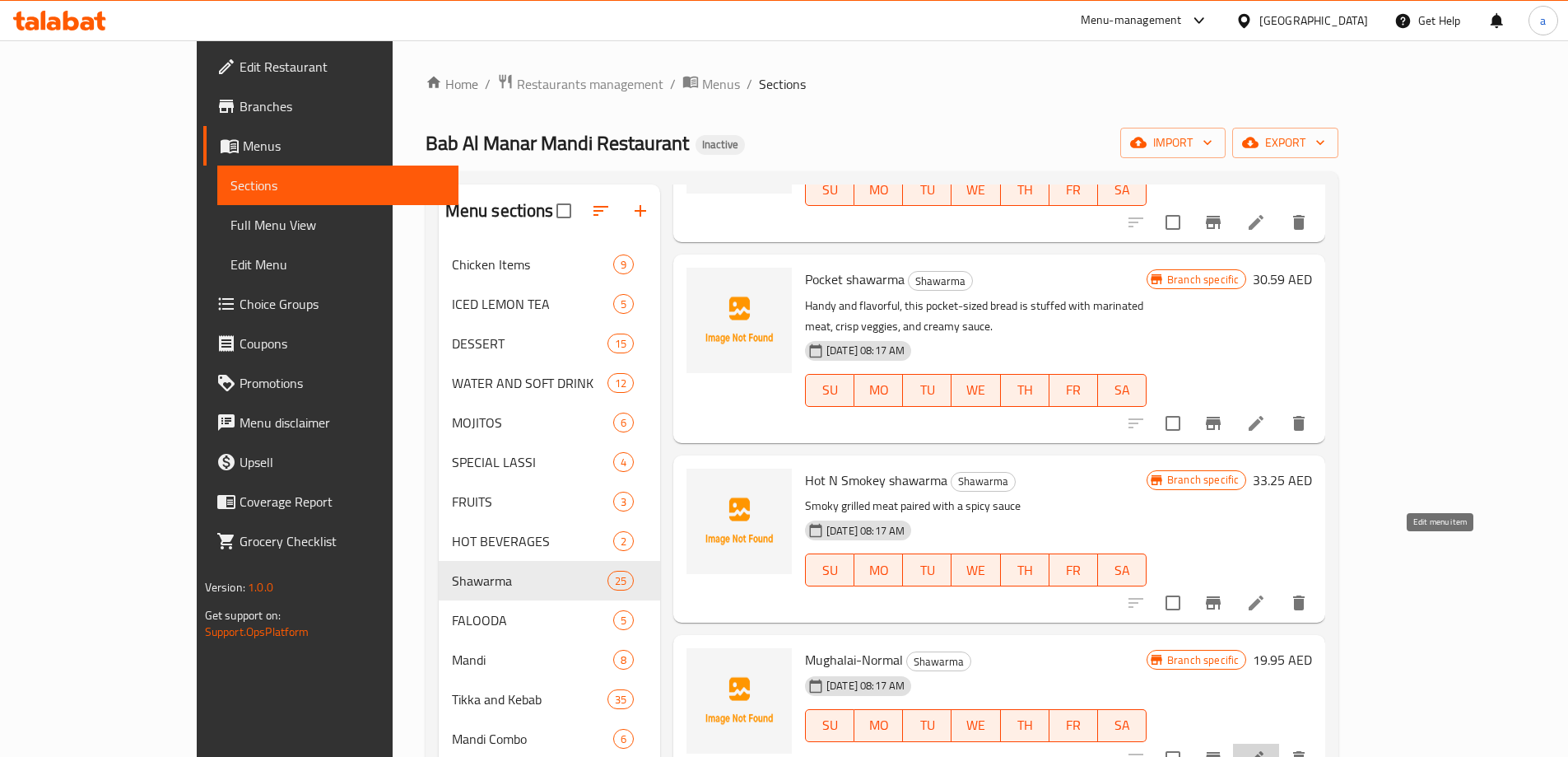
click at [1266, 749] on icon at bounding box center [1256, 758] width 20 height 20
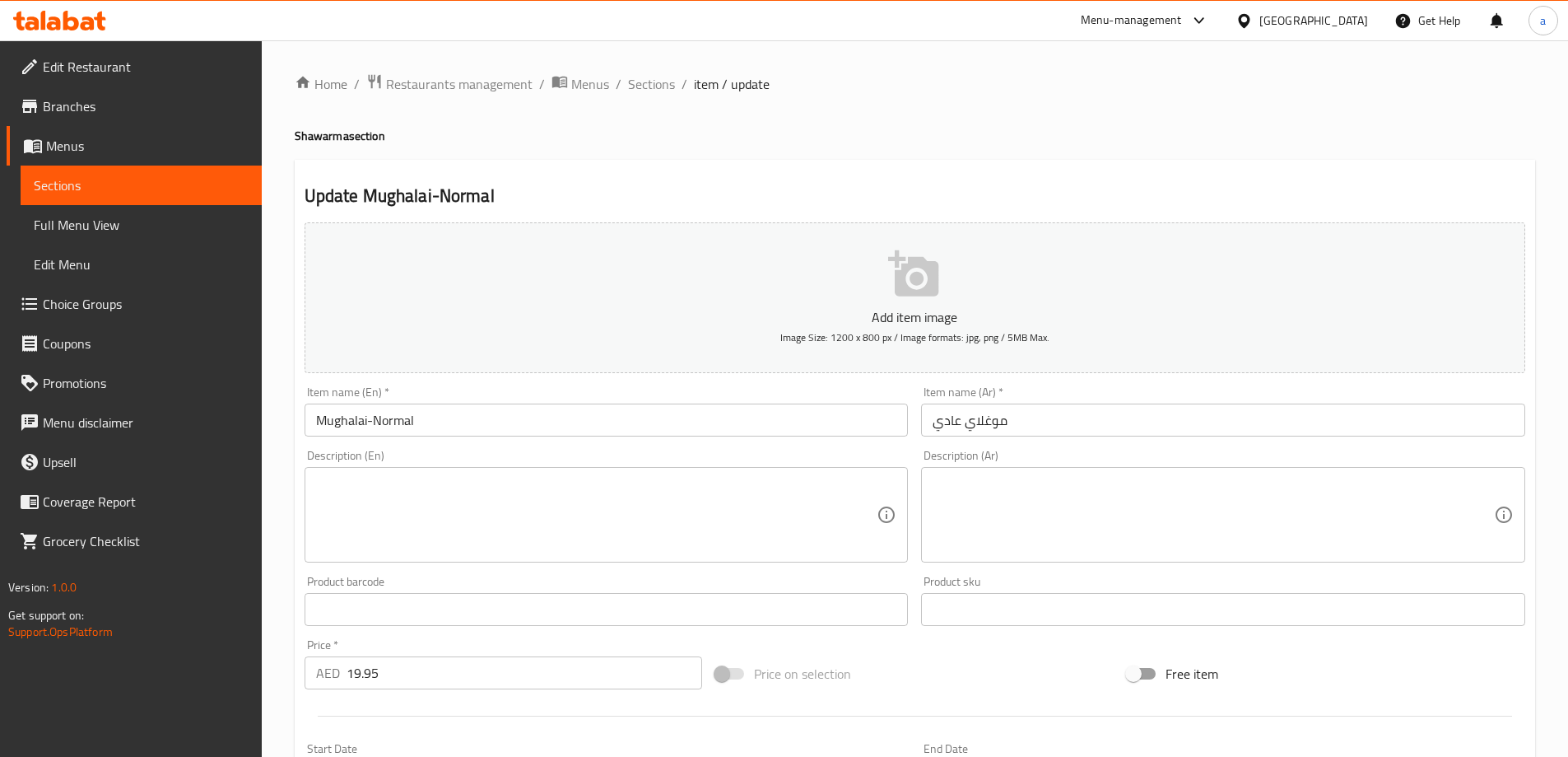
click at [776, 452] on div "Description (En) Description (En)" at bounding box center [606, 506] width 604 height 113
click at [746, 476] on textarea at bounding box center [596, 514] width 561 height 78
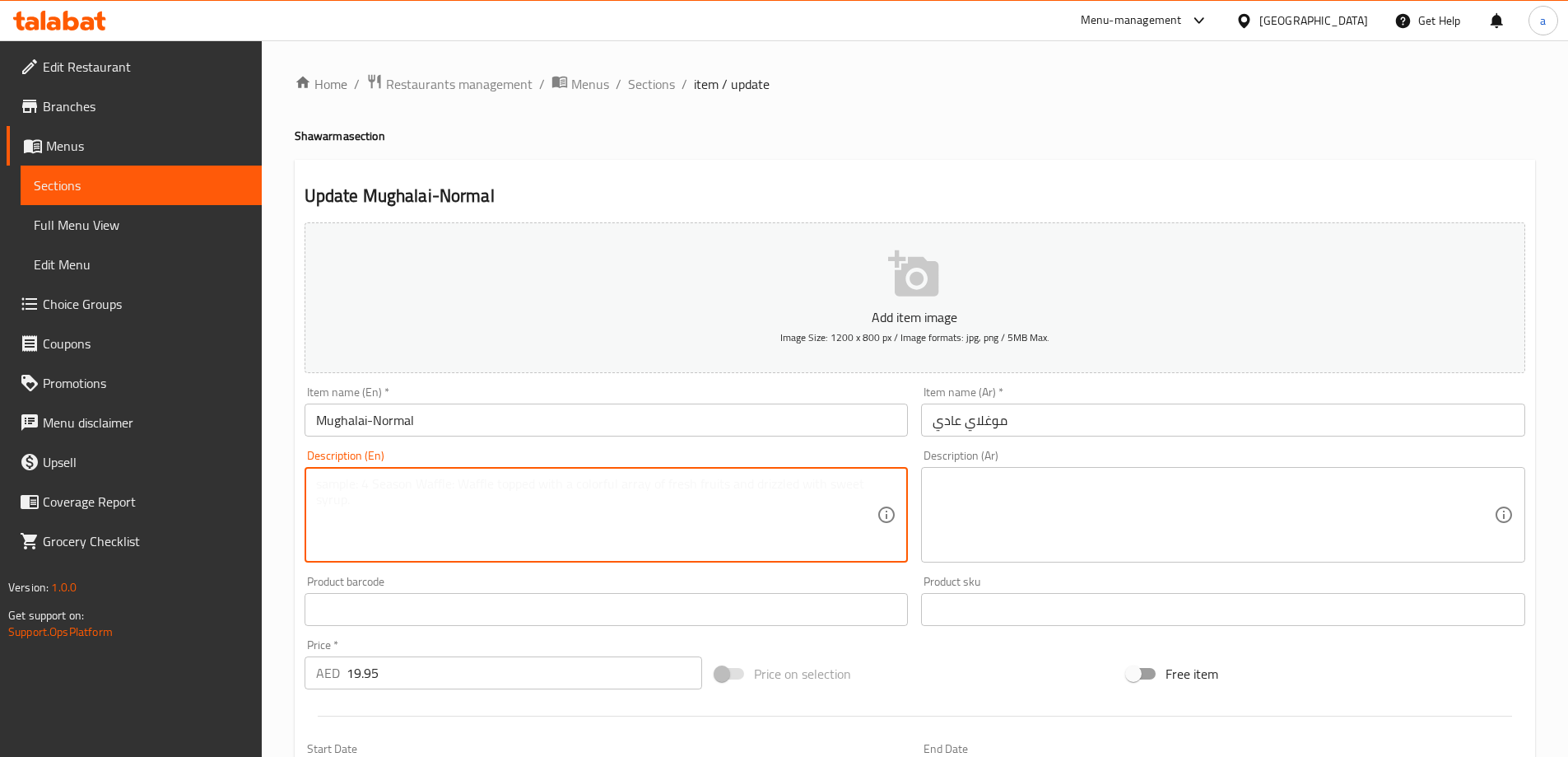
paste textarea "A royal wrap of Mughal-inspired spiced meat with fresh vegetables and creamy sa…"
type textarea "A royal wrap of Mughal-inspired spiced meat with fresh vegetables and creamy sa…"
click at [1051, 508] on textarea at bounding box center [1213, 514] width 561 height 78
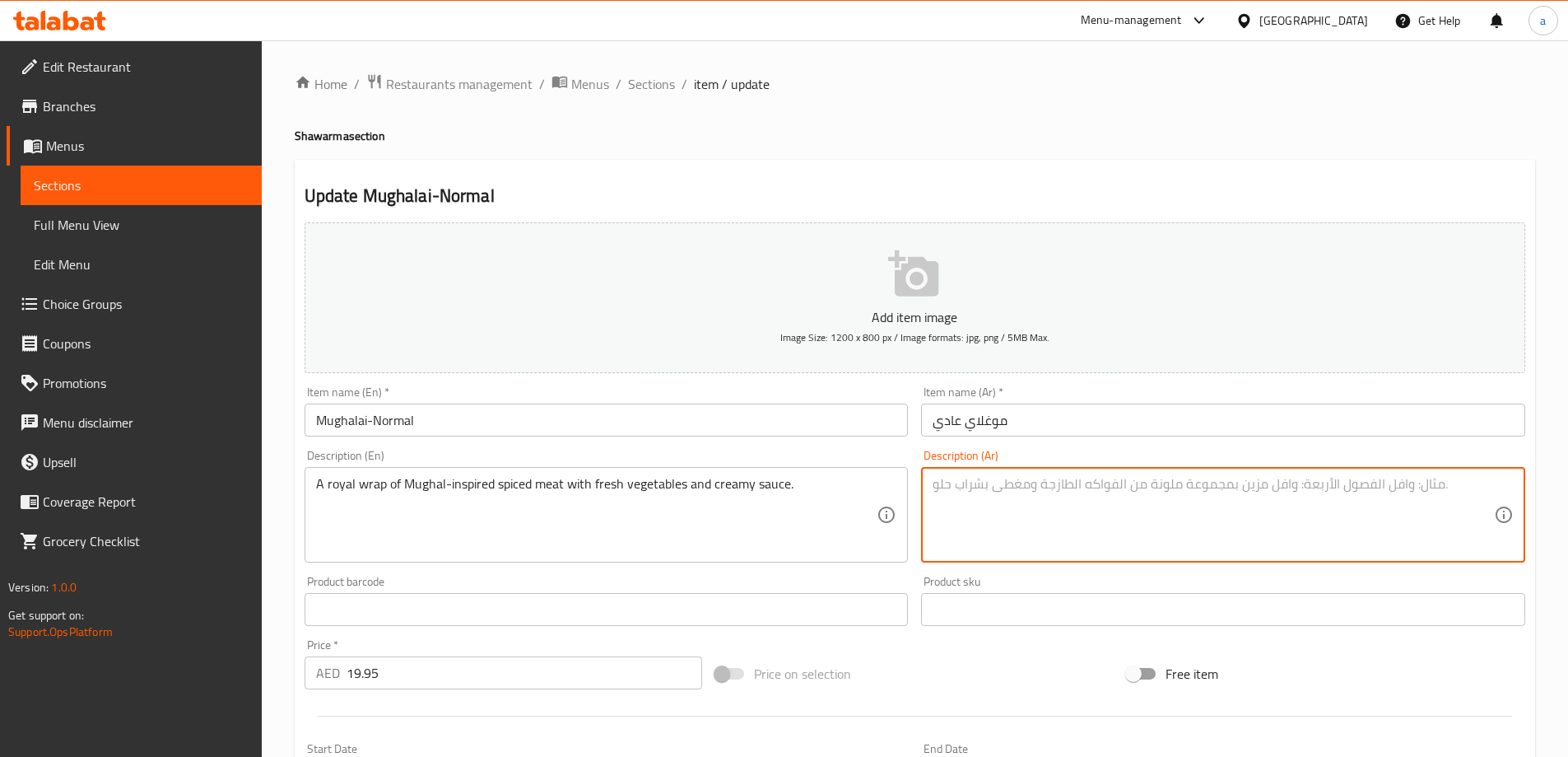
click at [1119, 499] on textarea at bounding box center [1213, 514] width 561 height 78
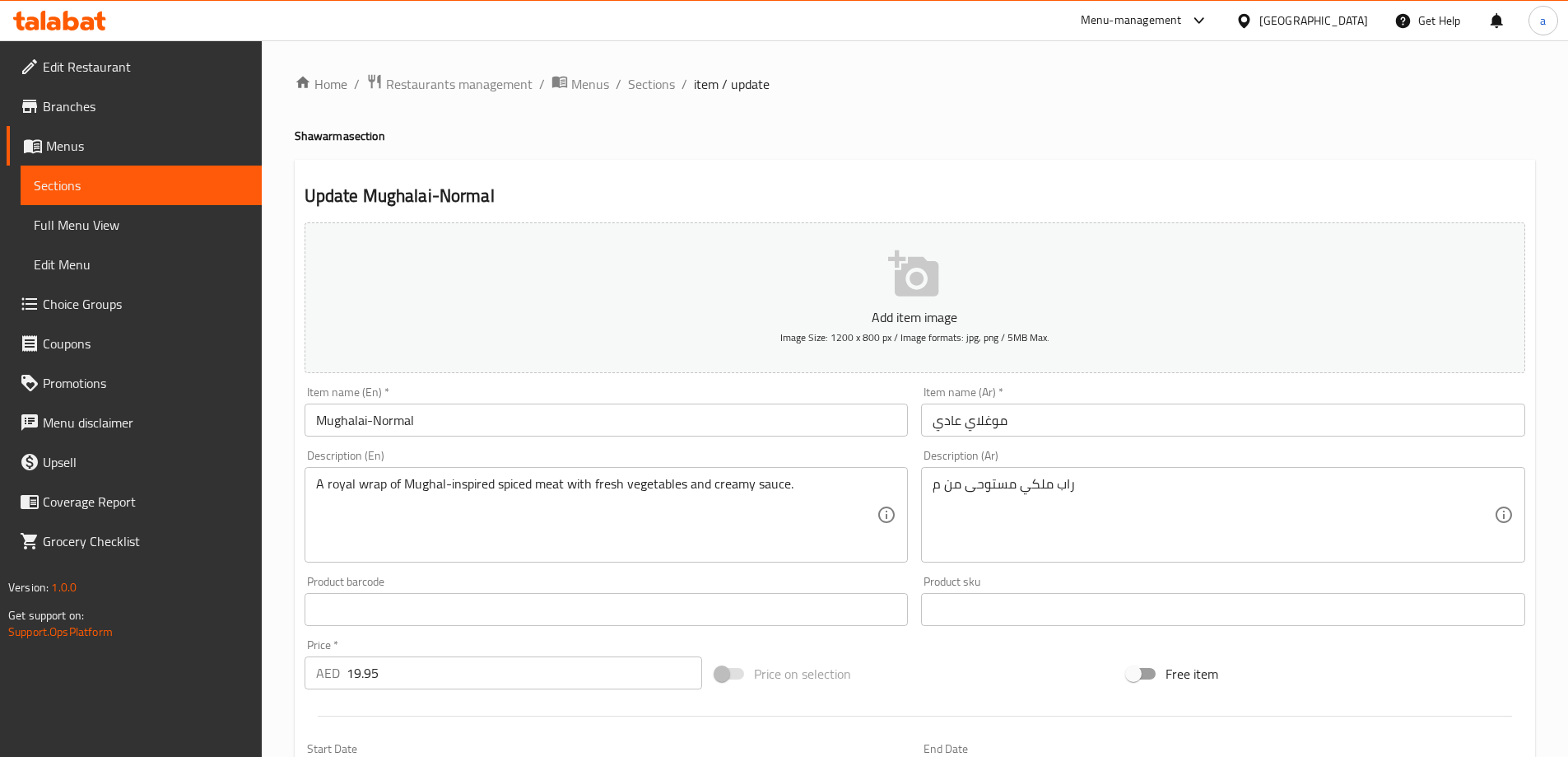
click at [1156, 468] on div "راب ملكي مستوحى من م Description (Ar)" at bounding box center [1223, 514] width 604 height 96
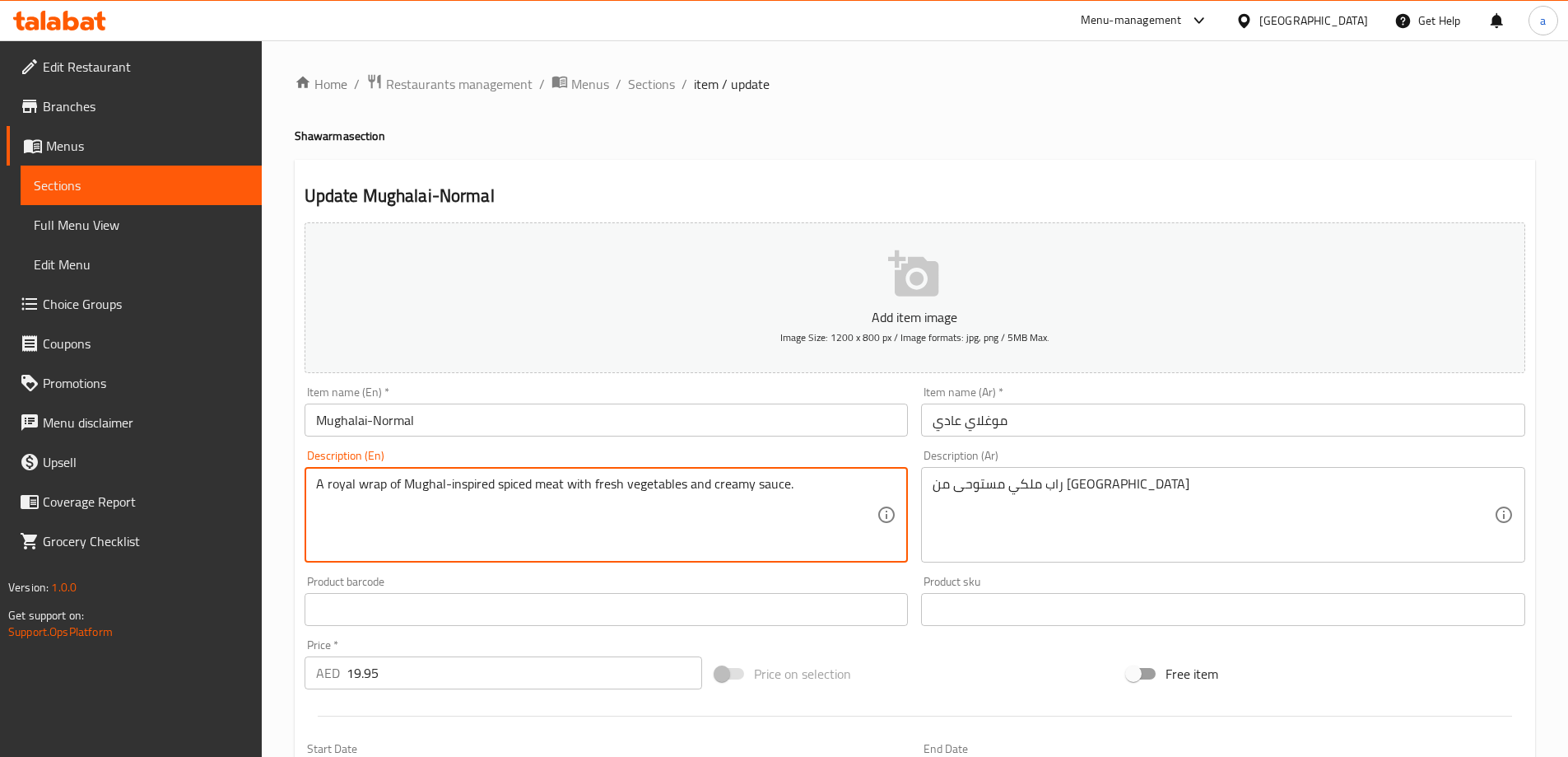
click at [817, 481] on textarea "A royal wrap of Mughal-inspired spiced meat with fresh vegetables and creamy sa…" at bounding box center [596, 514] width 561 height 78
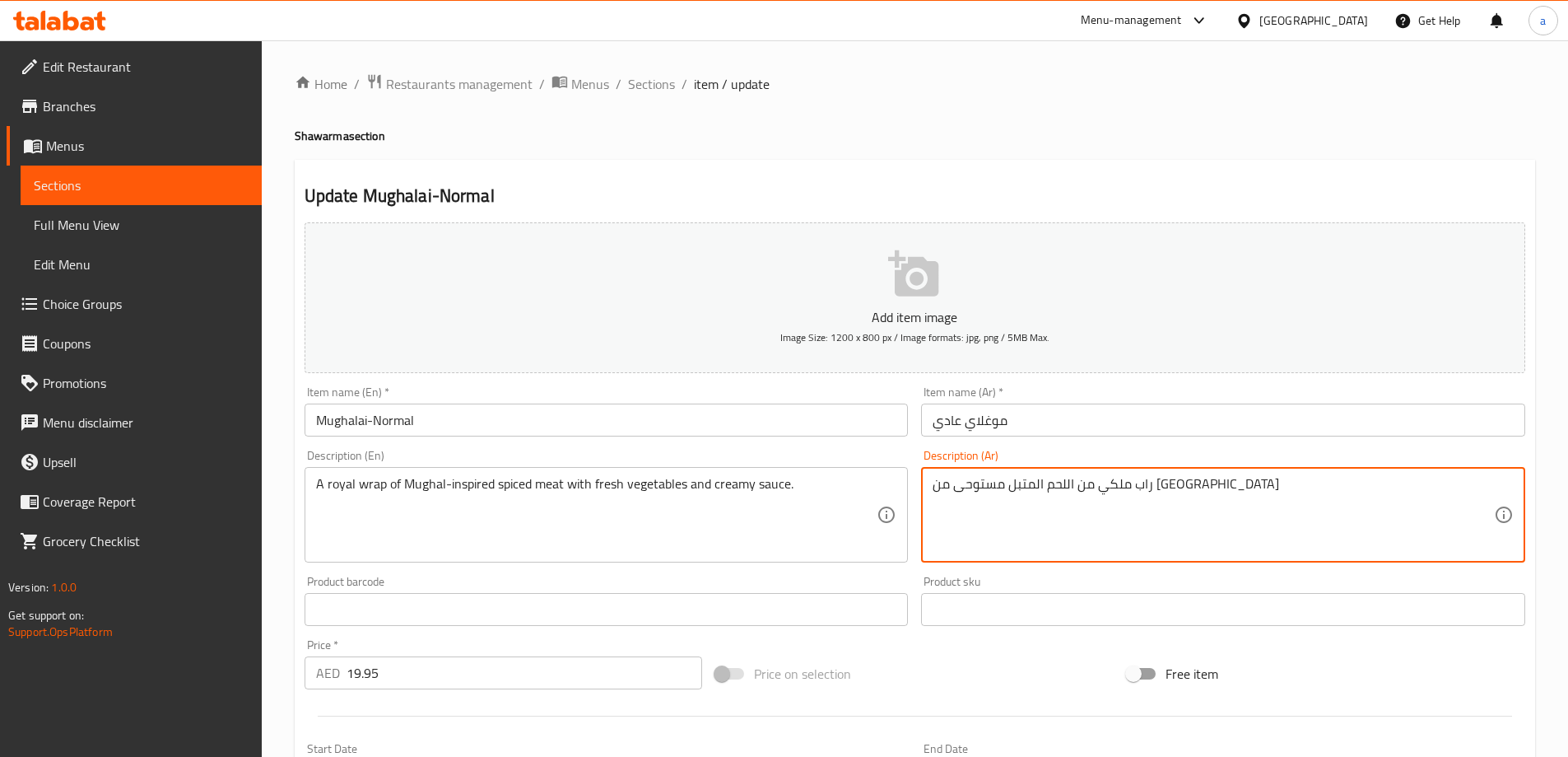
click at [1304, 485] on textarea "راب ملكي من اللحم المتبل مستوحى من موغال" at bounding box center [1213, 514] width 561 height 78
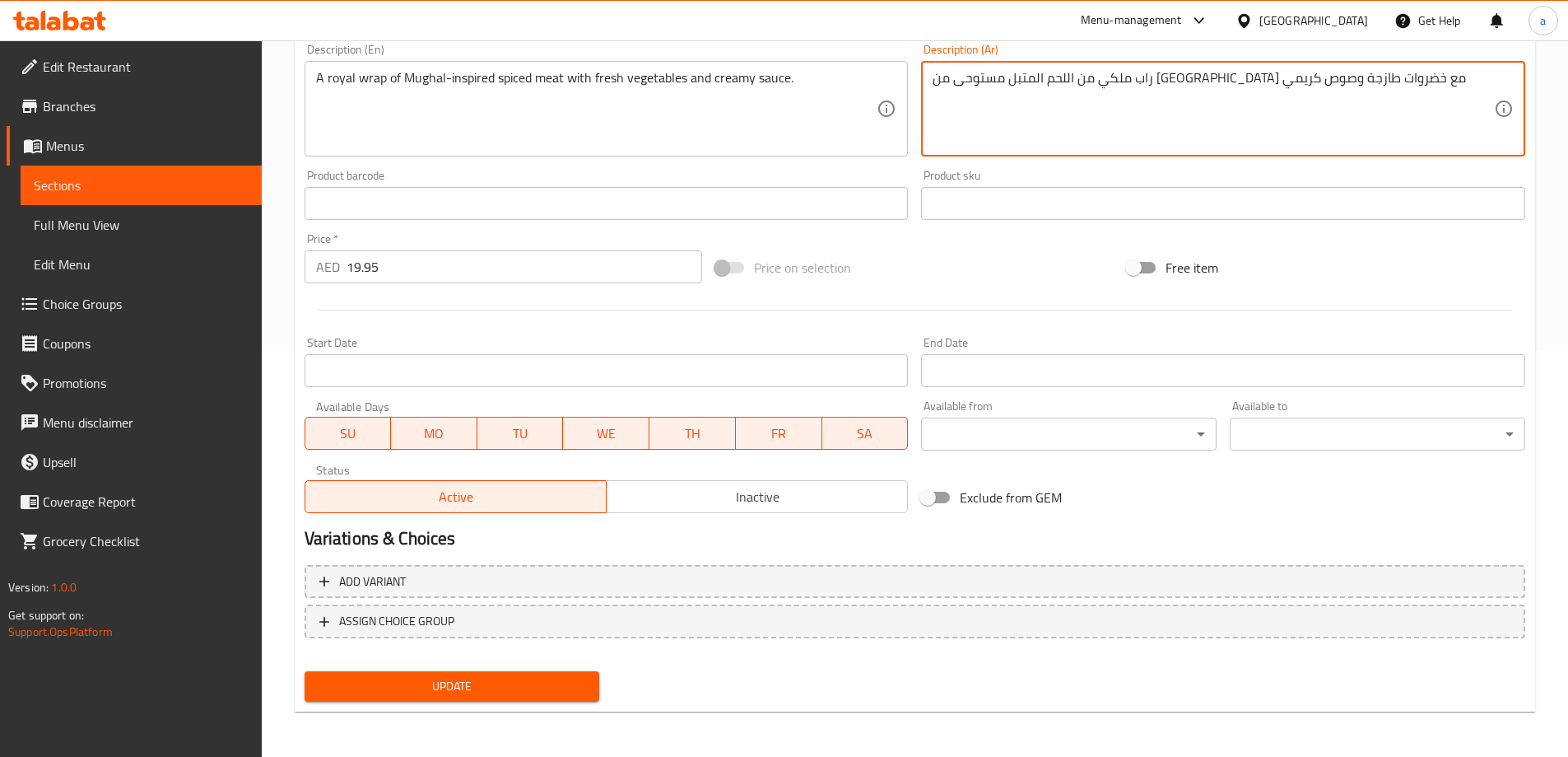
scroll to position [407, 0]
type textarea "راب ملكي من اللحم المتبل مستوحى من موغال مع خضروات طازجة وصوص كريمي"
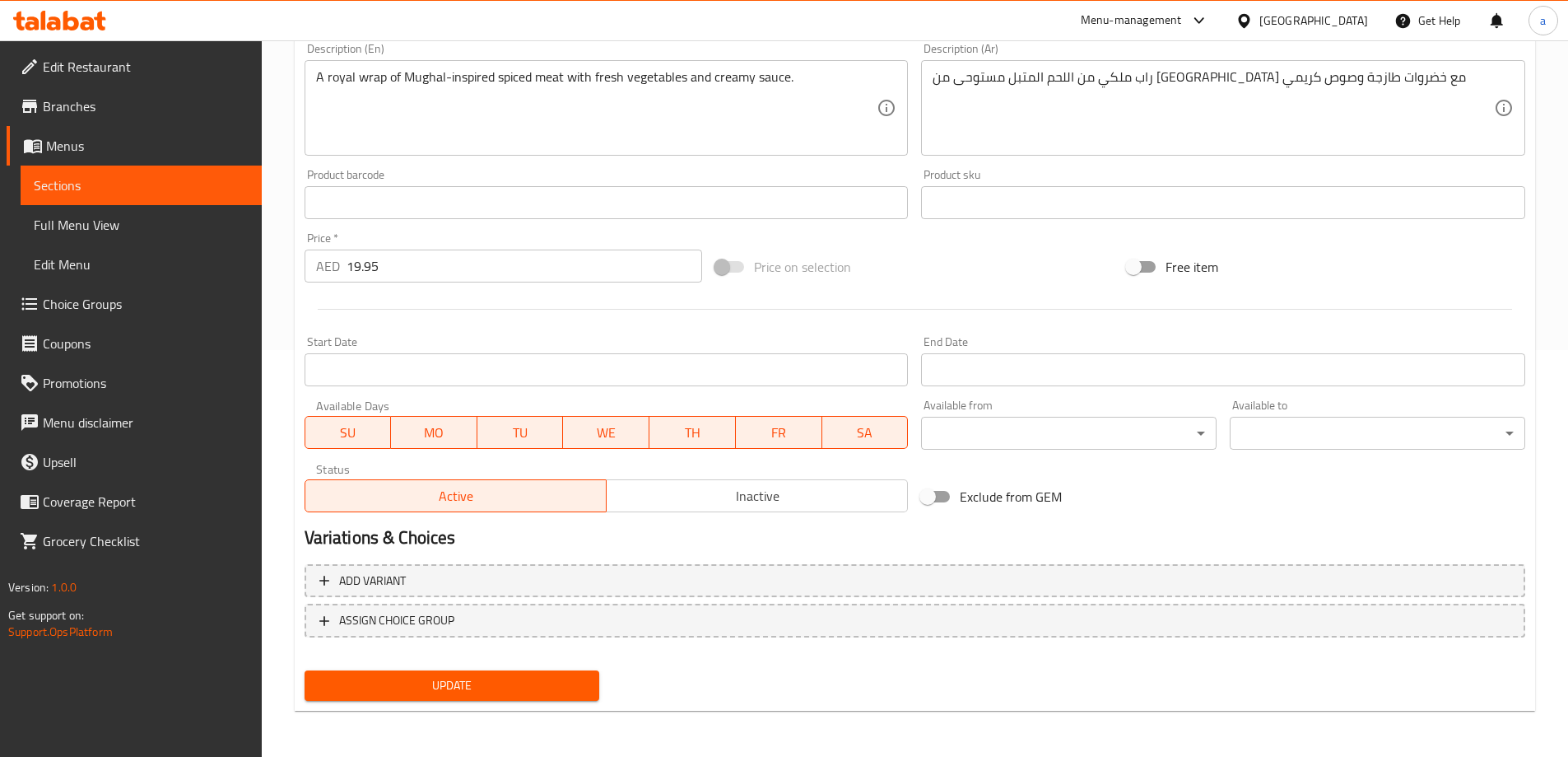
click at [392, 690] on span "Update" at bounding box center [452, 686] width 269 height 21
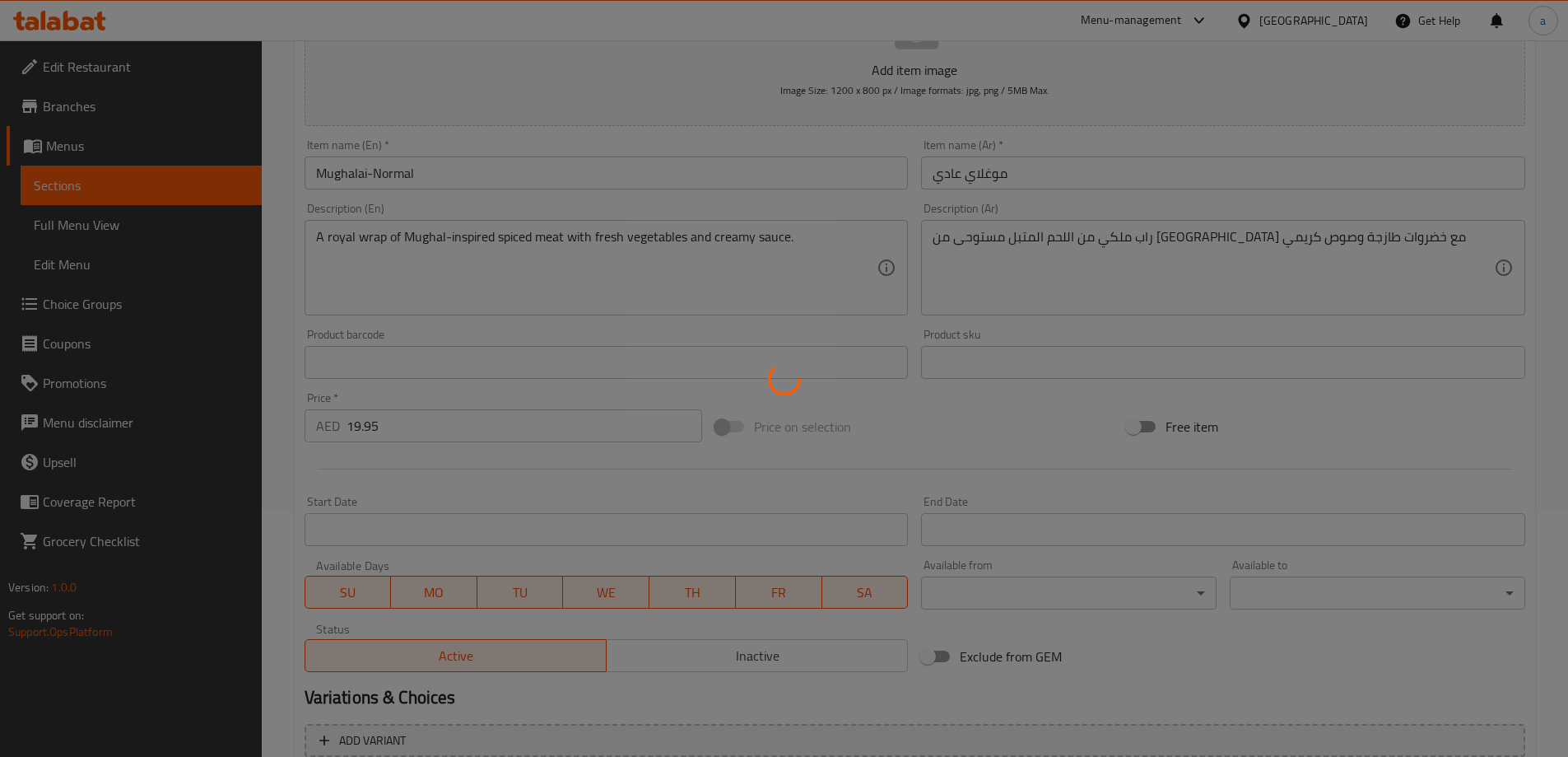
scroll to position [0, 0]
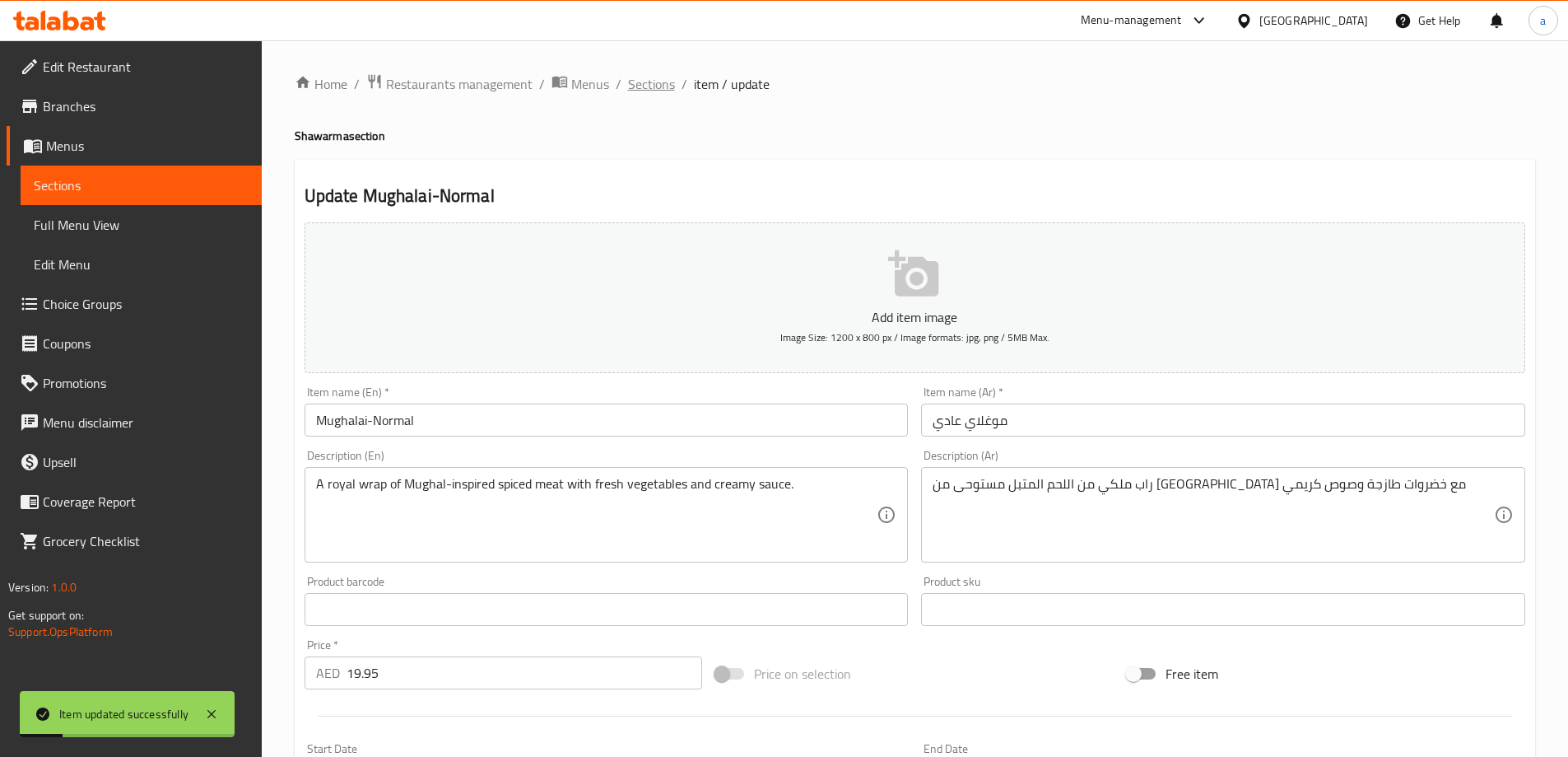
click at [652, 76] on span "Sections" at bounding box center [651, 84] width 47 height 20
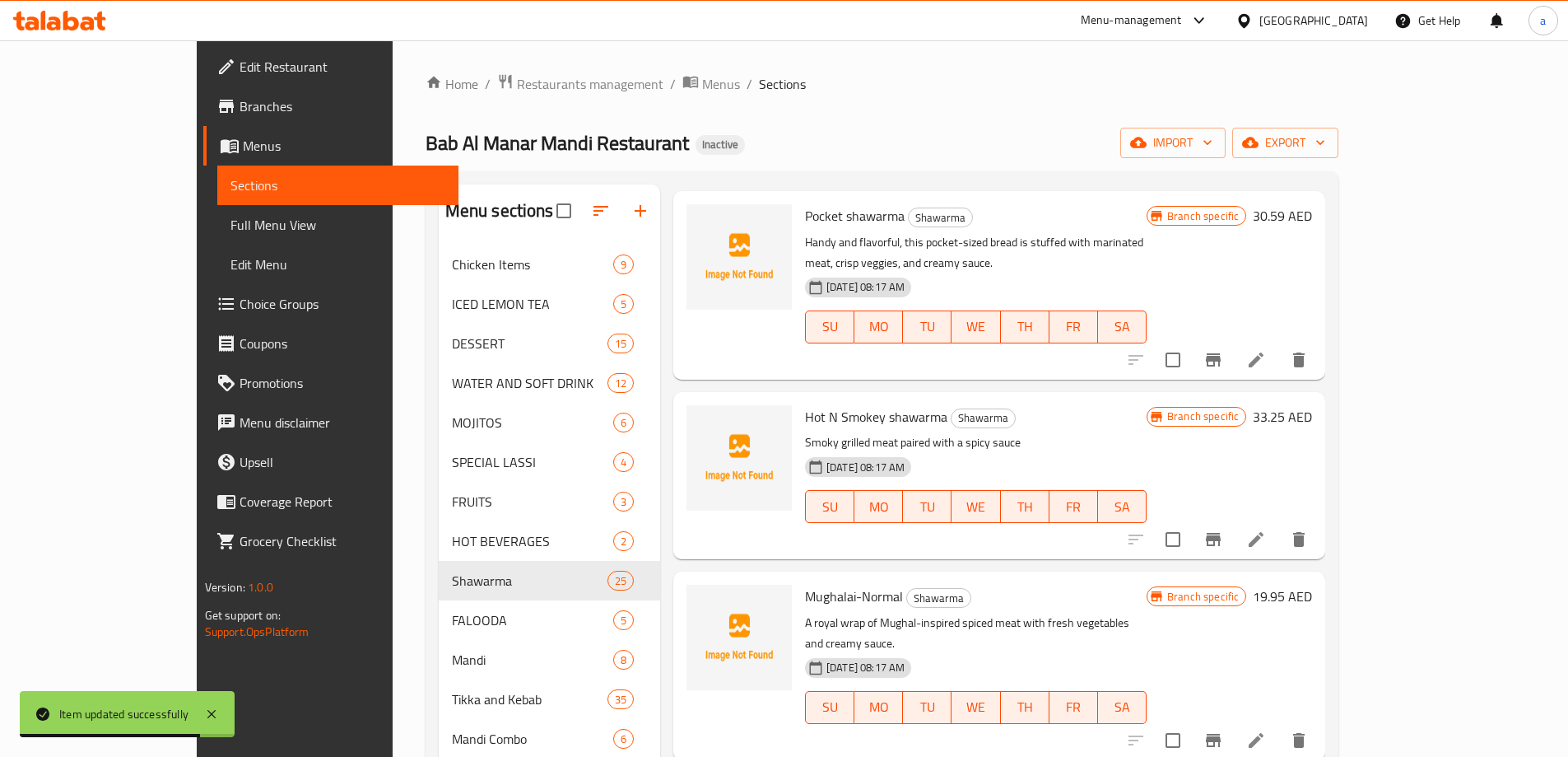
scroll to position [3129, 0]
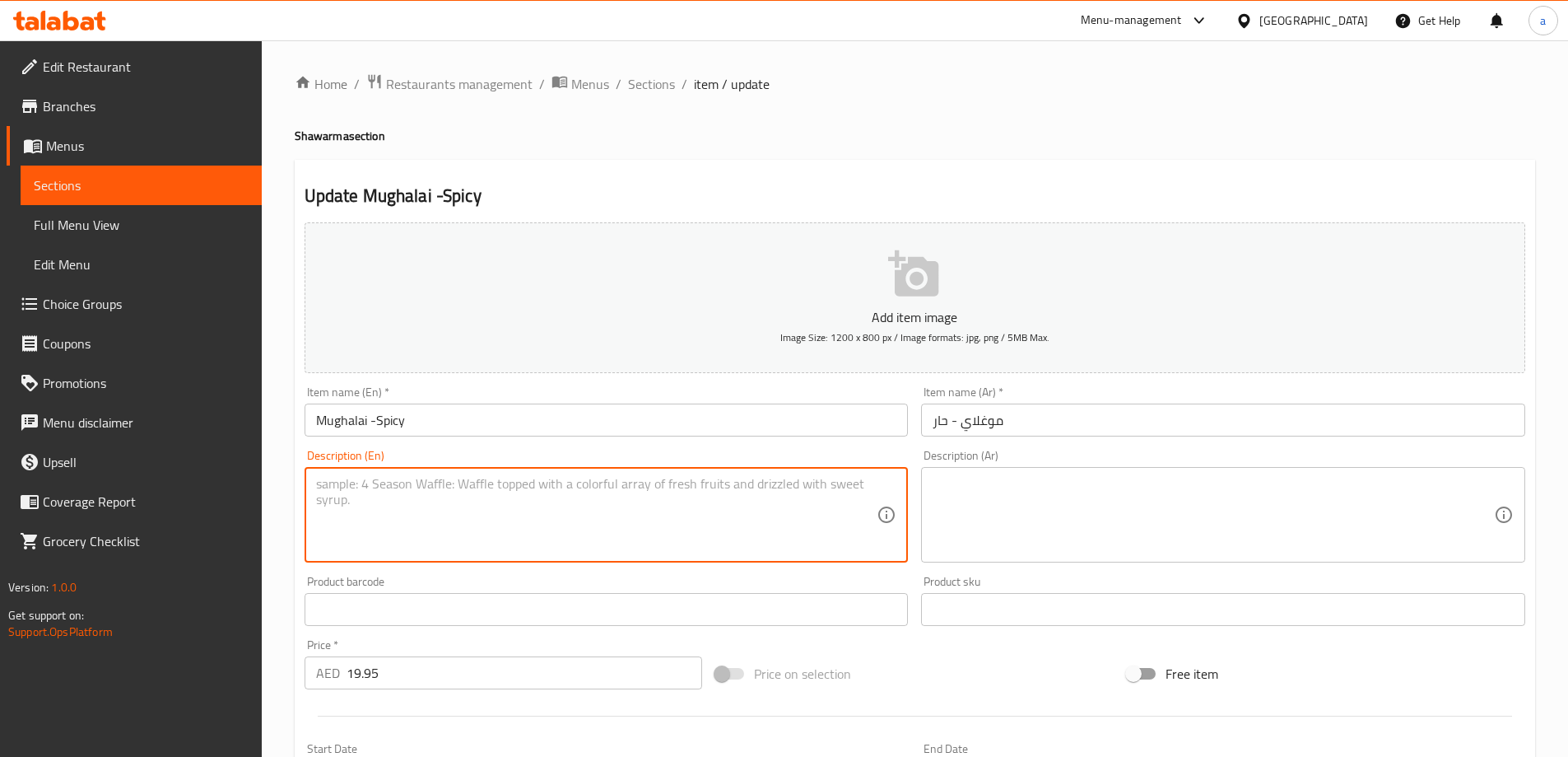
click at [757, 502] on textarea at bounding box center [596, 514] width 561 height 78
paste textarea "The Mughalai shawarma infused with extra heat"
type textarea "The Mughalai shawarma infused with extra heat"
click at [1095, 509] on textarea at bounding box center [1213, 514] width 561 height 78
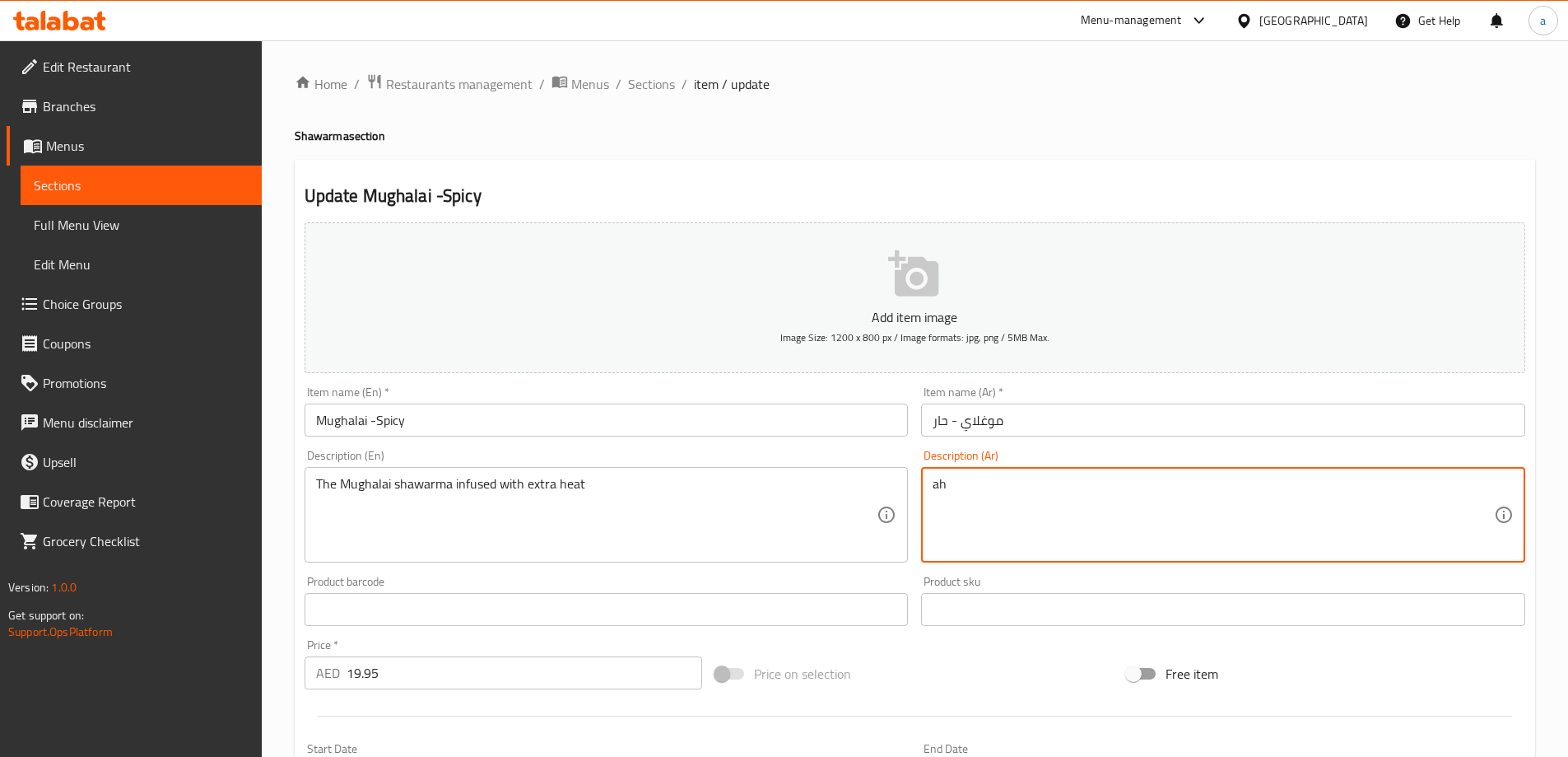
type textarea "a"
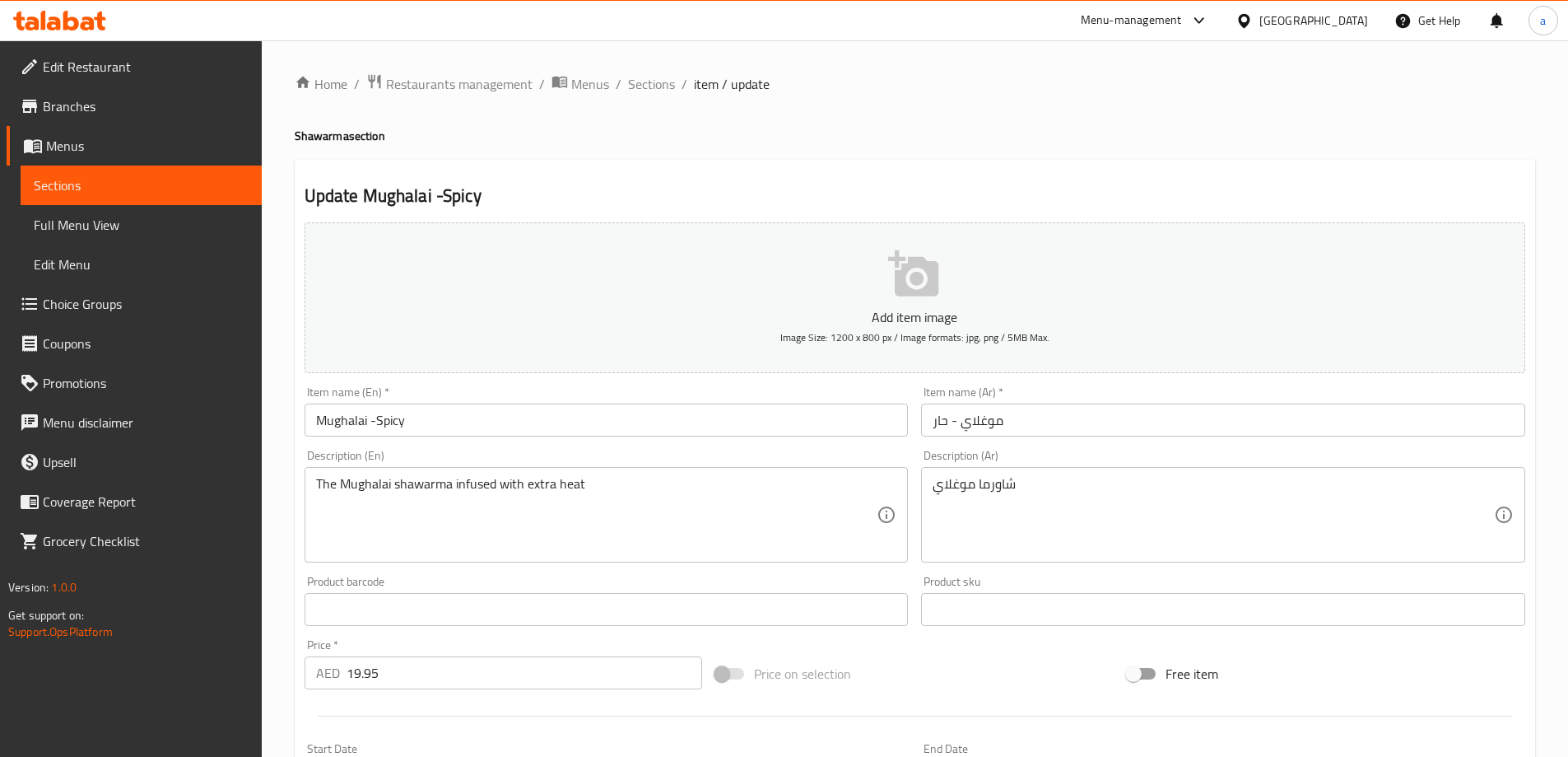
click at [1153, 477] on textarea "شاورما موغلاي" at bounding box center [1213, 514] width 561 height 78
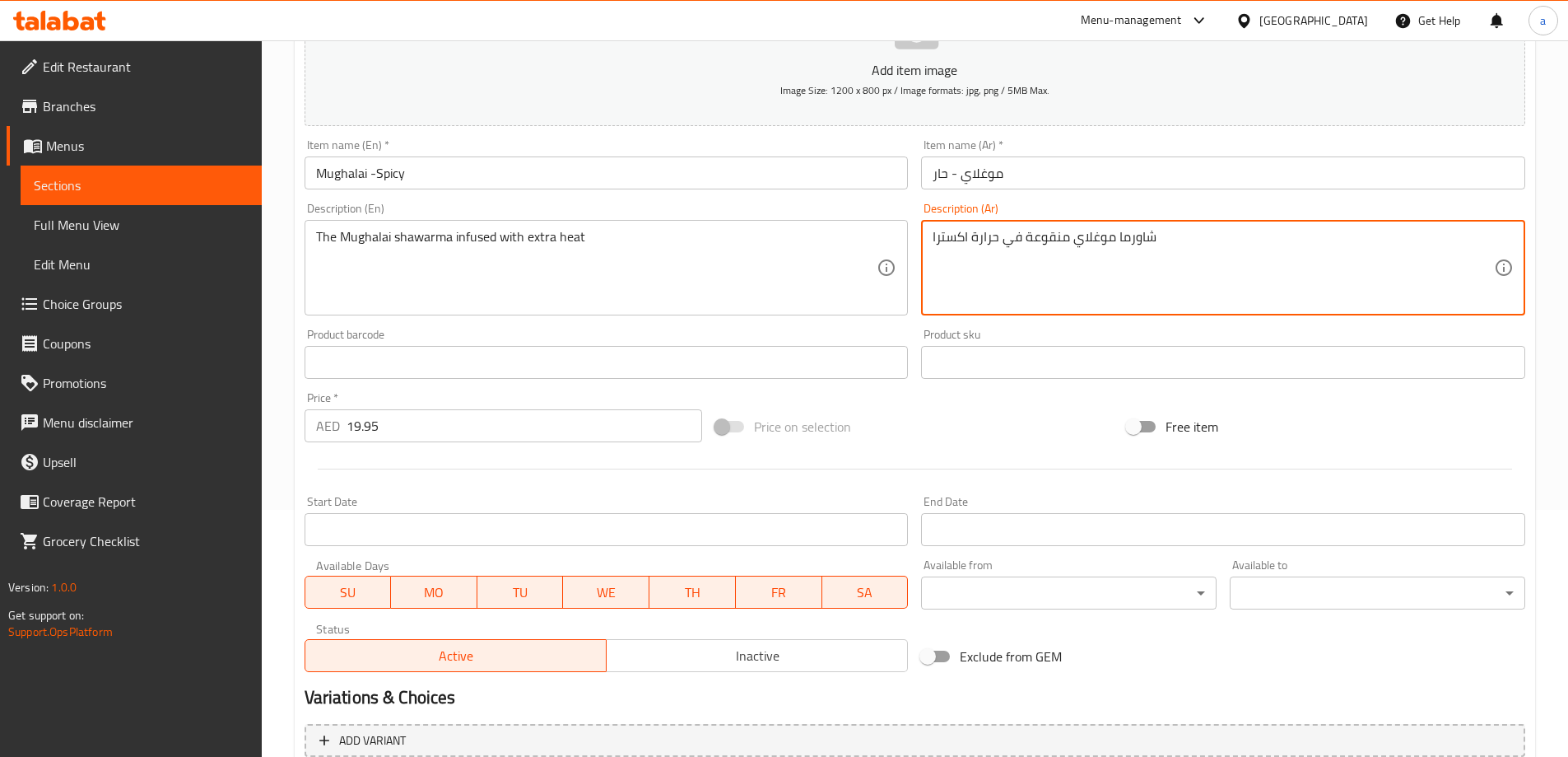
scroll to position [407, 0]
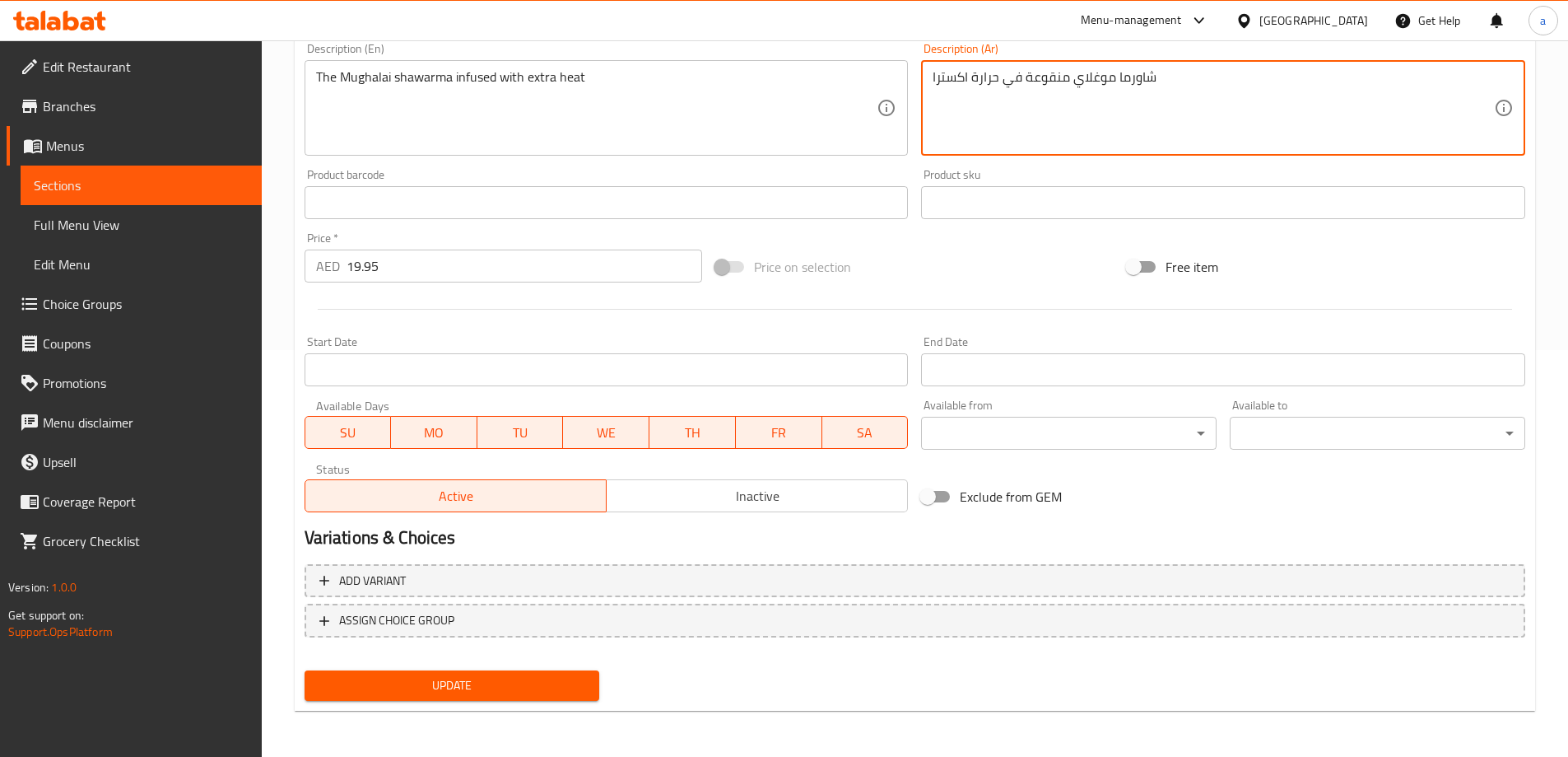
type textarea "شاورما موغلاي منقوعة في حرارة اكسترا"
click at [528, 702] on div "Update" at bounding box center [452, 686] width 308 height 43
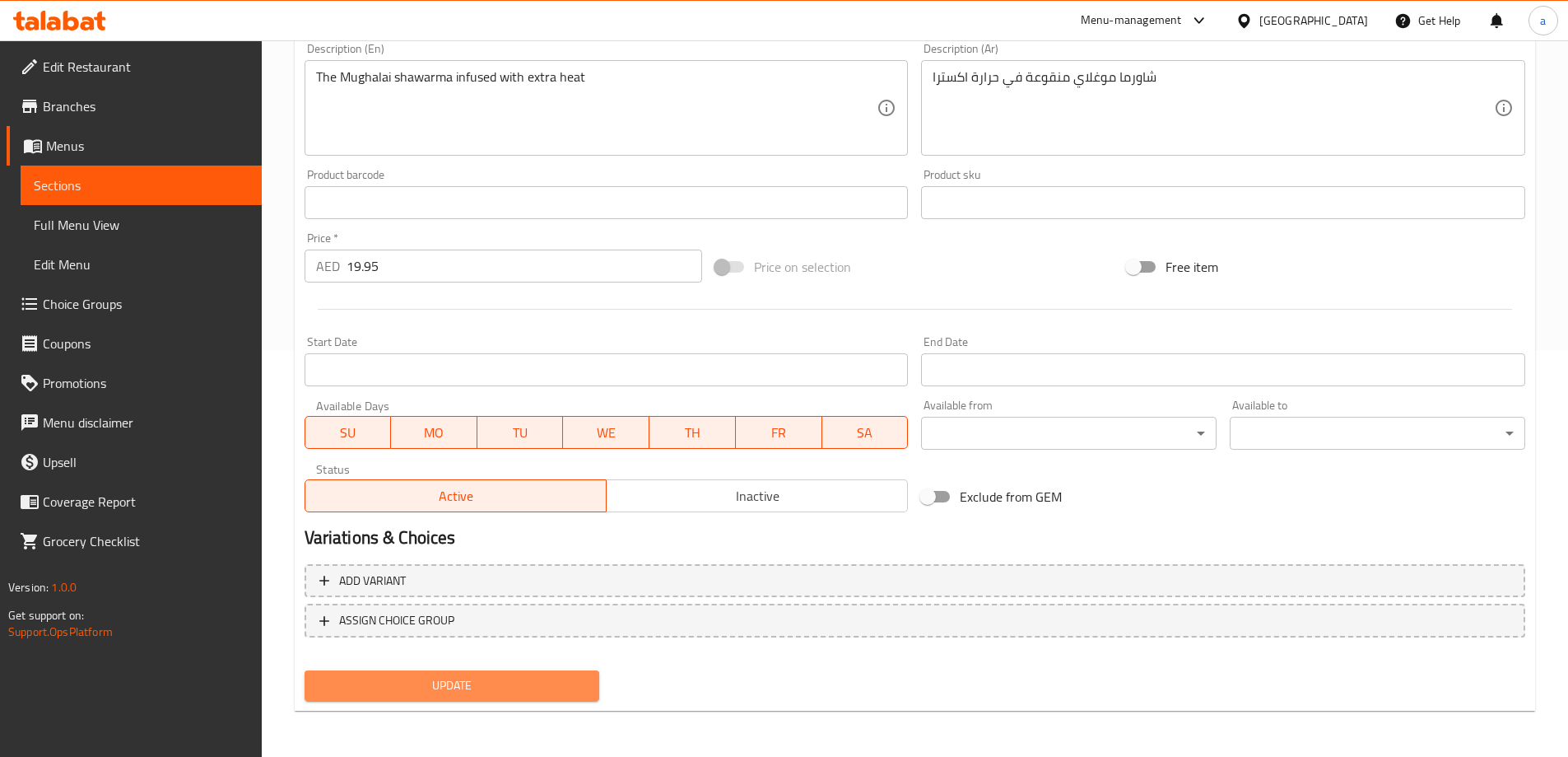
click at [536, 691] on span "Update" at bounding box center [452, 686] width 269 height 21
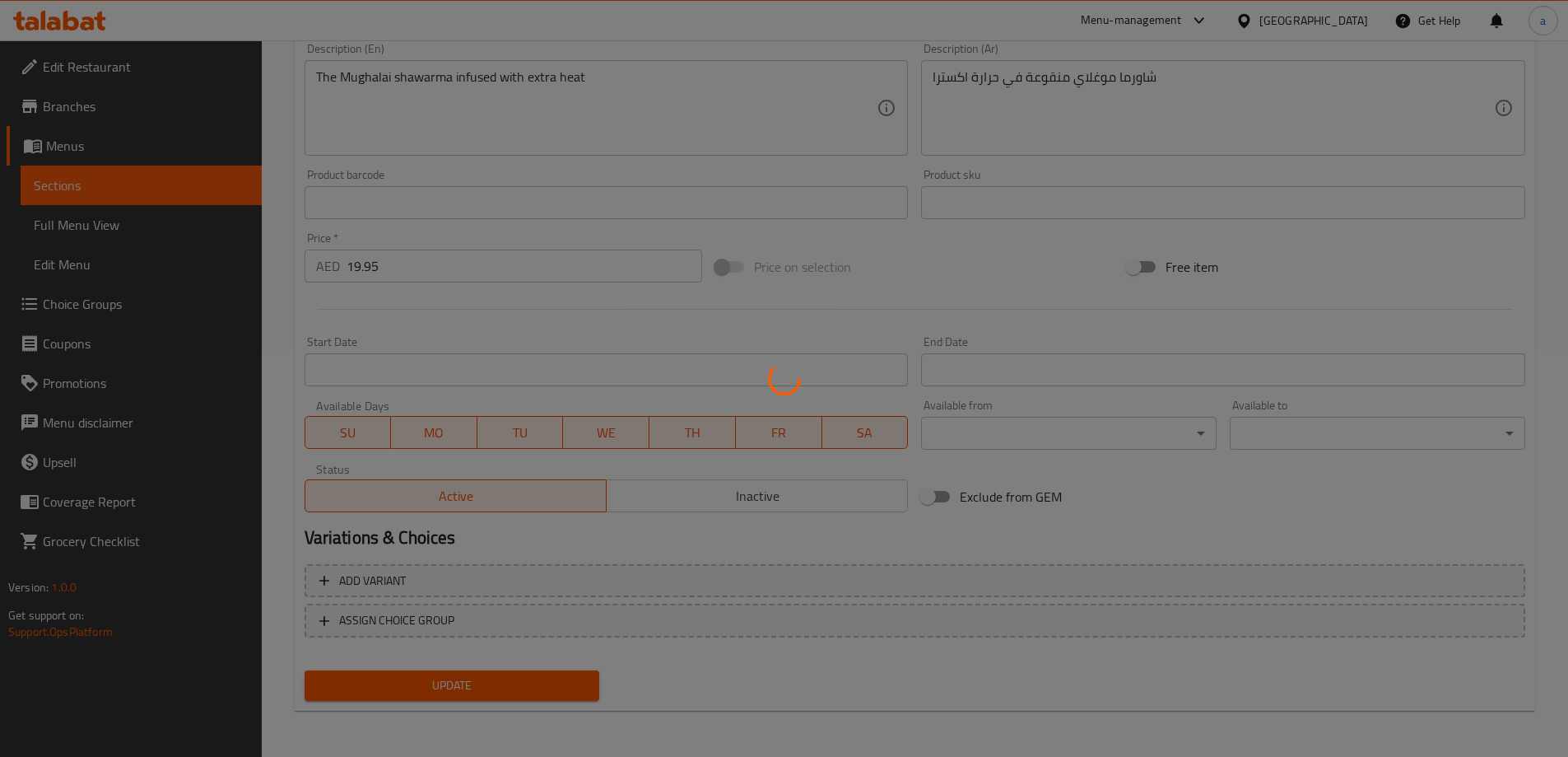
scroll to position [0, 0]
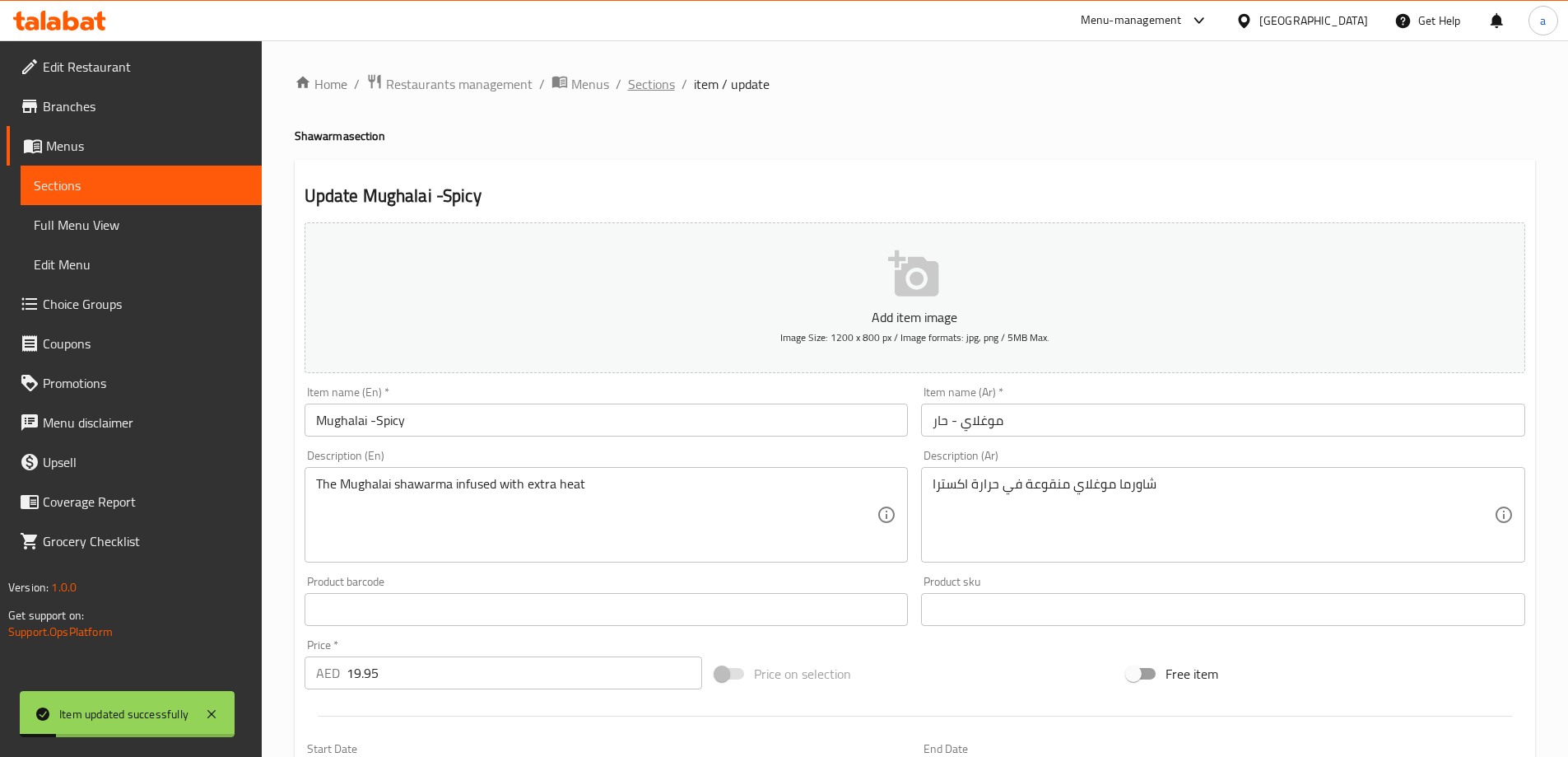
click at [644, 83] on span "Sections" at bounding box center [651, 84] width 47 height 20
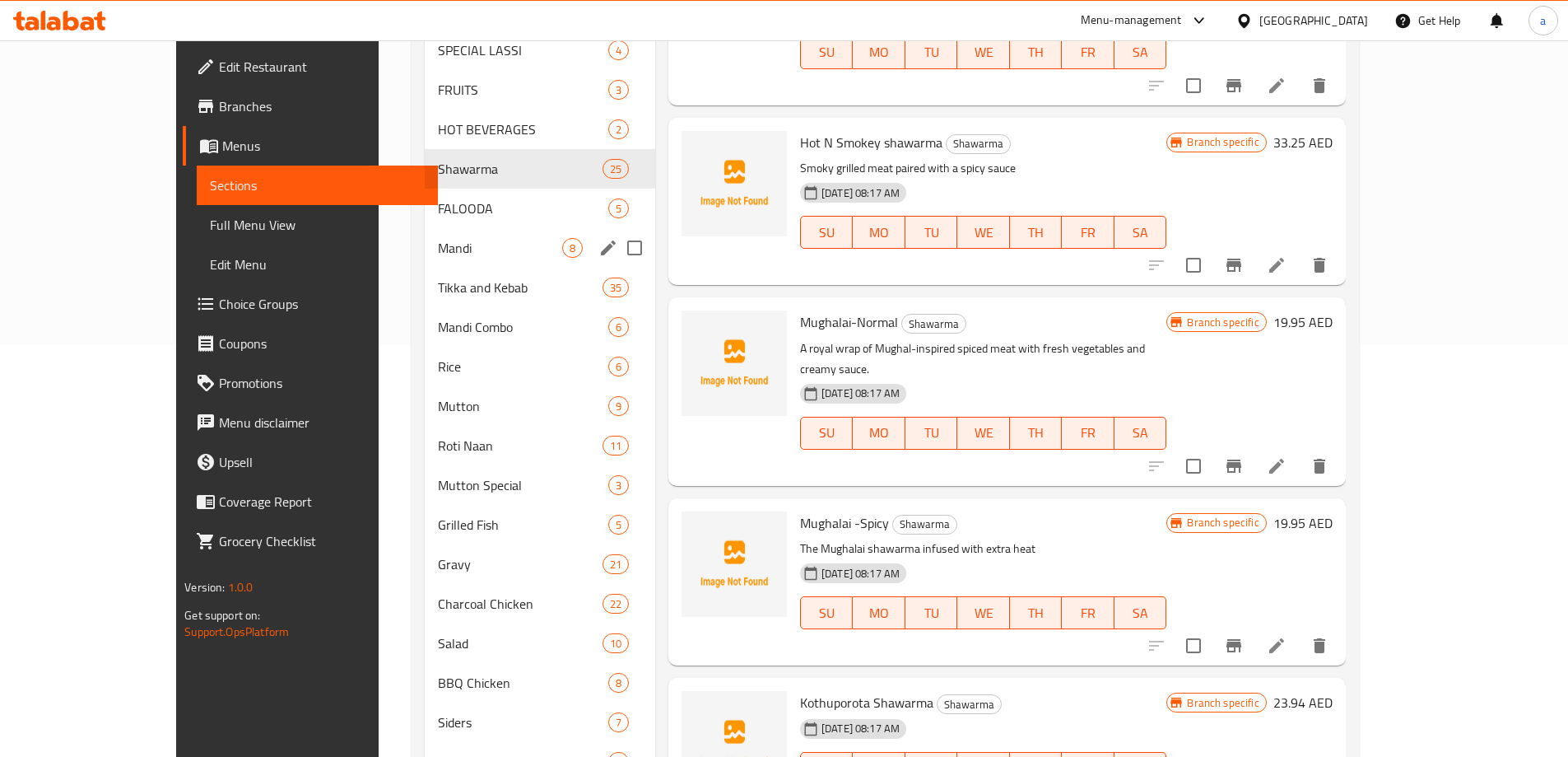
scroll to position [607, 0]
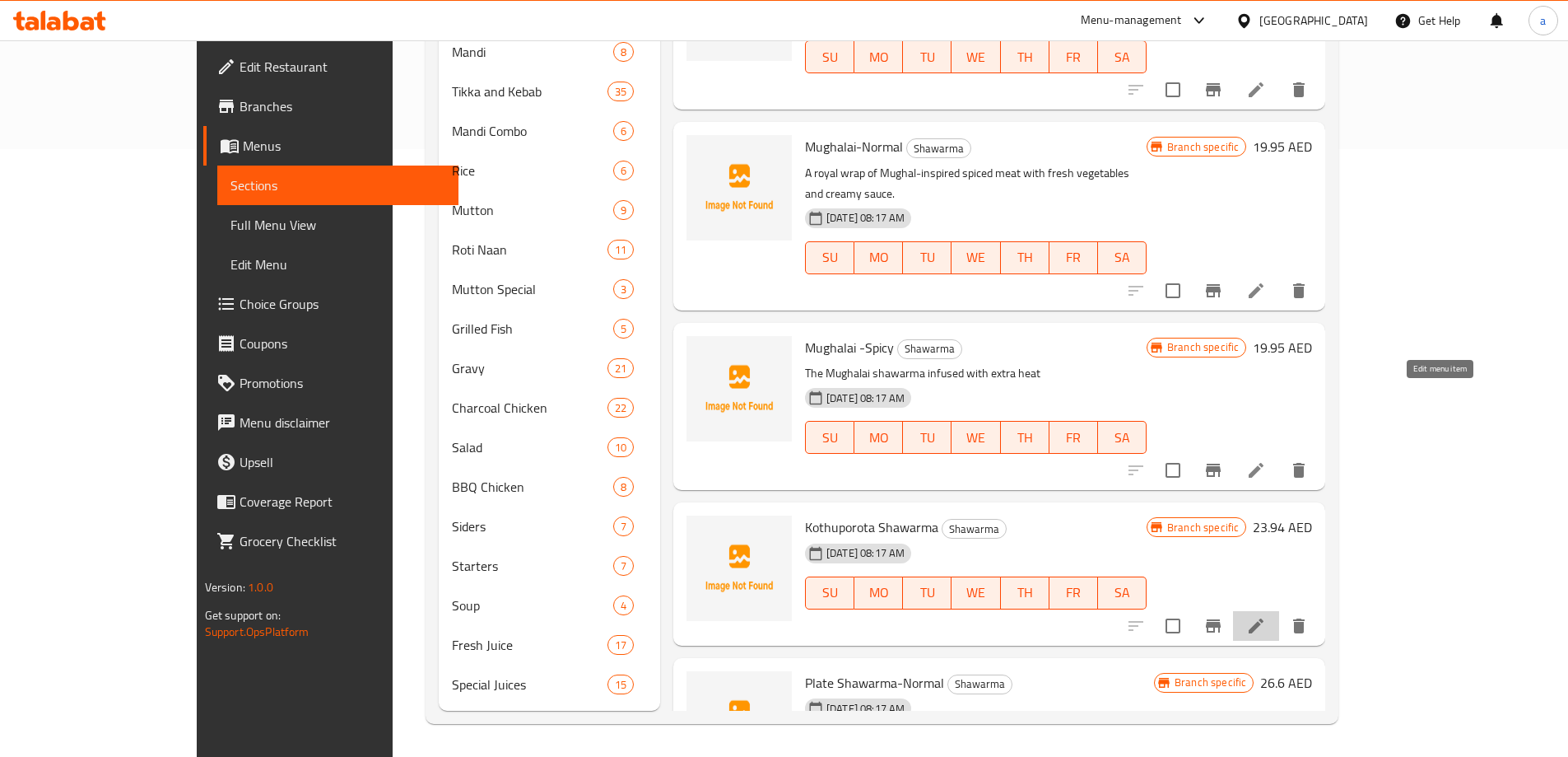
click at [1266, 616] on icon at bounding box center [1256, 625] width 20 height 20
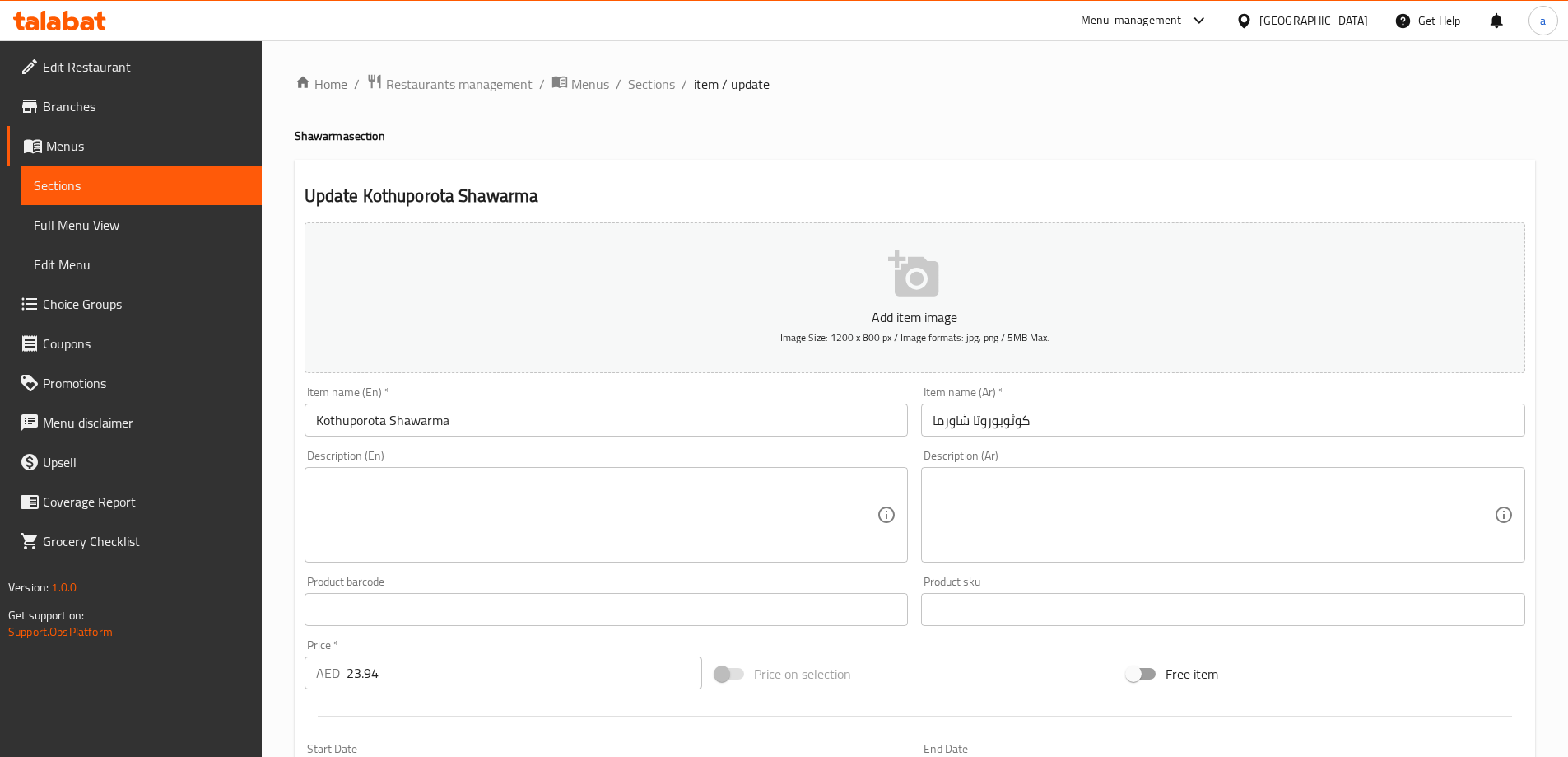
click at [696, 471] on div "Description (En)" at bounding box center [606, 514] width 604 height 96
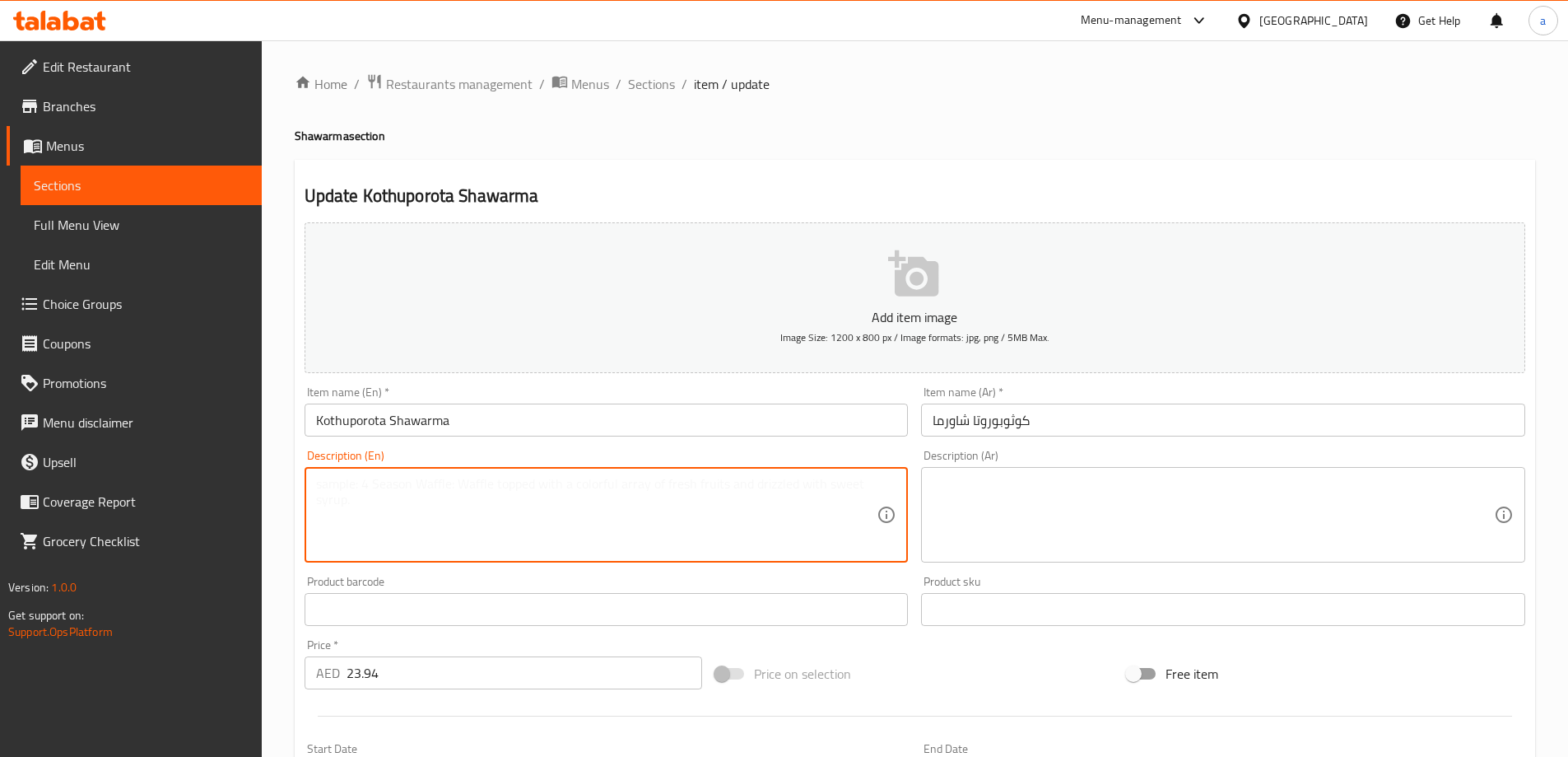
paste textarea "A unique mix of shredded porotta and seasoned shawarma meat, stir-fried togethe…"
type textarea "A unique mix of shredded porotta and seasoned shawarma meat, stir-fried togethe…"
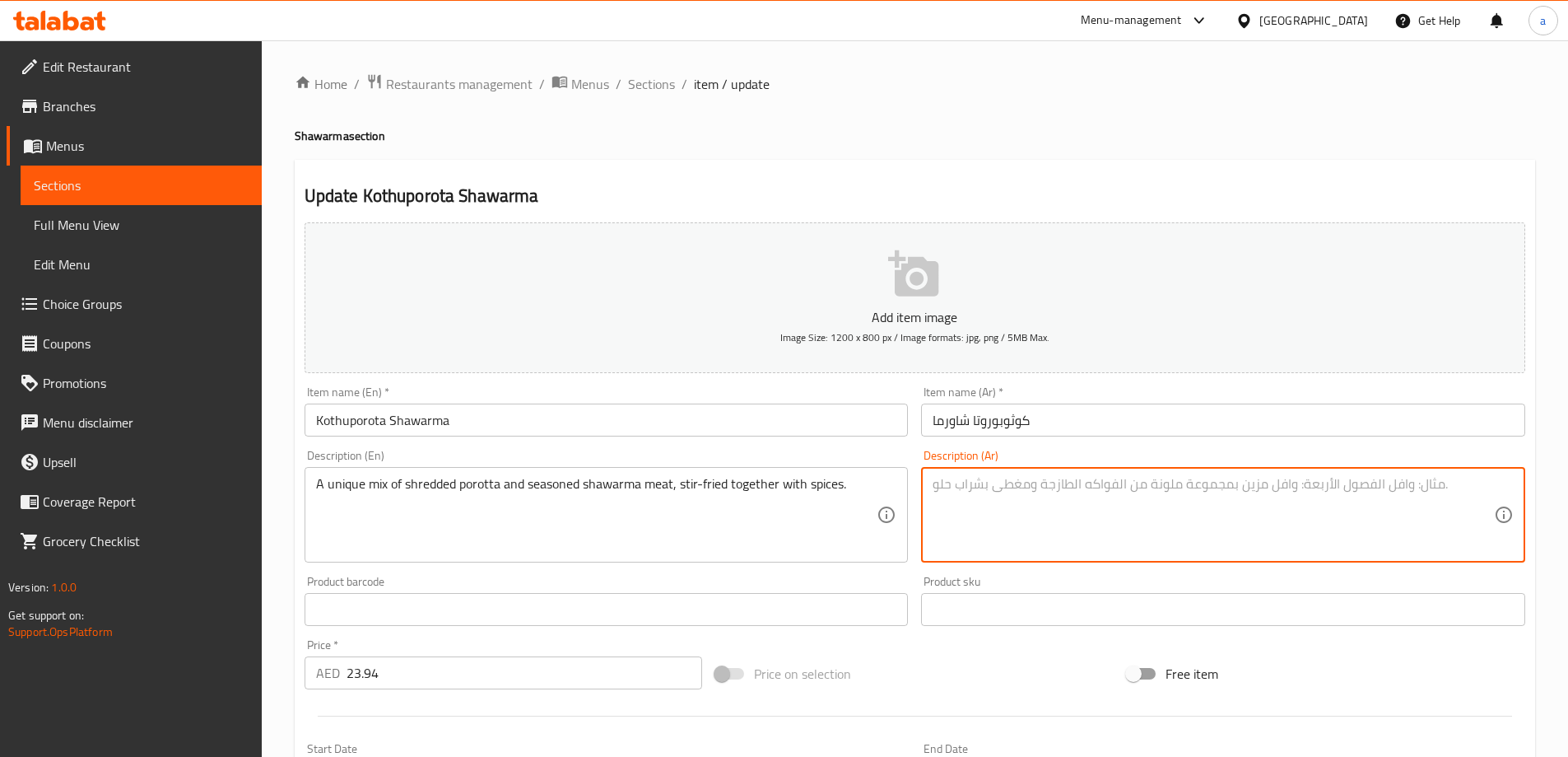
click at [1106, 494] on textarea at bounding box center [1213, 514] width 561 height 78
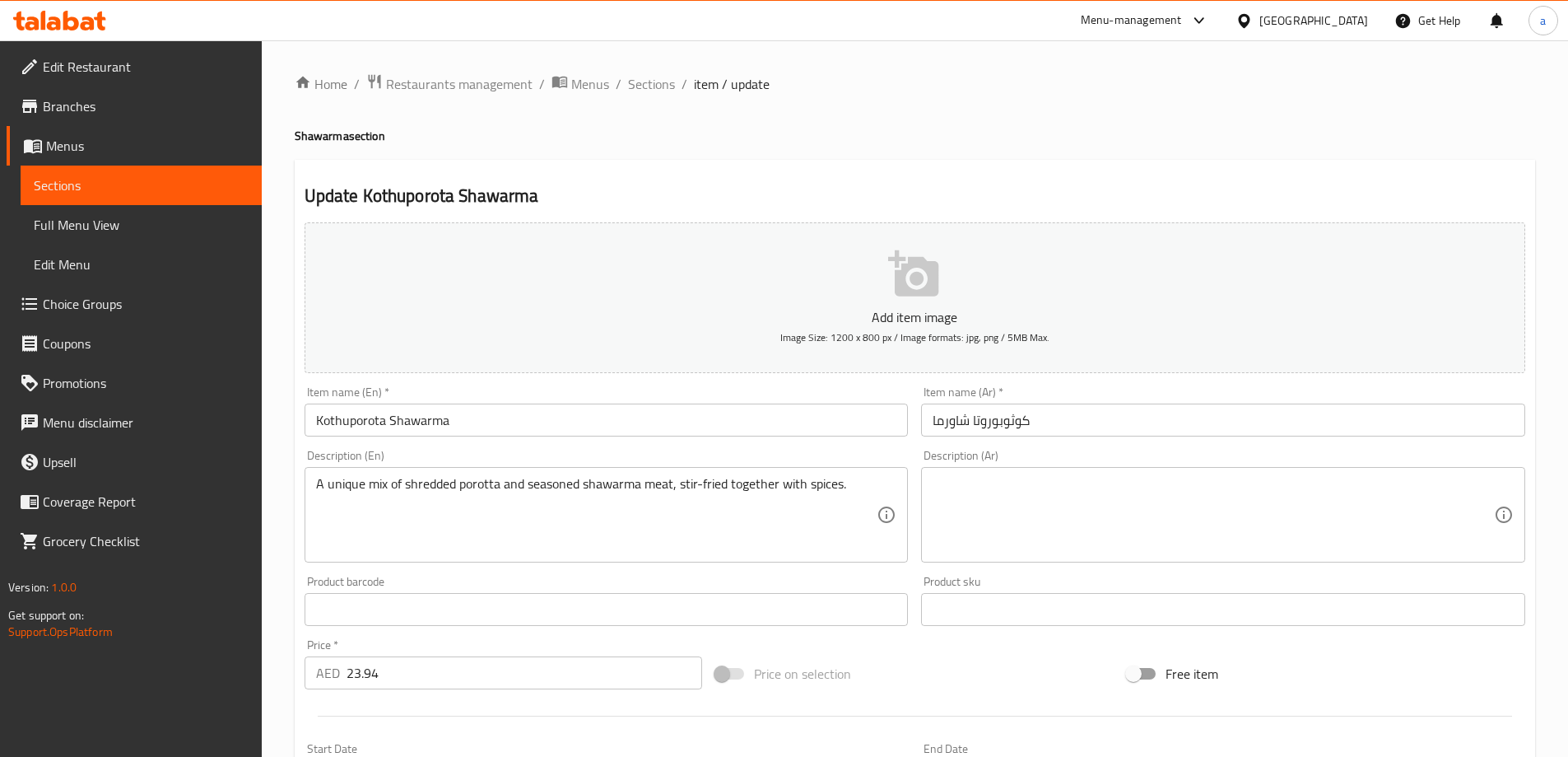
click at [1306, 482] on textarea at bounding box center [1213, 514] width 561 height 78
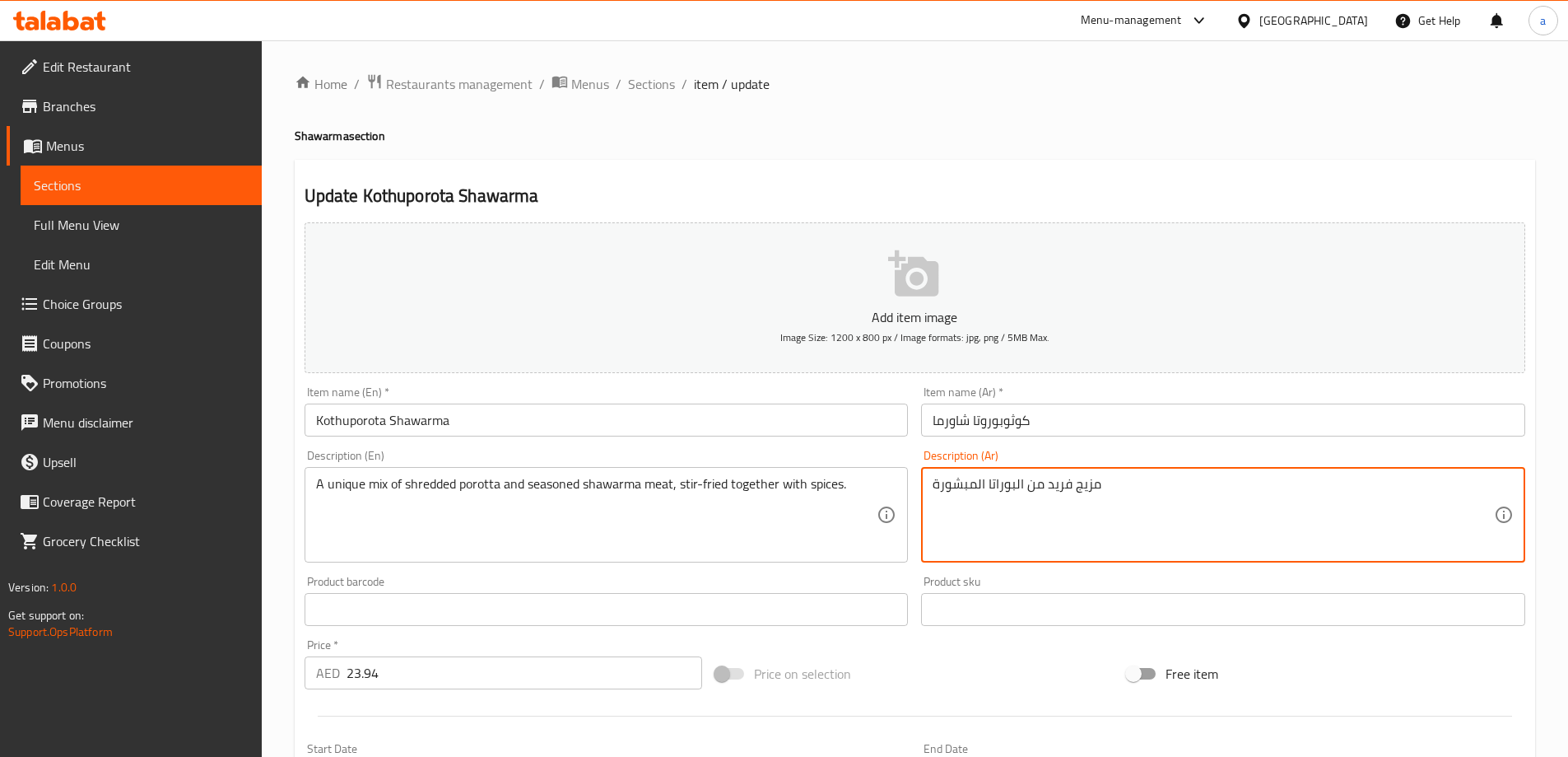
type textarea "مزيج فريد من البوراتا المبشورة"
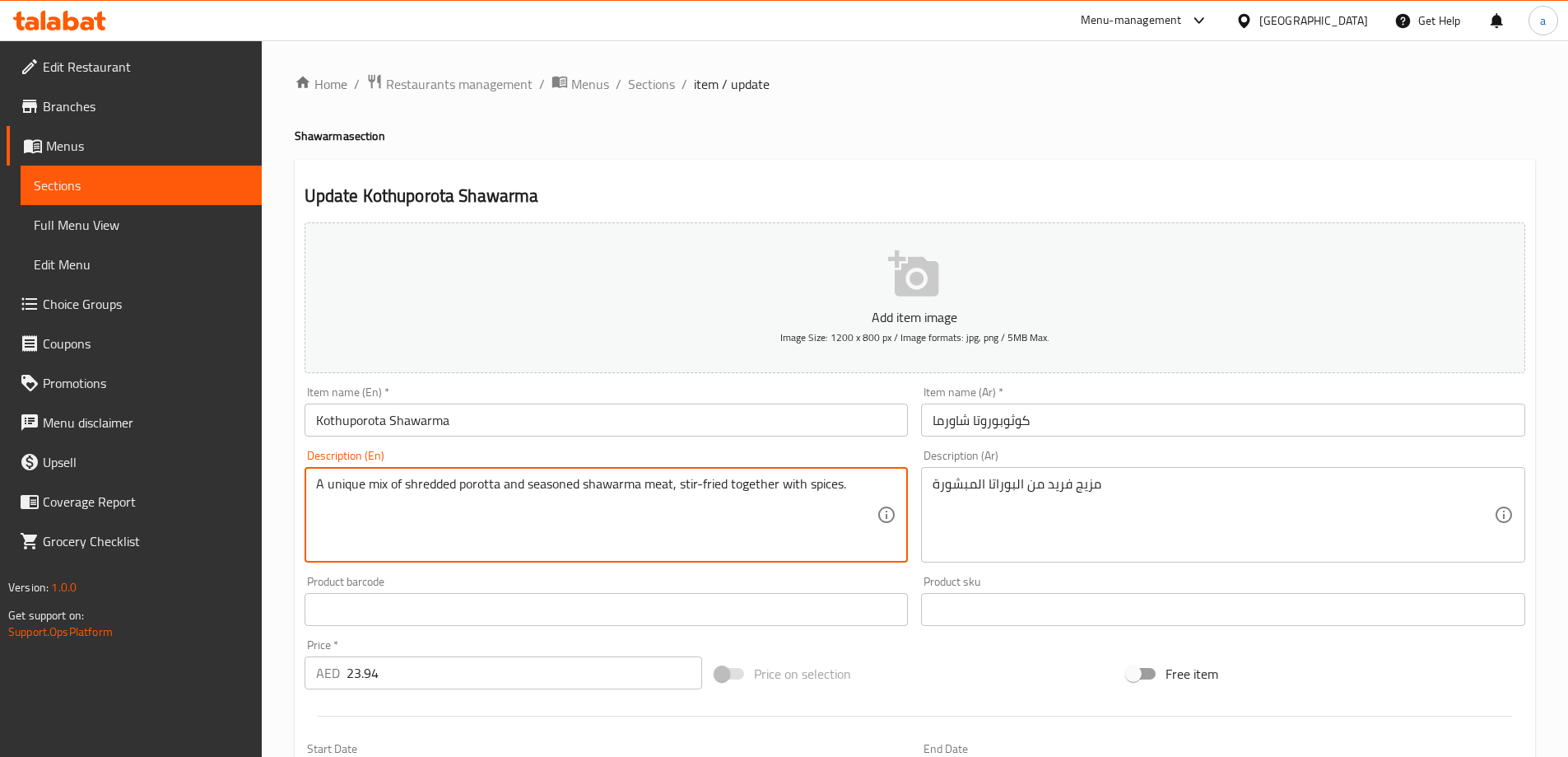
click at [467, 488] on textarea "A unique mix of shredded porotta and seasoned shawarma meat, stir-fried togethe…" at bounding box center [596, 514] width 561 height 78
paste textarea "Pora"
type textarea "A unique mix of shredded Poratta and seasoned shawarma meat, stir-fried togethe…"
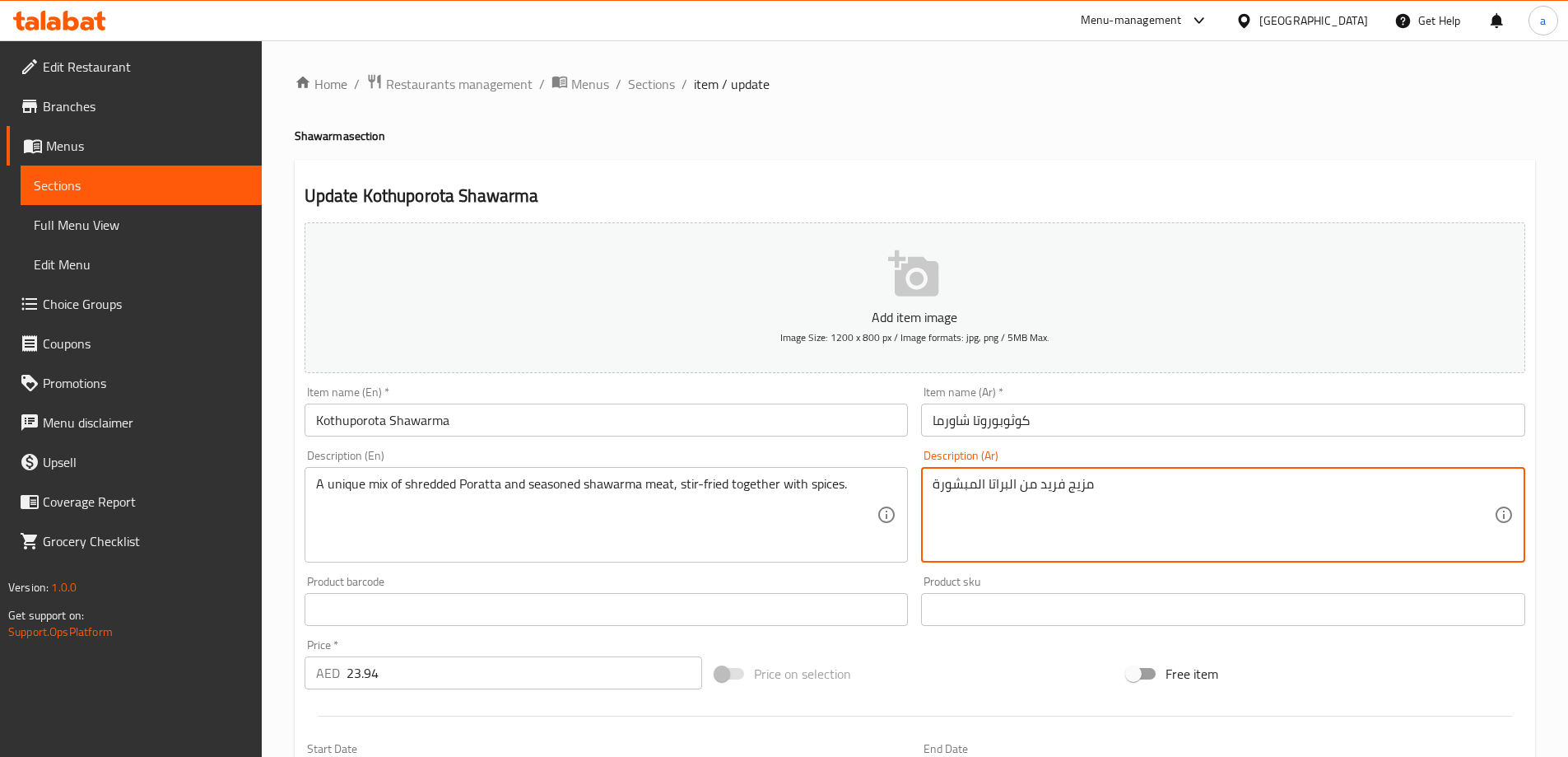
click at [1168, 499] on textarea "مزيج فريد من البراتا المبشورة" at bounding box center [1213, 514] width 561 height 78
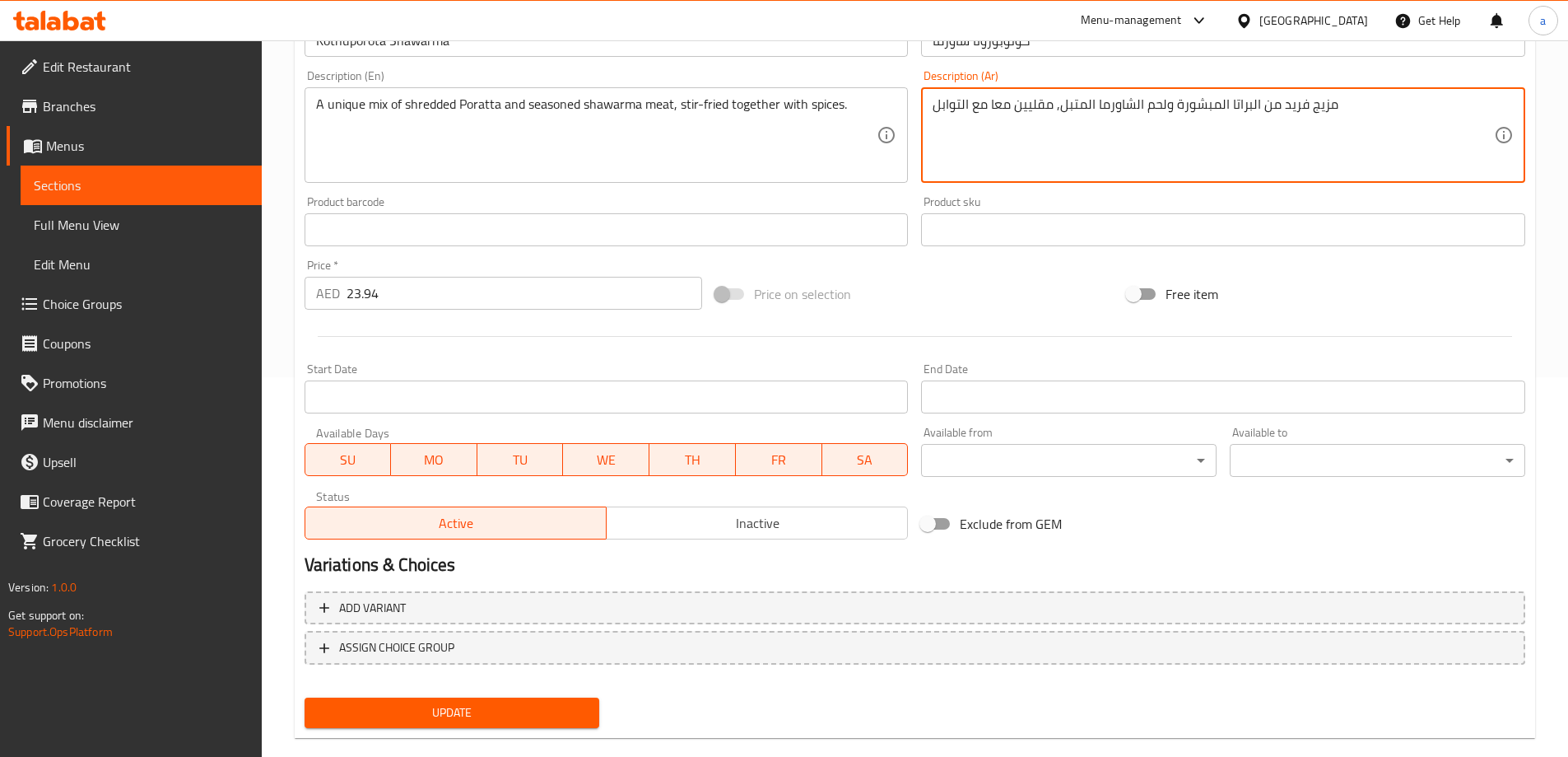
scroll to position [407, 0]
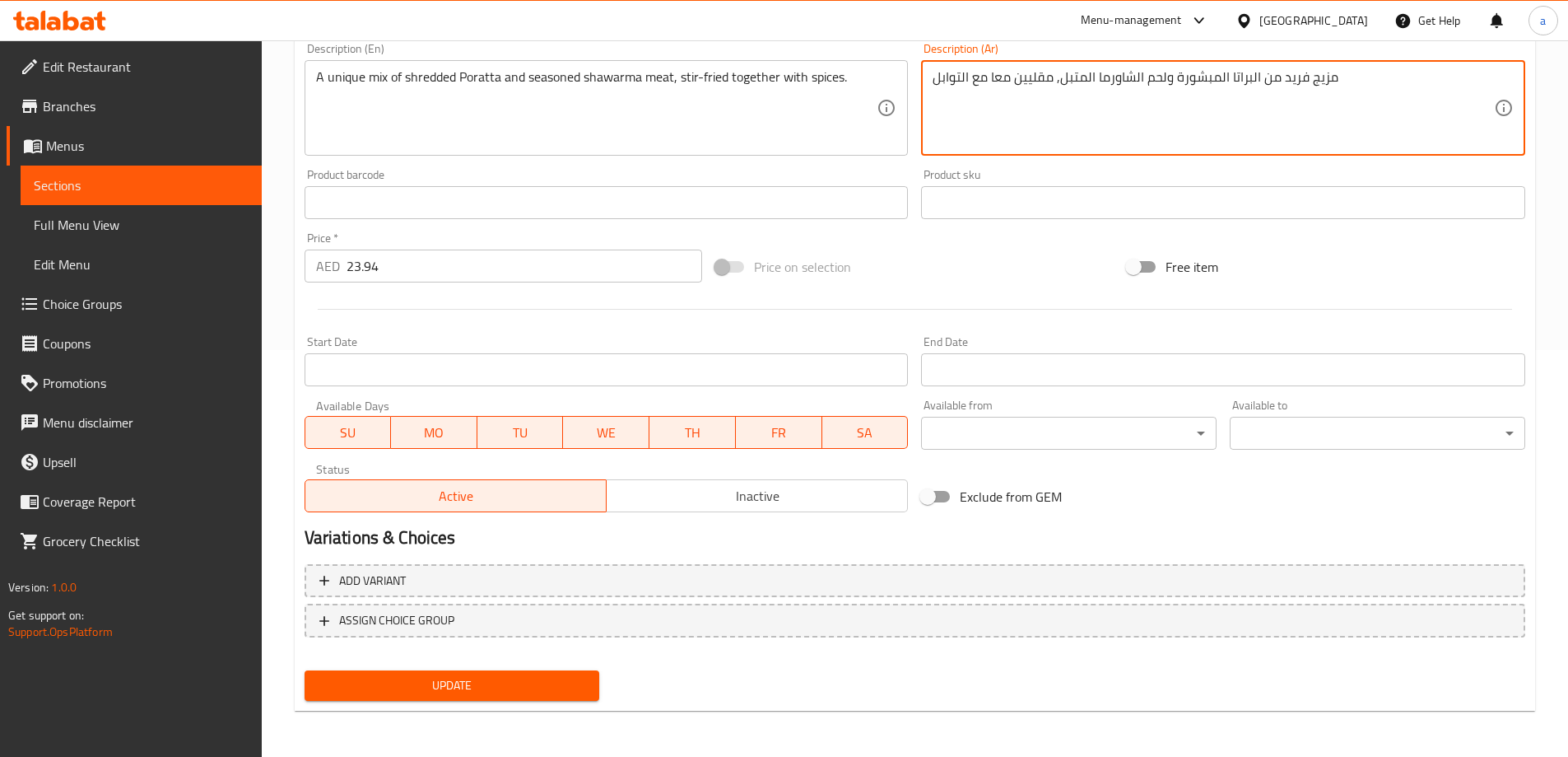
type textarea "مزيج فريد من البراتا المبشورة ولحم الشاورما المتبل, مقليين معا مع التوابل"
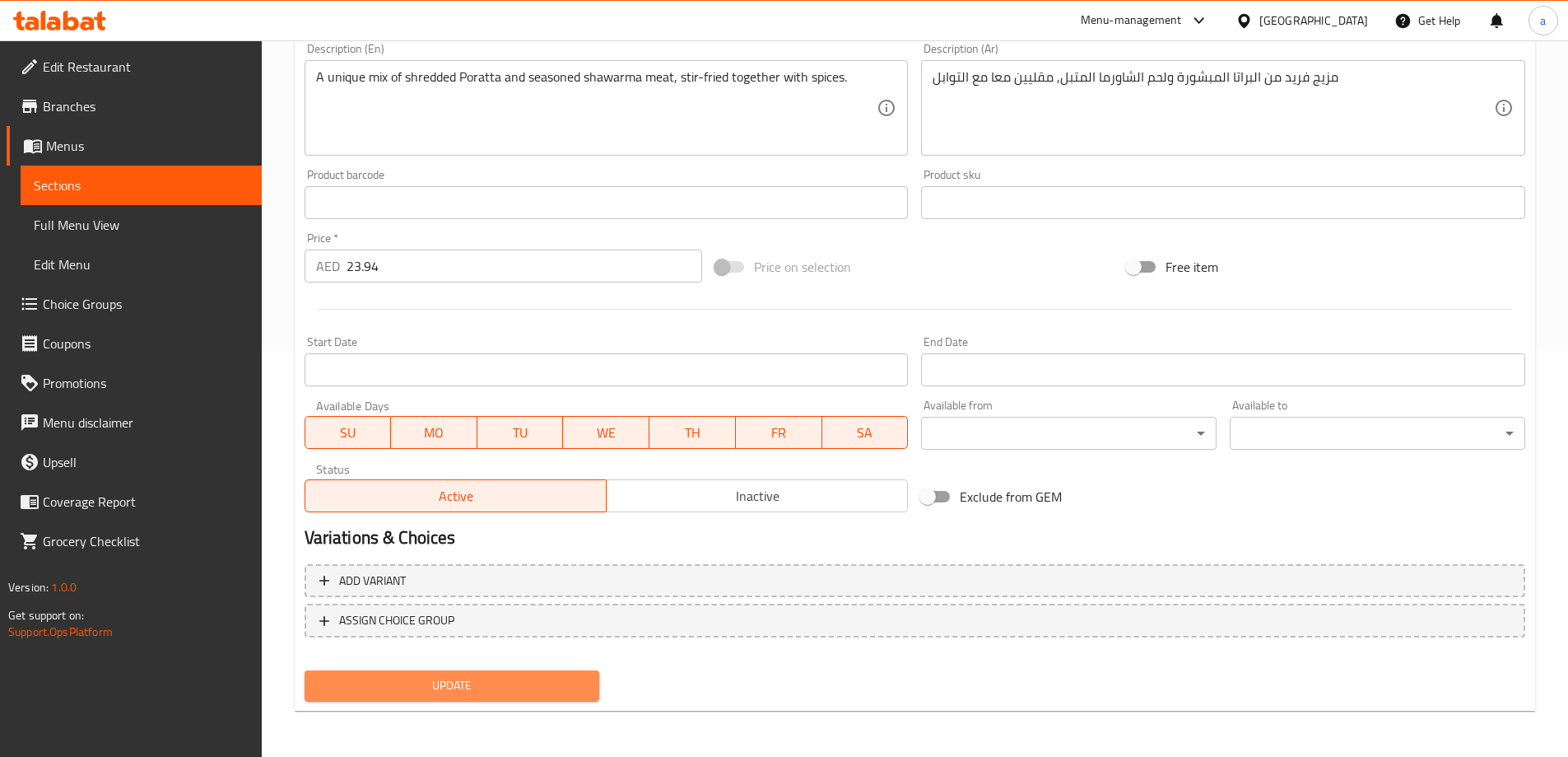
click at [448, 693] on span "Update" at bounding box center [452, 686] width 269 height 21
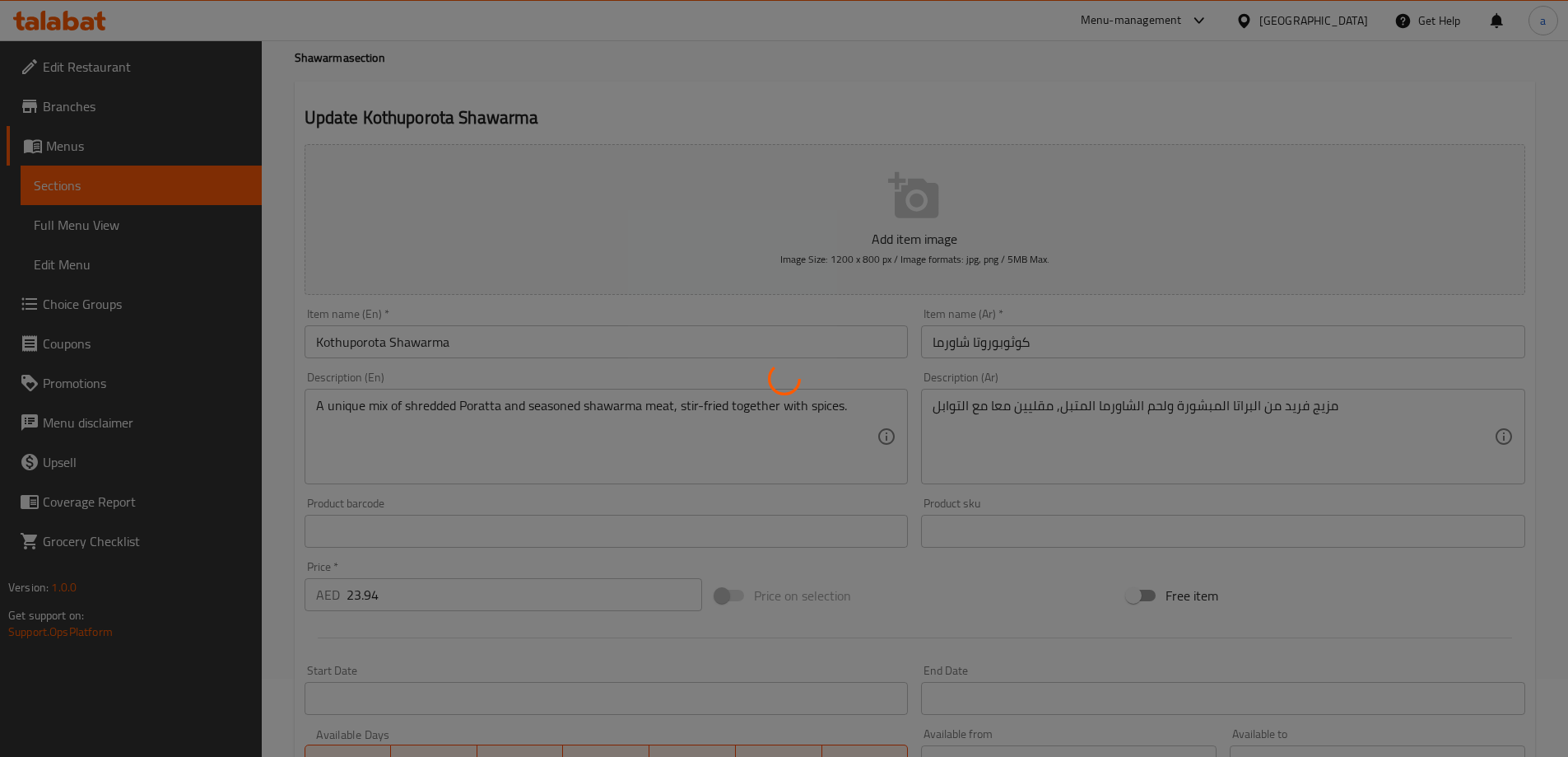
scroll to position [0, 0]
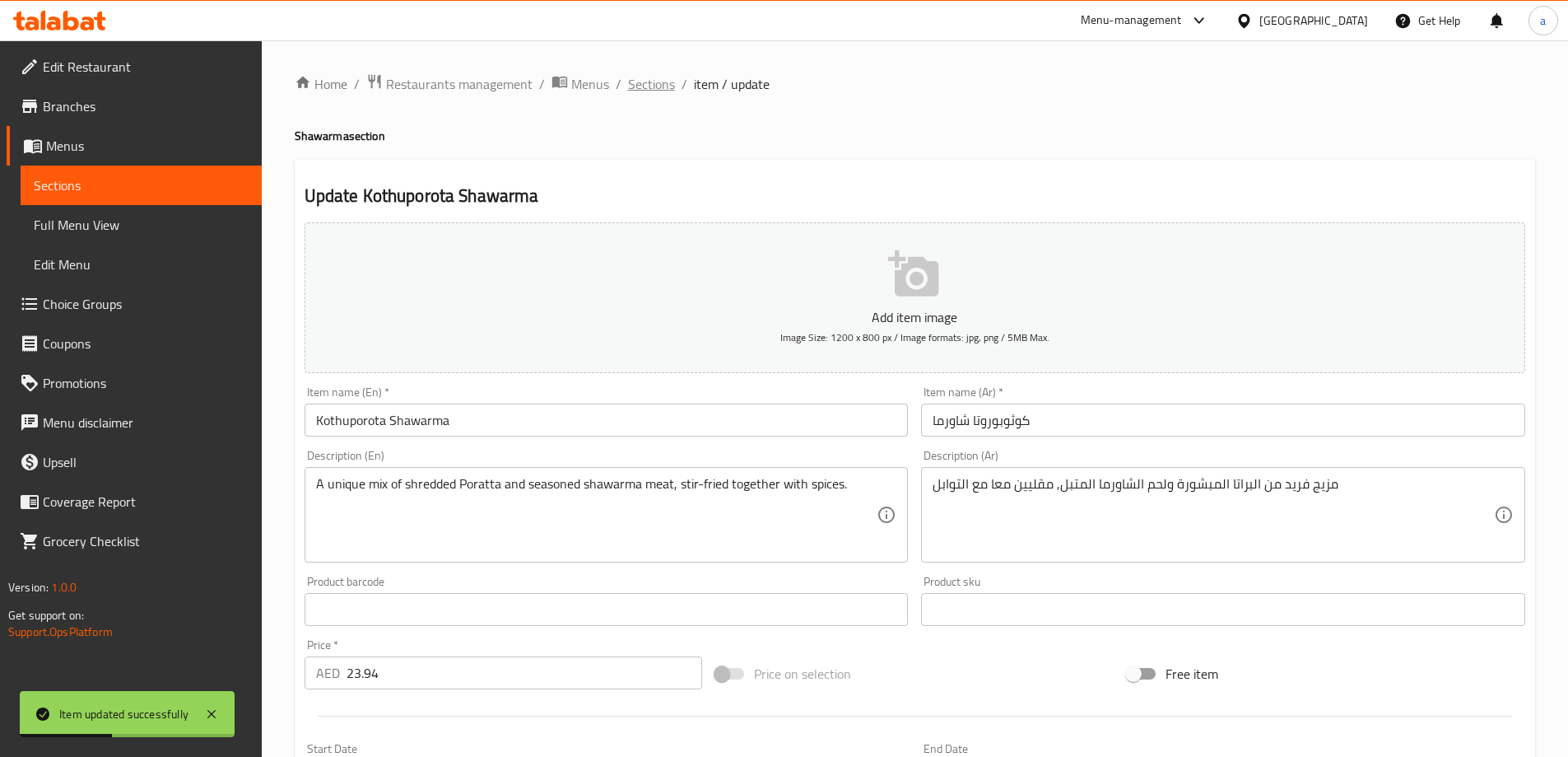
click at [657, 83] on span "Sections" at bounding box center [651, 84] width 47 height 20
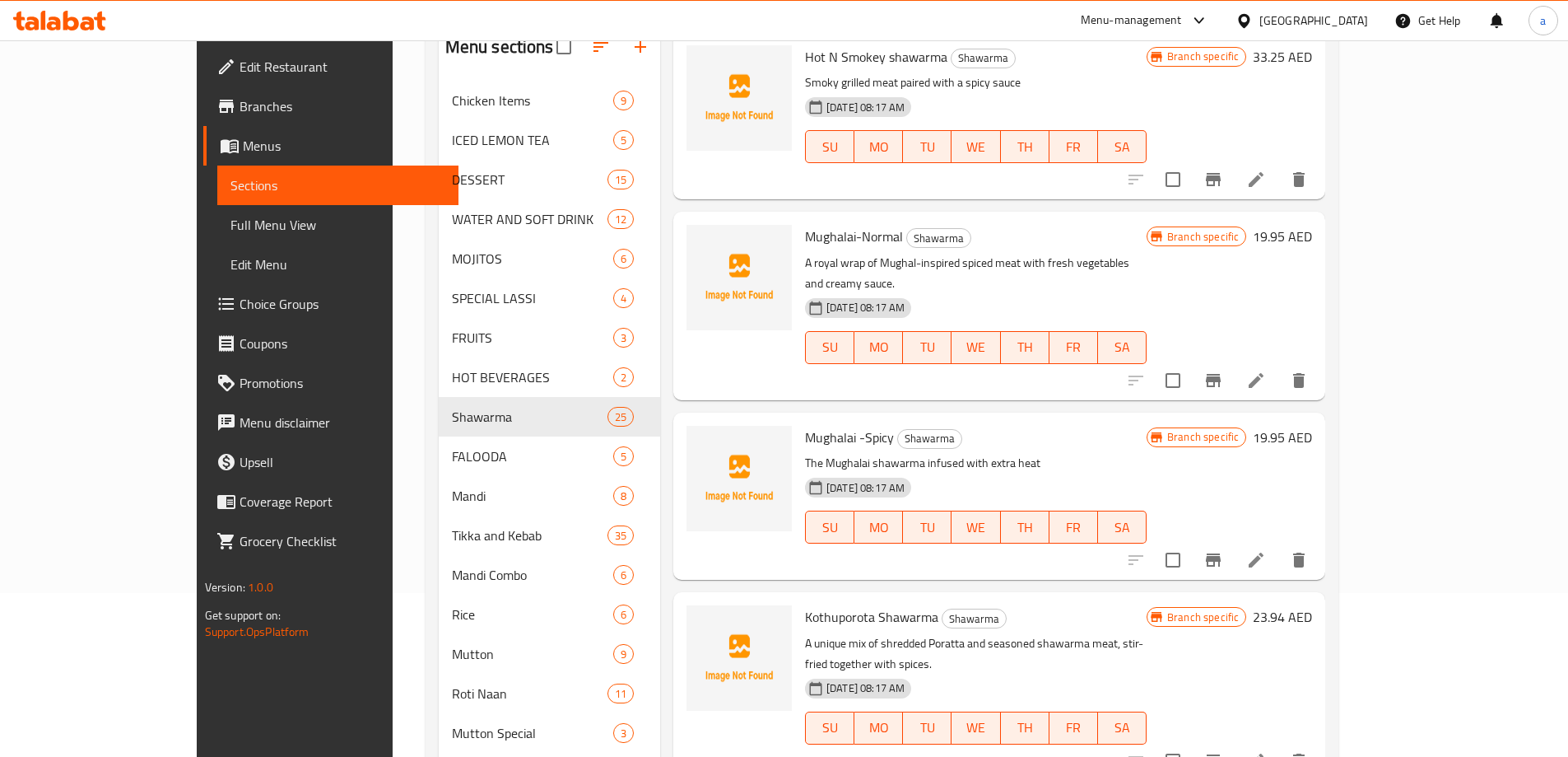
scroll to position [329, 0]
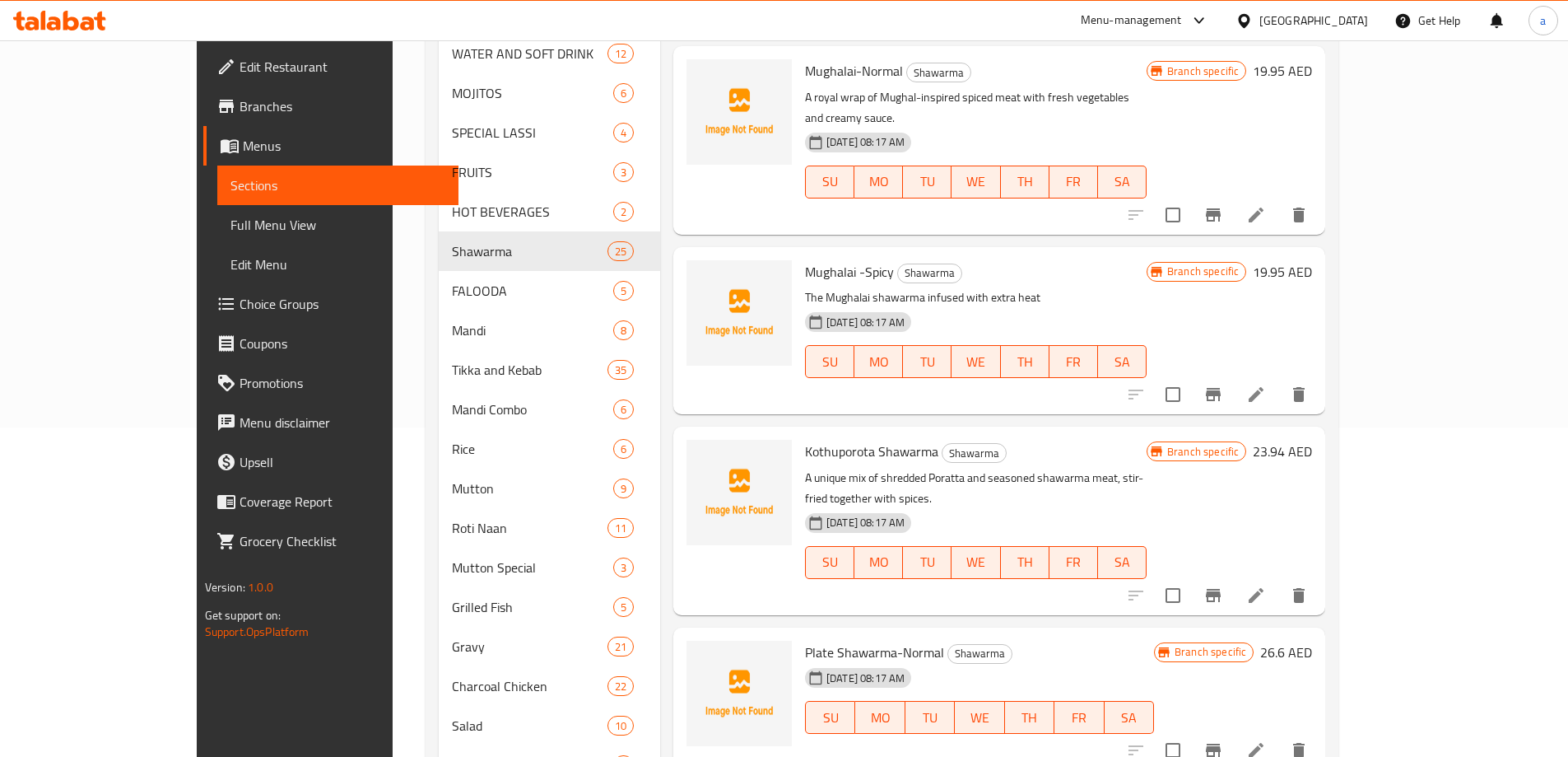
click at [1279, 735] on li at bounding box center [1256, 750] width 46 height 30
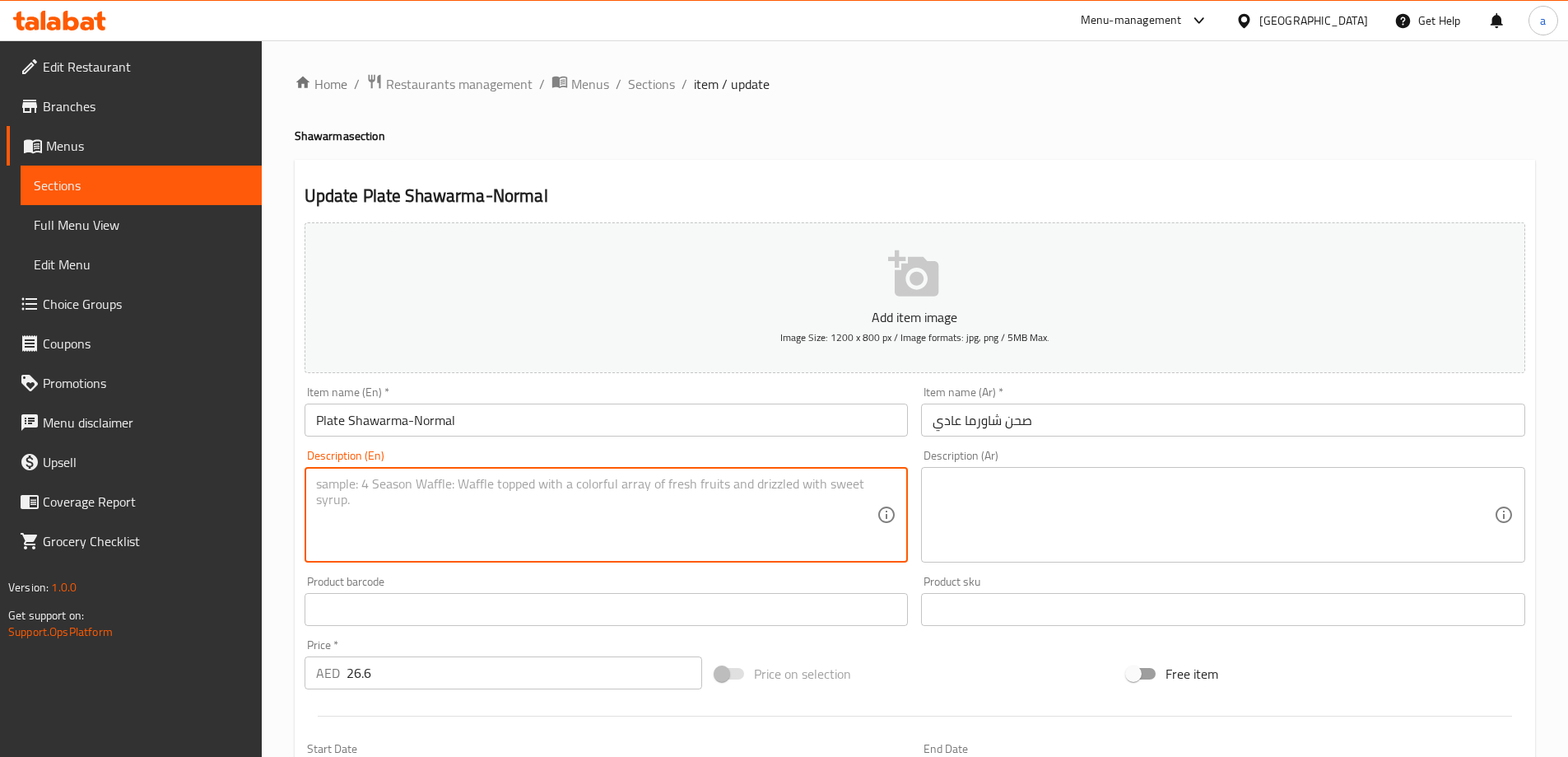
click at [760, 487] on textarea at bounding box center [596, 514] width 561 height 78
paste textarea "Tender sliced shawarma meat served on a plate"
type textarea "Tender sliced shawarma meat served on a plate"
click at [1042, 500] on textarea at bounding box center [1213, 514] width 561 height 78
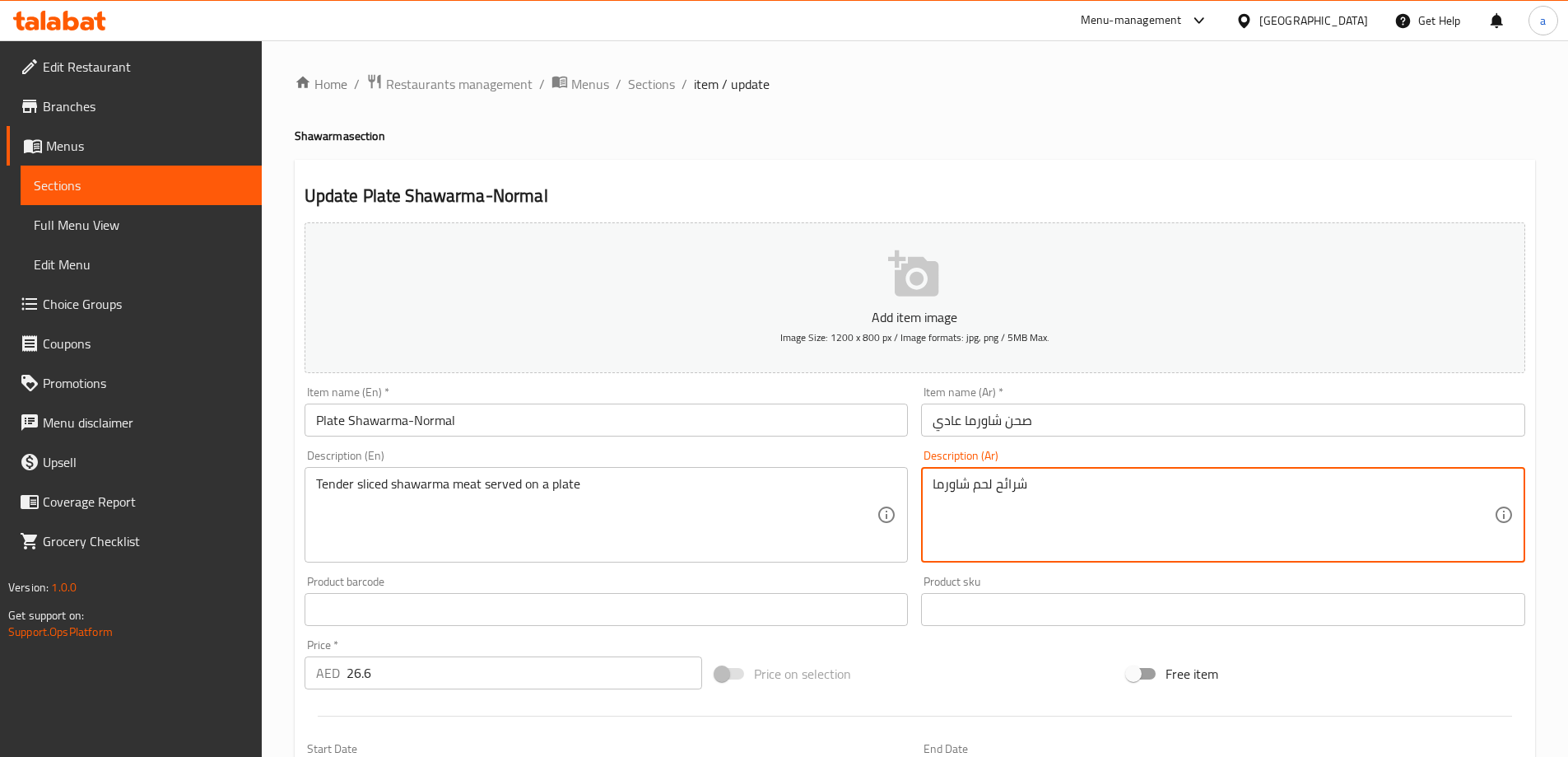
click at [1045, 479] on textarea "شرائح لحم شاورما" at bounding box center [1213, 514] width 561 height 78
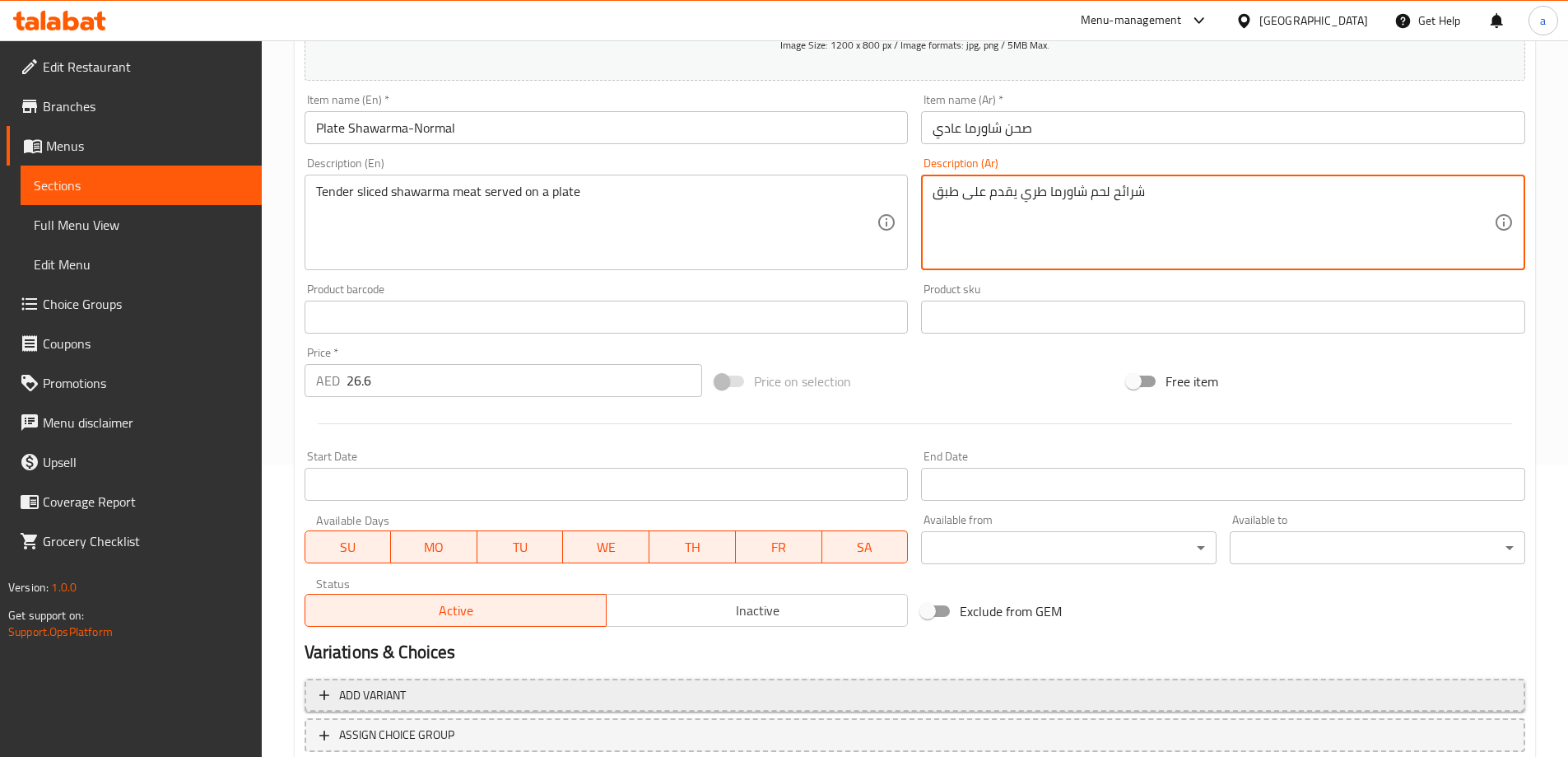
scroll to position [407, 0]
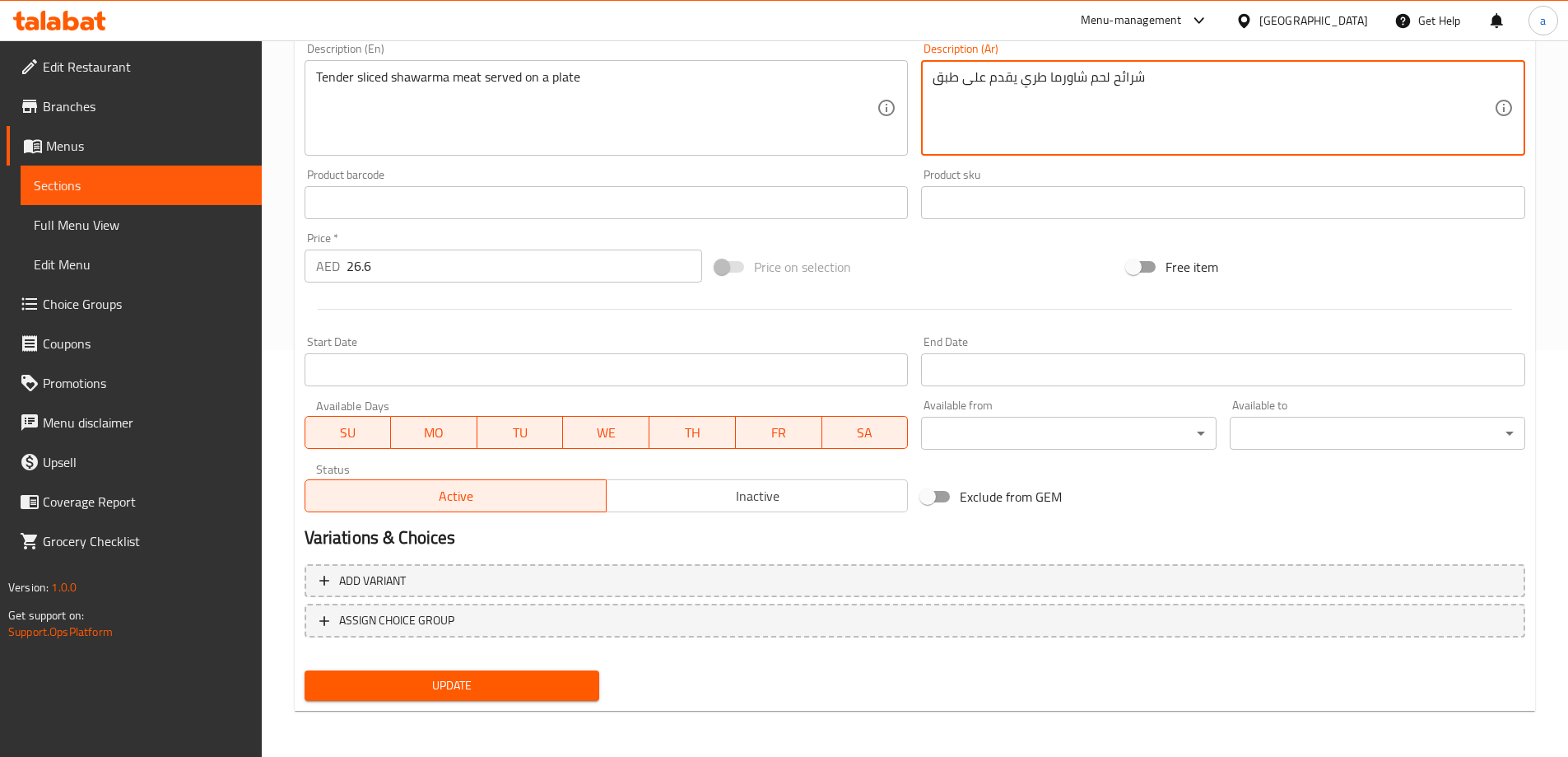
type textarea "شرائح لحم شاورما طري يقدم على طبق"
click at [521, 669] on div "Update" at bounding box center [452, 686] width 308 height 43
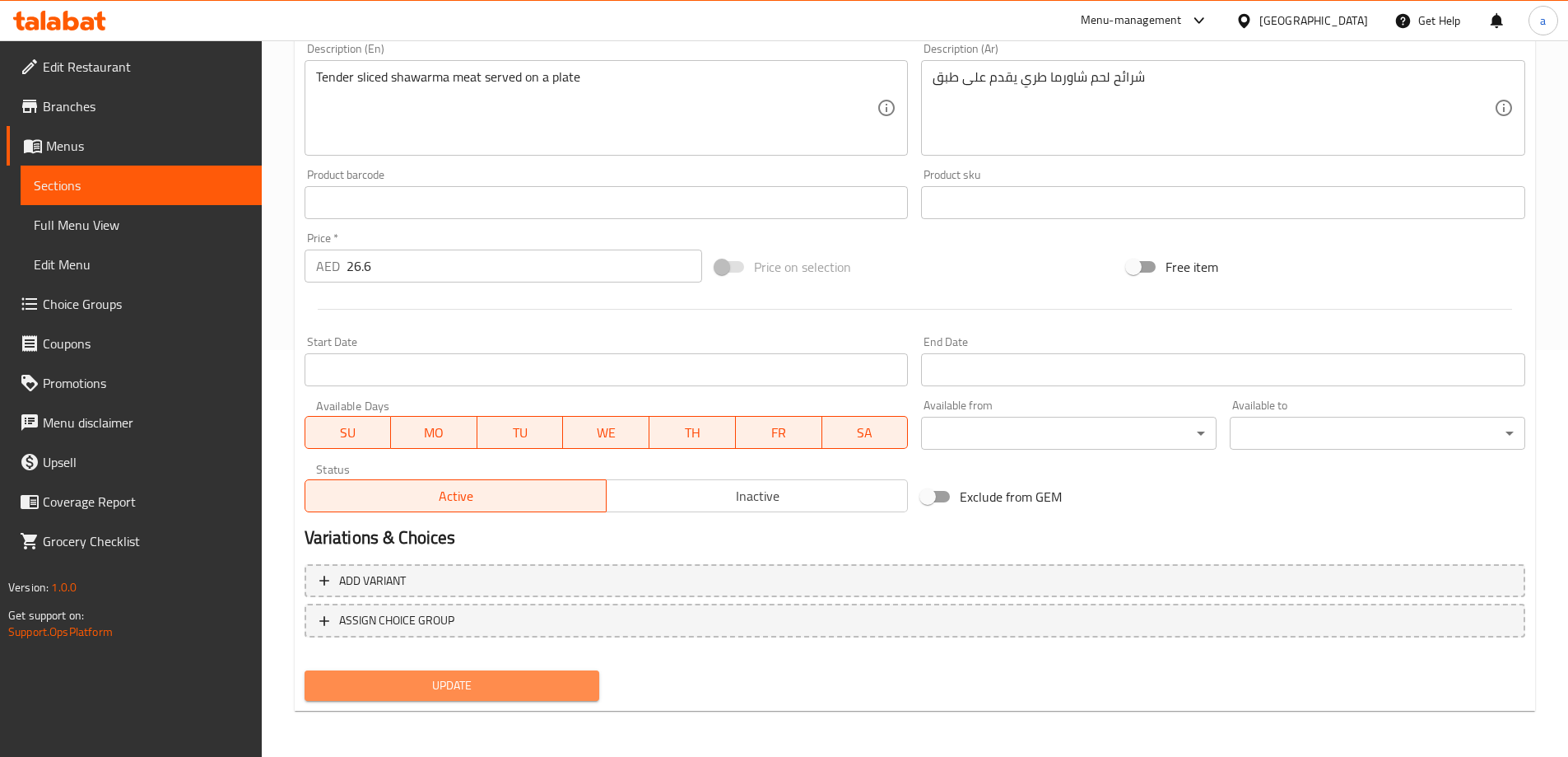
click at [517, 698] on button "Update" at bounding box center [452, 686] width 295 height 30
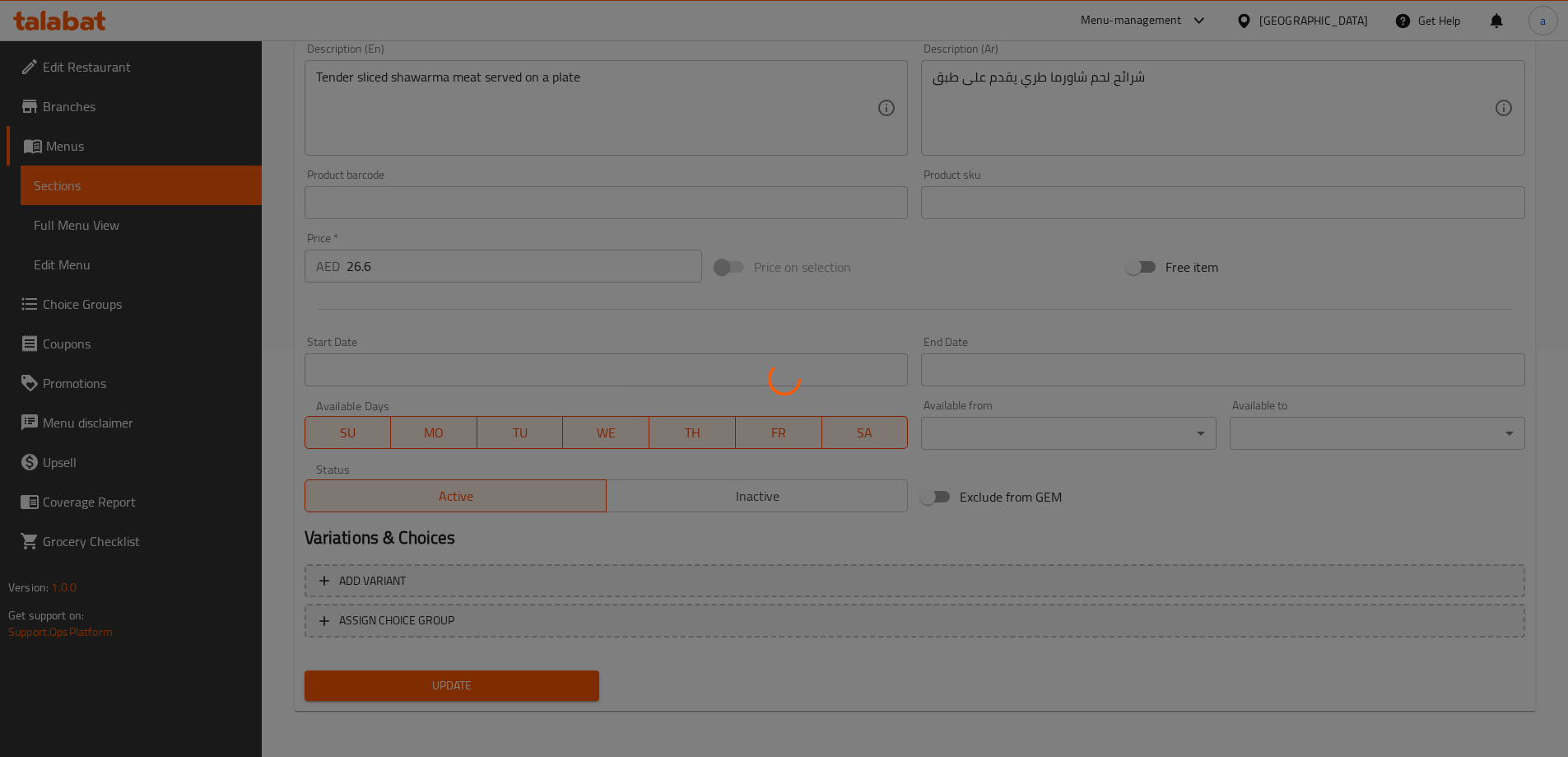
scroll to position [0, 0]
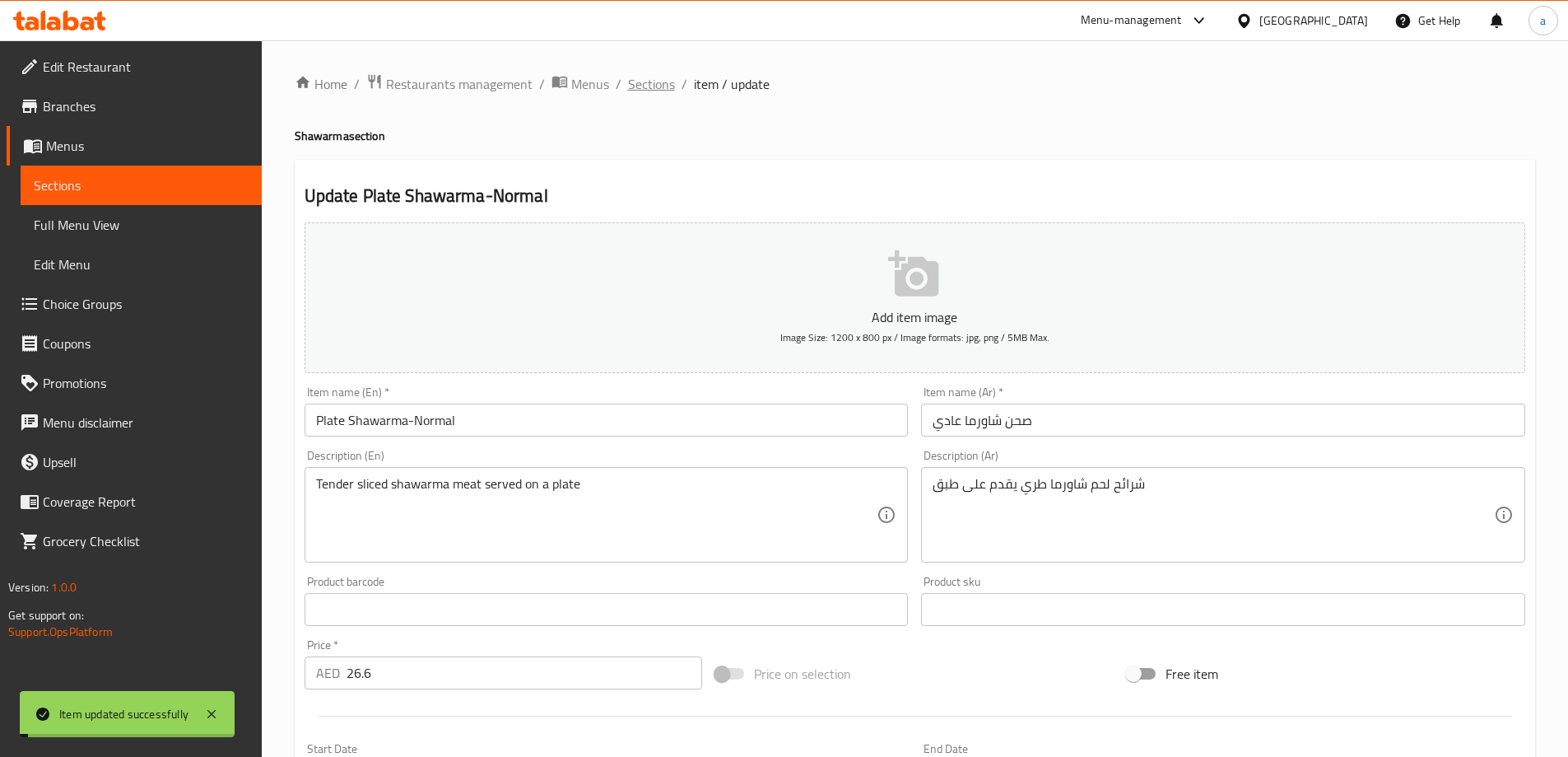
click at [640, 76] on span "Sections" at bounding box center [651, 84] width 47 height 20
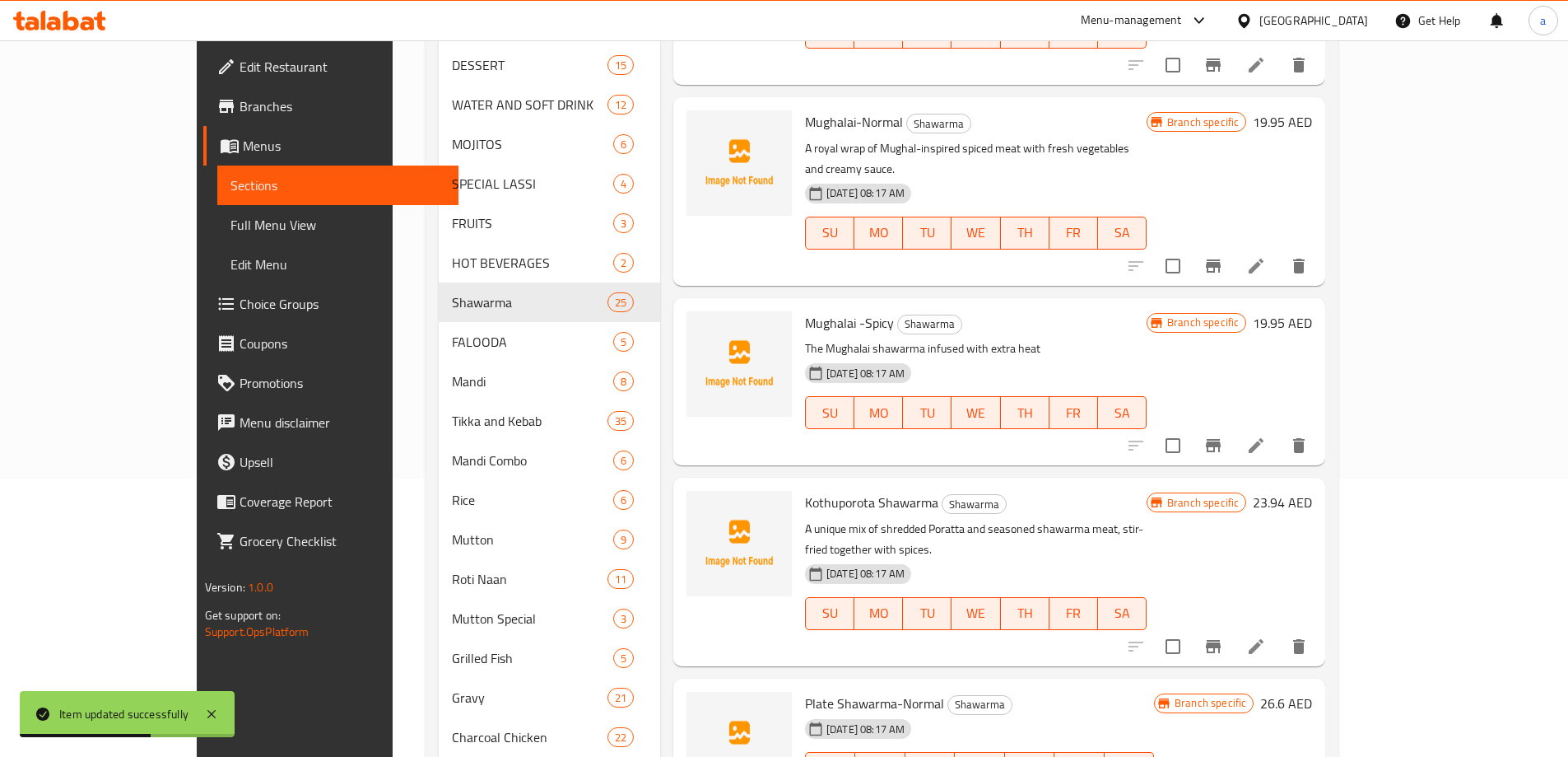
scroll to position [329, 0]
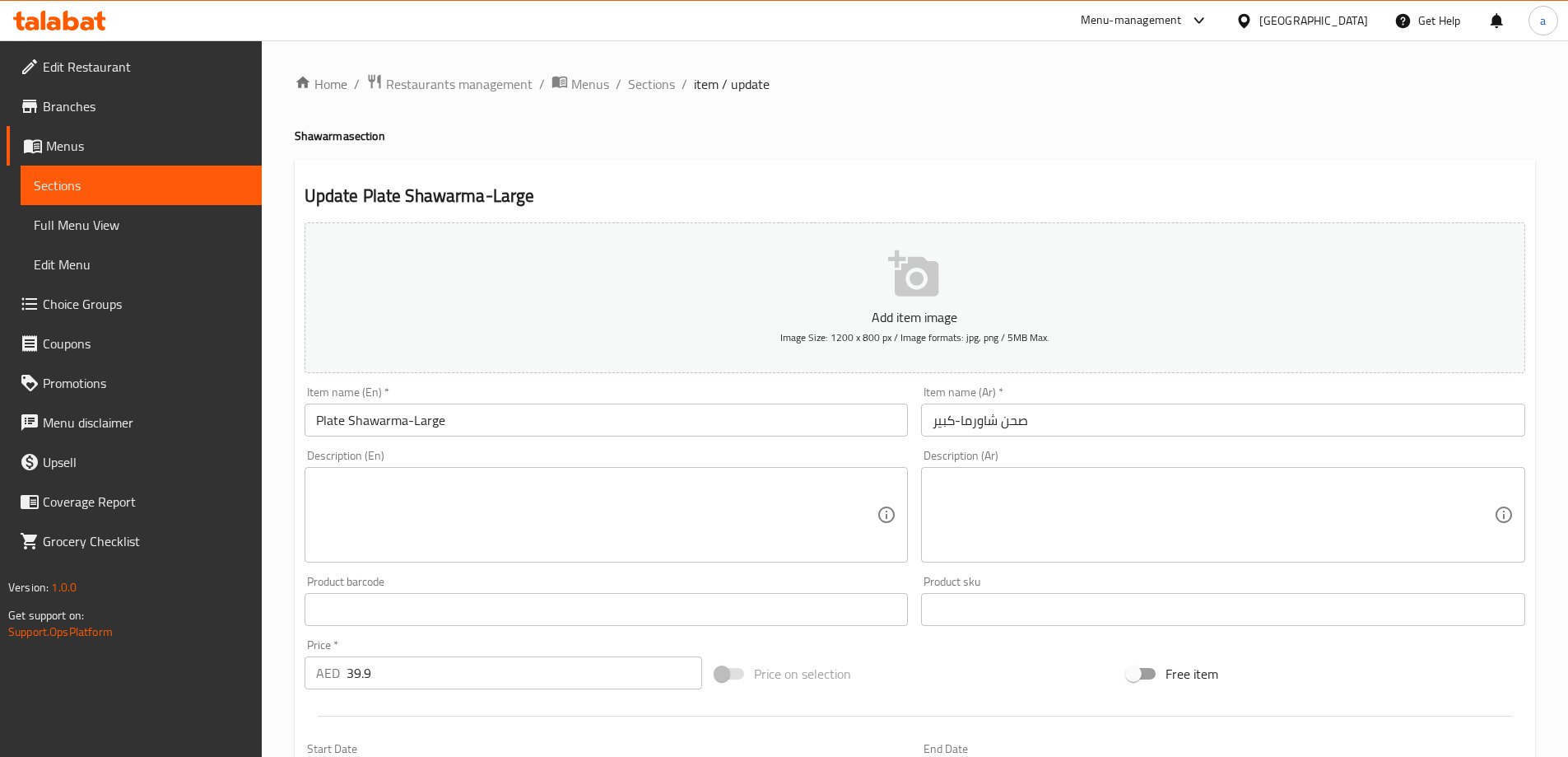
click at [639, 459] on div "Description (En) Description (En)" at bounding box center [606, 506] width 604 height 113
click at [624, 486] on textarea at bounding box center [596, 514] width 561 height 78
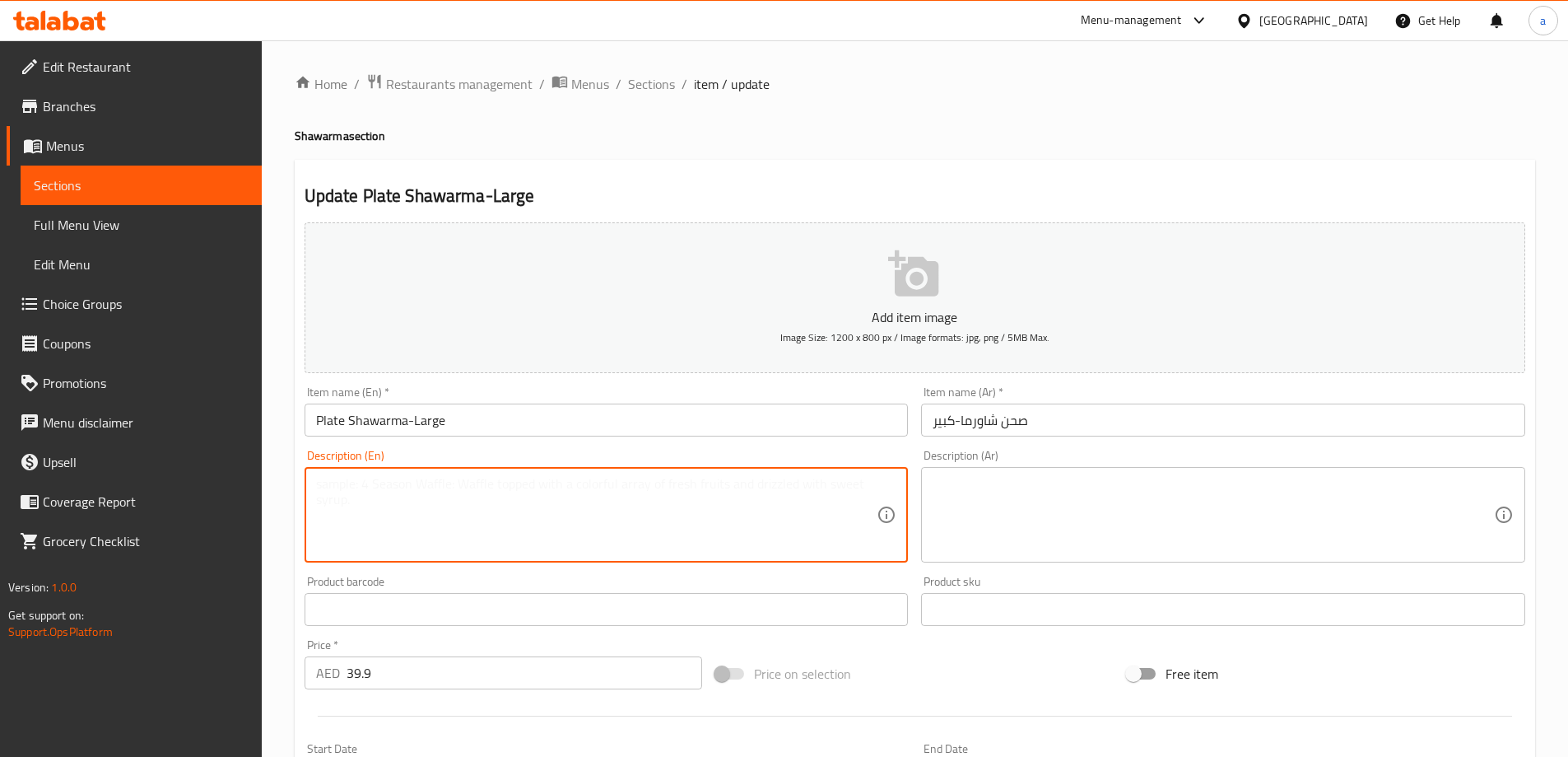
paste textarea "A larger portion of shawarma meat"
type textarea "A larger portion of shawarma meat"
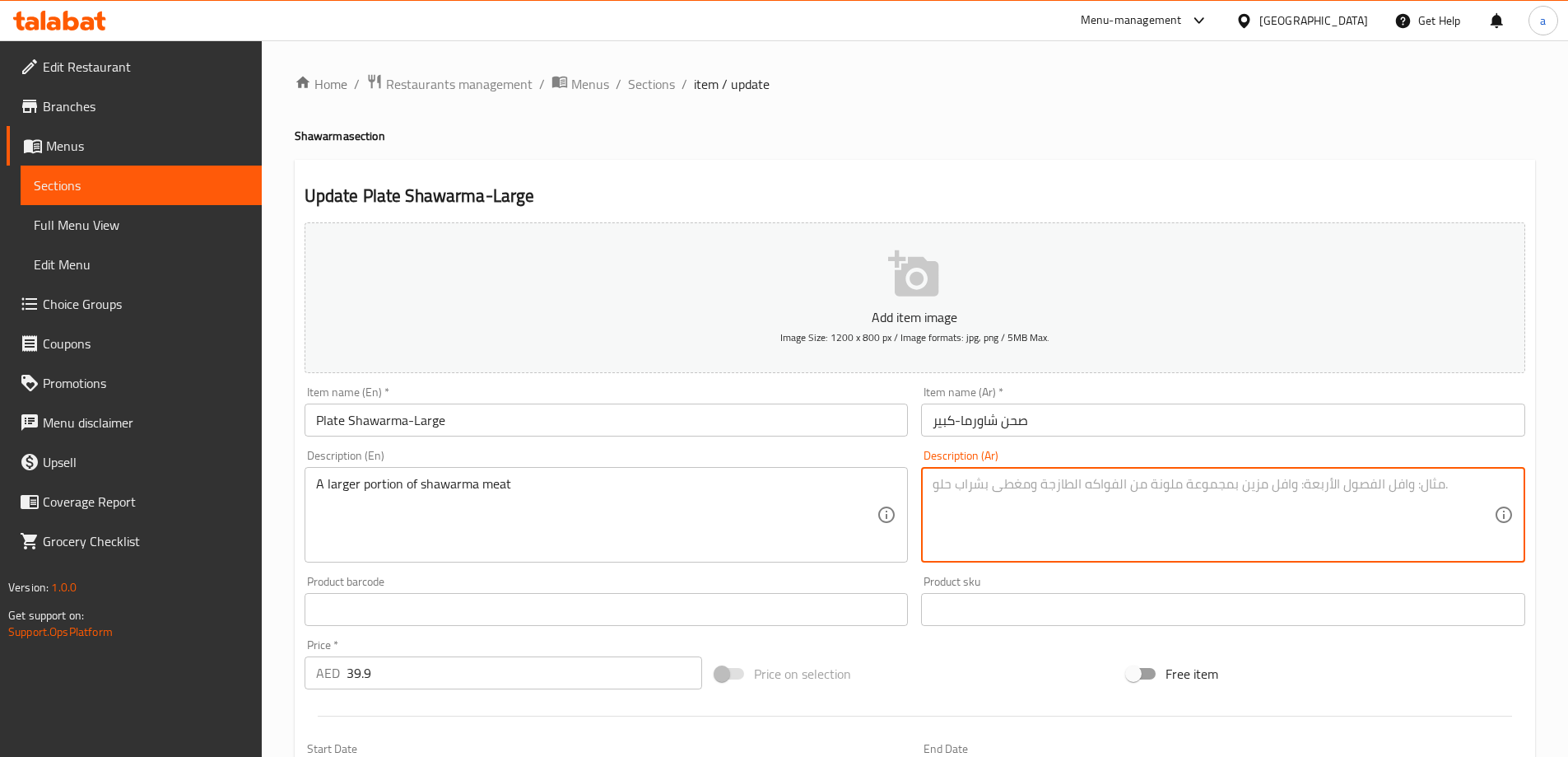
click at [1126, 497] on textarea at bounding box center [1213, 514] width 561 height 78
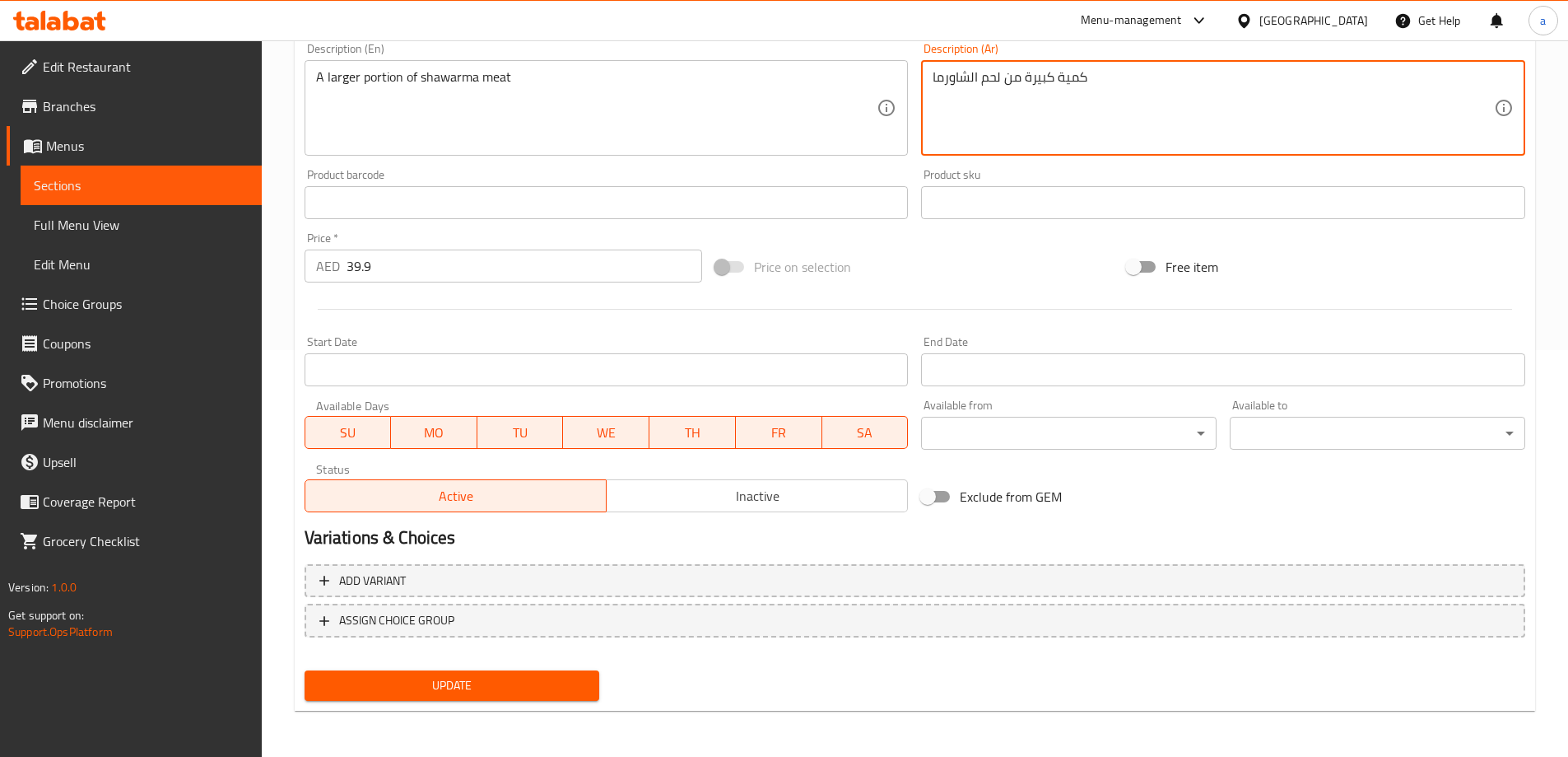
type textarea "كمية كبيرة من لحم الشاورما"
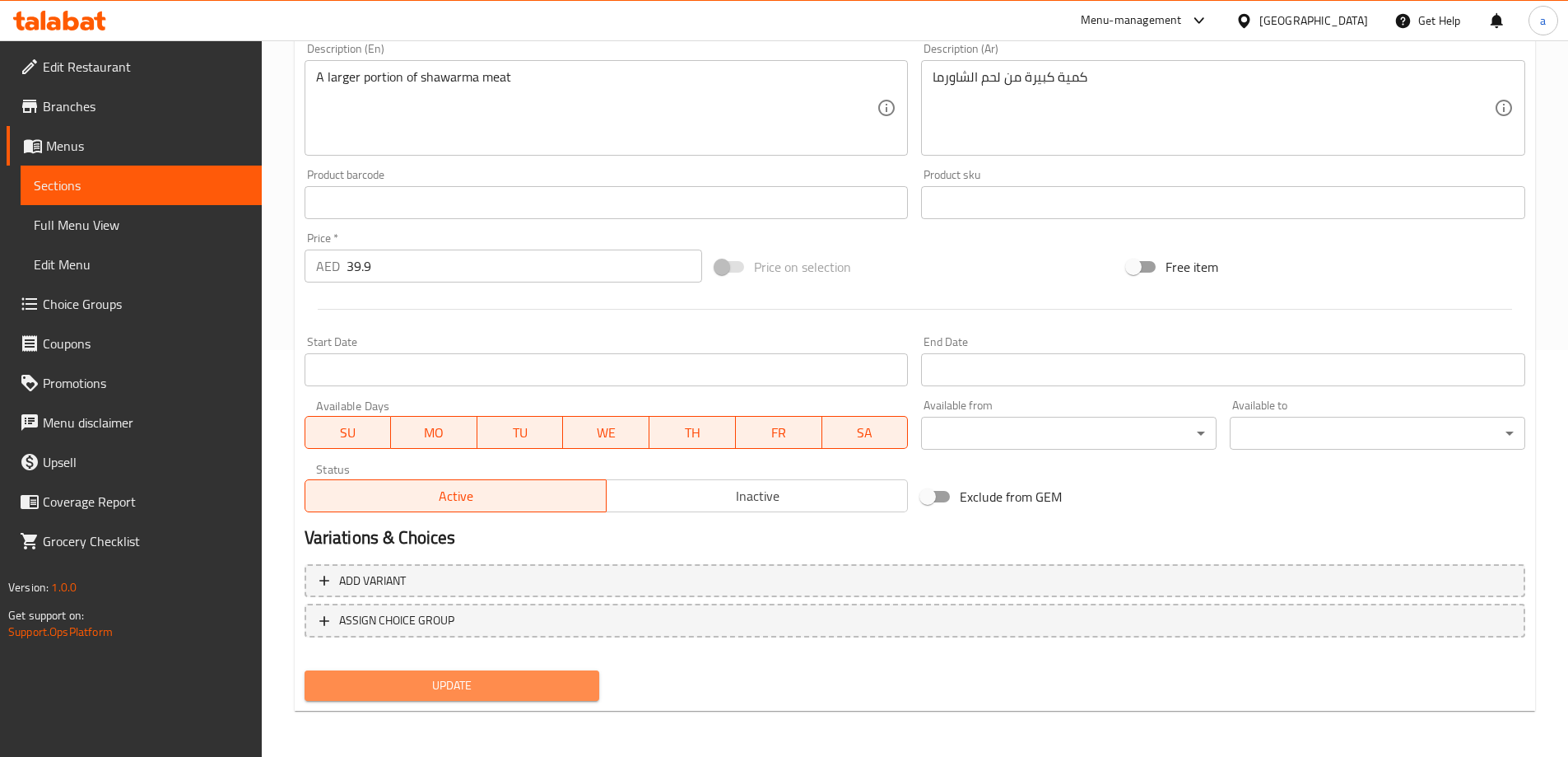
click at [505, 671] on button "Update" at bounding box center [452, 686] width 295 height 30
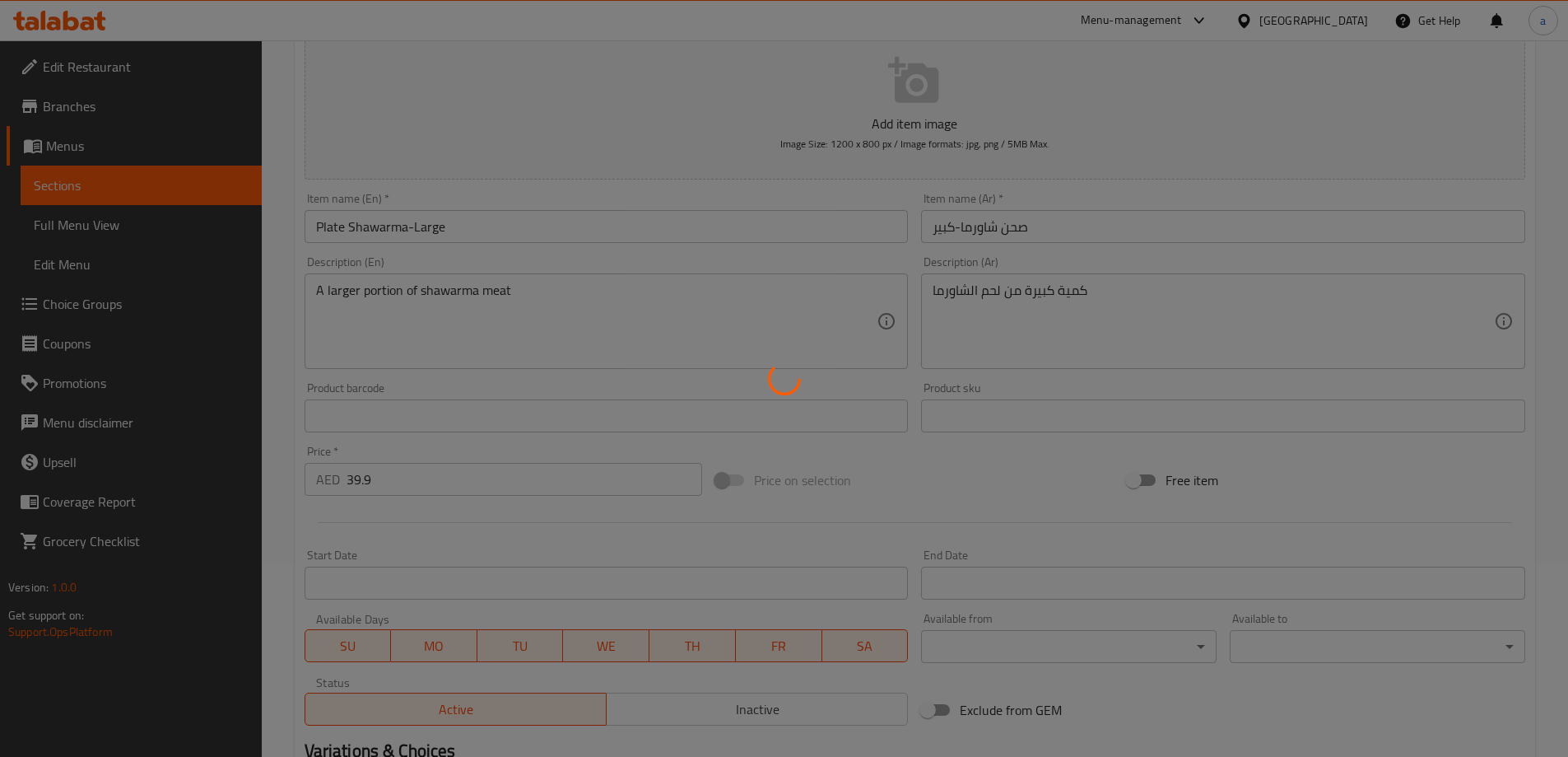
scroll to position [0, 0]
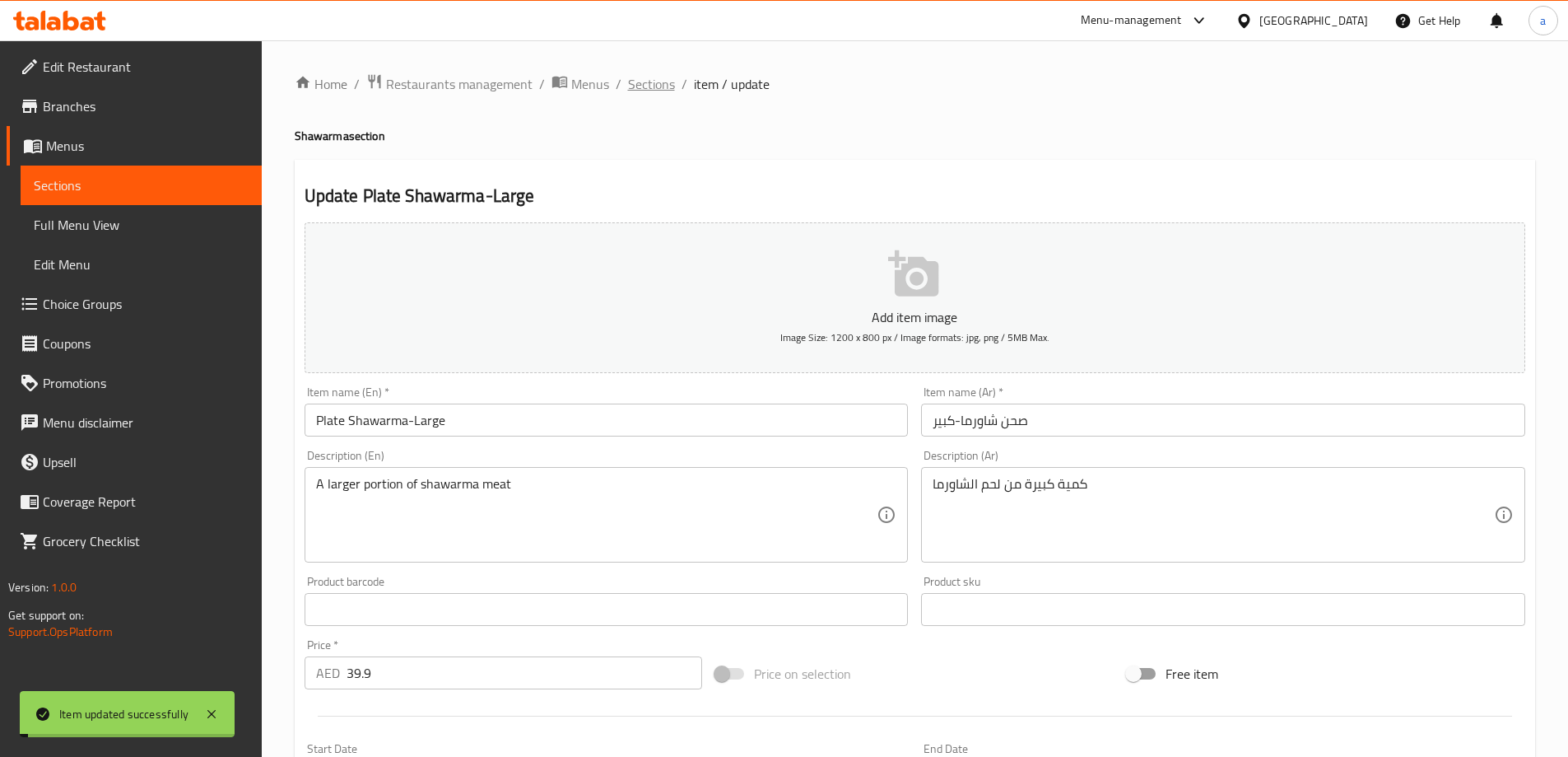
click at [658, 88] on span "Sections" at bounding box center [651, 84] width 47 height 20
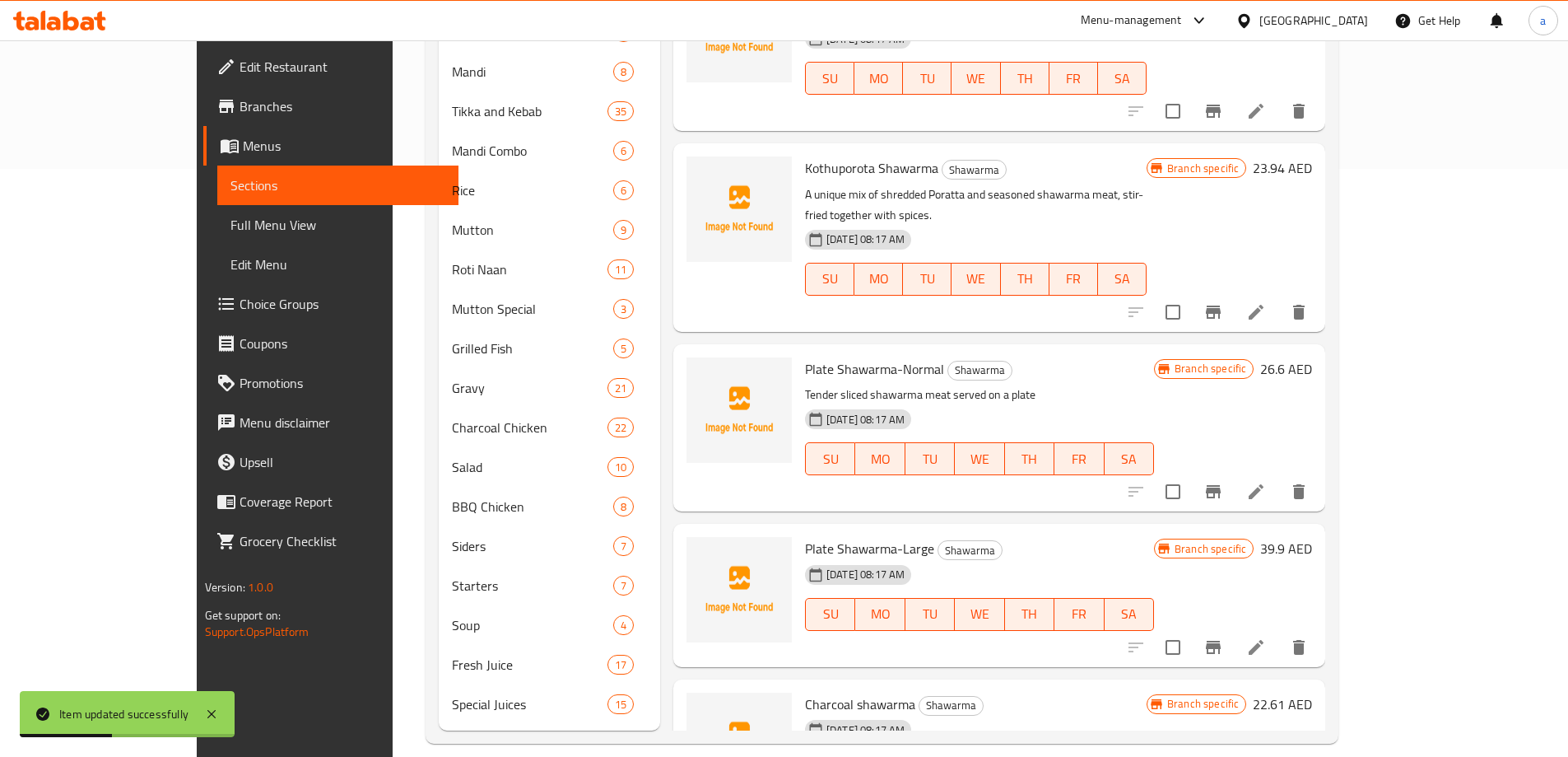
scroll to position [607, 0]
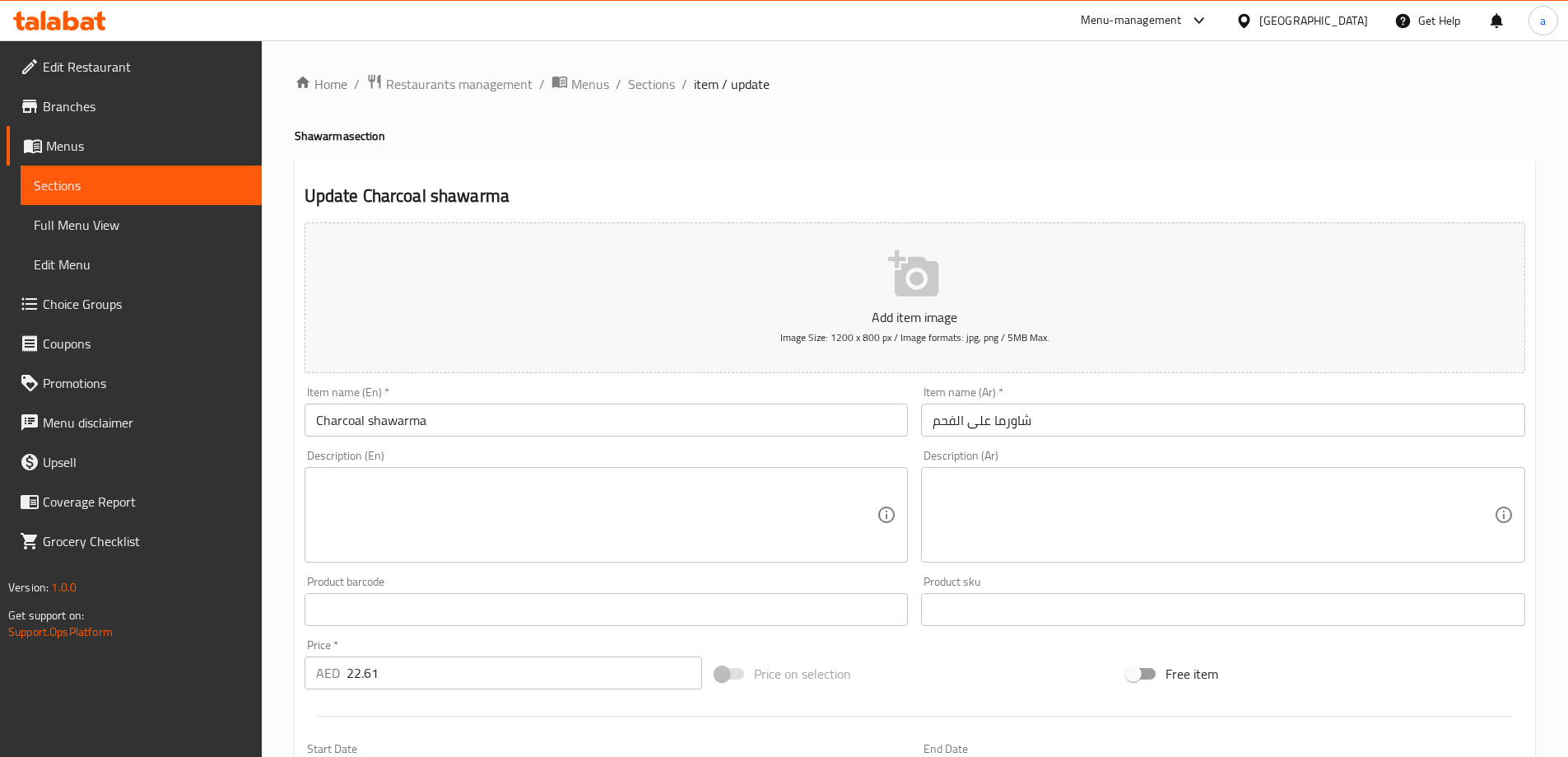
click at [665, 497] on textarea at bounding box center [596, 514] width 561 height 78
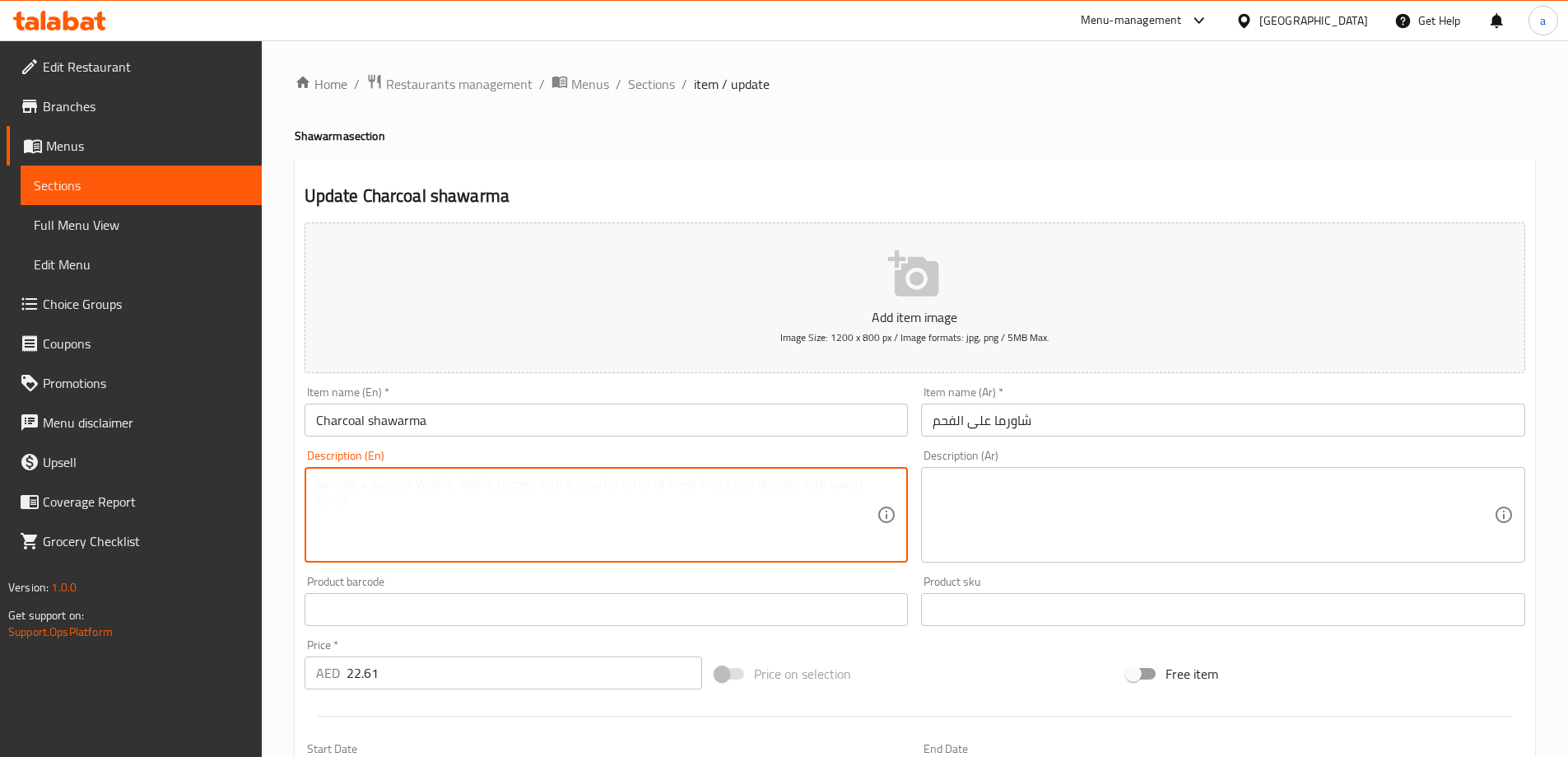
paste textarea "Juicy meat slow-grilled over charcoal for a smoky, aromatic flavor"
type textarea "Juicy meat slow-grilled over charcoal for a smoky, aromatic flavor"
click at [1169, 504] on textarea at bounding box center [1213, 514] width 561 height 78
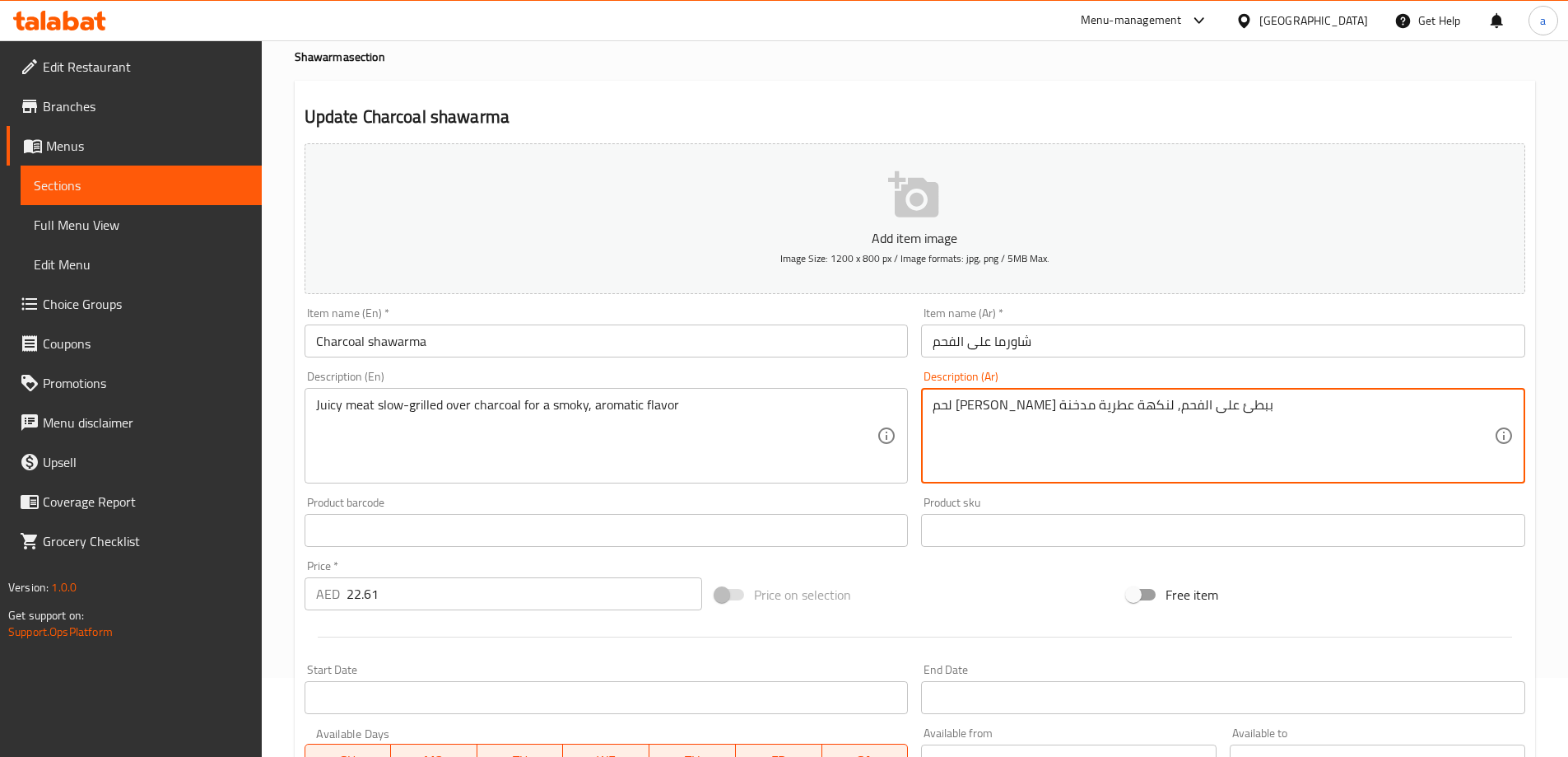
scroll to position [407, 0]
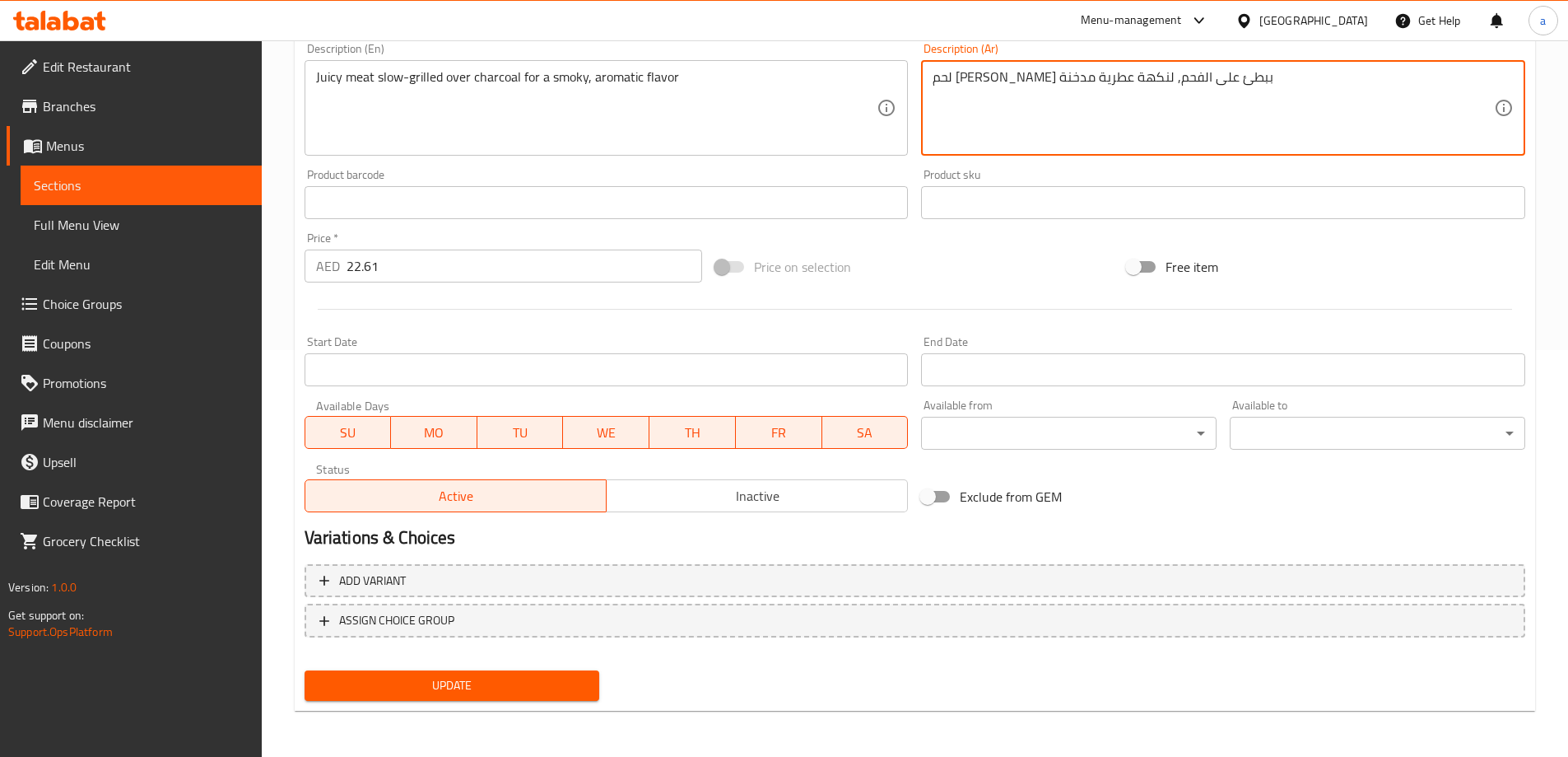
type textarea "لحم جوسي مشوي ببطئ على الفحم, لنكهة عطرية مدخنة"
click at [519, 671] on button "Update" at bounding box center [452, 686] width 295 height 30
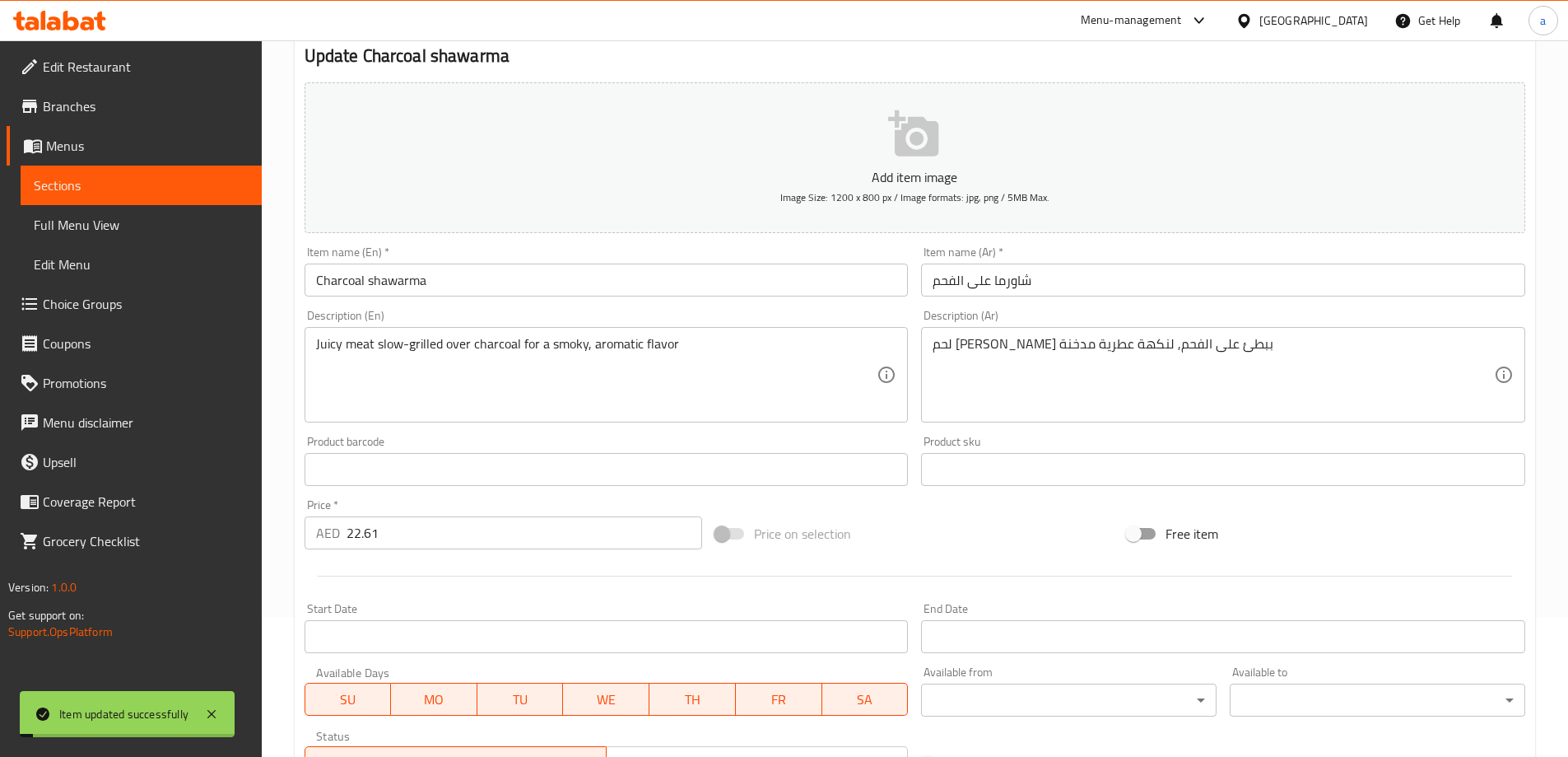
scroll to position [0, 0]
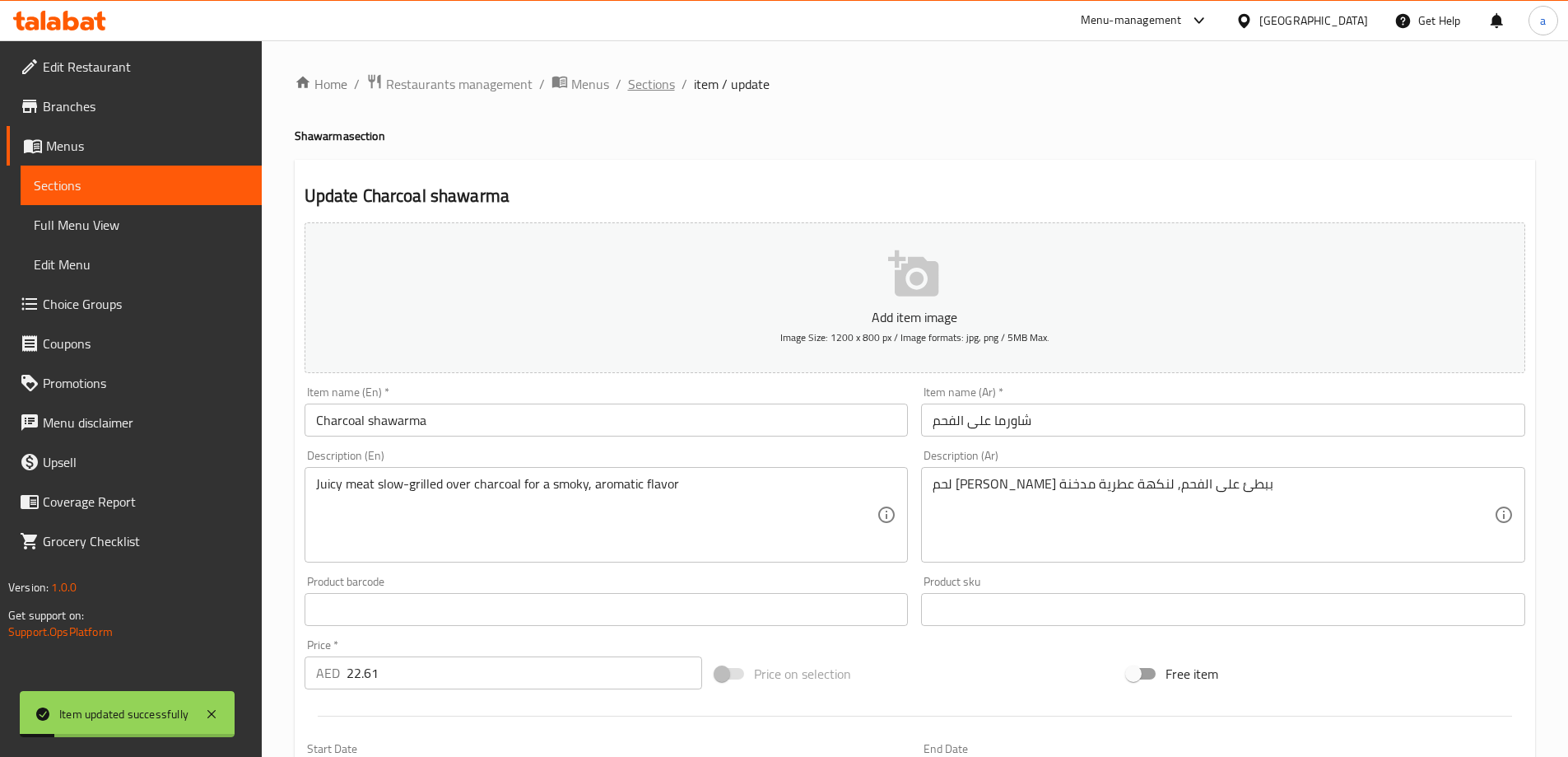
click at [659, 88] on span "Sections" at bounding box center [651, 84] width 47 height 20
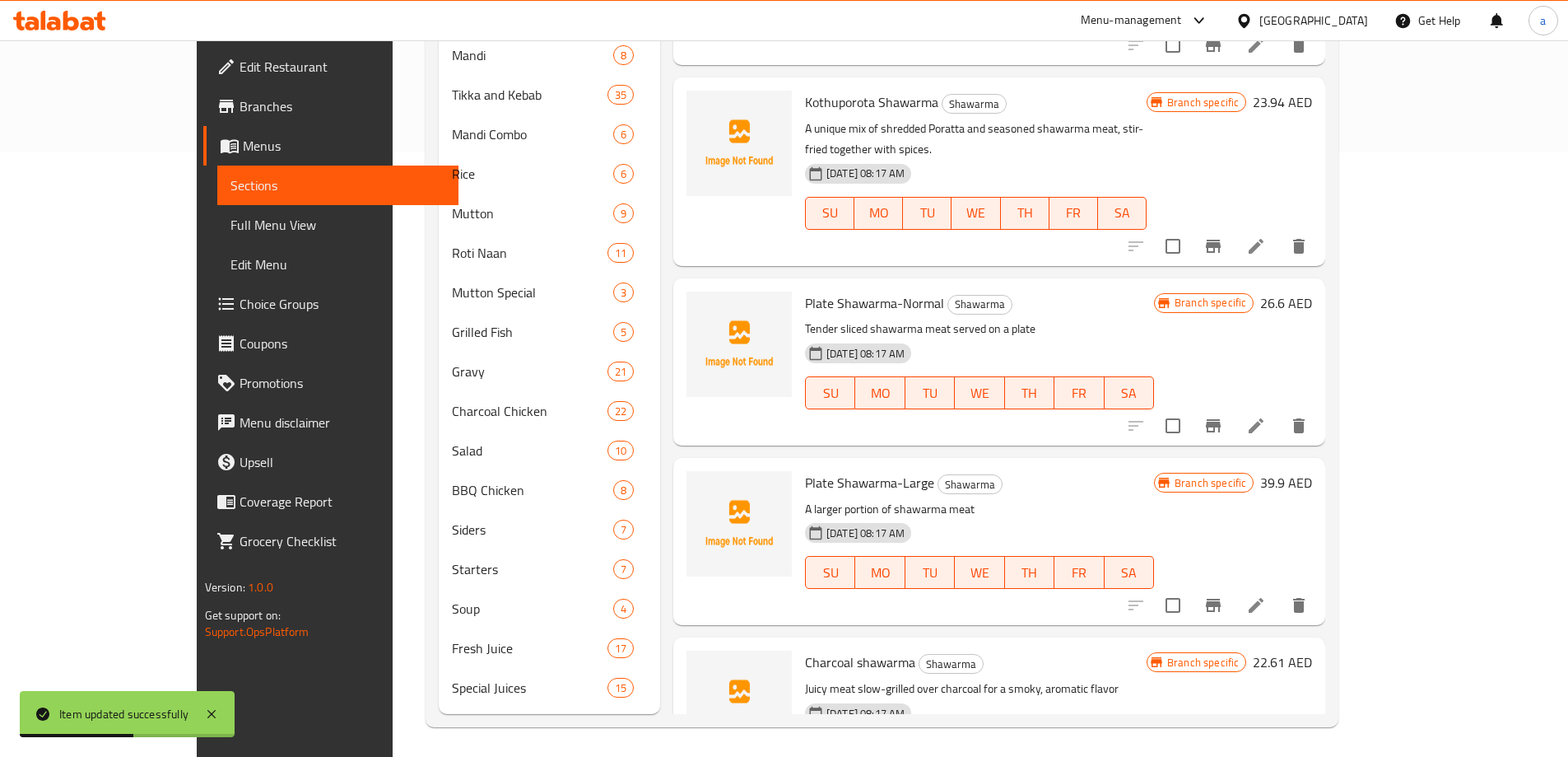
scroll to position [607, 0]
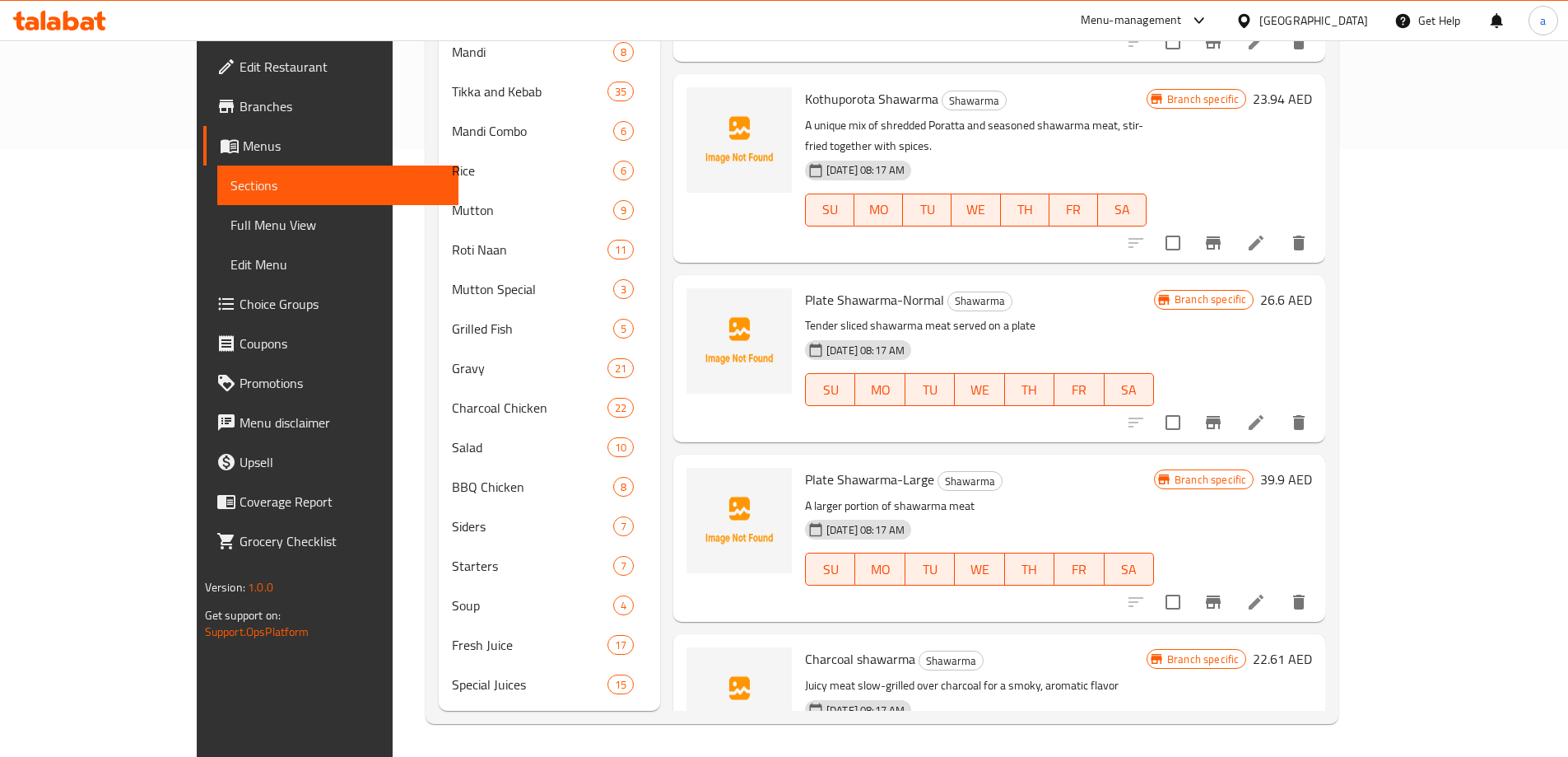
copy span "Sulthan"
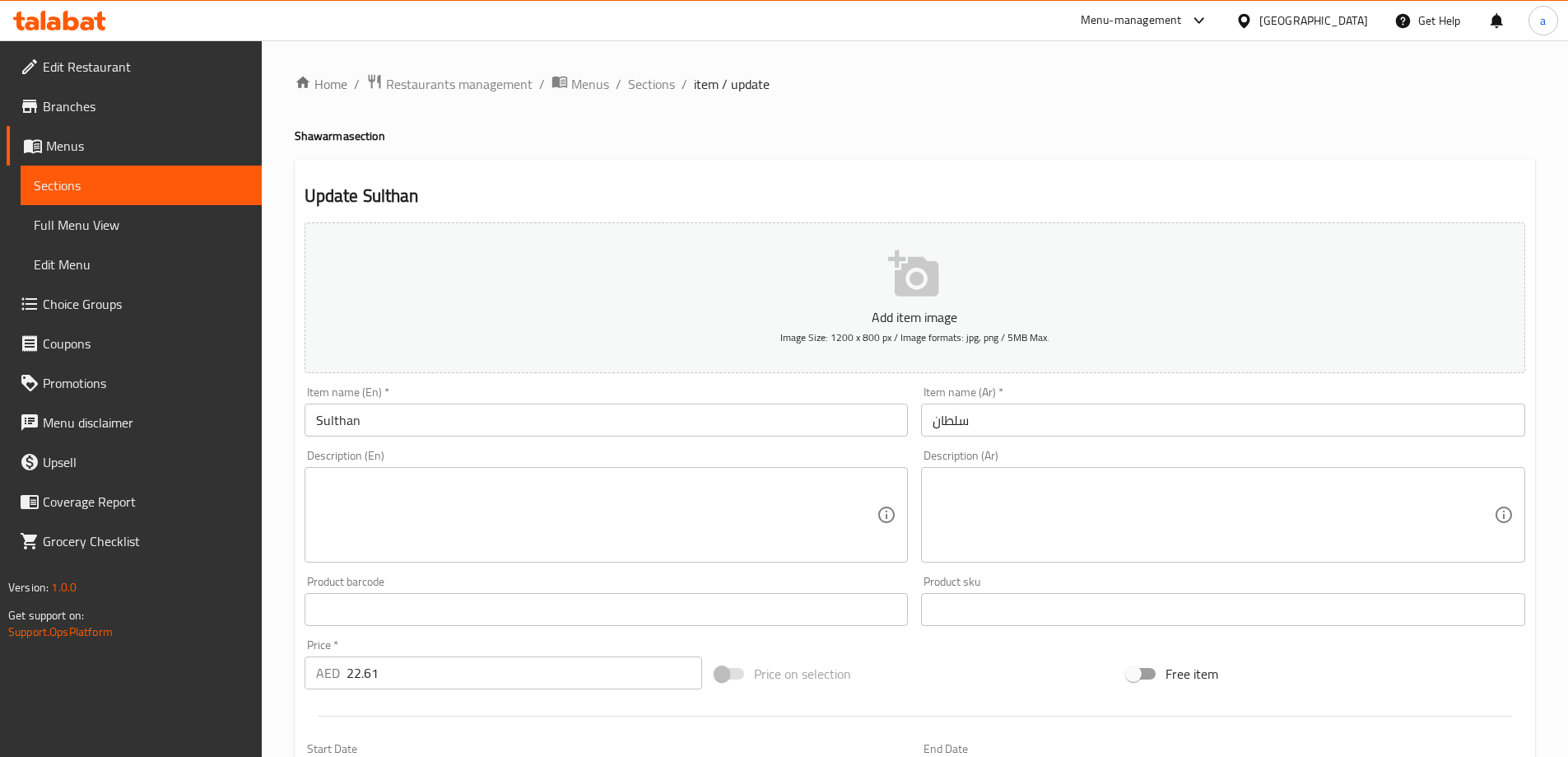
click at [532, 512] on textarea at bounding box center [596, 514] width 561 height 78
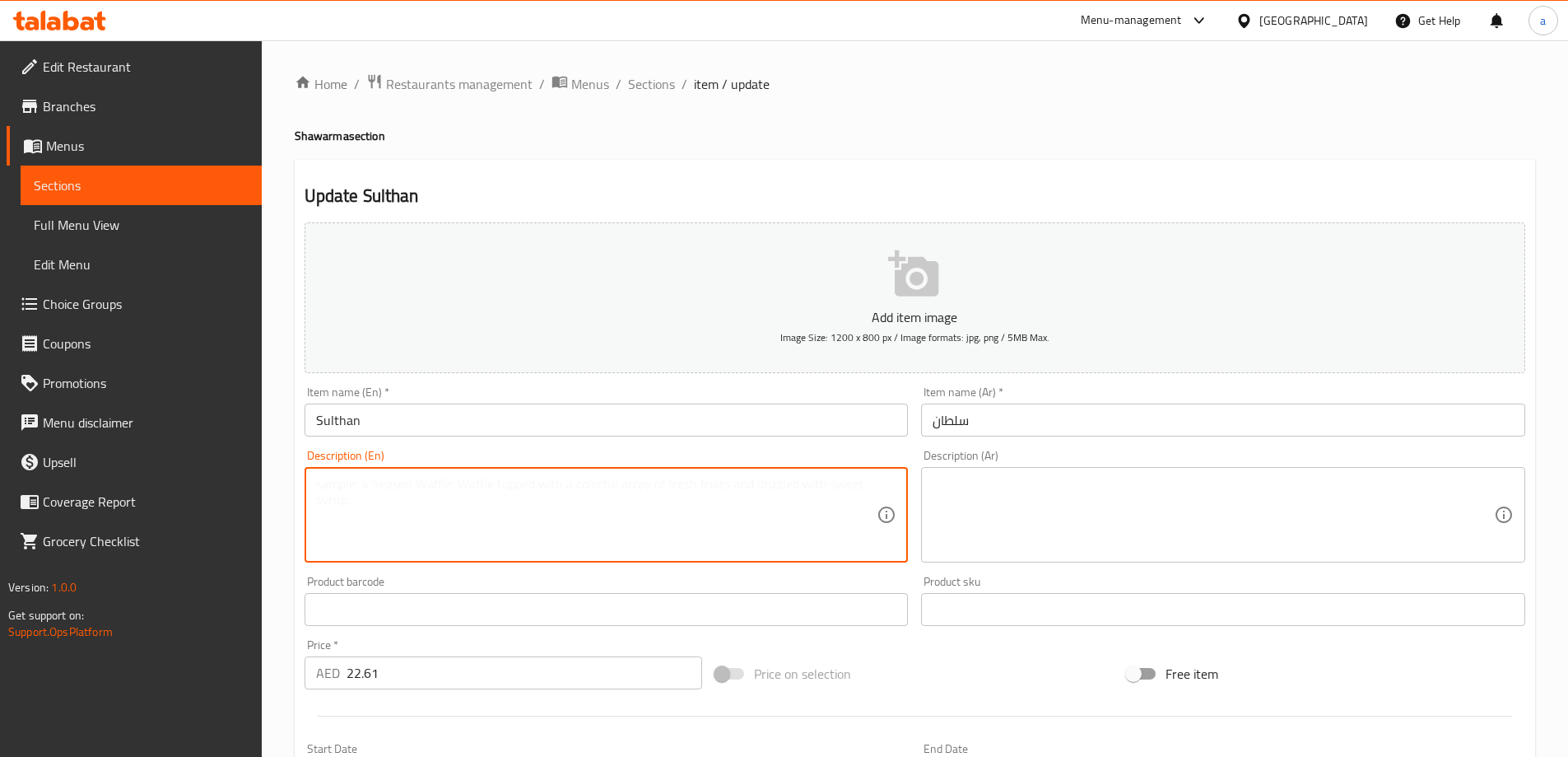
paste textarea "Tender slices of seasoned meat, slow-cooked on a vertical rotisserie"
drag, startPoint x: 701, startPoint y: 495, endPoint x: 639, endPoint y: 506, distance: 63.0
click at [639, 506] on textarea "Tender slices of seasoned meat, slow-cooked on a vertical rotisserie" at bounding box center [596, 514] width 561 height 78
type textarea "Tender slices of seasoned meat, slow-cooked on a vertical rotisserie"
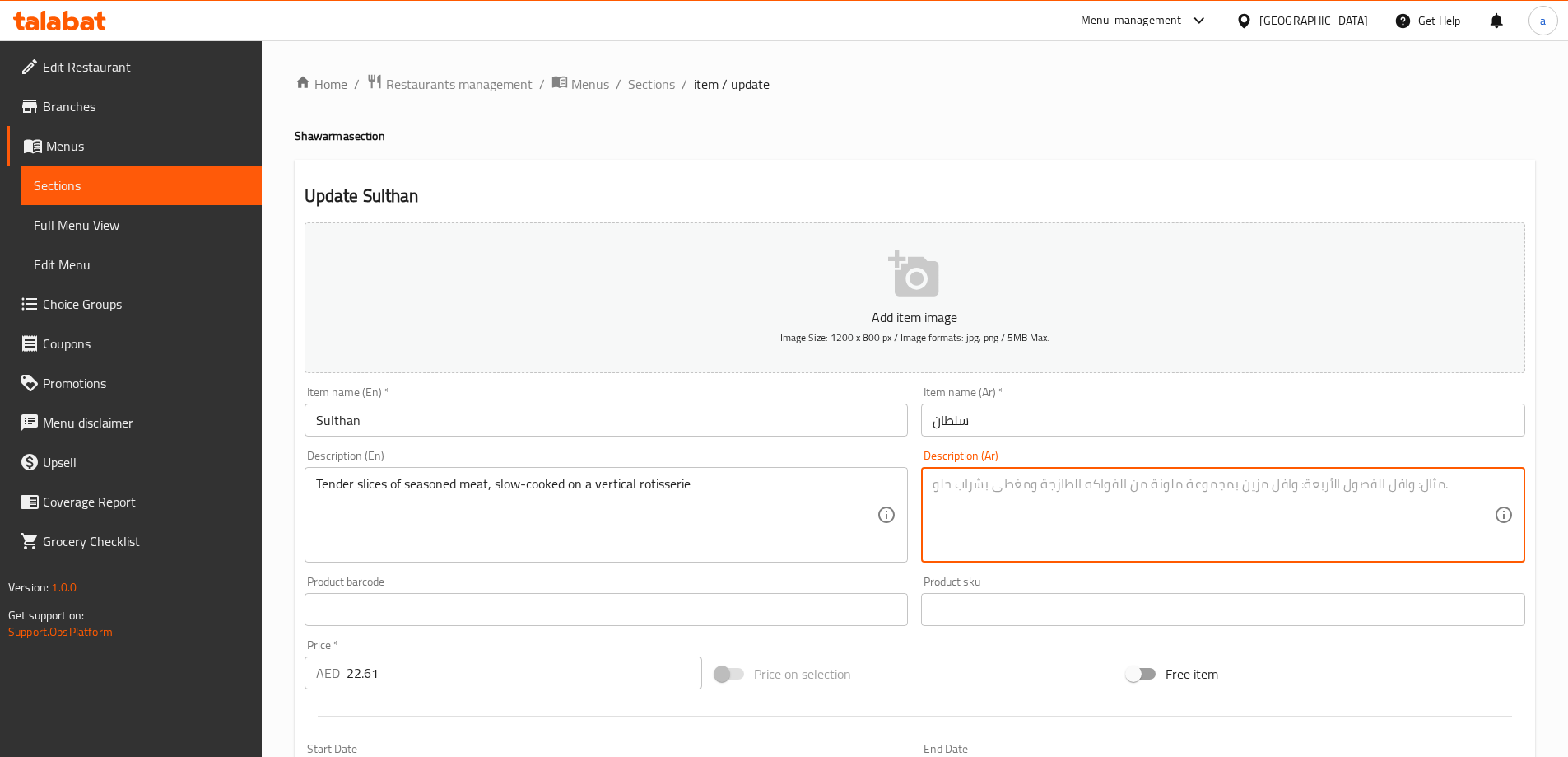
click at [1037, 492] on textarea at bounding box center [1213, 514] width 561 height 78
type textarea "ل"
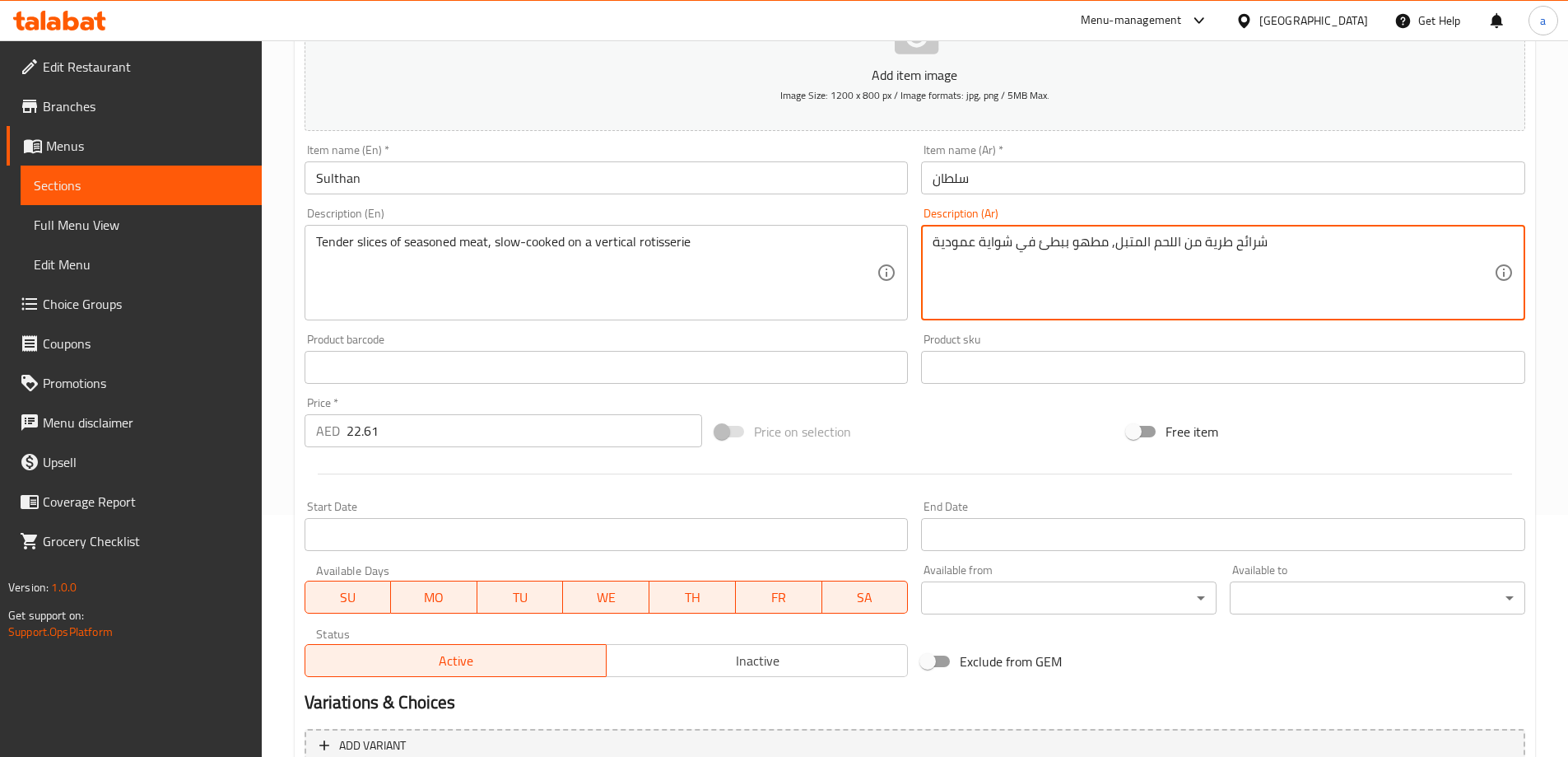
scroll to position [407, 0]
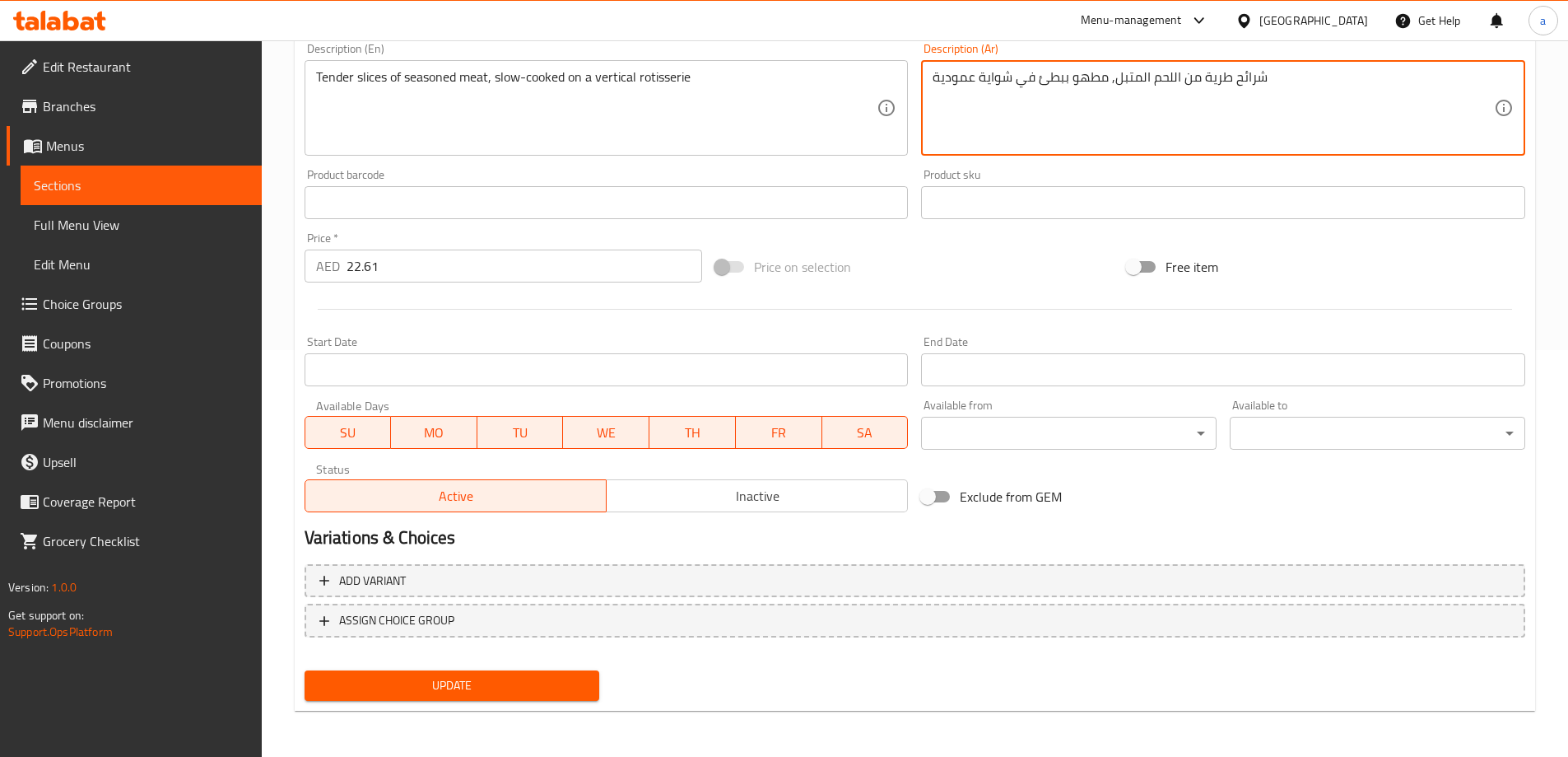
type textarea "شرائح طرية من اللحم المتبل, مطهو ببطئ في شواية عمودية"
click at [488, 692] on span "Update" at bounding box center [452, 686] width 269 height 21
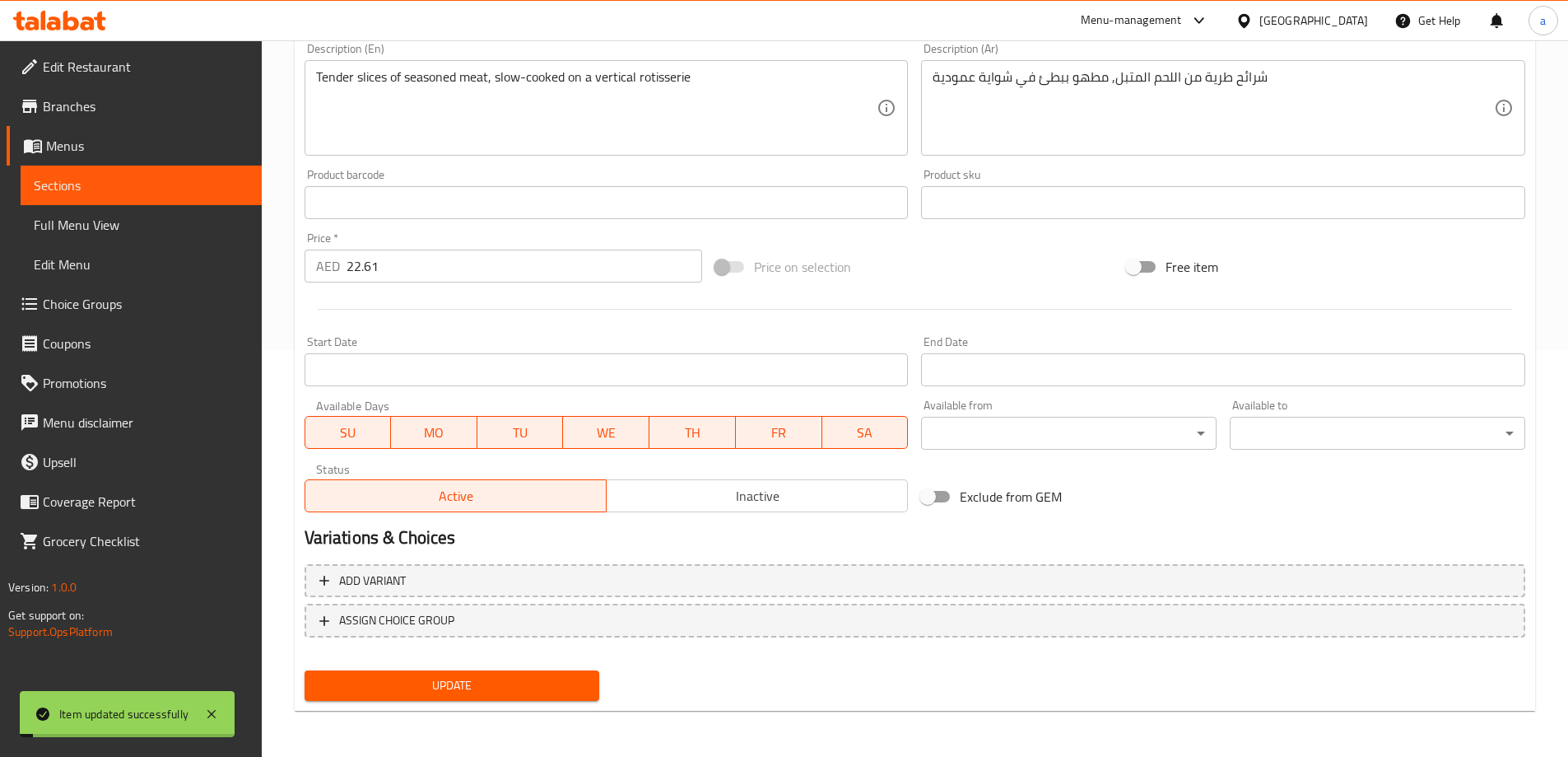
scroll to position [0, 0]
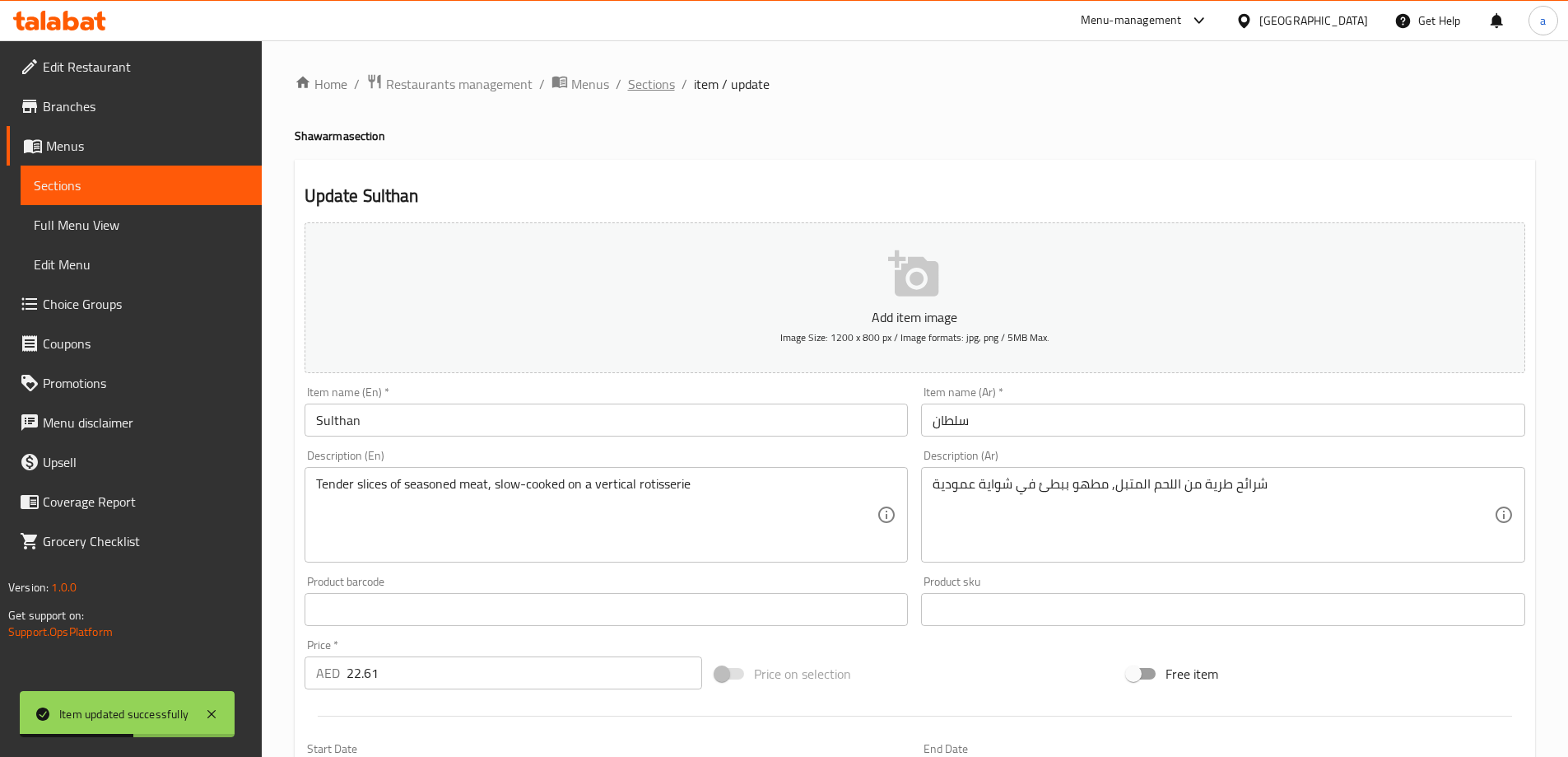
click at [660, 75] on span "Sections" at bounding box center [651, 84] width 47 height 20
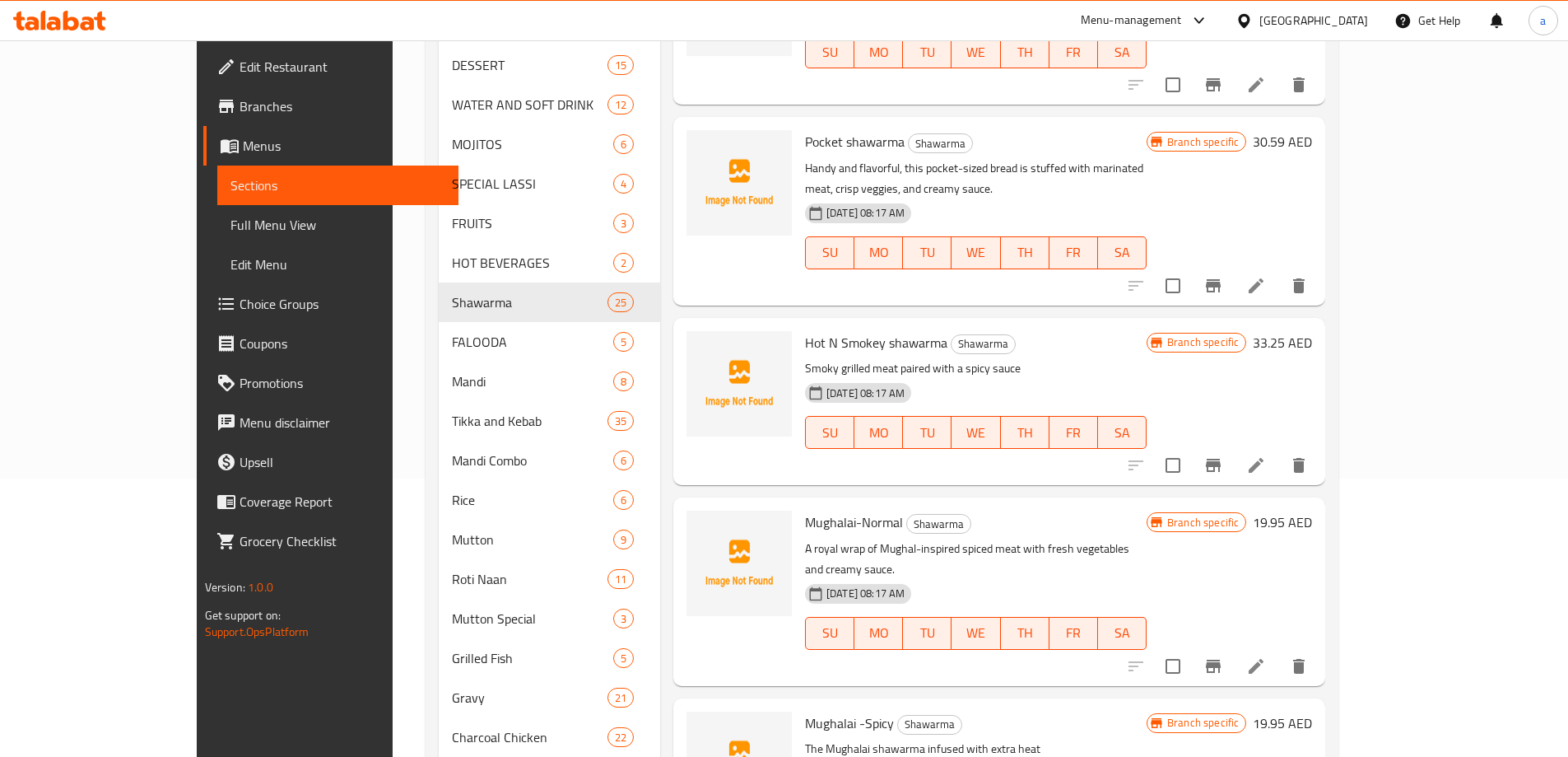
scroll to position [2663, 0]
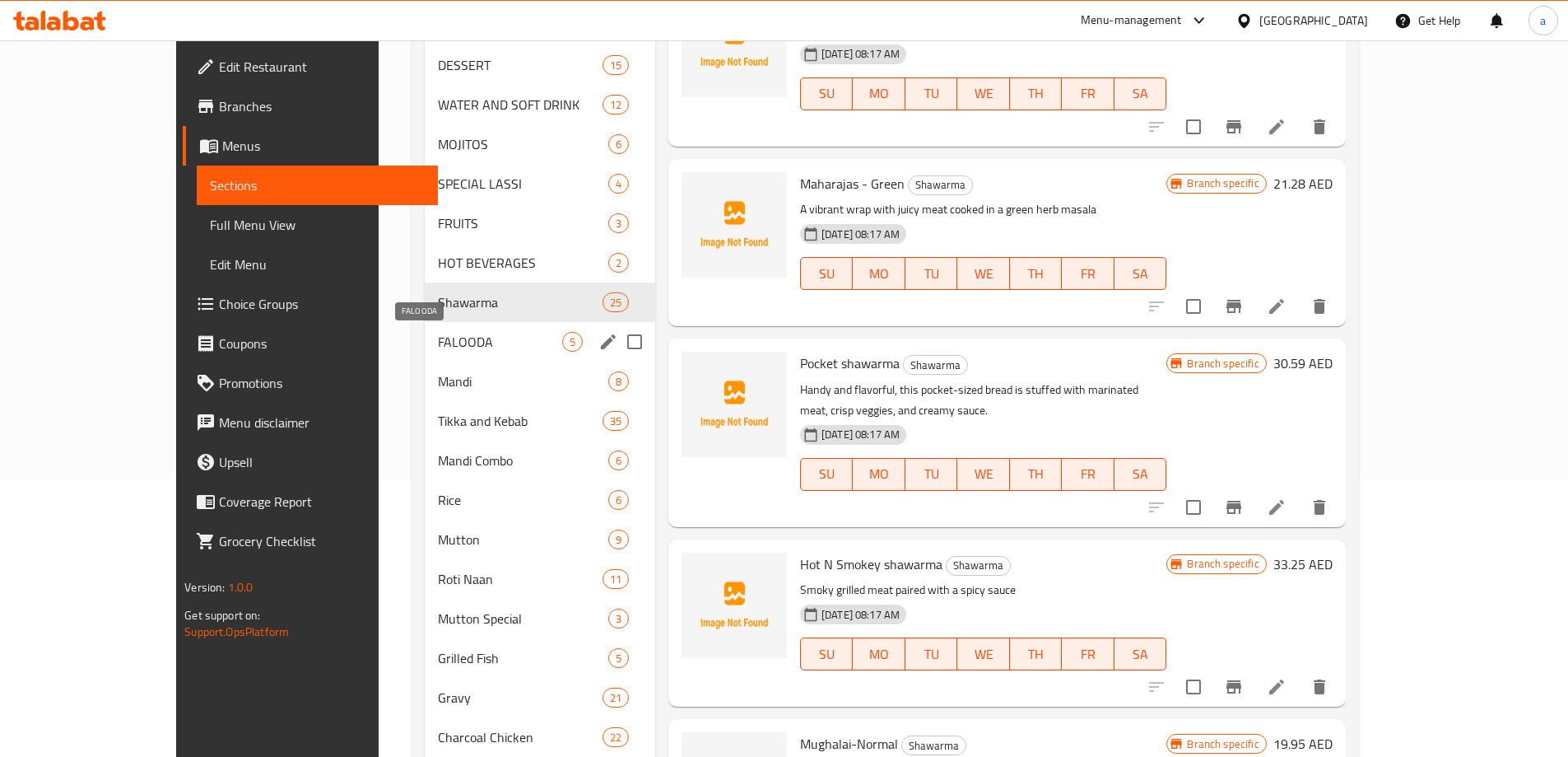
click at [444, 333] on span "FALOODA" at bounding box center [499, 341] width 123 height 20
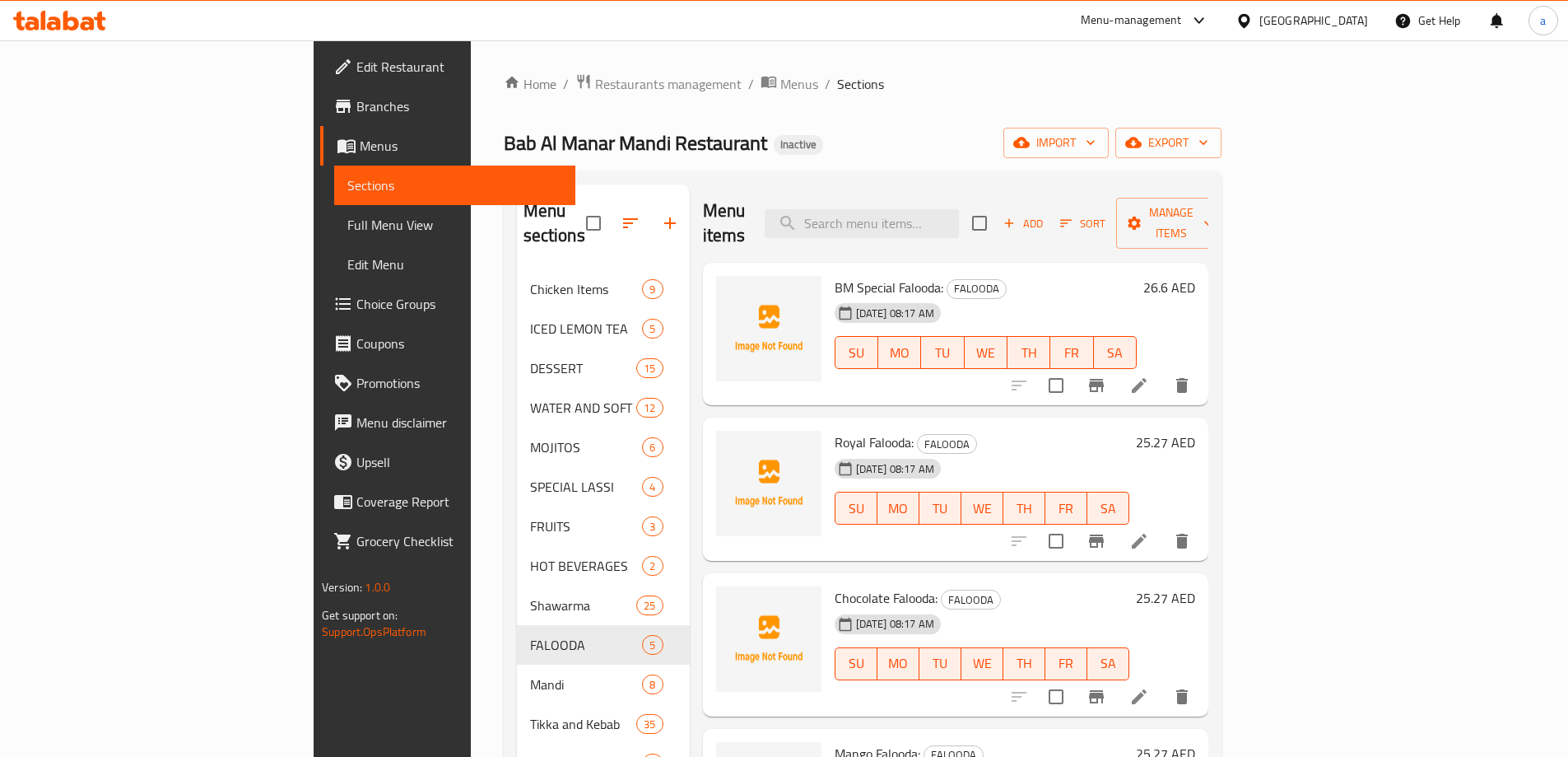
click at [855, 275] on span "BM Special Falooda:" at bounding box center [889, 287] width 109 height 24
copy span "Falooda"
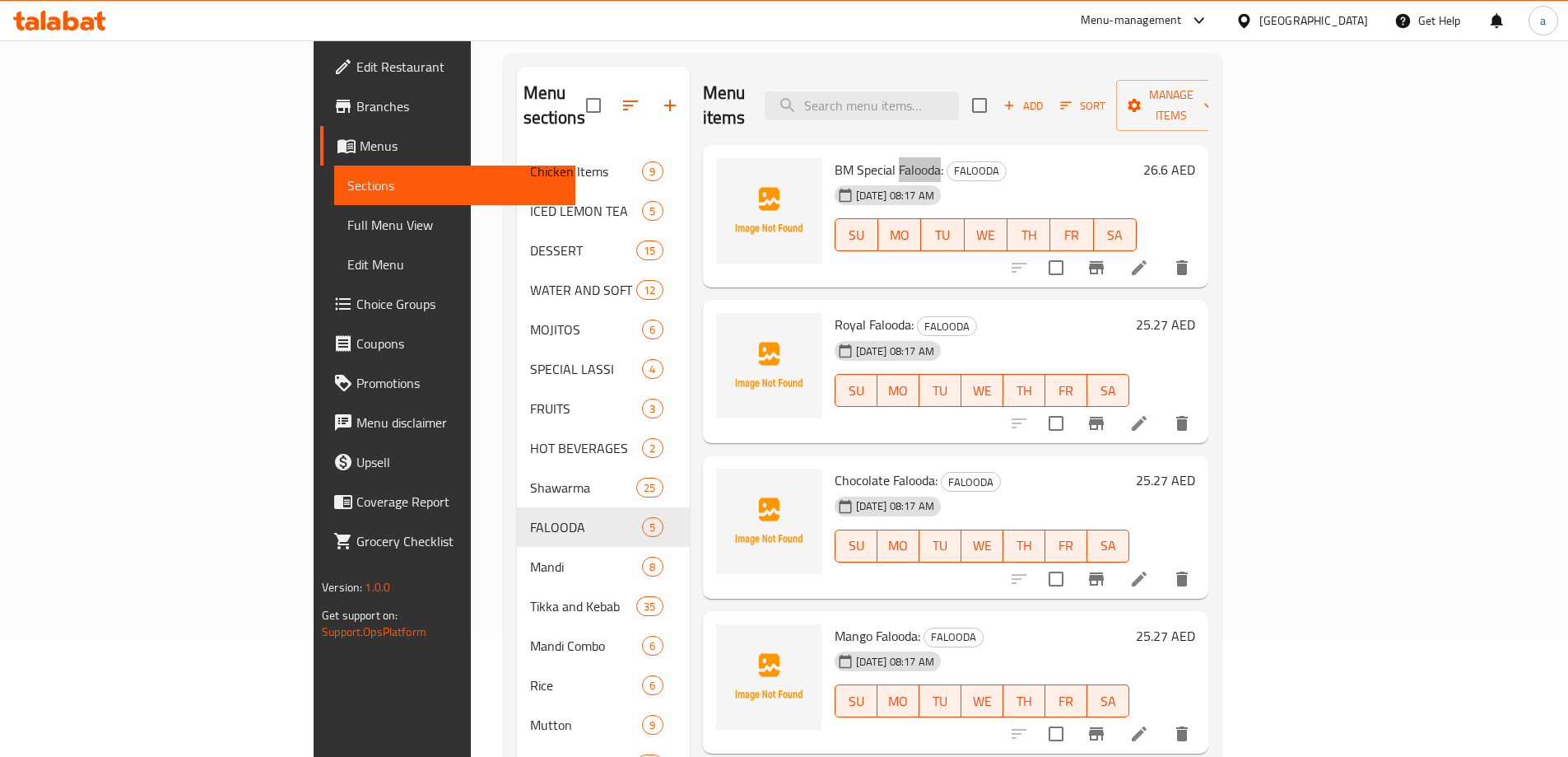
scroll to position [114, 0]
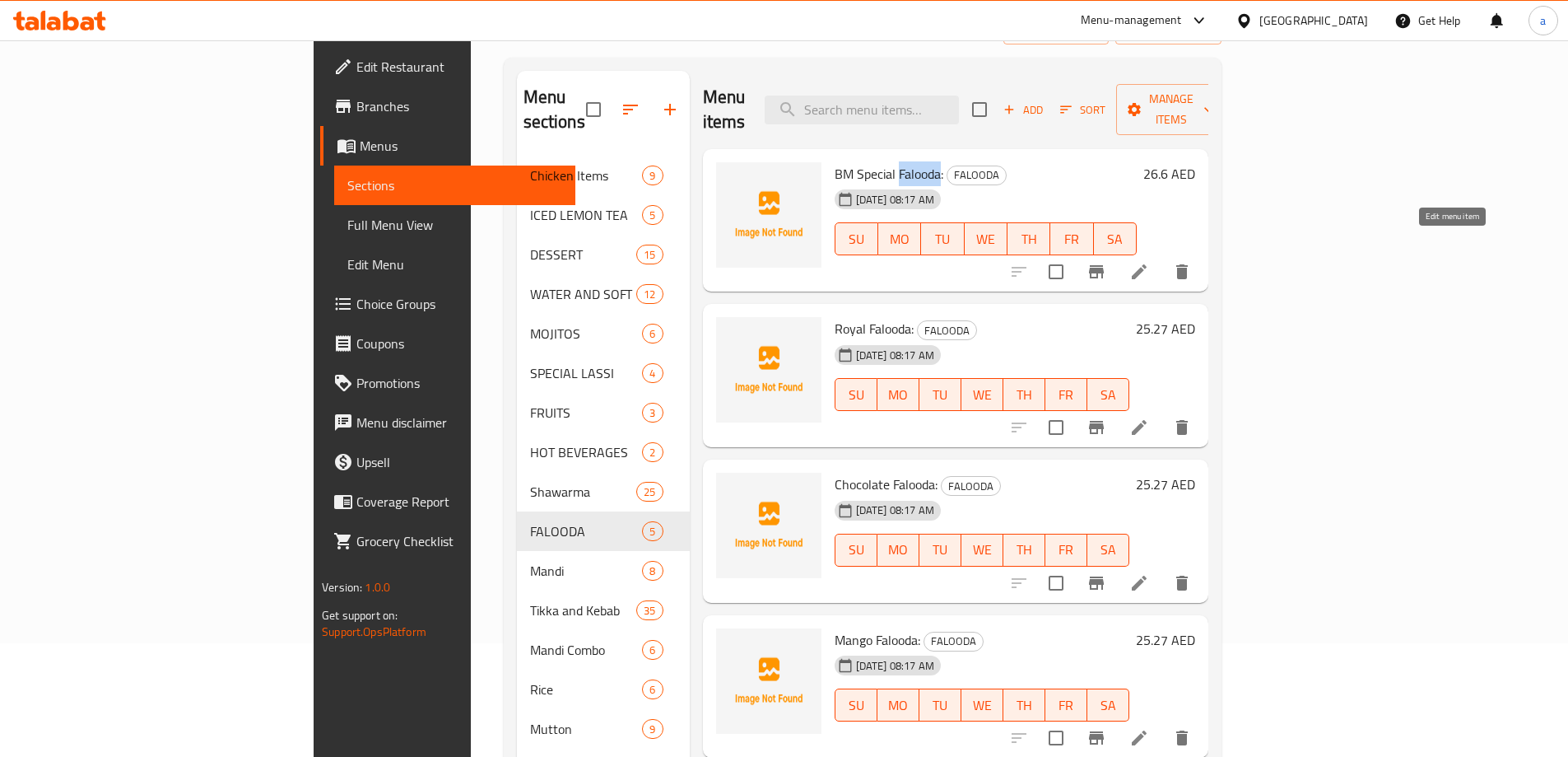
click at [1149, 261] on icon at bounding box center [1138, 271] width 20 height 20
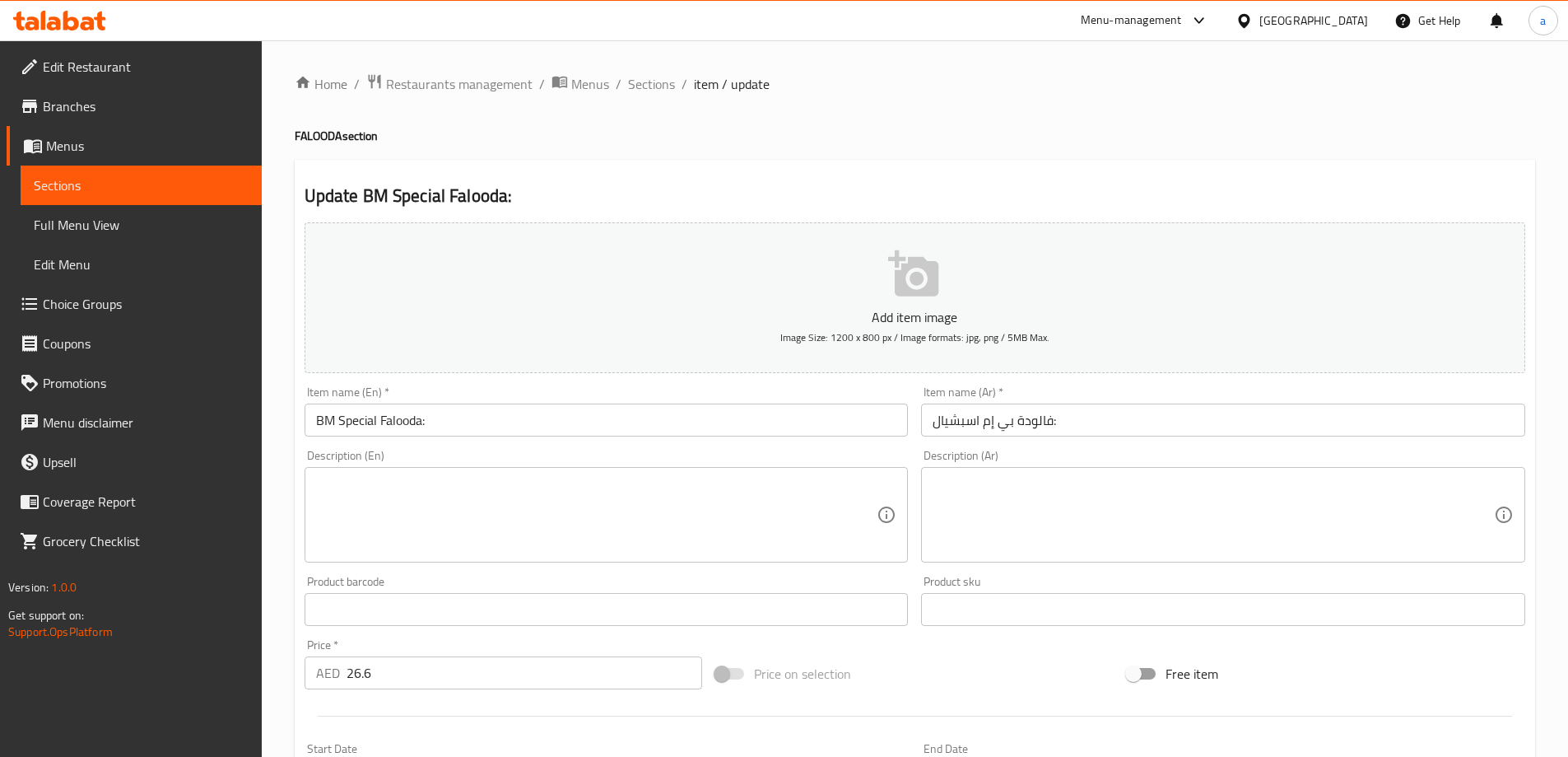
click at [515, 534] on textarea at bounding box center [596, 514] width 561 height 78
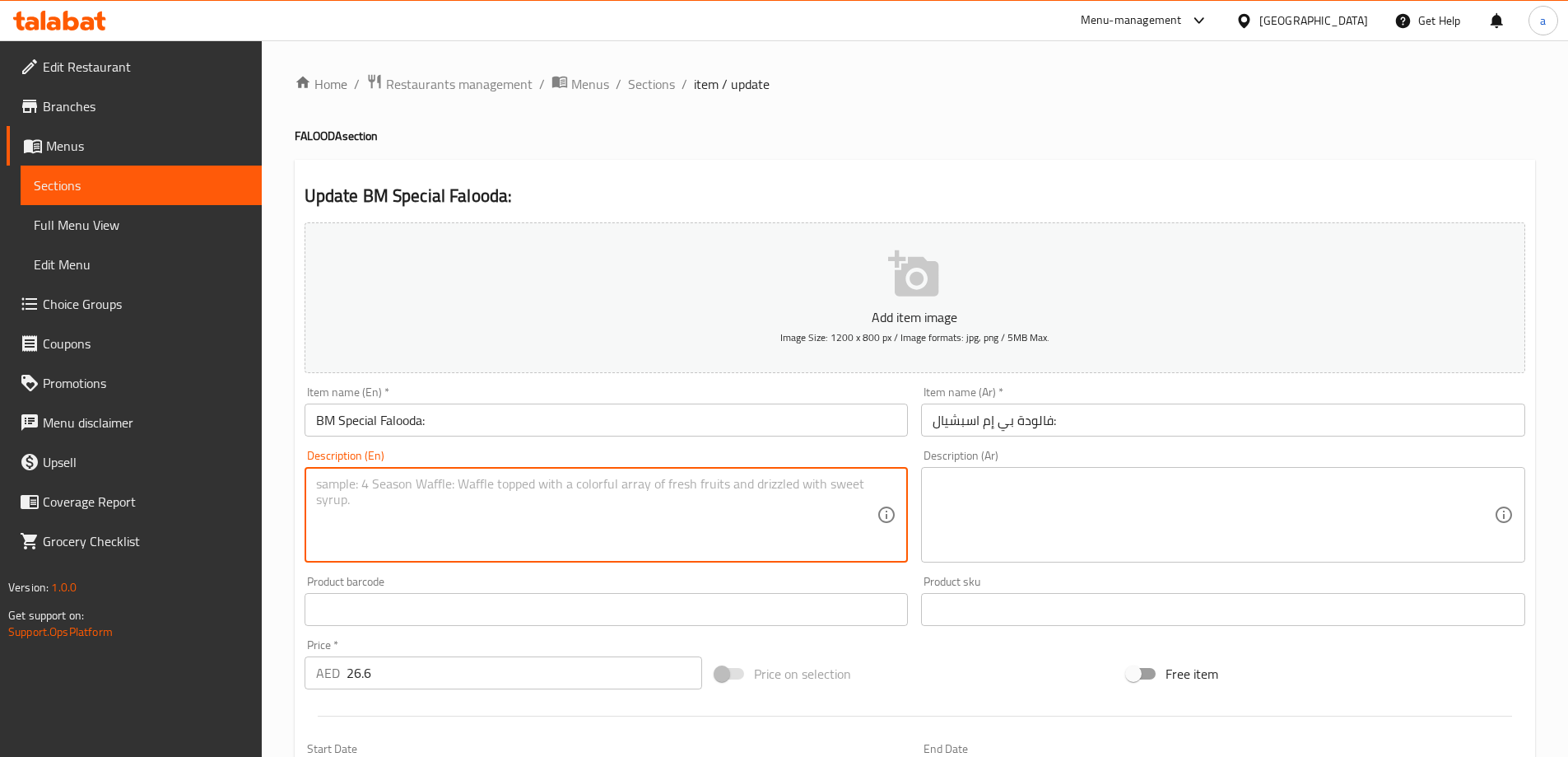
paste textarea "A colorful layered dessert drink with vermicelli, jelly, sweet basil seeds, ice…"
type textarea "A colorful layered dessert drink with vermicelli, jelly, sweet basil seeds, ice…"
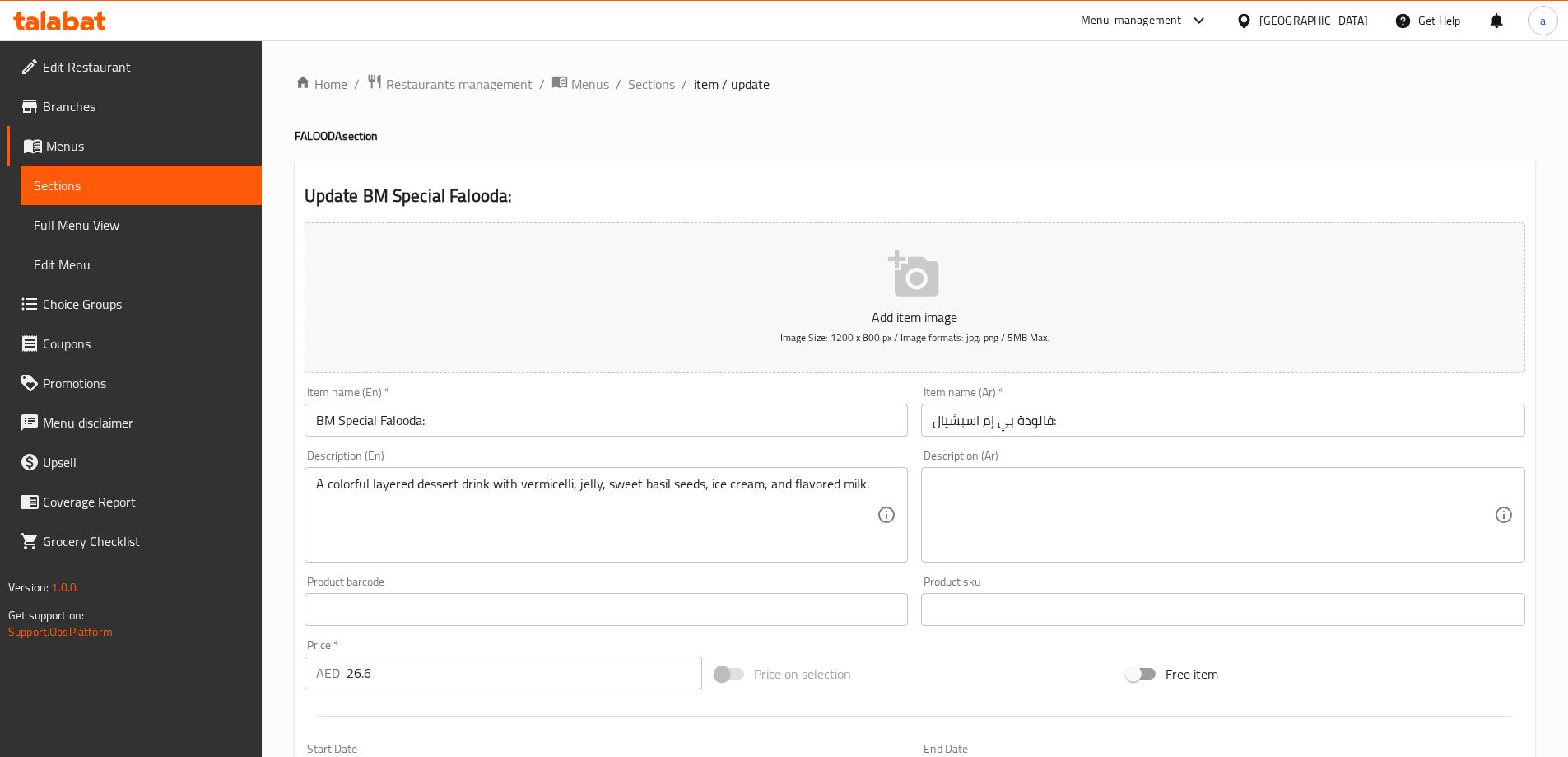
click at [1409, 528] on textarea at bounding box center [1213, 514] width 561 height 78
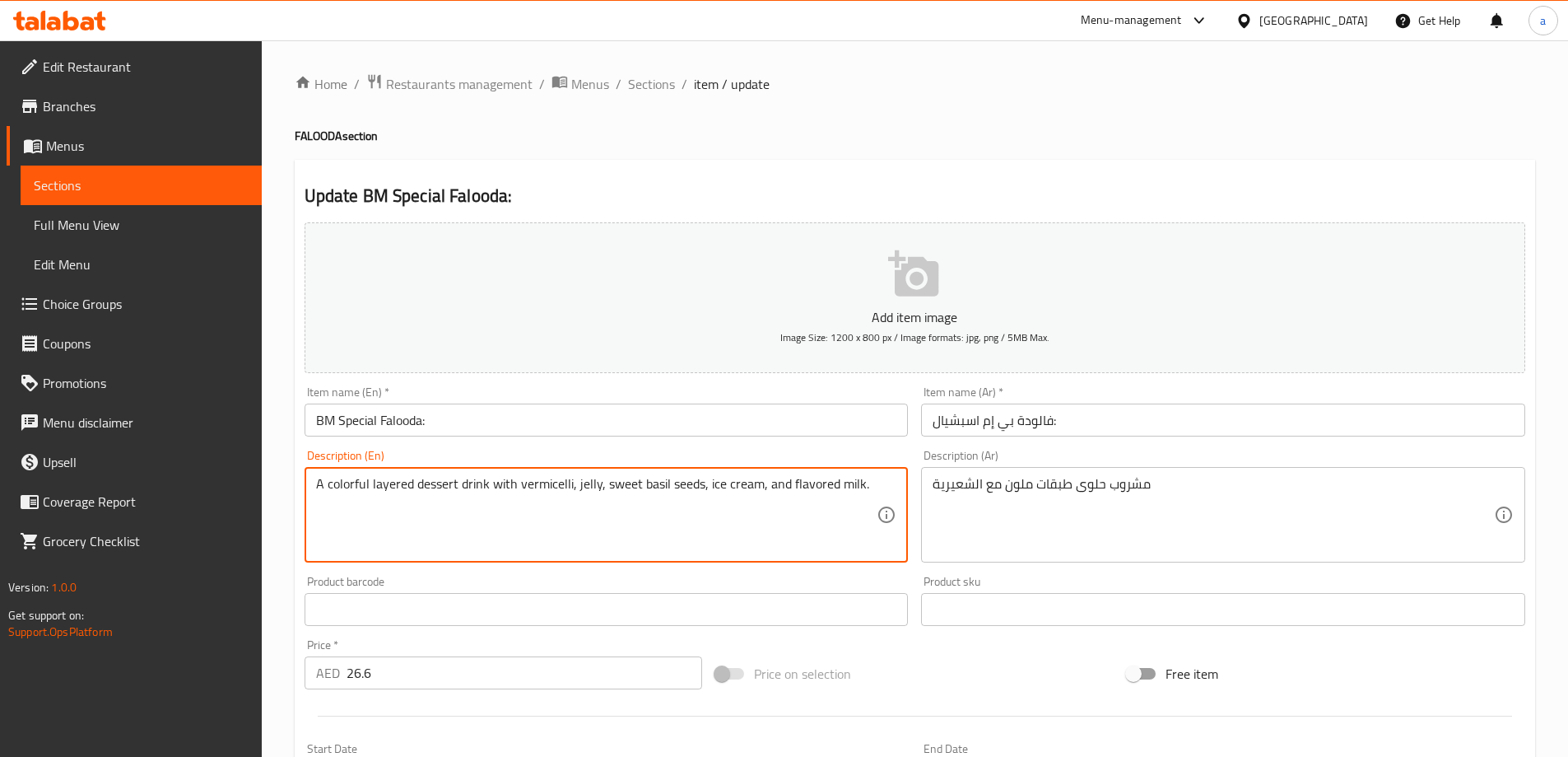
click at [588, 486] on textarea "A colorful layered dessert drink with vermicelli, jelly, sweet basil seeds, ice…" at bounding box center [596, 514] width 561 height 78
click at [1207, 473] on div "مشروب حلوى طبقات ملون مع الشعيرية Description (Ar)" at bounding box center [1223, 514] width 604 height 96
click at [651, 482] on textarea "A colorful layered dessert drink with vermicelli, jelly, sweet basil seeds, ice…" at bounding box center [596, 514] width 561 height 78
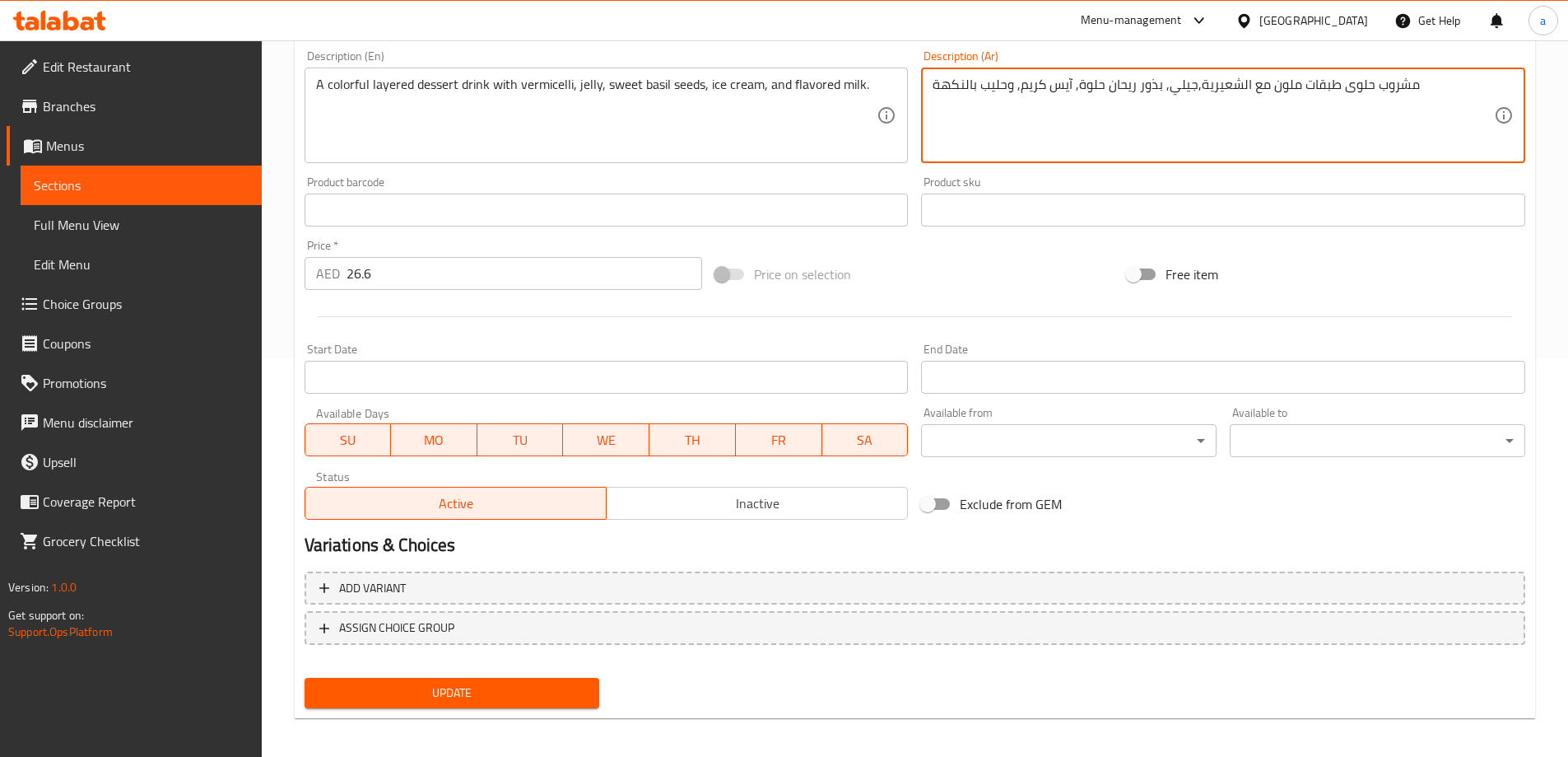
scroll to position [407, 0]
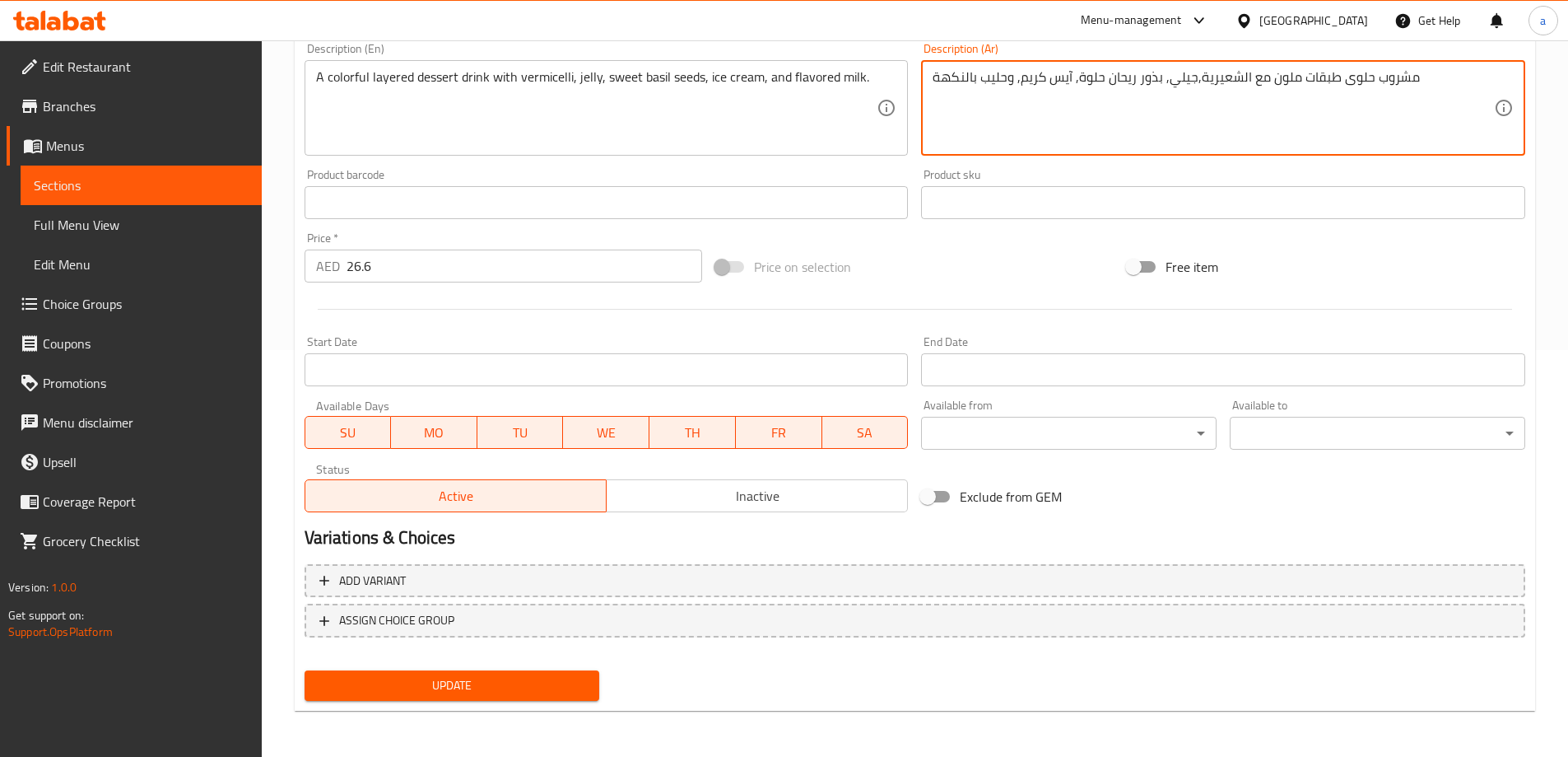
type textarea "مشروب حلوى طبقات ملون مع الشعيرية,جيلي, بذور ريحان حلوة, آيس كريم, وحليب بالنكهة"
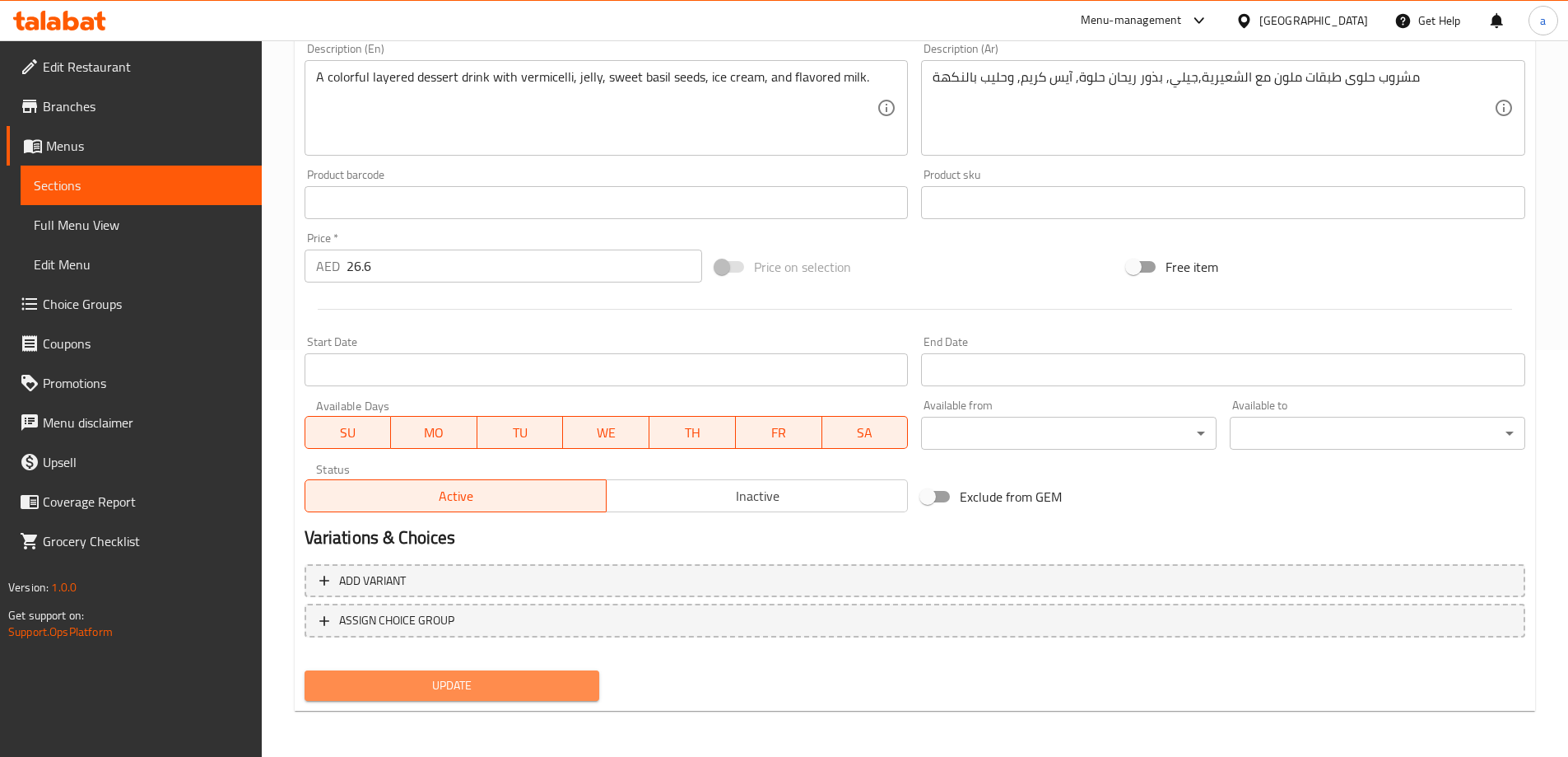
click at [552, 676] on span "Update" at bounding box center [452, 686] width 269 height 21
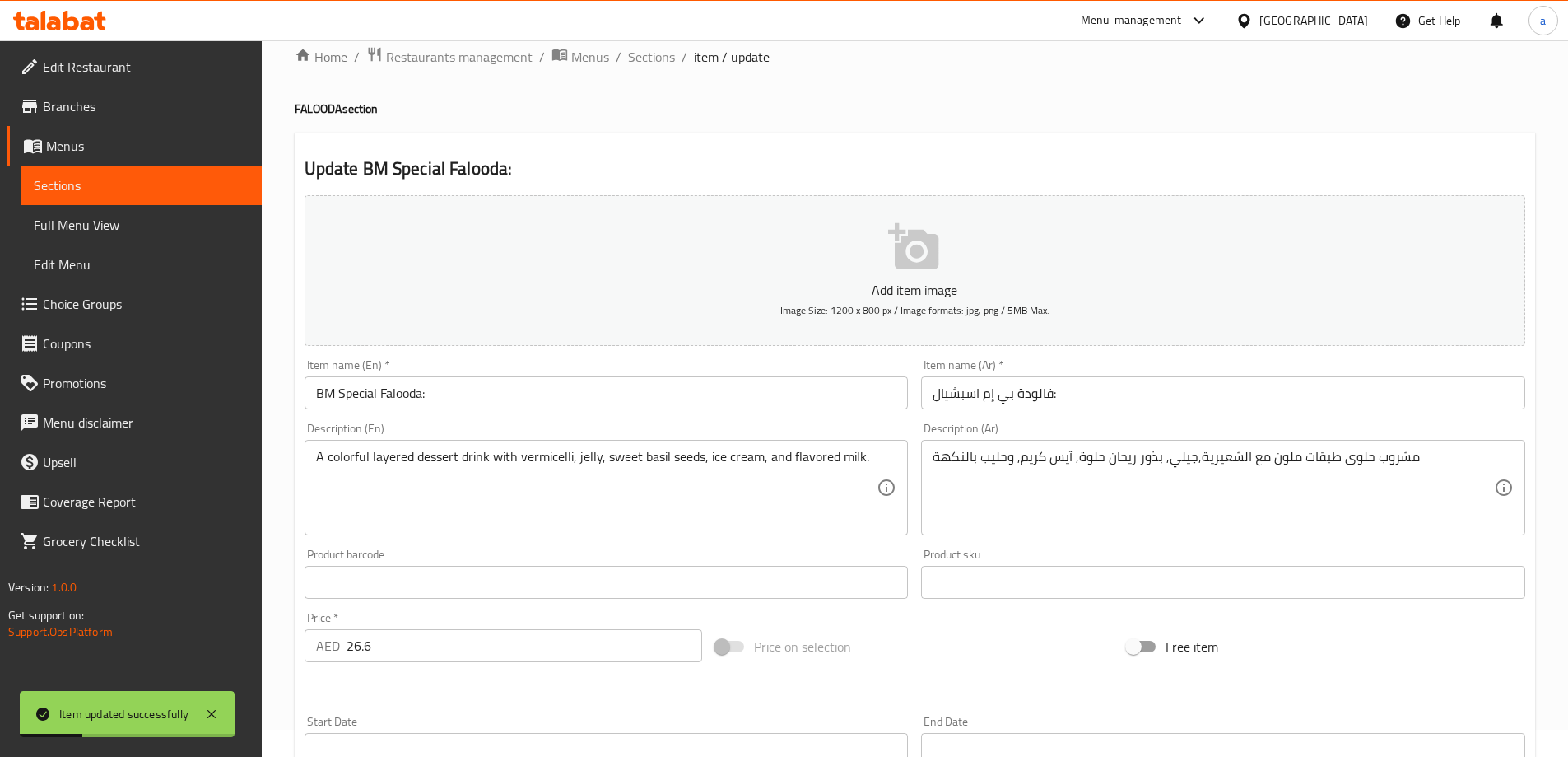
scroll to position [0, 0]
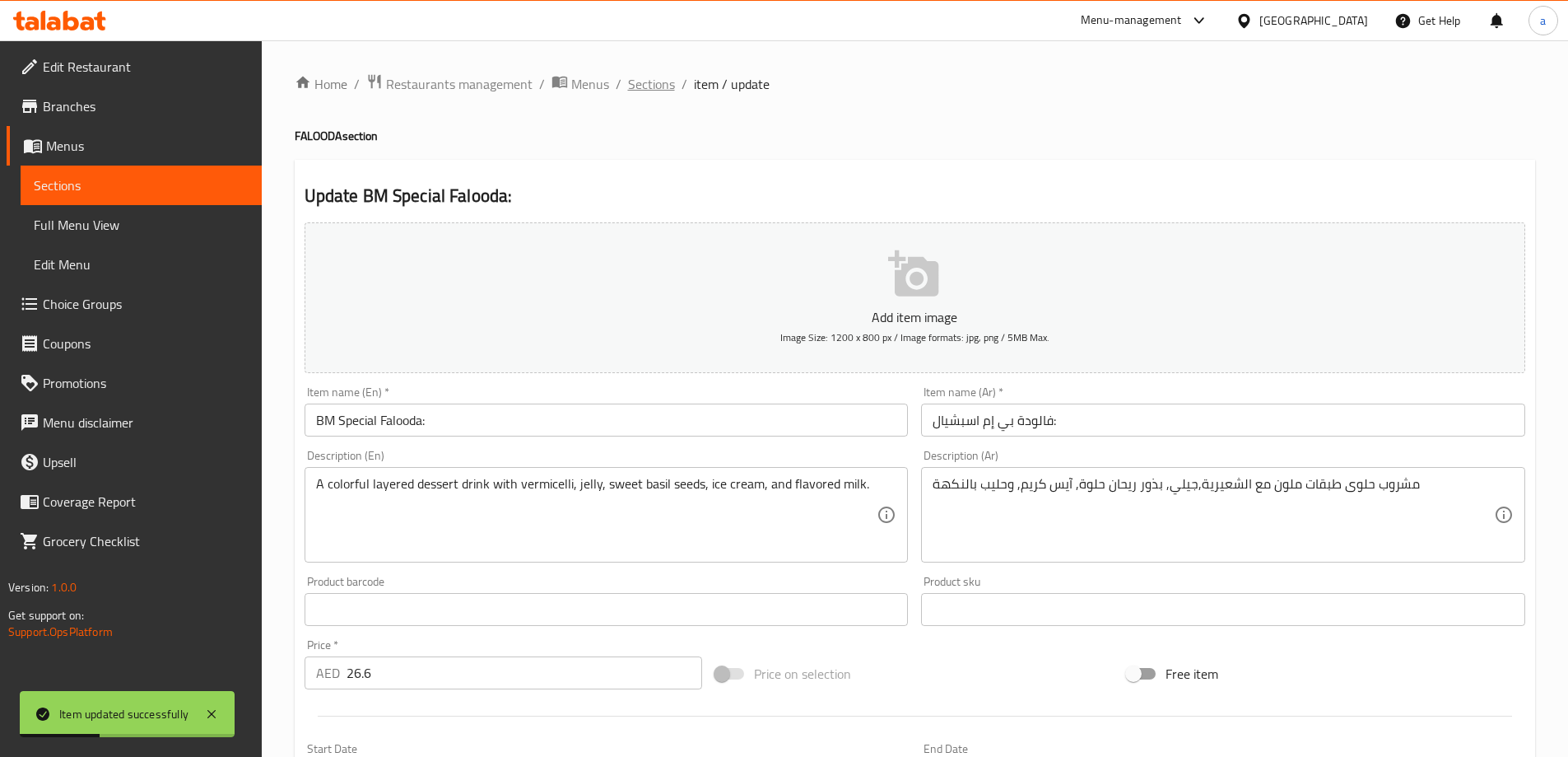
click at [652, 84] on span "Sections" at bounding box center [651, 84] width 47 height 20
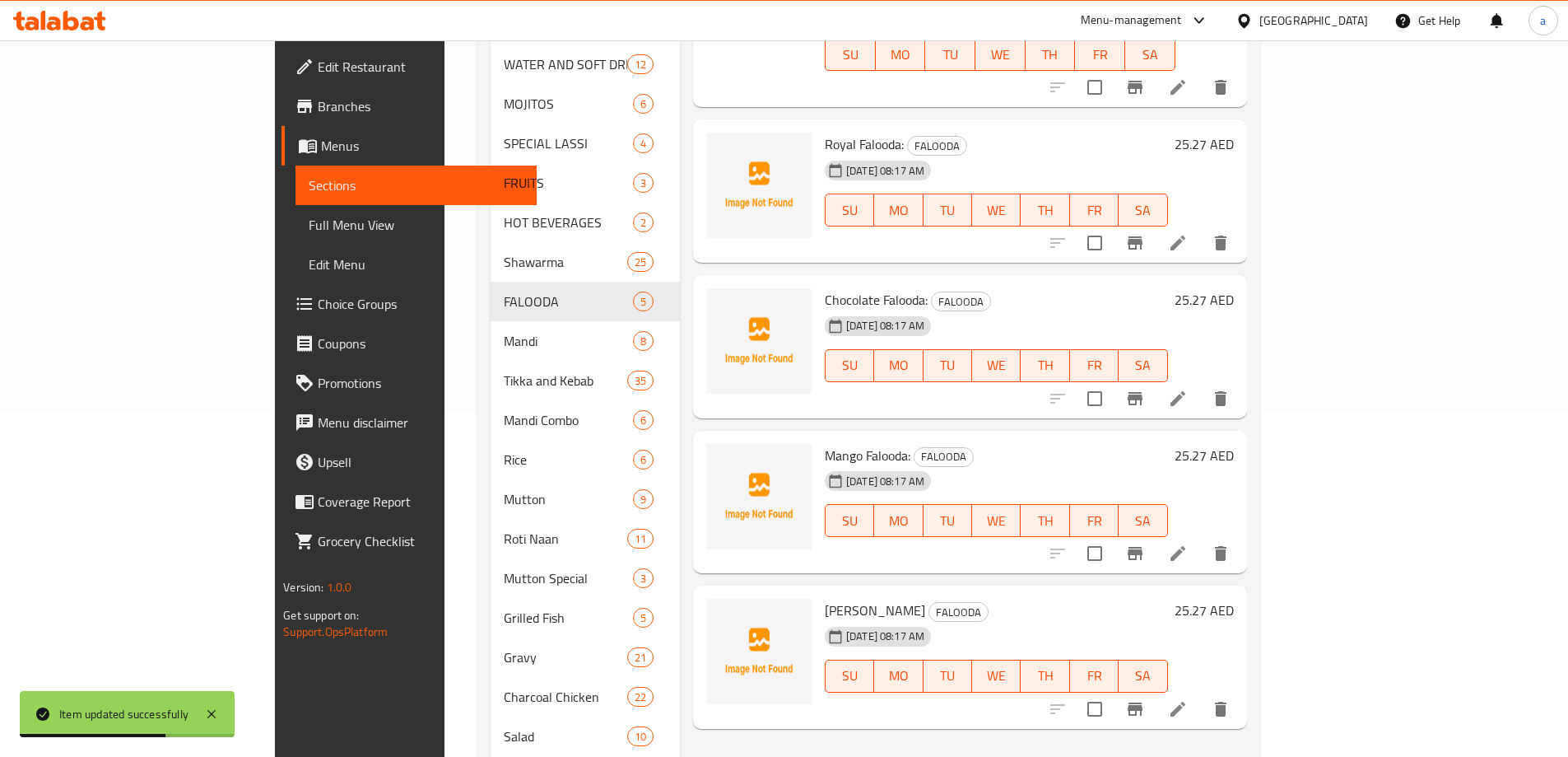
scroll to position [31, 0]
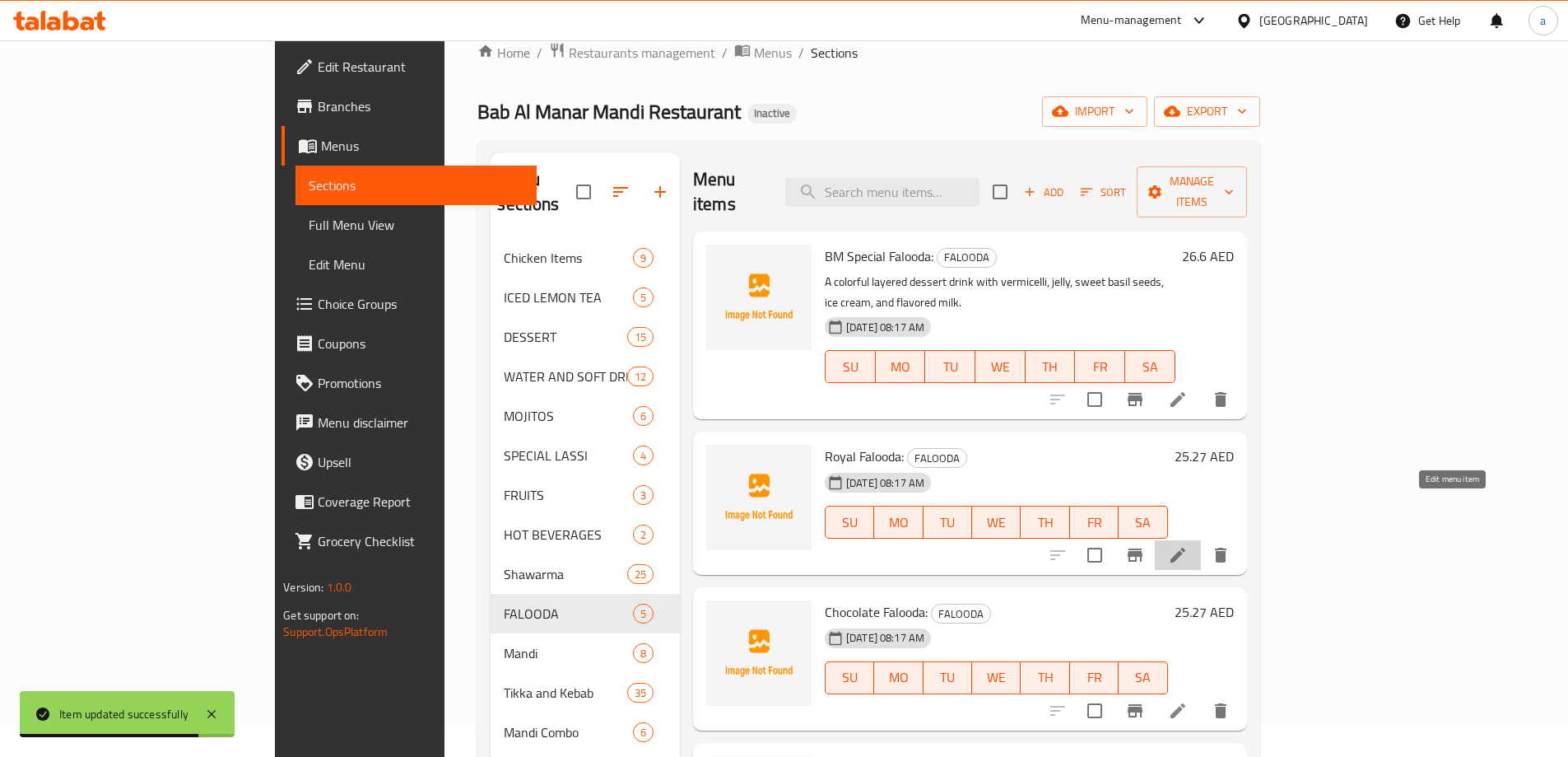
click at [1187, 545] on icon at bounding box center [1177, 555] width 20 height 20
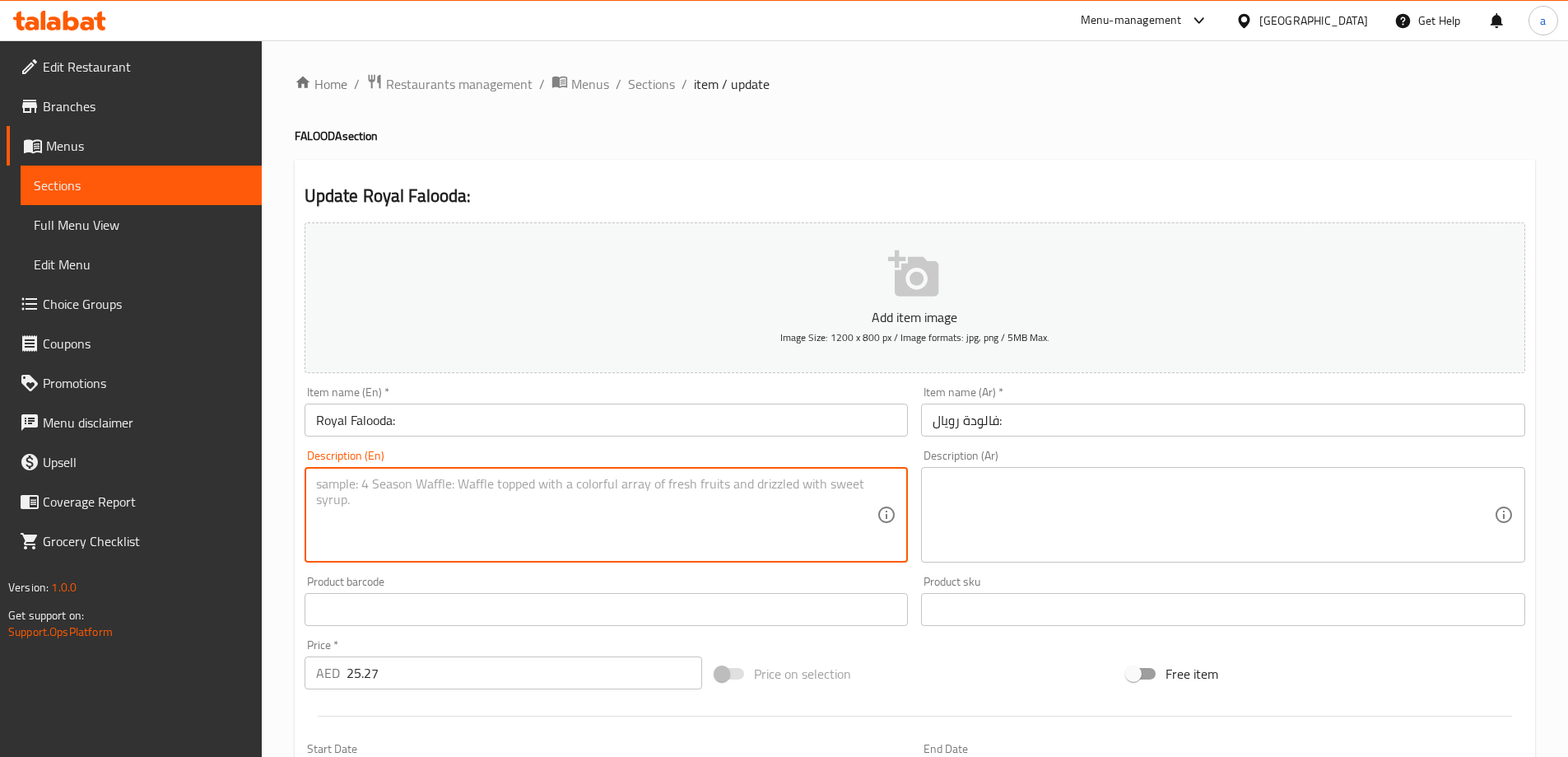
click at [780, 482] on textarea at bounding box center [596, 514] width 561 height 78
paste textarea "A rich and lavish falooda with extra toppings, nuts, and saffron-infused milk."
type textarea "A rich and lavish falooda with extra toppings, nuts, and saffron-infused milk."
click at [1058, 508] on textarea at bounding box center [1213, 514] width 561 height 78
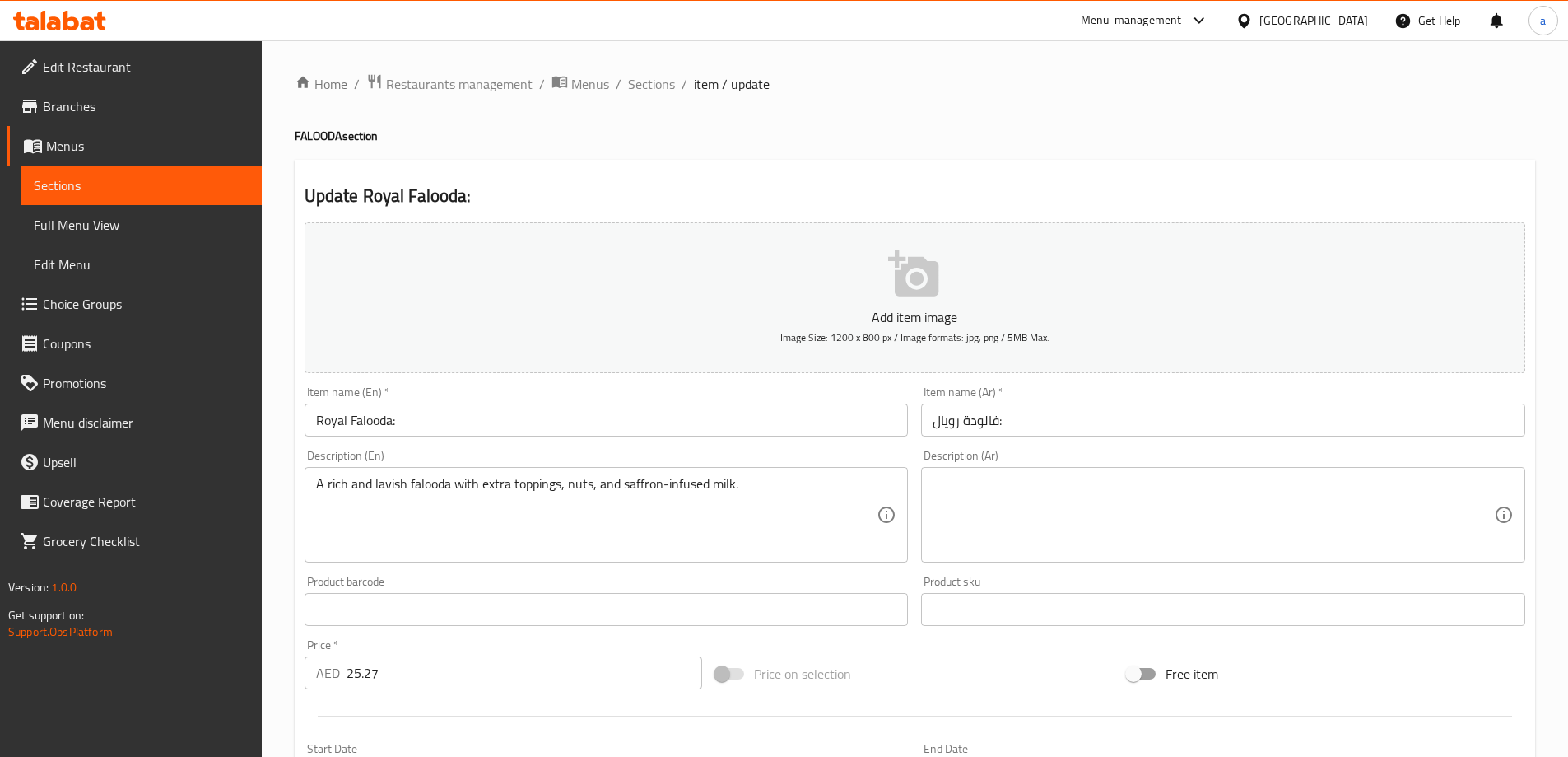
click at [1139, 528] on textarea at bounding box center [1213, 514] width 561 height 78
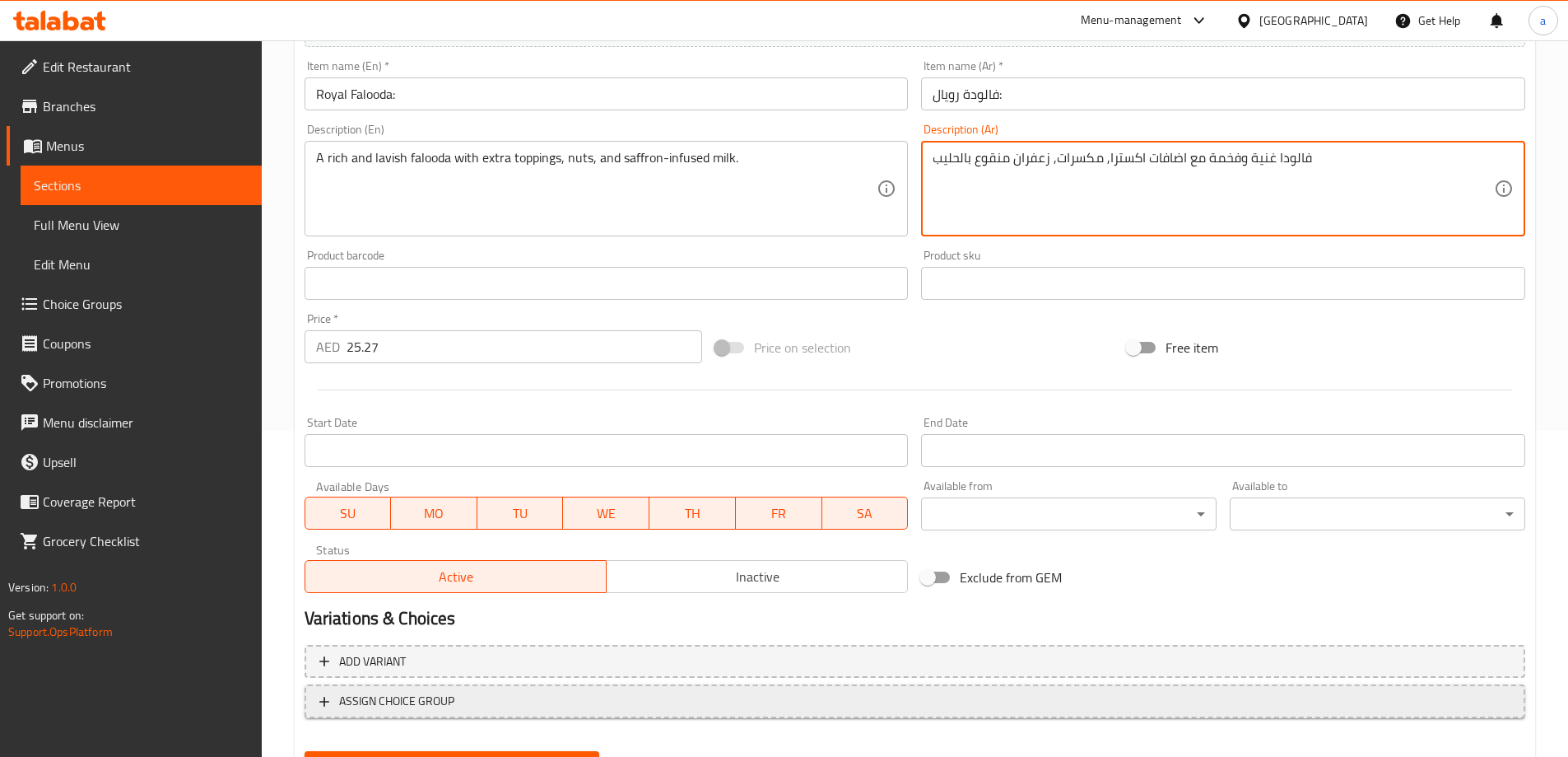
scroll to position [407, 0]
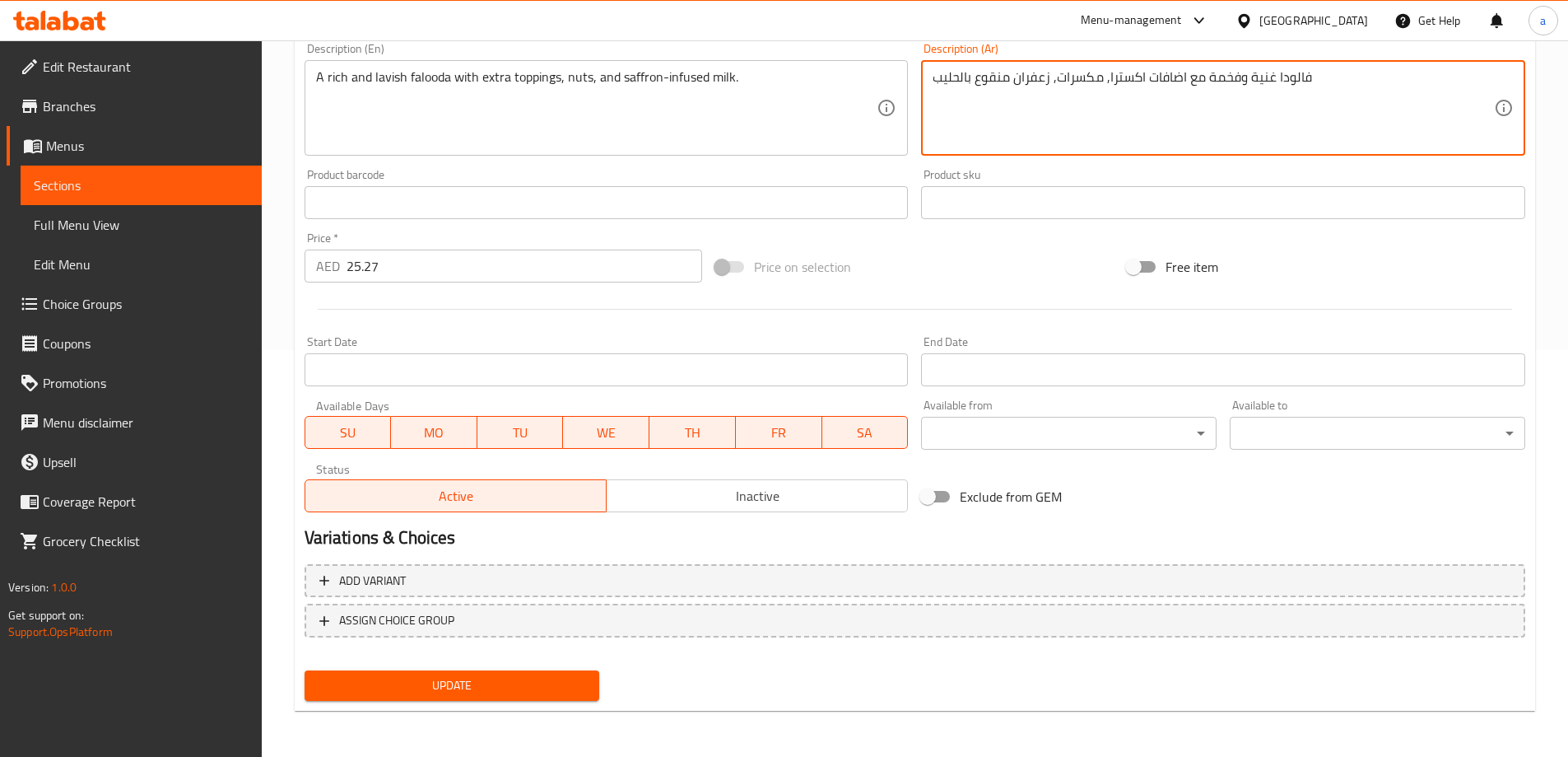
type textarea "فالودا غنية وفخمة مع اضافات اكسترا, مكسرات, زعفران منقوع بالحليب"
click at [433, 699] on button "Update" at bounding box center [452, 686] width 295 height 30
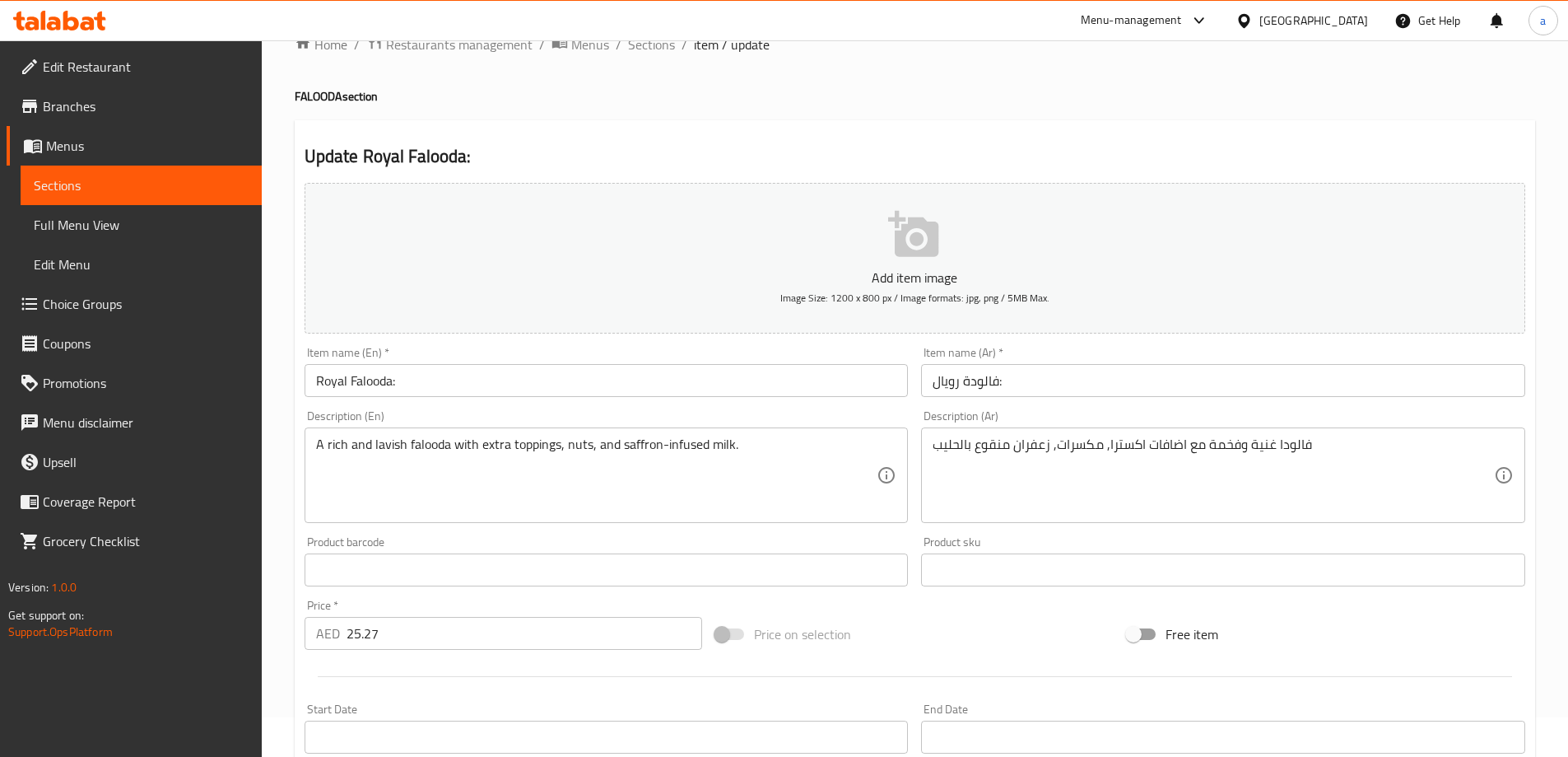
scroll to position [0, 0]
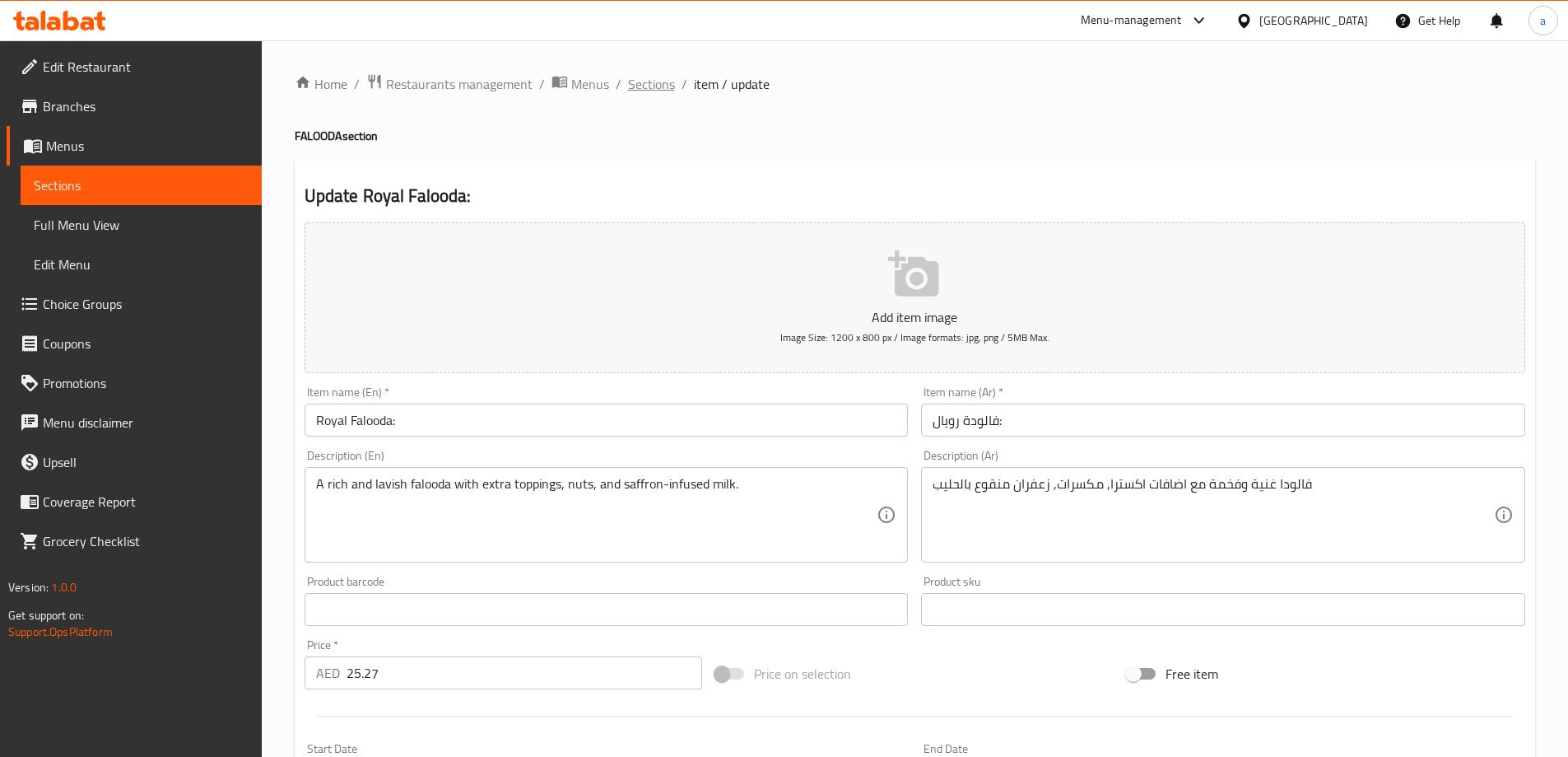
click at [632, 79] on span "Sections" at bounding box center [651, 84] width 47 height 20
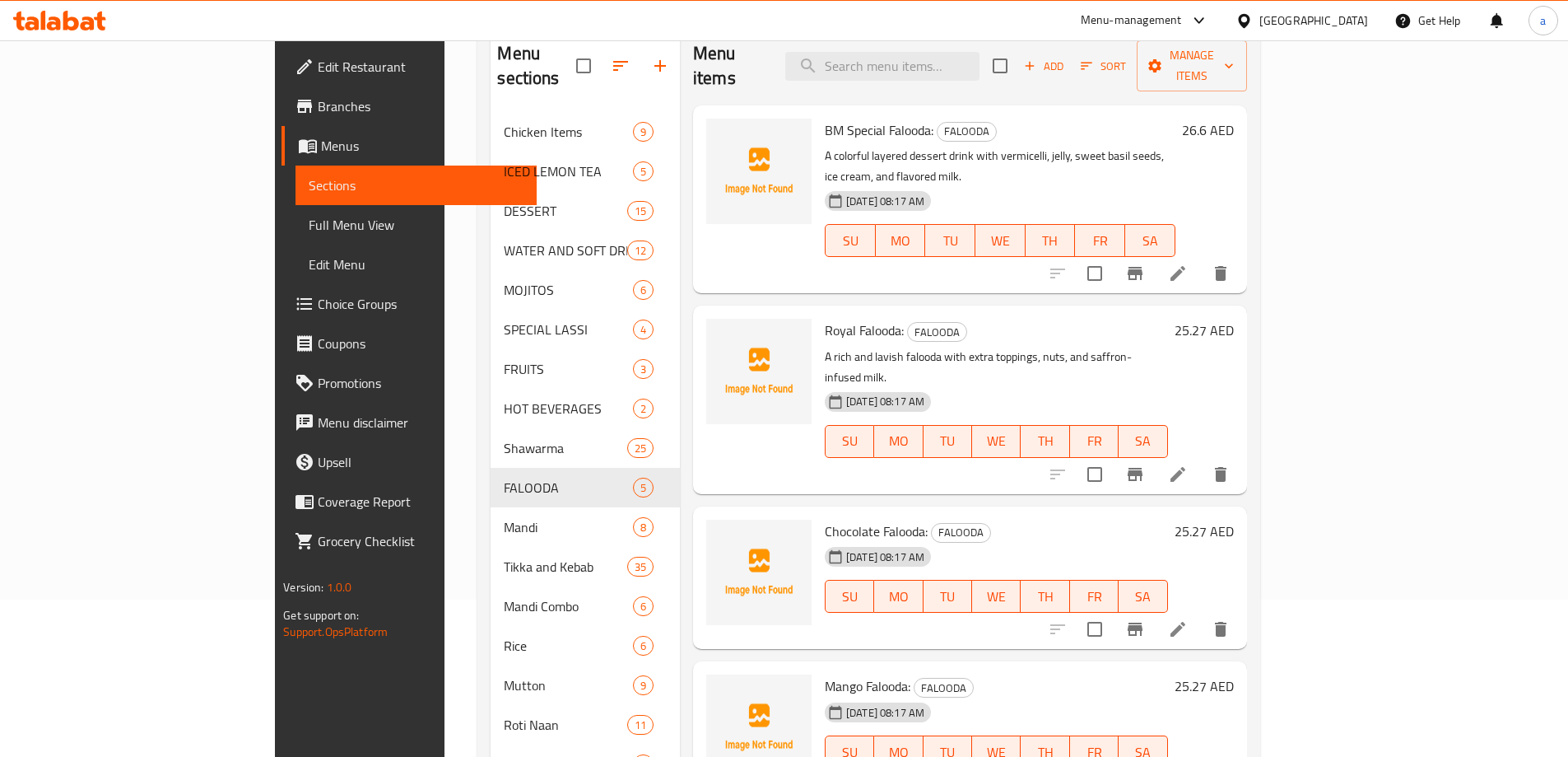
scroll to position [412, 0]
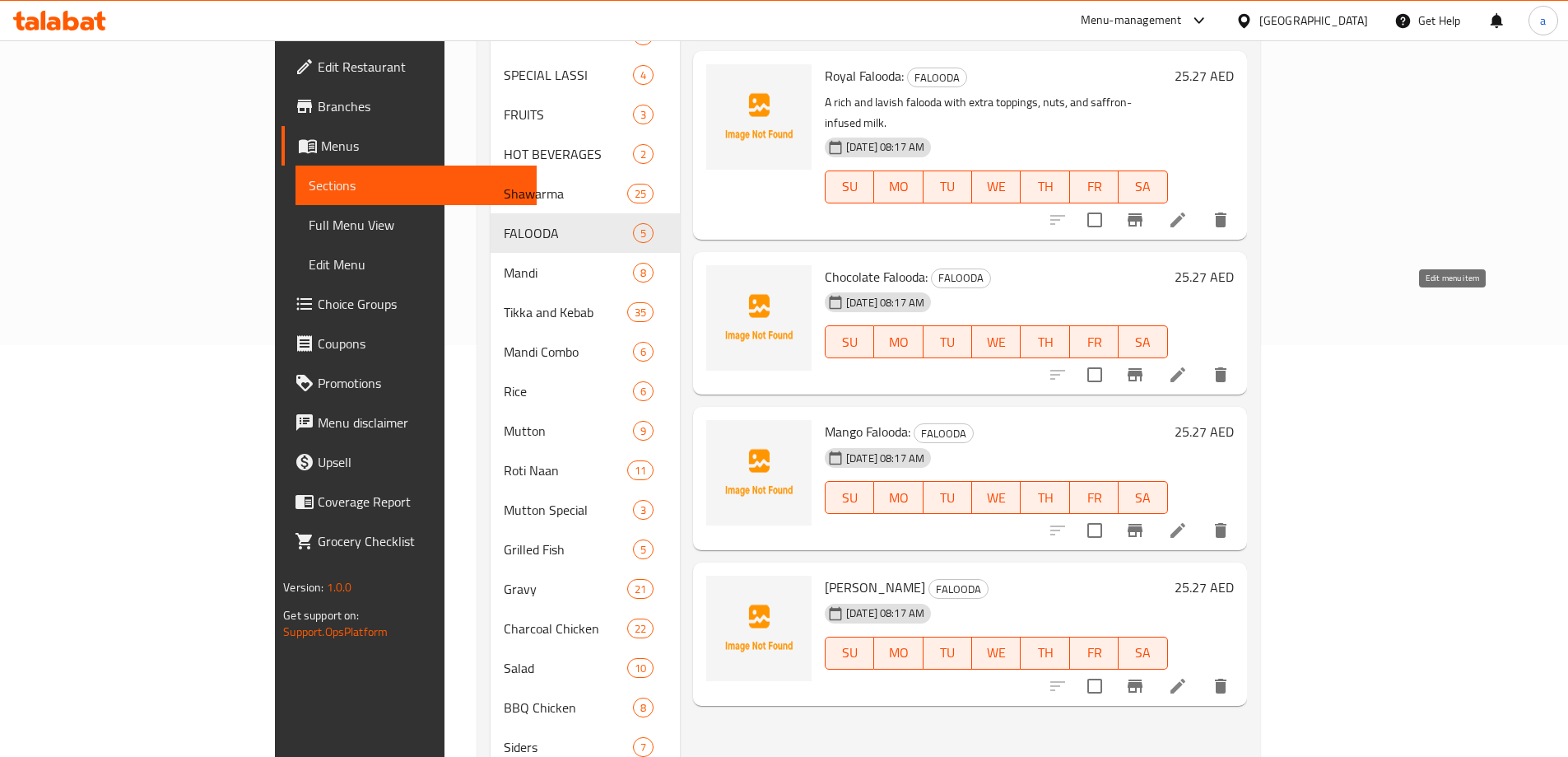
click at [1187, 365] on icon at bounding box center [1177, 374] width 20 height 20
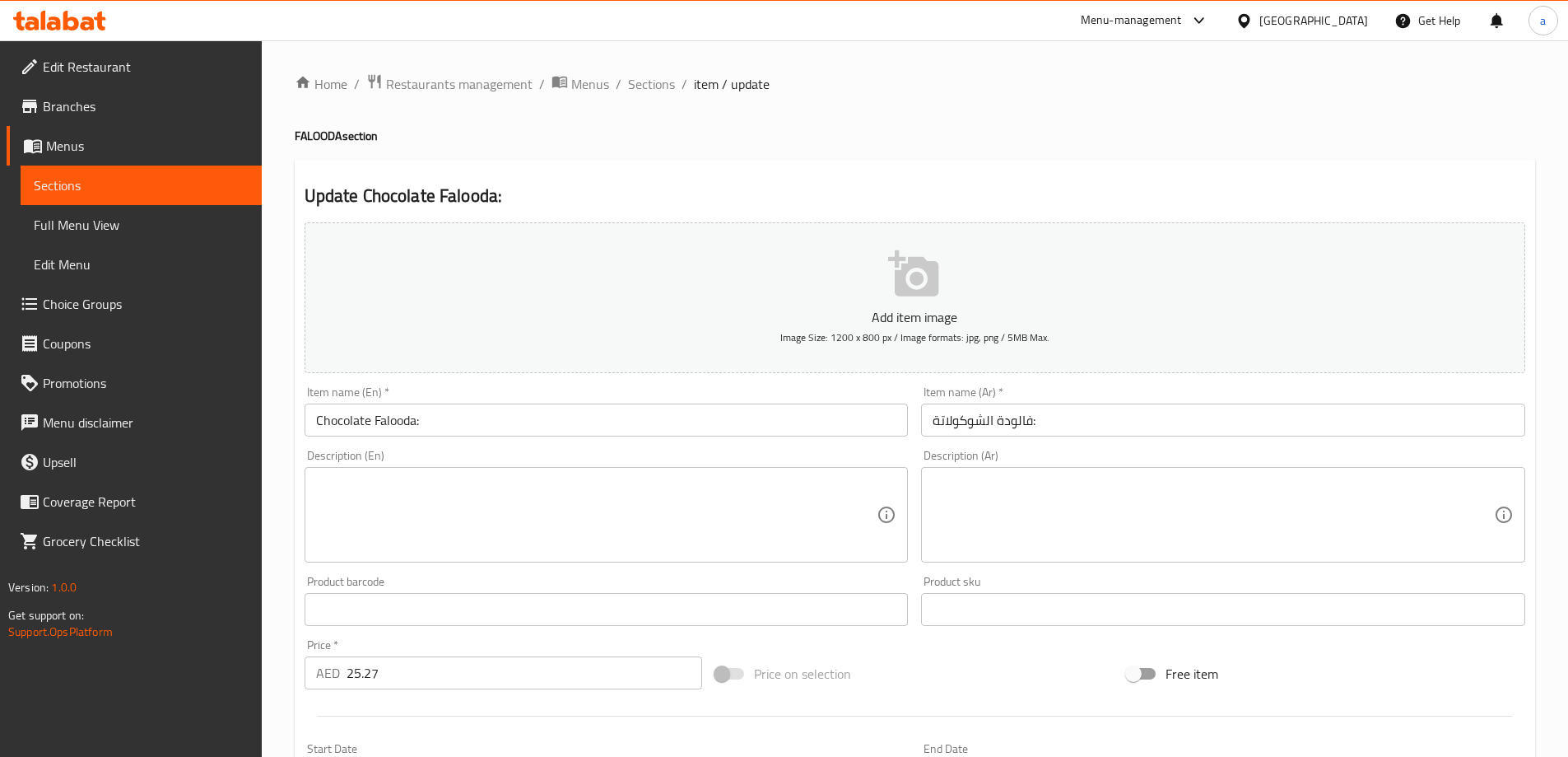
click at [750, 495] on textarea at bounding box center [596, 514] width 561 height 78
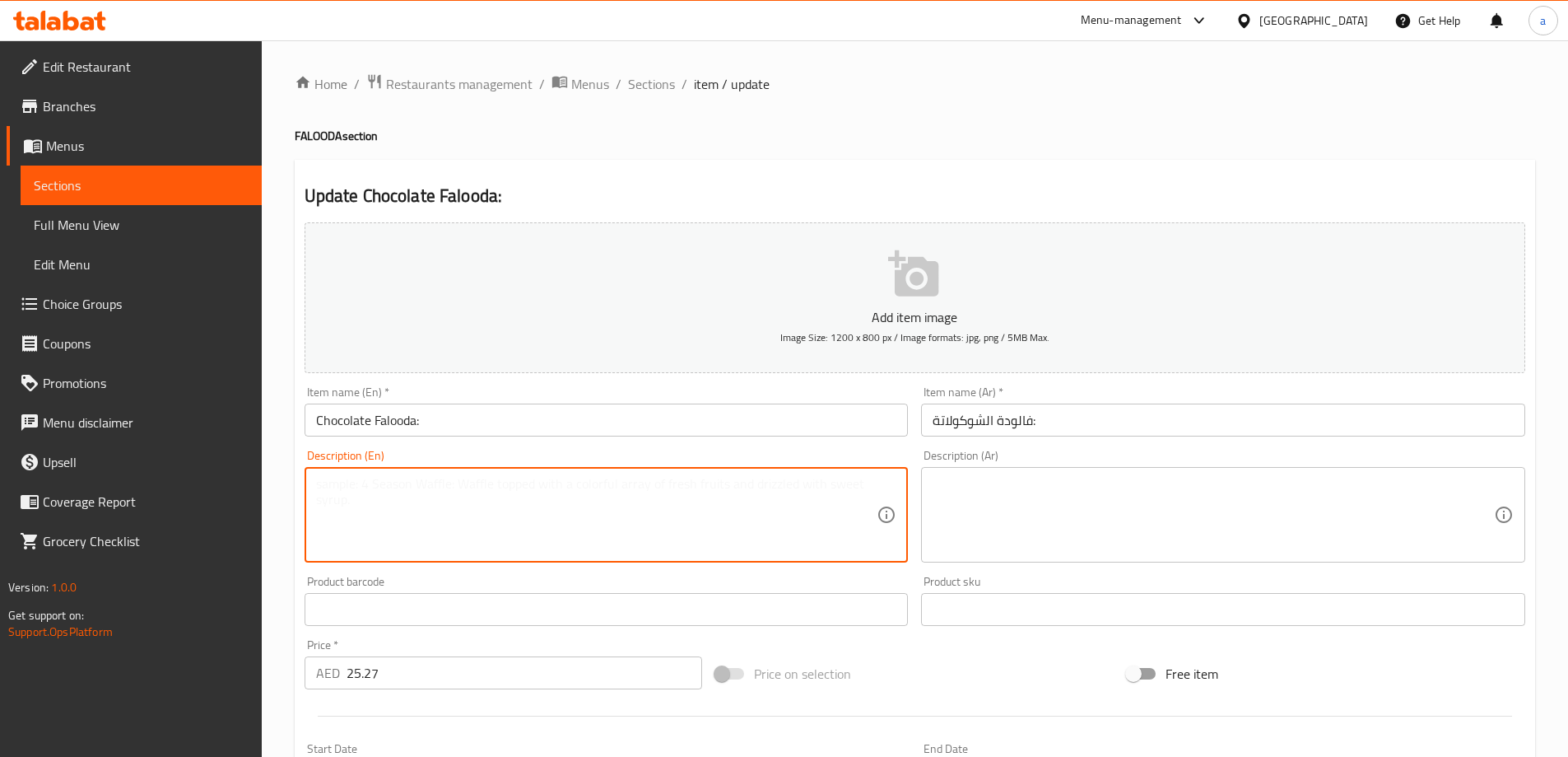
paste textarea "A decadent chocolate twist on the classic falooda with chocolate syrup and ice …"
type textarea "A decadent chocolate twist on the classic falooda with chocolate syrup and ice …"
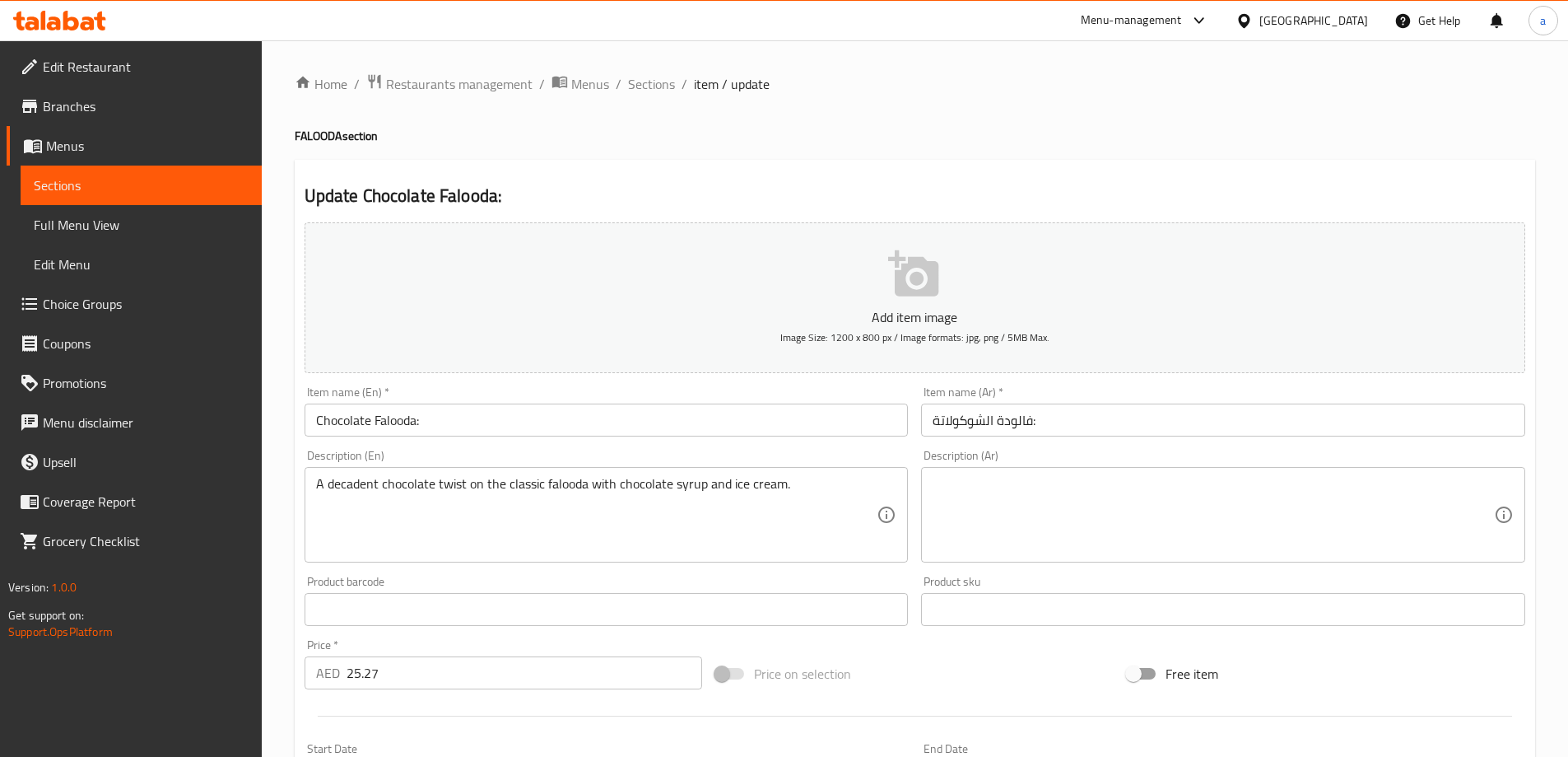
click at [1265, 512] on textarea at bounding box center [1213, 514] width 561 height 78
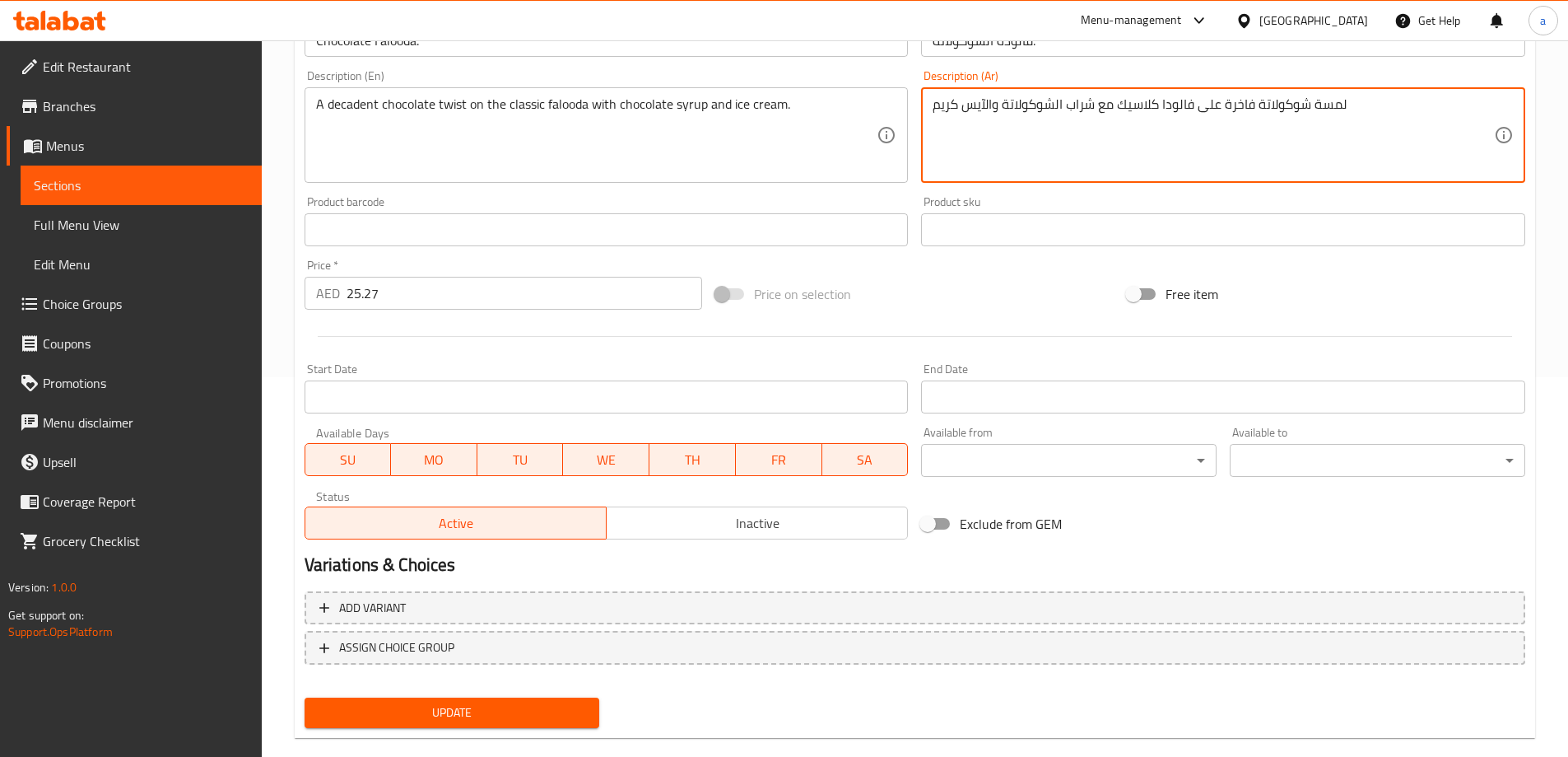
scroll to position [407, 0]
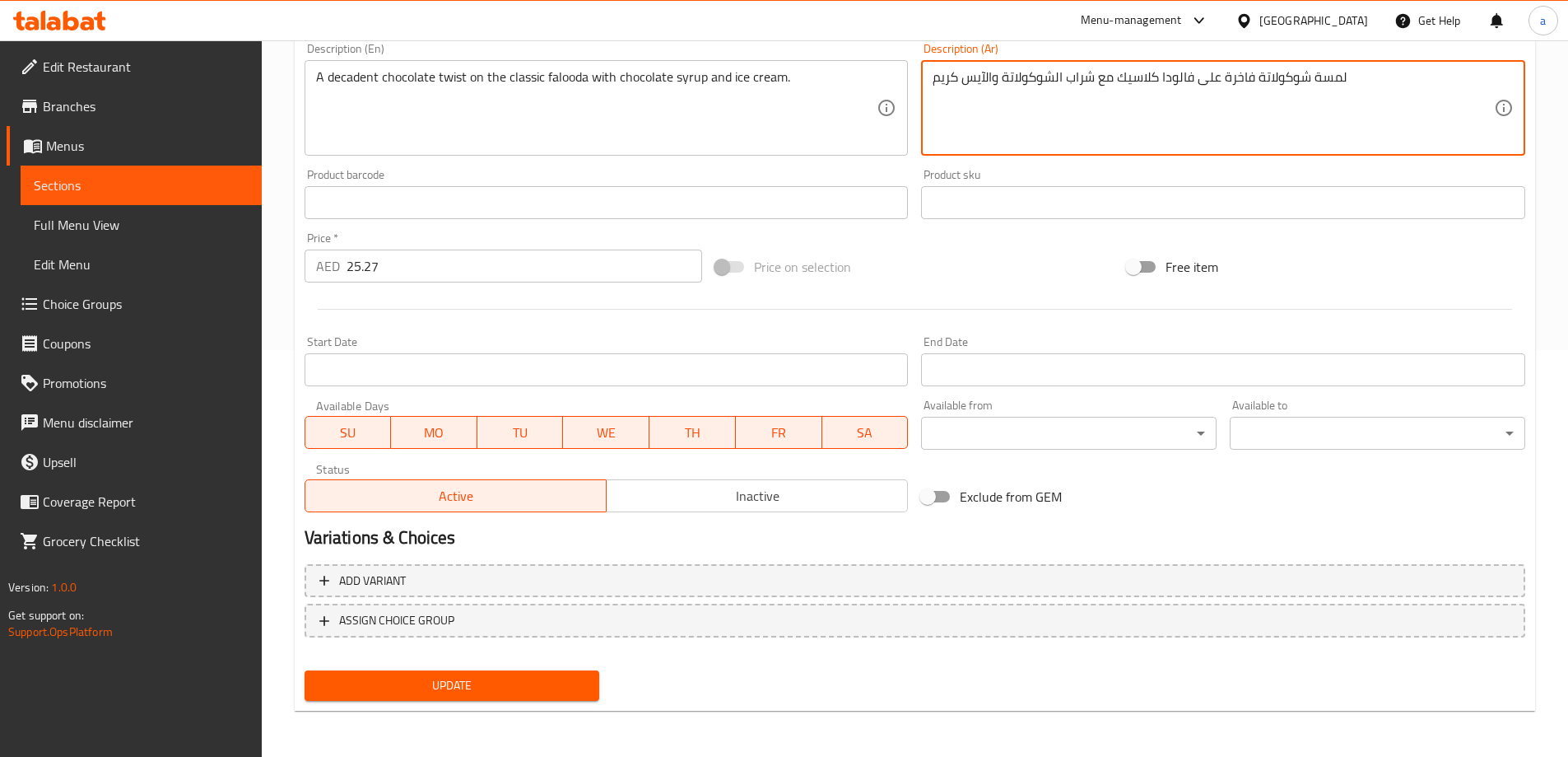
type textarea "لمسة شوكولاتة فاخرة على فالودا كلاسيك مع شراب الشوكولاتة والآيس كريم"
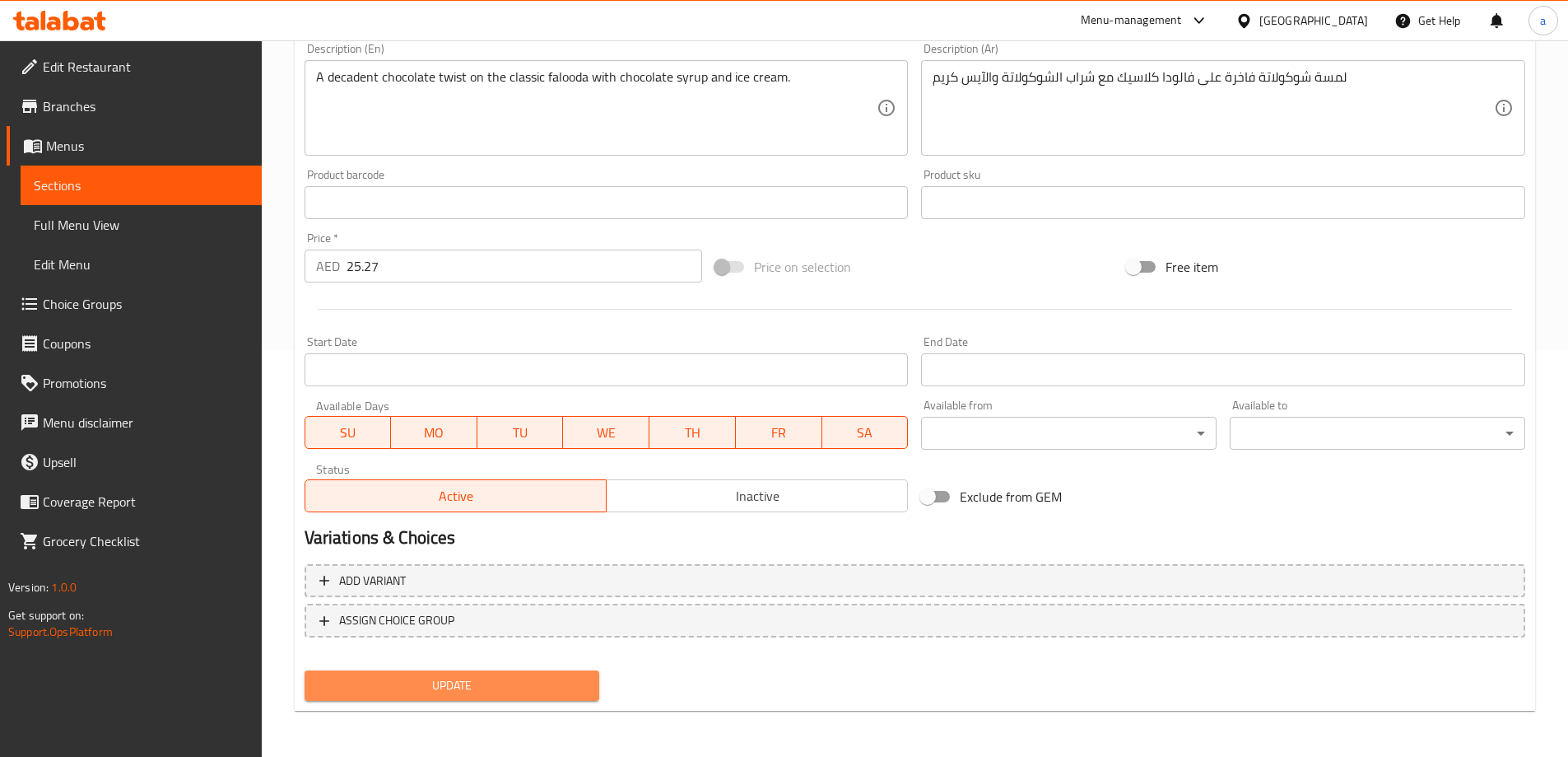
click at [537, 691] on span "Update" at bounding box center [452, 686] width 269 height 21
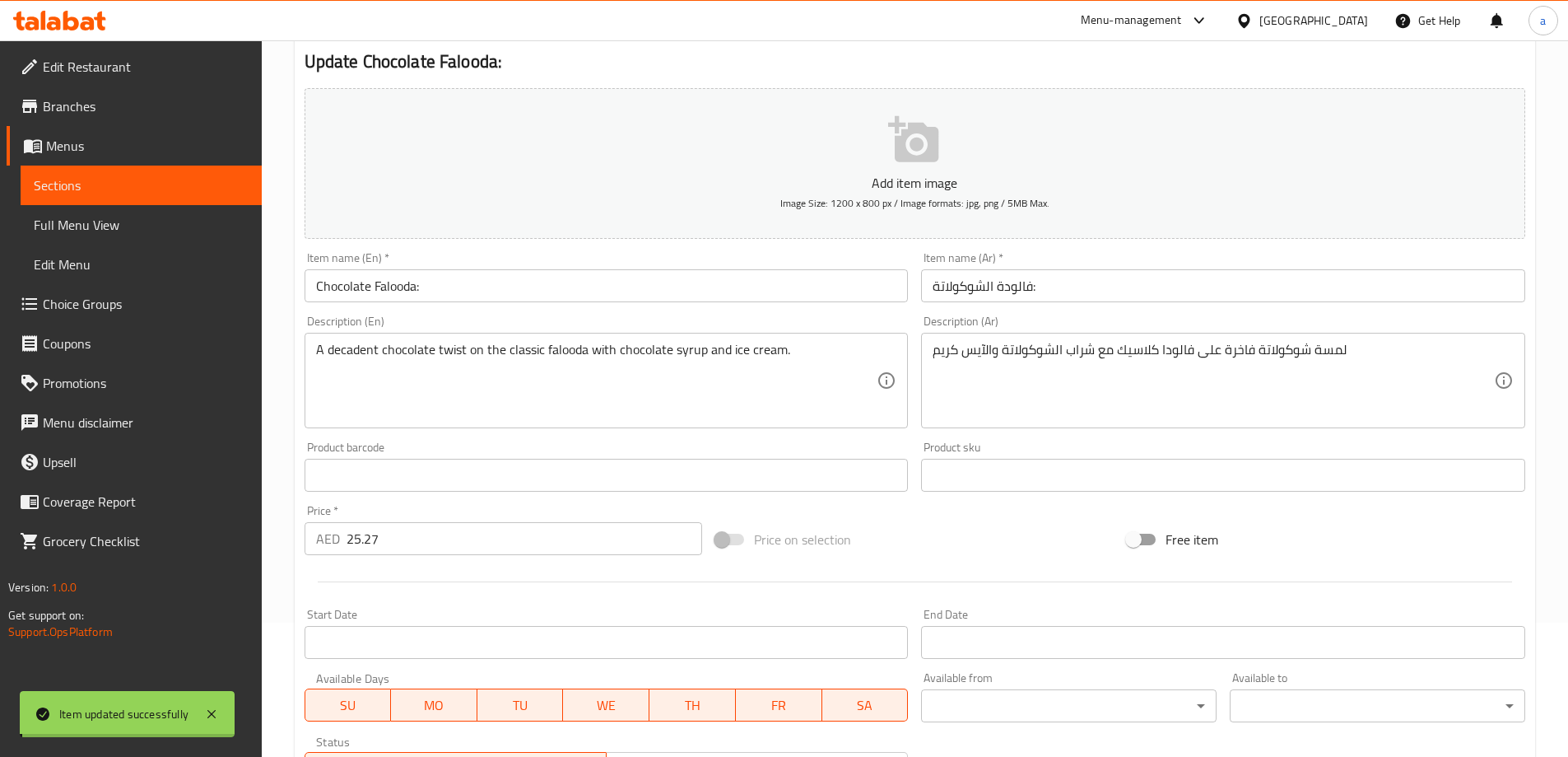
scroll to position [0, 0]
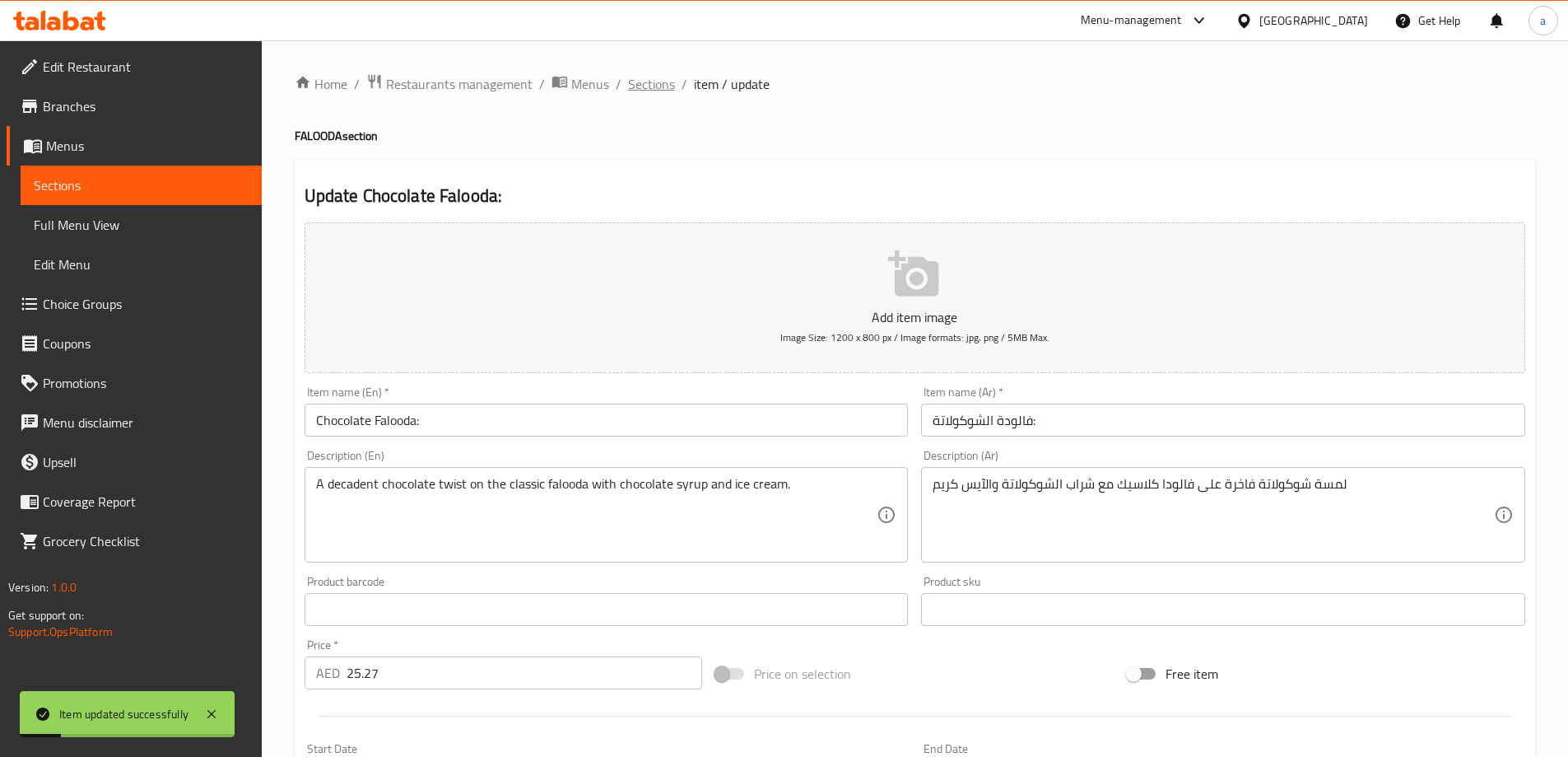
click at [638, 91] on span "Sections" at bounding box center [651, 84] width 47 height 20
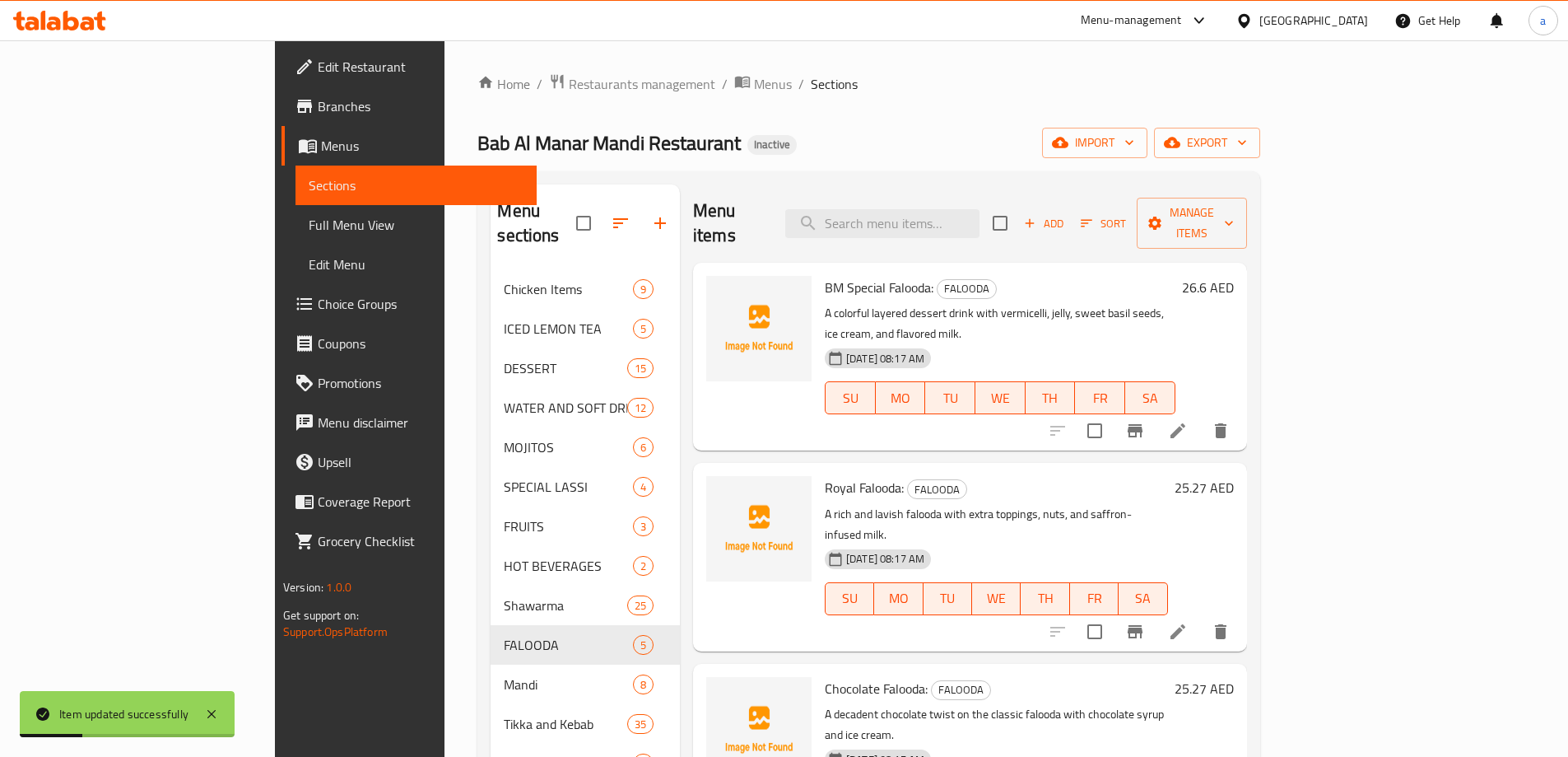
scroll to position [494, 0]
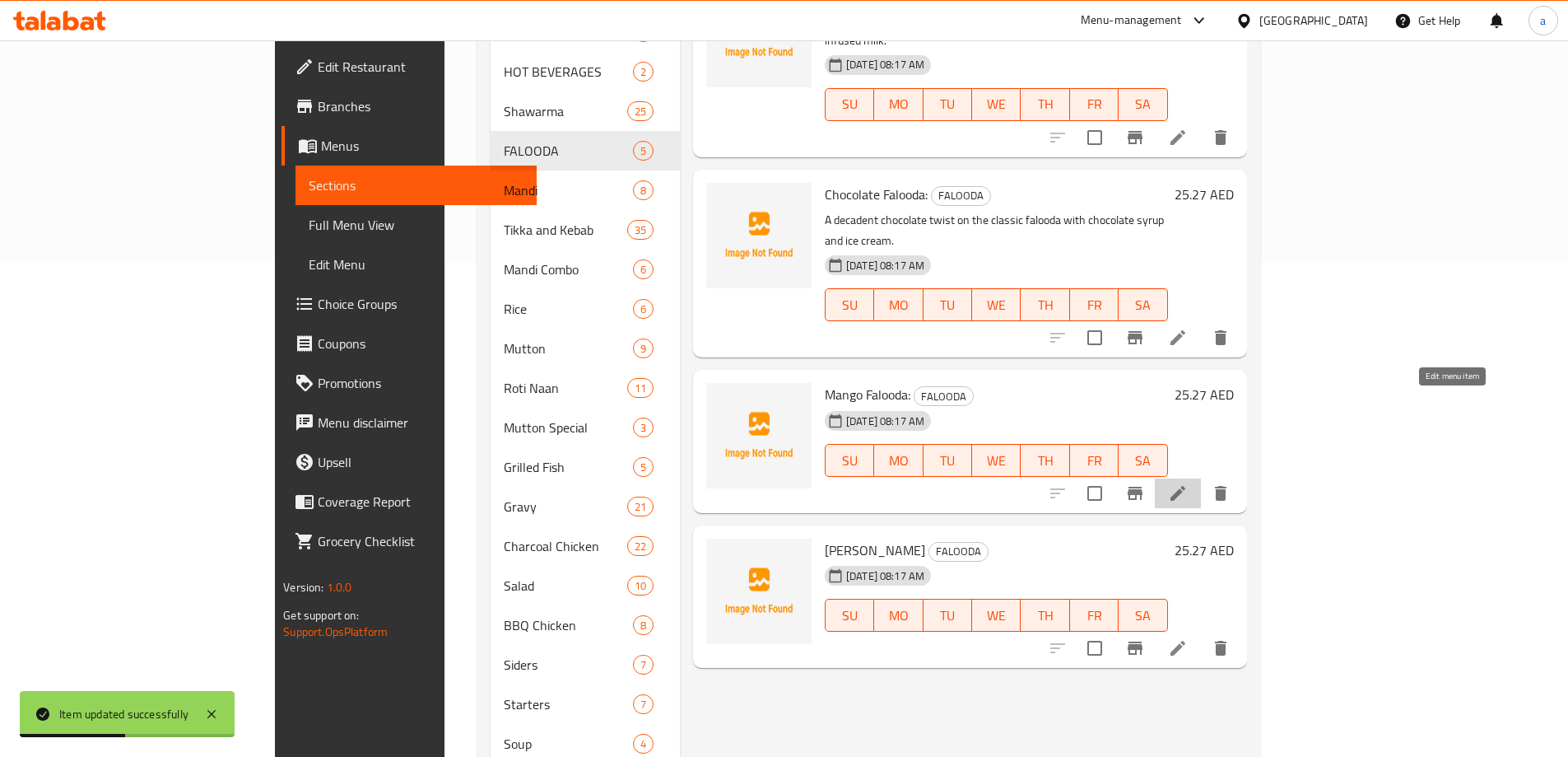
click at [1187, 483] on icon at bounding box center [1177, 493] width 20 height 20
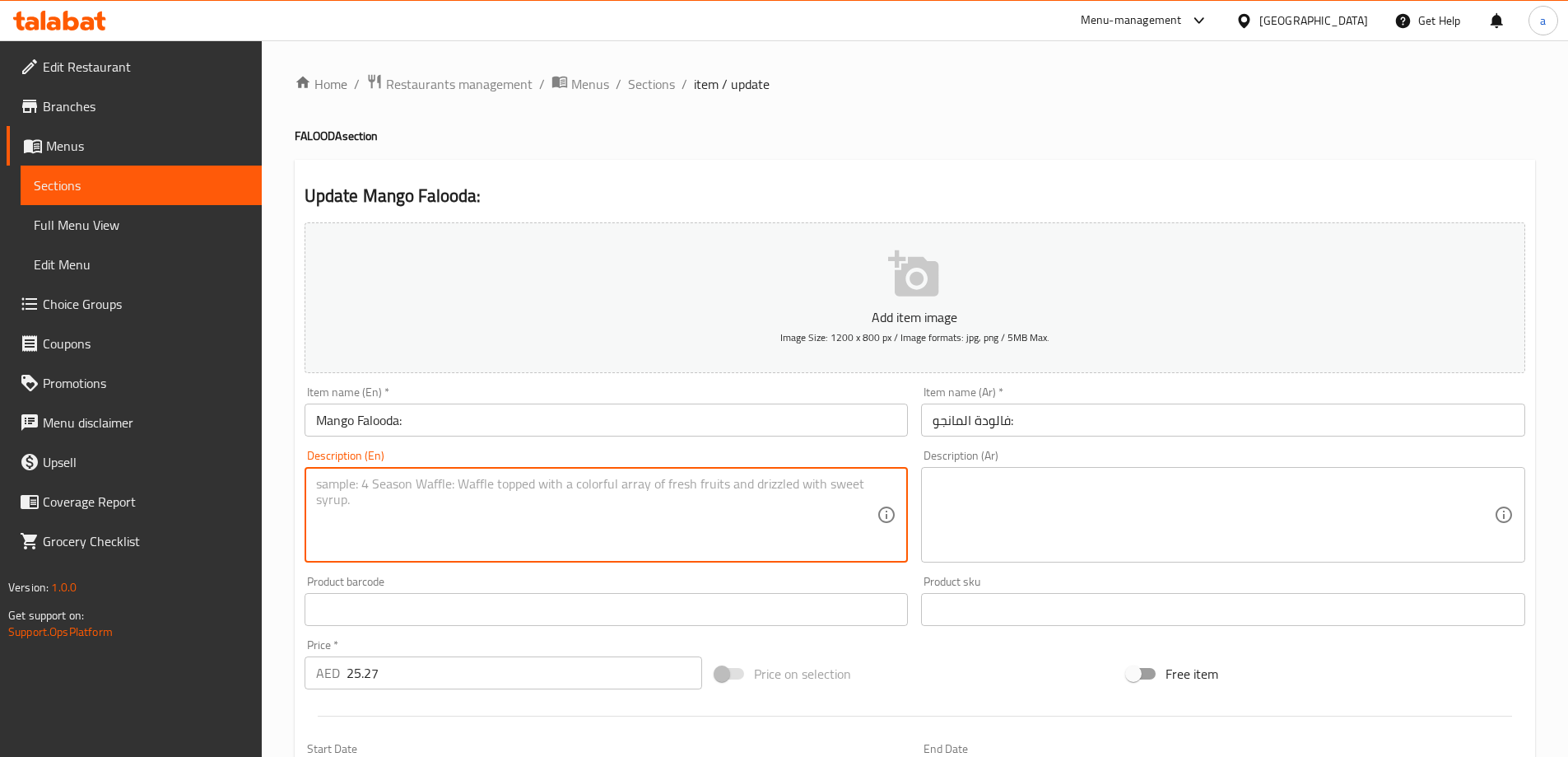
click at [749, 515] on textarea at bounding box center [596, 514] width 561 height 78
paste textarea "Tropical falooda bursting with mango flavor, jelly, and ice cream."
type textarea "Tropical falooda bursting with mango flavor, jelly, and ice cream."
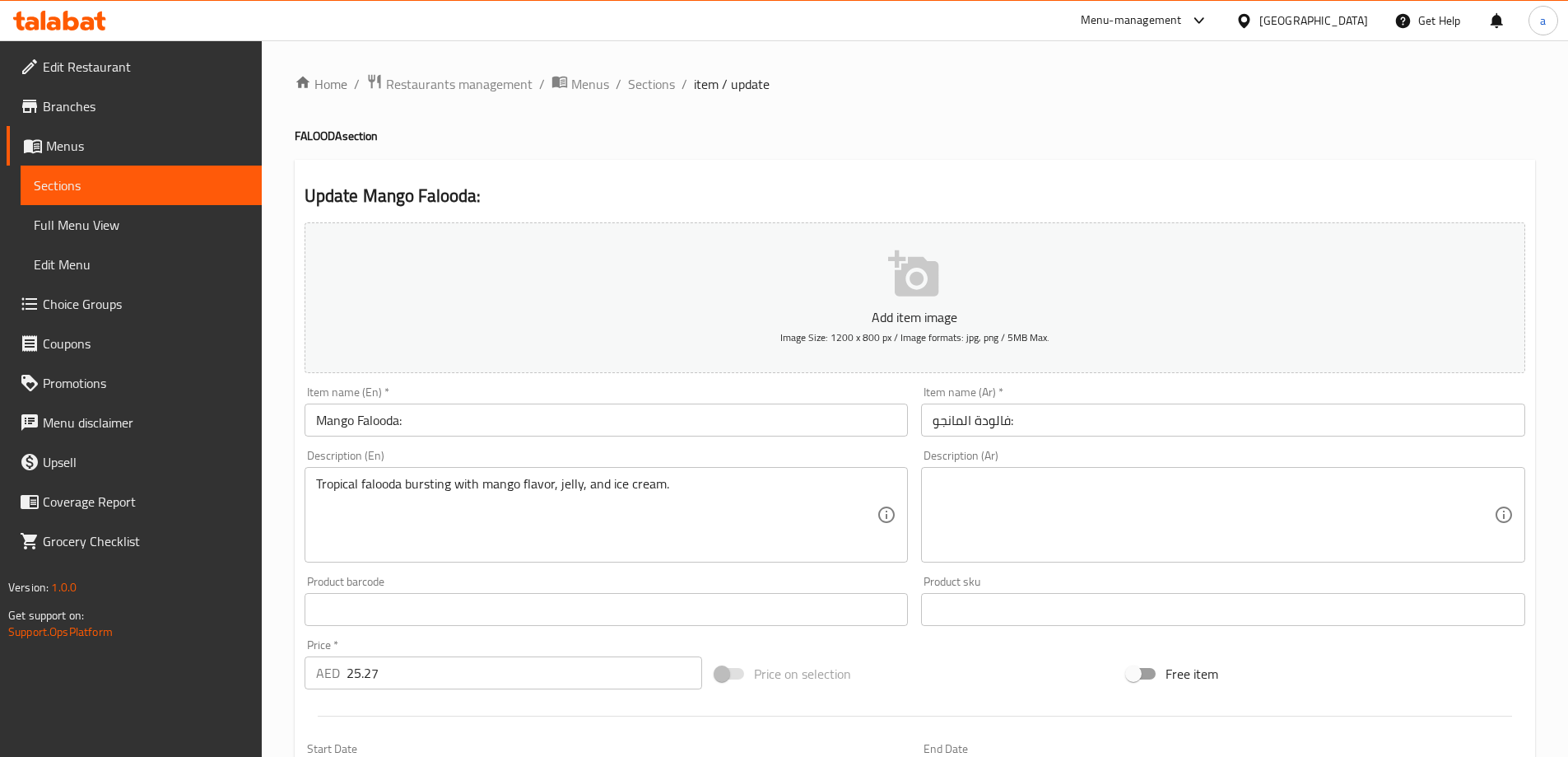
click at [1215, 497] on textarea at bounding box center [1213, 514] width 561 height 78
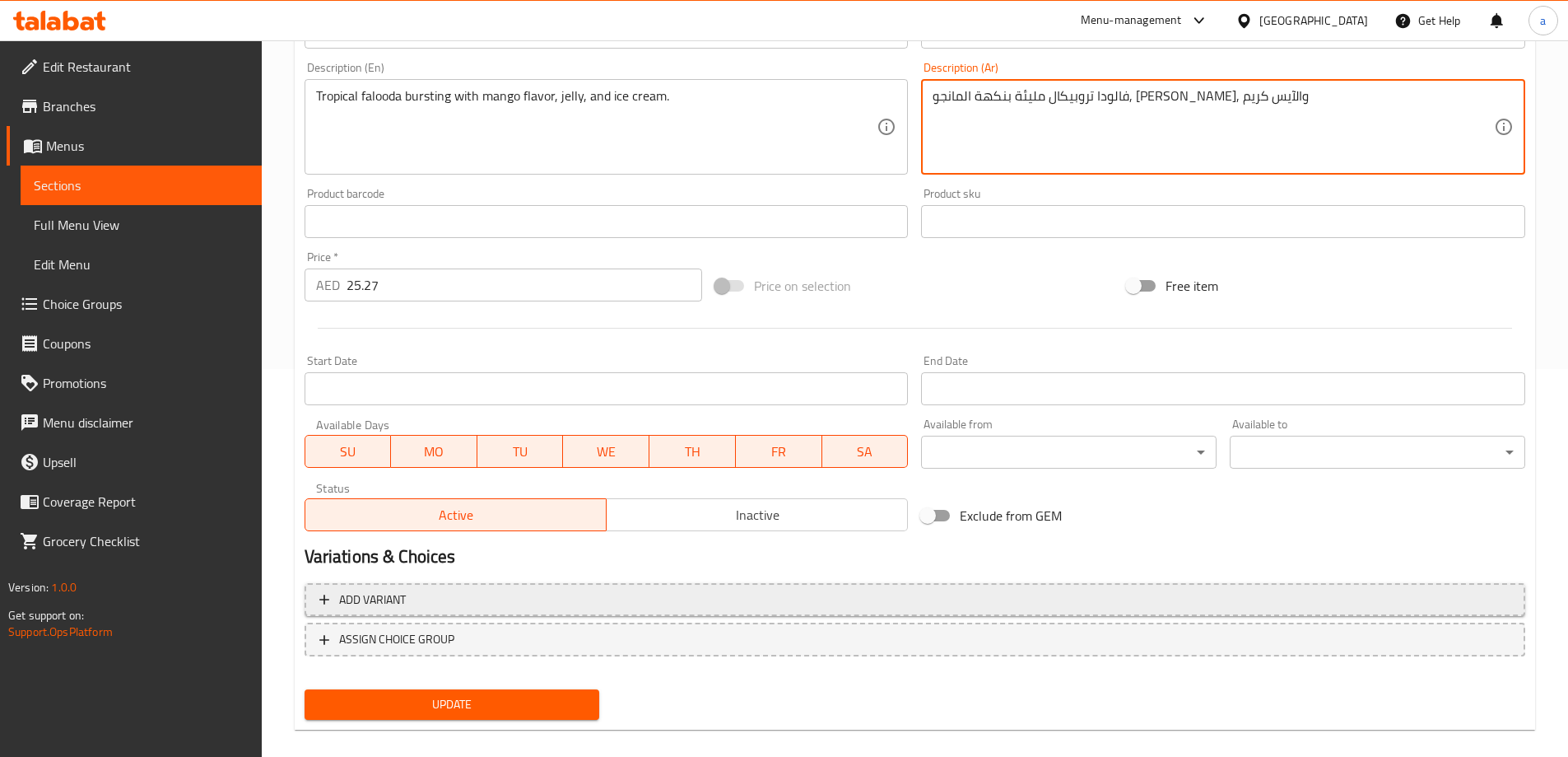
scroll to position [407, 0]
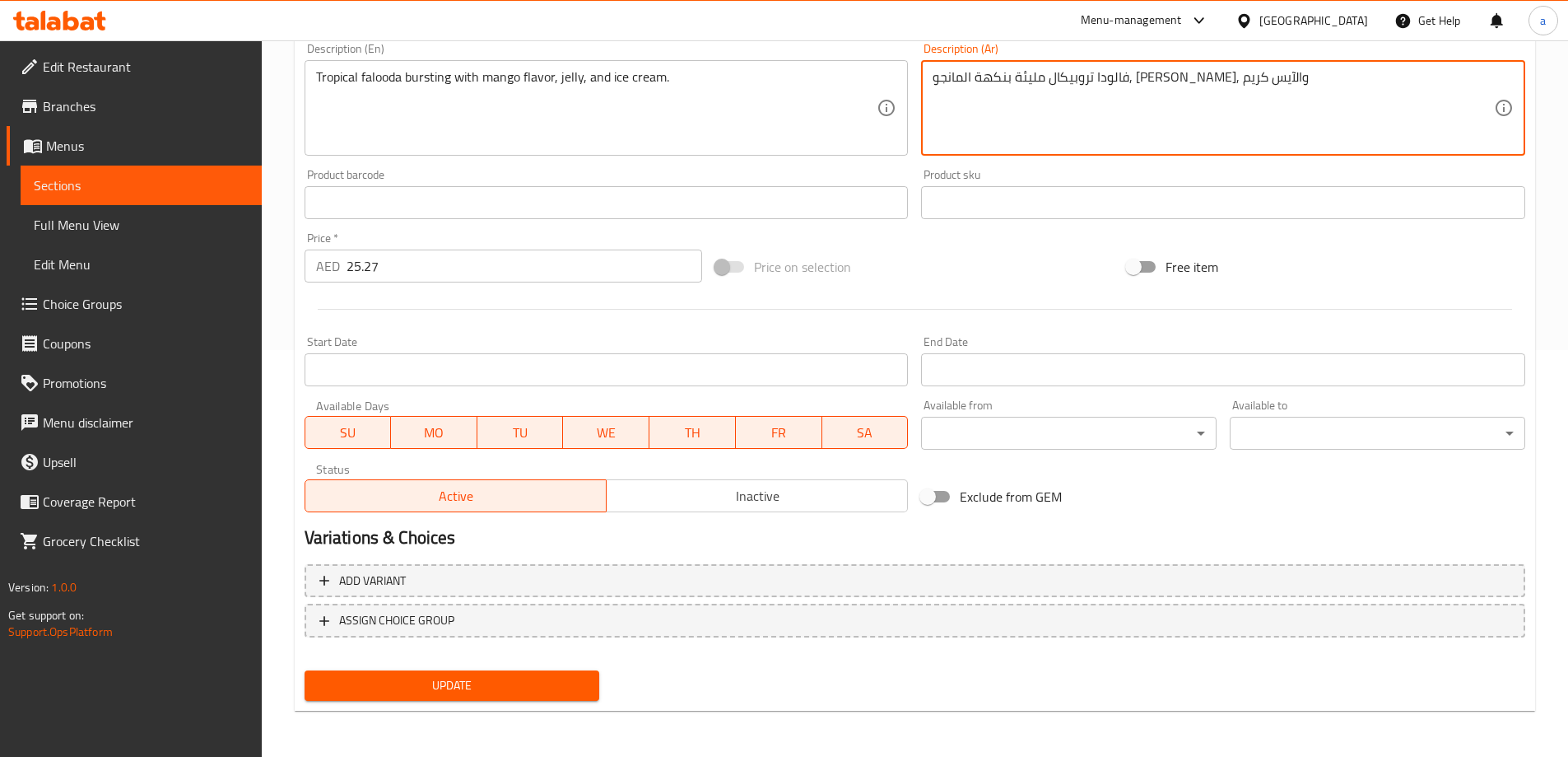
type textarea "فالودا تروبيكال مليئة بنكهة المانجو, جيلي, والآيس كريم"
click at [502, 675] on span "Update" at bounding box center [452, 686] width 269 height 21
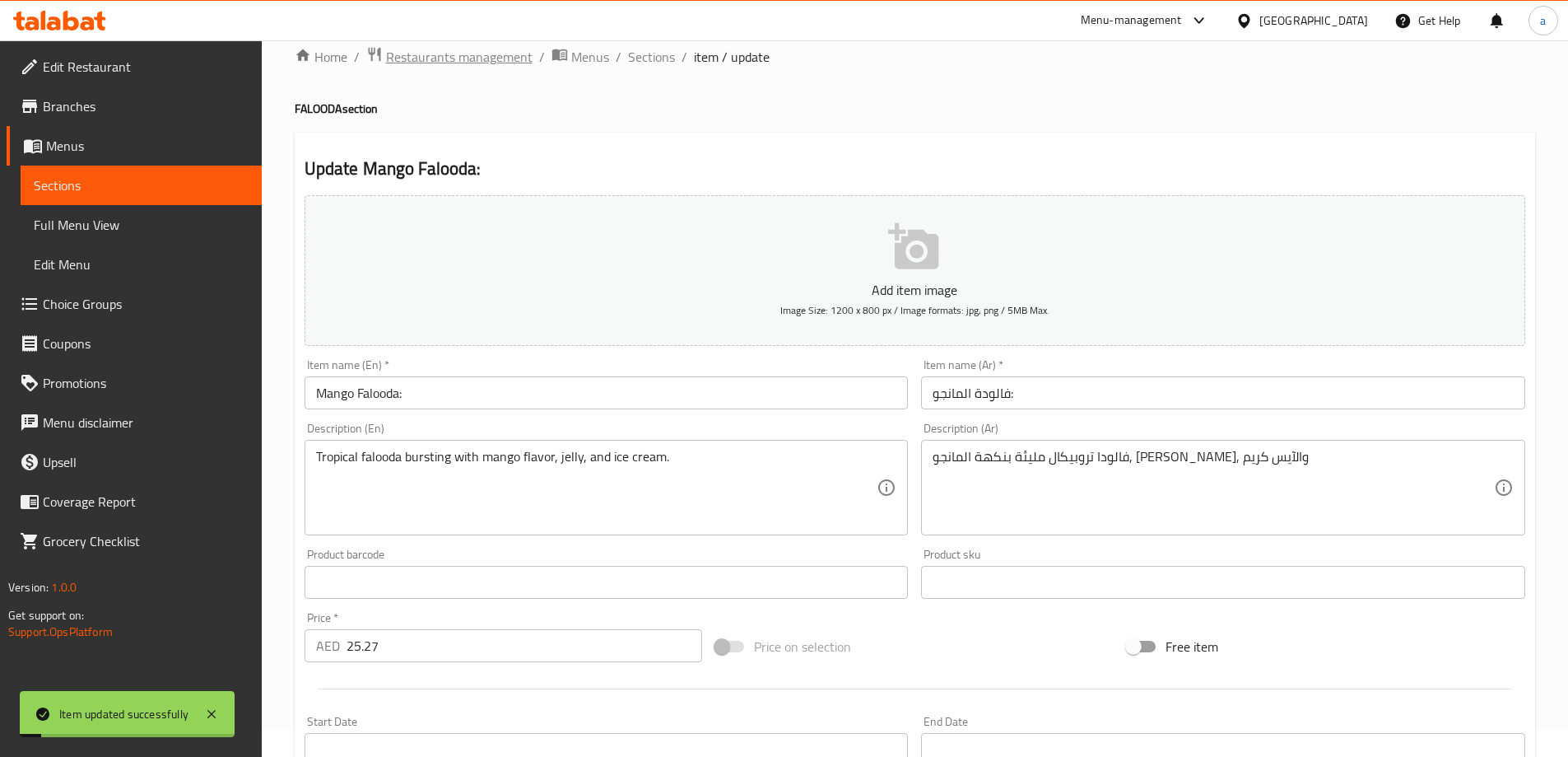
scroll to position [0, 0]
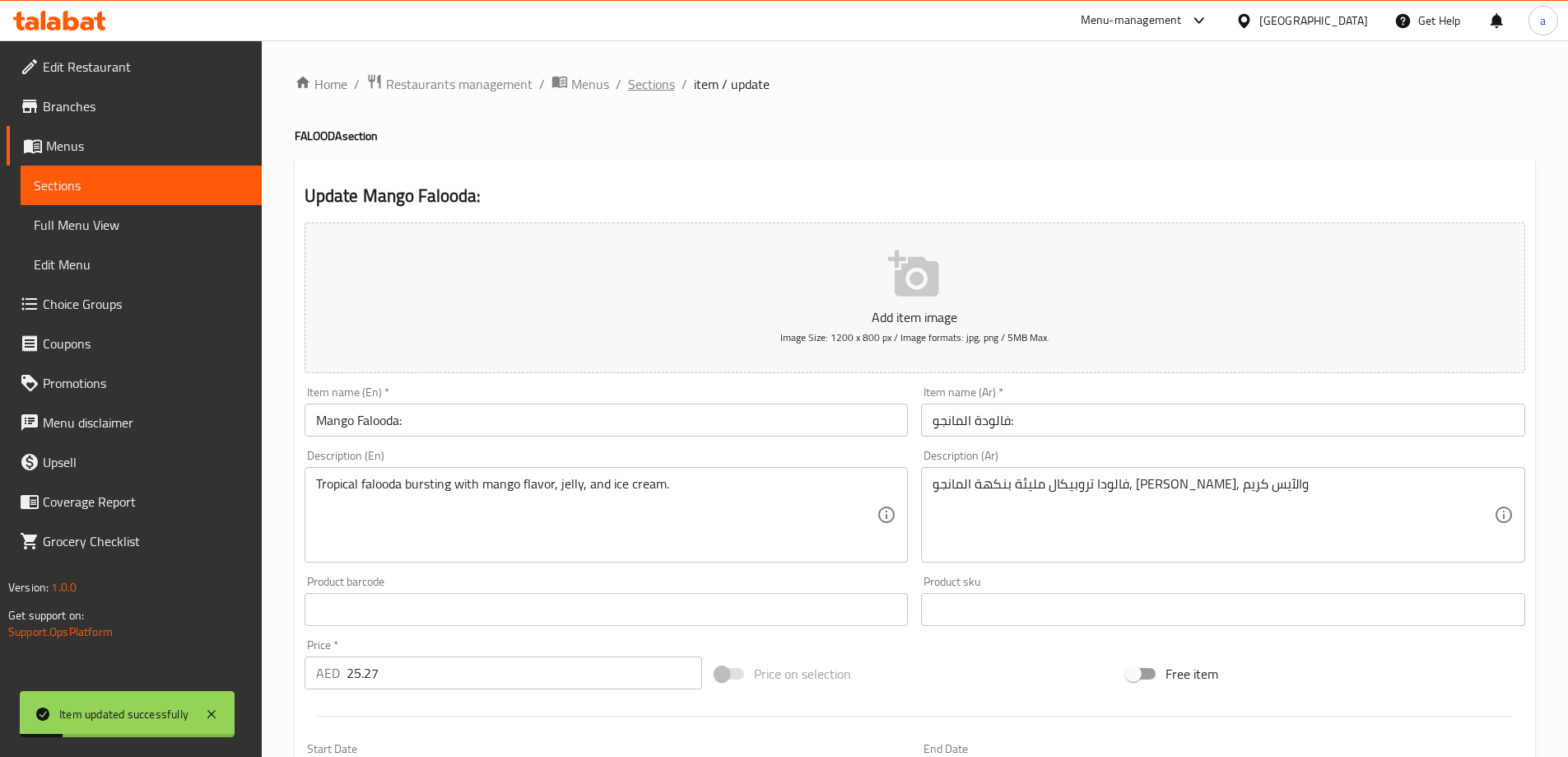
click at [637, 78] on span "Sections" at bounding box center [651, 84] width 47 height 20
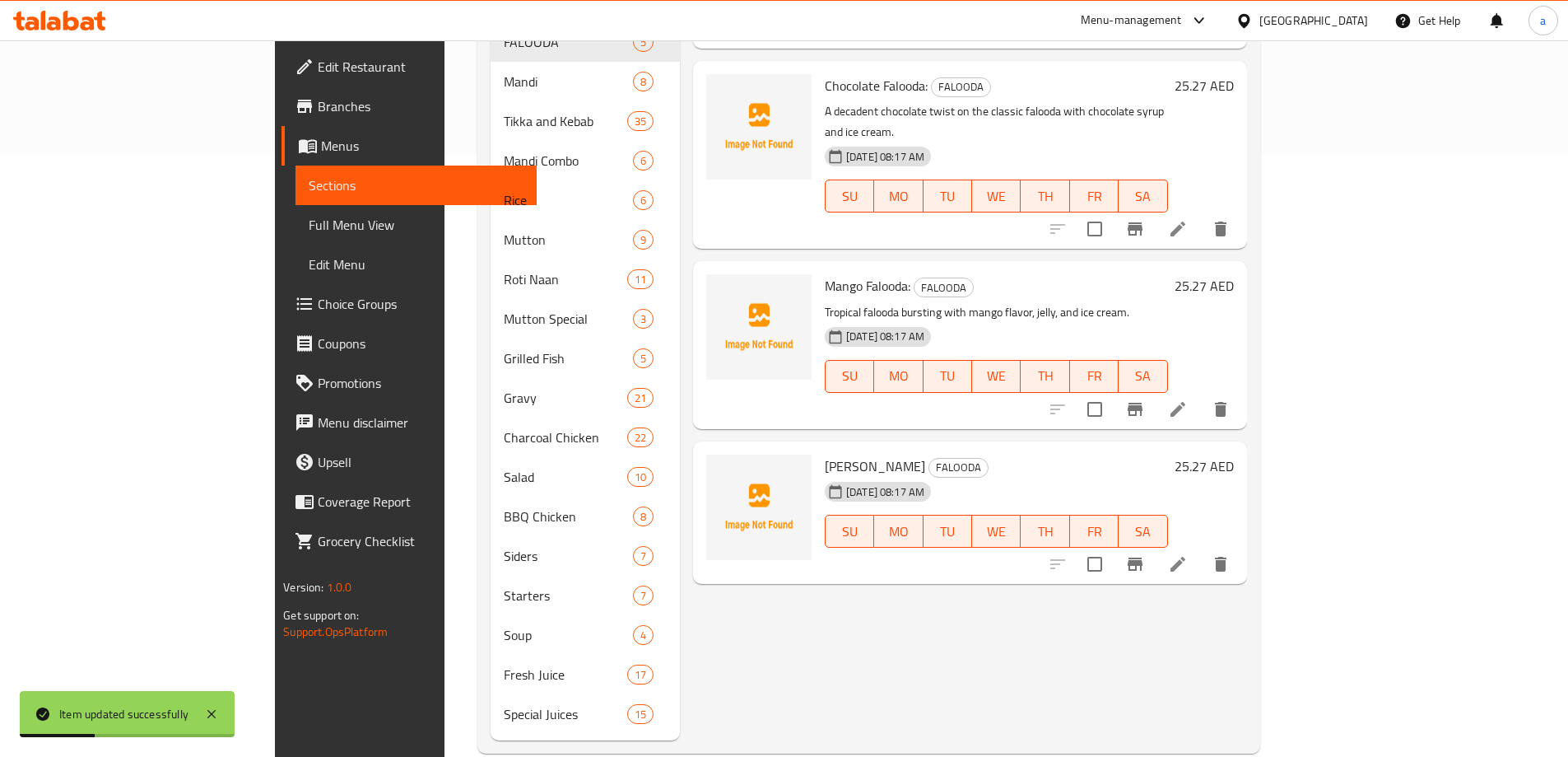
scroll to position [607, 0]
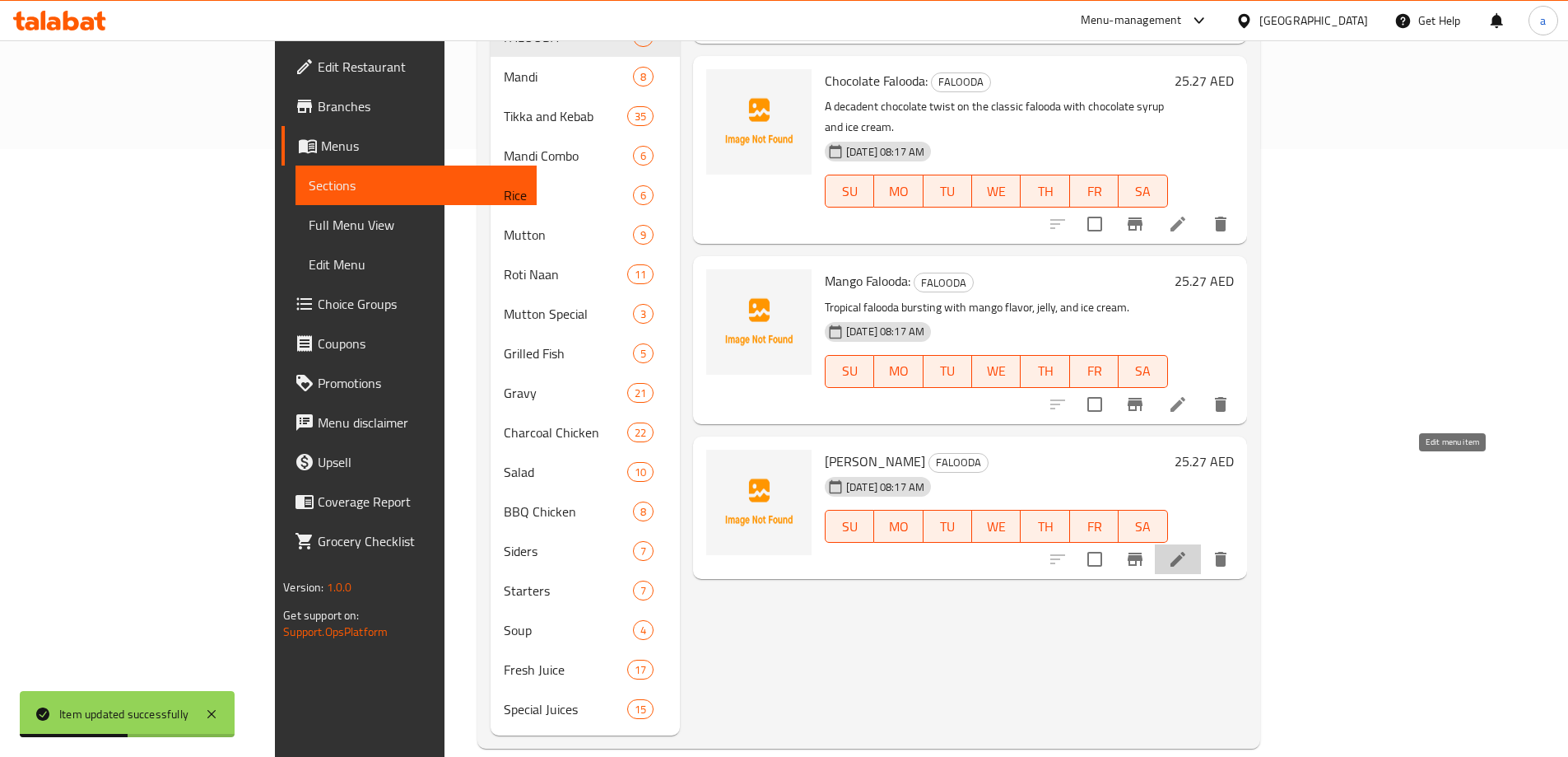
click at [1185, 552] on icon at bounding box center [1178, 560] width 15 height 15
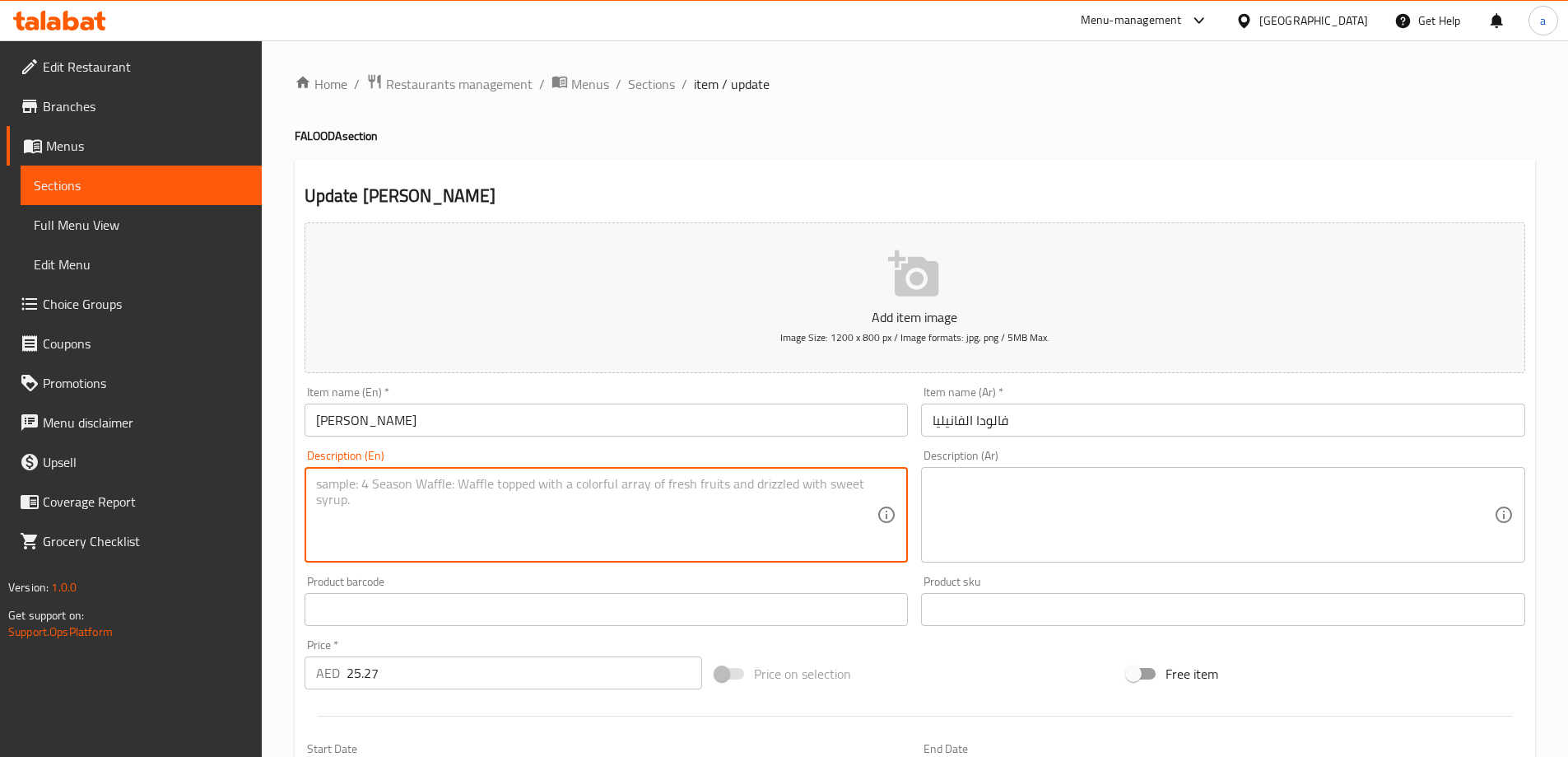
click at [536, 486] on textarea at bounding box center [596, 514] width 561 height 78
paste textarea "Creamy vanilla ice cream paired with classic falooda layers for a light and swe…"
type textarea "Creamy vanilla ice cream paired with classic falooda layers for a light and swe…"
click at [1051, 506] on textarea at bounding box center [1213, 514] width 561 height 78
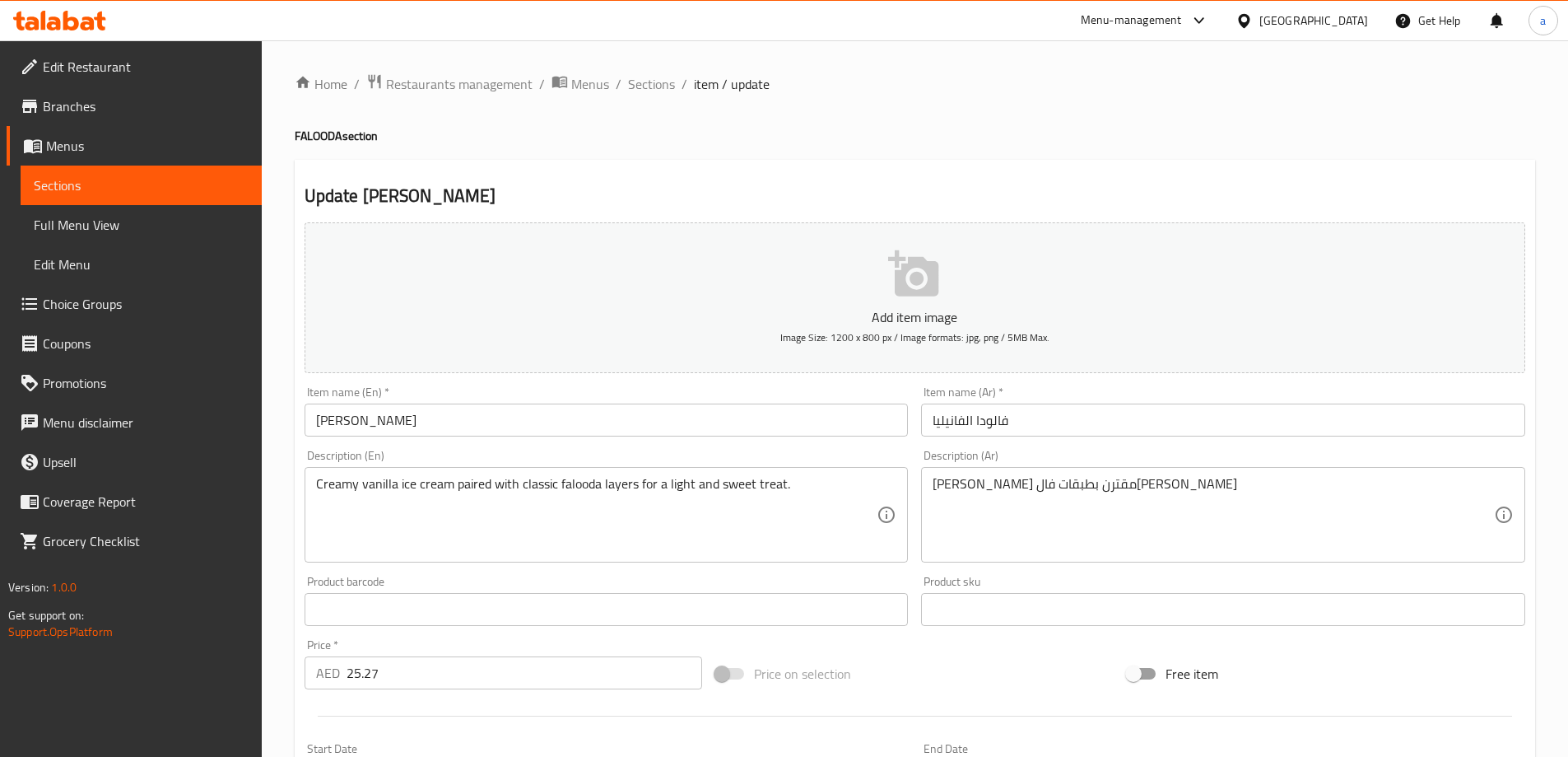
click at [1306, 483] on textarea "آيس كريم فانيليا كريمي مقترن بطبقات فالودا كلاسيك" at bounding box center [1213, 514] width 561 height 78
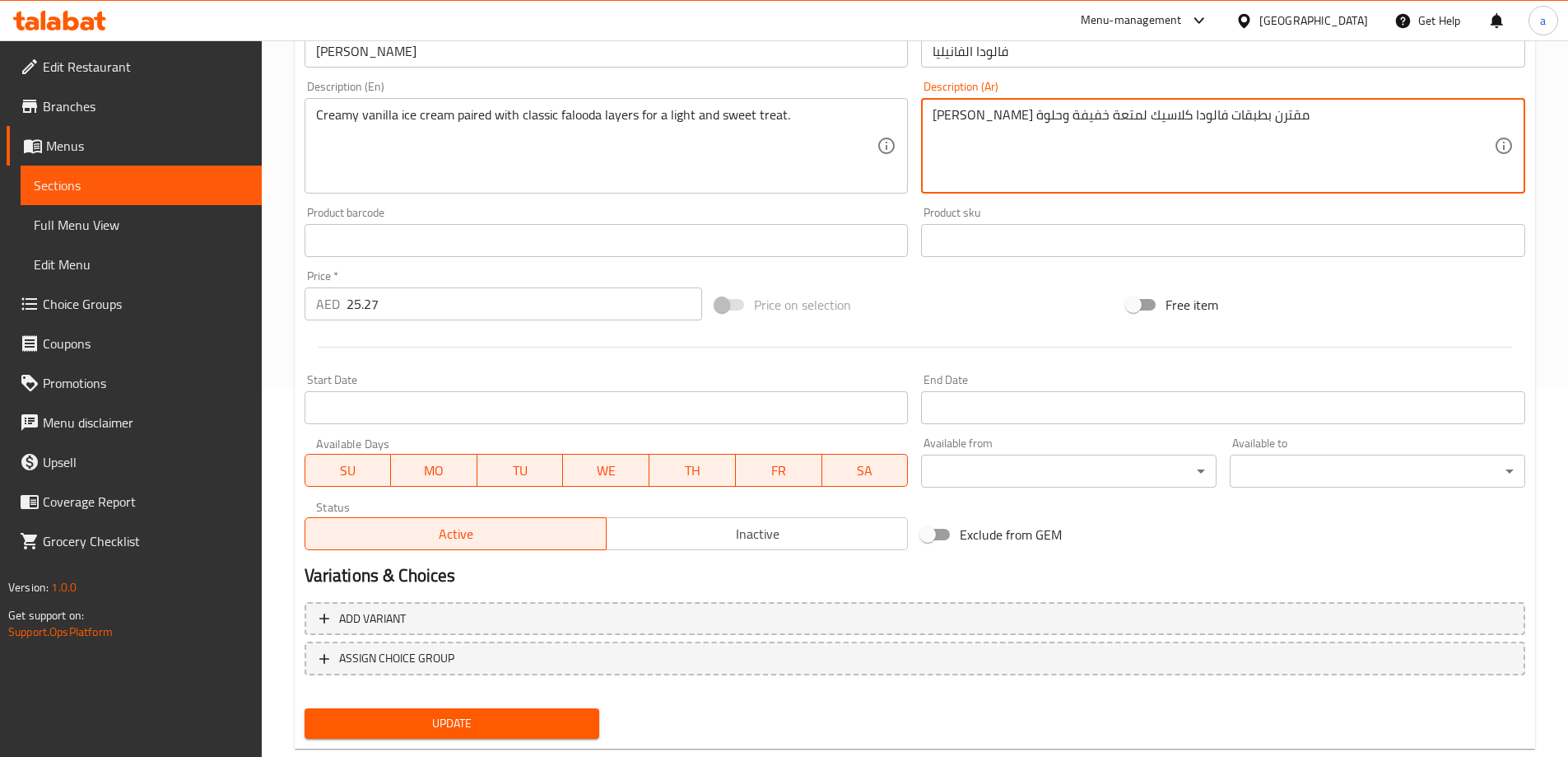
scroll to position [407, 0]
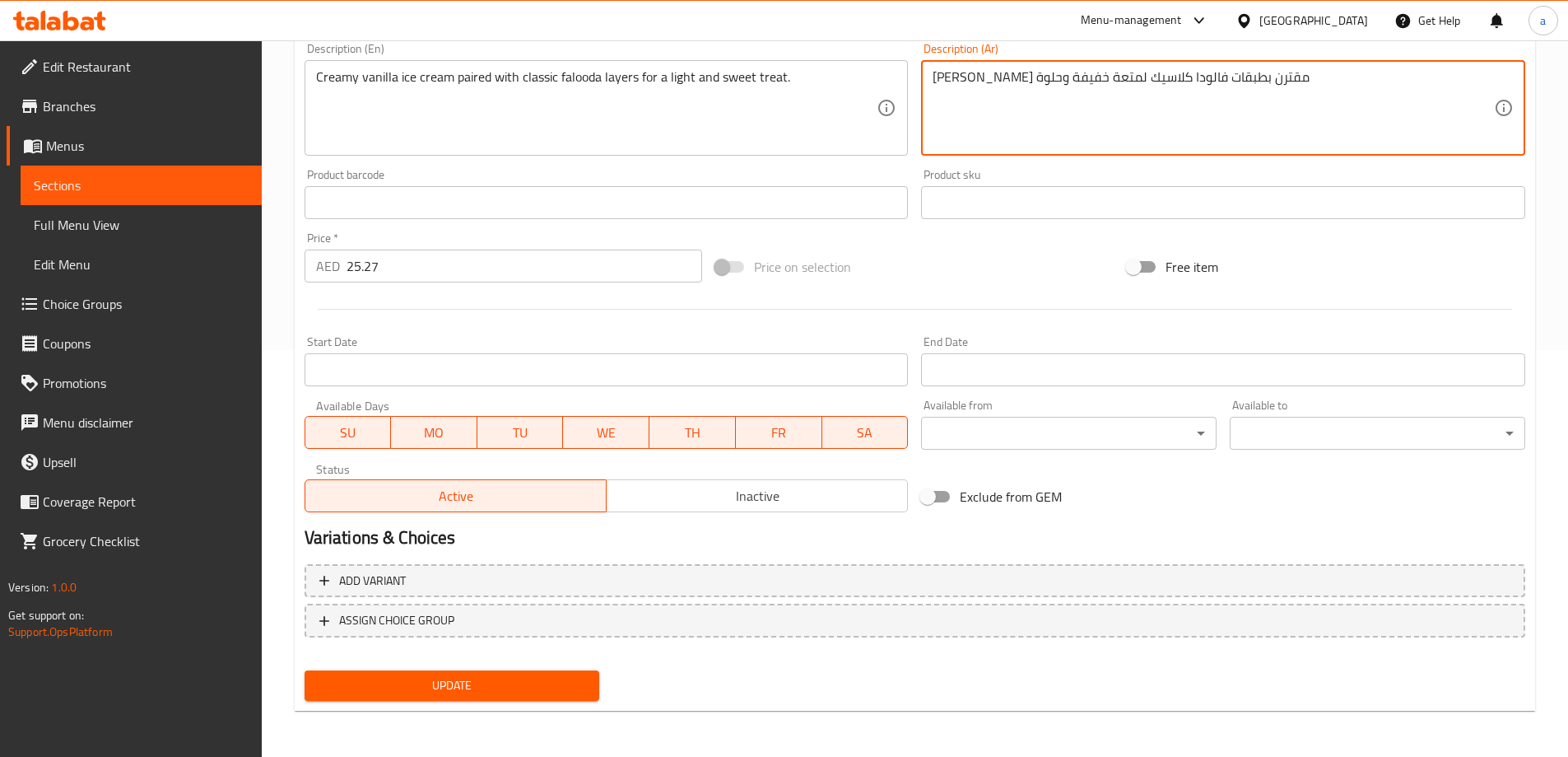
type textarea "آيس كريم فانيليا كريمي مقترن بطبقات فالودا كلاسيك لمتعة خفيفة وحلوة"
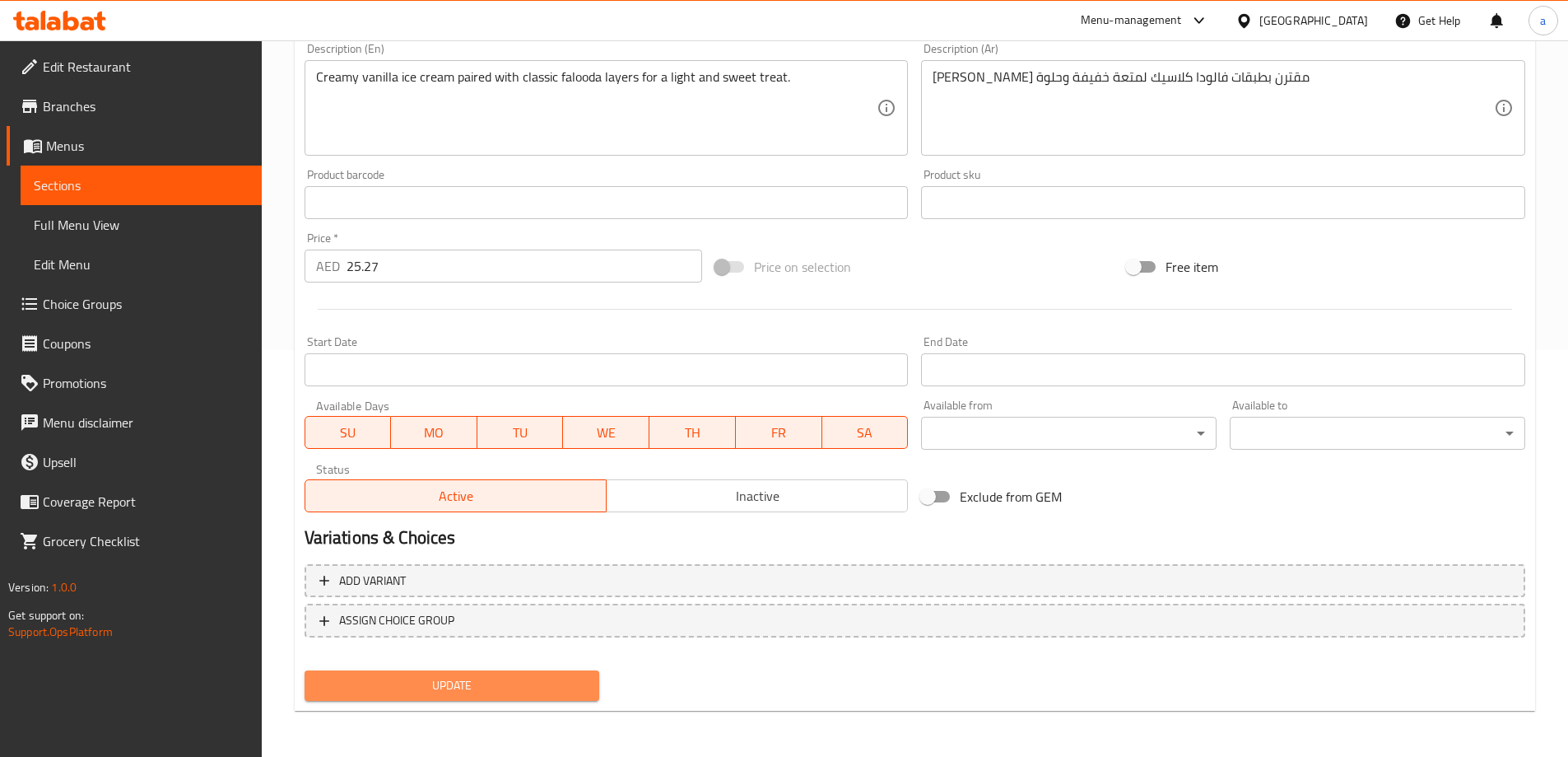
click at [517, 692] on span "Update" at bounding box center [452, 686] width 269 height 21
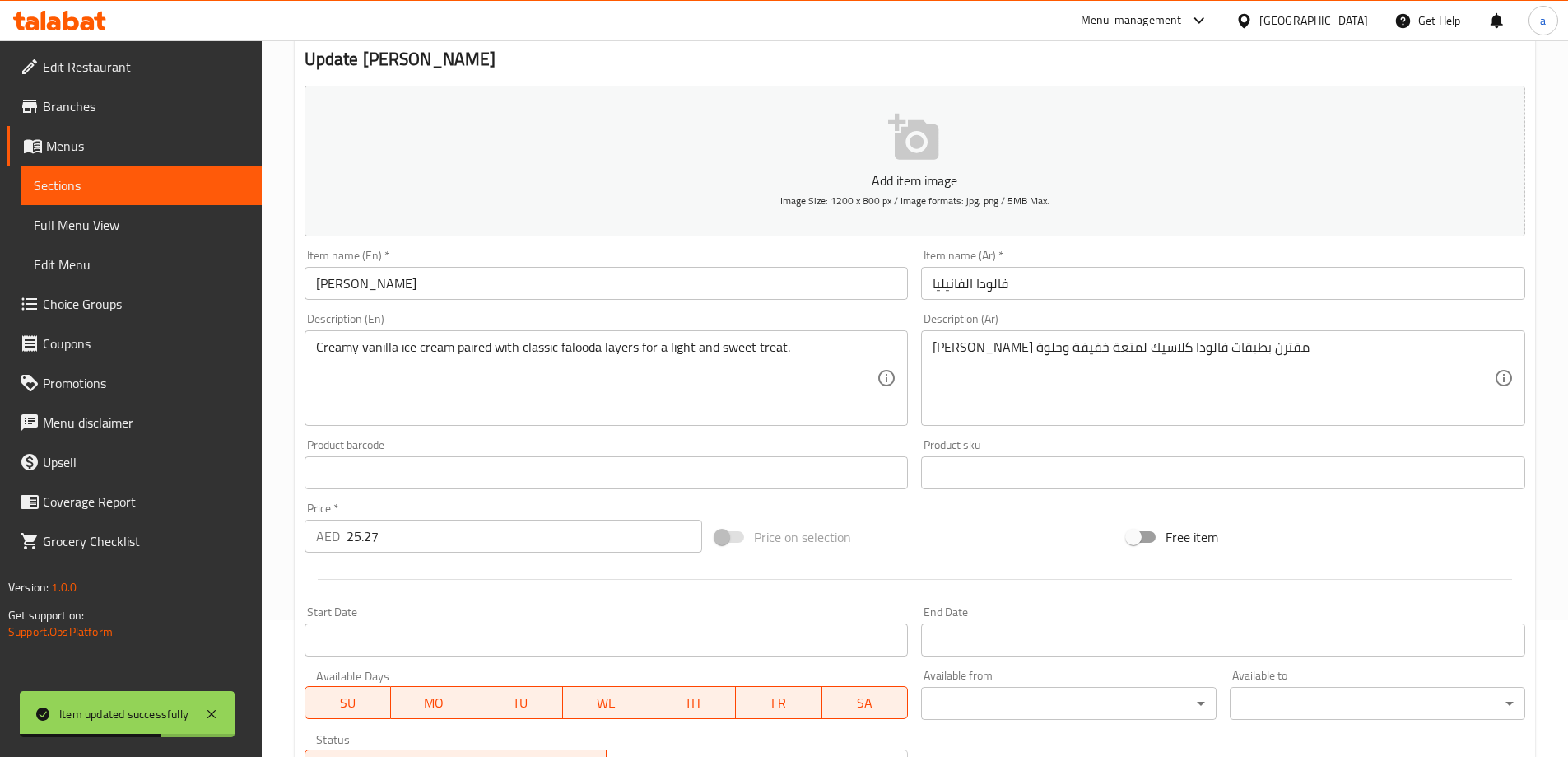
scroll to position [0, 0]
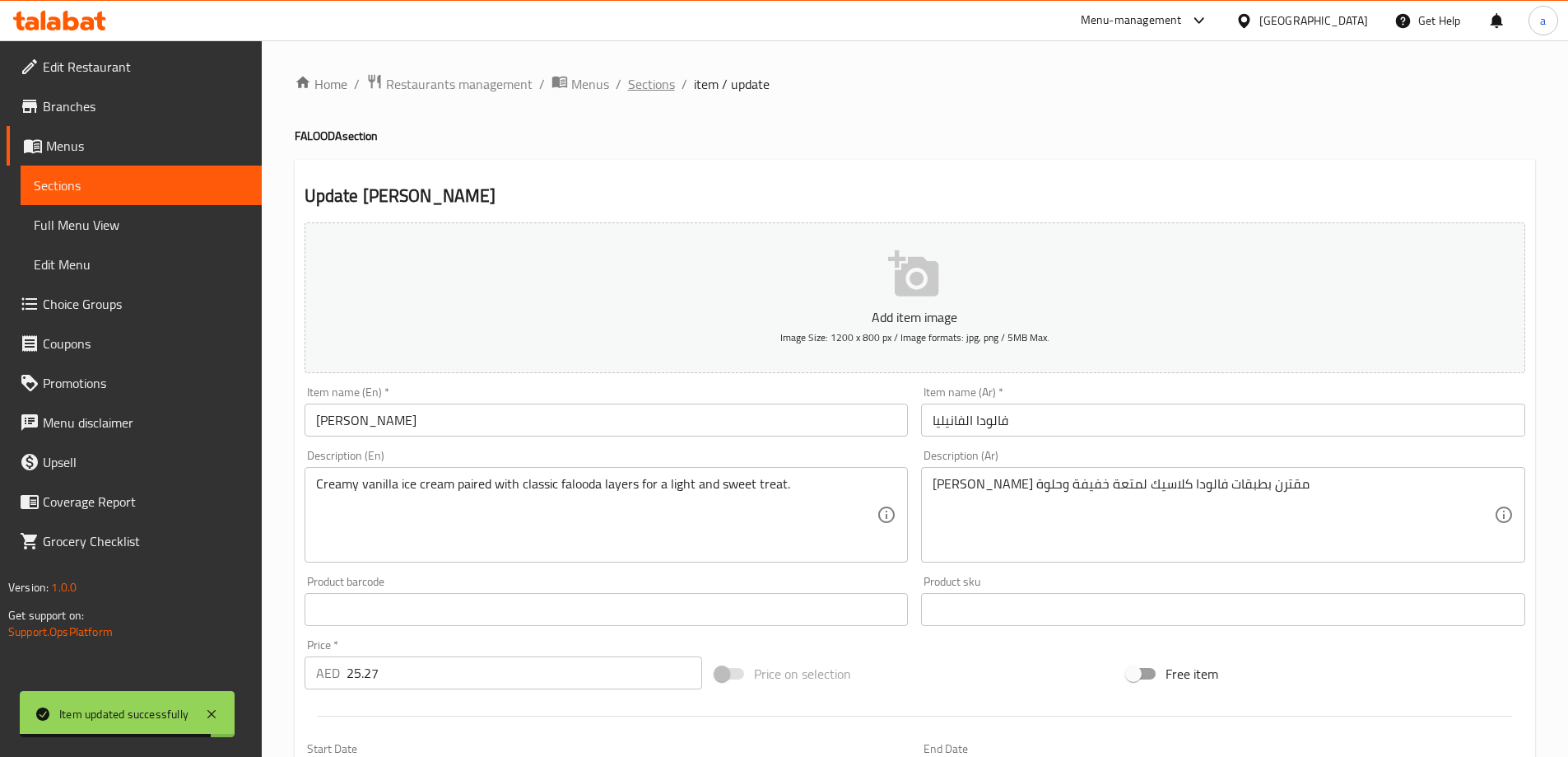
click at [637, 86] on span "Sections" at bounding box center [651, 84] width 47 height 20
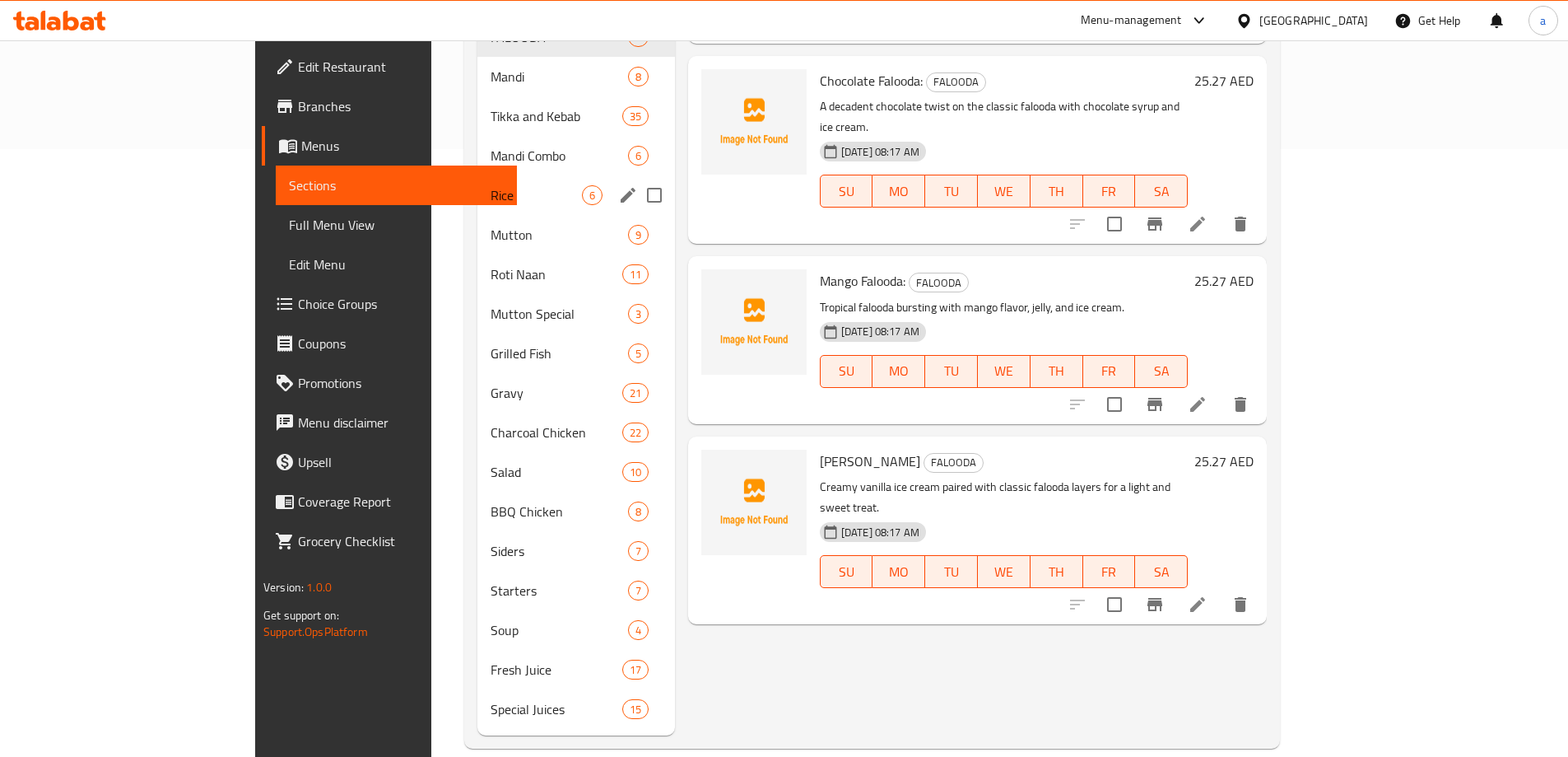
scroll to position [278, 0]
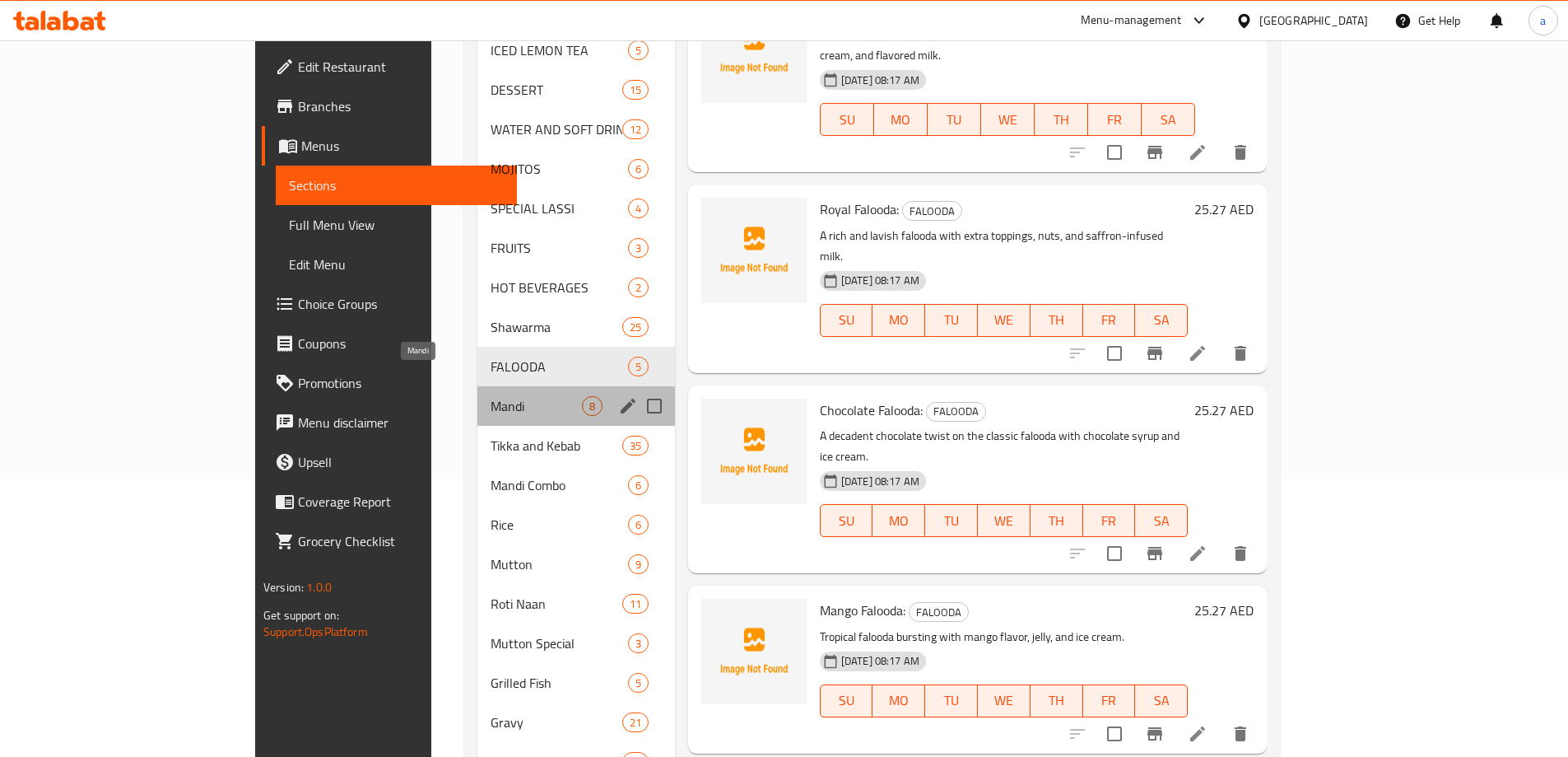
click at [491, 396] on span "Mandi" at bounding box center [536, 405] width 91 height 20
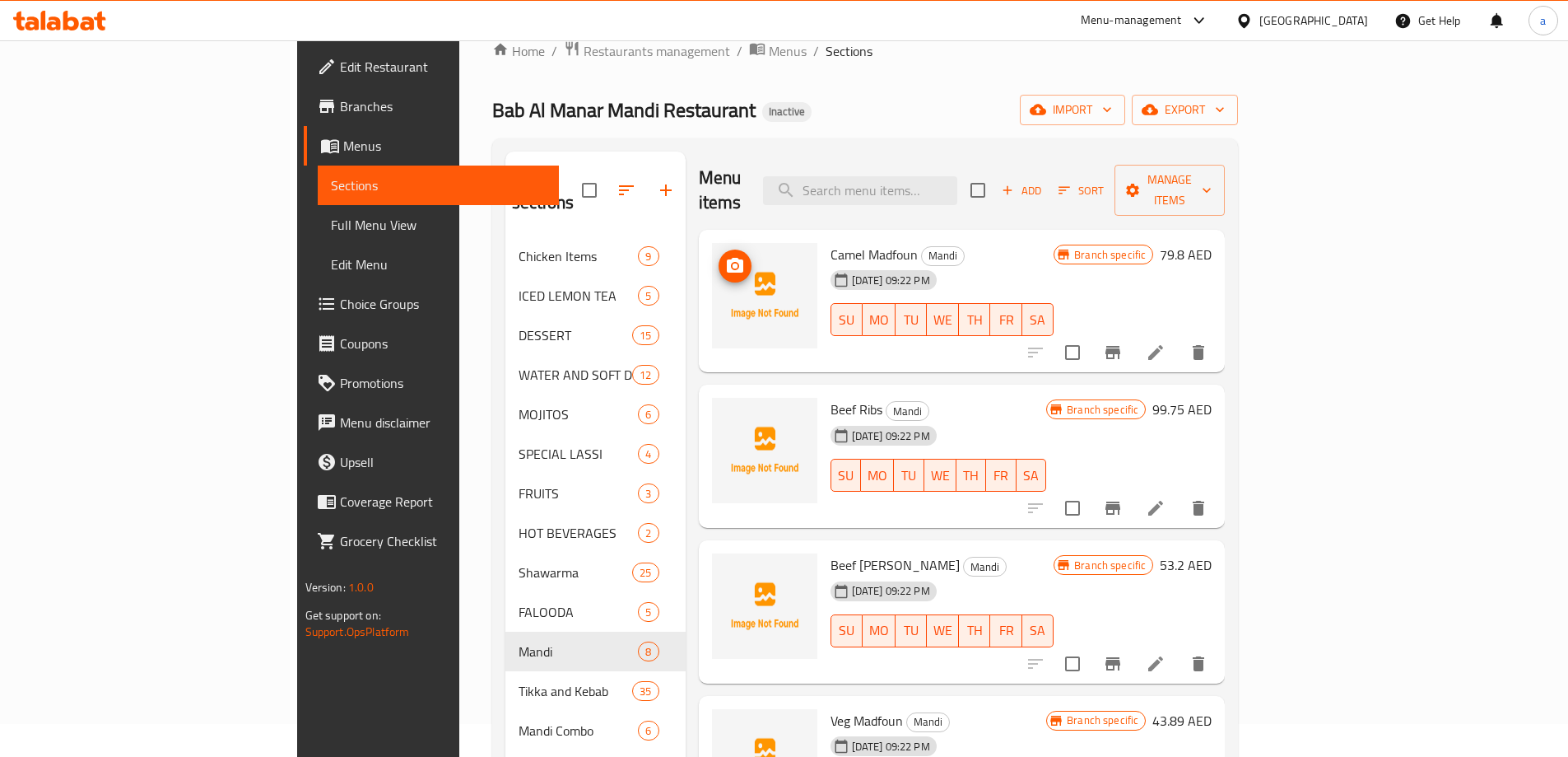
scroll to position [31, 0]
click at [830, 244] on span "Camel Madfoun" at bounding box center [873, 256] width 87 height 24
copy span "Camel"
click at [1163, 347] on icon at bounding box center [1155, 355] width 15 height 15
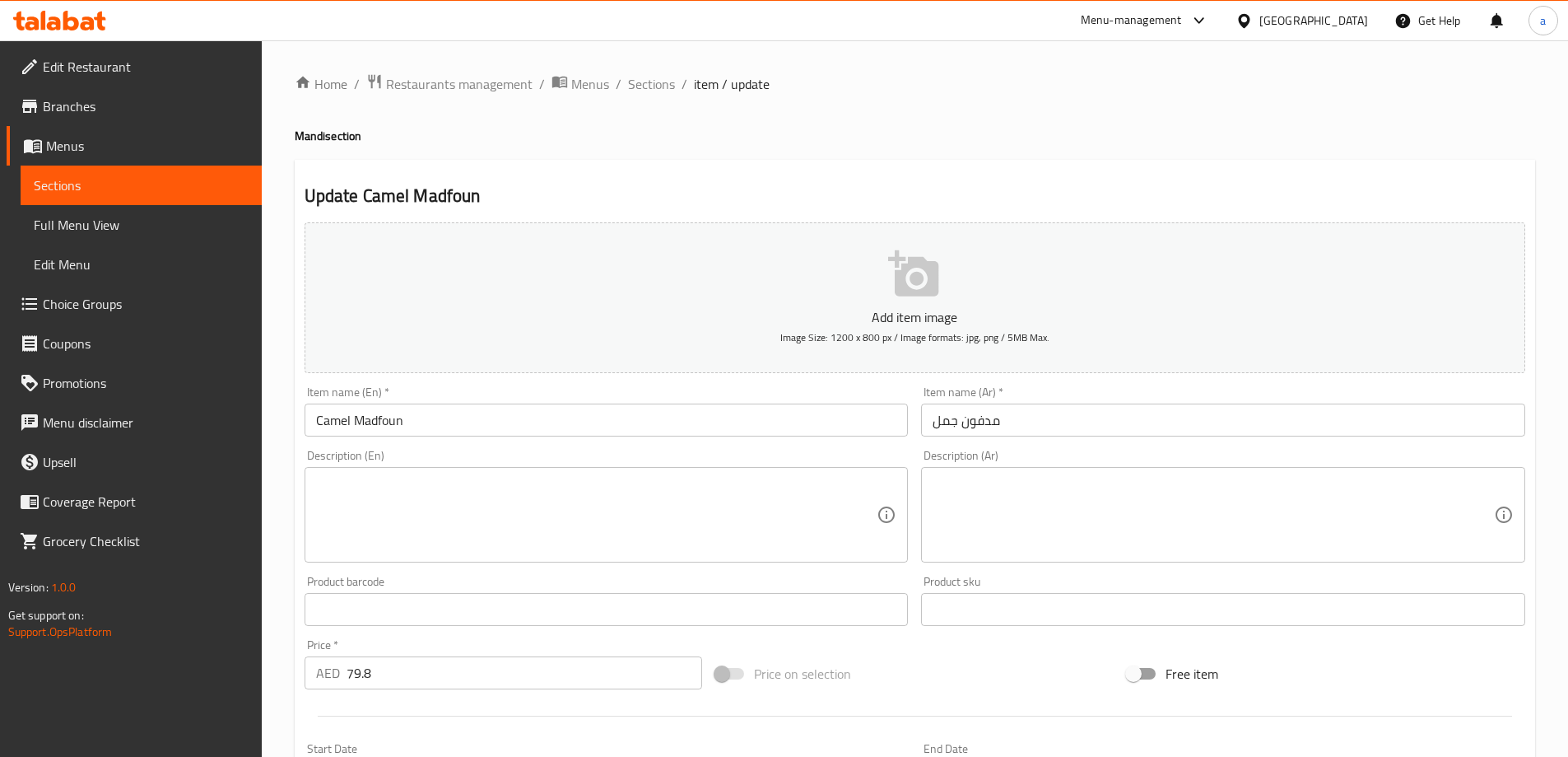
click at [813, 481] on textarea at bounding box center [596, 514] width 561 height 78
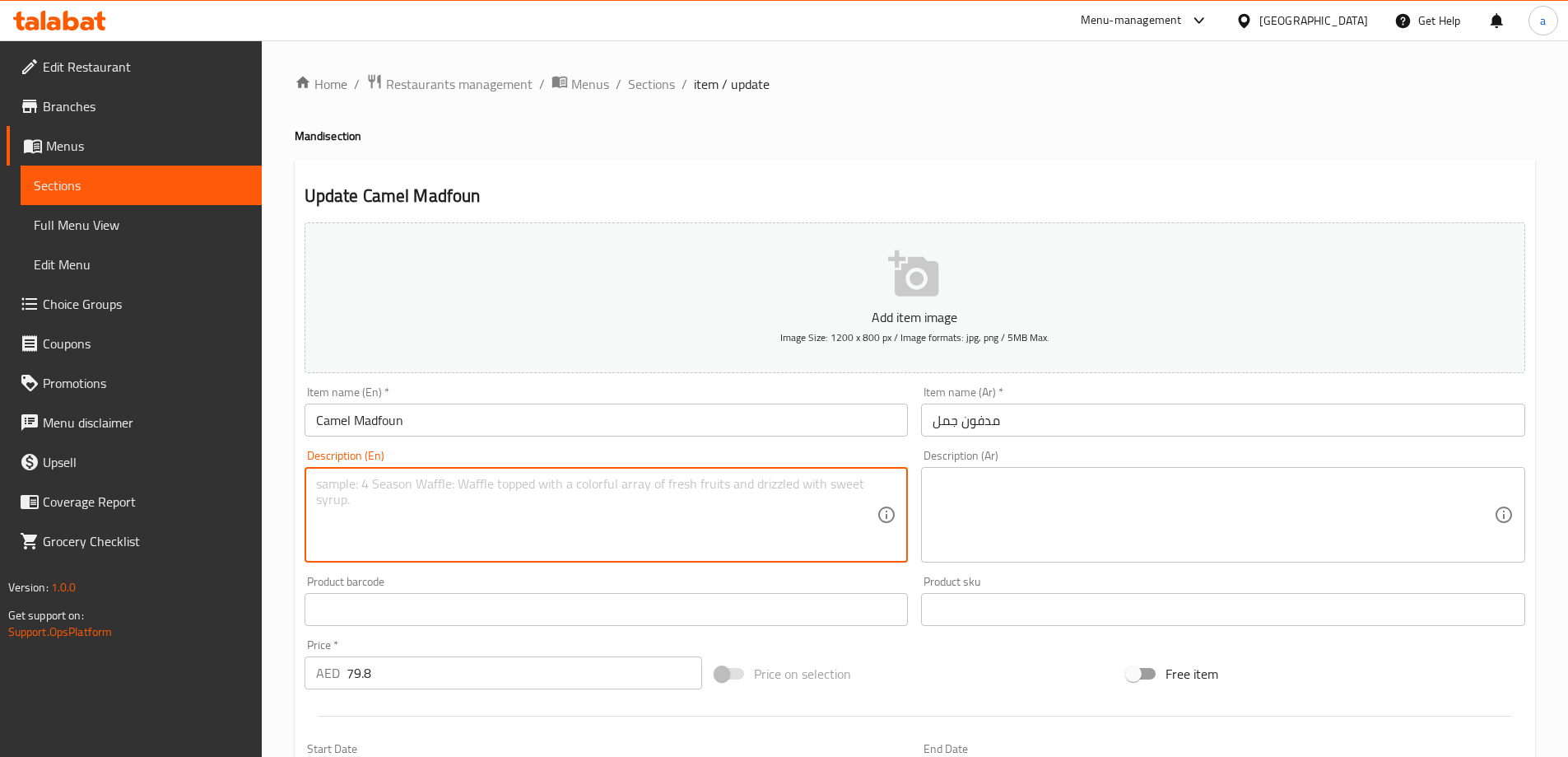
paste textarea "Camel meat marinated with traditional spices, wrapped and slow-cooked in a seal…"
type textarea "Camel meat marinated with traditional spices, wrapped and slow-cooked in a seal…"
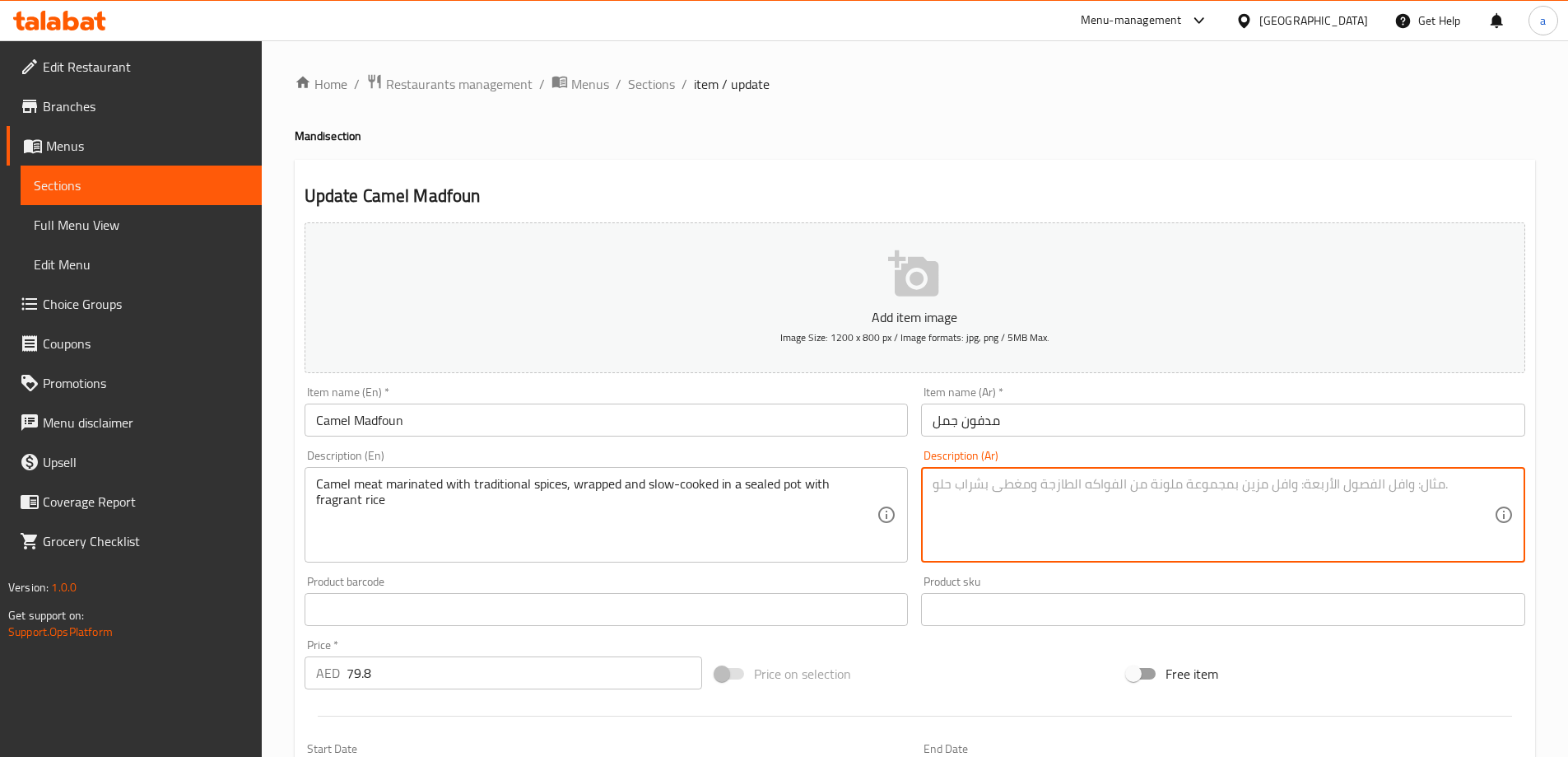
click at [1121, 521] on textarea at bounding box center [1213, 514] width 561 height 78
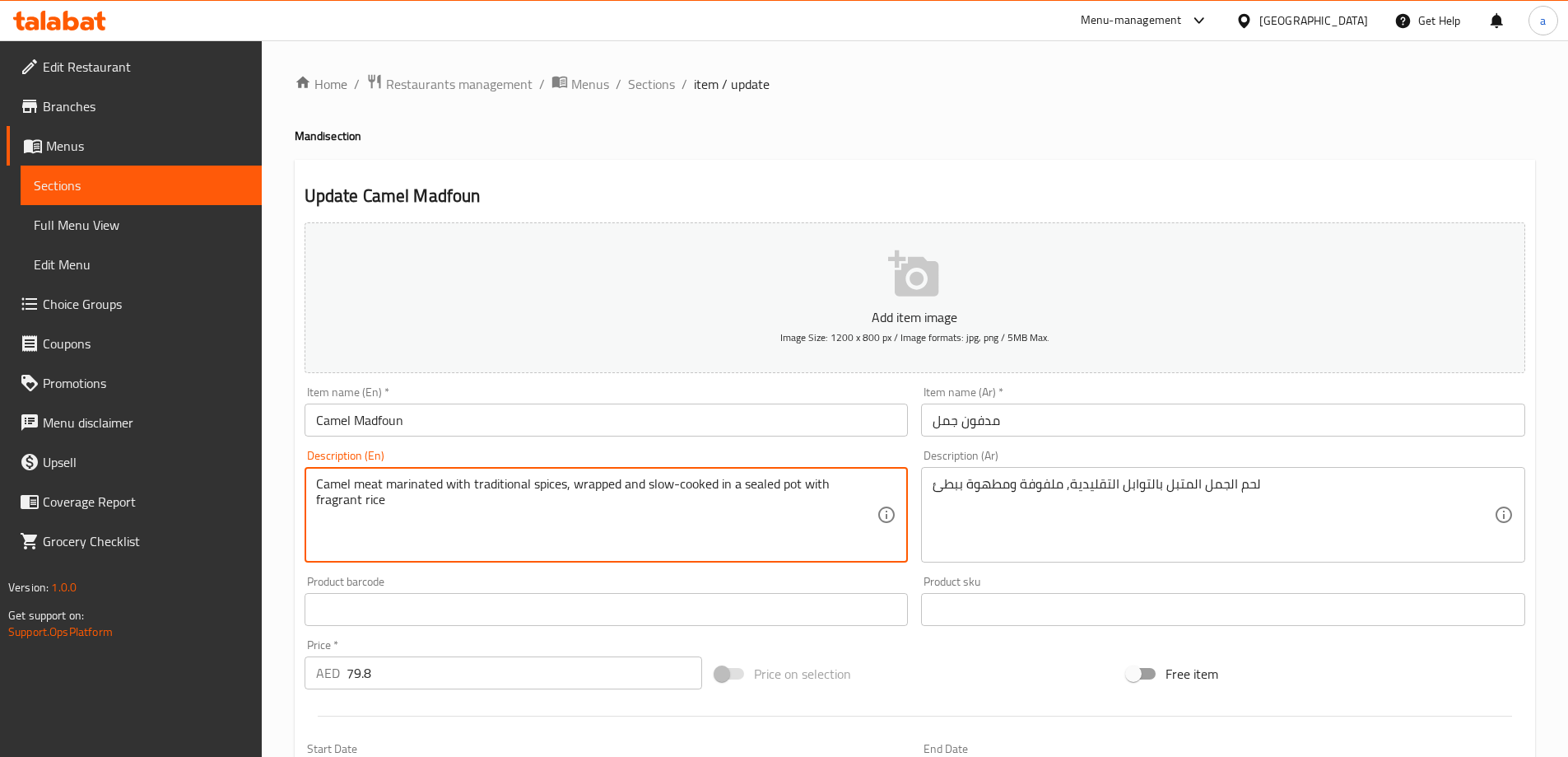
drag, startPoint x: 744, startPoint y: 488, endPoint x: 799, endPoint y: 487, distance: 55.0
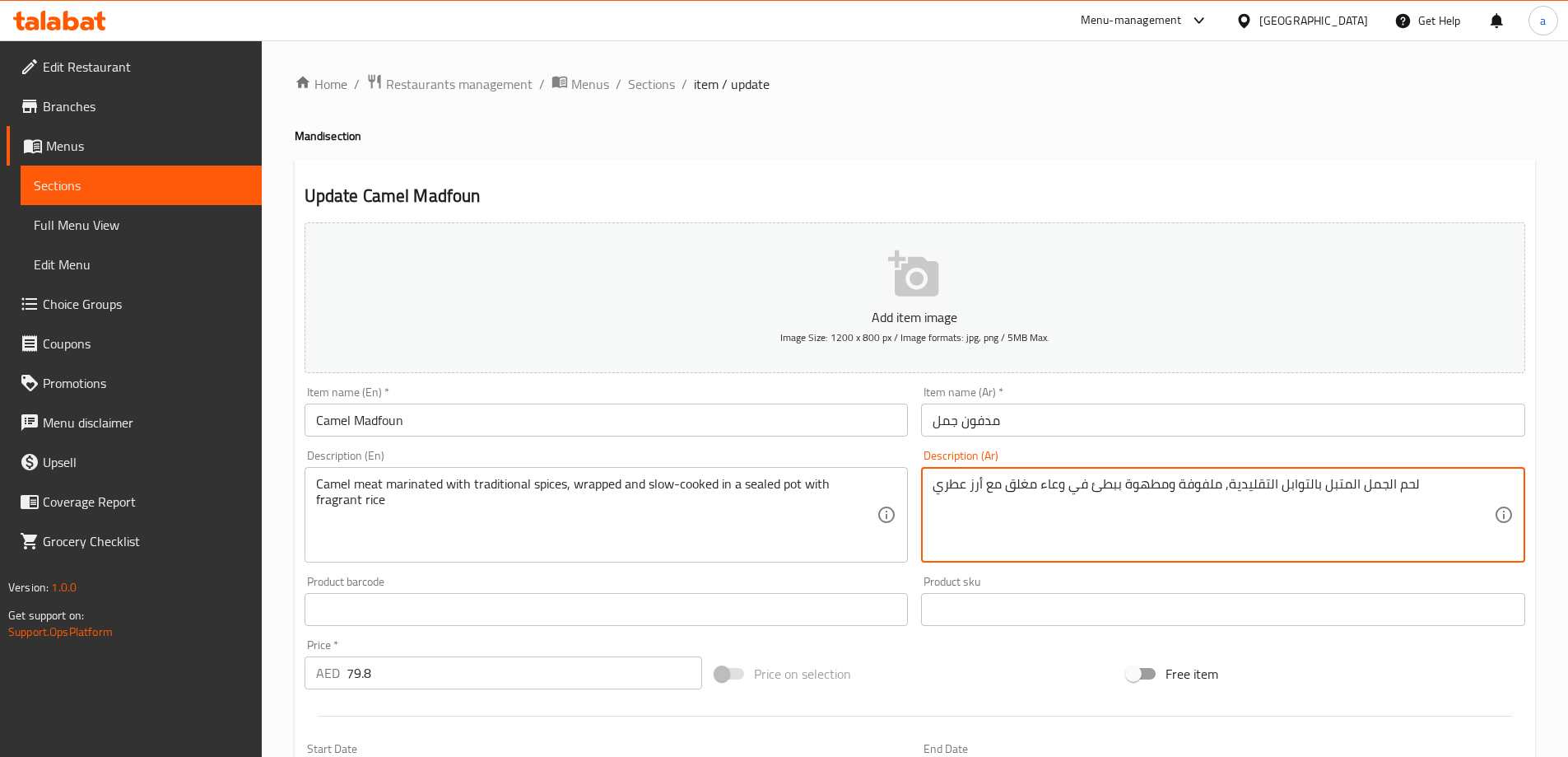
type textarea "لحم الجمل المتبل بالتوابل التقليدية, ملفوفة ومطهوة ببطئ في وعاء مغلق مع أرز عطري"
drag, startPoint x: 1266, startPoint y: 212, endPoint x: 1353, endPoint y: 135, distance: 116.2
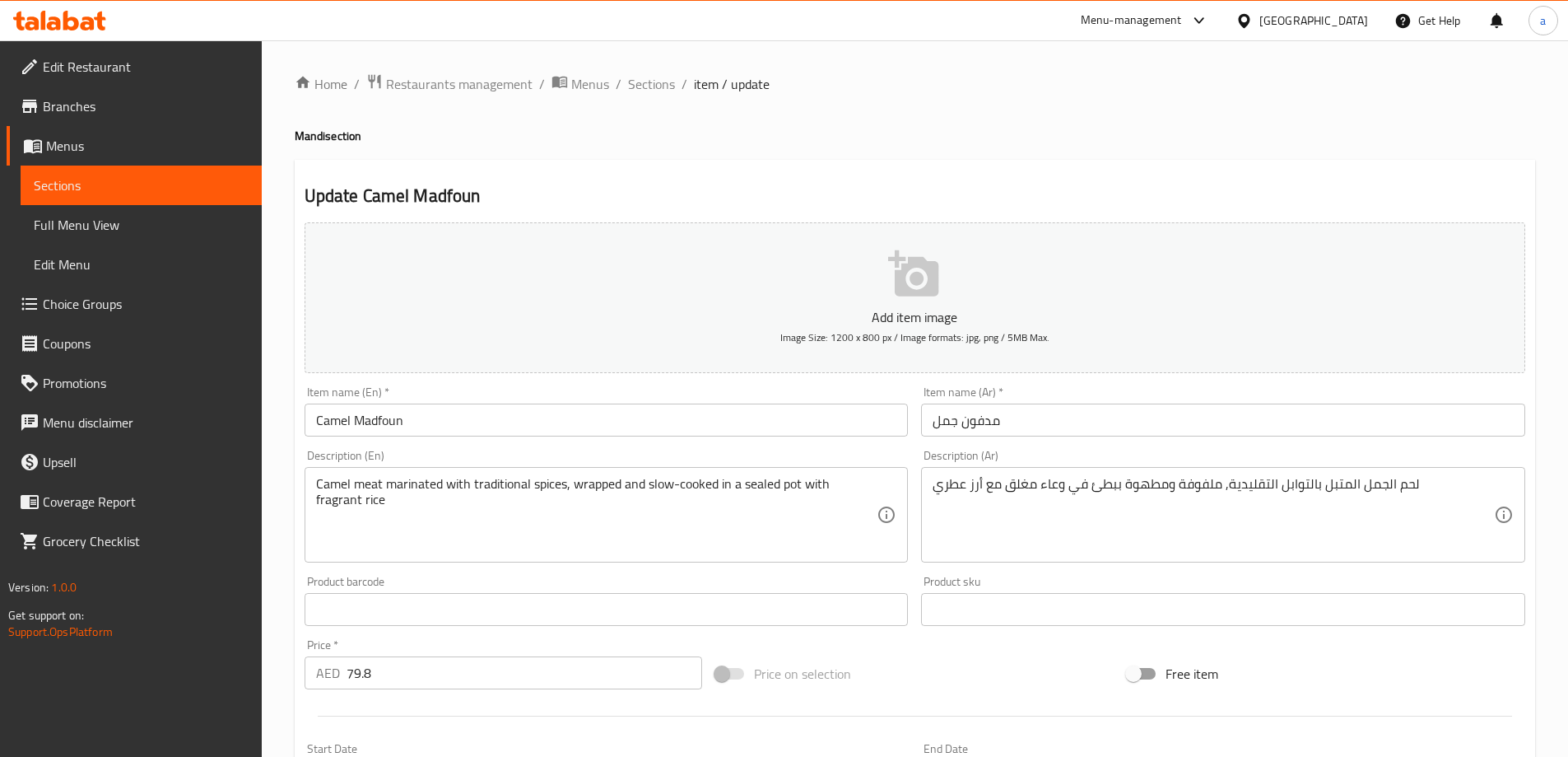
drag, startPoint x: 1353, startPoint y: 135, endPoint x: 847, endPoint y: 178, distance: 507.8
click at [847, 178] on div "Update Camel Madfoun Add item image Image Size: 1200 x 800 px / Image formats: …" at bounding box center [914, 639] width 1240 height 958
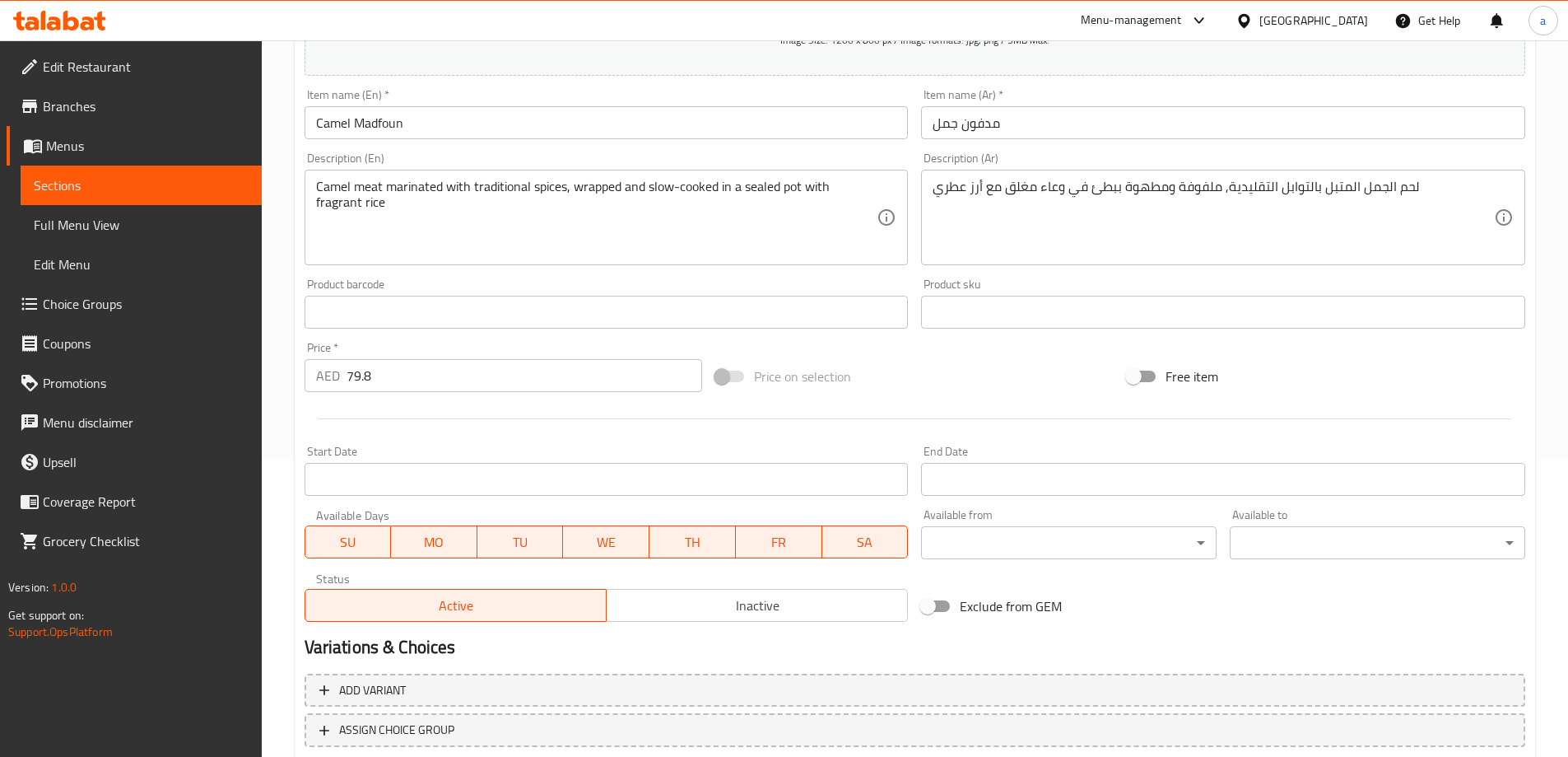
scroll to position [407, 0]
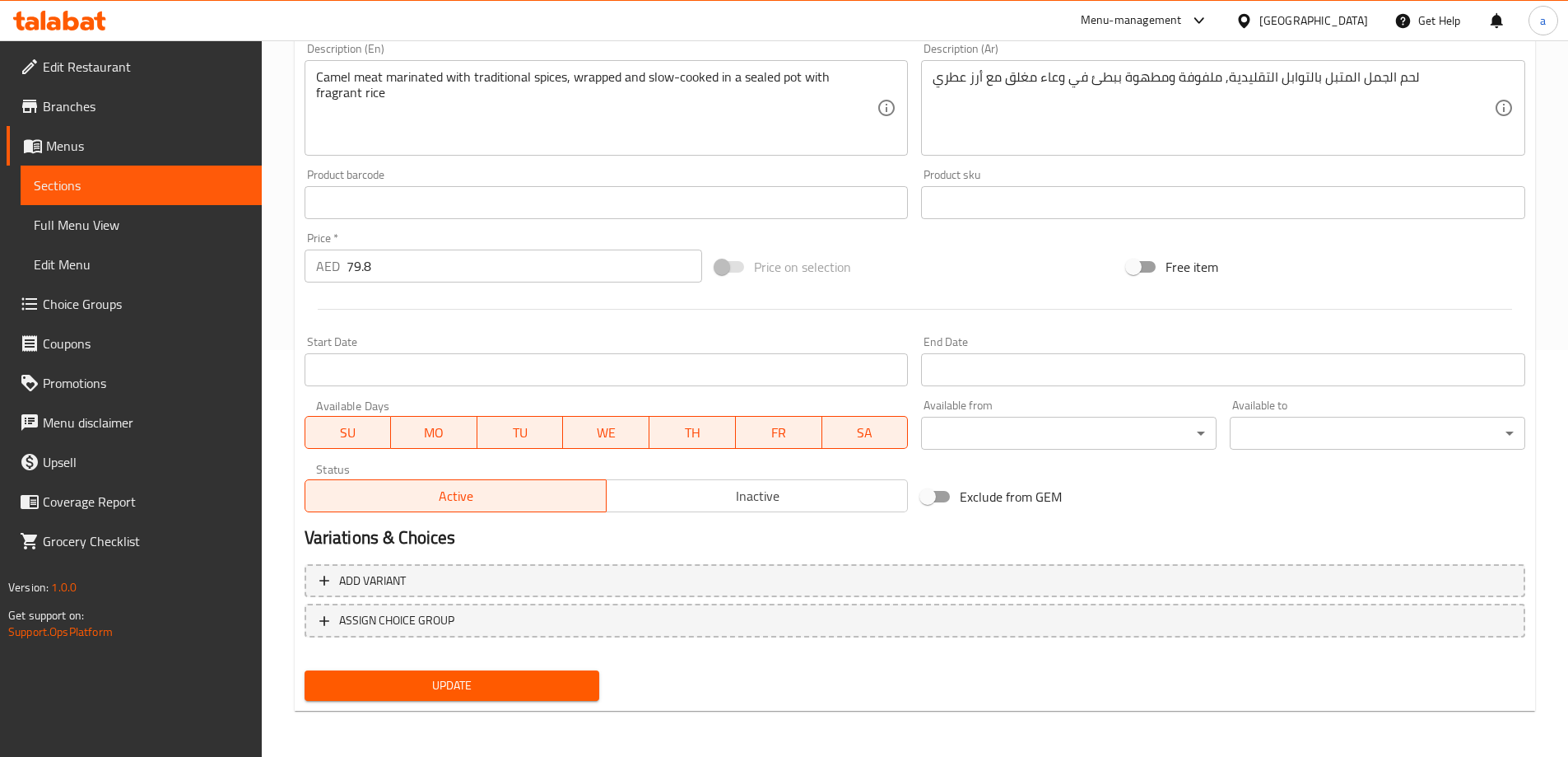
click at [466, 689] on span "Update" at bounding box center [452, 686] width 269 height 21
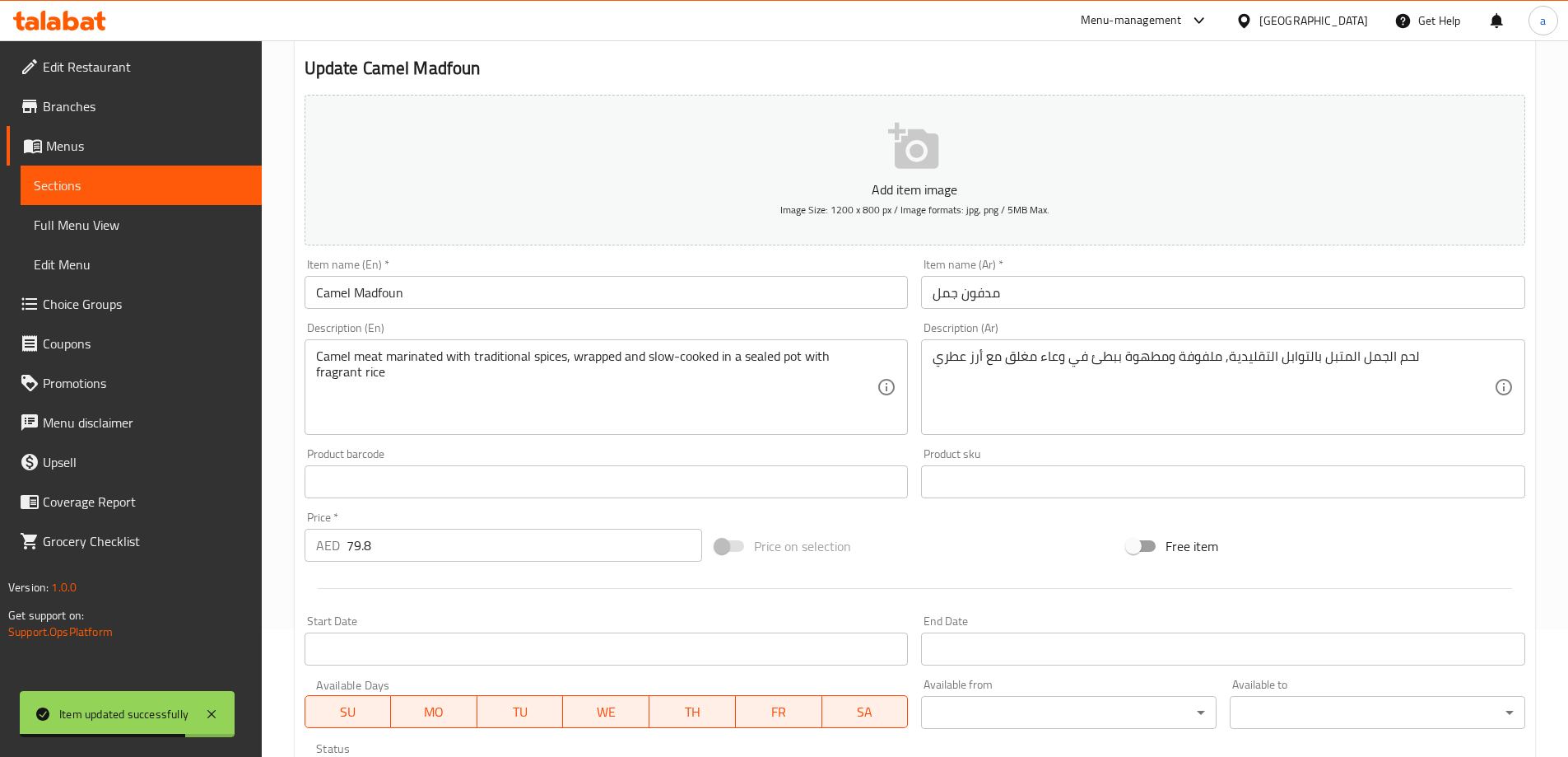
scroll to position [0, 0]
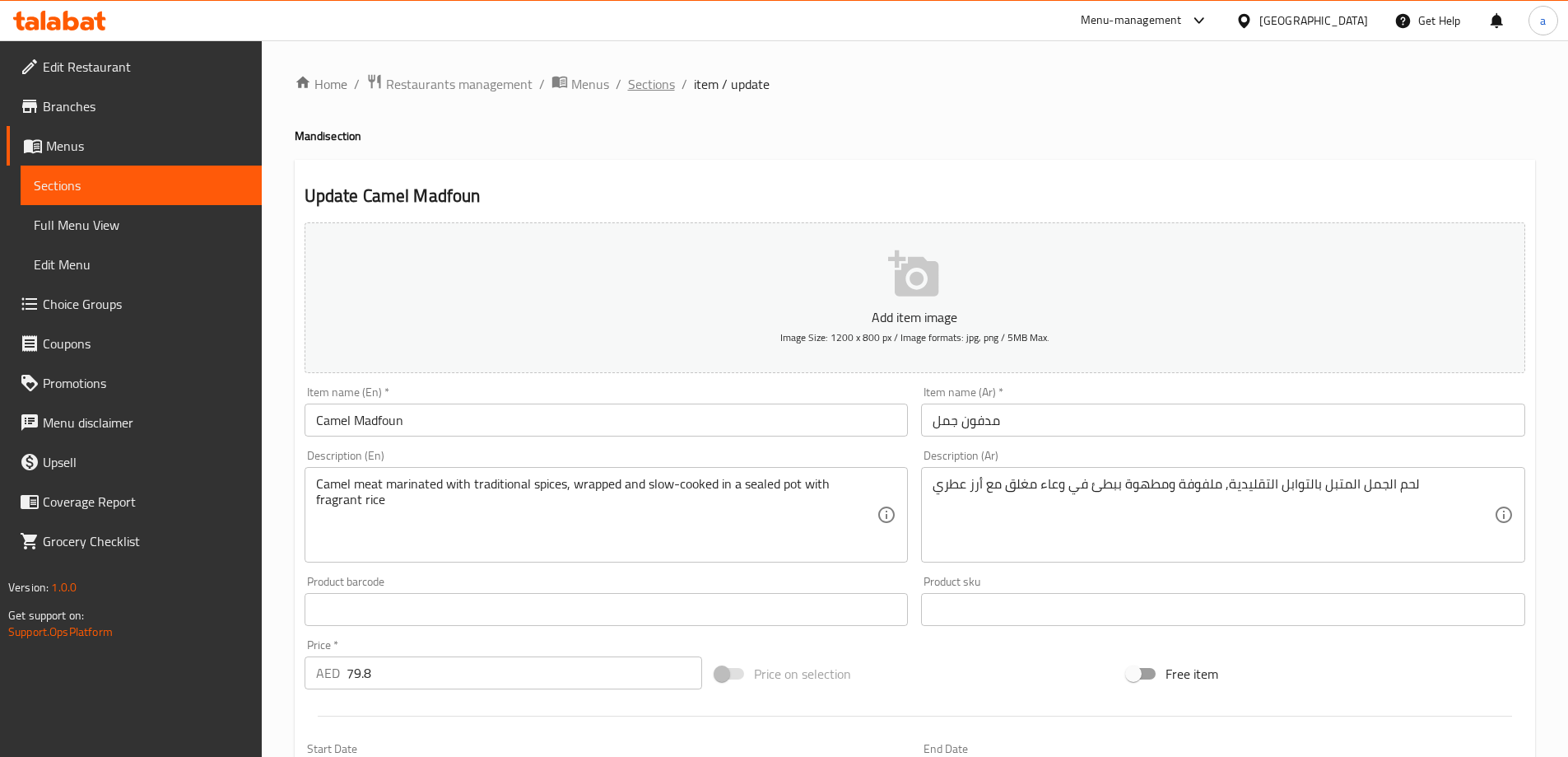
click at [647, 78] on span "Sections" at bounding box center [651, 84] width 47 height 20
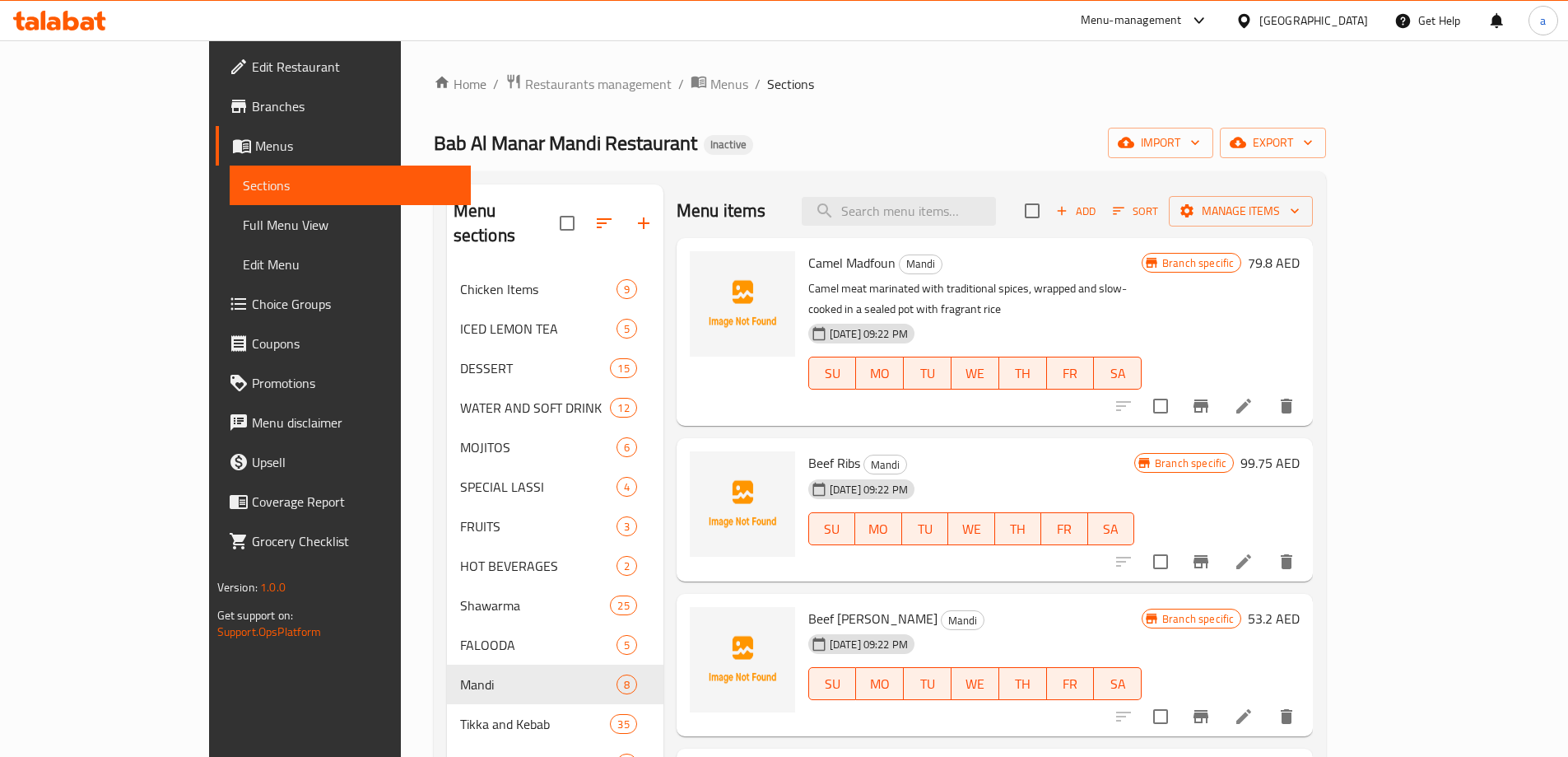
scroll to position [174, 0]
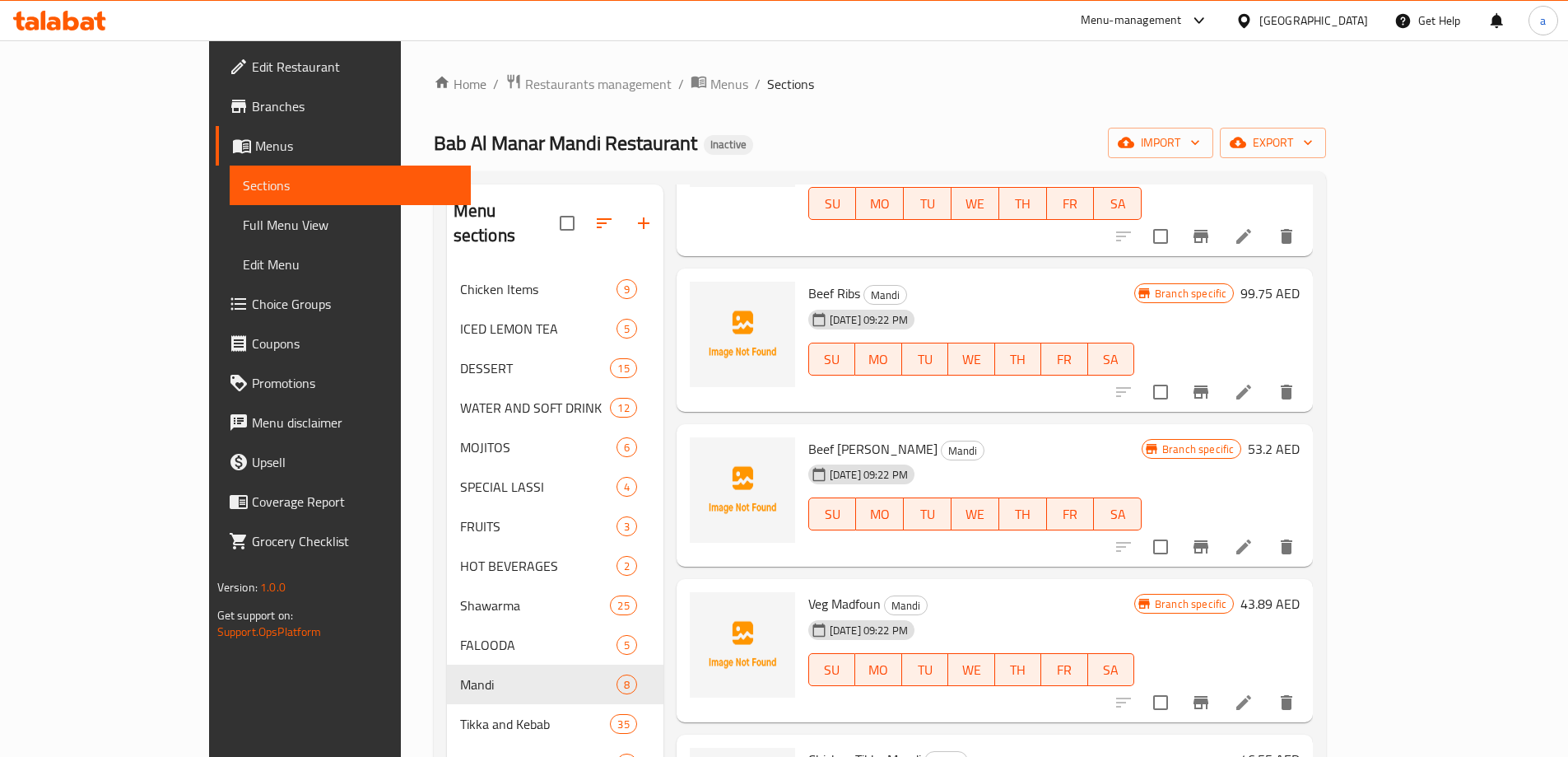
click at [1266, 377] on li at bounding box center [1243, 392] width 46 height 30
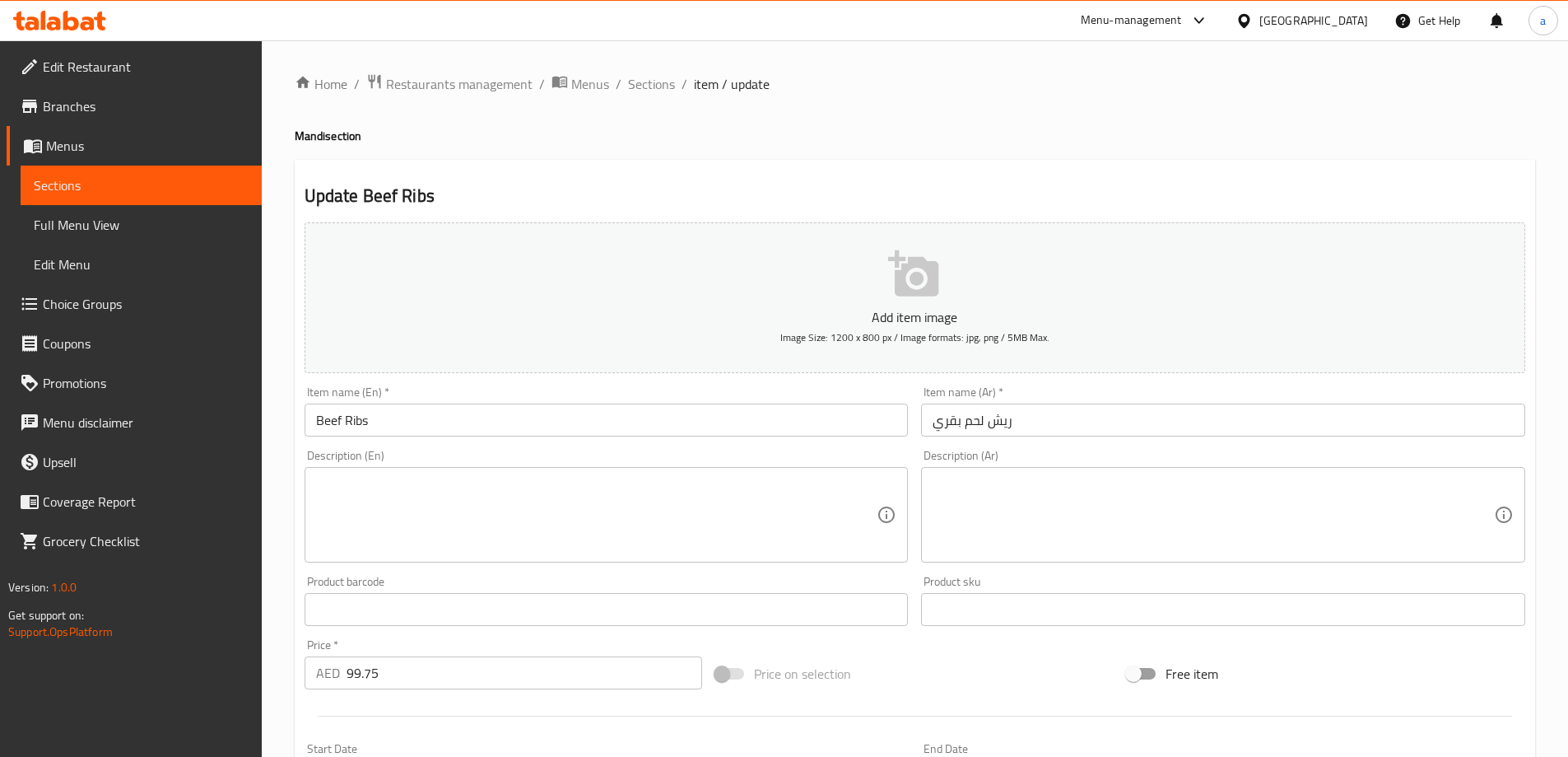
click at [641, 520] on textarea at bounding box center [596, 514] width 561 height 78
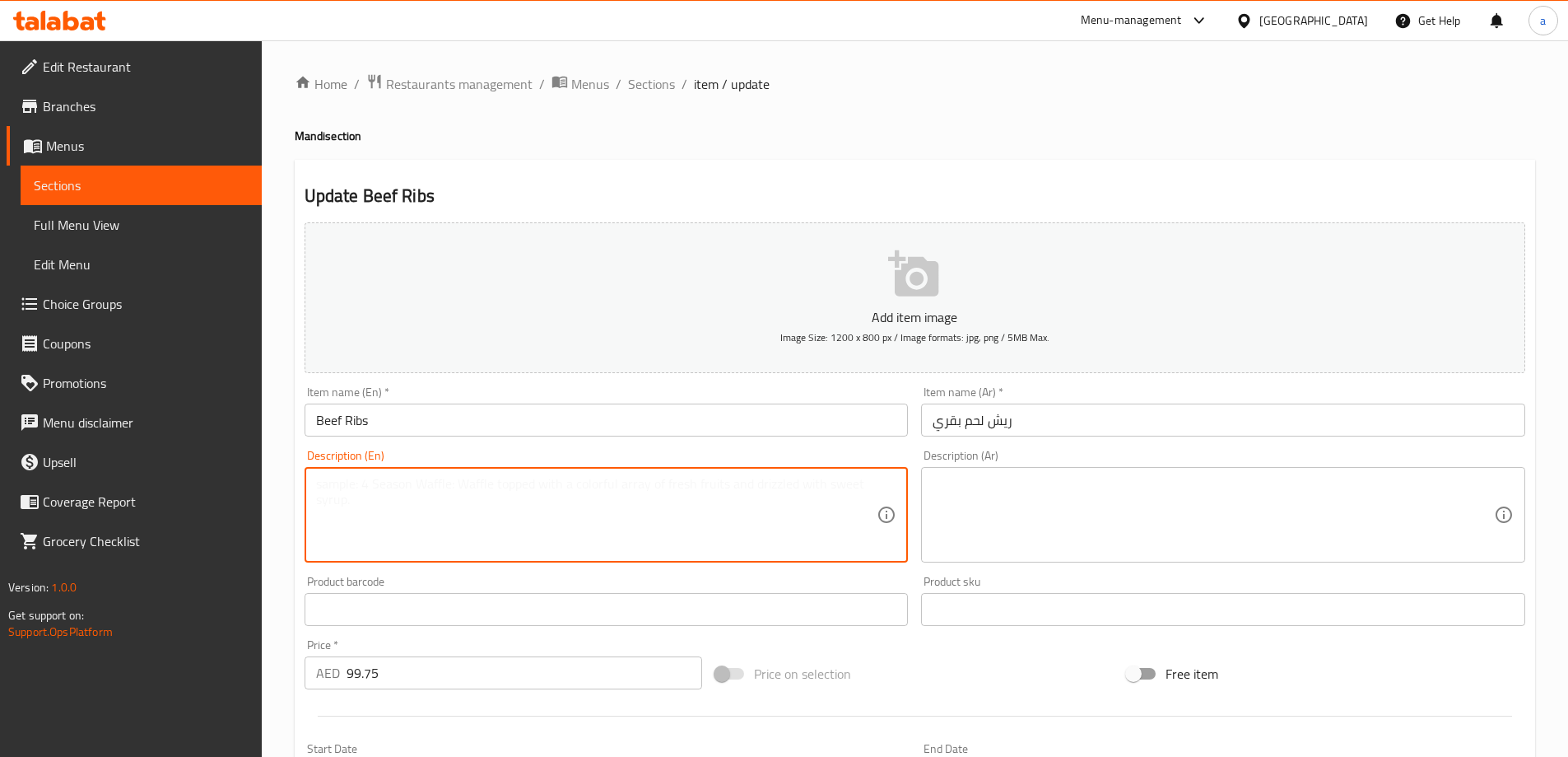
paste textarea "Beef ribs seasoned with a spice blend, slow-roasted"
type textarea "Beef ribs seasoned with a spice blend, slow-roasted"
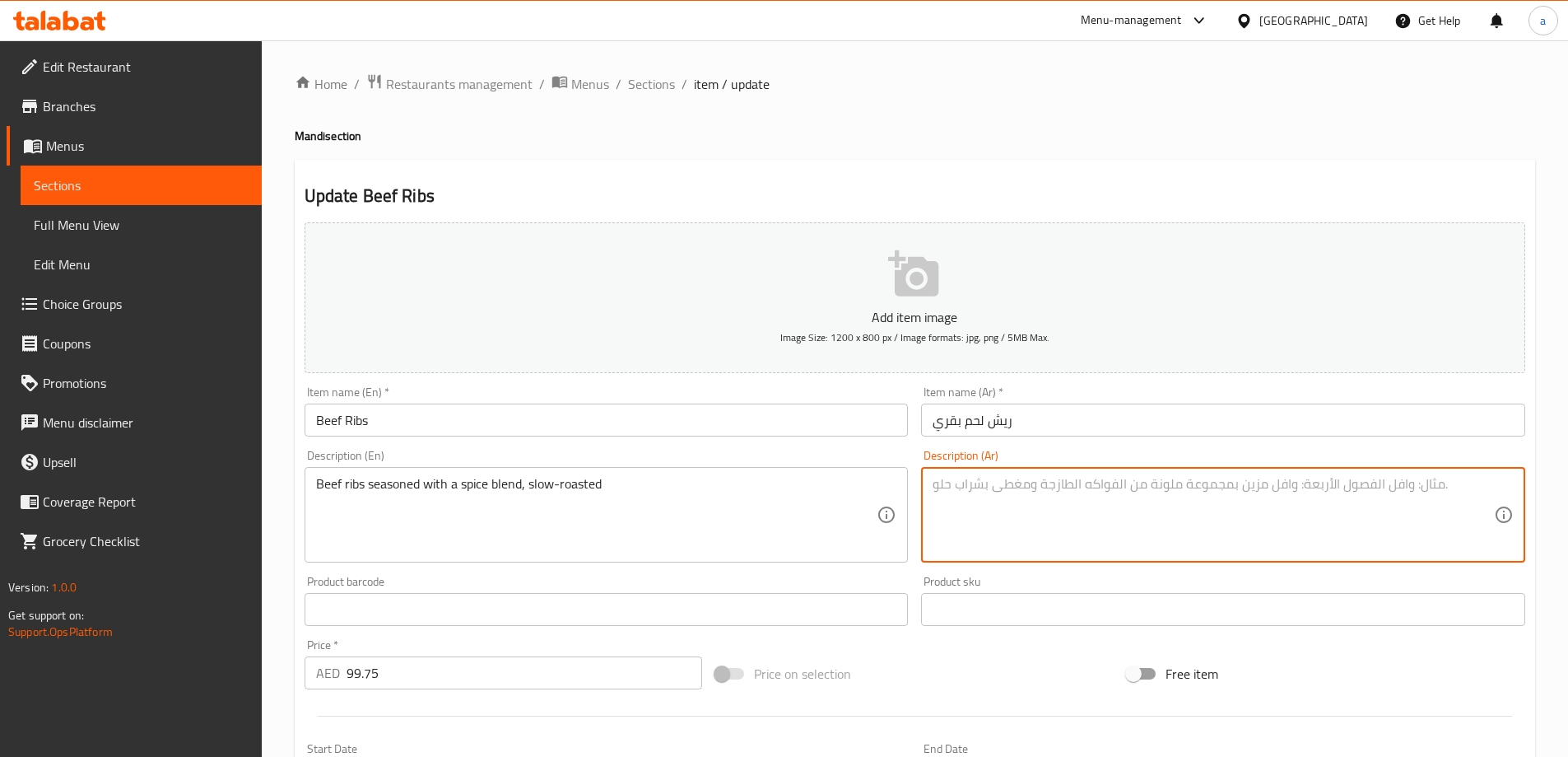
click at [1100, 513] on textarea at bounding box center [1213, 514] width 561 height 78
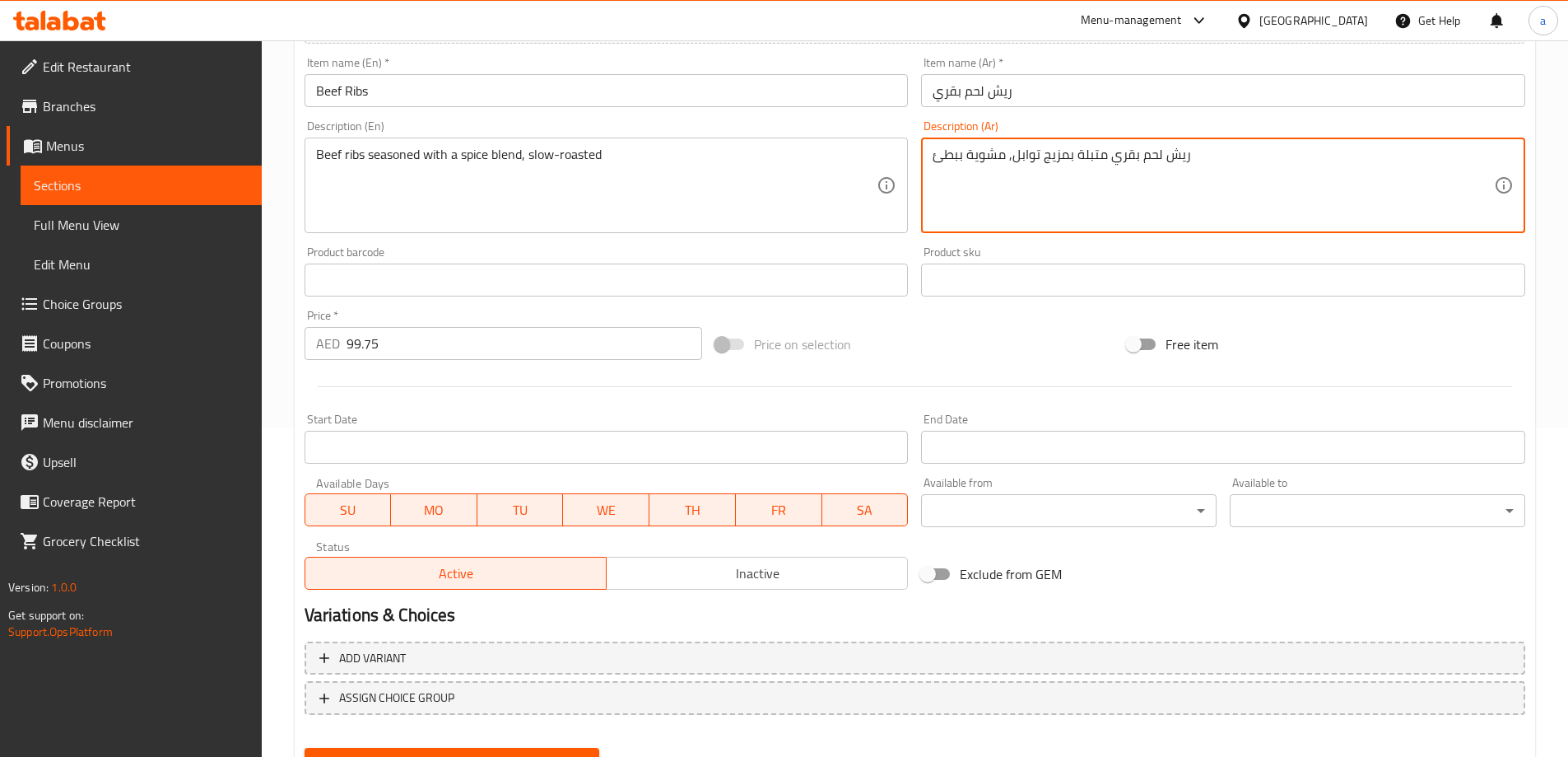
scroll to position [407, 0]
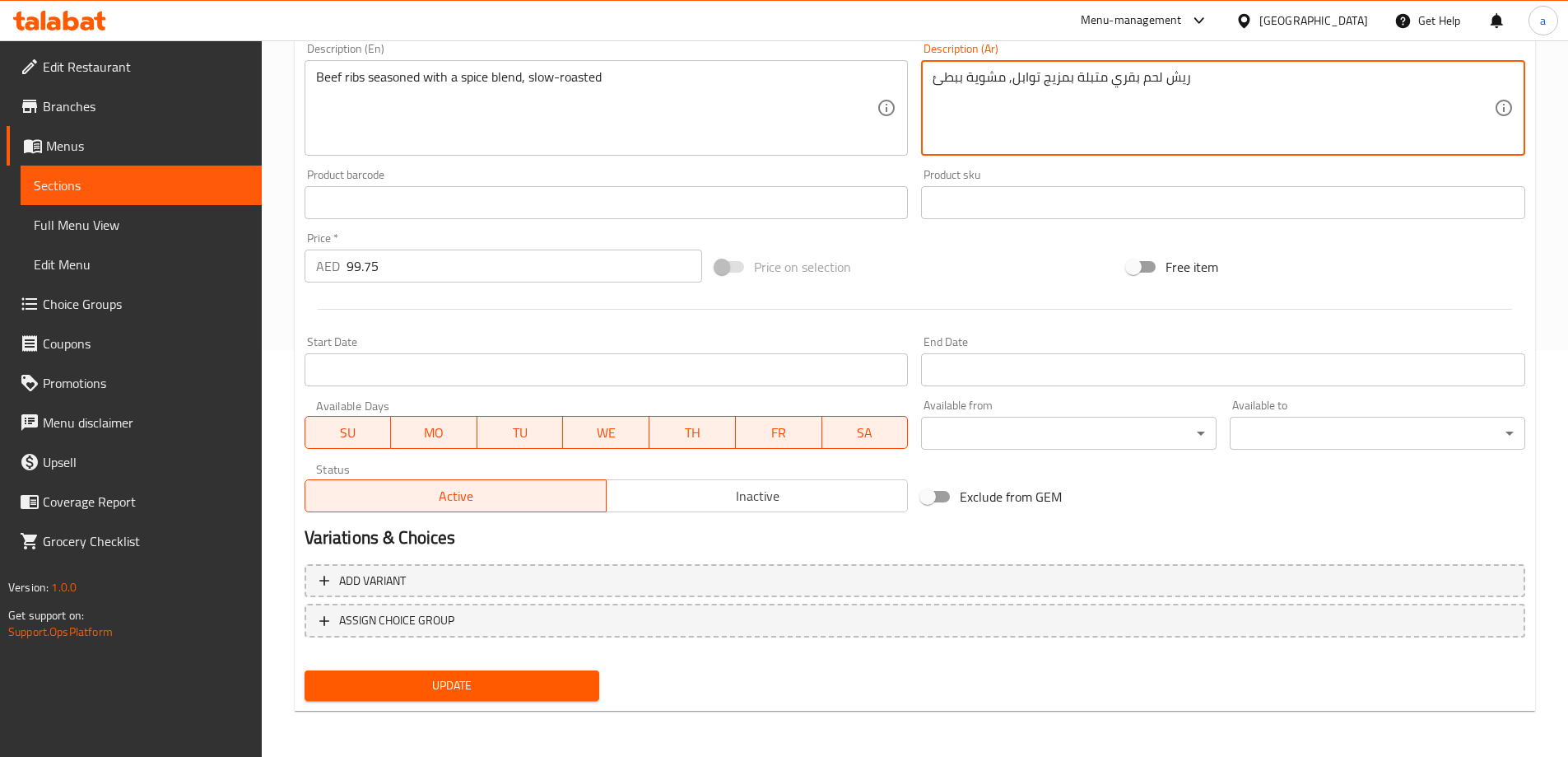
type textarea "ريش لحم بقري متبلة بمزيج توابل, مشوية ببطئ"
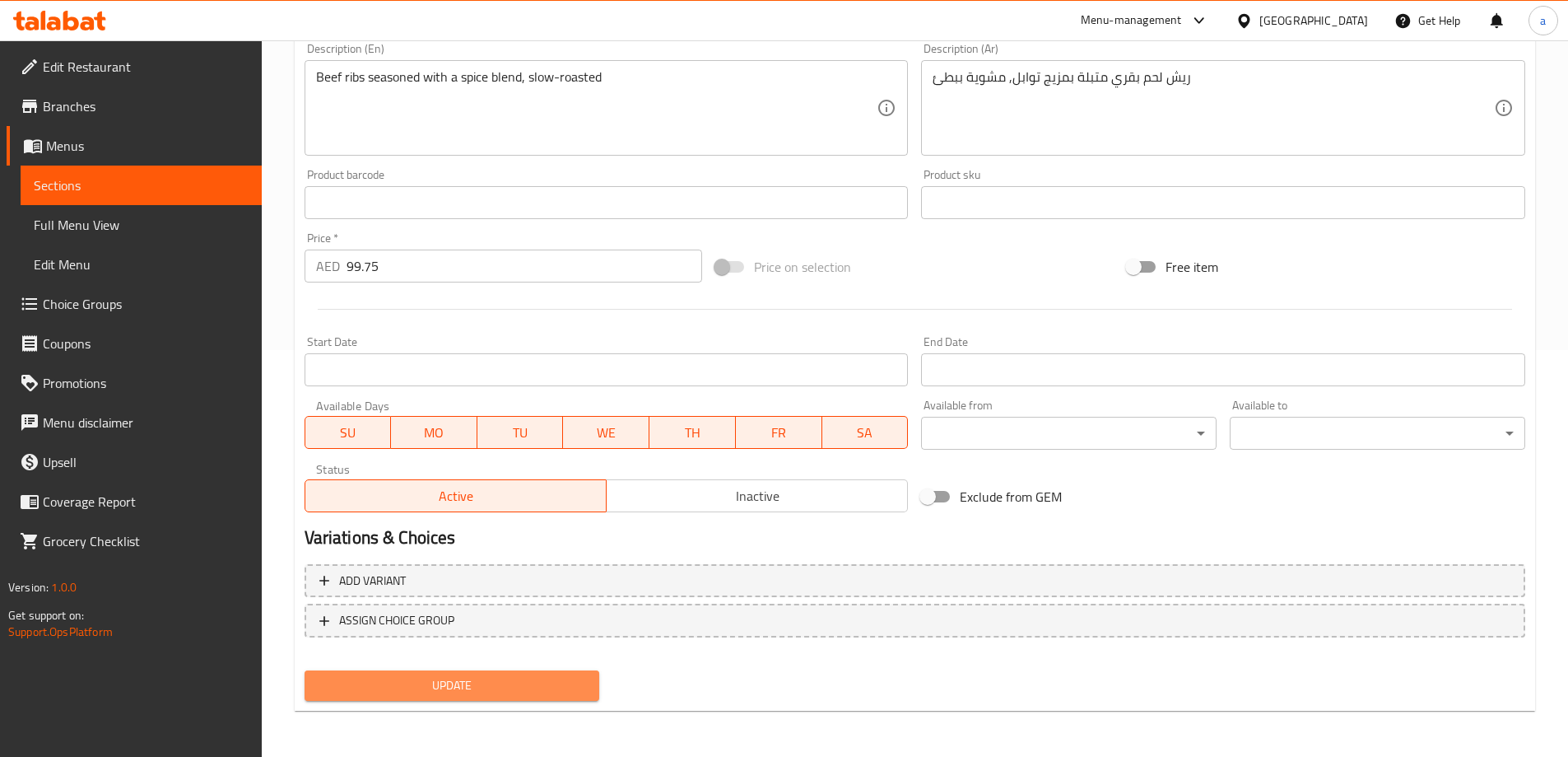
click at [449, 685] on span "Update" at bounding box center [452, 686] width 269 height 21
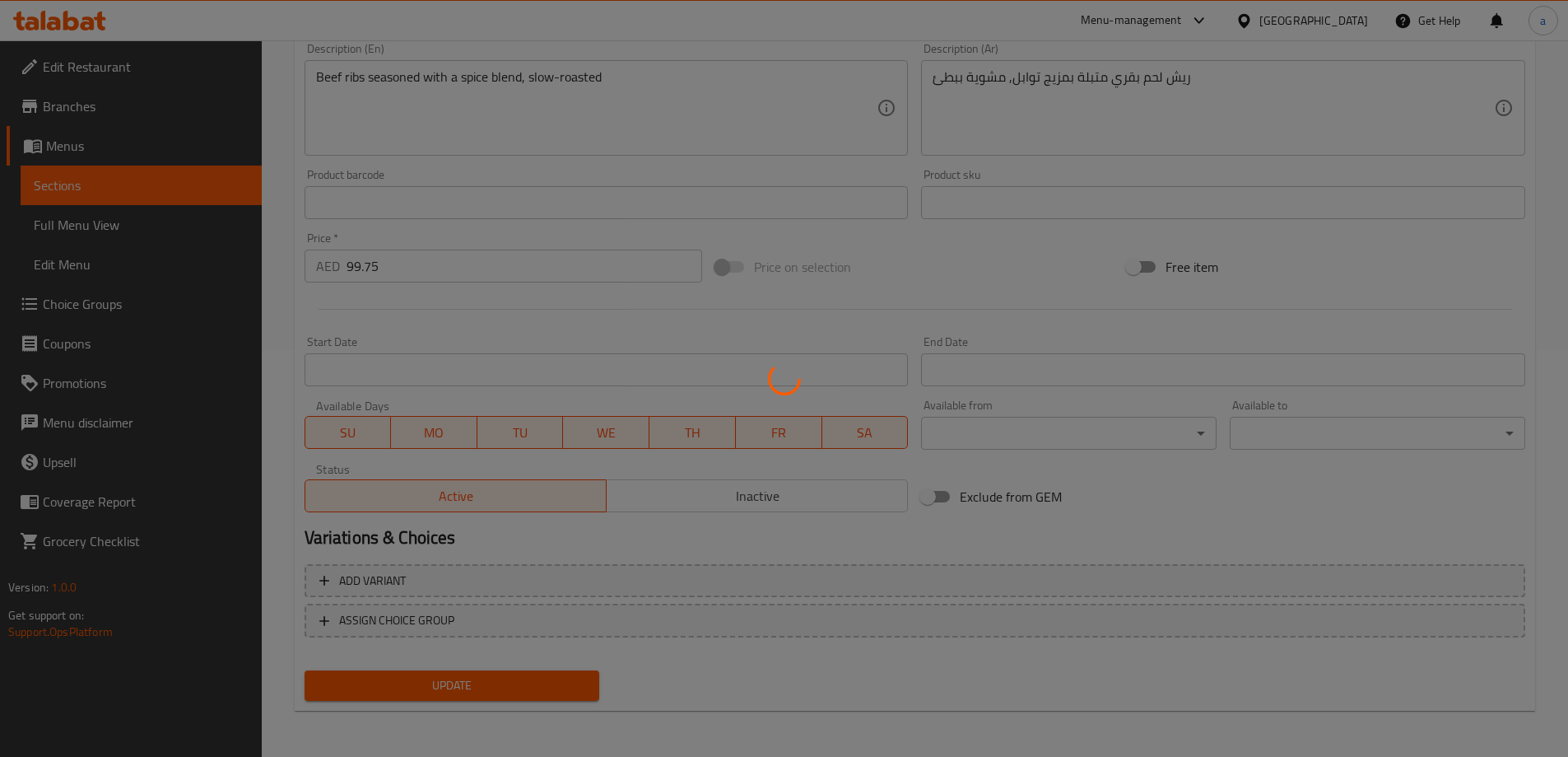
scroll to position [0, 0]
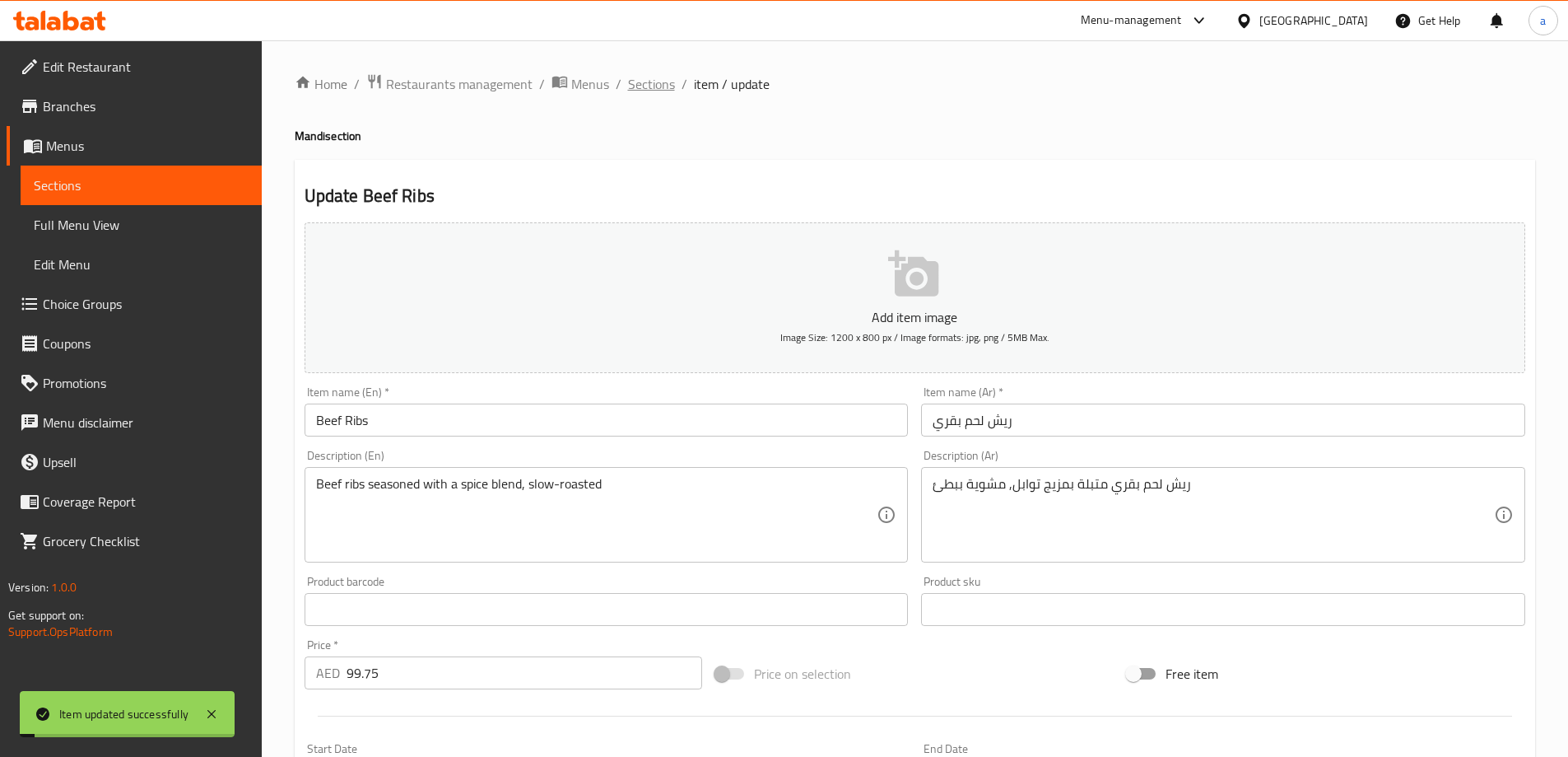
click at [632, 81] on span "Sections" at bounding box center [651, 84] width 47 height 20
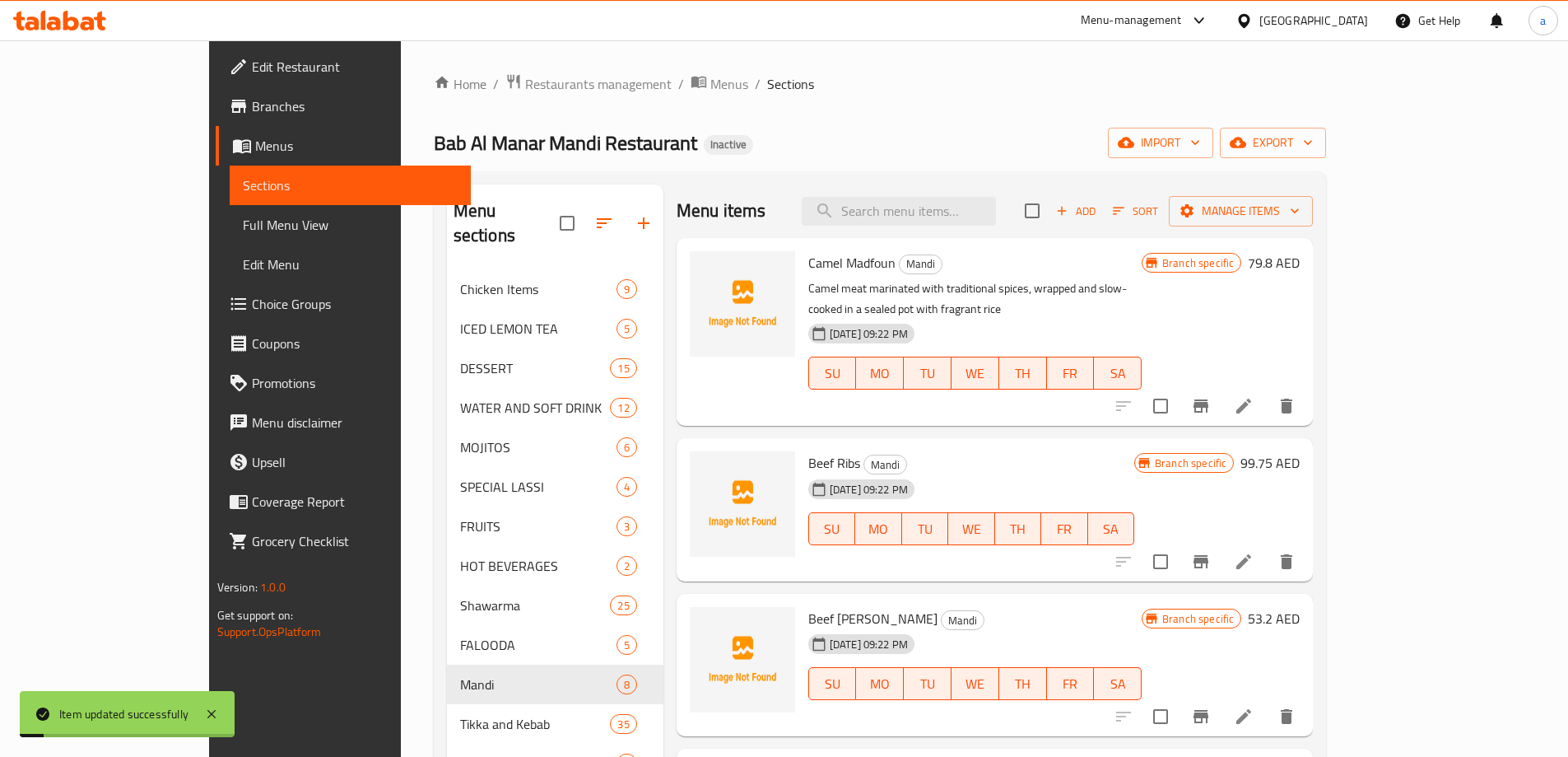
scroll to position [174, 0]
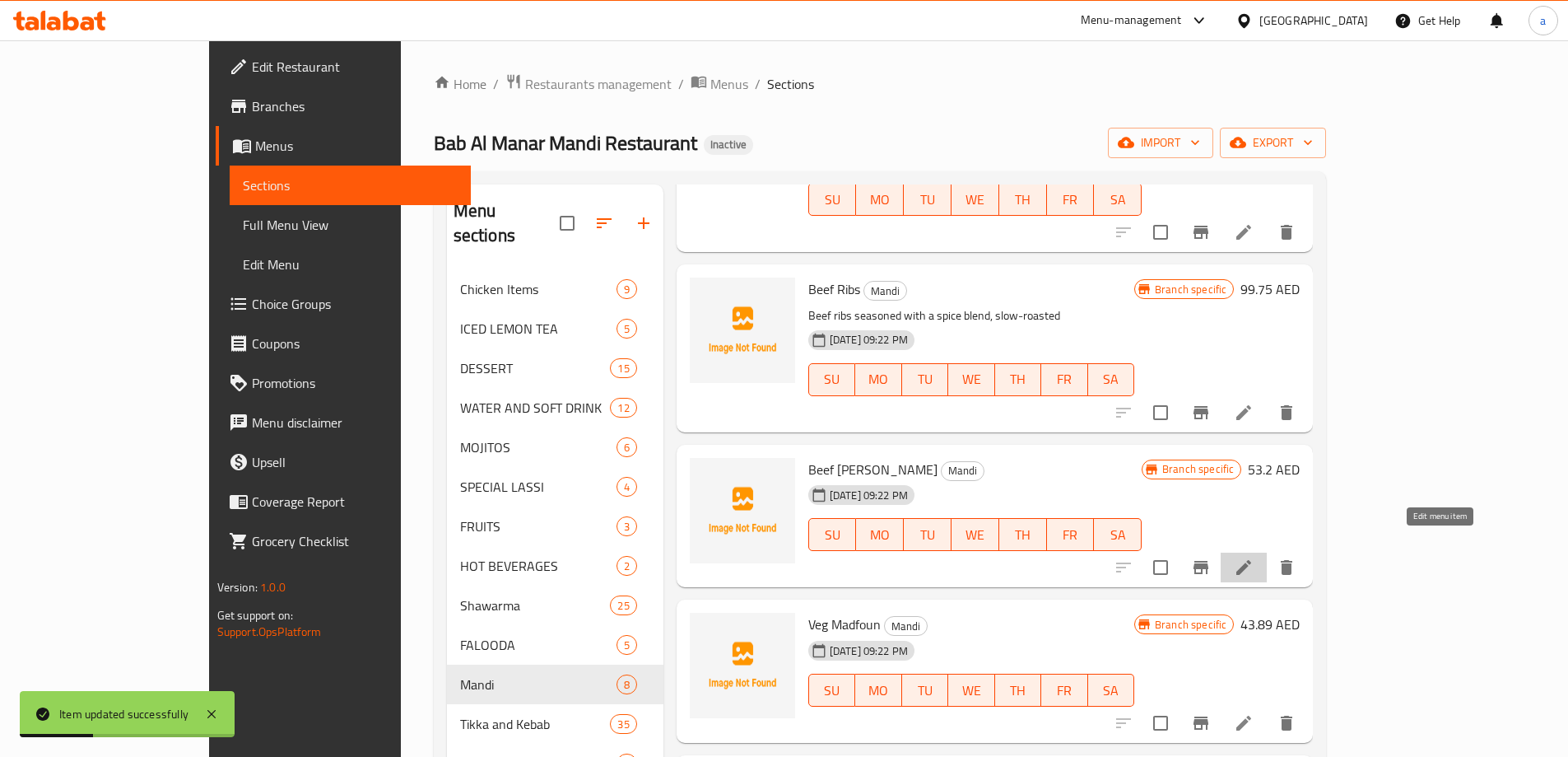
click at [1253, 558] on icon at bounding box center [1243, 567] width 20 height 20
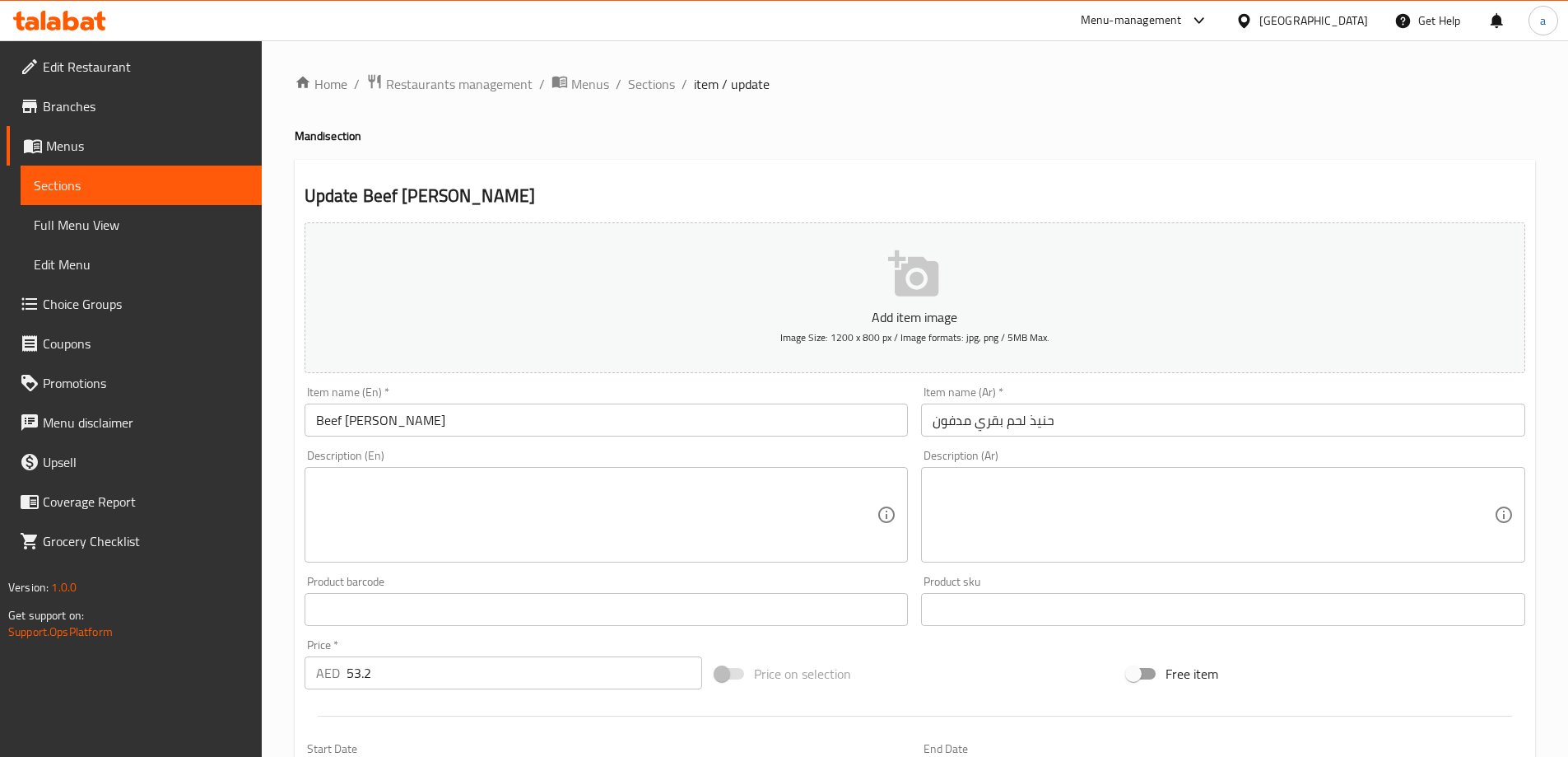
click at [717, 494] on textarea at bounding box center [596, 514] width 561 height 78
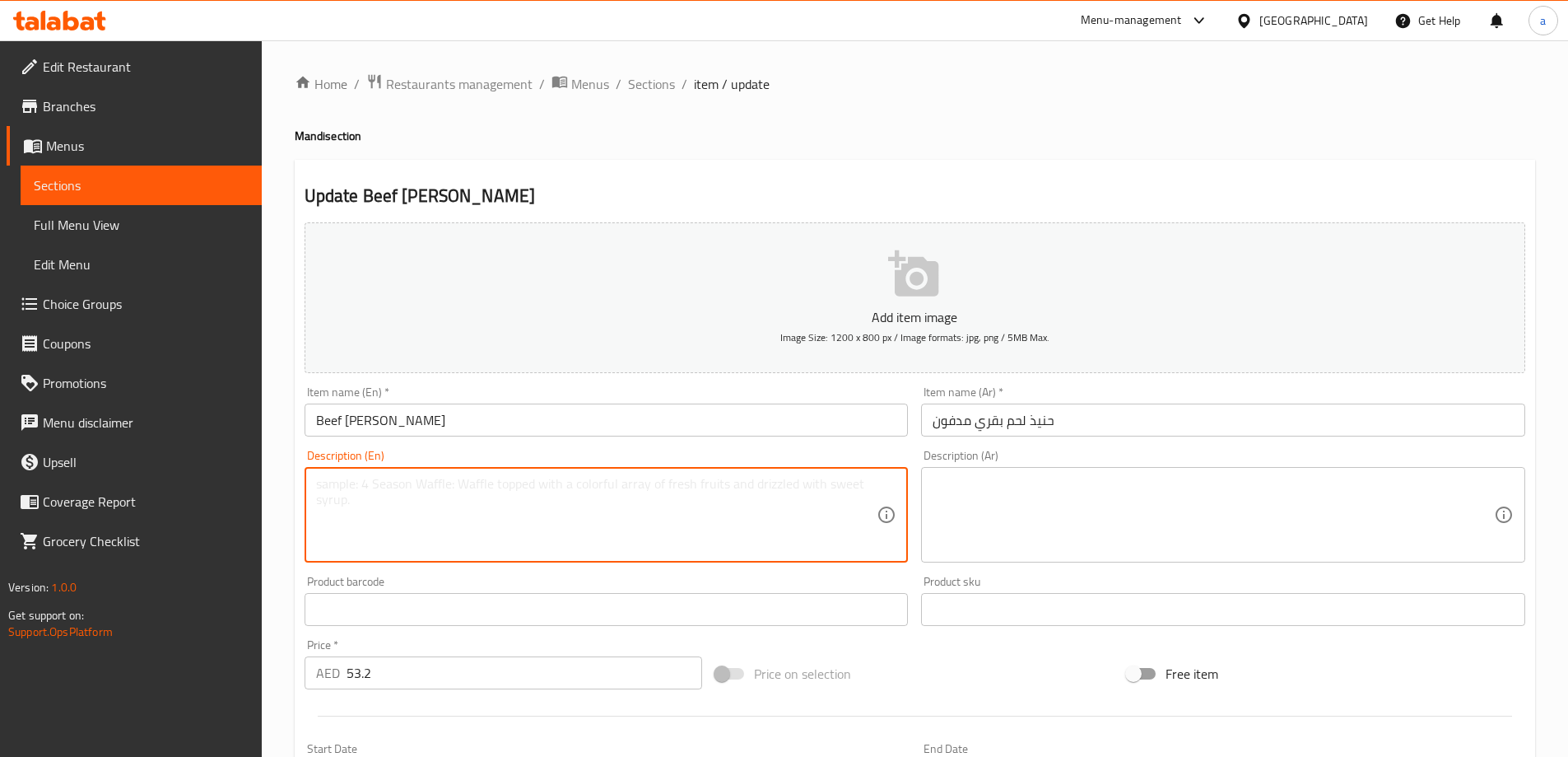
paste textarea "Beef marinated in aromatic spices, slow-cooked in a sealed pot with rice"
type textarea "Beef marinated in aromatic spices, slow-cooked in a sealed pot with rice"
click at [1218, 513] on textarea at bounding box center [1213, 514] width 561 height 78
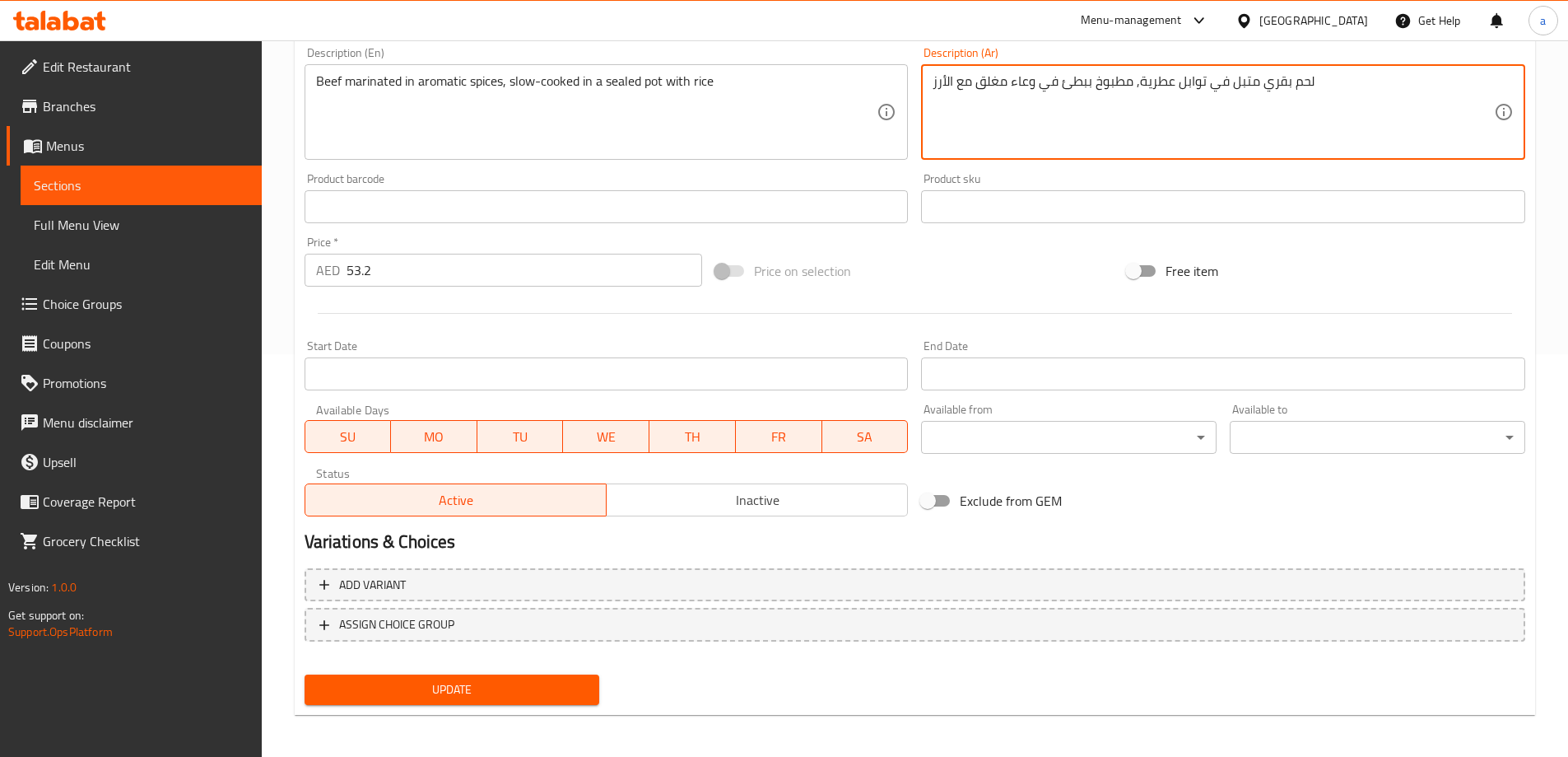
scroll to position [407, 0]
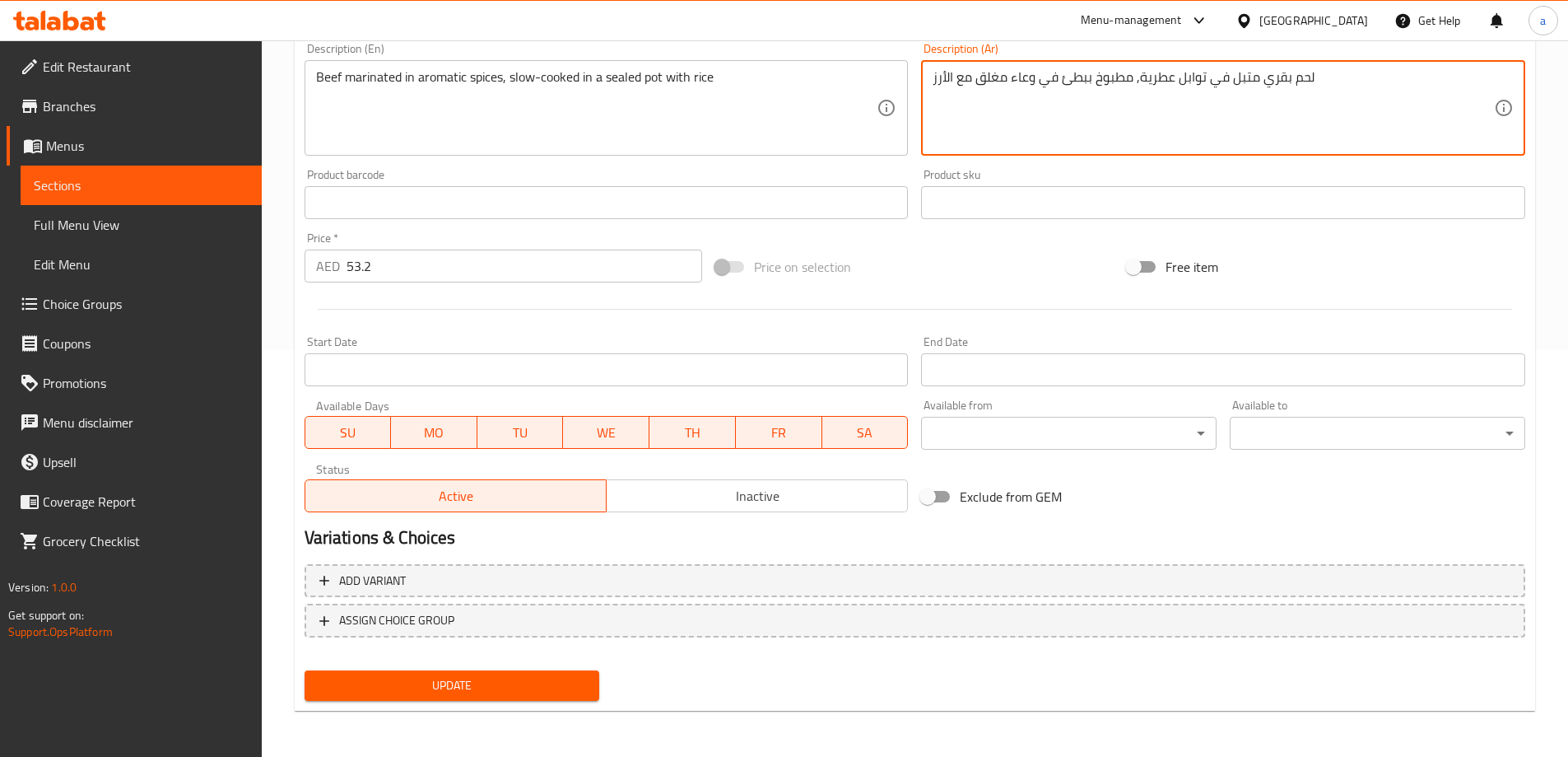
type textarea "لحم بقري متبل في توابل عطرية, مطبوخ ببطئ في وعاء مغلق مع الأرز"
click at [552, 689] on span "Update" at bounding box center [452, 686] width 269 height 21
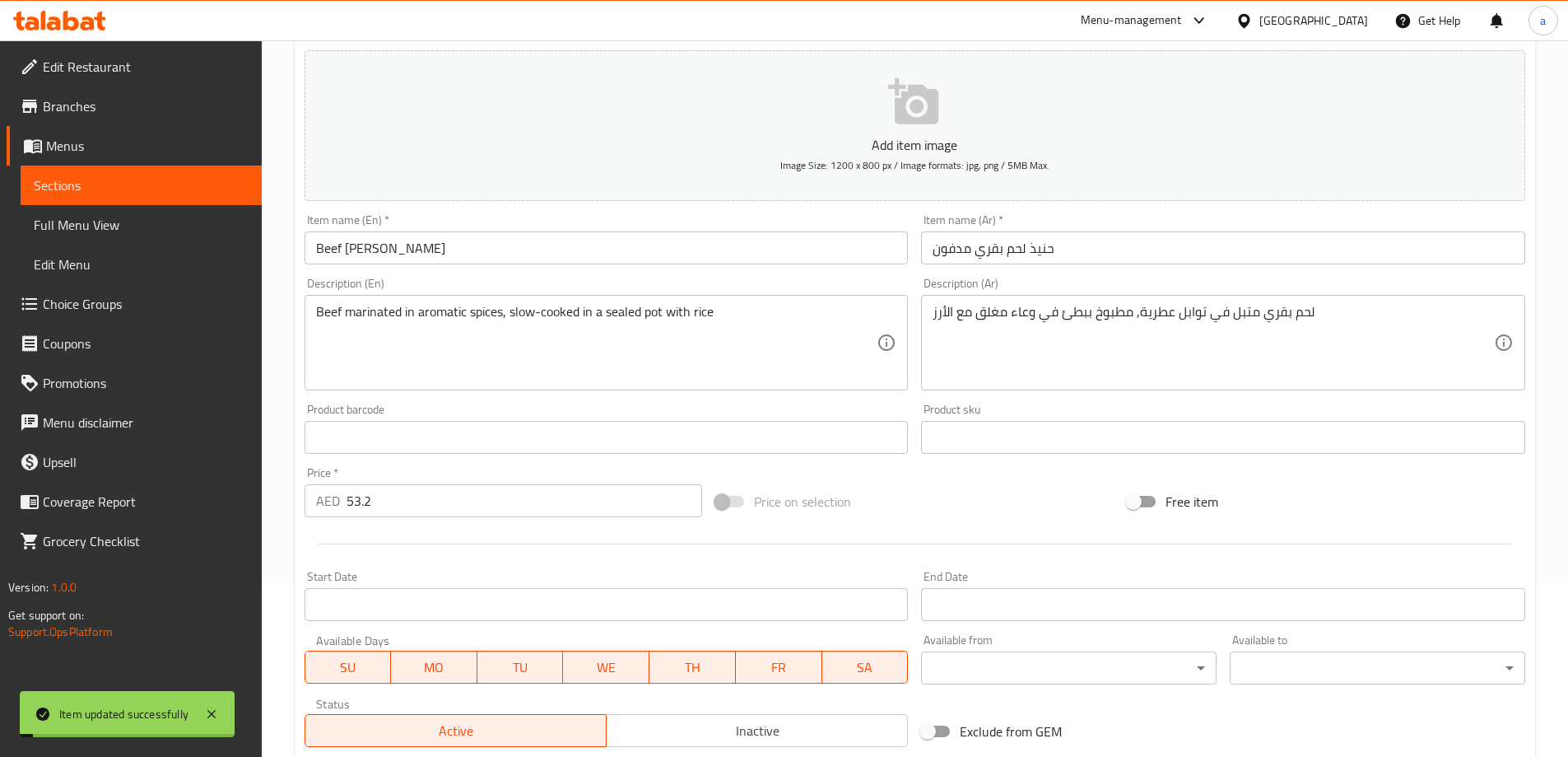
scroll to position [0, 0]
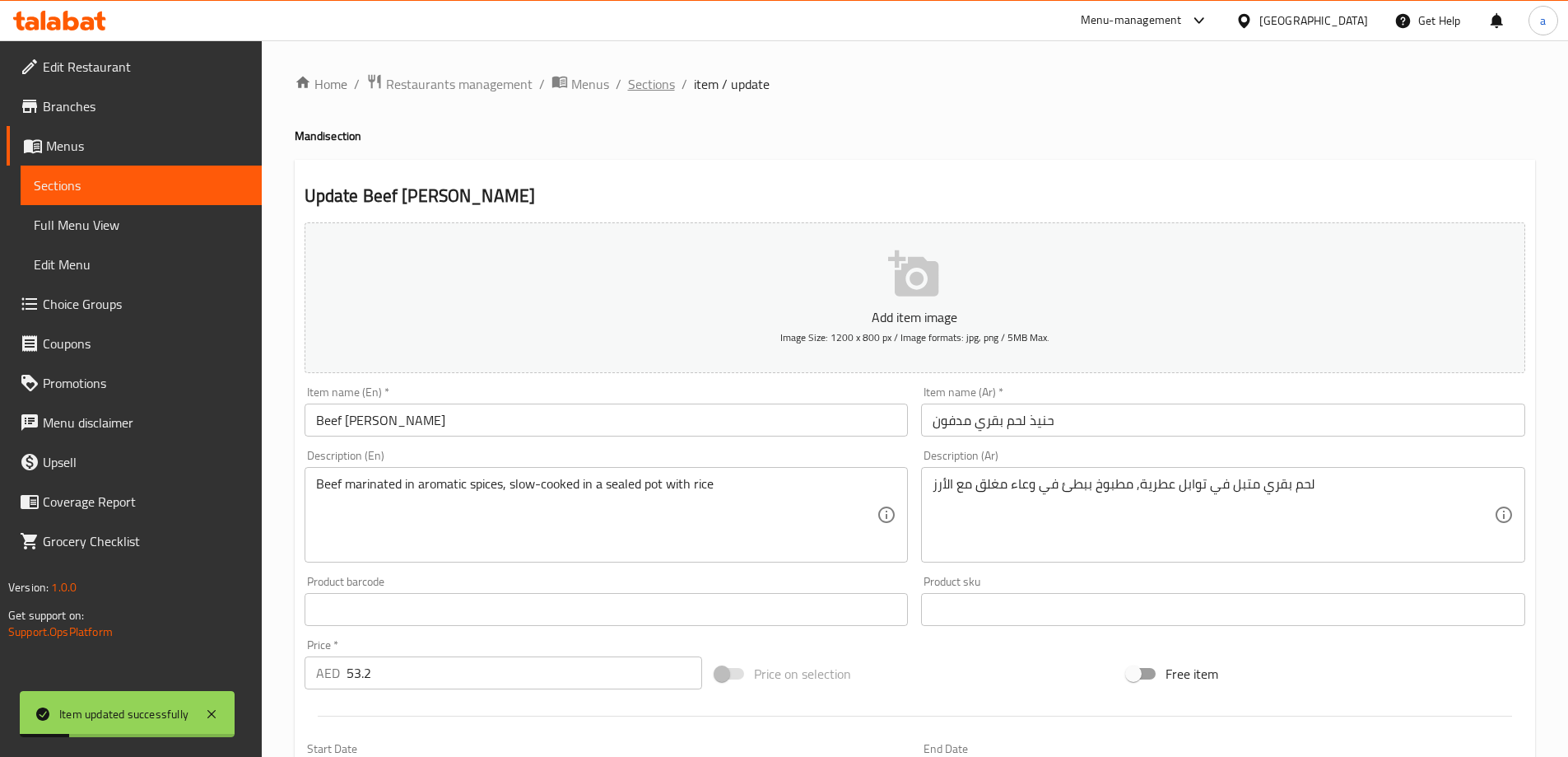
click at [641, 83] on span "Sections" at bounding box center [651, 84] width 47 height 20
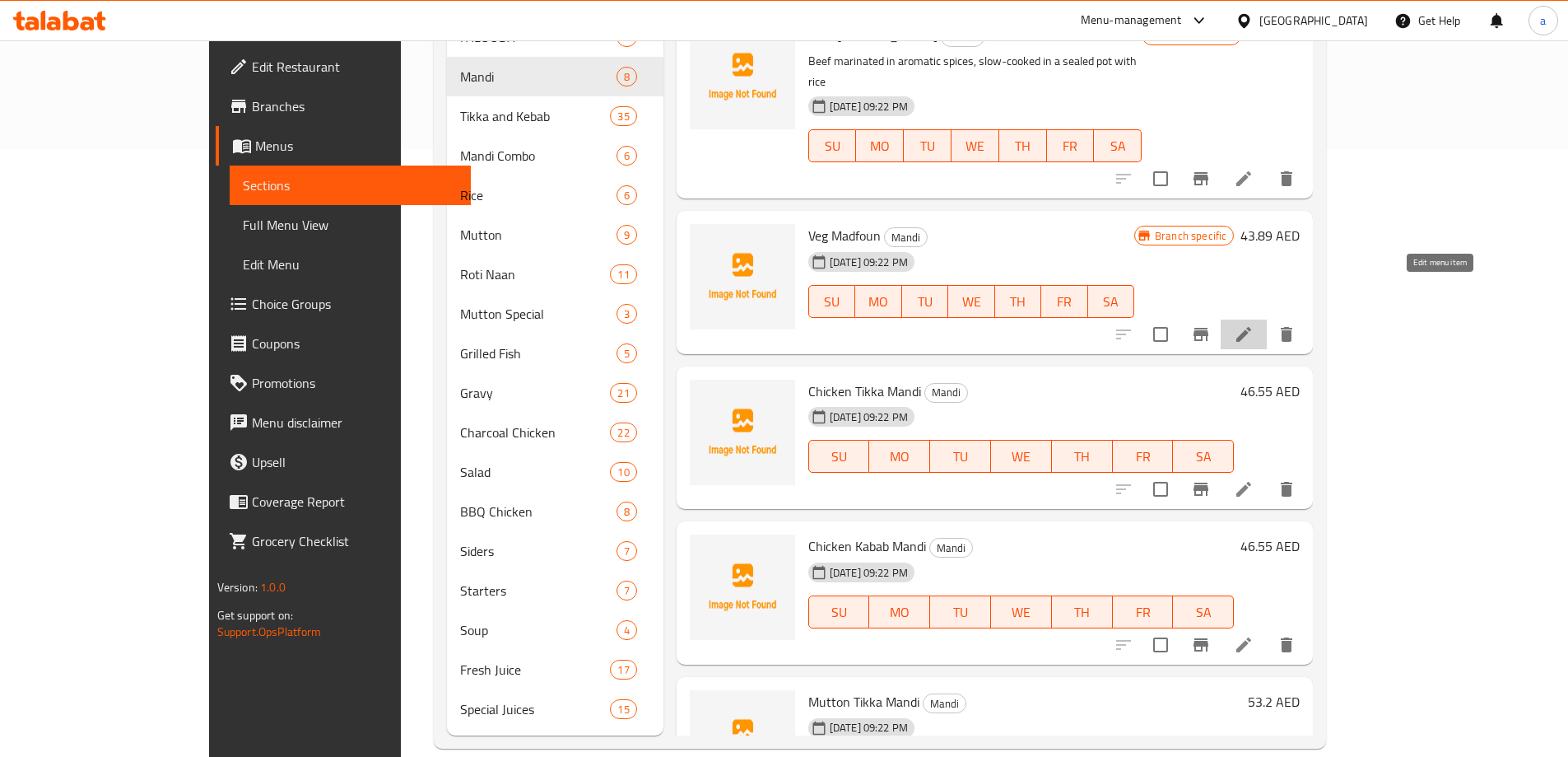
click at [1253, 324] on icon at bounding box center [1243, 334] width 20 height 20
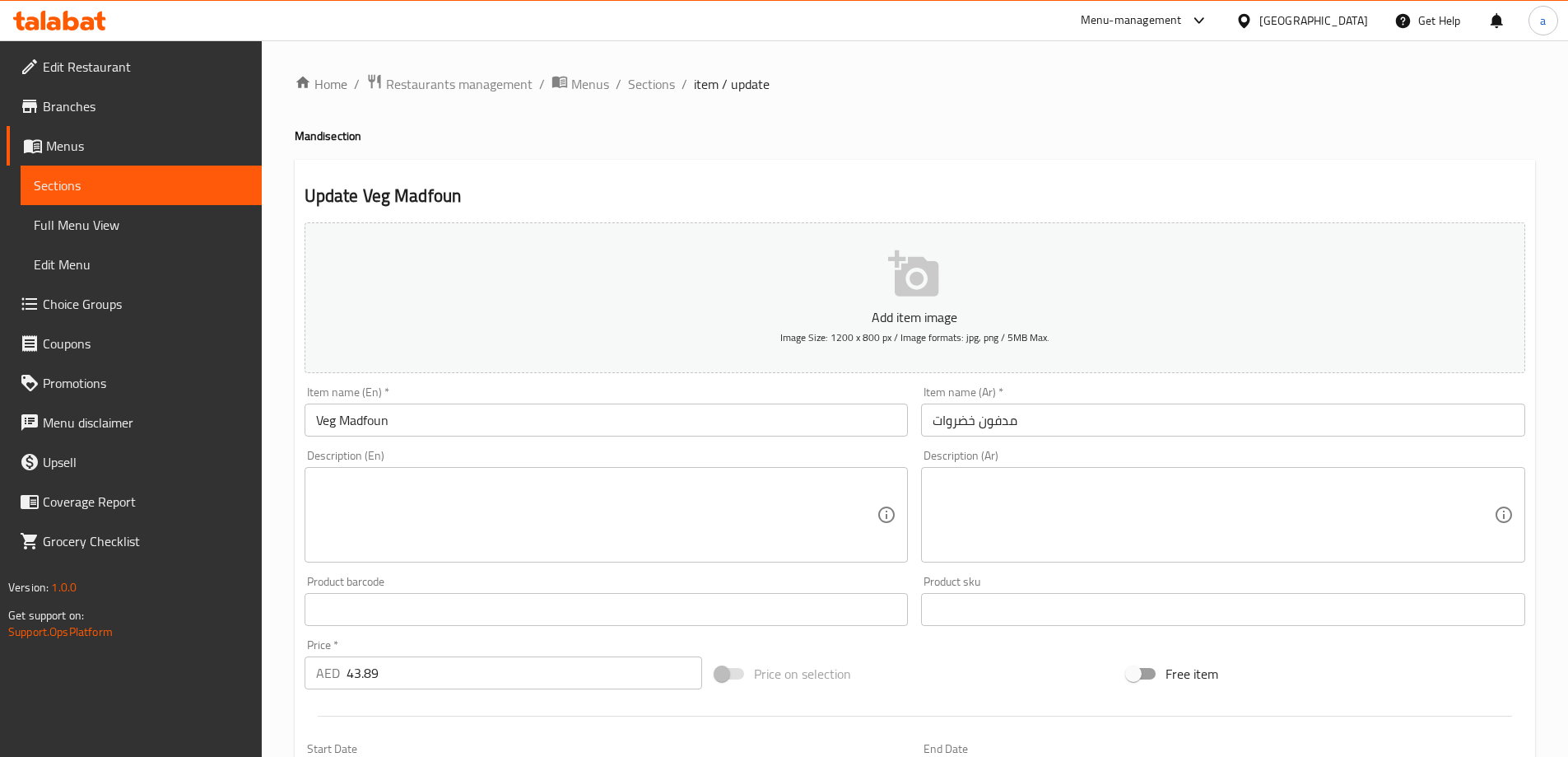
click at [505, 422] on input "Veg Madfoun" at bounding box center [606, 419] width 604 height 33
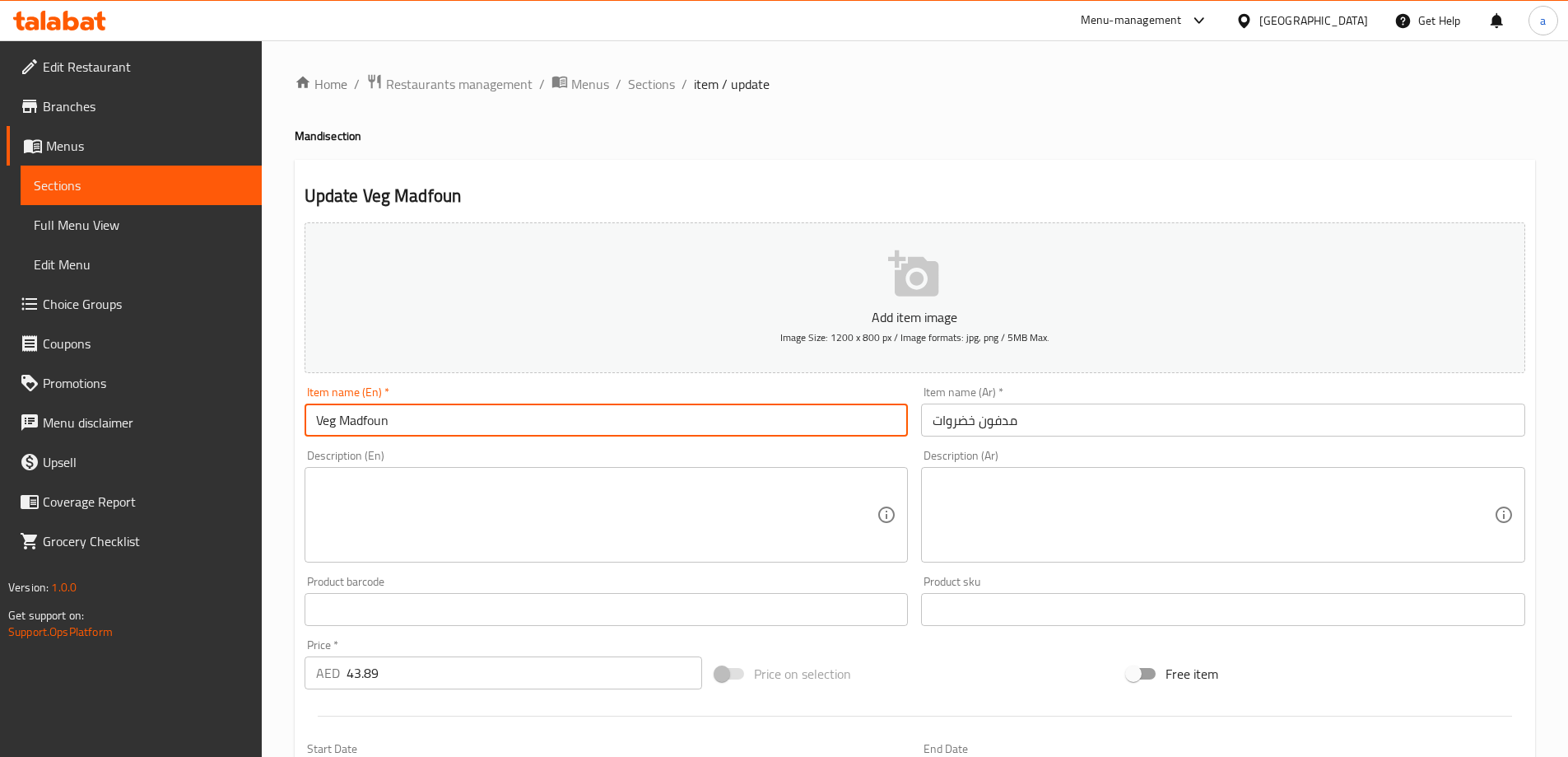
click at [505, 422] on input "Veg Madfoun" at bounding box center [606, 419] width 604 height 33
click at [372, 421] on input "Veg Madfoun" at bounding box center [606, 419] width 604 height 33
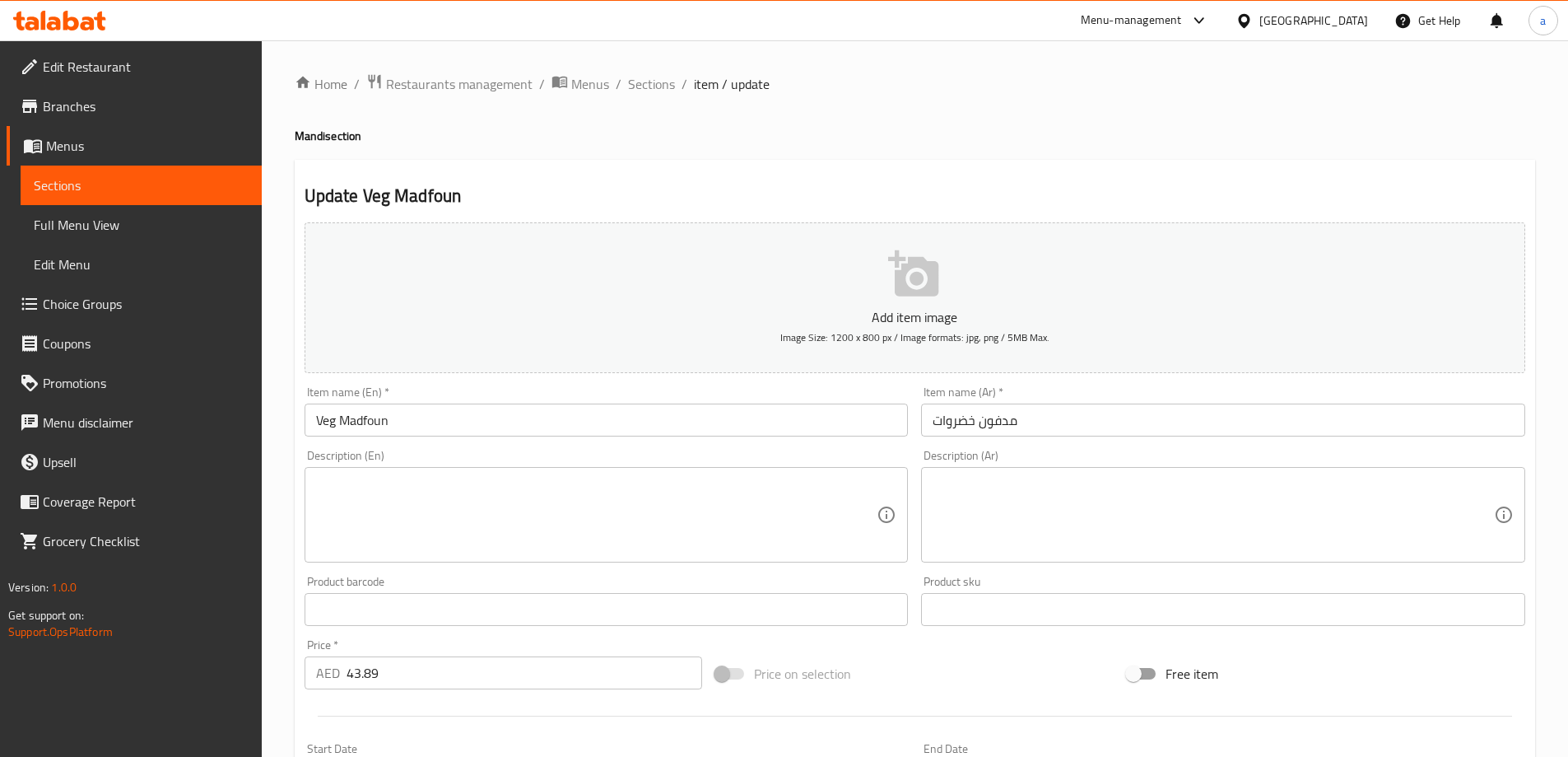
click at [554, 414] on input "Veg Madfoun" at bounding box center [606, 419] width 604 height 33
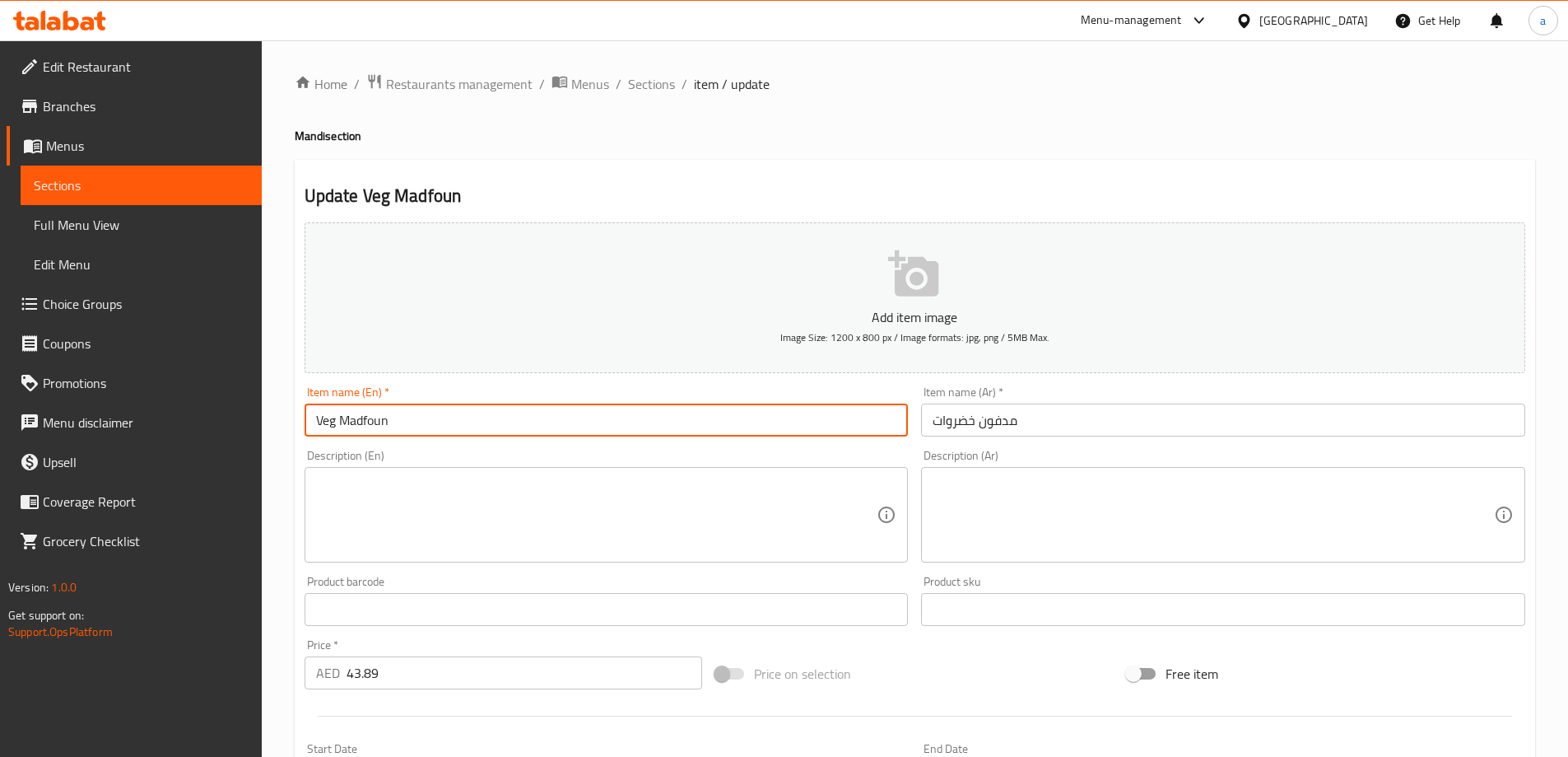
click at [554, 414] on input "Veg Madfoun" at bounding box center [606, 419] width 604 height 33
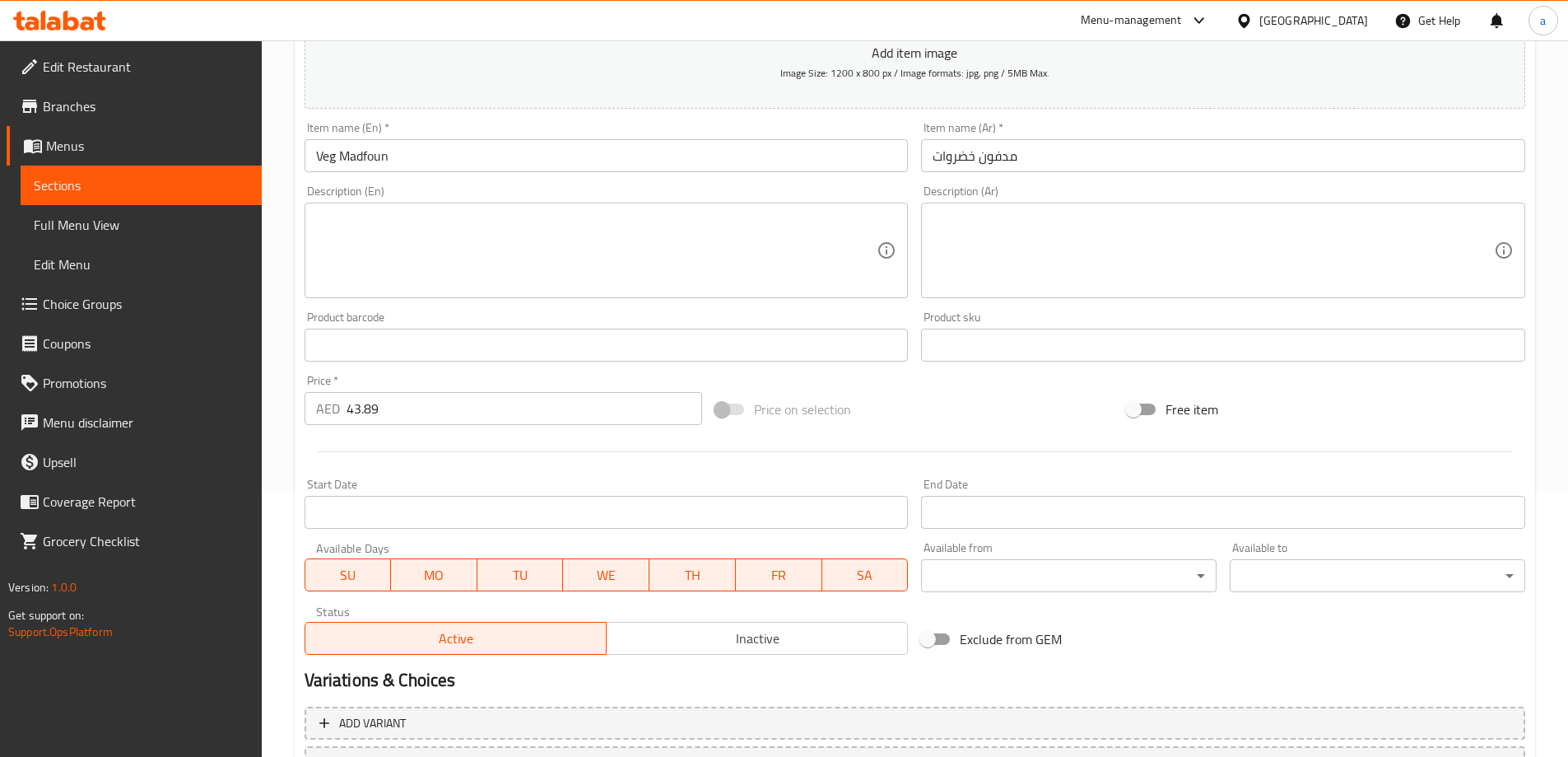
scroll to position [407, 0]
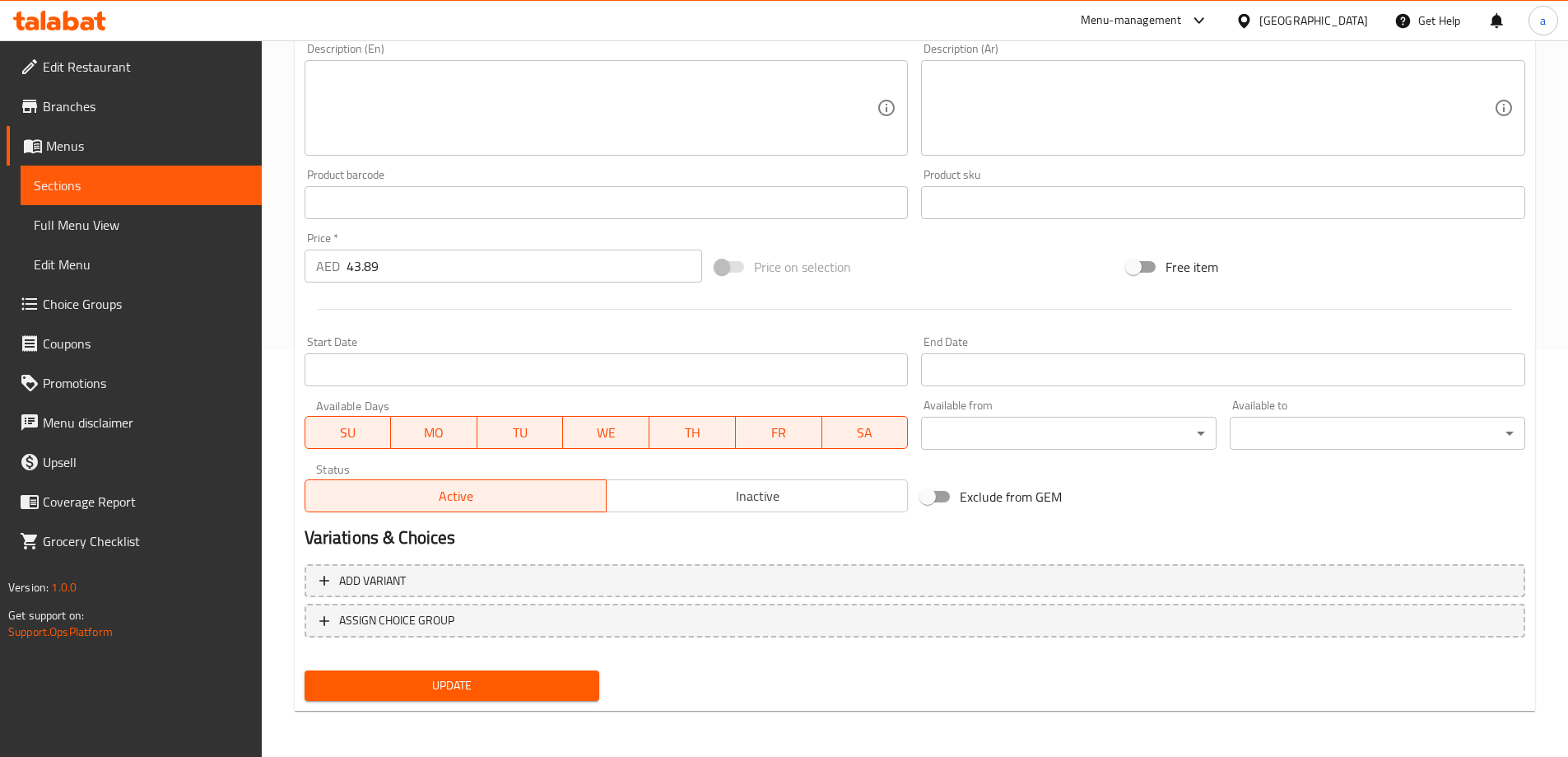
click at [470, 672] on button "Update" at bounding box center [452, 686] width 295 height 30
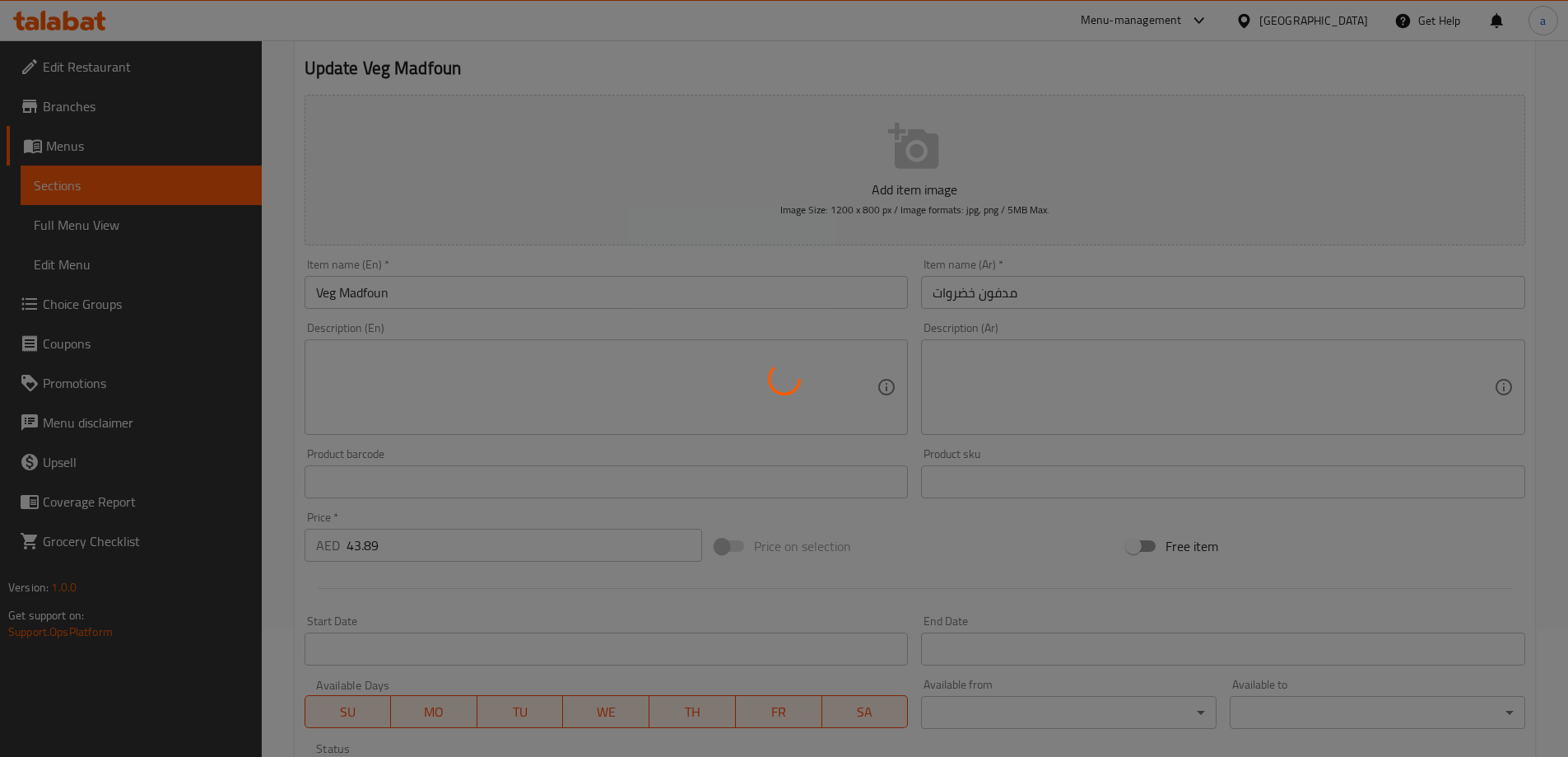
scroll to position [0, 0]
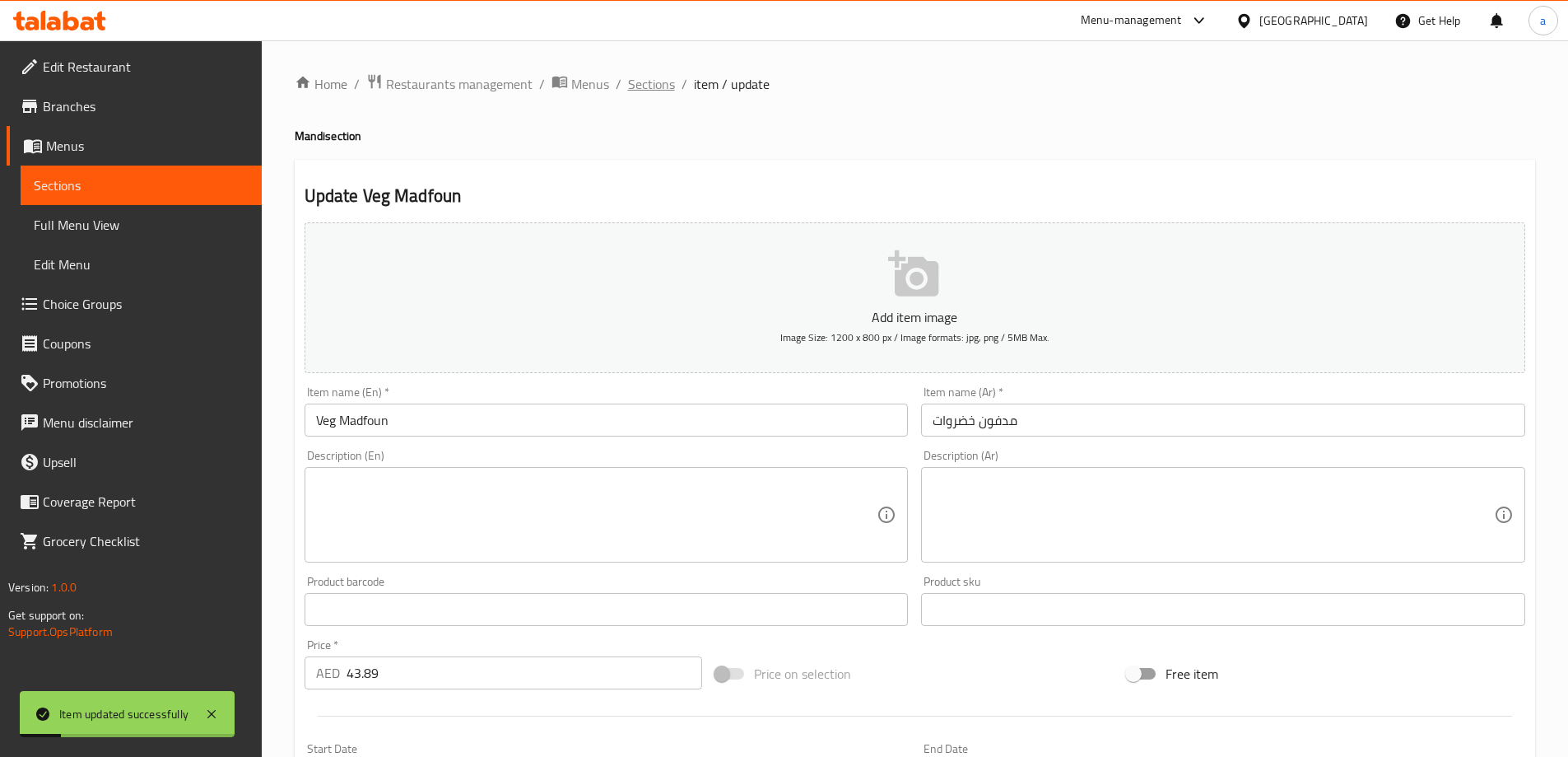
click at [643, 78] on span "Sections" at bounding box center [651, 84] width 47 height 20
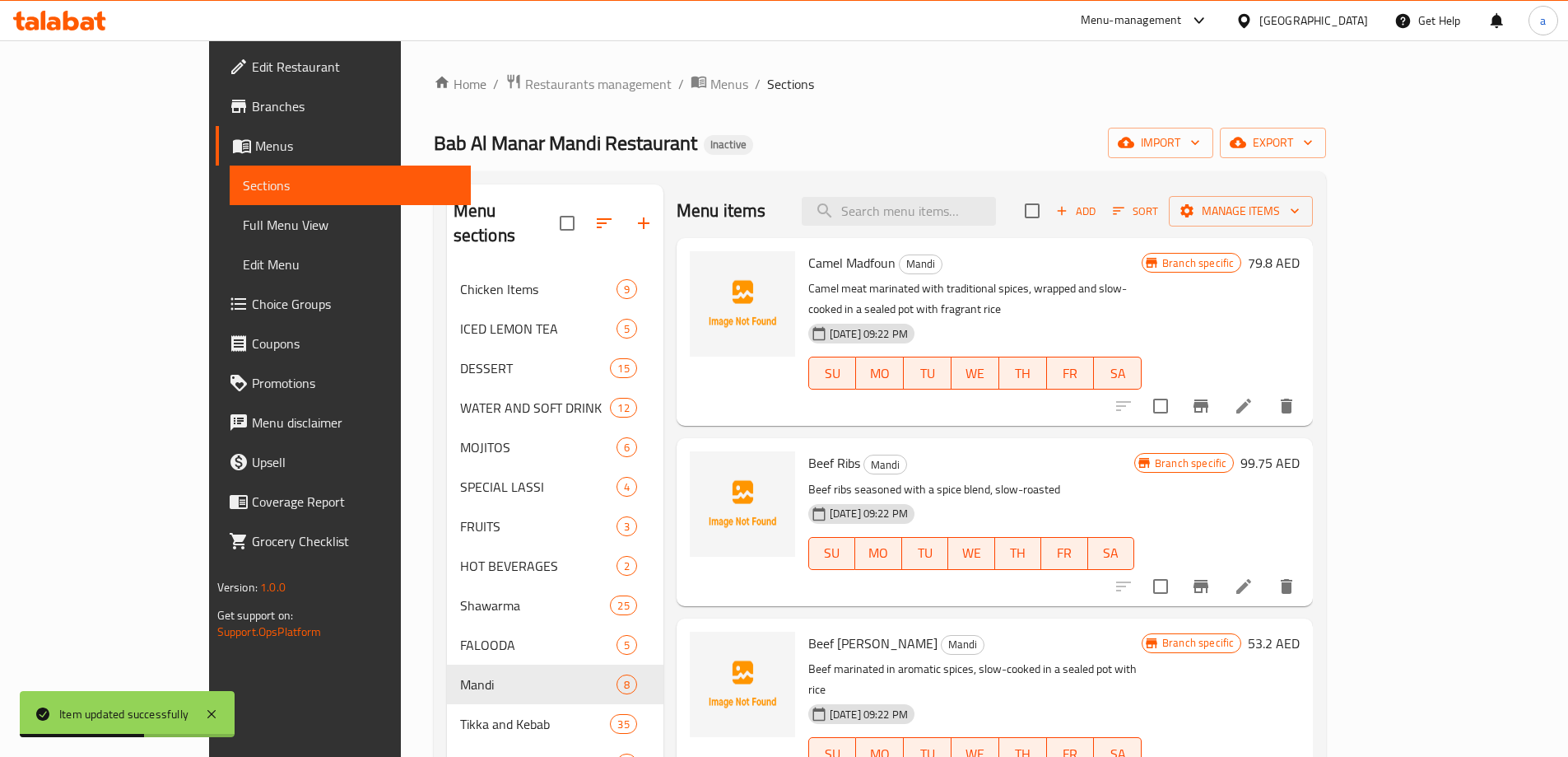
click at [998, 92] on ol "Home / Restaurants management / Menus / Sections" at bounding box center [880, 84] width 893 height 22
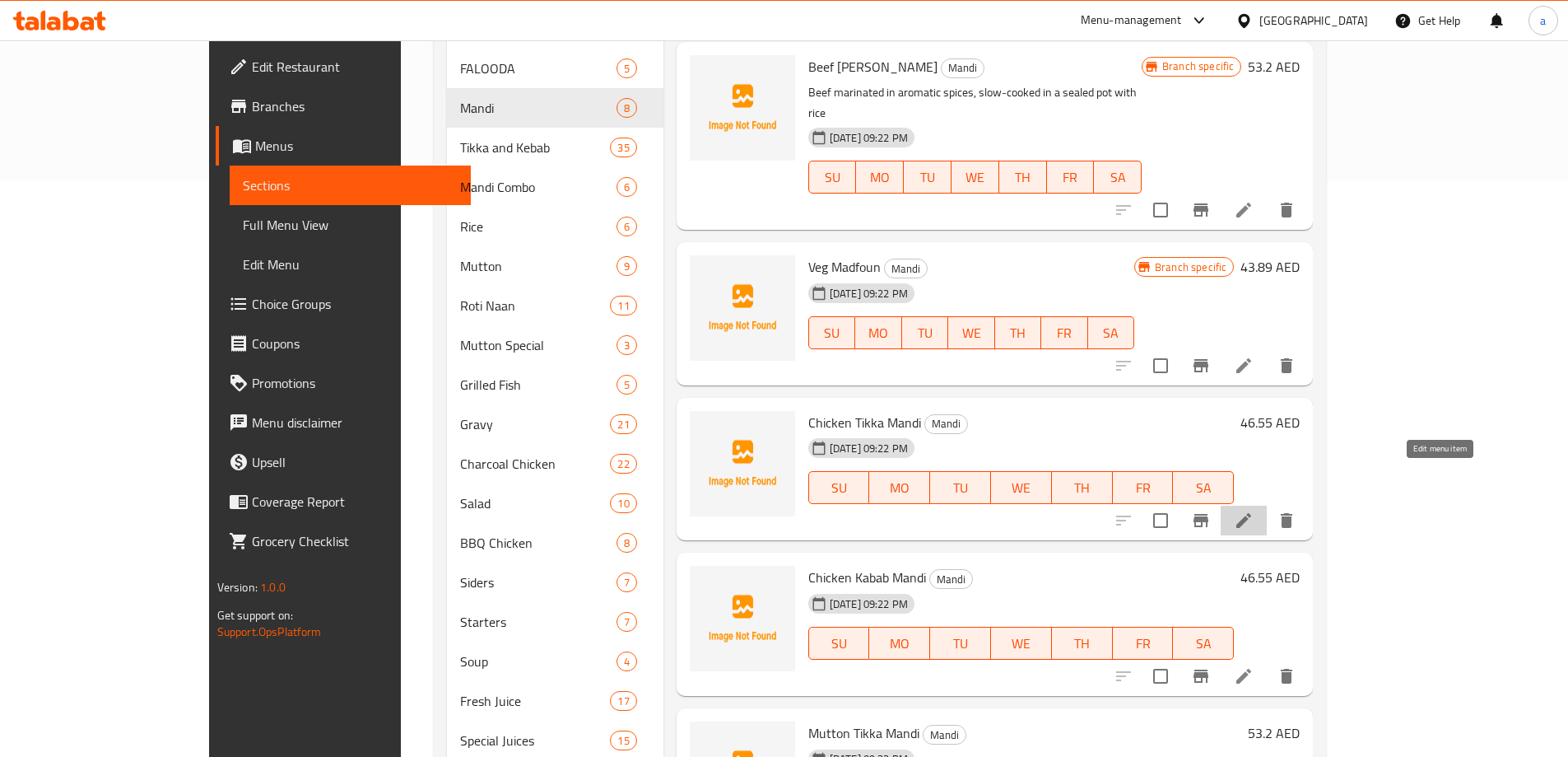
click at [1253, 511] on icon at bounding box center [1243, 520] width 20 height 20
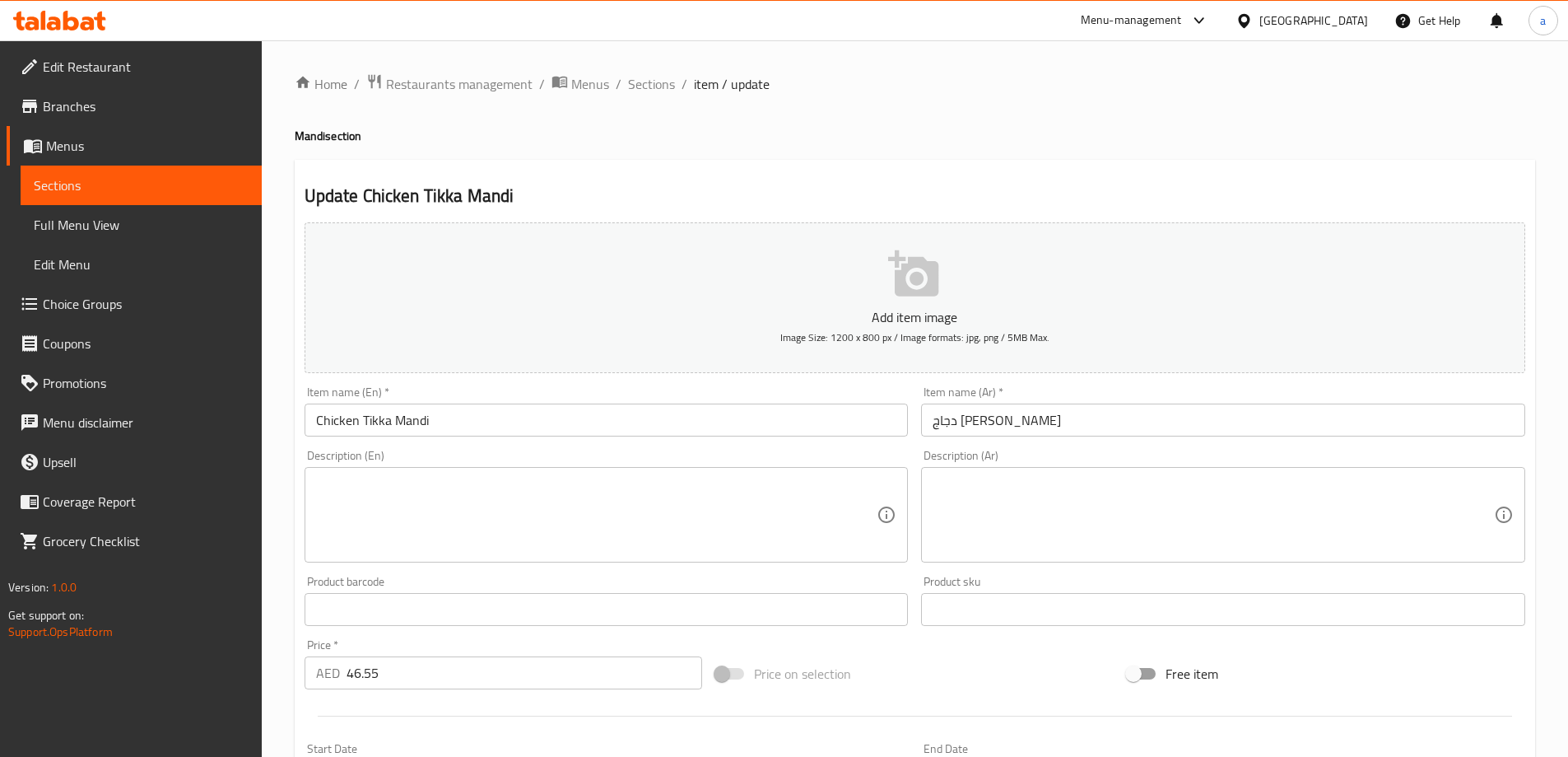
click at [493, 535] on textarea at bounding box center [596, 514] width 561 height 78
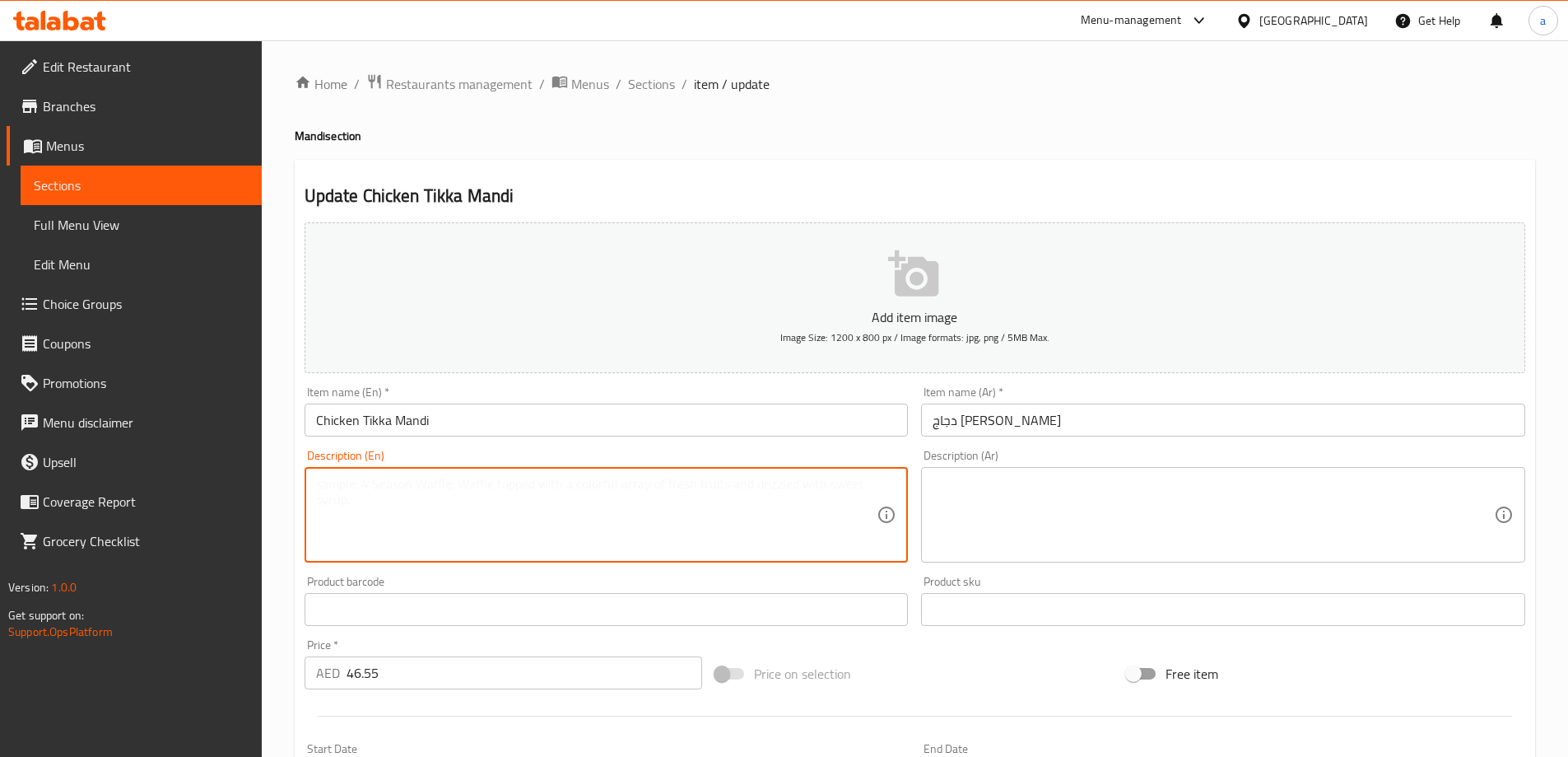
paste textarea "Tender chicken tikka grilled over charcoal"
type textarea "Tender chicken tikka grilled over charcoal"
click at [1090, 510] on textarea at bounding box center [1213, 514] width 561 height 78
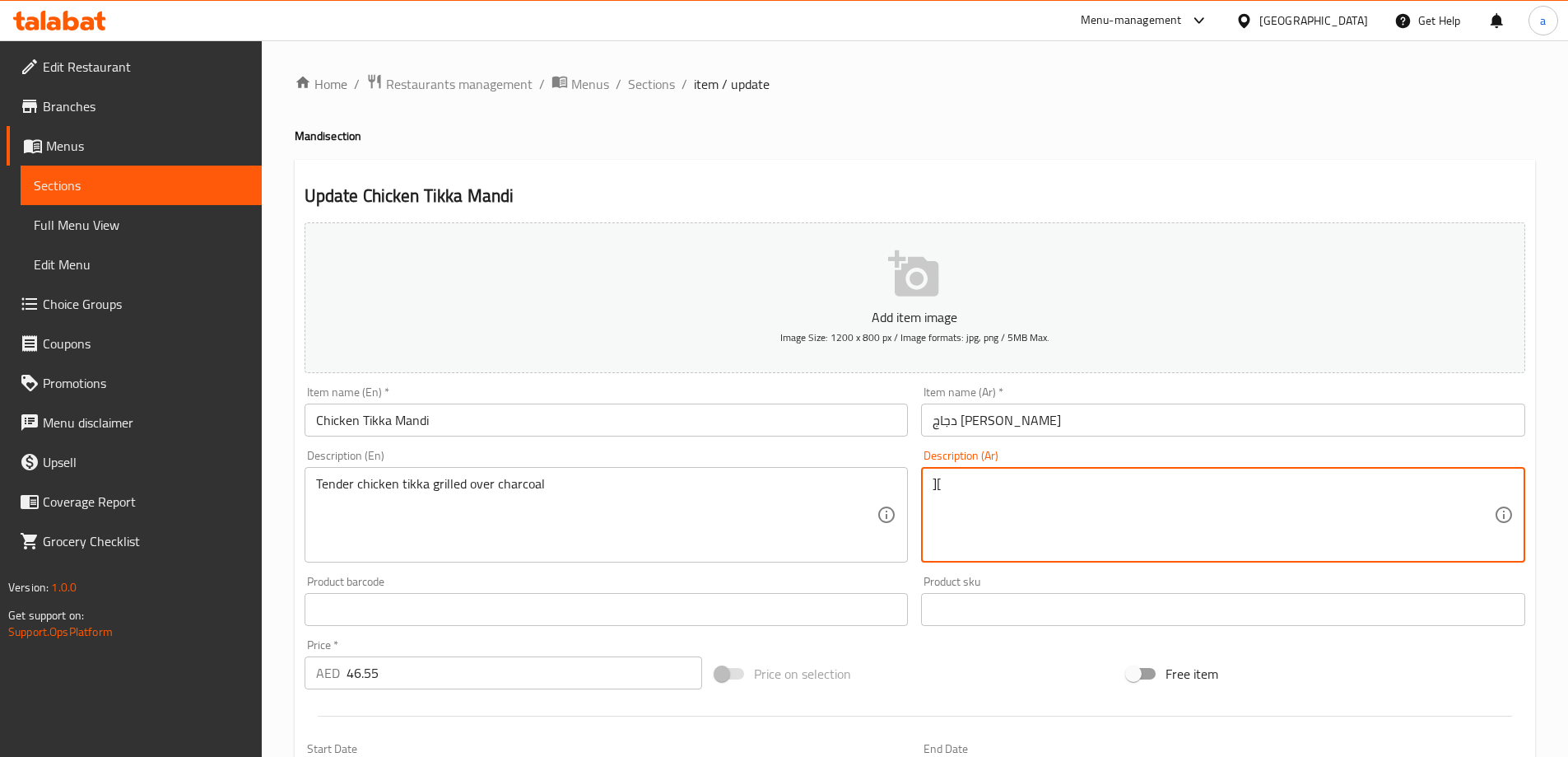
type textarea "]"
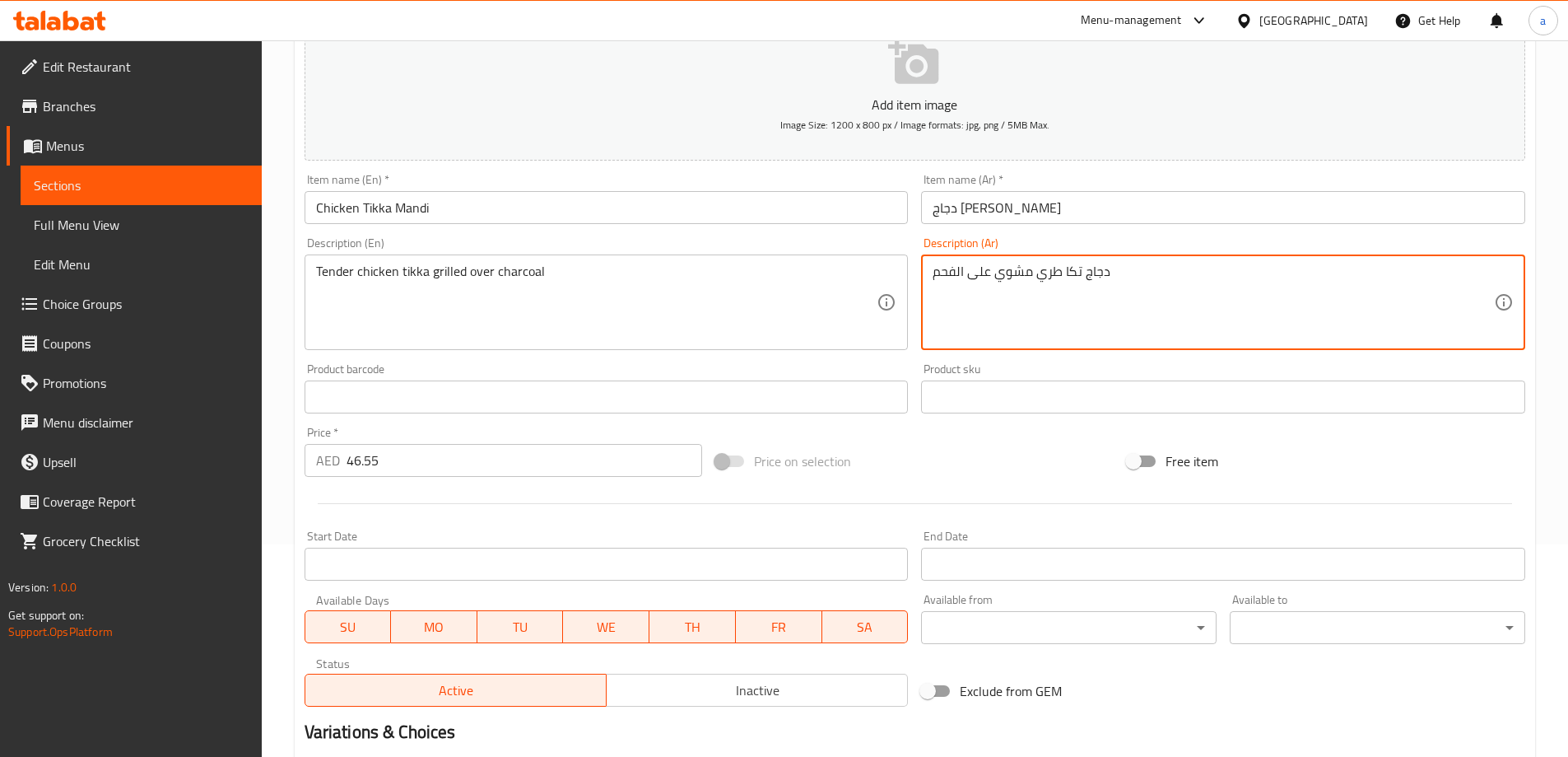
scroll to position [407, 0]
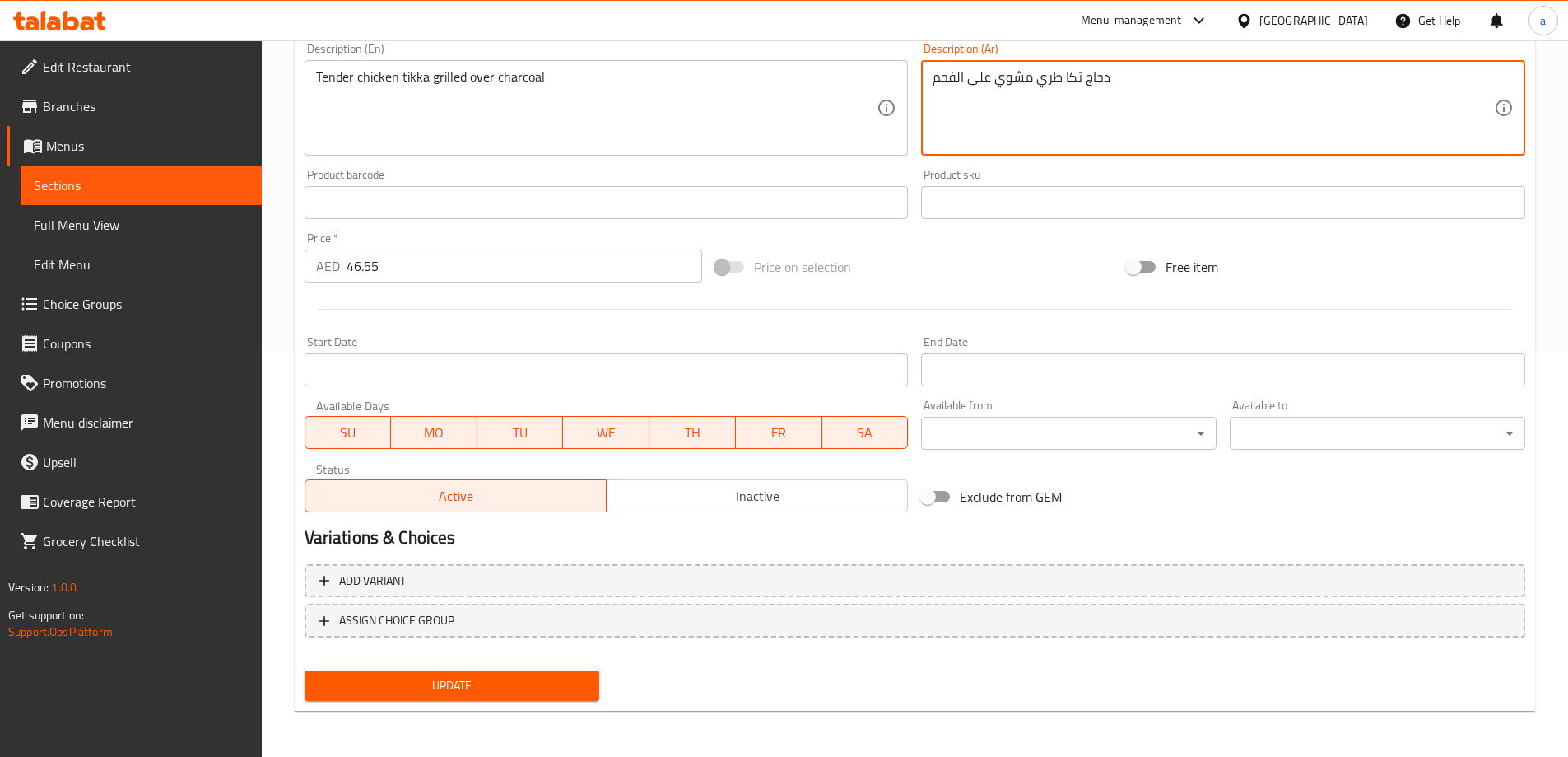
type textarea "دجاج تكا طري مشوي على الفحم"
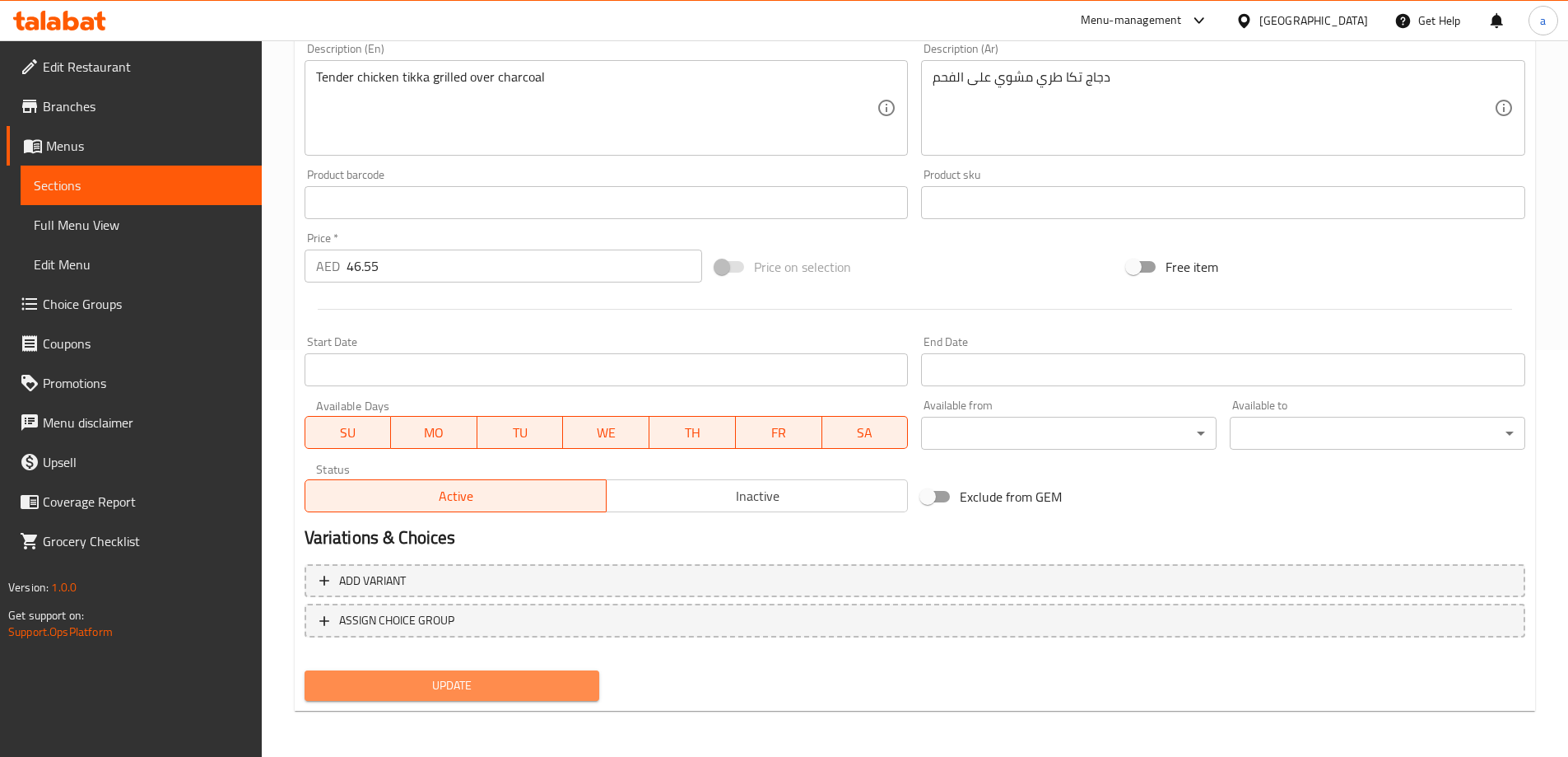
click at [511, 700] on button "Update" at bounding box center [452, 686] width 295 height 30
click at [538, 678] on span "Update" at bounding box center [452, 686] width 269 height 21
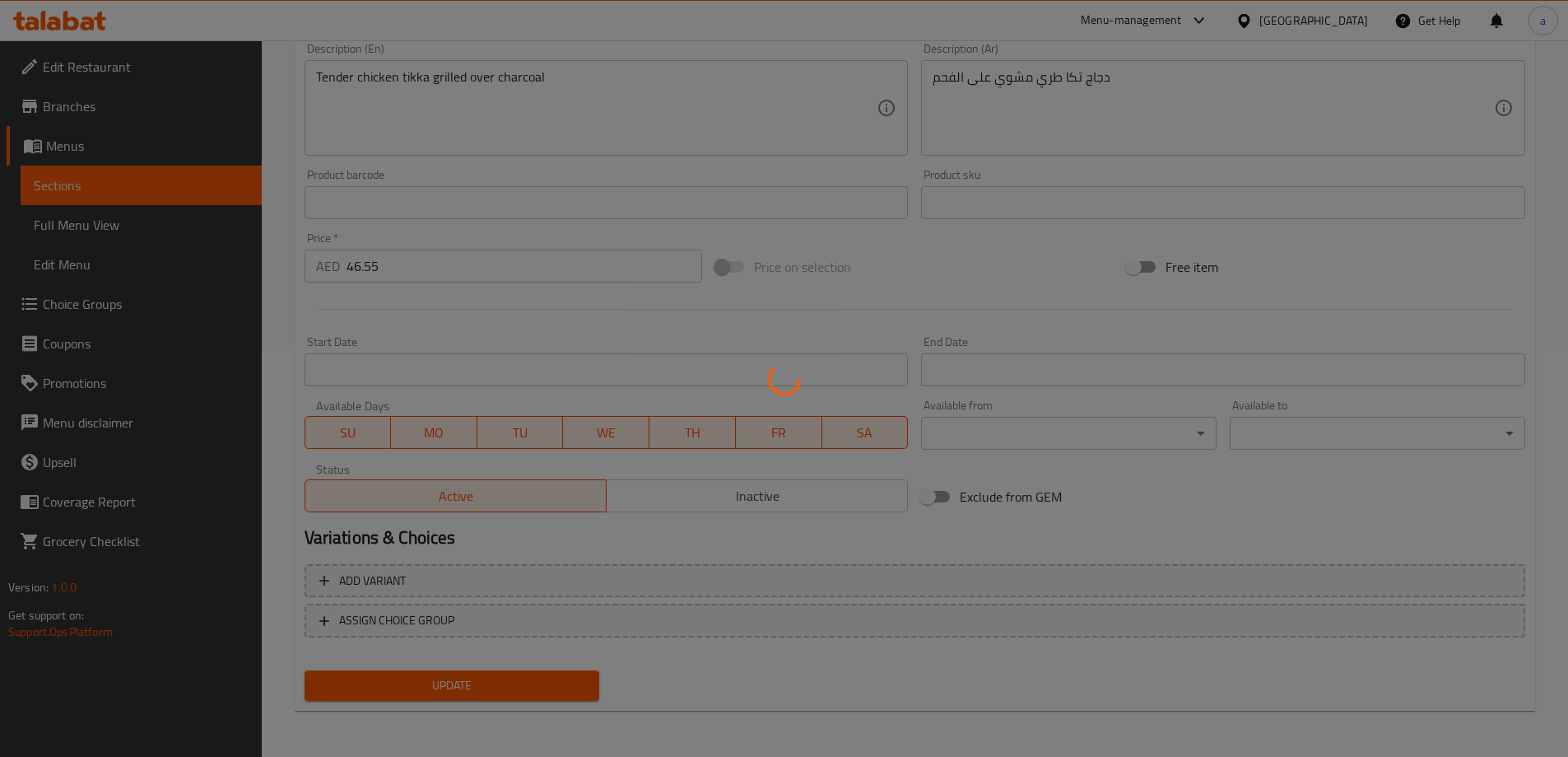
scroll to position [0, 0]
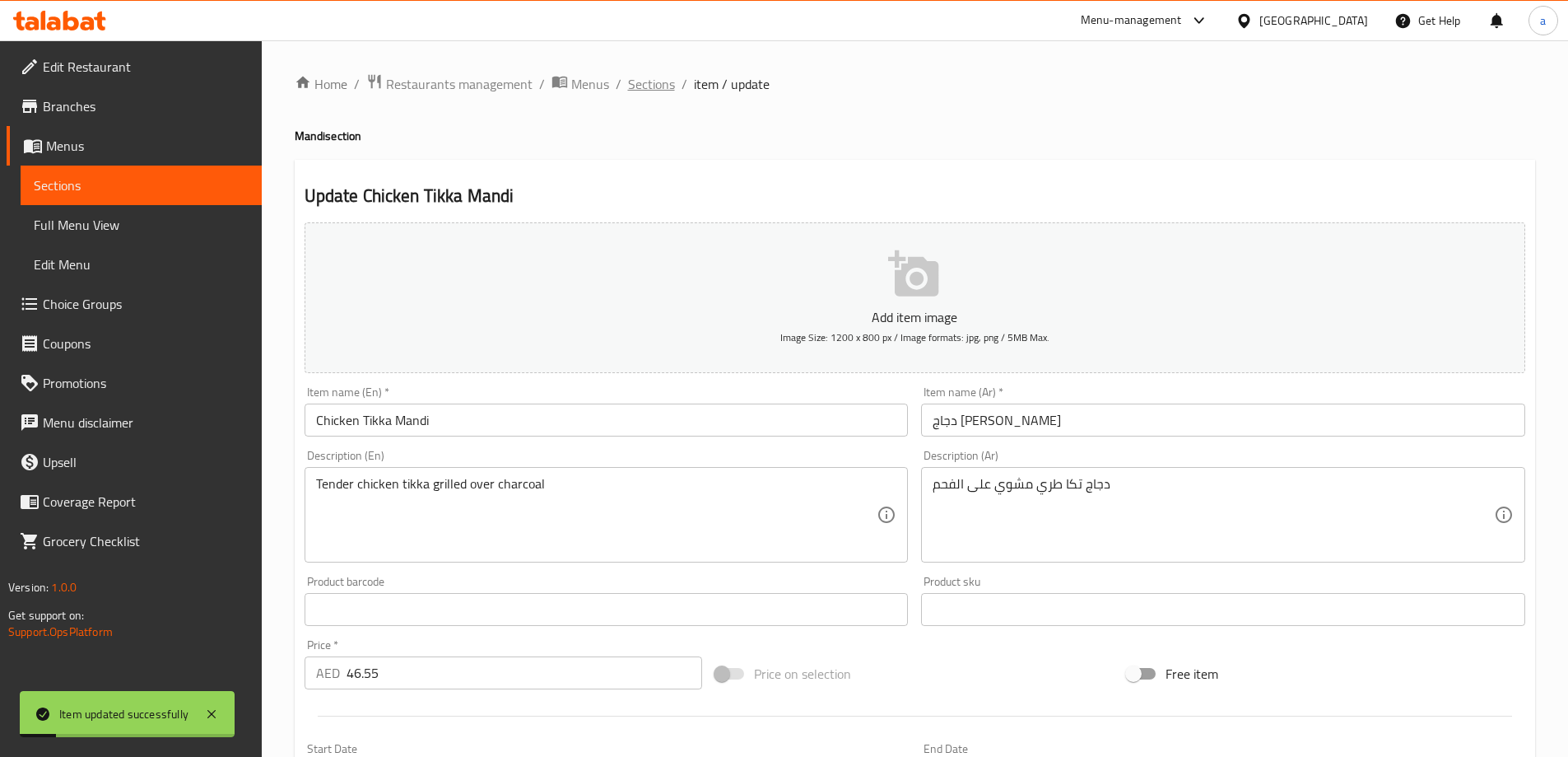
click at [659, 82] on span "Sections" at bounding box center [651, 84] width 47 height 20
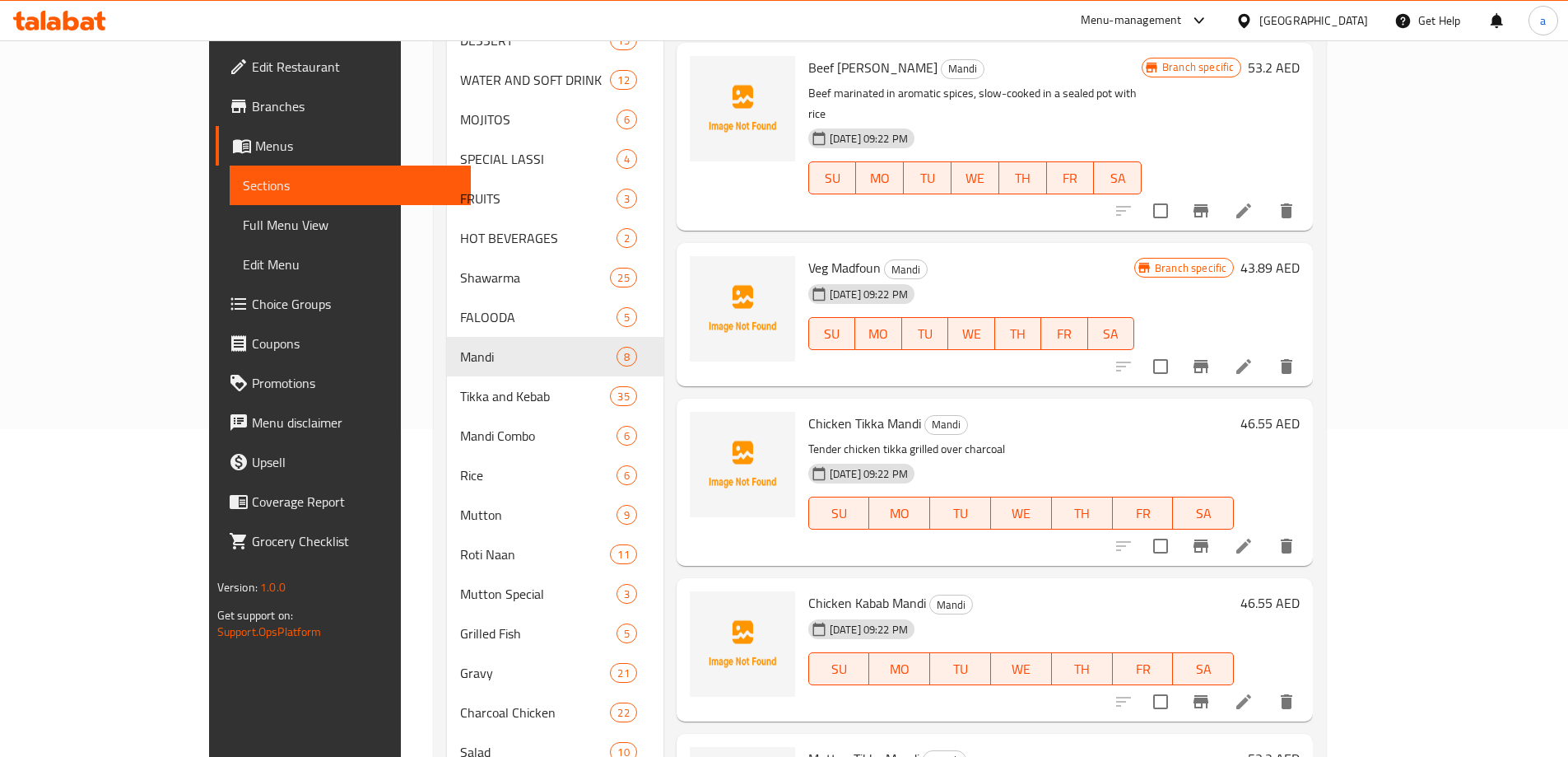
scroll to position [329, 0]
click at [1266, 685] on li at bounding box center [1243, 700] width 46 height 30
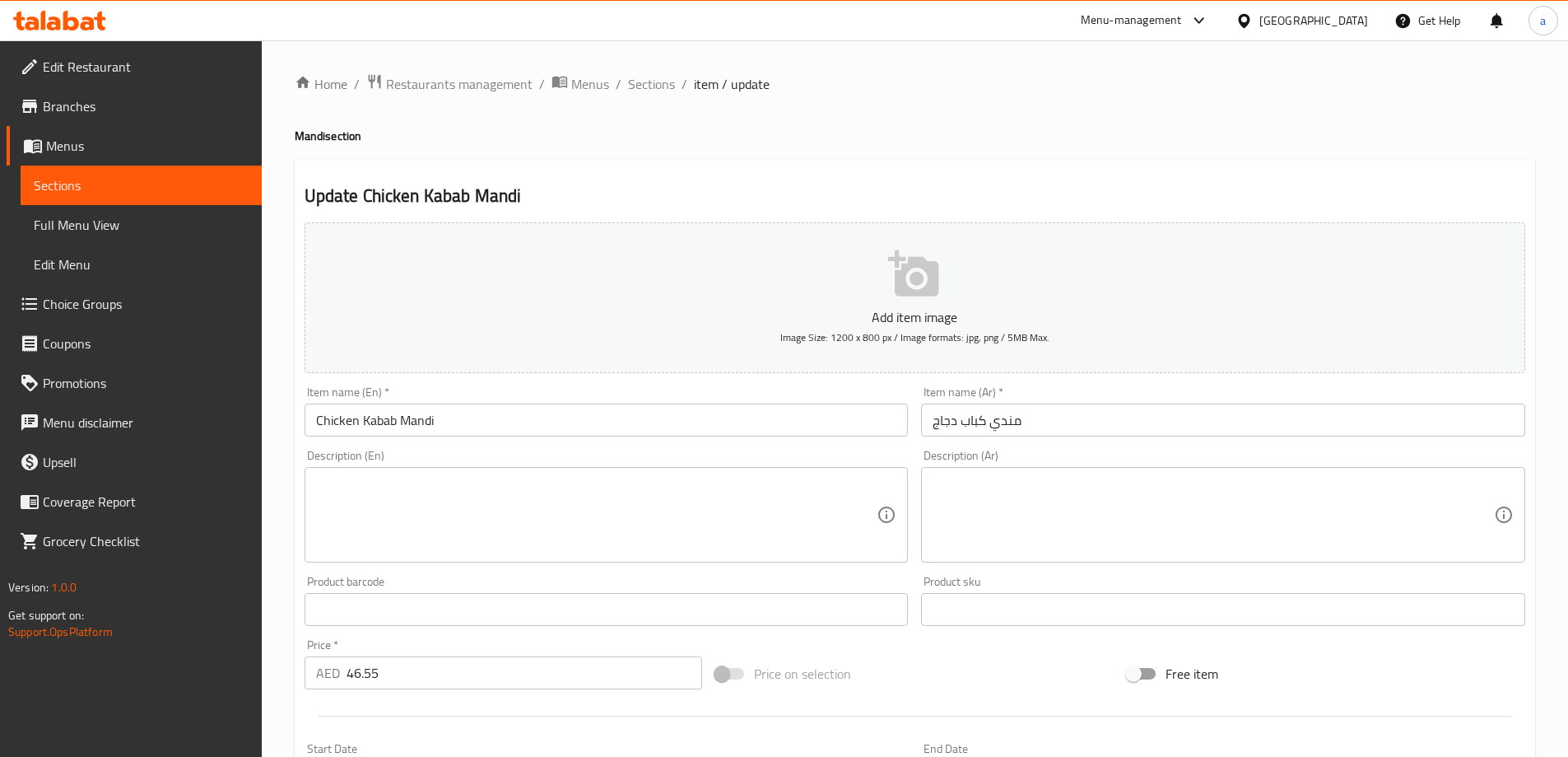
click at [725, 521] on textarea at bounding box center [596, 514] width 561 height 78
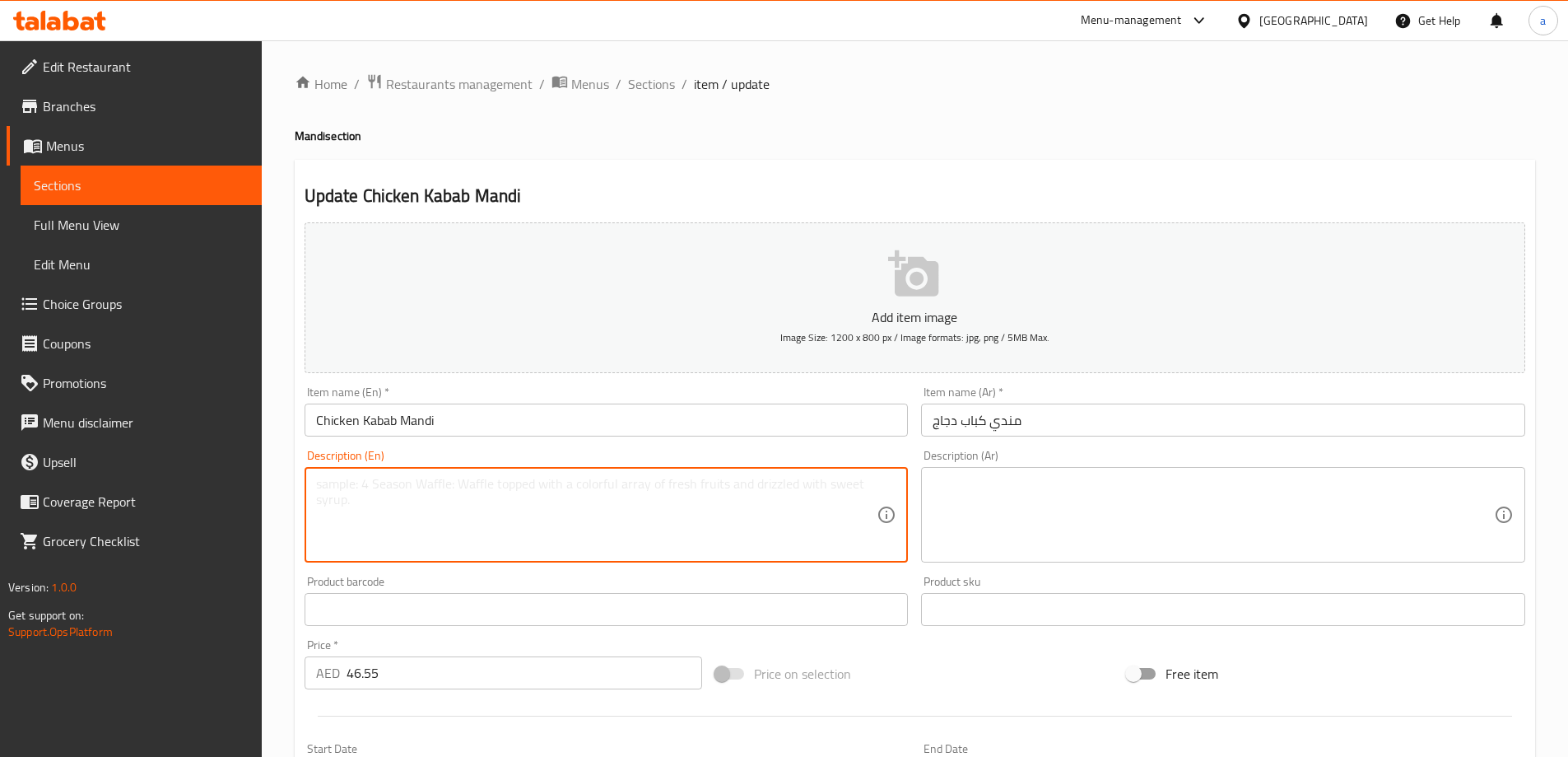
paste textarea "Juicy chicken kababs served over spiced mandi rice"
type textarea "Juicy chicken kababs served over spiced mandi rice"
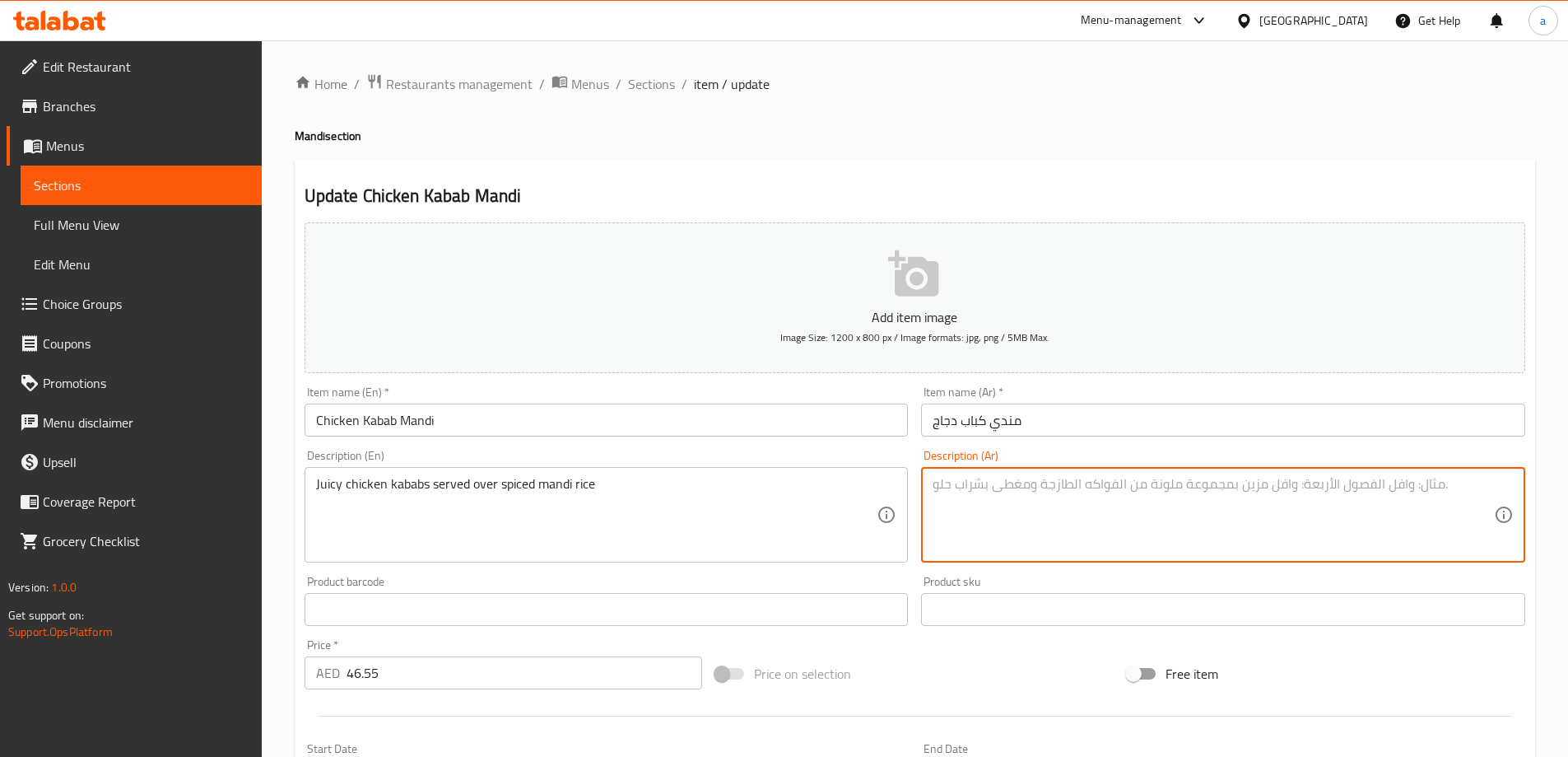
click at [1088, 502] on textarea at bounding box center [1213, 514] width 561 height 78
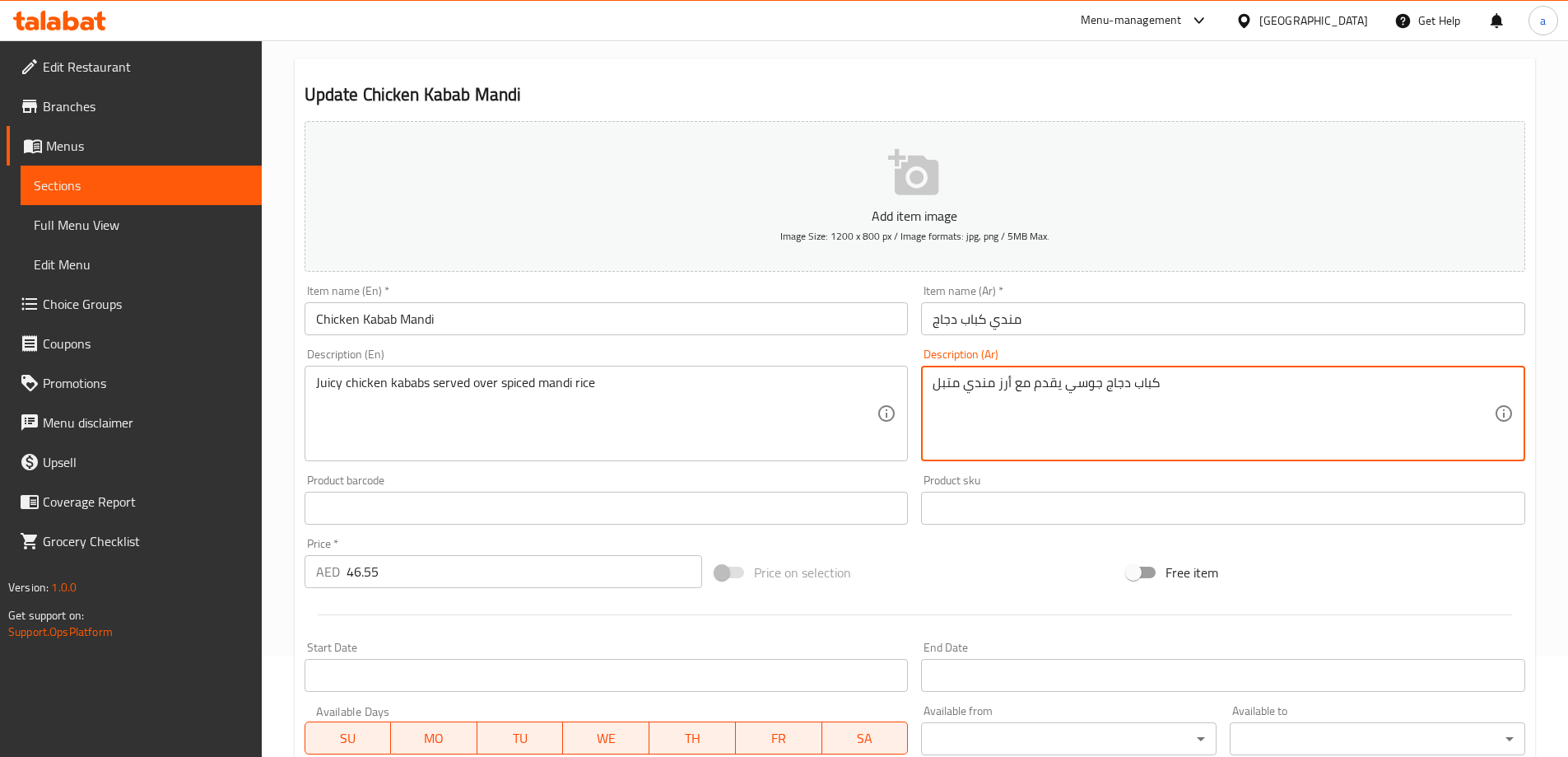
scroll to position [407, 0]
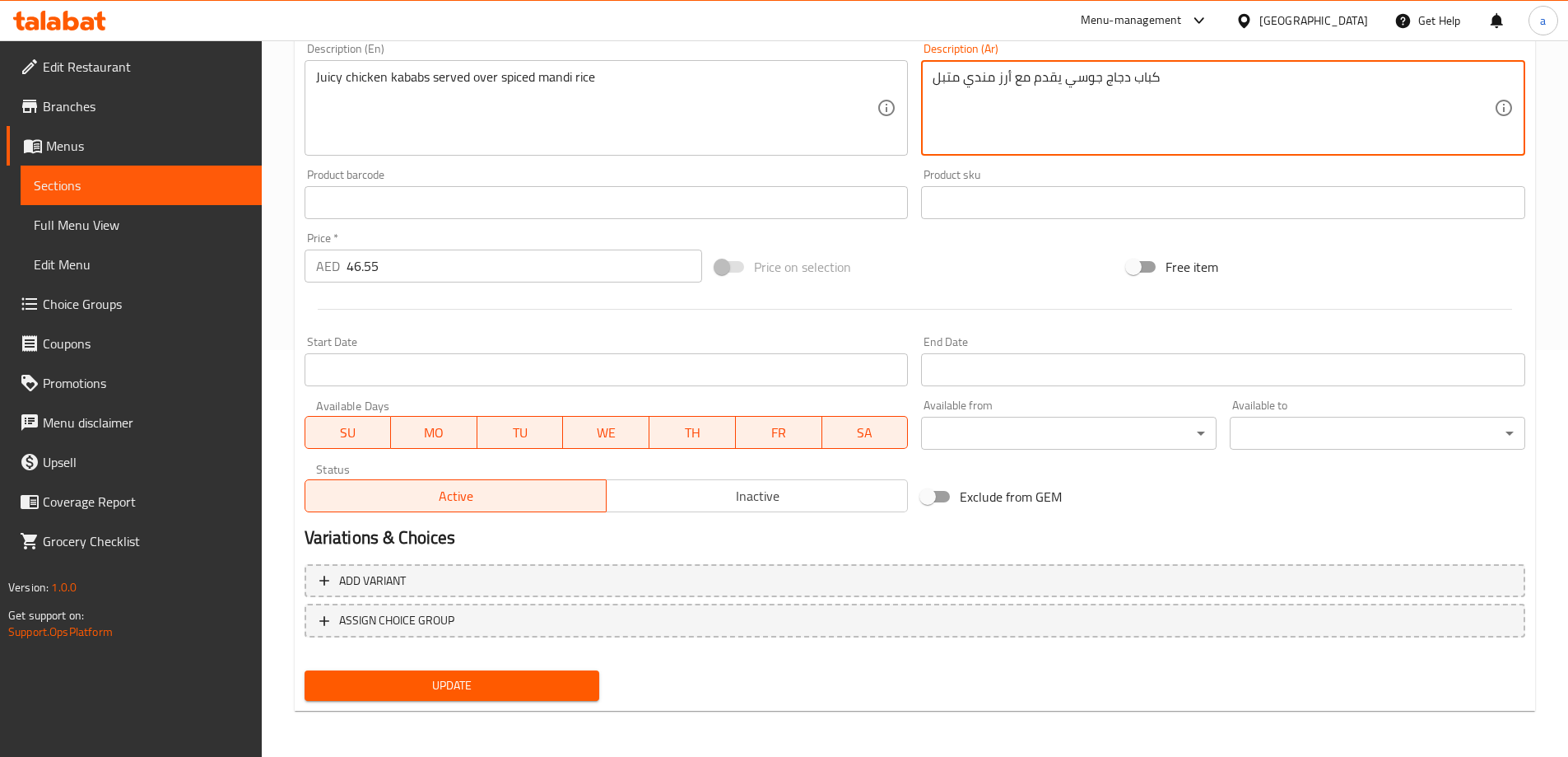
type textarea "كباب دجاج جوسي يقدم مع أرز مندي متبل"
click at [572, 673] on button "Update" at bounding box center [452, 686] width 295 height 30
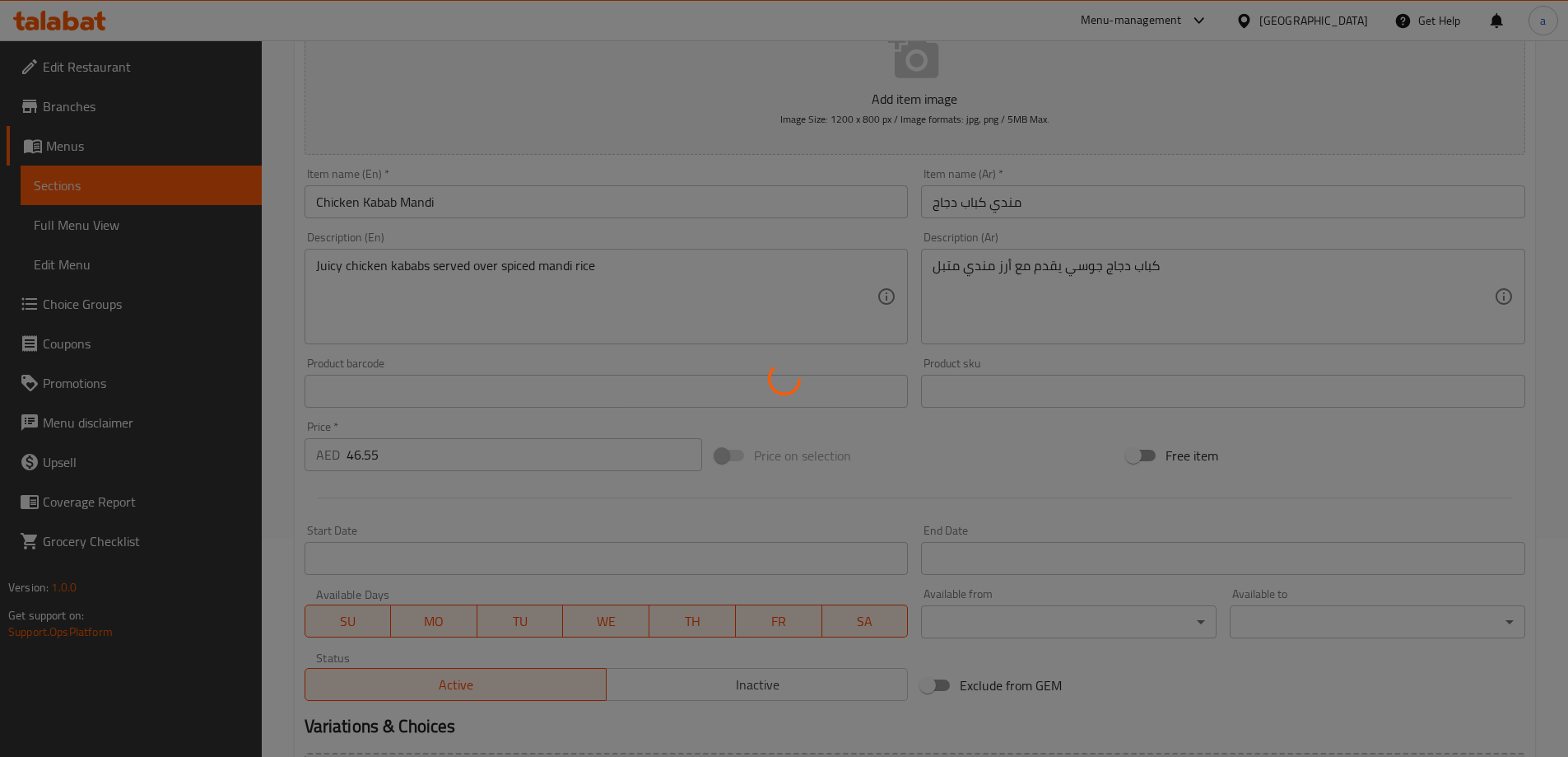
scroll to position [0, 0]
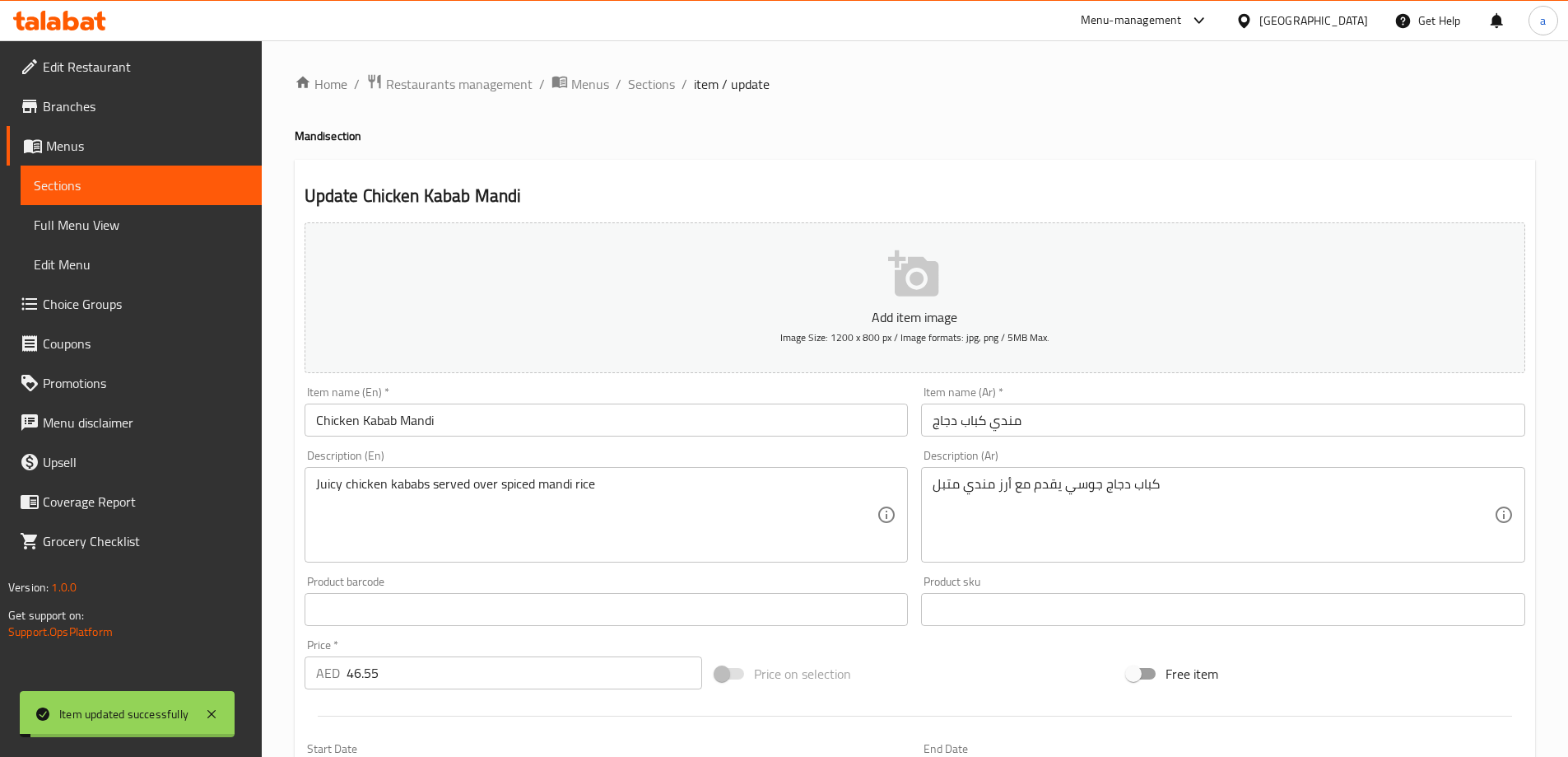
click at [637, 89] on span "Sections" at bounding box center [651, 84] width 47 height 20
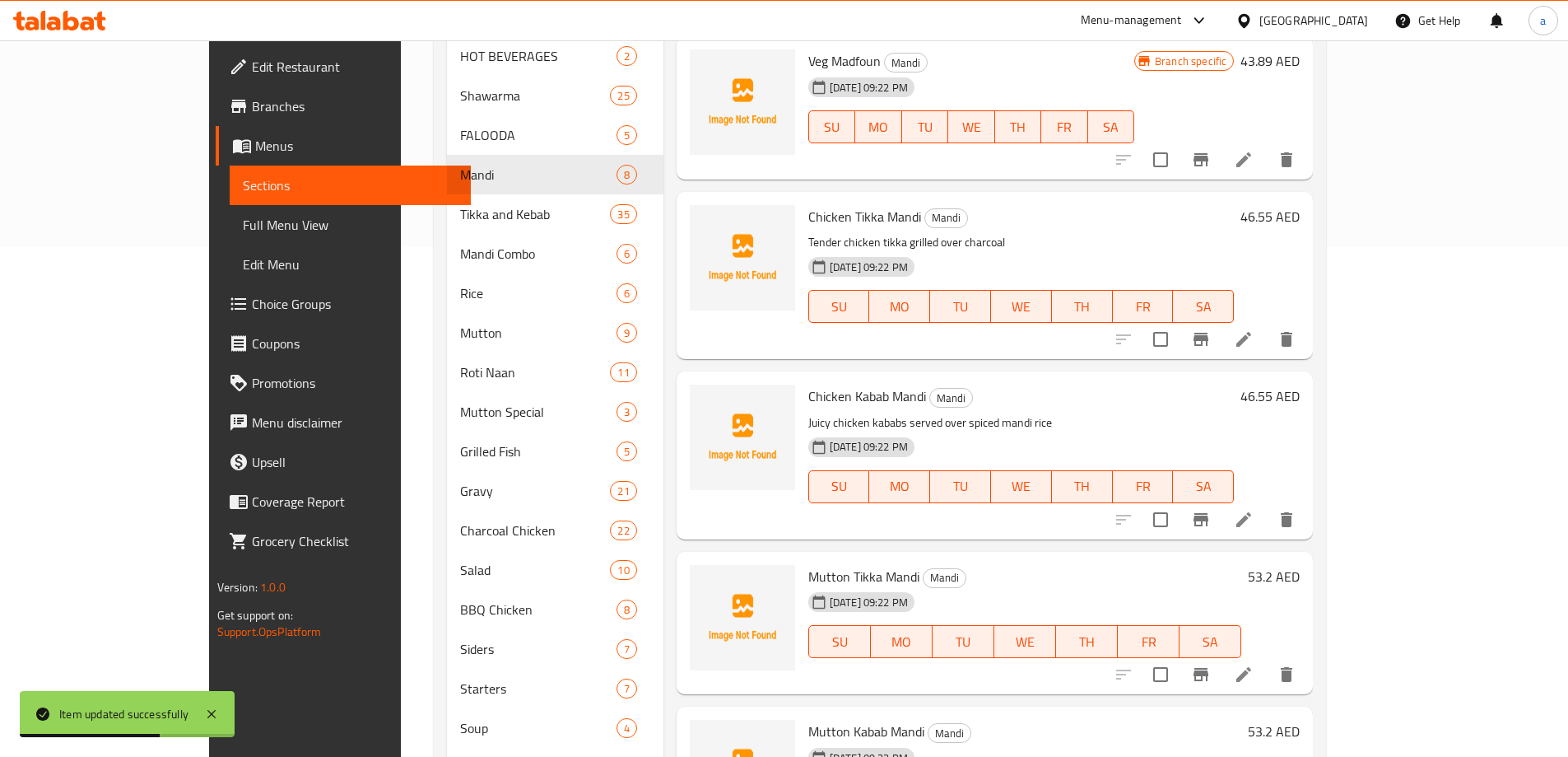
scroll to position [607, 0]
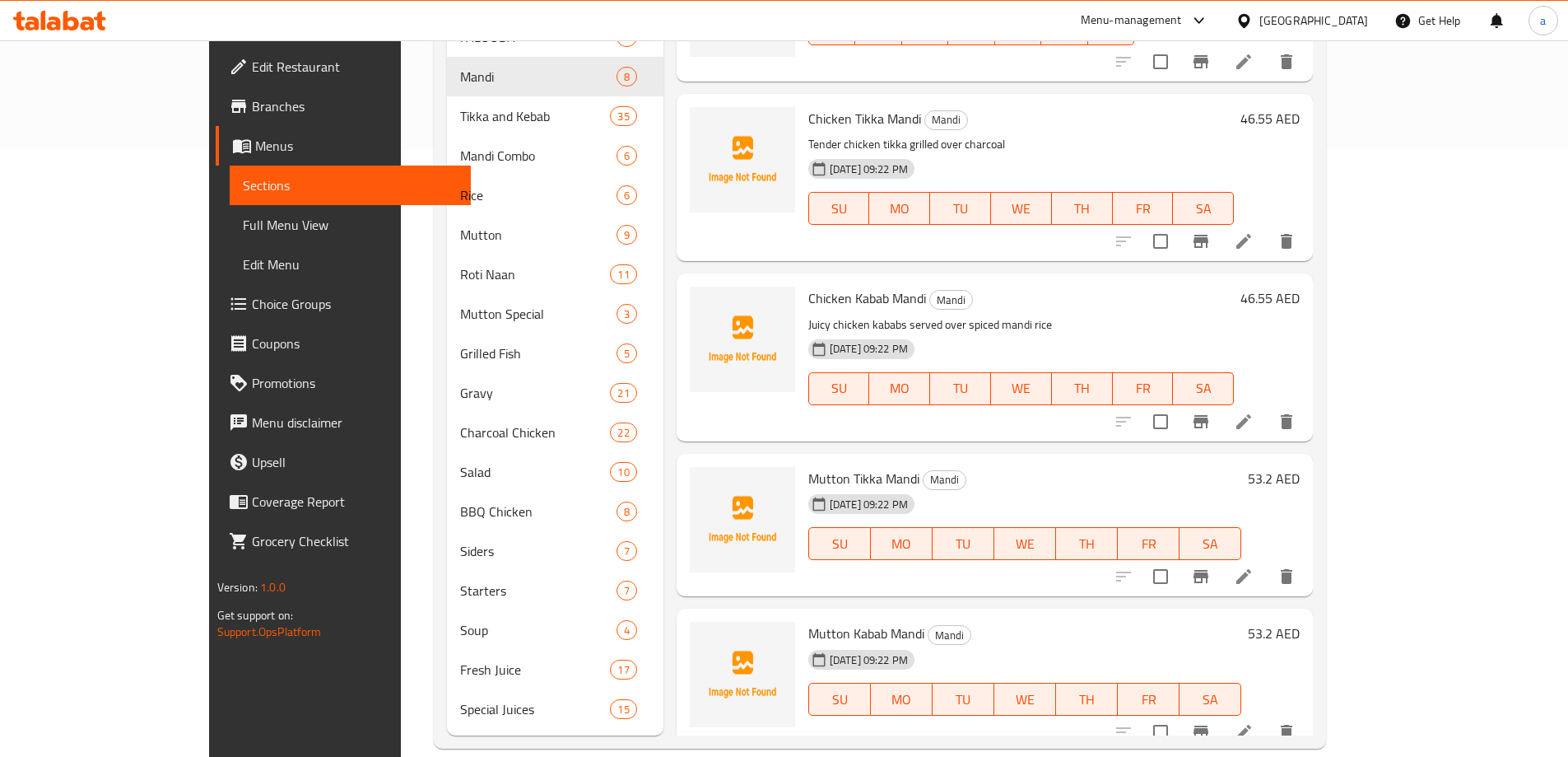
click at [1251, 569] on icon at bounding box center [1244, 576] width 15 height 15
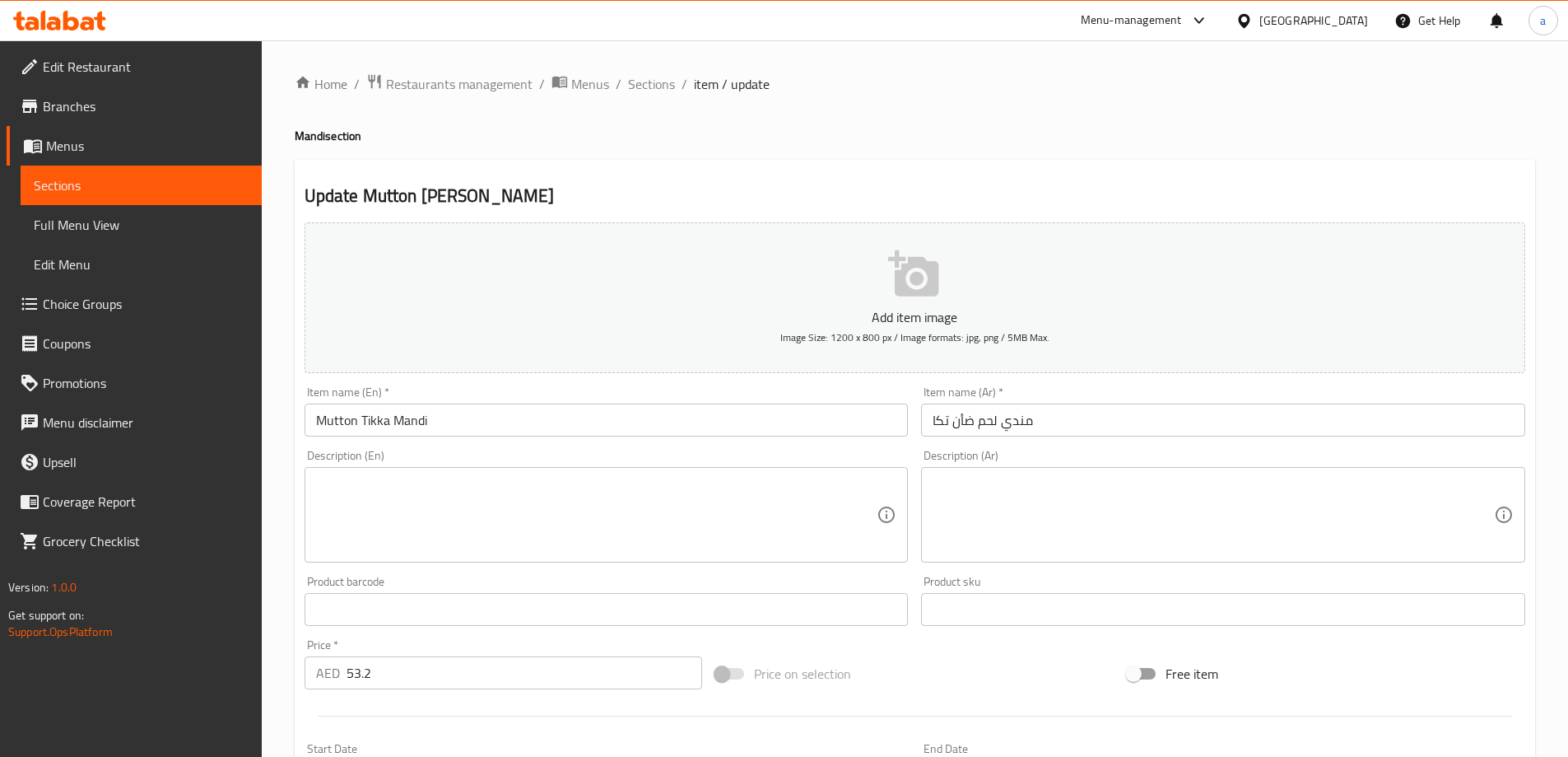
click at [787, 493] on textarea at bounding box center [596, 514] width 561 height 78
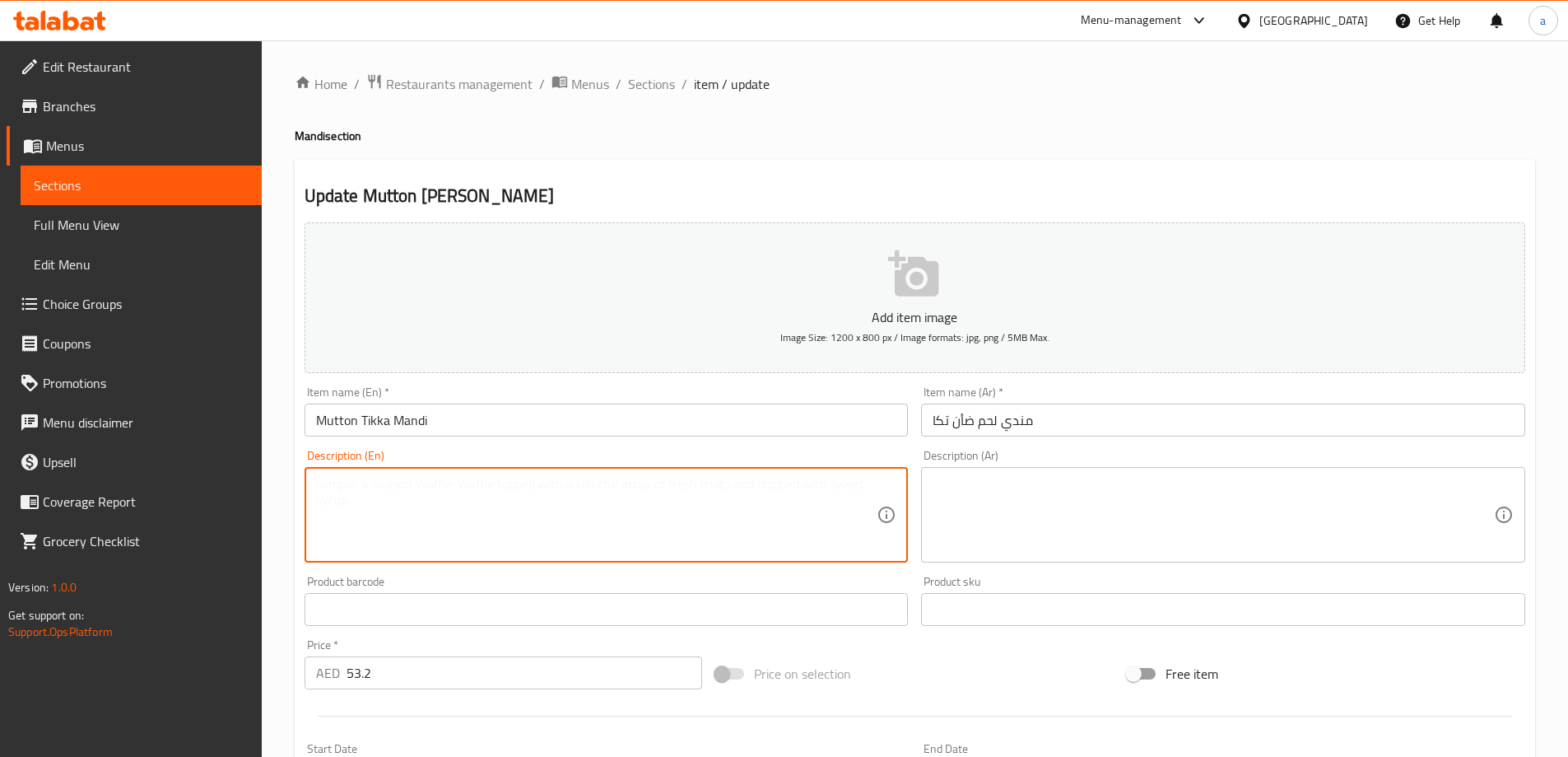
paste textarea "Charcoal-grilled mutton tikka paired with fragrant mandi rice"
type textarea "Charcoal-grilled mutton tikka paired with fragrant mandi rice"
